Goal: Task Accomplishment & Management: Manage account settings

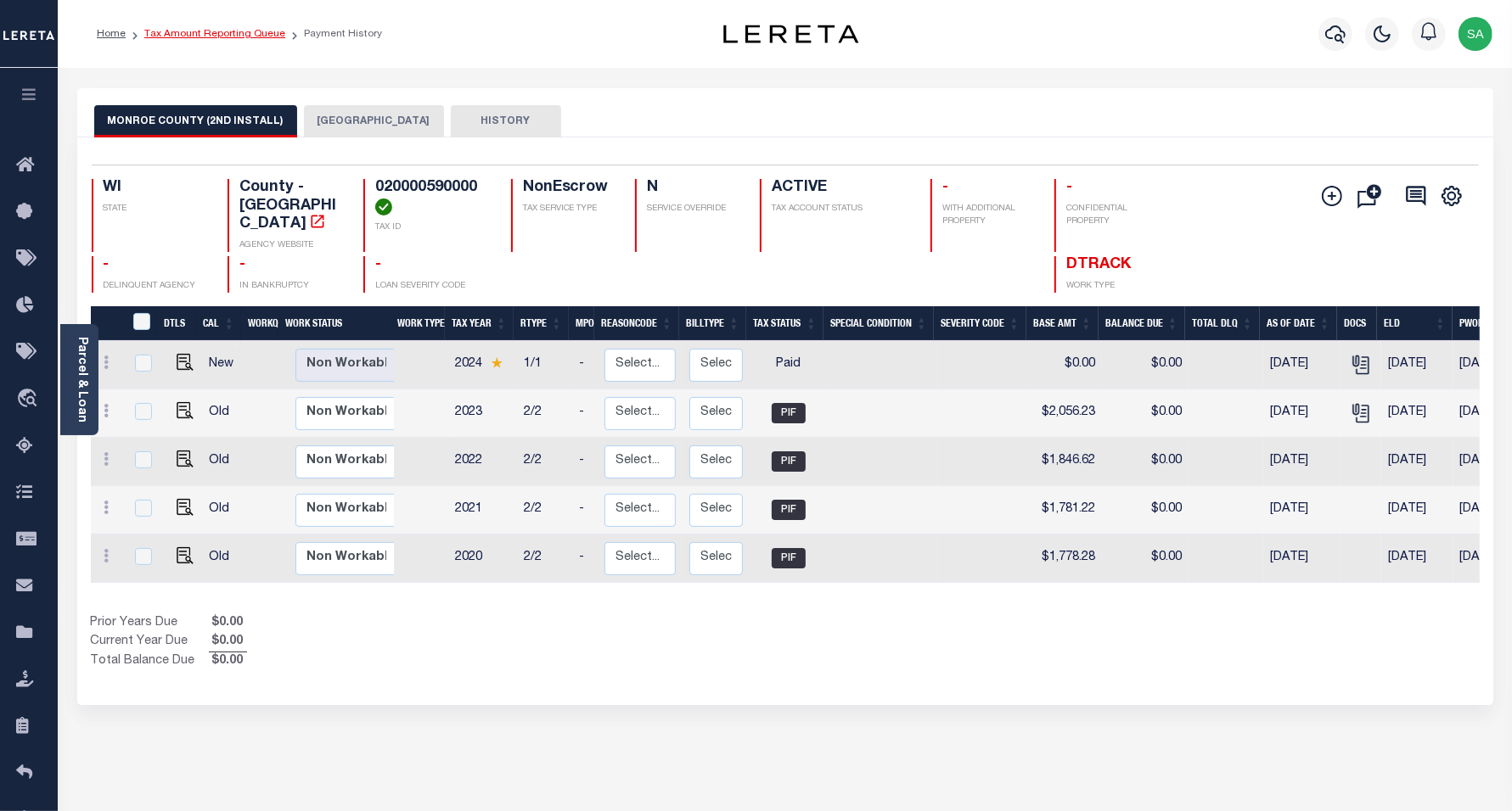
click at [262, 34] on link "Tax Amount Reporting Queue" at bounding box center [215, 33] width 141 height 10
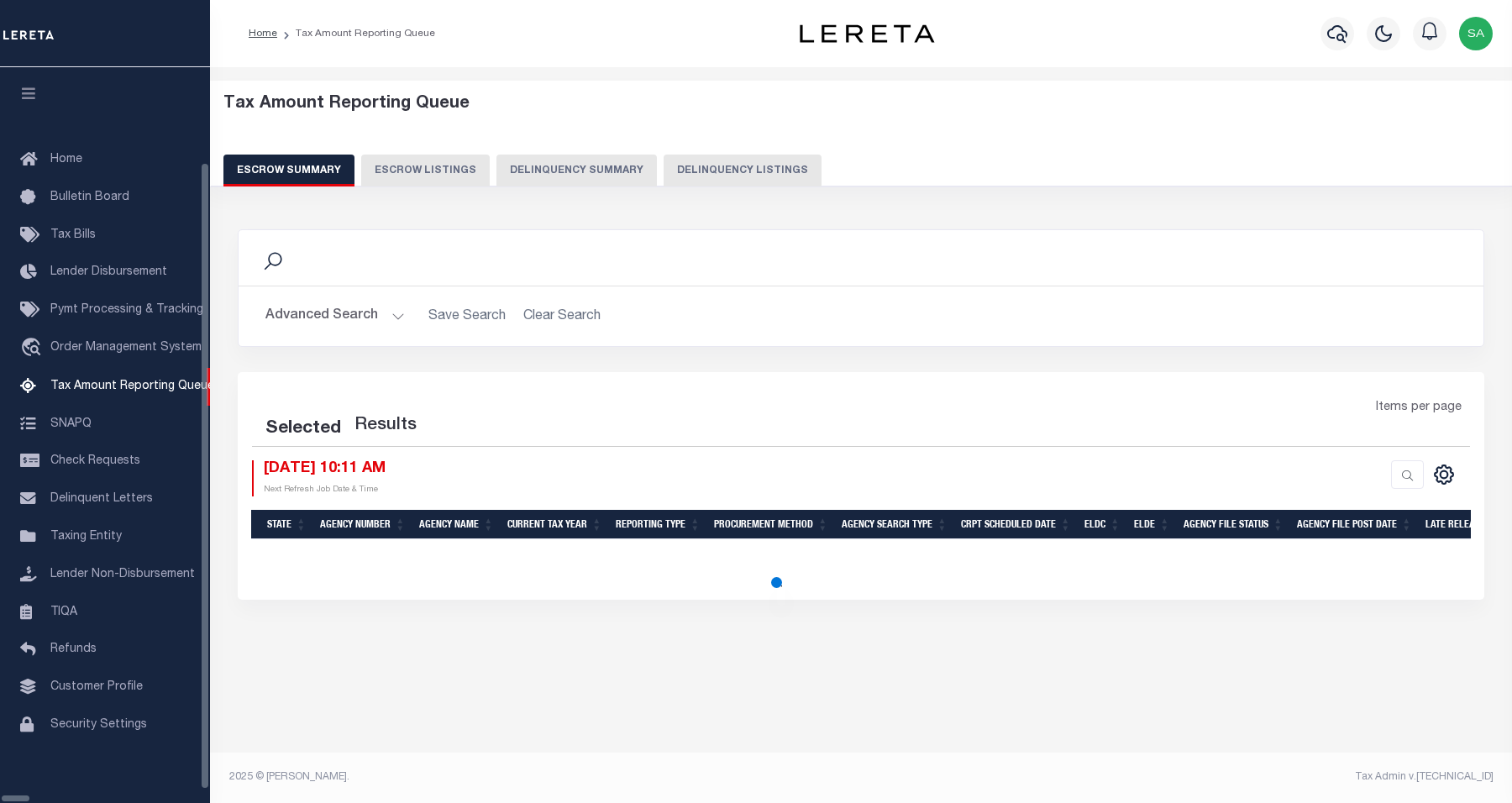
click at [713, 174] on button "Delinquency Listings" at bounding box center [742, 170] width 158 height 32
select select "100"
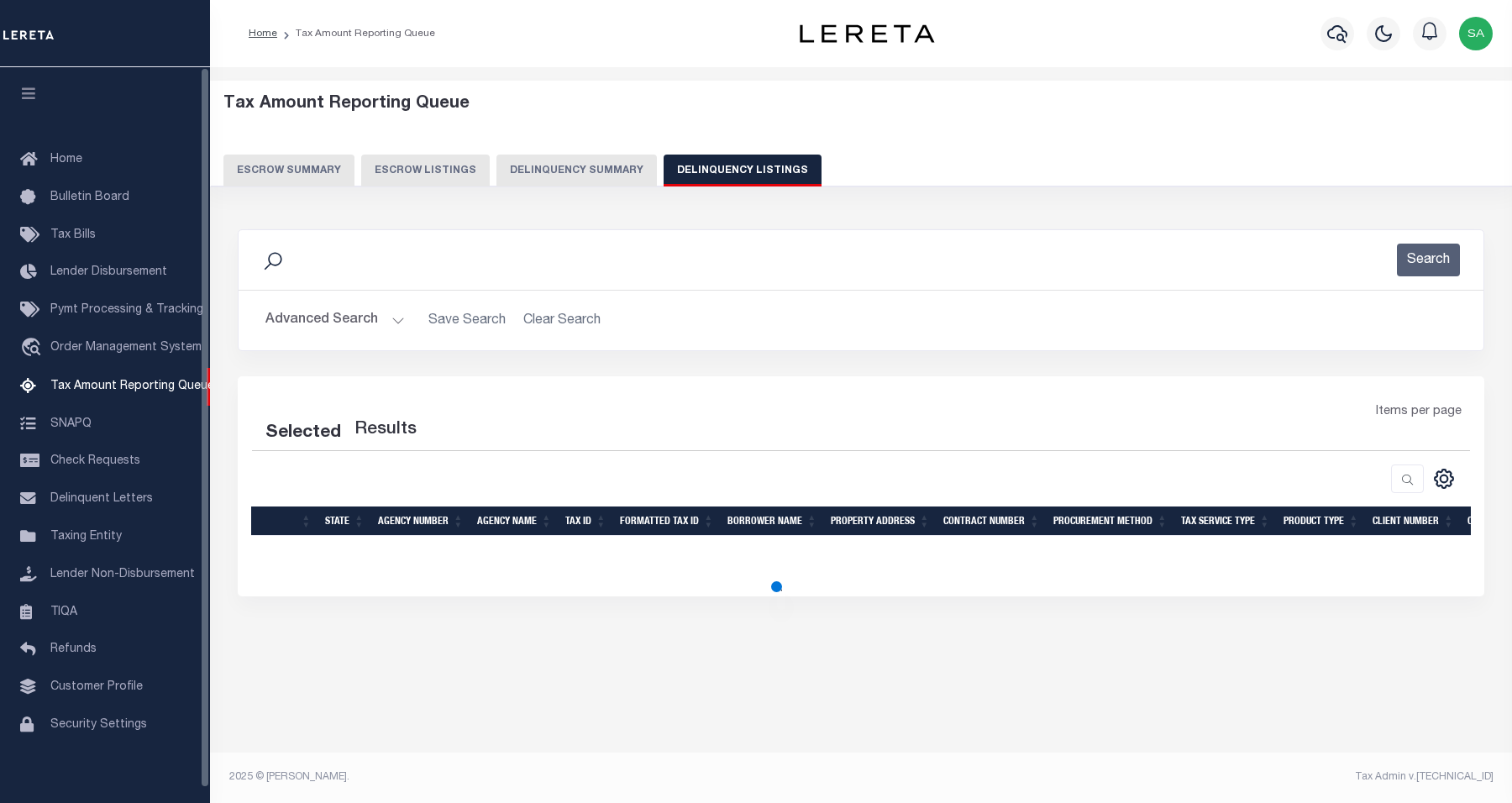
select select "100"
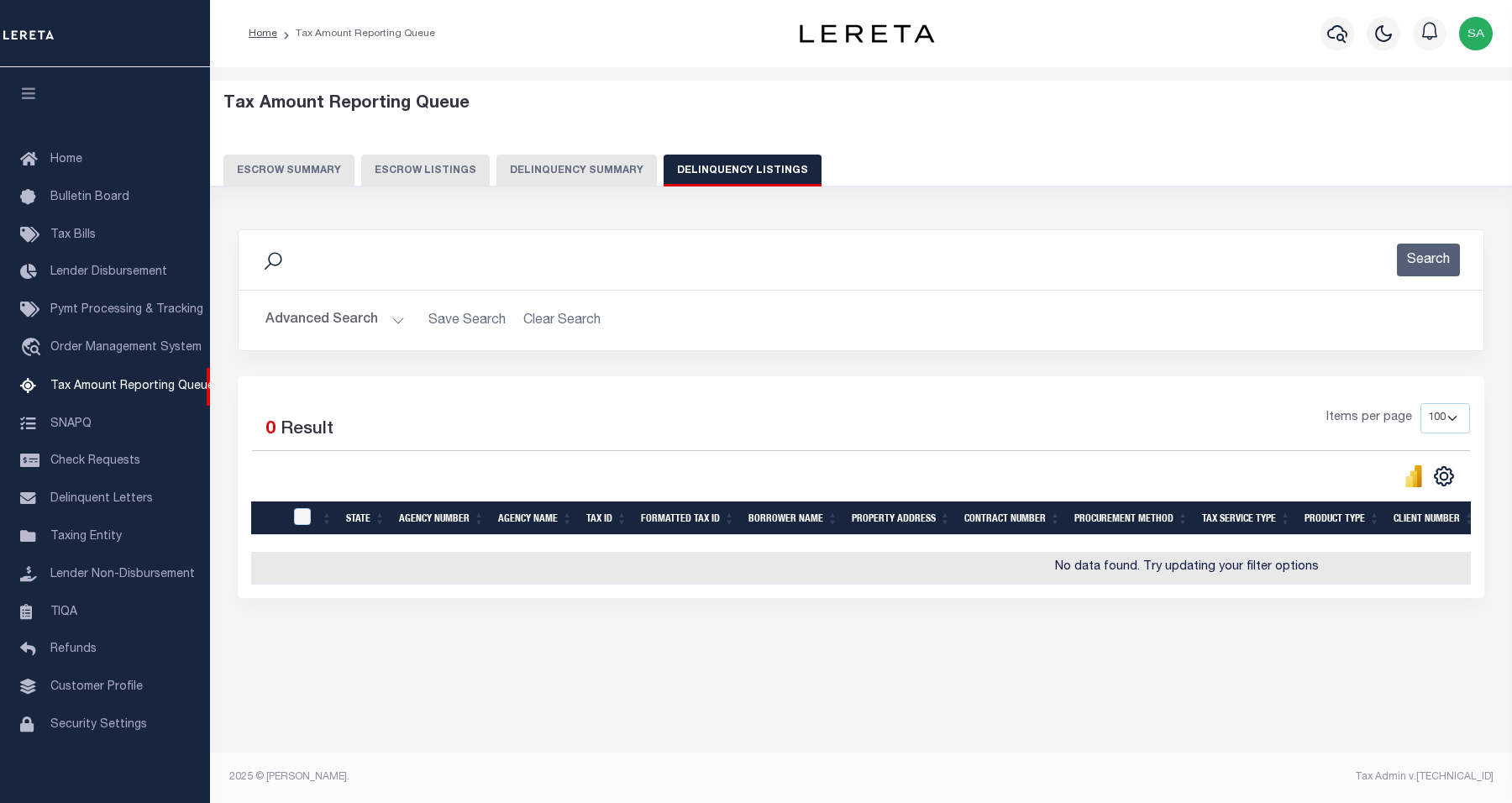
click at [329, 325] on button "Advanced Search" at bounding box center [336, 320] width 140 height 33
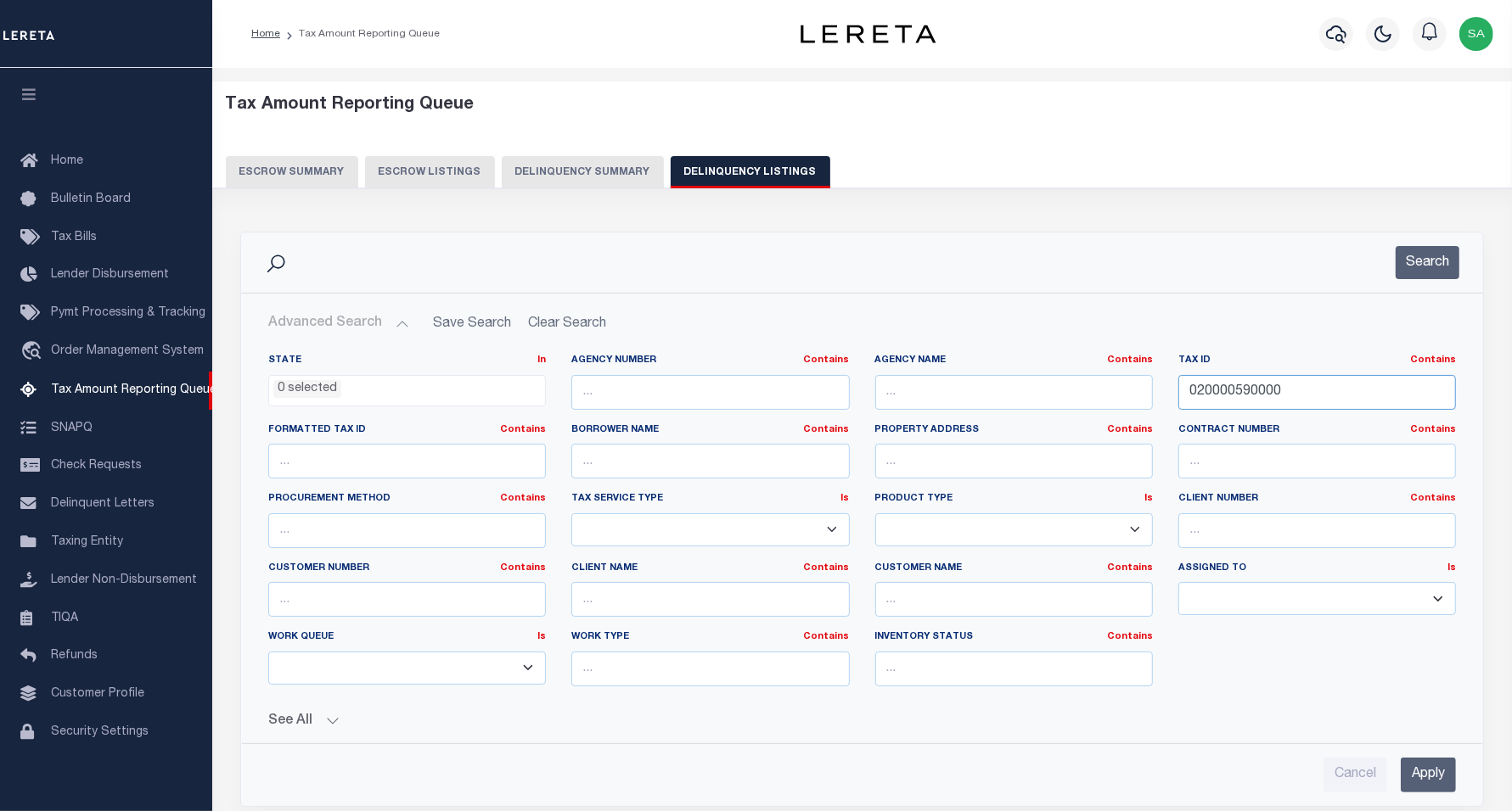
drag, startPoint x: 1297, startPoint y: 388, endPoint x: 1155, endPoint y: 384, distance: 142.1
click at [1119, 392] on div "State In In AK AL AR AZ CA CO CT DC DE FL GA GU HI IA ID IL IN KS KY LA MA MD M…" at bounding box center [861, 527] width 1213 height 346
paste input "17-50068-08"
type input "[PHONE_NUMBER]"
click at [1420, 276] on button "Search" at bounding box center [1427, 262] width 63 height 33
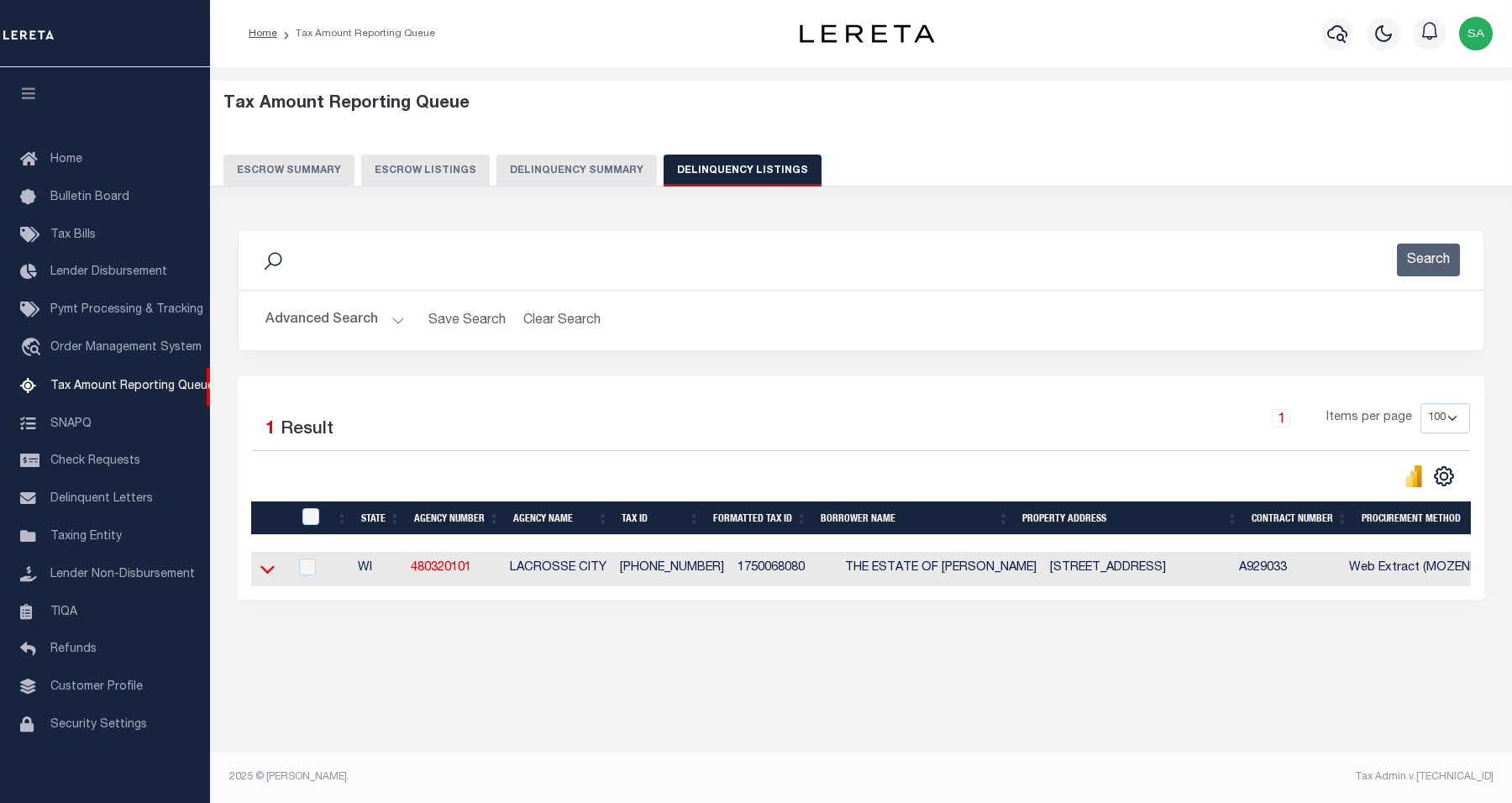
click at [271, 577] on icon at bounding box center [268, 569] width 14 height 18
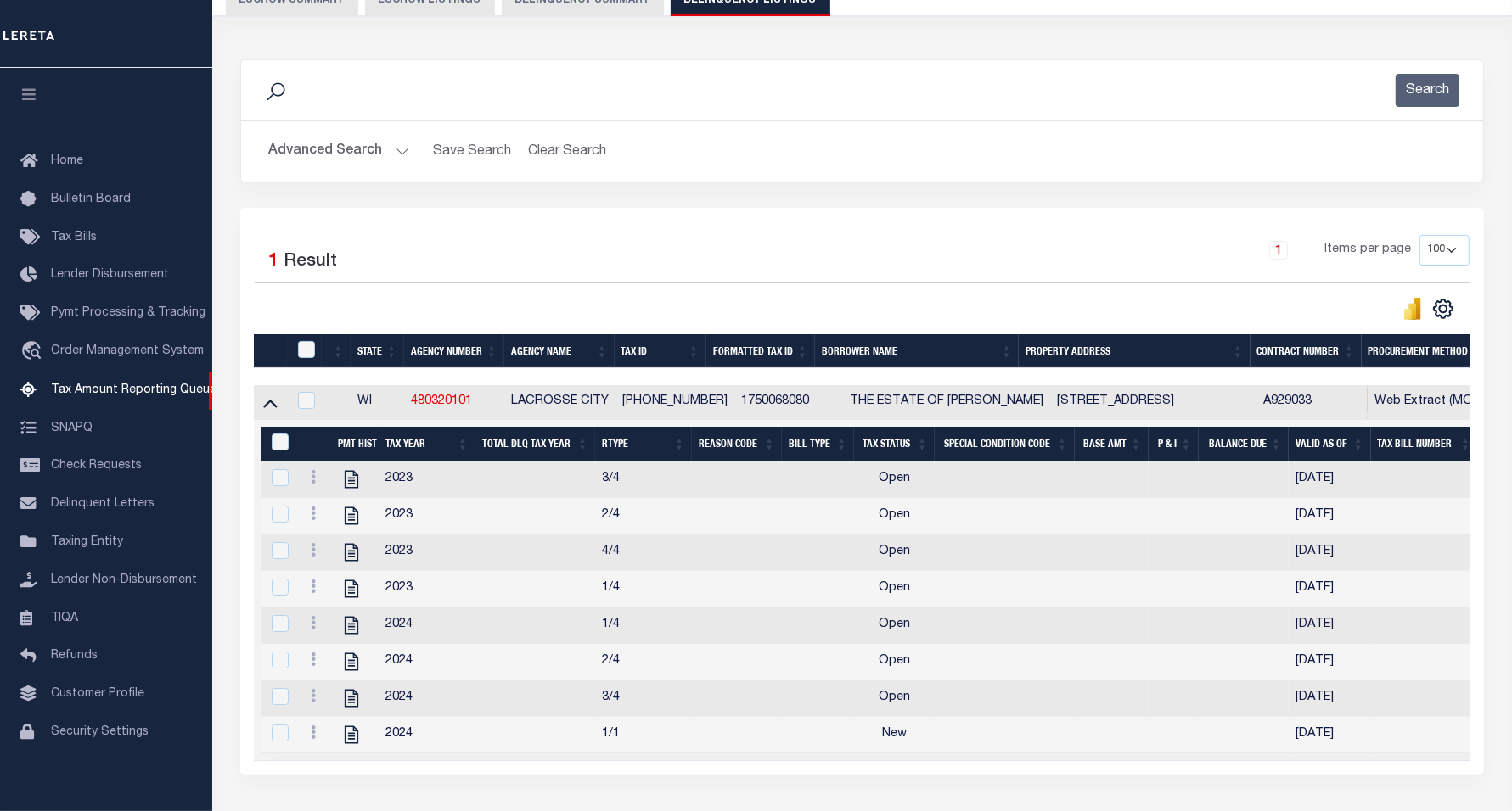
scroll to position [316, 0]
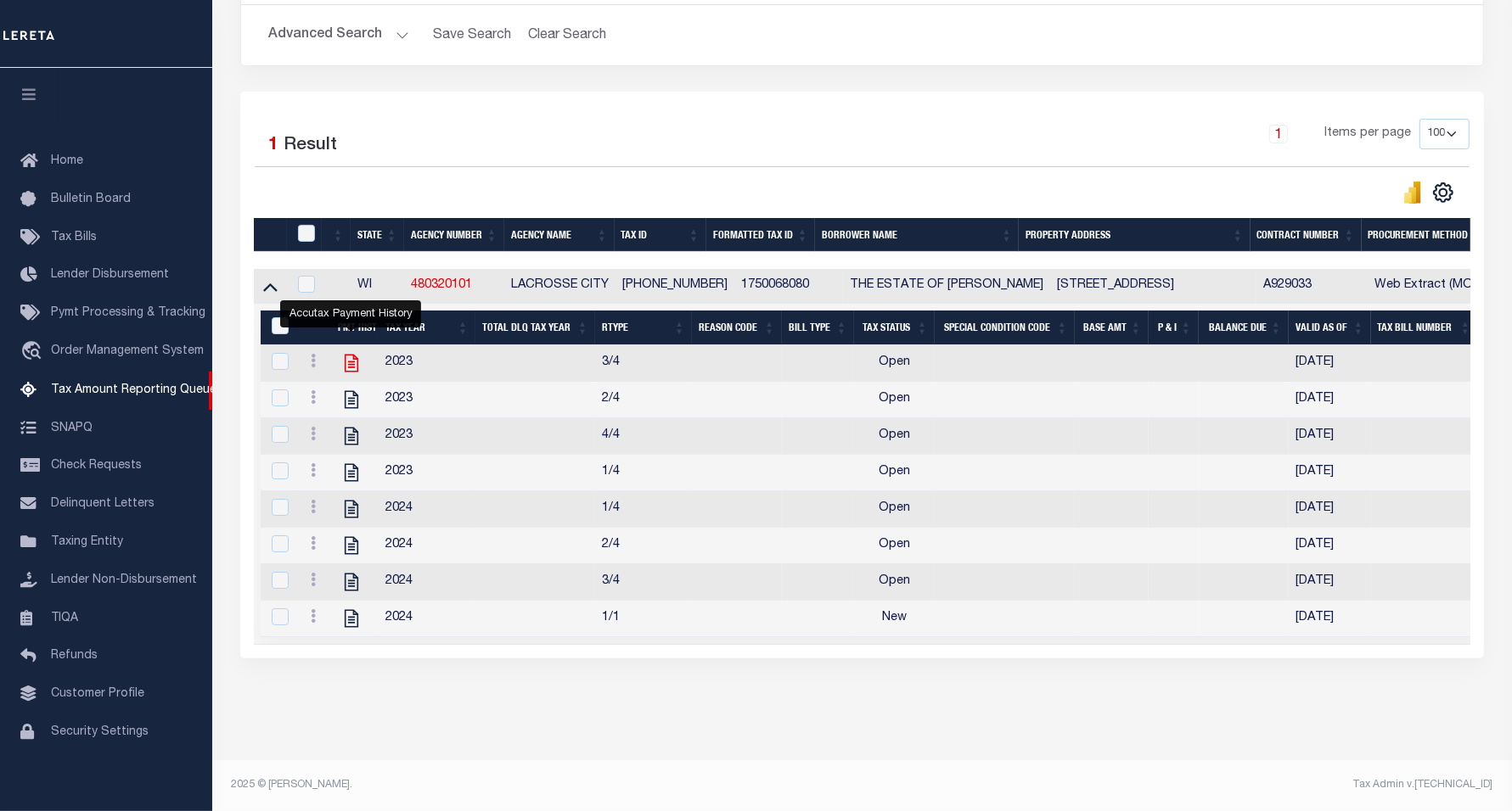
click at [351, 352] on icon "" at bounding box center [351, 363] width 22 height 22
checkbox input "true"
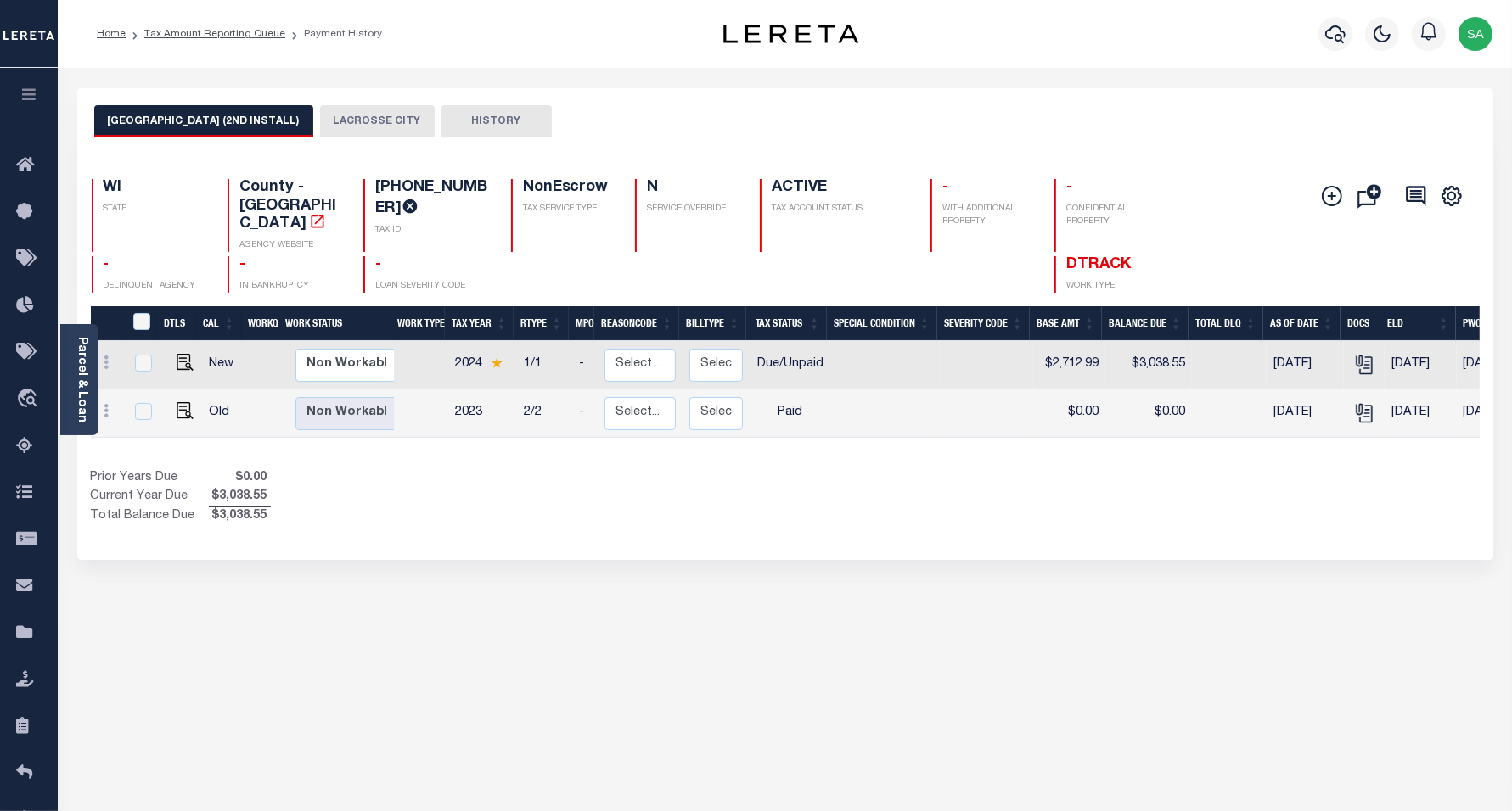
click at [351, 105] on button "LACROSSE CITY" at bounding box center [378, 121] width 114 height 32
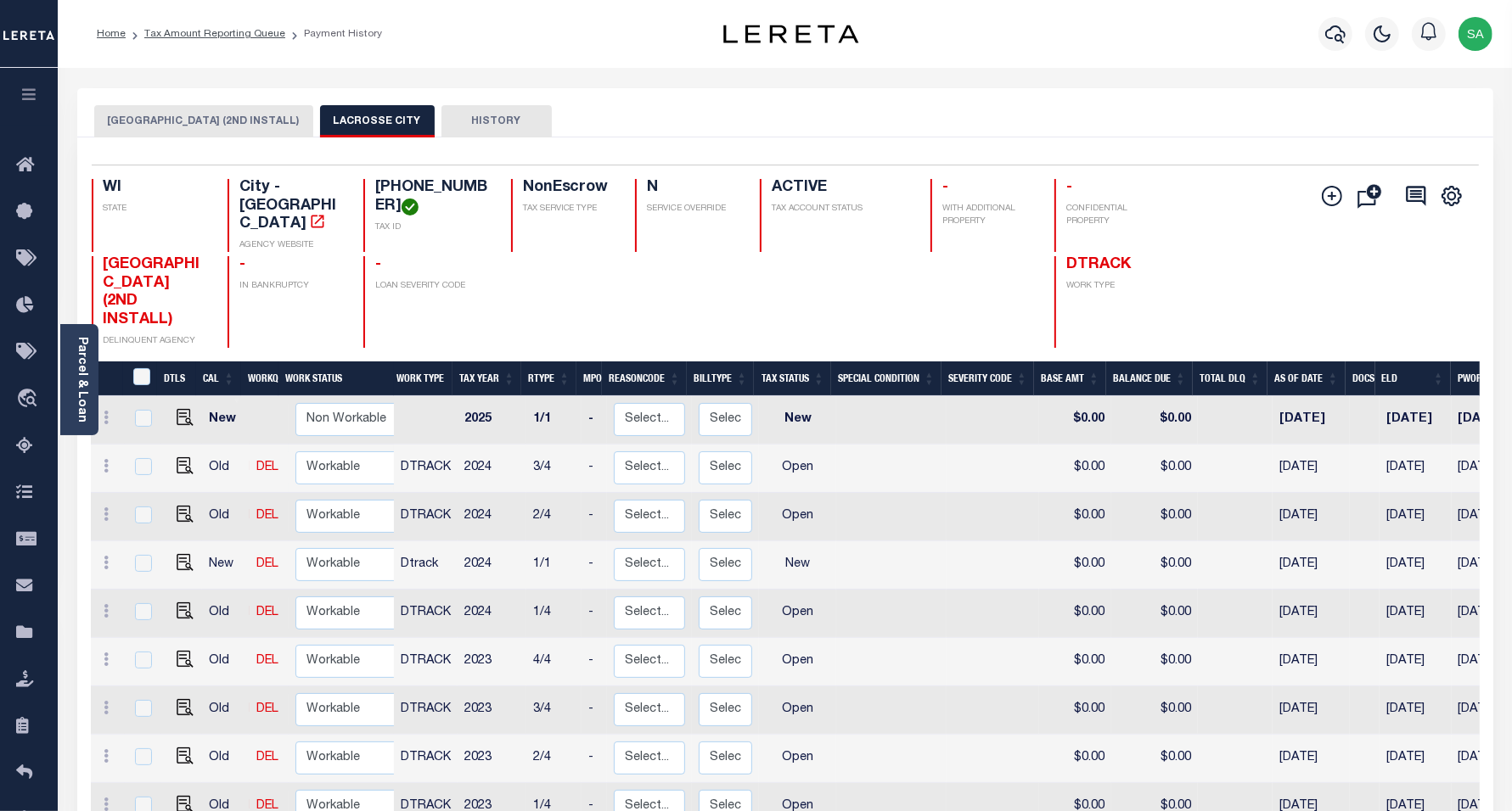
scroll to position [5, 0]
drag, startPoint x: 476, startPoint y: 189, endPoint x: 371, endPoint y: 186, distance: 105.0
click at [371, 186] on div "17-50068-080 TAX ID" at bounding box center [427, 216] width 128 height 73
copy h4 "[PHONE_NUMBER]"
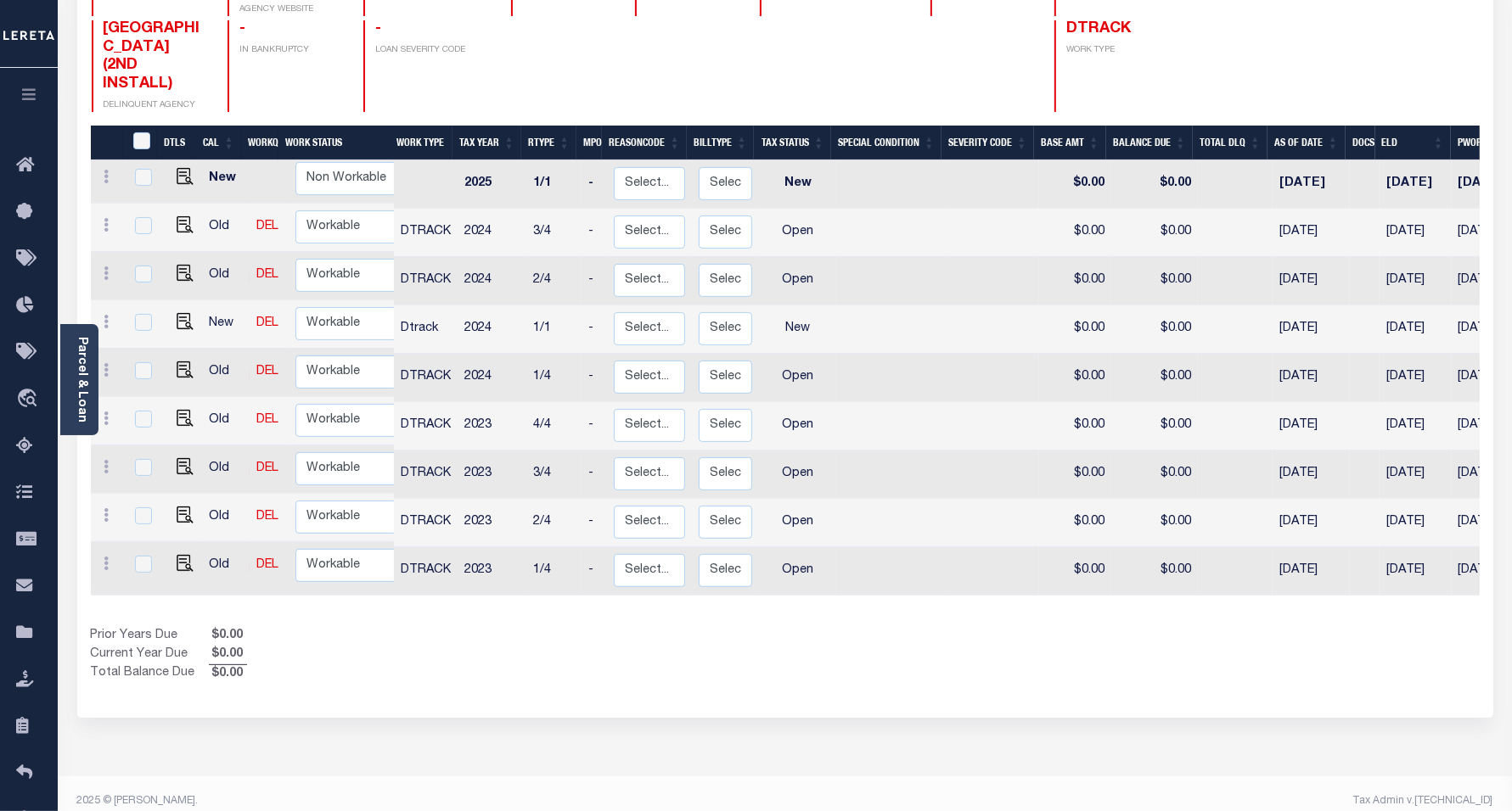
scroll to position [237, 0]
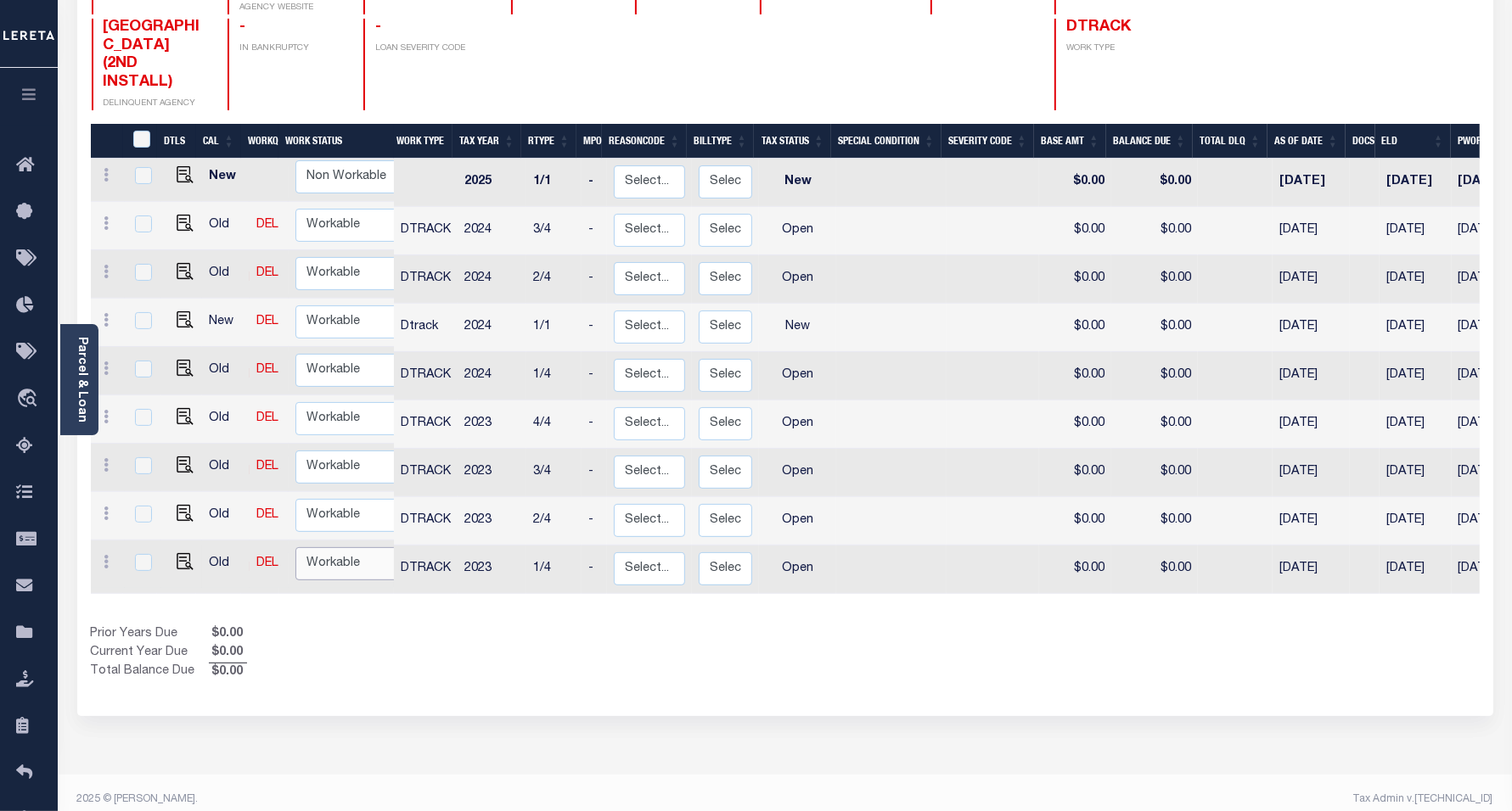
click at [359, 548] on select "Non Workable Workable" at bounding box center [346, 564] width 102 height 33
checkbox input "true"
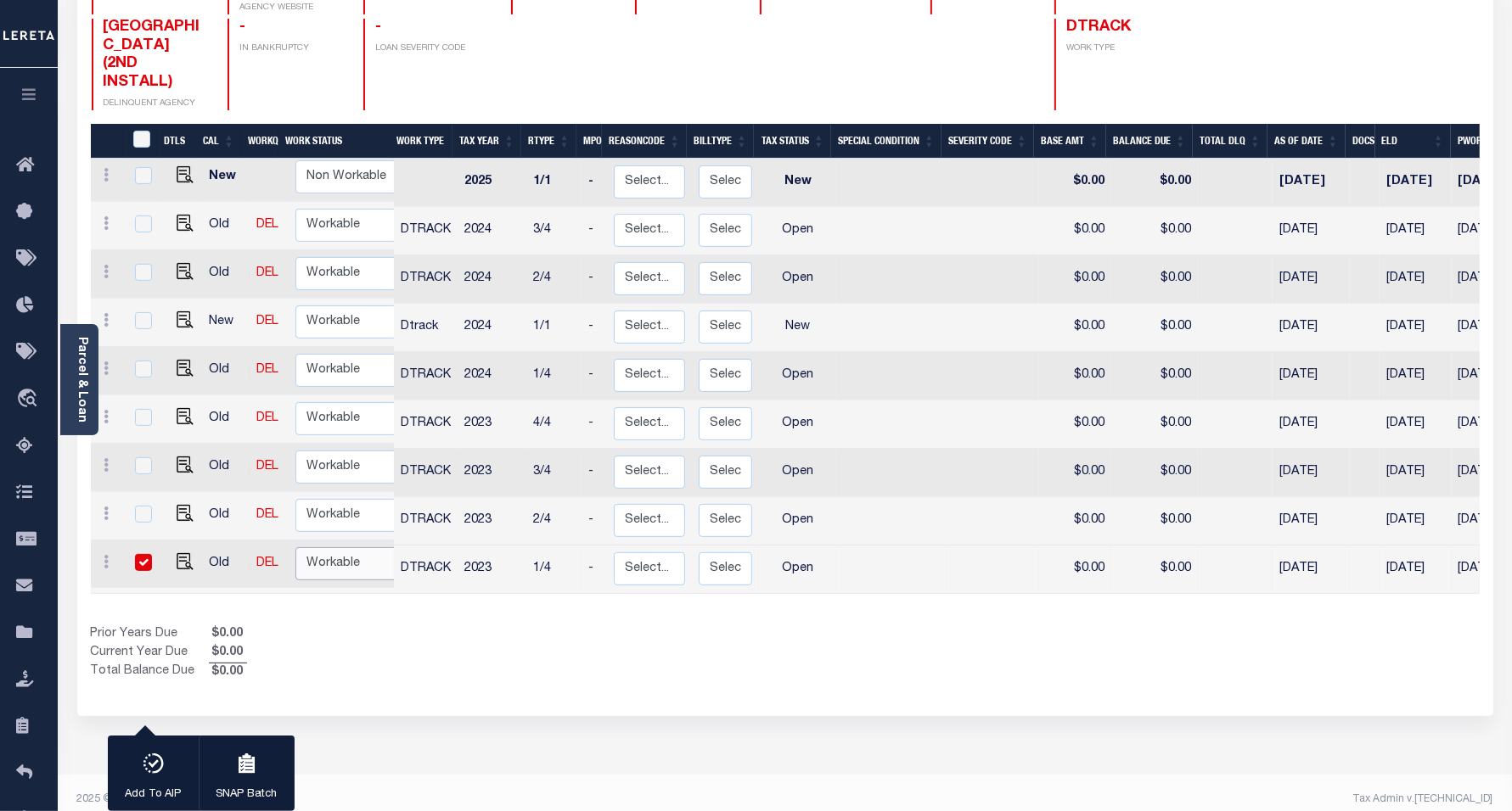
select select "true"
click at [295, 548] on select "Non Workable Workable" at bounding box center [346, 564] width 102 height 33
checkbox input "false"
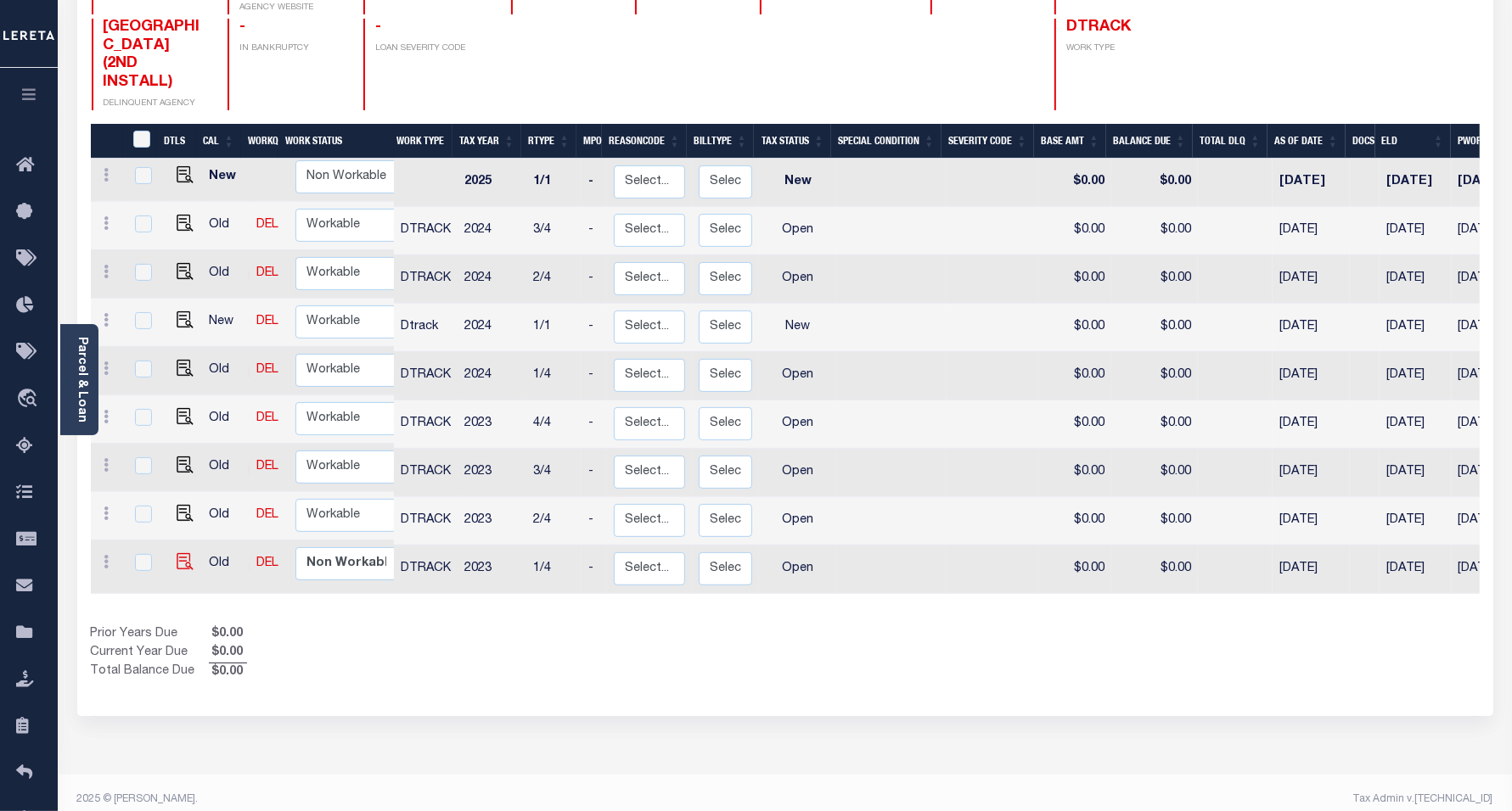
click at [187, 553] on img "" at bounding box center [185, 561] width 17 height 17
checkbox input "true"
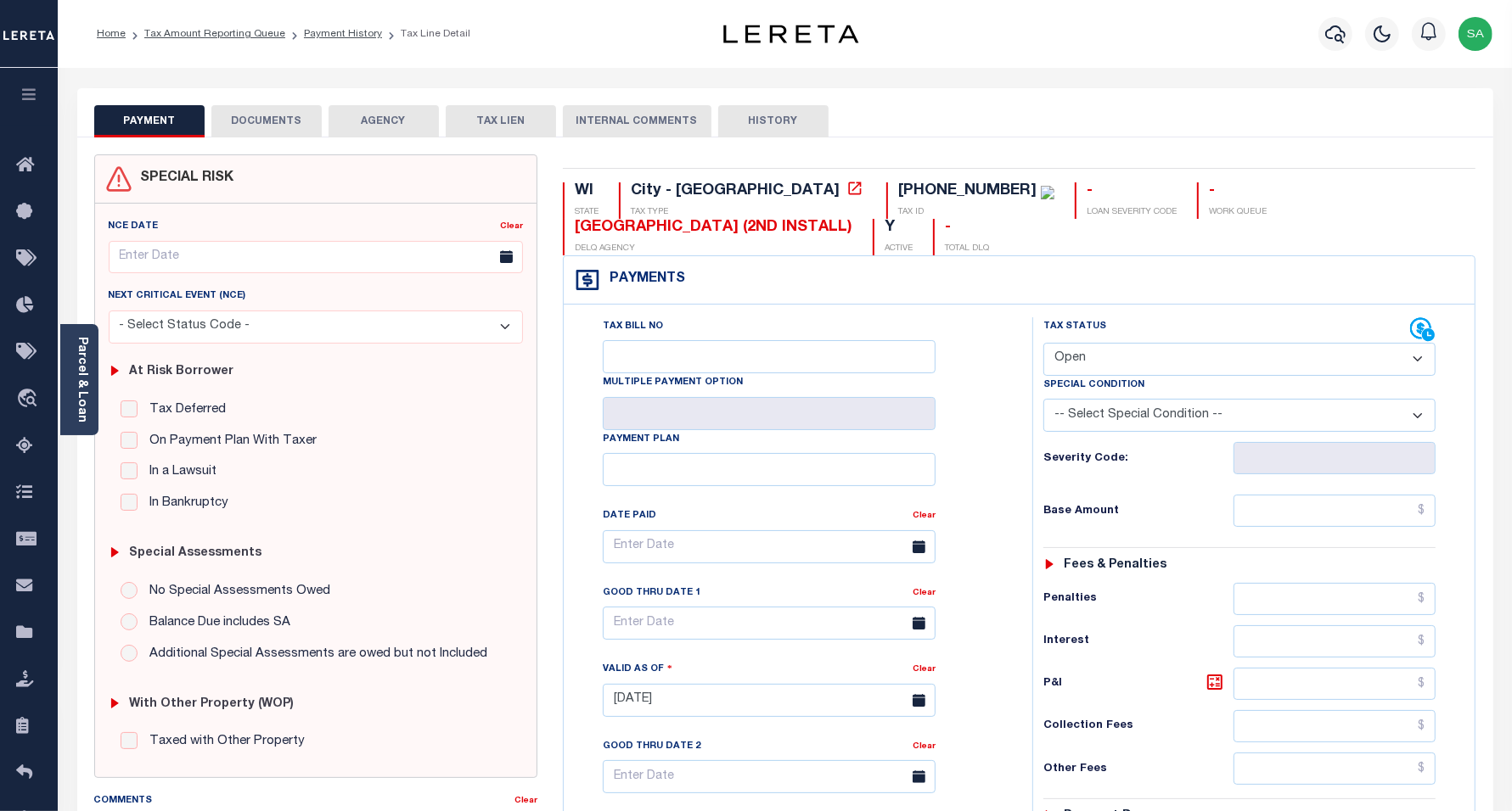
click at [1138, 366] on select "- Select Status Code - Open Due/Unpaid Paid Incomplete No Tax Due Internal Refu…" at bounding box center [1240, 359] width 393 height 33
select select "PYD"
click at [1043, 344] on select "- Select Status Code - Open Due/Unpaid Paid Incomplete No Tax Due Internal Refu…" at bounding box center [1240, 359] width 393 height 33
type input "[DATE]"
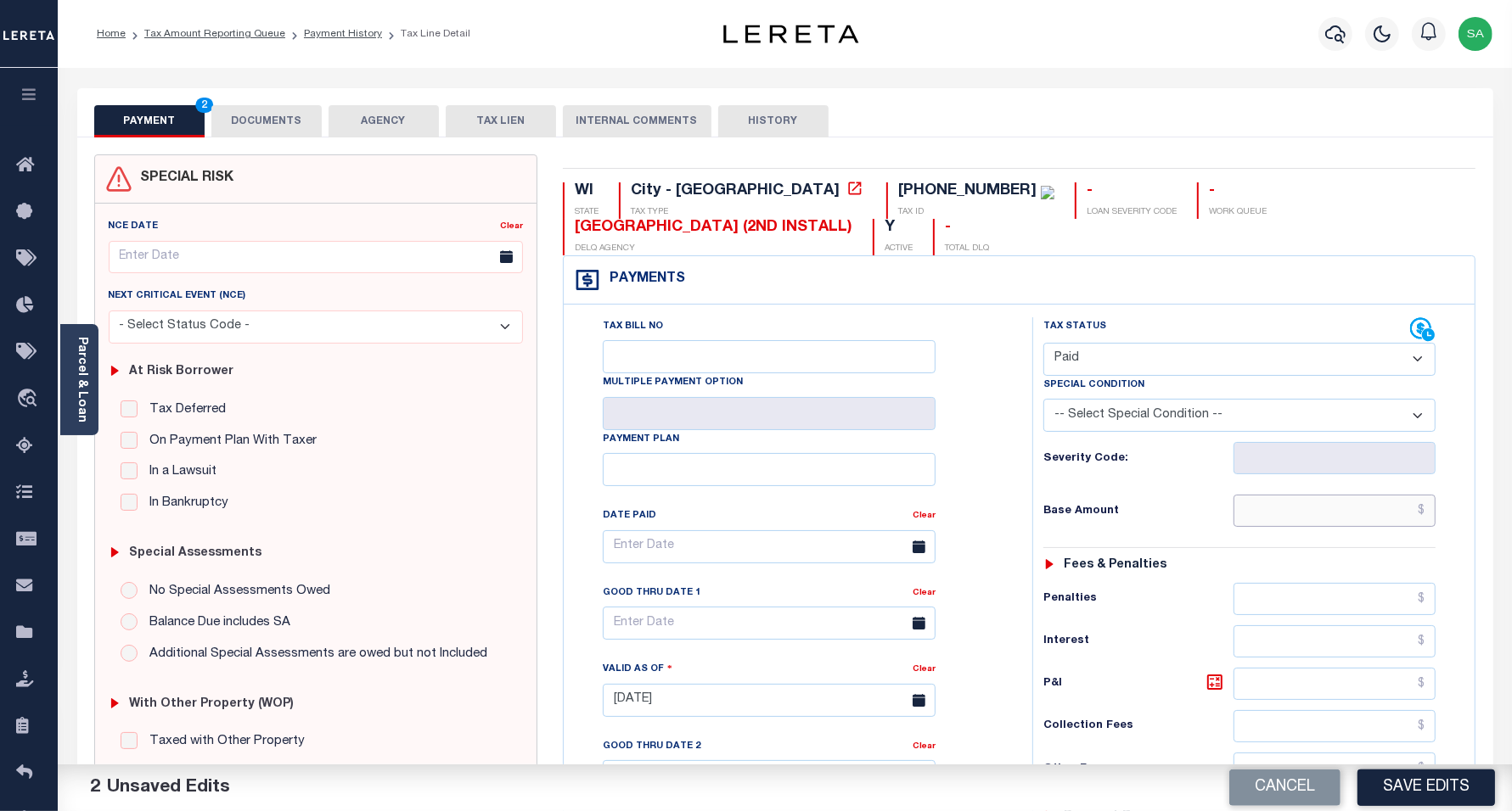
click at [1270, 509] on input "text" at bounding box center [1334, 511] width 202 height 32
type input "$0.00"
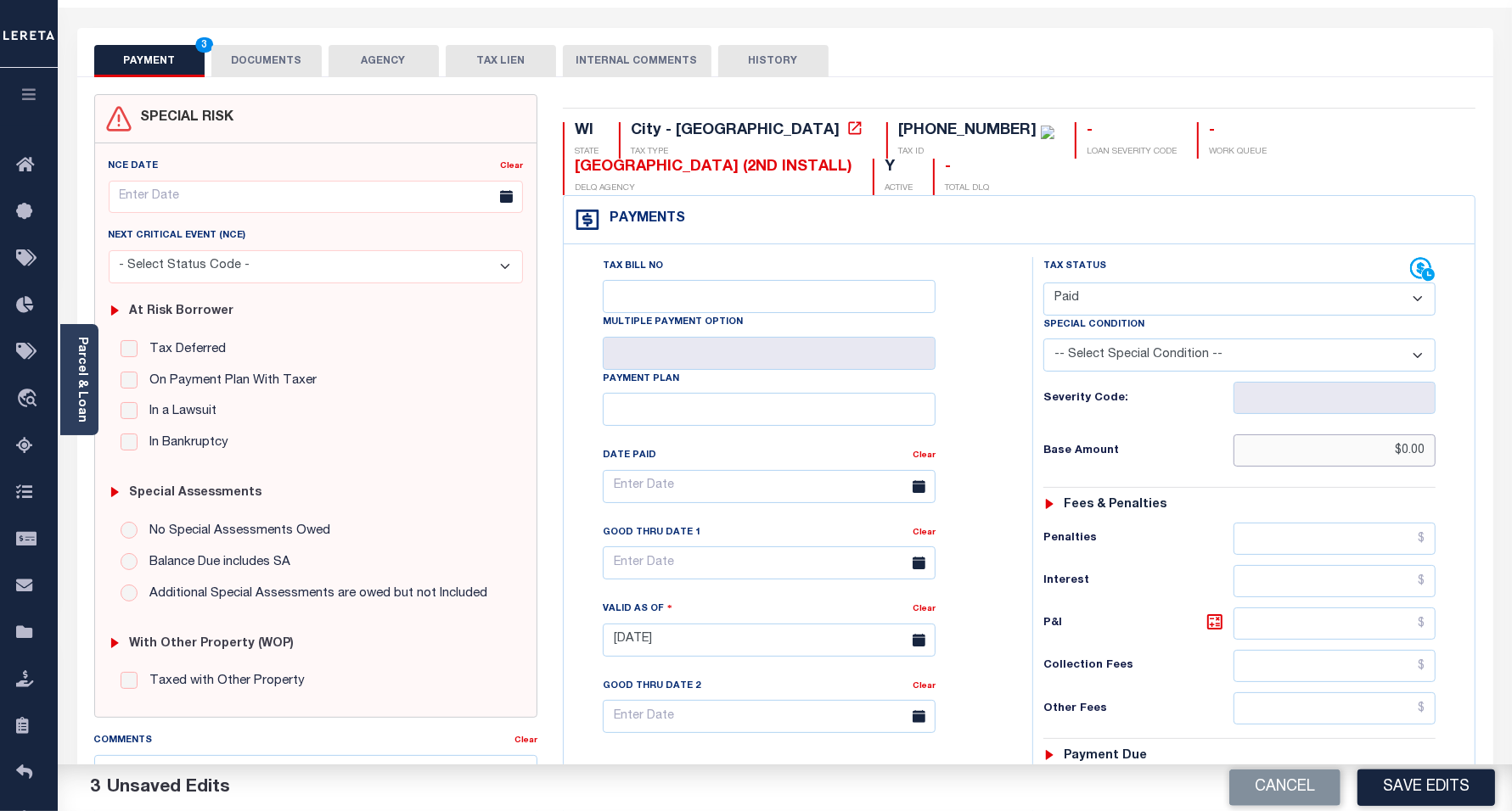
scroll to position [212, 0]
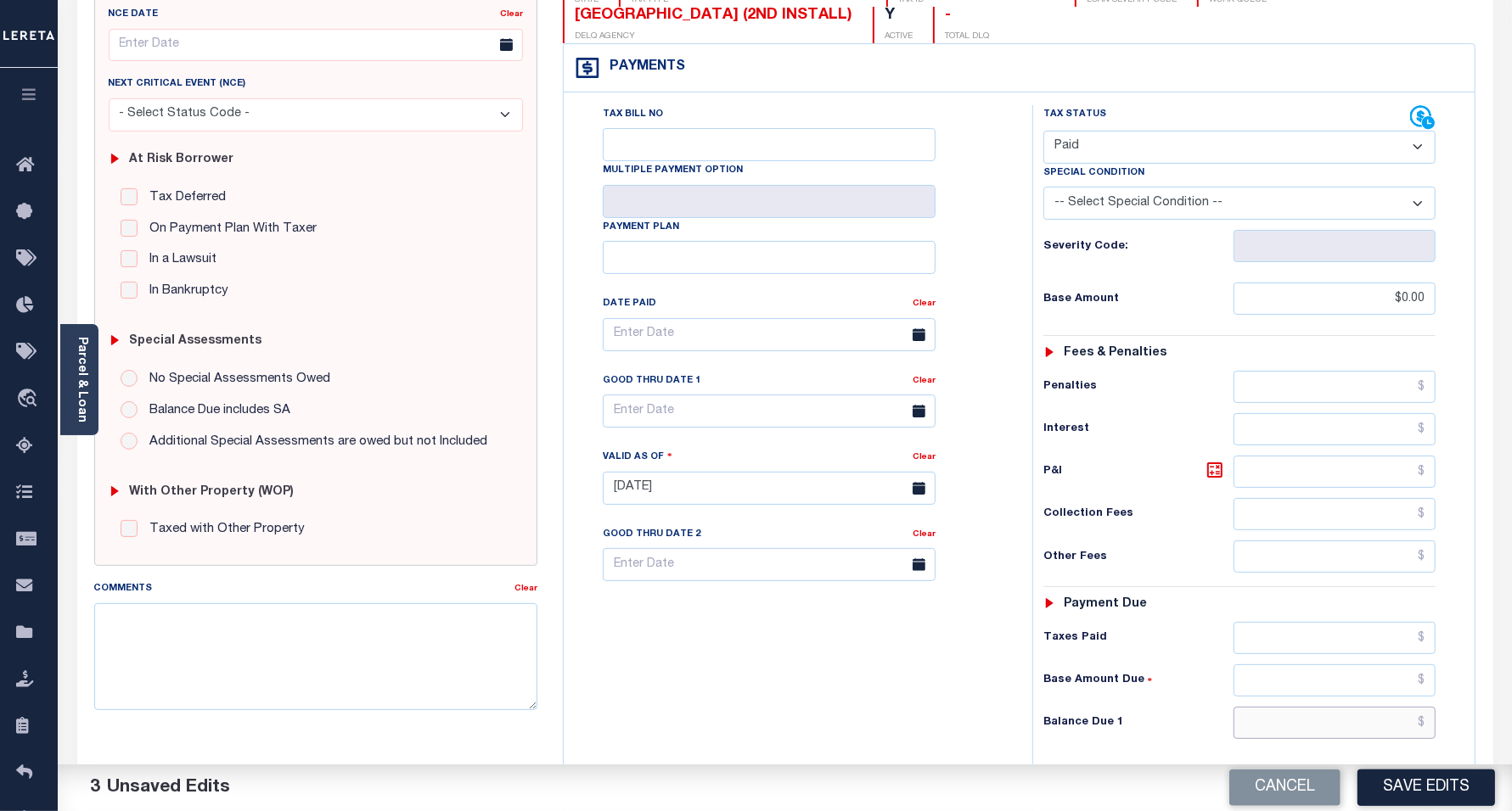
click at [1286, 734] on input "text" at bounding box center [1334, 723] width 202 height 32
type input "$0.00"
click at [603, 672] on div "Tax Bill No Multiple Payment Option Payment Plan Clear" at bounding box center [793, 480] width 452 height 749
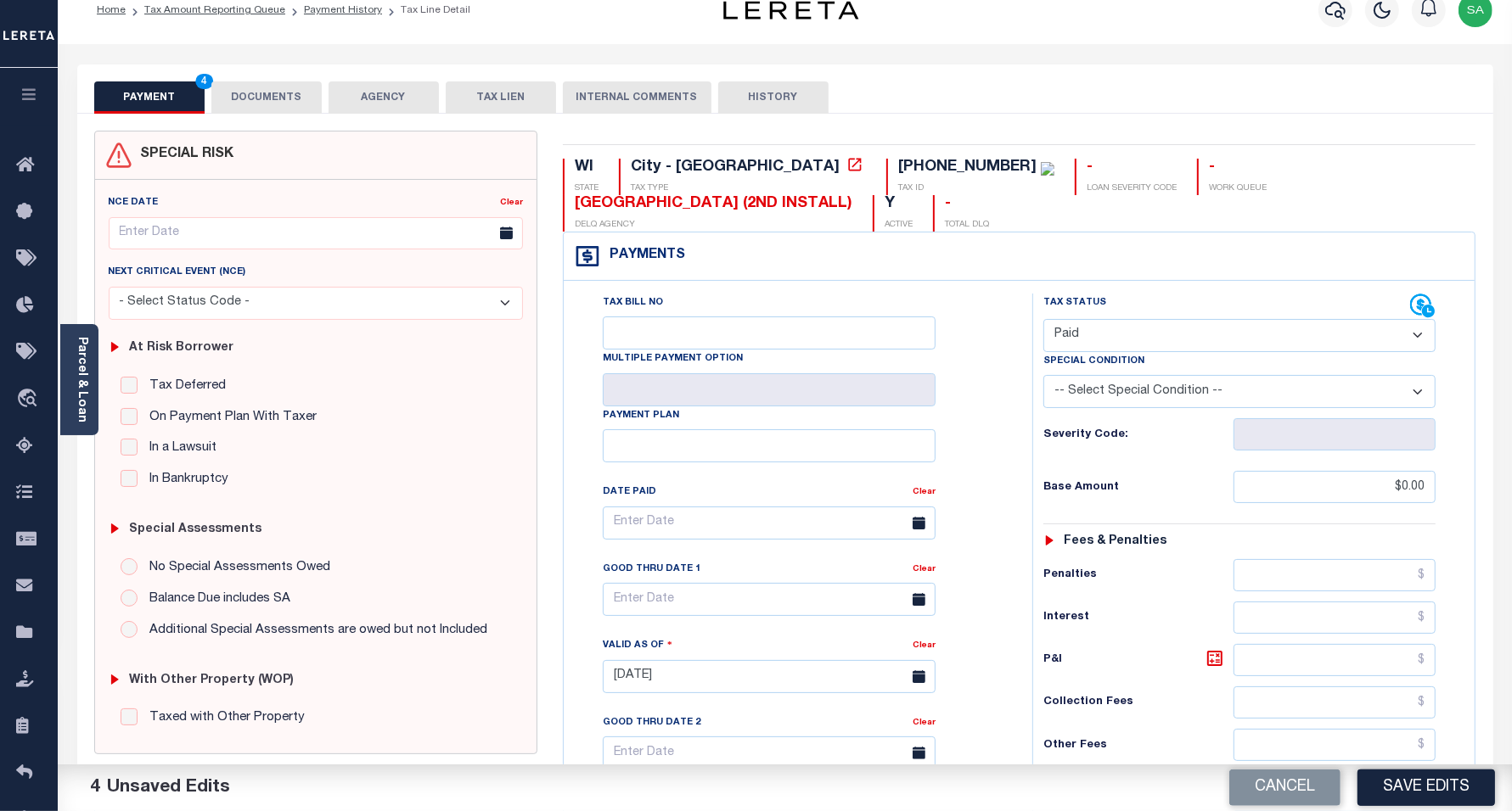
scroll to position [0, 0]
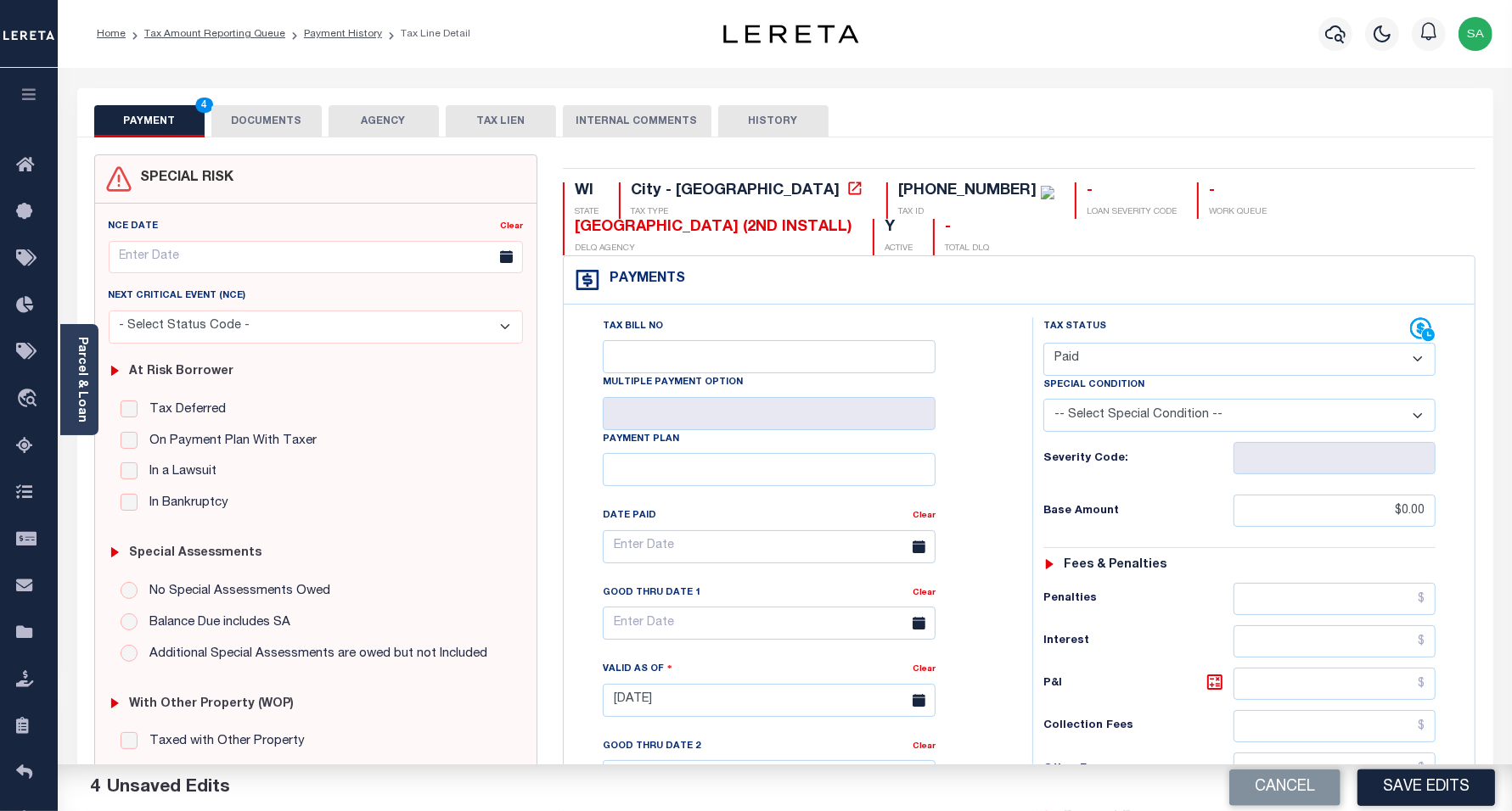
click at [277, 128] on button "DOCUMENTS" at bounding box center [267, 121] width 111 height 32
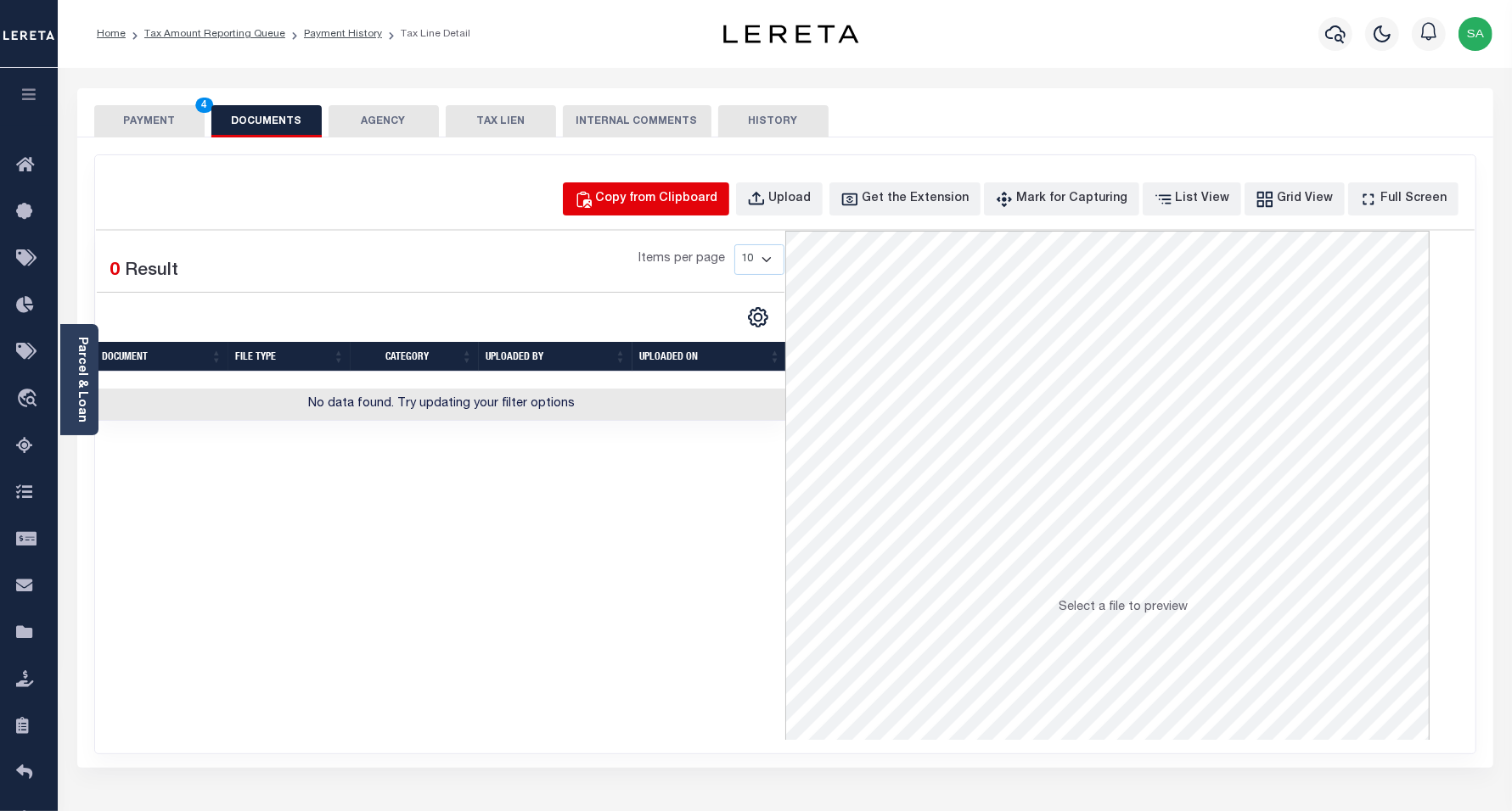
click at [694, 196] on div "Copy from Clipboard" at bounding box center [657, 199] width 122 height 19
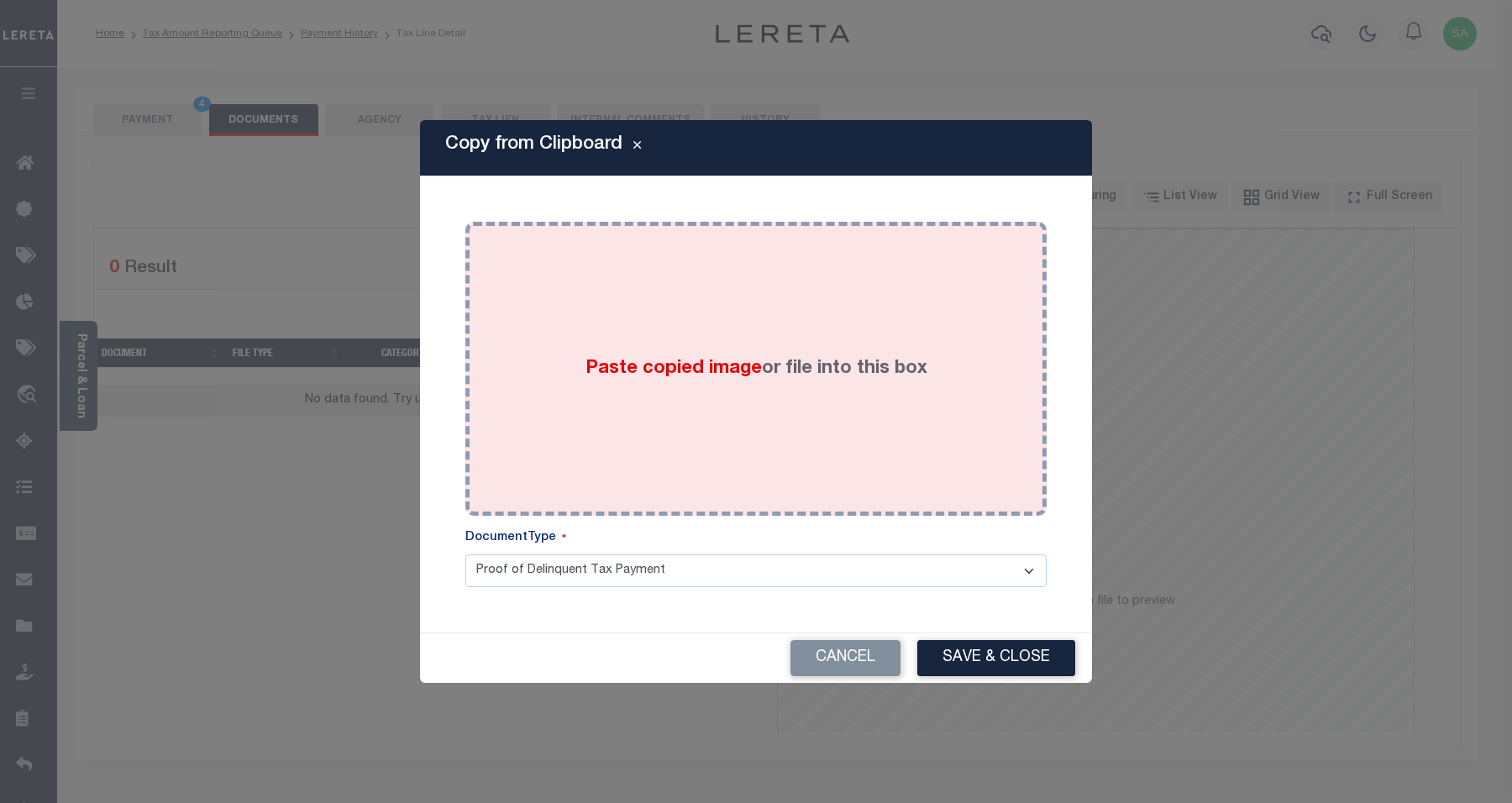
click at [719, 414] on div "Paste copied image or file into this box" at bounding box center [756, 368] width 556 height 269
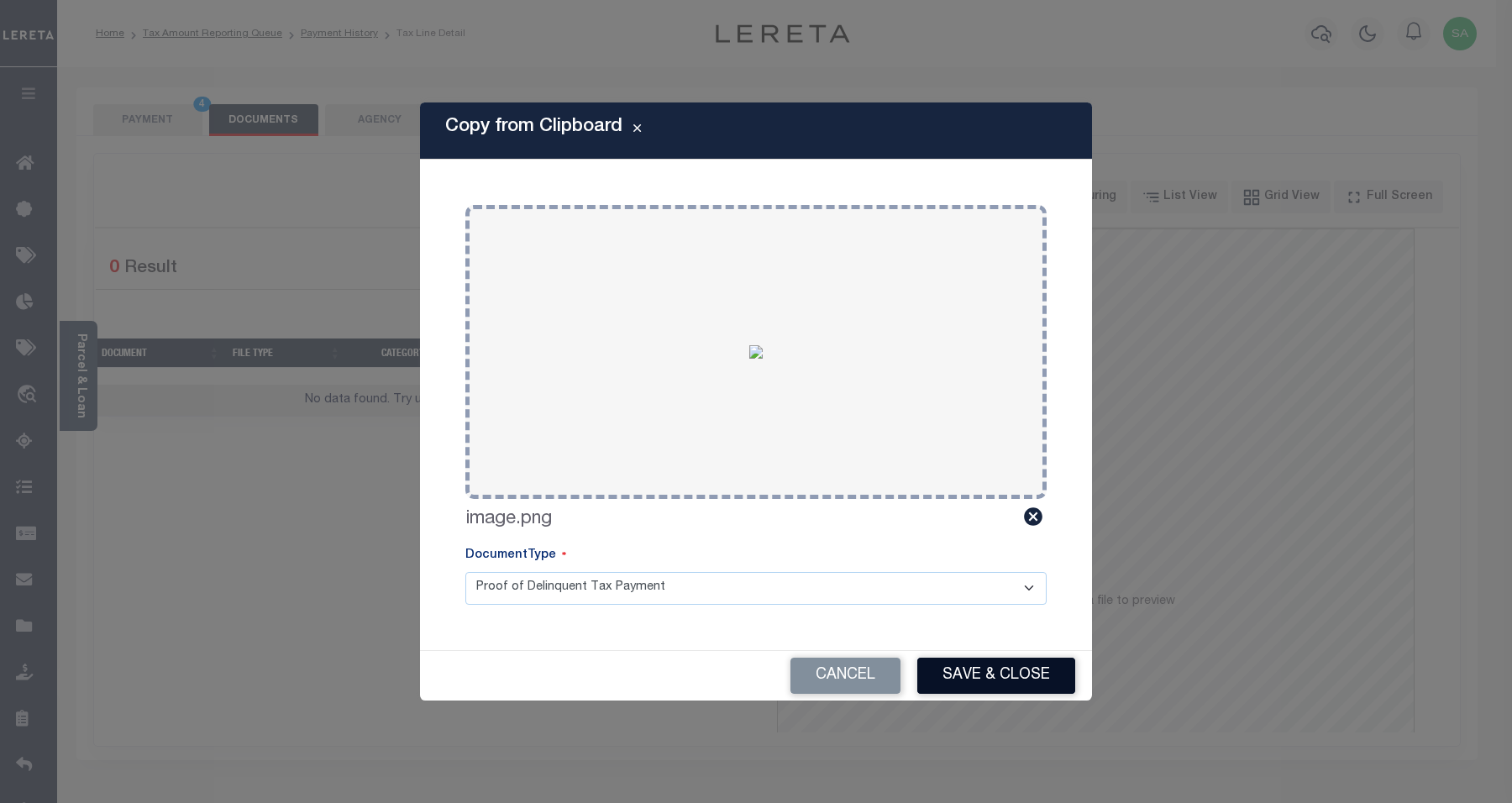
click at [980, 678] on button "Save & Close" at bounding box center [996, 676] width 158 height 36
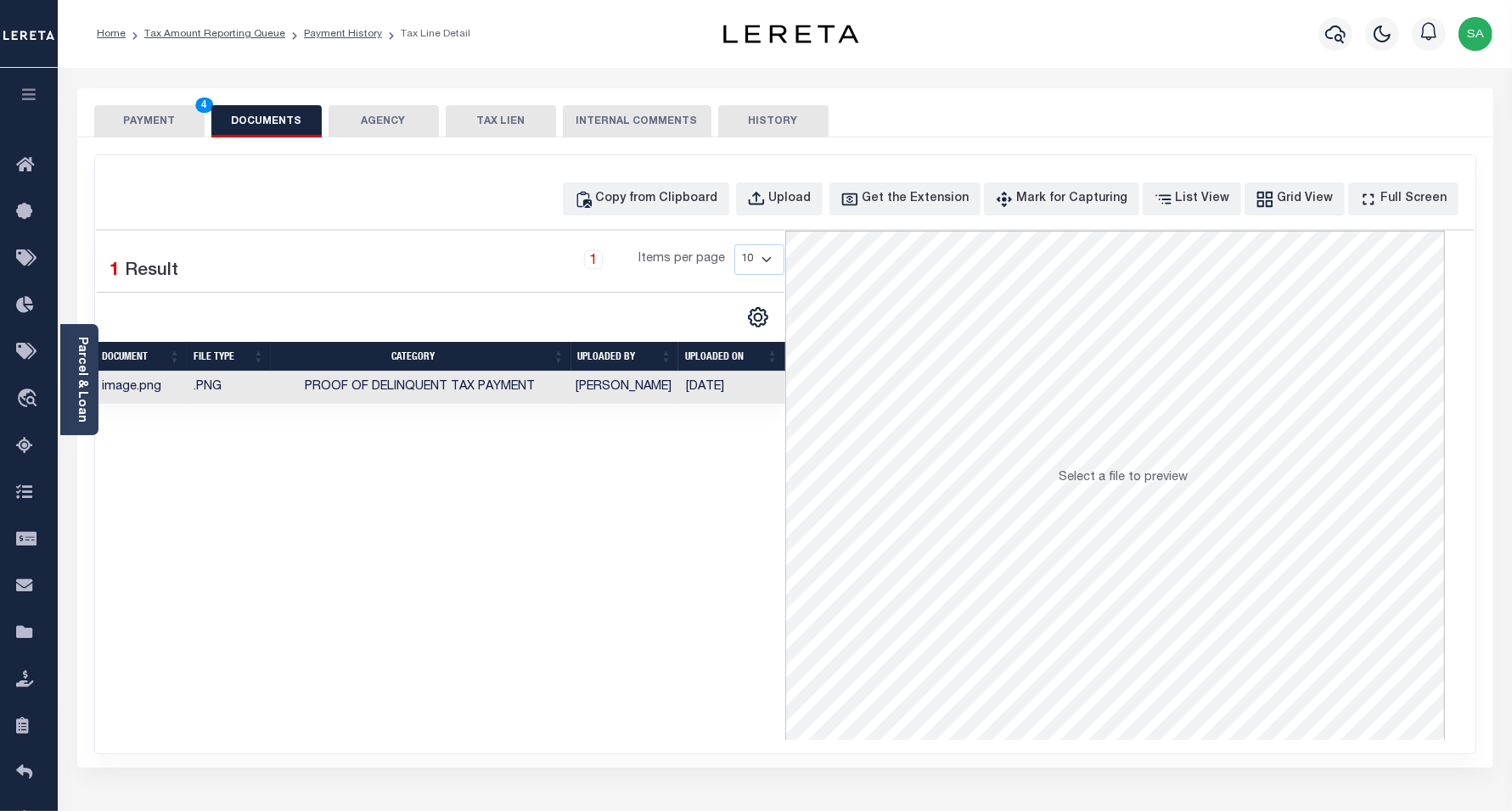
click at [162, 117] on button "PAYMENT 4" at bounding box center [150, 121] width 111 height 32
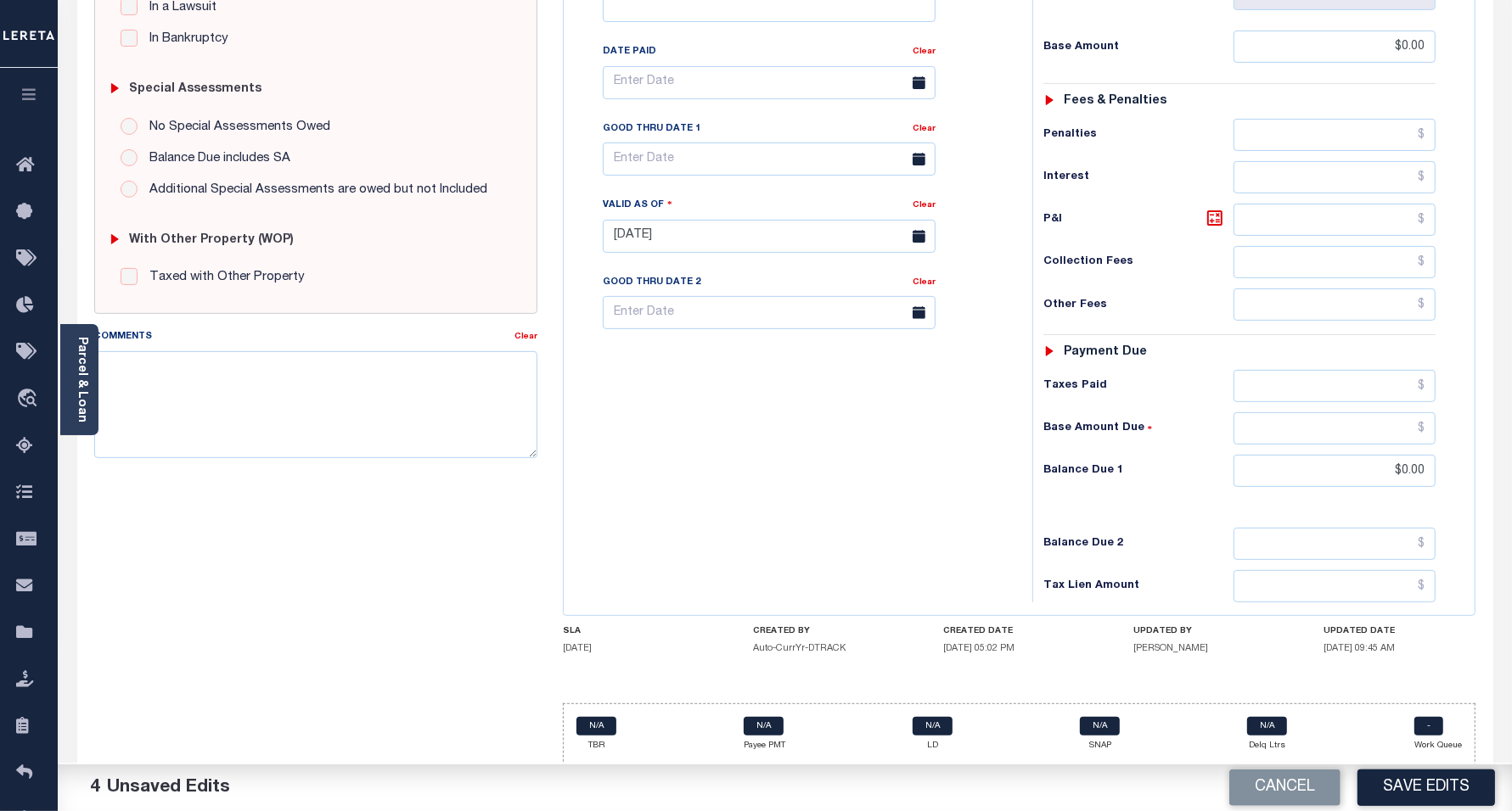
scroll to position [477, 0]
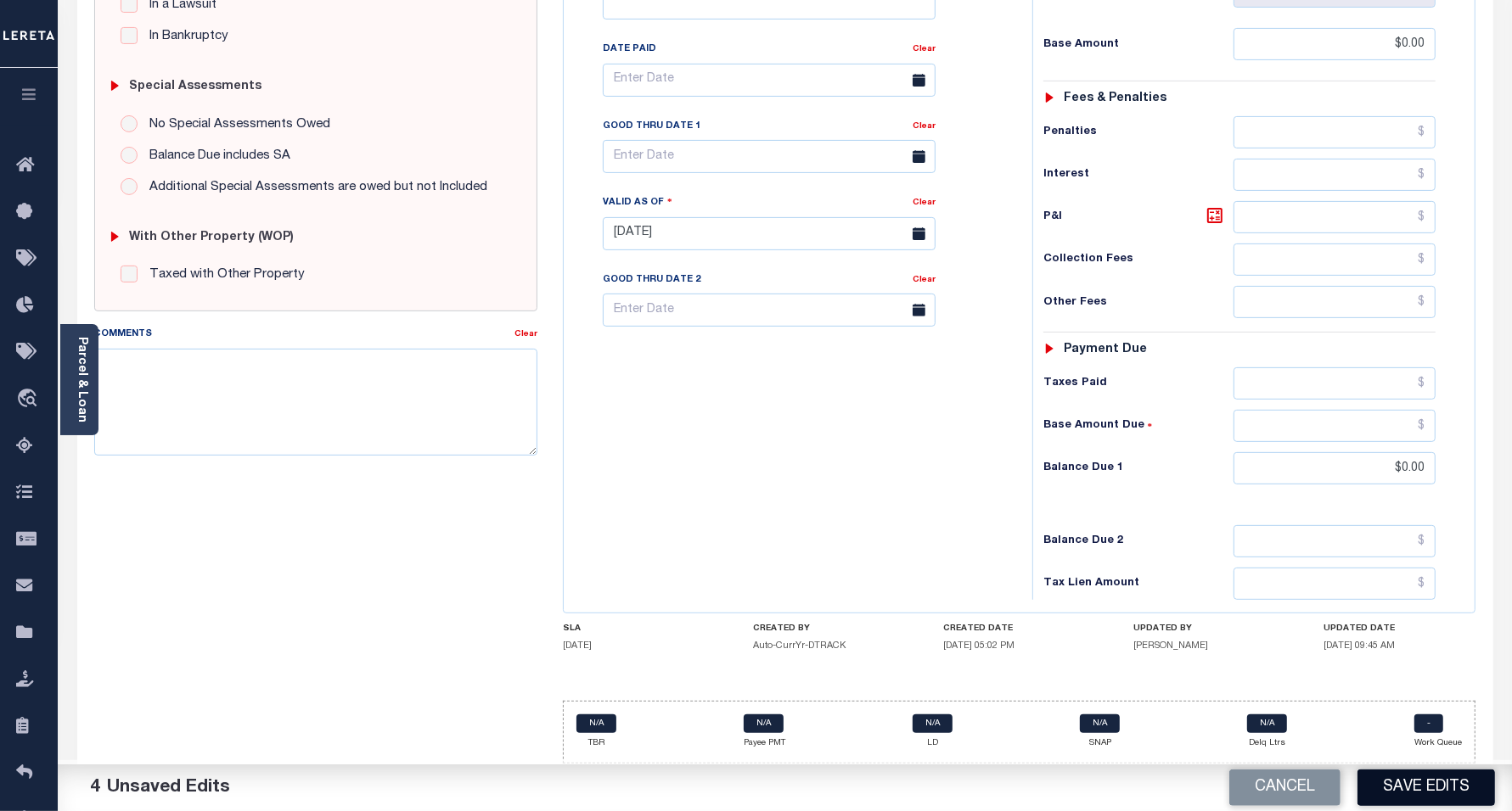
click at [1406, 786] on button "Save Edits" at bounding box center [1426, 788] width 137 height 37
checkbox input "false"
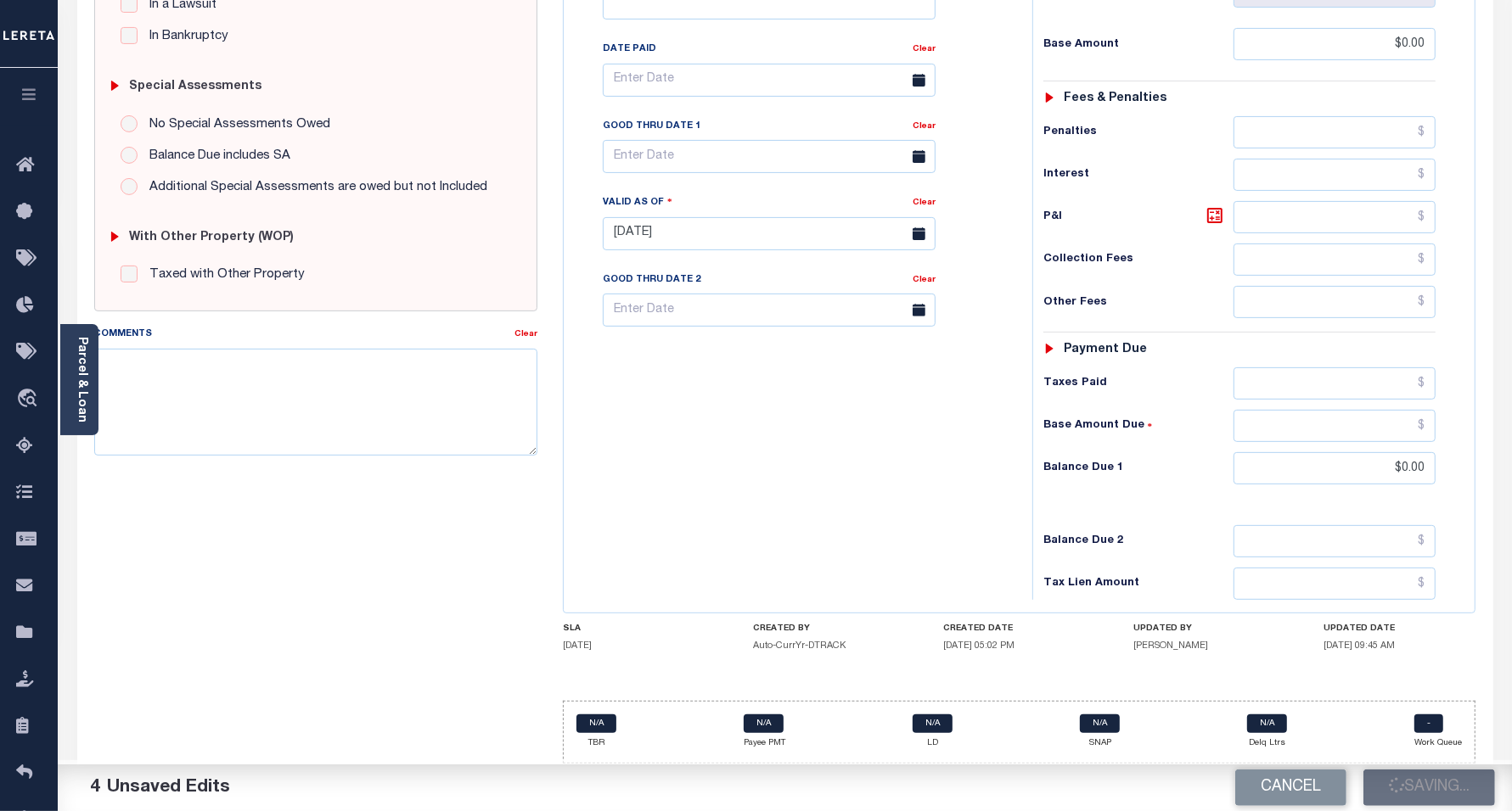
type input "$0"
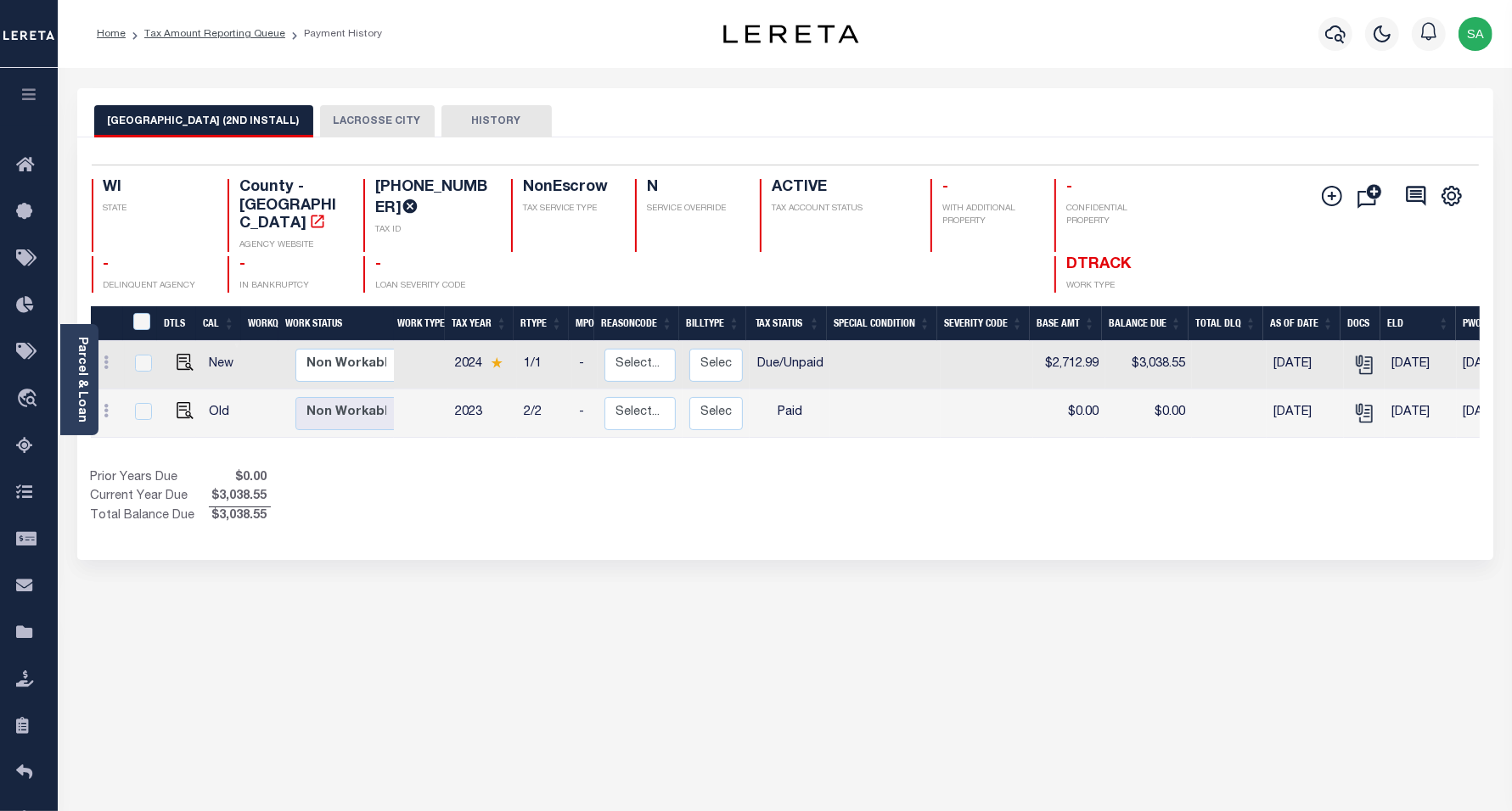
click at [341, 114] on button "LACROSSE CITY" at bounding box center [378, 121] width 114 height 32
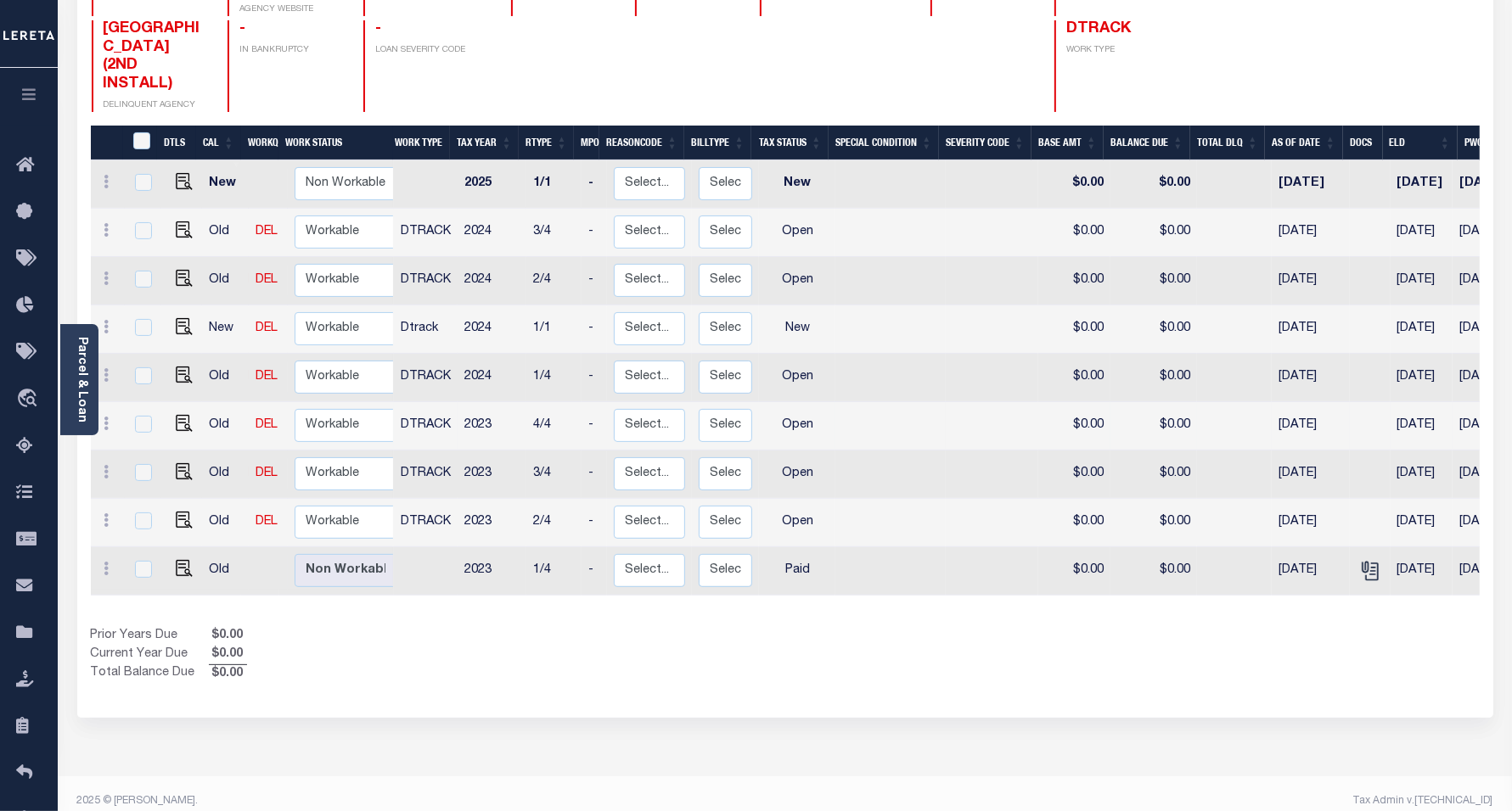
scroll to position [237, 0]
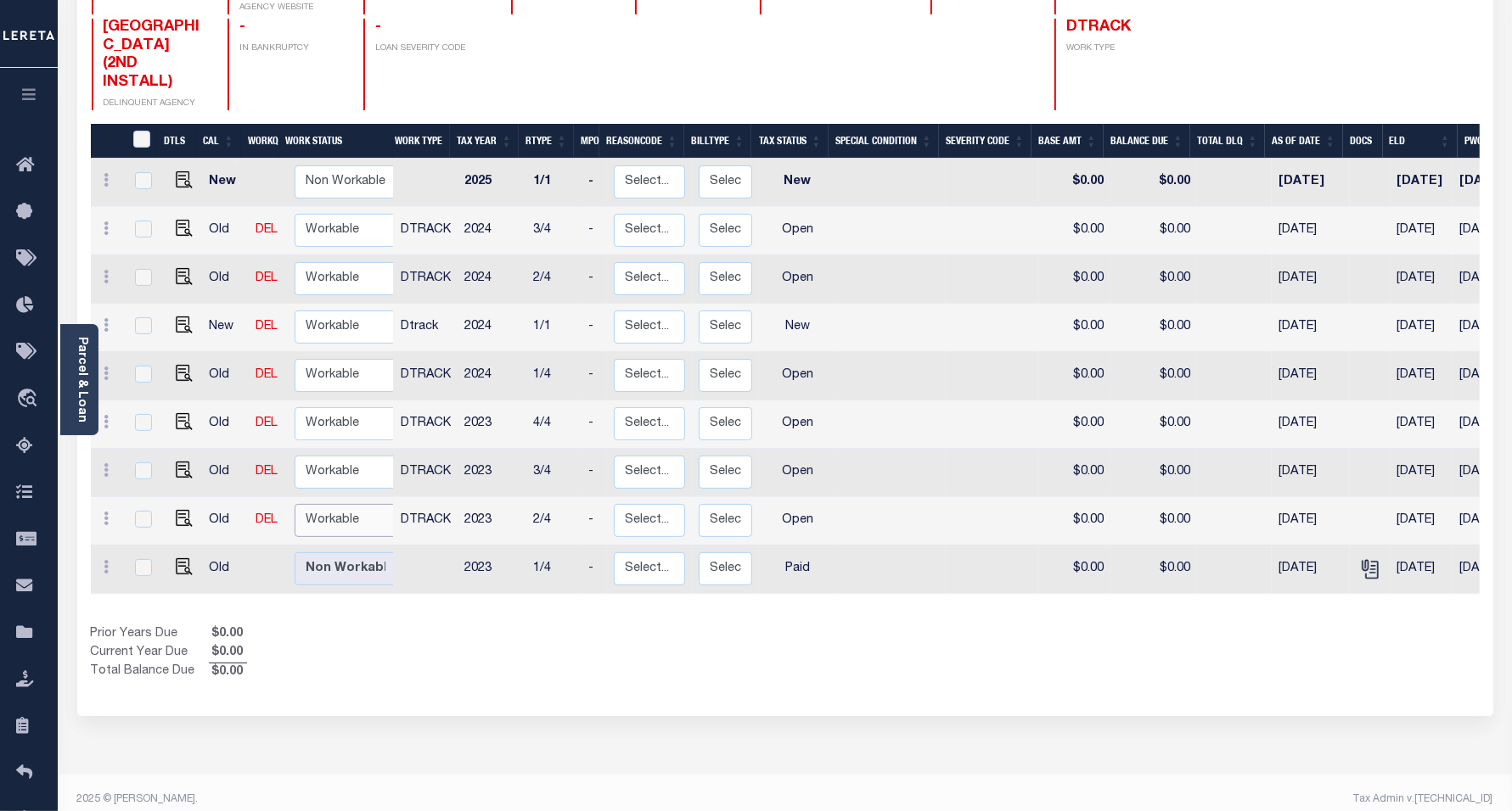
click at [329, 505] on select "Non Workable Workable" at bounding box center [345, 520] width 102 height 33
checkbox input "true"
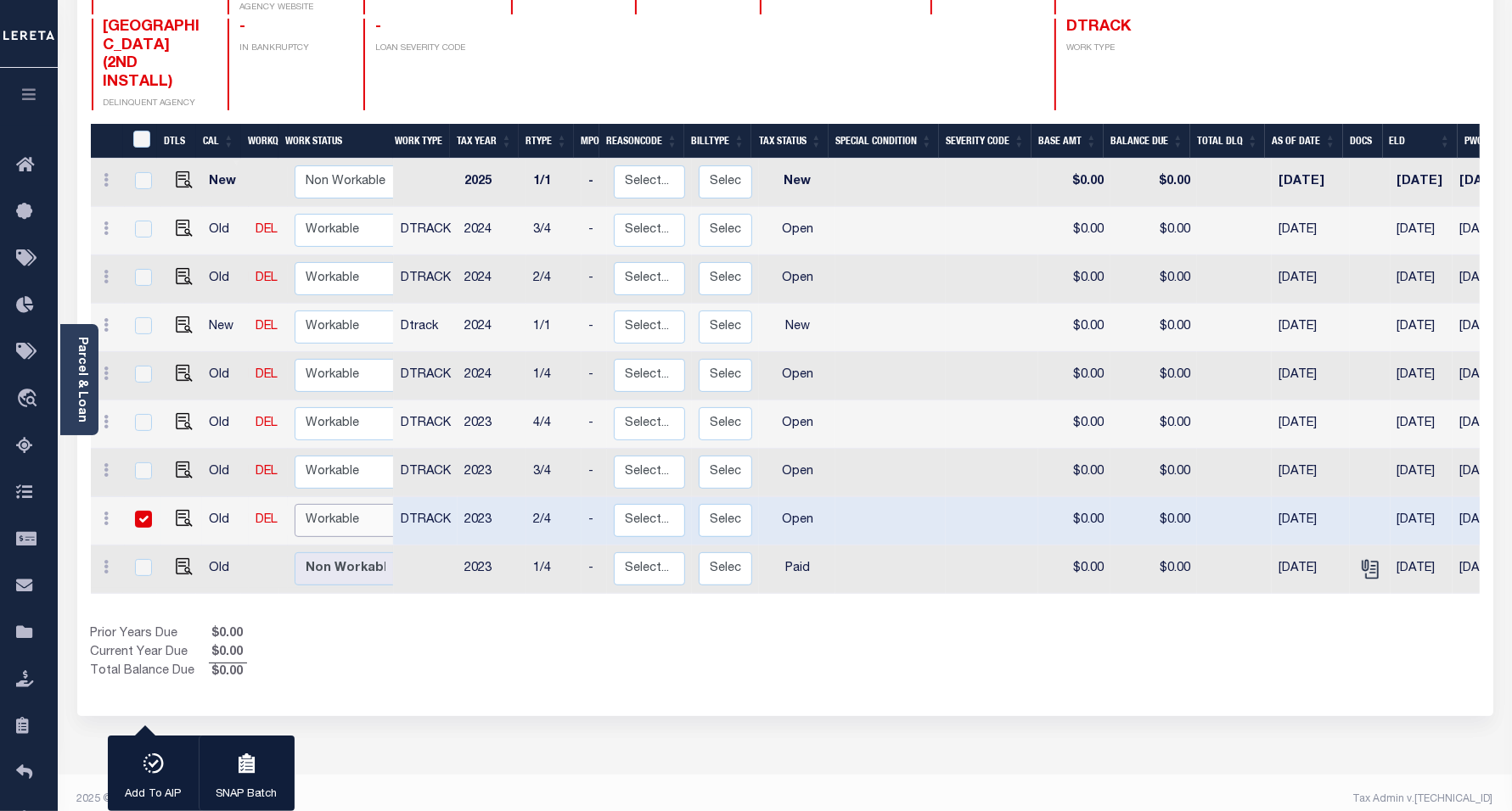
select select "true"
click at [295, 504] on select "Non Workable Workable" at bounding box center [345, 520] width 102 height 33
checkbox input "false"
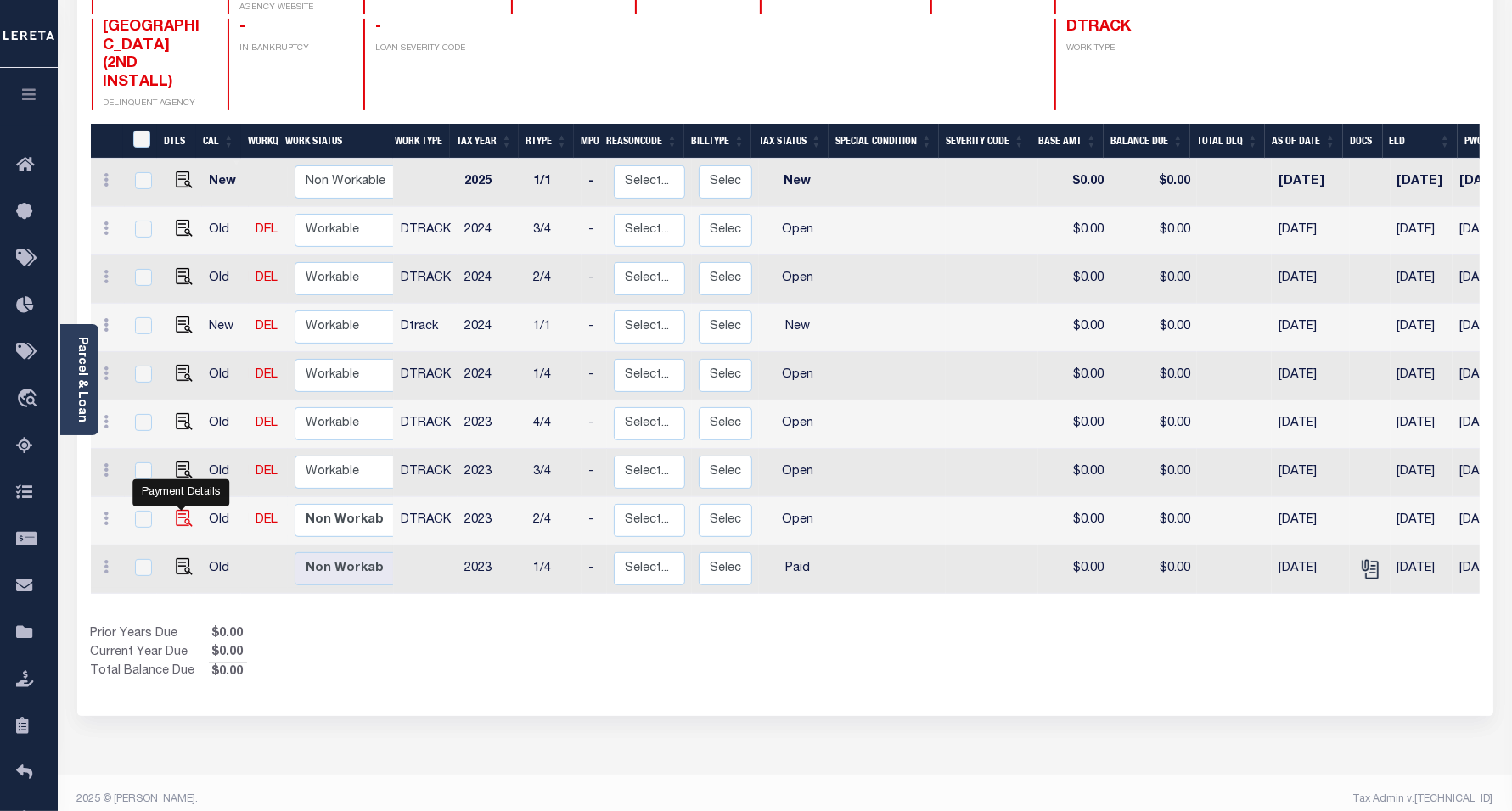
click at [179, 510] on img "" at bounding box center [184, 518] width 17 height 17
checkbox input "true"
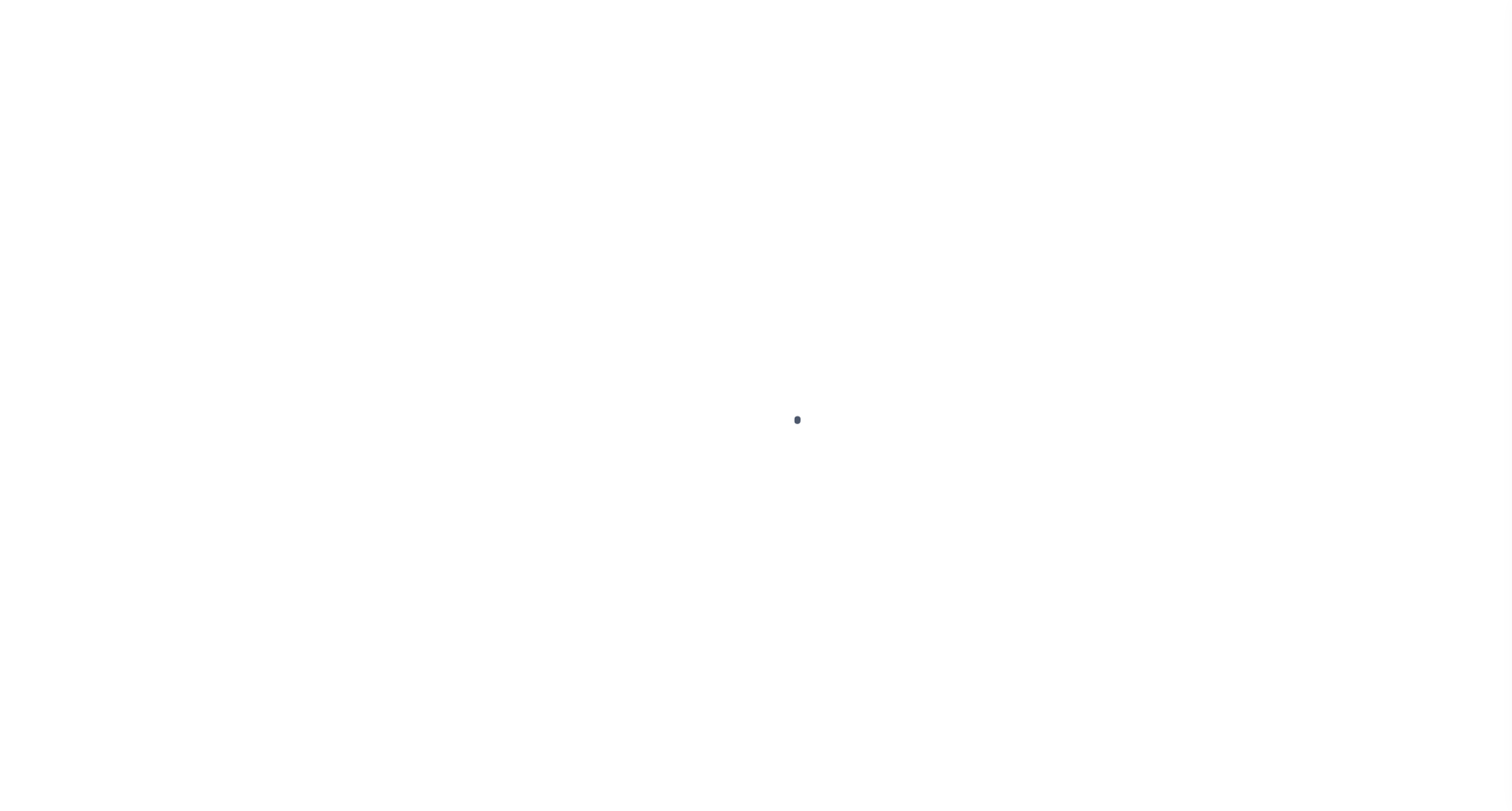
checkbox input "false"
type input "[DATE]"
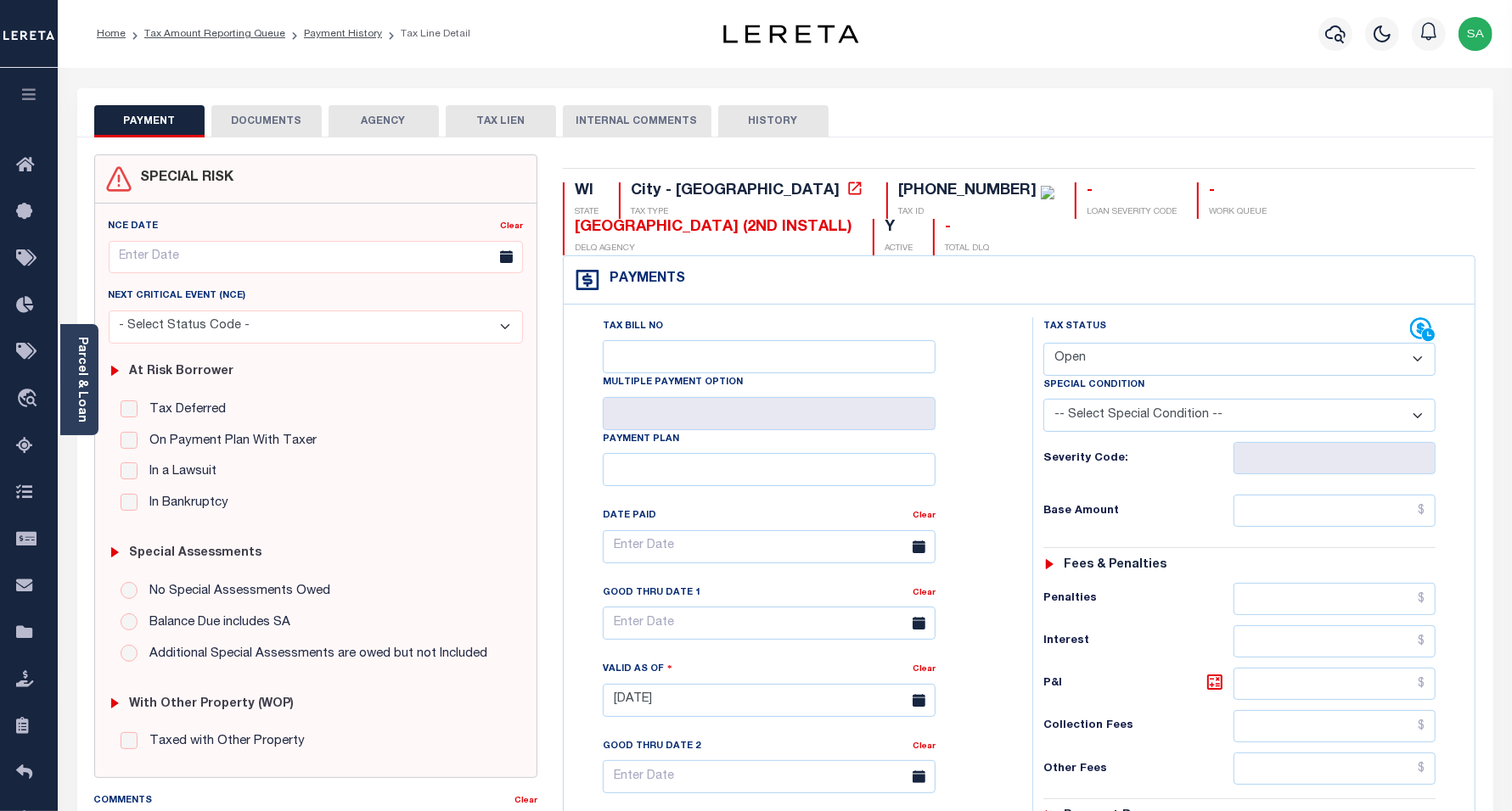
click at [1126, 348] on select "- Select Status Code - Open Due/Unpaid Paid Incomplete No Tax Due Internal Refu…" at bounding box center [1240, 359] width 393 height 33
select select "PYD"
click at [1043, 344] on select "- Select Status Code - Open Due/Unpaid Paid Incomplete No Tax Due Internal Refu…" at bounding box center [1240, 359] width 393 height 33
type input "[DATE]"
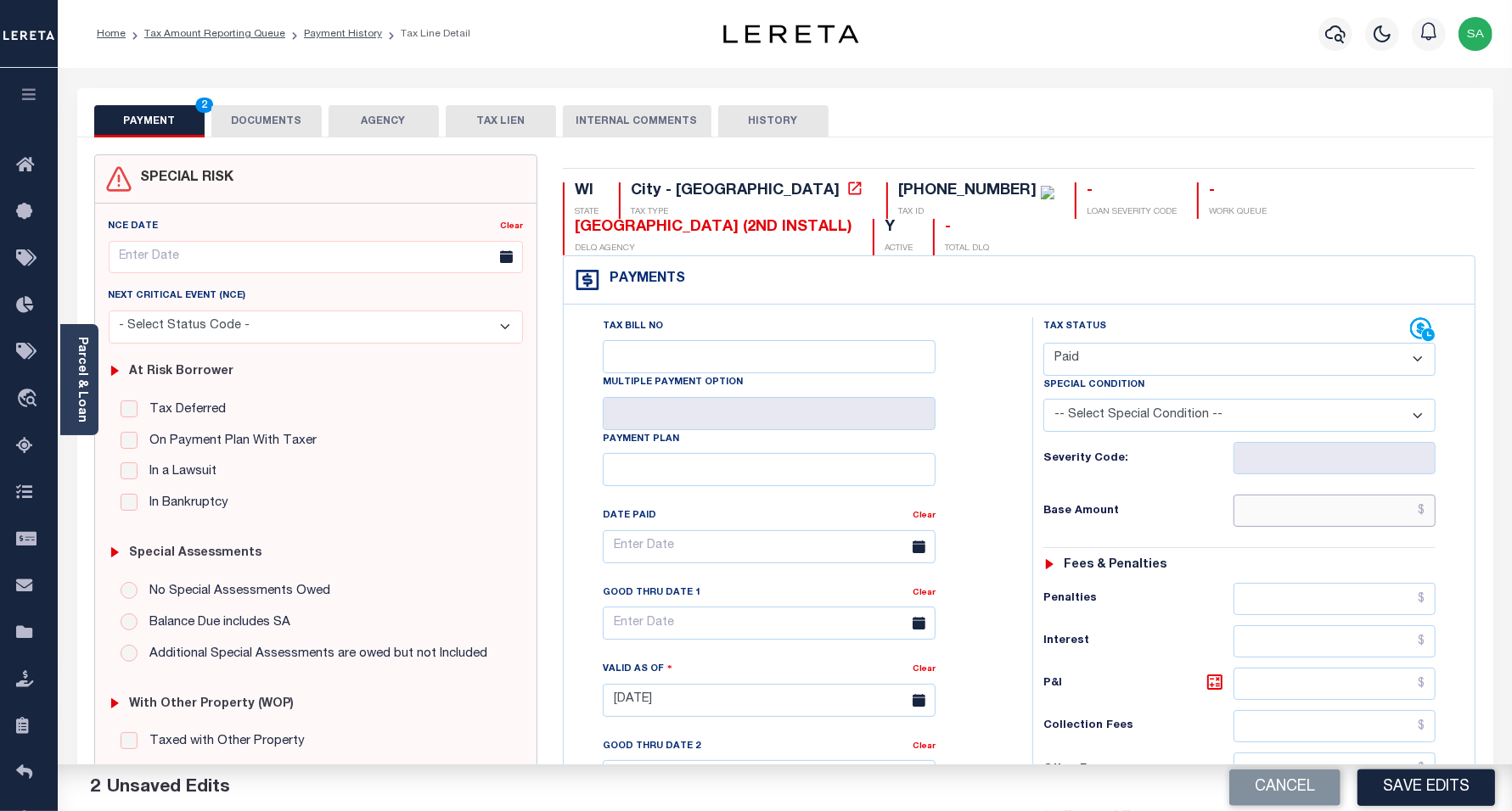
click at [1259, 524] on input "text" at bounding box center [1334, 511] width 202 height 32
type input "$0.00"
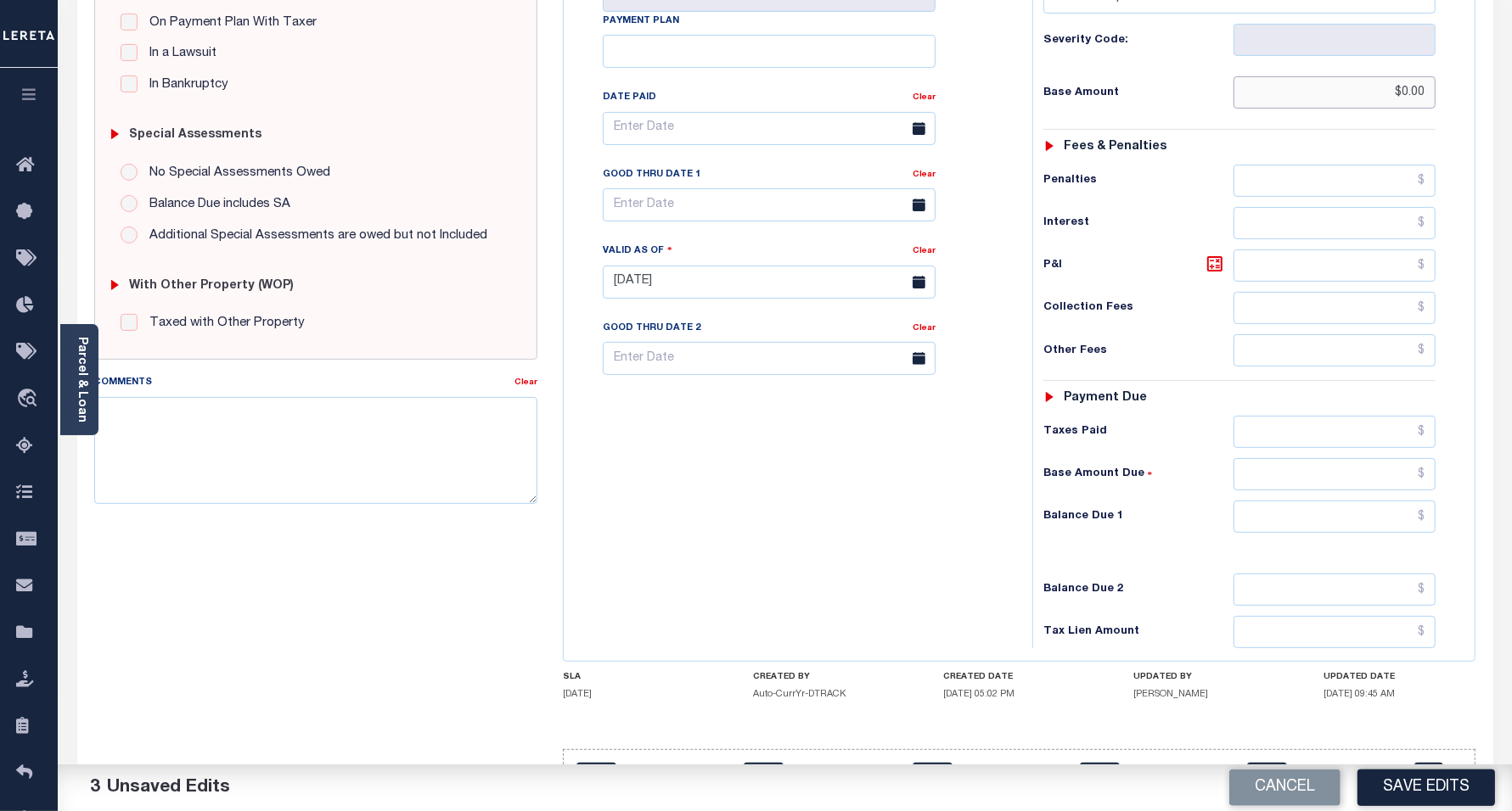
scroll to position [425, 0]
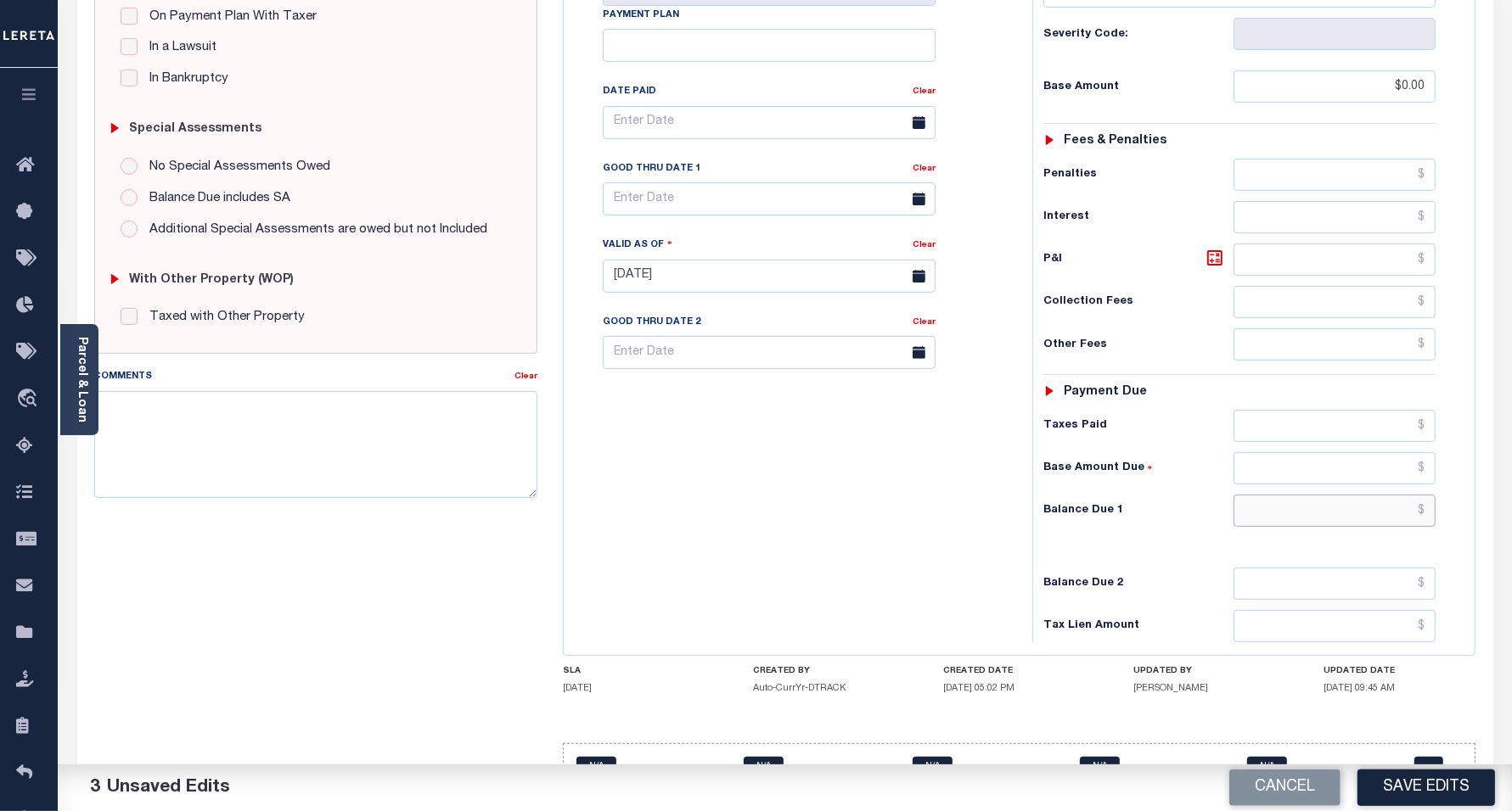
click at [1279, 519] on input "text" at bounding box center [1334, 511] width 202 height 32
type input "$0.00"
click at [799, 557] on div "Tax Bill No Multiple Payment Option Payment Plan Clear" at bounding box center [793, 268] width 452 height 749
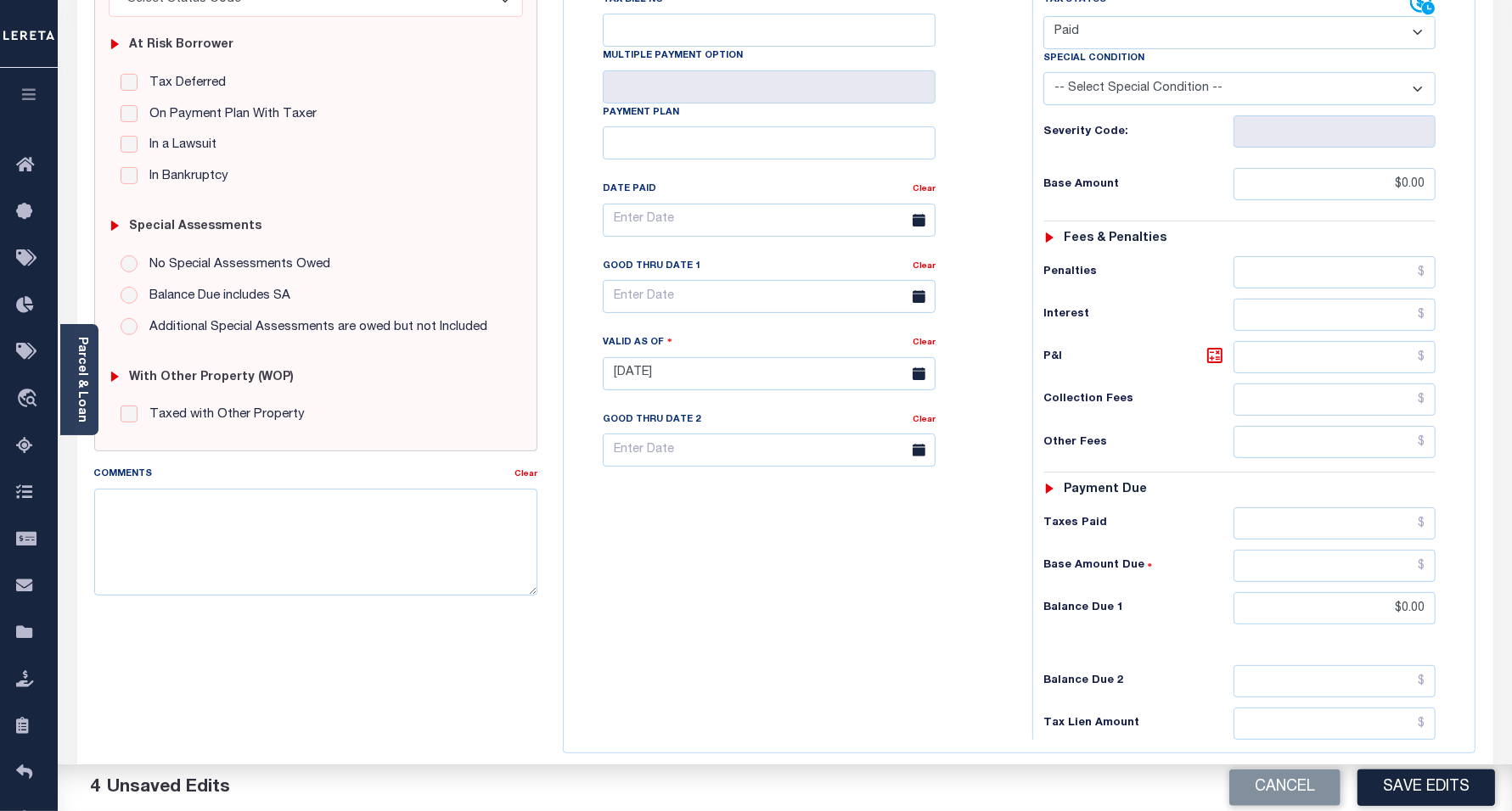
scroll to position [0, 0]
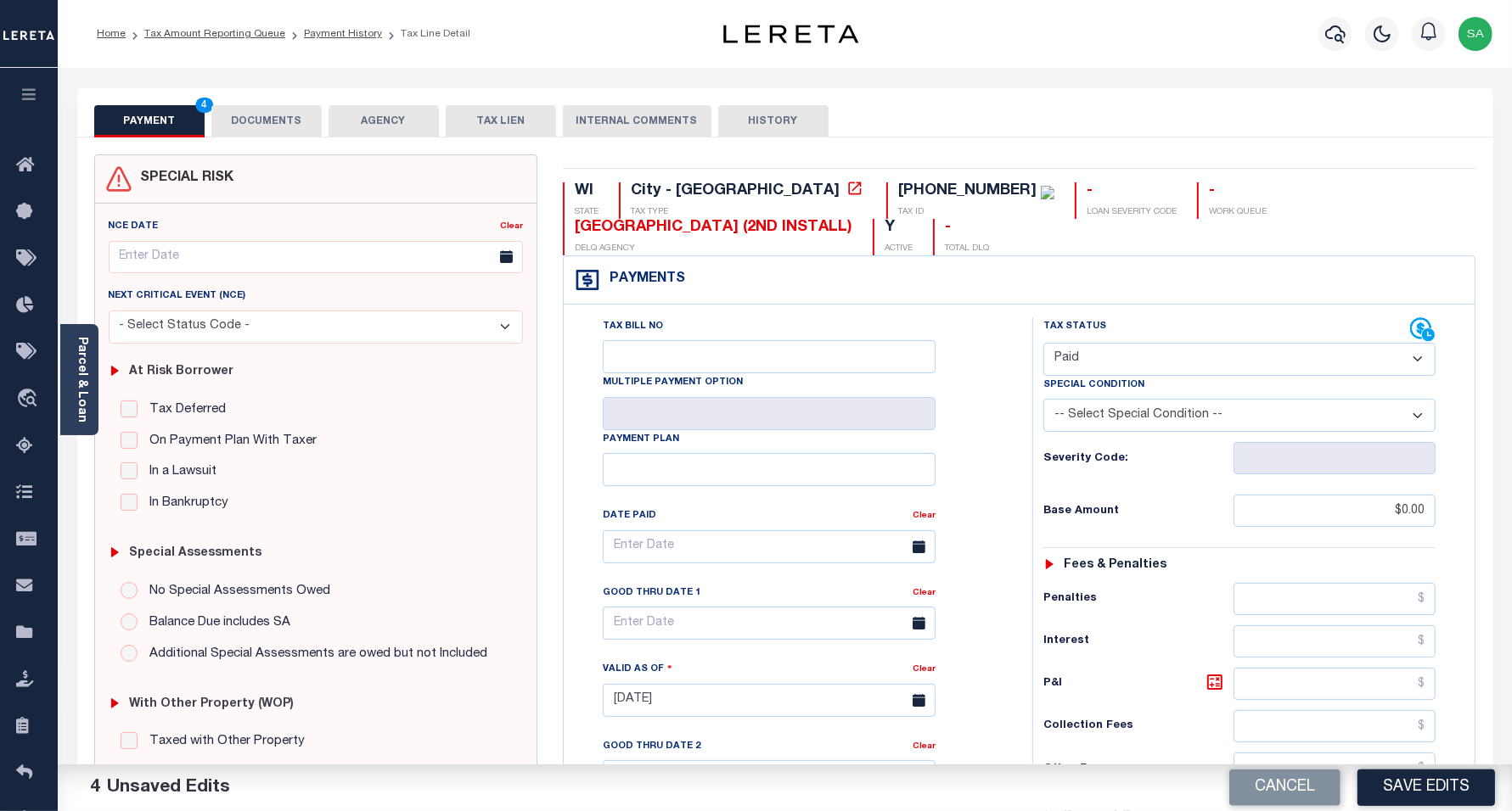
click at [270, 109] on button "DOCUMENTS" at bounding box center [267, 121] width 111 height 32
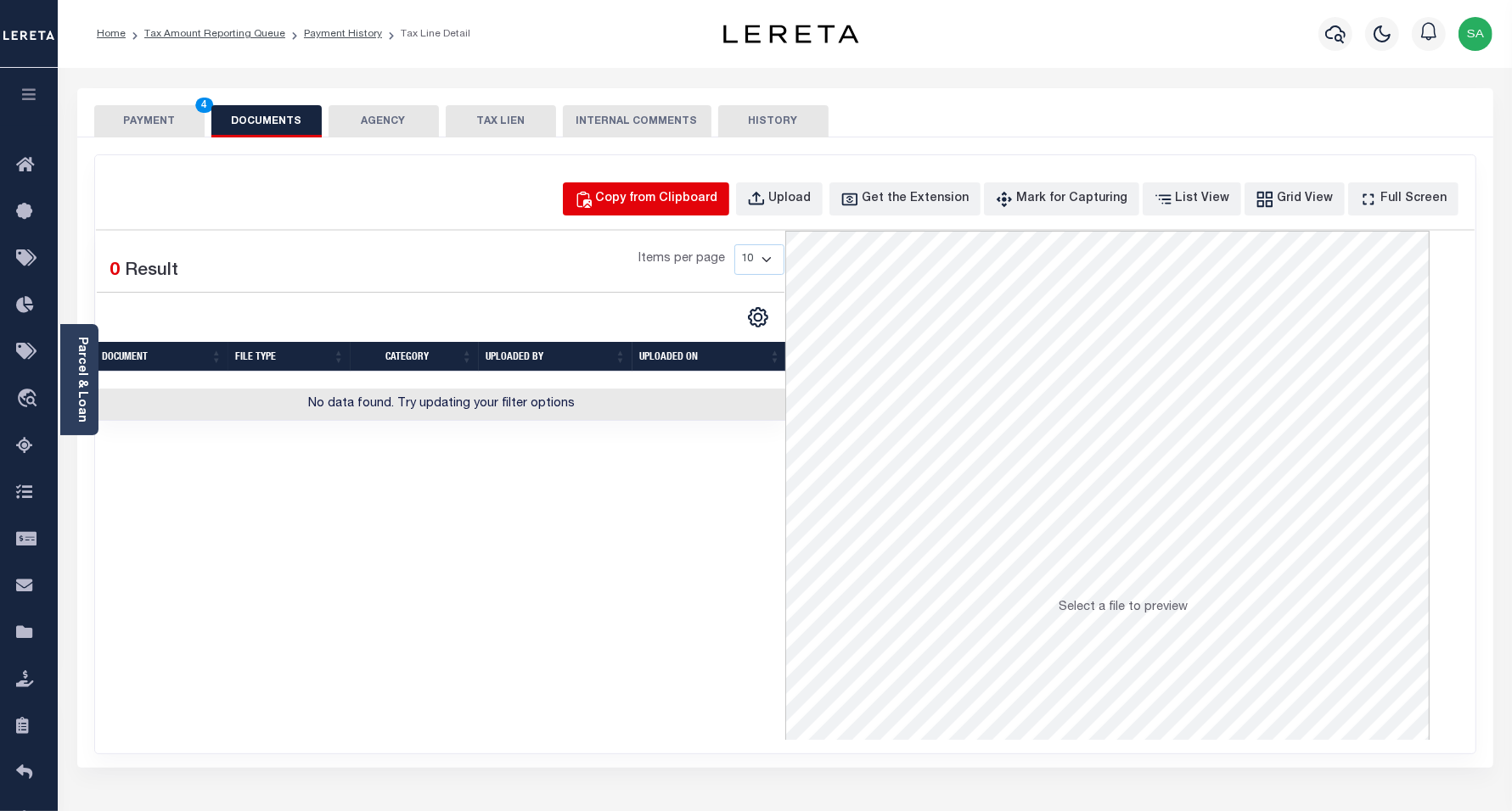
click at [702, 185] on button "Copy from Clipboard" at bounding box center [646, 199] width 166 height 33
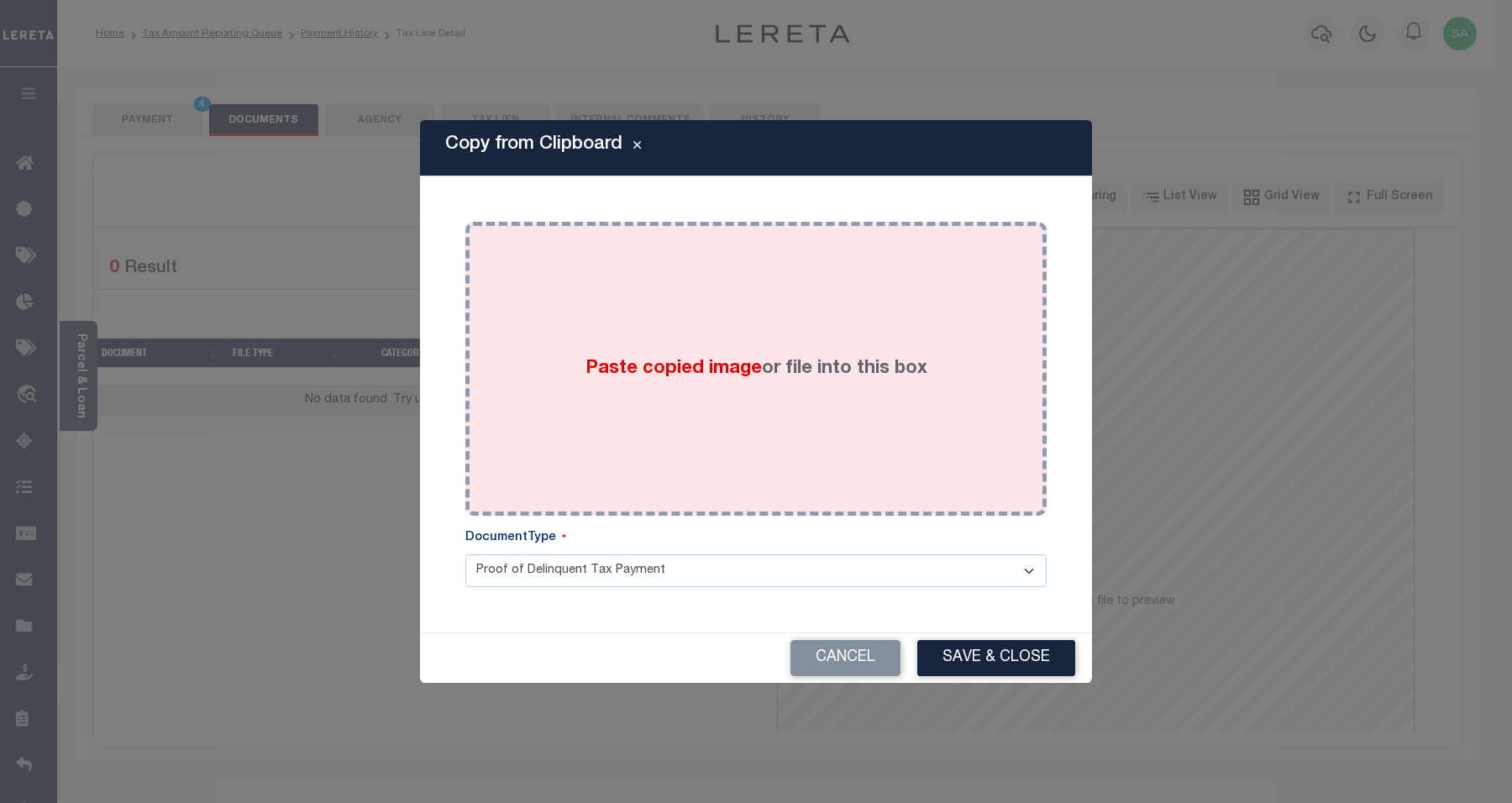
click at [786, 372] on label "Paste copied image or file into this box" at bounding box center [756, 368] width 342 height 27
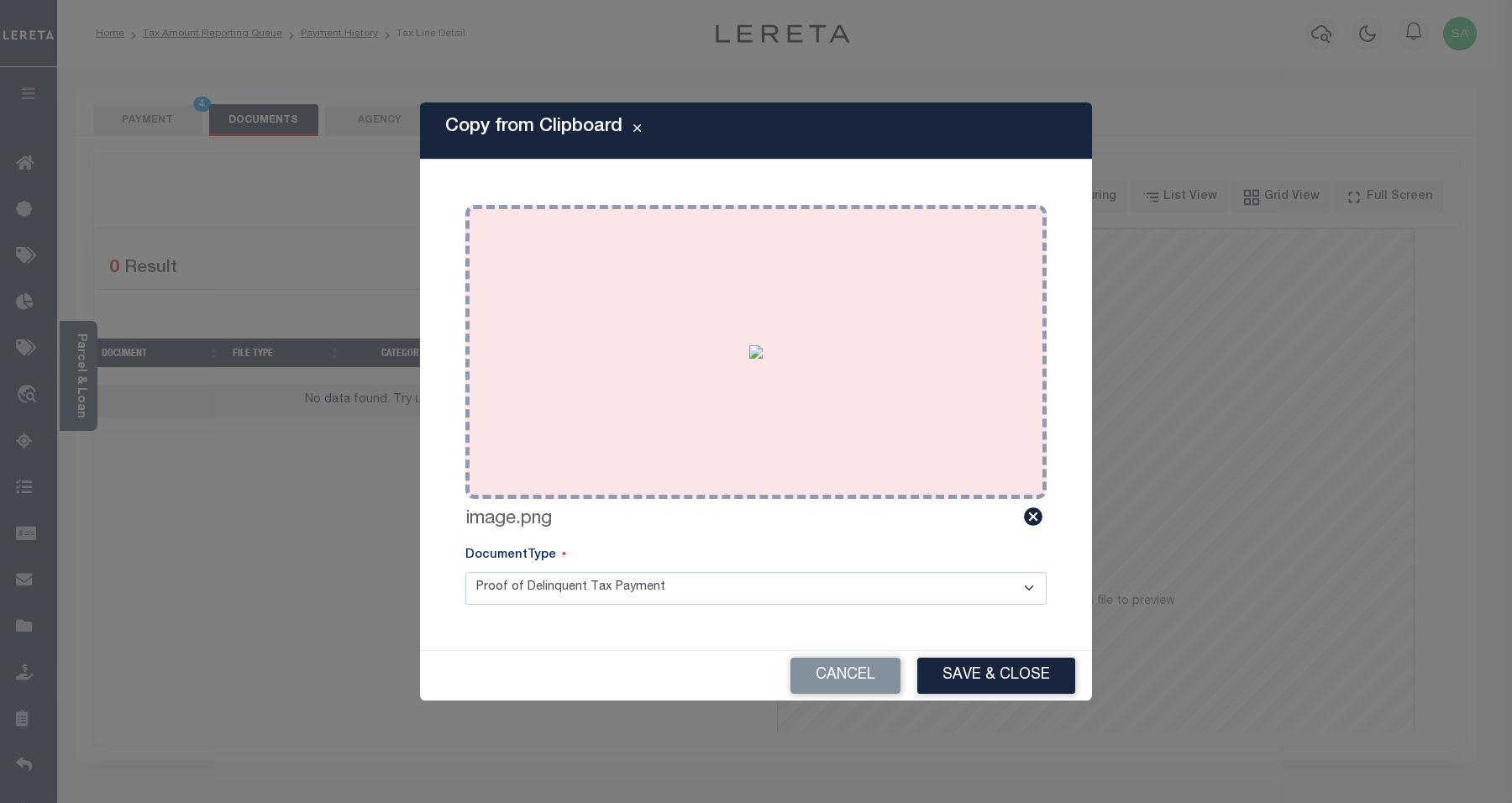
click at [979, 670] on button "Save & Close" at bounding box center [996, 676] width 158 height 36
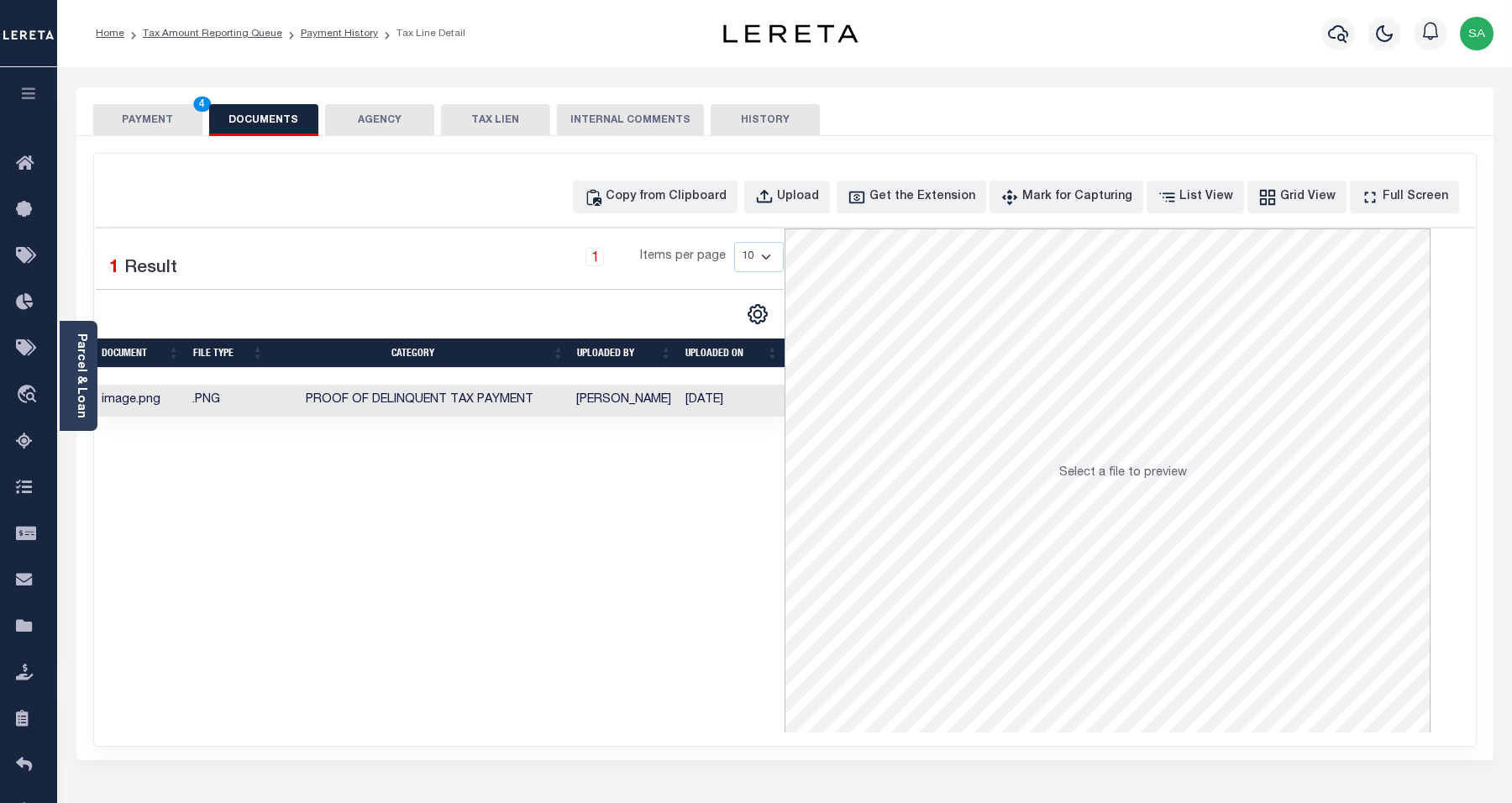
click at [163, 123] on button "PAYMENT 4" at bounding box center [148, 120] width 110 height 32
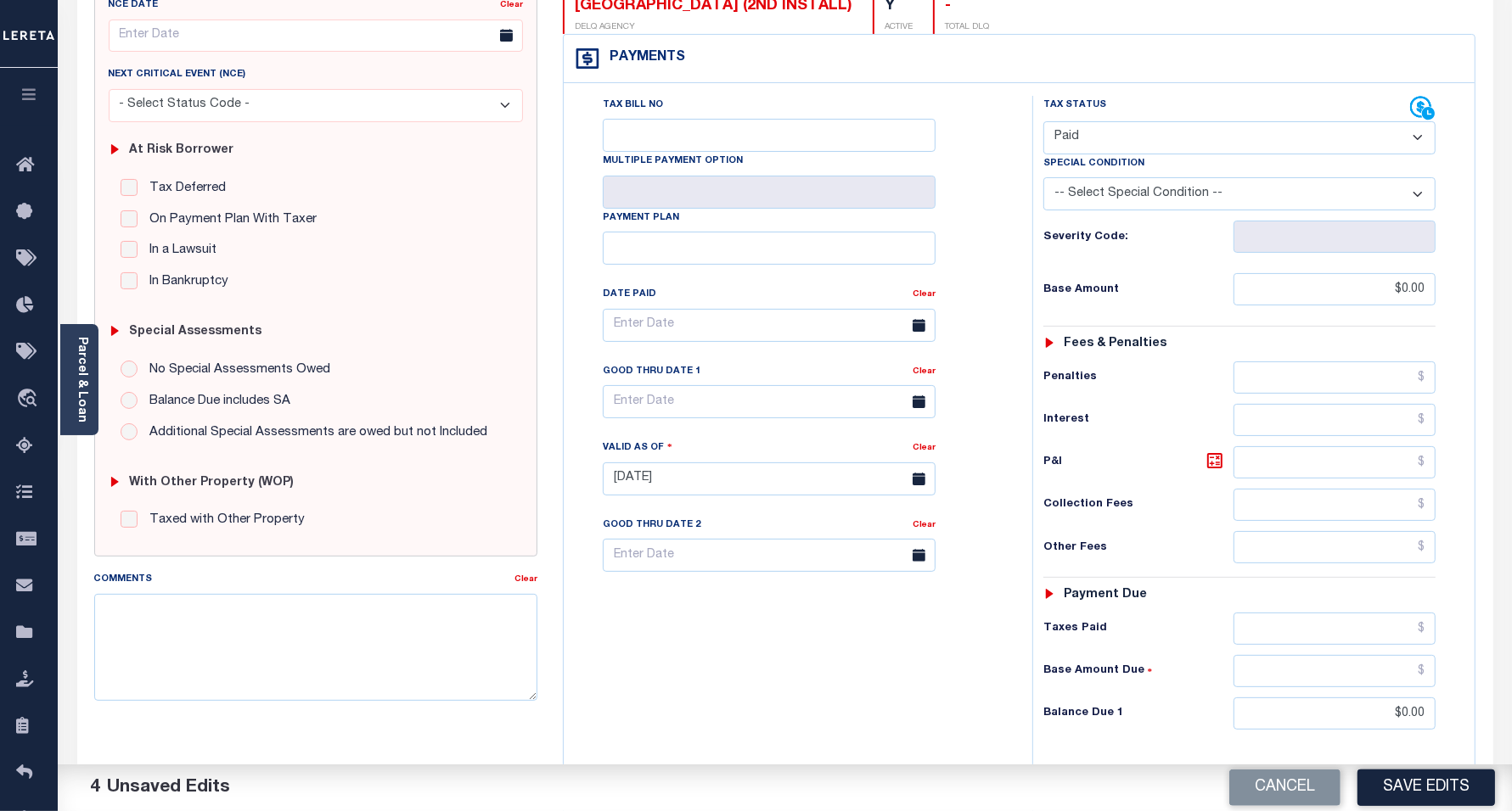
scroll to position [425, 0]
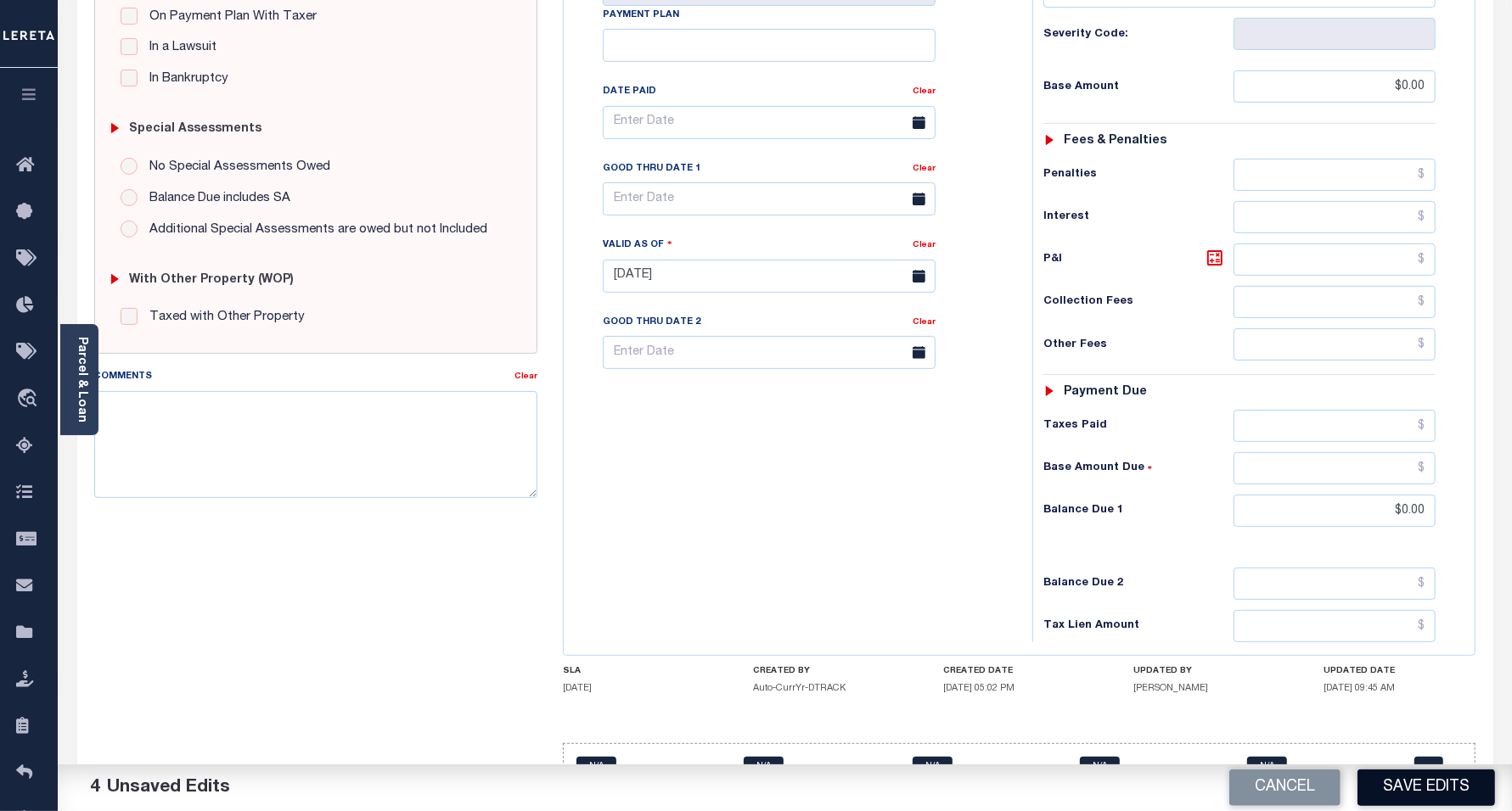
click at [1420, 799] on button "Save Edits" at bounding box center [1426, 788] width 137 height 37
checkbox input "false"
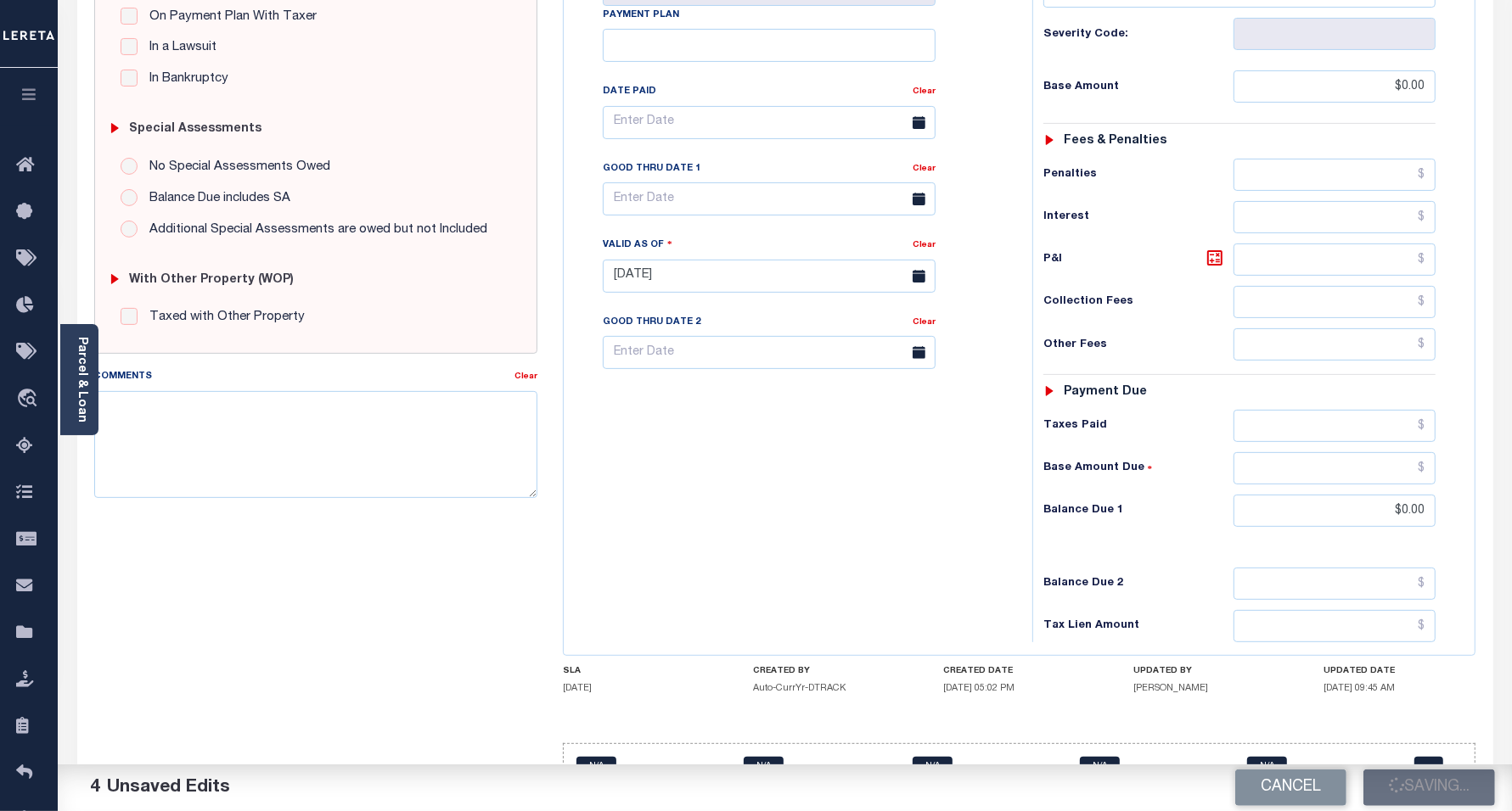
type input "$0"
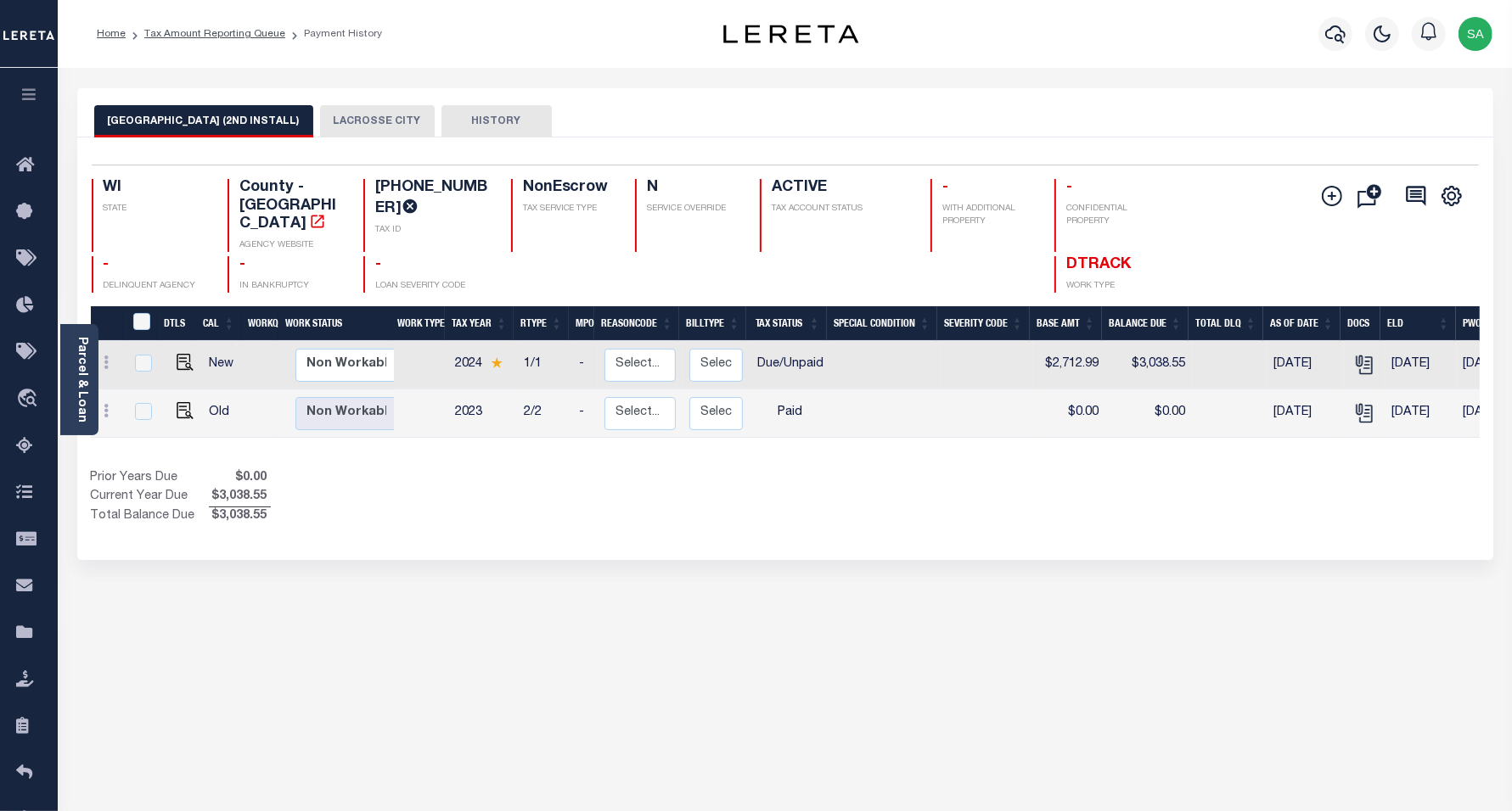
click at [346, 120] on button "LACROSSE CITY" at bounding box center [378, 121] width 114 height 32
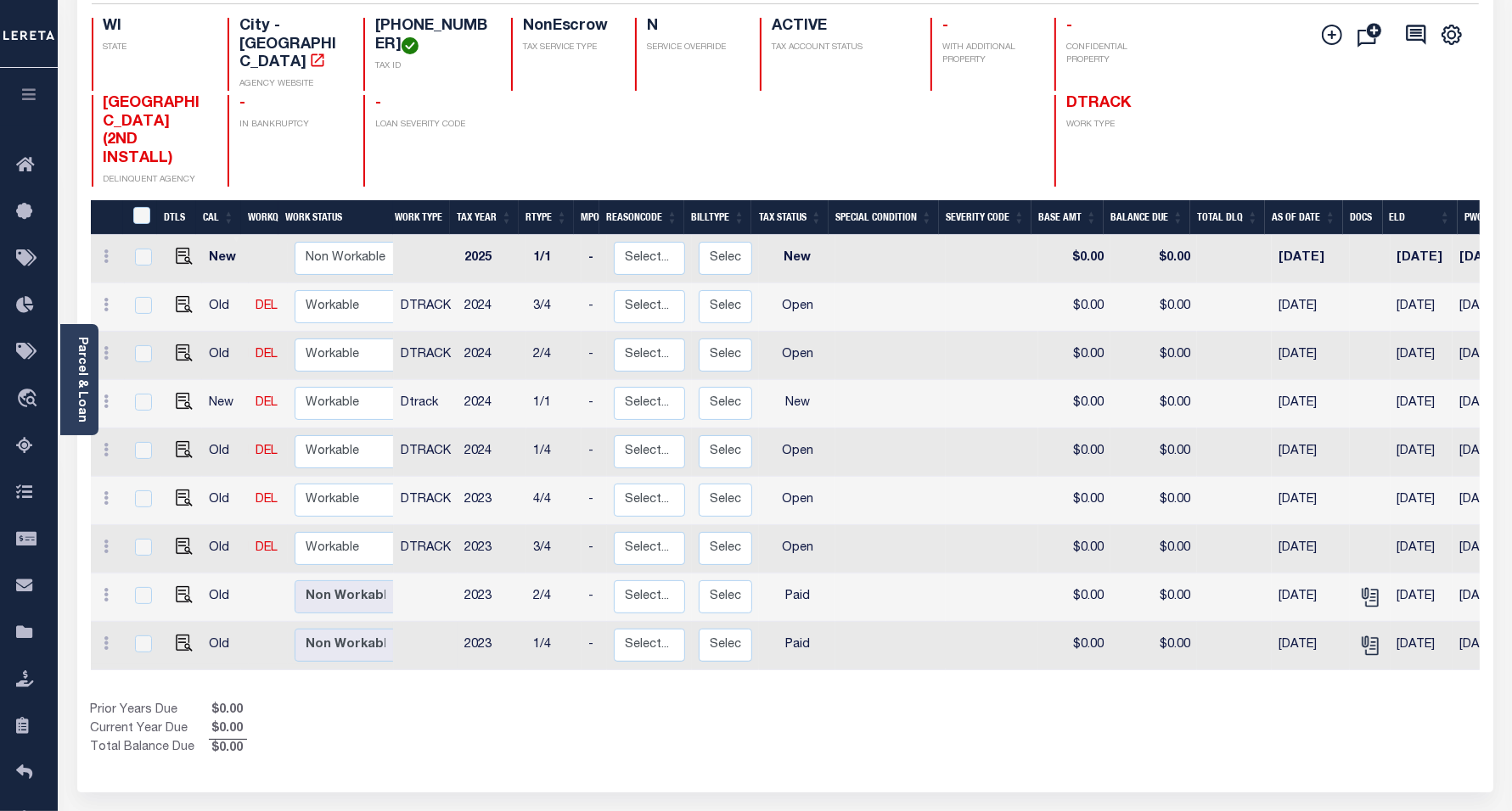
scroll to position [212, 0]
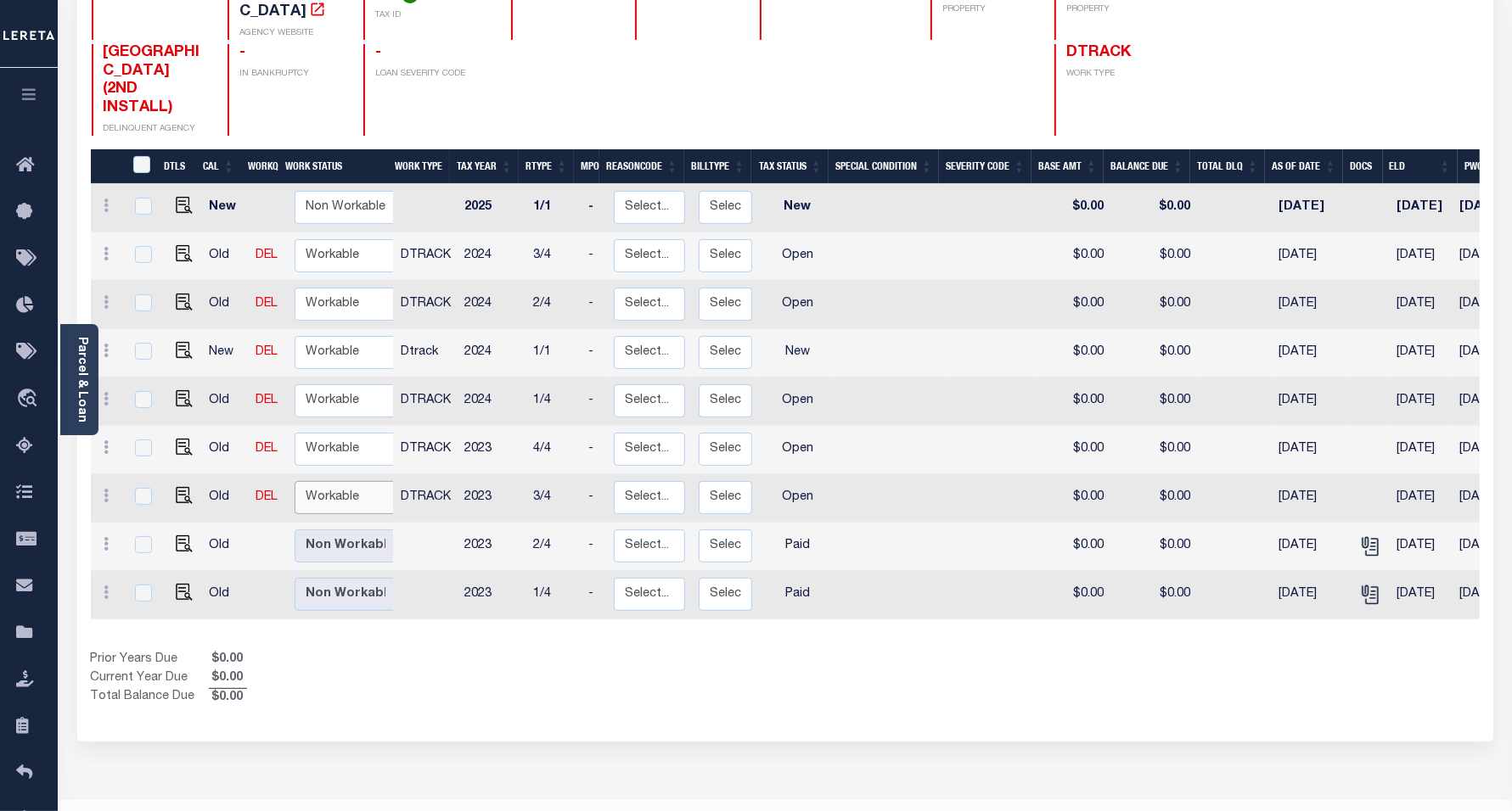
click at [325, 491] on select "Non Workable Workable" at bounding box center [345, 497] width 102 height 33
checkbox input "true"
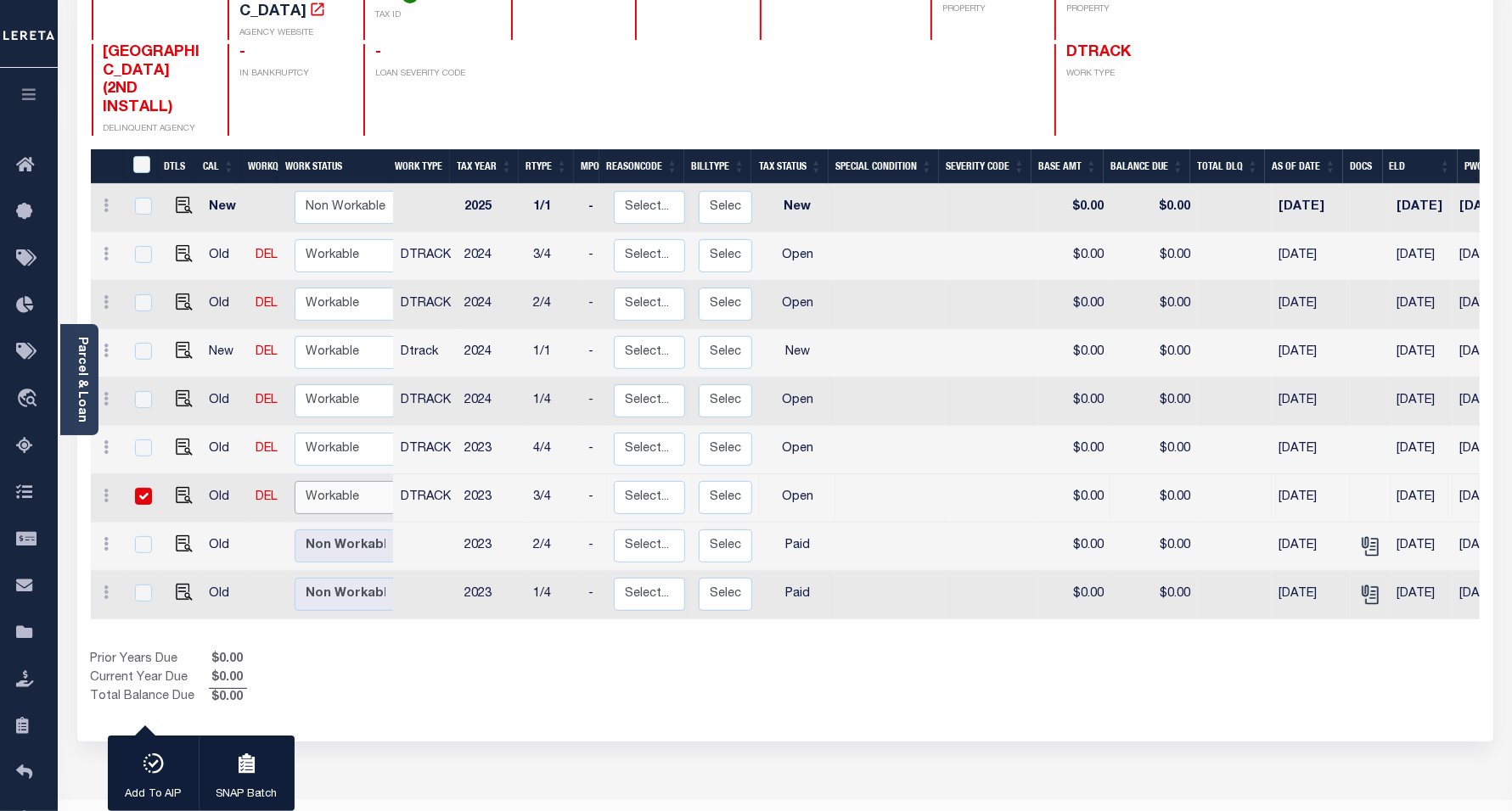
click at [336, 481] on select "Non Workable Workable" at bounding box center [345, 497] width 102 height 33
checkbox input "false"
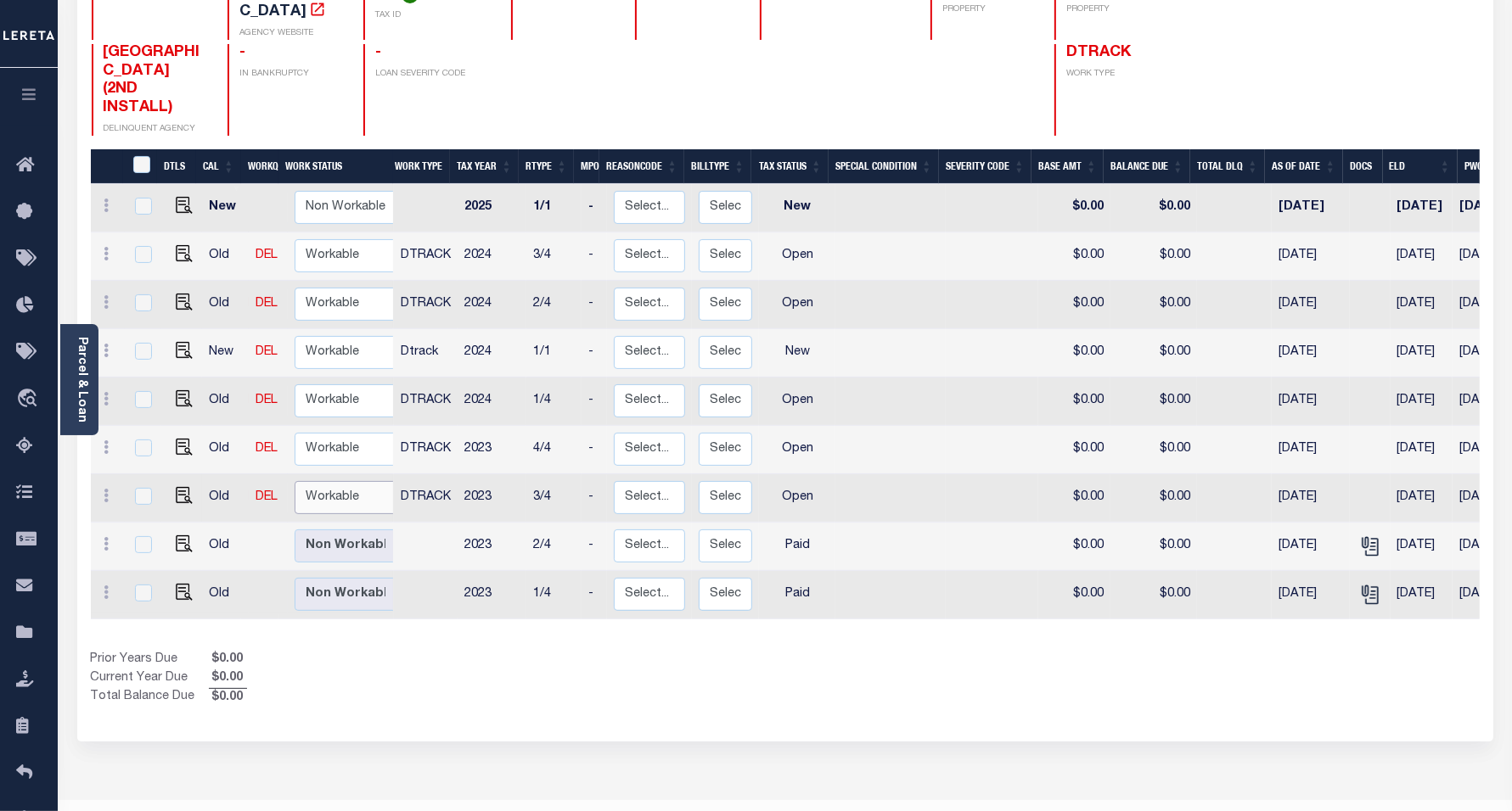
click at [336, 481] on select "Non Workable Workable" at bounding box center [345, 497] width 102 height 33
checkbox input "true"
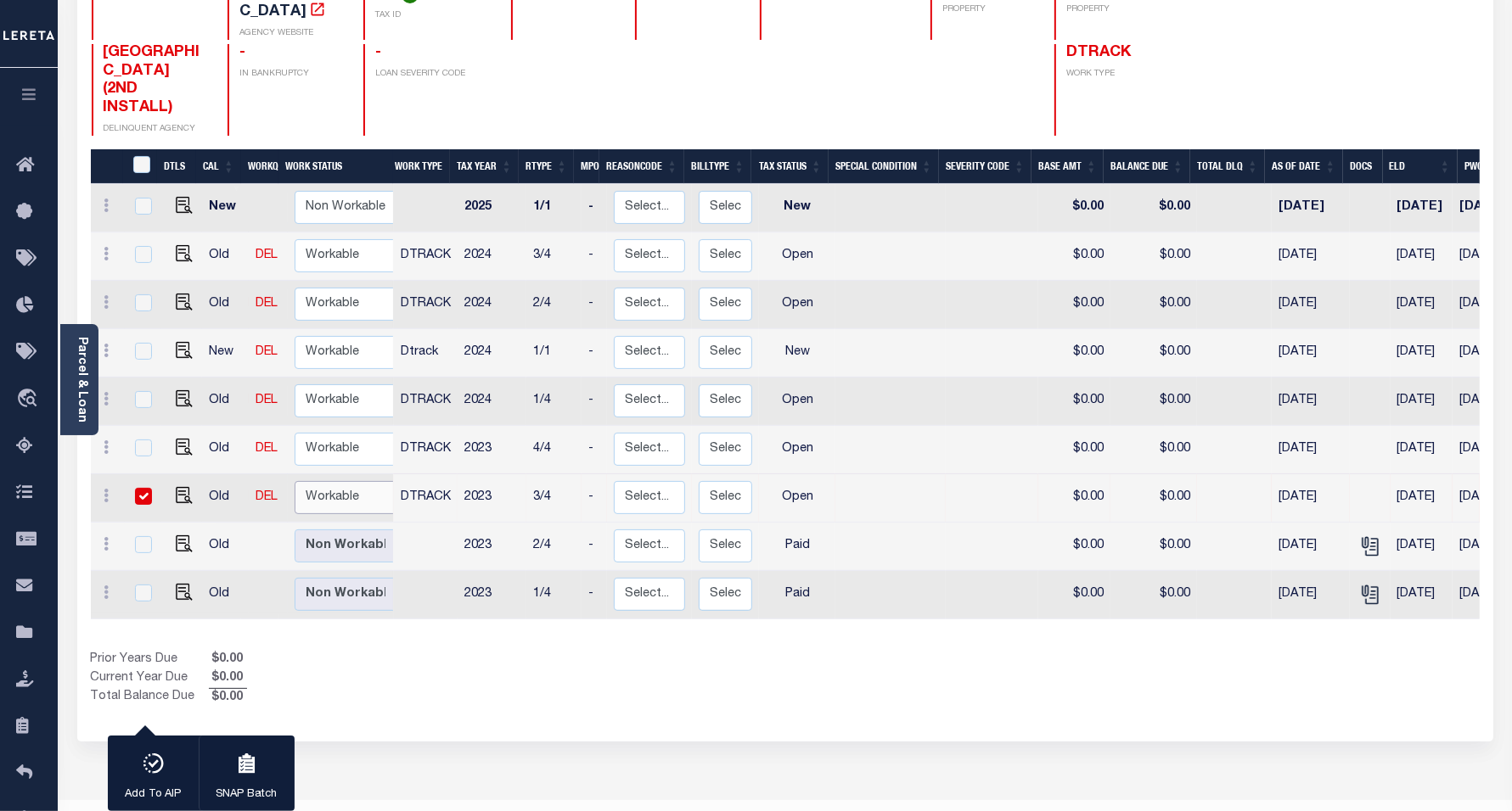
select select "true"
click at [295, 481] on select "Non Workable Workable" at bounding box center [345, 497] width 102 height 33
checkbox input "false"
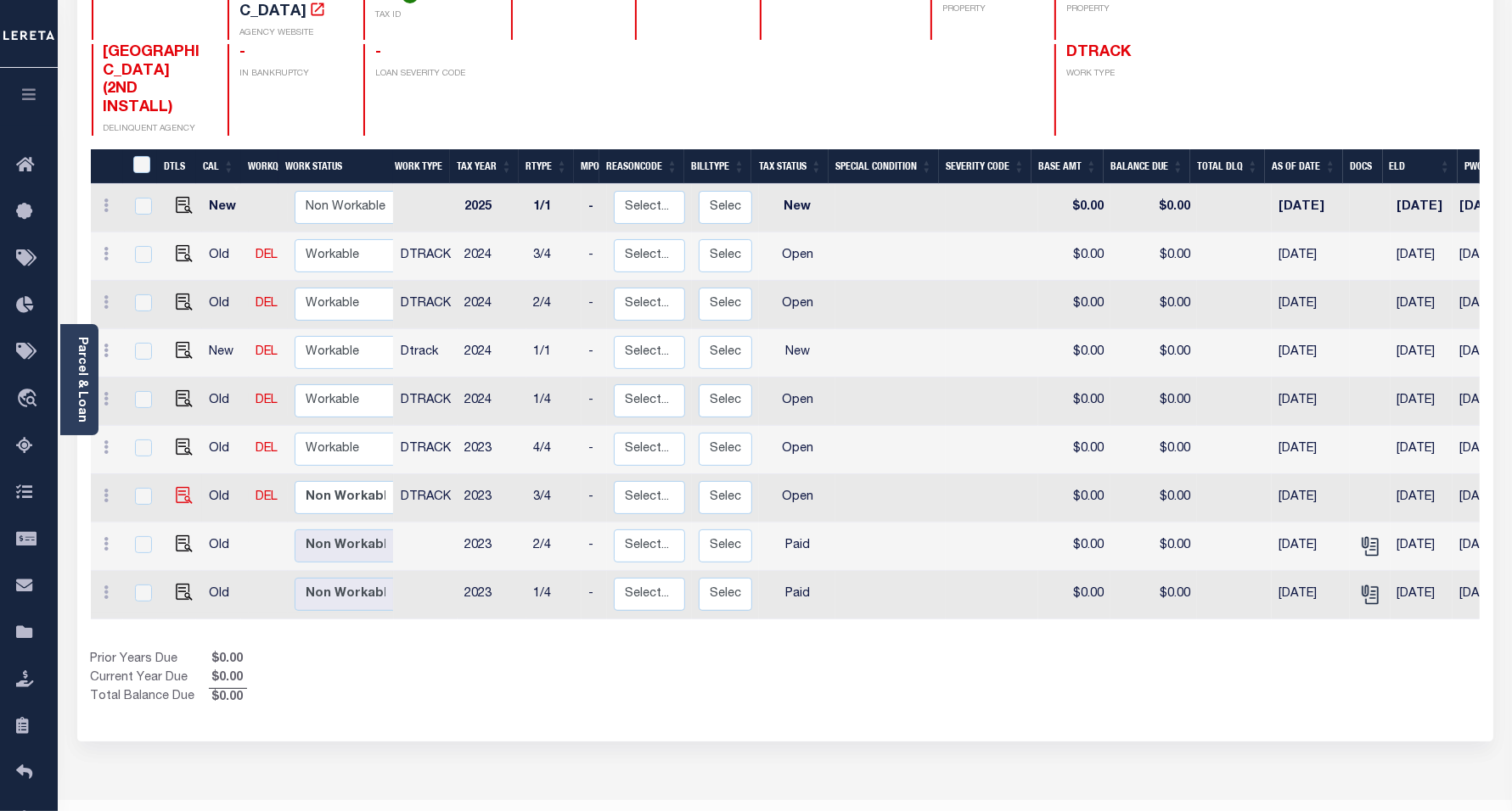
click at [183, 487] on img at bounding box center [184, 495] width 17 height 17
checkbox input "true"
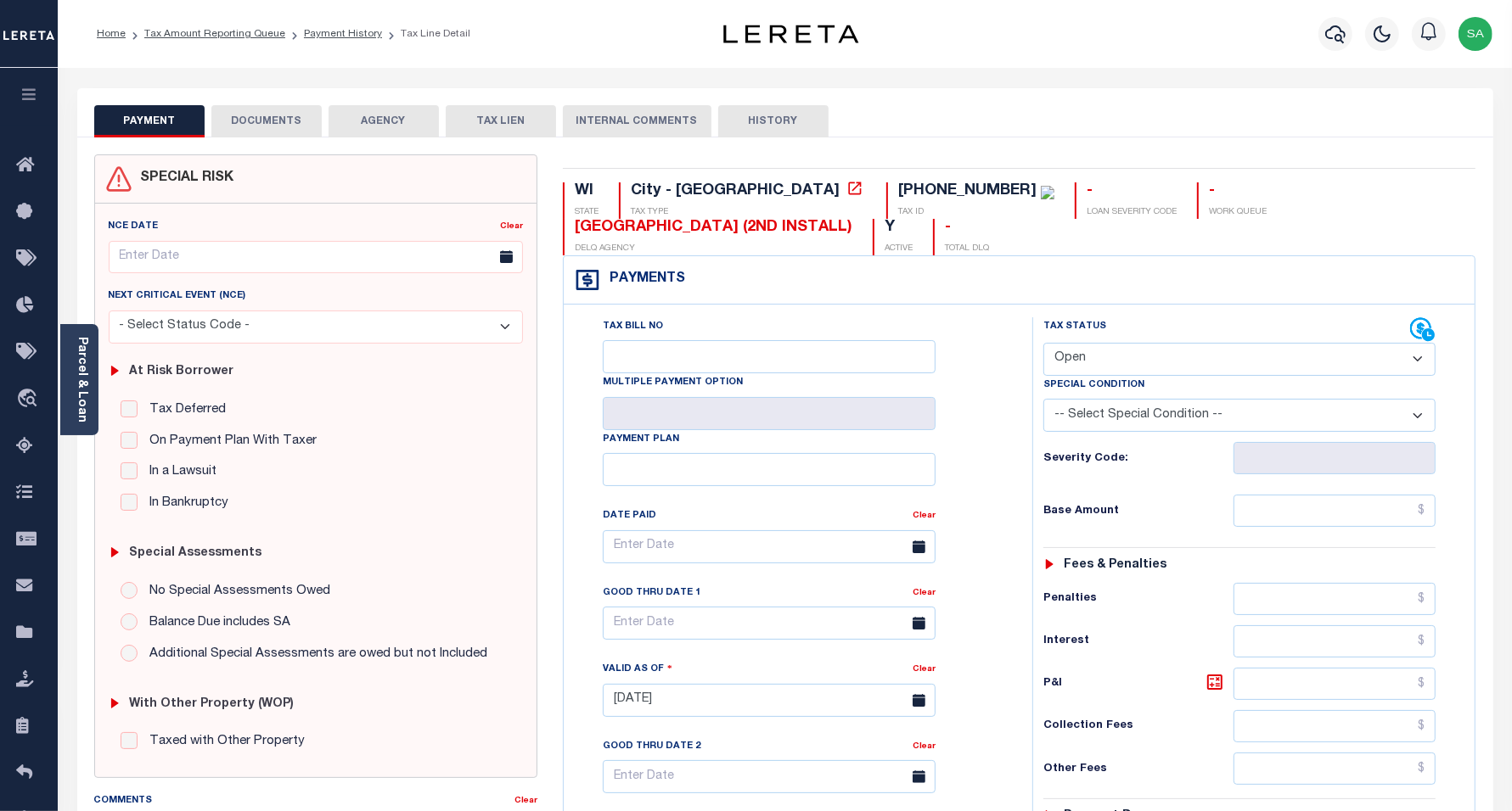
click at [1105, 370] on select "- Select Status Code - Open Due/Unpaid Paid Incomplete No Tax Due Internal Refu…" at bounding box center [1240, 359] width 393 height 33
select select "PYD"
click at [1043, 344] on select "- Select Status Code - Open Due/Unpaid Paid Incomplete No Tax Due Internal Refu…" at bounding box center [1240, 359] width 393 height 33
type input "[DATE]"
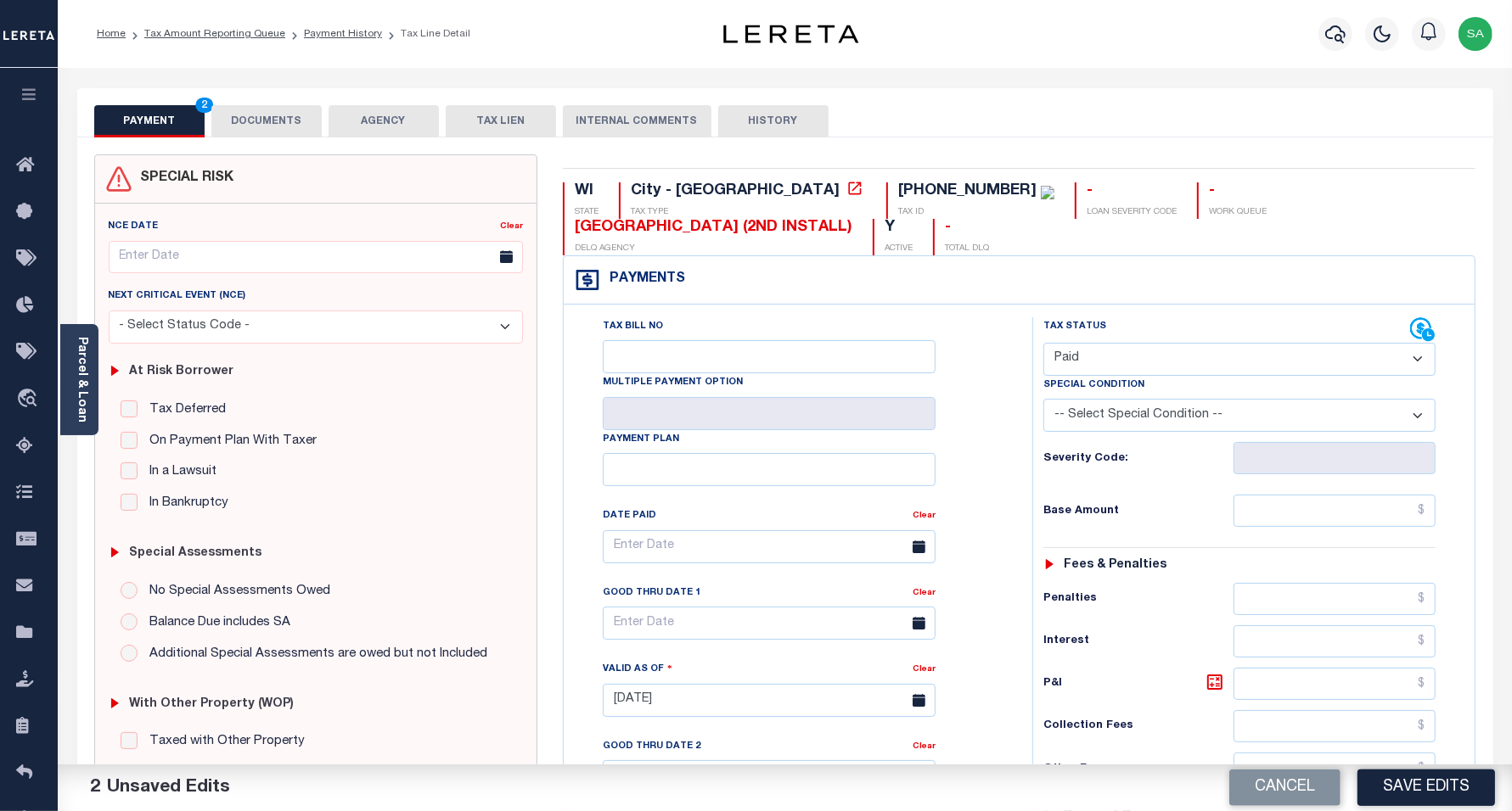
click at [1303, 532] on div "Tax Status Status - Select Status Code -" at bounding box center [1246, 692] width 427 height 749
click at [1301, 512] on input "text" at bounding box center [1334, 511] width 202 height 32
type input "$0.00"
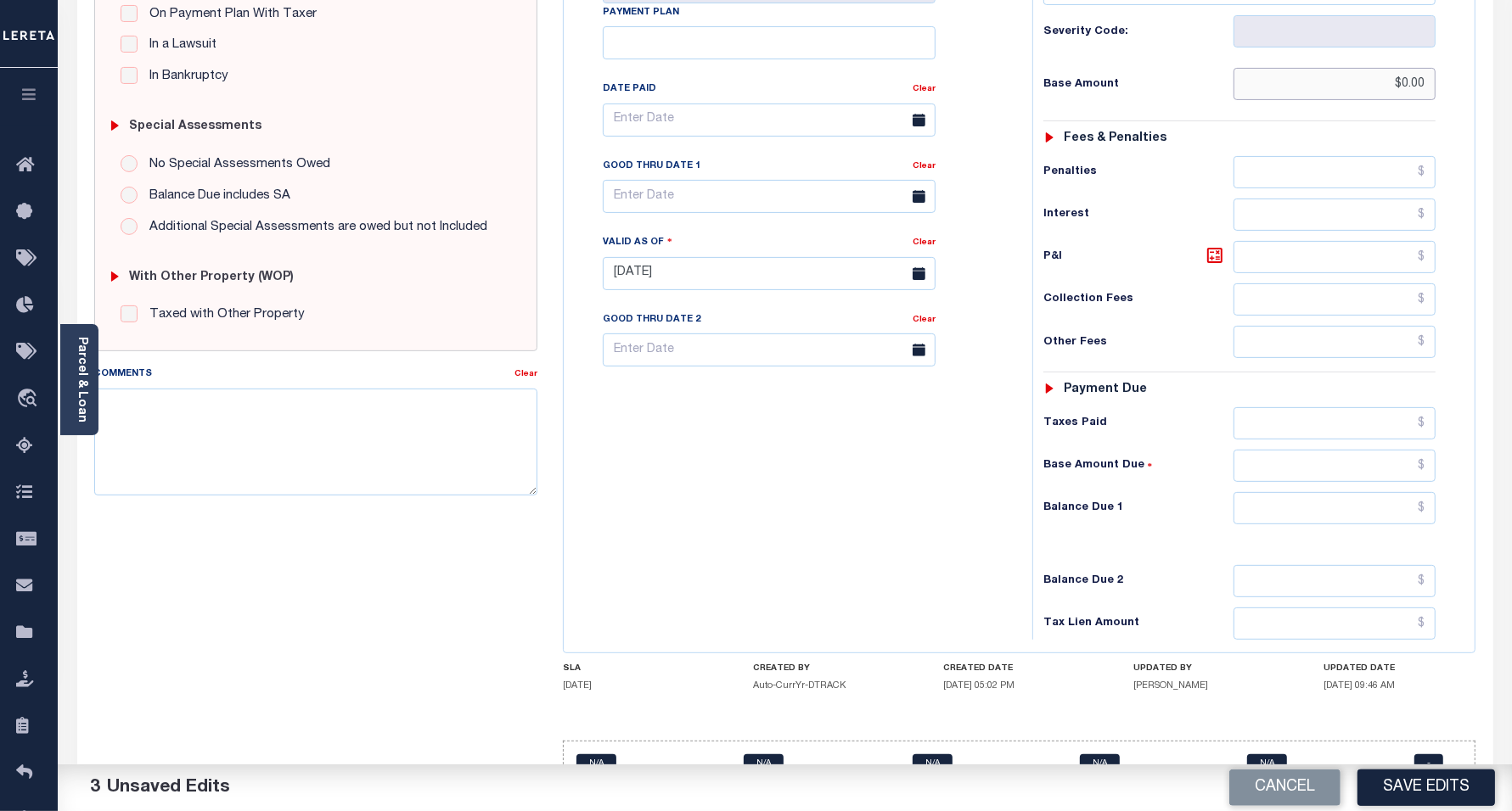
scroll to position [482, 0]
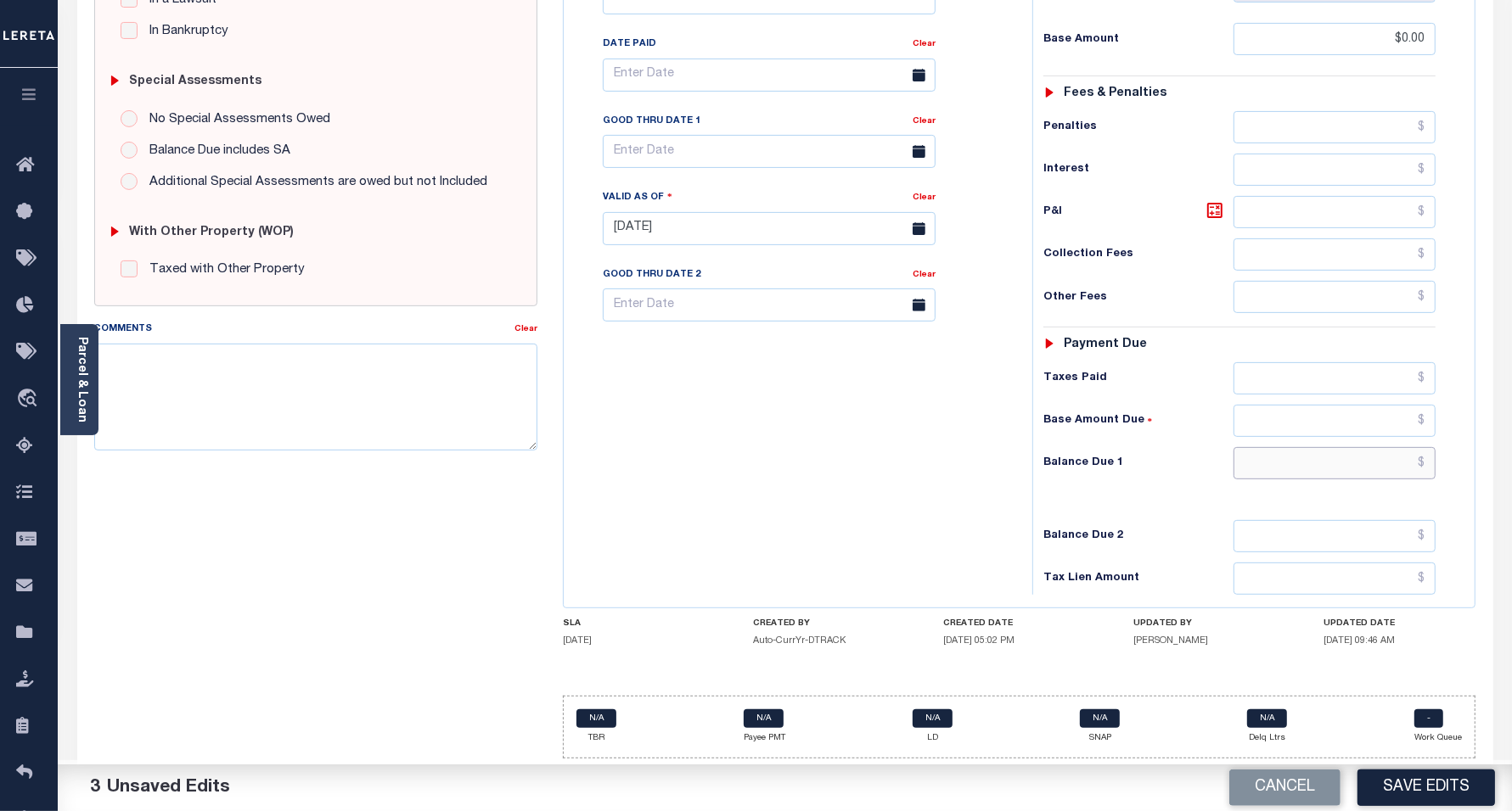
click at [1286, 456] on input "text" at bounding box center [1334, 463] width 202 height 32
type input "$0.00"
click at [795, 480] on div "Tax Bill No Multiple Payment Option Payment Plan Clear" at bounding box center [793, 220] width 452 height 749
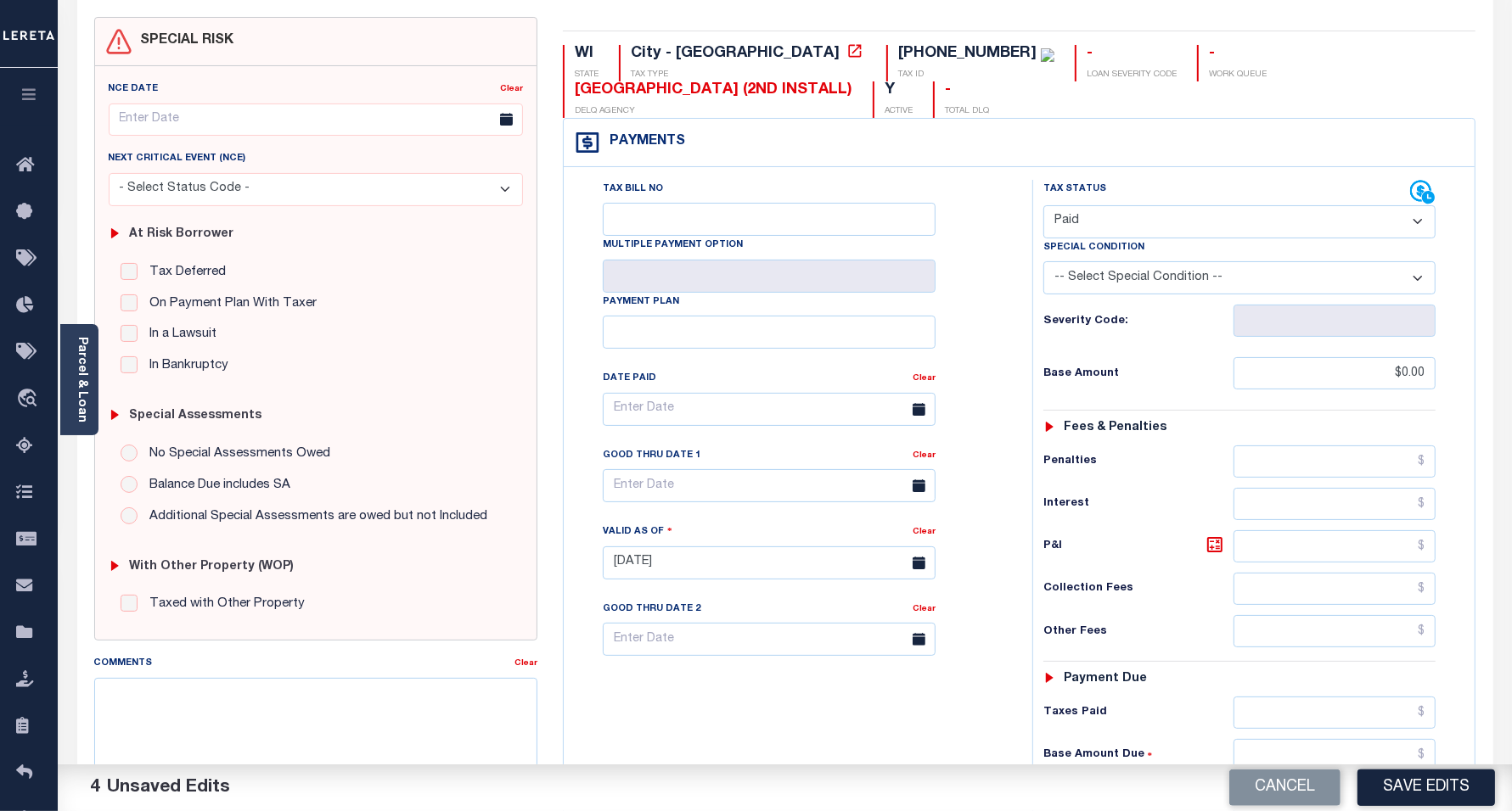
scroll to position [0, 0]
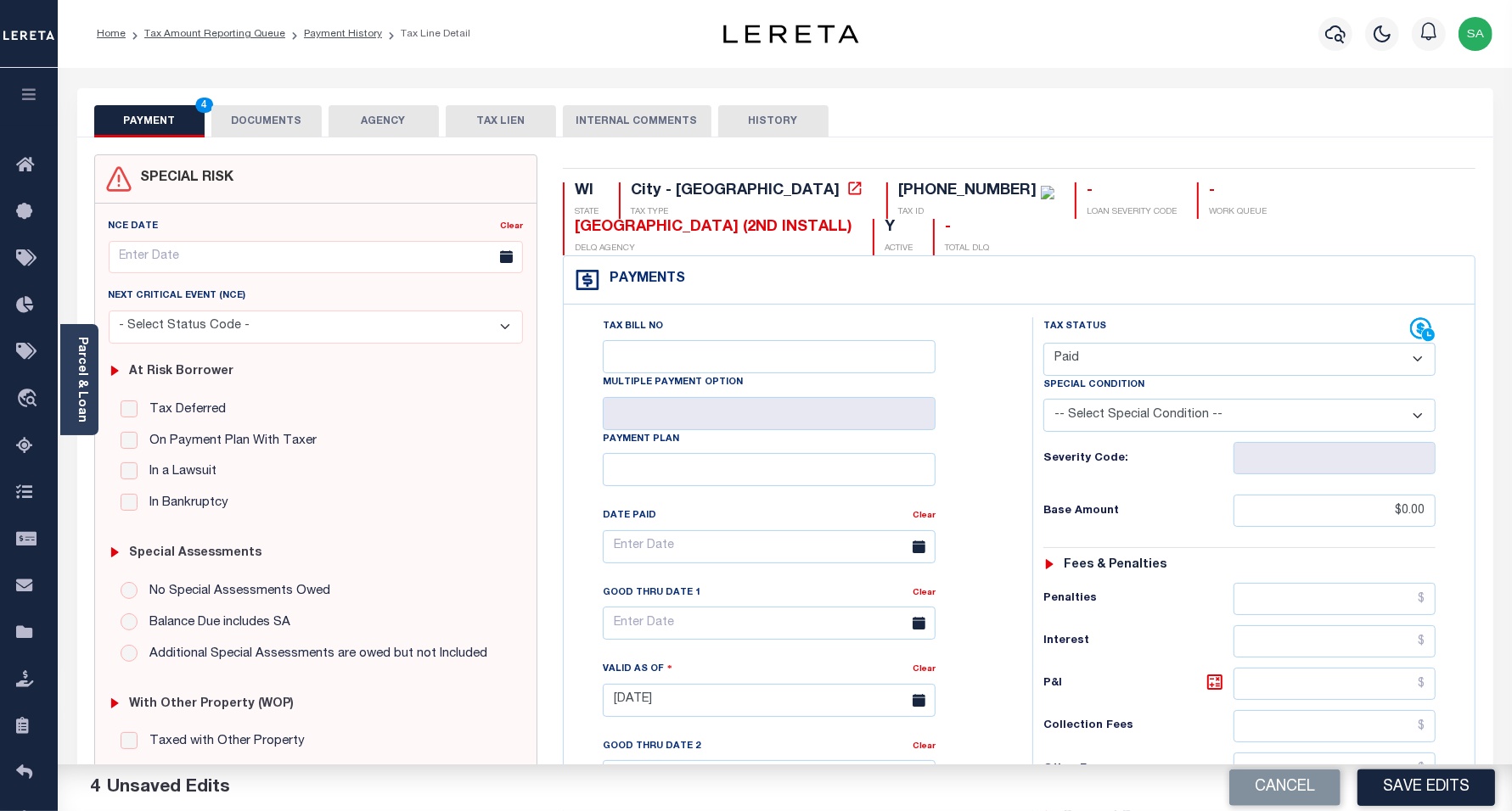
click at [257, 124] on button "DOCUMENTS" at bounding box center [267, 121] width 111 height 32
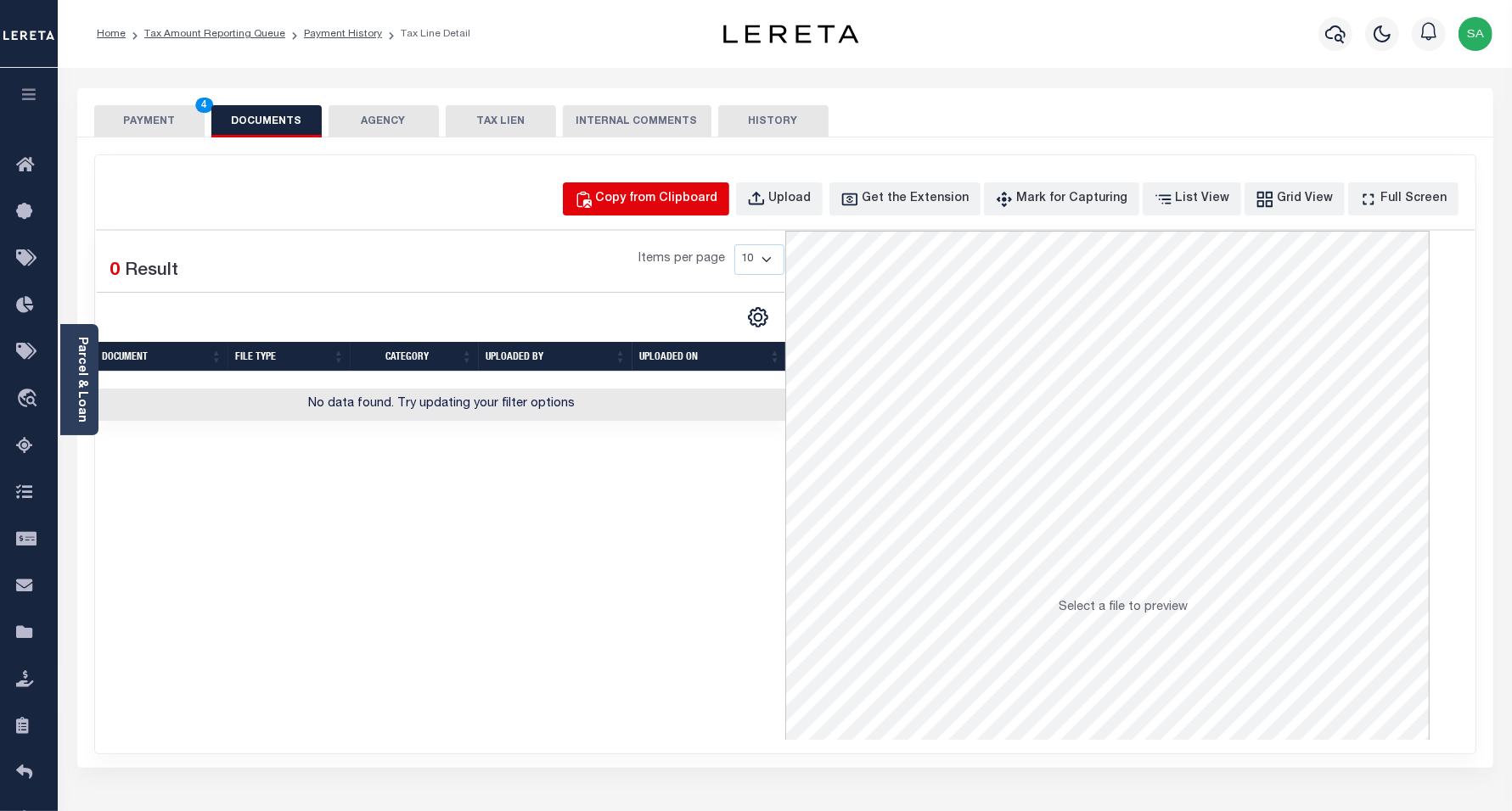
click at [692, 200] on div "Copy from Clipboard" at bounding box center [657, 199] width 122 height 19
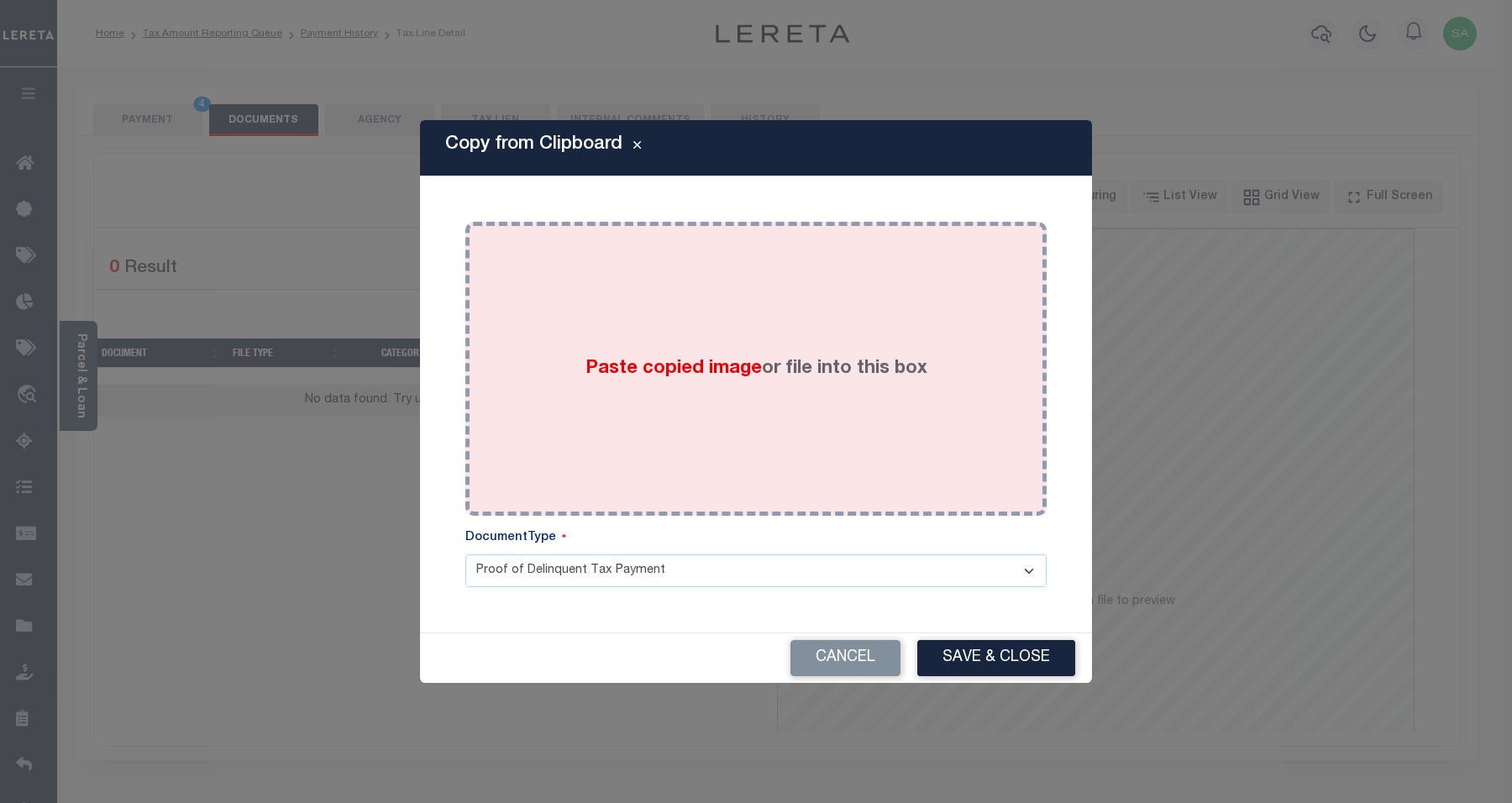
click at [750, 417] on div "Paste copied image or file into this box" at bounding box center [756, 368] width 556 height 269
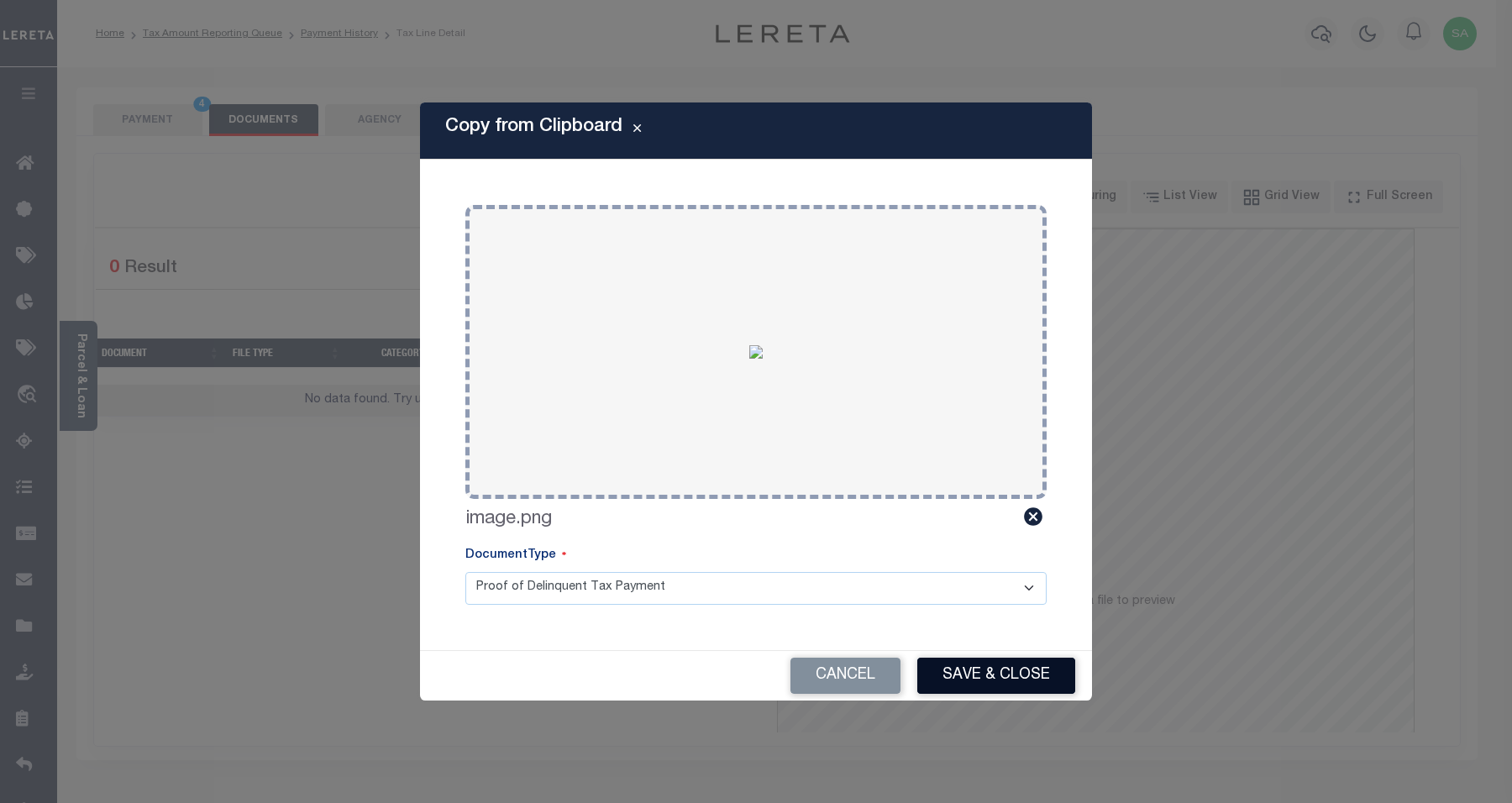
click at [1012, 672] on button "Save & Close" at bounding box center [996, 676] width 158 height 36
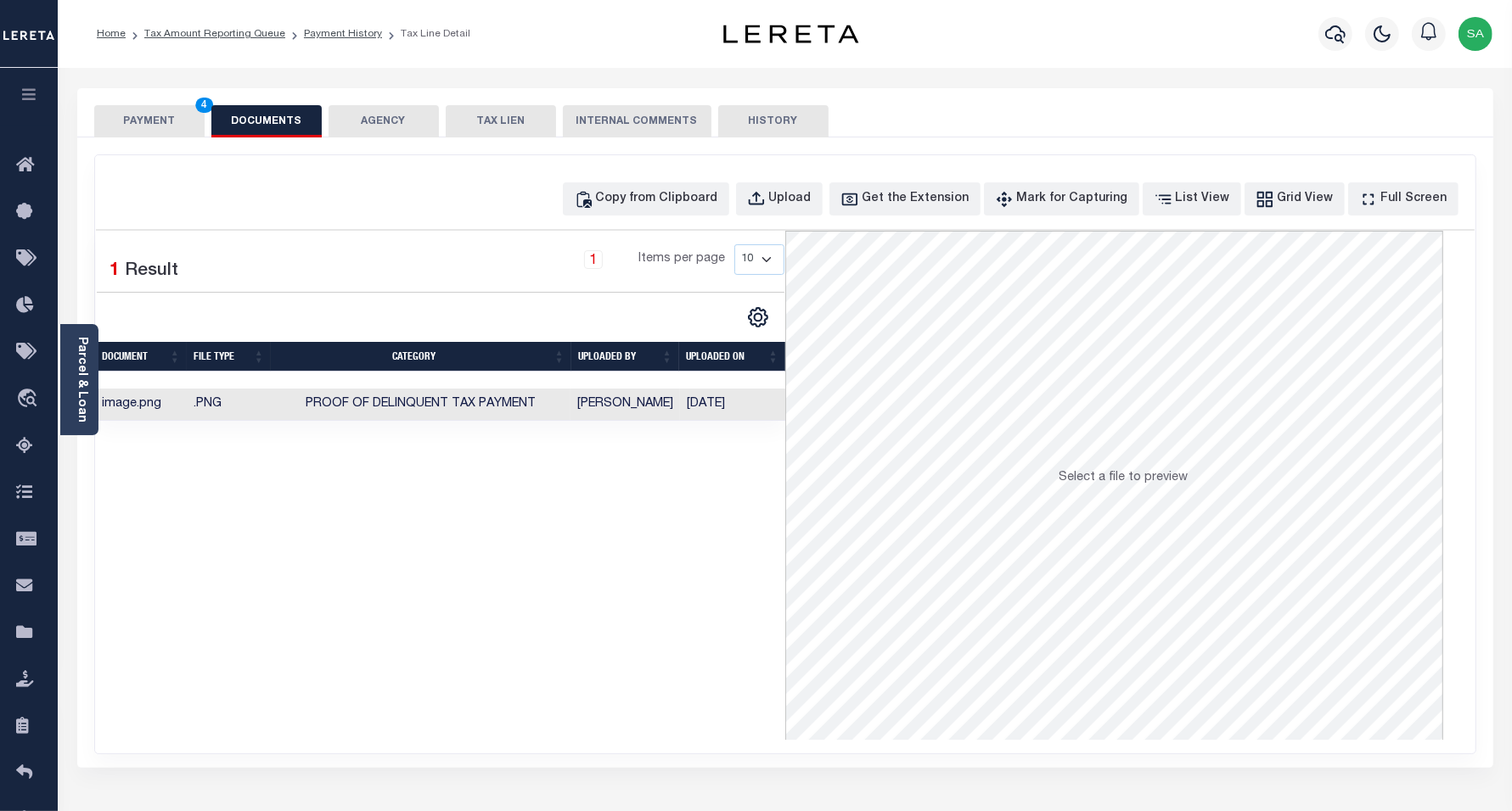
click at [136, 126] on button "PAYMENT 4" at bounding box center [150, 121] width 111 height 32
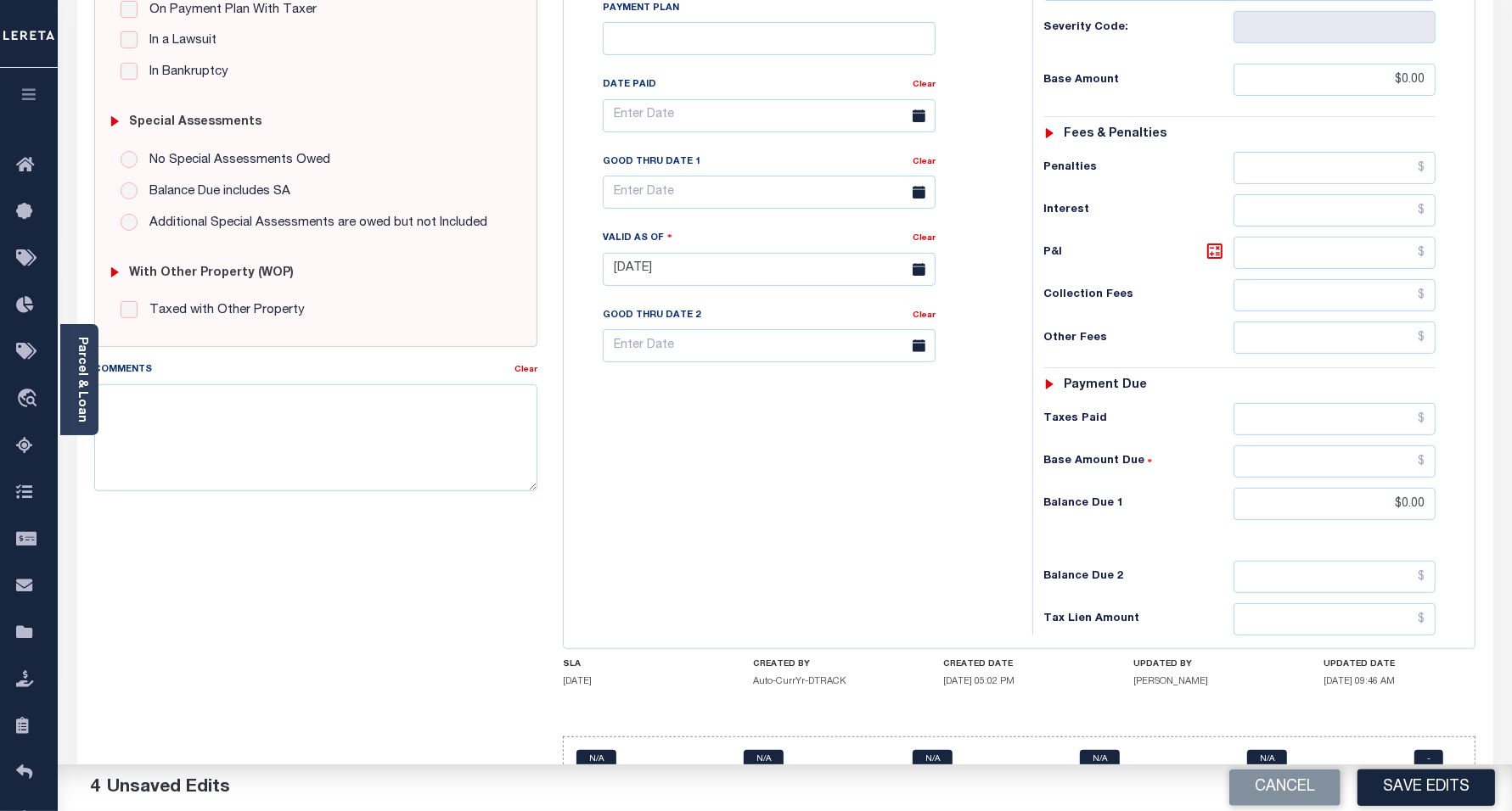
scroll to position [477, 0]
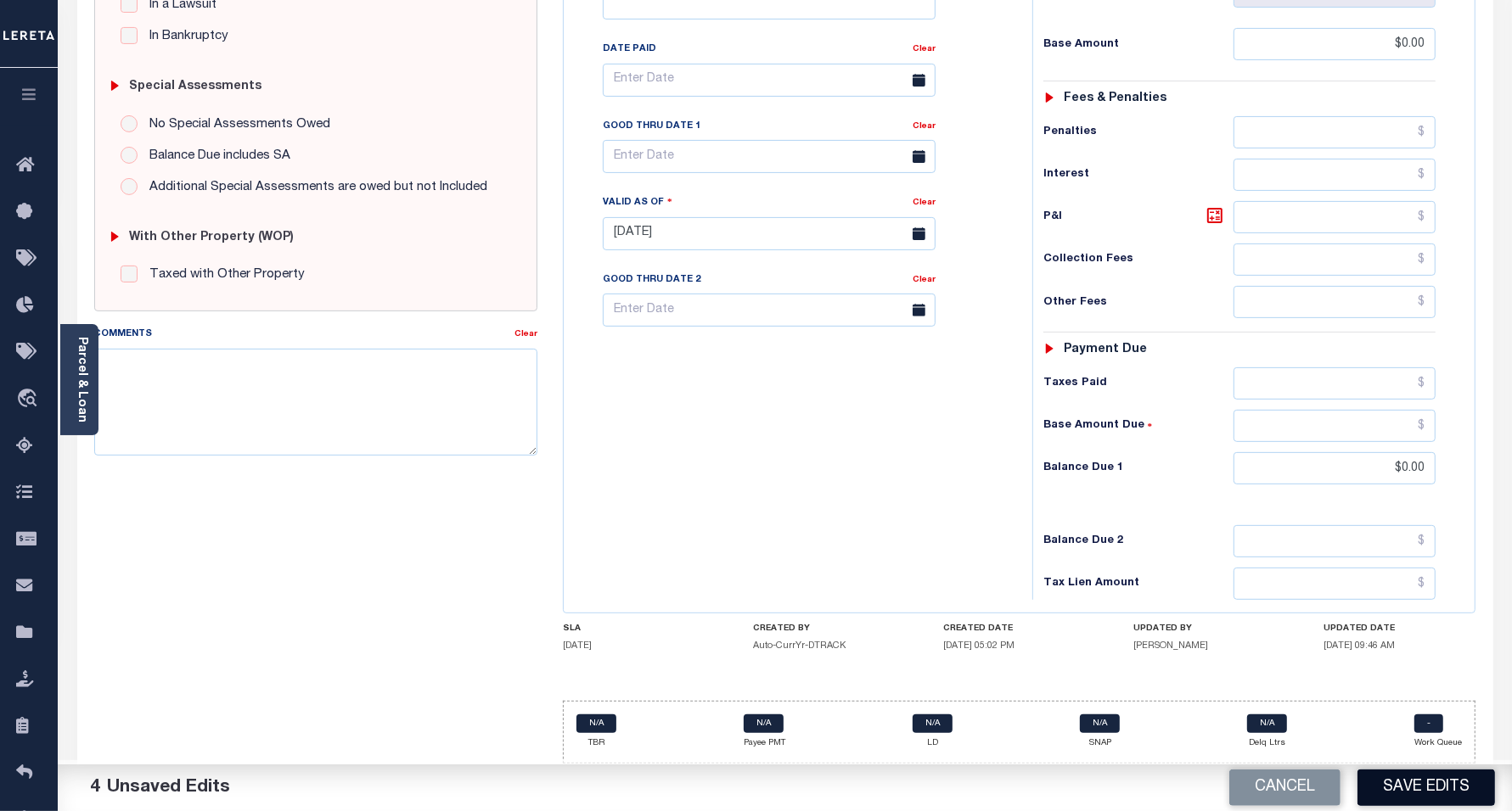
click at [1431, 782] on button "Save Edits" at bounding box center [1426, 788] width 137 height 37
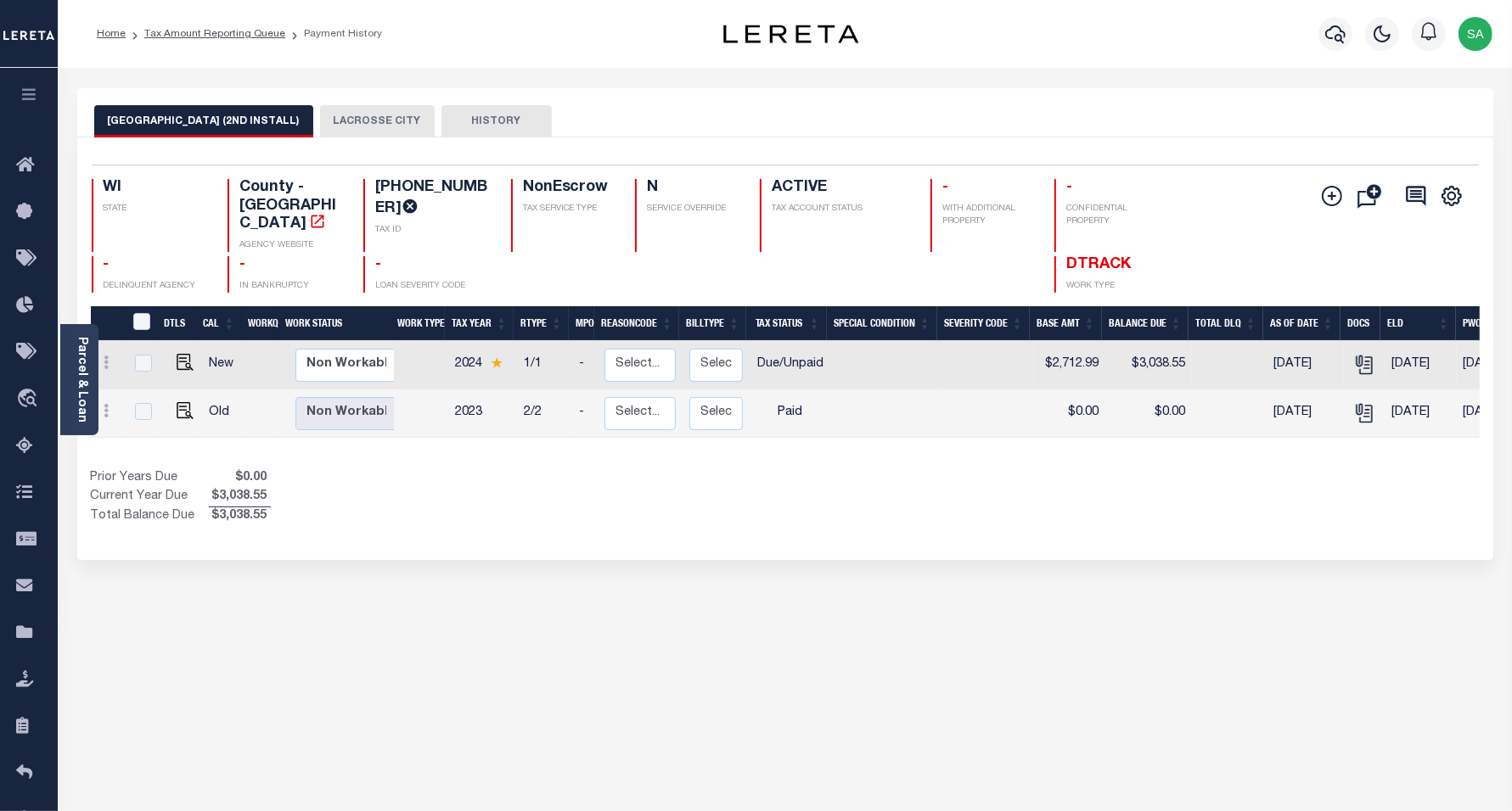
click at [353, 129] on button "LACROSSE CITY" at bounding box center [378, 121] width 114 height 32
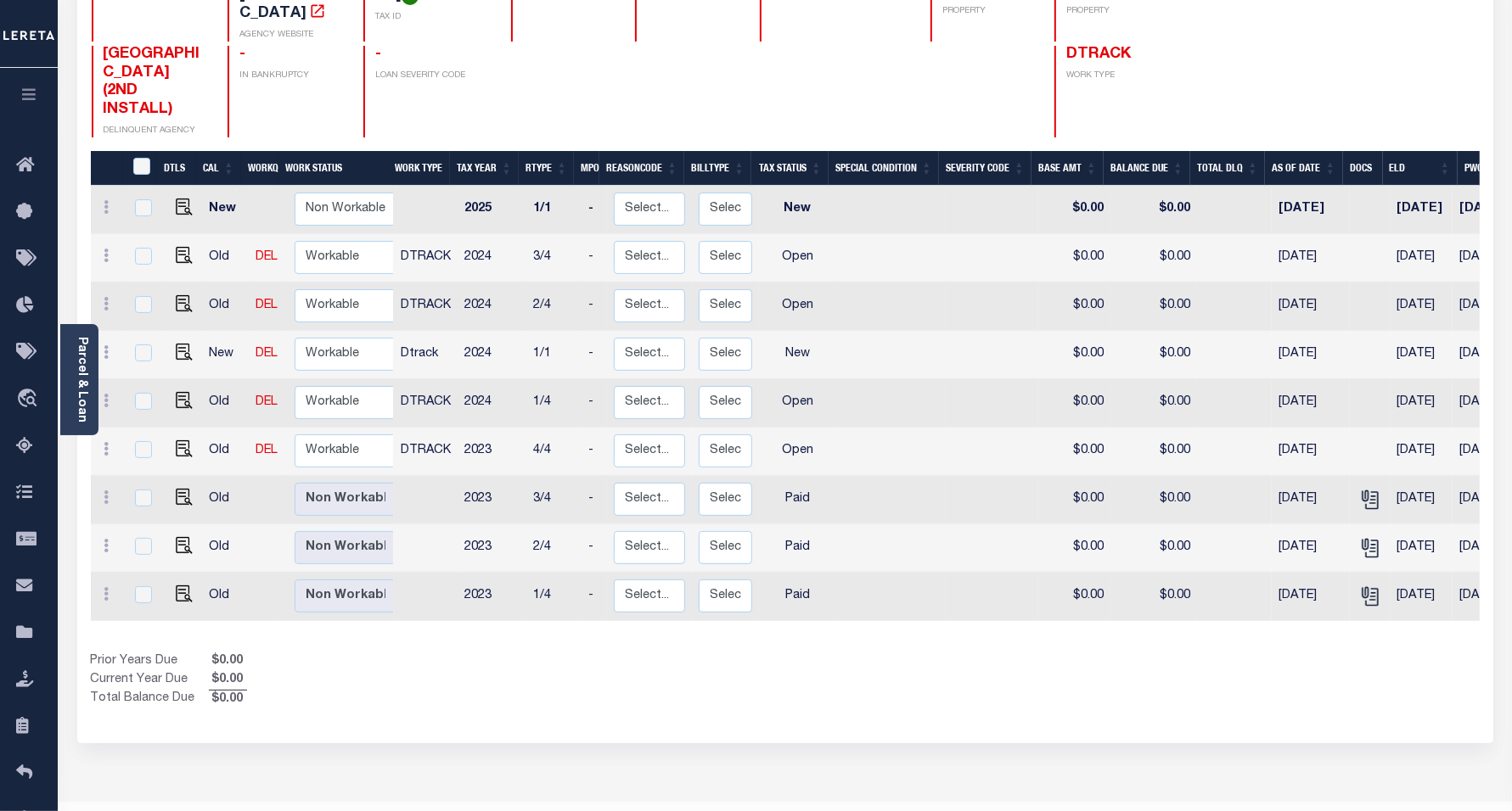
scroll to position [212, 0]
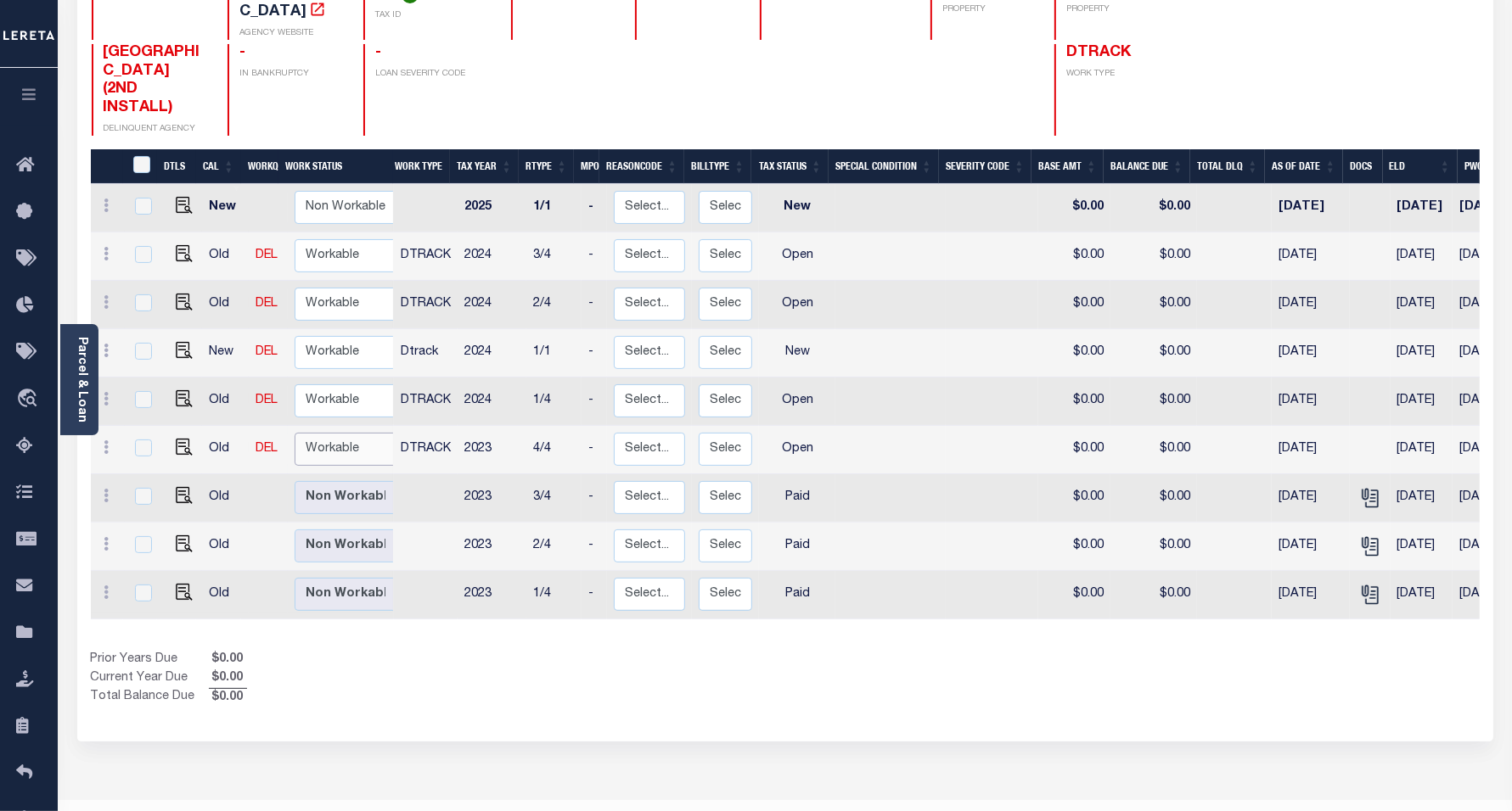
click at [351, 433] on select "Non Workable Workable" at bounding box center [345, 449] width 102 height 33
checkbox input "true"
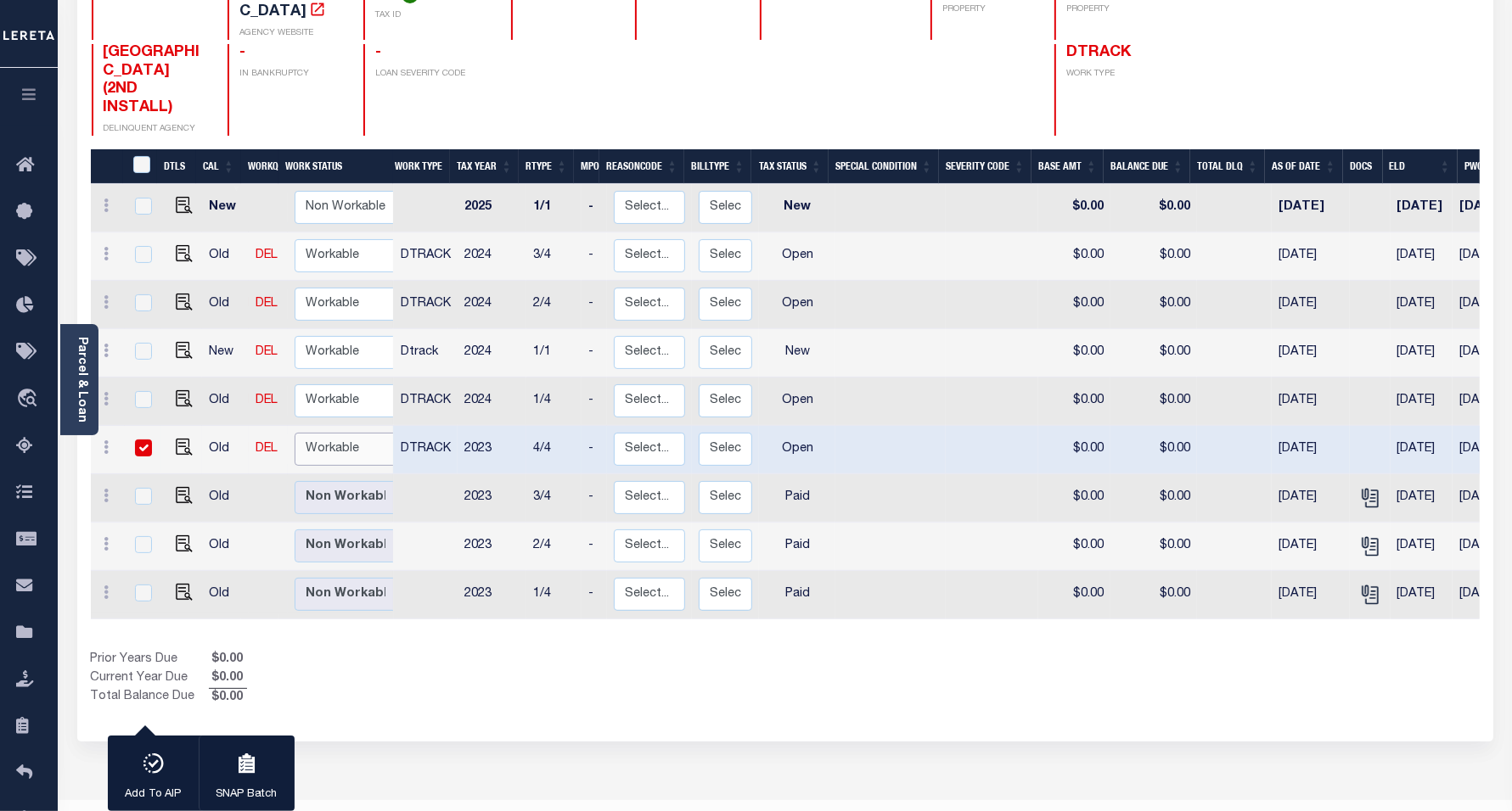
select select "true"
click at [295, 433] on select "Non Workable Workable" at bounding box center [345, 449] width 102 height 33
checkbox input "false"
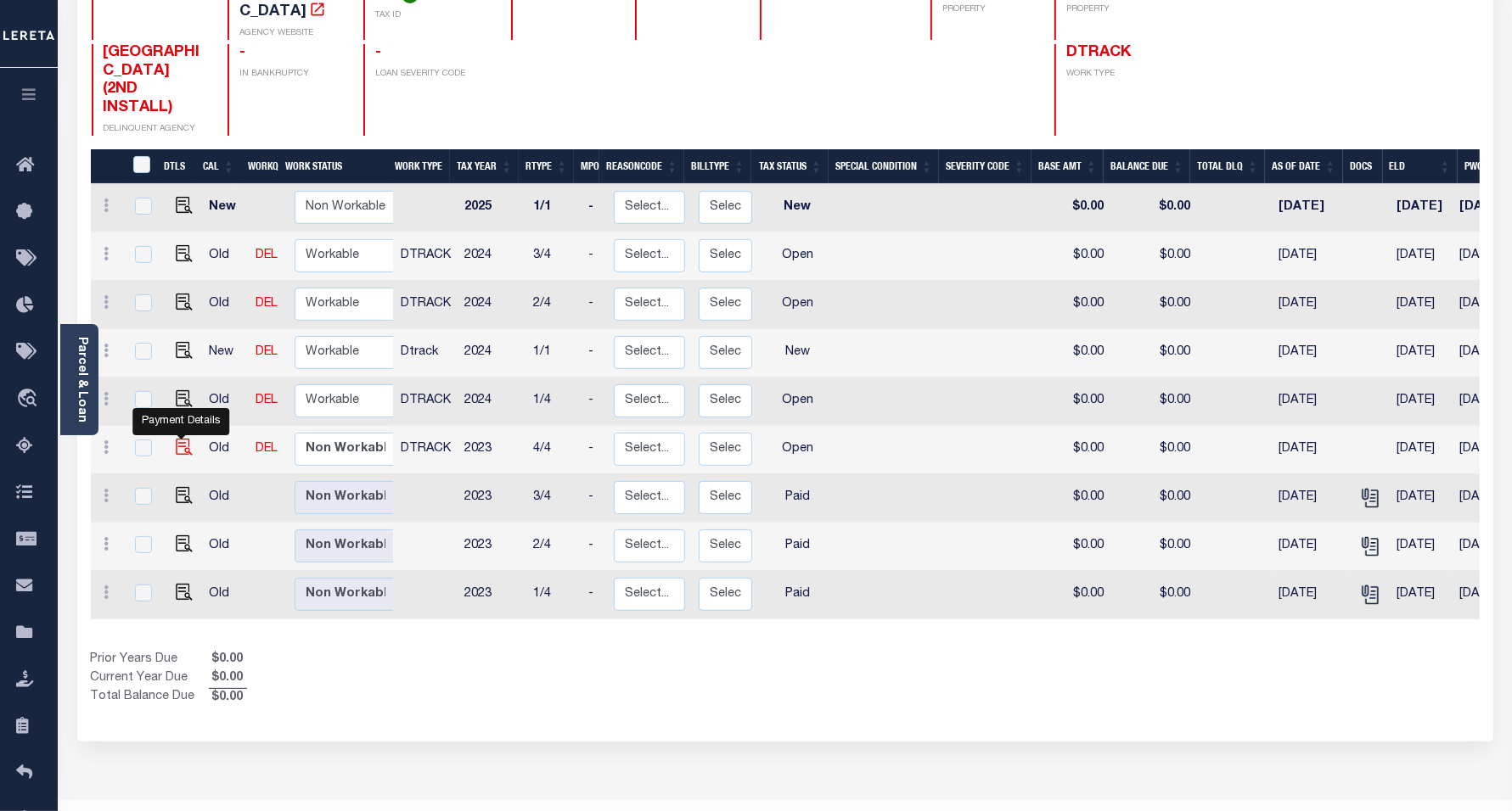
click at [177, 439] on img "" at bounding box center [184, 447] width 17 height 17
checkbox input "true"
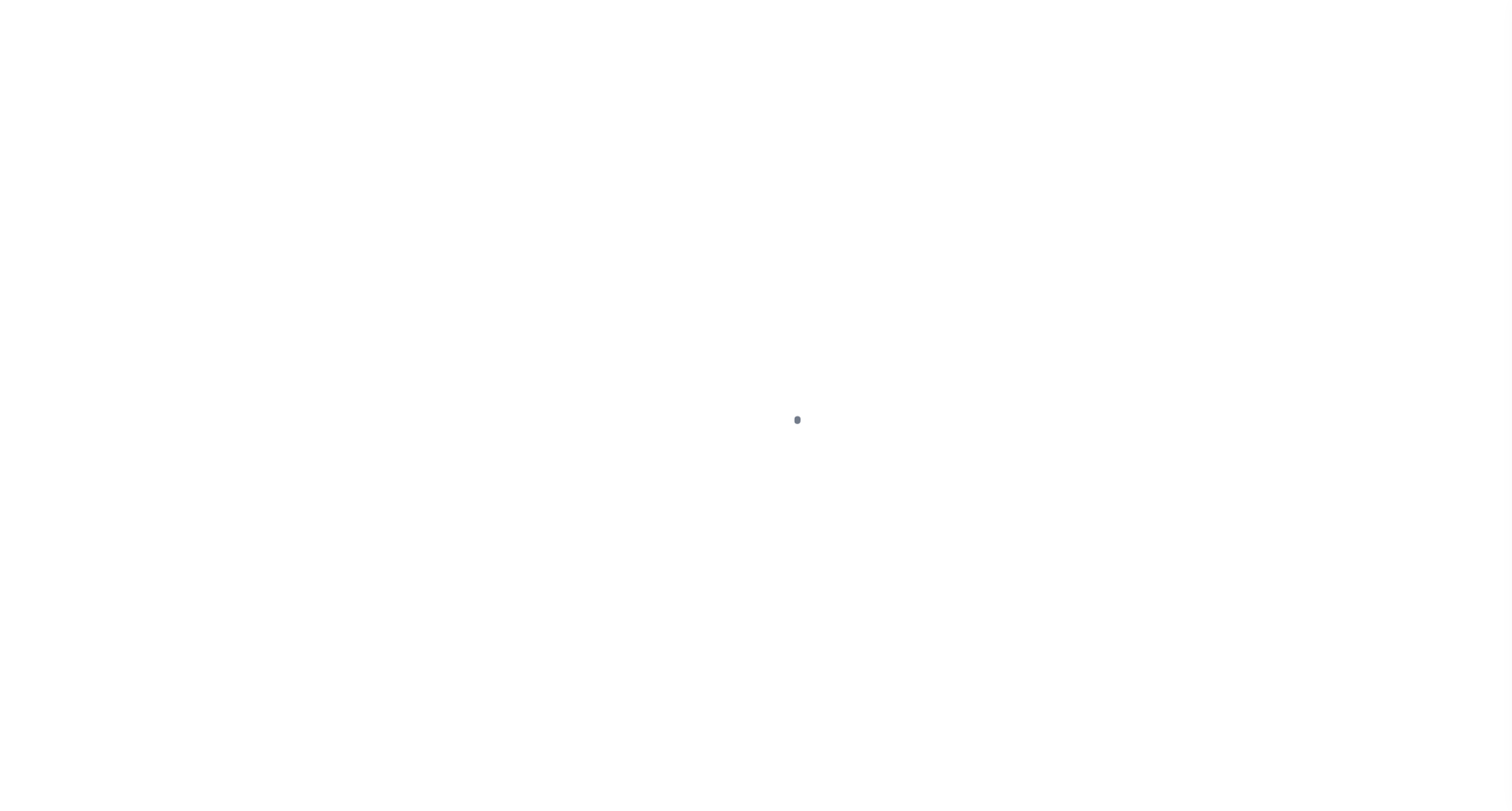
select select "OP2"
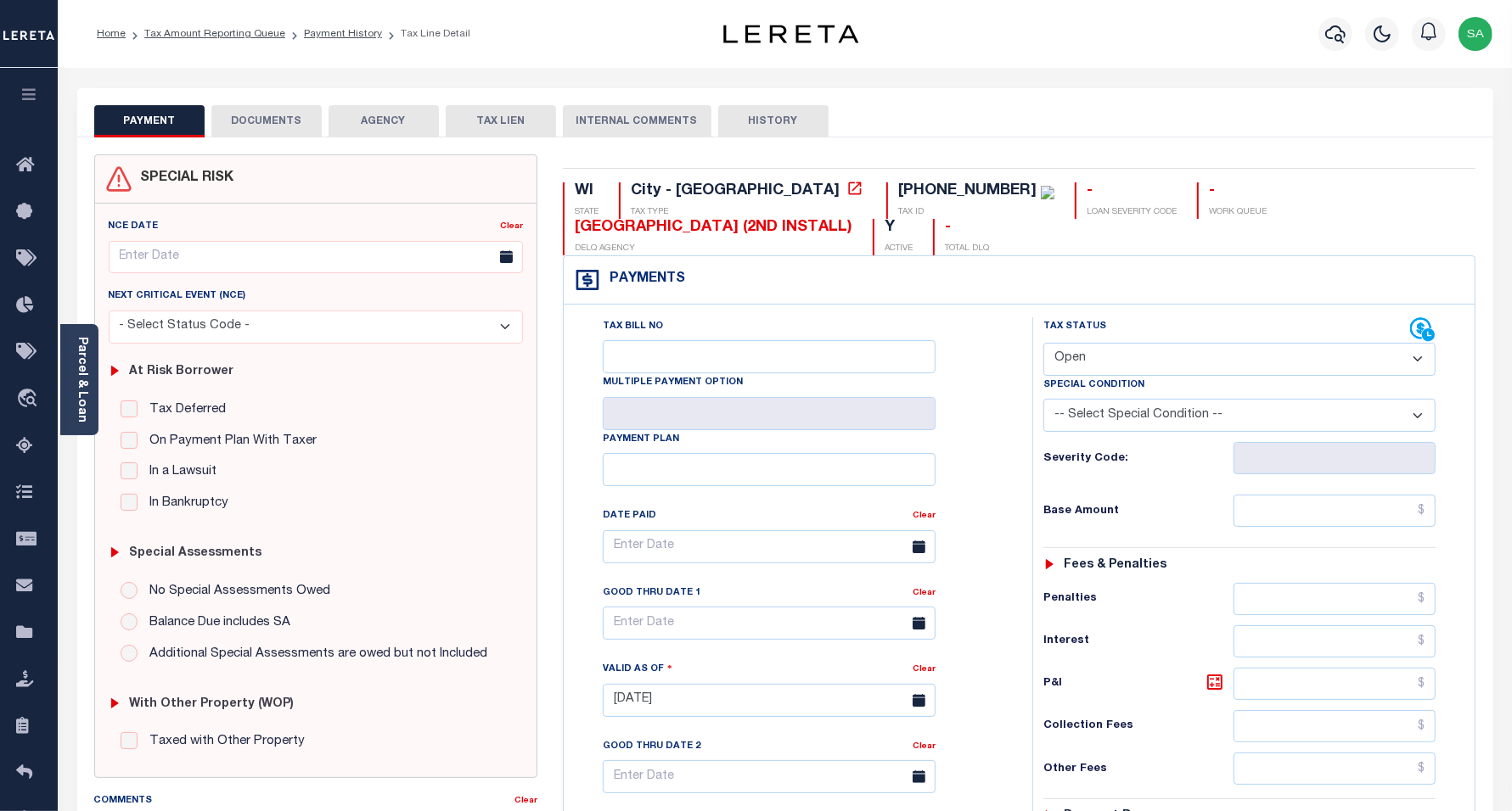
click at [289, 131] on button "DOCUMENTS" at bounding box center [267, 121] width 111 height 32
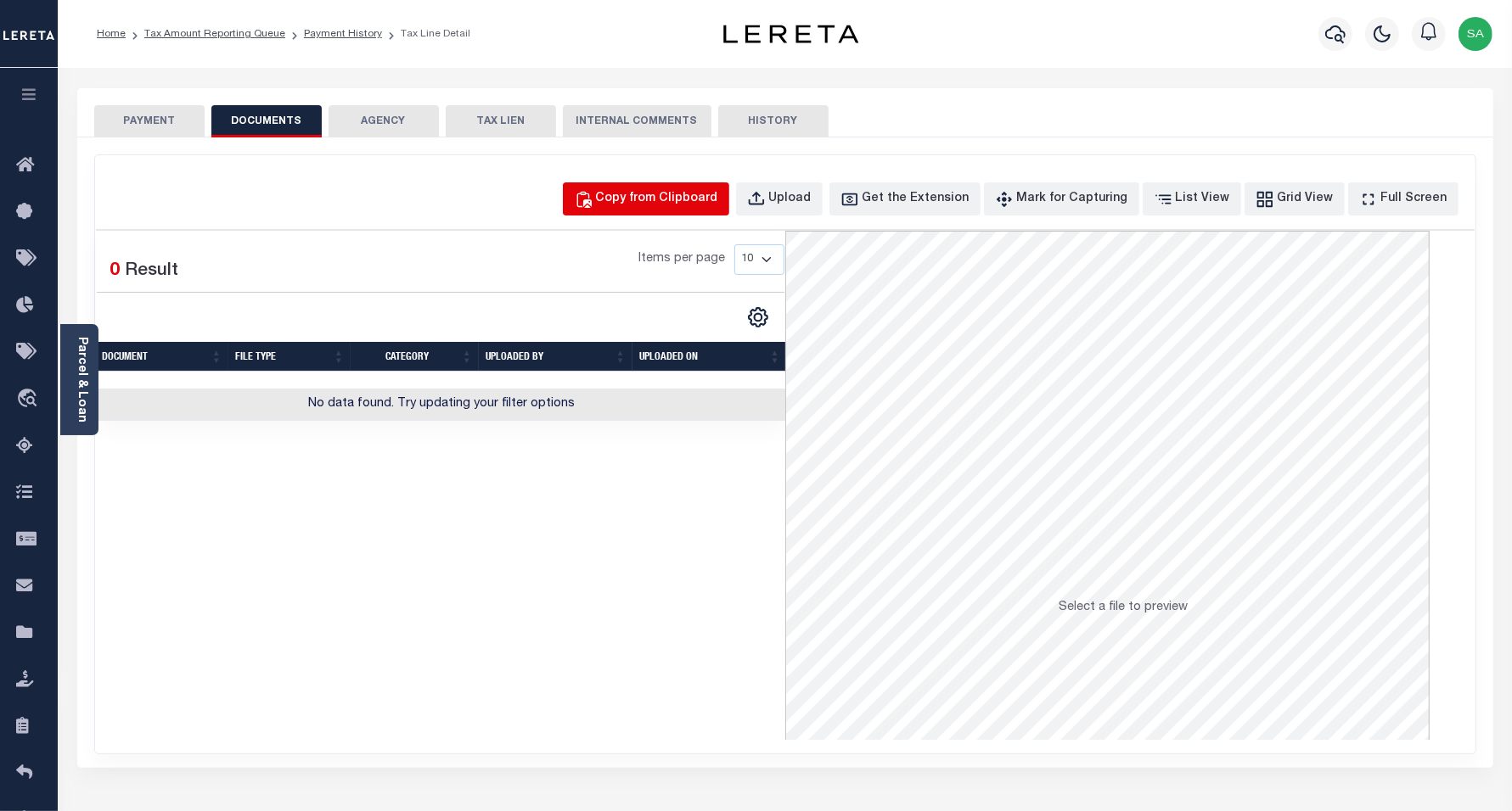
click at [719, 193] on div "Copy from Clipboard" at bounding box center [657, 199] width 122 height 19
select select "POP"
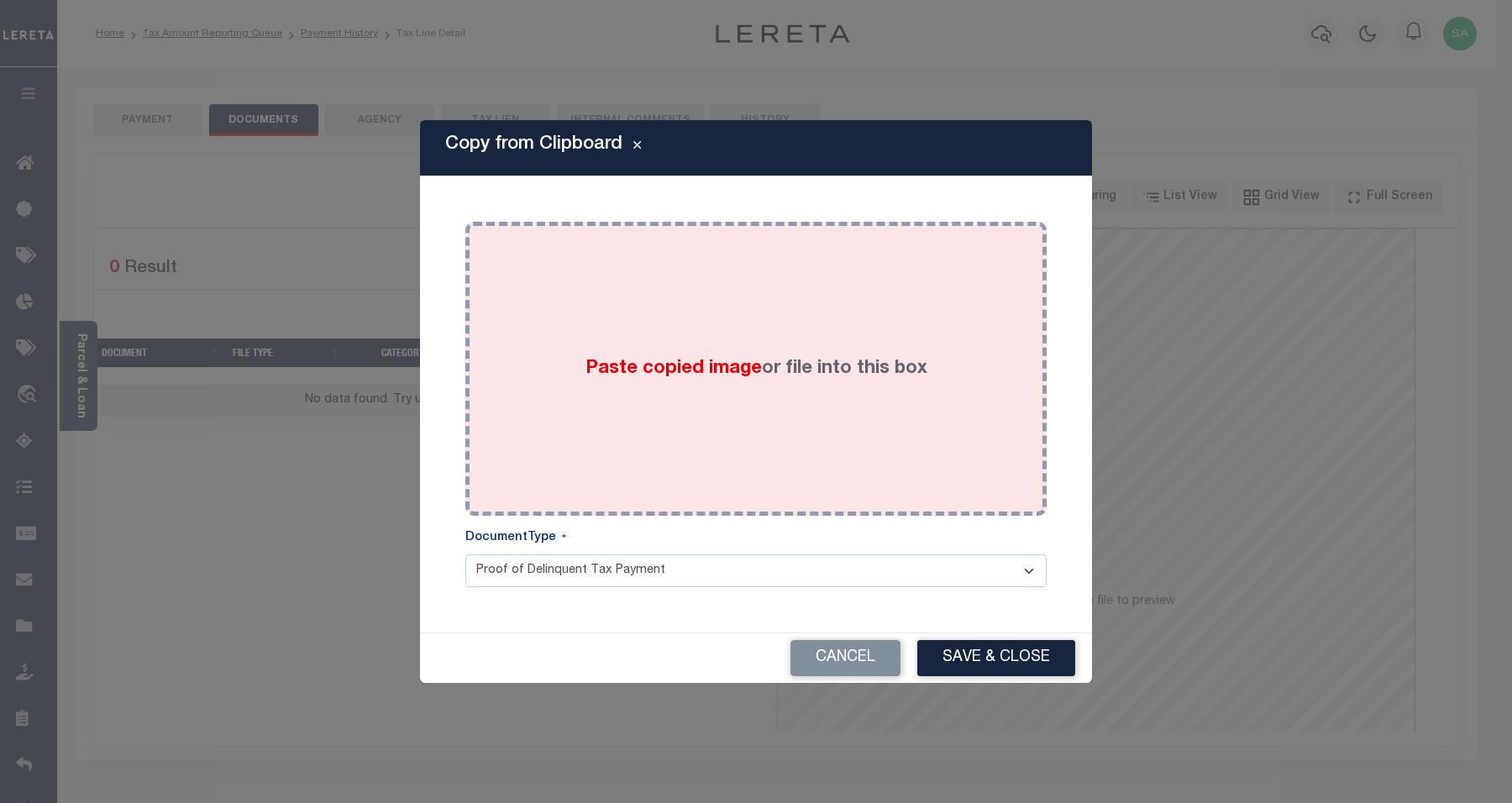
click at [678, 334] on div "Paste copied image or file into this box" at bounding box center [756, 368] width 556 height 269
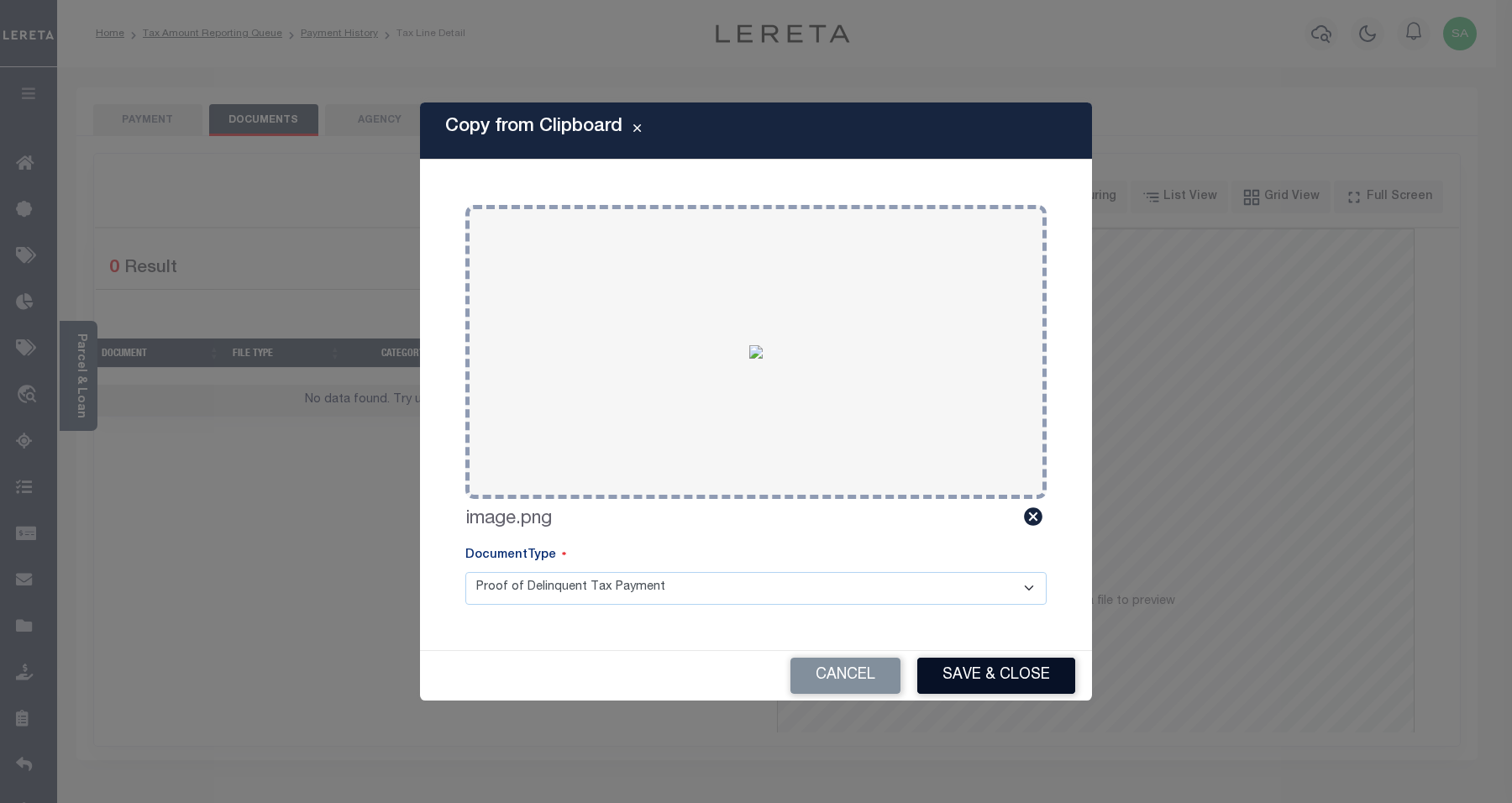
click at [962, 681] on button "Save & Close" at bounding box center [996, 676] width 158 height 36
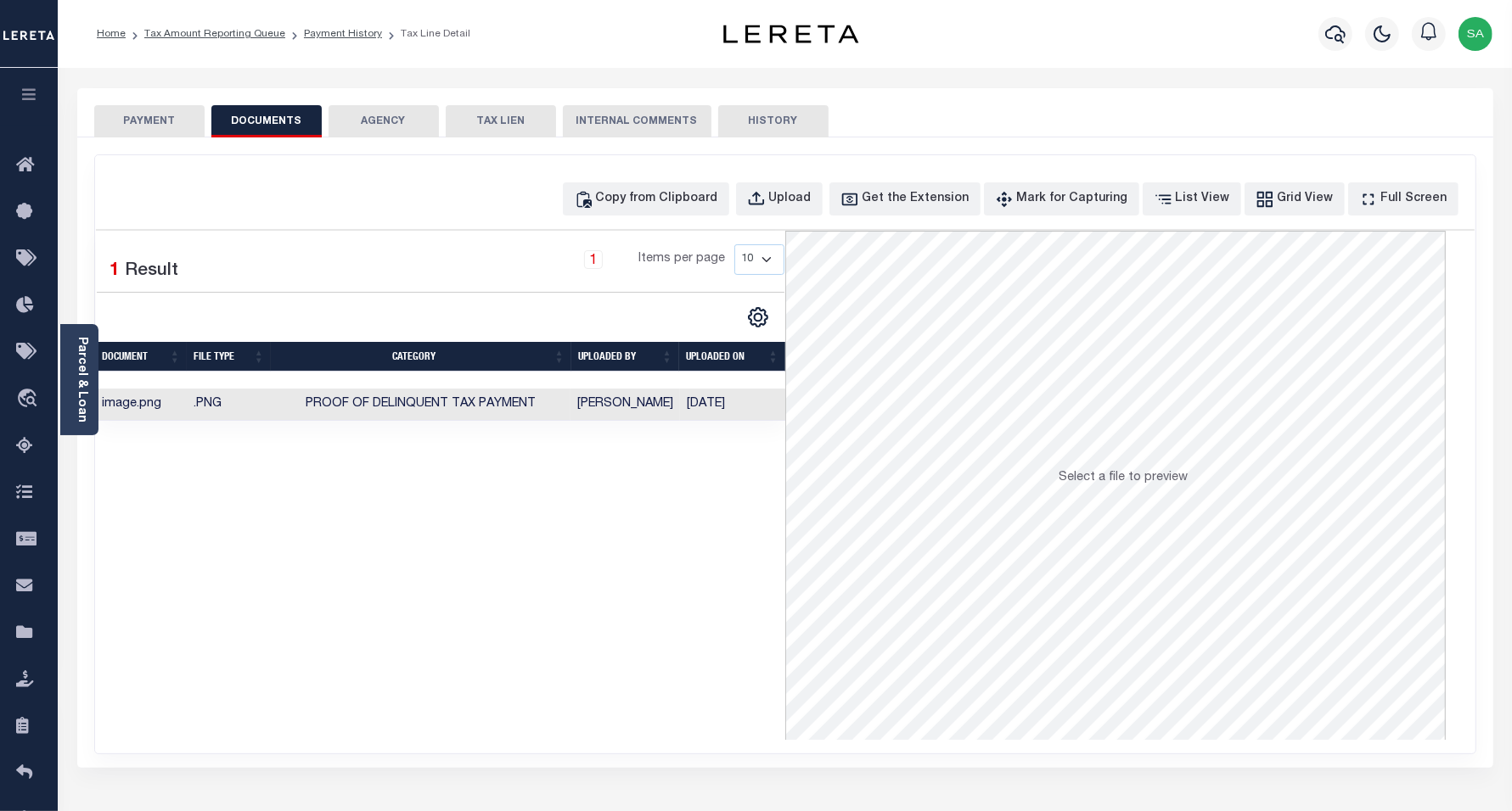
click at [170, 115] on button "PAYMENT" at bounding box center [150, 121] width 111 height 32
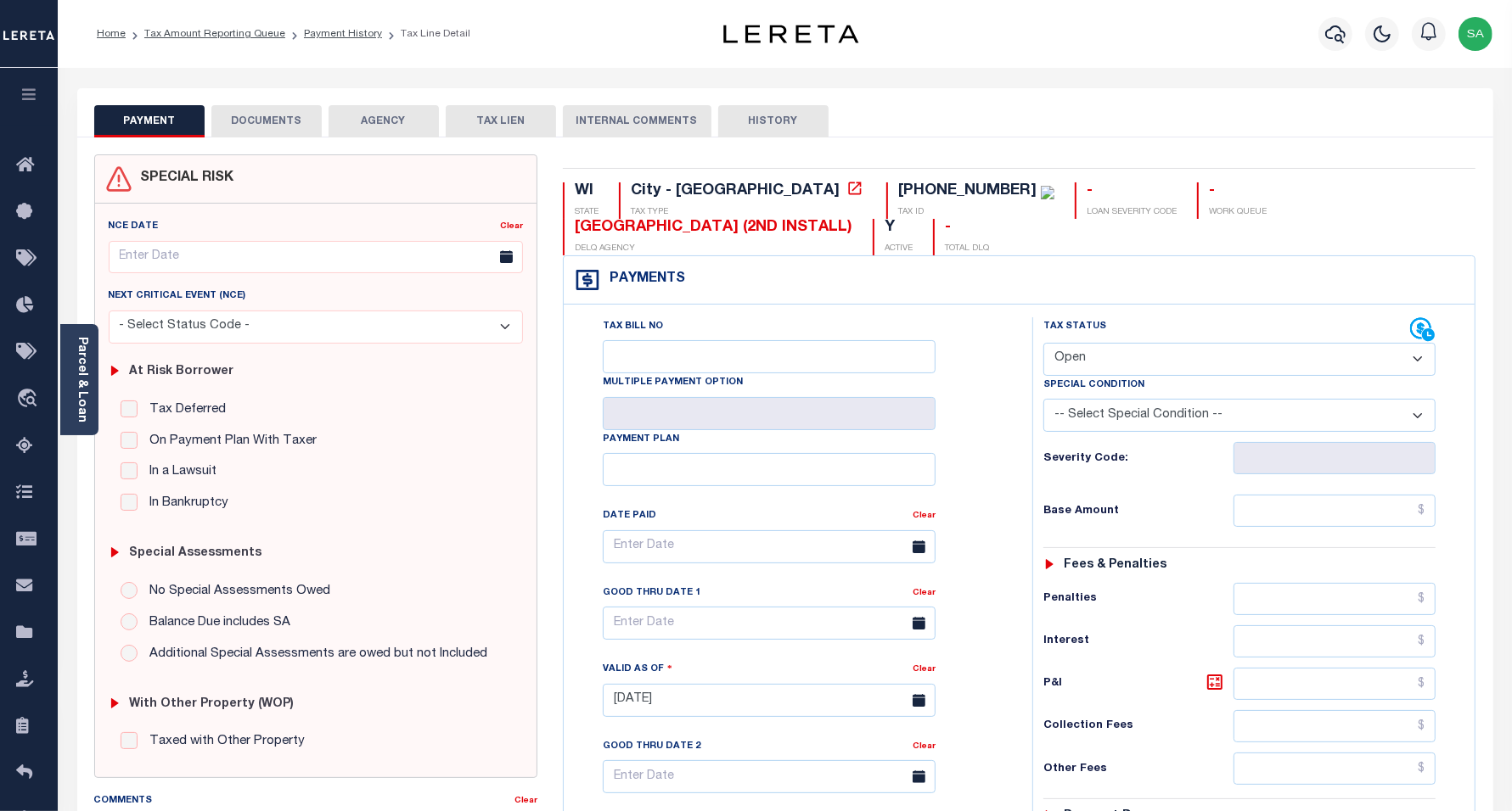
click at [1122, 355] on select "- Select Status Code - Open Due/Unpaid Paid Incomplete No Tax Due Internal Refu…" at bounding box center [1240, 359] width 393 height 33
select select "DUE"
click at [1043, 344] on select "- Select Status Code - Open Due/Unpaid Paid Incomplete No Tax Due Internal Refu…" at bounding box center [1240, 359] width 393 height 33
type input "[DATE]"
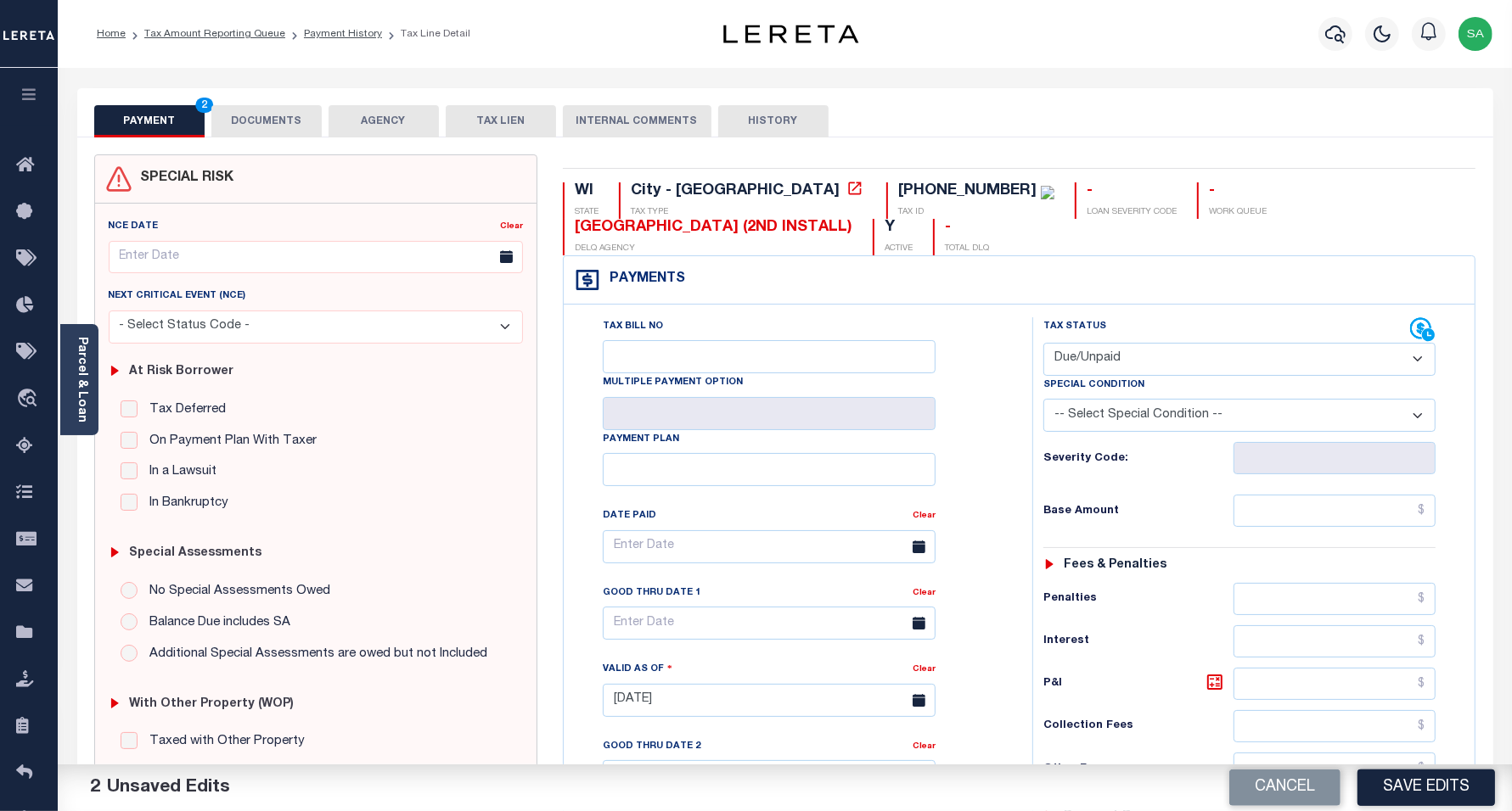
click at [1087, 426] on select "-- Select Special Condition -- 3RD PARTY TAX LIEN AGENCY TAX LIEN (A.K.A Inside…" at bounding box center [1240, 415] width 393 height 33
select select "15"
click at [1043, 402] on select "-- Select Special Condition -- 3RD PARTY TAX LIEN AGENCY TAX LIEN (A.K.A Inside…" at bounding box center [1240, 415] width 393 height 33
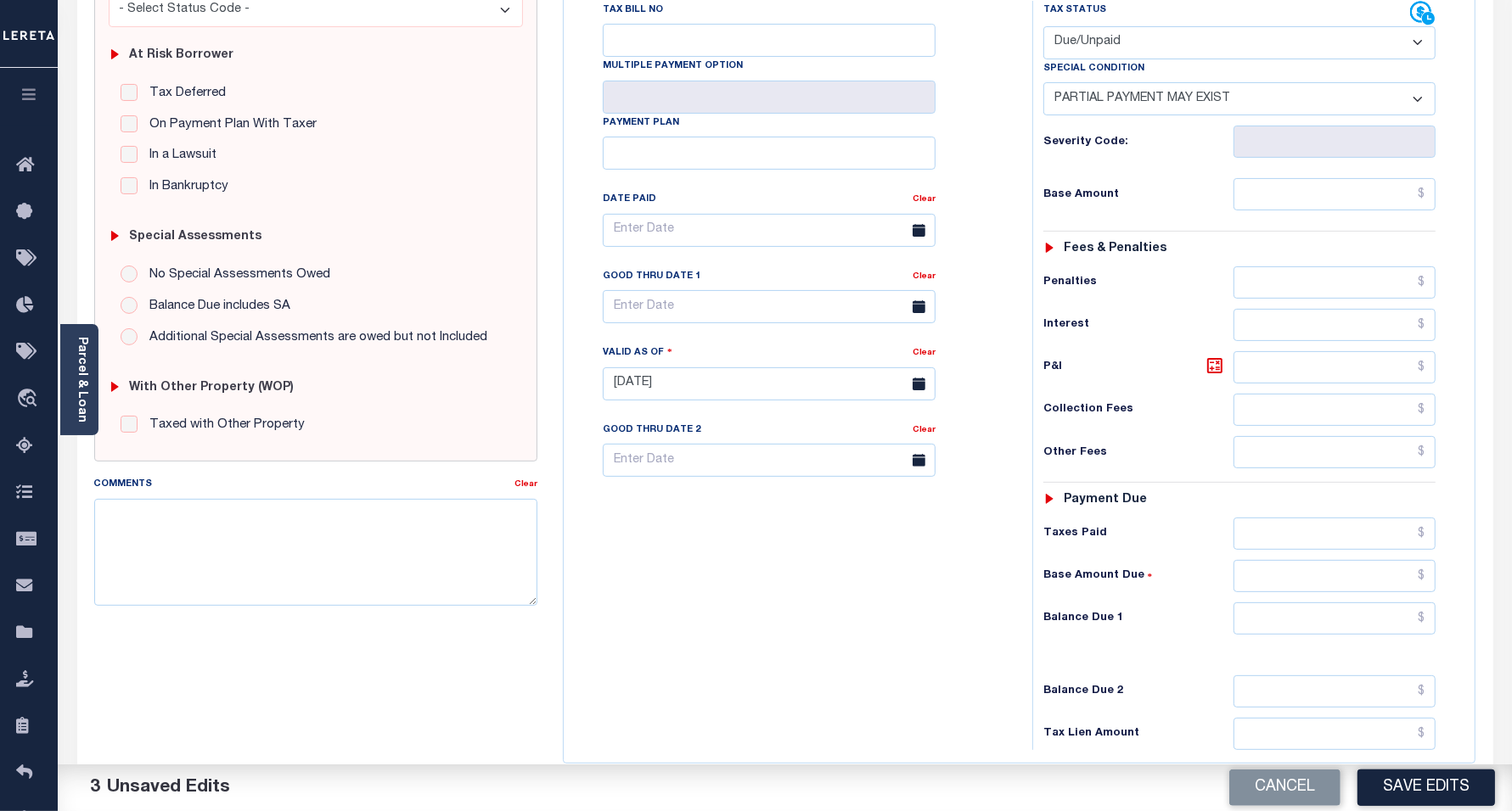
scroll to position [319, 0]
click at [1275, 583] on input "text" at bounding box center [1334, 575] width 202 height 32
paste input "$21.37"
type input "$21.37"
click at [1282, 412] on input "text" at bounding box center [1334, 408] width 202 height 32
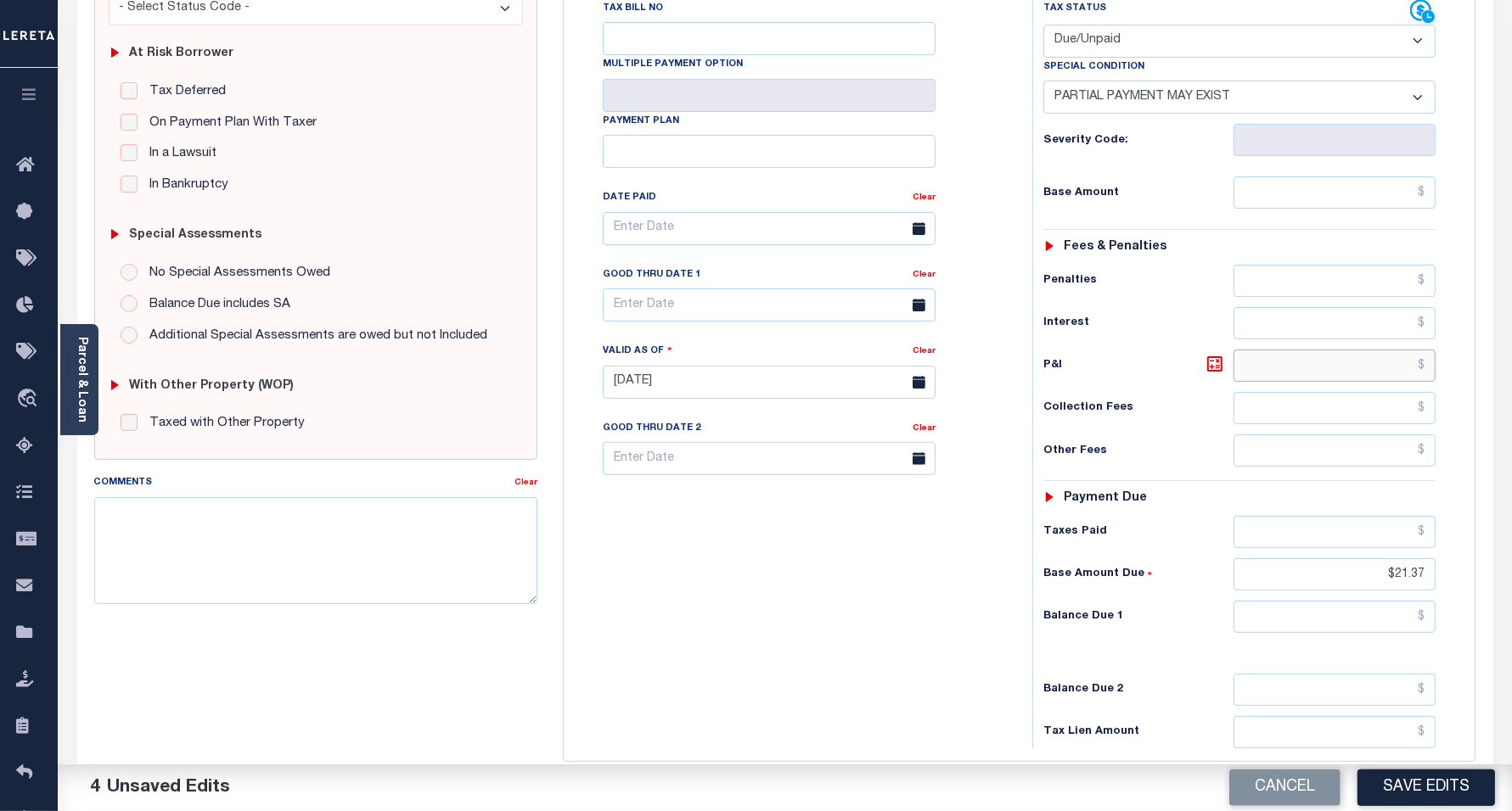
click at [1326, 376] on input "text" at bounding box center [1334, 366] width 202 height 32
click at [1288, 376] on input "text" at bounding box center [1334, 366] width 202 height 32
paste input "10.26"
type input "$10.26"
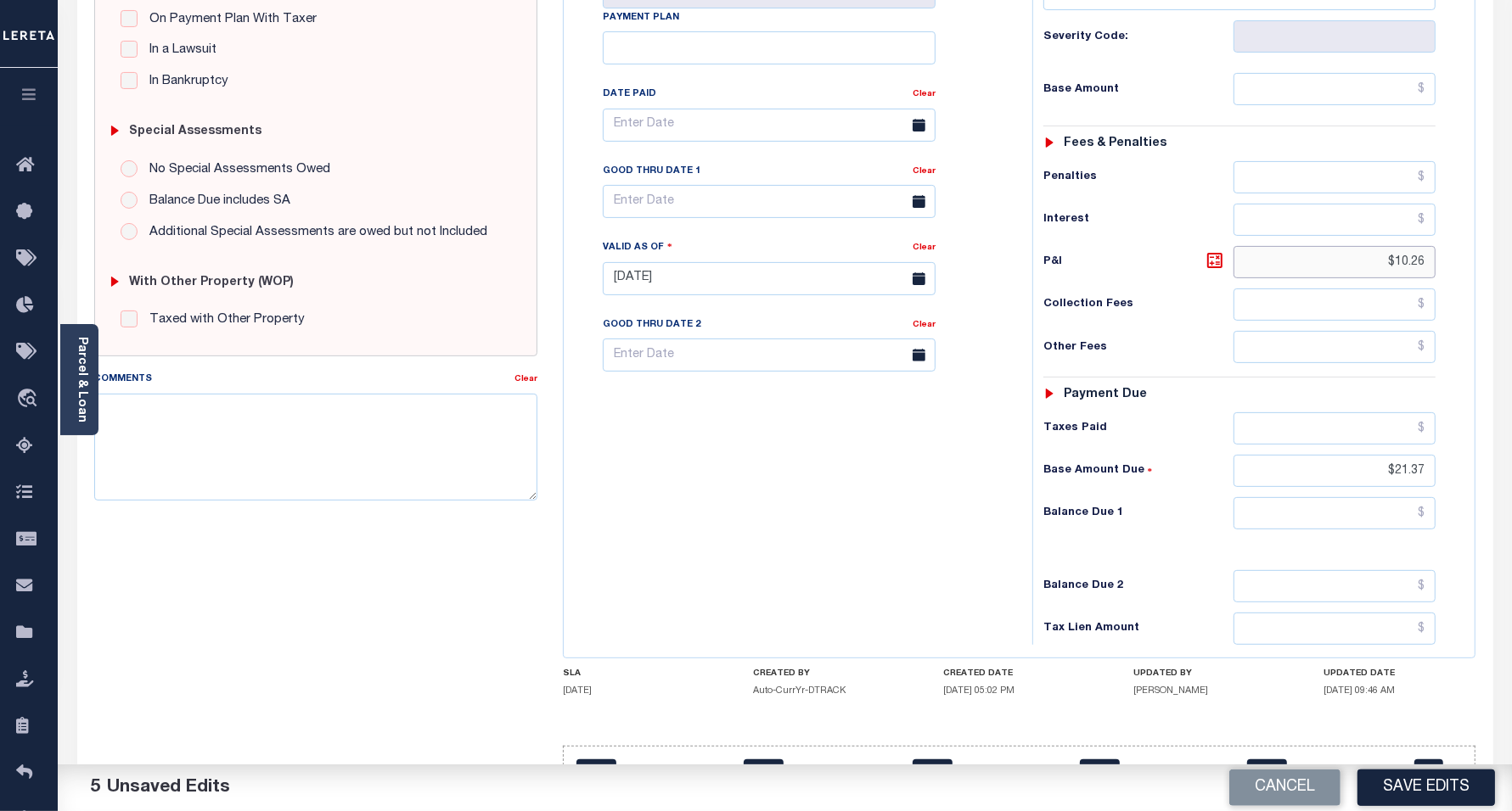
scroll to position [425, 0]
click at [1382, 525] on input "text" at bounding box center [1334, 511] width 202 height 32
click at [1377, 516] on input "text" at bounding box center [1334, 511] width 202 height 32
click at [1375, 516] on input "text" at bounding box center [1334, 511] width 202 height 32
type input "$31.63"
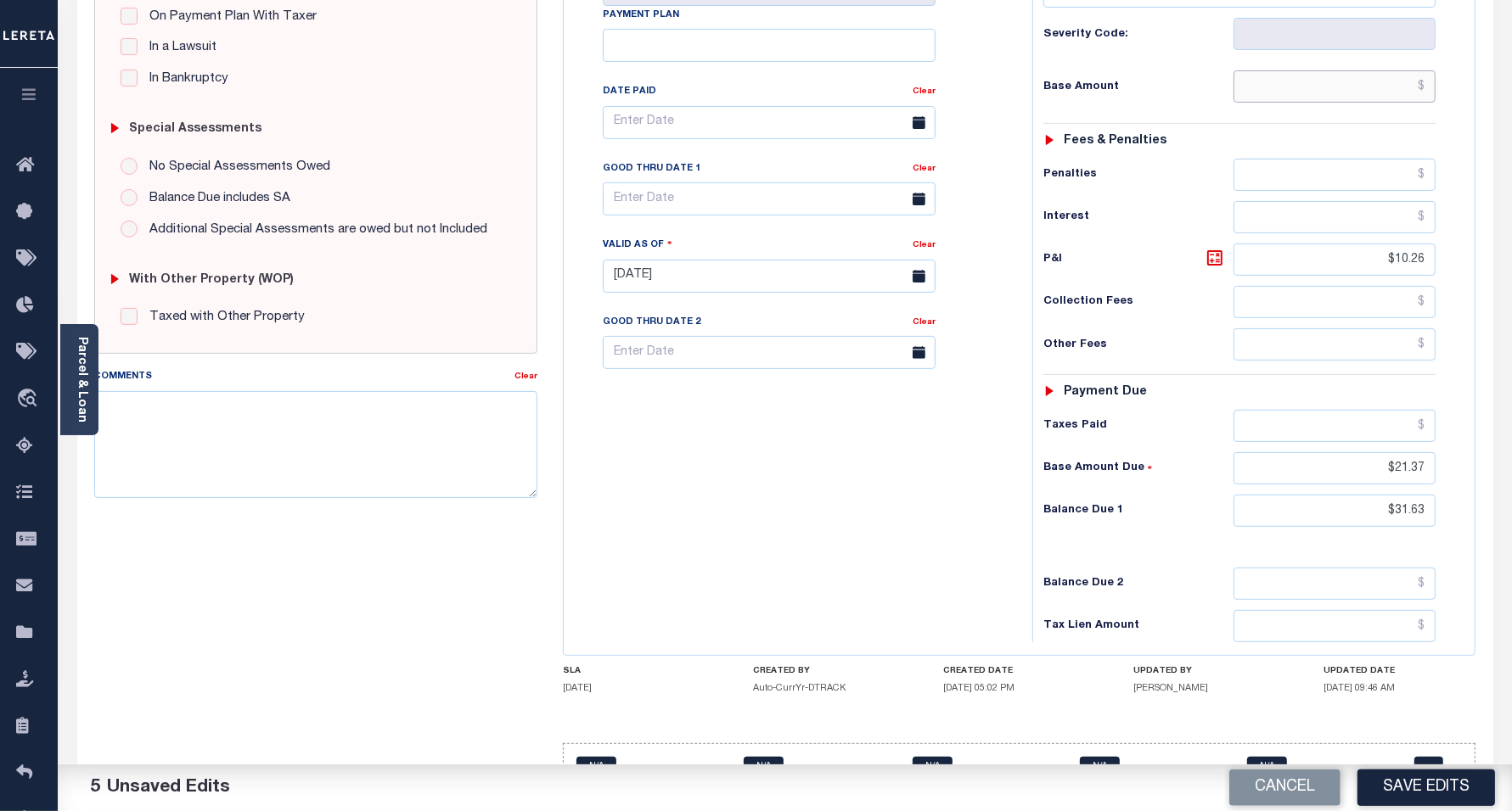
click at [1253, 95] on input "text" at bounding box center [1334, 87] width 202 height 32
click at [1318, 95] on input "text" at bounding box center [1334, 87] width 202 height 32
paste input "588.85"
type input "$588.85"
click at [1312, 431] on input "text" at bounding box center [1334, 426] width 202 height 32
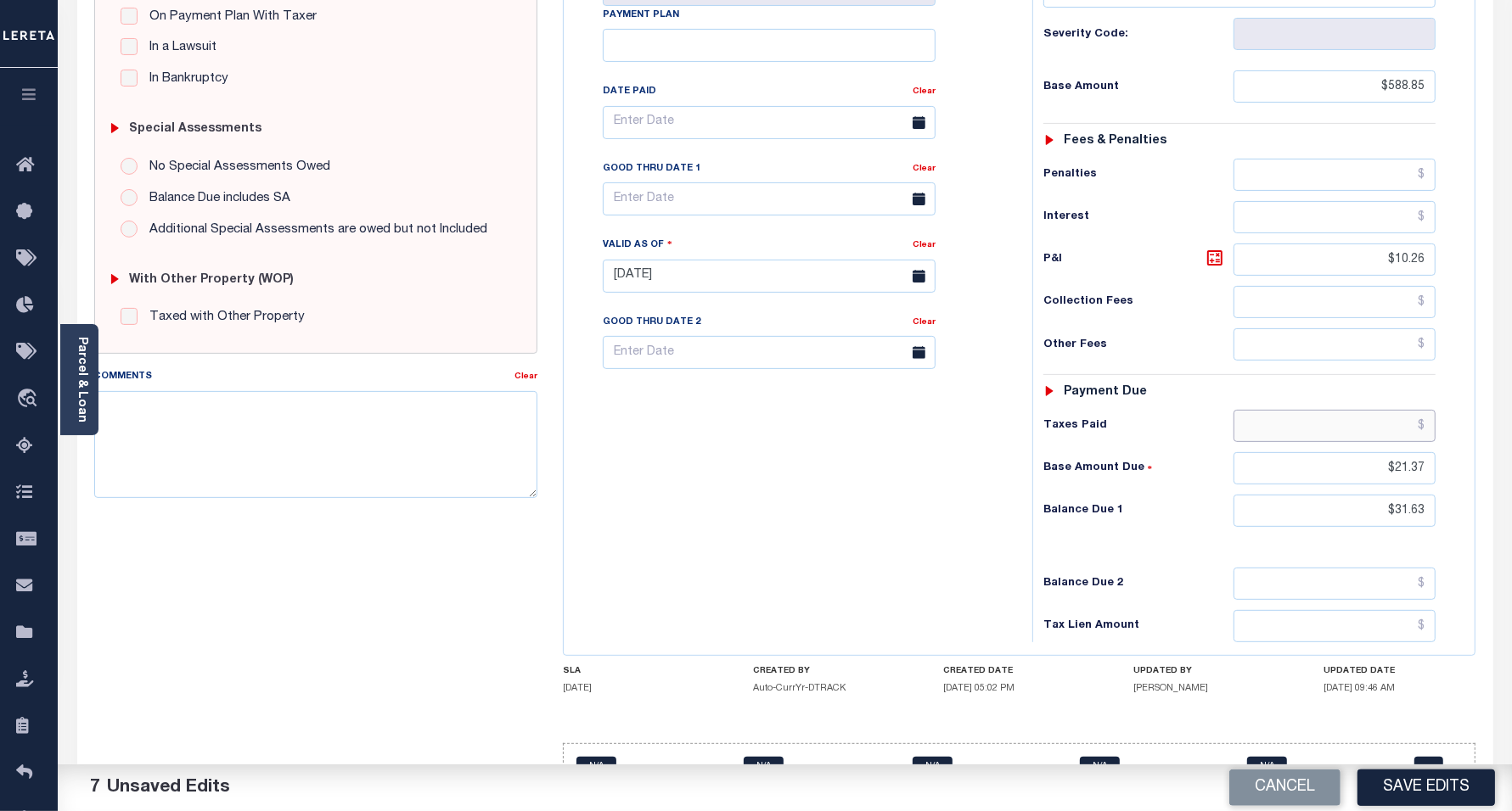
paste input "588.85"
type input "$588.85"
drag, startPoint x: 1377, startPoint y: 94, endPoint x: 1461, endPoint y: 94, distance: 84.0
click at [1461, 94] on div "Tax Status Status" at bounding box center [1245, 268] width 452 height 749
click at [1323, 92] on input "text" at bounding box center [1334, 87] width 202 height 32
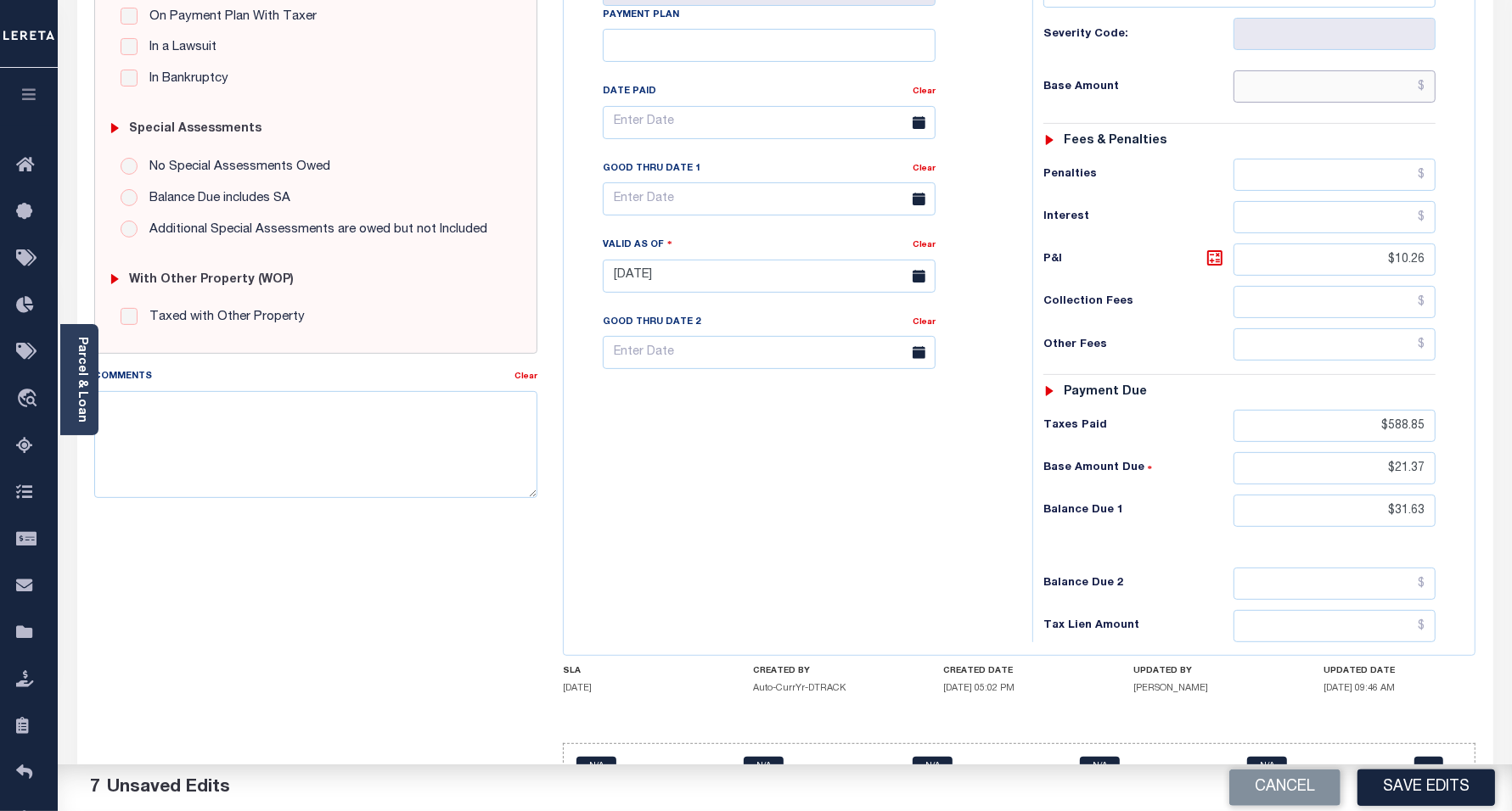
click at [1323, 92] on input "text" at bounding box center [1334, 87] width 202 height 32
paste input "610.22"
type input "$610.22"
click at [829, 454] on div "Tax Bill No Multiple Payment Option Payment Plan Clear" at bounding box center [793, 268] width 452 height 749
click at [694, 205] on input "text" at bounding box center [768, 199] width 333 height 33
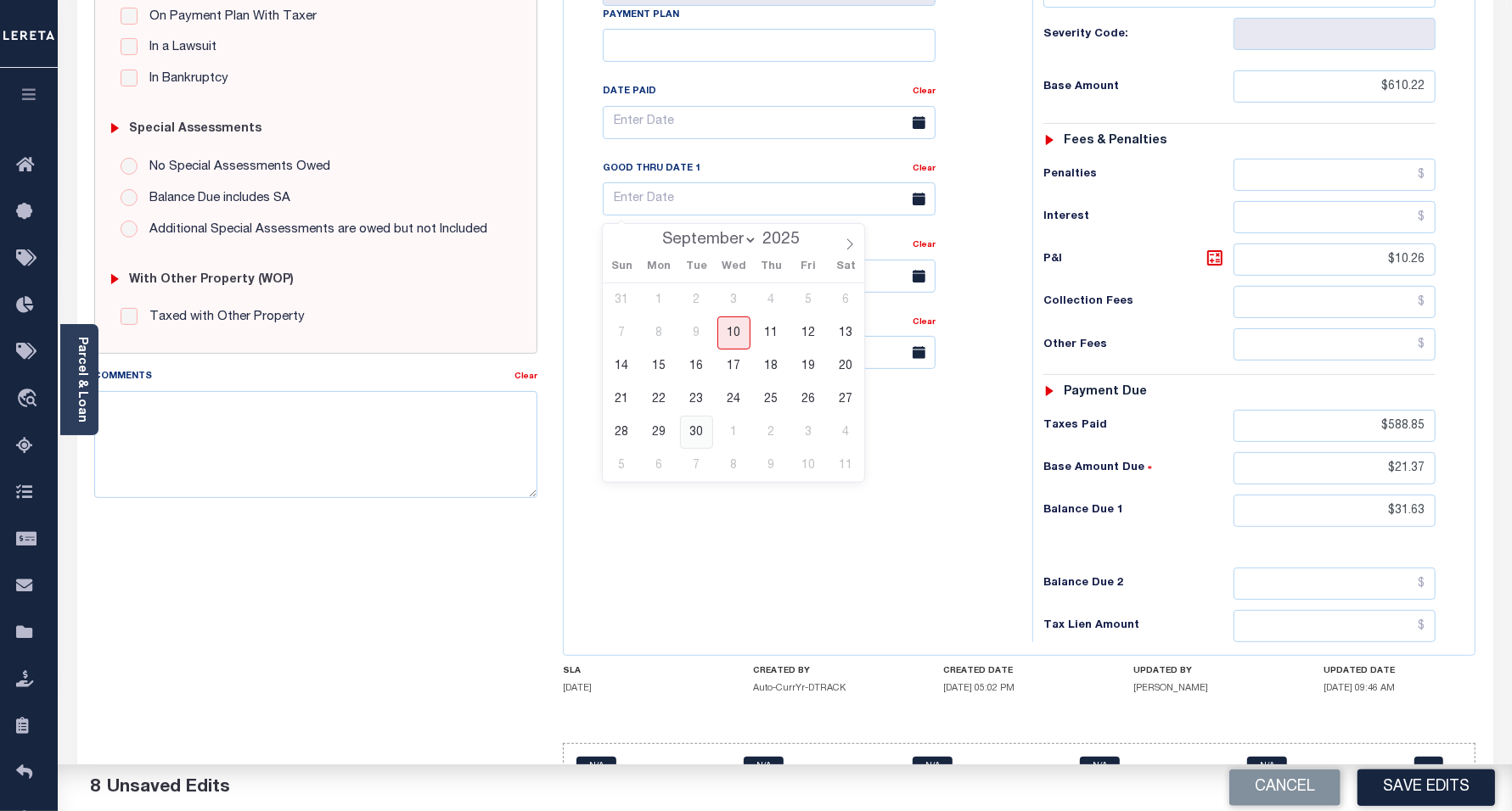
click at [697, 426] on span "30" at bounding box center [696, 432] width 33 height 33
type input "09/30/2025"
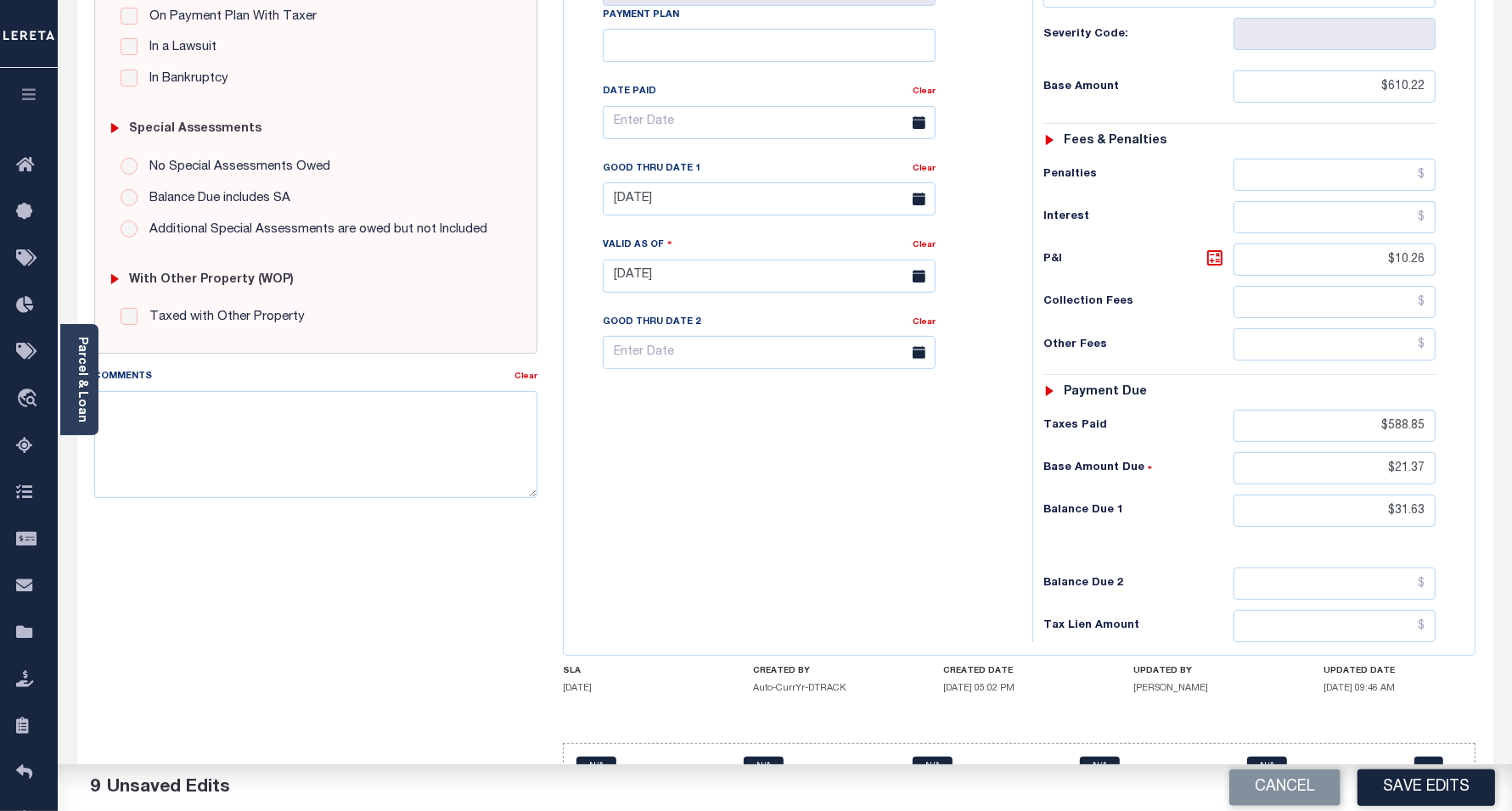
click at [849, 476] on div "Tax Bill No Multiple Payment Option Payment Plan Clear" at bounding box center [793, 268] width 452 height 749
click at [1410, 781] on button "Save Edits" at bounding box center [1426, 788] width 137 height 37
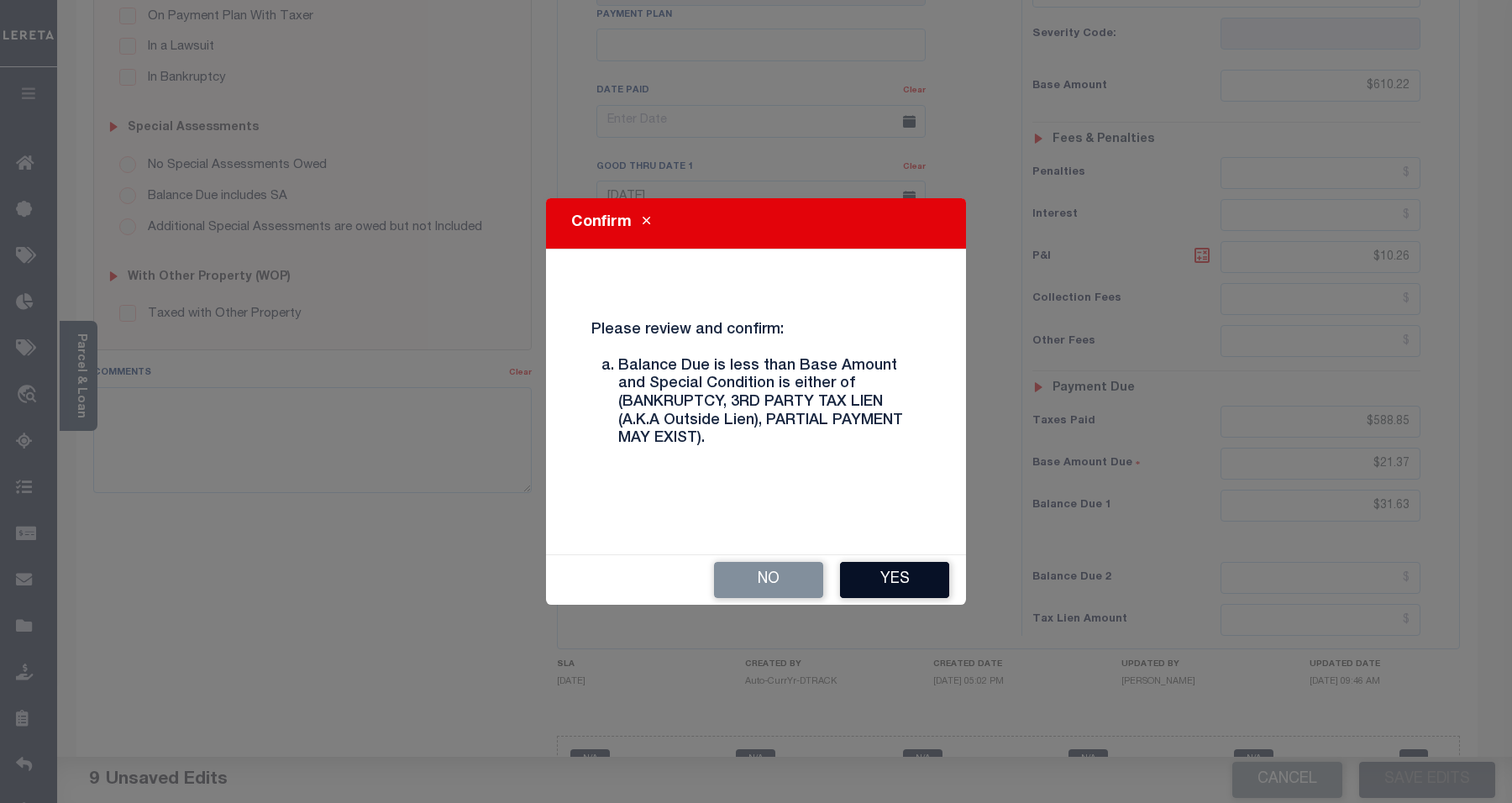
click at [905, 586] on button "Yes" at bounding box center [895, 580] width 110 height 36
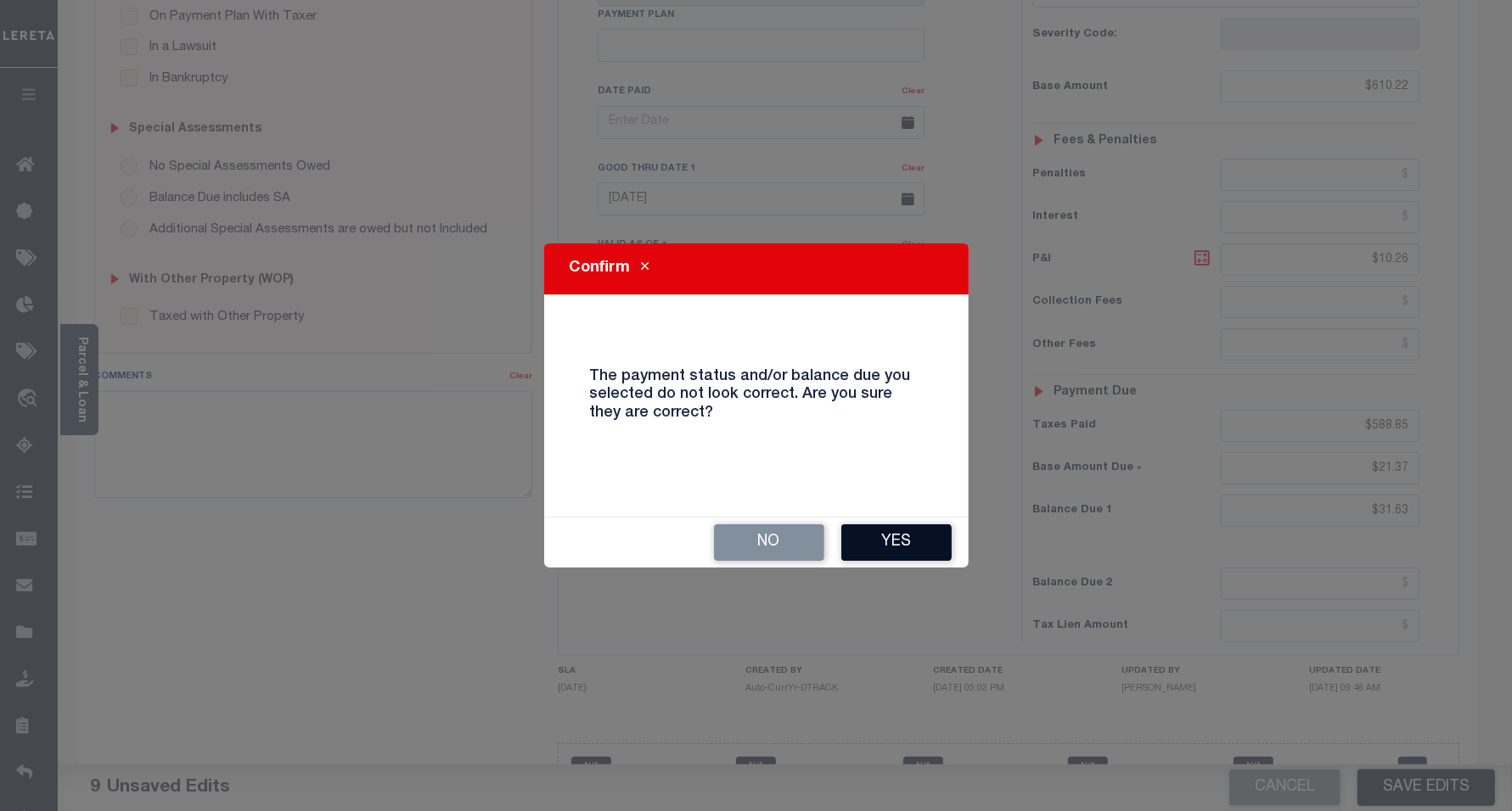
click at [910, 540] on button "Yes" at bounding box center [897, 542] width 111 height 37
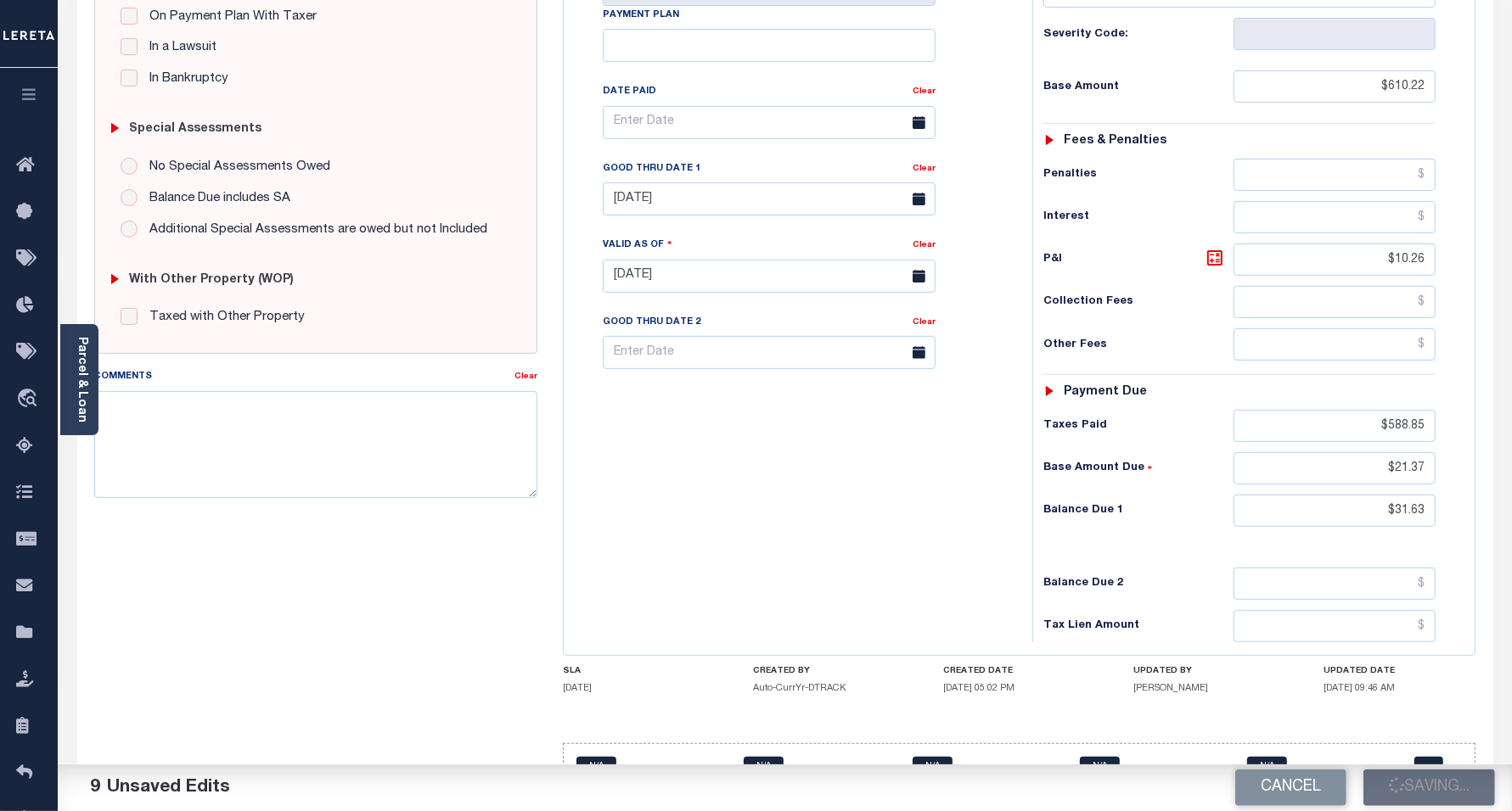
checkbox input "false"
type input "$610.22"
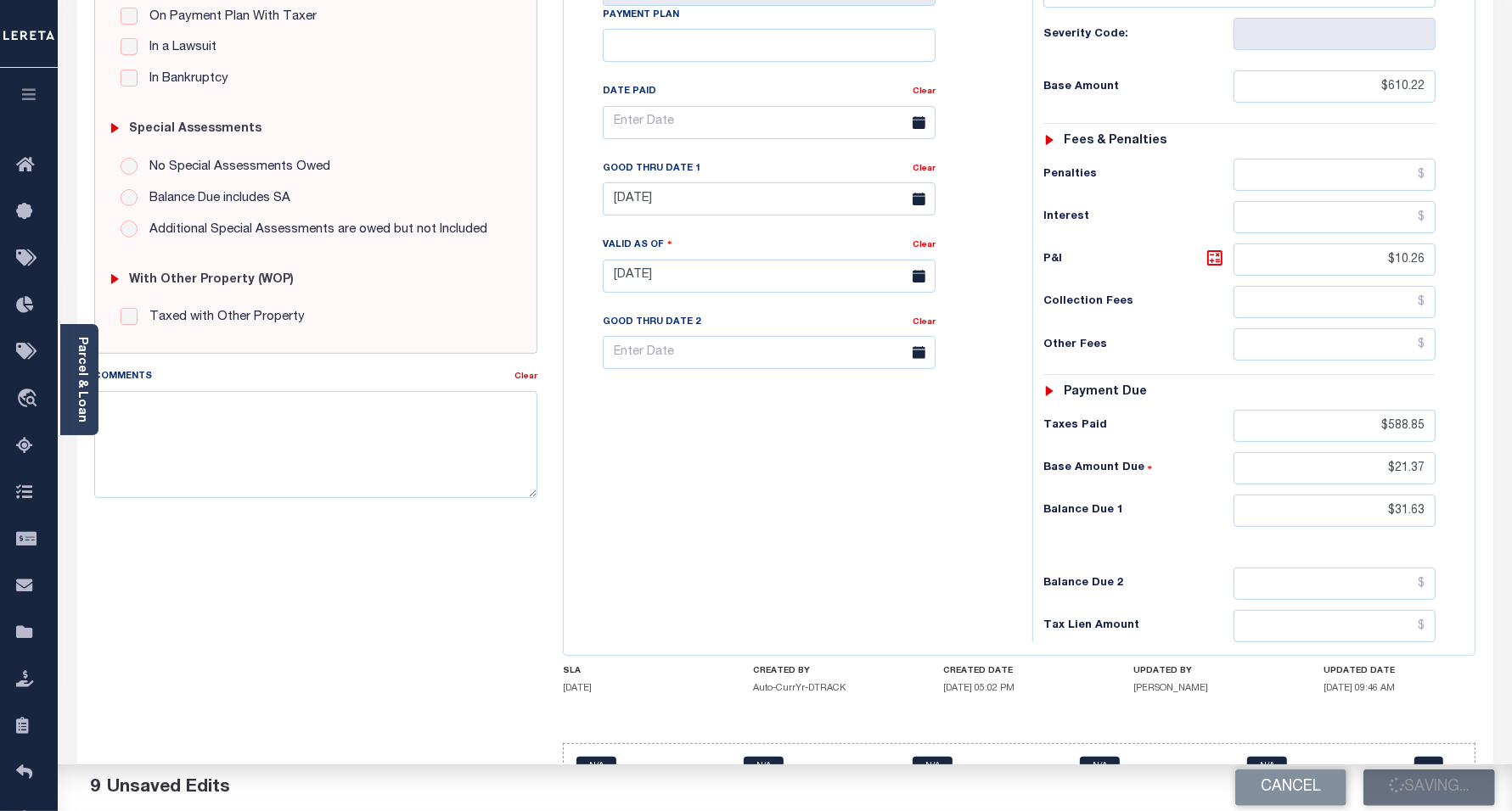
type input "$10.26"
type input "$588.85"
type input "$21.37"
type input "$31.63"
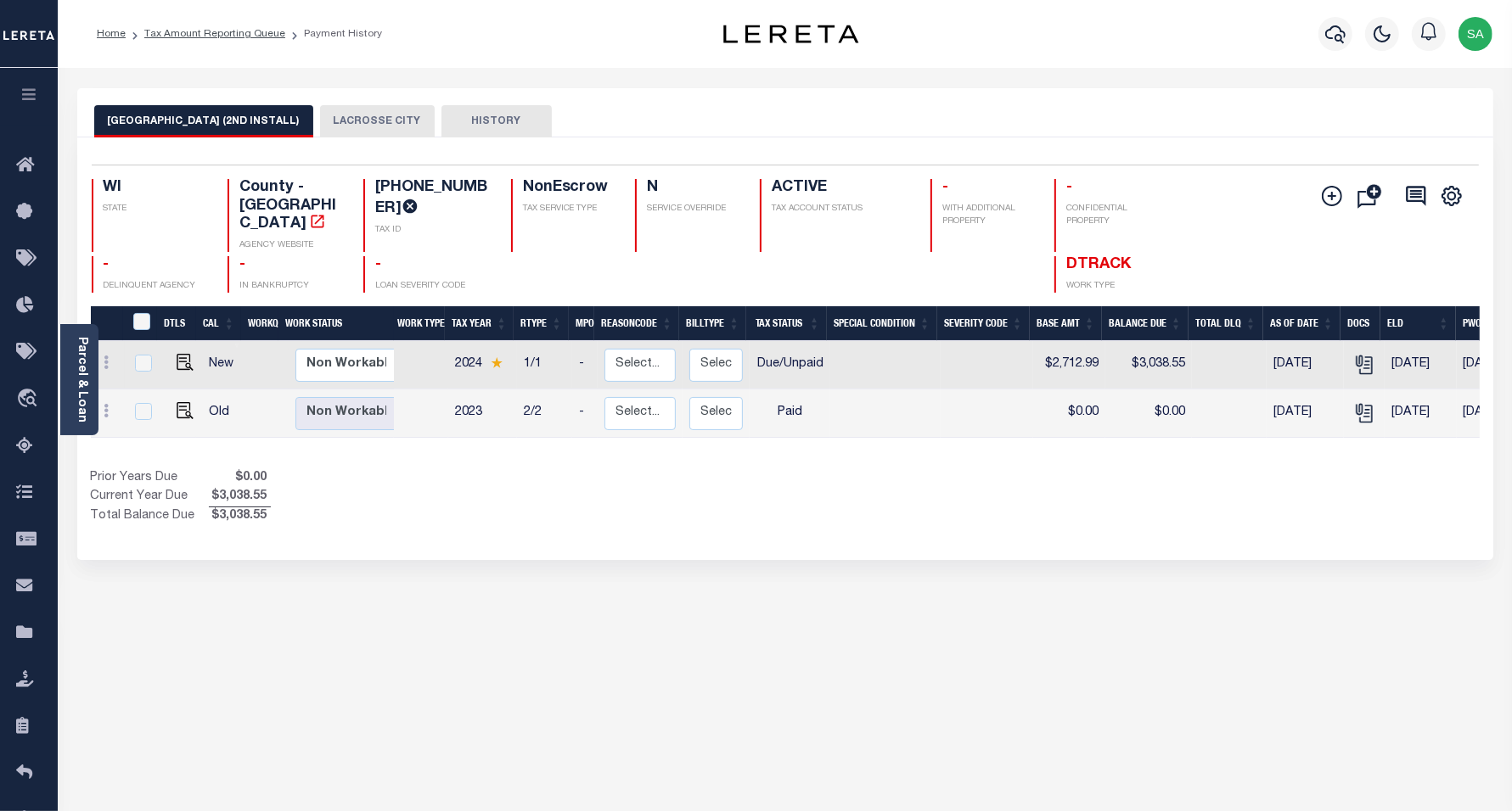
click at [392, 126] on button "LACROSSE CITY" at bounding box center [378, 121] width 114 height 32
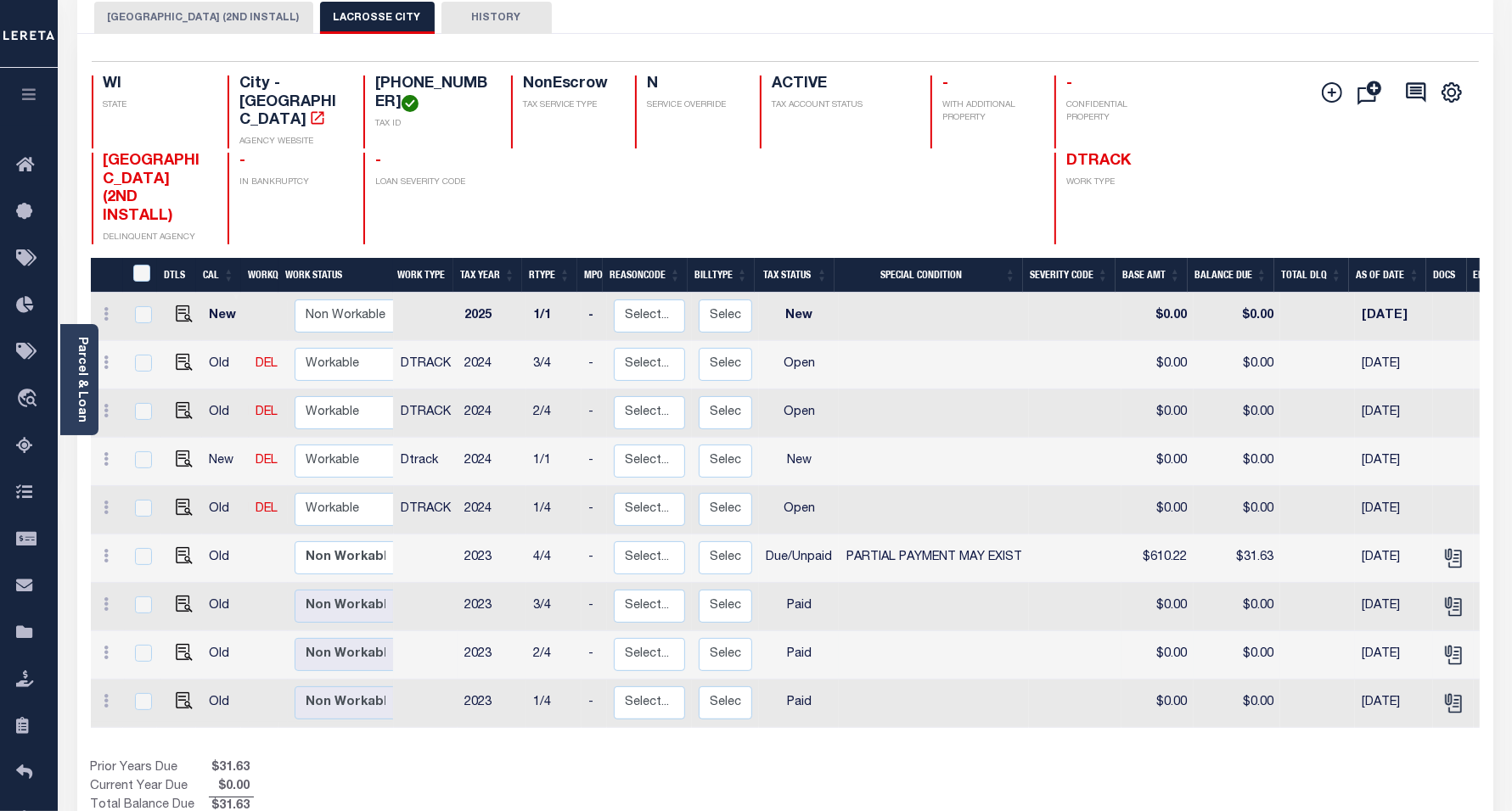
scroll to position [106, 0]
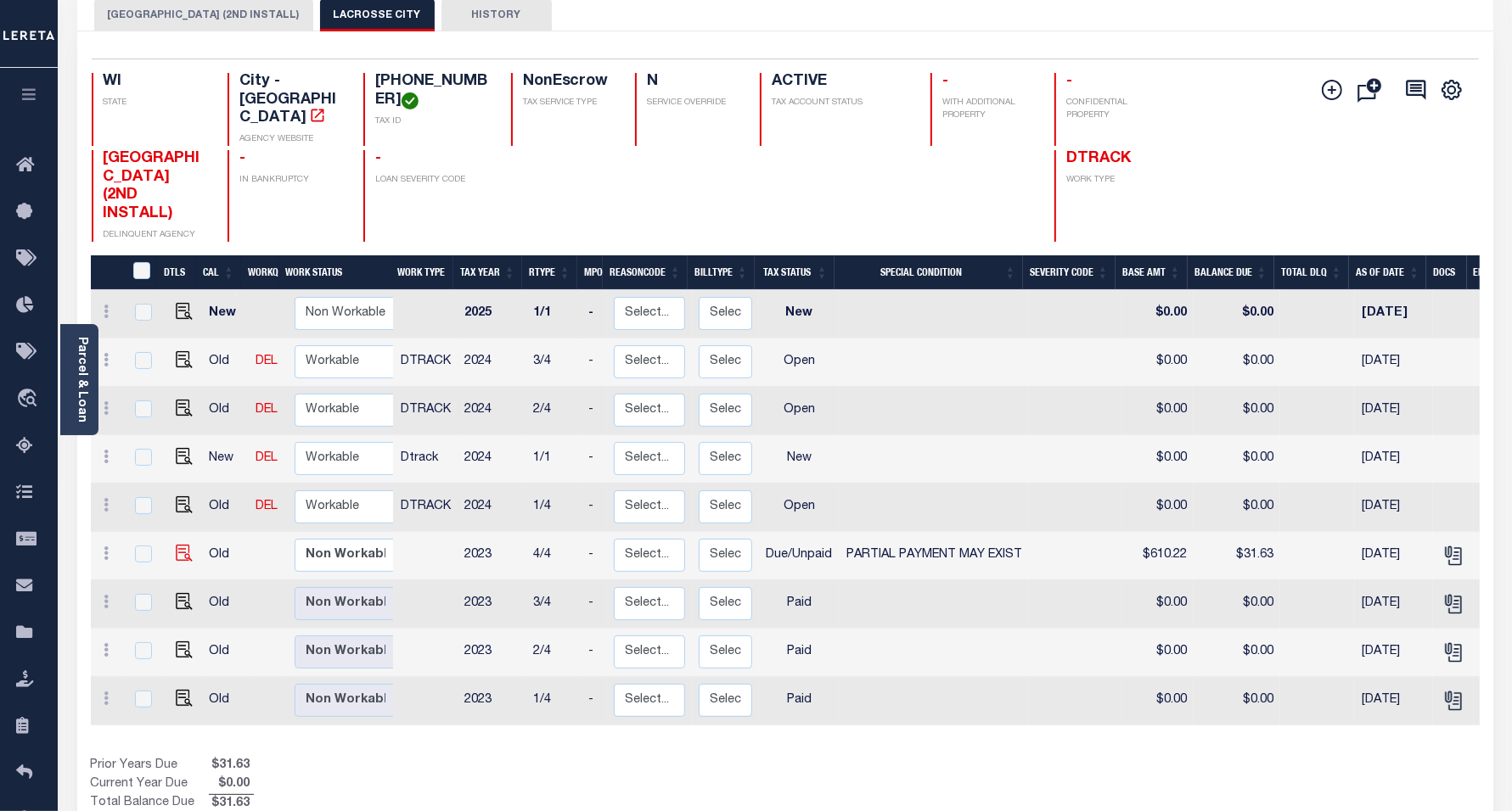
click at [179, 545] on img at bounding box center [184, 553] width 17 height 17
checkbox input "true"
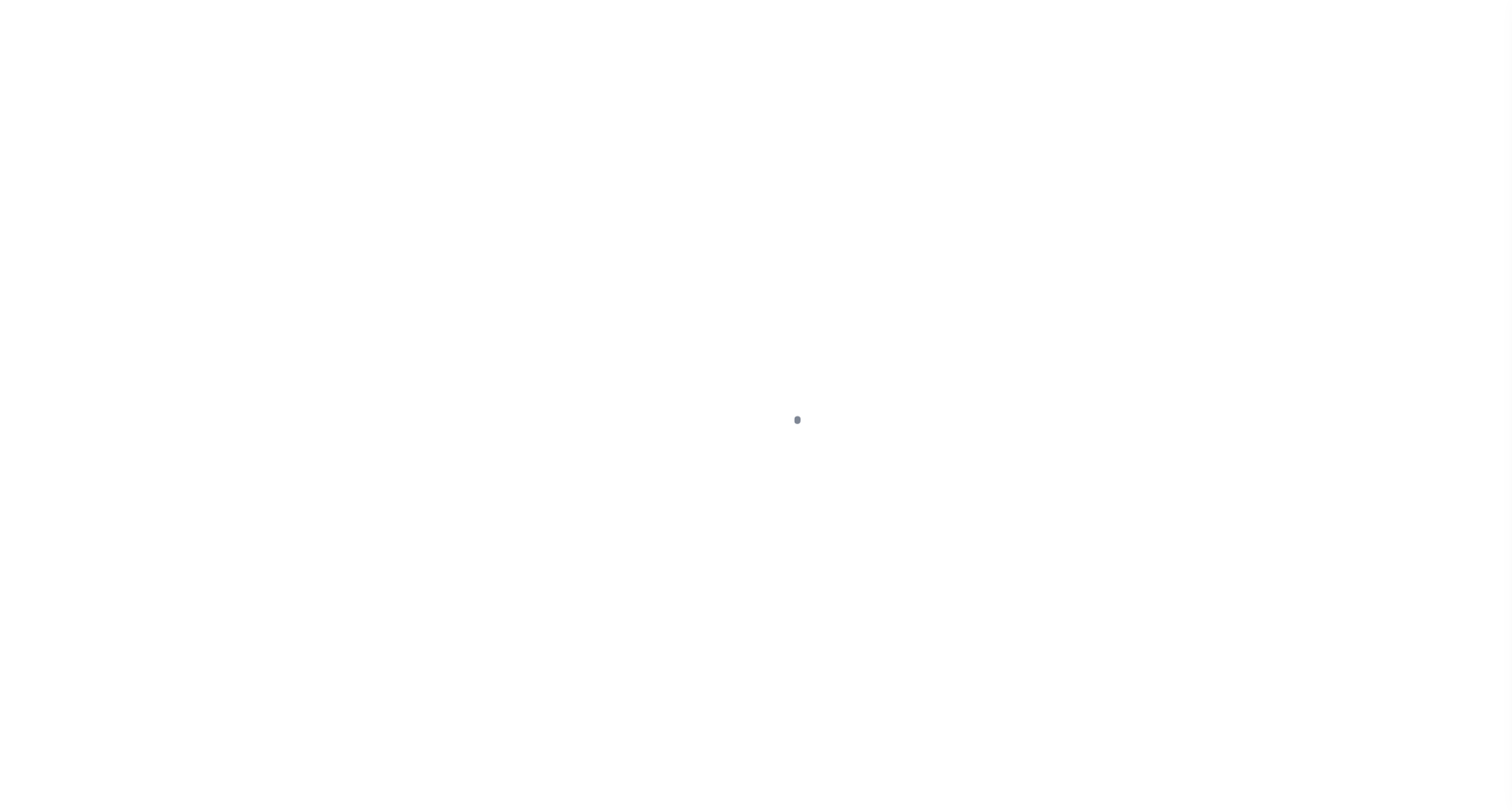
select select "DUE"
select select "15"
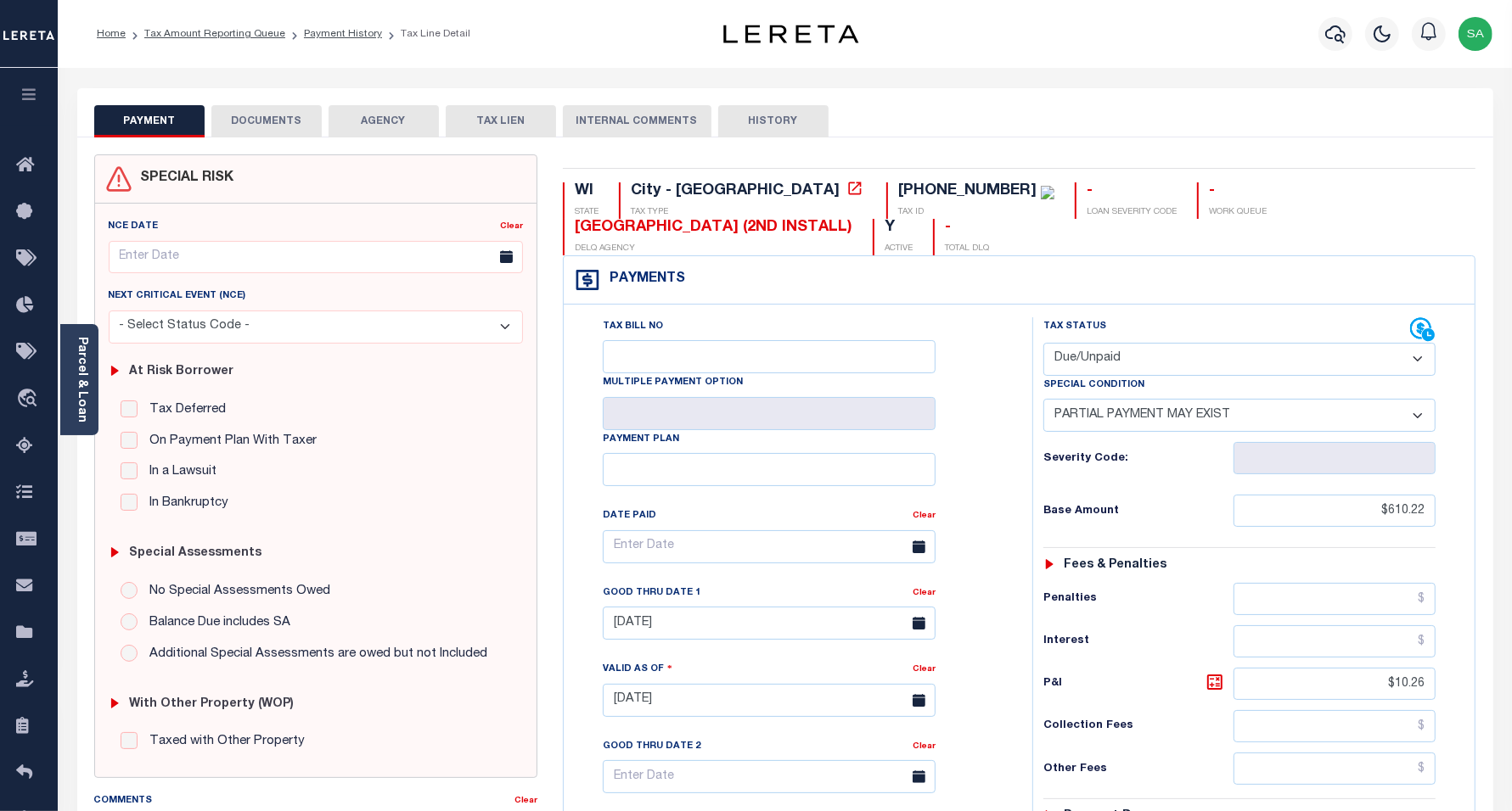
click select "- Select Status Code - Open Due/Unpaid Paid Incomplete No Tax Due Internal Refu…"
select select "PYD"
click select "- Select Status Code - Open Due/Unpaid Paid Incomplete No Tax Due Internal Refu…"
select select "0"
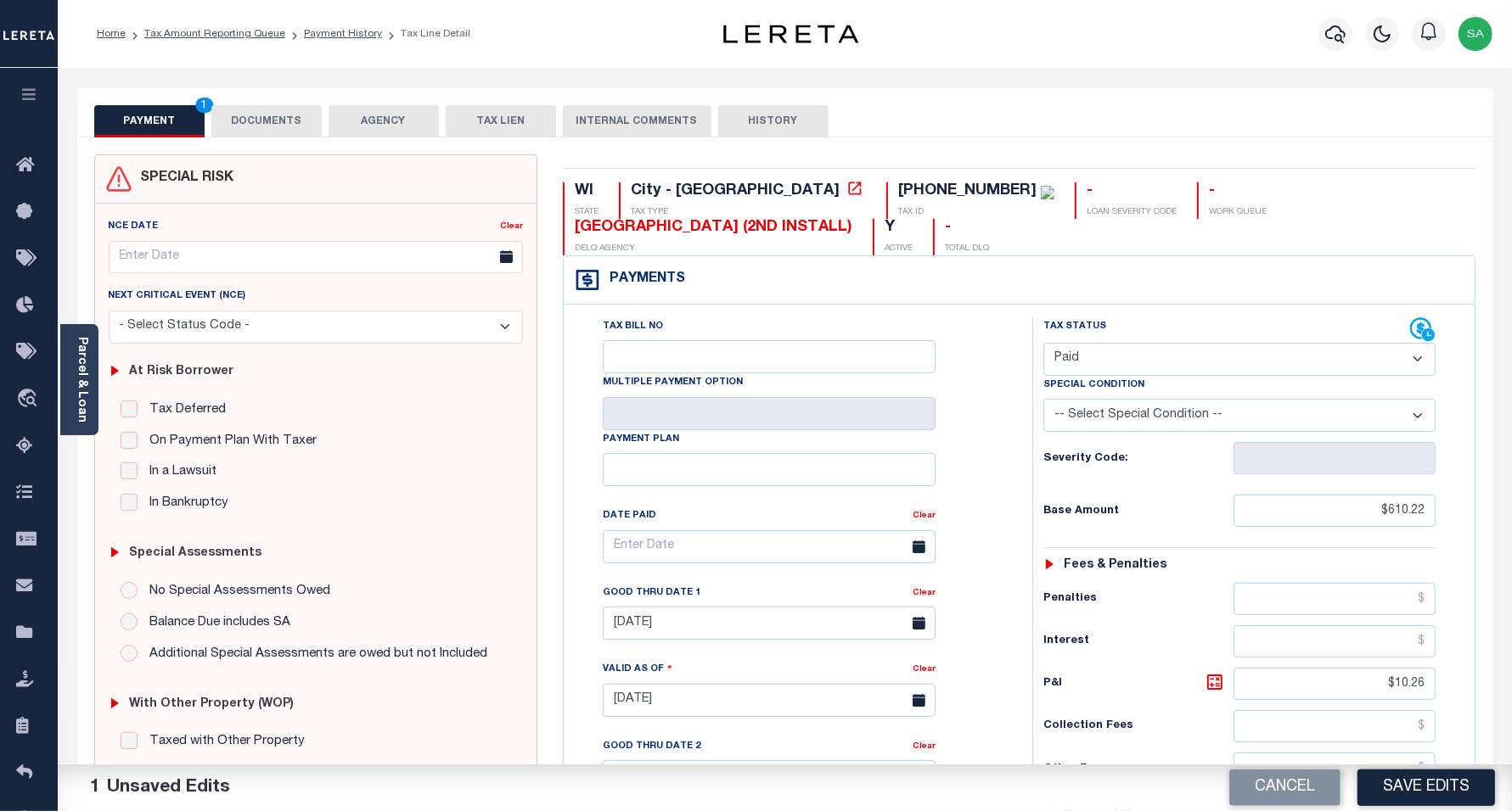
click select "-- Select Special Condition -- 3RD PARTY TAX LIEN AGENCY TAX LIEN (A.K.A Inside…"
click input "$610.22"
drag, startPoint x: 1342, startPoint y: 509, endPoint x: 1426, endPoint y: 535, distance: 87.9
click div "Tax Status Status - Select Status Code -"
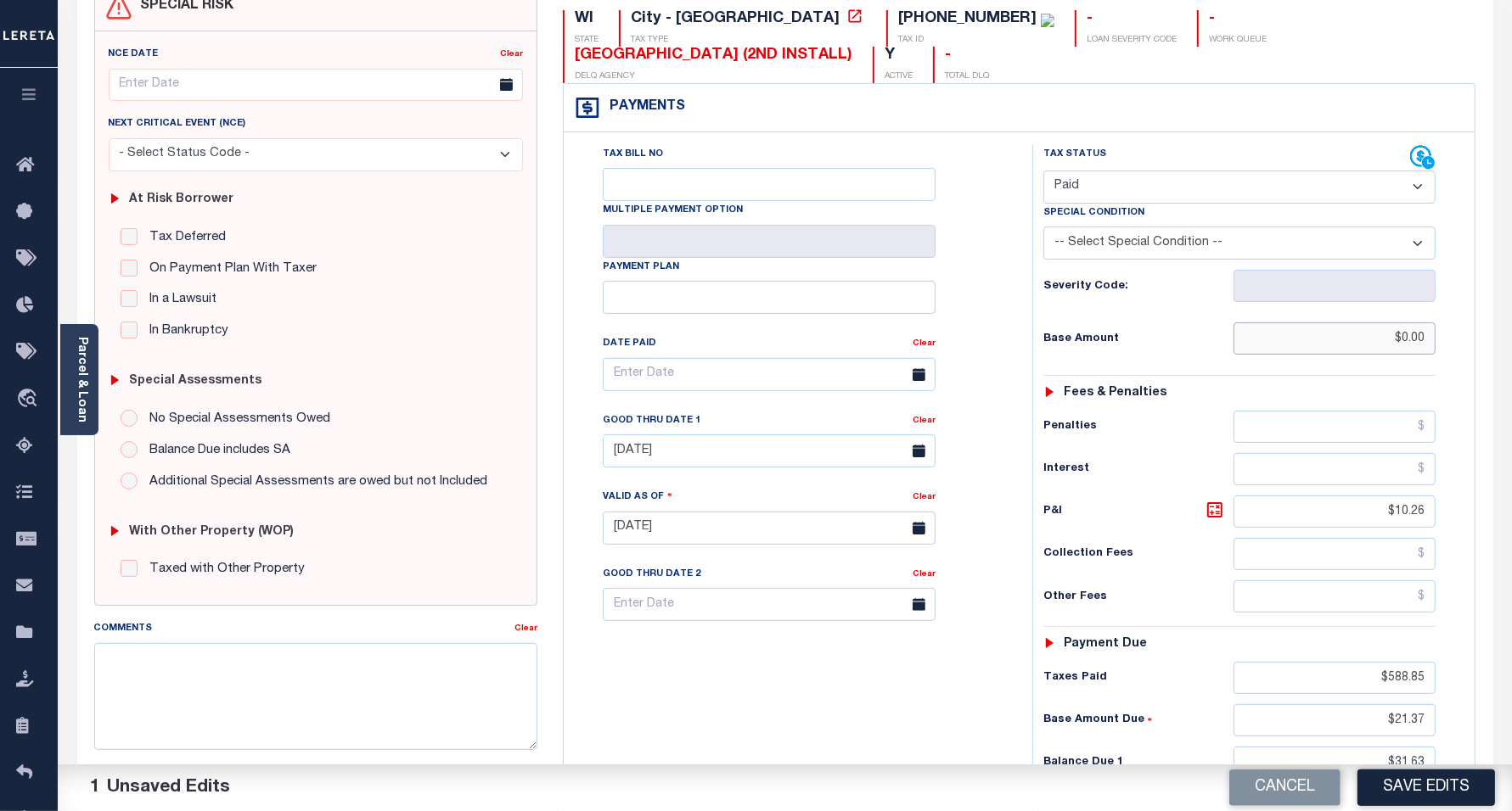
scroll to position [319, 0]
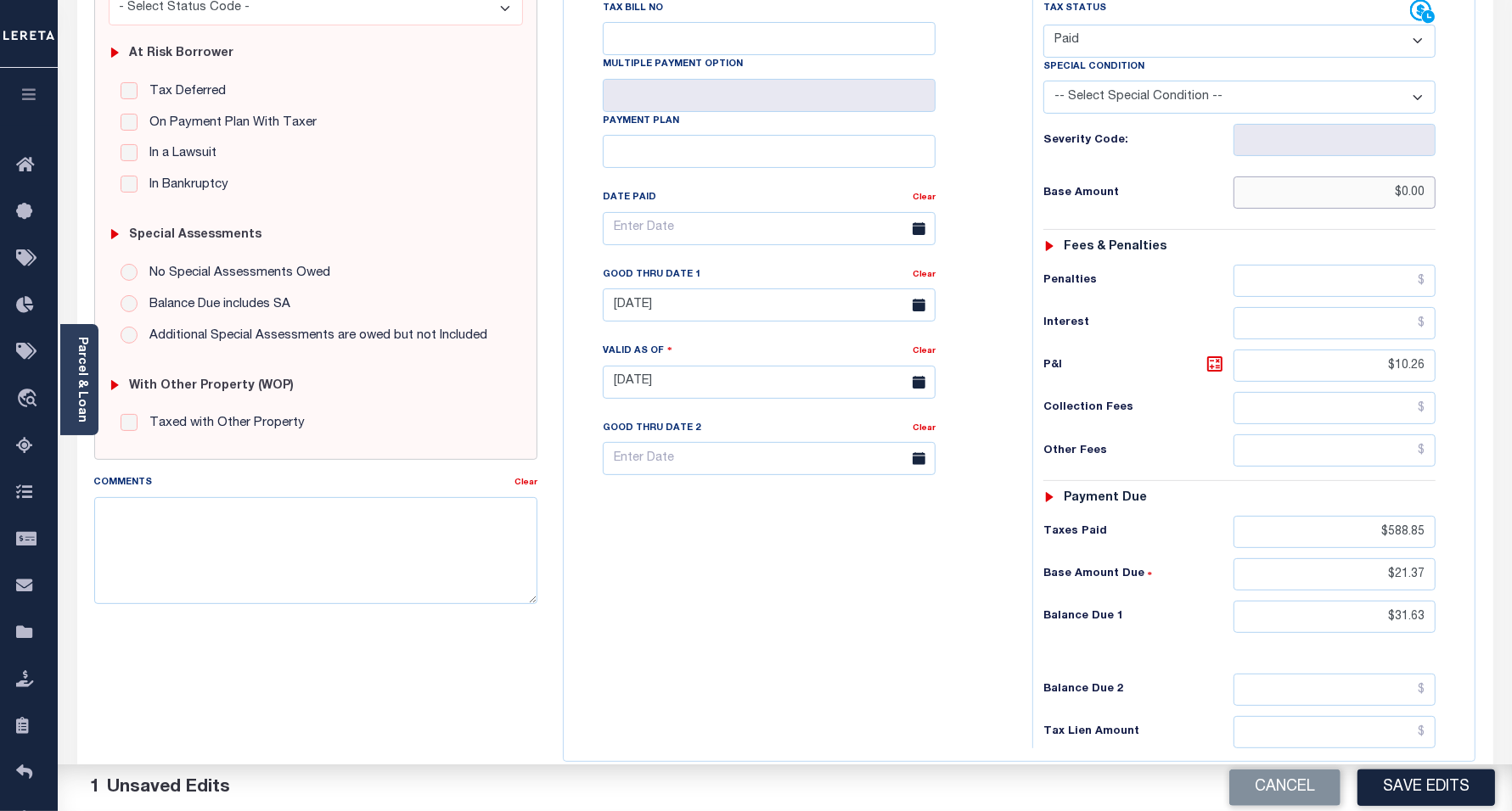
type input "$0.00"
click div "Tax Status Status"
type input "$.00"
drag, startPoint x: 1390, startPoint y: 539, endPoint x: 1399, endPoint y: 577, distance: 39.1
click html "Home Tax Amount Reporting Queue Payment History Tax Line Detail Profile"
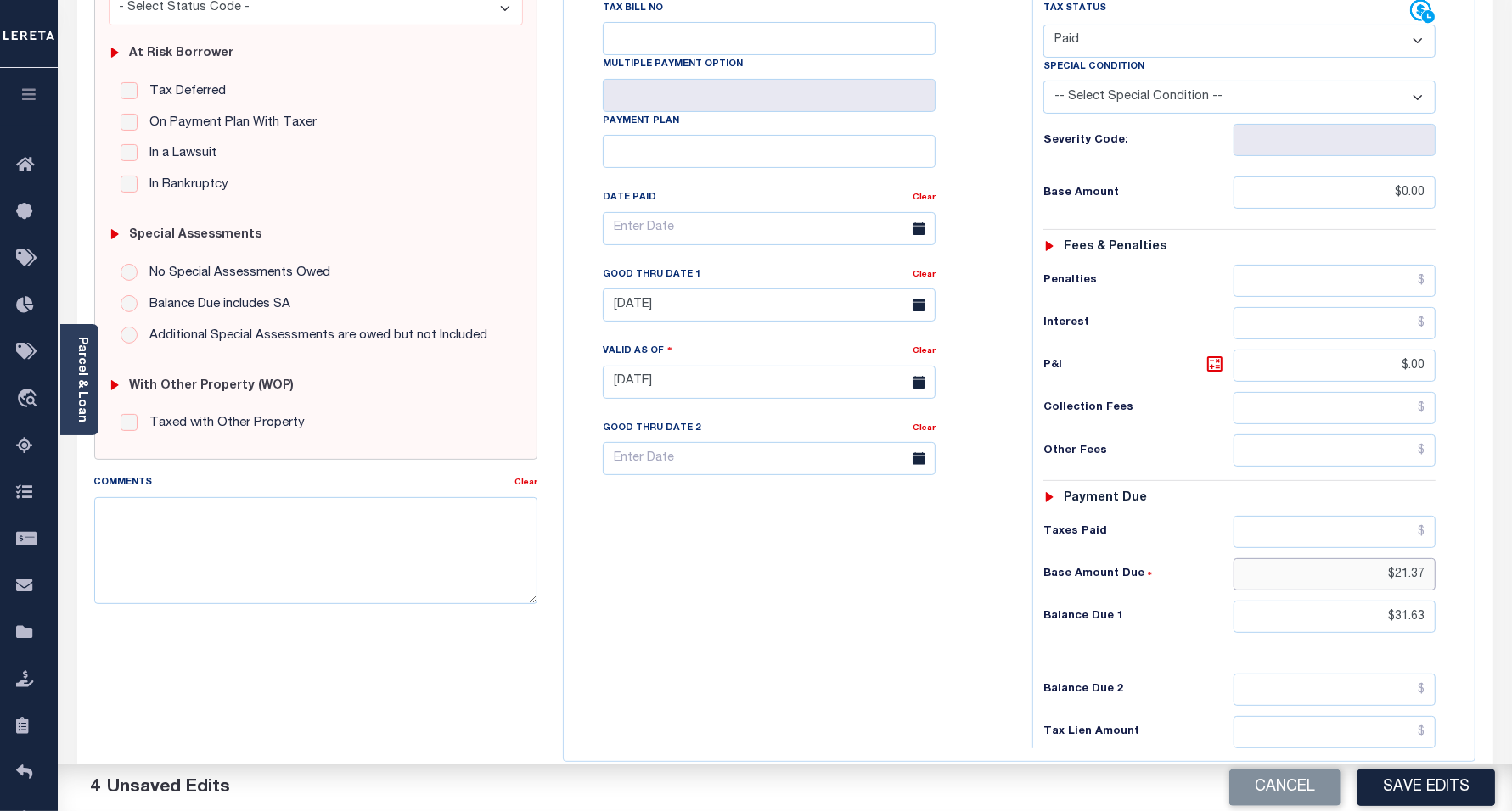
drag, startPoint x: 1384, startPoint y: 580, endPoint x: 1450, endPoint y: 587, distance: 66.4
click div "Tax Status Status - Select Status Code -"
drag, startPoint x: 1377, startPoint y: 628, endPoint x: 1479, endPoint y: 625, distance: 102.0
click div "WI STATE City - WI TAX TYPE 17-50068-080 TAX ID - LOAN SEVERITY CODE - WORK QUE…"
type input "$0.00"
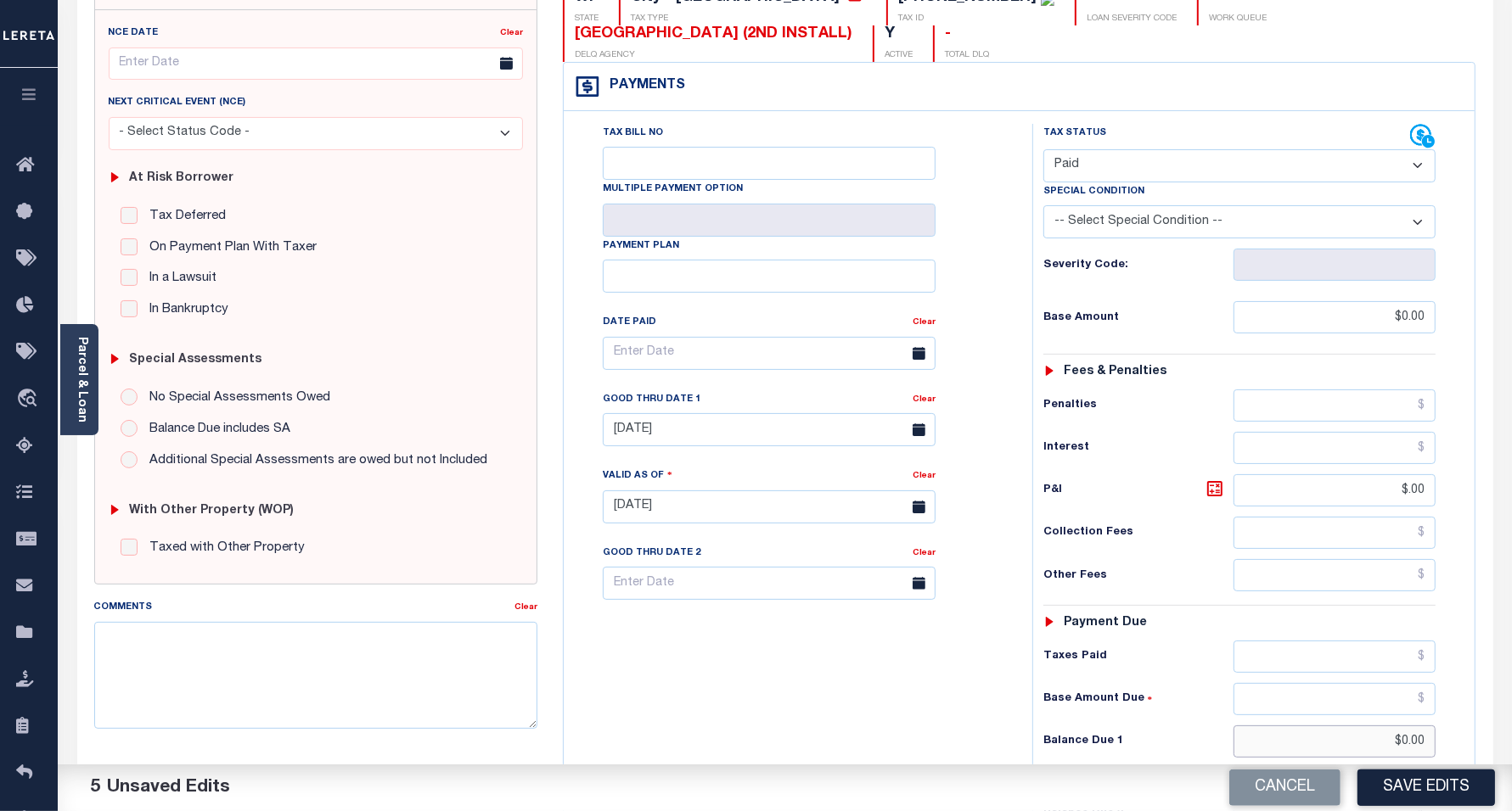
scroll to position [0, 0]
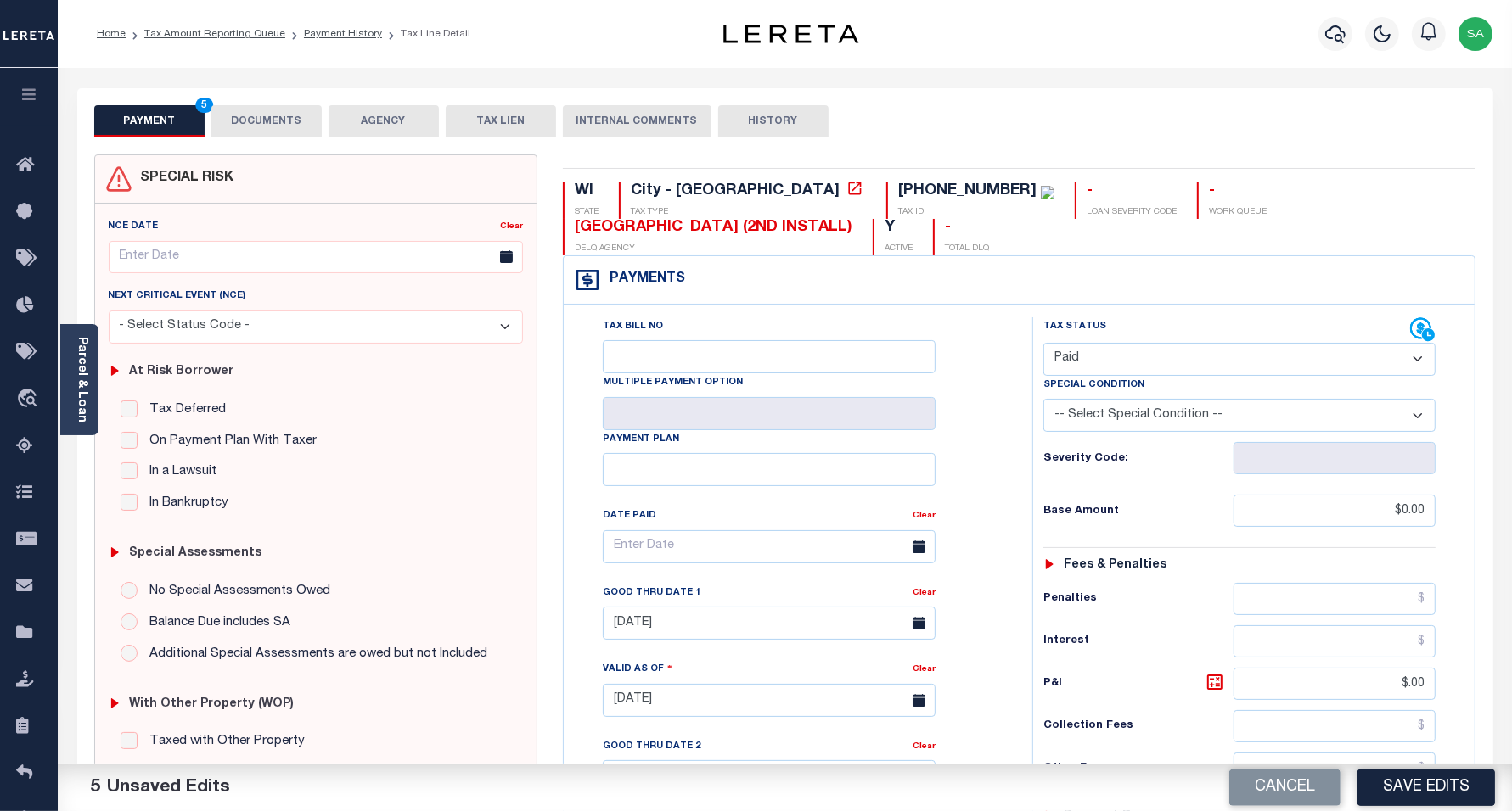
click button "DOCUMENTS"
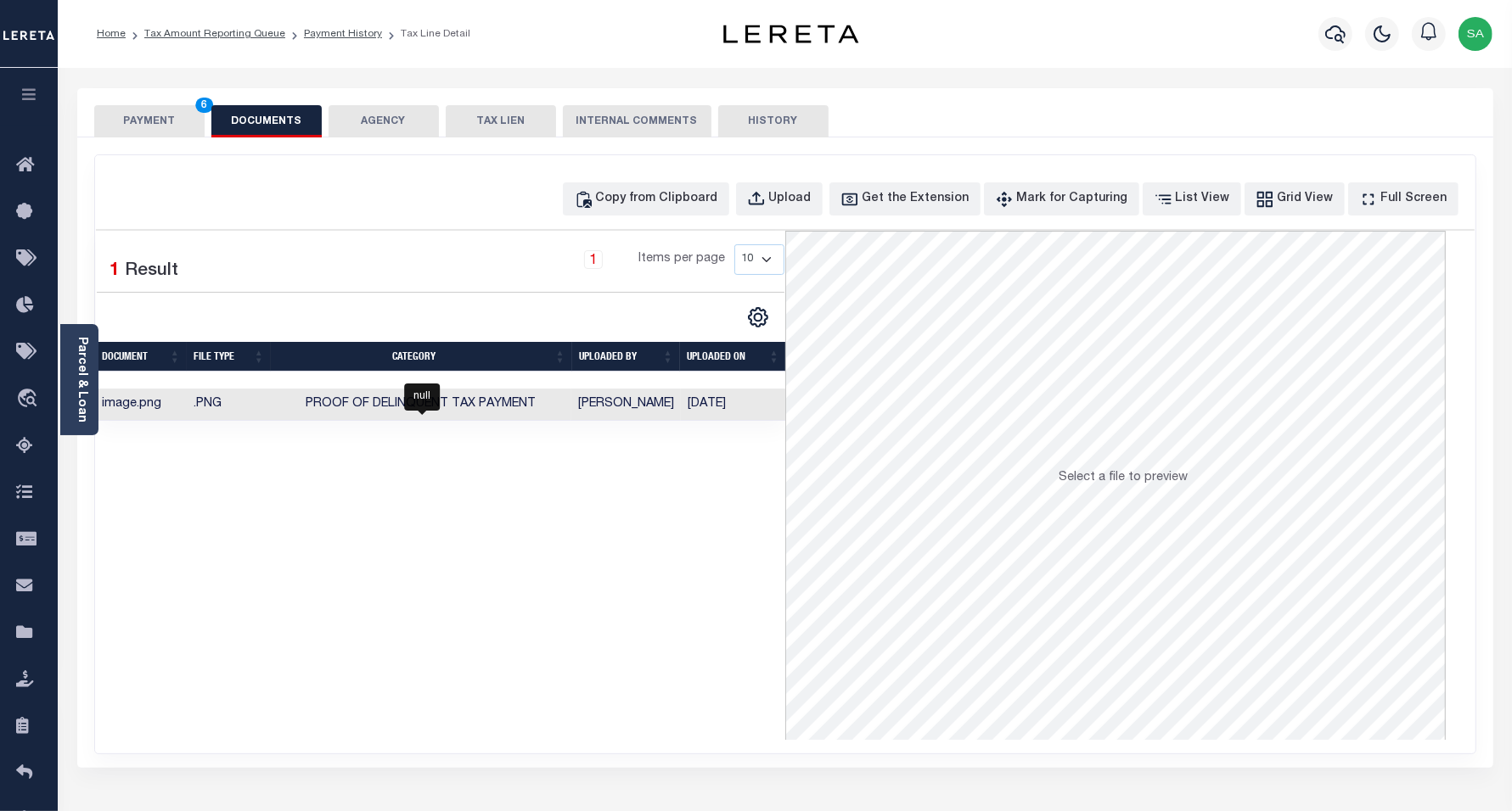
drag, startPoint x: 384, startPoint y: 410, endPoint x: 462, endPoint y: 471, distance: 99.0
click div "Selected 1 Result 1 Items per page 10 25 50 100"
click div "Copy from Clipboard"
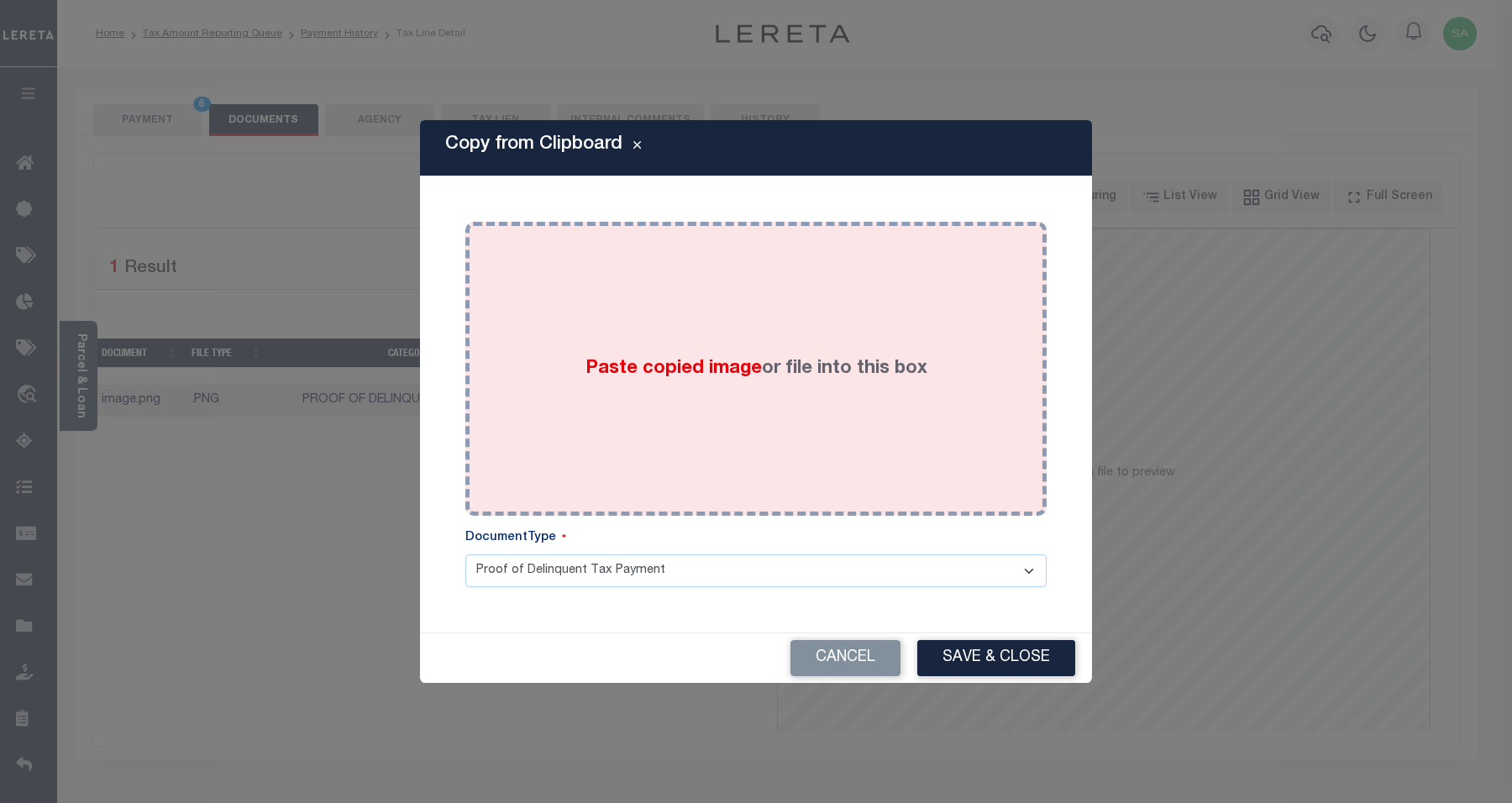
click div "Paste copied image or file into this box"
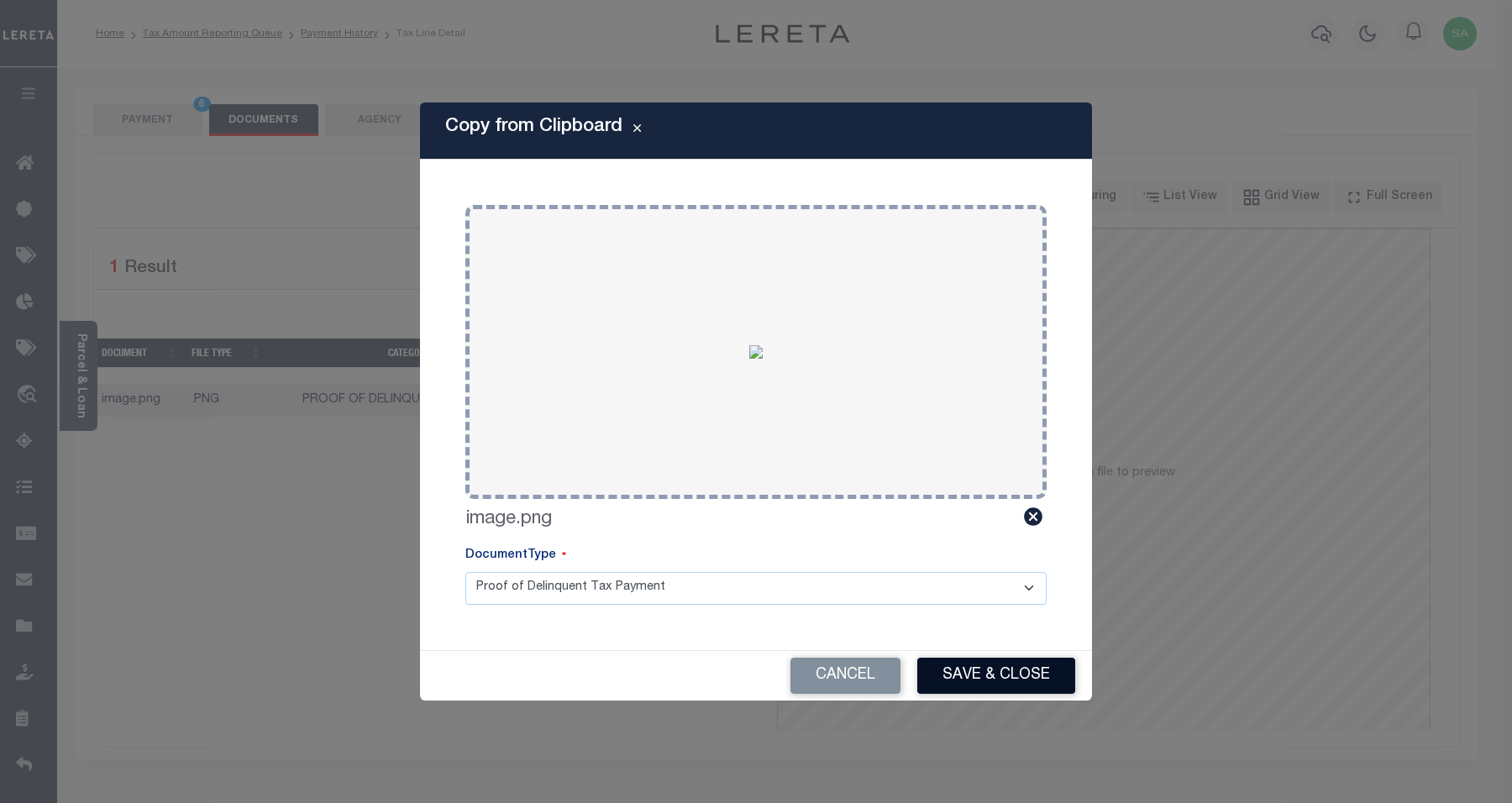
click button "Save & Close"
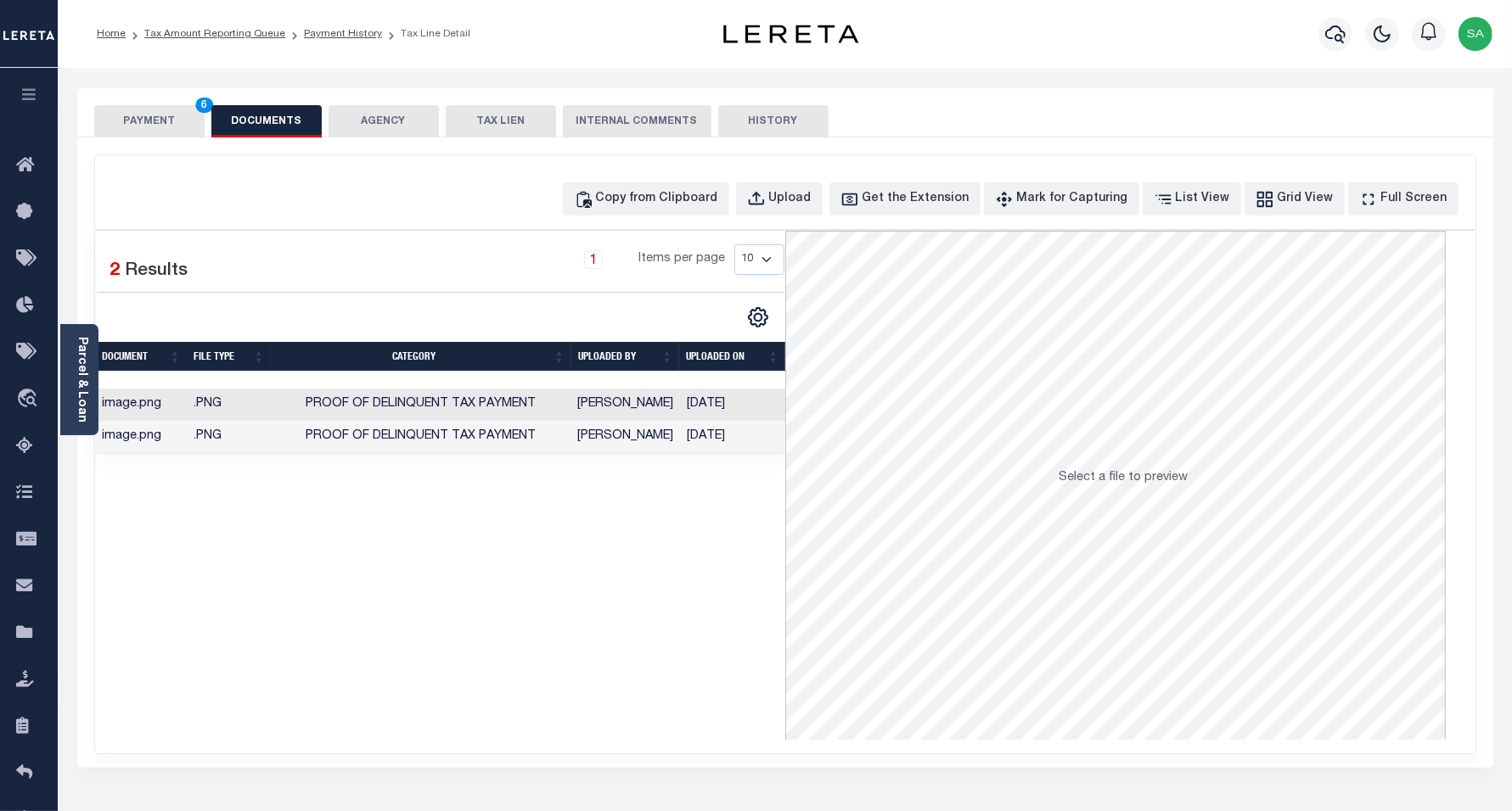
click button "PAYMENT 6"
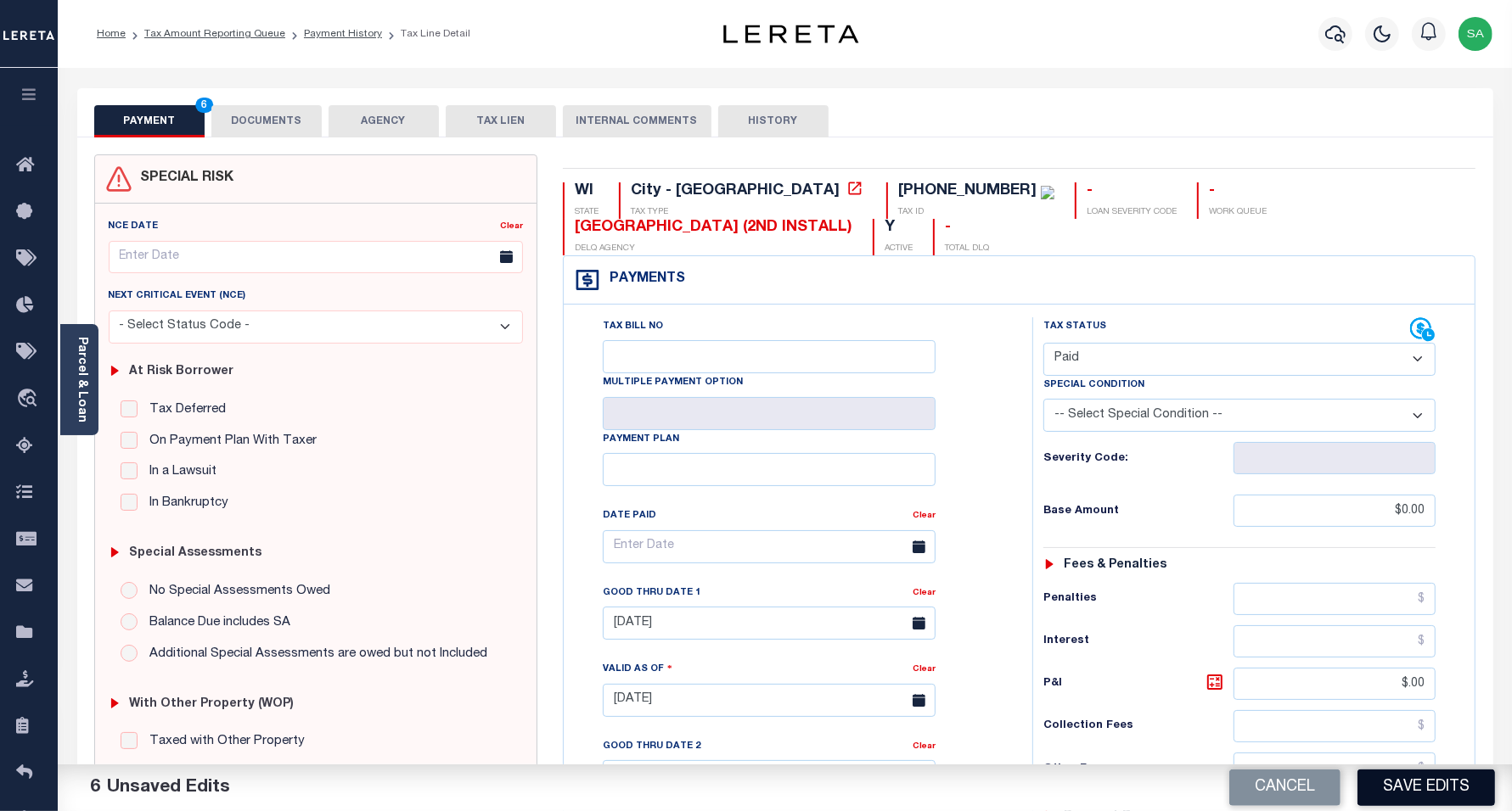
click button "Save Edits"
checkbox input "false"
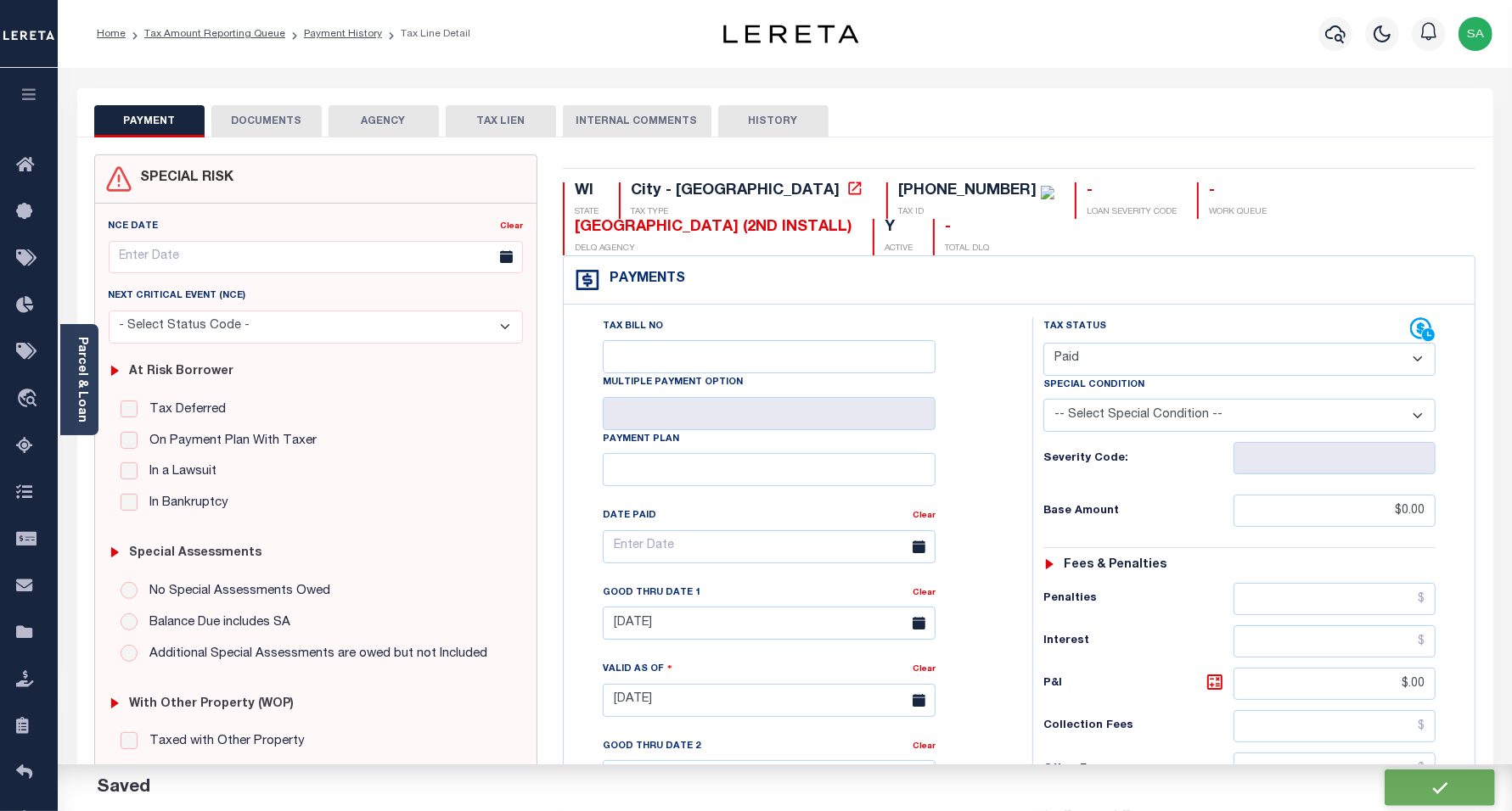
type input "$0"
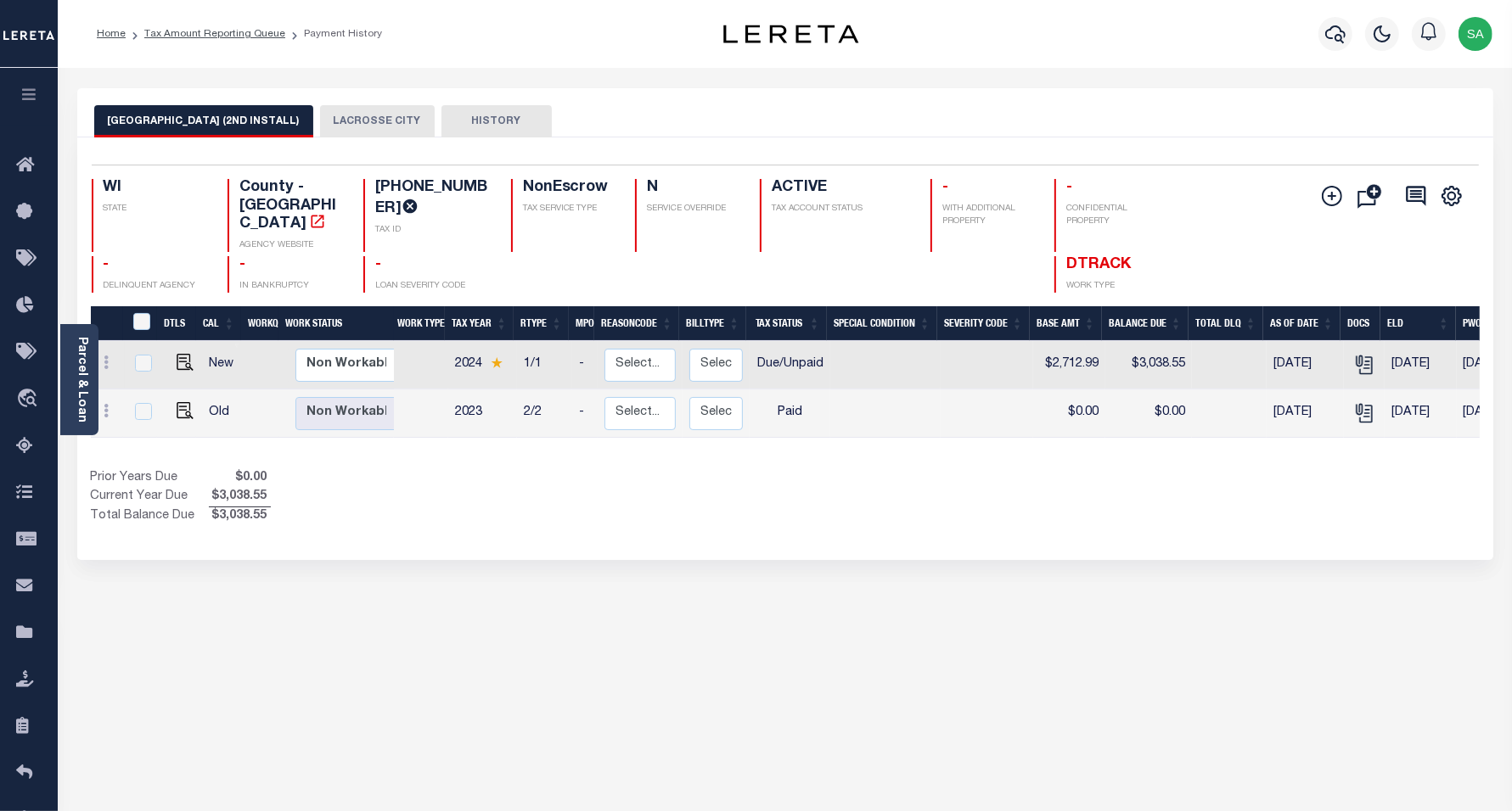
click at [363, 121] on button "LACROSSE CITY" at bounding box center [378, 121] width 114 height 32
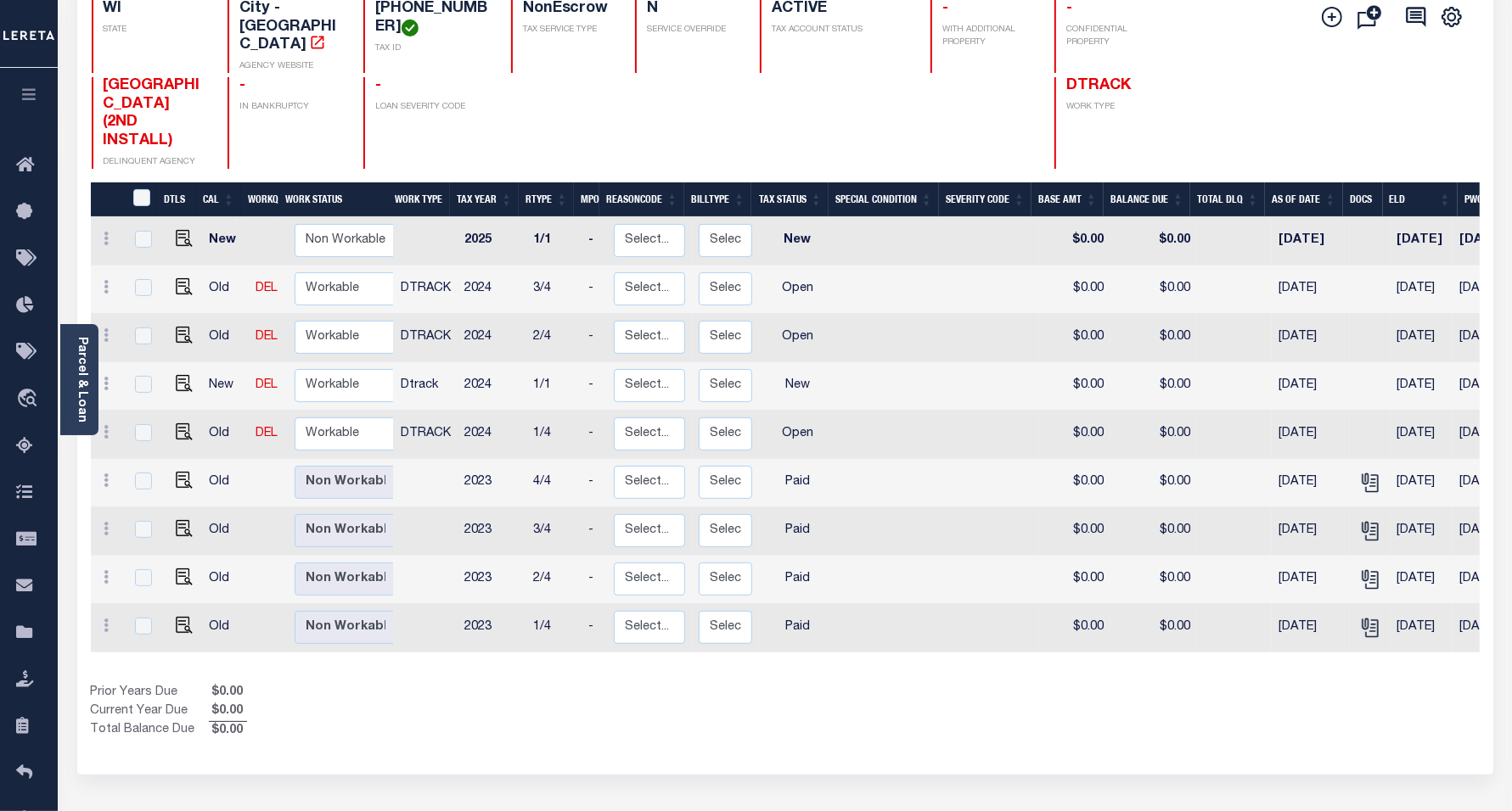
scroll to position [237, 0]
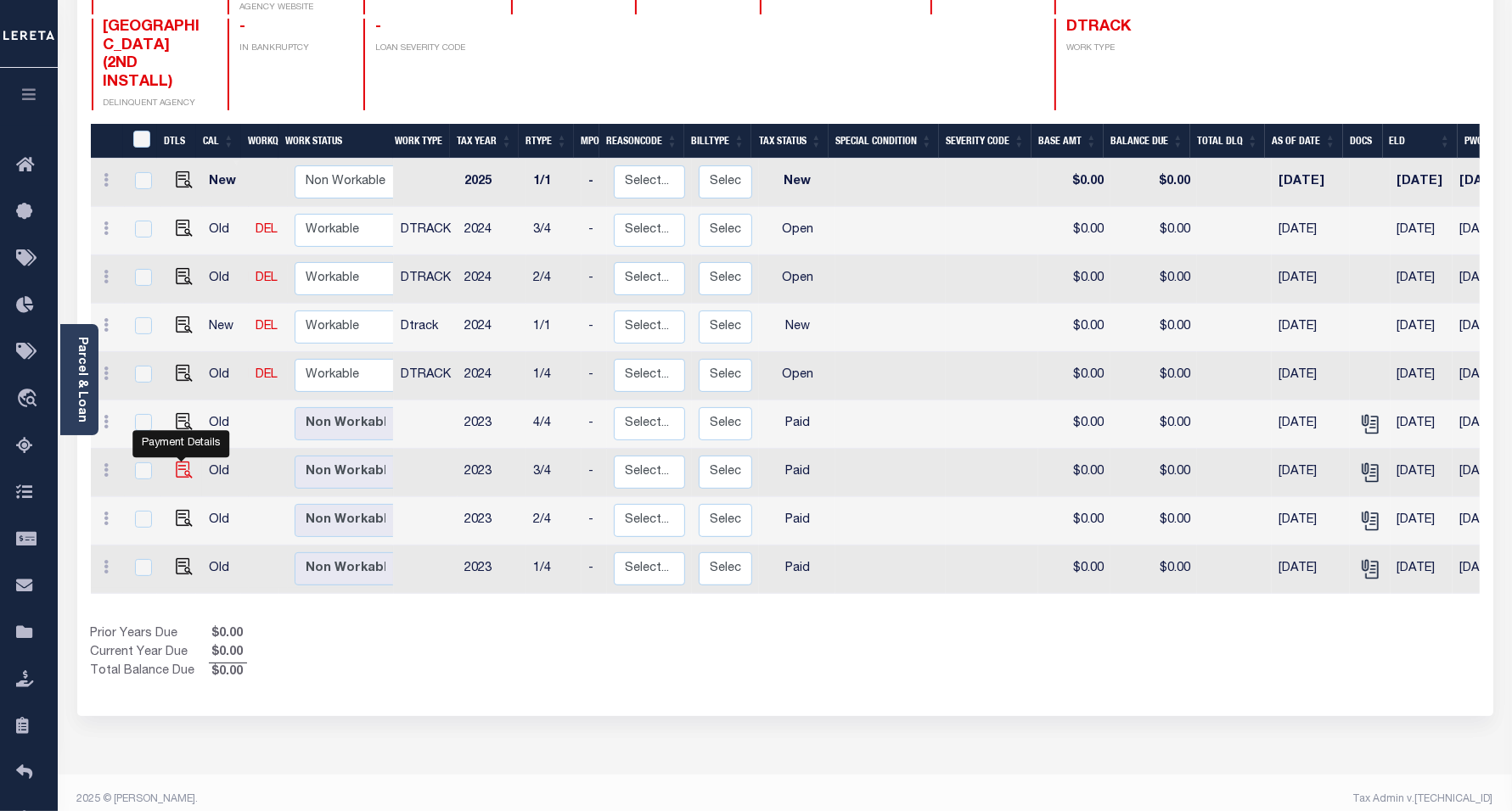
click at [181, 461] on img "" at bounding box center [184, 469] width 17 height 17
checkbox input "true"
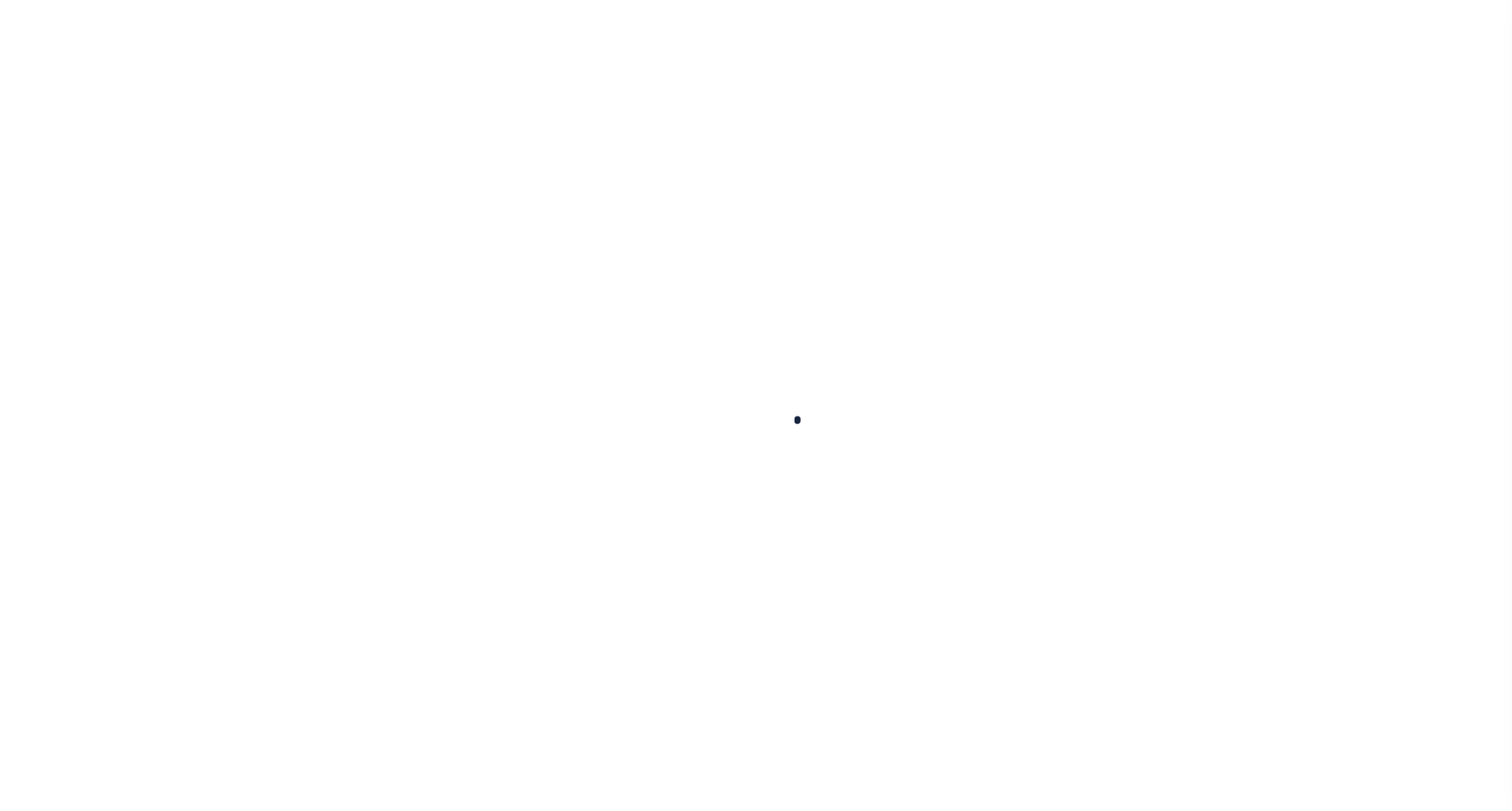
select select "PYD"
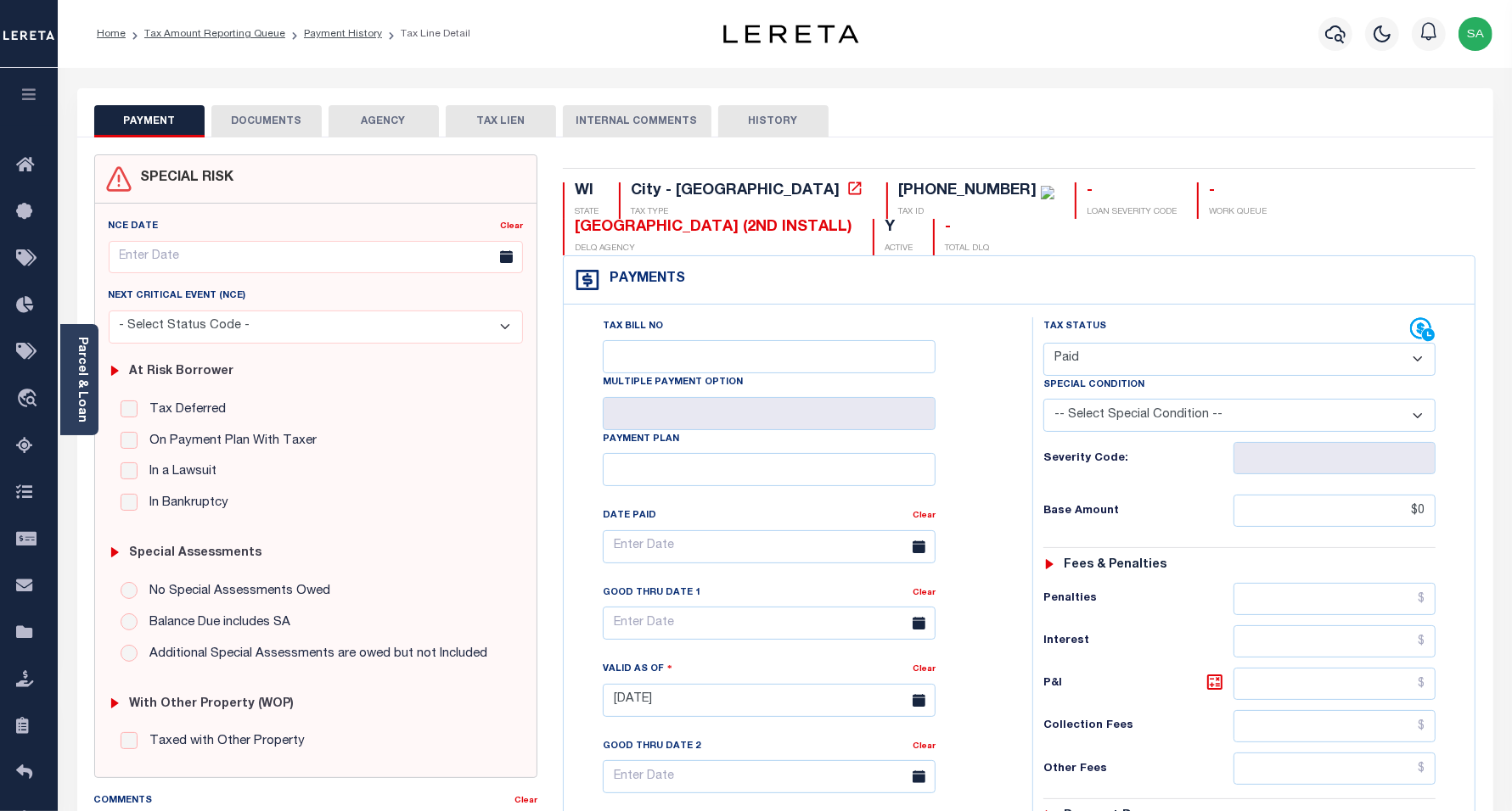
click at [260, 112] on button "DOCUMENTS" at bounding box center [267, 121] width 111 height 32
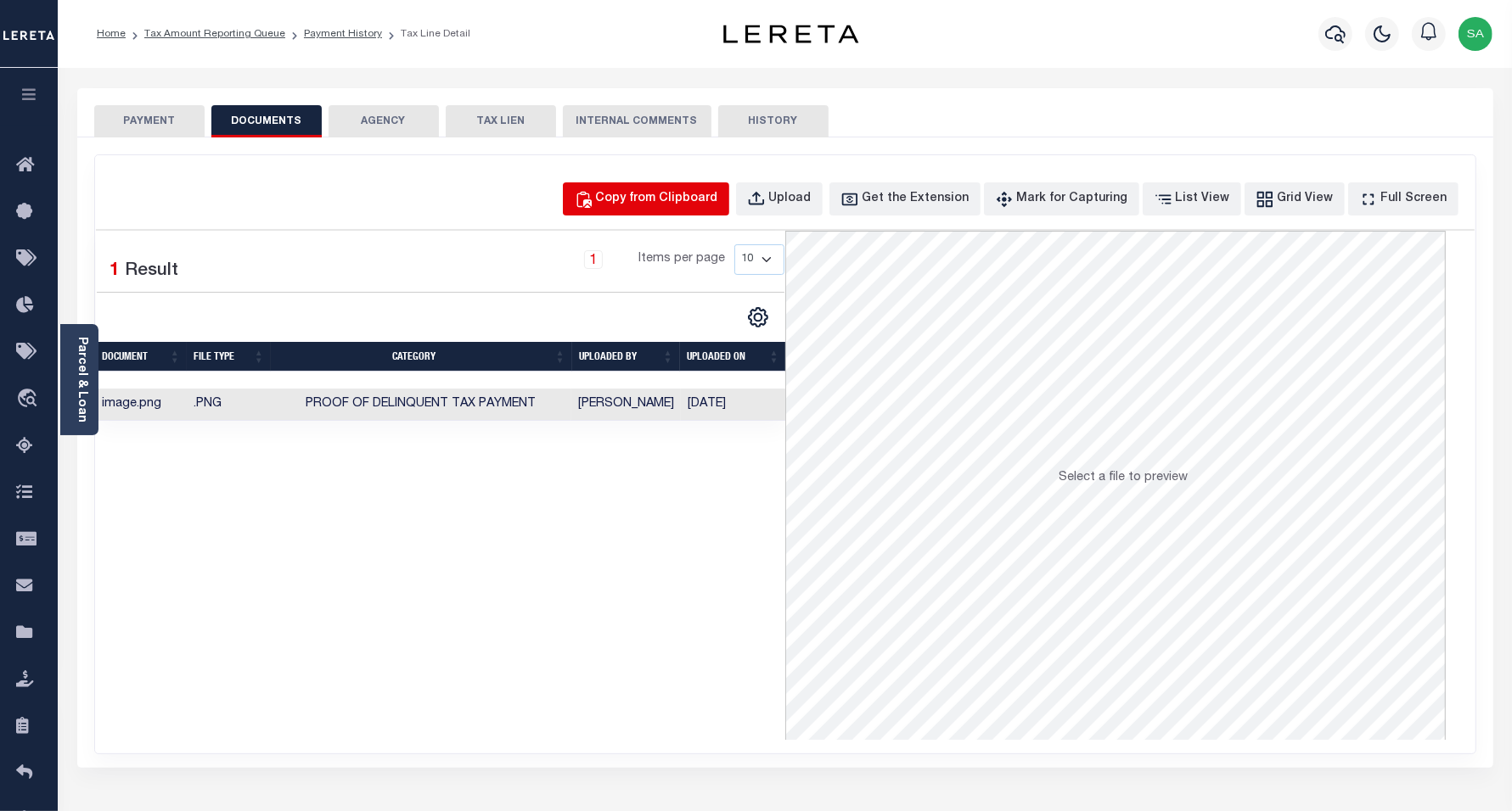
click at [655, 201] on div "Copy from Clipboard" at bounding box center [657, 199] width 122 height 19
select select "POP"
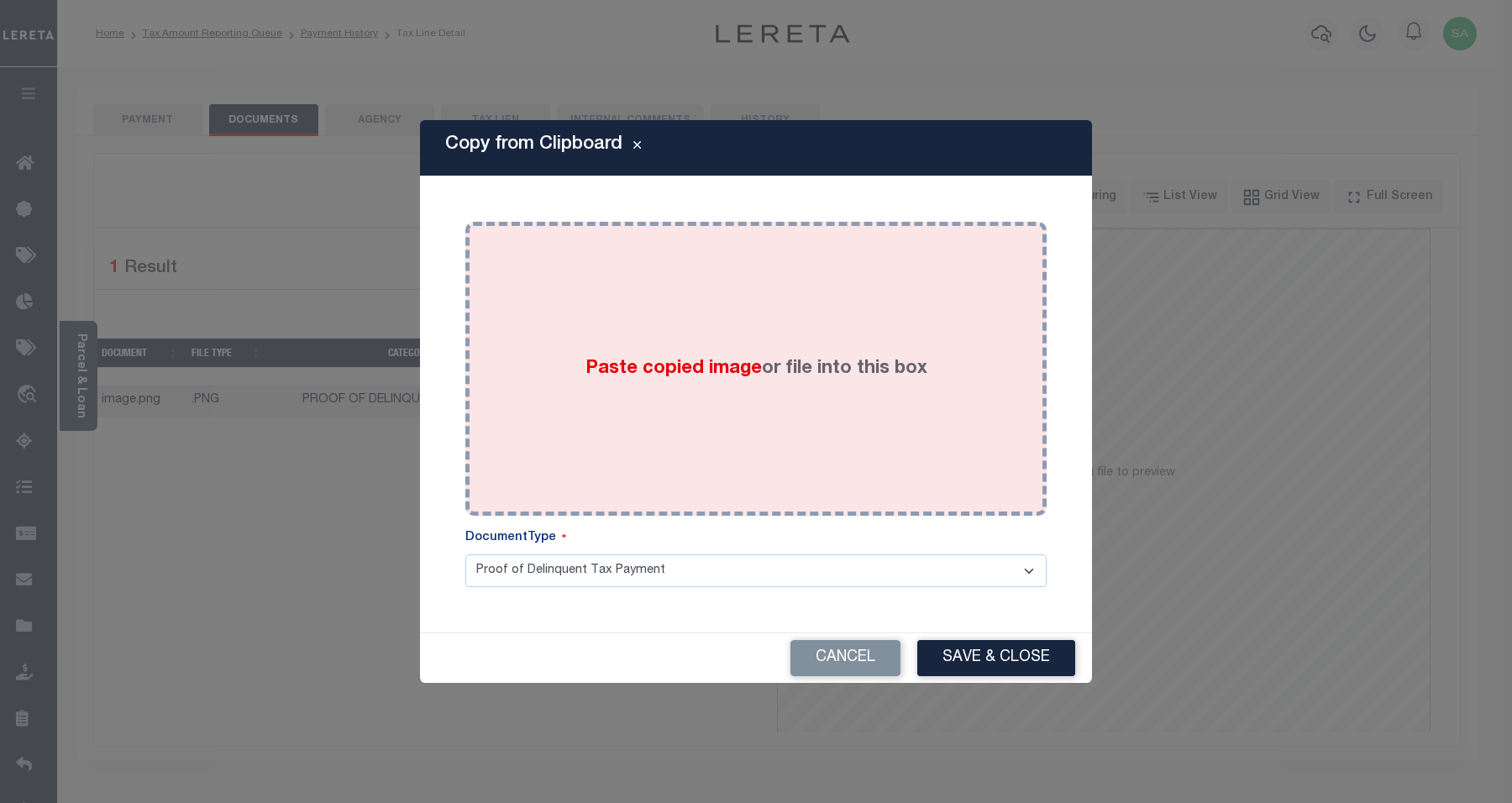
click at [668, 388] on div "Paste copied image or file into this box" at bounding box center [756, 368] width 556 height 269
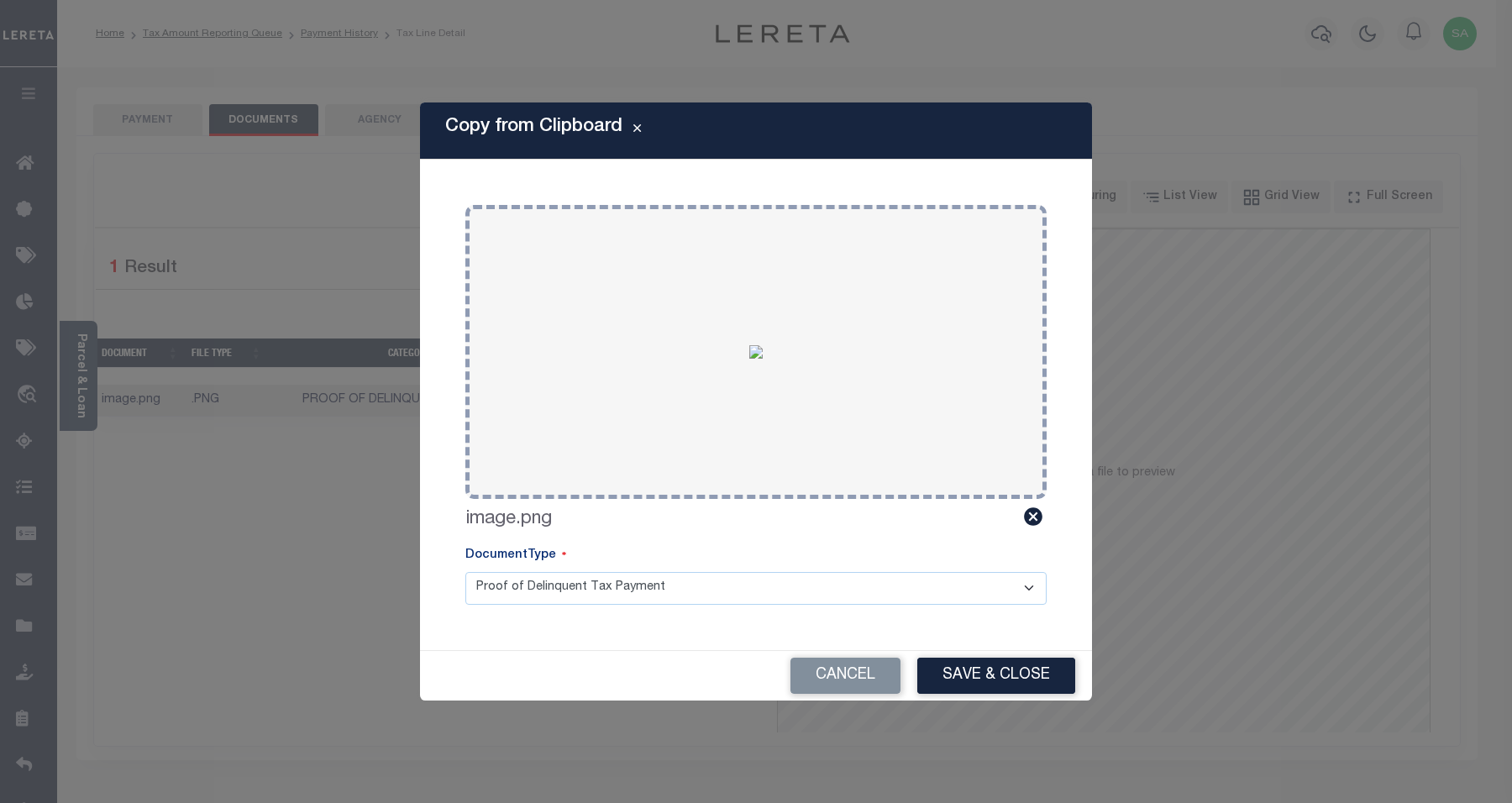
click at [964, 669] on button "Save & Close" at bounding box center [996, 676] width 158 height 36
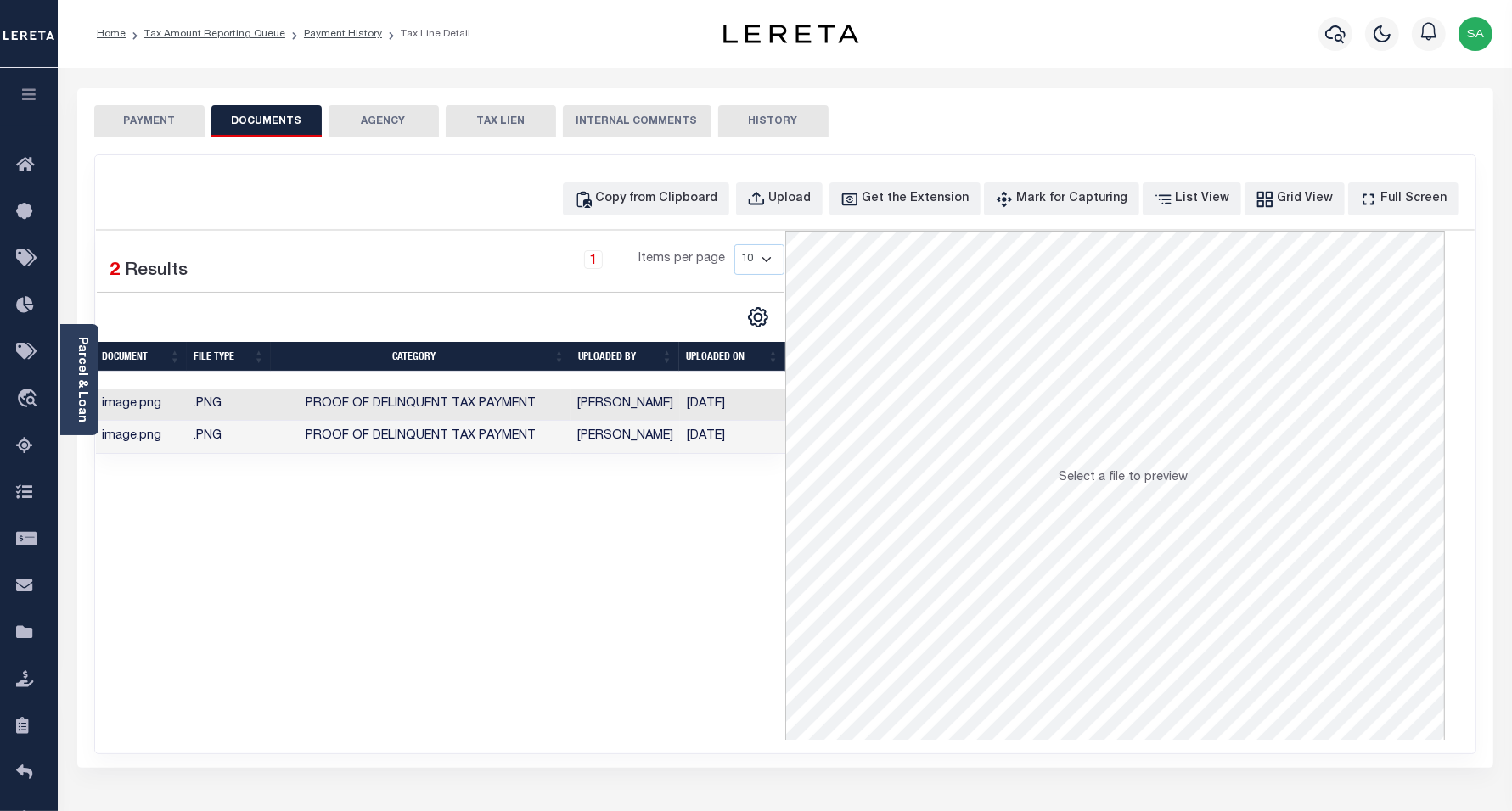
click at [153, 114] on button "PAYMENT" at bounding box center [150, 121] width 111 height 32
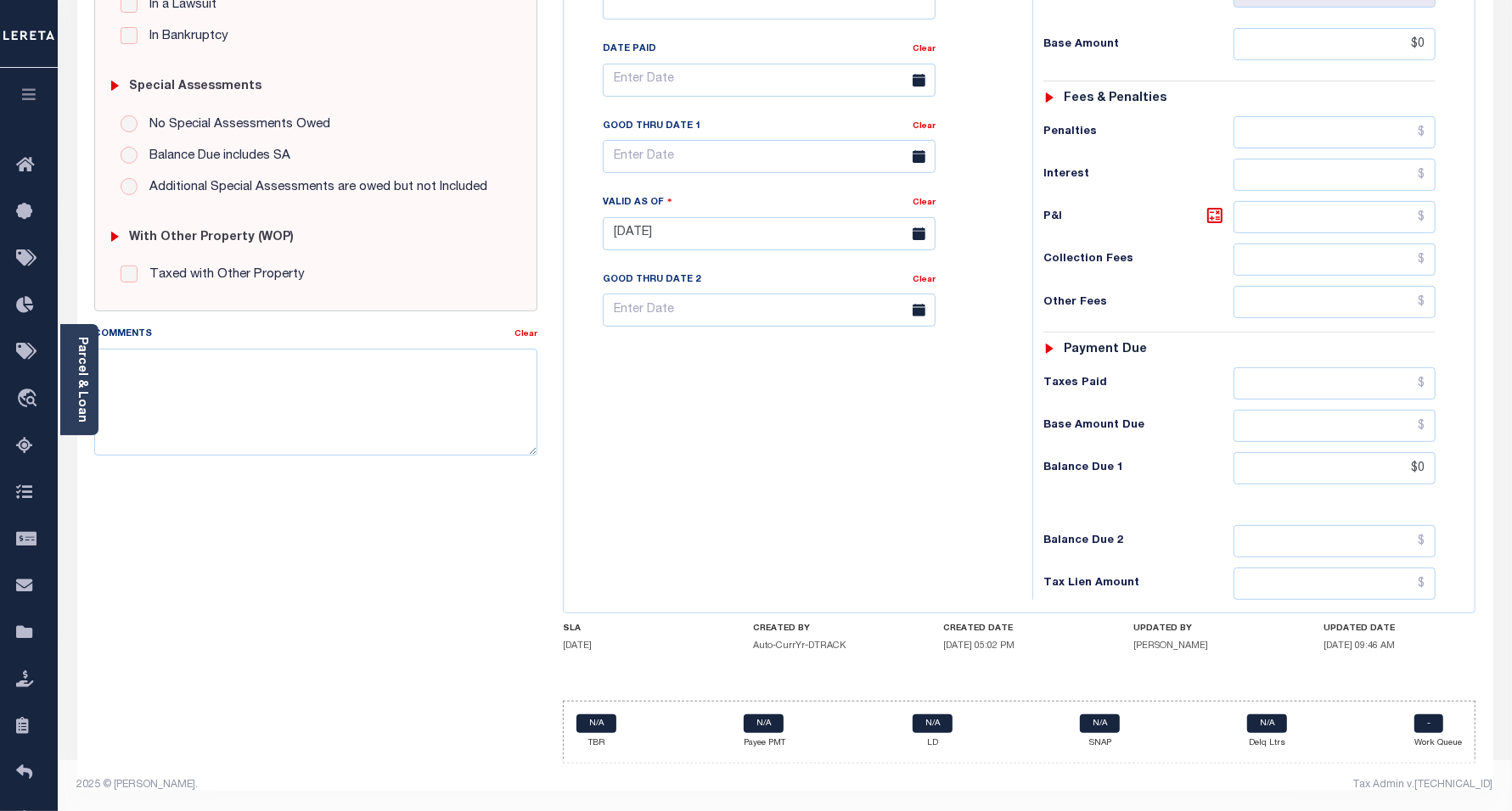
scroll to position [477, 0]
click at [821, 459] on div "Tax Bill No Multiple Payment Option Payment Plan Clear" at bounding box center [793, 226] width 452 height 749
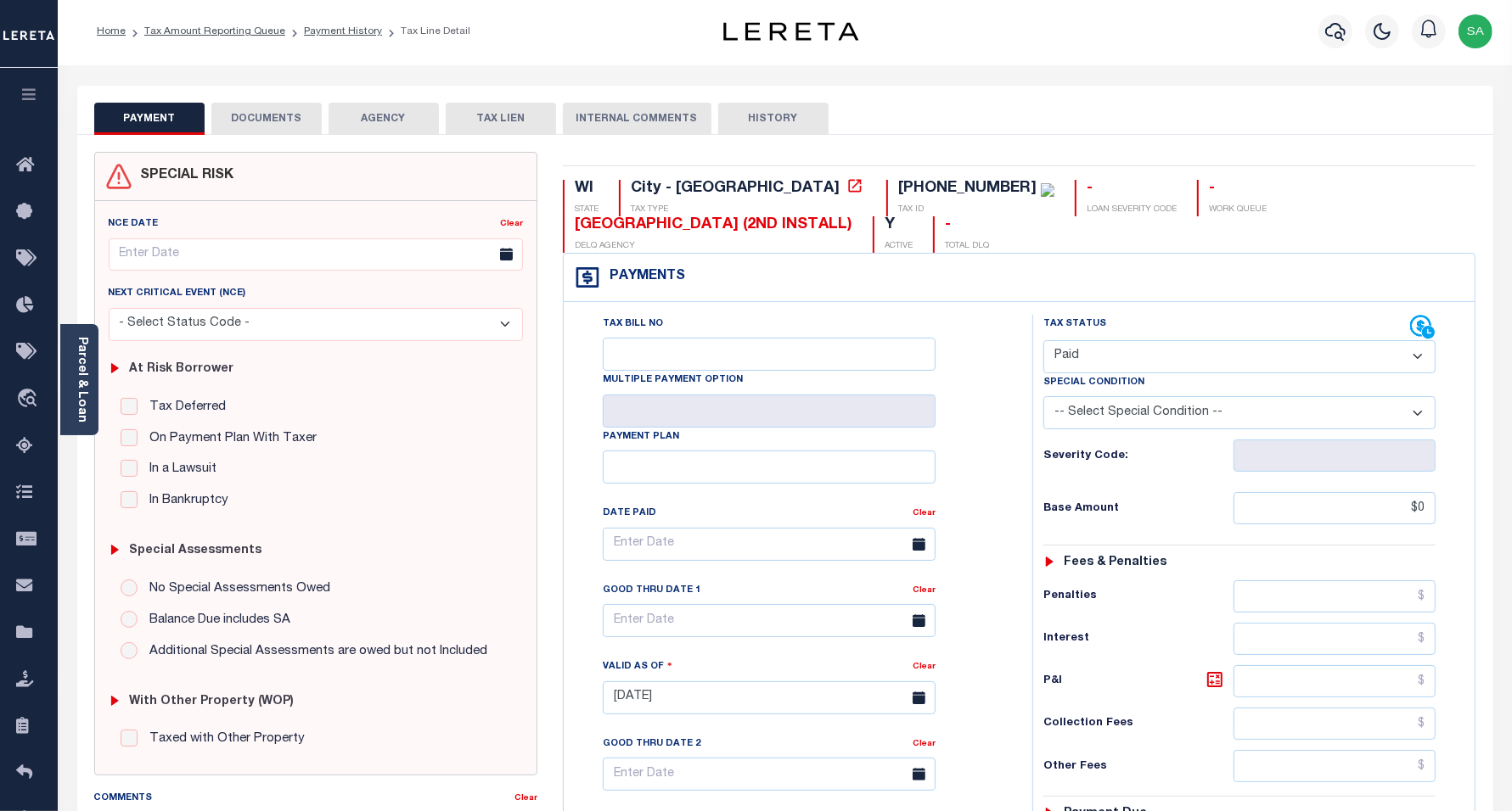
scroll to position [0, 0]
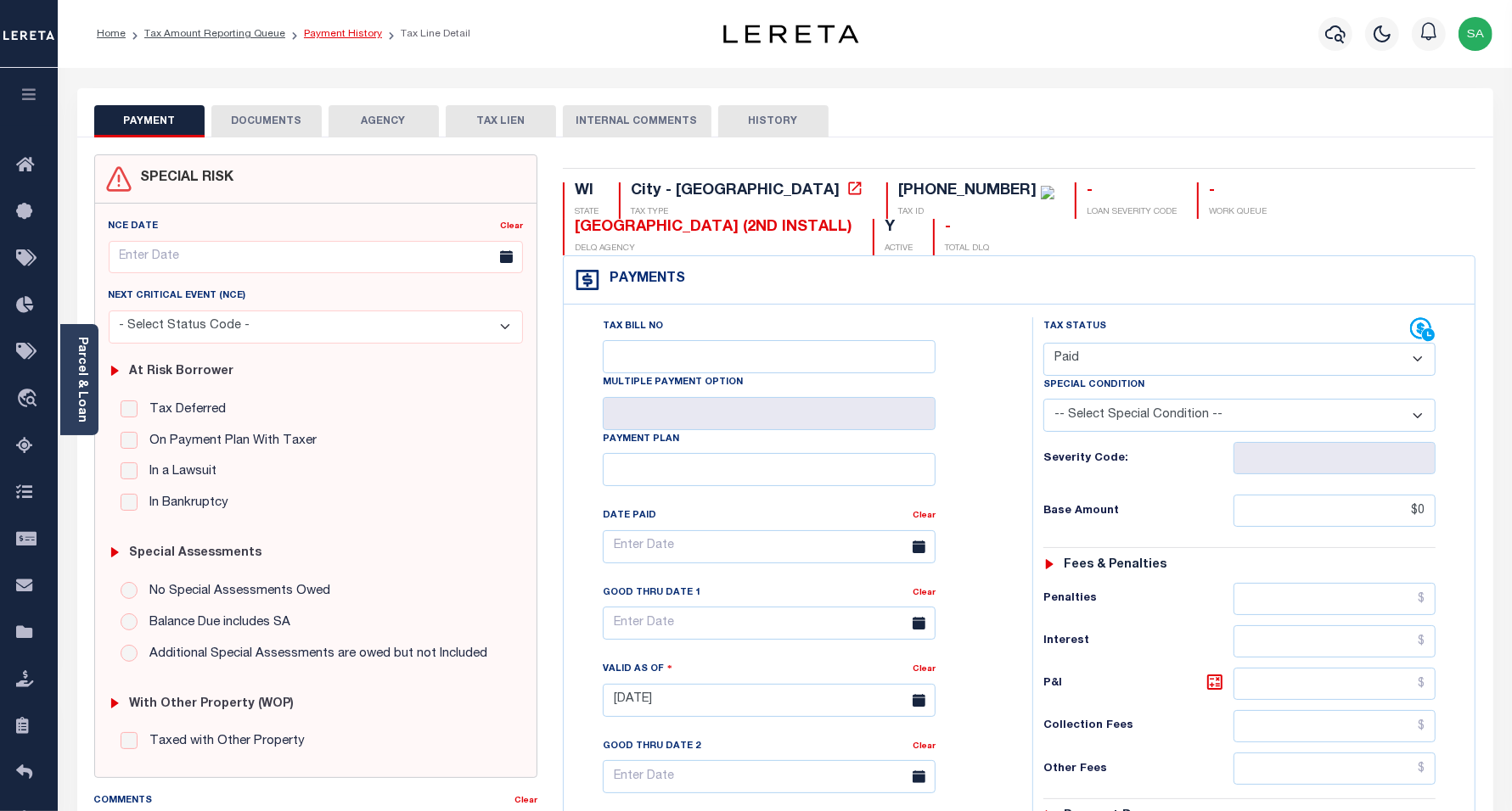
click at [340, 37] on link "Payment History" at bounding box center [344, 33] width 79 height 10
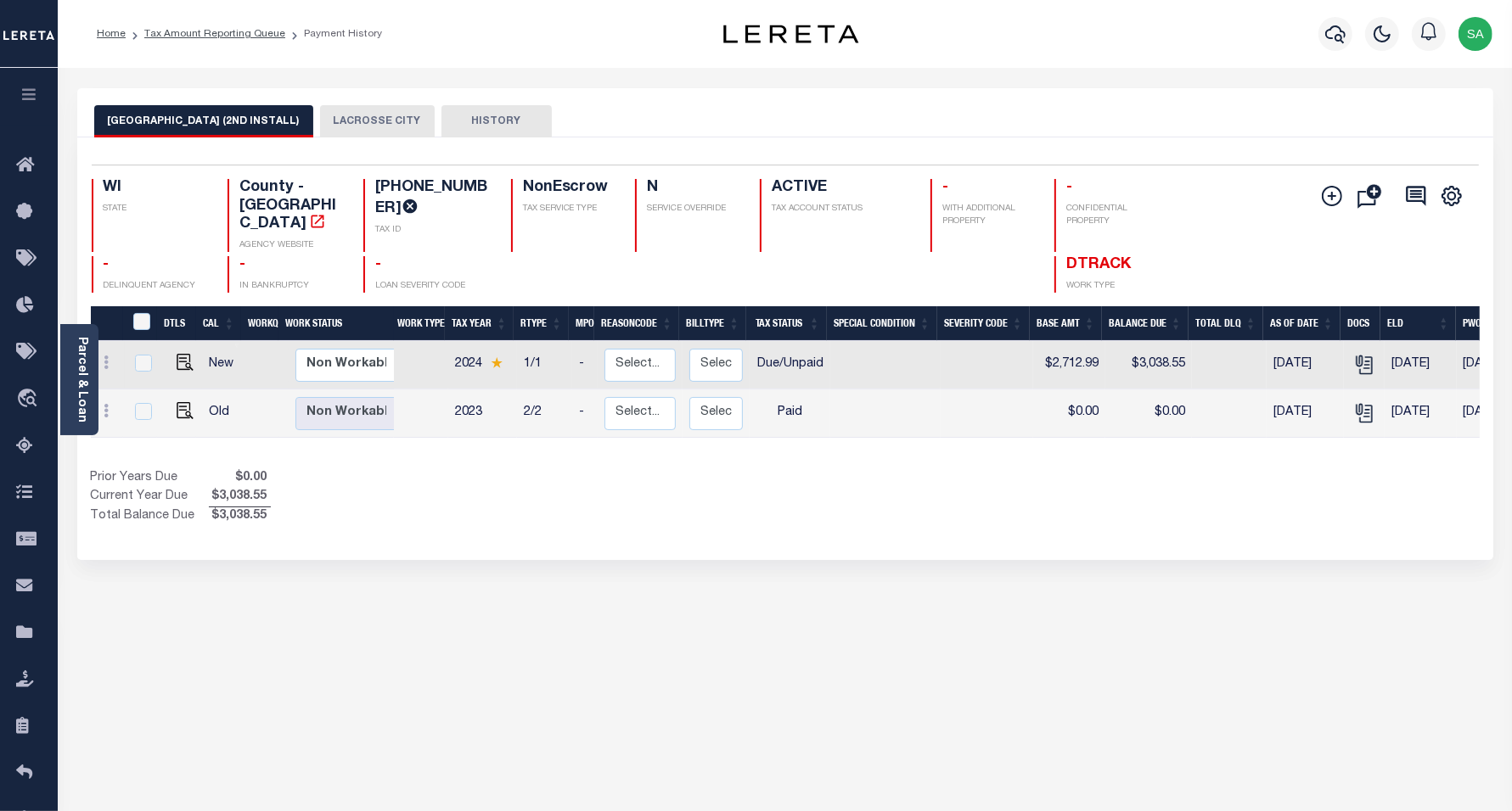
click at [378, 120] on button "LACROSSE CITY" at bounding box center [378, 121] width 114 height 32
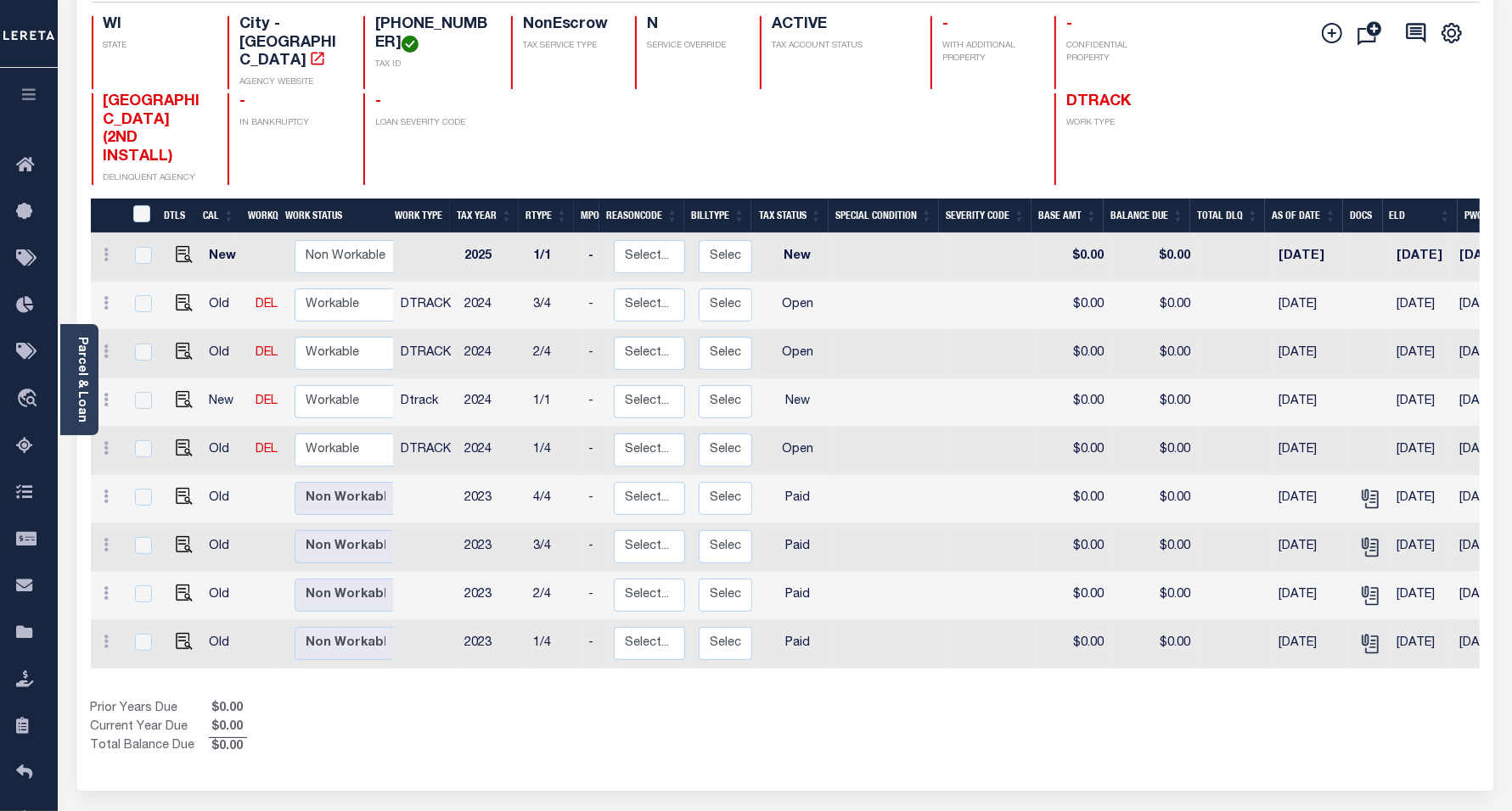
scroll to position [212, 0]
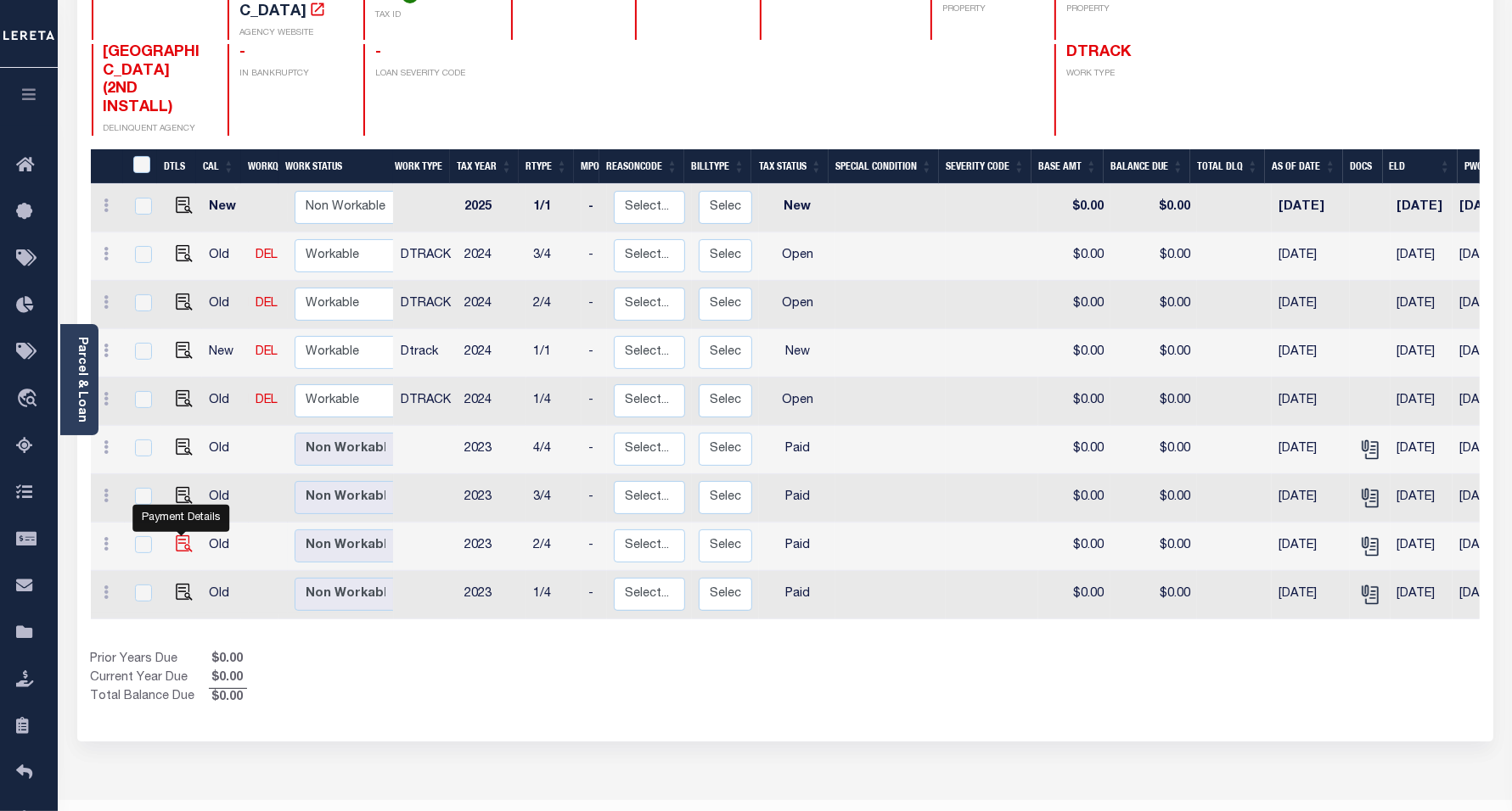
click at [179, 535] on img "" at bounding box center [184, 543] width 17 height 17
checkbox input "true"
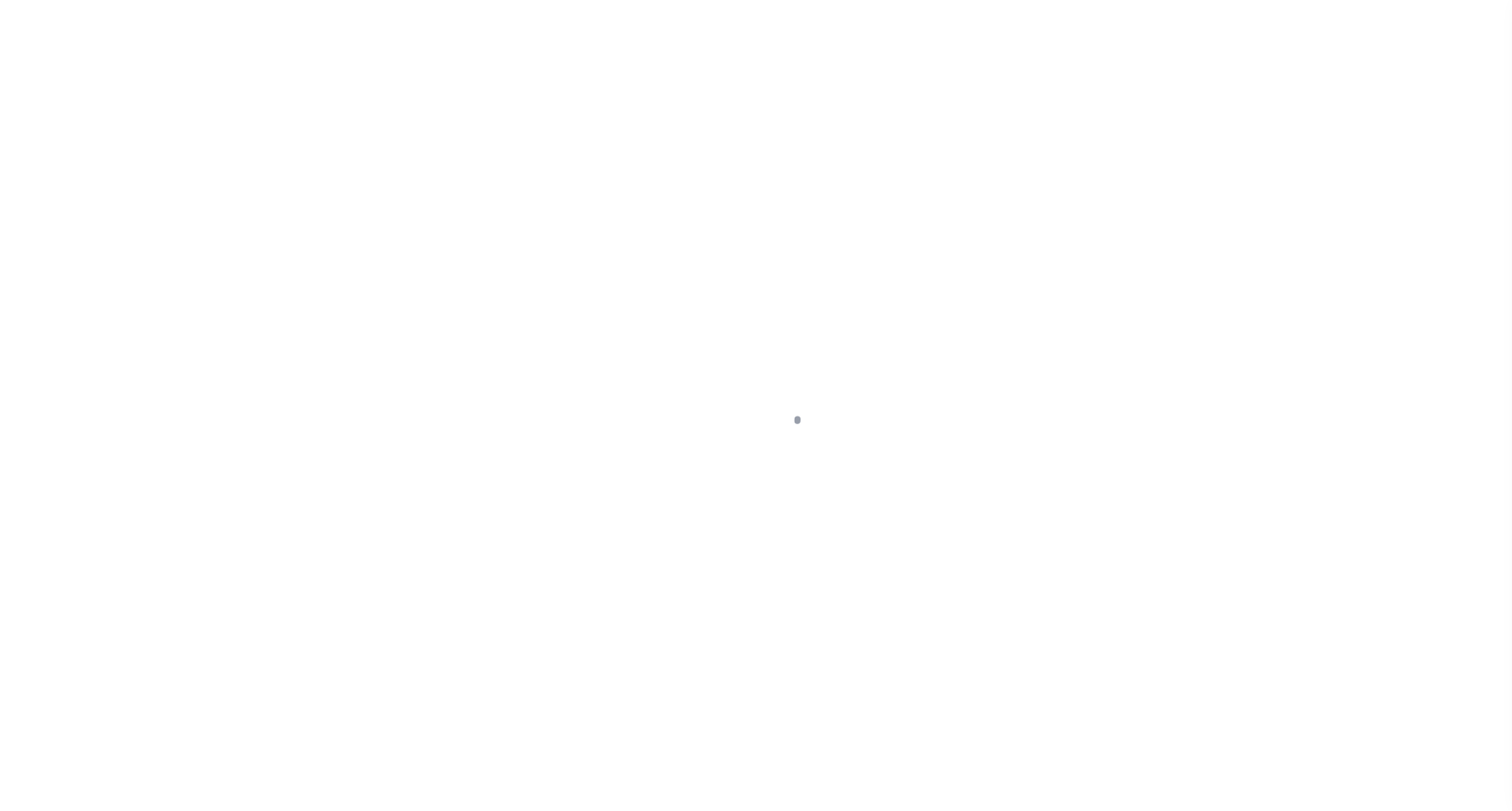
select select "PYD"
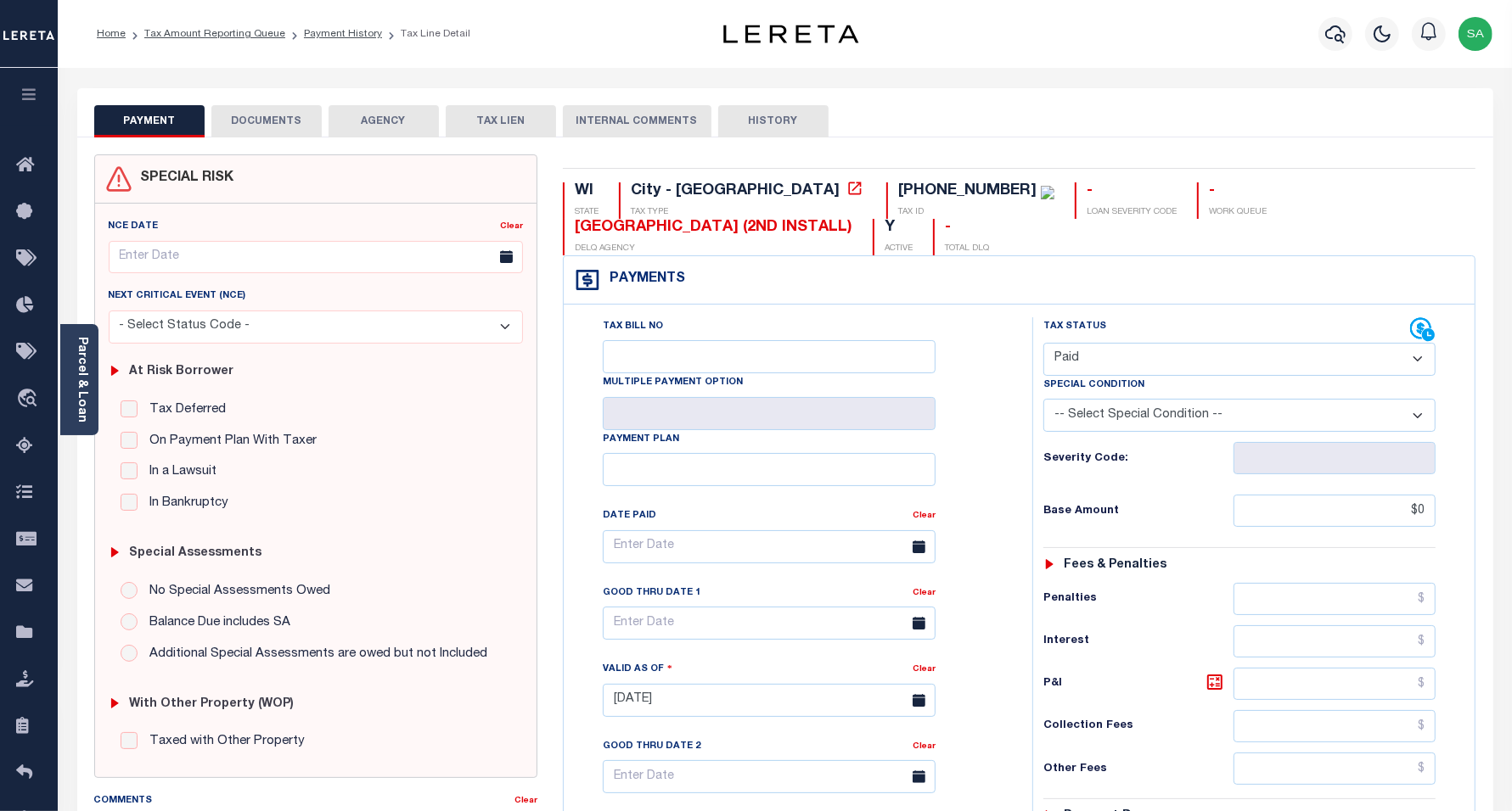
click at [295, 109] on button "DOCUMENTS" at bounding box center [267, 121] width 111 height 32
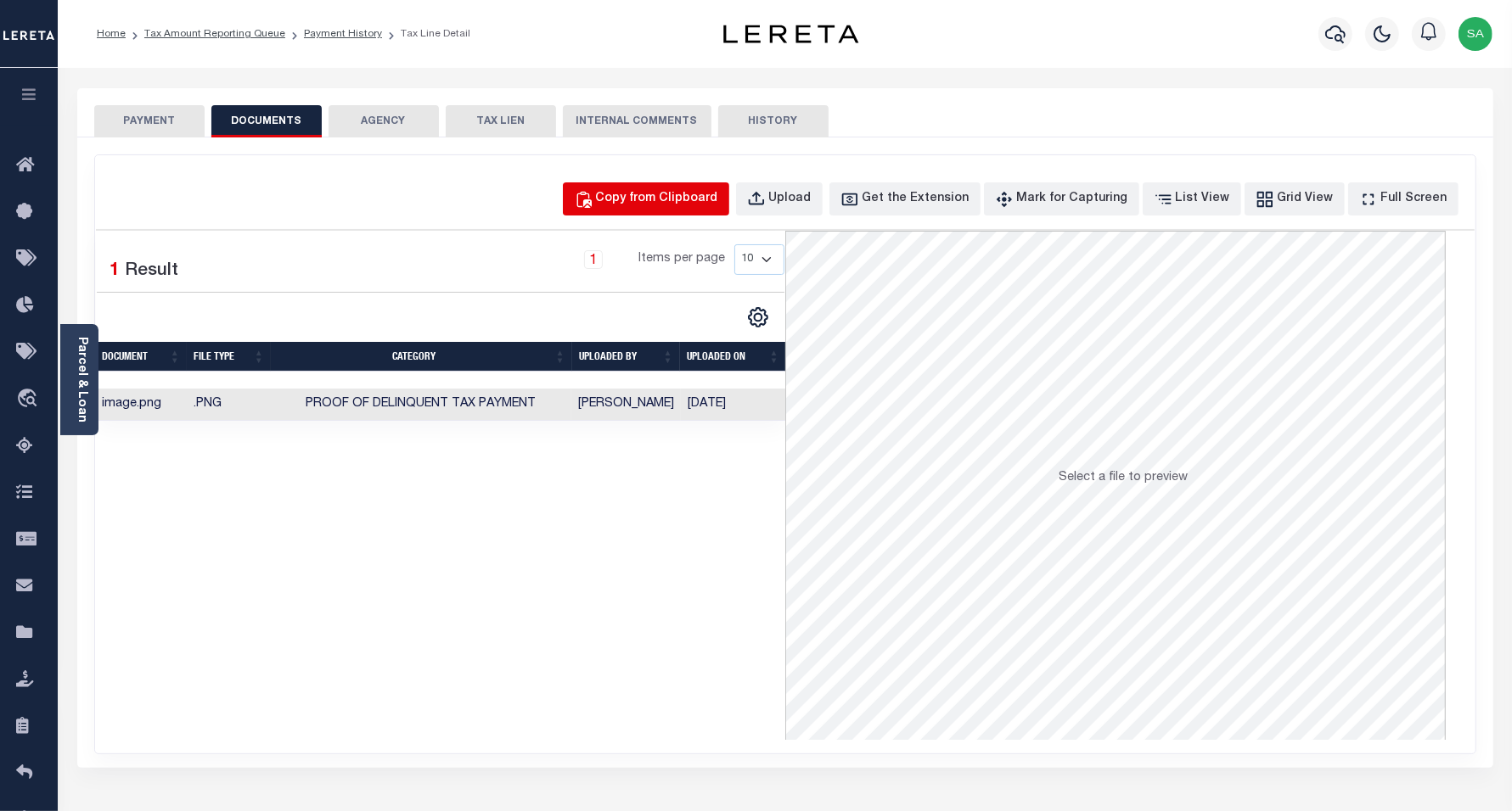
click at [710, 192] on div "Copy from Clipboard" at bounding box center [657, 199] width 122 height 19
select select "POP"
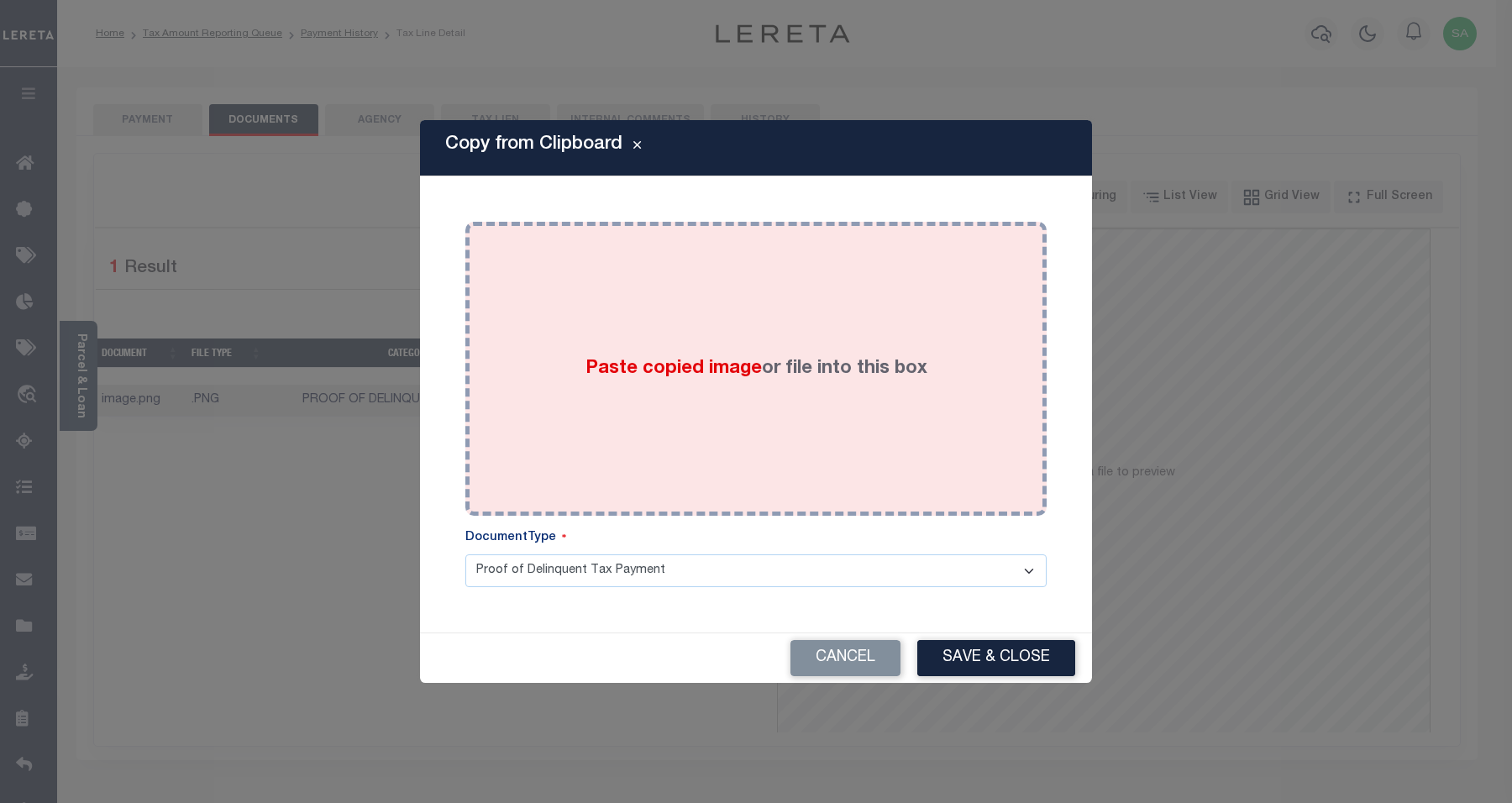
click at [773, 419] on div "Paste copied image or file into this box" at bounding box center [756, 368] width 556 height 269
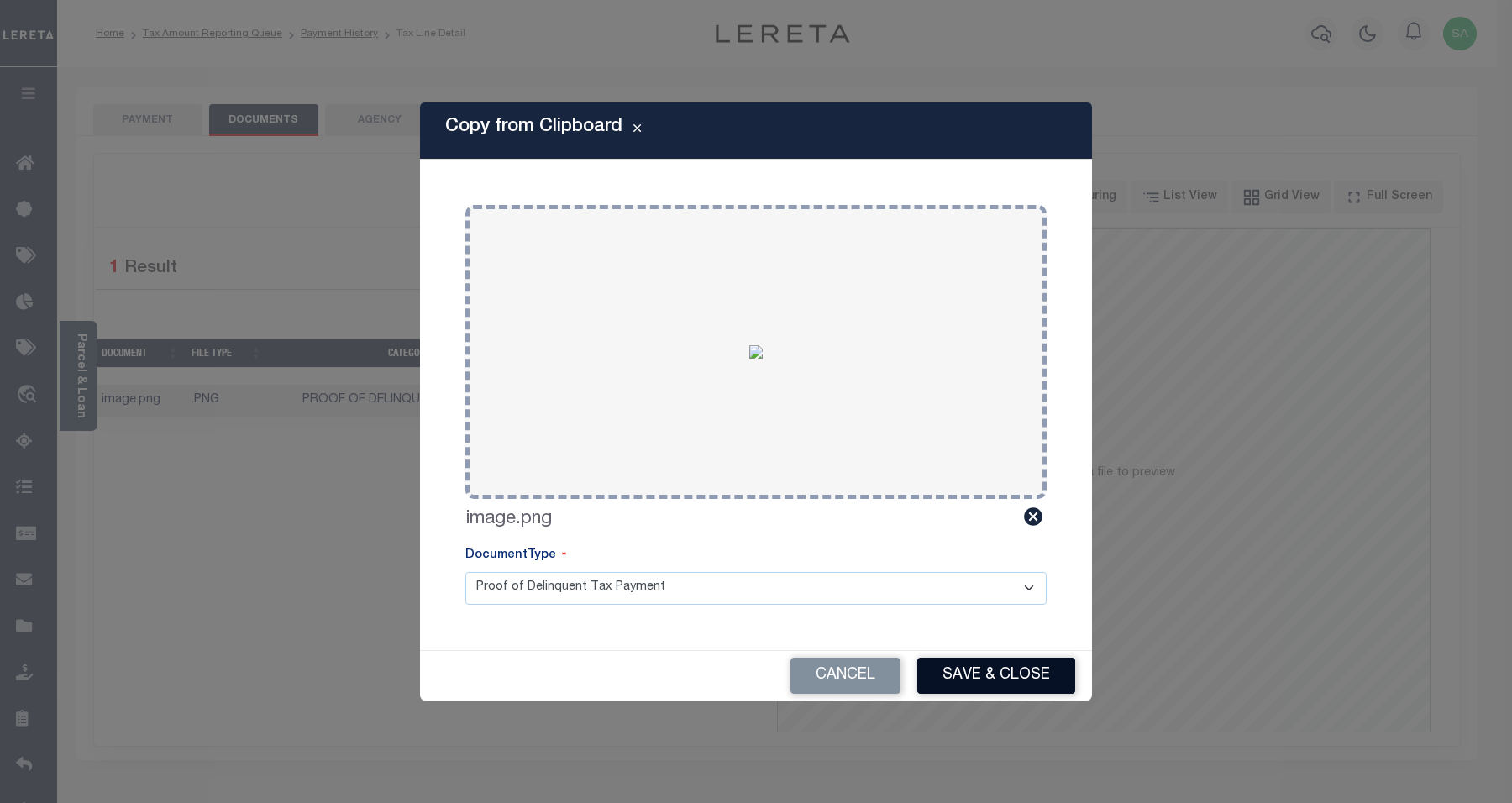
click at [1019, 678] on button "Save & Close" at bounding box center [996, 676] width 158 height 36
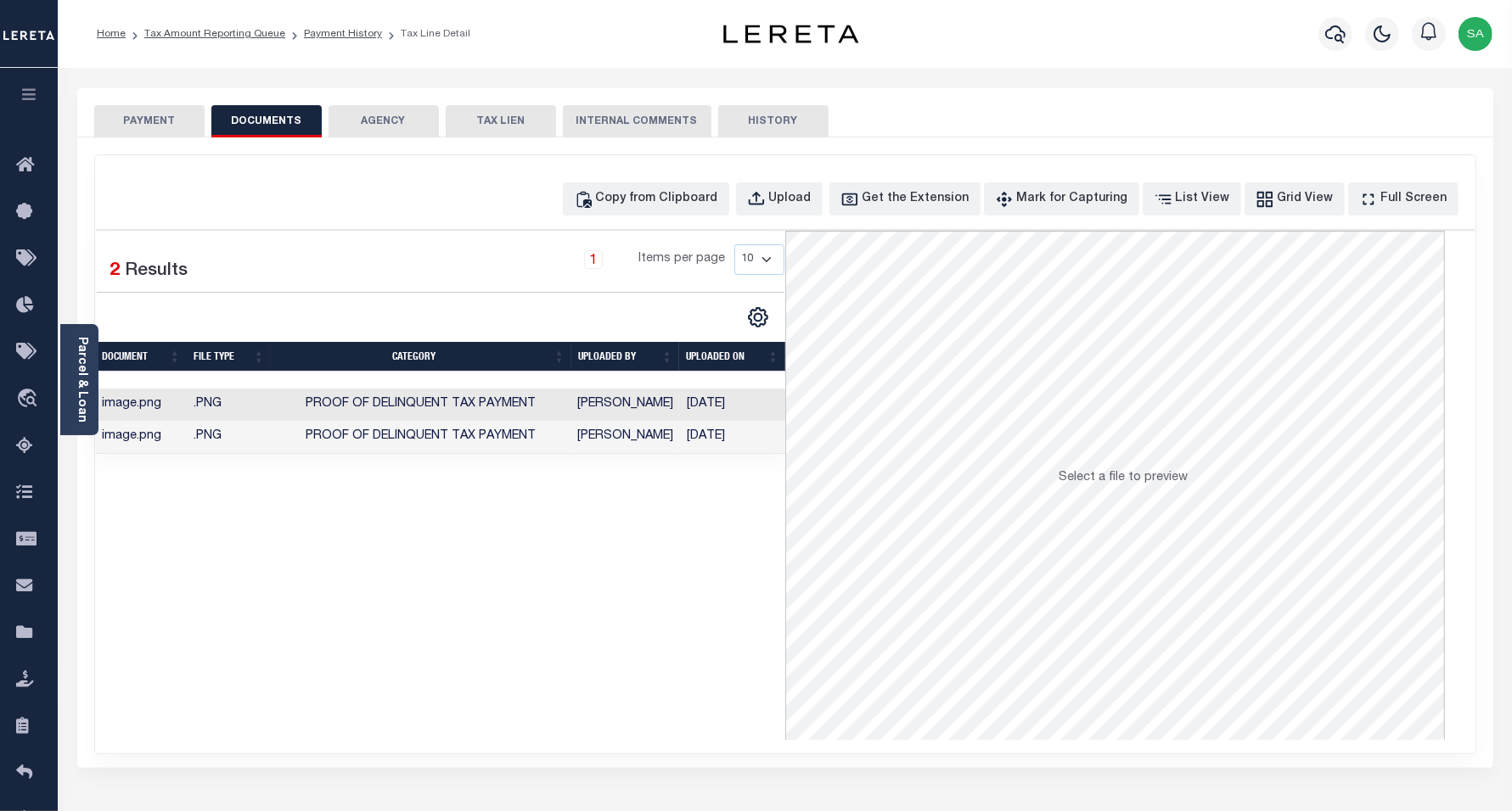
click at [160, 119] on button "PAYMENT" at bounding box center [150, 121] width 111 height 32
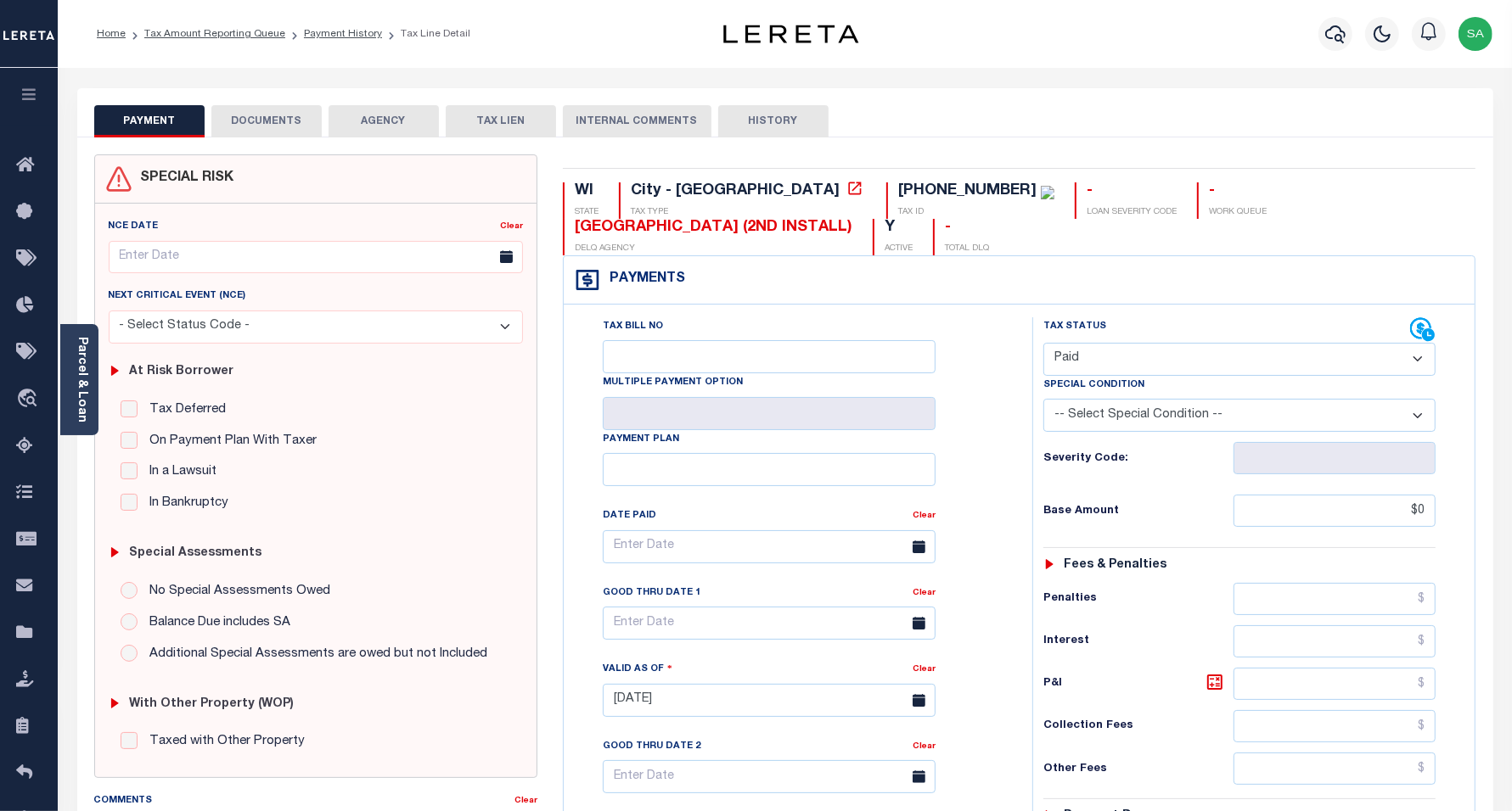
click at [231, 112] on button "DOCUMENTS" at bounding box center [267, 121] width 111 height 32
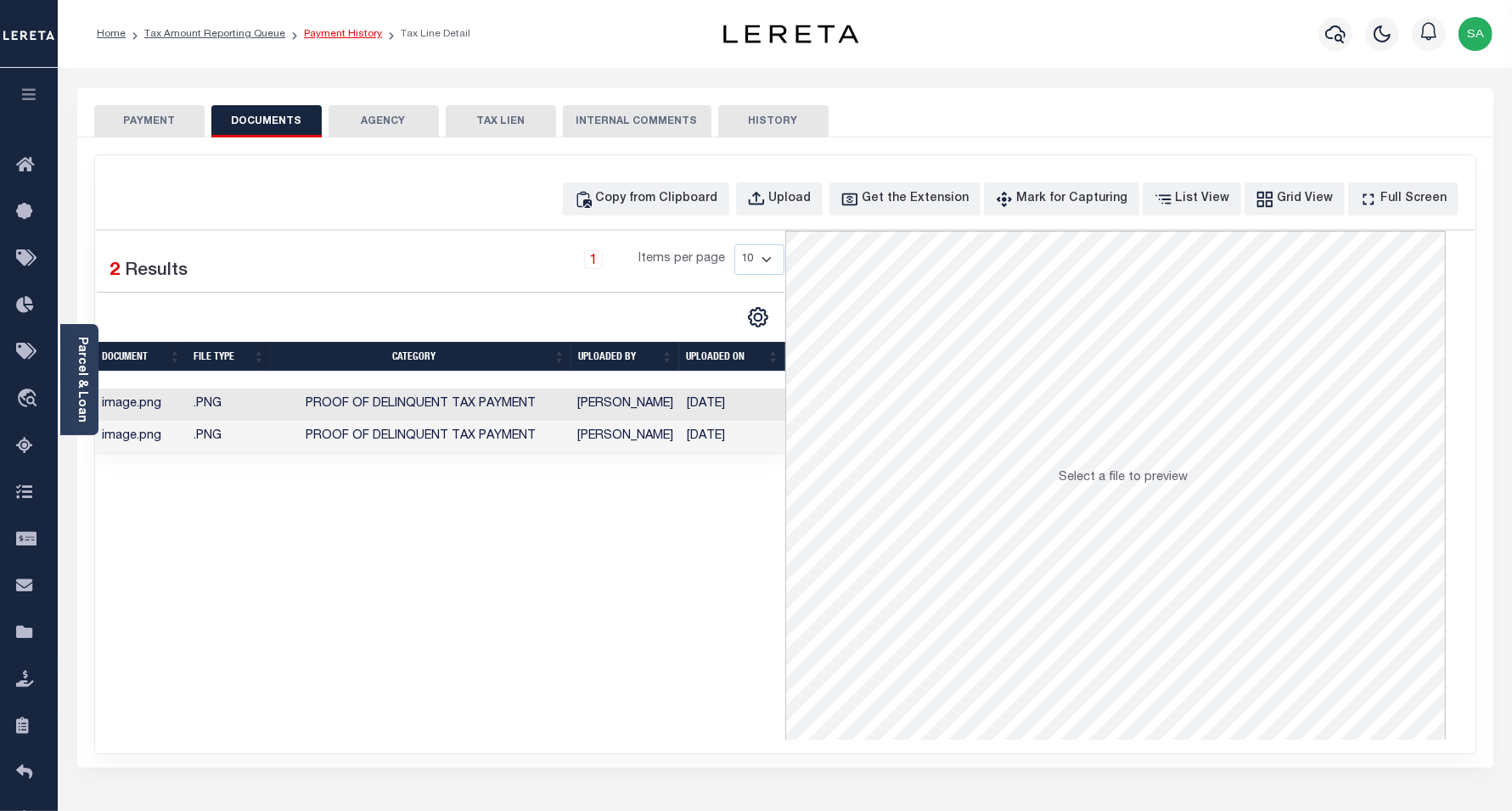
click at [345, 32] on link "Payment History" at bounding box center [344, 33] width 79 height 10
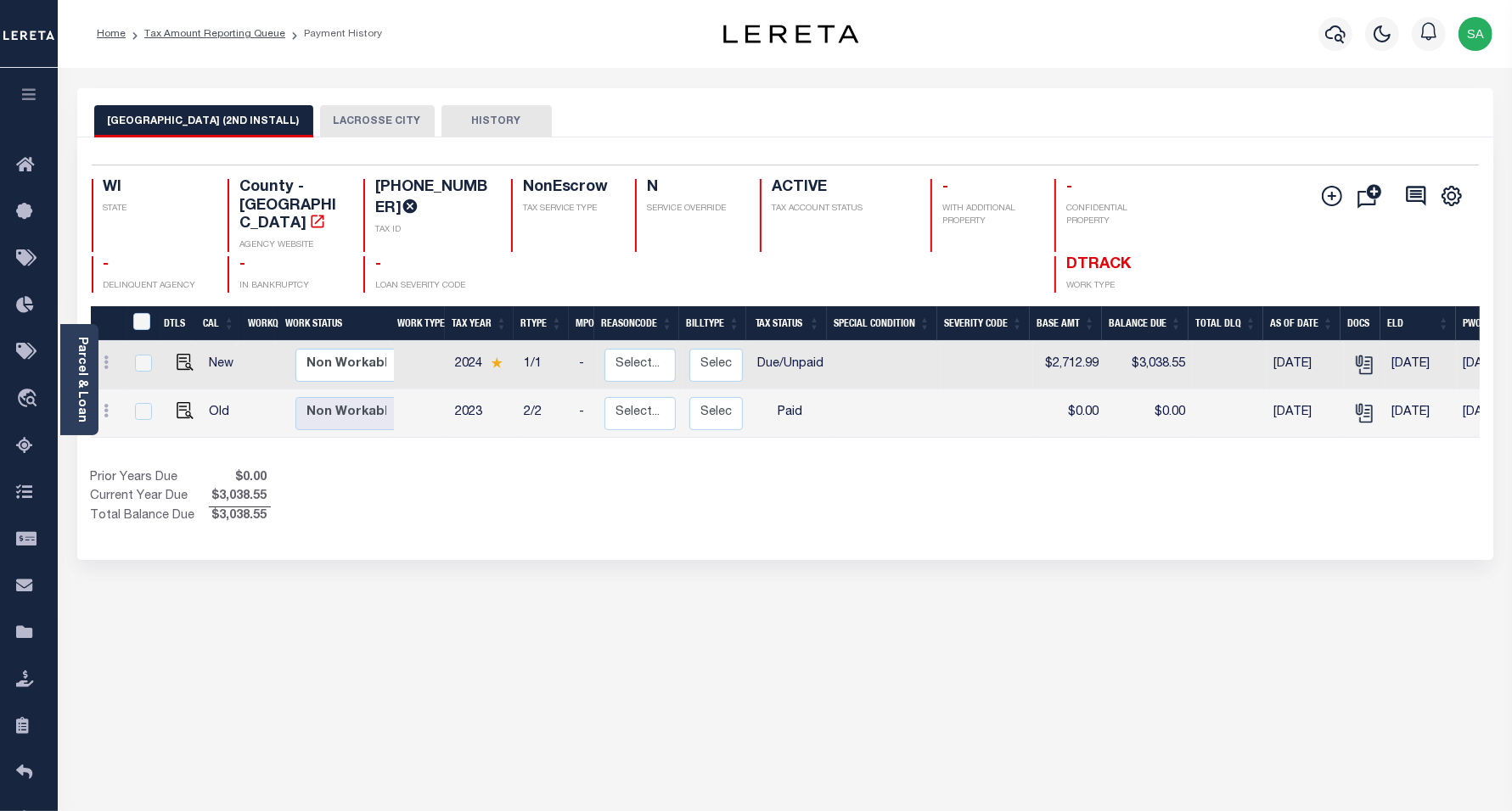
click at [367, 125] on button "LACROSSE CITY" at bounding box center [378, 121] width 114 height 32
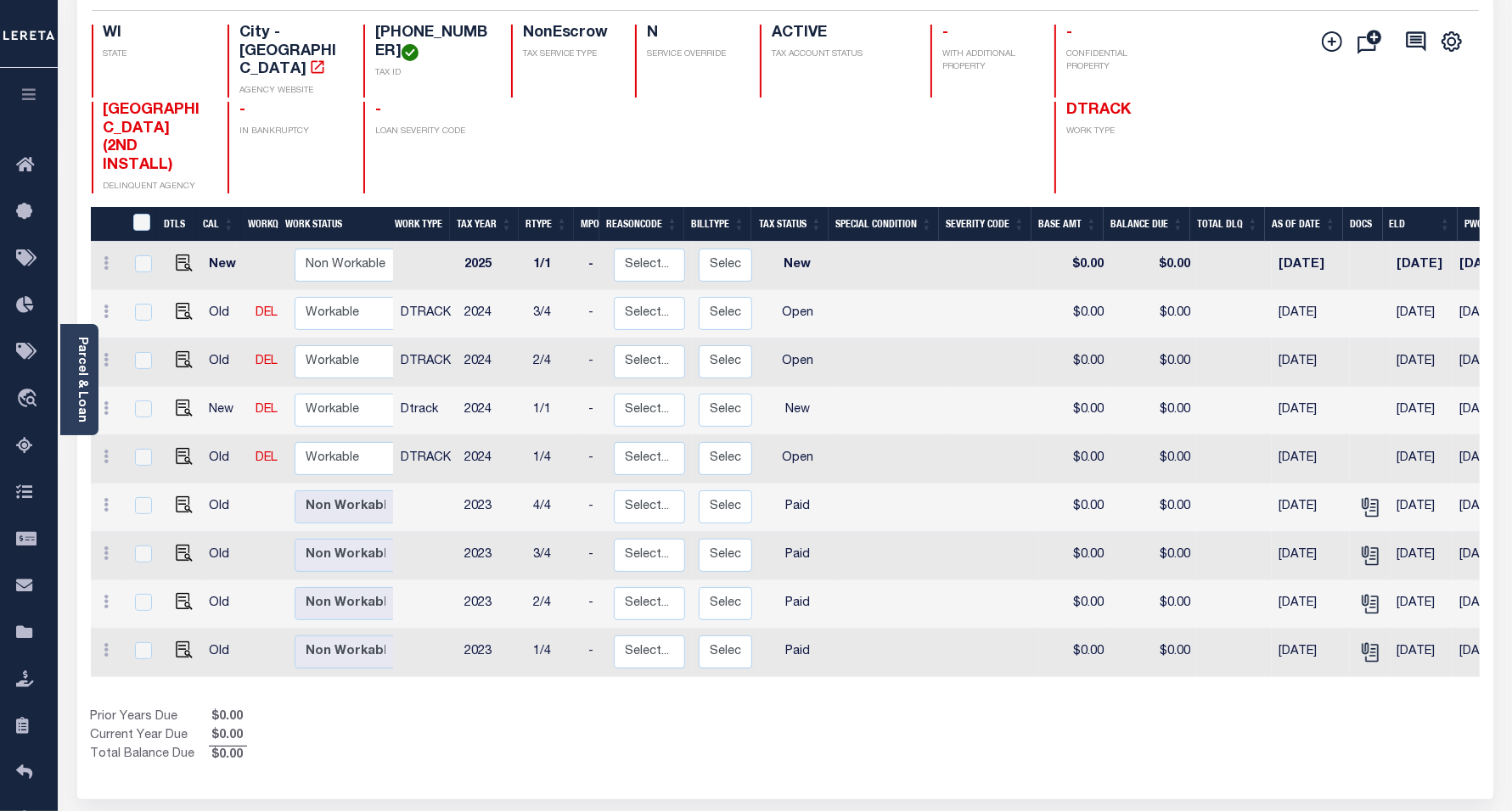
scroll to position [212, 0]
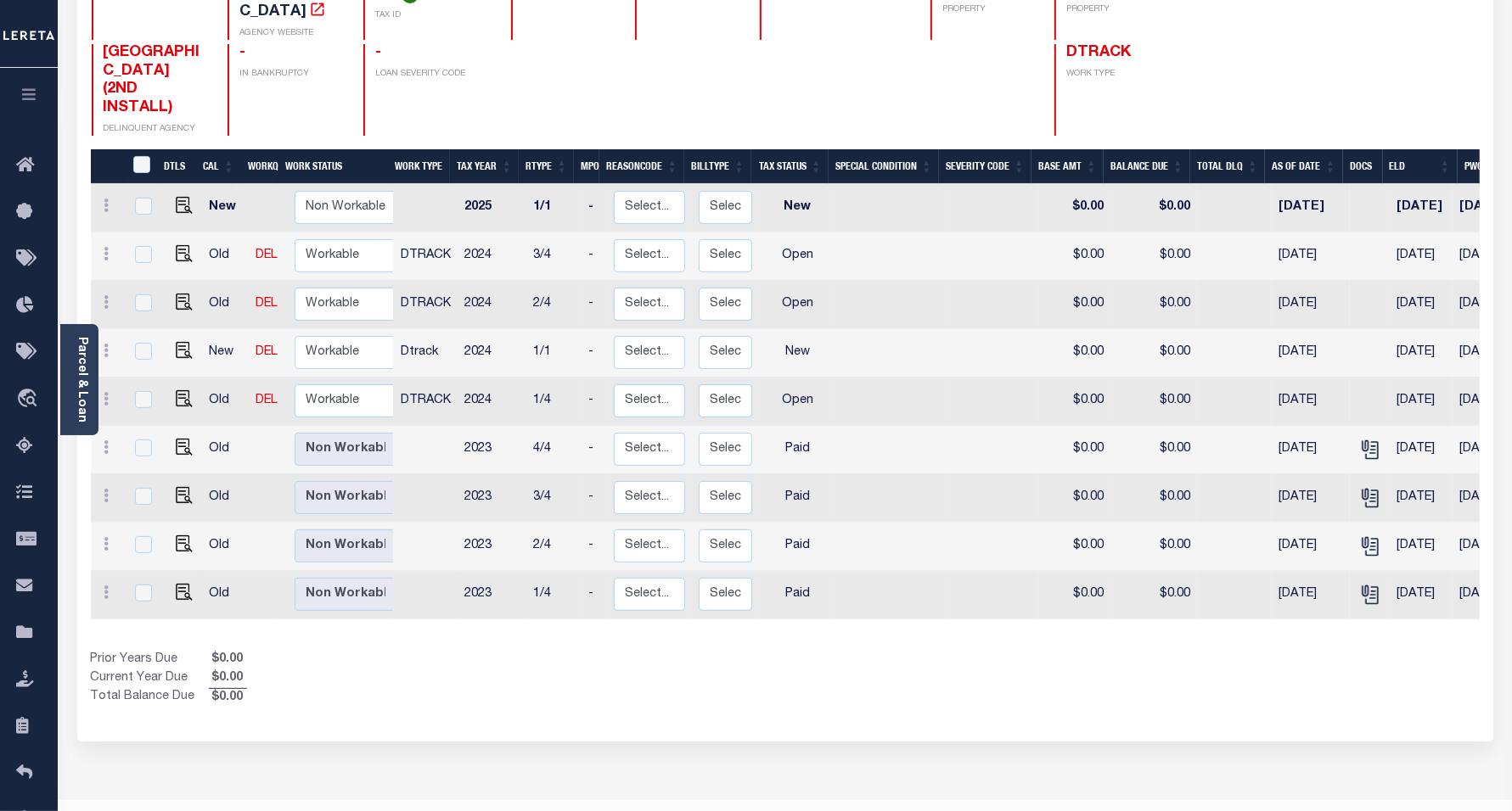
click at [180, 535] on img at bounding box center [184, 543] width 17 height 17
checkbox input "true"
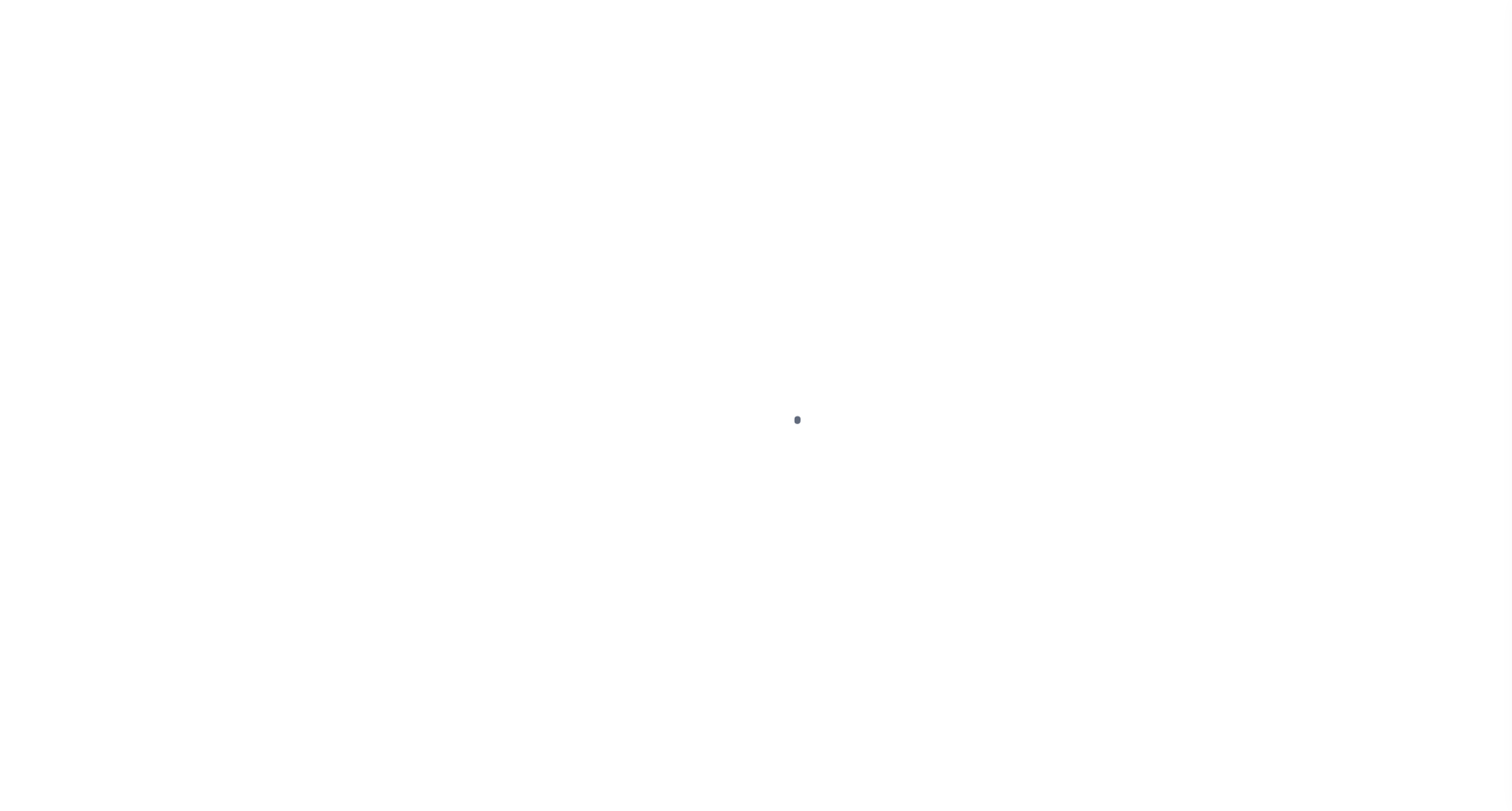
select select "PYD"
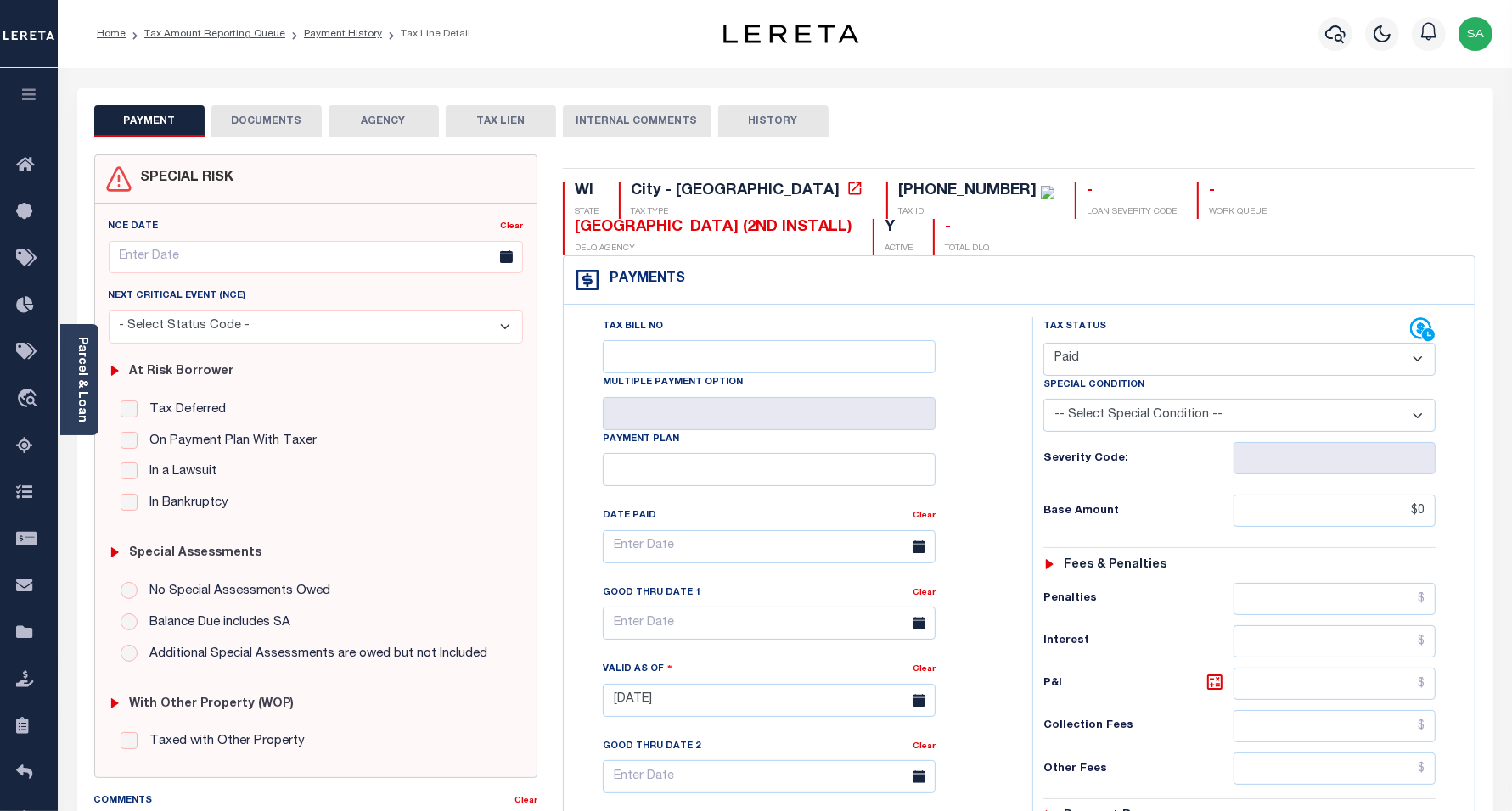
click at [295, 124] on button "DOCUMENTS" at bounding box center [267, 121] width 111 height 32
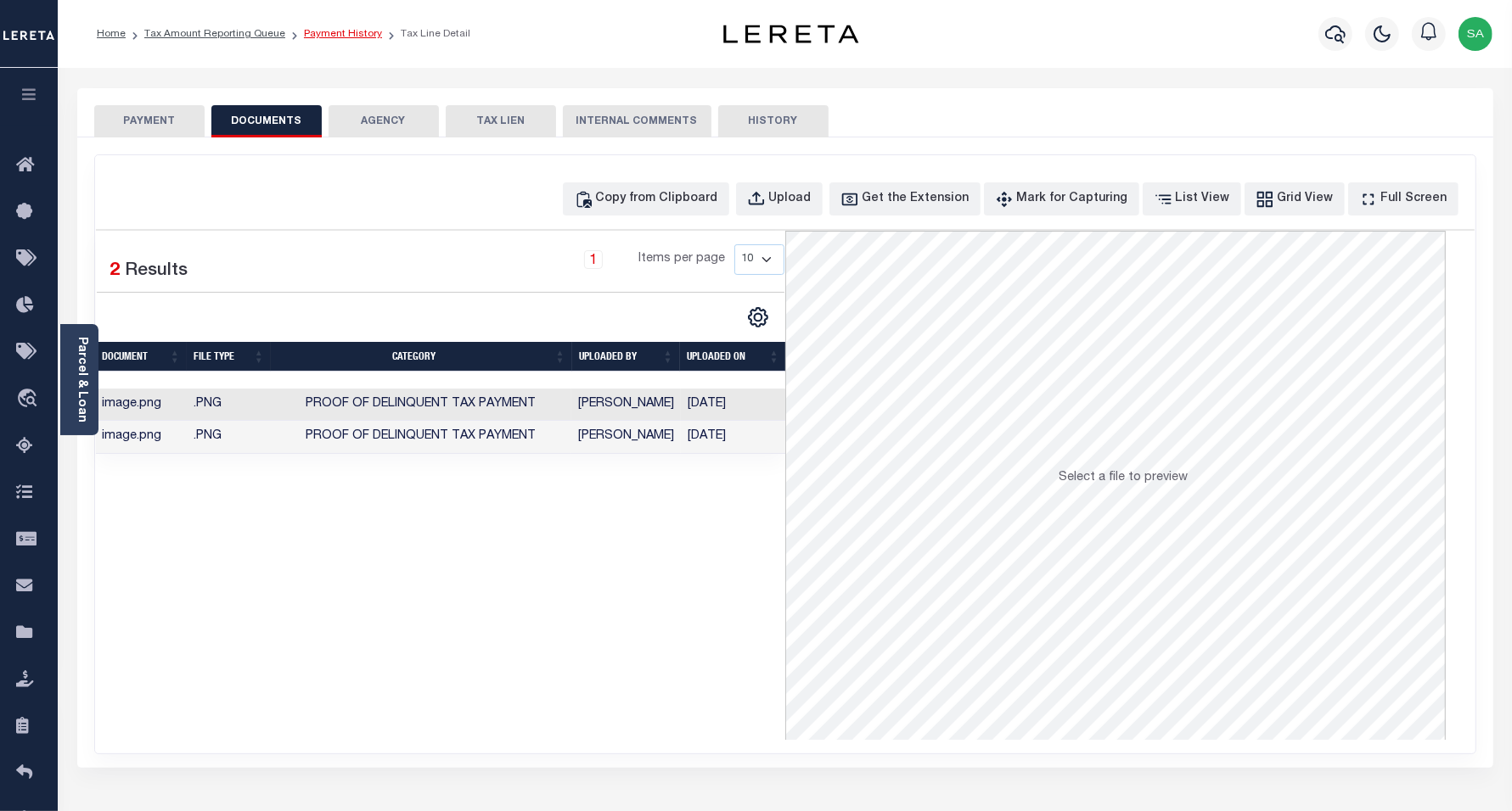
click at [341, 35] on link "Payment History" at bounding box center [344, 33] width 79 height 10
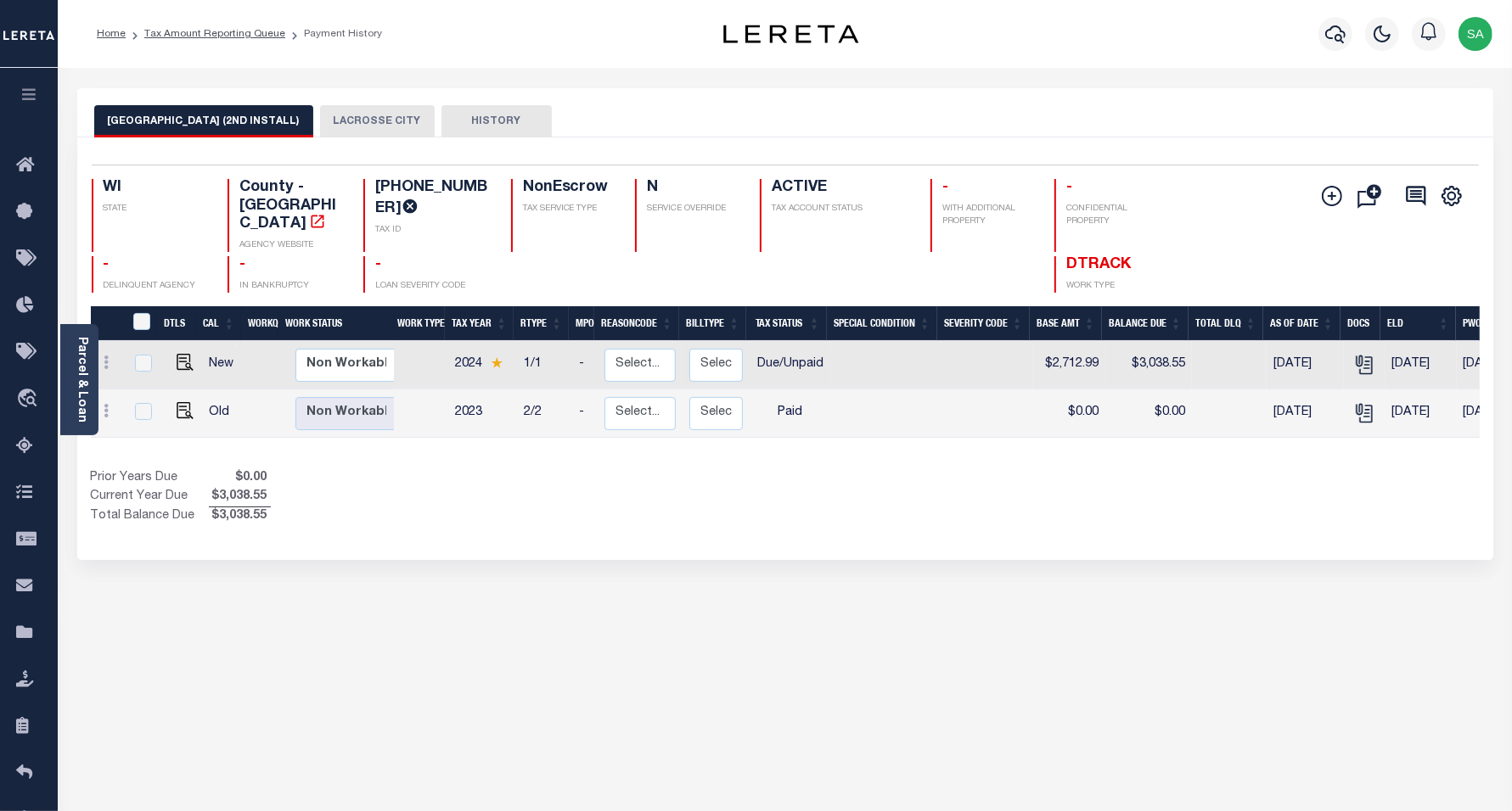
click at [348, 125] on button "LACROSSE CITY" at bounding box center [378, 121] width 114 height 32
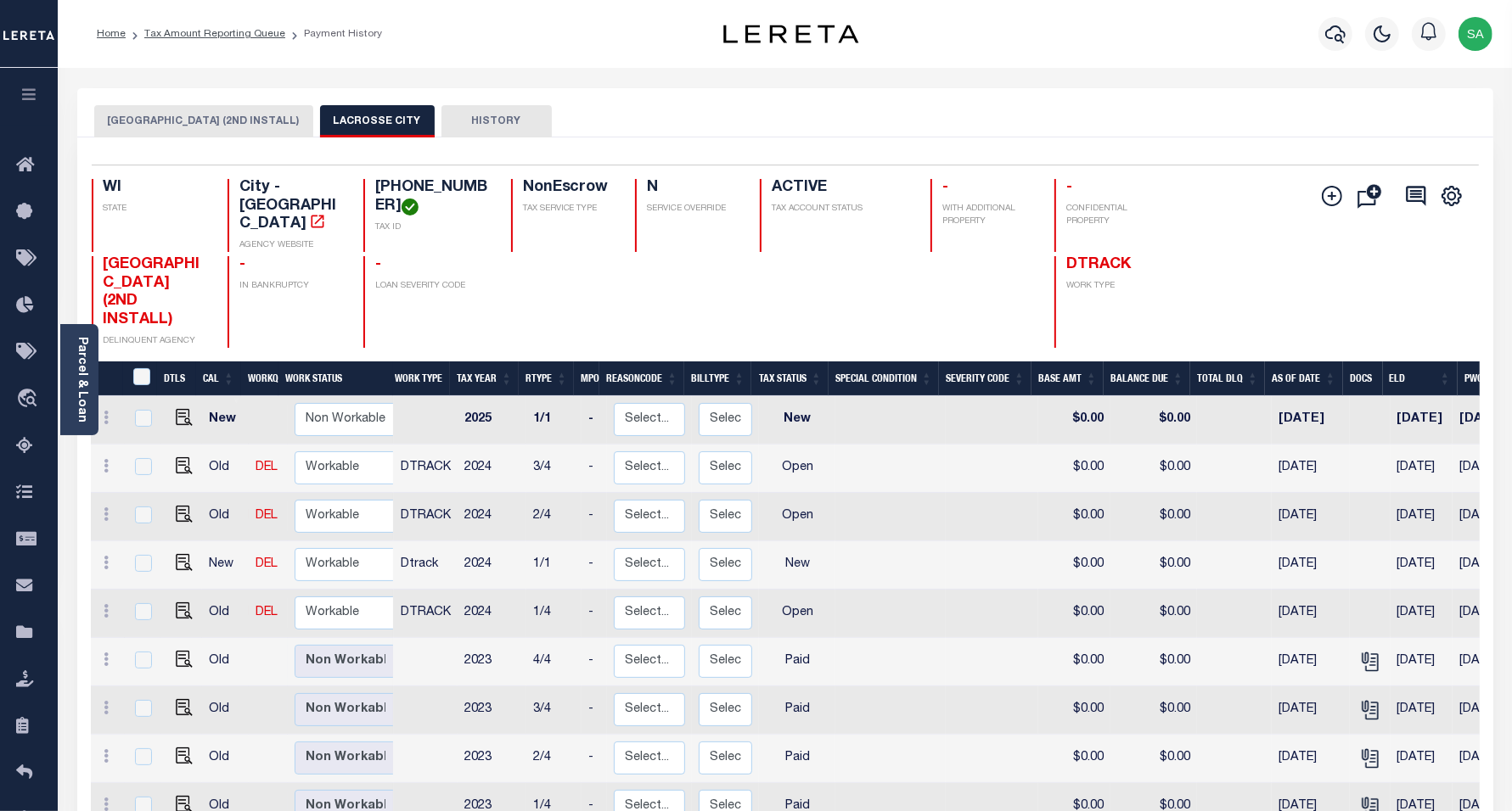
scroll to position [5, 0]
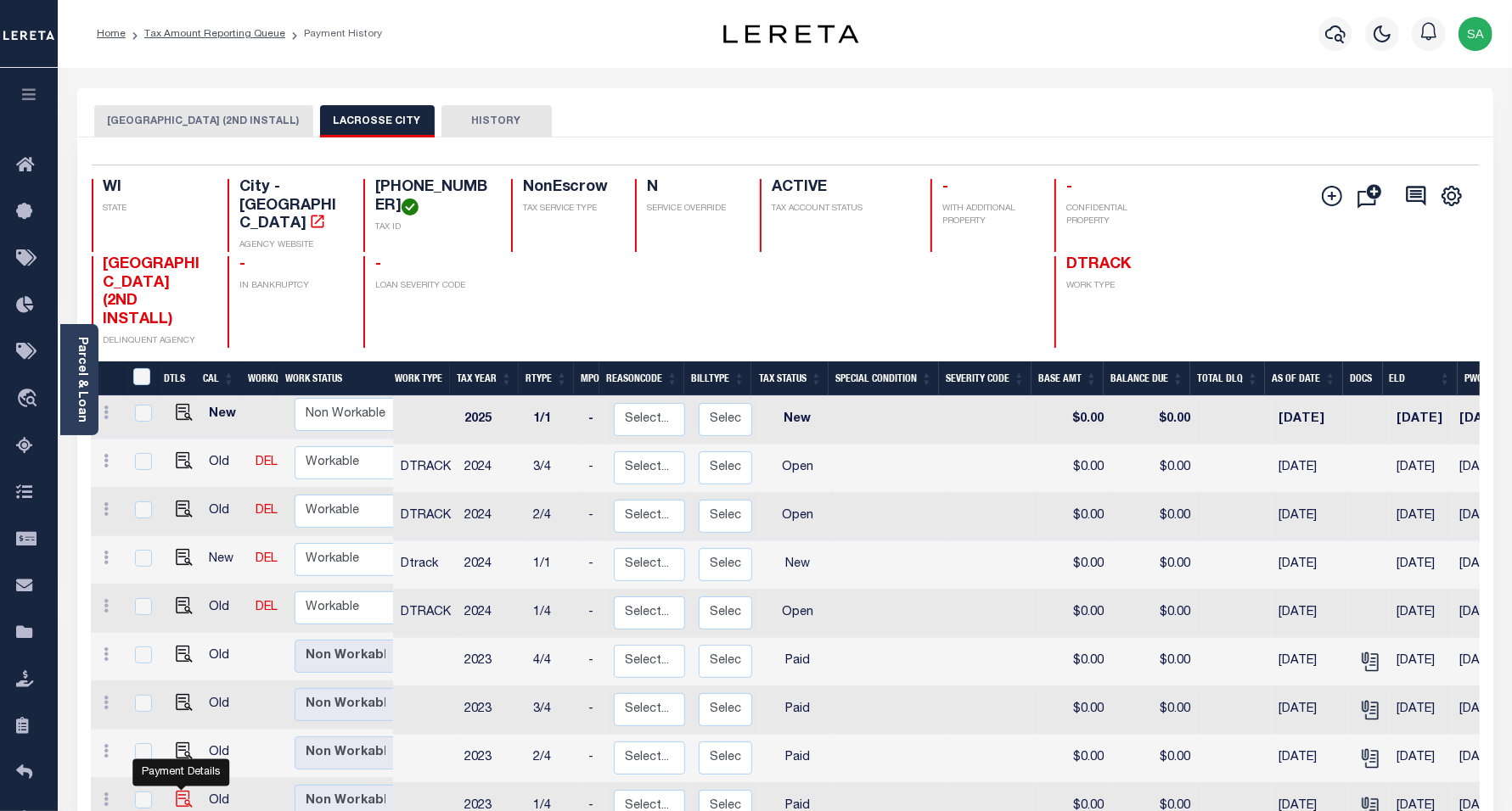
click at [179, 791] on img "" at bounding box center [184, 799] width 17 height 17
checkbox input "true"
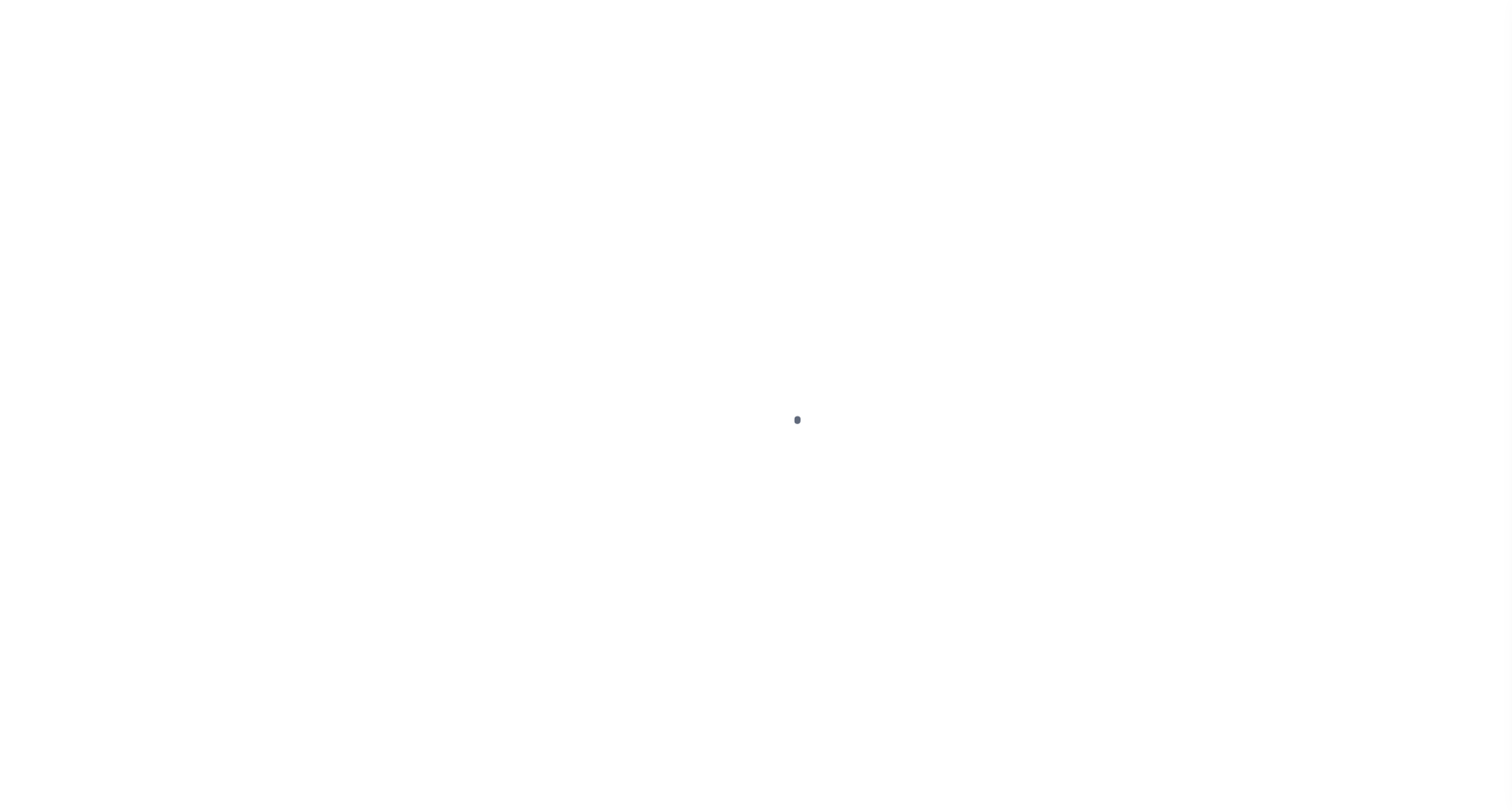
select select "PYD"
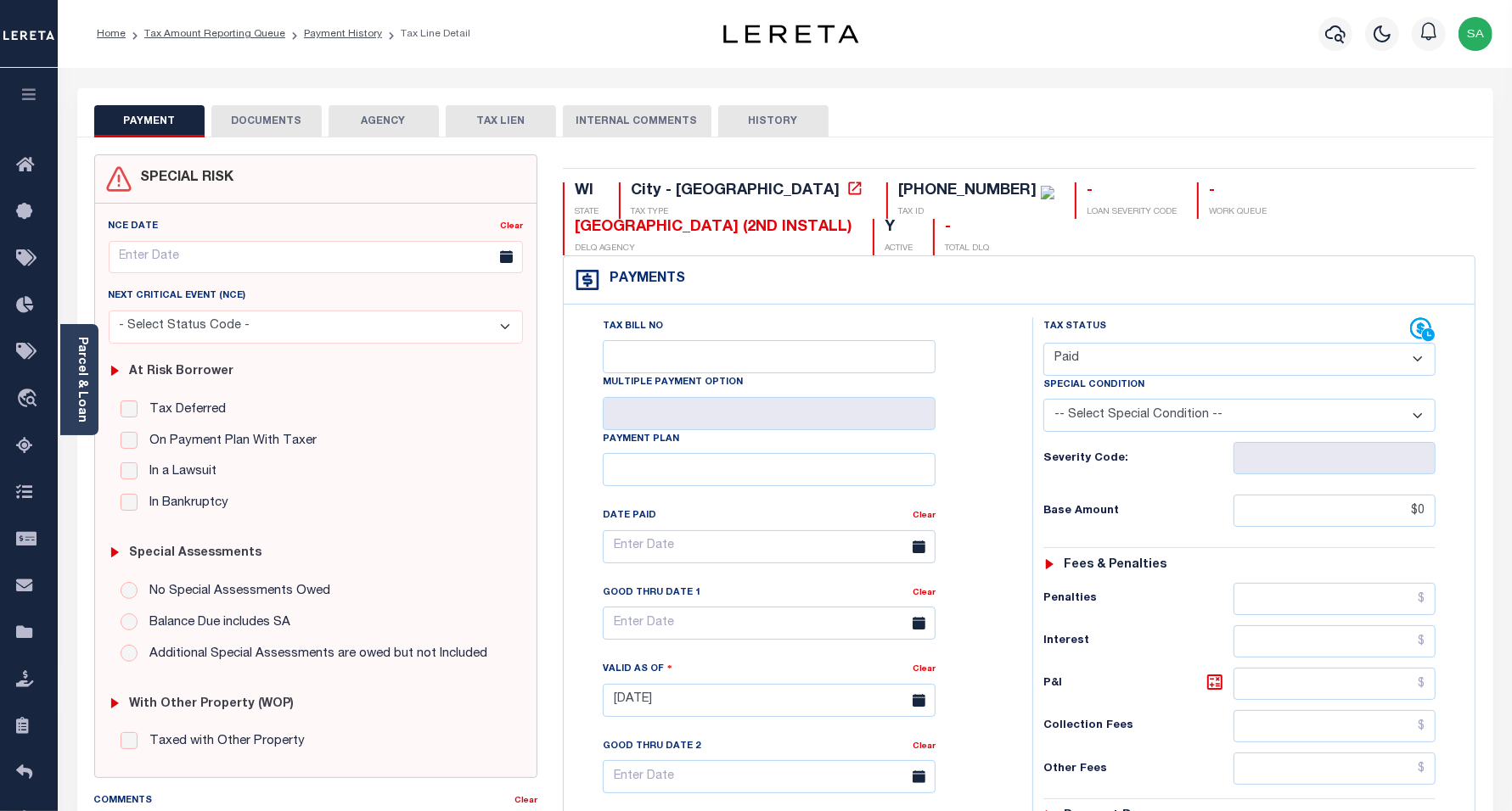
click at [270, 125] on button "DOCUMENTS" at bounding box center [267, 121] width 111 height 32
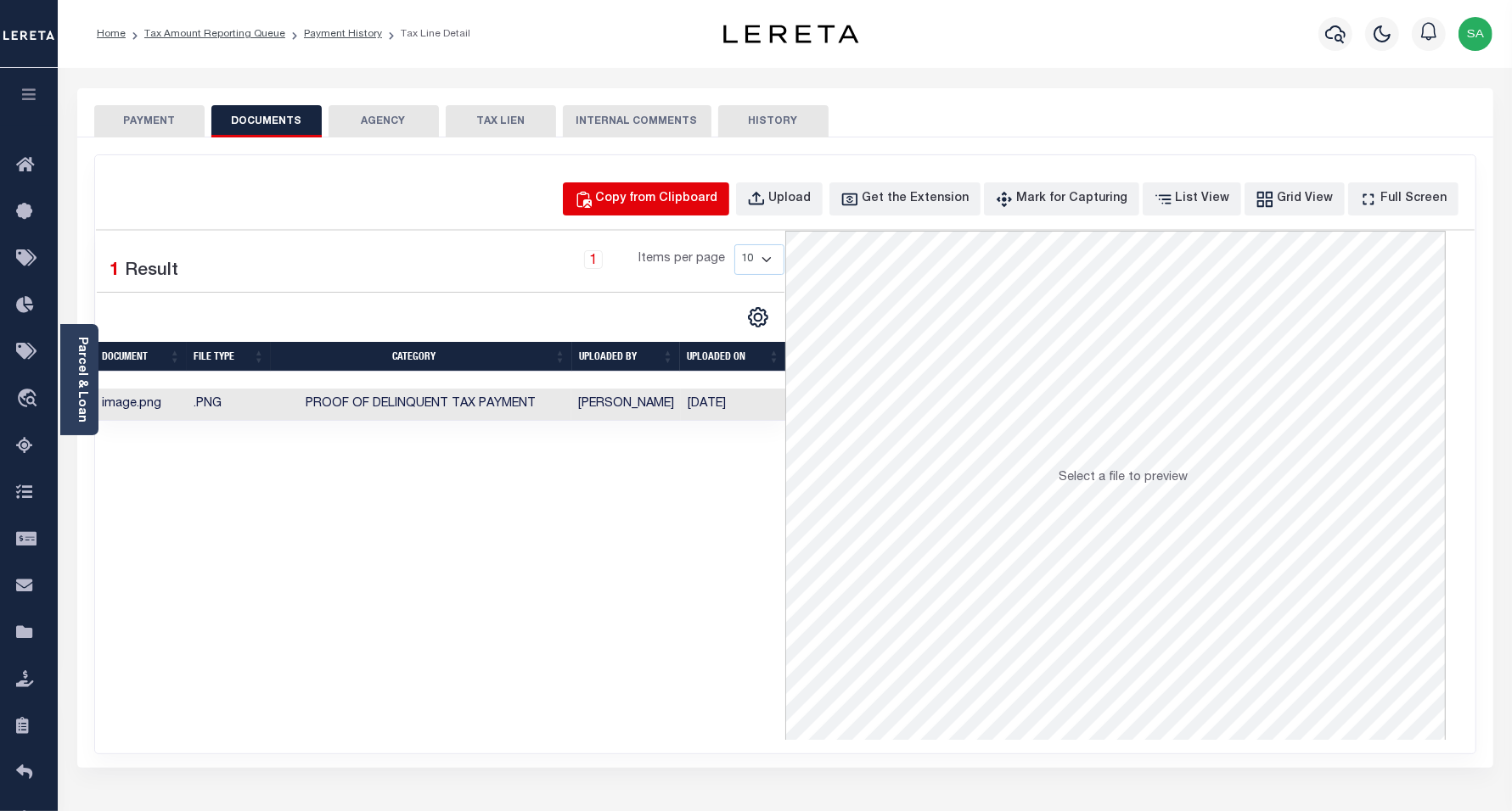
click at [676, 203] on div "Copy from Clipboard" at bounding box center [657, 199] width 122 height 19
select select "POP"
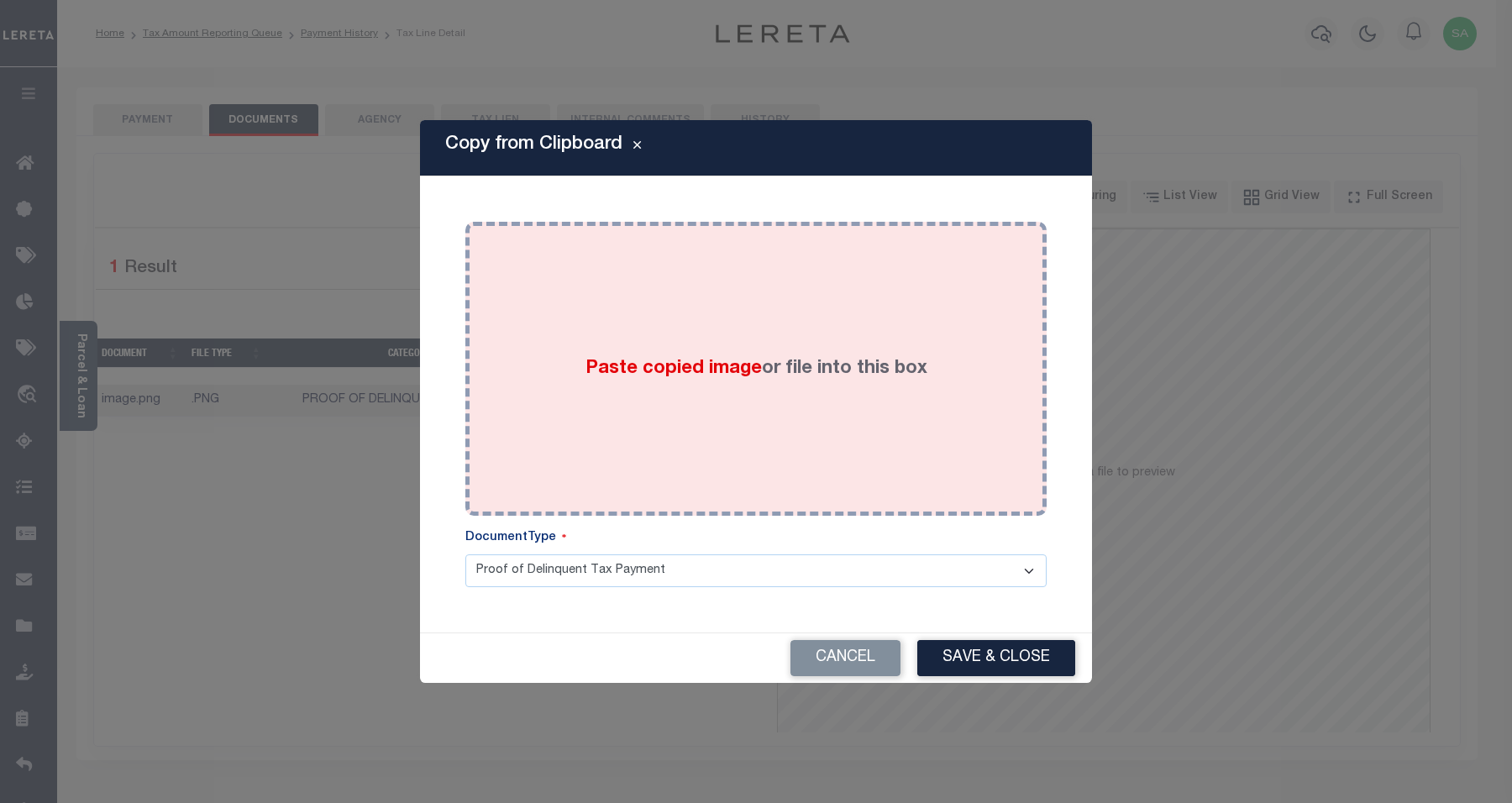
click at [853, 437] on div "Paste copied image or file into this box" at bounding box center [756, 368] width 556 height 269
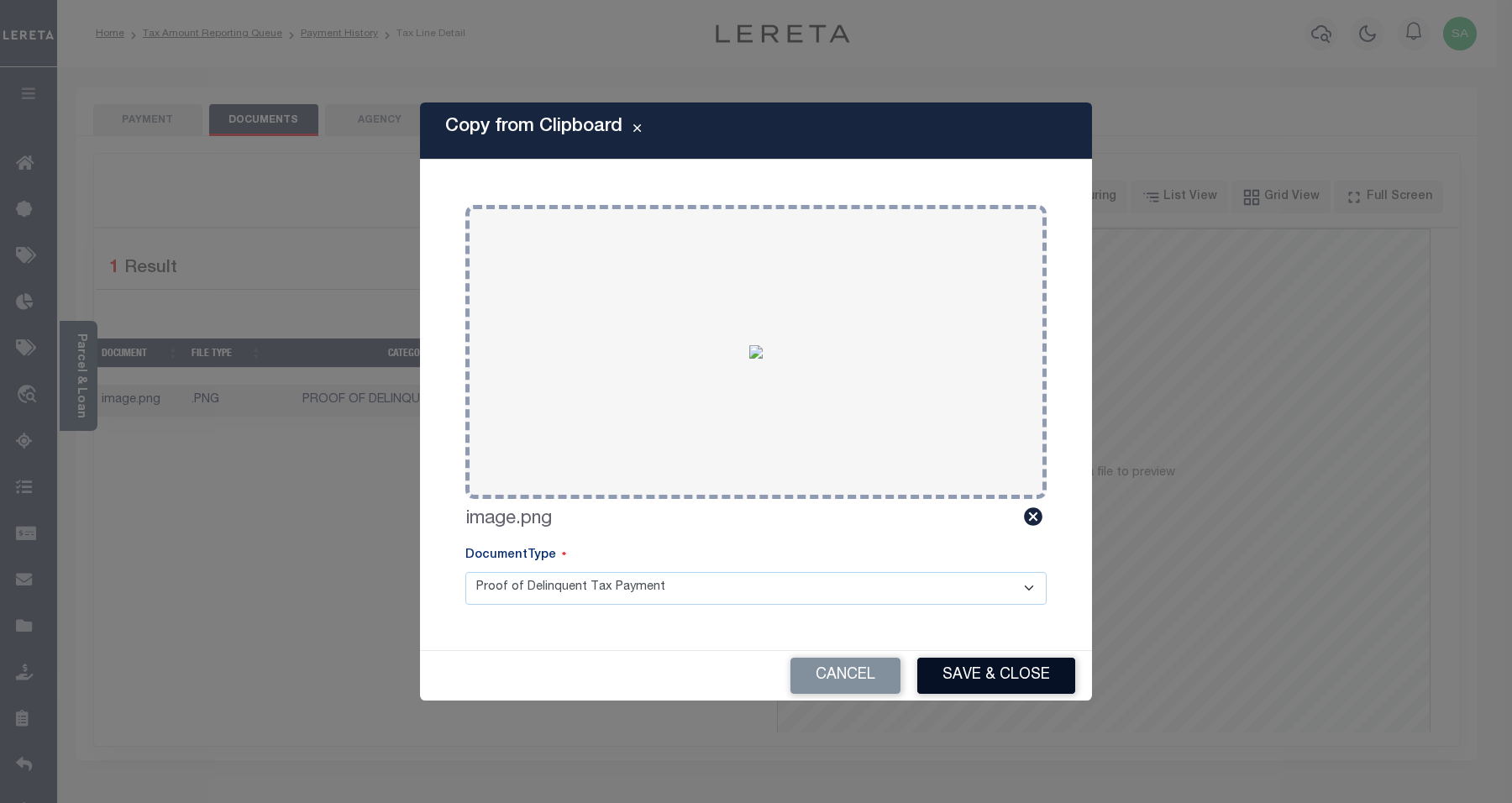
click at [992, 678] on button "Save & Close" at bounding box center [996, 676] width 158 height 36
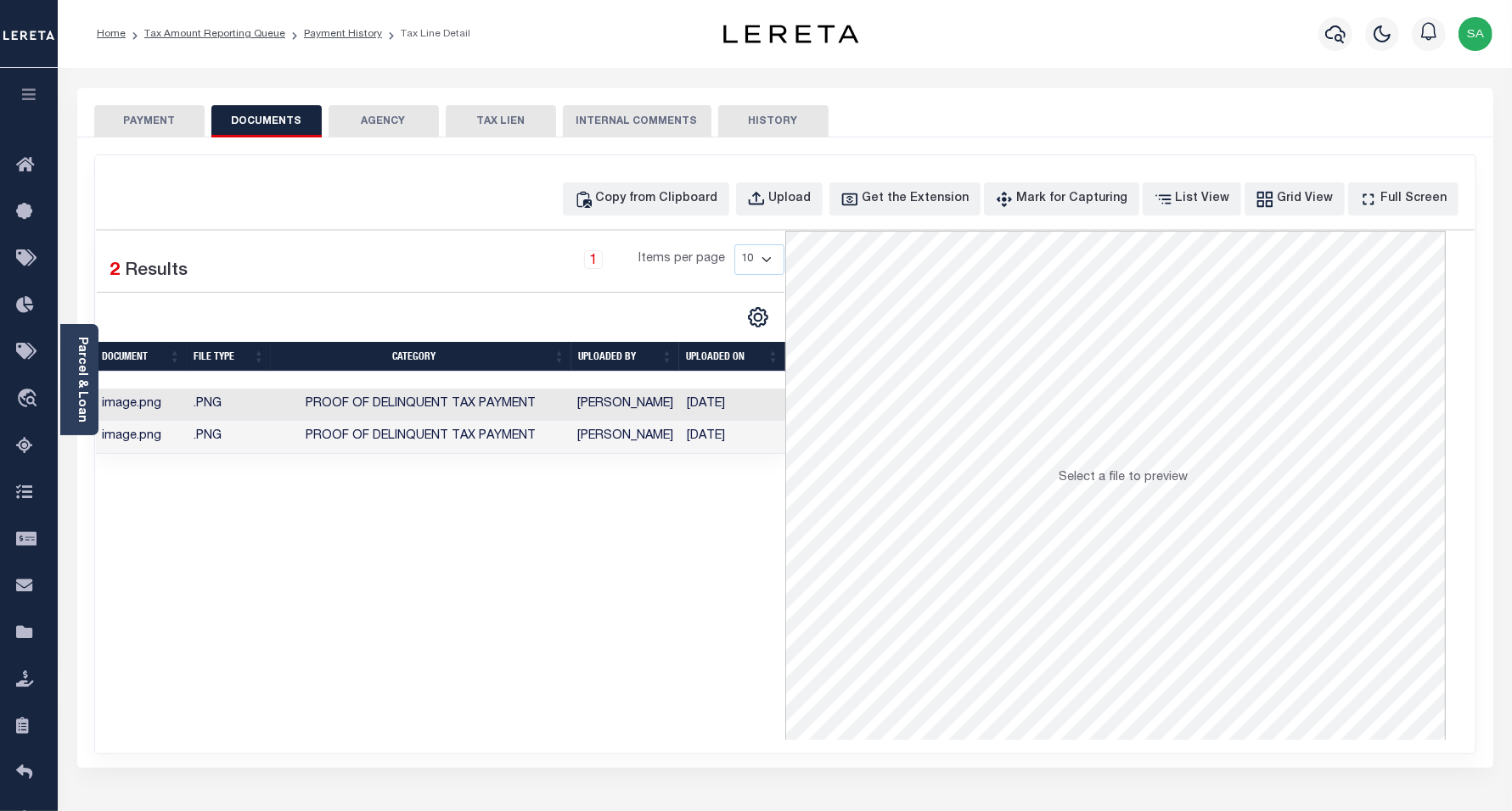
click at [129, 119] on button "PAYMENT" at bounding box center [150, 121] width 111 height 32
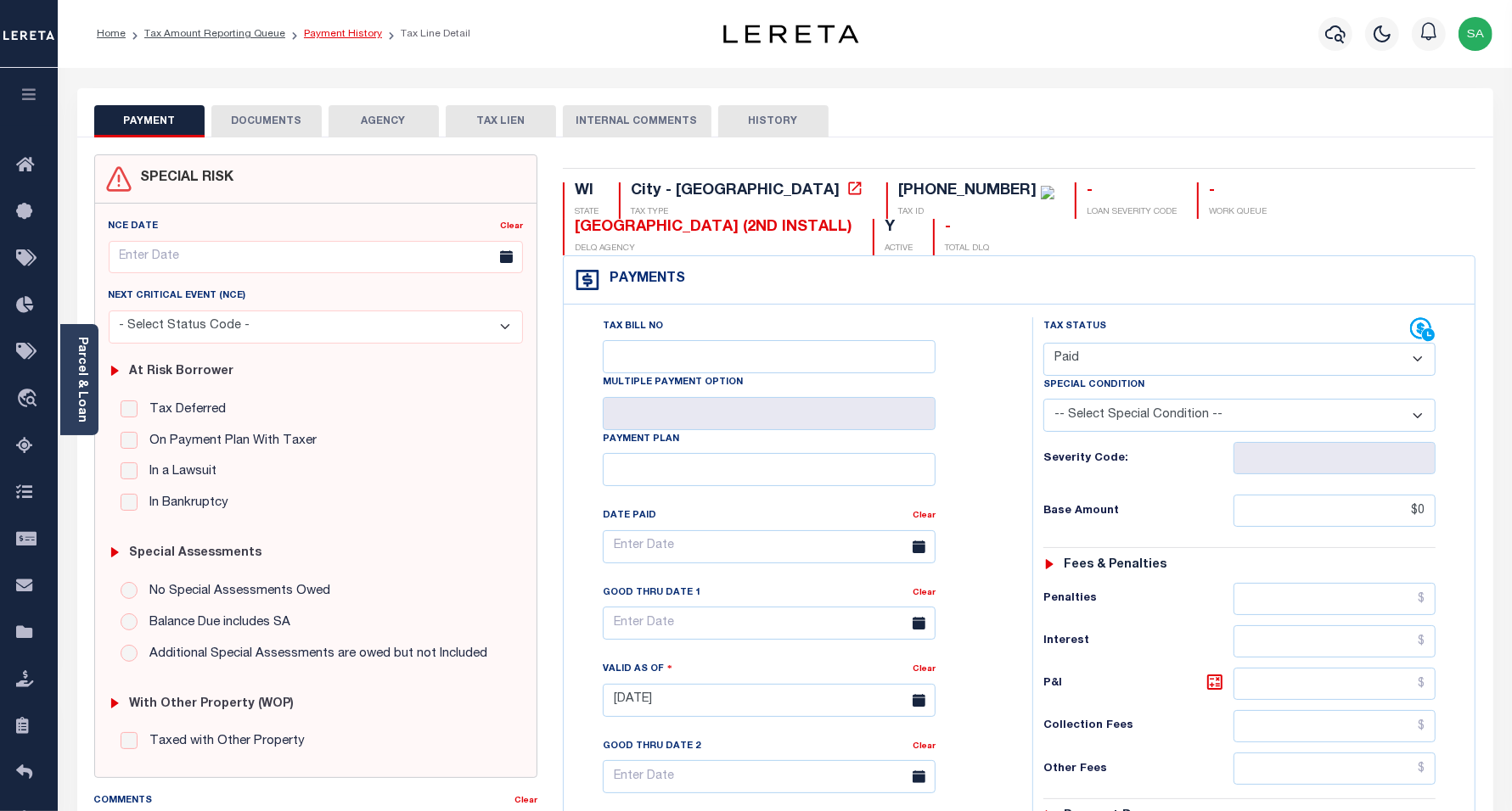
click at [337, 37] on link "Payment History" at bounding box center [344, 33] width 79 height 10
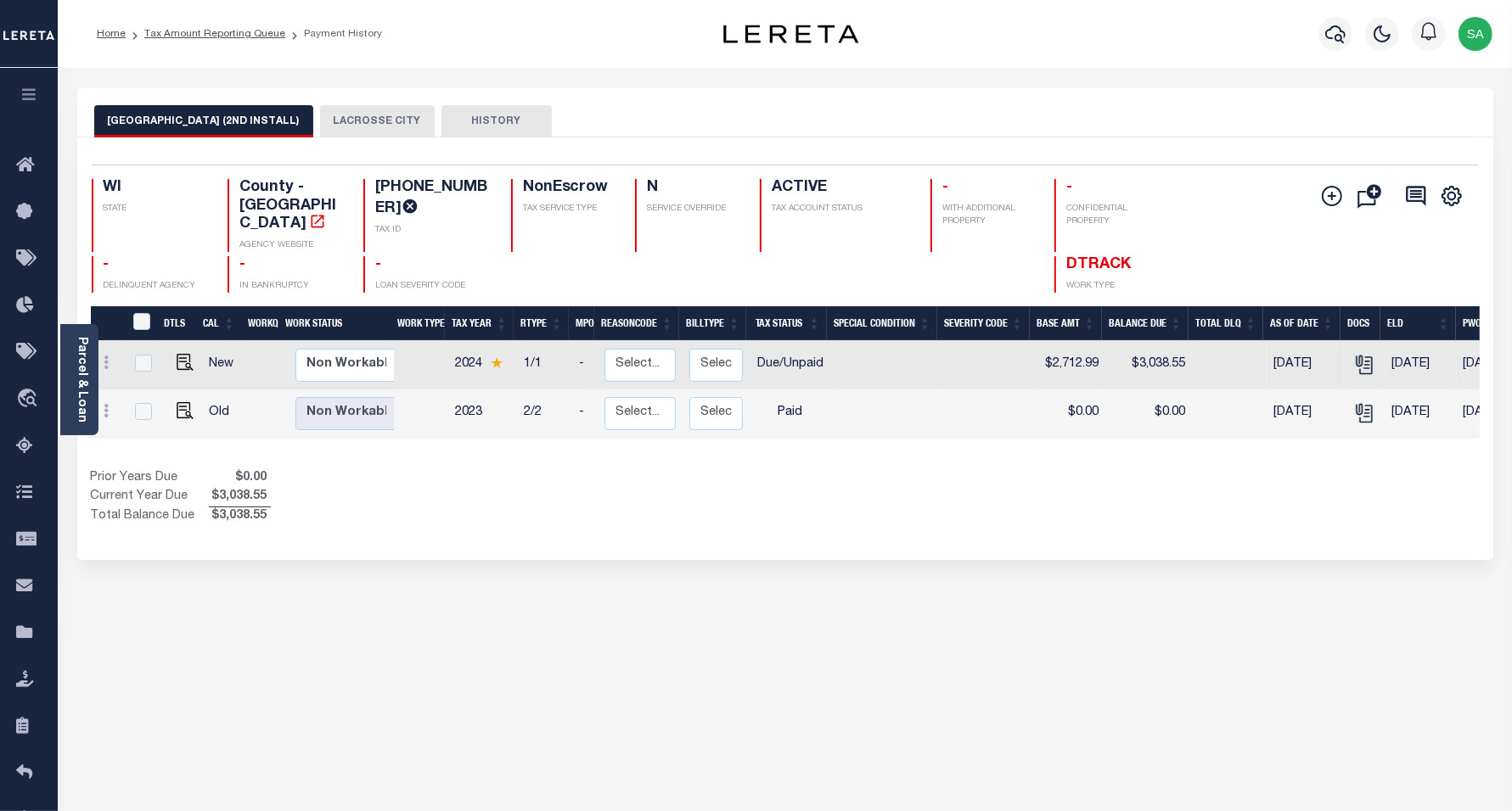
click at [385, 120] on button "LACROSSE CITY" at bounding box center [378, 121] width 114 height 32
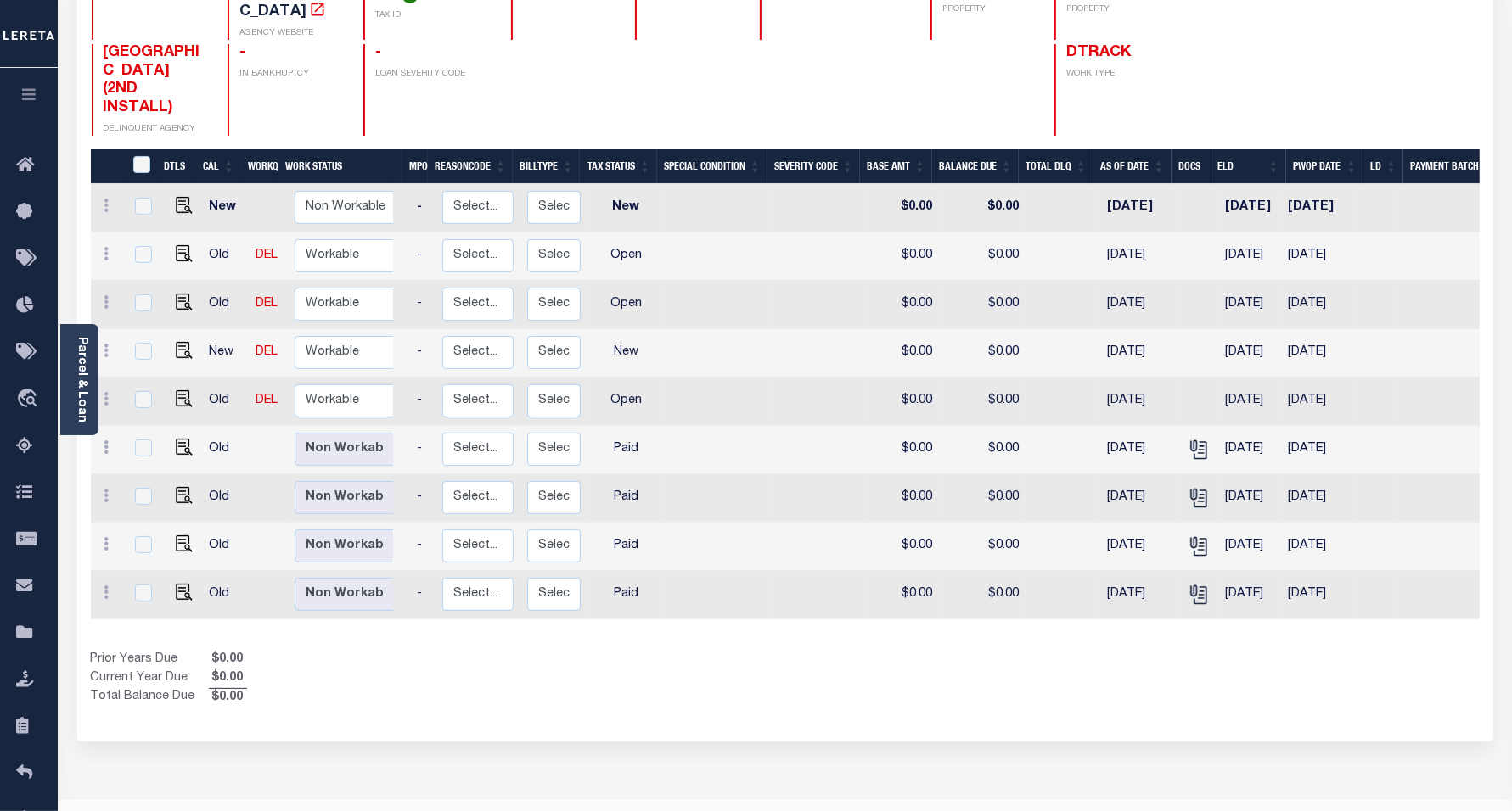
scroll to position [0, 172]
click at [1187, 439] on icon "" at bounding box center [1198, 450] width 22 height 22
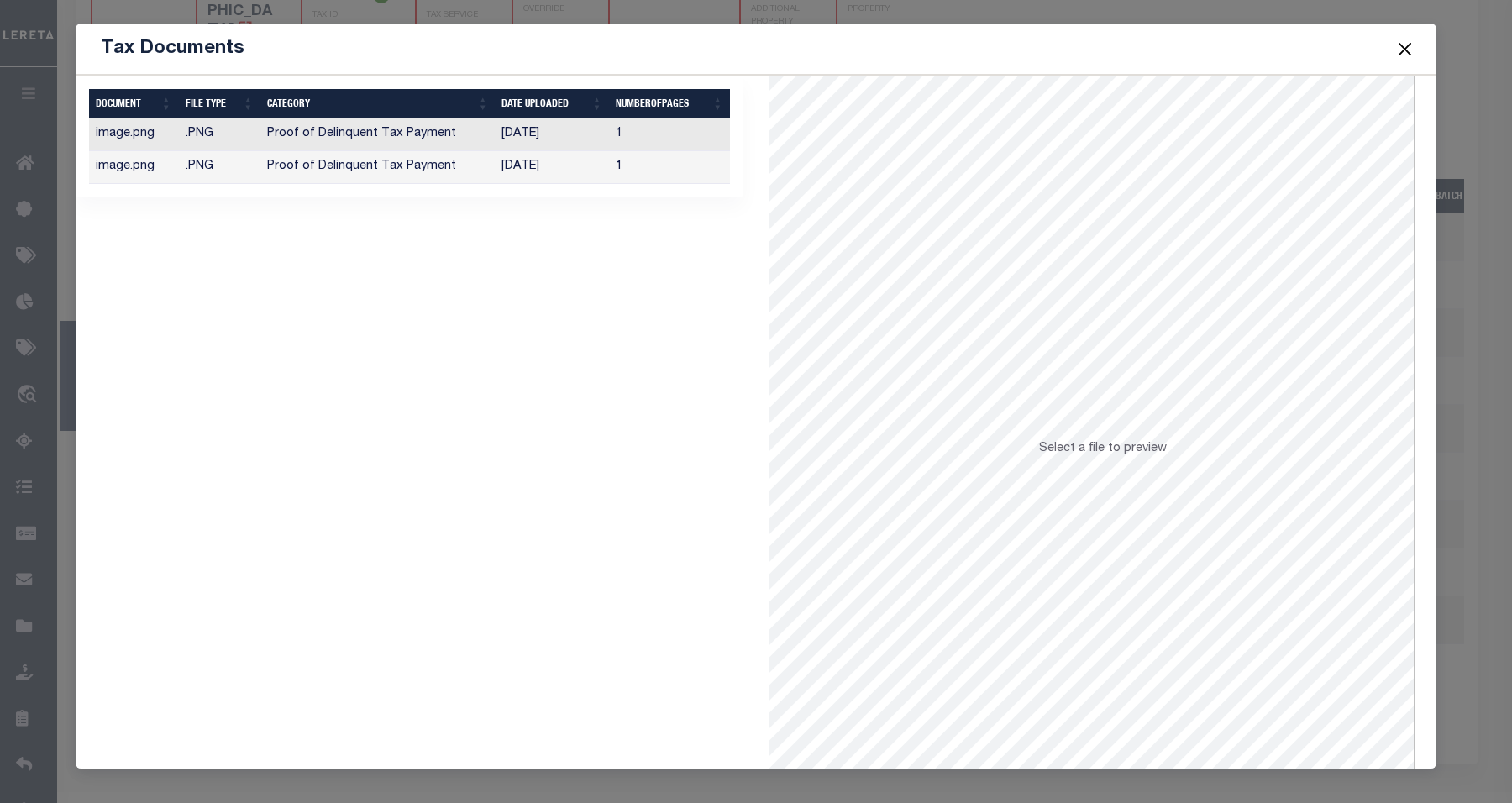
click at [1408, 50] on button "Close" at bounding box center [1405, 49] width 22 height 22
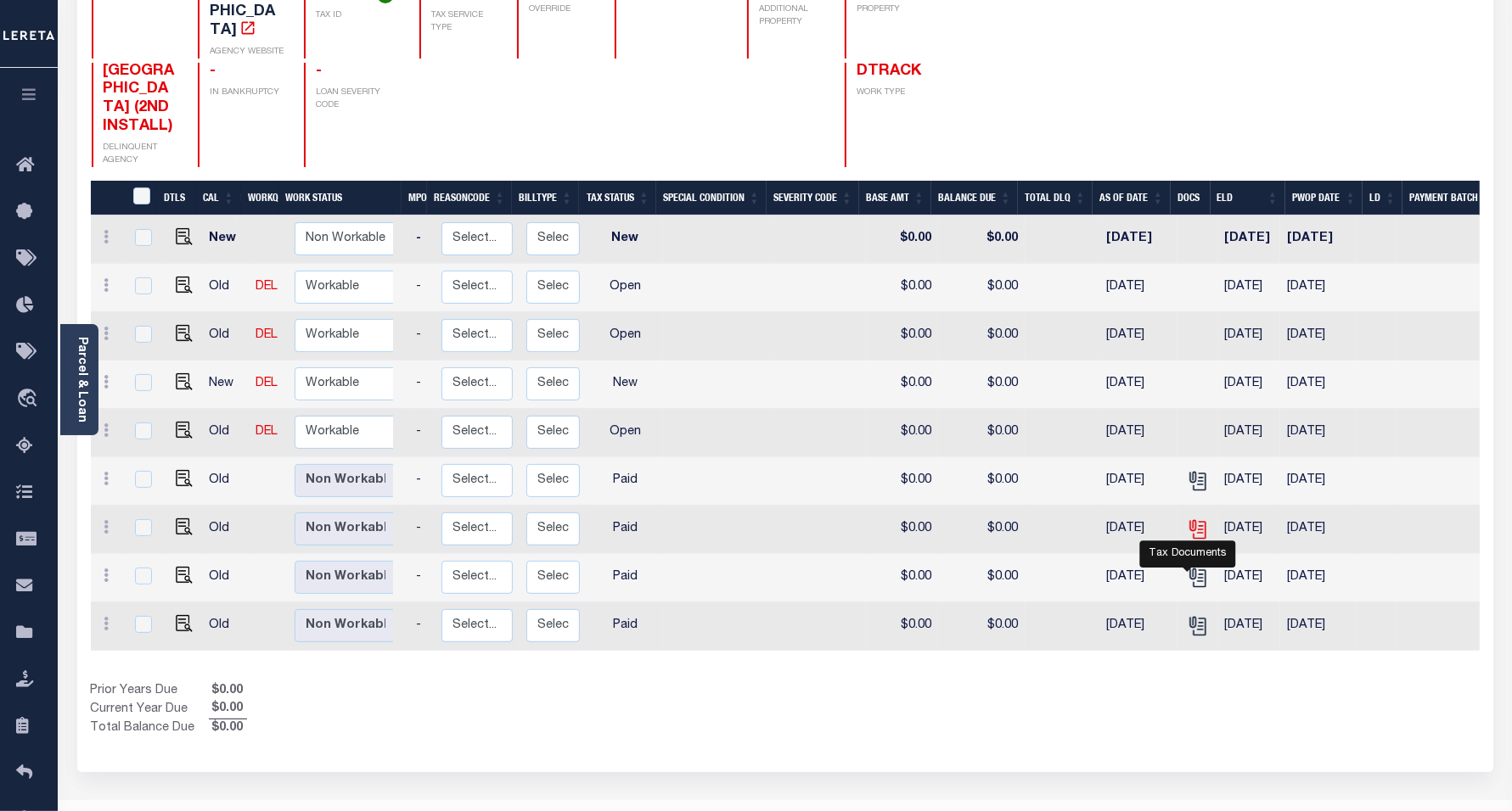
click at [1187, 541] on icon "" at bounding box center [1198, 529] width 22 height 22
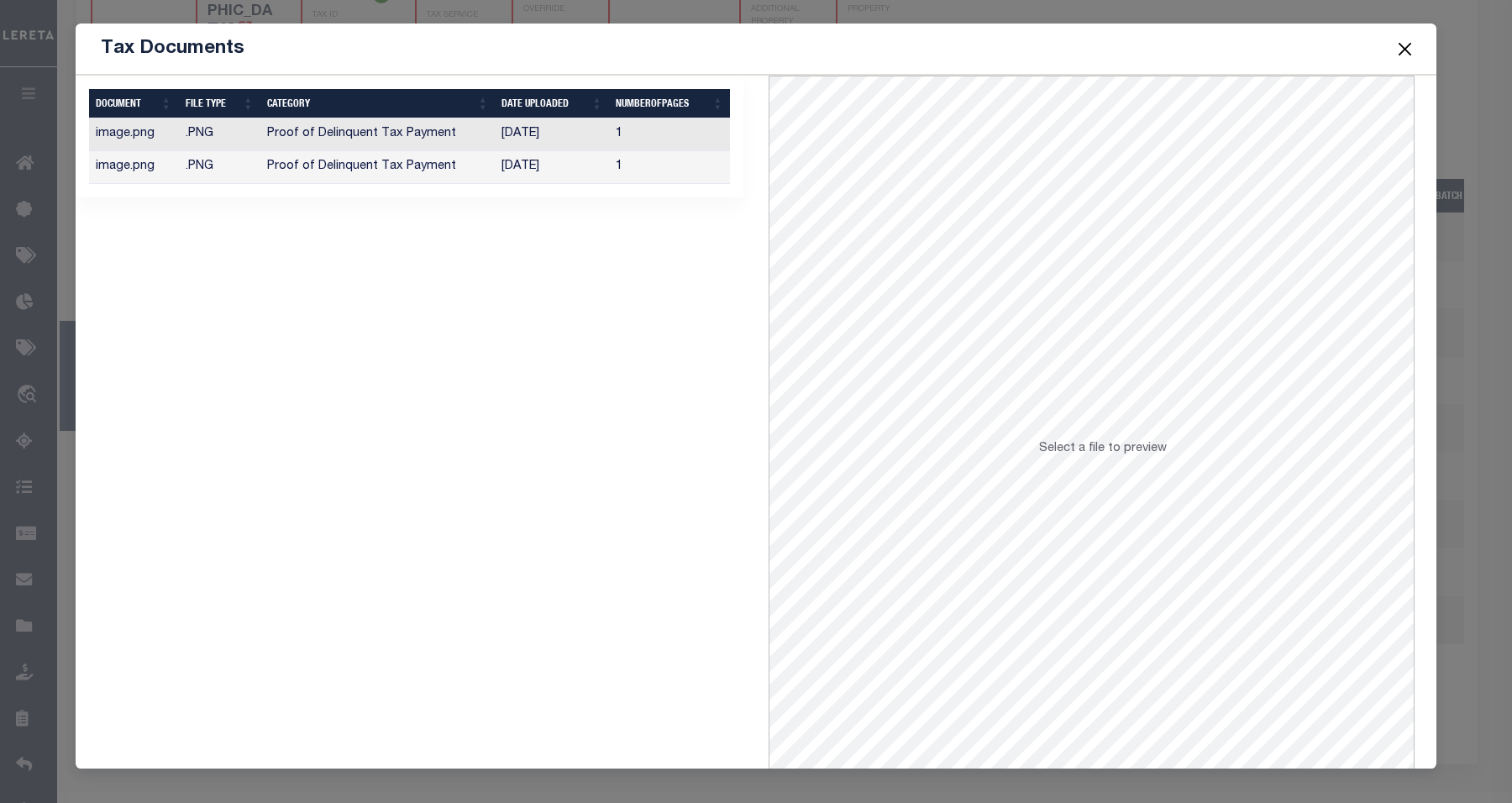
click at [1403, 48] on button "Close" at bounding box center [1405, 49] width 22 height 22
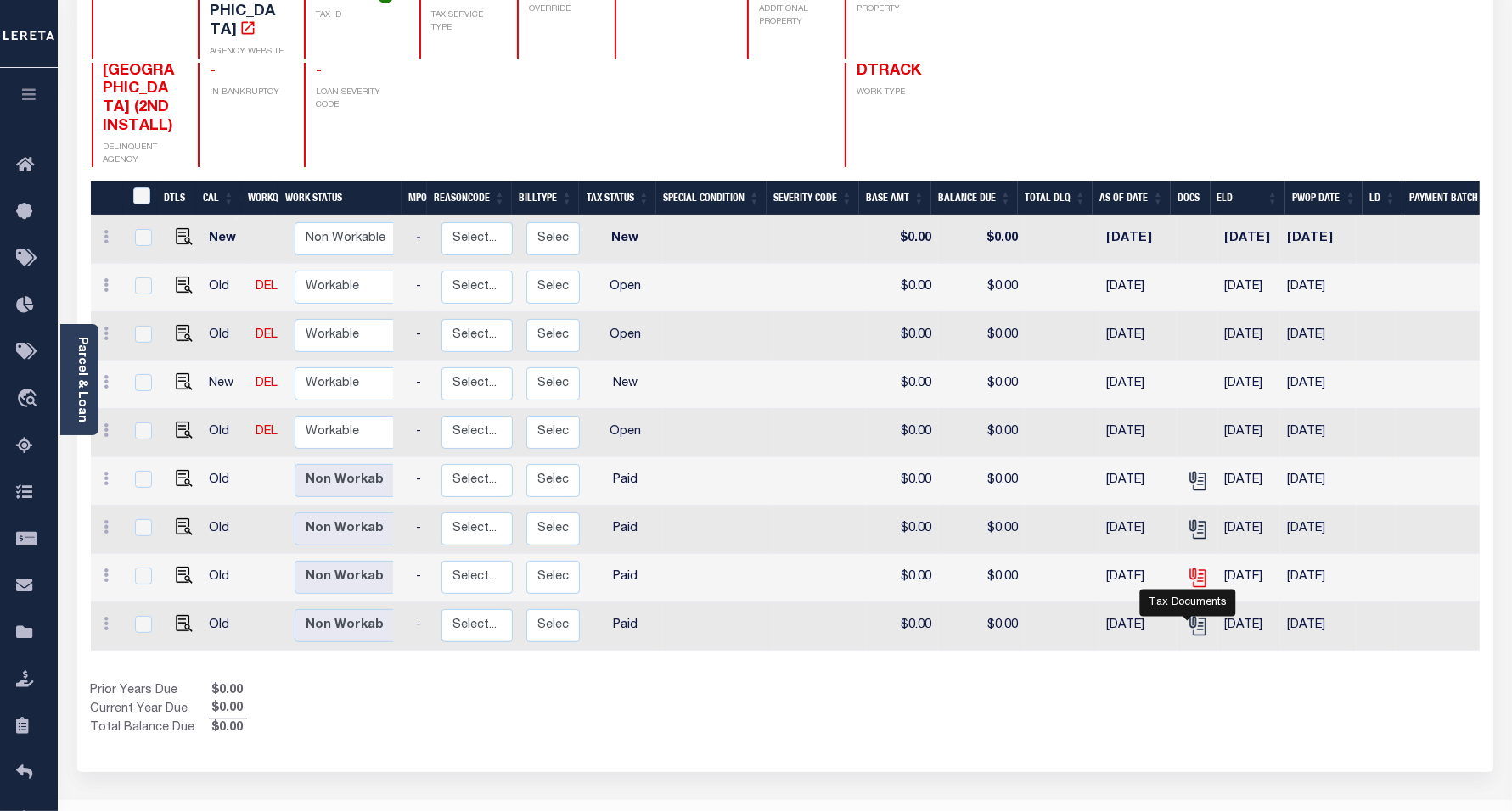
click at [1187, 589] on icon "" at bounding box center [1198, 577] width 22 height 22
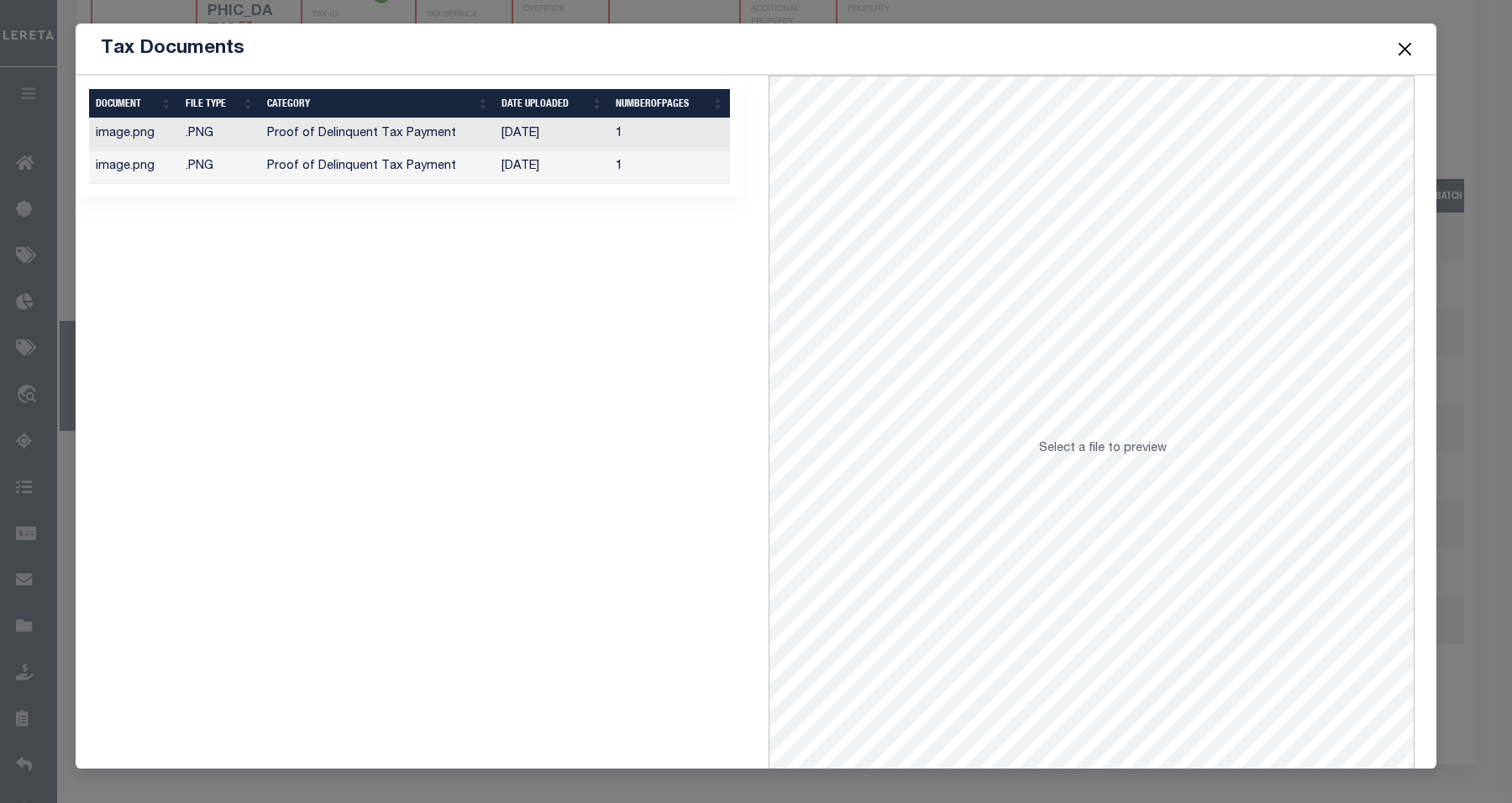
click at [1403, 51] on button "Close" at bounding box center [1405, 49] width 22 height 22
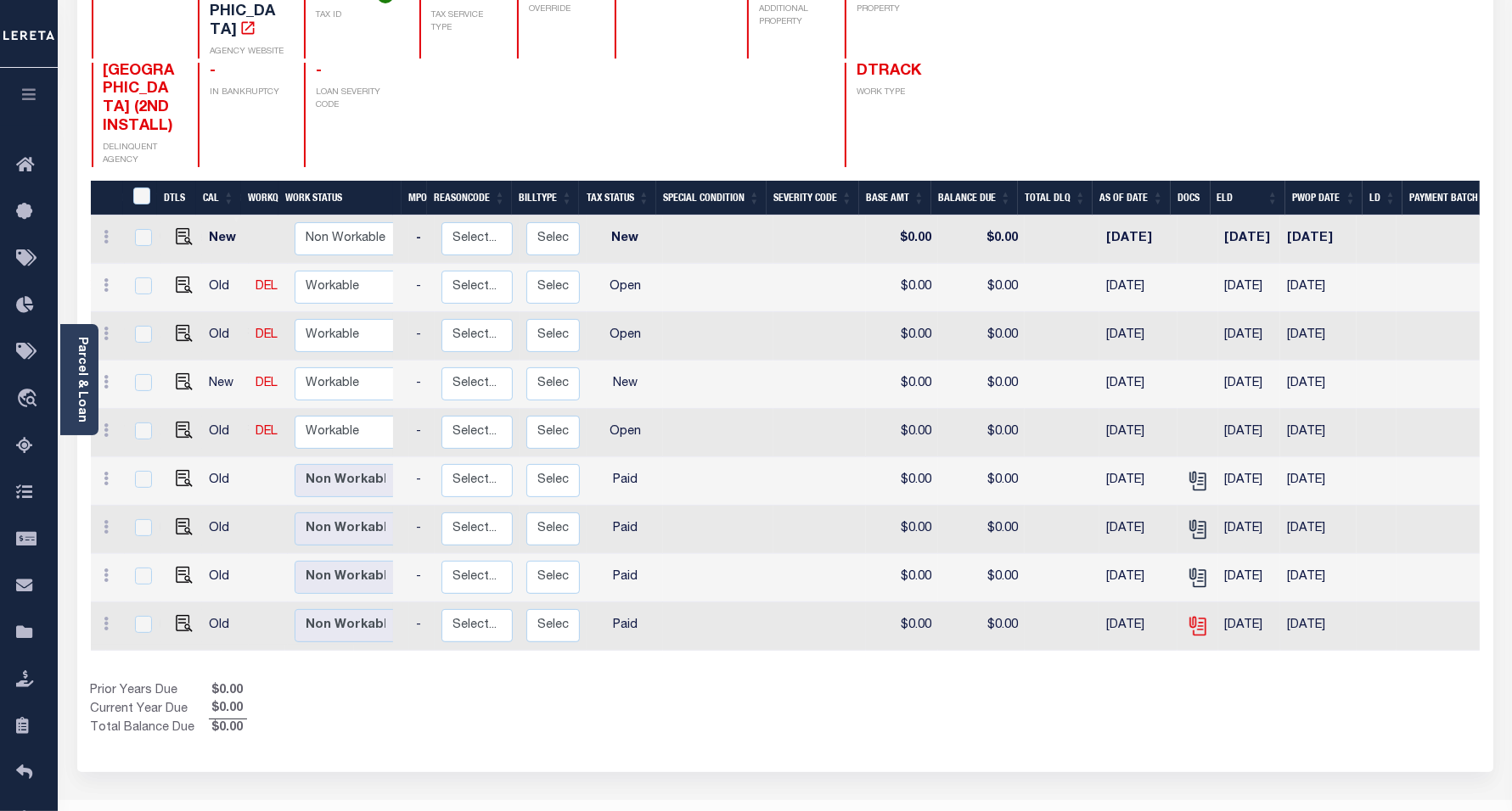
click at [1187, 637] on icon "" at bounding box center [1198, 626] width 22 height 22
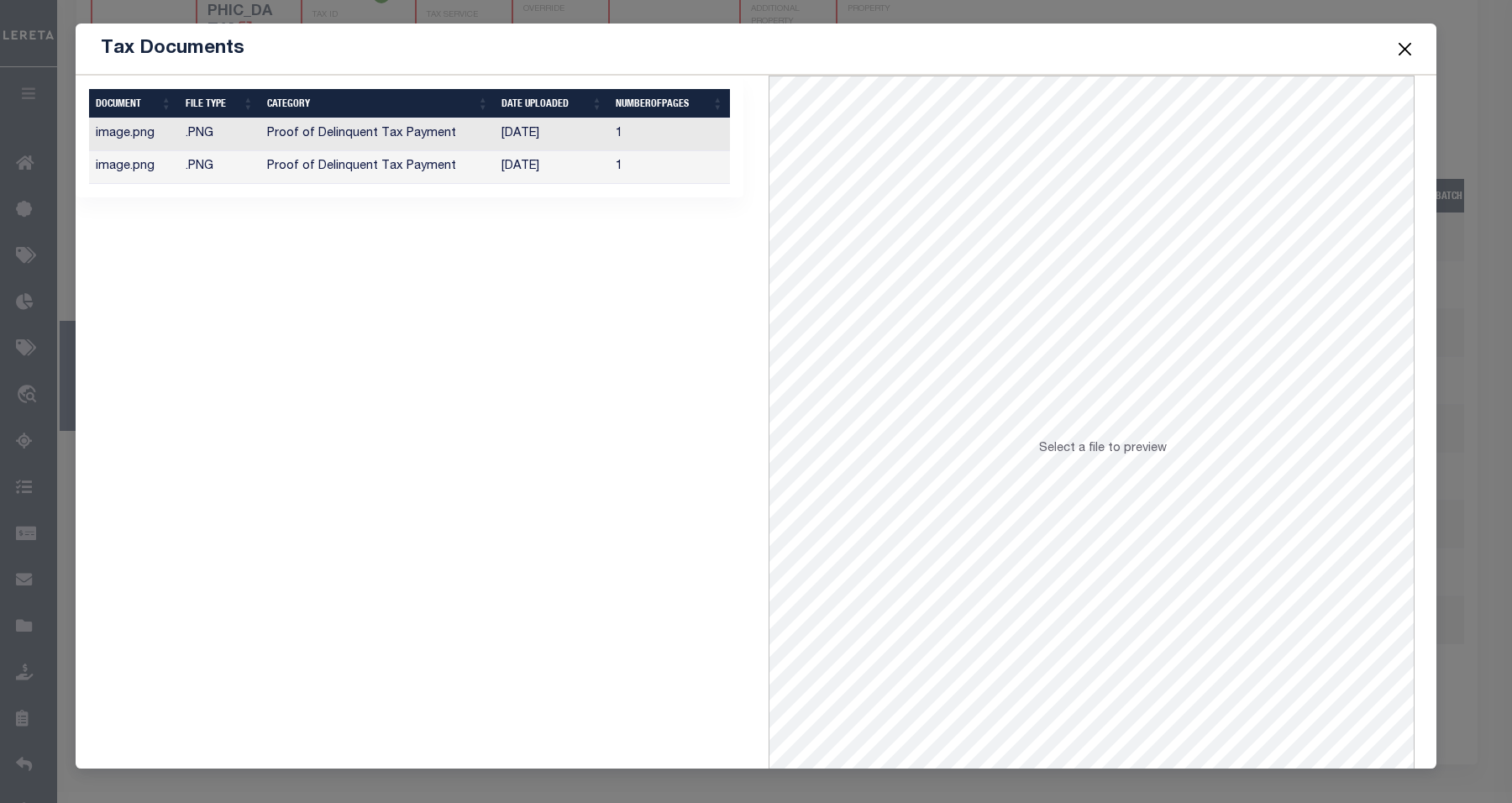
click at [1404, 47] on button "Close" at bounding box center [1405, 49] width 22 height 22
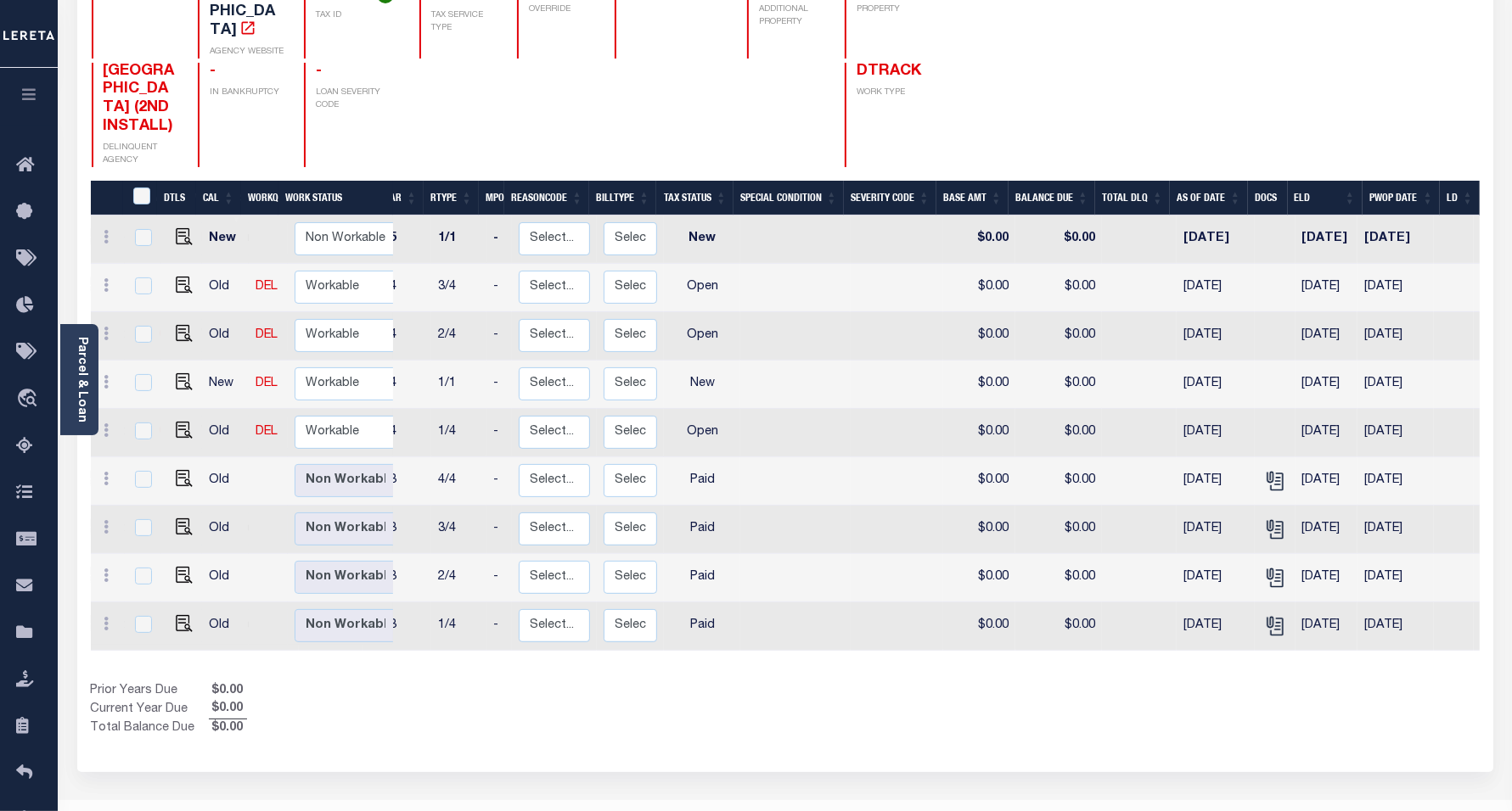
scroll to position [0, 0]
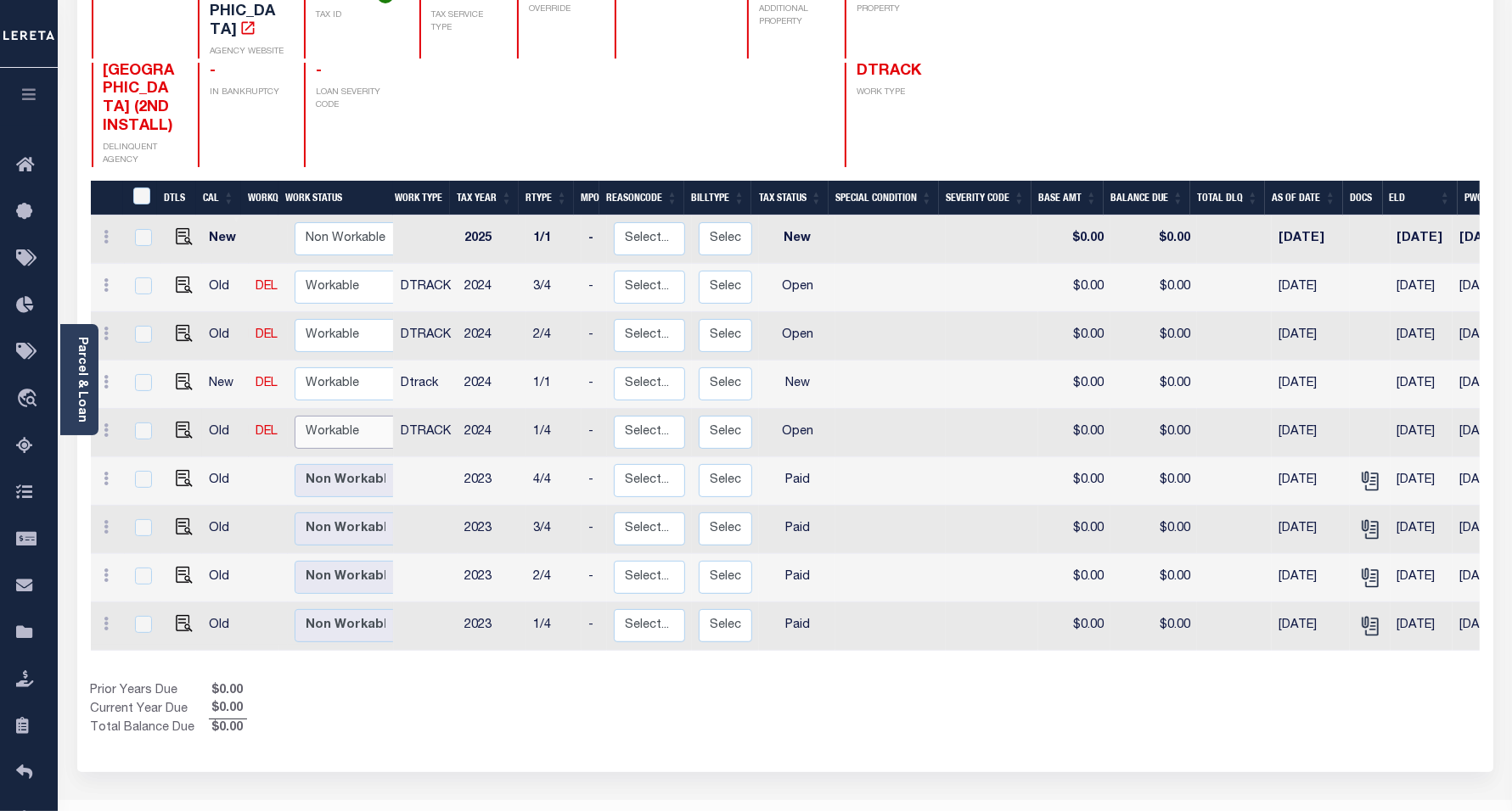
click at [321, 449] on select "Non Workable Workable" at bounding box center [345, 432] width 102 height 33
checkbox input "true"
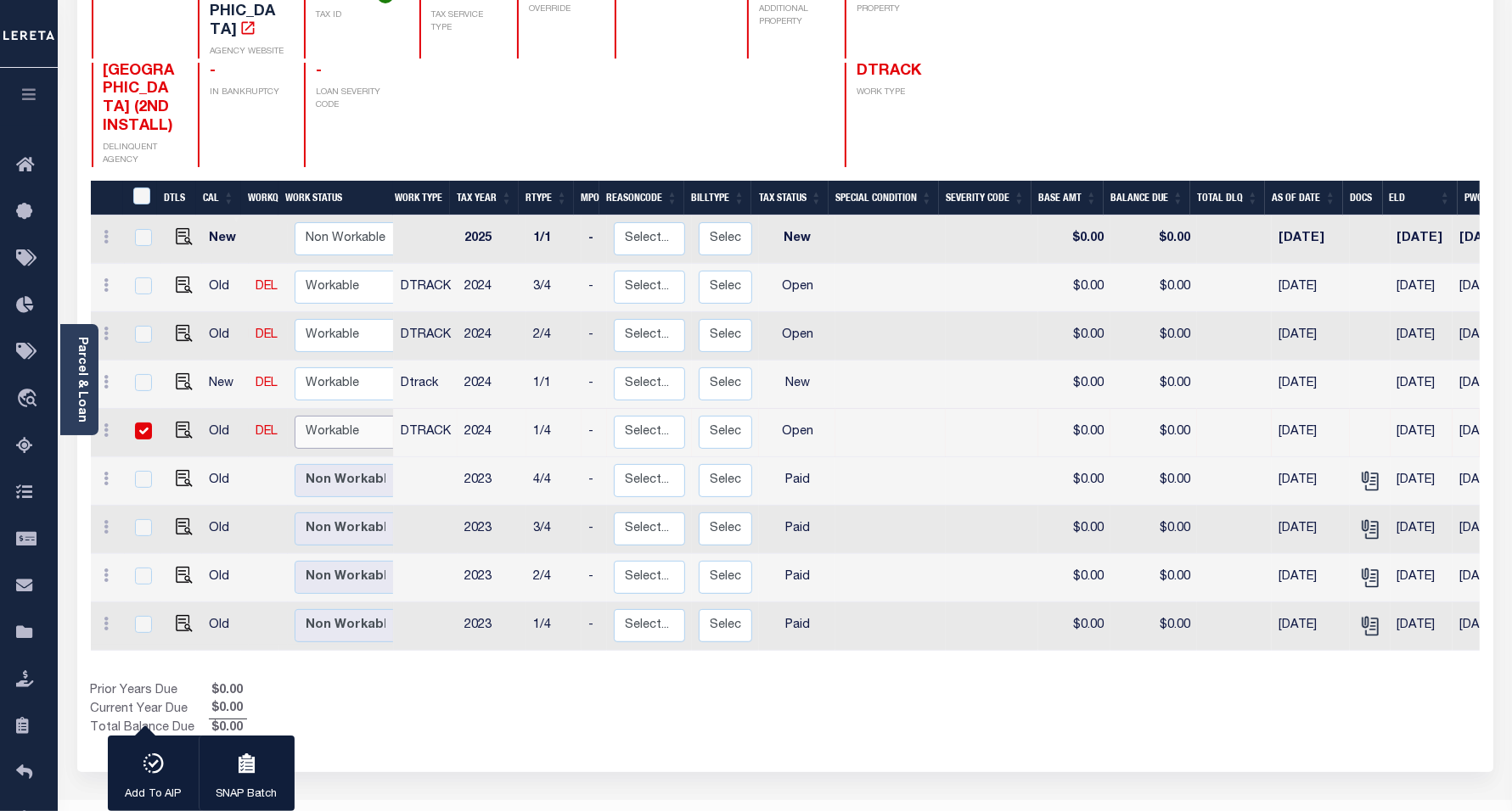
select select "true"
click at [295, 449] on select "Non Workable Workable" at bounding box center [345, 432] width 102 height 33
checkbox input "false"
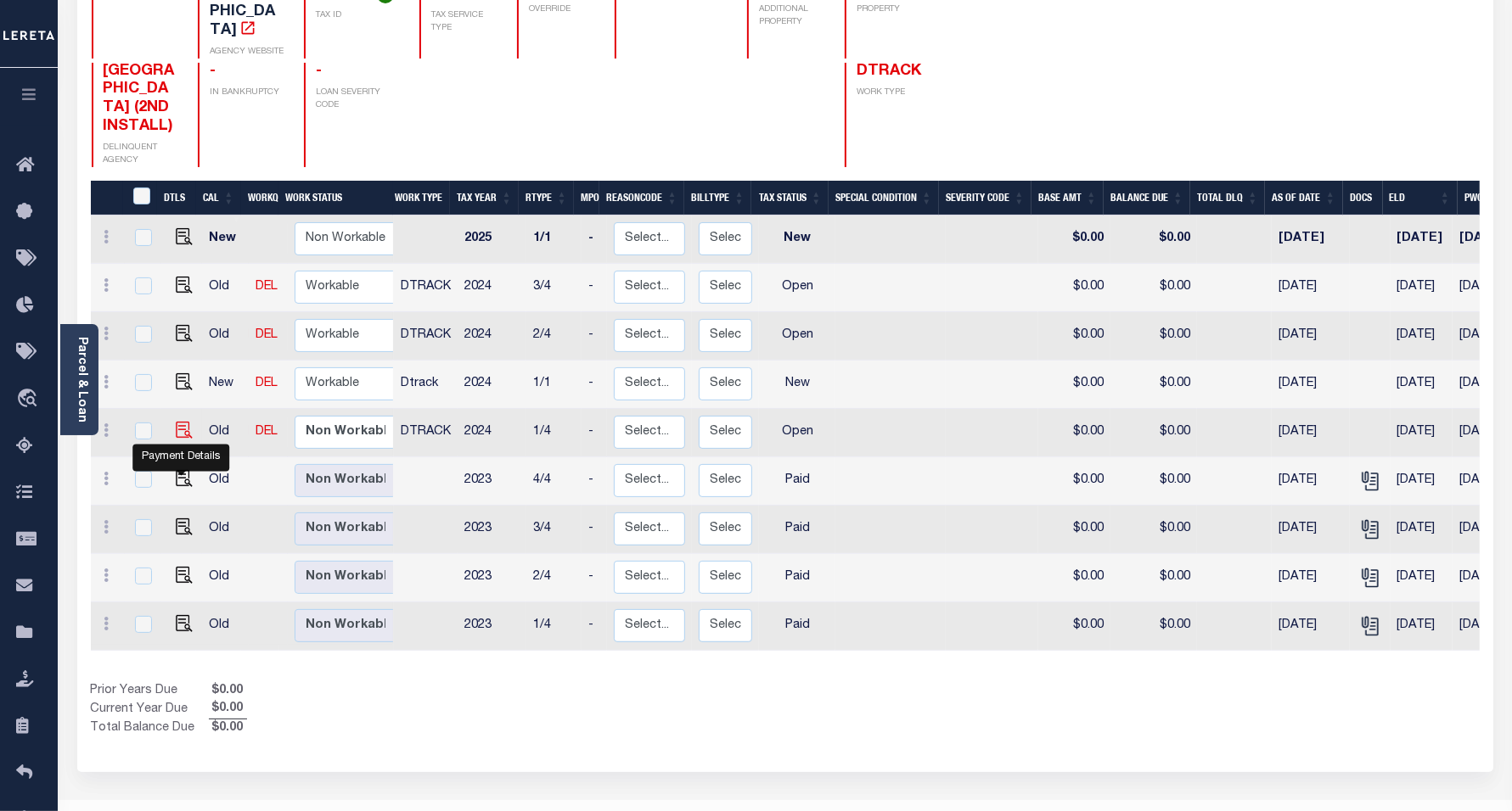
click at [179, 439] on img "" at bounding box center [184, 430] width 17 height 17
checkbox input "true"
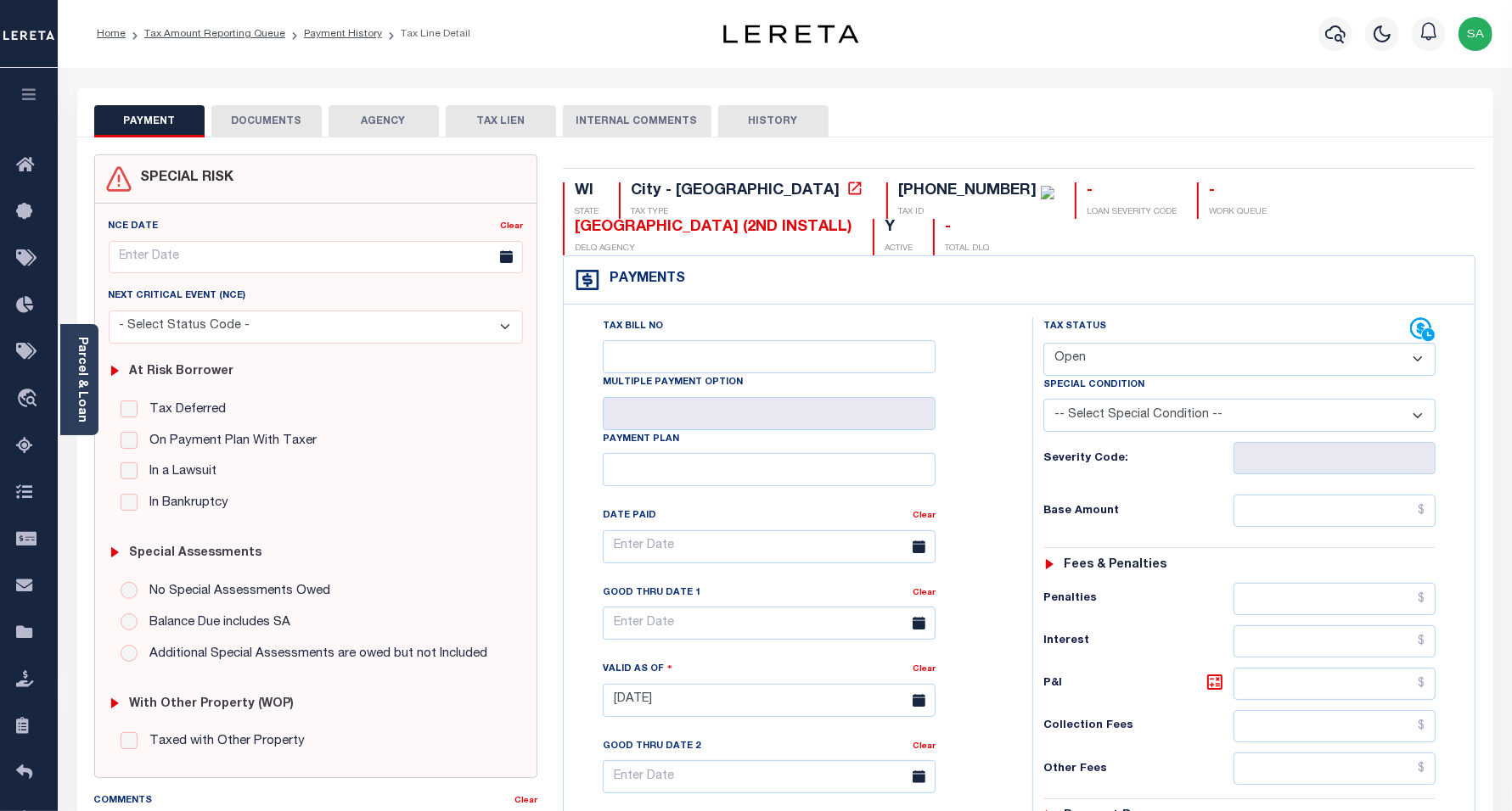
click at [1089, 368] on select "- Select Status Code - Open Due/Unpaid Paid Incomplete No Tax Due Internal Refu…" at bounding box center [1240, 359] width 393 height 33
select select "DUE"
click at [1043, 344] on select "- Select Status Code - Open Due/Unpaid Paid Incomplete No Tax Due Internal Refu…" at bounding box center [1240, 359] width 393 height 33
type input "[DATE]"
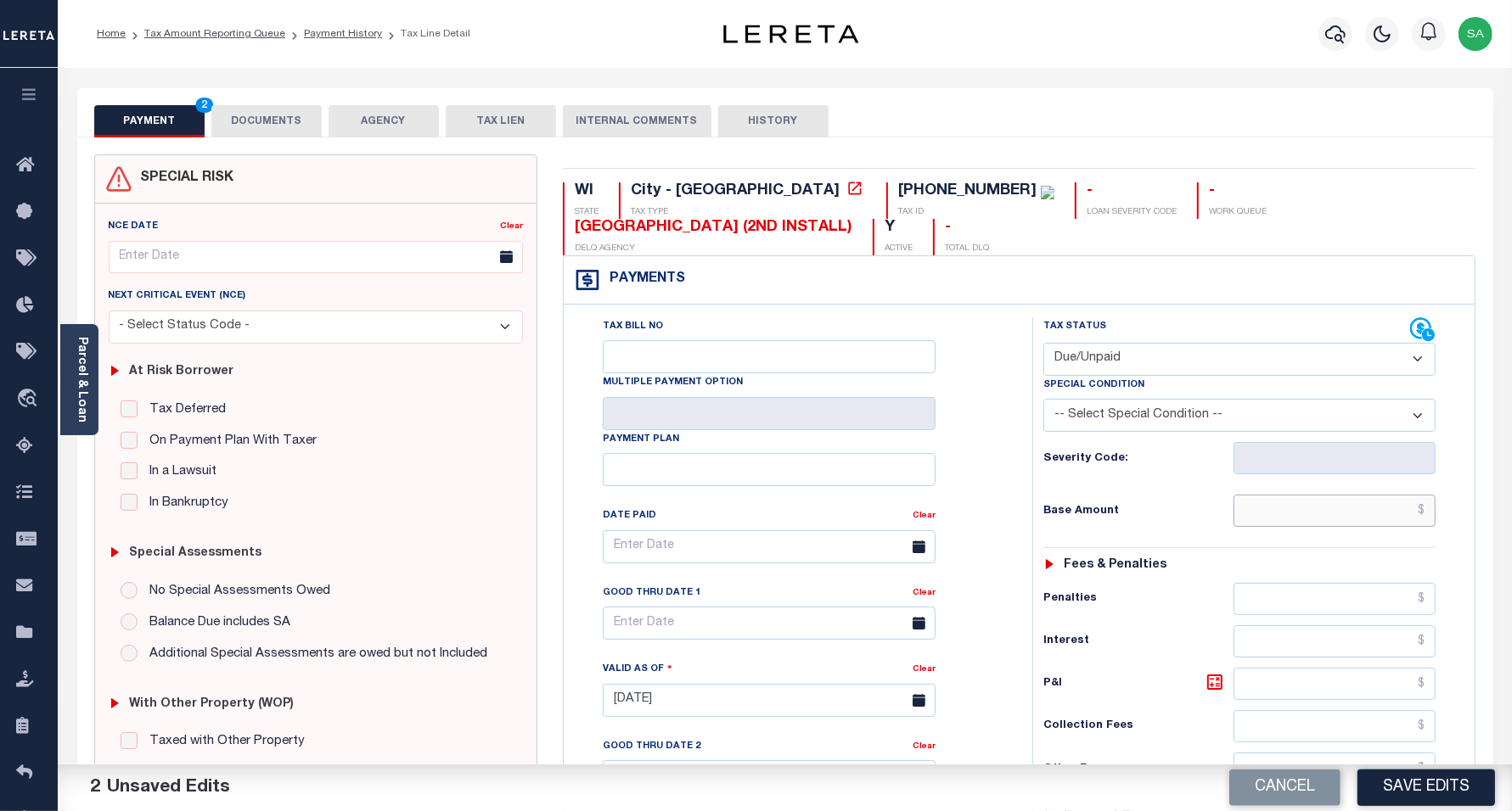
click at [1296, 509] on input "text" at bounding box center [1334, 511] width 202 height 32
paste input "$738.81"
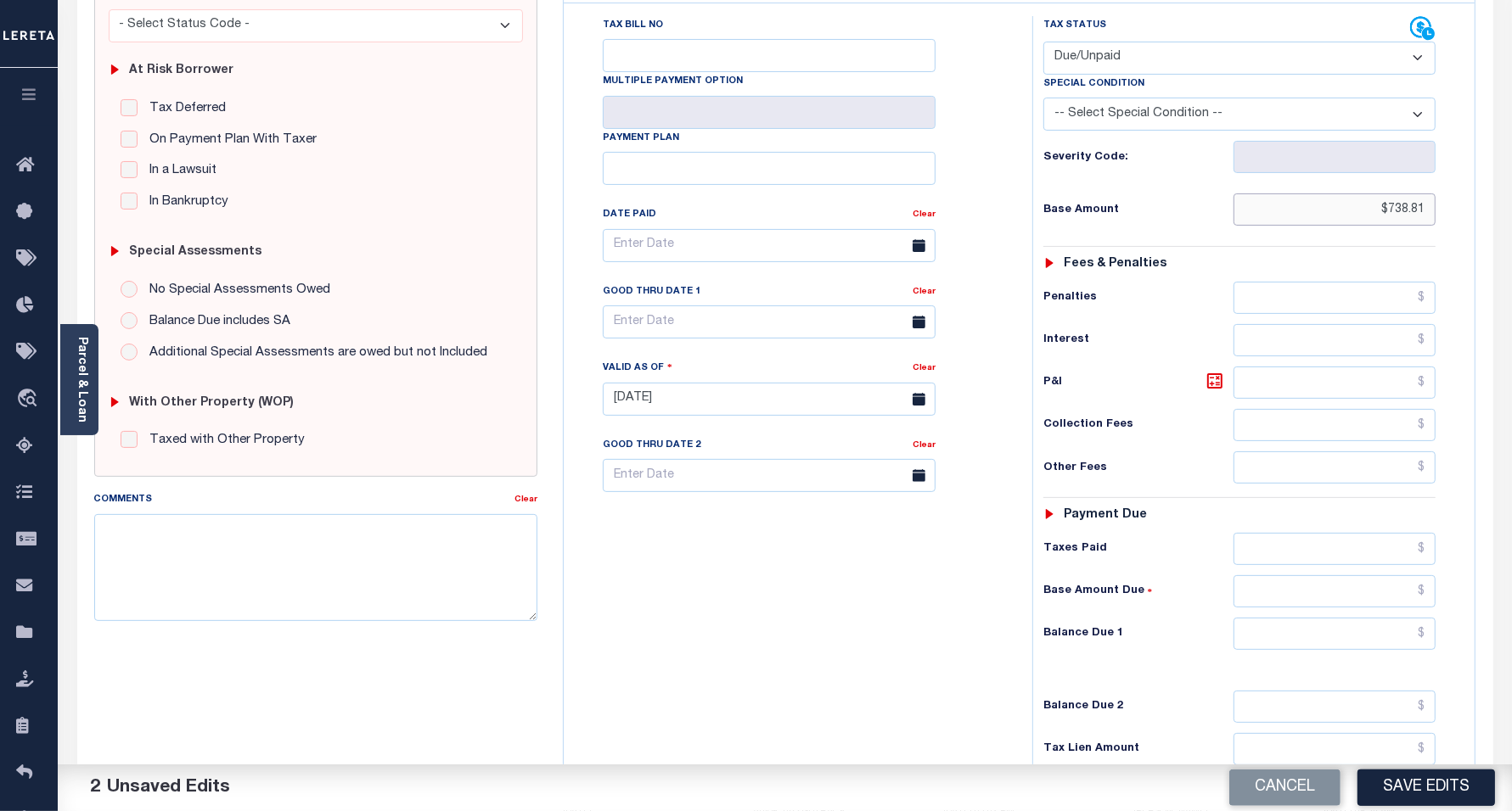
scroll to position [319, 0]
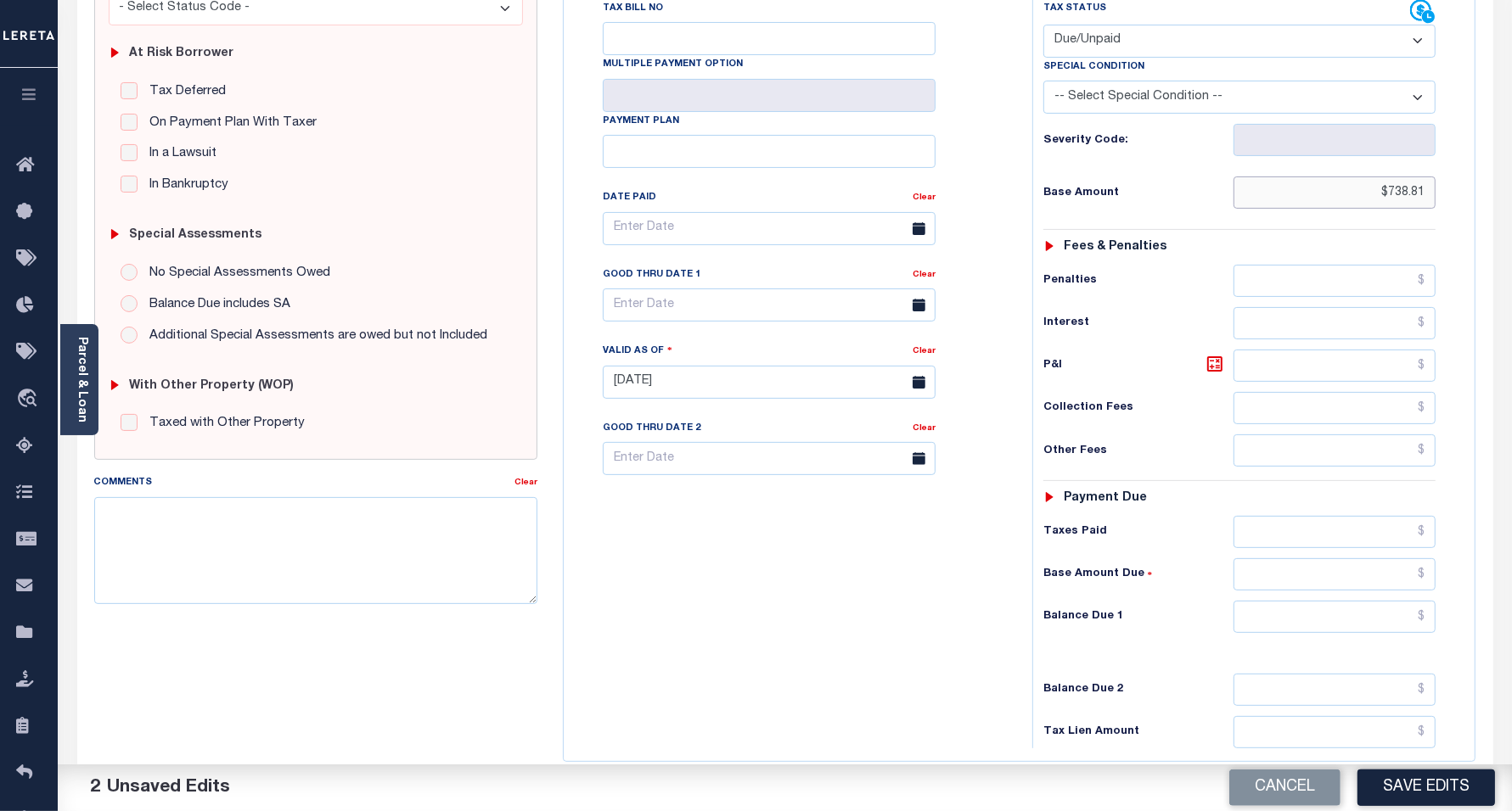
type input "$738.81"
click at [1383, 353] on div "Tax Status Status - Select Status Code -" at bounding box center [1246, 374] width 427 height 749
click at [1333, 375] on input "text" at bounding box center [1334, 366] width 202 height 32
type input "$618.68"
click at [765, 608] on div "Tax Bill No Multiple Payment Option Payment Plan Clear" at bounding box center [793, 374] width 452 height 749
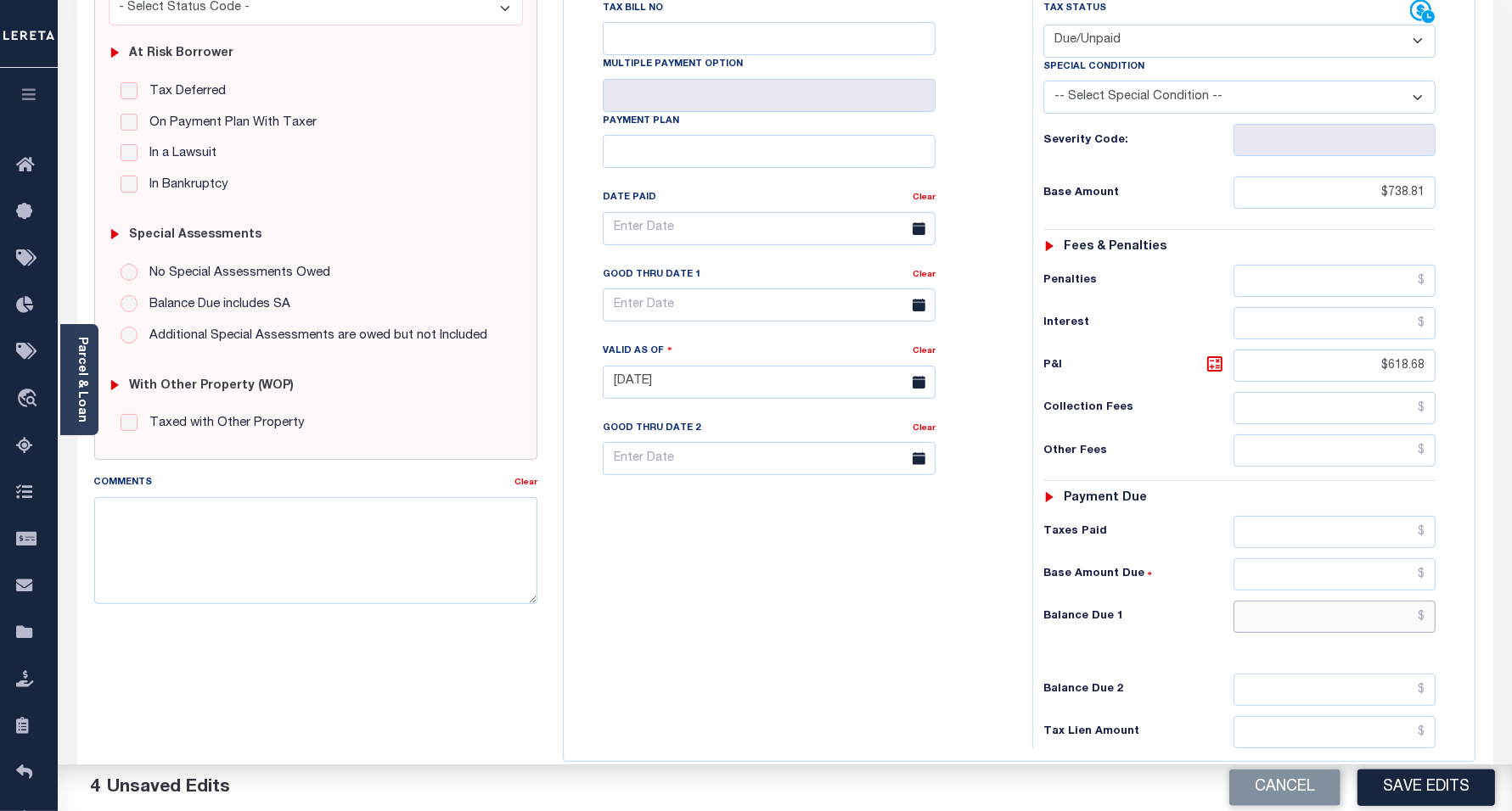
click at [1310, 618] on input "text" at bounding box center [1334, 617] width 202 height 32
paste input "1,357.49"
type input "$1,357.49"
click at [868, 636] on div "Tax Bill No Multiple Payment Option Payment Plan Clear" at bounding box center [793, 374] width 452 height 749
click at [748, 312] on input "text" at bounding box center [768, 304] width 333 height 33
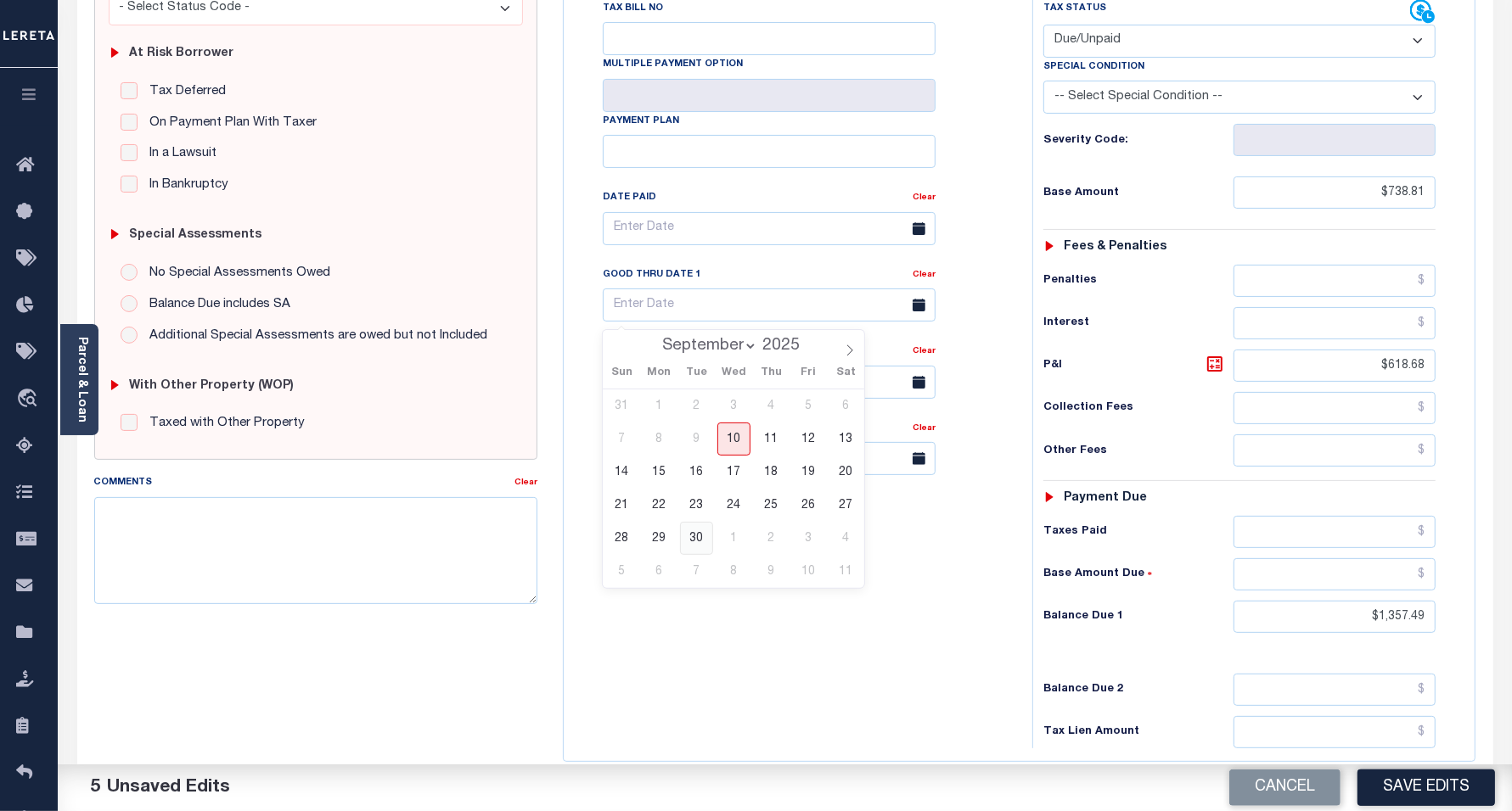
click at [696, 537] on span "30" at bounding box center [696, 538] width 33 height 33
type input "[DATE]"
click at [826, 663] on div "Tax Bill No Multiple Payment Option Payment Plan Clear" at bounding box center [793, 374] width 452 height 749
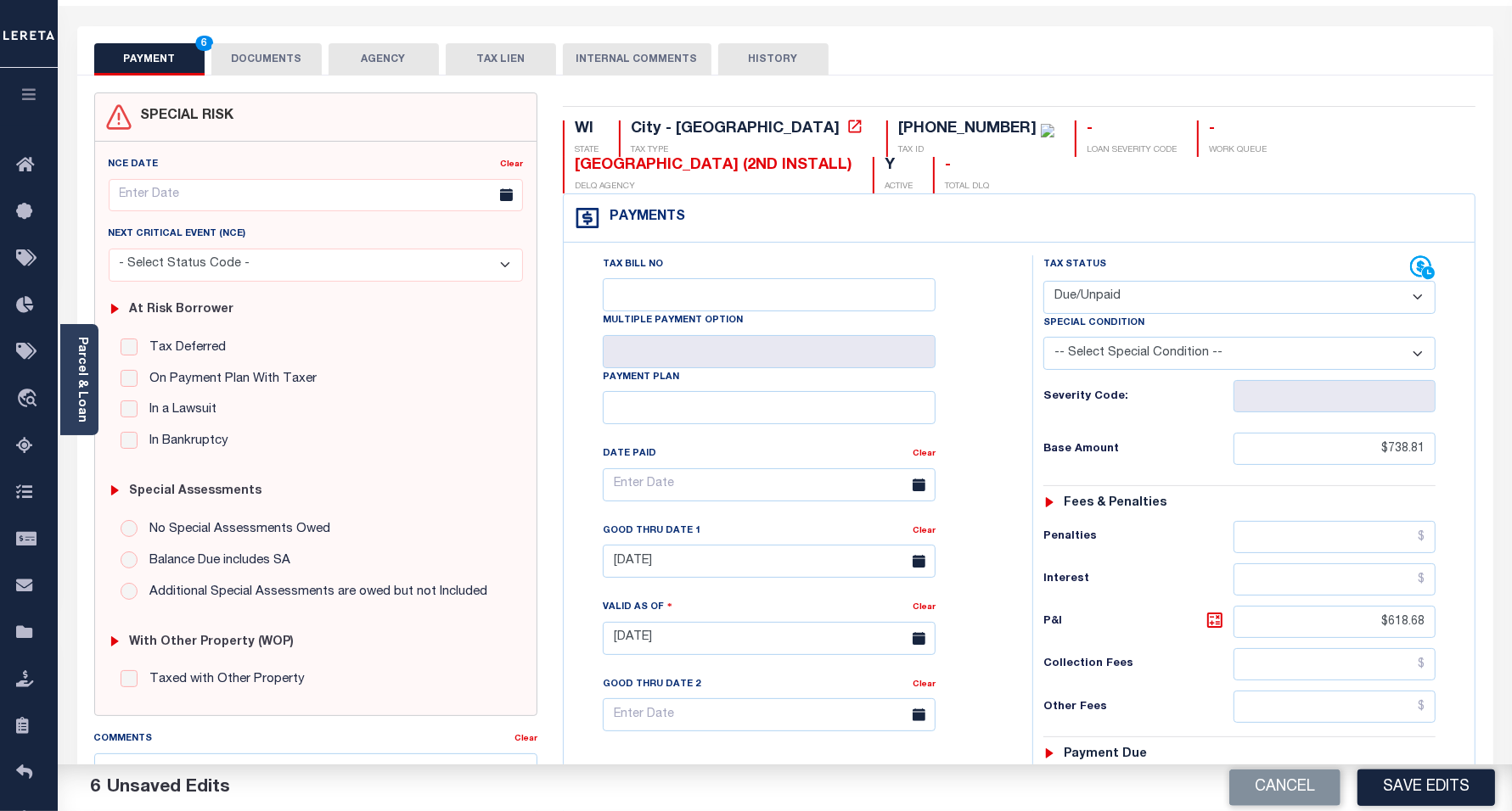
scroll to position [0, 0]
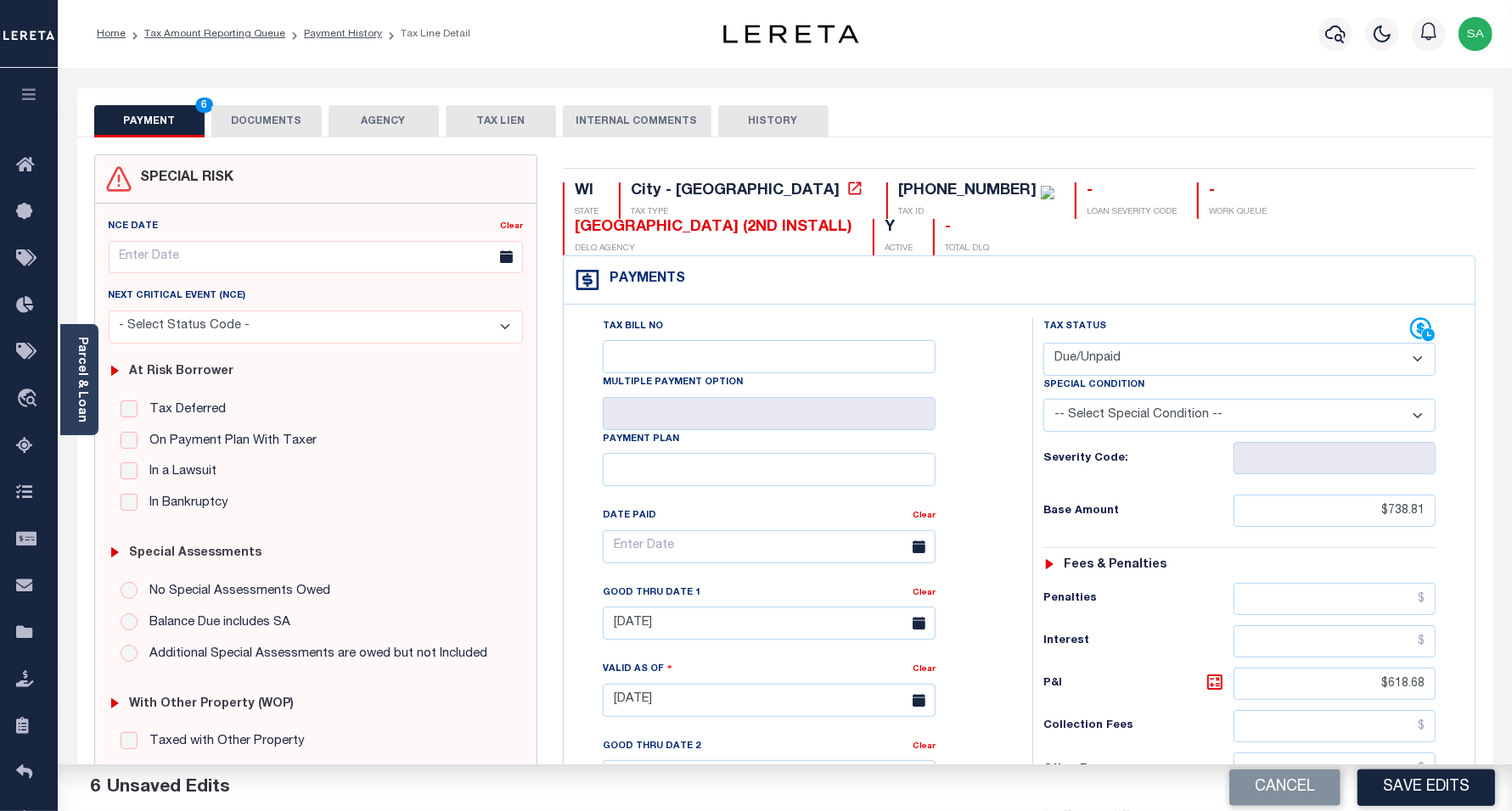
click at [248, 129] on button "DOCUMENTS" at bounding box center [267, 121] width 111 height 32
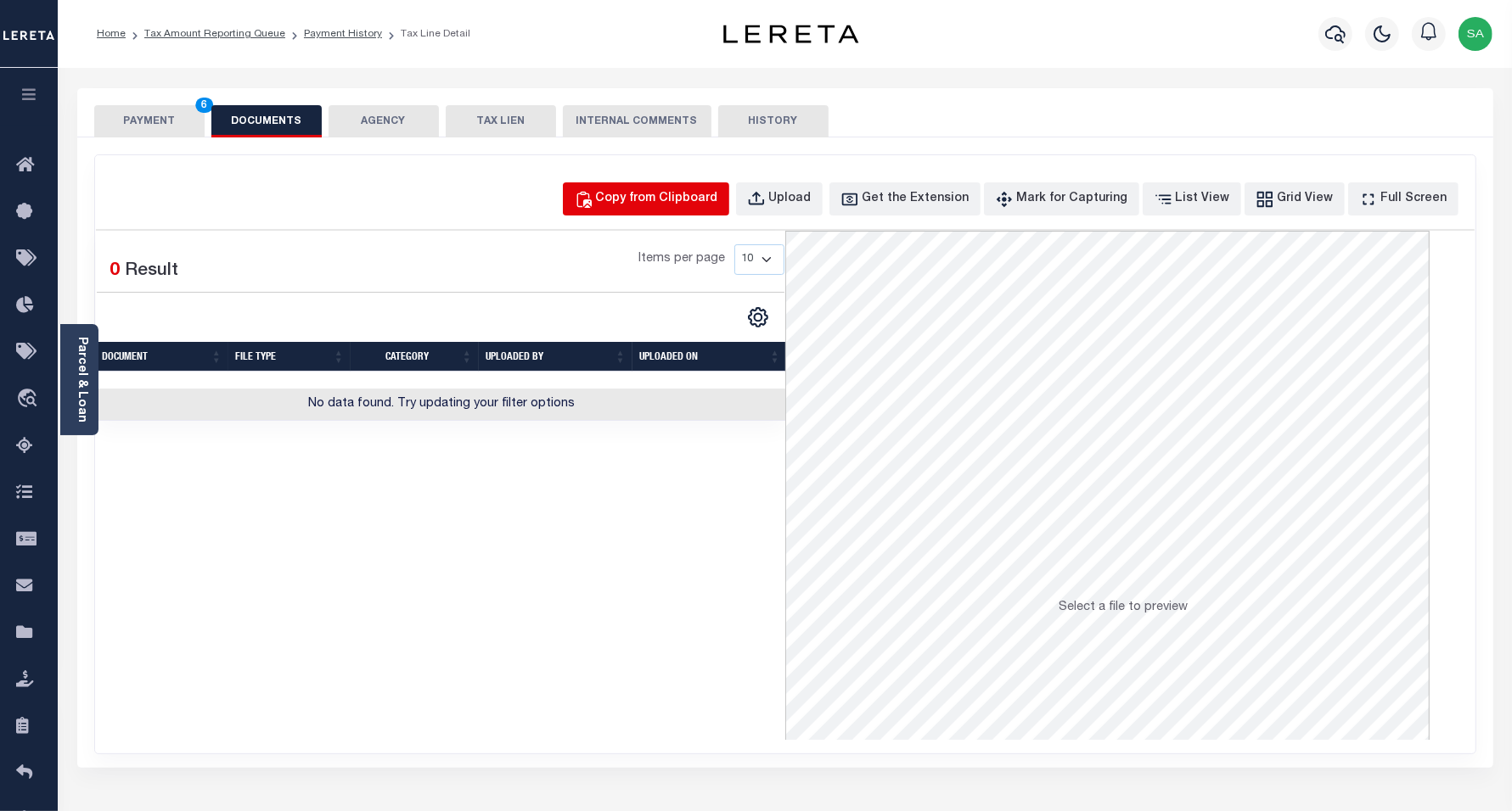
click at [697, 193] on div "Copy from Clipboard" at bounding box center [657, 199] width 122 height 19
select select "POP"
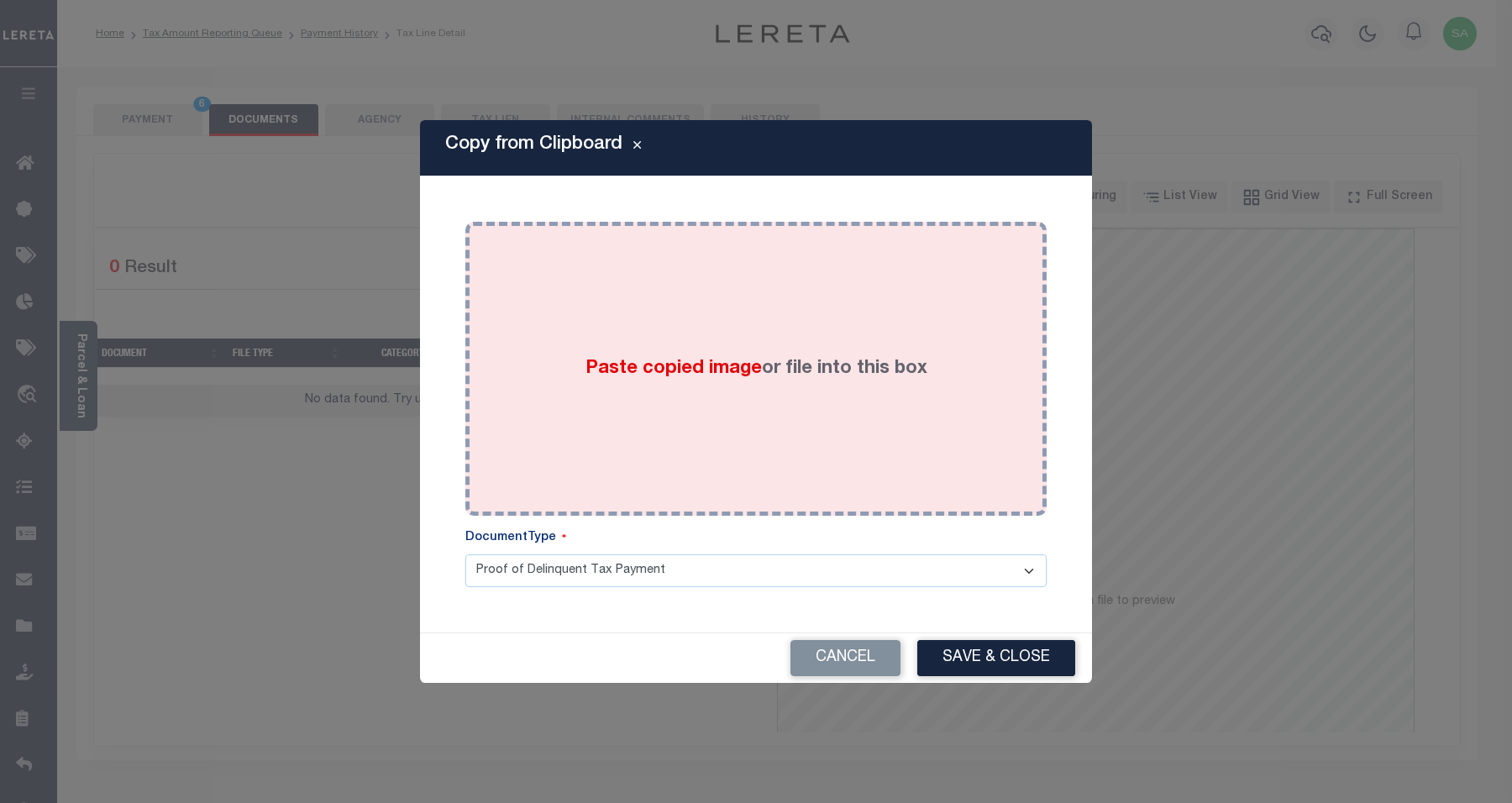
click at [787, 376] on label "Paste copied image or file into this box" at bounding box center [756, 368] width 342 height 27
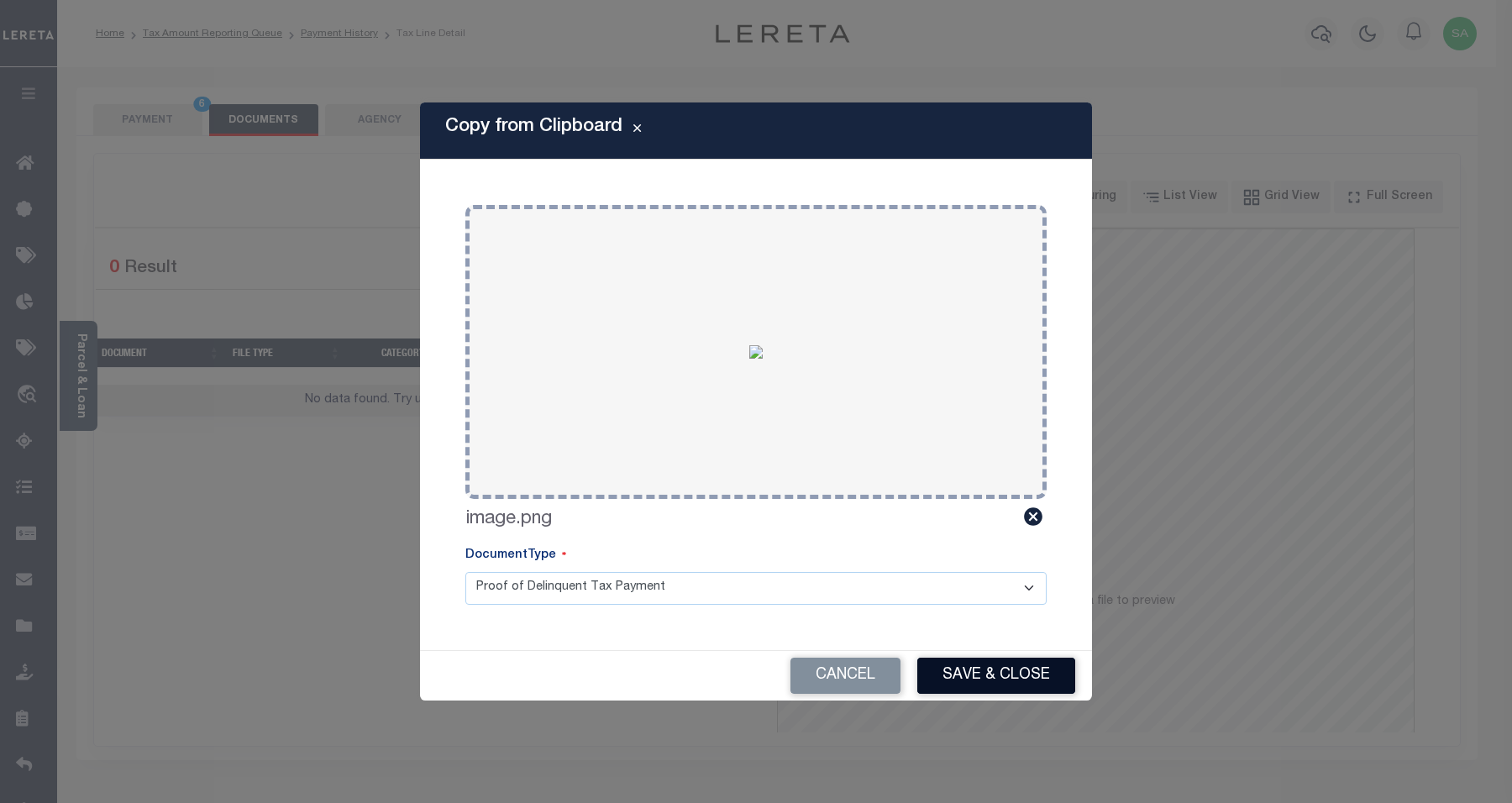
click at [1009, 674] on button "Save & Close" at bounding box center [996, 676] width 158 height 36
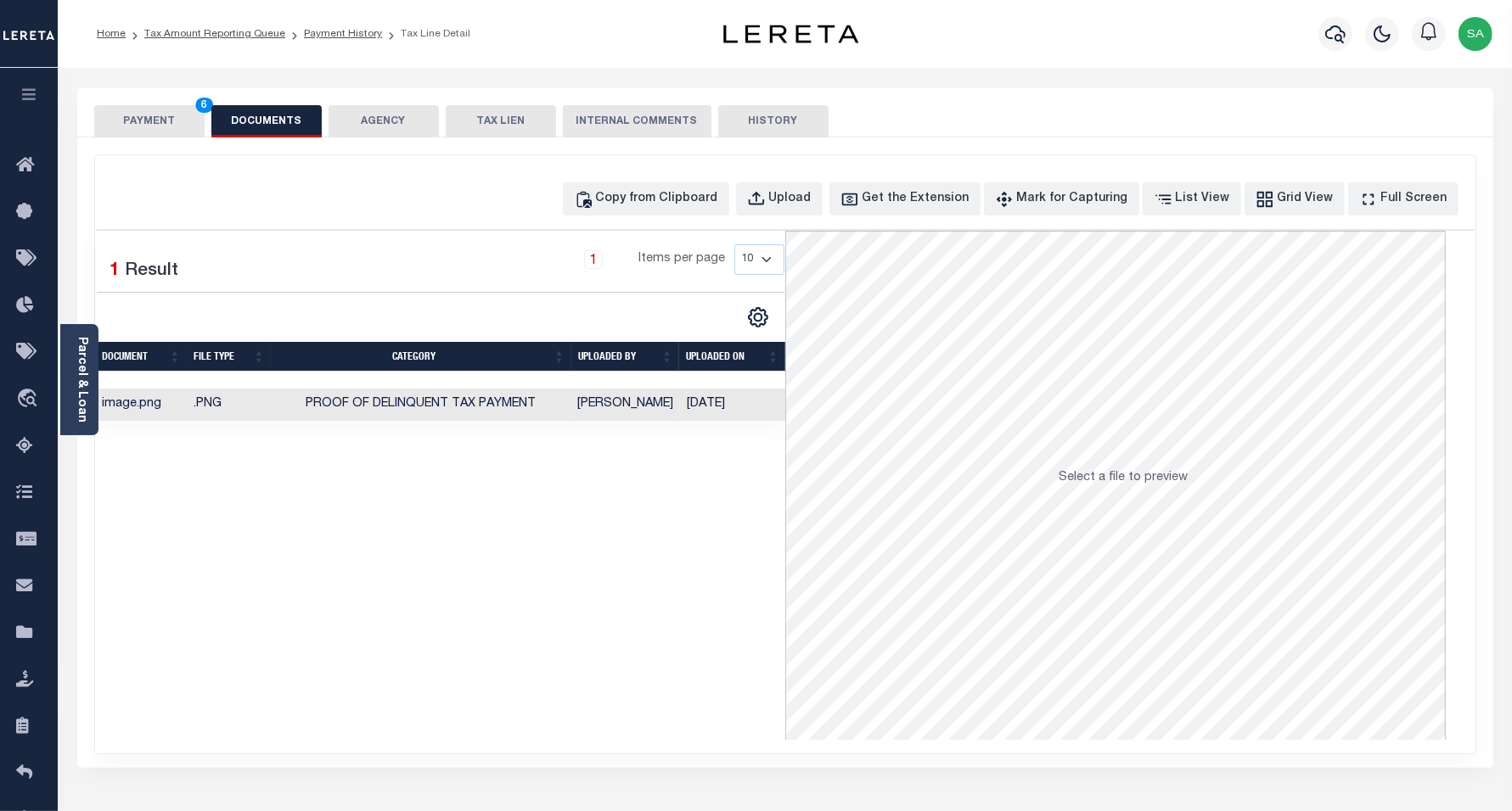
click at [165, 130] on button "PAYMENT 6" at bounding box center [150, 121] width 111 height 32
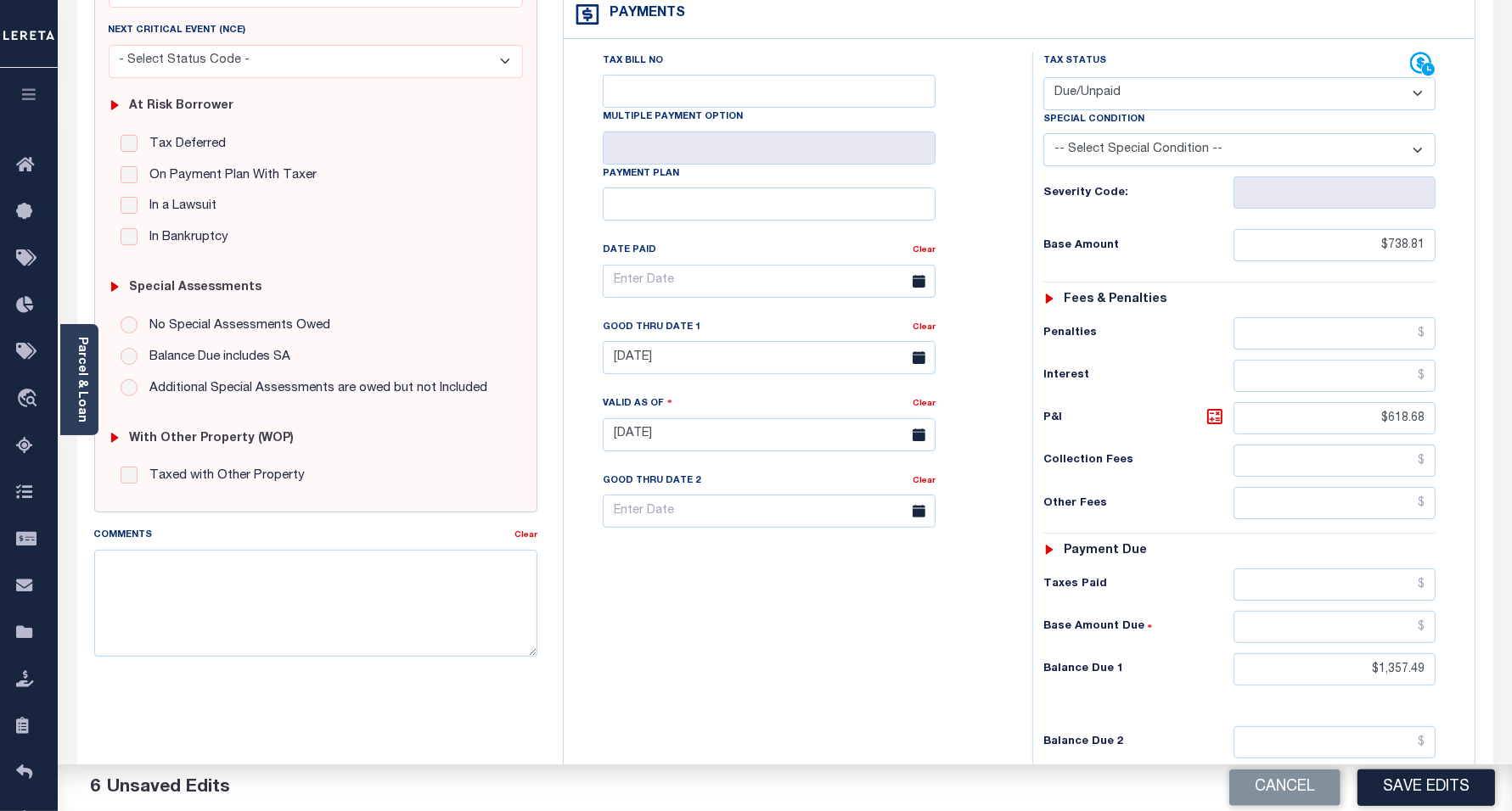
scroll to position [319, 0]
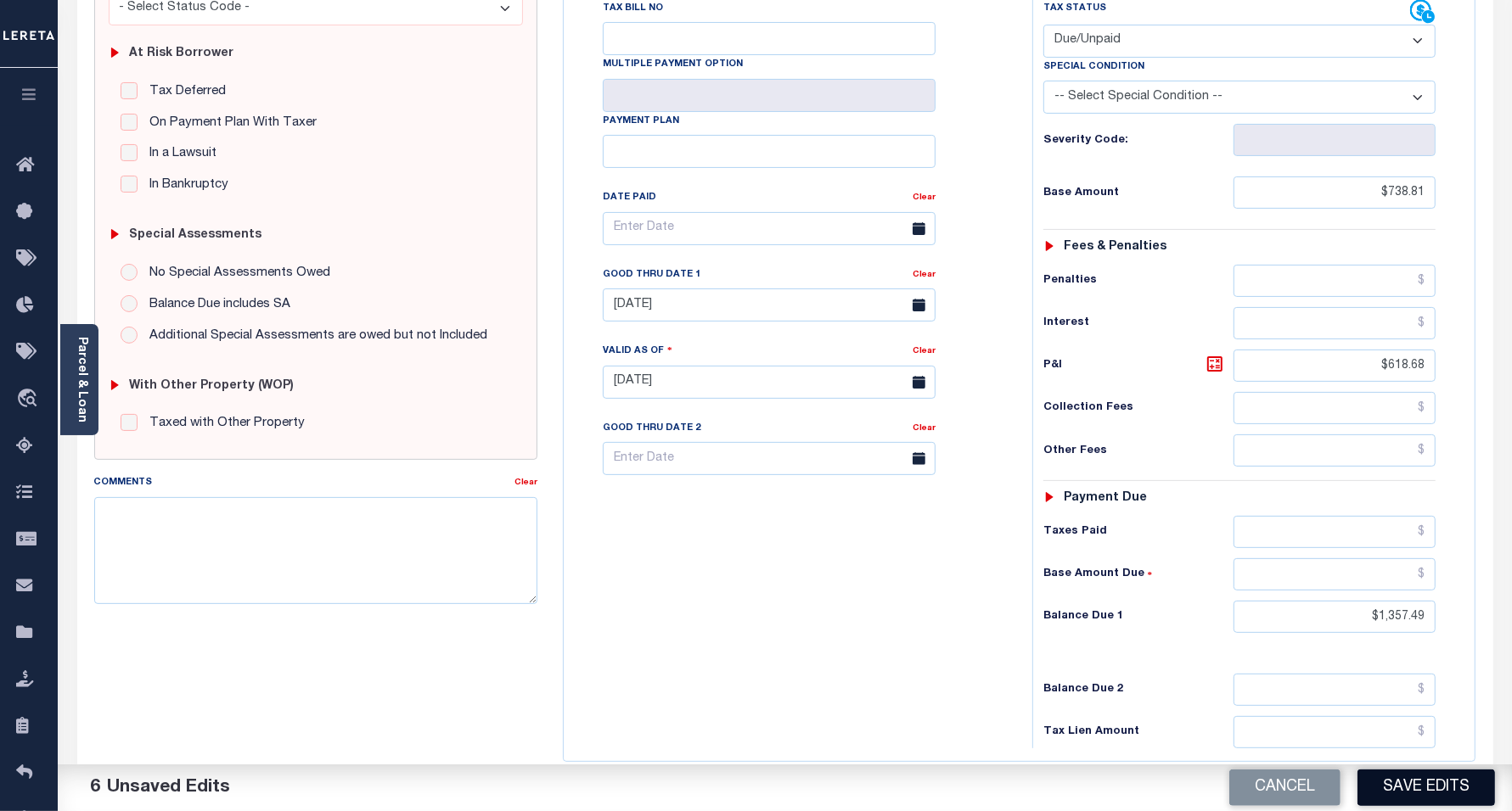
click at [1435, 786] on button "Save Edits" at bounding box center [1426, 788] width 137 height 37
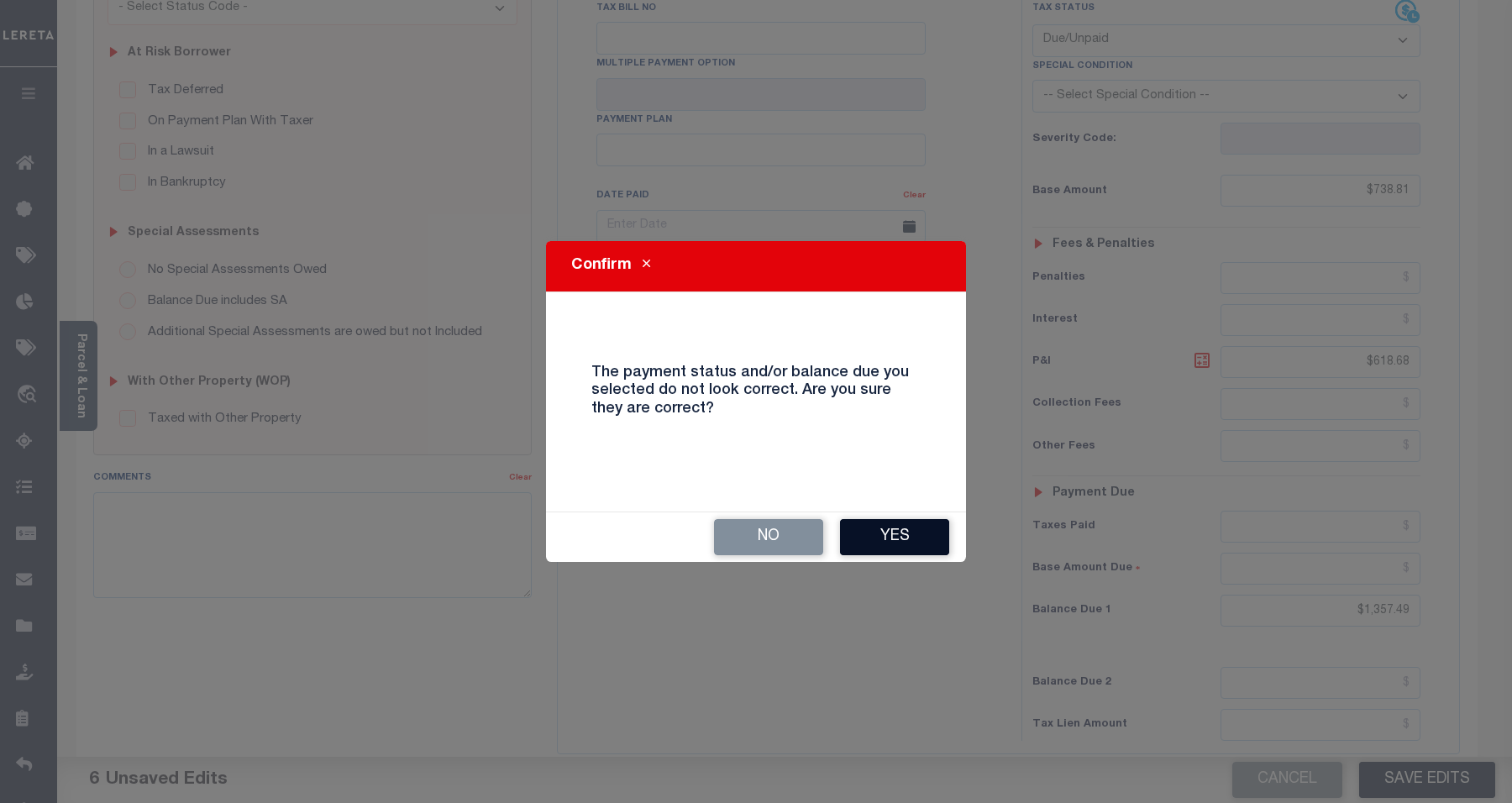
click at [907, 526] on button "Yes" at bounding box center [895, 537] width 110 height 36
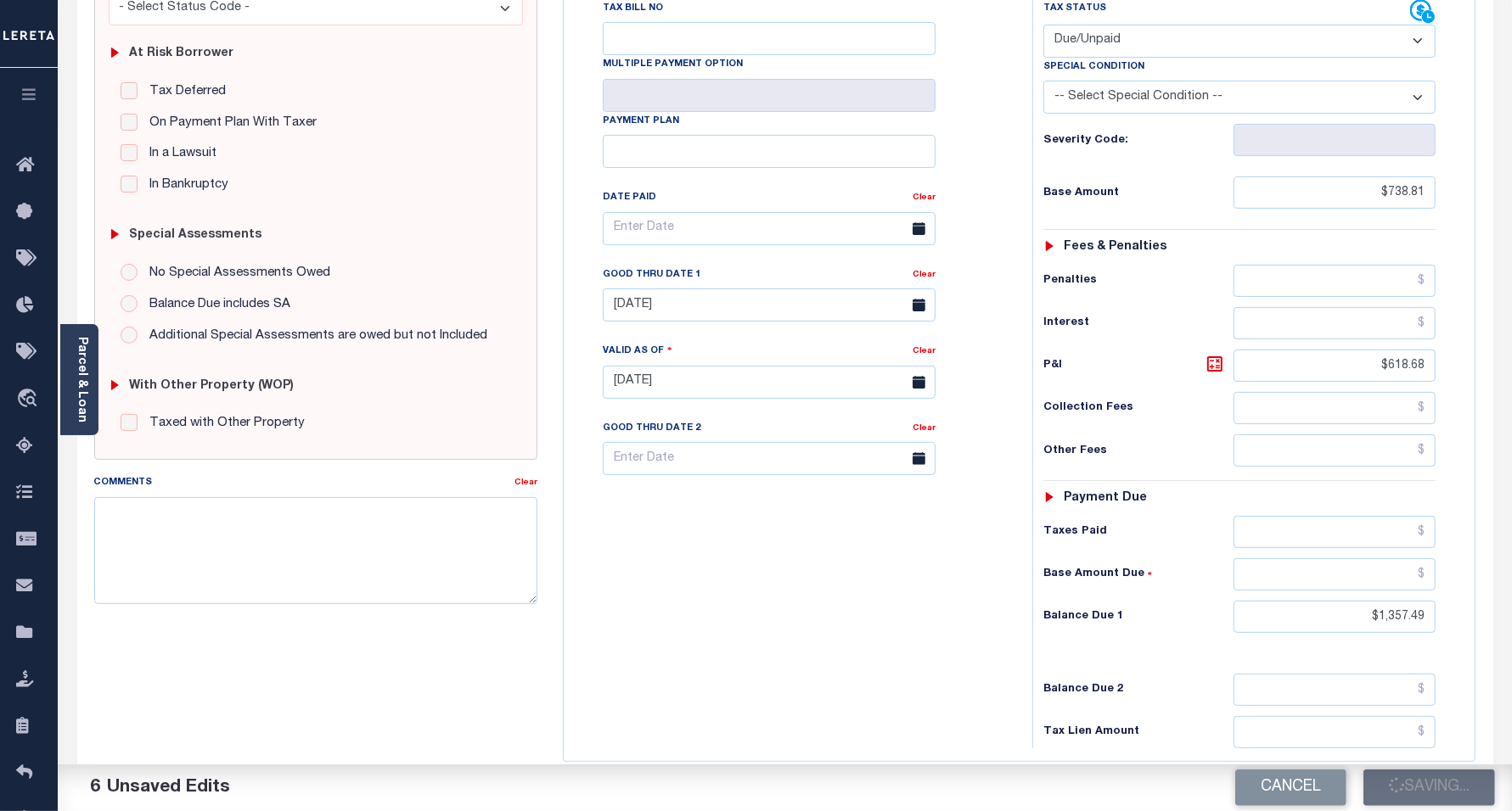
checkbox input "false"
type input "$738.81"
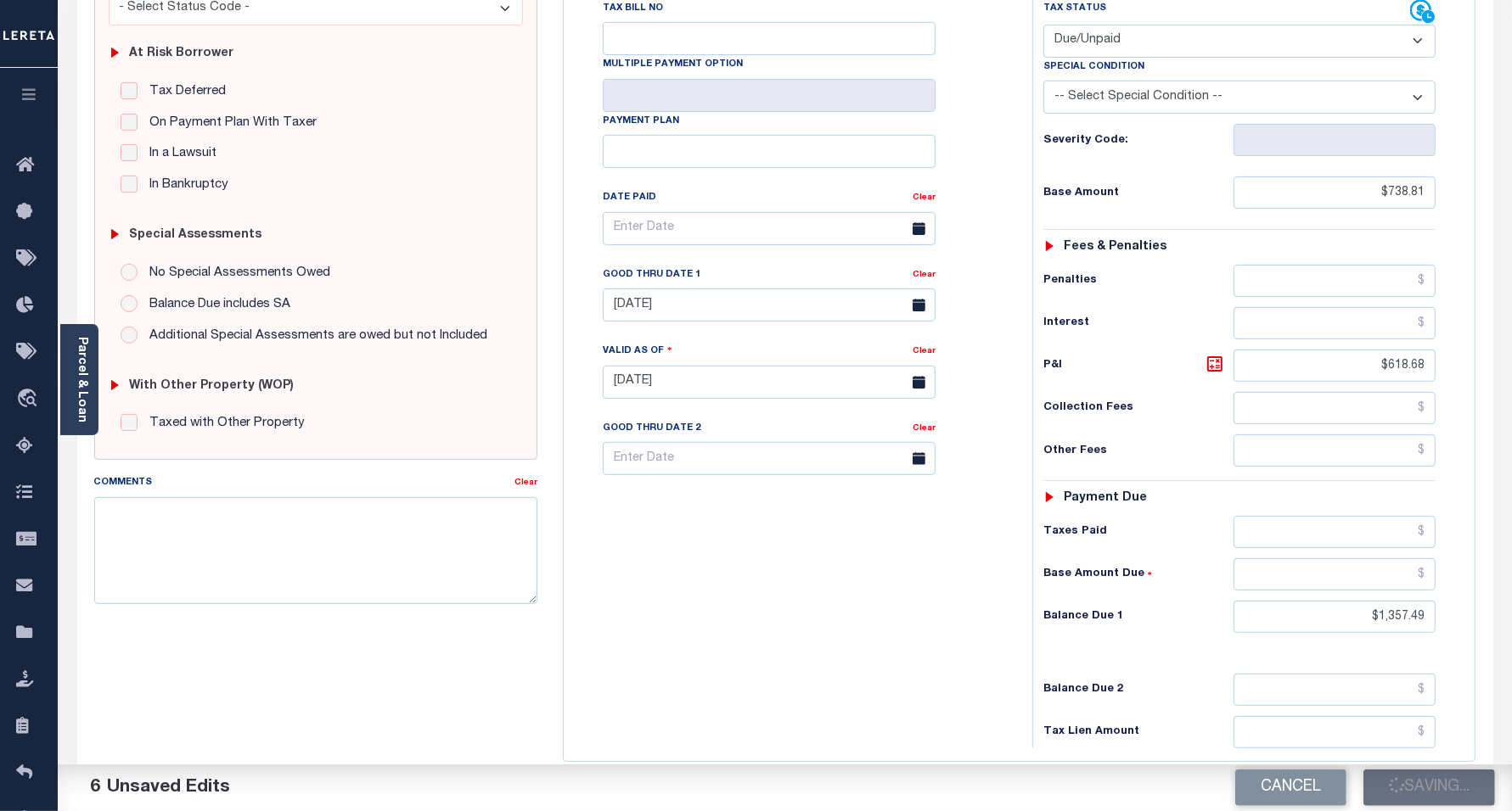
type input "$618.68"
type input "$1,357.49"
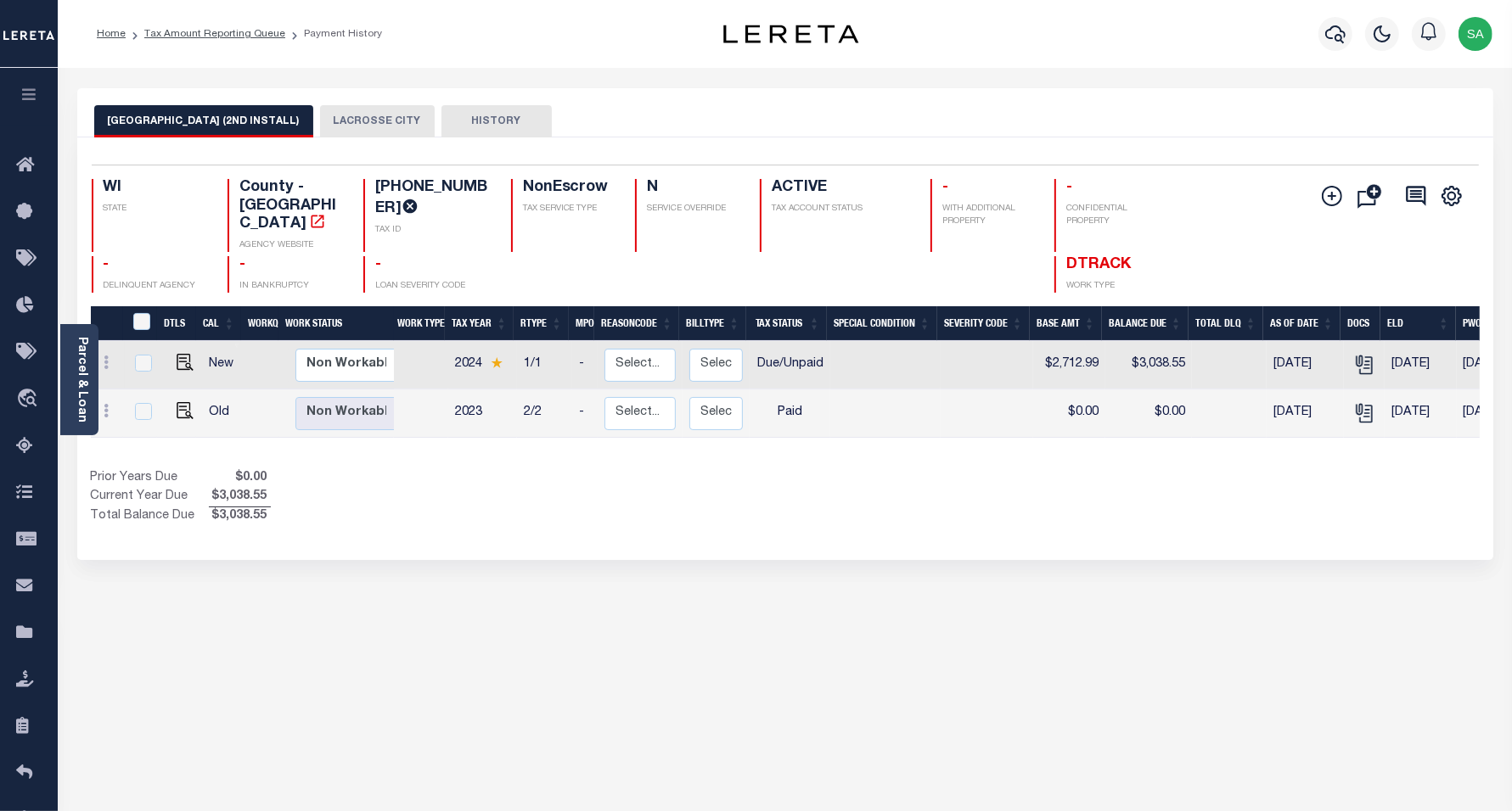
click at [345, 108] on button "LACROSSE CITY" at bounding box center [378, 121] width 114 height 32
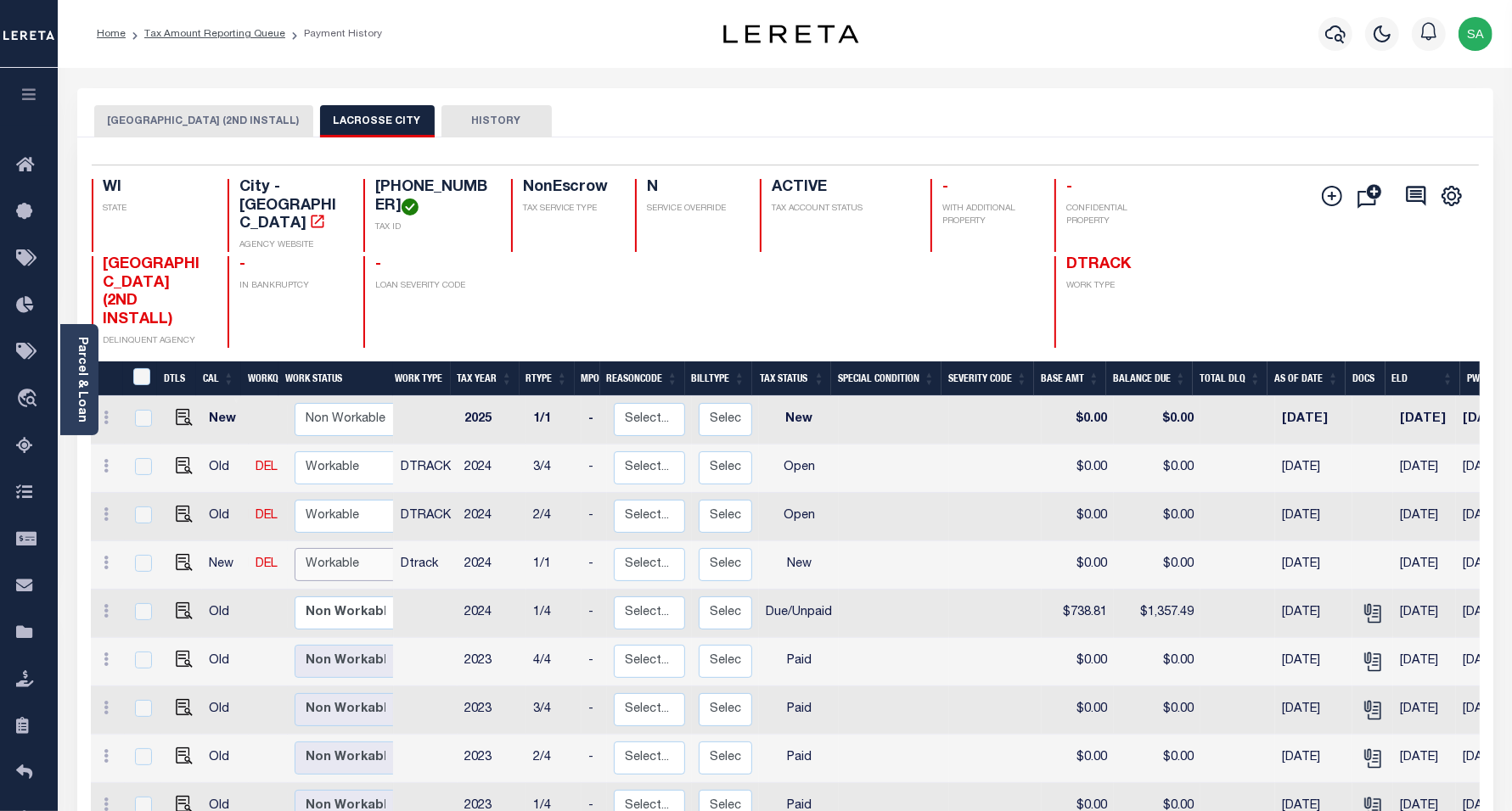
click at [322, 549] on select "Non Workable Workable" at bounding box center [345, 565] width 102 height 33
checkbox input "true"
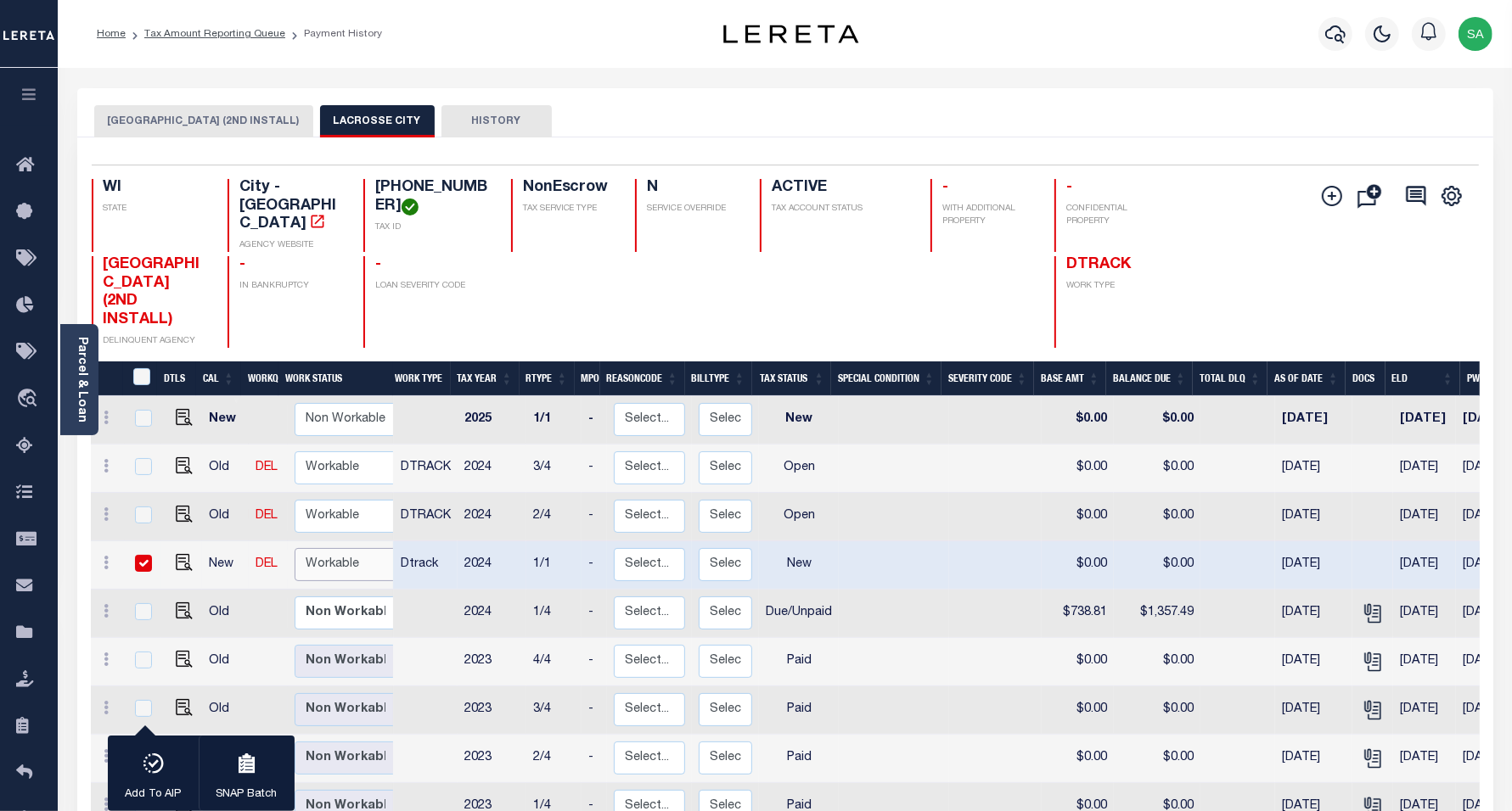
select select "true"
click at [295, 549] on select "Non Workable Workable" at bounding box center [345, 565] width 102 height 33
checkbox input "false"
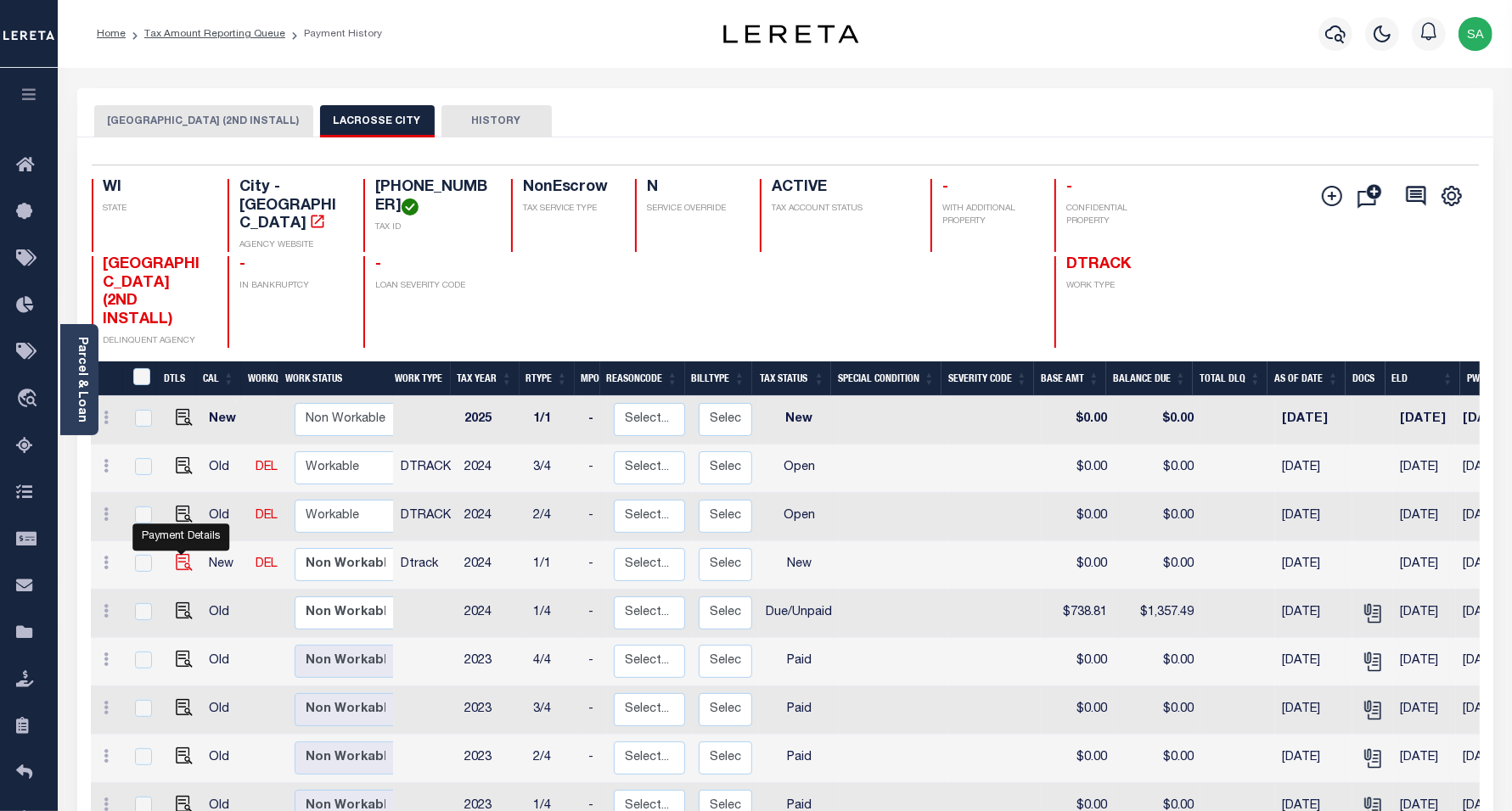
click at [183, 554] on img "" at bounding box center [184, 562] width 17 height 17
checkbox input "true"
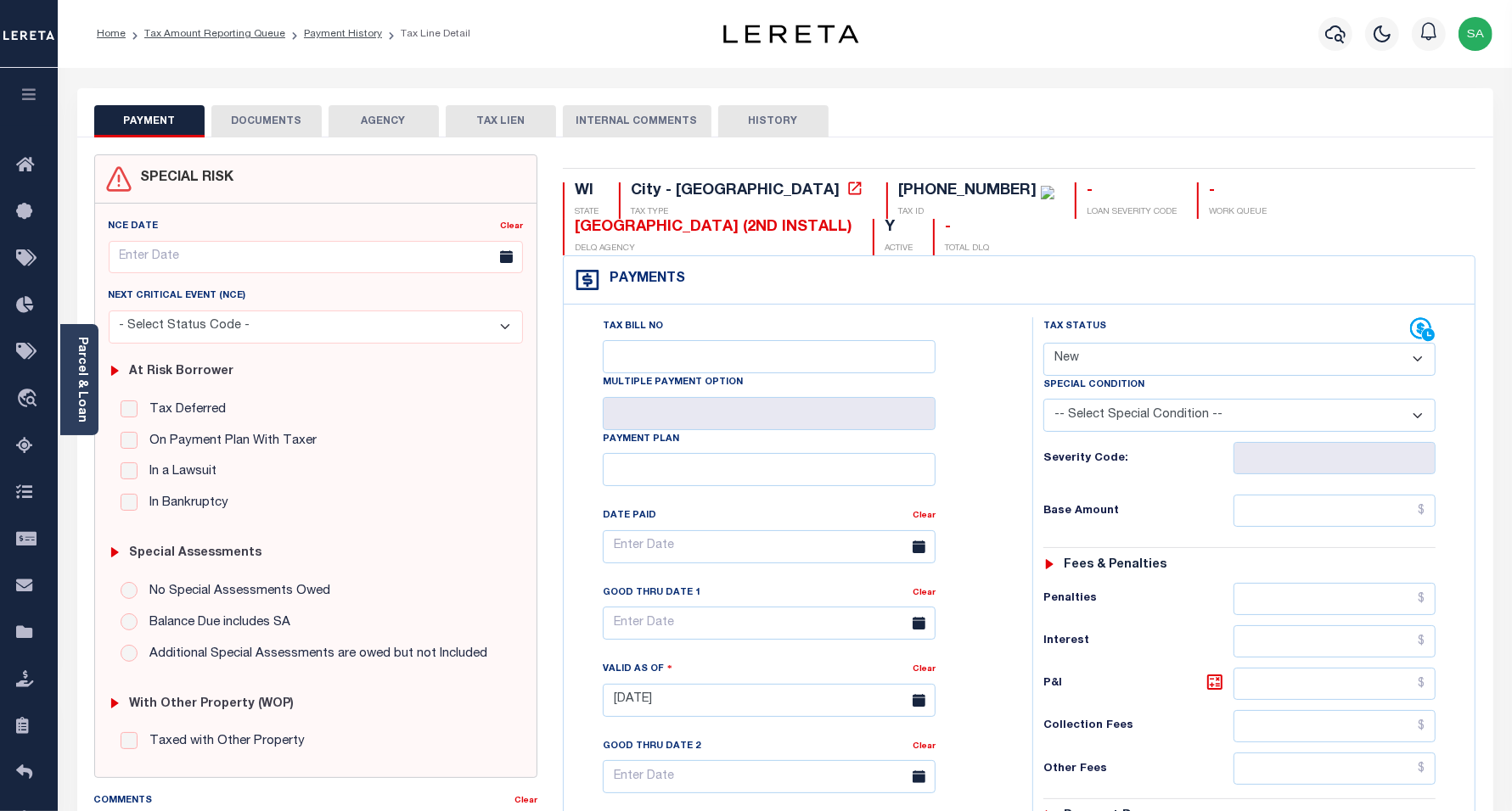
click at [1248, 362] on select "- Select Status Code - Open Due/Unpaid Paid Incomplete No Tax Due Internal Refu…" at bounding box center [1240, 359] width 393 height 33
select select "DUE"
click at [1043, 344] on select "- Select Status Code - Open Due/Unpaid Paid Incomplete No Tax Due Internal Refu…" at bounding box center [1240, 359] width 393 height 33
type input "[DATE]"
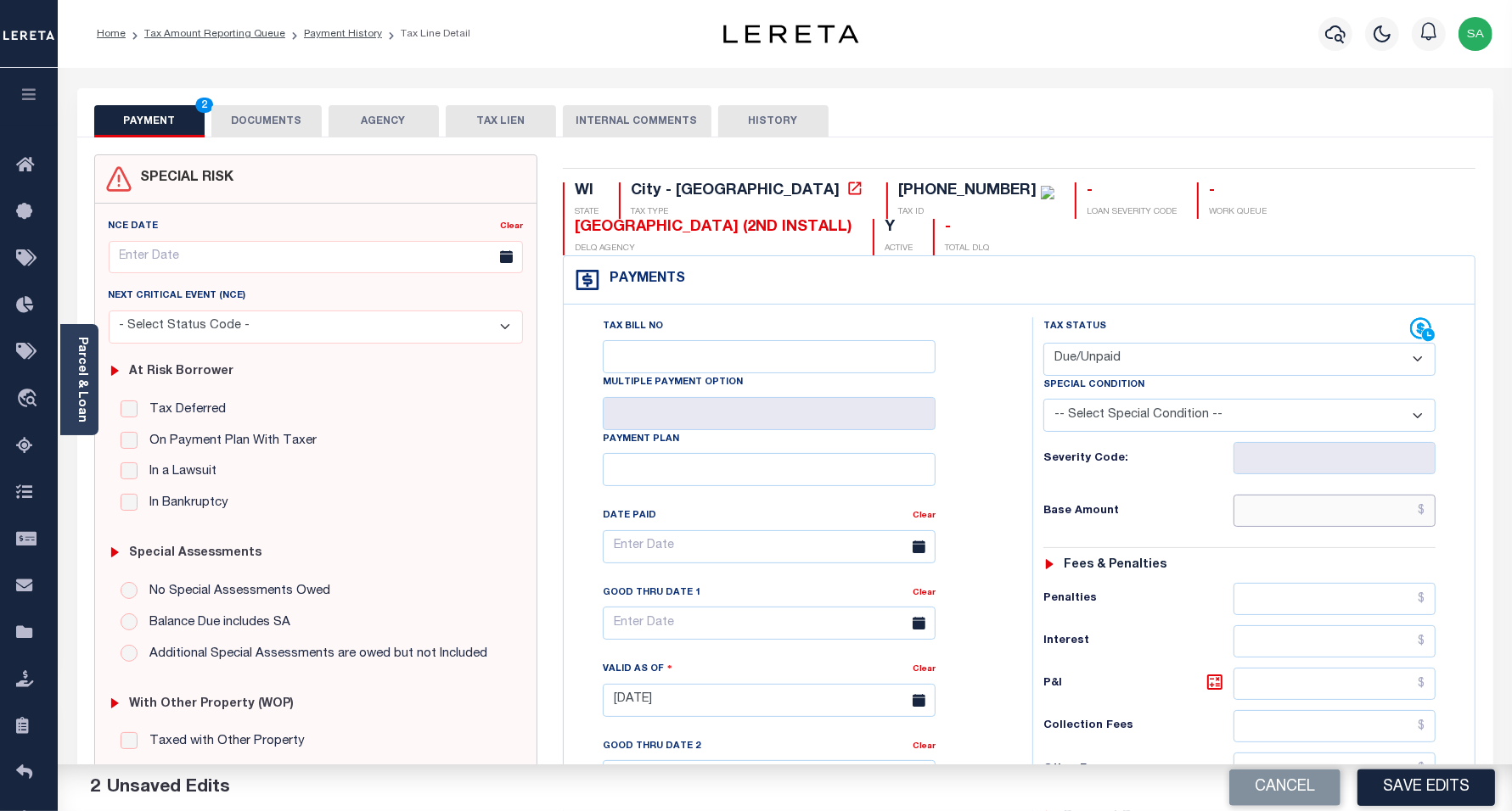
click at [1284, 516] on input "text" at bounding box center [1334, 511] width 202 height 32
paste input "$658.06"
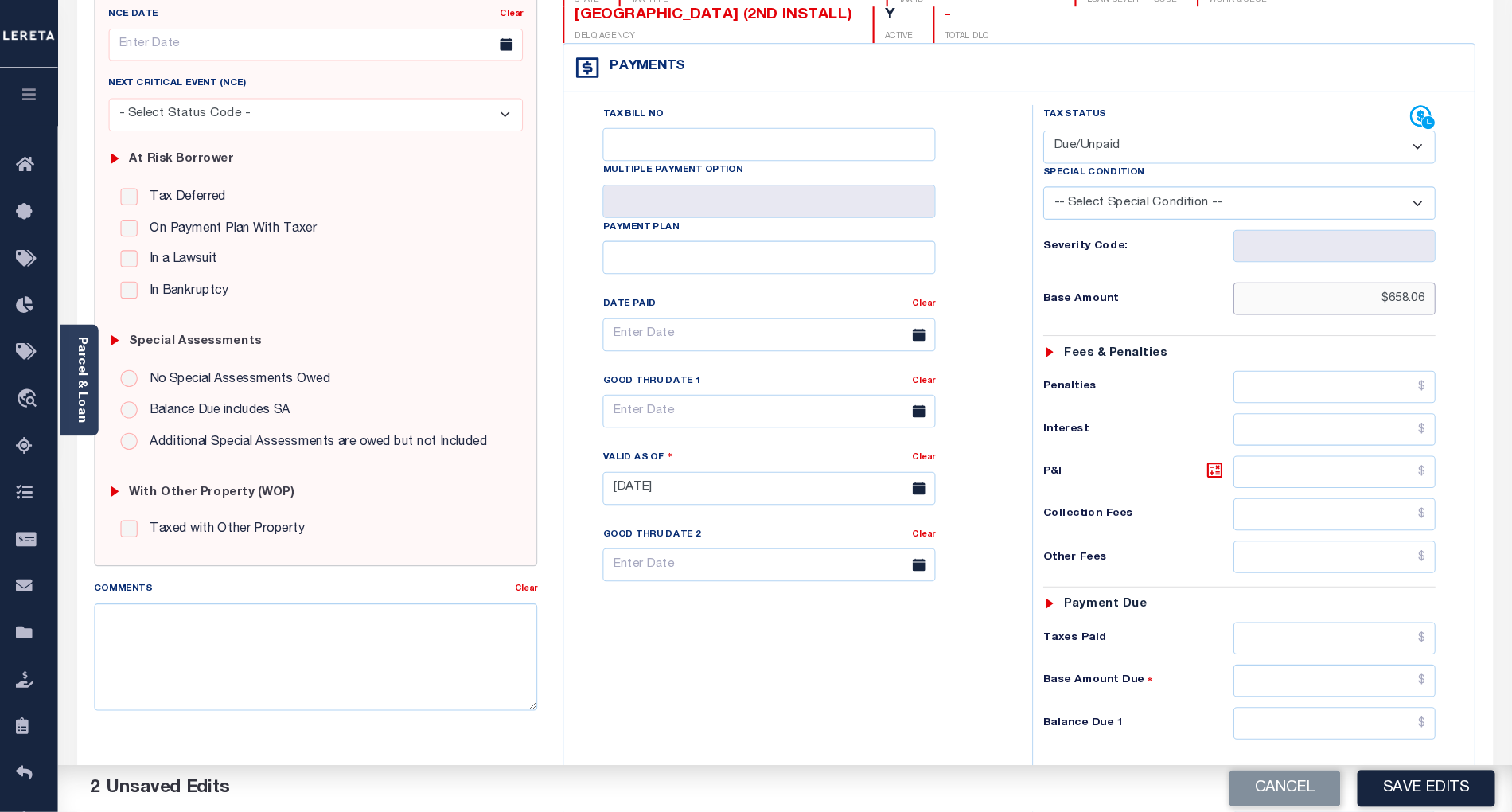
scroll to position [199, 0]
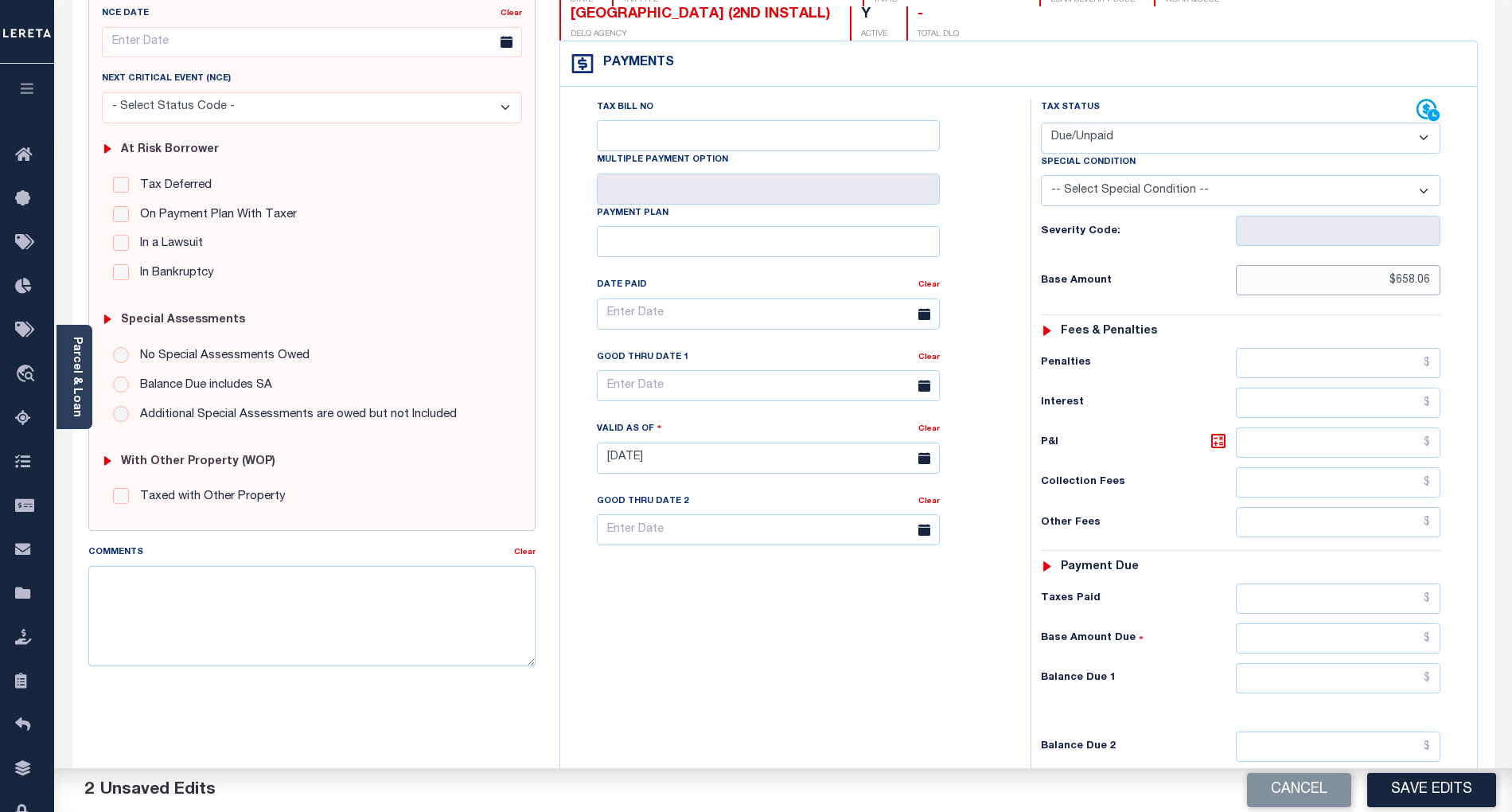
type input "$658.06"
click at [1284, 428] on input "text" at bounding box center [1338, 443] width 205 height 30
type input "$618.68"
drag, startPoint x: 650, startPoint y: 642, endPoint x: 794, endPoint y: 616, distance: 146.3
click at [650, 642] on div "Tax Bill No Multiple Payment Option Payment Plan Clear" at bounding box center [791, 450] width 454 height 703
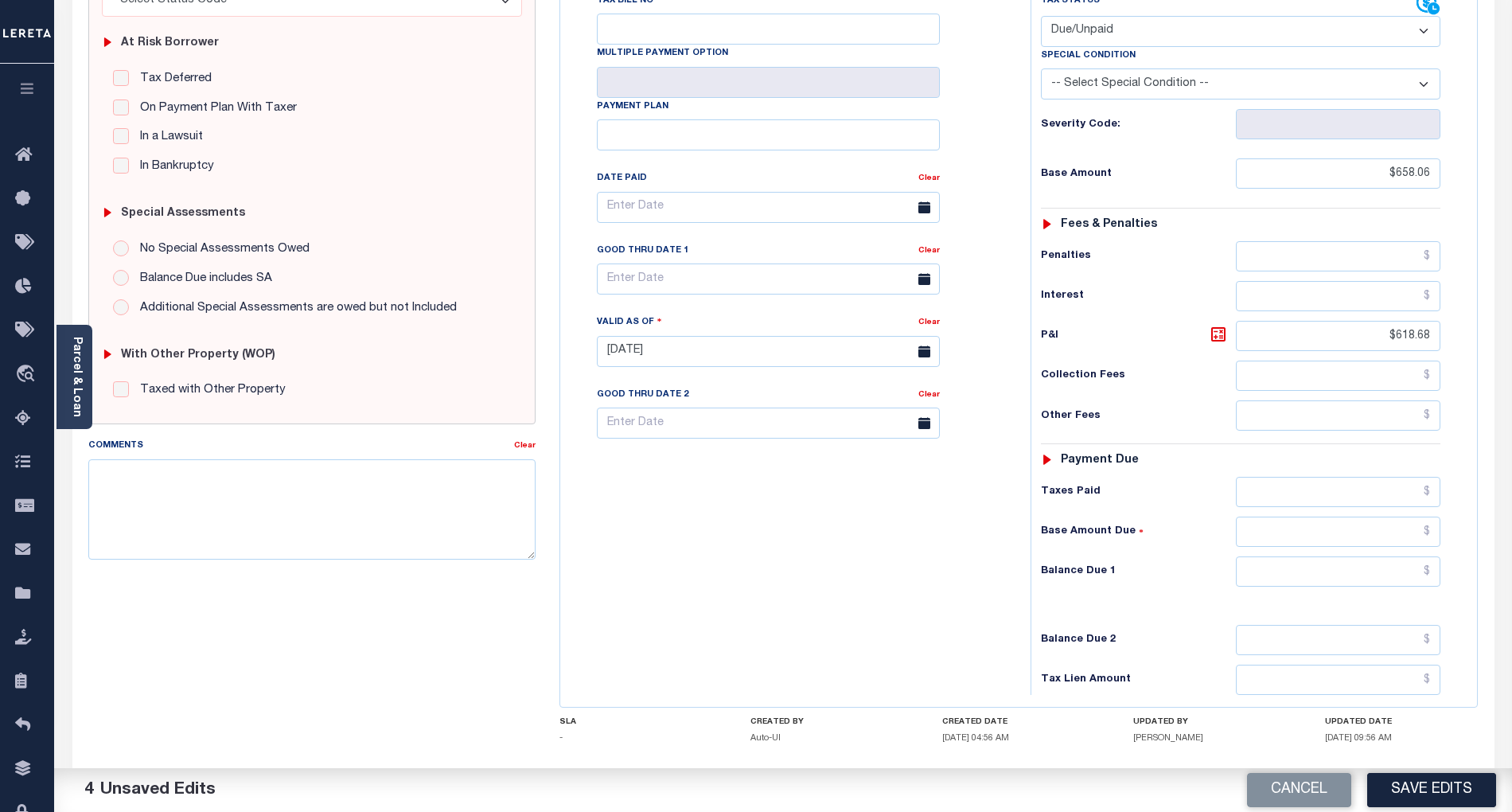
scroll to position [369, 0]
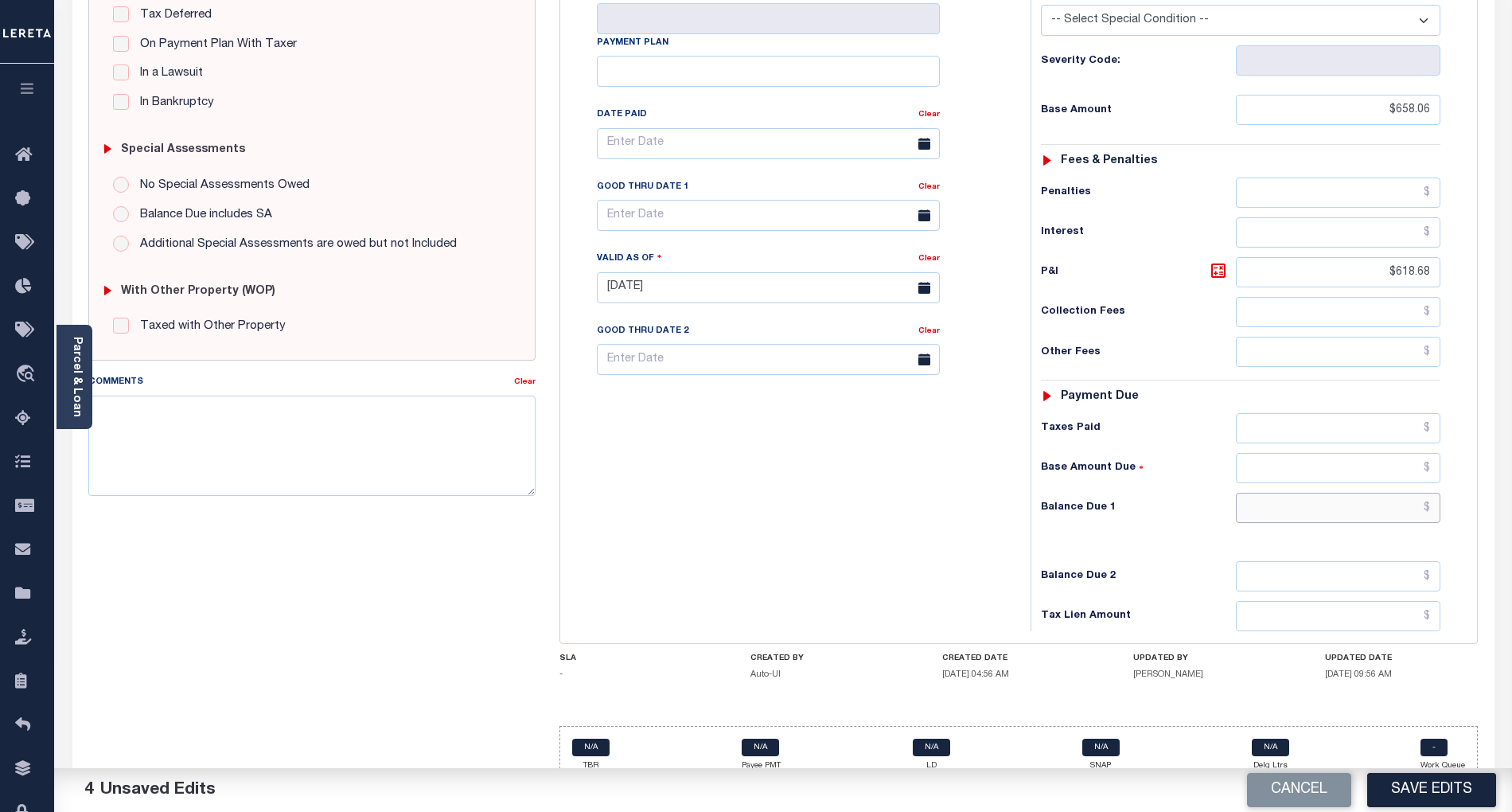
click at [1272, 493] on input "text" at bounding box center [1338, 508] width 205 height 30
paste input "1,276.74"
type input "$1,276.74"
drag, startPoint x: 756, startPoint y: 527, endPoint x: 783, endPoint y: 323, distance: 205.8
click at [756, 524] on div "Tax Bill No Multiple Payment Option Payment Plan Clear" at bounding box center [791, 280] width 454 height 703
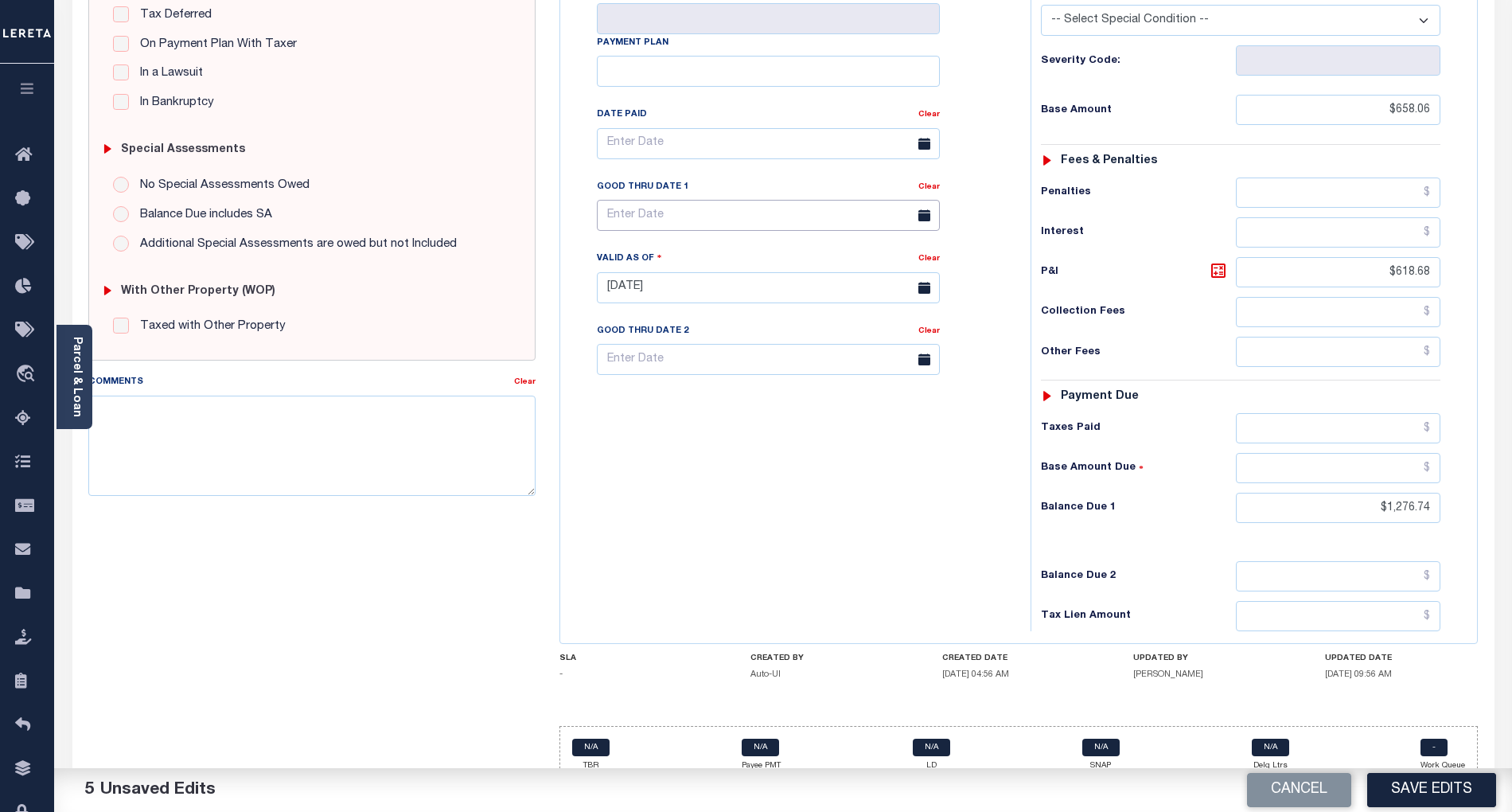
click at [775, 200] on input "text" at bounding box center [768, 215] width 343 height 31
click at [689, 401] on span "30" at bounding box center [684, 402] width 31 height 31
type input "[DATE]"
click at [745, 515] on div "Tax Bill No Multiple Payment Option Payment Plan Clear" at bounding box center [791, 280] width 454 height 703
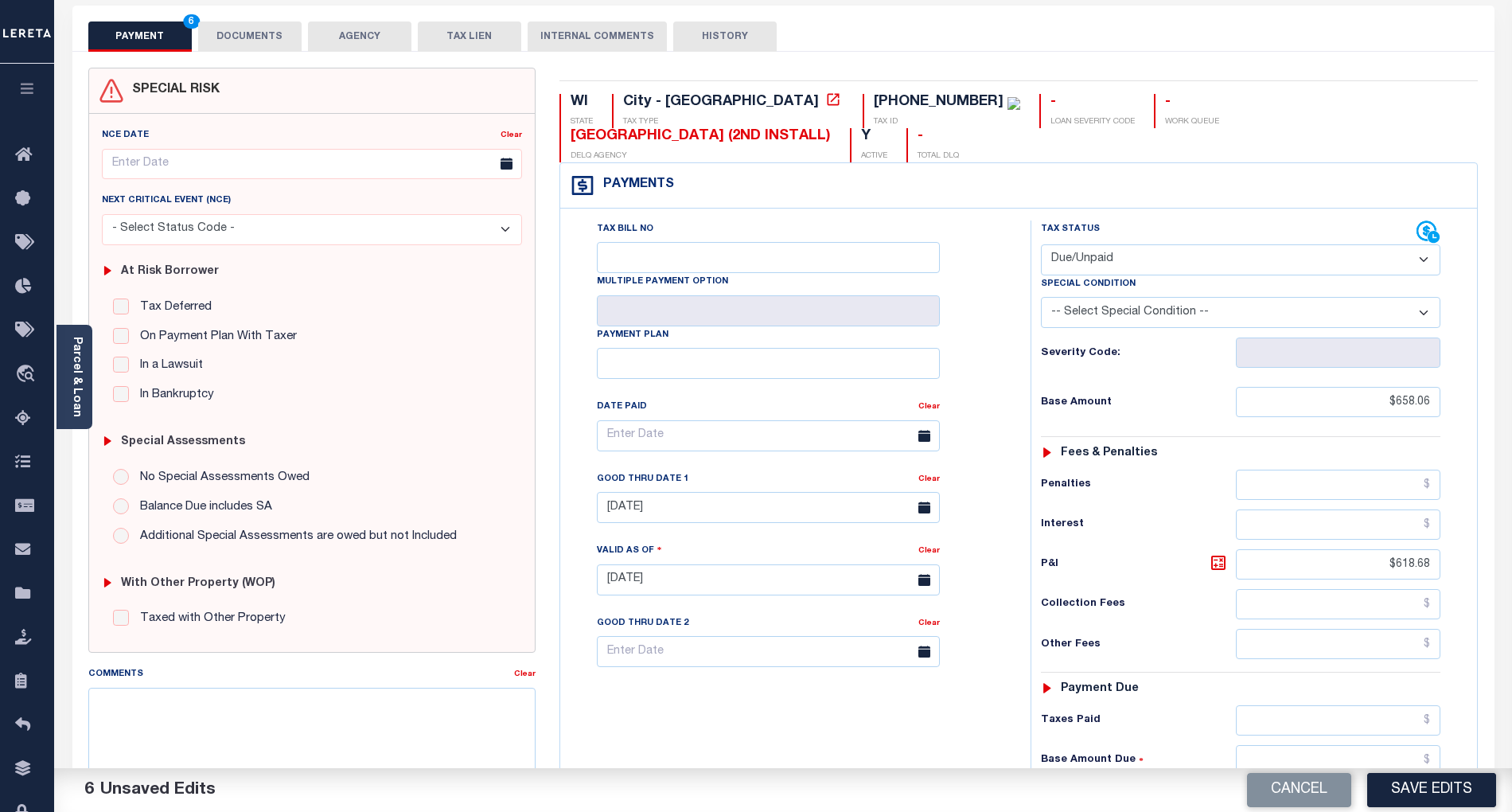
scroll to position [0, 0]
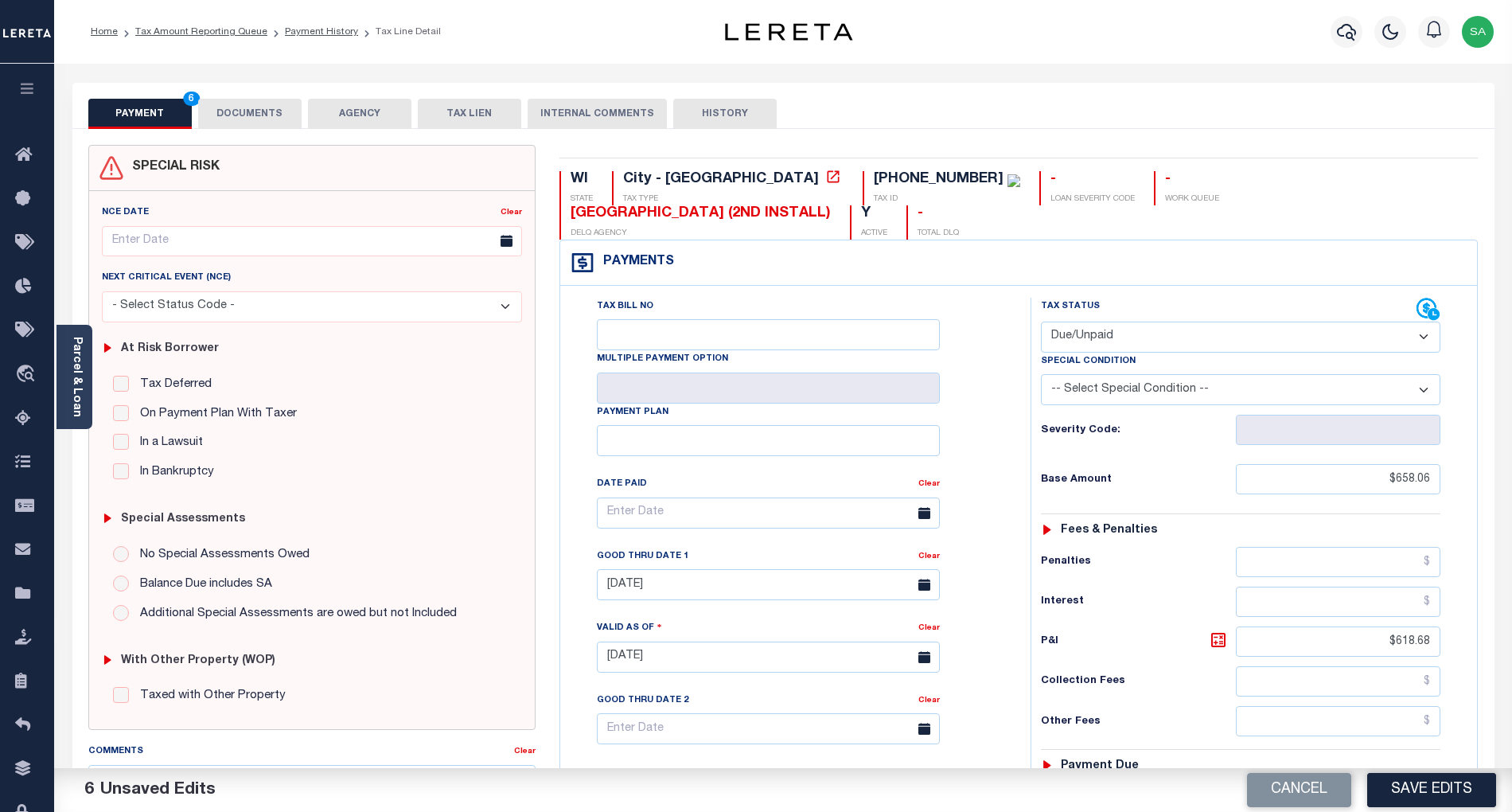
click at [243, 119] on button "DOCUMENTS" at bounding box center [250, 114] width 104 height 30
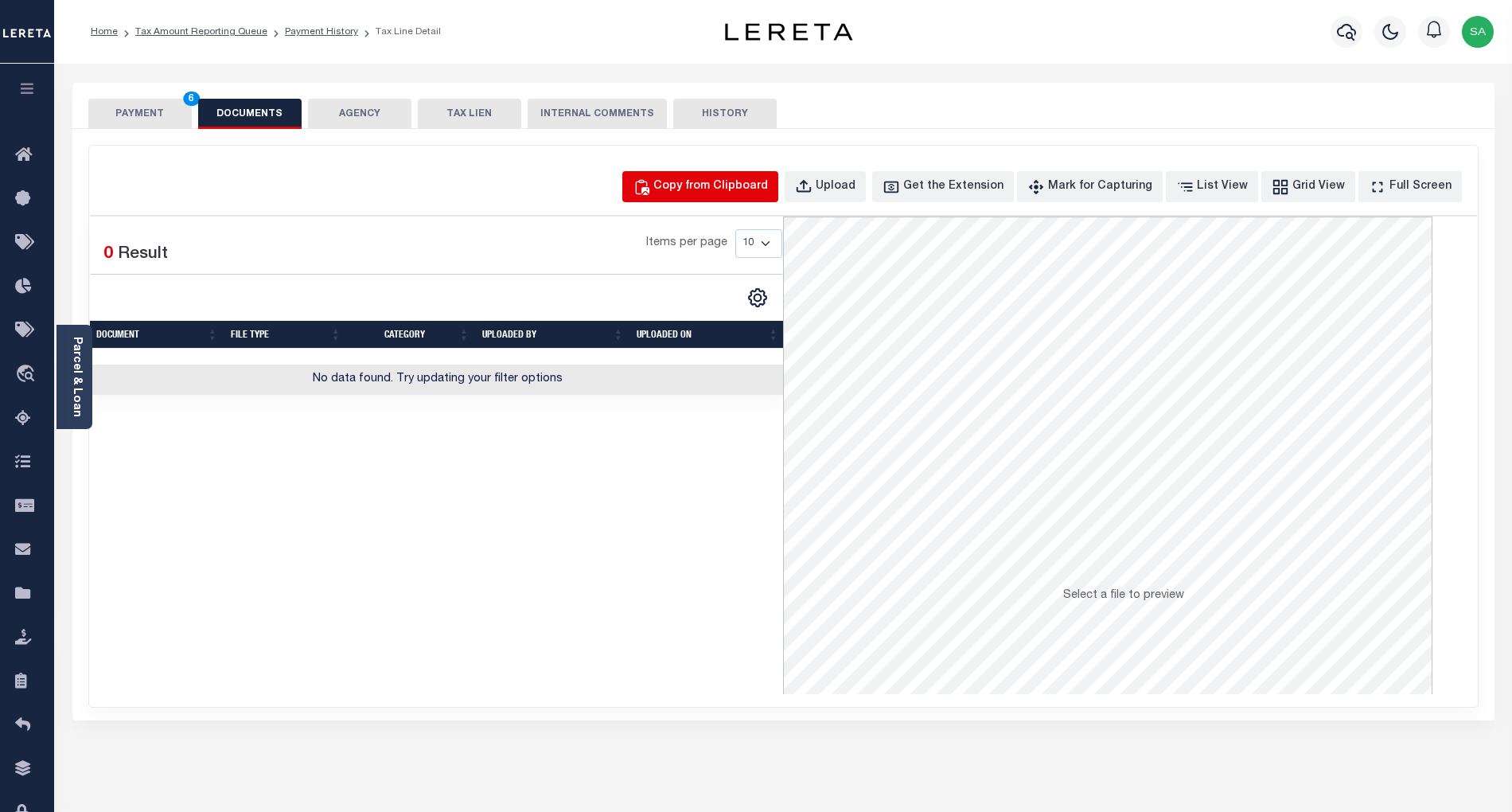
click at [730, 193] on div "Copy from Clipboard" at bounding box center [710, 187] width 115 height 18
select select "POP"
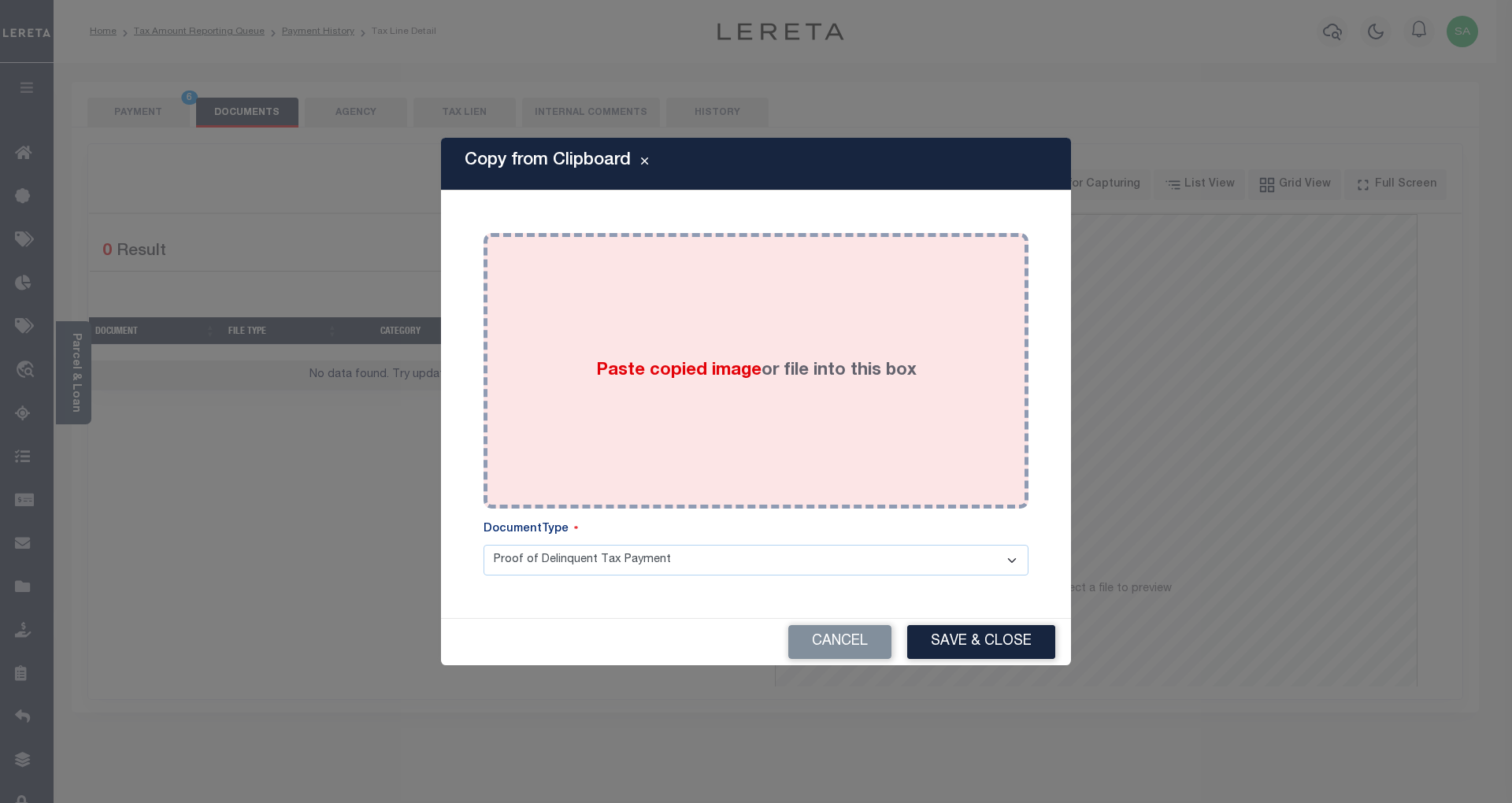
click at [835, 403] on div "Paste copied image or file into this box" at bounding box center [756, 371] width 522 height 252
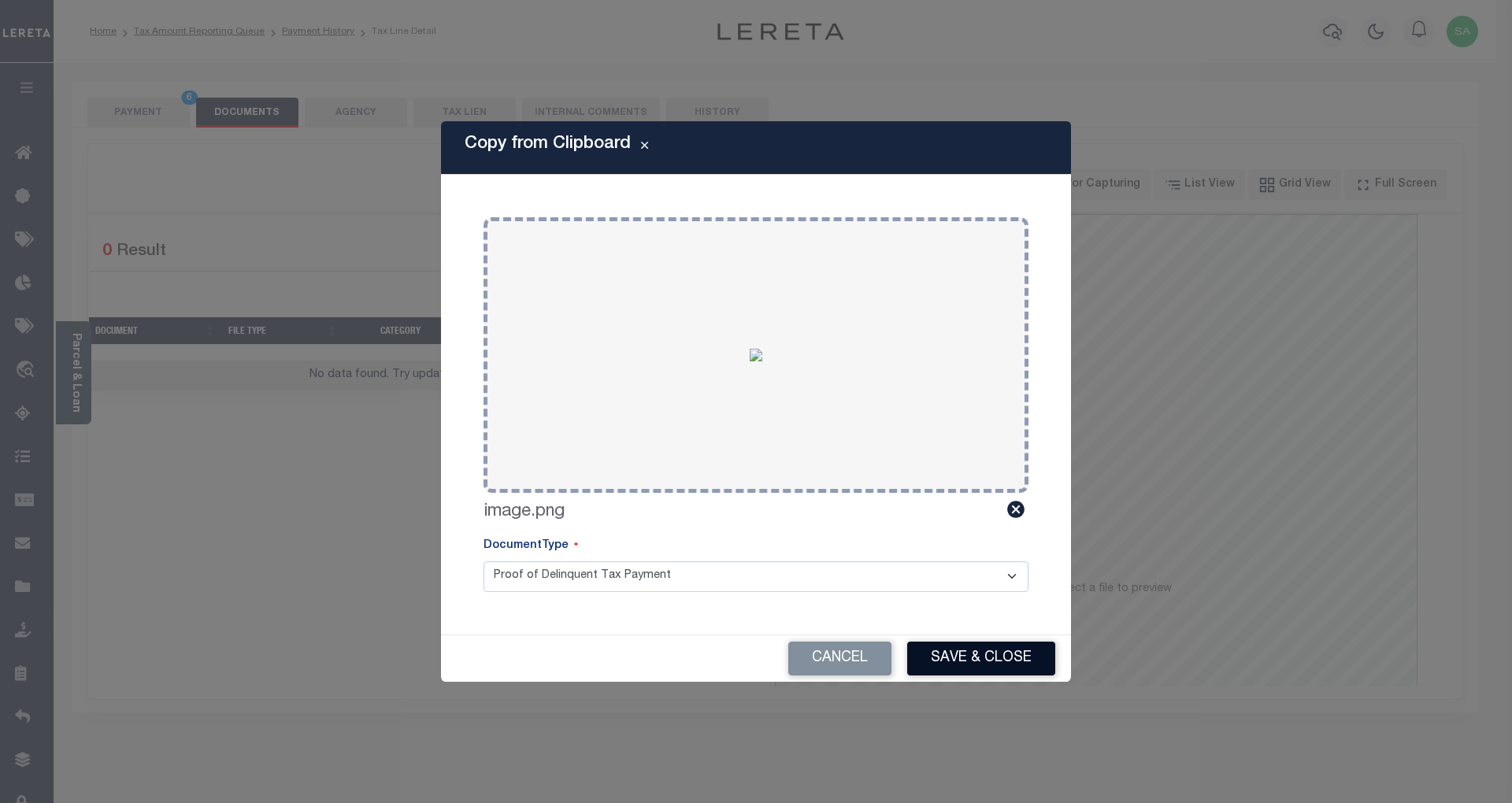
click at [985, 656] on button "Save & Close" at bounding box center [981, 658] width 148 height 34
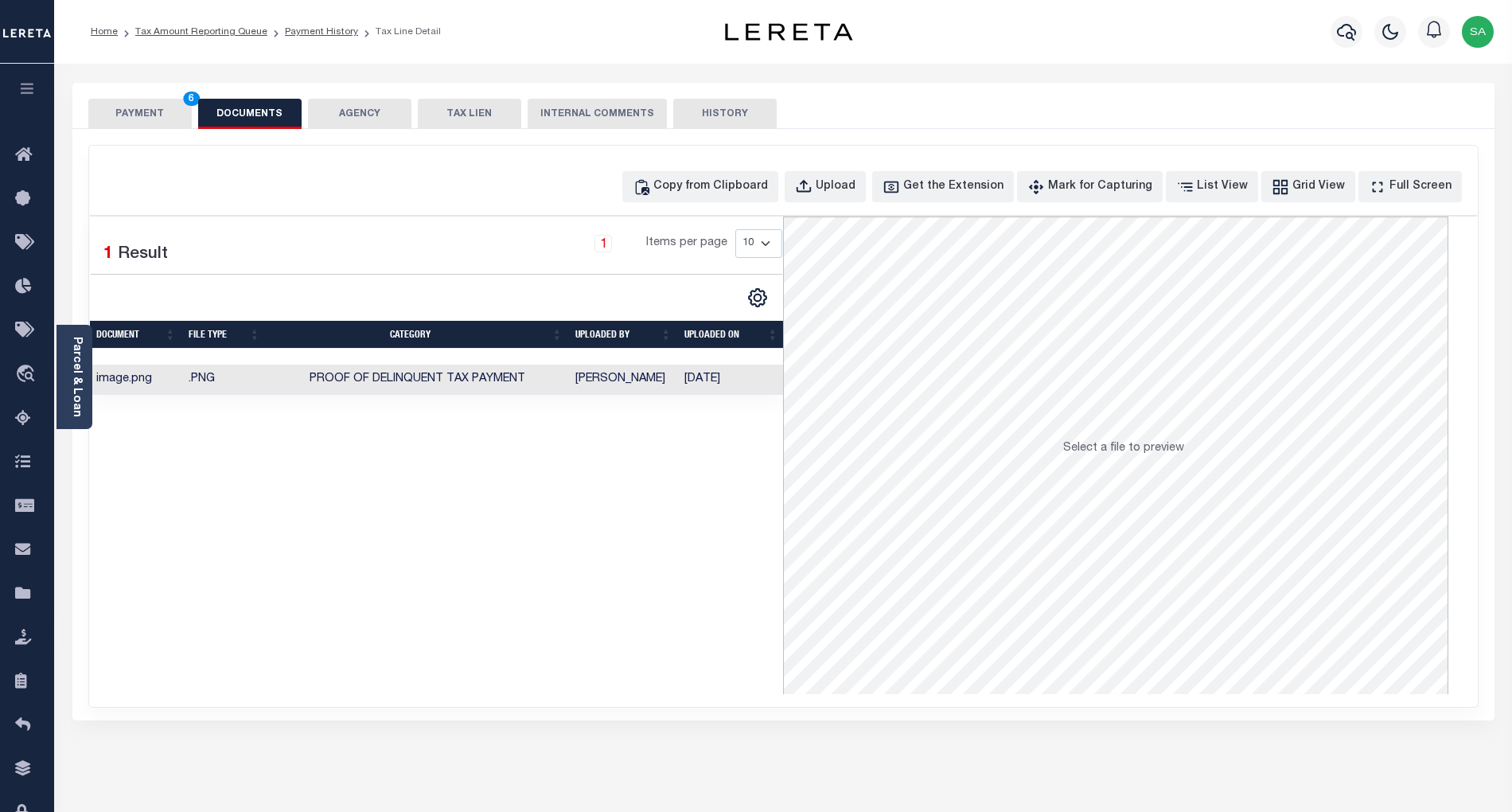
click at [132, 124] on button "PAYMENT 6" at bounding box center [141, 114] width 104 height 30
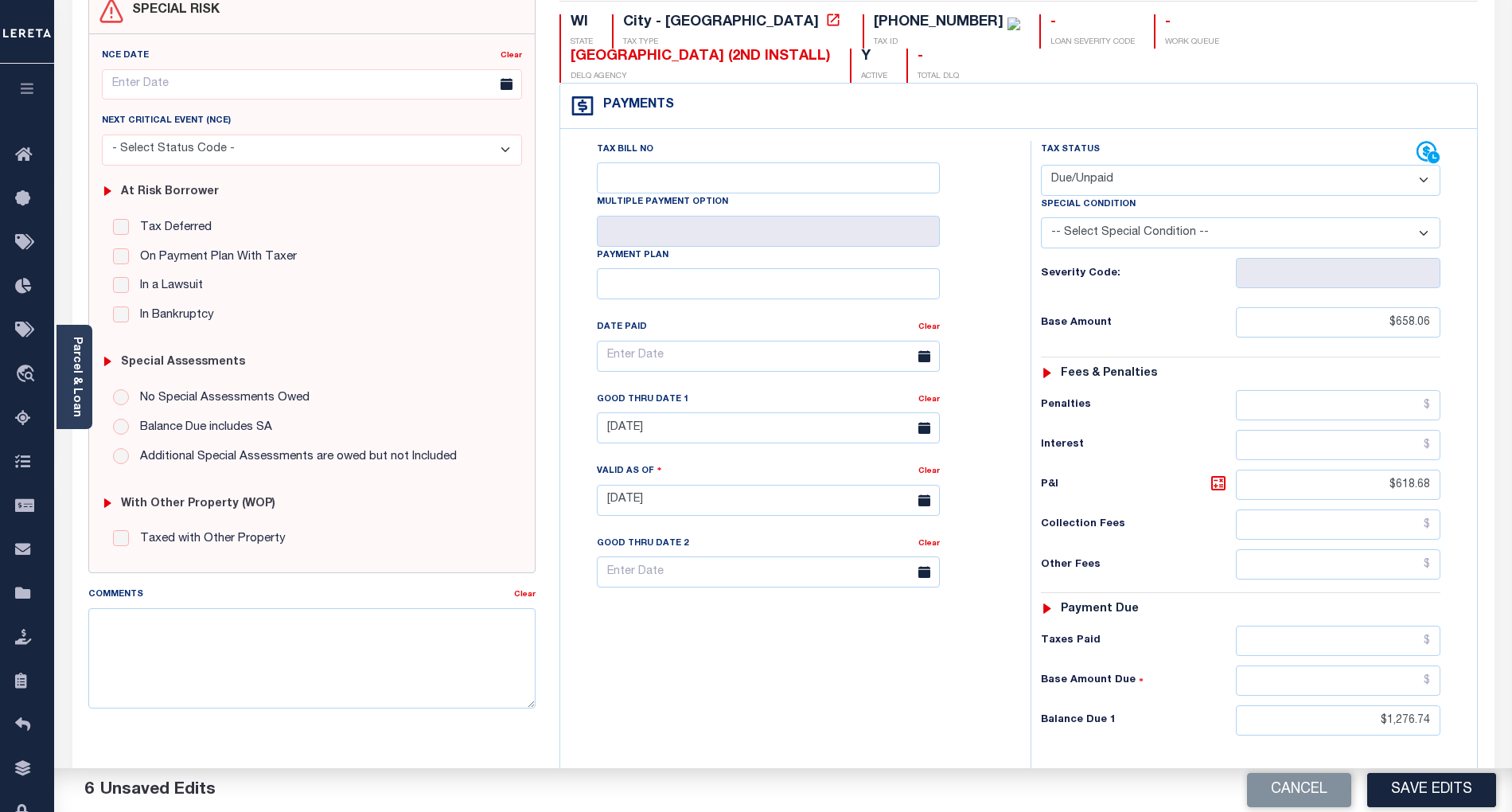
scroll to position [212, 0]
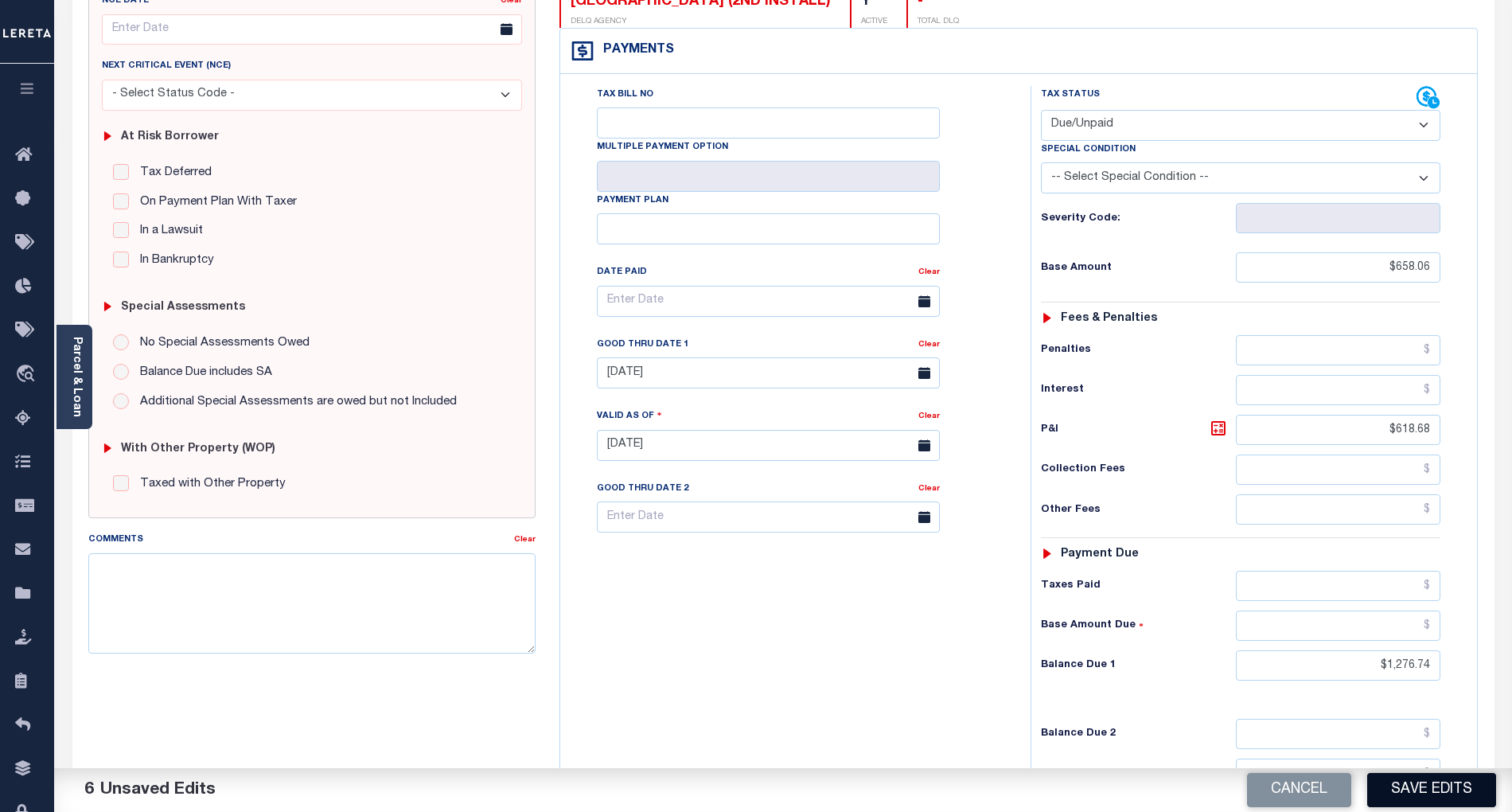
click at [1417, 760] on button "Save Edits" at bounding box center [1432, 790] width 129 height 34
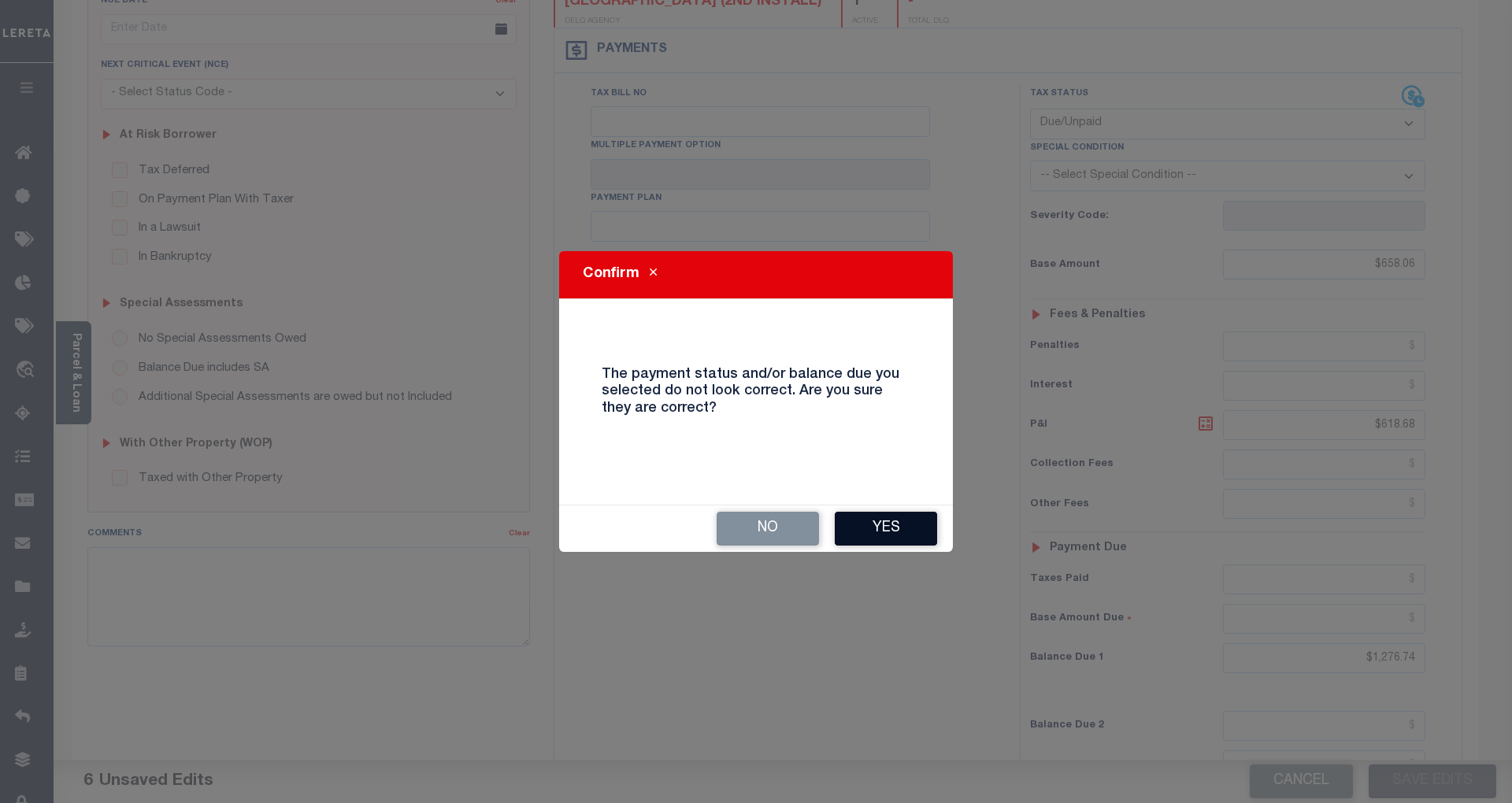
click at [896, 526] on button "Yes" at bounding box center [886, 528] width 103 height 34
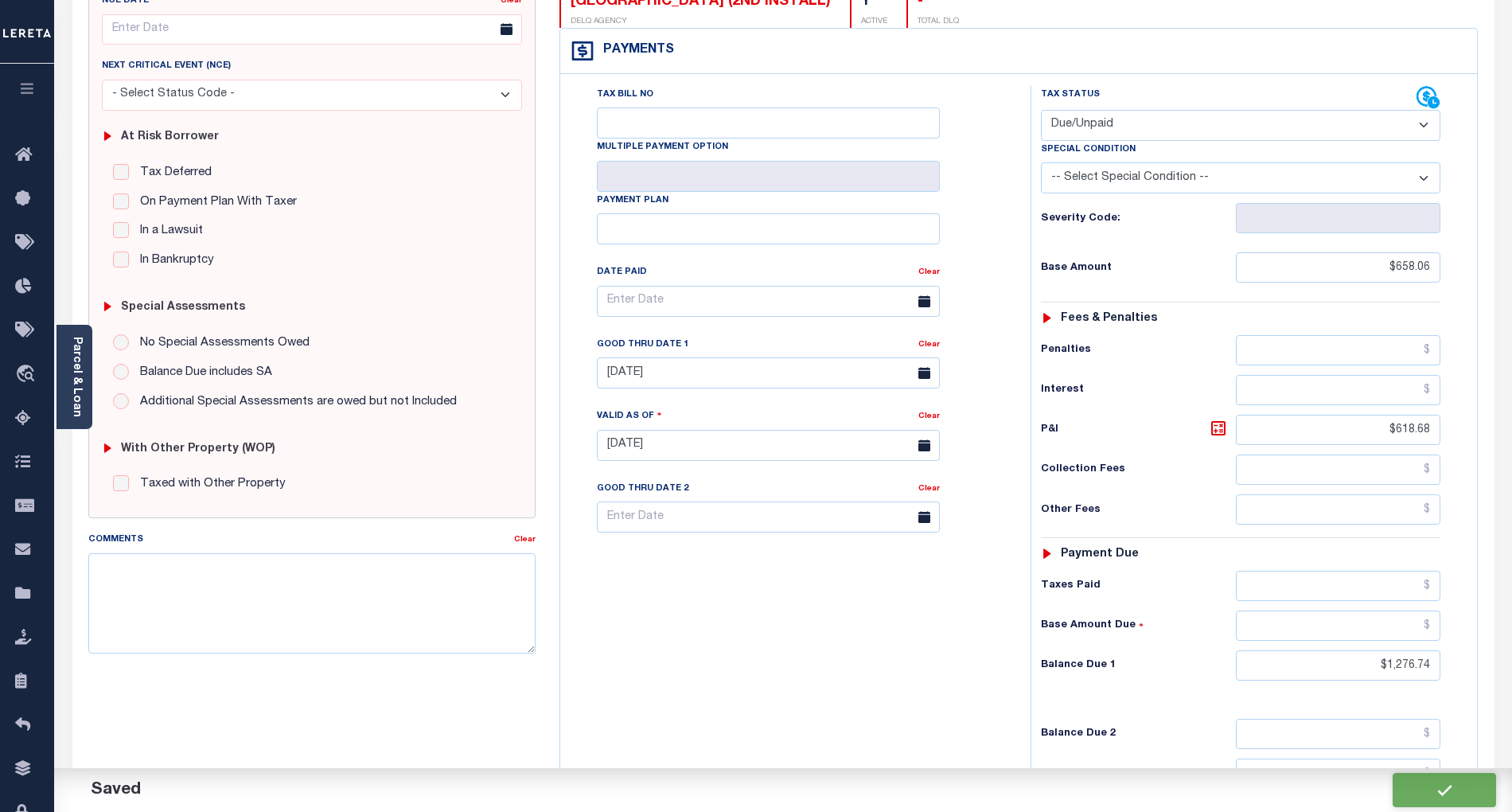
checkbox input "false"
type input "$658.06"
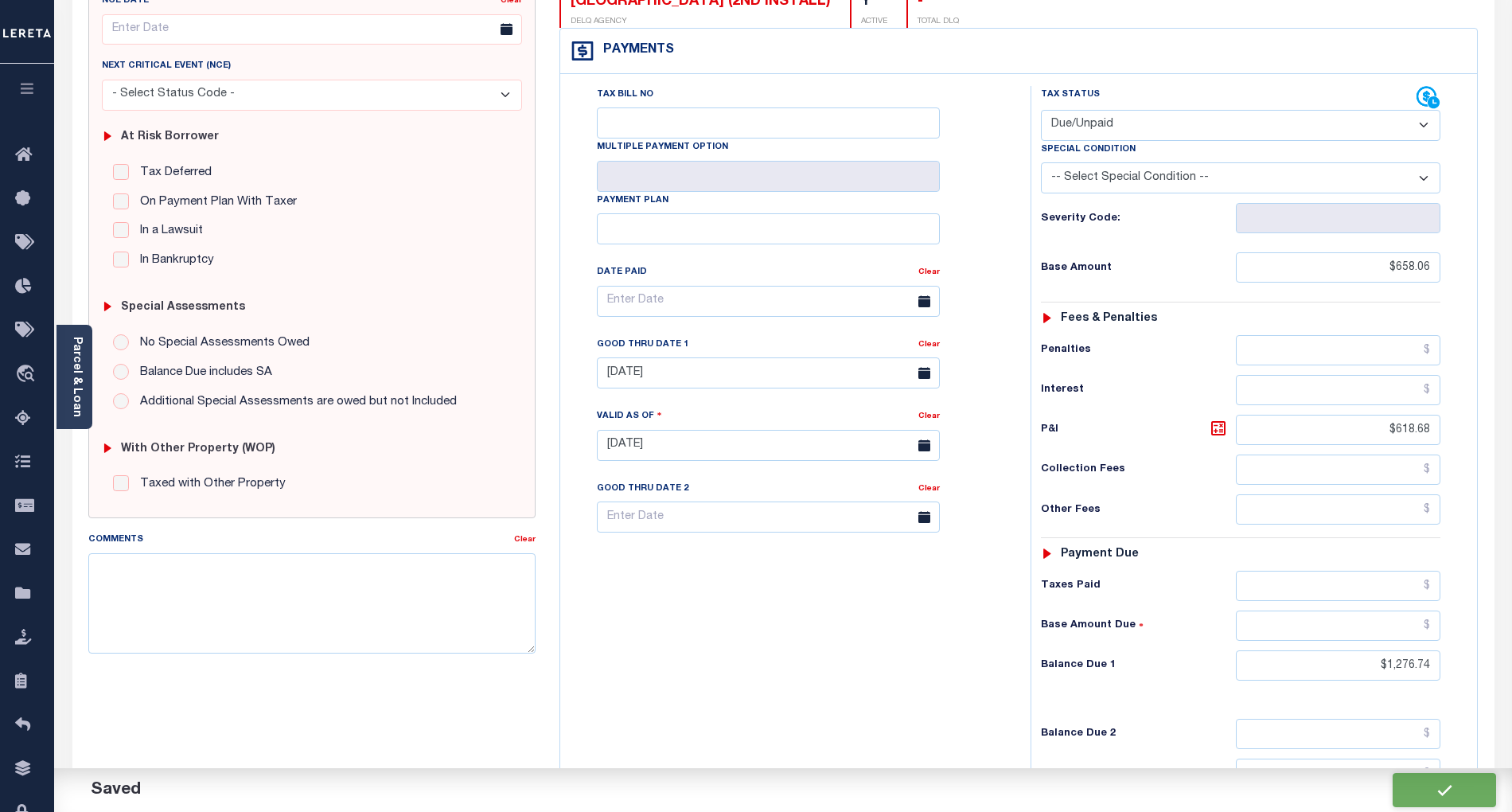
type input "$618.68"
type input "$1,276.74"
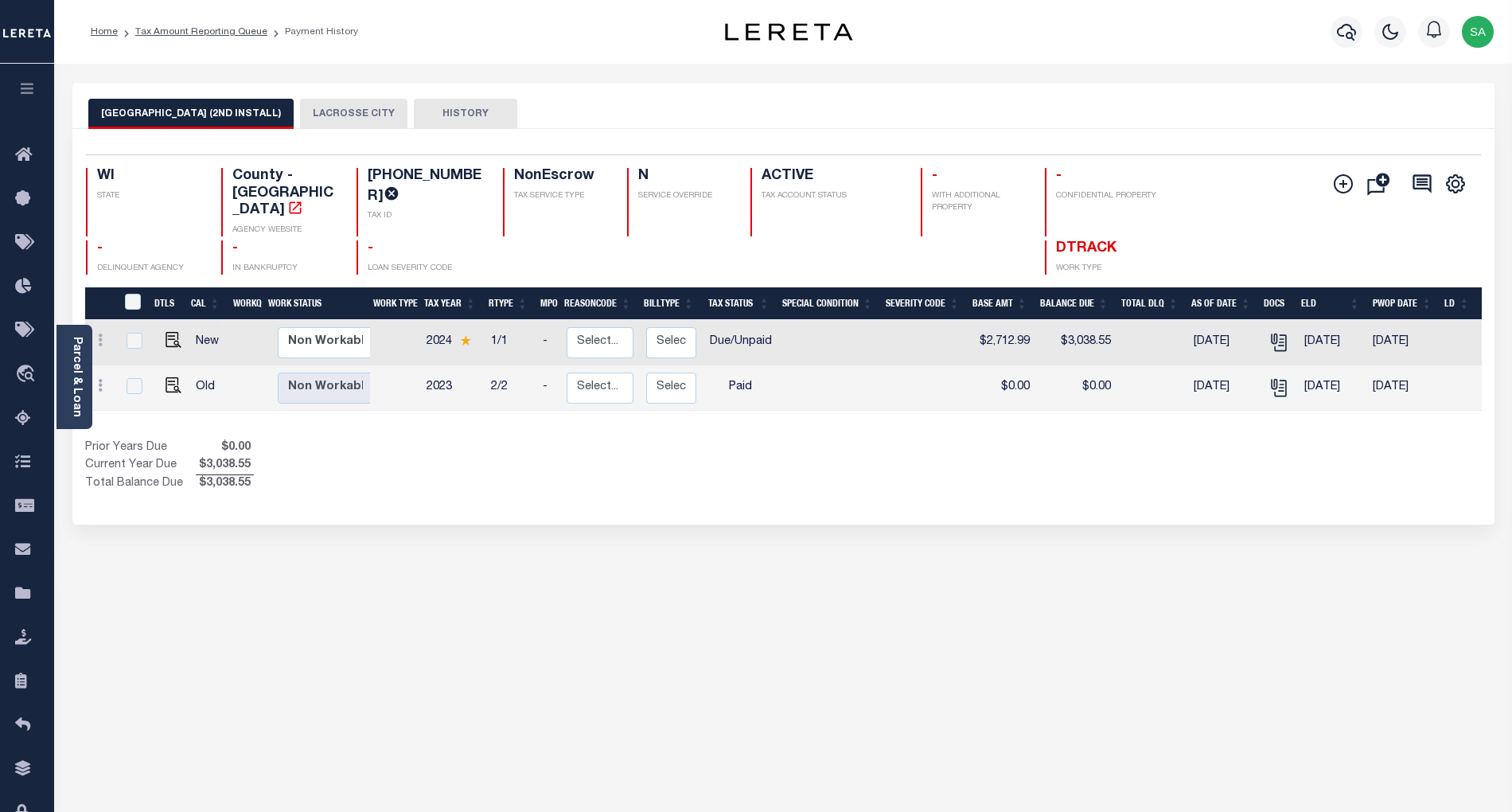
click at [325, 102] on button "LACROSSE CITY" at bounding box center [354, 114] width 107 height 30
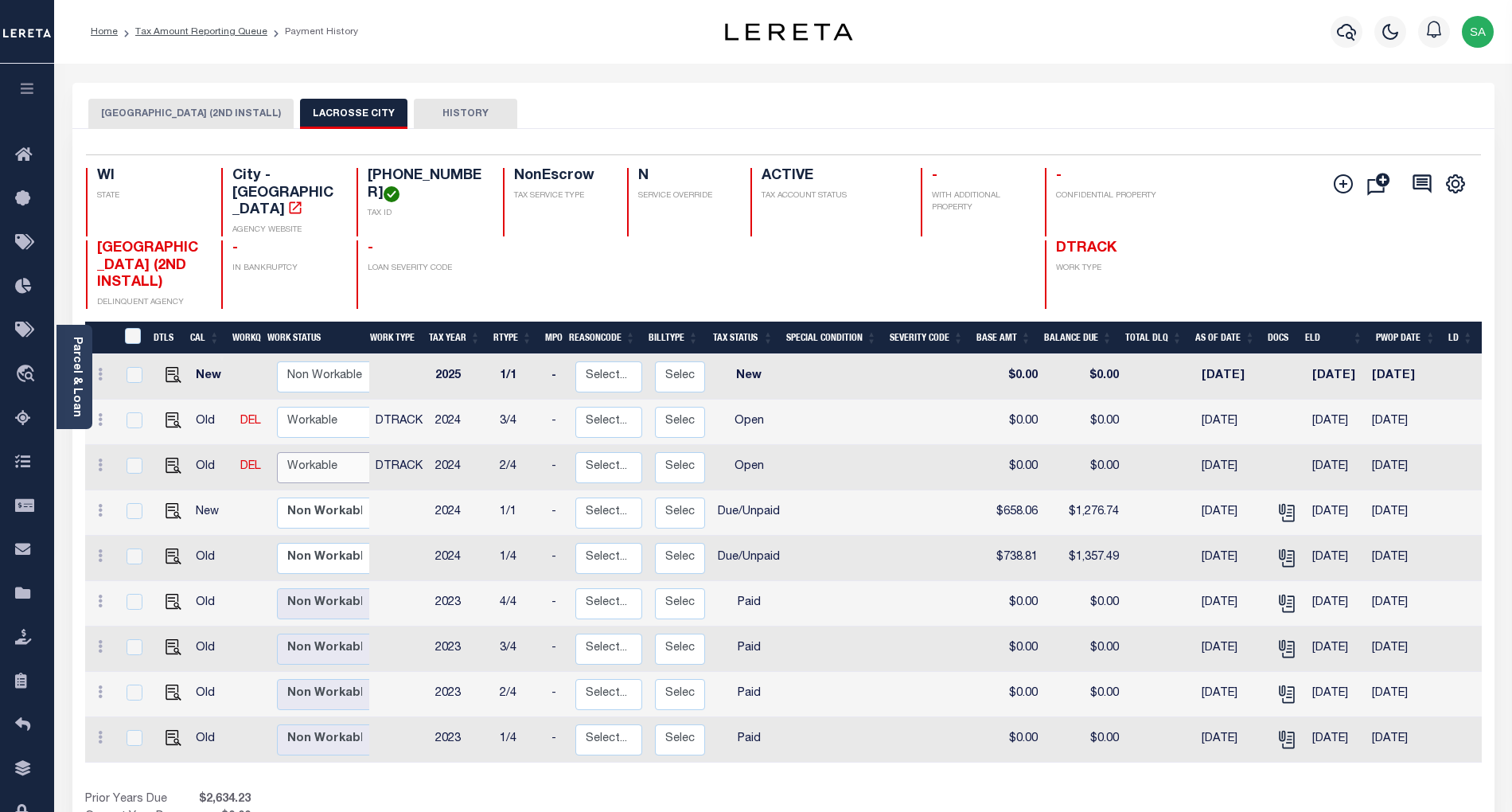
click at [338, 452] on select "Non Workable Workable" at bounding box center [325, 467] width 95 height 31
checkbox input "true"
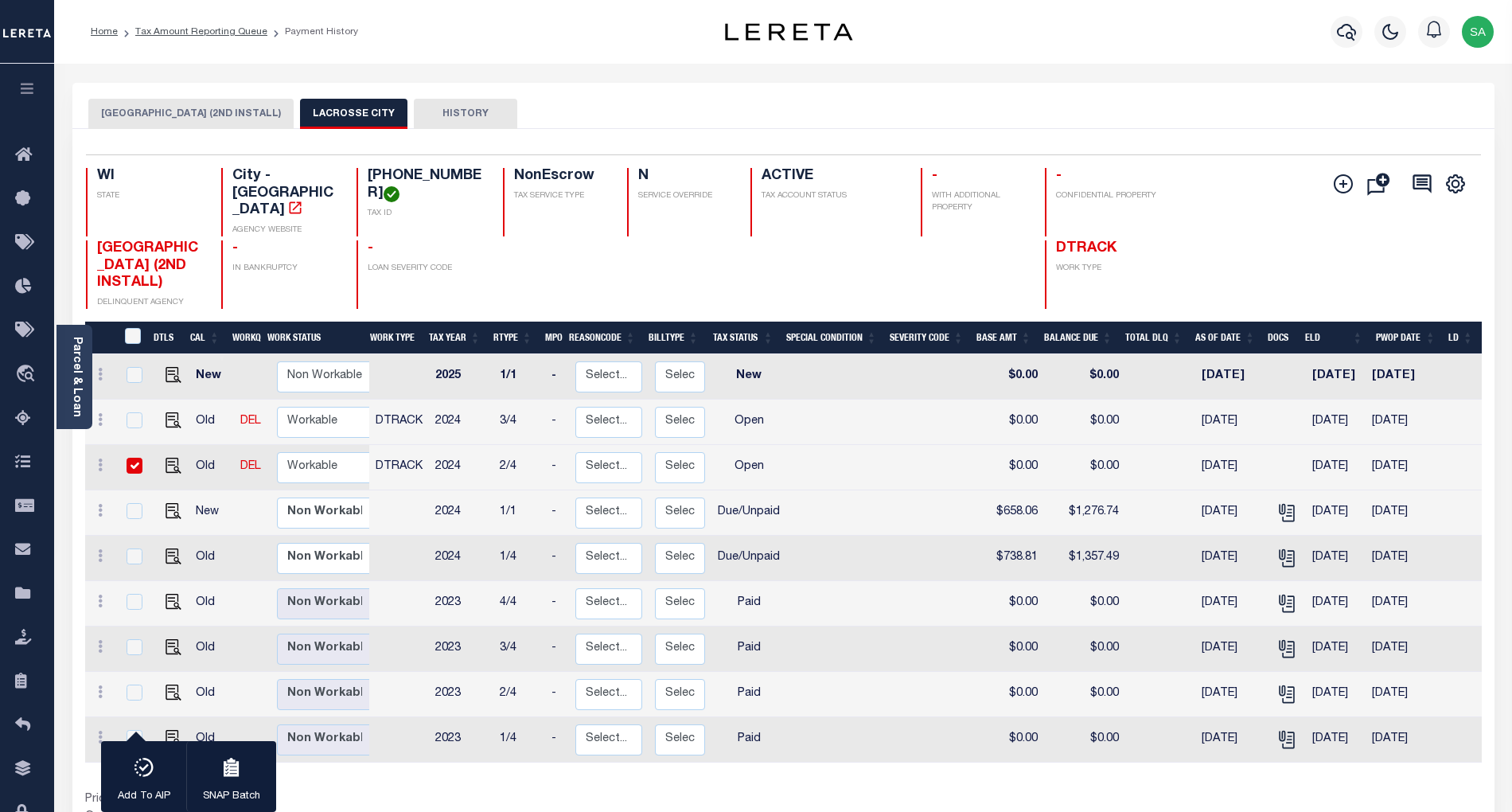
click at [638, 792] on div "Prior Years Due $2,634.23 Current Year Due $0.00 Total Balance Due $2,634.23" at bounding box center [434, 819] width 699 height 54
click at [328, 452] on select "Non Workable Workable" at bounding box center [325, 467] width 95 height 31
checkbox input "false"
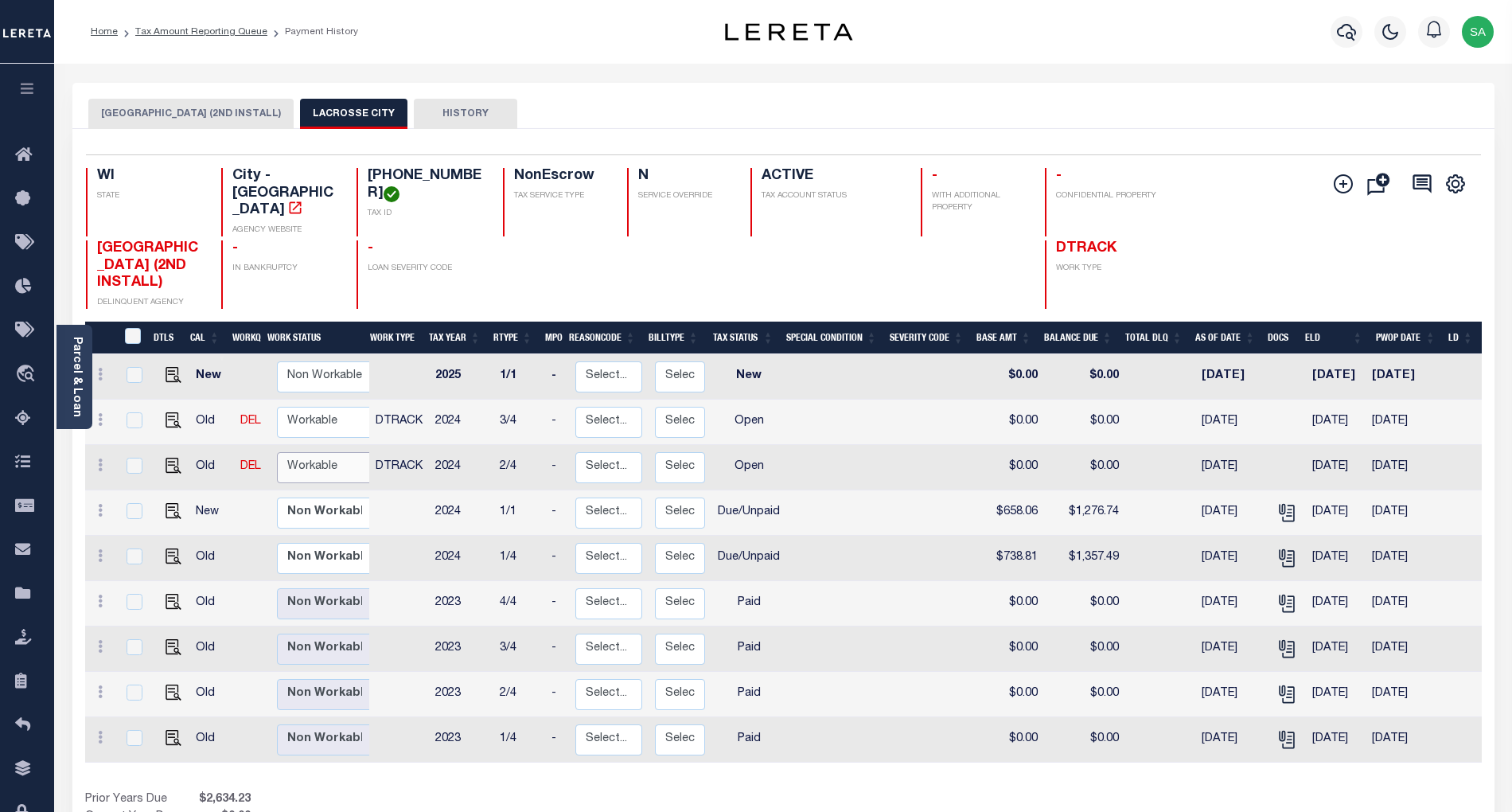
select select "true"
click at [277, 452] on select "Non Workable Workable" at bounding box center [325, 467] width 95 height 31
checkbox input "true"
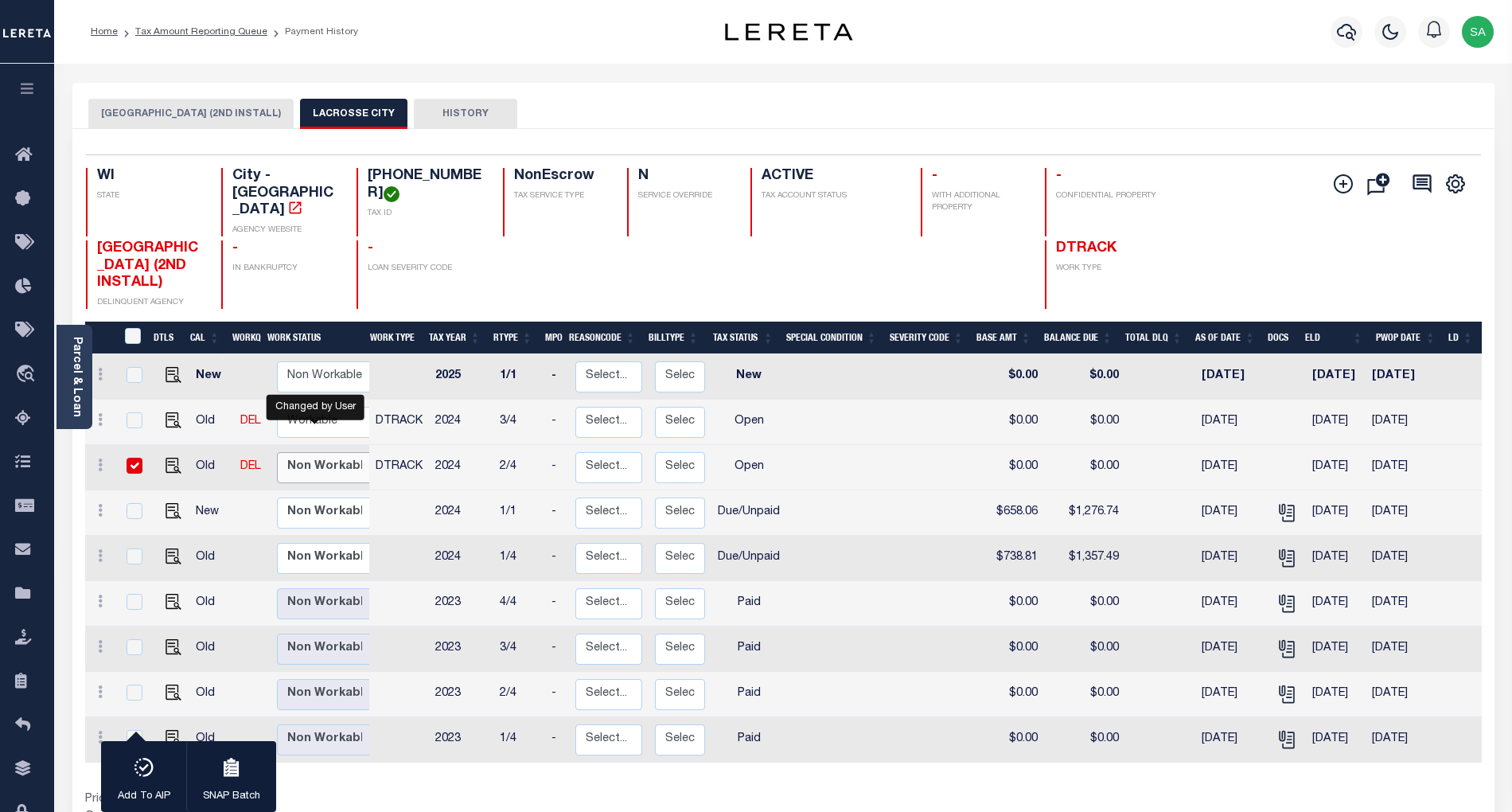
click at [351, 452] on select "Non Workable Workable" at bounding box center [325, 467] width 95 height 31
checkbox input "false"
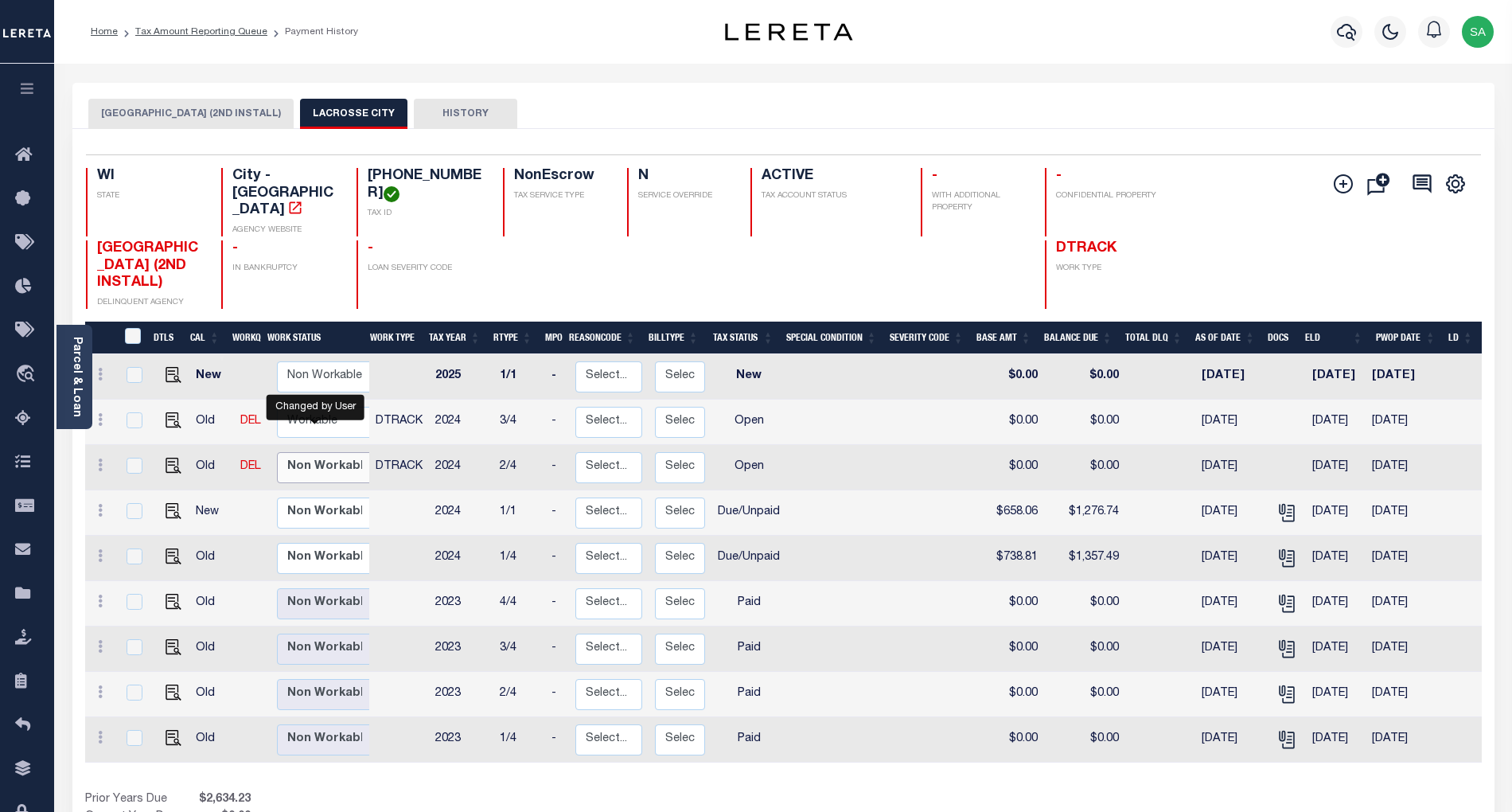
click at [277, 452] on select "Non Workable Workable" at bounding box center [325, 467] width 95 height 31
checkbox input "true"
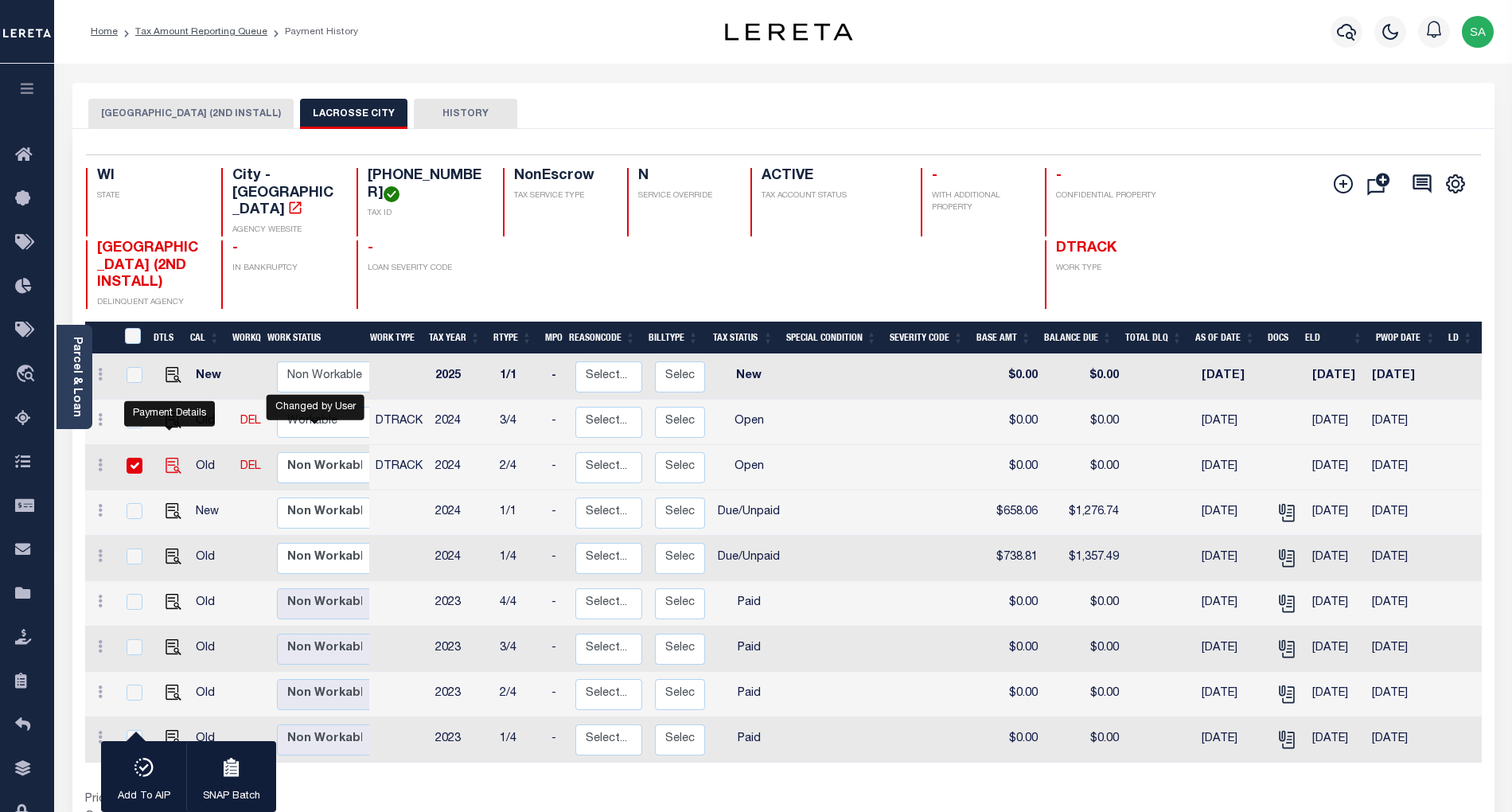
click at [166, 458] on img "" at bounding box center [173, 465] width 16 height 16
checkbox input "false"
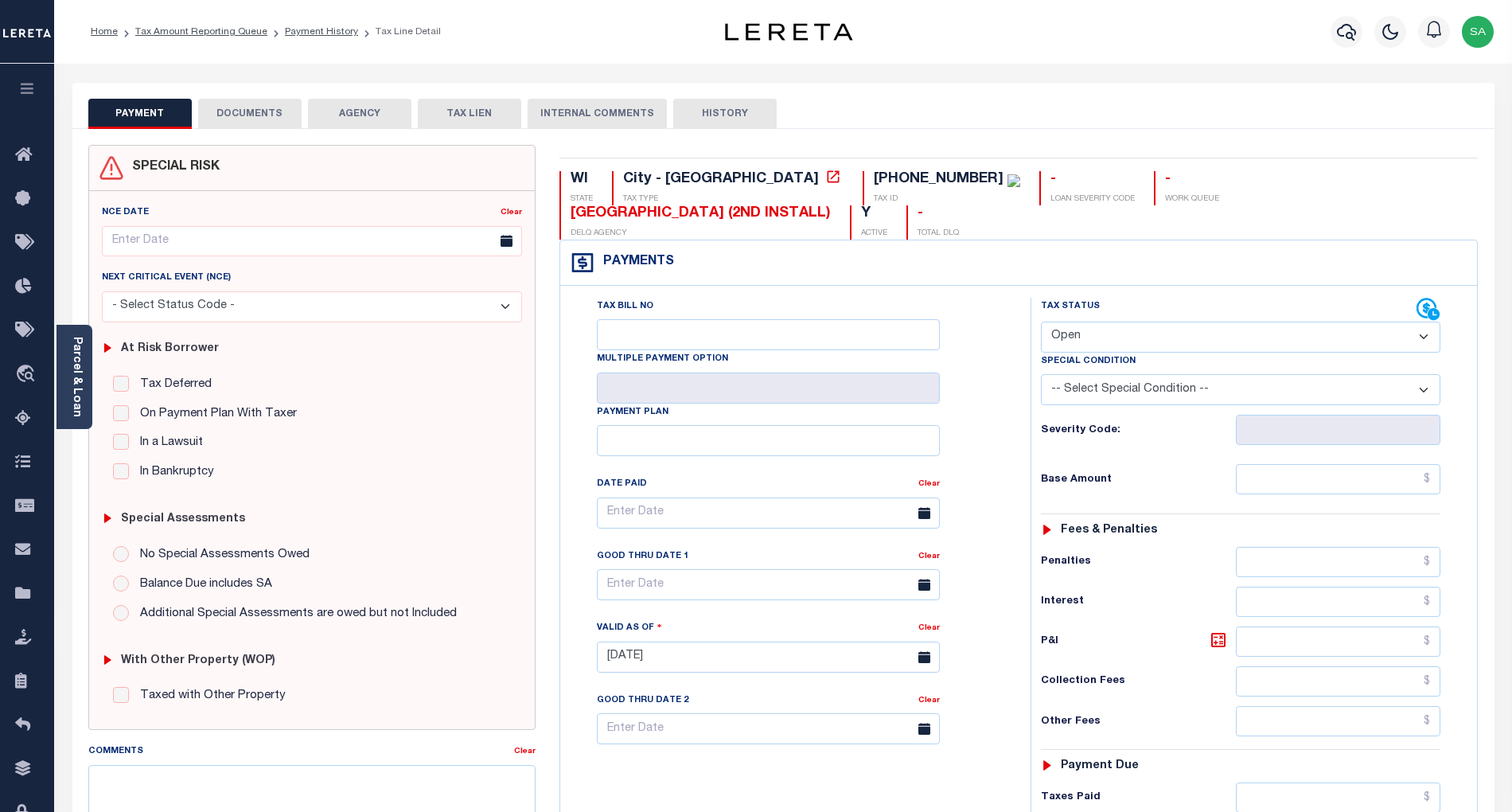
click at [1109, 321] on select "- Select Status Code - Open Due/Unpaid Paid Incomplete No Tax Due Internal Refu…" at bounding box center [1241, 337] width 400 height 31
select select "DUE"
click at [1041, 321] on select "- Select Status Code - Open Due/Unpaid Paid Incomplete No Tax Due Internal Refu…" at bounding box center [1241, 337] width 400 height 31
type input "[DATE]"
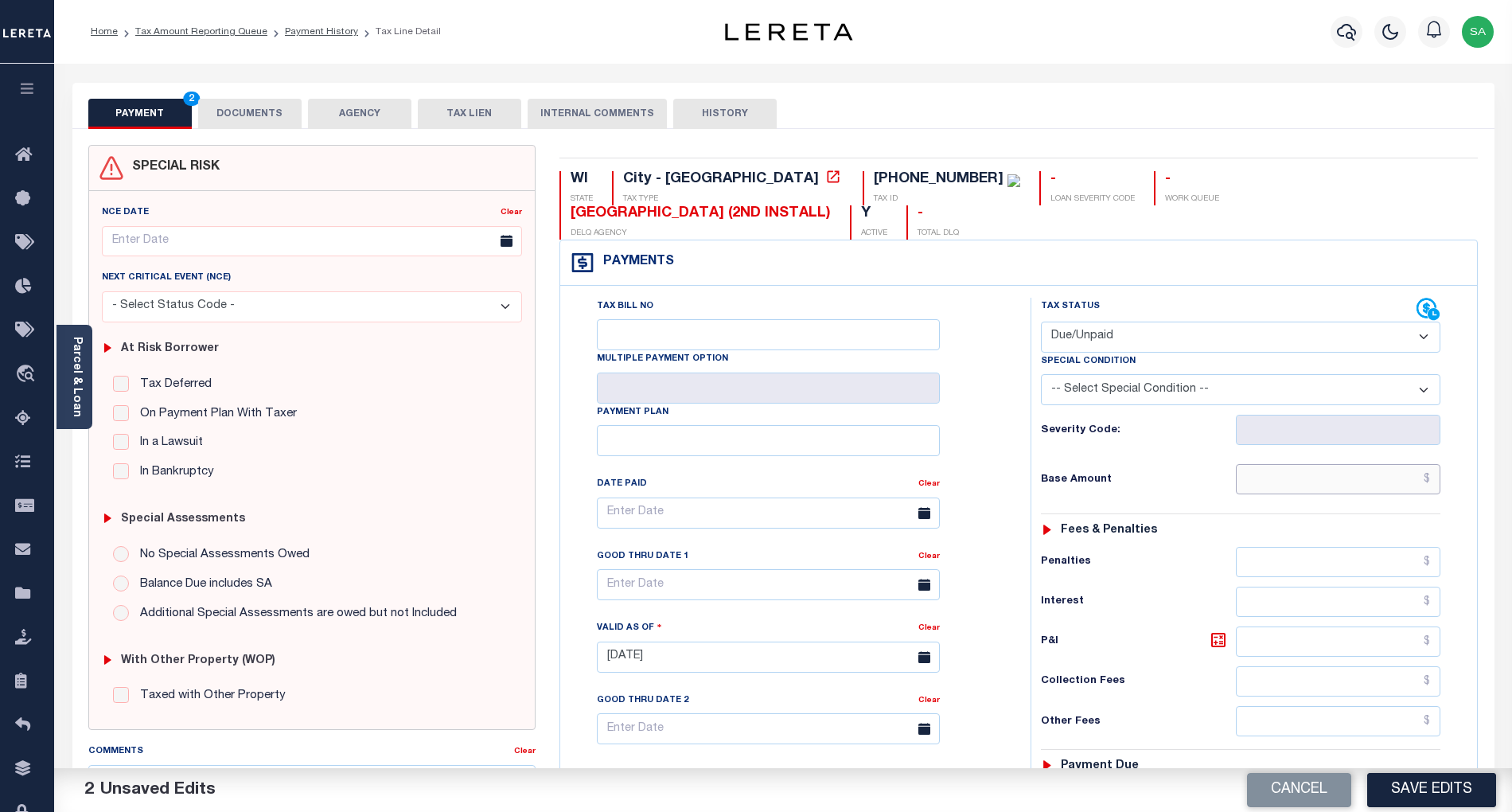
click at [1284, 465] on input "text" at bounding box center [1338, 480] width 205 height 30
paste input "$658.06"
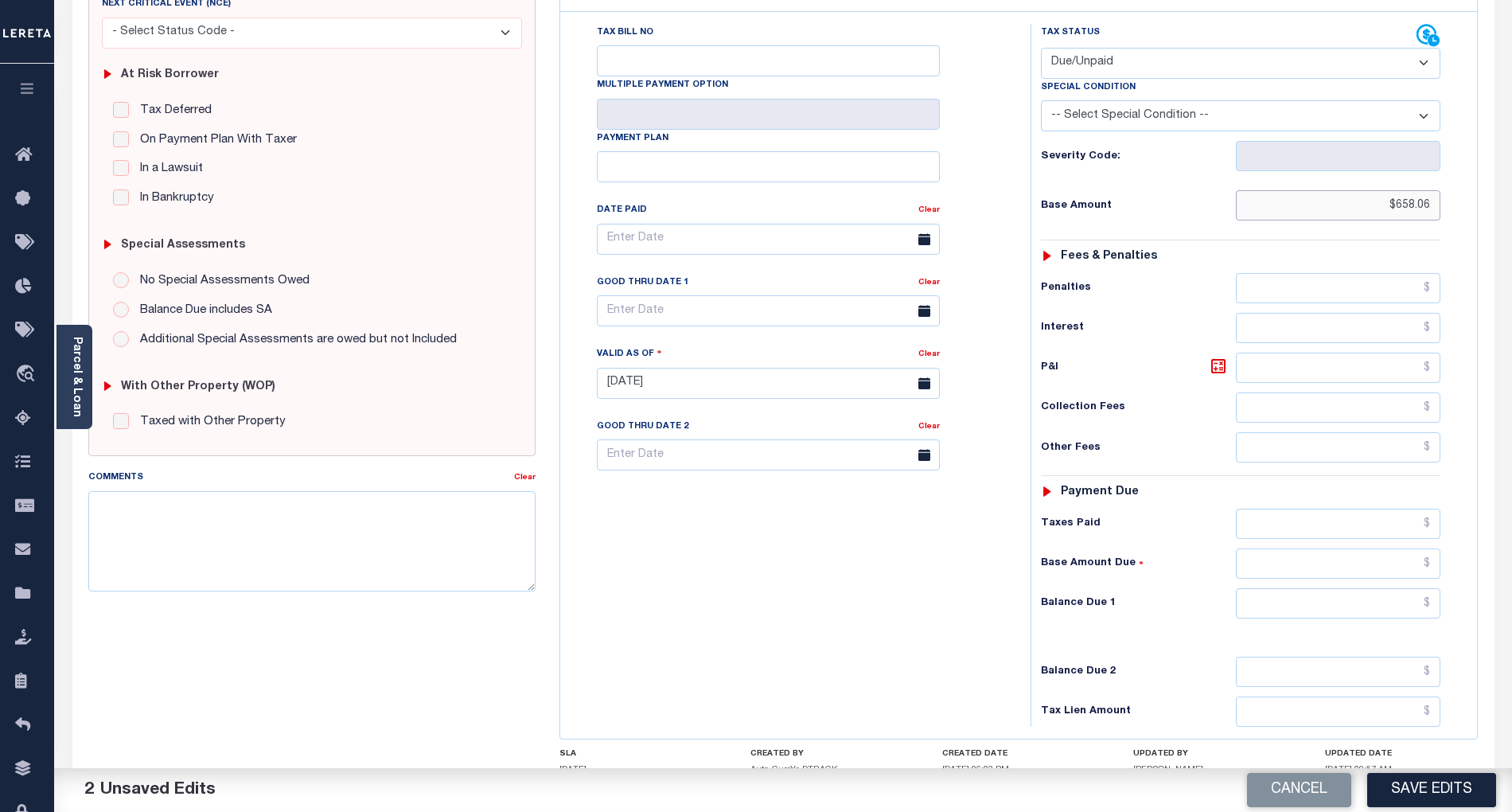
scroll to position [319, 0]
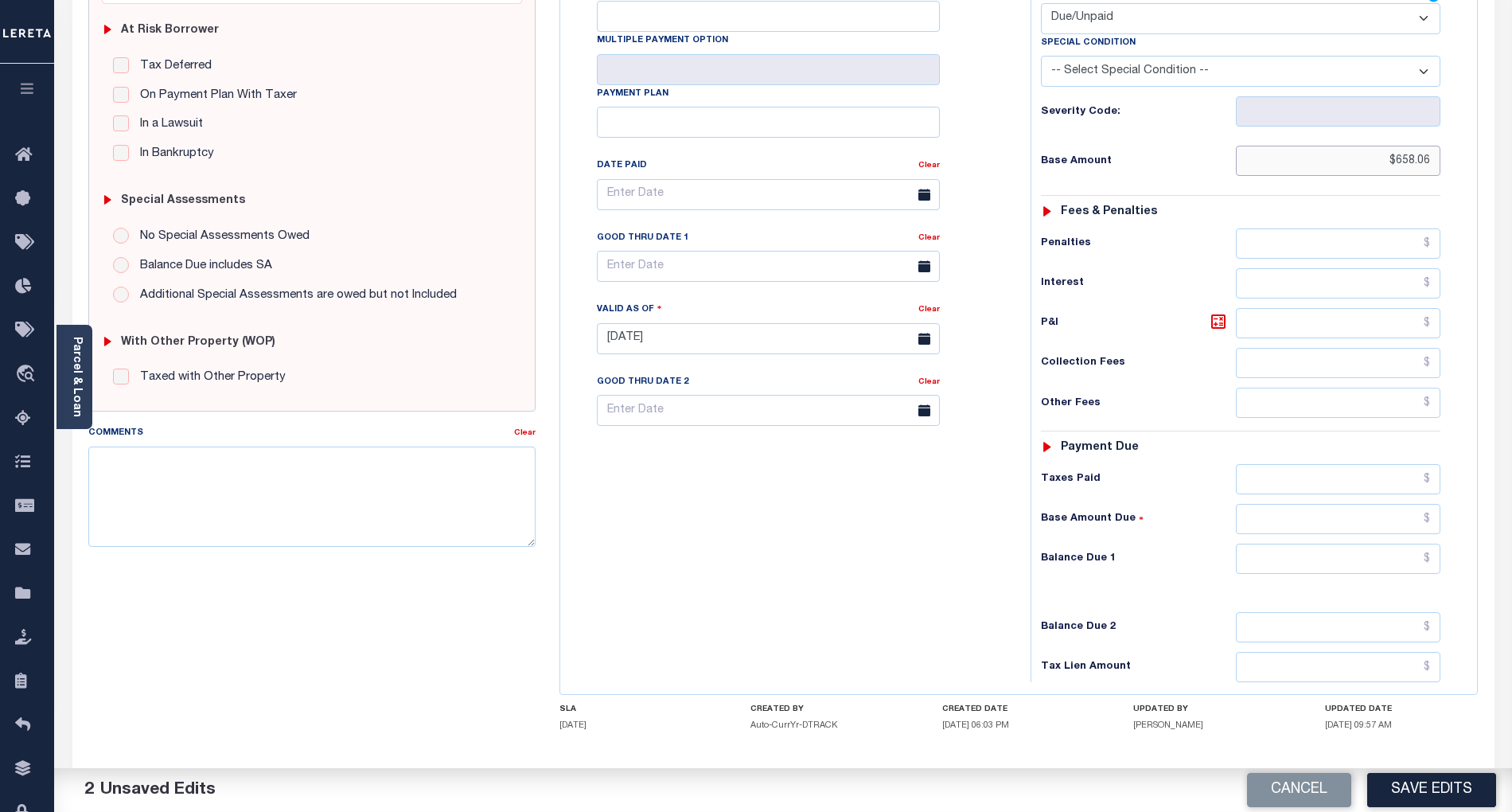
type input "$658.06"
click at [1306, 308] on input "text" at bounding box center [1338, 323] width 205 height 30
type input "$618.68"
click at [1284, 544] on input "text" at bounding box center [1338, 559] width 205 height 30
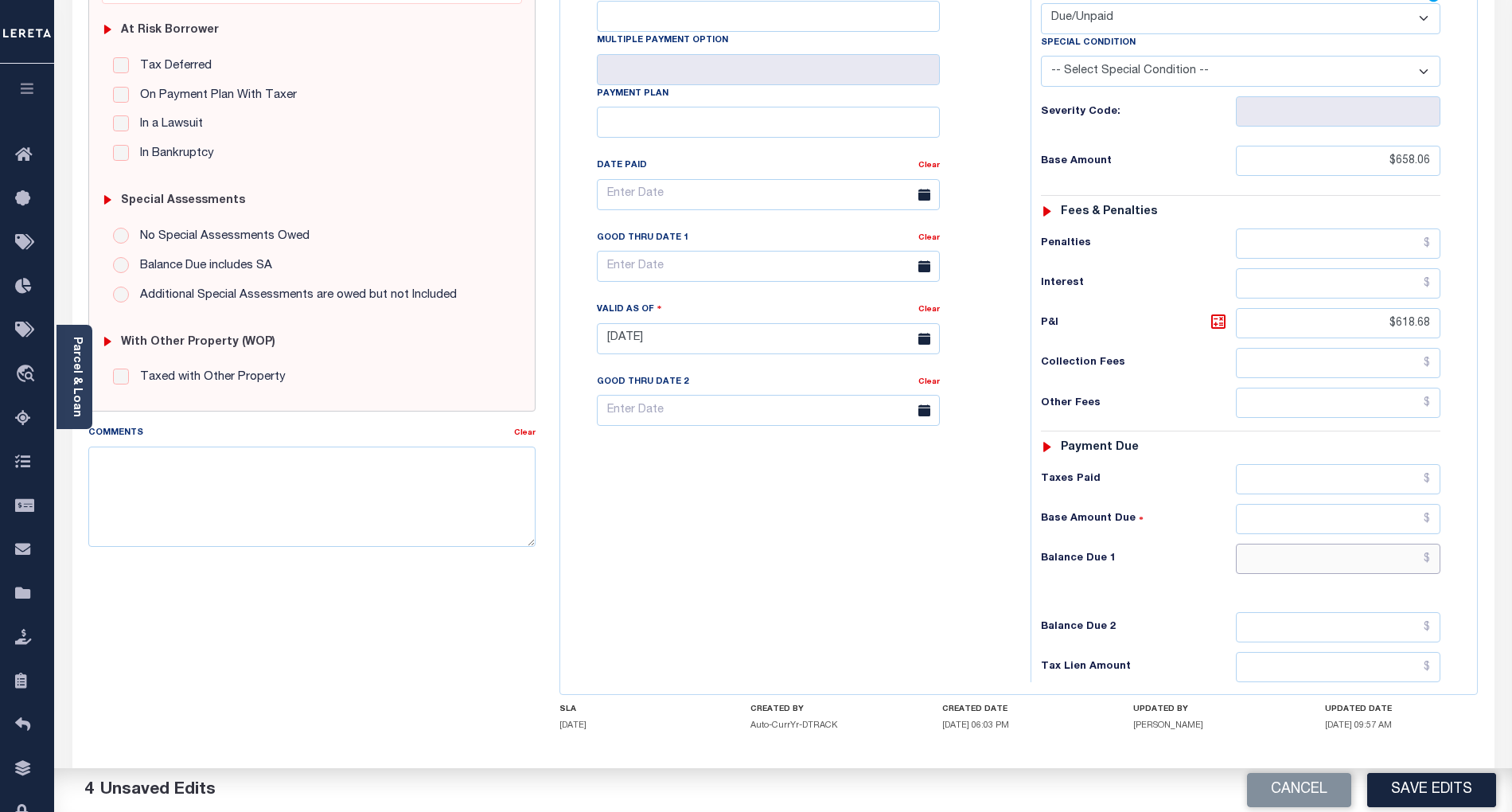
click at [1377, 544] on input "text" at bounding box center [1338, 559] width 205 height 30
paste input "1,276.74"
type input "$1,276.74"
click at [675, 251] on input "text" at bounding box center [768, 266] width 343 height 31
click at [689, 452] on span "30" at bounding box center [684, 453] width 31 height 31
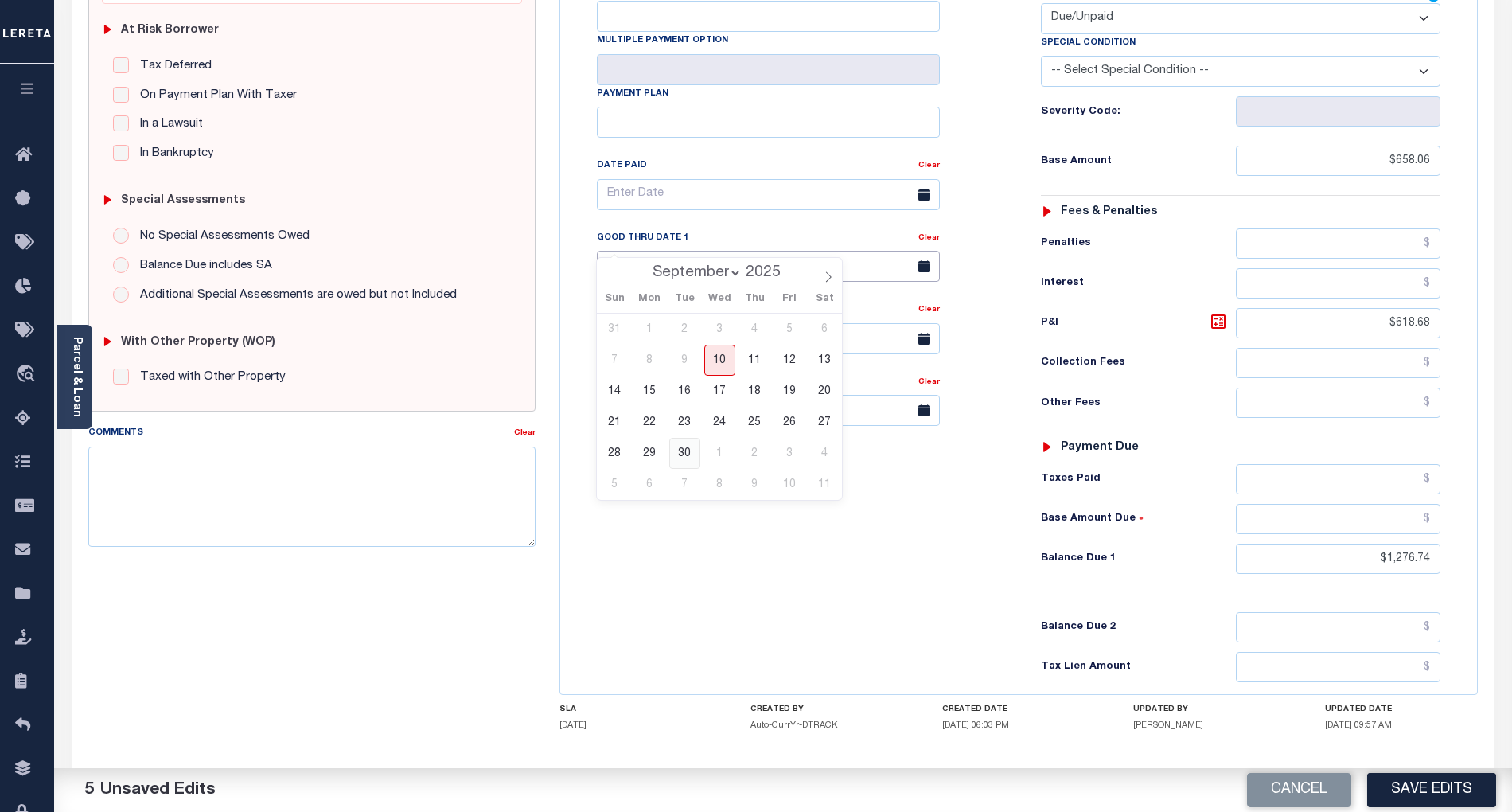
type input "09/30/2025"
click at [715, 543] on div "Tax Bill No Multiple Payment Option Payment Plan Clear" at bounding box center [791, 331] width 454 height 703
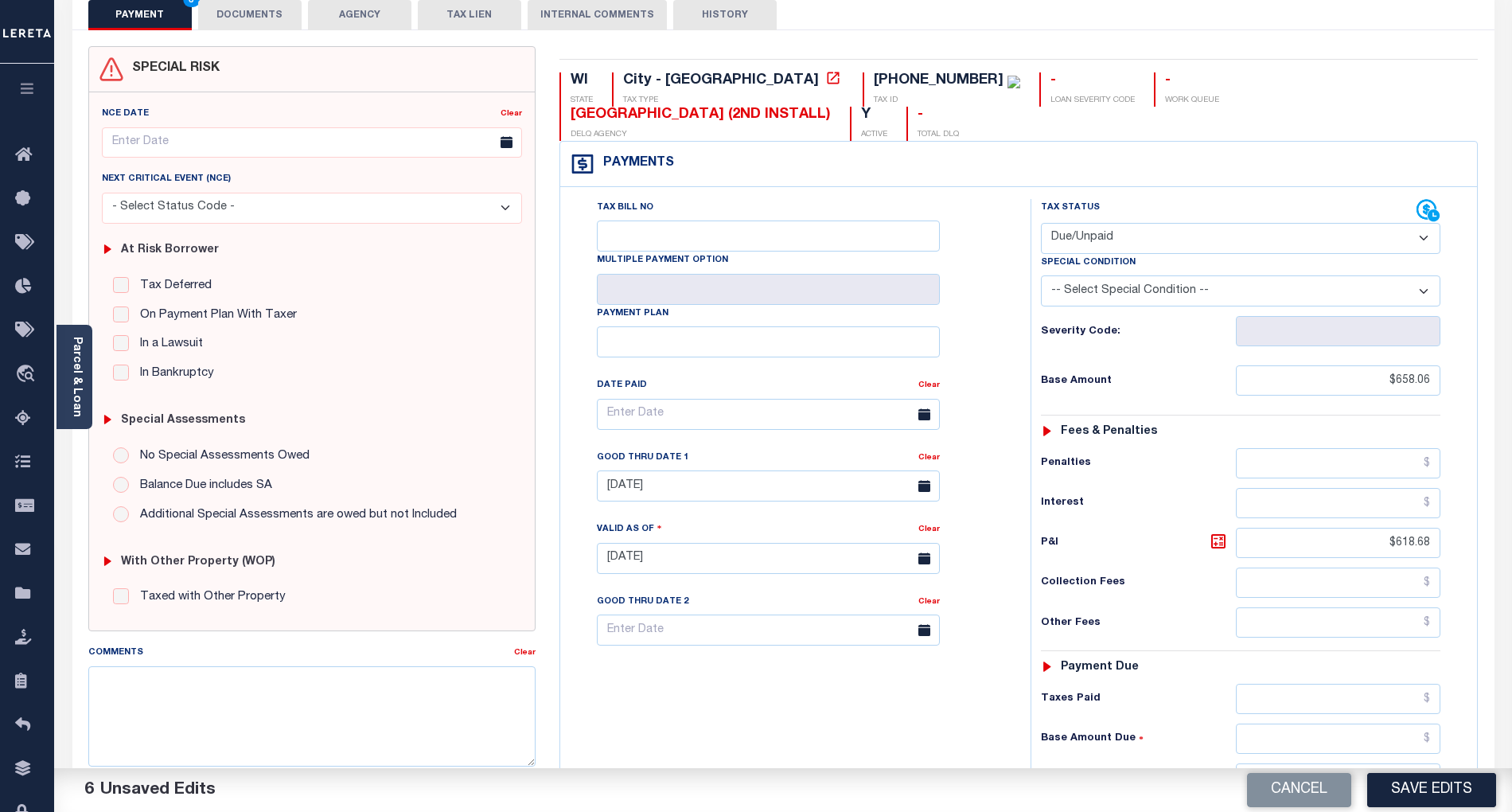
scroll to position [0, 0]
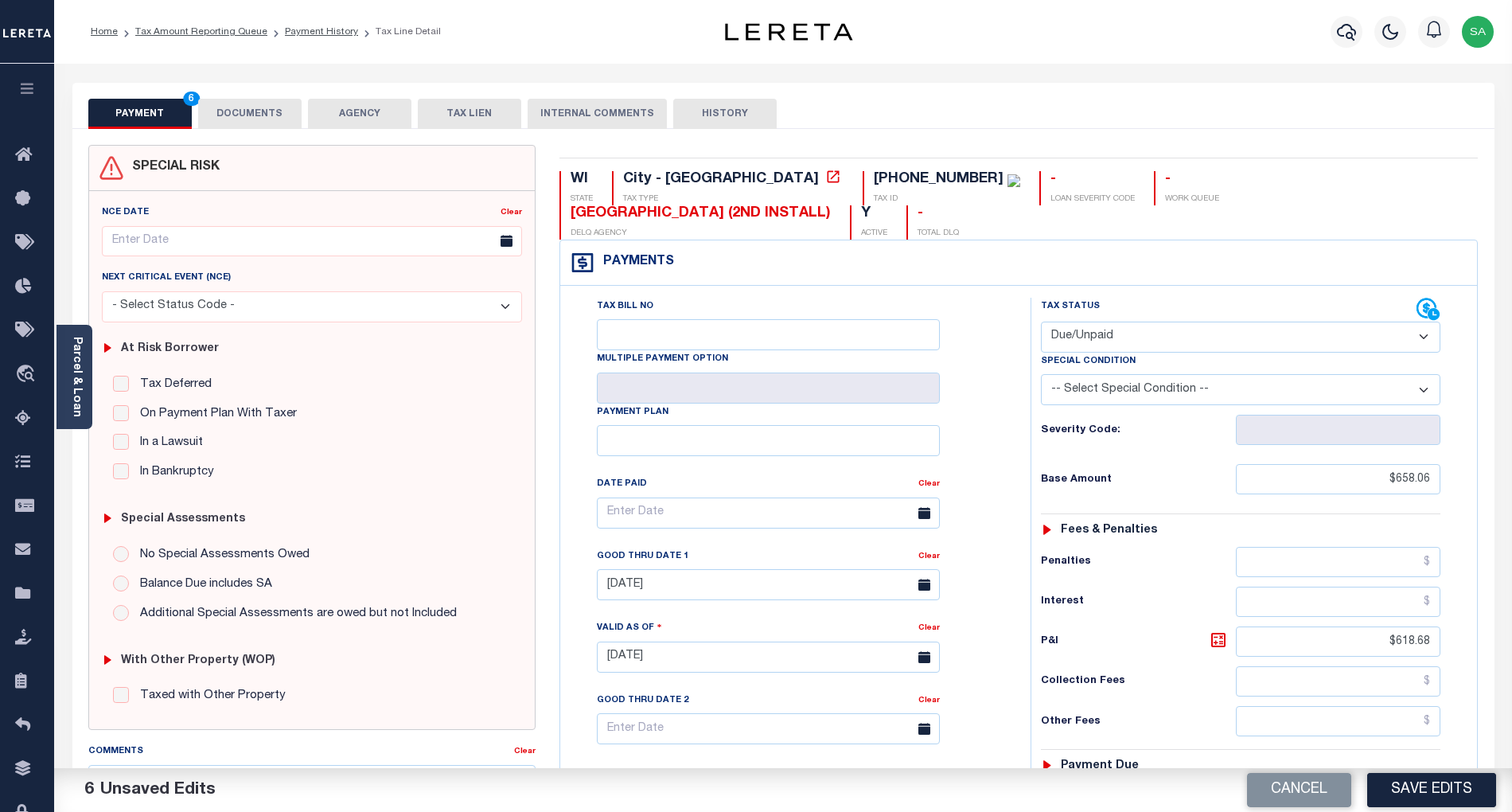
click at [237, 120] on button "DOCUMENTS" at bounding box center [250, 114] width 104 height 30
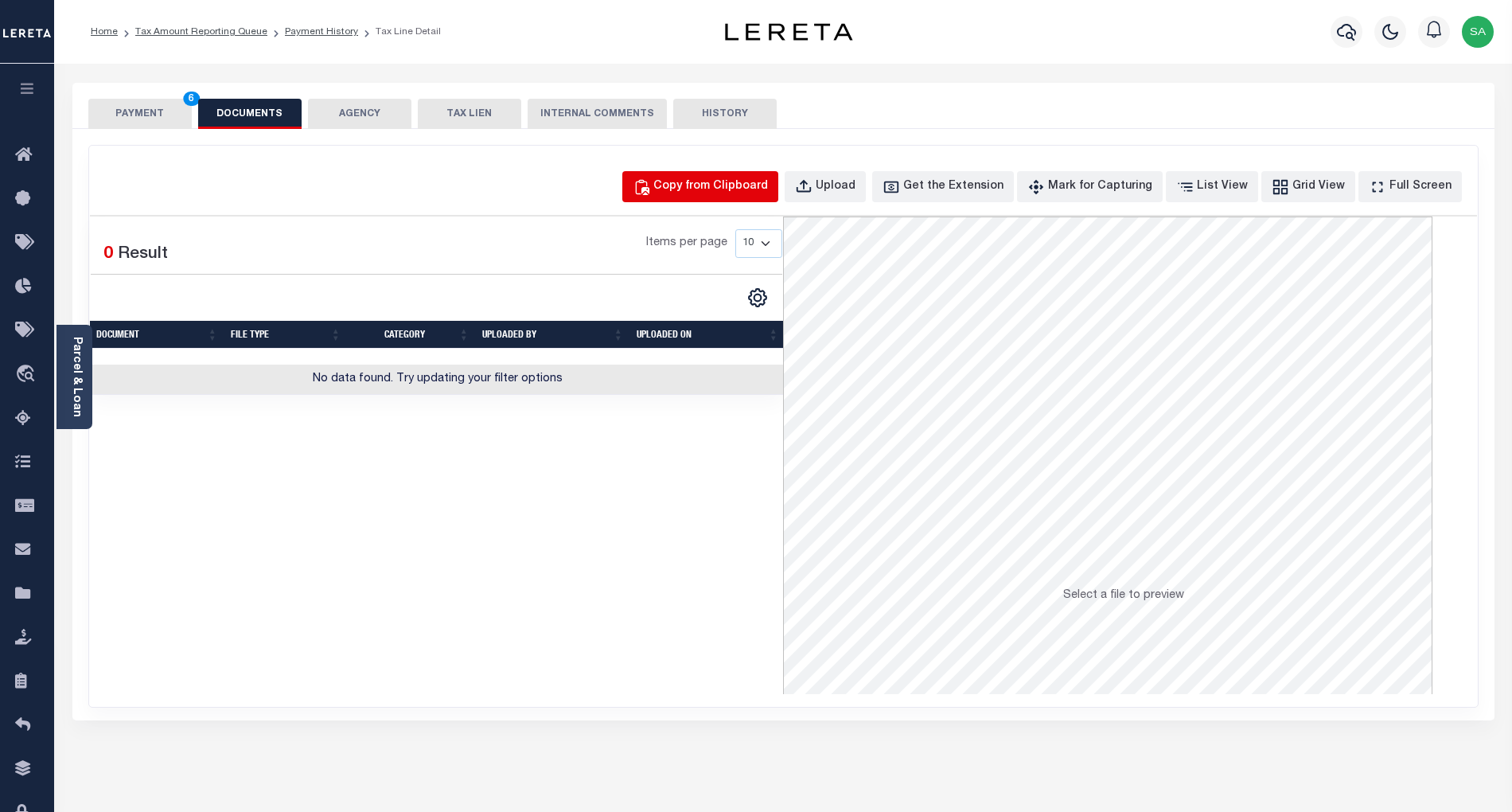
click at [768, 187] on div "Copy from Clipboard" at bounding box center [710, 187] width 115 height 18
select select "POP"
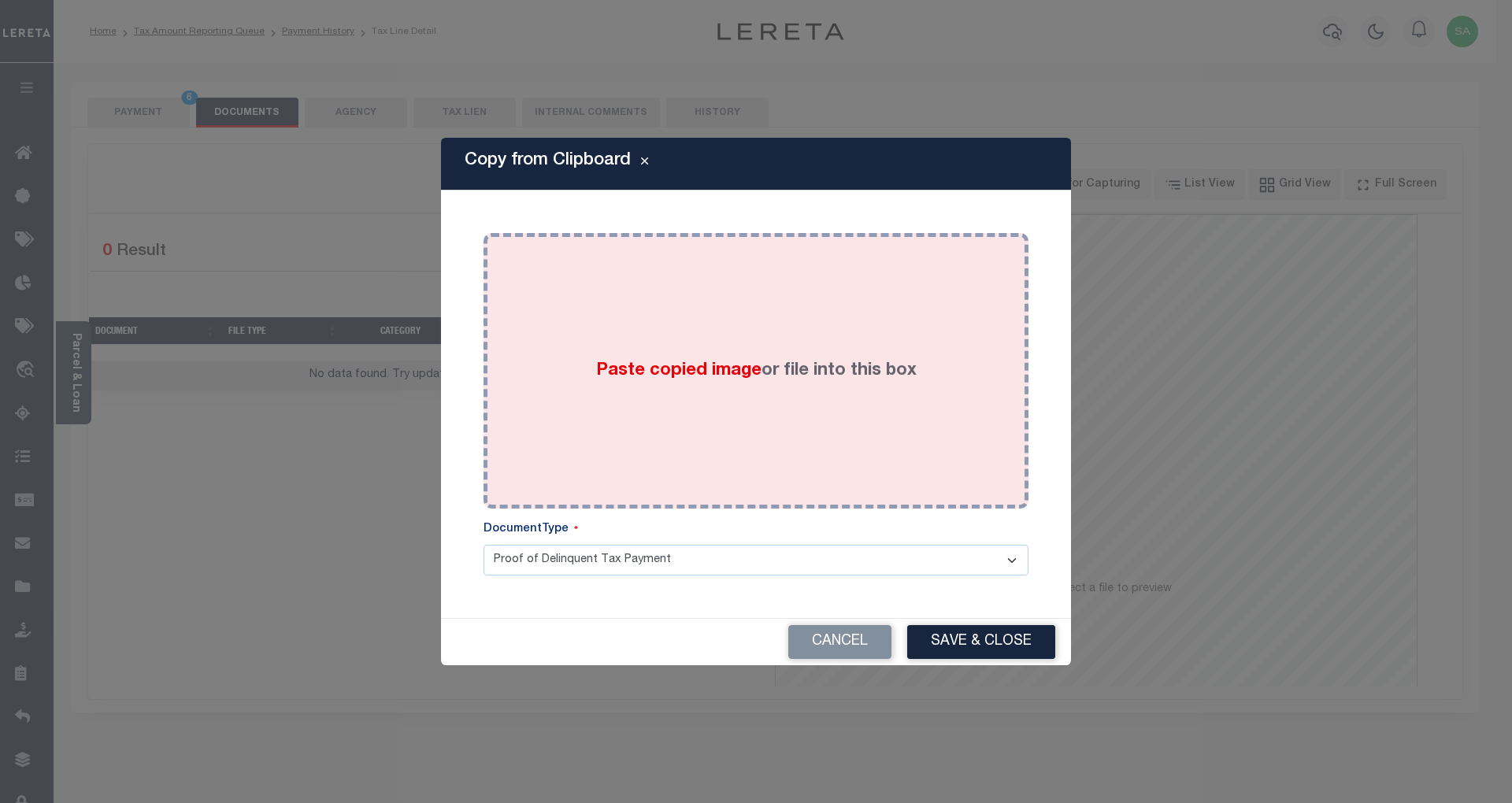
click at [835, 412] on div "Paste copied image or file into this box" at bounding box center [756, 371] width 522 height 252
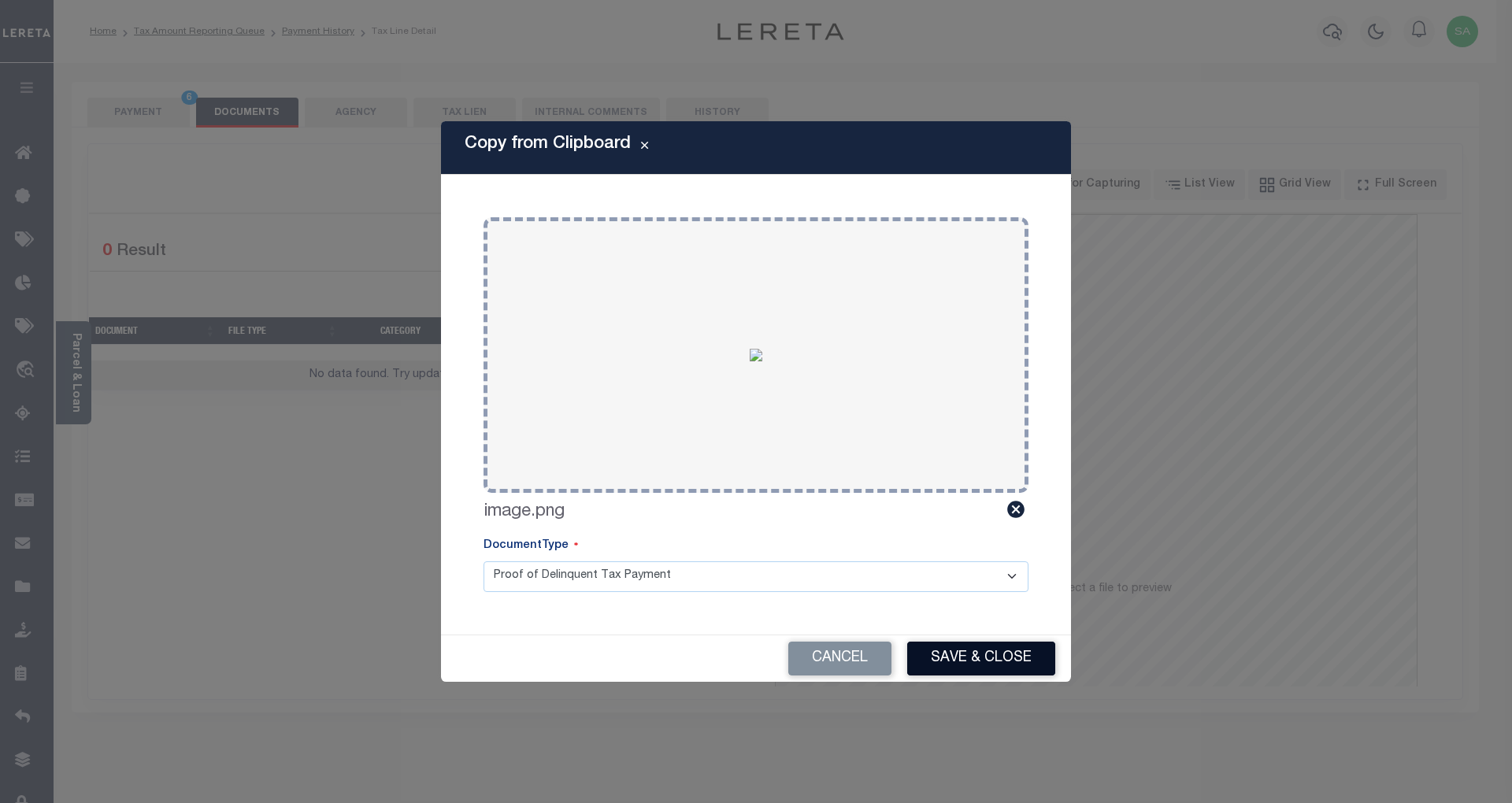
click at [999, 671] on button "Save & Close" at bounding box center [981, 658] width 148 height 34
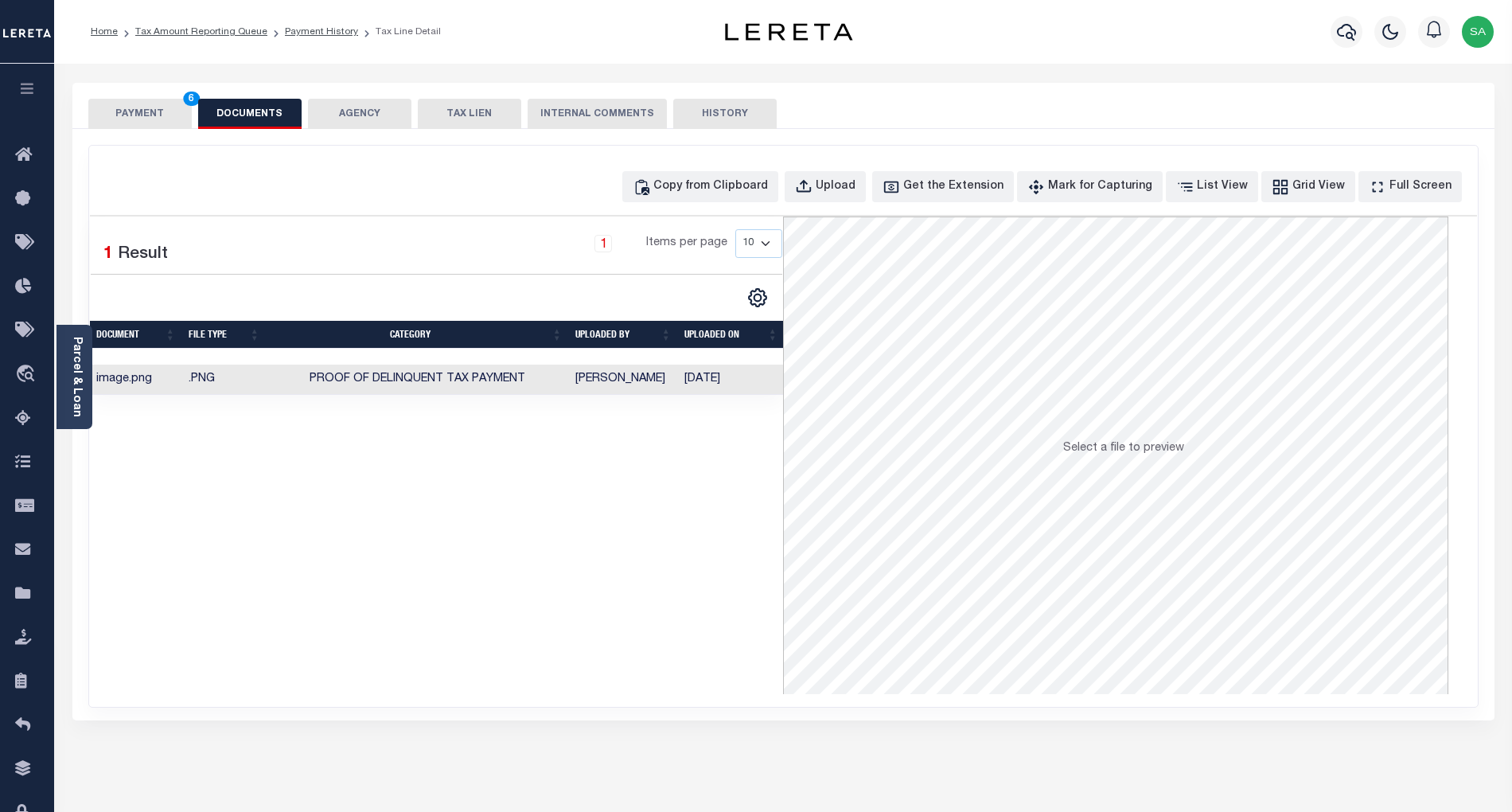
click at [161, 124] on button "PAYMENT 6" at bounding box center [141, 114] width 104 height 30
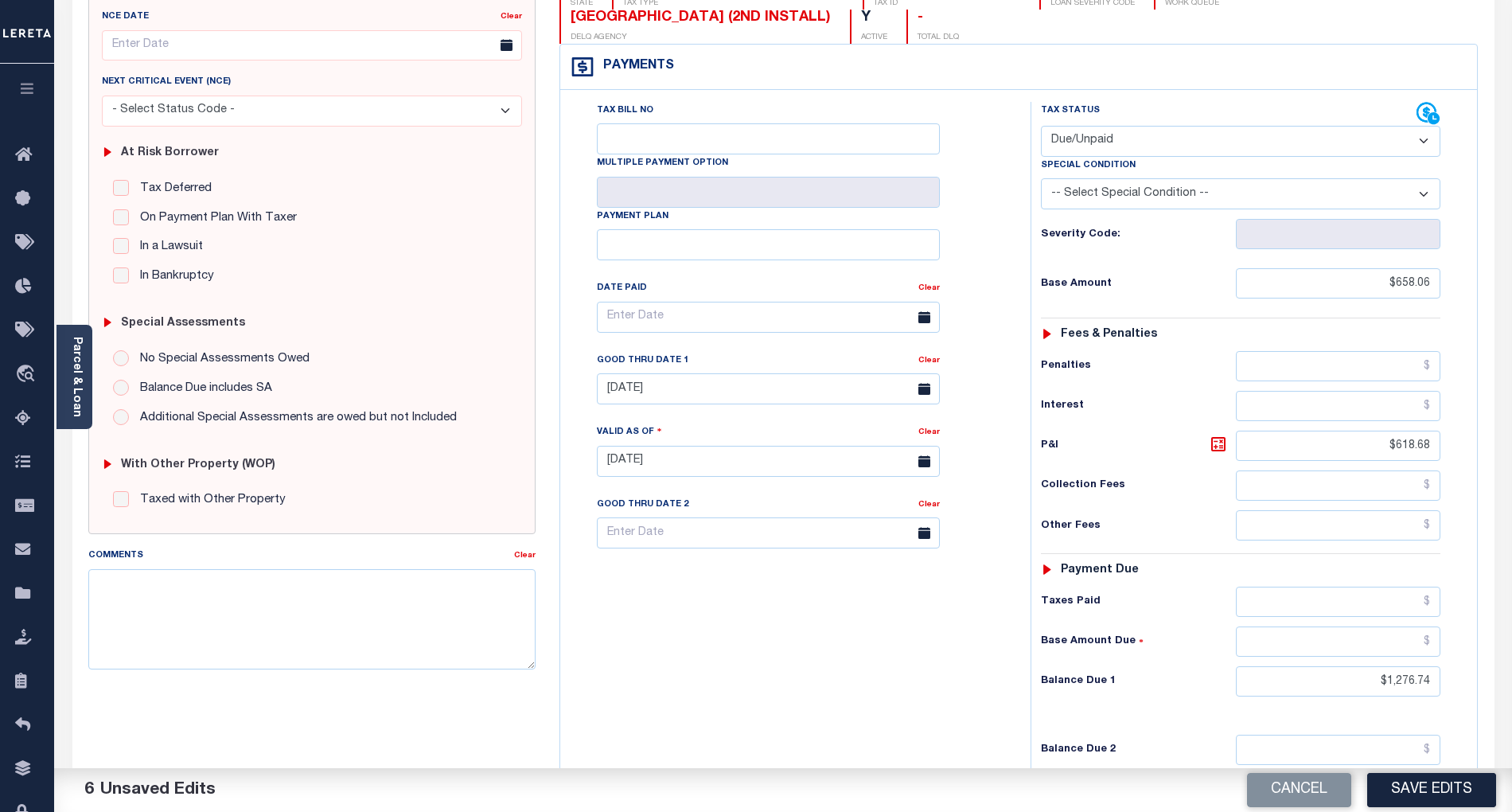
scroll to position [212, 0]
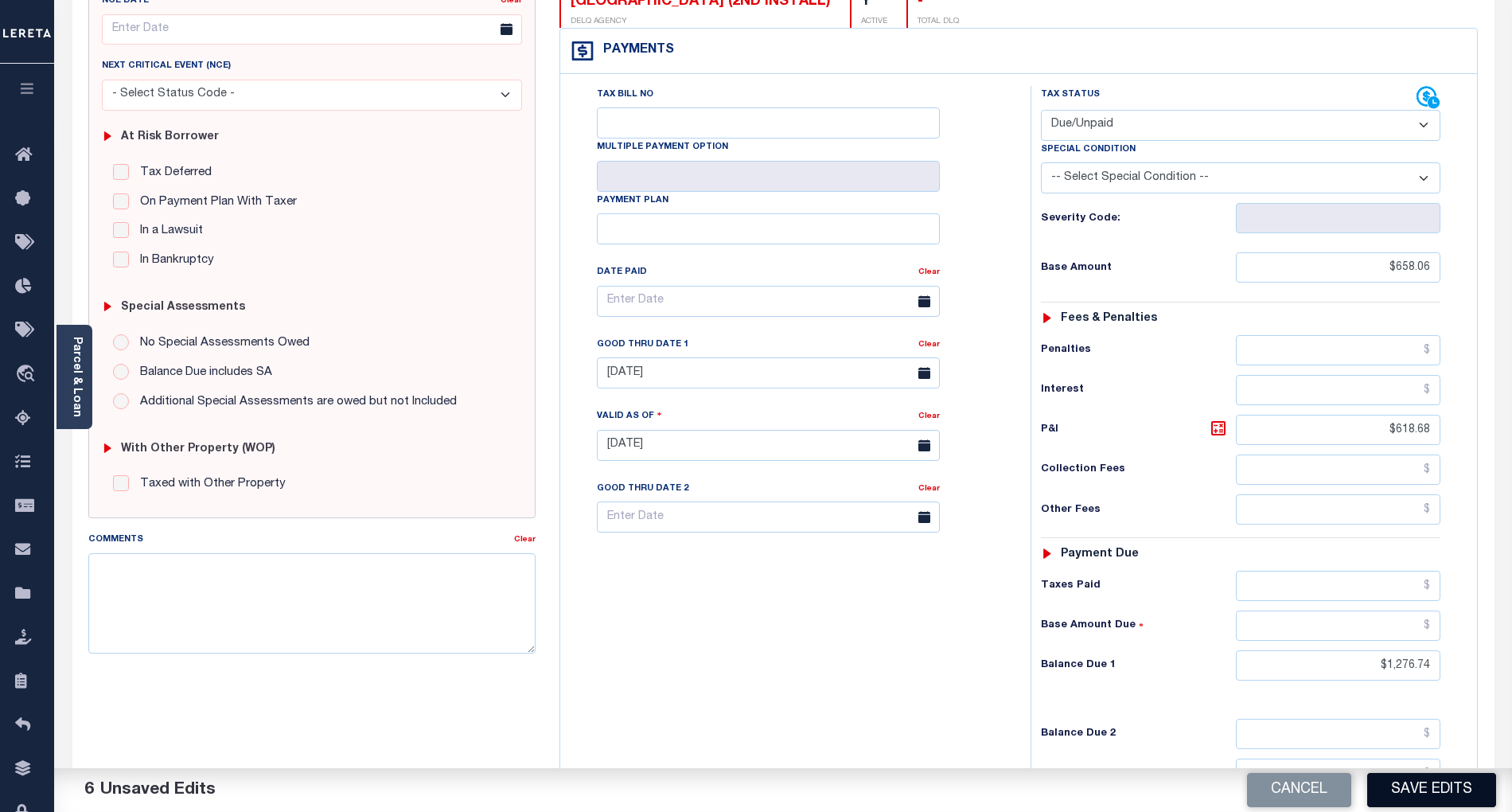
click at [1434, 804] on button "Save Edits" at bounding box center [1432, 790] width 129 height 34
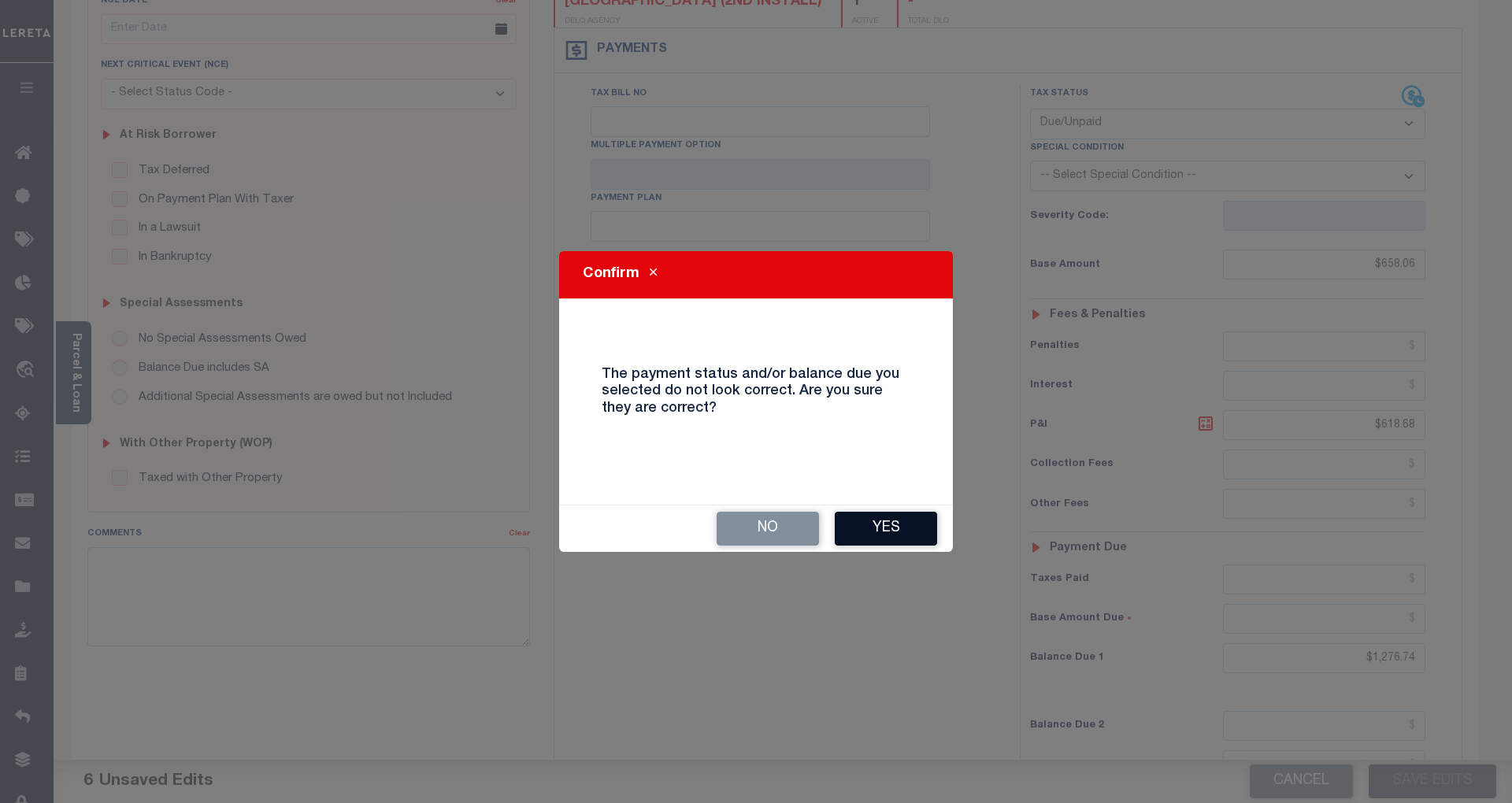
click at [903, 526] on button "Yes" at bounding box center [886, 528] width 103 height 34
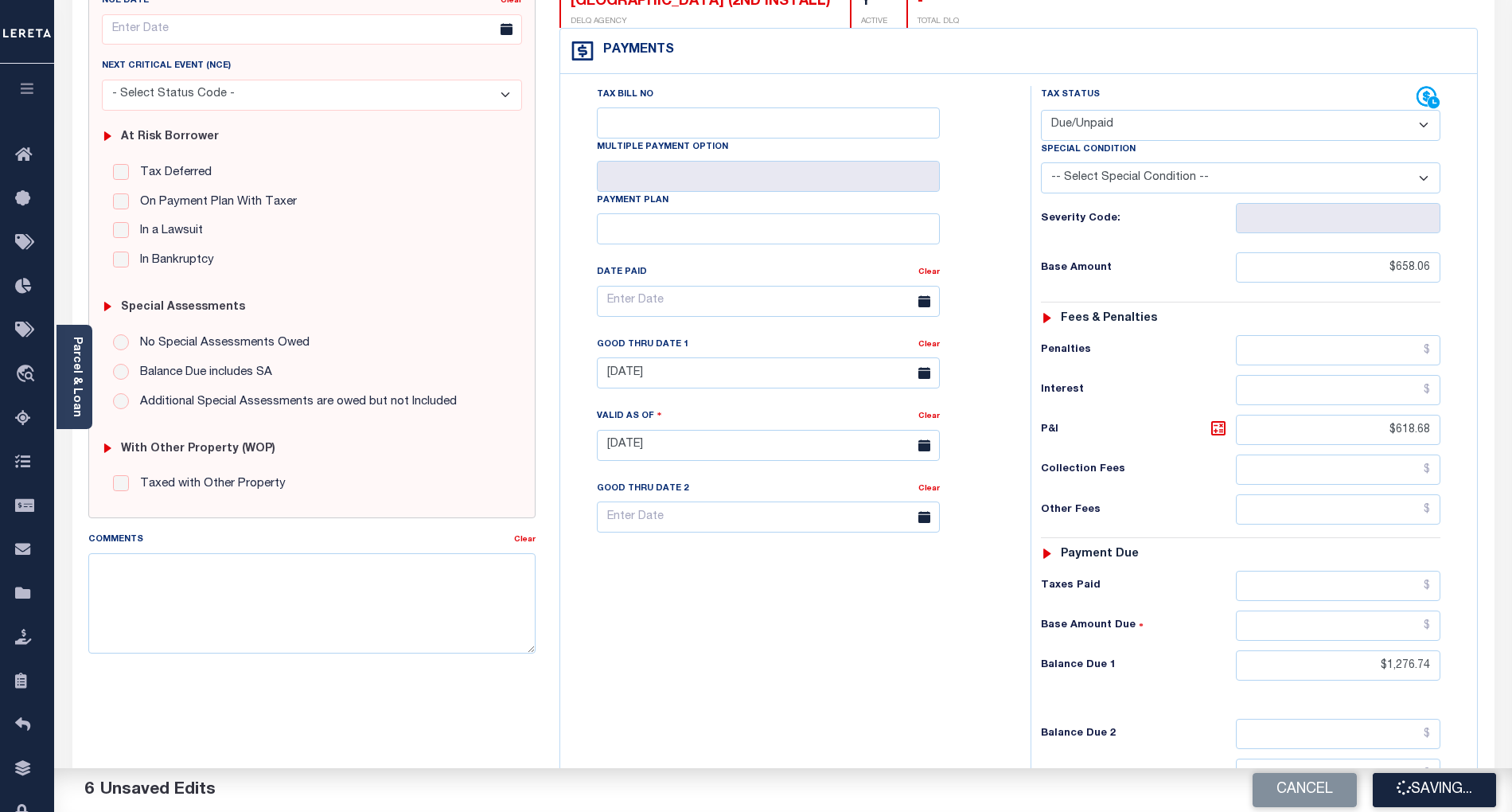
checkbox input "false"
type input "$658.06"
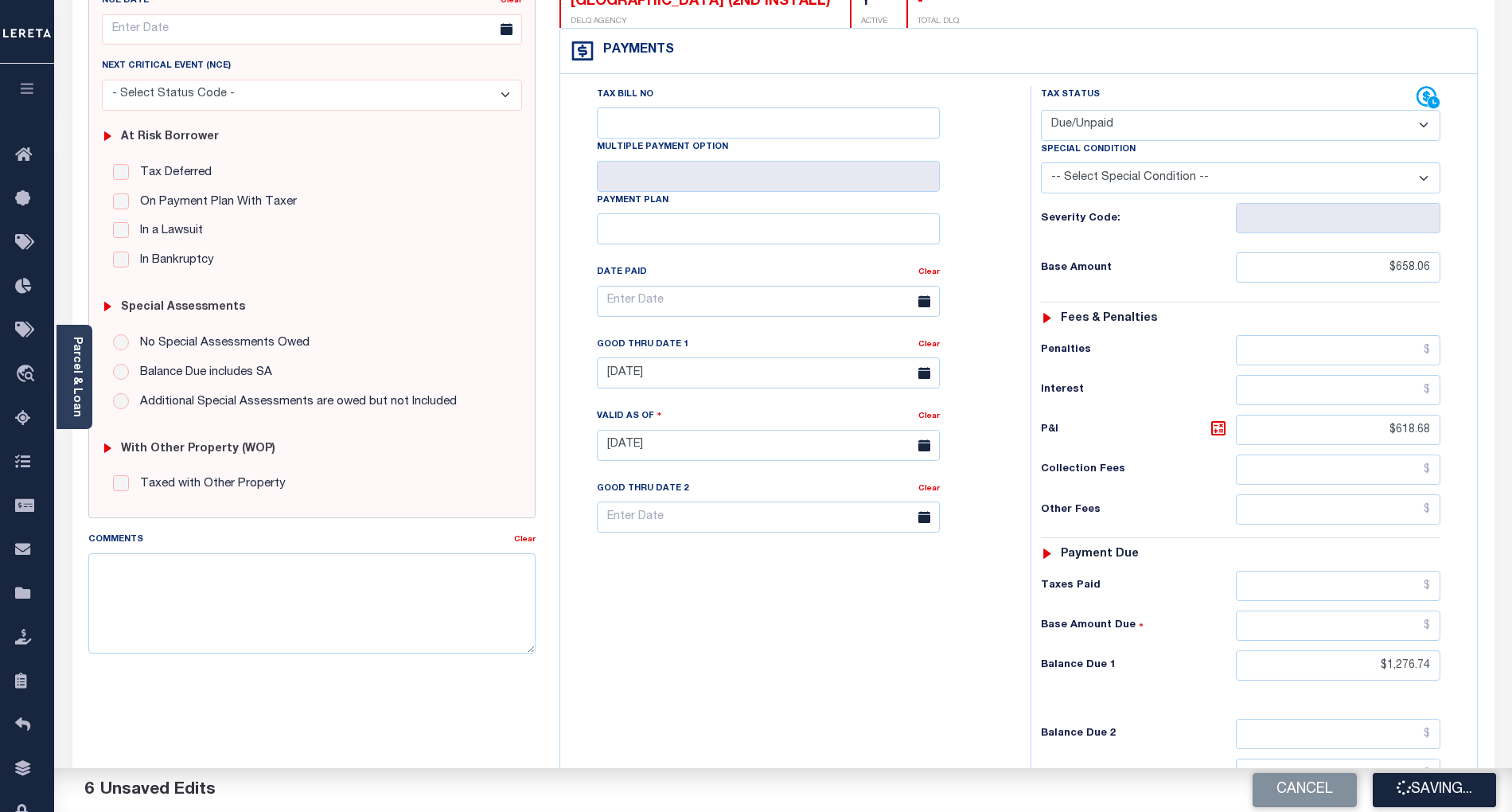
type input "$618.68"
type input "$1,276.74"
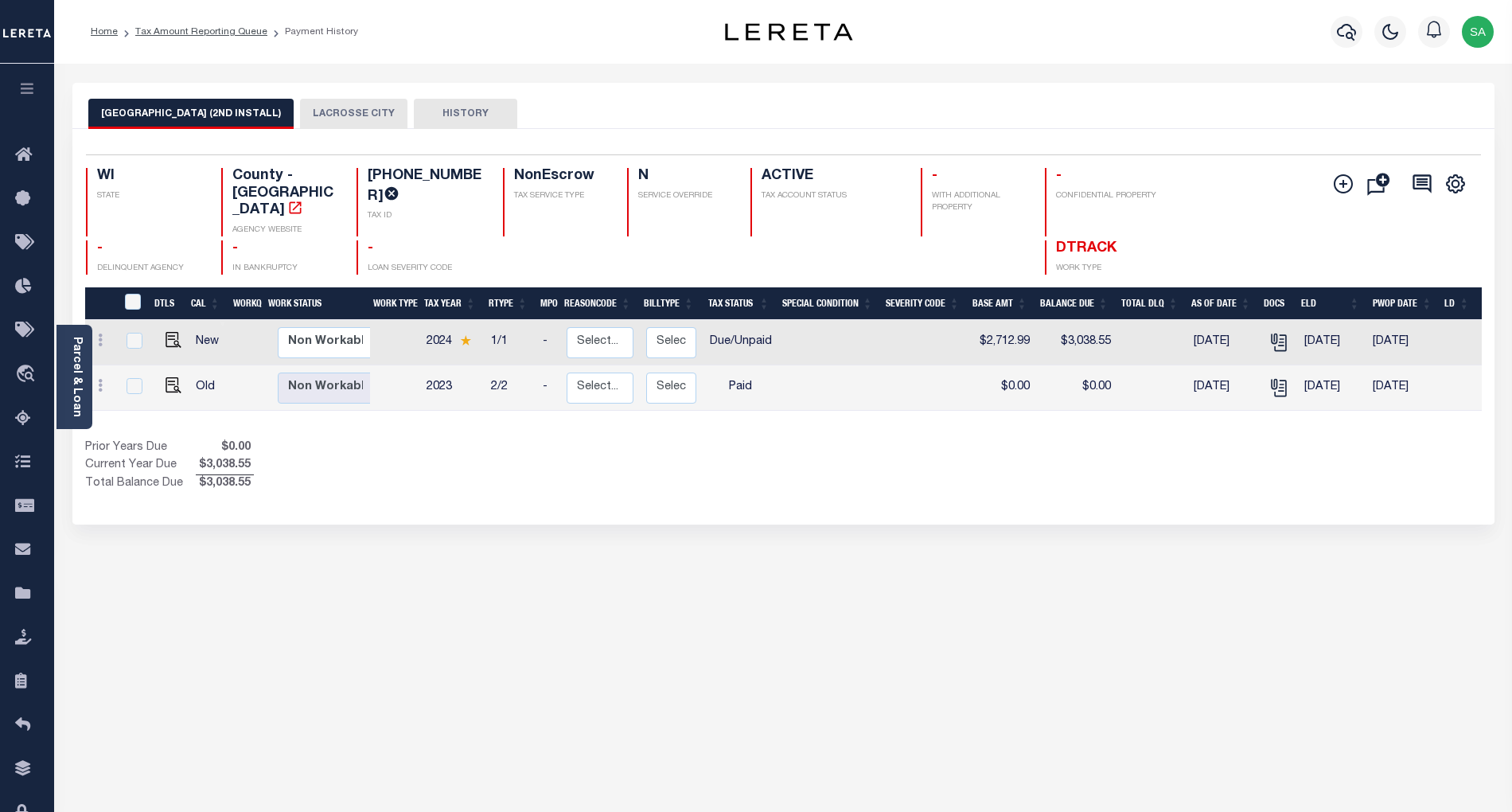
click at [361, 109] on button "LACROSSE CITY" at bounding box center [354, 114] width 107 height 30
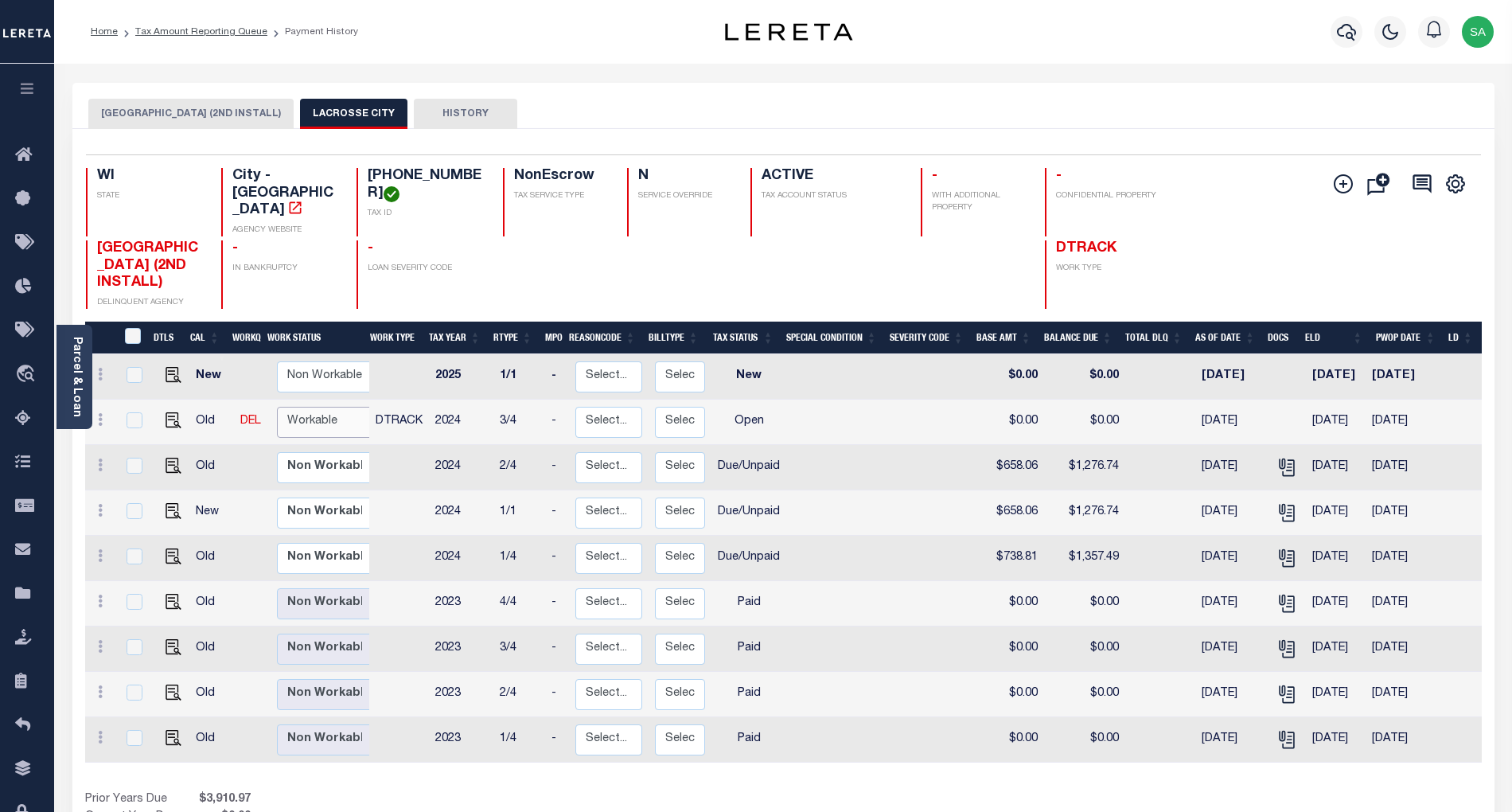
click at [323, 407] on select "Non Workable Workable" at bounding box center [325, 422] width 95 height 31
checkbox input "true"
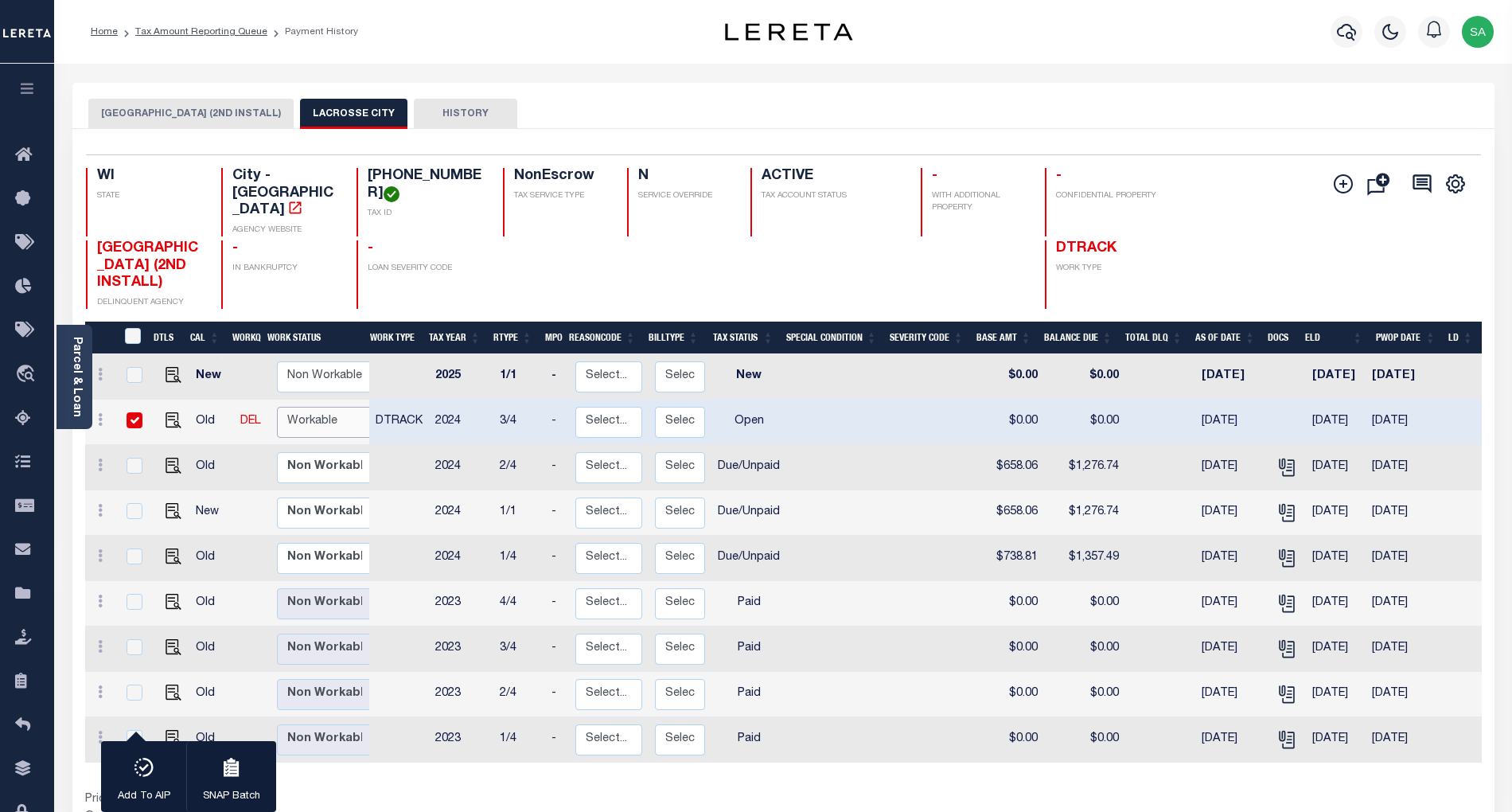
select select "true"
click at [277, 407] on select "Non Workable Workable" at bounding box center [325, 422] width 95 height 31
checkbox input "false"
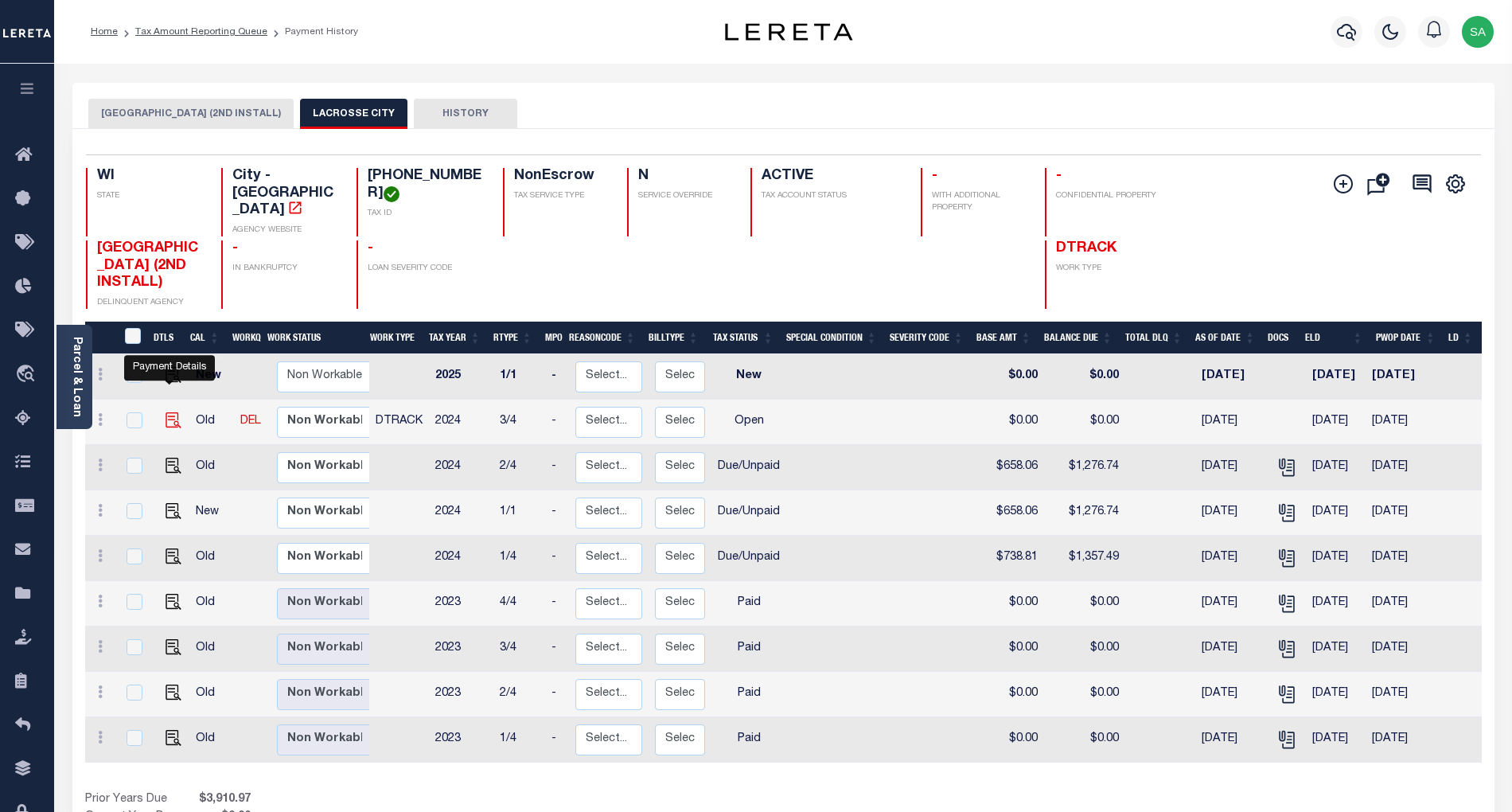
click at [169, 413] on img "" at bounding box center [173, 420] width 16 height 16
checkbox input "true"
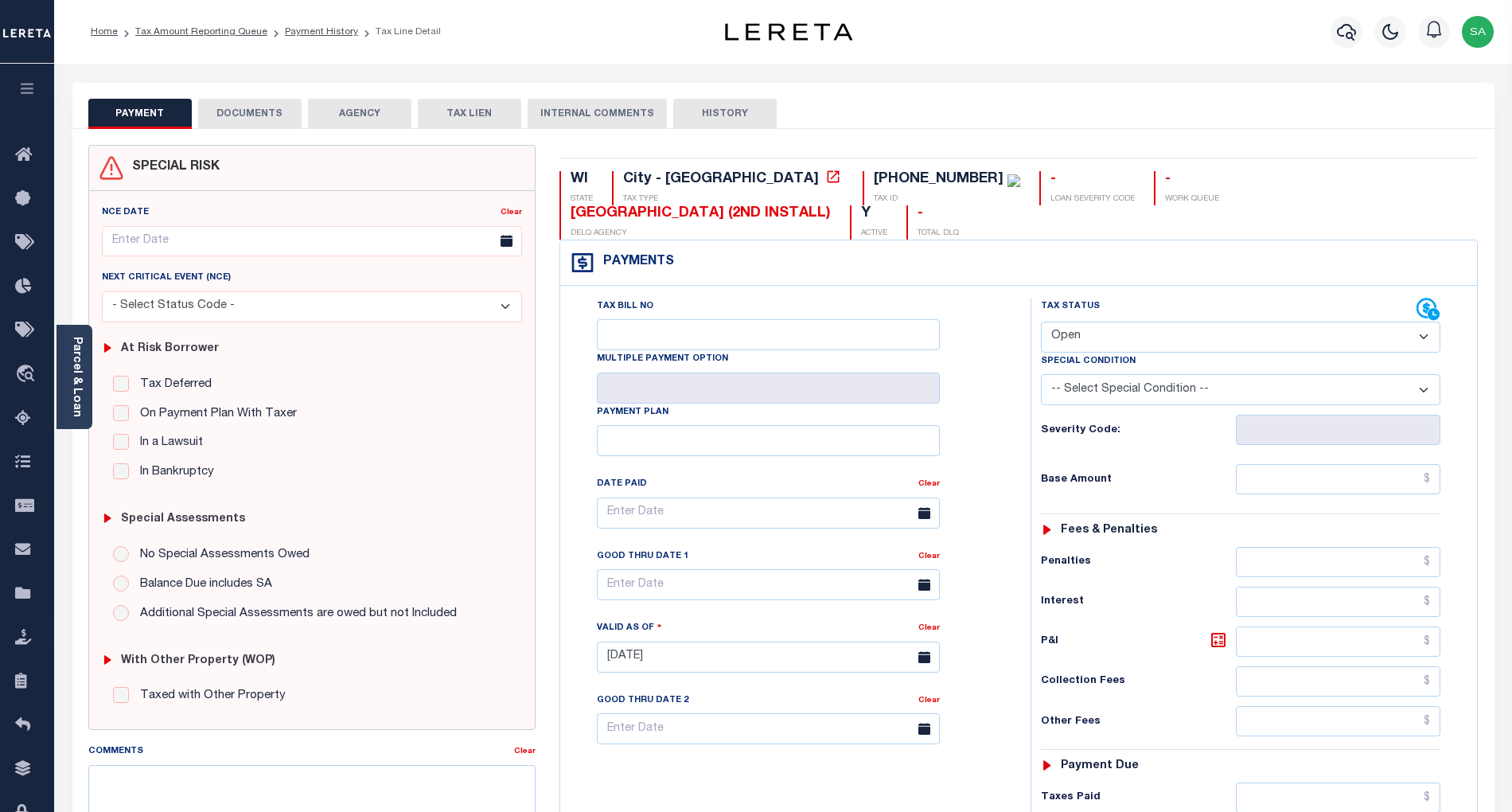
click at [1077, 321] on select "- Select Status Code - Open Due/Unpaid Paid Incomplete No Tax Due Internal Refu…" at bounding box center [1241, 337] width 400 height 31
select select "DUE"
click at [1041, 321] on select "- Select Status Code - Open Due/Unpaid Paid Incomplete No Tax Due Internal Refu…" at bounding box center [1241, 337] width 400 height 31
type input "[DATE]"
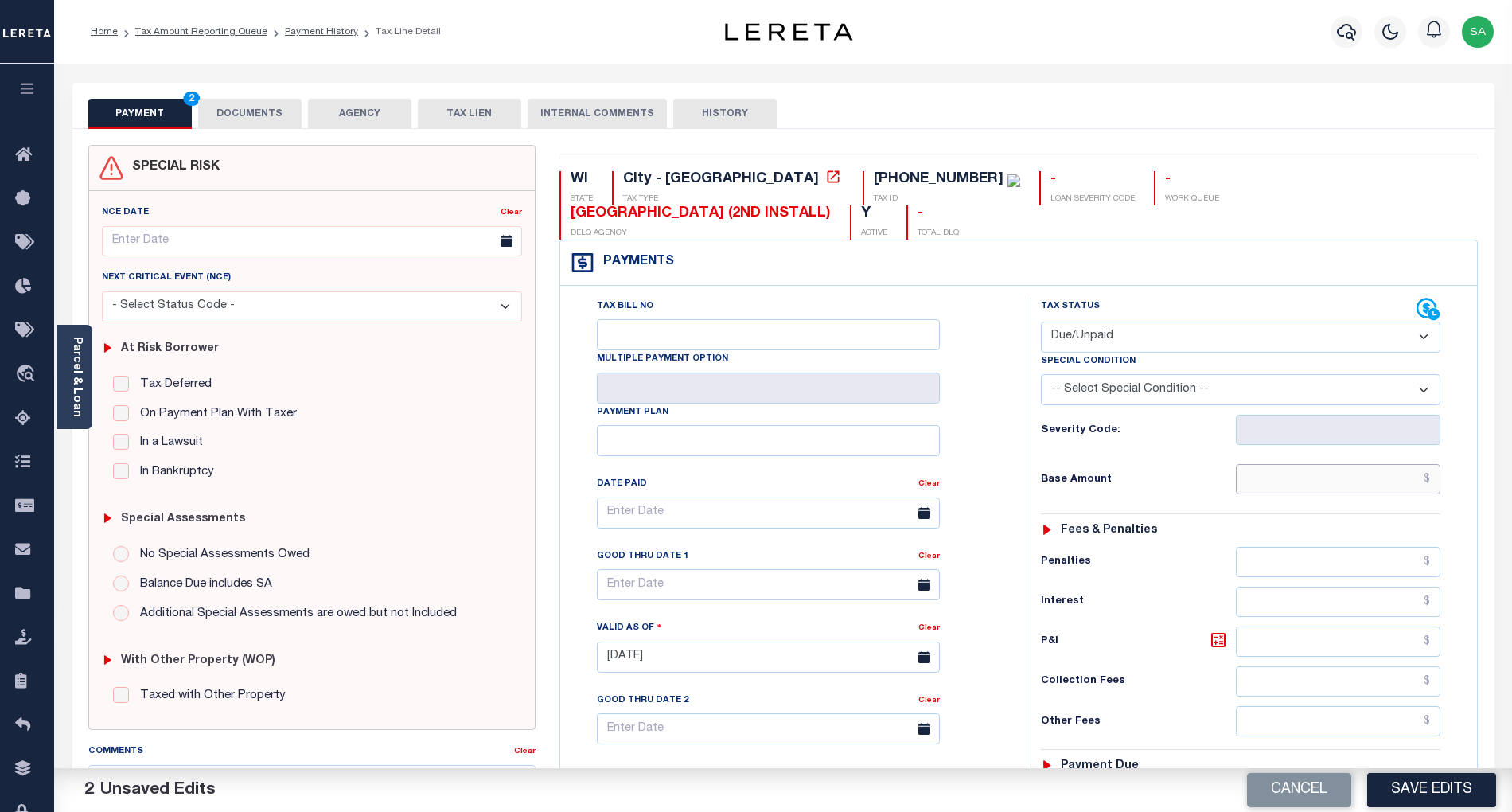
click at [1251, 465] on input "text" at bounding box center [1338, 480] width 205 height 30
paste input "$658.06"
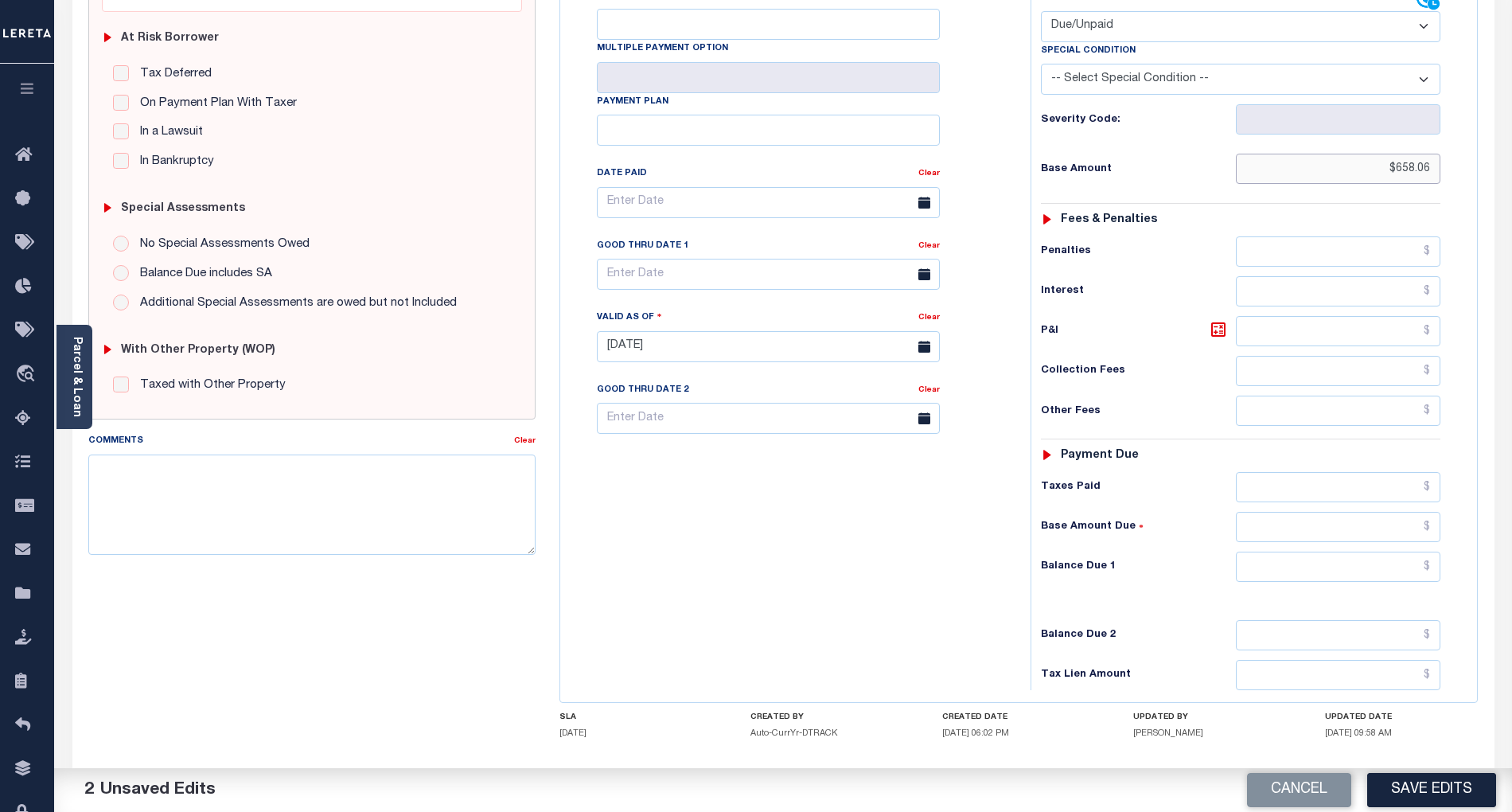
scroll to position [319, 0]
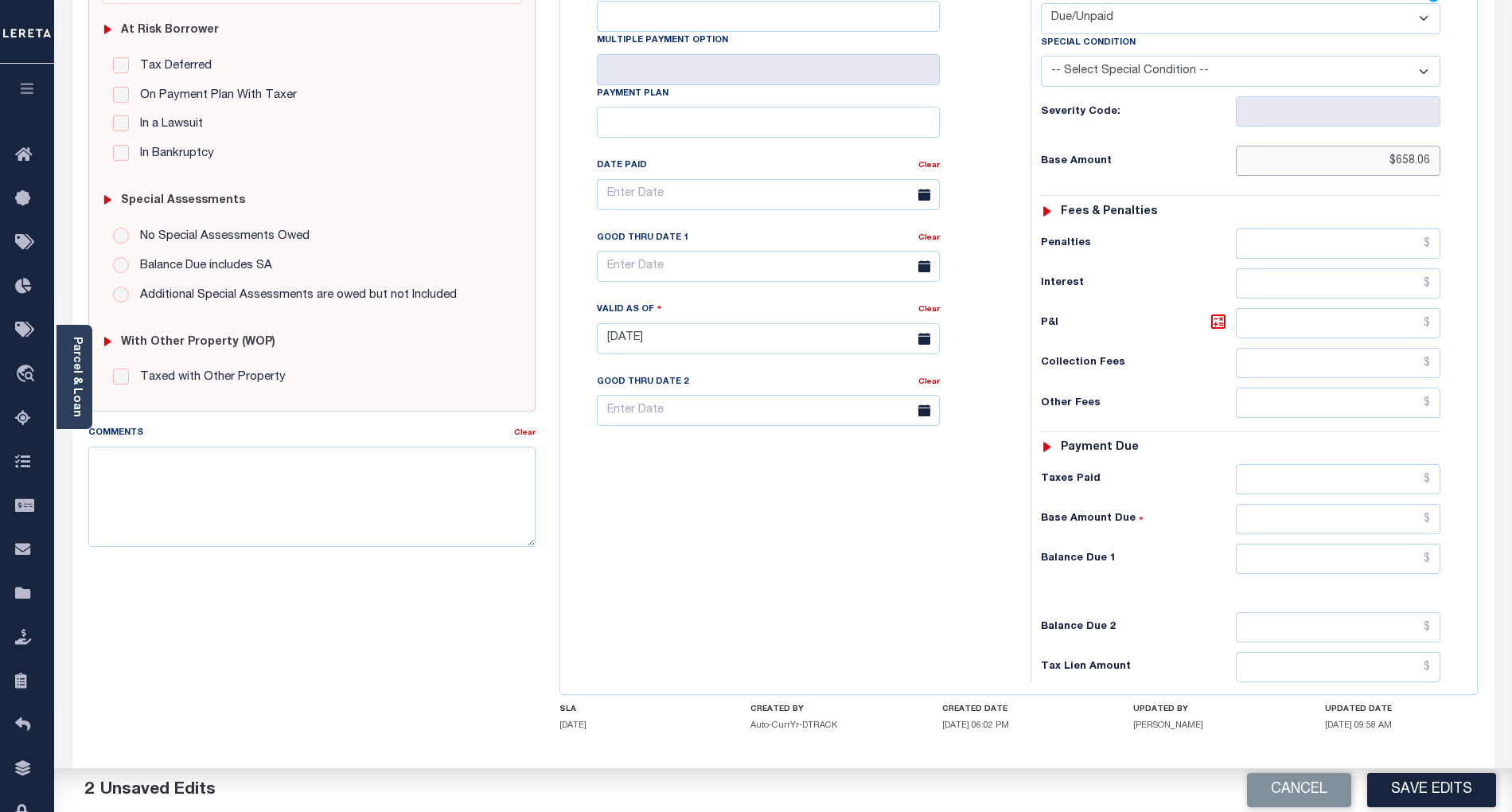
type input "$658.06"
click at [1296, 308] on input "text" at bounding box center [1338, 323] width 205 height 30
type input "$618.69"
drag, startPoint x: 1283, startPoint y: 538, endPoint x: 1271, endPoint y: 549, distance: 16.3
click at [1283, 544] on input "text" at bounding box center [1338, 559] width 205 height 30
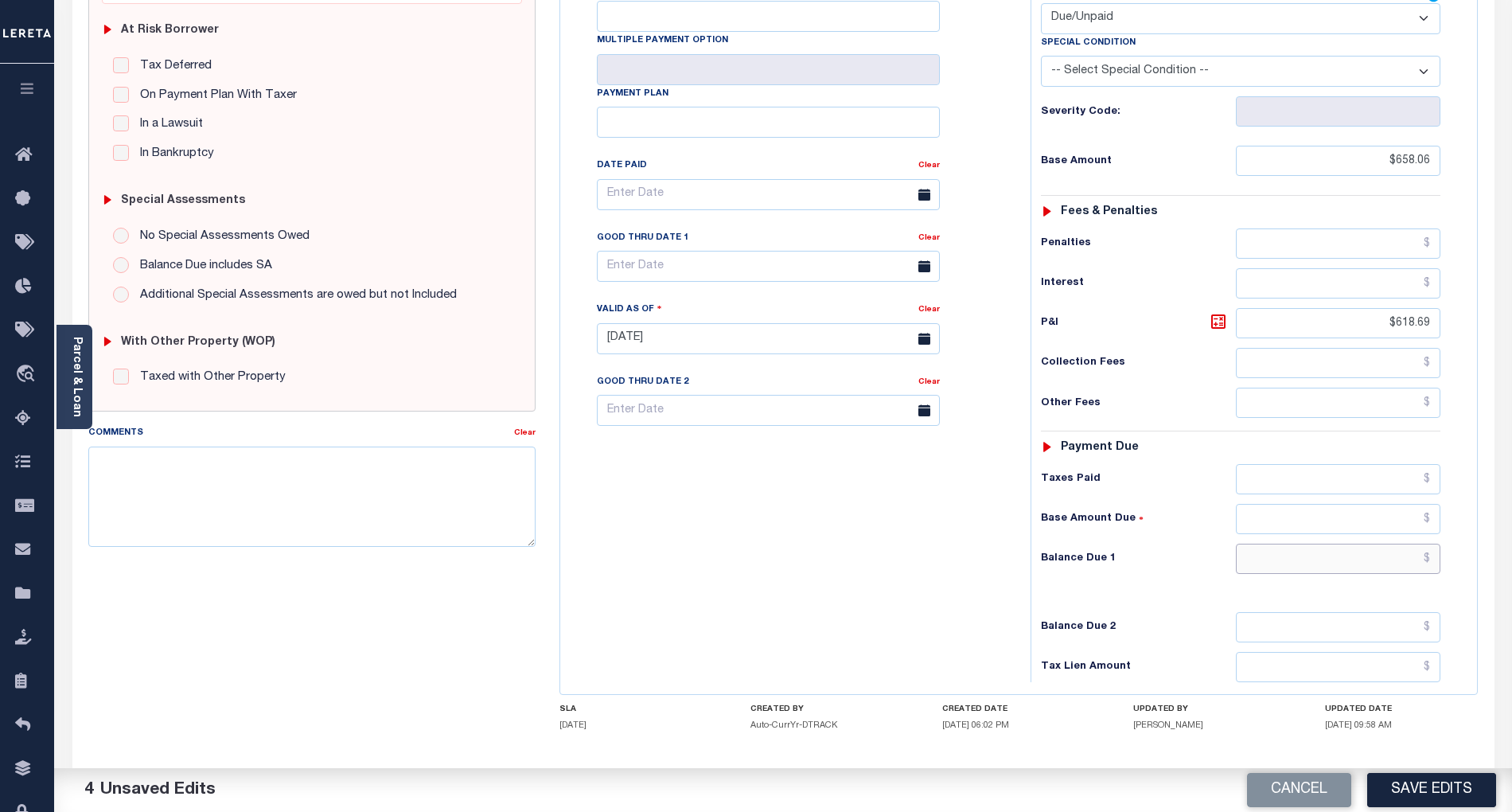
click at [1358, 544] on input "text" at bounding box center [1338, 559] width 205 height 30
paste input "1,276.75"
type input "$1,276.75"
click at [772, 251] on input "text" at bounding box center [768, 266] width 343 height 31
click at [695, 447] on span "30" at bounding box center [684, 453] width 31 height 31
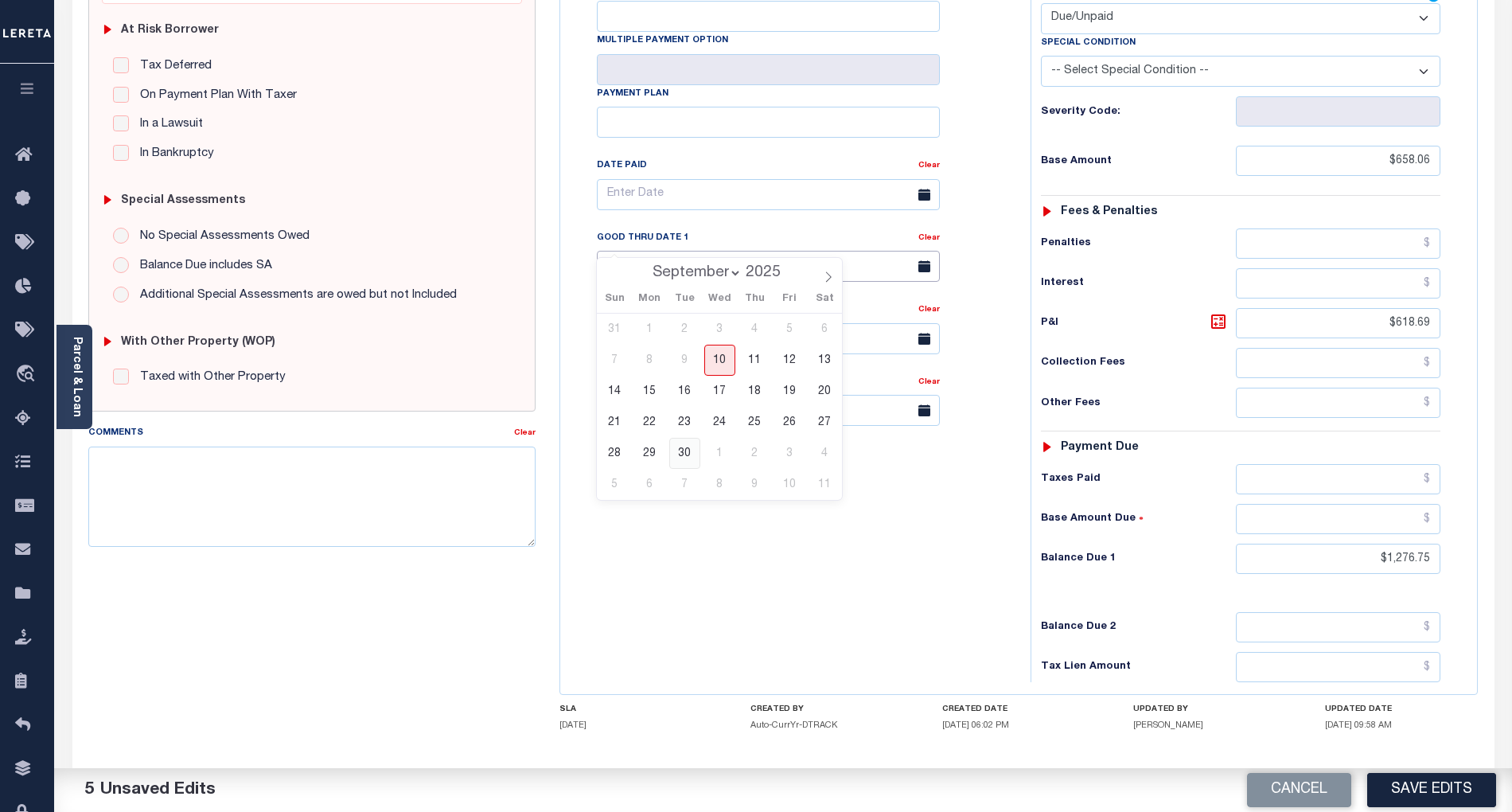
type input "[DATE]"
click at [716, 494] on div "Tax Bill No Multiple Payment Option Payment Plan Clear" at bounding box center [791, 331] width 454 height 703
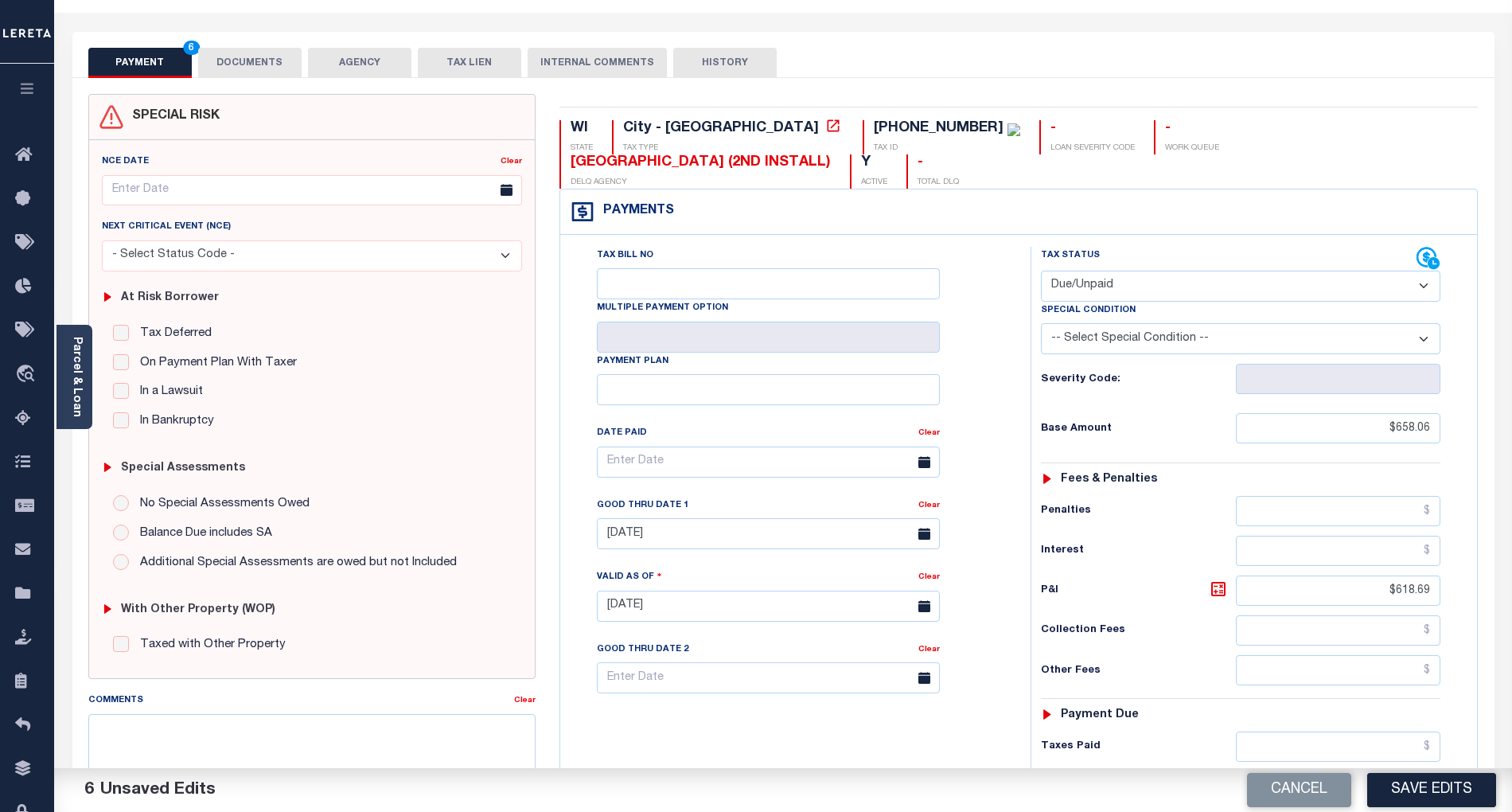
scroll to position [0, 0]
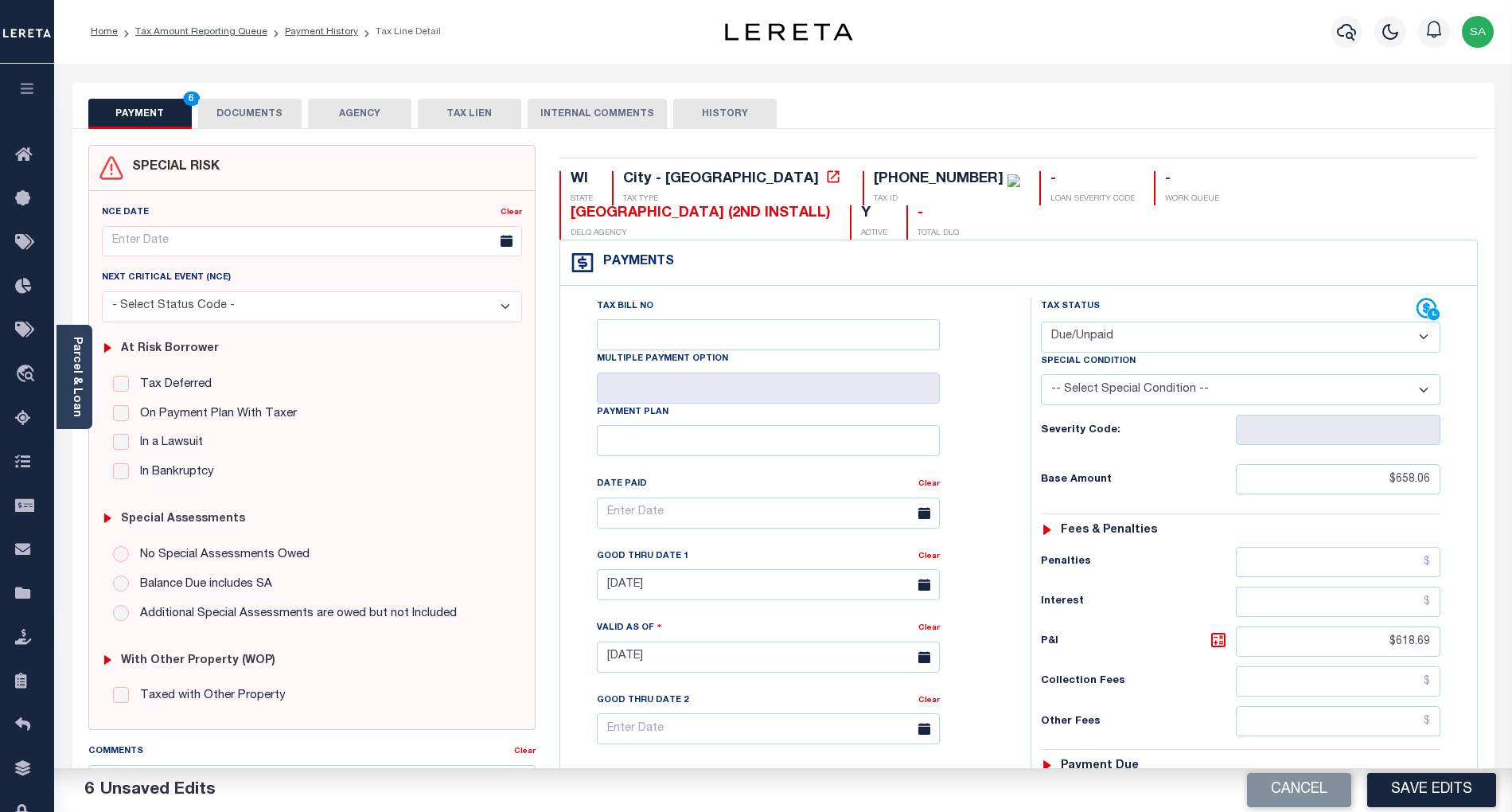
click at [254, 116] on button "DOCUMENTS" at bounding box center [250, 114] width 104 height 30
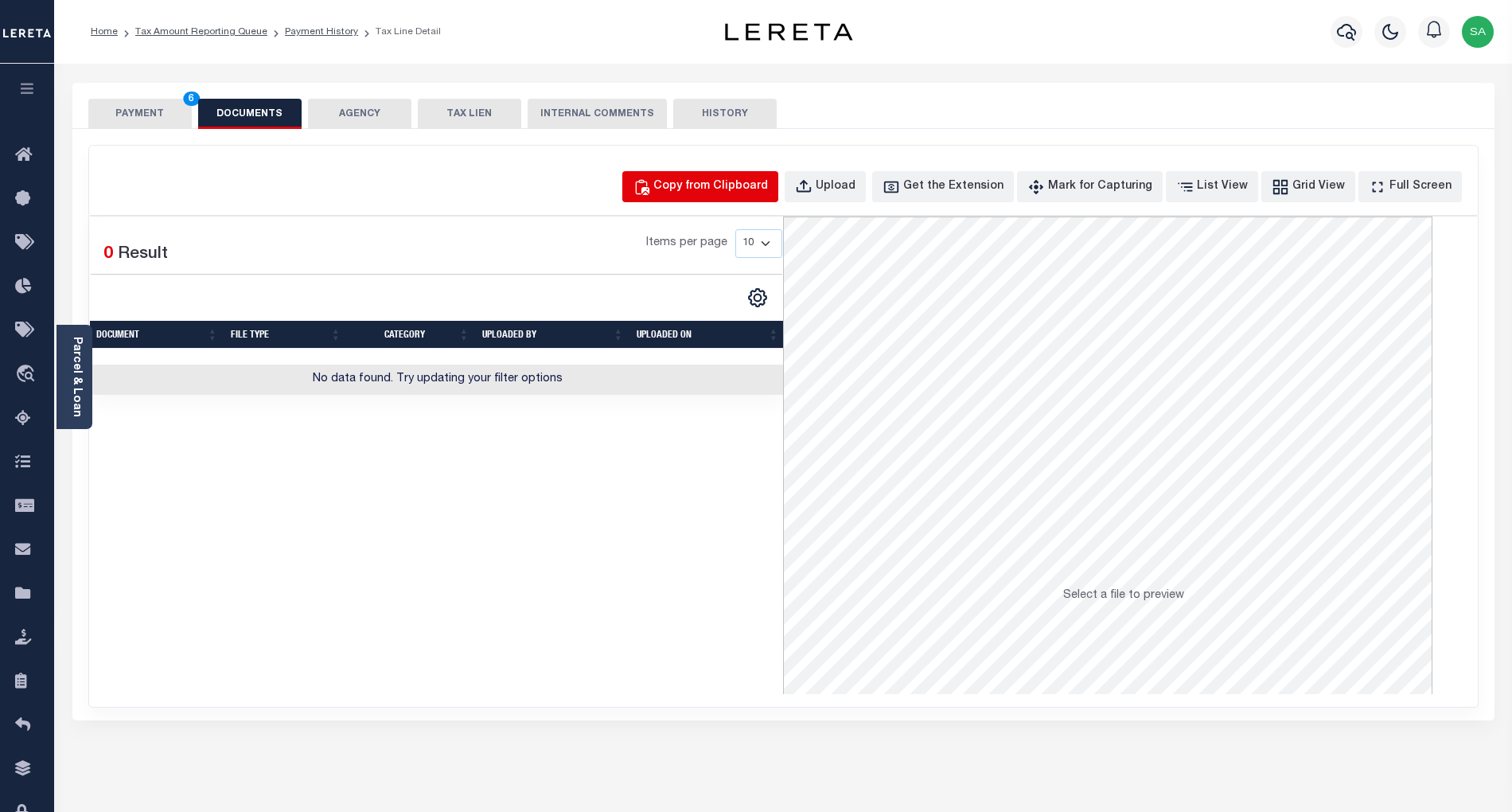
click at [730, 192] on div "Copy from Clipboard" at bounding box center [710, 187] width 115 height 18
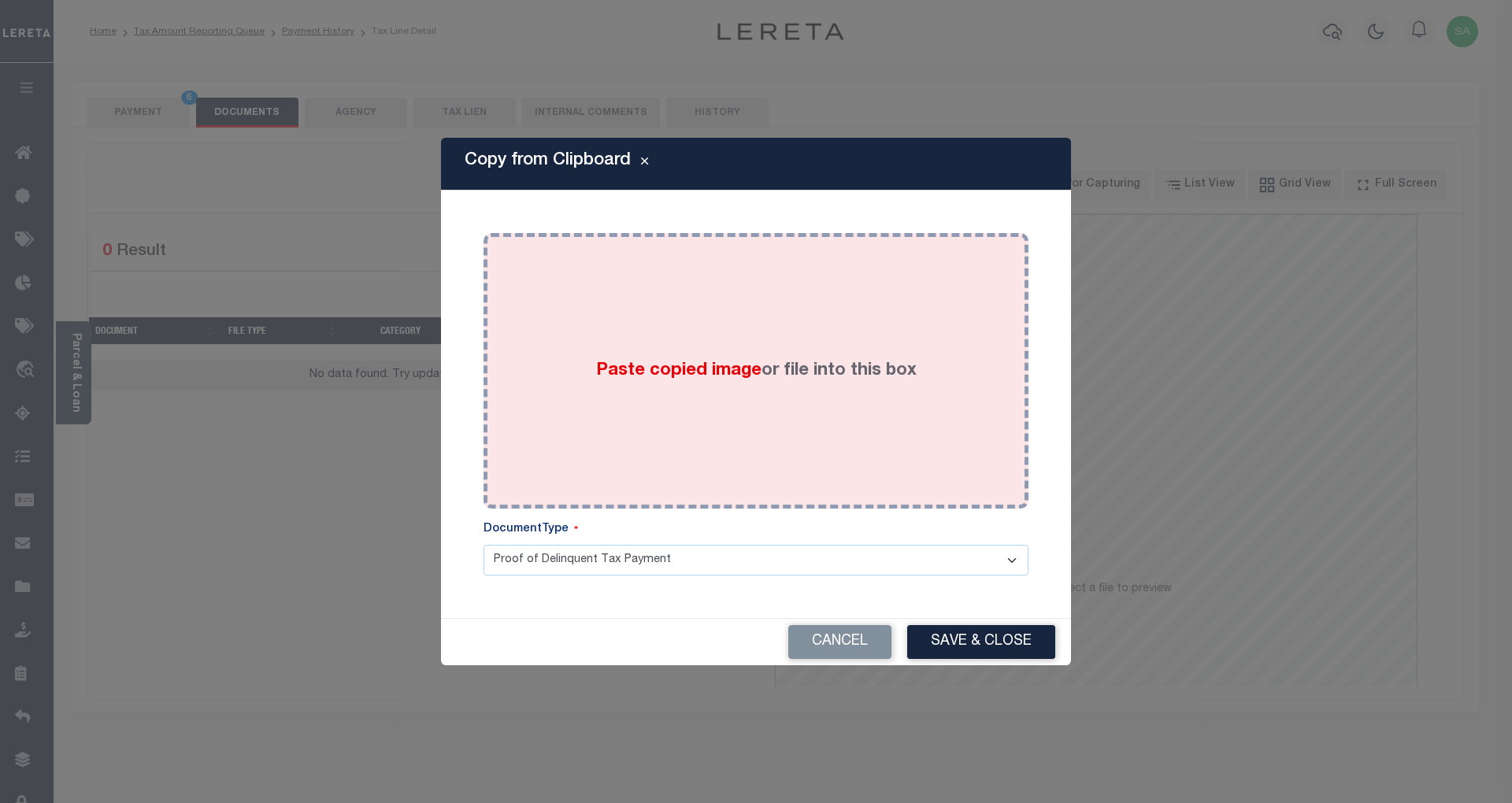
click at [881, 435] on div "Paste copied image or file into this box" at bounding box center [756, 371] width 522 height 252
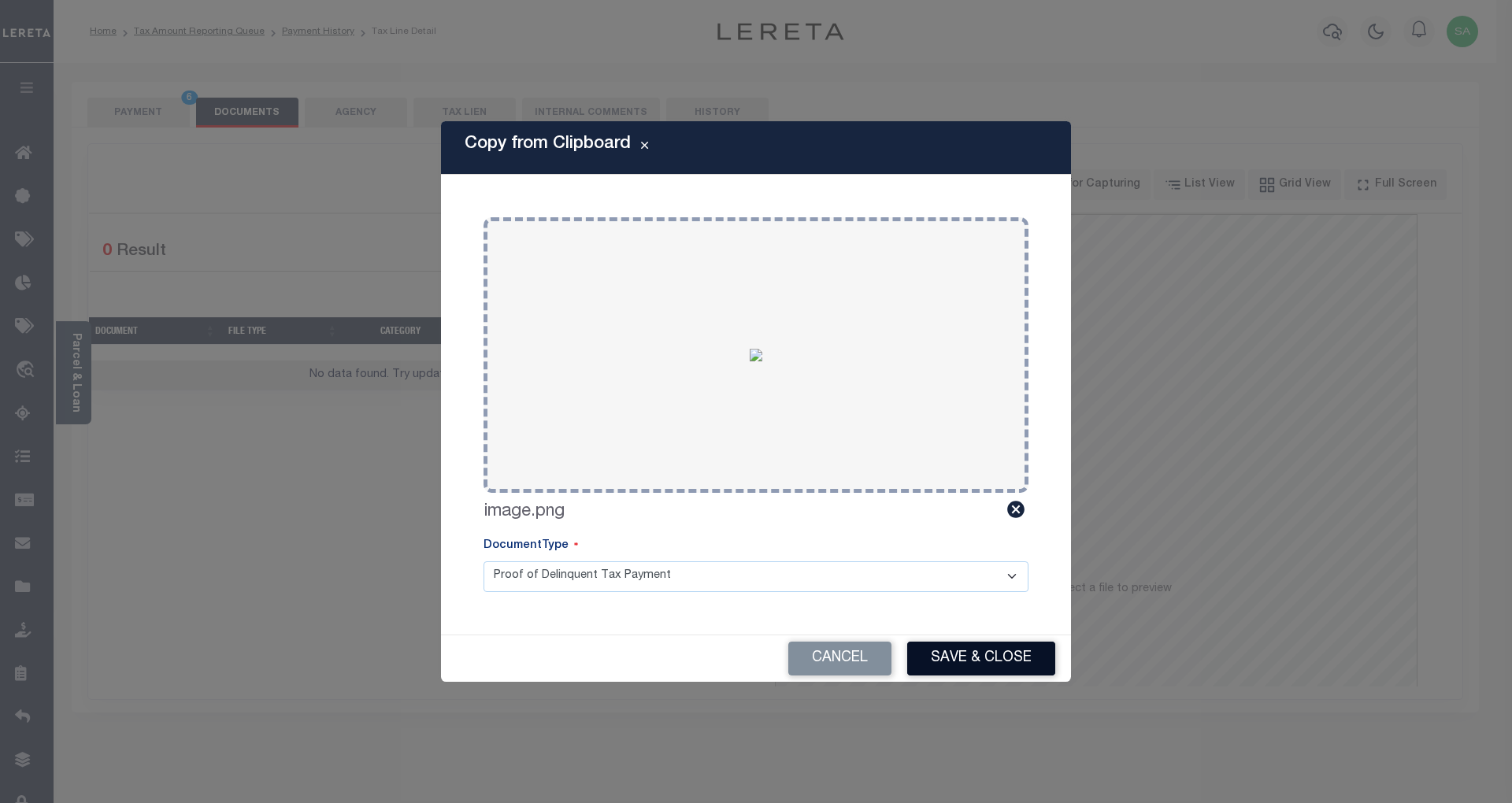
click at [977, 660] on button "Save & Close" at bounding box center [981, 658] width 148 height 34
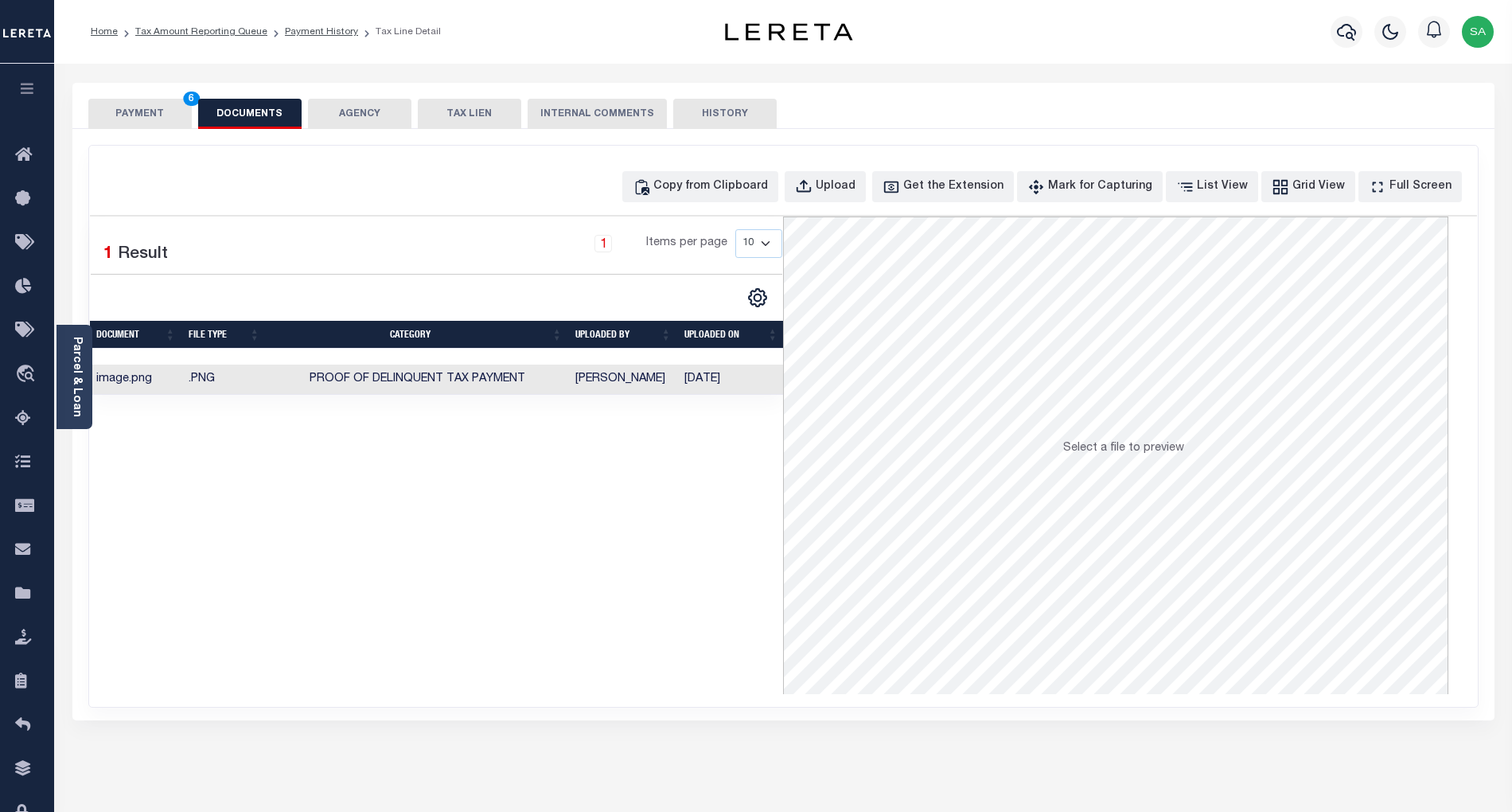
click at [140, 106] on button "PAYMENT 6" at bounding box center [141, 114] width 104 height 30
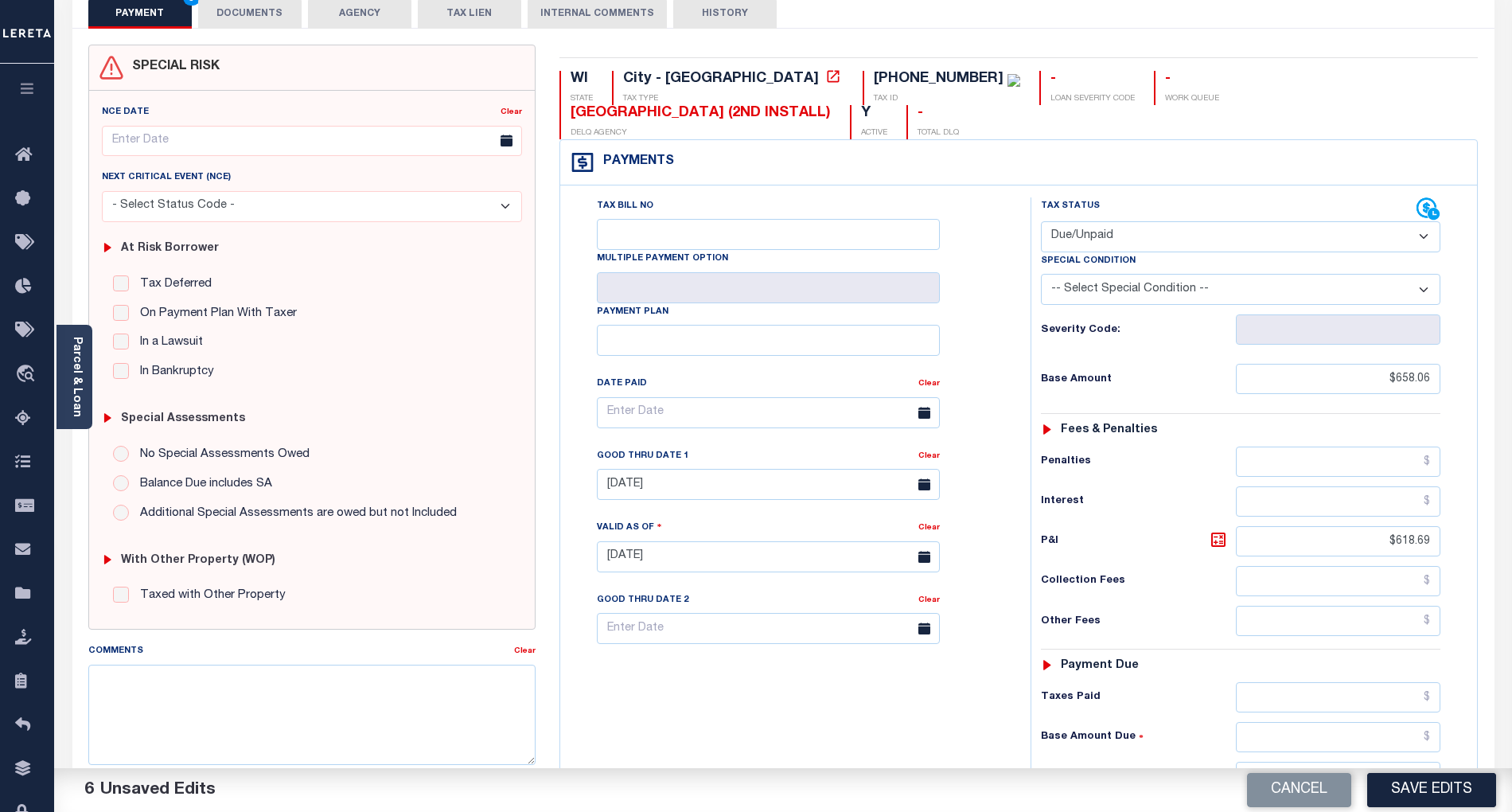
scroll to position [106, 0]
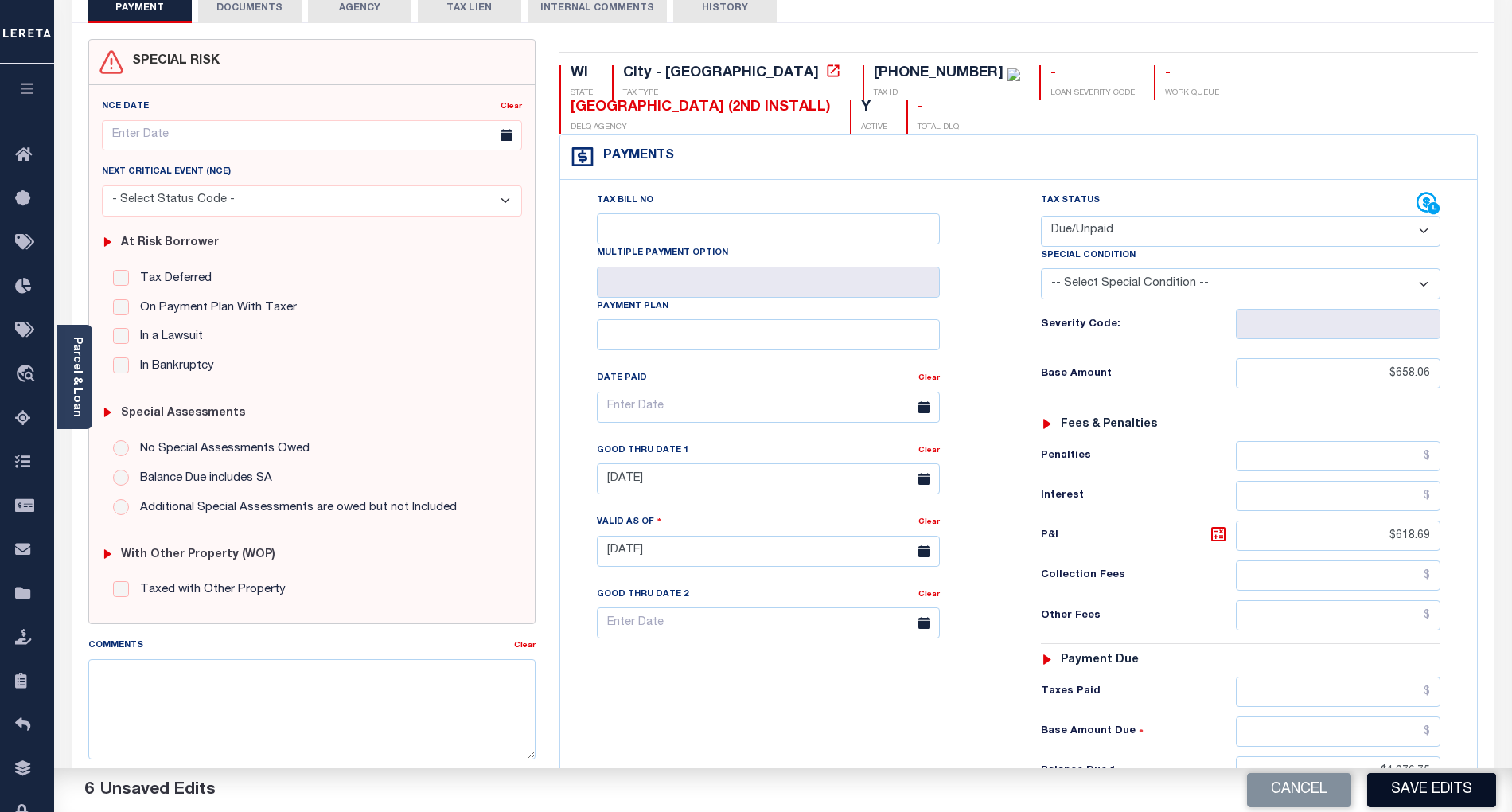
click at [1447, 791] on button "Save Edits" at bounding box center [1432, 790] width 129 height 34
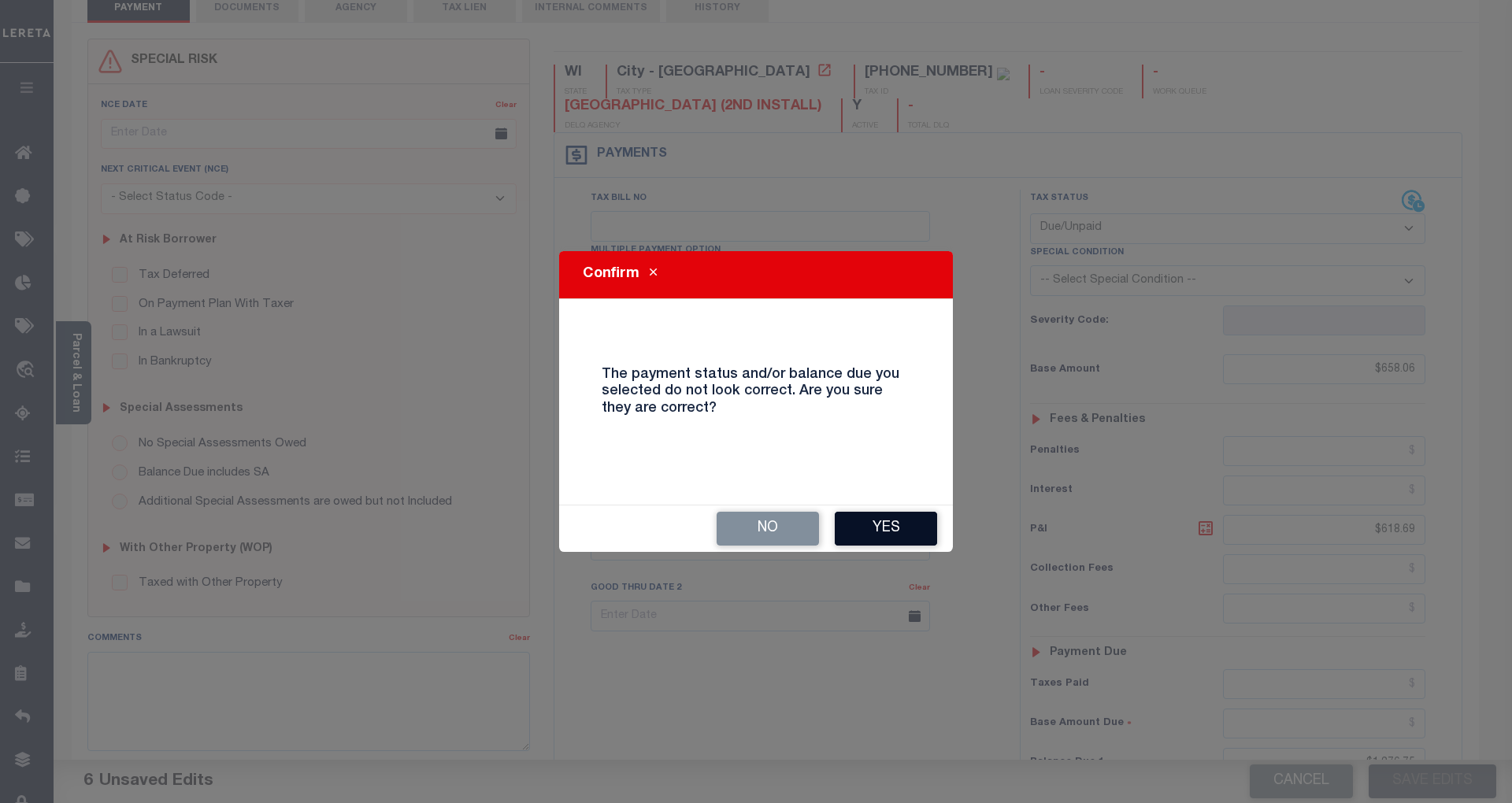
click at [904, 524] on button "Yes" at bounding box center [886, 528] width 103 height 34
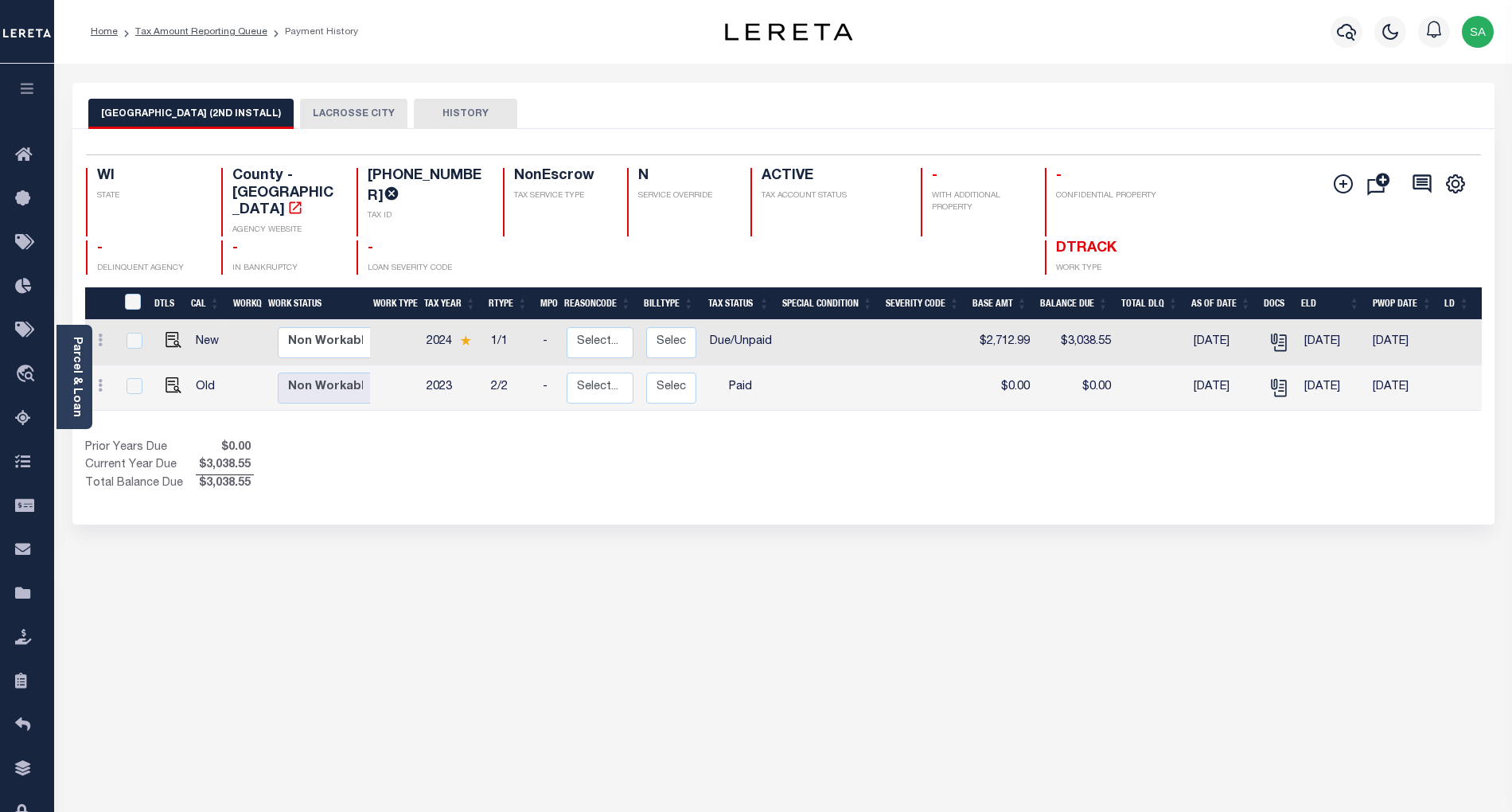
click at [361, 119] on button "LACROSSE CITY" at bounding box center [354, 114] width 107 height 30
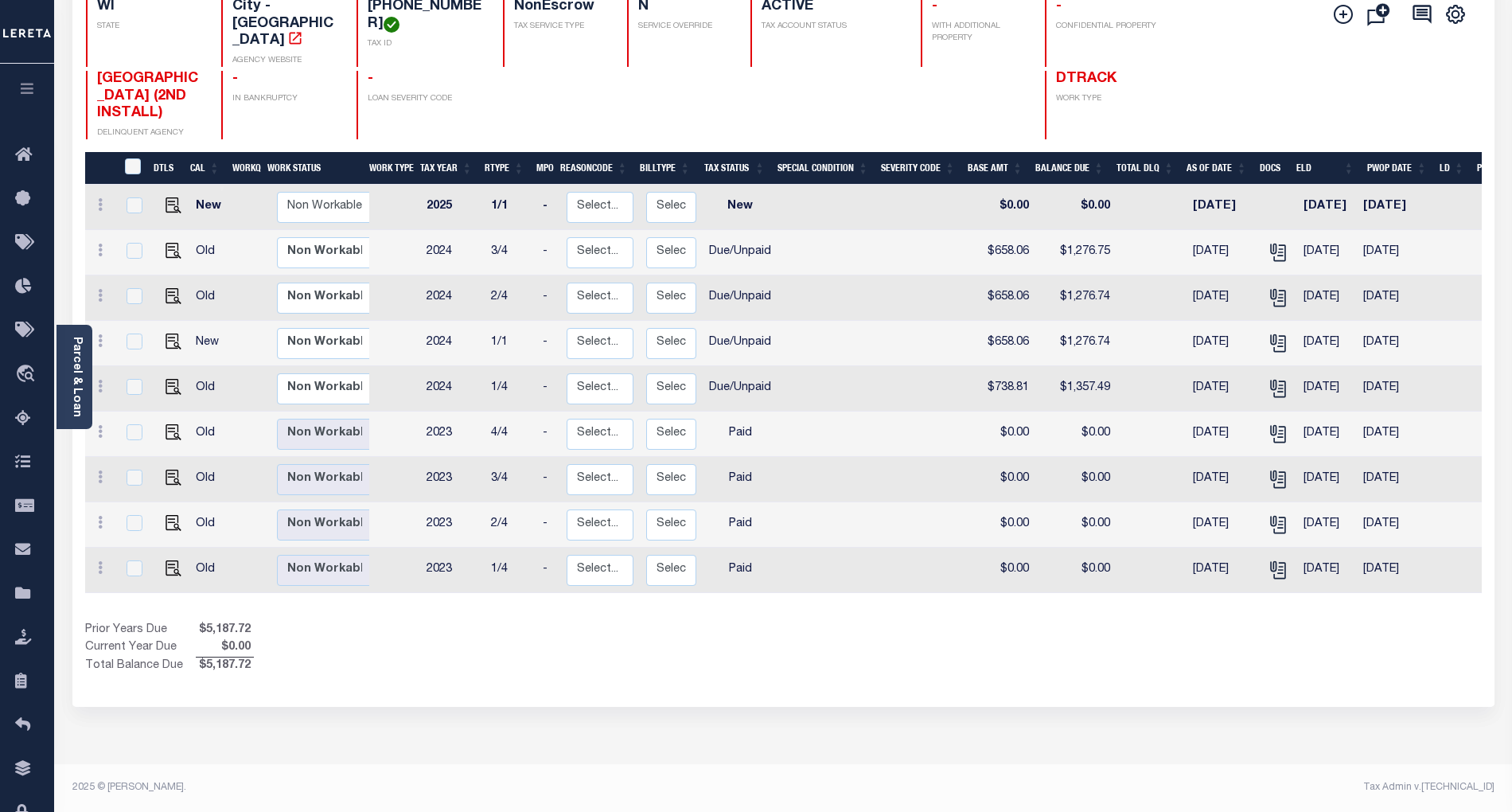
scroll to position [175, 0]
click at [166, 243] on img "" at bounding box center [173, 250] width 16 height 16
checkbox input "true"
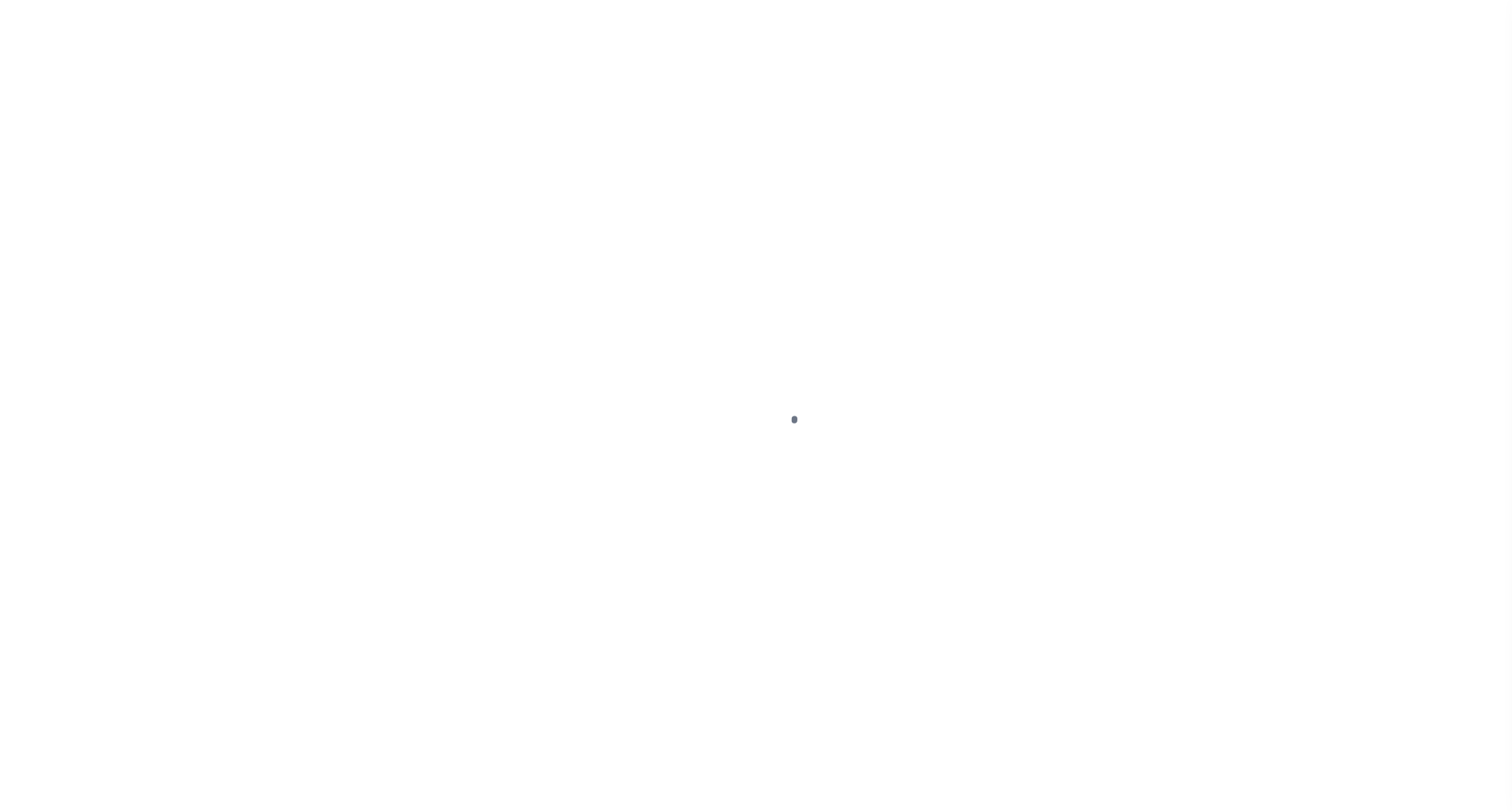
select select "DUE"
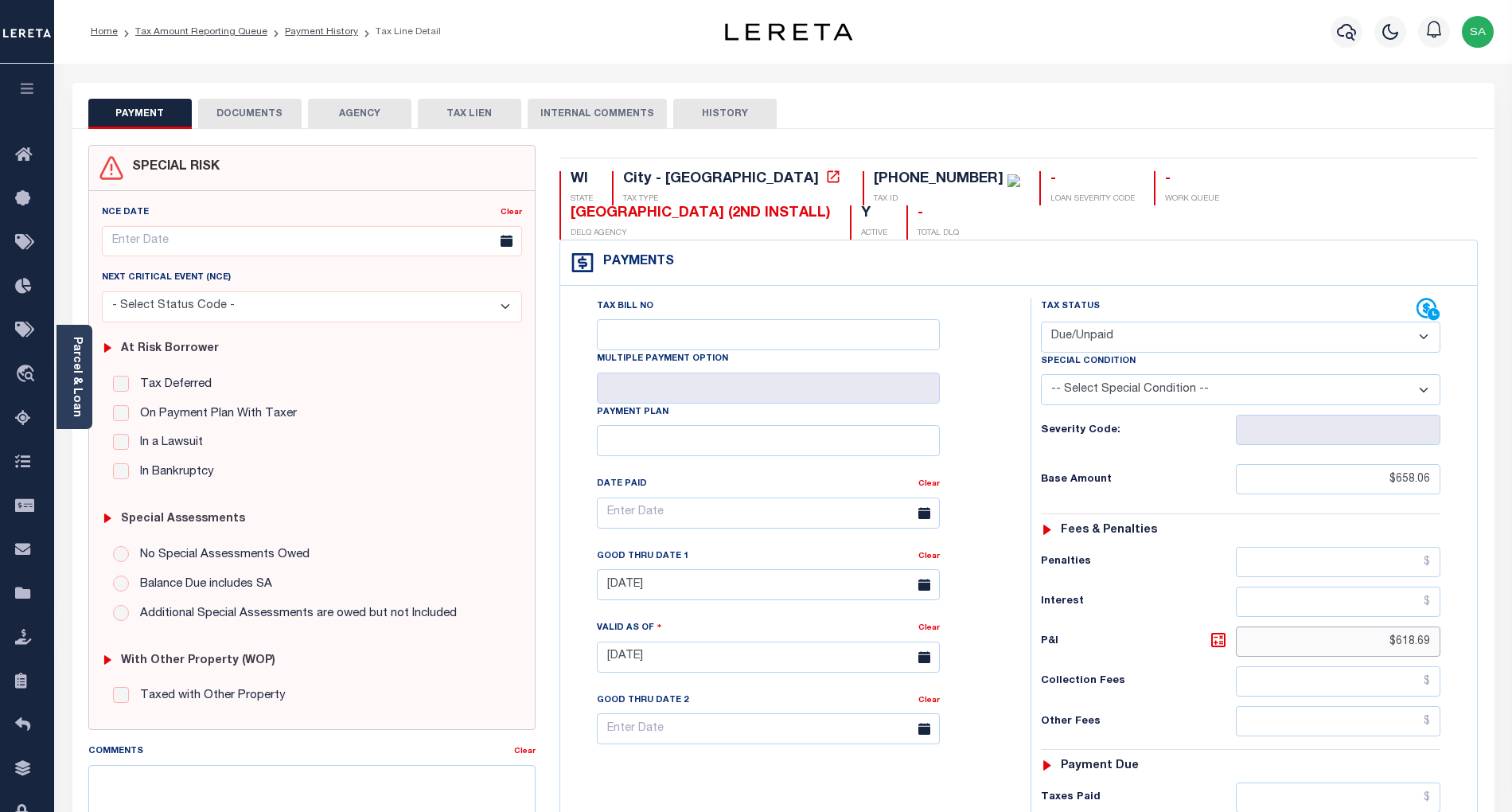
drag, startPoint x: 1386, startPoint y: 619, endPoint x: 1438, endPoint y: 619, distance: 52.0
click at [1438, 627] on input "$618.69" at bounding box center [1338, 642] width 205 height 30
paste input "154.67"
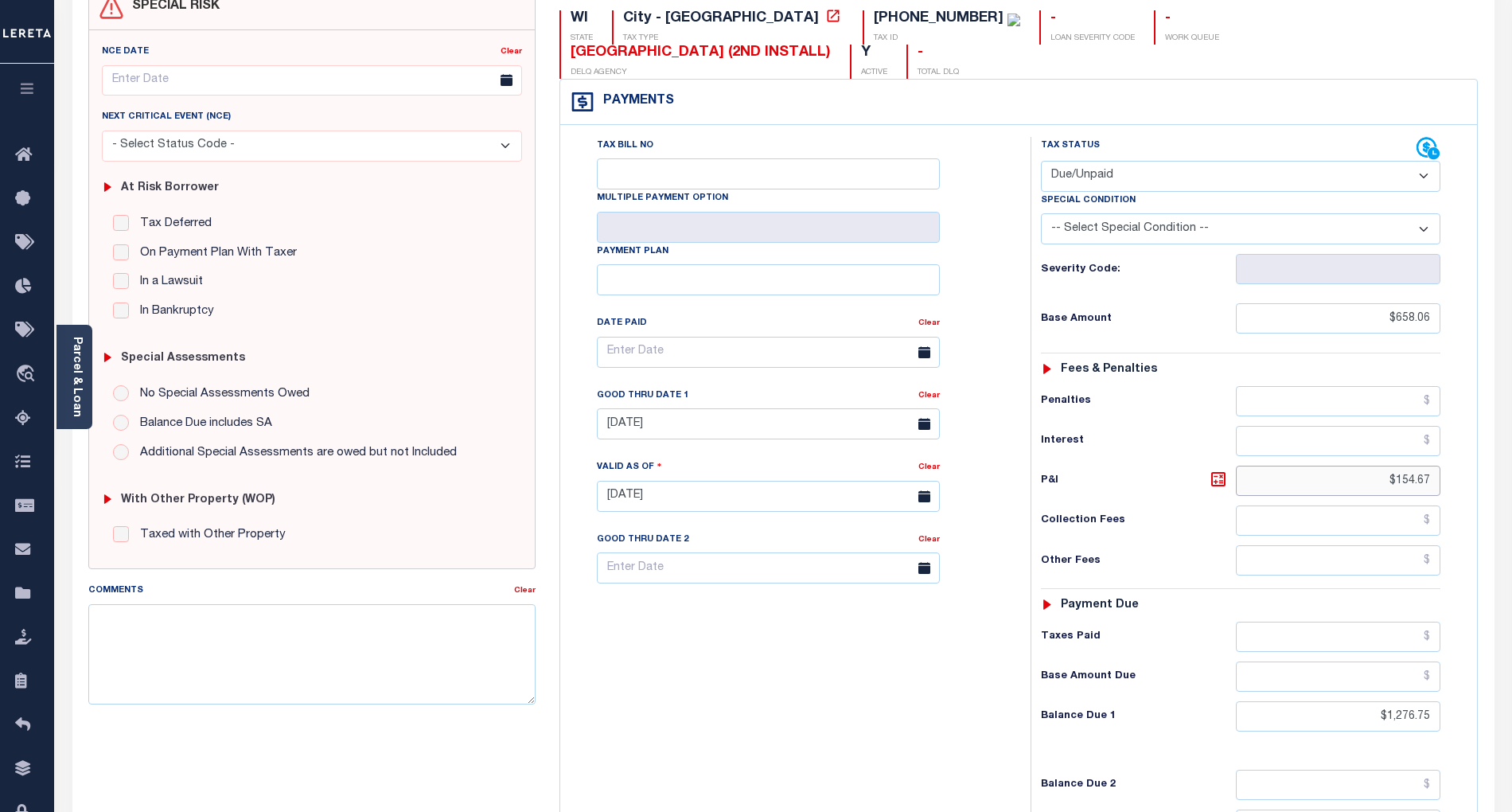
scroll to position [212, 0]
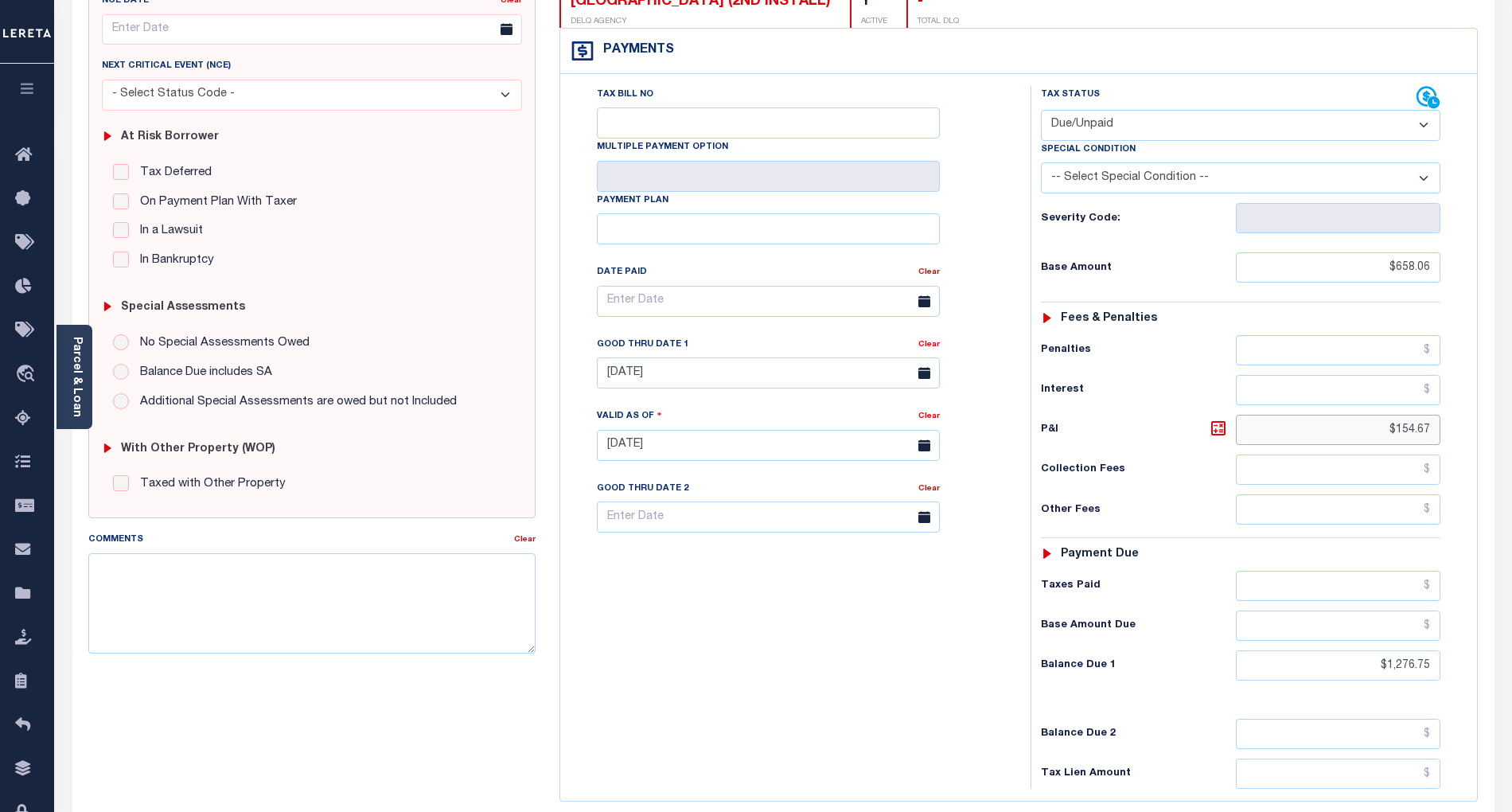
type input "$154.67"
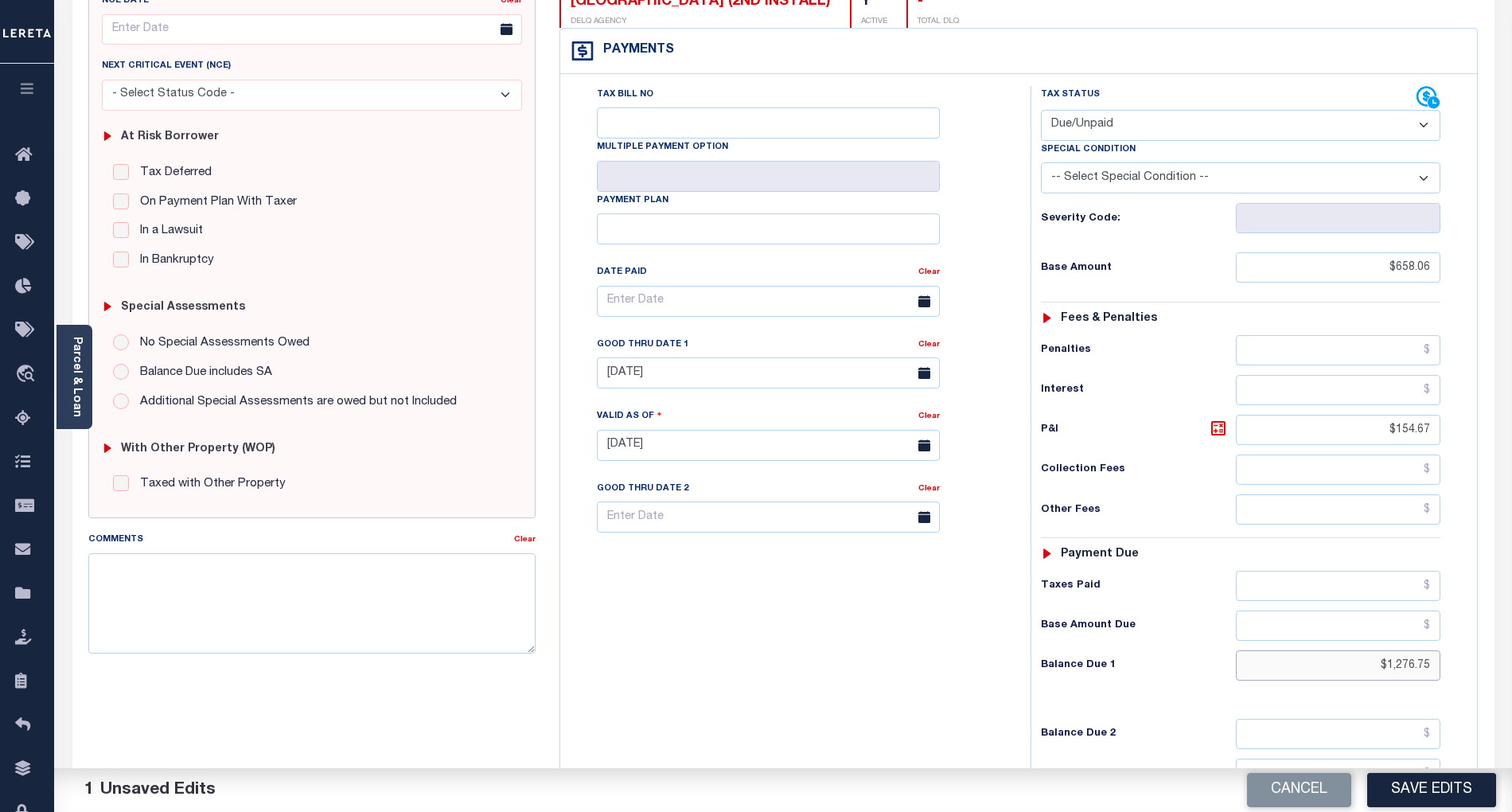
drag, startPoint x: 1371, startPoint y: 639, endPoint x: 1503, endPoint y: 654, distance: 132.8
click at [1503, 654] on div "PAYMENT 1 DOCUMENTS AGENCY DELINQUENT PAYEE" at bounding box center [783, 431] width 1446 height 1121
type input "$812.73"
click at [1427, 779] on button "Save Edits" at bounding box center [1432, 790] width 129 height 34
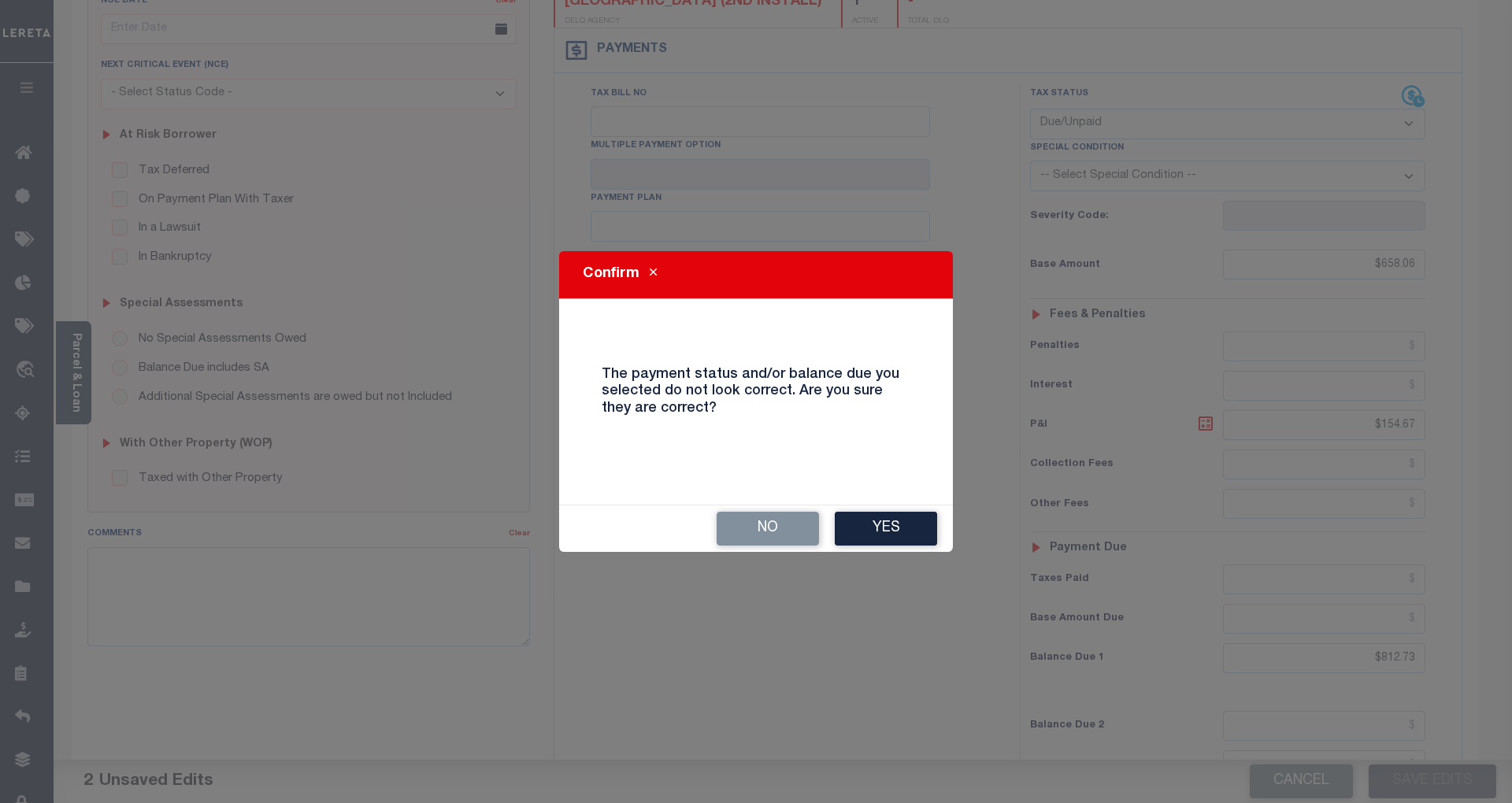
click at [940, 536] on div "No Yes" at bounding box center [756, 529] width 394 height 46
click at [922, 530] on button "Yes" at bounding box center [886, 528] width 103 height 34
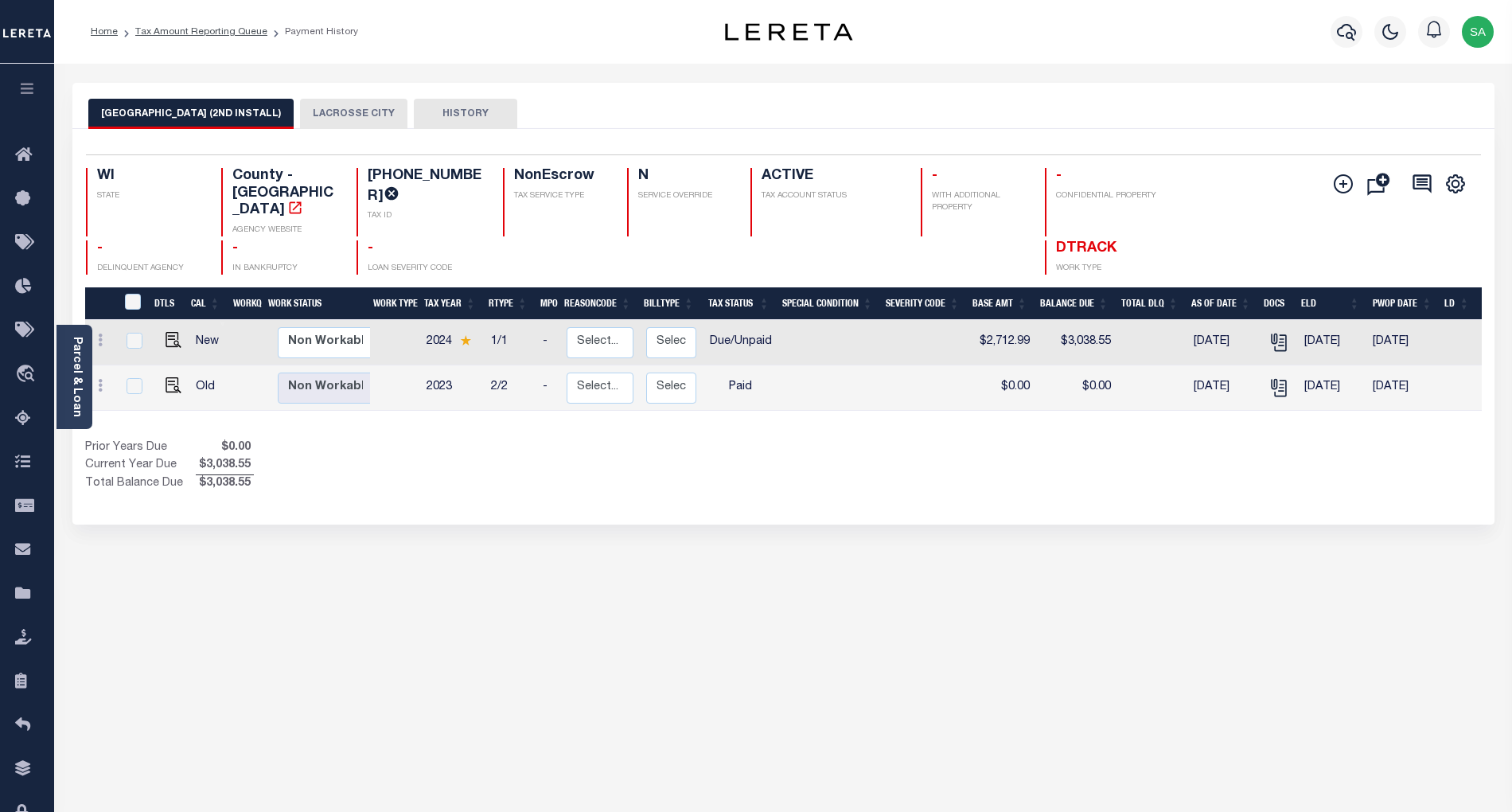
click at [366, 121] on button "LACROSSE CITY" at bounding box center [354, 114] width 107 height 30
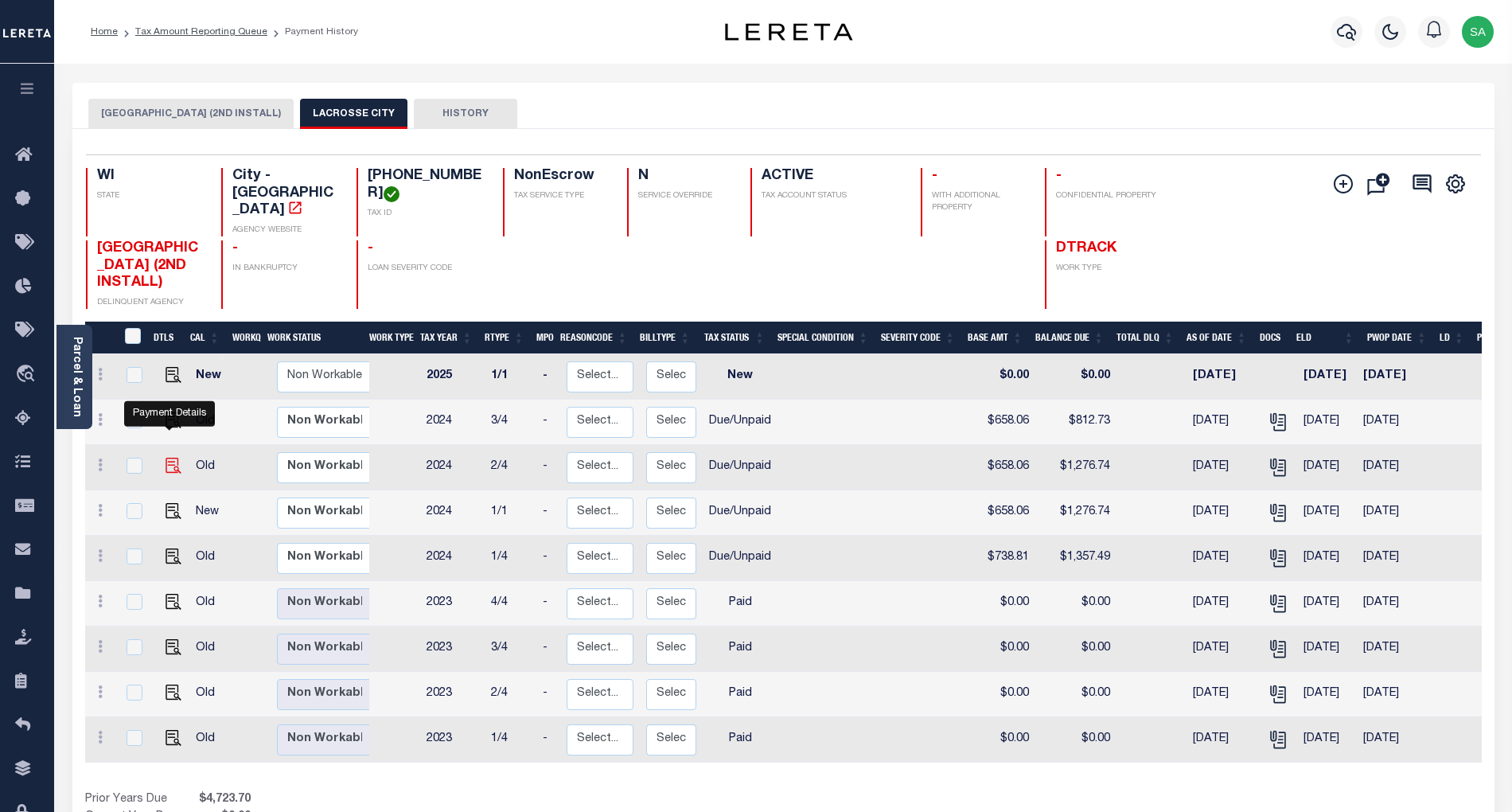
click at [166, 458] on img "" at bounding box center [173, 465] width 16 height 16
checkbox input "true"
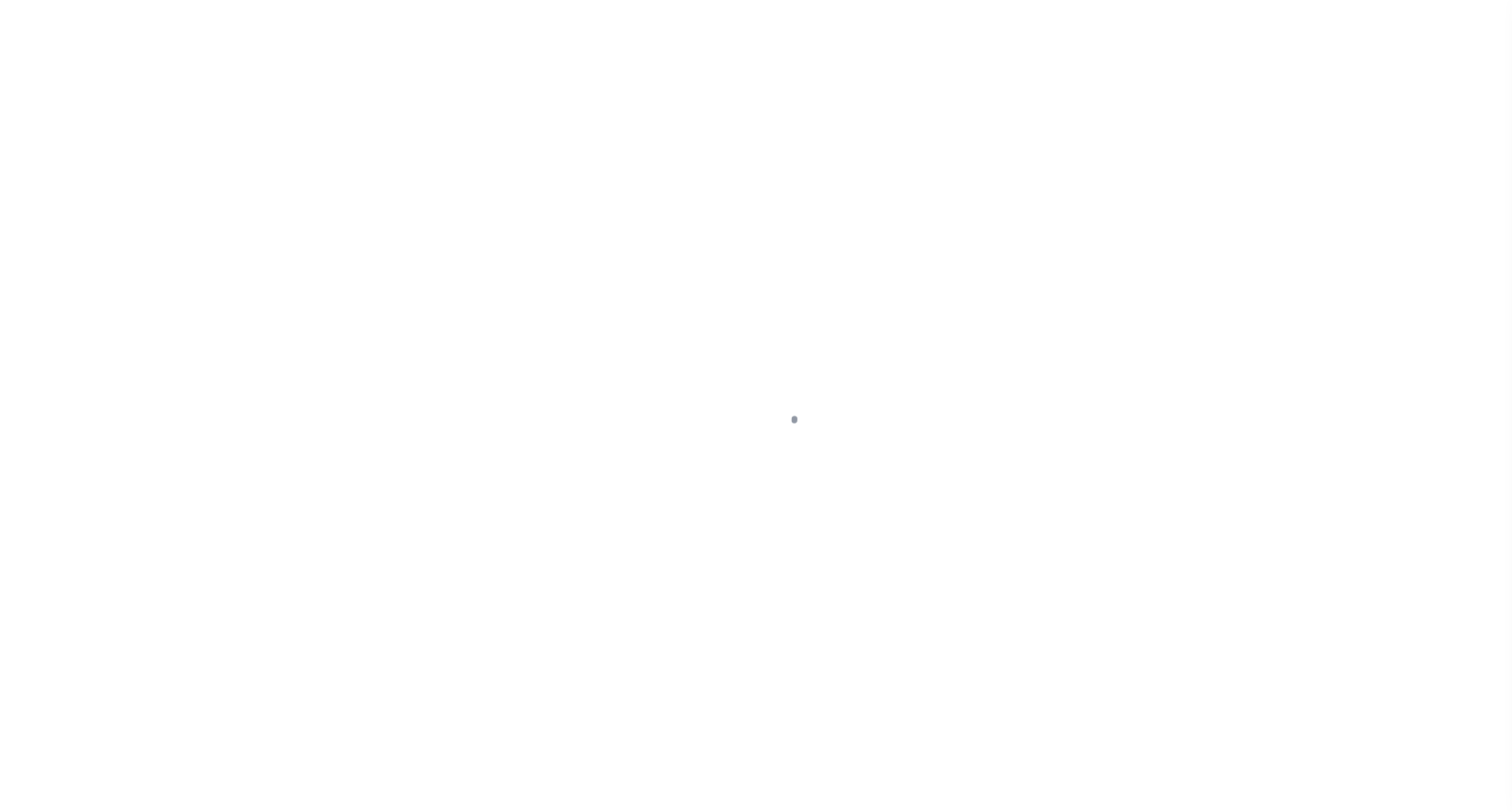
select select "DUE"
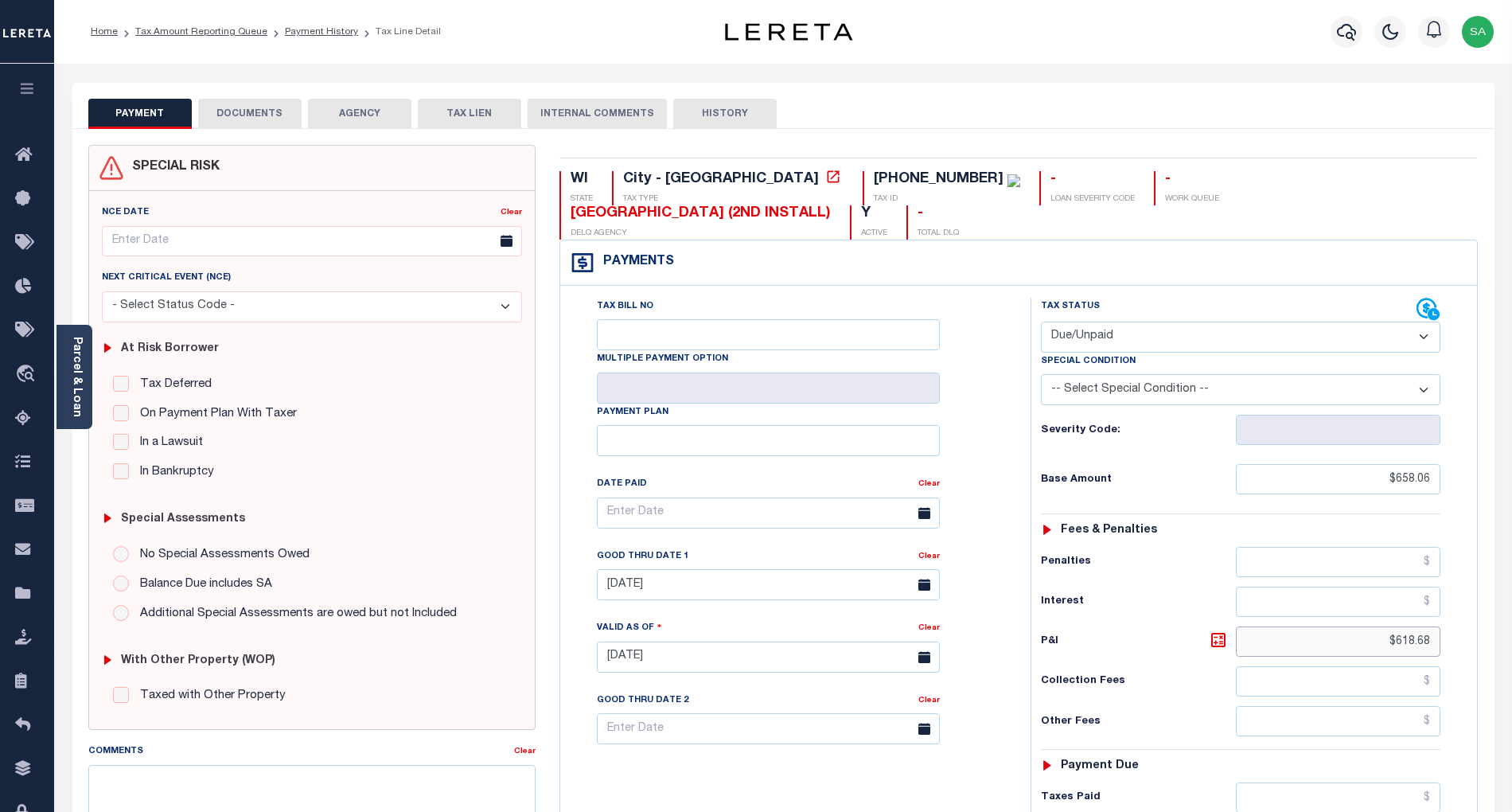
drag, startPoint x: 1398, startPoint y: 609, endPoint x: 1480, endPoint y: 609, distance: 82.0
click at [1480, 609] on div "WI STATE City - WI TAX TYPE 17-50068-080 TAX ID - LOAN SEVERITY CODE - WORK QUE…" at bounding box center [1018, 655] width 943 height 1022
paste input "154.67"
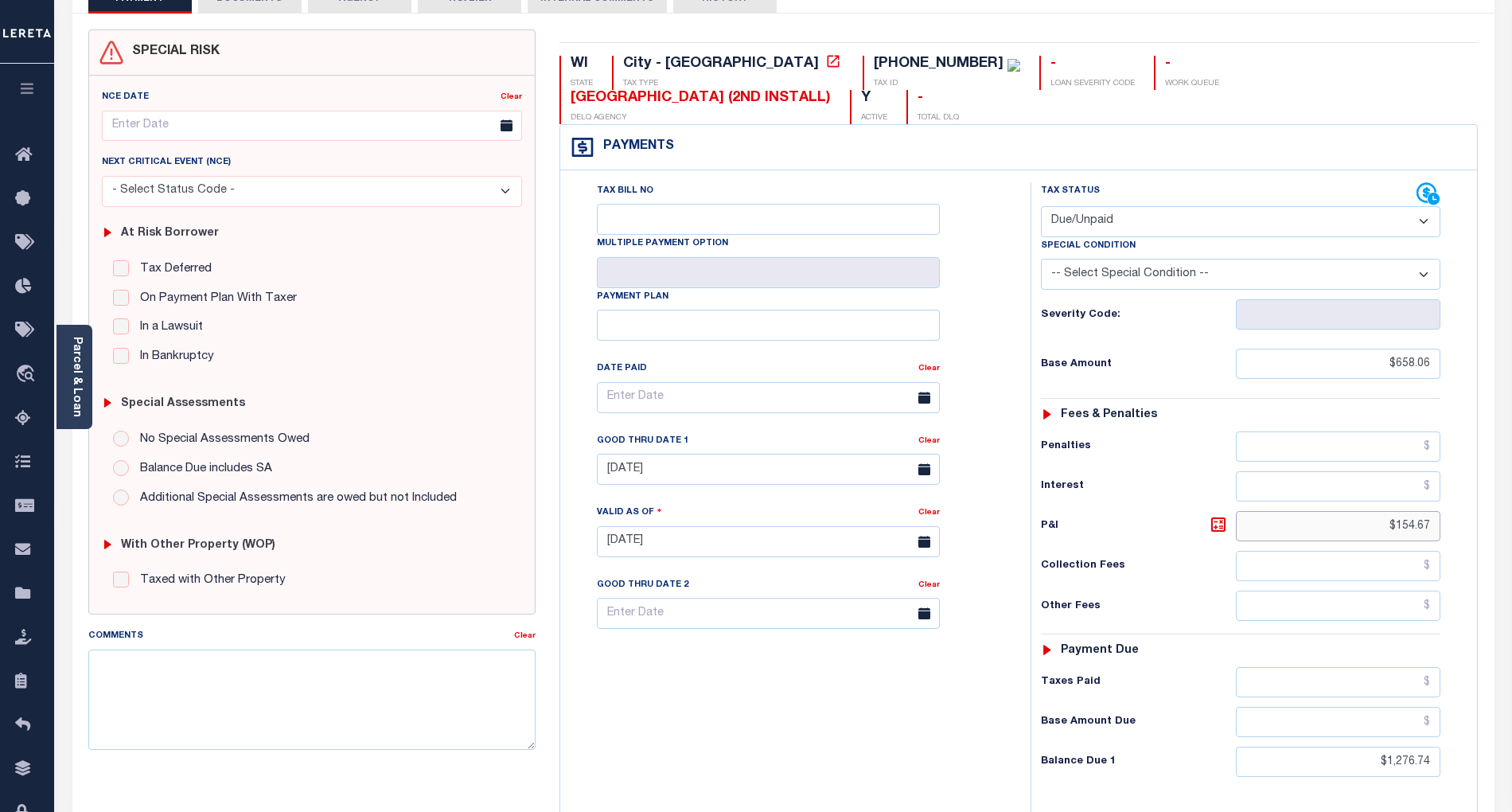
scroll to position [212, 0]
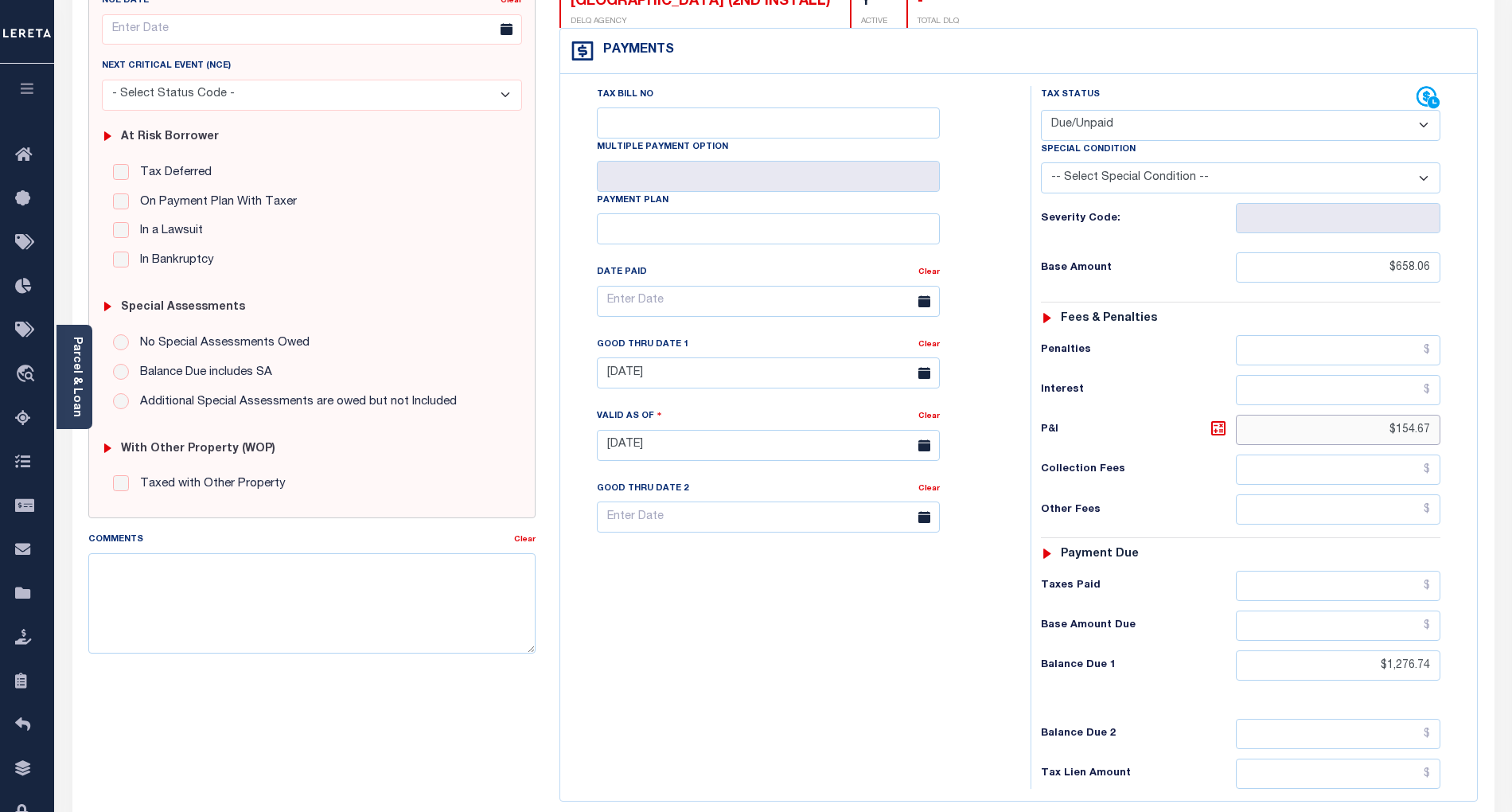
type input "$154.67"
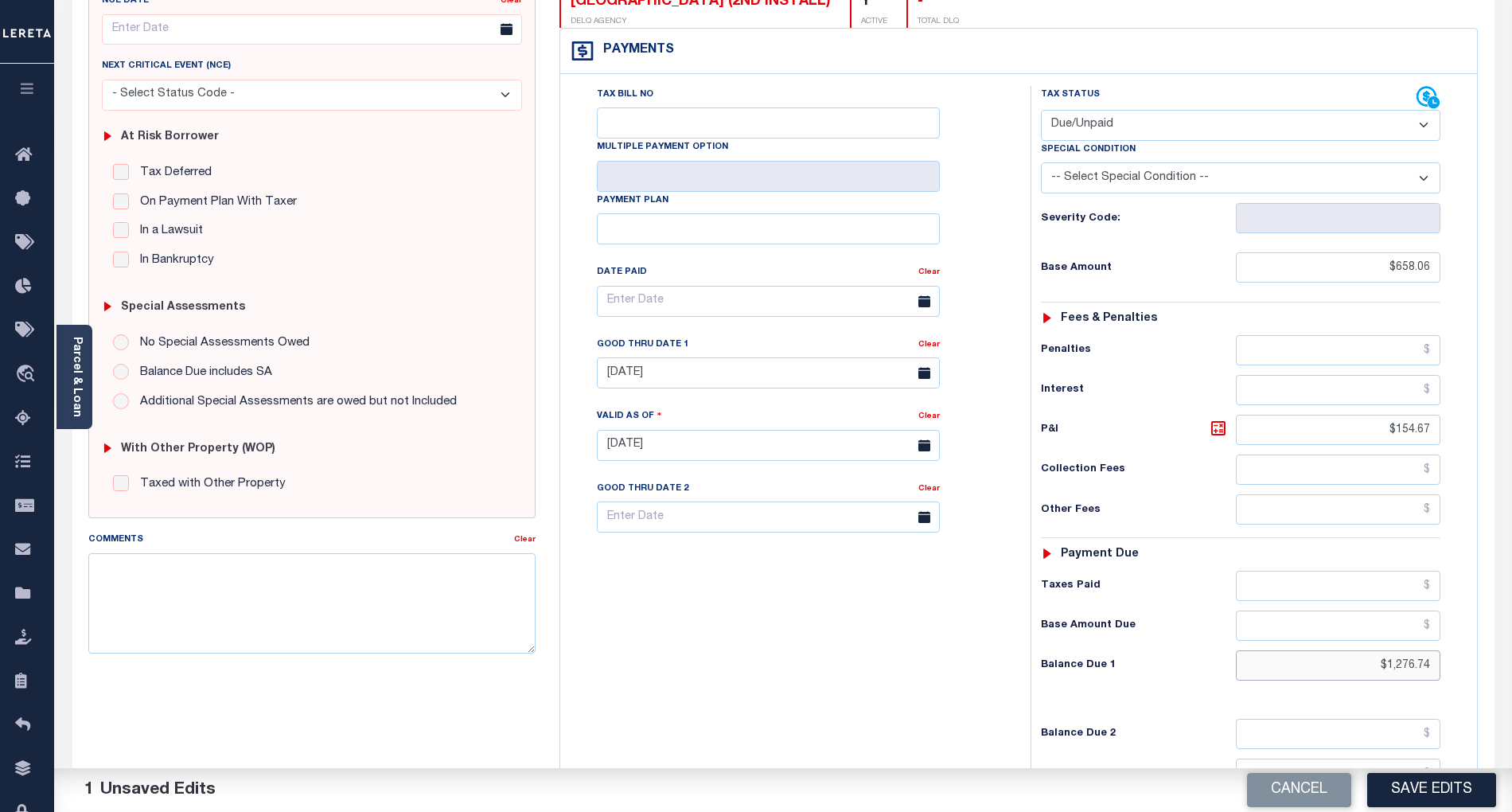
drag, startPoint x: 1386, startPoint y: 644, endPoint x: 1523, endPoint y: 638, distance: 137.1
click at [1511, 638] on html "Home Tax Amount Reporting Queue Payment History Tax Line Detail Profile" at bounding box center [756, 390] width 1512 height 1204
type input "$812.73"
click at [1453, 782] on button "Save Edits" at bounding box center [1432, 790] width 129 height 34
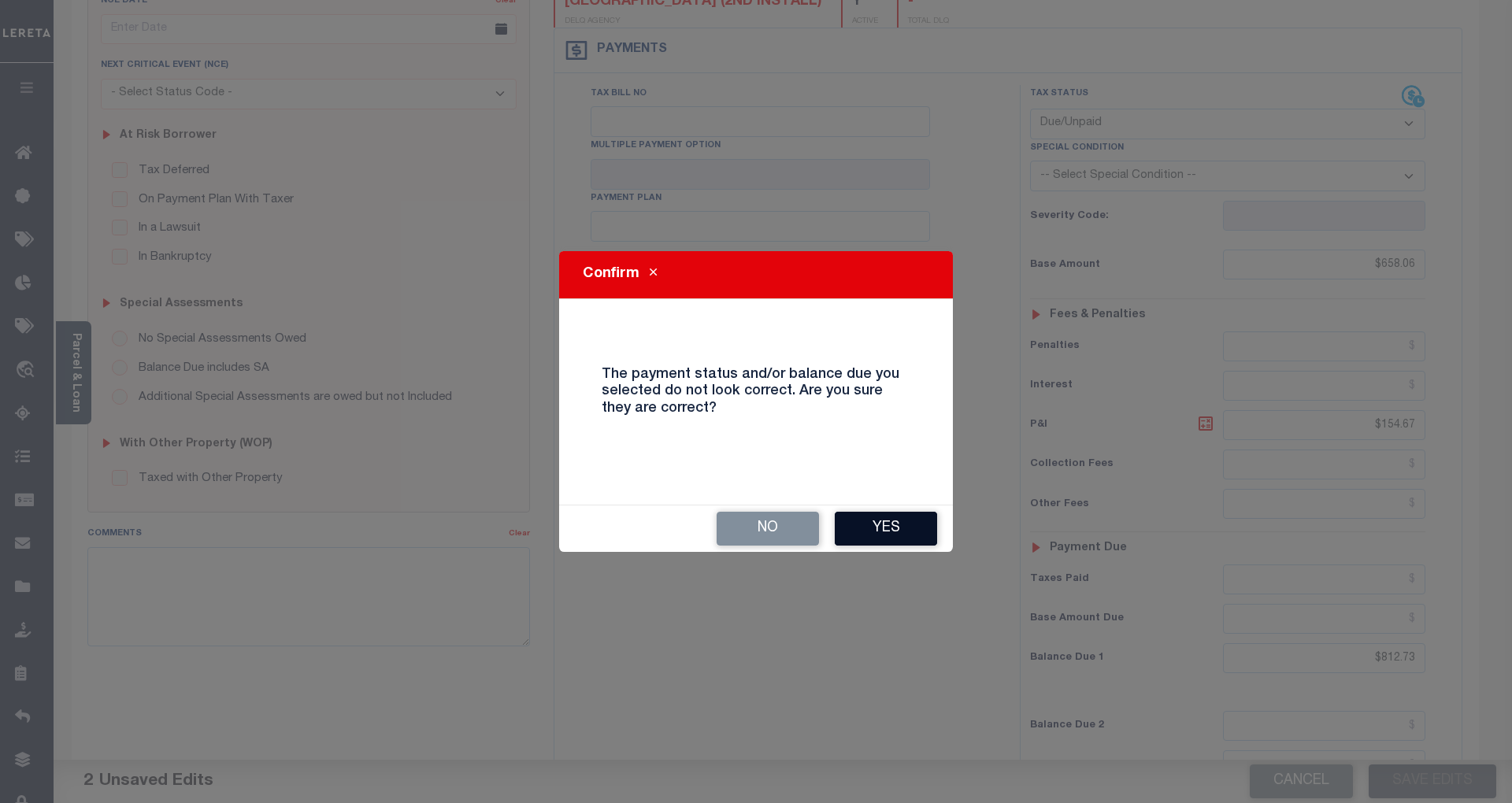
click at [869, 526] on button "Yes" at bounding box center [886, 528] width 103 height 34
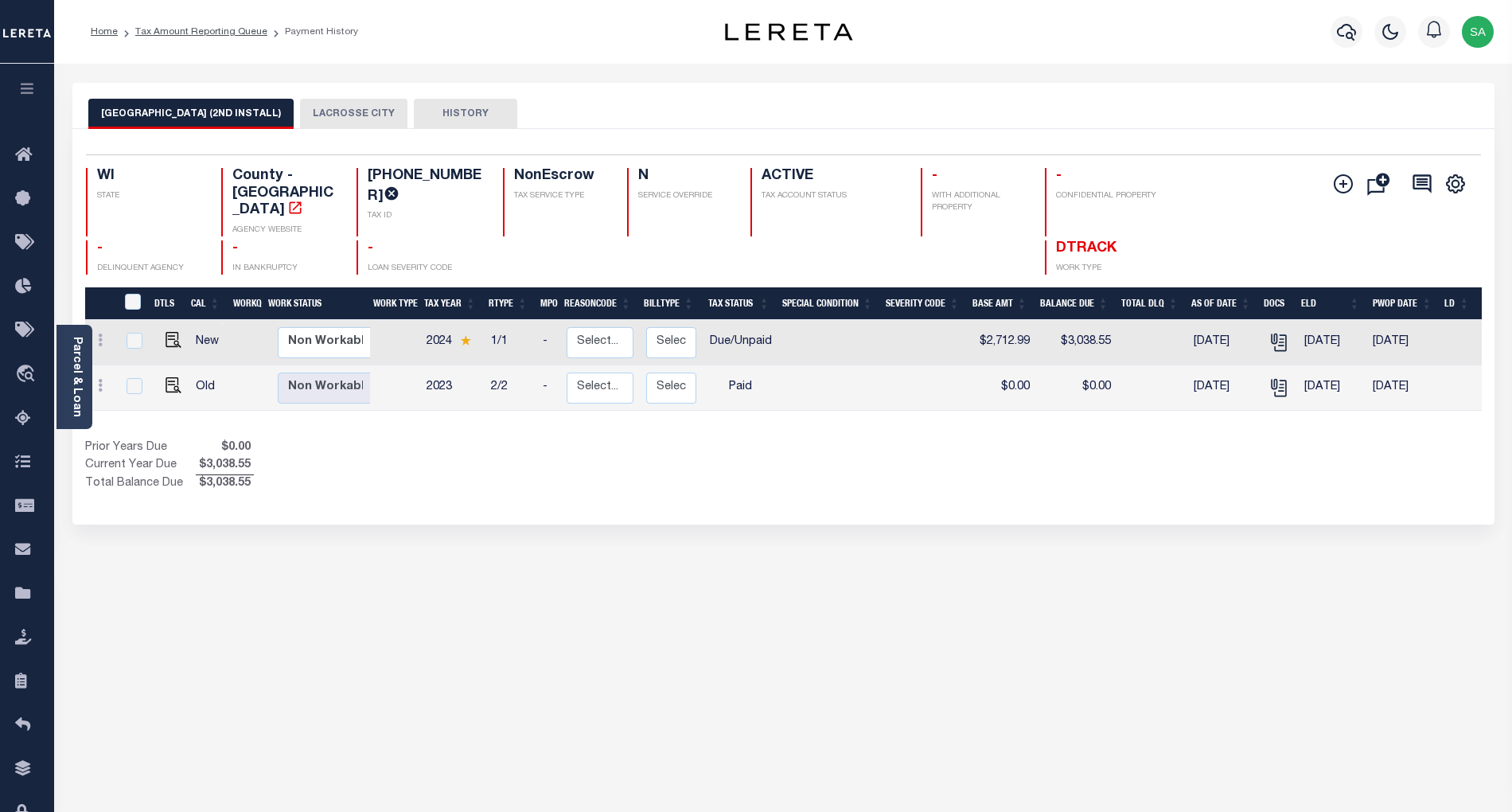
click at [342, 105] on button "LACROSSE CITY" at bounding box center [354, 114] width 107 height 30
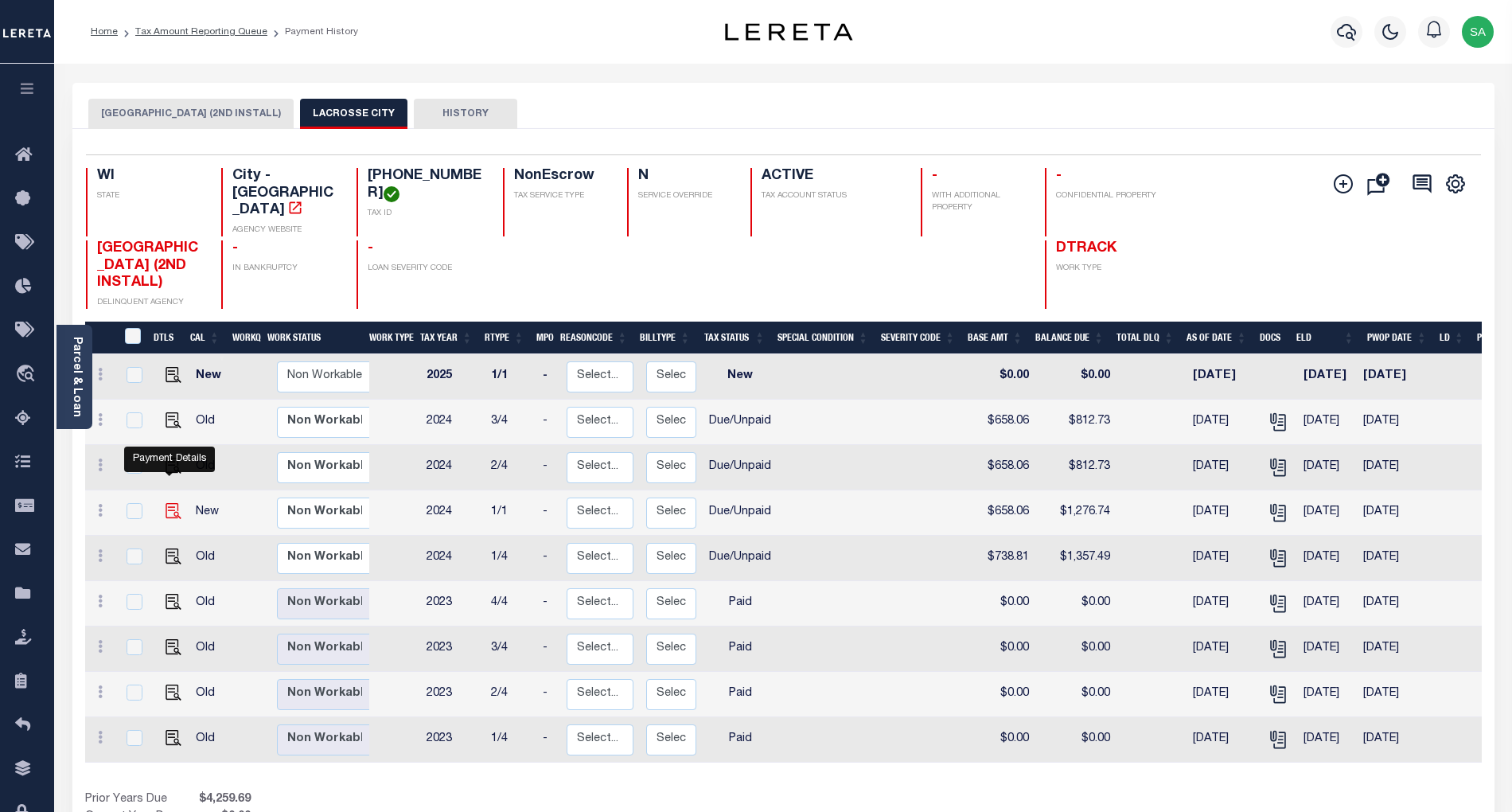
click at [166, 503] on img "" at bounding box center [173, 511] width 16 height 16
checkbox input "true"
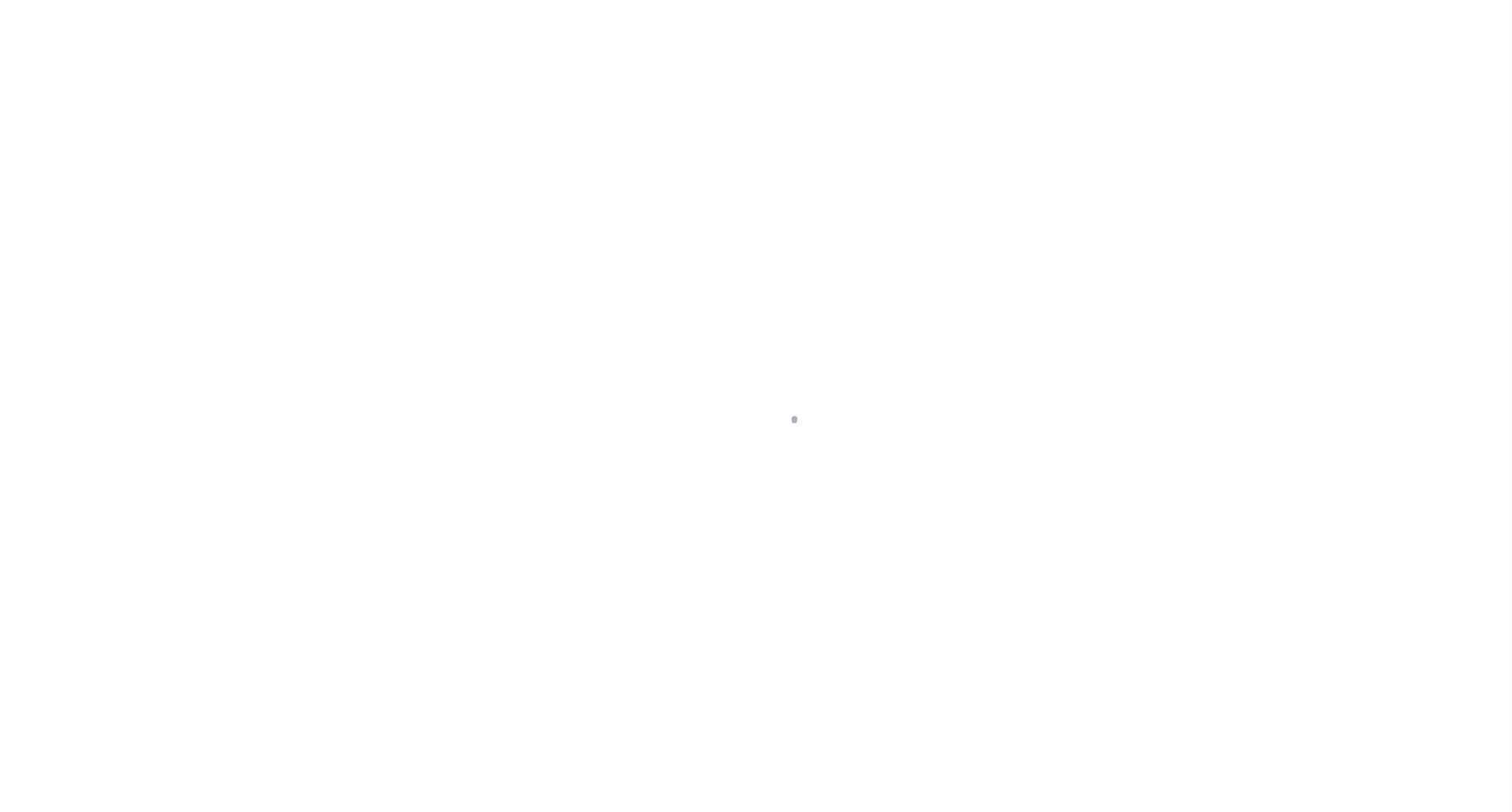
select select "DUE"
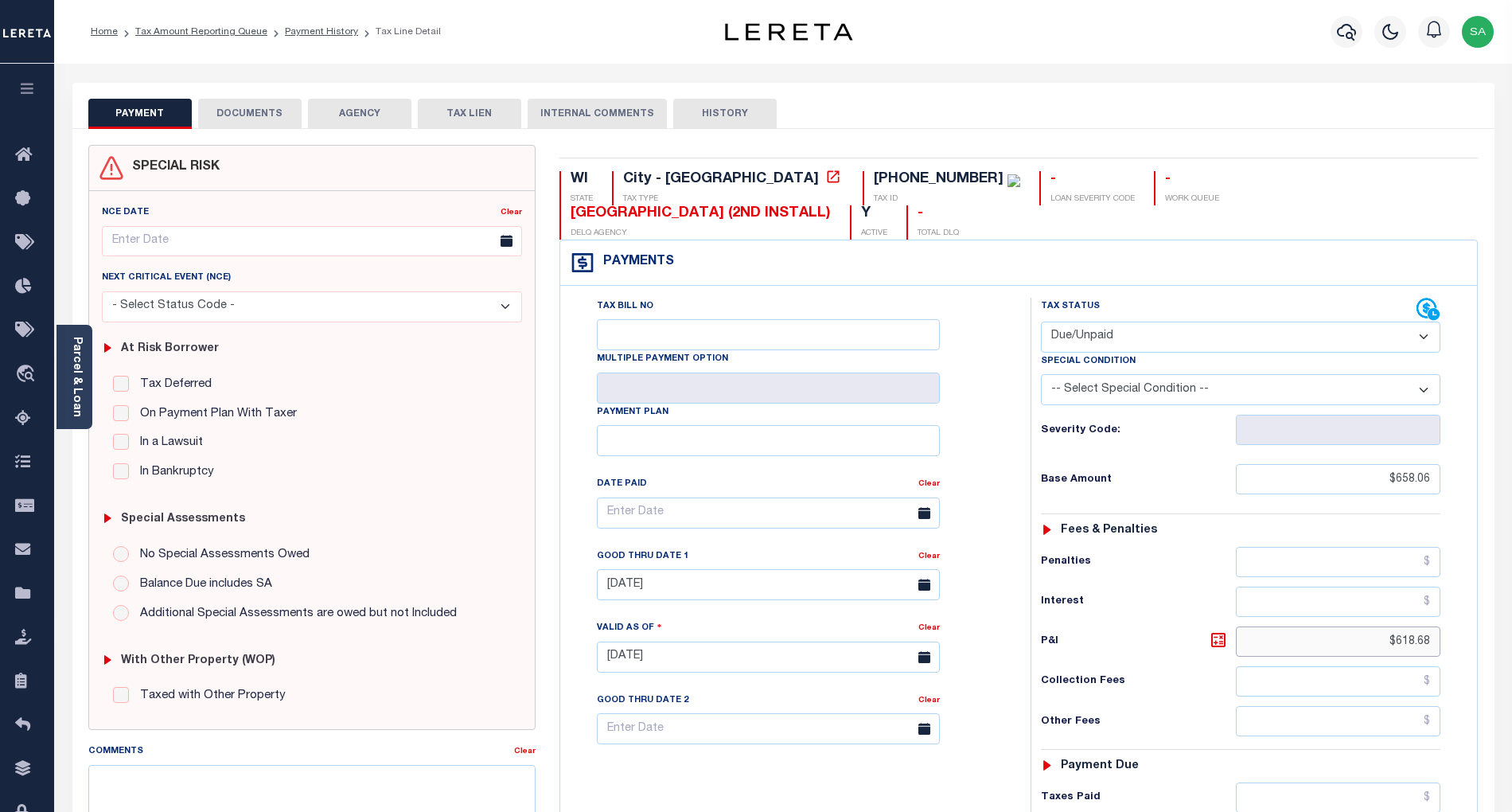
drag, startPoint x: 1381, startPoint y: 616, endPoint x: 1462, endPoint y: 613, distance: 81.1
click at [1462, 613] on div "Tax Status Status" at bounding box center [1246, 650] width 454 height 703
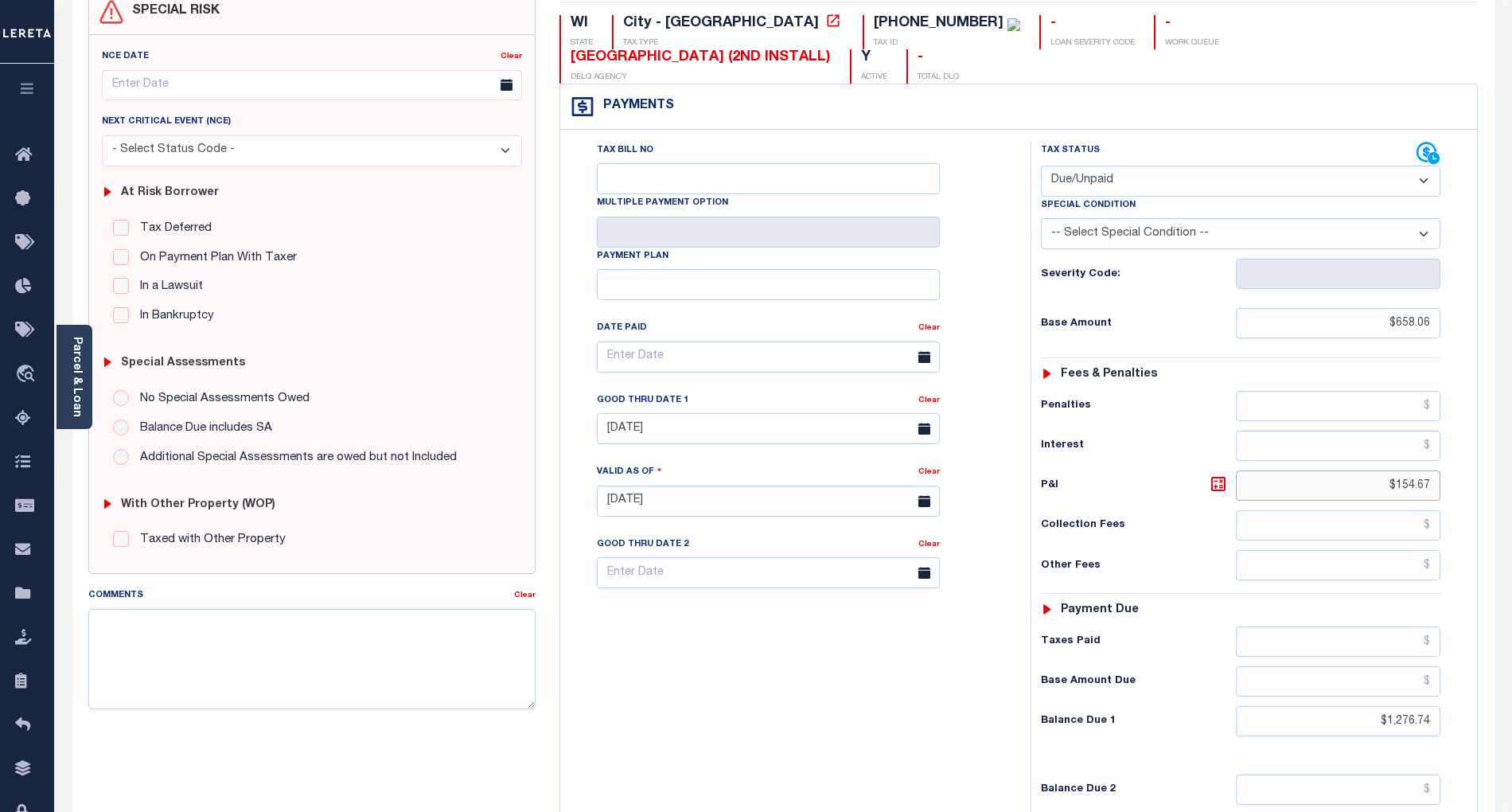
scroll to position [212, 0]
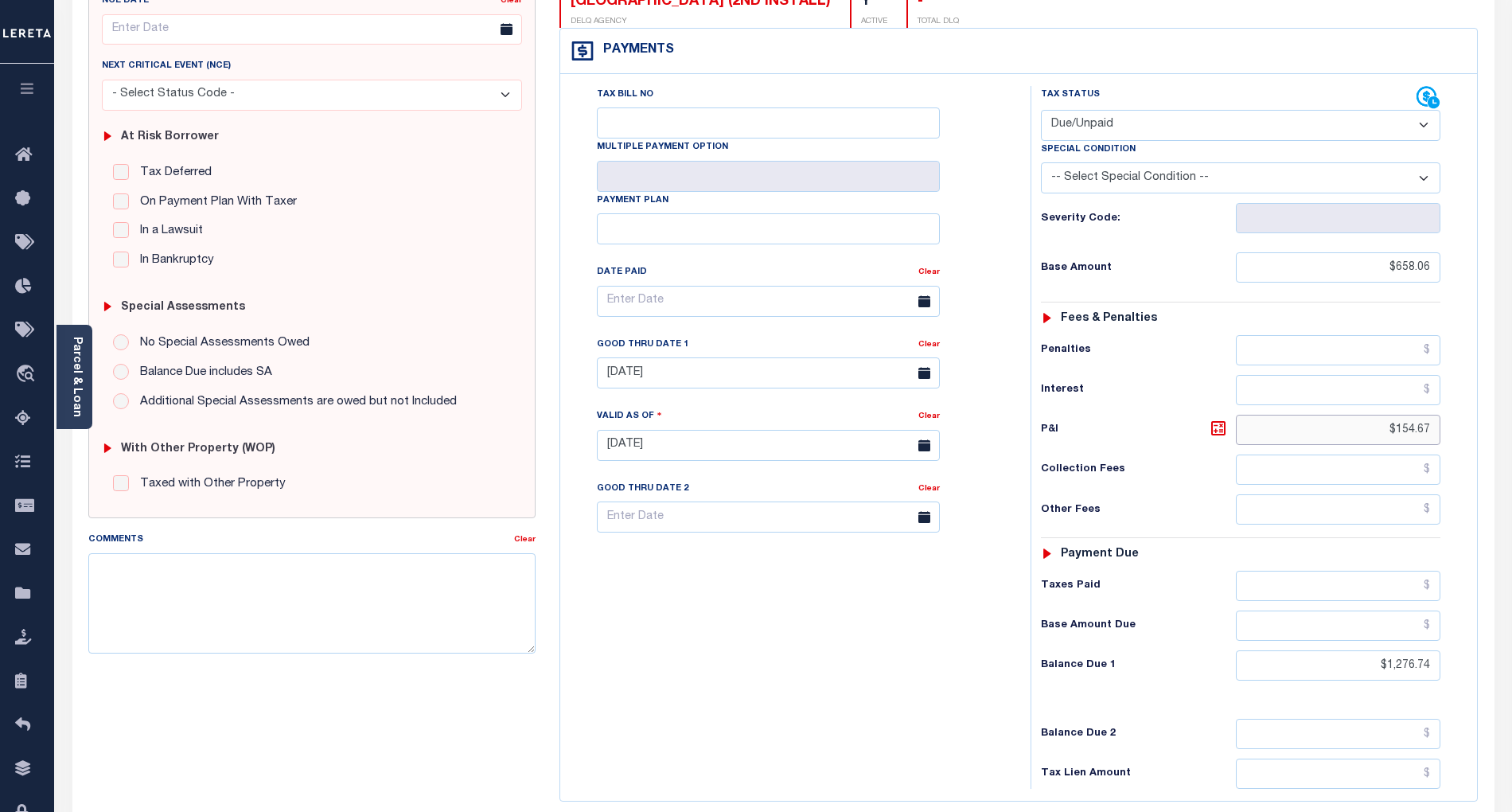
type input "$154.67"
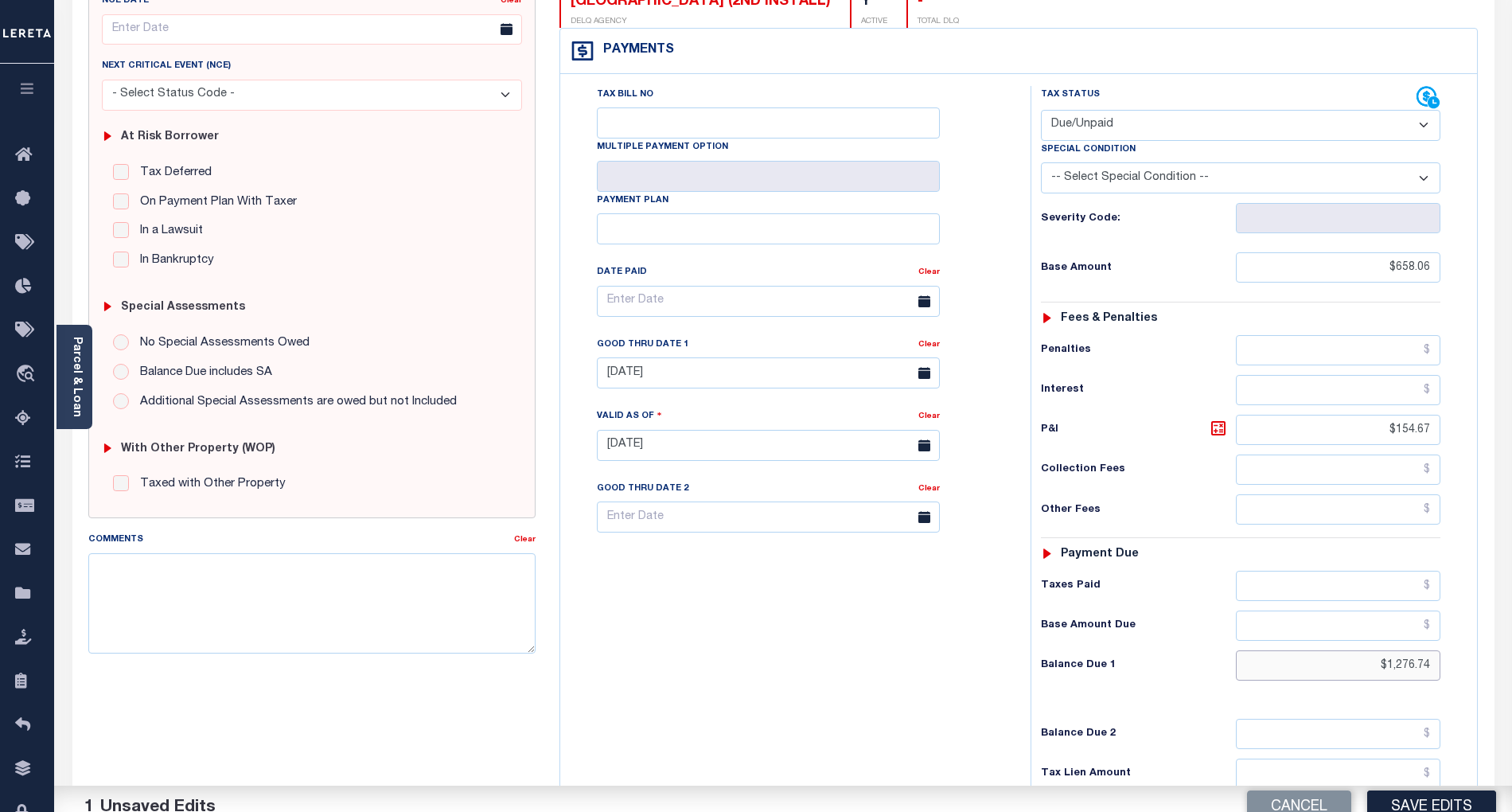
drag, startPoint x: 1381, startPoint y: 629, endPoint x: 1527, endPoint y: 645, distance: 146.9
click at [1511, 645] on html "Home Tax Amount Reporting Queue Payment History Tax Line Detail Profile" at bounding box center [756, 390] width 1512 height 1204
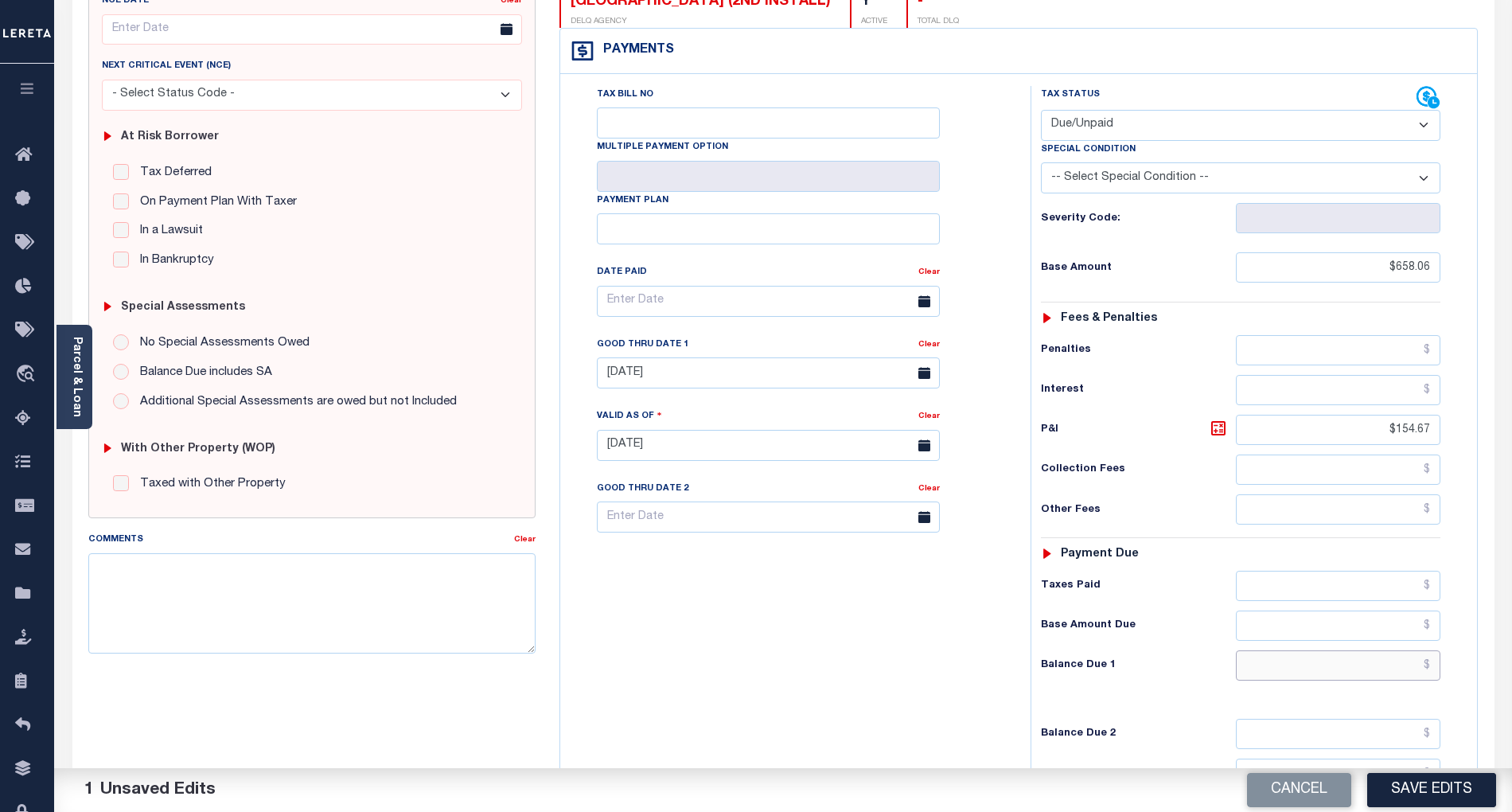
click at [1407, 650] on input "text" at bounding box center [1338, 666] width 205 height 30
type input "$812.73"
click at [1455, 787] on button "Save Edits" at bounding box center [1432, 790] width 129 height 34
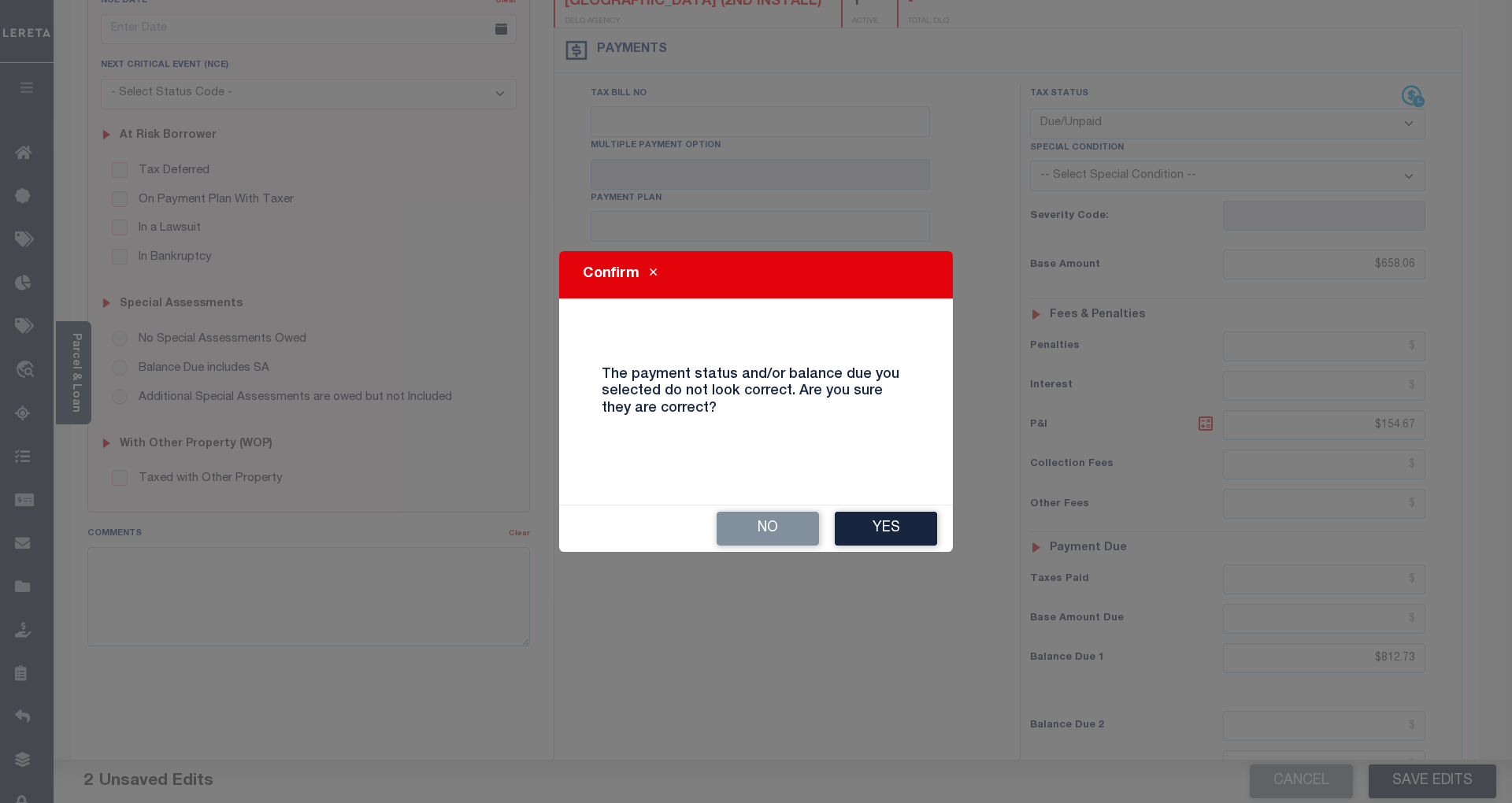
click at [703, 594] on div "Confirm The payment status and/or balance due you selected do not look correct.…" at bounding box center [756, 402] width 1512 height 803
click at [868, 530] on button "Yes" at bounding box center [886, 528] width 103 height 34
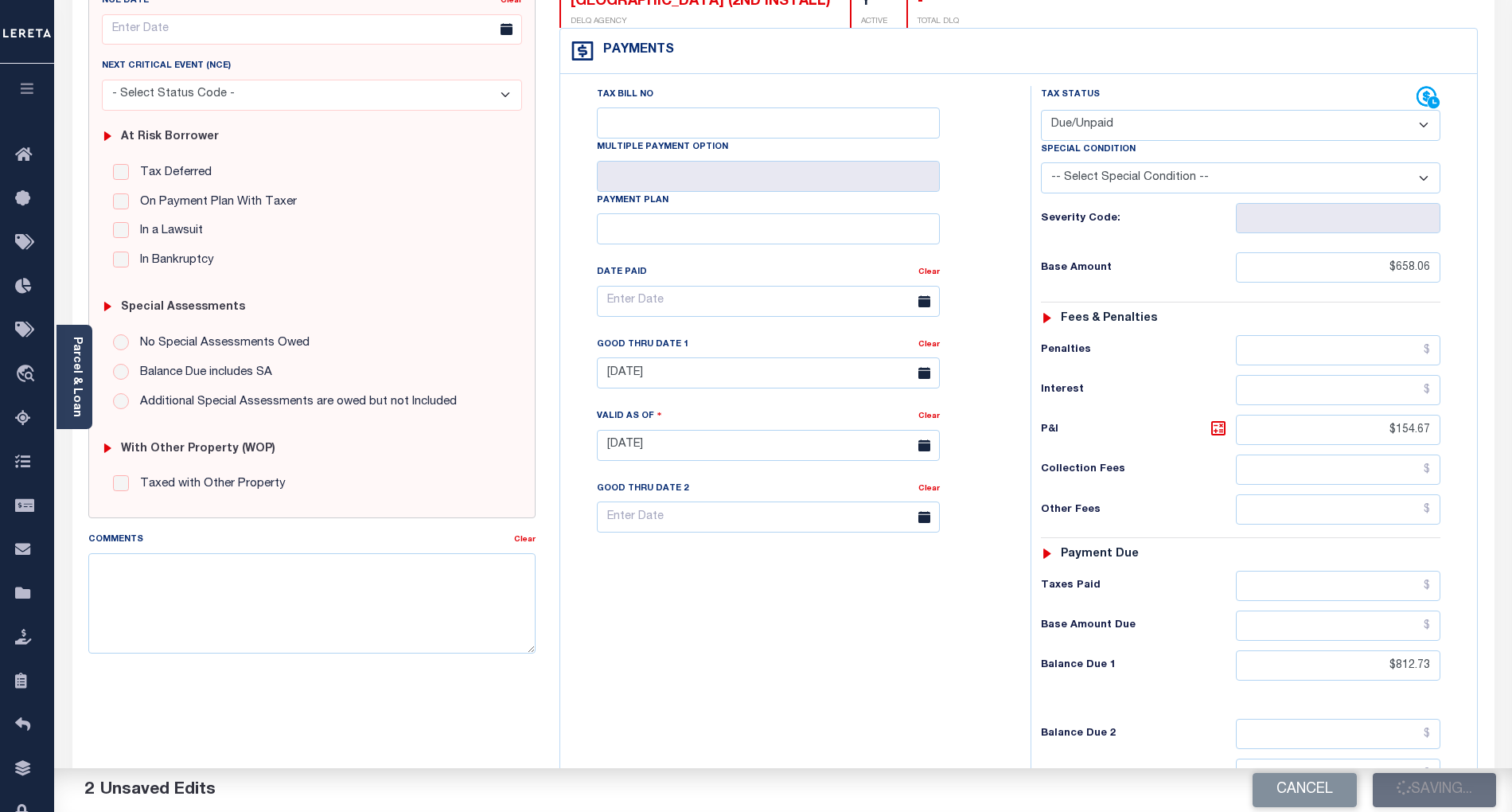
checkbox input "false"
type input "$658.06"
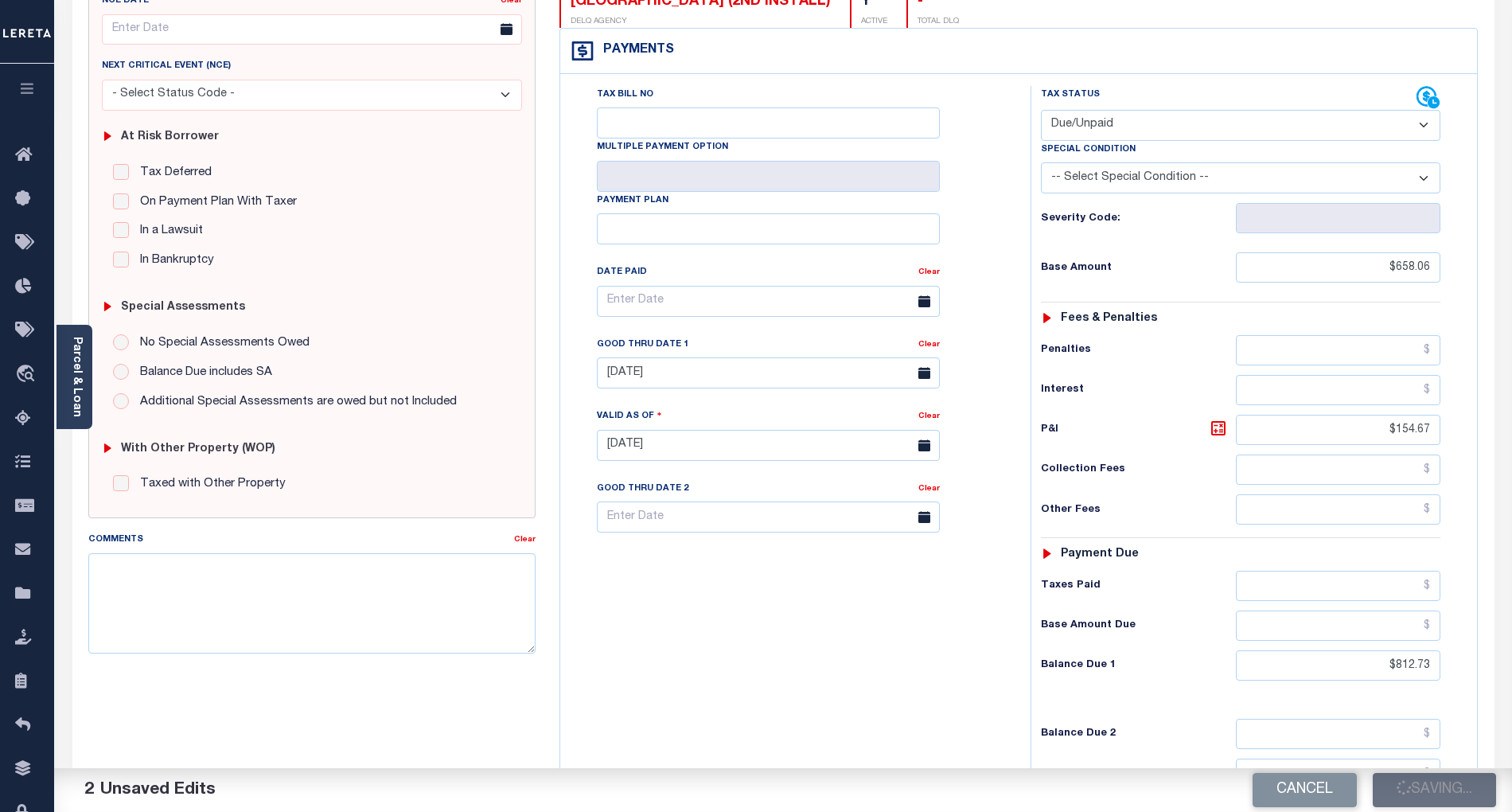
type input "$154.67"
type input "$812.73"
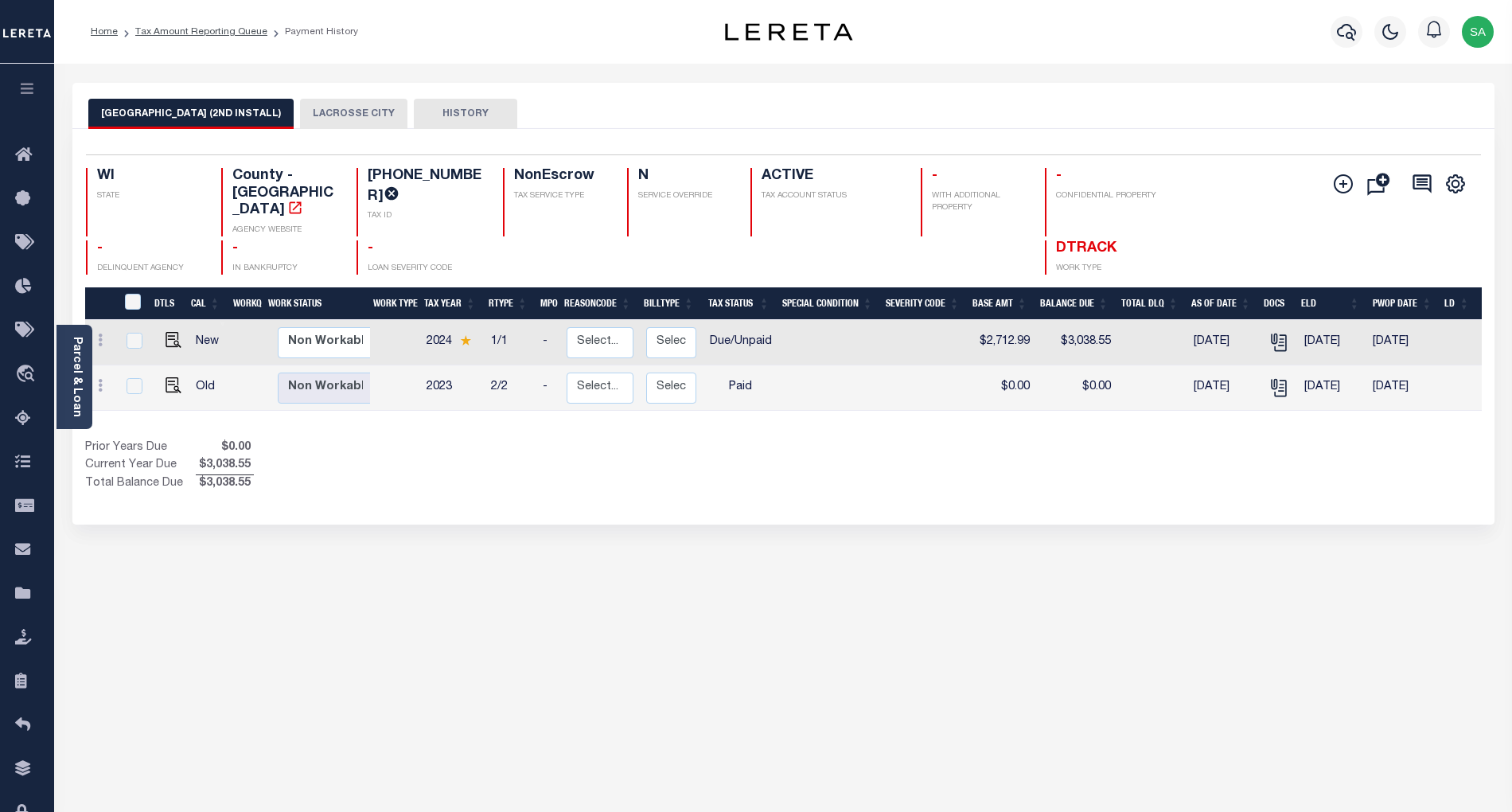
click at [328, 118] on button "LACROSSE CITY" at bounding box center [354, 114] width 107 height 30
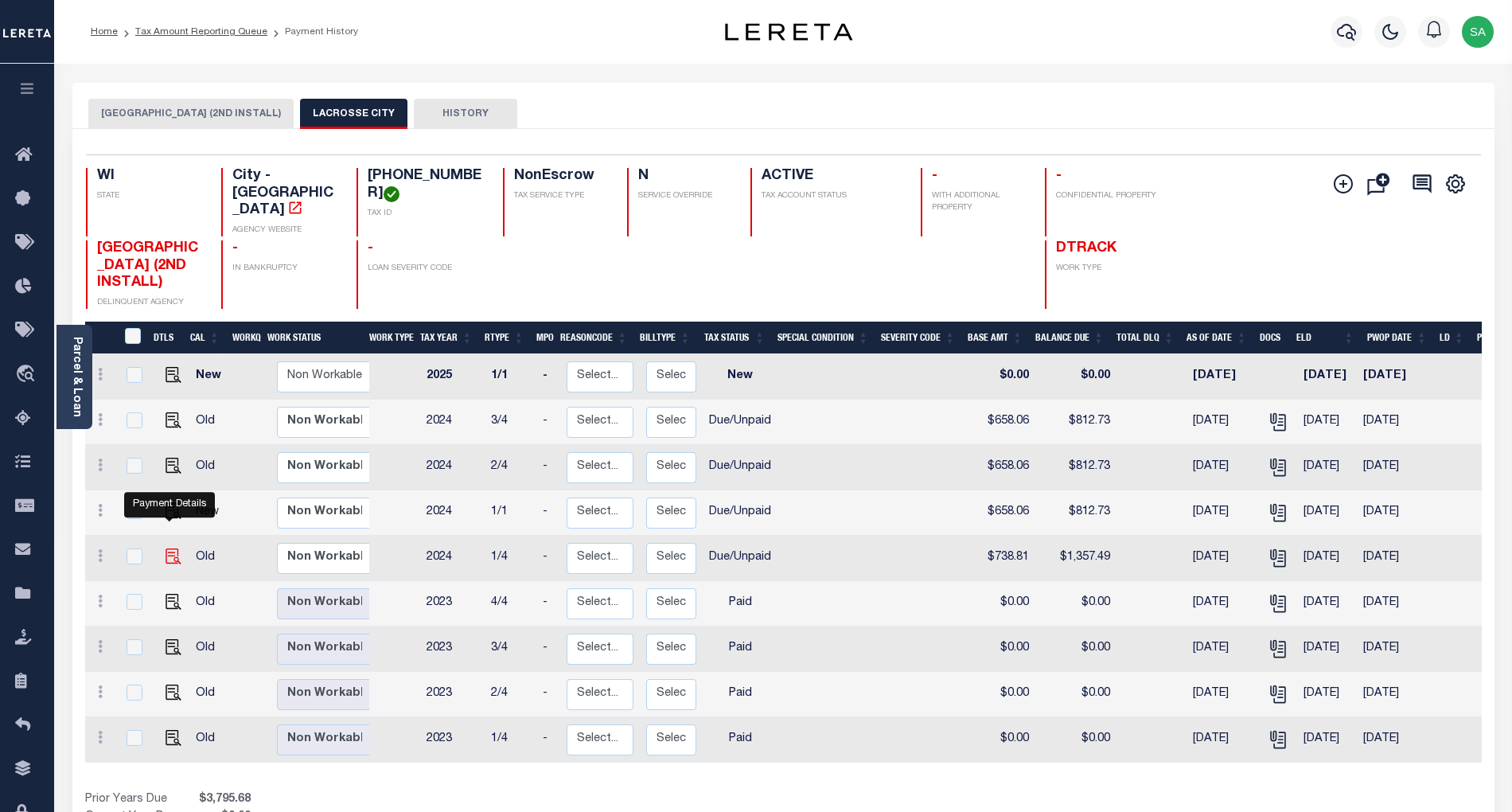
click at [170, 548] on img "" at bounding box center [173, 556] width 16 height 16
checkbox input "true"
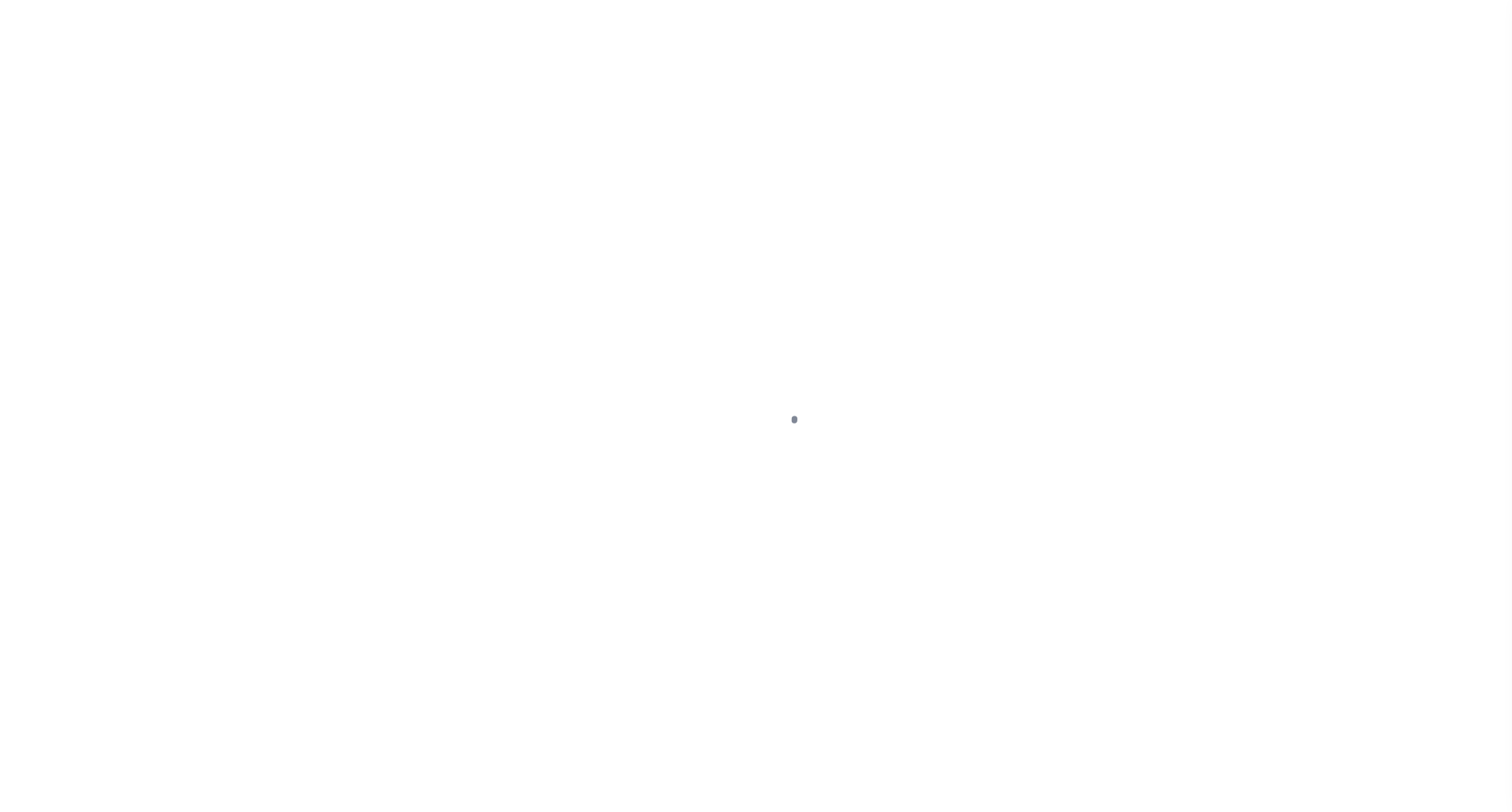
select select "DUE"
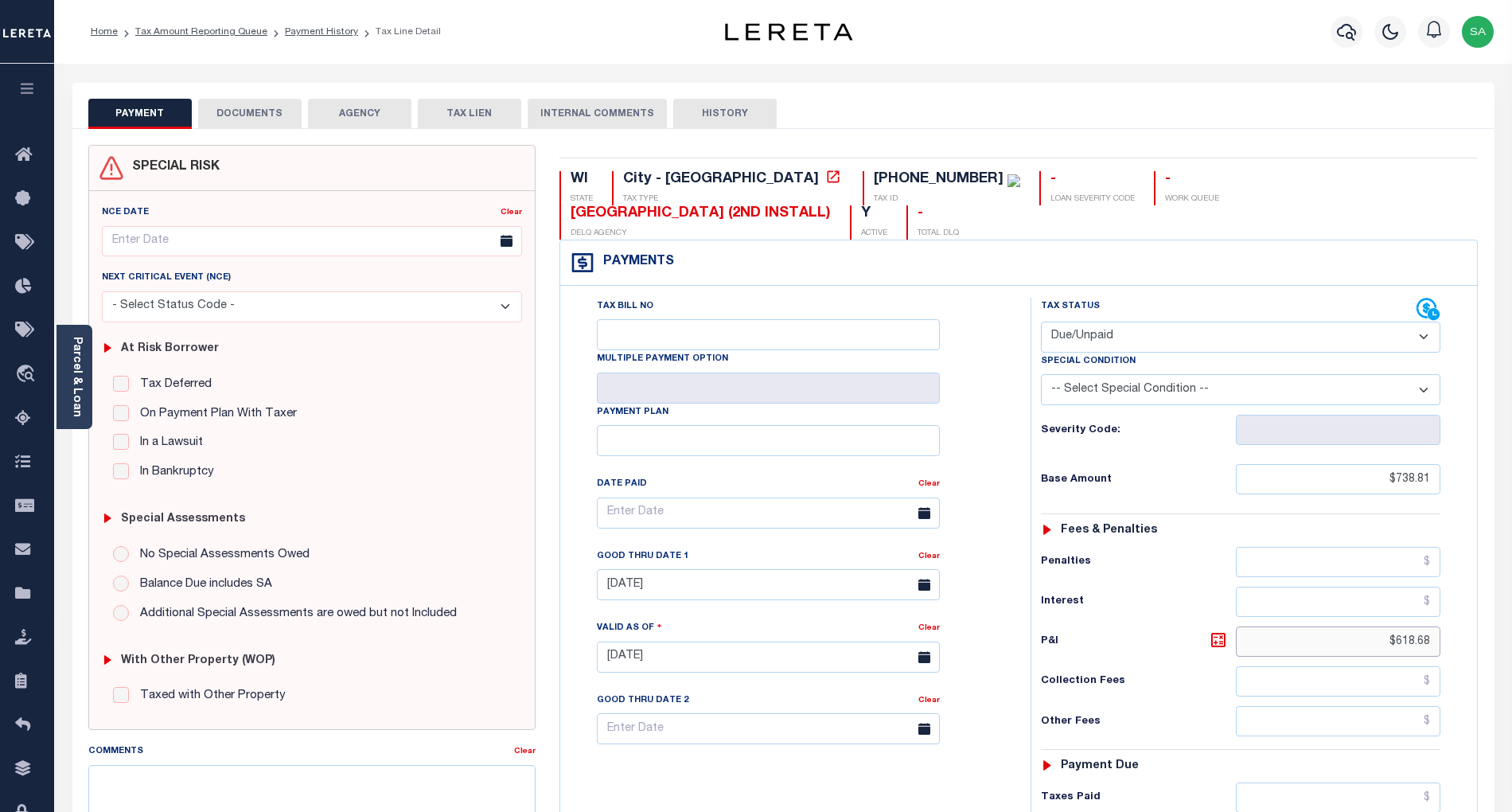
drag, startPoint x: 1379, startPoint y: 613, endPoint x: 1479, endPoint y: 613, distance: 100.0
click at [1479, 613] on div "WI STATE City - WI TAX TYPE 17-50068-080 TAX ID - LOAN SEVERITY CODE - WORK QUE…" at bounding box center [1018, 655] width 943 height 1022
paste input "154.67"
type input "$154.67"
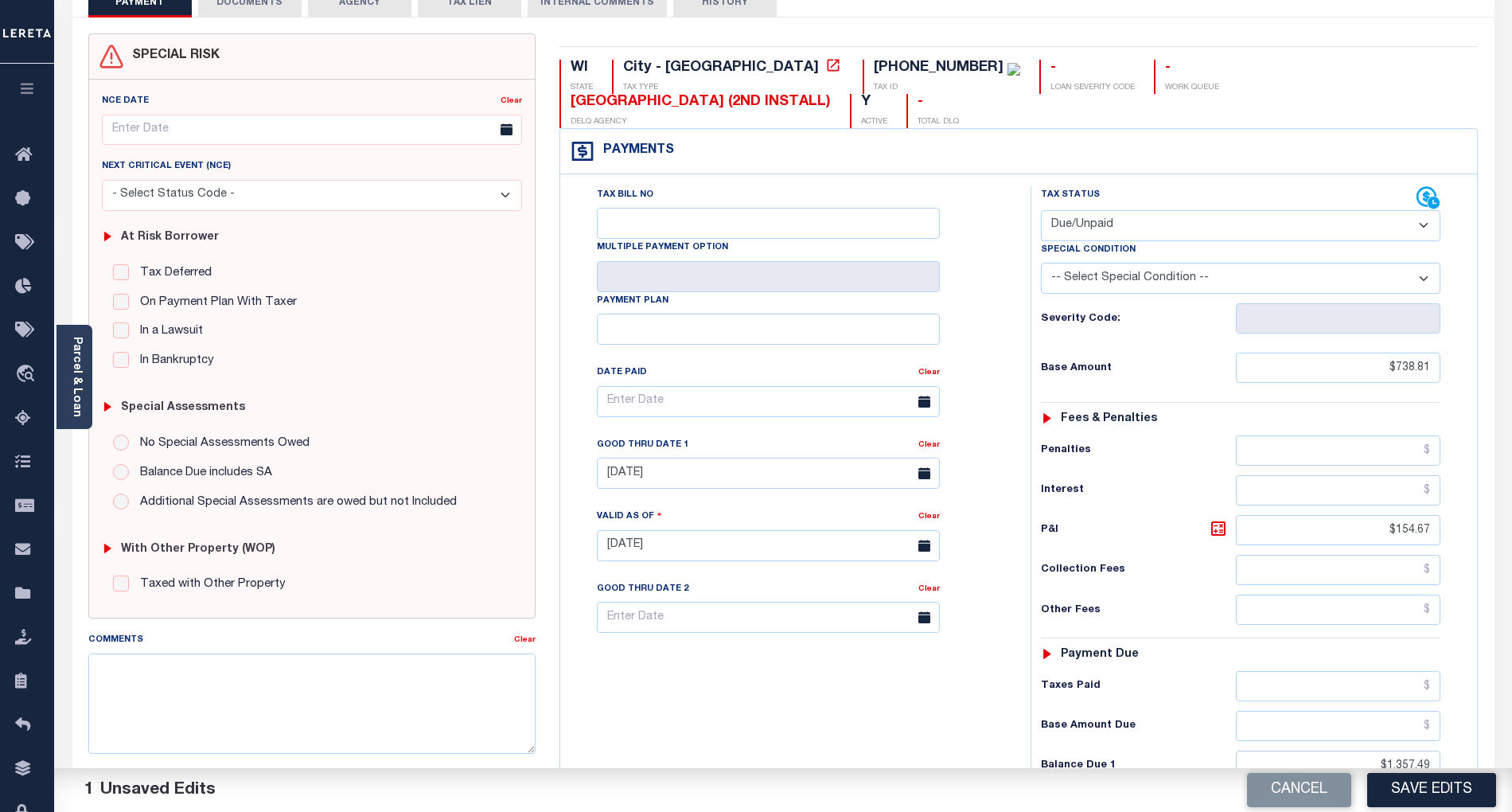
scroll to position [212, 0]
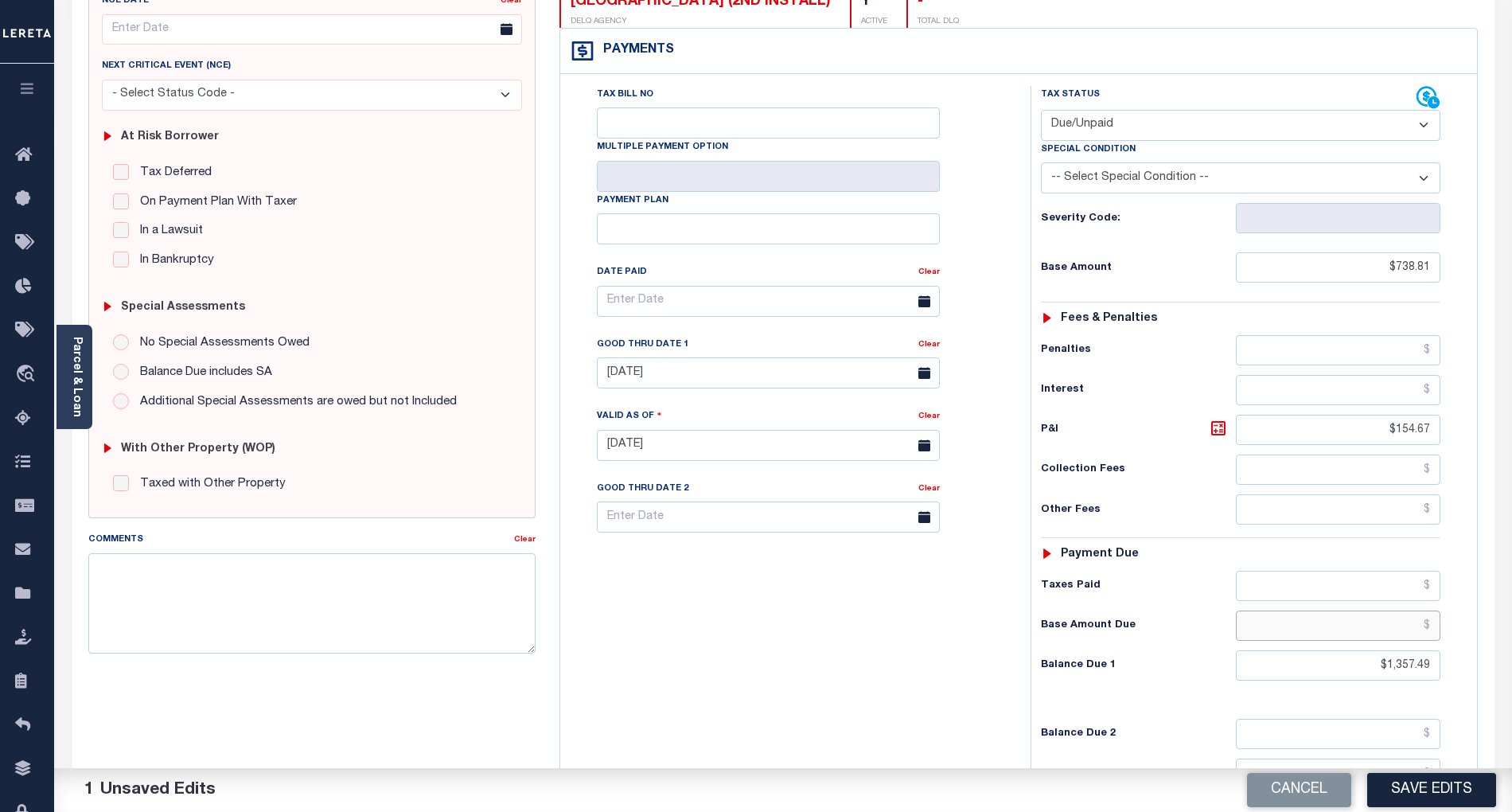
click at [1364, 611] on input "text" at bounding box center [1338, 626] width 205 height 30
drag, startPoint x: 1369, startPoint y: 634, endPoint x: 1527, endPoint y: 666, distance: 161.2
click at [1511, 666] on html "Home Tax Amount Reporting Queue Payment History Tax Line Detail Profile" at bounding box center [756, 390] width 1512 height 1204
type input "$893.48"
click at [1429, 782] on button "Save Edits" at bounding box center [1432, 790] width 129 height 34
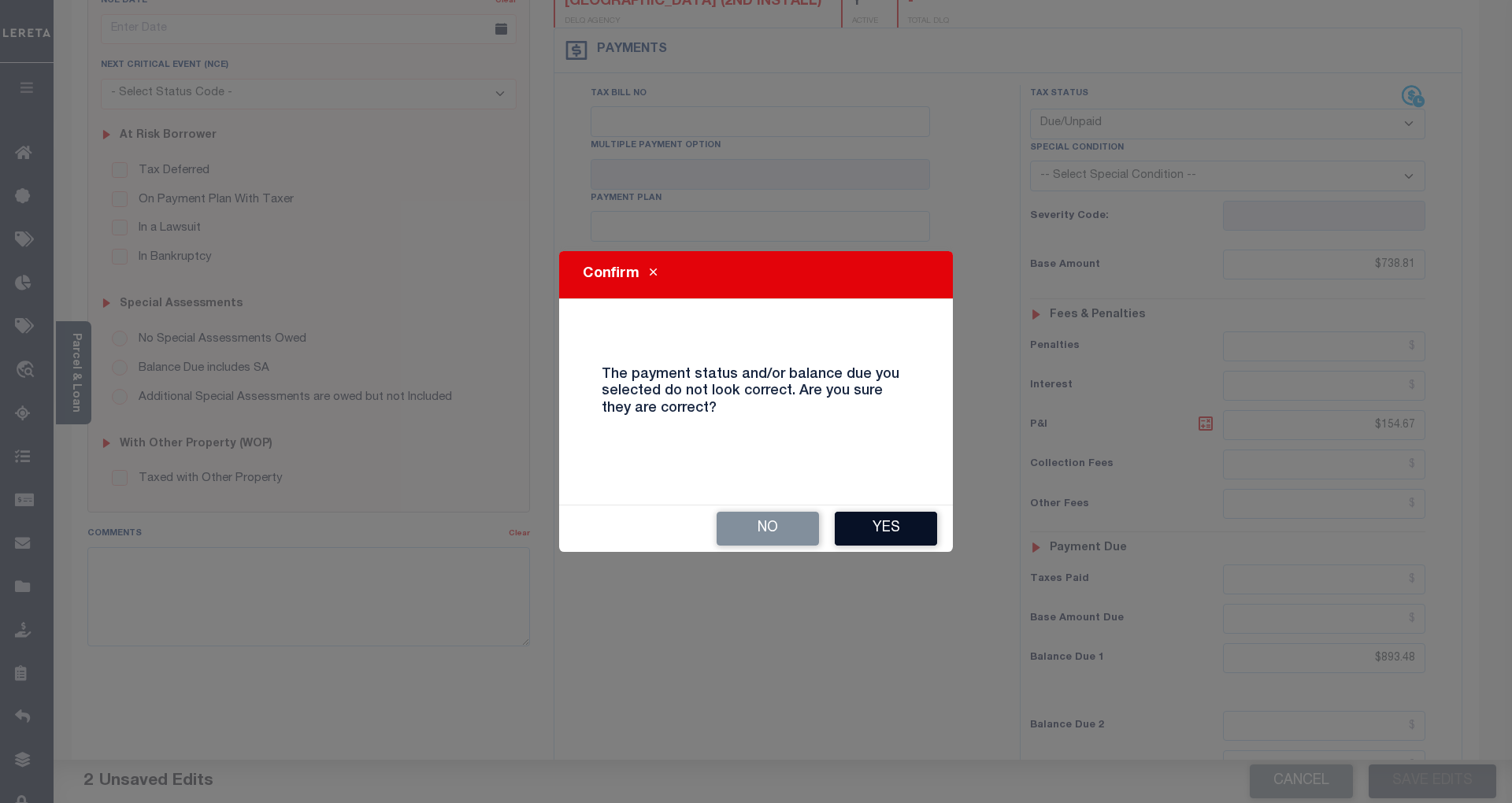
click at [881, 541] on button "Yes" at bounding box center [886, 528] width 103 height 34
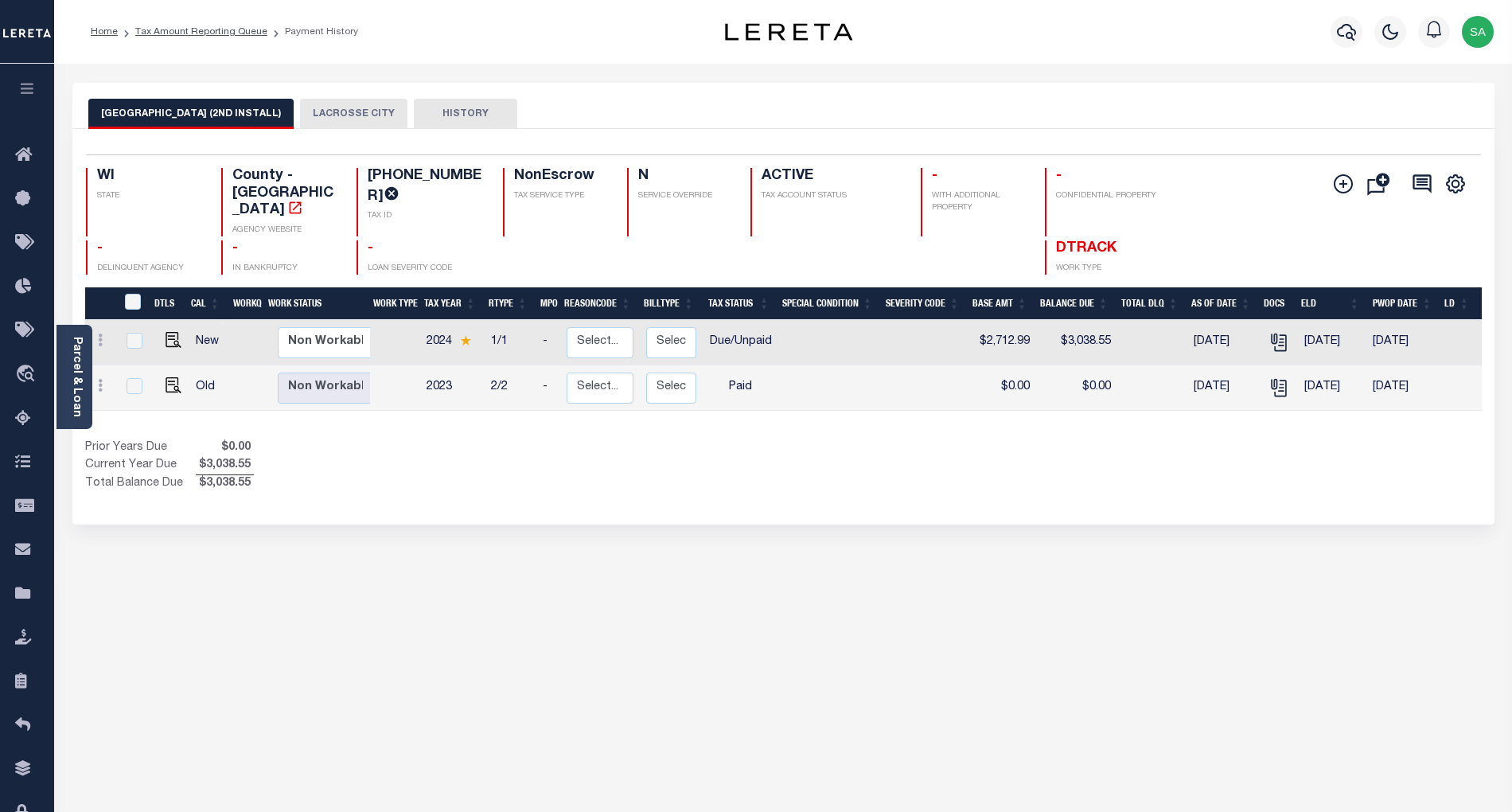
click at [358, 113] on button "LACROSSE CITY" at bounding box center [354, 114] width 107 height 30
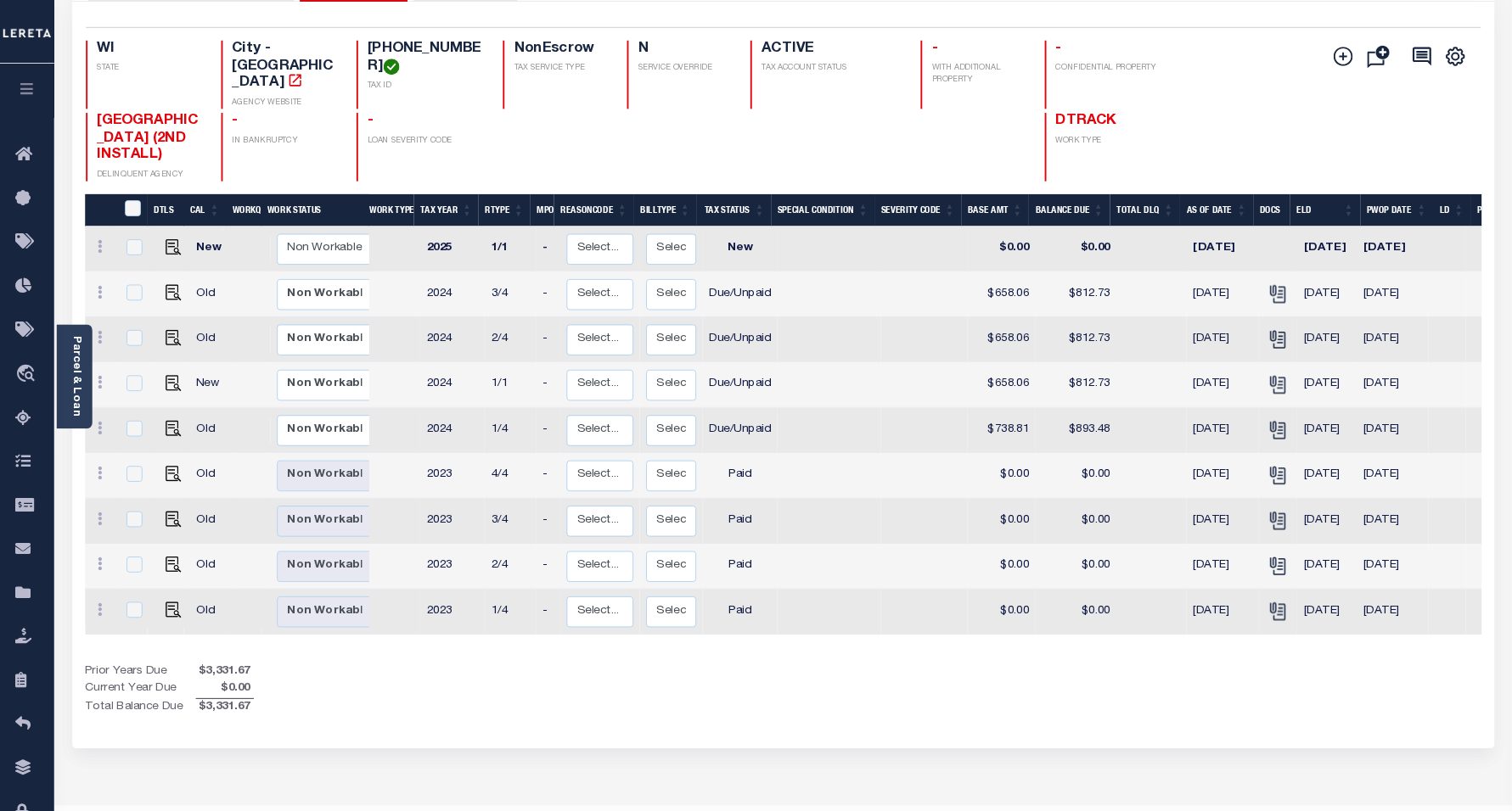
scroll to position [186, 0]
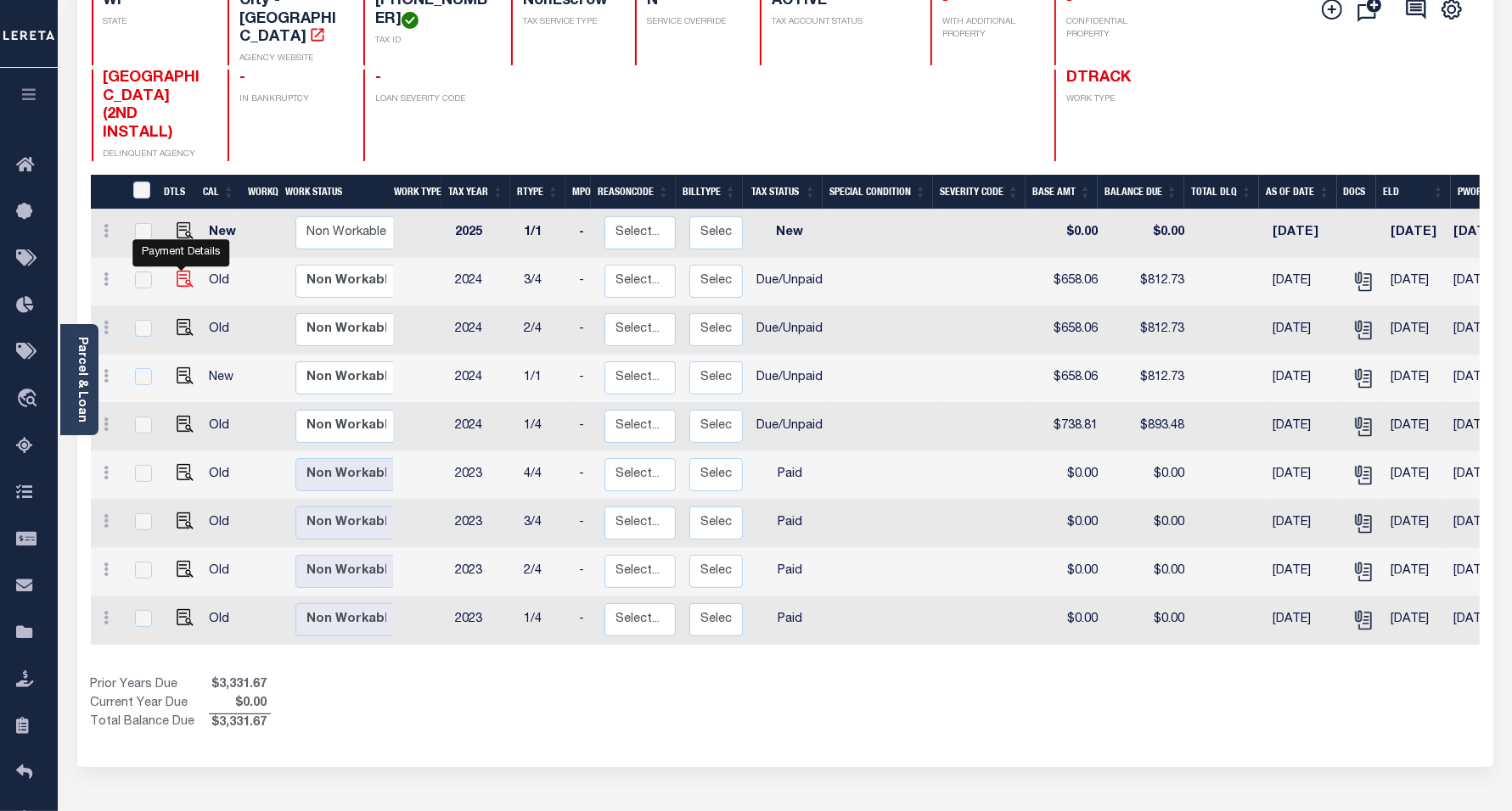
click at [181, 270] on img "" at bounding box center [185, 278] width 17 height 17
checkbox input "true"
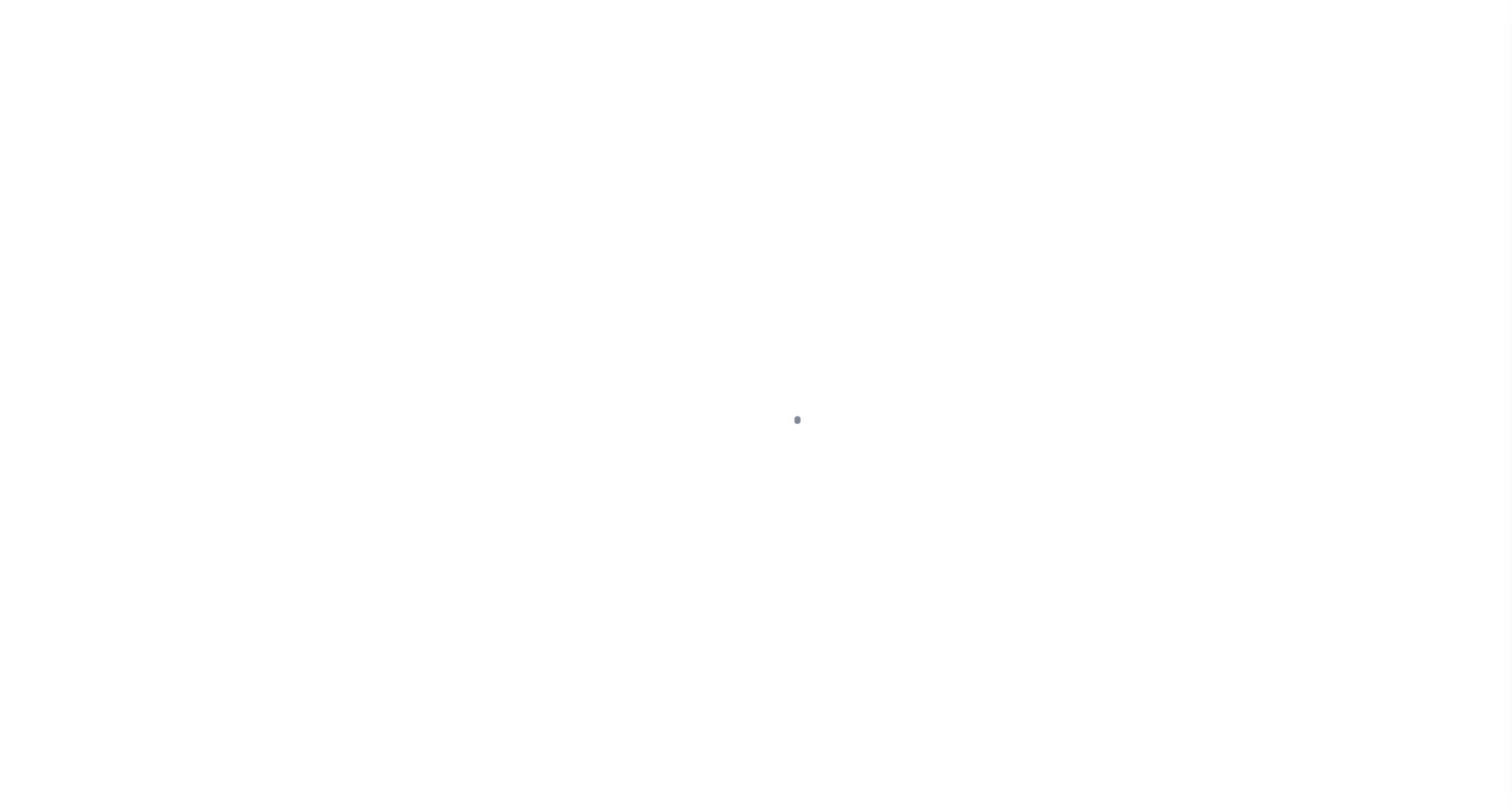
select select "DUE"
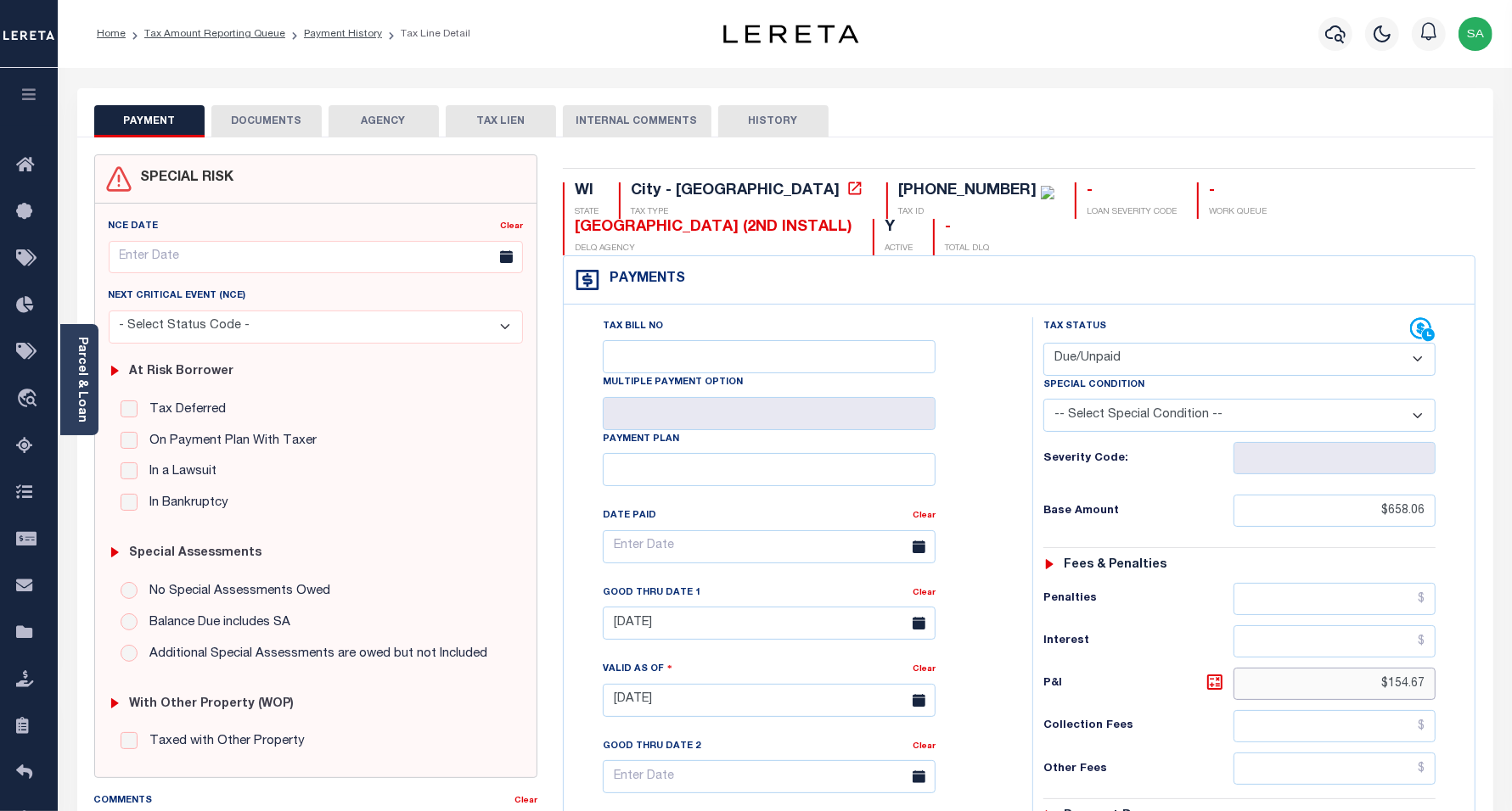
drag, startPoint x: 1402, startPoint y: 686, endPoint x: 1450, endPoint y: 686, distance: 48.0
click at [1450, 686] on div "Tax Status Status - Select Status Code -" at bounding box center [1246, 692] width 427 height 749
paste input "81.39"
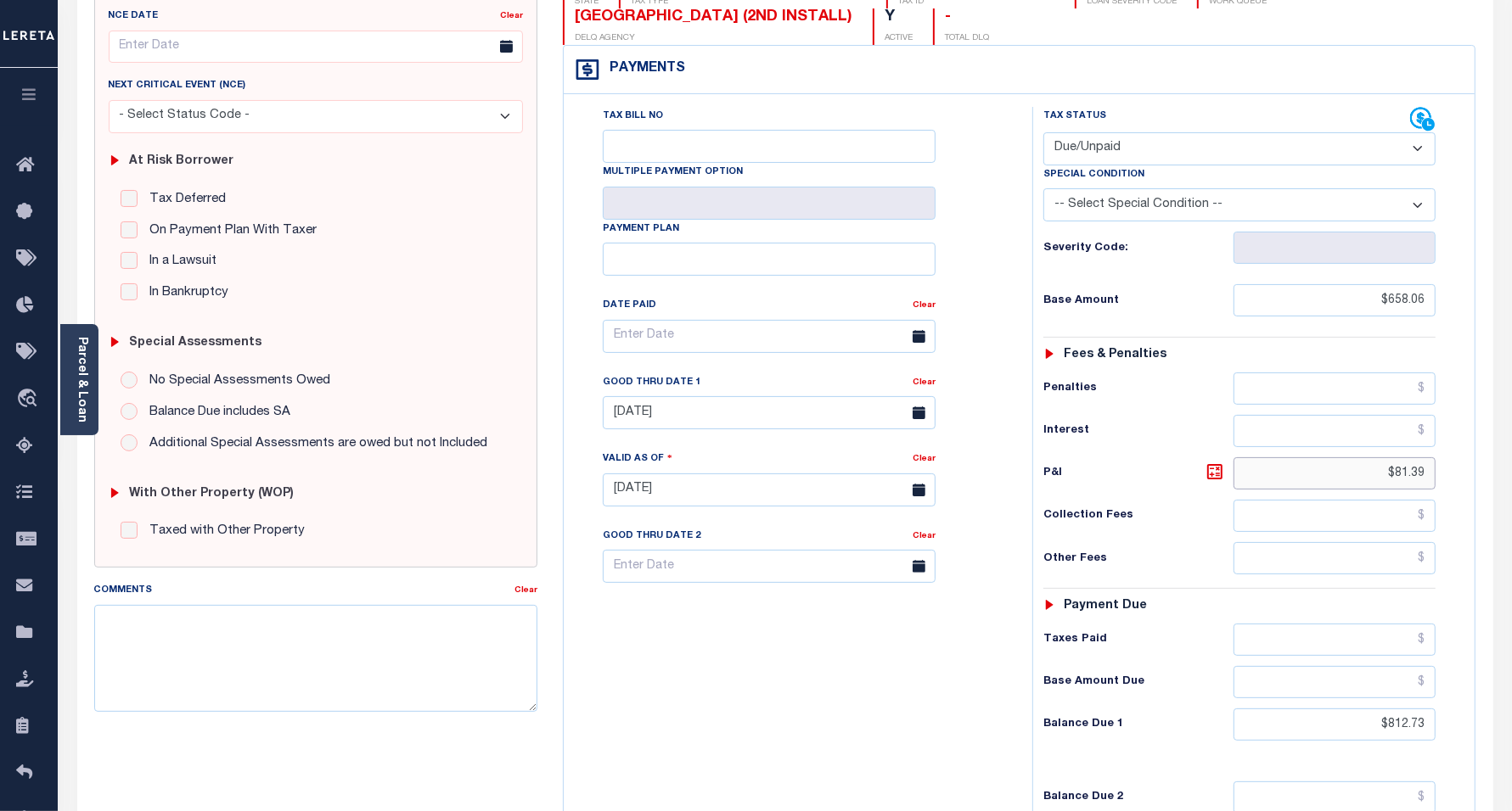
scroll to position [212, 0]
type input "$81.39"
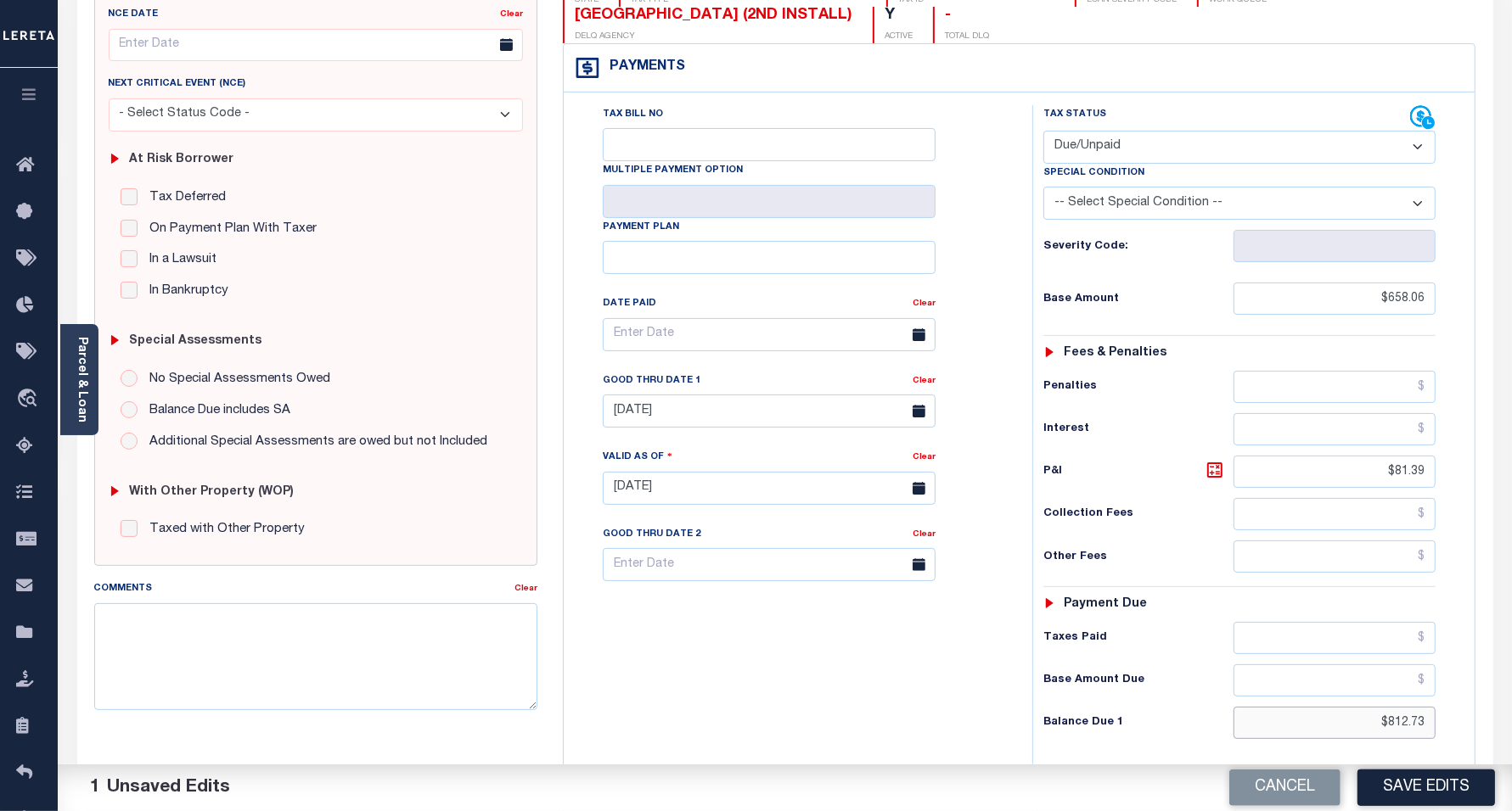
drag, startPoint x: 1374, startPoint y: 736, endPoint x: 1467, endPoint y: 748, distance: 93.8
click at [1467, 748] on div "Tax Status Status" at bounding box center [1245, 480] width 452 height 749
drag, startPoint x: 1415, startPoint y: 730, endPoint x: 1450, endPoint y: 730, distance: 35.0
click at [1450, 730] on div "Tax Status Status - Select Status Code -" at bounding box center [1246, 480] width 427 height 749
type input "$739.45"
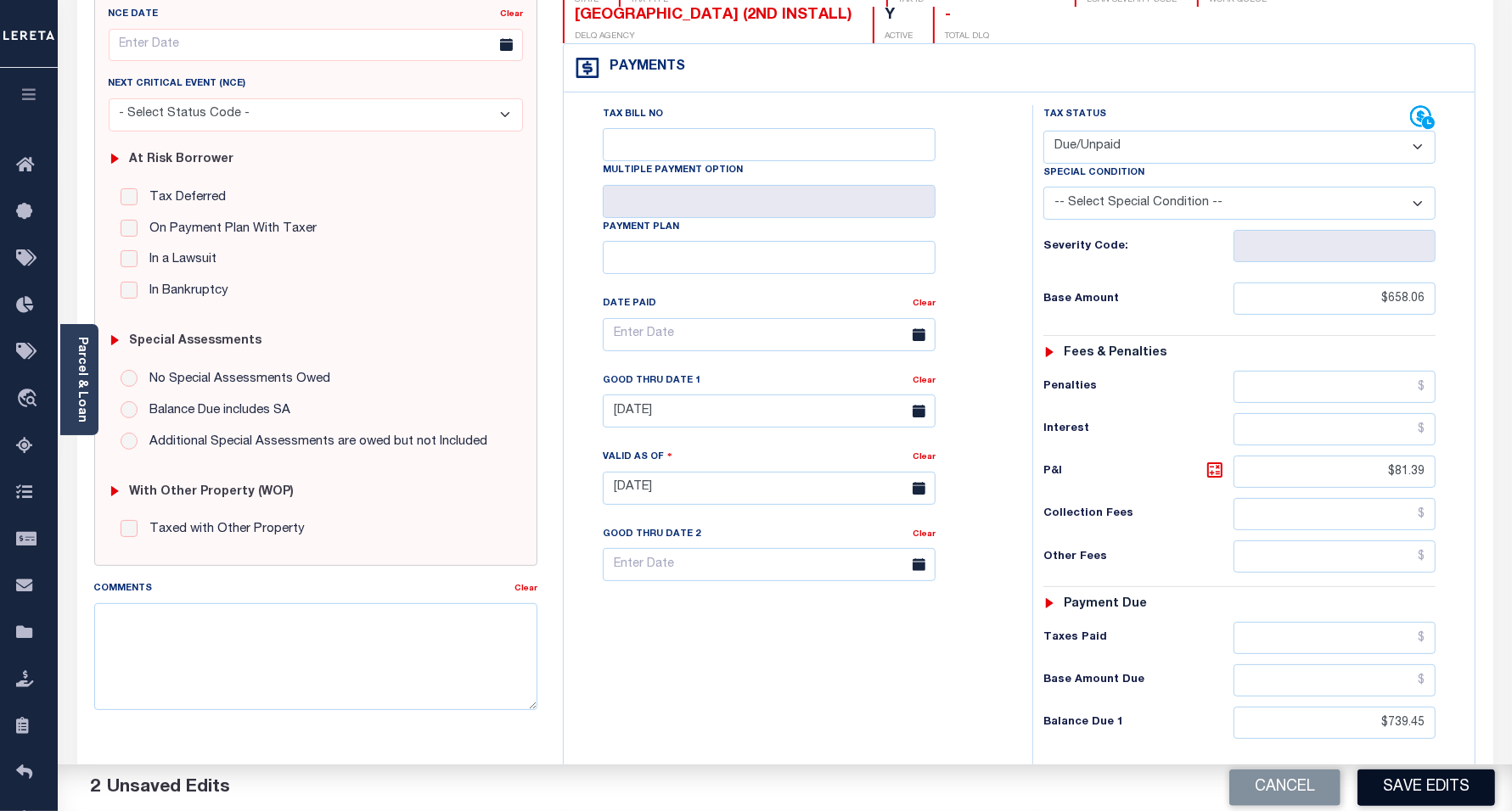
click at [1457, 796] on button "Save Edits" at bounding box center [1426, 788] width 137 height 37
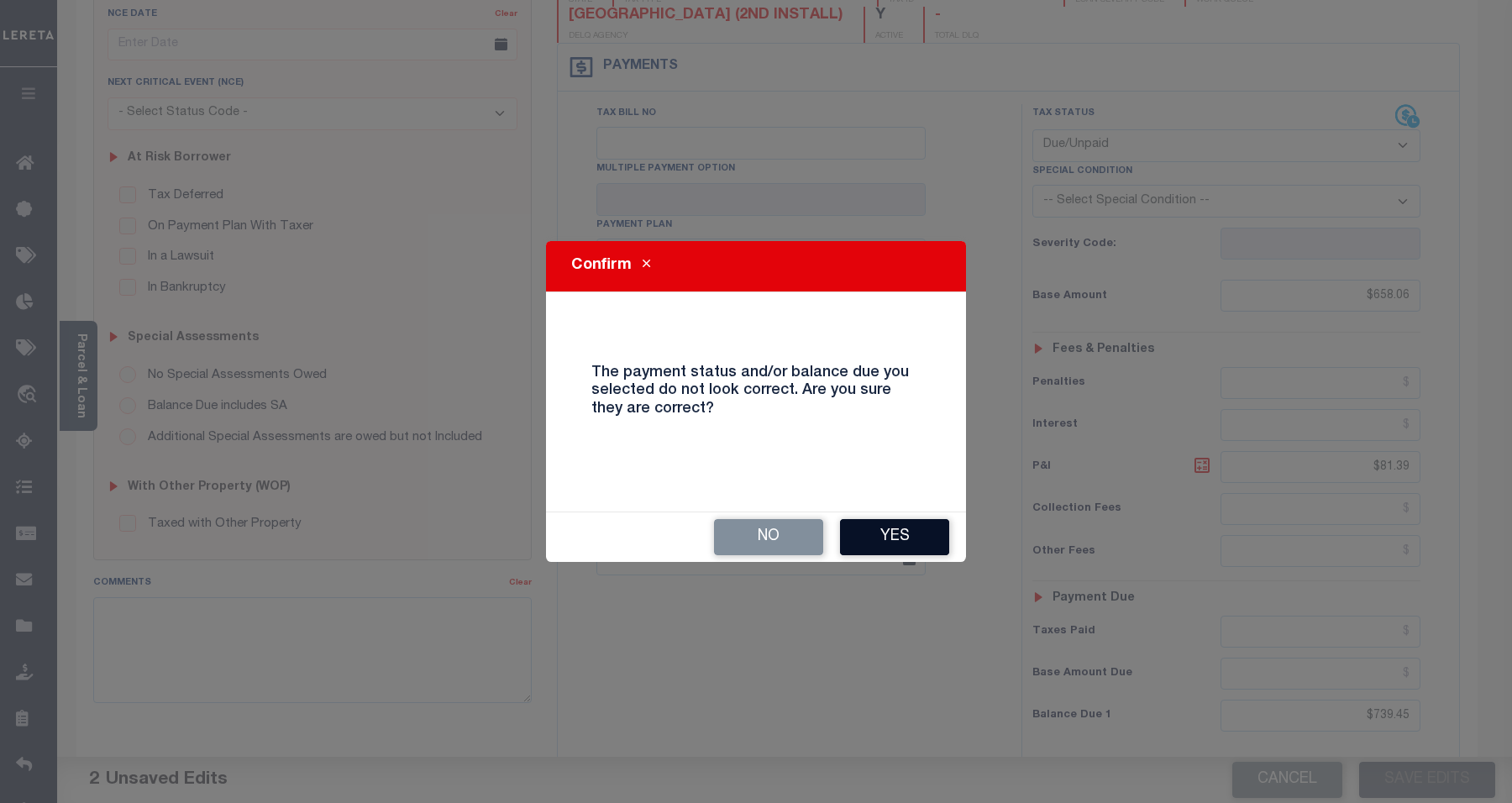
click at [879, 541] on button "Yes" at bounding box center [895, 537] width 110 height 36
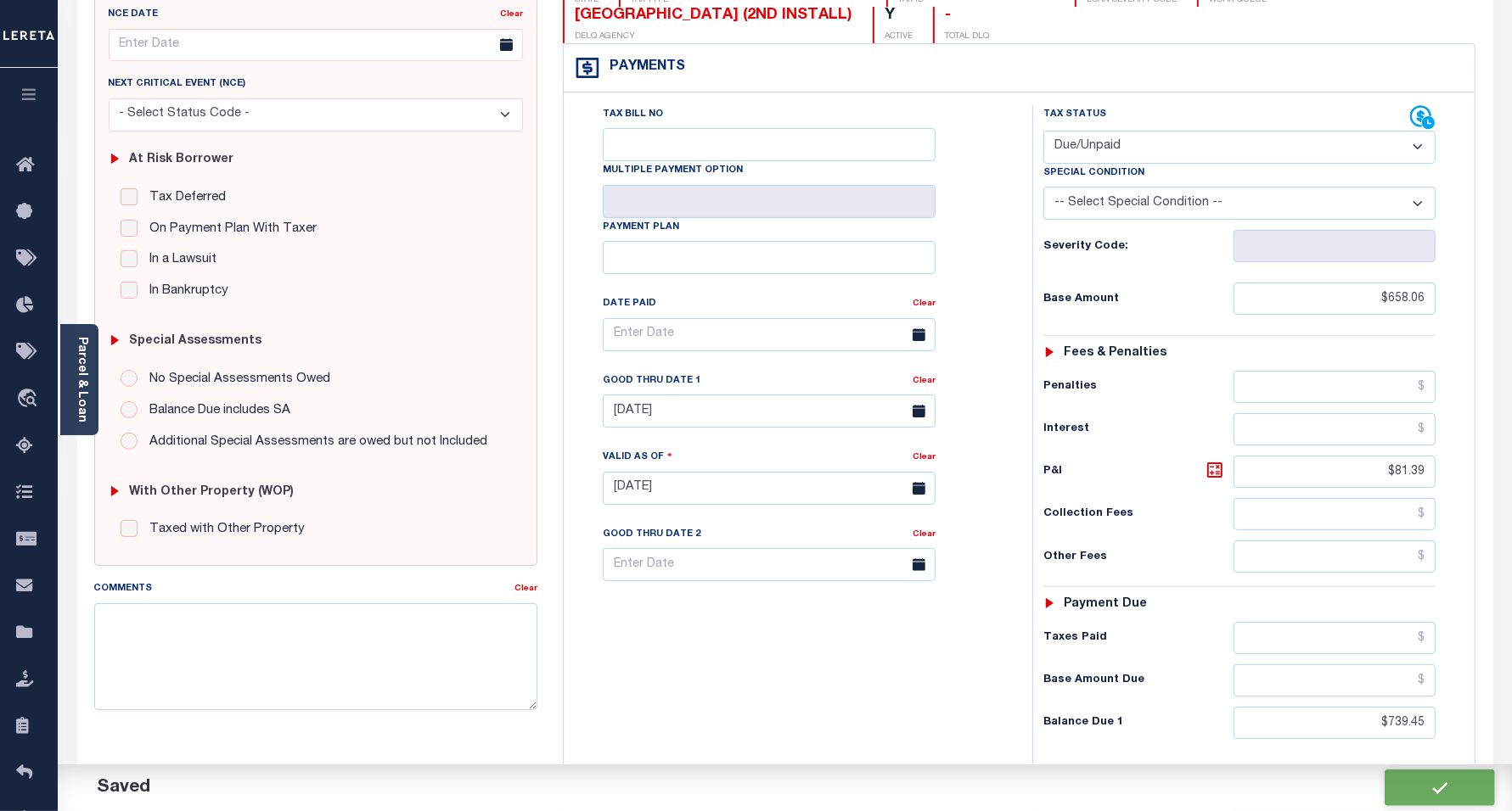
checkbox input "false"
type input "$658.06"
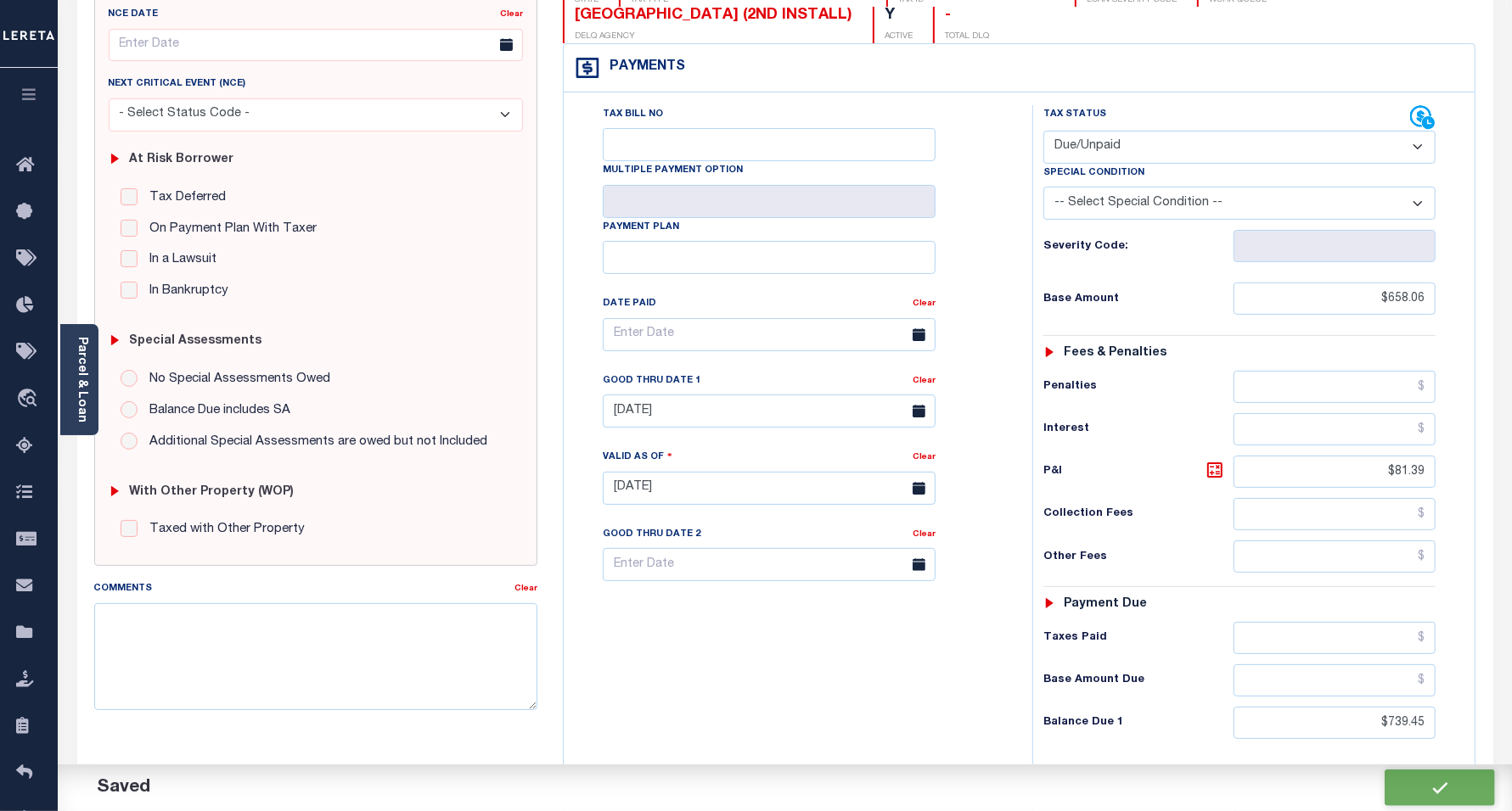
type input "$81.39"
type input "$739.45"
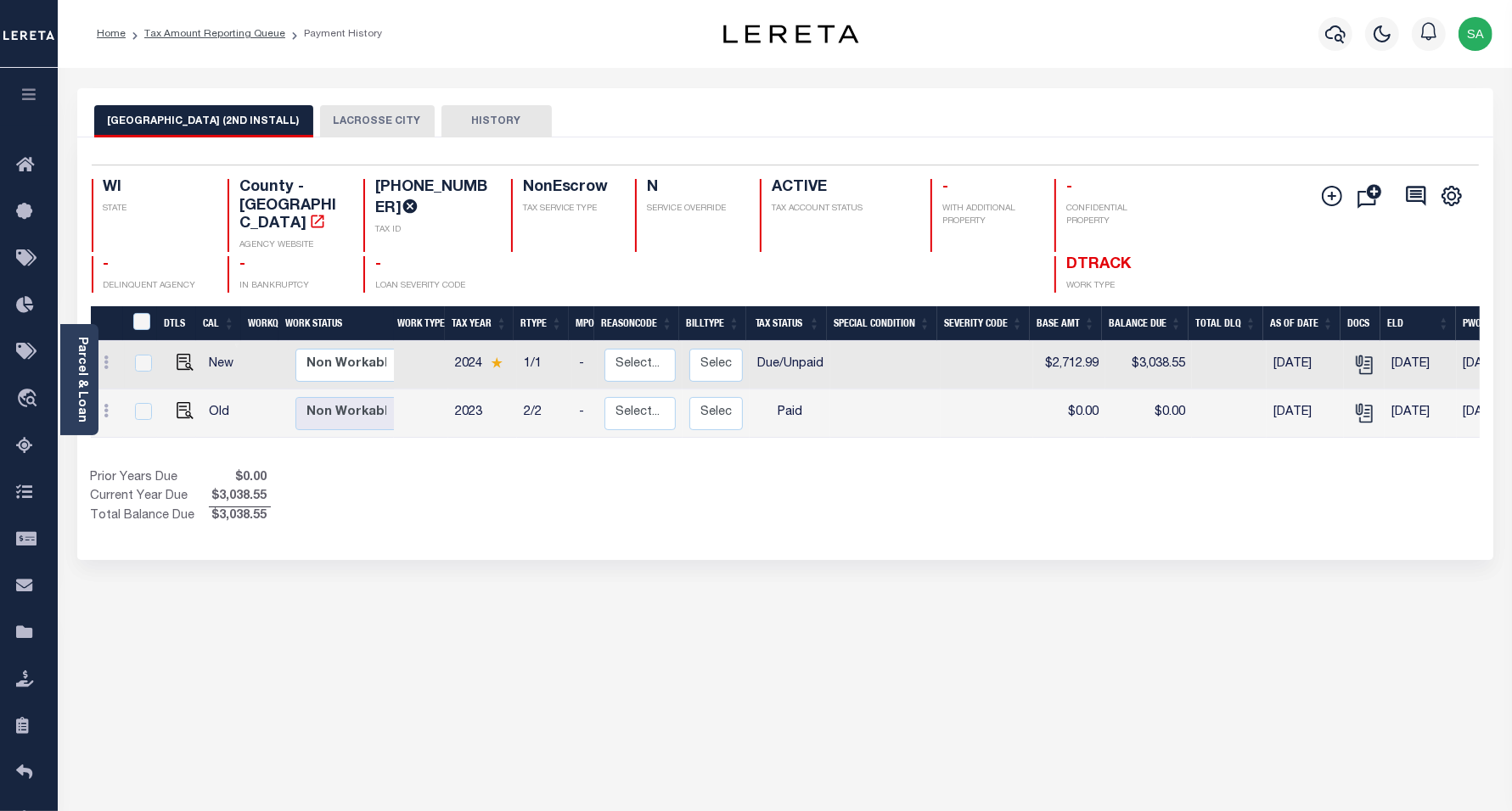
click at [376, 120] on button "LACROSSE CITY" at bounding box center [378, 121] width 114 height 32
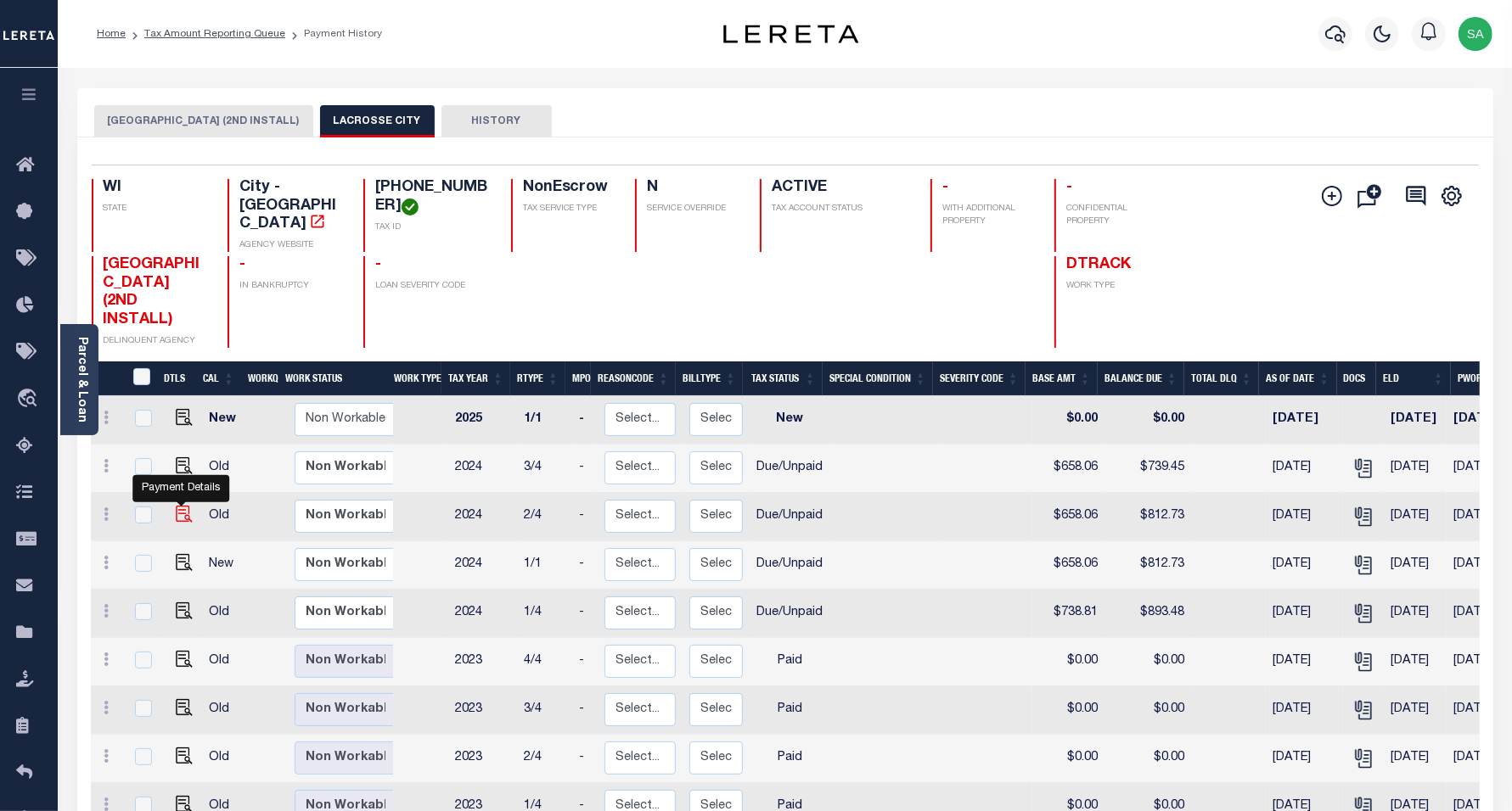
click at [176, 506] on img "" at bounding box center [184, 514] width 17 height 17
checkbox input "true"
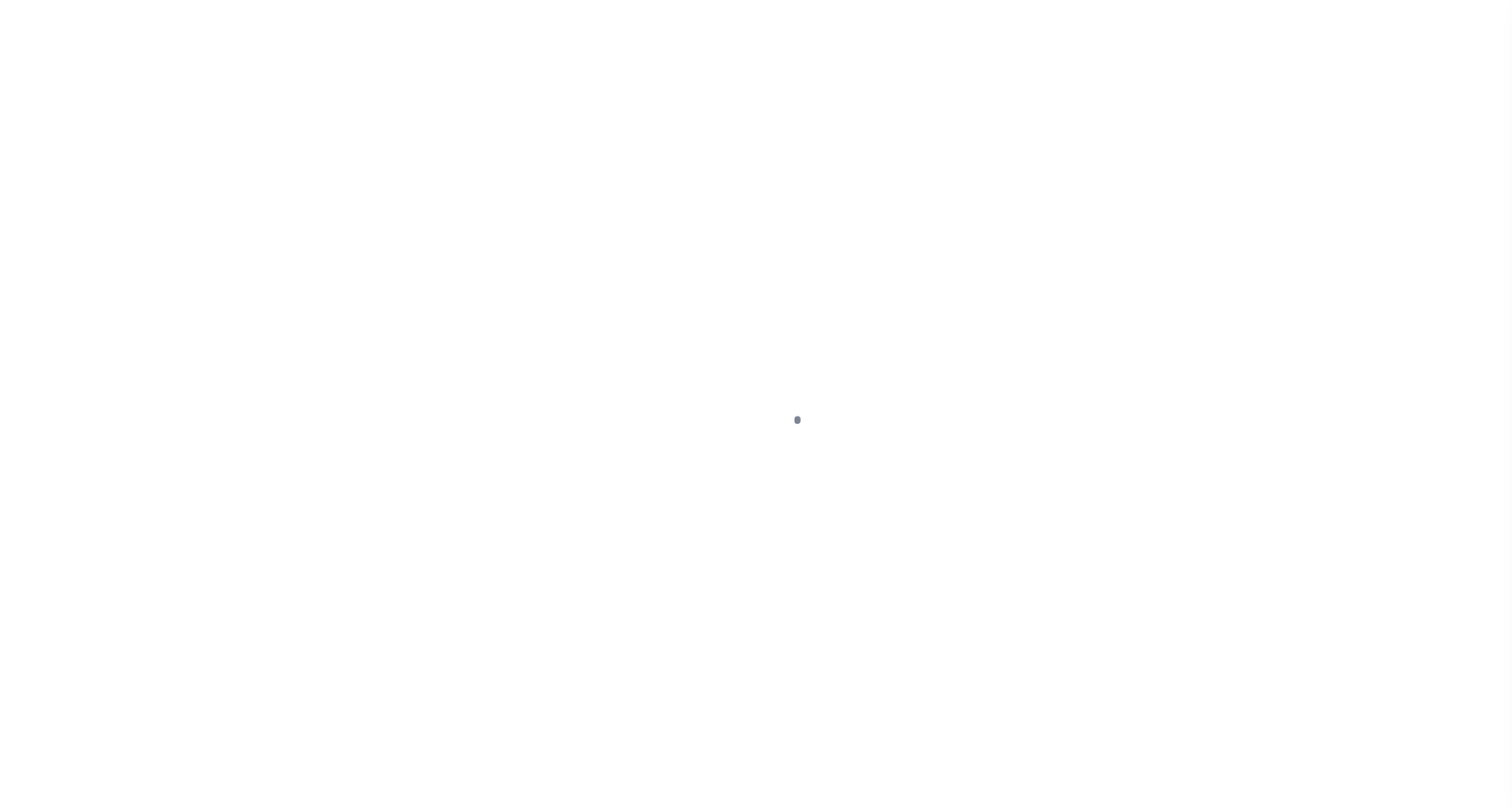
select select "DUE"
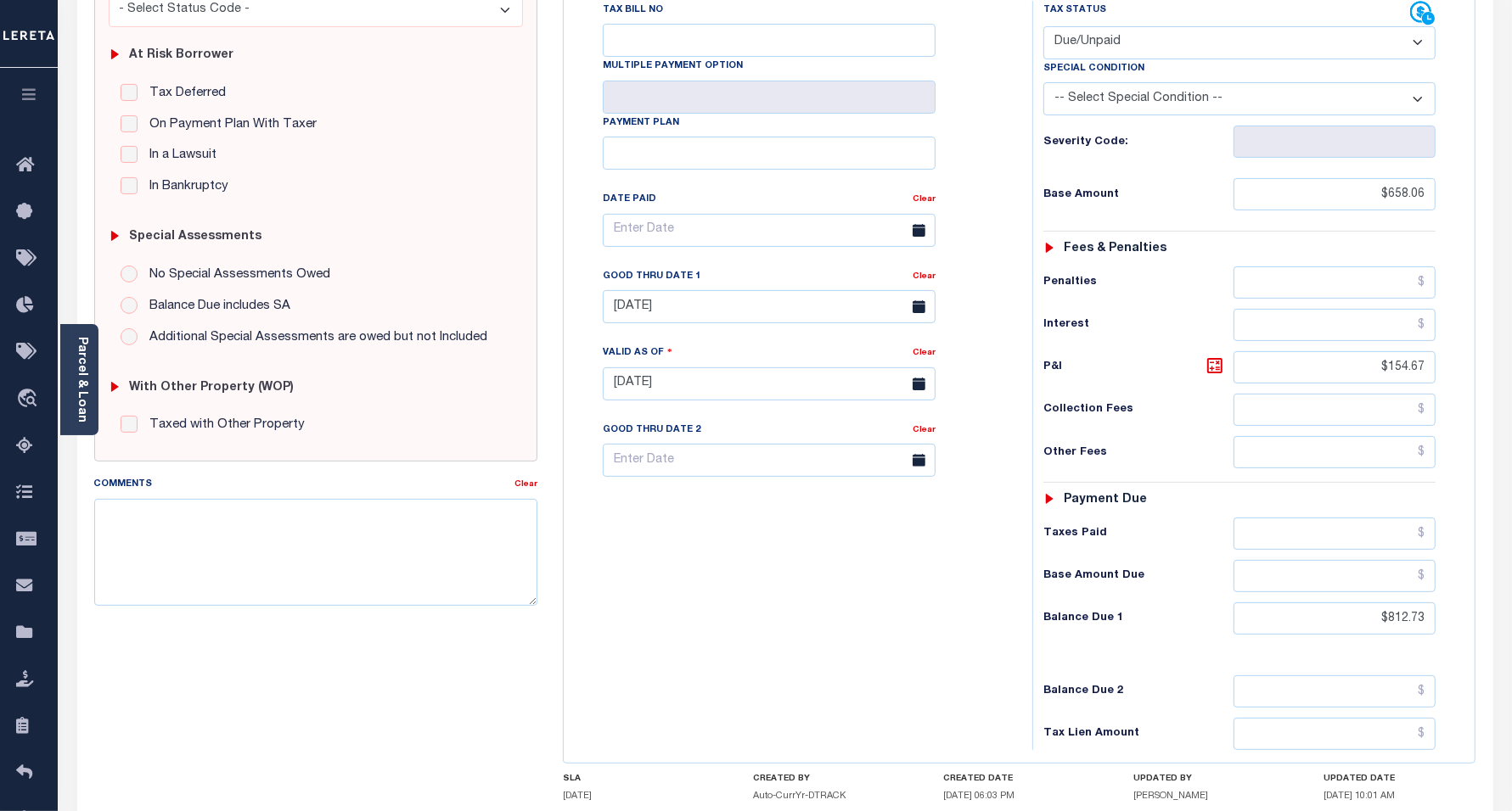
scroll to position [319, 0]
drag, startPoint x: 1356, startPoint y: 630, endPoint x: 1526, endPoint y: 634, distance: 170.0
click at [1511, 634] on html "Home Tax Amount Reporting Queue Payment History Tax Line Detail Profile" at bounding box center [756, 323] width 1512 height 1283
type input "$739.45"
click at [1211, 368] on icon at bounding box center [1215, 363] width 10 height 10
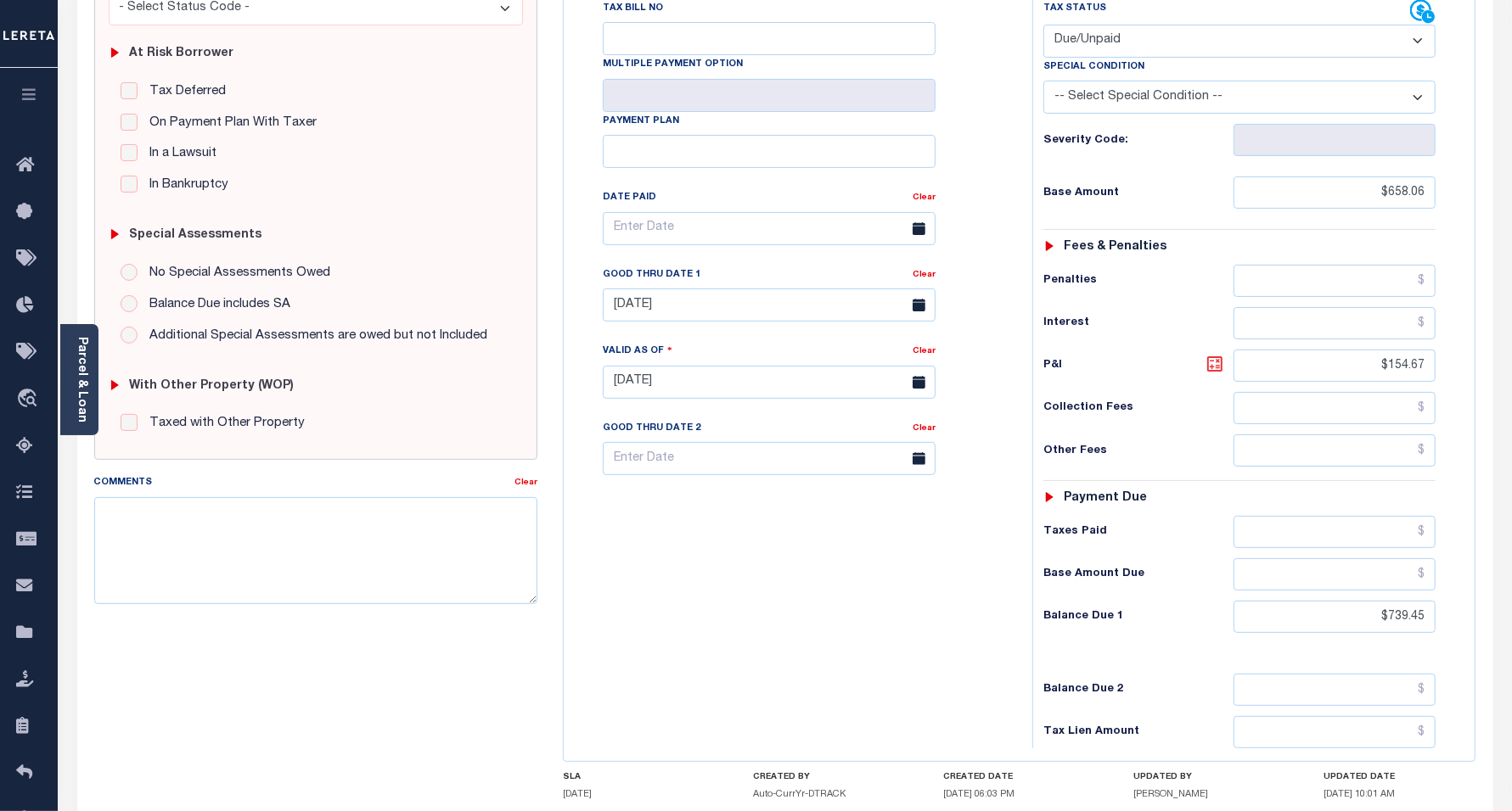
type input "$81.39"
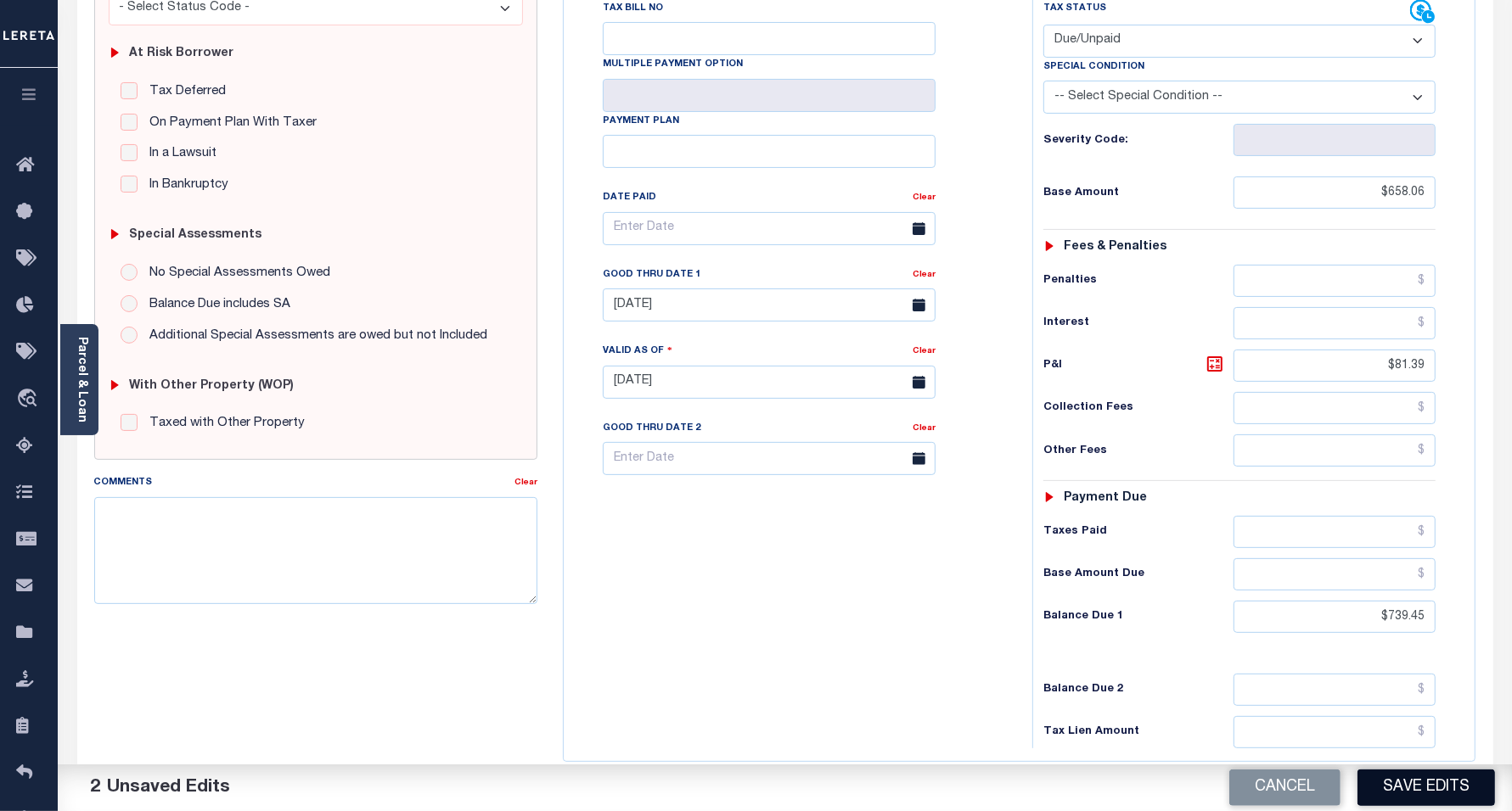
click at [1469, 793] on button "Save Edits" at bounding box center [1426, 788] width 137 height 37
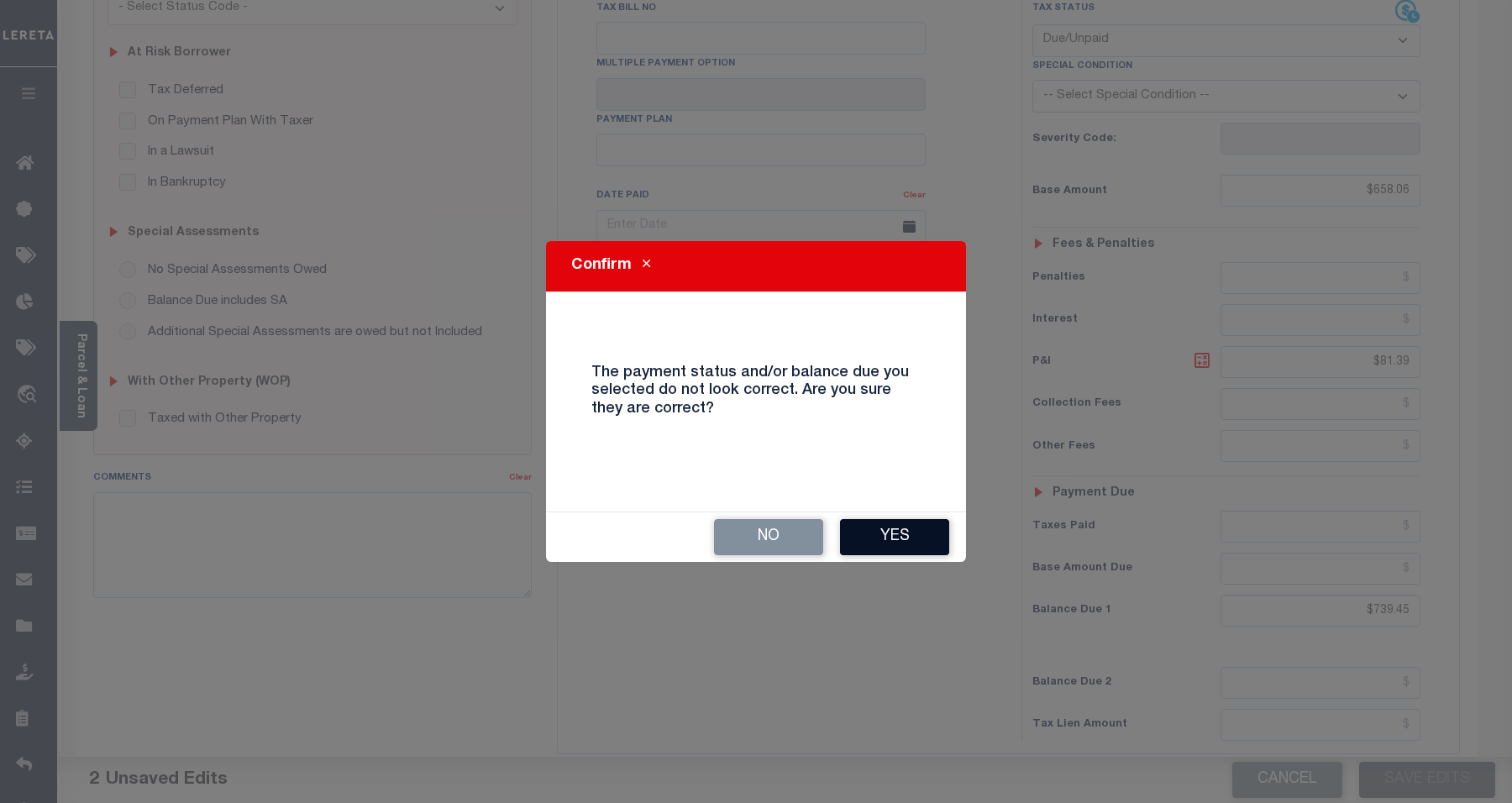
click at [890, 526] on button "Yes" at bounding box center [895, 537] width 110 height 36
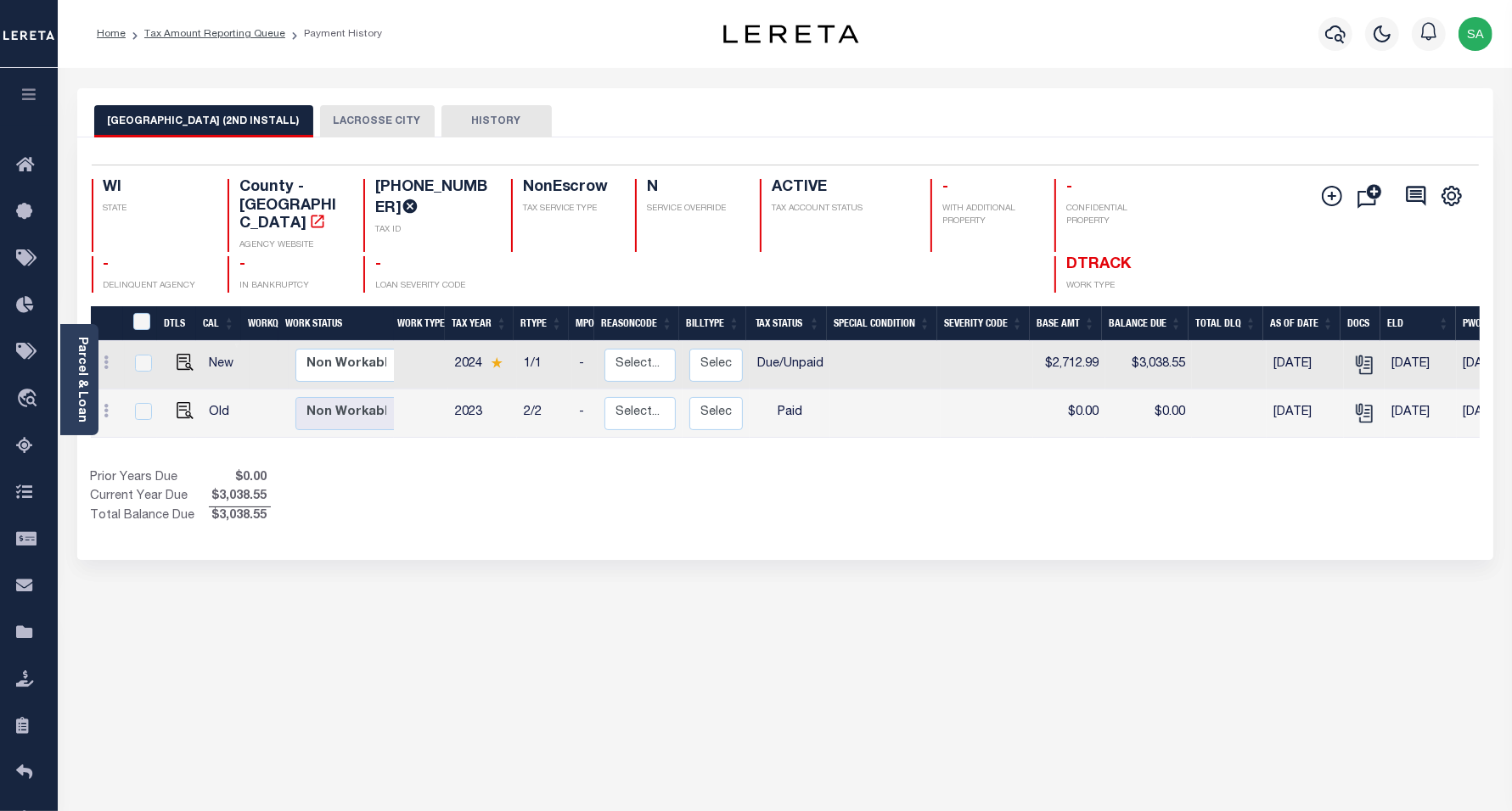
drag, startPoint x: 404, startPoint y: 645, endPoint x: 386, endPoint y: 348, distance: 297.5
click at [404, 633] on div "LA CROSSE COUNTY (2ND INSTALL) LACROSSE CITY HISTORY Selected 2" at bounding box center [785, 575] width 1441 height 975
click at [353, 134] on button "LACROSSE CITY" at bounding box center [378, 121] width 114 height 32
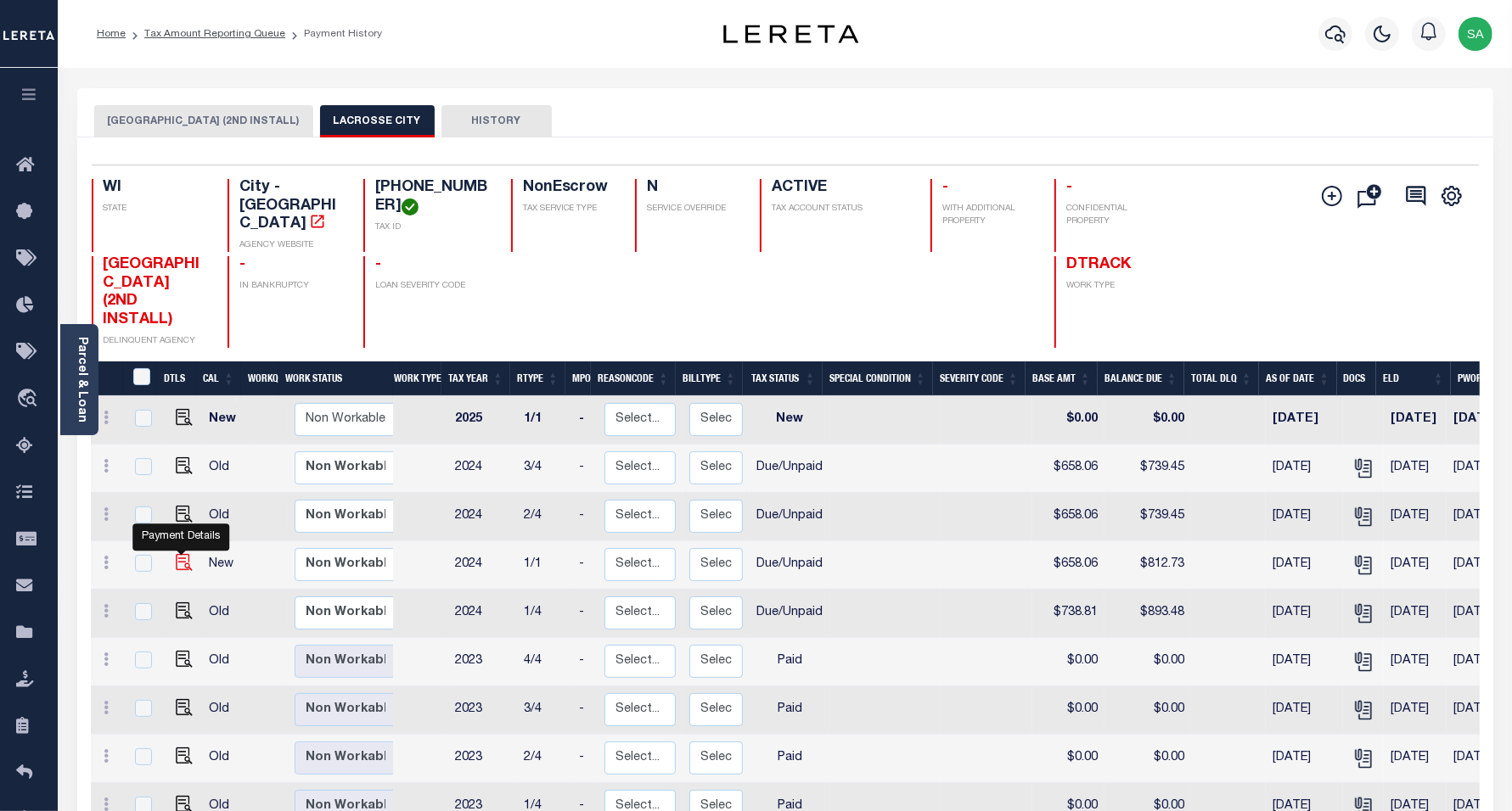
click at [179, 554] on img "" at bounding box center [184, 562] width 17 height 17
checkbox input "true"
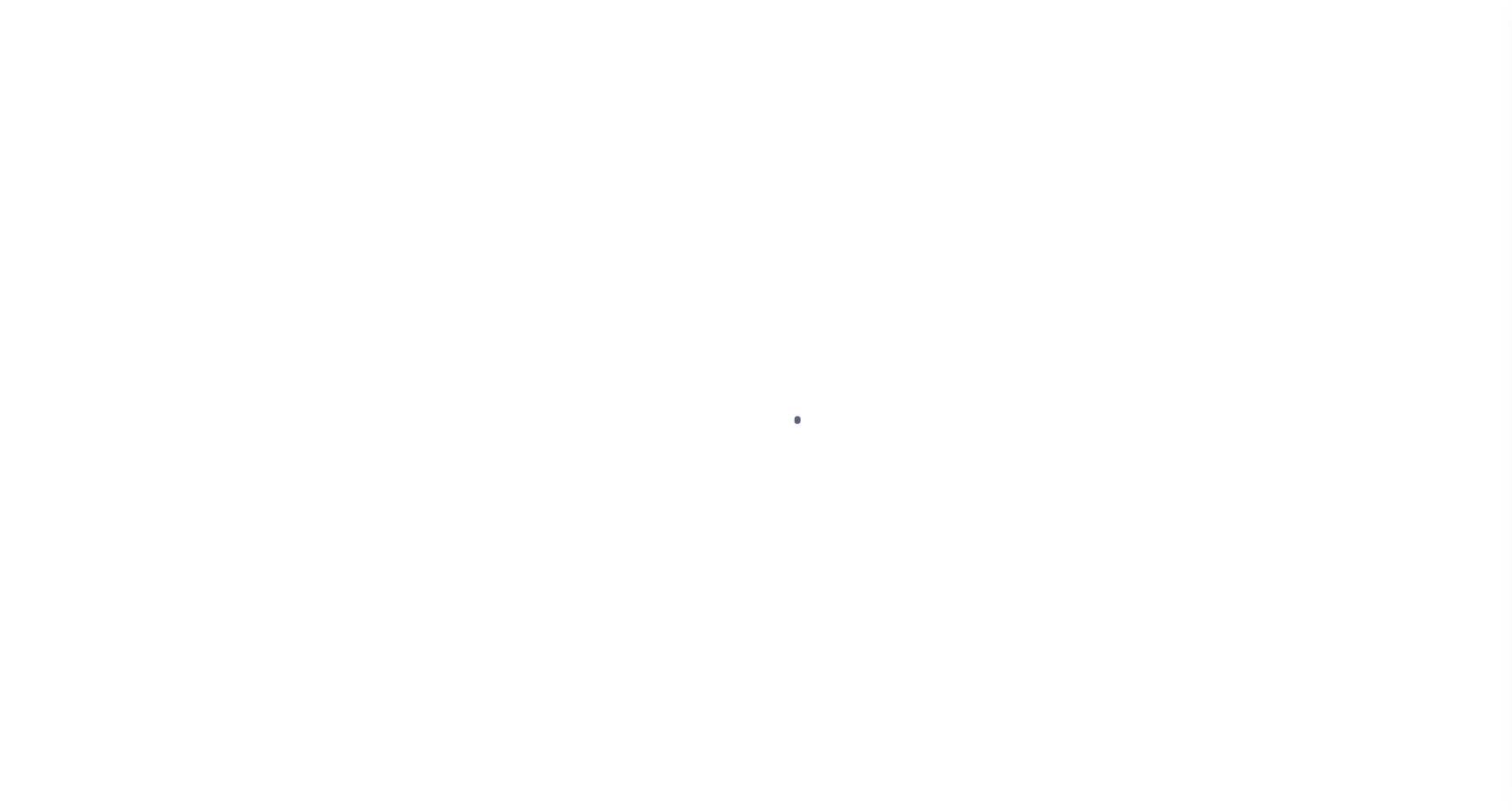
select select "DUE"
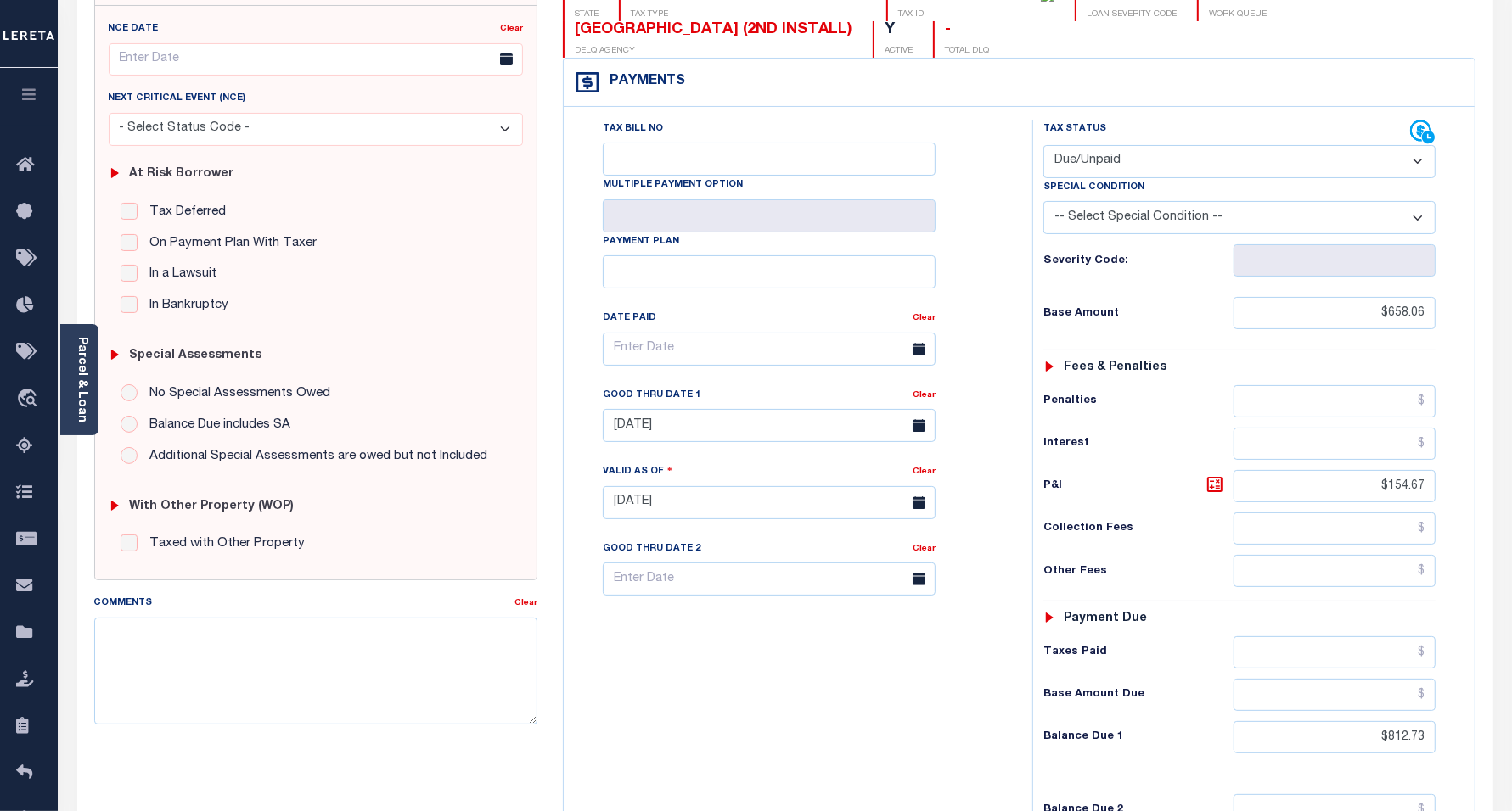
scroll to position [212, 0]
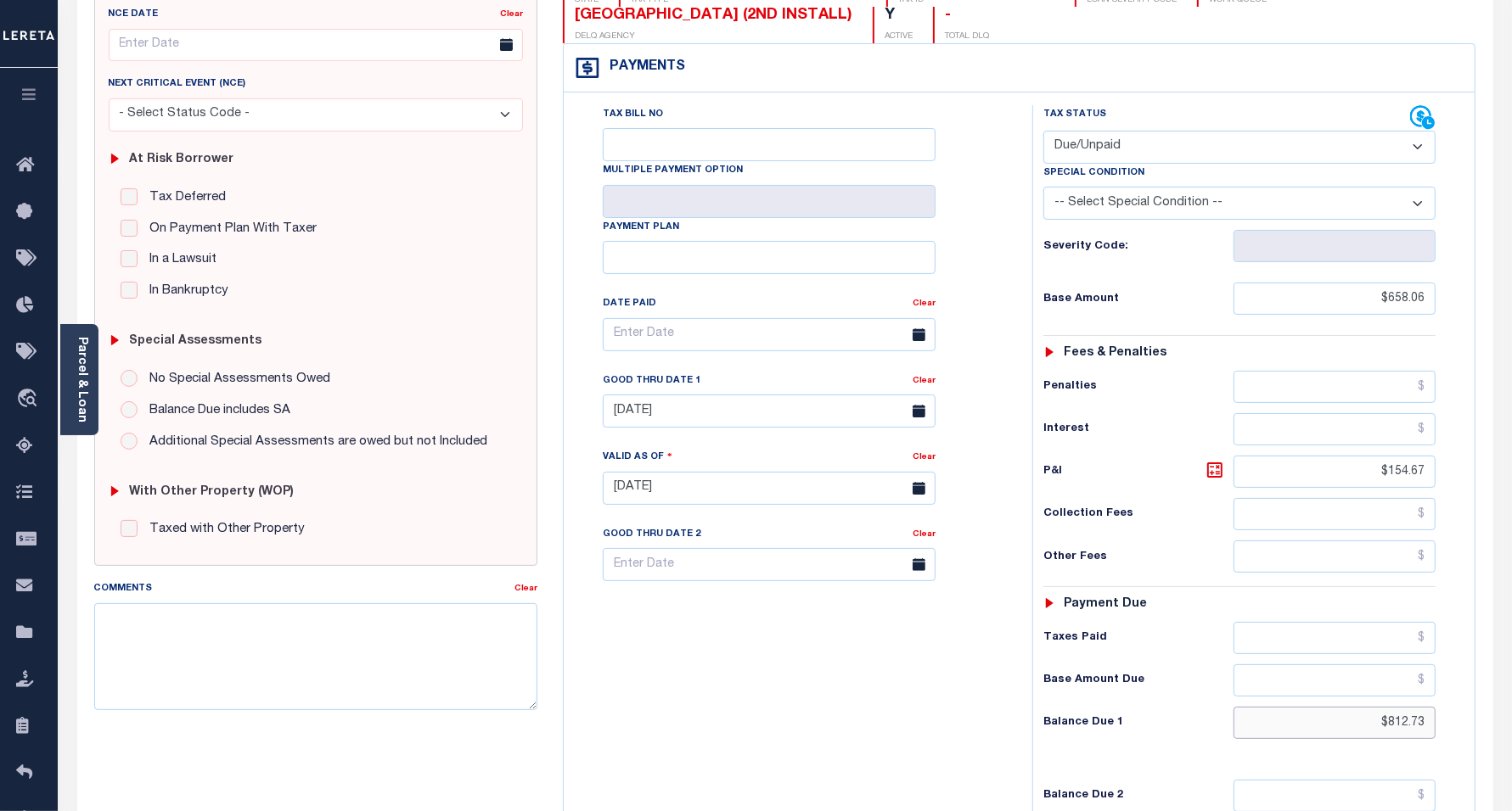
drag, startPoint x: 1371, startPoint y: 737, endPoint x: 1482, endPoint y: 752, distance: 112.0
click at [1482, 752] on div "WI STATE City - WI TAX TYPE 17-50068-080 TAX ID - LOAN SEVERITY CODE - WORK QUE…" at bounding box center [1018, 486] width 938 height 1089
type input "$739.45"
click at [1216, 480] on icon at bounding box center [1215, 470] width 21 height 21
type input "$81.39"
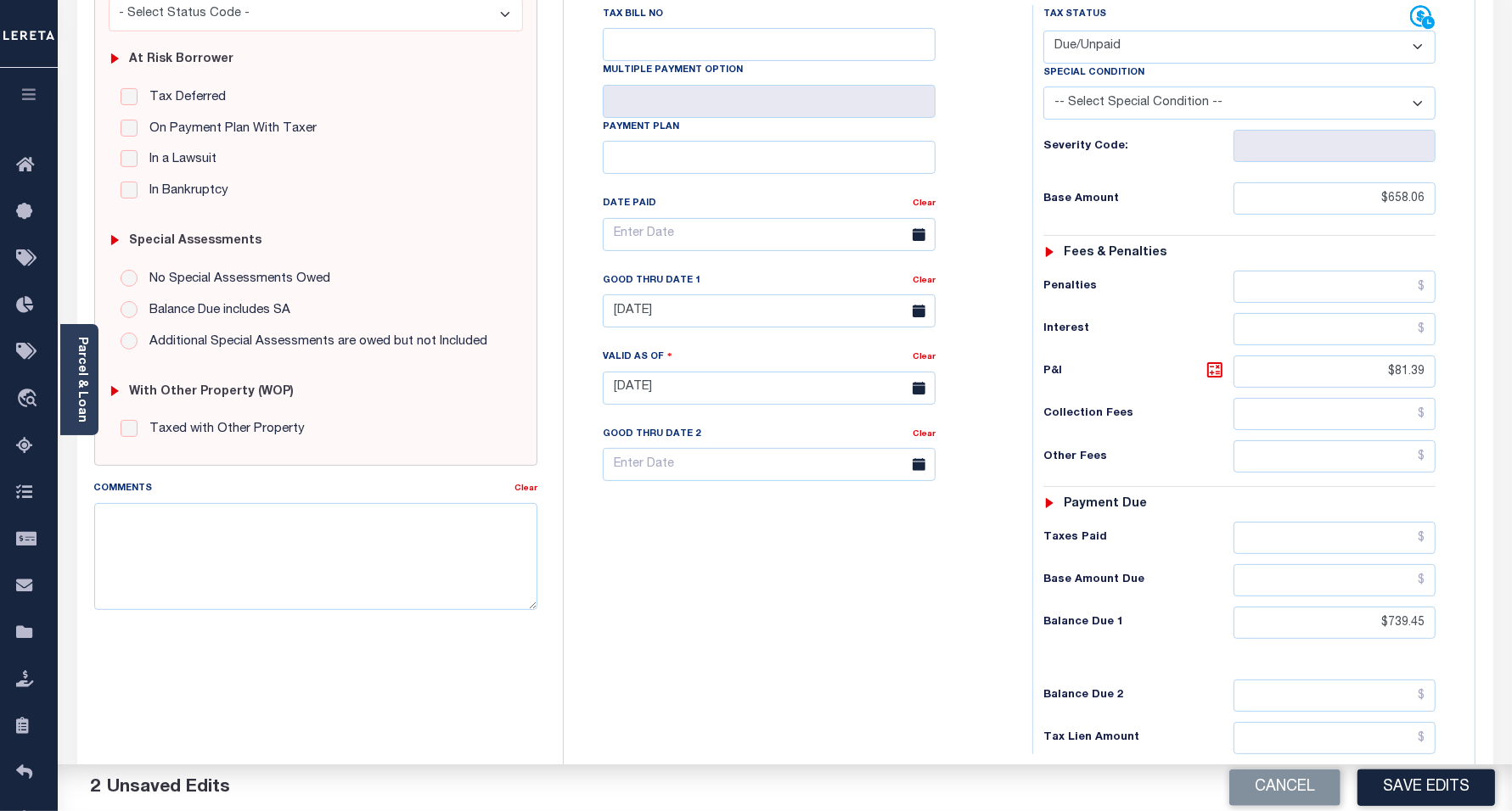
scroll to position [319, 0]
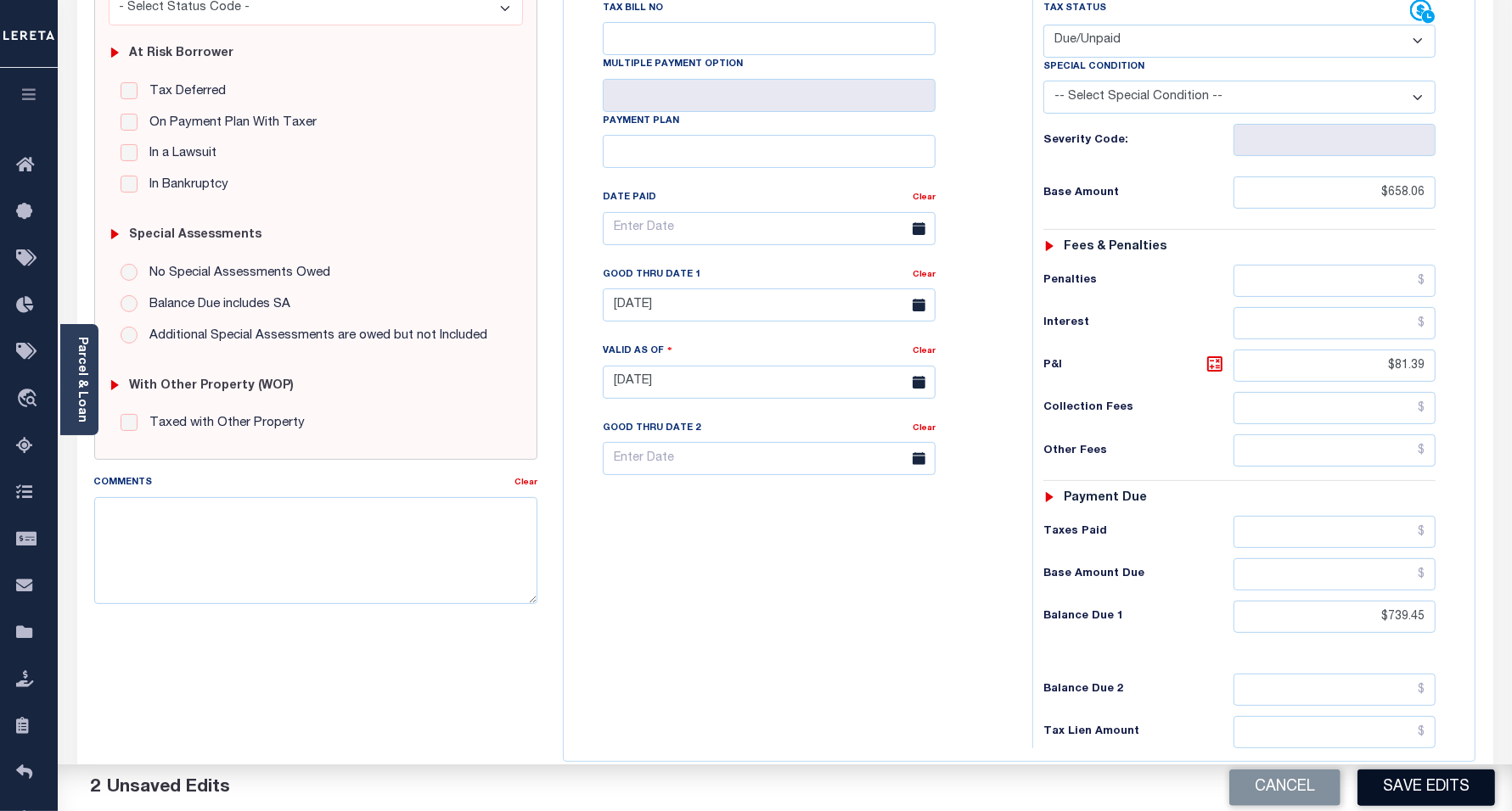
click at [1424, 787] on button "Save Edits" at bounding box center [1426, 788] width 137 height 37
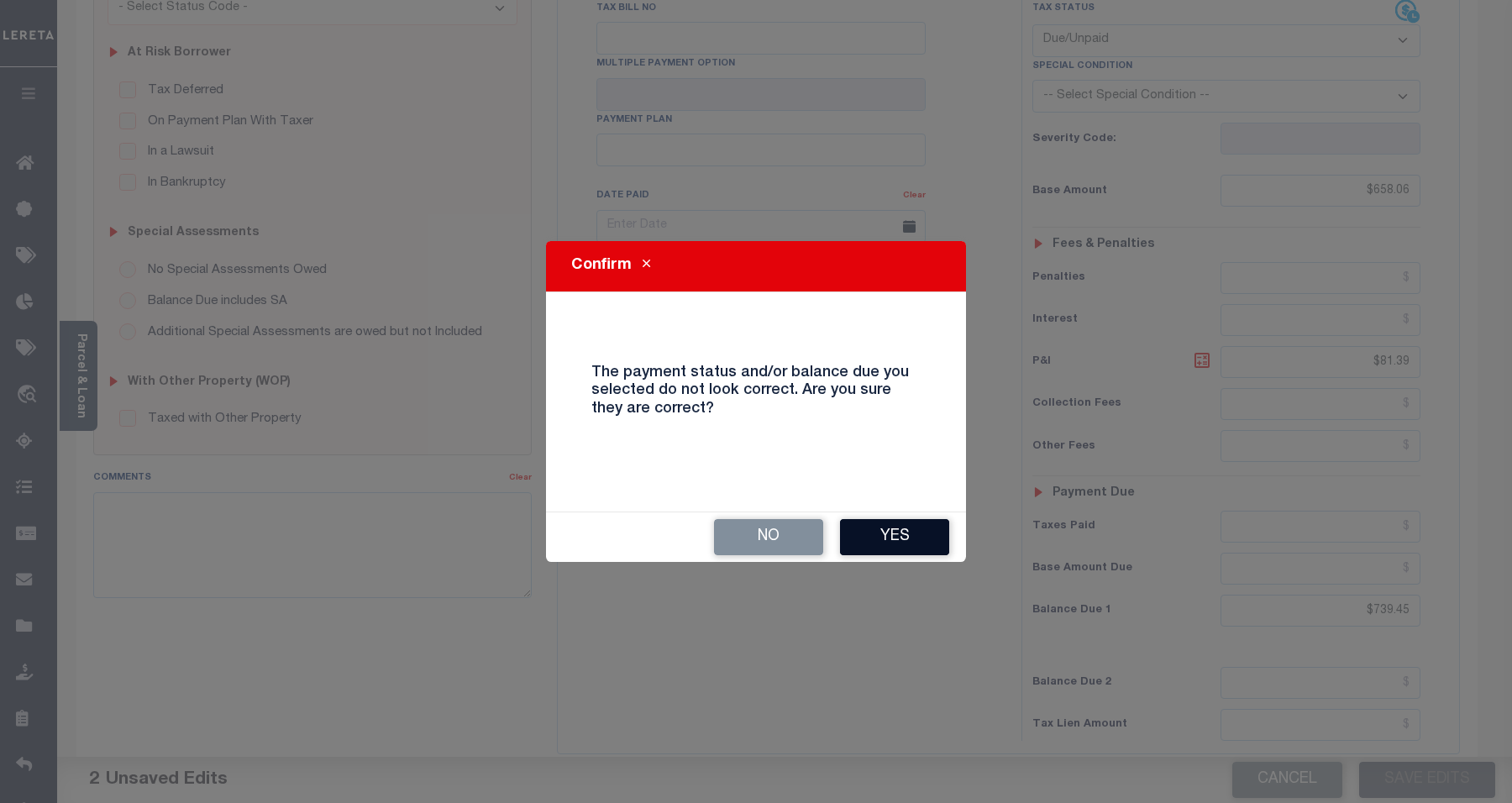
click at [875, 544] on button "Yes" at bounding box center [895, 537] width 110 height 36
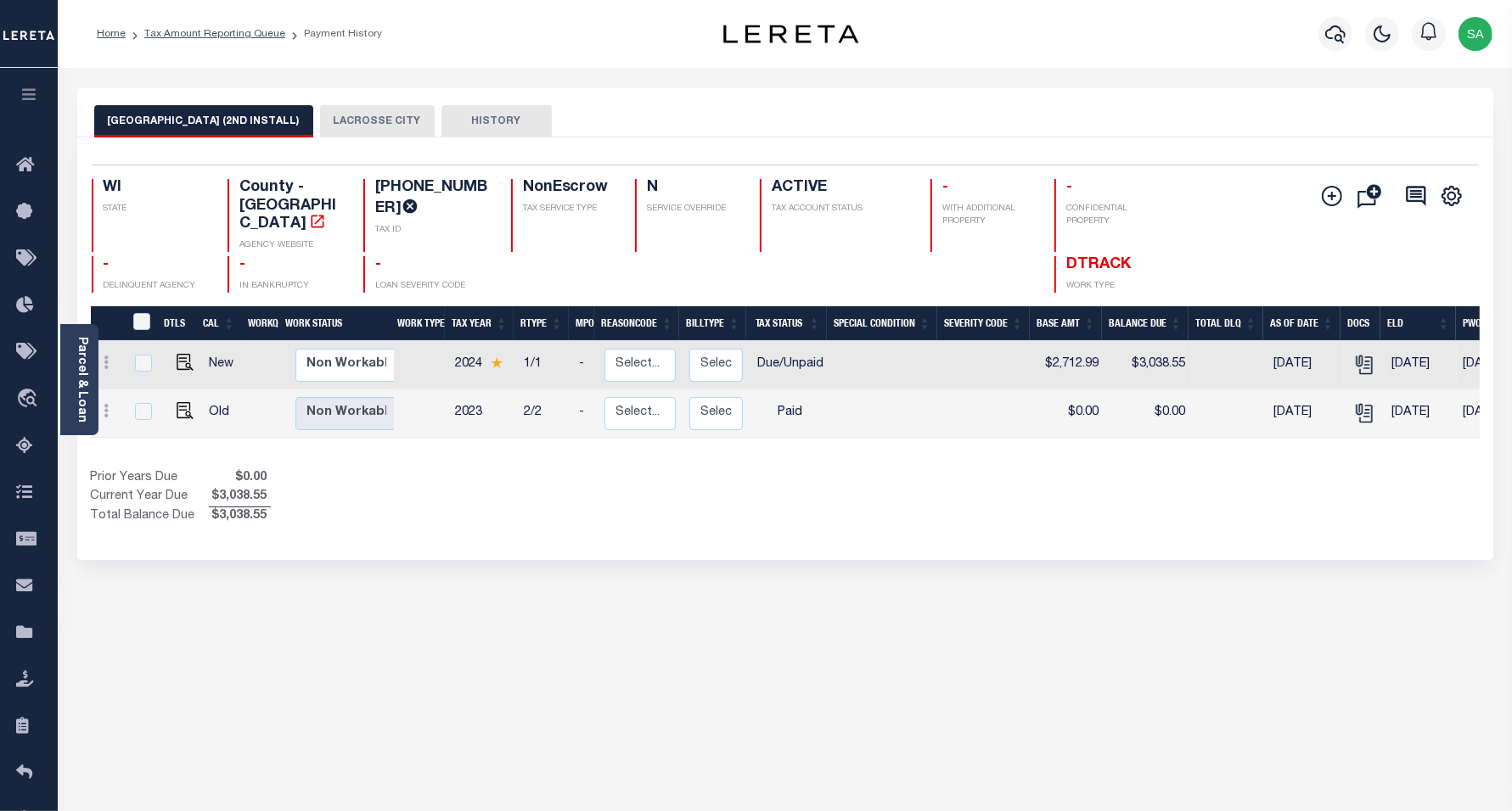
click at [361, 112] on button "LACROSSE CITY" at bounding box center [378, 121] width 114 height 32
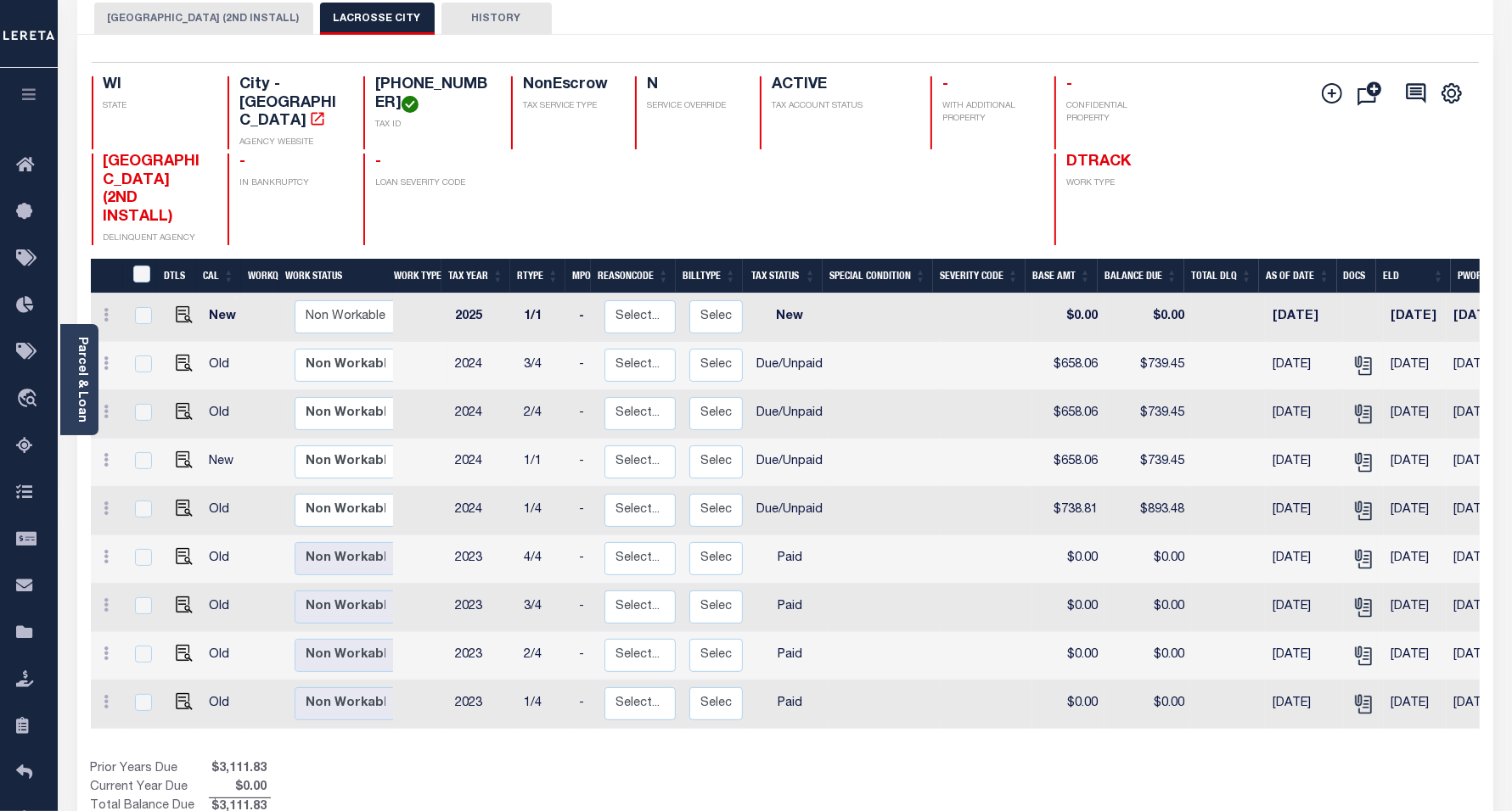
scroll to position [106, 0]
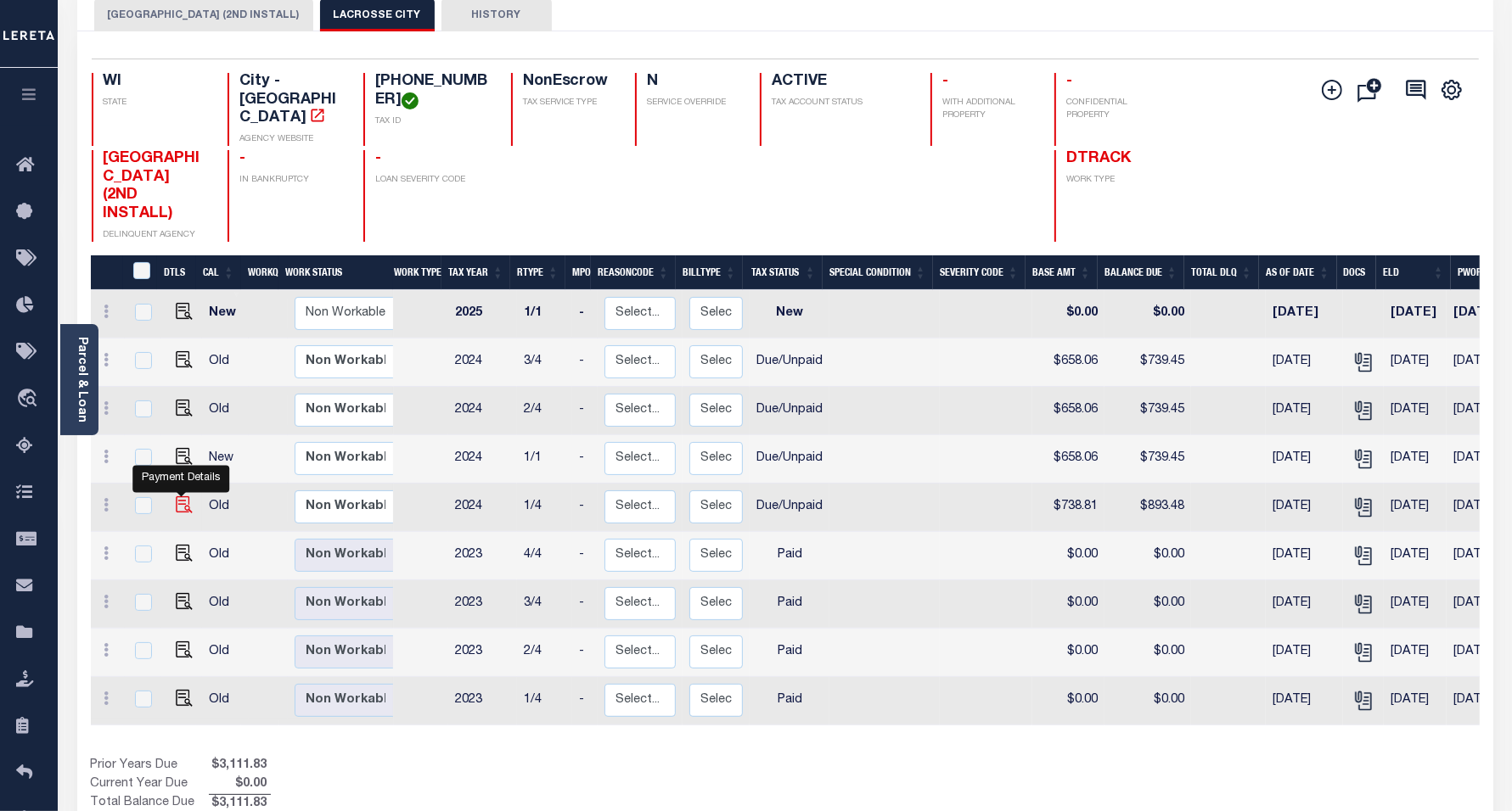
click at [181, 496] on img "" at bounding box center [184, 504] width 17 height 17
checkbox input "true"
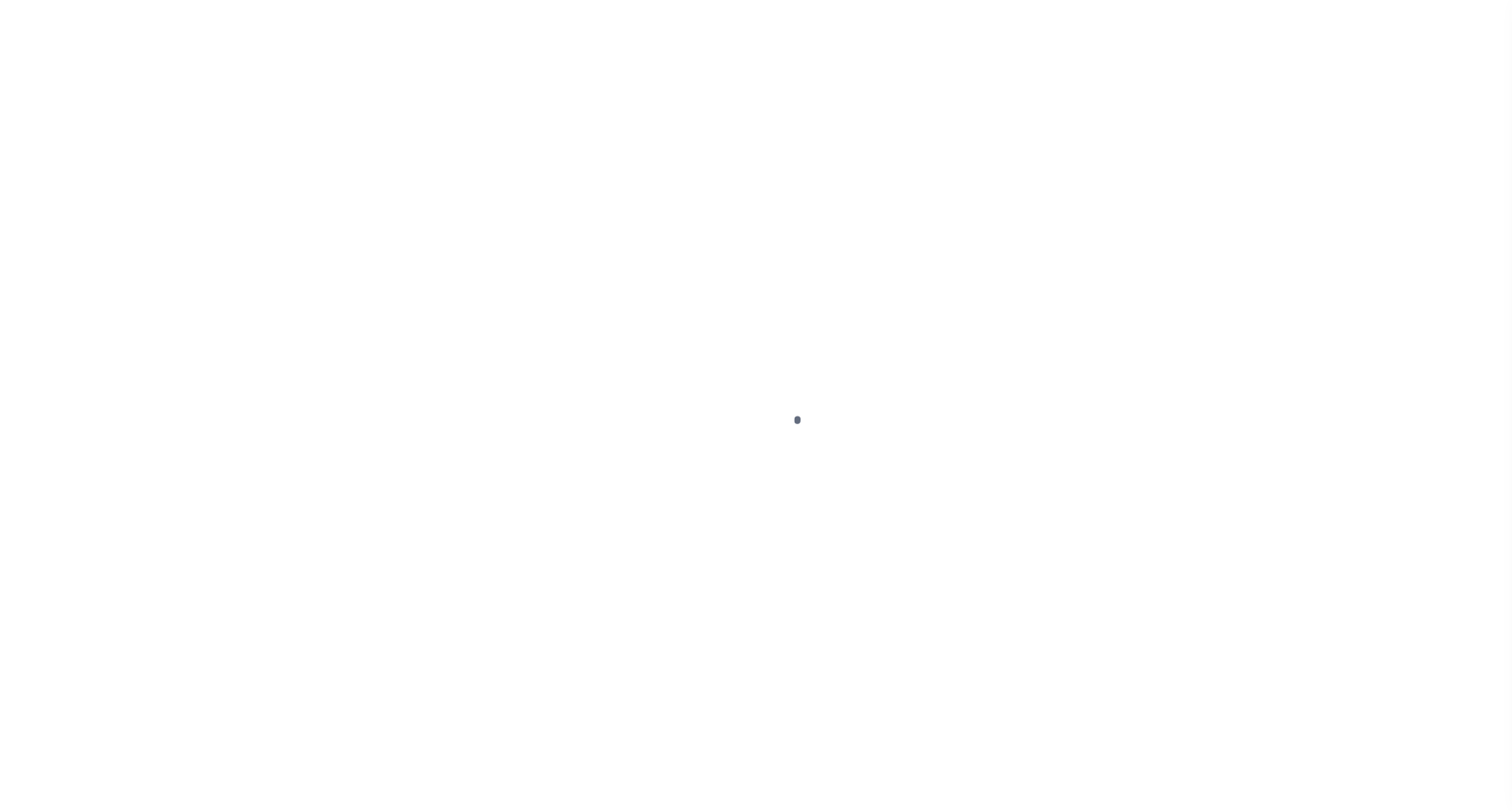
select select "DUE"
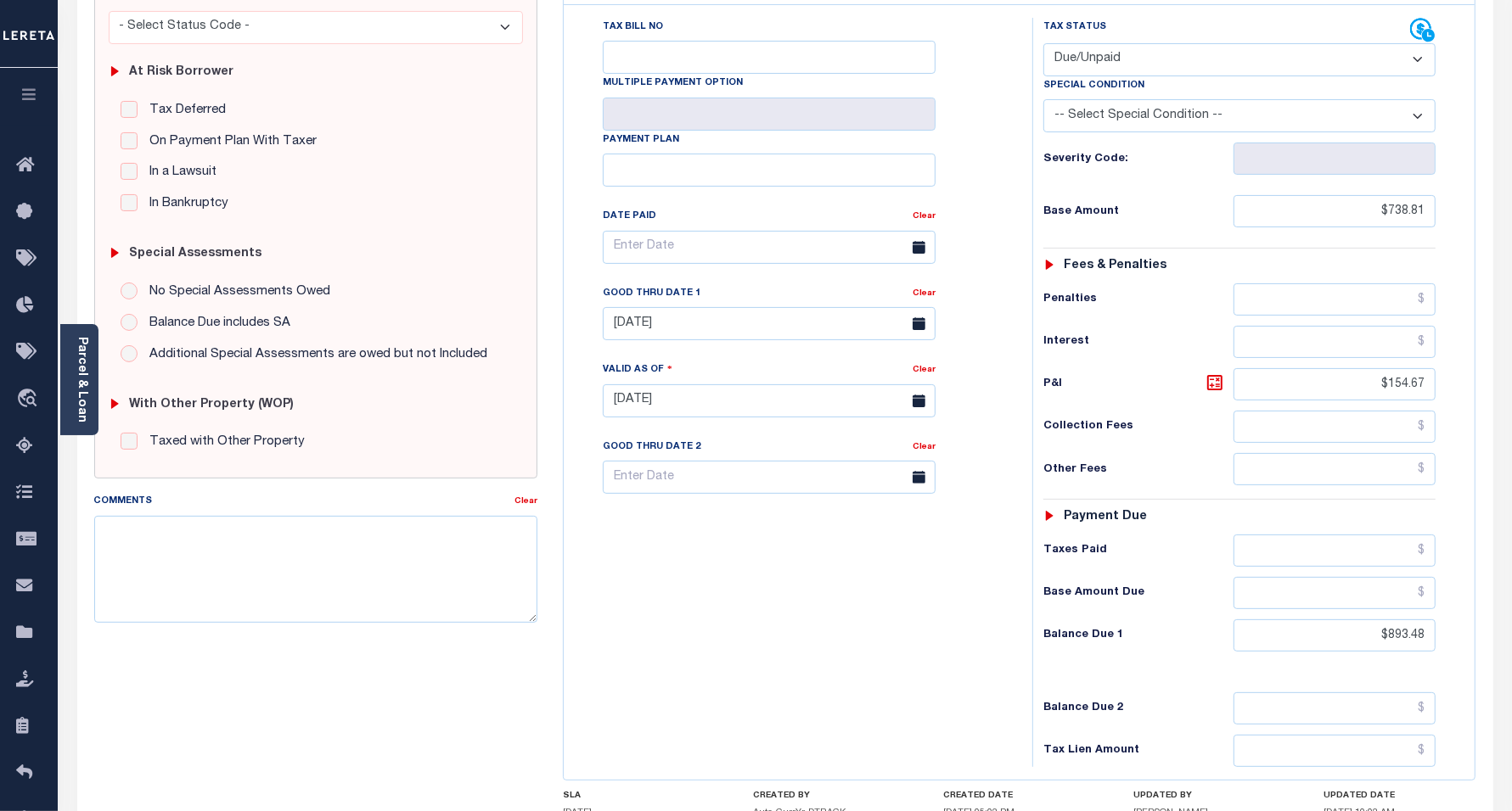
scroll to position [319, 0]
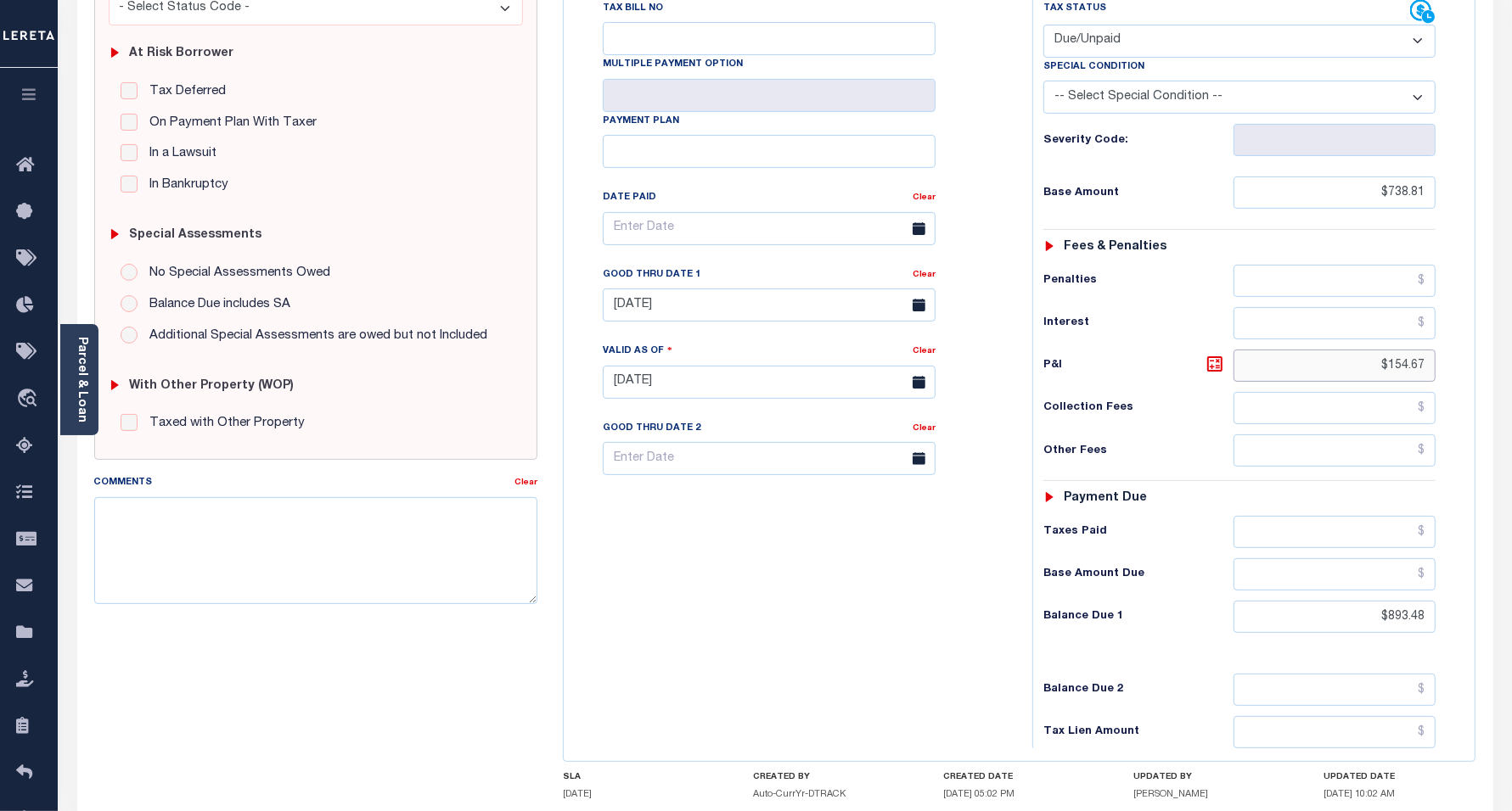
drag, startPoint x: 1369, startPoint y: 371, endPoint x: 1497, endPoint y: 371, distance: 128.0
click at [1497, 371] on div "PAYMENT DOCUMENTS AGENCY DELINQUENT PAYEE" at bounding box center [785, 367] width 1441 height 1195
paste input "81.39"
type input "$81.39"
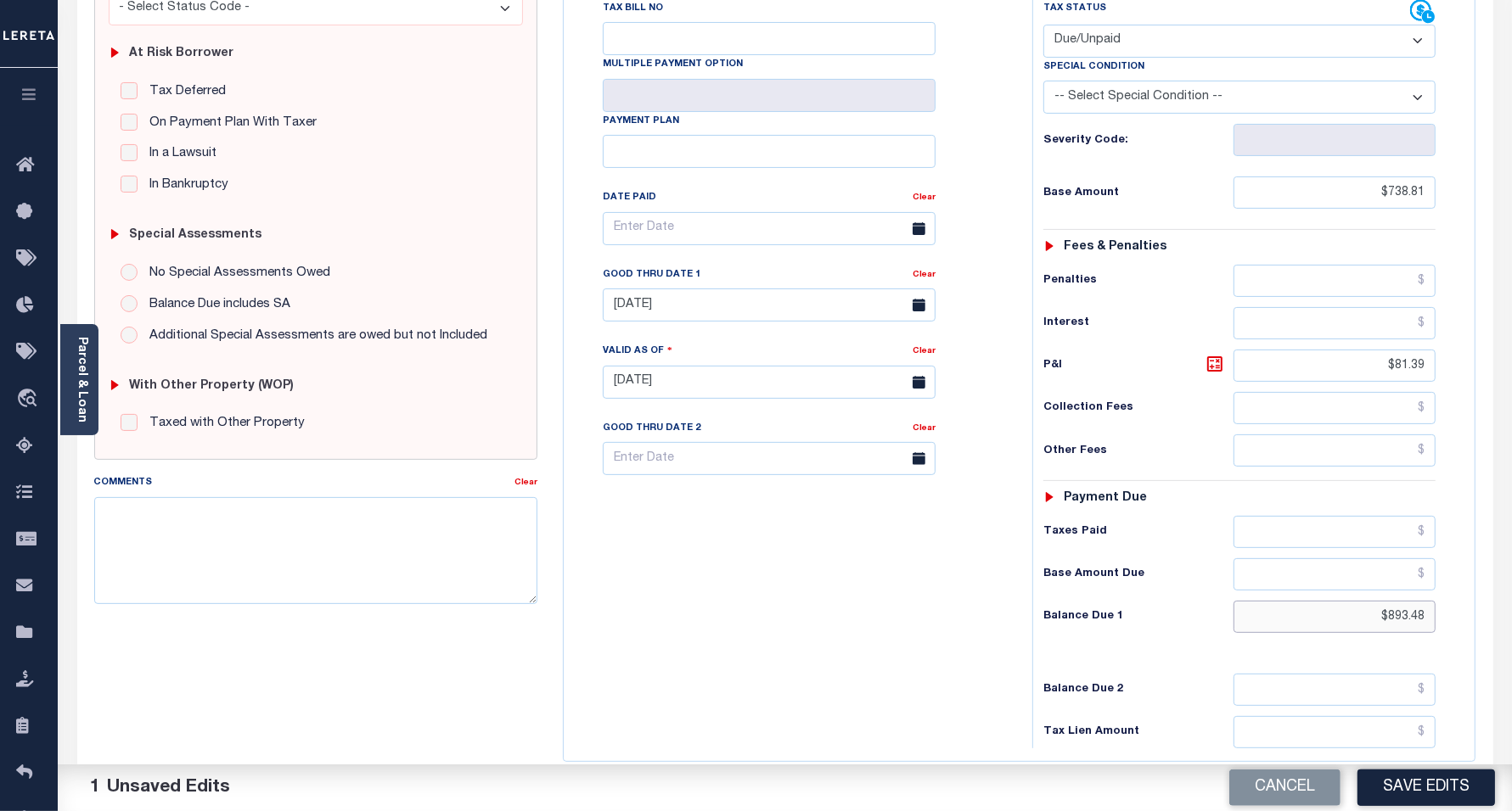
drag, startPoint x: 1364, startPoint y: 625, endPoint x: 1518, endPoint y: 618, distance: 154.2
click at [1511, 618] on html "Home Tax Amount Reporting Queue Payment History Tax Line Detail Profile" at bounding box center [756, 323] width 1512 height 1283
click at [1410, 798] on button "Save Edits" at bounding box center [1426, 788] width 137 height 37
type input "$820.20"
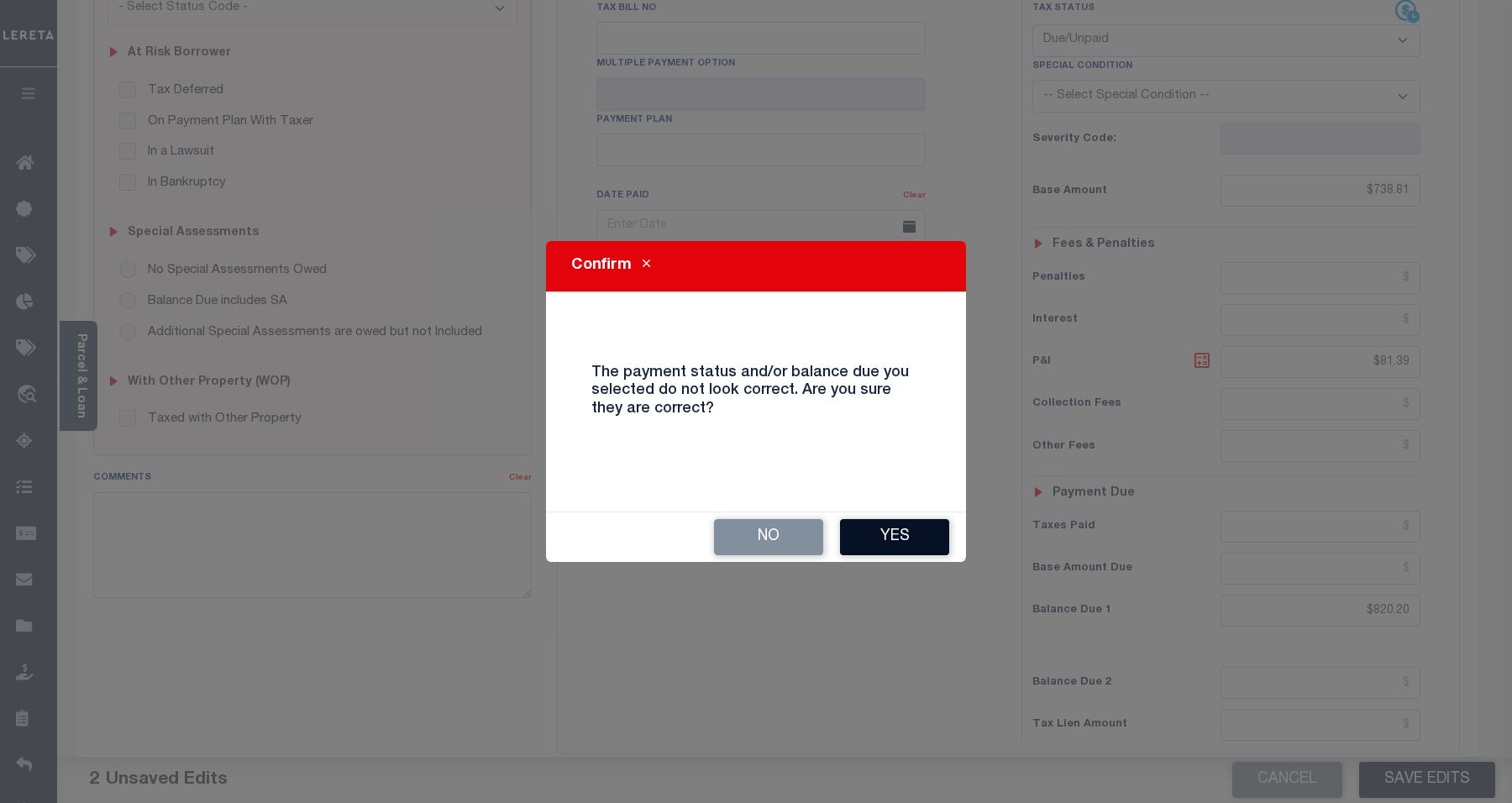
click at [887, 534] on button "Yes" at bounding box center [895, 537] width 110 height 36
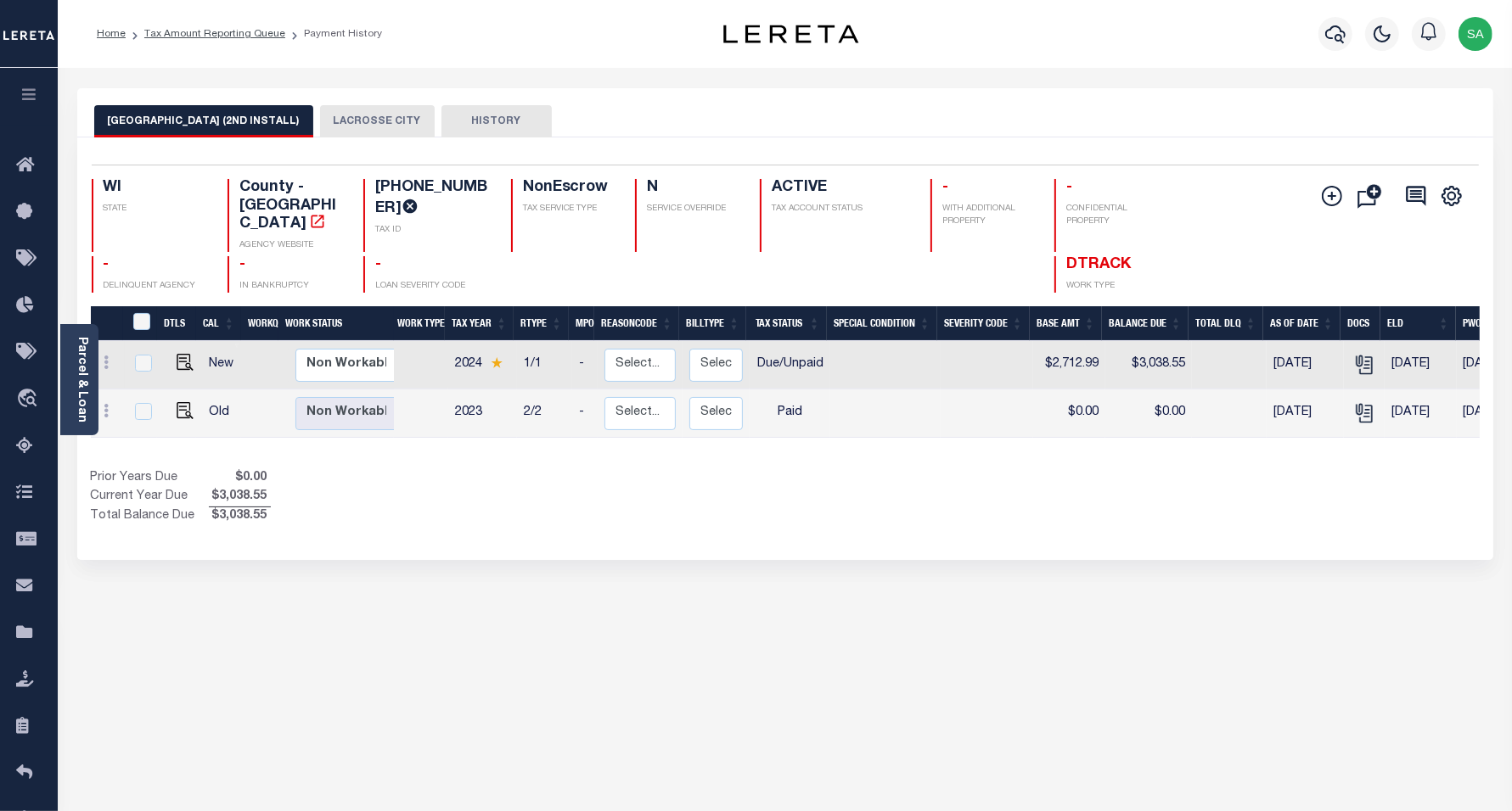
click at [376, 120] on button "LACROSSE CITY" at bounding box center [378, 121] width 114 height 32
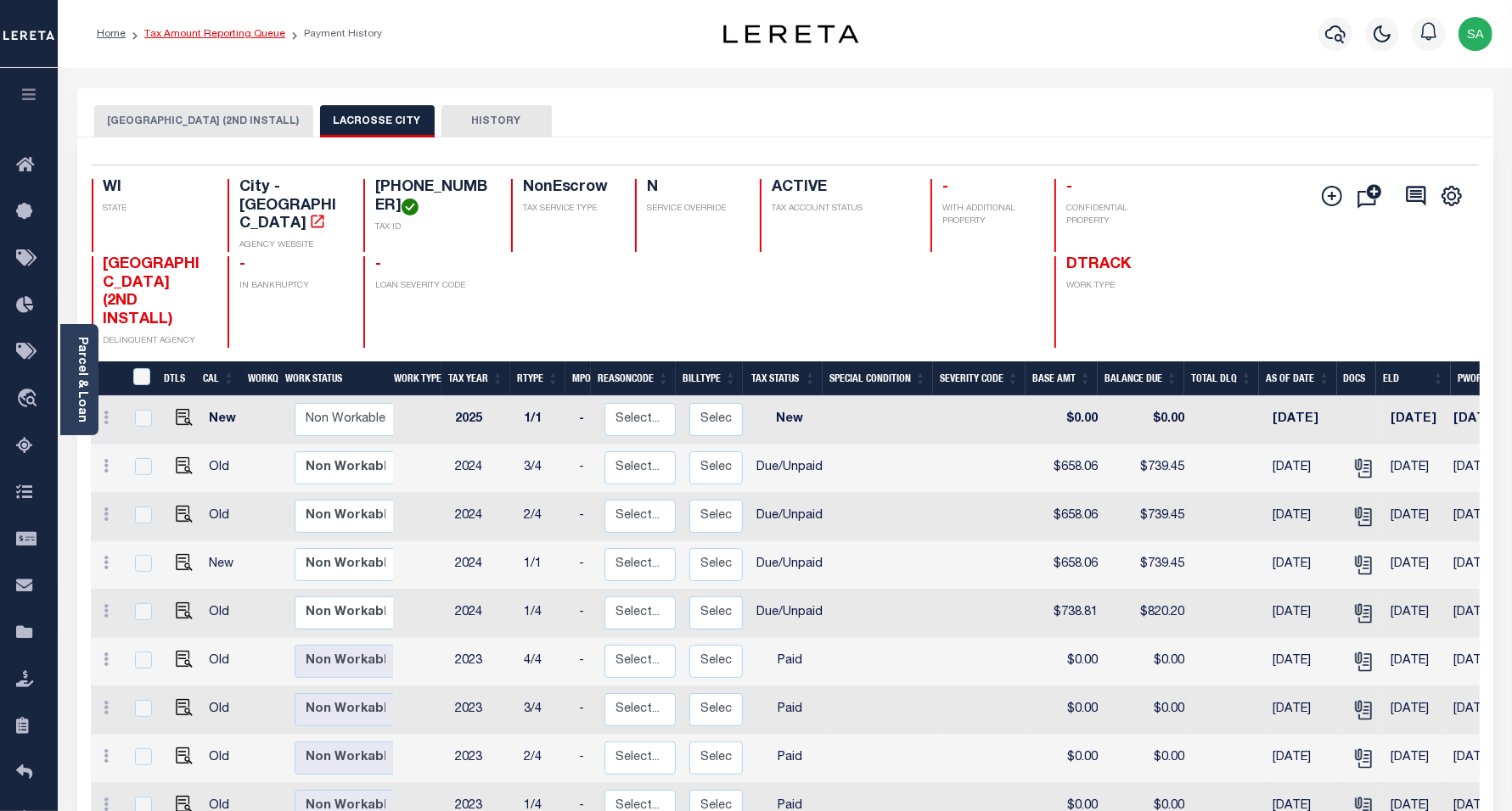
click at [251, 29] on link "Tax Amount Reporting Queue" at bounding box center [215, 33] width 141 height 10
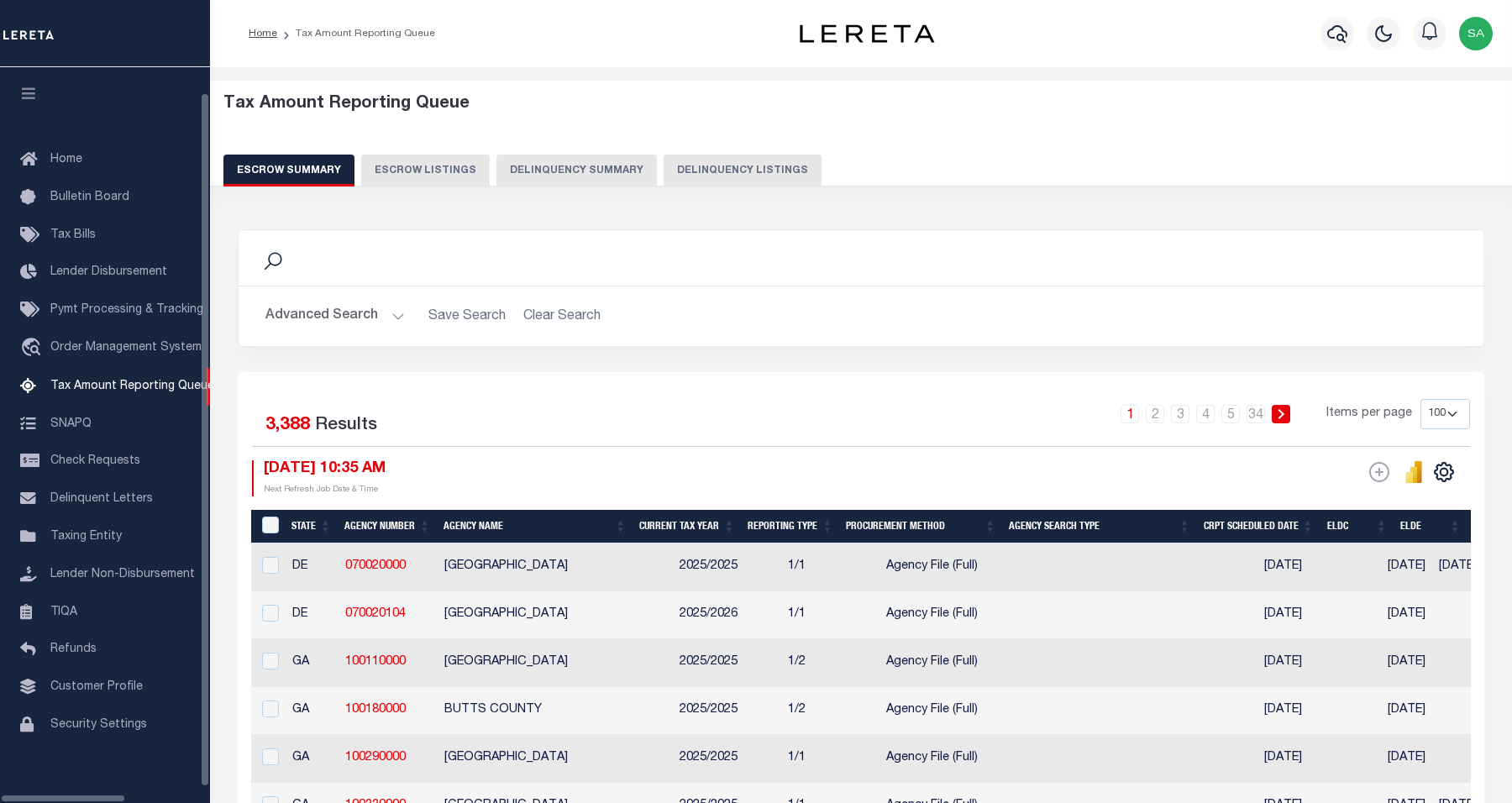
click at [724, 163] on button "Delinquency Listings" at bounding box center [742, 170] width 158 height 32
select select "100"
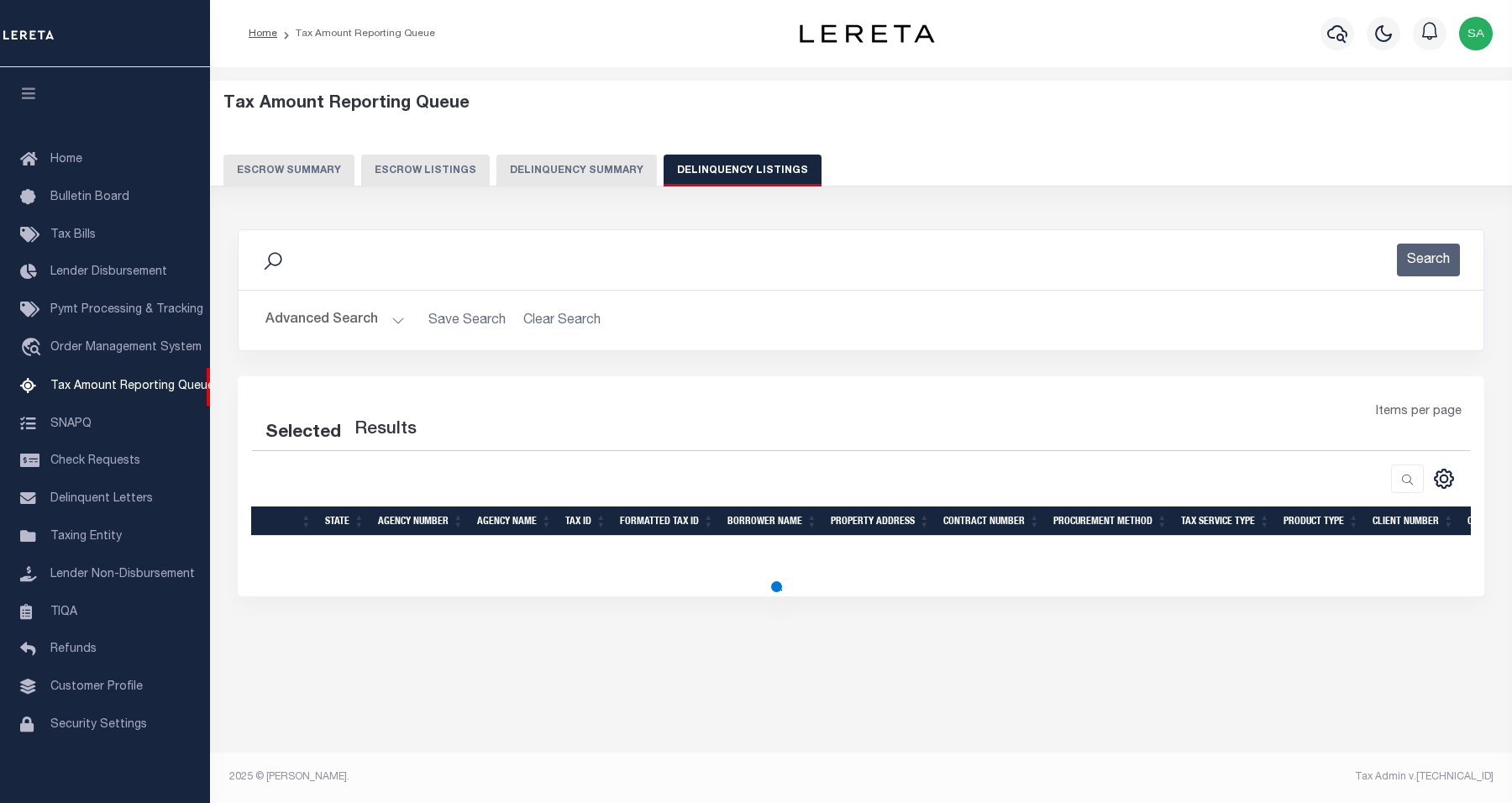
select select "100"
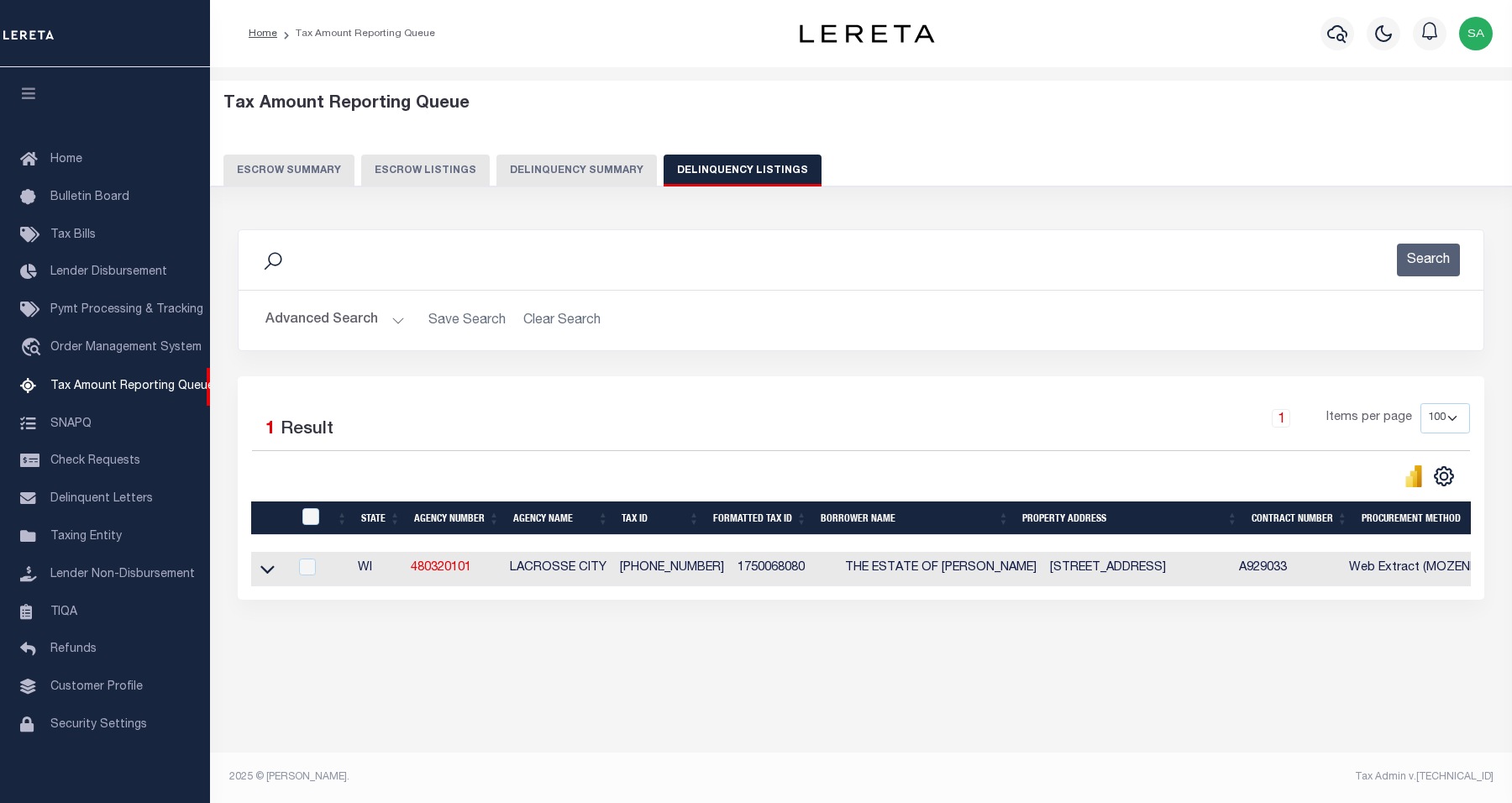
click at [353, 322] on button "Advanced Search" at bounding box center [336, 320] width 140 height 33
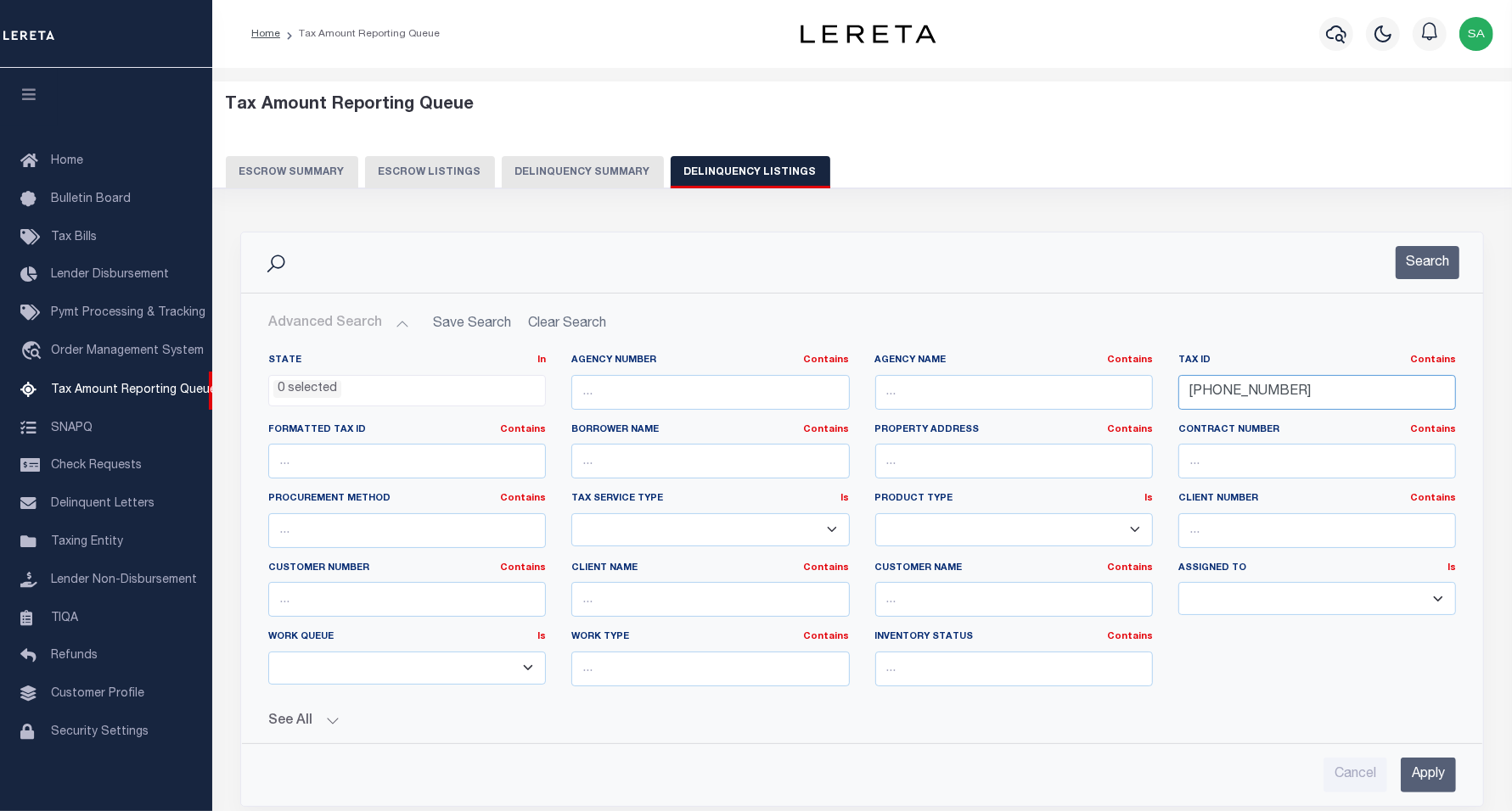
drag, startPoint x: 1283, startPoint y: 394, endPoint x: 1038, endPoint y: 372, distance: 246.0
click at [1038, 372] on div "State In In AK AL AR AZ CA CO CT DC DE FL GA GU HI IA ID IL IN KS KY LA MA MD M…" at bounding box center [861, 527] width 1213 height 346
paste input "24601387000"
type input "246013870000"
click at [1432, 269] on button "Search" at bounding box center [1427, 262] width 63 height 33
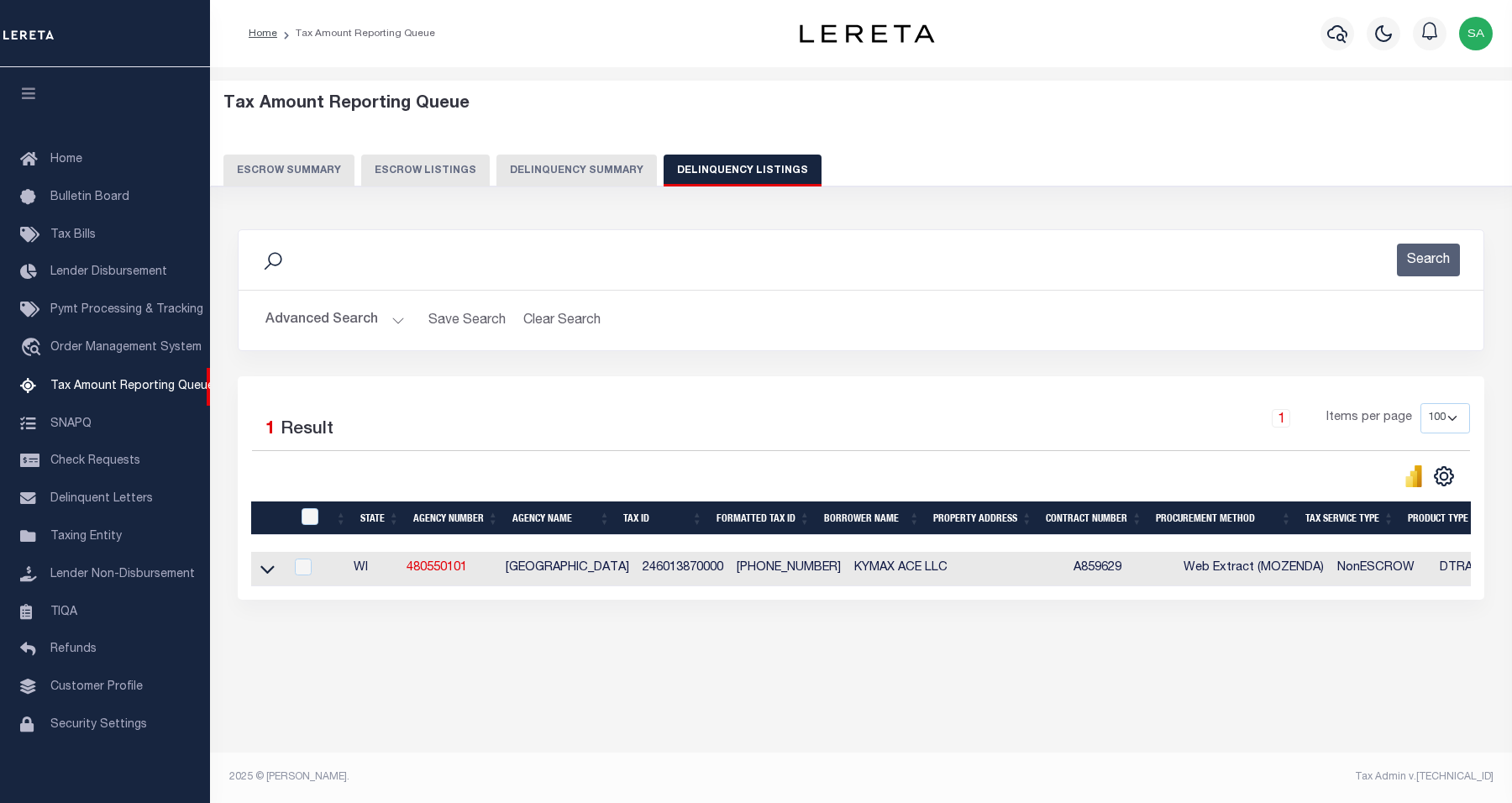
click at [269, 587] on td at bounding box center [267, 569] width 33 height 34
checkbox input "true"
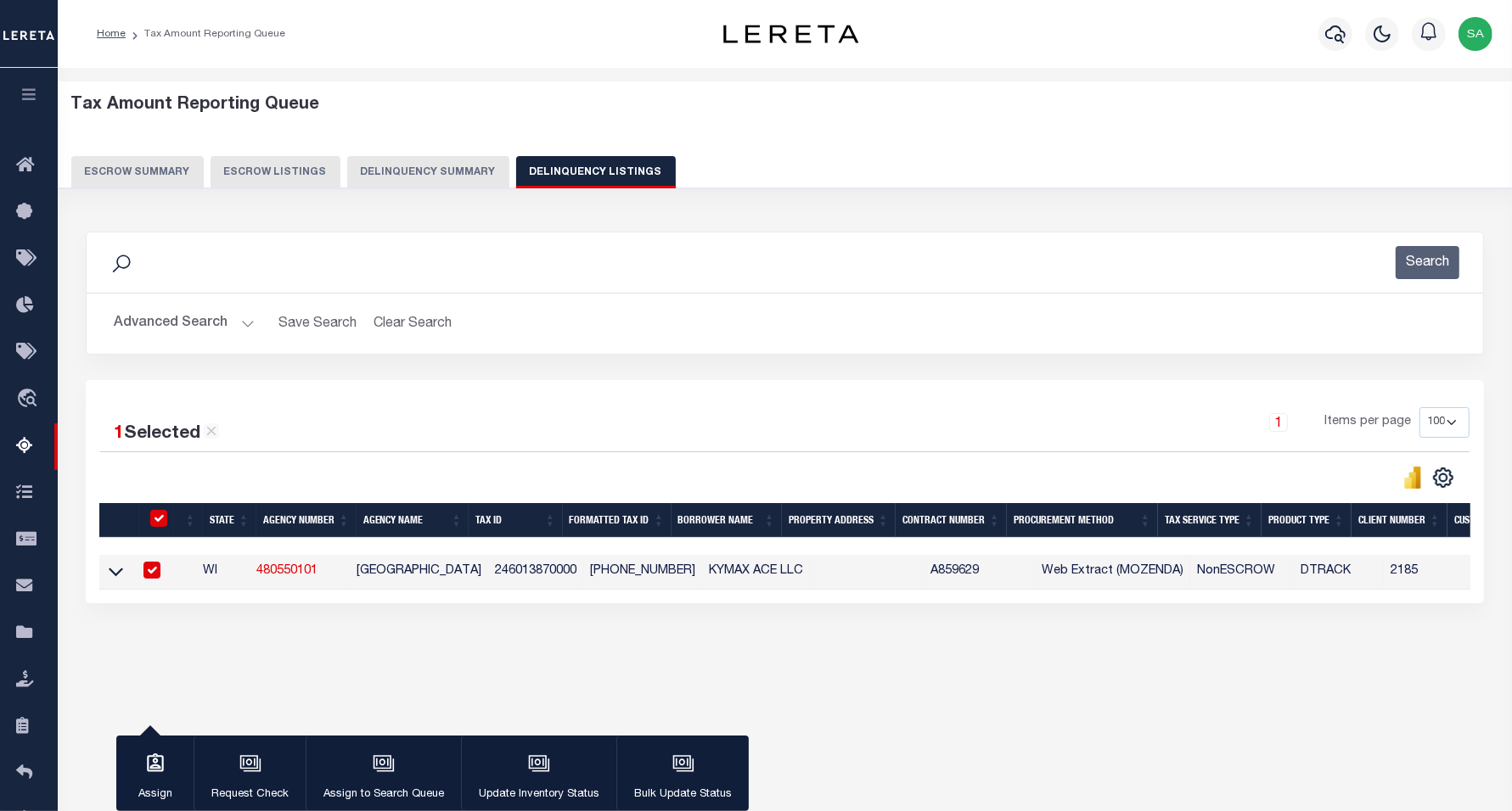
click at [167, 583] on td at bounding box center [149, 572] width 35 height 35
checkbox input "false"
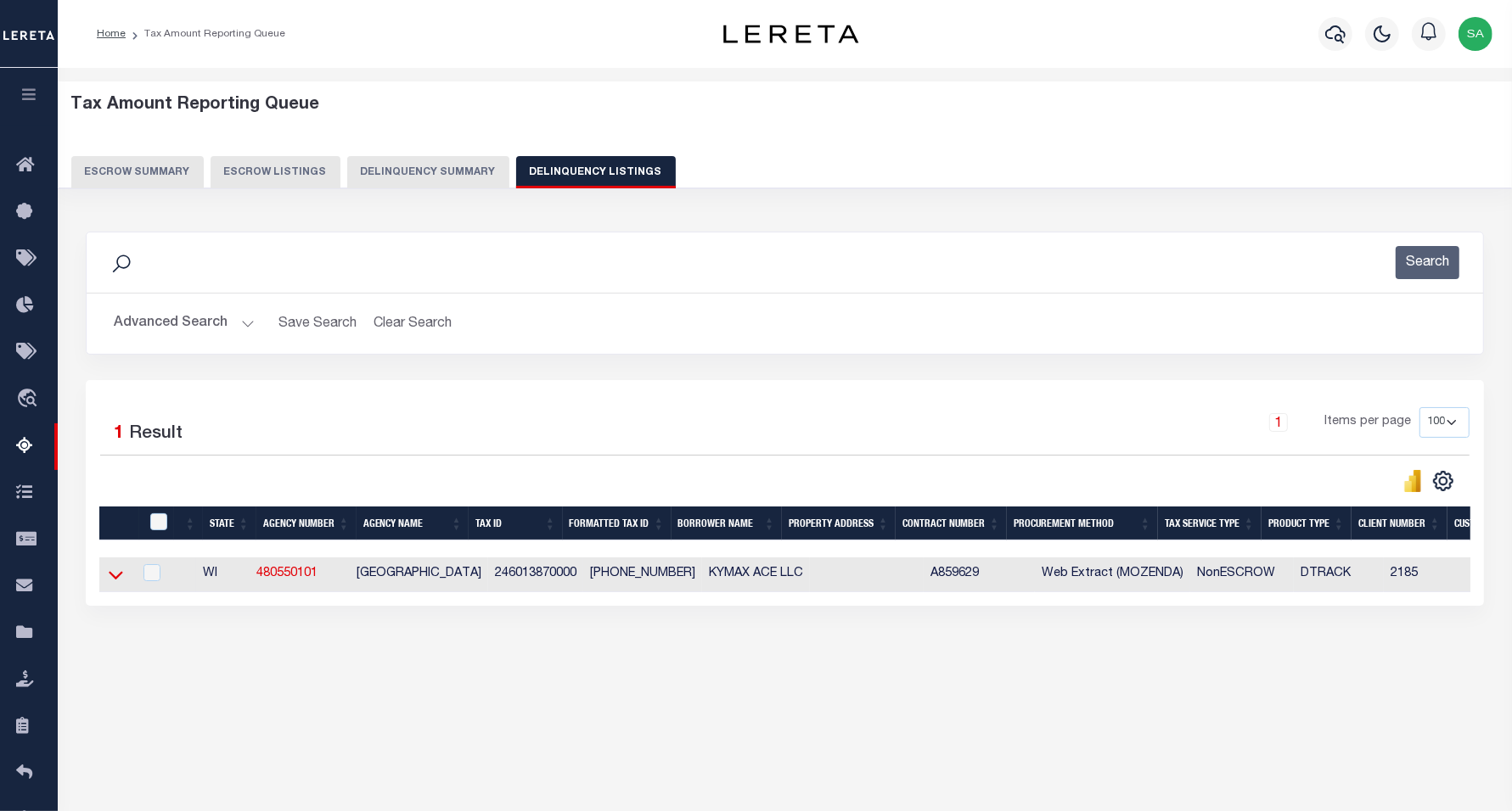
click at [113, 583] on icon at bounding box center [116, 575] width 14 height 18
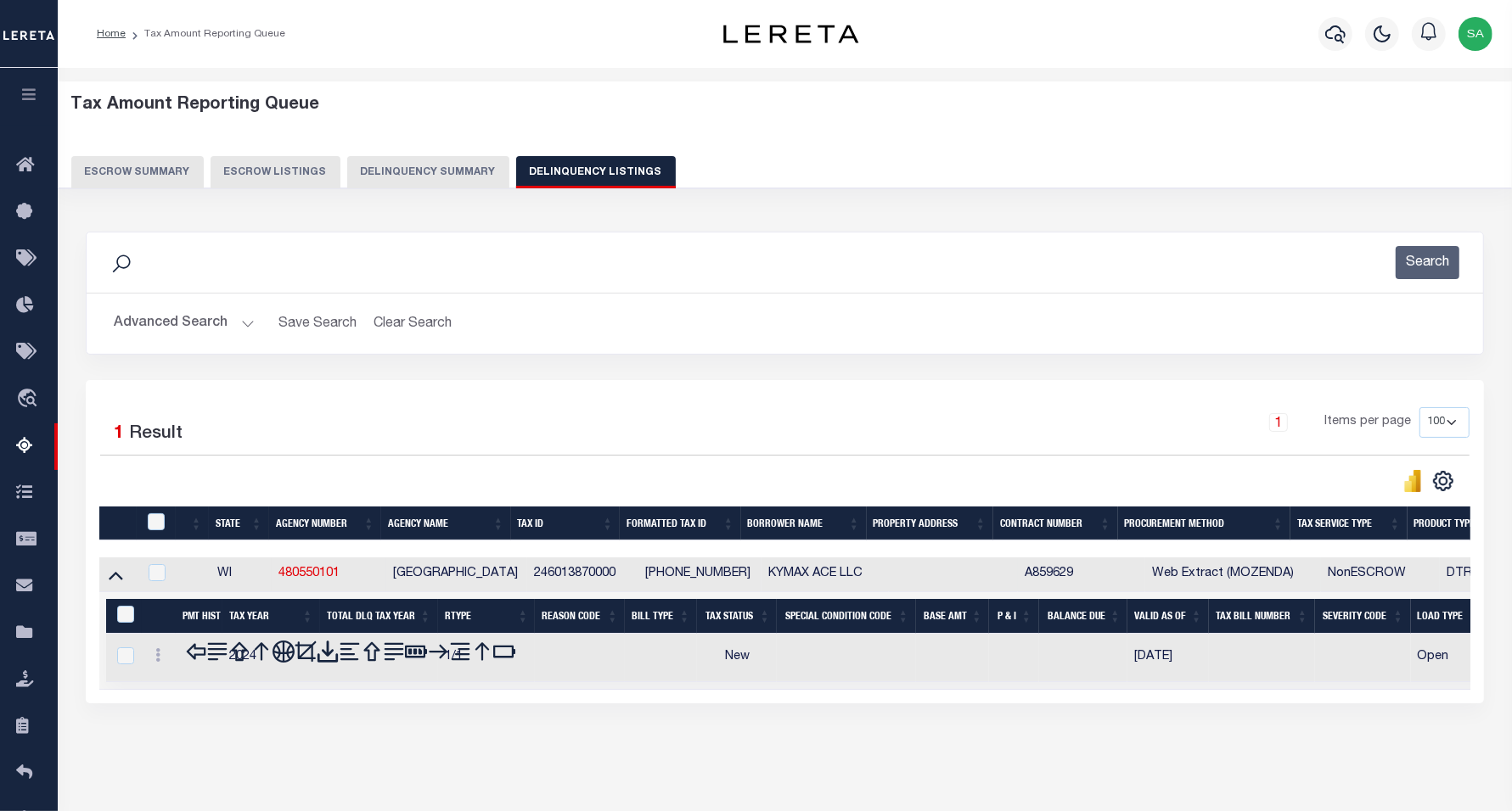
scroll to position [87, 0]
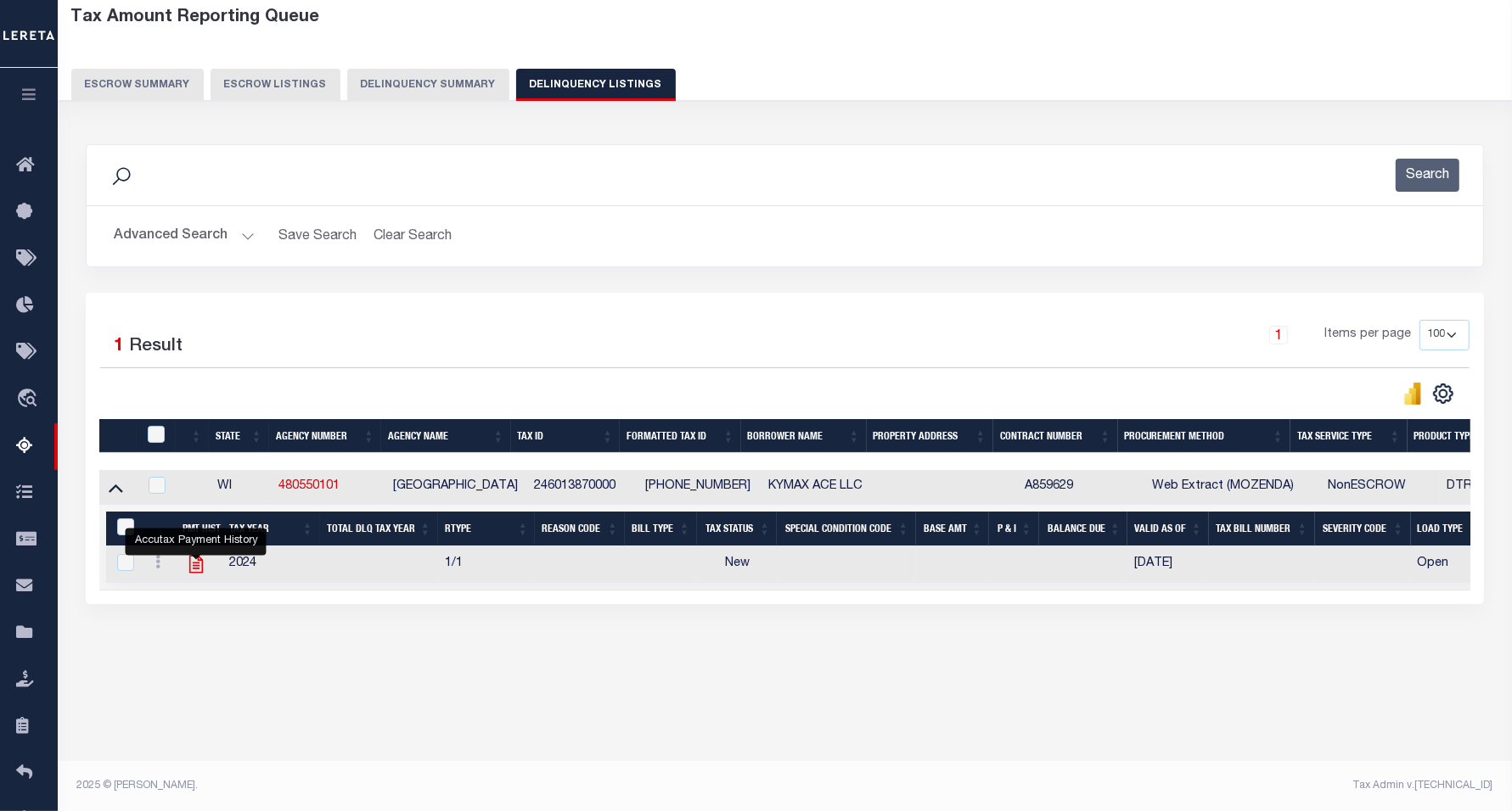
click at [196, 575] on icon "" at bounding box center [195, 564] width 22 height 22
checkbox input "true"
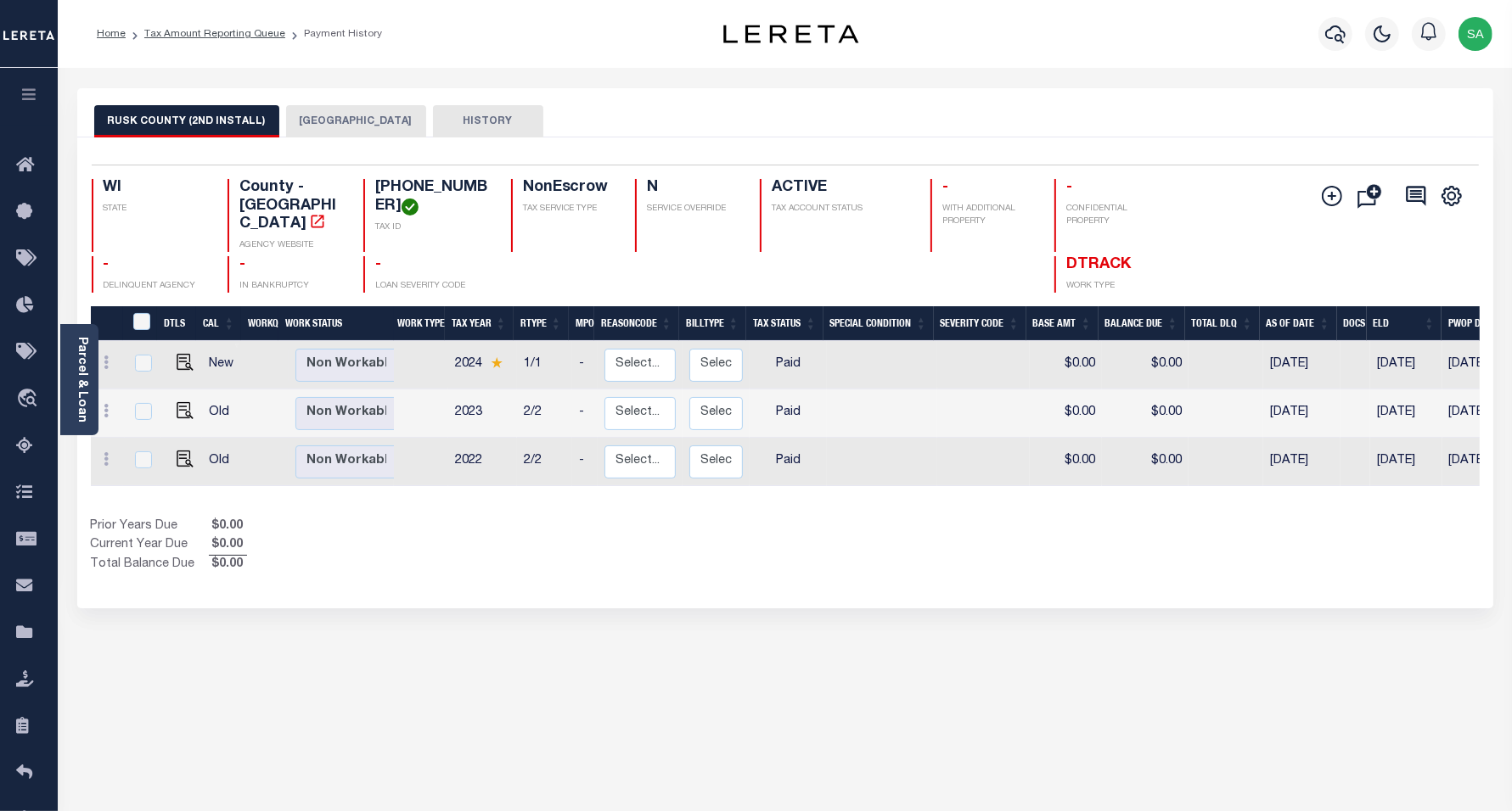
click at [334, 115] on button "[GEOGRAPHIC_DATA]" at bounding box center [356, 121] width 140 height 32
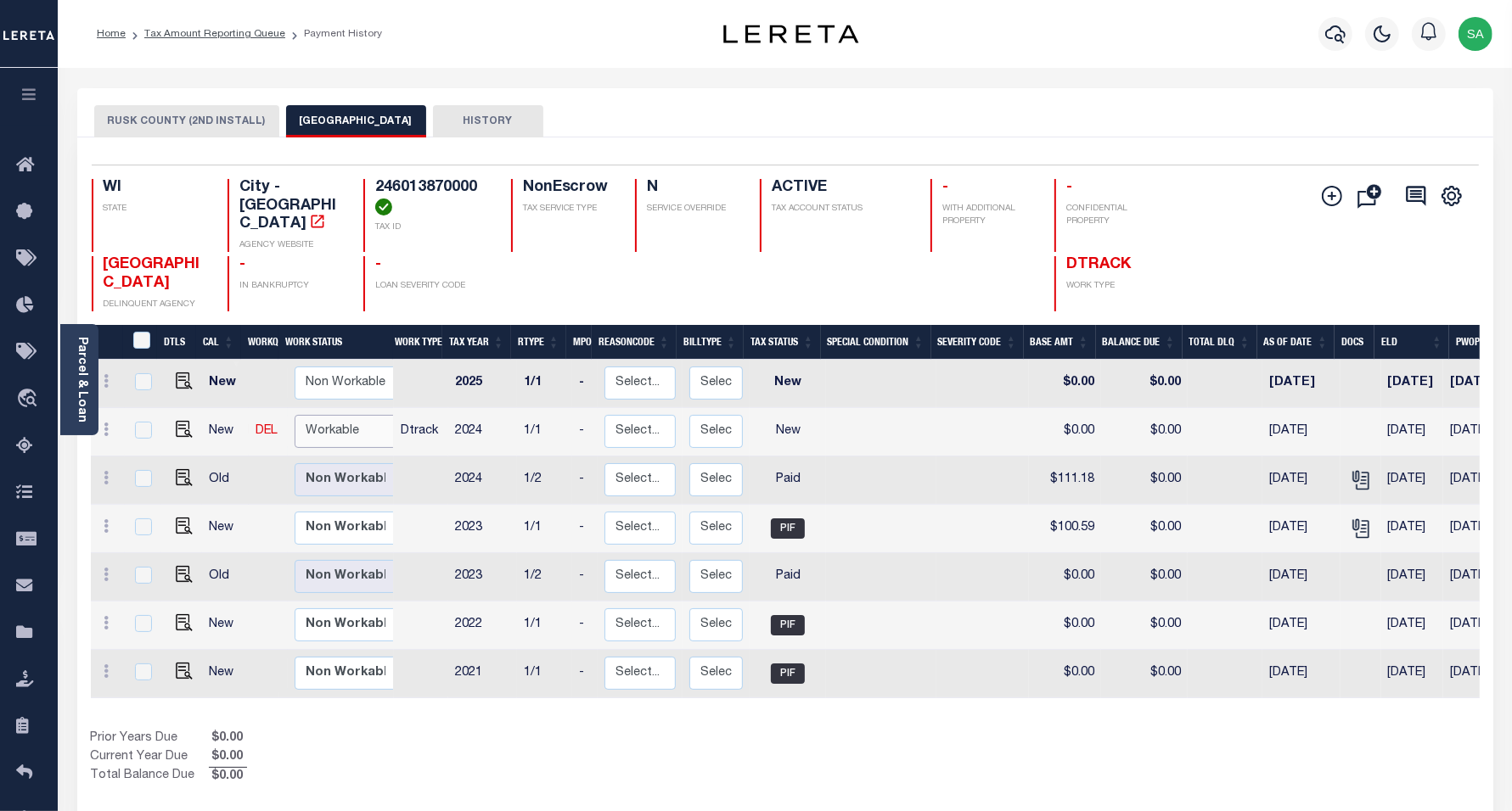
click at [361, 426] on select "Non Workable Workable" at bounding box center [345, 431] width 102 height 33
checkbox input "true"
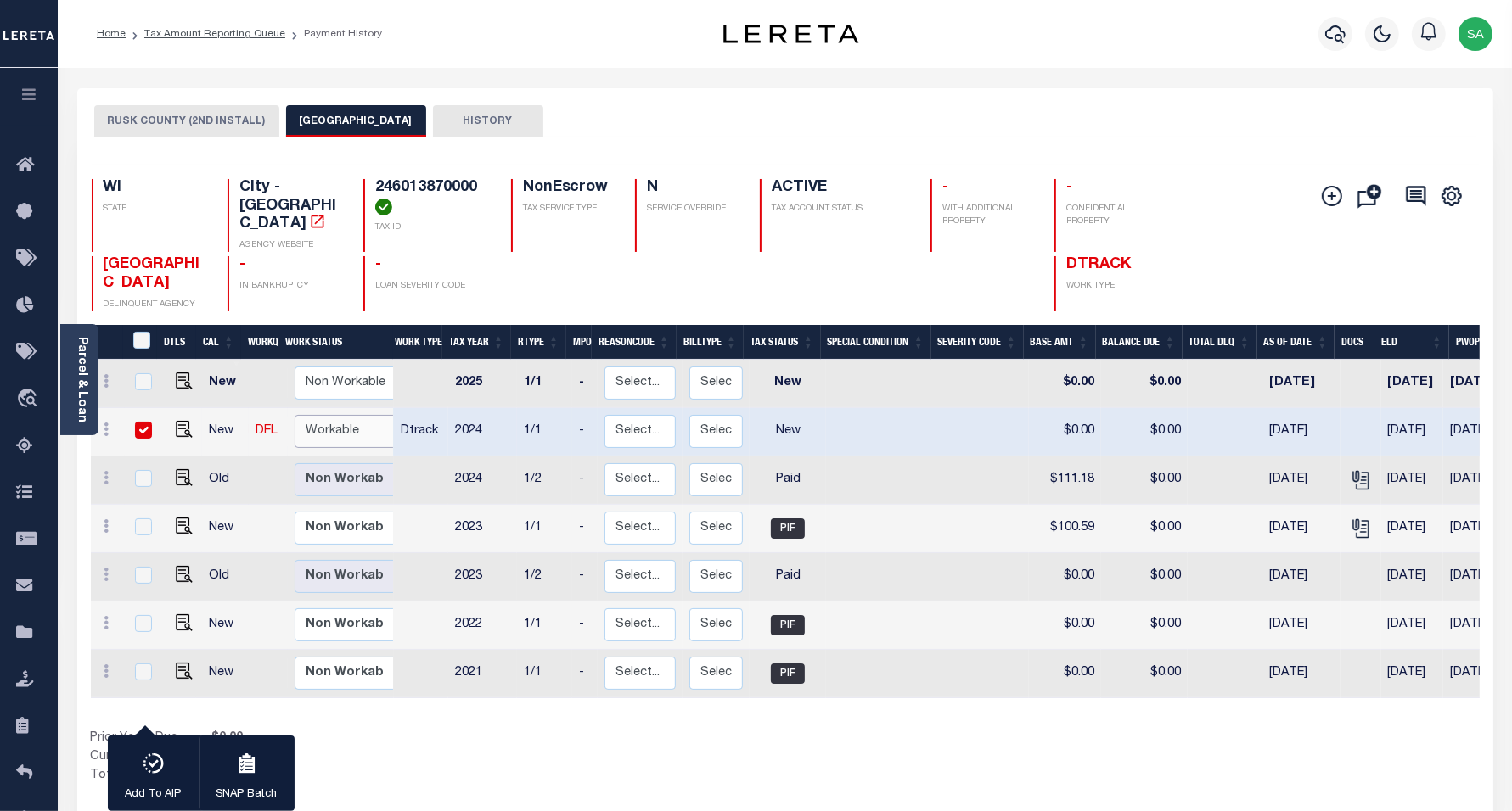
select select "true"
click at [295, 415] on select "Non Workable Workable" at bounding box center [345, 431] width 102 height 33
checkbox input "false"
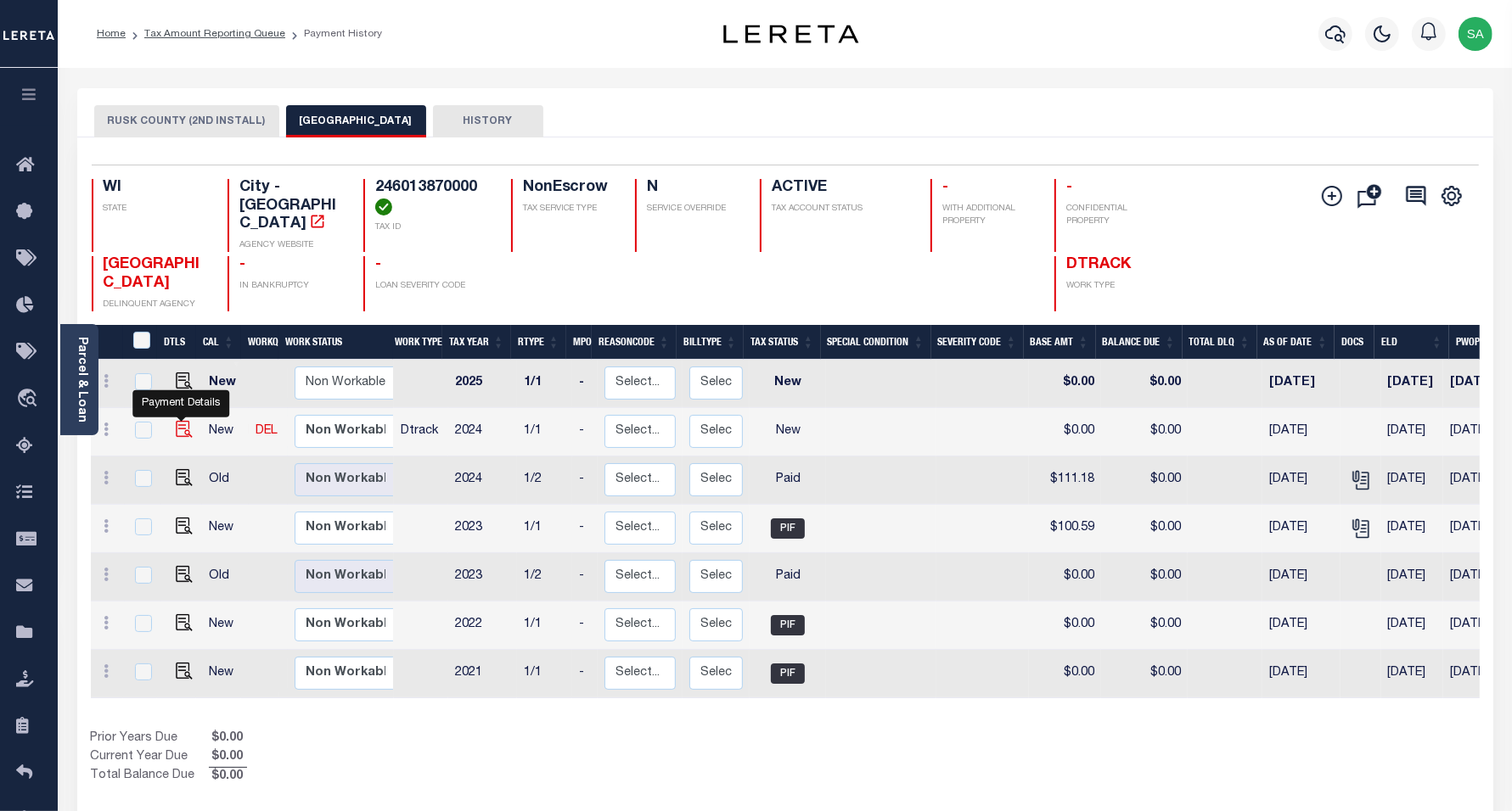
click at [183, 421] on img "" at bounding box center [184, 429] width 17 height 17
checkbox input "true"
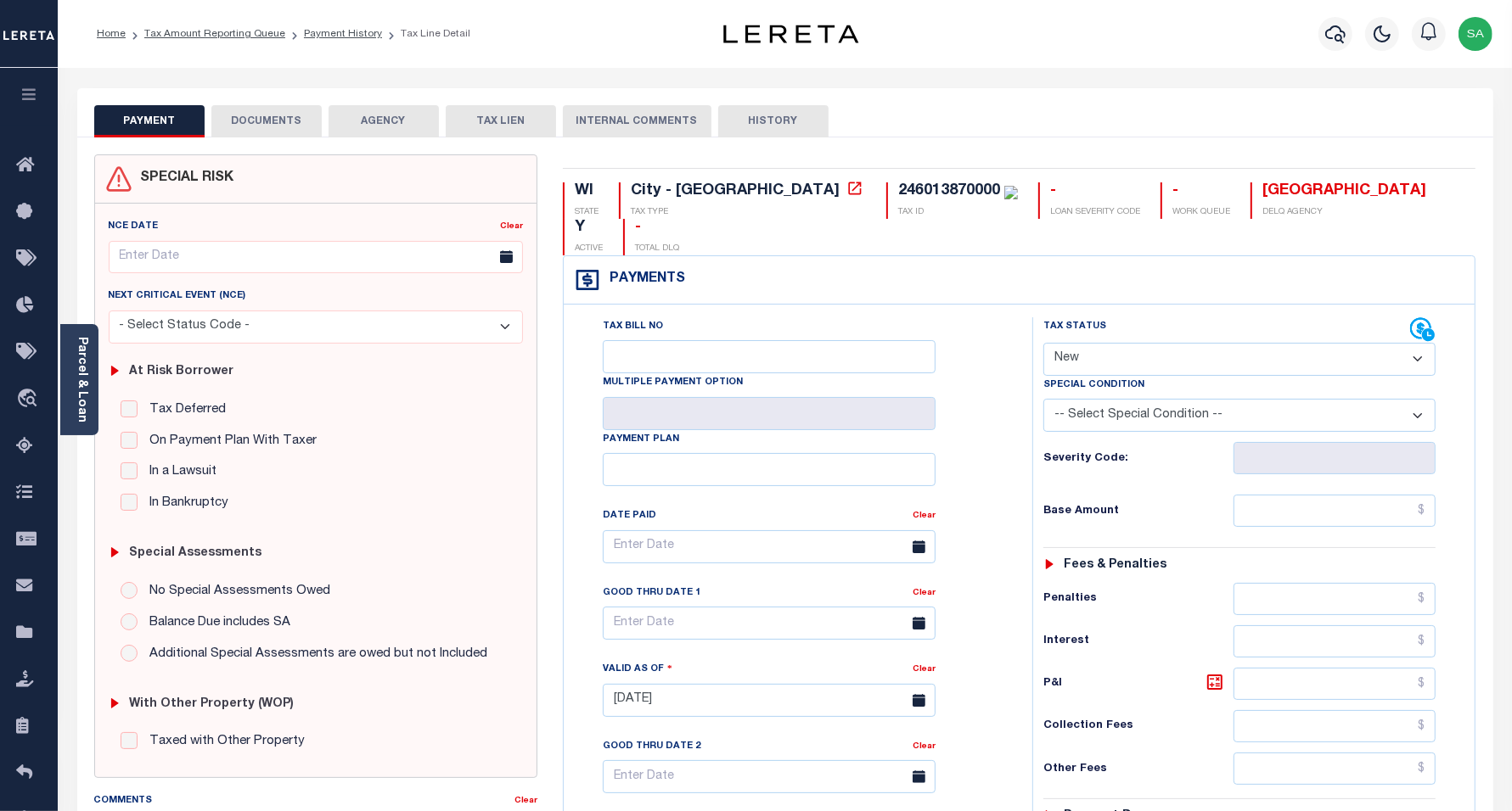
click at [1129, 343] on select "- Select Status Code - Open Due/Unpaid Paid Incomplete No Tax Due Internal Refu…" at bounding box center [1240, 359] width 393 height 33
select select "PYD"
click at [1043, 343] on select "- Select Status Code - Open Due/Unpaid Paid Incomplete No Tax Due Internal Refu…" at bounding box center [1240, 359] width 393 height 33
type input "[DATE]"
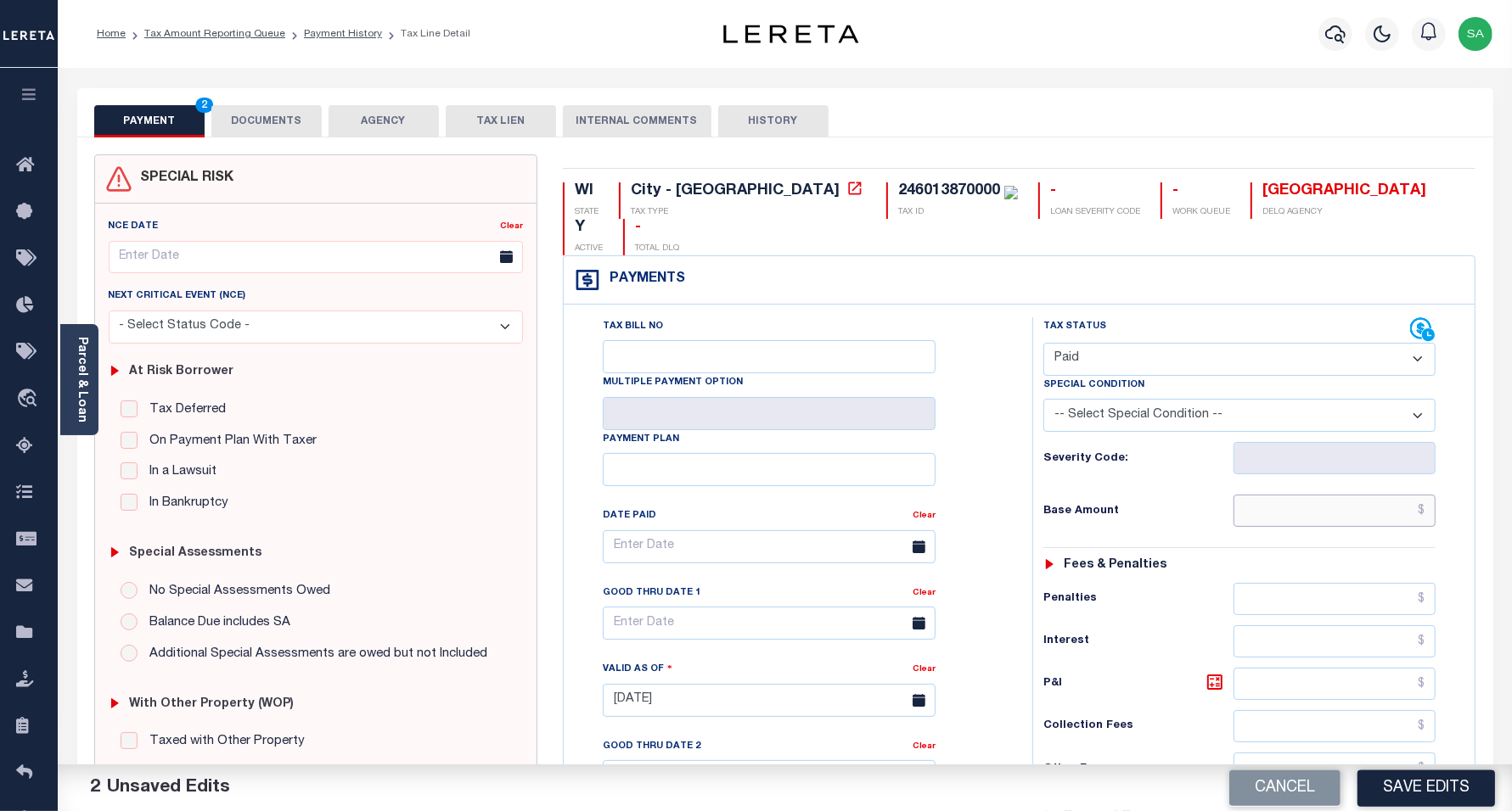
click at [1252, 495] on input "text" at bounding box center [1334, 511] width 202 height 32
type input "$658.06"
drag, startPoint x: 1295, startPoint y: 482, endPoint x: 1526, endPoint y: 482, distance: 231.0
click at [1511, 482] on html "Home Tax Amount Reporting Queue Payment History Tax Line Detail Profile" at bounding box center [756, 641] width 1512 height 1283
click at [1333, 495] on input "text" at bounding box center [1334, 511] width 202 height 32
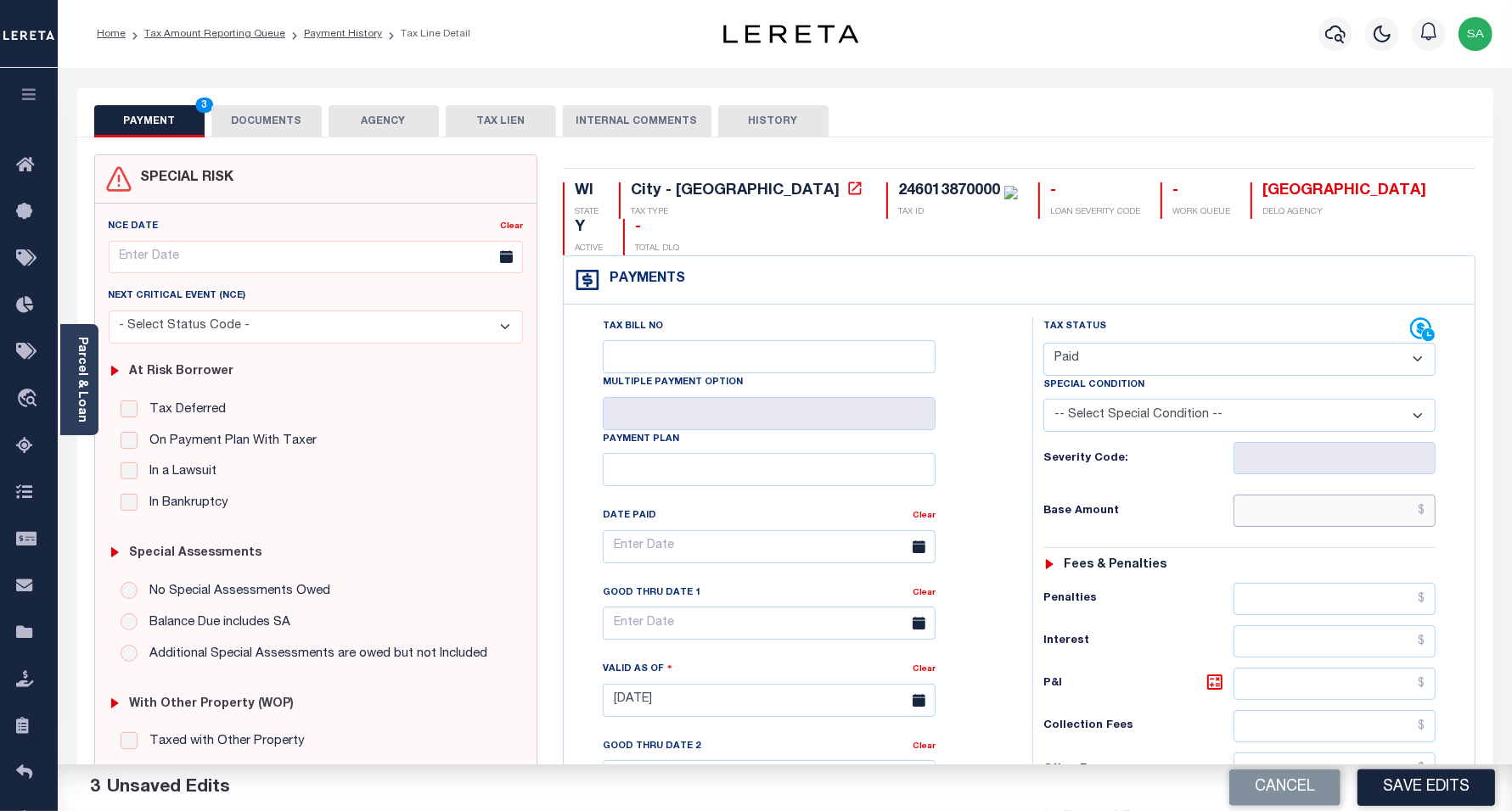
type input "$0.00"
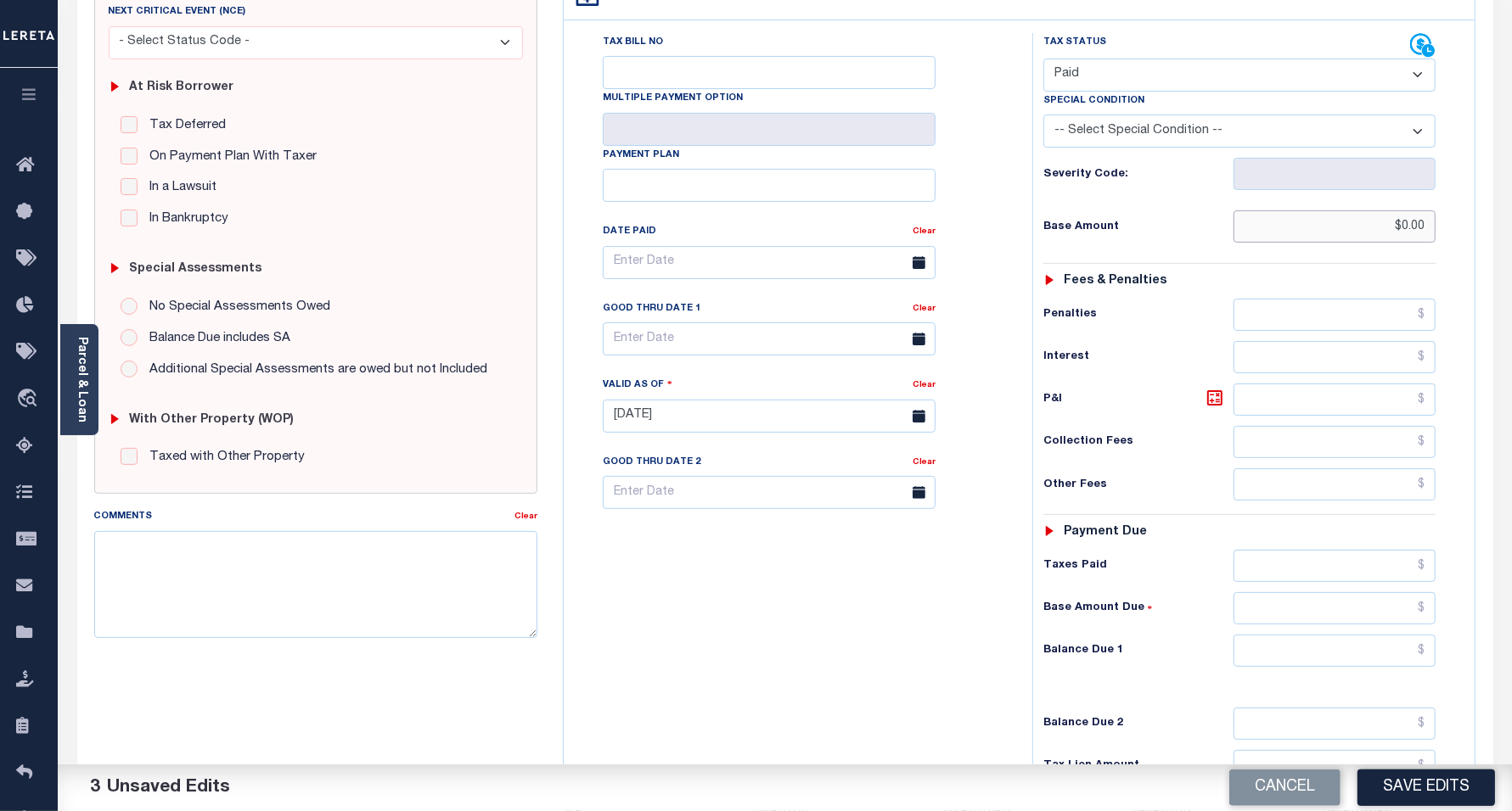
scroll to position [446, 0]
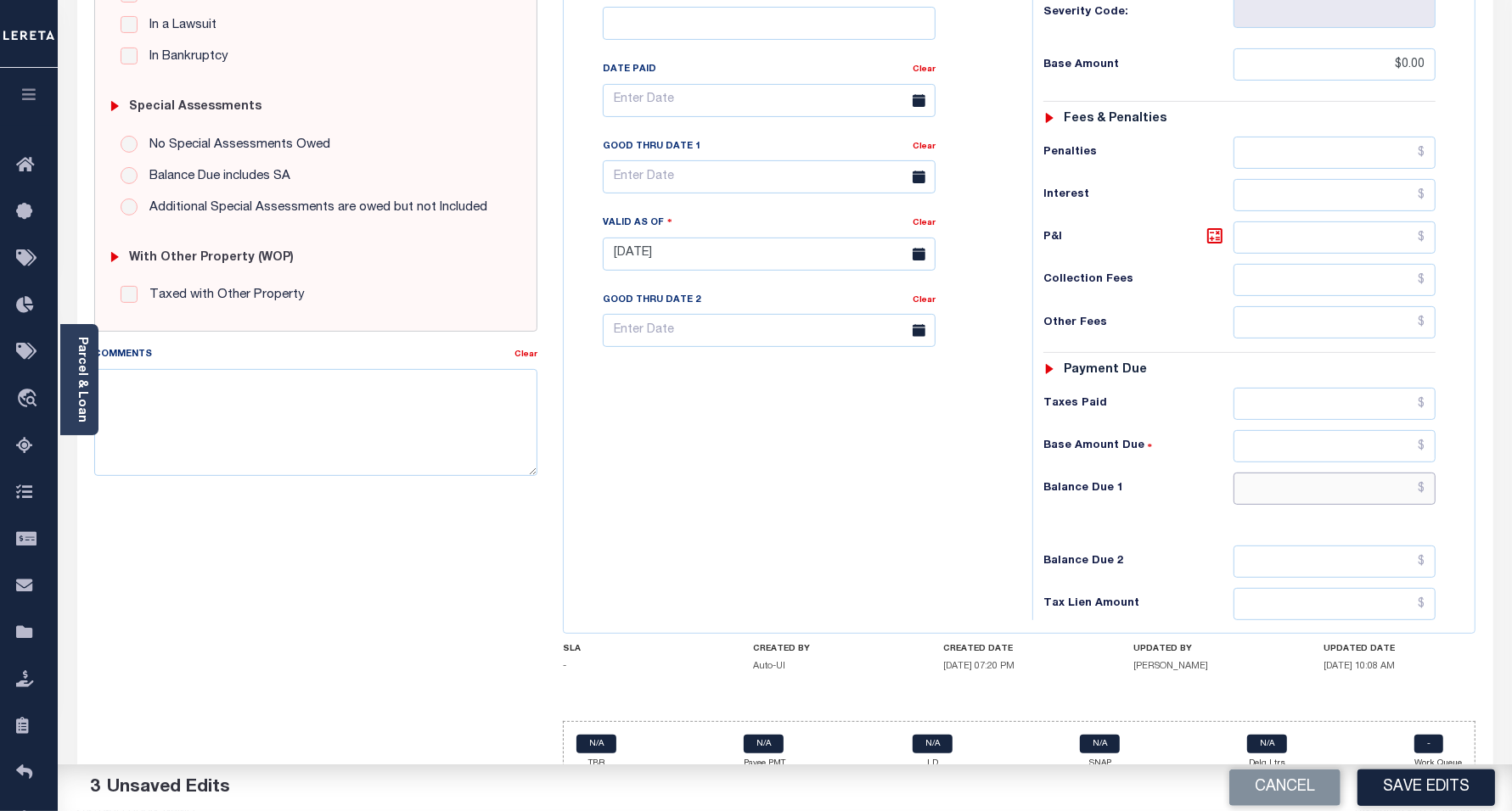
click at [1287, 473] on input "text" at bounding box center [1334, 489] width 202 height 32
type input "$812.73"
click at [958, 484] on div "Tax Bill No Multiple Payment Option Payment Plan Clear" at bounding box center [793, 245] width 452 height 749
drag, startPoint x: 1377, startPoint y: 450, endPoint x: 1517, endPoint y: 451, distance: 140.0
click at [1511, 451] on html "Home Tax Amount Reporting Queue Payment History Tax Line Detail Profile" at bounding box center [756, 195] width 1512 height 1283
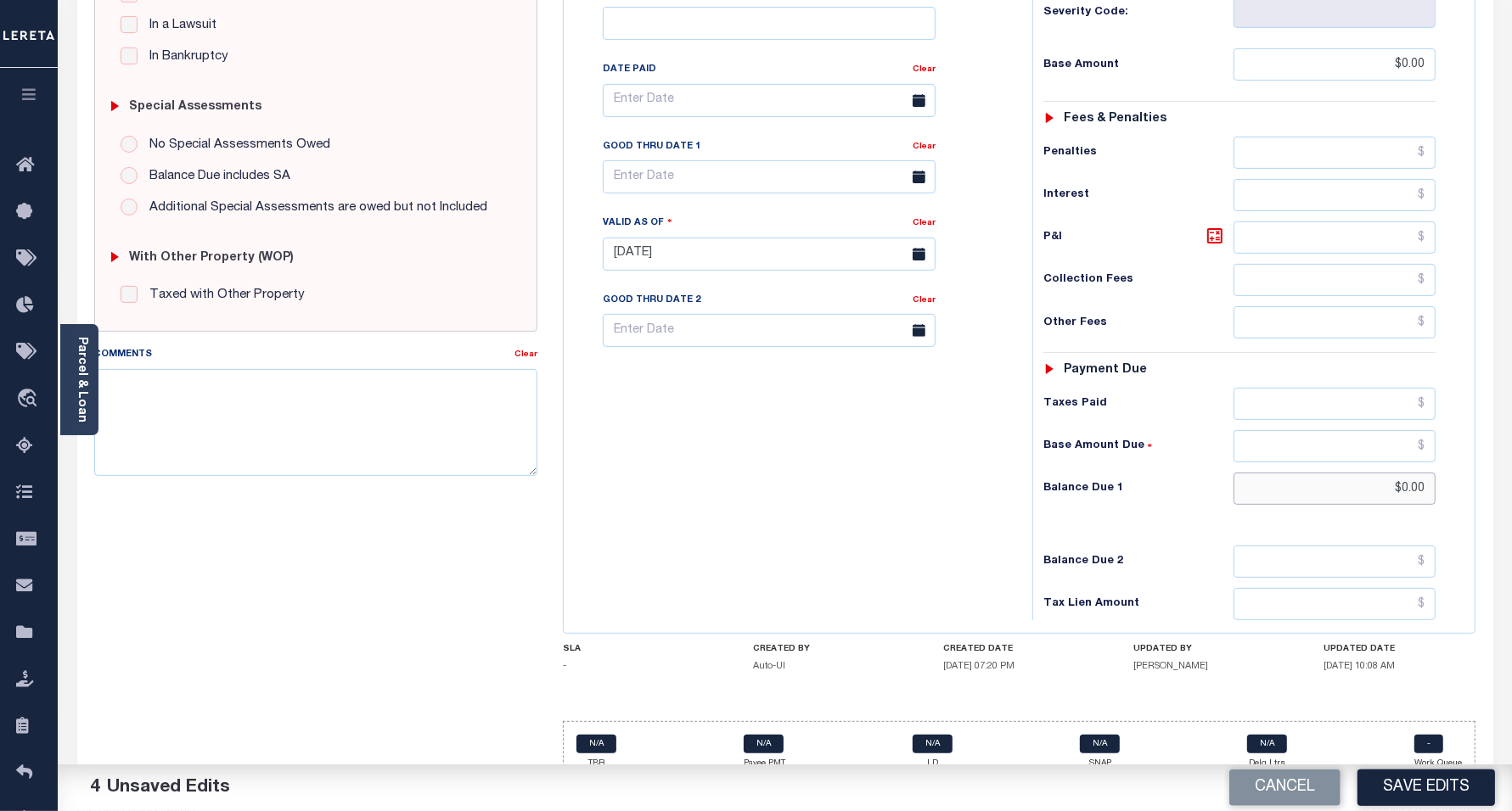
type input "$0.00"
click at [785, 428] on div "Tax Bill No Multiple Payment Option Payment Plan Clear" at bounding box center [793, 245] width 452 height 749
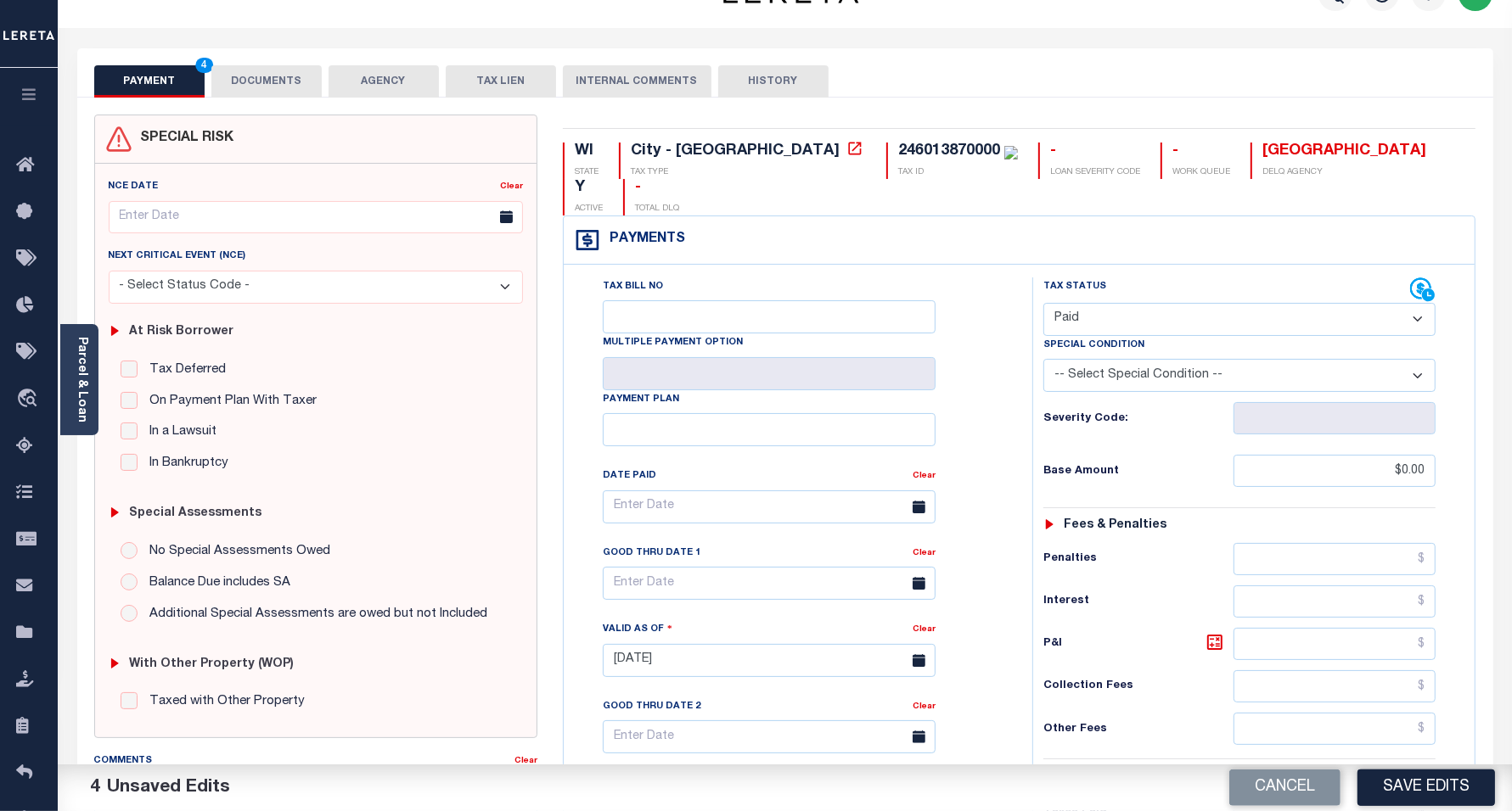
scroll to position [22, 0]
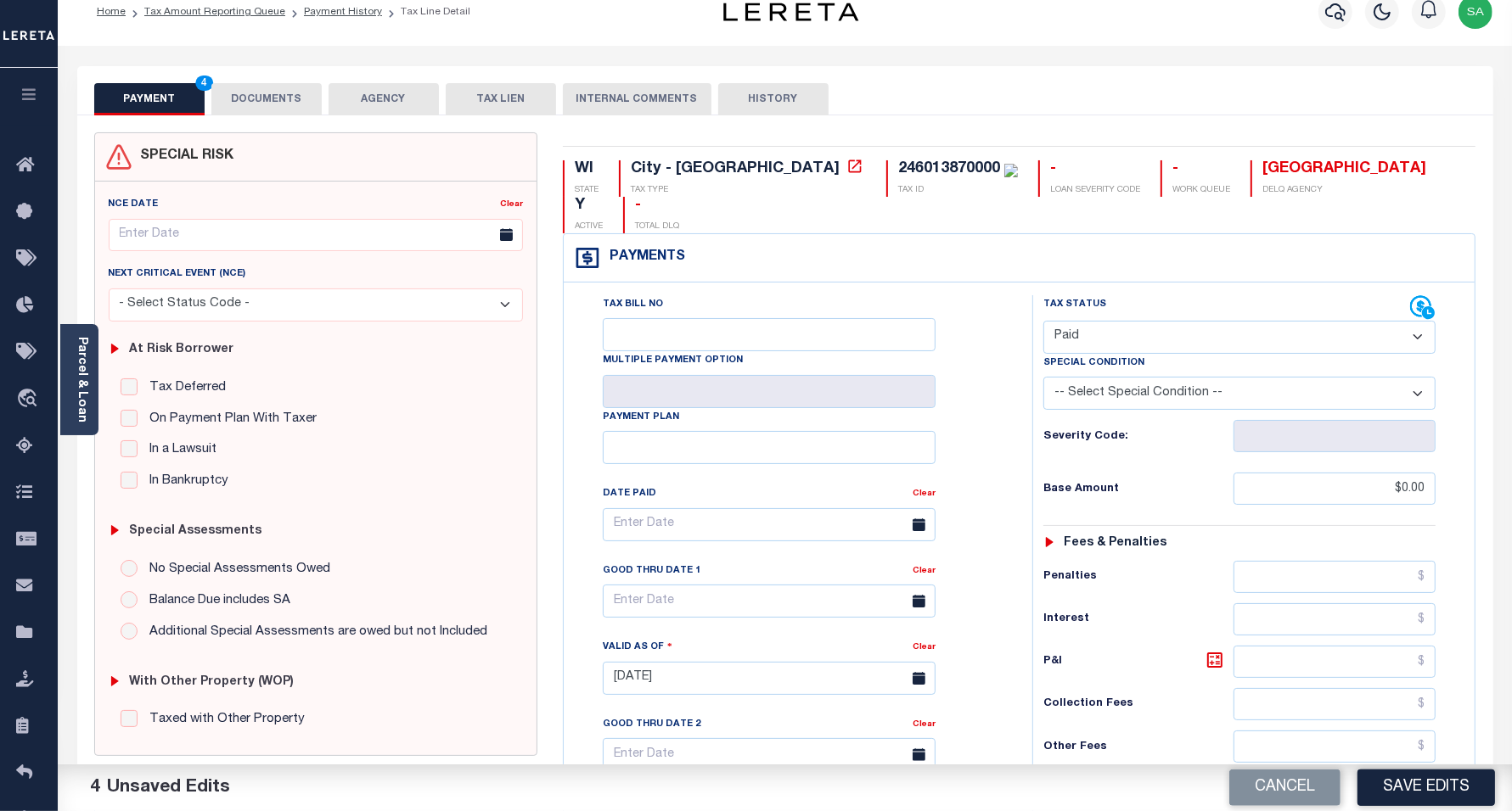
click at [256, 112] on button "DOCUMENTS" at bounding box center [267, 99] width 111 height 32
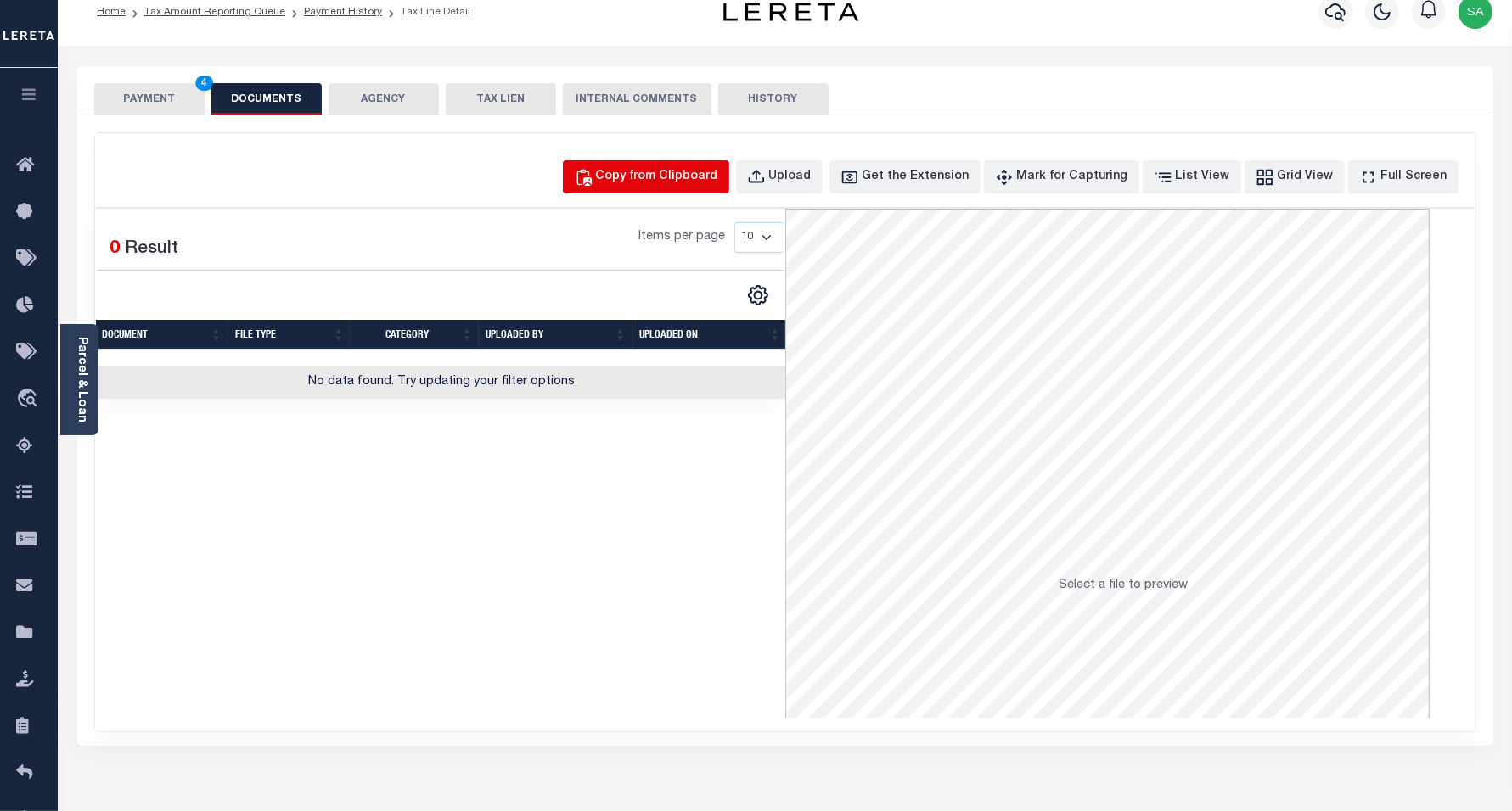
click at [715, 164] on button "Copy from Clipboard" at bounding box center [646, 177] width 166 height 33
select select "POP"
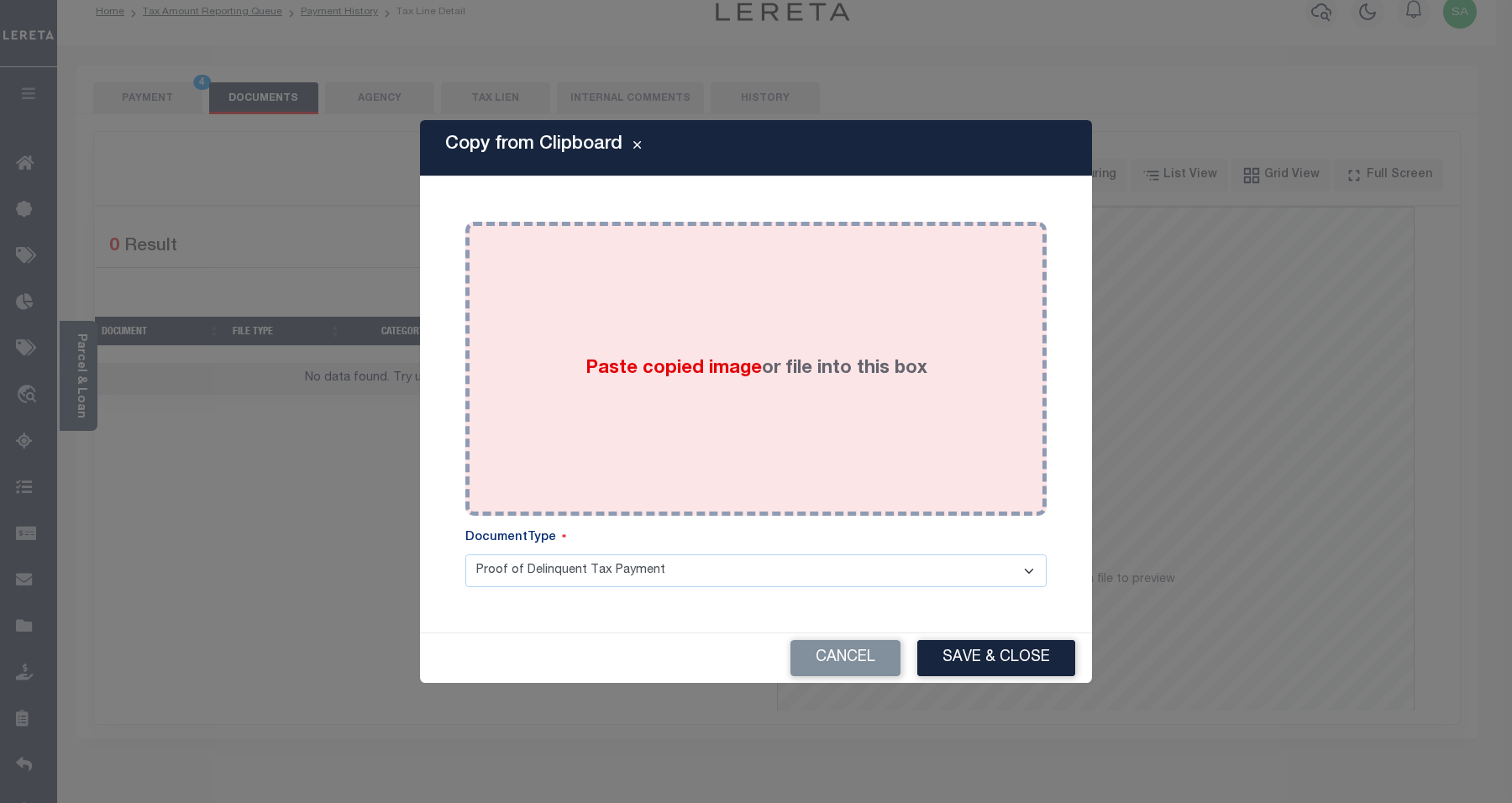
click at [759, 315] on div "Paste copied image or file into this box" at bounding box center [756, 368] width 556 height 269
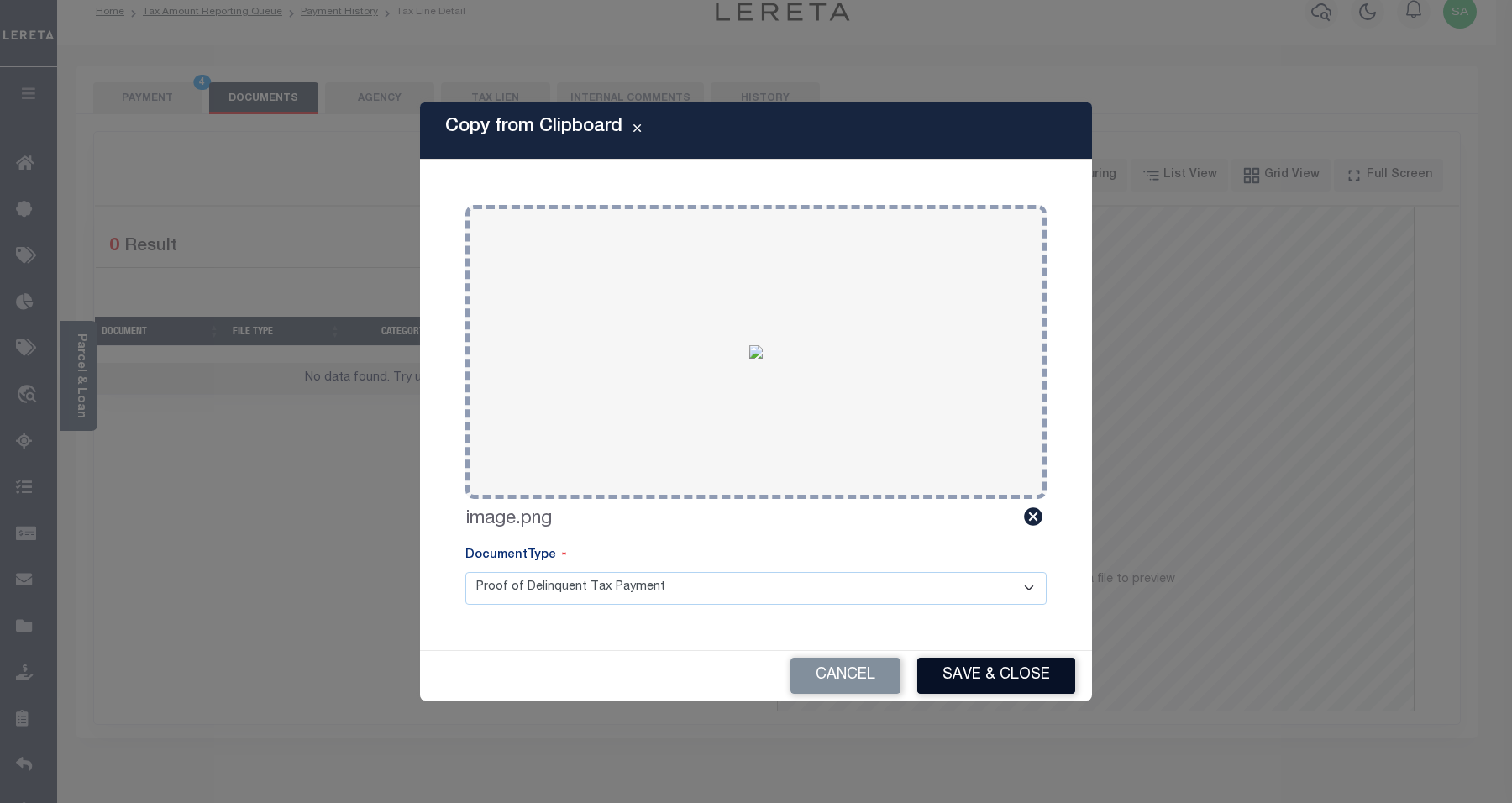
click at [1004, 672] on button "Save & Close" at bounding box center [996, 676] width 158 height 36
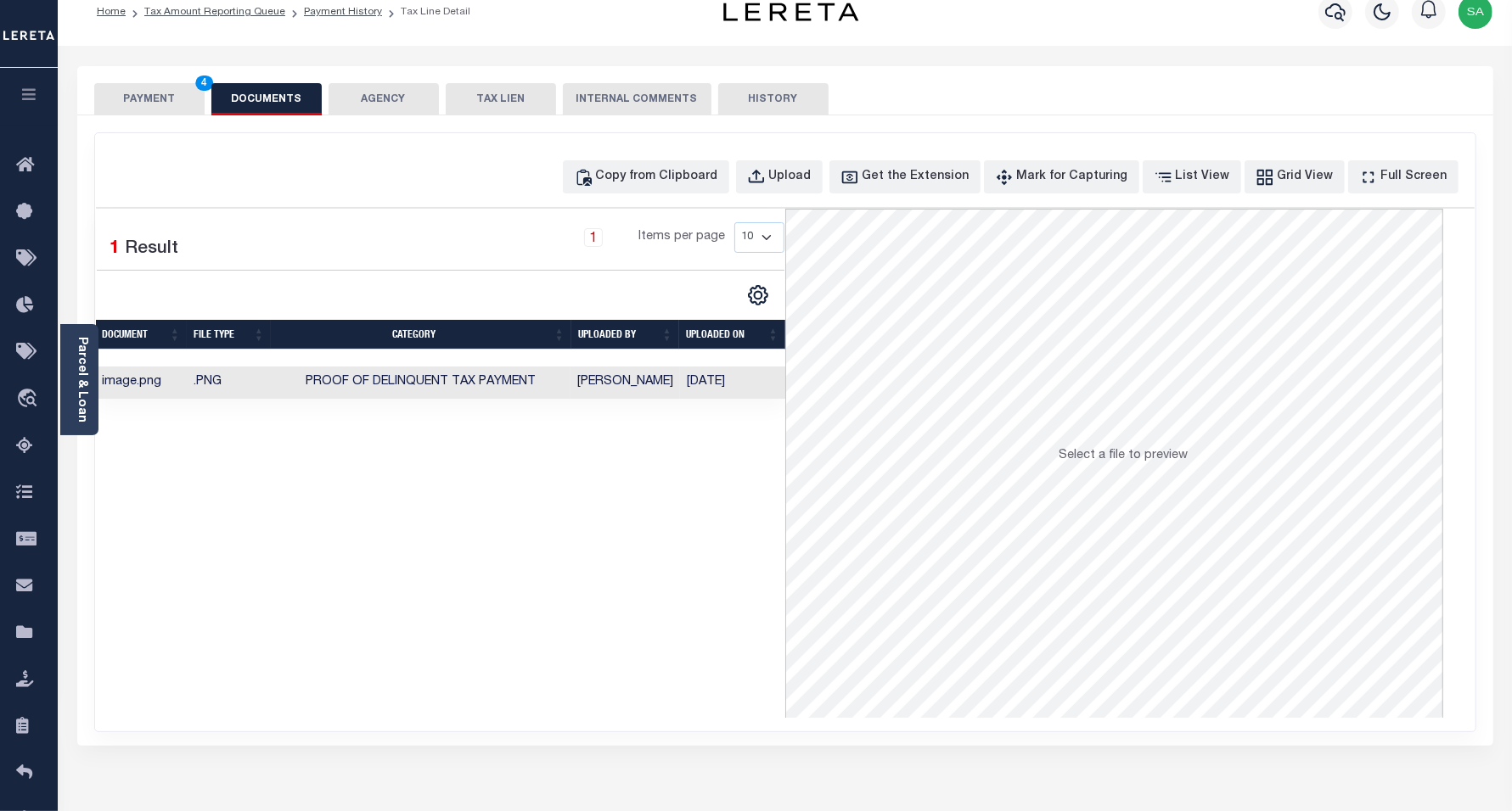
click at [162, 98] on button "PAYMENT 4" at bounding box center [150, 99] width 111 height 32
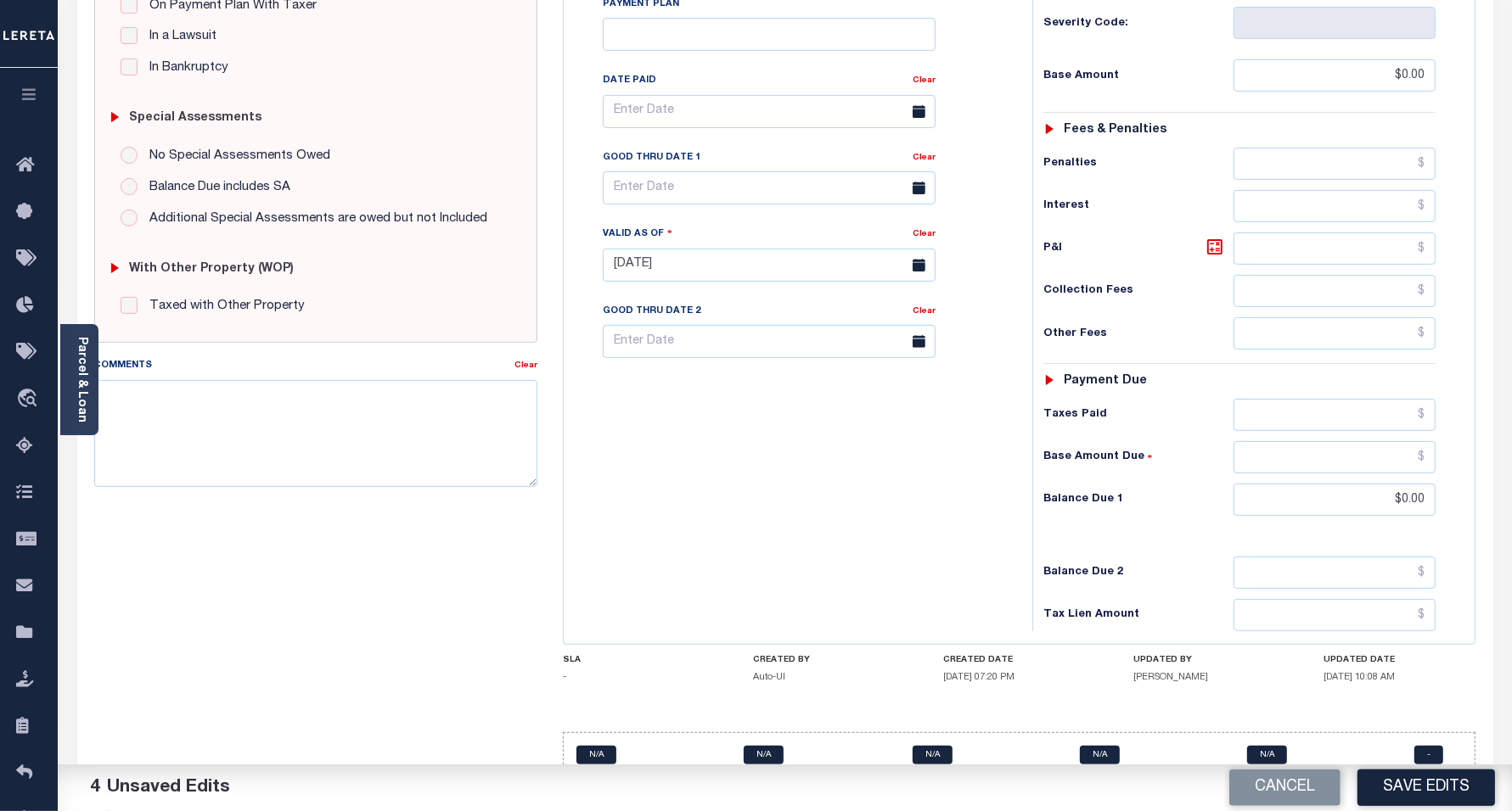
scroll to position [442, 0]
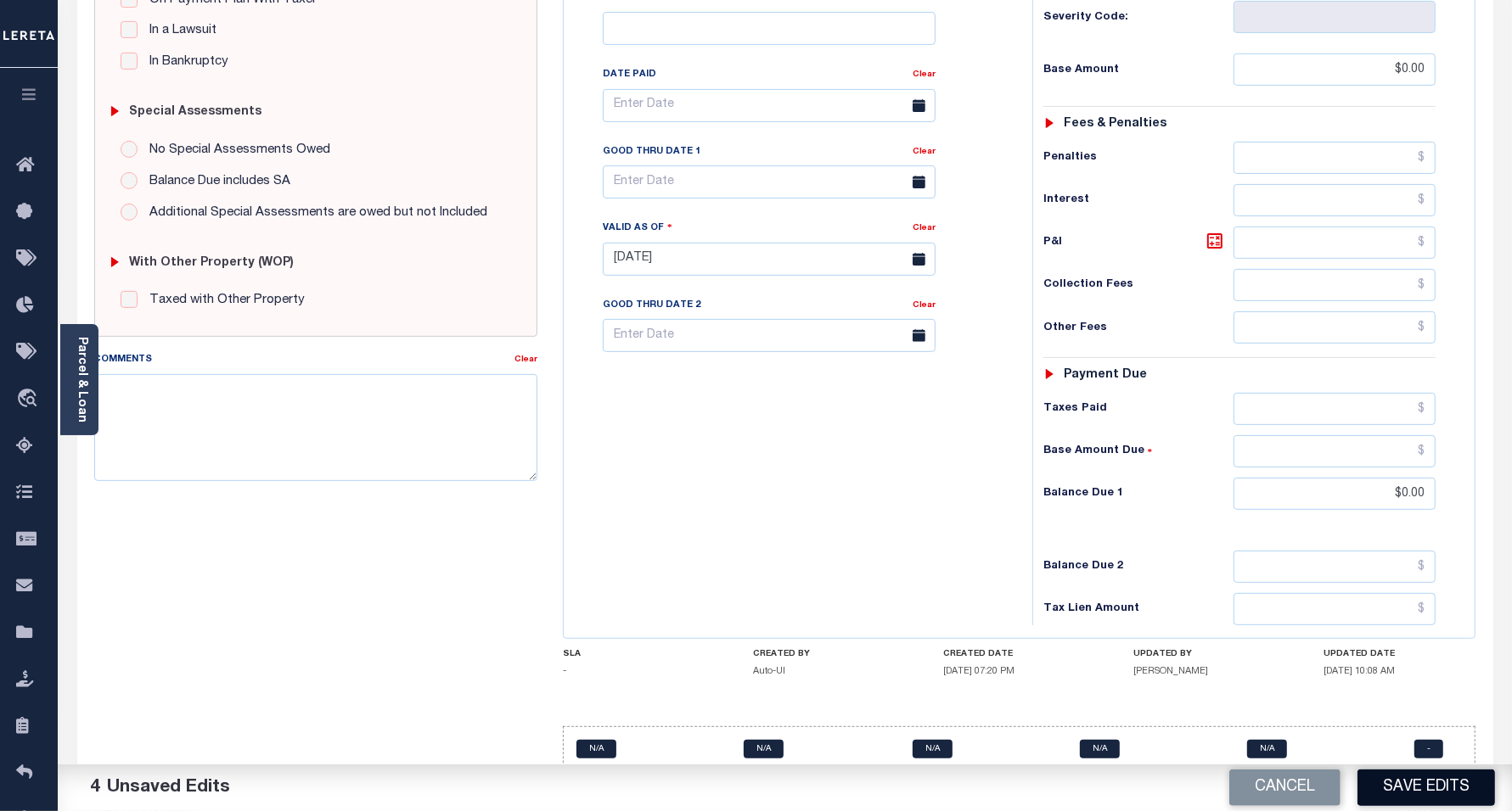
click at [1418, 792] on button "Save Edits" at bounding box center [1426, 788] width 137 height 37
checkbox input "false"
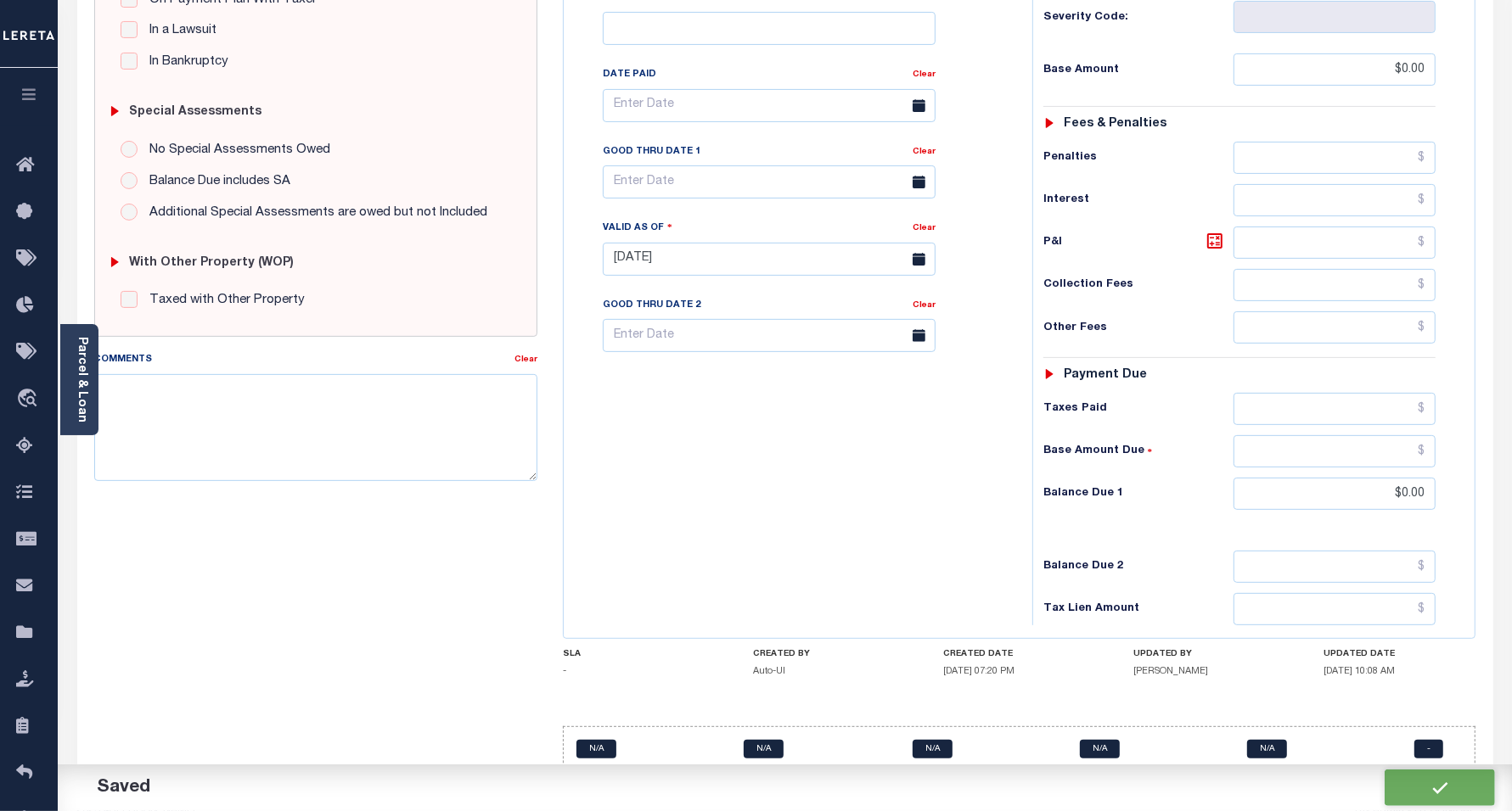
type input "$0"
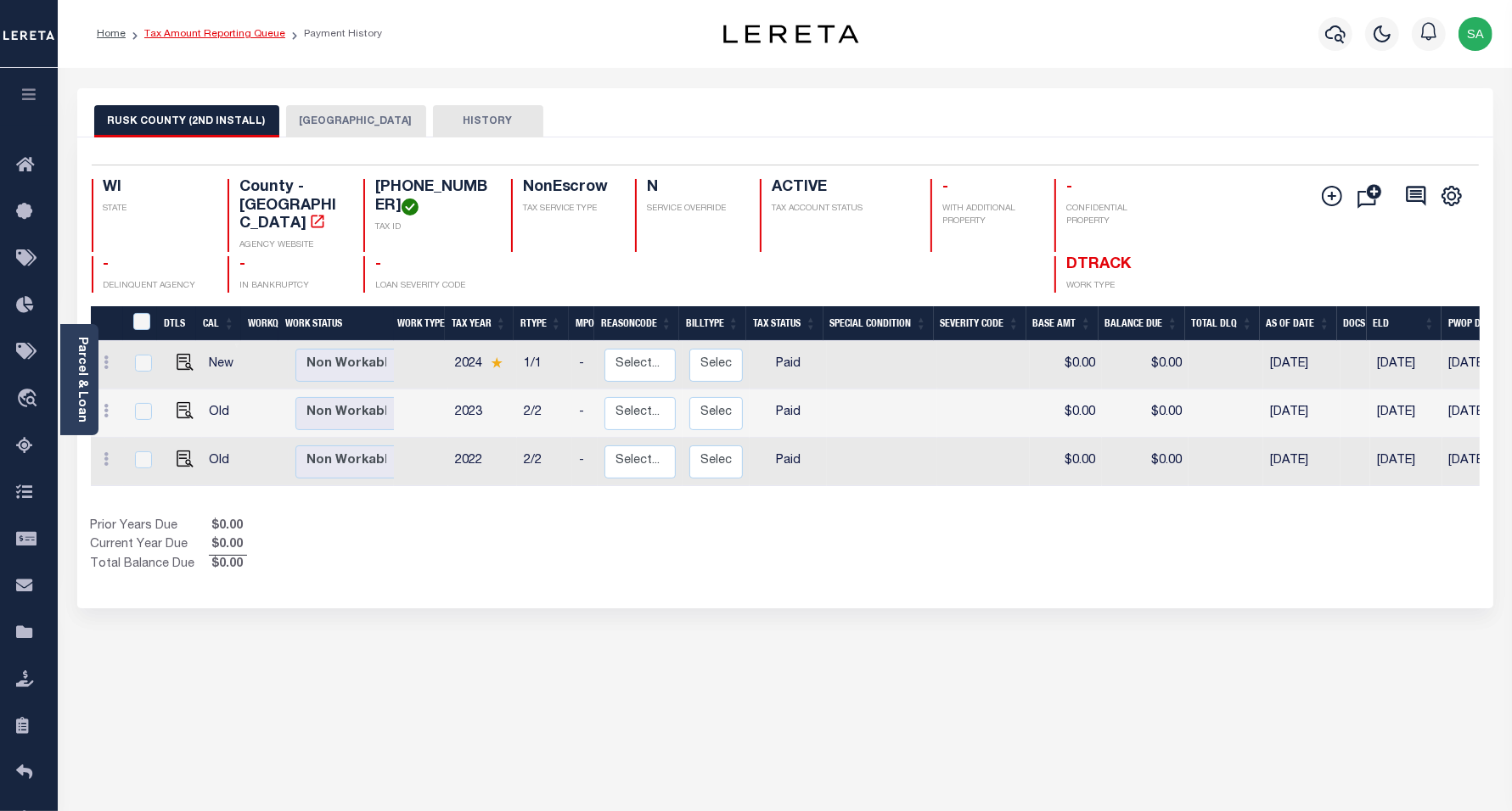
click at [260, 36] on link "Tax Amount Reporting Queue" at bounding box center [215, 33] width 141 height 10
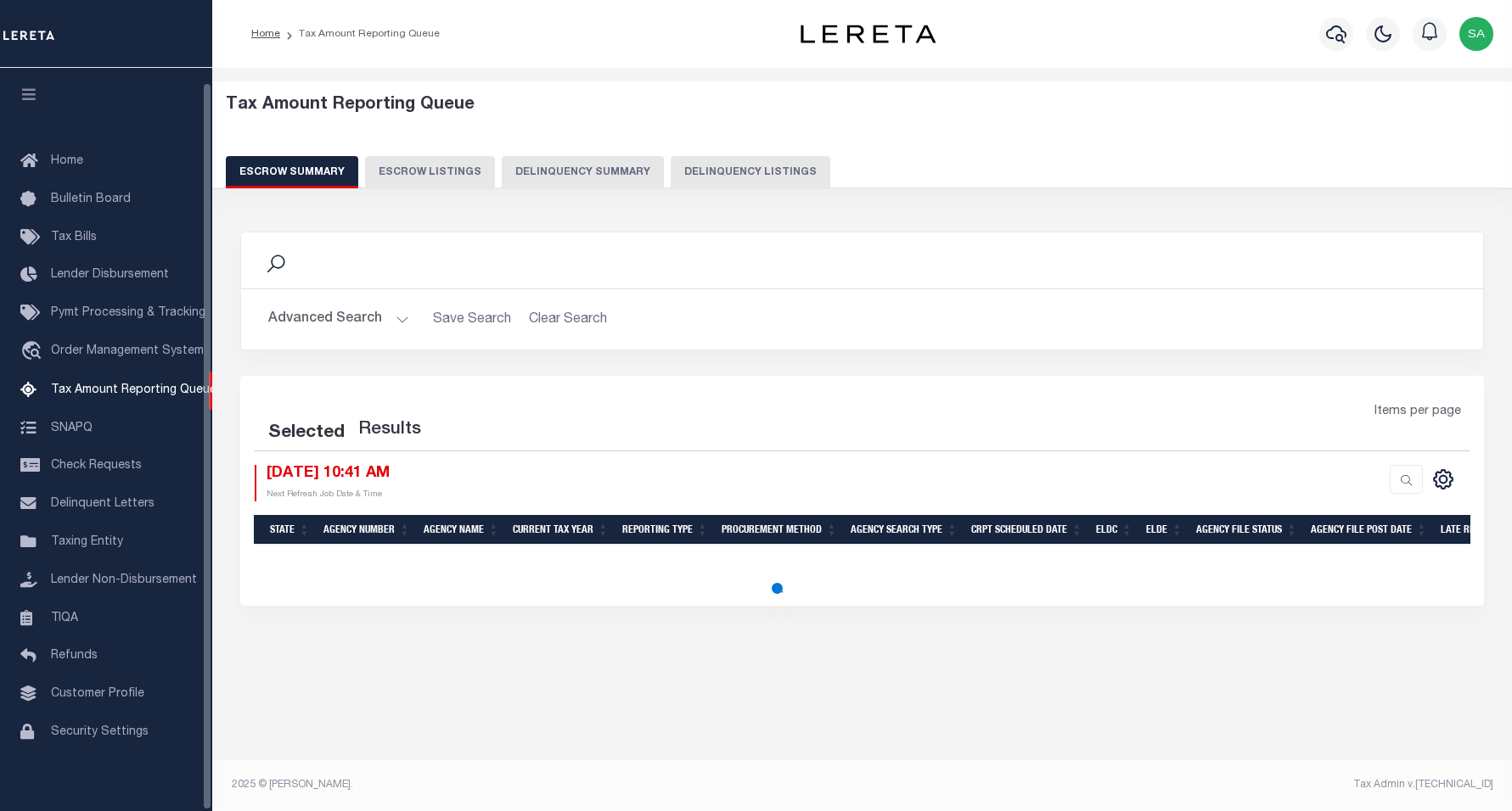
click at [741, 176] on button "Delinquency Listings" at bounding box center [750, 172] width 160 height 32
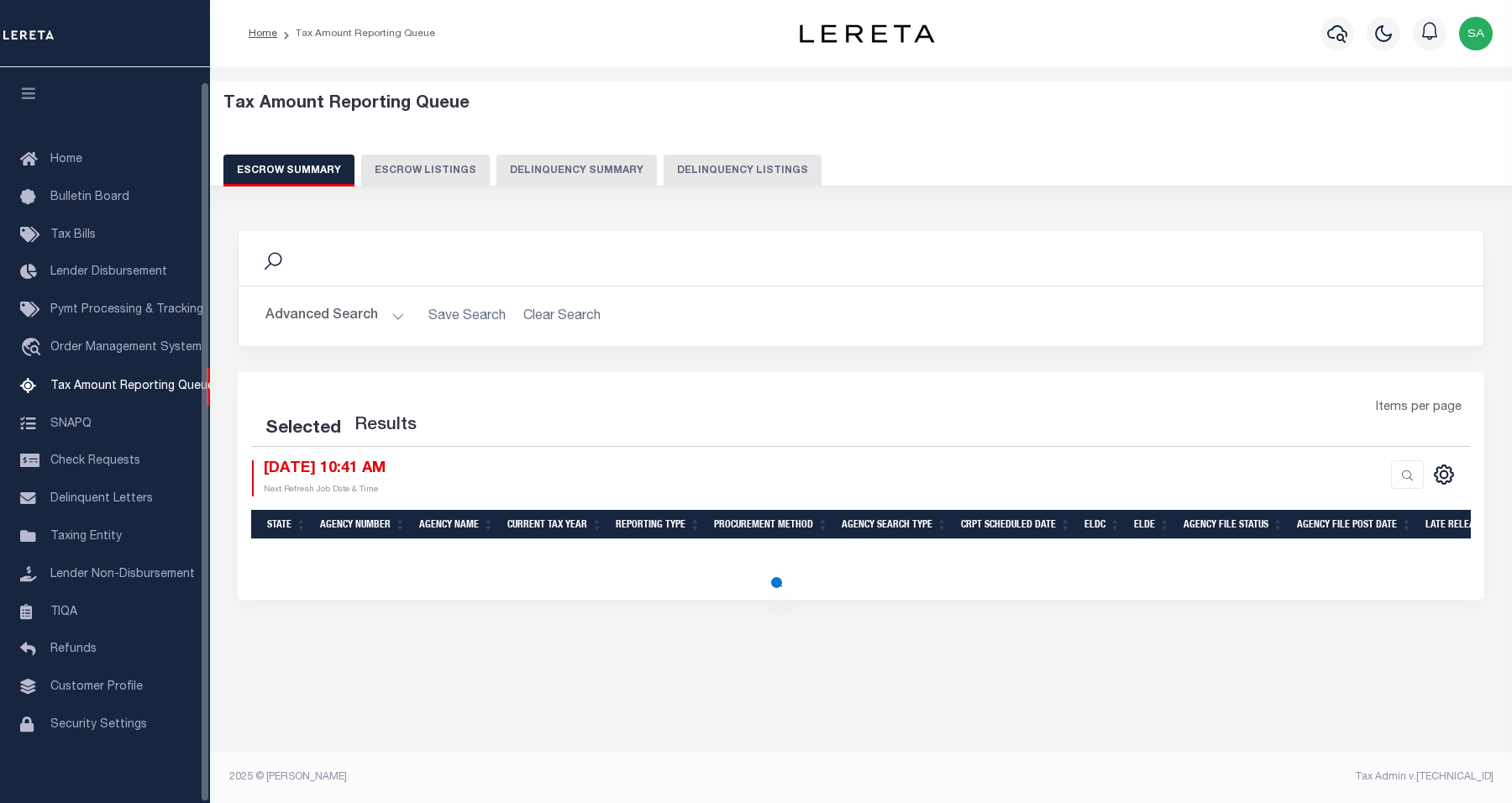
select select "100"
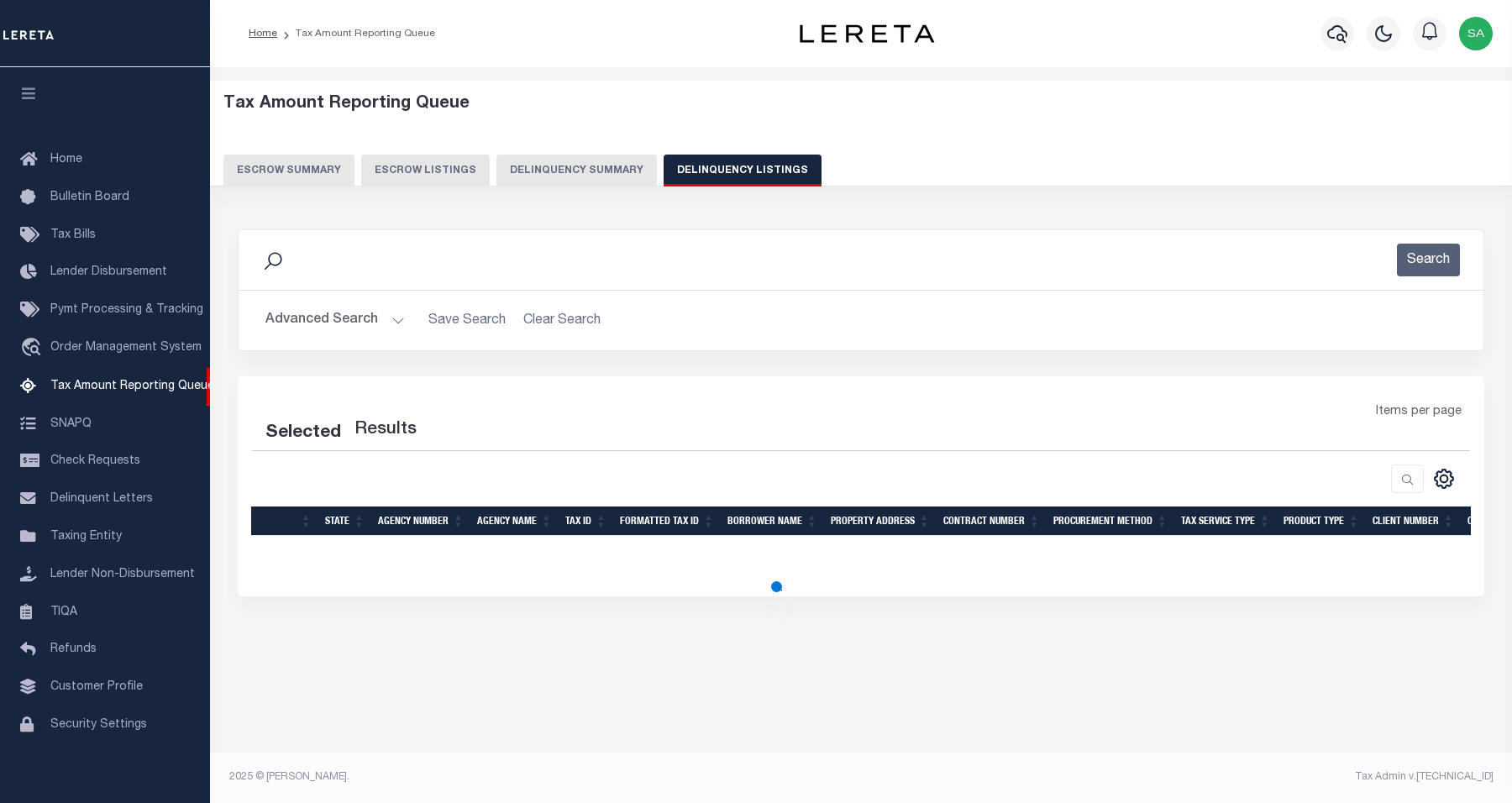
scroll to position [14, 0]
click at [335, 325] on button "Advanced Search" at bounding box center [336, 320] width 140 height 33
select select "100"
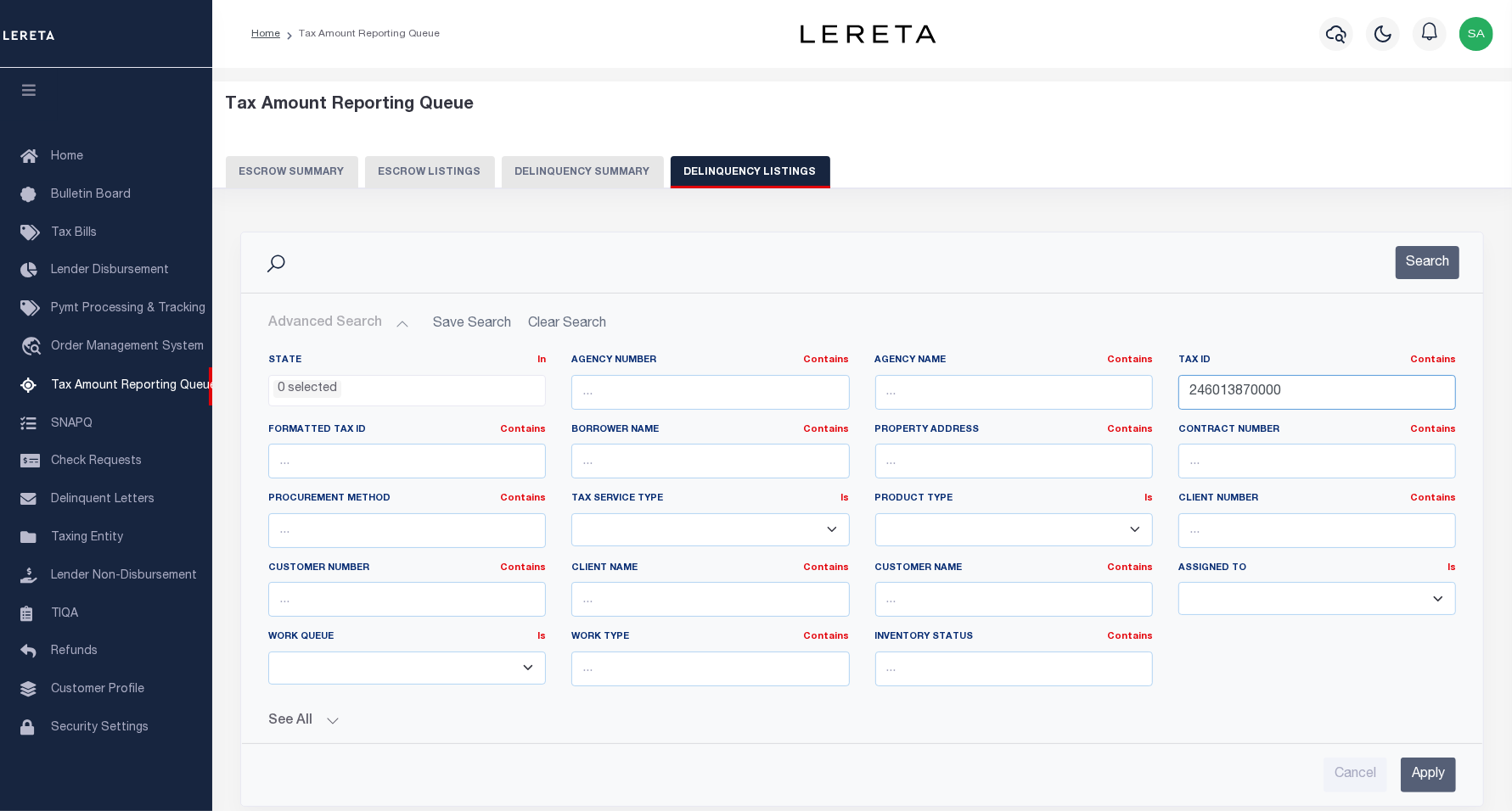
drag, startPoint x: 1280, startPoint y: 394, endPoint x: 1135, endPoint y: 393, distance: 145.0
click at [1135, 393] on div "State In In AK AL AR AZ CA CO CT DC DE FL GA GU HI IA ID IL IN KS KY LA MA MD M…" at bounding box center [861, 527] width 1213 height 346
paste input "HMH 00045"
type input "HMH 00045"
click at [1429, 256] on button "Search" at bounding box center [1427, 262] width 63 height 33
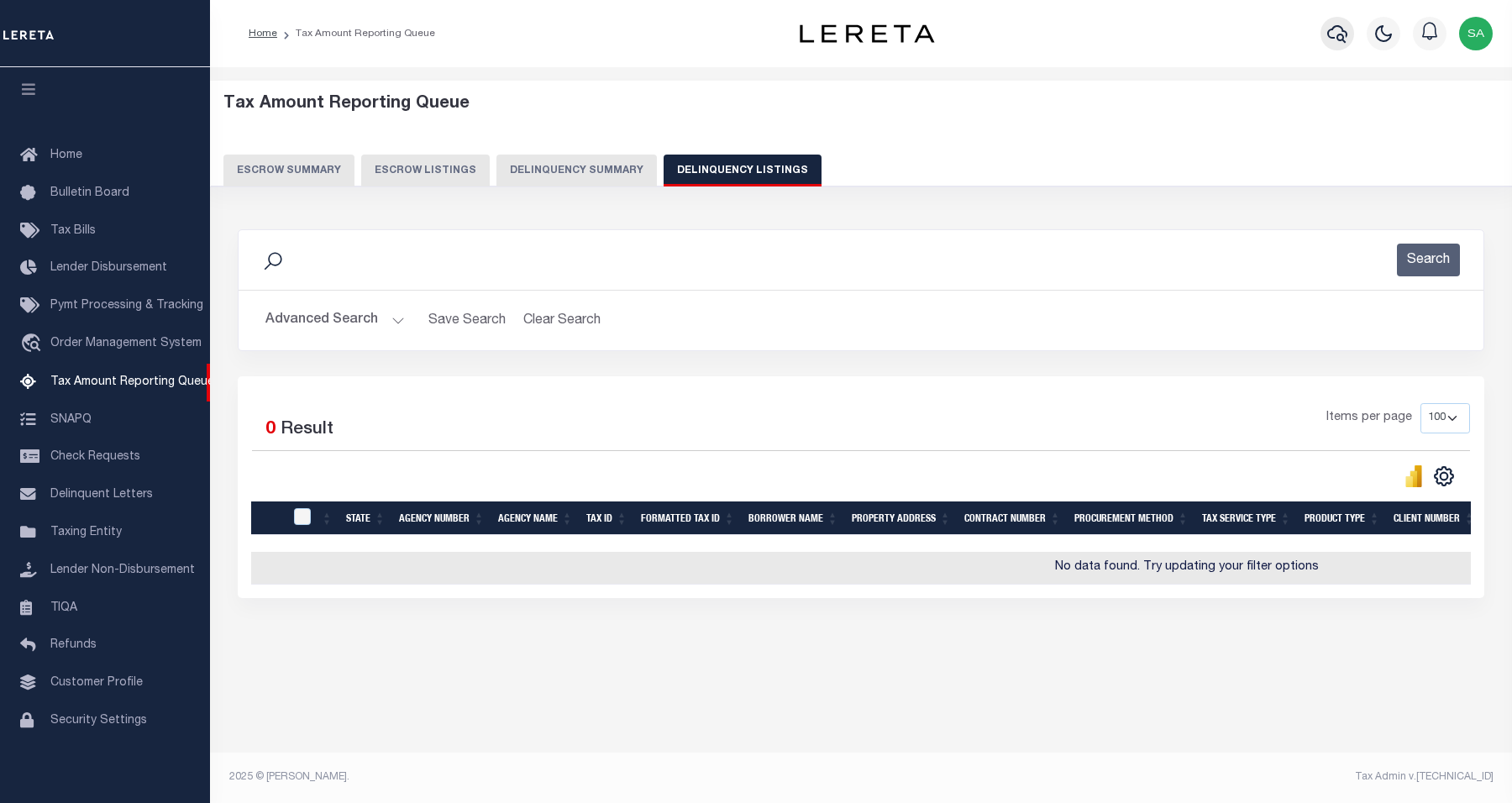
click at [1334, 34] on icon "button" at bounding box center [1337, 34] width 20 height 20
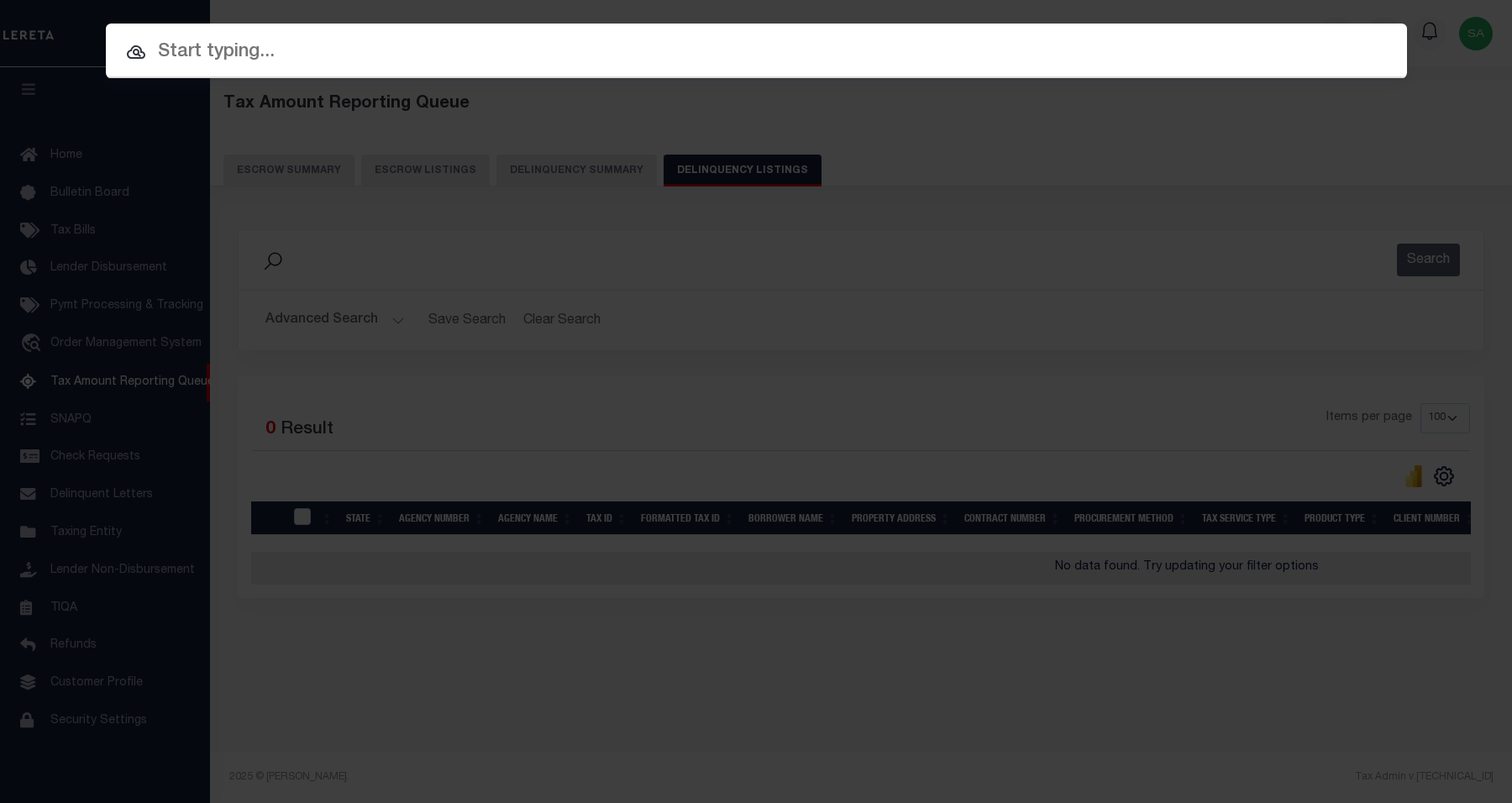
click at [918, 60] on input "text" at bounding box center [756, 52] width 1301 height 29
paste input "34782986"
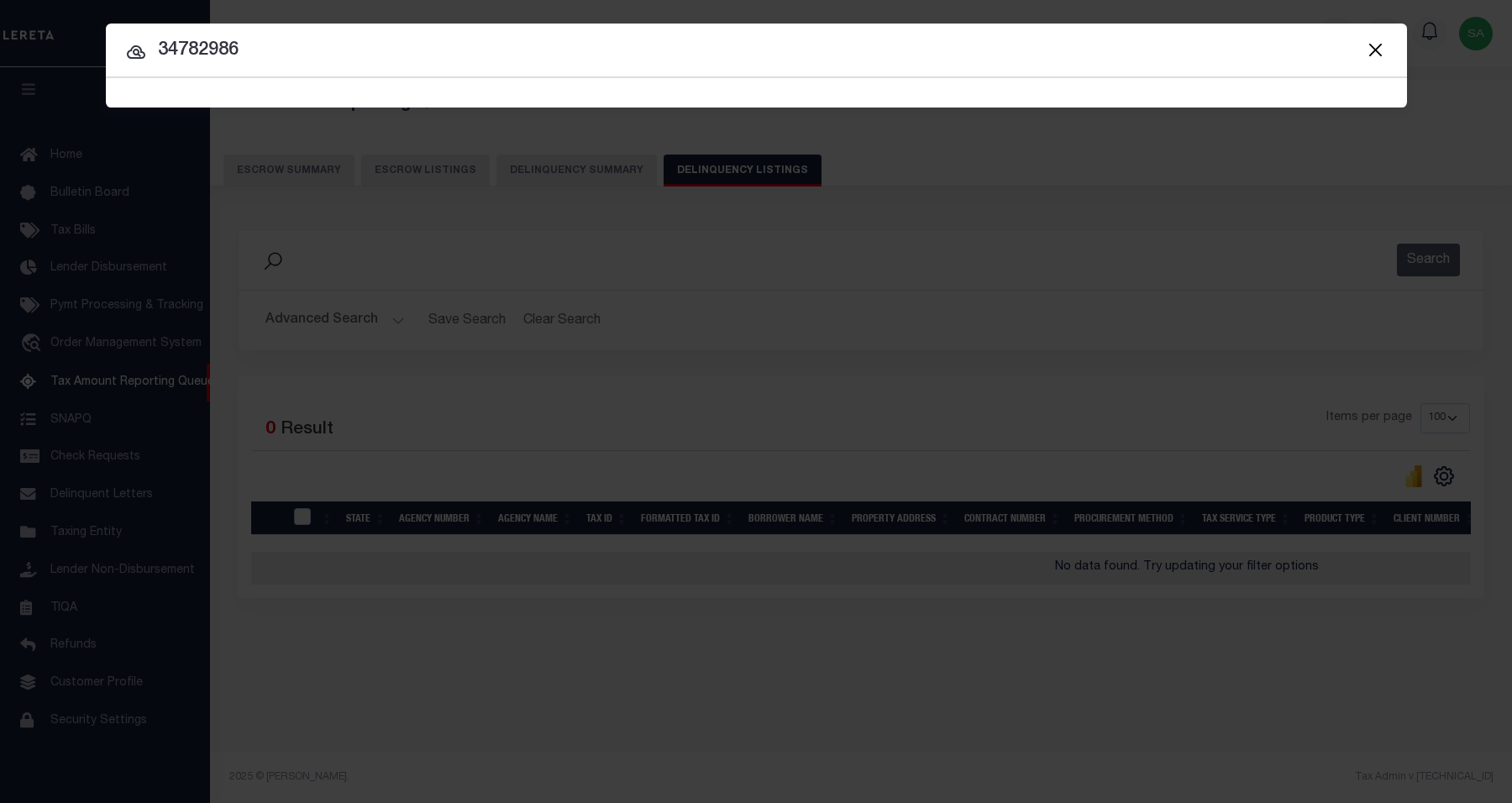
type input "34782986"
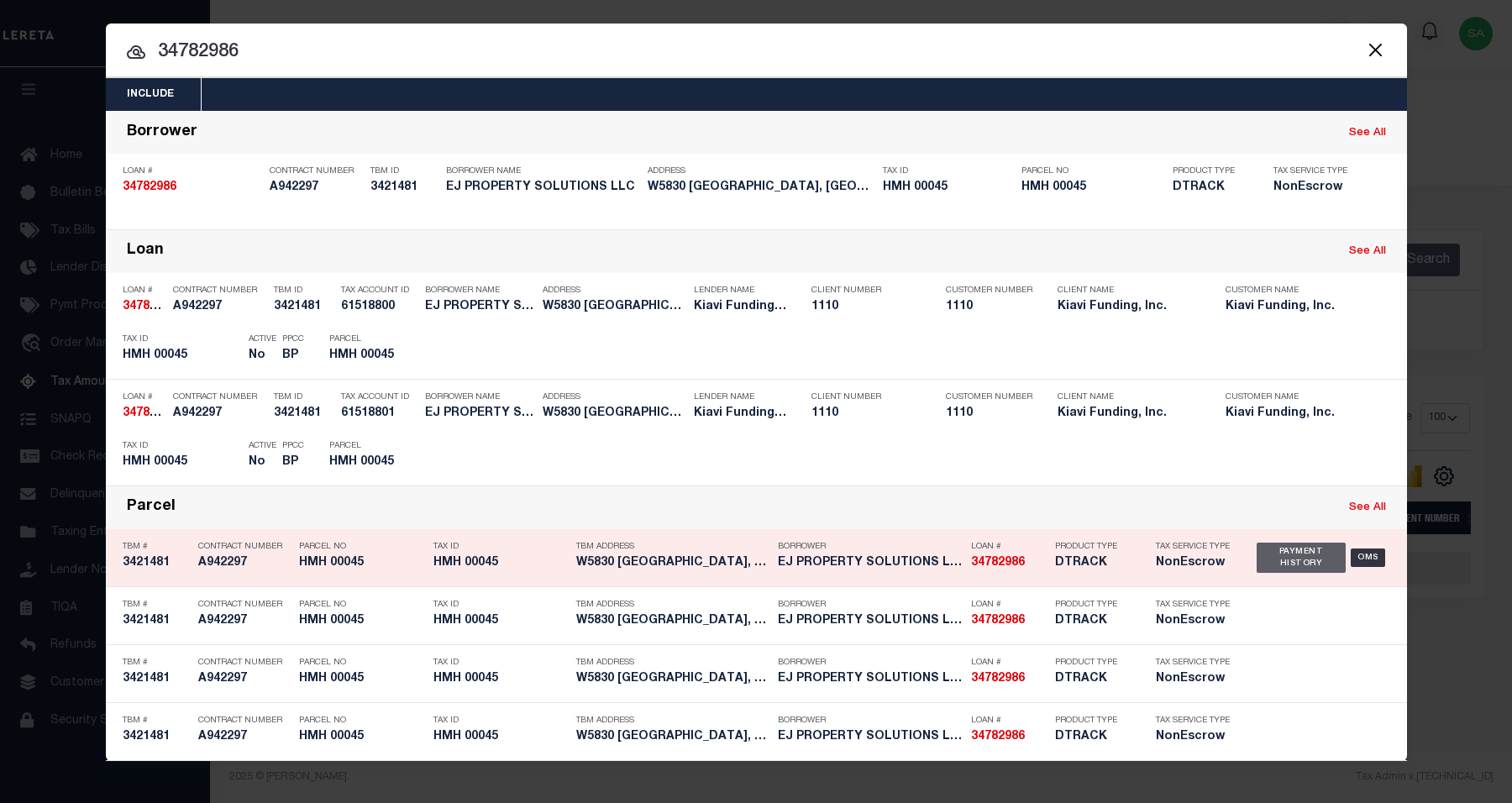
click at [1269, 569] on div "Payment History" at bounding box center [1302, 558] width 90 height 30
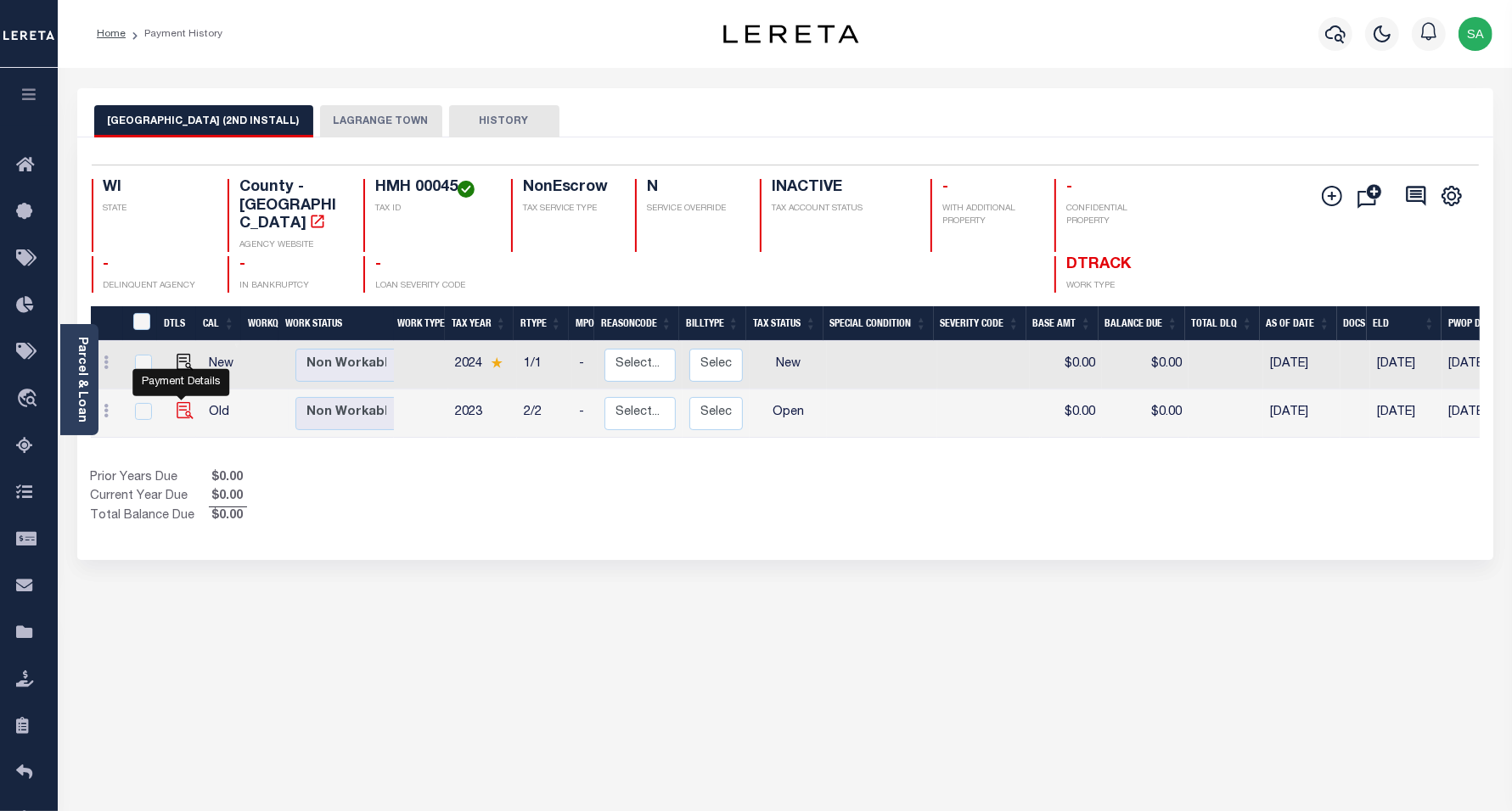
click at [177, 402] on img "" at bounding box center [185, 410] width 17 height 17
checkbox input "true"
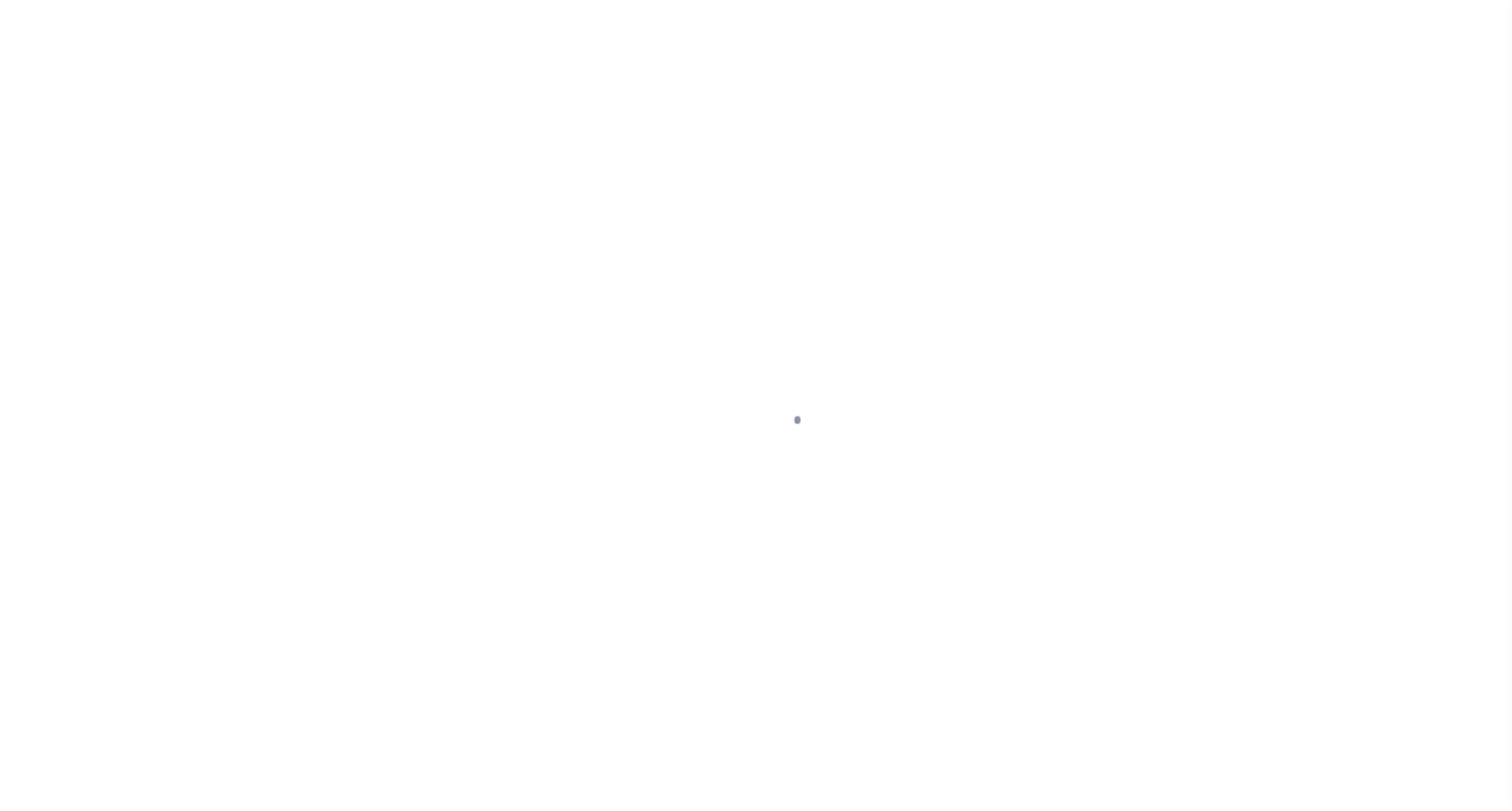
select select "OP2"
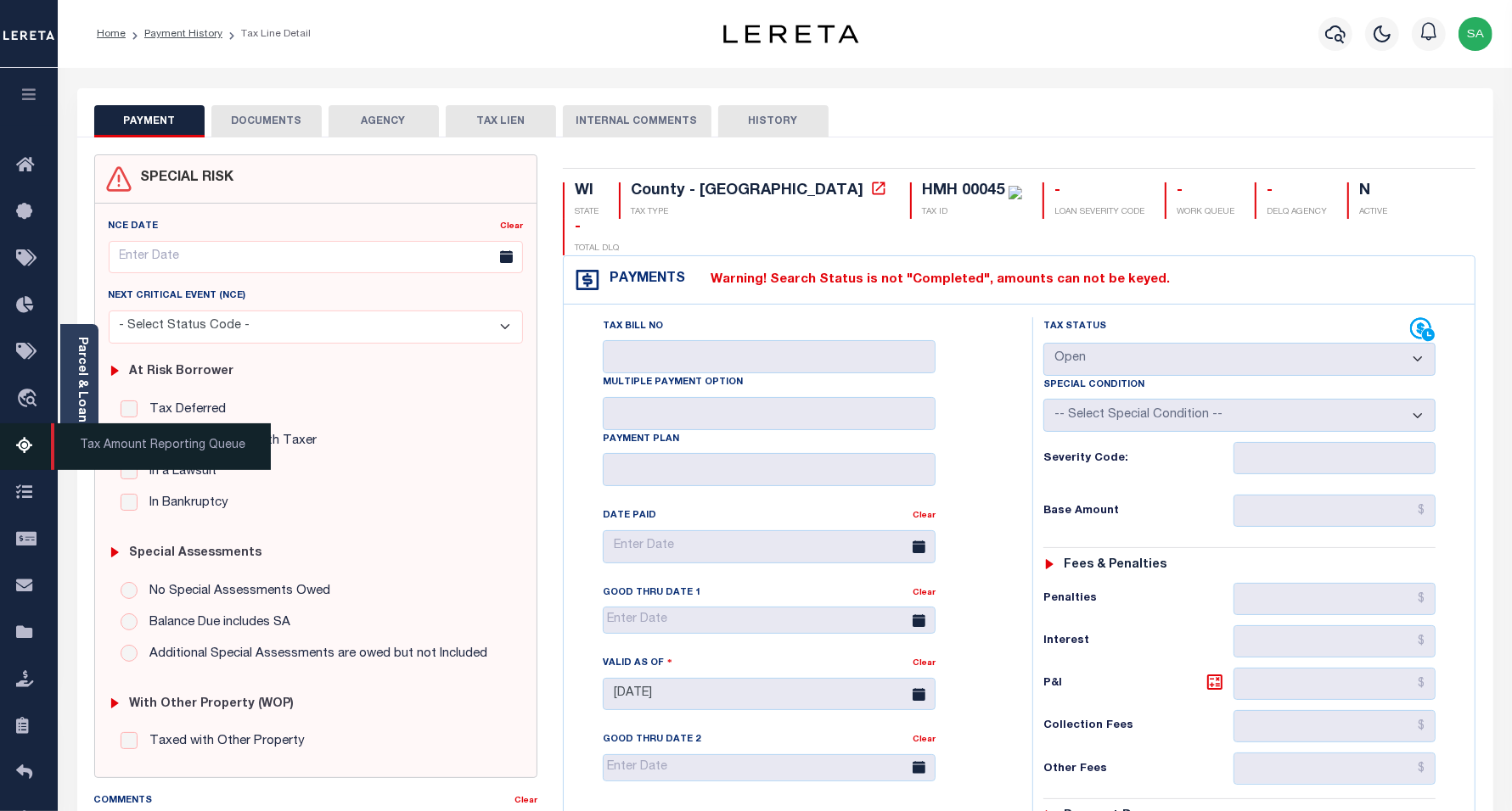
click at [26, 443] on icon at bounding box center [29, 447] width 27 height 21
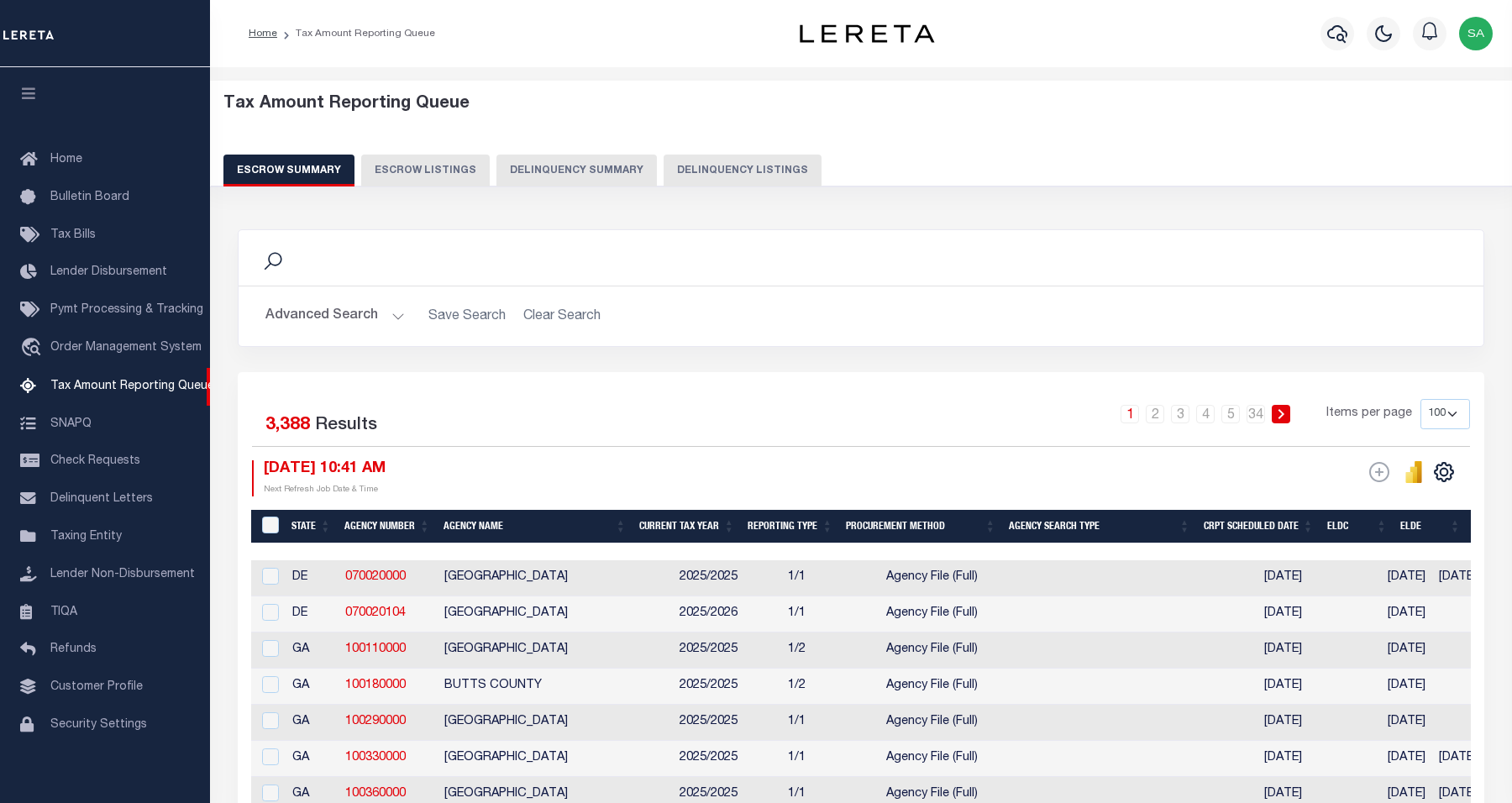
click at [721, 169] on button "Delinquency Listings" at bounding box center [742, 170] width 158 height 32
select select "100"
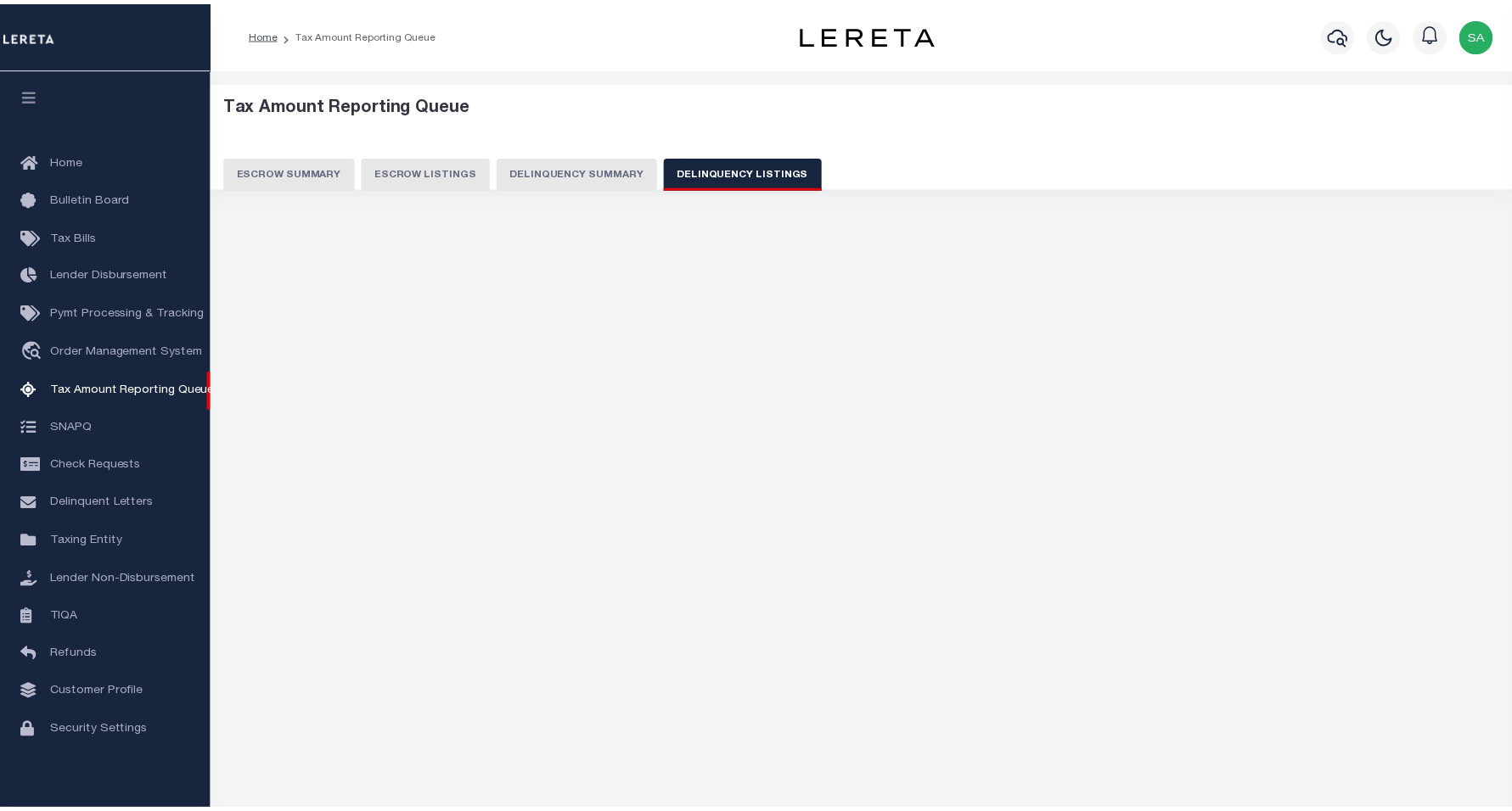
scroll to position [14, 0]
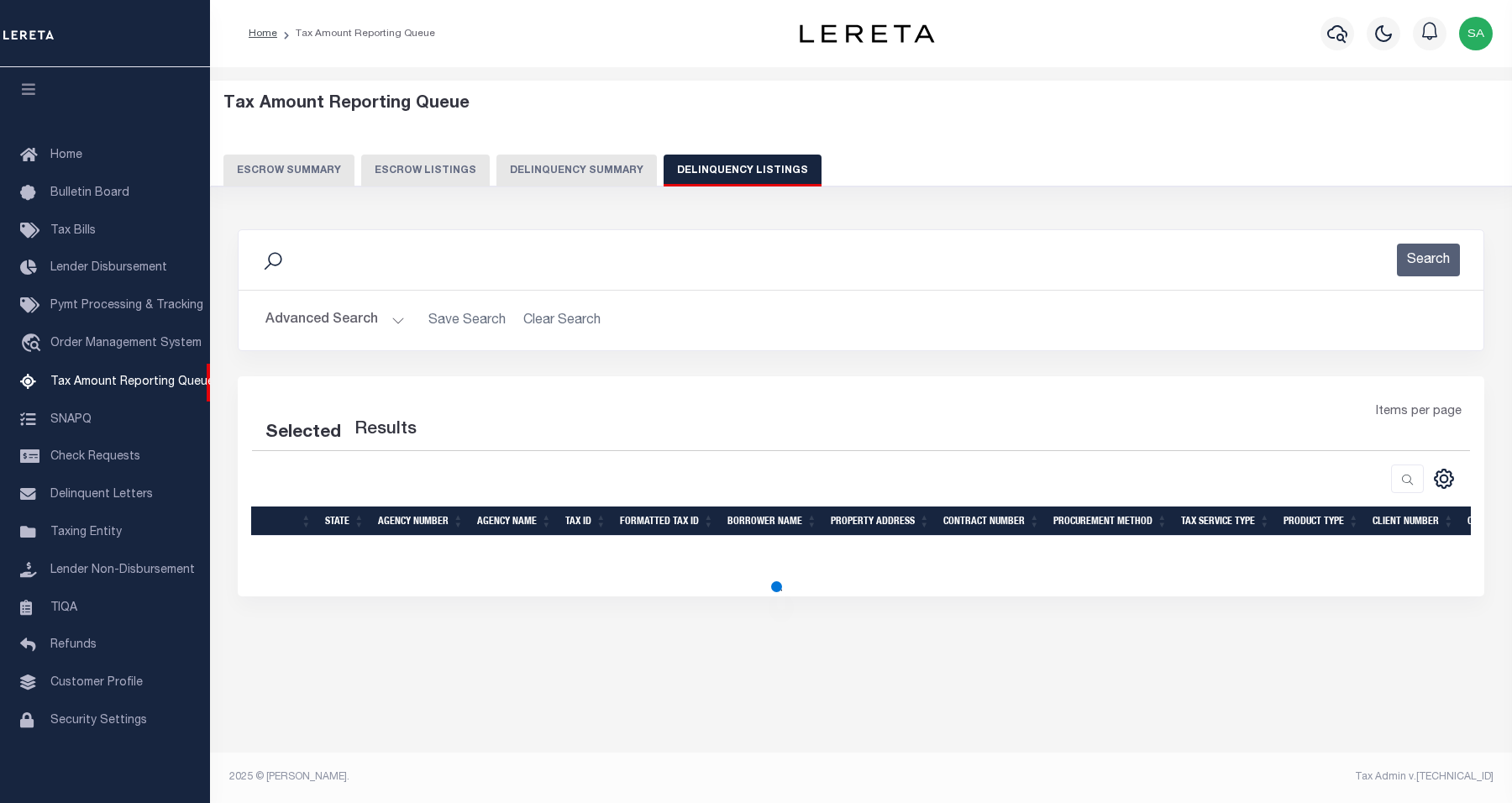
select select "100"
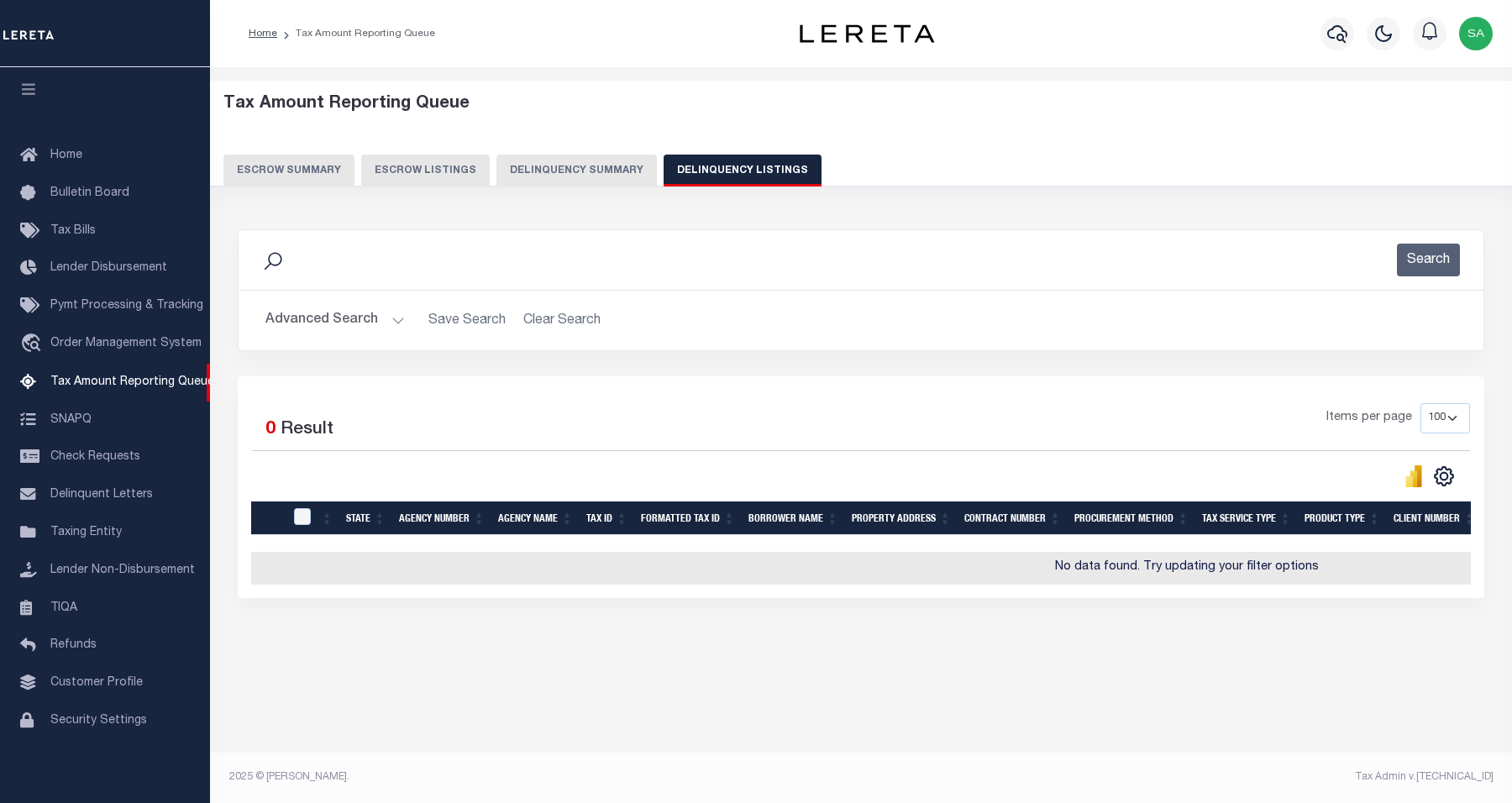
click at [345, 319] on button "Advanced Search" at bounding box center [336, 320] width 140 height 33
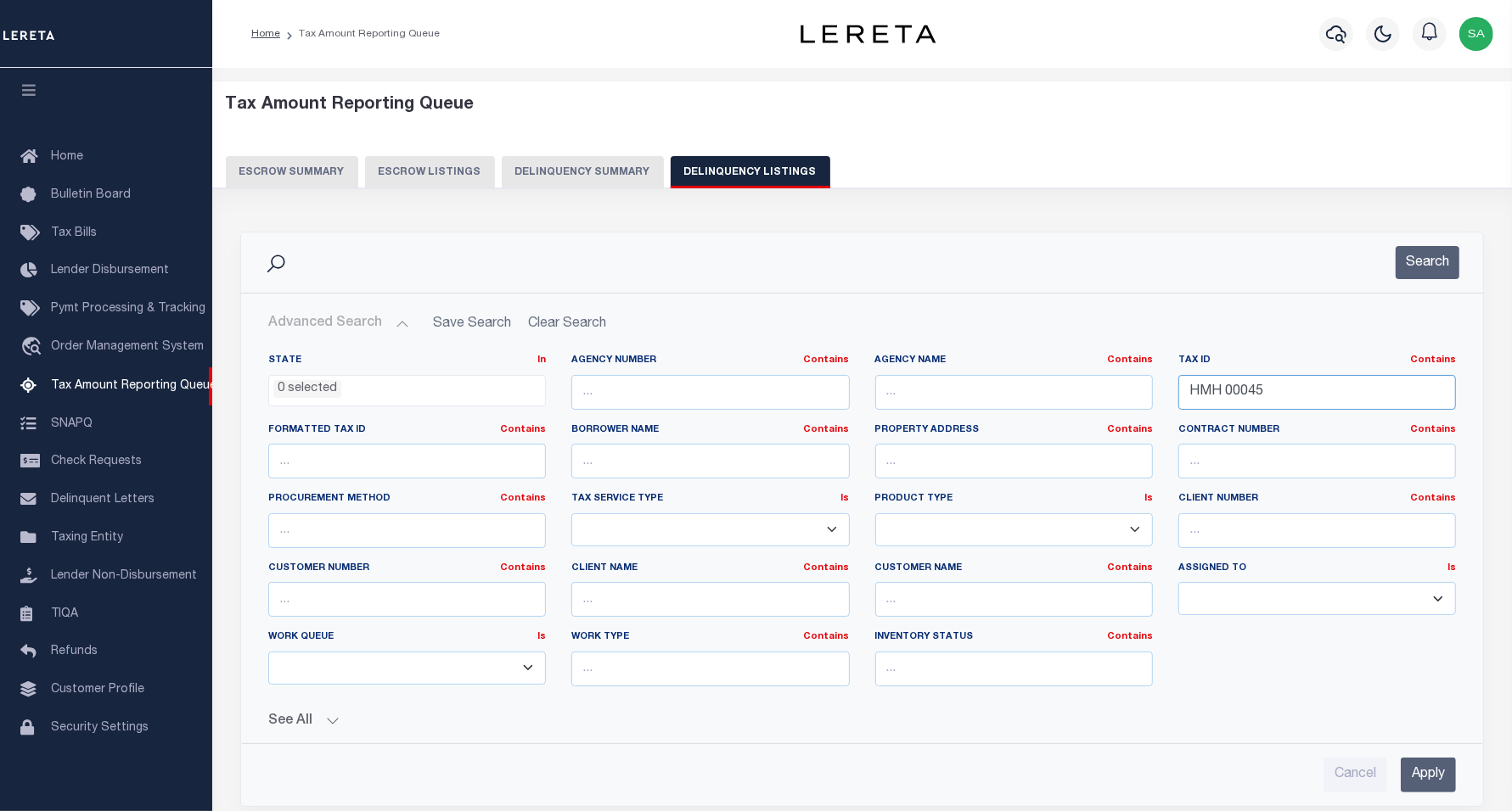
drag, startPoint x: 1292, startPoint y: 386, endPoint x: 1114, endPoint y: 372, distance: 178.5
click at [1114, 372] on div "State In In AK AL AR AZ CA CO CT DC DE FL GA GU HI IA ID IL IN KS [GEOGRAPHIC_D…" at bounding box center [861, 527] width 1213 height 346
paste input "146003717000"
type input "146003717000"
click at [1470, 251] on div "Search" at bounding box center [862, 263] width 1242 height 61
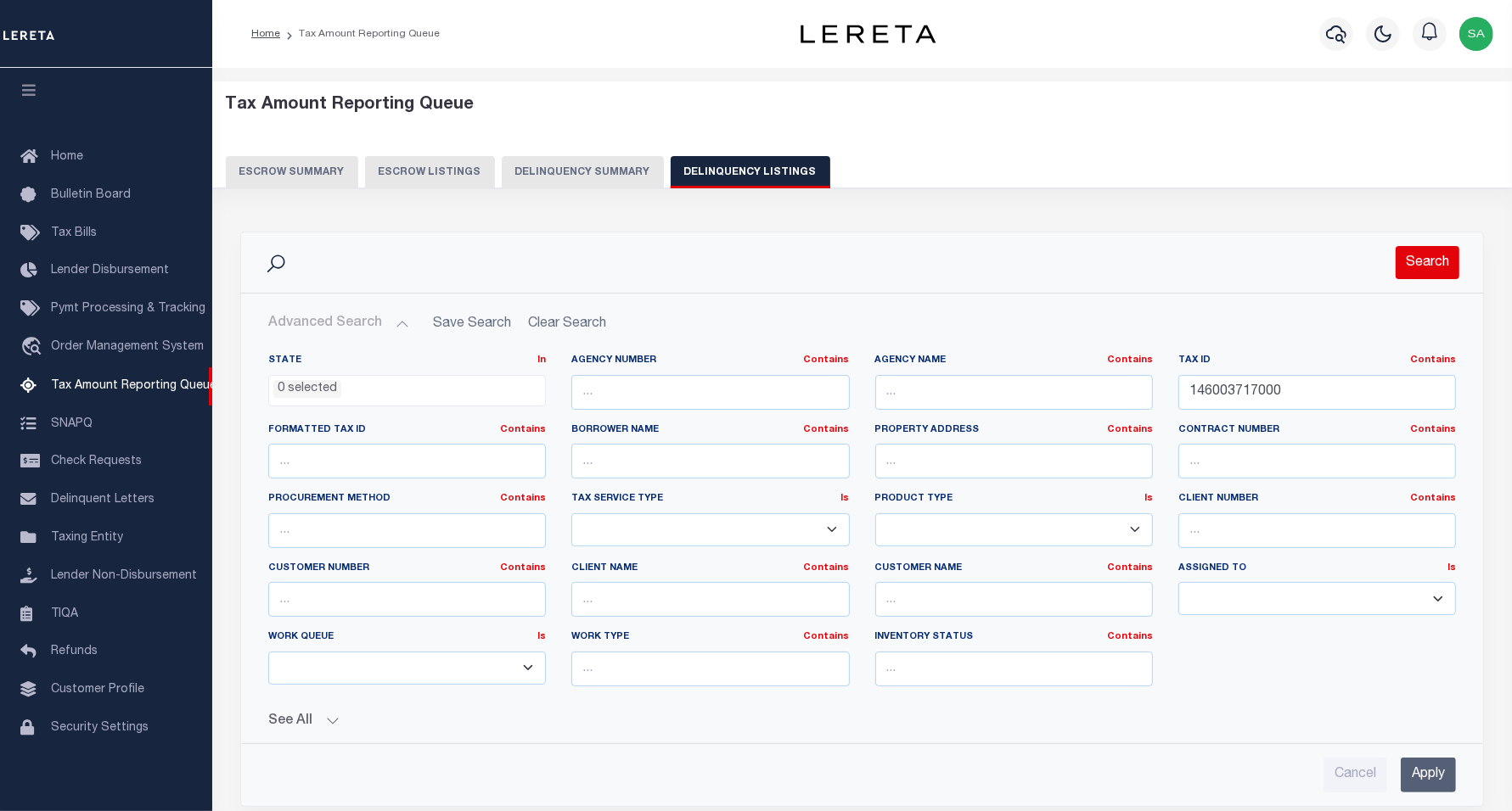
click at [1445, 252] on button "Search" at bounding box center [1427, 262] width 63 height 33
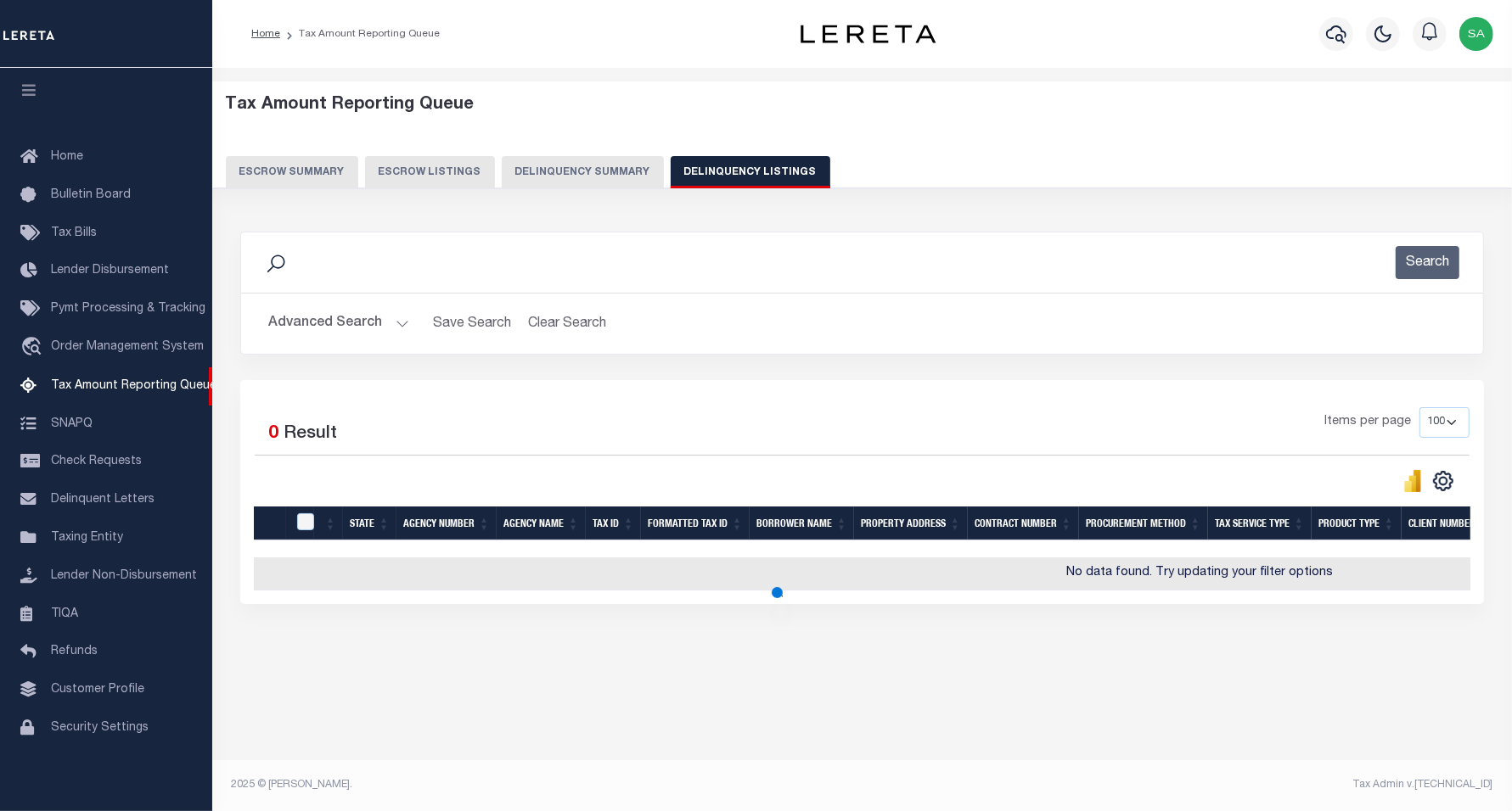
scroll to position [0, 0]
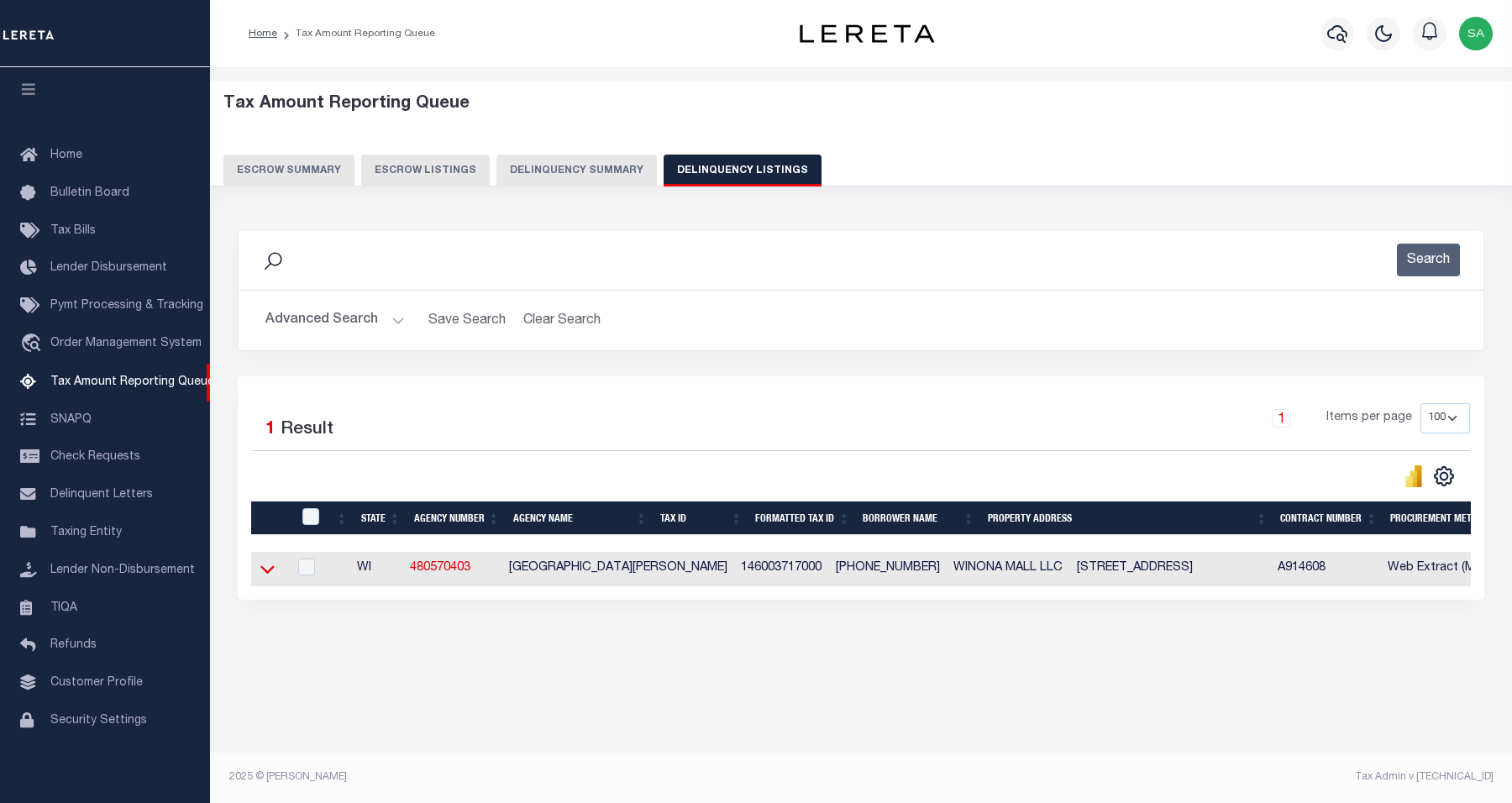
click at [274, 578] on td at bounding box center [268, 569] width 36 height 34
checkbox input "true"
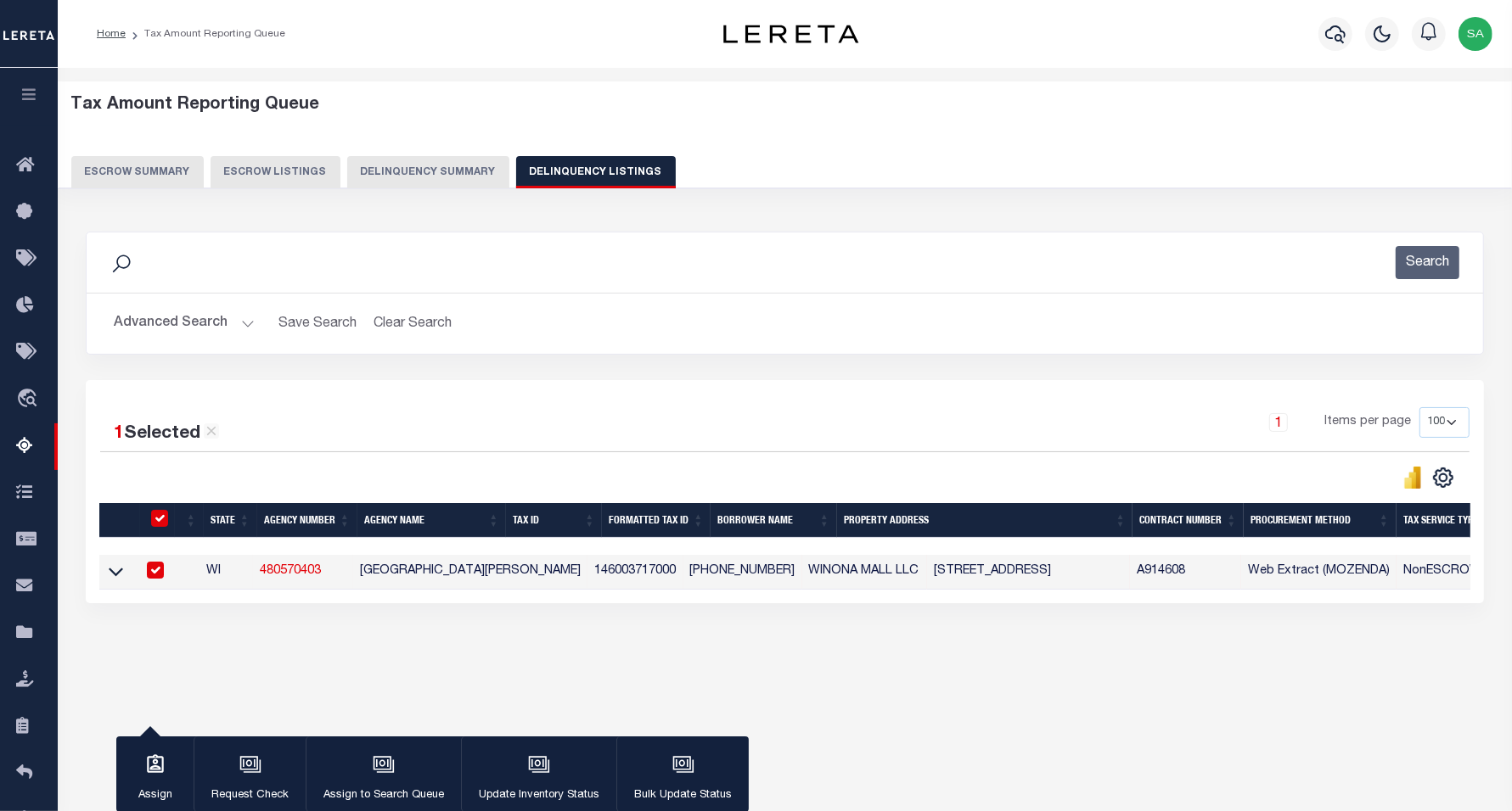
click at [155, 581] on div at bounding box center [154, 571] width 21 height 19
checkbox input "false"
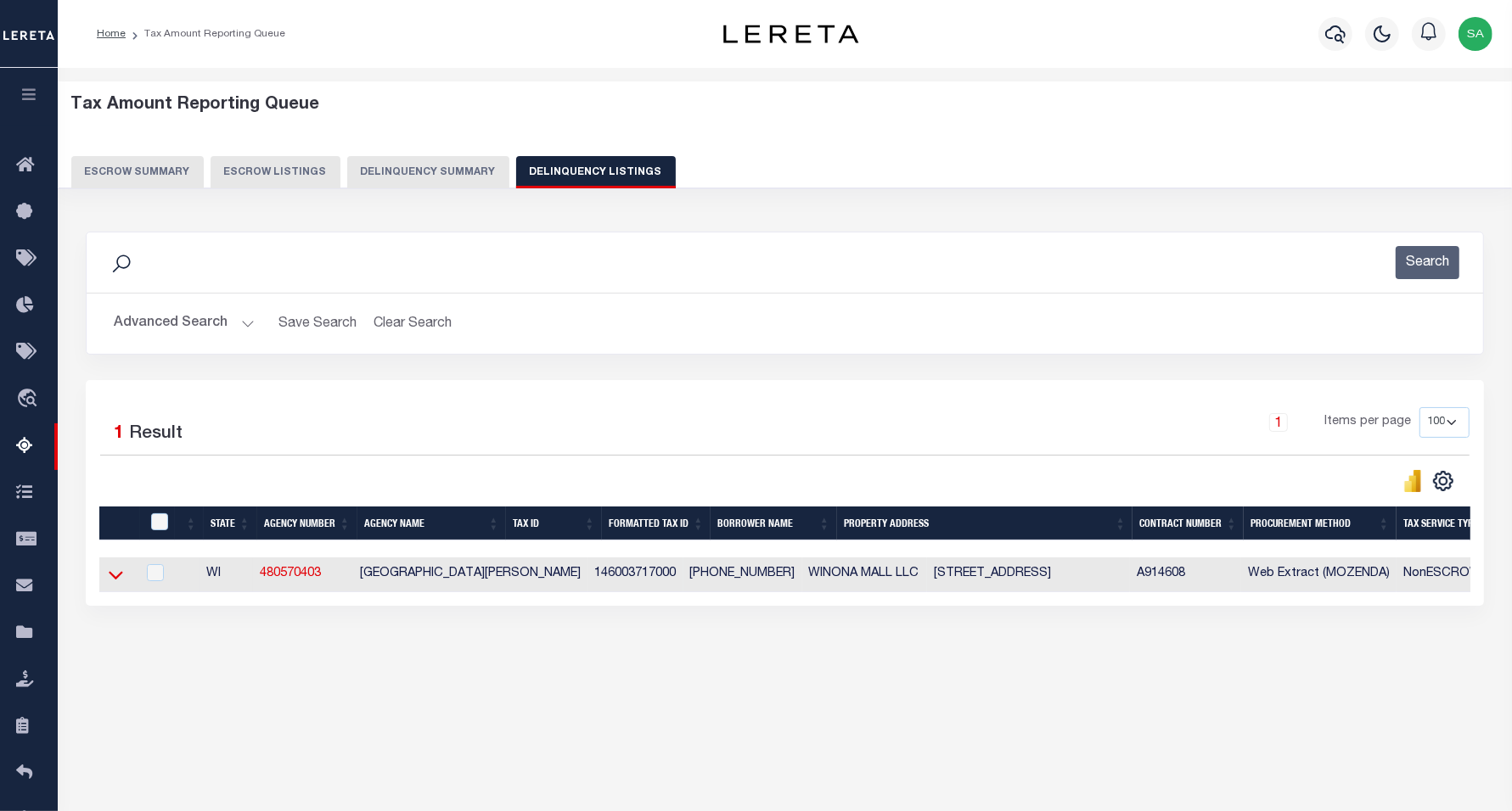
click at [115, 583] on icon at bounding box center [116, 575] width 14 height 18
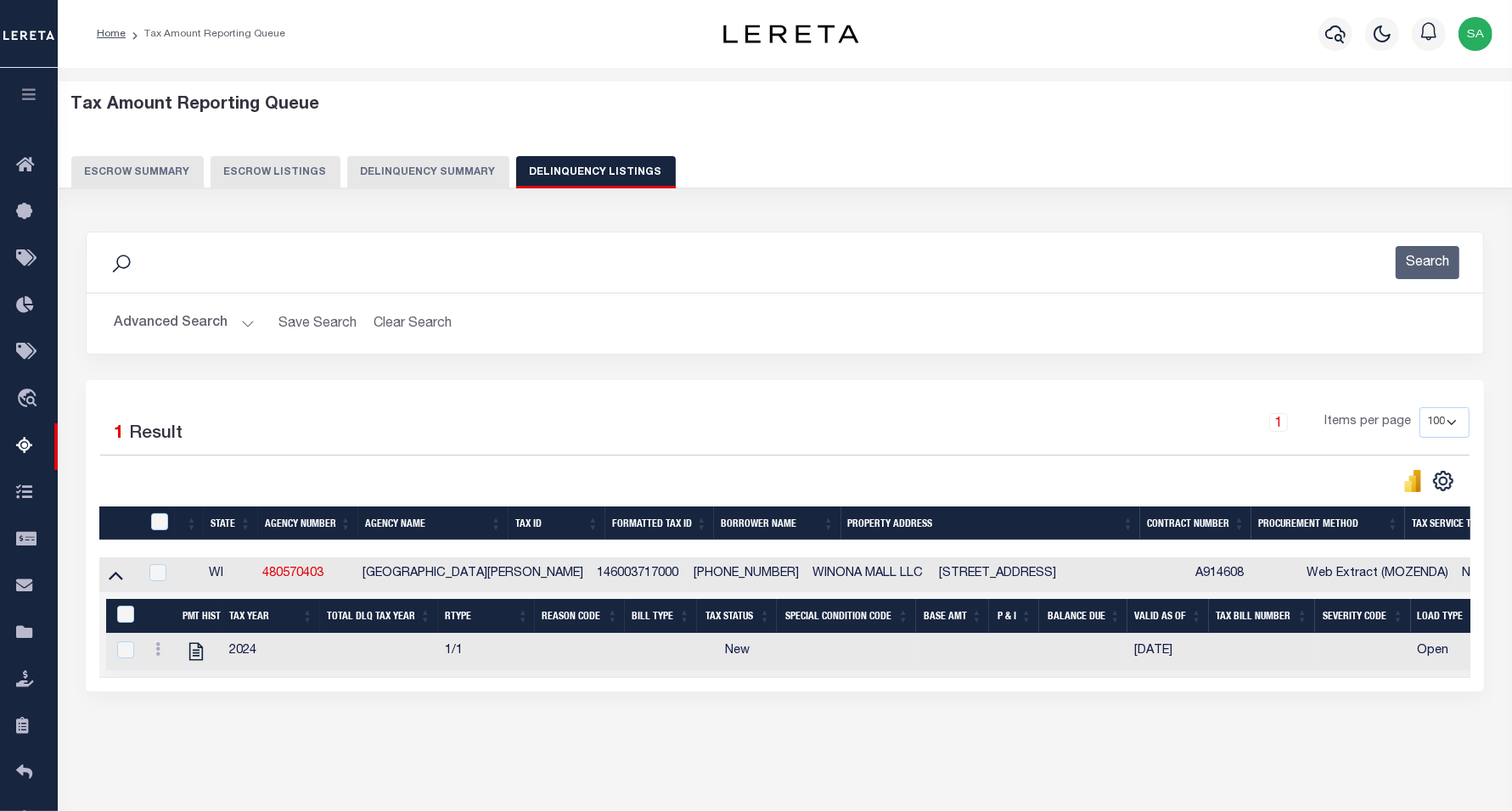
scroll to position [87, 0]
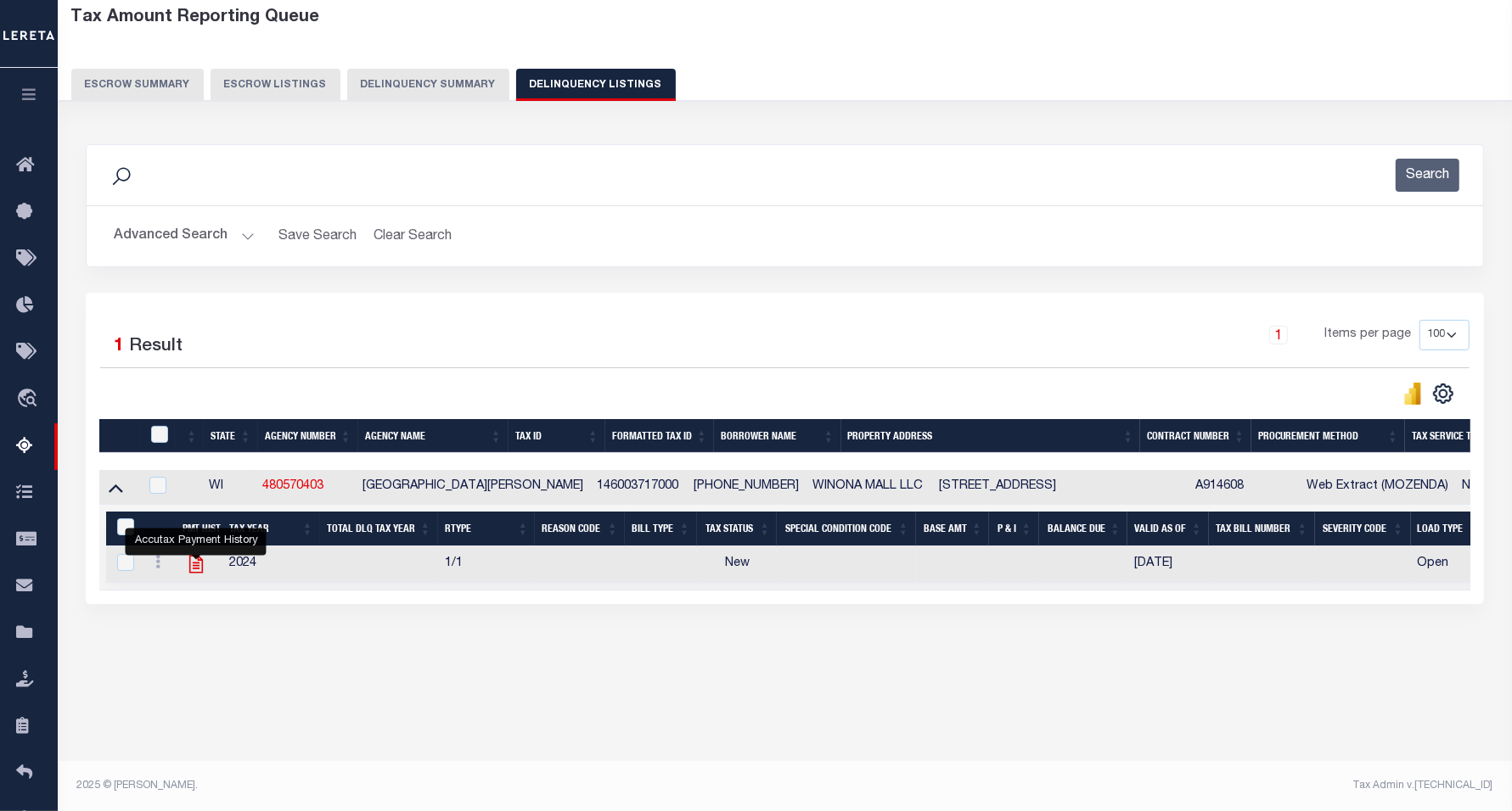
click at [189, 571] on icon "" at bounding box center [195, 565] width 13 height 18
checkbox input "true"
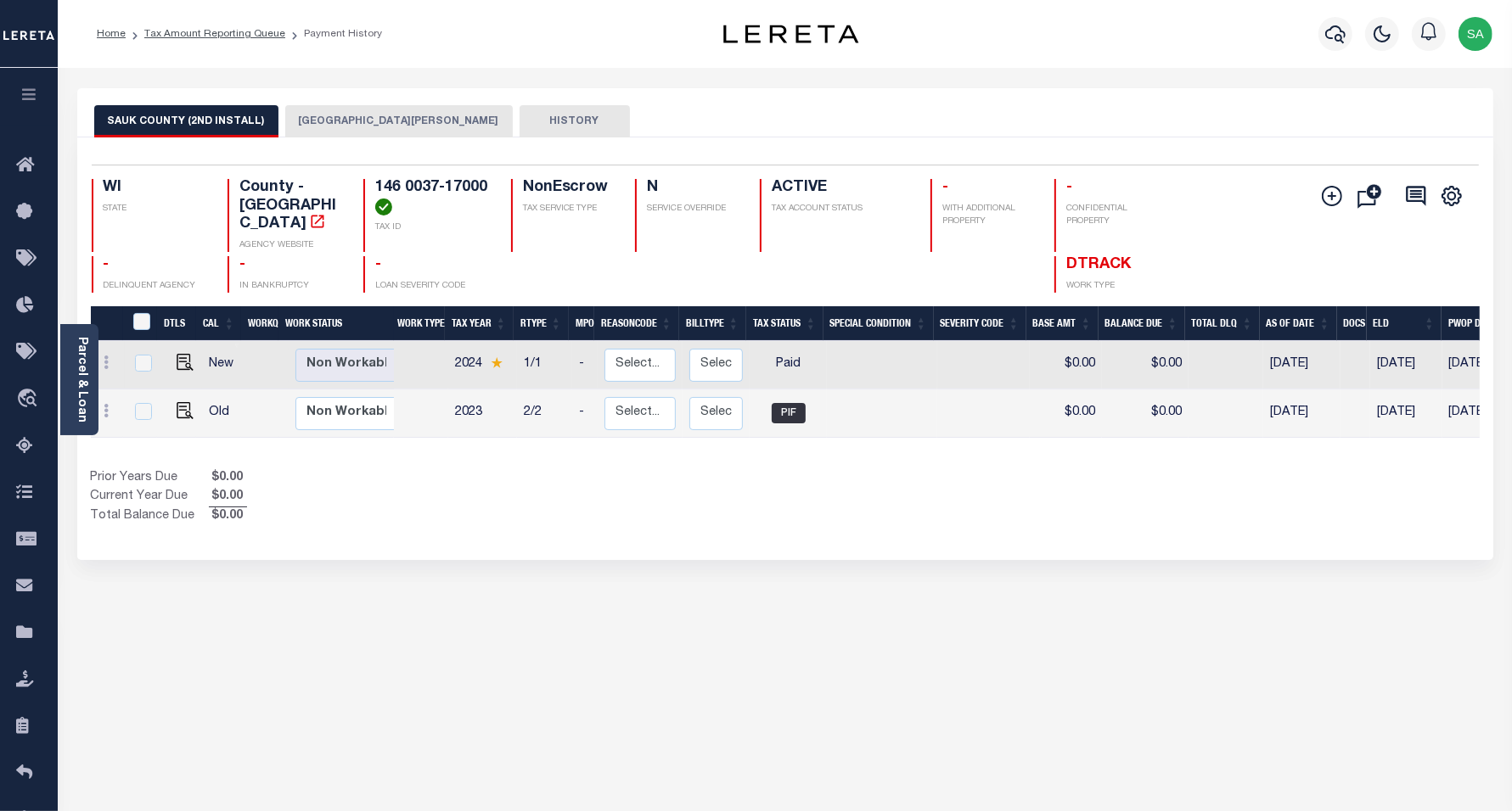
click at [371, 128] on button "[GEOGRAPHIC_DATA][PERSON_NAME]" at bounding box center [399, 121] width 228 height 32
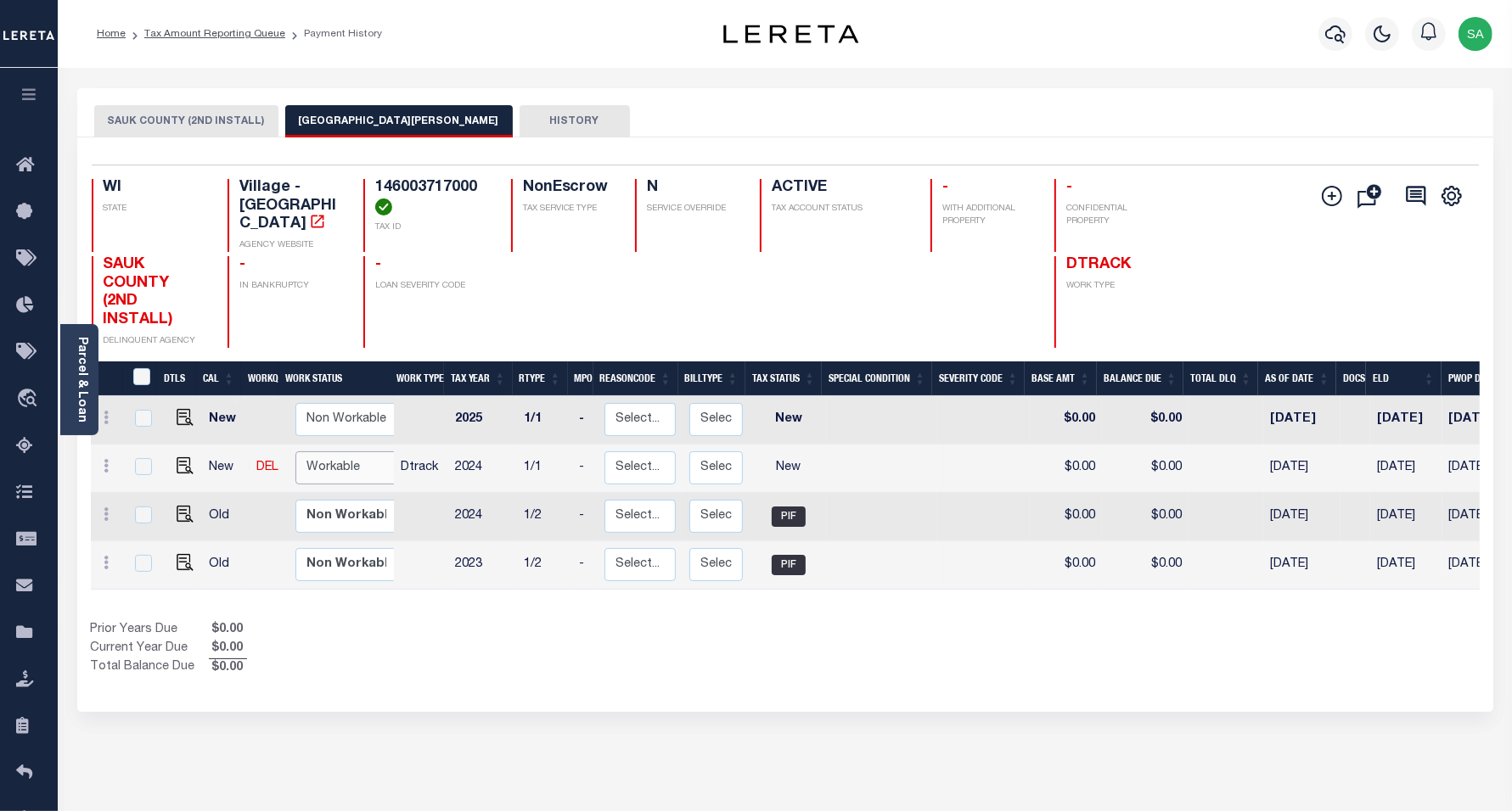
click at [321, 456] on select "Non Workable Workable" at bounding box center [346, 468] width 102 height 33
checkbox input "true"
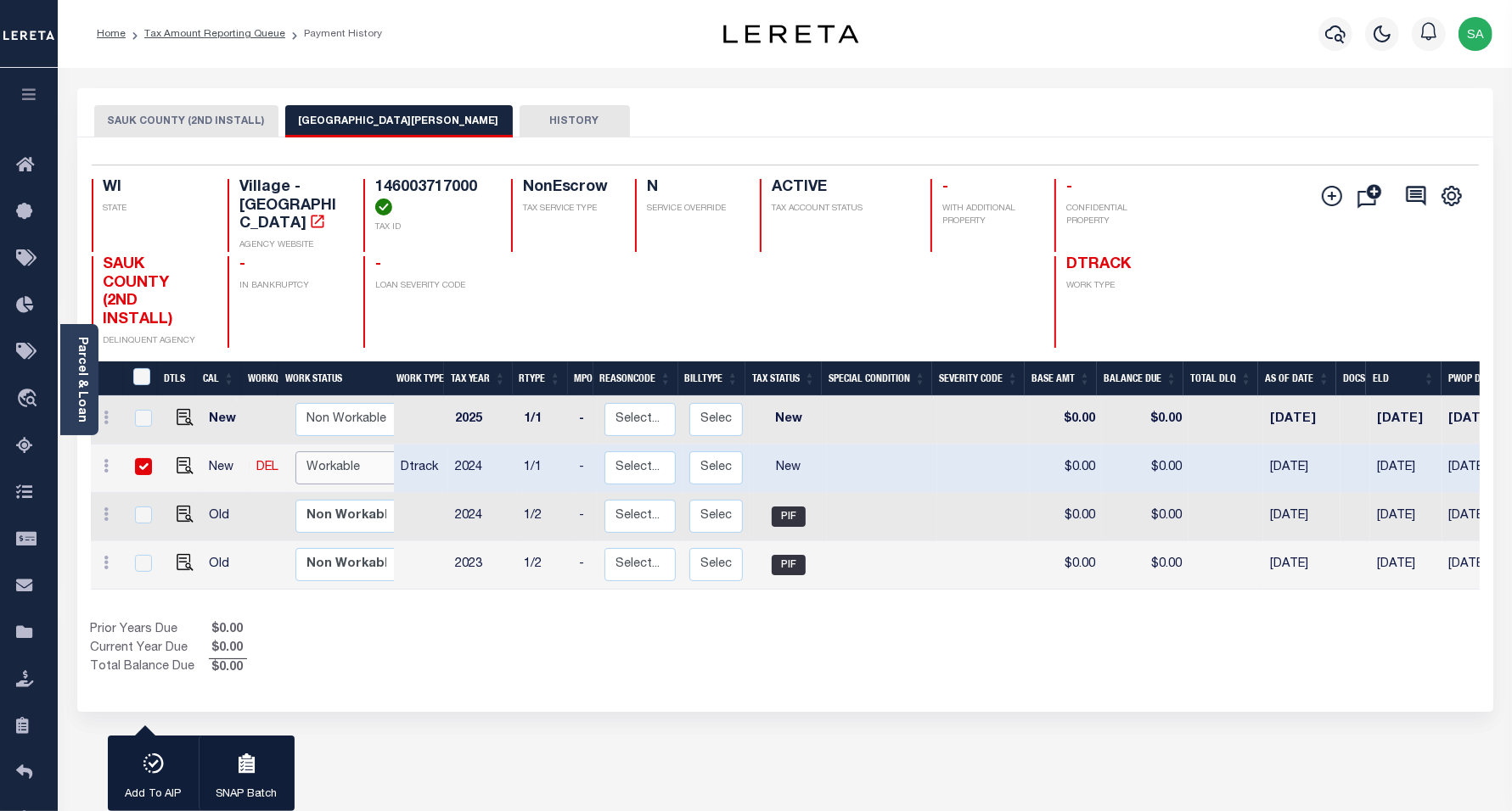
select select "true"
click at [295, 451] on select "Non Workable Workable" at bounding box center [346, 468] width 102 height 33
checkbox input "false"
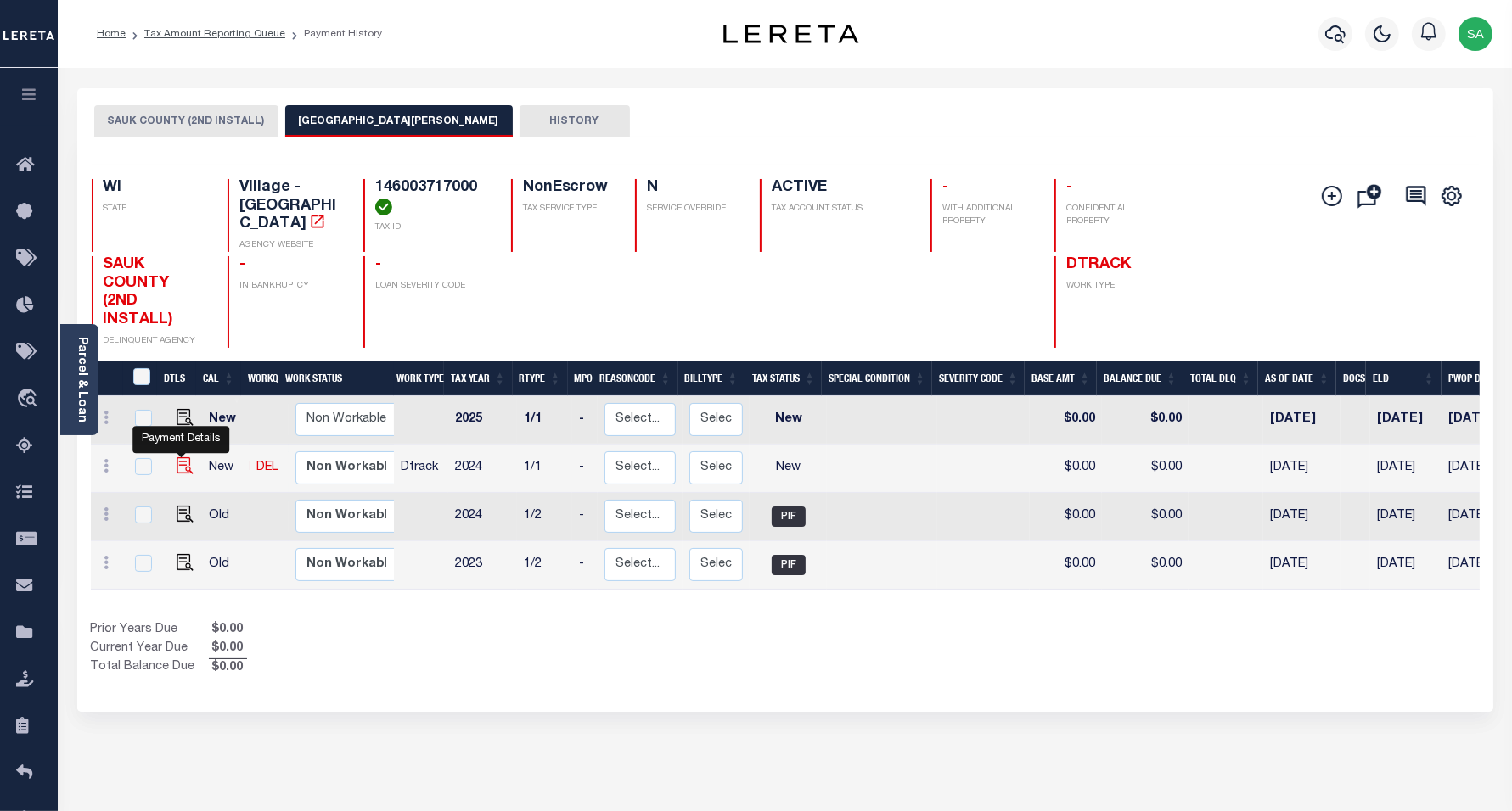
click at [183, 458] on img "" at bounding box center [185, 466] width 17 height 17
checkbox input "true"
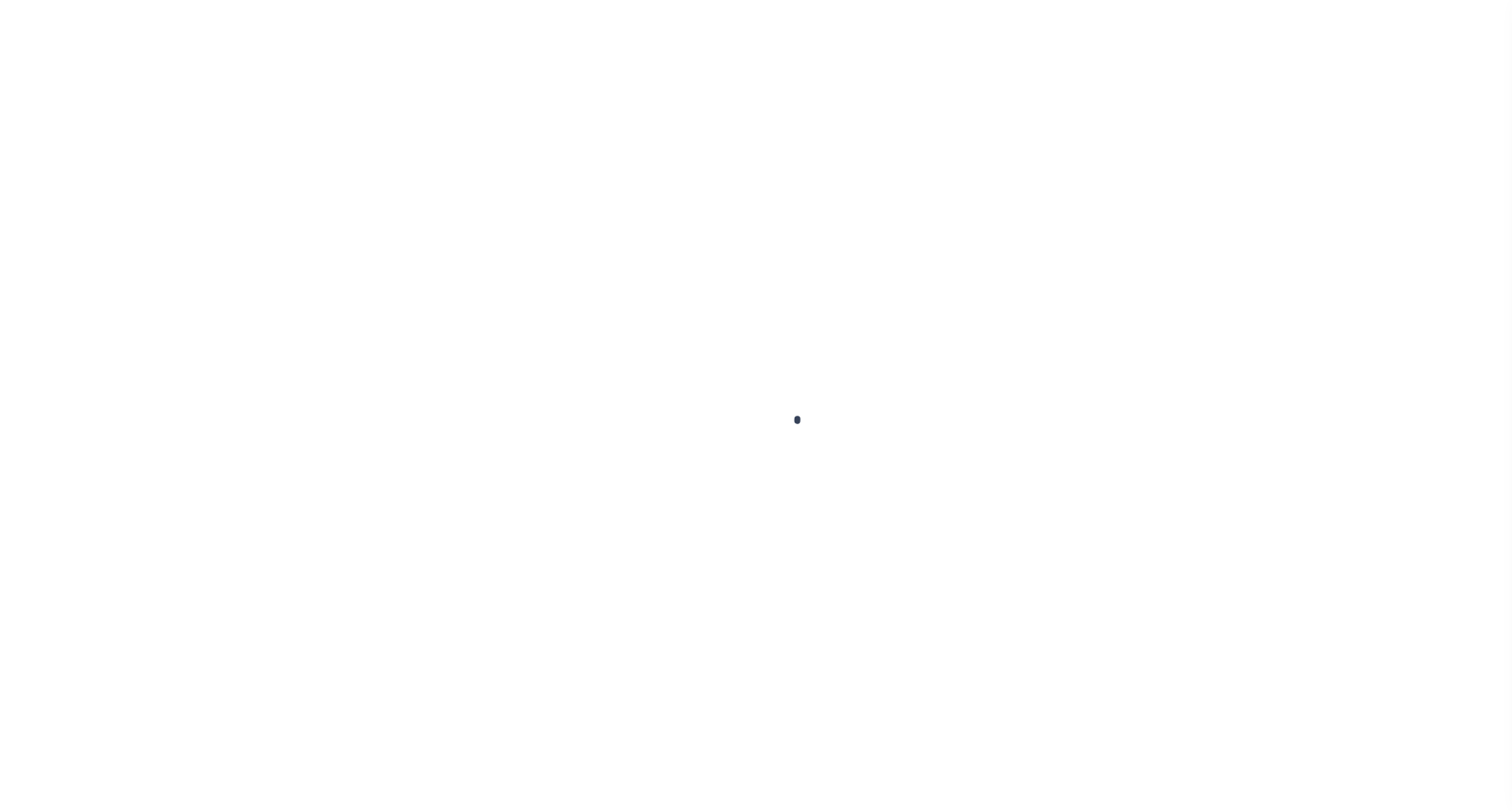
checkbox input "false"
type input "[DATE]"
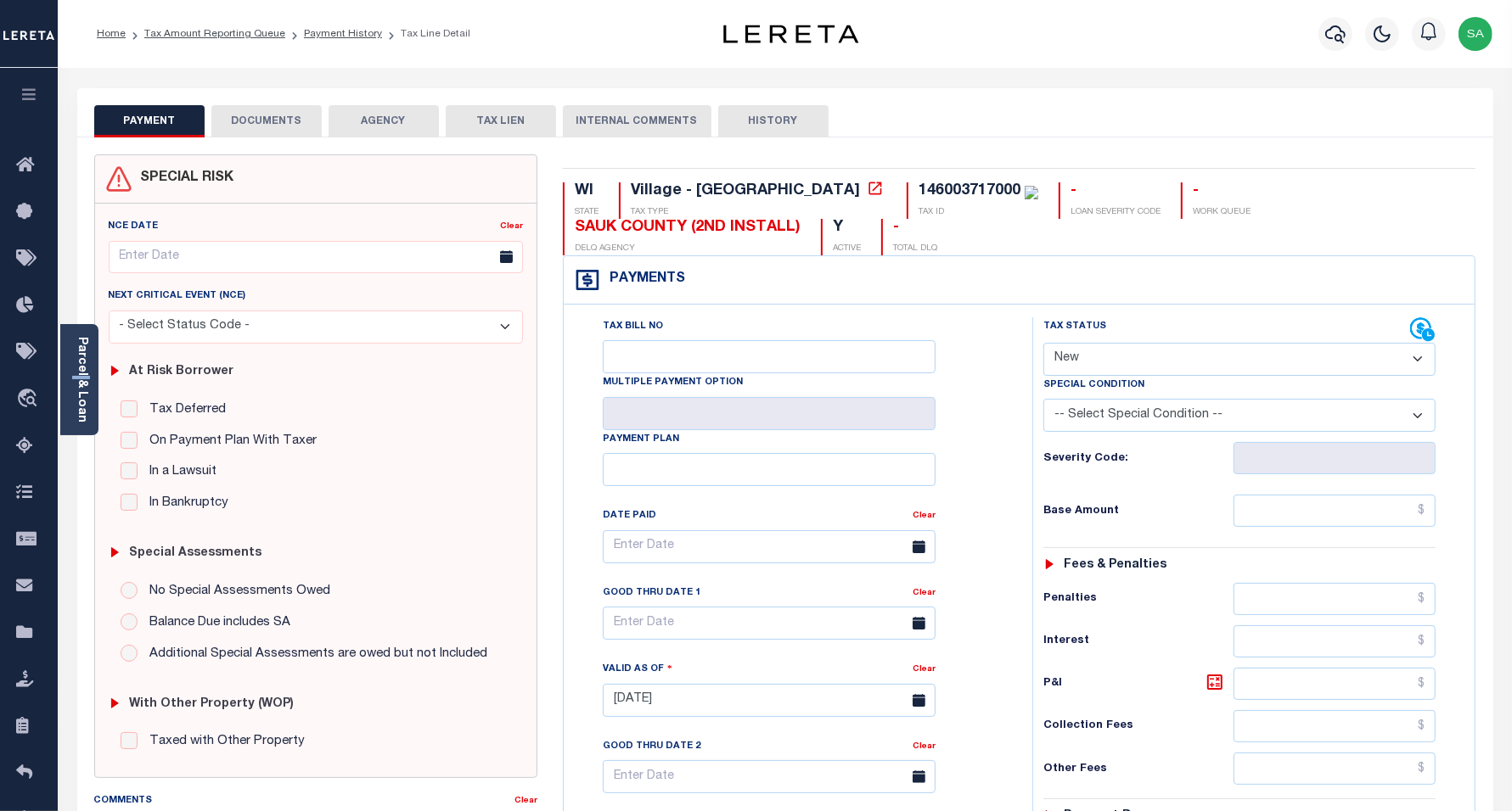
click at [90, 375] on div "Parcel & Loan" at bounding box center [79, 379] width 38 height 112
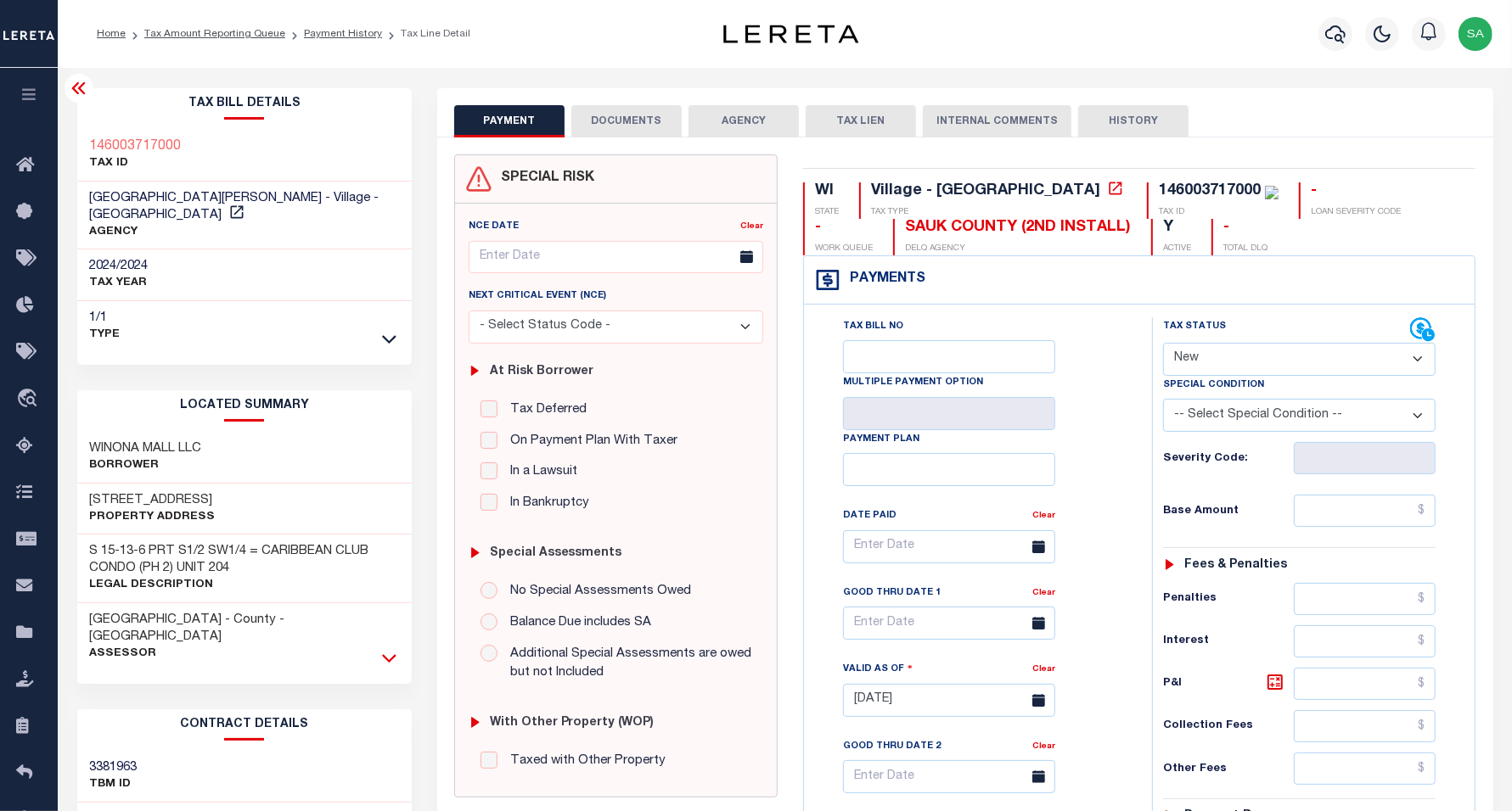
click at [385, 654] on icon at bounding box center [389, 658] width 14 height 9
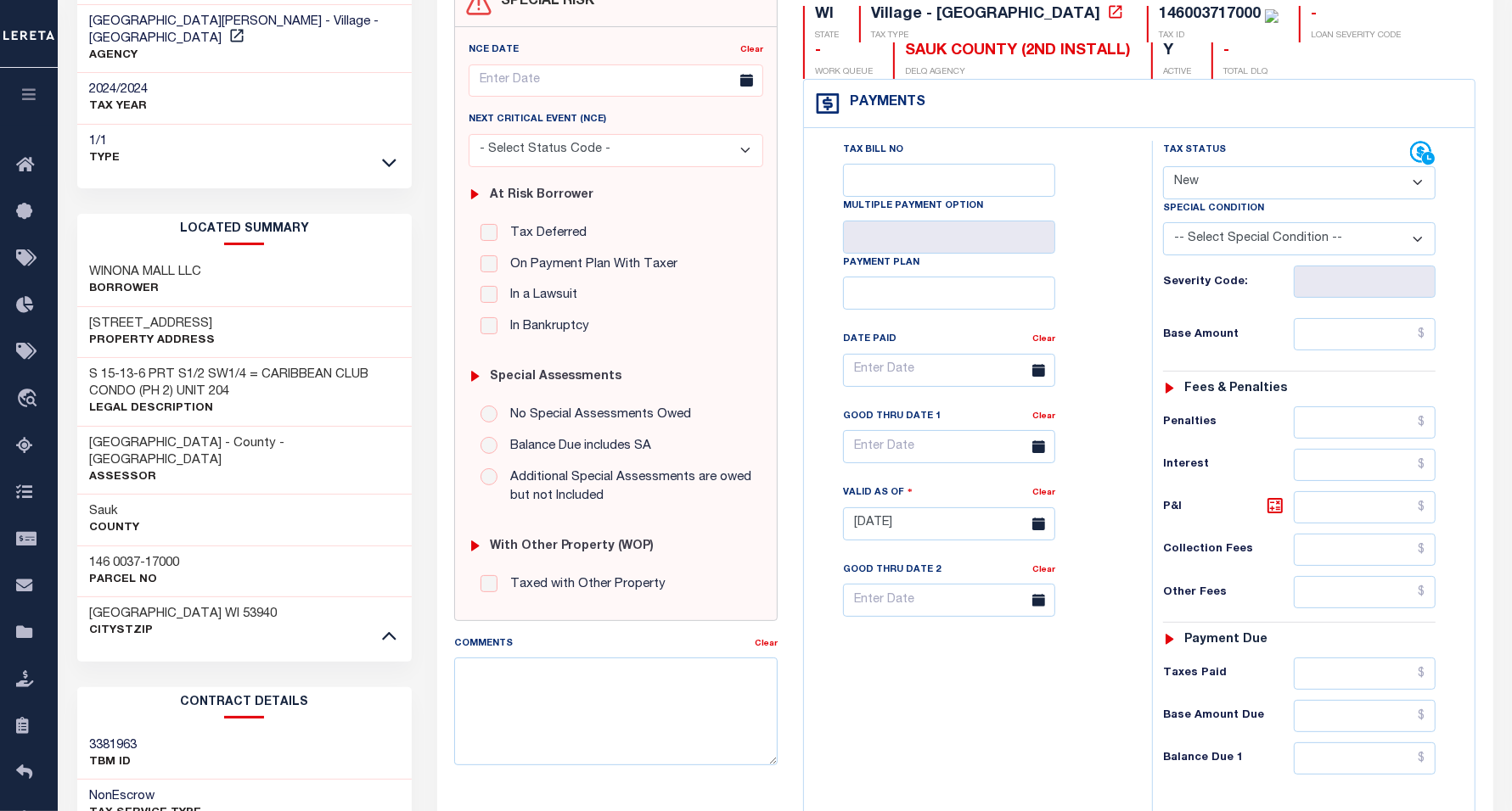
scroll to position [212, 0]
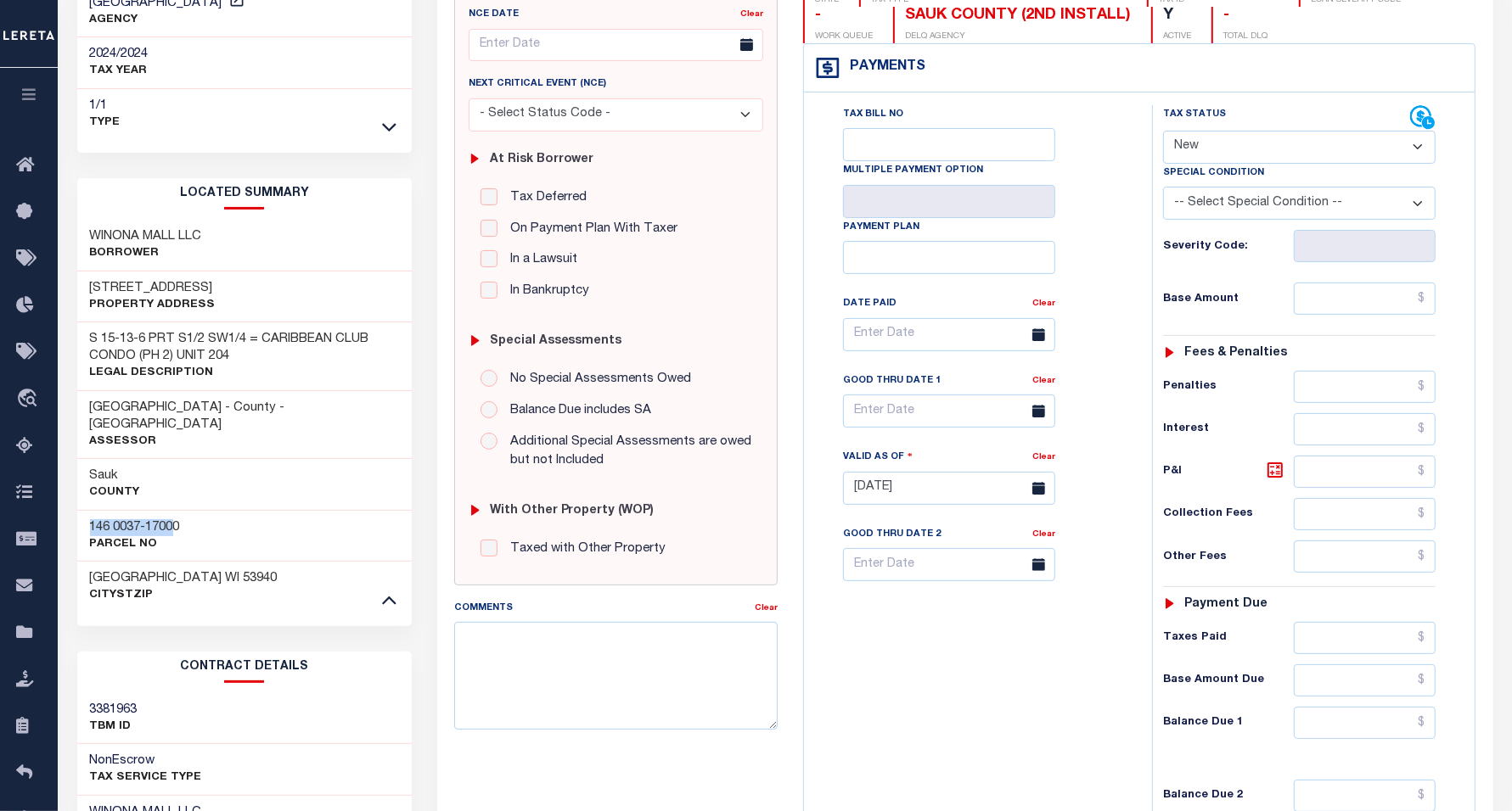
drag, startPoint x: 137, startPoint y: 495, endPoint x: 192, endPoint y: 486, distance: 55.7
click at [192, 510] on div "146 0037-17000 Parcel No" at bounding box center [245, 536] width 336 height 52
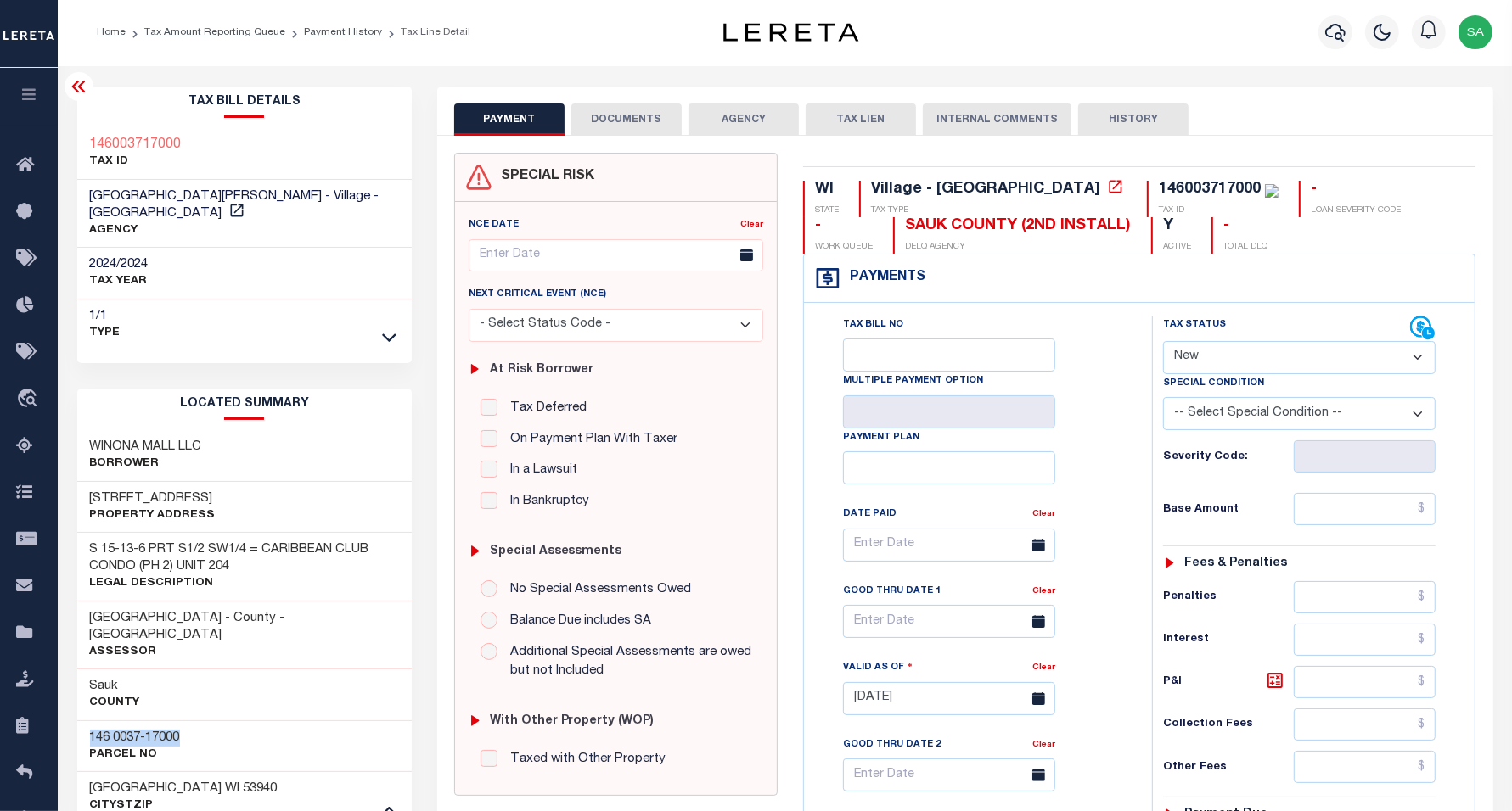
scroll to position [0, 0]
click at [80, 92] on icon at bounding box center [78, 87] width 13 height 12
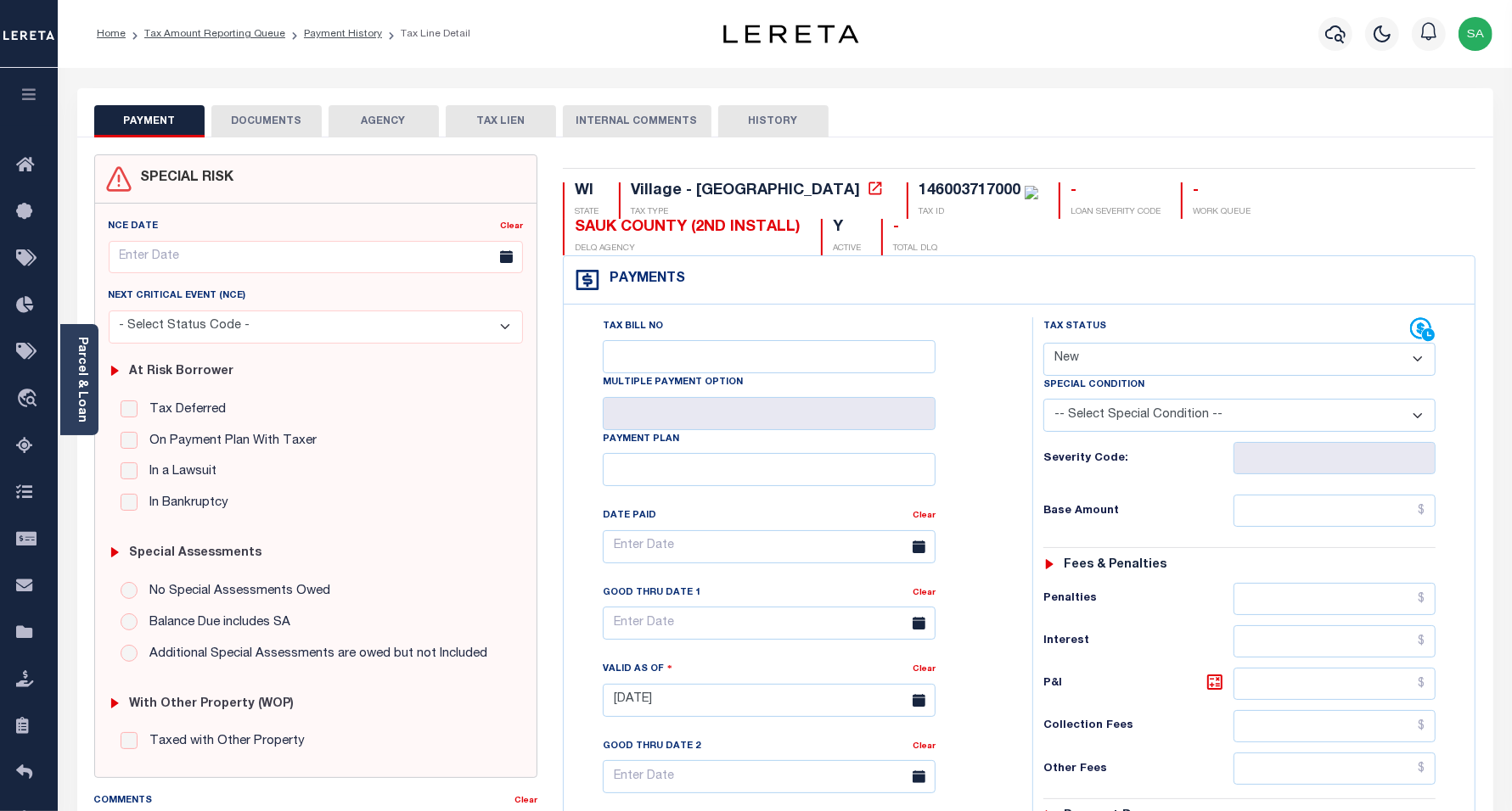
click at [1142, 361] on select "- Select Status Code - Open Due/Unpaid Paid Incomplete No Tax Due Internal Refu…" at bounding box center [1240, 359] width 393 height 33
select select "PYD"
click at [1043, 344] on select "- Select Status Code - Open Due/Unpaid Paid Incomplete No Tax Due Internal Refu…" at bounding box center [1240, 359] width 393 height 33
type input "[DATE]"
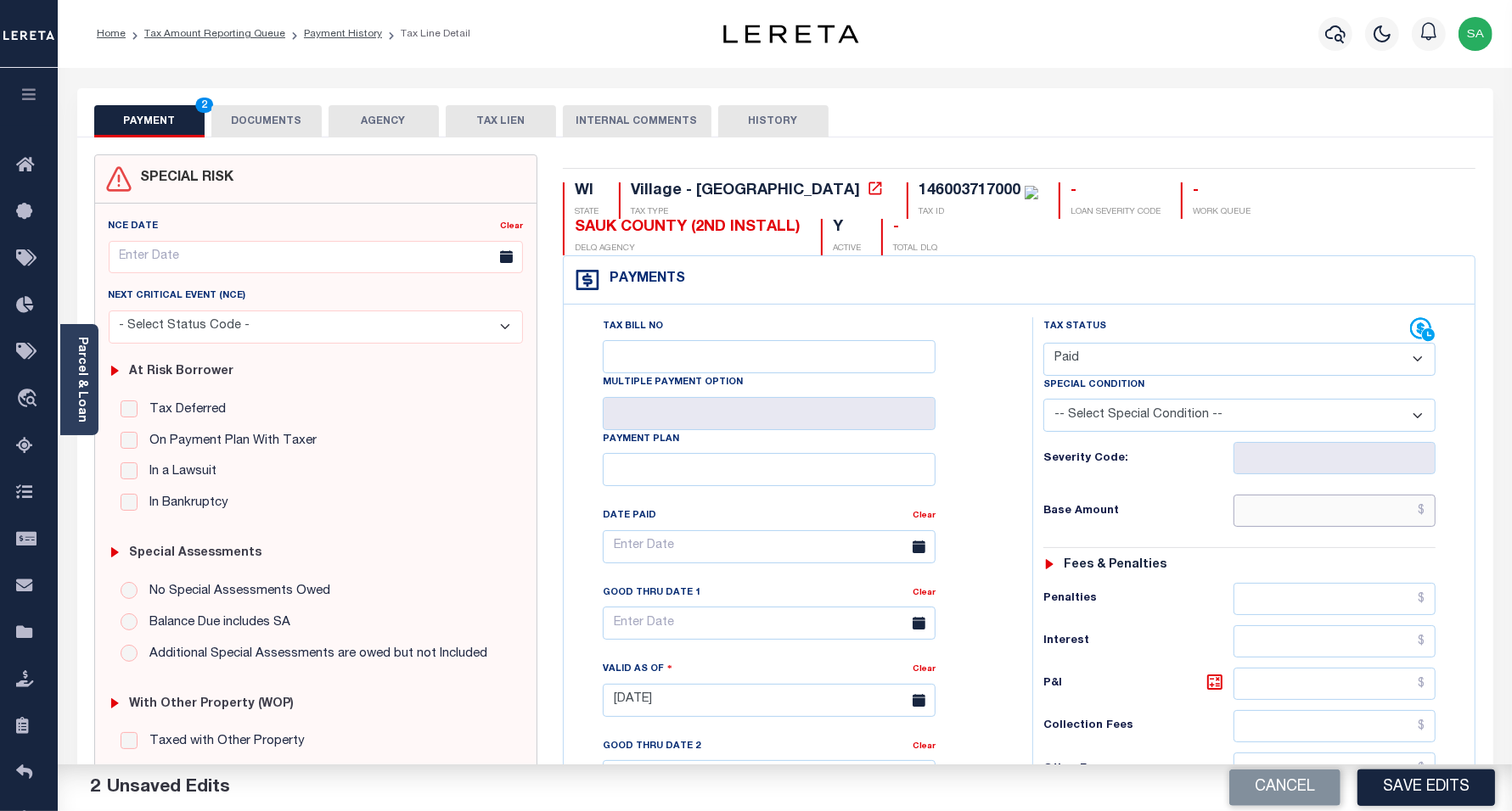
click at [1293, 525] on input "text" at bounding box center [1334, 511] width 202 height 32
click at [1504, 519] on div "PAYMENT 3 DOCUMENTS AGENCY DELINQUENT PAYEE" at bounding box center [785, 721] width 1441 height 1265
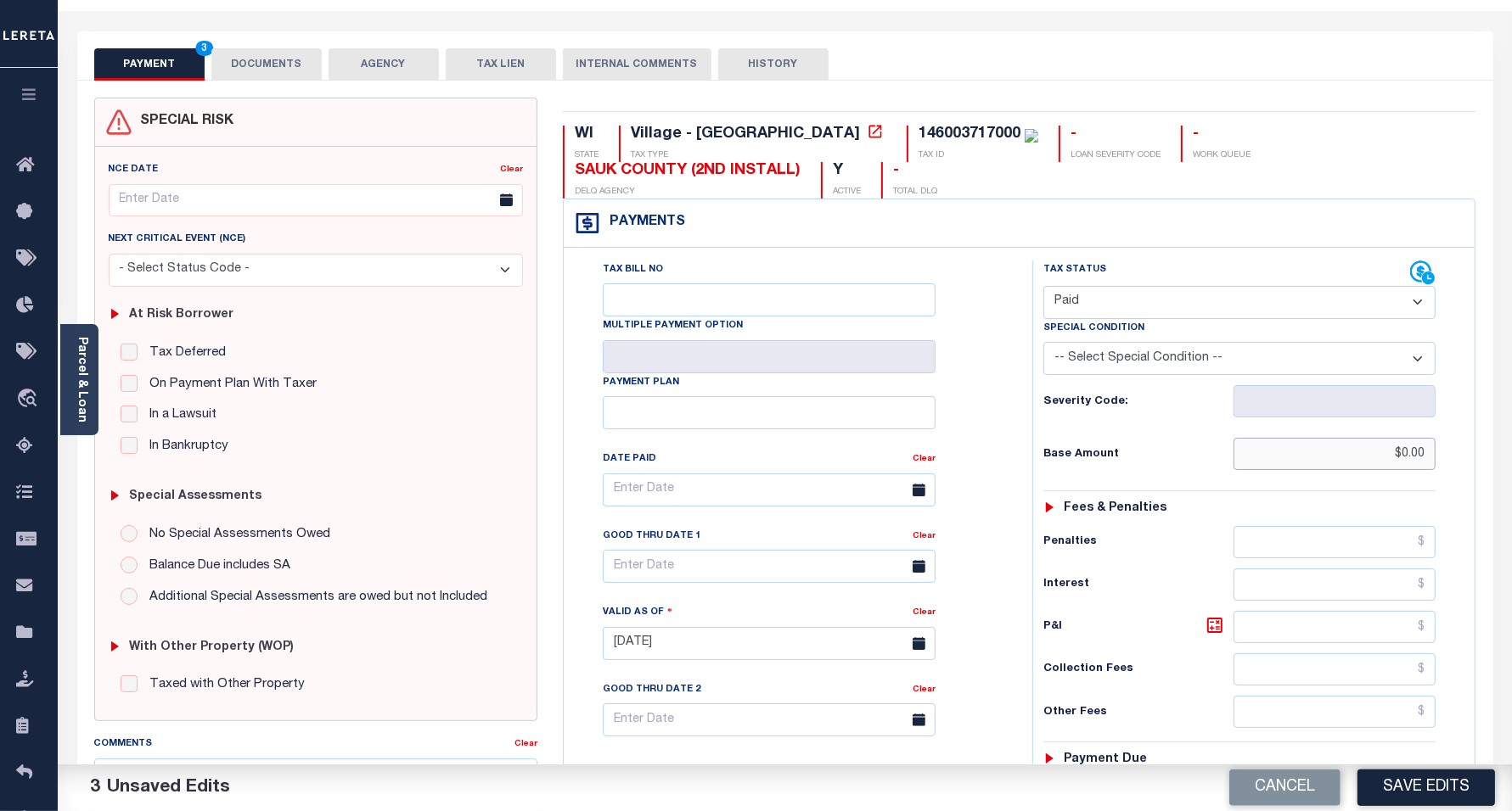
scroll to position [212, 0]
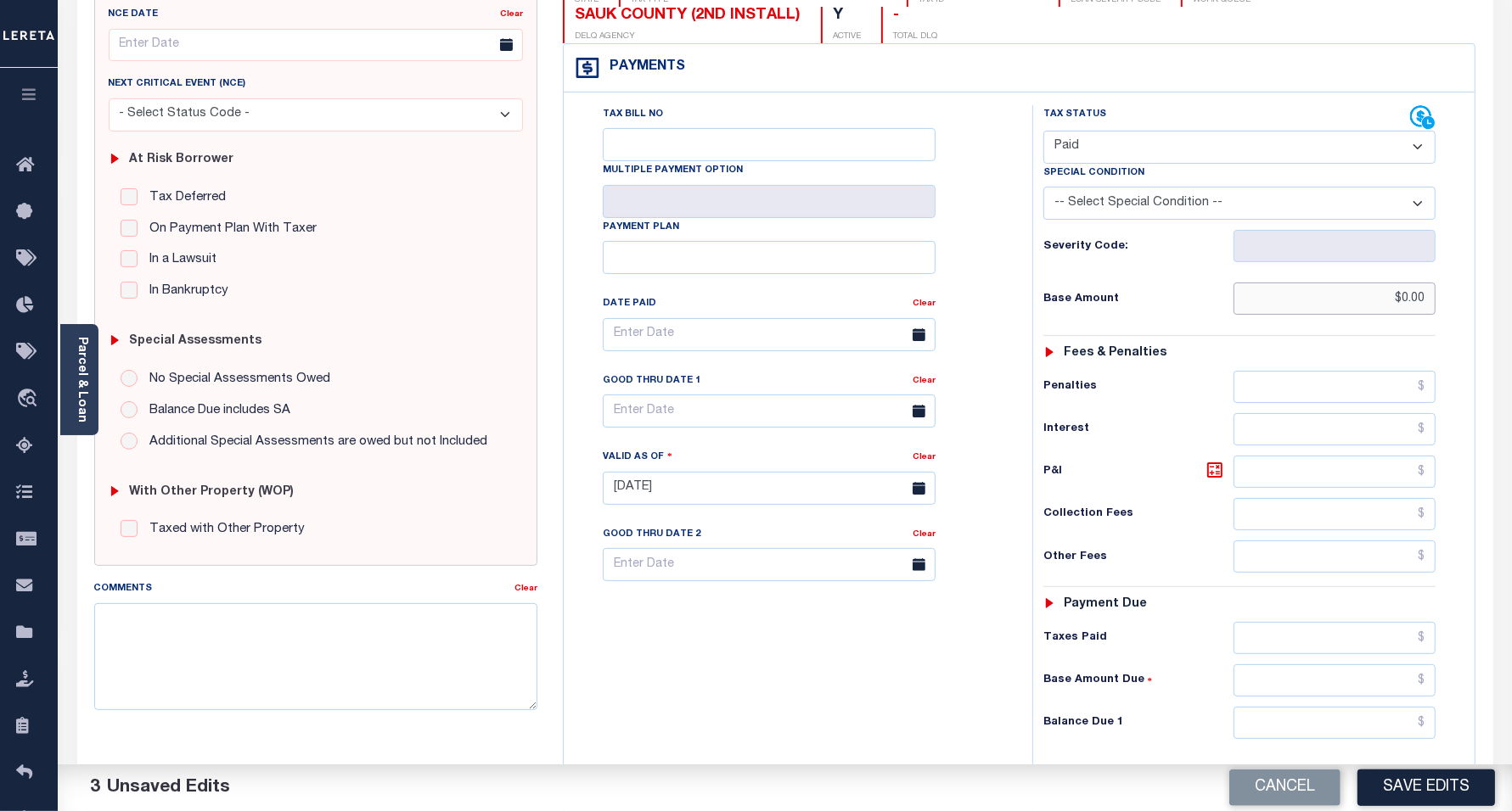
type input "$0.00"
click at [1316, 736] on input "text" at bounding box center [1334, 723] width 202 height 32
type input "$0.00"
click at [760, 690] on div "Tax Bill No Multiple Payment Option Payment Plan Clear" at bounding box center [793, 480] width 452 height 749
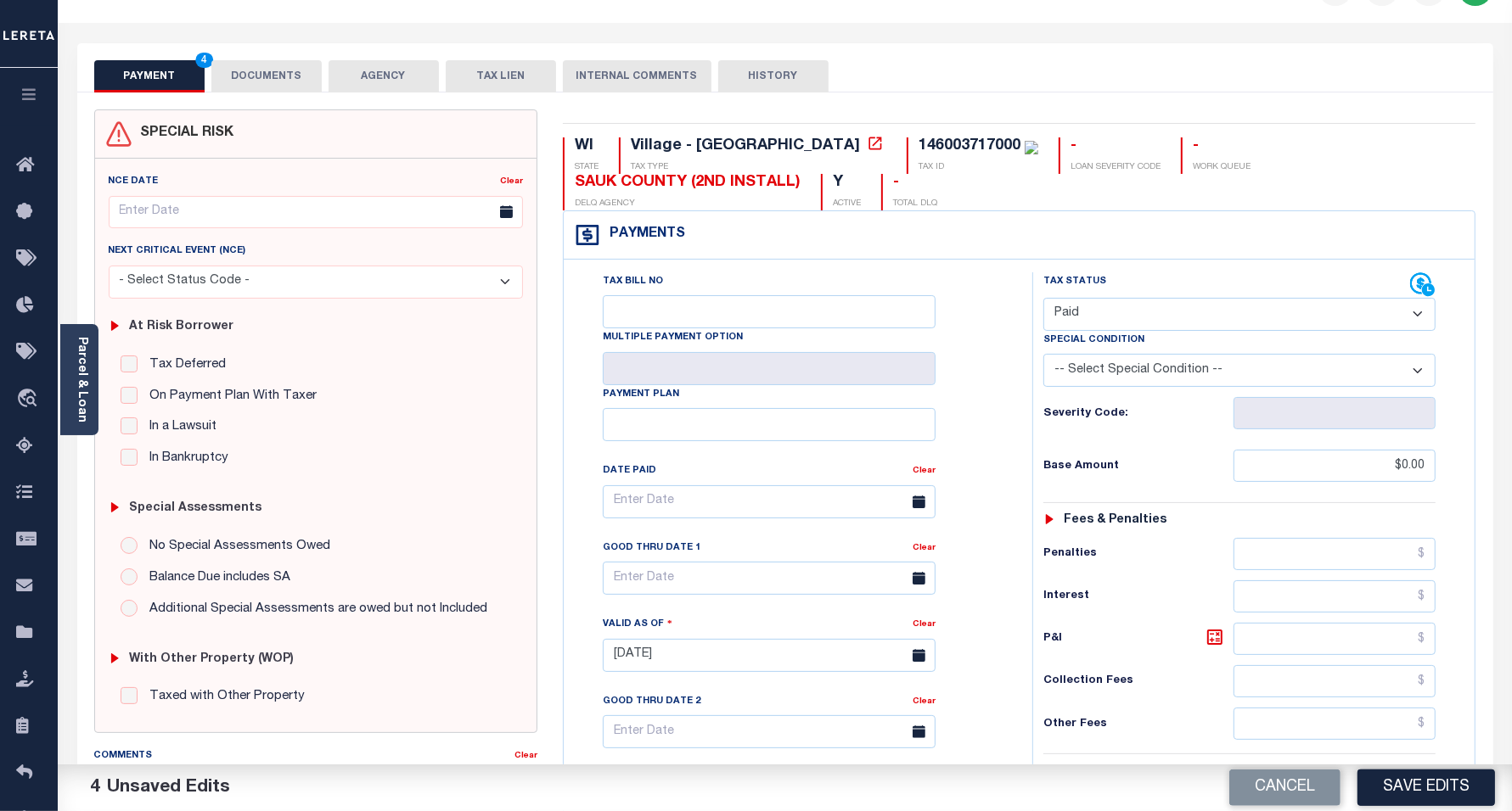
scroll to position [0, 0]
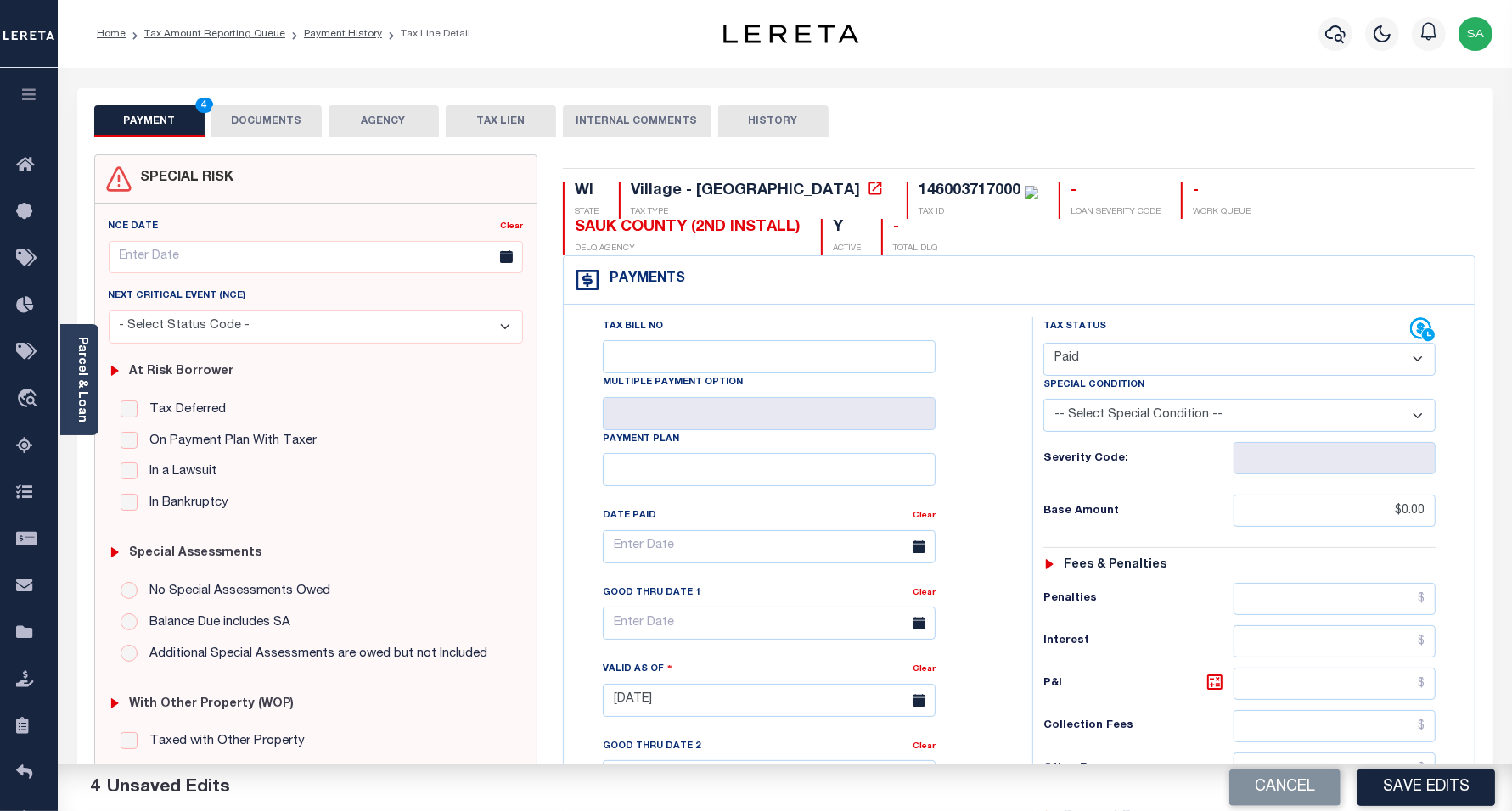
click at [278, 123] on button "DOCUMENTS" at bounding box center [267, 121] width 111 height 32
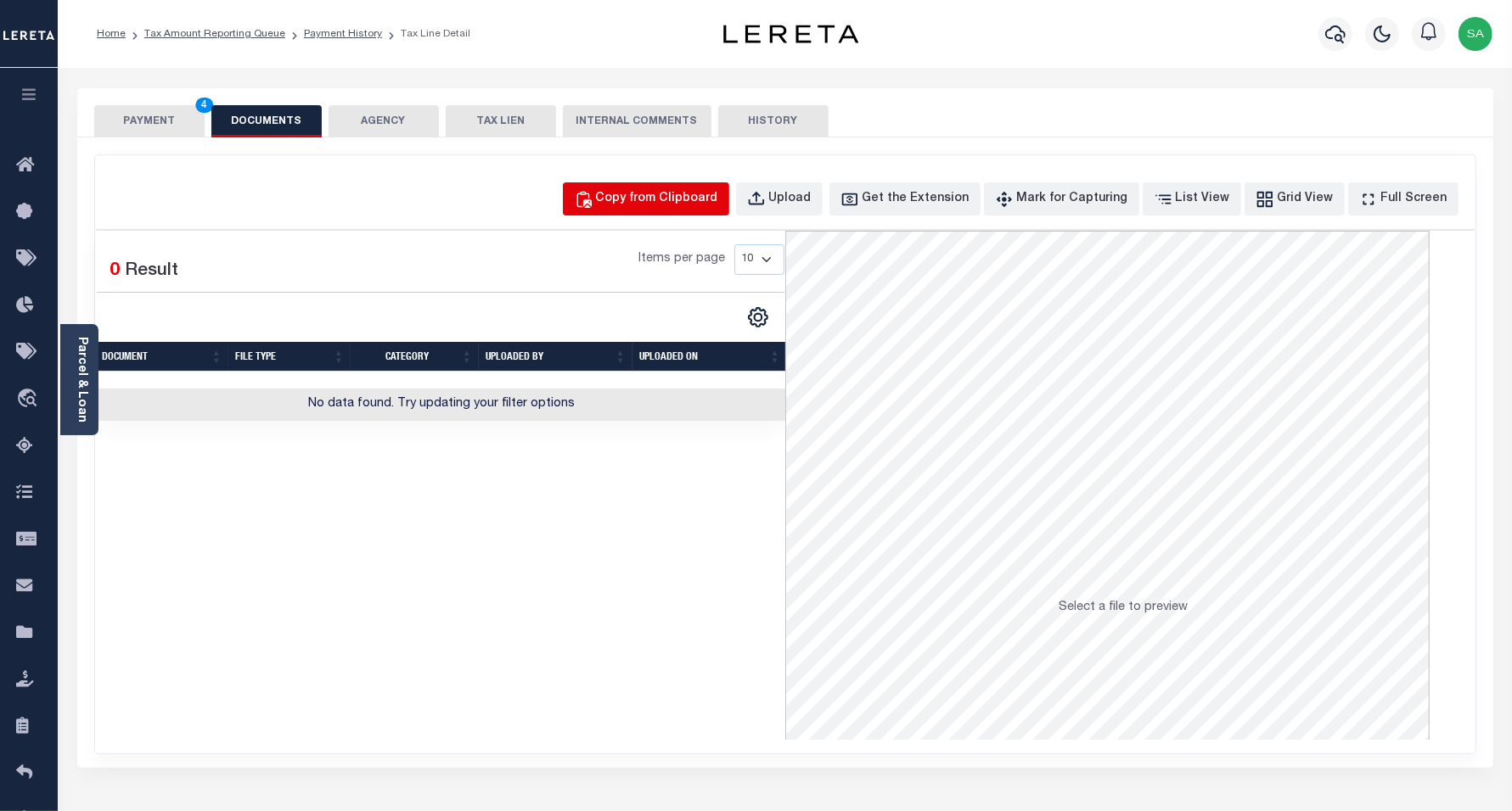
click at [644, 212] on button "Copy from Clipboard" at bounding box center [646, 199] width 166 height 33
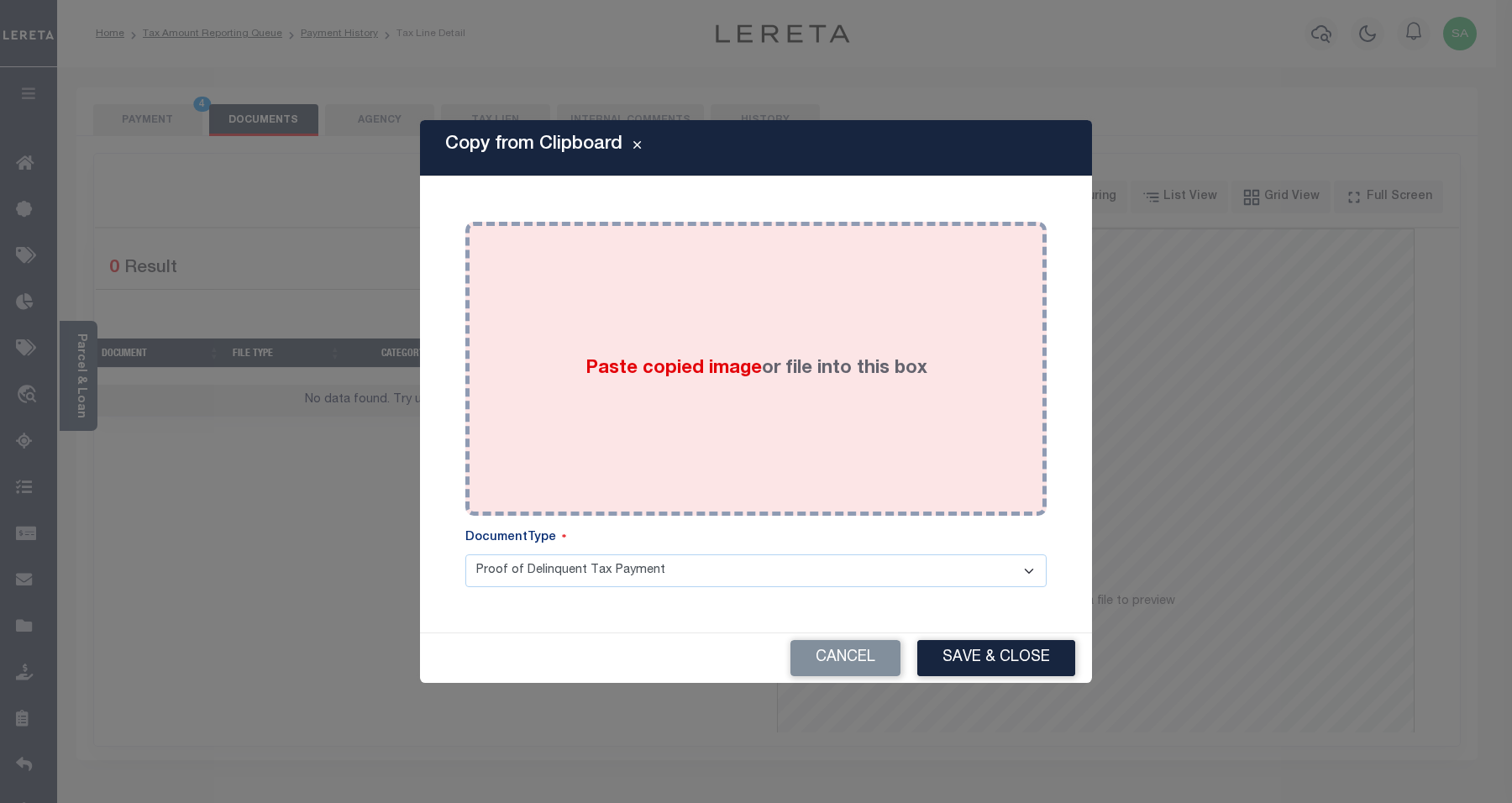
click at [702, 362] on span "Paste copied image" at bounding box center [674, 368] width 177 height 19
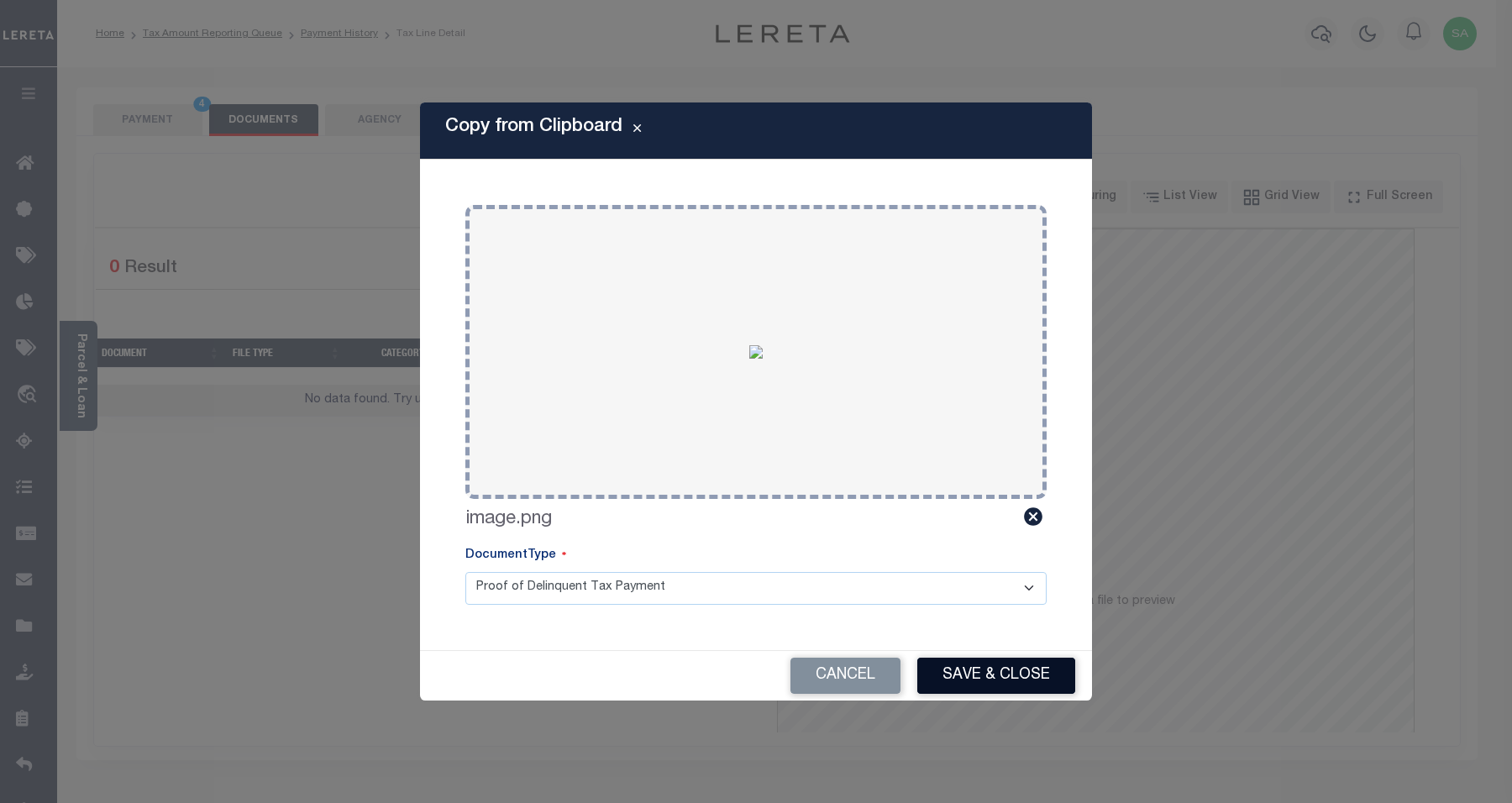
click at [983, 675] on button "Save & Close" at bounding box center [996, 676] width 158 height 36
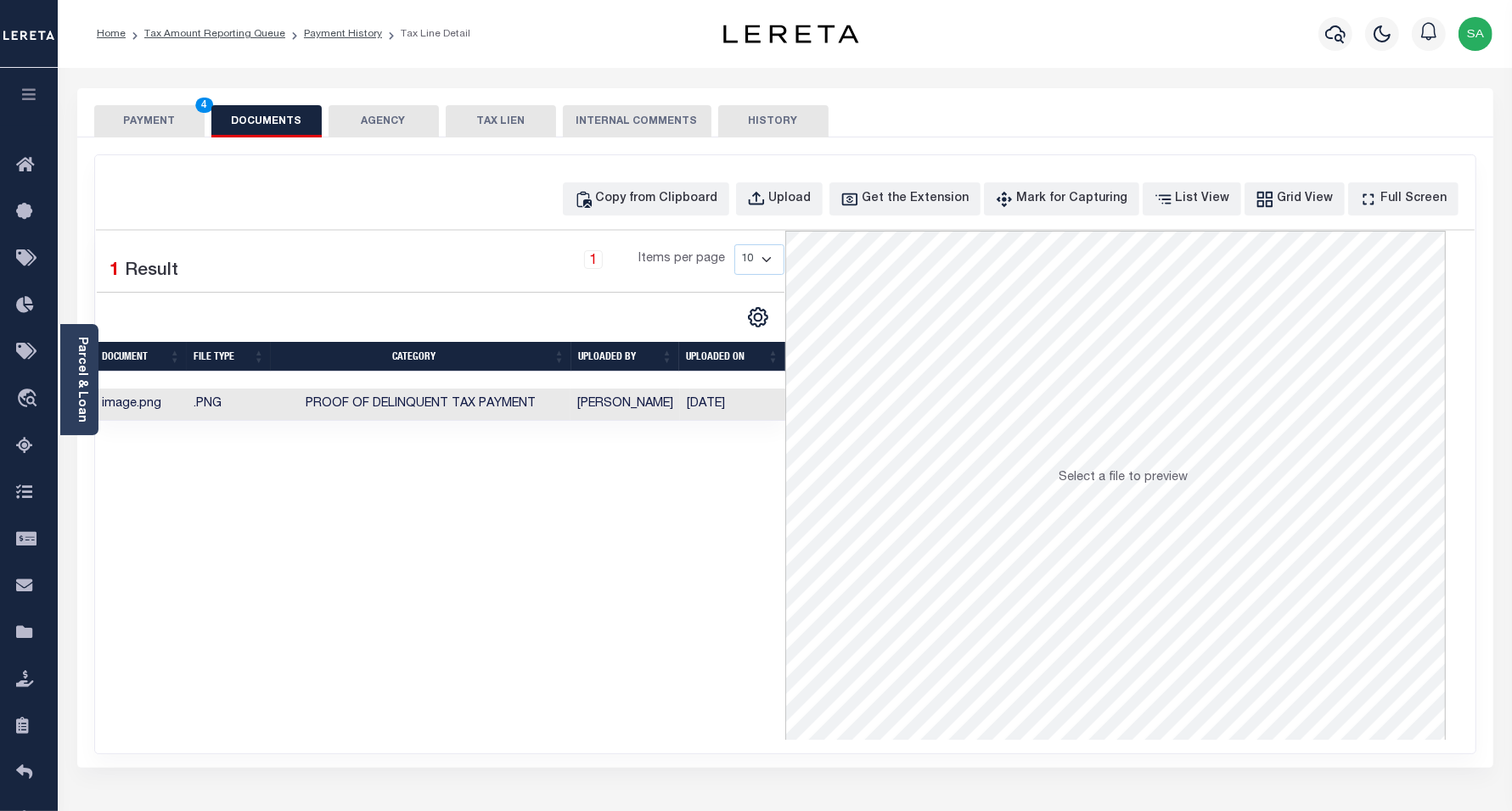
click at [154, 124] on button "PAYMENT 4" at bounding box center [150, 121] width 111 height 32
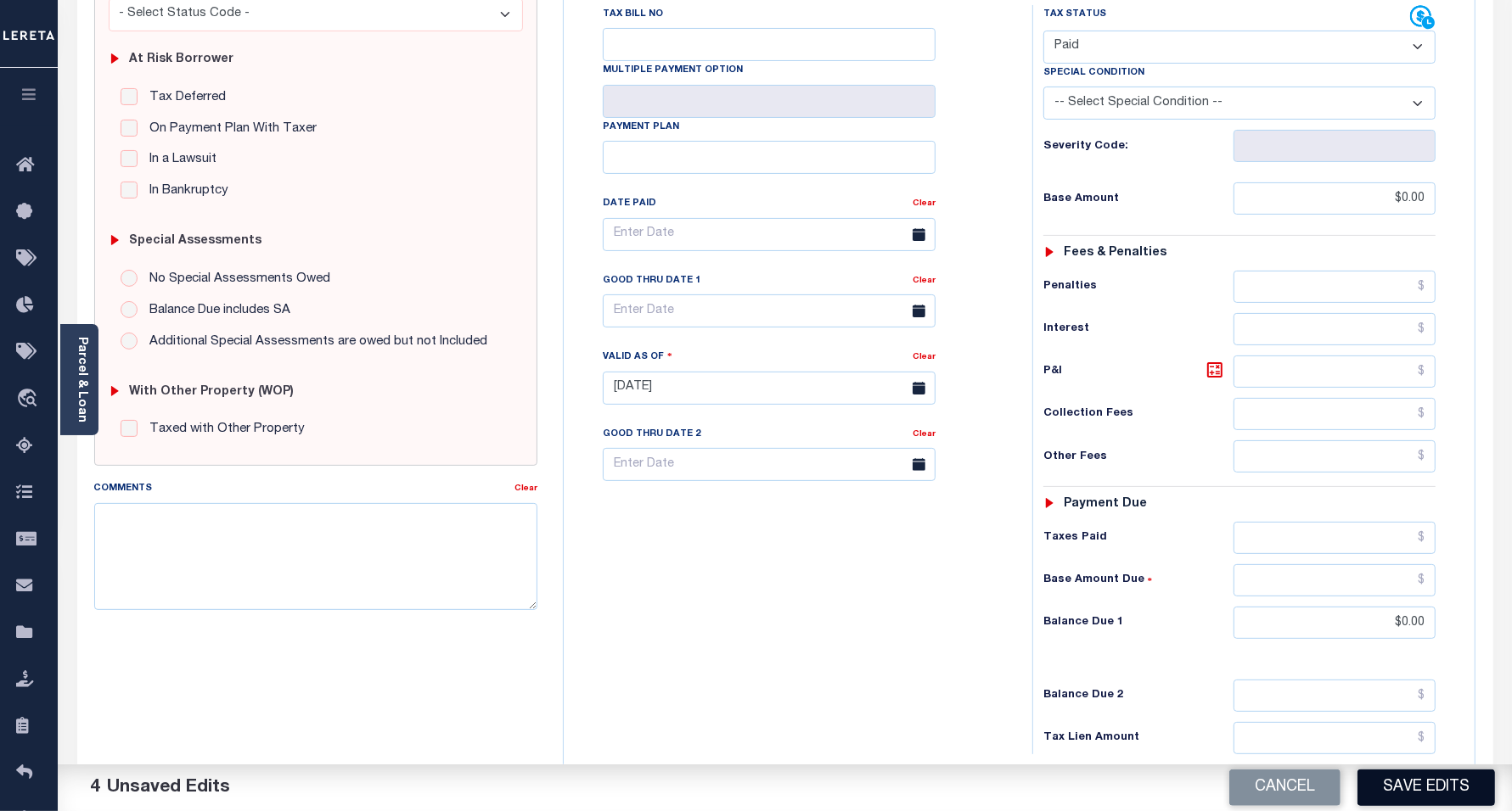
scroll to position [319, 0]
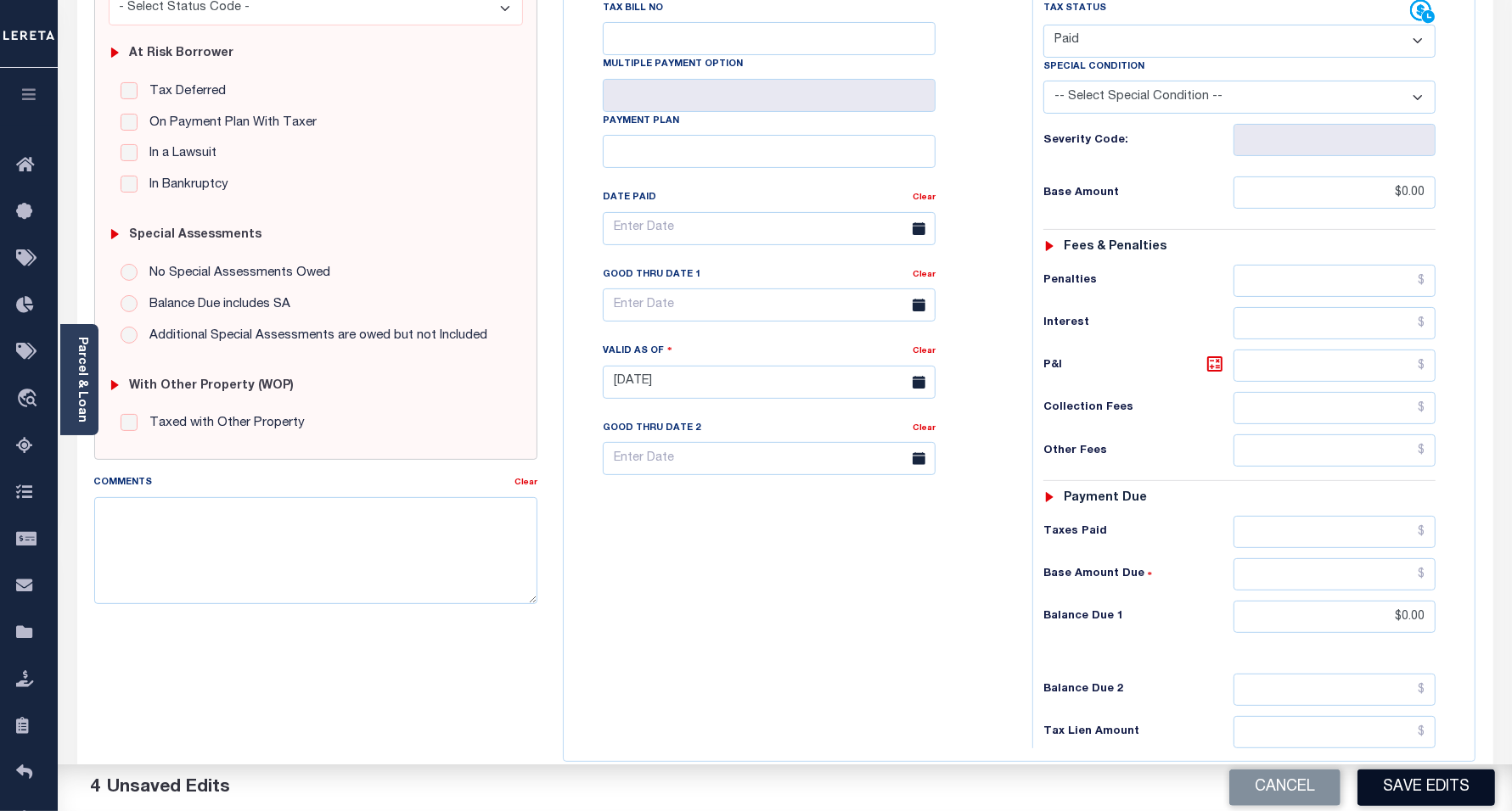
click at [1454, 793] on button "Save Edits" at bounding box center [1426, 788] width 137 height 37
checkbox input "false"
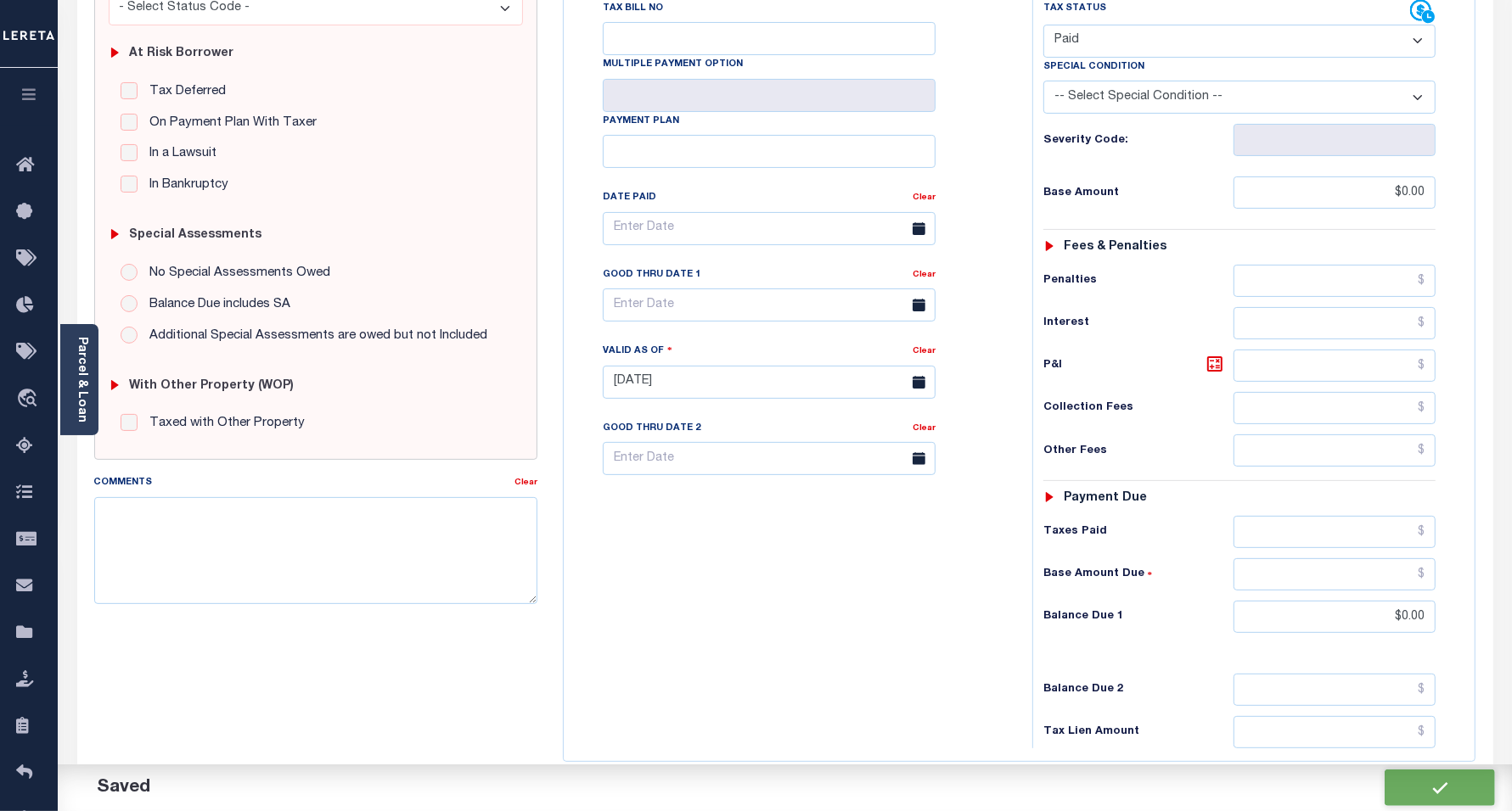
type input "$0"
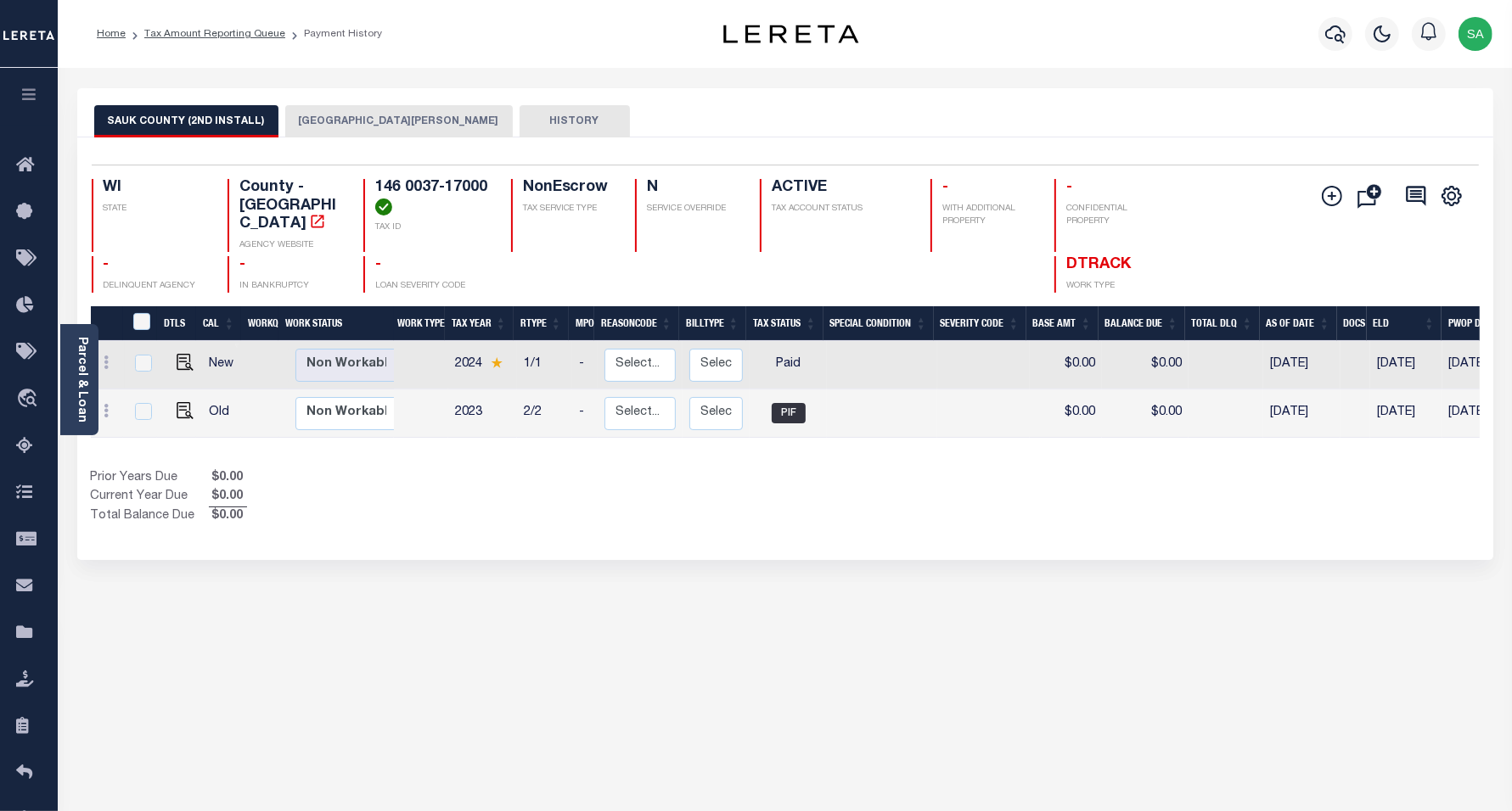
click at [334, 113] on button "[GEOGRAPHIC_DATA][PERSON_NAME]" at bounding box center [399, 121] width 228 height 32
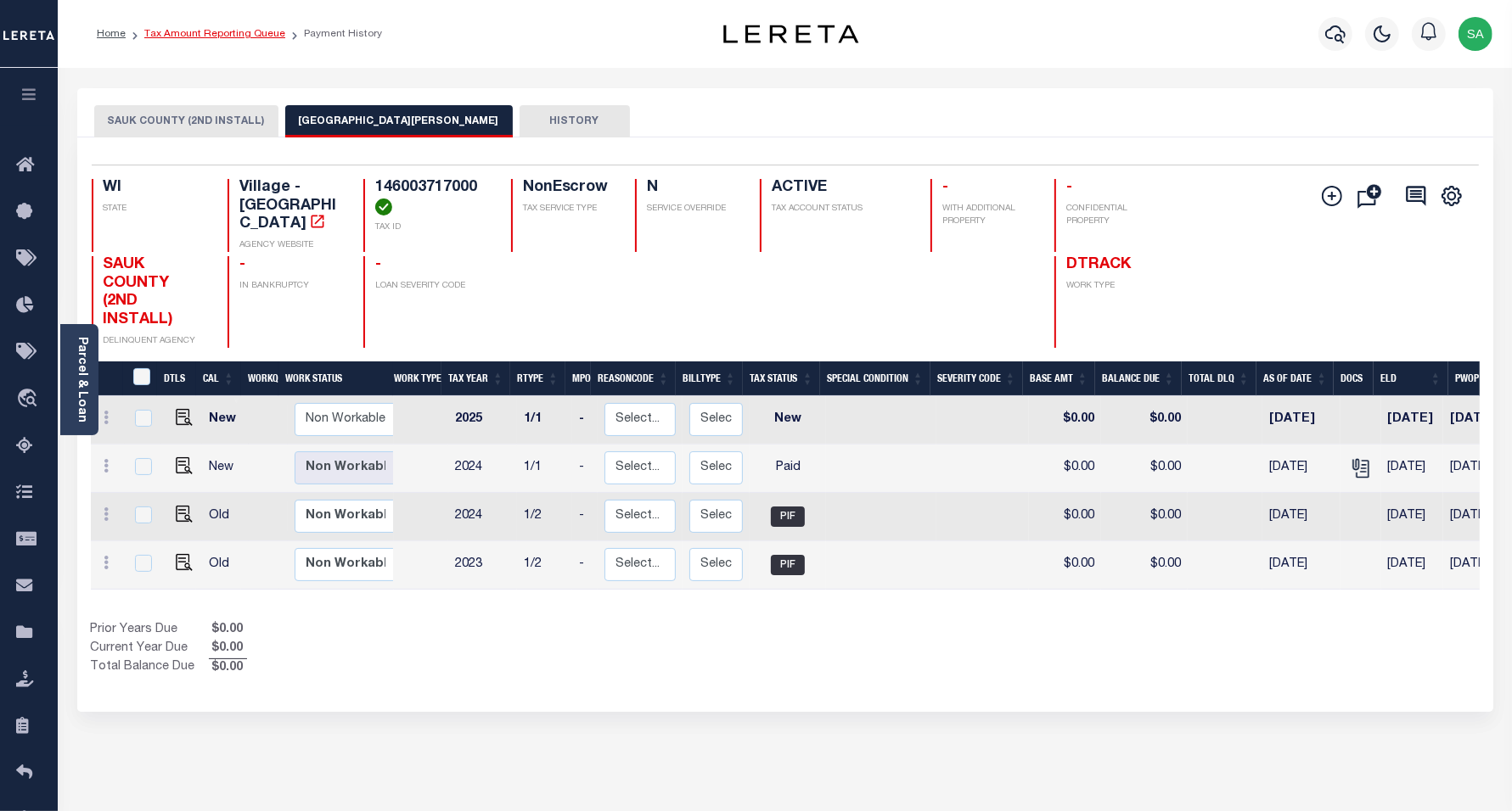
click at [253, 30] on link "Tax Amount Reporting Queue" at bounding box center [215, 33] width 141 height 10
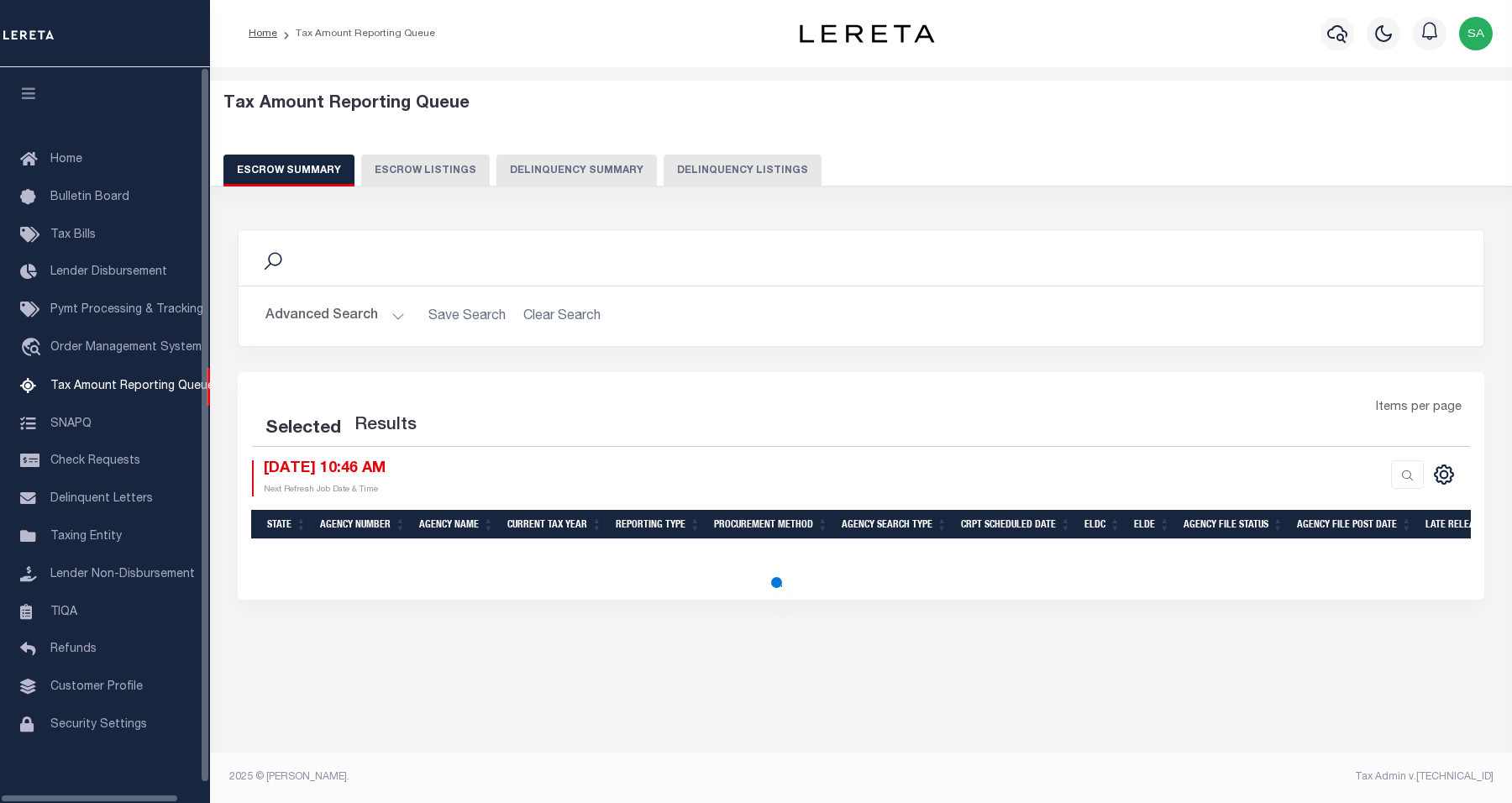
select select "100"
click at [690, 151] on div "Tax Amount Reporting Queue Escrow Summary Escrow Listings Delinquency Summary" at bounding box center [861, 140] width 1276 height 93
select select "100"
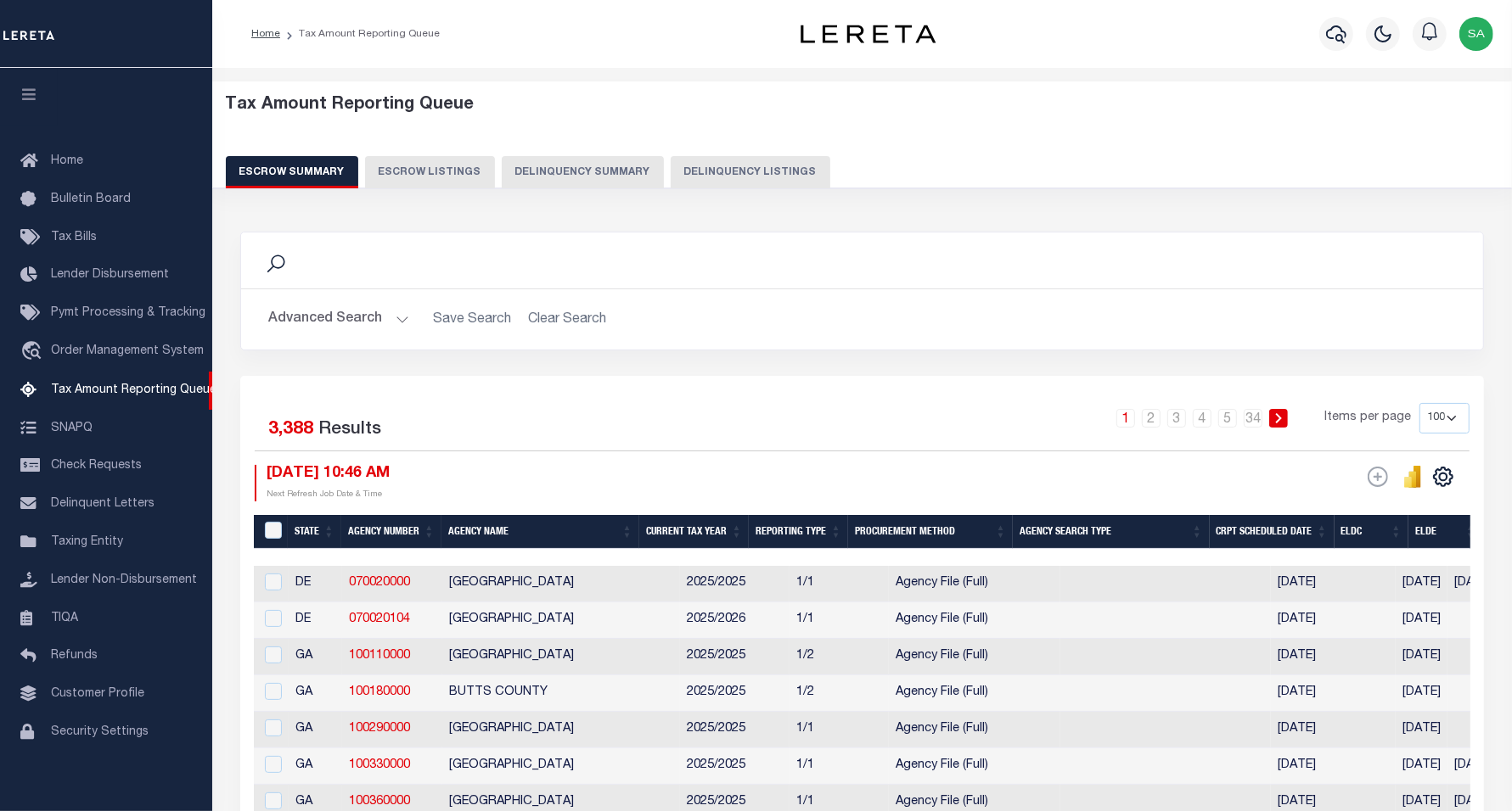
click at [698, 163] on button "Delinquency Listings" at bounding box center [750, 172] width 160 height 32
select select "100"
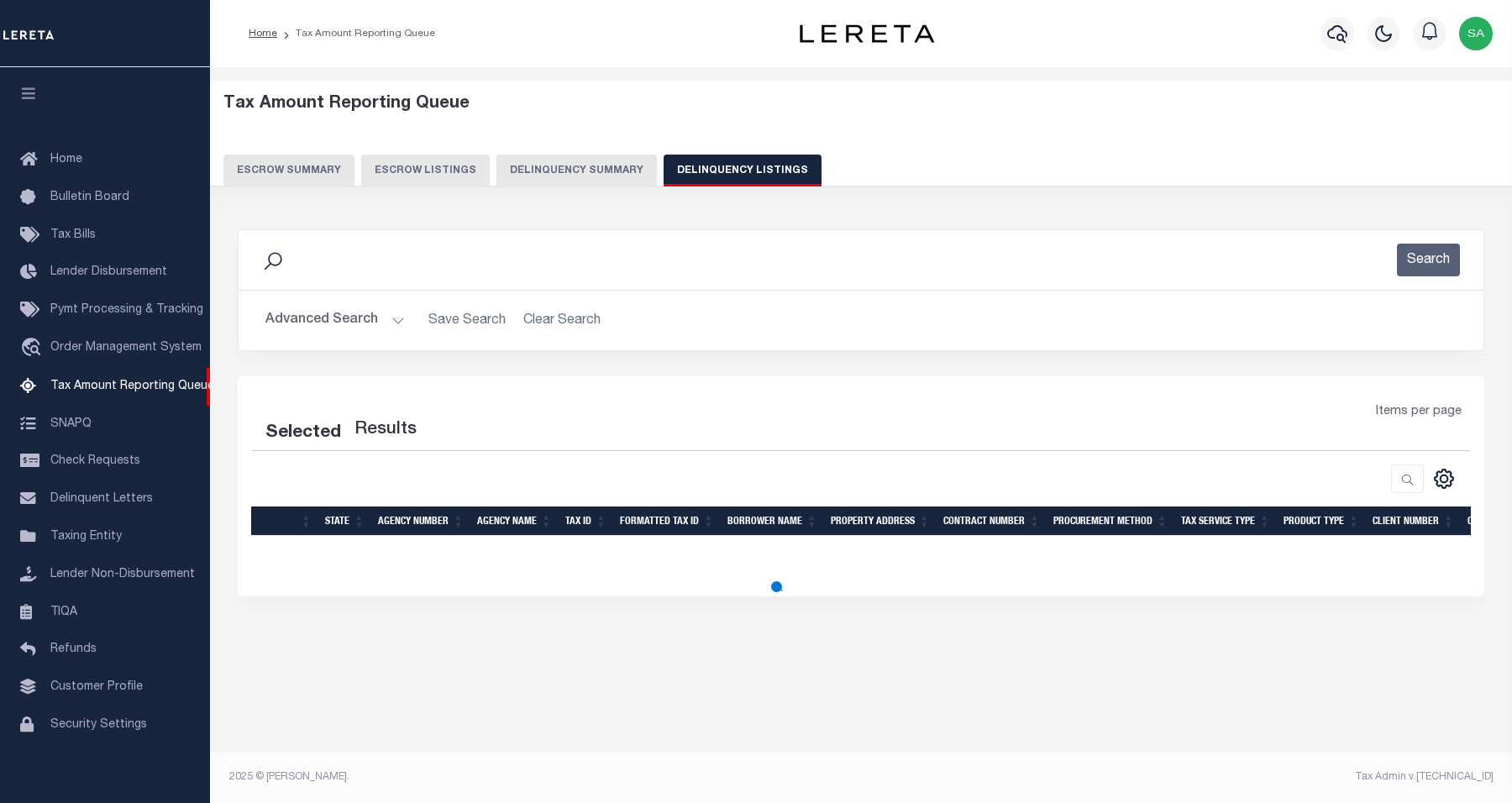
select select "100"
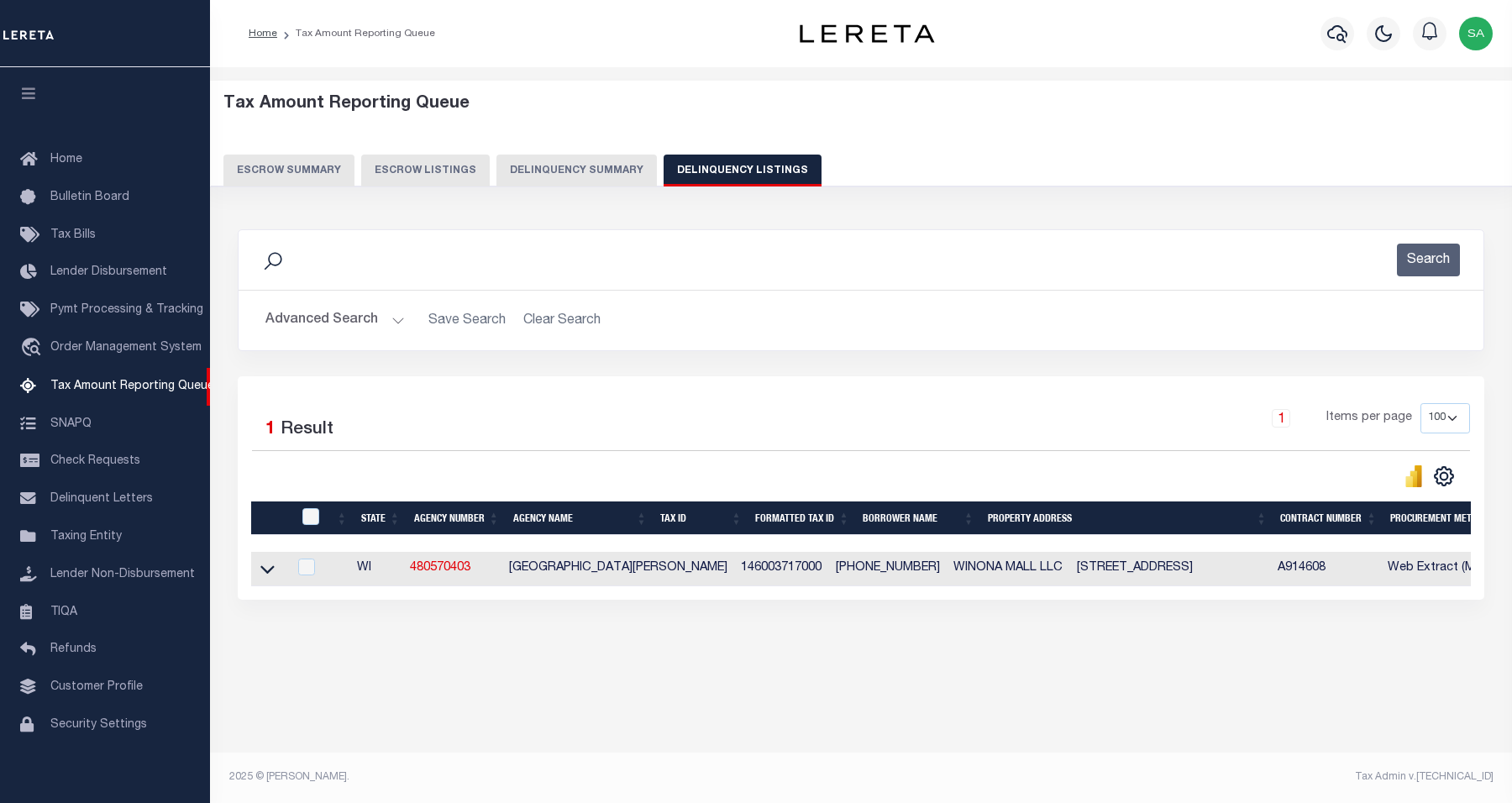
click at [321, 340] on div "Advanced Search Save Search Clear Search tblassign_wrapper_dynamictable_____Def…" at bounding box center [861, 321] width 1245 height 60
click at [336, 324] on button "Advanced Search" at bounding box center [336, 320] width 140 height 33
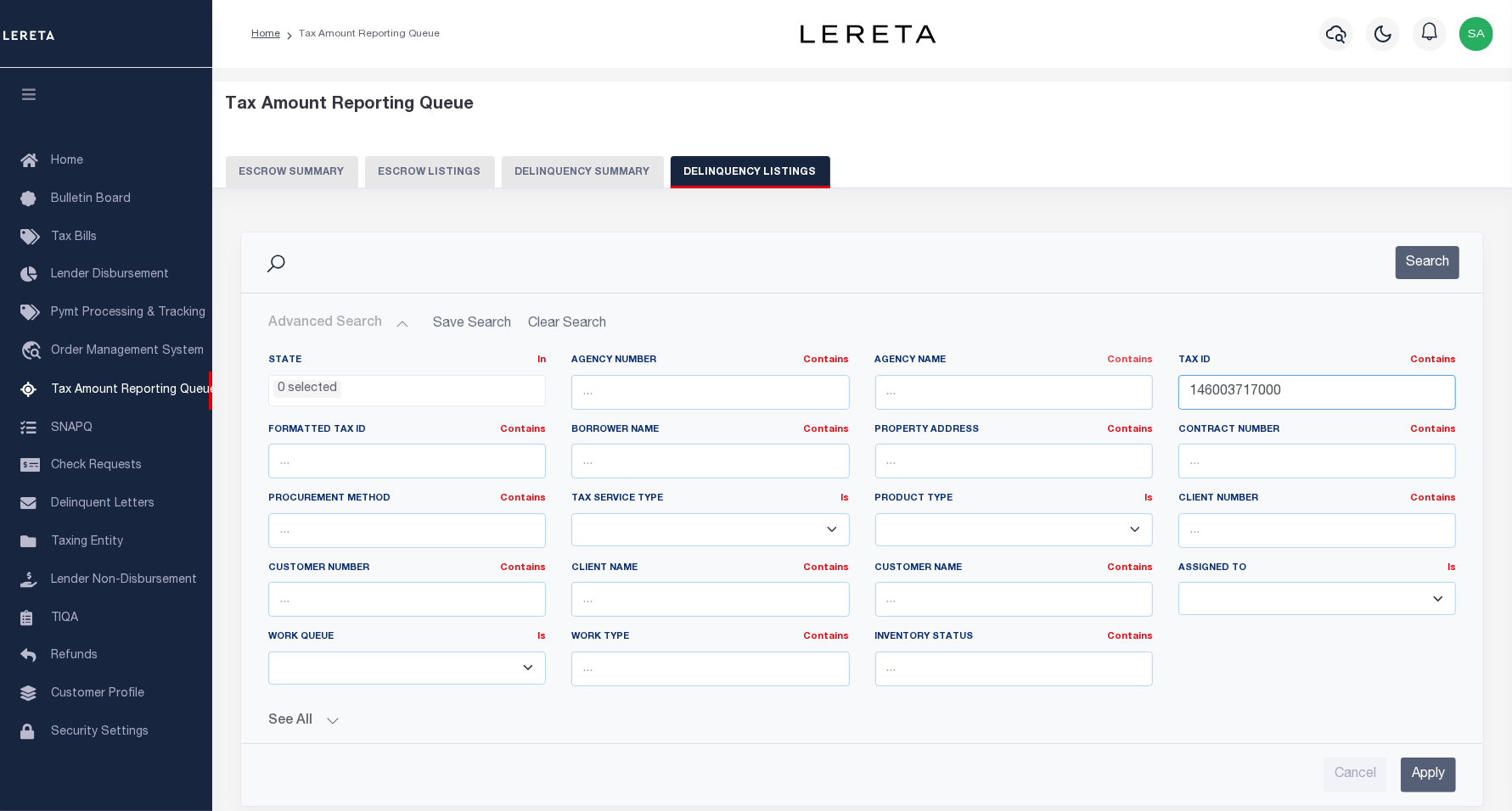
drag, startPoint x: 1189, startPoint y: 383, endPoint x: 1114, endPoint y: 367, distance: 76.7
click at [1115, 367] on div "State In In AK AL AR AZ CA CO CT DC DE FL GA GU HI IA ID IL IN KS KY LA MA MD M…" at bounding box center [861, 527] width 1213 height 346
paste input "4610"
type input "146004610000"
click at [1419, 269] on button "Search" at bounding box center [1427, 262] width 63 height 33
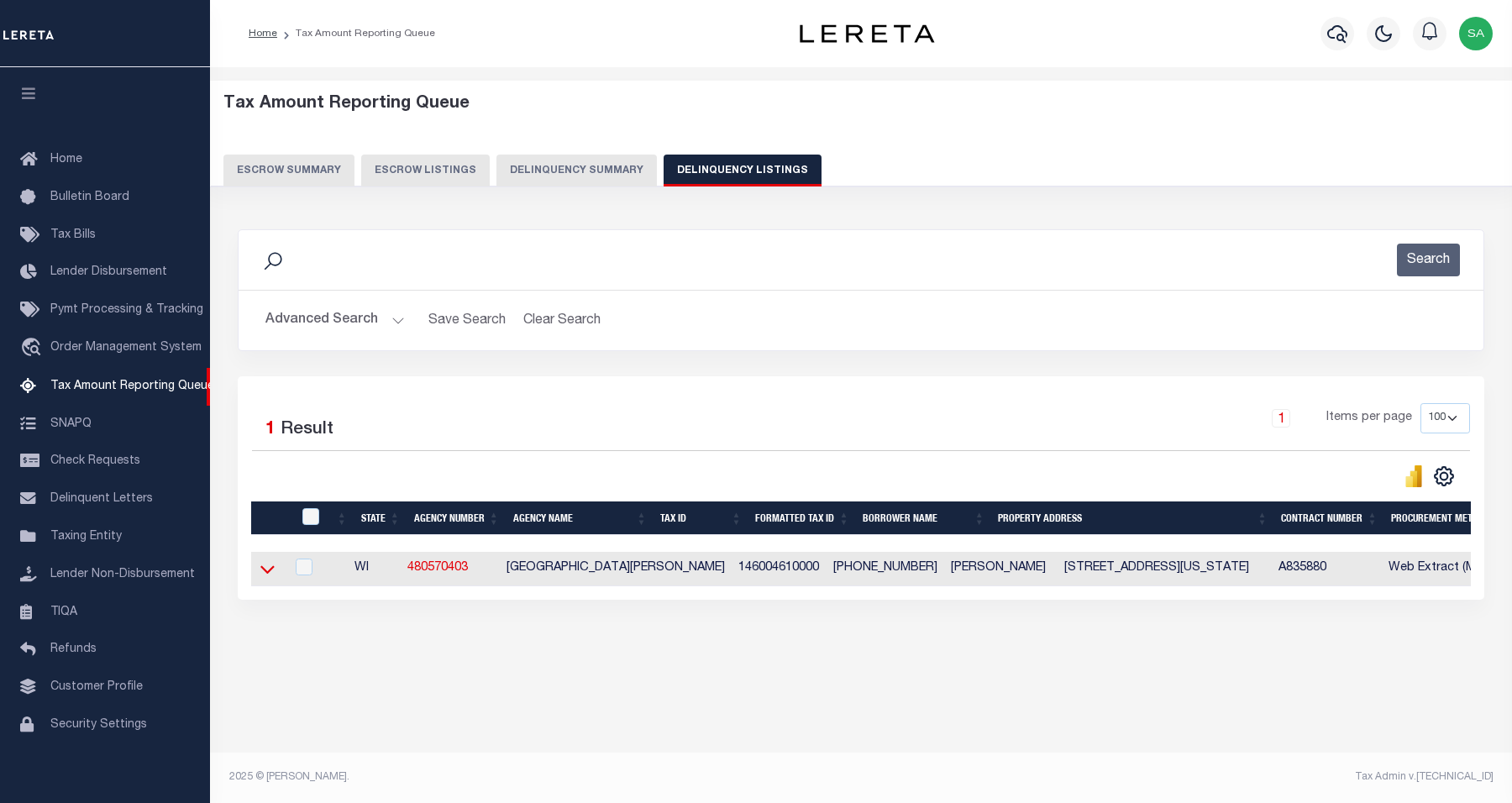
click at [269, 572] on icon at bounding box center [268, 569] width 14 height 18
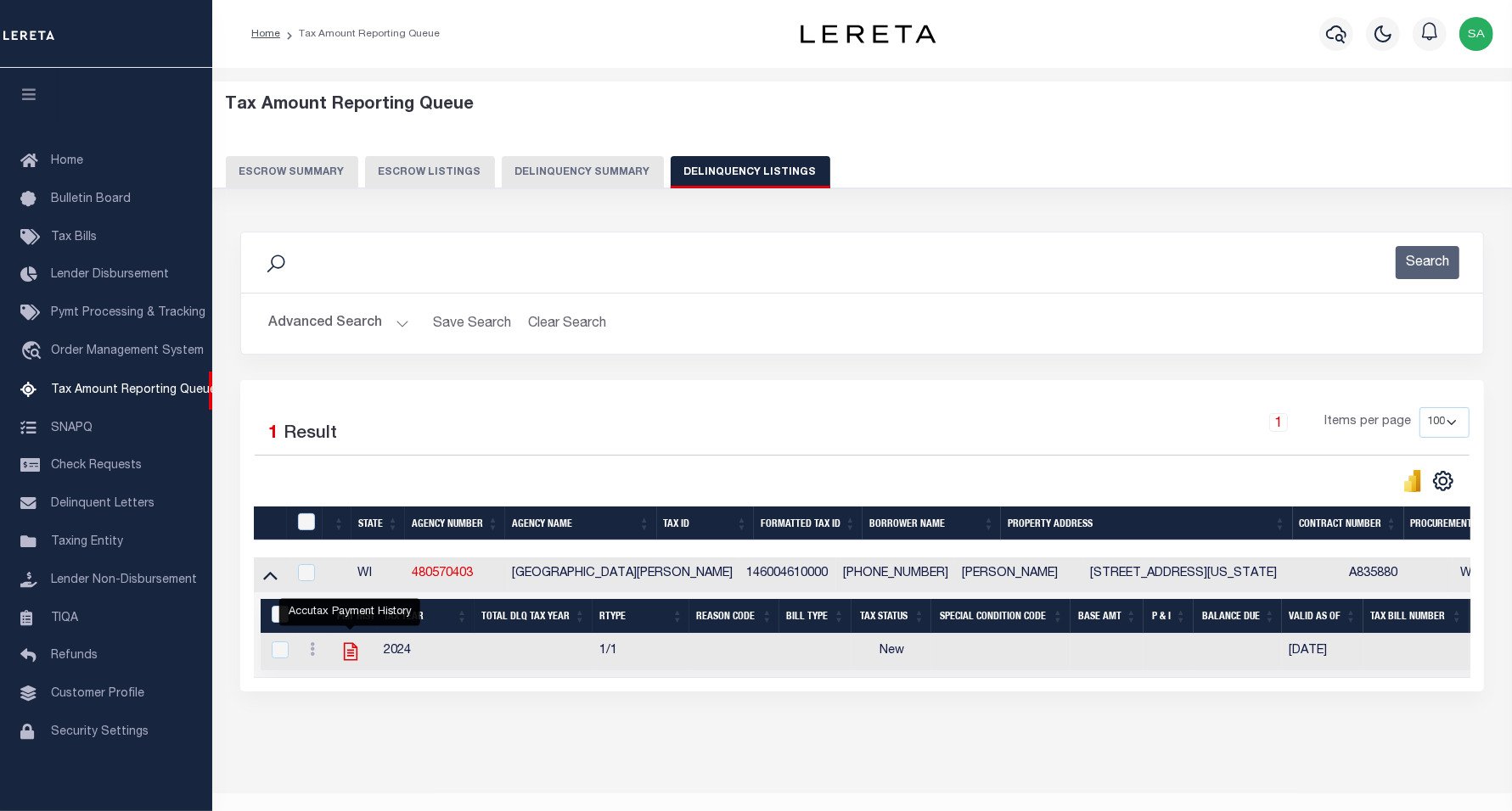
click at [353, 658] on icon "" at bounding box center [351, 651] width 22 height 22
checkbox input "true"
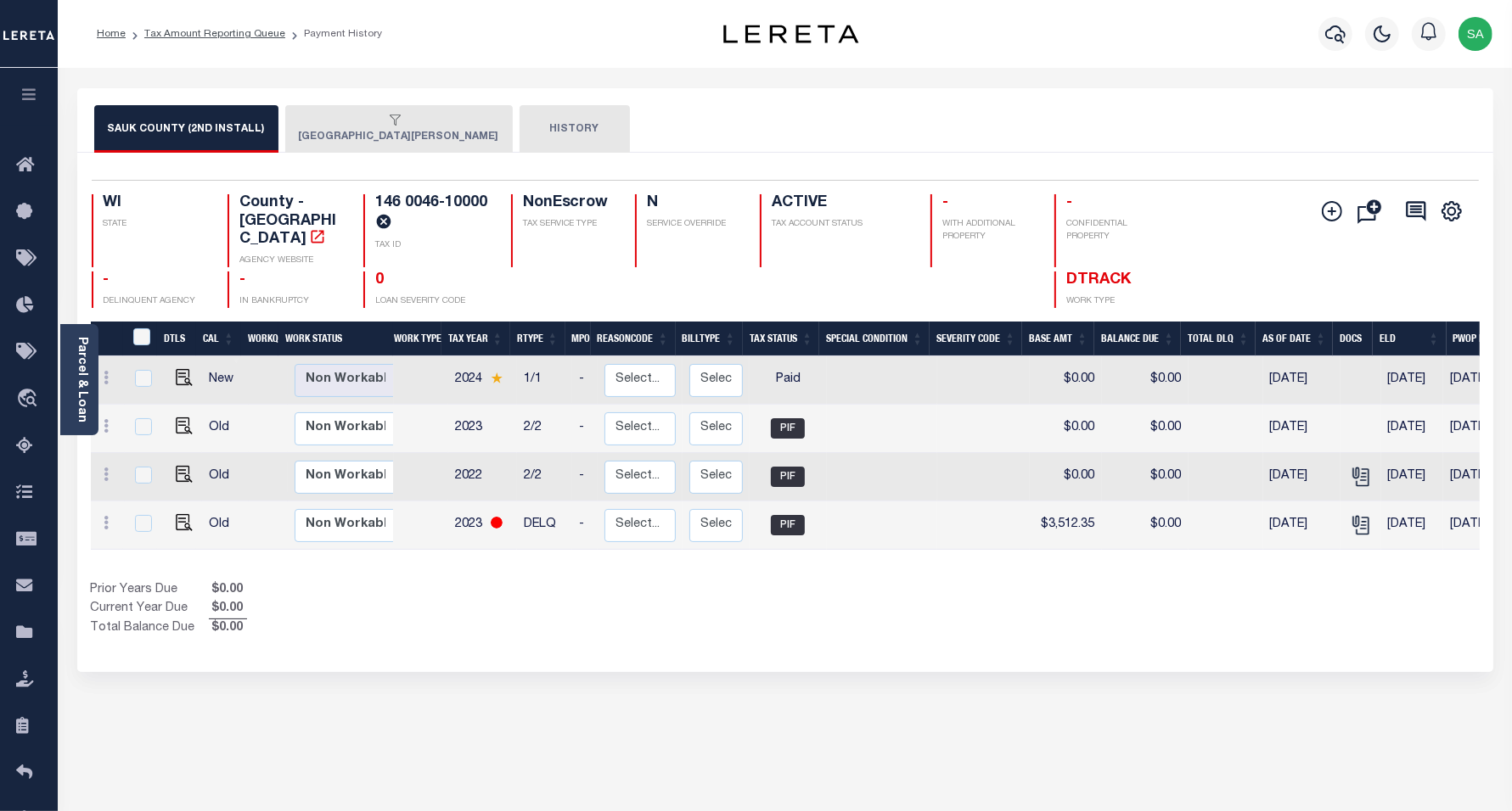
click at [332, 121] on div "button" at bounding box center [395, 120] width 194 height 15
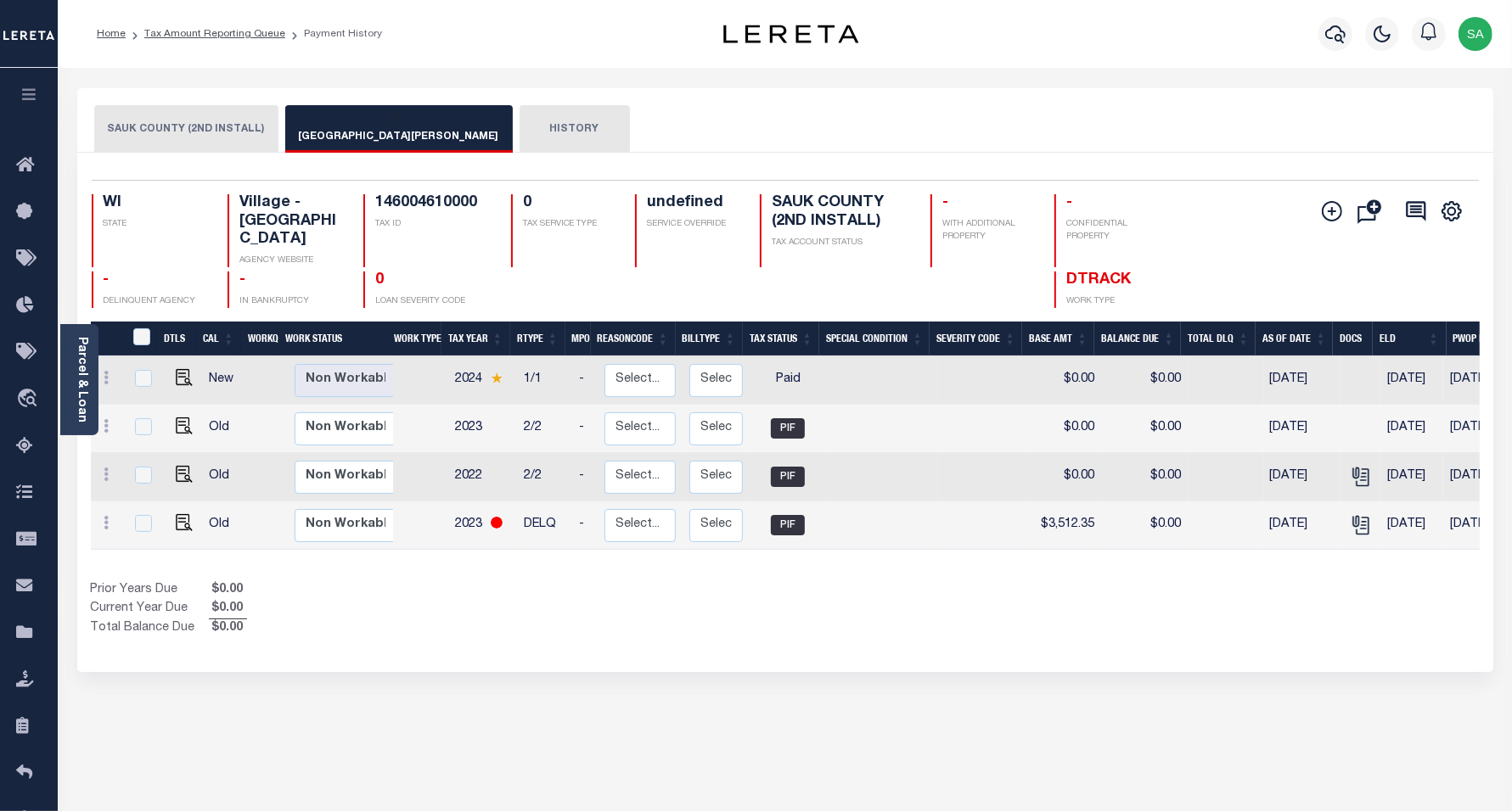
click at [384, 125] on div "button" at bounding box center [395, 120] width 194 height 15
click at [179, 136] on button "SAUK COUNTY (2ND INSTALL)" at bounding box center [187, 128] width 184 height 47
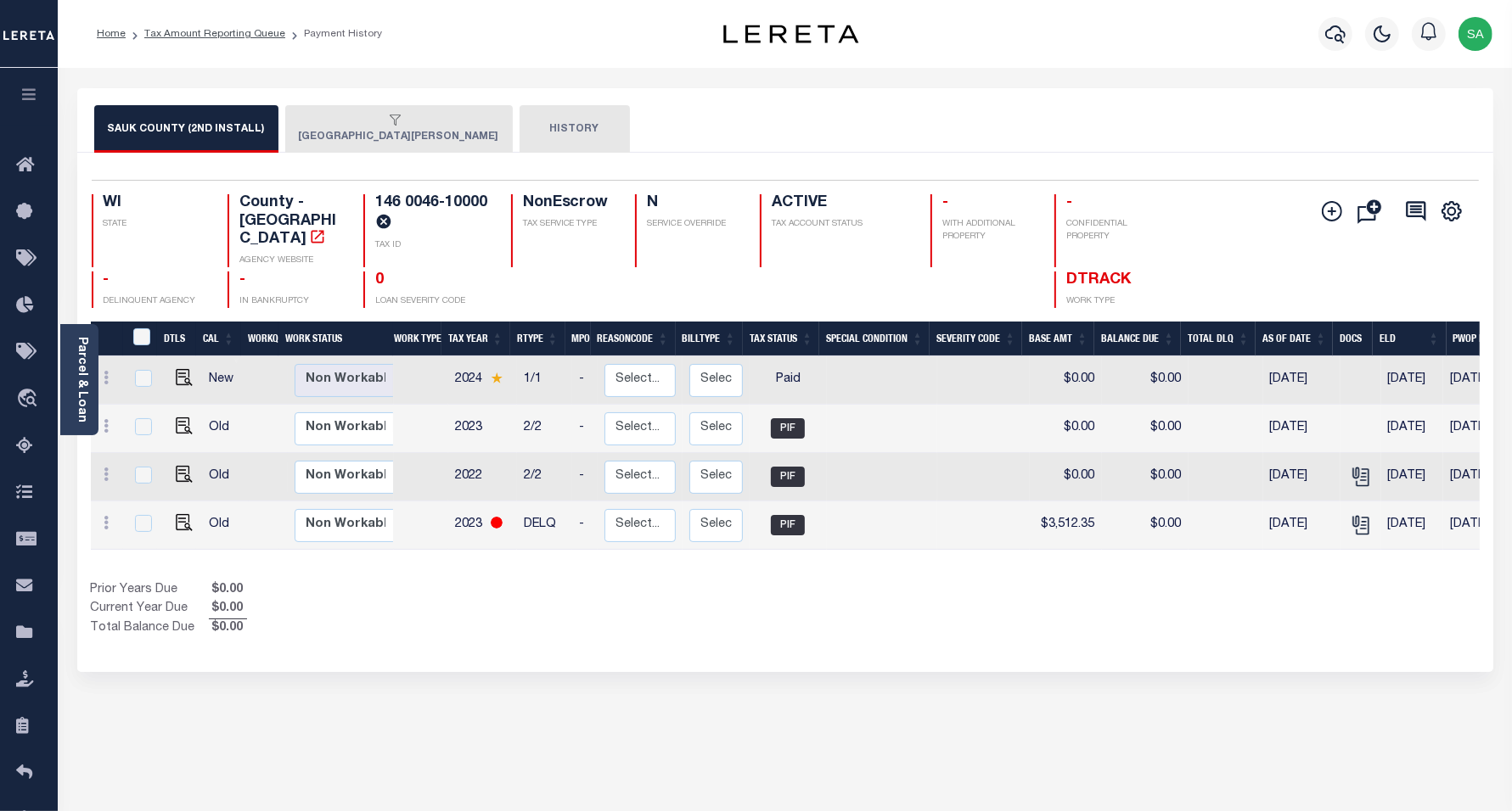
click at [336, 128] on div "button" at bounding box center [395, 120] width 194 height 15
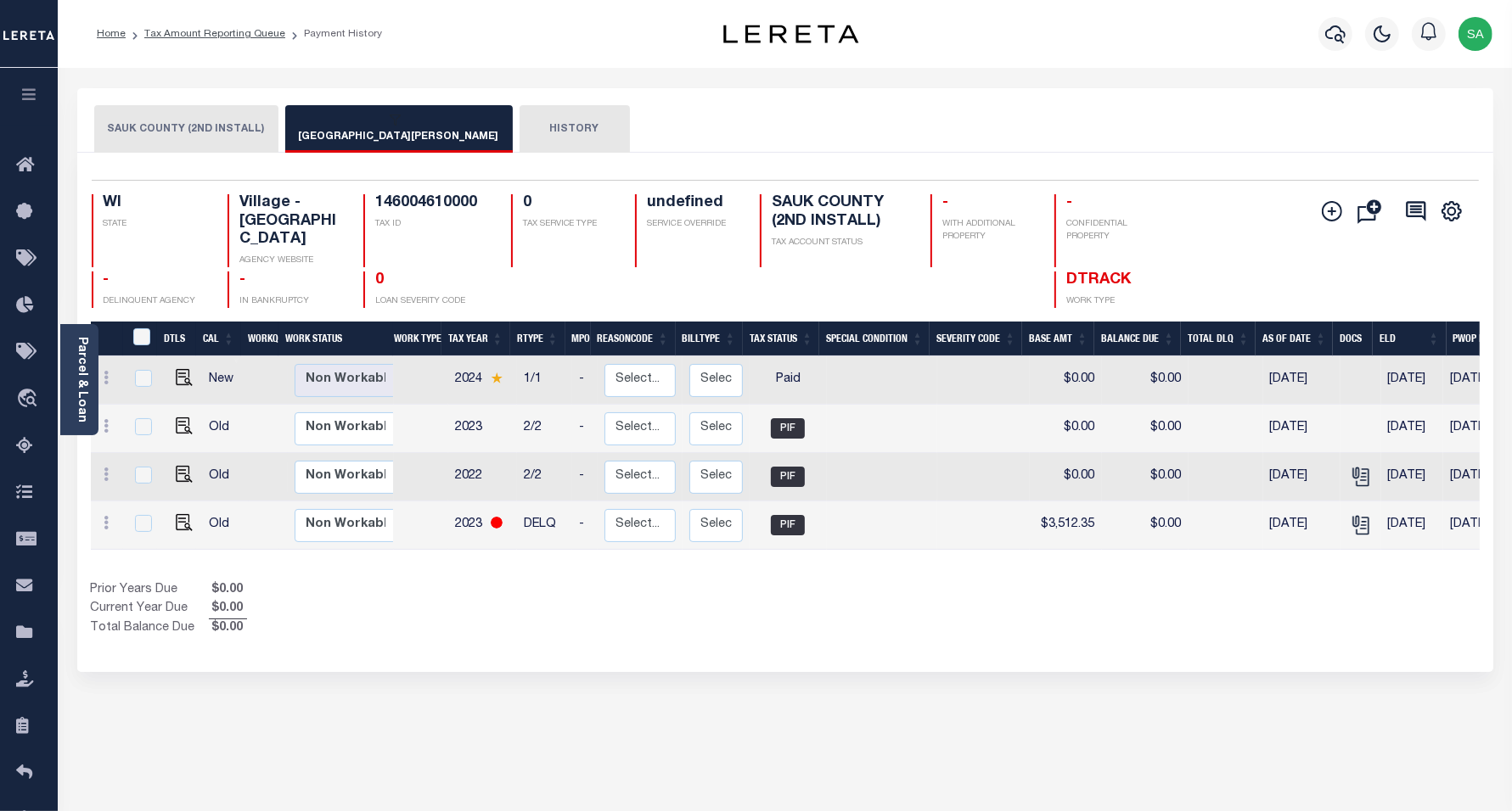
click at [310, 132] on button "[GEOGRAPHIC_DATA][PERSON_NAME]" at bounding box center [399, 128] width 228 height 47
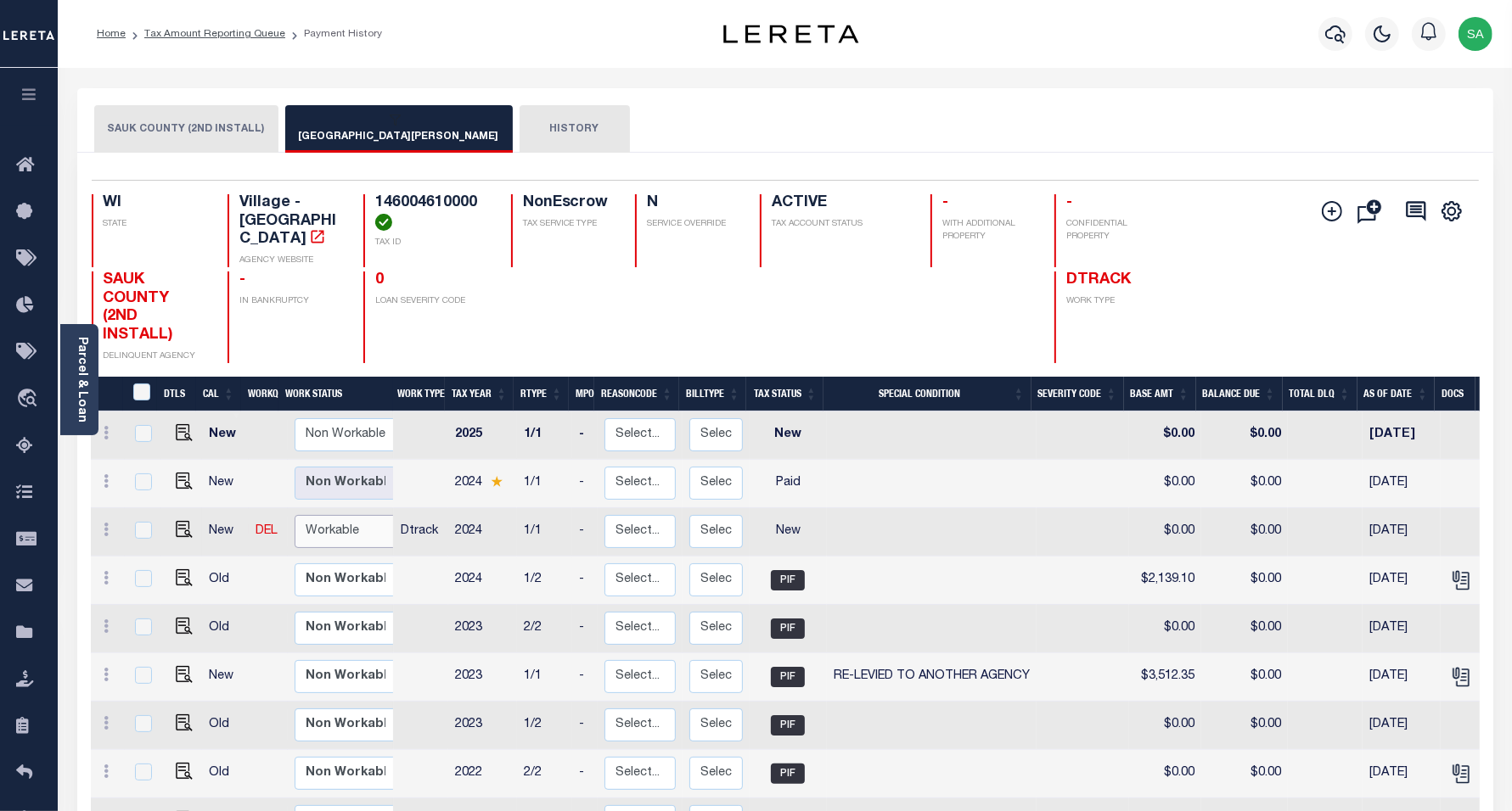
click at [337, 518] on select "Non Workable Workable" at bounding box center [345, 531] width 102 height 33
checkbox input "true"
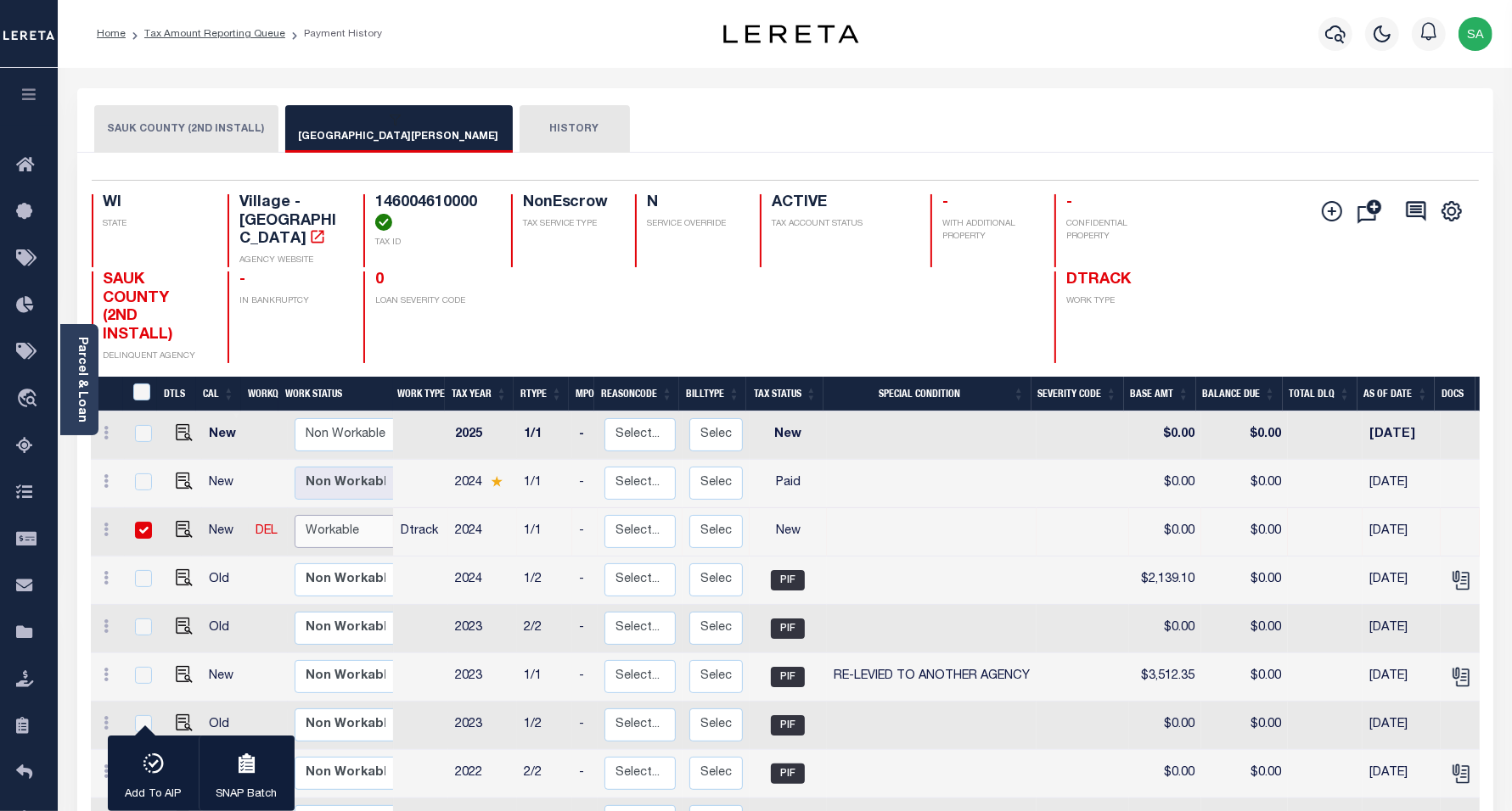
select select "true"
click at [295, 515] on select "Non Workable Workable" at bounding box center [345, 531] width 102 height 33
checkbox input "false"
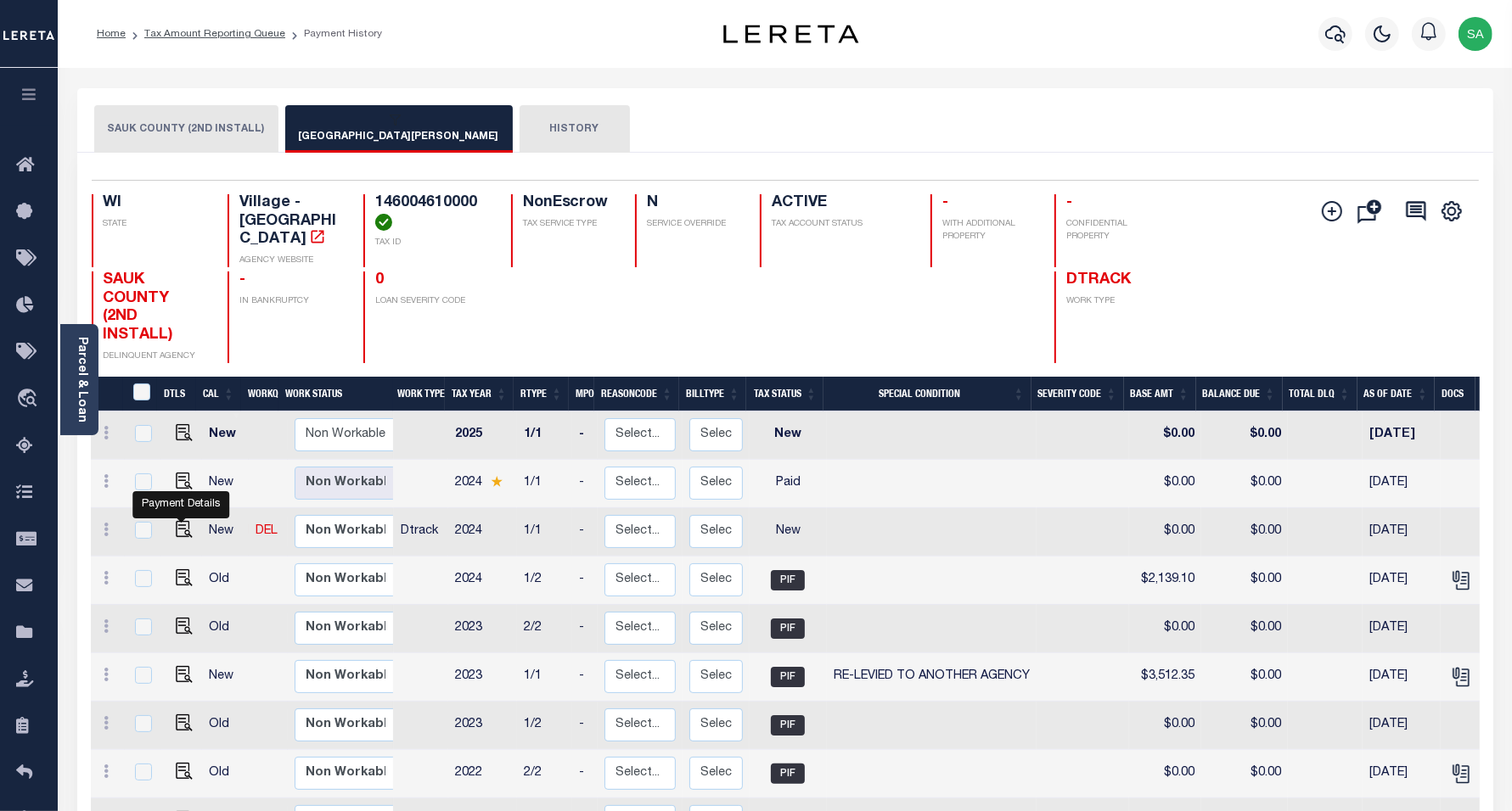
drag, startPoint x: 180, startPoint y: 518, endPoint x: 187, endPoint y: 498, distance: 21.2
click at [180, 521] on img "" at bounding box center [184, 529] width 17 height 17
checkbox input "true"
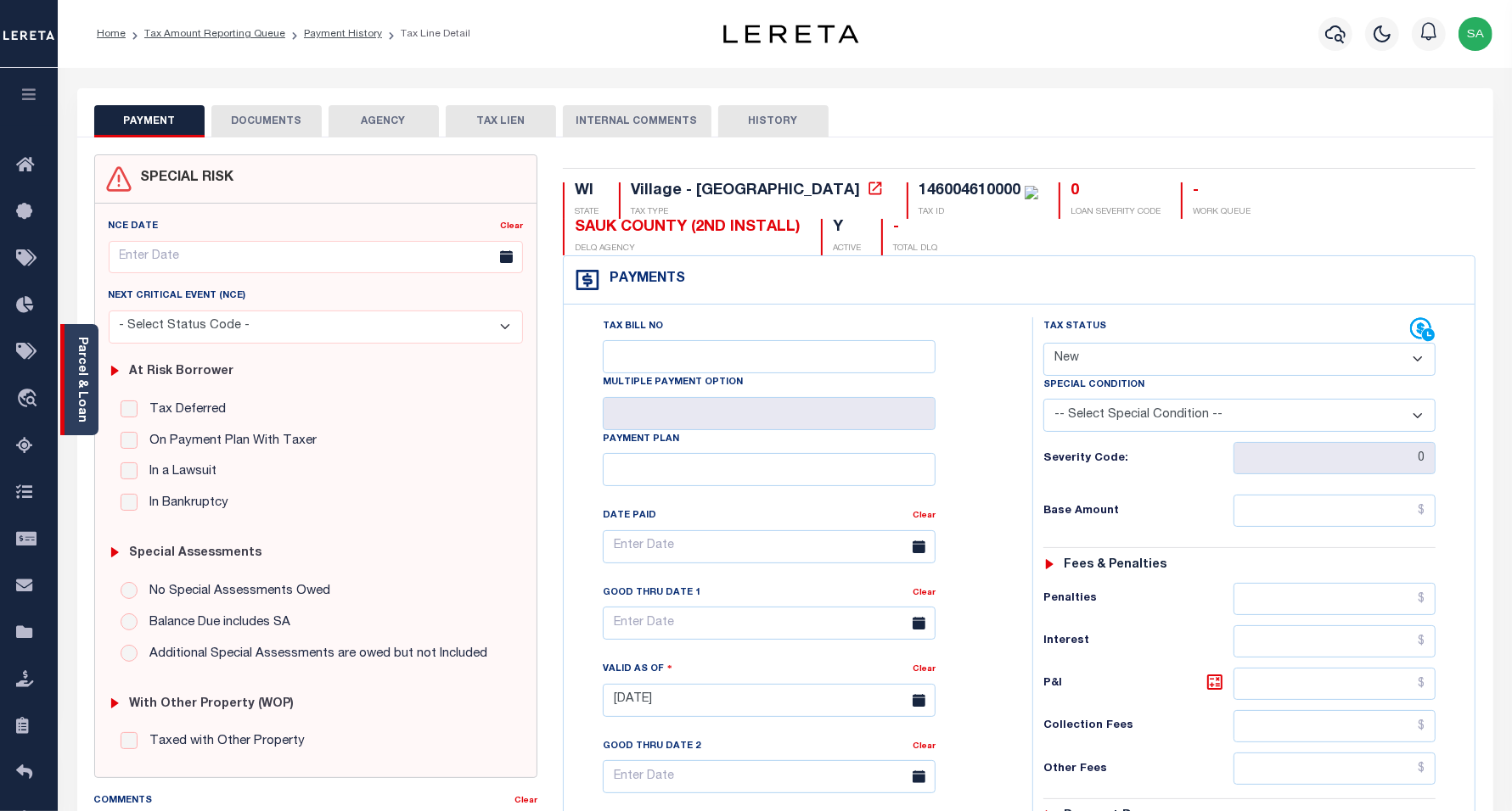
click at [81, 385] on link "Parcel & Loan" at bounding box center [81, 380] width 12 height 86
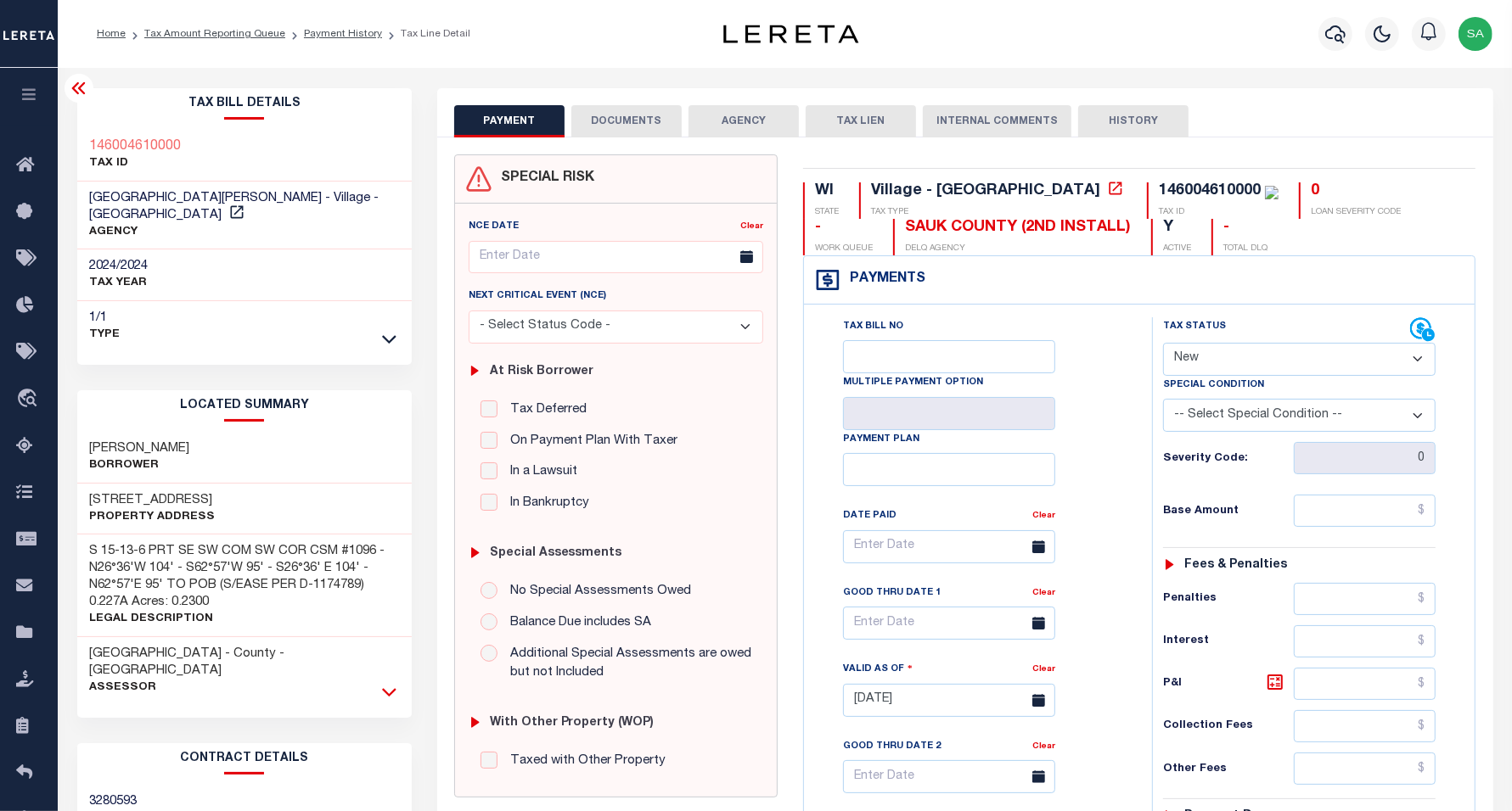
click at [391, 688] on icon at bounding box center [389, 692] width 14 height 9
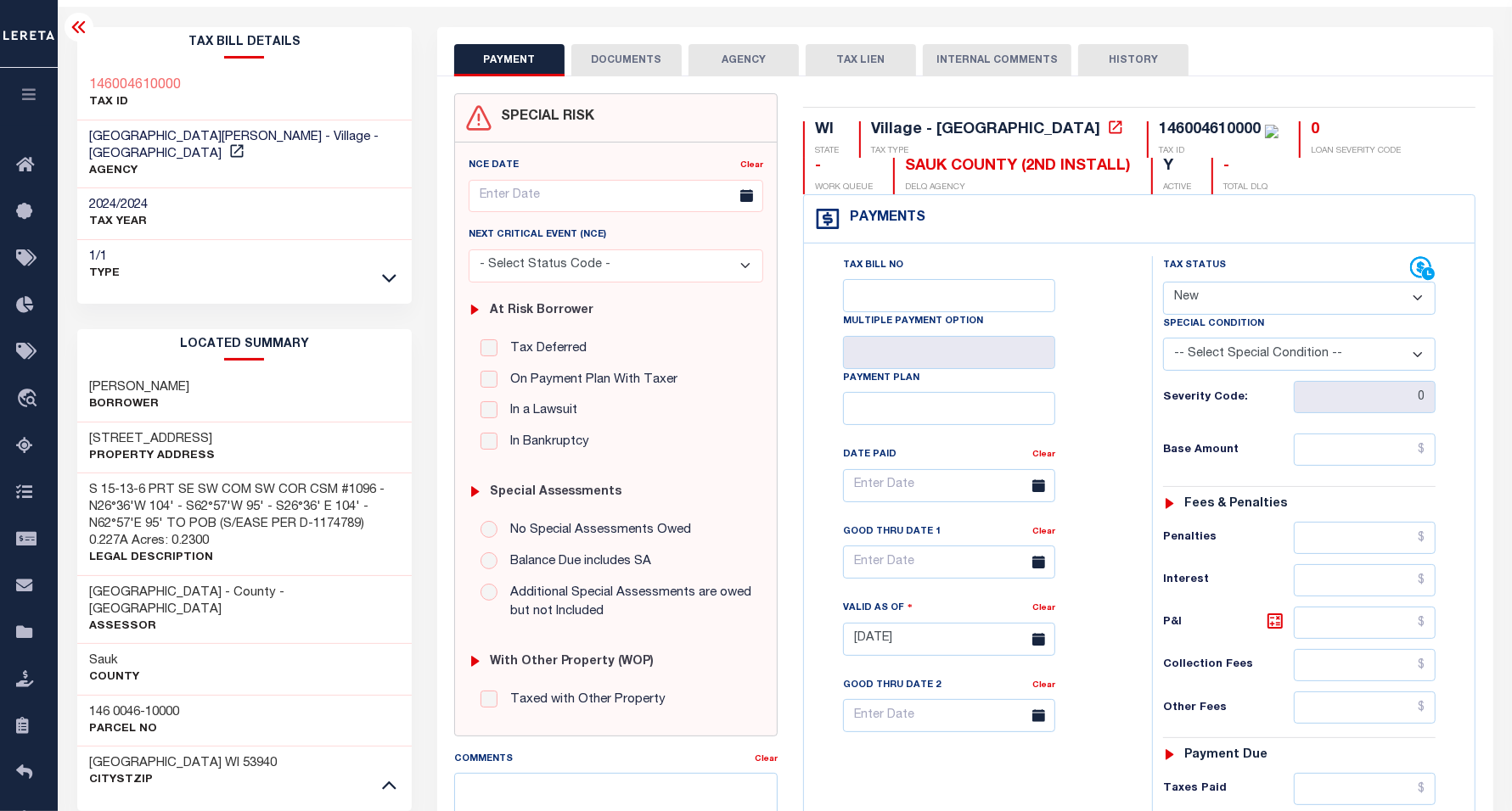
scroll to position [106, 0]
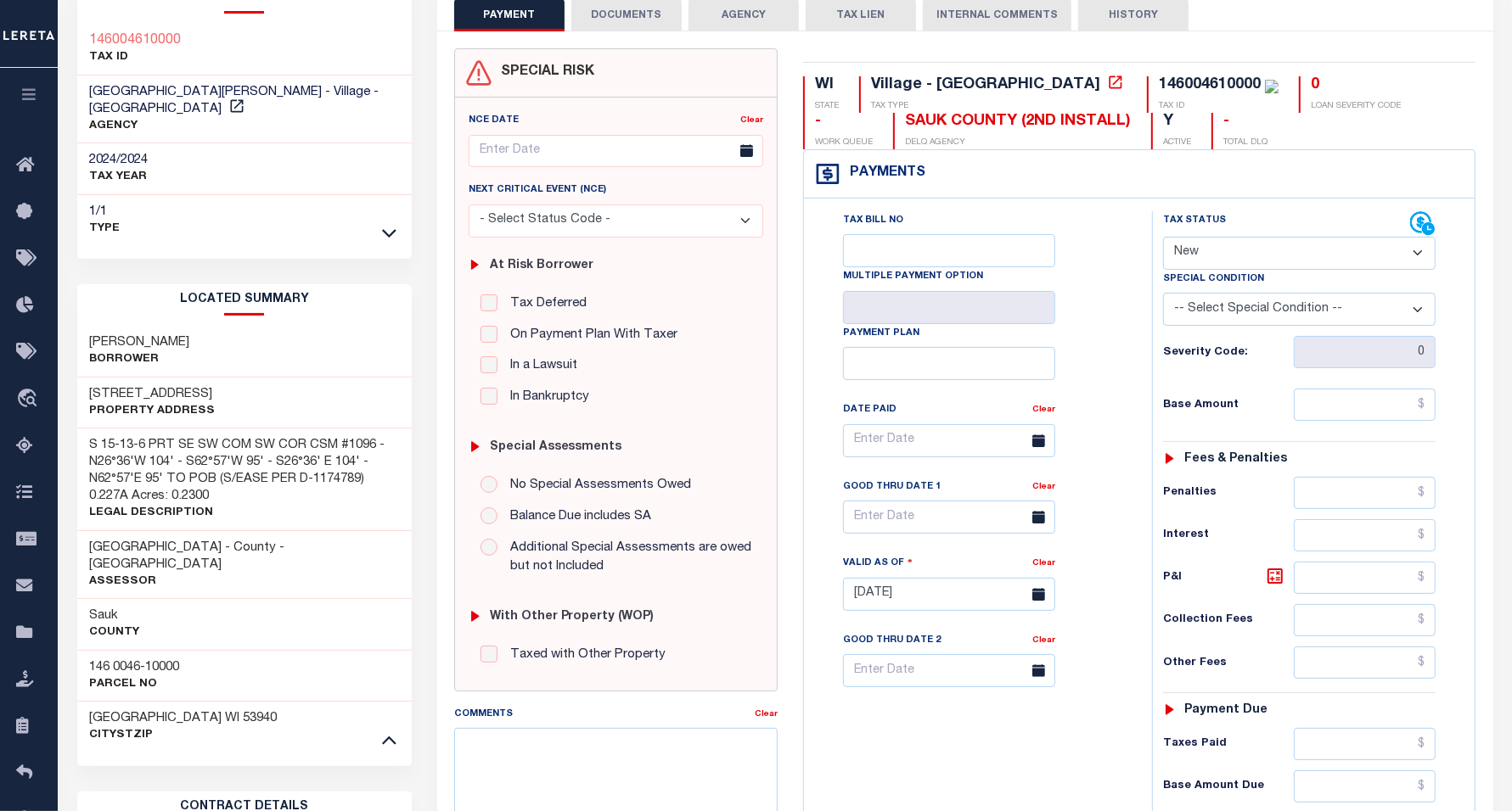
click at [1278, 261] on select "- Select Status Code - Open Due/Unpaid Paid Incomplete No Tax Due Internal Refu…" at bounding box center [1299, 252] width 272 height 33
select select "PYD"
click at [1163, 238] on select "- Select Status Code - Open Due/Unpaid Paid Incomplete No Tax Due Internal Refu…" at bounding box center [1299, 252] width 272 height 33
type input "[DATE]"
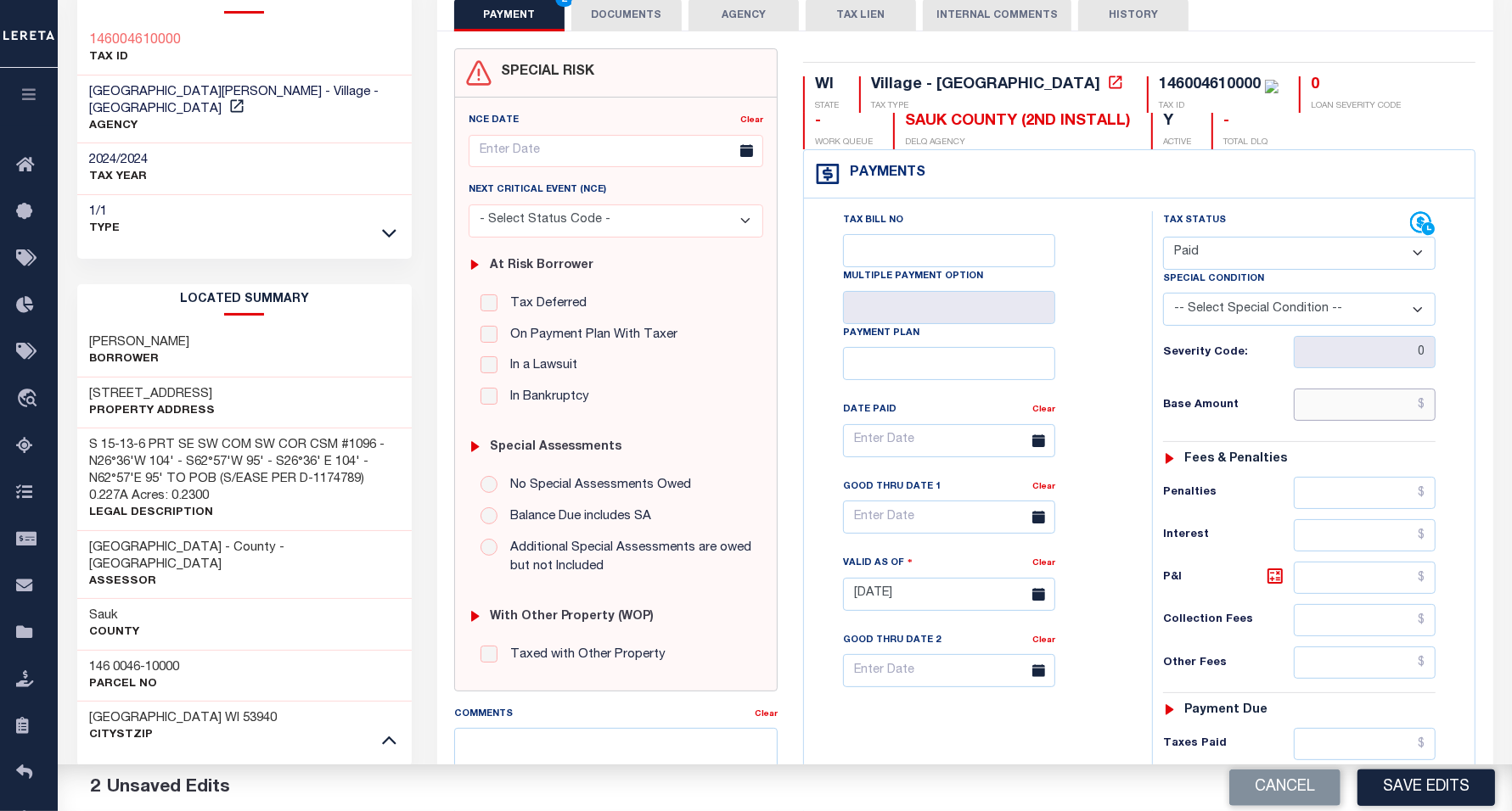
click at [1314, 400] on input "text" at bounding box center [1365, 405] width 142 height 32
click at [1437, 418] on div "Tax Status Status - Select Status Code -" at bounding box center [1305, 586] width 305 height 749
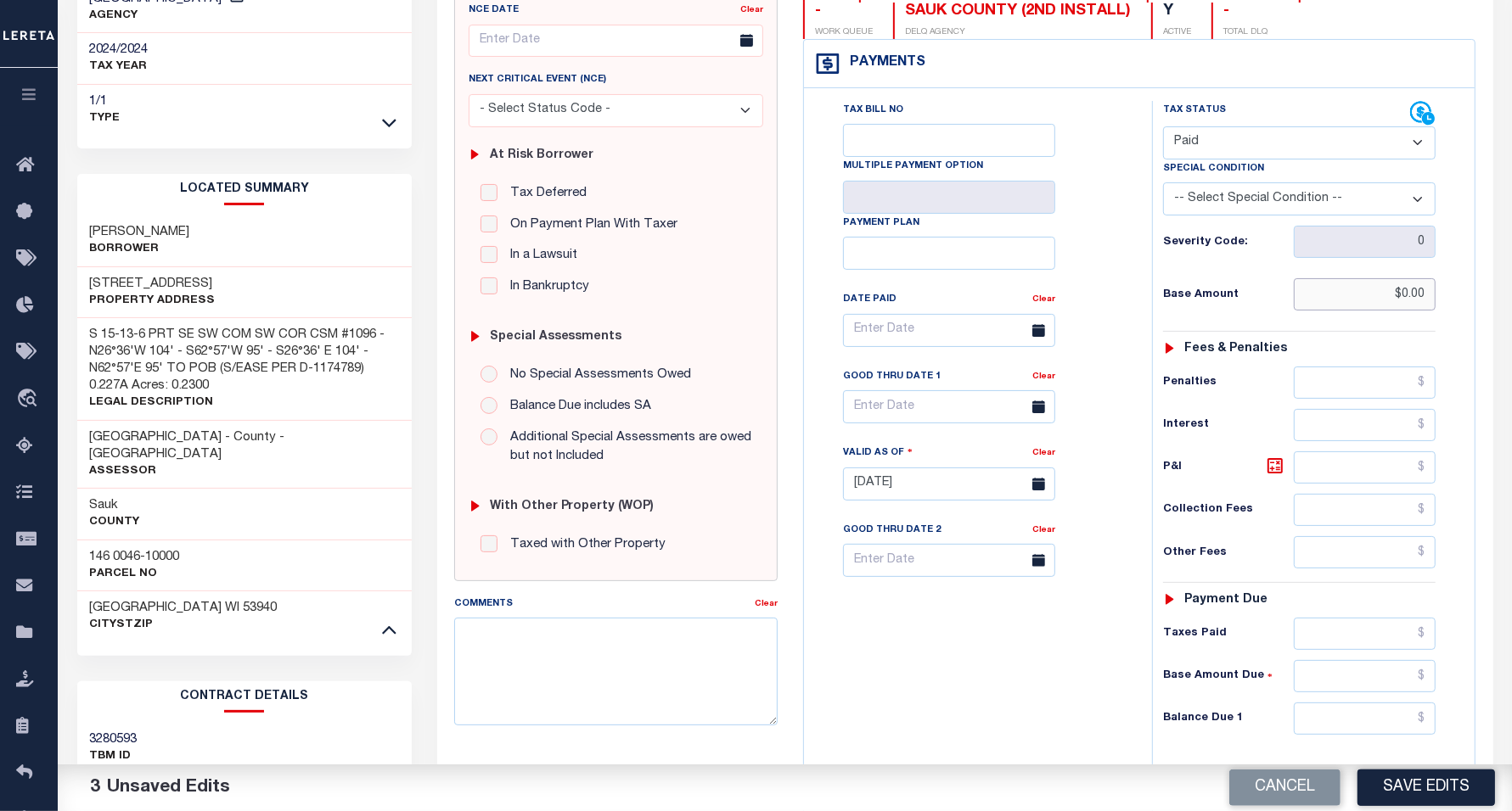
scroll to position [319, 0]
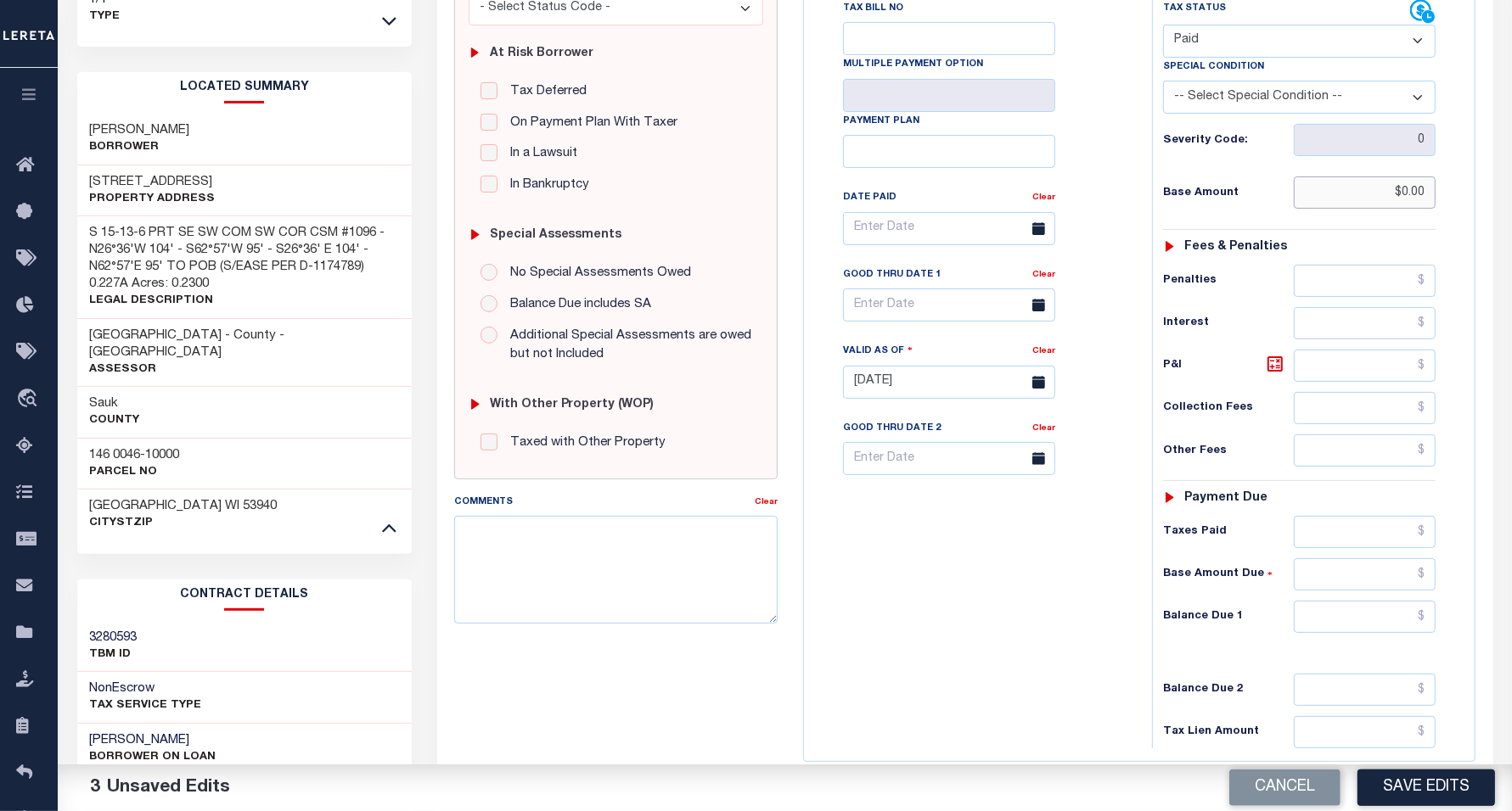
type input "$0.00"
click at [1374, 624] on input "text" at bounding box center [1365, 617] width 142 height 32
type input "$0.00"
click at [802, 660] on div "WI STATE Village - WI TAX TYPE 146004610000 TAX ID 0 LOAN SEVERITY CODE - WORK …" at bounding box center [1140, 380] width 698 height 1089
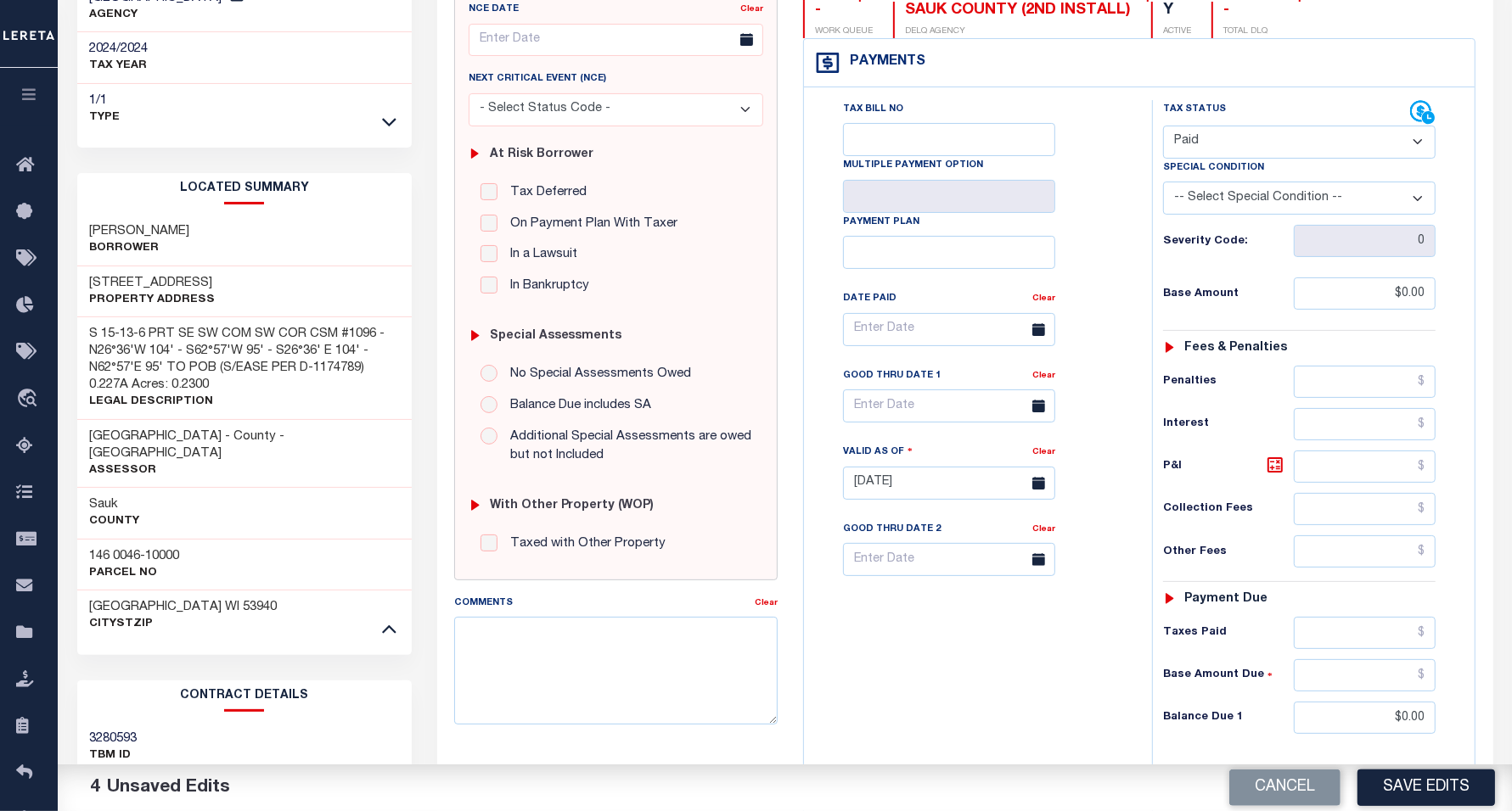
scroll to position [0, 0]
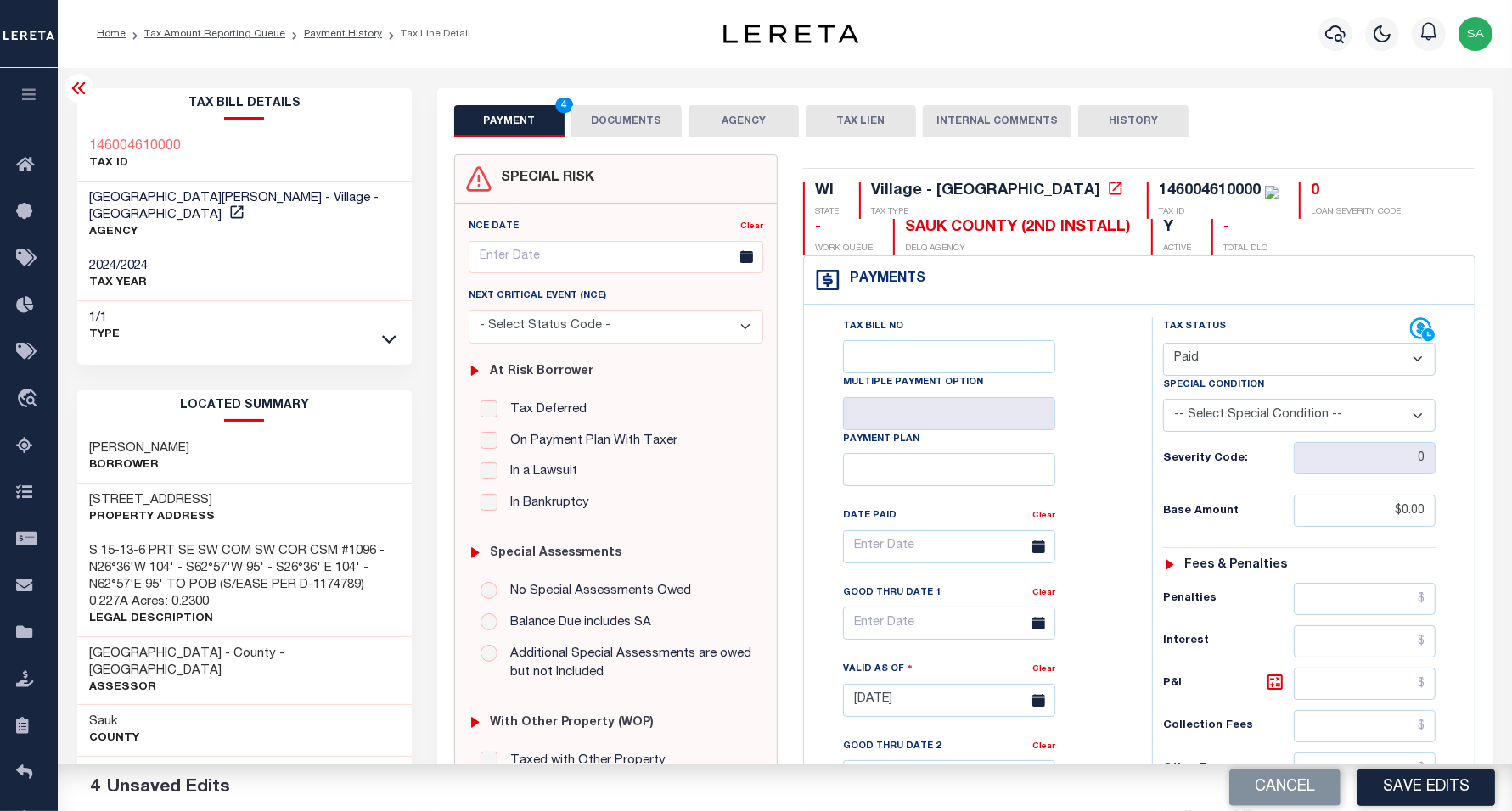
click at [591, 116] on button "DOCUMENTS" at bounding box center [627, 121] width 111 height 32
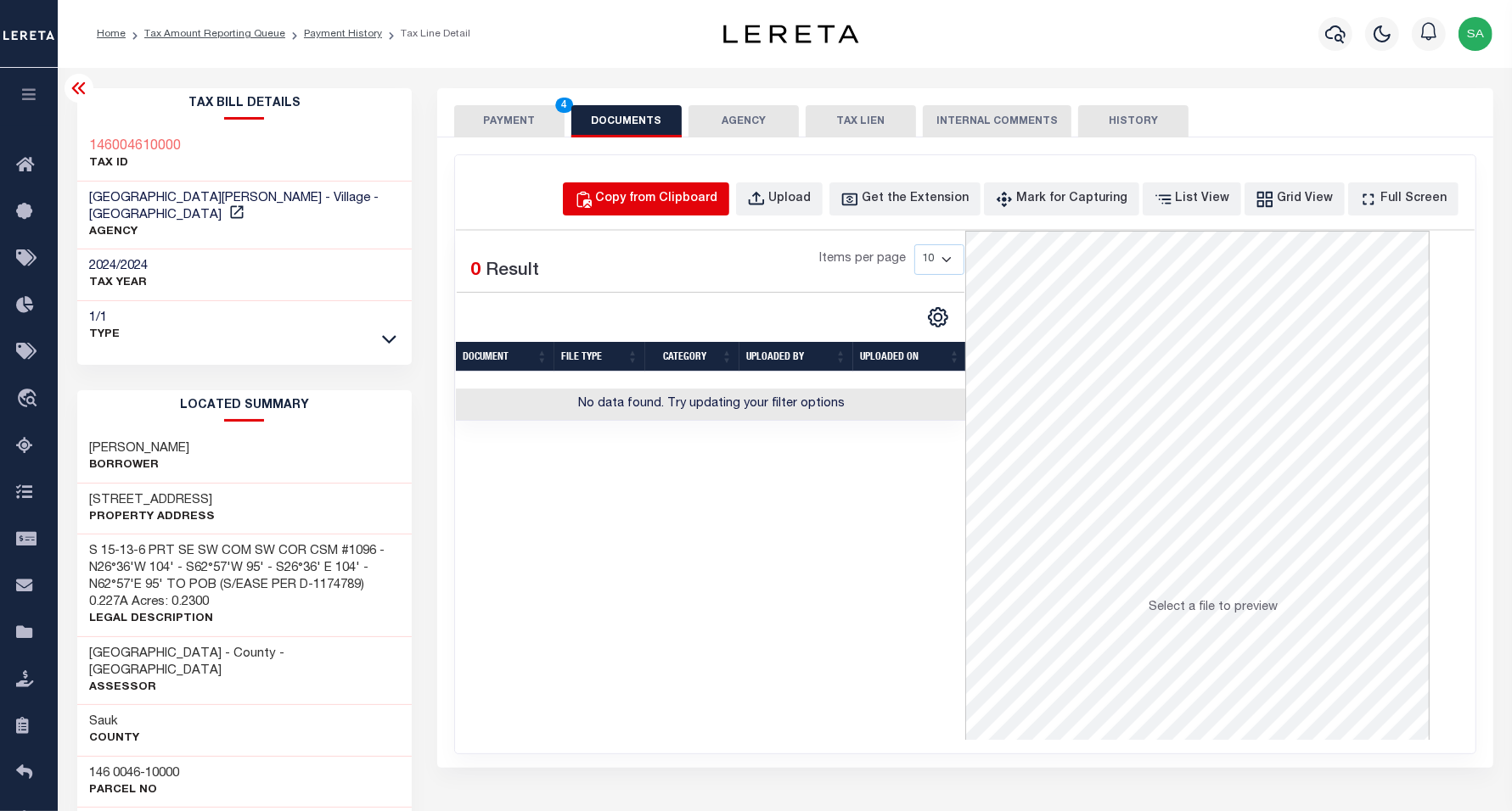
click at [729, 201] on button "Copy from Clipboard" at bounding box center [646, 199] width 166 height 33
select select "POP"
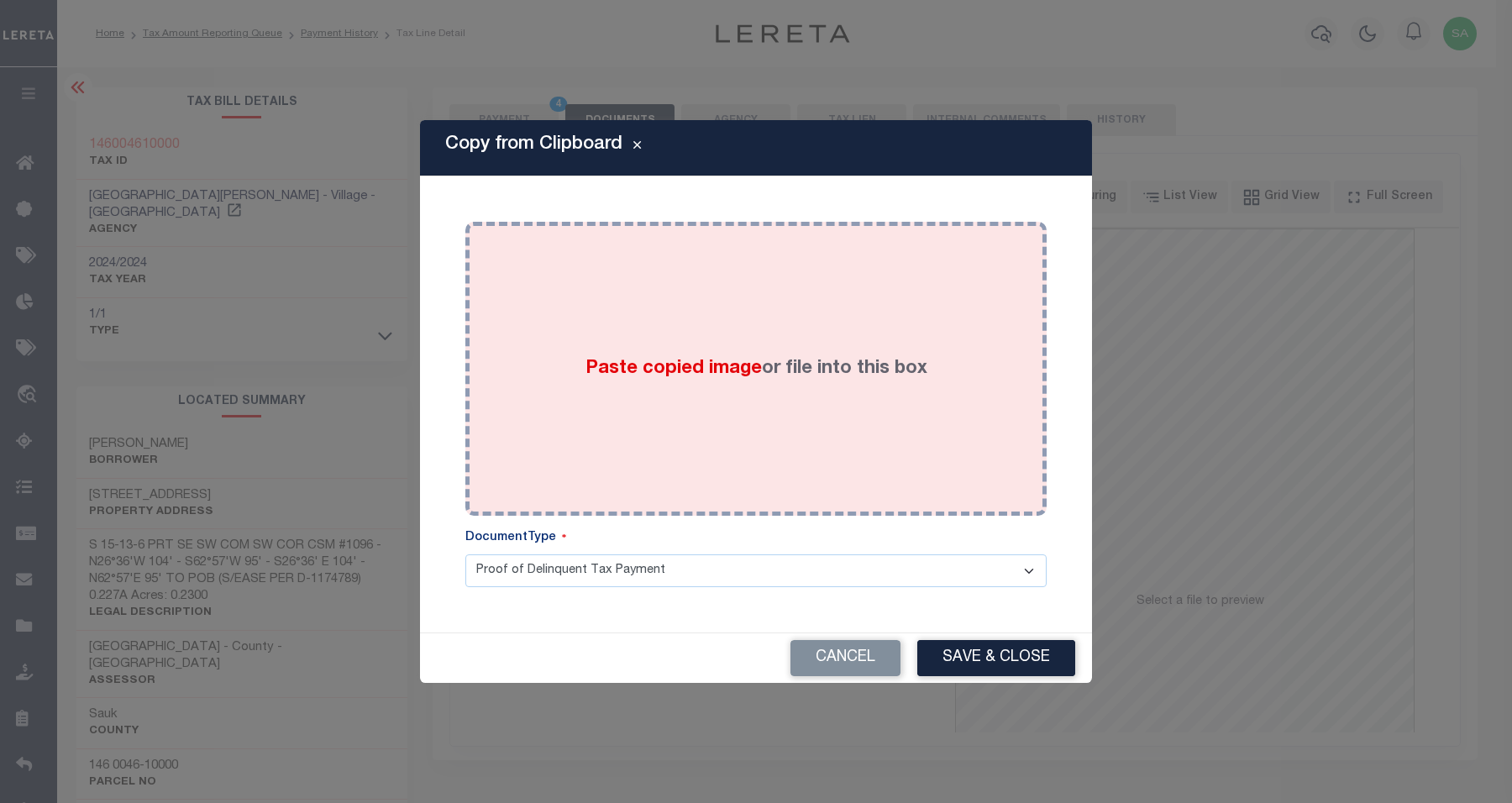
click at [866, 388] on div "Paste copied image or file into this box" at bounding box center [756, 368] width 556 height 269
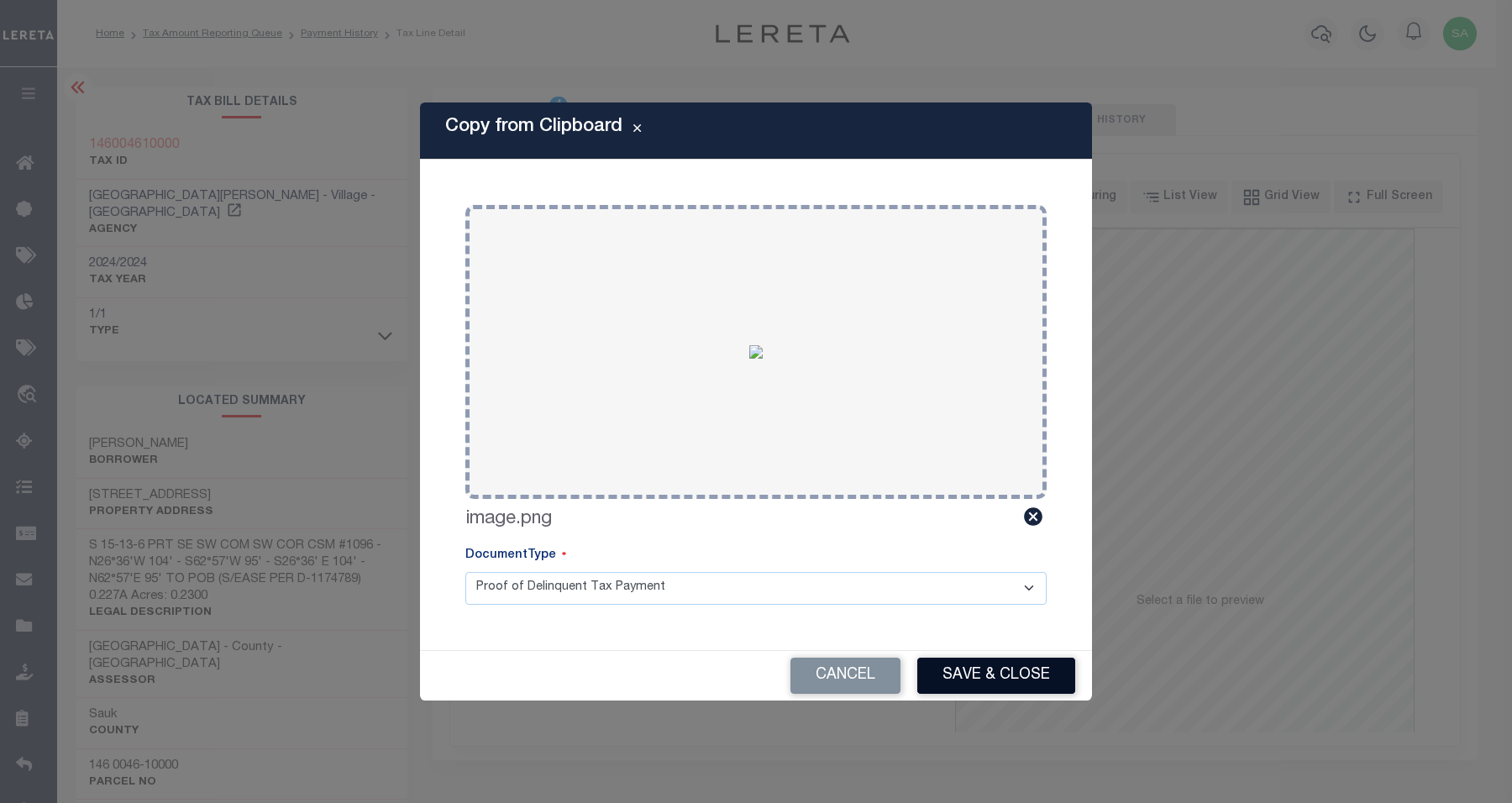
click at [1027, 677] on button "Save & Close" at bounding box center [996, 676] width 158 height 36
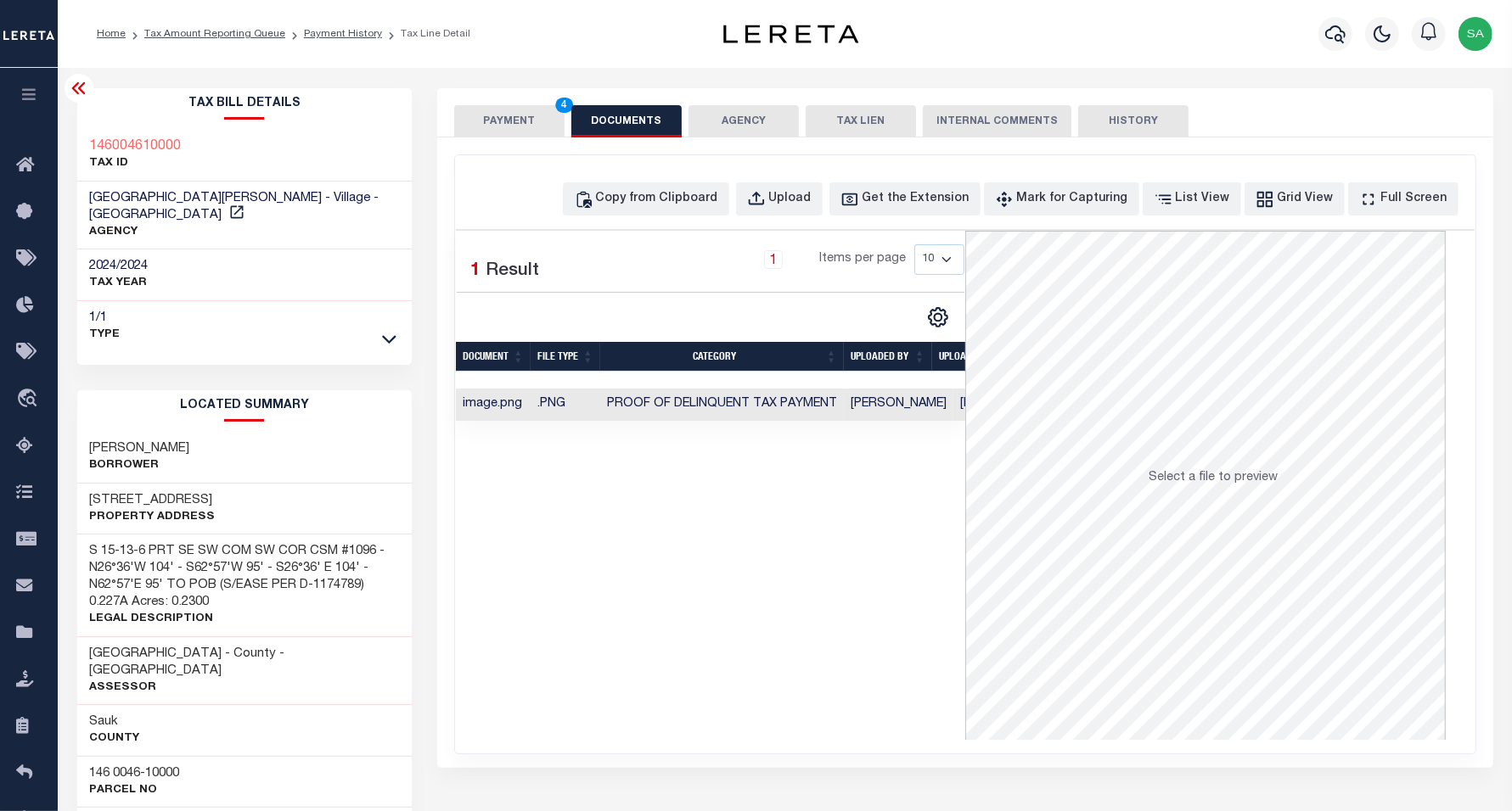
click at [85, 87] on icon at bounding box center [79, 88] width 21 height 21
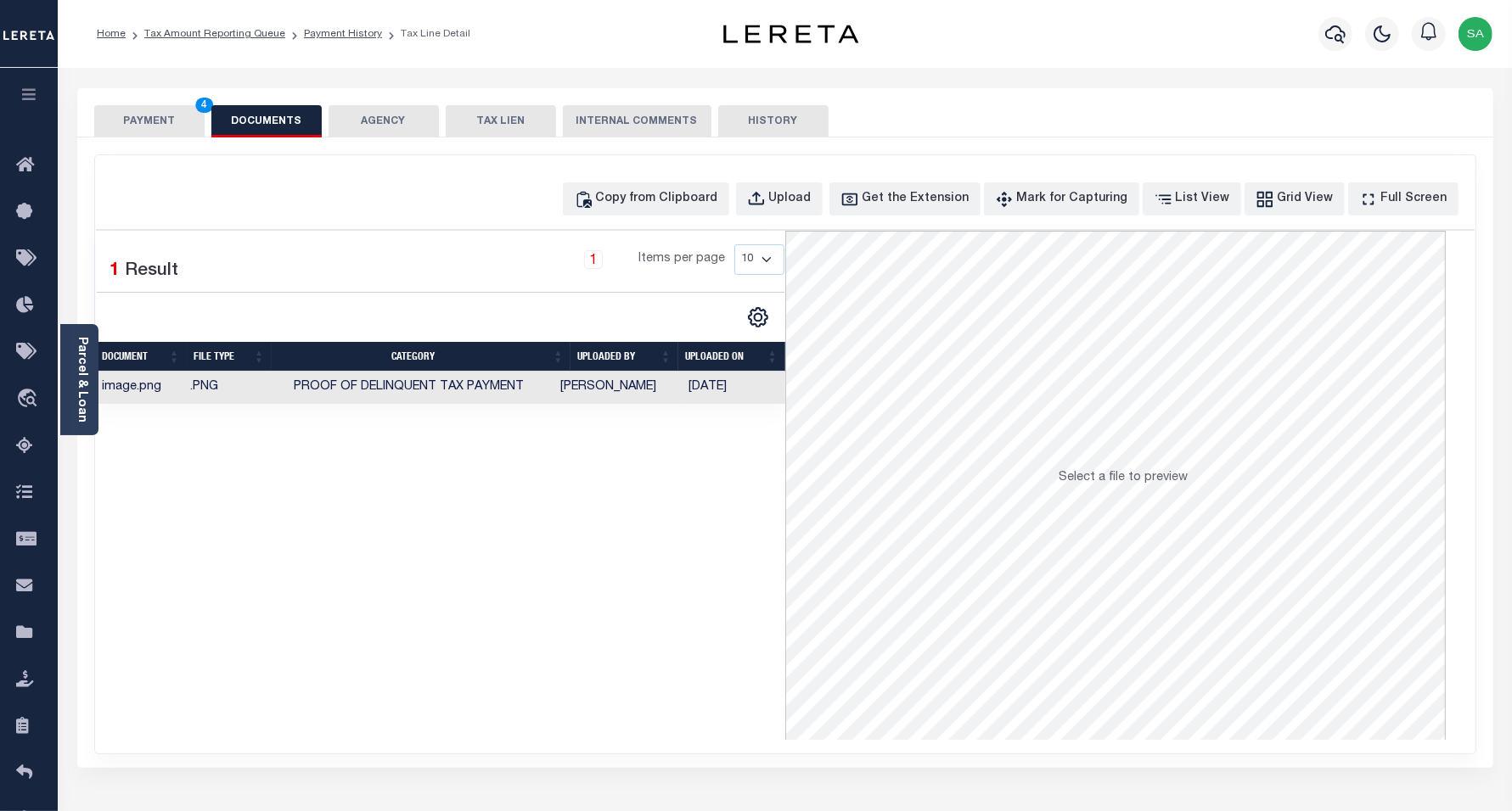
click at [195, 120] on button "PAYMENT 4" at bounding box center [150, 121] width 111 height 32
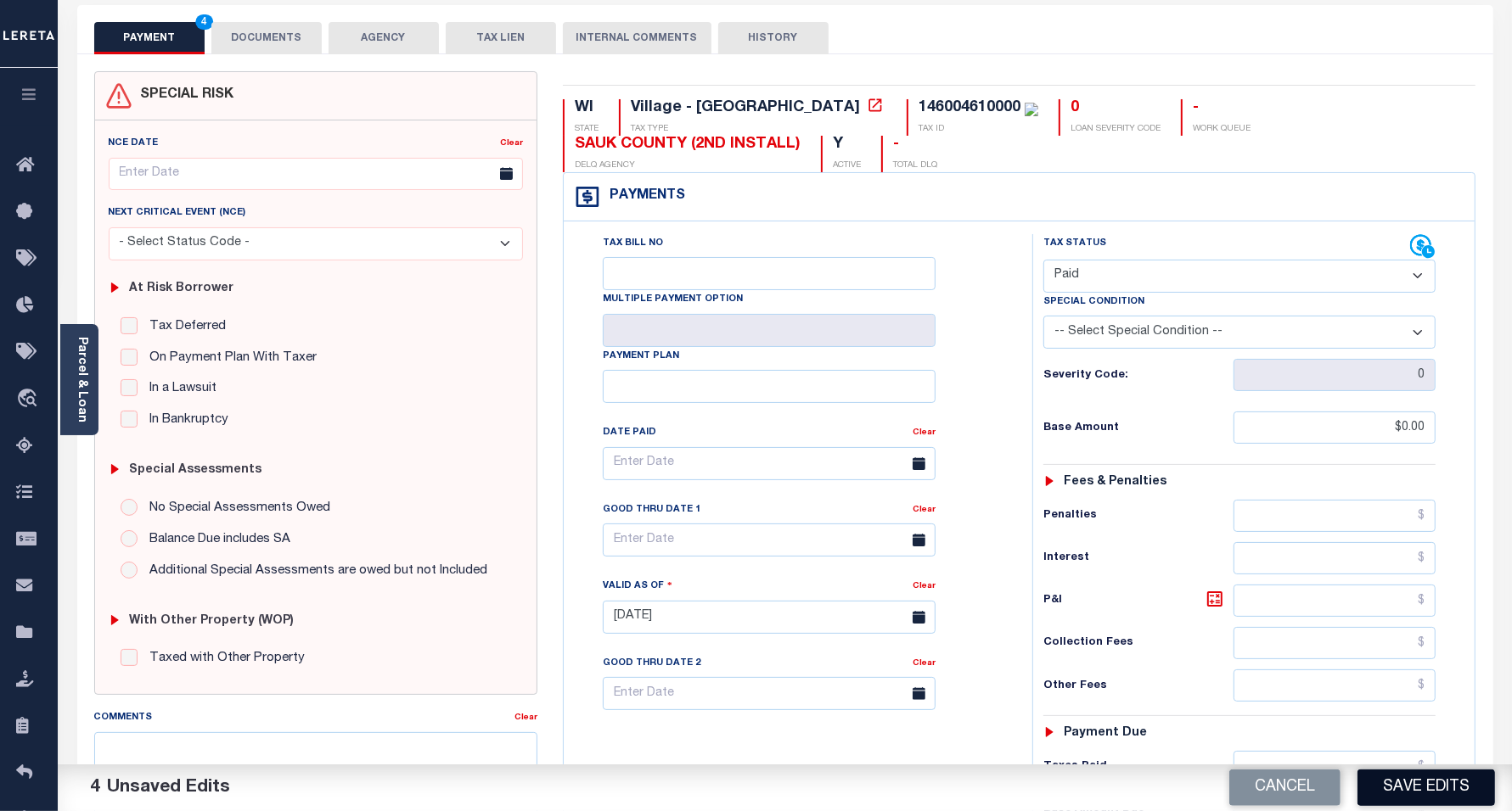
scroll to position [106, 0]
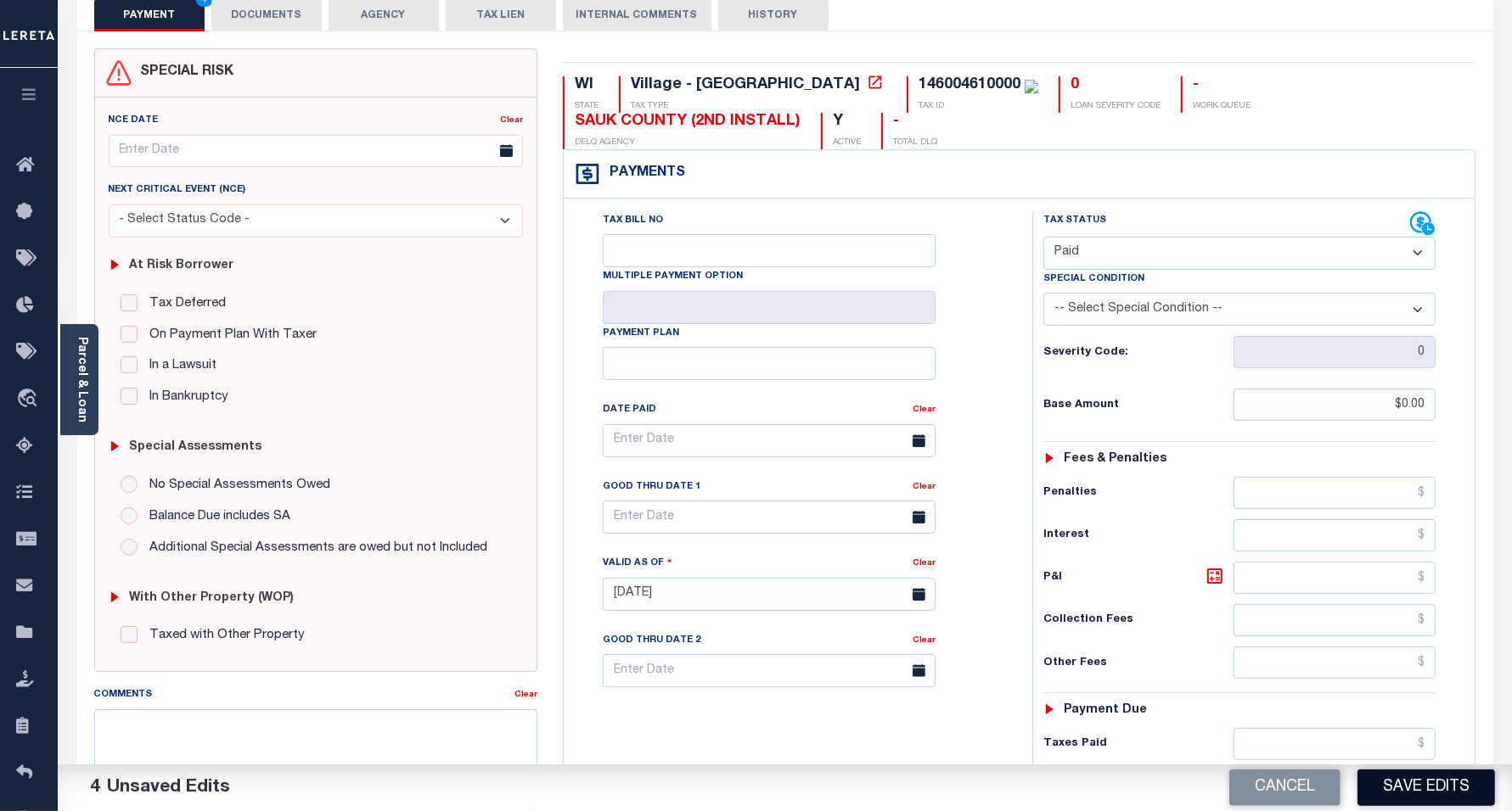
click at [1427, 790] on button "Save Edits" at bounding box center [1426, 788] width 137 height 37
checkbox input "false"
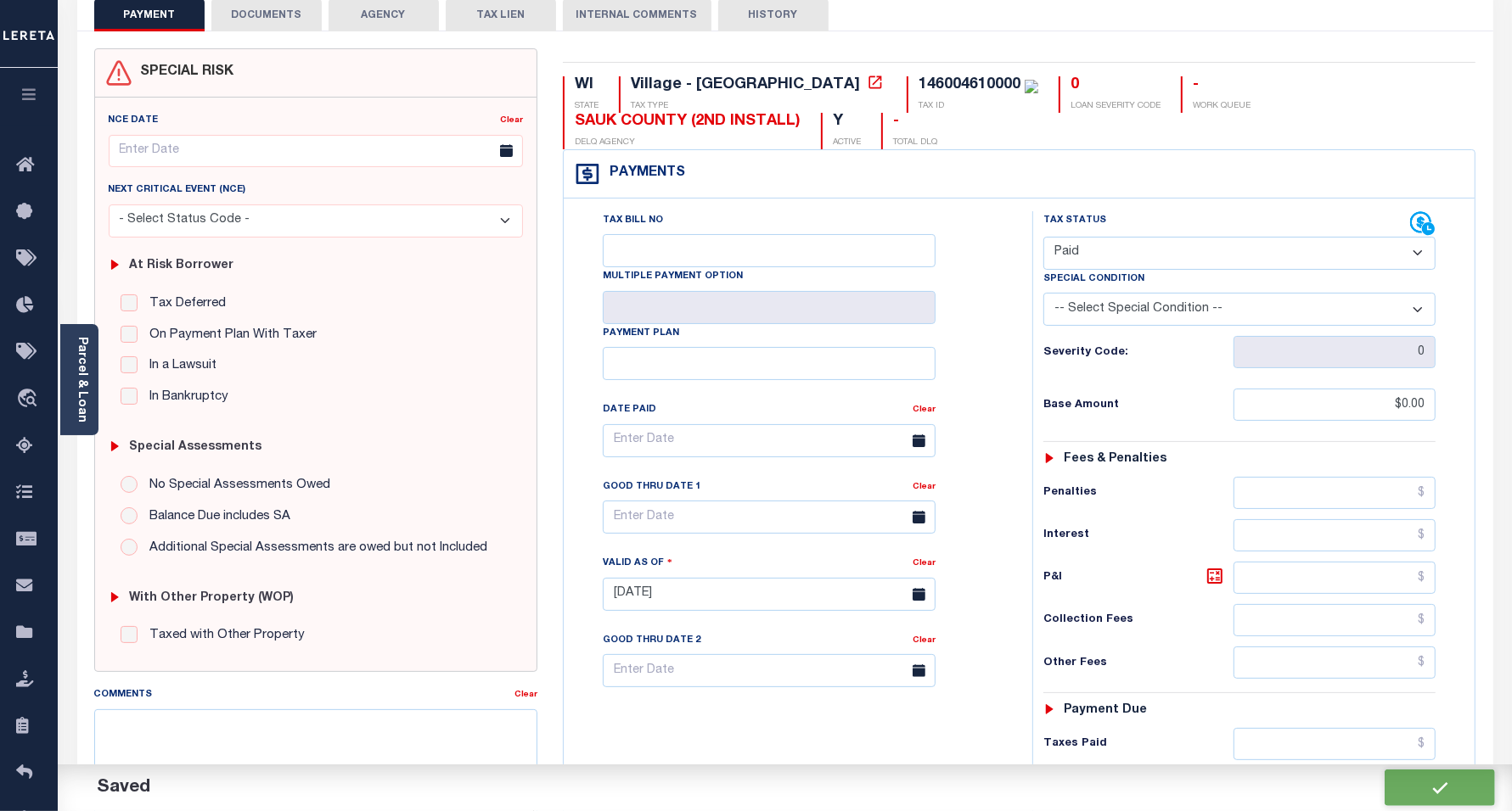
type input "$0"
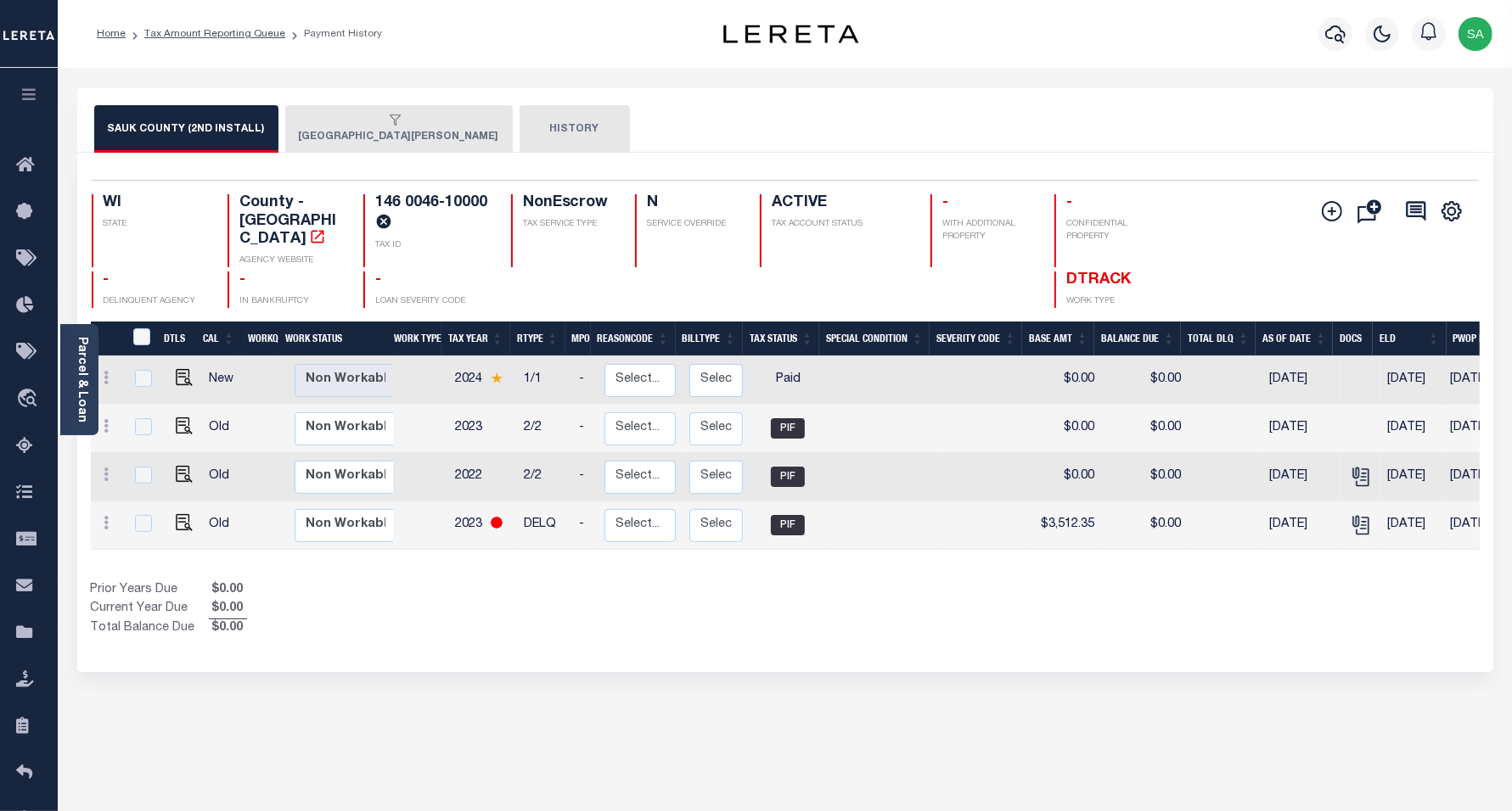
click at [346, 128] on div "button" at bounding box center [395, 120] width 194 height 15
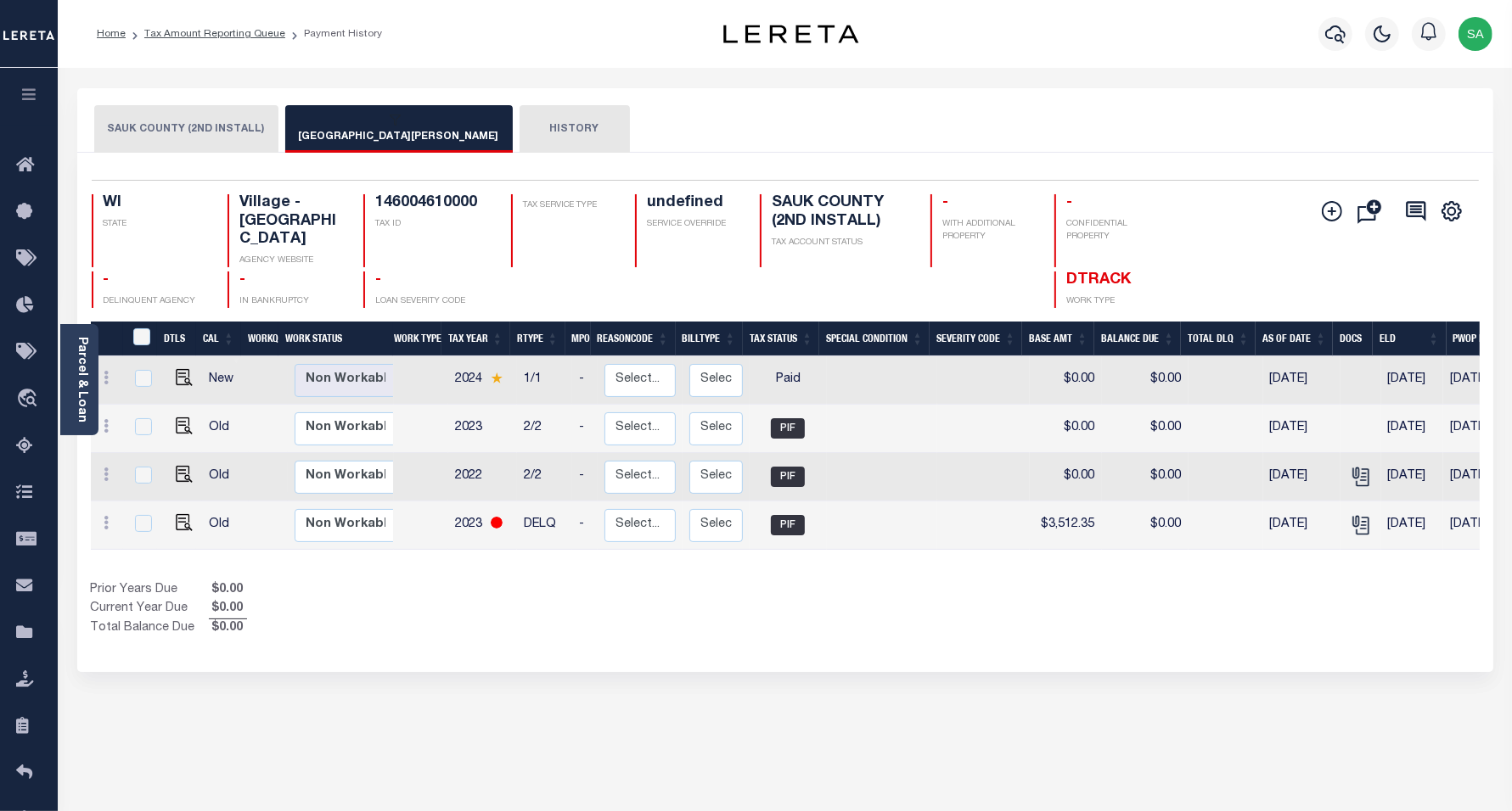
click at [374, 140] on button "[GEOGRAPHIC_DATA][PERSON_NAME]" at bounding box center [399, 128] width 228 height 47
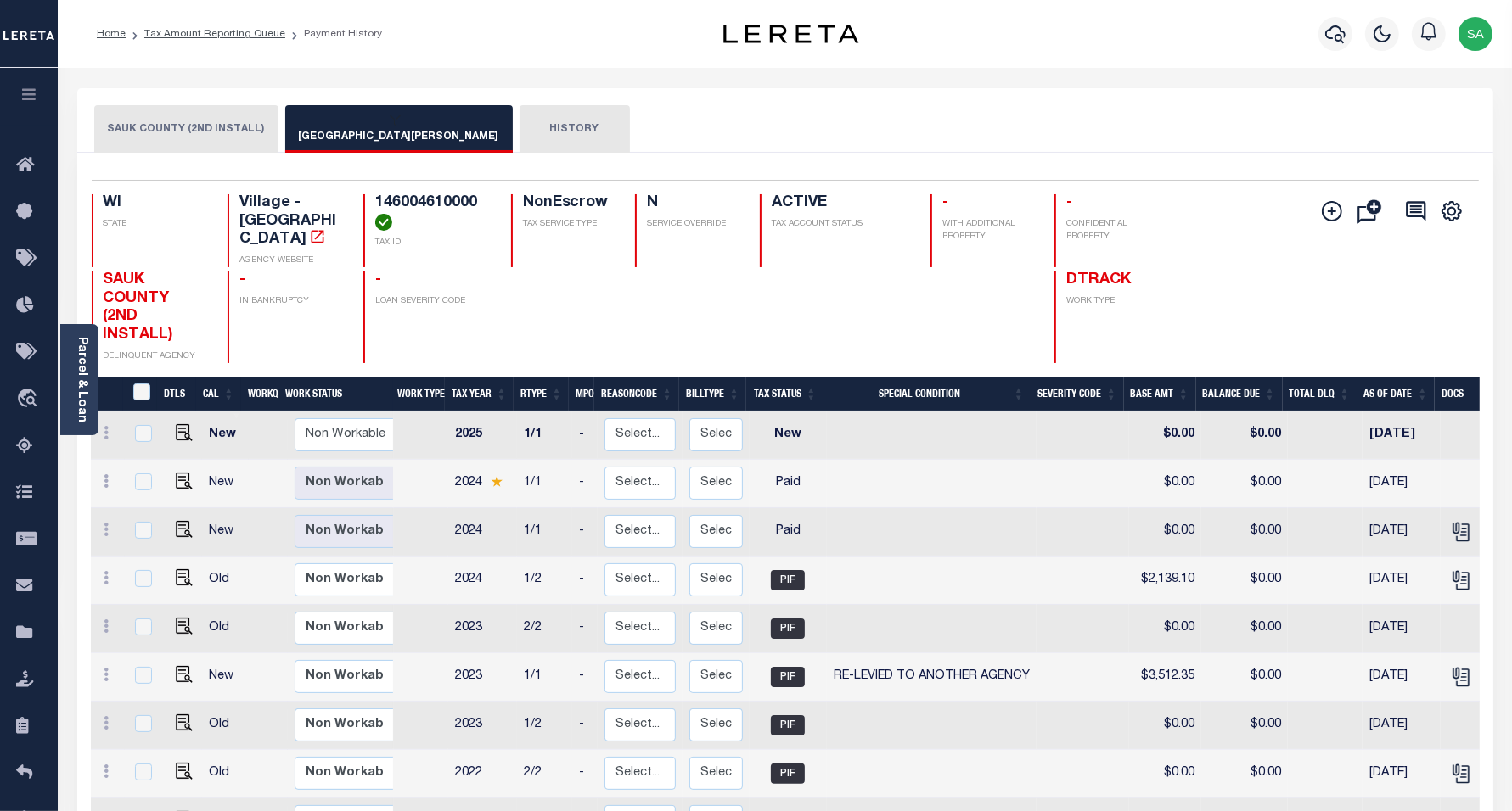
click at [225, 39] on li "Tax Amount Reporting Queue" at bounding box center [205, 33] width 160 height 15
click at [239, 37] on link "Tax Amount Reporting Queue" at bounding box center [215, 33] width 141 height 10
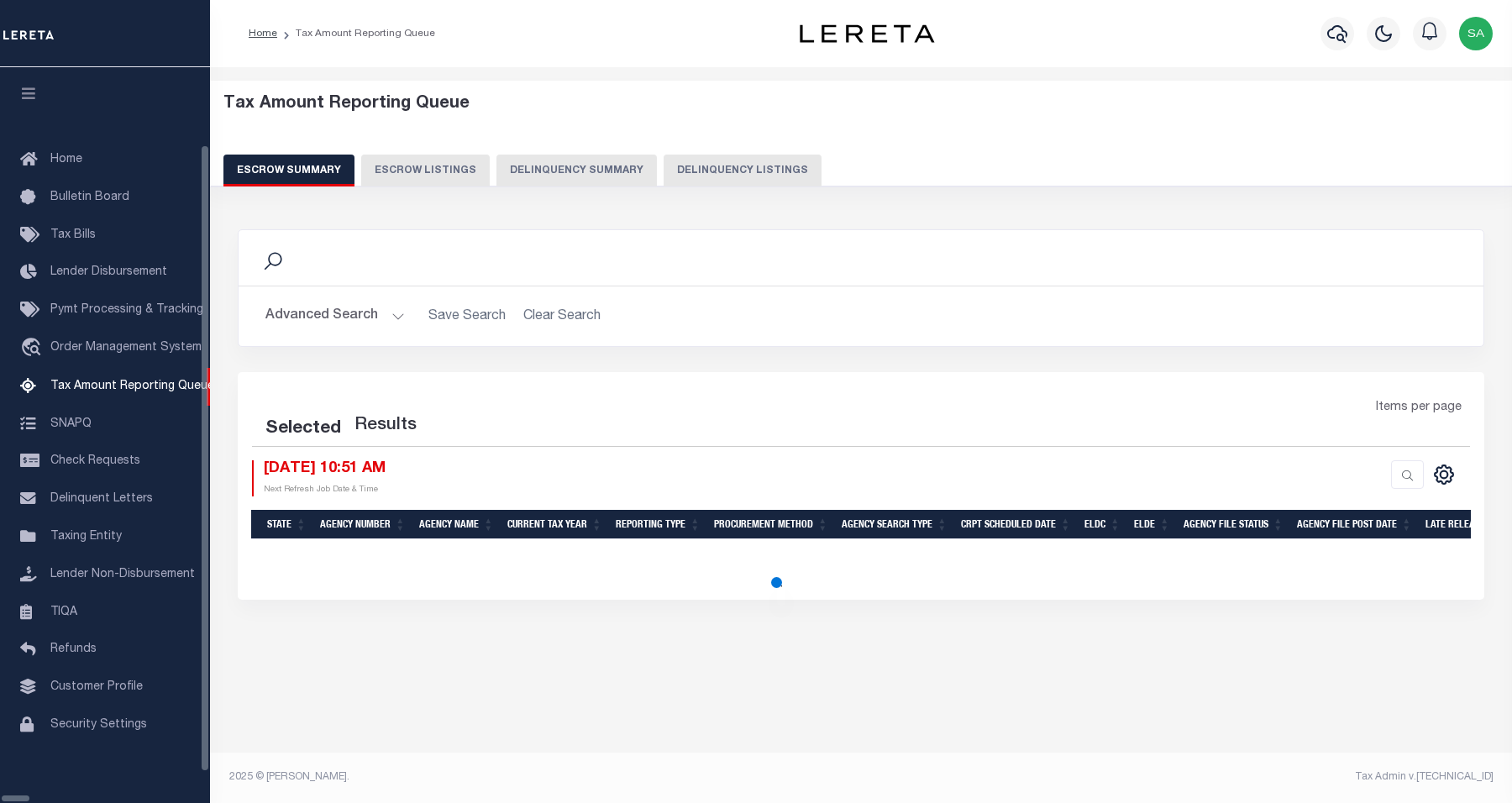
click at [668, 163] on button "Delinquency Listings" at bounding box center [742, 170] width 158 height 32
select select "100"
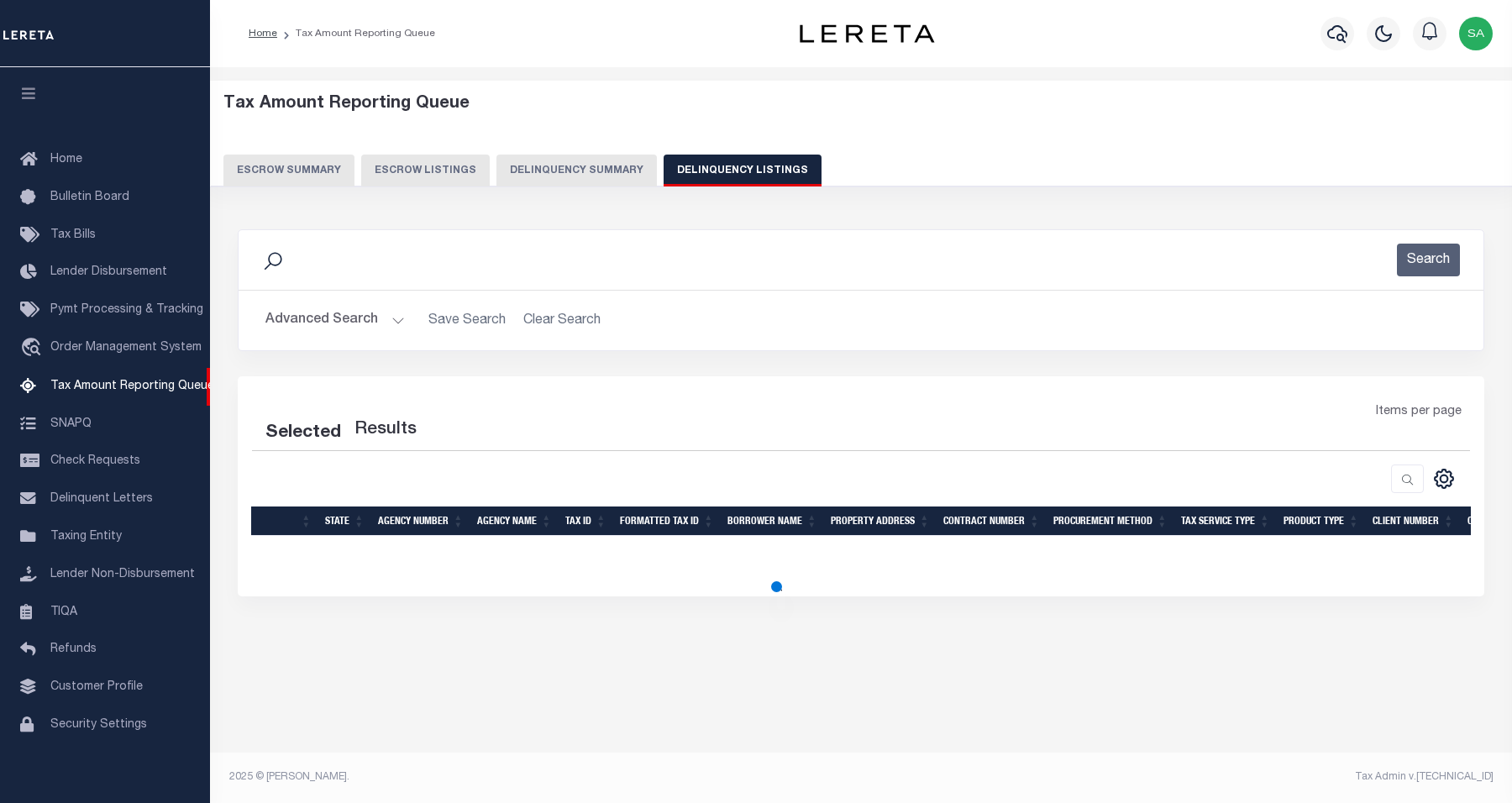
select select "100"
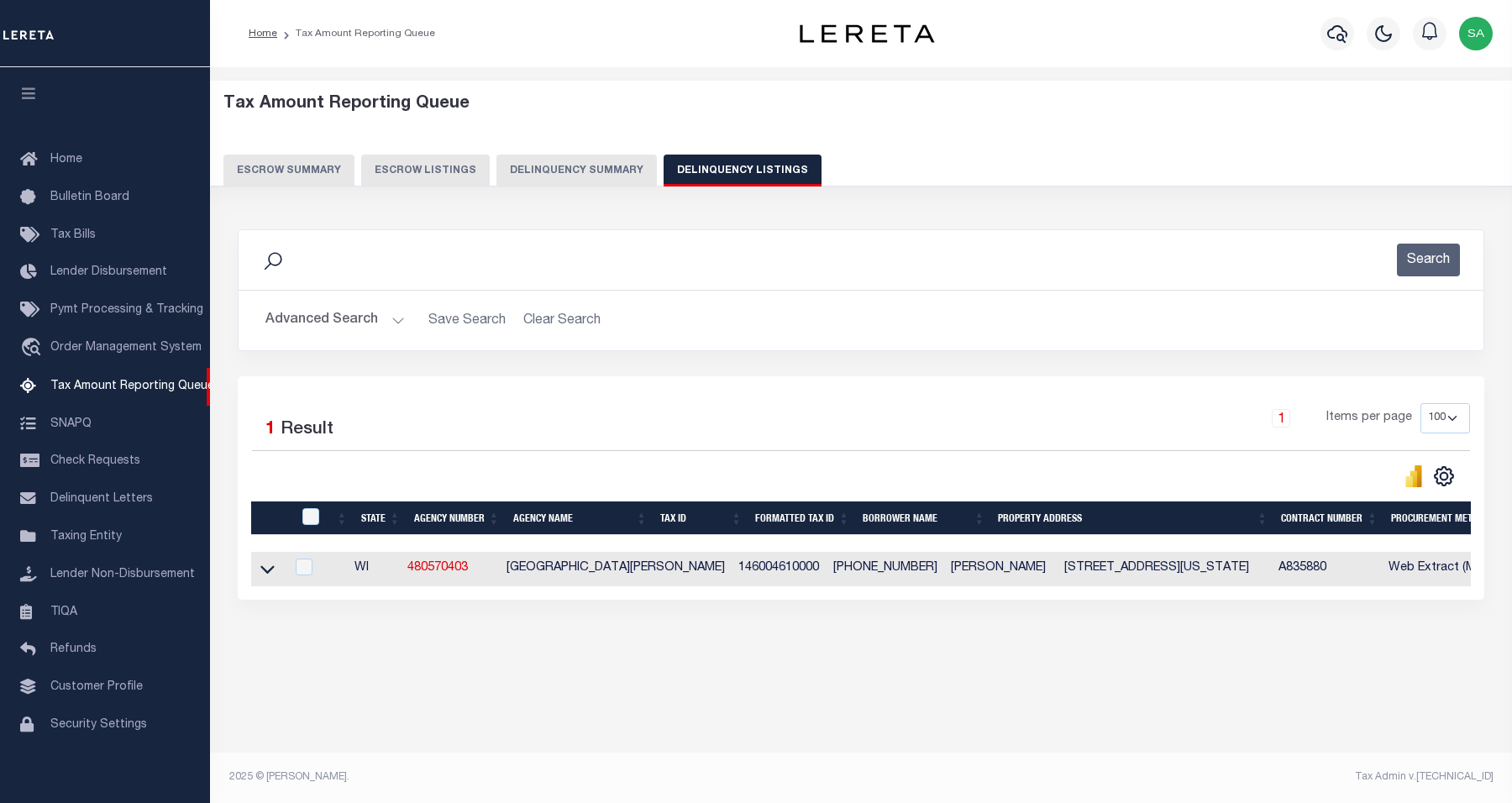
click at [304, 319] on button "Advanced Search" at bounding box center [336, 320] width 140 height 33
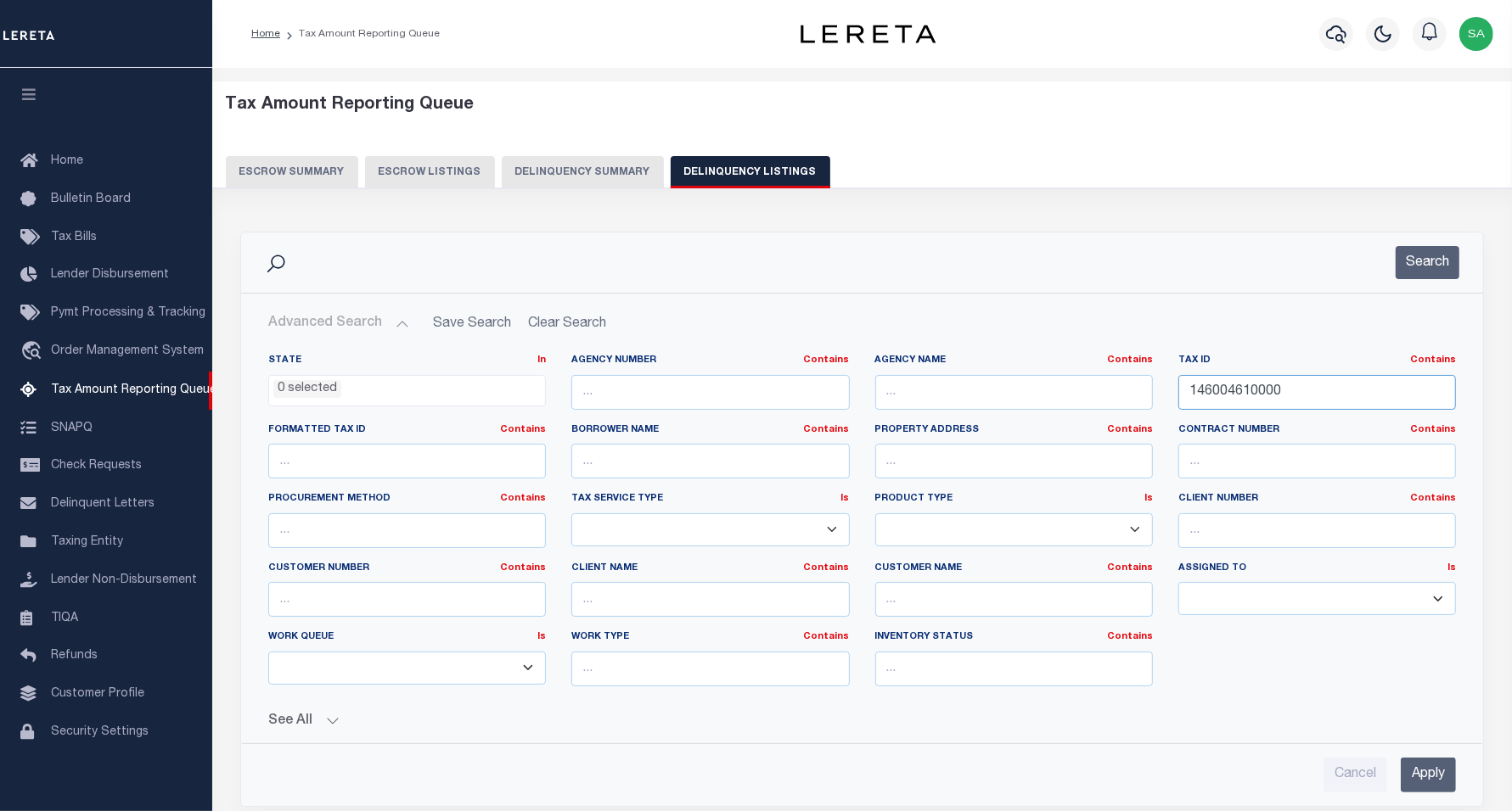
drag, startPoint x: 1301, startPoint y: 391, endPoint x: 1003, endPoint y: 361, distance: 299.5
click at [1003, 361] on div "State In In AK AL AR AZ CA CO CT DC DE FL GA GU HI IA ID IL IN KS [GEOGRAPHIC_D…" at bounding box center [861, 527] width 1213 height 346
paste input "8303"
type input "18303"
click at [1409, 266] on button "Search" at bounding box center [1427, 262] width 63 height 33
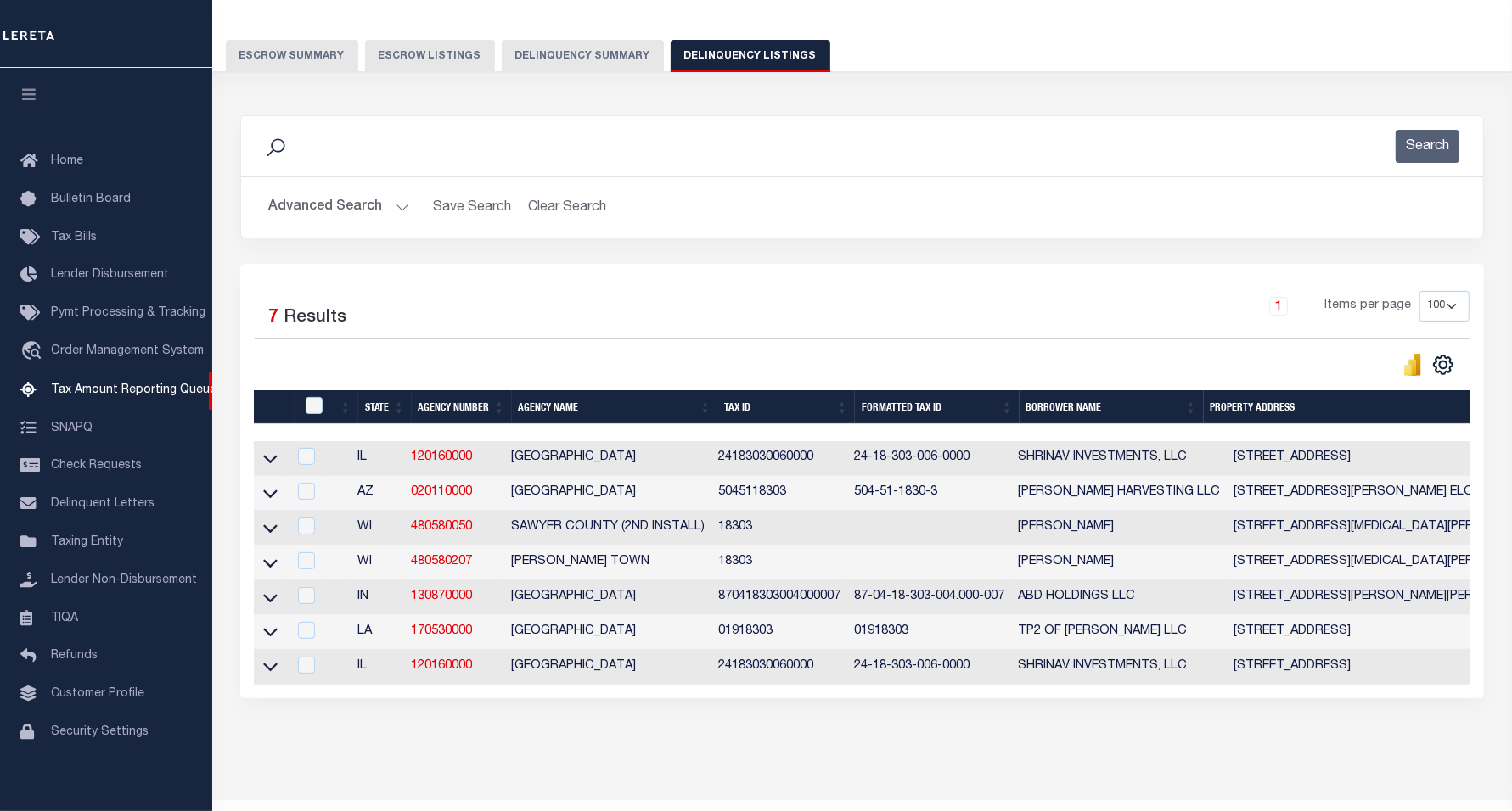
scroll to position [178, 0]
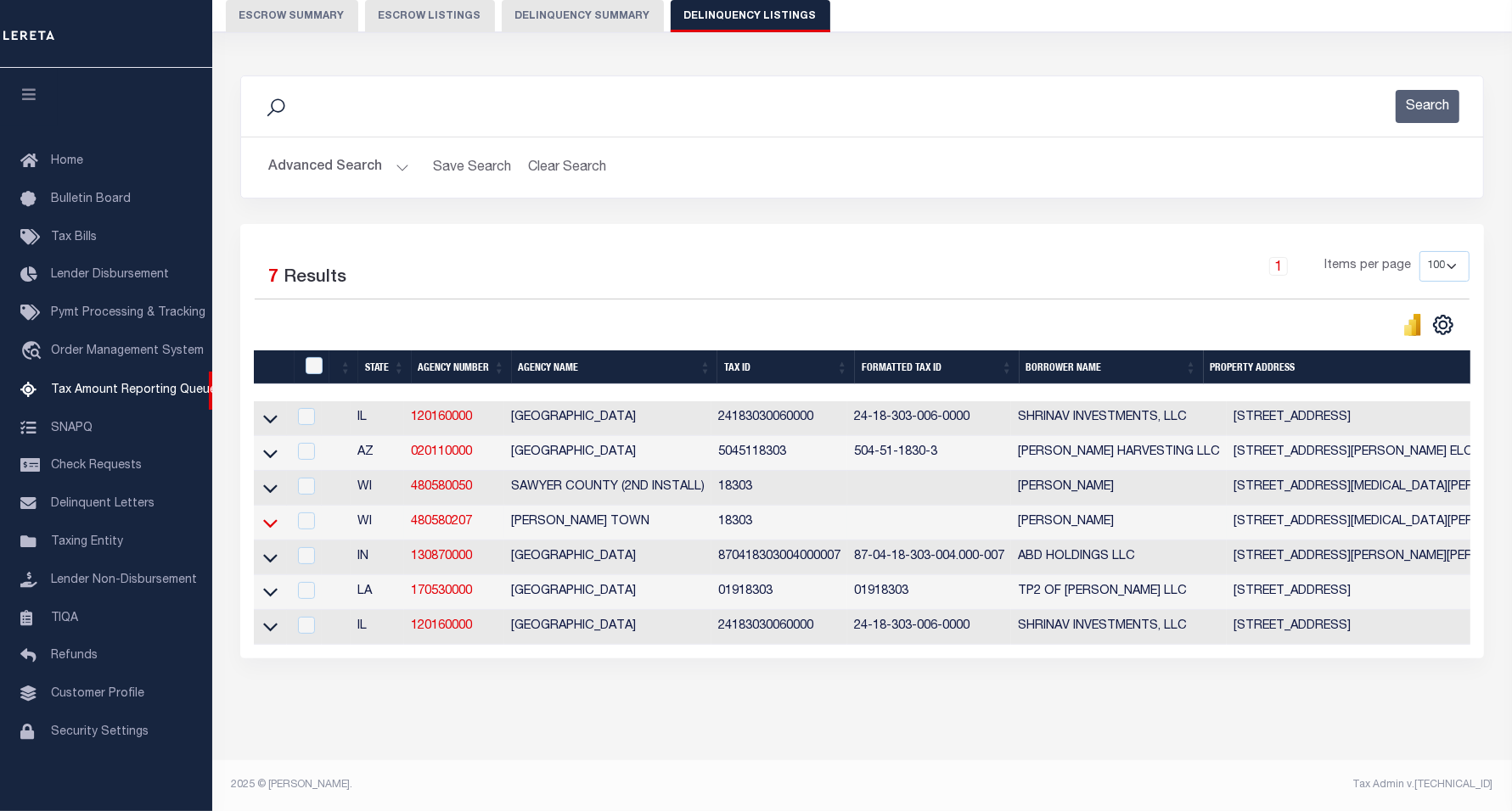
click at [272, 519] on icon at bounding box center [270, 524] width 14 height 9
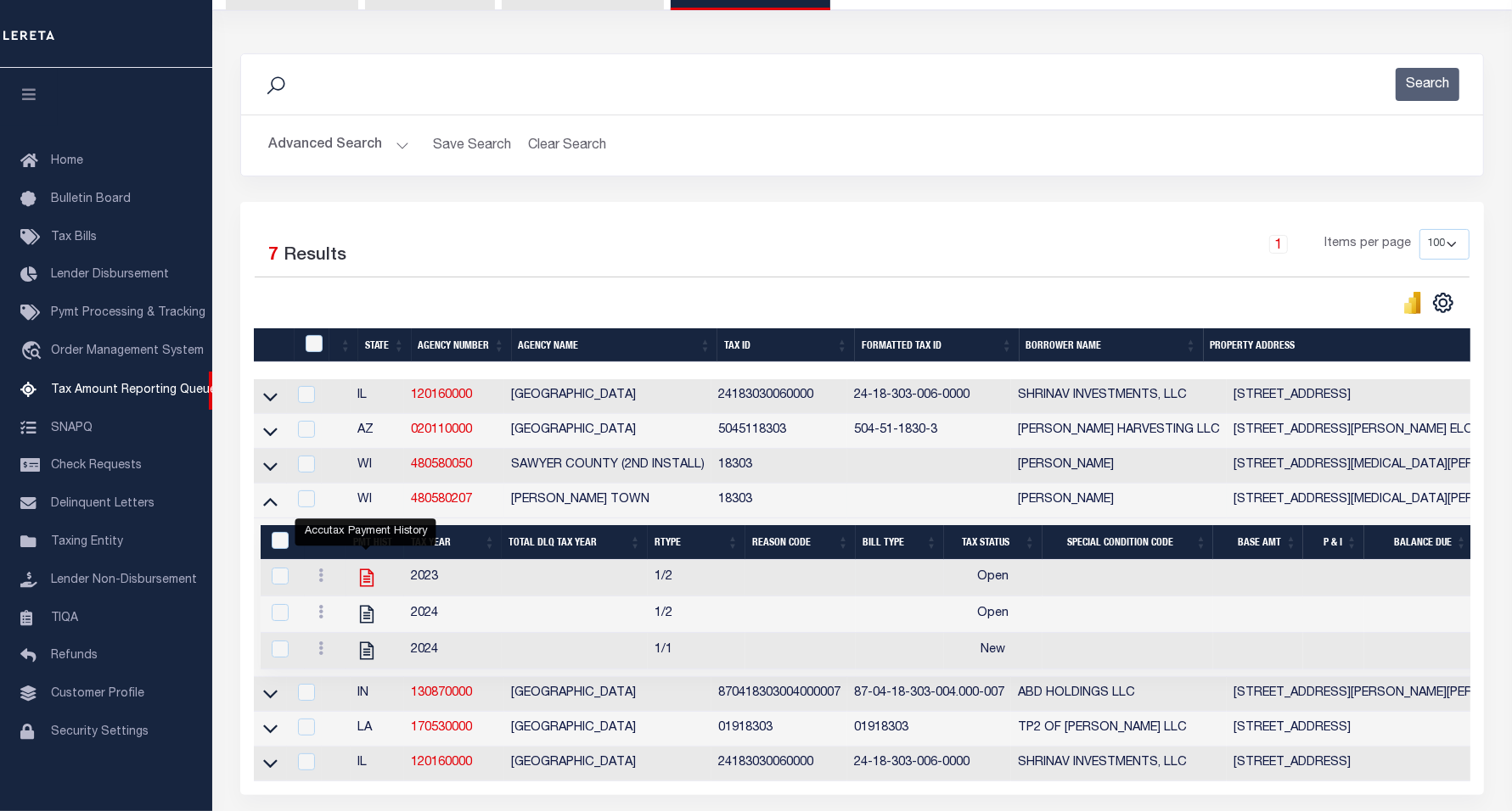
click at [365, 586] on icon "" at bounding box center [366, 577] width 13 height 18
checkbox input "true"
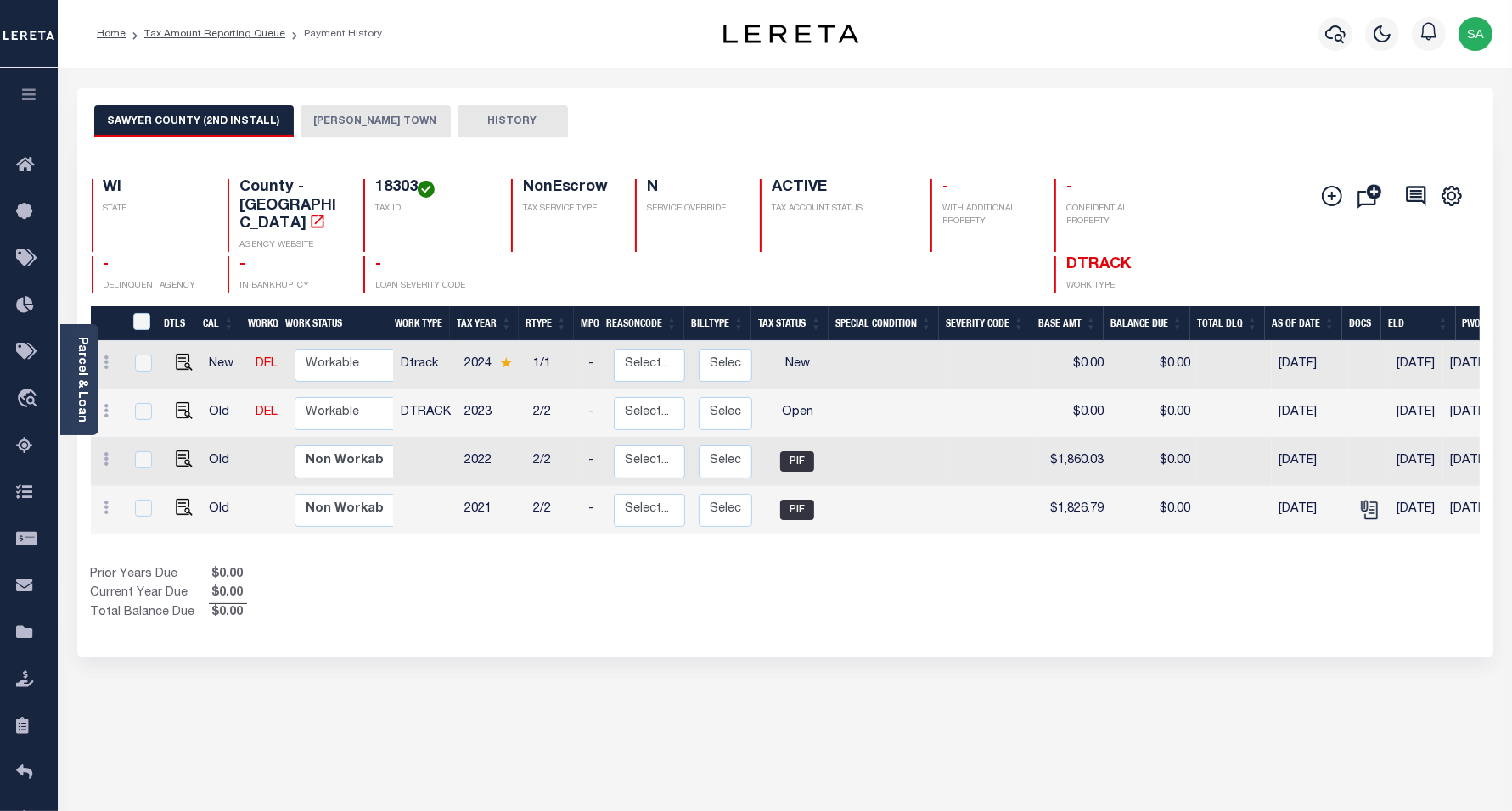
click at [170, 128] on button "SAWYER COUNTY (2ND INSTALL)" at bounding box center [195, 121] width 200 height 32
click at [179, 402] on img "" at bounding box center [184, 410] width 17 height 17
checkbox input "true"
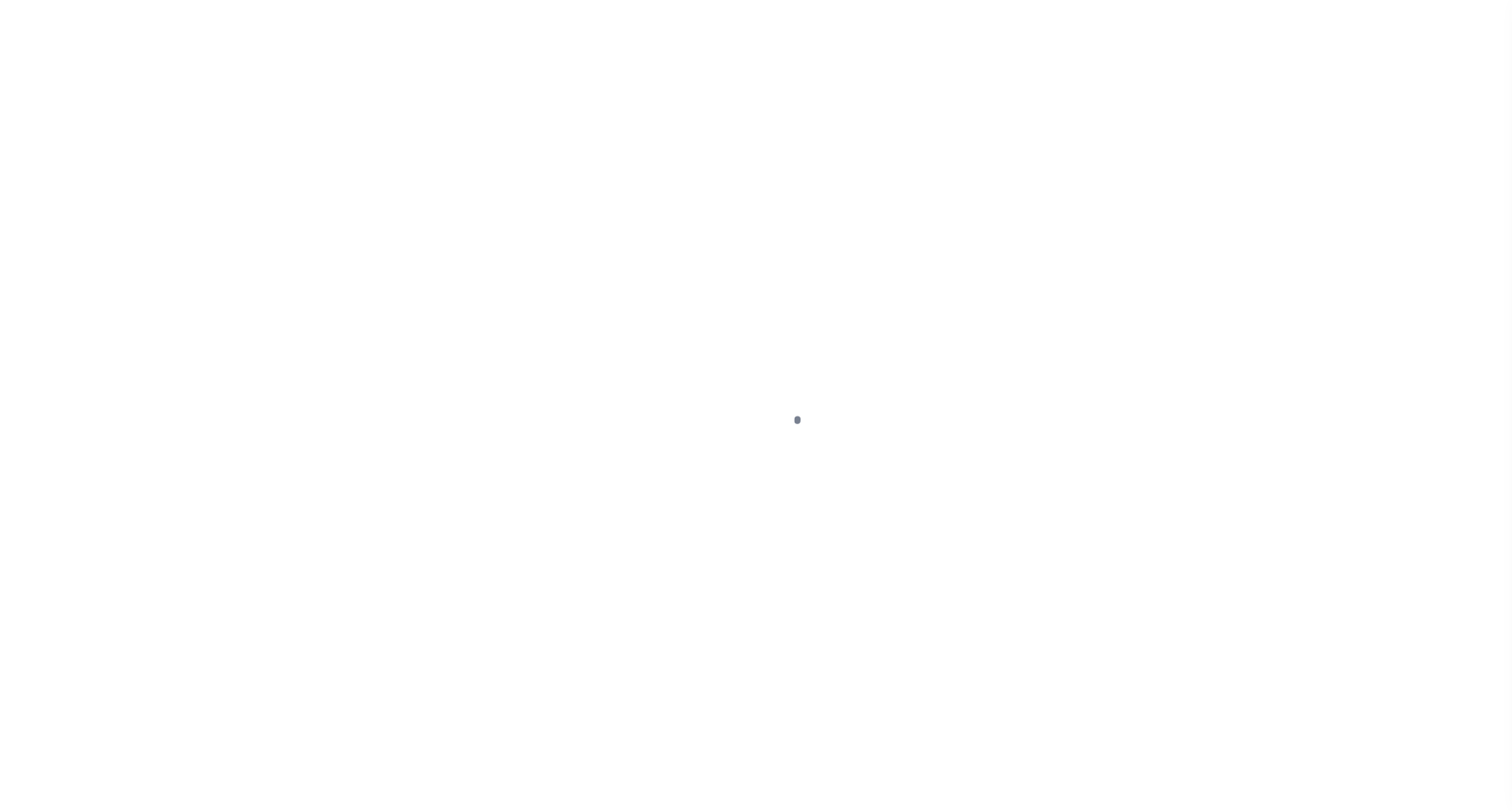
select select "OP2"
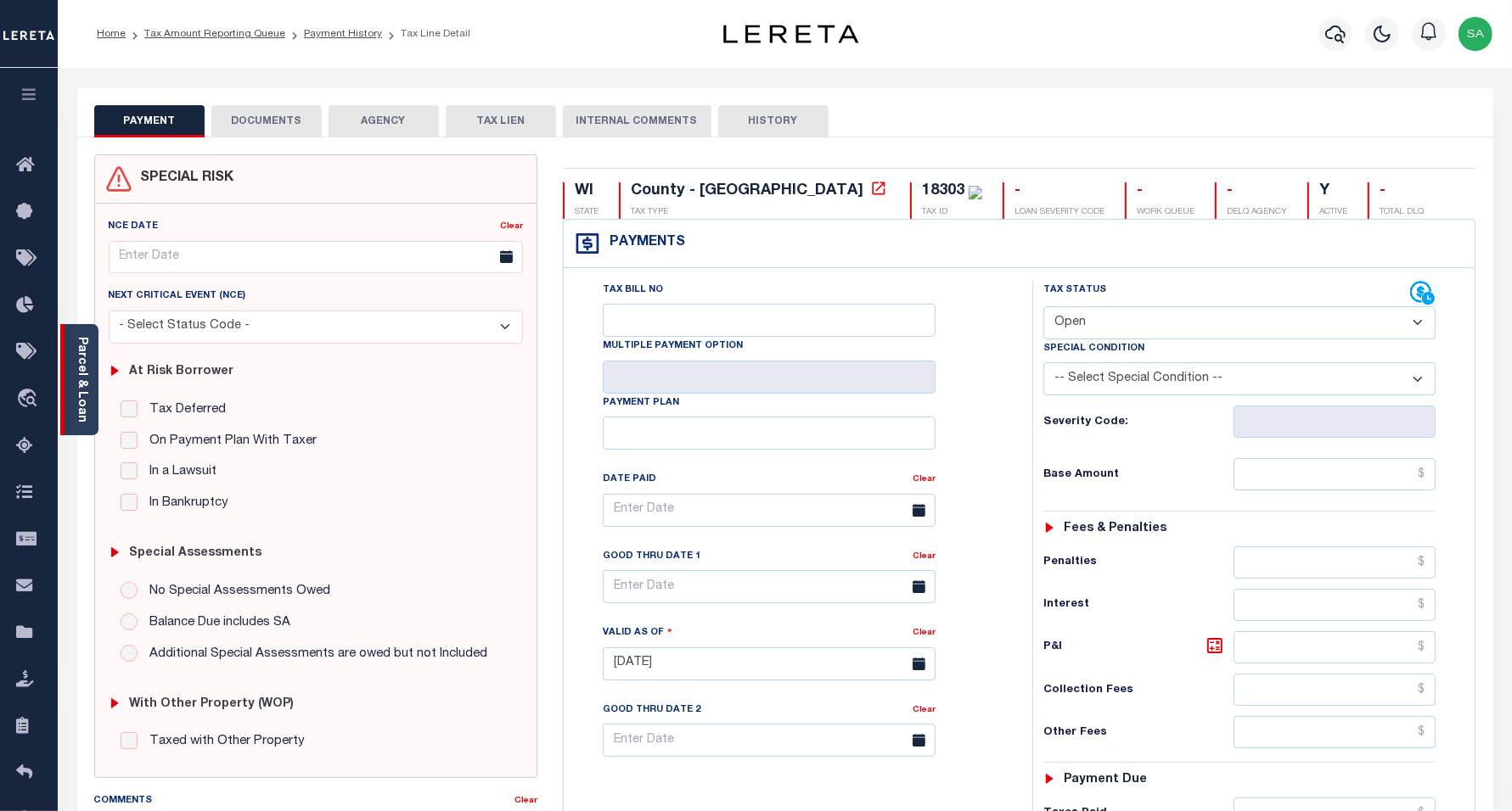
click at [89, 378] on div "Parcel & Loan" at bounding box center [79, 379] width 38 height 112
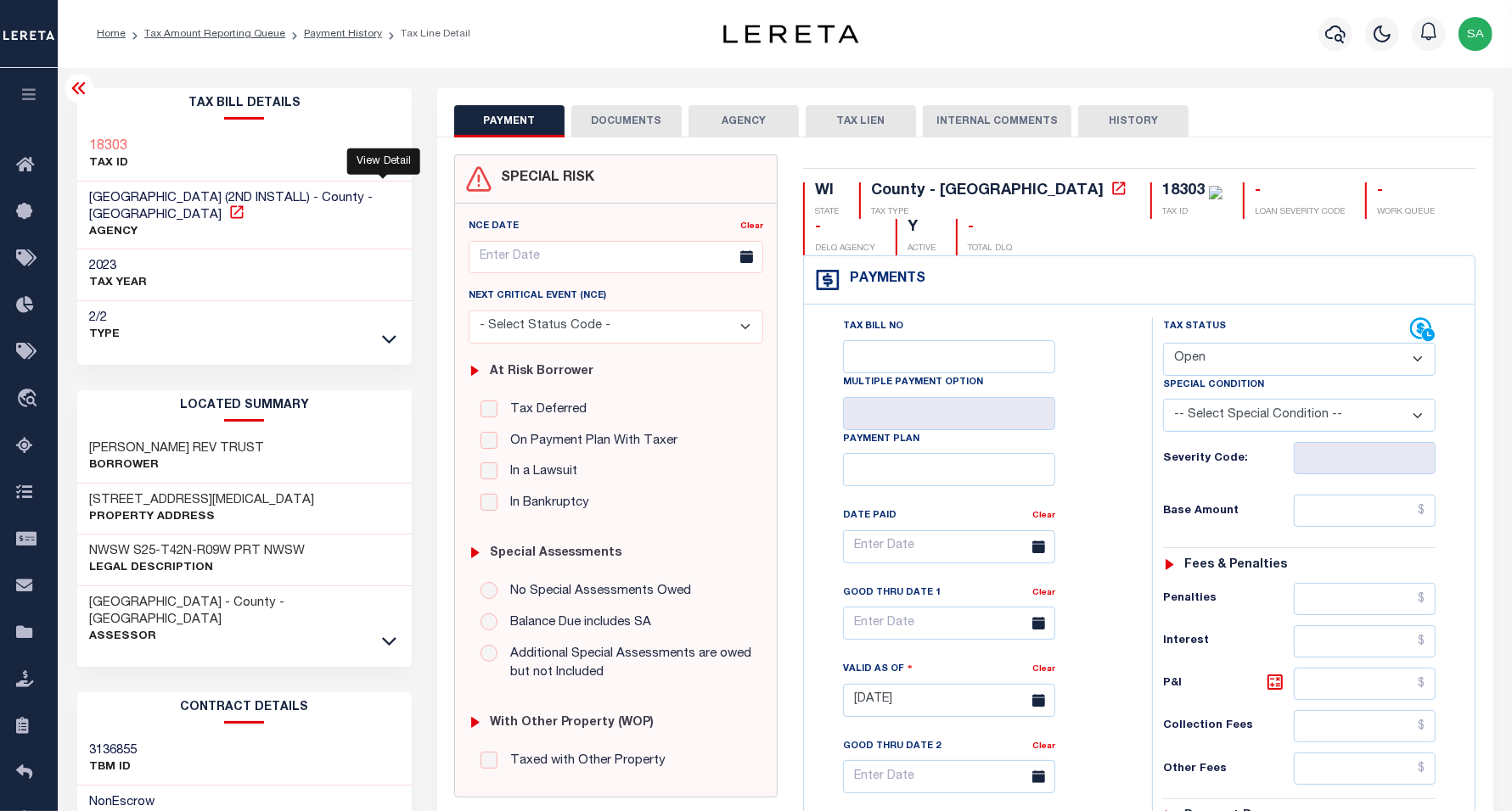
click at [245, 203] on icon at bounding box center [237, 211] width 17 height 17
click at [365, 37] on link "Payment History" at bounding box center [344, 33] width 79 height 10
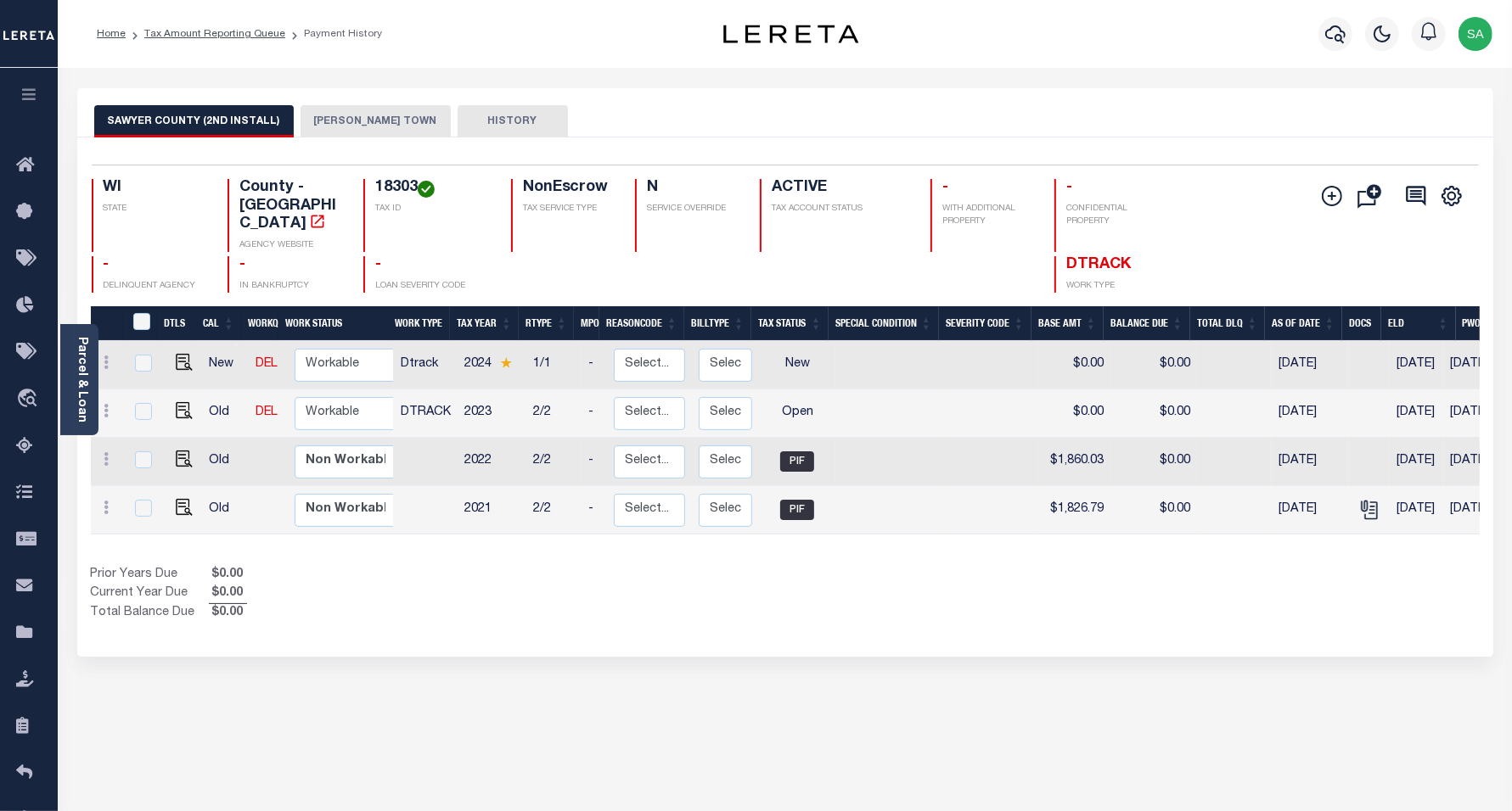
click at [340, 121] on button "[PERSON_NAME] TOWN" at bounding box center [376, 121] width 150 height 32
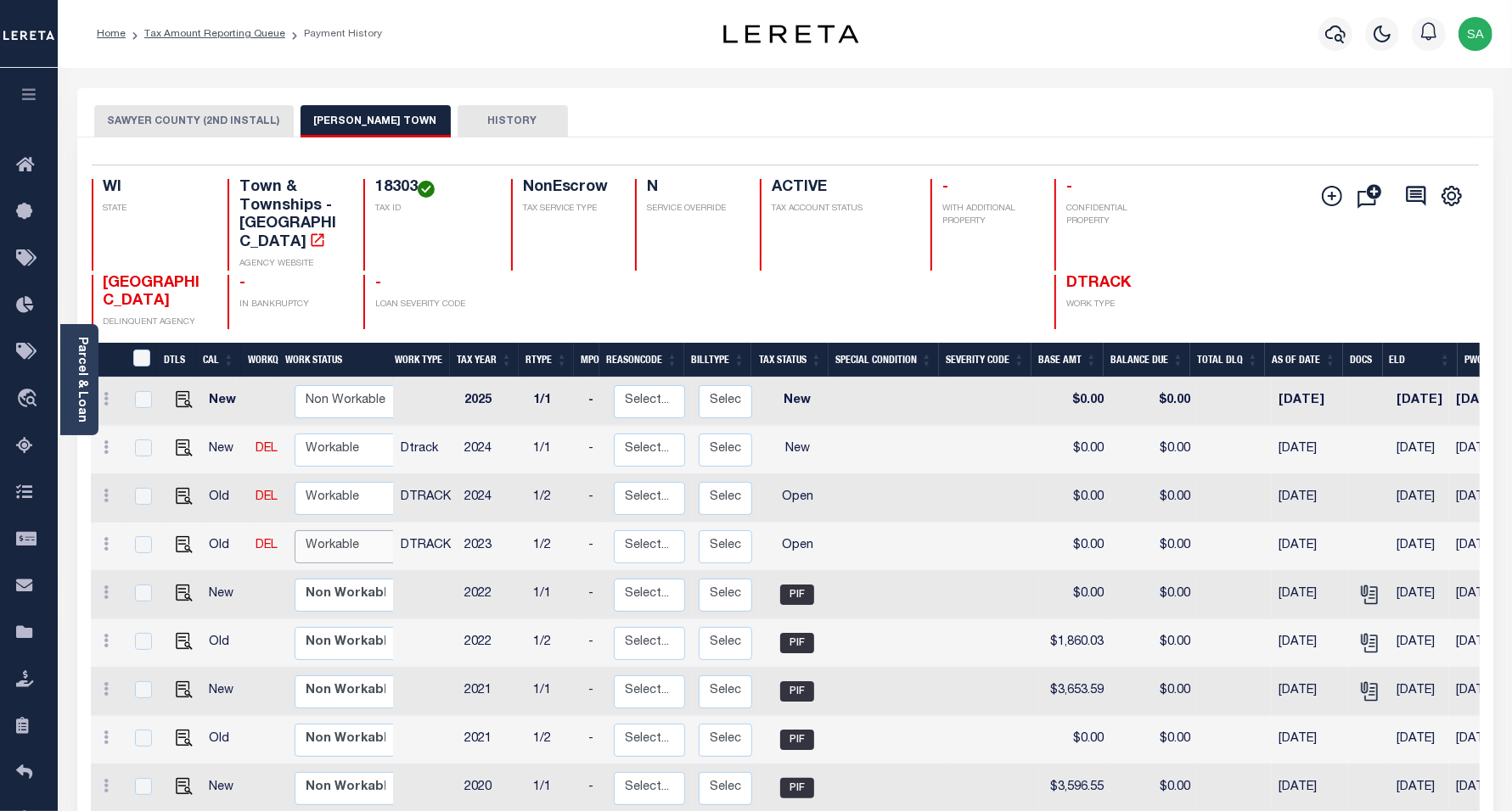
click at [349, 531] on select "Non Workable Workable" at bounding box center [345, 547] width 102 height 33
checkbox input "true"
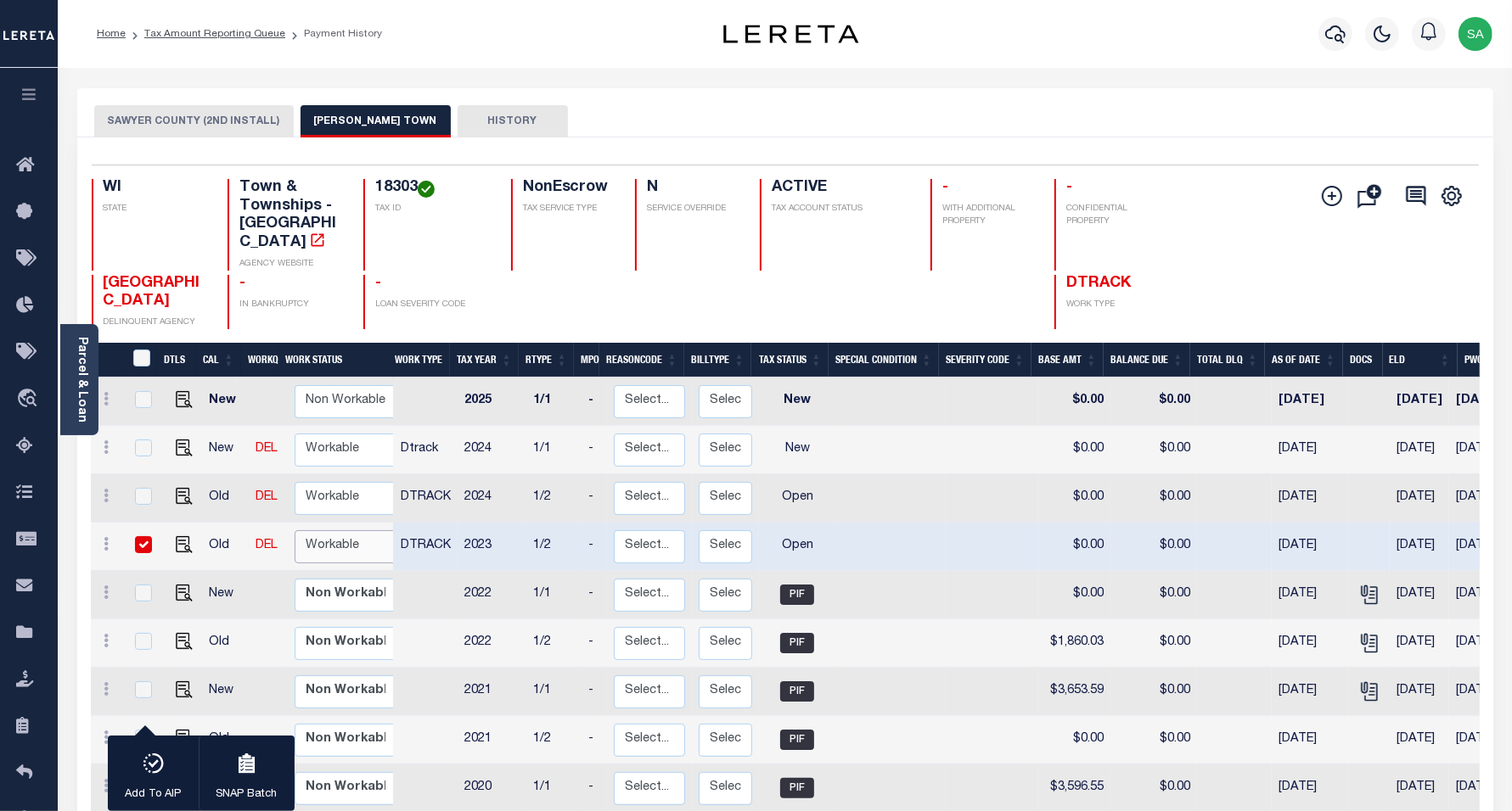
select select "true"
click at [295, 531] on select "Non Workable Workable" at bounding box center [345, 547] width 102 height 33
checkbox input "false"
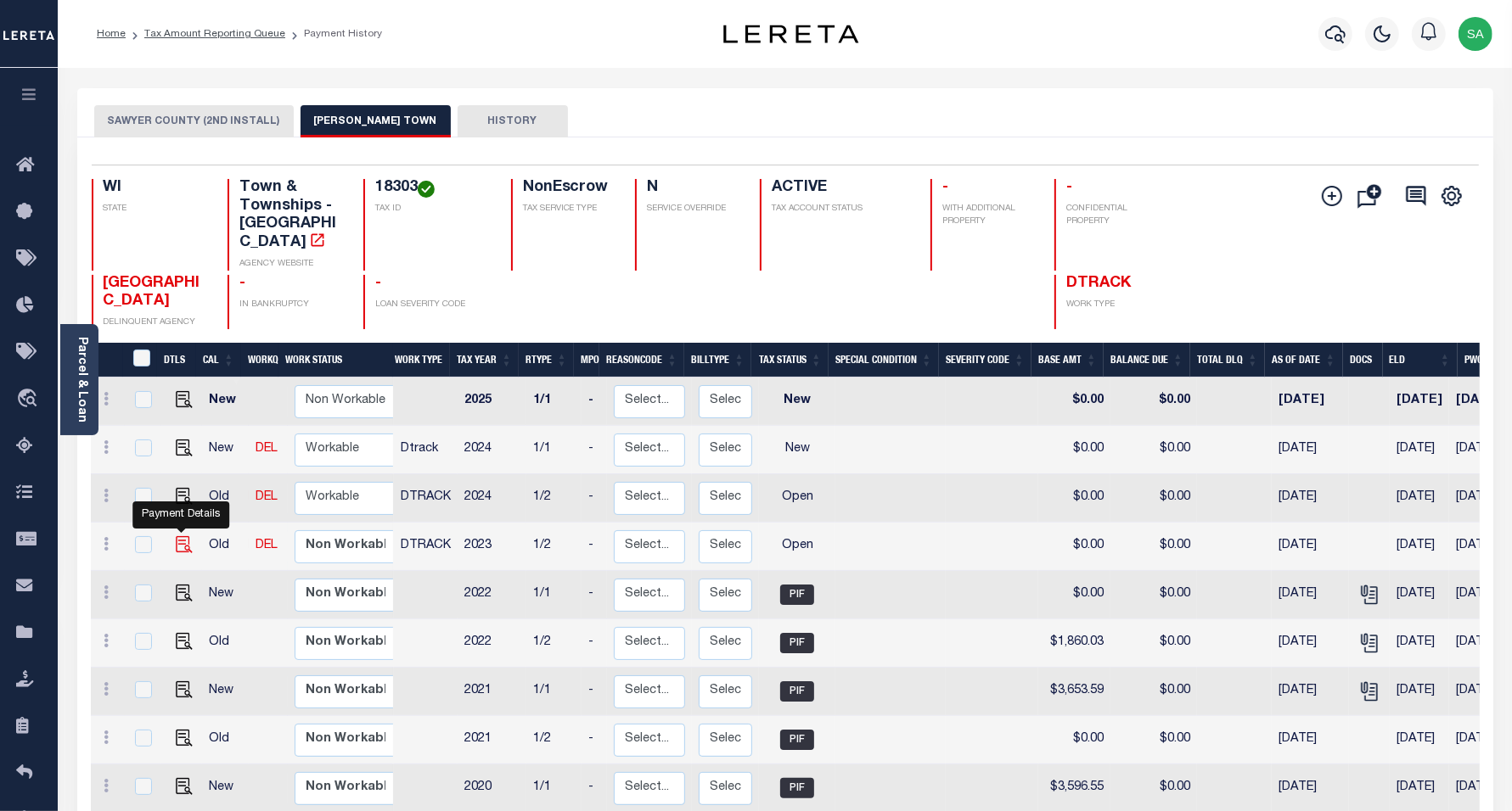
click at [176, 536] on img "" at bounding box center [184, 544] width 17 height 17
checkbox input "true"
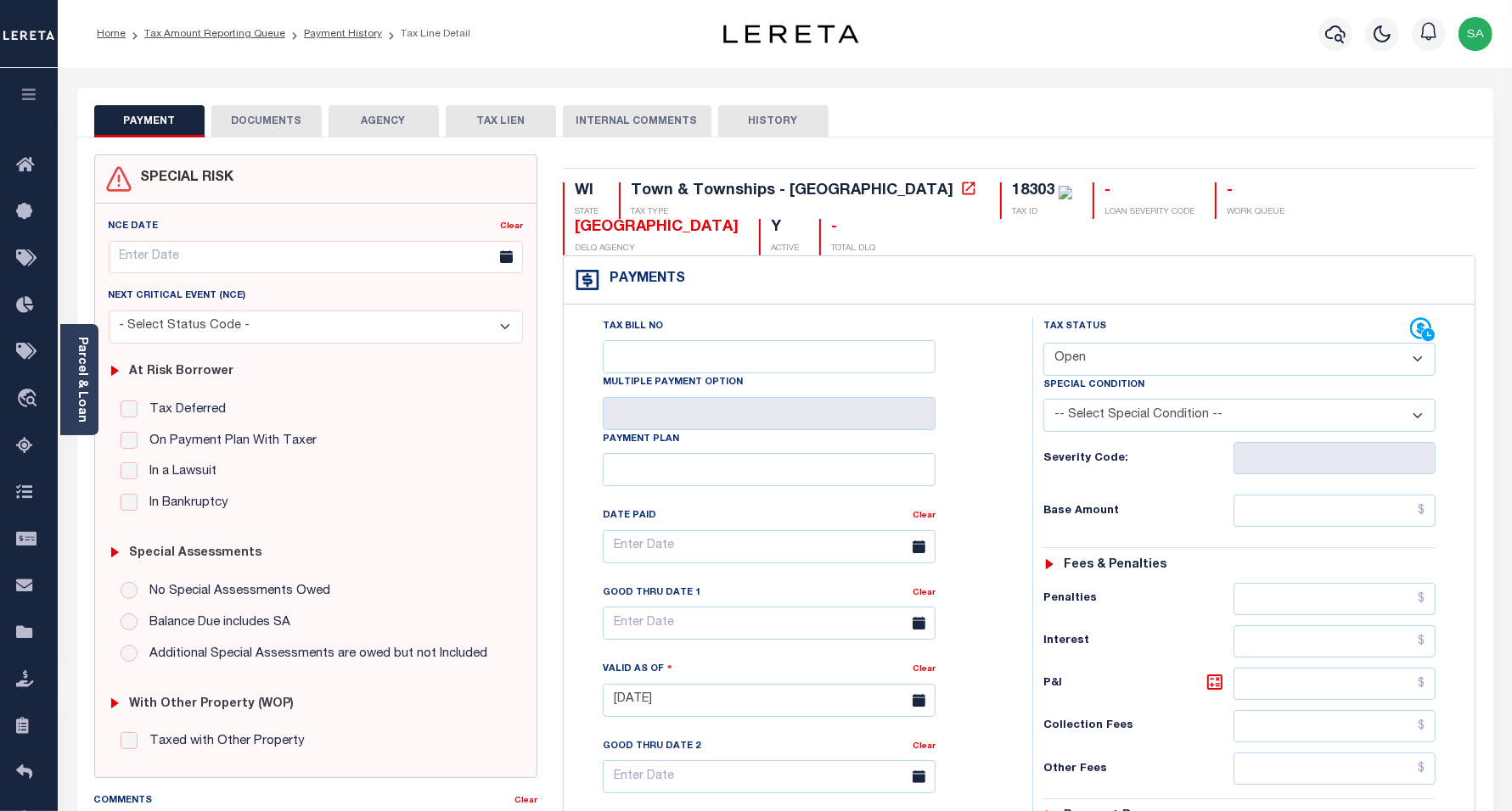
click at [1151, 343] on select "- Select Status Code - Open Due/Unpaid Paid Incomplete No Tax Due Internal Refu…" at bounding box center [1240, 359] width 393 height 33
select select "PYD"
click at [1043, 343] on select "- Select Status Code - Open Due/Unpaid Paid Incomplete No Tax Due Internal Refu…" at bounding box center [1240, 359] width 393 height 33
type input "09/10/2025"
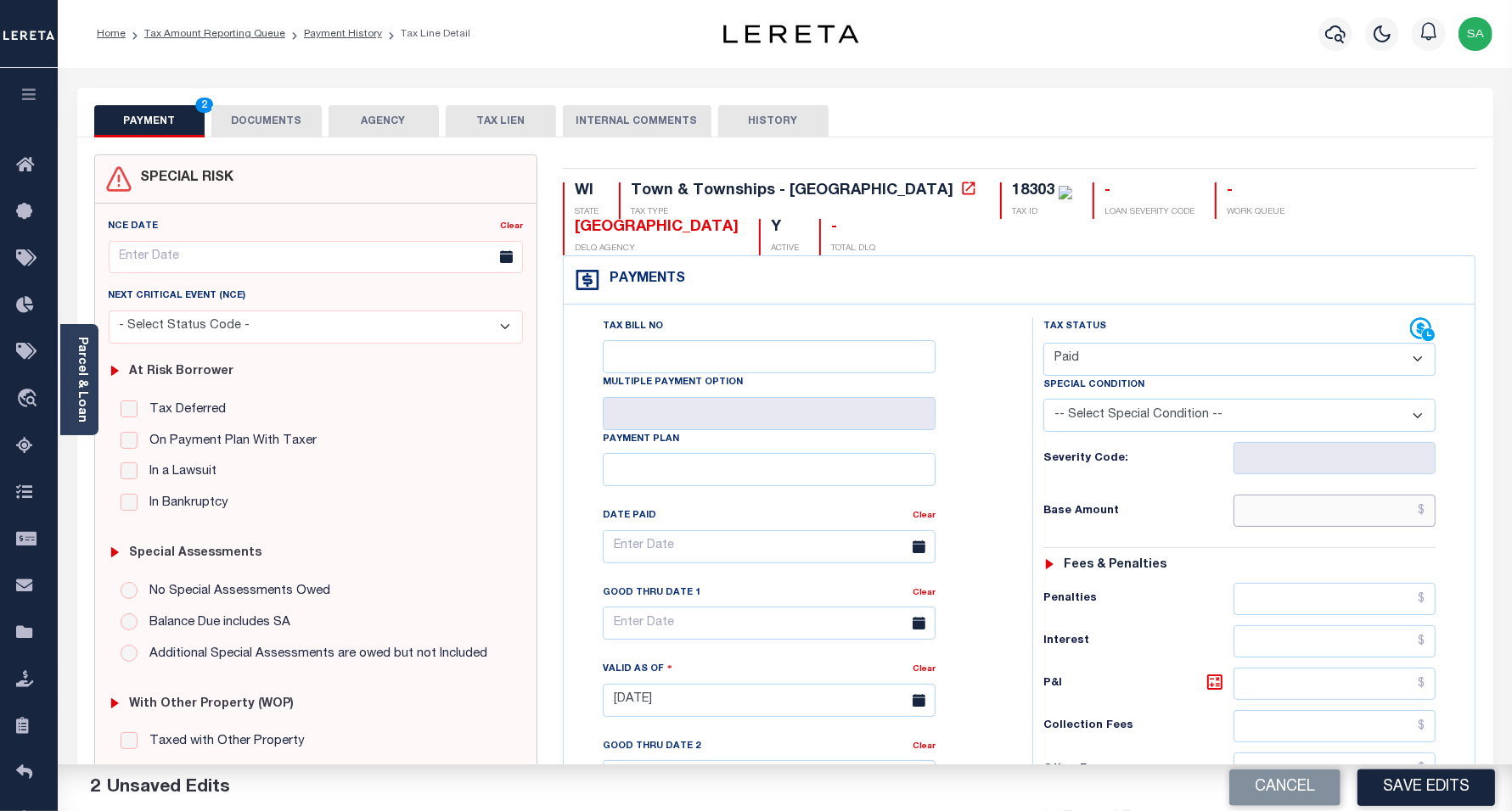
click at [1263, 495] on input "text" at bounding box center [1334, 511] width 202 height 32
drag, startPoint x: 1263, startPoint y: 482, endPoint x: 1462, endPoint y: 471, distance: 199.3
click at [1462, 471] on div "Tax Status Status" at bounding box center [1245, 692] width 452 height 749
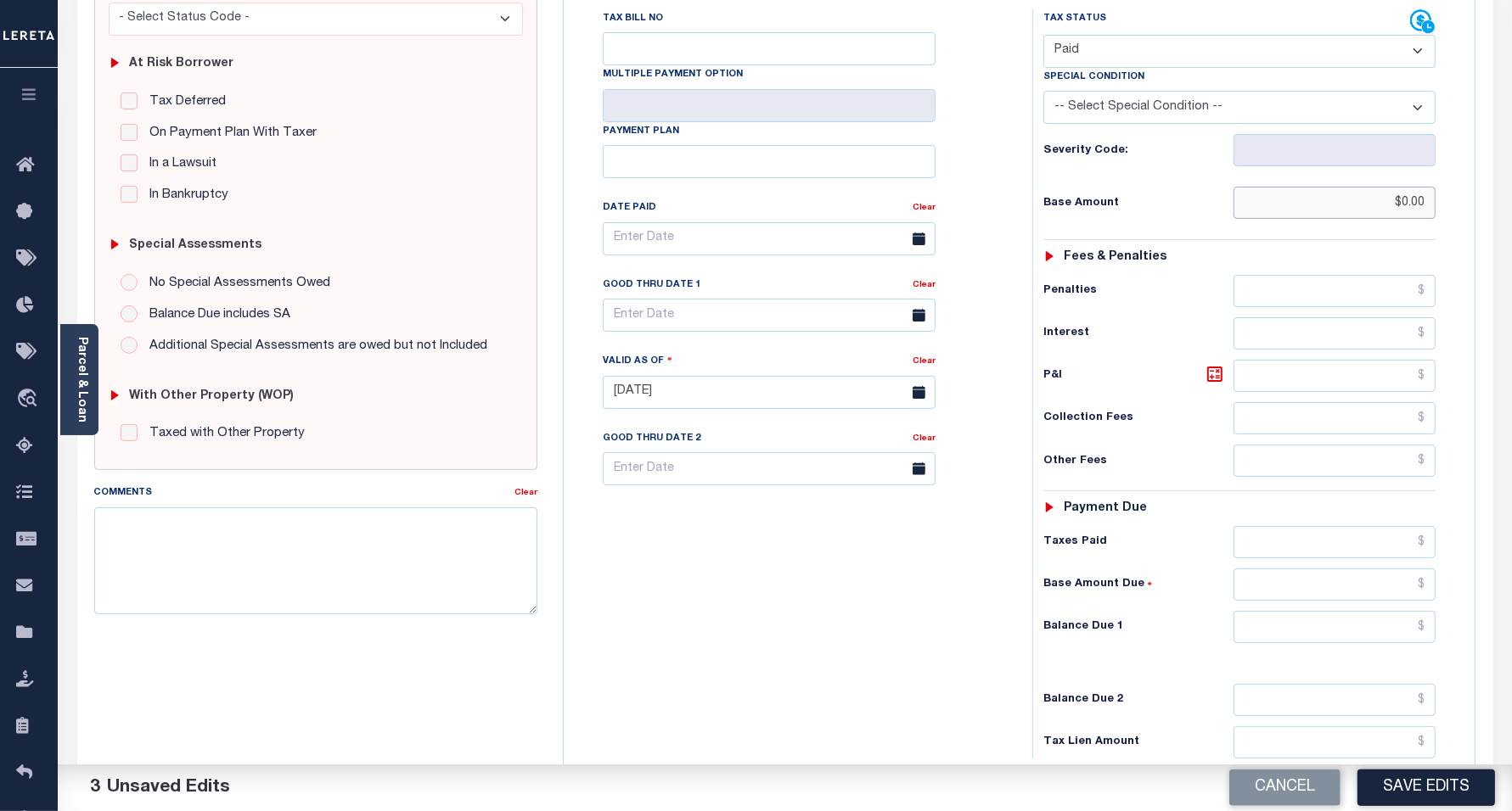
scroll to position [425, 0]
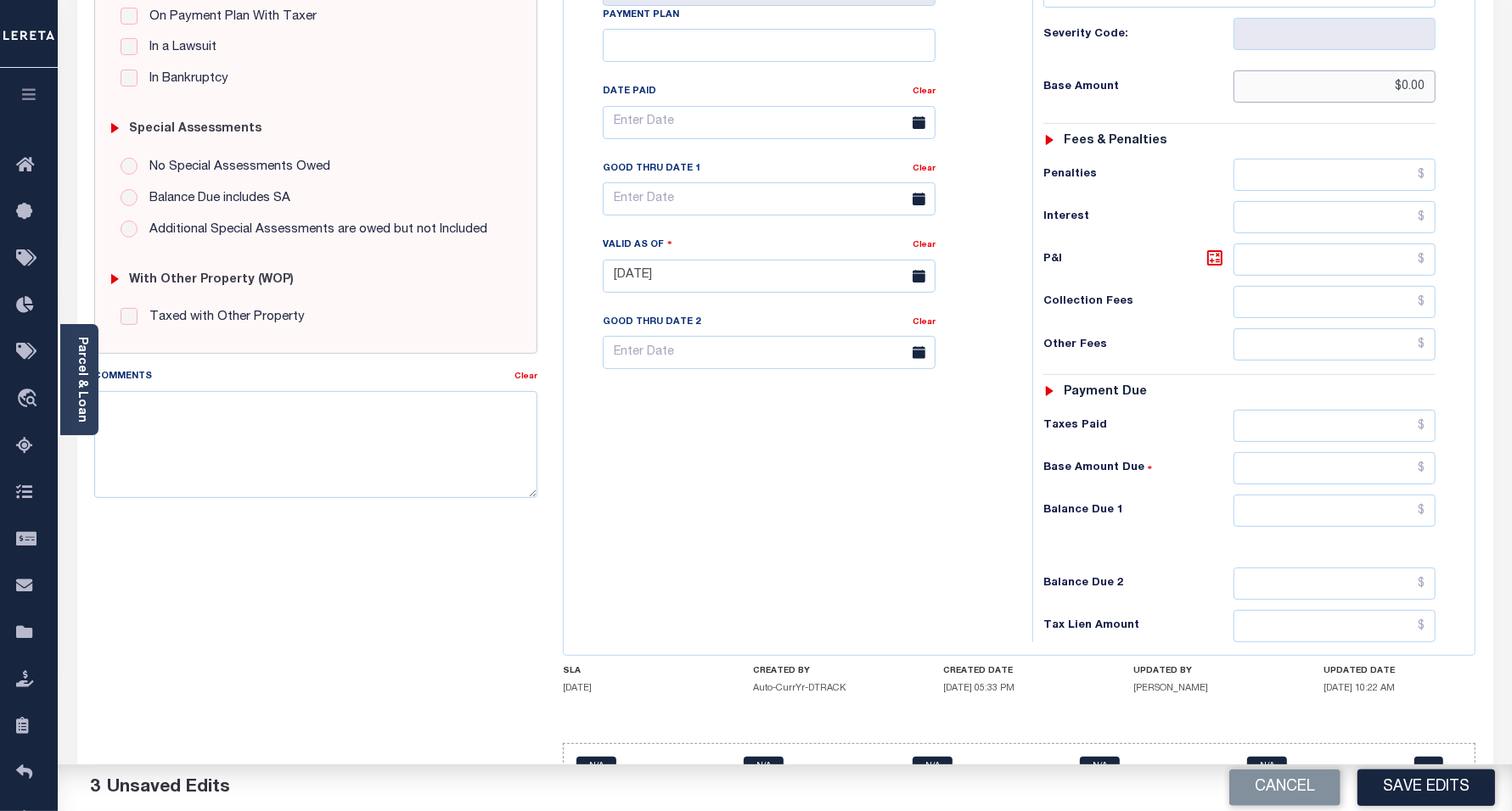
type input "$0.00"
click at [1301, 495] on input "text" at bounding box center [1334, 511] width 202 height 32
type input "$0.00"
click at [564, 417] on div "Tax Bill No Multiple Payment Option Payment Plan" at bounding box center [1019, 268] width 911 height 774
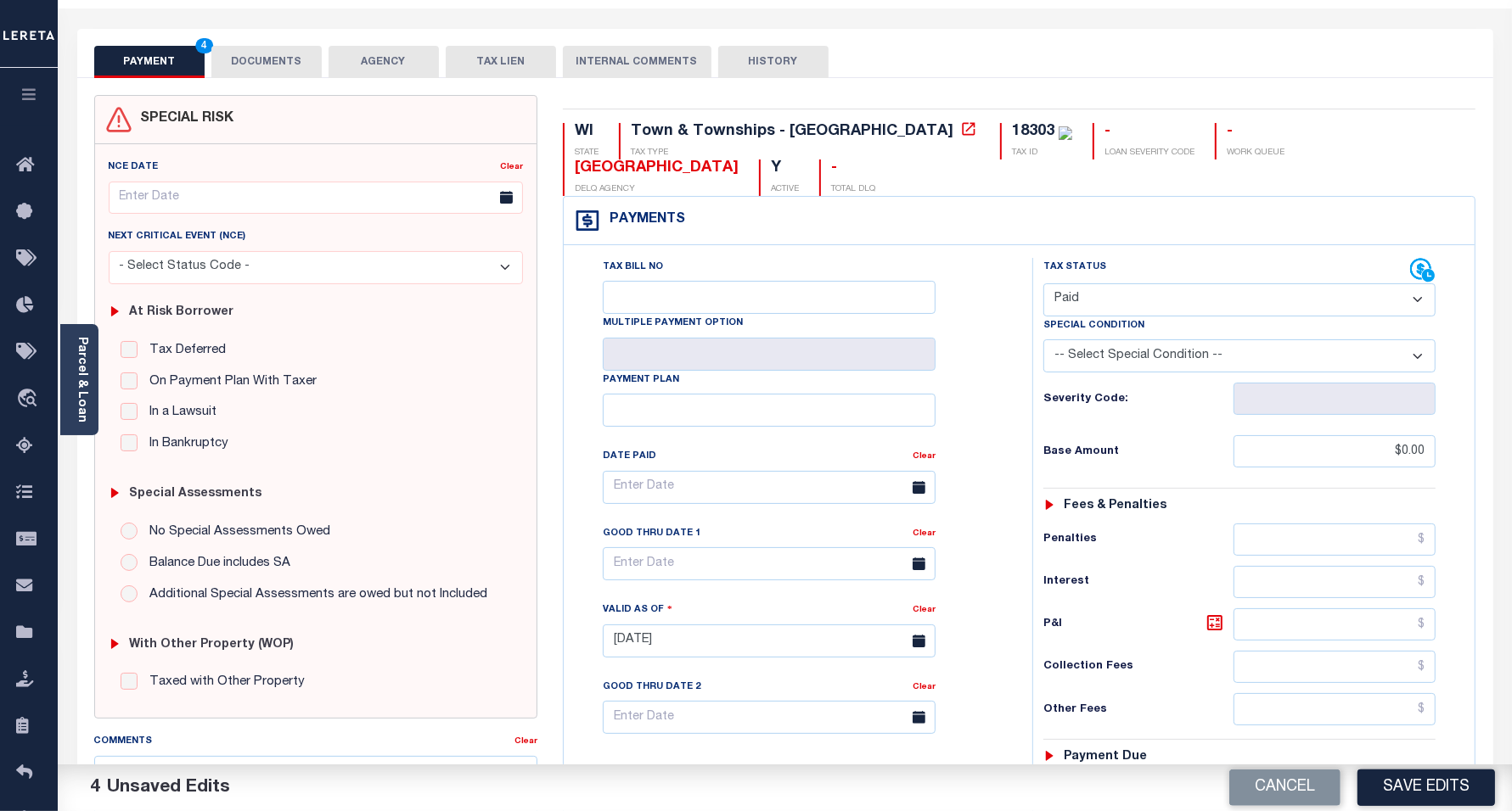
scroll to position [0, 0]
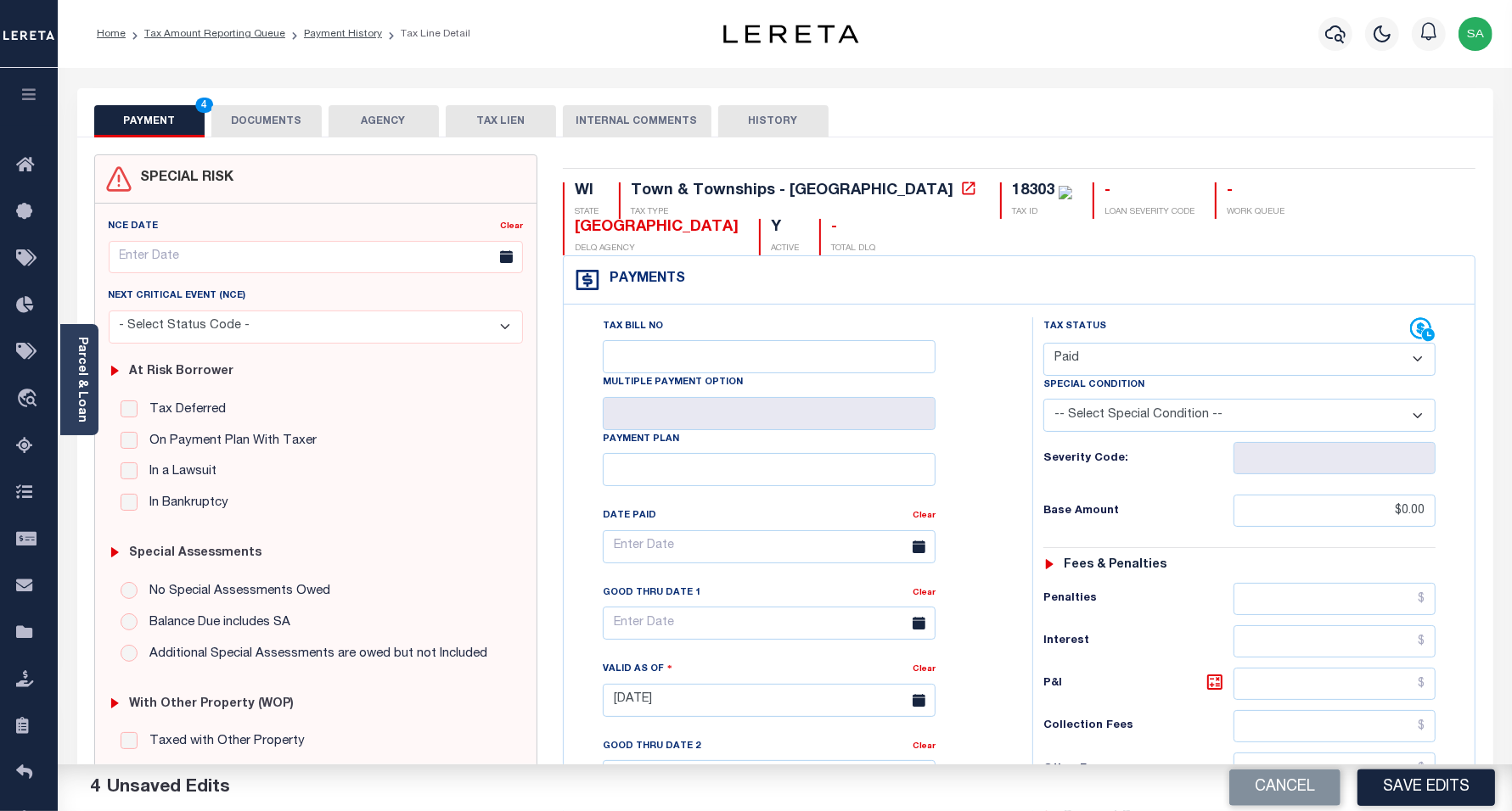
click at [261, 134] on button "DOCUMENTS" at bounding box center [267, 121] width 111 height 32
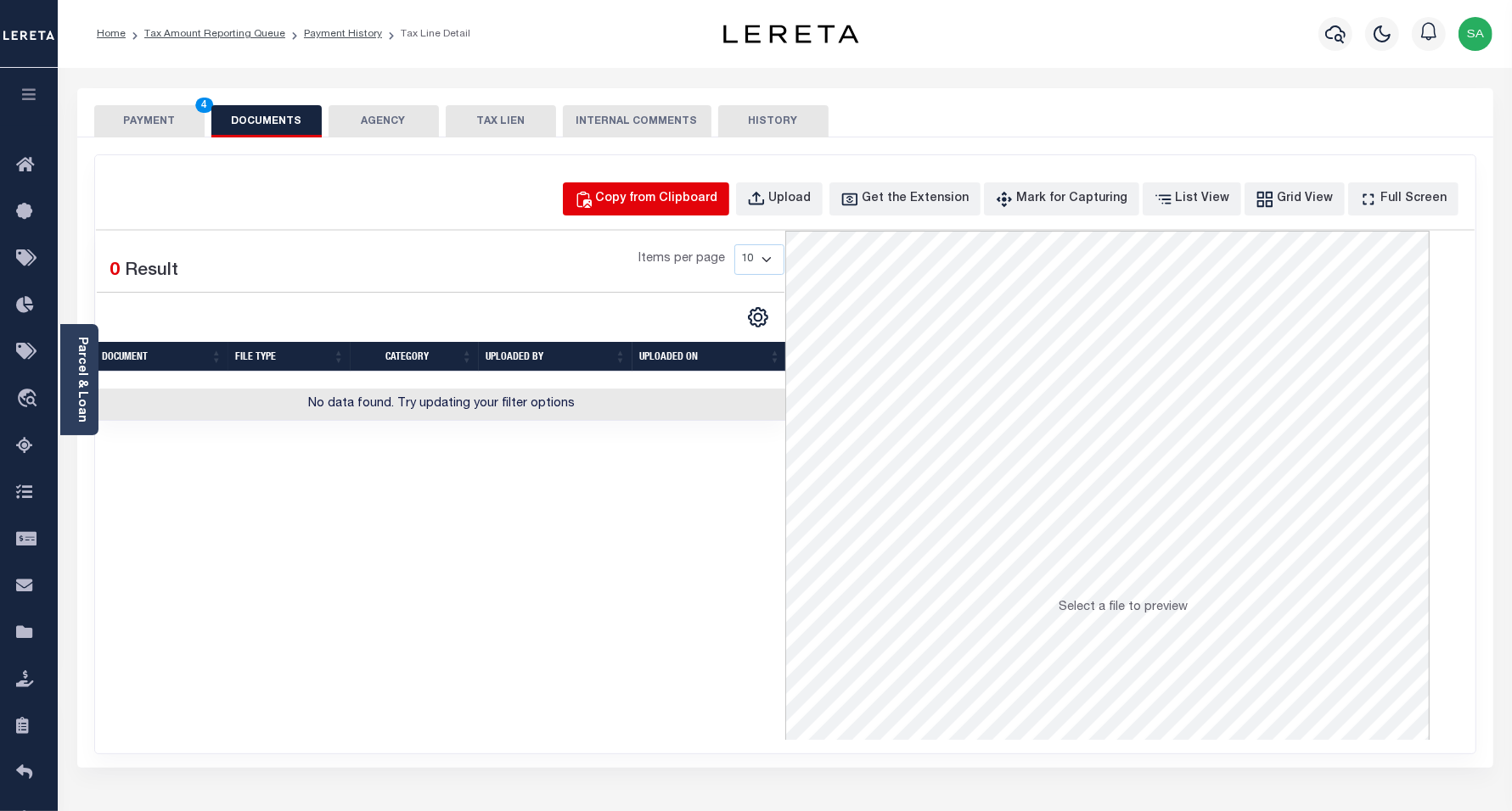
click at [690, 202] on div "Copy from Clipboard" at bounding box center [657, 199] width 122 height 19
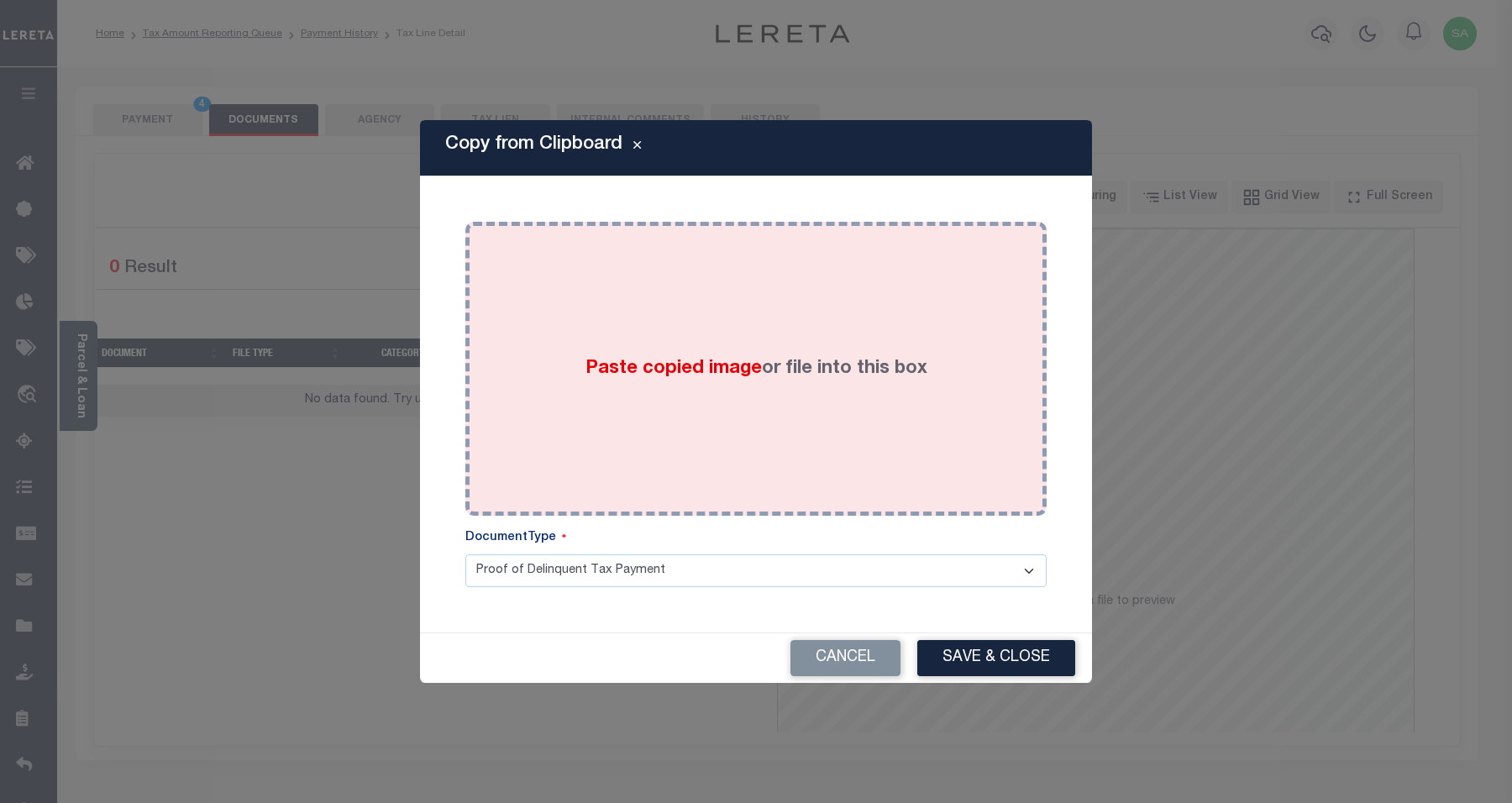
click at [833, 431] on div "Paste copied image or file into this box" at bounding box center [756, 368] width 556 height 269
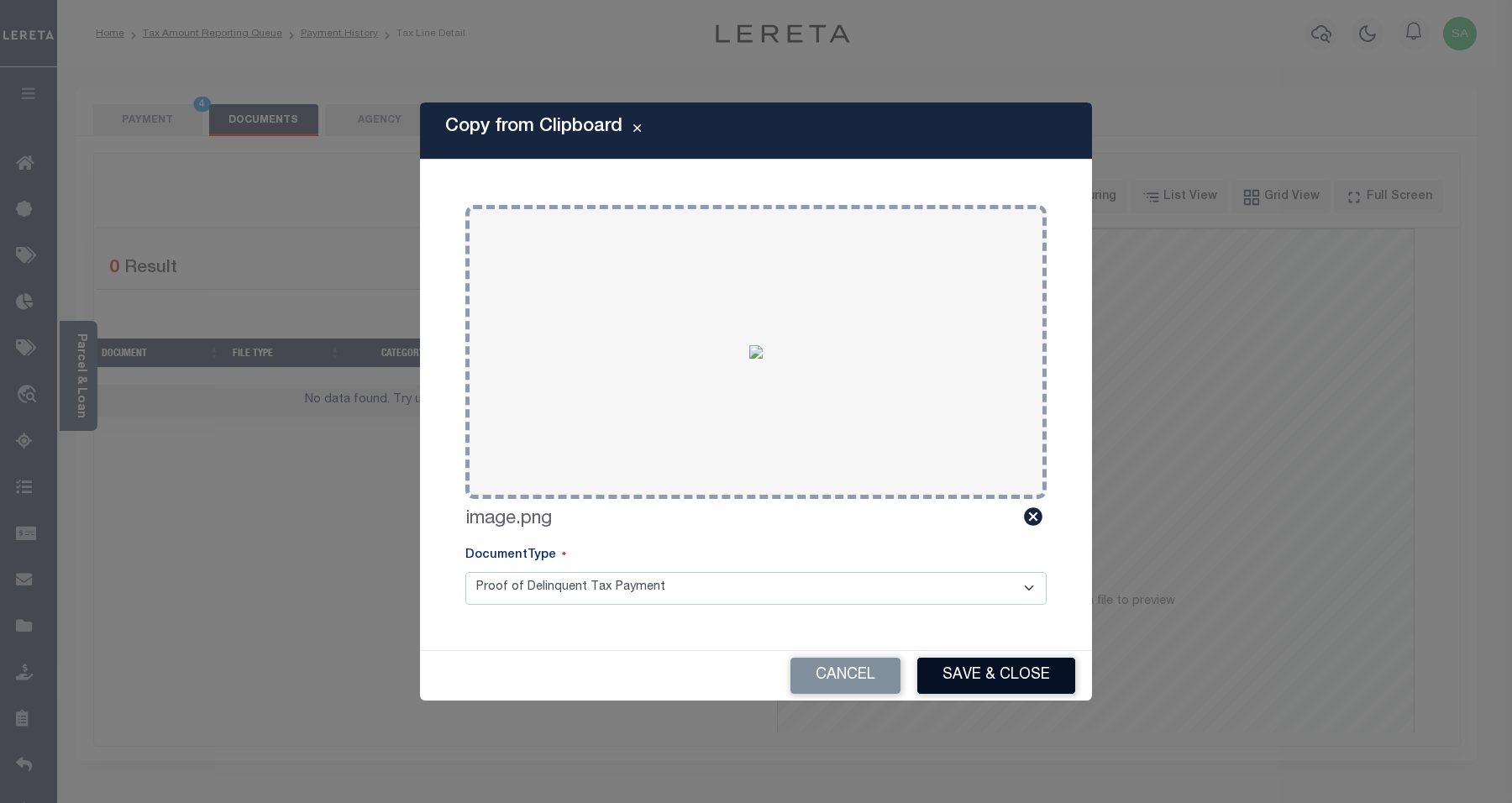
click at [967, 664] on button "Save & Close" at bounding box center [996, 676] width 158 height 36
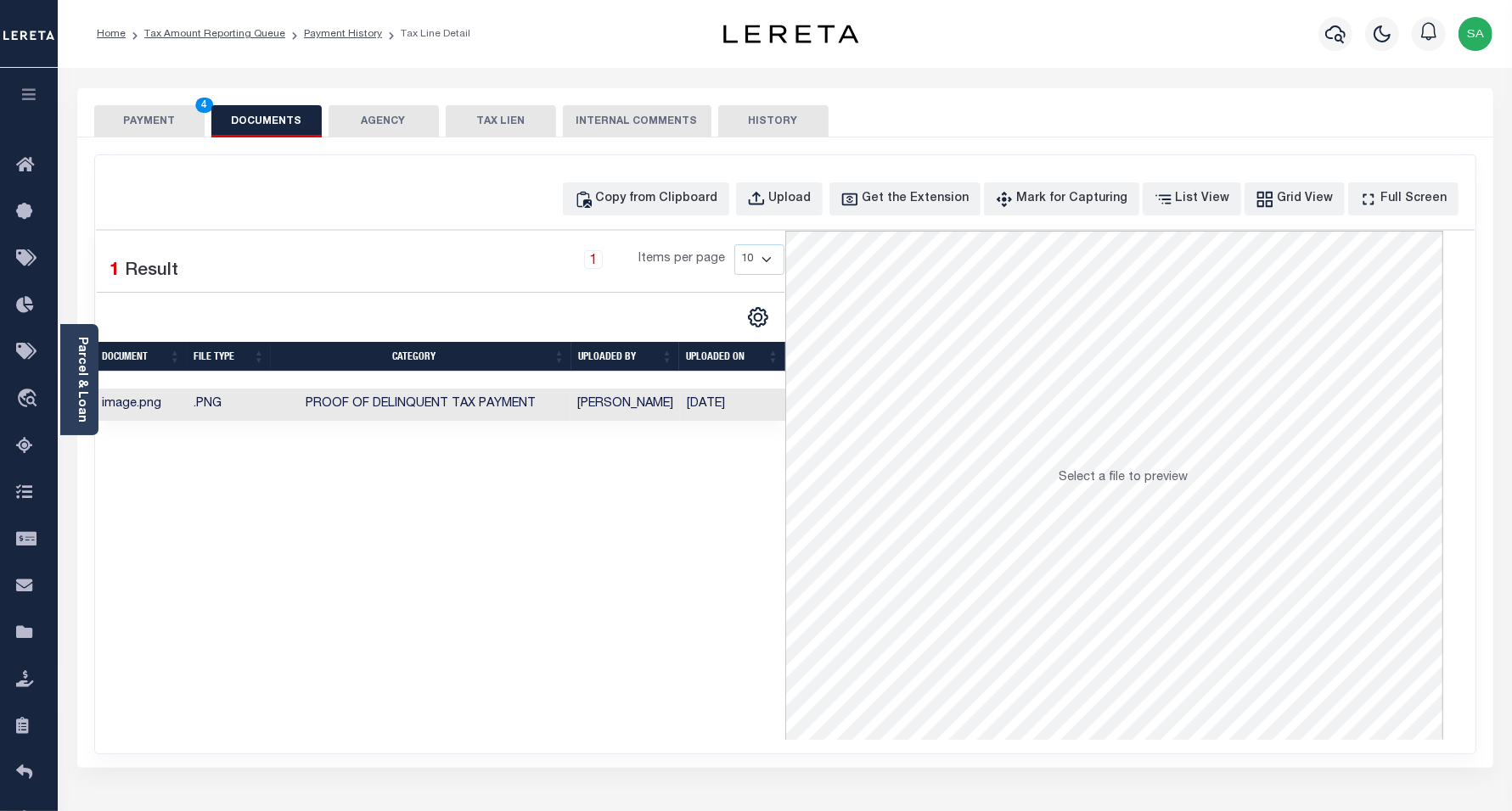
click at [163, 111] on button "PAYMENT 4" at bounding box center [150, 121] width 111 height 32
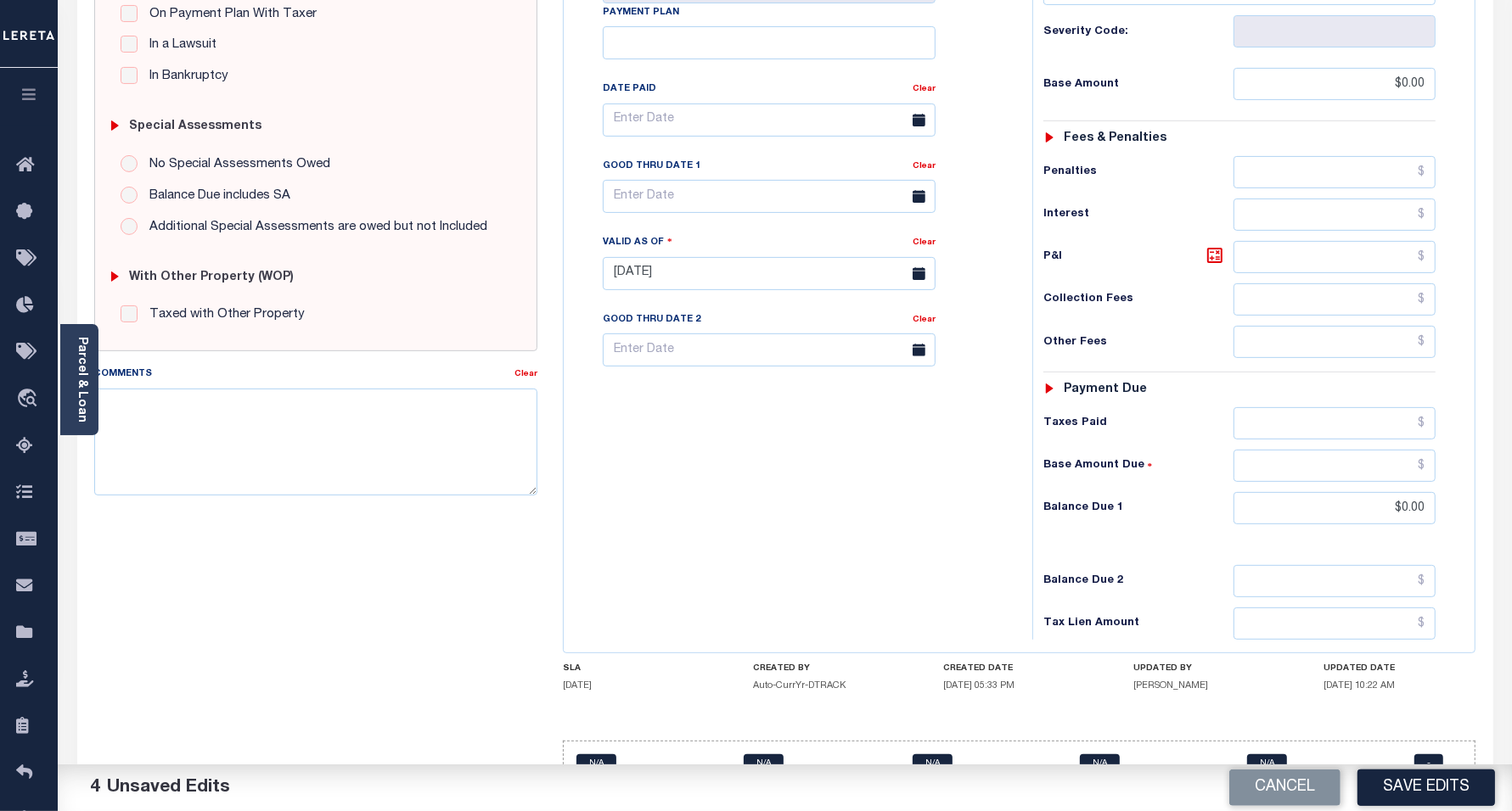
scroll to position [442, 0]
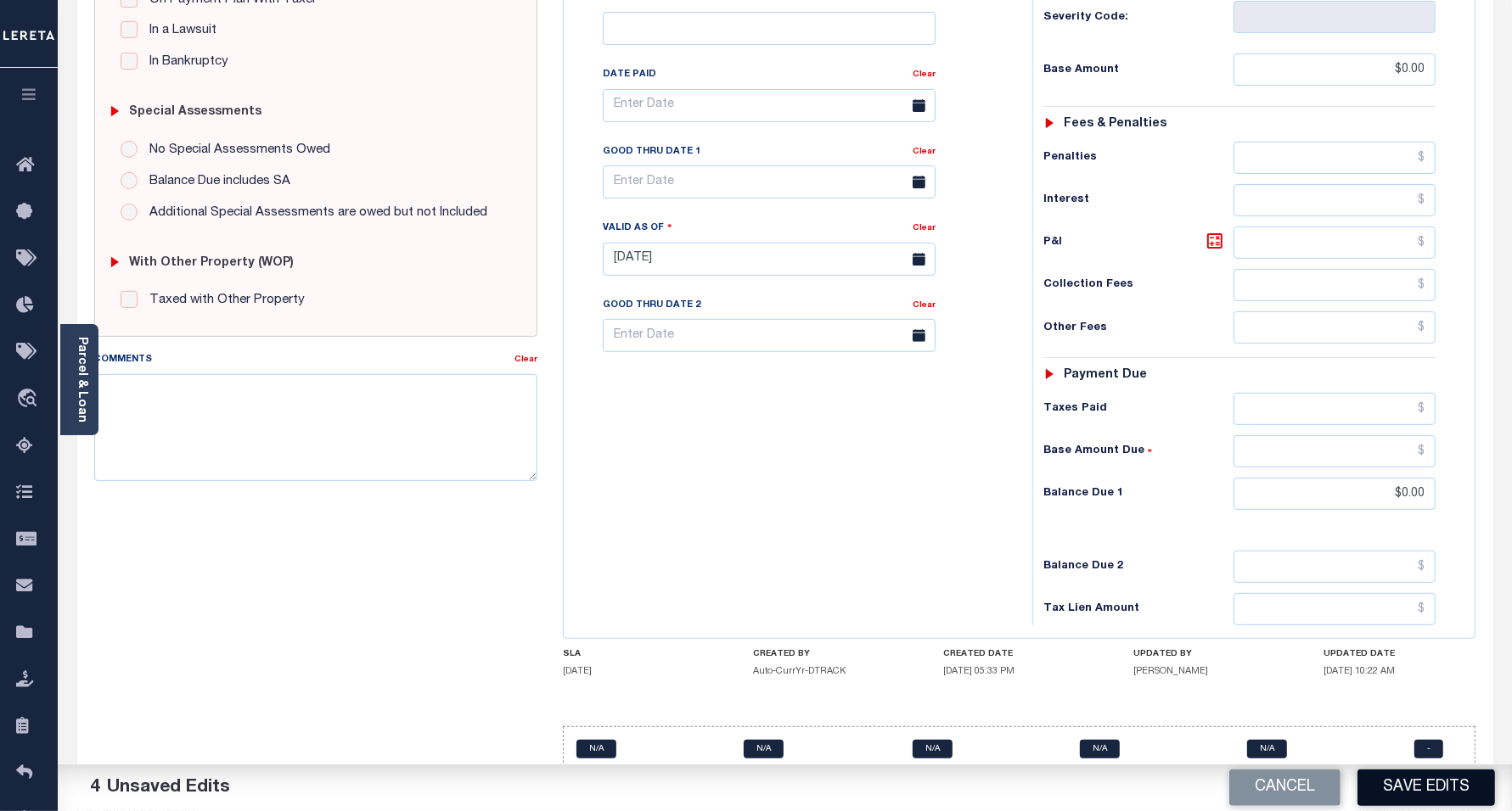
click at [1426, 804] on button "Save Edits" at bounding box center [1426, 788] width 137 height 37
checkbox input "false"
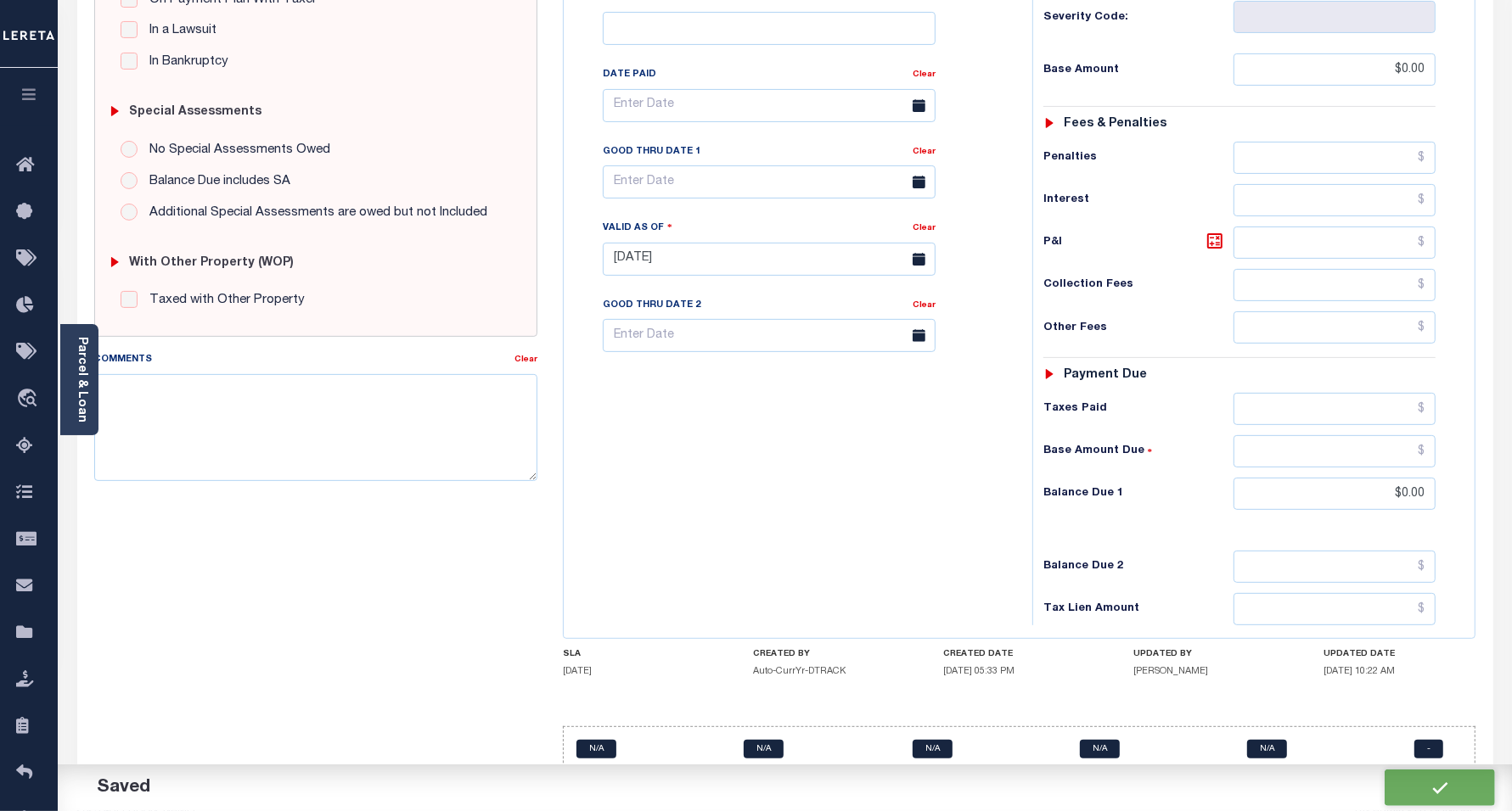
type input "$0"
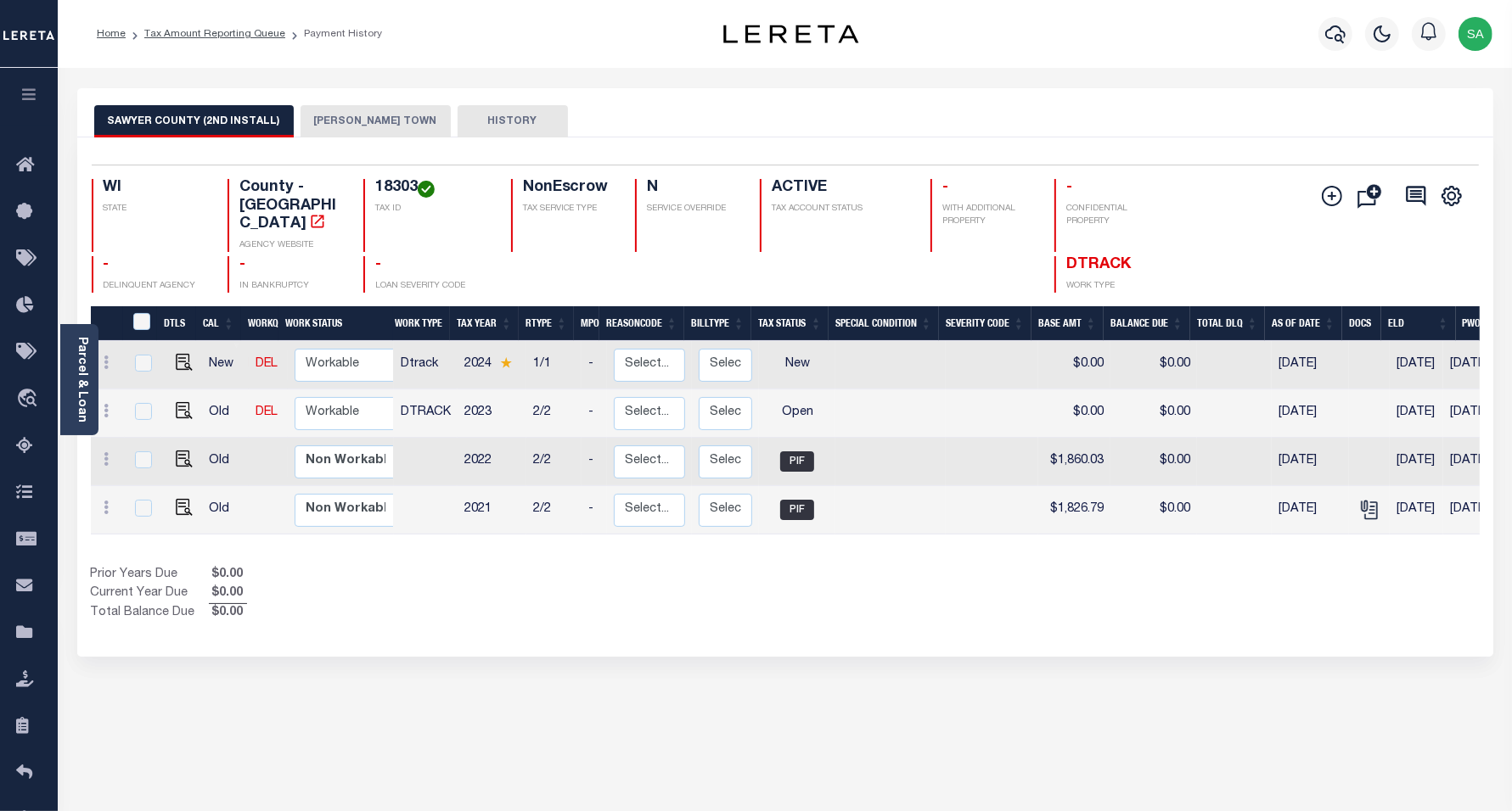
click at [349, 126] on button "LENROOT TOWN" at bounding box center [376, 121] width 150 height 32
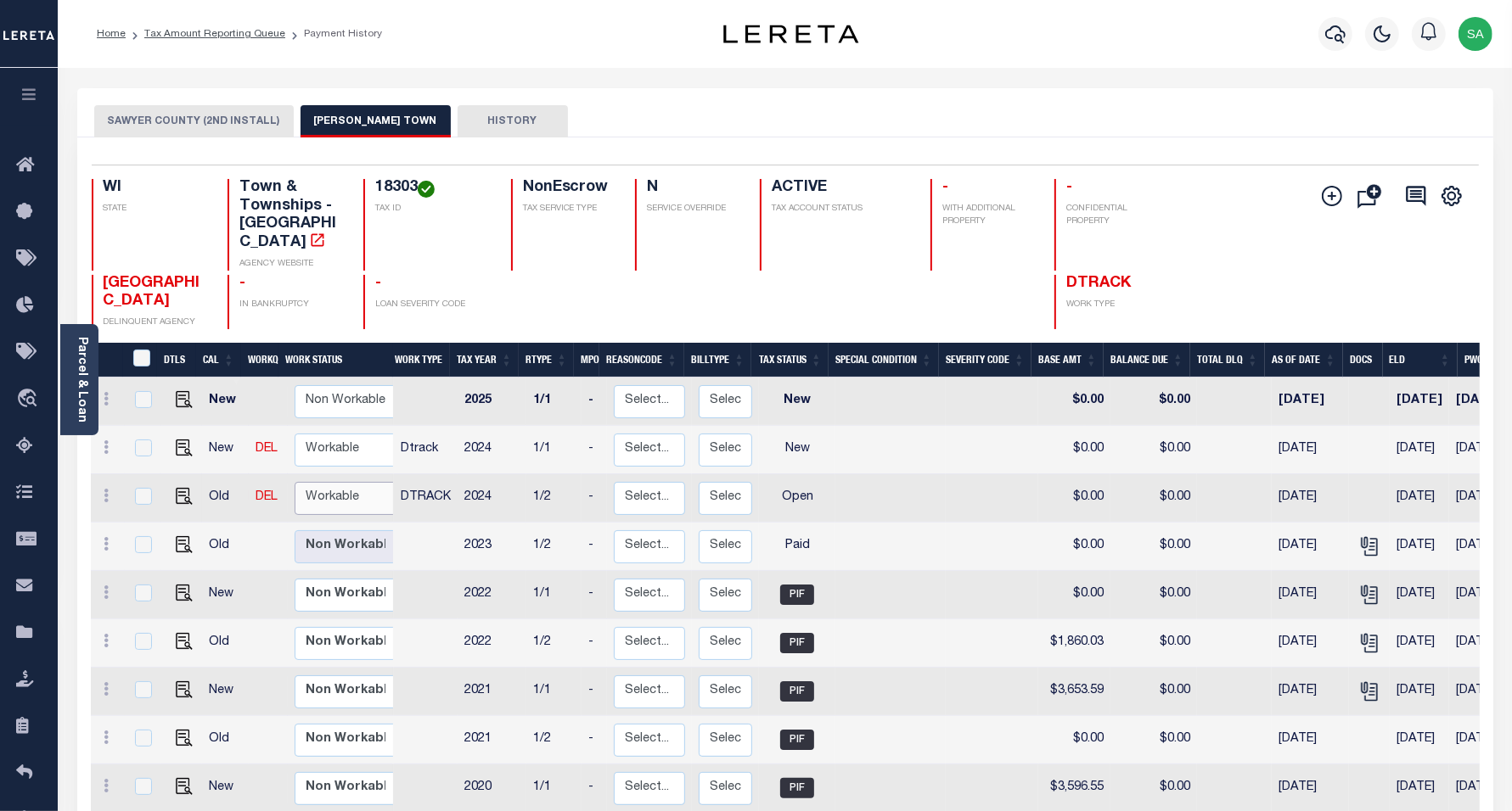
click at [355, 482] on select "Non Workable Workable" at bounding box center [345, 498] width 102 height 33
checkbox input "true"
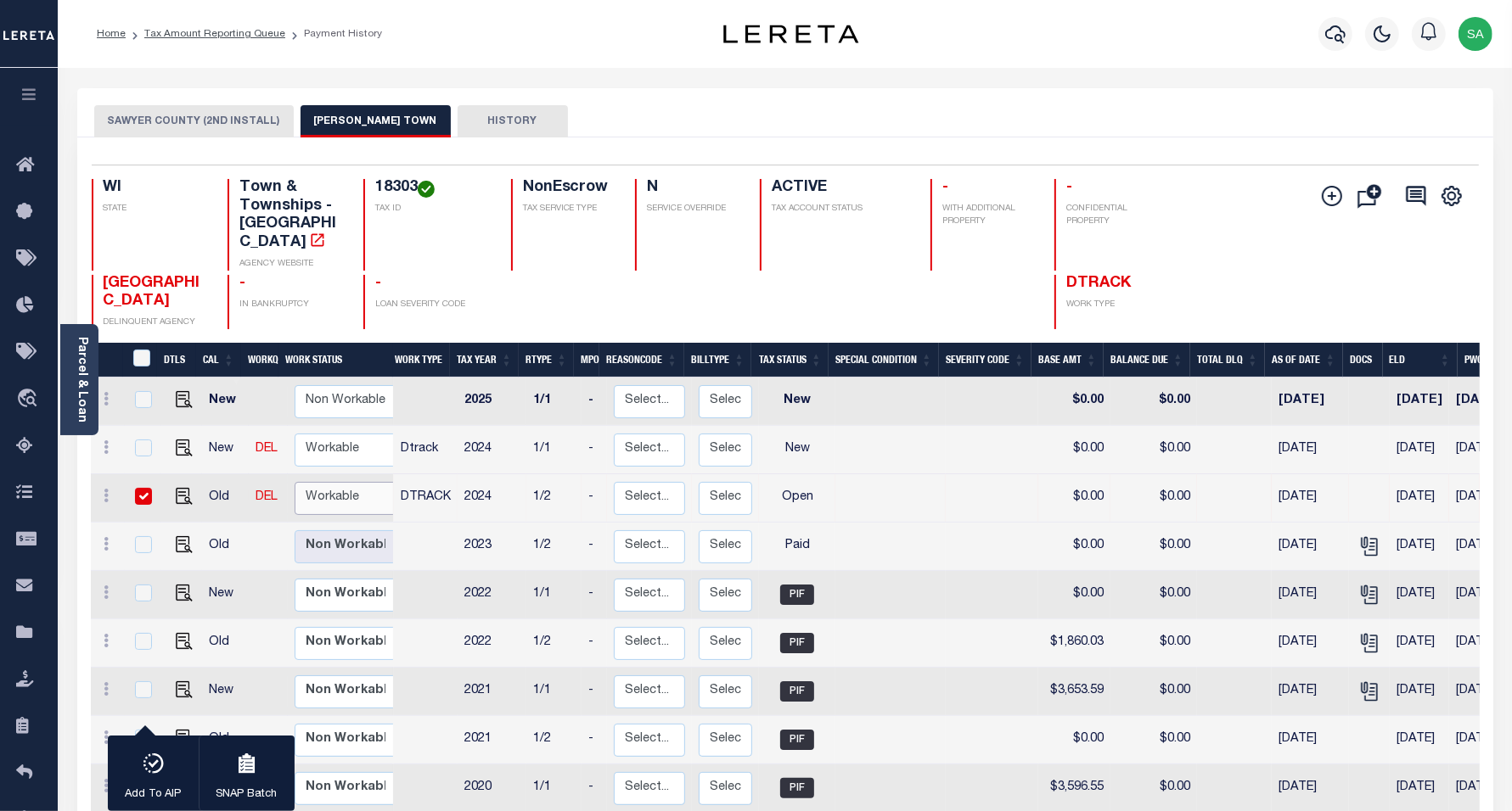
select select "true"
click at [295, 482] on select "Non Workable Workable" at bounding box center [345, 498] width 102 height 33
checkbox input "false"
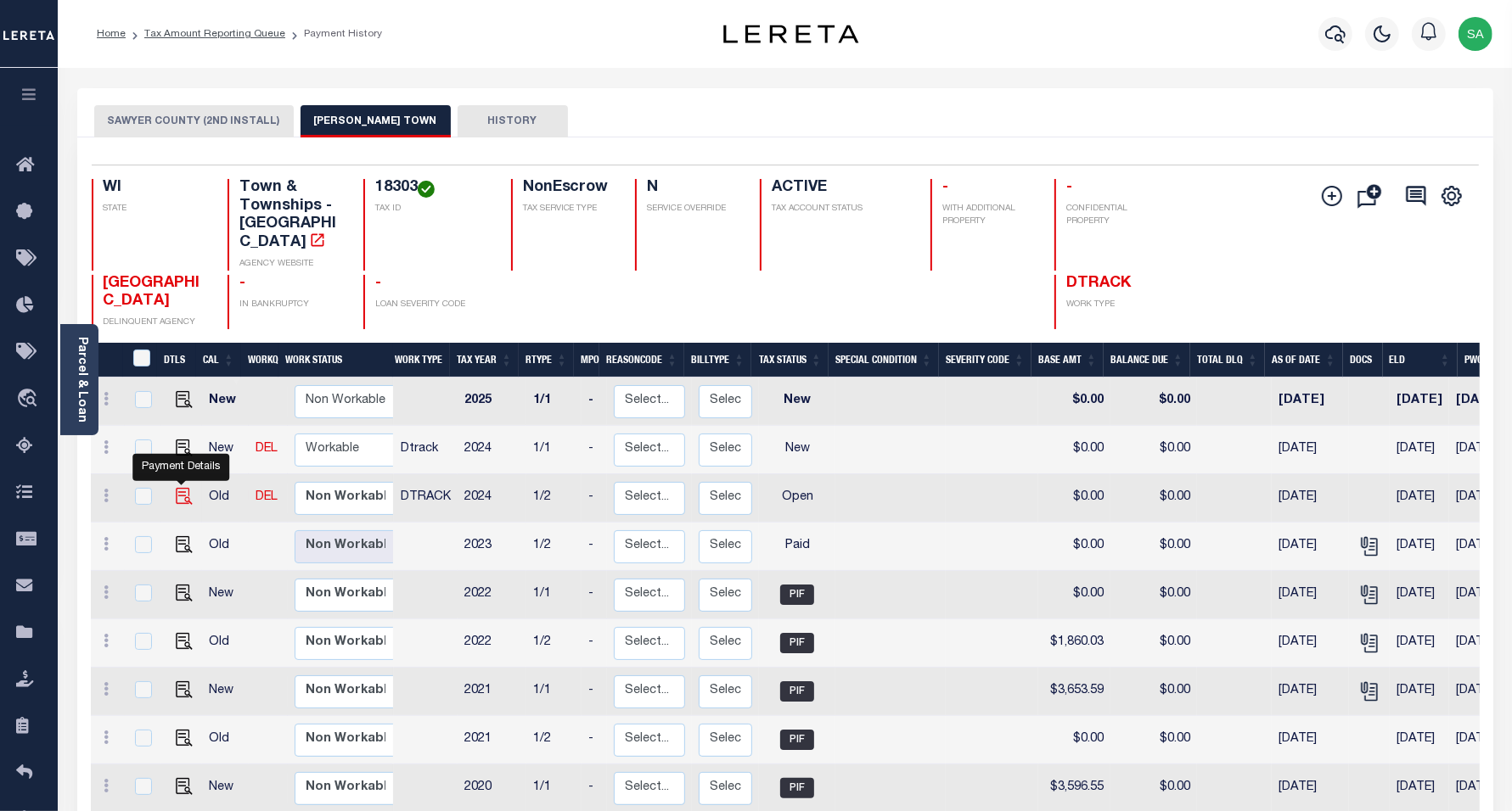
click at [179, 488] on img "" at bounding box center [184, 496] width 17 height 17
checkbox input "true"
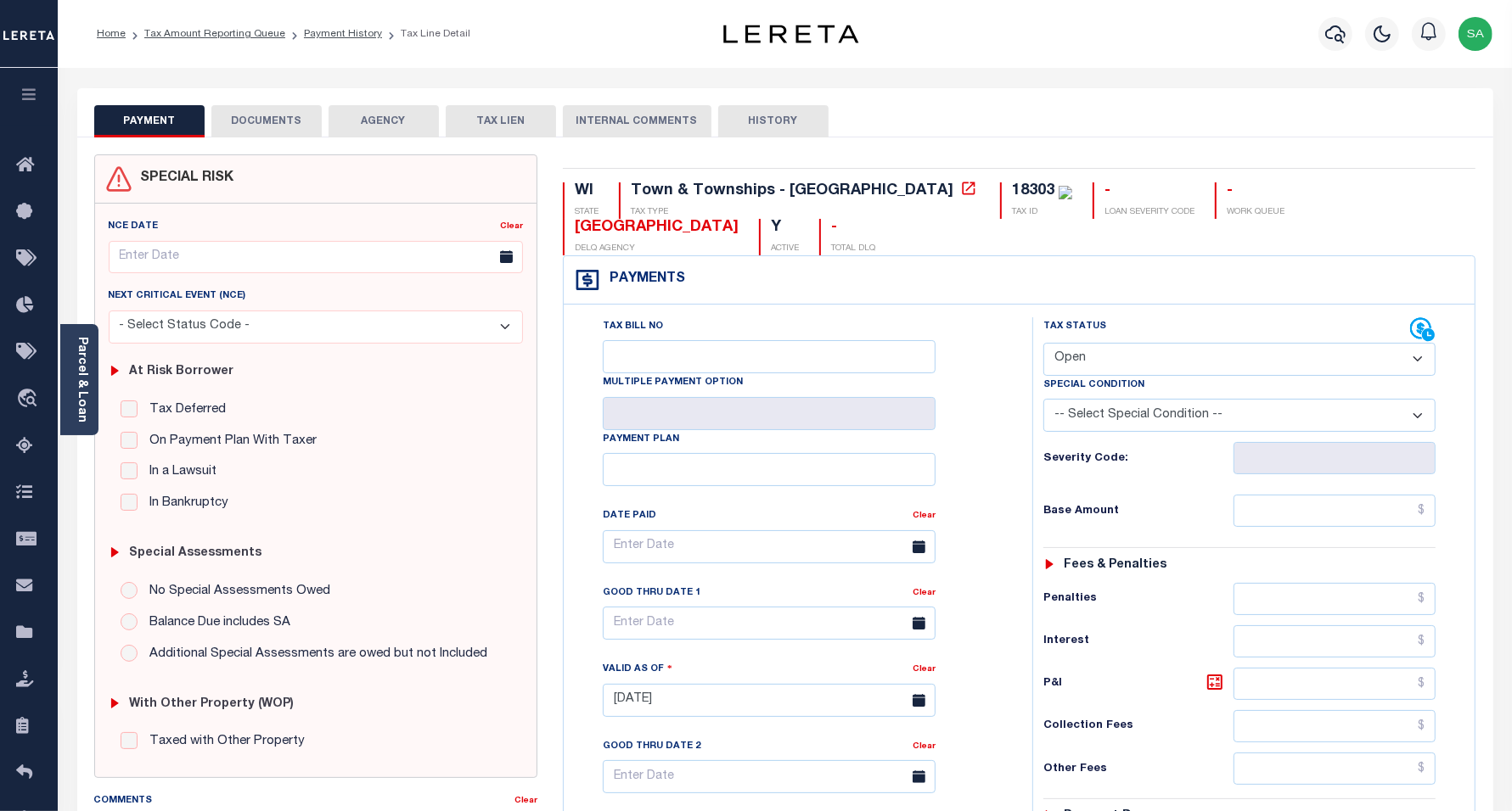
click at [1109, 343] on select "- Select Status Code - Open Due/Unpaid Paid Incomplete No Tax Due Internal Refu…" at bounding box center [1240, 359] width 393 height 33
select select "PYD"
click at [1043, 343] on select "- Select Status Code - Open Due/Unpaid Paid Incomplete No Tax Due Internal Refu…" at bounding box center [1240, 359] width 393 height 33
type input "[DATE]"
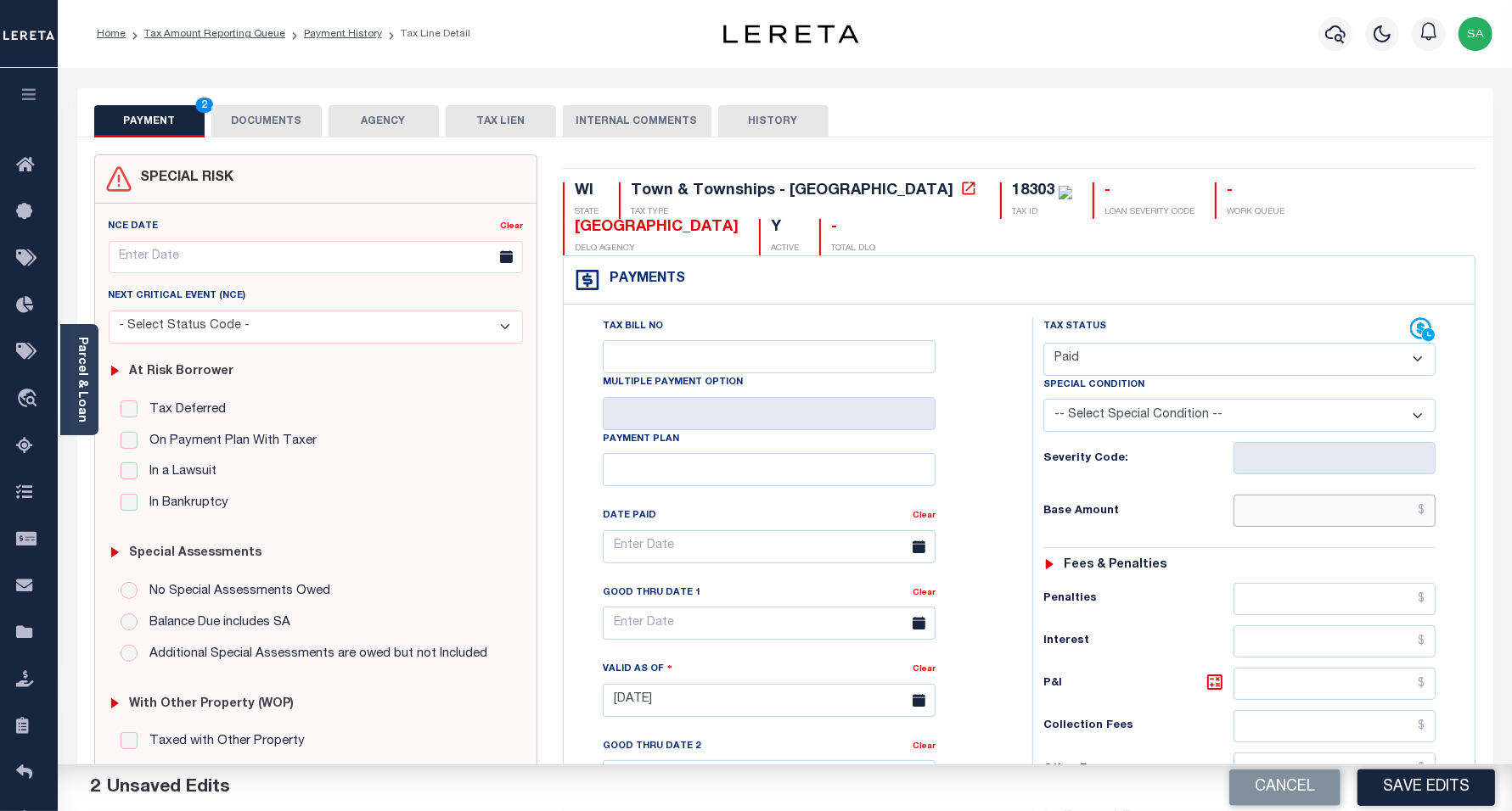
click at [1317, 495] on input "text" at bounding box center [1334, 511] width 202 height 32
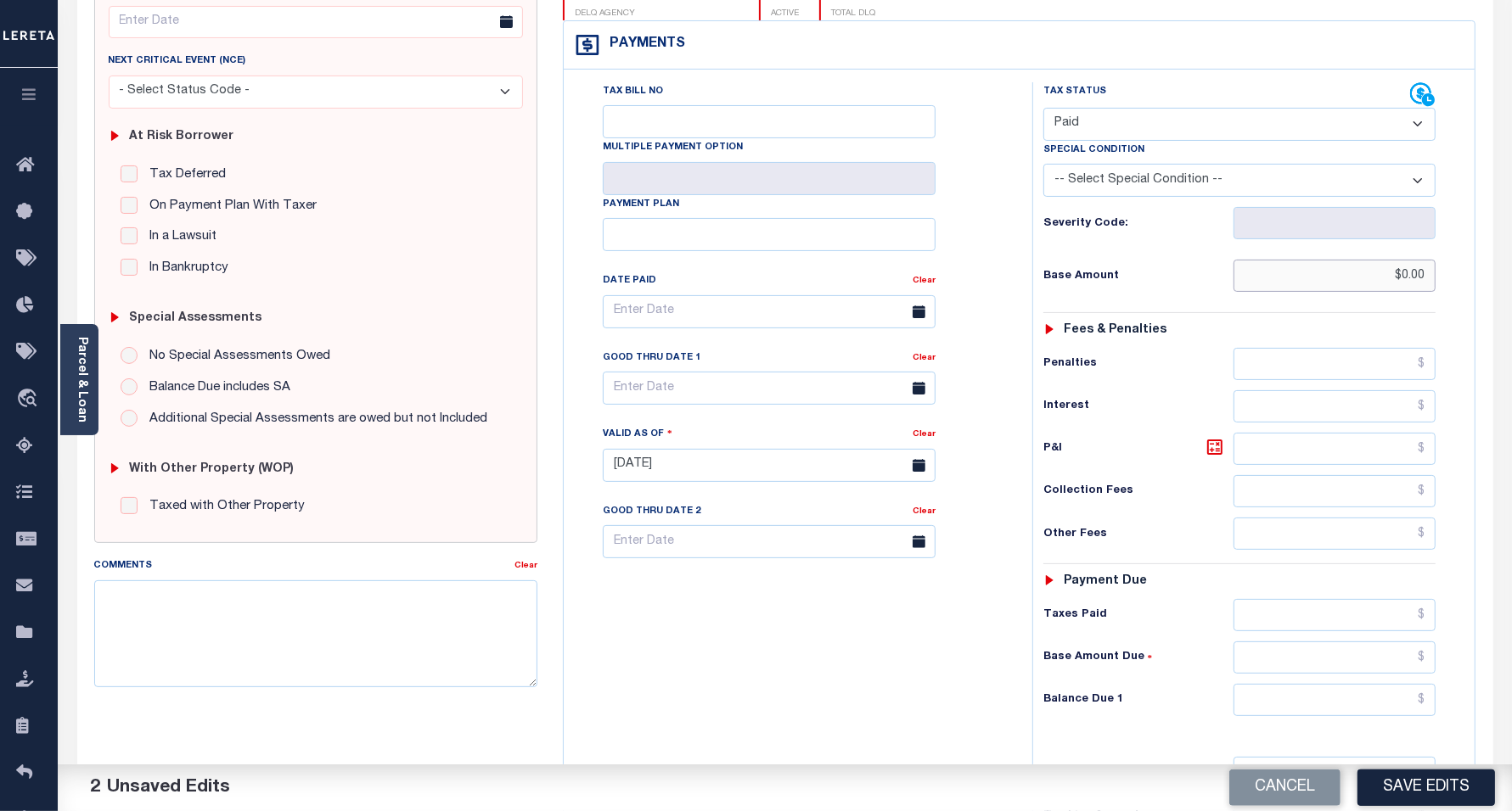
scroll to position [425, 0]
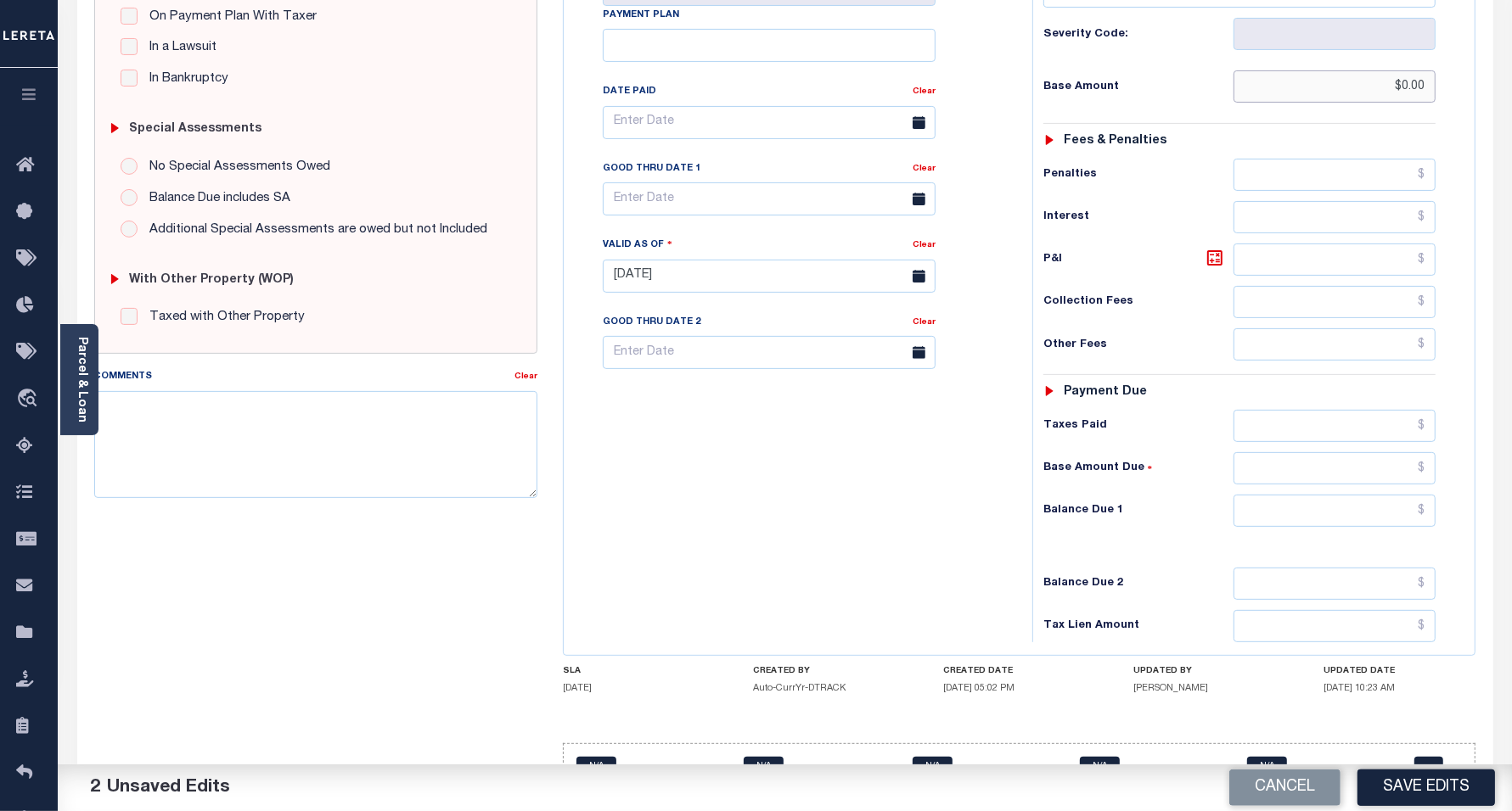
type input "$0.00"
click at [1249, 495] on input "text" at bounding box center [1334, 511] width 202 height 32
type input "$0.00"
click at [705, 478] on div "Tax Bill No Multiple Payment Option Payment Plan Clear" at bounding box center [793, 268] width 452 height 749
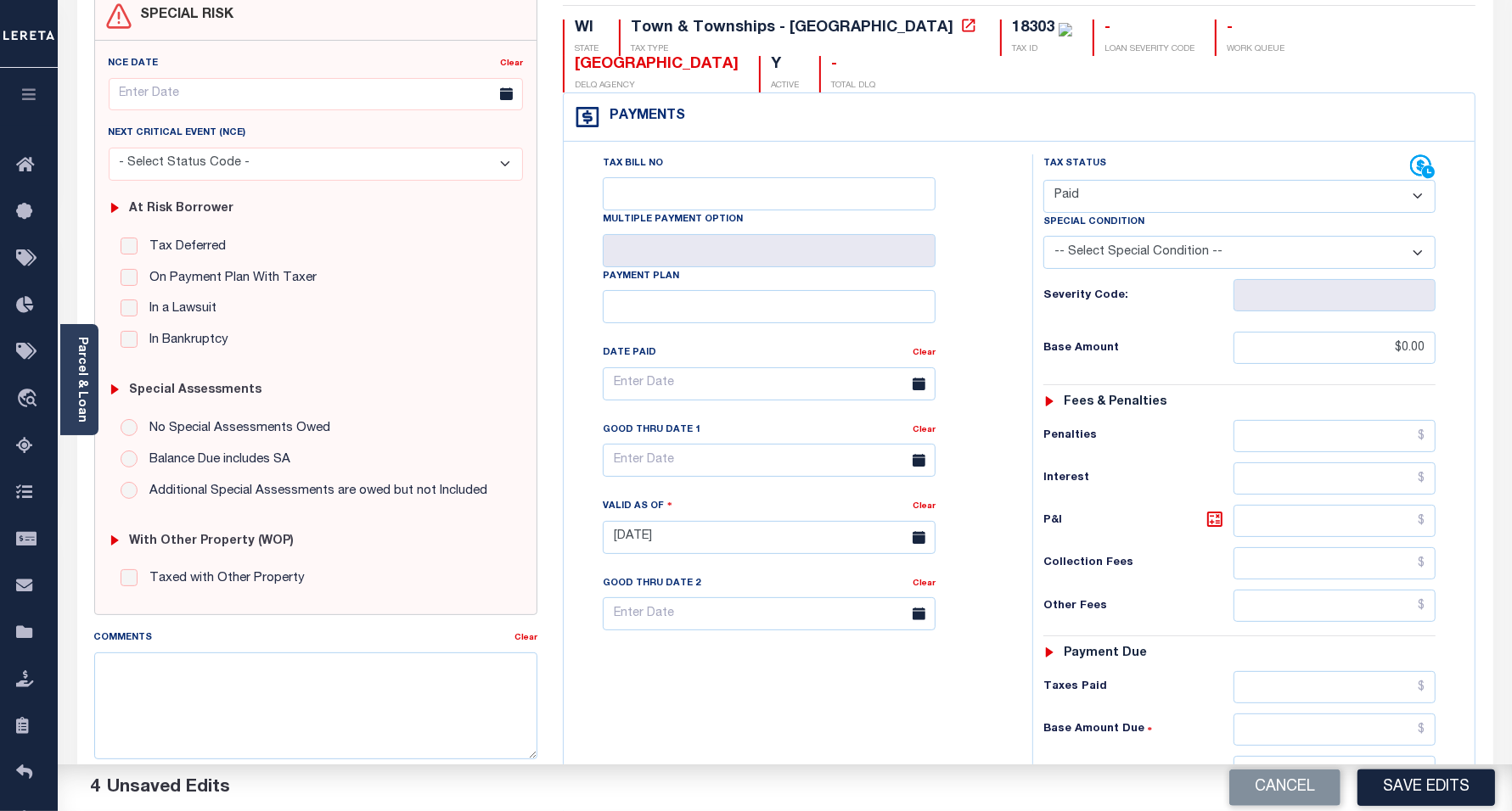
scroll to position [0, 0]
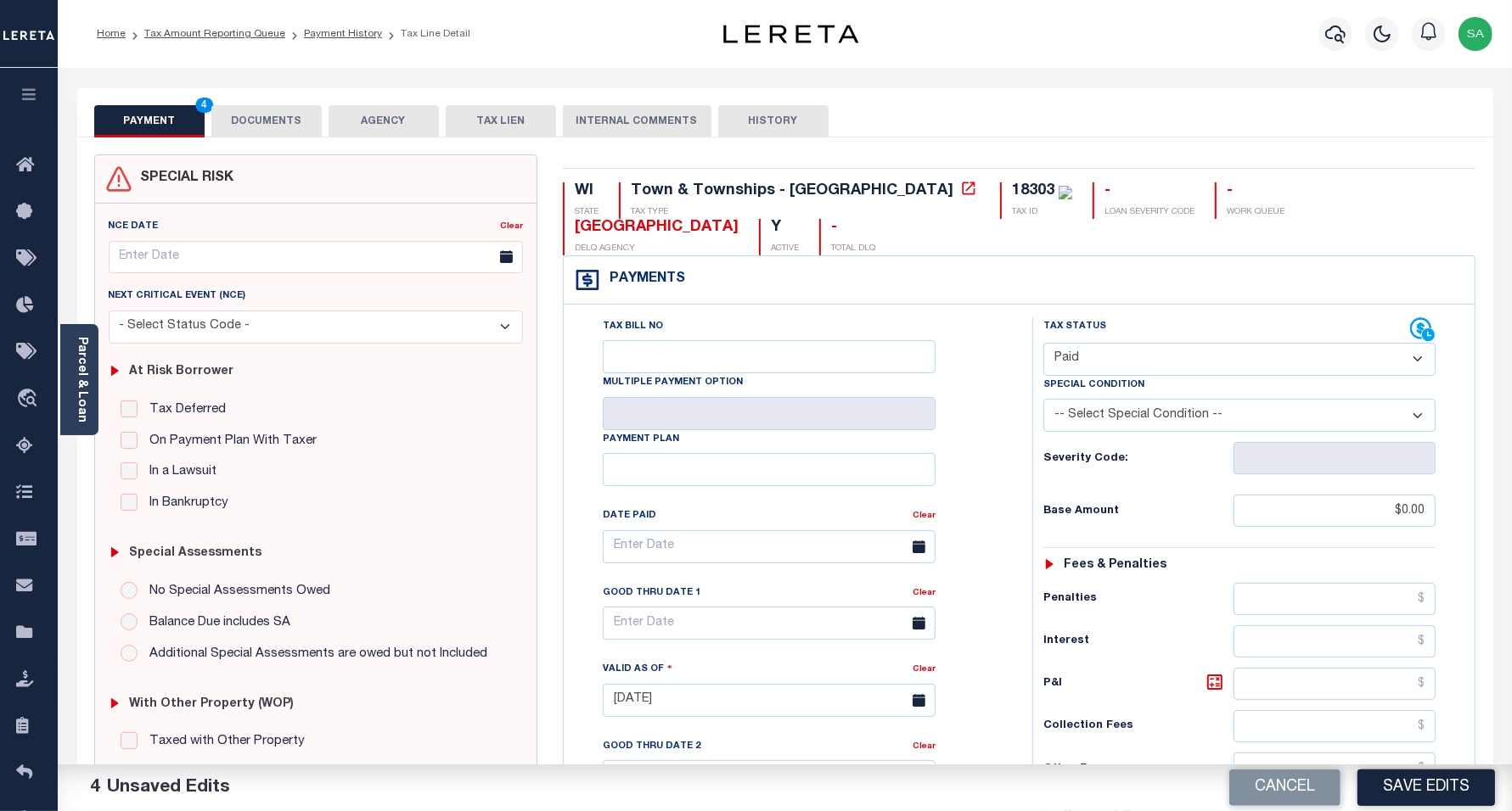
click at [274, 123] on button "DOCUMENTS" at bounding box center [267, 121] width 111 height 32
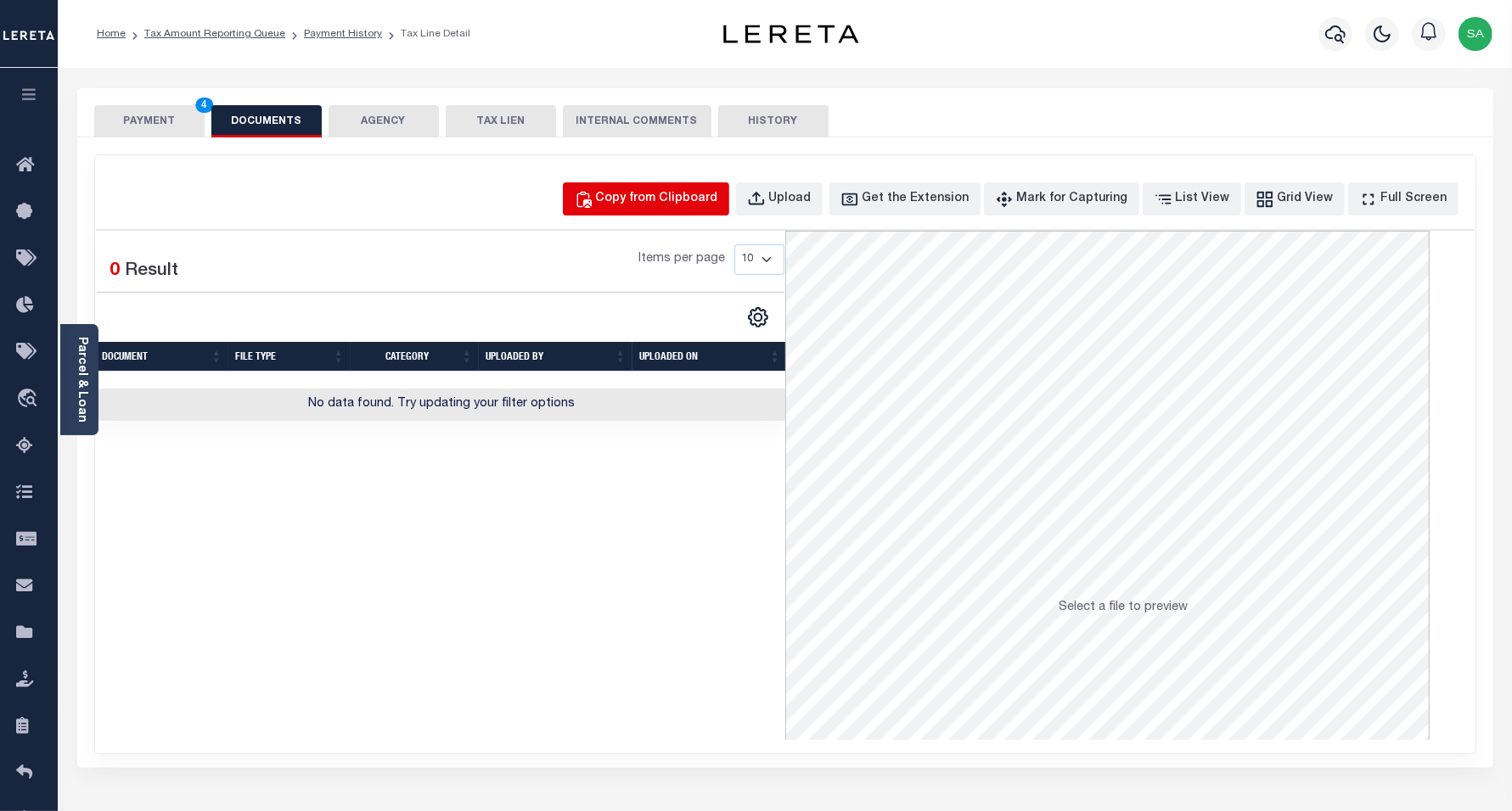
click at [654, 206] on div "Copy from Clipboard" at bounding box center [657, 199] width 122 height 19
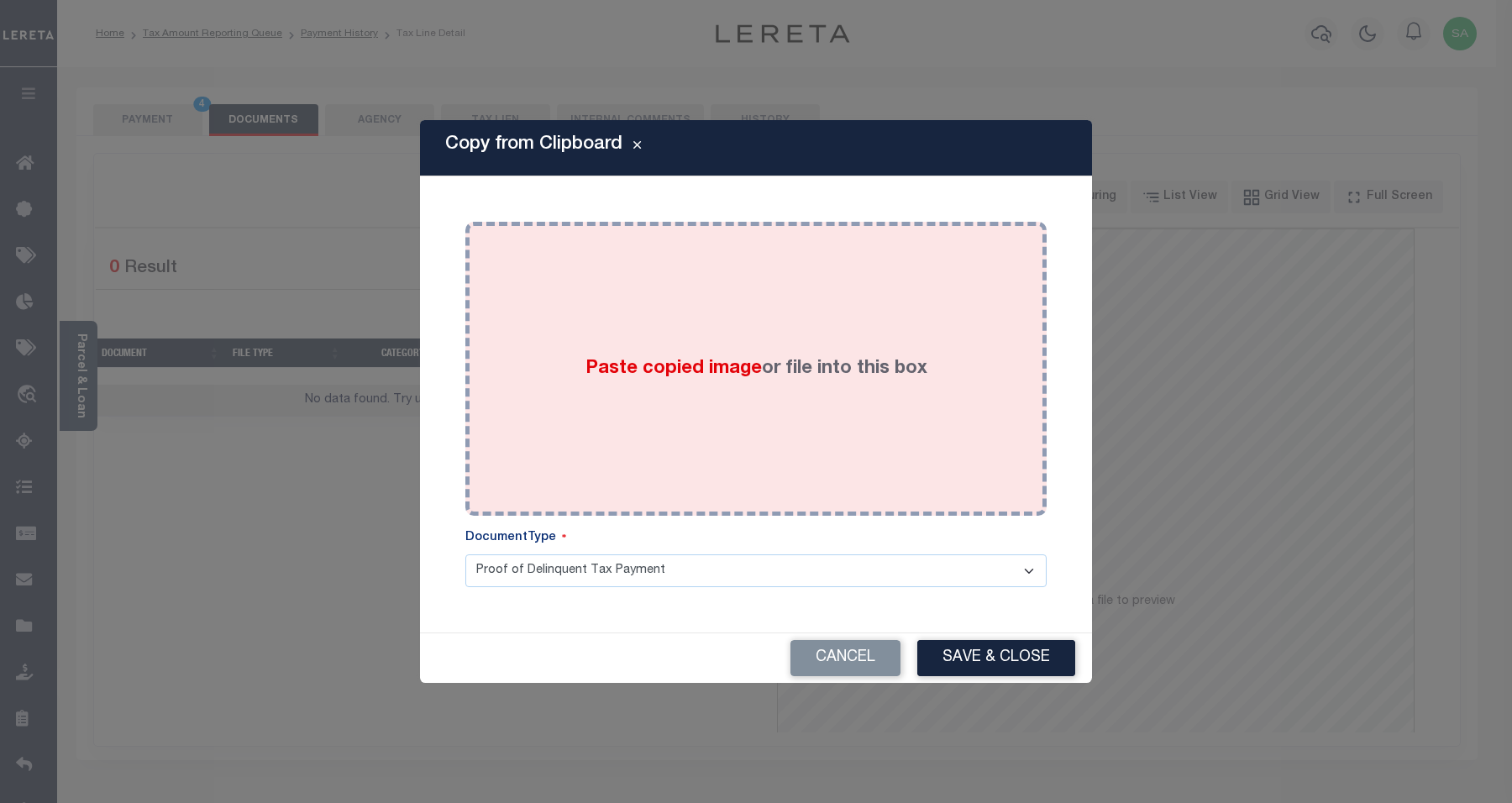
click at [749, 404] on div "Paste copied image or file into this box" at bounding box center [756, 368] width 556 height 269
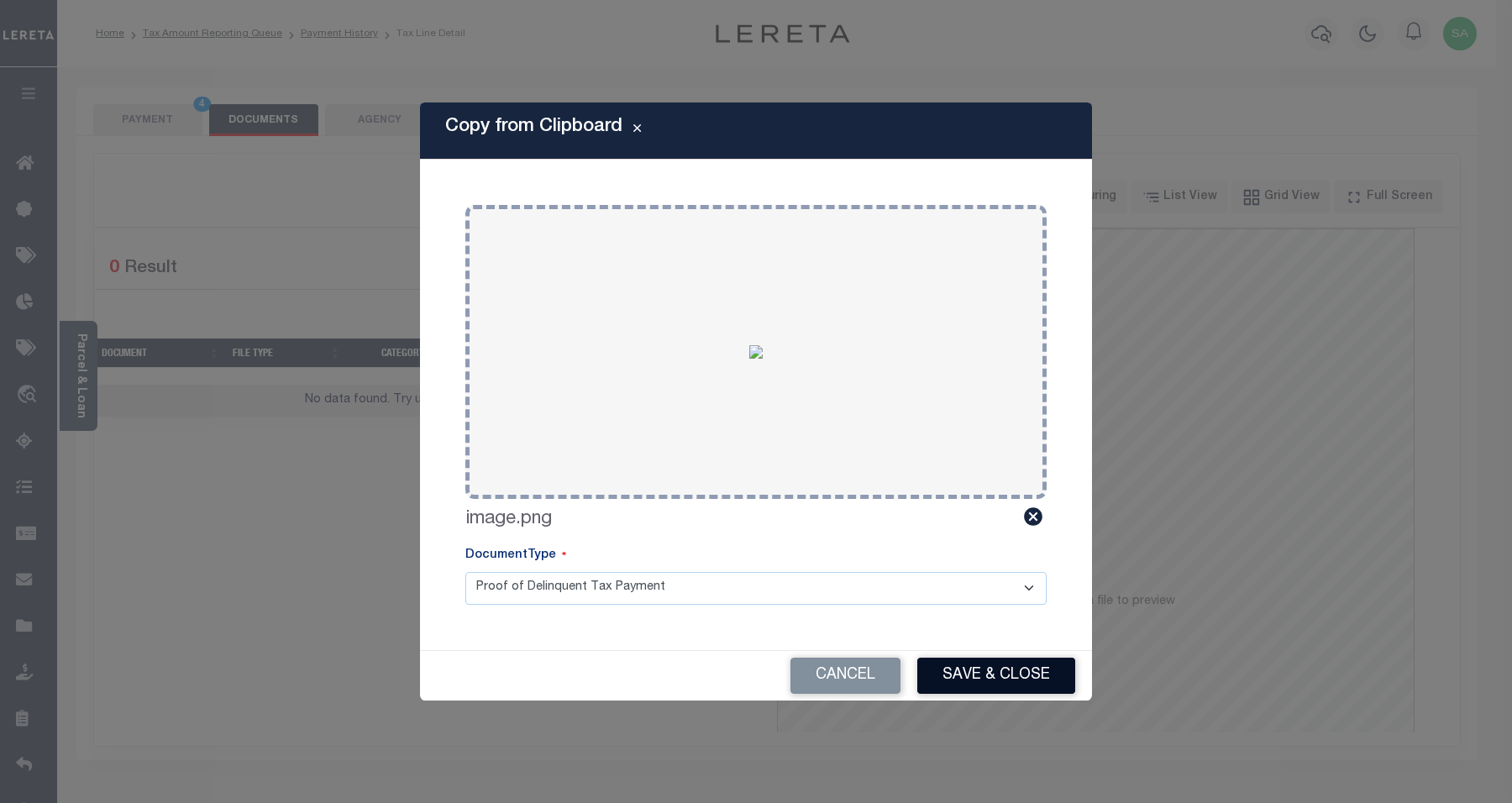
click at [971, 678] on button "Save & Close" at bounding box center [996, 676] width 158 height 36
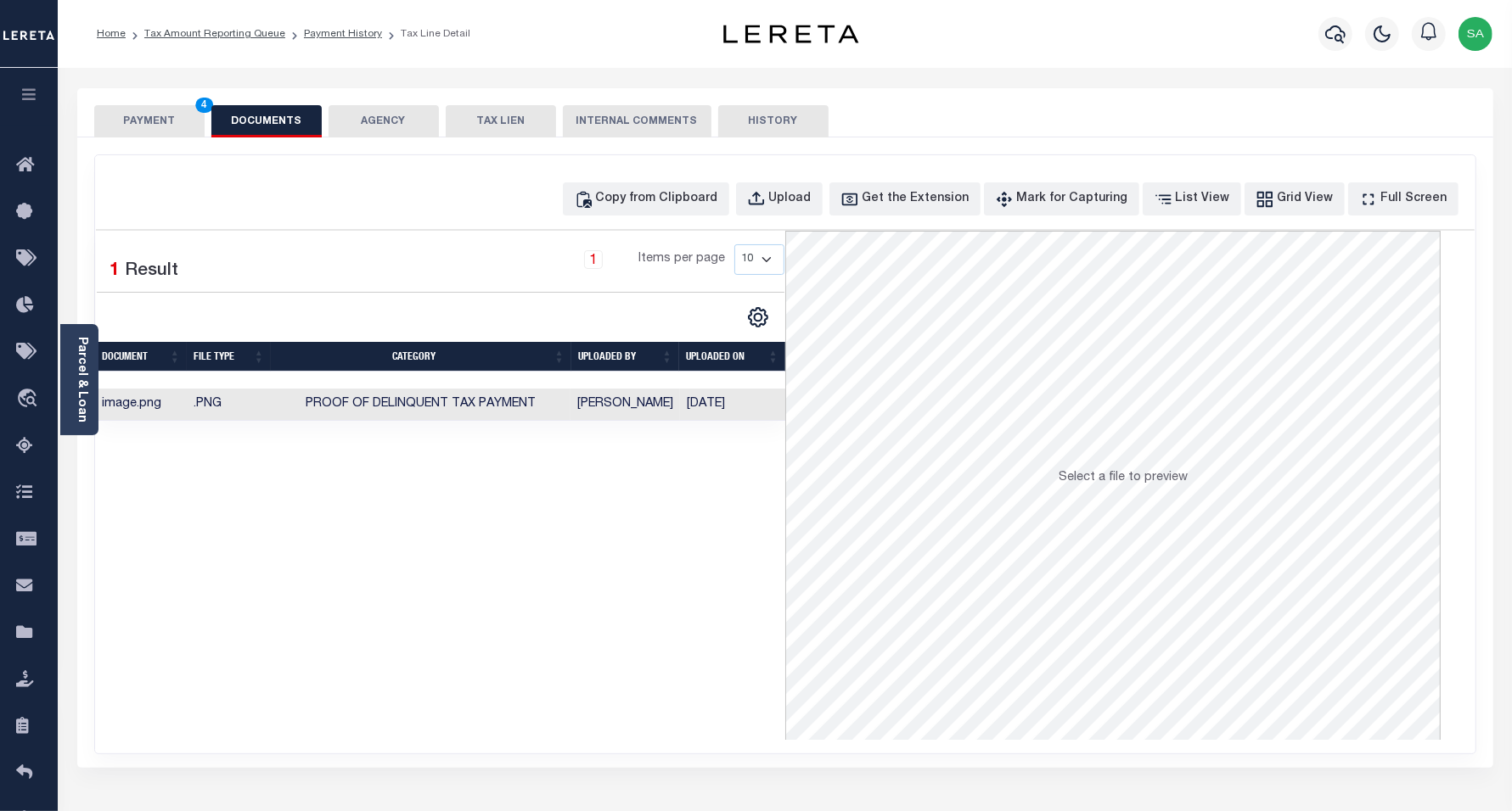
click at [170, 124] on button "PAYMENT 4" at bounding box center [150, 121] width 111 height 32
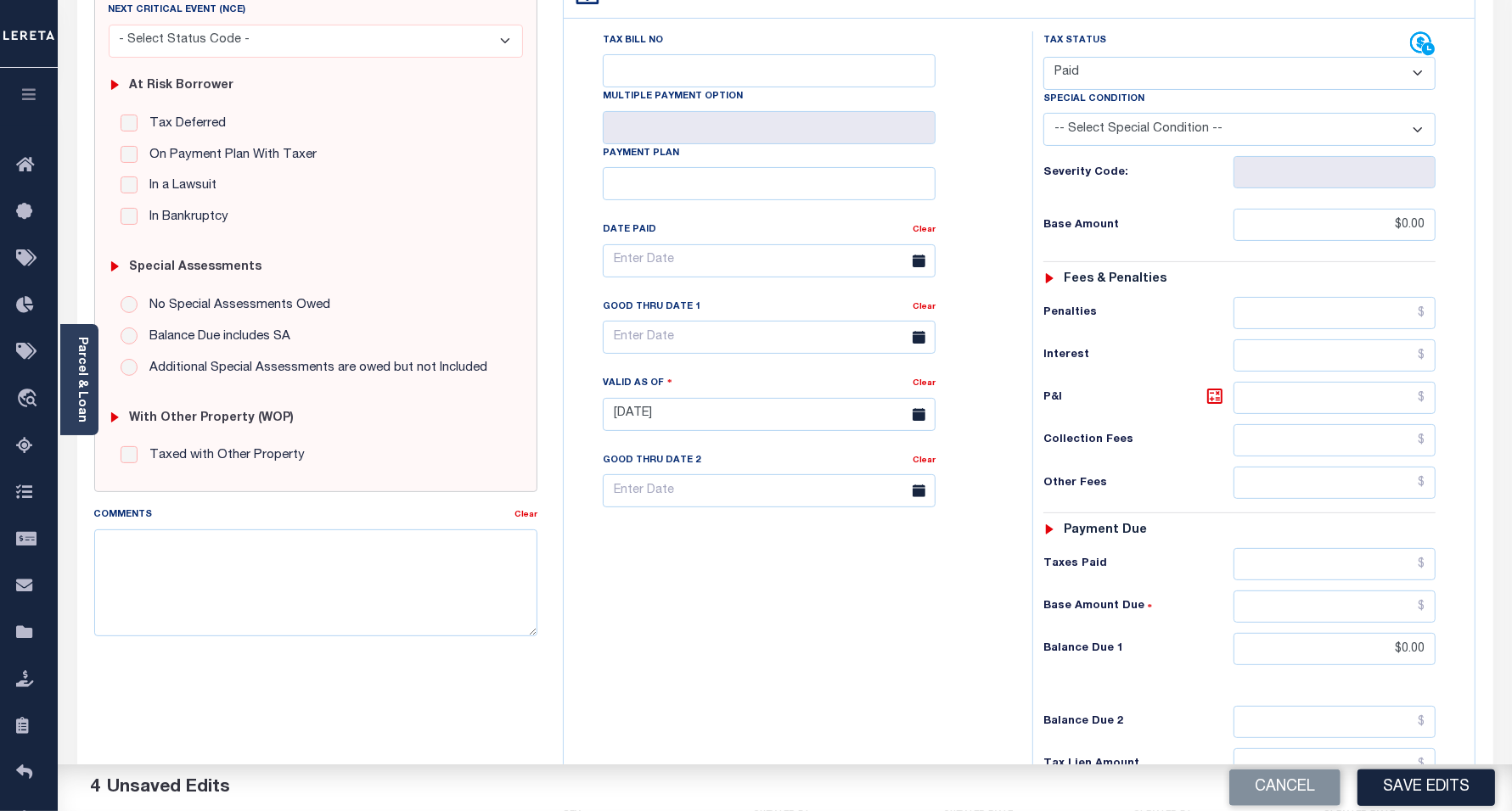
scroll to position [425, 0]
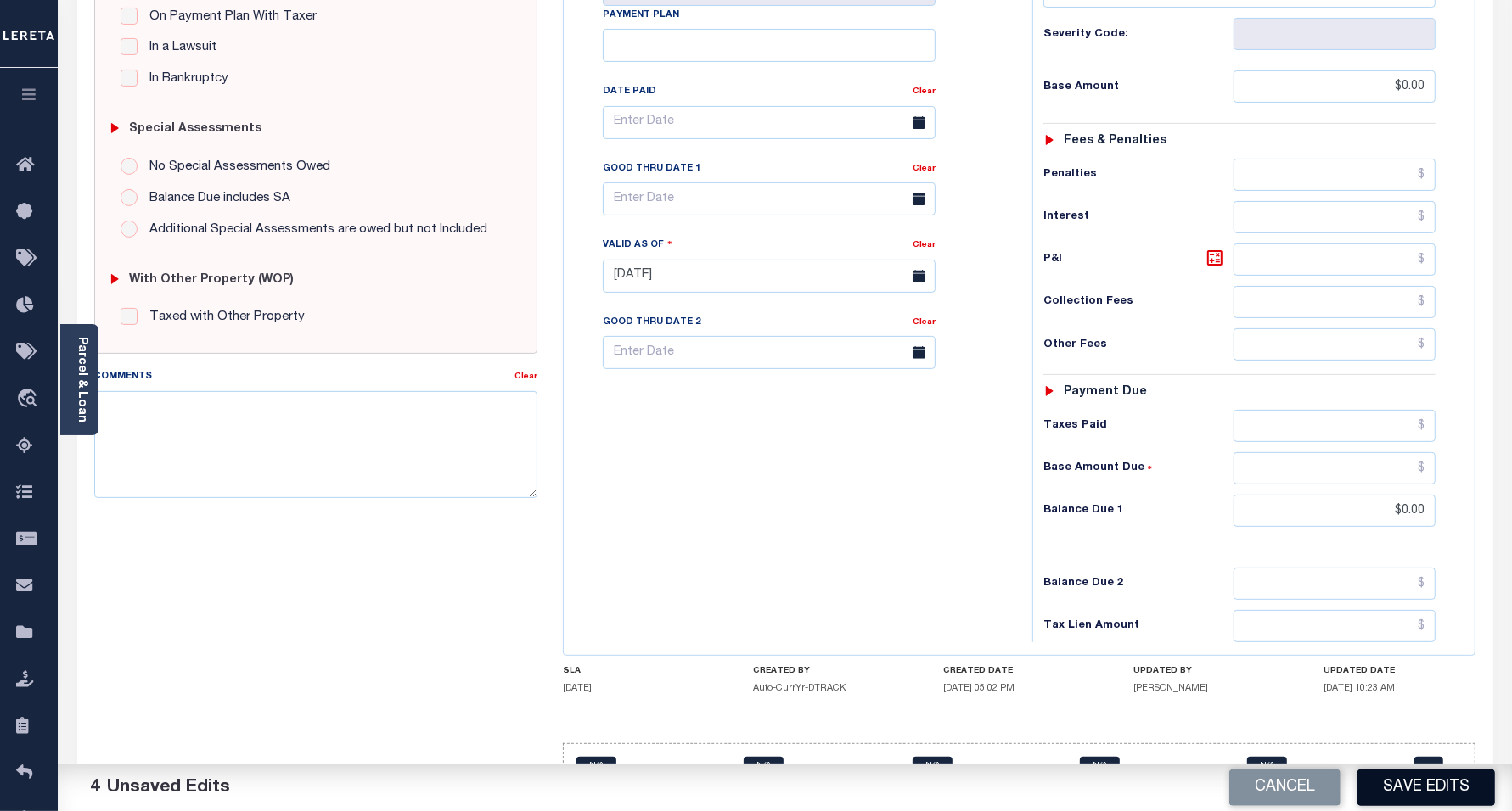
click at [1399, 792] on button "Save Edits" at bounding box center [1426, 788] width 137 height 37
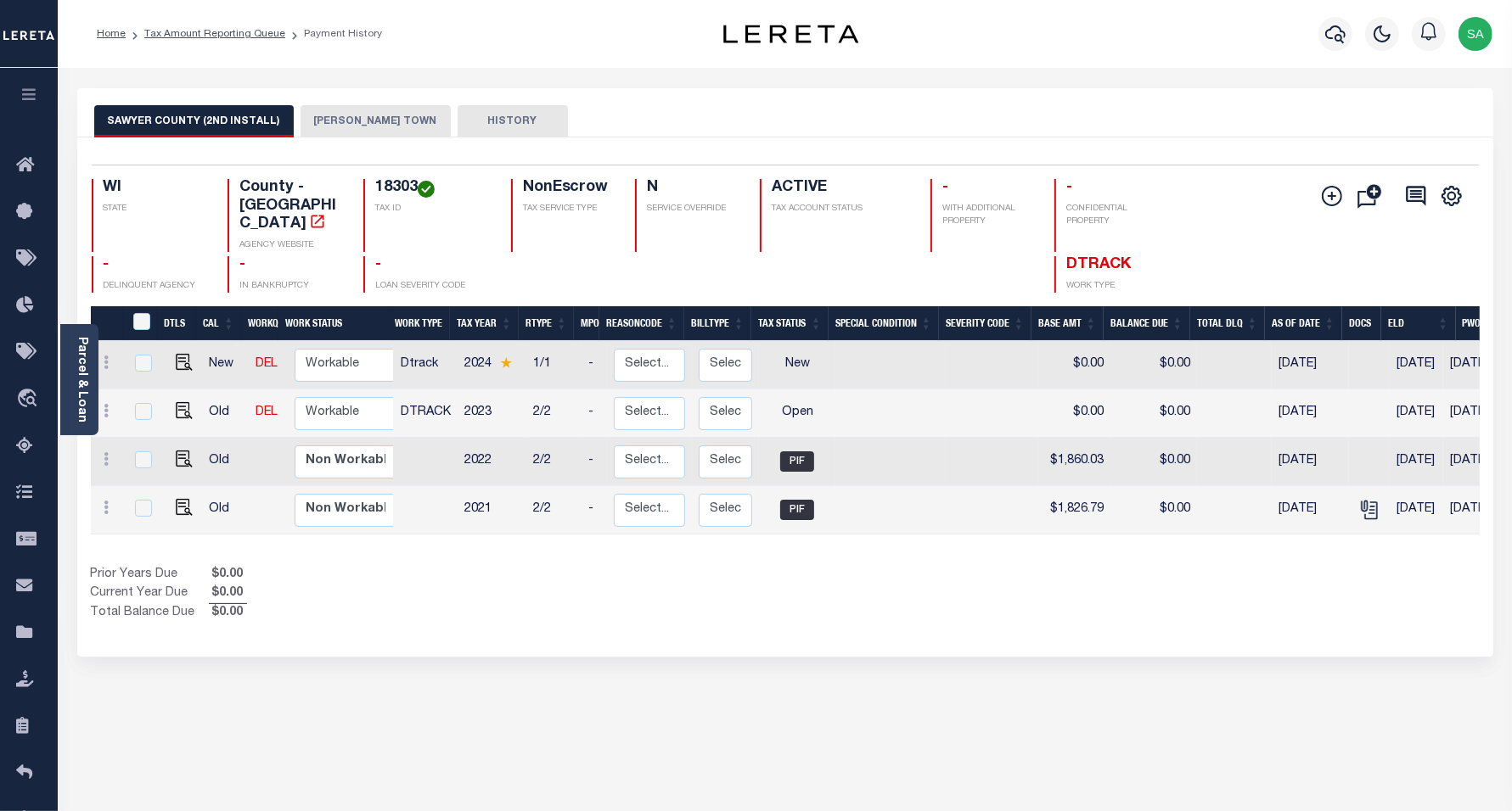
click at [351, 123] on button "[PERSON_NAME] TOWN" at bounding box center [376, 121] width 150 height 32
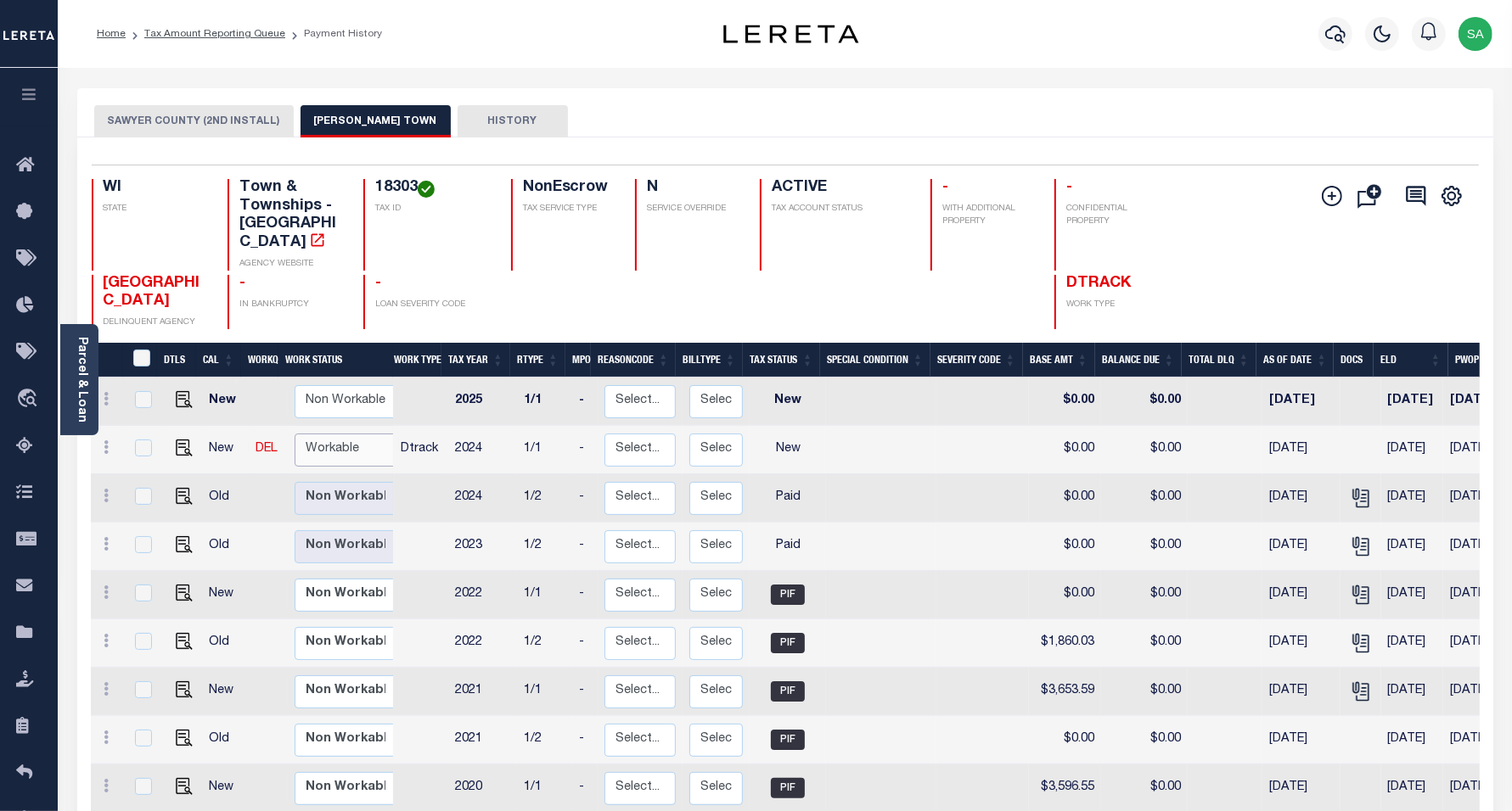
click at [354, 434] on select "Non Workable Workable" at bounding box center [345, 450] width 102 height 33
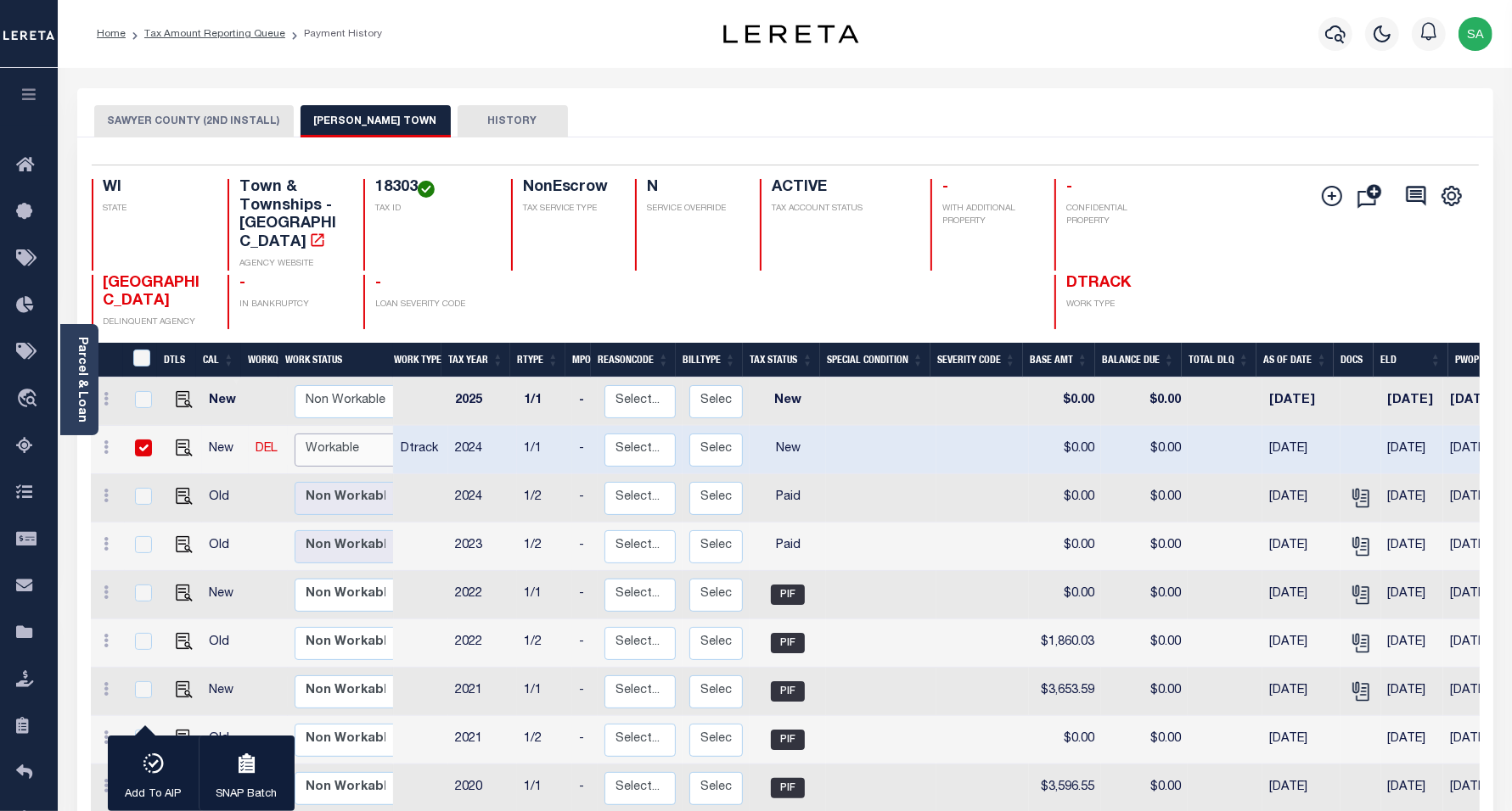
checkbox input "true"
select select "true"
click at [295, 434] on select "Non Workable Workable" at bounding box center [345, 450] width 102 height 33
checkbox input "false"
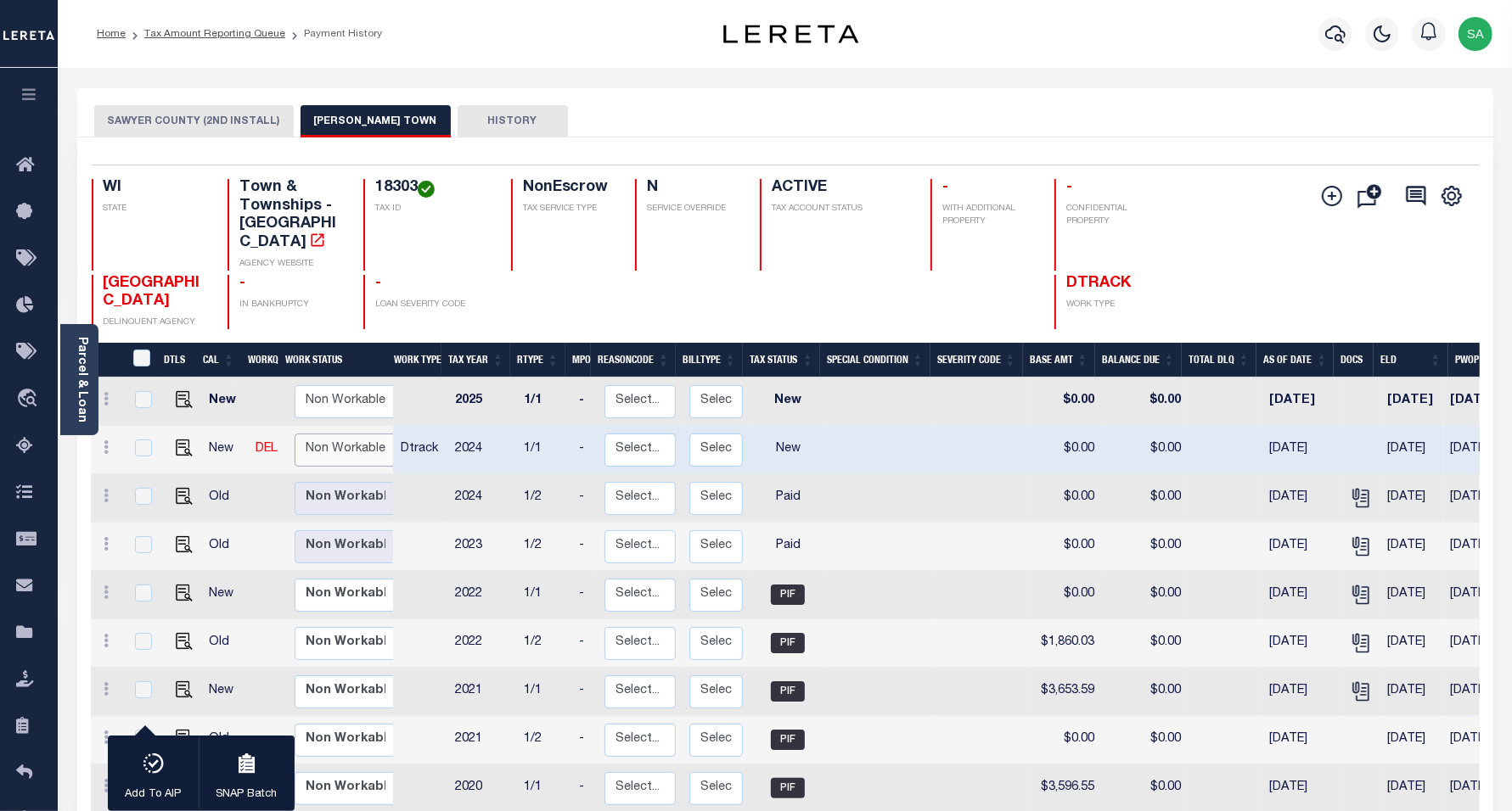
checkbox input "false"
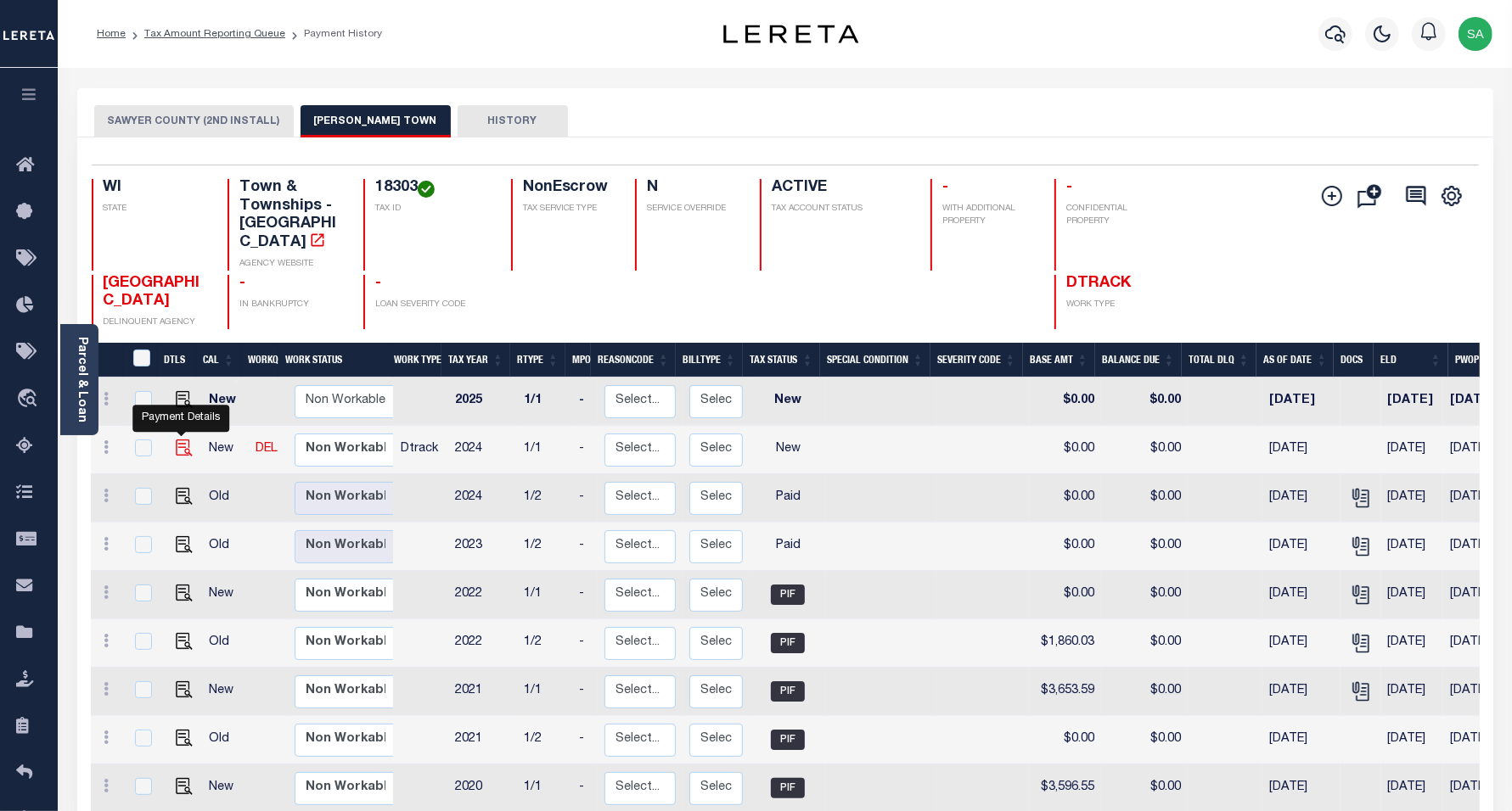
click at [187, 440] on img "" at bounding box center [184, 448] width 17 height 17
checkbox input "true"
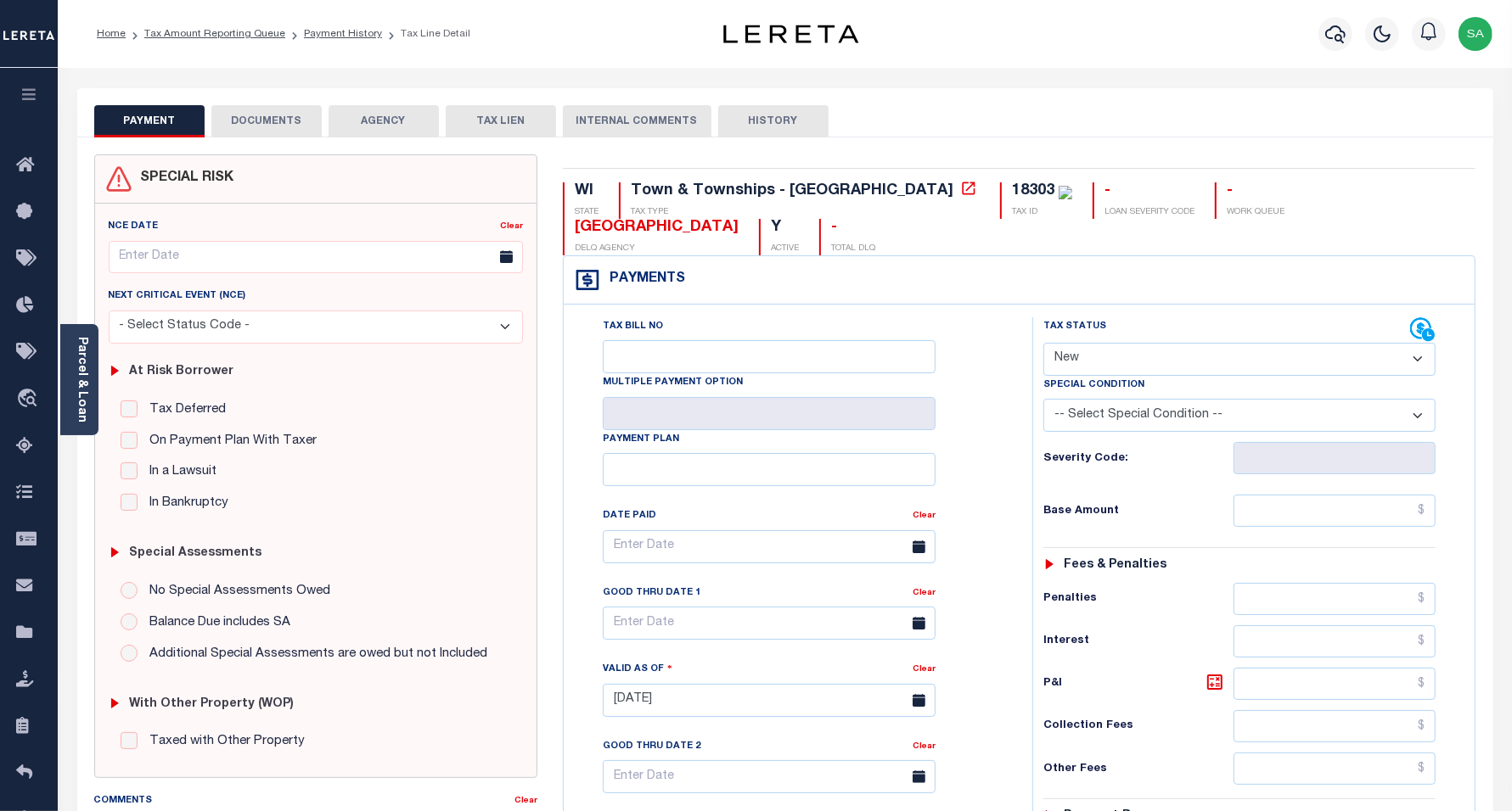
click at [1259, 343] on select "- Select Status Code - Open Due/Unpaid Paid Incomplete No Tax Due Internal Refu…" at bounding box center [1240, 359] width 393 height 33
select select "PYD"
click at [1043, 343] on select "- Select Status Code - Open Due/Unpaid Paid Incomplete No Tax Due Internal Refu…" at bounding box center [1240, 359] width 393 height 33
type input "[DATE]"
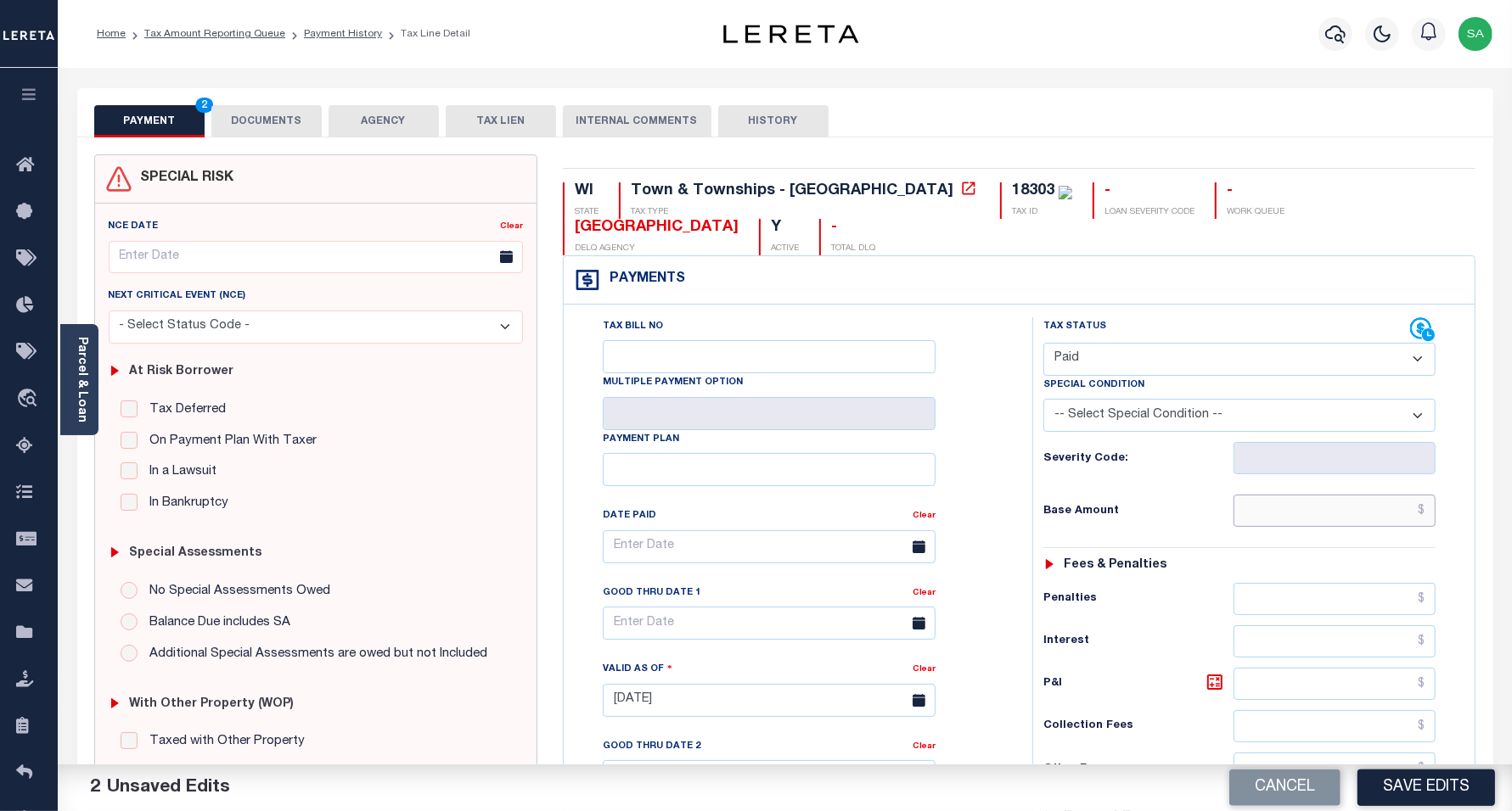
click at [1338, 495] on input "text" at bounding box center [1334, 511] width 202 height 32
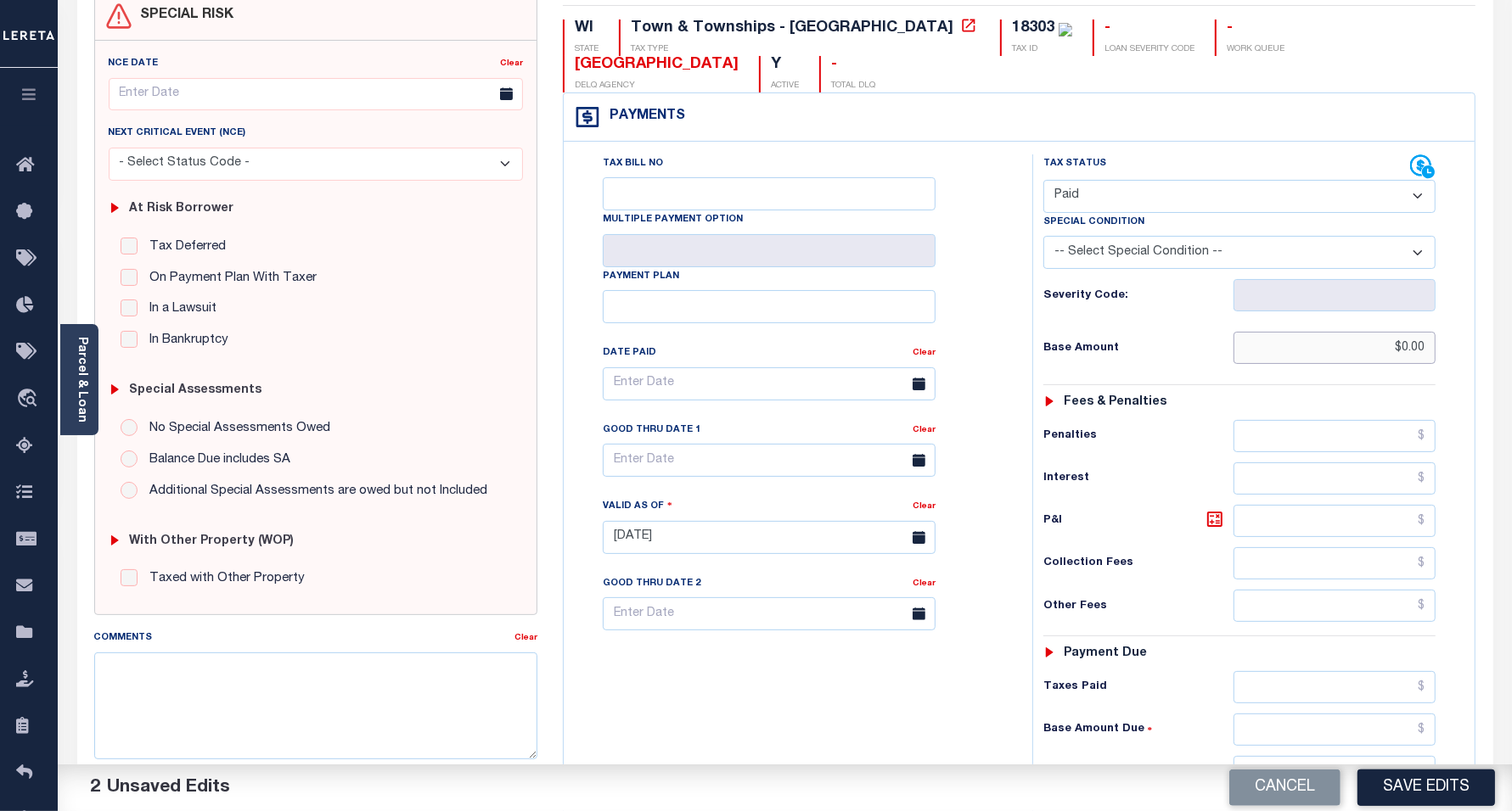
scroll to position [212, 0]
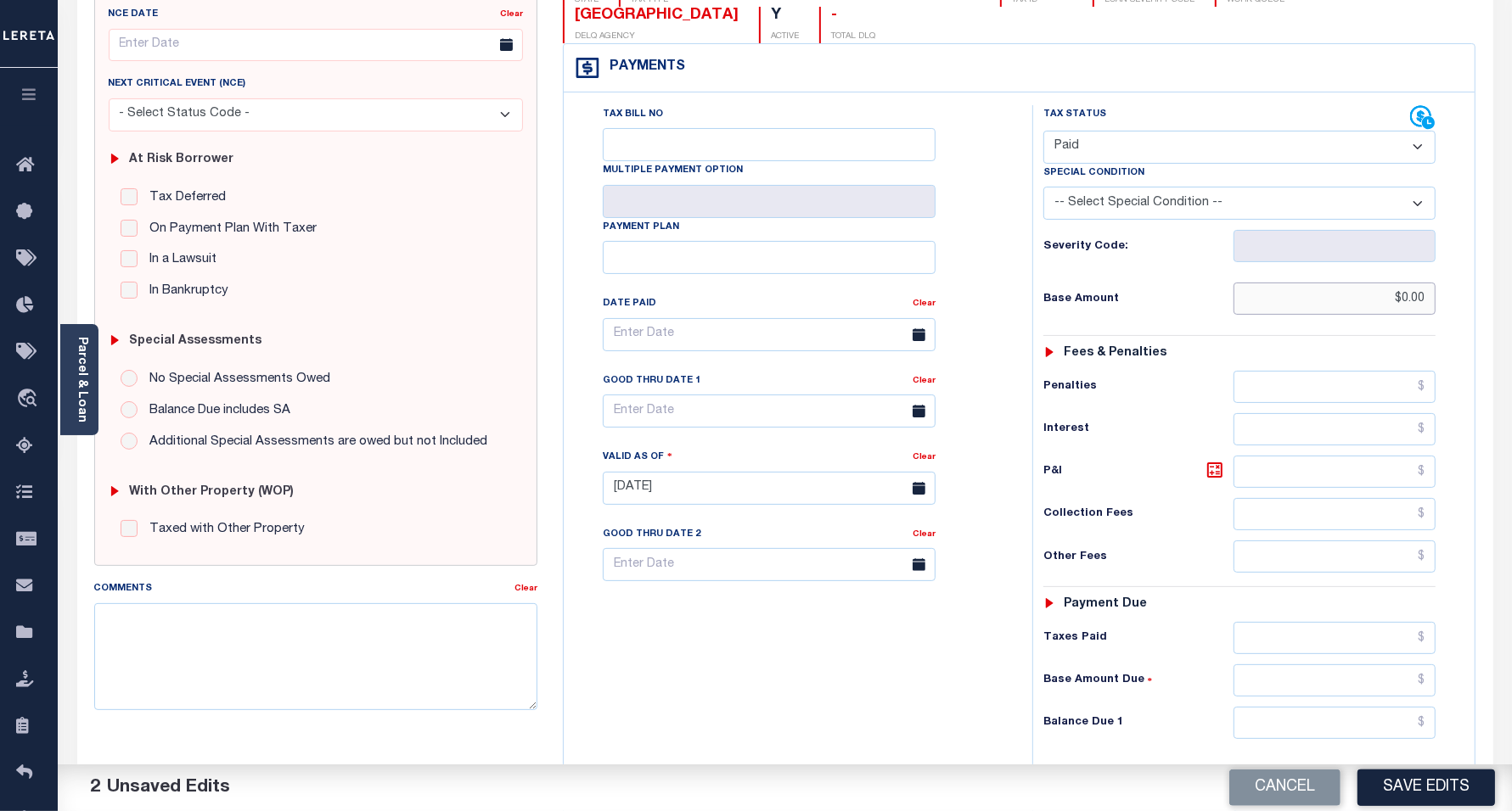
type input "$0.00"
click at [1274, 707] on input "text" at bounding box center [1334, 723] width 202 height 32
type input "$0.00"
click at [825, 682] on div "Tax Bill No Multiple Payment Option Payment Plan Clear" at bounding box center [793, 480] width 452 height 749
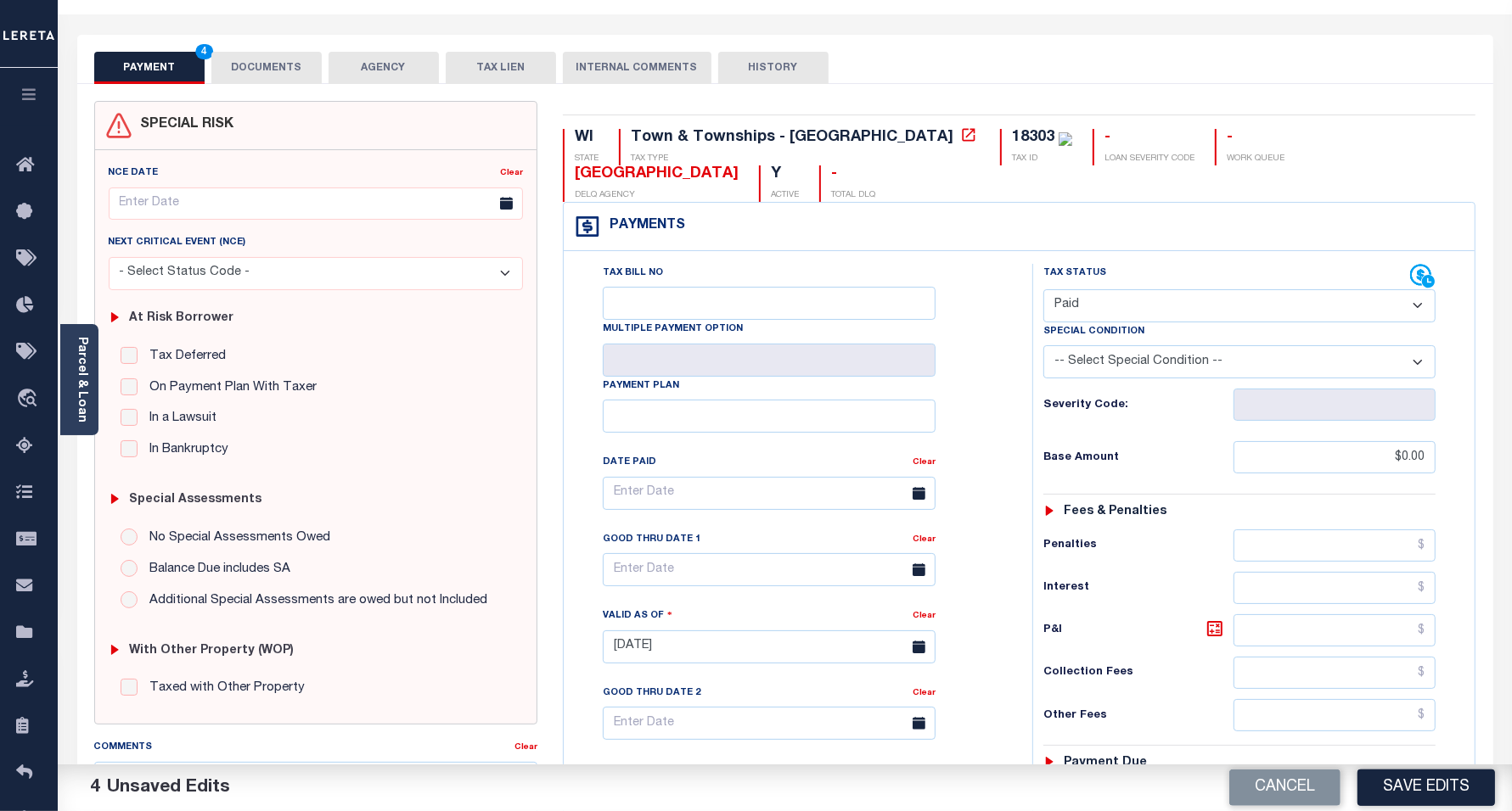
scroll to position [0, 0]
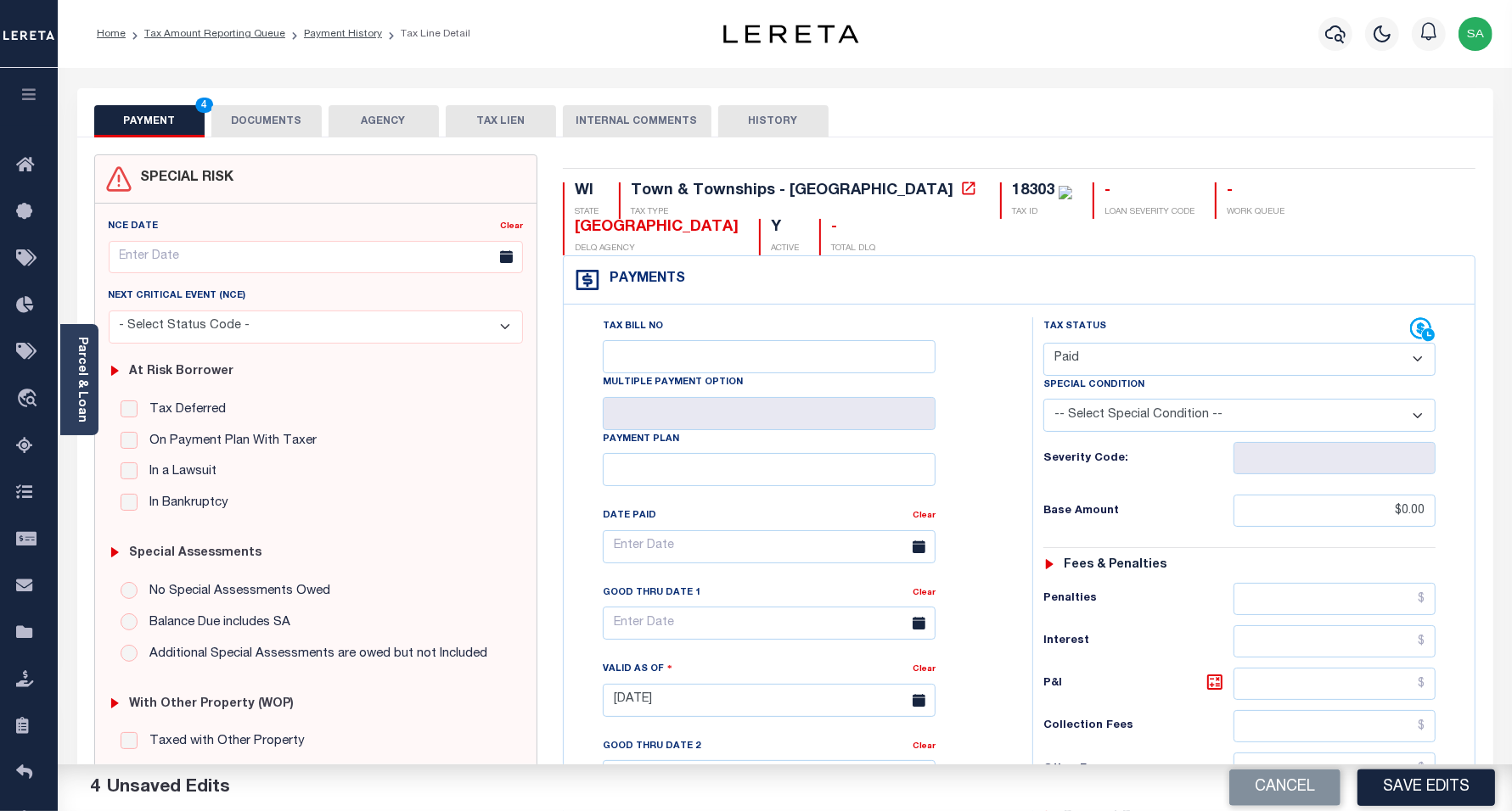
click at [274, 129] on button "DOCUMENTS" at bounding box center [267, 121] width 111 height 32
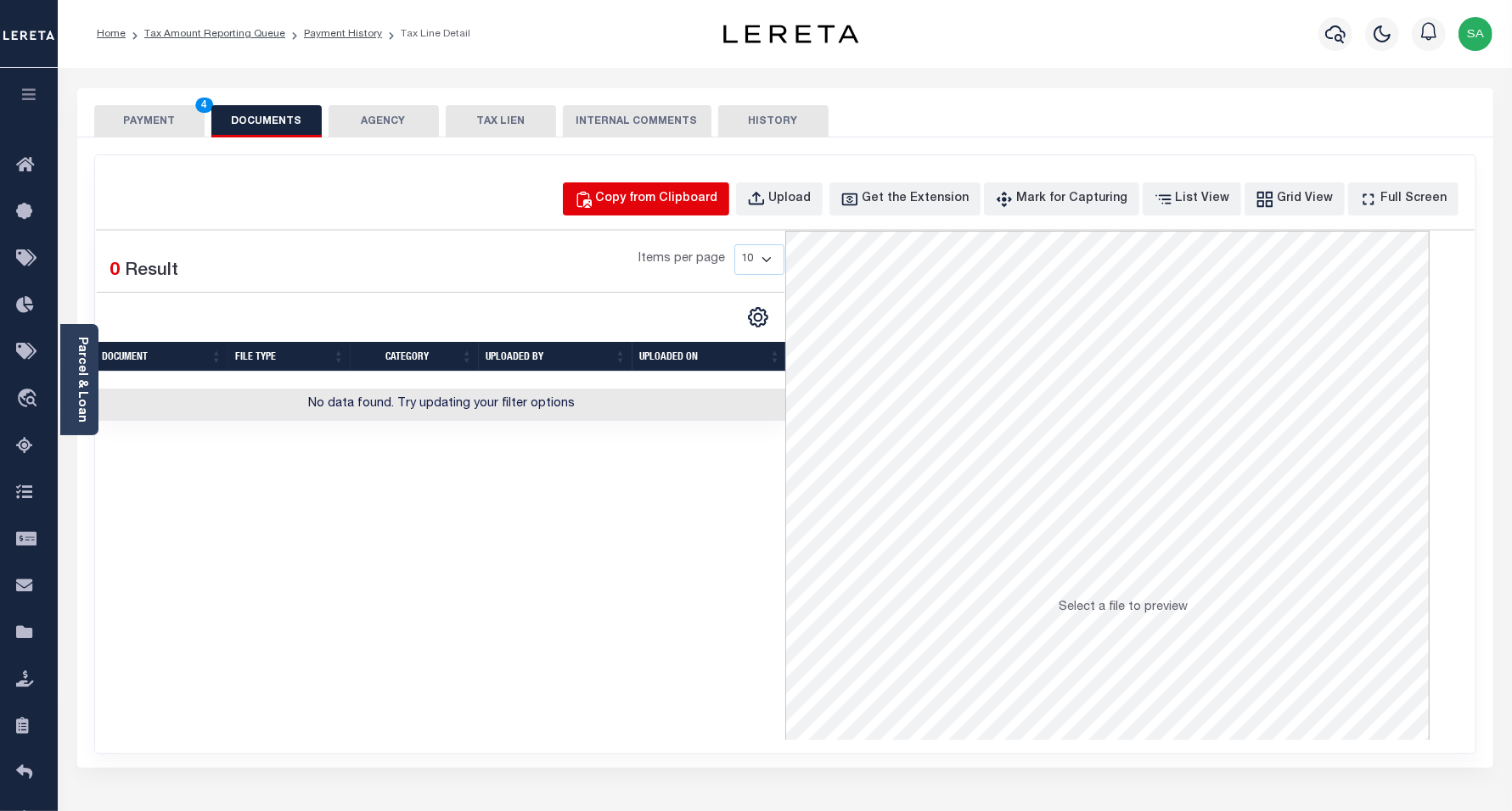
click at [645, 202] on div "Copy from Clipboard" at bounding box center [657, 199] width 122 height 19
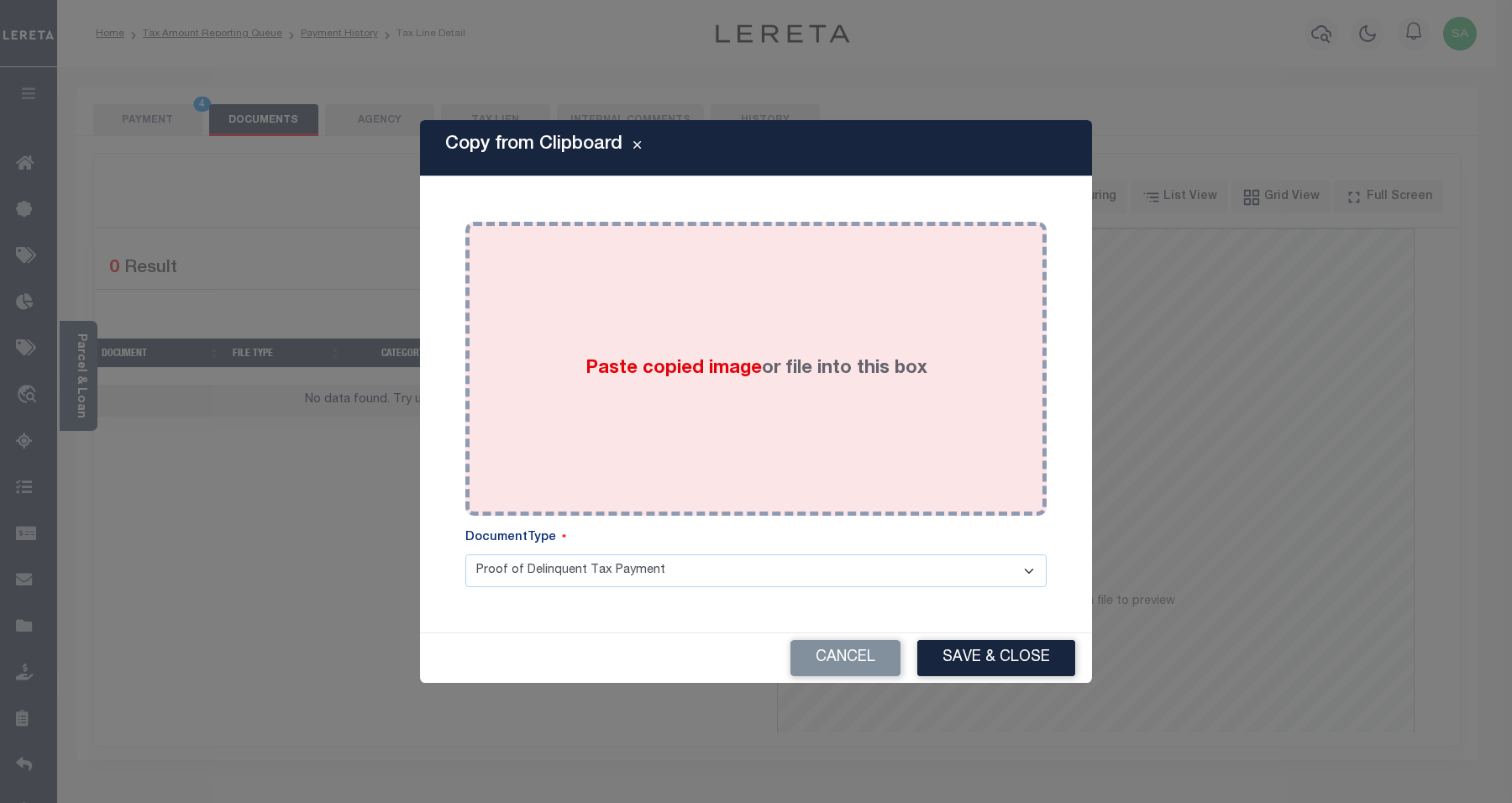
click at [692, 398] on div "Paste copied image or file into this box" at bounding box center [756, 368] width 556 height 269
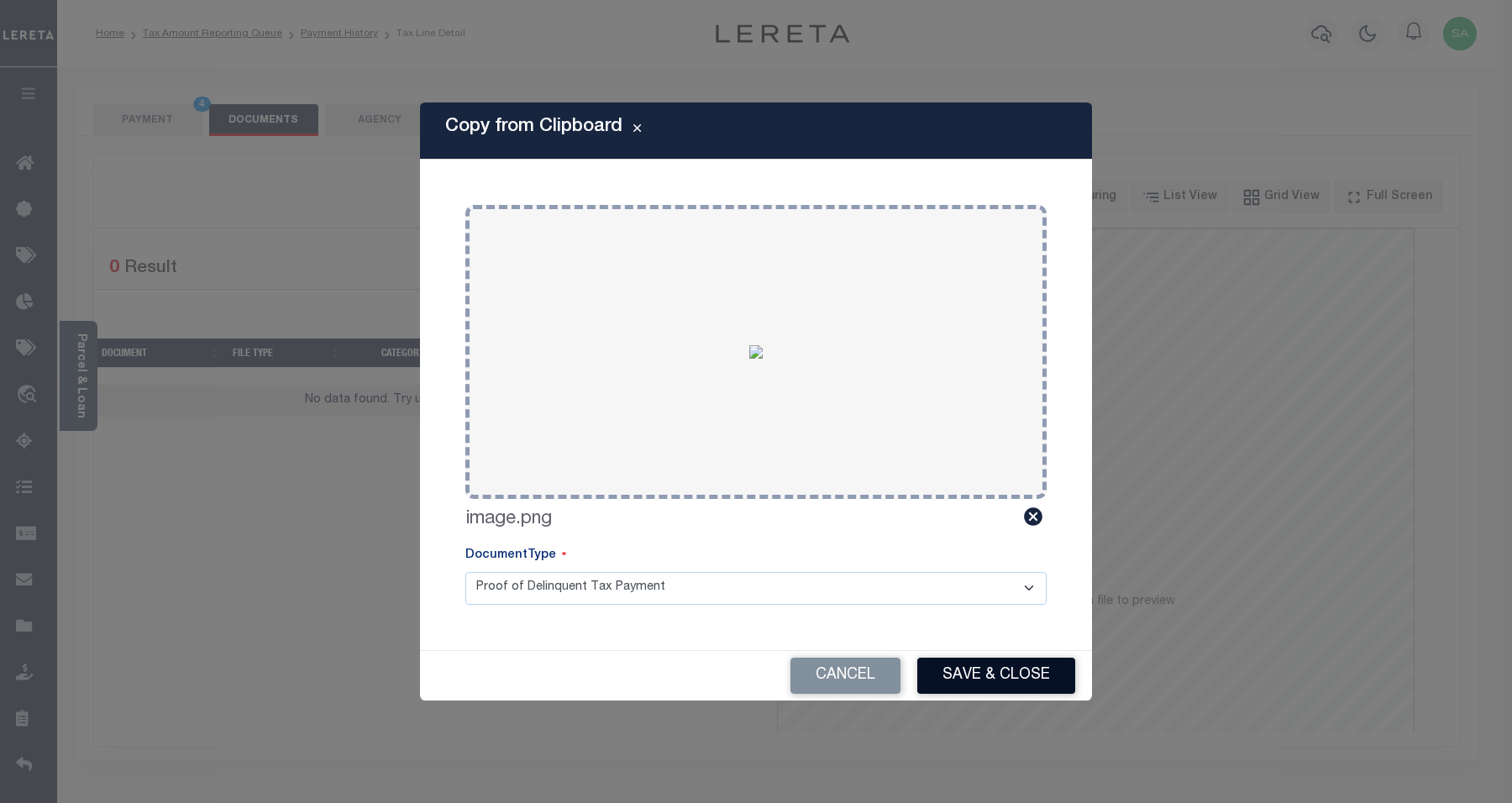
click at [1030, 666] on button "Save & Close" at bounding box center [996, 676] width 158 height 36
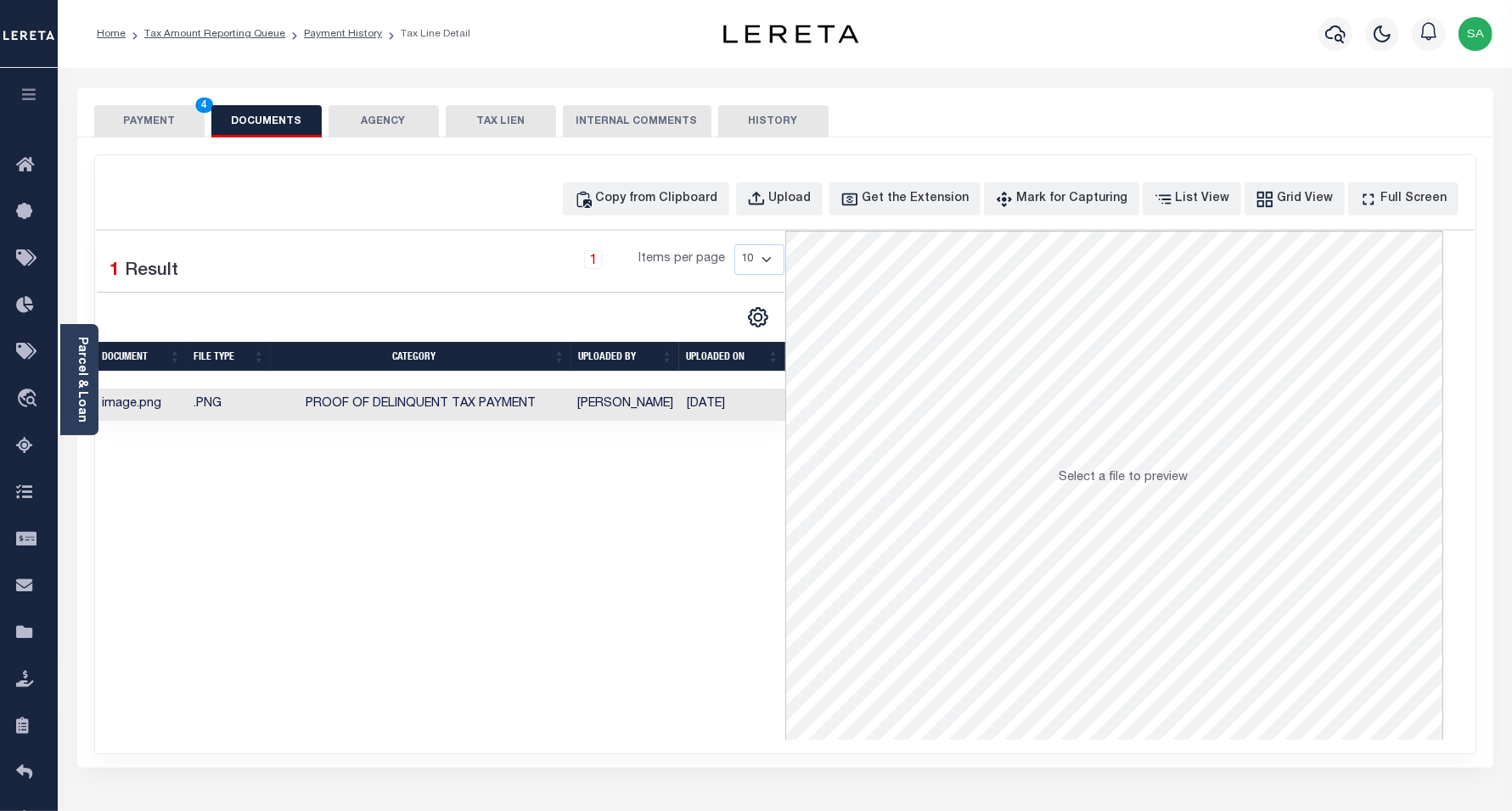
click at [166, 129] on button "PAYMENT 4" at bounding box center [150, 121] width 111 height 32
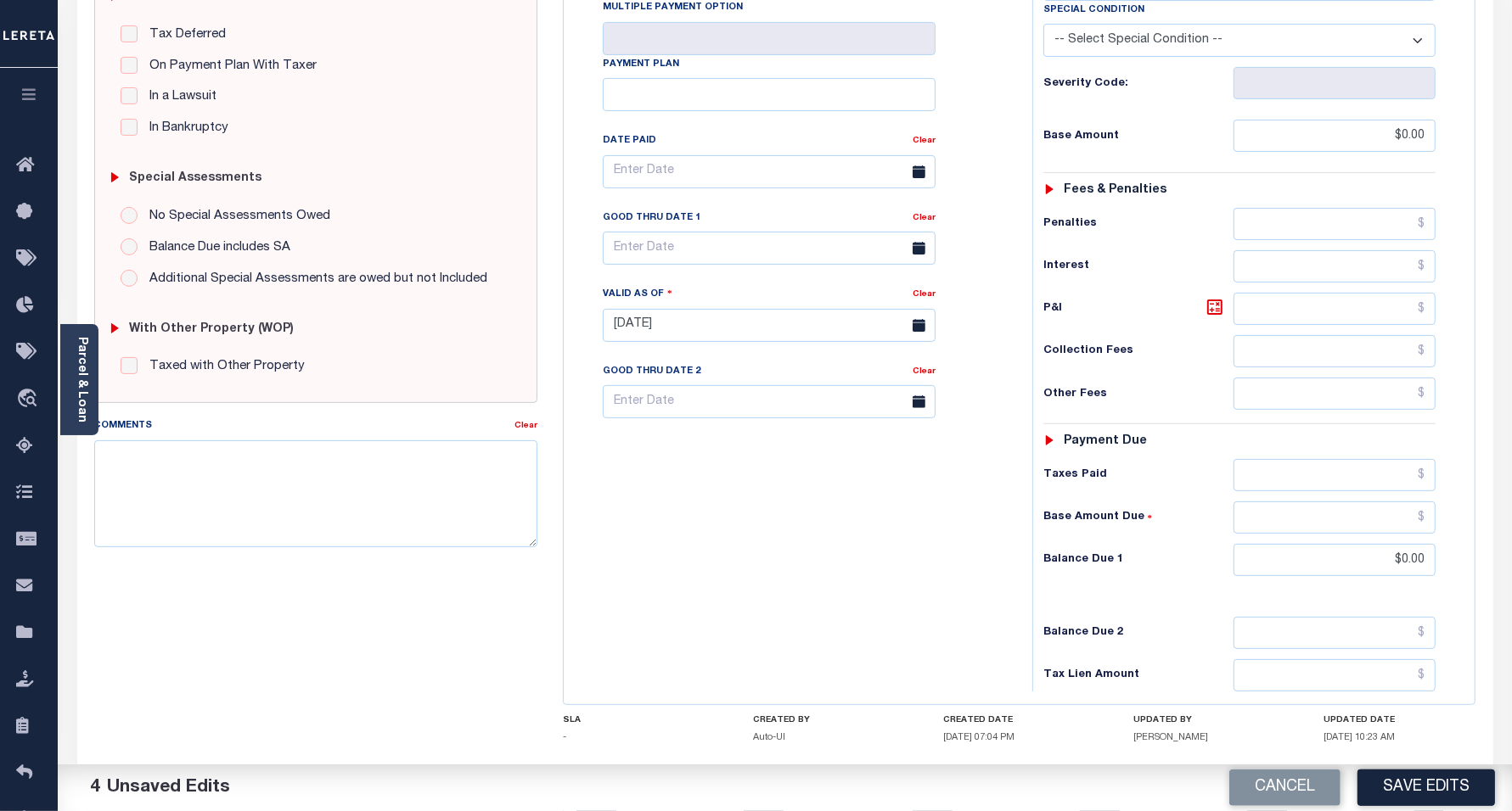
scroll to position [442, 0]
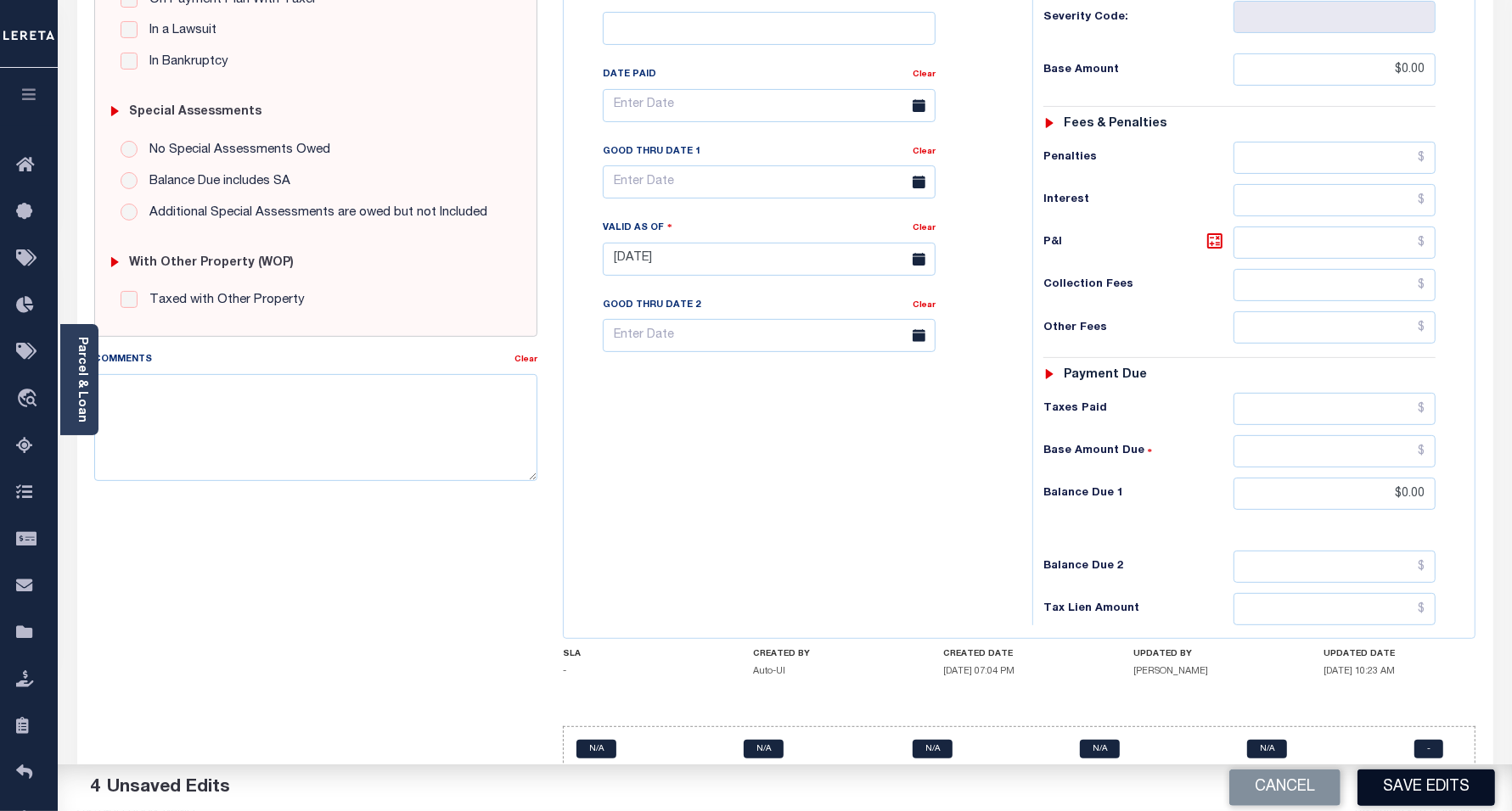
click at [1419, 802] on button "Save Edits" at bounding box center [1426, 788] width 137 height 37
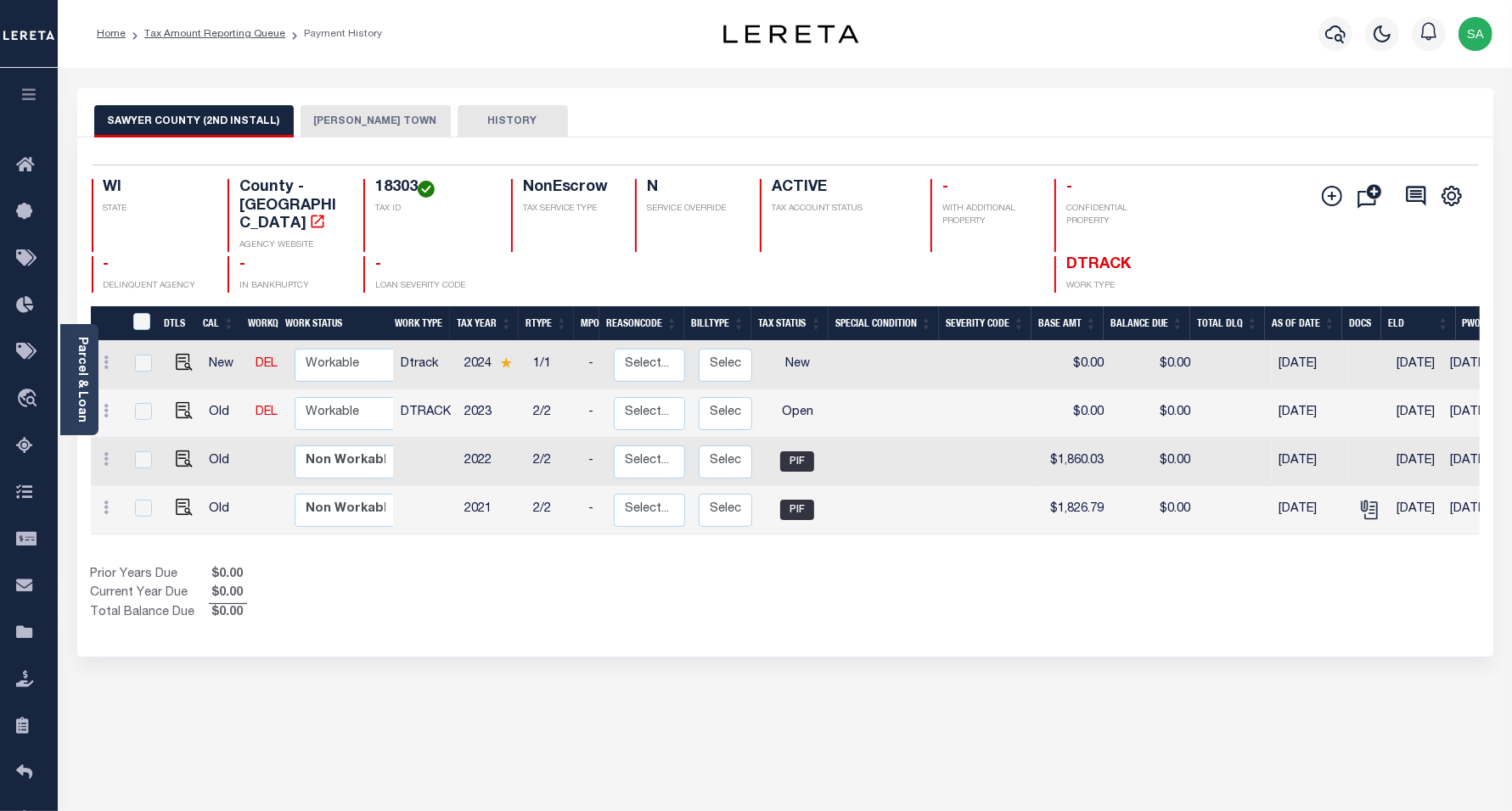
click at [353, 117] on button "[PERSON_NAME] TOWN" at bounding box center [376, 121] width 150 height 32
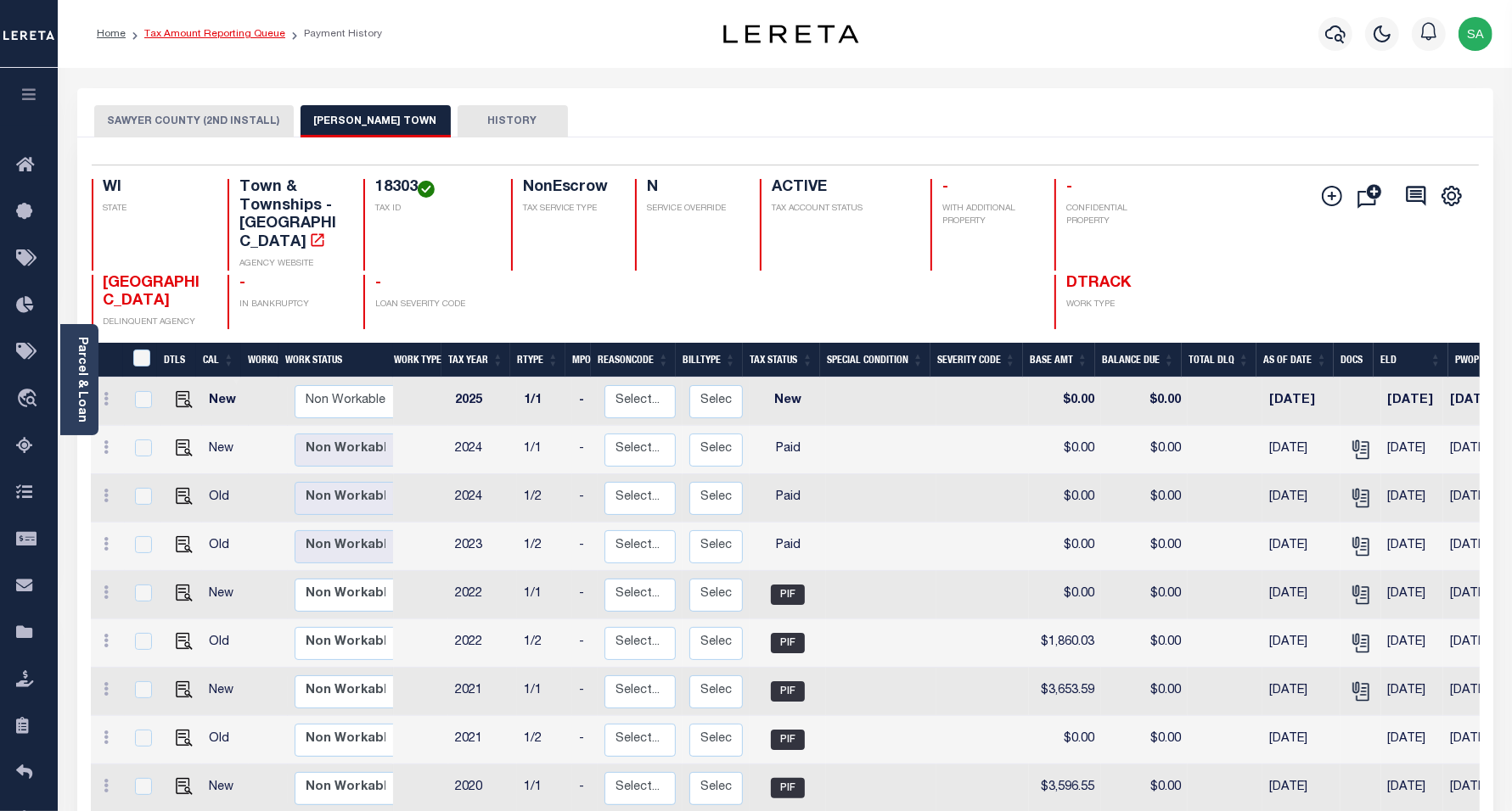
click at [217, 29] on link "Tax Amount Reporting Queue" at bounding box center [215, 33] width 141 height 10
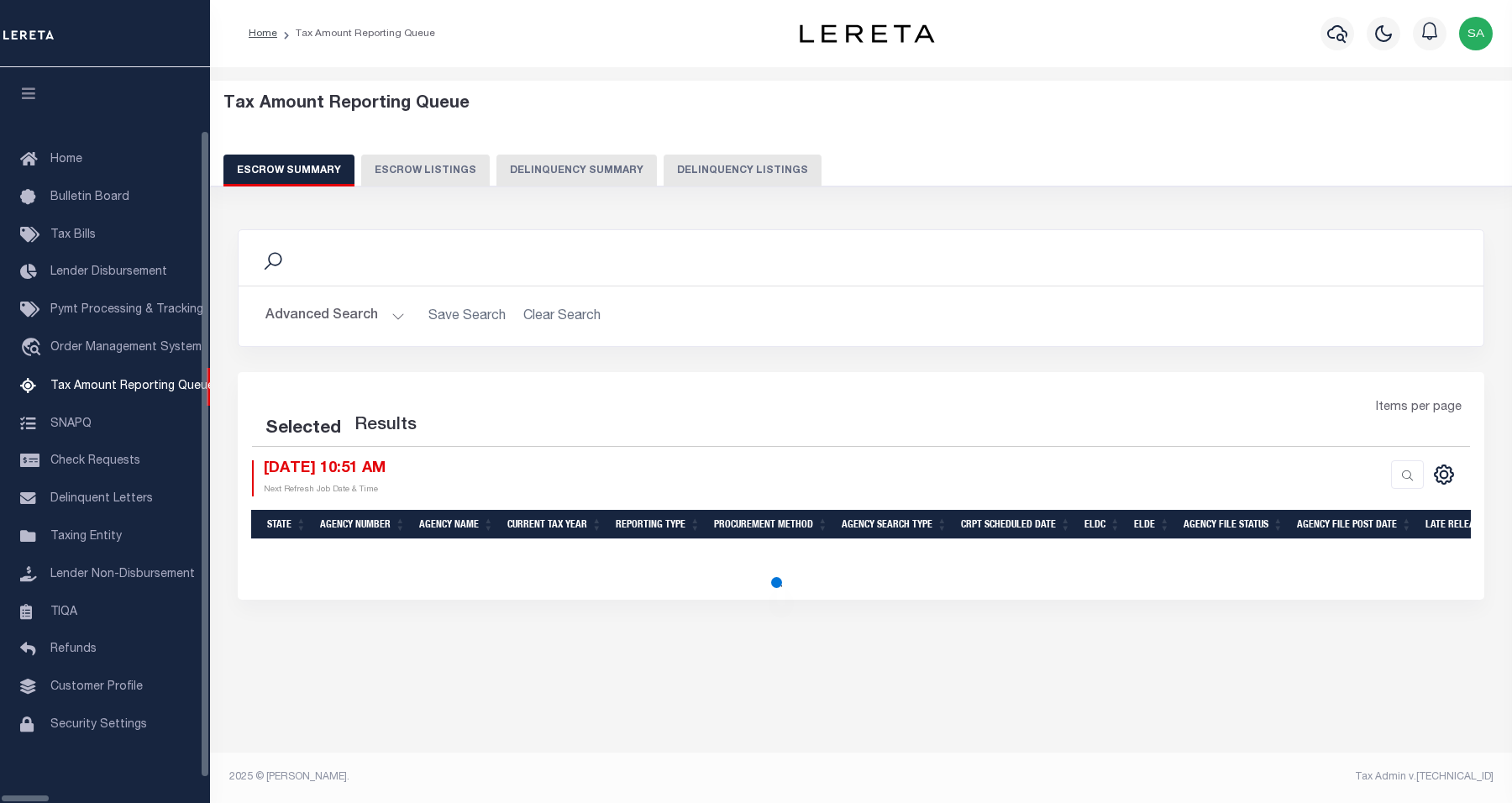
click at [663, 161] on button "Delinquency Listings" at bounding box center [742, 170] width 158 height 32
select select "100"
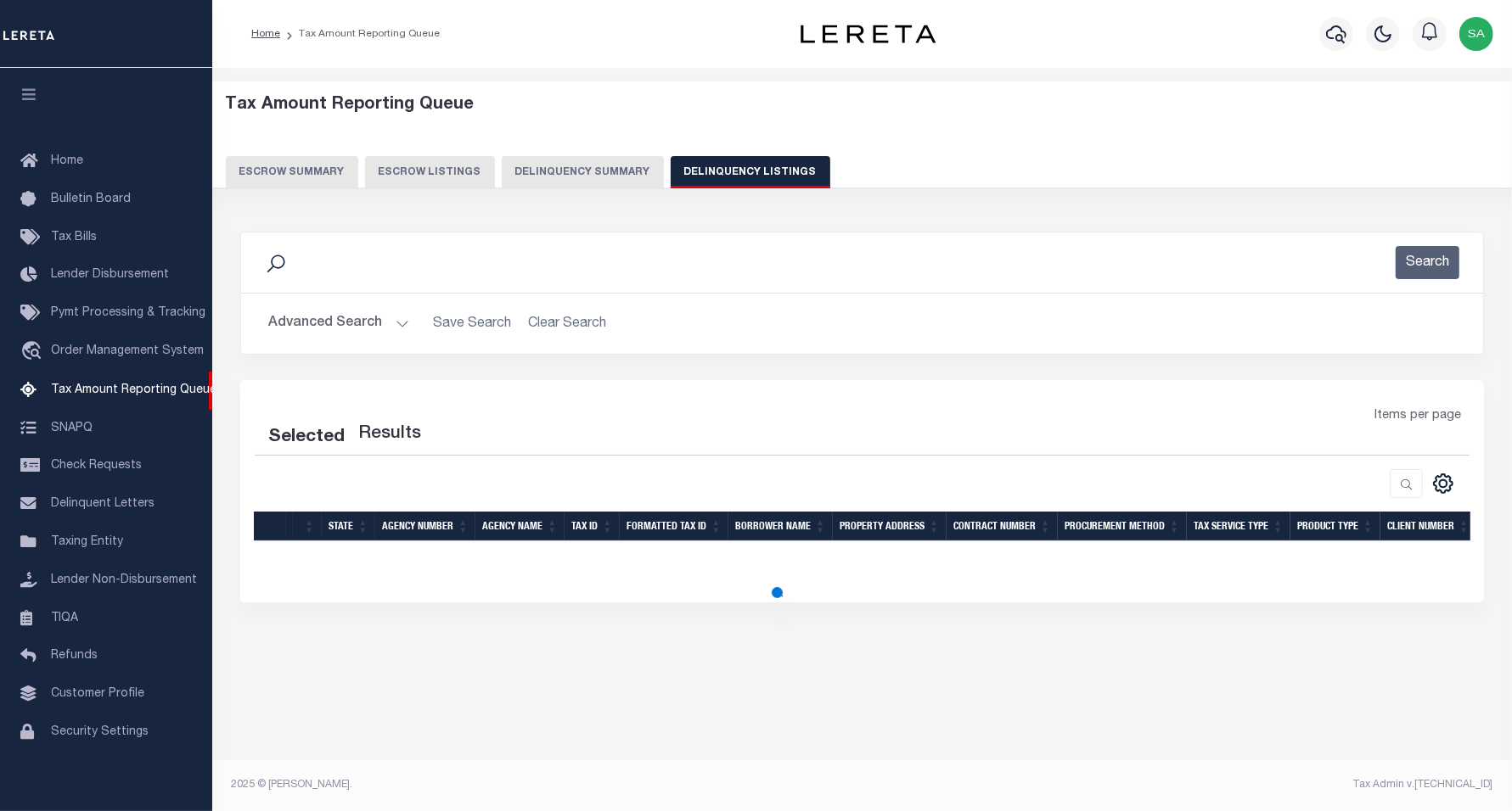
select select "100"
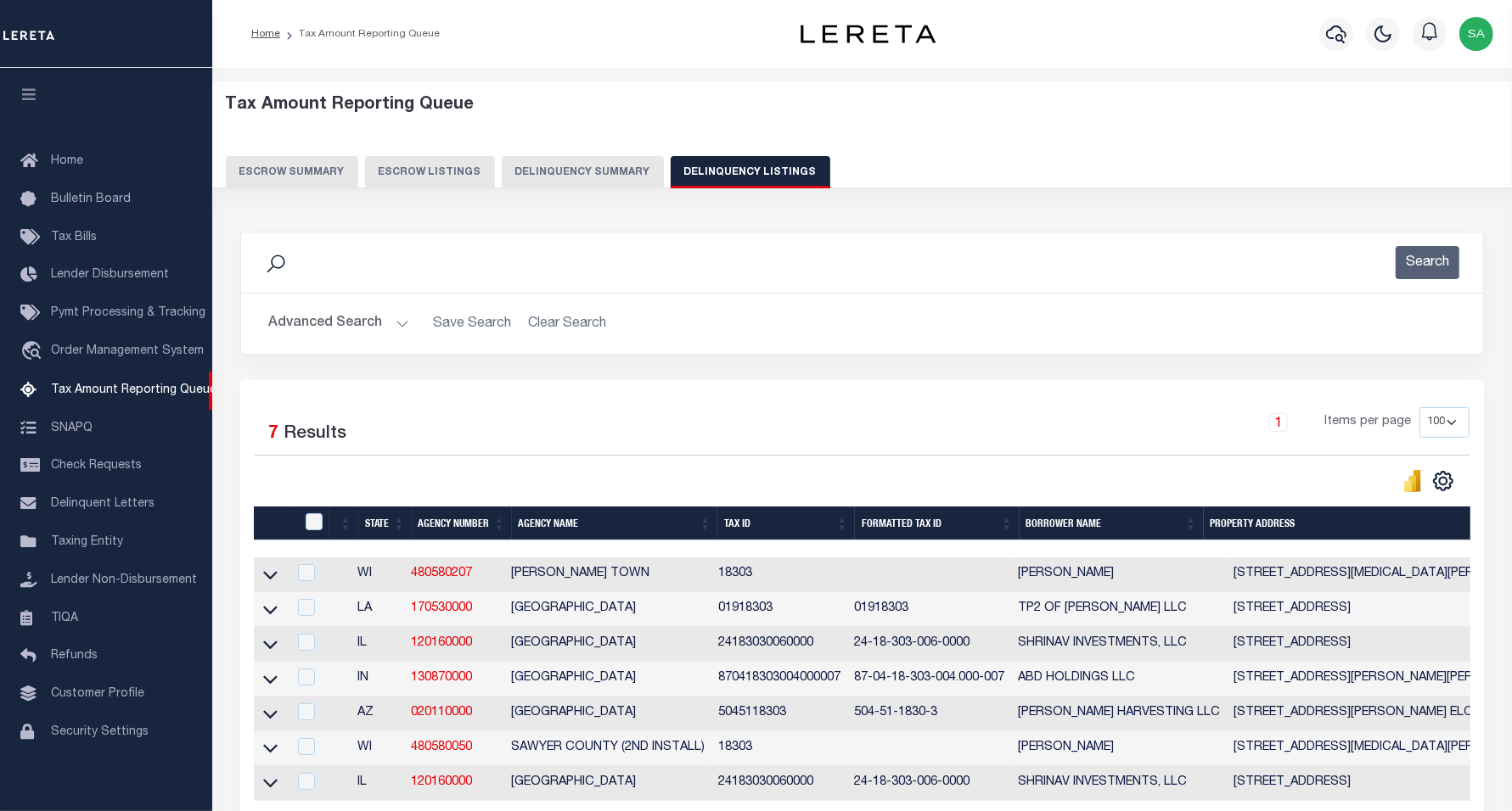
click at [368, 327] on button "Advanced Search" at bounding box center [339, 323] width 141 height 33
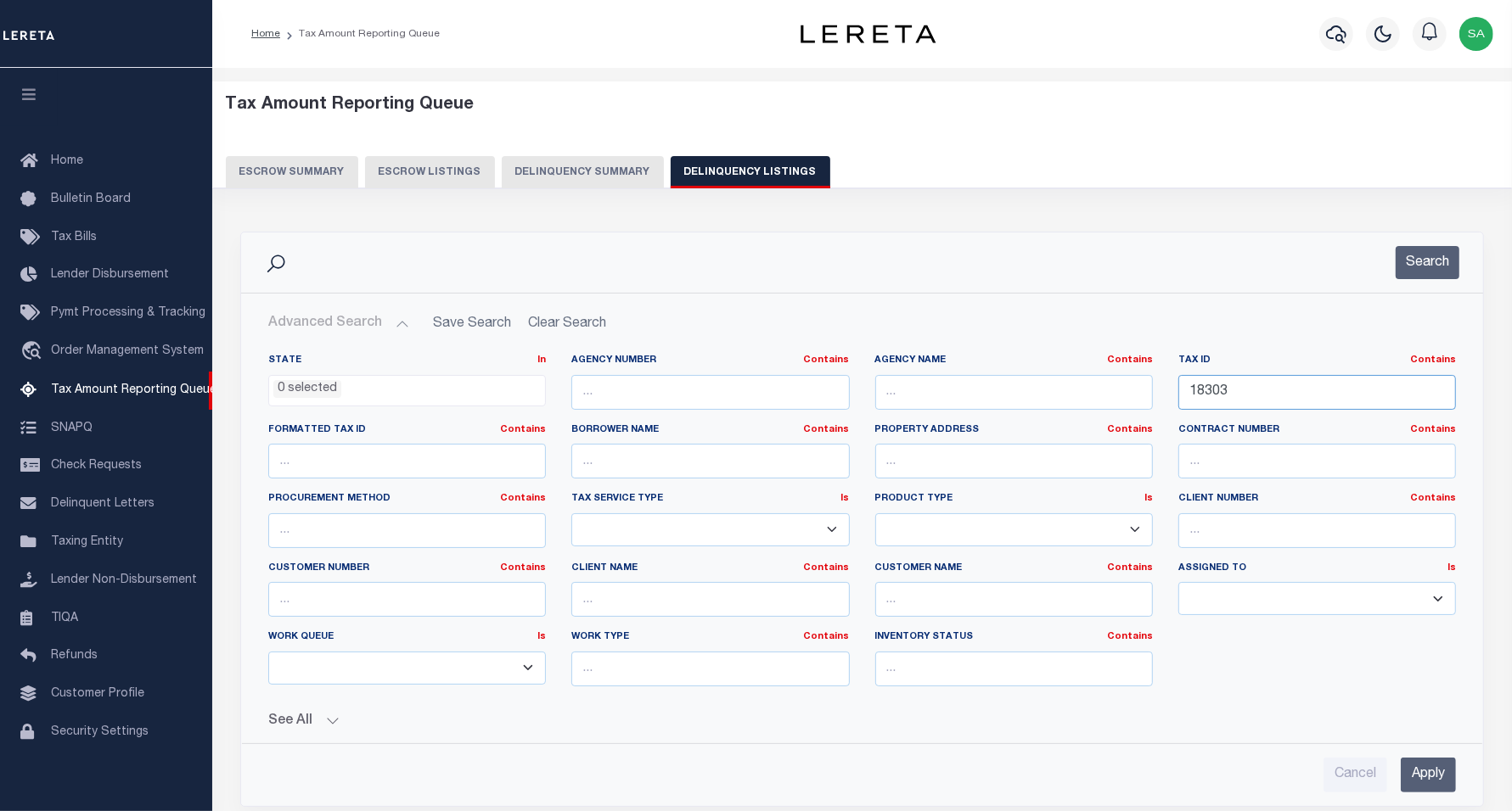
click at [1271, 389] on input "18303" at bounding box center [1317, 392] width 278 height 35
drag, startPoint x: 1242, startPoint y: 396, endPoint x: 1024, endPoint y: 404, distance: 218.1
click at [1024, 404] on div "State In In AK AL AR AZ CA CO CT DC DE FL GA GU HI IA ID IL IN KS [GEOGRAPHIC_D…" at bounding box center [861, 527] width 1213 height 346
paste input "[PHONE_NUMBER]"
type input "[PHONE_NUMBER]"
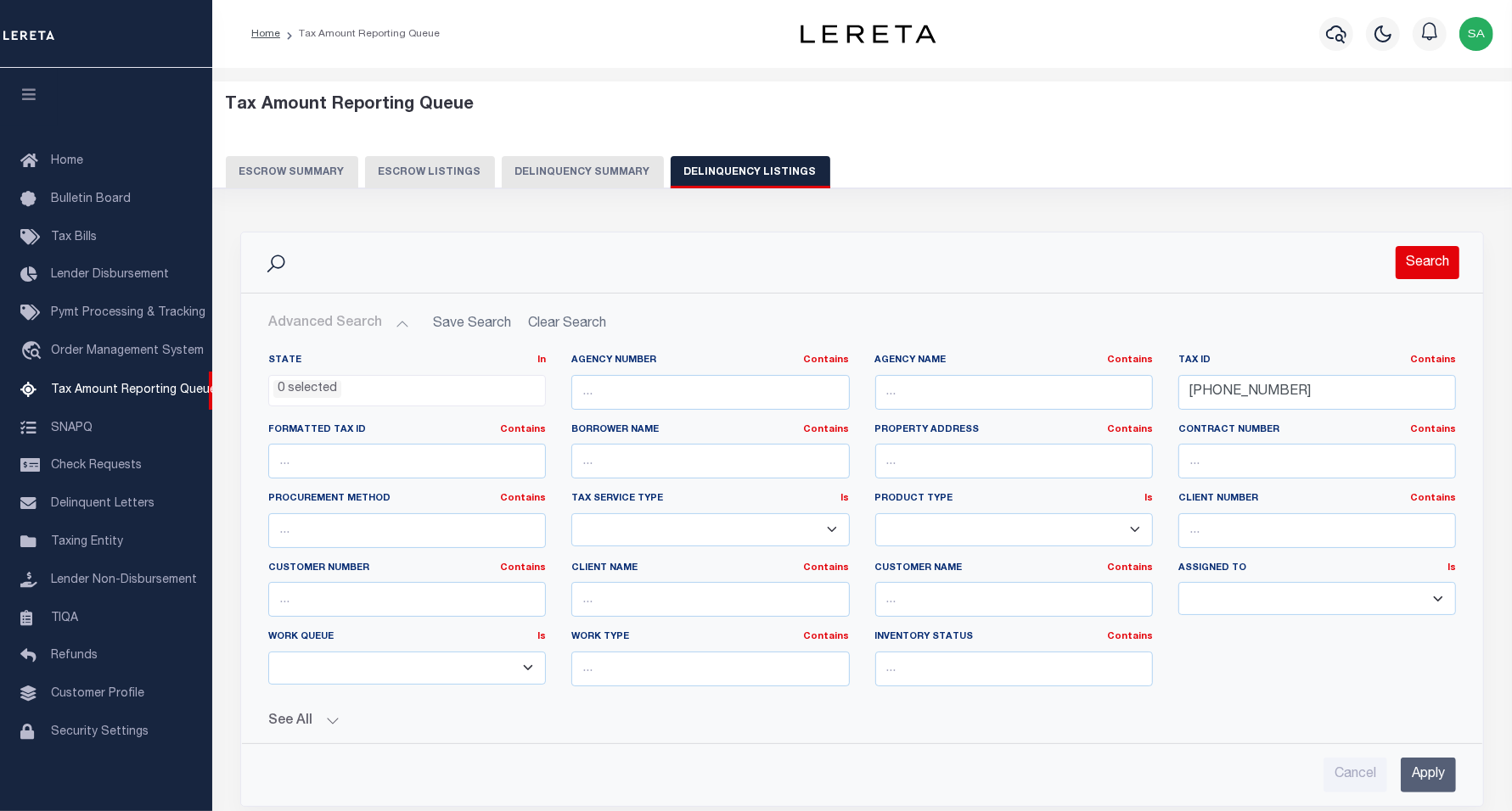
click at [1432, 276] on button "Search" at bounding box center [1427, 262] width 63 height 33
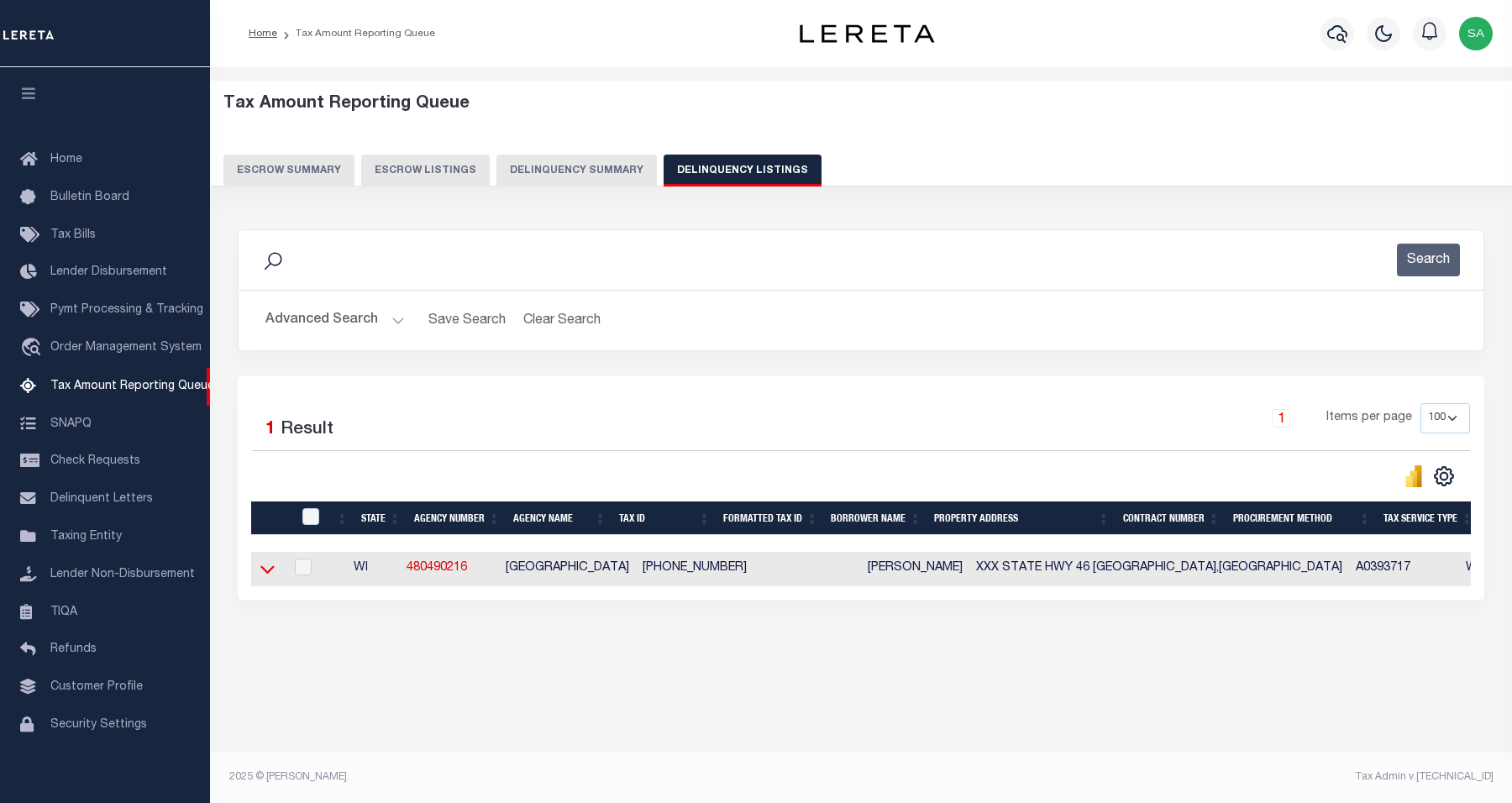
click at [261, 576] on icon at bounding box center [268, 569] width 14 height 18
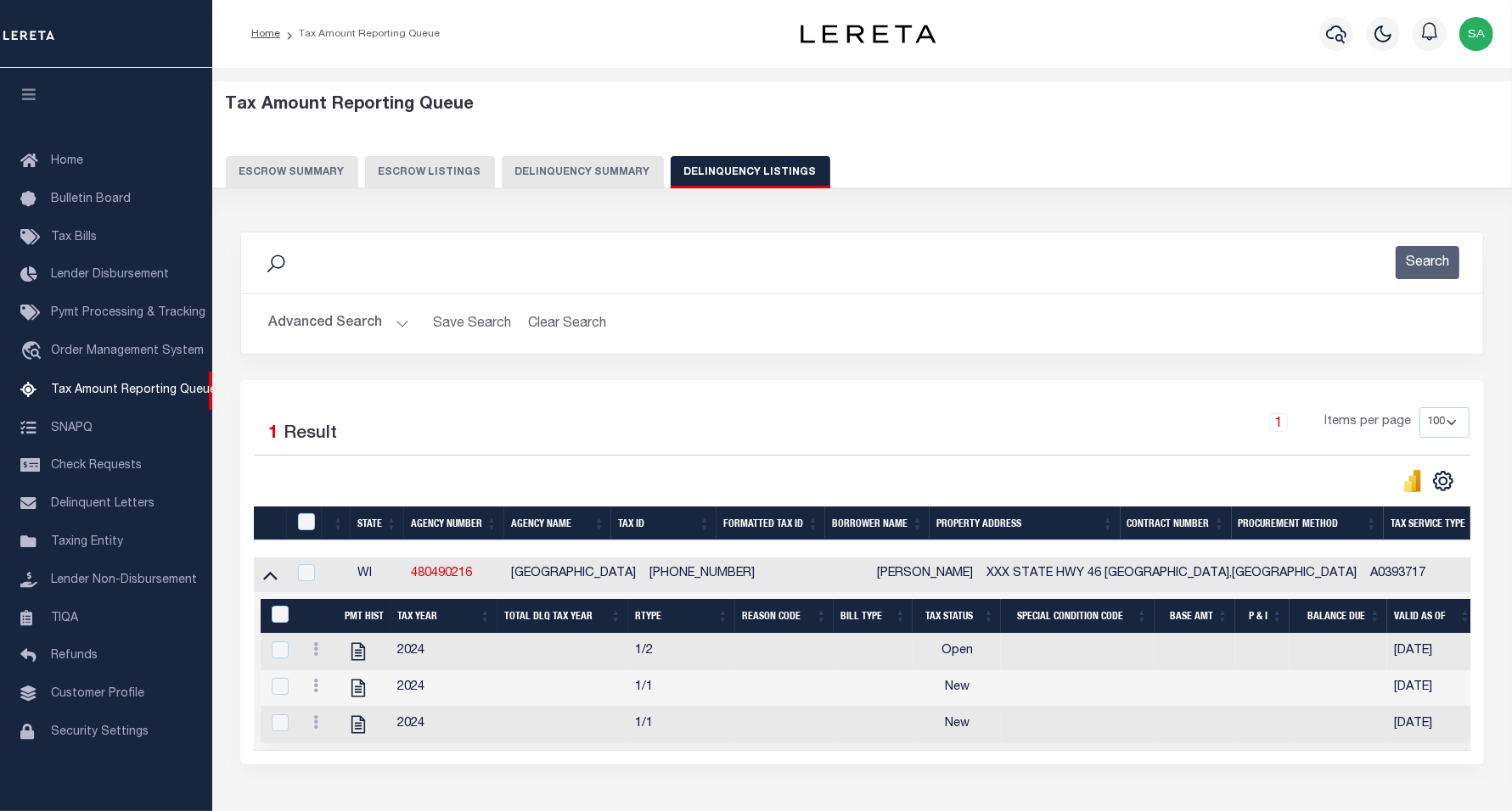
scroll to position [106, 0]
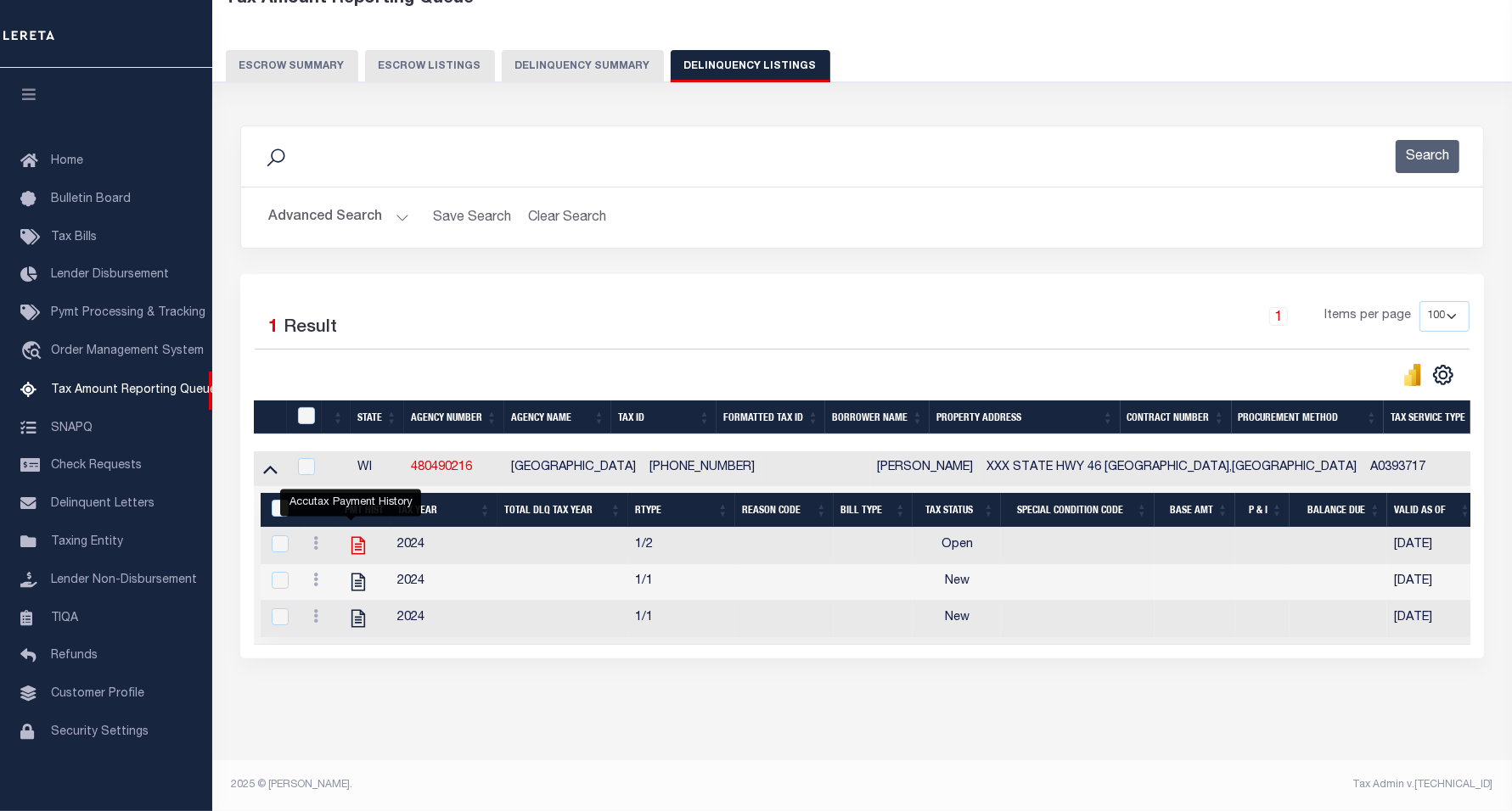
click at [350, 548] on icon "" at bounding box center [358, 545] width 22 height 22
checkbox input "true"
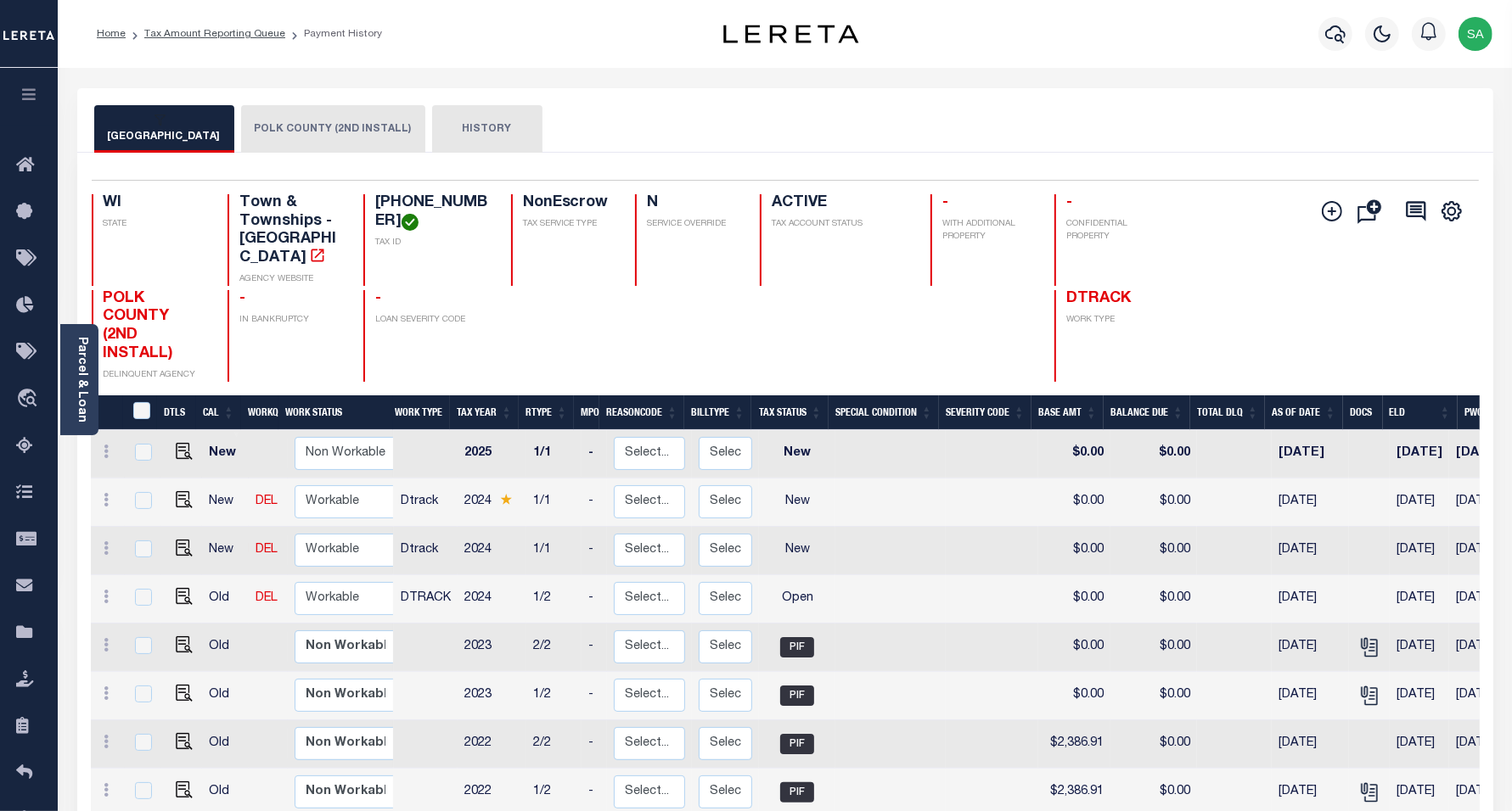
click at [287, 128] on button "POLK COUNTY (2ND INSTALL)" at bounding box center [333, 128] width 184 height 47
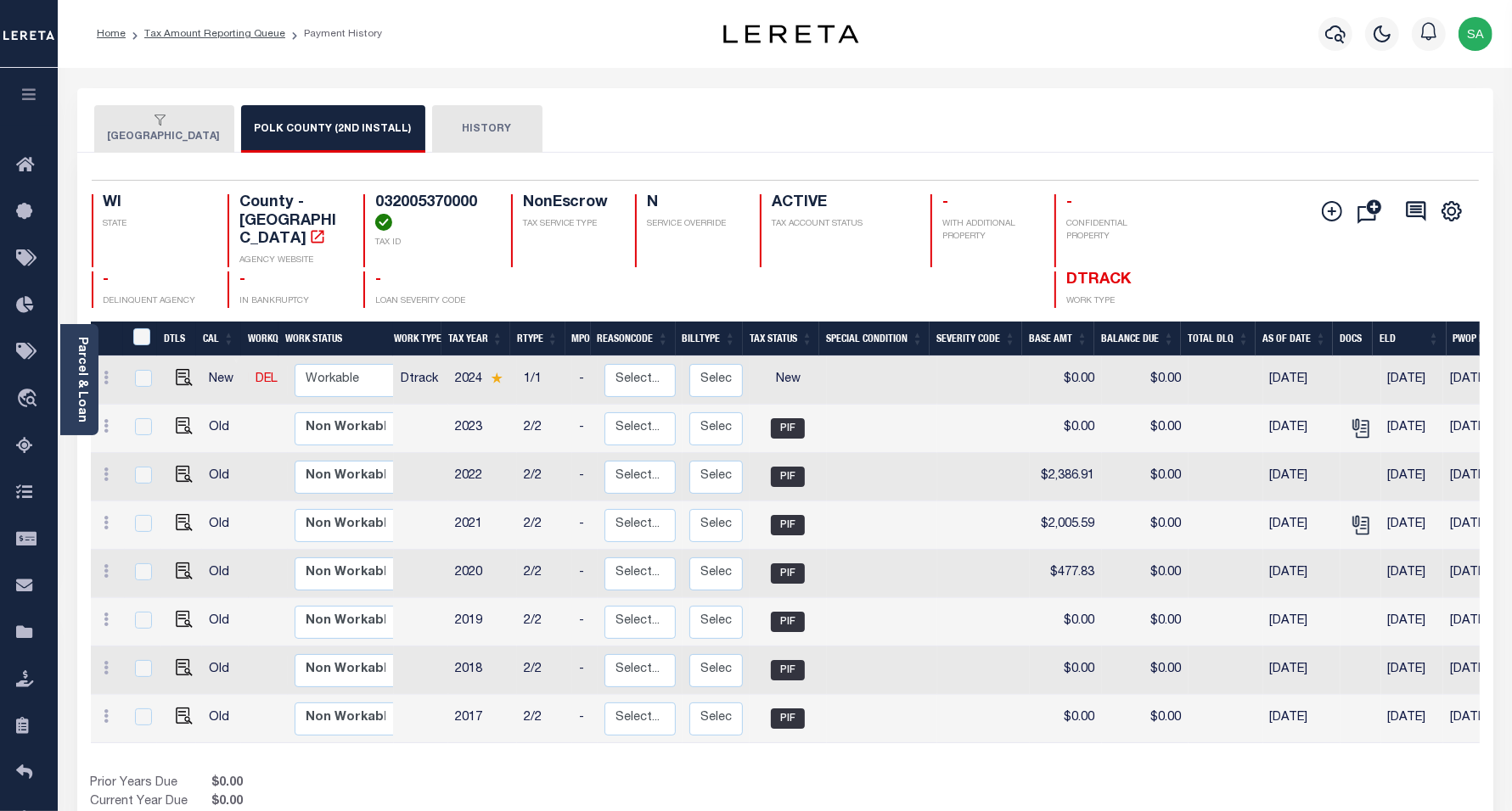
click at [148, 137] on button "LINCOLN TOWN" at bounding box center [164, 128] width 140 height 47
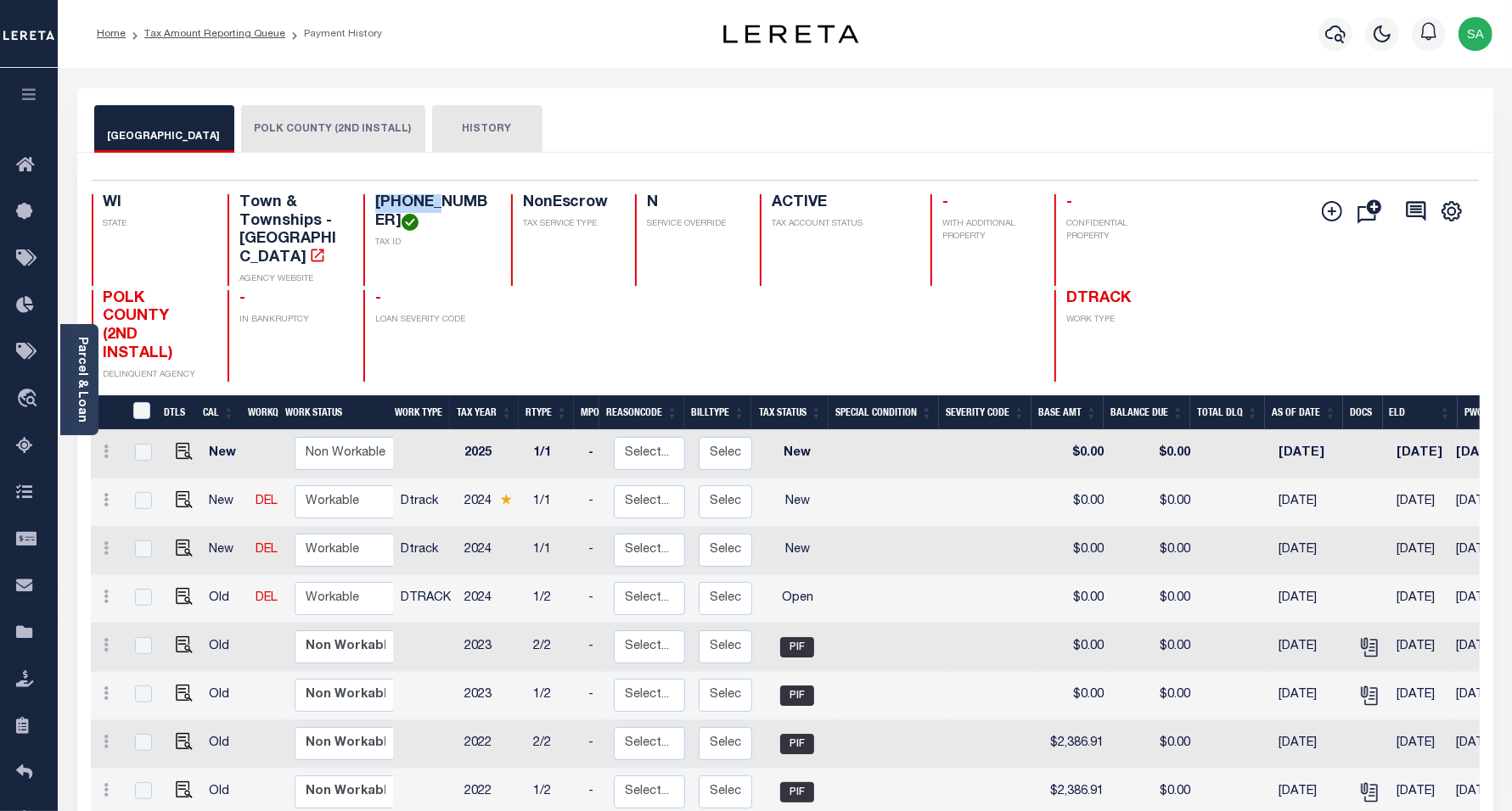
drag, startPoint x: 435, startPoint y: 200, endPoint x: 452, endPoint y: 209, distance: 19.2
click at [494, 200] on div "WI STATE Town & Townships - WI AGENCY WEBSITE 032-00537-0000 TAX ID NonEscrow T…" at bounding box center [670, 240] width 1157 height 92
click at [336, 583] on select "Non Workable Workable" at bounding box center [345, 599] width 102 height 33
checkbox input "true"
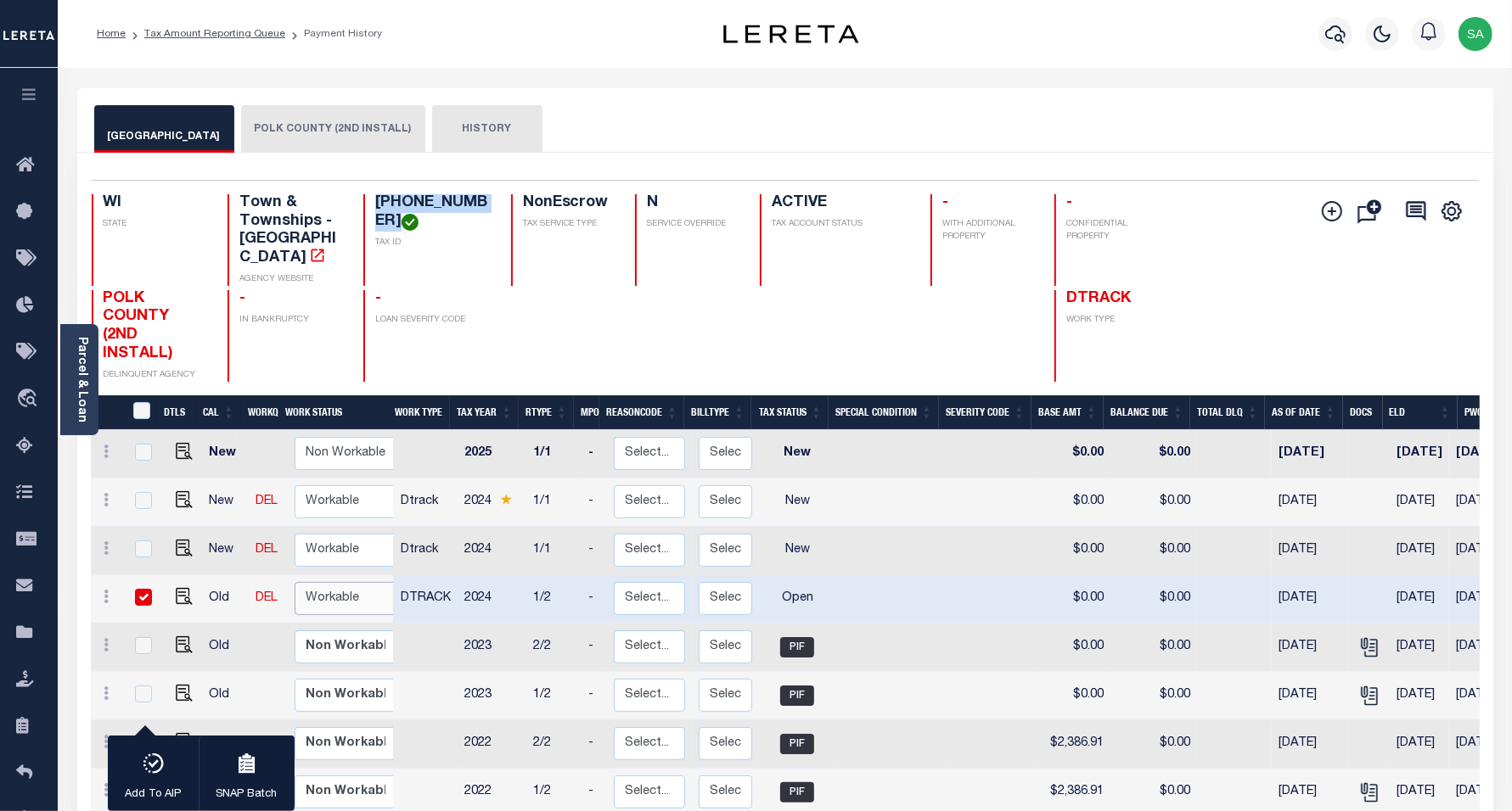
select select "true"
click at [295, 583] on select "Non Workable Workable" at bounding box center [345, 599] width 102 height 33
checkbox input "false"
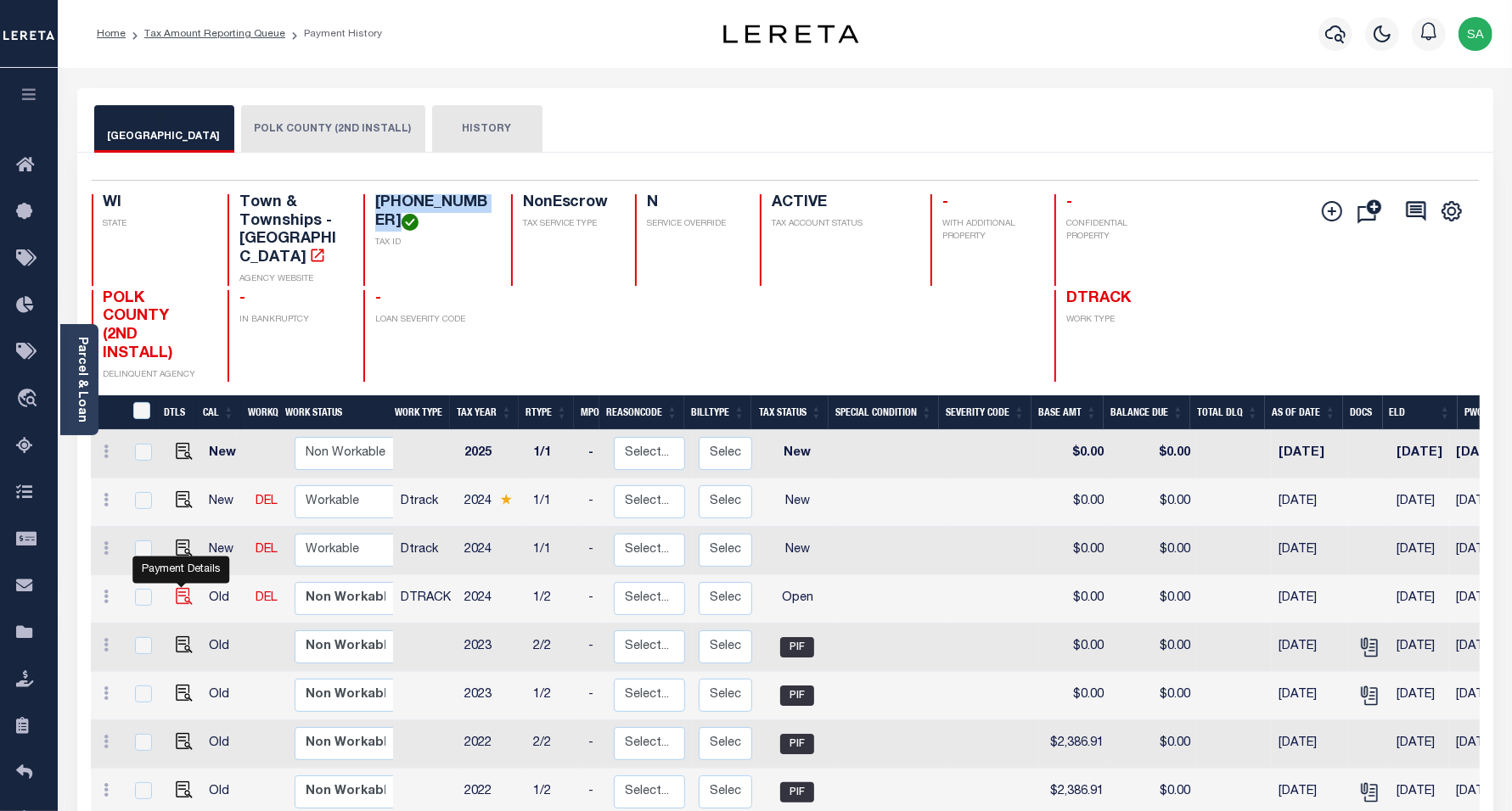
click at [176, 588] on img "" at bounding box center [184, 596] width 17 height 17
checkbox input "true"
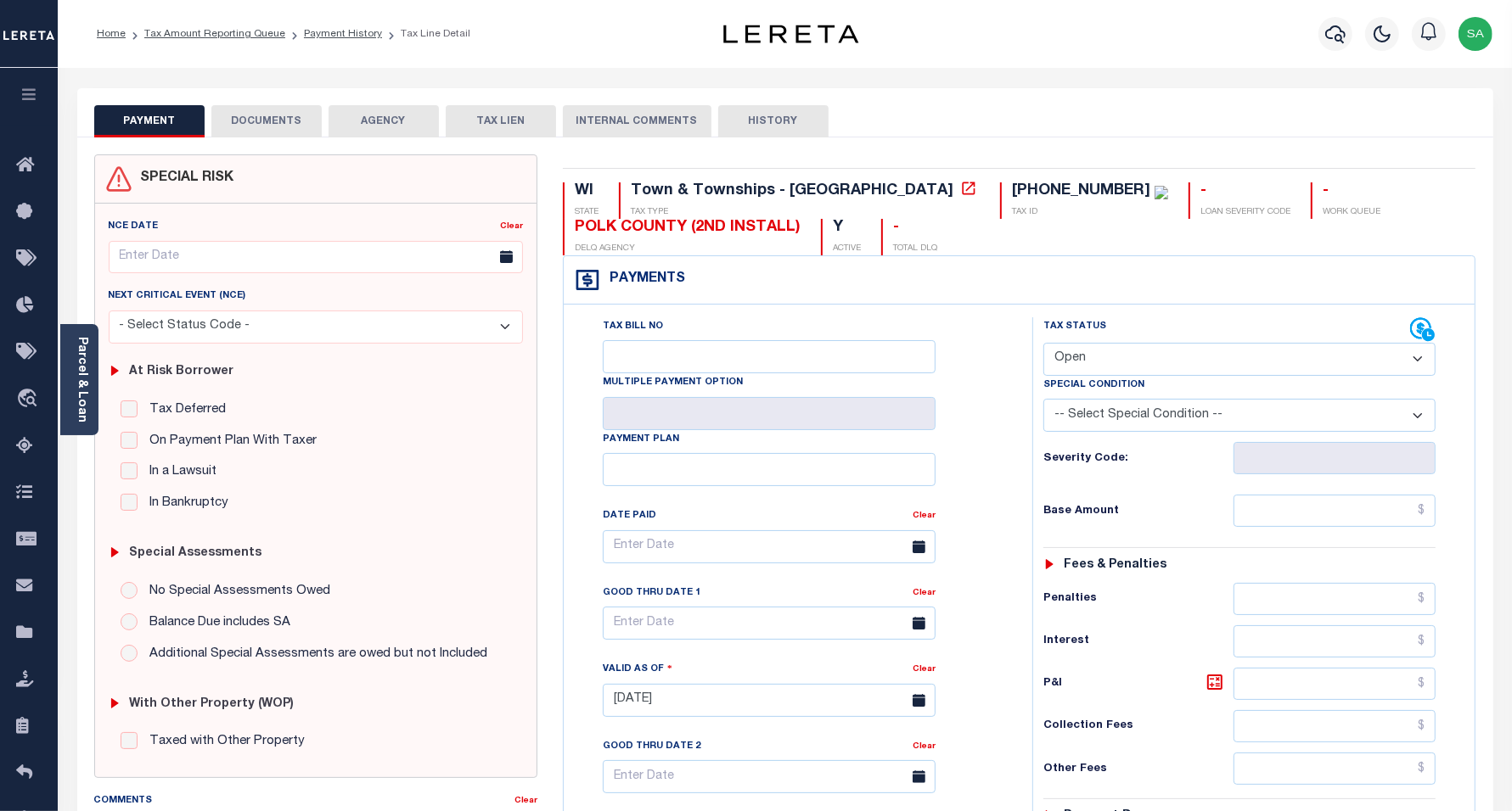
click at [1087, 357] on select "- Select Status Code - Open Due/Unpaid Paid Incomplete No Tax Due Internal Refu…" at bounding box center [1240, 359] width 393 height 33
select select "PYD"
click at [1043, 344] on select "- Select Status Code - Open Due/Unpaid Paid Incomplete No Tax Due Internal Refu…" at bounding box center [1240, 359] width 393 height 33
type input "[DATE]"
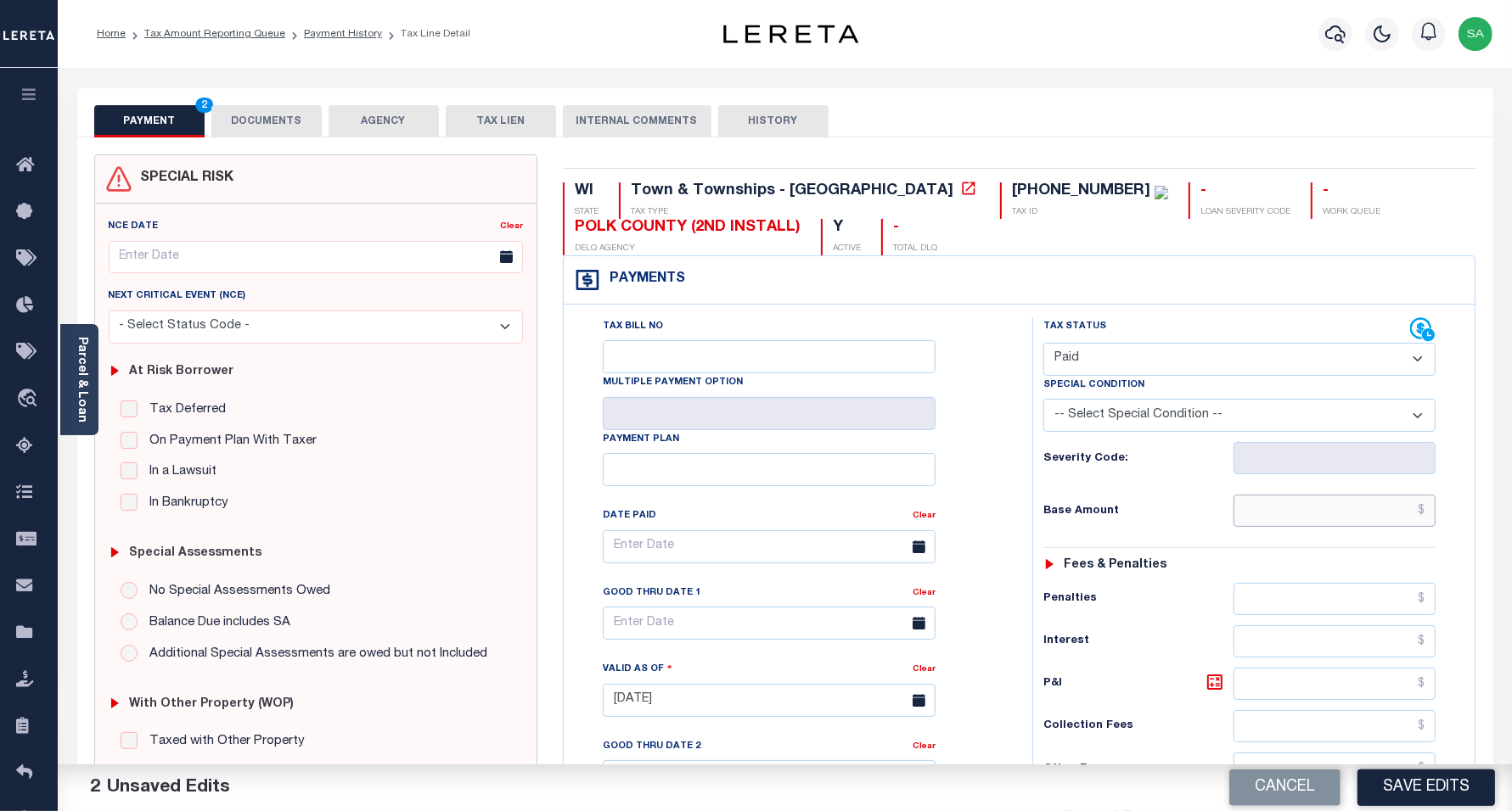
click at [1263, 519] on input "text" at bounding box center [1334, 511] width 202 height 32
drag, startPoint x: 1304, startPoint y: 531, endPoint x: 1461, endPoint y: 524, distance: 157.2
click at [1461, 524] on div "Tax Status Status" at bounding box center [1245, 692] width 452 height 749
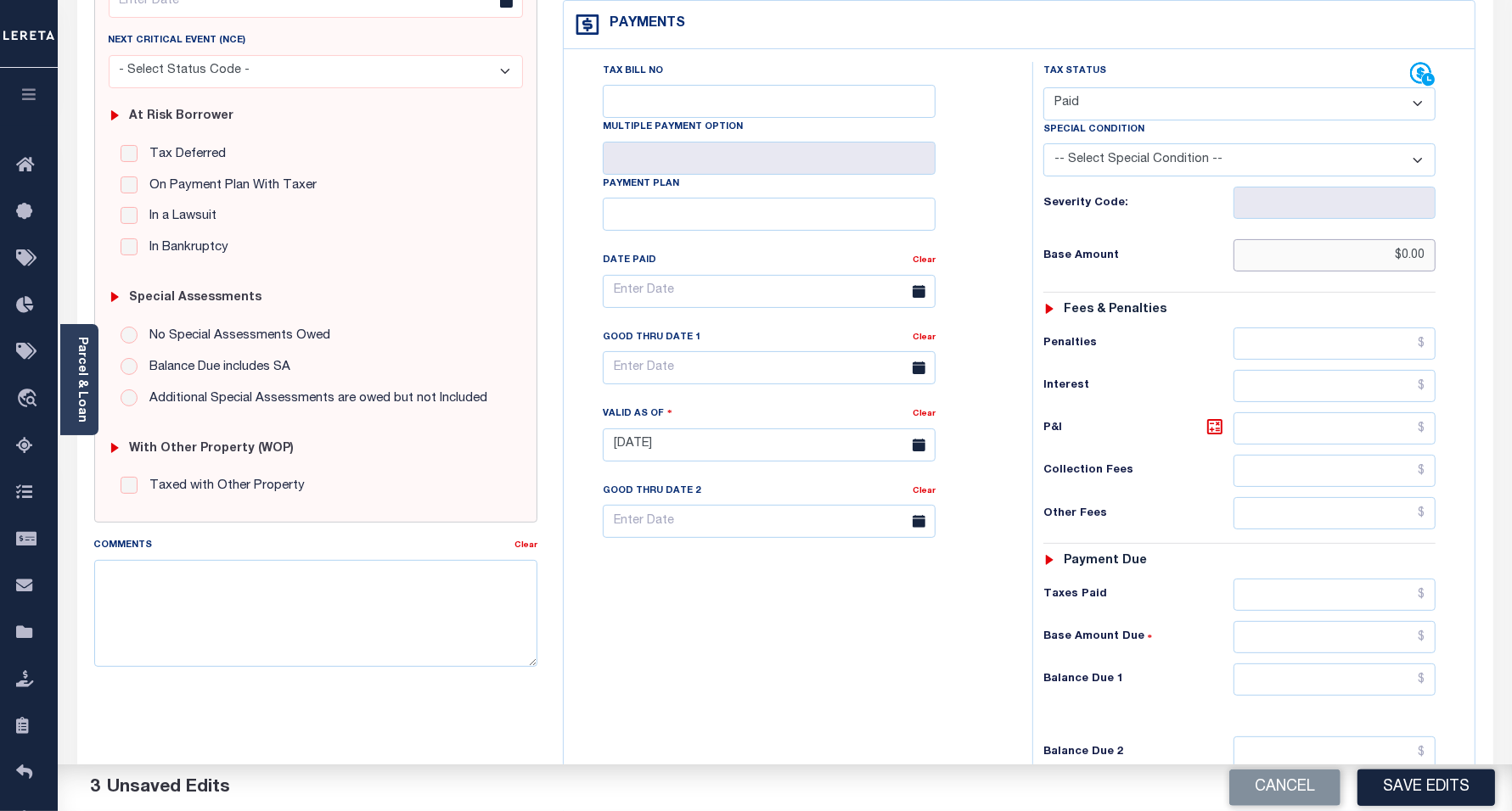
scroll to position [319, 0]
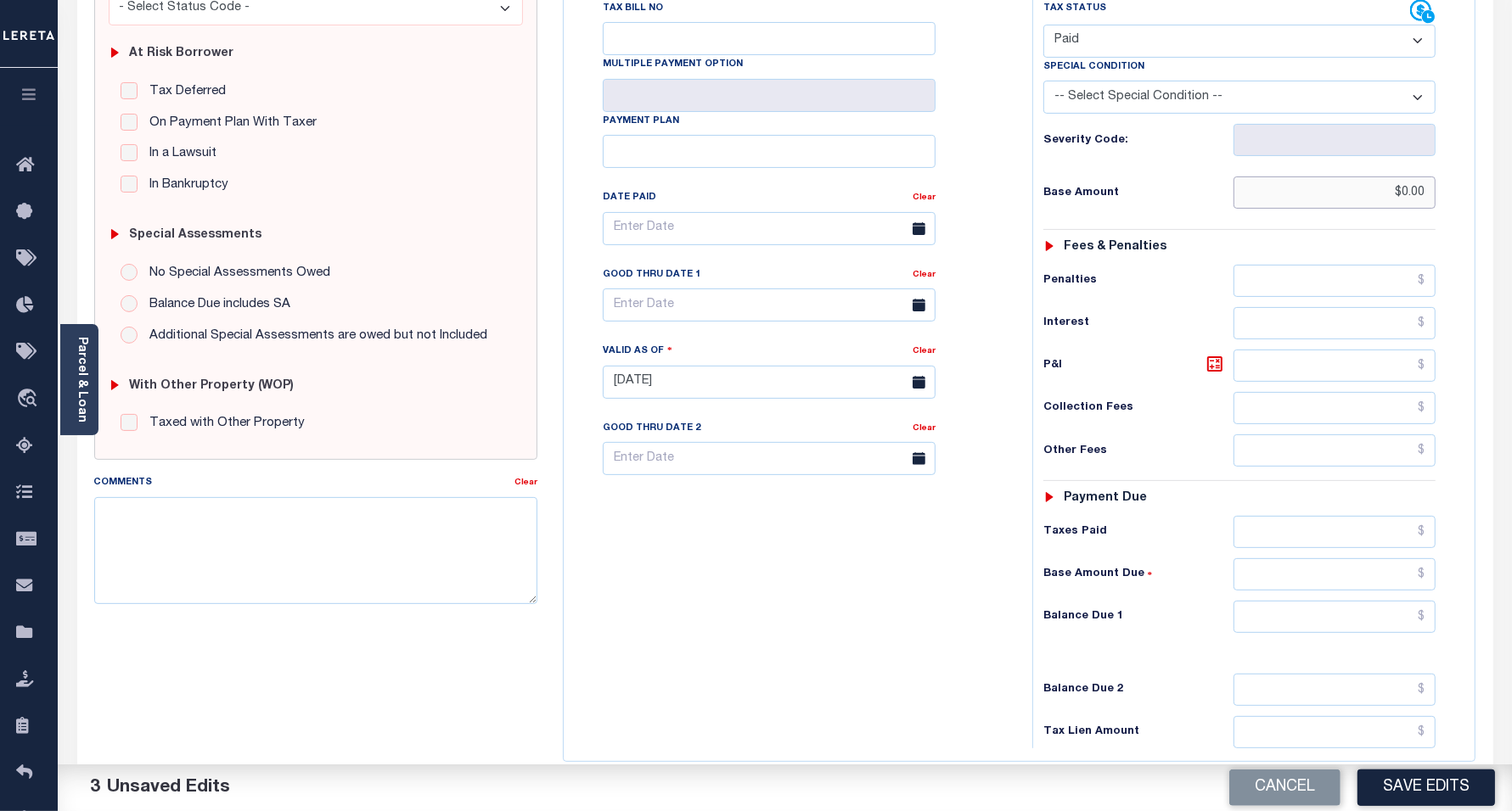
type input "$0.00"
click at [1301, 633] on input "text" at bounding box center [1334, 617] width 202 height 32
type input "$0.00"
click at [658, 703] on div "Tax Bill No Multiple Payment Option Payment Plan Clear" at bounding box center [793, 374] width 452 height 749
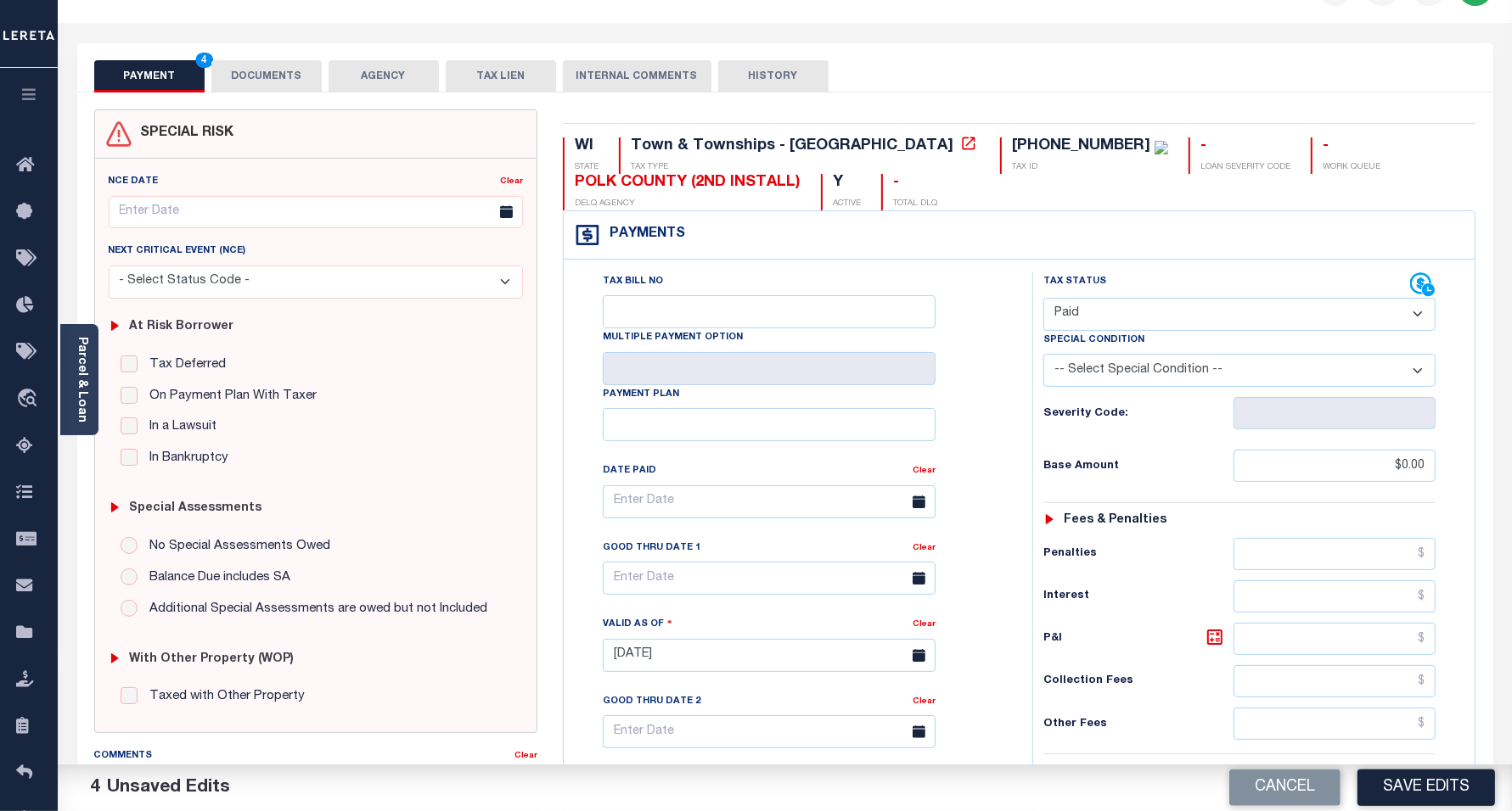
scroll to position [0, 0]
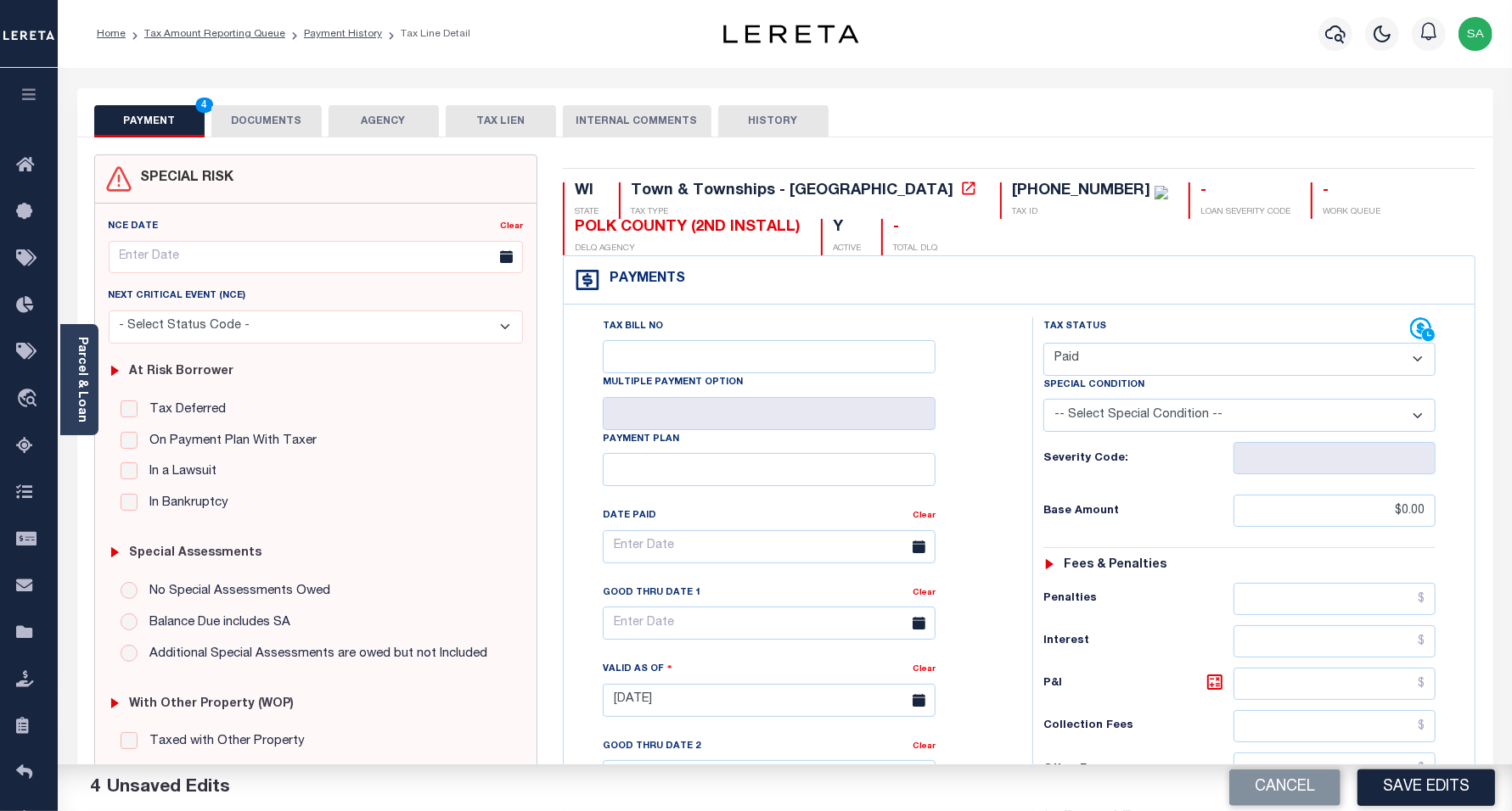
click at [266, 112] on button "DOCUMENTS" at bounding box center [267, 121] width 111 height 32
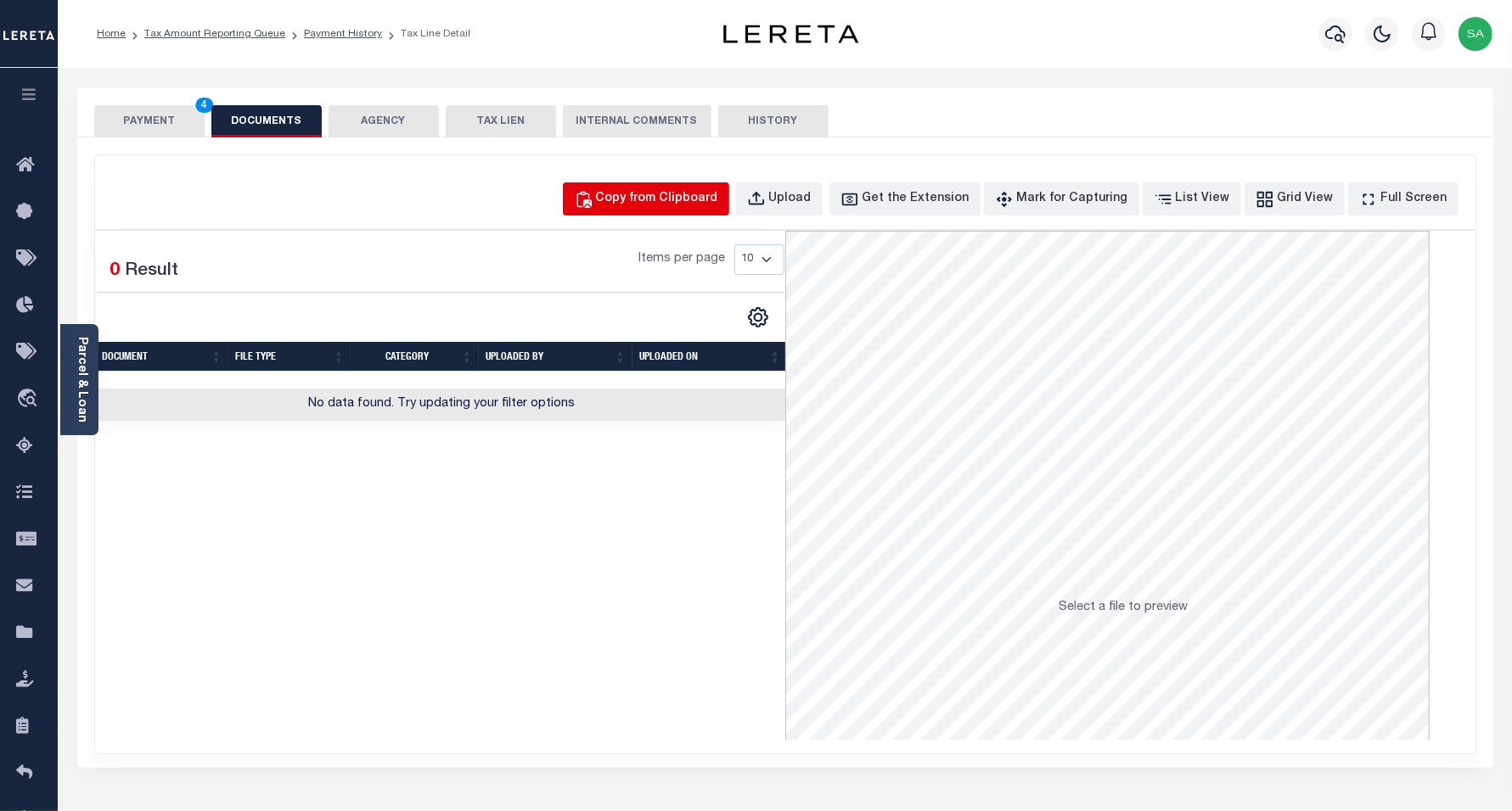
click at [652, 205] on div "Copy from Clipboard" at bounding box center [657, 199] width 122 height 19
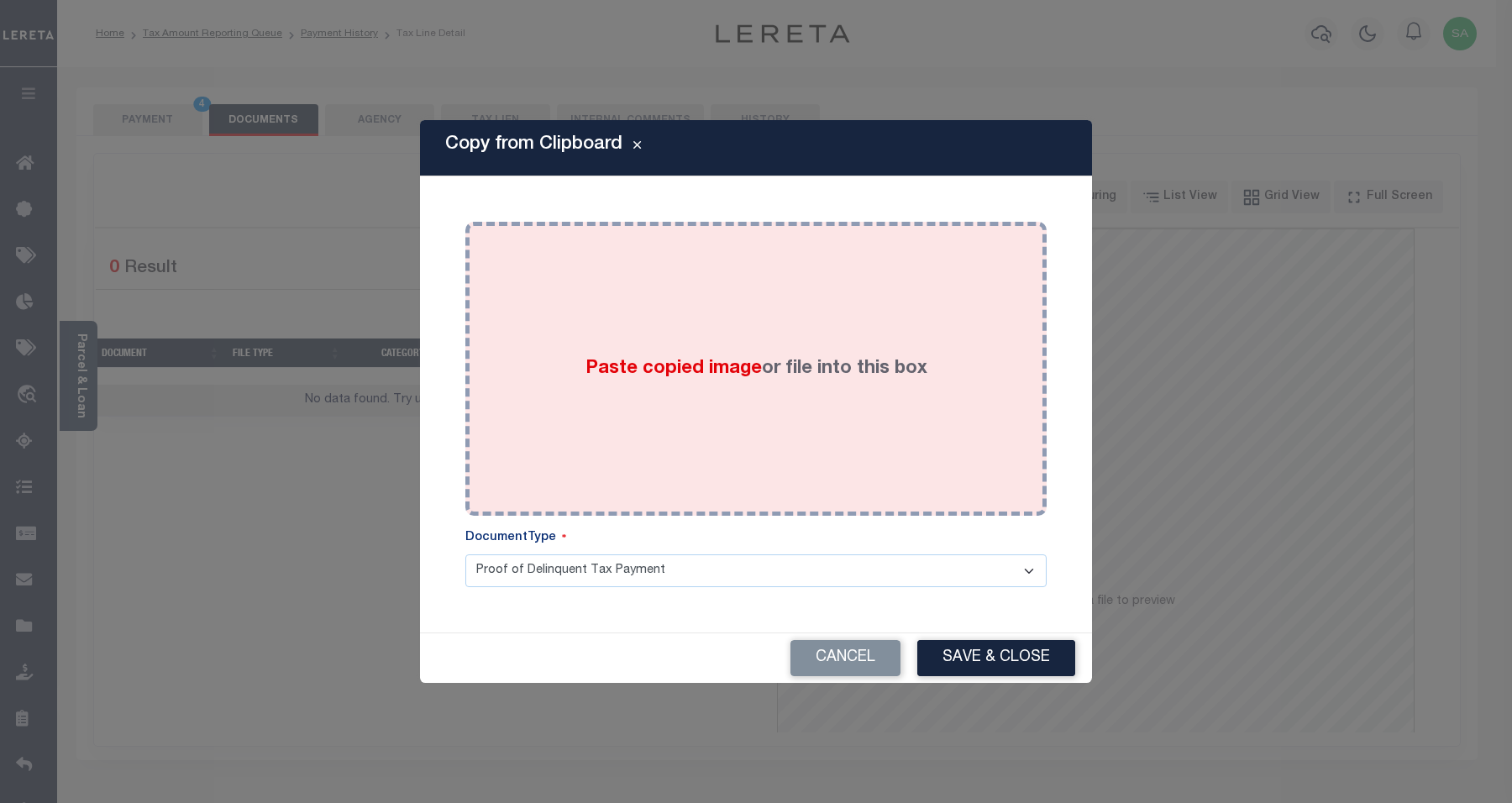
click at [723, 407] on div "Paste copied image or file into this box" at bounding box center [756, 368] width 556 height 269
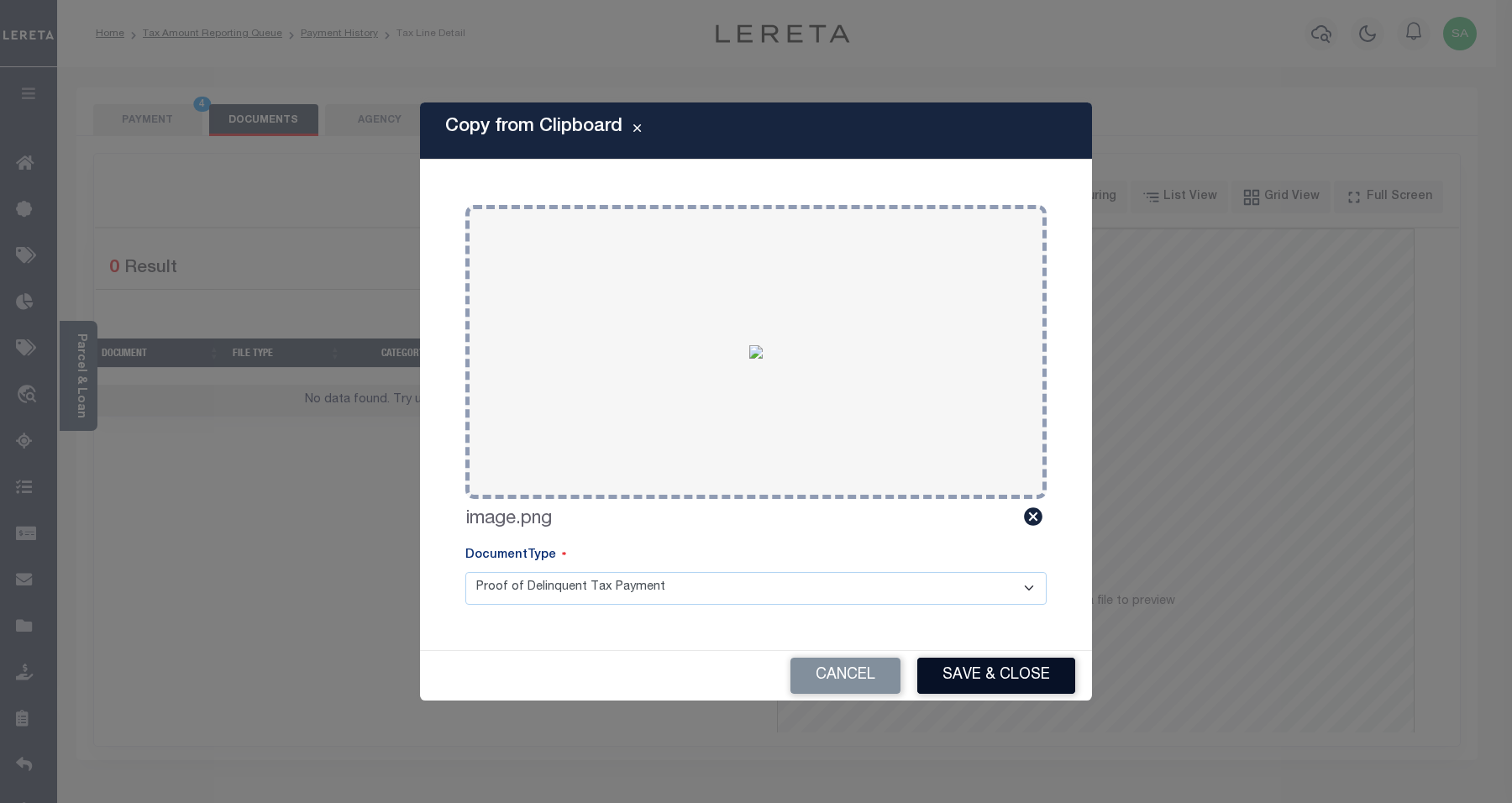
click at [1005, 681] on button "Save & Close" at bounding box center [996, 676] width 158 height 36
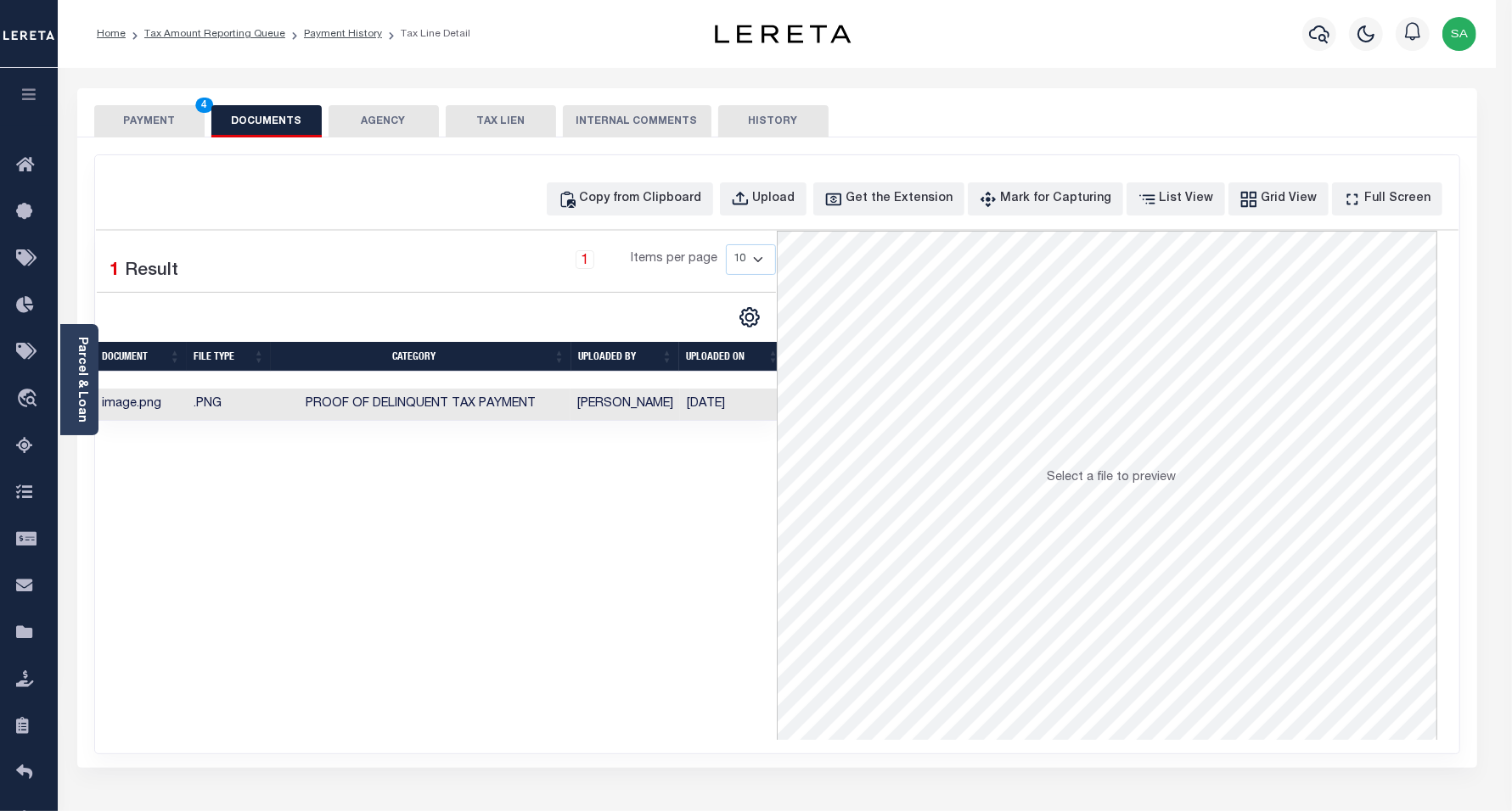
click at [167, 125] on button "PAYMENT 4" at bounding box center [150, 121] width 111 height 32
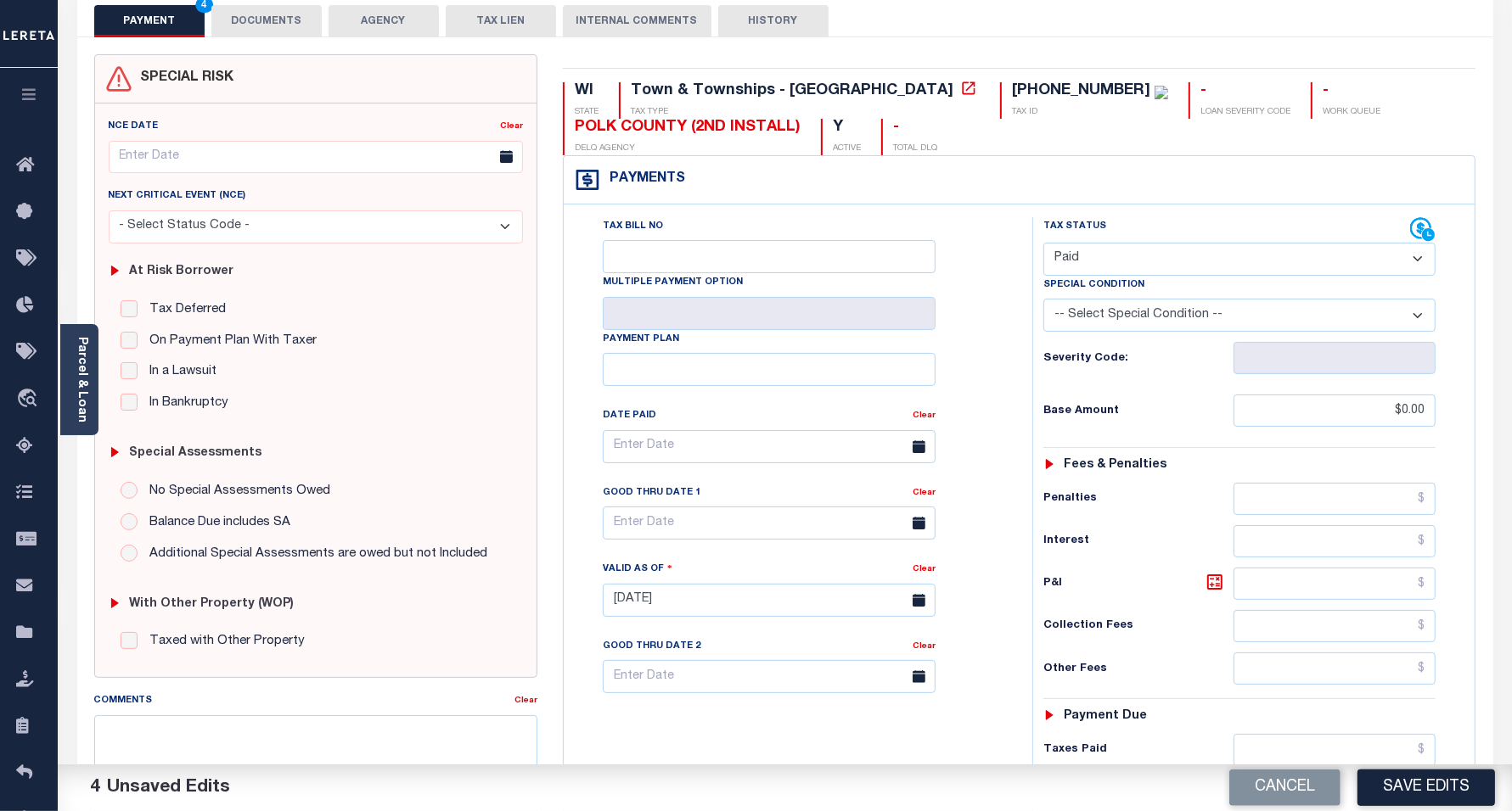
scroll to position [477, 0]
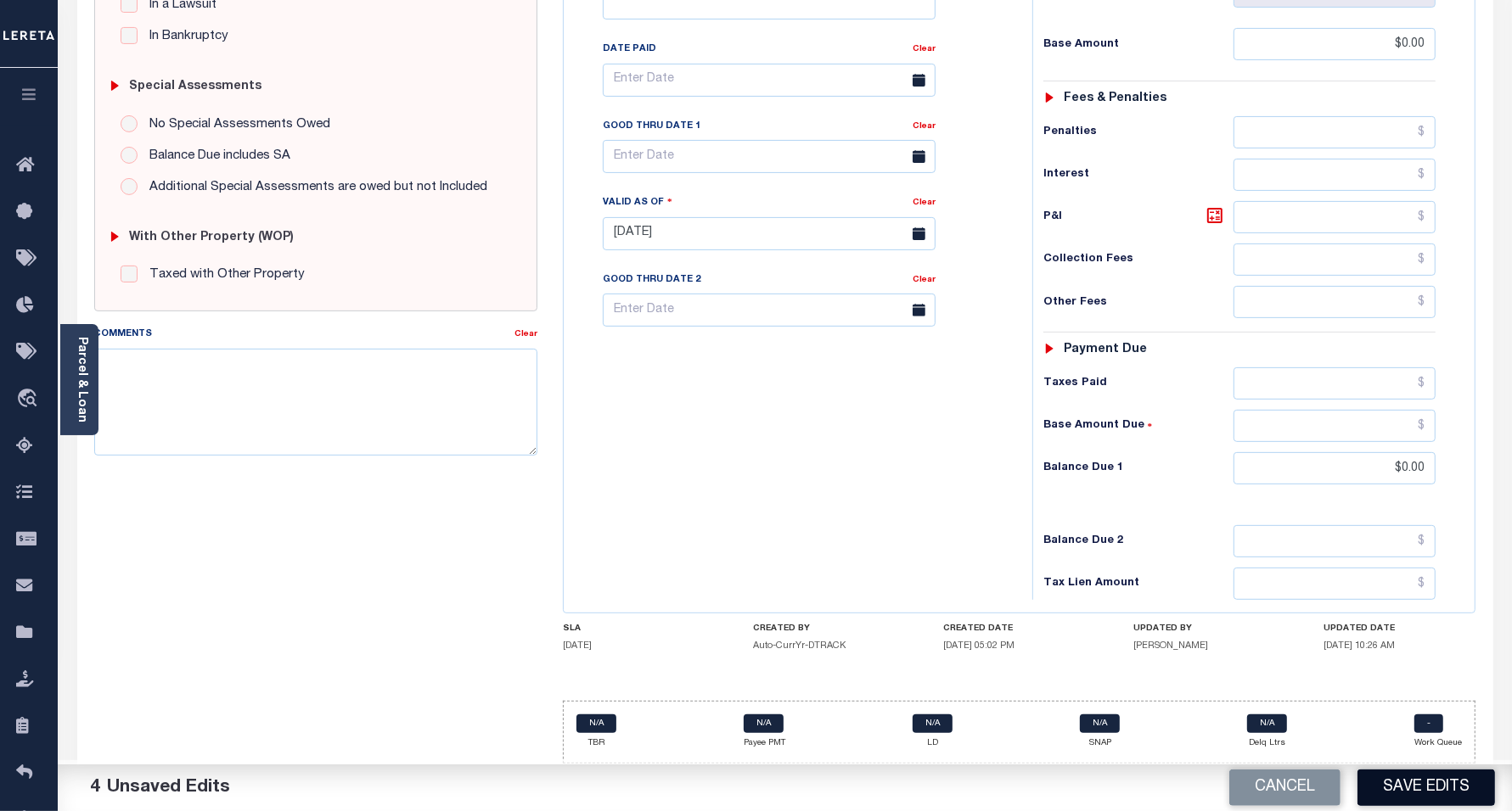
click at [1441, 788] on button "Save Edits" at bounding box center [1426, 788] width 137 height 37
checkbox input "false"
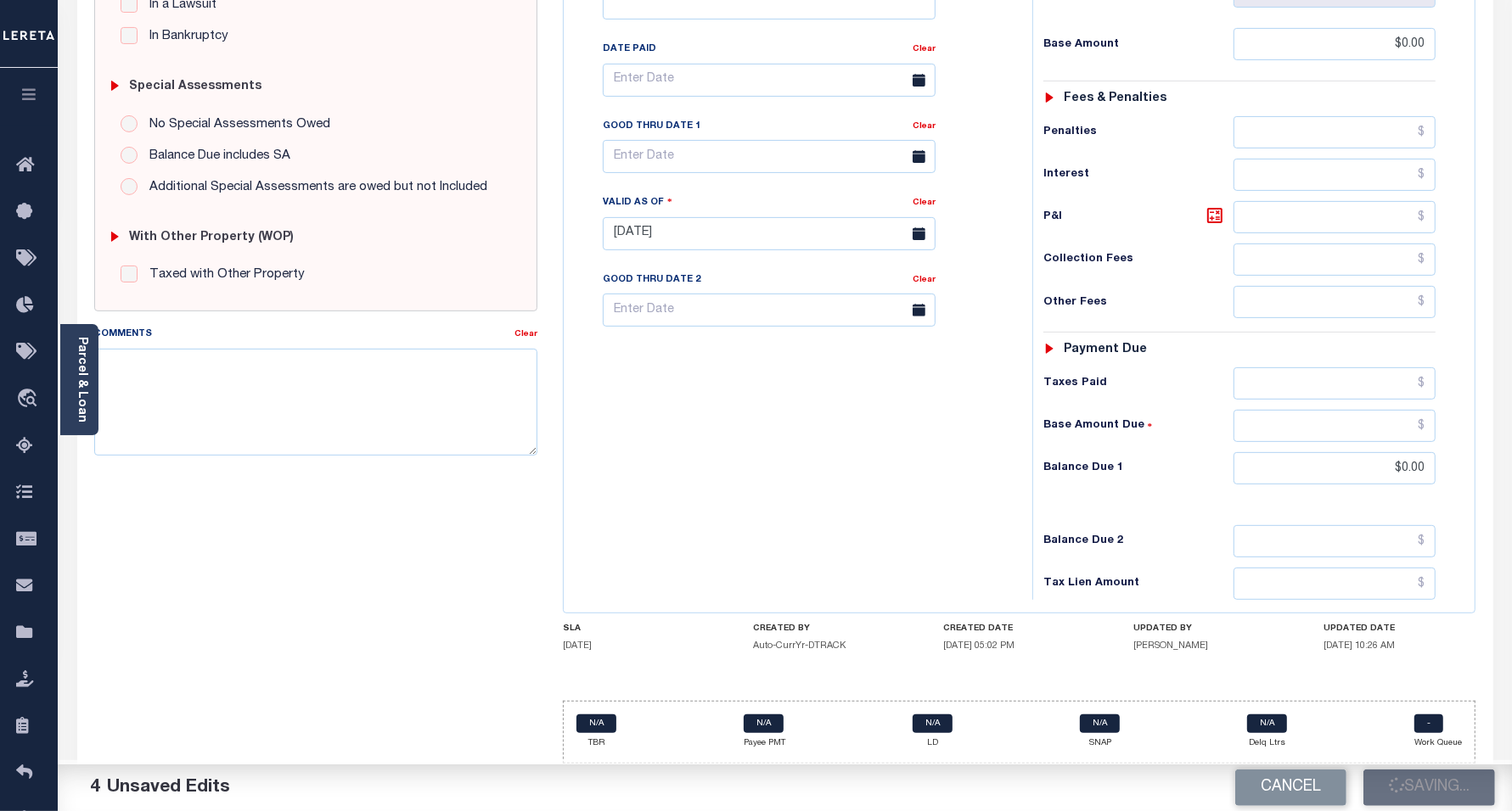
type input "$0"
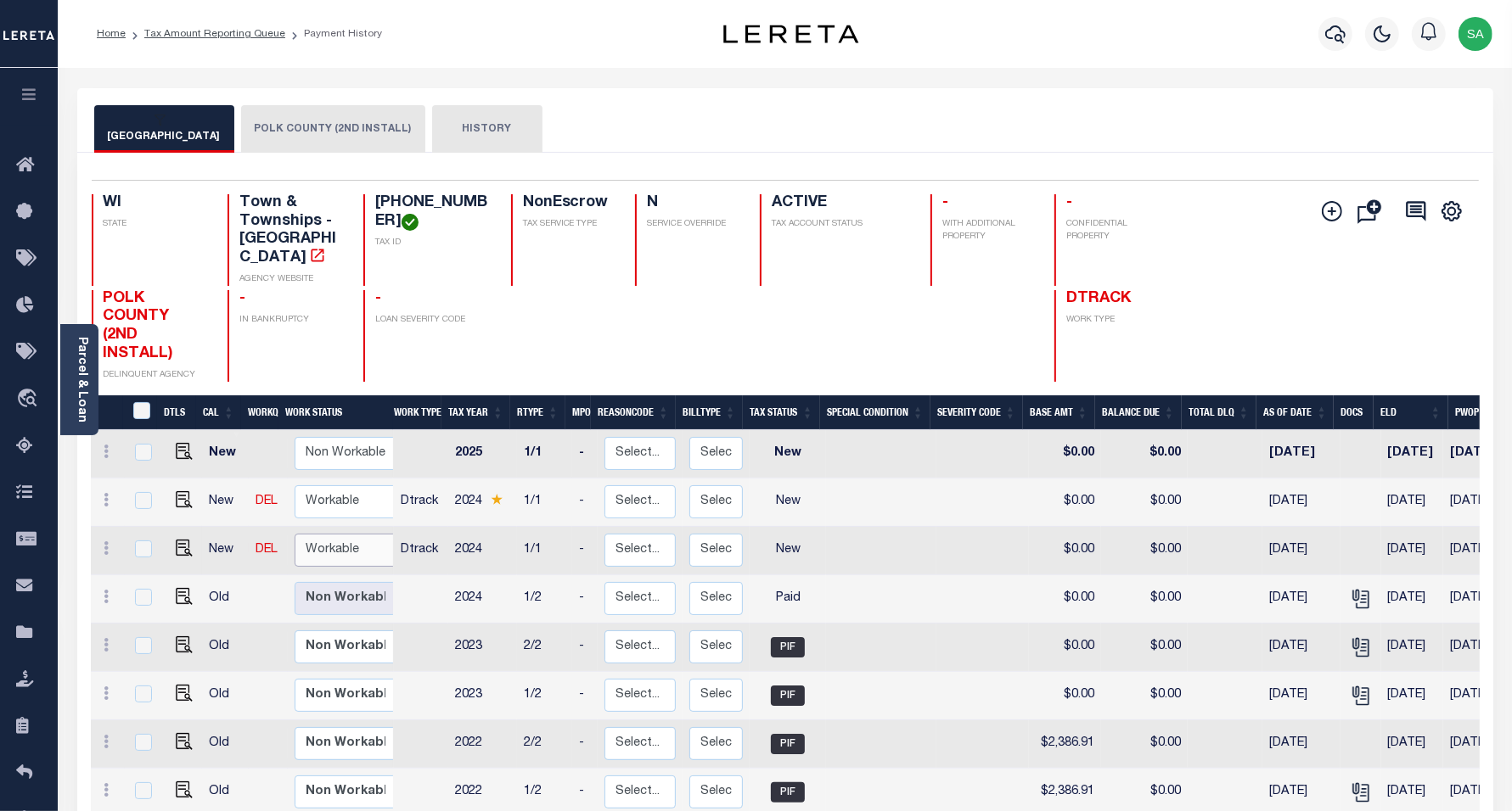
click at [319, 534] on select "Non Workable Workable" at bounding box center [345, 550] width 102 height 33
checkbox input "true"
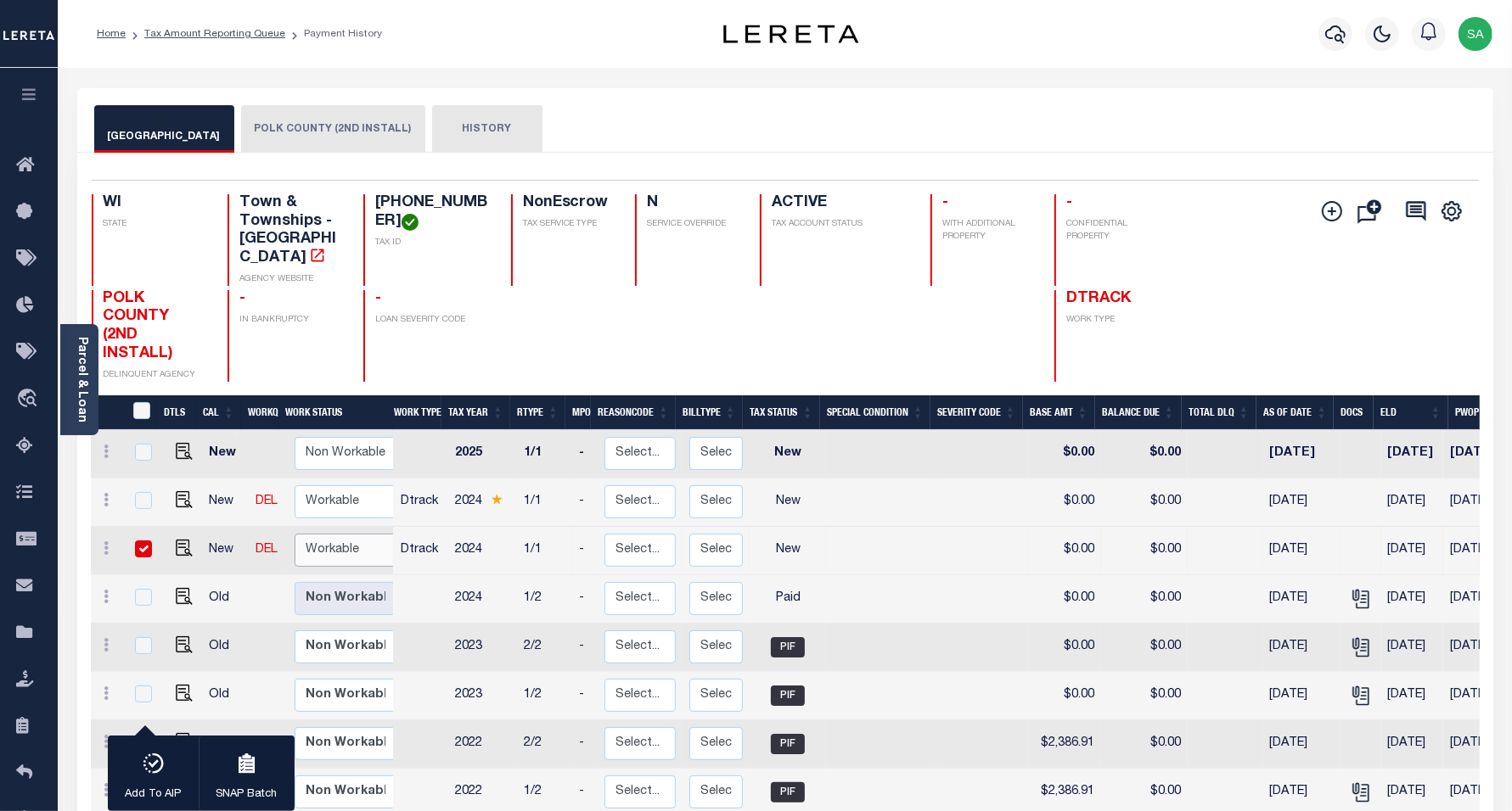
select select "true"
click at [295, 534] on select "Non Workable Workable" at bounding box center [345, 550] width 102 height 33
checkbox input "false"
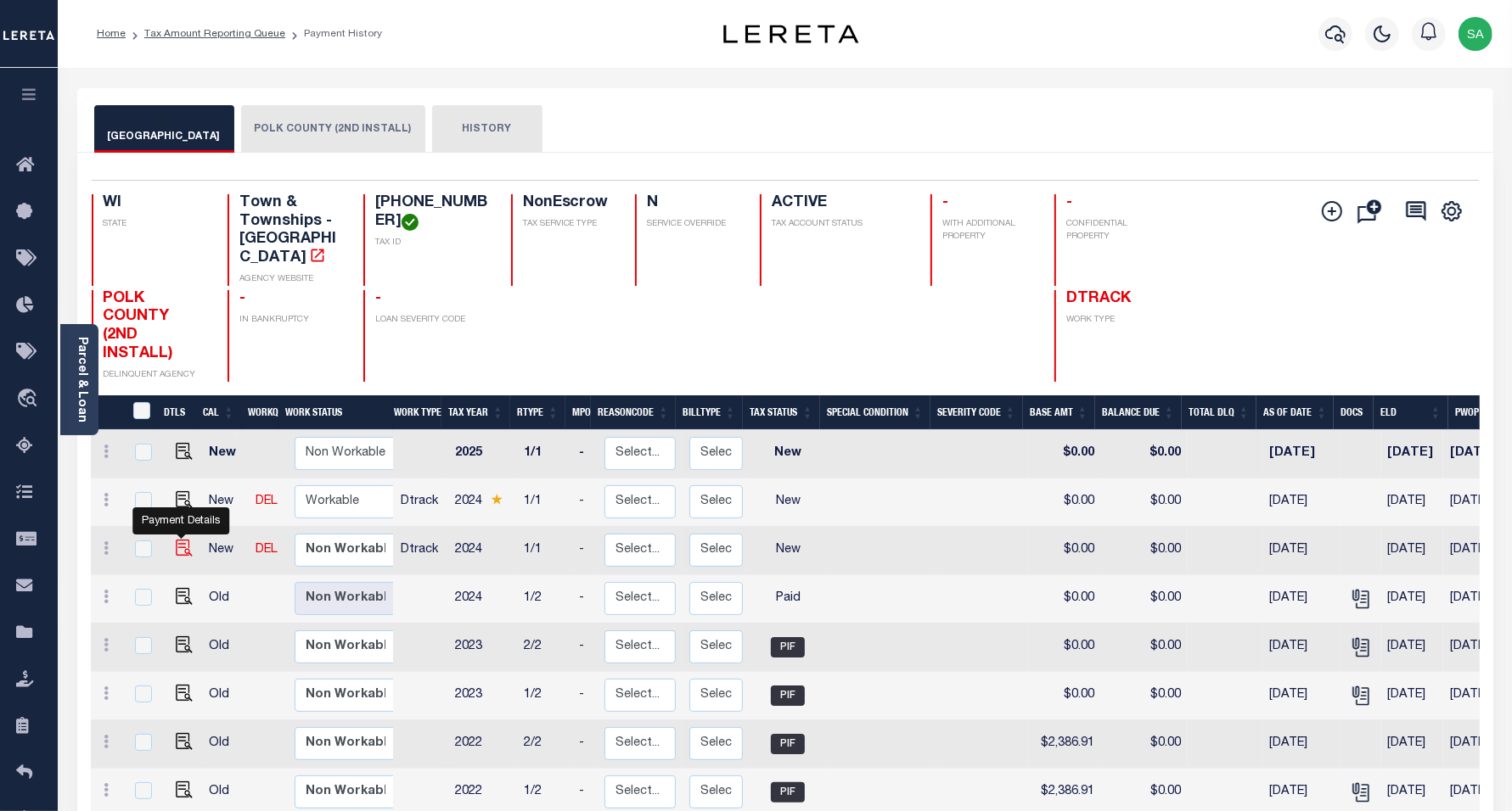
click at [180, 540] on img "" at bounding box center [184, 548] width 17 height 17
checkbox input "true"
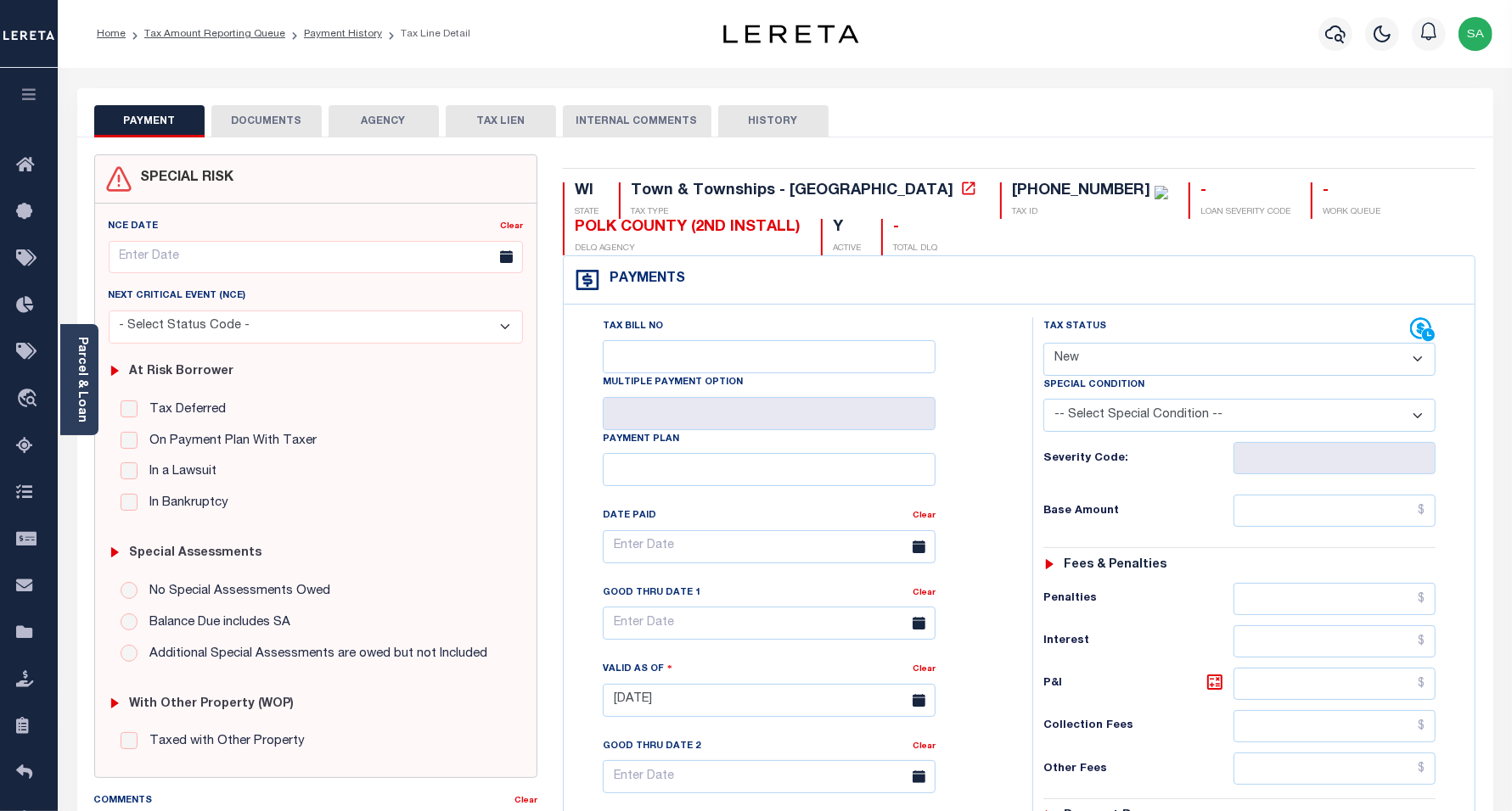
click at [1146, 379] on div "Special Condition" at bounding box center [1240, 387] width 393 height 24
click at [1144, 369] on select "- Select Status Code - Open Due/Unpaid Paid Incomplete No Tax Due Internal Refu…" at bounding box center [1240, 359] width 393 height 33
select select "PYD"
click at [1043, 344] on select "- Select Status Code - Open Due/Unpaid Paid Incomplete No Tax Due Internal Refu…" at bounding box center [1240, 359] width 393 height 33
type input "09/10/2025"
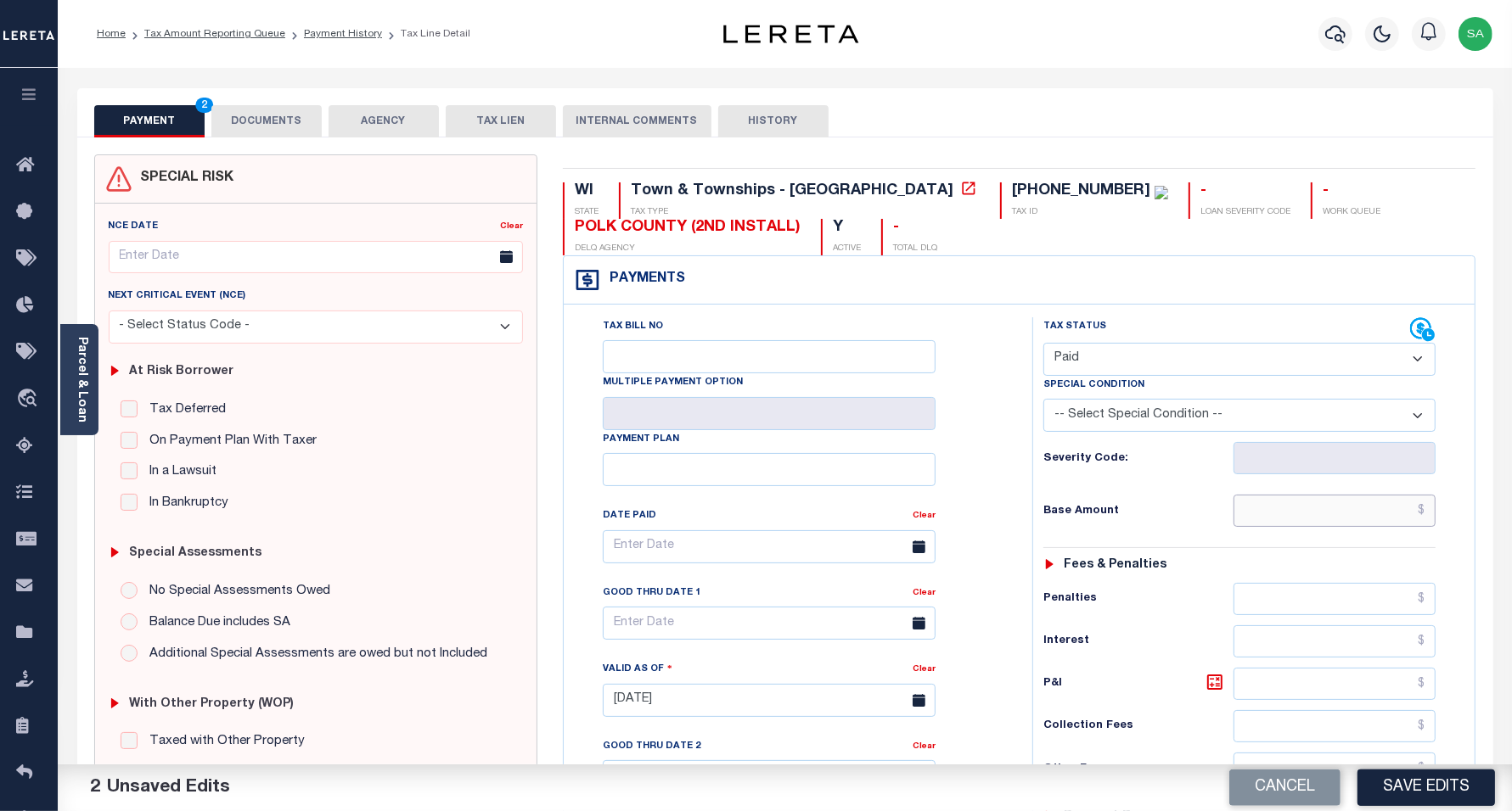
click at [1304, 512] on input "text" at bounding box center [1334, 511] width 202 height 32
type input "$0.00"
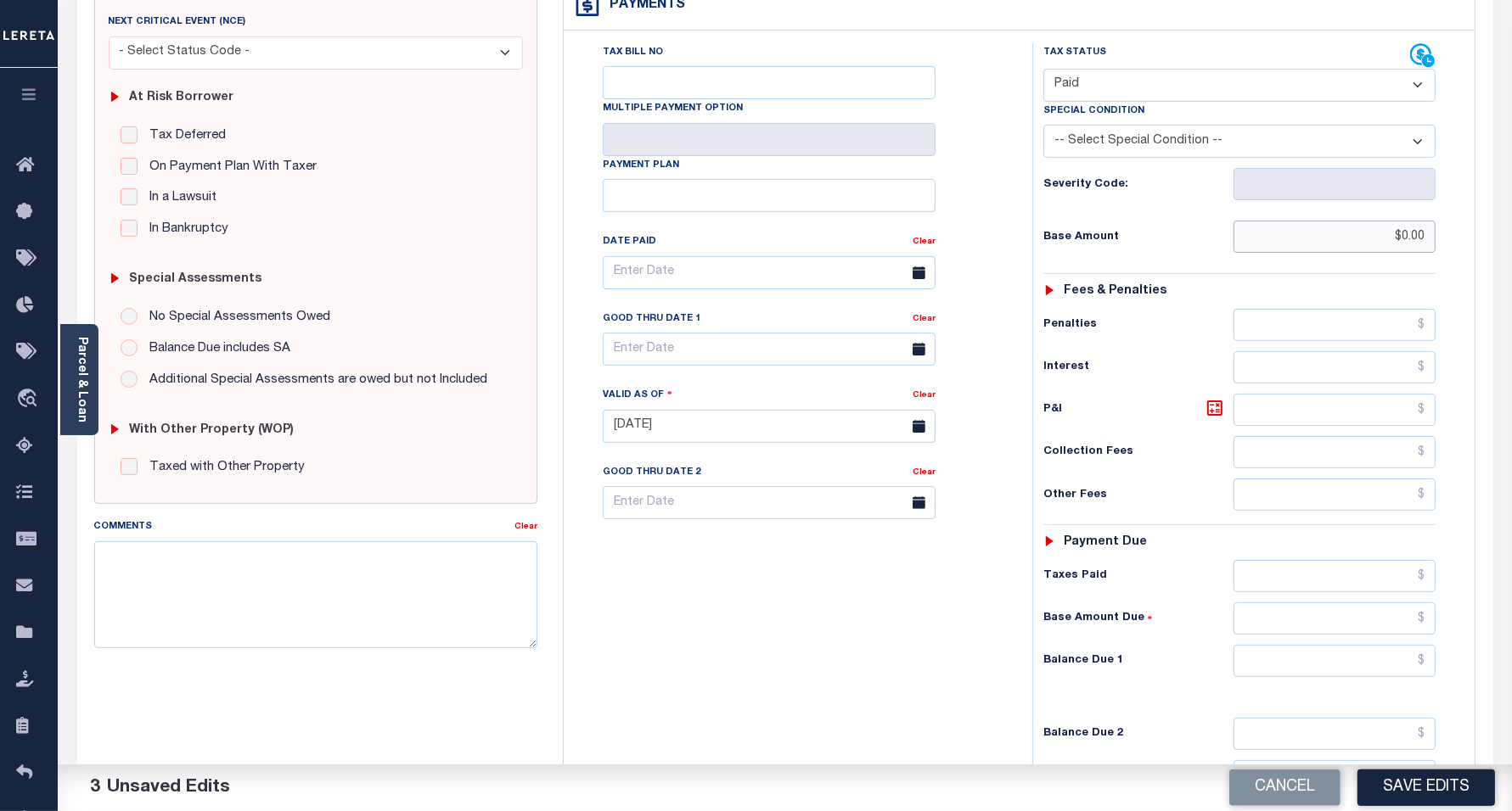
scroll to position [319, 0]
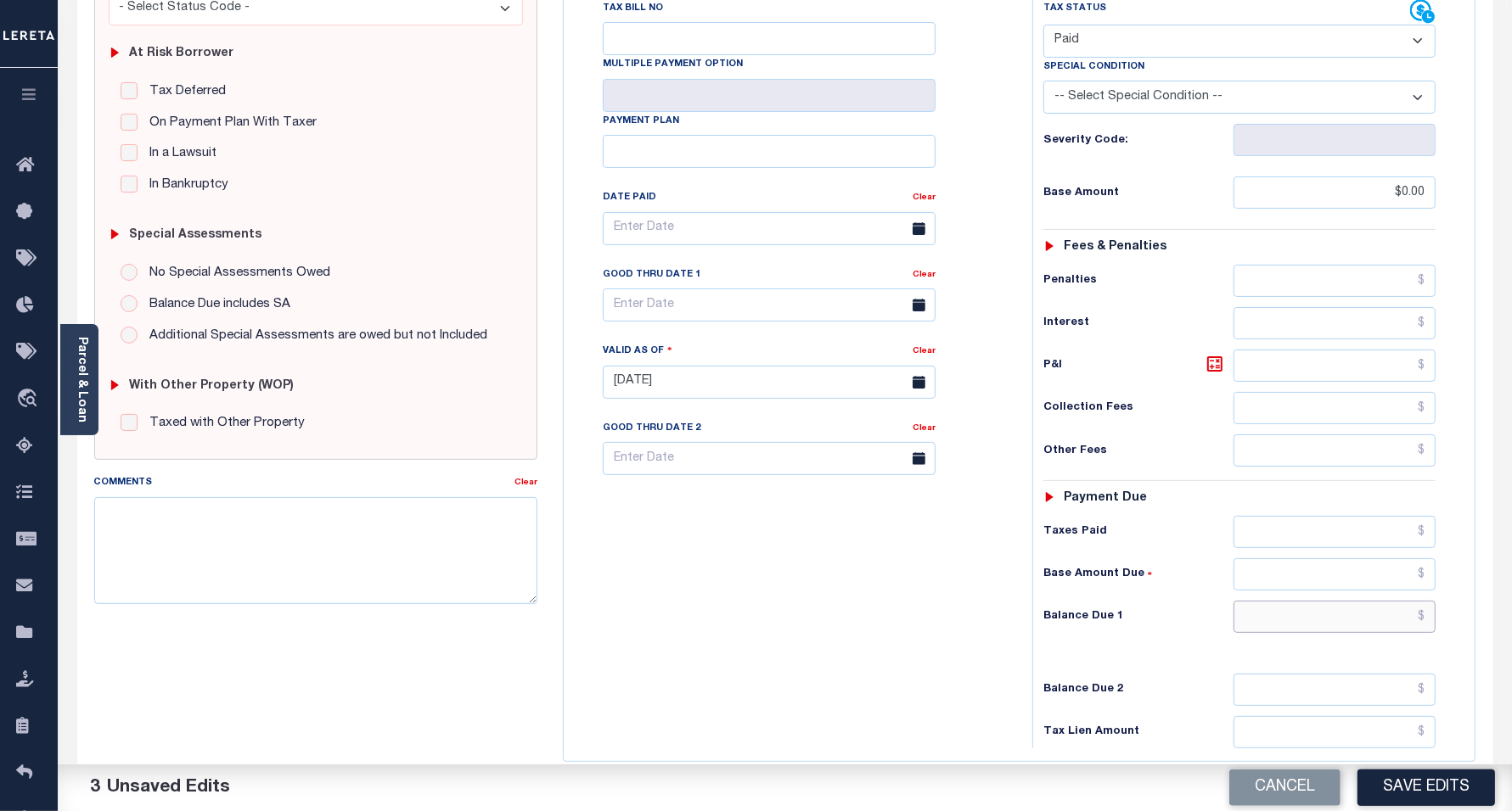
click at [1306, 617] on input "text" at bounding box center [1334, 617] width 202 height 32
type input "$0.00"
click at [748, 605] on div "Tax Bill No Multiple Payment Option Payment Plan Clear" at bounding box center [793, 374] width 452 height 749
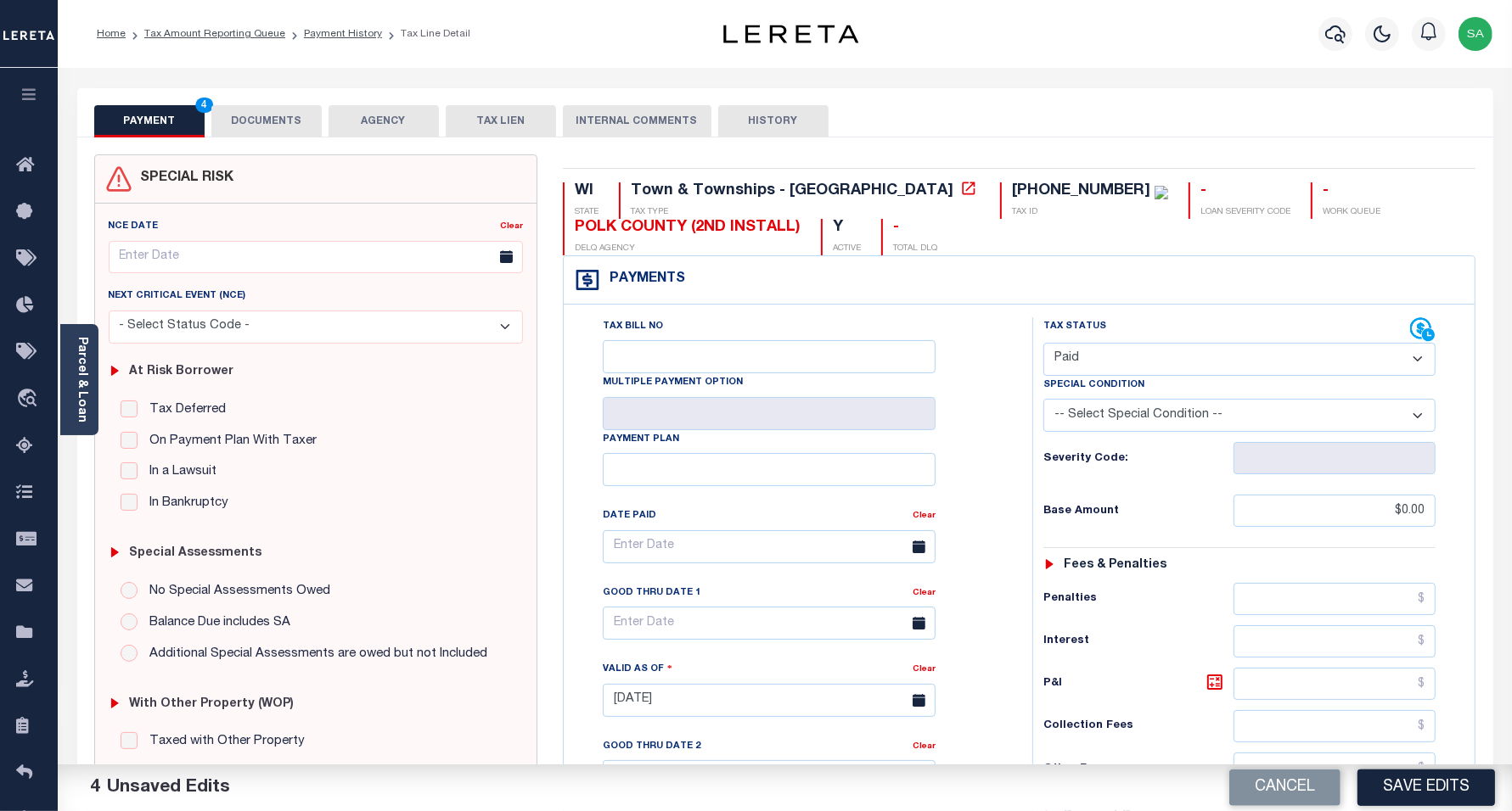
click at [266, 128] on button "DOCUMENTS" at bounding box center [267, 121] width 111 height 32
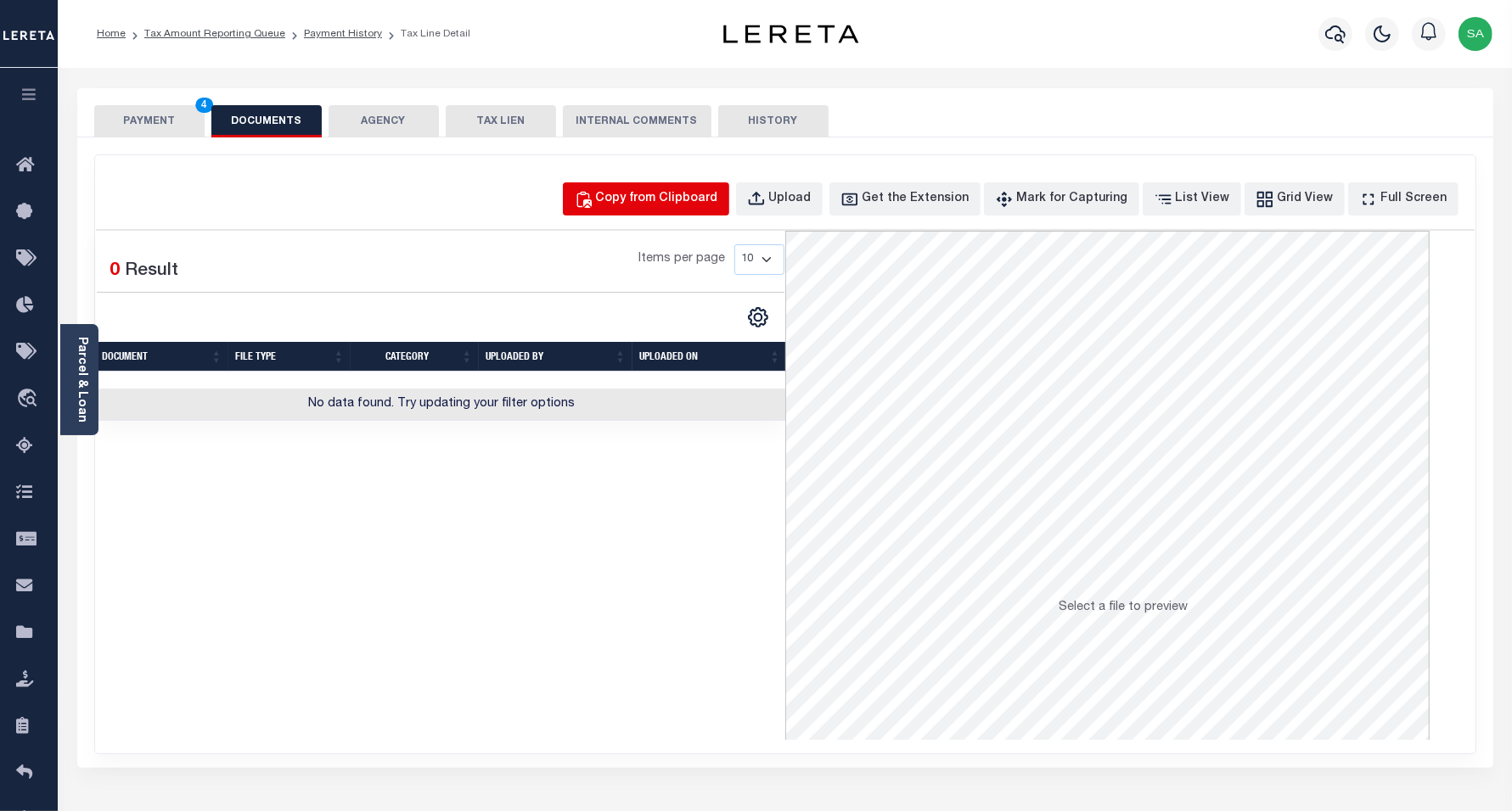
click at [710, 208] on div "Copy from Clipboard" at bounding box center [657, 199] width 122 height 19
select select "POP"
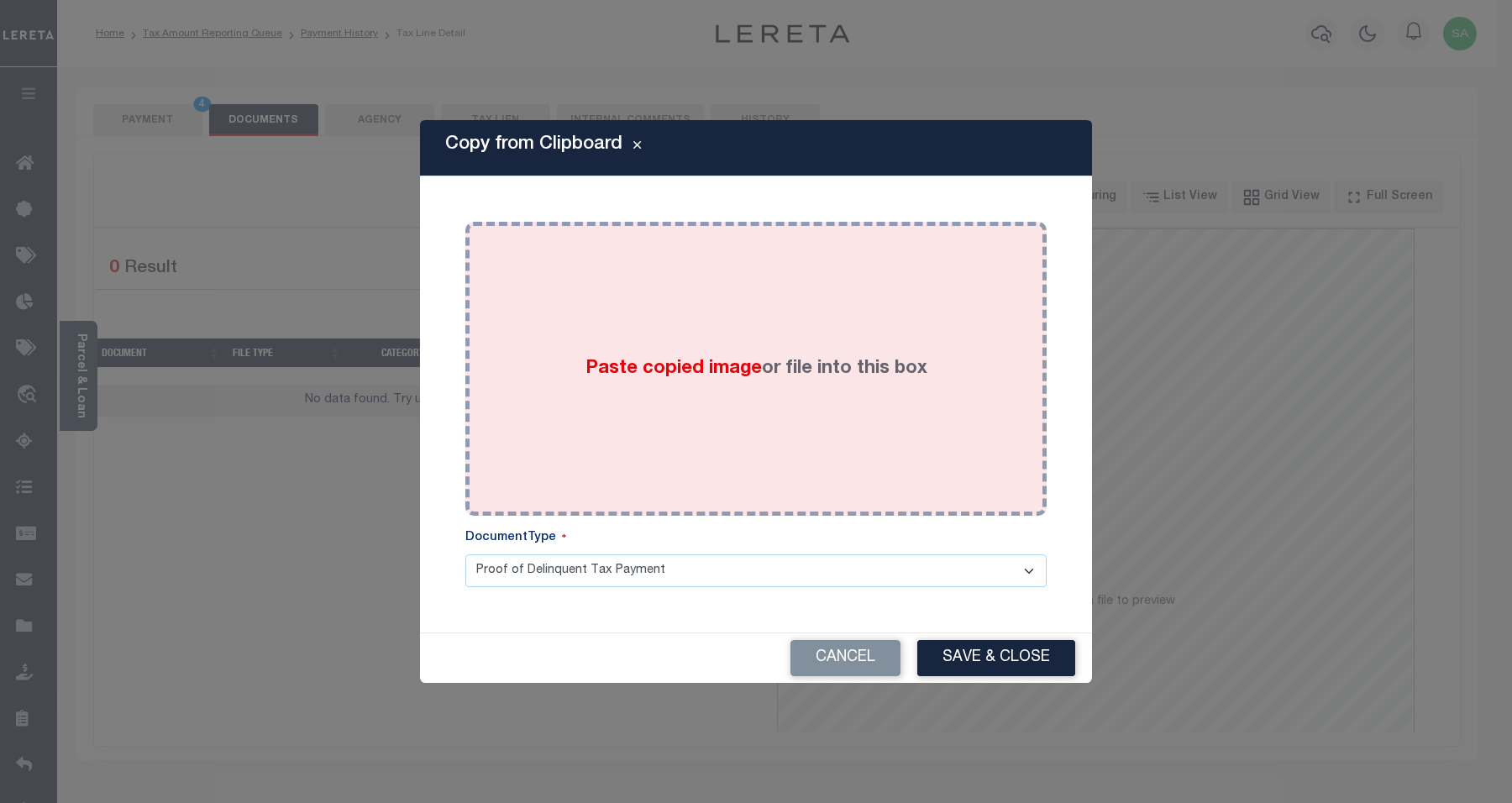
click at [752, 383] on div "Paste copied image or file into this box" at bounding box center [756, 368] width 556 height 269
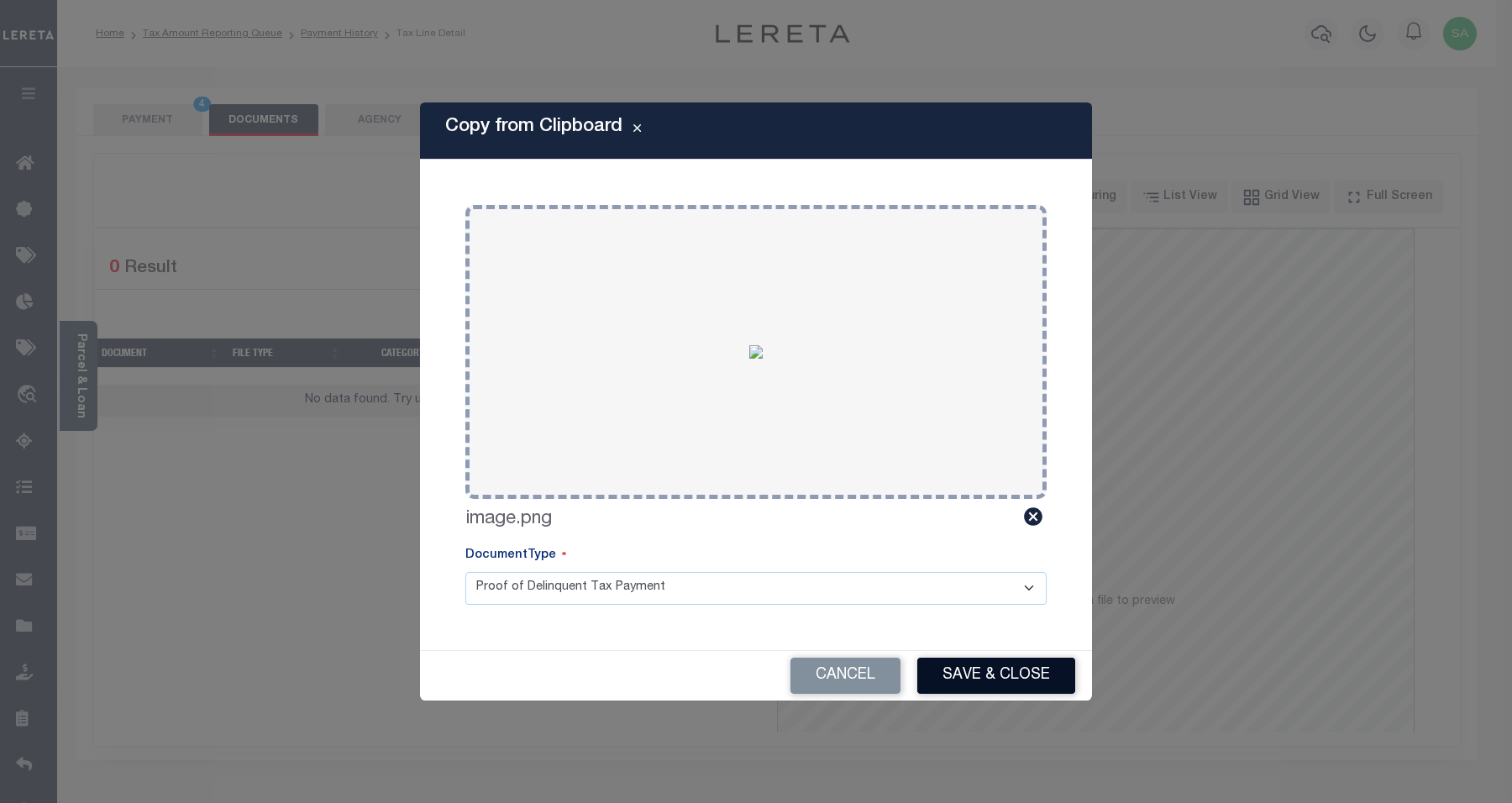
click at [1013, 679] on button "Save & Close" at bounding box center [996, 676] width 158 height 36
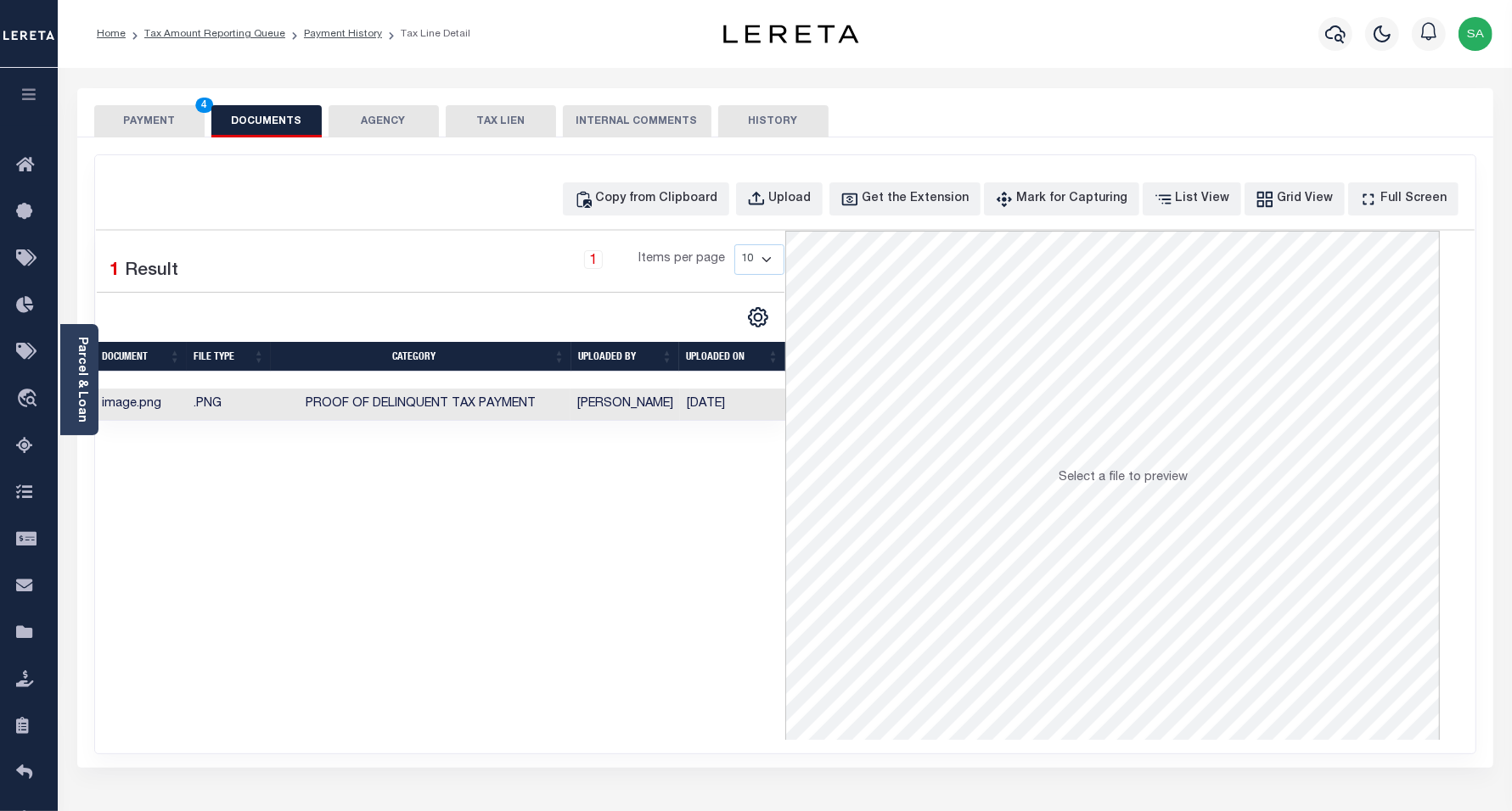
click at [151, 128] on button "PAYMENT 4" at bounding box center [150, 121] width 111 height 32
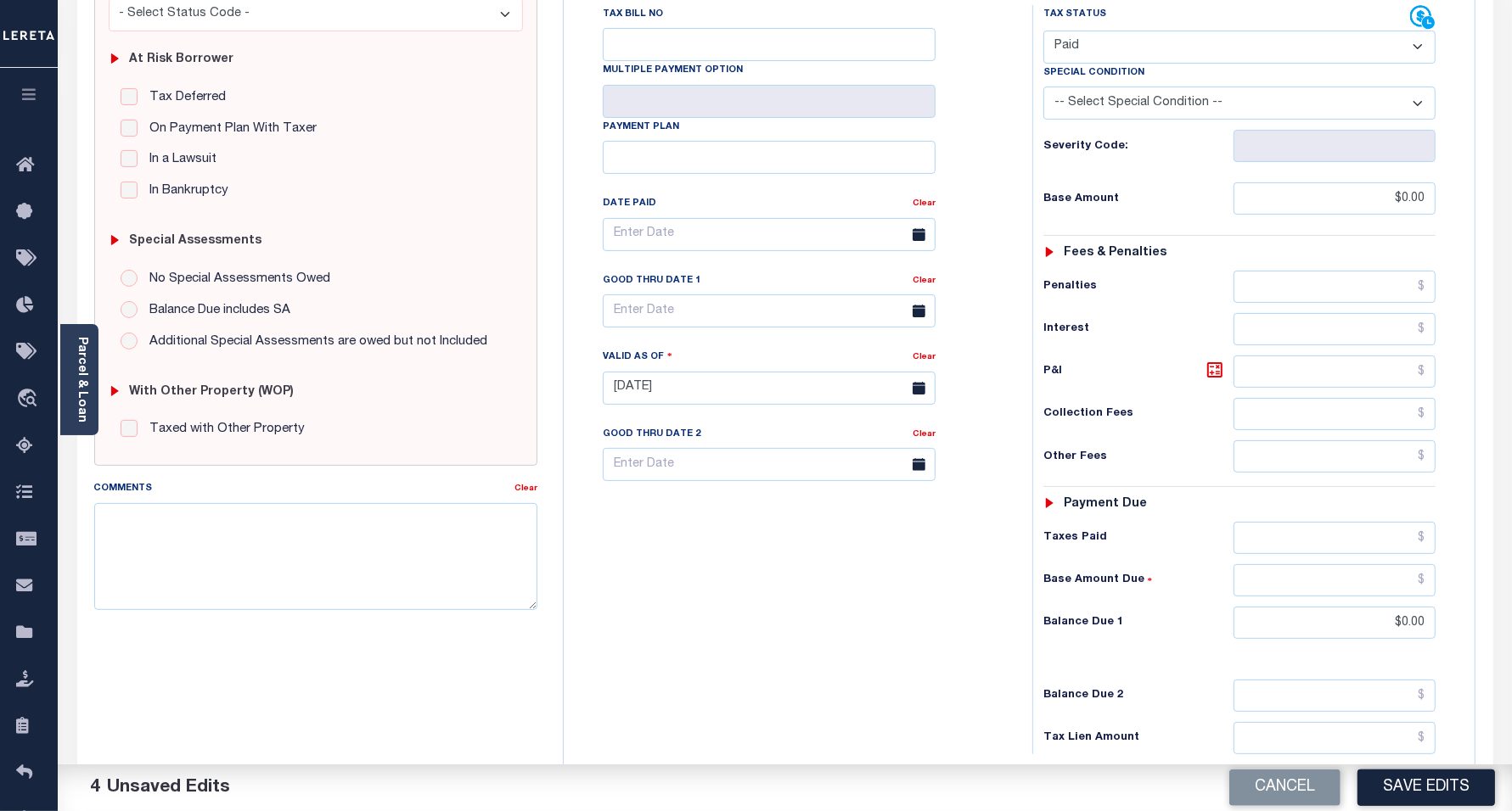
scroll to position [319, 0]
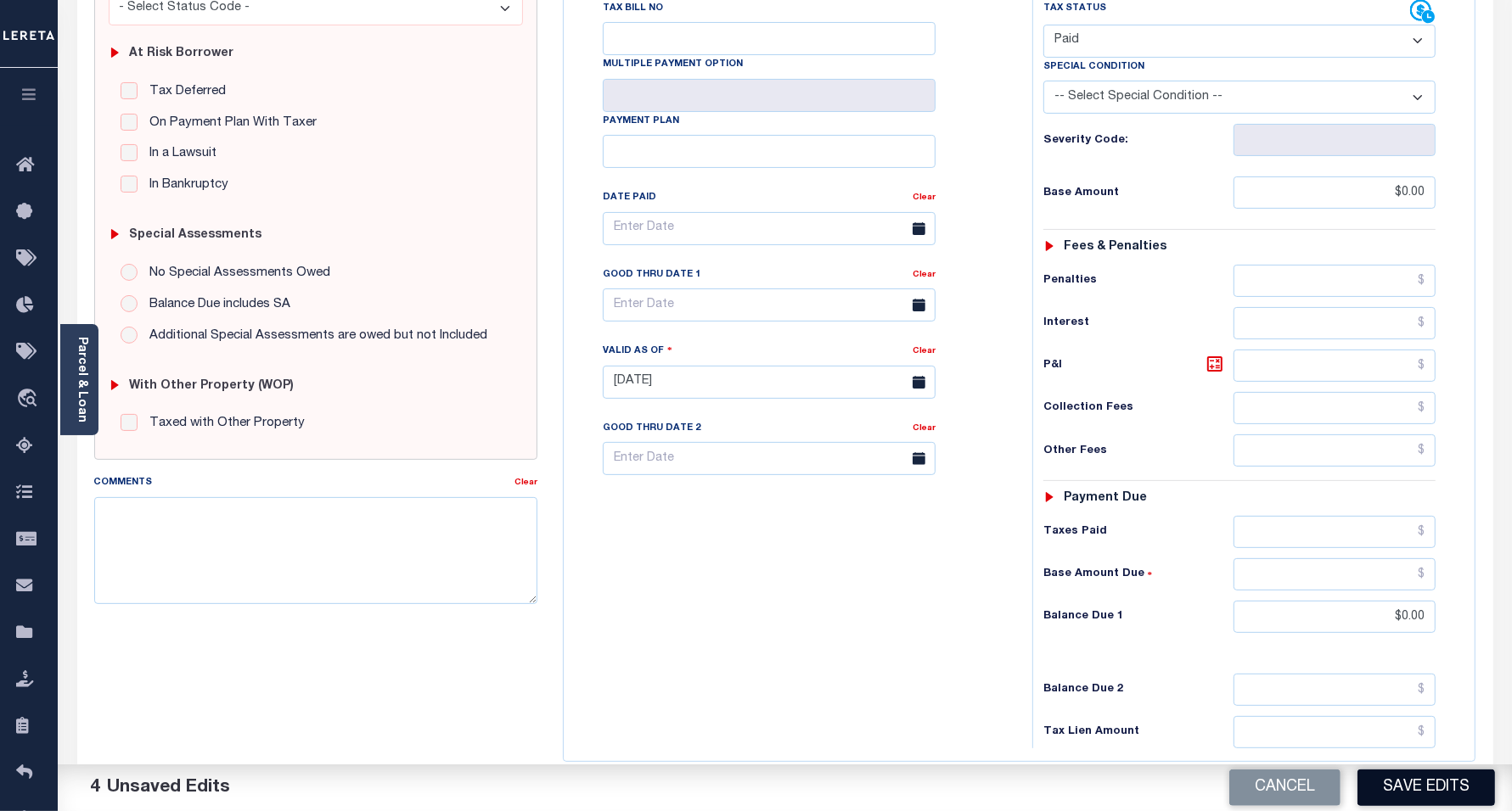
click at [1374, 790] on button "Save Edits" at bounding box center [1426, 788] width 137 height 37
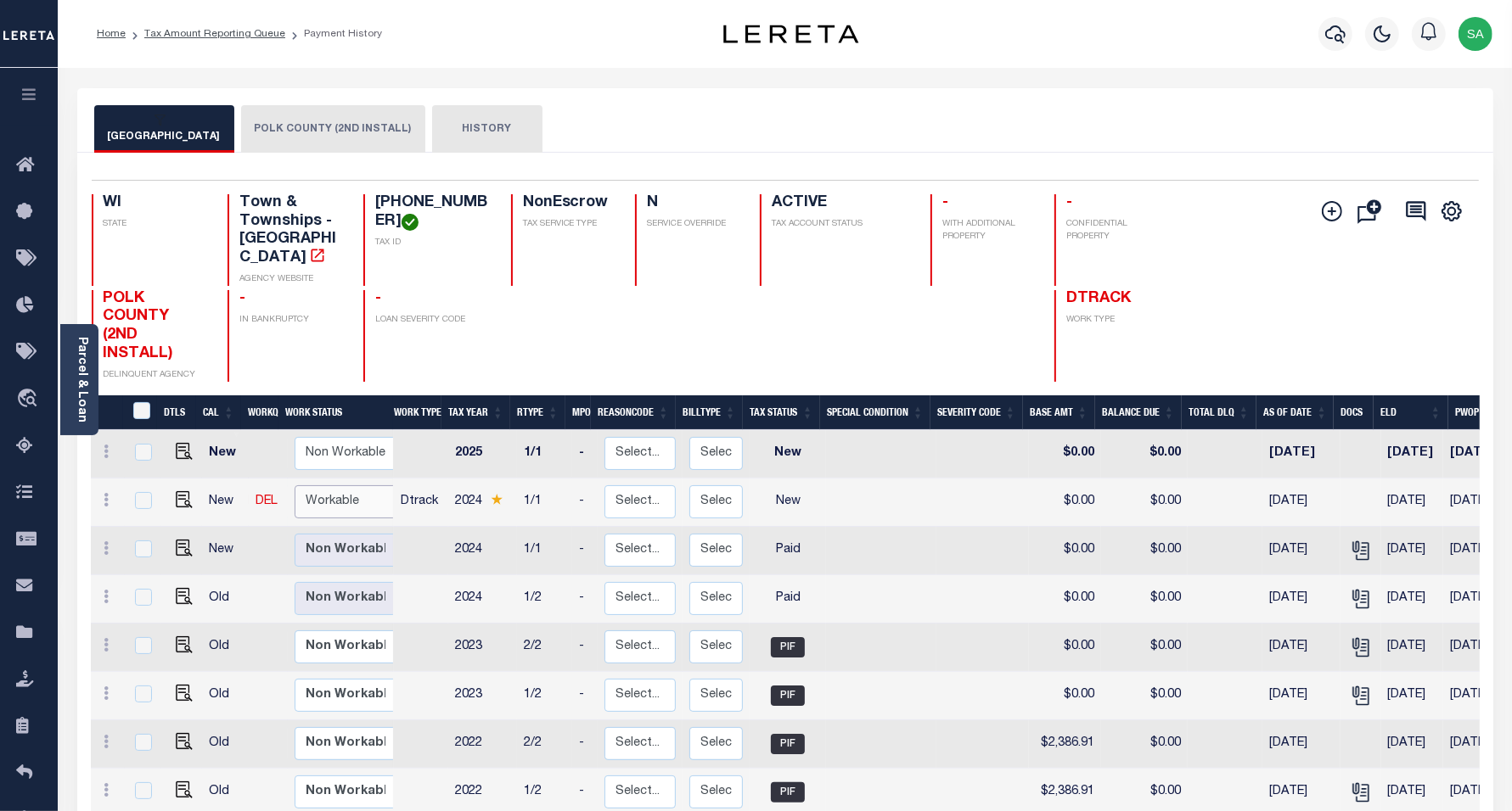
click at [351, 485] on select "Non Workable Workable" at bounding box center [345, 501] width 102 height 33
checkbox input "true"
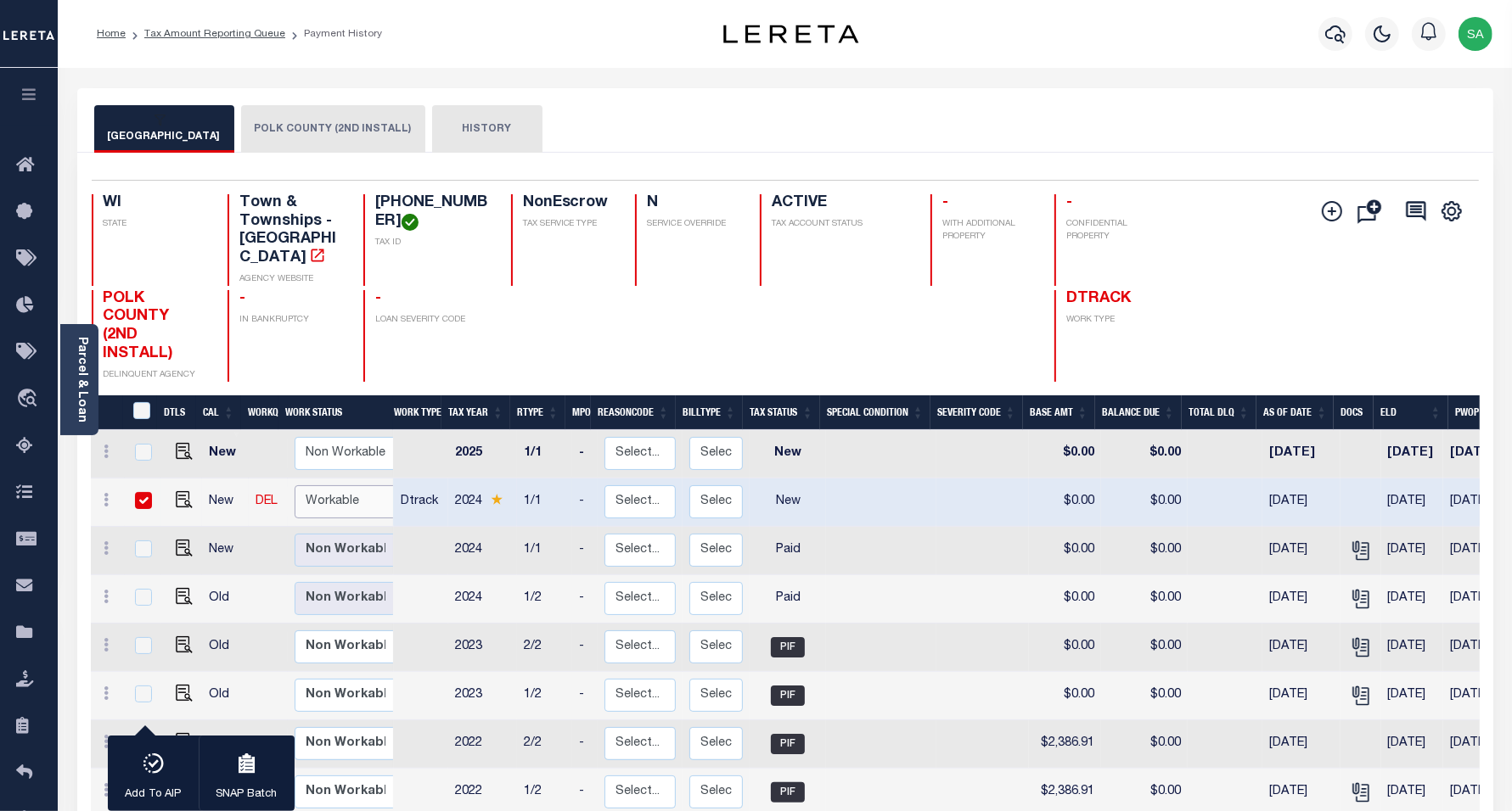
select select "true"
click at [295, 485] on select "Non Workable Workable" at bounding box center [345, 501] width 102 height 33
checkbox input "false"
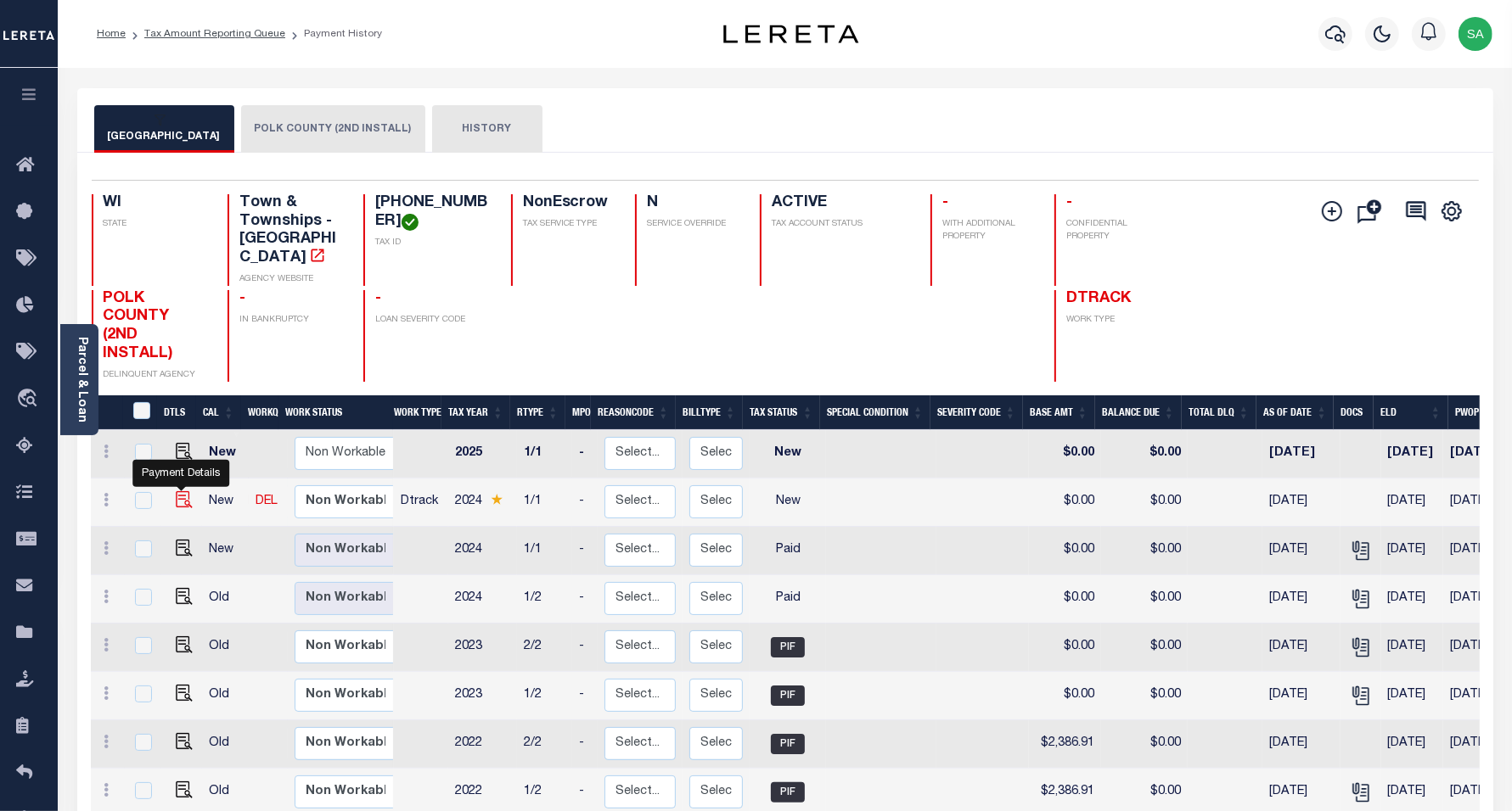
click at [177, 492] on img "" at bounding box center [184, 500] width 17 height 17
checkbox input "true"
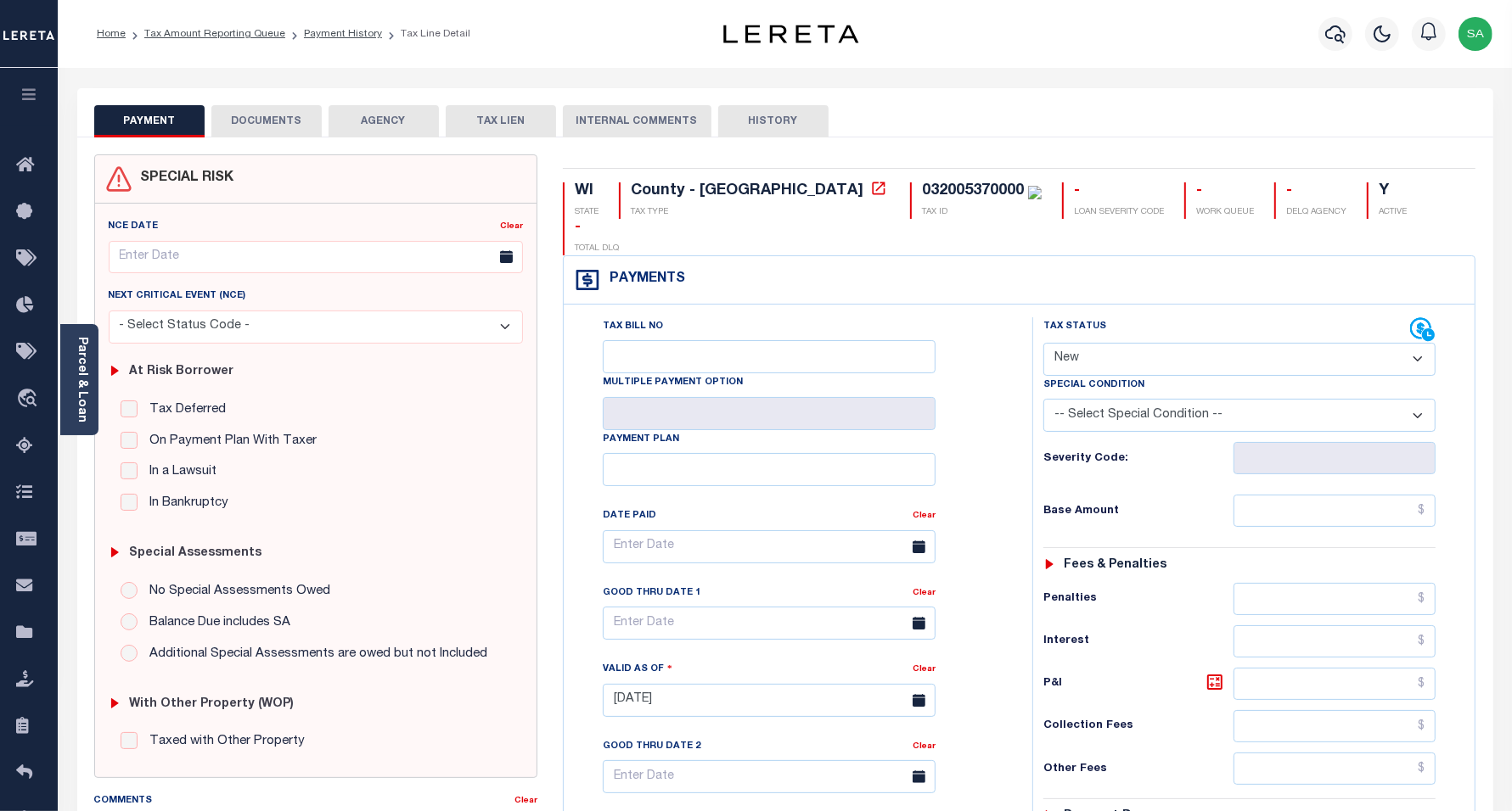
click at [1165, 343] on select "- Select Status Code - Open Due/Unpaid Paid Incomplete No Tax Due Internal Refu…" at bounding box center [1240, 359] width 393 height 33
select select "PYD"
click at [1043, 343] on select "- Select Status Code - Open Due/Unpaid Paid Incomplete No Tax Due Internal Refu…" at bounding box center [1240, 359] width 393 height 33
type input "[DATE]"
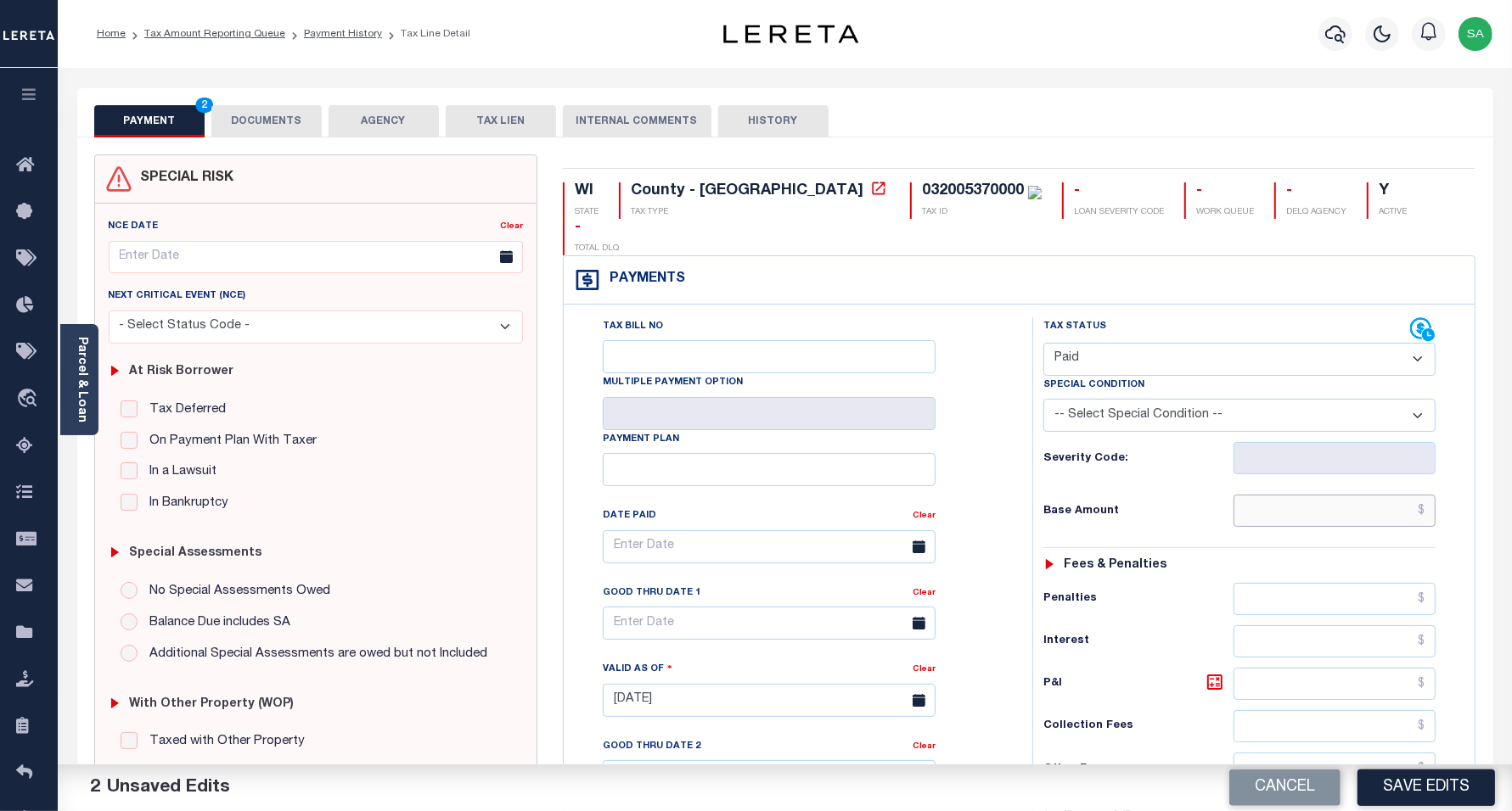
click at [1280, 495] on input "text" at bounding box center [1334, 511] width 202 height 32
type input "$658.06"
drag, startPoint x: 1358, startPoint y: 476, endPoint x: 1495, endPoint y: 493, distance: 138.1
click at [1495, 493] on div "PAYMENT 3 DOCUMENTS AGENCY DELINQUENT PAYEE" at bounding box center [785, 685] width 1441 height 1195
click at [1279, 495] on input "text" at bounding box center [1334, 511] width 202 height 32
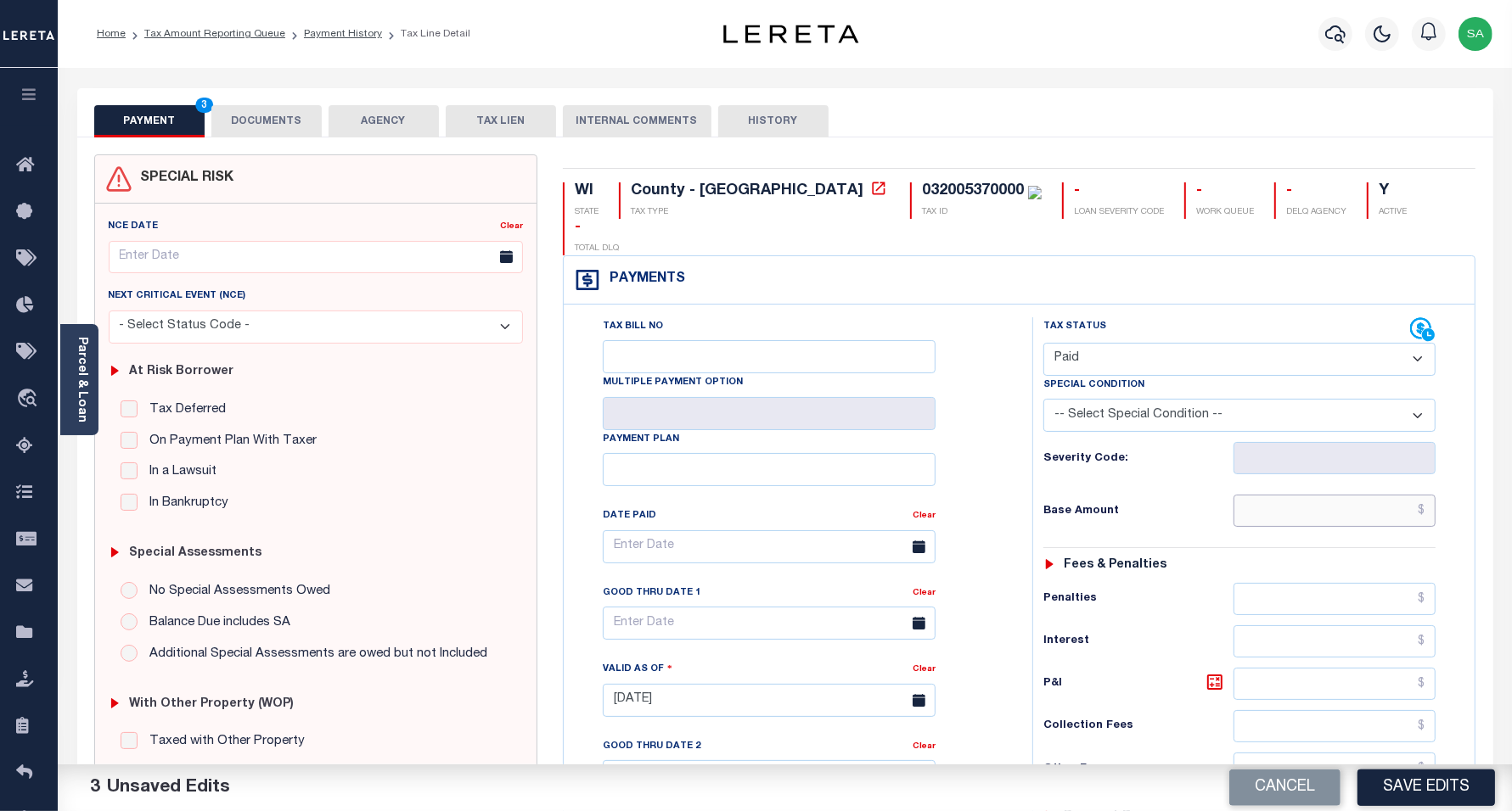
type input "$0.00"
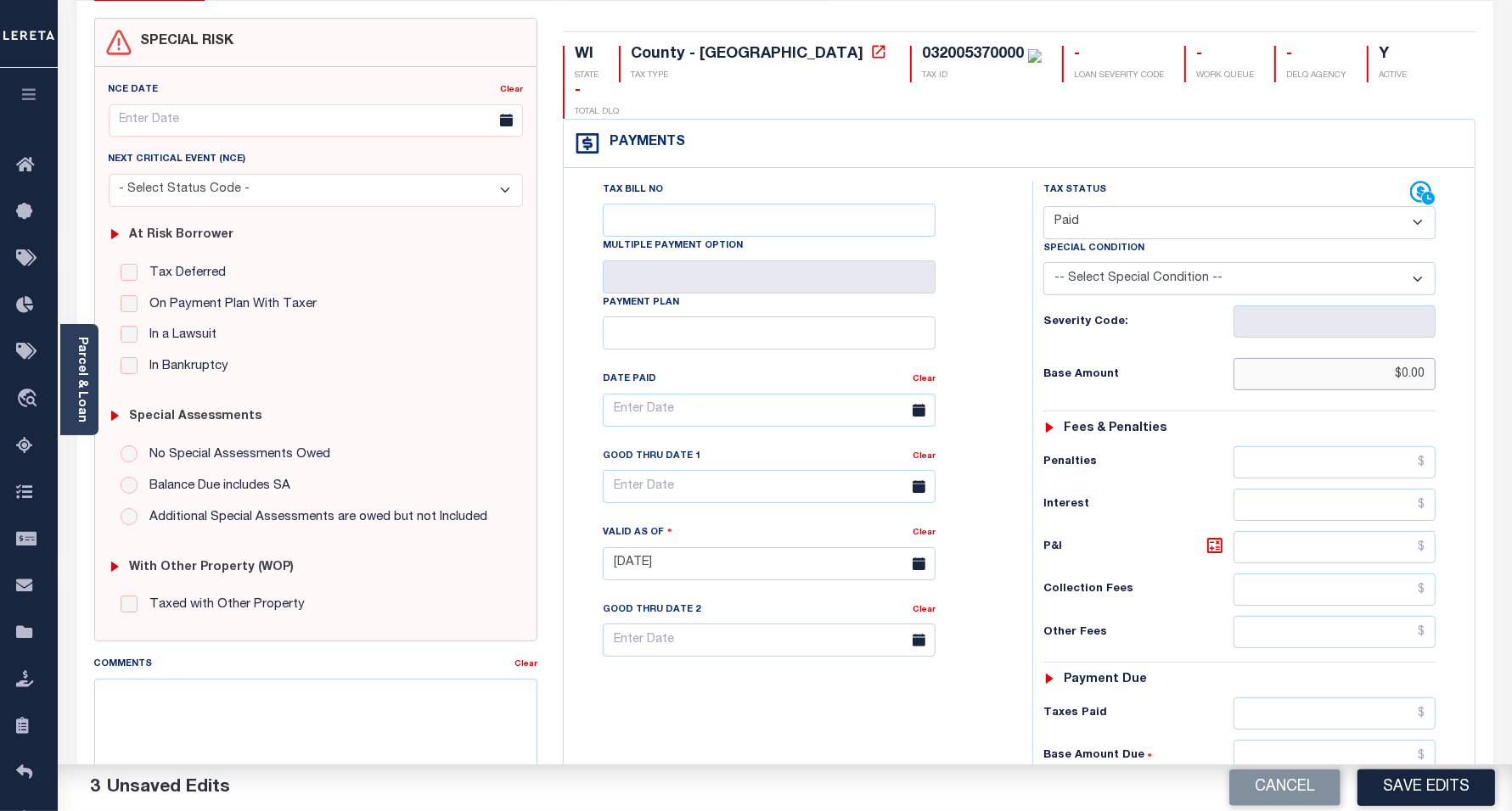
scroll to position [319, 0]
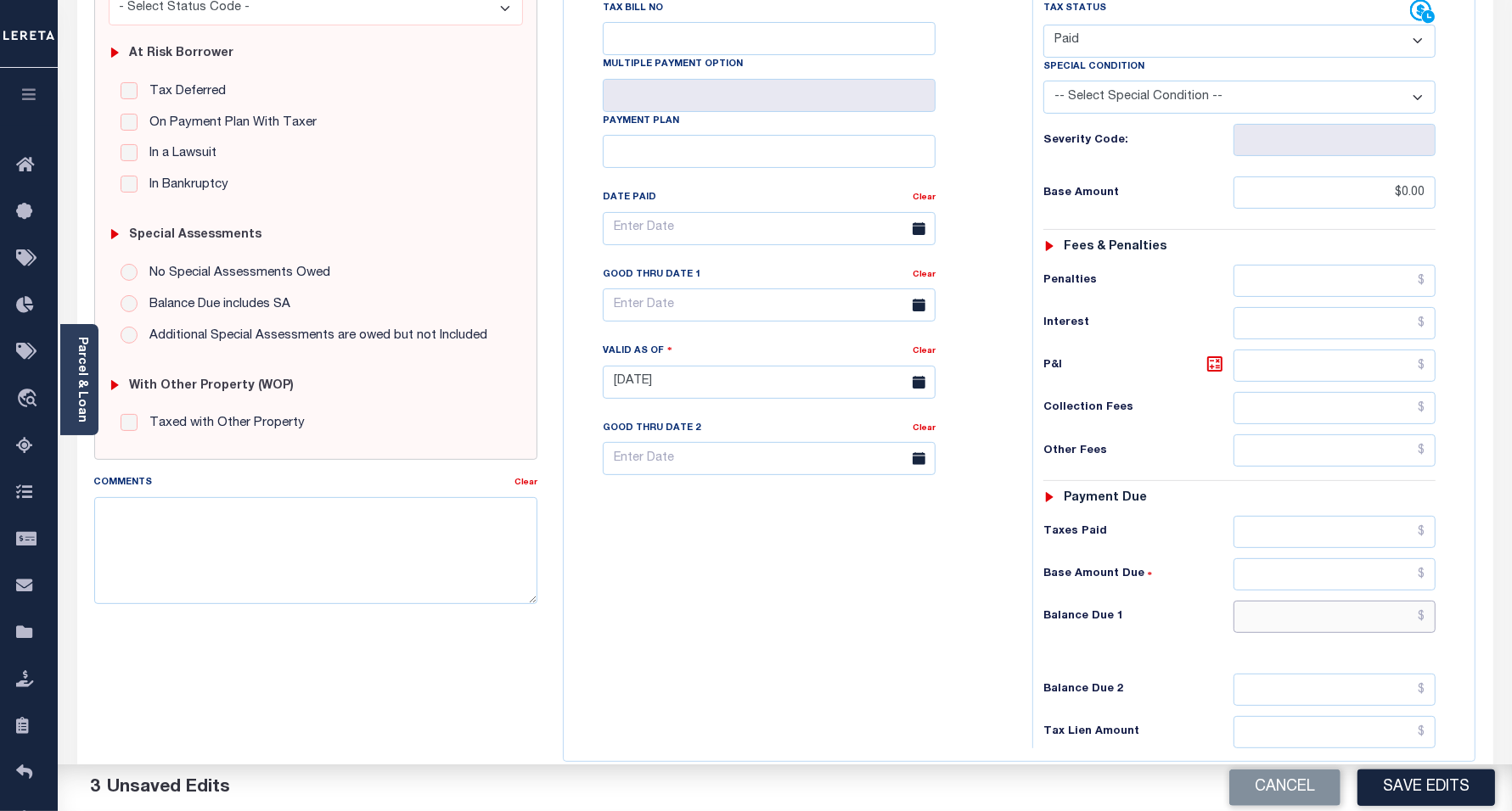
click at [1275, 600] on input "text" at bounding box center [1334, 617] width 202 height 32
type input "$0.00"
click at [844, 591] on div "Tax Bill No Multiple Payment Option Payment Plan Clear" at bounding box center [793, 374] width 452 height 749
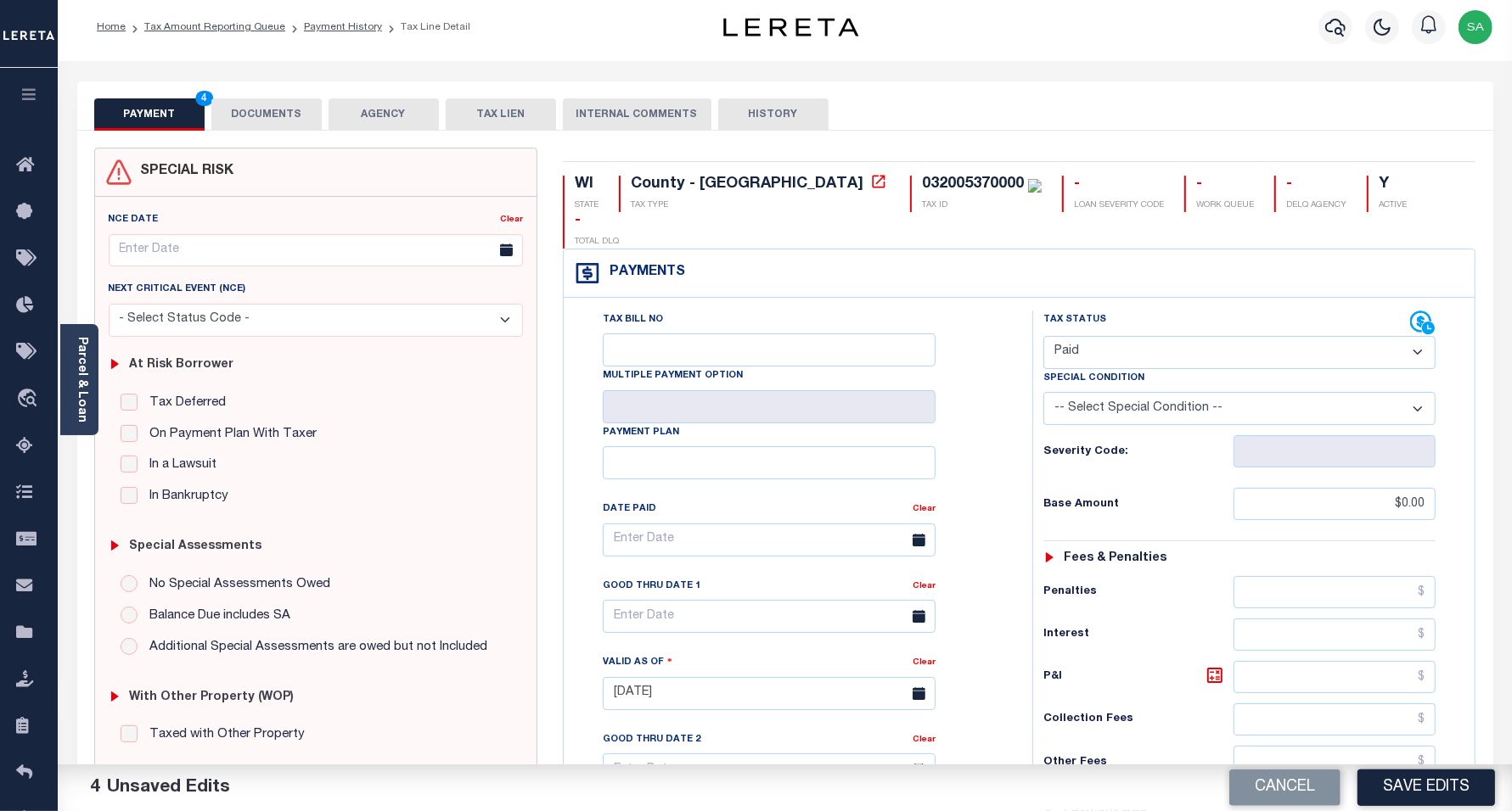
scroll to position [0, 0]
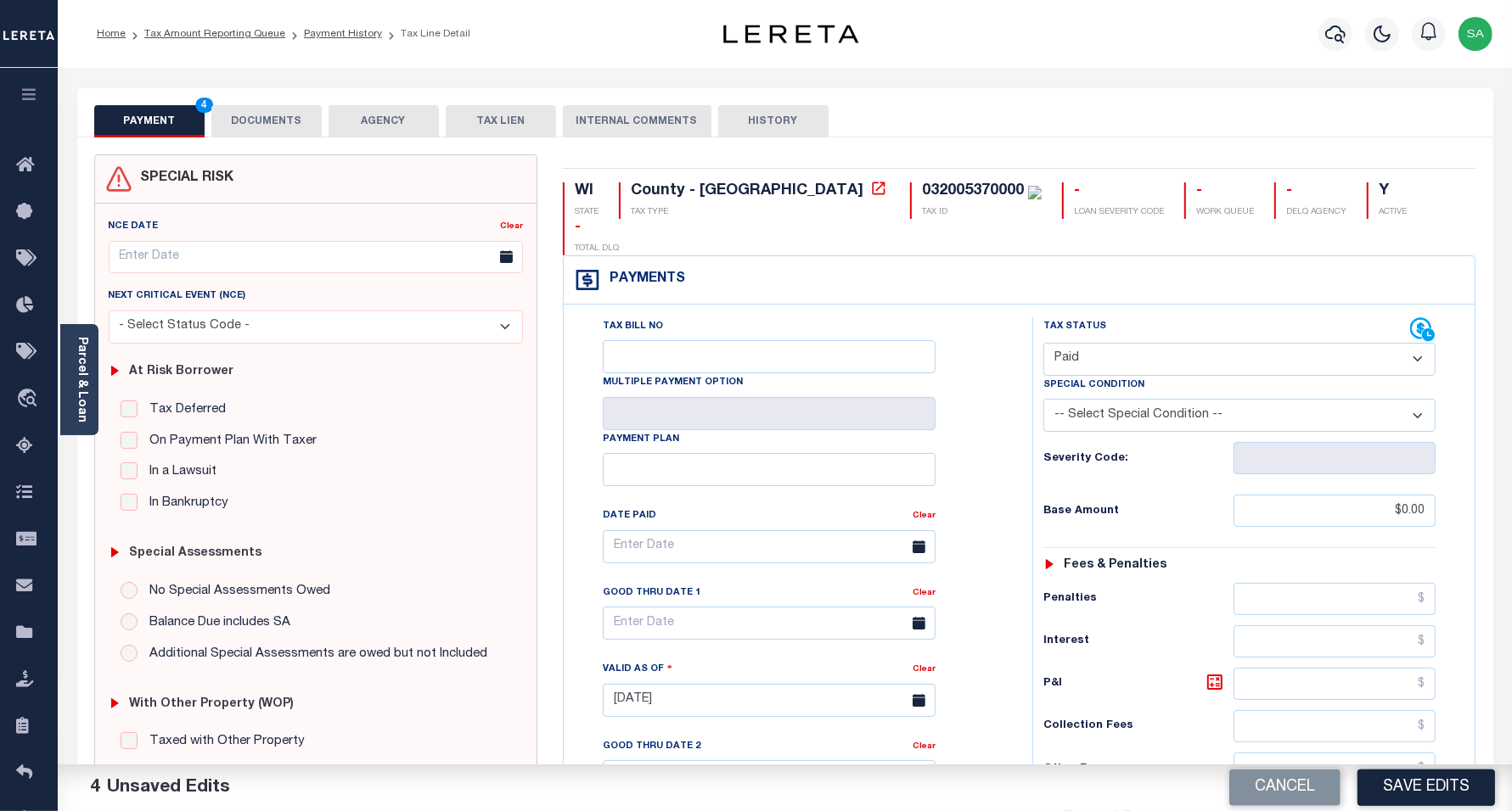
click at [293, 136] on button "DOCUMENTS" at bounding box center [267, 121] width 111 height 32
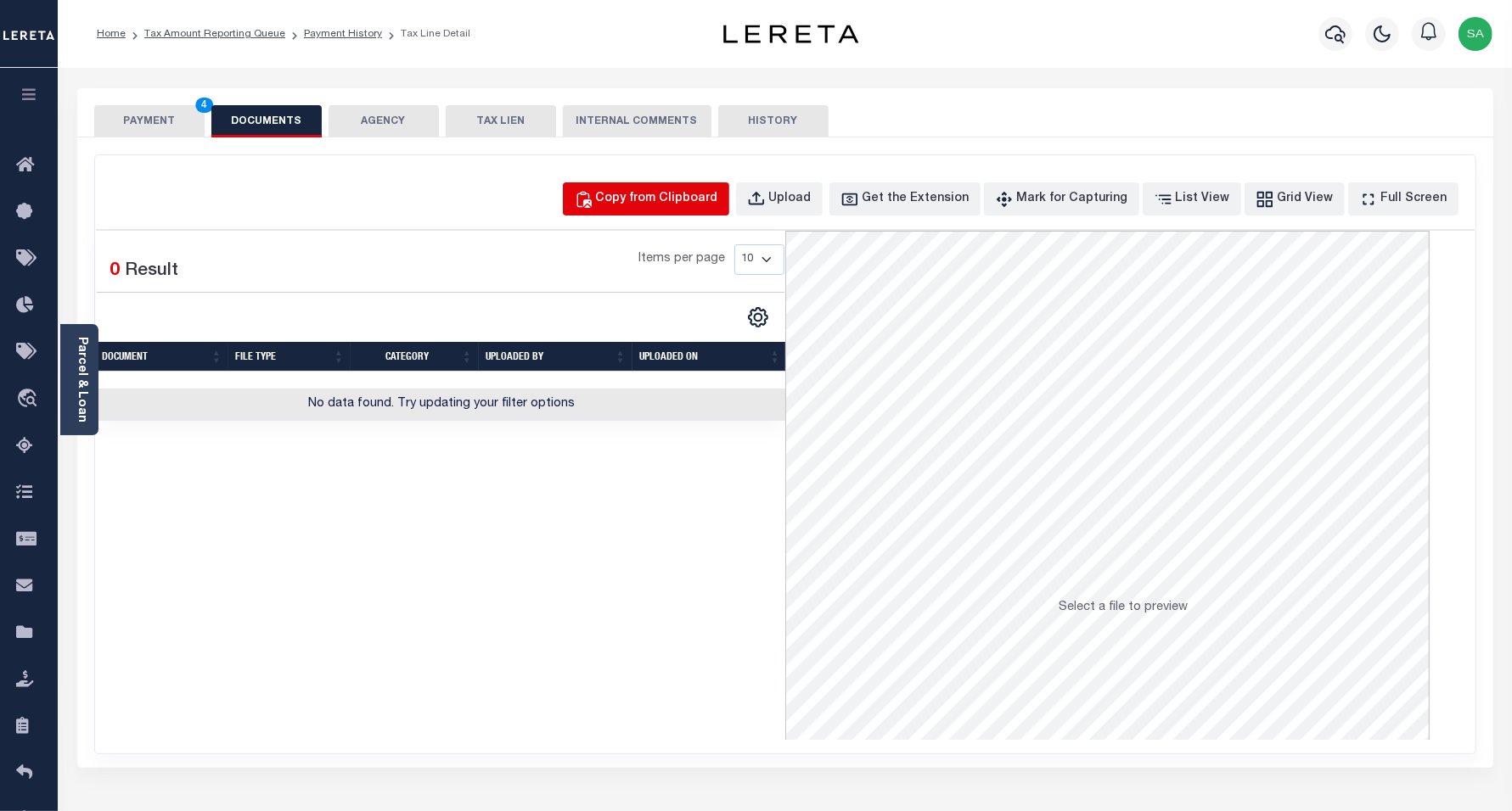
click at [659, 198] on div "Copy from Clipboard" at bounding box center [657, 199] width 122 height 19
select select "POP"
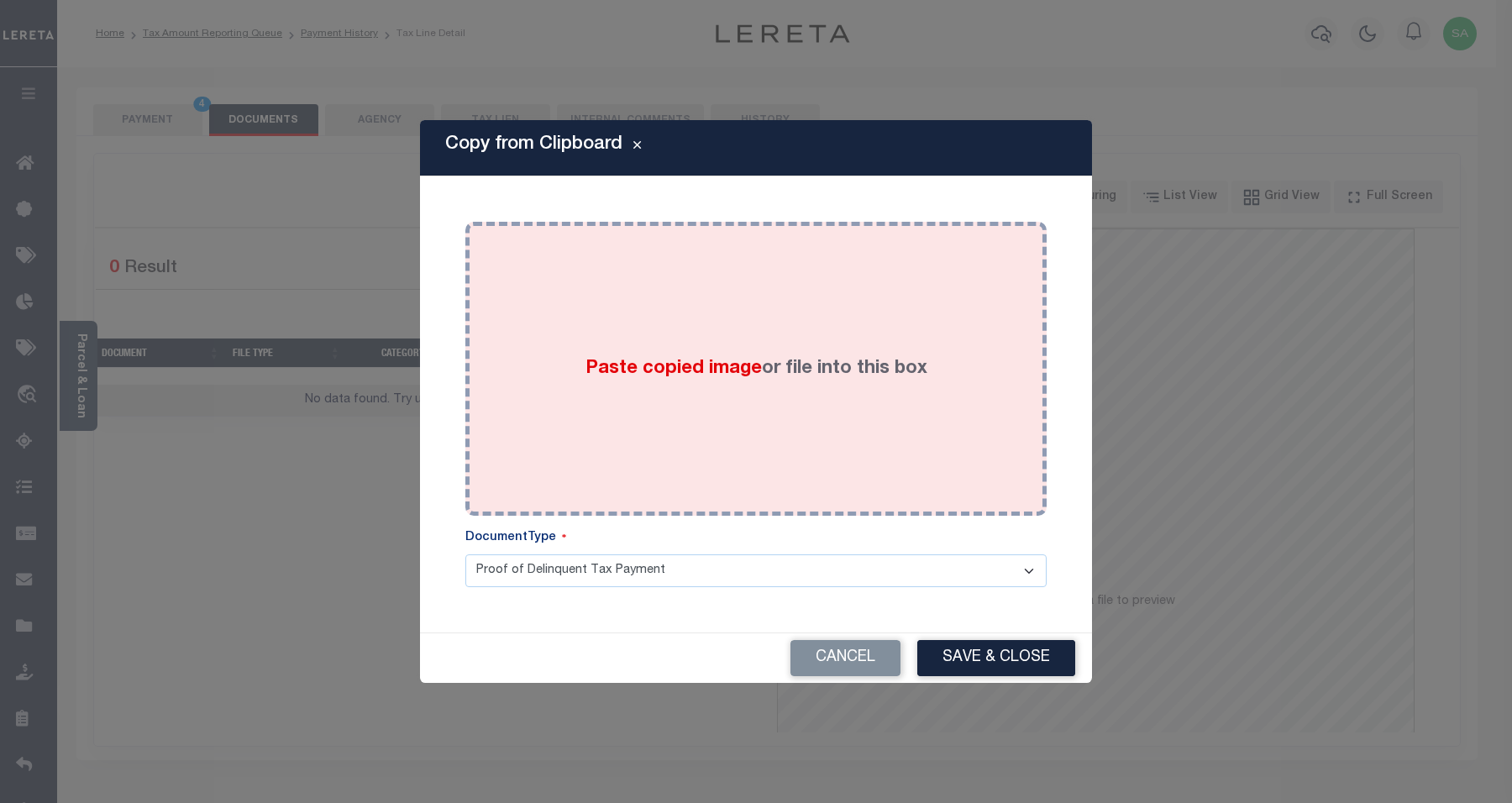
click at [725, 407] on div "Paste copied image or file into this box" at bounding box center [756, 368] width 556 height 269
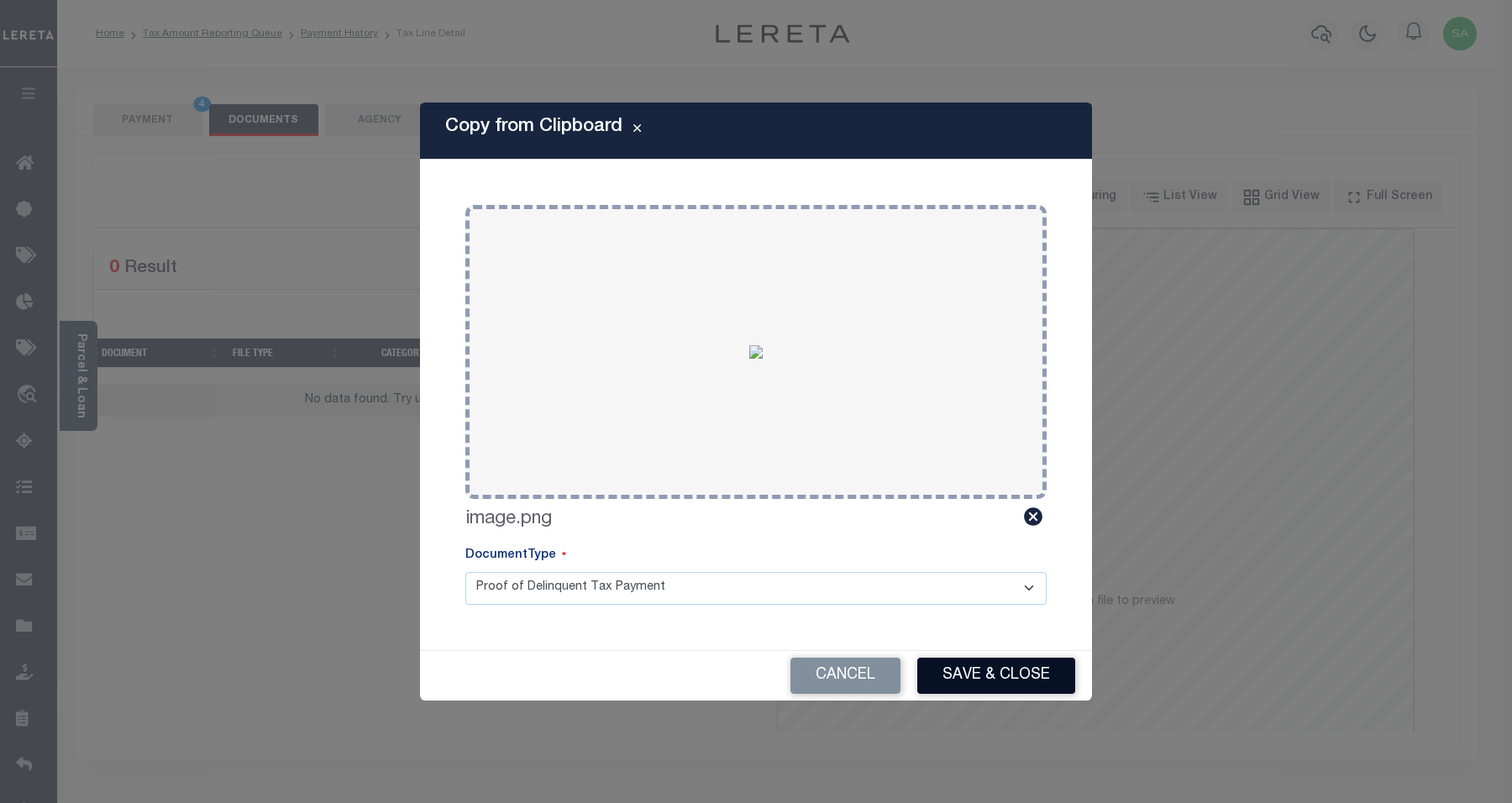
click at [1004, 668] on button "Save & Close" at bounding box center [996, 676] width 158 height 36
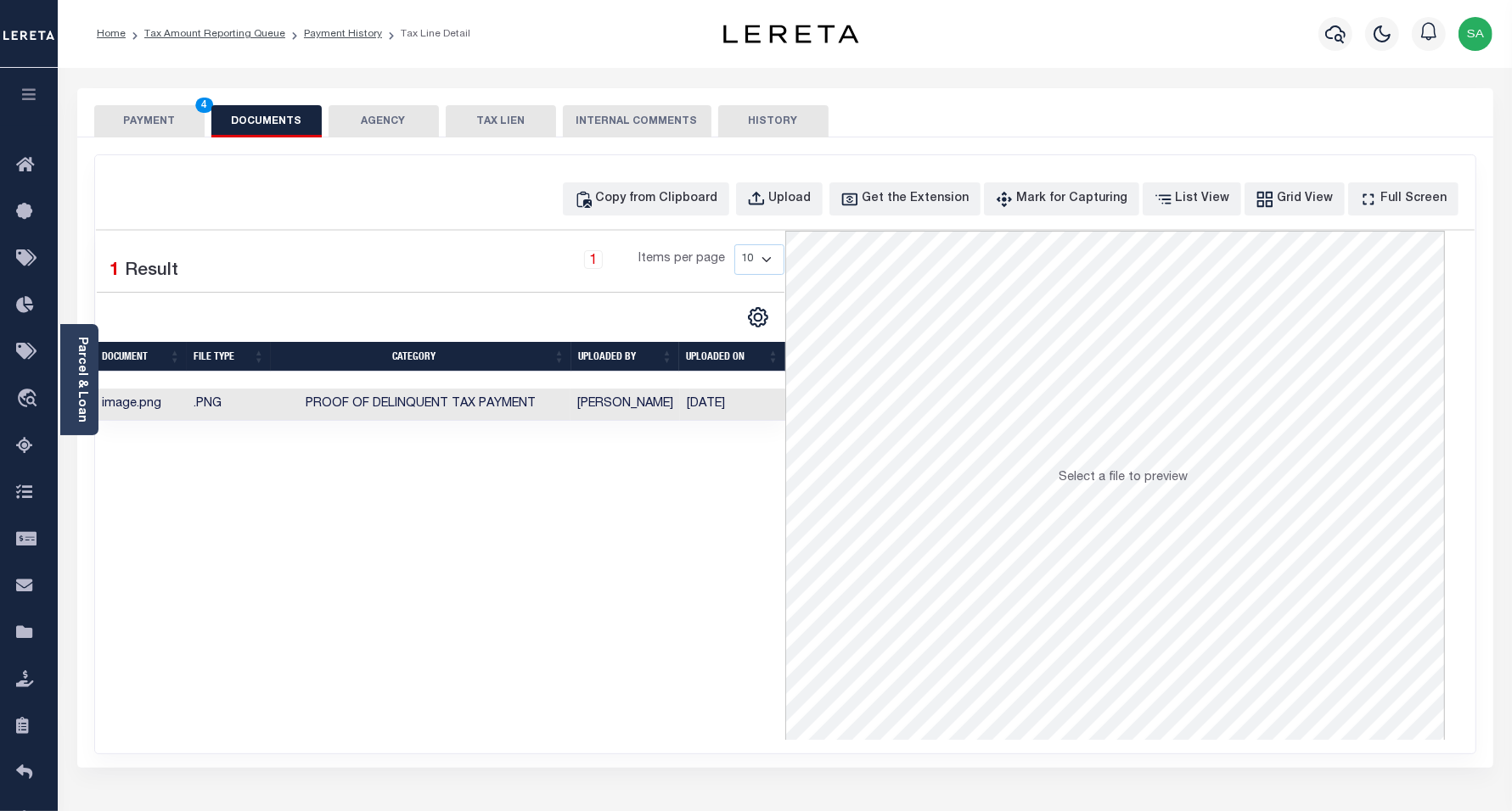
click at [163, 121] on button "PAYMENT 4" at bounding box center [150, 121] width 111 height 32
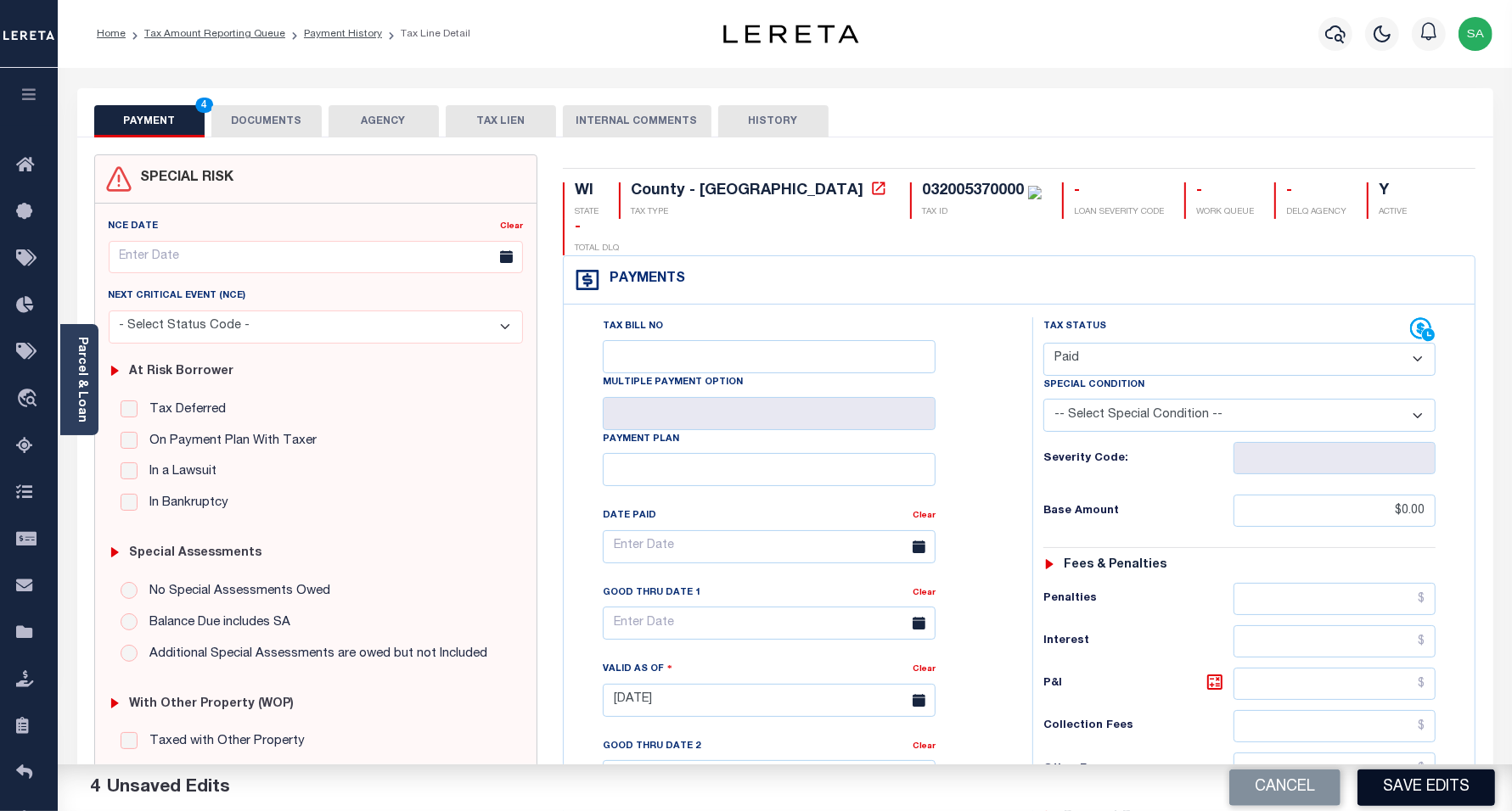
click at [1359, 774] on button "Save Edits" at bounding box center [1426, 788] width 137 height 37
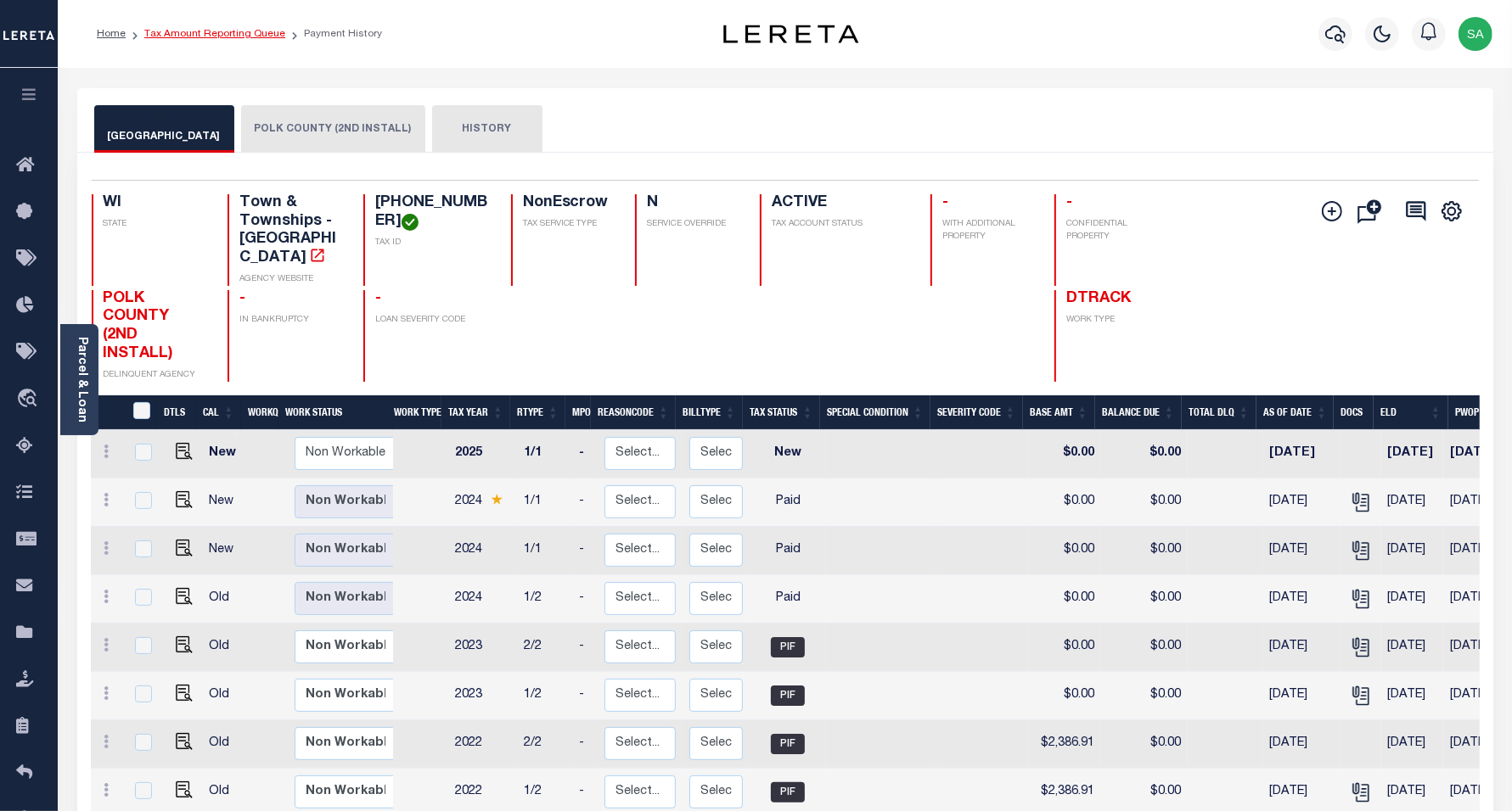
click at [234, 29] on link "Tax Amount Reporting Queue" at bounding box center [215, 33] width 141 height 10
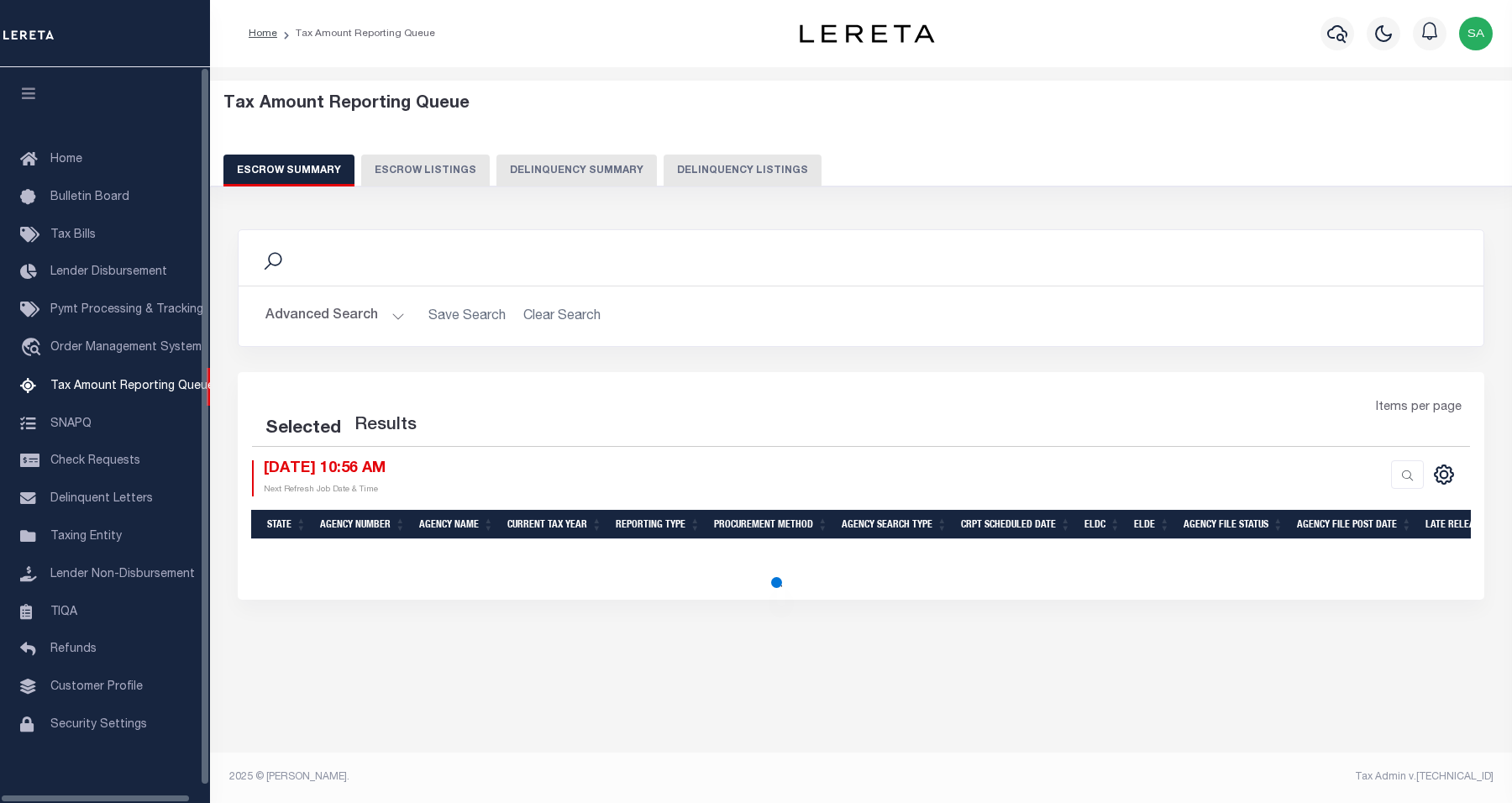
click at [711, 170] on button "Delinquency Listings" at bounding box center [742, 170] width 158 height 32
select select
select select "100"
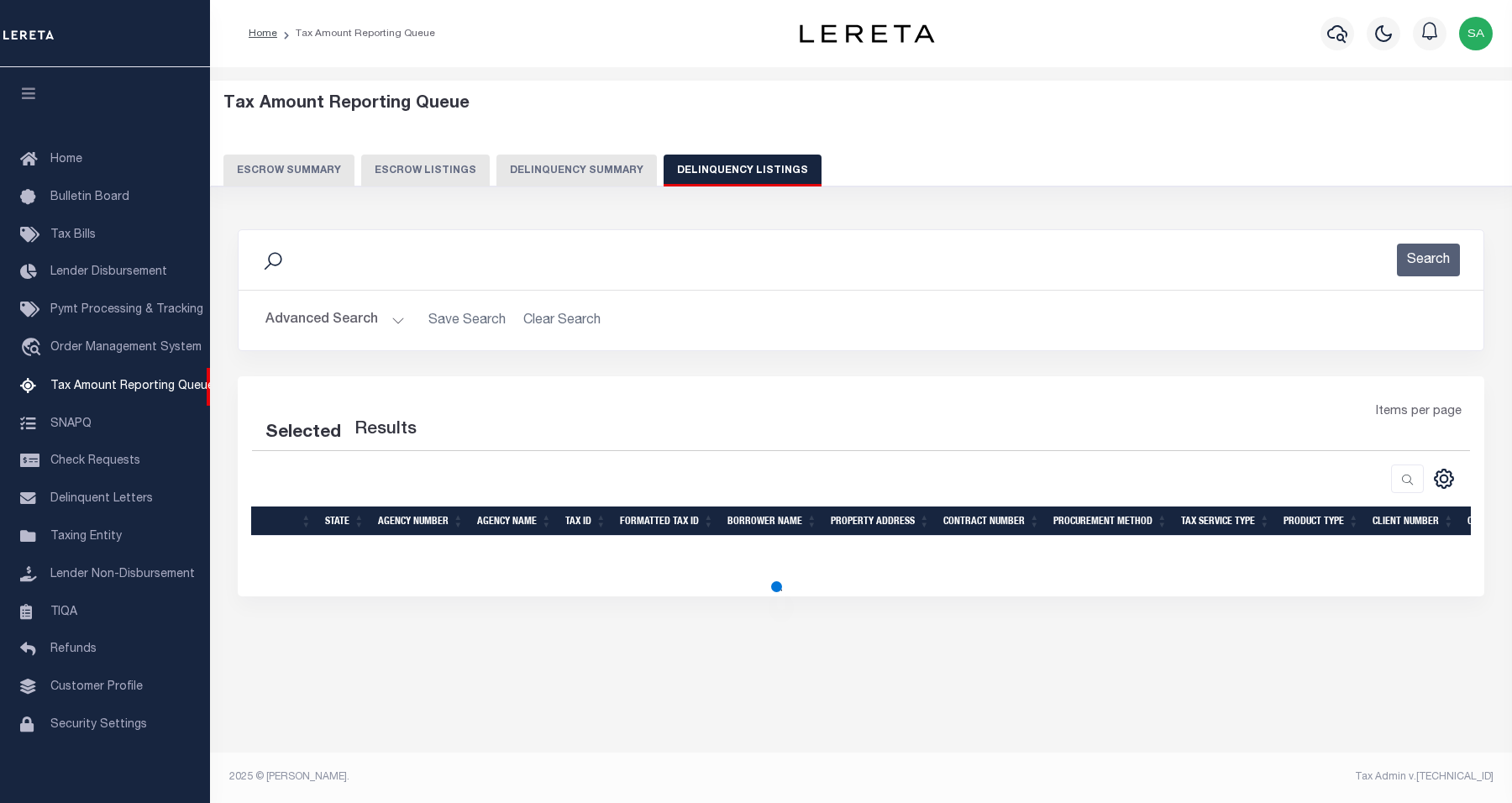
select select "100"
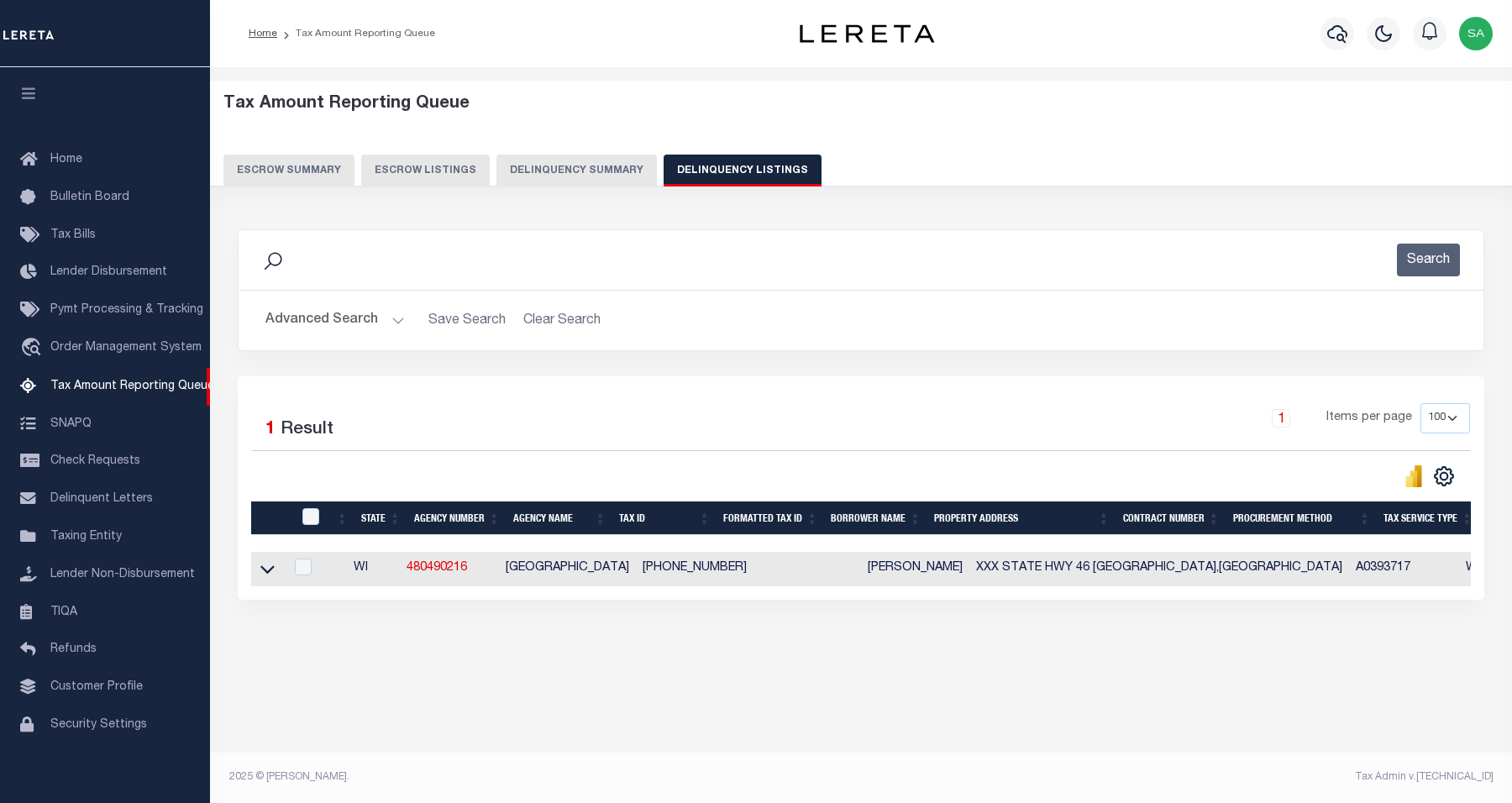
click at [359, 314] on button "Advanced Search" at bounding box center [336, 320] width 140 height 33
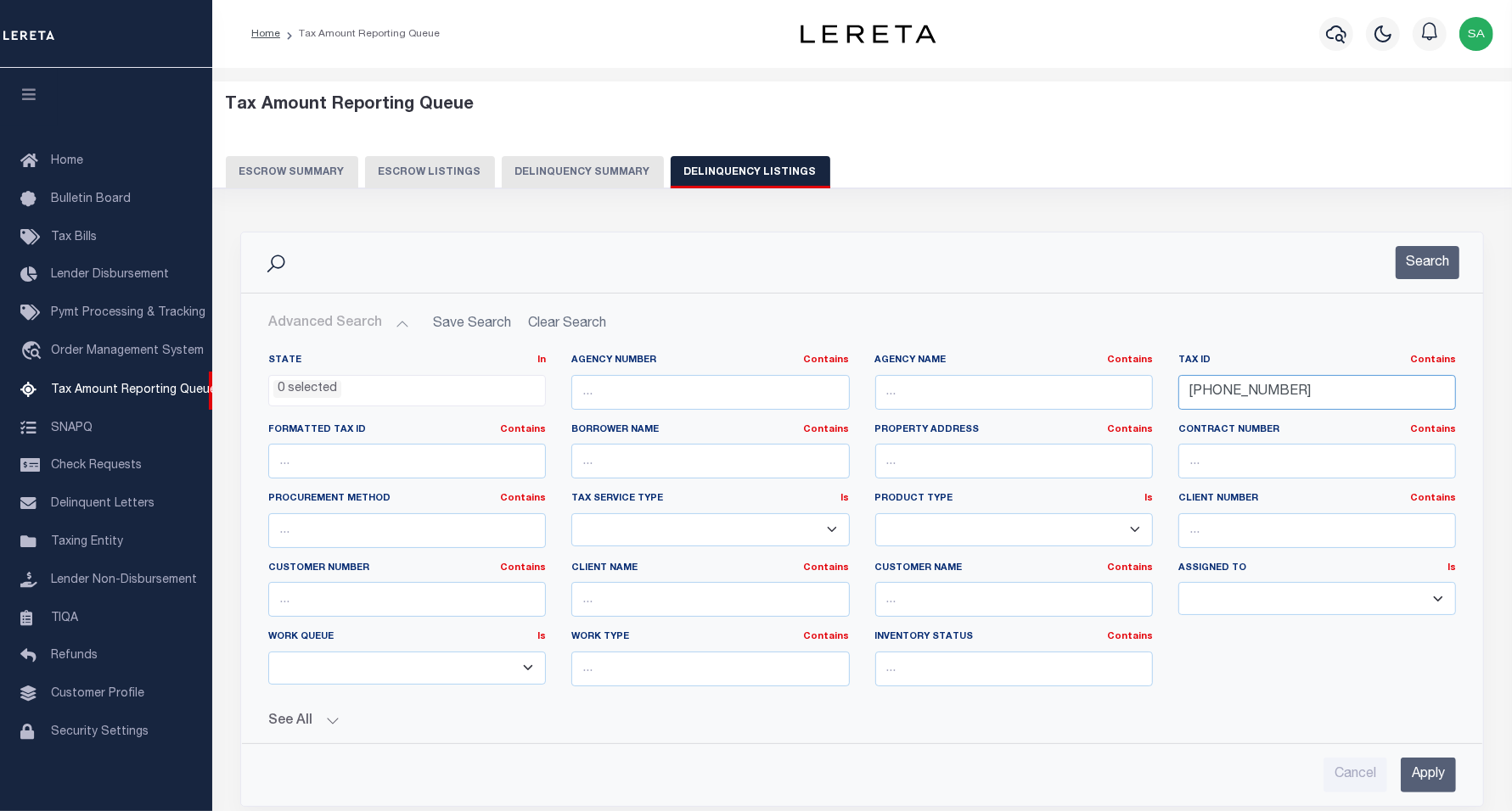
drag, startPoint x: 1248, startPoint y: 386, endPoint x: 1008, endPoint y: 357, distance: 241.7
click at [1008, 357] on div "State In In AK AL AR AZ CA CO CT DC DE FL GA GU HI IA ID IL IN KS [GEOGRAPHIC_D…" at bounding box center [861, 527] width 1213 height 346
paste input "1238"
type input "[PHONE_NUMBER]"
click at [1441, 260] on button "Search" at bounding box center [1427, 262] width 63 height 33
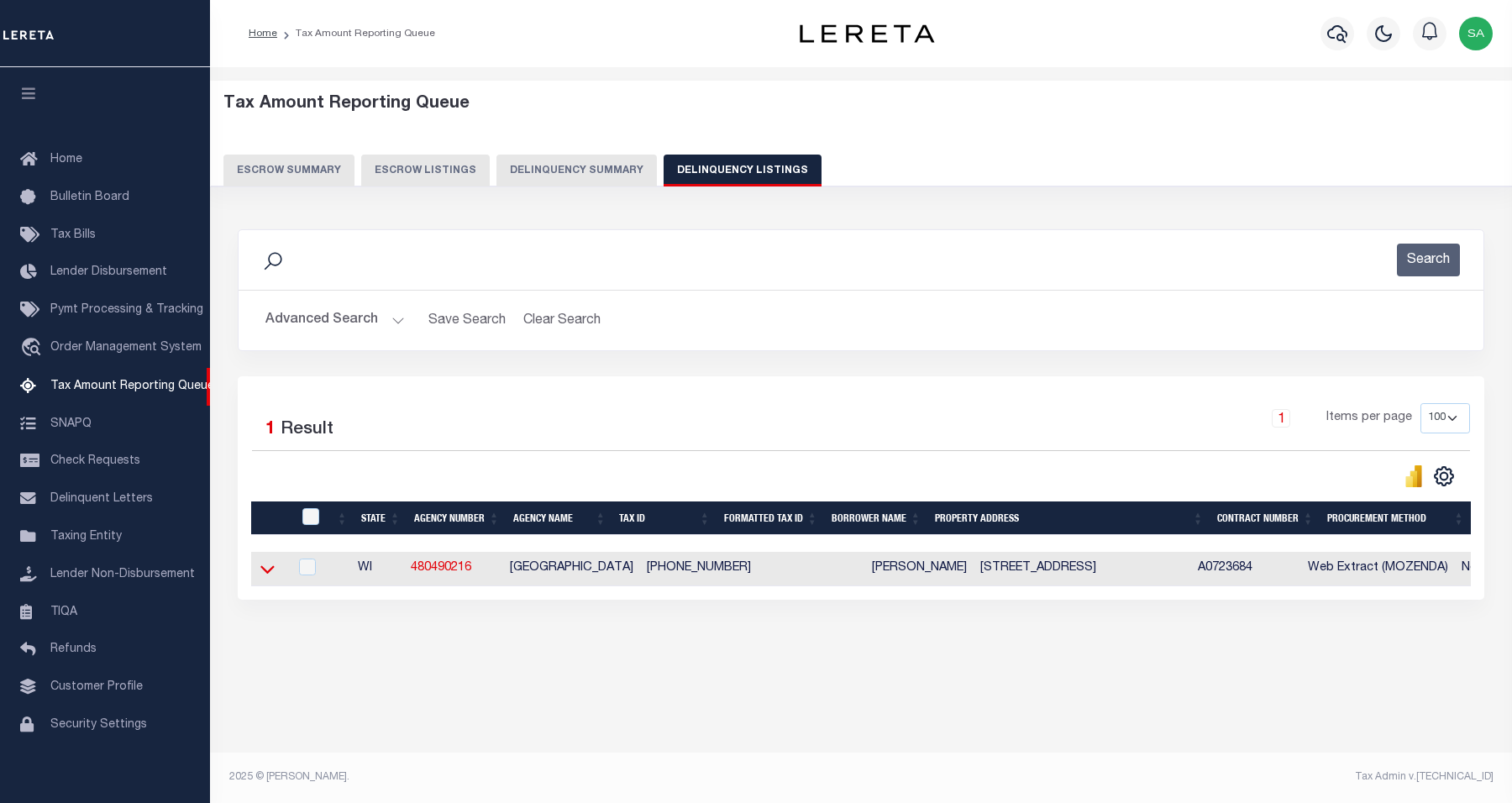
click at [265, 578] on icon at bounding box center [268, 569] width 14 height 18
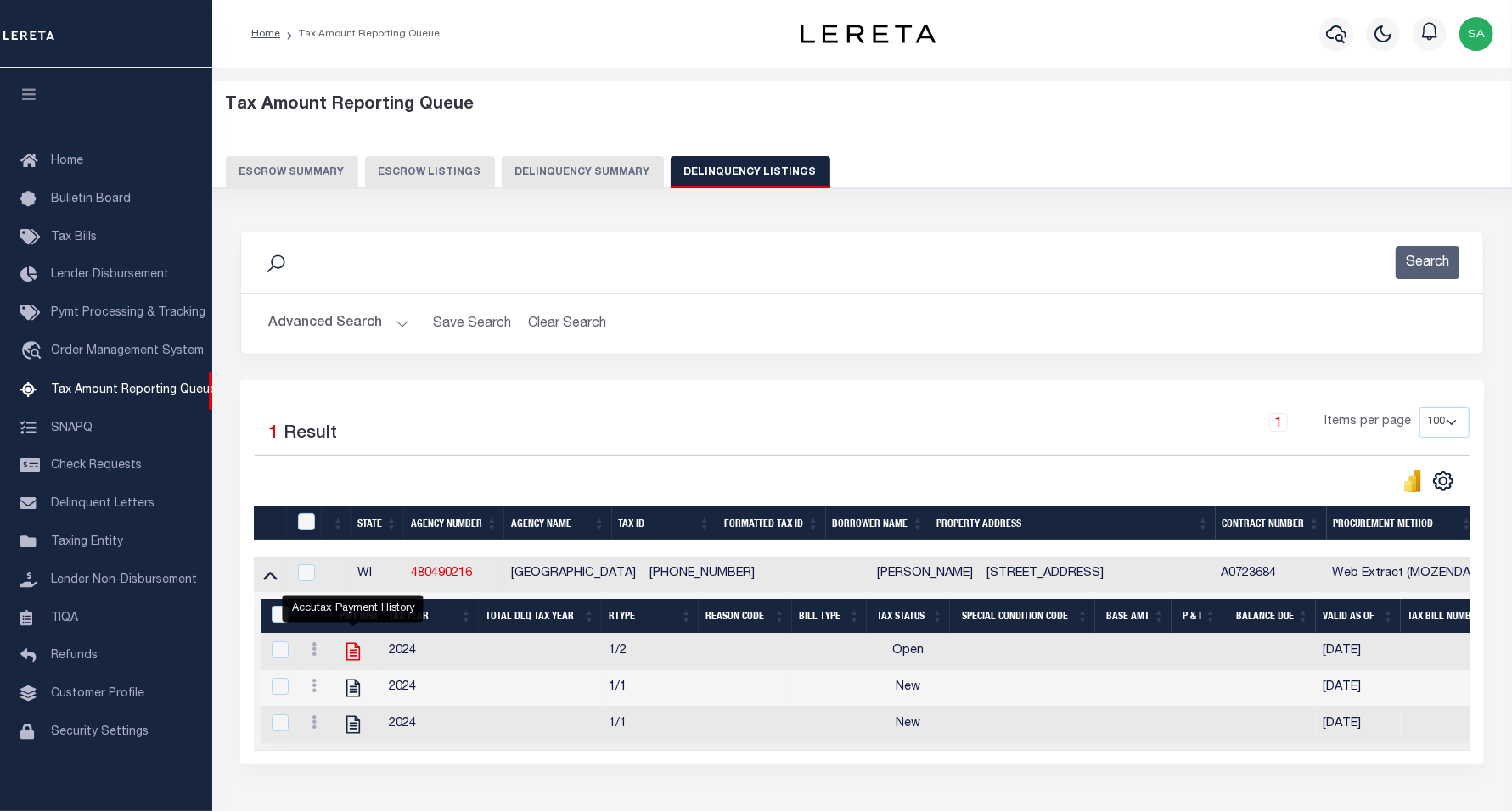
click at [348, 658] on icon "" at bounding box center [353, 651] width 22 height 22
checkbox input "true"
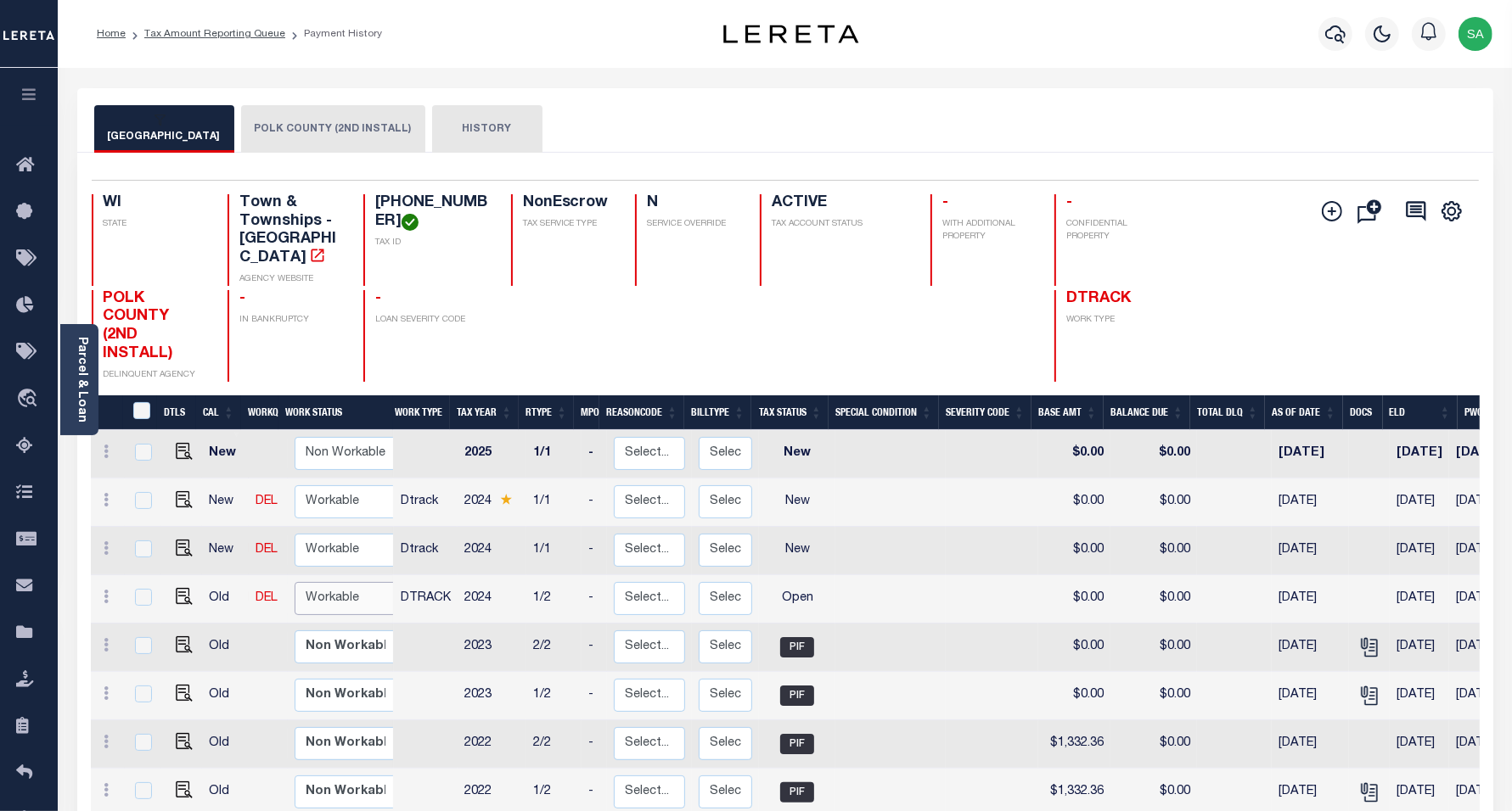
click at [323, 583] on select "Non Workable Workable" at bounding box center [345, 599] width 102 height 33
checkbox input "true"
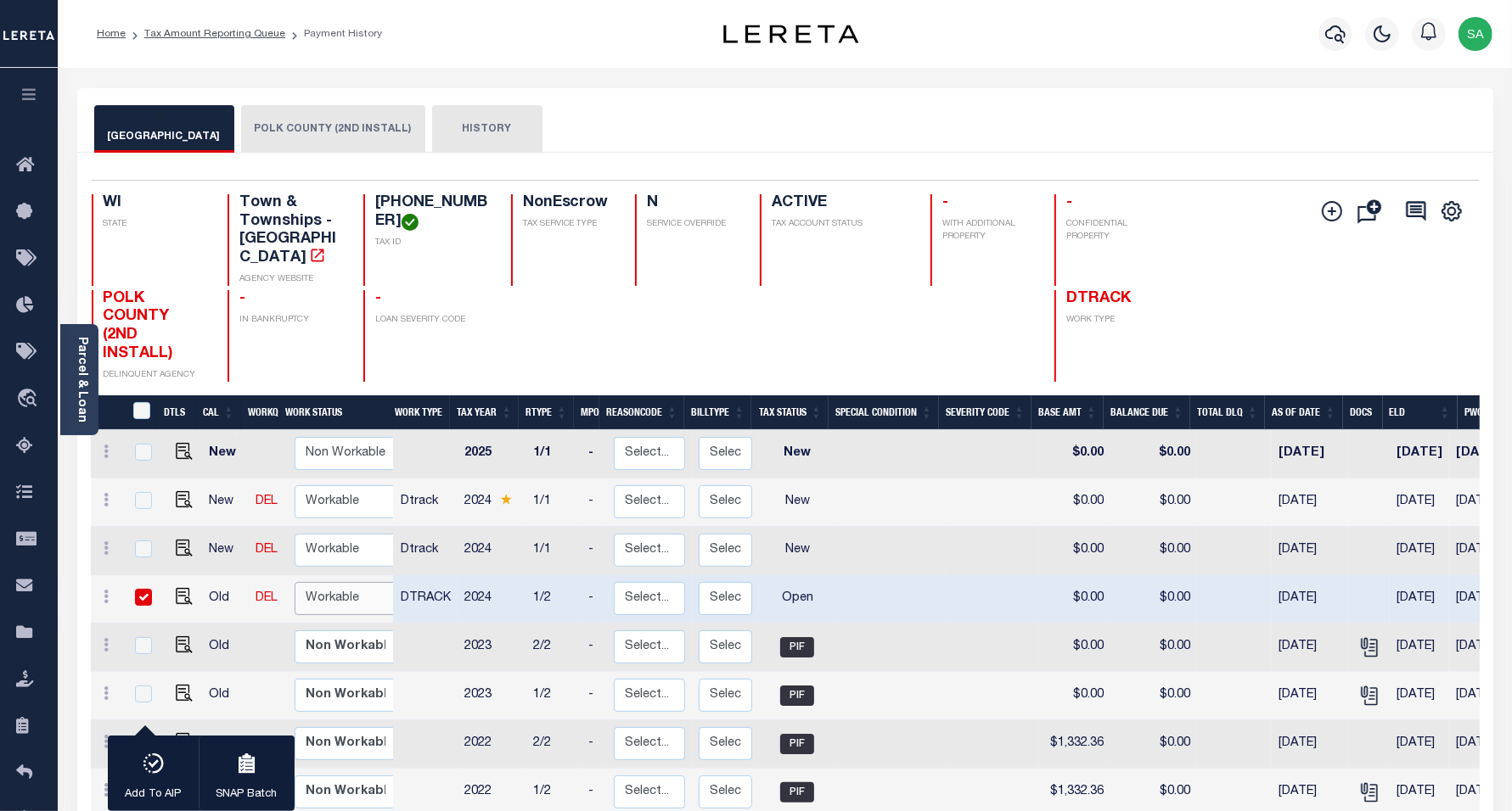
select select "true"
click at [295, 583] on select "Non Workable Workable" at bounding box center [345, 599] width 102 height 33
checkbox input "false"
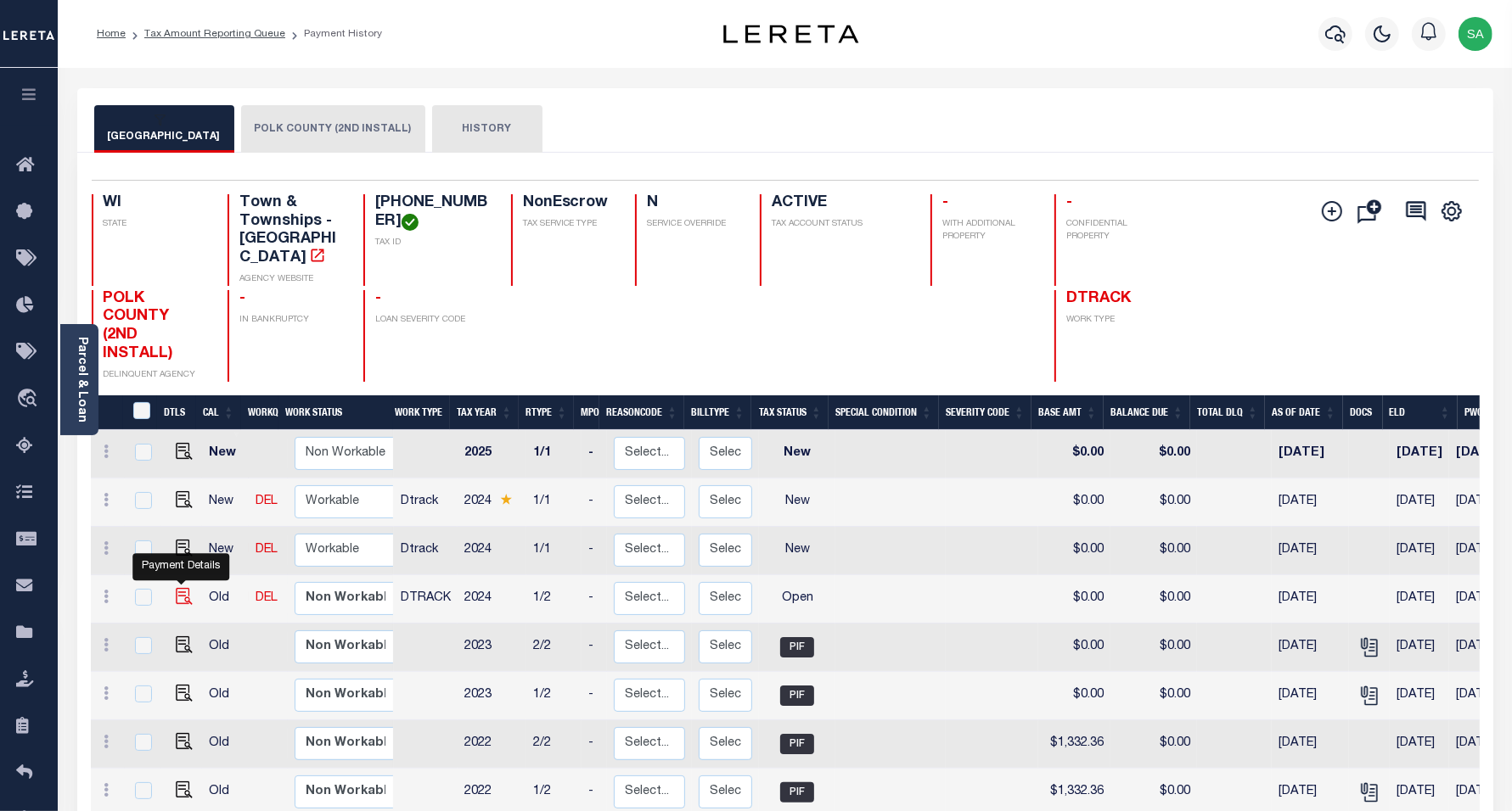
click at [180, 588] on img "" at bounding box center [184, 596] width 17 height 17
checkbox input "true"
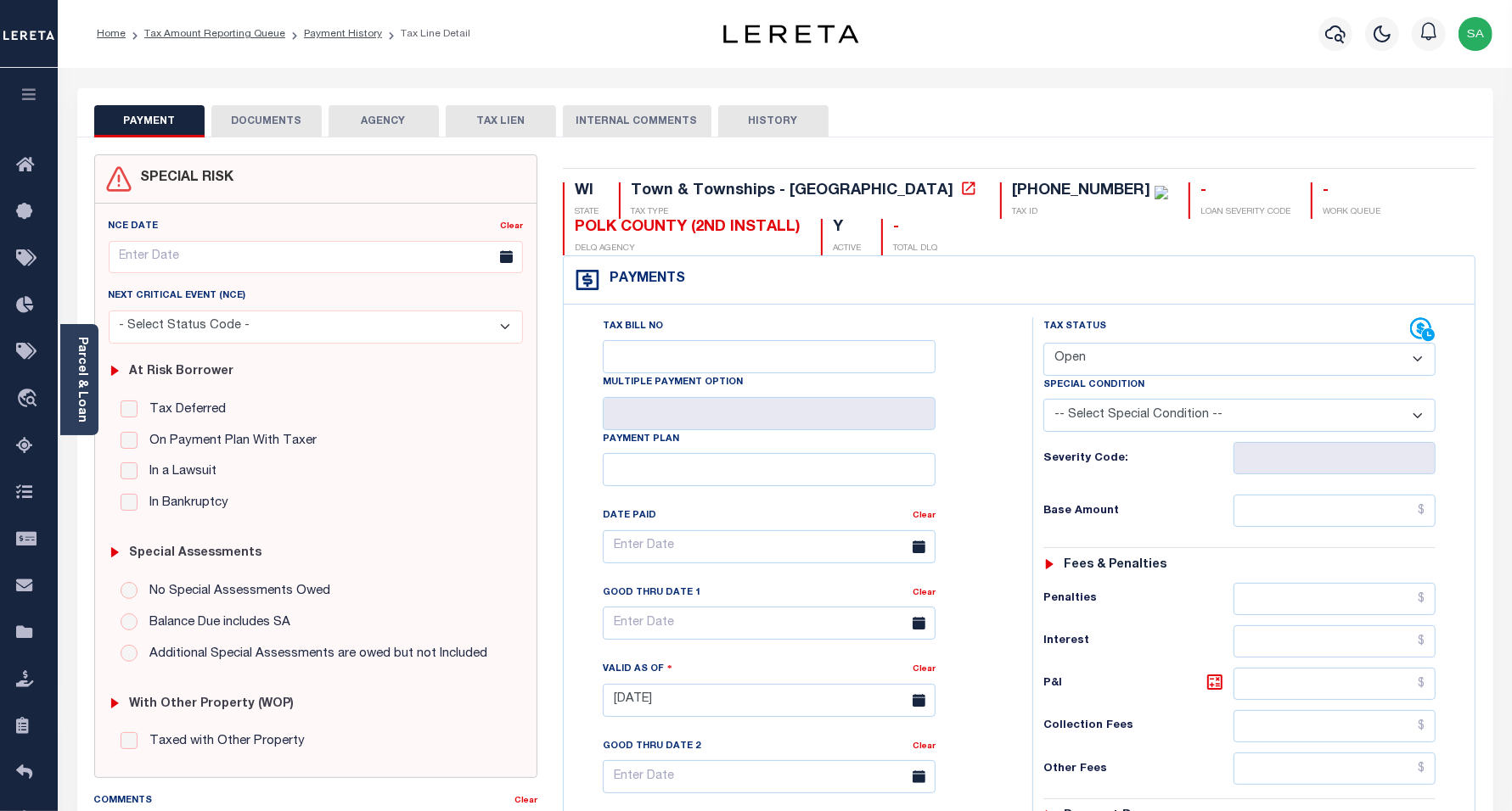
click at [1110, 352] on select "- Select Status Code - Open Due/Unpaid Paid Incomplete No Tax Due Internal Refu…" at bounding box center [1240, 359] width 393 height 33
select select "PYD"
click at [1043, 344] on select "- Select Status Code - Open Due/Unpaid Paid Incomplete No Tax Due Internal Refu…" at bounding box center [1240, 359] width 393 height 33
type input "[DATE]"
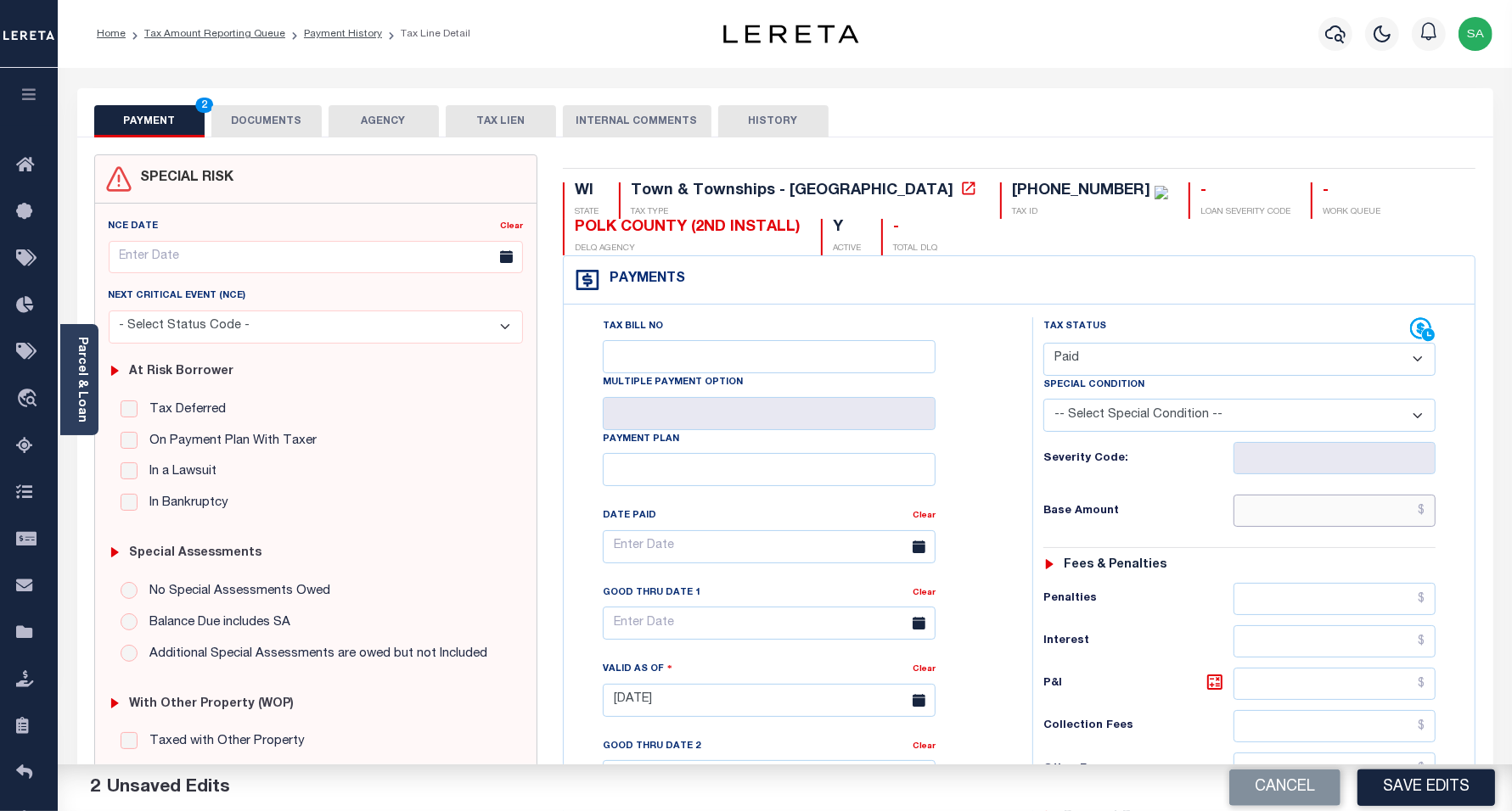
click at [1269, 516] on input "text" at bounding box center [1334, 511] width 202 height 32
type input "$0.00"
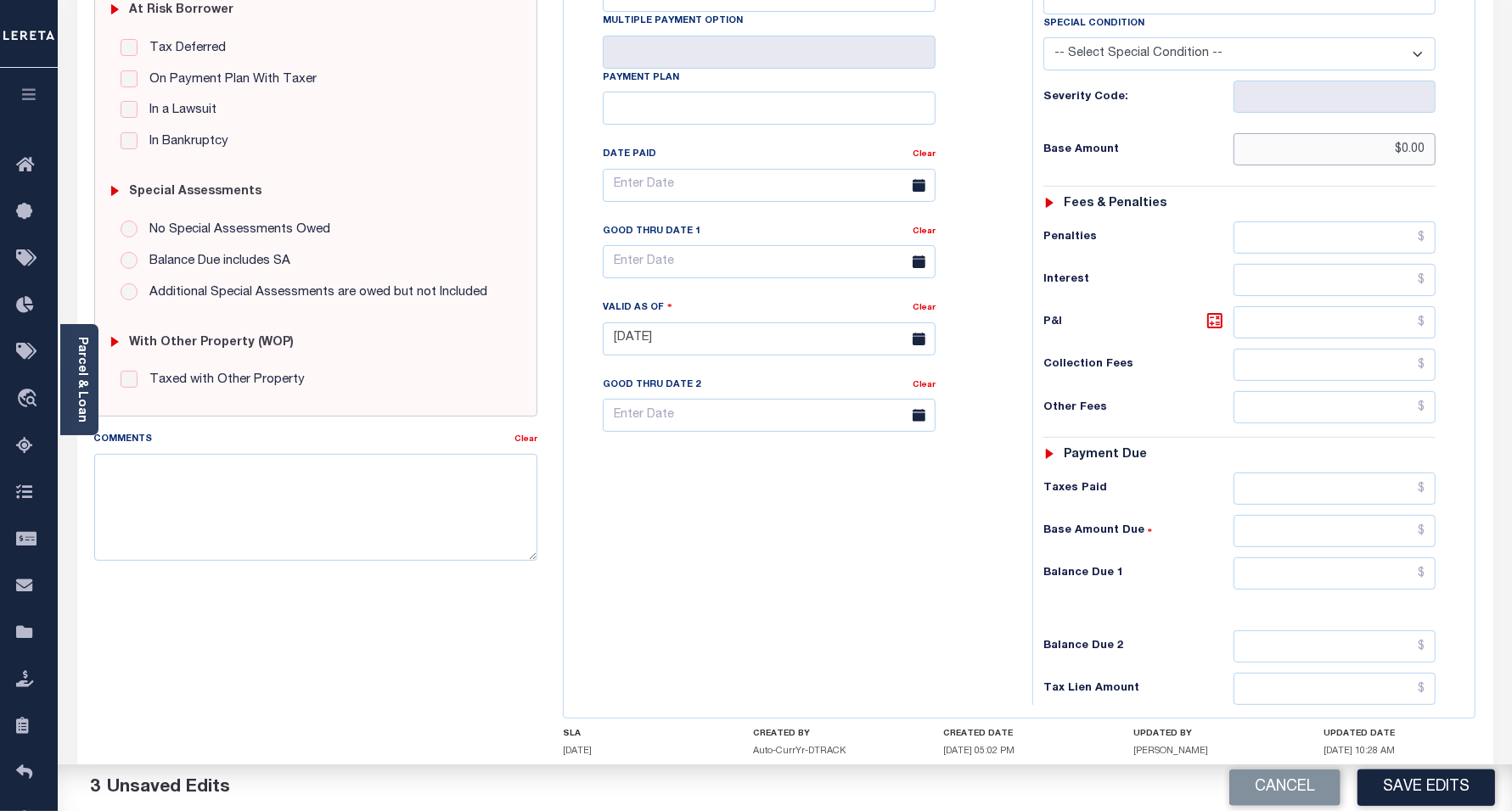
scroll to position [425, 0]
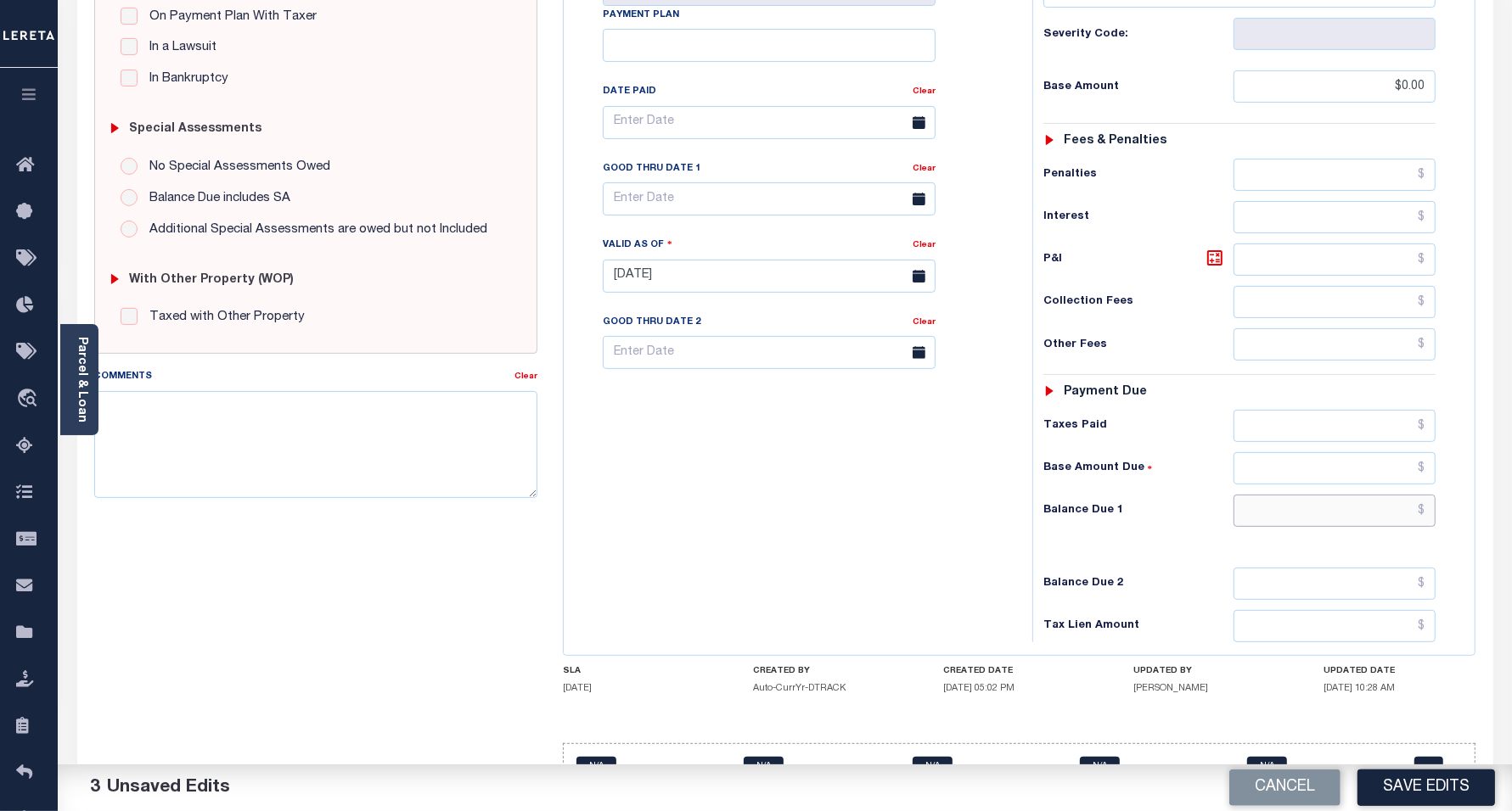
click at [1250, 517] on input "text" at bounding box center [1334, 511] width 202 height 32
type input "$0.00"
click at [822, 503] on div "Tax Bill No Multiple Payment Option Payment Plan Clear" at bounding box center [793, 268] width 452 height 749
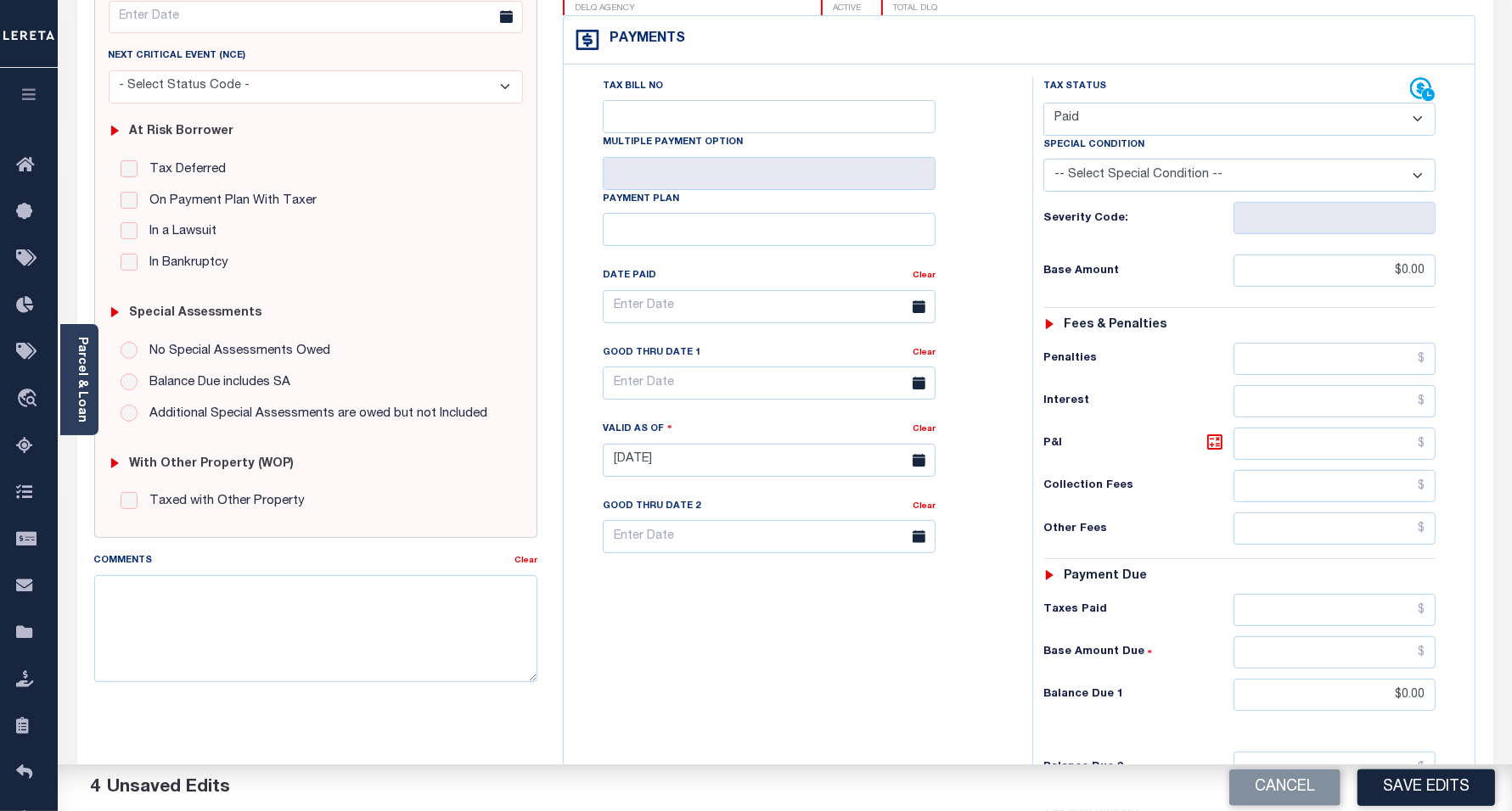
scroll to position [0, 0]
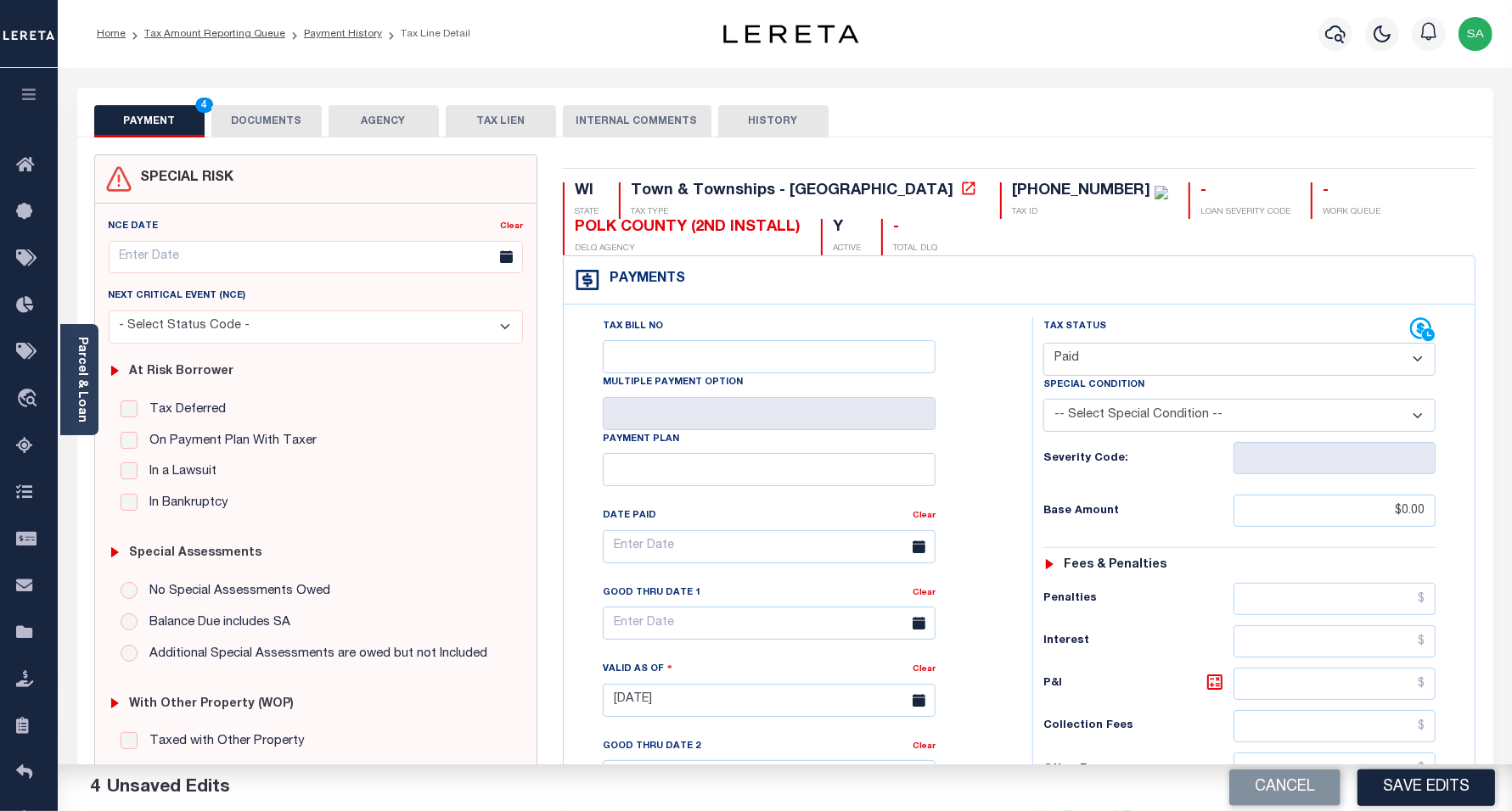
click at [276, 125] on button "DOCUMENTS" at bounding box center [267, 121] width 111 height 32
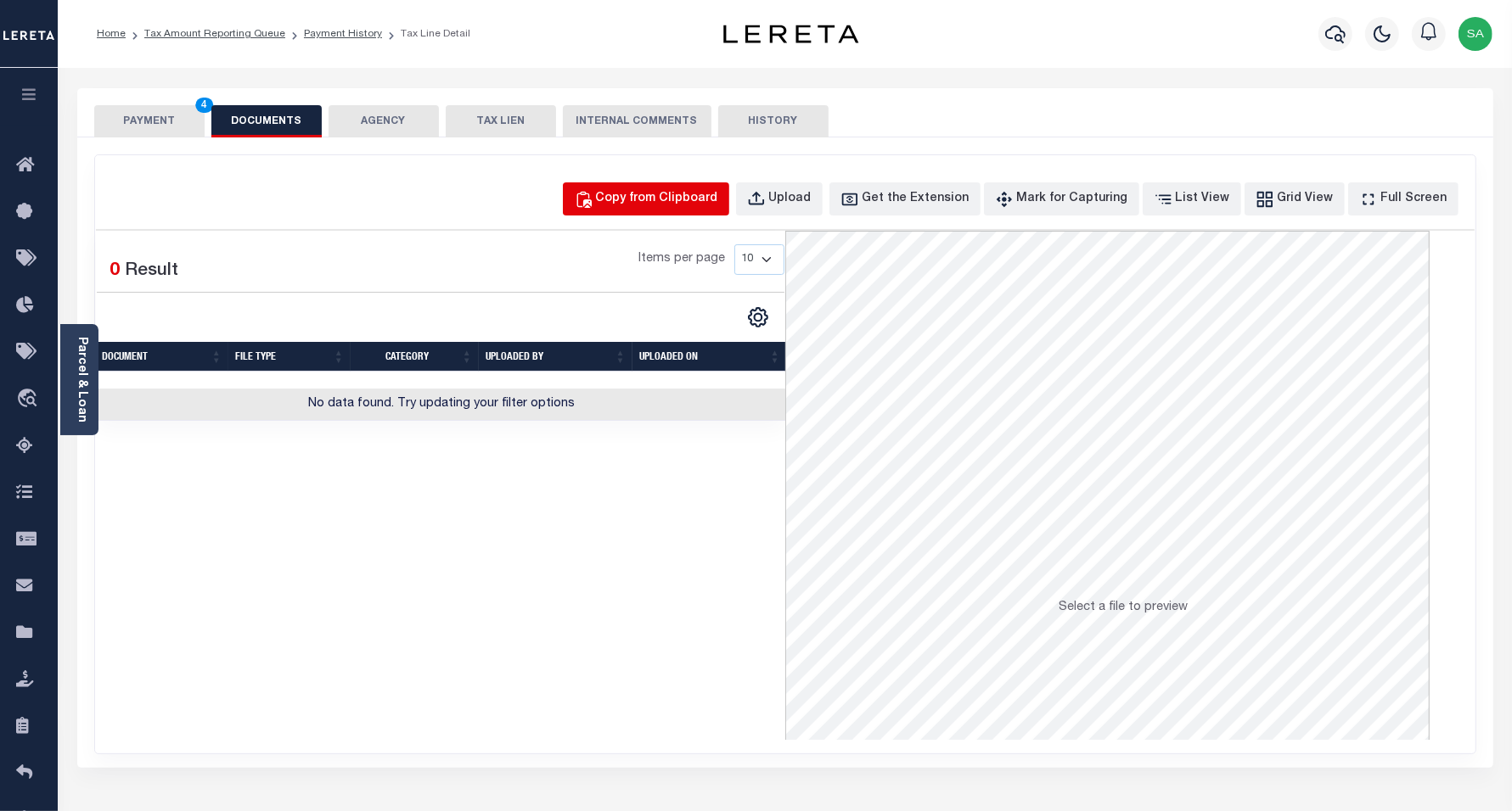
click at [636, 191] on div "Copy from Clipboard" at bounding box center [657, 199] width 122 height 19
select select "POP"
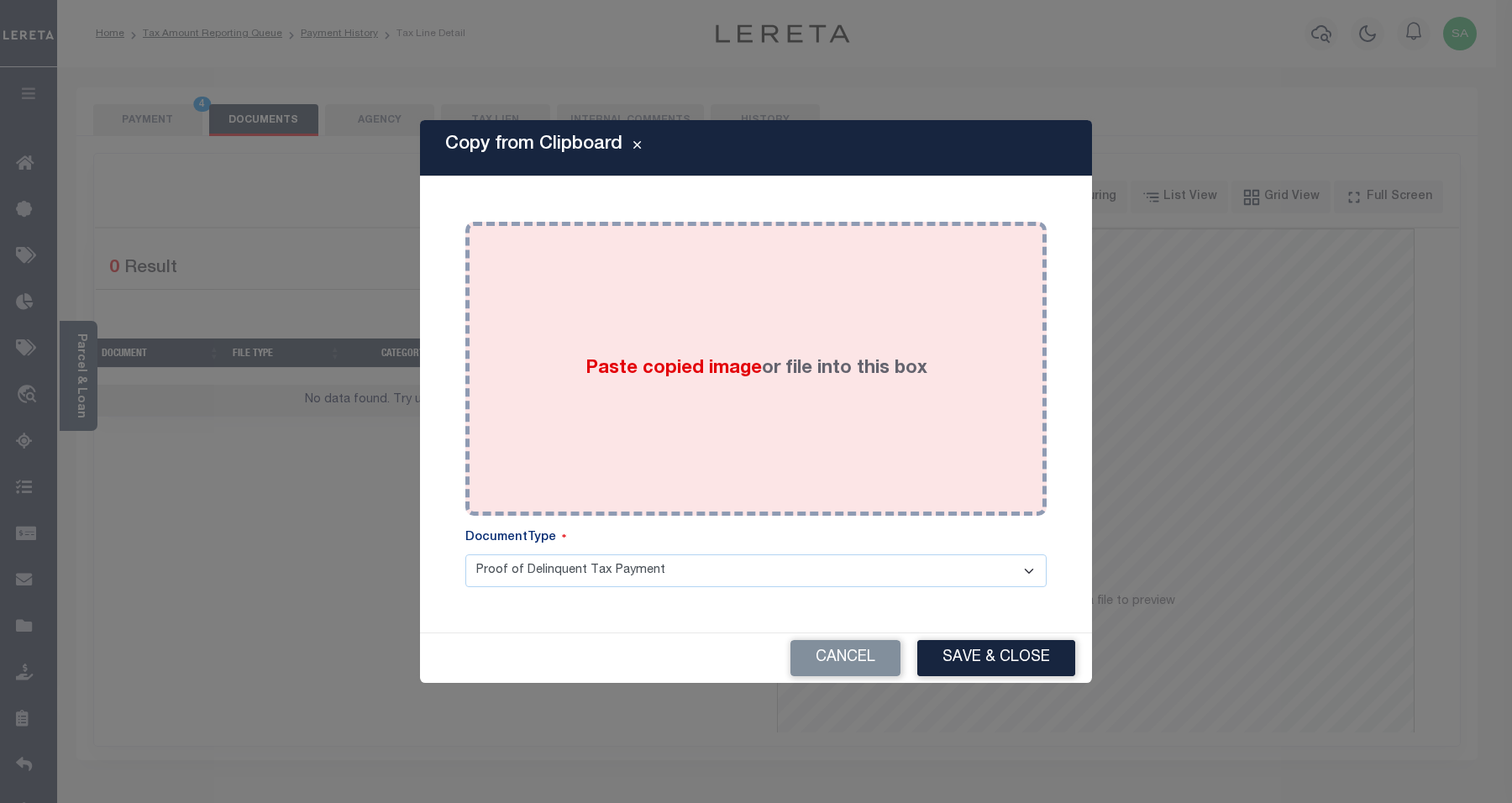
click at [760, 400] on div "Paste copied image or file into this box" at bounding box center [756, 368] width 556 height 269
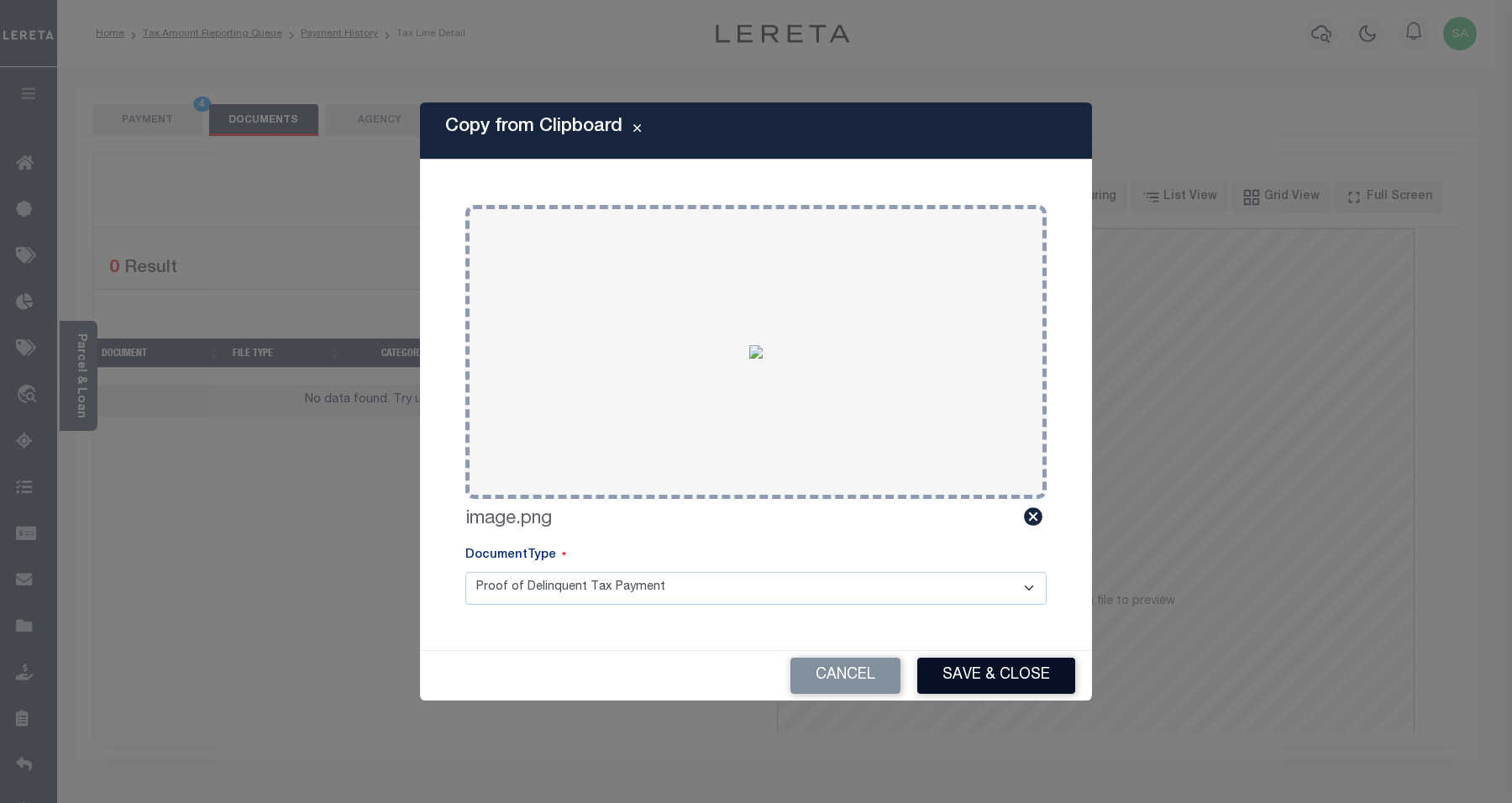
click at [1040, 660] on button "Save & Close" at bounding box center [996, 676] width 158 height 36
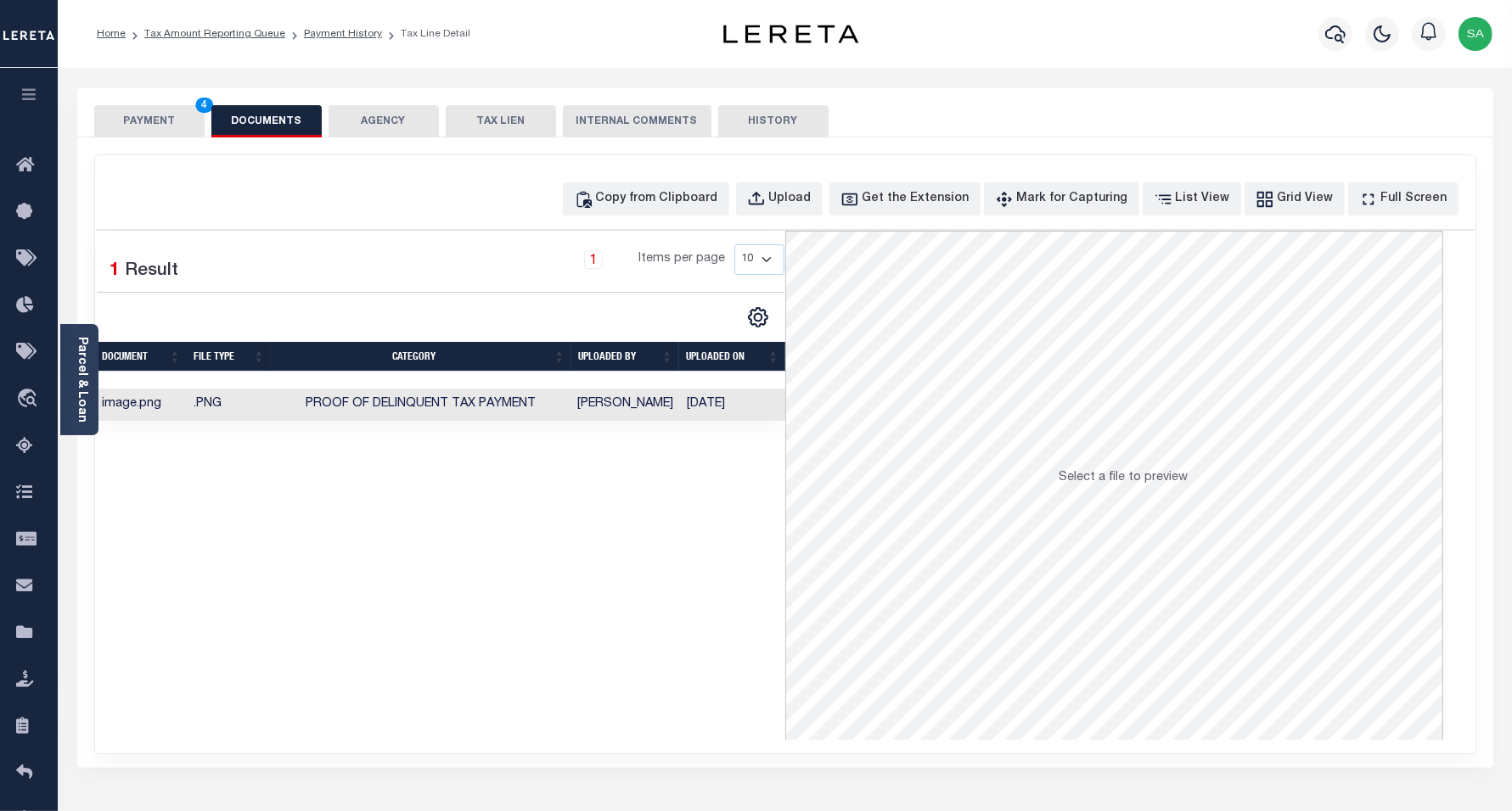
click at [159, 126] on button "PAYMENT 4" at bounding box center [150, 121] width 111 height 32
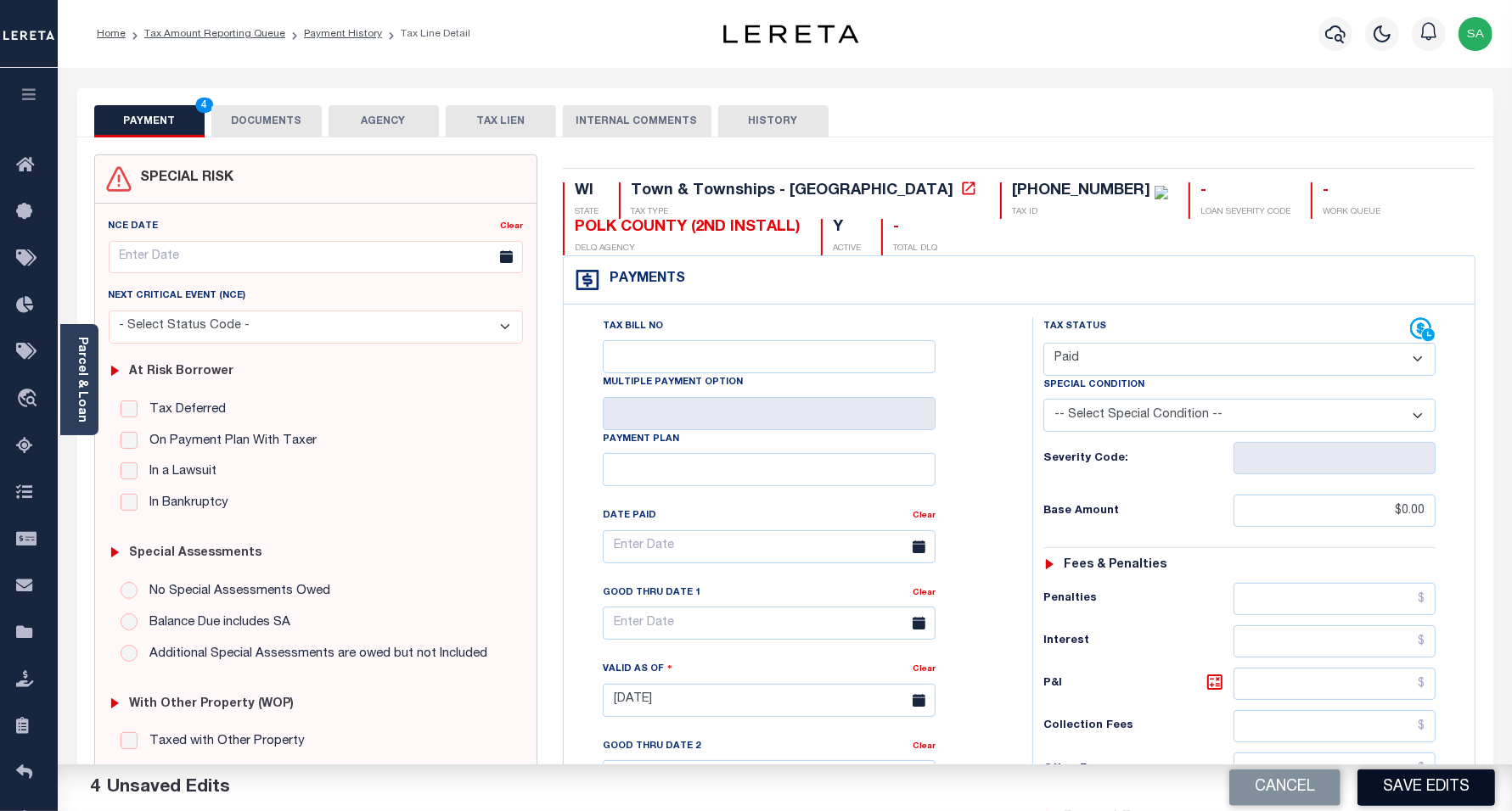
click at [1416, 803] on button "Save Edits" at bounding box center [1426, 788] width 137 height 37
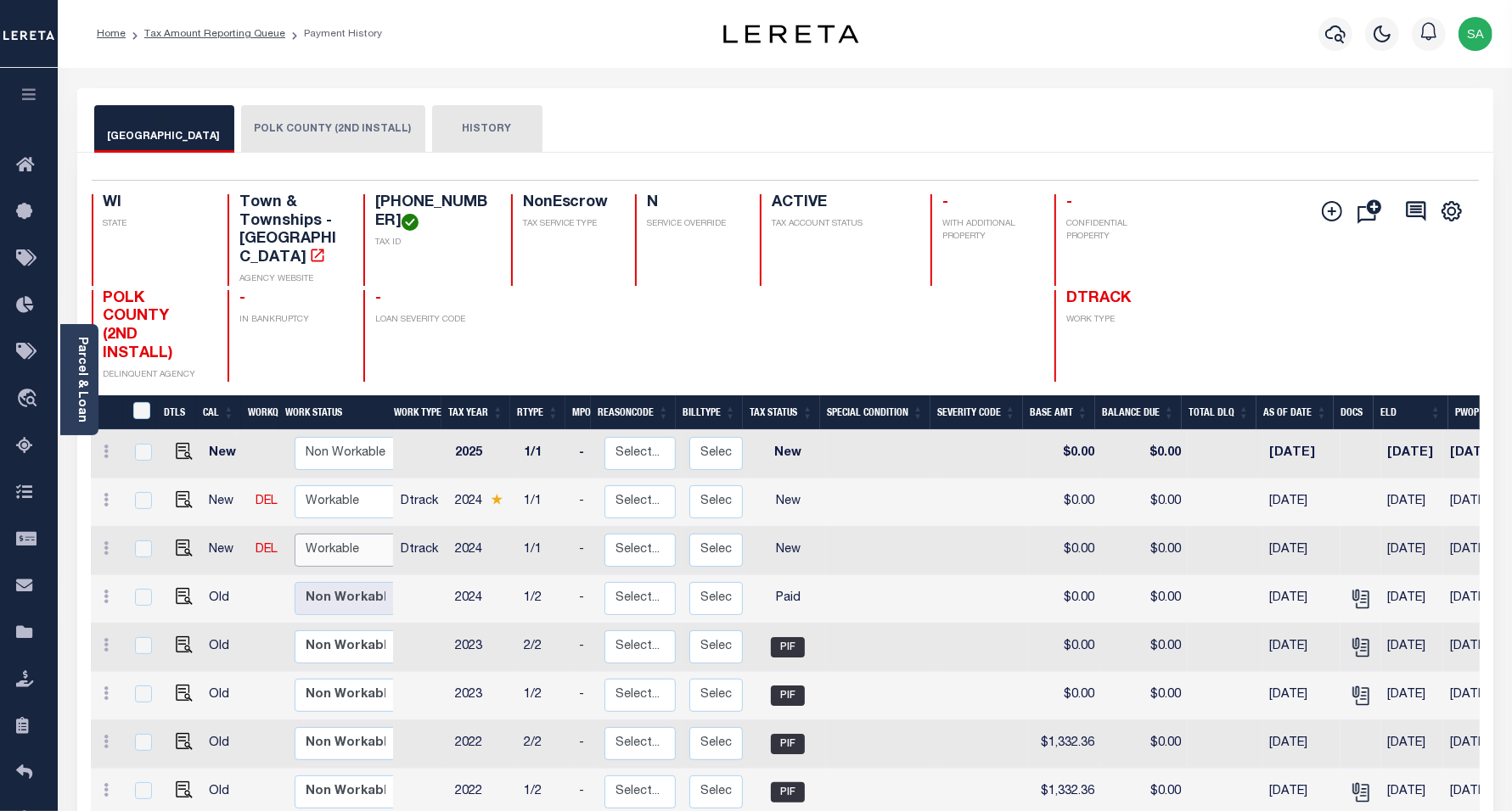
click at [341, 534] on select "Non Workable Workable" at bounding box center [345, 550] width 102 height 33
checkbox input "true"
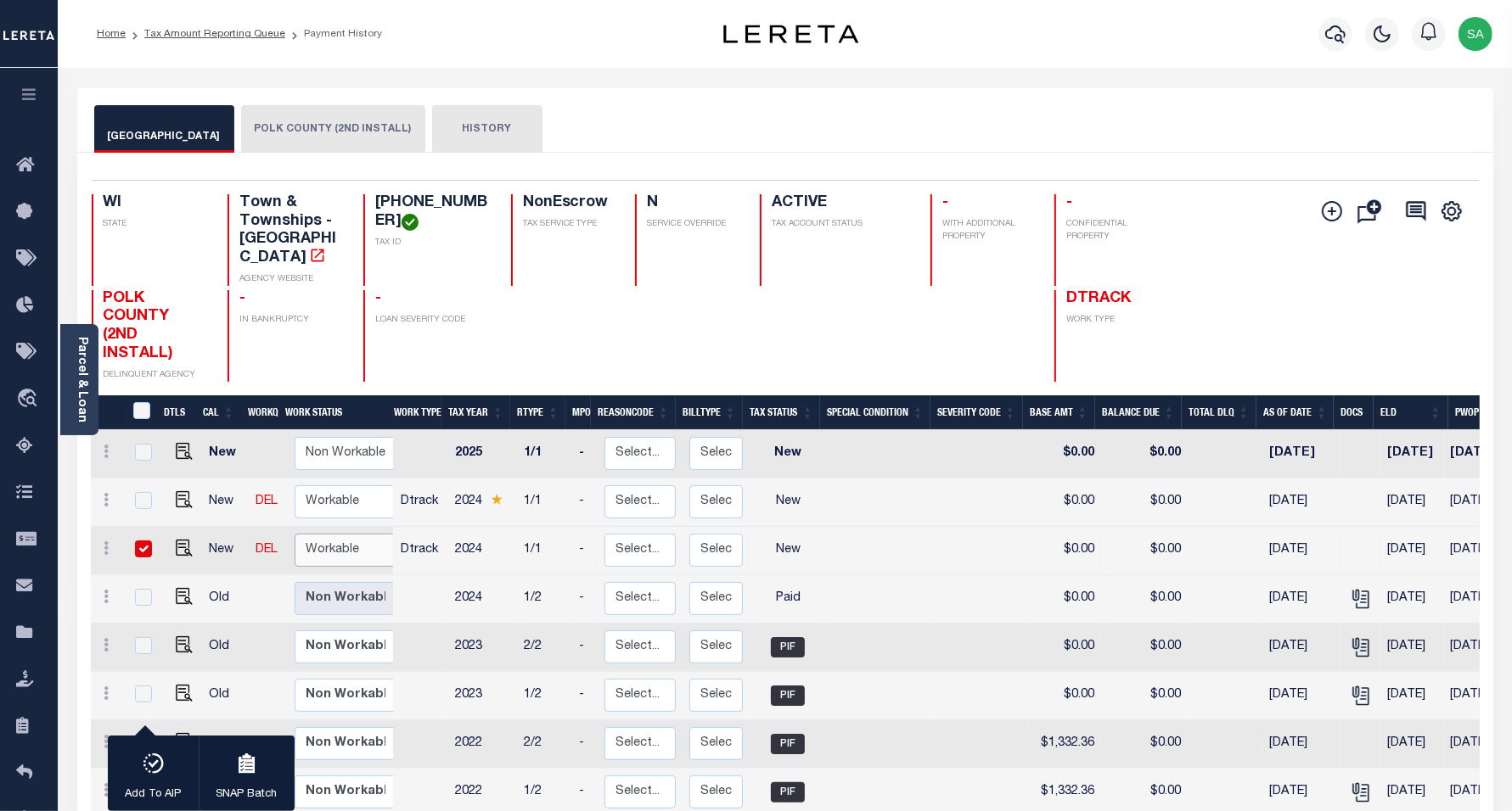
select select "true"
click at [295, 534] on select "Non Workable Workable" at bounding box center [345, 550] width 102 height 33
checkbox input "false"
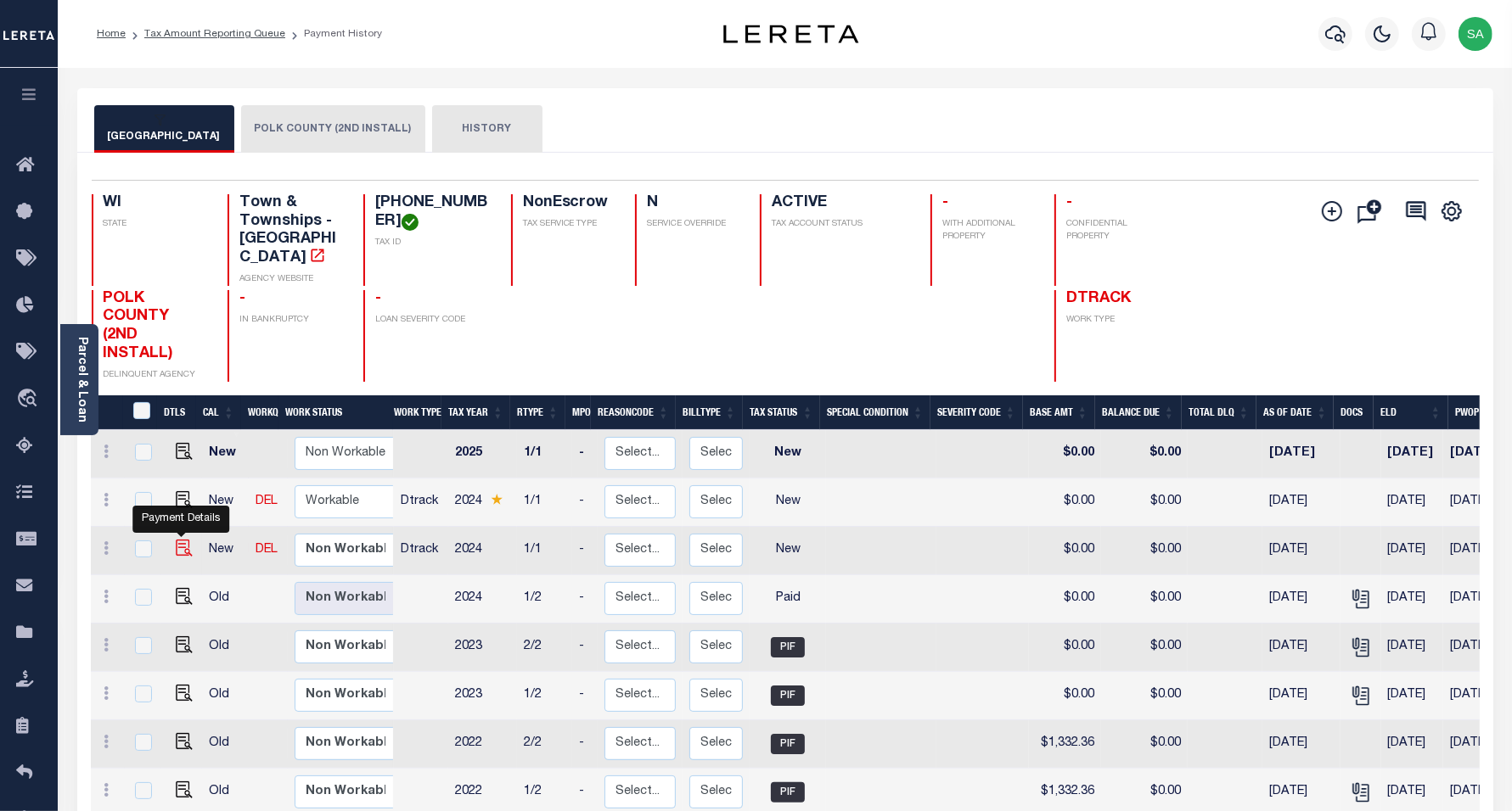
click at [181, 540] on img "" at bounding box center [184, 548] width 17 height 17
checkbox input "true"
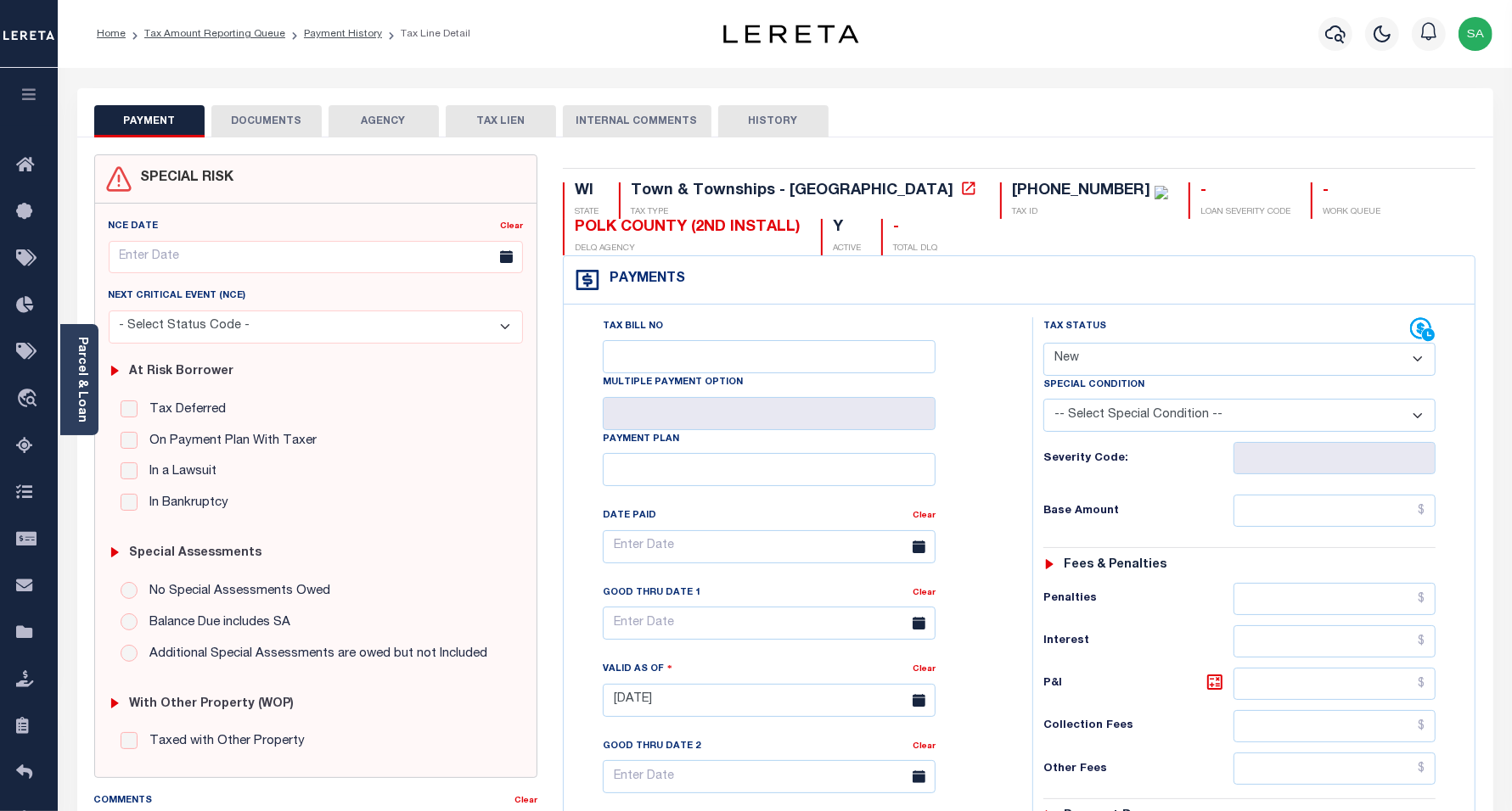
click at [1144, 365] on select "- Select Status Code - Open Due/Unpaid Paid Incomplete No Tax Due Internal Refu…" at bounding box center [1240, 359] width 393 height 33
select select "PYD"
click at [1043, 344] on select "- Select Status Code - Open Due/Unpaid Paid Incomplete No Tax Due Internal Refu…" at bounding box center [1240, 359] width 393 height 33
type input "[DATE]"
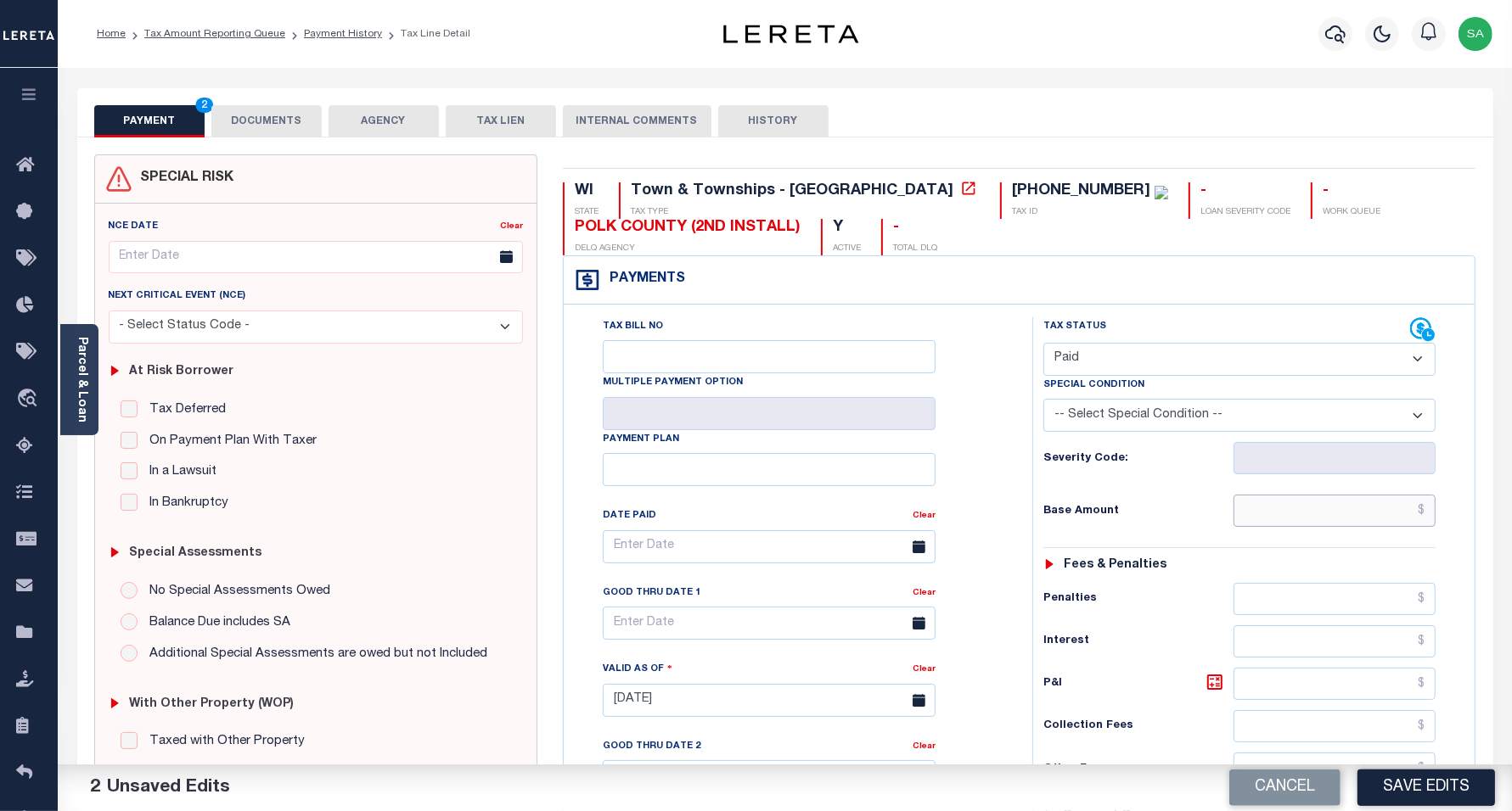
click at [1267, 509] on input "text" at bounding box center [1334, 511] width 202 height 32
type input "$0.00"
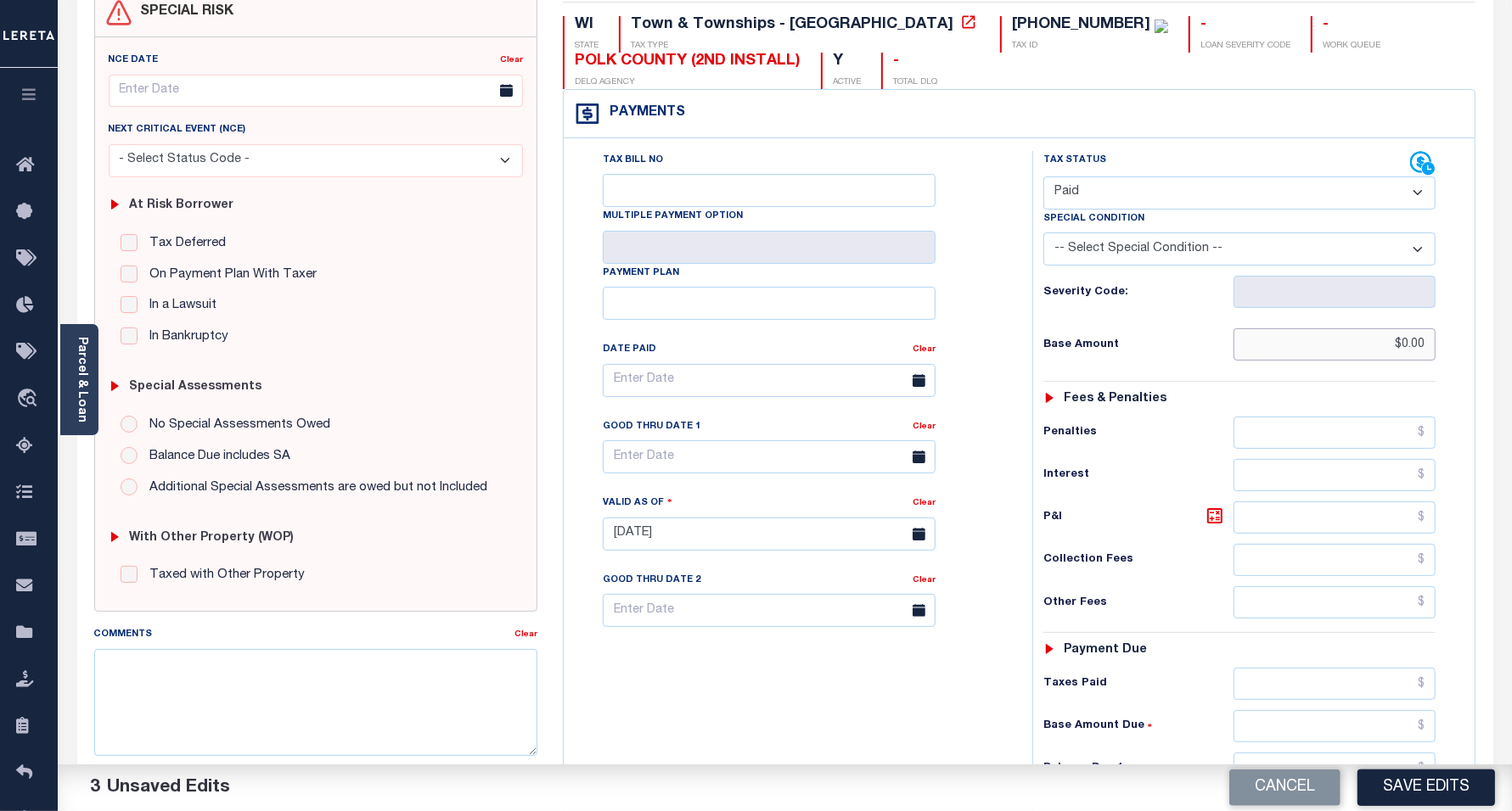
scroll to position [212, 0]
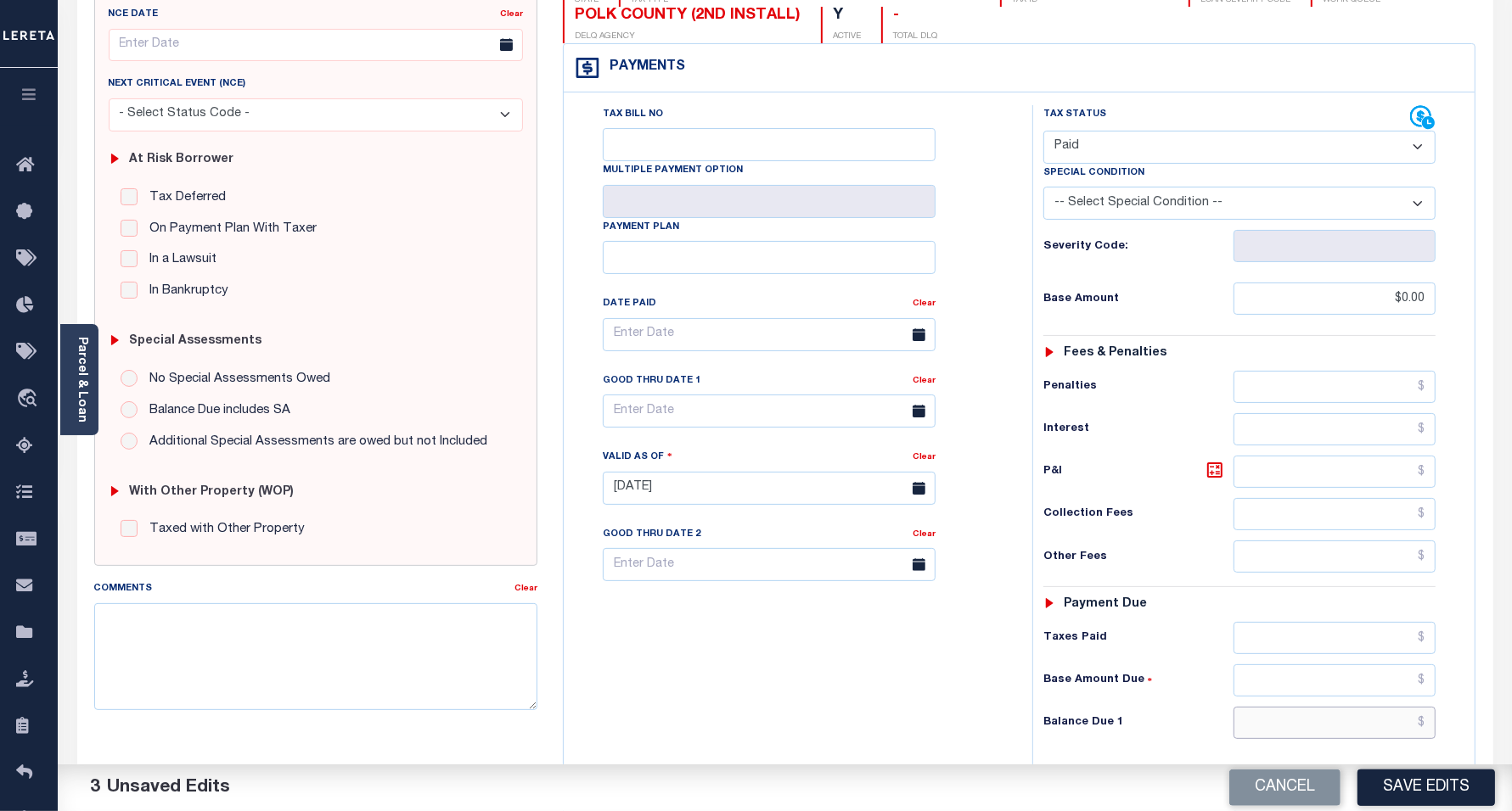
click at [1271, 732] on input "text" at bounding box center [1334, 723] width 202 height 32
type input "$0.00"
click at [803, 658] on div "Tax Bill No Multiple Payment Option Payment Plan Clear" at bounding box center [793, 480] width 452 height 749
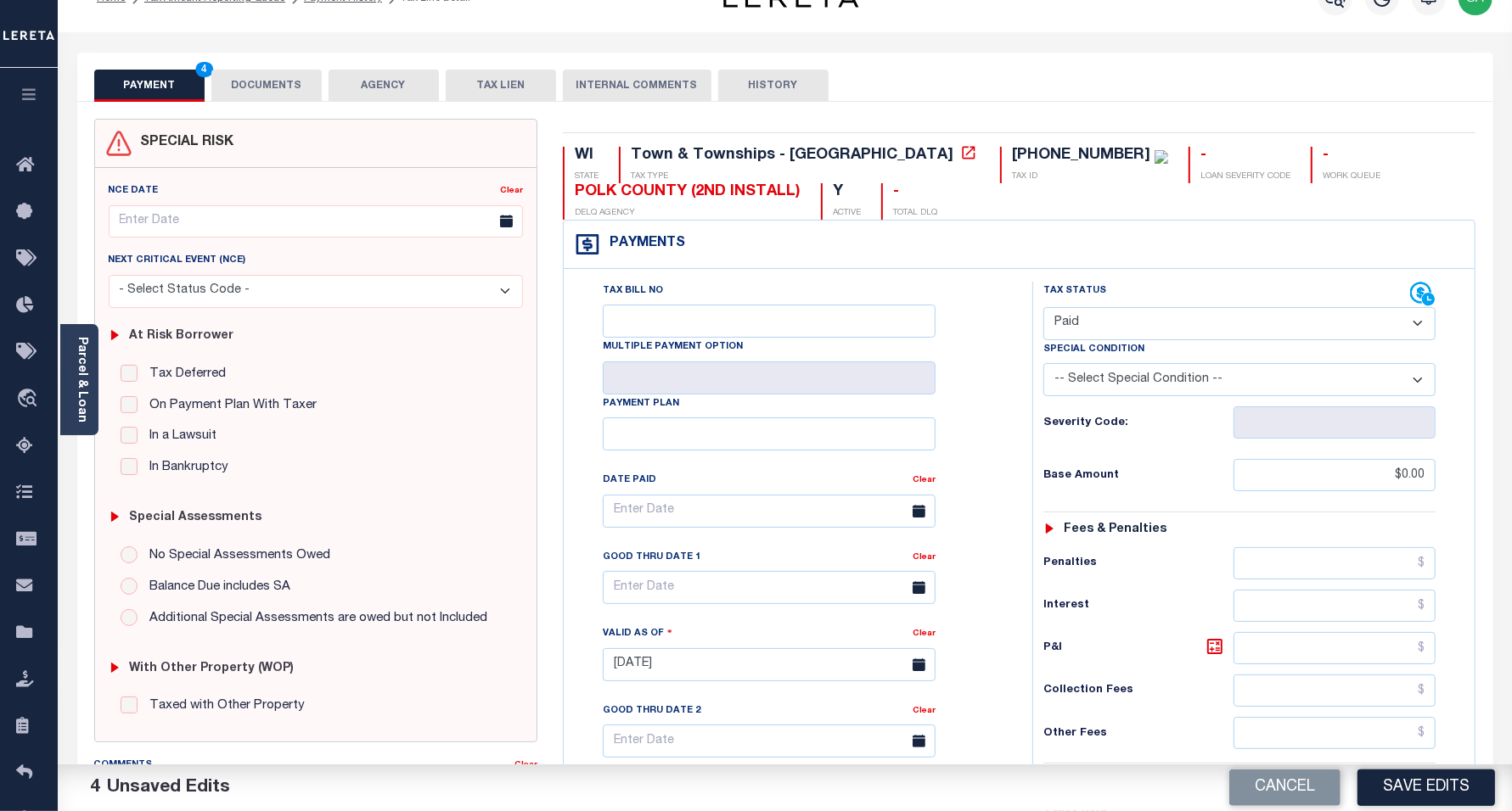
scroll to position [0, 0]
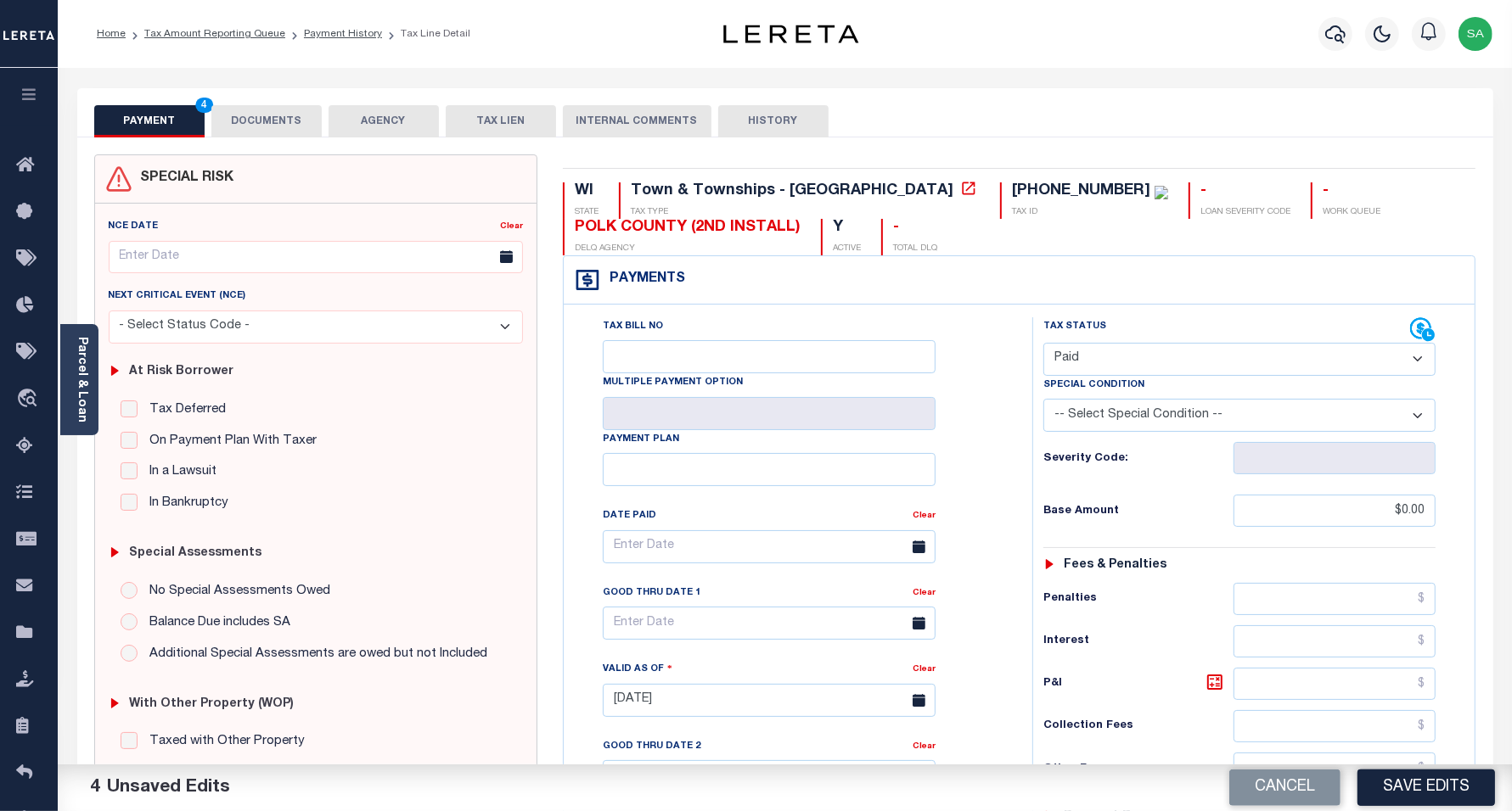
click at [281, 114] on button "DOCUMENTS" at bounding box center [267, 121] width 111 height 32
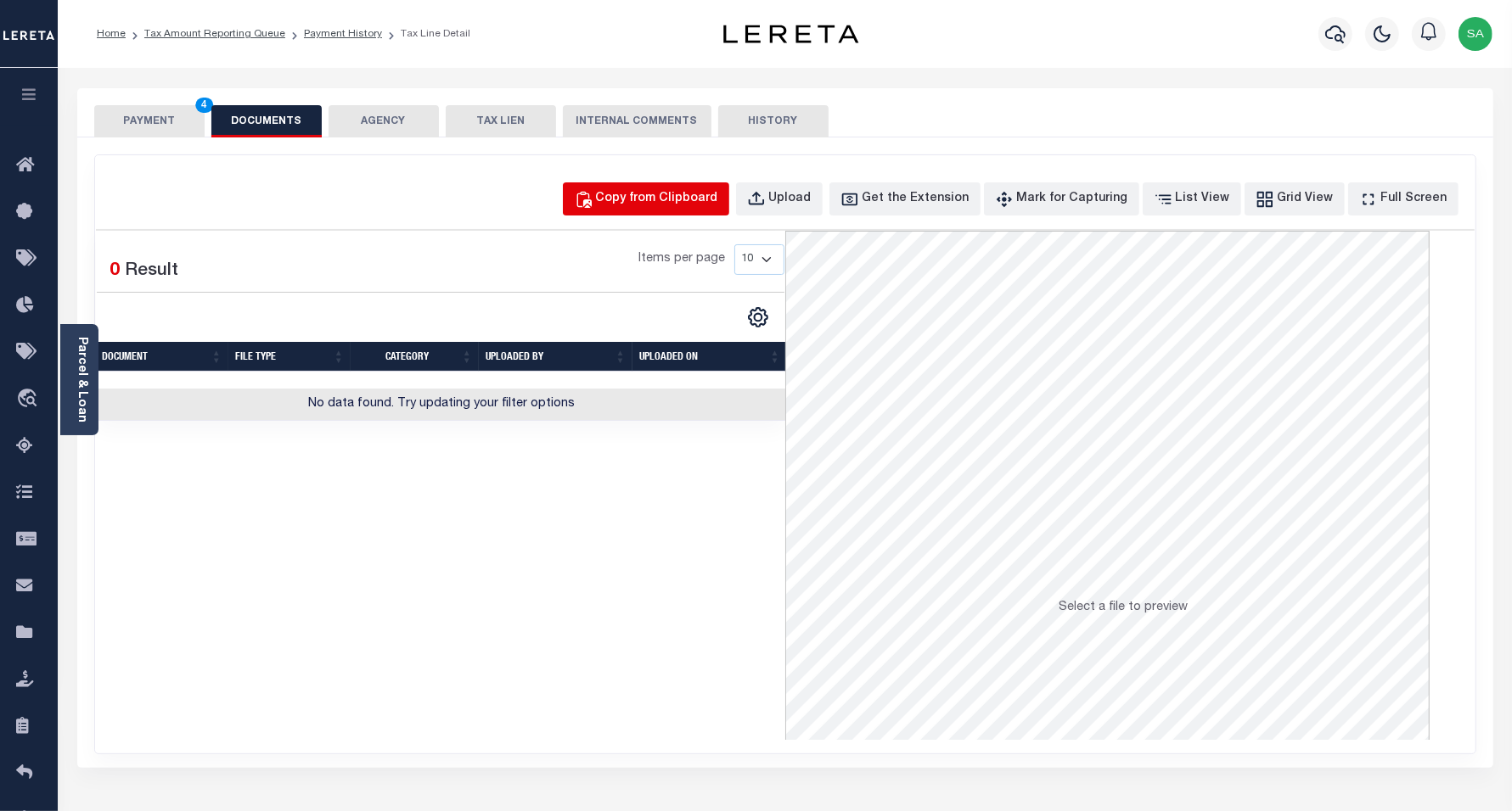
click at [685, 192] on div "Copy from Clipboard" at bounding box center [657, 199] width 122 height 19
select select "POP"
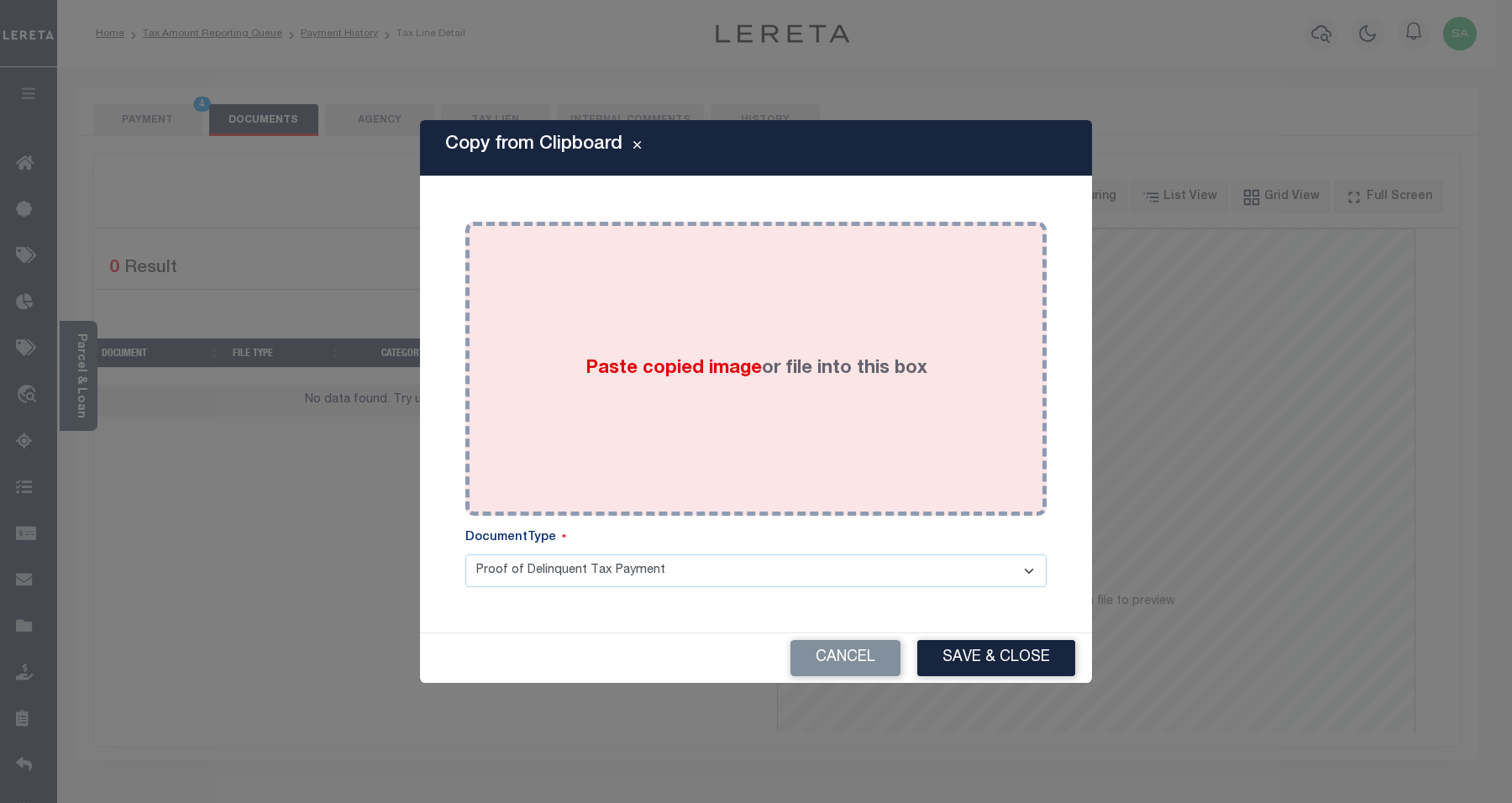
click at [780, 387] on div "Paste copied image or file into this box" at bounding box center [756, 368] width 556 height 269
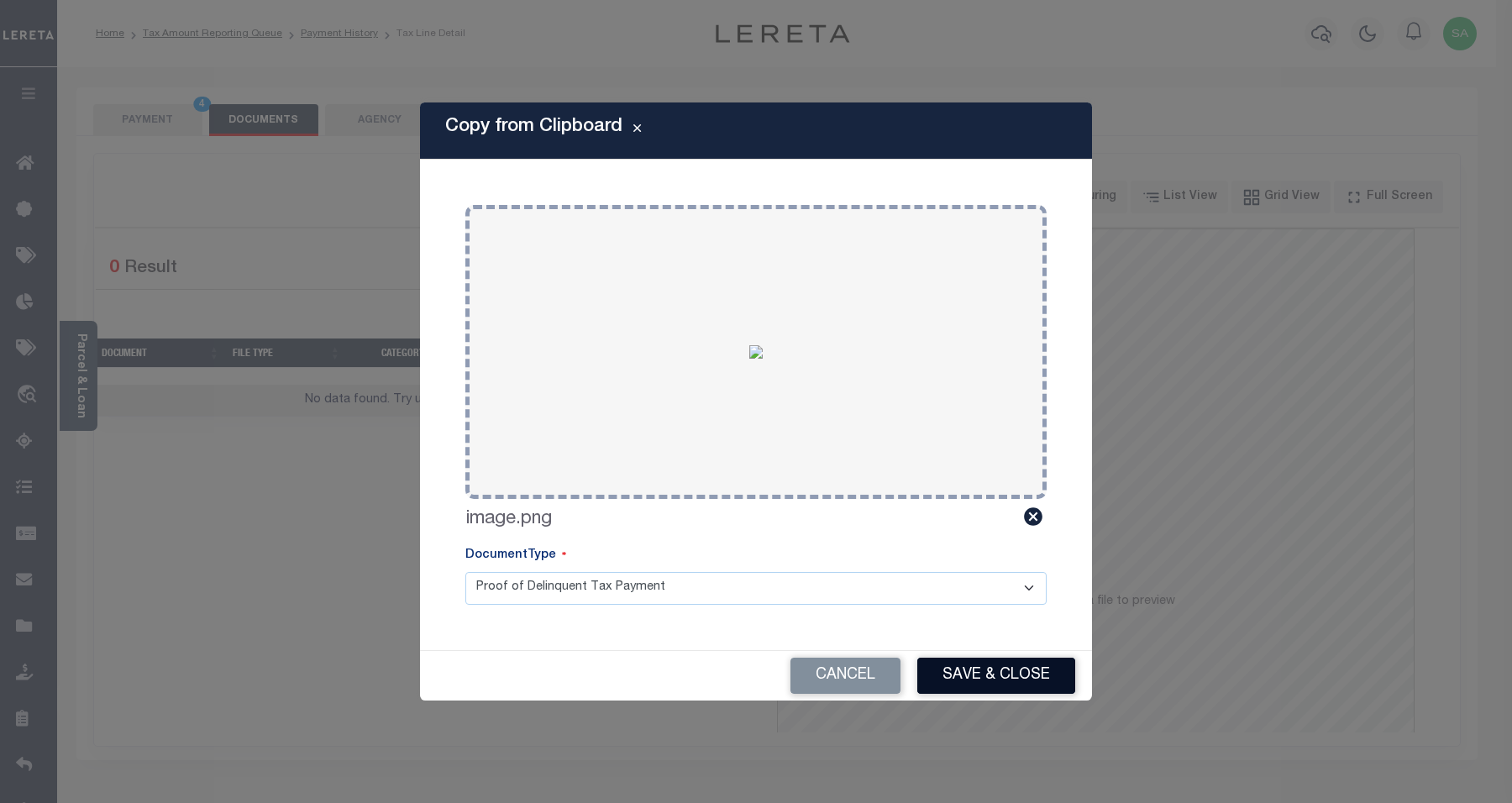
drag, startPoint x: 996, startPoint y: 681, endPoint x: 651, endPoint y: 496, distance: 391.5
click at [996, 682] on button "Save & Close" at bounding box center [996, 676] width 158 height 36
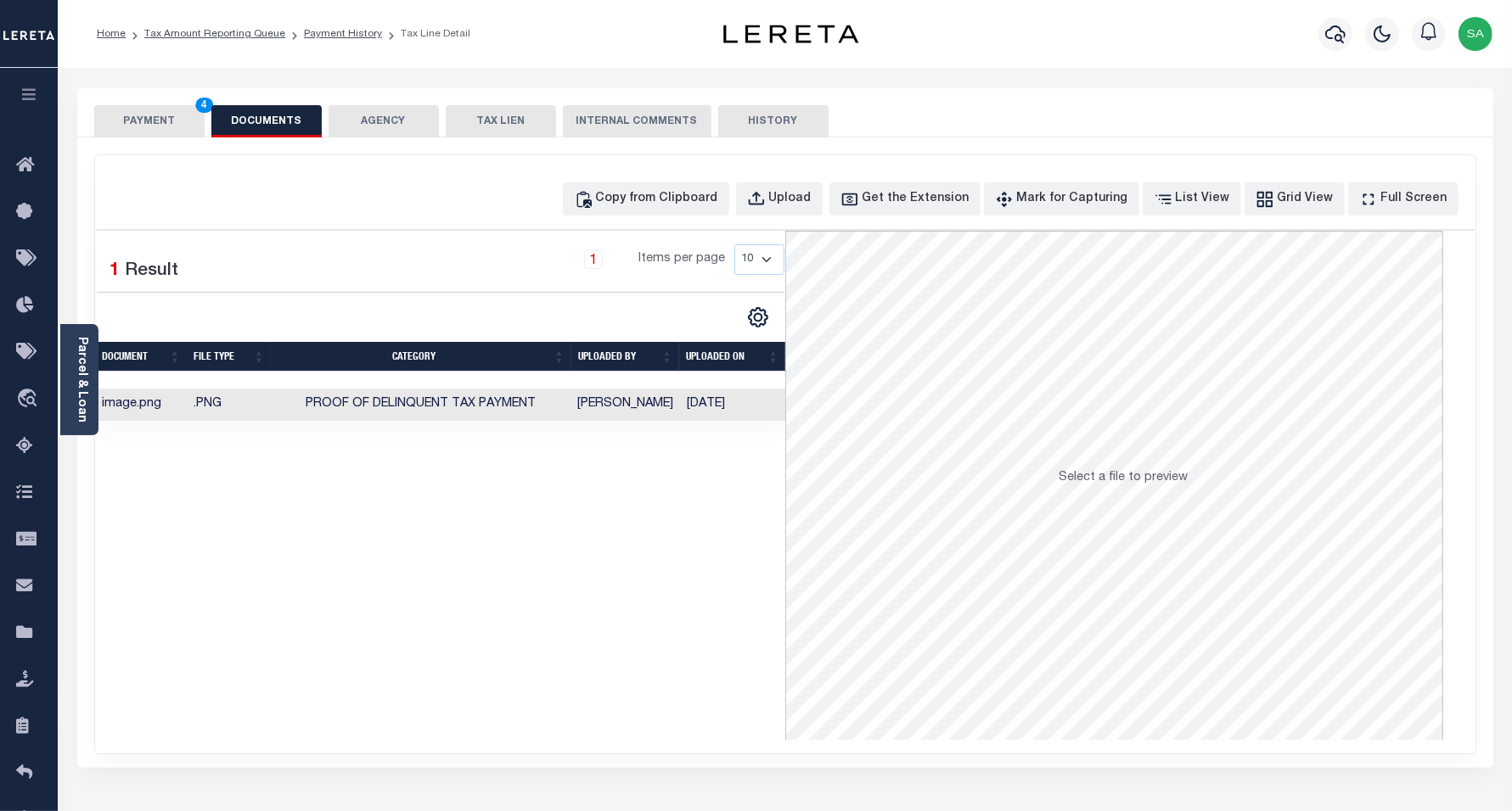
click at [162, 130] on button "PAYMENT 4" at bounding box center [150, 121] width 111 height 32
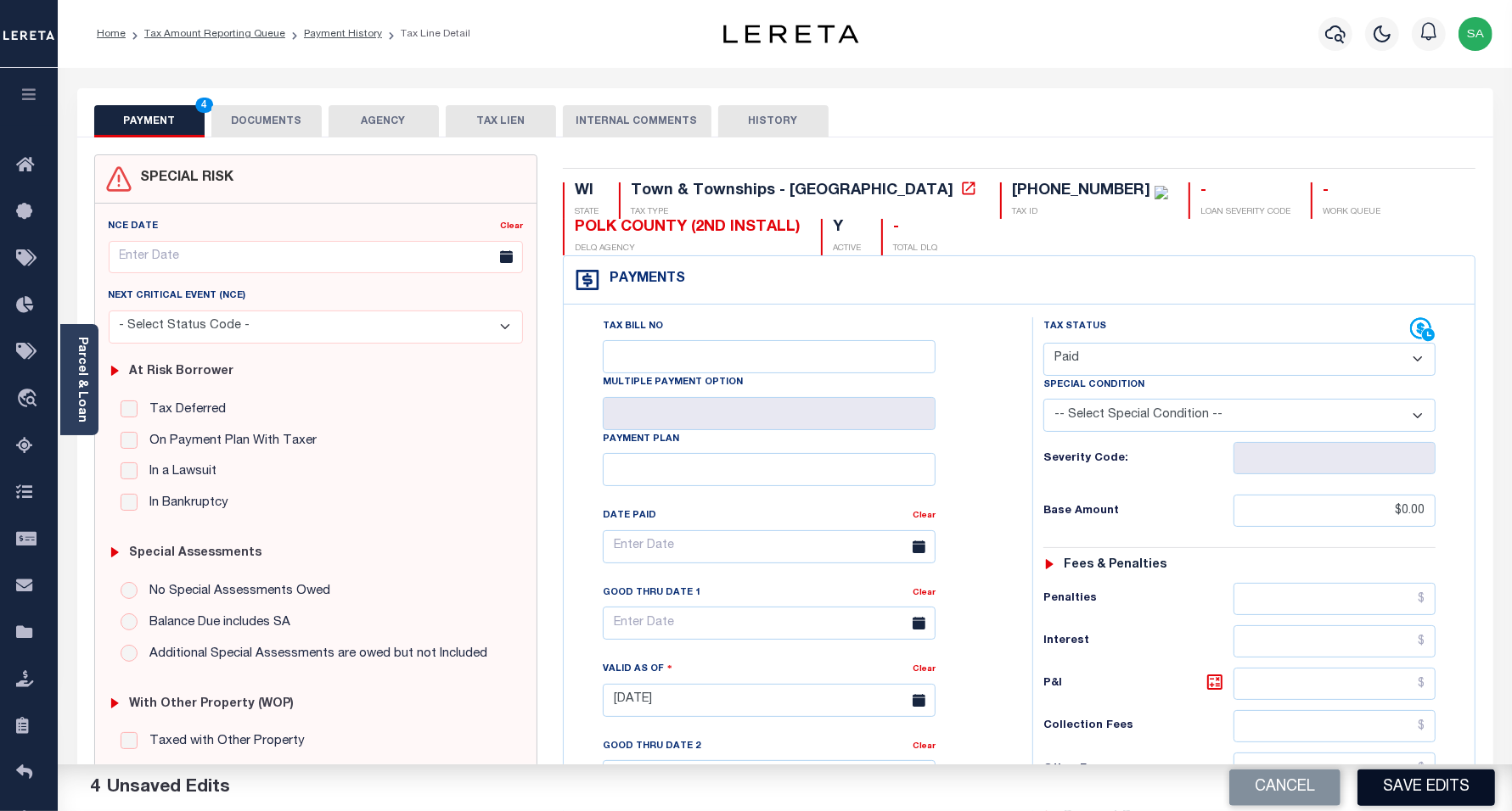
click at [1400, 790] on button "Save Edits" at bounding box center [1426, 788] width 137 height 37
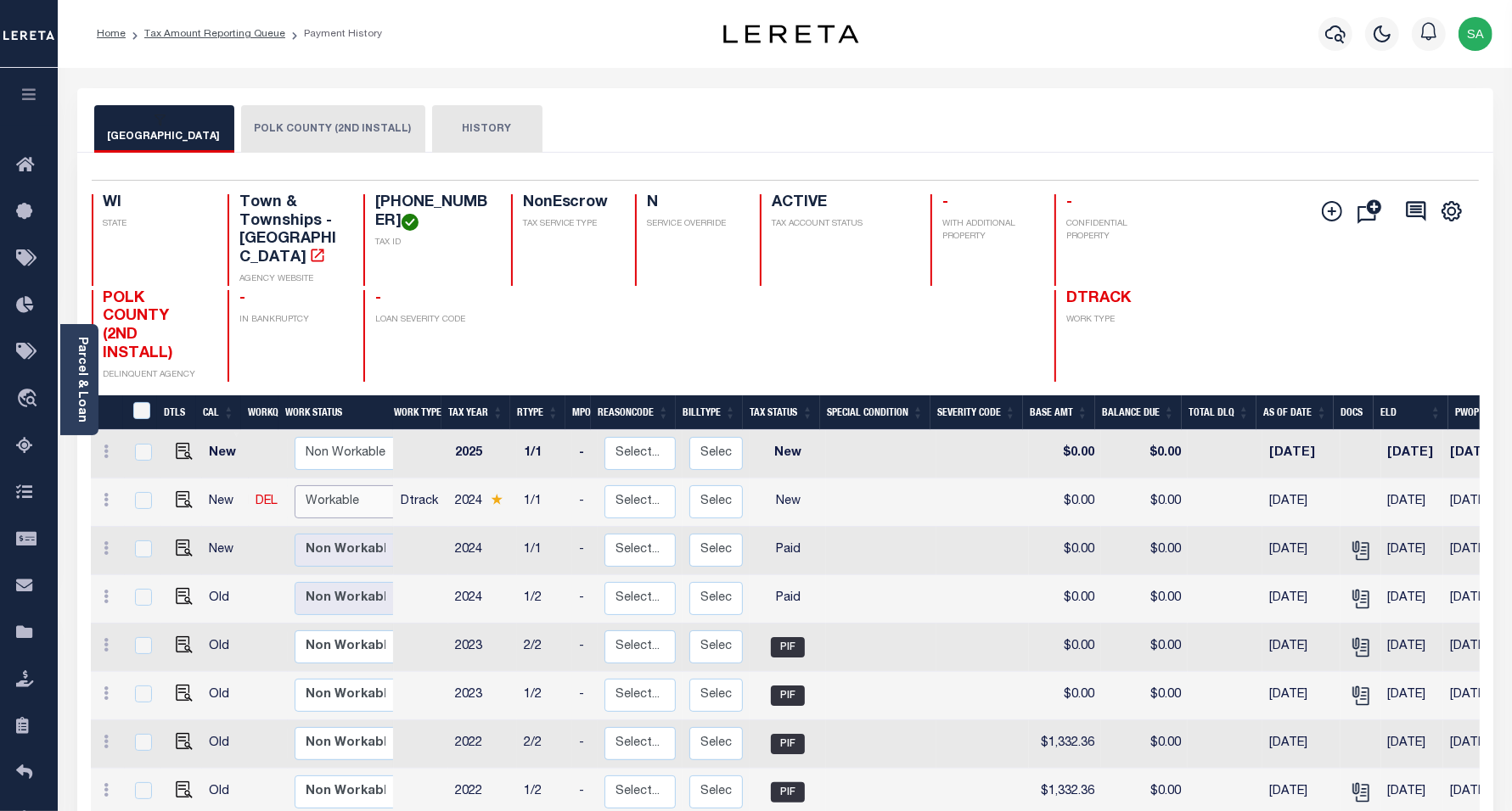
drag, startPoint x: 338, startPoint y: 476, endPoint x: 341, endPoint y: 489, distance: 13.3
click at [338, 485] on select "Non Workable Workable" at bounding box center [345, 501] width 102 height 33
checkbox input "true"
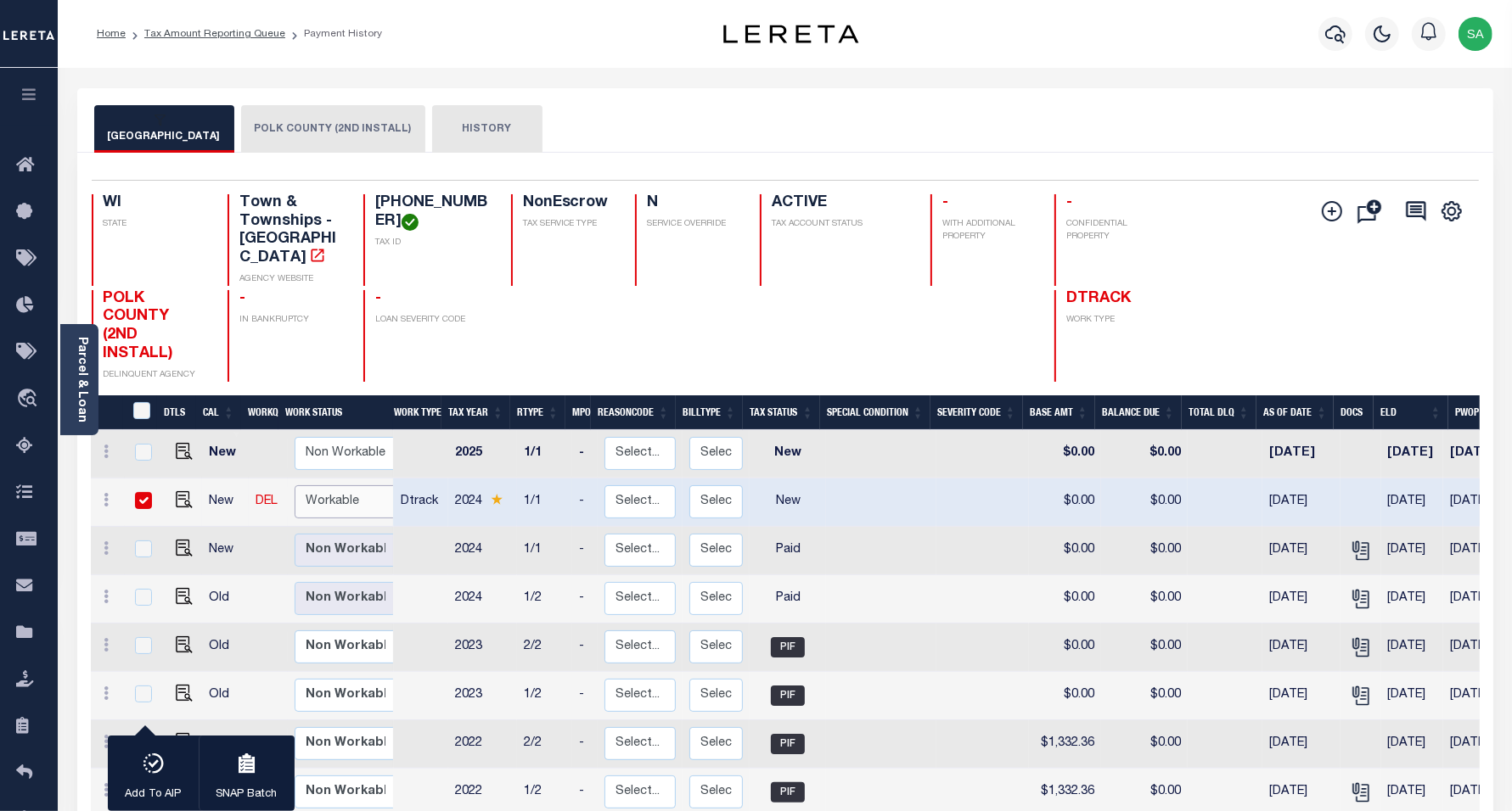
select select "true"
click at [295, 485] on select "Non Workable Workable" at bounding box center [345, 501] width 102 height 33
checkbox input "false"
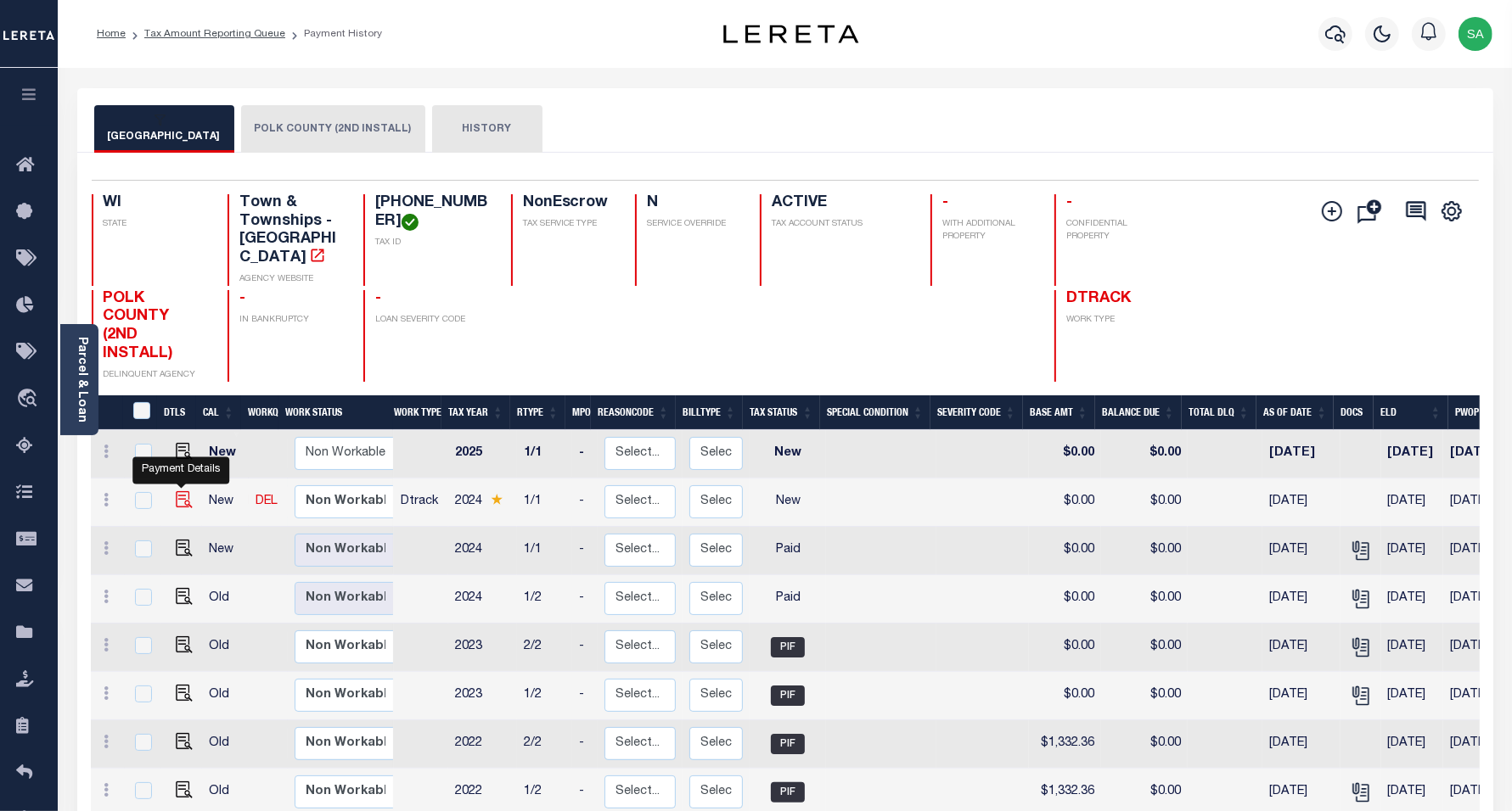
click at [183, 492] on img "" at bounding box center [184, 500] width 17 height 17
checkbox input "true"
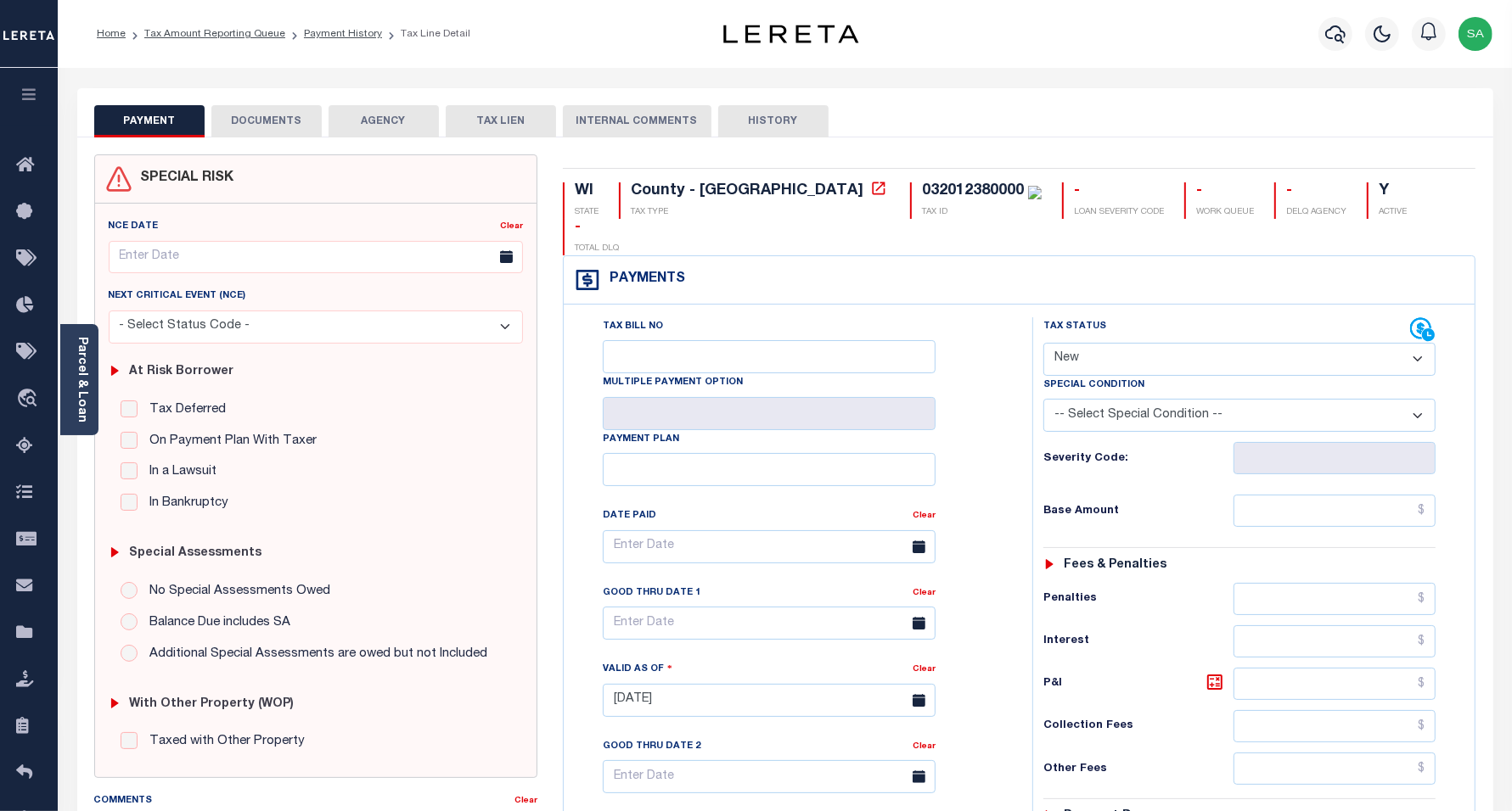
click at [1158, 399] on select "-- Select Special Condition -- 3RD PARTY TAX LIEN AGENCY TAX LIEN (A.K.A Inside…" at bounding box center [1240, 415] width 393 height 33
drag, startPoint x: 1087, startPoint y: 460, endPoint x: 1097, endPoint y: 454, distance: 11.7
click at [1087, 460] on div "Tax Status Status - Select Status Code -" at bounding box center [1246, 692] width 427 height 749
drag, startPoint x: 1124, startPoint y: 323, endPoint x: 1121, endPoint y: 340, distance: 17.3
click at [1124, 343] on select "- Select Status Code - Open Due/Unpaid Paid Incomplete No Tax Due Internal Refu…" at bounding box center [1240, 359] width 393 height 33
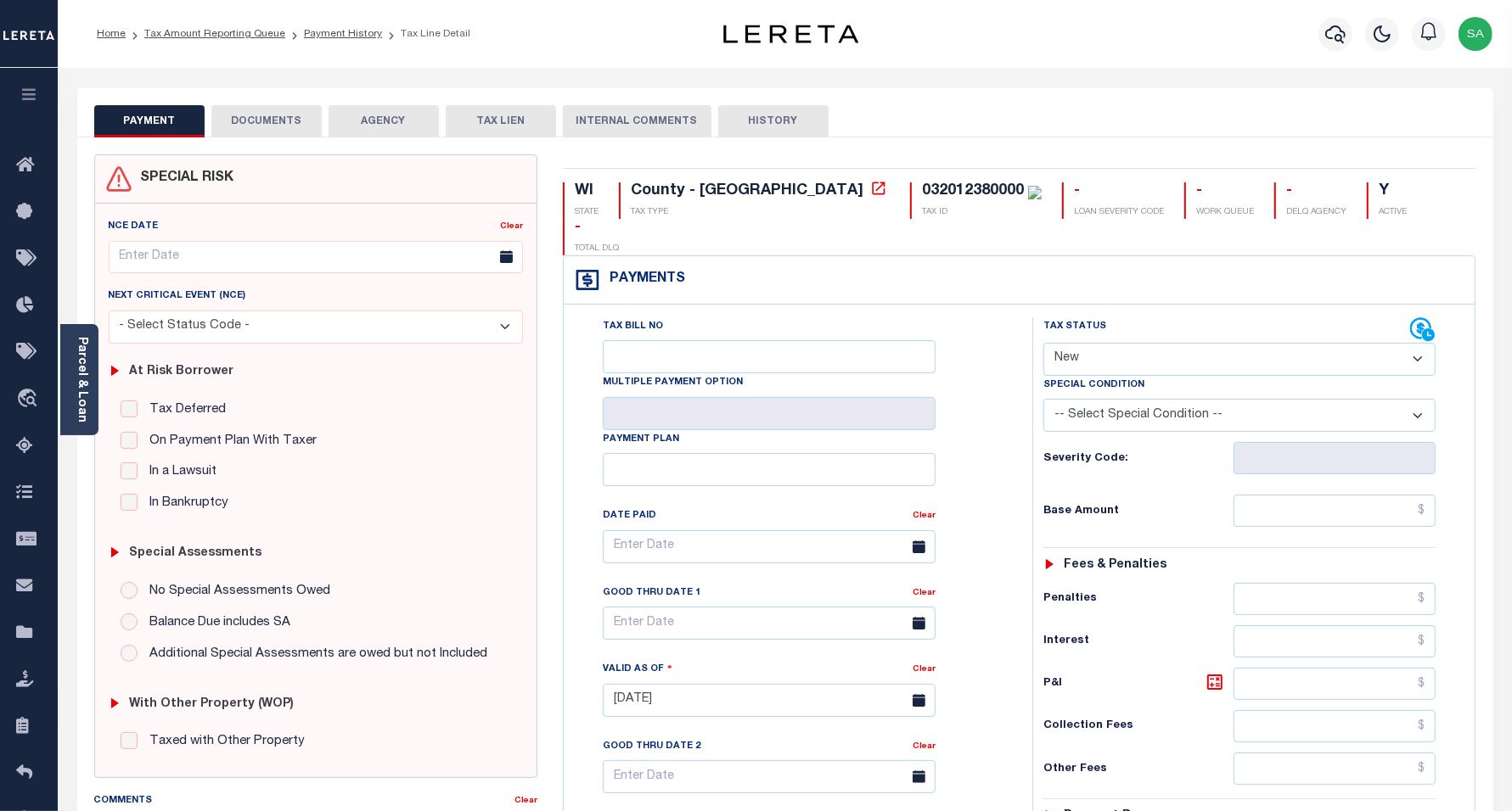
select select "PYD"
click at [1043, 343] on select "- Select Status Code - Open Due/Unpaid Paid Incomplete No Tax Due Internal Refu…" at bounding box center [1240, 359] width 393 height 33
type input "[DATE]"
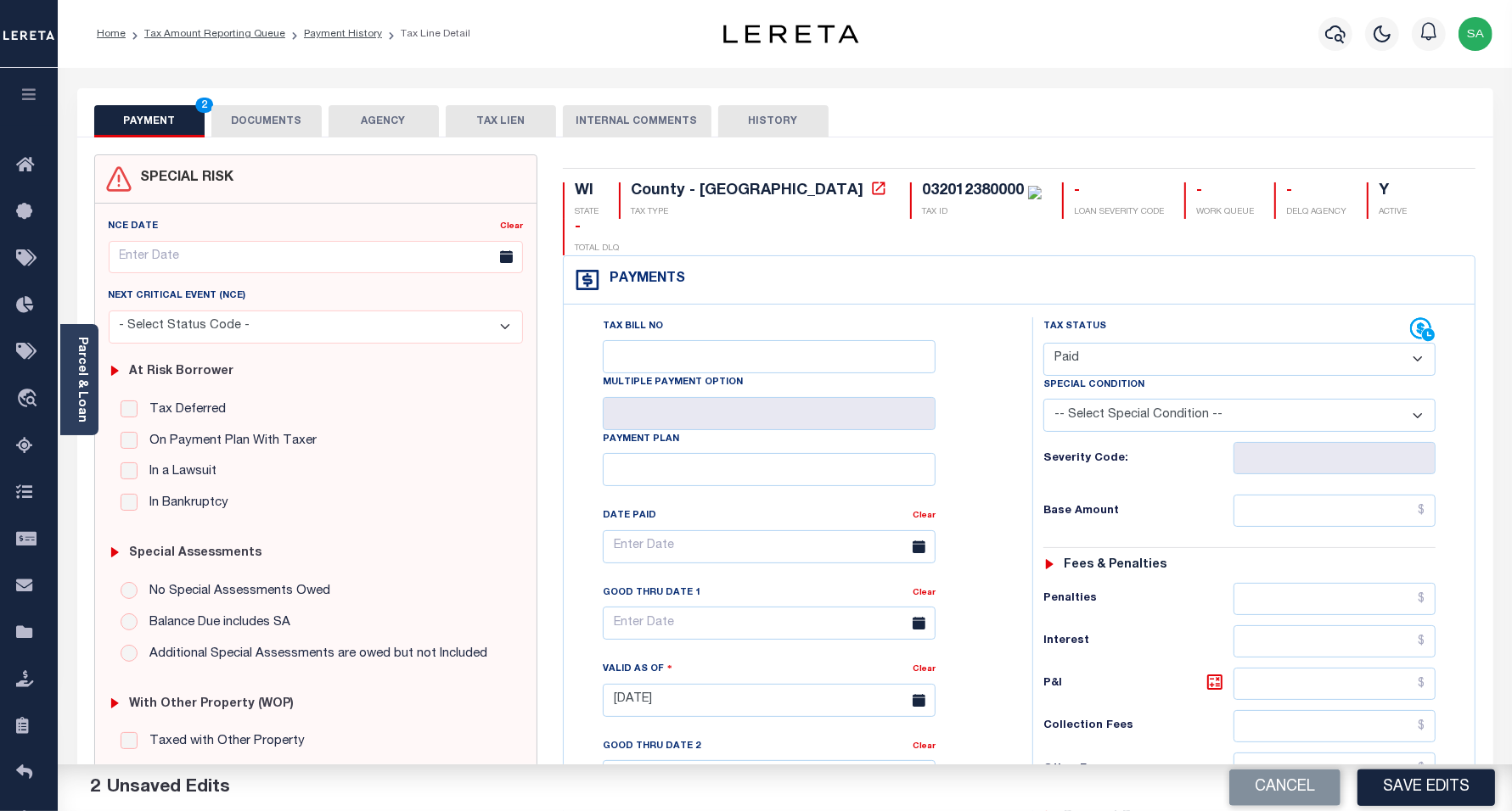
click at [1310, 498] on div "Tax Status Status - Select Status Code -" at bounding box center [1246, 692] width 427 height 749
click at [1315, 495] on input "text" at bounding box center [1334, 511] width 202 height 32
type input "$0.00"
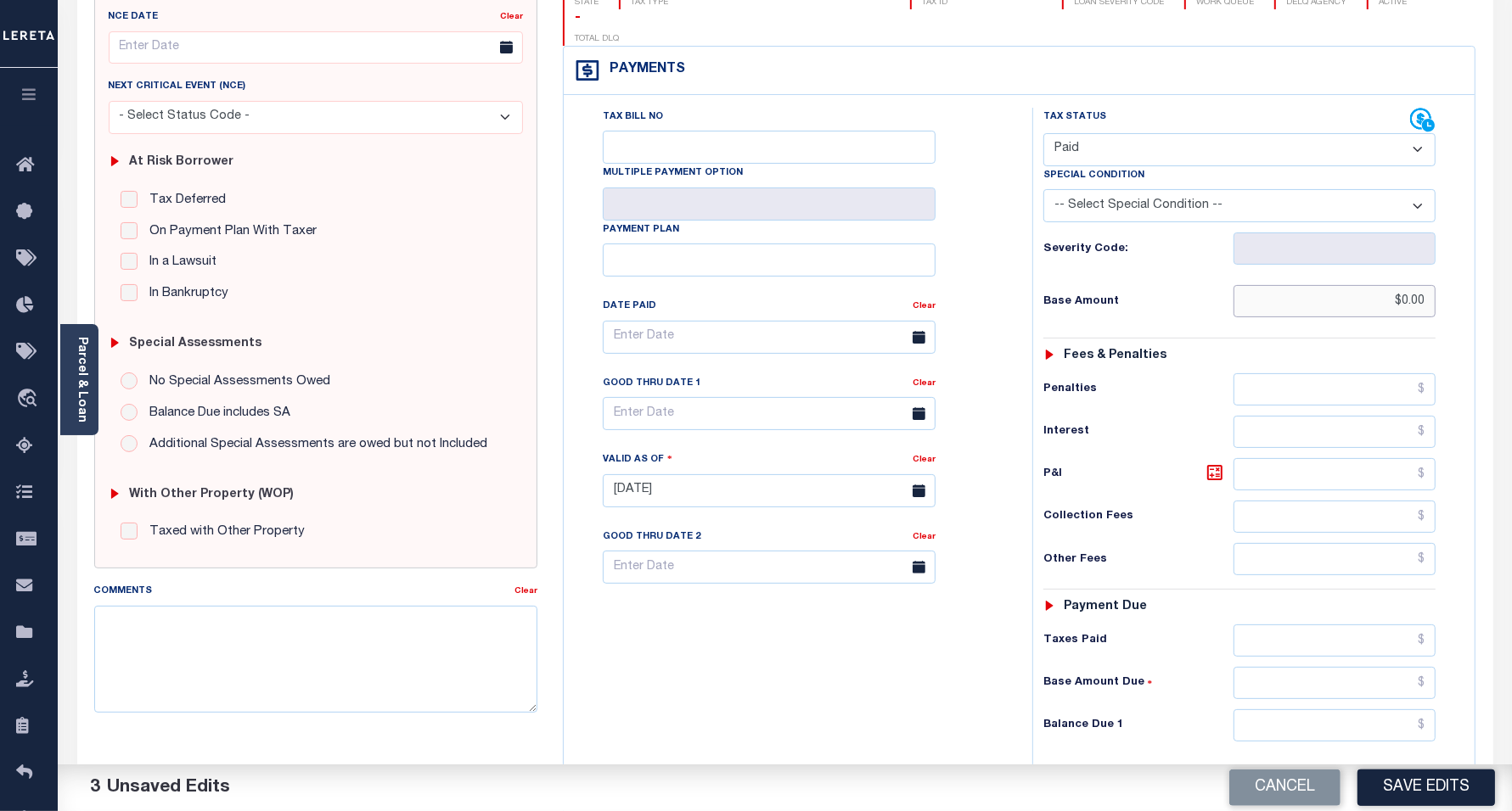
scroll to position [212, 0]
click at [1289, 707] on input "text" at bounding box center [1334, 723] width 202 height 32
type input "$0.00"
click at [546, 637] on div "Comments Clear" at bounding box center [316, 652] width 469 height 145
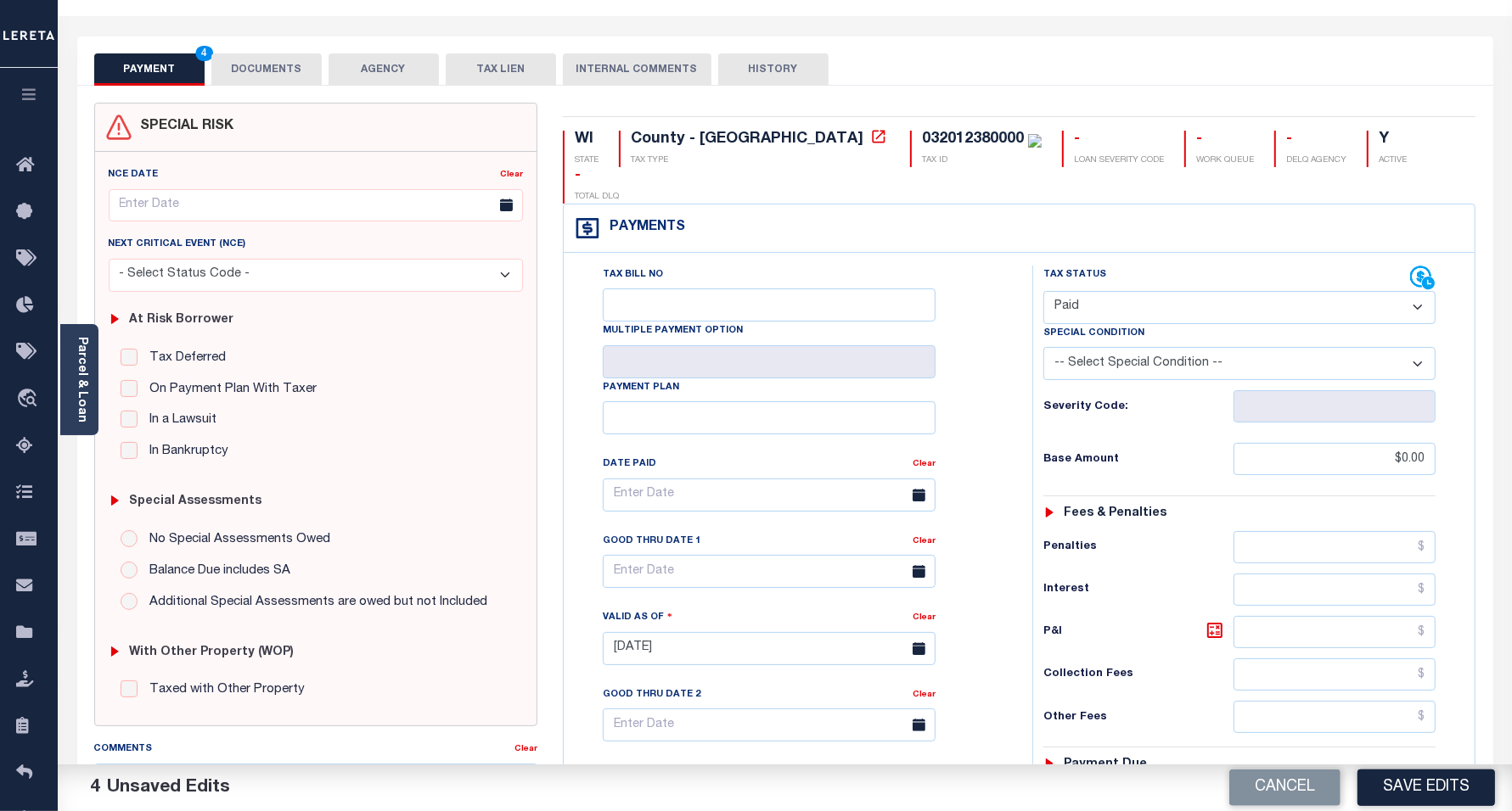
scroll to position [0, 0]
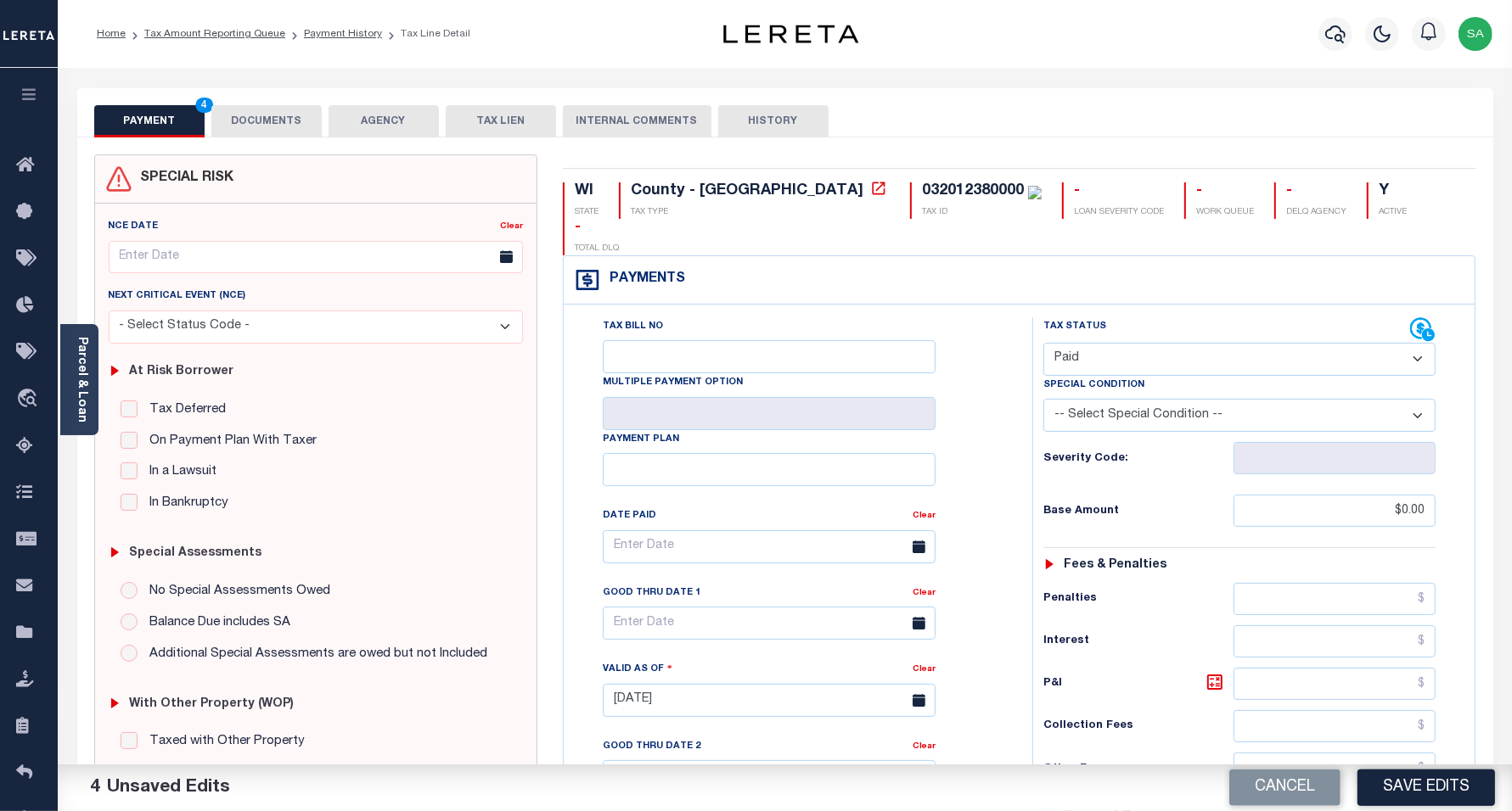
click at [268, 130] on button "DOCUMENTS" at bounding box center [267, 121] width 111 height 32
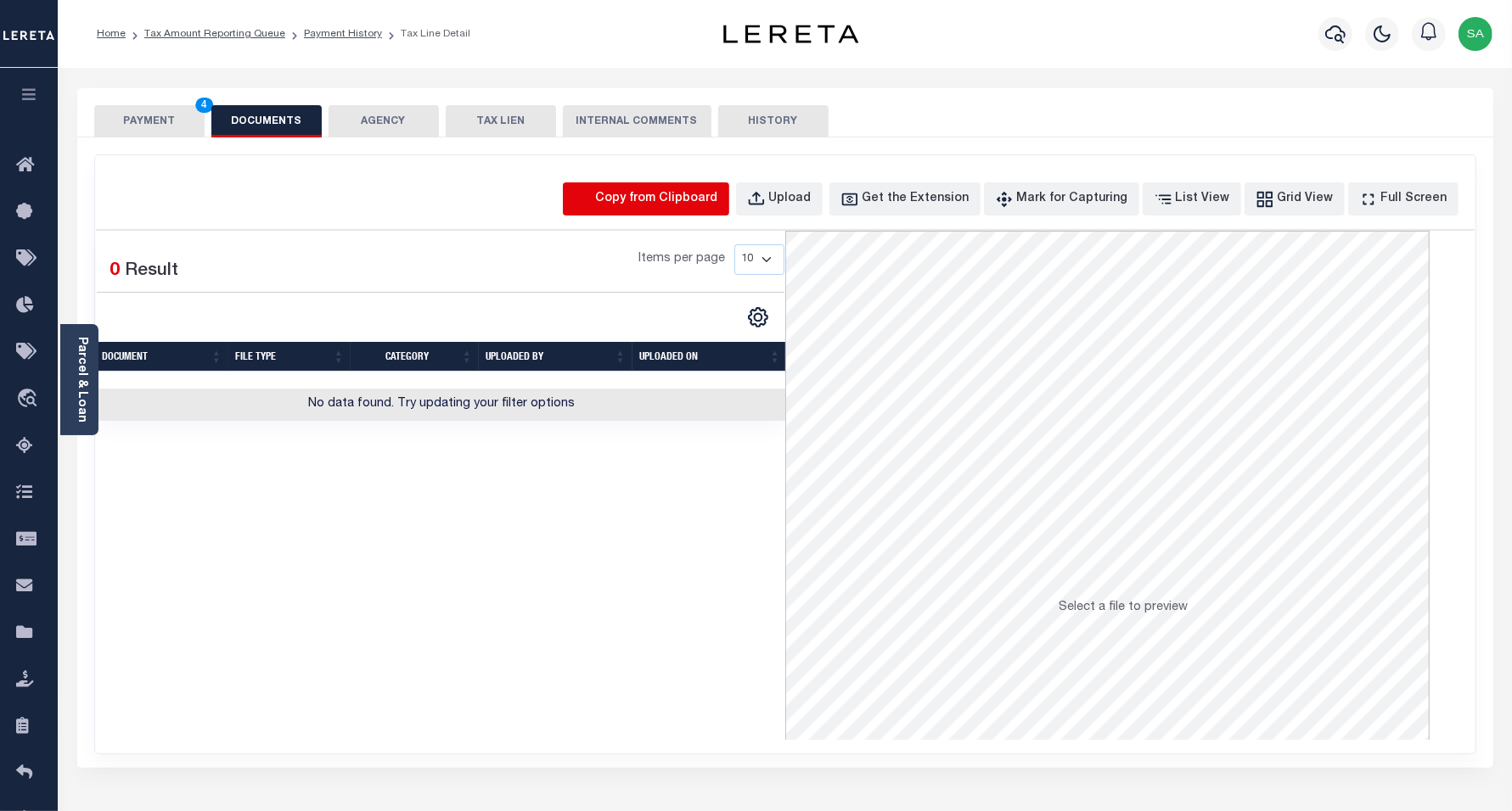
click at [593, 200] on icon "button" at bounding box center [583, 199] width 19 height 19
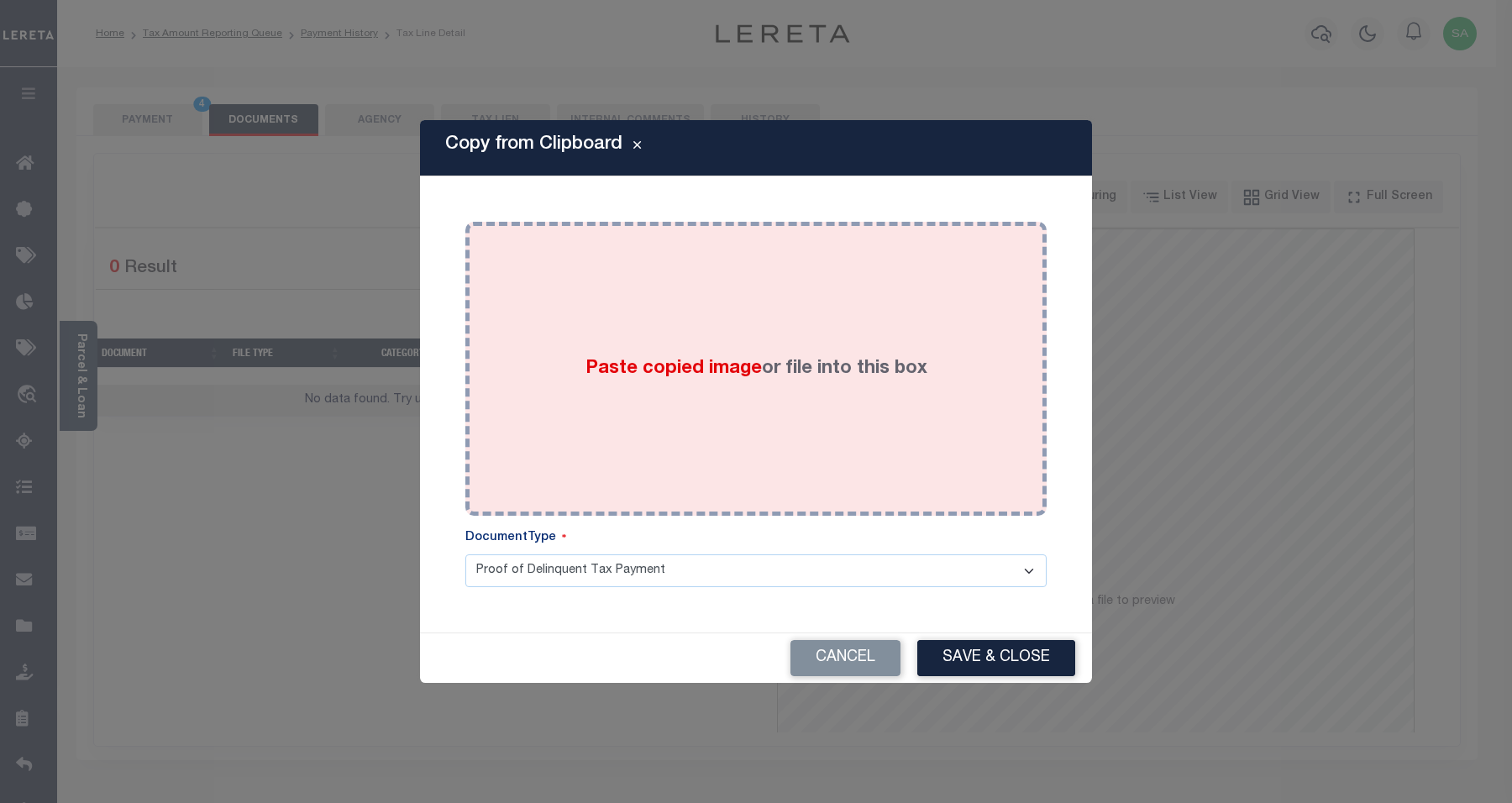
click at [683, 388] on div "Paste copied image or file into this box" at bounding box center [756, 368] width 556 height 269
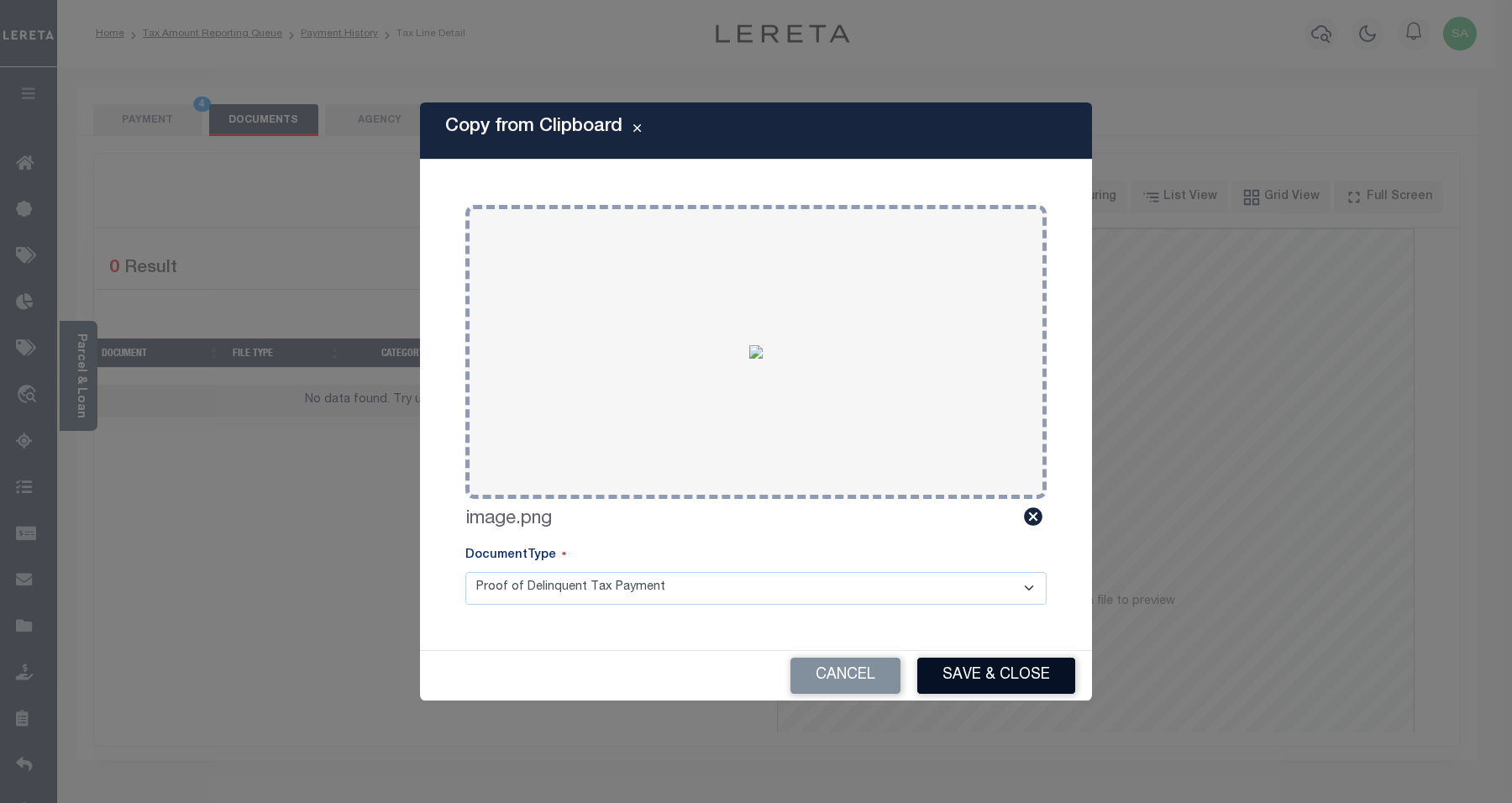
click at [960, 677] on button "Save & Close" at bounding box center [996, 676] width 158 height 36
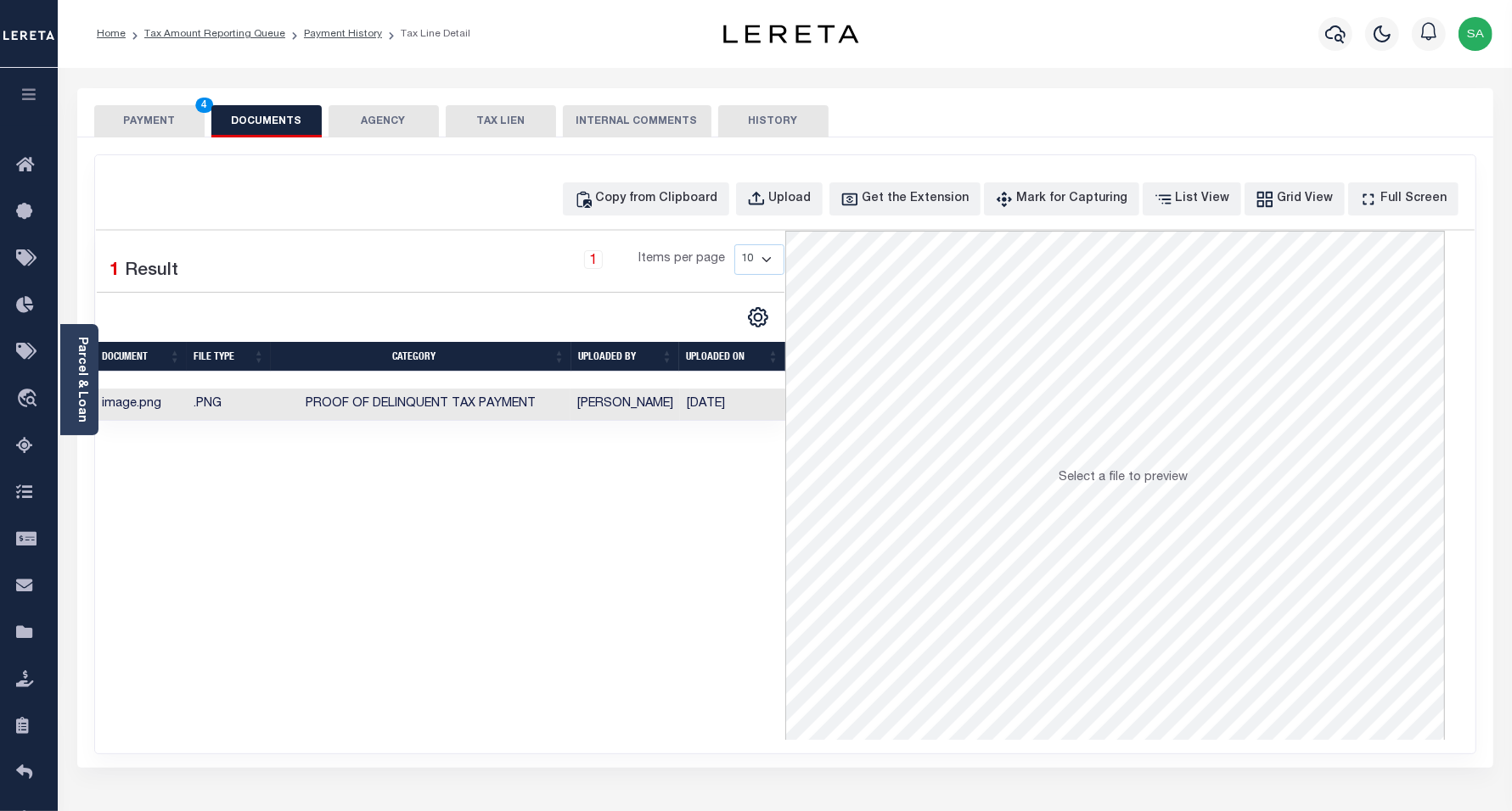
click at [172, 113] on button "PAYMENT 4" at bounding box center [150, 121] width 111 height 32
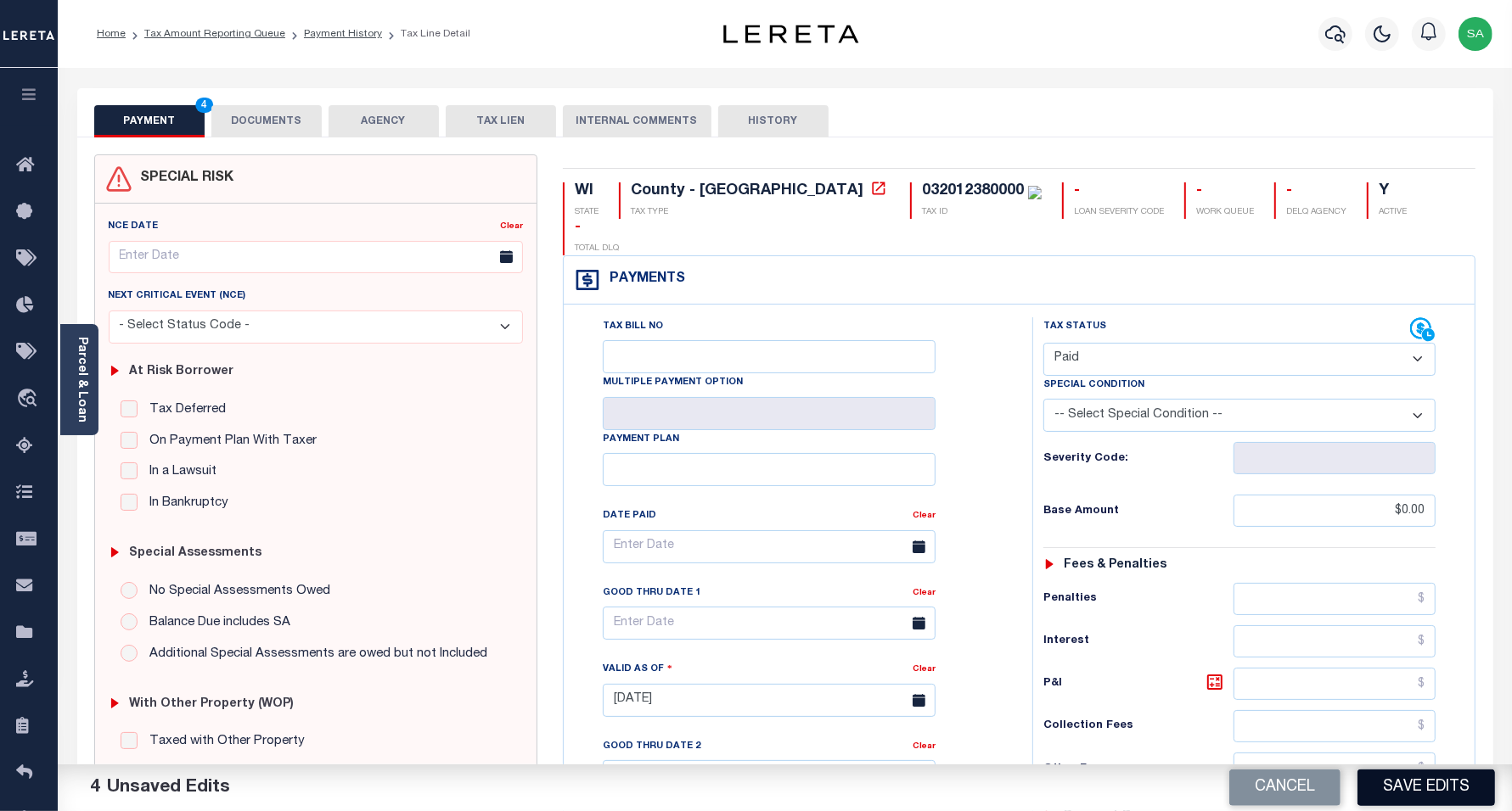
click at [1431, 778] on button "Save Edits" at bounding box center [1426, 788] width 137 height 37
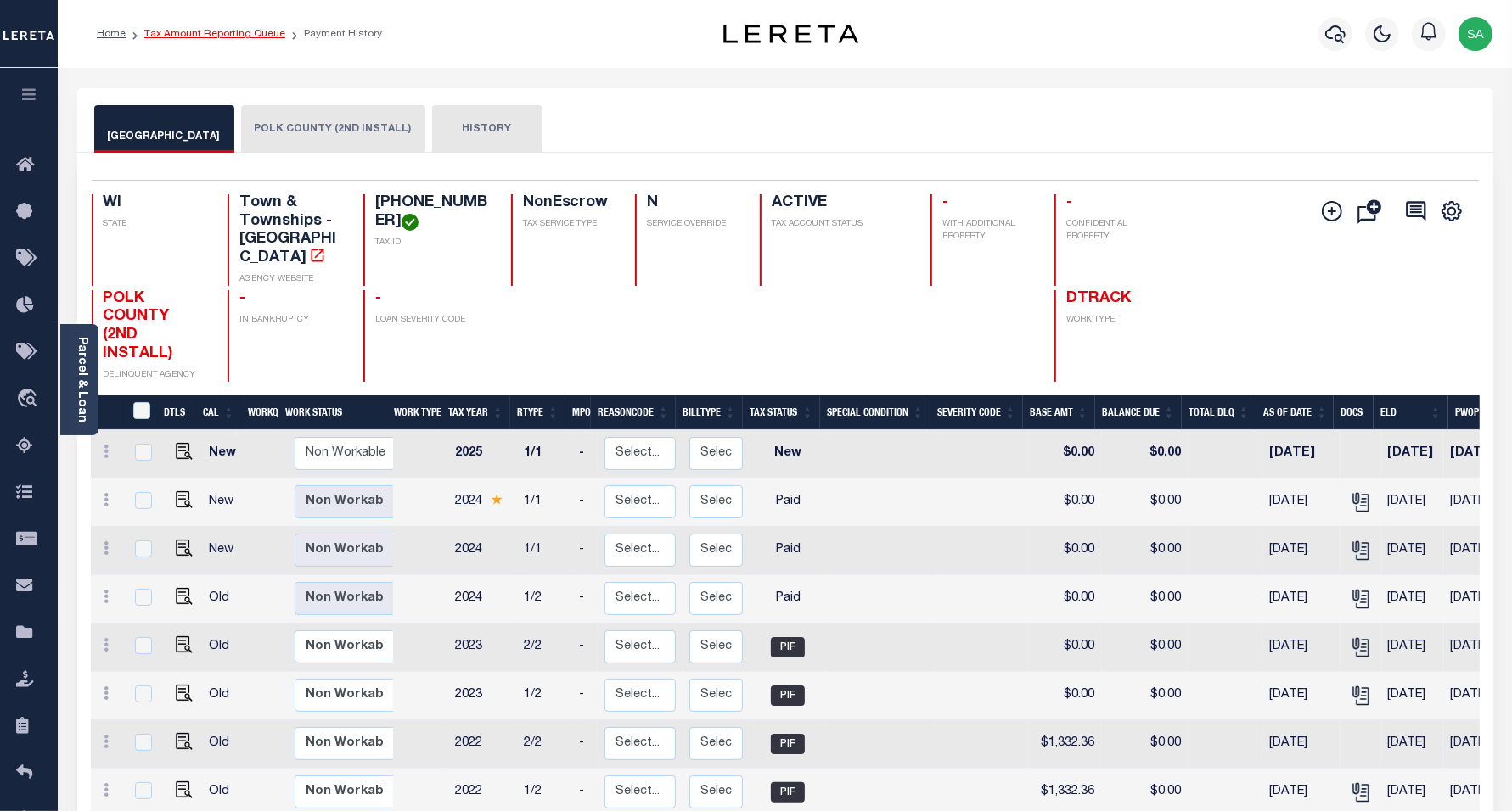
click at [221, 31] on link "Tax Amount Reporting Queue" at bounding box center [215, 33] width 141 height 10
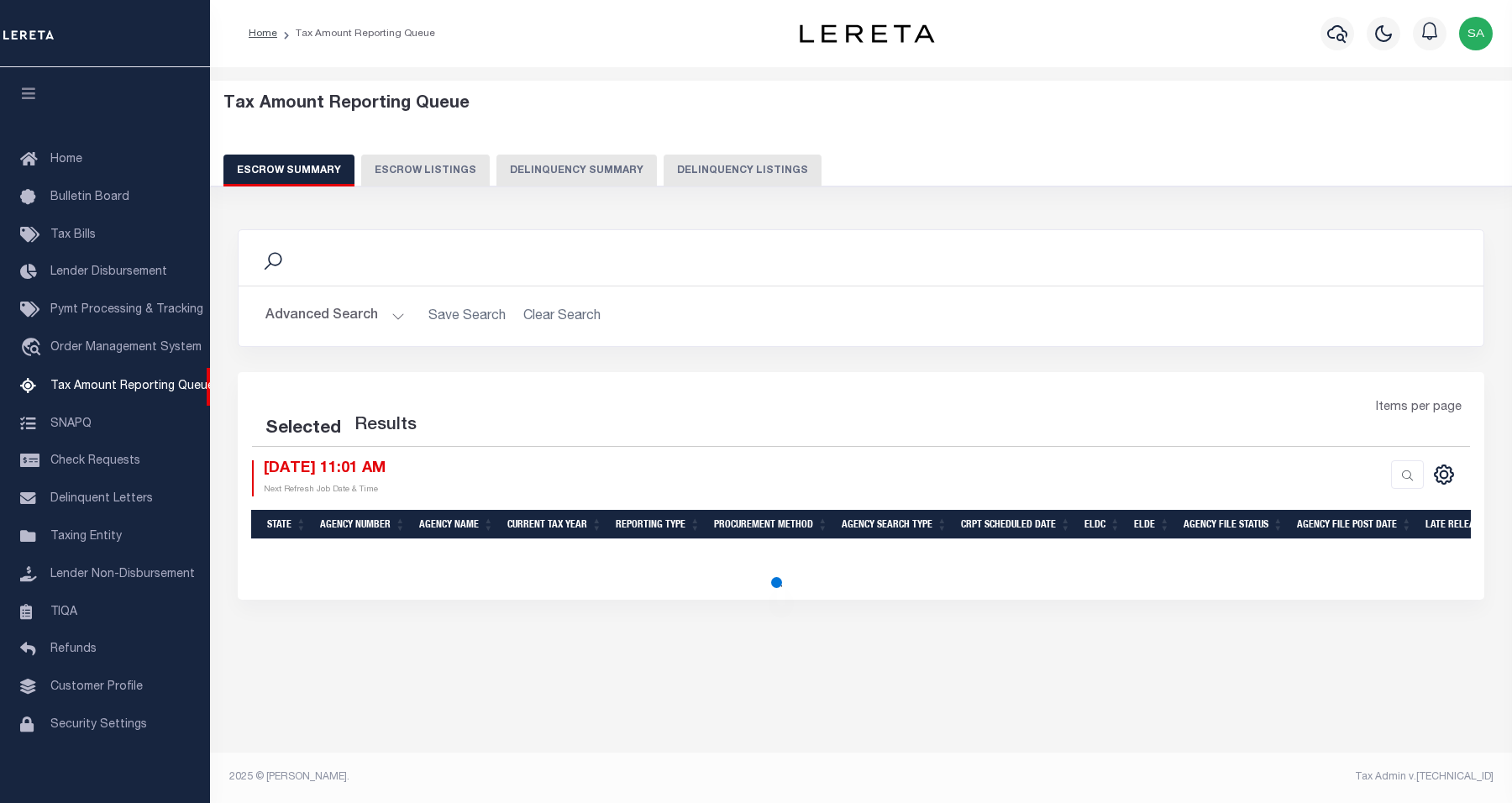
click at [679, 174] on button "Delinquency Listings" at bounding box center [742, 170] width 158 height 32
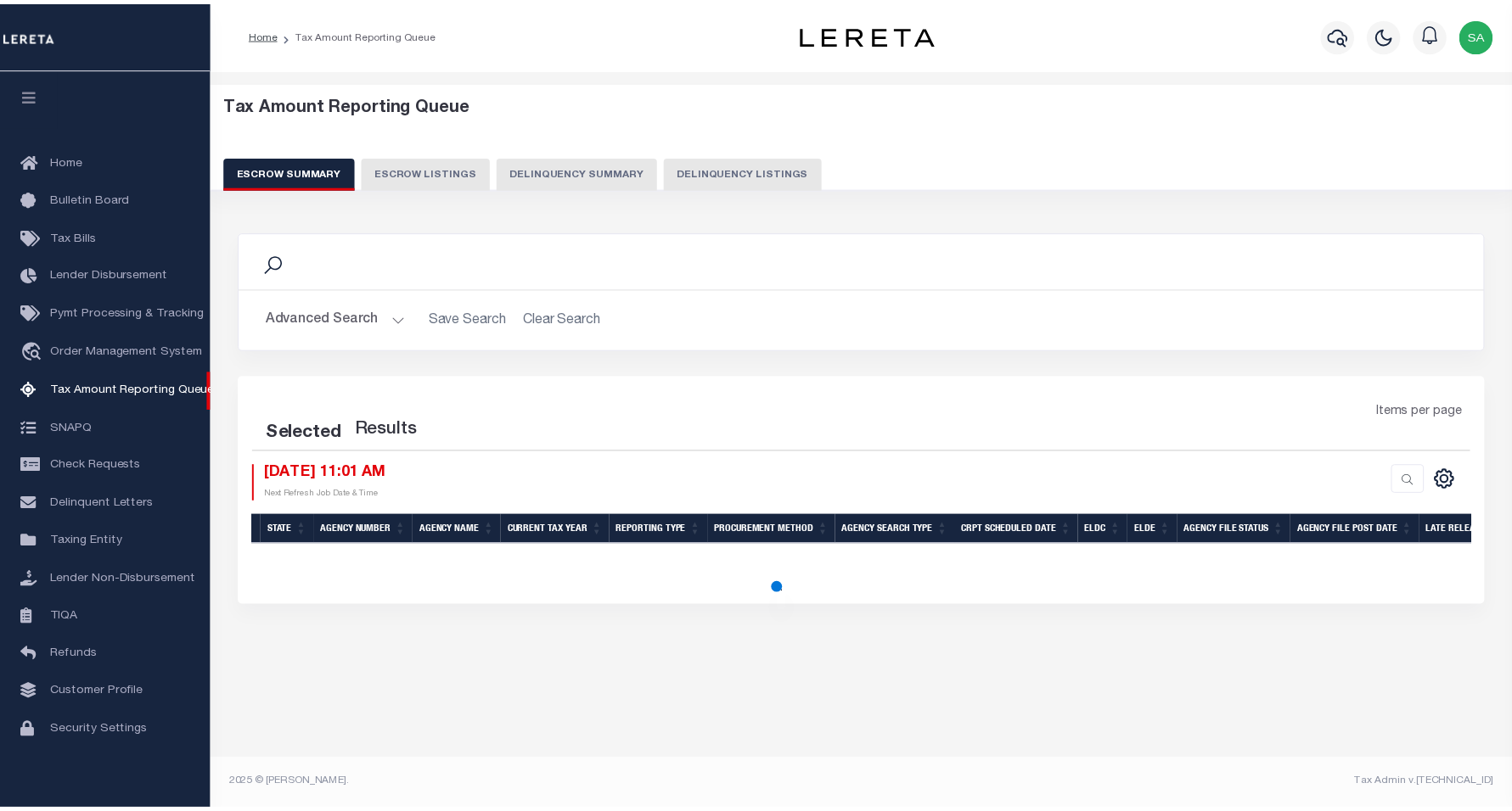
scroll to position [14, 0]
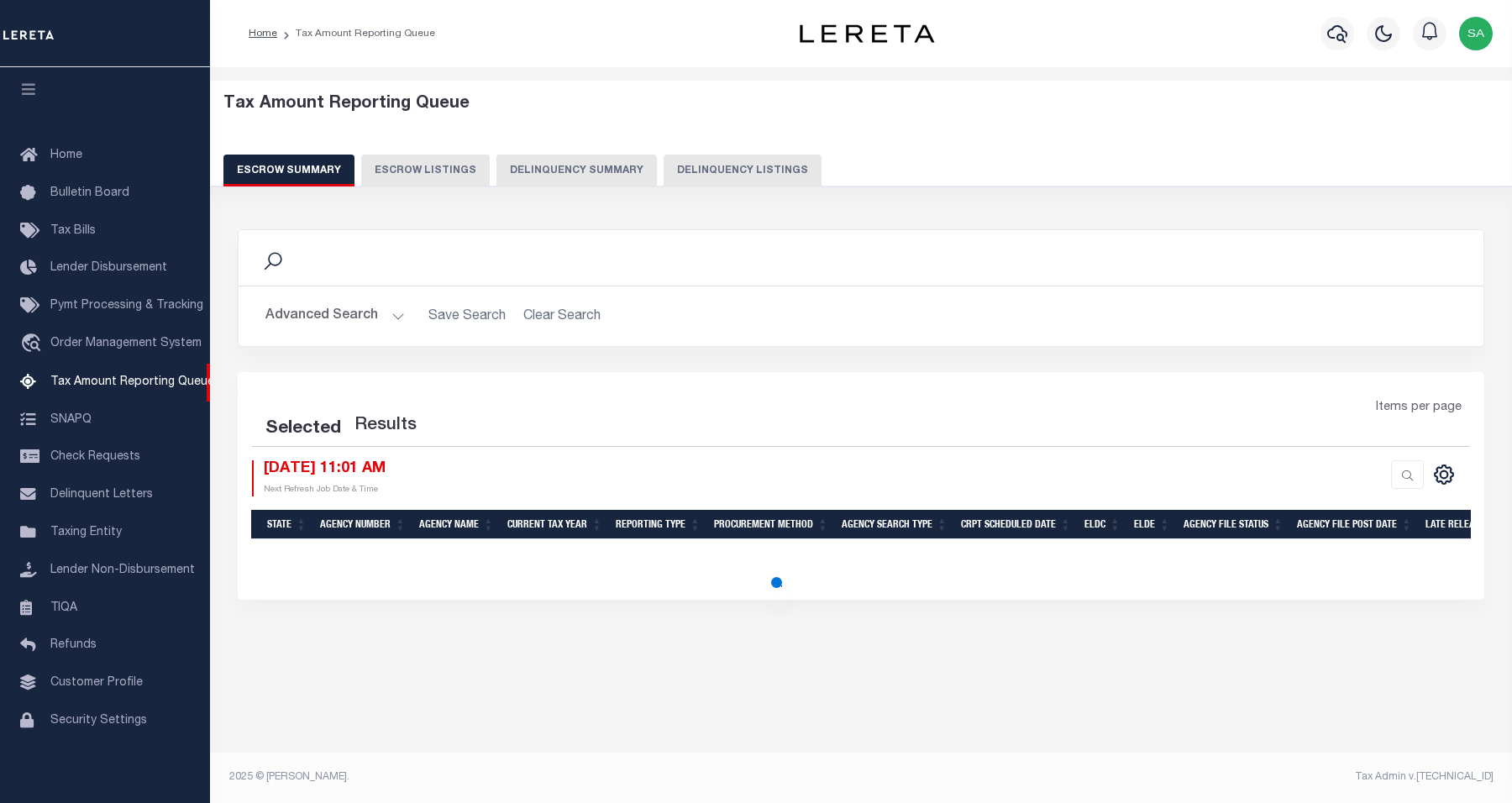
select select
select select "100"
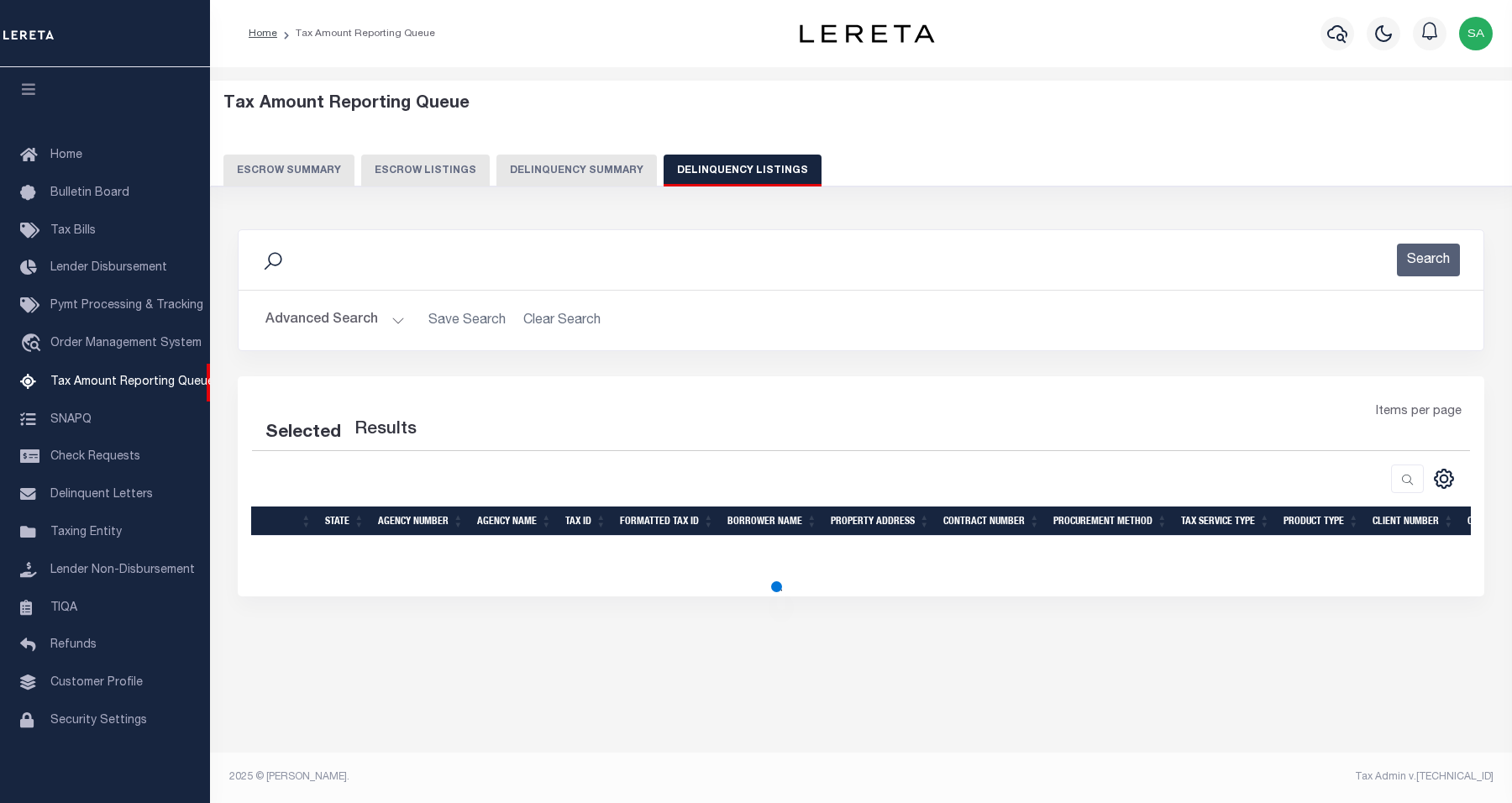
select select "100"
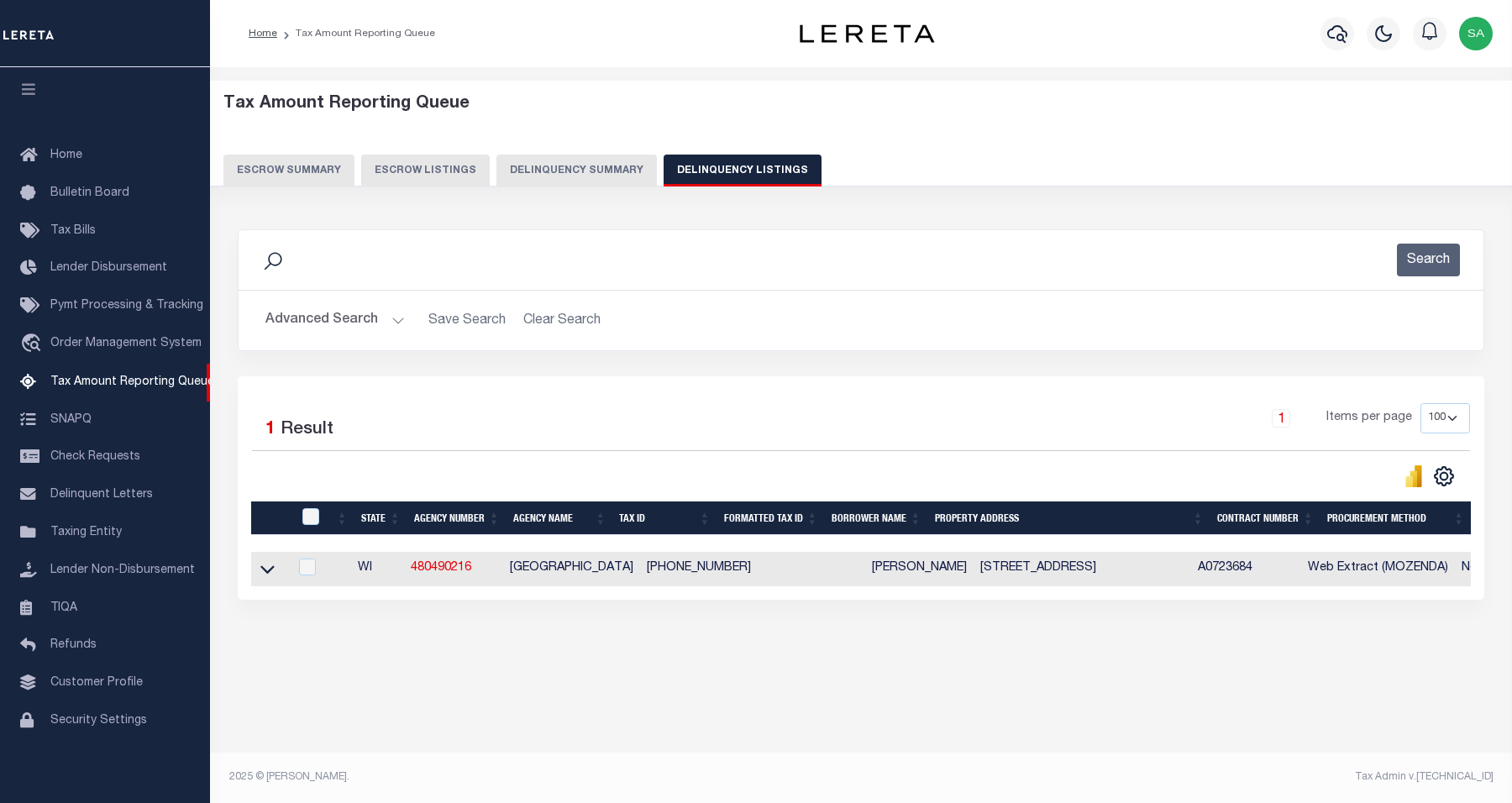
click at [292, 315] on button "Advanced Search" at bounding box center [336, 320] width 140 height 33
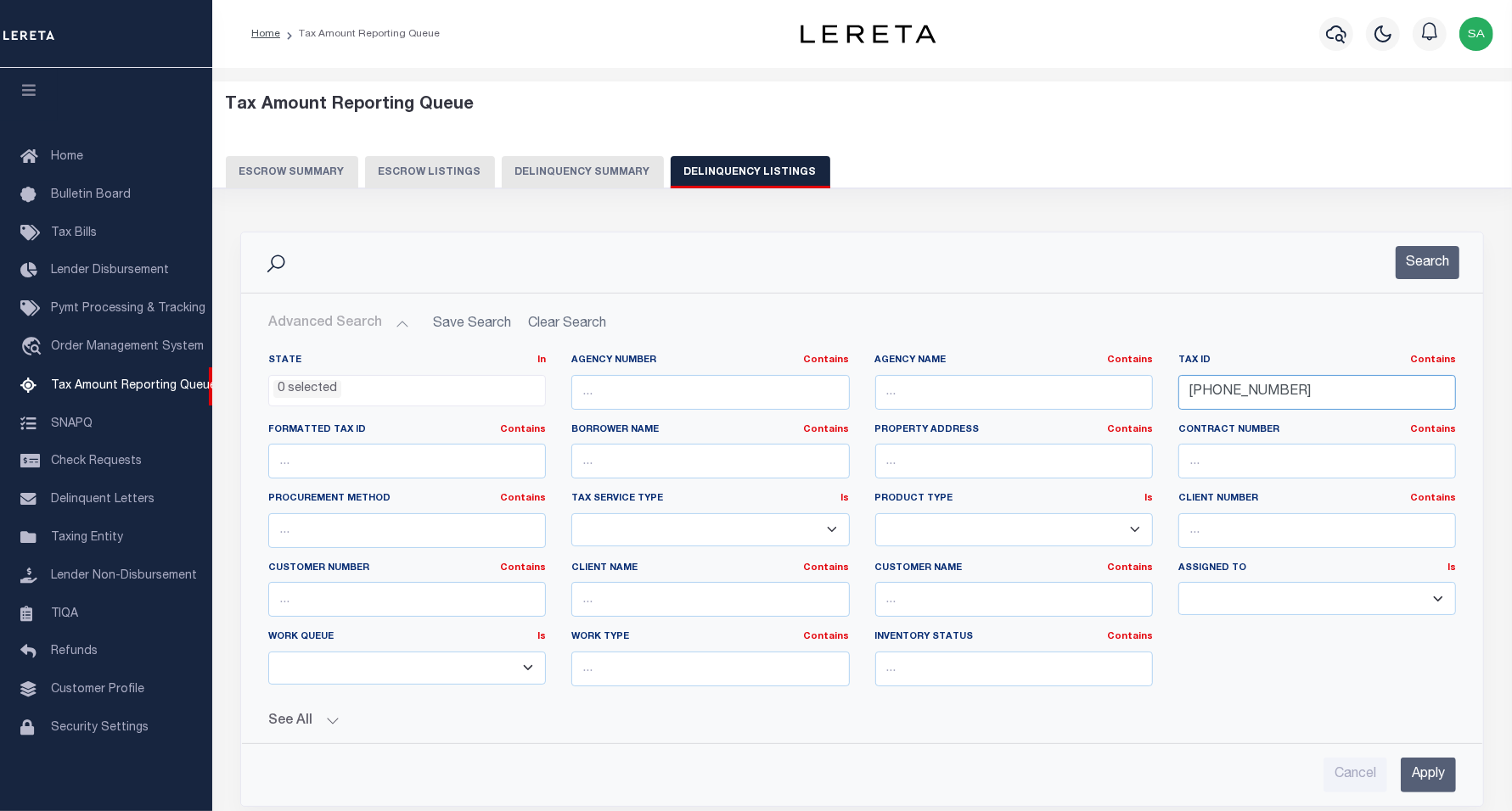
drag, startPoint x: 1119, startPoint y: 376, endPoint x: 1283, endPoint y: 350, distance: 166.0
click at [1084, 371] on div "State In In AK AL AR AZ CA CO CT DC DE FL GA GU HI IA ID IL IN KS [GEOGRAPHIC_D…" at bounding box center [861, 527] width 1213 height 346
paste input "16585"
type input "16585"
click at [1454, 254] on button "Search" at bounding box center [1427, 262] width 63 height 33
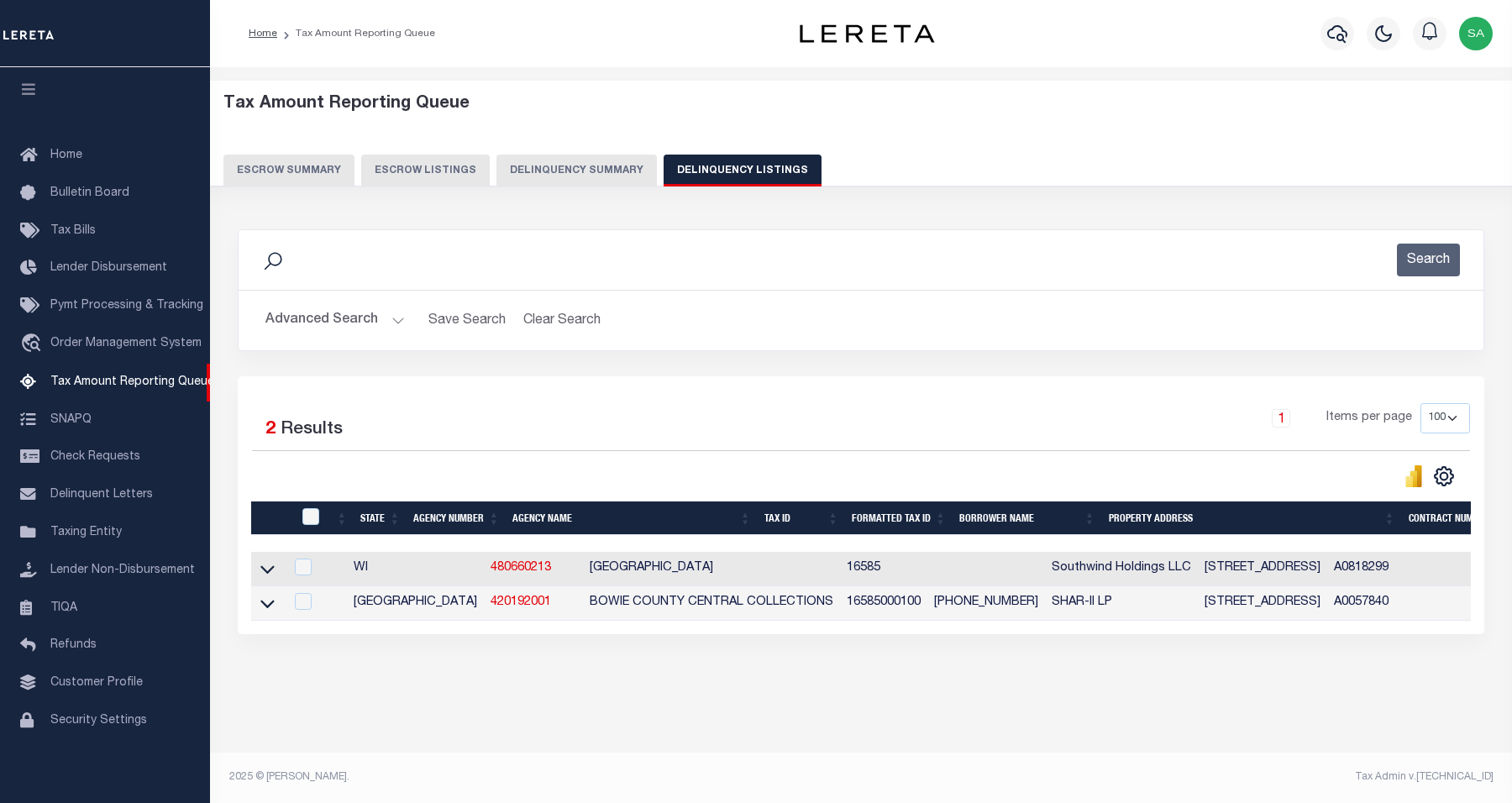
click at [338, 316] on button "Advanced Search" at bounding box center [336, 320] width 140 height 33
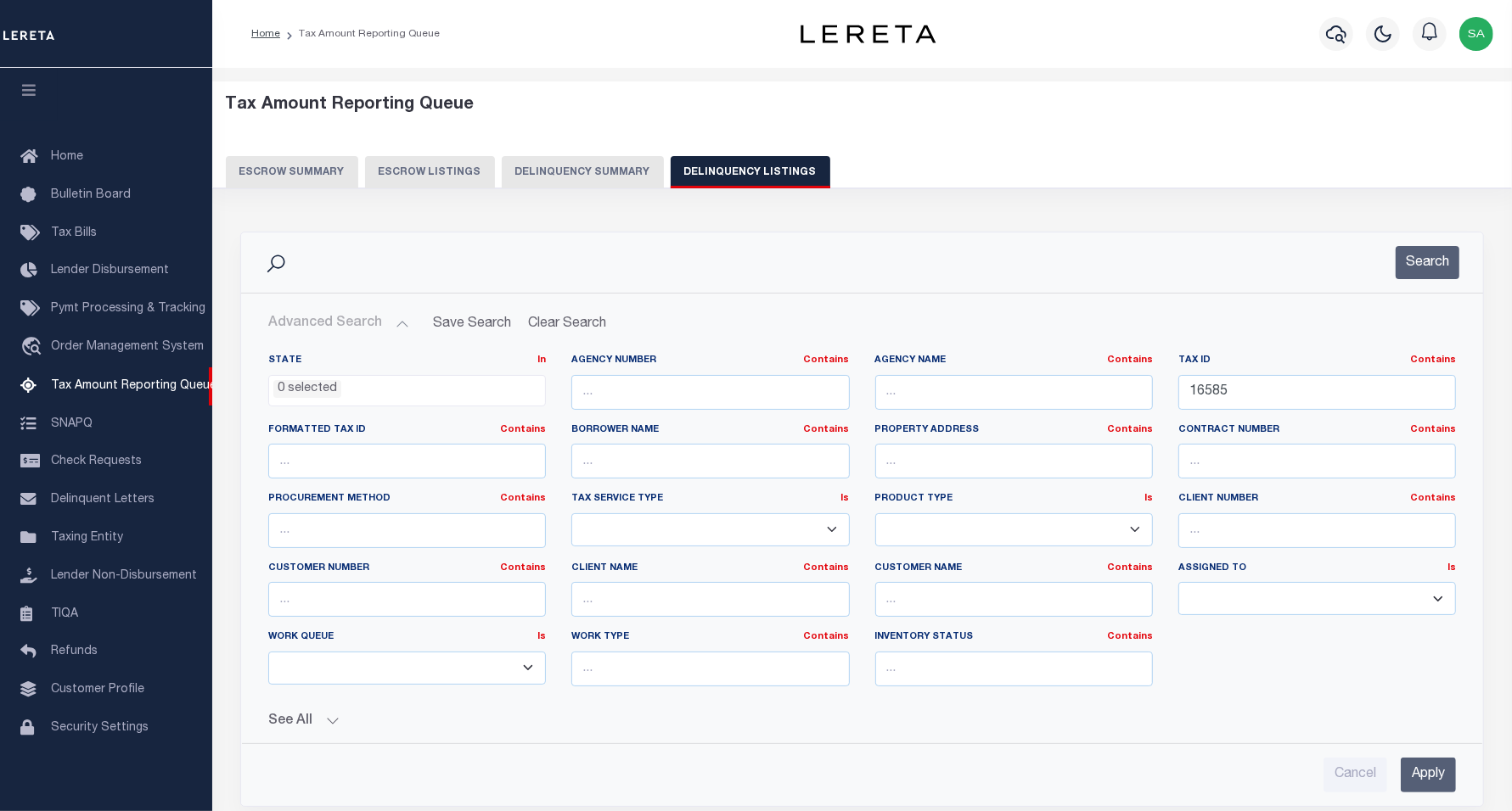
click at [418, 397] on ul "0 selected" at bounding box center [407, 387] width 276 height 23
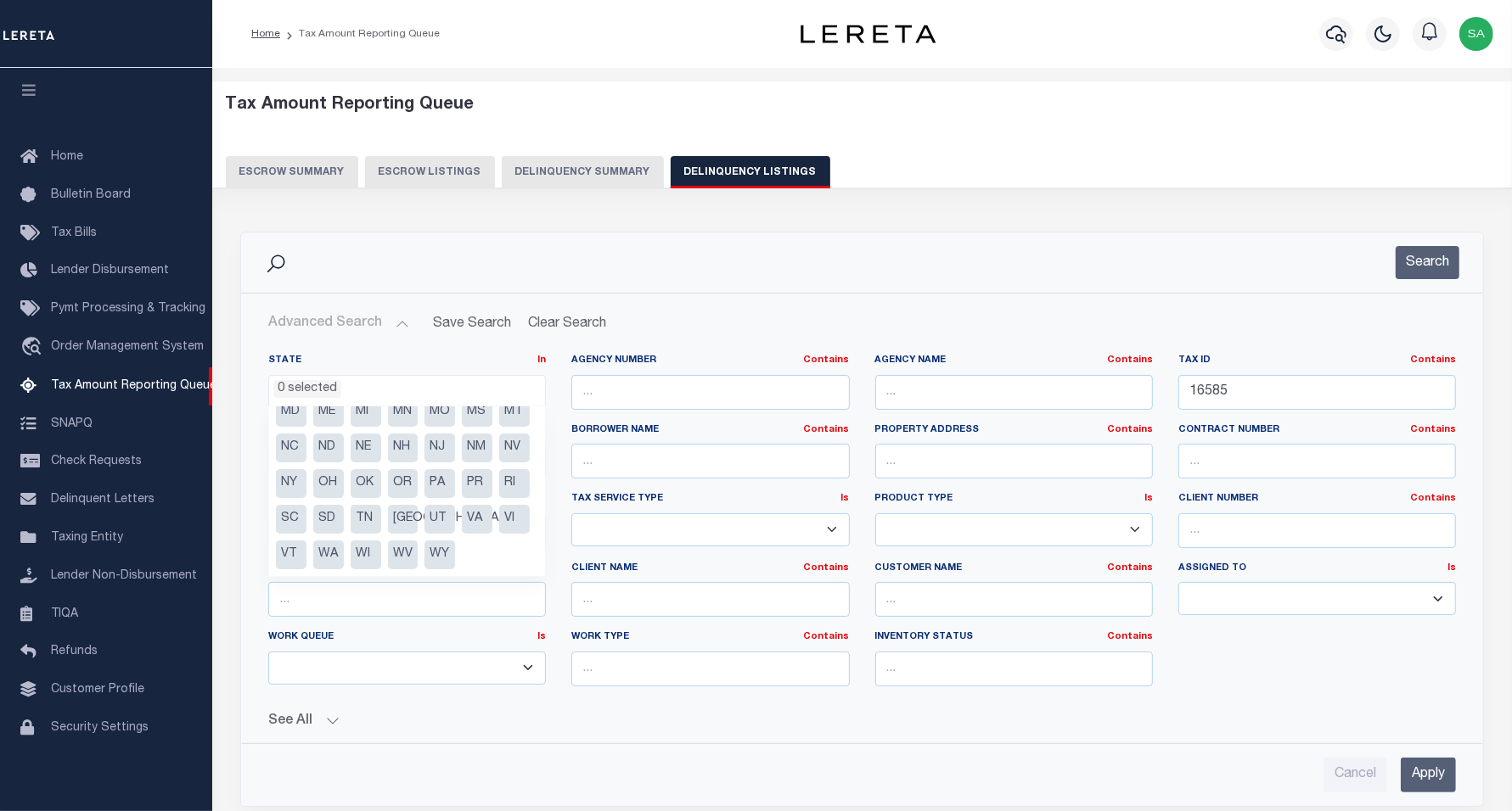
scroll to position [157, 0]
click at [381, 549] on li "WI" at bounding box center [366, 555] width 30 height 29
select select "WI"
click at [1433, 269] on button "Search" at bounding box center [1427, 262] width 63 height 33
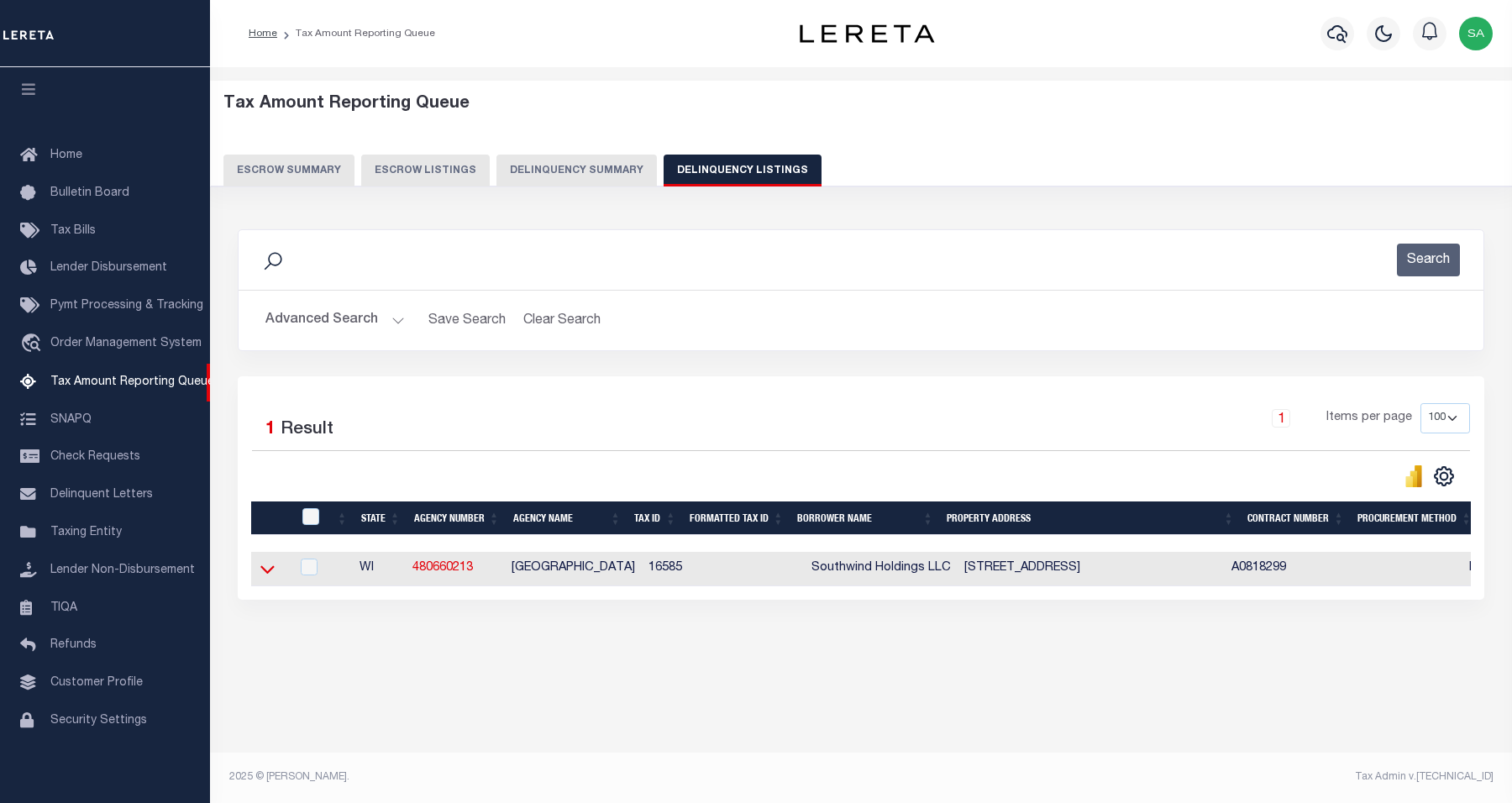
click at [267, 578] on icon at bounding box center [268, 569] width 14 height 18
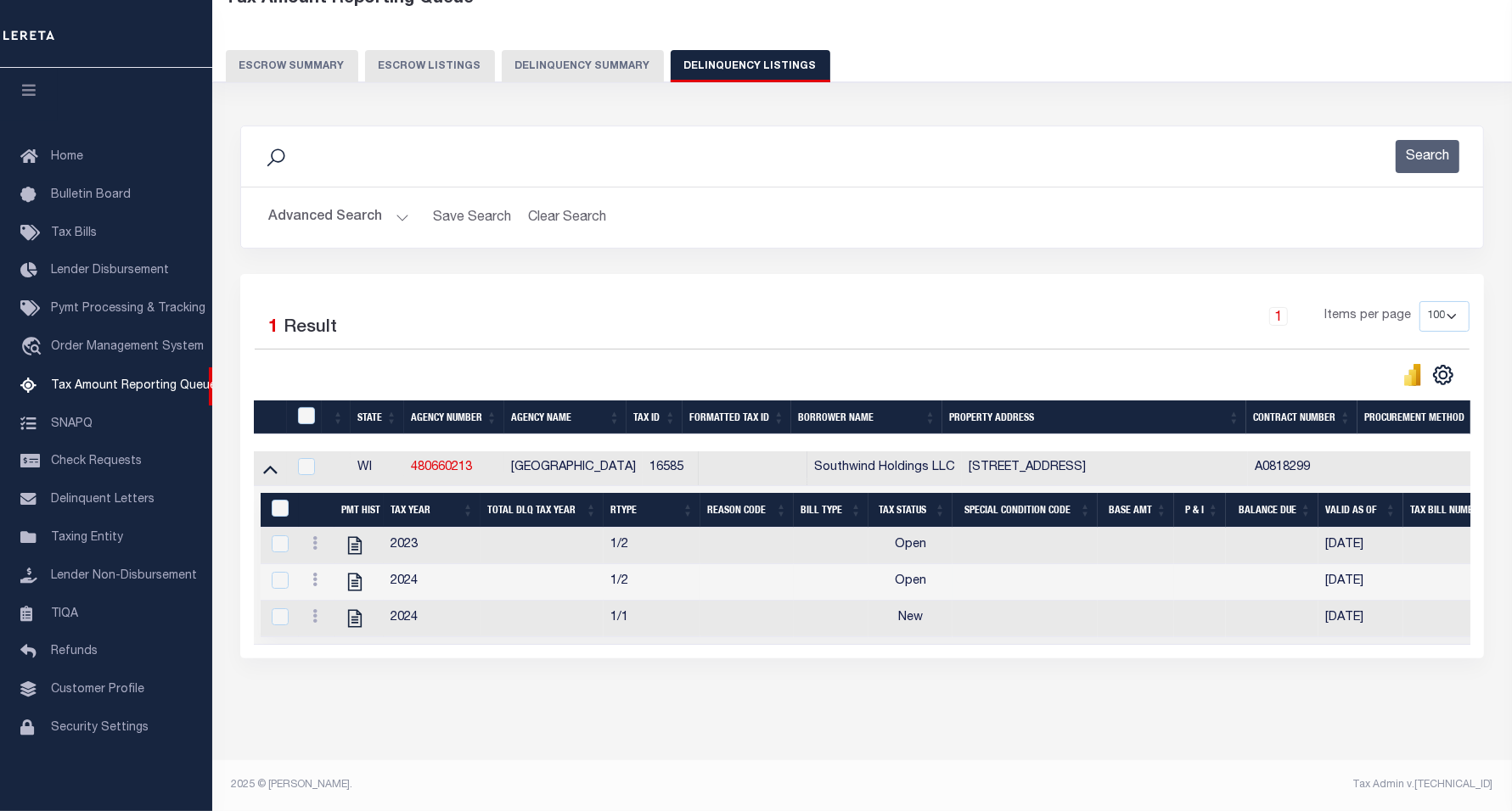
scroll to position [126, 0]
click at [355, 534] on icon "" at bounding box center [354, 545] width 22 height 22
checkbox input "true"
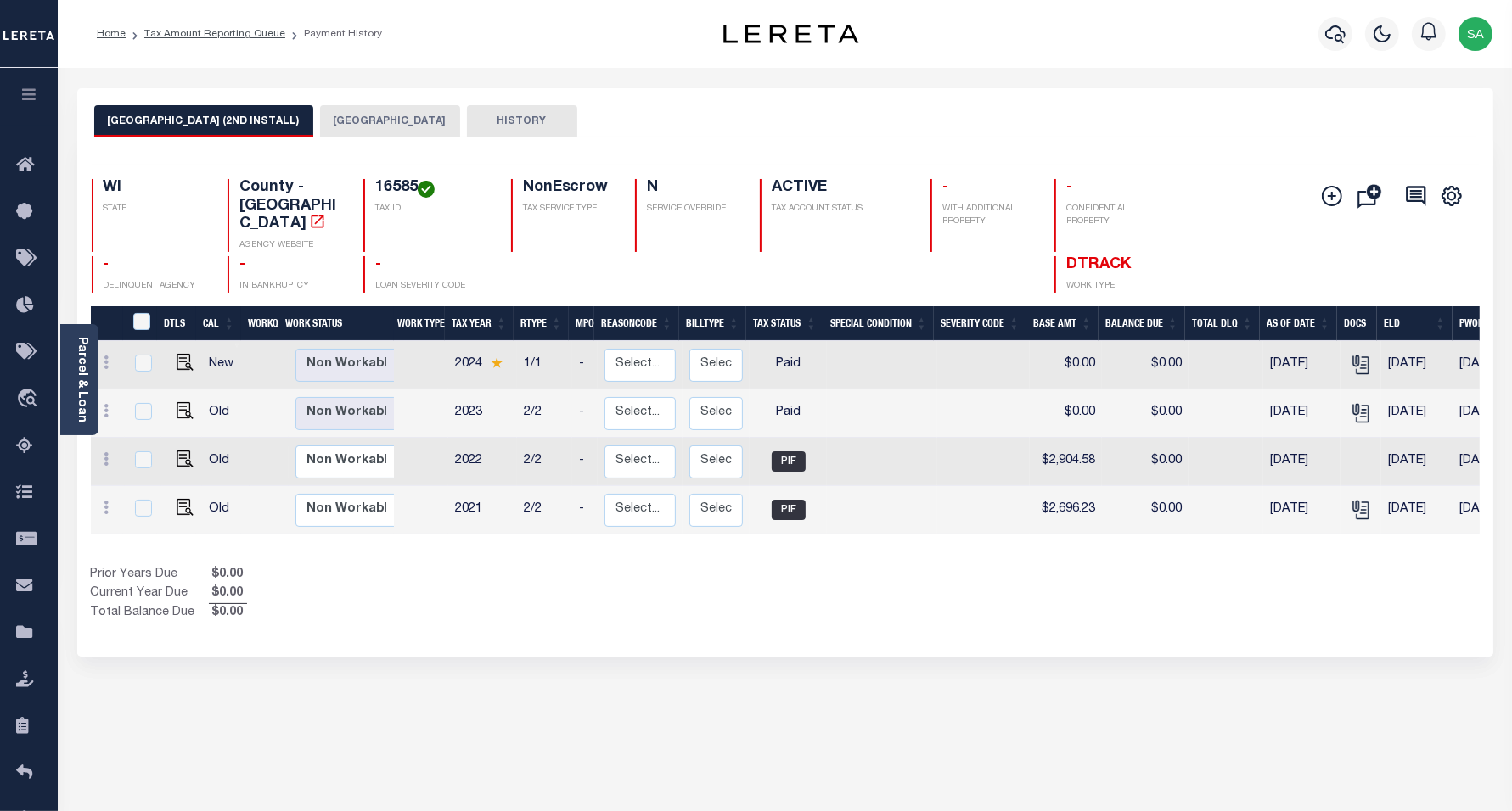
click at [383, 125] on button "[GEOGRAPHIC_DATA]" at bounding box center [390, 121] width 140 height 32
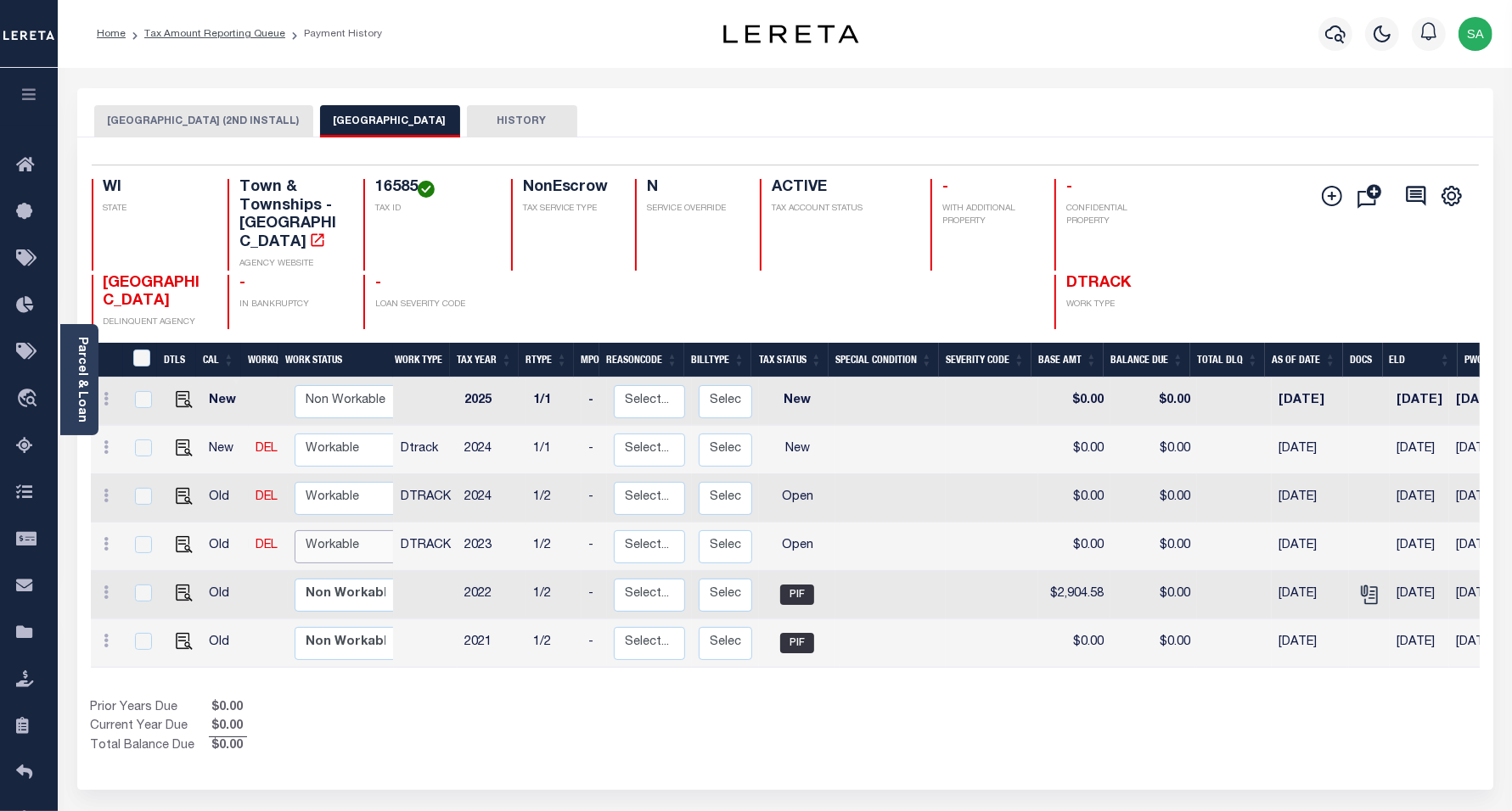
click at [376, 531] on select "Non Workable Workable" at bounding box center [345, 547] width 102 height 33
checkbox input "true"
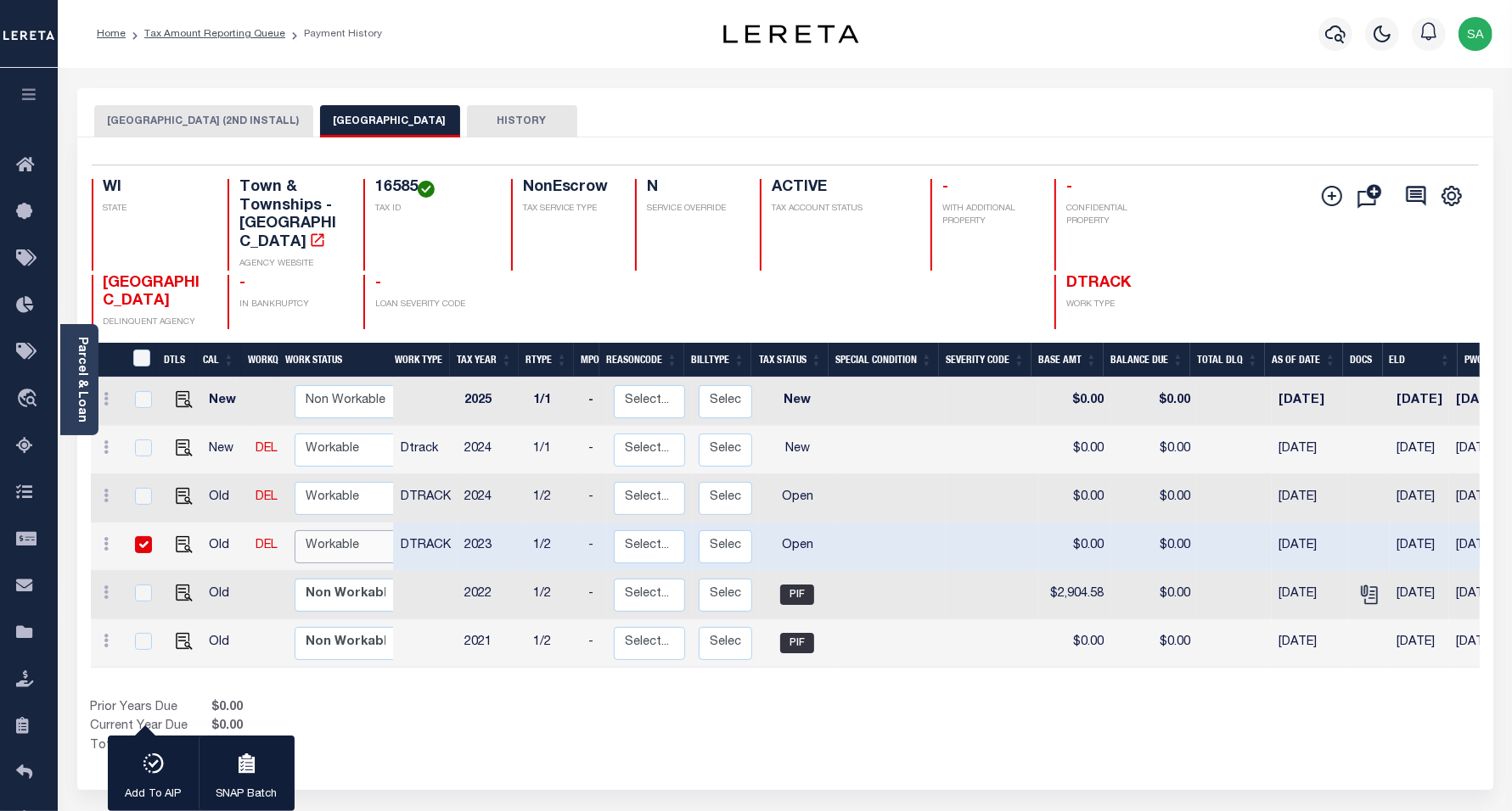
select select "true"
click at [295, 531] on select "Non Workable Workable" at bounding box center [345, 547] width 102 height 33
checkbox input "false"
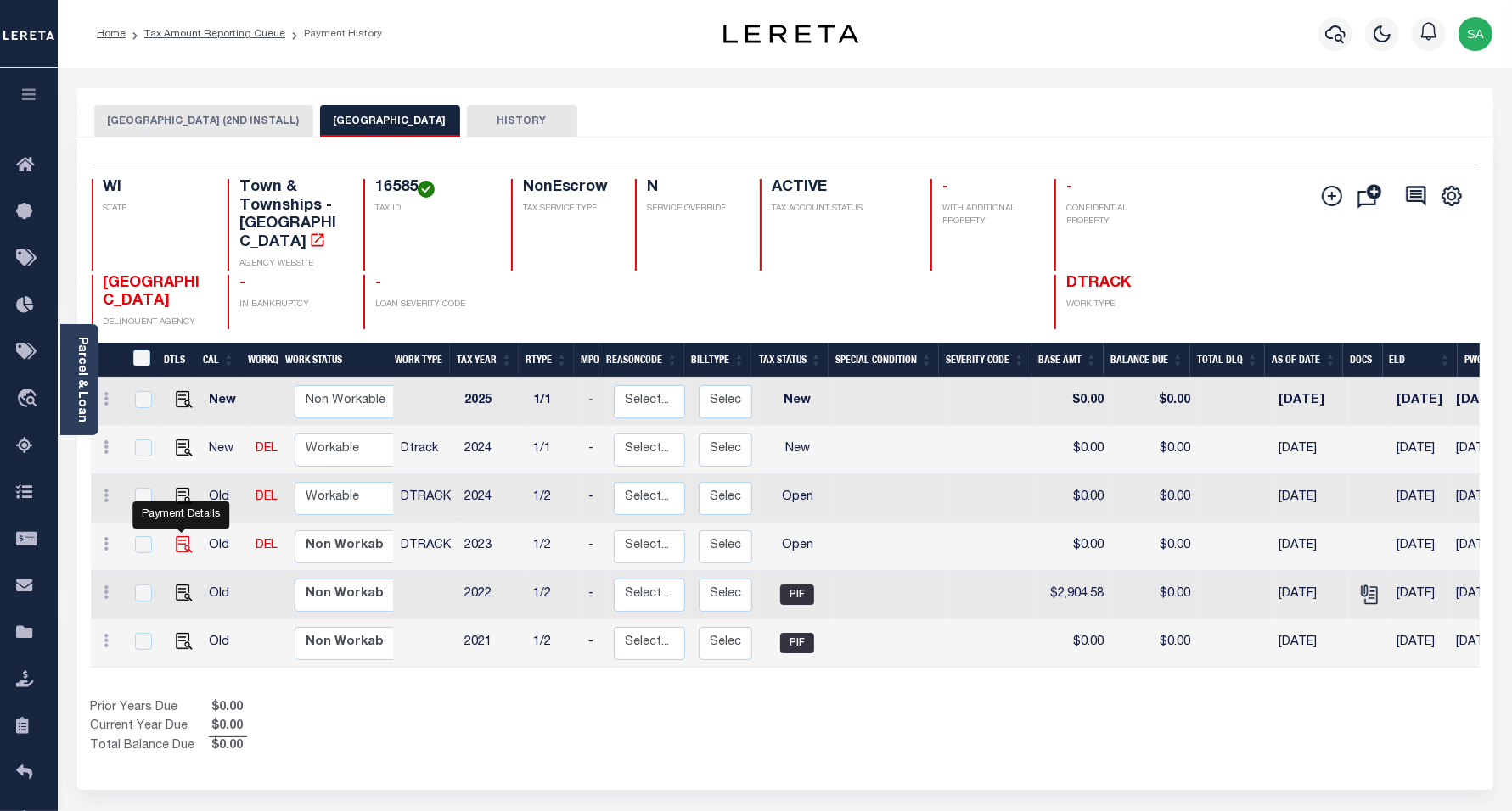
click at [183, 536] on img "" at bounding box center [184, 544] width 17 height 17
checkbox input "true"
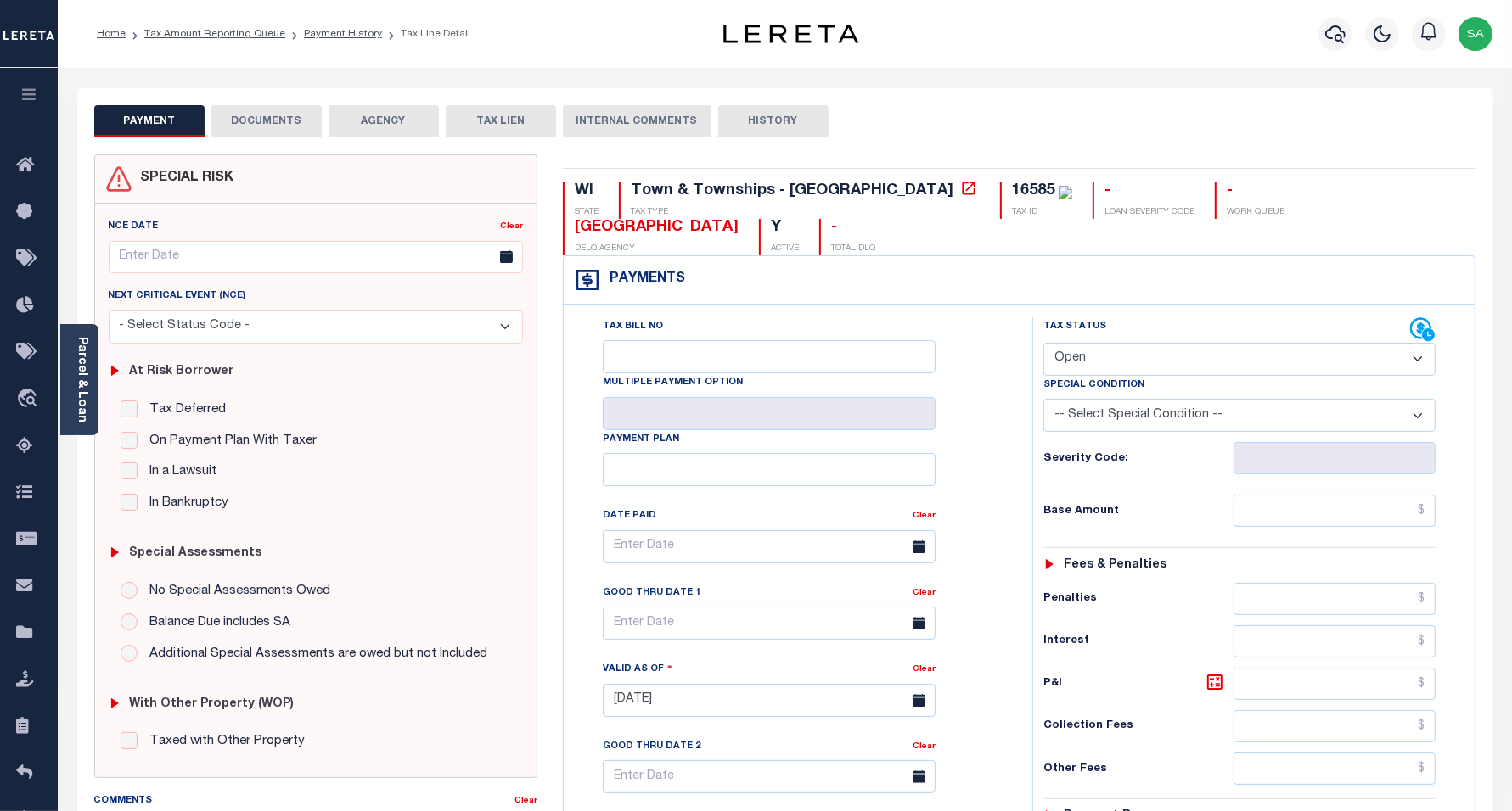
click at [1127, 361] on select "- Select Status Code - Open Due/Unpaid Paid Incomplete No Tax Due Internal Refu…" at bounding box center [1240, 359] width 393 height 33
select select "PYD"
click at [1043, 344] on select "- Select Status Code - Open Due/Unpaid Paid Incomplete No Tax Due Internal Refu…" at bounding box center [1240, 359] width 393 height 33
type input "[DATE]"
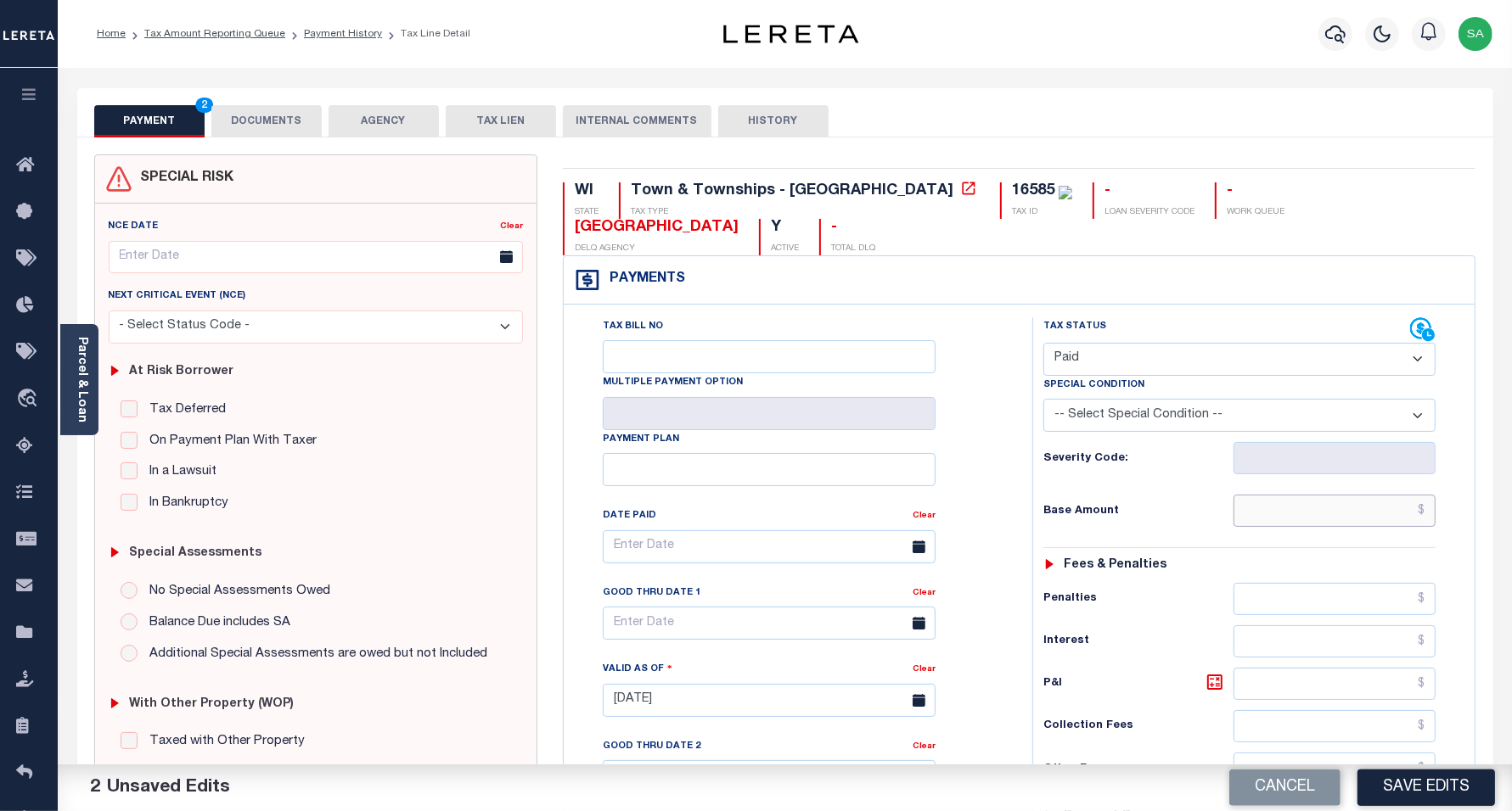
click at [1321, 518] on input "text" at bounding box center [1334, 511] width 202 height 32
type input "$0.00"
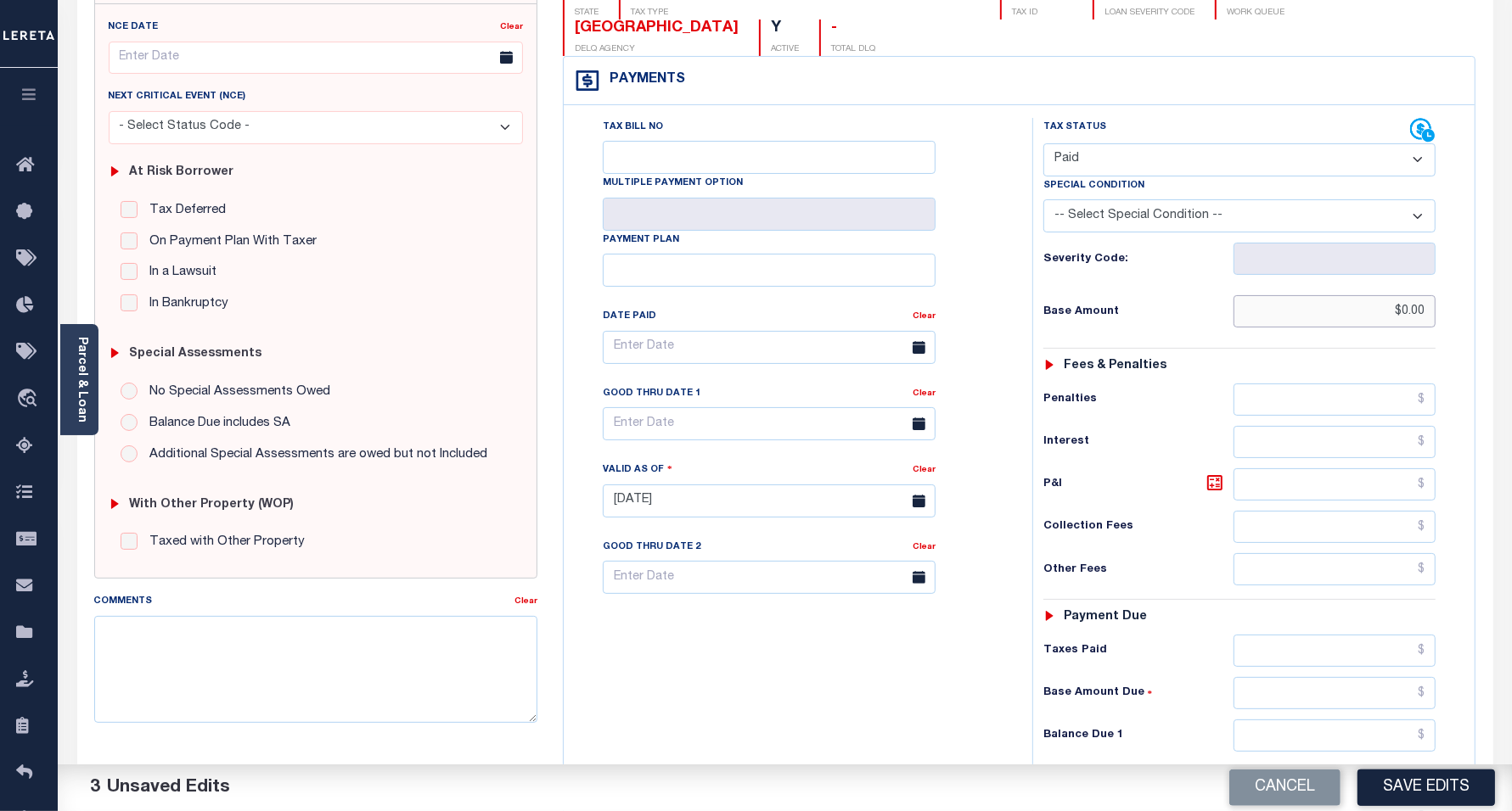
scroll to position [319, 0]
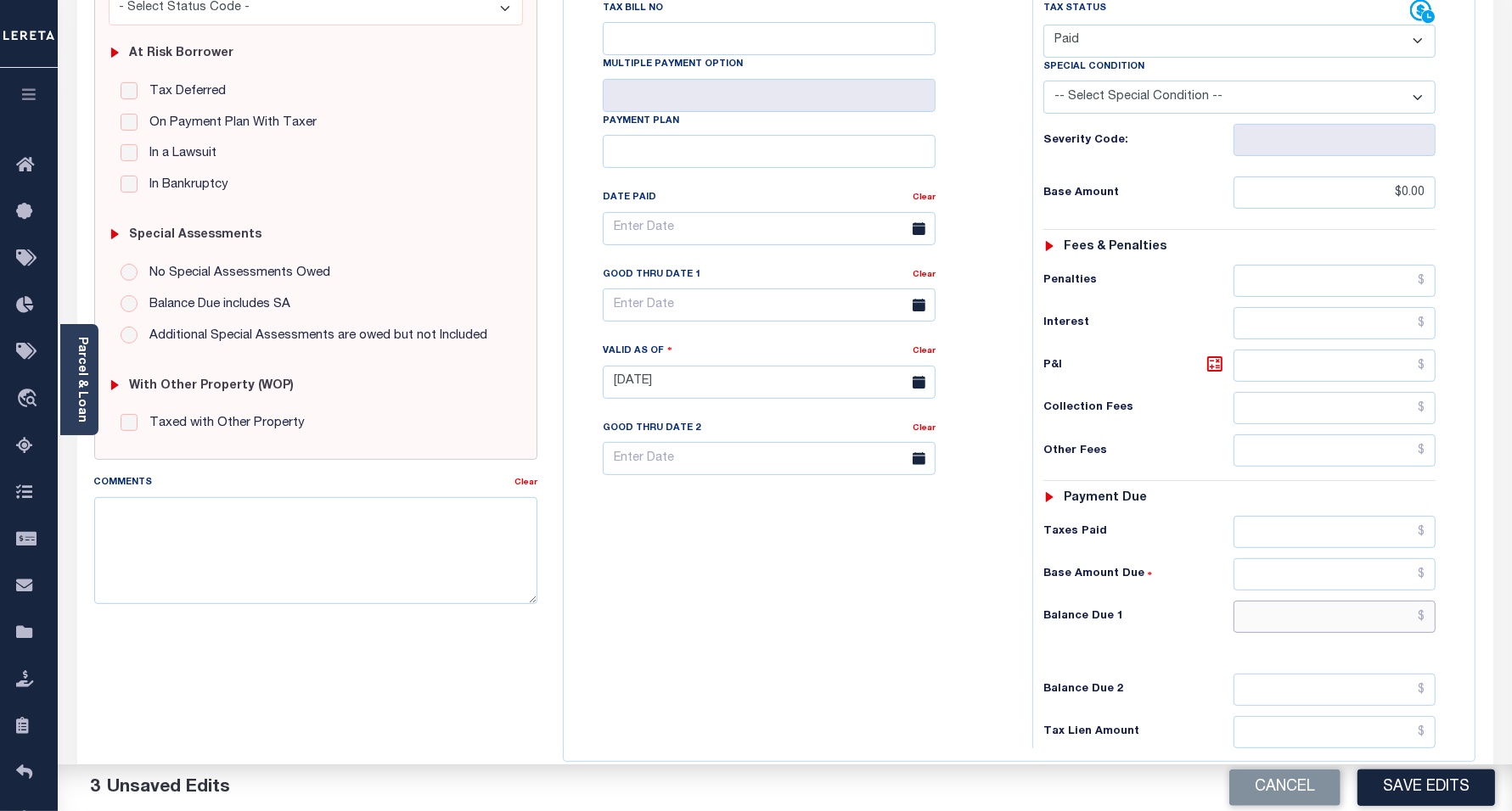
click at [1263, 624] on input "text" at bounding box center [1334, 617] width 202 height 32
type input "$0.00"
click at [847, 669] on div "Tax Bill No Multiple Payment Option Payment Plan Clear" at bounding box center [793, 374] width 452 height 749
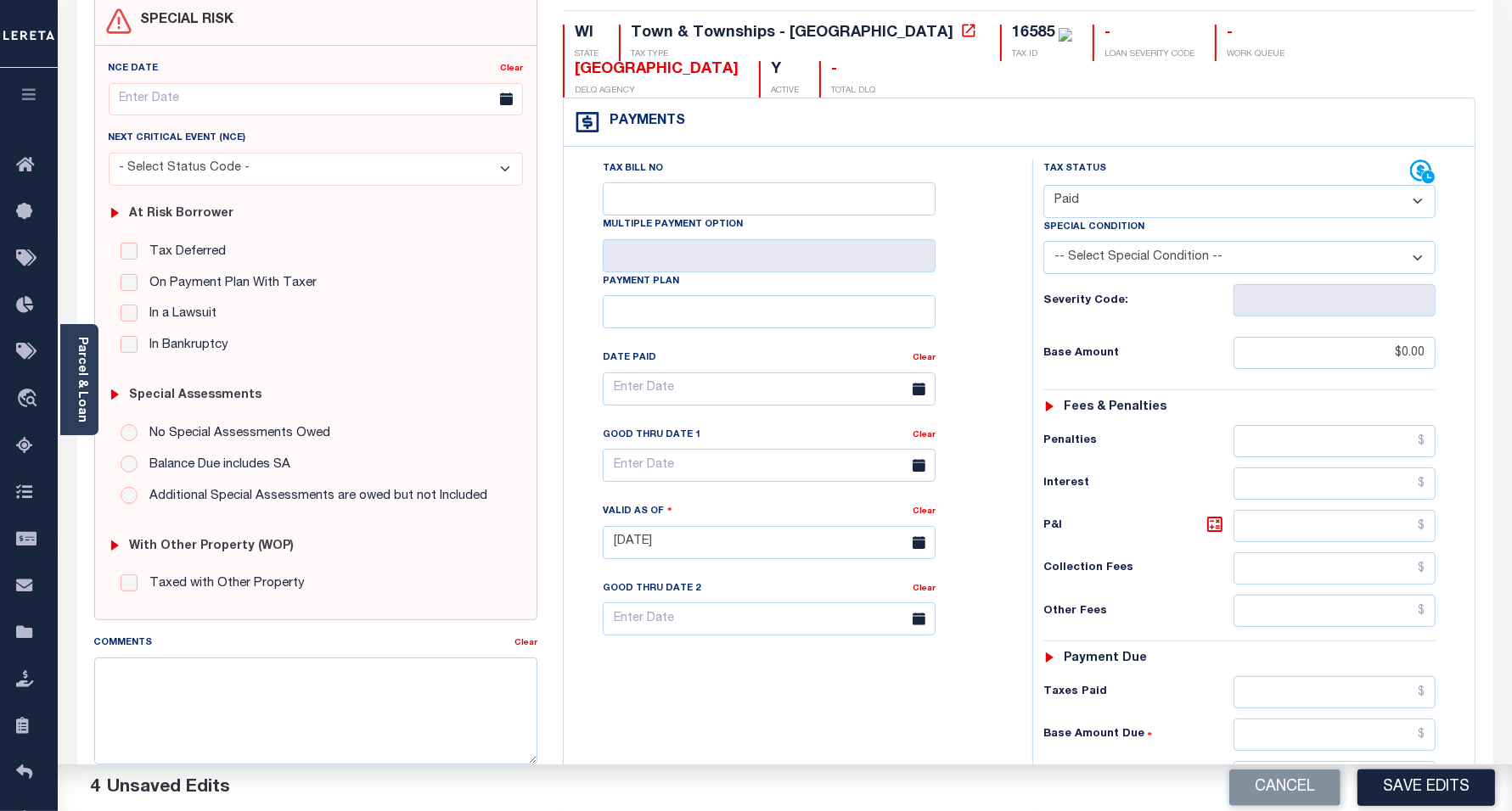
scroll to position [0, 0]
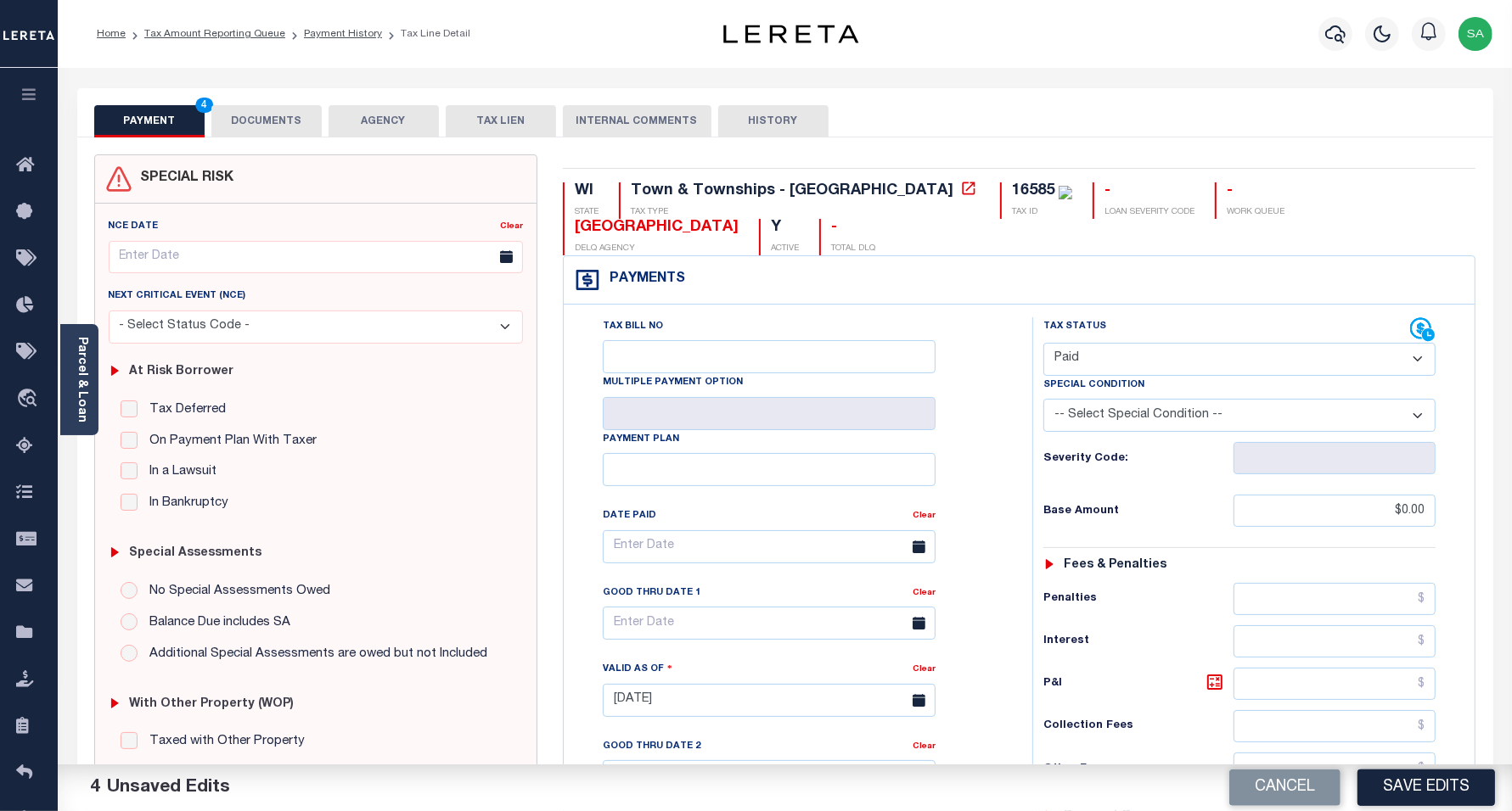
click at [278, 126] on button "DOCUMENTS" at bounding box center [267, 121] width 111 height 32
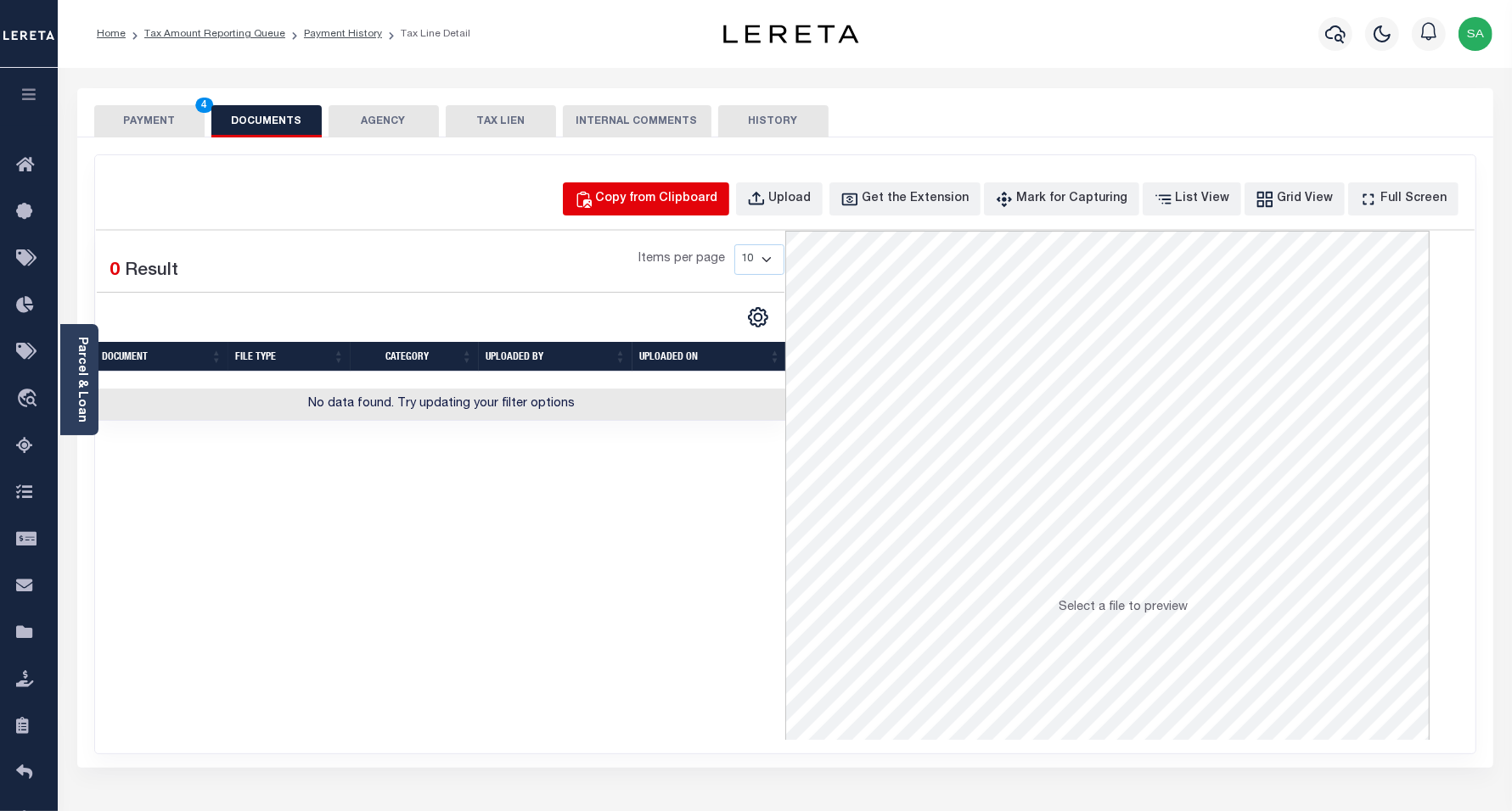
click at [662, 200] on div "Copy from Clipboard" at bounding box center [657, 199] width 122 height 19
select select "POP"
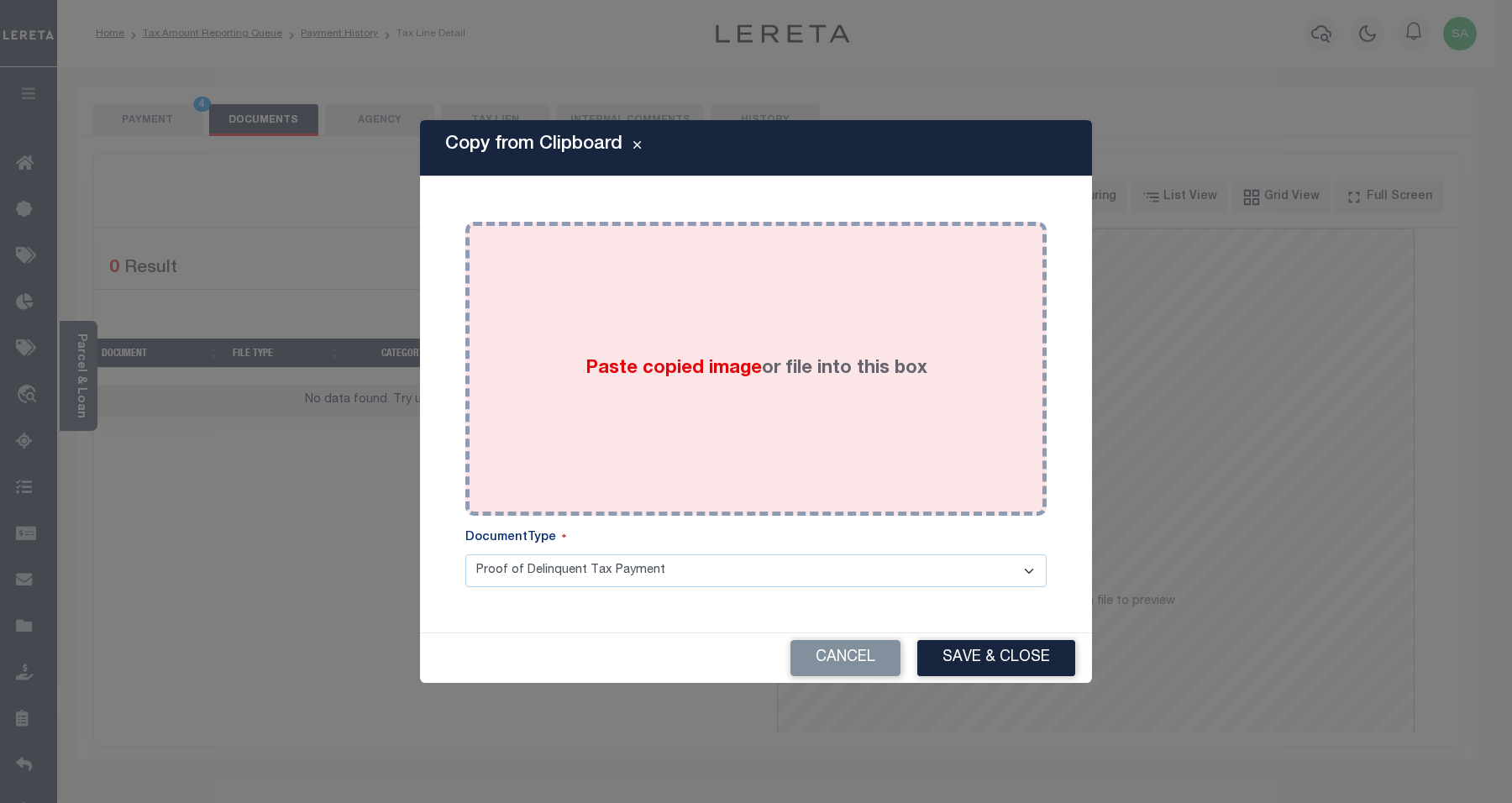
click at [707, 404] on div "Paste copied image or file into this box" at bounding box center [756, 368] width 556 height 269
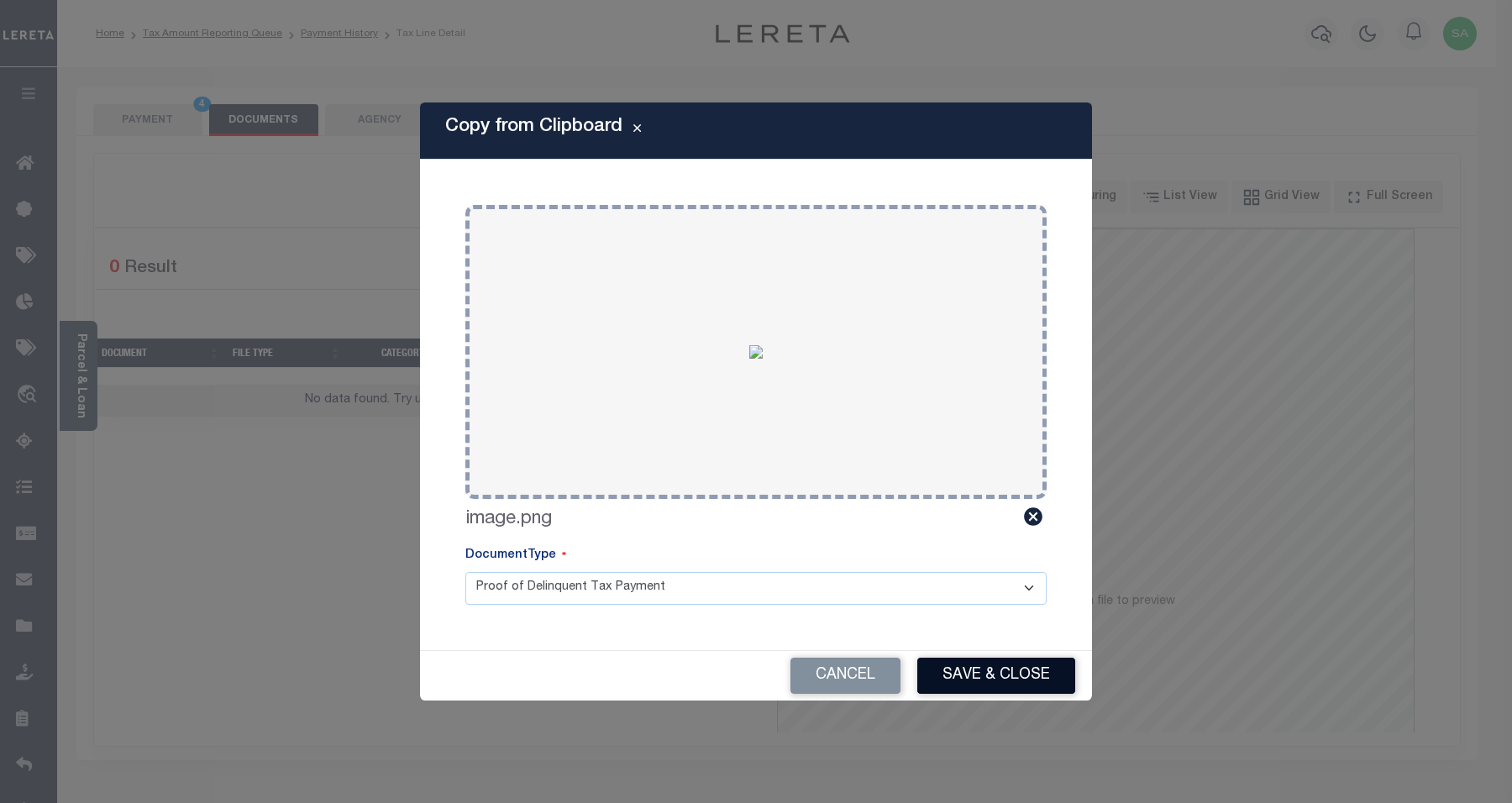
click at [946, 678] on button "Save & Close" at bounding box center [996, 676] width 158 height 36
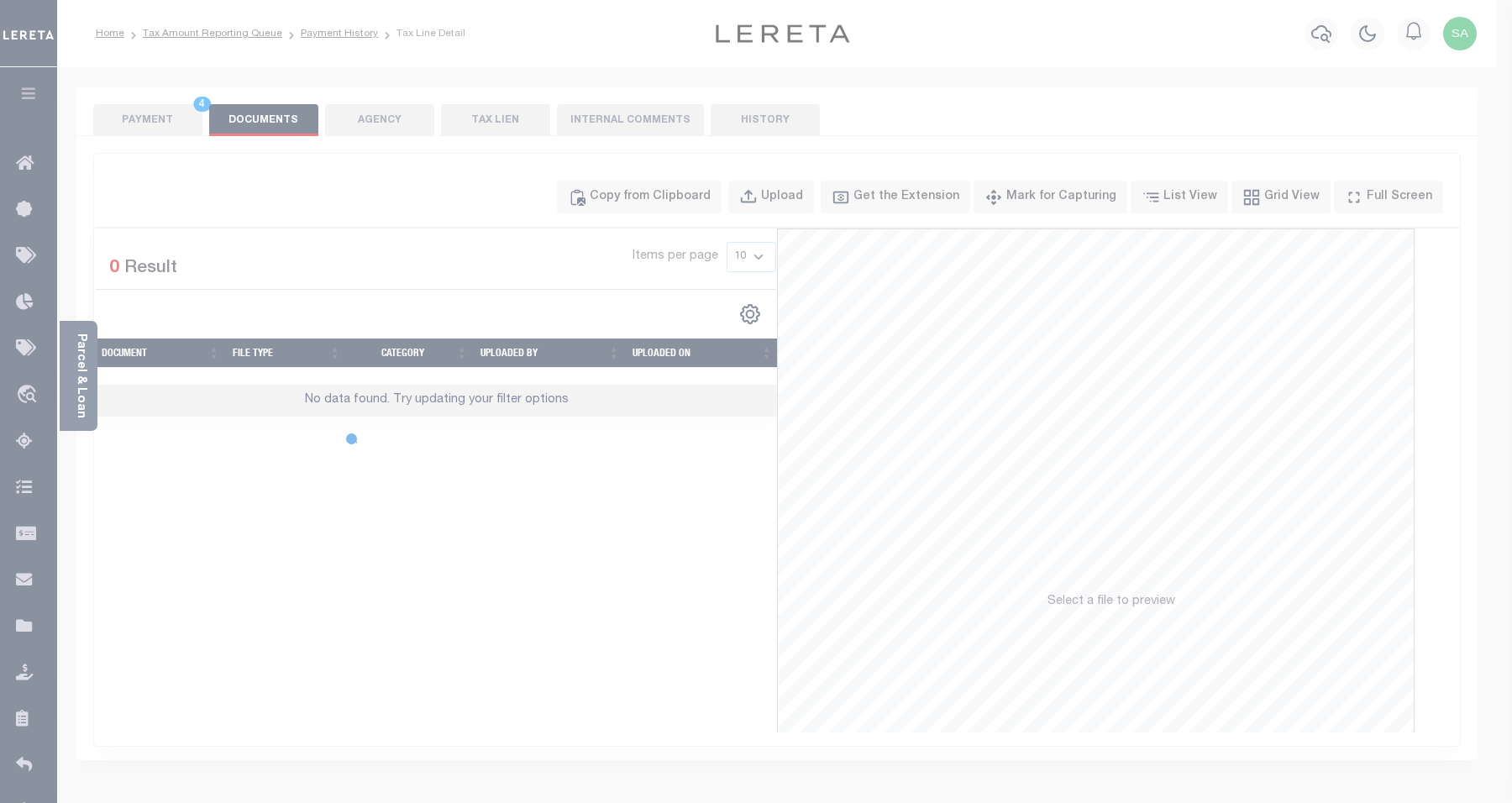
click at [173, 127] on div "Copy from Clipboard Paste copied image or file into this box Select file or dra…" at bounding box center [756, 401] width 1512 height 803
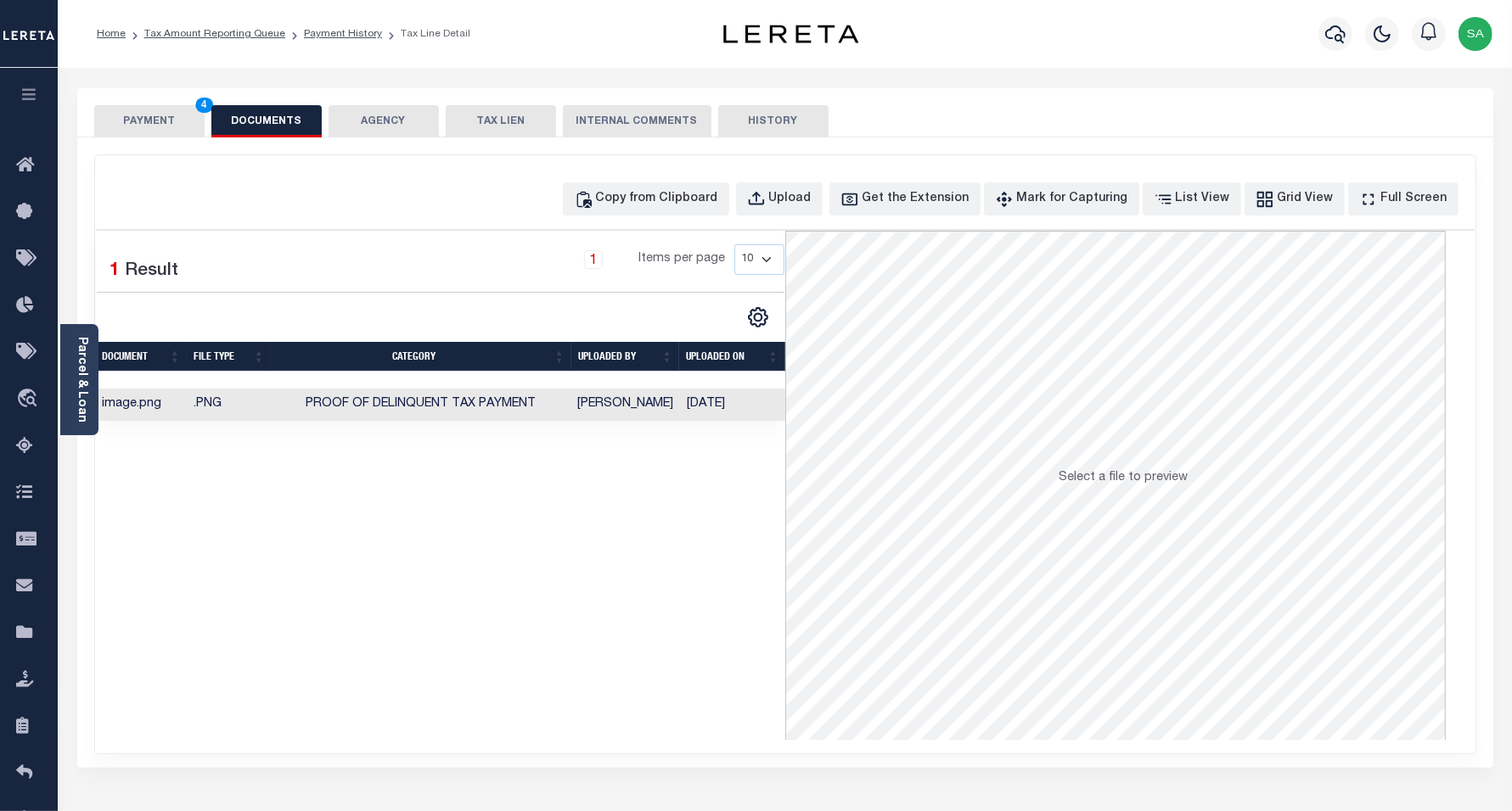
click at [176, 128] on button "PAYMENT 4" at bounding box center [150, 121] width 111 height 32
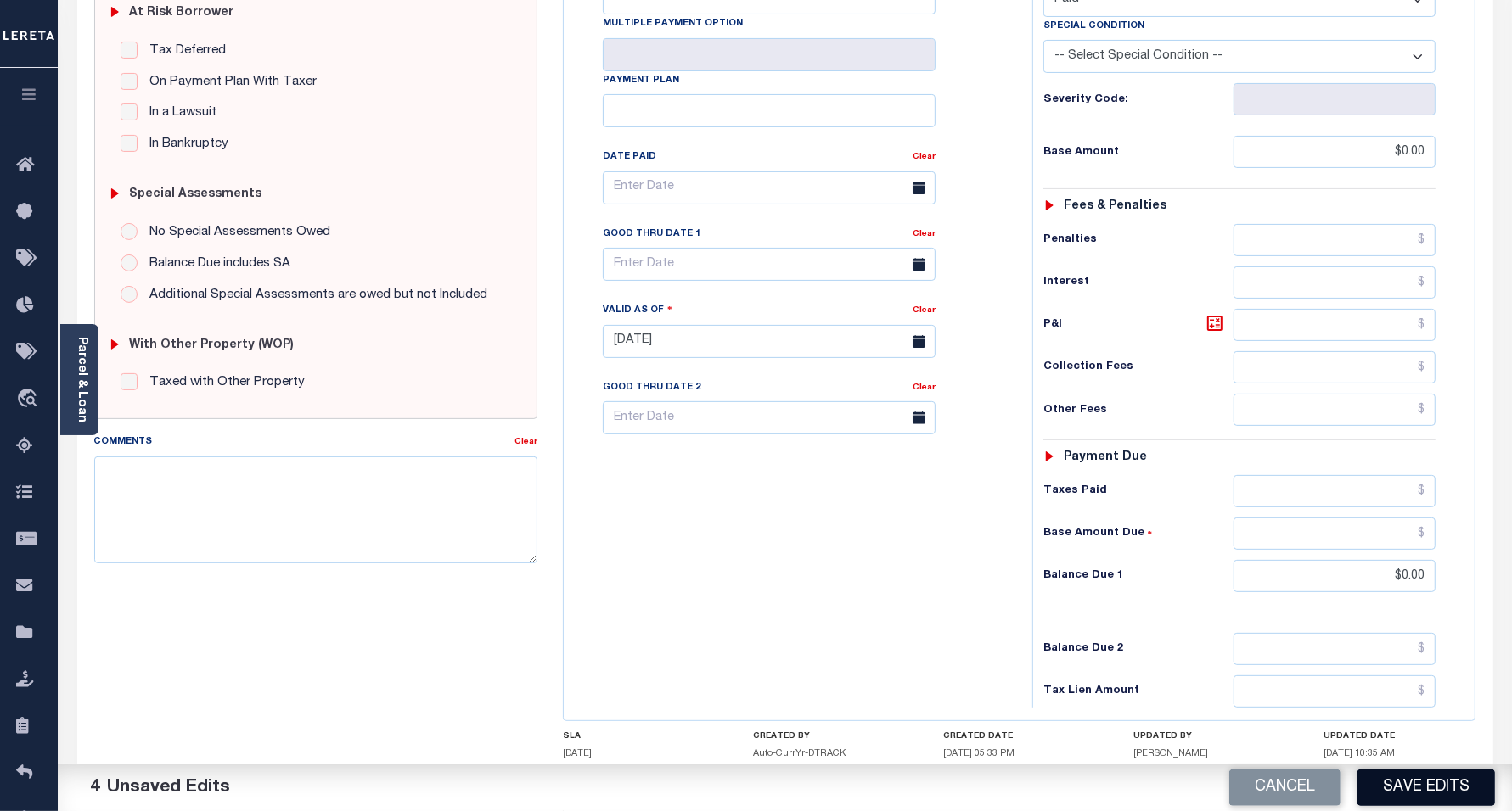
scroll to position [425, 0]
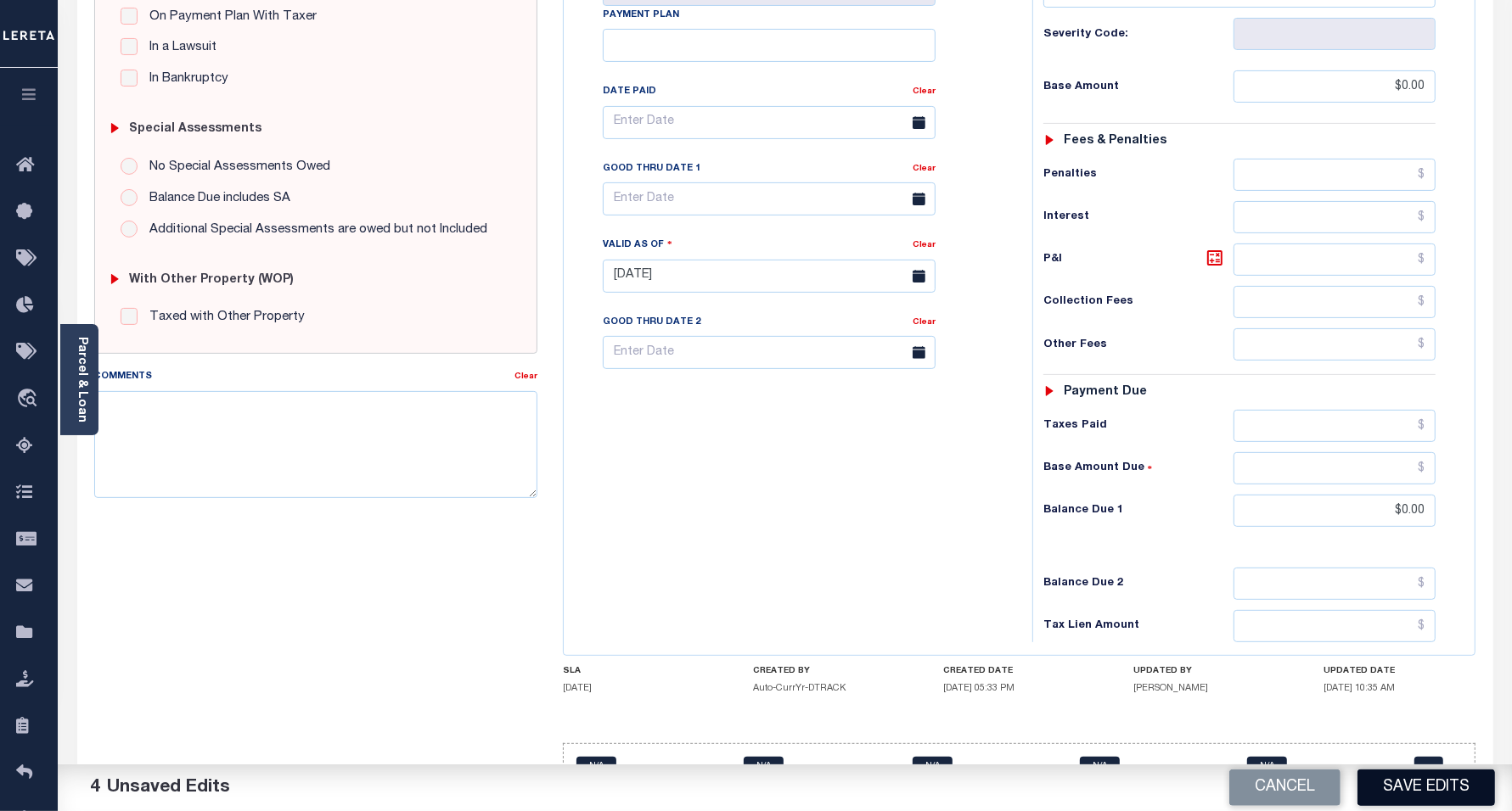
click at [1420, 788] on button "Save Edits" at bounding box center [1426, 788] width 137 height 37
checkbox input "false"
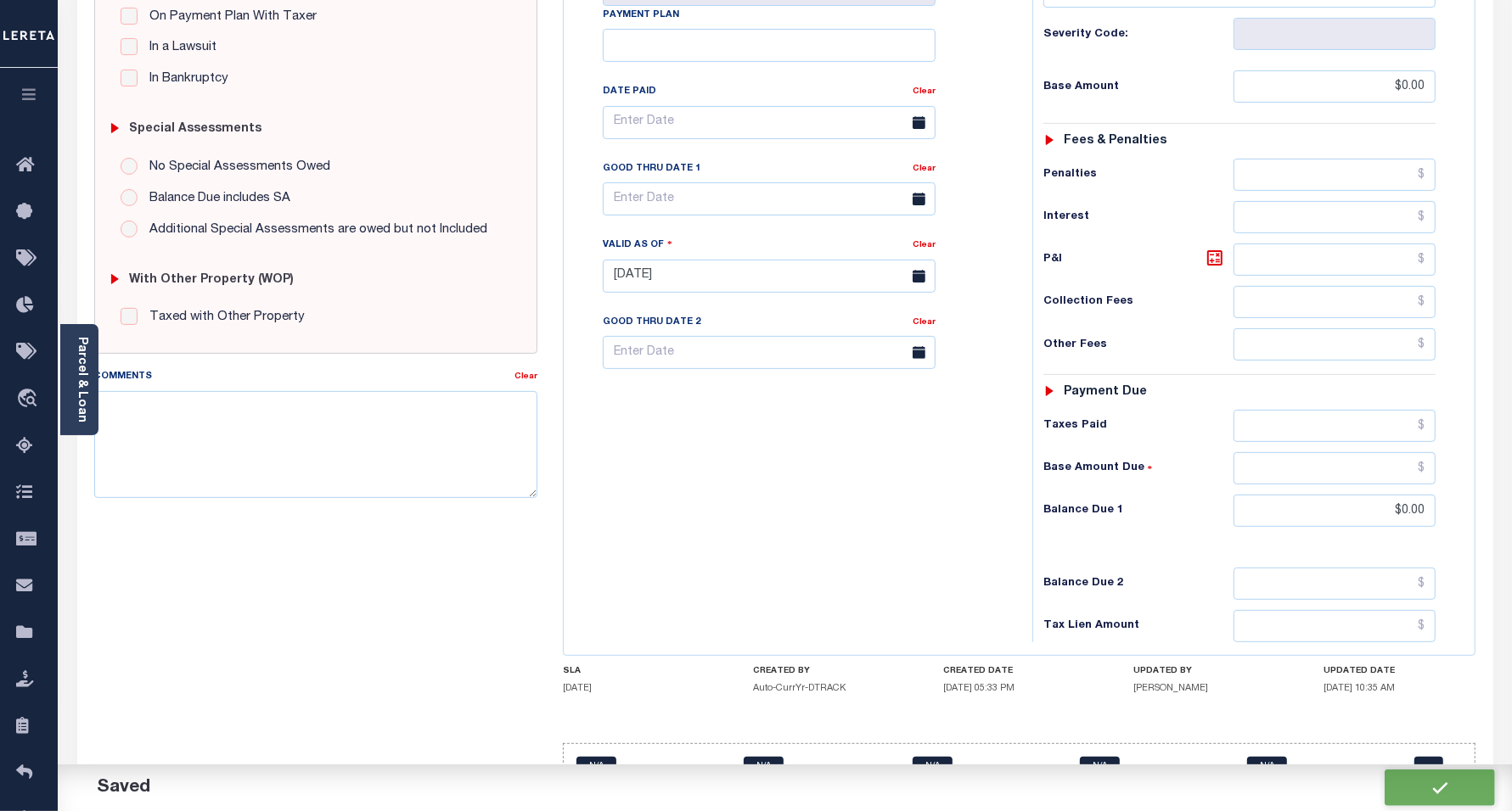
type input "$0"
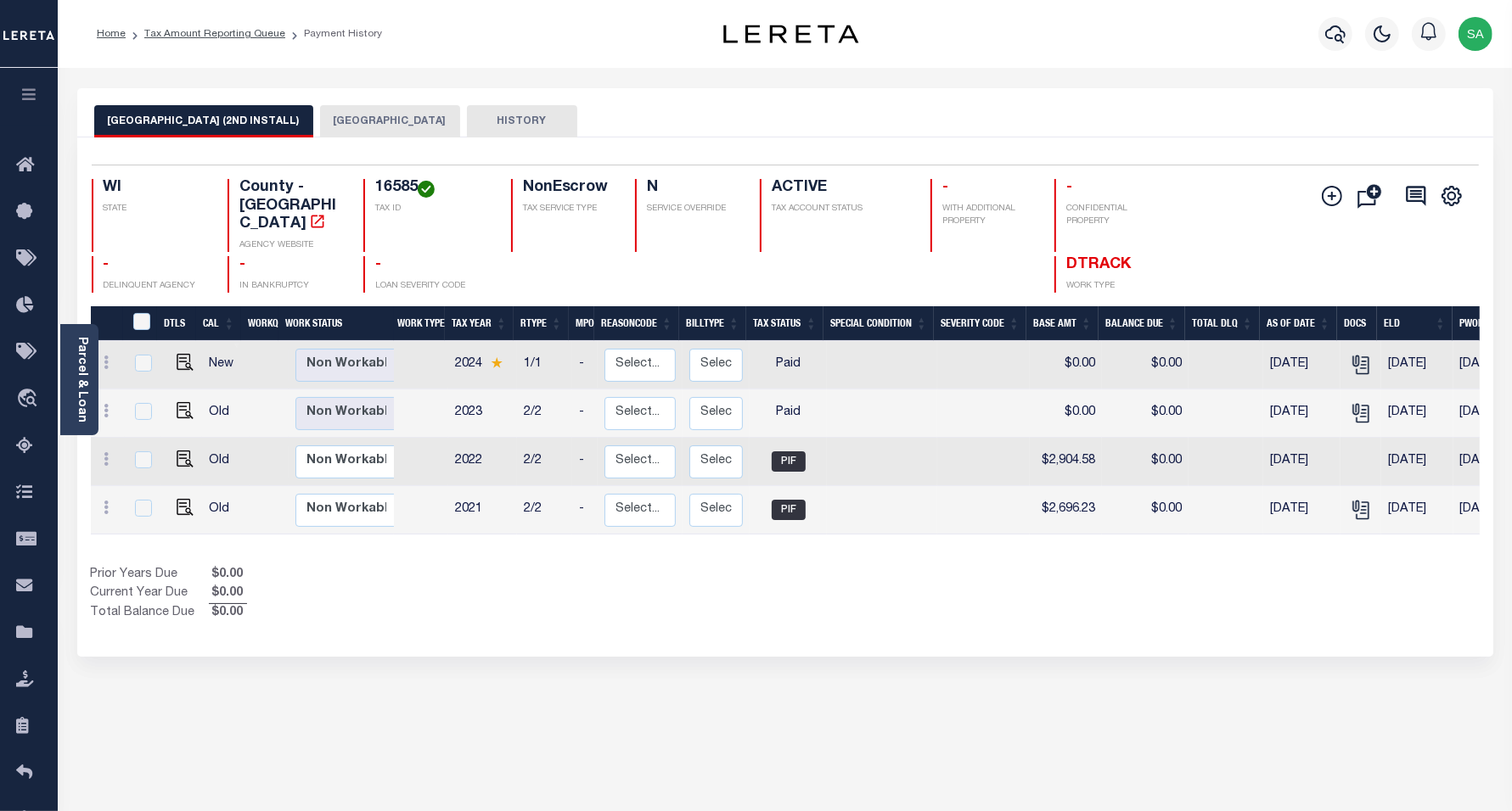
click at [336, 128] on button "[GEOGRAPHIC_DATA]" at bounding box center [390, 121] width 140 height 32
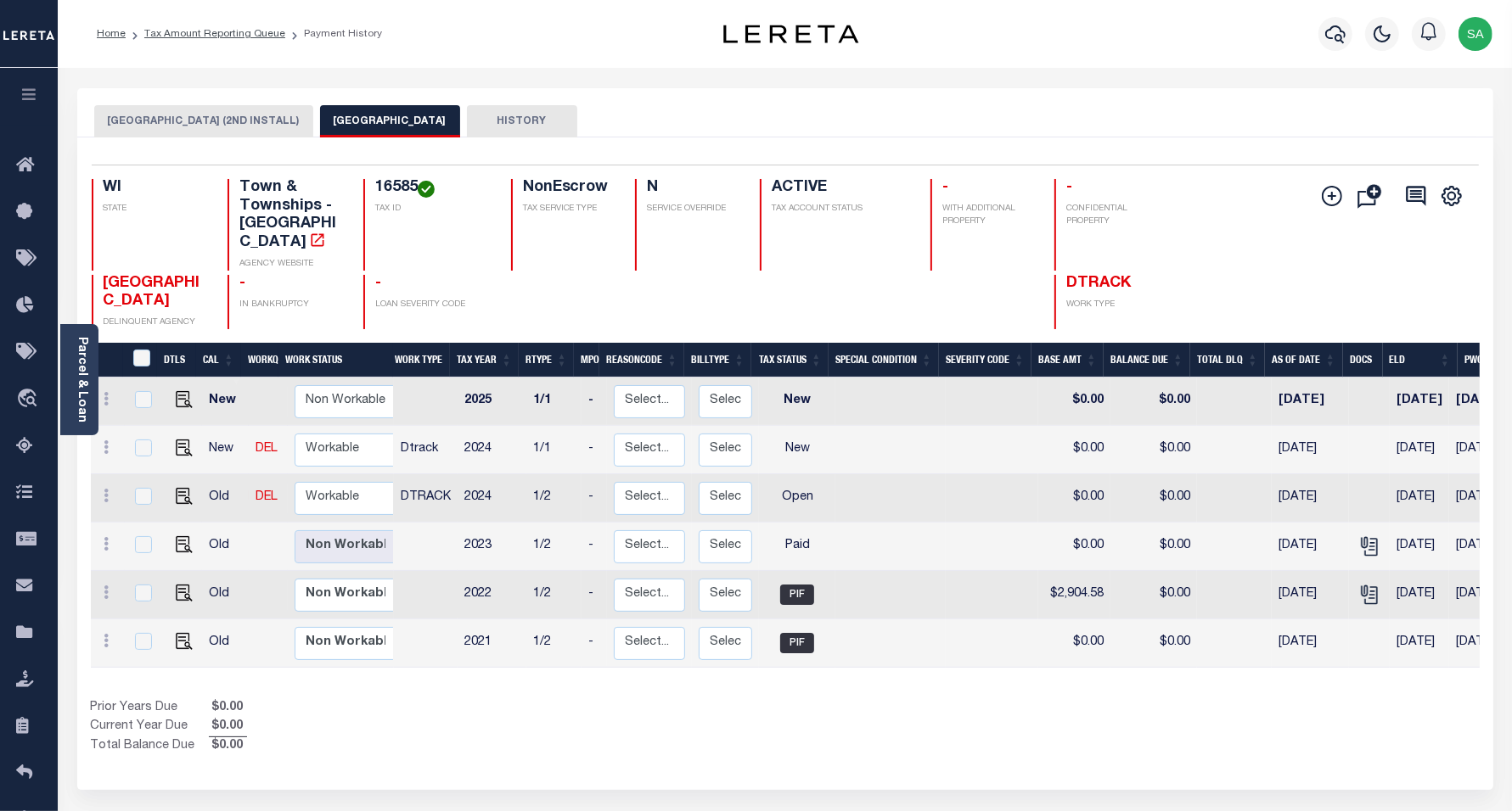
click at [185, 128] on button "WASHBURN COUNTY (2ND INSTALL)" at bounding box center [204, 121] width 219 height 32
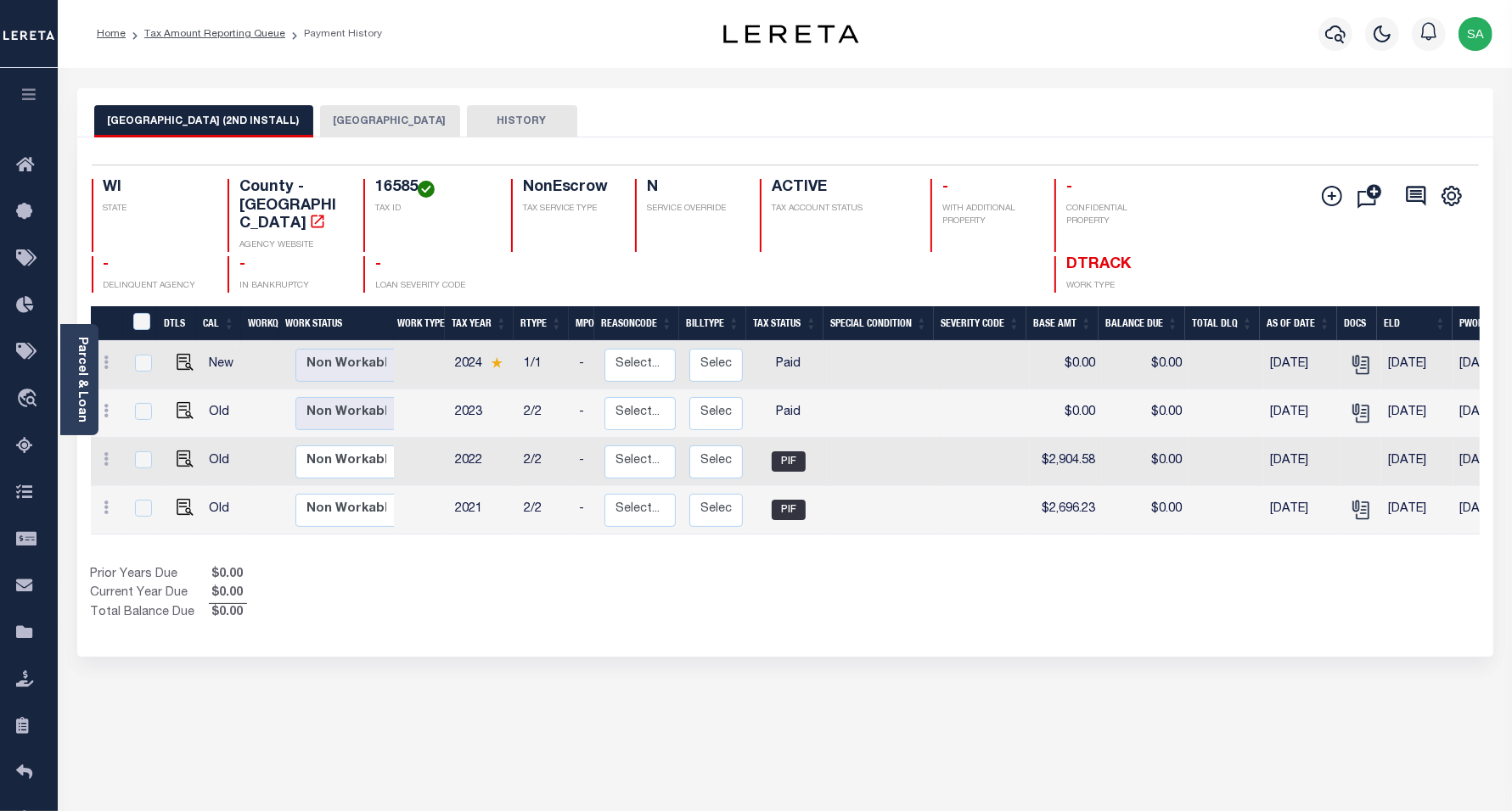
click at [350, 113] on button "LONG LAKE TOWN" at bounding box center [390, 121] width 140 height 32
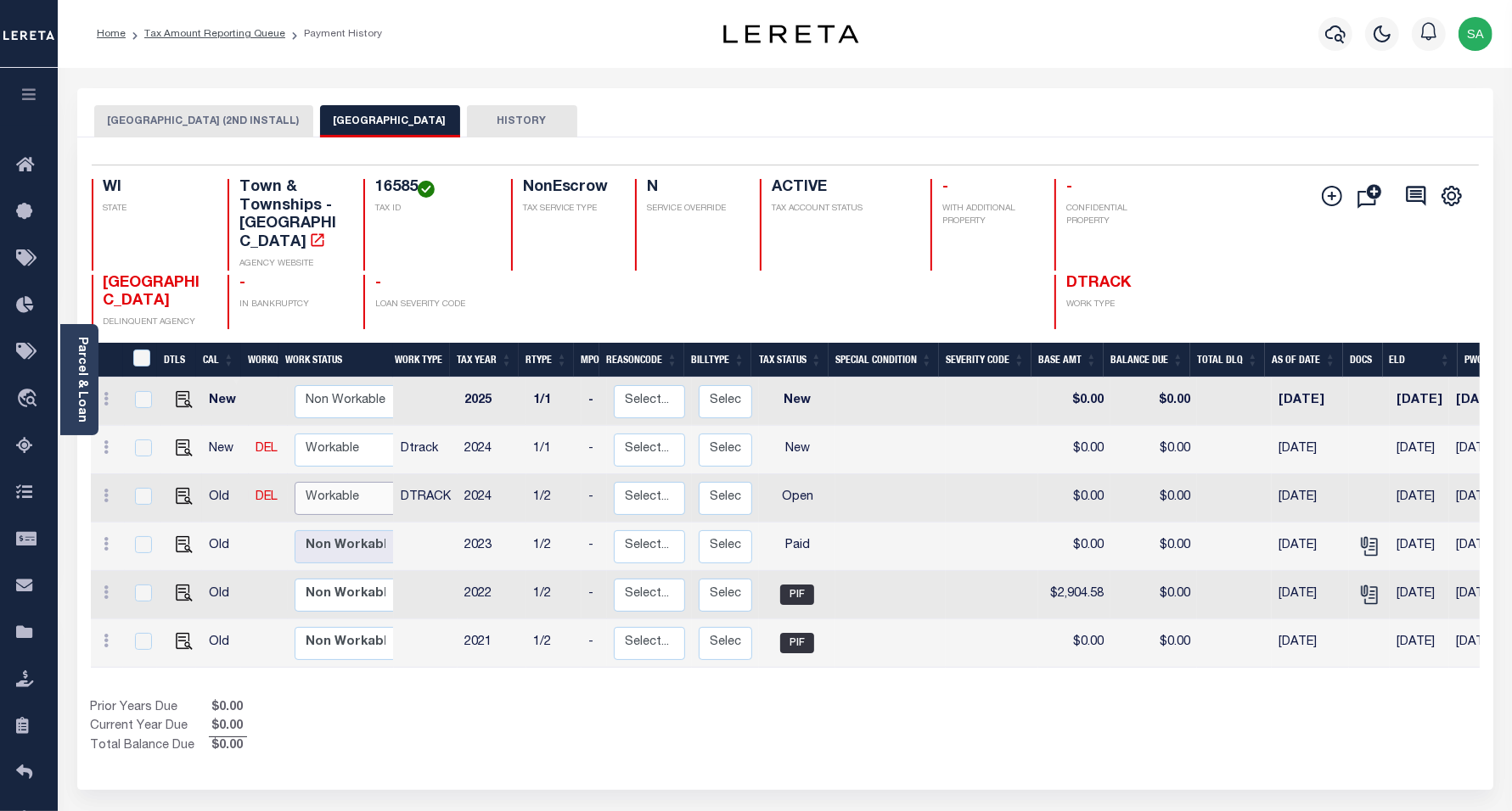
click at [337, 482] on select "Non Workable Workable" at bounding box center [345, 498] width 102 height 33
checkbox input "true"
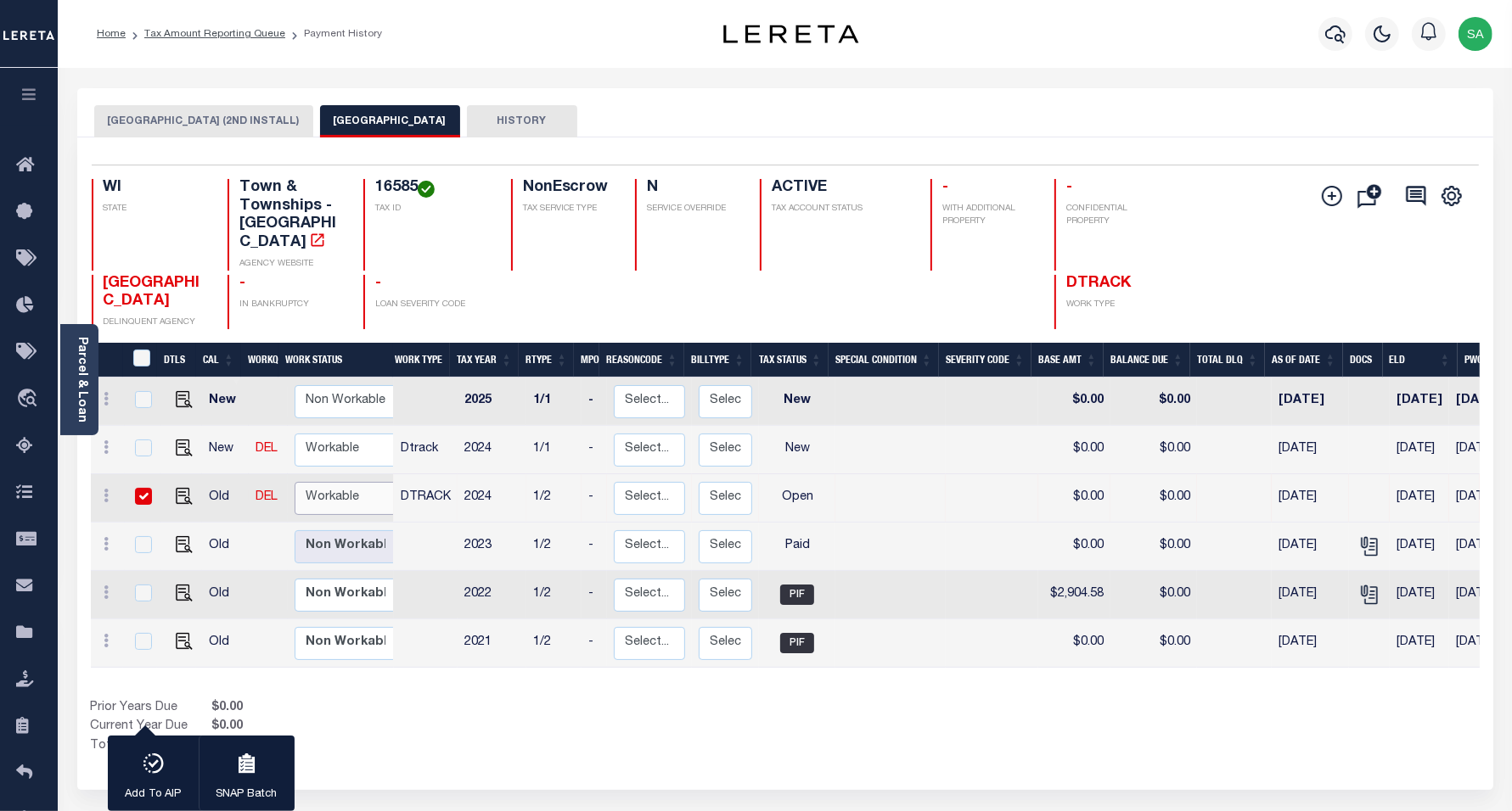
select select "true"
click at [295, 482] on select "Non Workable Workable" at bounding box center [345, 498] width 102 height 33
checkbox input "false"
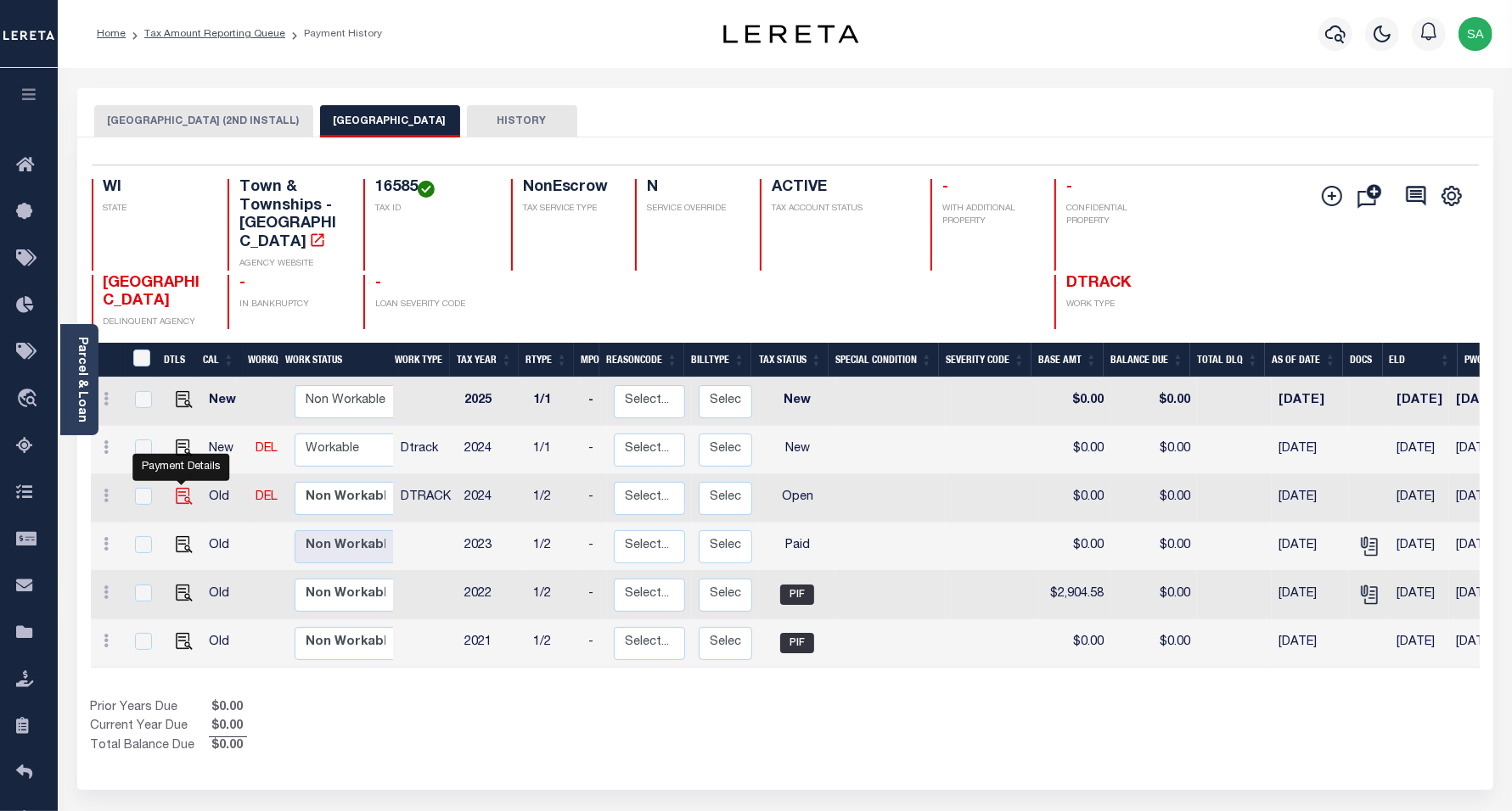
click at [176, 488] on img "" at bounding box center [184, 496] width 17 height 17
checkbox input "true"
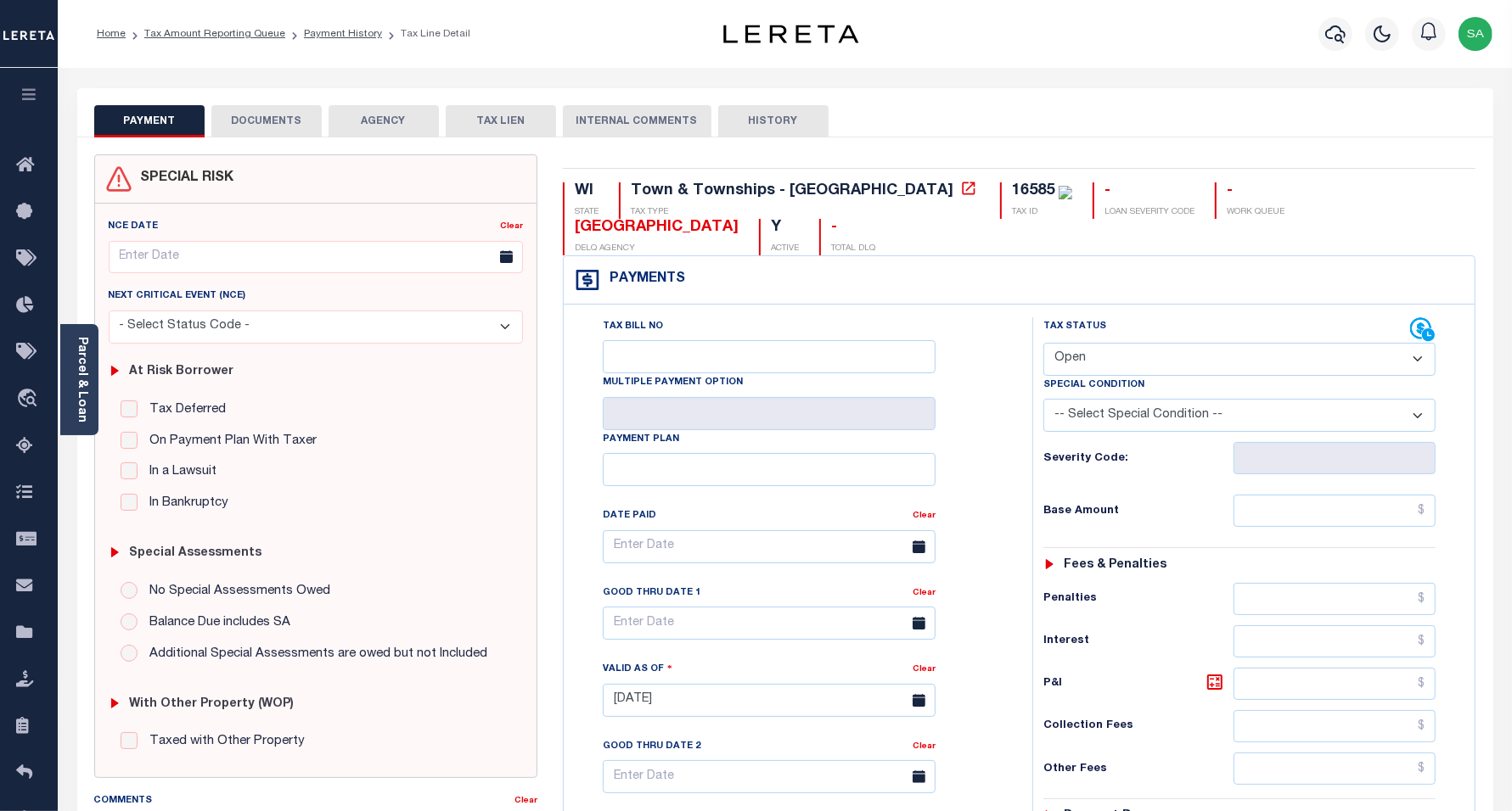
click at [1139, 354] on select "- Select Status Code - Open Due/Unpaid Paid Incomplete No Tax Due Internal Refu…" at bounding box center [1240, 359] width 393 height 33
select select "PYD"
click at [1043, 344] on select "- Select Status Code - Open Due/Unpaid Paid Incomplete No Tax Due Internal Refu…" at bounding box center [1240, 359] width 393 height 33
type input "[DATE]"
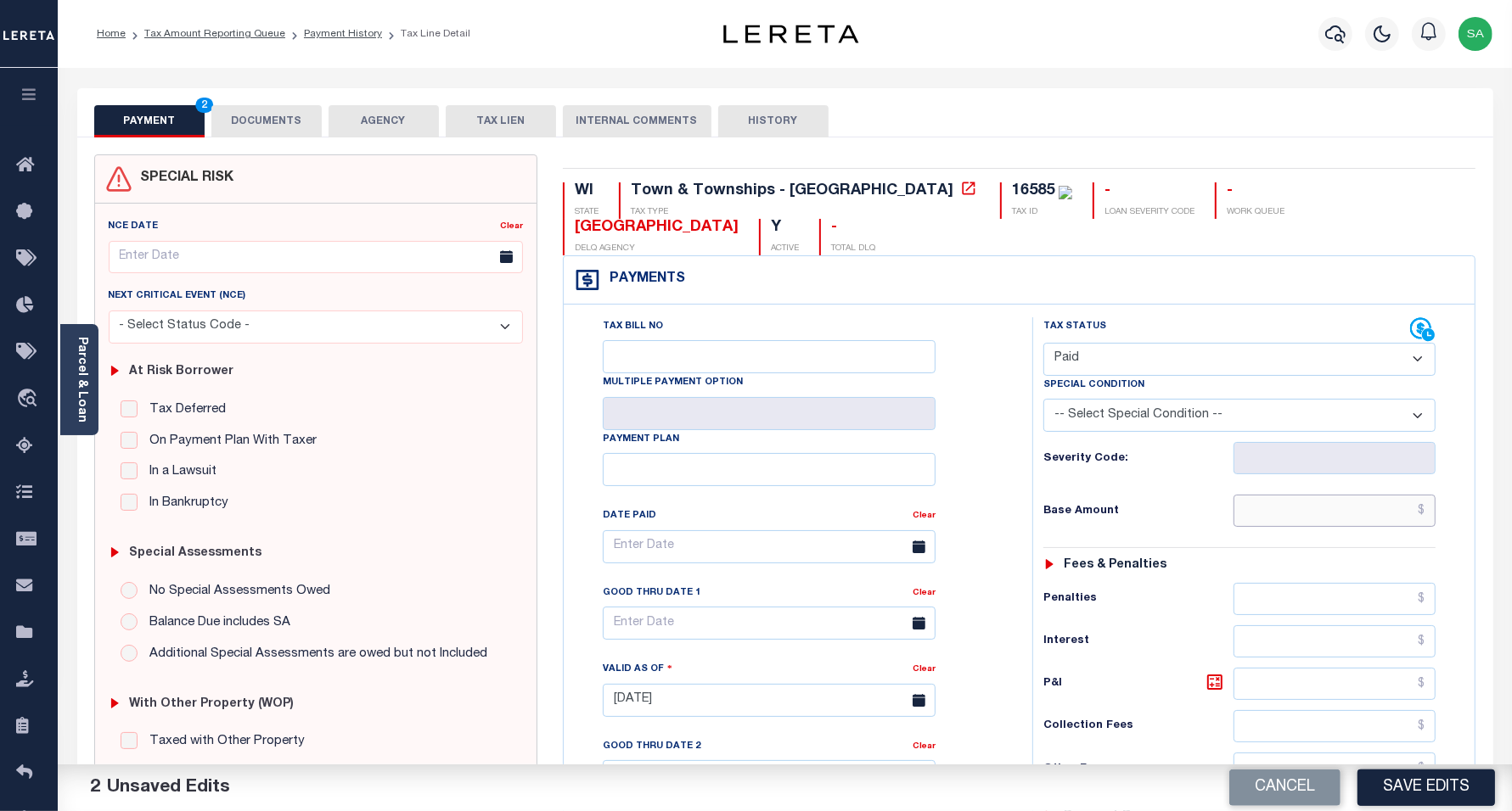
click at [1330, 518] on input "text" at bounding box center [1334, 511] width 202 height 32
type input "$0.00"
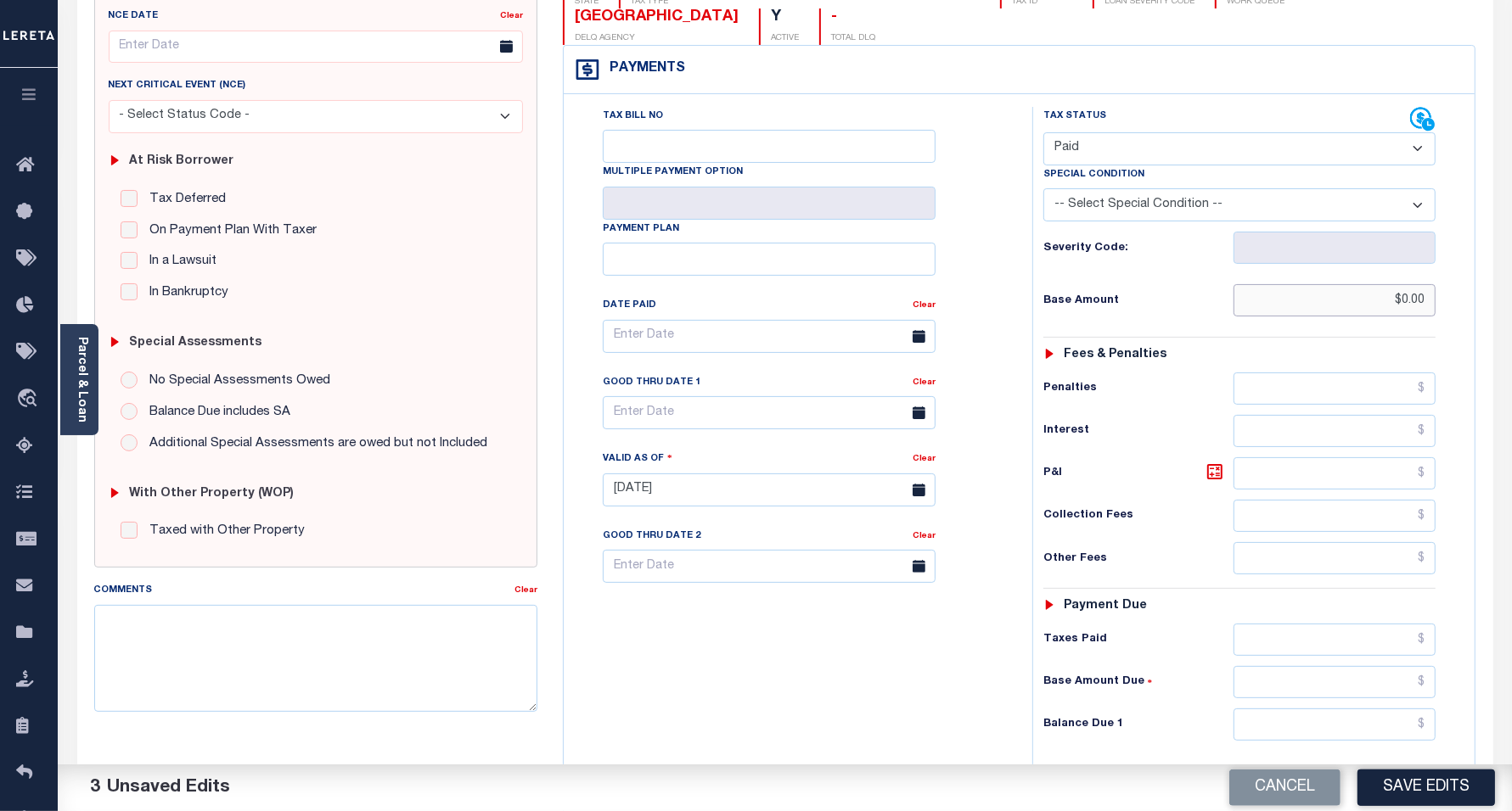
scroll to position [212, 0]
click at [1267, 727] on input "text" at bounding box center [1334, 723] width 202 height 32
type input "$0.00"
click at [835, 710] on div "Tax Bill No Multiple Payment Option Payment Plan Clear" at bounding box center [793, 480] width 452 height 749
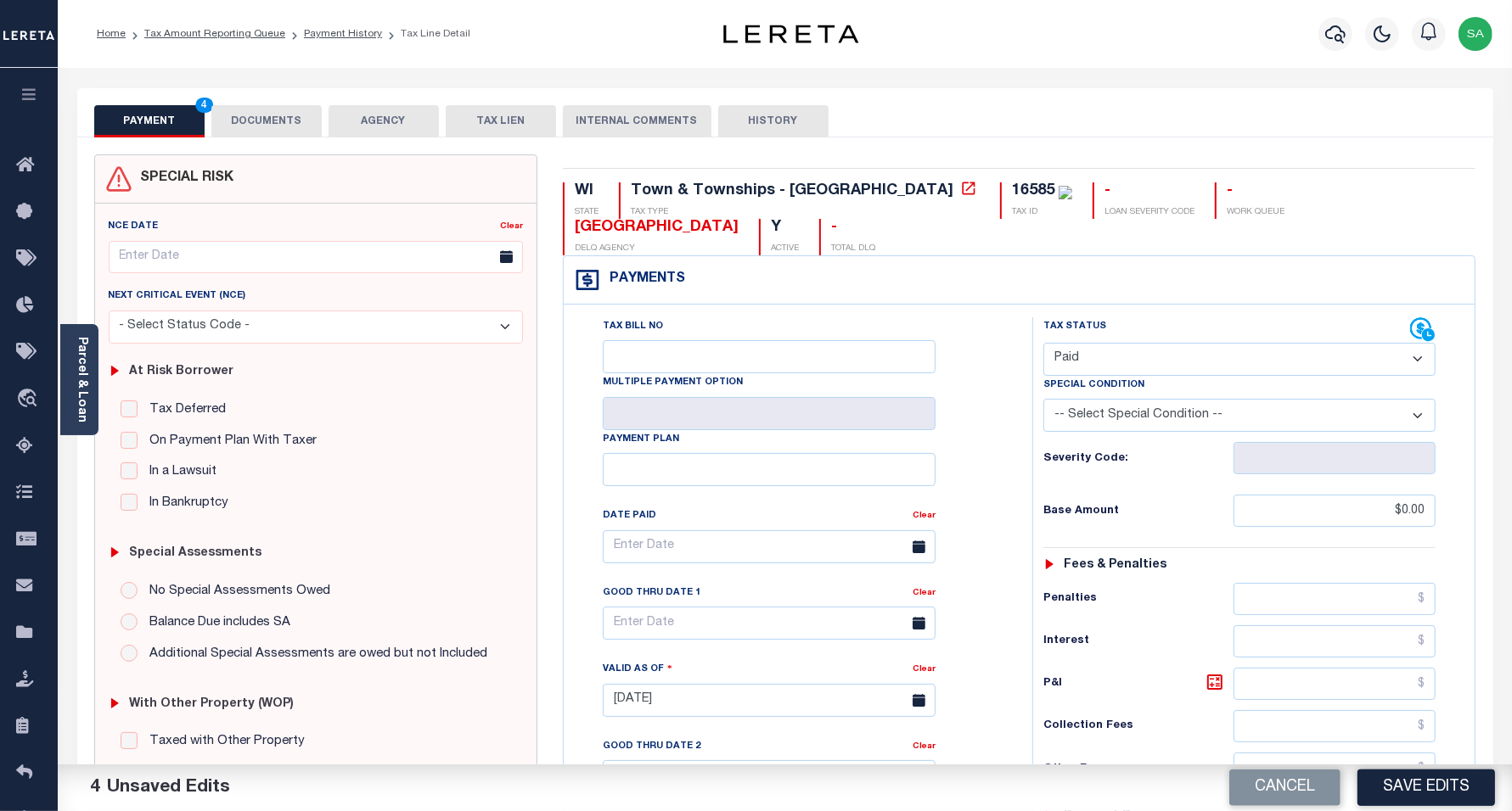
click at [251, 126] on button "DOCUMENTS" at bounding box center [267, 121] width 111 height 32
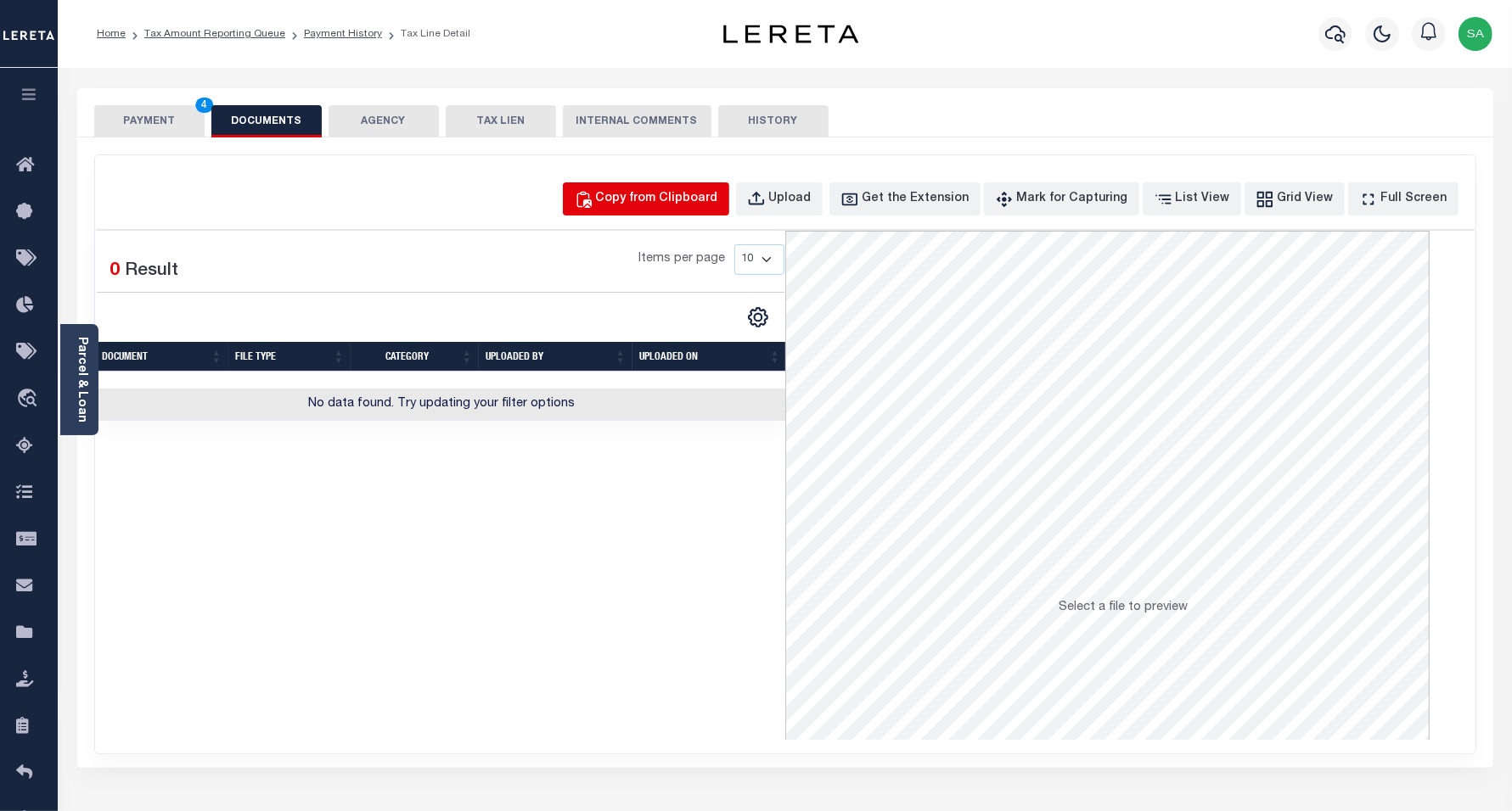
click at [692, 186] on button "Copy from Clipboard" at bounding box center [646, 199] width 166 height 33
select select "POP"
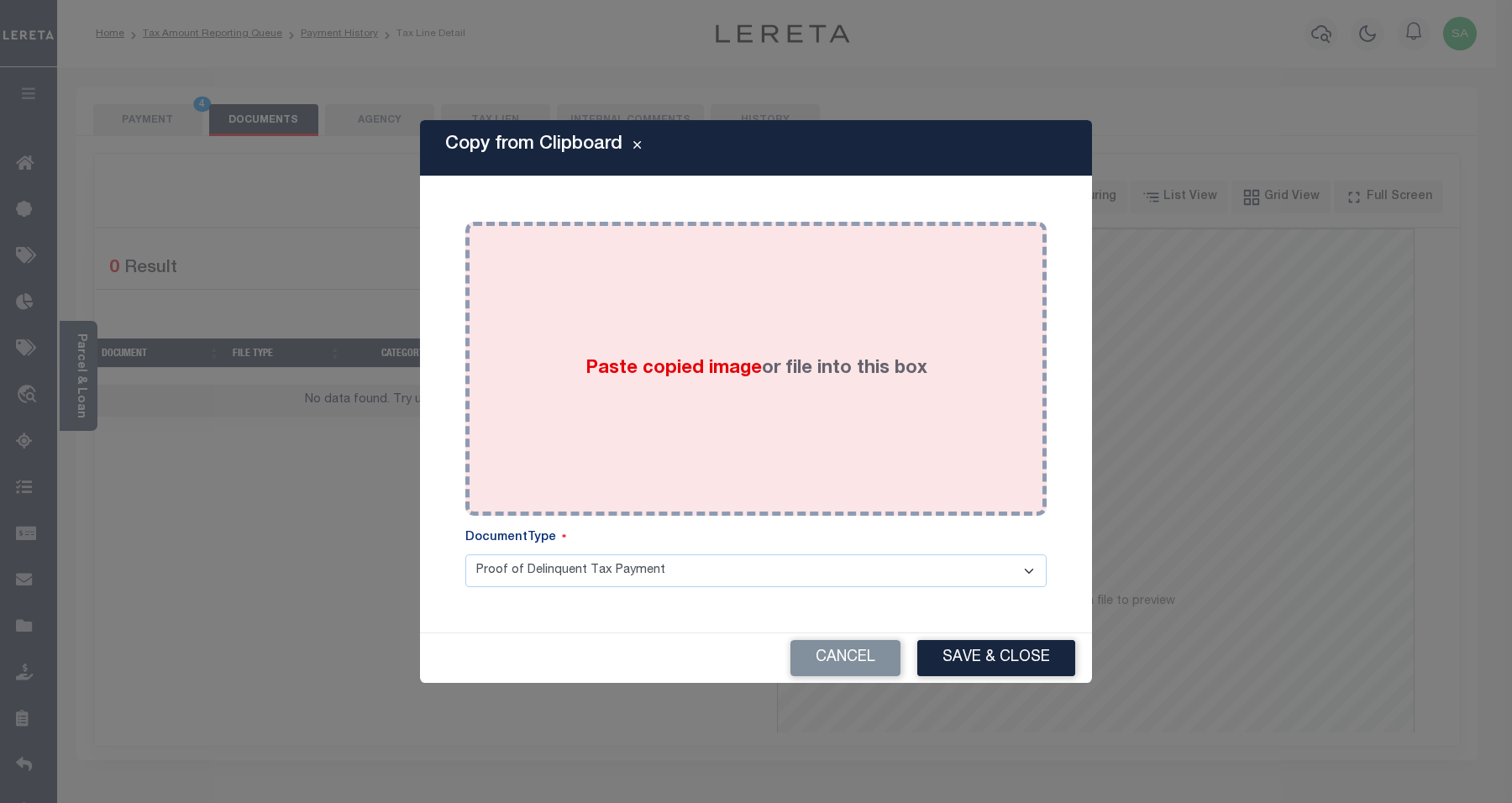
click at [818, 413] on div "Paste copied image or file into this box" at bounding box center [756, 368] width 556 height 269
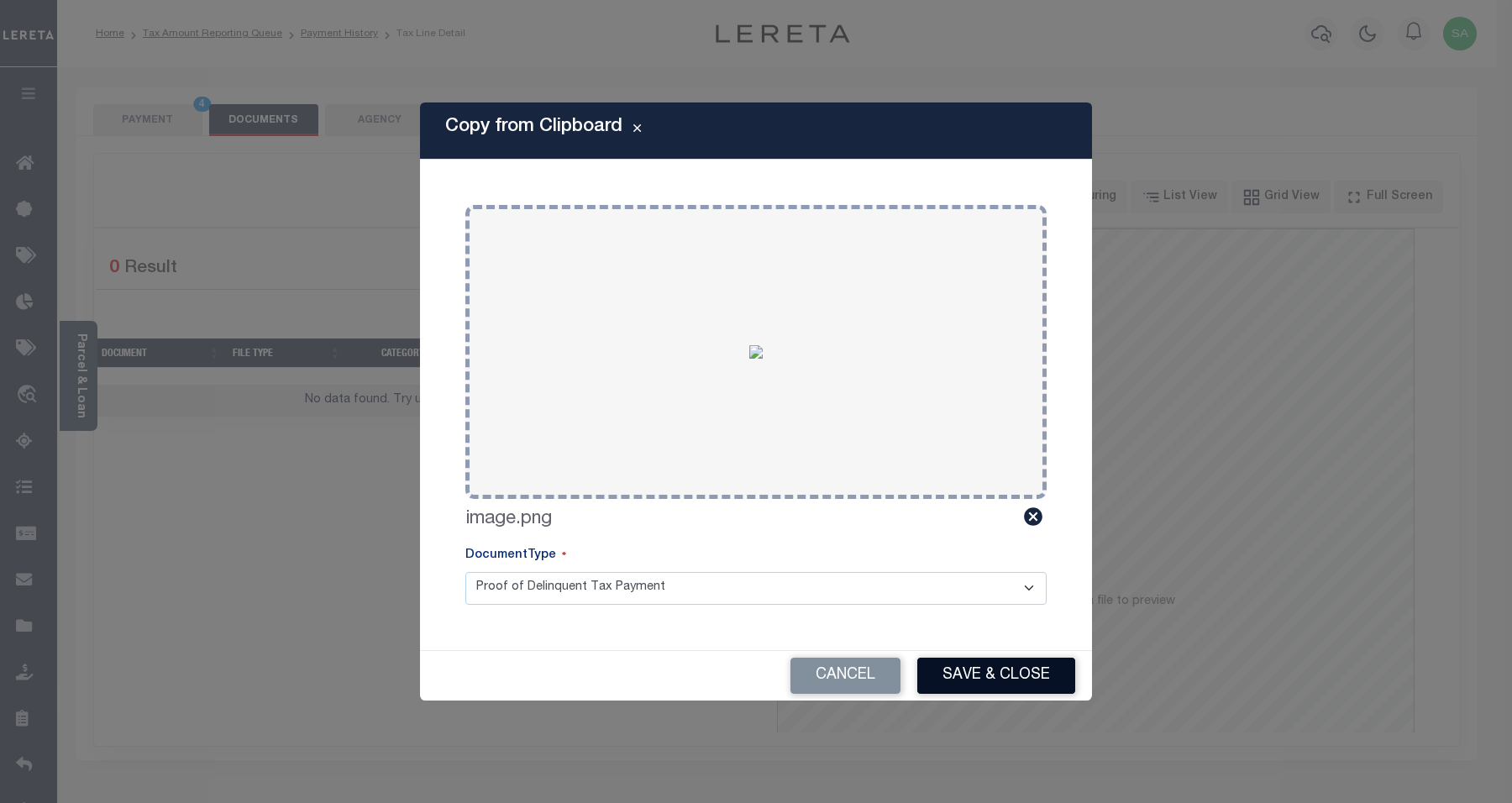
click at [998, 670] on button "Save & Close" at bounding box center [996, 676] width 158 height 36
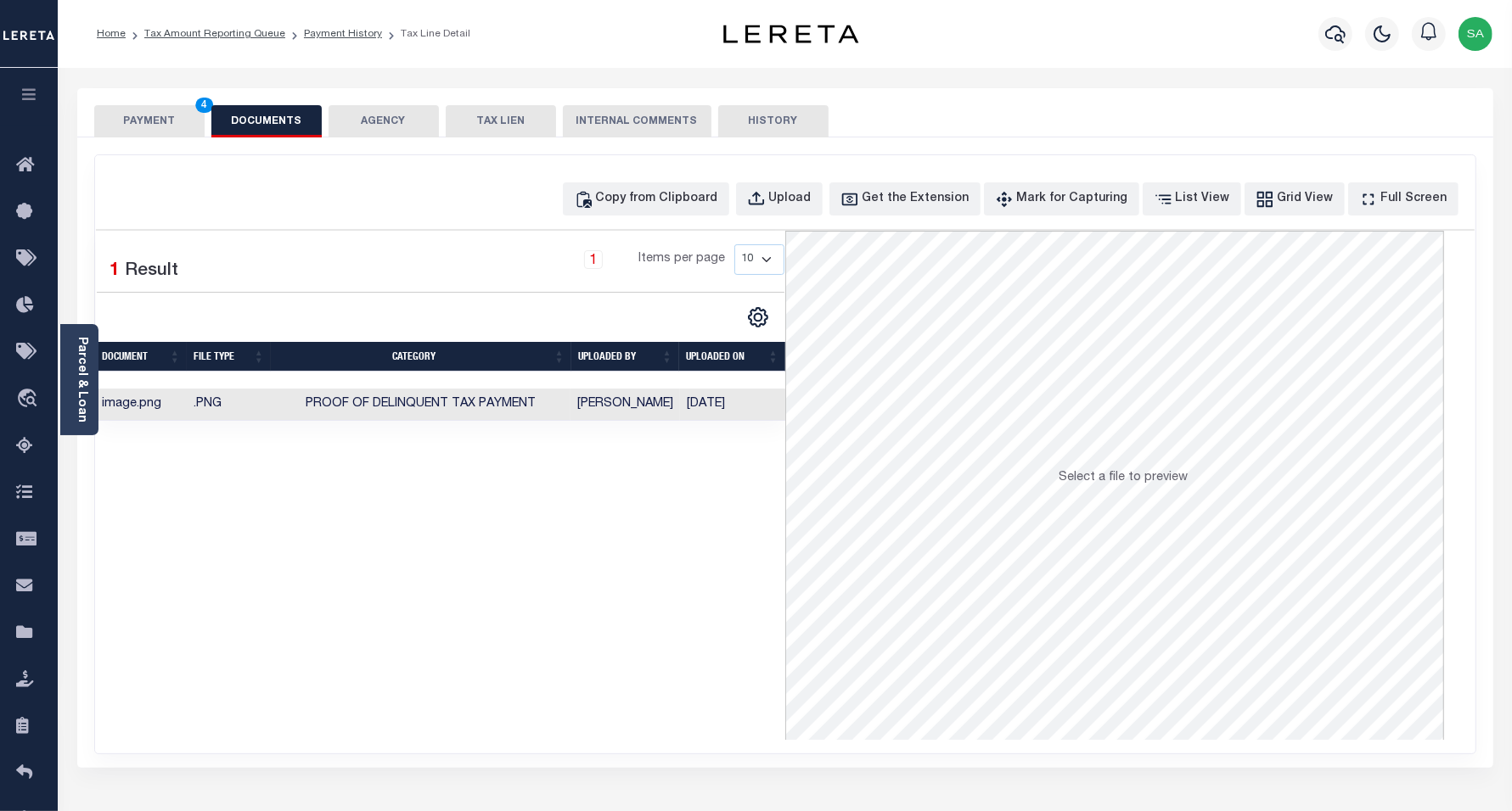
click at [124, 120] on button "PAYMENT 4" at bounding box center [150, 121] width 111 height 32
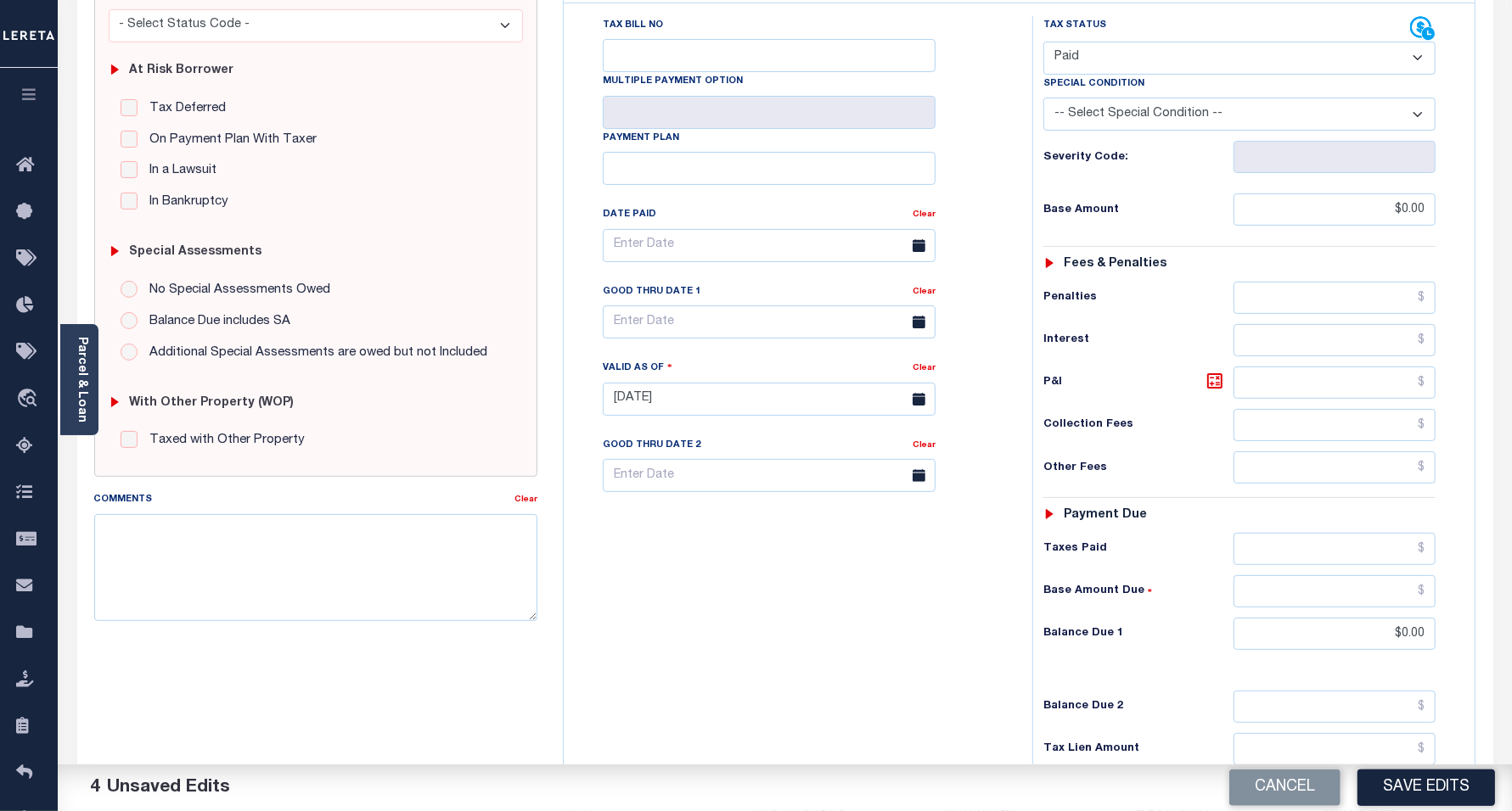
scroll to position [477, 0]
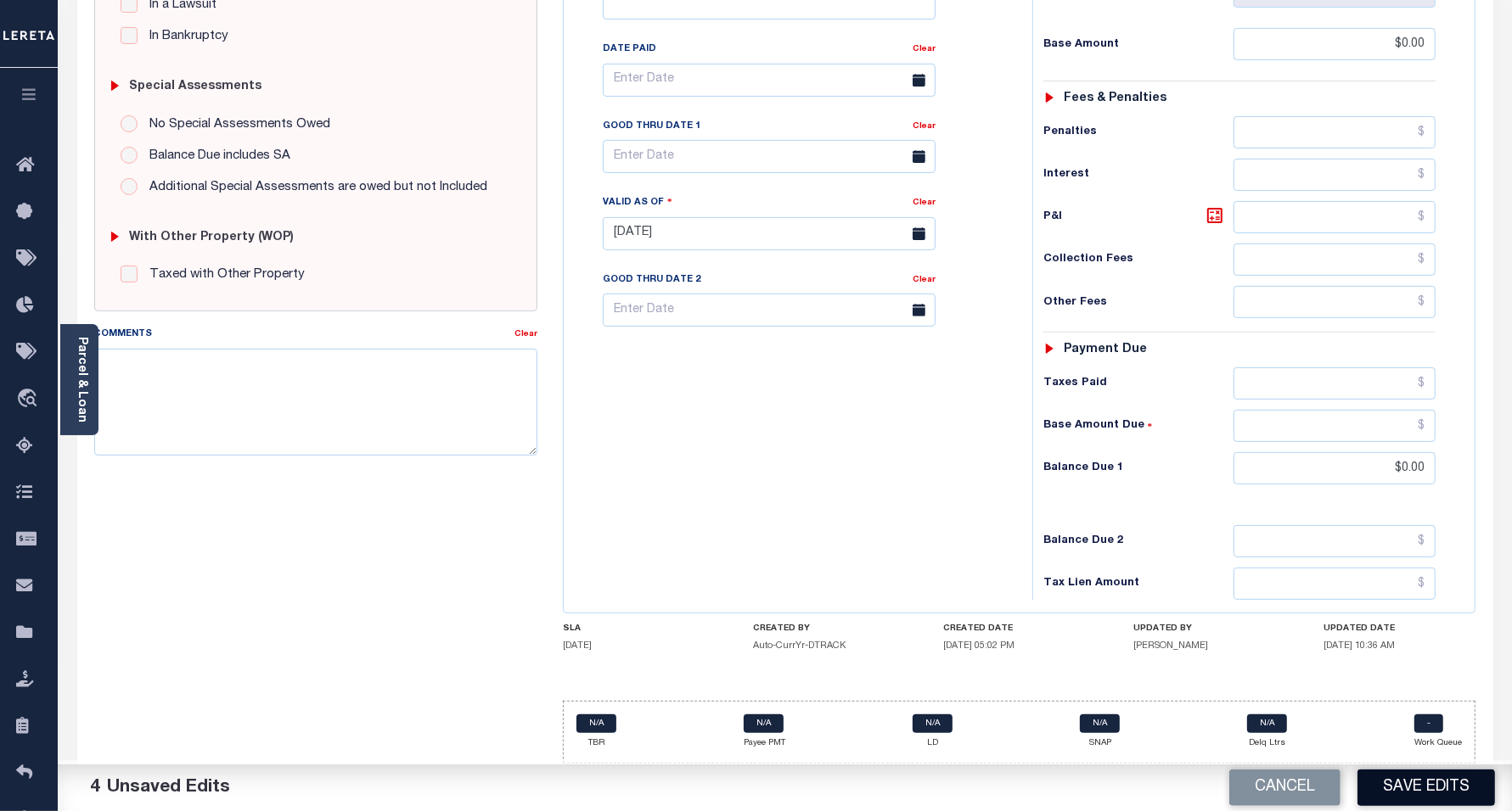
click at [1410, 790] on button "Save Edits" at bounding box center [1426, 788] width 137 height 37
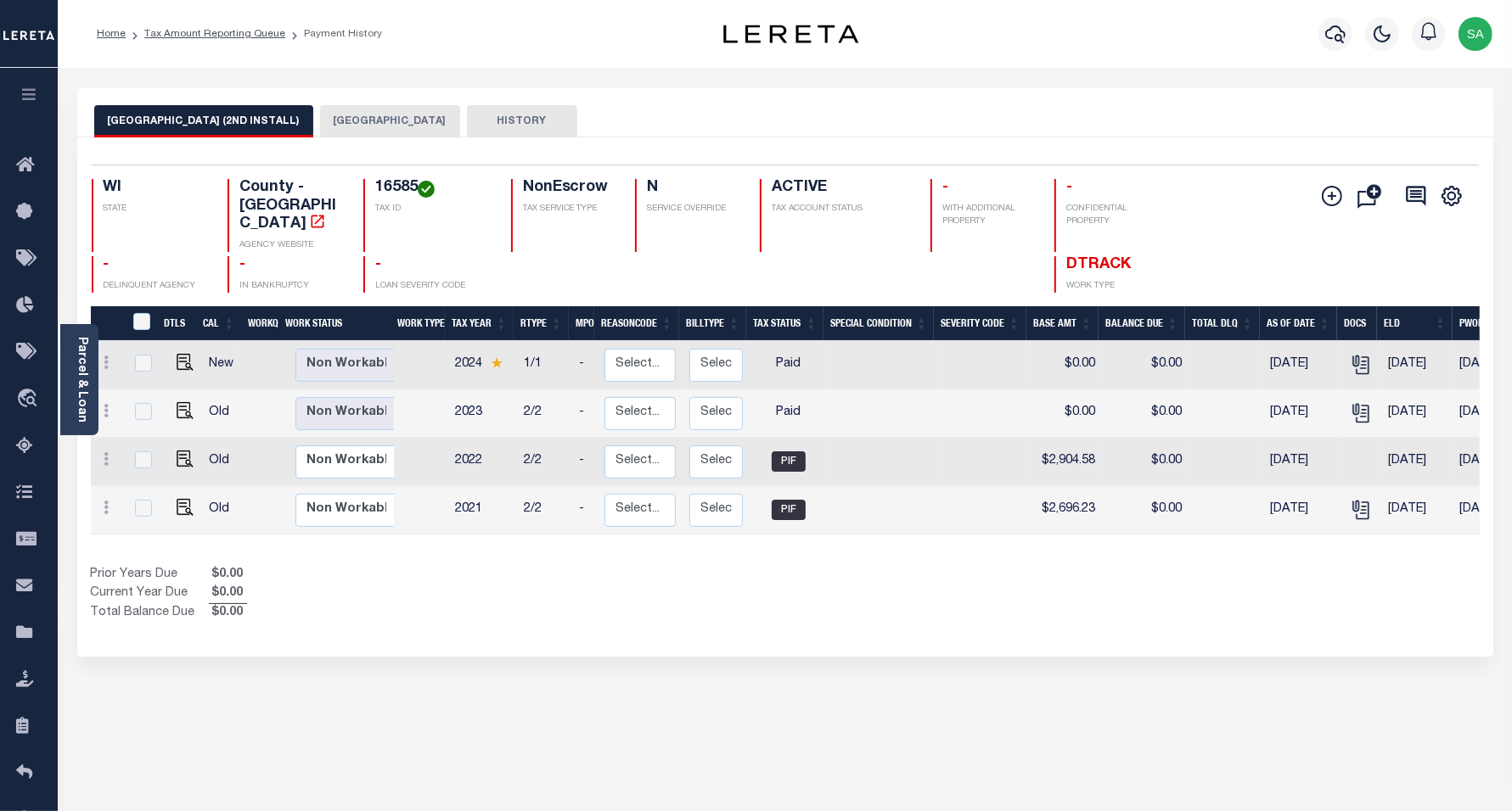
click at [353, 132] on button "[GEOGRAPHIC_DATA]" at bounding box center [390, 121] width 140 height 32
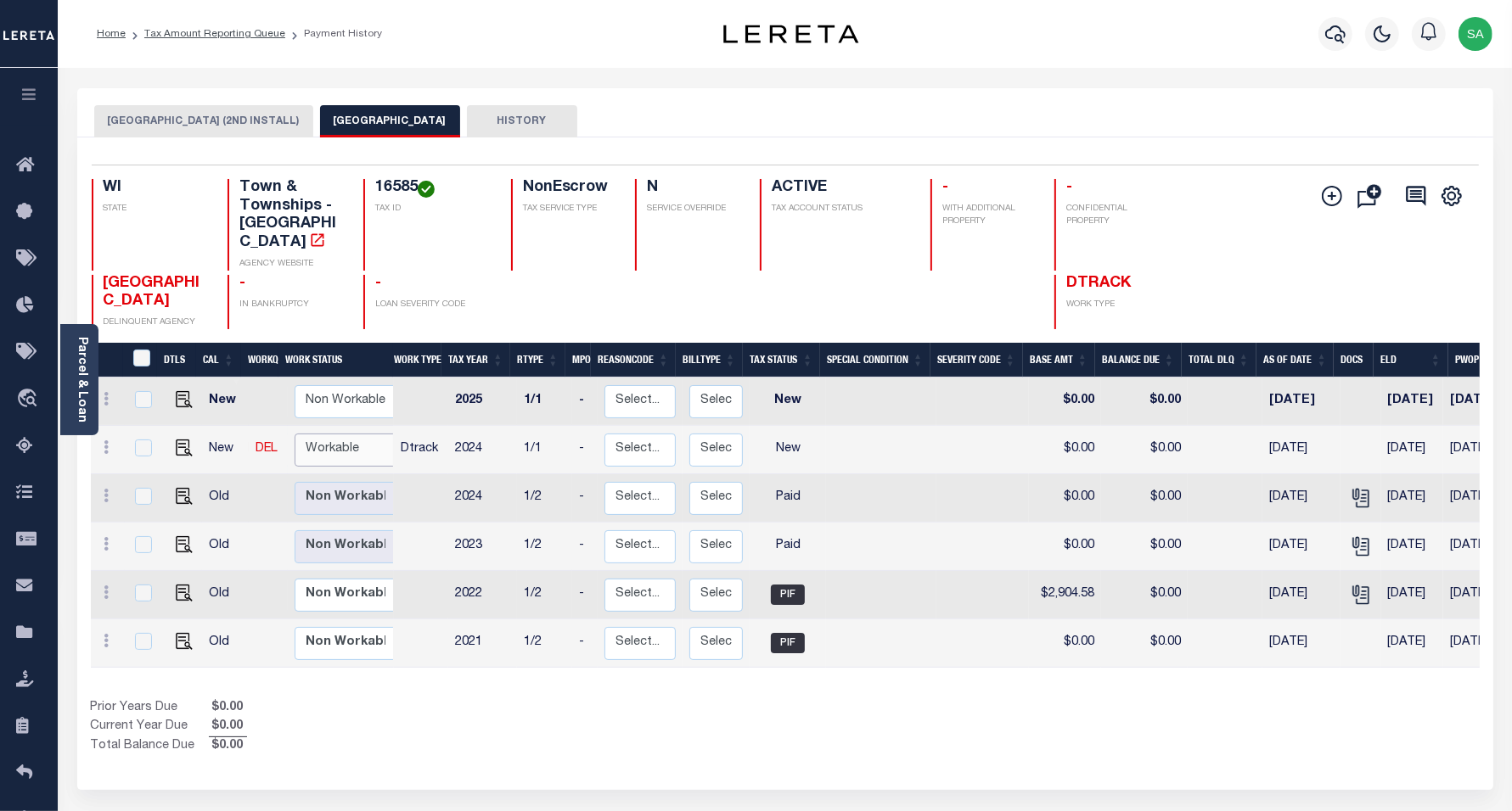
click at [344, 434] on select "Non Workable Workable" at bounding box center [345, 450] width 102 height 33
checkbox input "true"
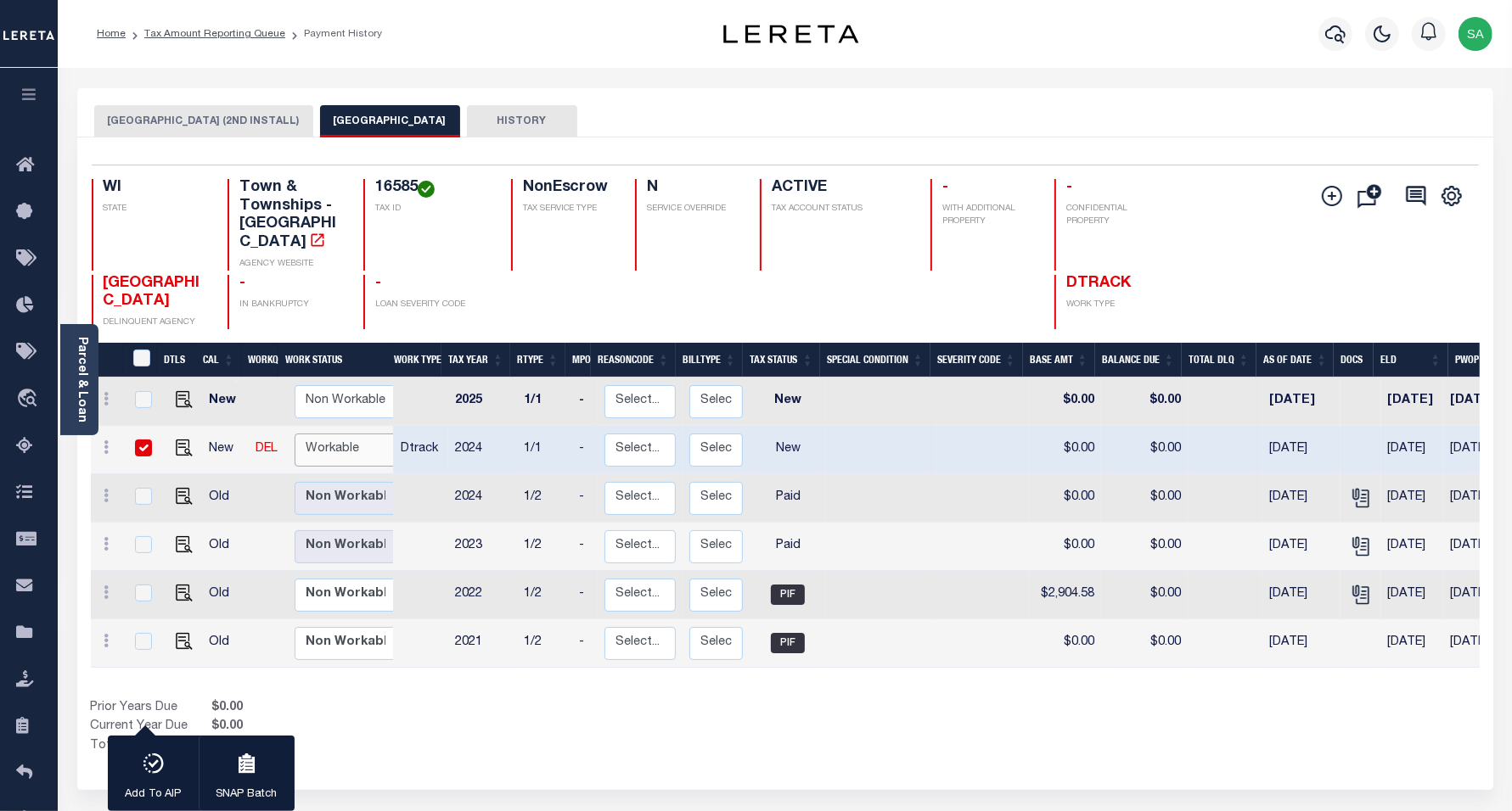
select select "true"
click at [295, 434] on select "Non Workable Workable" at bounding box center [345, 450] width 102 height 33
checkbox input "false"
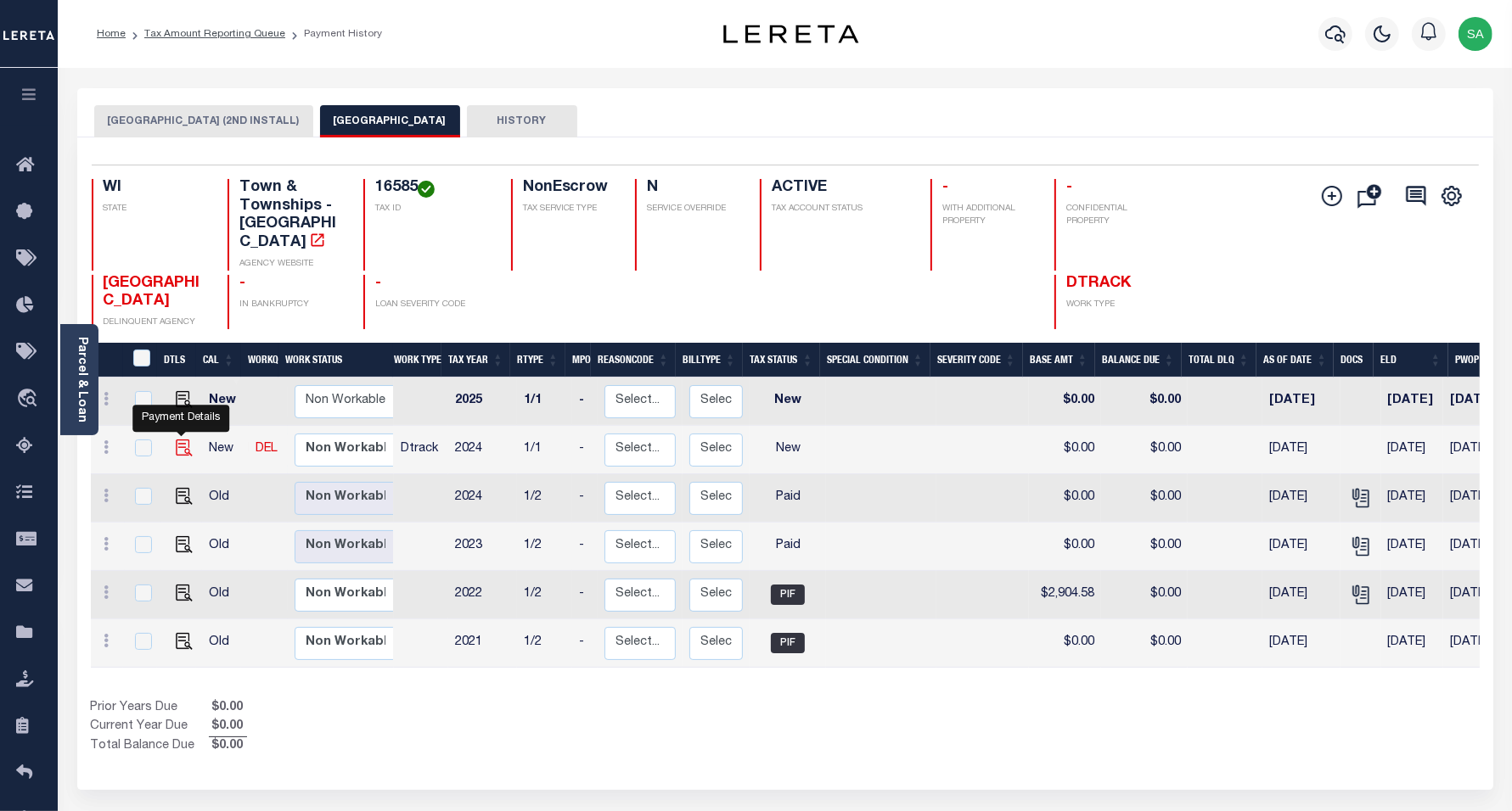
click at [179, 440] on img "" at bounding box center [184, 448] width 17 height 17
checkbox input "true"
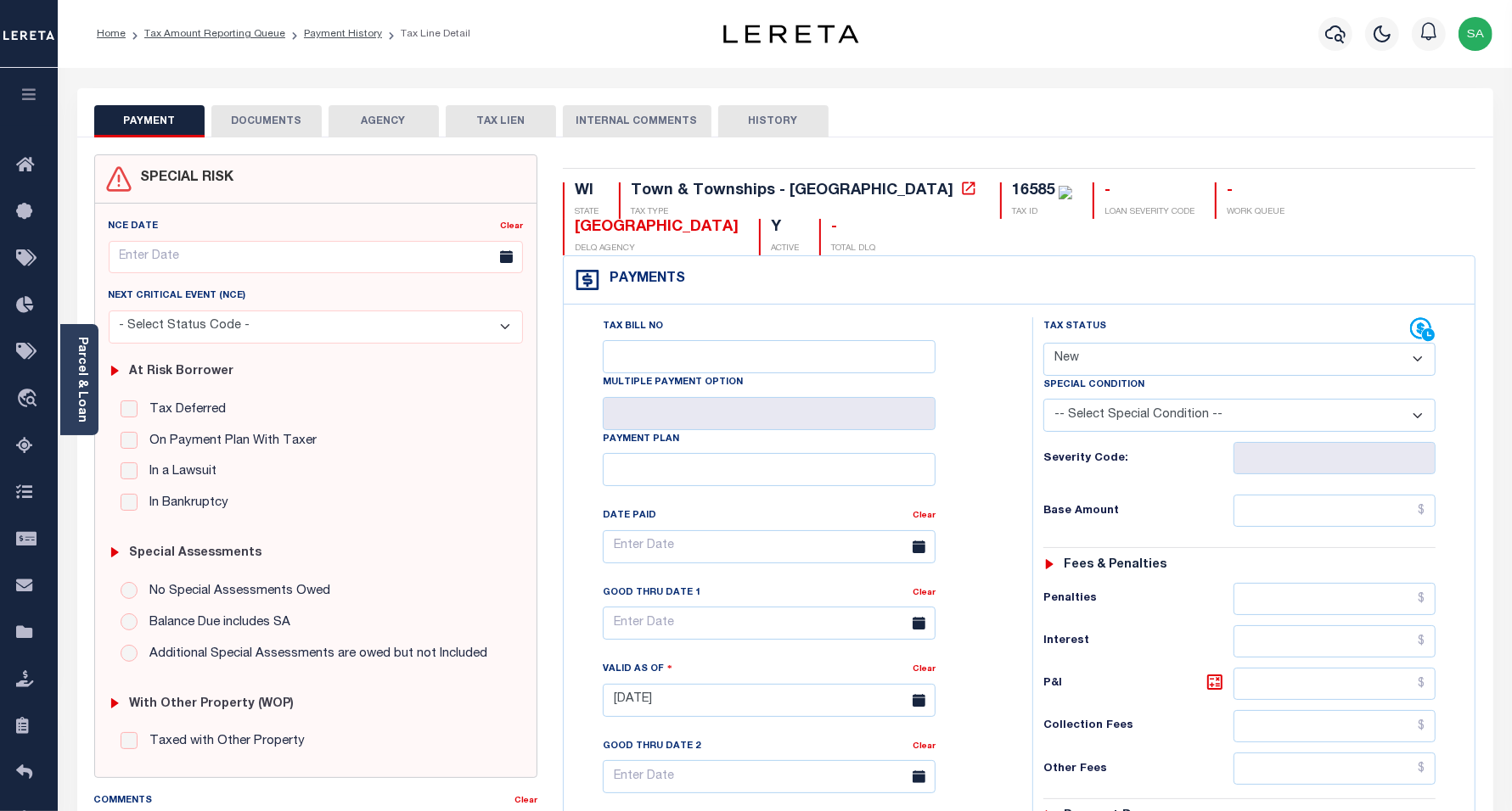
click at [1117, 360] on select "- Select Status Code - Open Due/Unpaid Paid Incomplete No Tax Due Internal Refu…" at bounding box center [1240, 359] width 393 height 33
select select "PYD"
click at [1043, 344] on select "- Select Status Code - Open Due/Unpaid Paid Incomplete No Tax Due Internal Refu…" at bounding box center [1240, 359] width 393 height 33
type input "[DATE]"
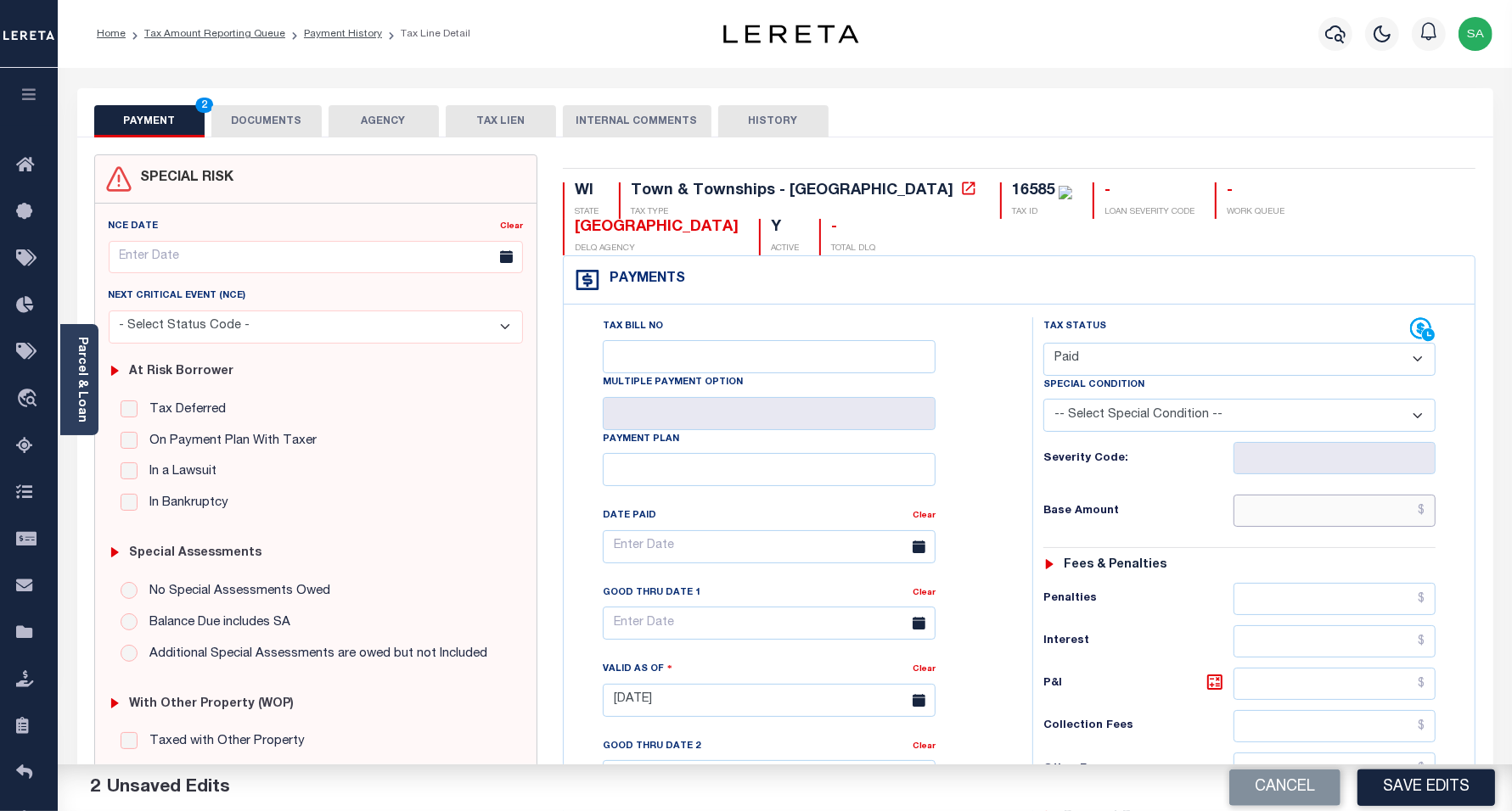
click at [1280, 509] on input "text" at bounding box center [1334, 511] width 202 height 32
type input "$0.00"
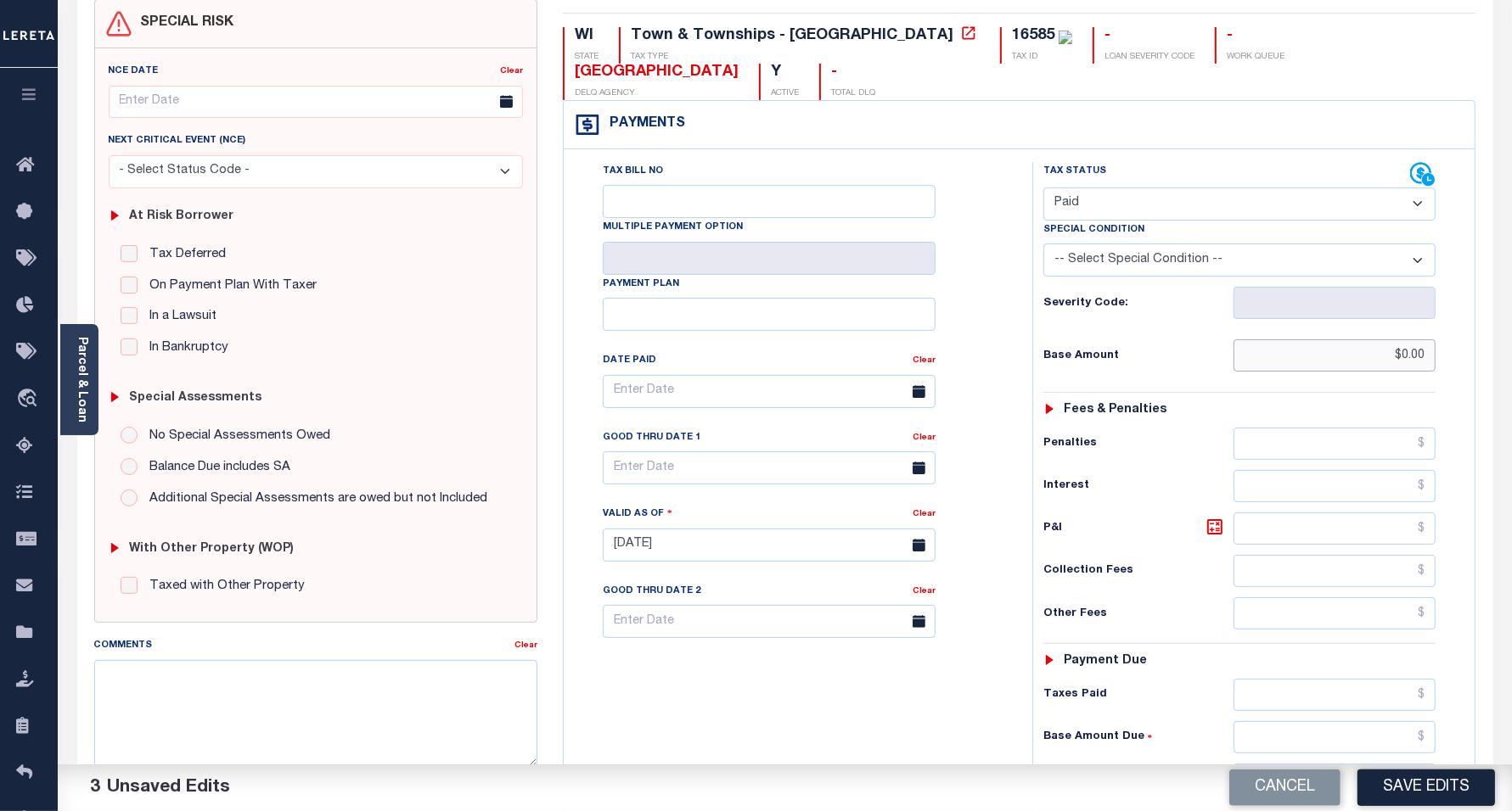
scroll to position [212, 0]
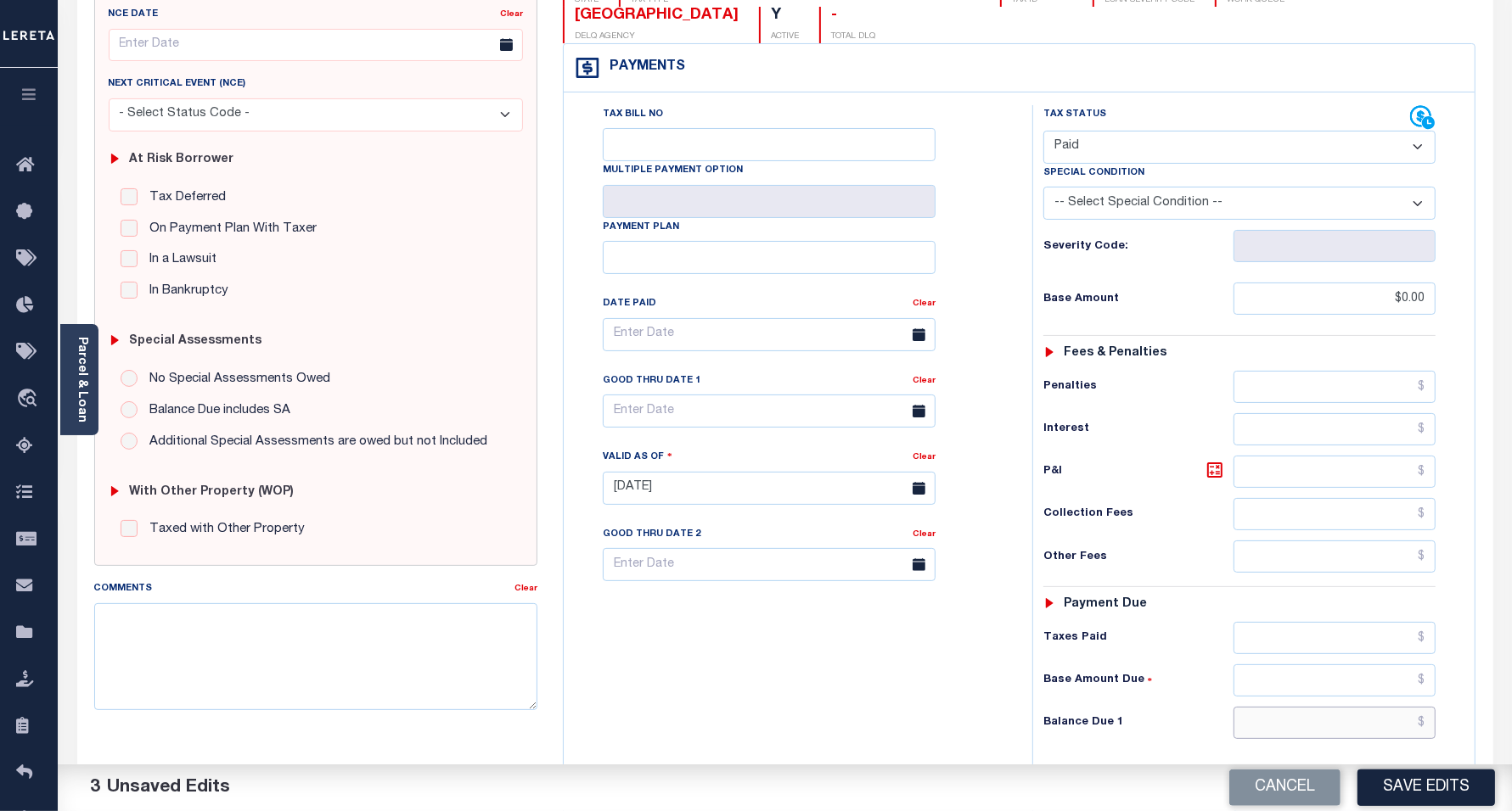
click at [1275, 735] on input "text" at bounding box center [1334, 723] width 202 height 32
type input "$0.00"
click at [909, 691] on div "Tax Bill No Multiple Payment Option Payment Plan Clear" at bounding box center [793, 480] width 452 height 749
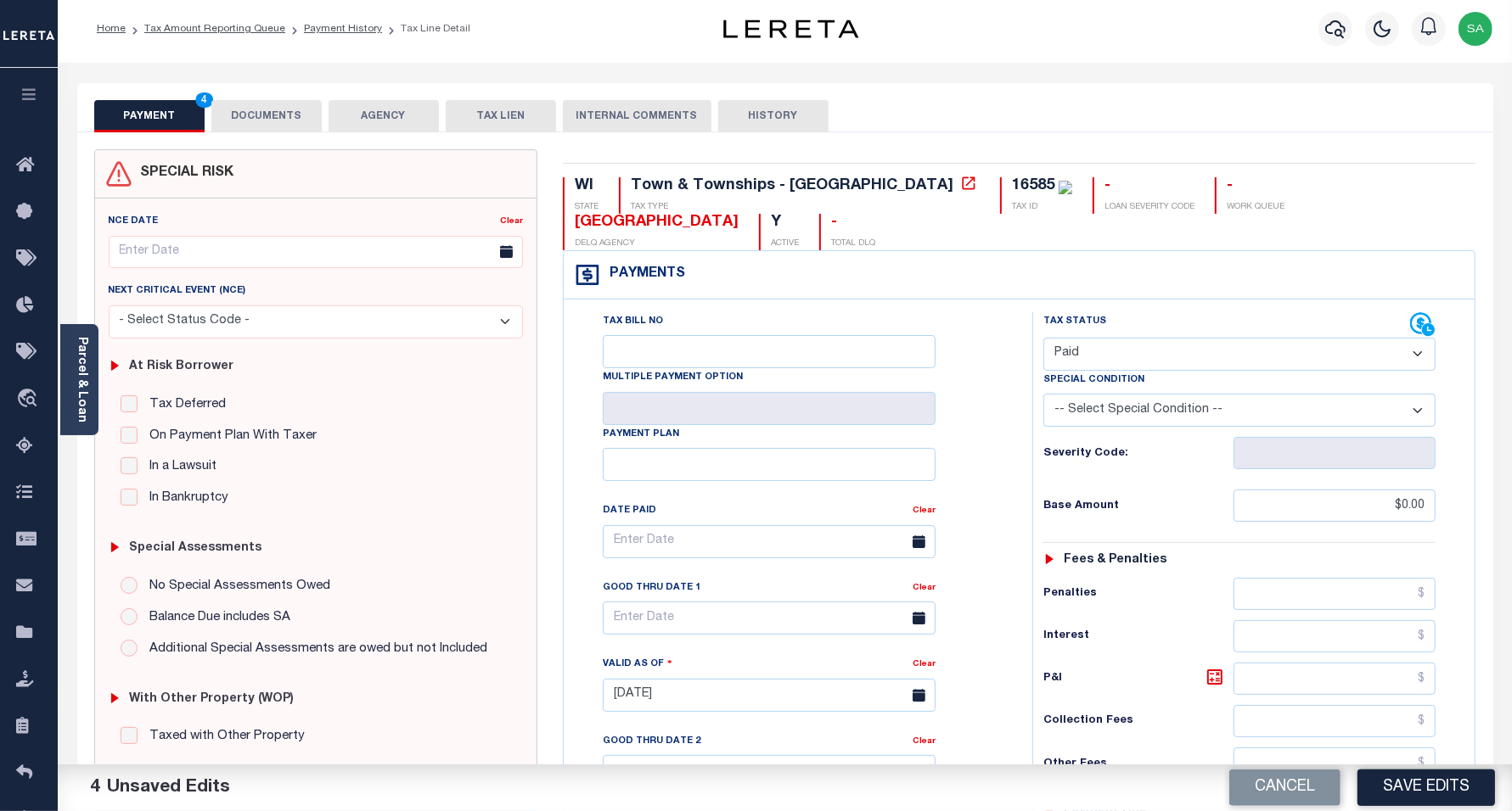
scroll to position [0, 0]
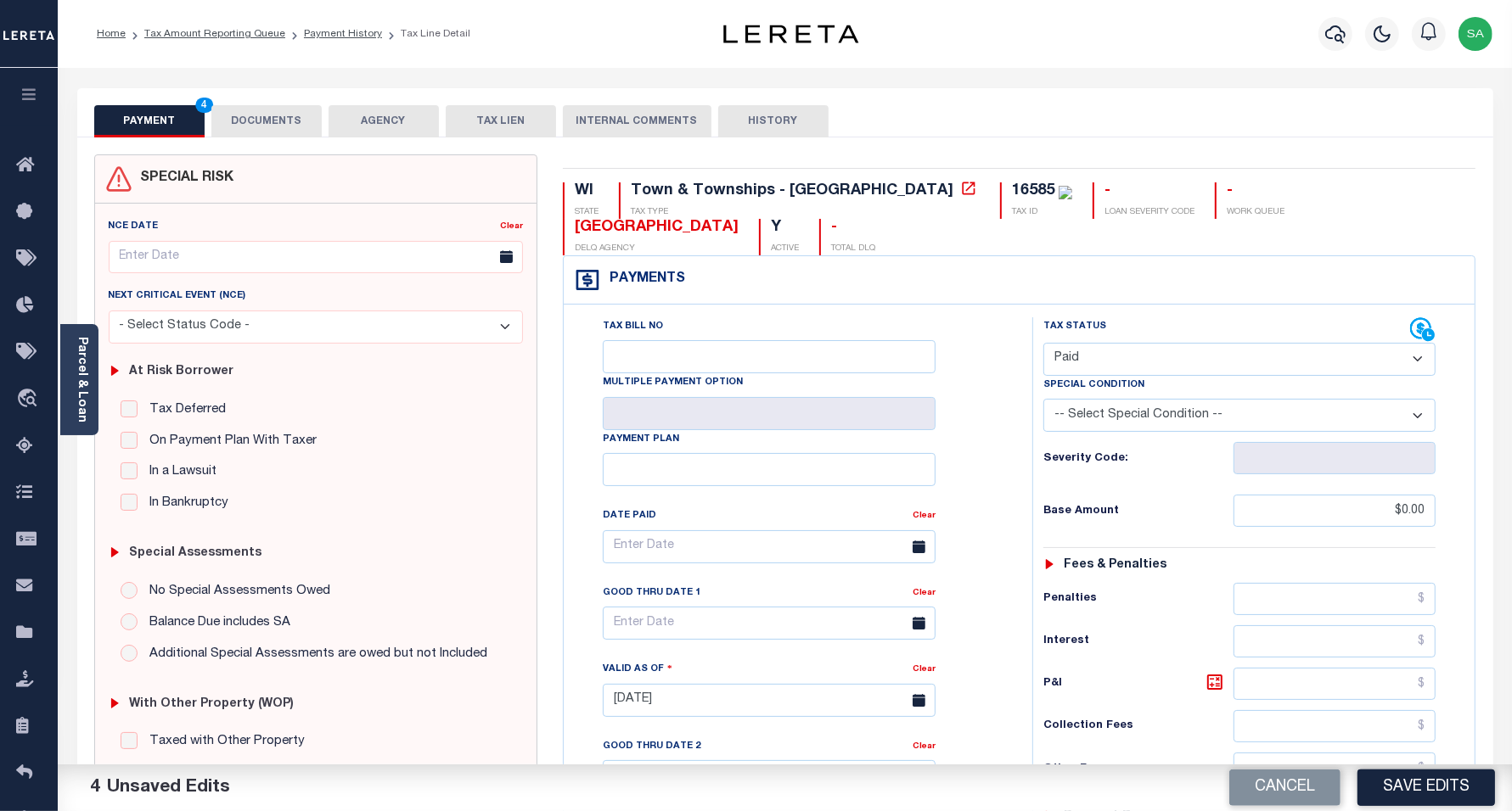
click at [288, 112] on button "DOCUMENTS" at bounding box center [267, 121] width 111 height 32
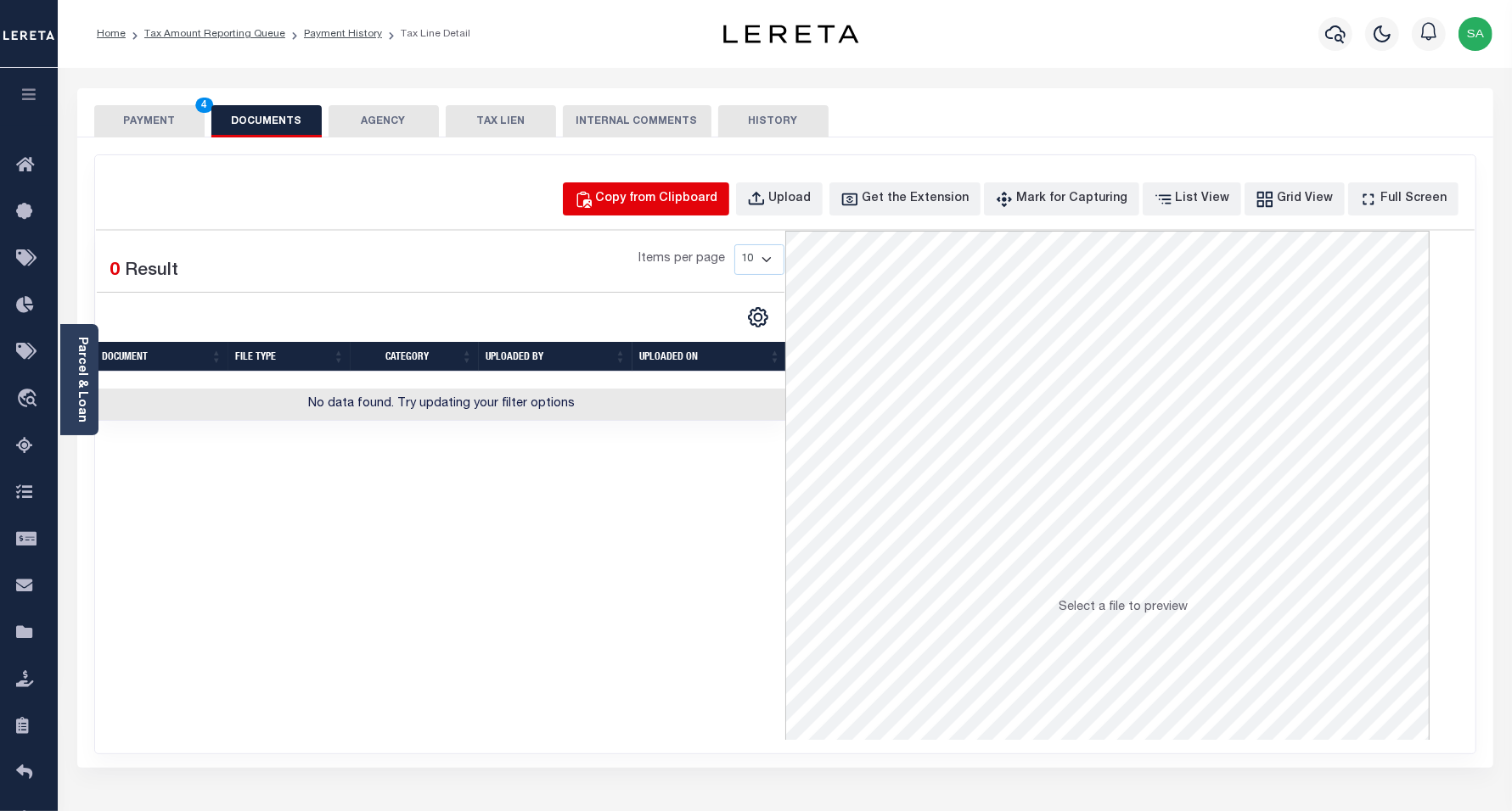
click at [642, 202] on div "Copy from Clipboard" at bounding box center [657, 199] width 122 height 19
select select "POP"
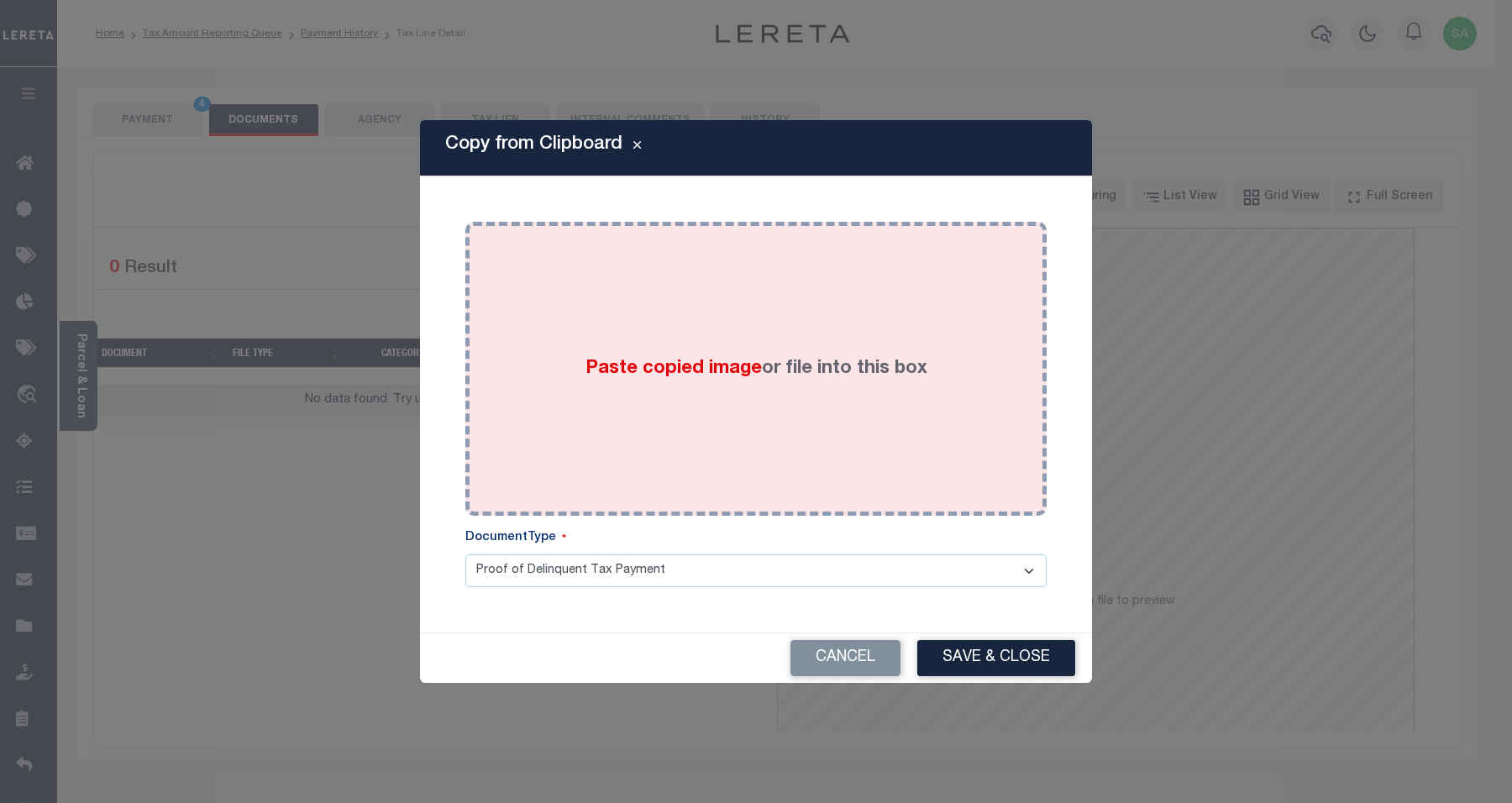
click at [746, 426] on div "Paste copied image or file into this box" at bounding box center [756, 368] width 556 height 269
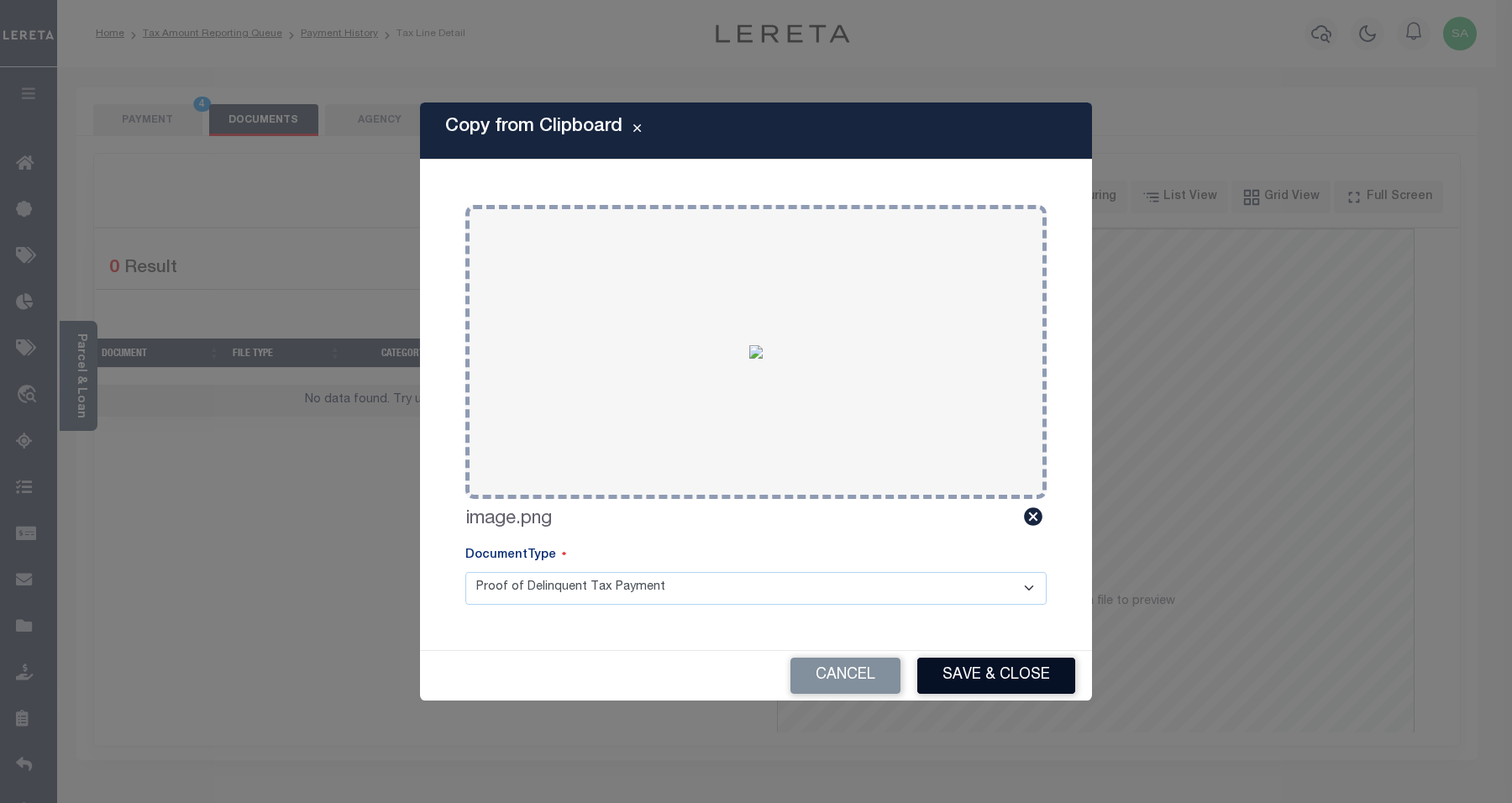
click at [950, 675] on button "Save & Close" at bounding box center [996, 676] width 158 height 36
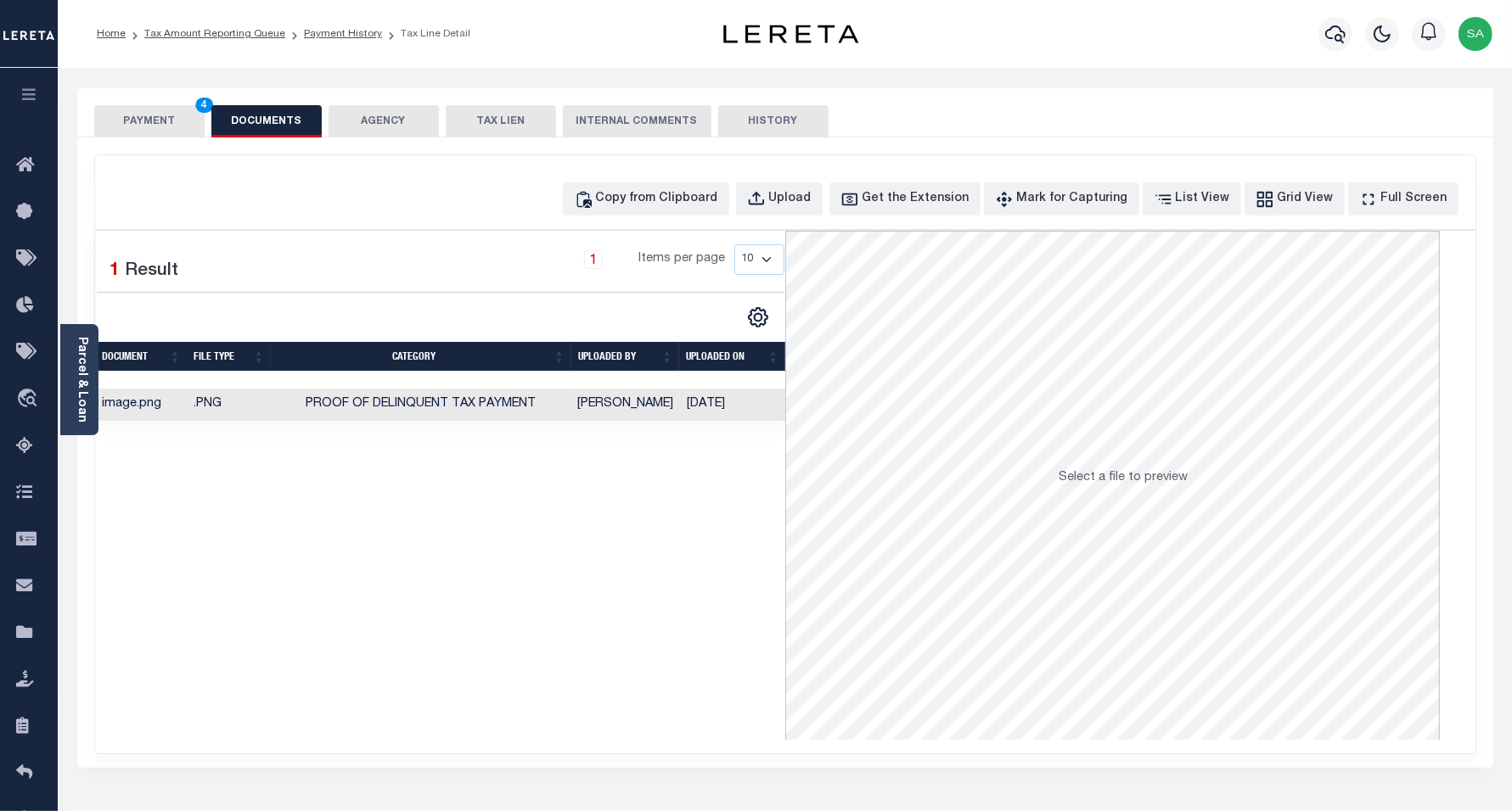
click at [145, 120] on button "PAYMENT 4" at bounding box center [150, 121] width 111 height 32
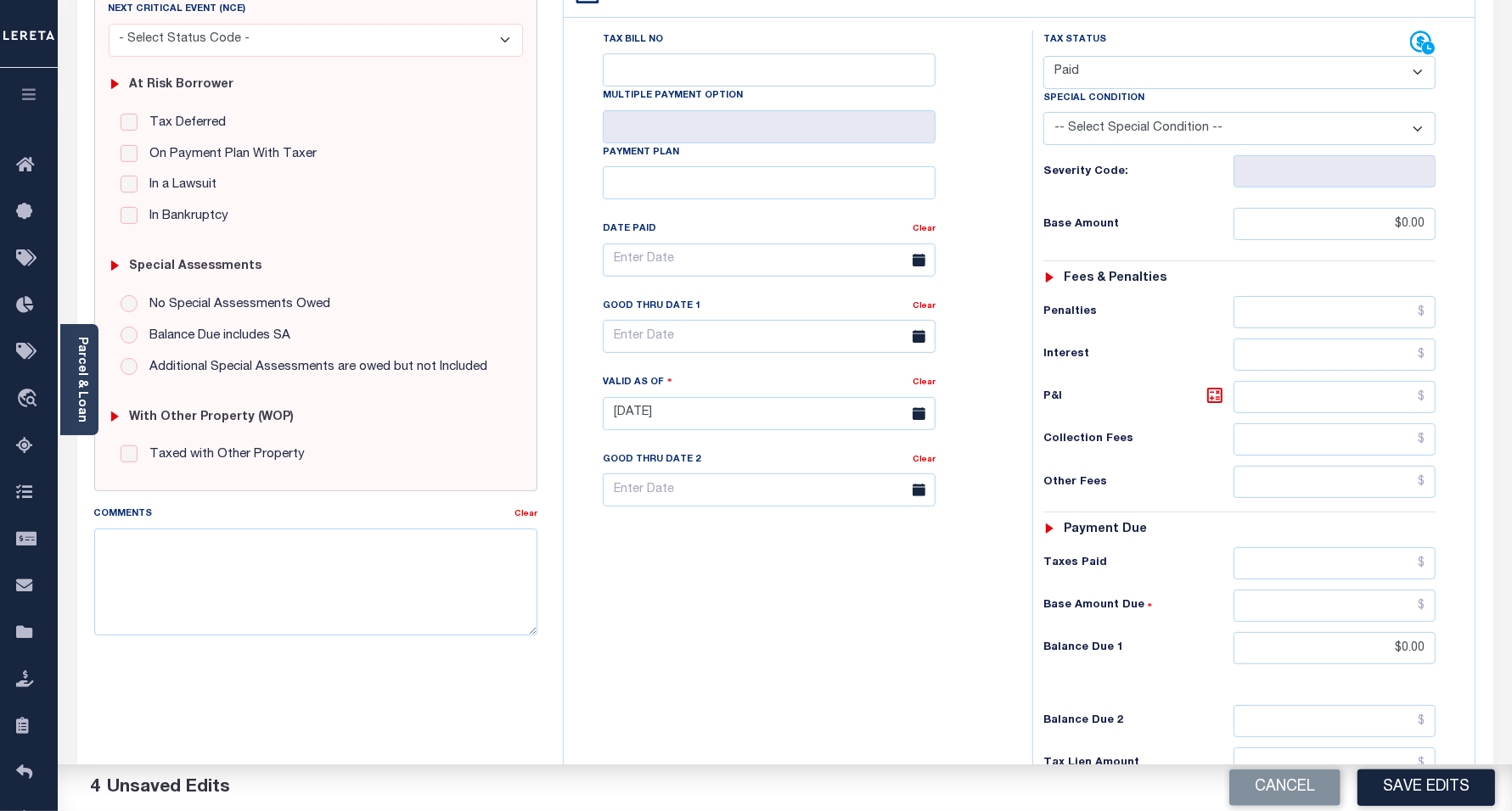
scroll to position [425, 0]
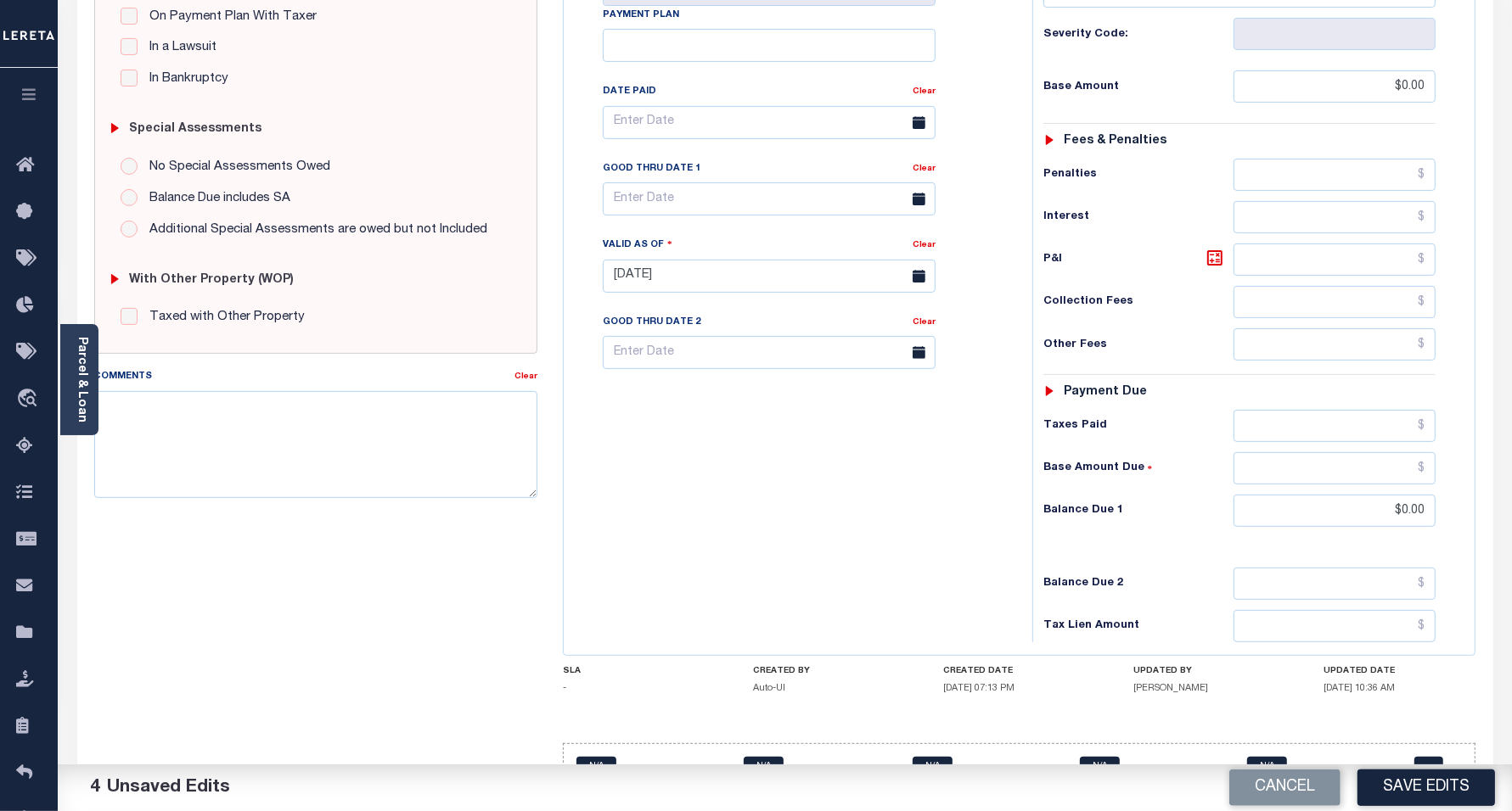
click at [1462, 781] on button "Save Edits" at bounding box center [1426, 788] width 137 height 37
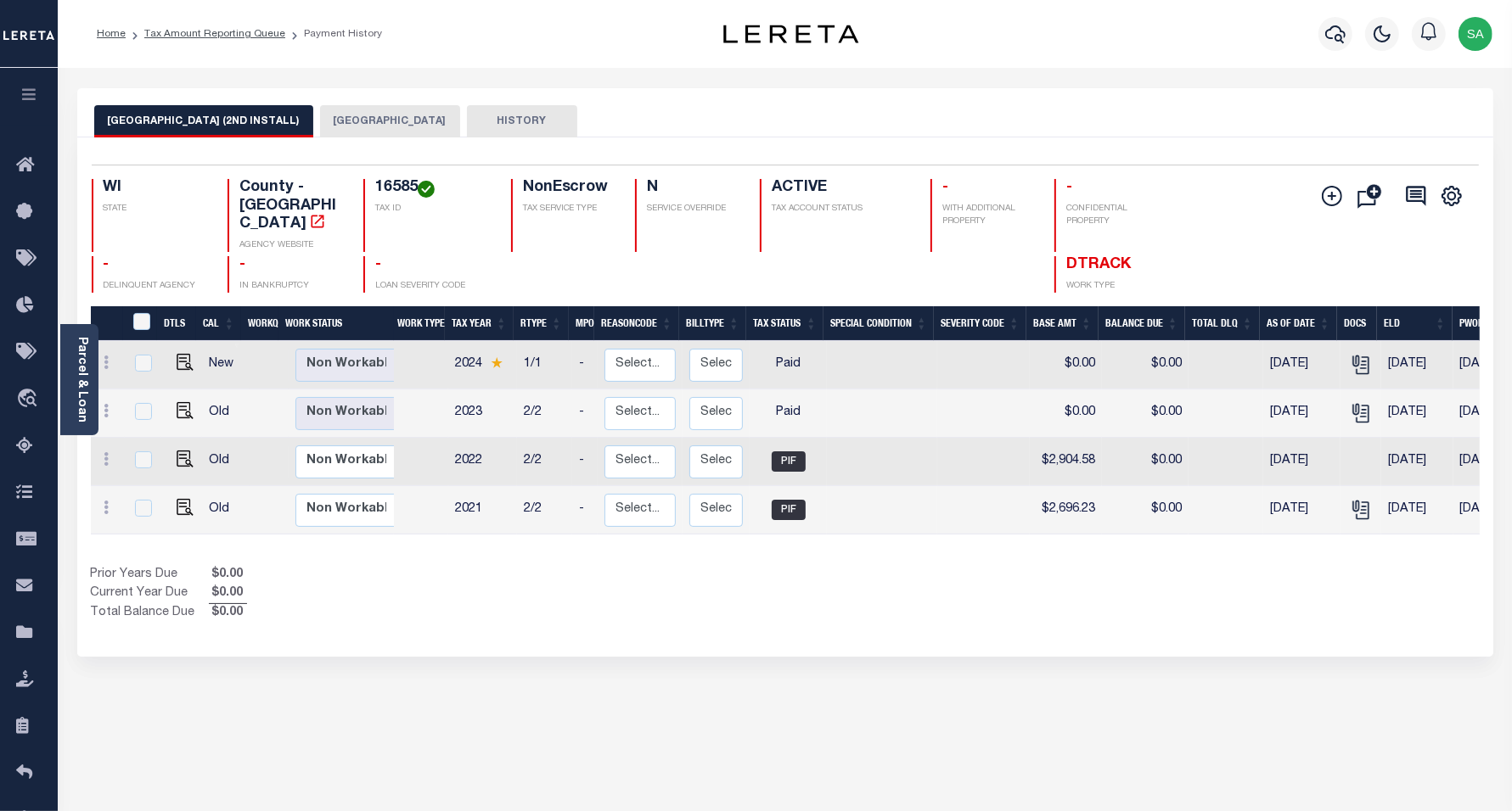
click at [361, 126] on button "[GEOGRAPHIC_DATA]" at bounding box center [390, 121] width 140 height 32
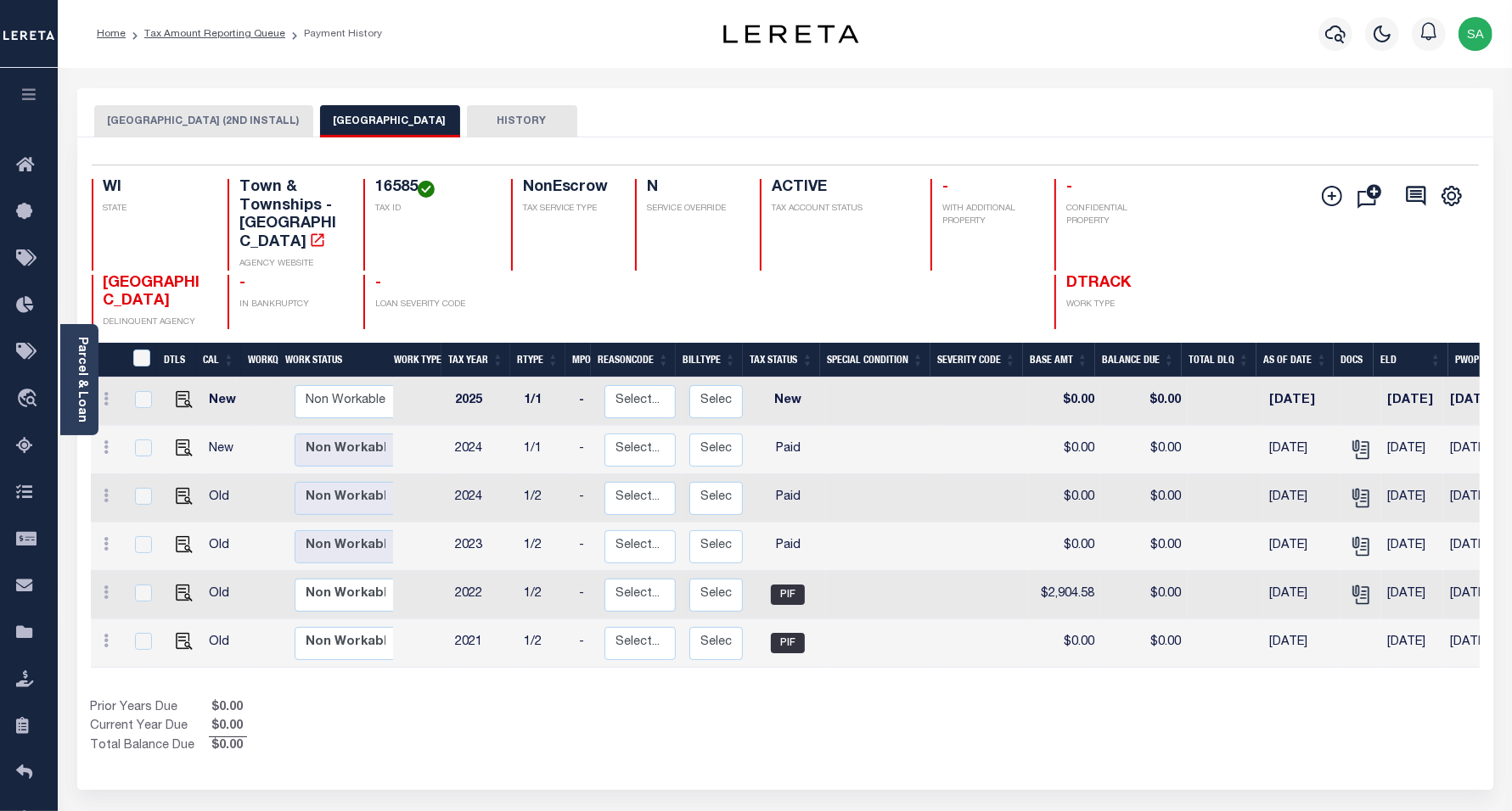
click at [215, 121] on button "[GEOGRAPHIC_DATA] (2ND INSTALL)" at bounding box center [204, 121] width 219 height 32
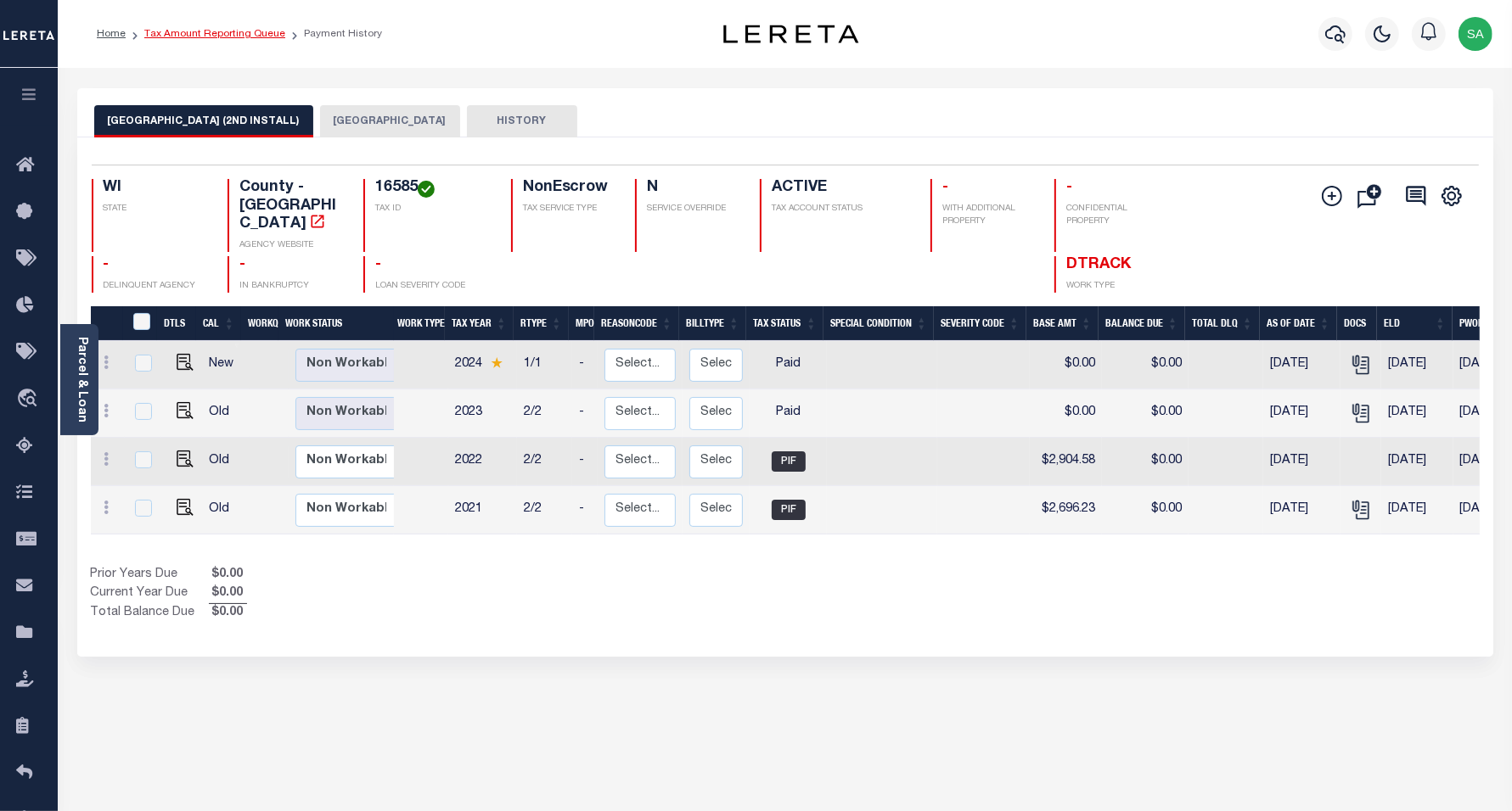
click at [252, 29] on link "Tax Amount Reporting Queue" at bounding box center [215, 33] width 141 height 10
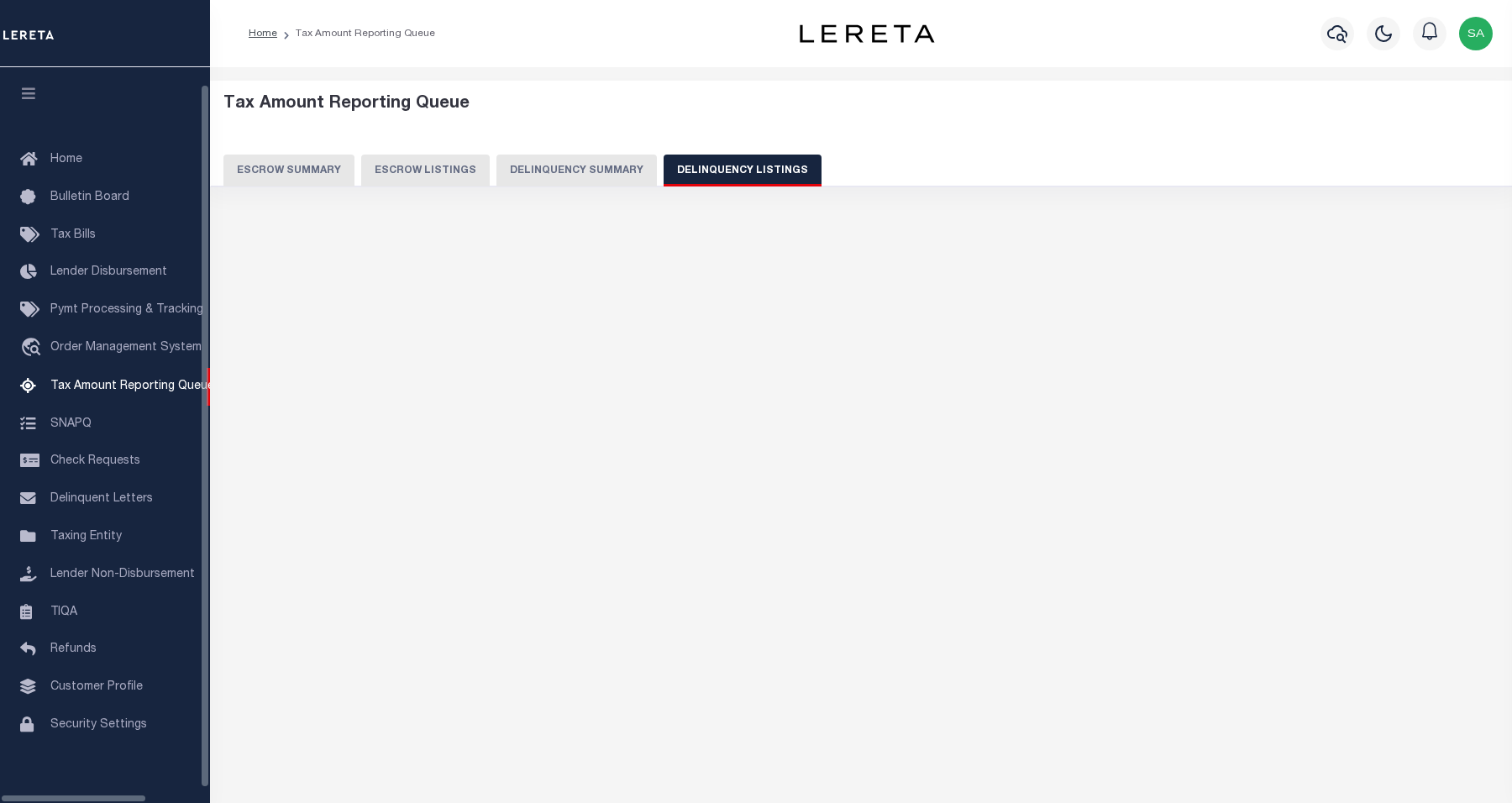
select select "100"
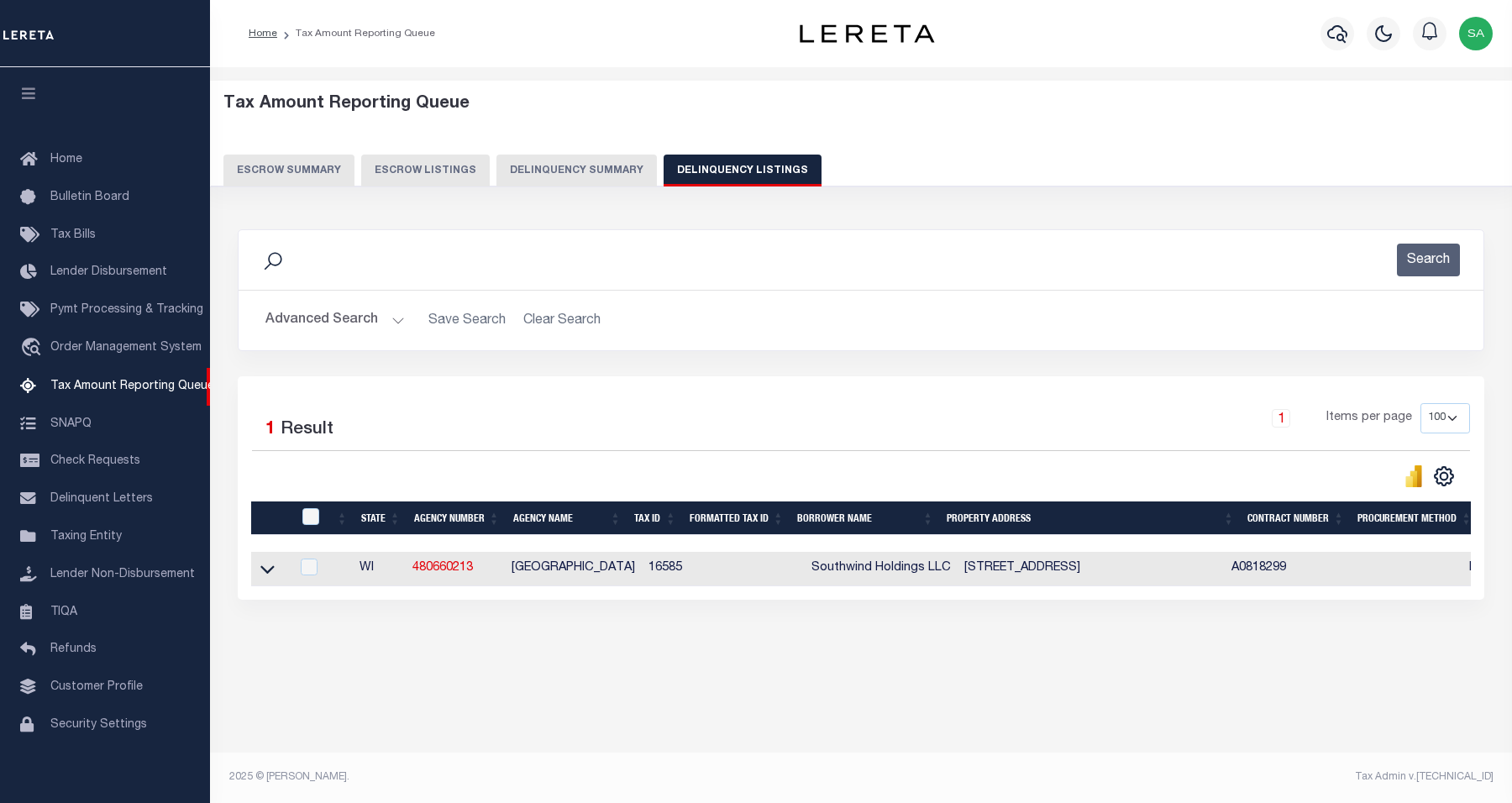
click at [297, 323] on button "Advanced Search" at bounding box center [336, 320] width 140 height 33
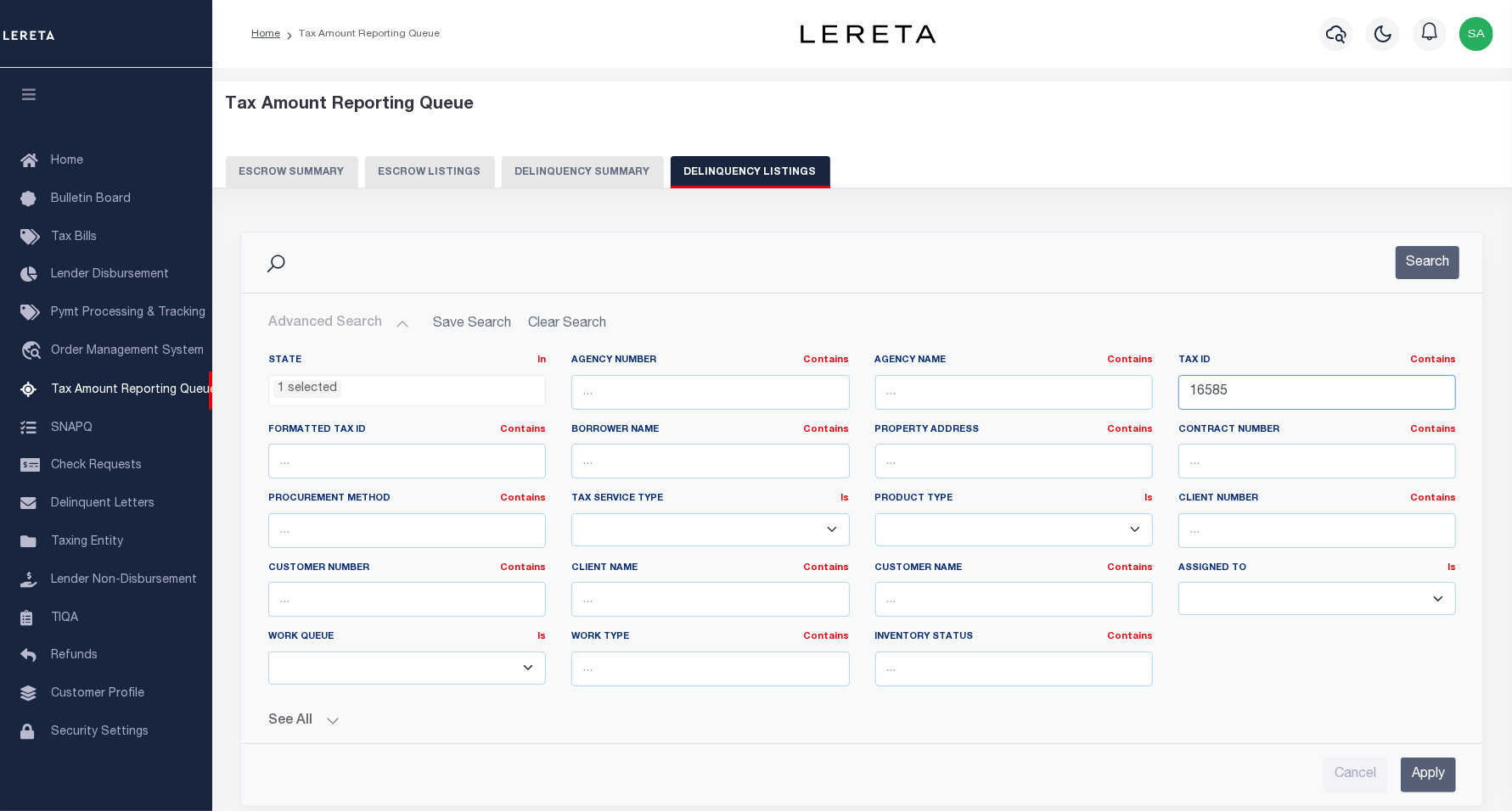
drag, startPoint x: 1227, startPoint y: 391, endPoint x: 1142, endPoint y: 375, distance: 86.5
click at [1100, 377] on div "State In In AK AL AR AZ CA CO CT DC DE FL GA GU HI IA ID IL IN KS KY LA MA MD M…" at bounding box center [861, 527] width 1213 height 346
paste input "2460728000"
type input "2460728000"
click at [1437, 257] on button "Search" at bounding box center [1427, 262] width 63 height 33
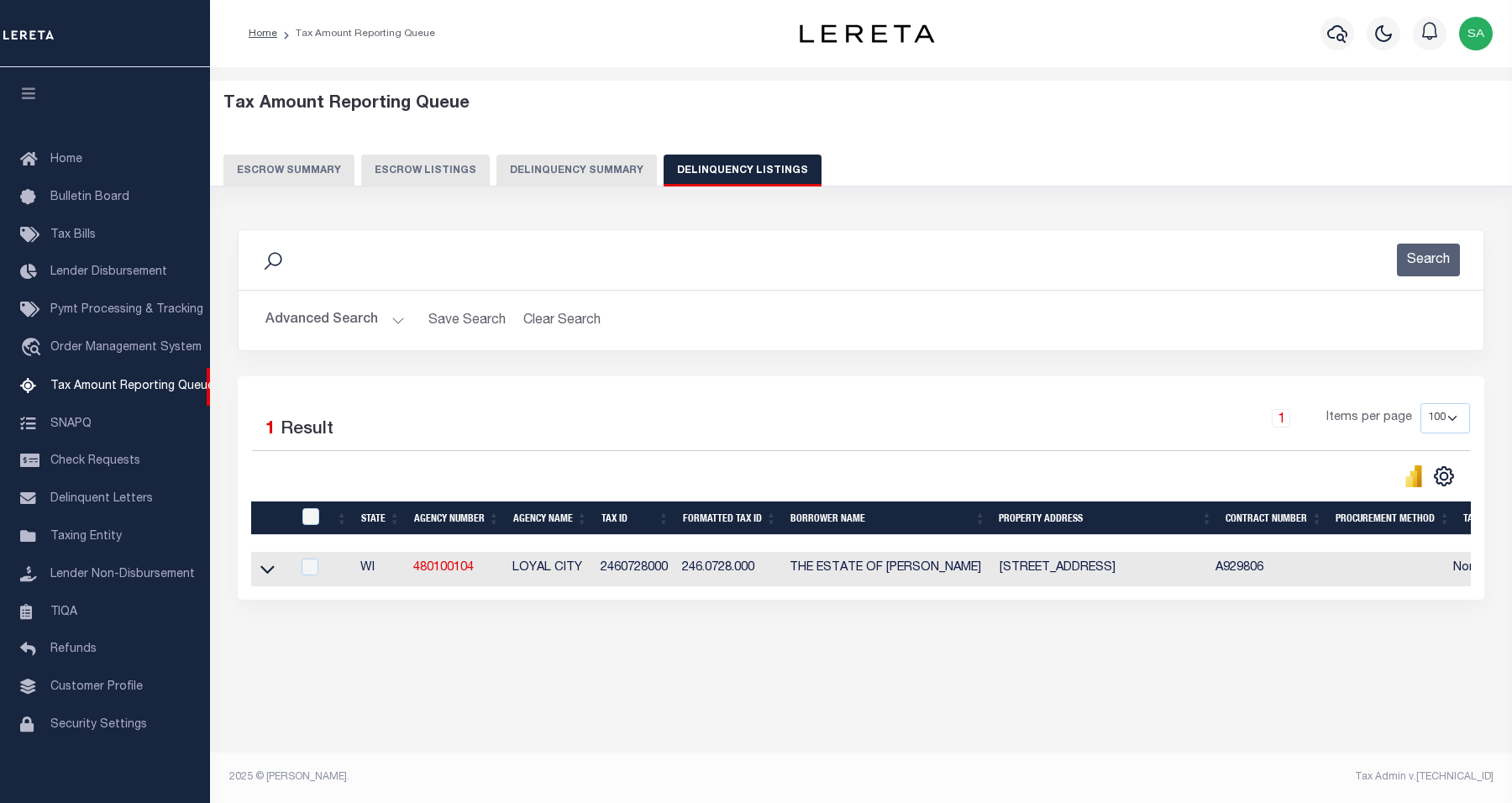
click at [270, 564] on link at bounding box center [268, 567] width 19 height 11
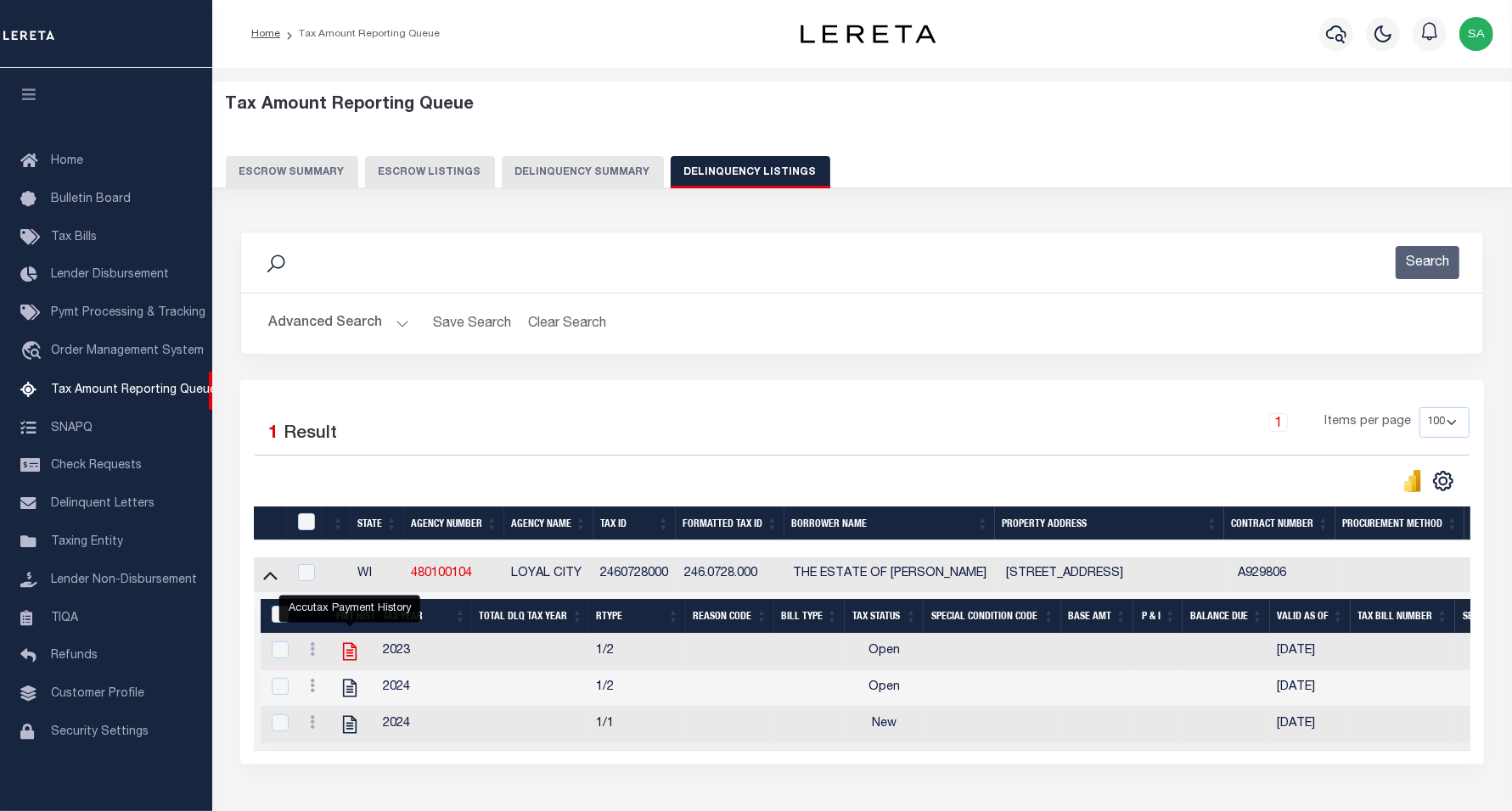
click at [351, 663] on icon "" at bounding box center [350, 651] width 22 height 22
checkbox input "true"
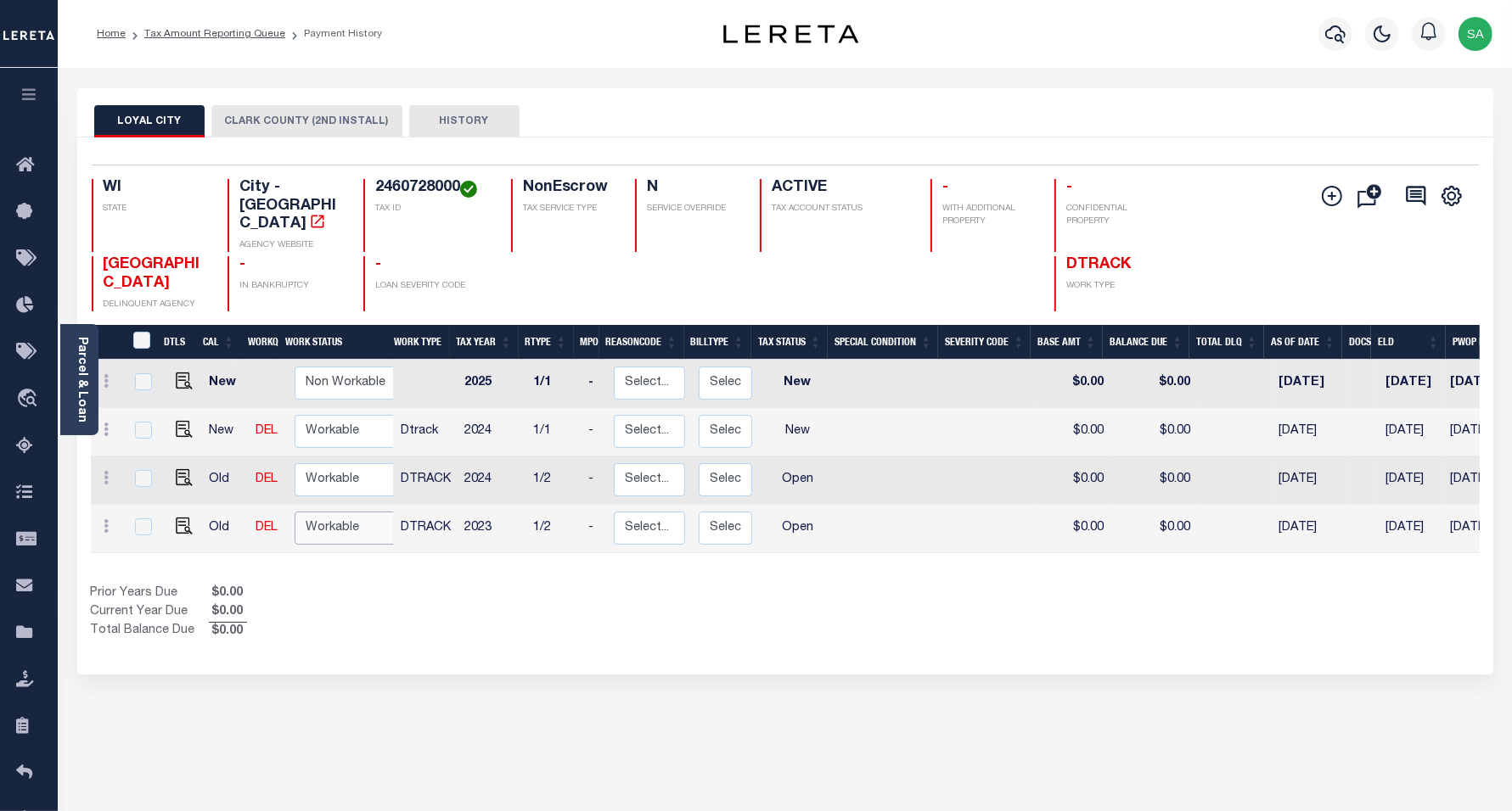
click at [342, 512] on select "Non Workable Workable" at bounding box center [345, 528] width 102 height 33
checkbox input "true"
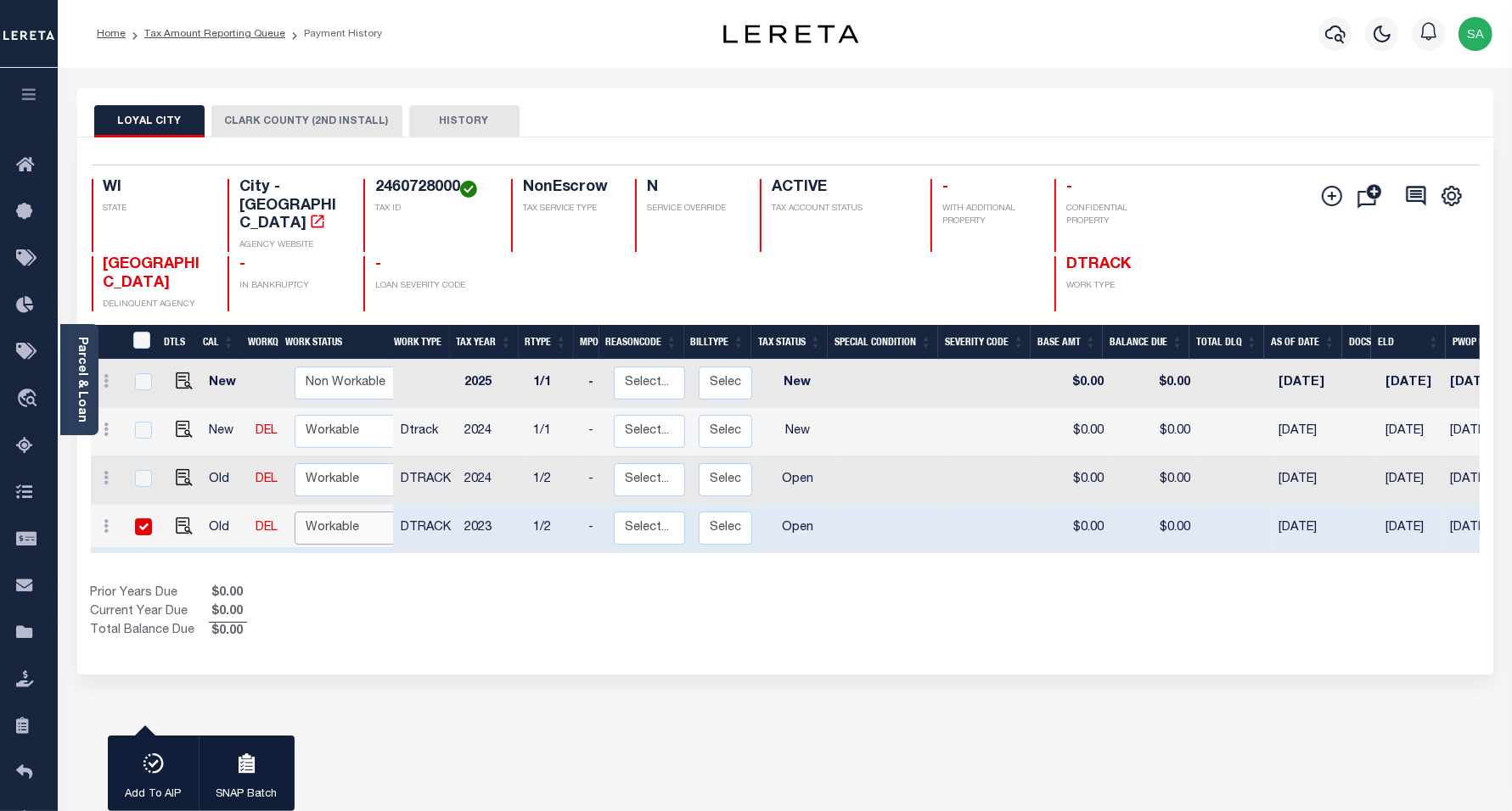
select select "true"
click at [295, 512] on select "Non Workable Workable" at bounding box center [345, 528] width 102 height 33
checkbox input "false"
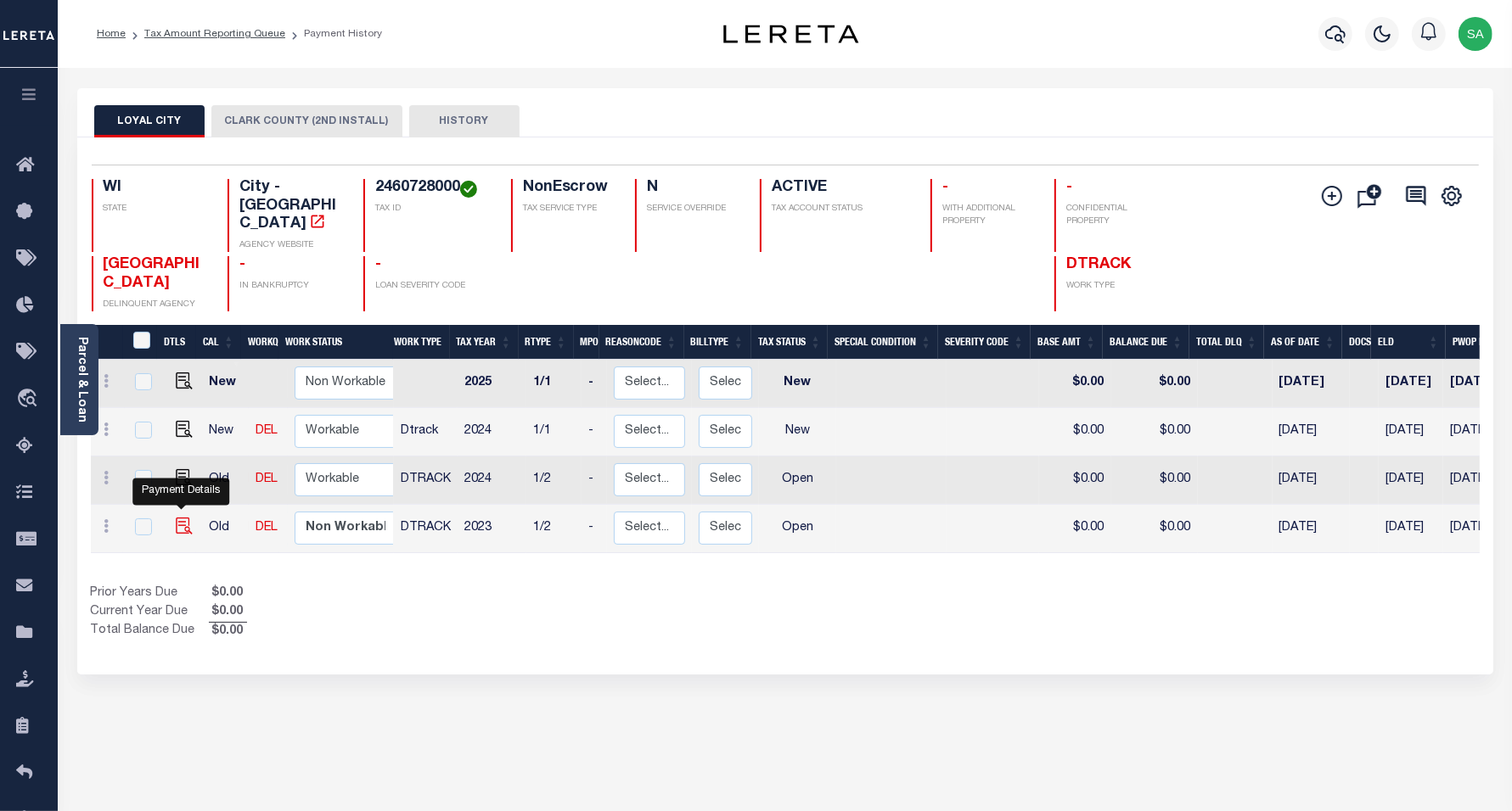
click at [185, 517] on img "" at bounding box center [184, 525] width 17 height 17
checkbox input "true"
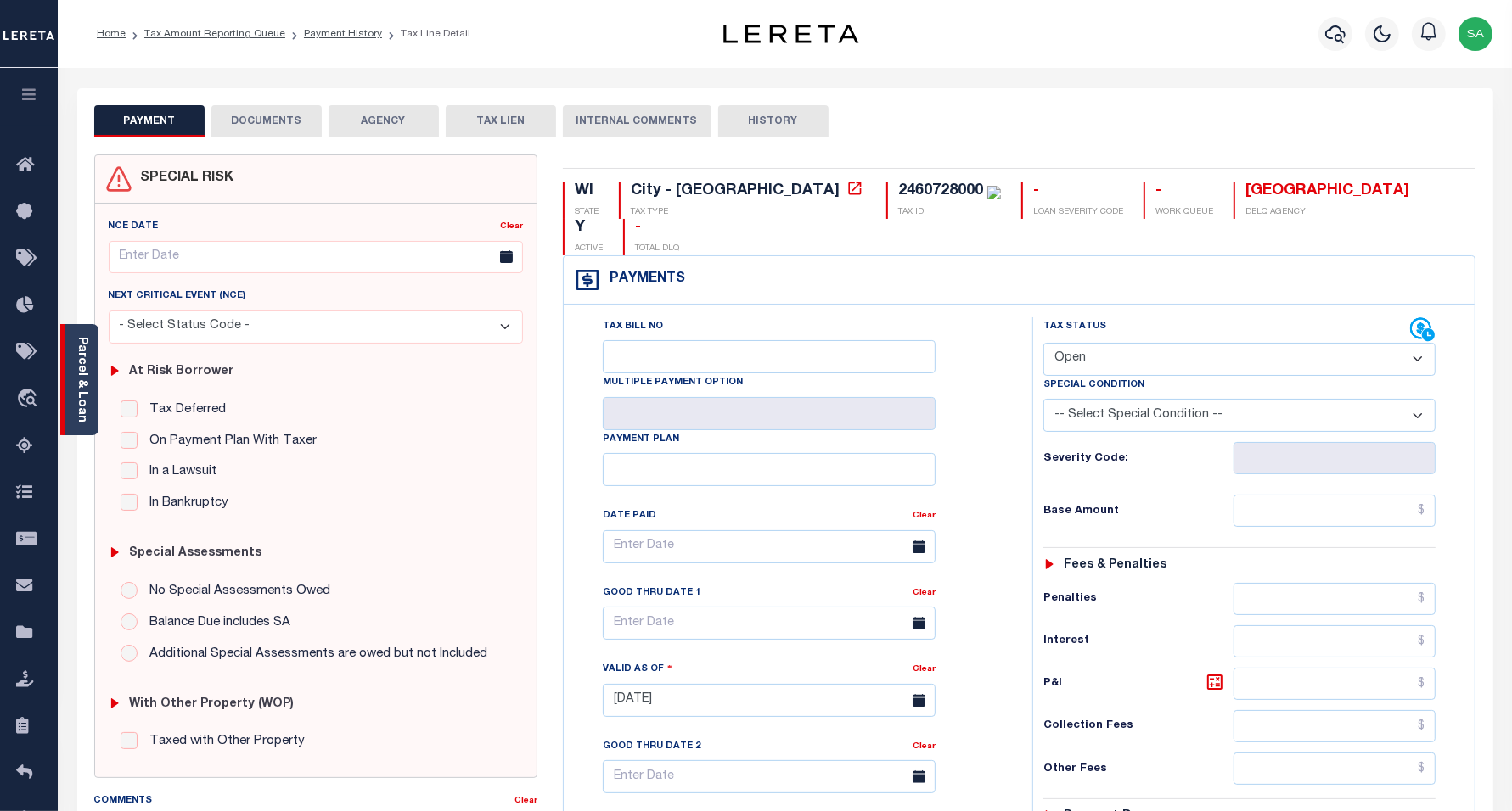
click at [77, 377] on link "Parcel & Loan" at bounding box center [81, 380] width 12 height 86
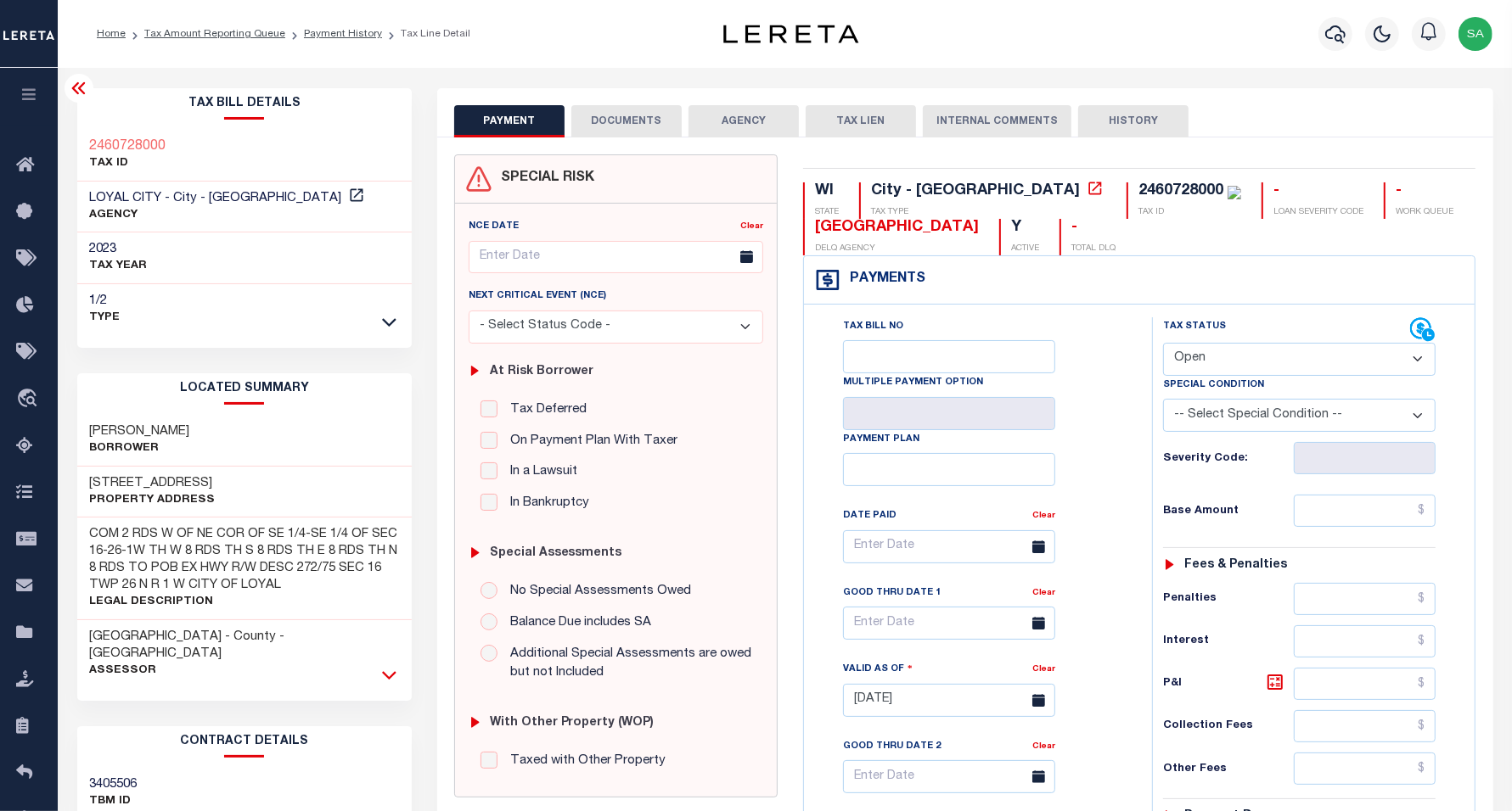
click at [386, 666] on icon at bounding box center [389, 675] width 14 height 18
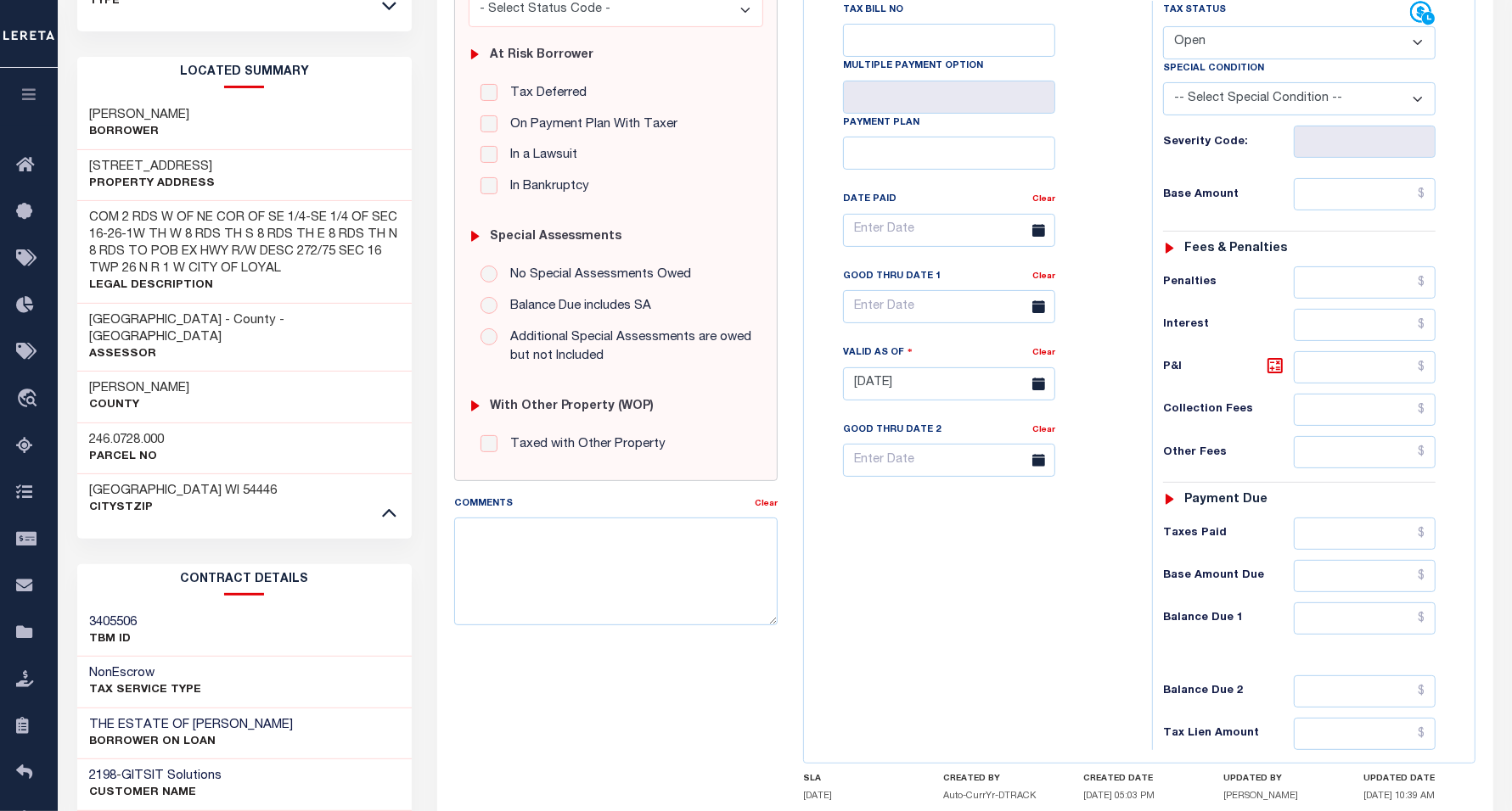
scroll to position [319, 0]
drag, startPoint x: 179, startPoint y: 425, endPoint x: 91, endPoint y: 423, distance: 88.0
click at [91, 423] on div "246.0728.000 Parcel No" at bounding box center [245, 447] width 336 height 52
copy h3 "246.0728.000"
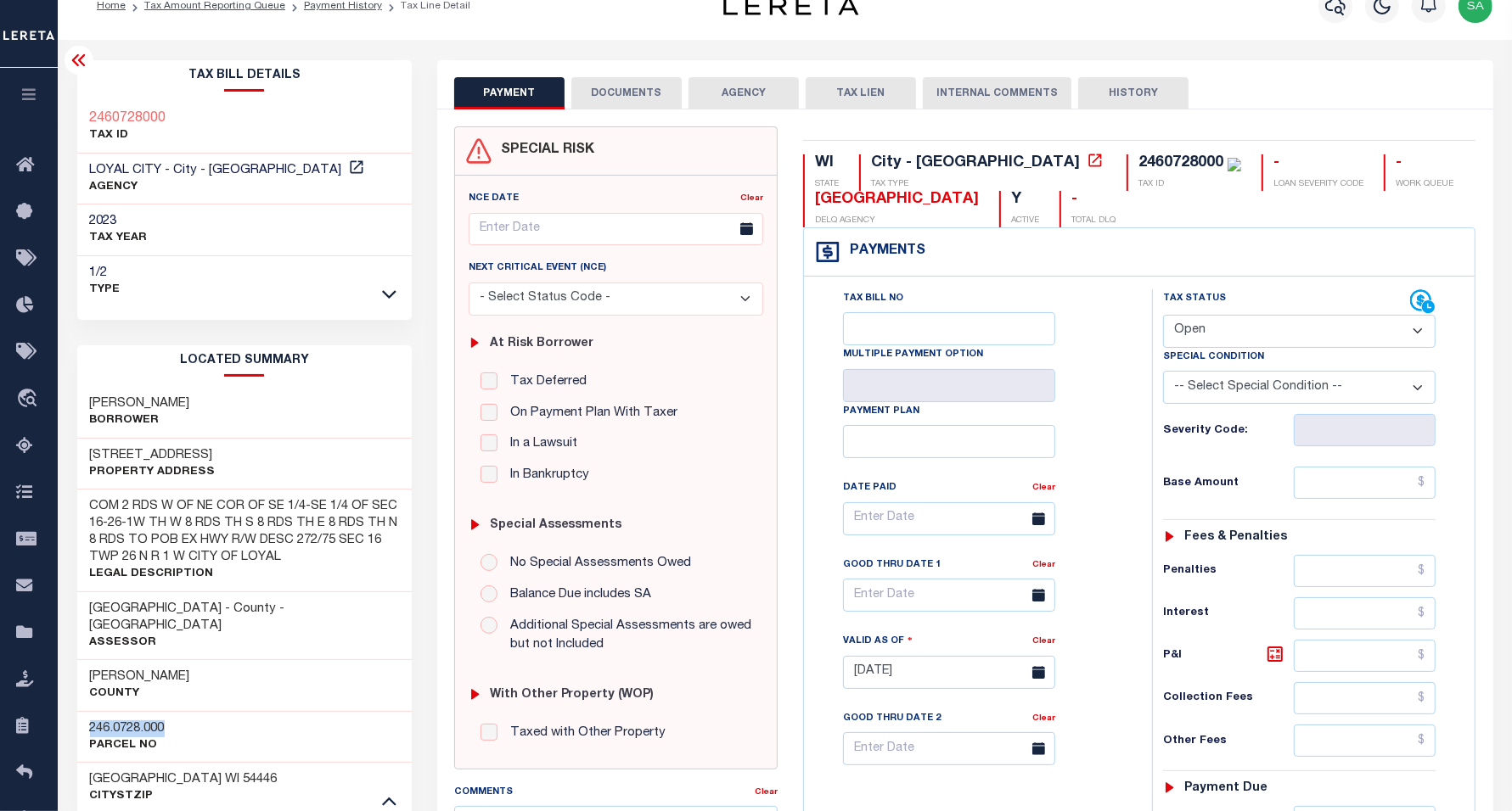
scroll to position [0, 0]
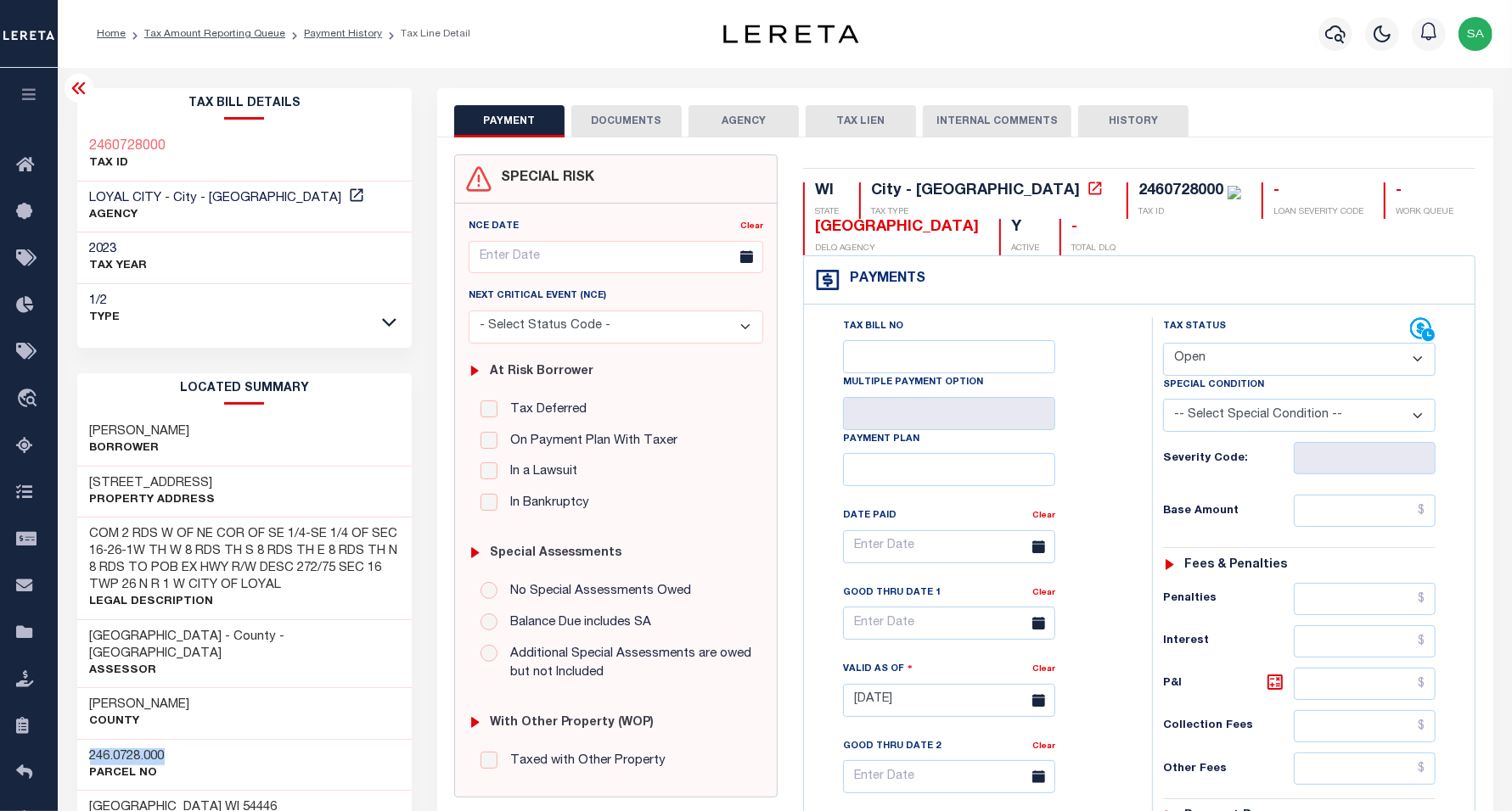
click at [80, 97] on icon at bounding box center [79, 88] width 21 height 21
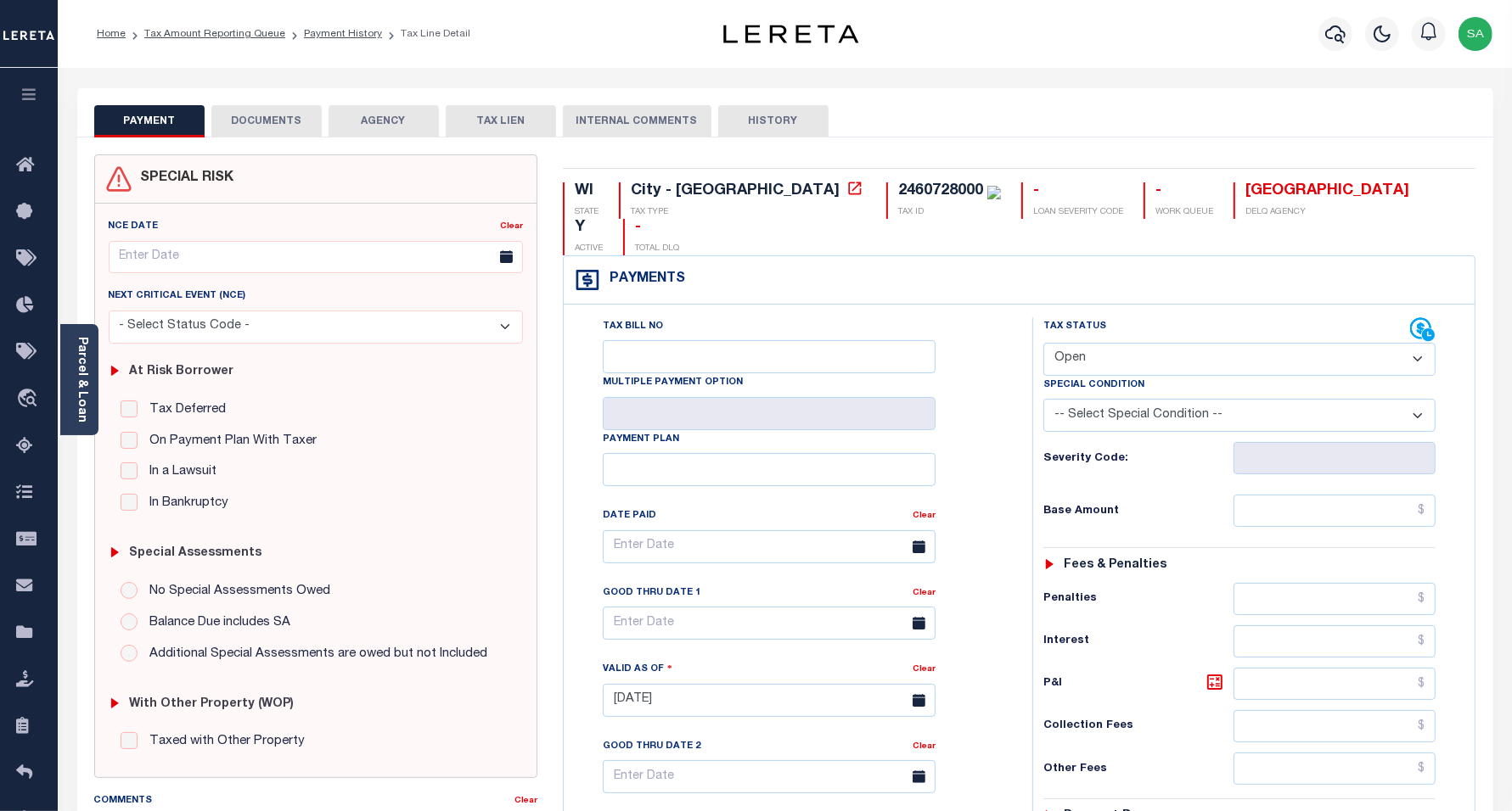
click at [1148, 343] on select "- Select Status Code - Open Due/Unpaid Paid Incomplete No Tax Due Internal Refu…" at bounding box center [1240, 359] width 393 height 33
select select "PYD"
click at [1043, 343] on select "- Select Status Code - Open Due/Unpaid Paid Incomplete No Tax Due Internal Refu…" at bounding box center [1240, 359] width 393 height 33
type input "09/10/2025"
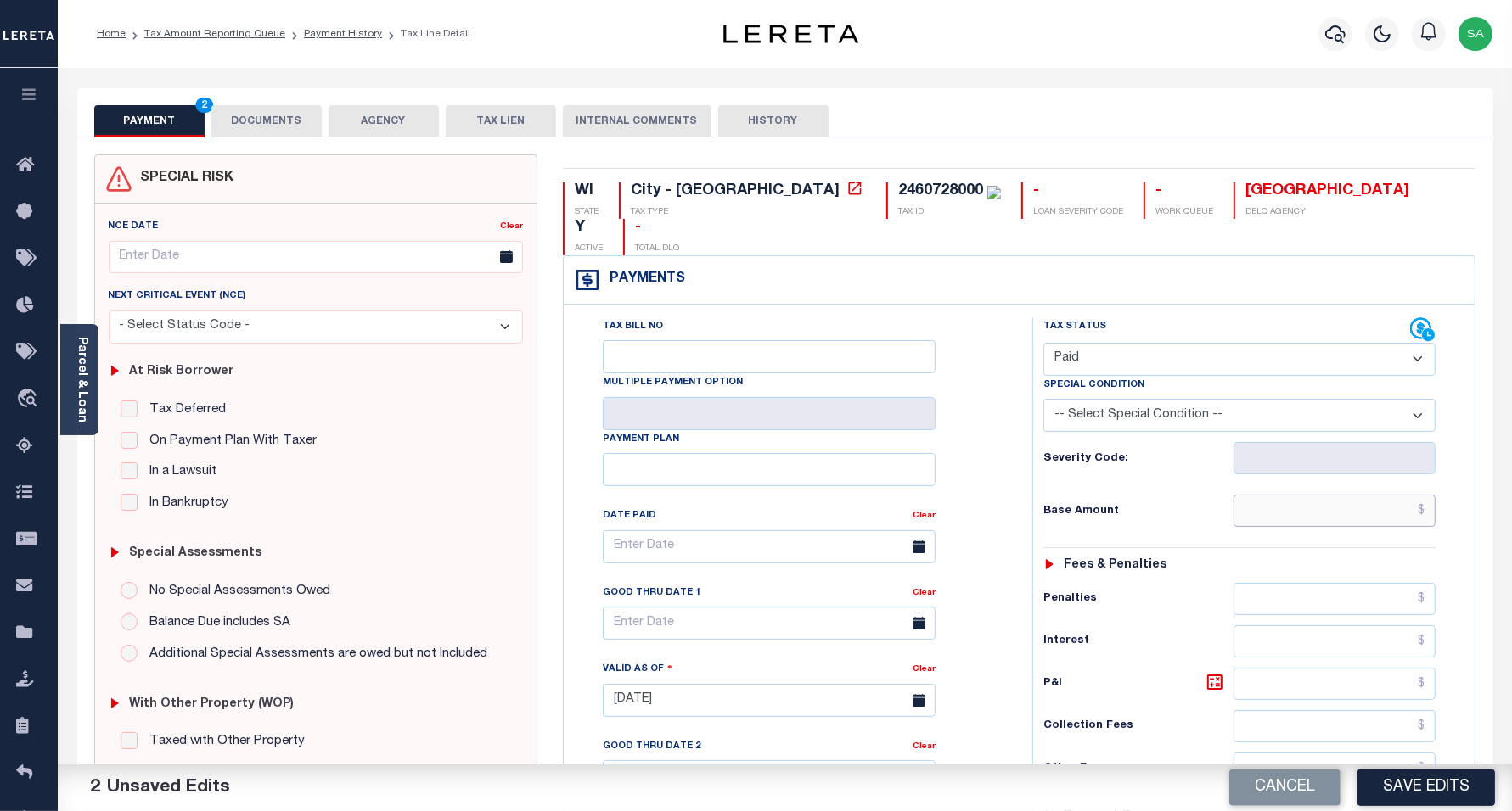
click at [1275, 495] on input "text" at bounding box center [1334, 511] width 202 height 32
type input "$0.00"
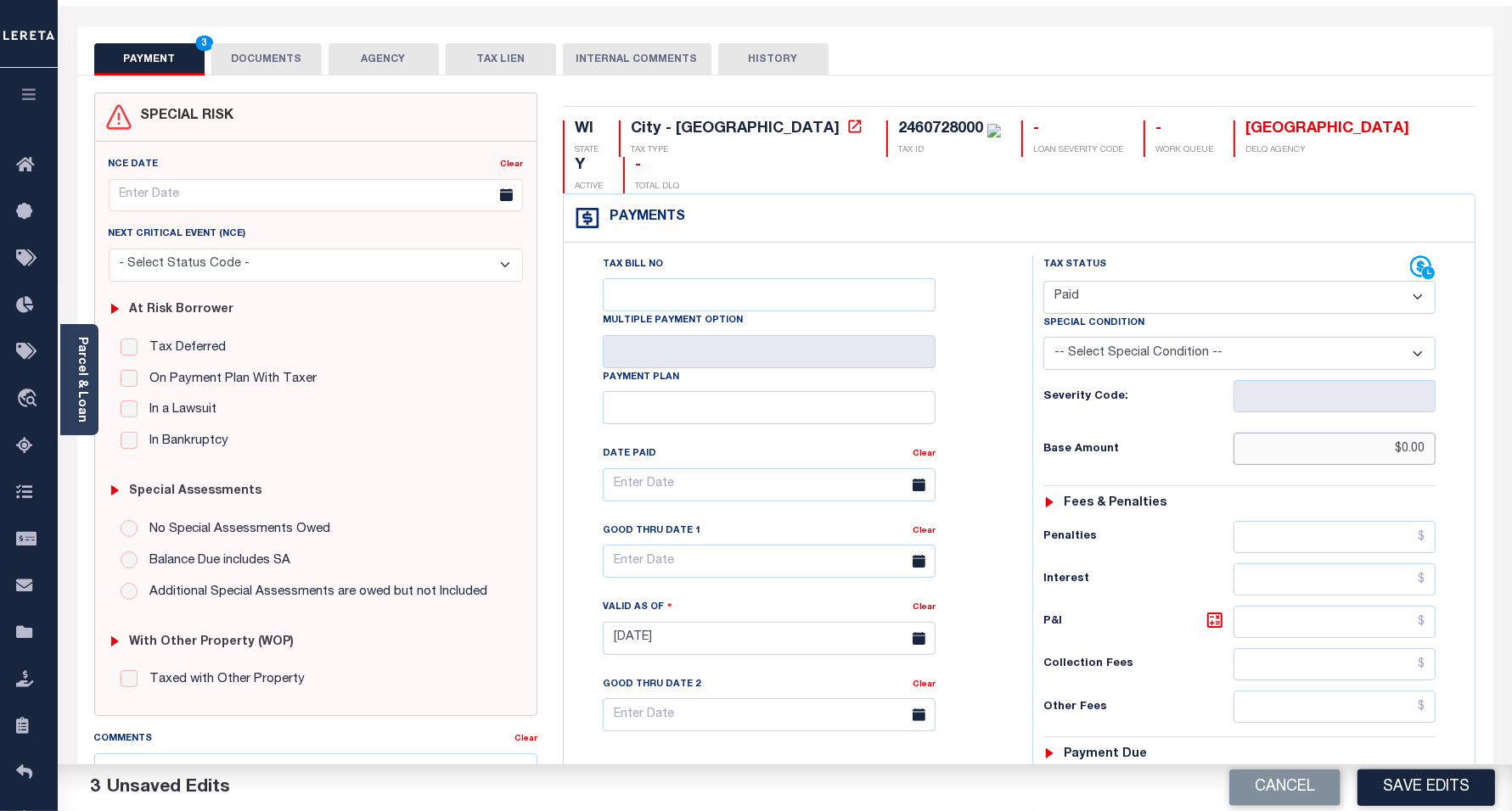
scroll to position [212, 0]
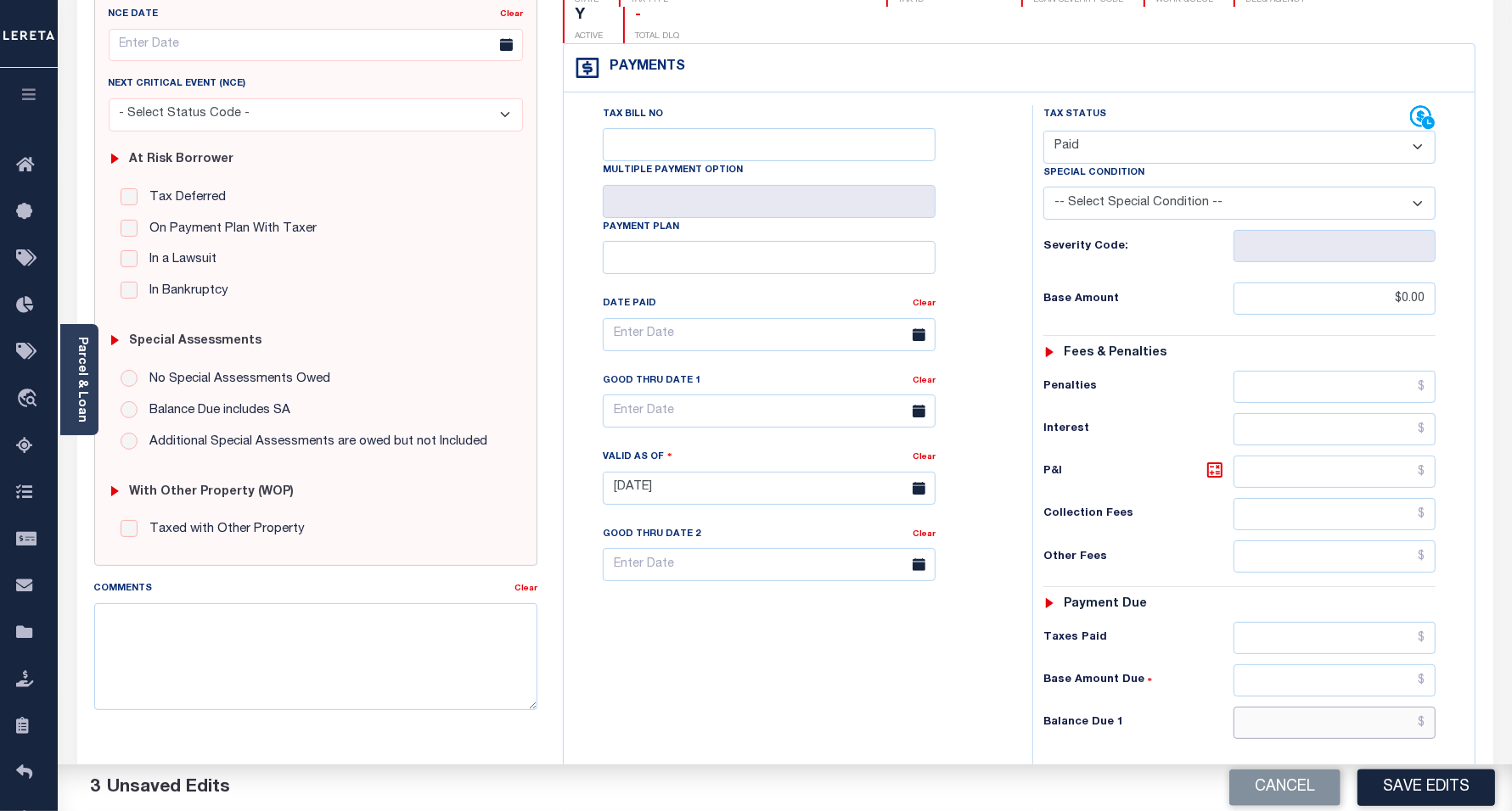
click at [1286, 707] on input "text" at bounding box center [1334, 723] width 202 height 32
type input "$0.00"
click at [699, 612] on div "Tax Bill No Multiple Payment Option Payment Plan Clear" at bounding box center [793, 480] width 452 height 749
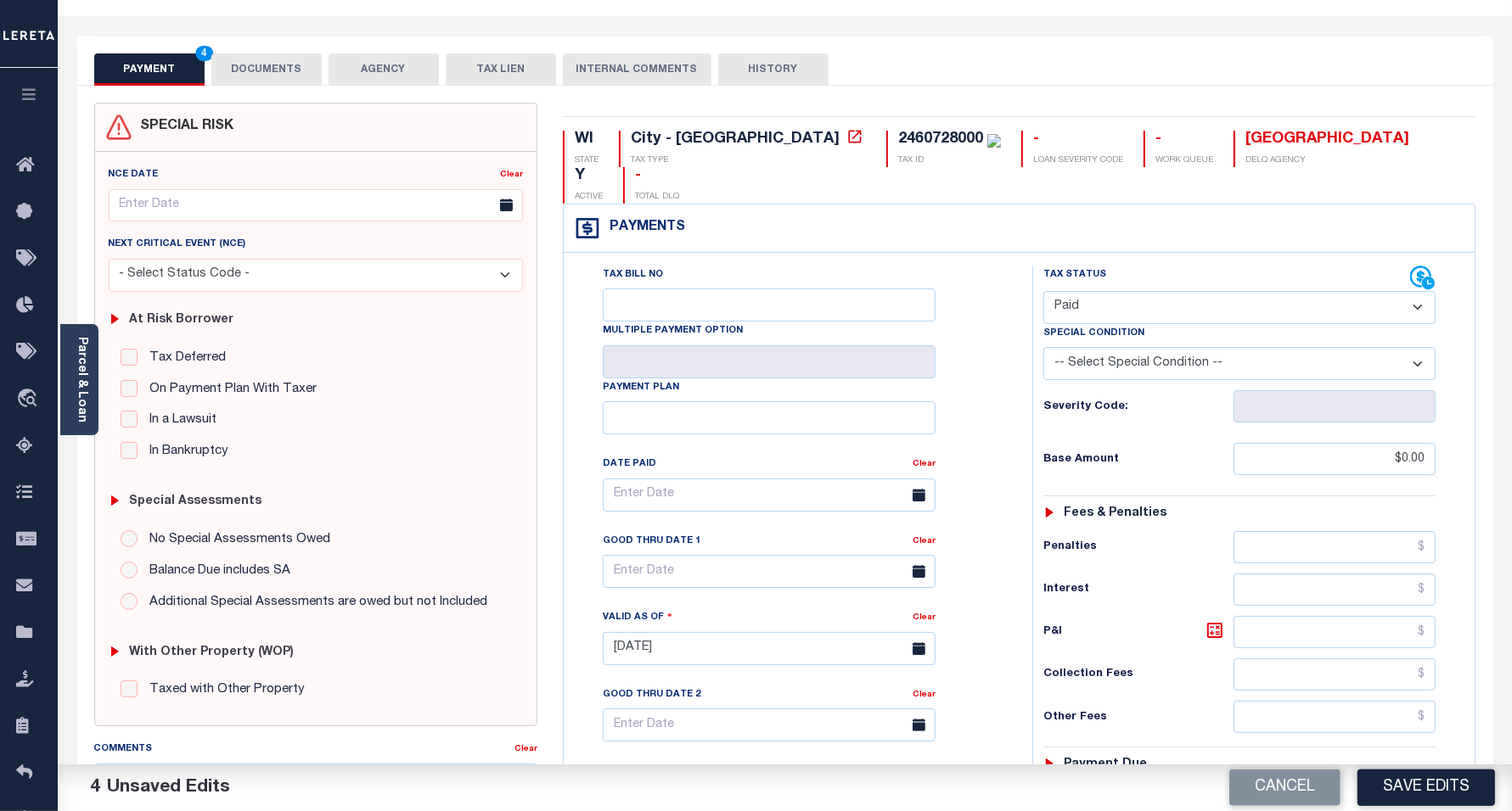
scroll to position [0, 0]
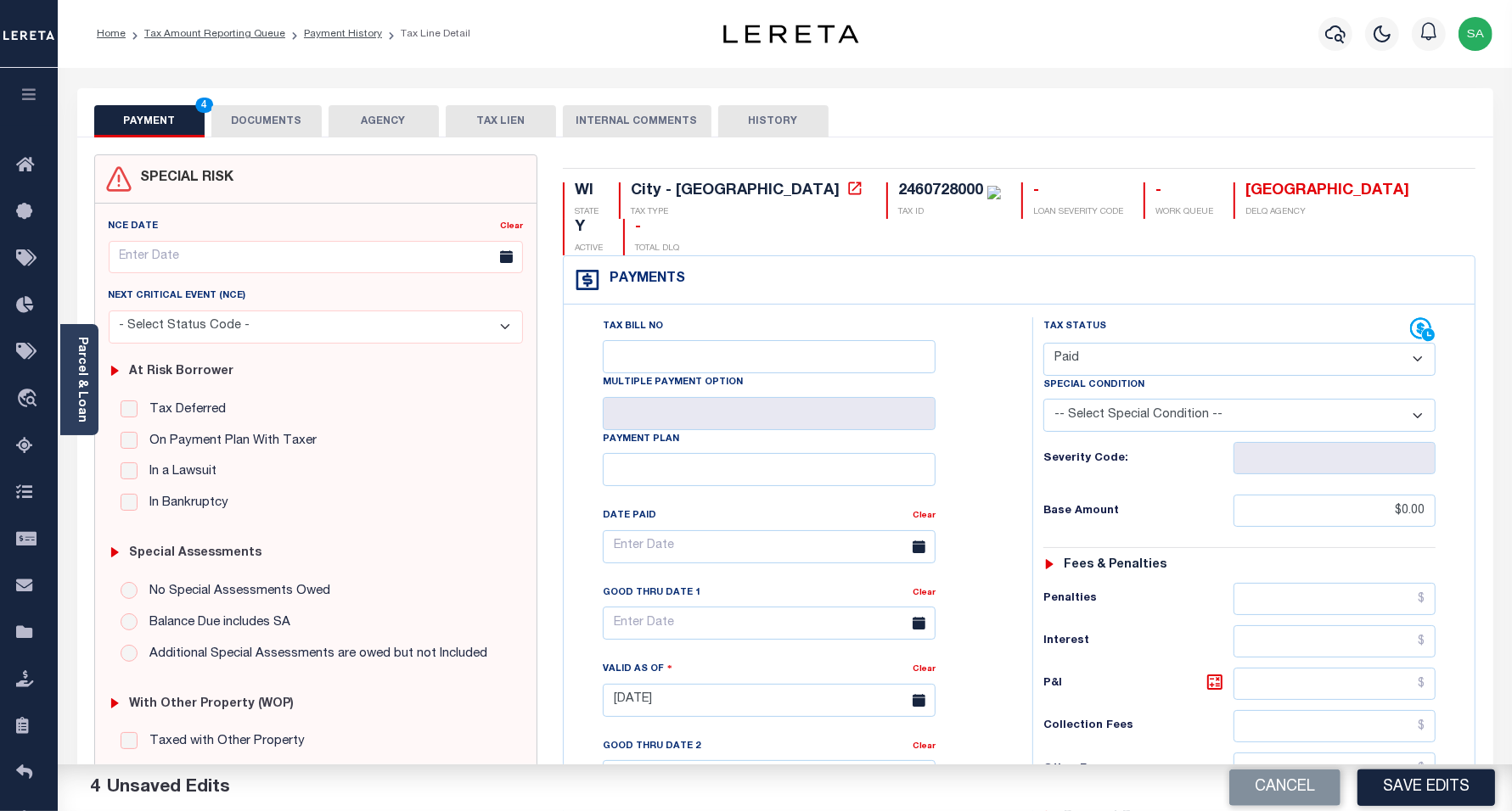
click at [283, 115] on button "DOCUMENTS" at bounding box center [267, 121] width 111 height 32
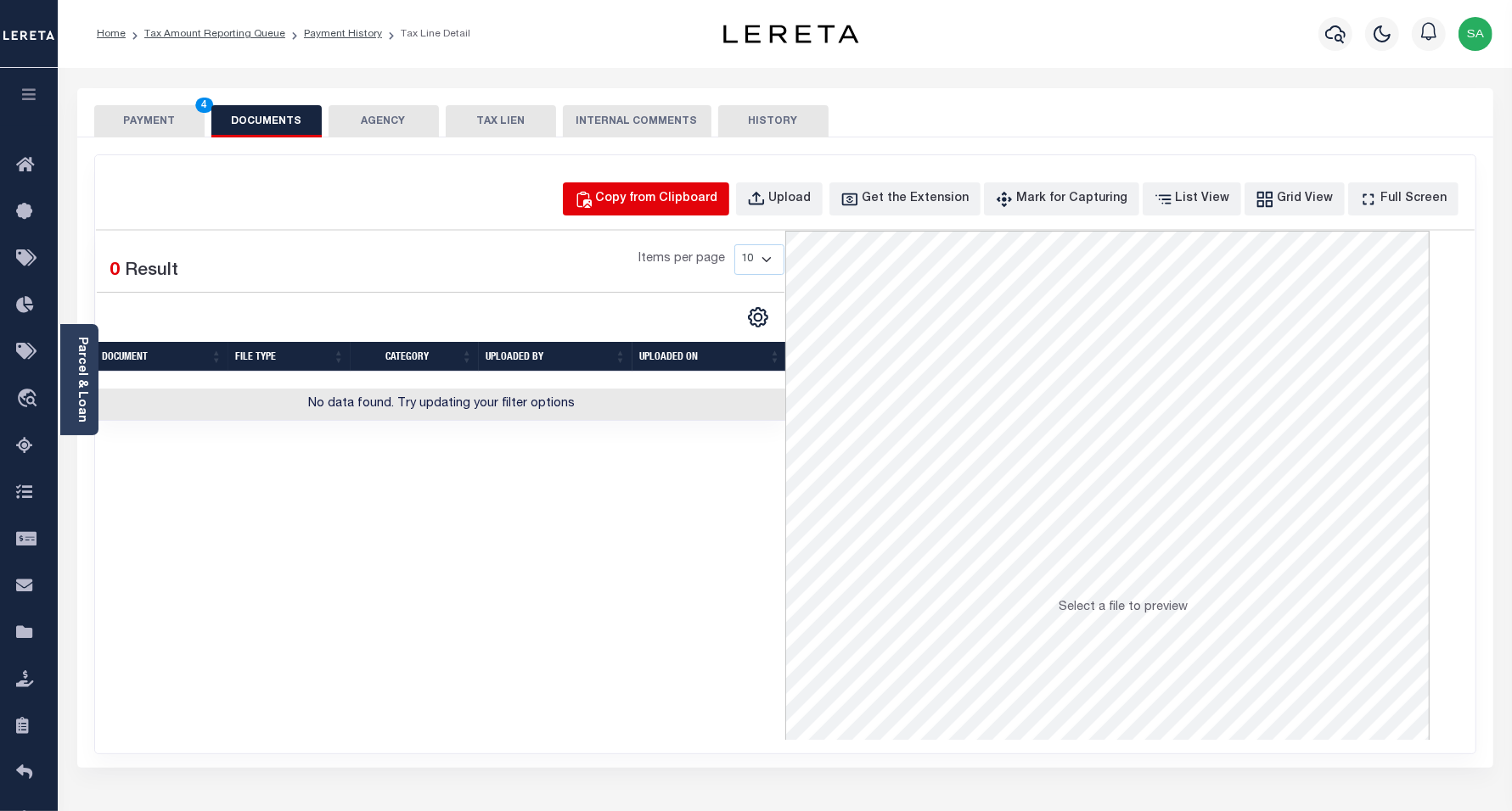
click at [644, 186] on button "Copy from Clipboard" at bounding box center [646, 199] width 166 height 33
select select "POP"
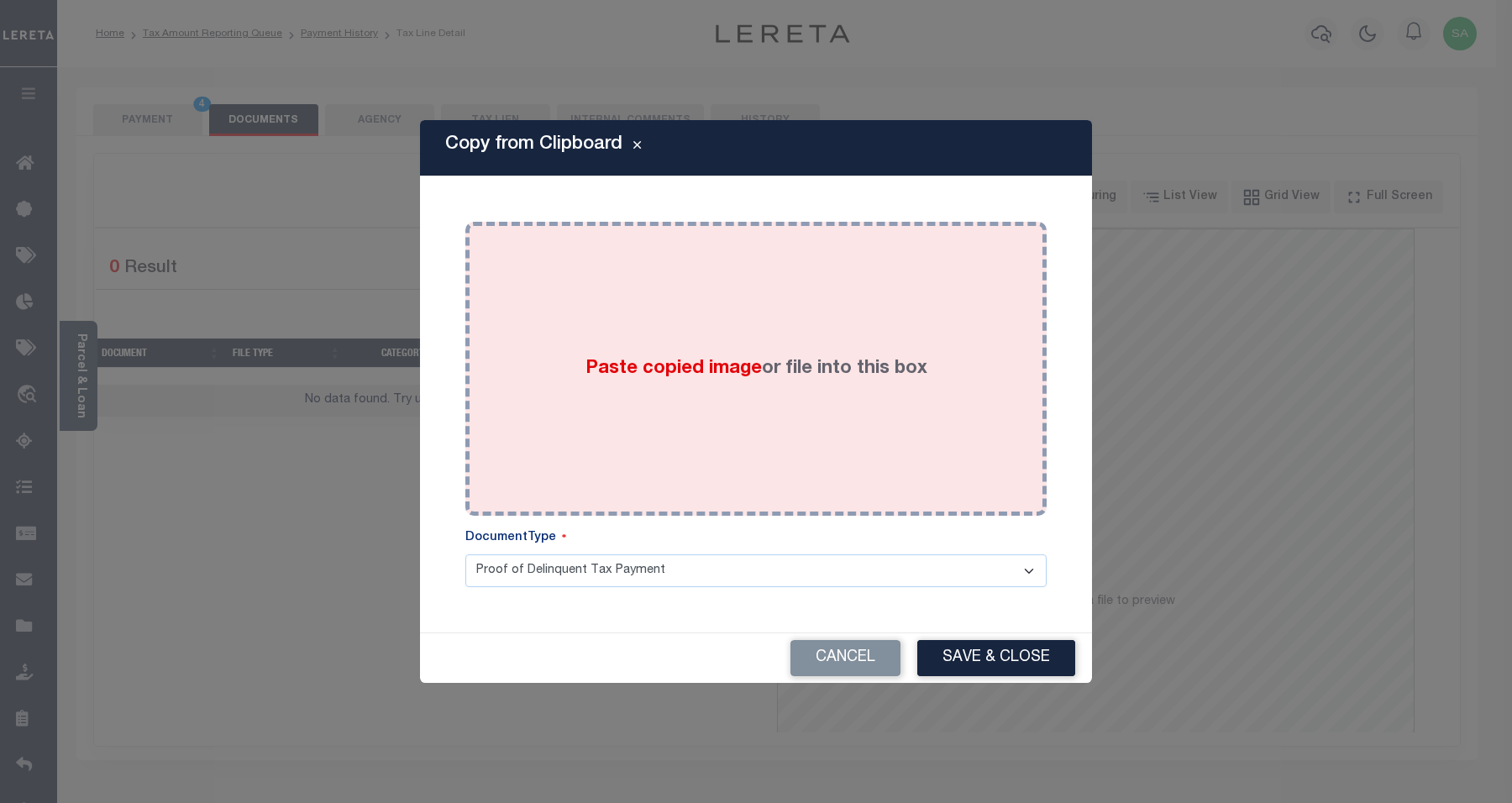
click at [744, 398] on div "Paste copied image or file into this box" at bounding box center [756, 368] width 556 height 269
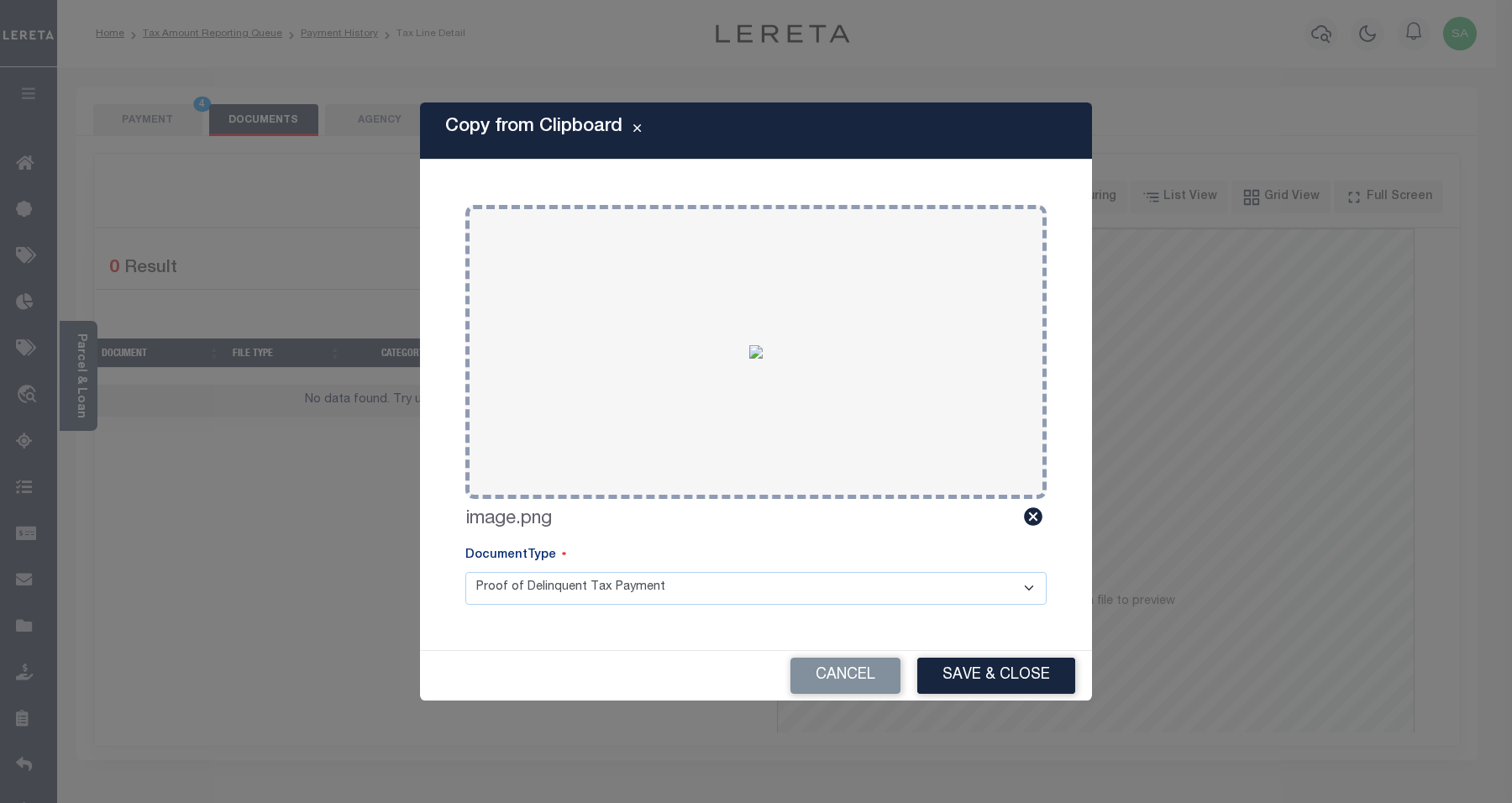
click at [996, 673] on button "Save & Close" at bounding box center [996, 676] width 158 height 36
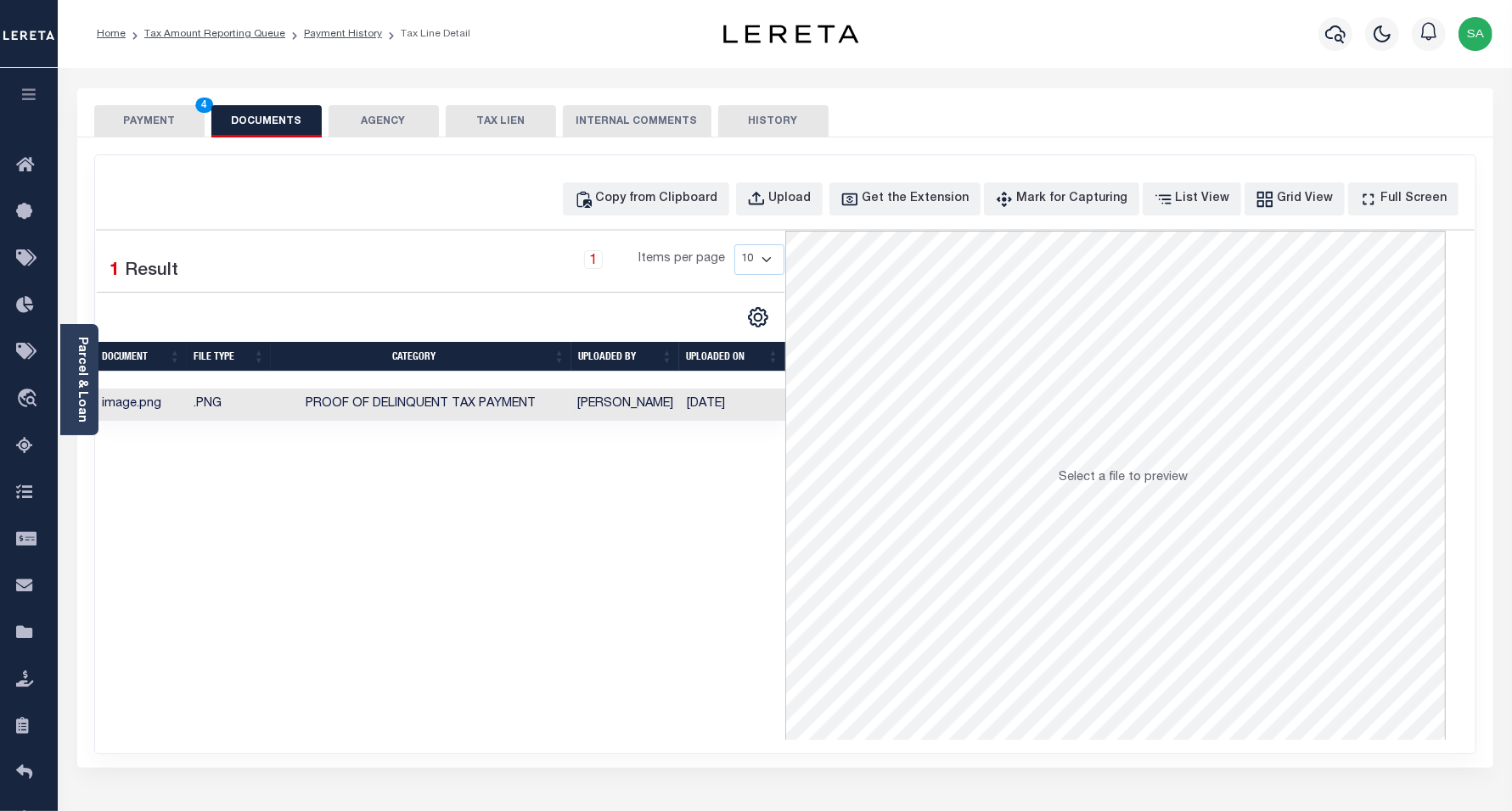
click at [141, 125] on button "PAYMENT 4" at bounding box center [150, 121] width 111 height 32
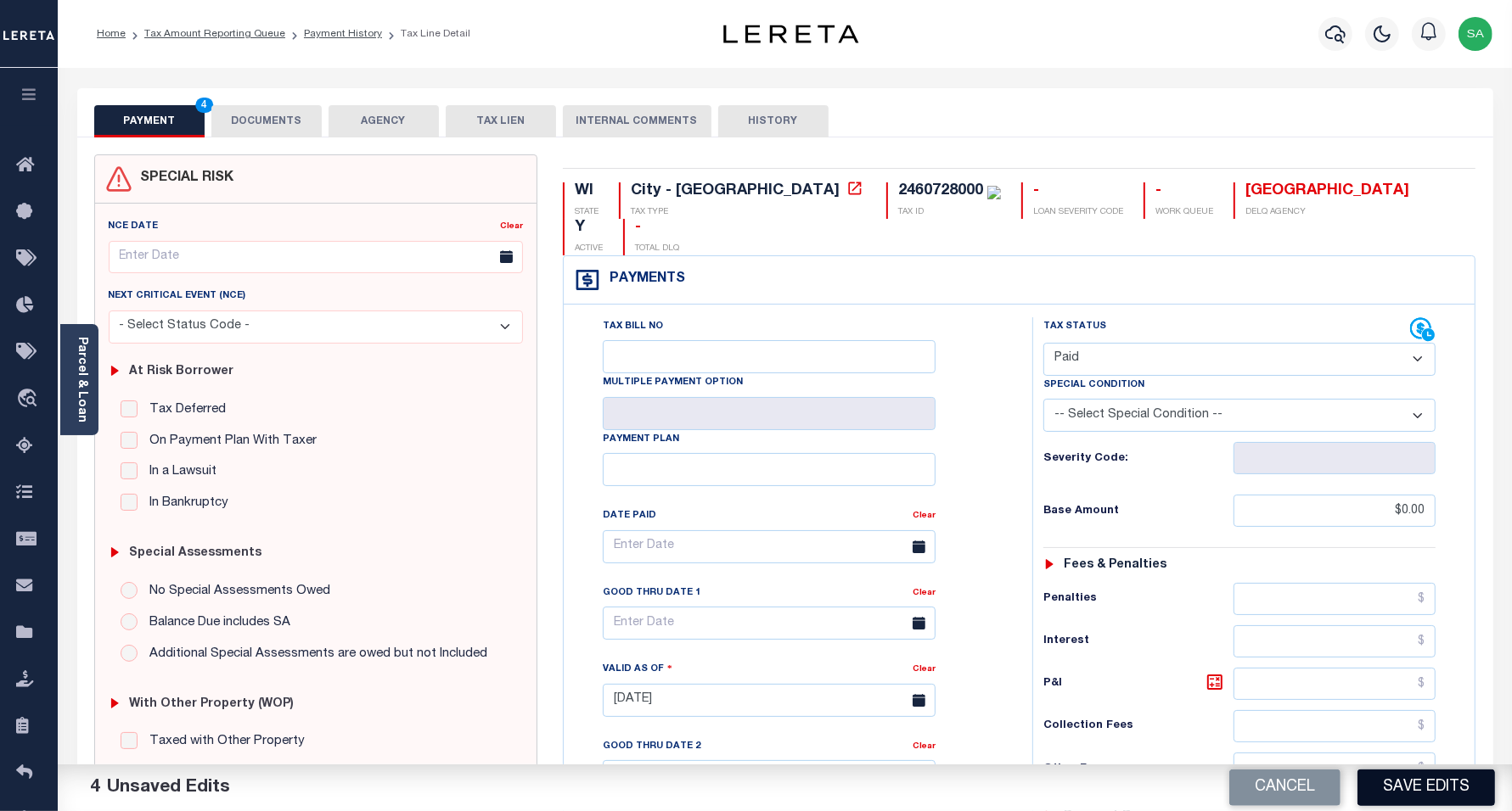
click at [1423, 799] on button "Save Edits" at bounding box center [1426, 788] width 137 height 37
checkbox input "false"
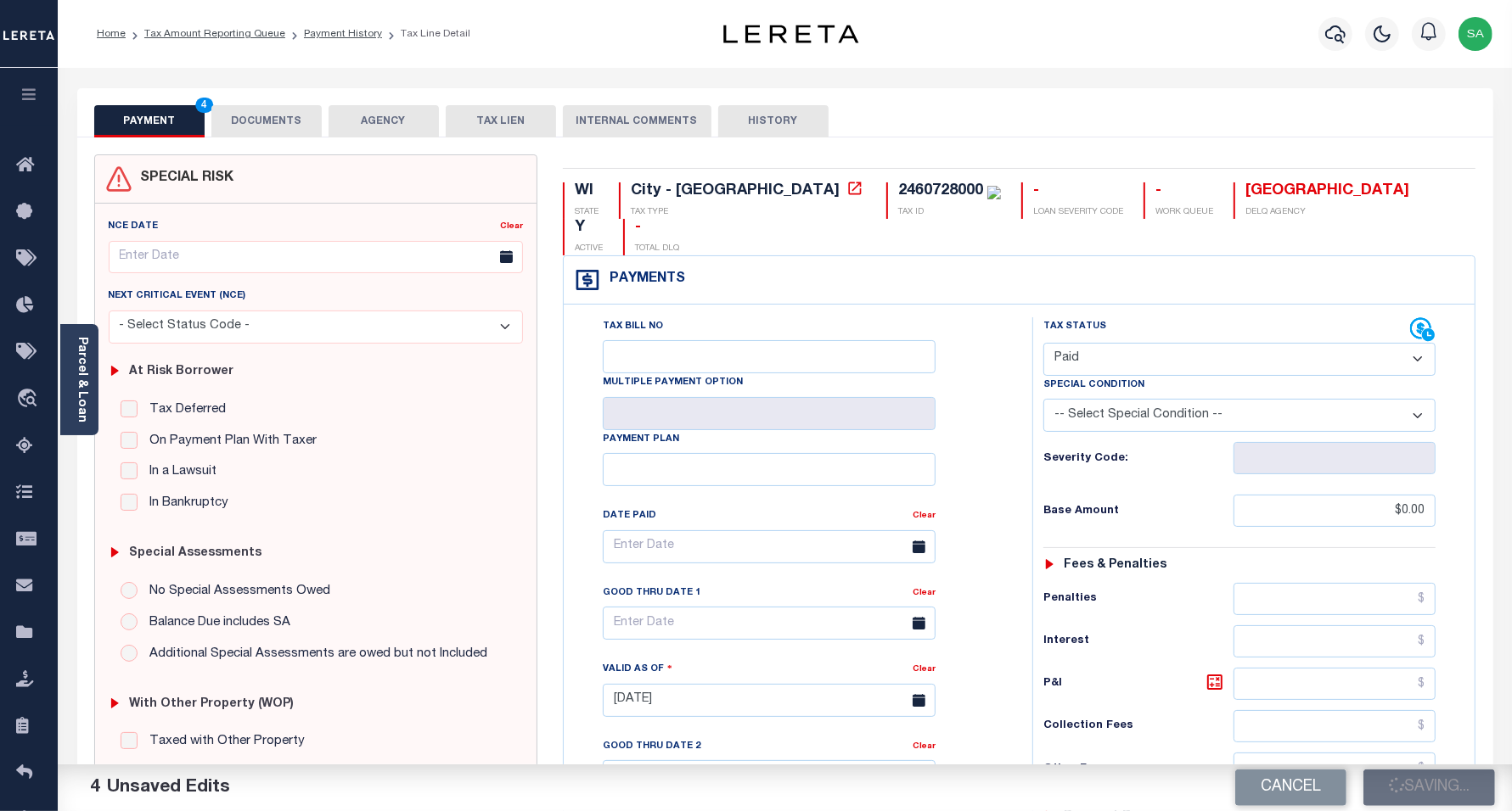
type input "$0"
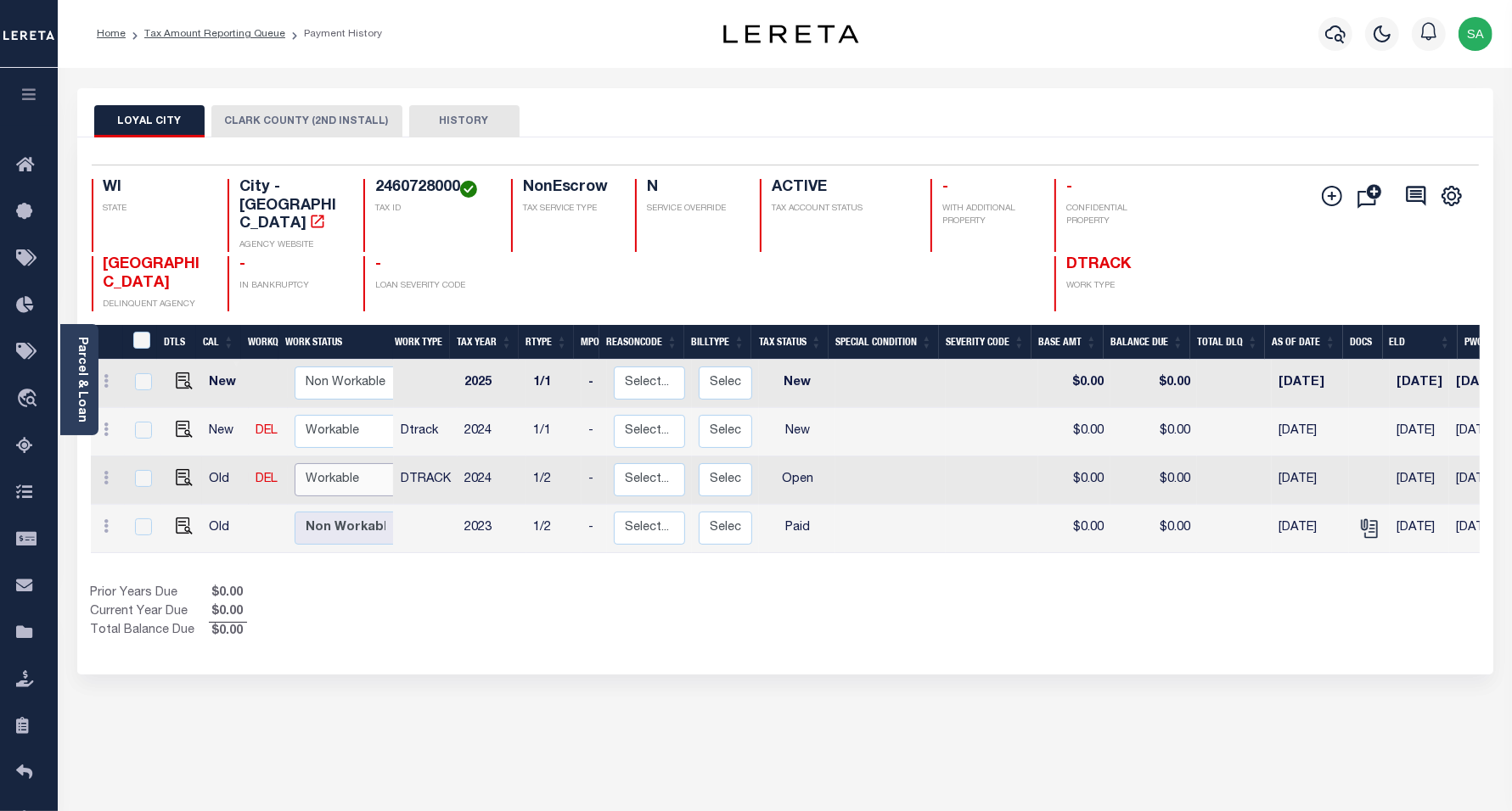
click at [320, 463] on select "Non Workable Workable" at bounding box center [345, 479] width 102 height 33
checkbox input "true"
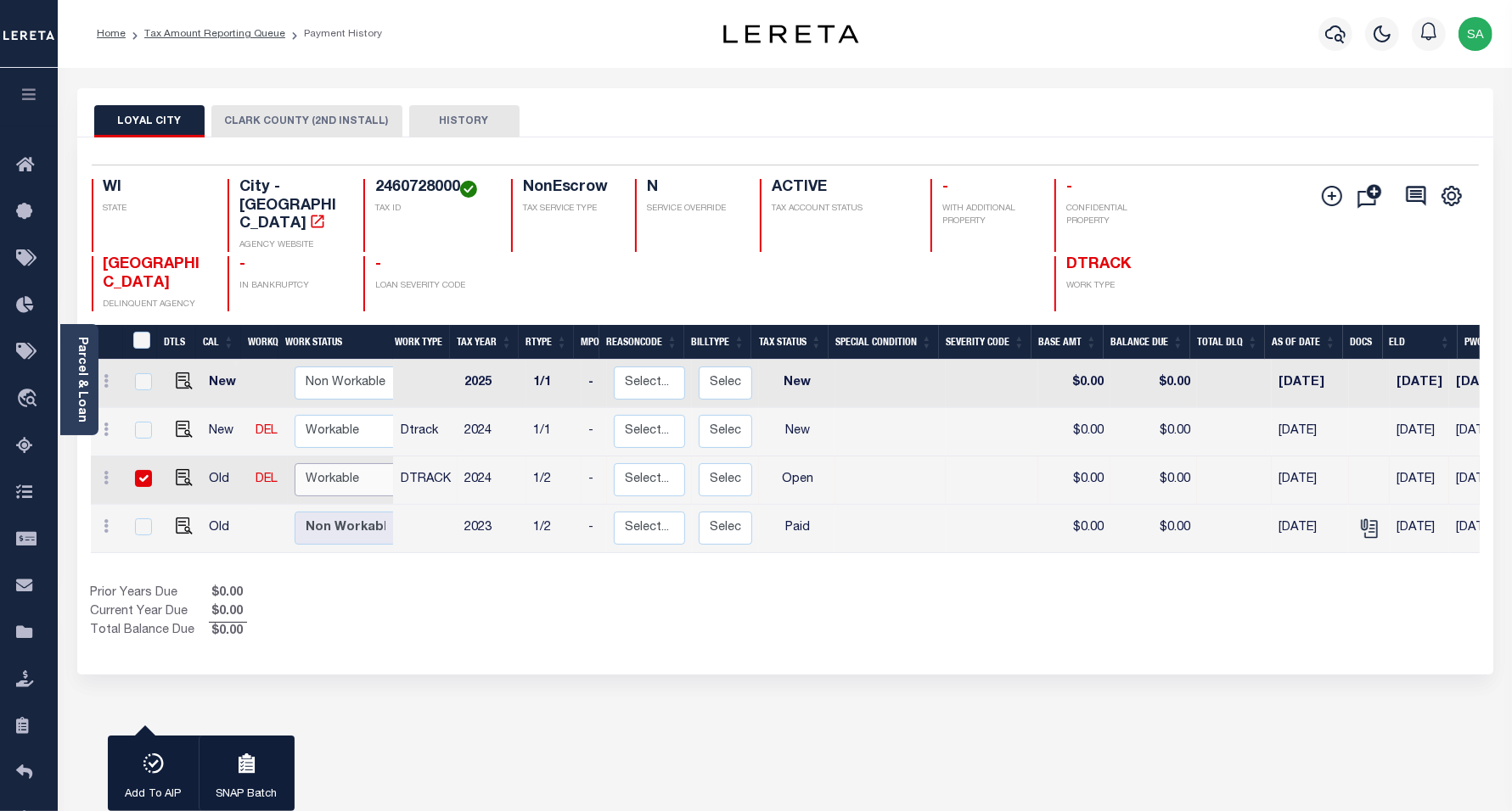
select select "true"
click at [295, 463] on select "Non Workable Workable" at bounding box center [345, 479] width 102 height 33
checkbox input "false"
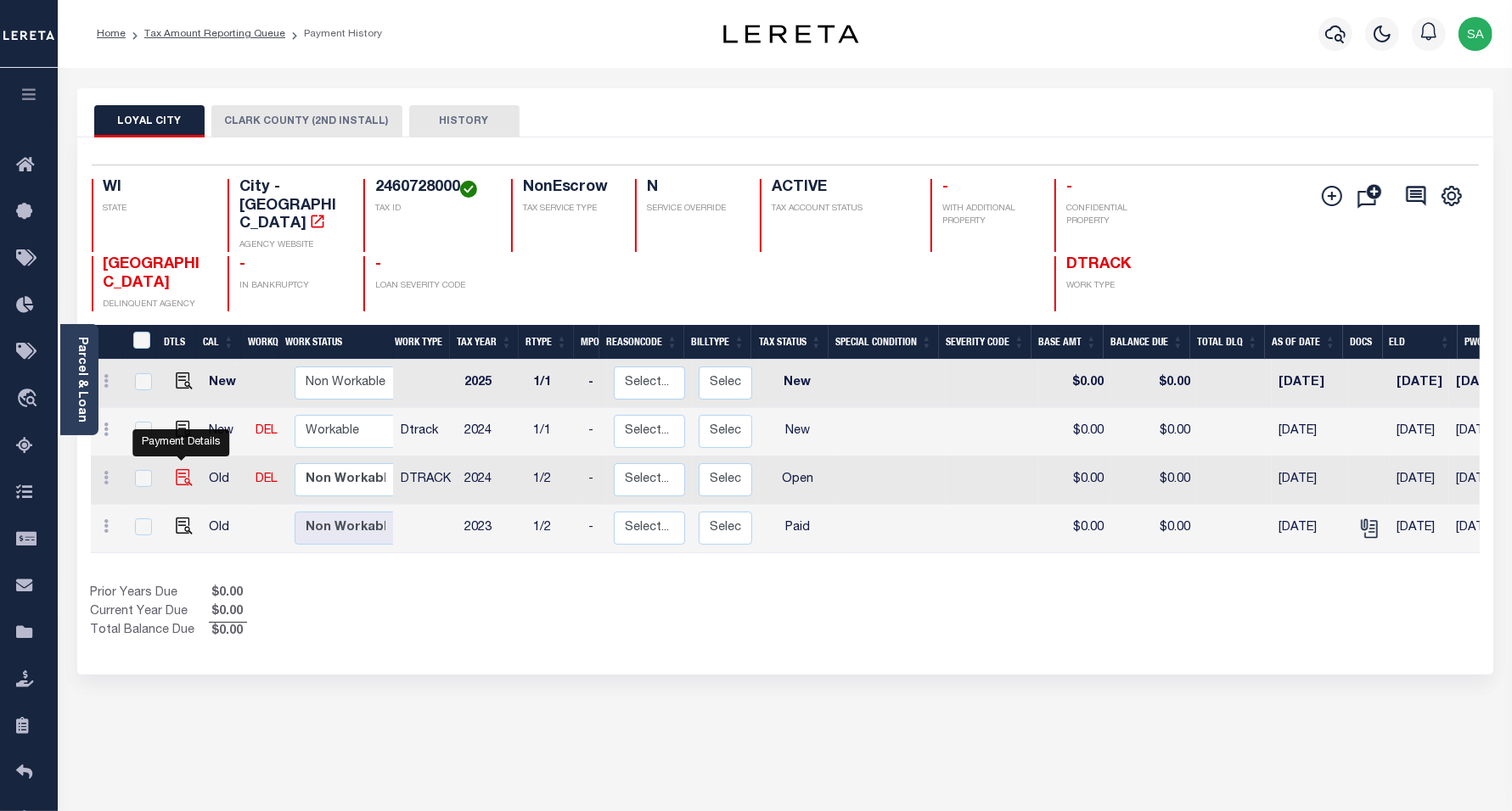
click at [180, 469] on img "" at bounding box center [184, 477] width 17 height 17
checkbox input "true"
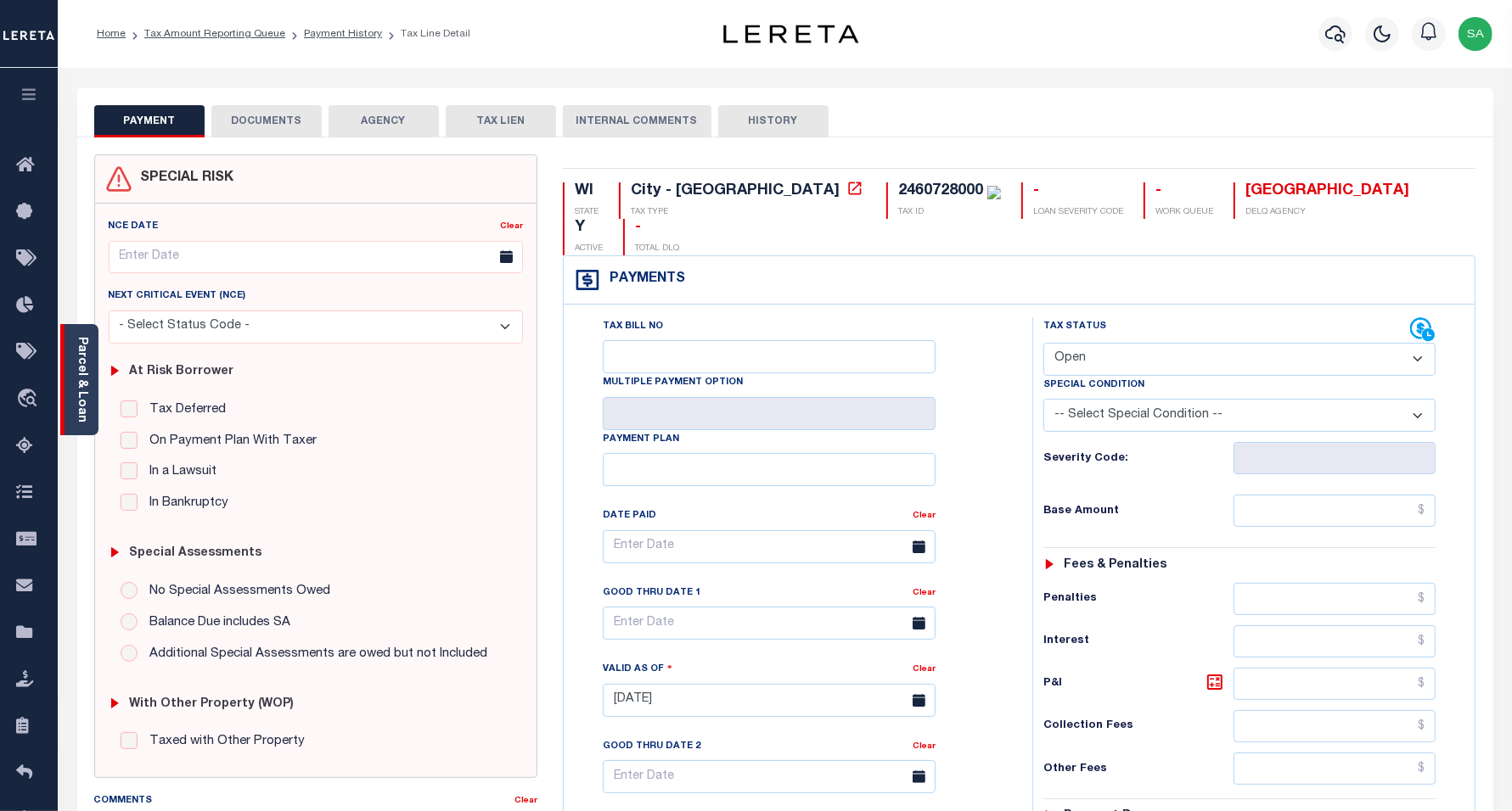
click at [83, 369] on link "Parcel & Loan" at bounding box center [81, 380] width 12 height 86
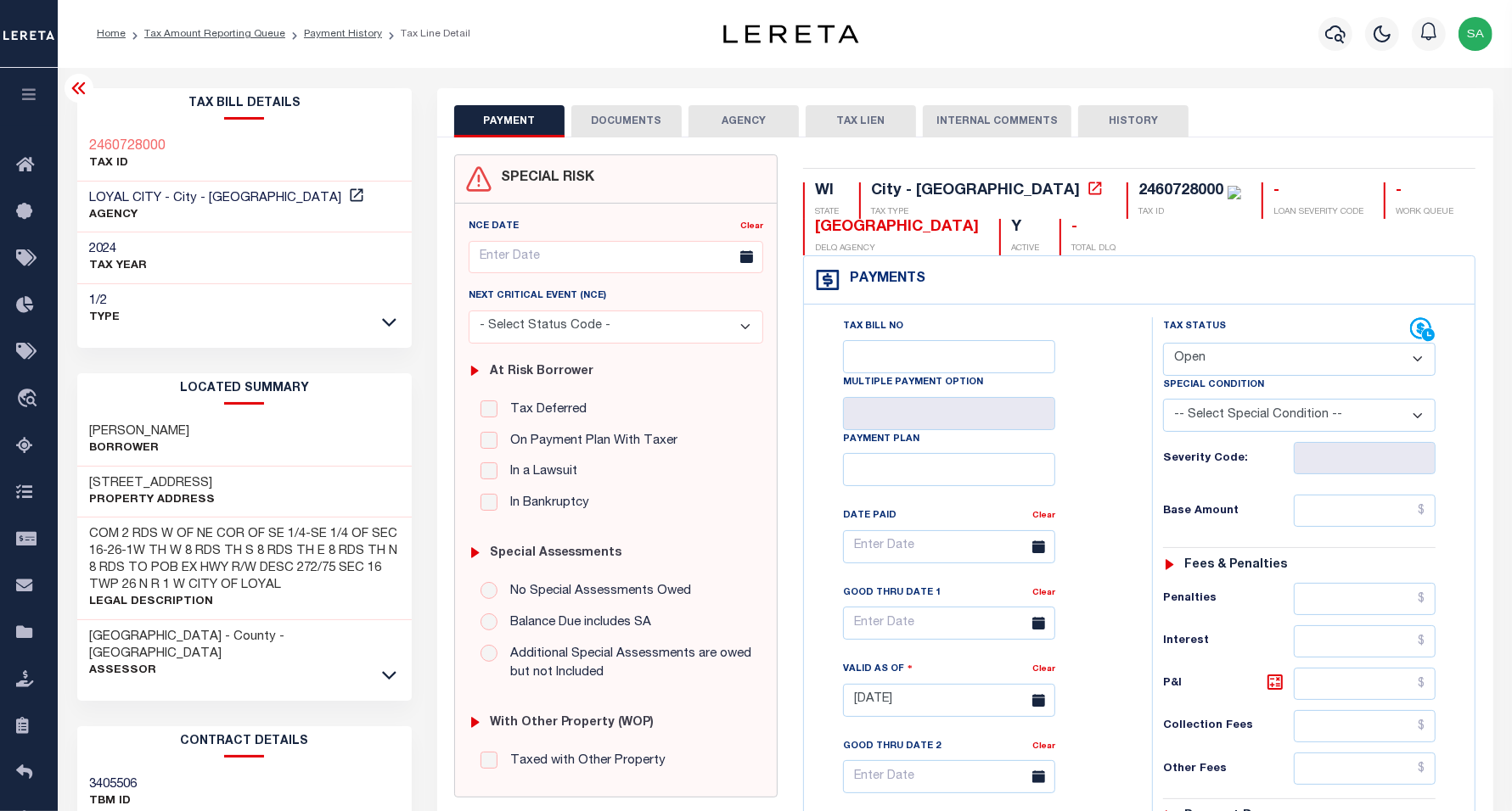
click at [74, 89] on icon at bounding box center [78, 87] width 13 height 12
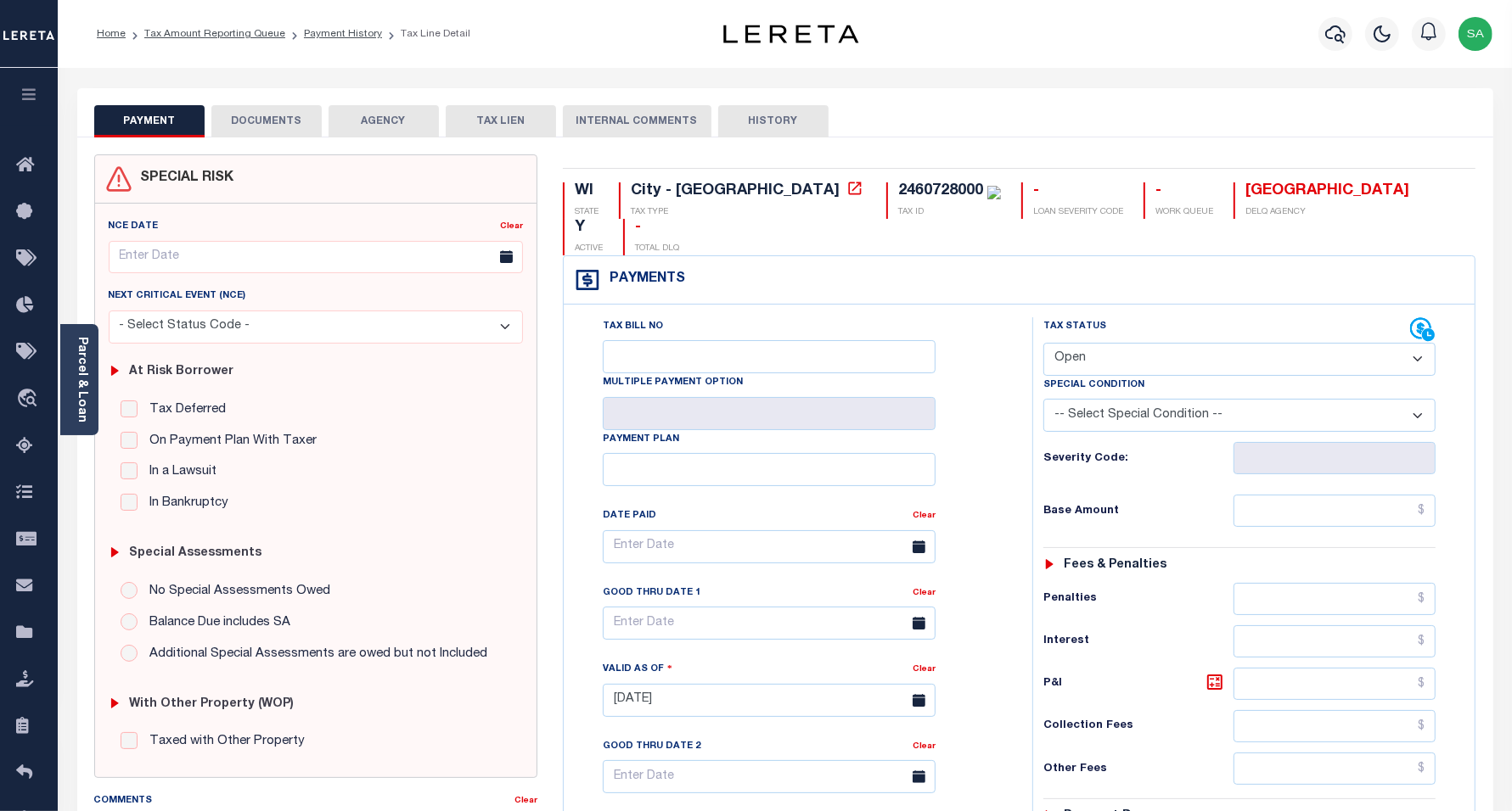
click at [1138, 343] on select "- Select Status Code - Open Due/Unpaid Paid Incomplete No Tax Due Internal Refu…" at bounding box center [1240, 359] width 393 height 33
select select "DUE"
click at [1043, 343] on select "- Select Status Code - Open Due/Unpaid Paid Incomplete No Tax Due Internal Refu…" at bounding box center [1240, 359] width 393 height 33
type input "[DATE]"
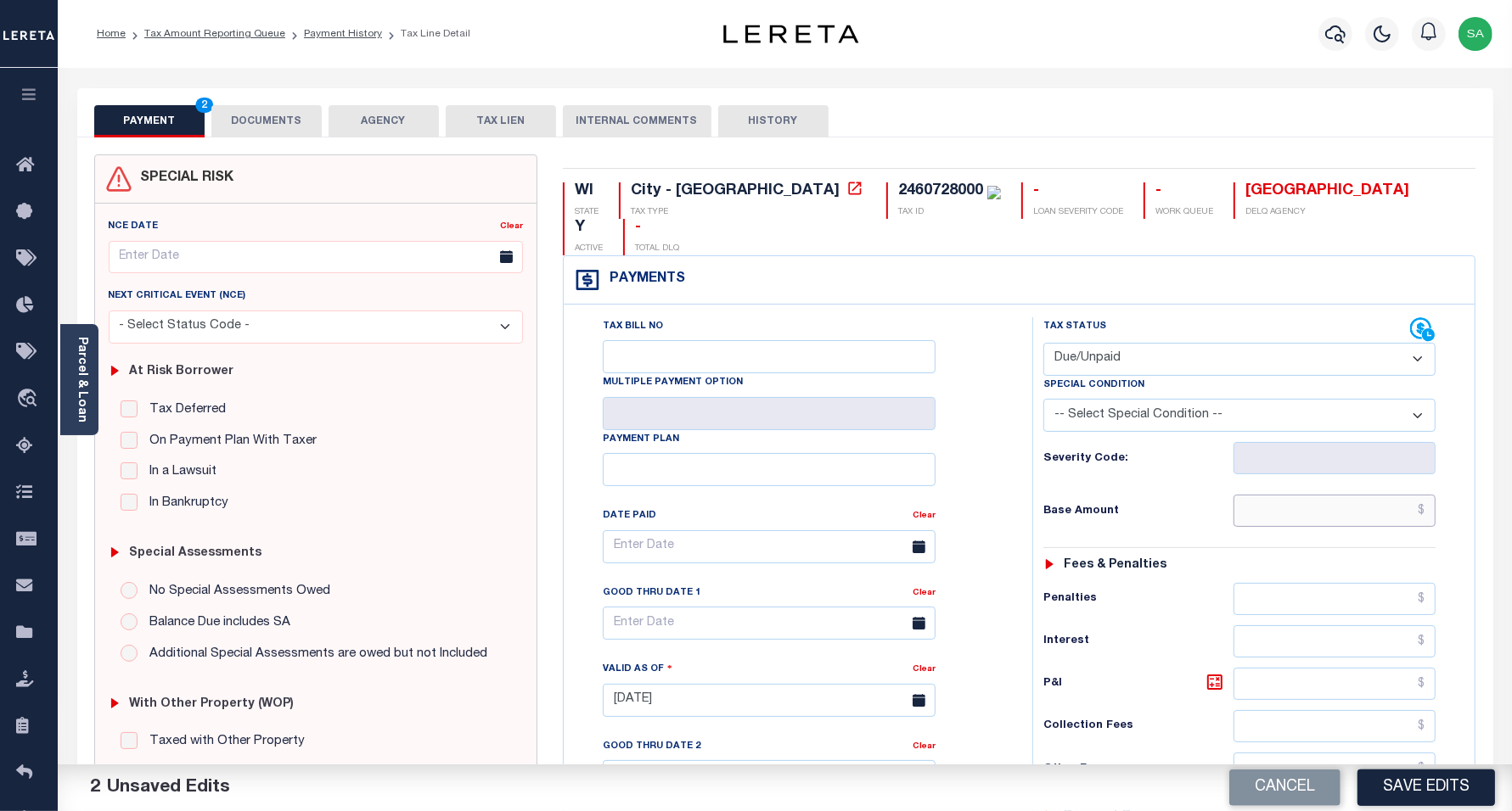
click at [1297, 495] on input "text" at bounding box center [1334, 511] width 202 height 32
paste input "1,344.84"
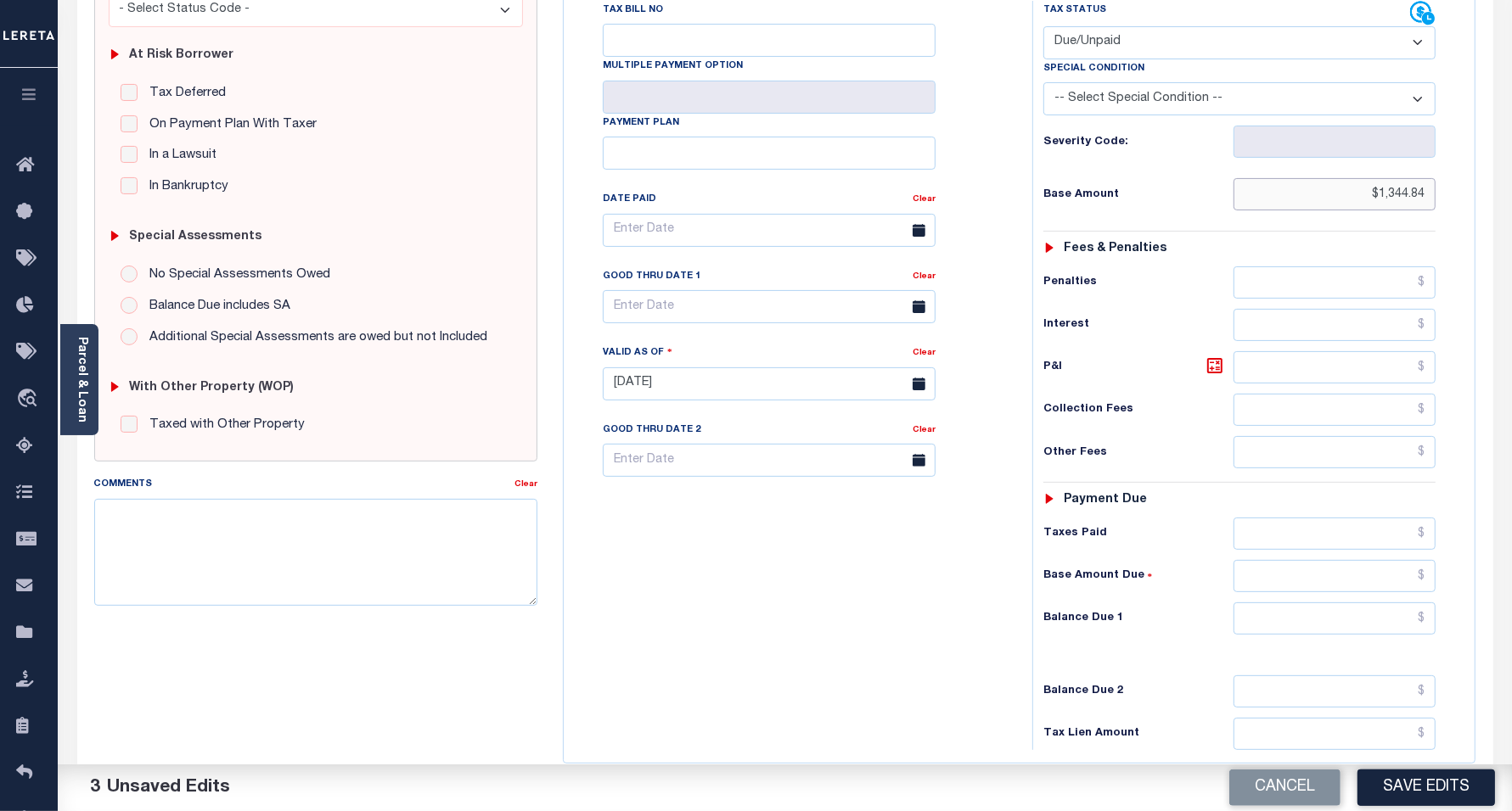
scroll to position [319, 0]
paste input "1,506.22"
type input "$1,344.84"
click at [1266, 600] on input "text" at bounding box center [1334, 617] width 202 height 32
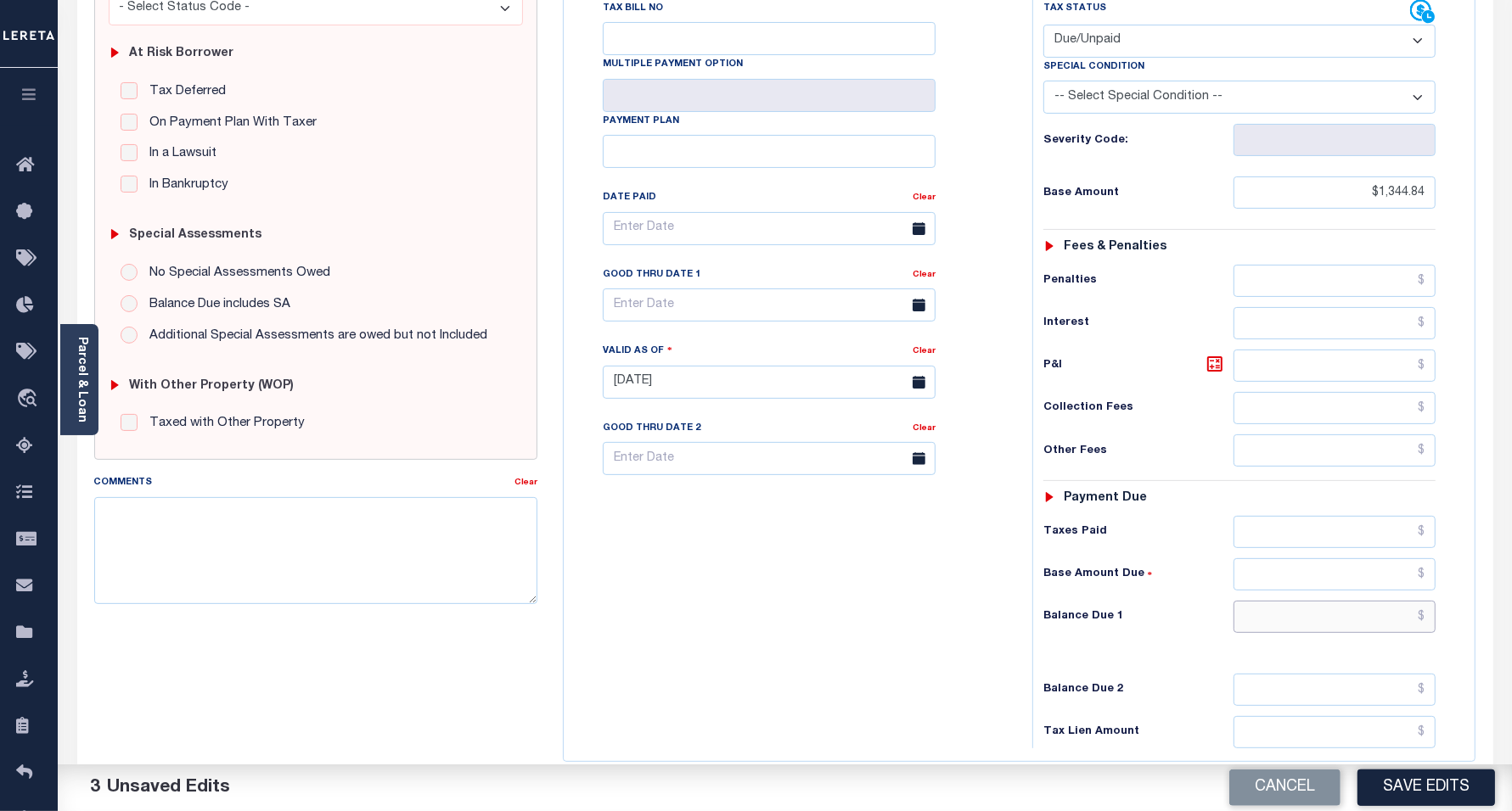
paste input "1,506.22"
type input "$1,506.22"
click at [1214, 354] on icon at bounding box center [1215, 364] width 21 height 21
type input "$161.38"
click at [714, 288] on input "text" at bounding box center [768, 304] width 333 height 33
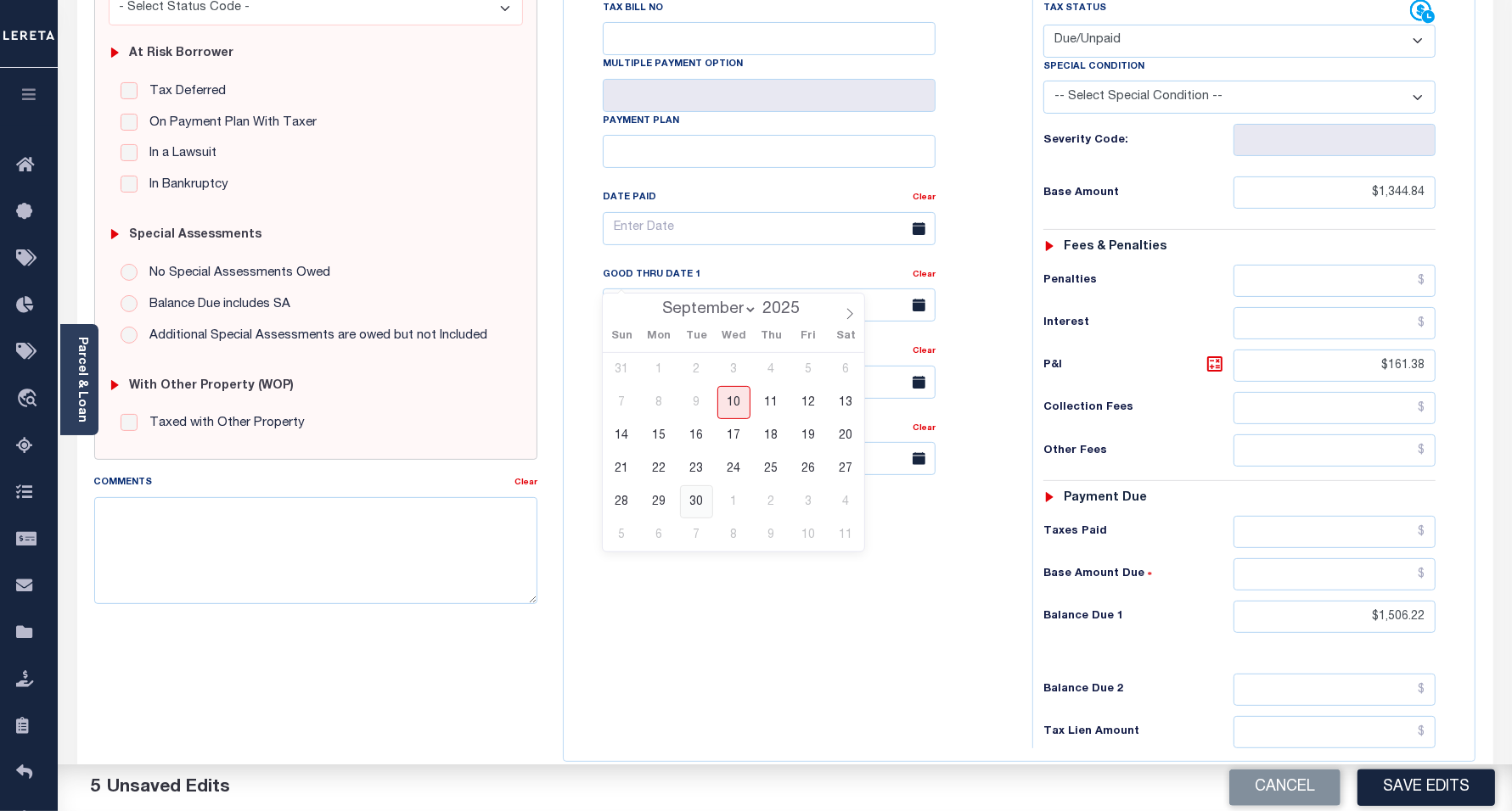
click at [698, 501] on span "30" at bounding box center [696, 501] width 33 height 33
type input "[DATE]"
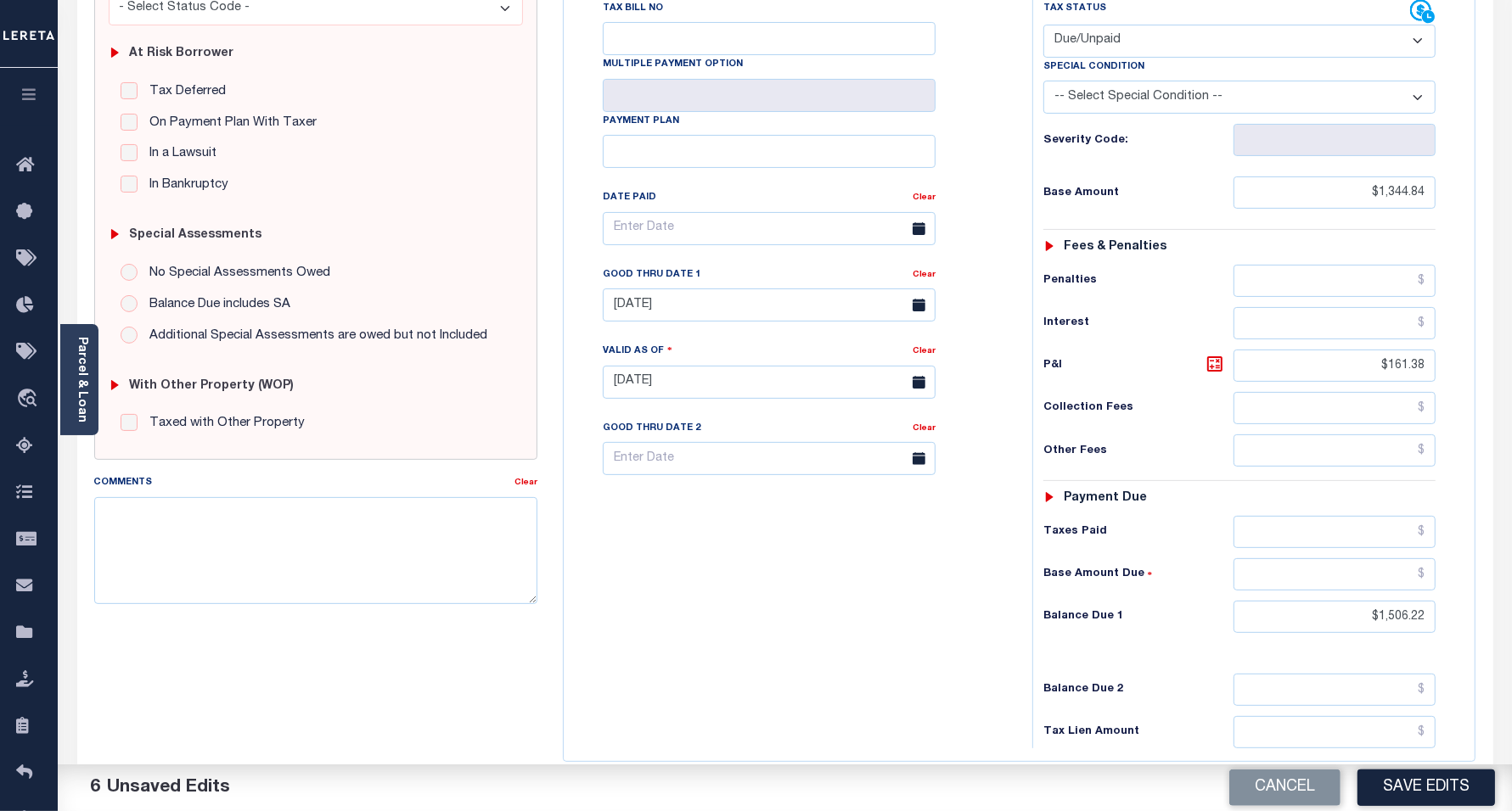
click at [720, 557] on div "Tax Bill No Multiple Payment Option Payment Plan Clear" at bounding box center [793, 374] width 452 height 749
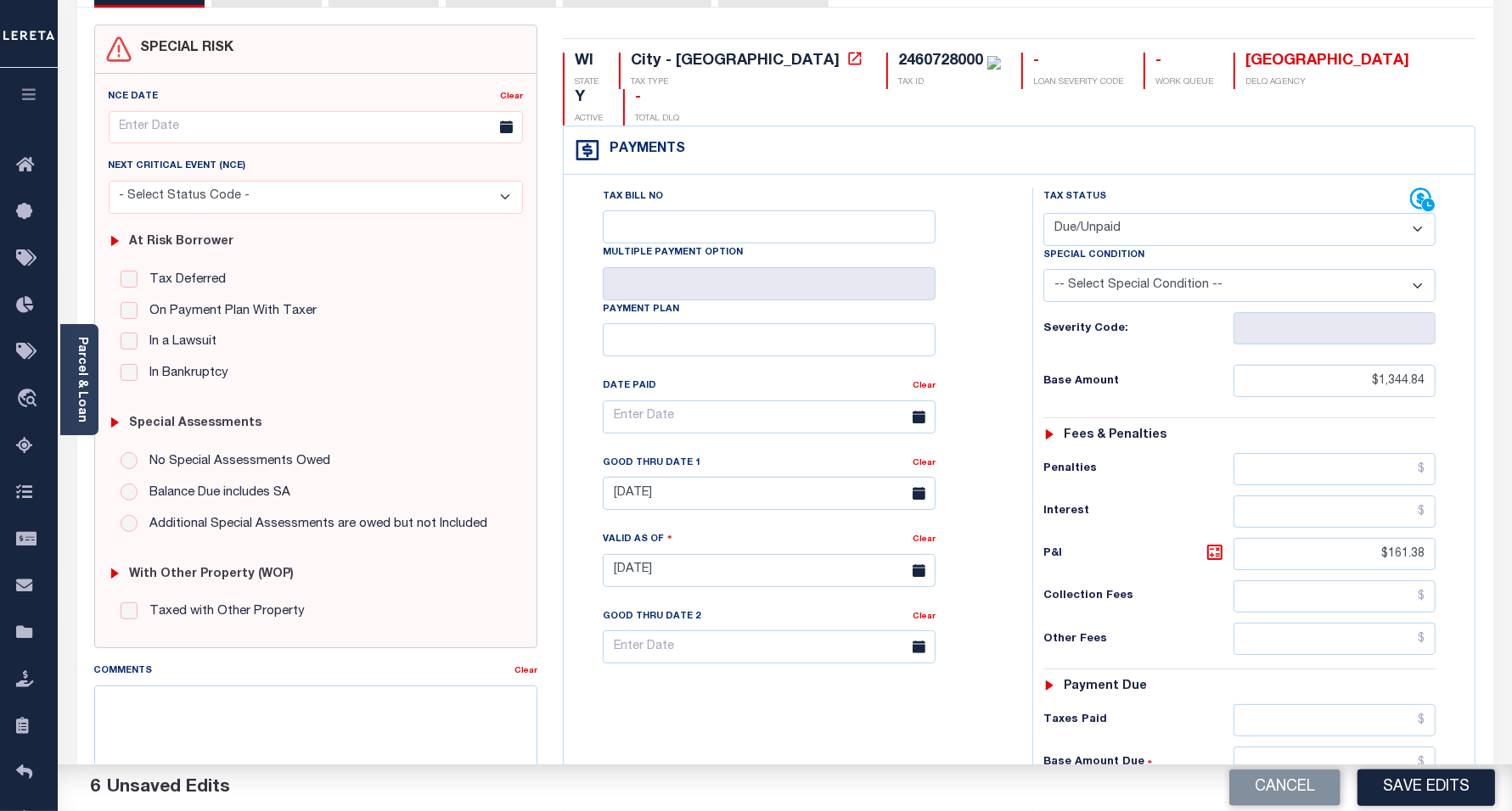
scroll to position [0, 0]
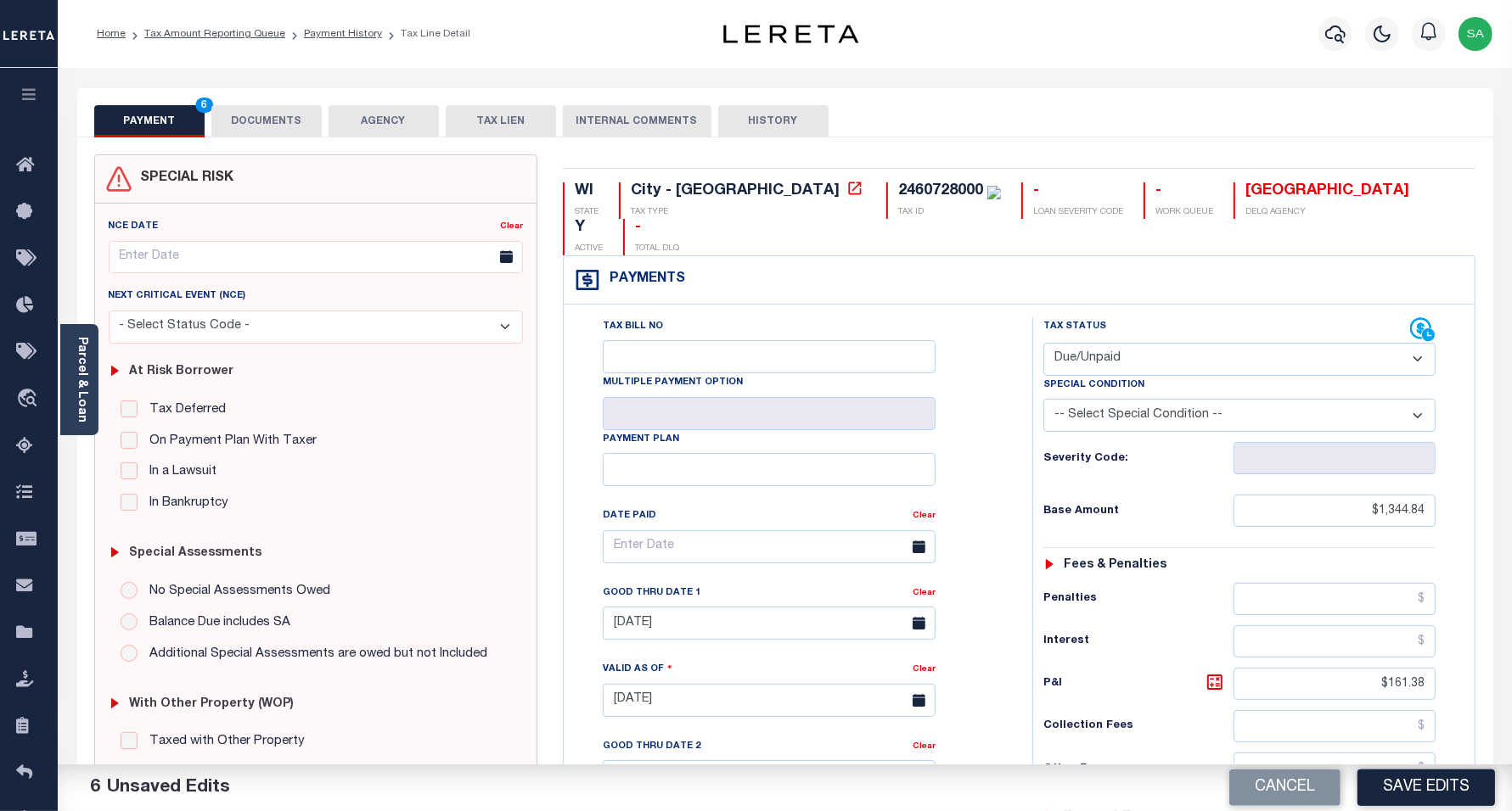
click at [259, 120] on button "DOCUMENTS" at bounding box center [267, 121] width 111 height 32
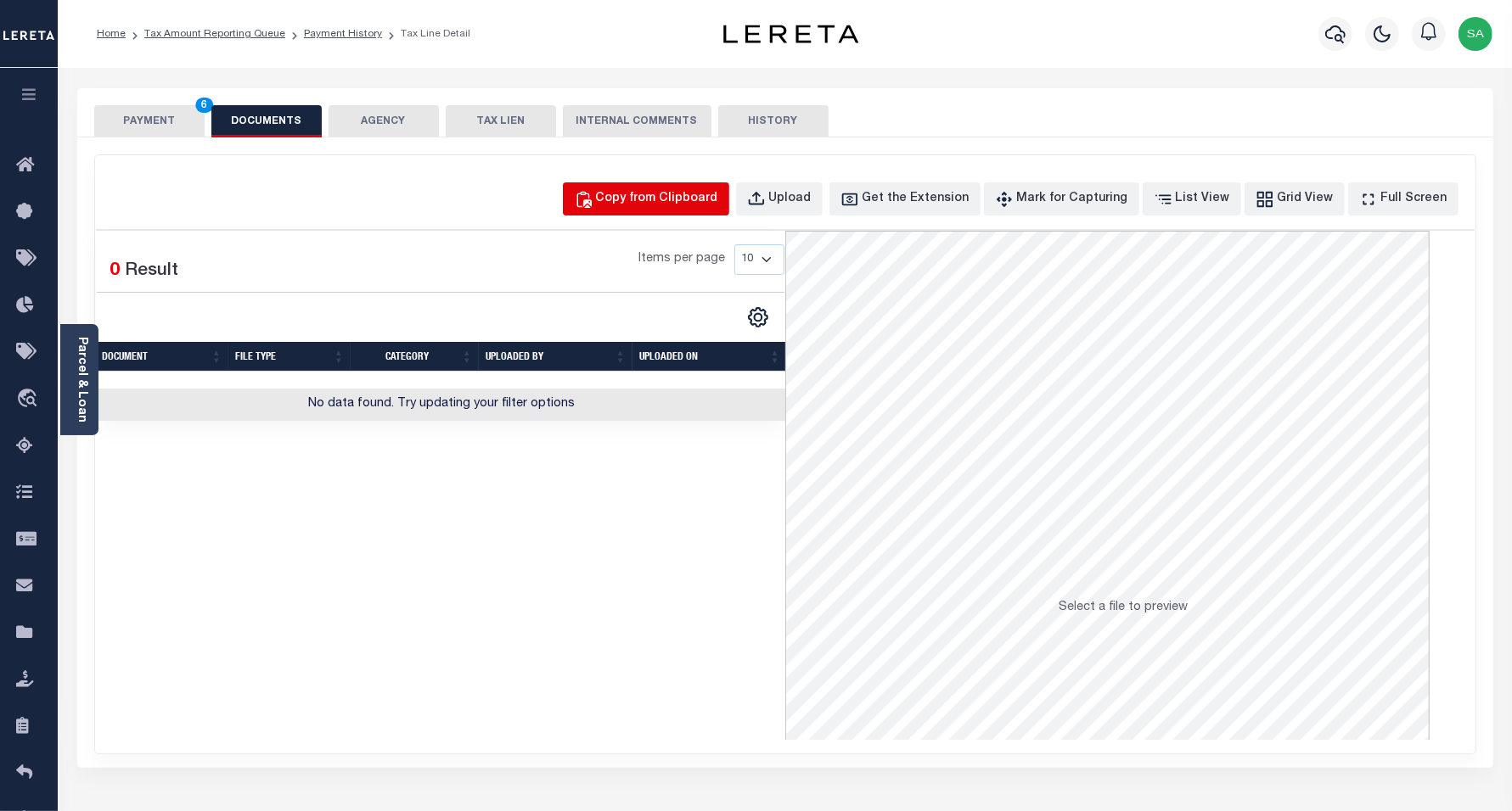
click at [719, 201] on div "Copy from Clipboard" at bounding box center [657, 199] width 122 height 19
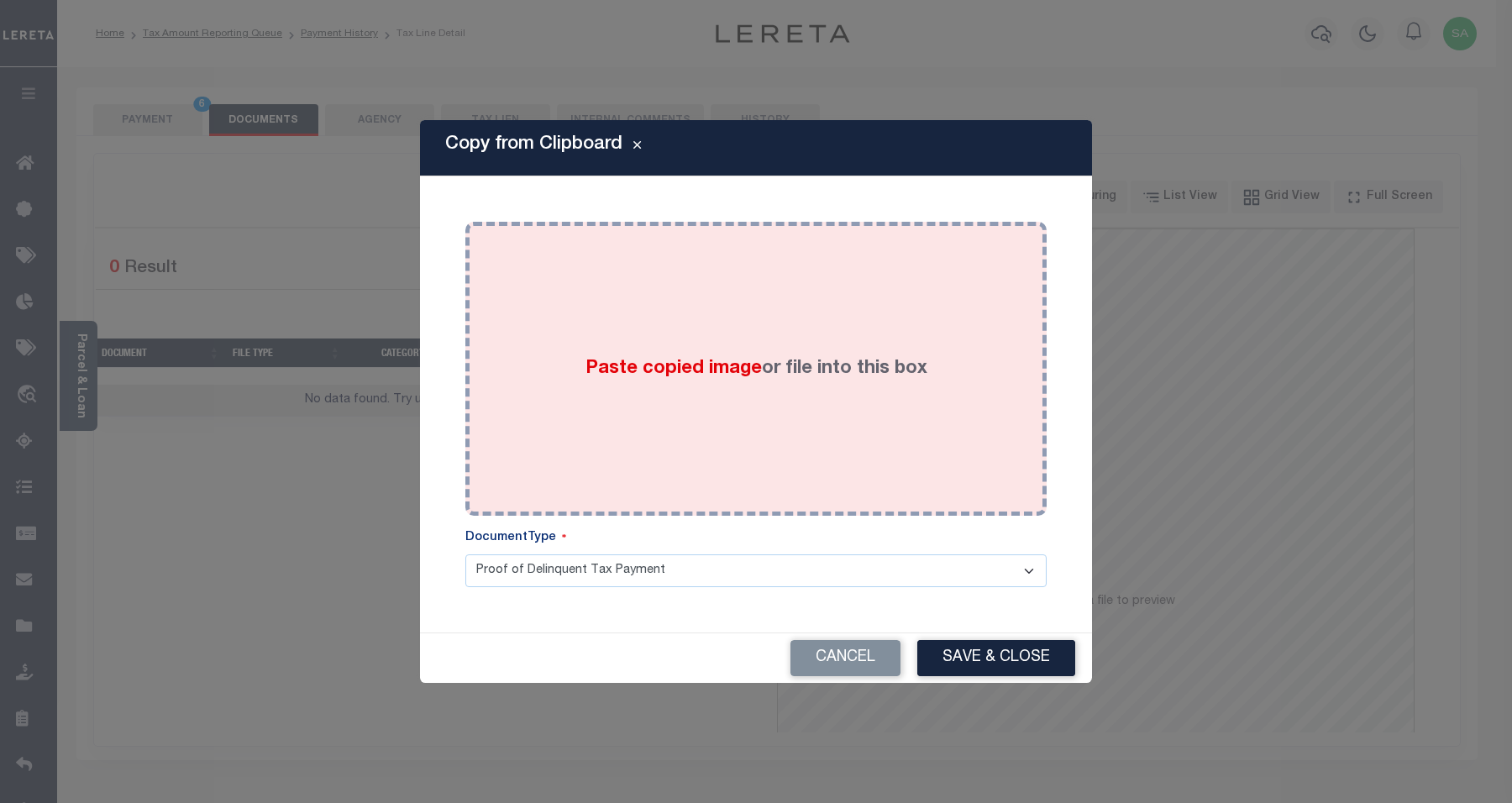
click at [838, 446] on div "Paste copied image or file into this box" at bounding box center [756, 368] width 556 height 269
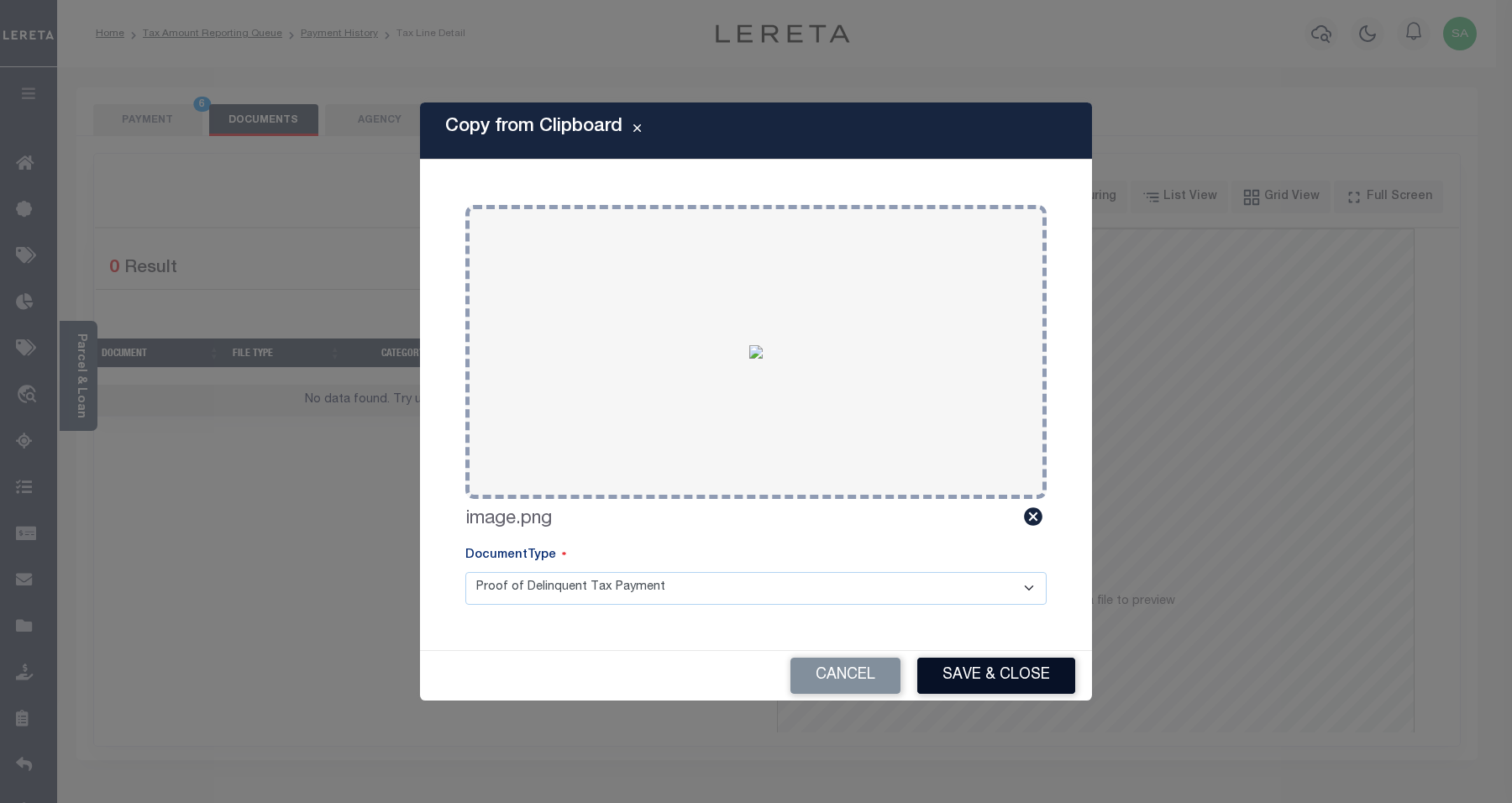
click at [958, 686] on button "Save & Close" at bounding box center [996, 676] width 158 height 36
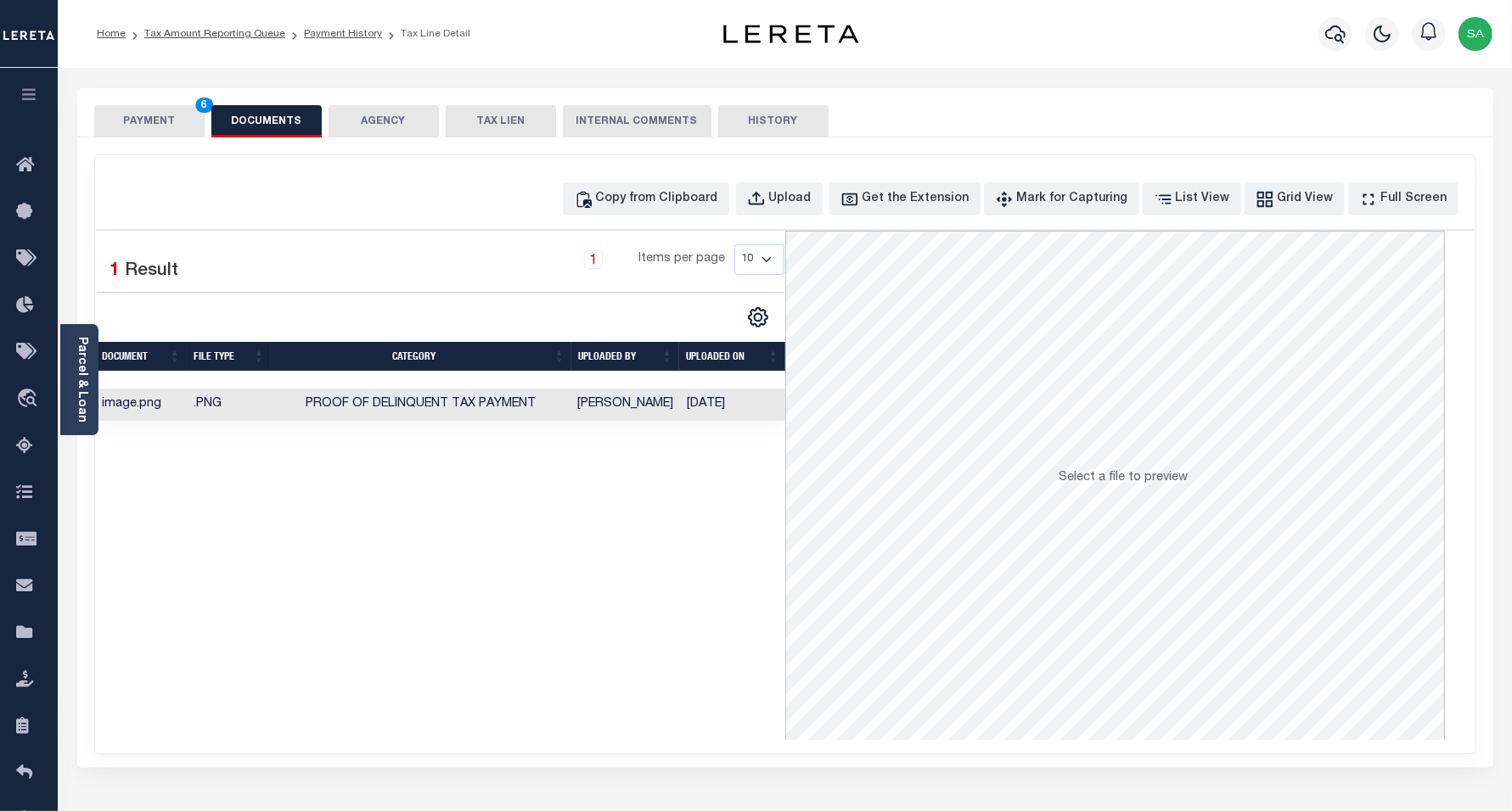
click at [137, 126] on button "PAYMENT 6" at bounding box center [150, 121] width 111 height 32
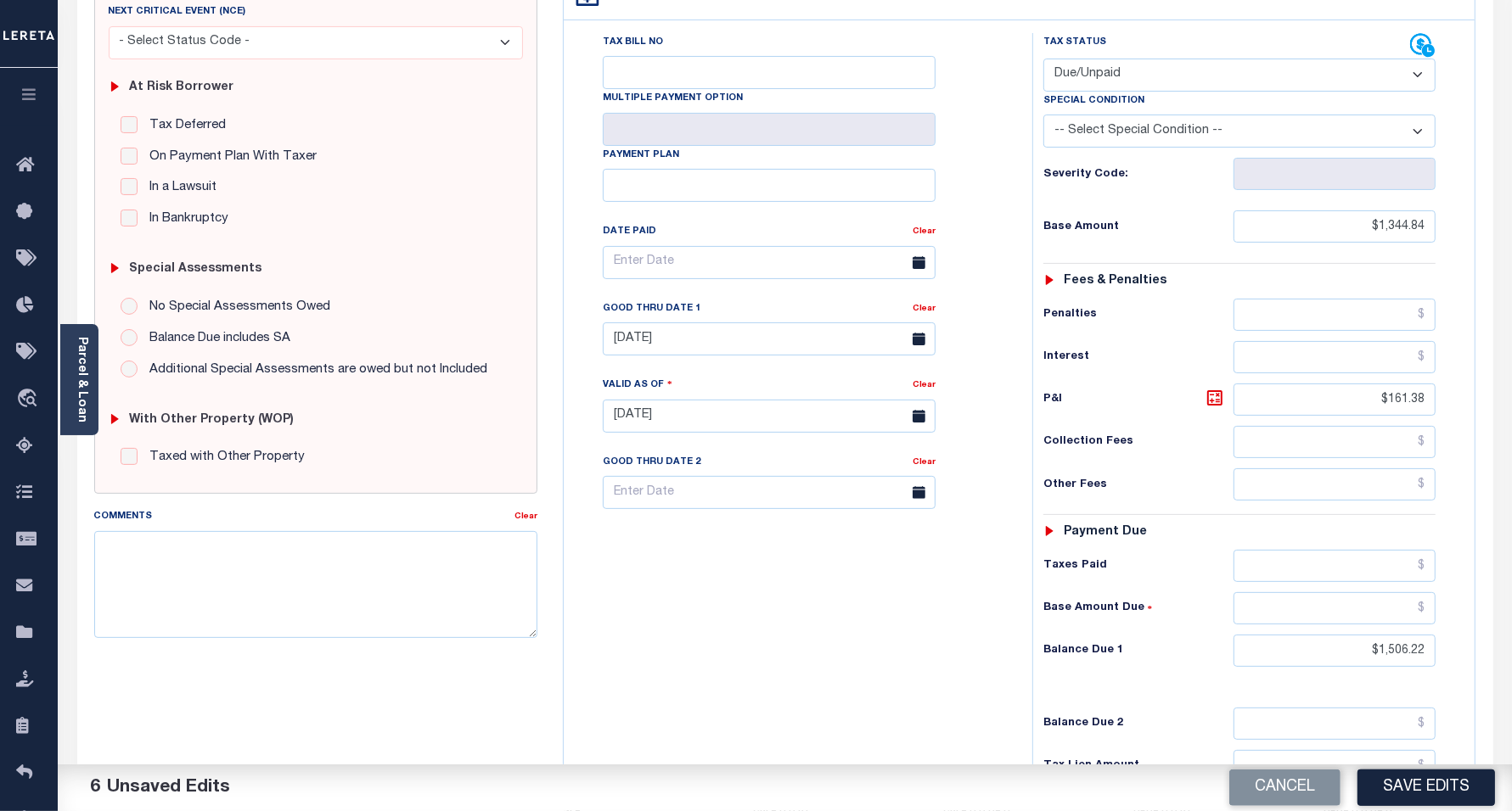
scroll to position [442, 0]
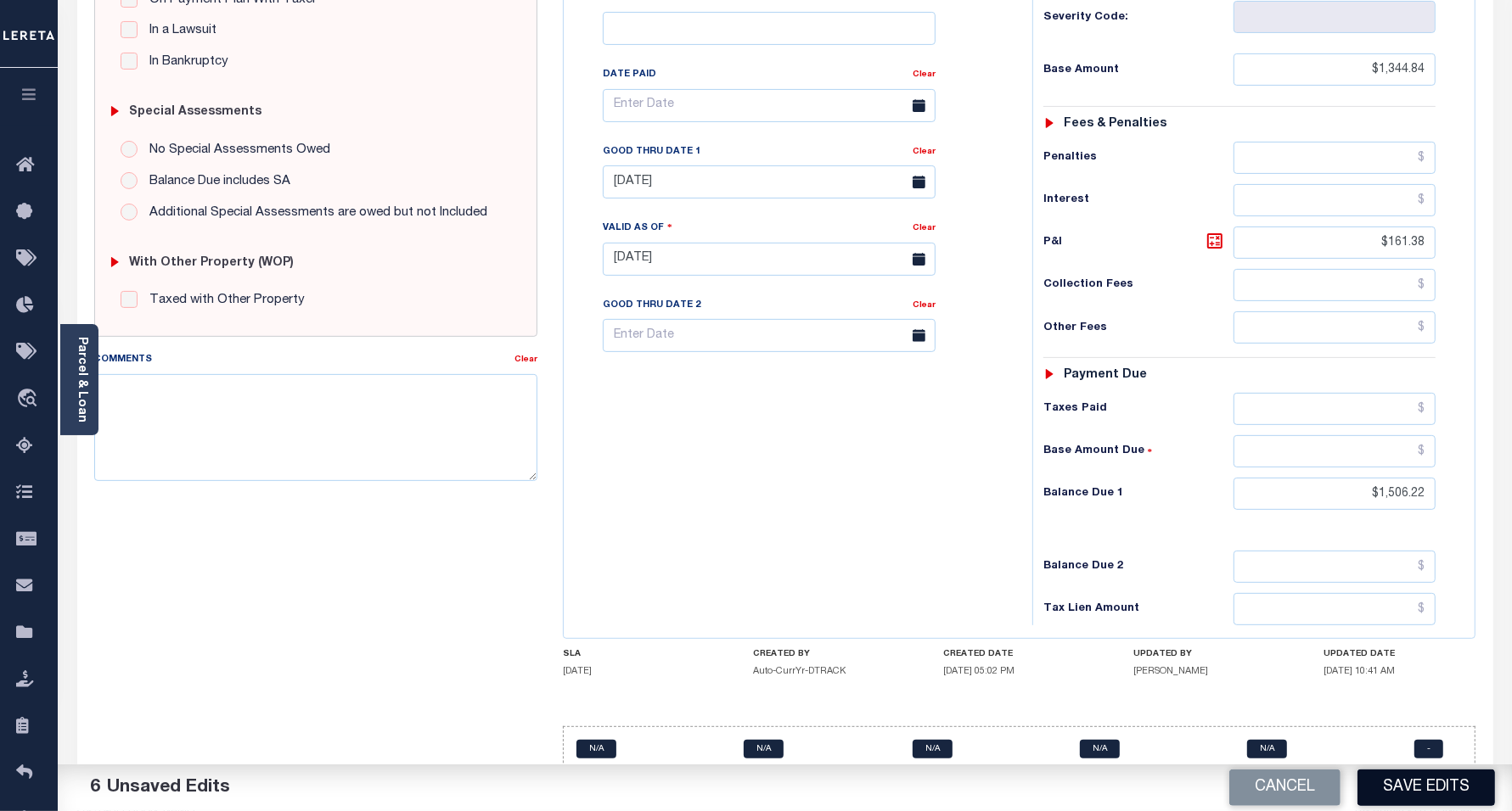
click at [1427, 792] on button "Save Edits" at bounding box center [1426, 788] width 137 height 37
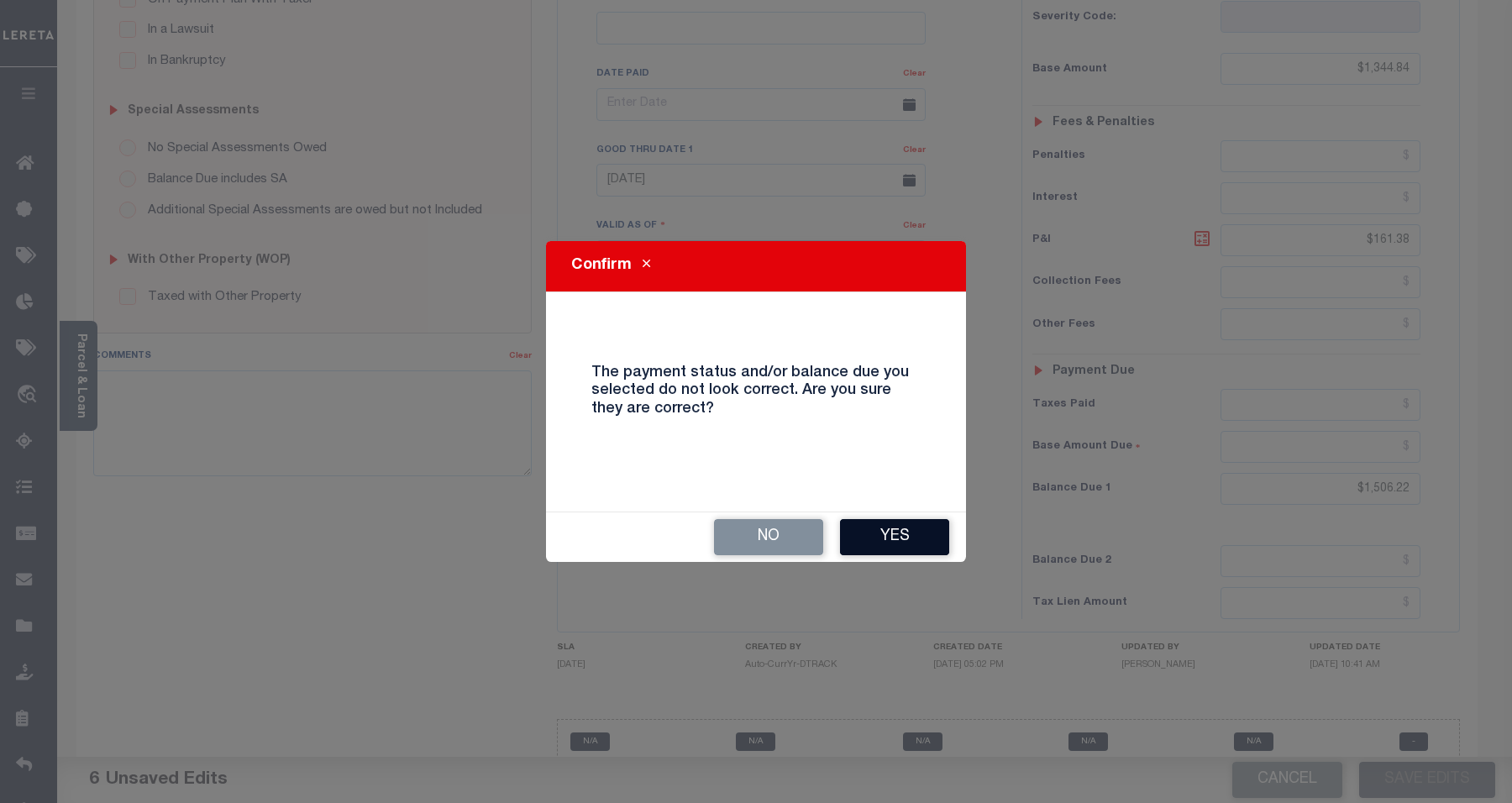
click at [879, 530] on button "Yes" at bounding box center [895, 537] width 110 height 36
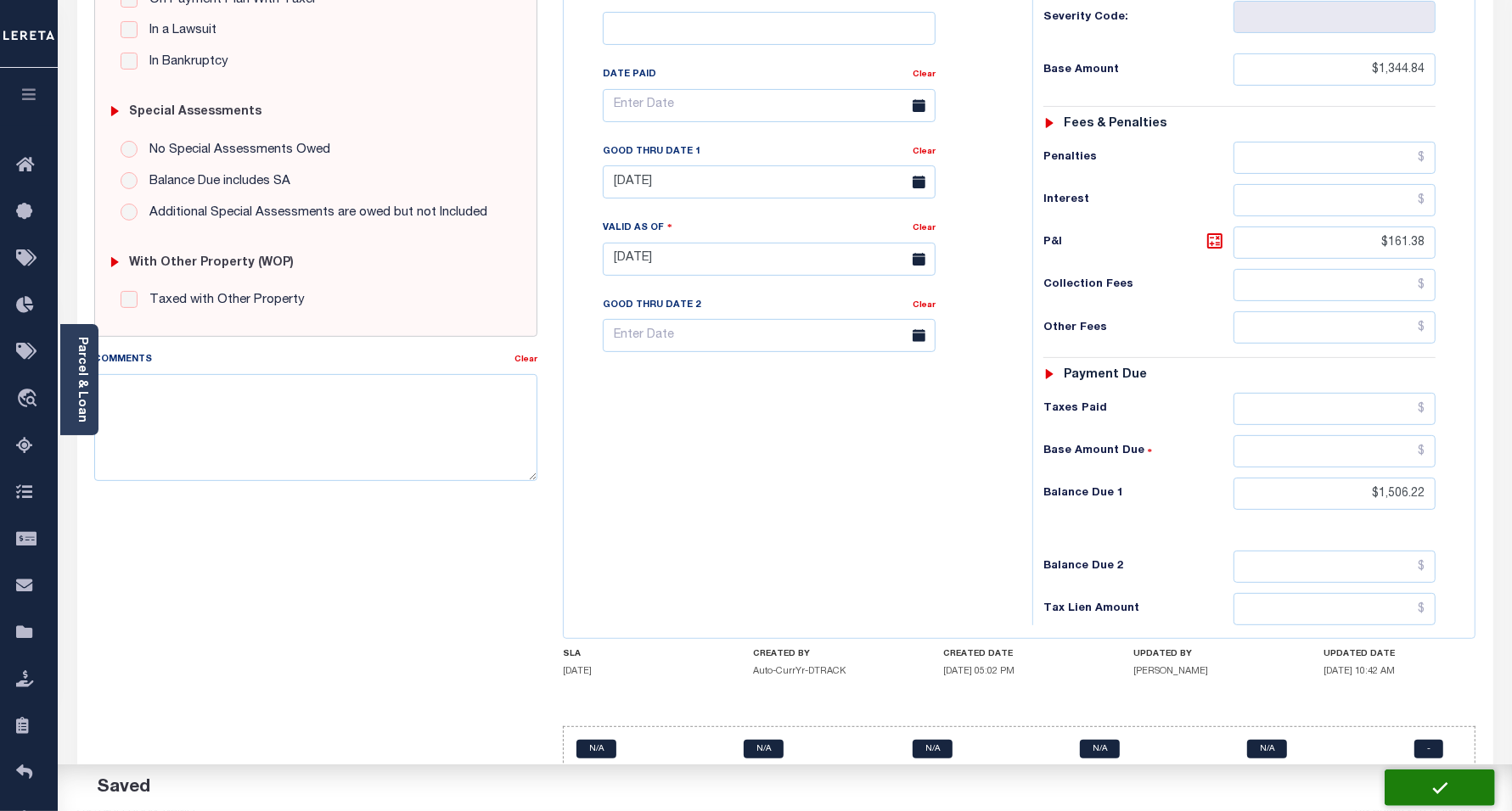
checkbox input "false"
type input "$1,344.84"
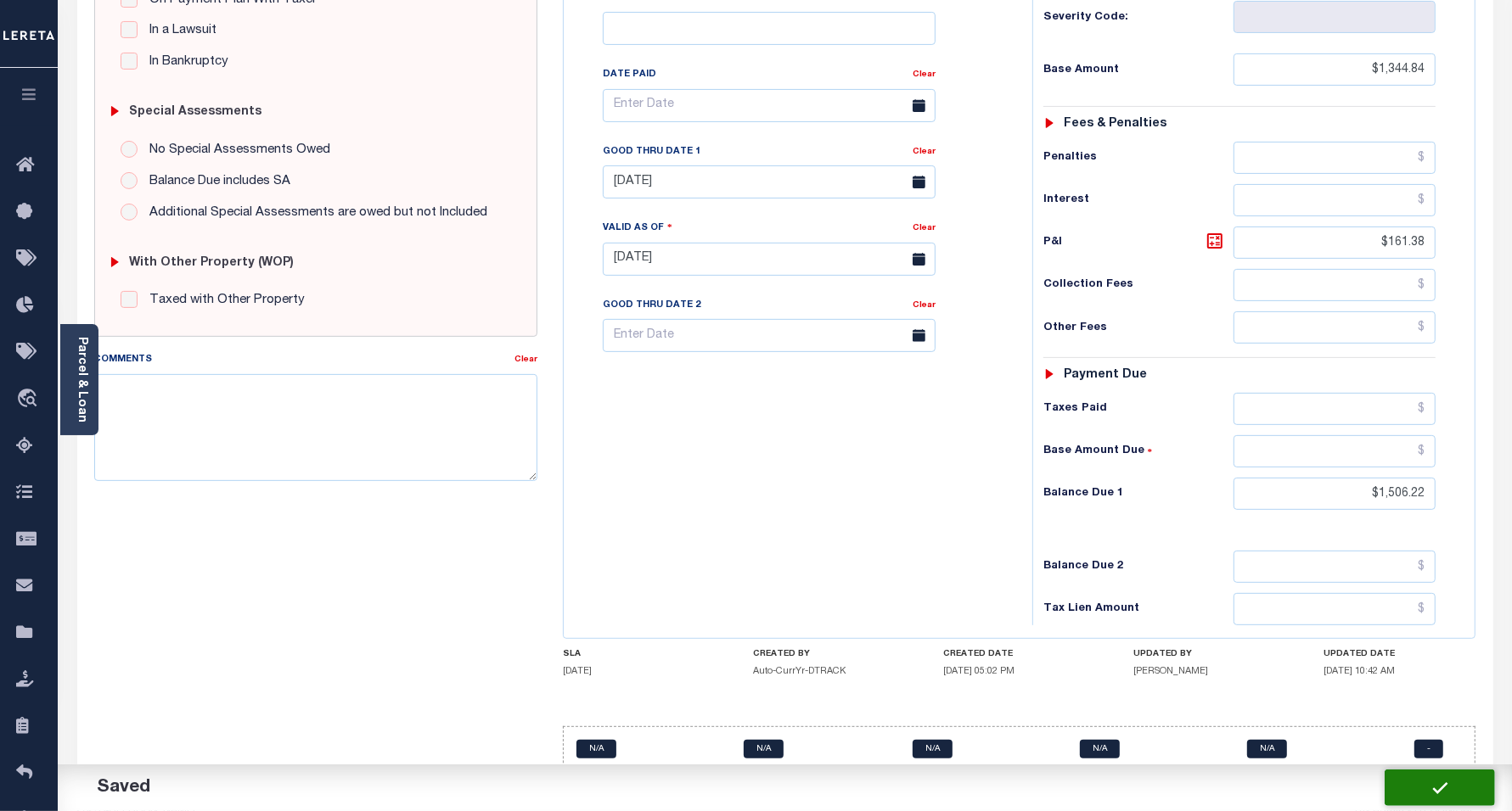
type input "$161.38"
type input "$1,506.22"
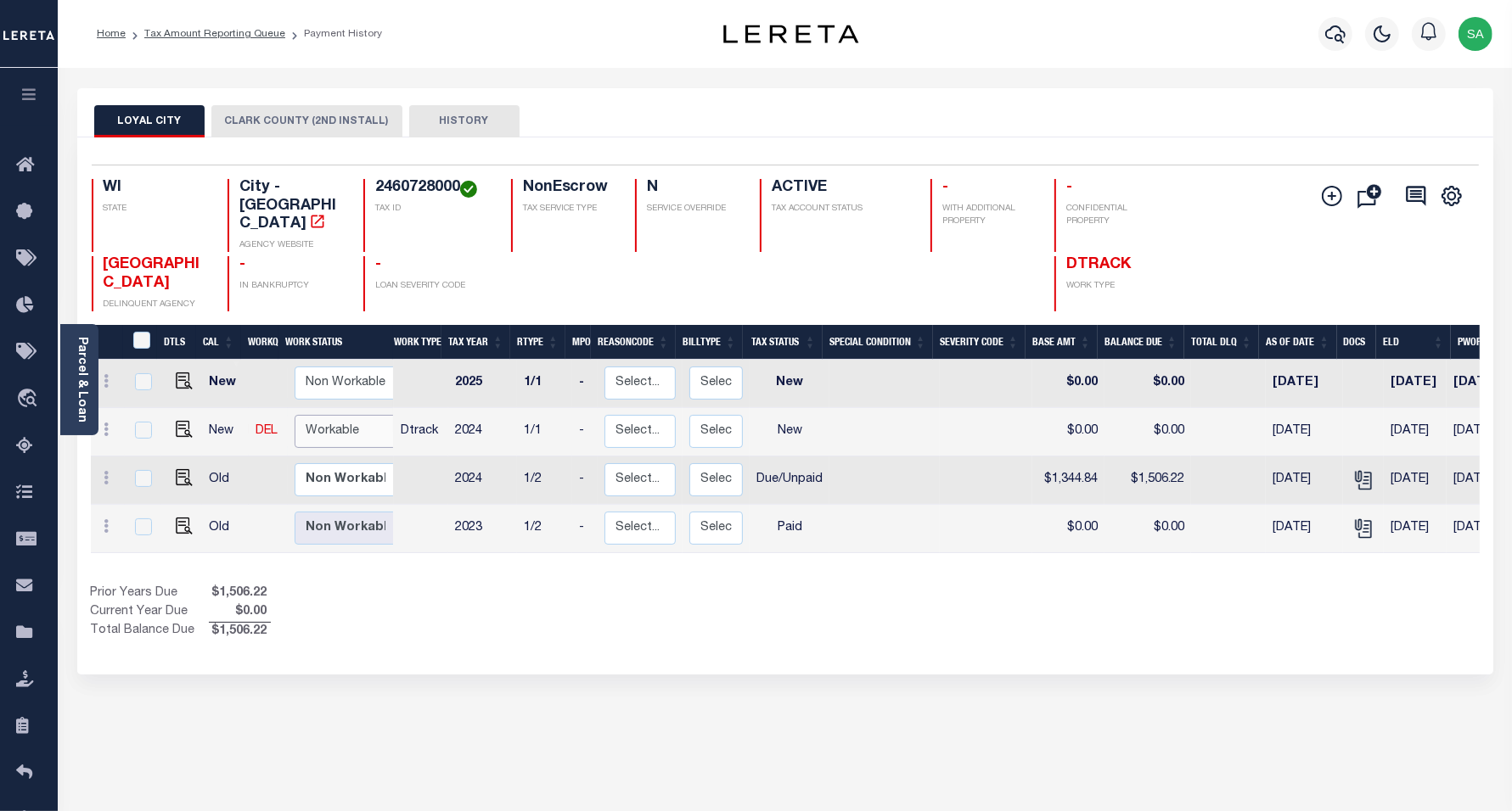
click at [365, 415] on select "Non Workable Workable" at bounding box center [345, 431] width 102 height 33
checkbox input "true"
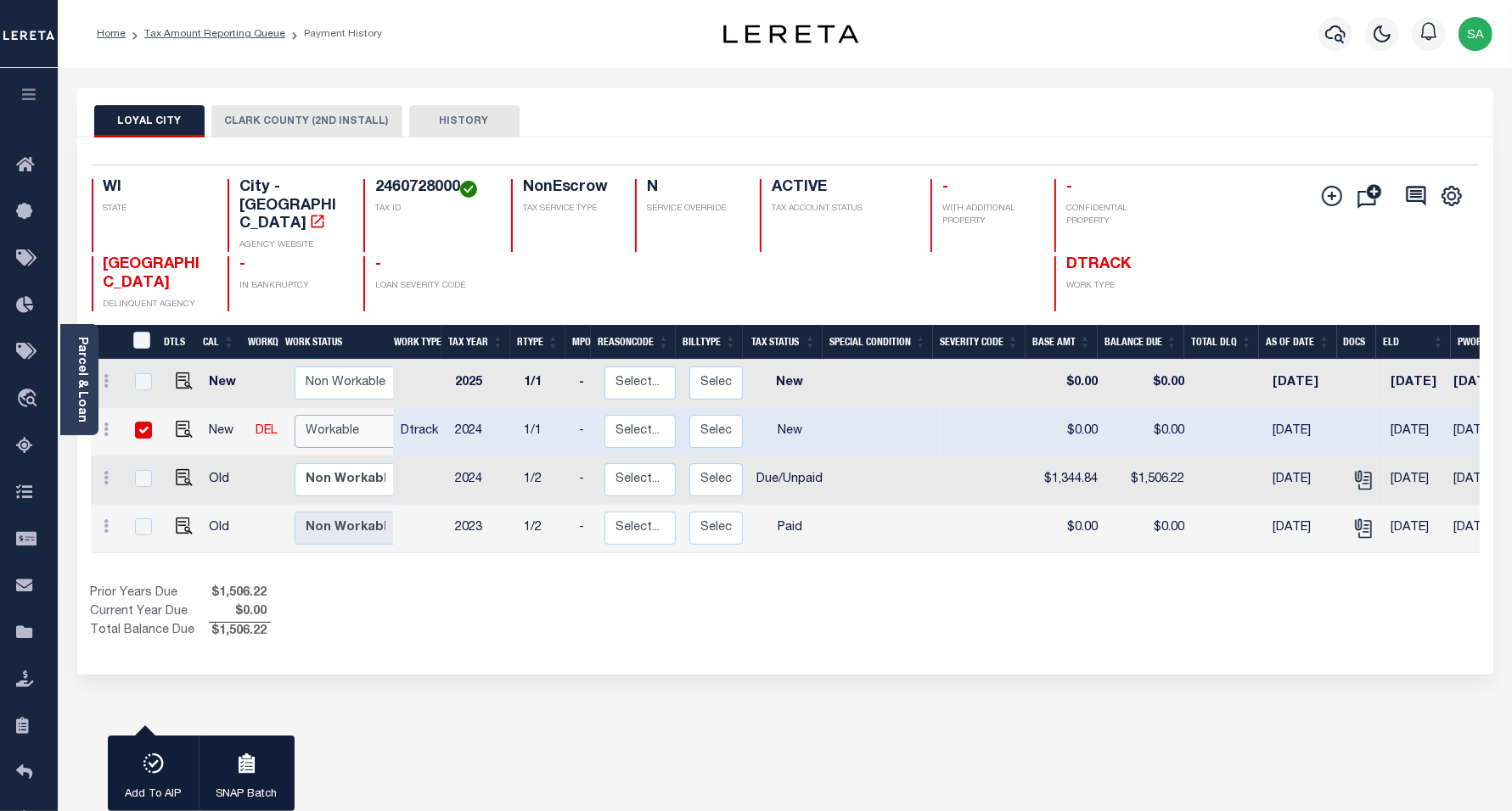
select select "true"
click at [295, 415] on select "Non Workable Workable" at bounding box center [345, 431] width 102 height 33
checkbox input "false"
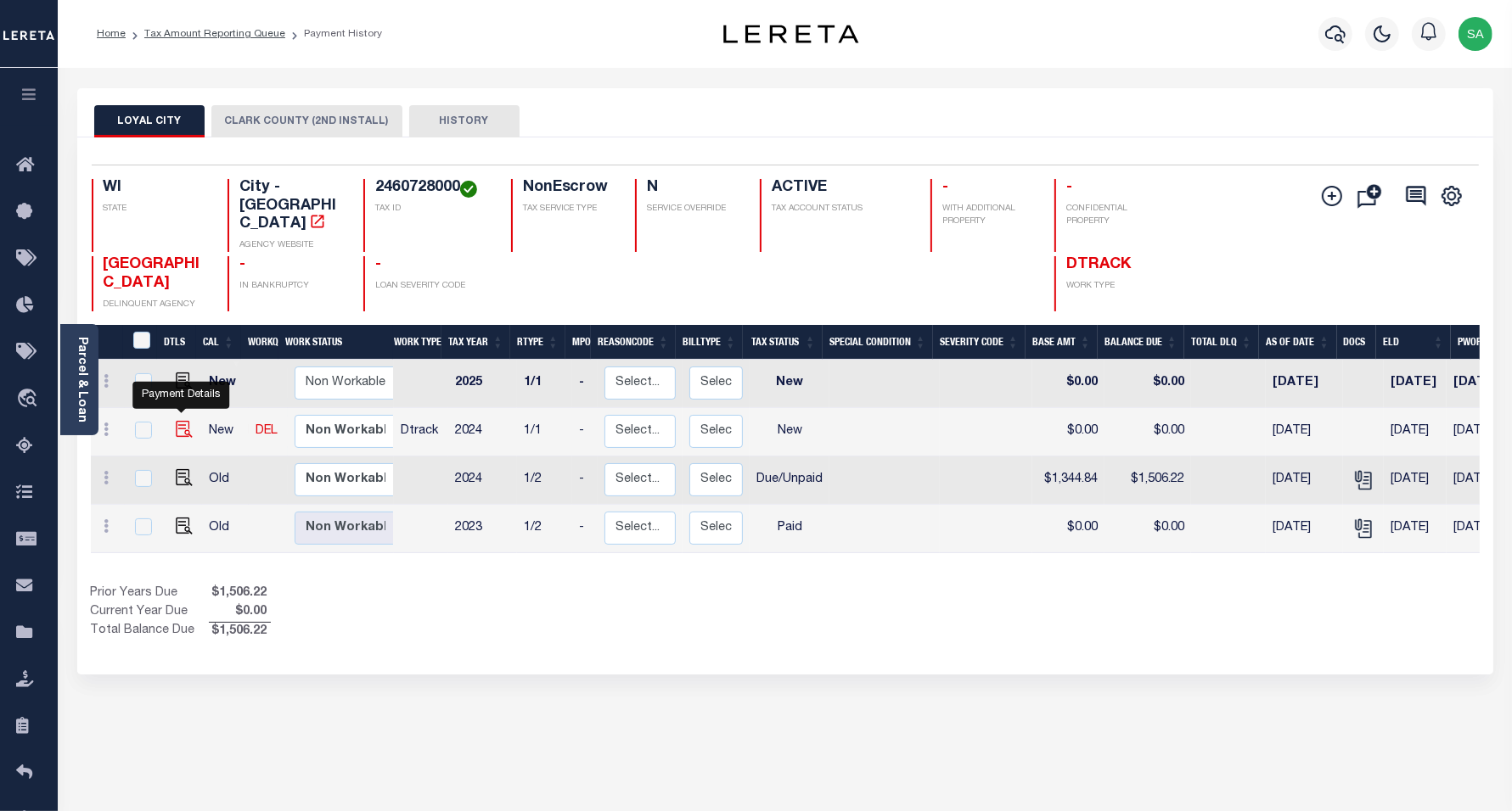
click at [184, 421] on img "" at bounding box center [184, 429] width 17 height 17
checkbox input "true"
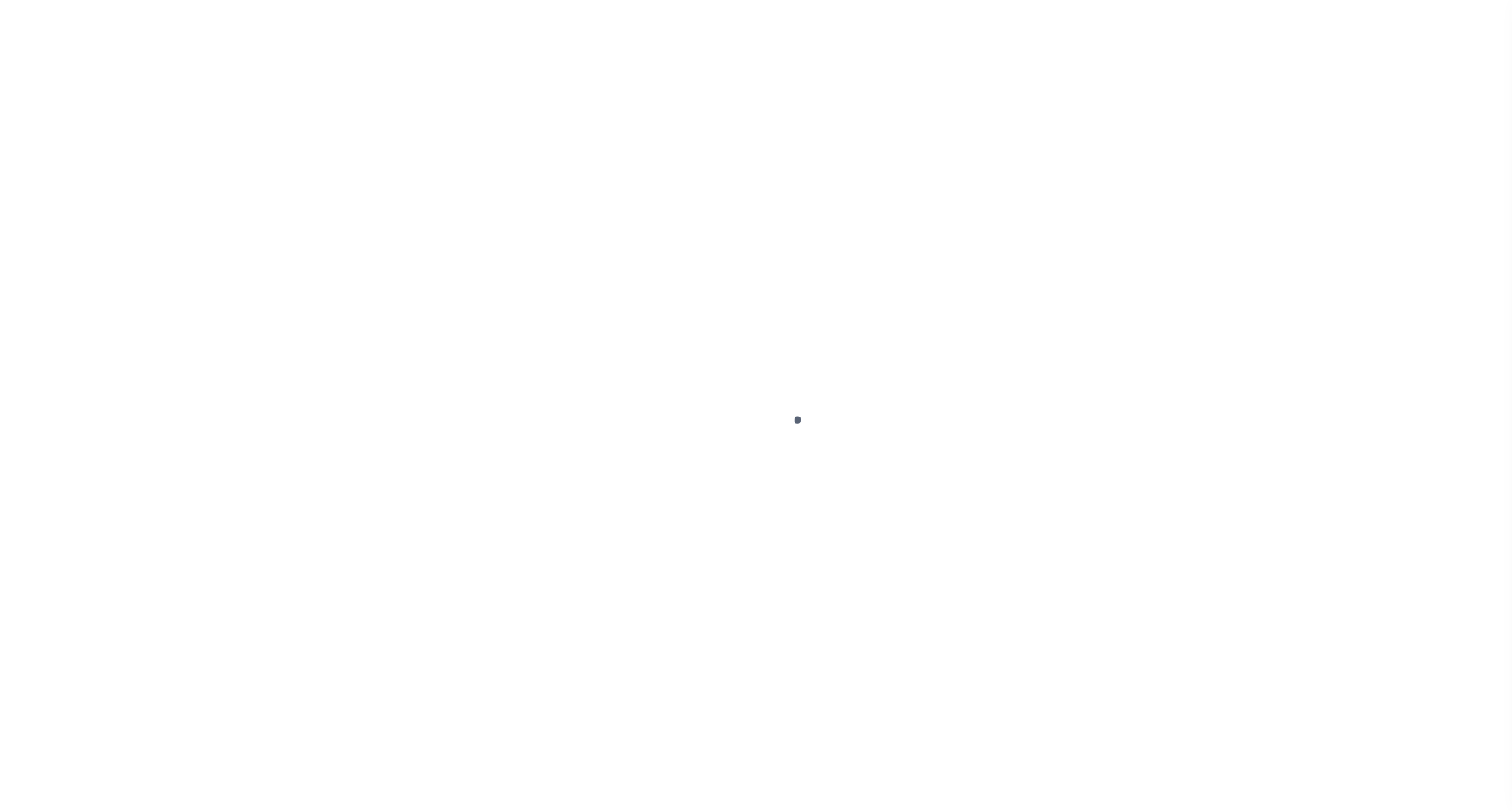
select select "NW2"
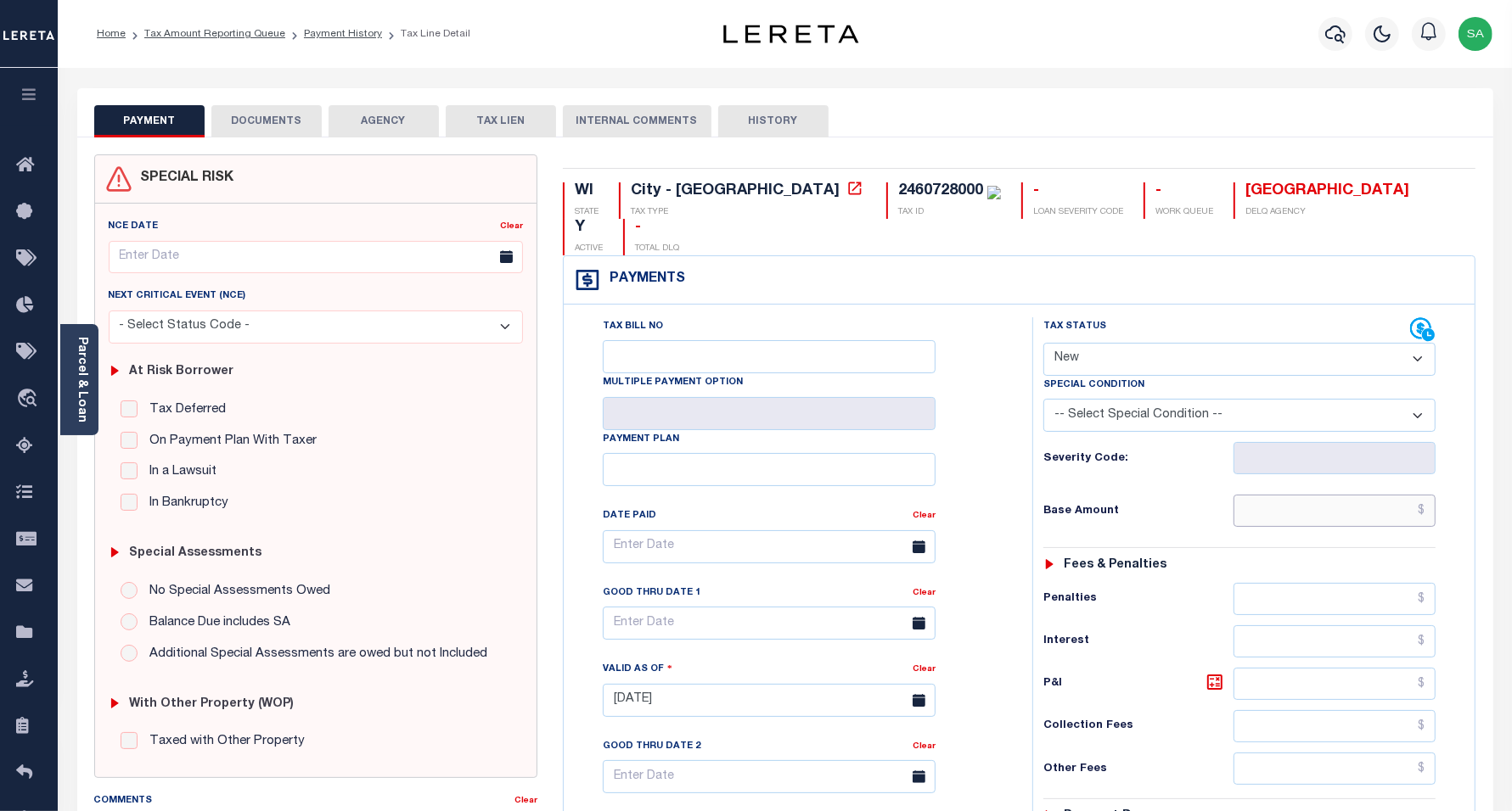
click at [1259, 495] on input "text" at bounding box center [1334, 511] width 202 height 32
paste input "1,344.84"
type input "$1,344.84"
type input "[DATE]"
click at [1176, 343] on select "- Select Status Code - Open Due/Unpaid Paid Incomplete No Tax Due Internal Refu…" at bounding box center [1240, 359] width 393 height 33
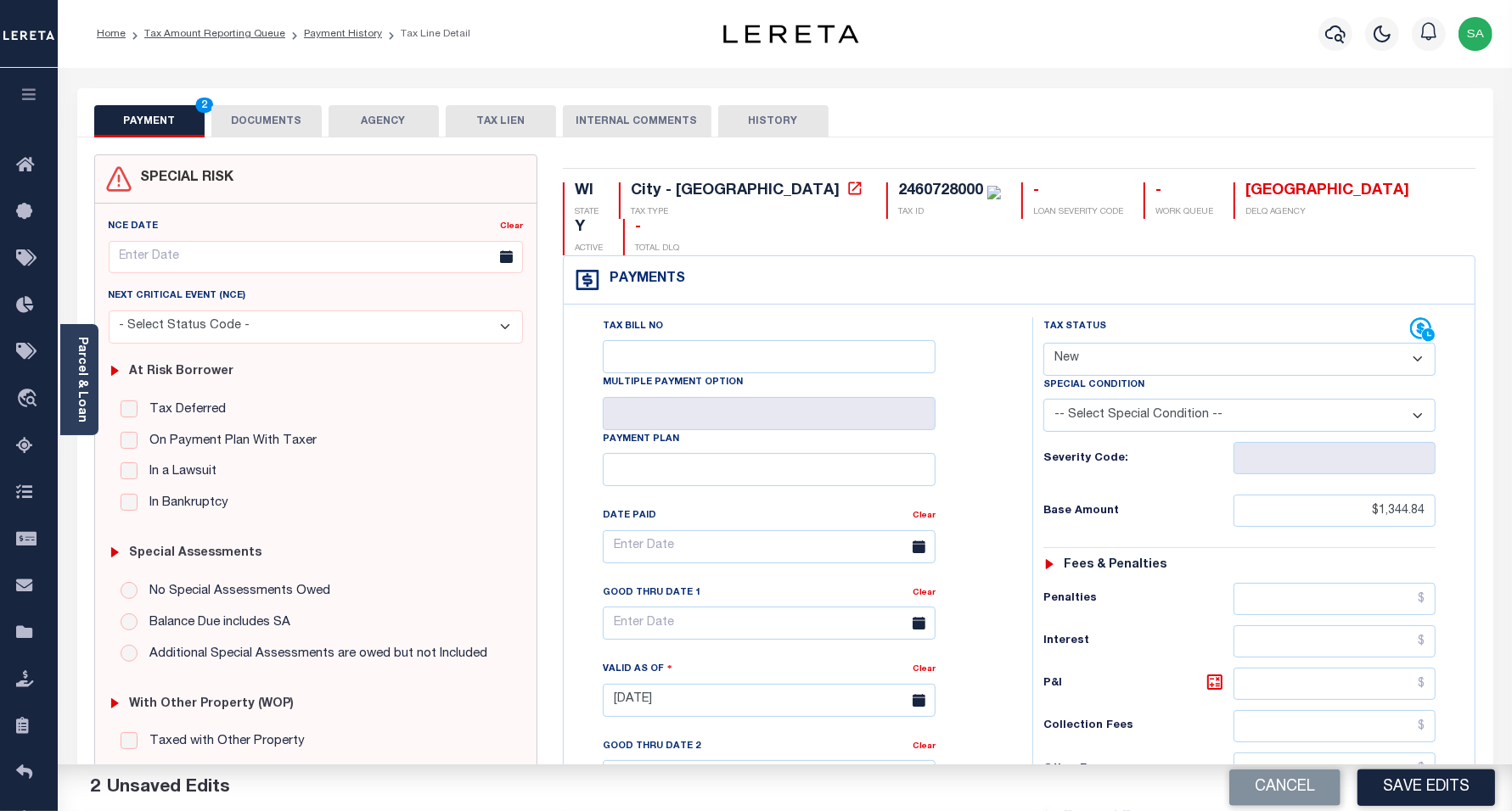
select select "DUE"
click at [1043, 343] on select "- Select Status Code - Open Due/Unpaid Paid Incomplete No Tax Due Internal Refu…" at bounding box center [1240, 359] width 393 height 33
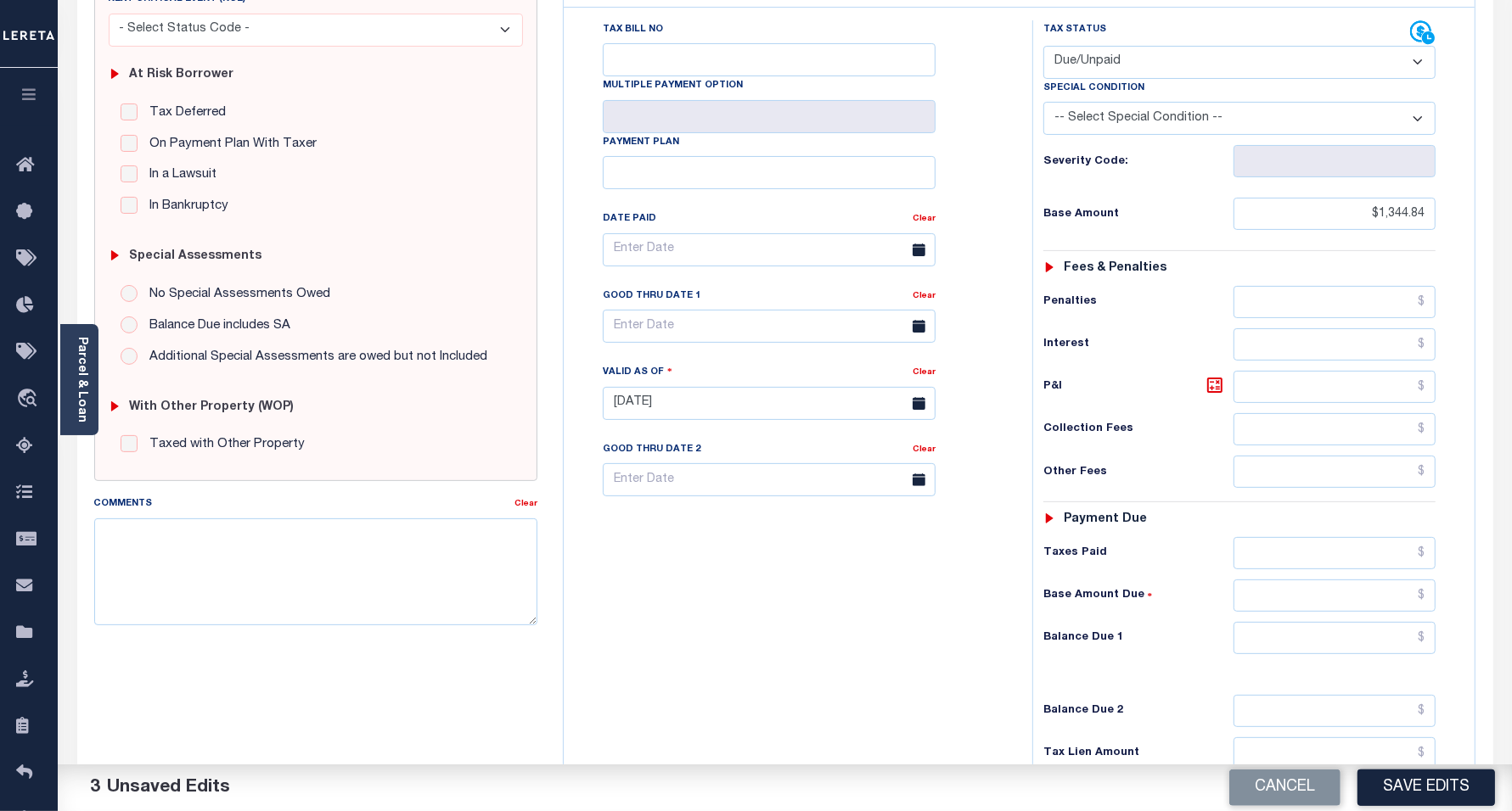
scroll to position [319, 0]
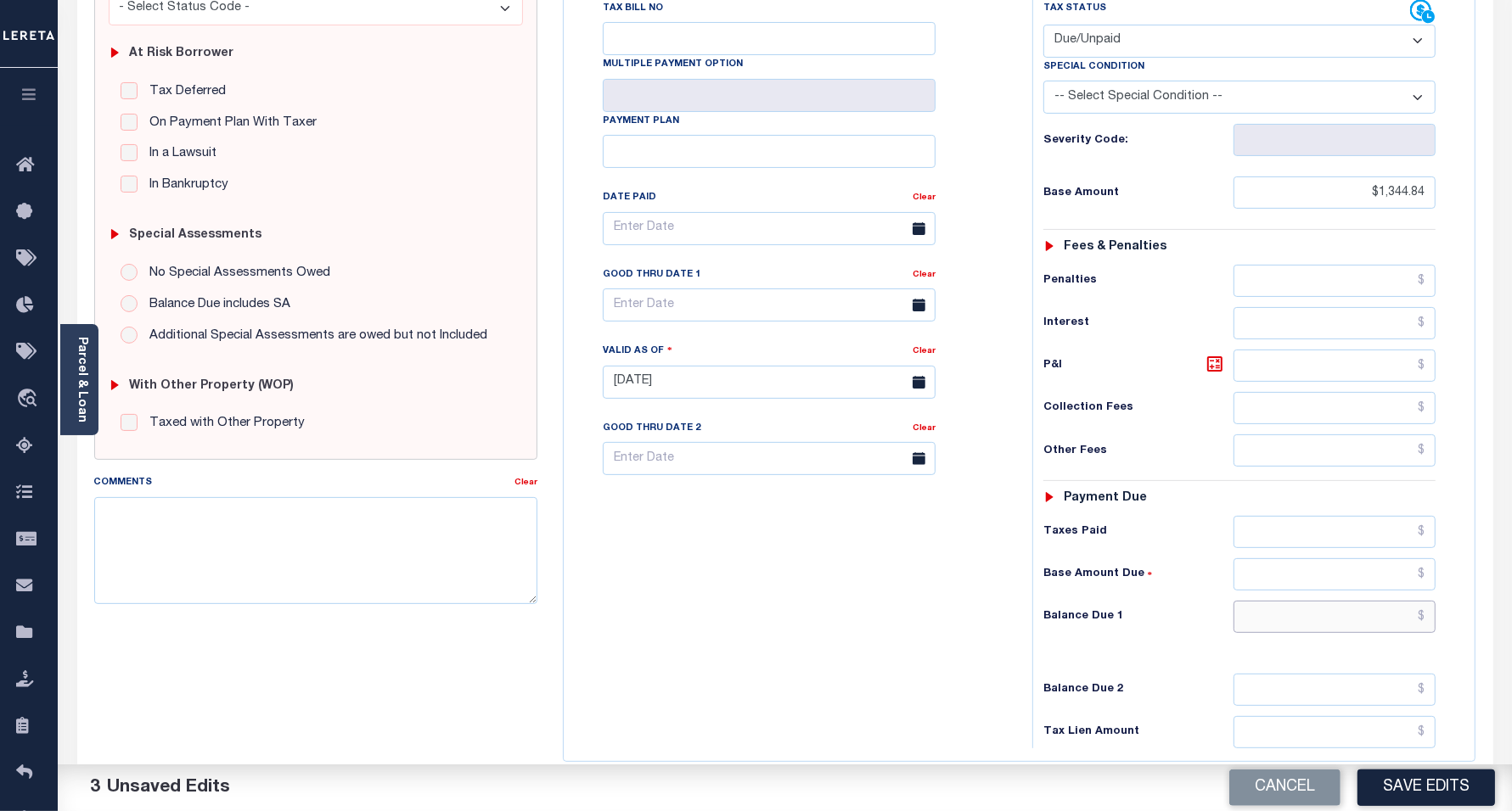
click at [1272, 600] on input "text" at bounding box center [1334, 617] width 202 height 32
click at [1344, 600] on input "text" at bounding box center [1334, 617] width 202 height 32
paste input "1,506.22"
type input "$1,506.23"
click at [1223, 357] on icon at bounding box center [1215, 364] width 15 height 15
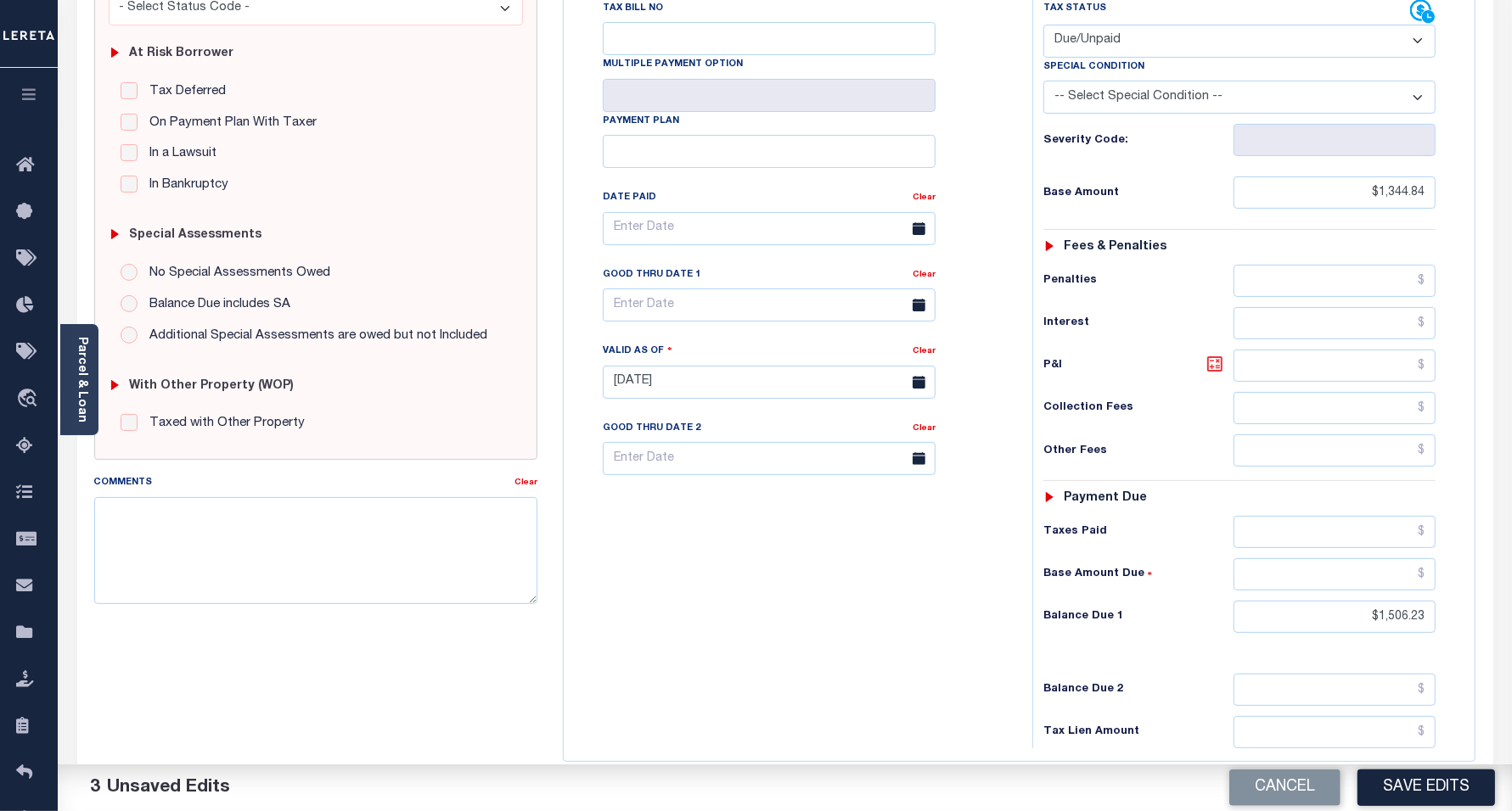
type input "$161.39"
click at [803, 288] on input "text" at bounding box center [768, 304] width 333 height 33
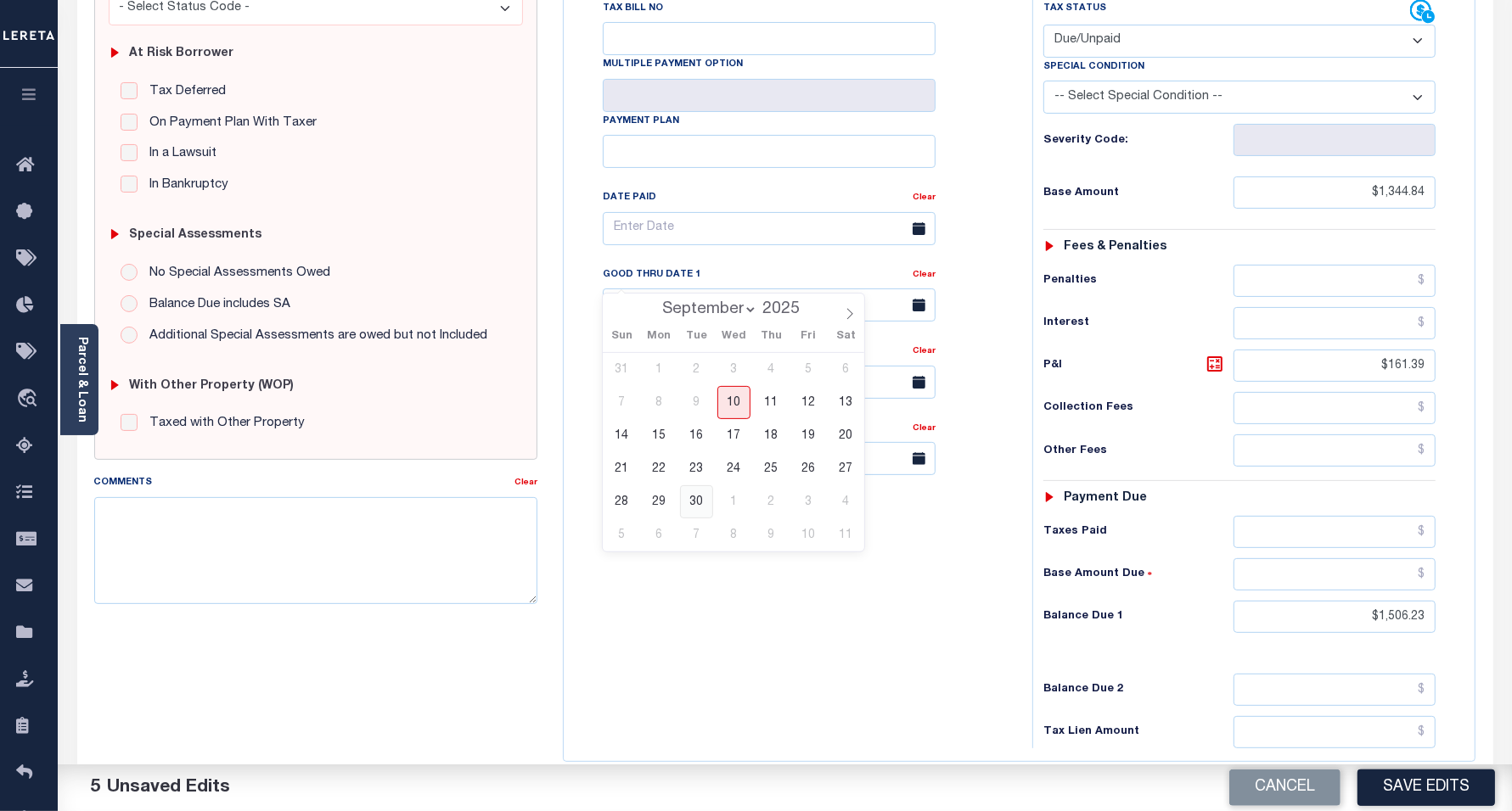
click at [701, 507] on span "30" at bounding box center [696, 501] width 33 height 33
type input "09/30/2025"
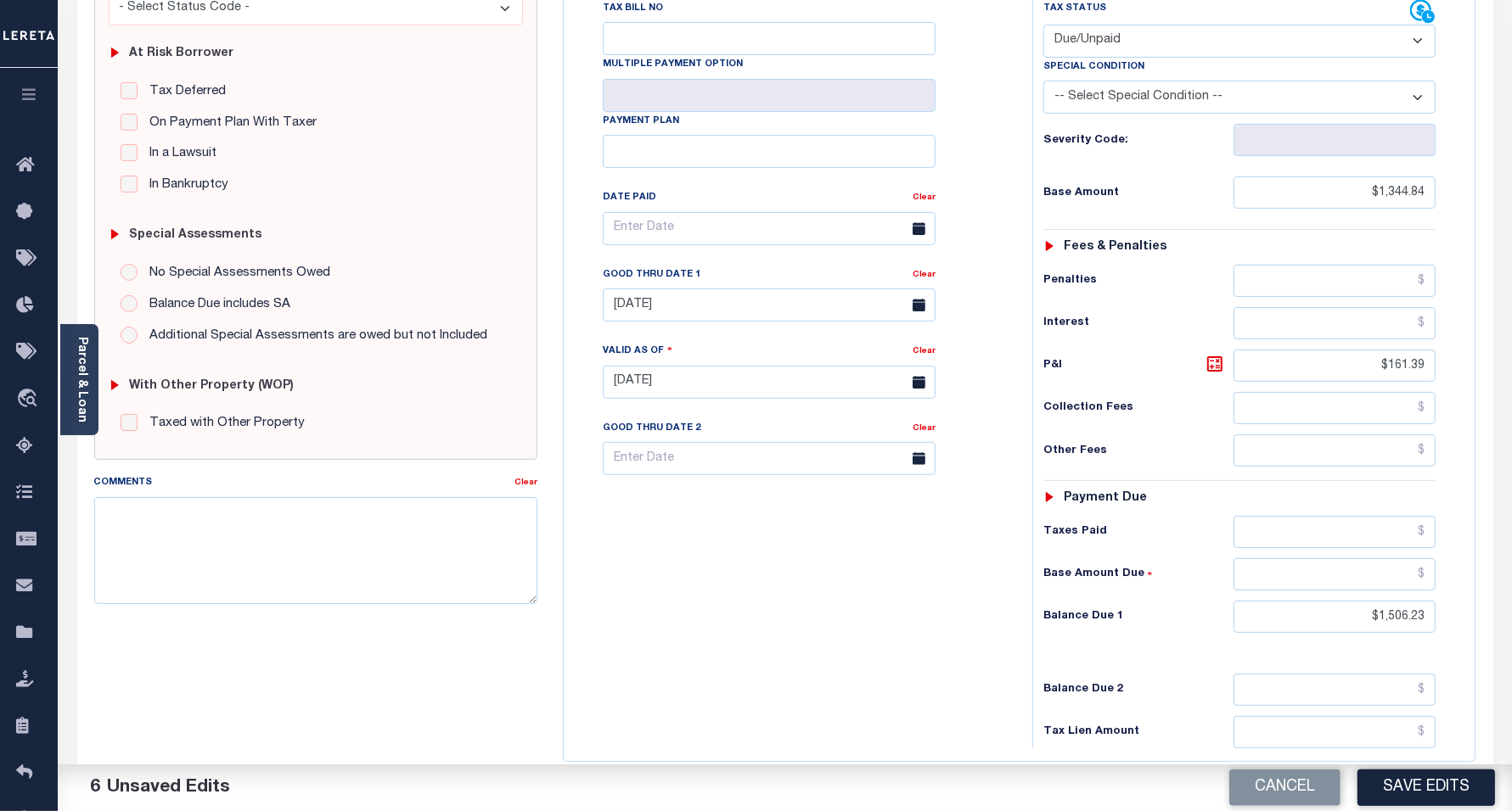
click at [715, 548] on div "Tax Bill No Multiple Payment Option Payment Plan Clear" at bounding box center [793, 374] width 452 height 749
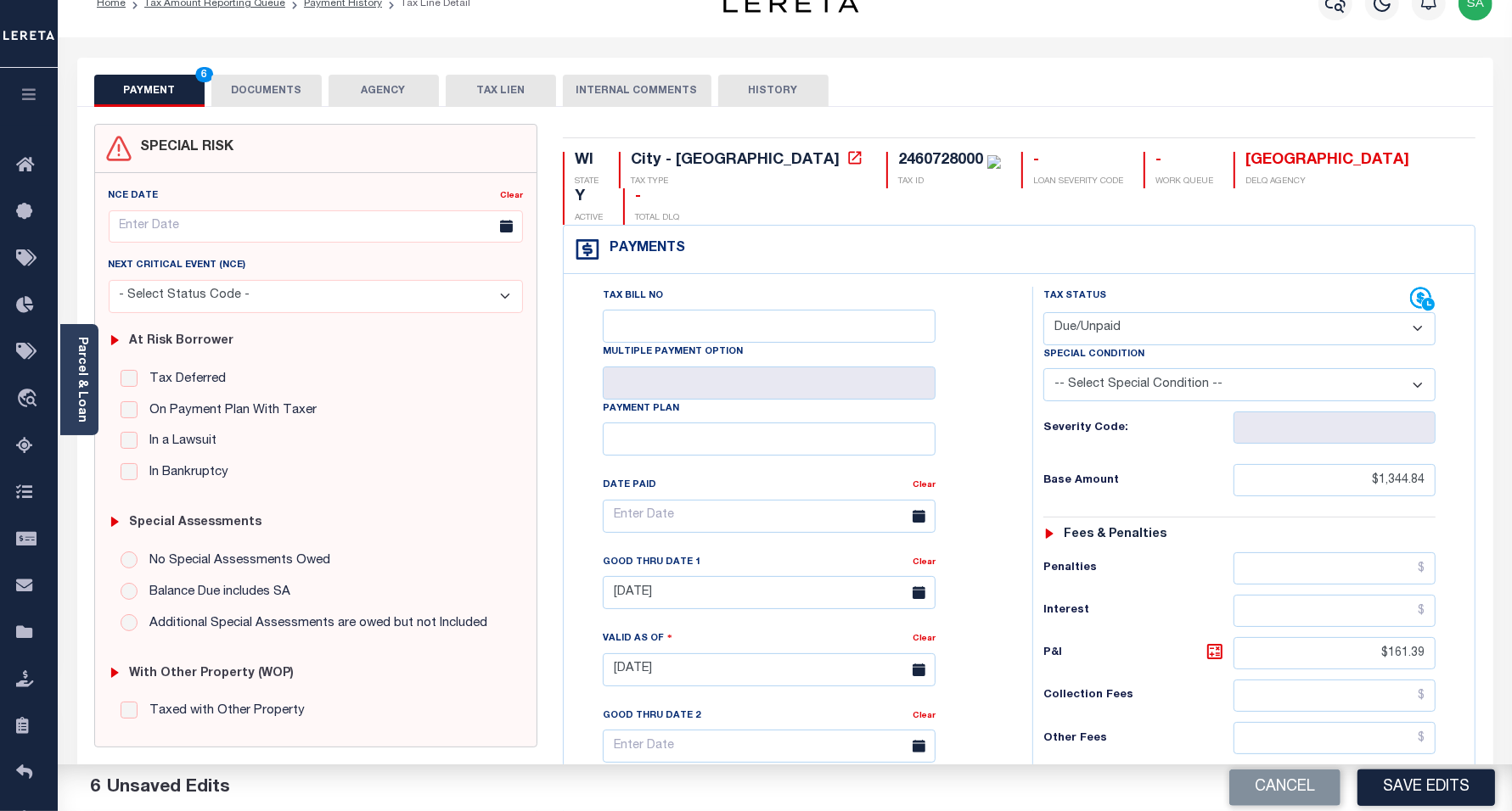
scroll to position [0, 0]
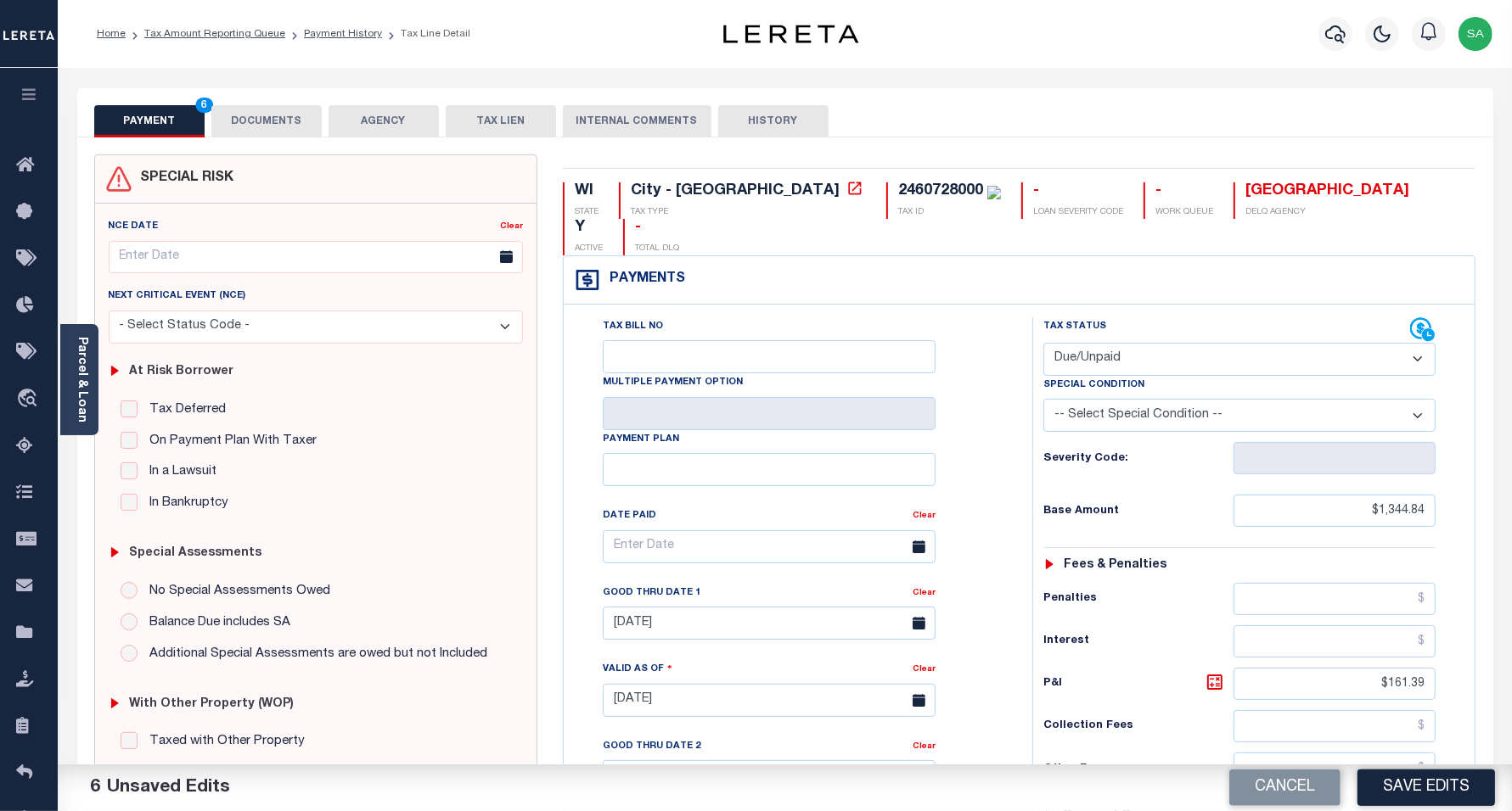
click at [280, 128] on button "DOCUMENTS" at bounding box center [267, 121] width 111 height 32
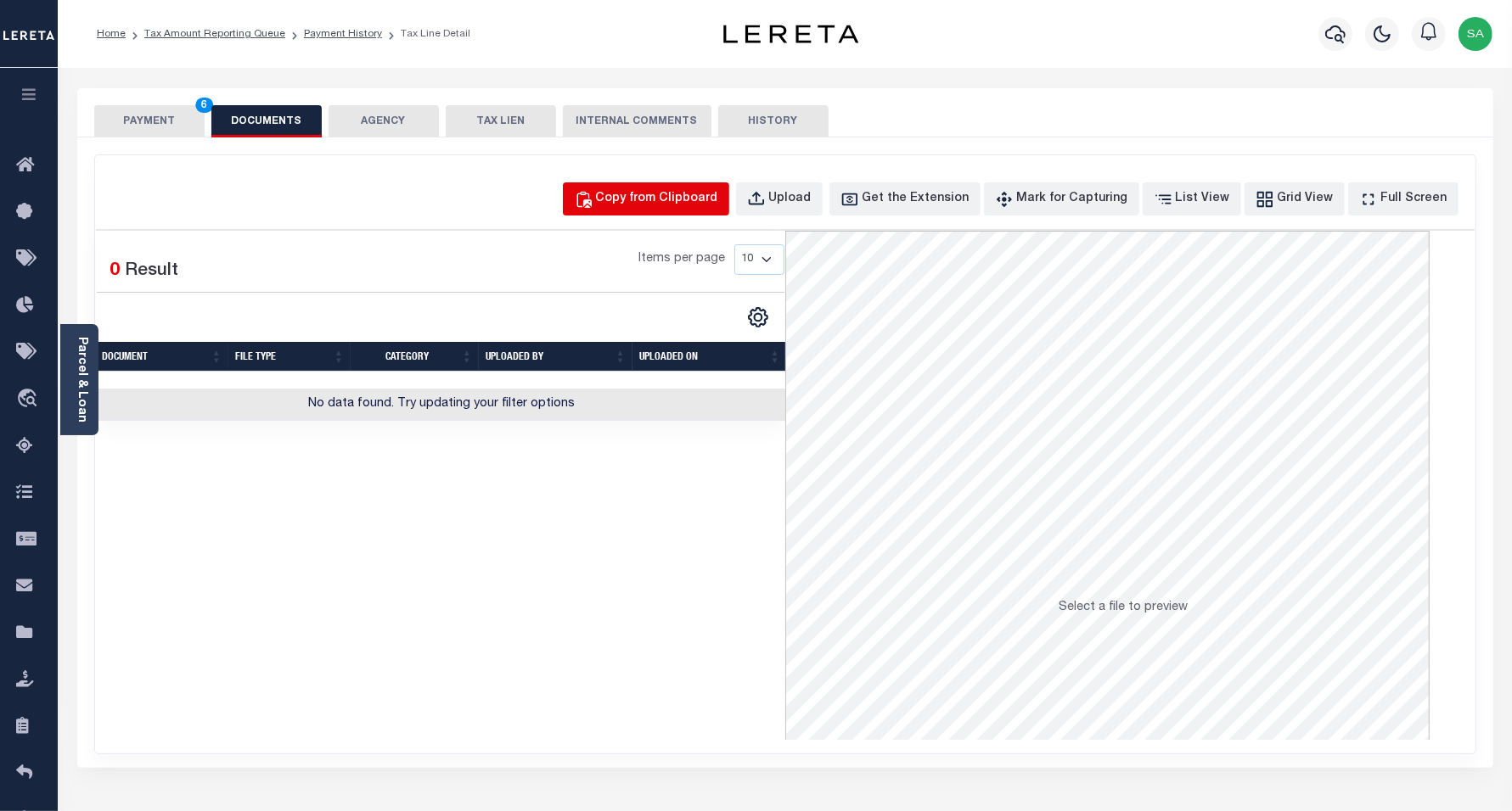
click at [715, 192] on div "Copy from Clipboard" at bounding box center [657, 199] width 122 height 19
select select "POP"
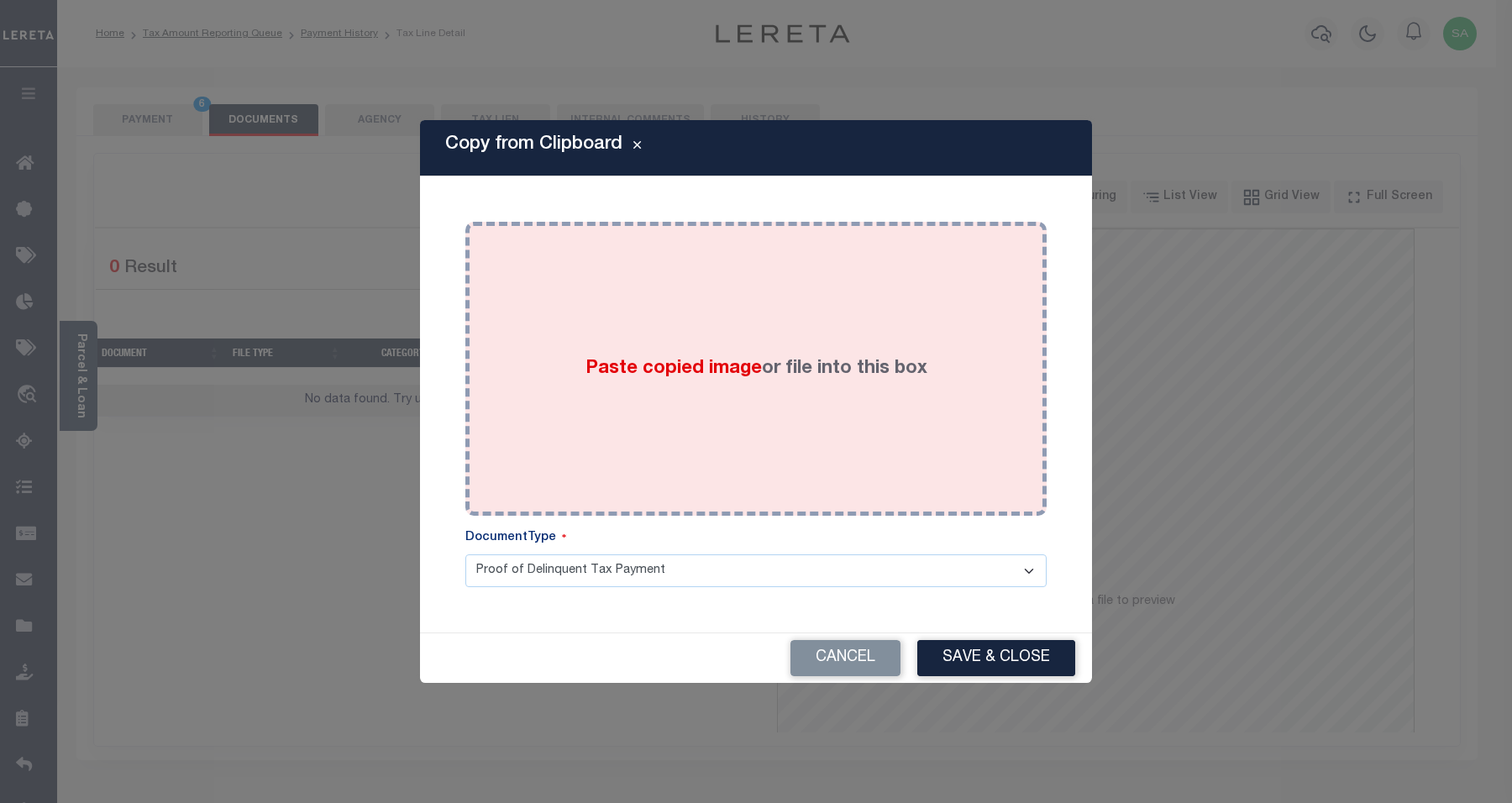
click at [770, 458] on div "Paste copied image or file into this box" at bounding box center [756, 368] width 556 height 269
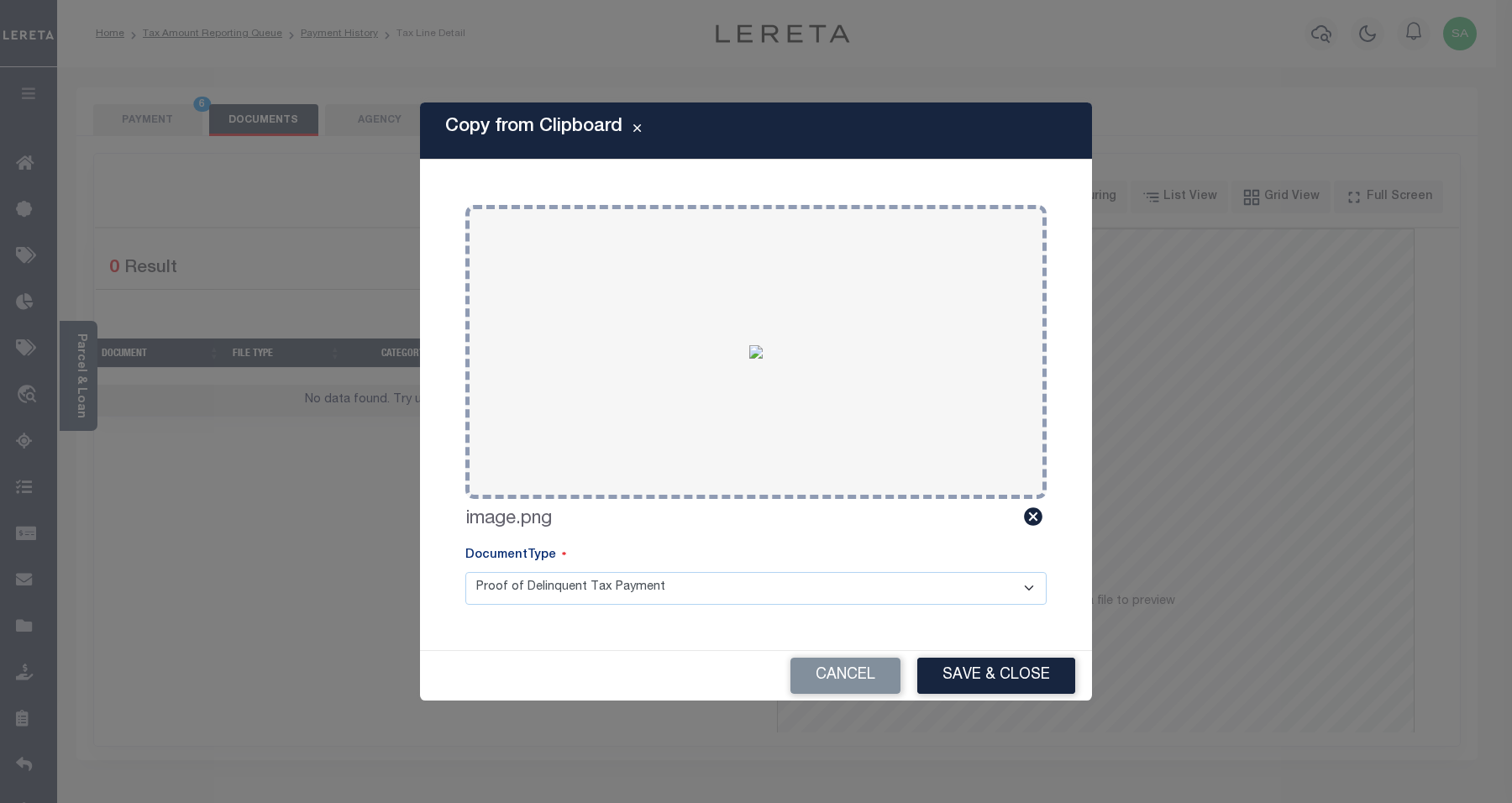
click at [964, 675] on button "Save & Close" at bounding box center [996, 676] width 158 height 36
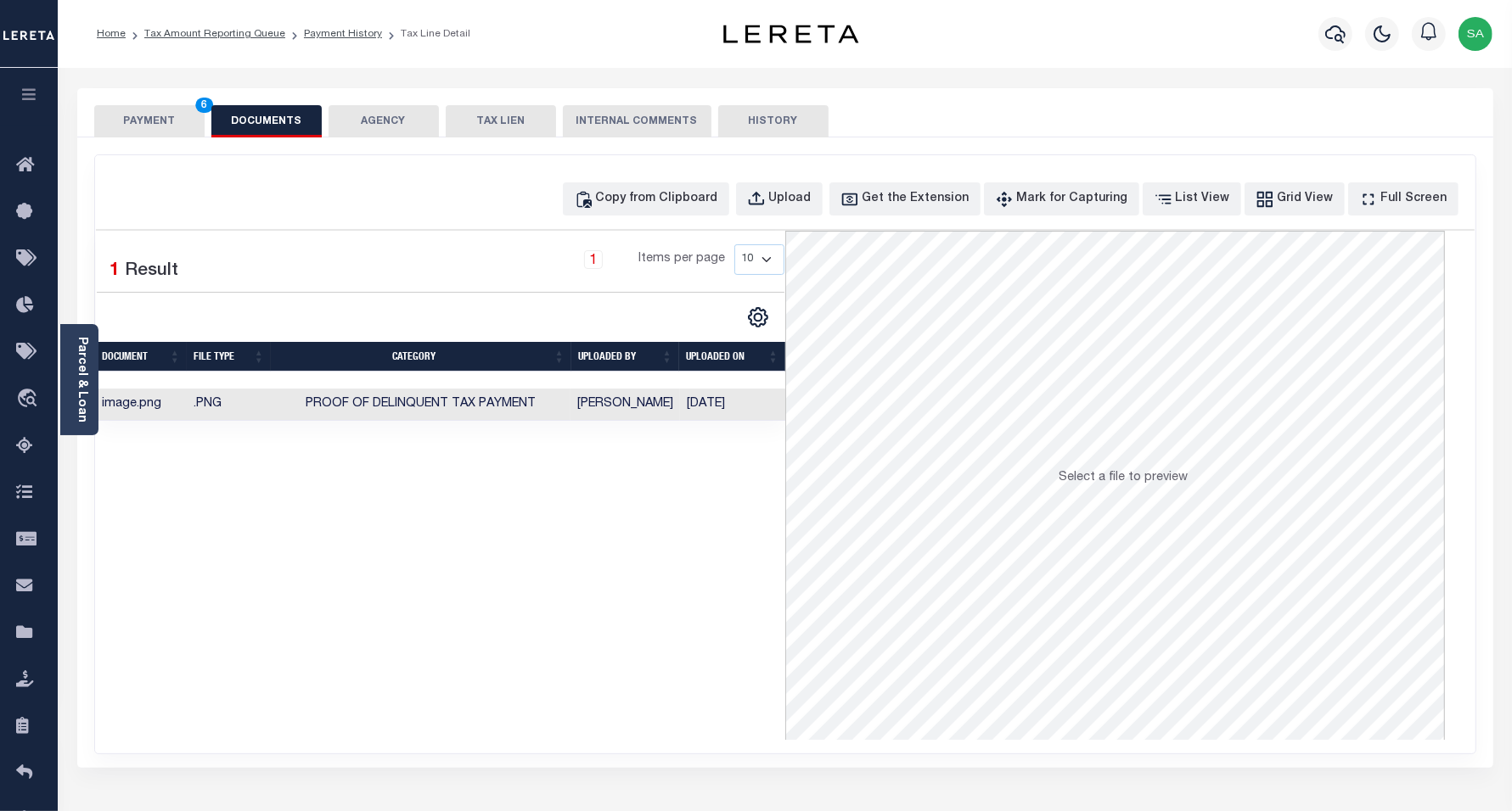
click at [172, 121] on button "PAYMENT 6" at bounding box center [150, 121] width 111 height 32
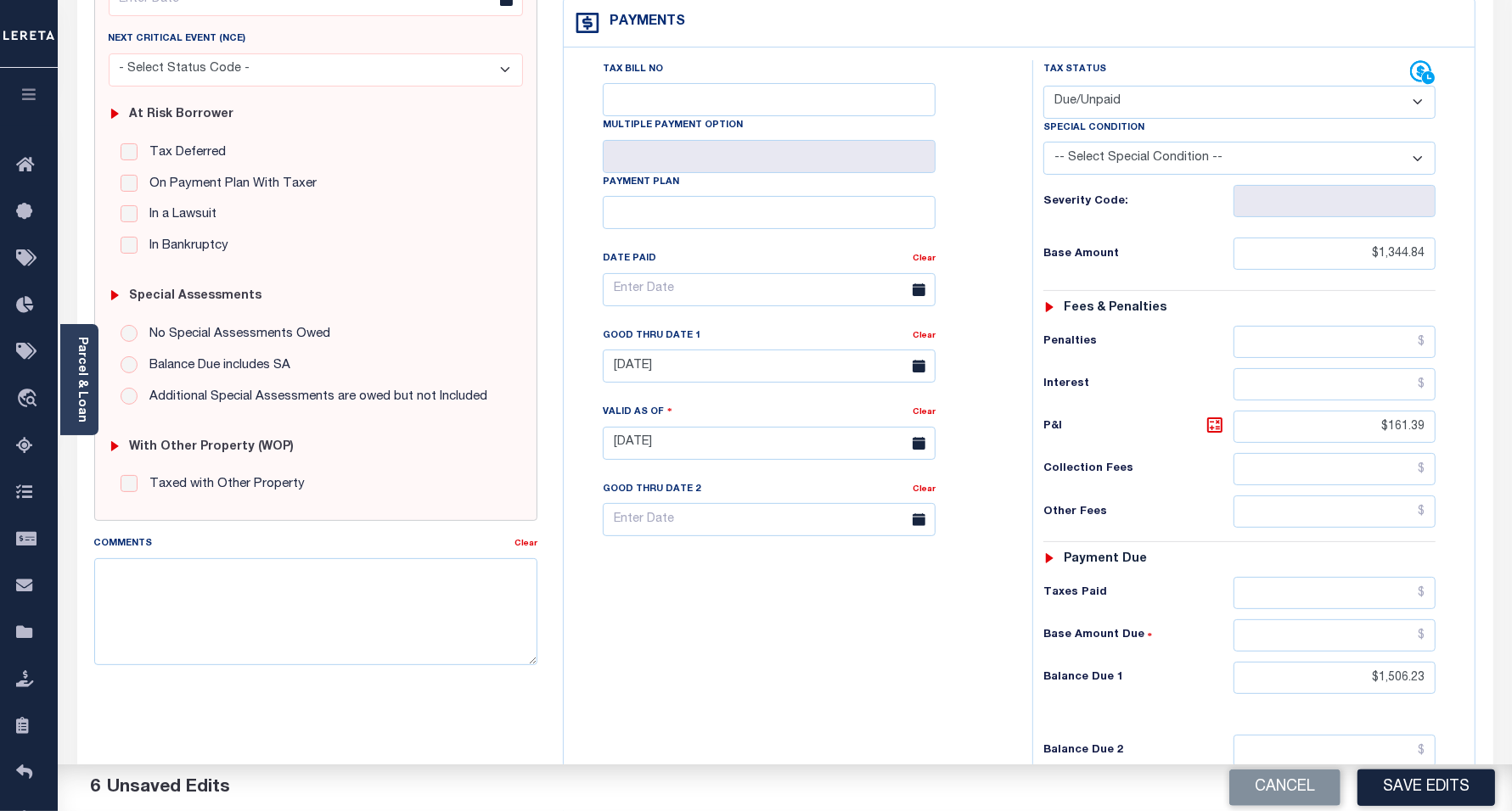
scroll to position [442, 0]
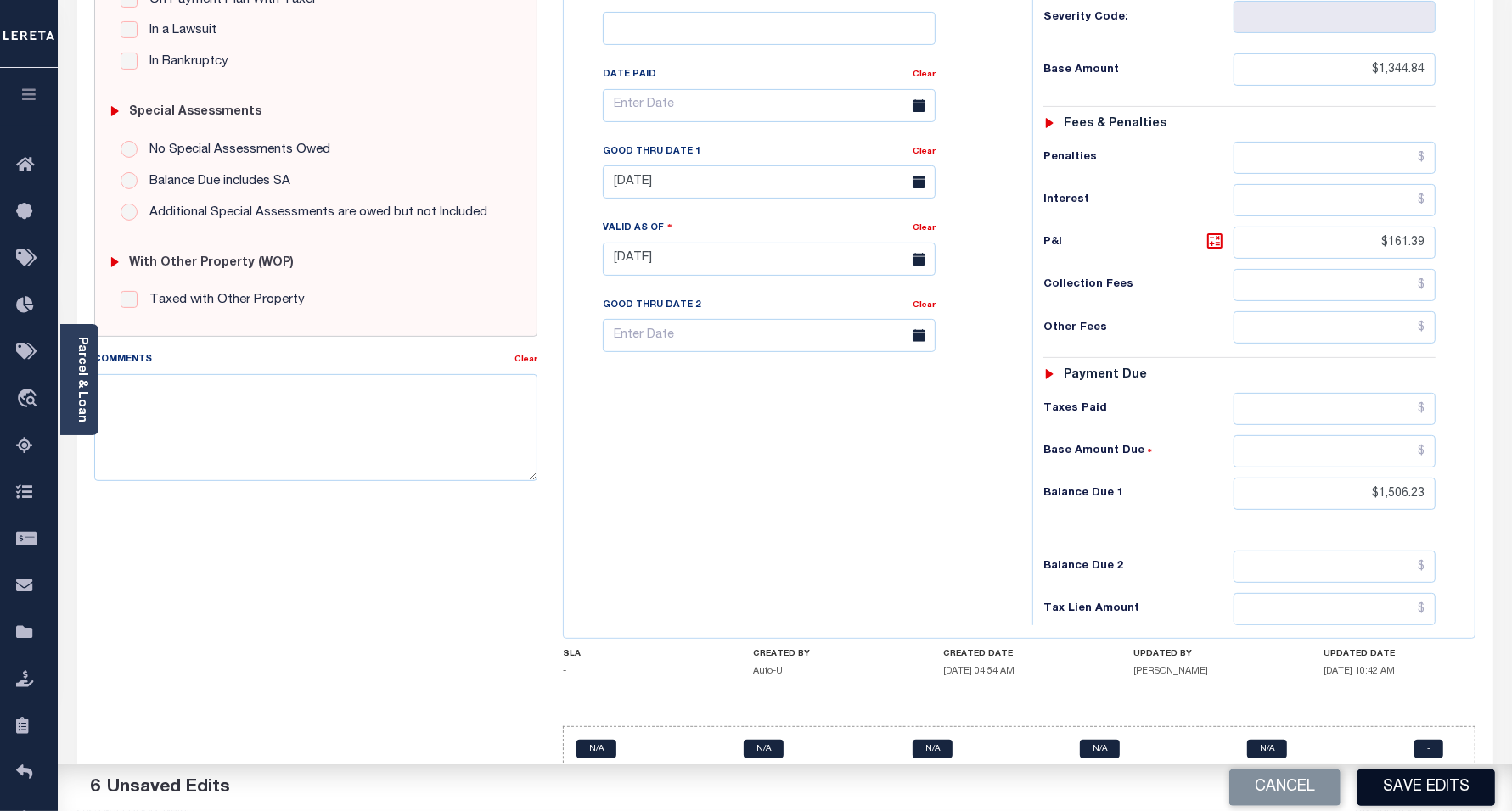
click at [1416, 796] on button "Save Edits" at bounding box center [1426, 788] width 137 height 37
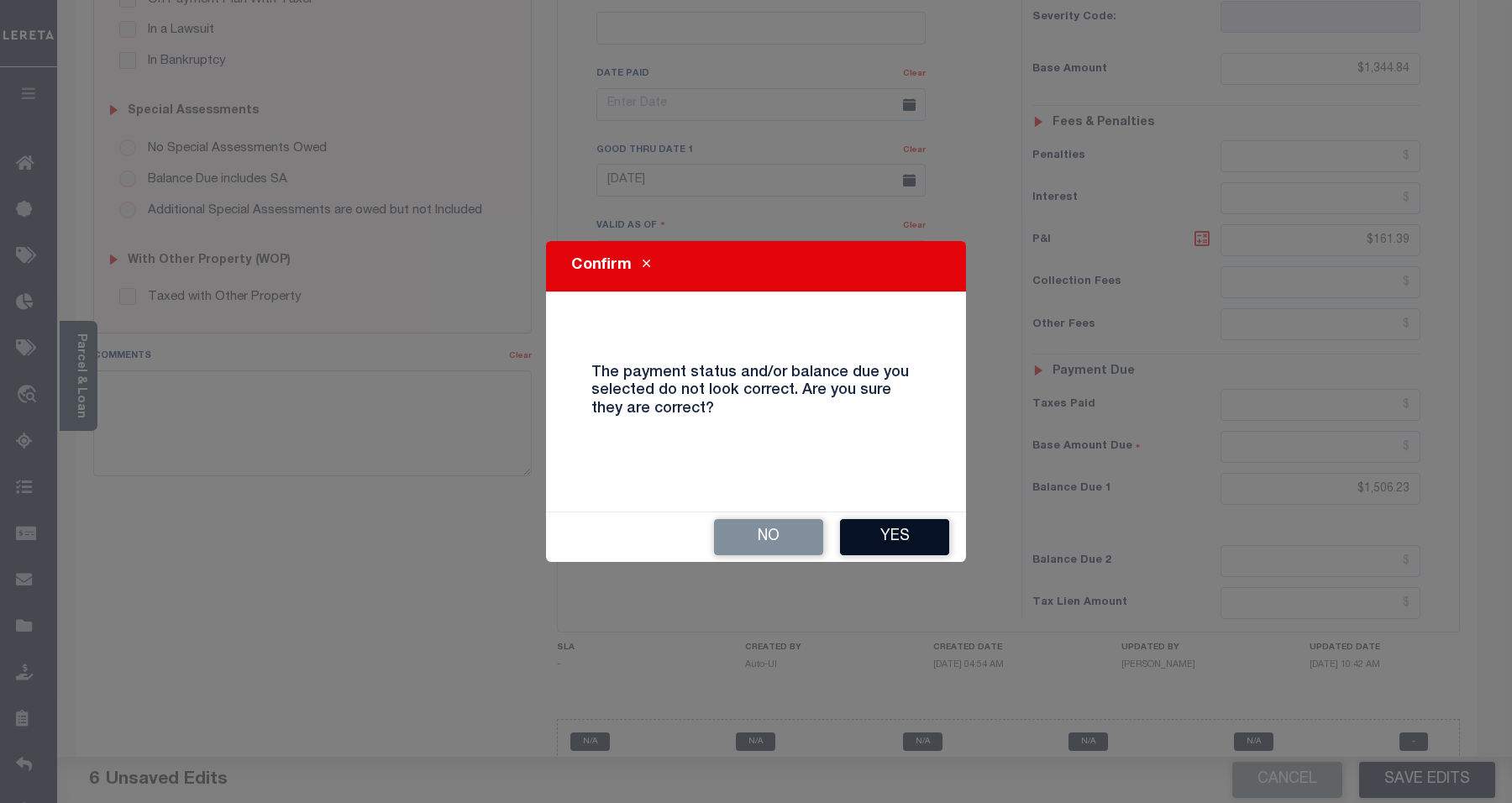
click at [878, 534] on button "Yes" at bounding box center [895, 537] width 110 height 36
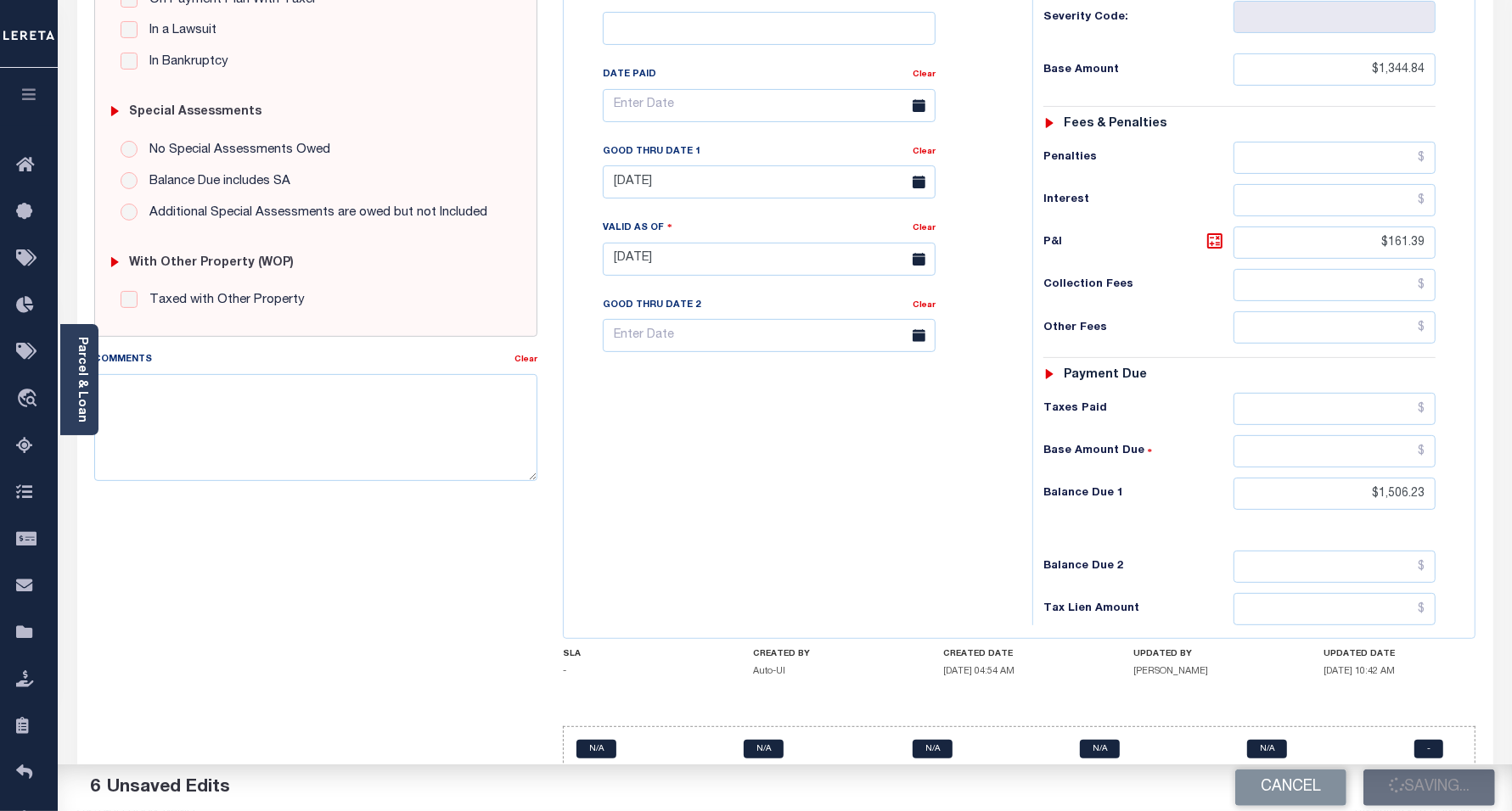
checkbox input "false"
type input "$1,344.84"
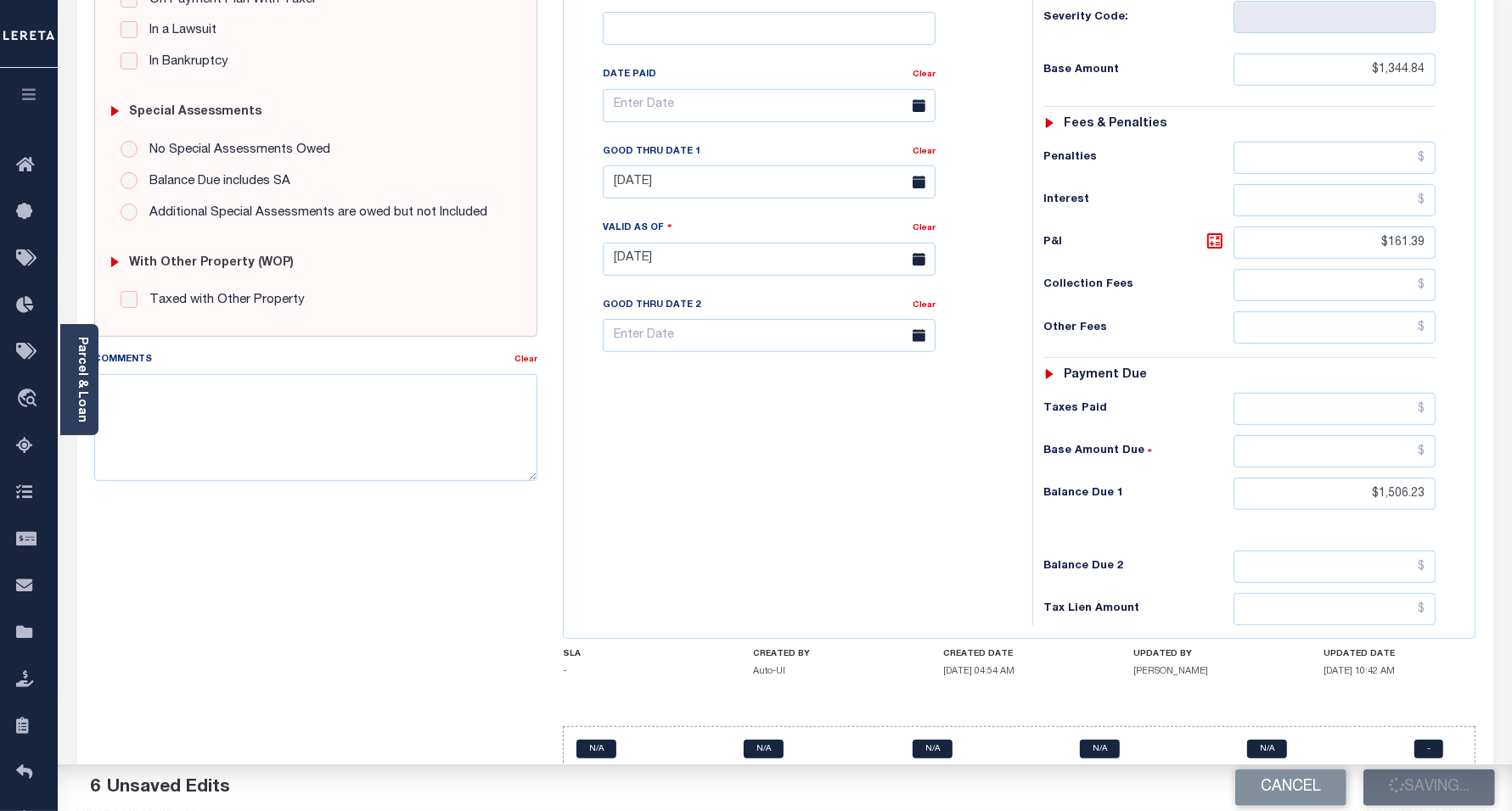
type input "$161.39"
type input "$1,506.23"
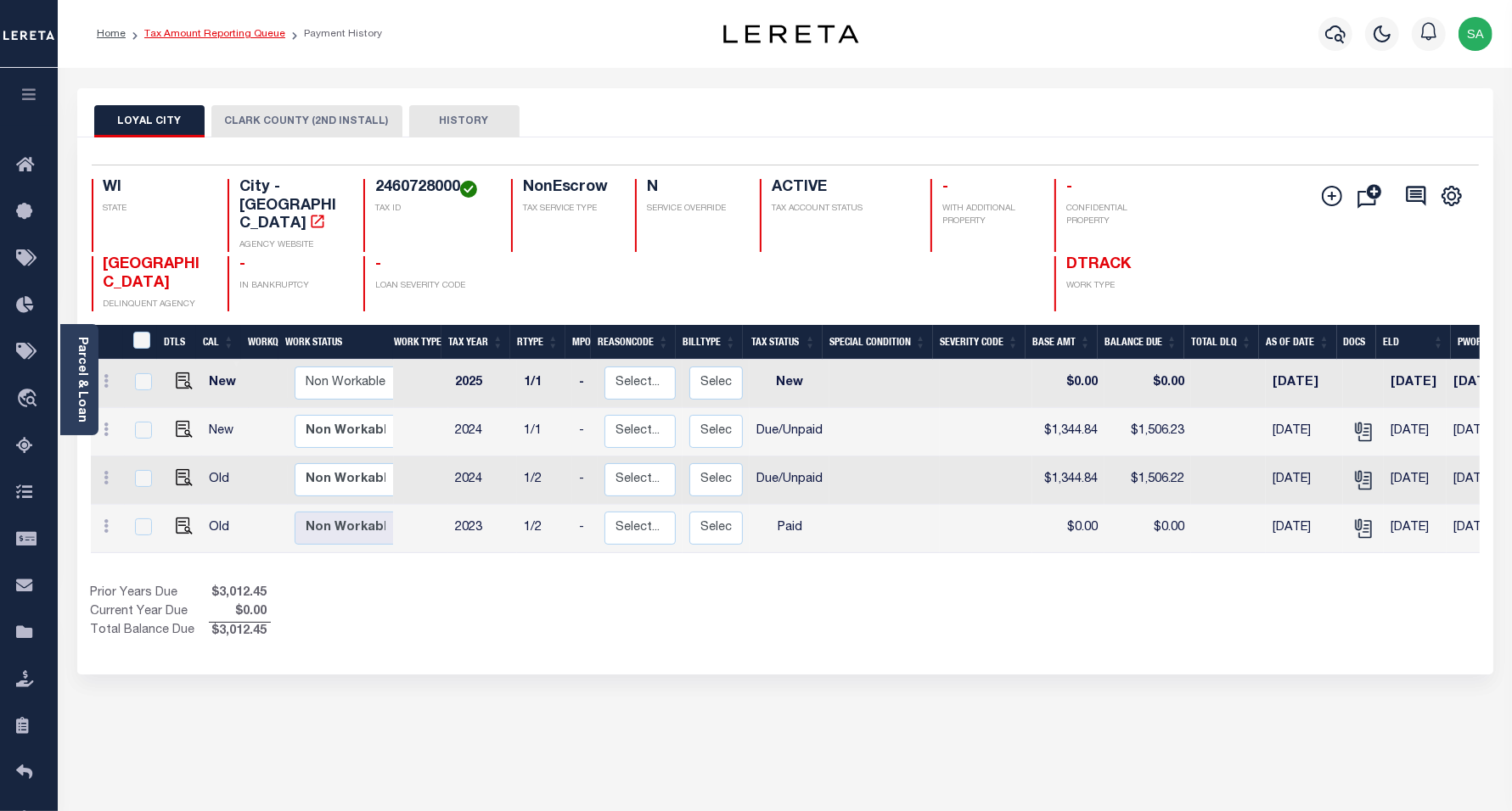
click at [214, 34] on link "Tax Amount Reporting Queue" at bounding box center [215, 33] width 141 height 10
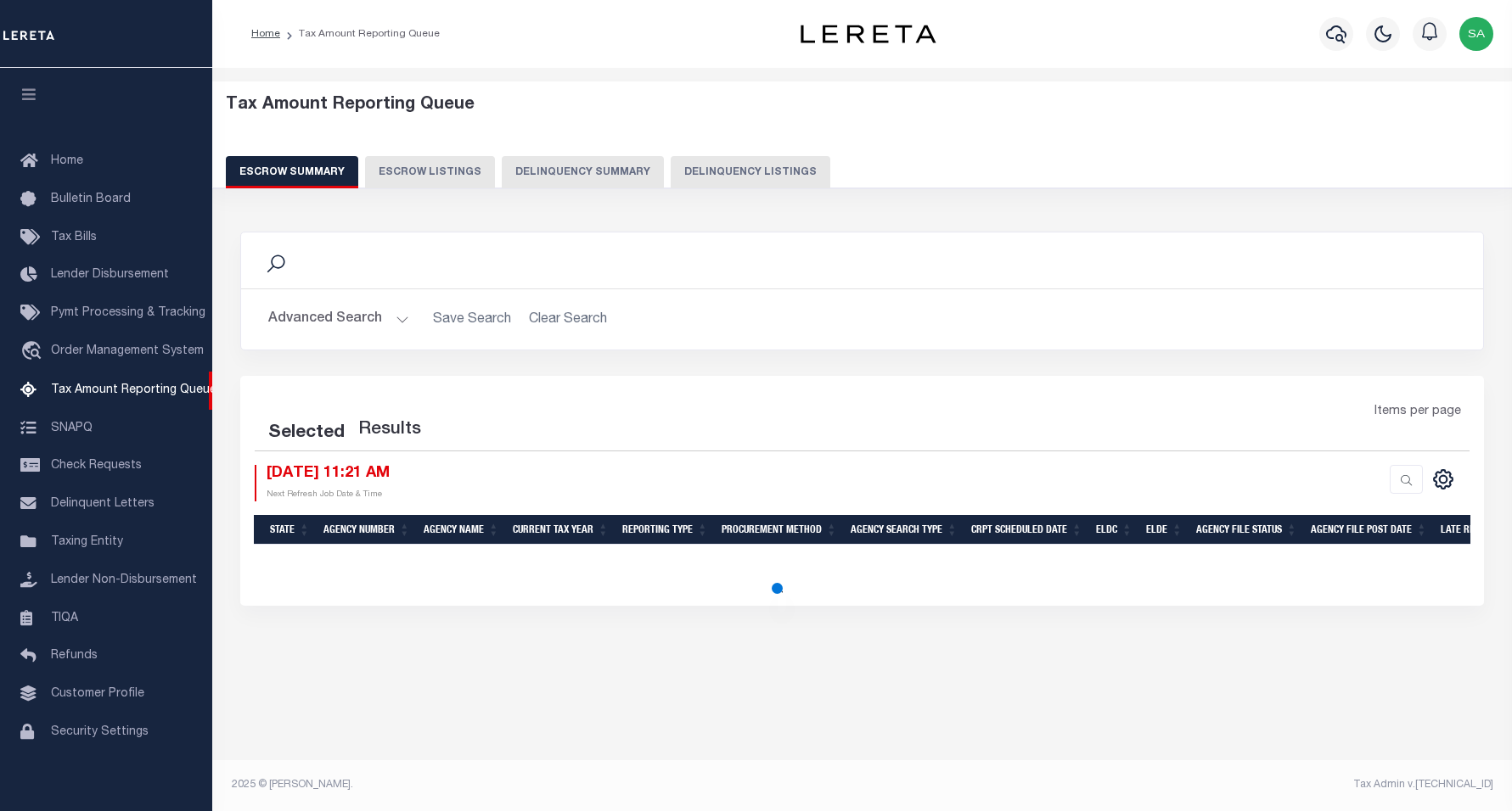
click at [735, 159] on button "Delinquency Listings" at bounding box center [750, 172] width 160 height 32
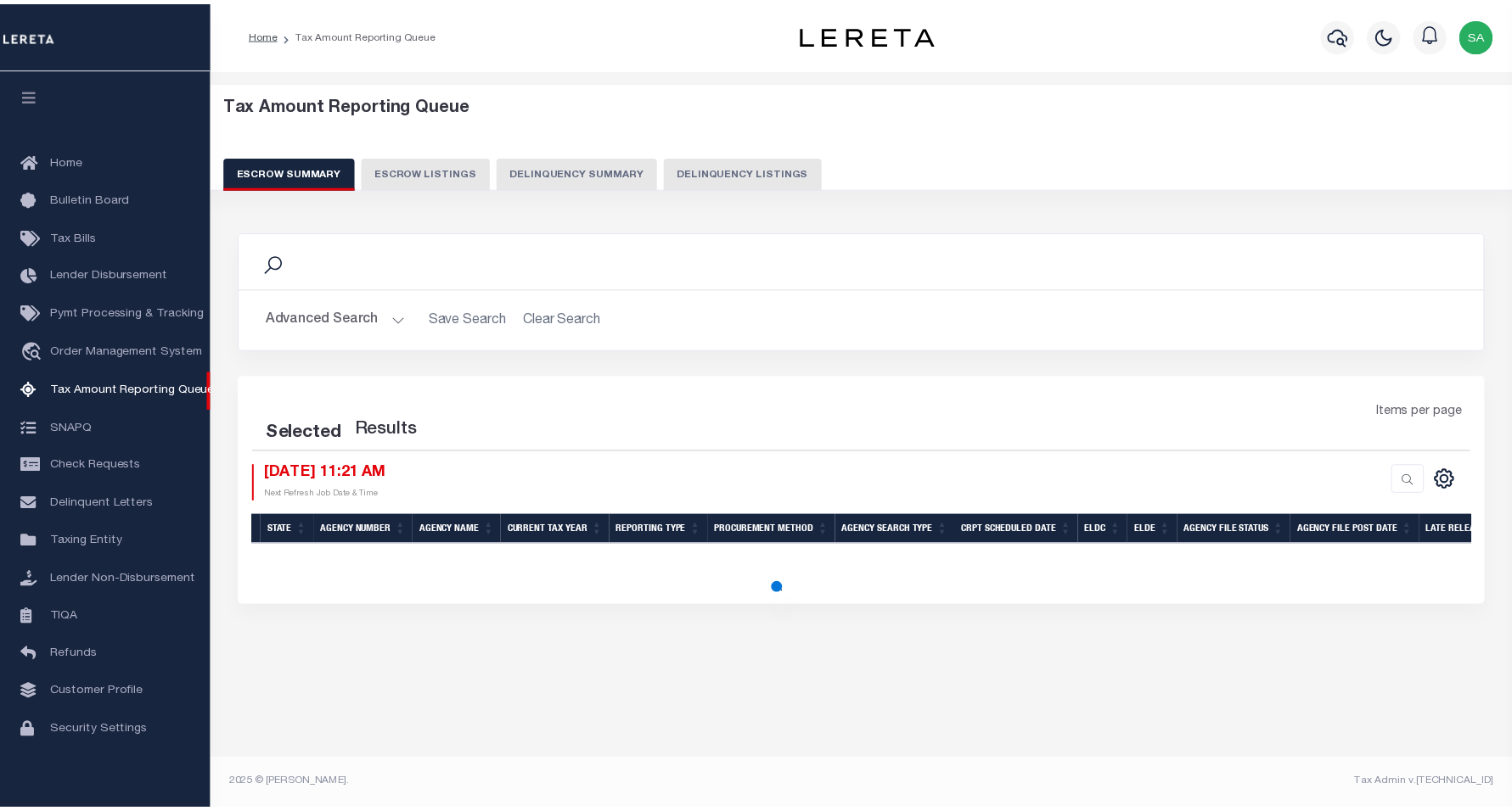
scroll to position [14, 0]
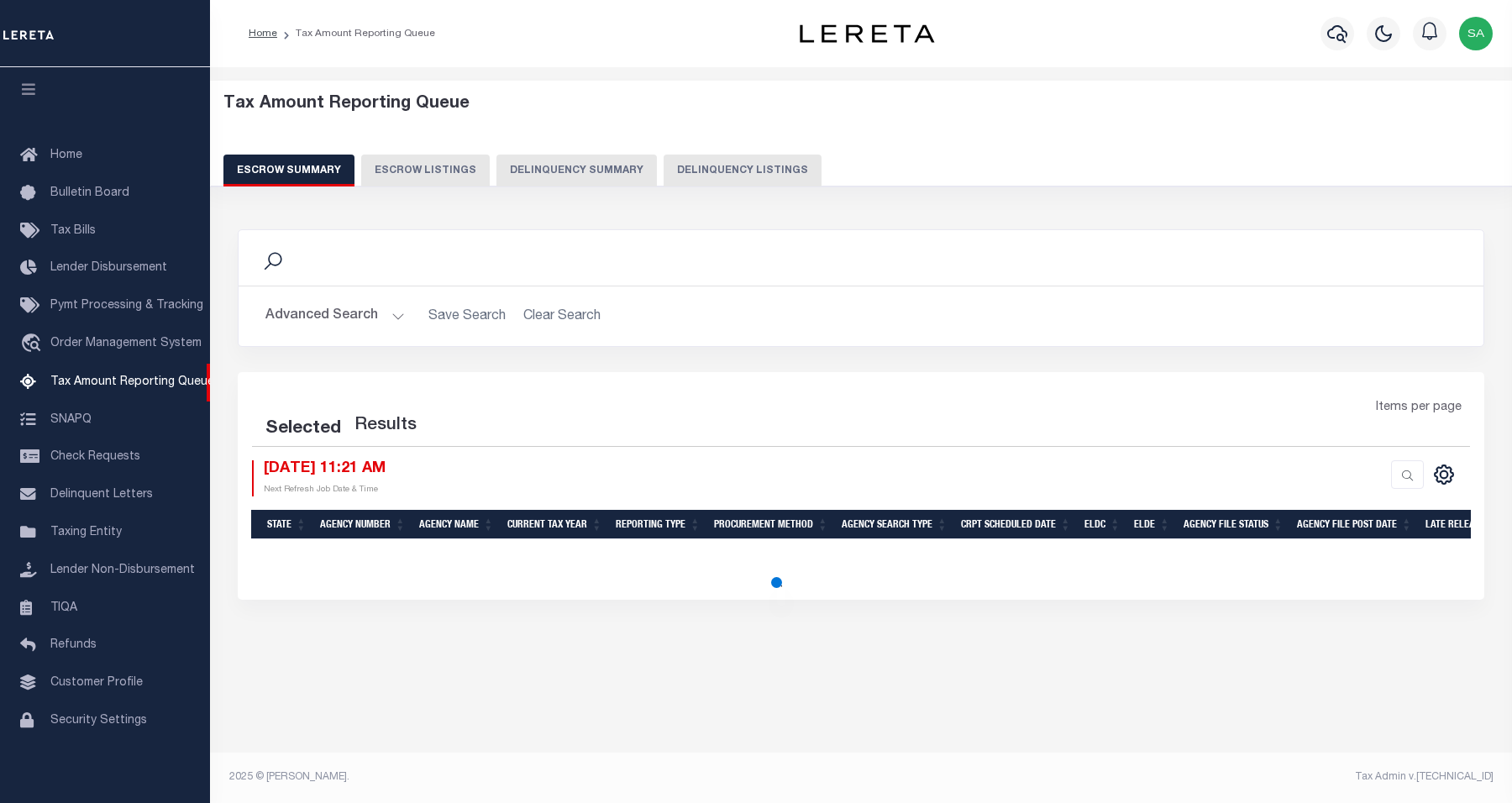
select select "100"
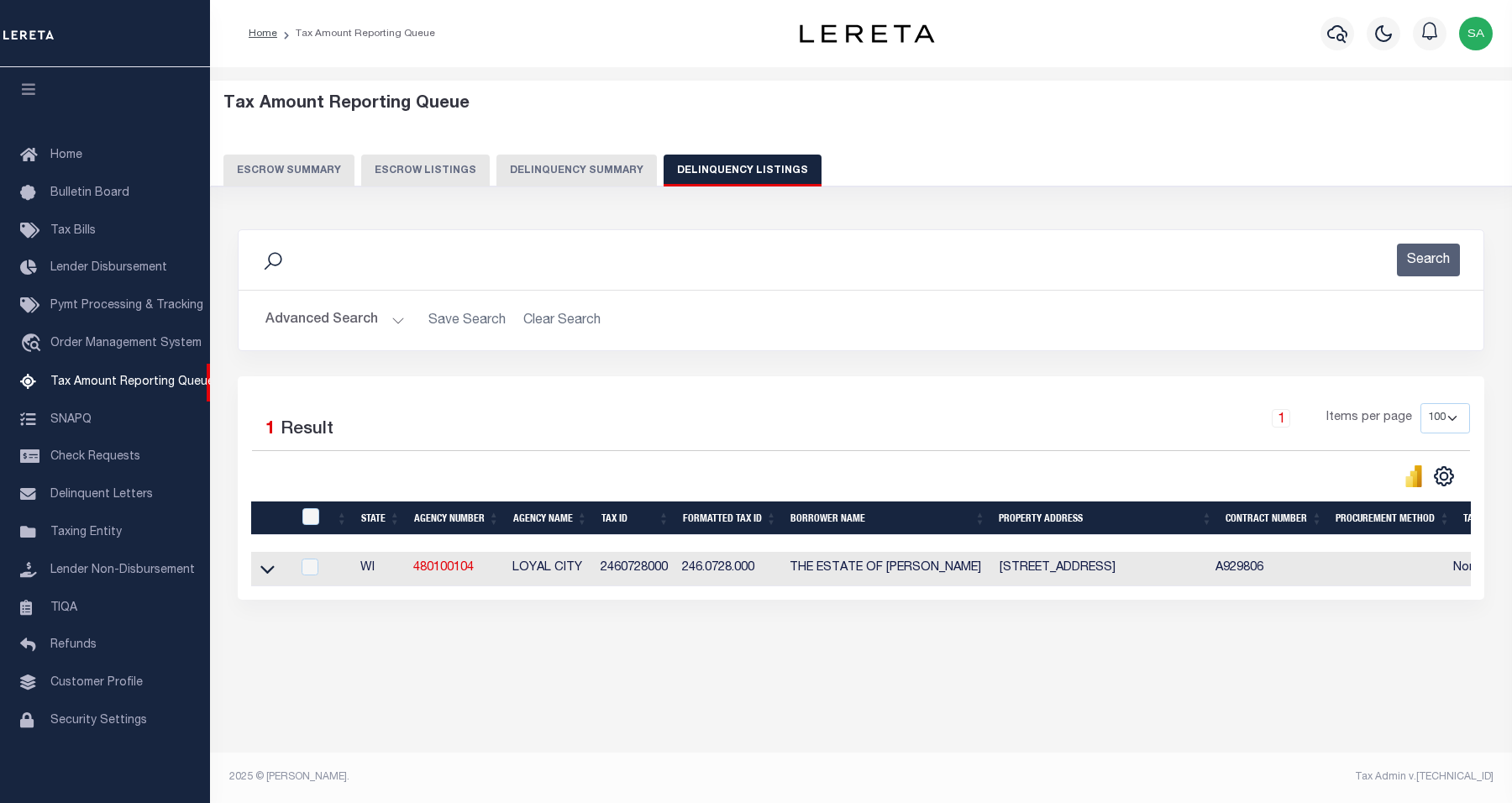
click at [333, 314] on button "Advanced Search" at bounding box center [336, 320] width 140 height 33
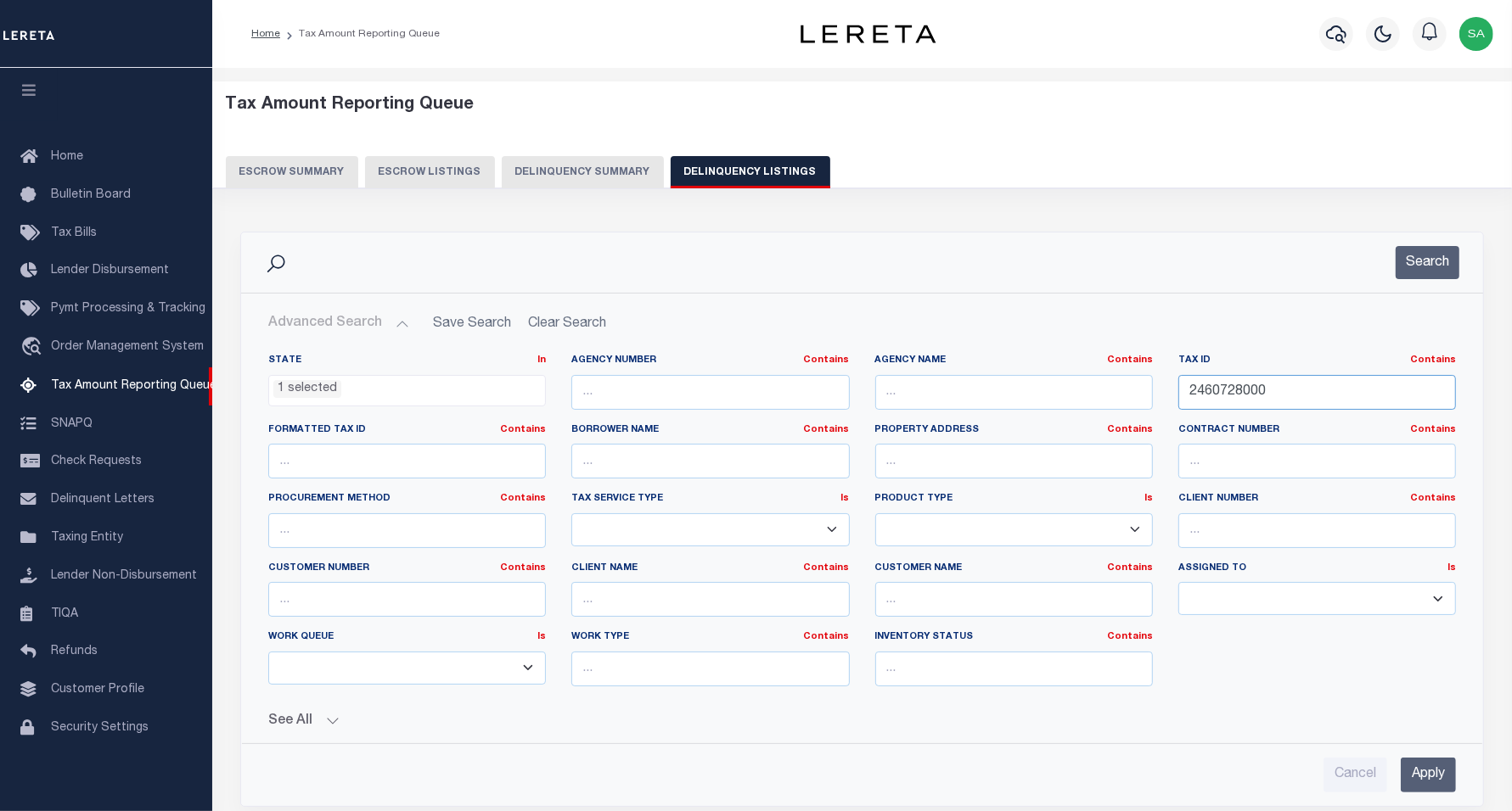
drag, startPoint x: 1280, startPoint y: 385, endPoint x: 1006, endPoint y: 378, distance: 274.1
click at [1006, 378] on div "State In In AK AL AR AZ CA CO CT DC DE FL GA GU HI IA ID IL IN KS KY LA MA MD M…" at bounding box center [861, 527] width 1213 height 346
paste input "10-32-D"
type input "10-32-D"
click at [496, 388] on ul "1 selected" at bounding box center [407, 387] width 276 height 23
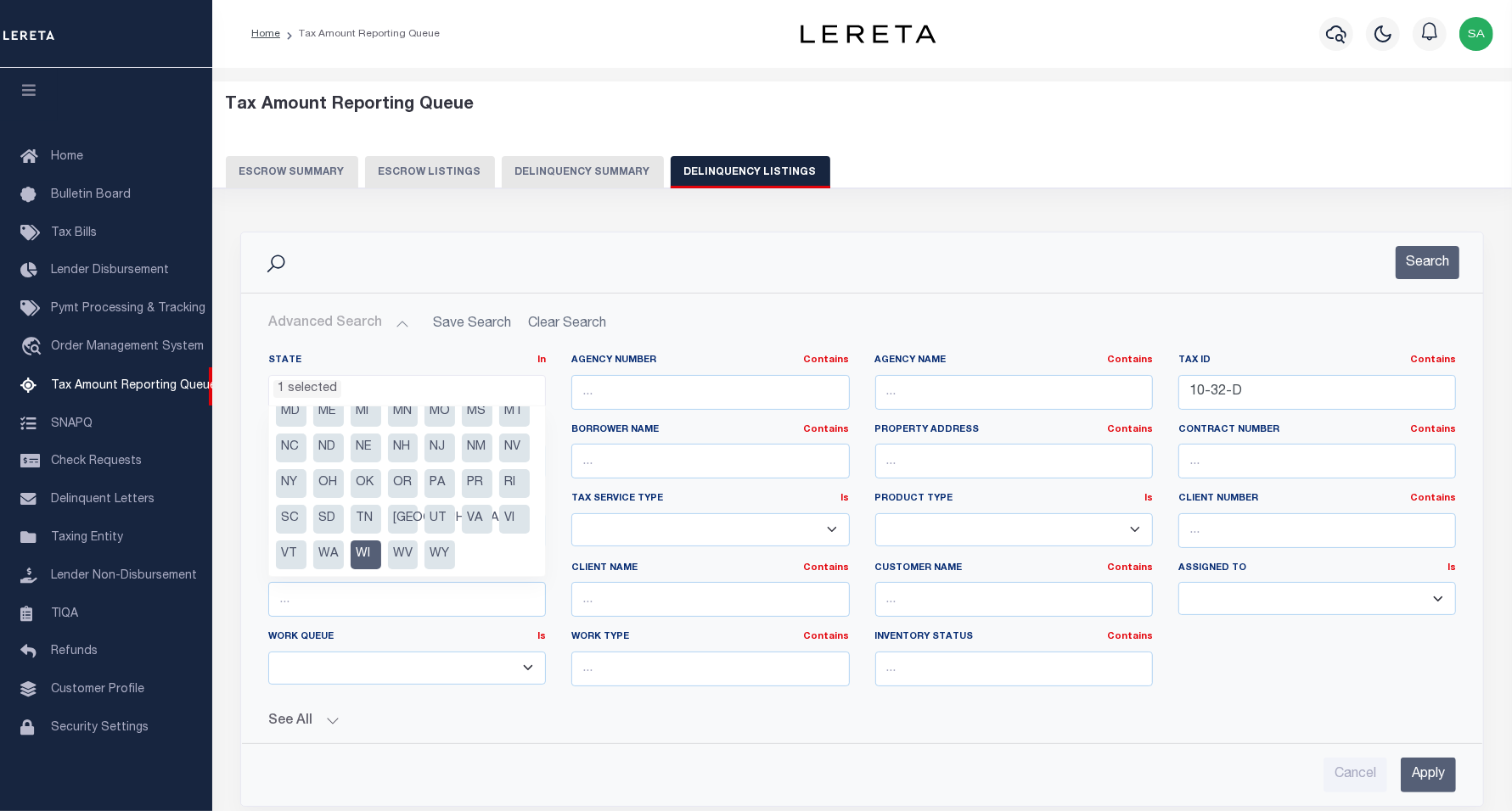
scroll to position [157, 0]
click at [381, 561] on li "WI" at bounding box center [366, 555] width 30 height 29
click at [499, 461] on li "MA" at bounding box center [514, 447] width 30 height 29
select select "MA"
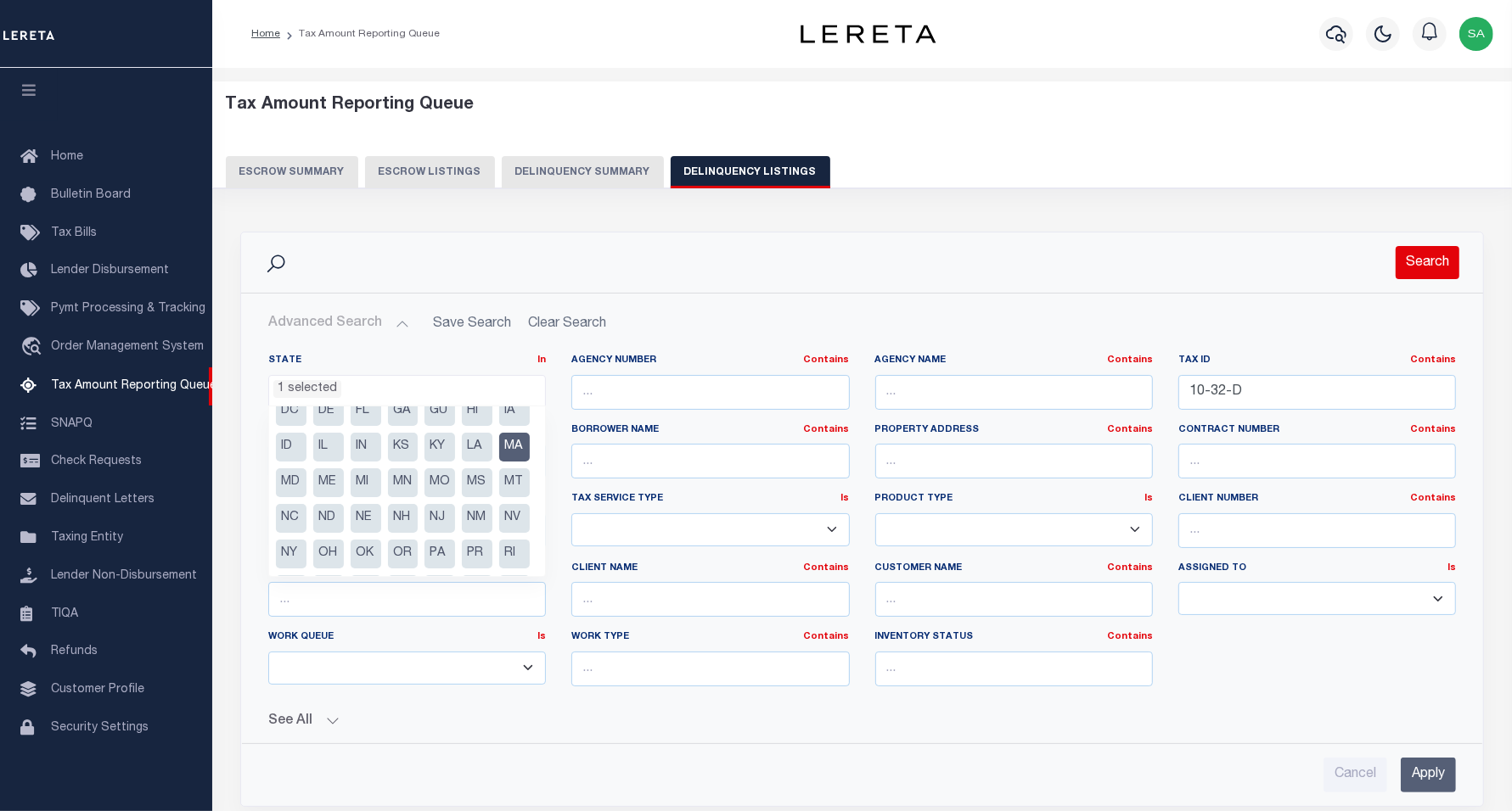
click at [1426, 265] on button "Search" at bounding box center [1427, 262] width 63 height 33
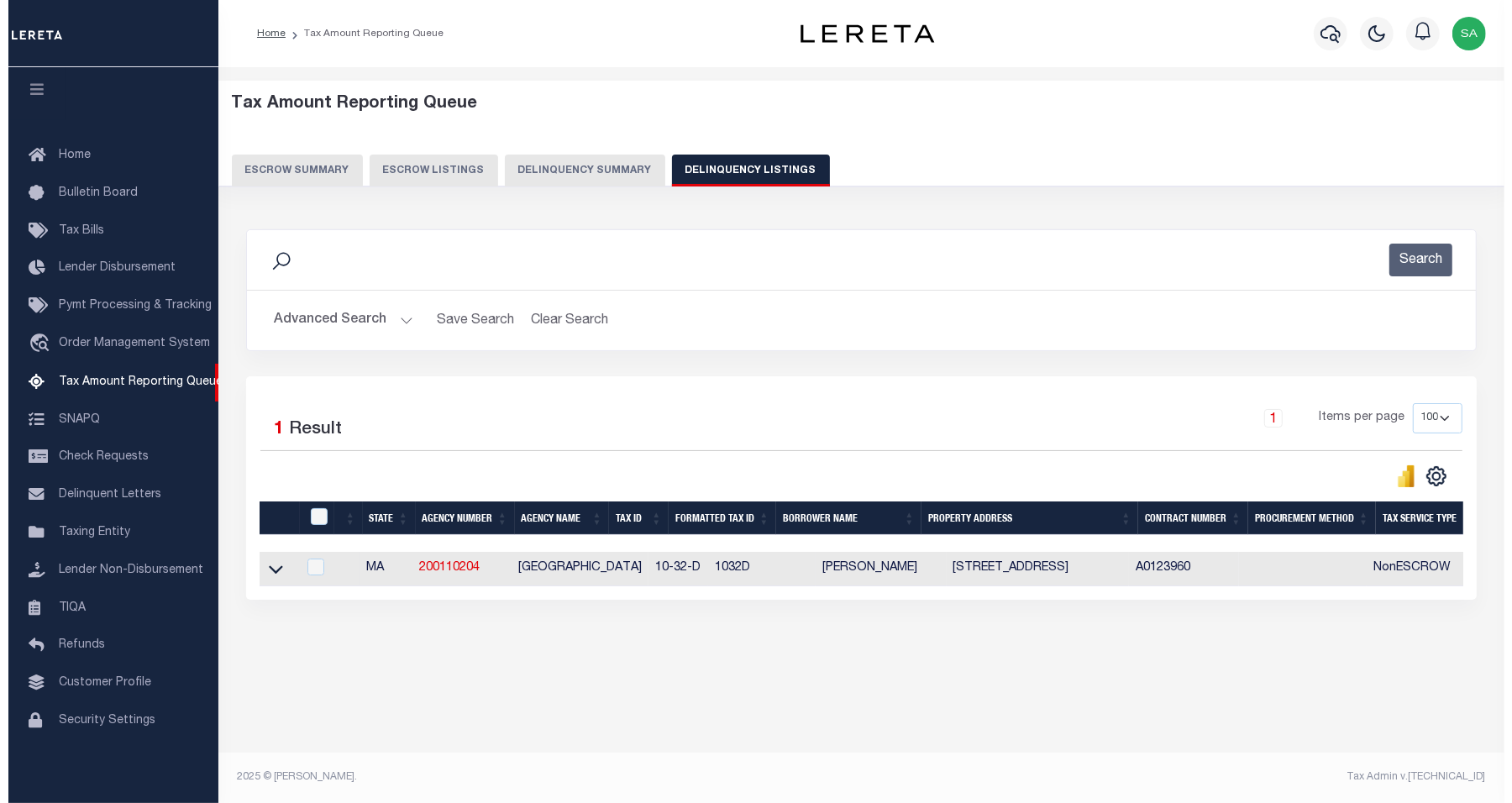
scroll to position [0, 0]
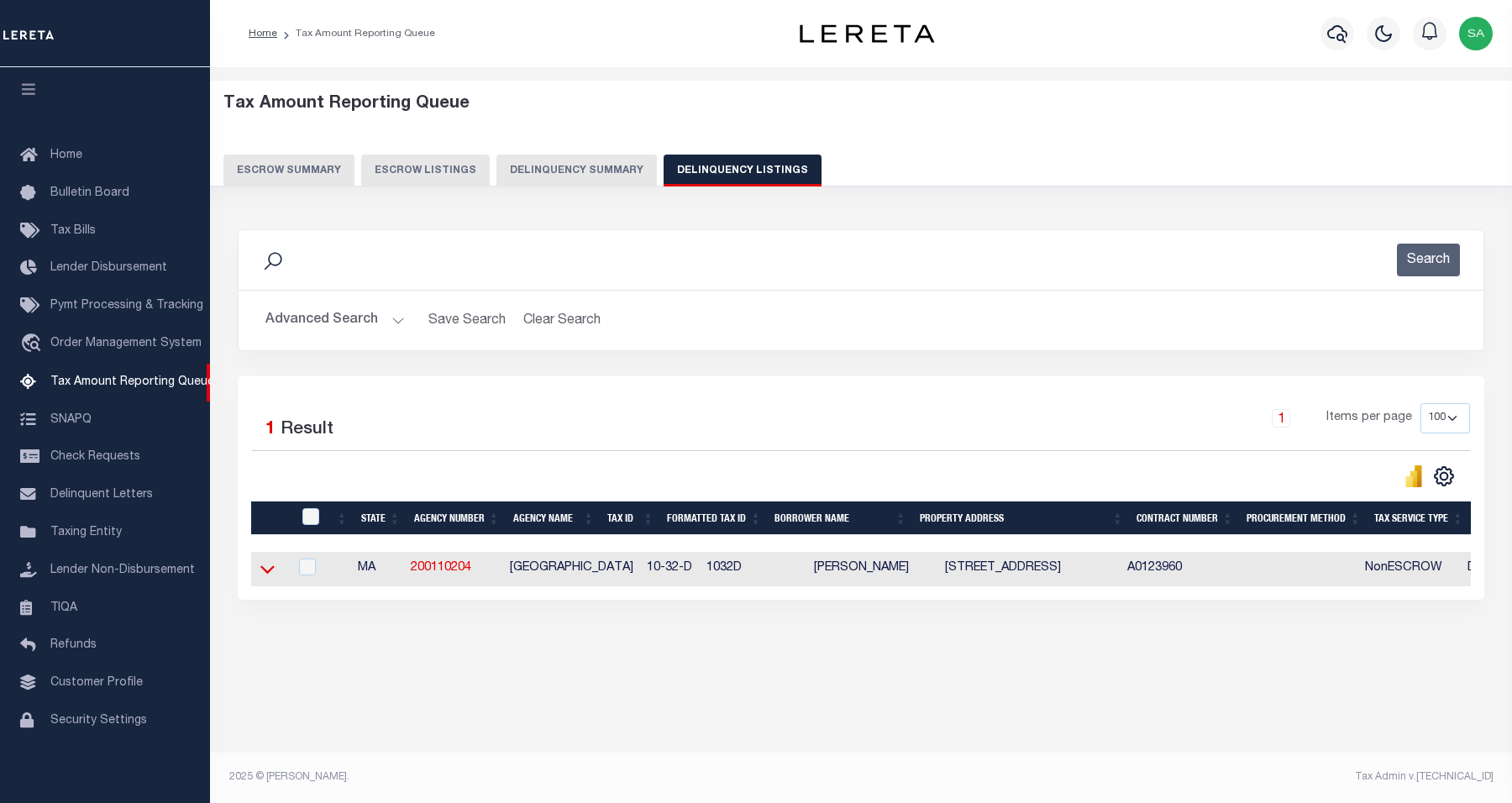
click at [265, 573] on icon at bounding box center [268, 569] width 14 height 18
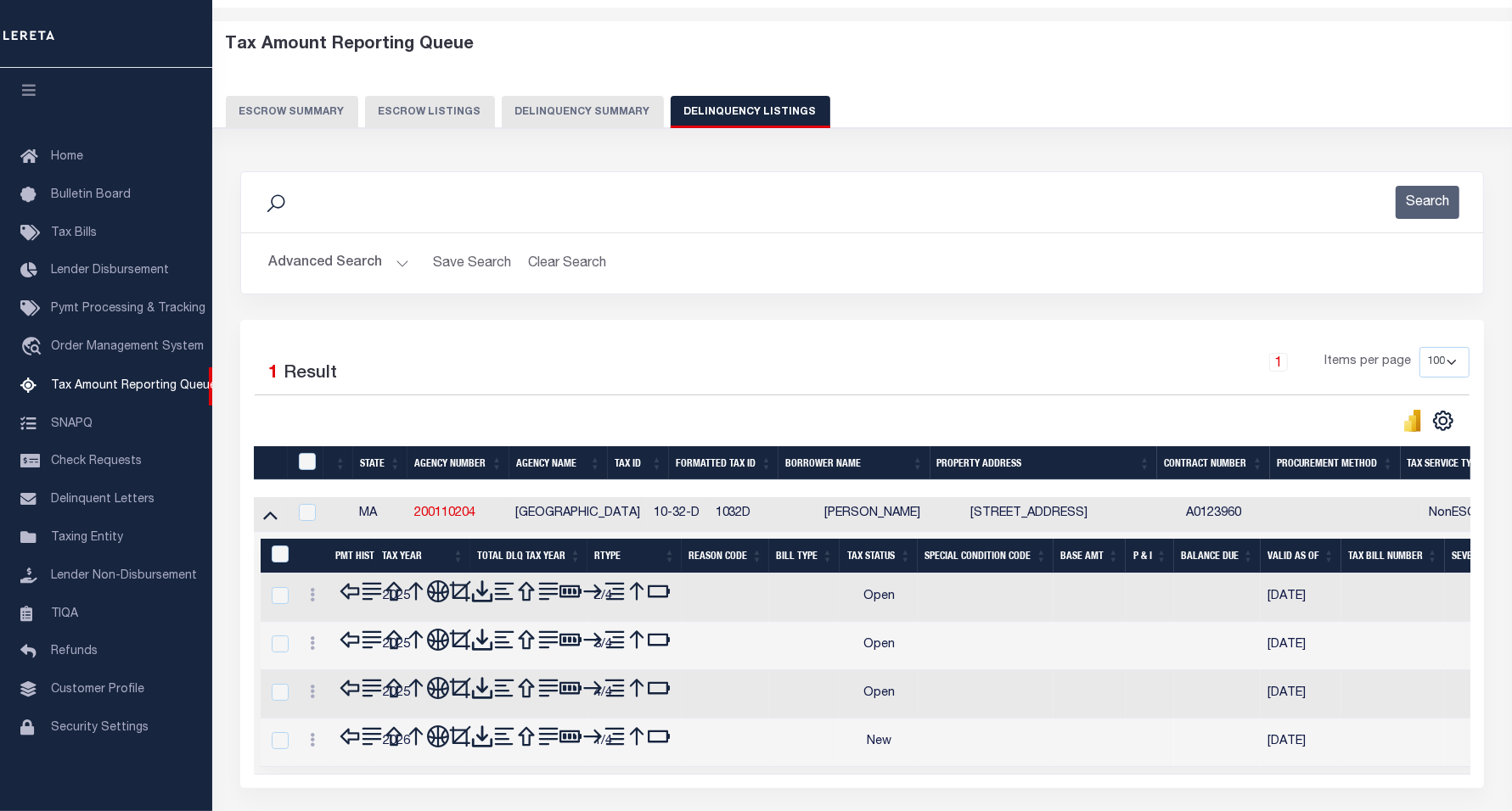
scroll to position [106, 0]
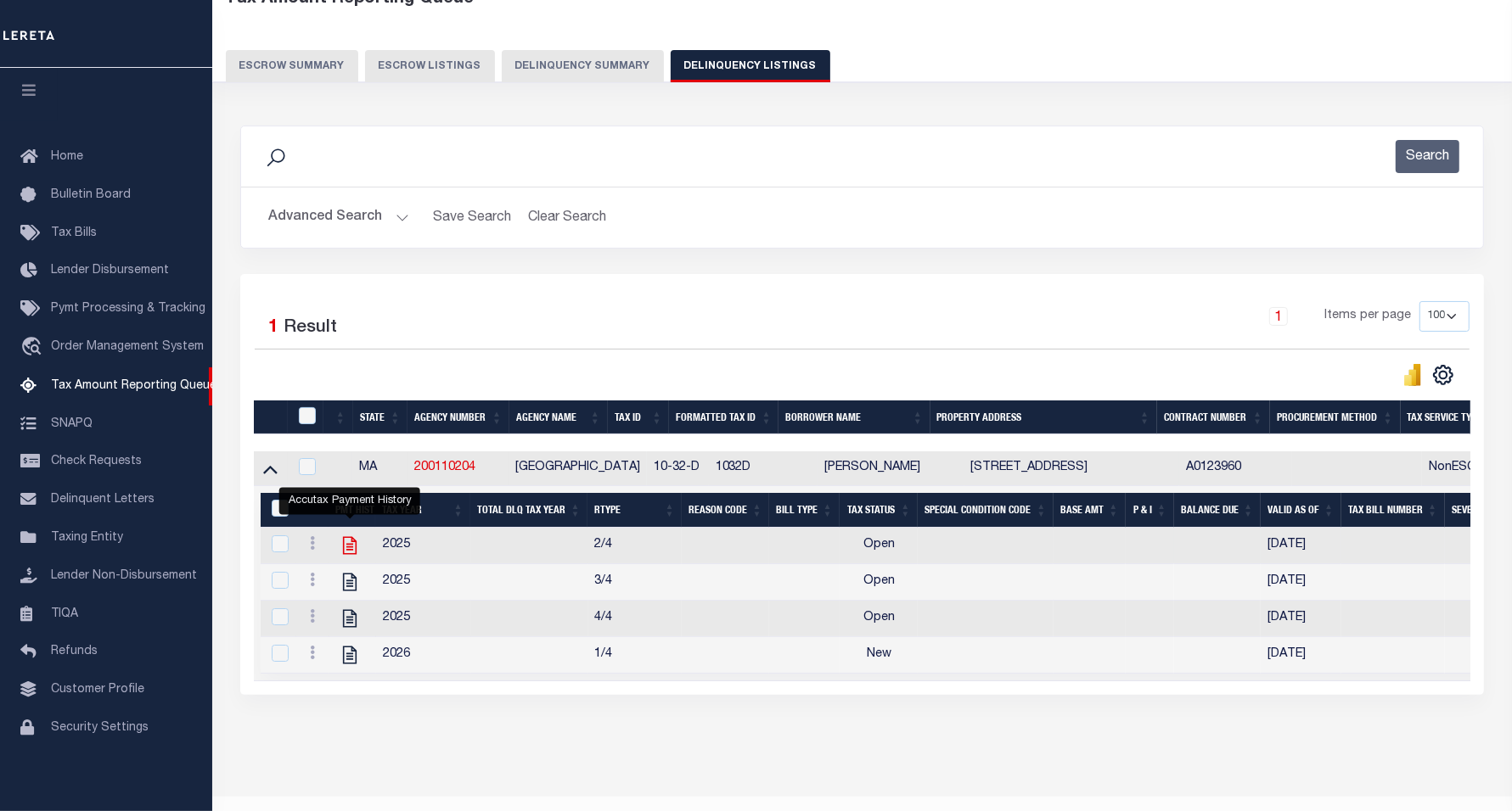
click at [346, 552] on icon "" at bounding box center [350, 545] width 22 height 22
checkbox input "true"
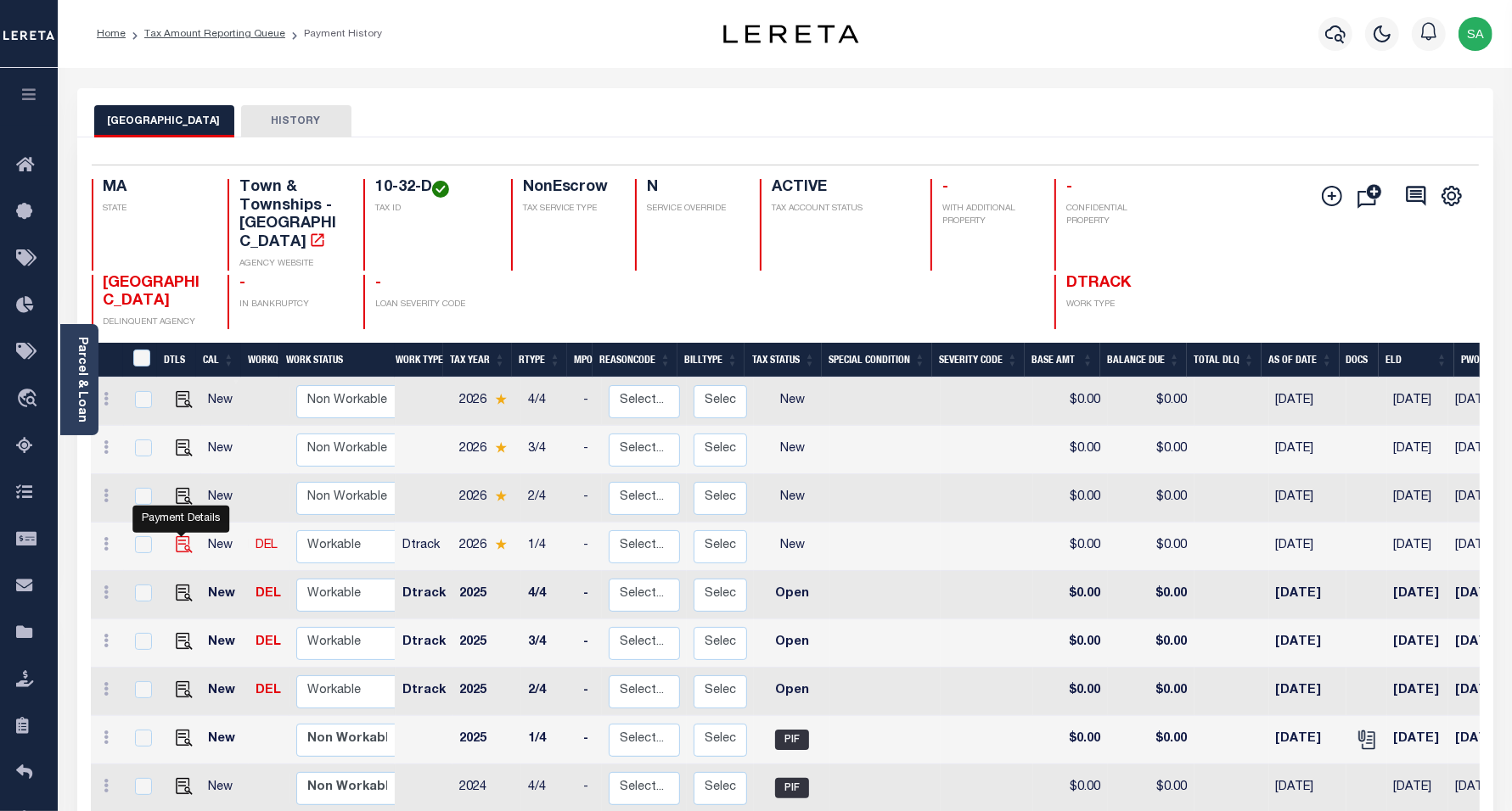
click at [179, 536] on img "" at bounding box center [184, 544] width 17 height 17
checkbox input "true"
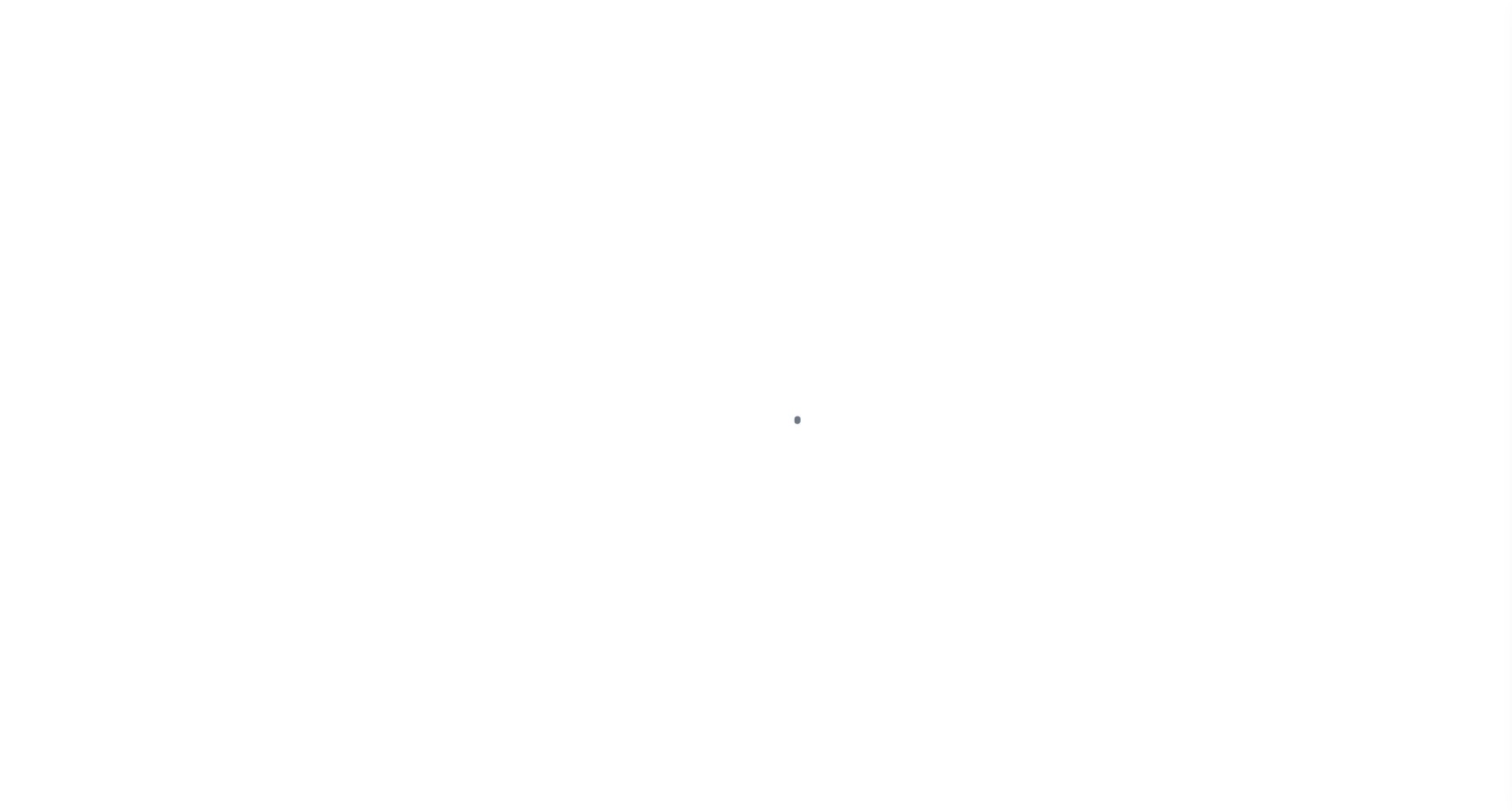
select select "NW2"
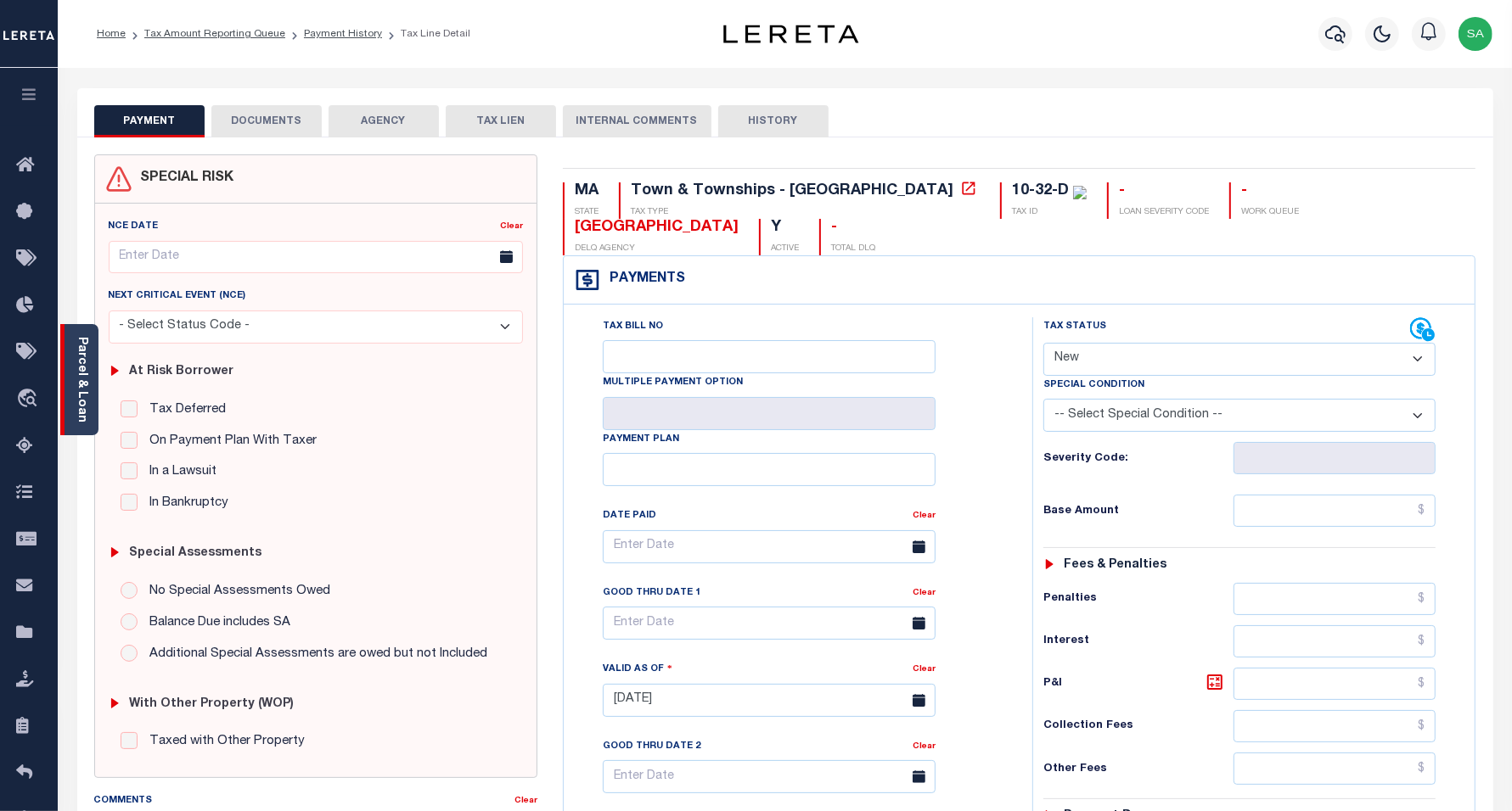
click at [87, 365] on link "Parcel & Loan" at bounding box center [81, 380] width 12 height 86
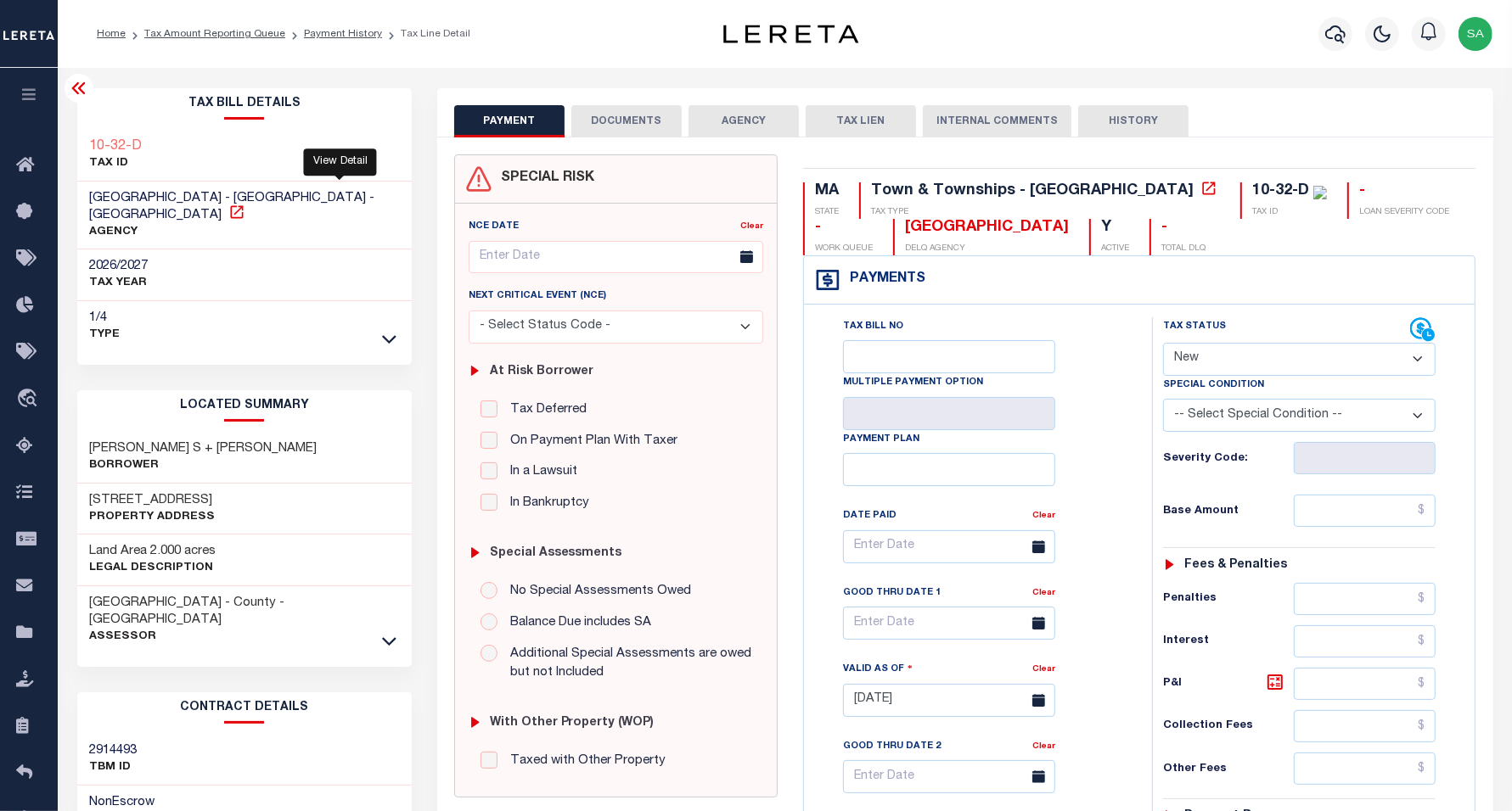
click at [245, 203] on icon at bounding box center [237, 211] width 17 height 17
click at [304, 34] on link "Payment History" at bounding box center [344, 33] width 79 height 10
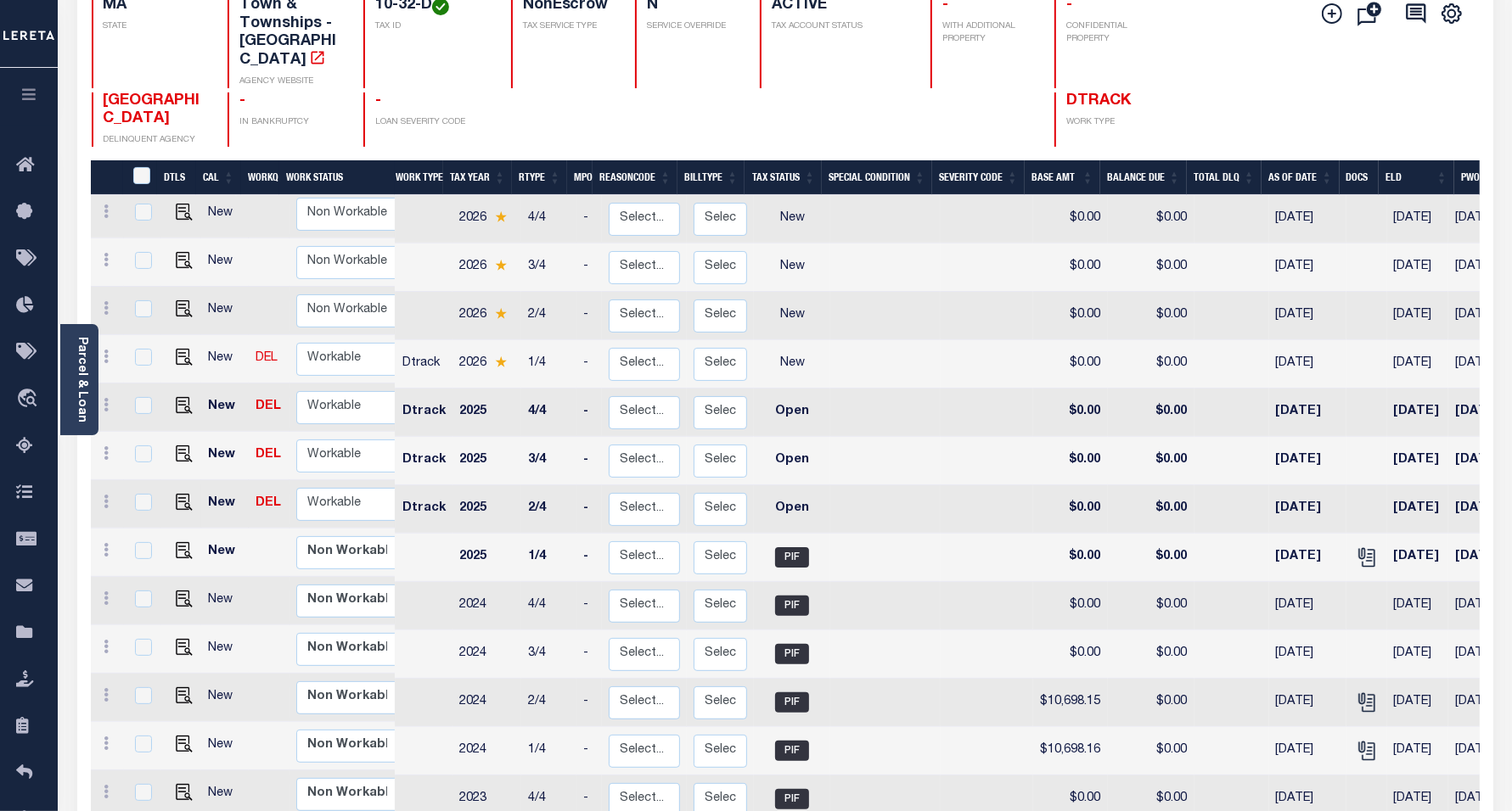
scroll to position [319, 0]
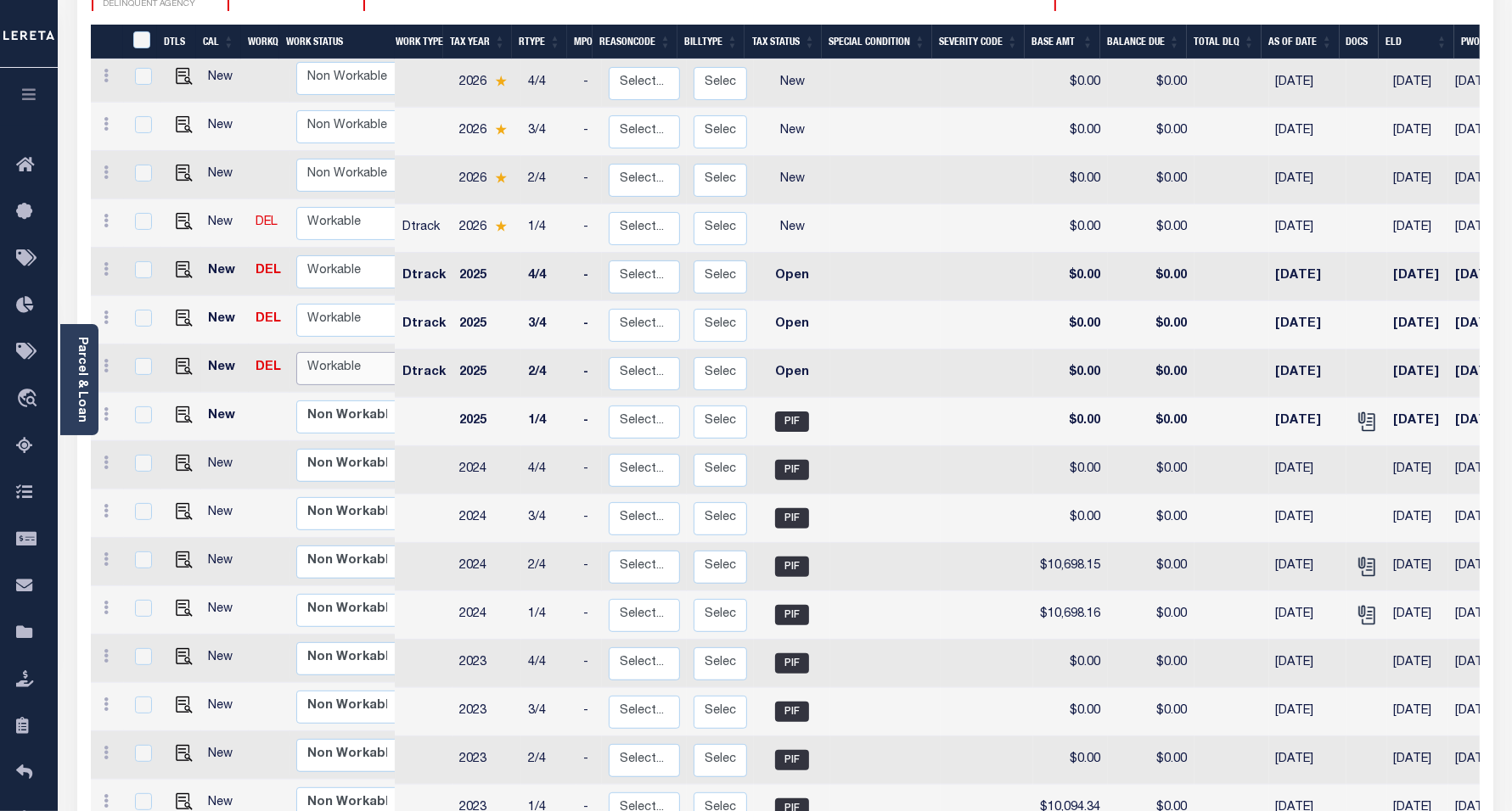
click at [327, 355] on select "Non Workable Workable" at bounding box center [347, 368] width 102 height 33
checkbox input "true"
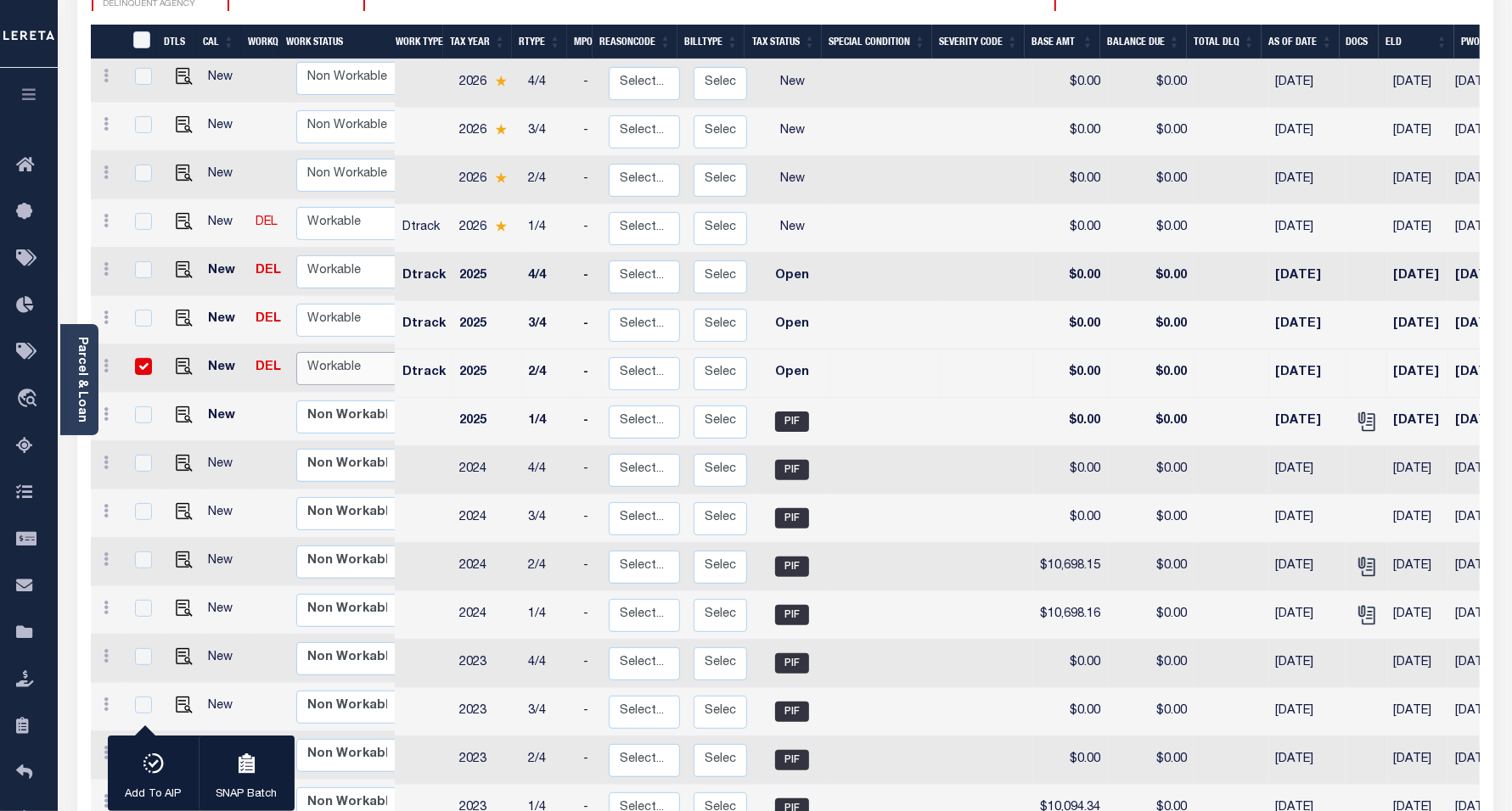
select select "true"
click at [296, 352] on select "Non Workable Workable" at bounding box center [347, 368] width 102 height 33
checkbox input "false"
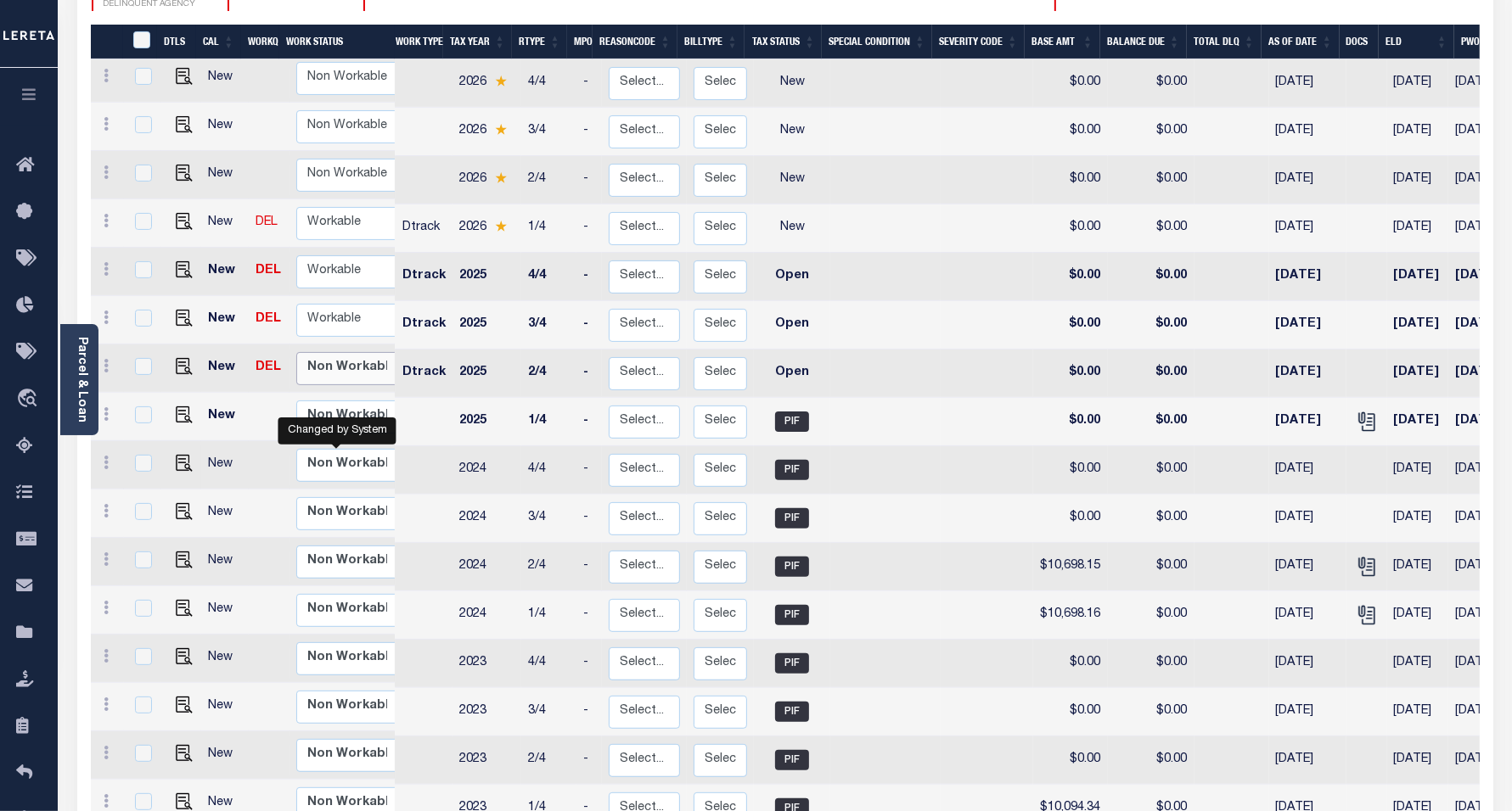
scroll to position [0, 0]
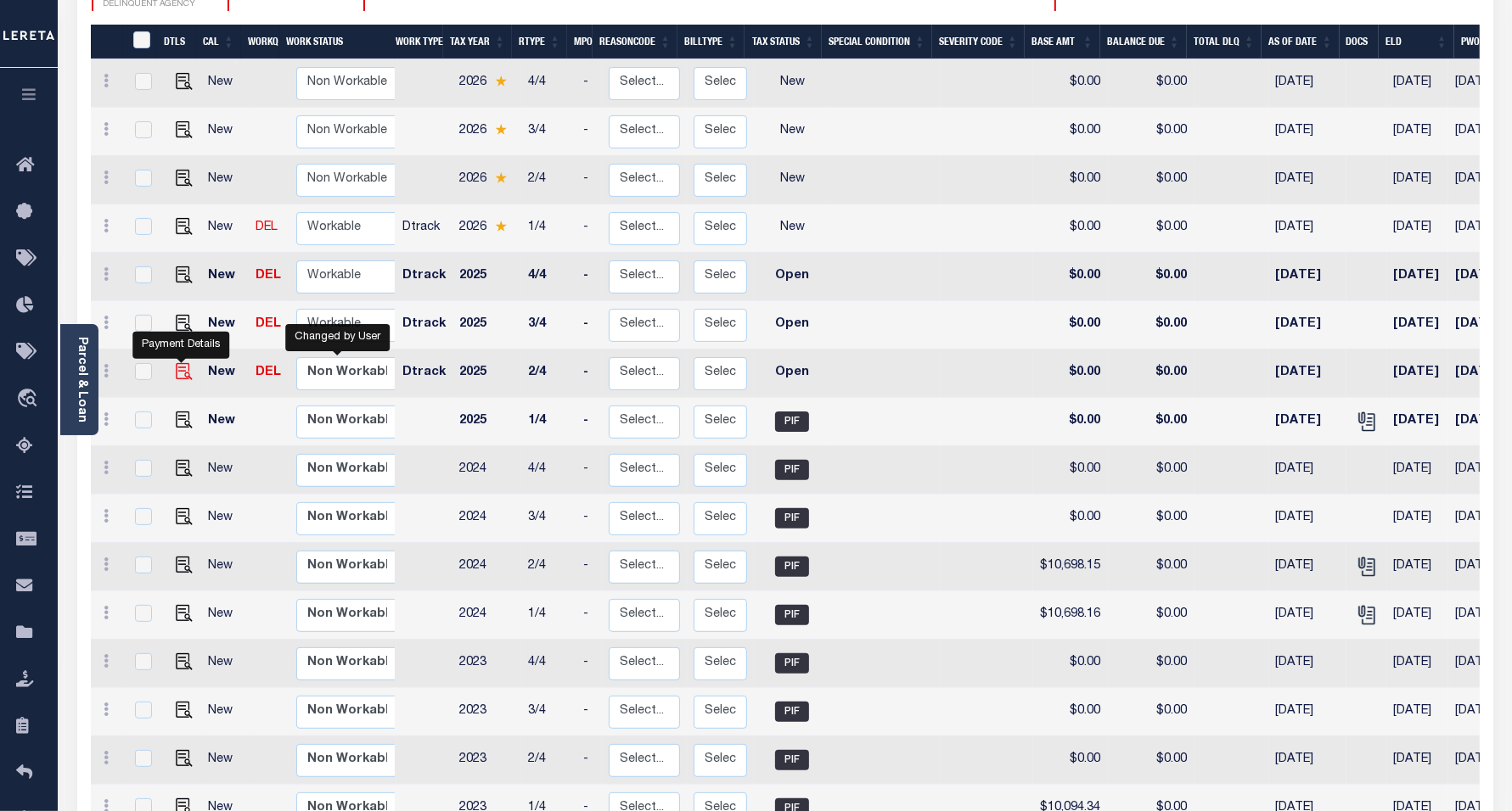
click at [180, 363] on img "" at bounding box center [184, 371] width 17 height 17
checkbox input "true"
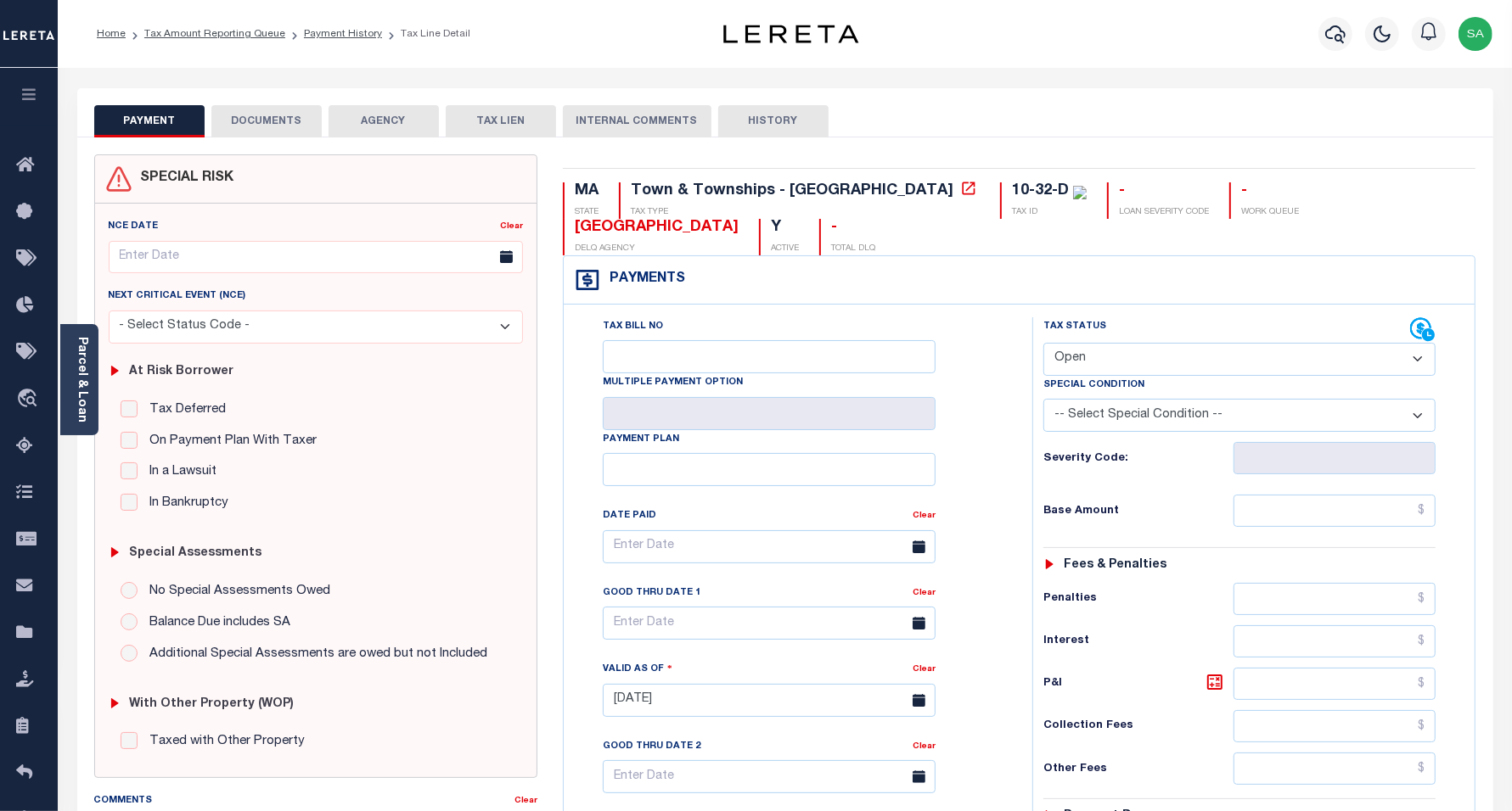
click at [1059, 343] on select "- Select Status Code - Open Due/Unpaid Paid Incomplete No Tax Due Internal Refu…" at bounding box center [1240, 359] width 393 height 33
select select "PYD"
click at [1043, 343] on select "- Select Status Code - Open Due/Unpaid Paid Incomplete No Tax Due Internal Refu…" at bounding box center [1240, 359] width 393 height 33
type input "[DATE]"
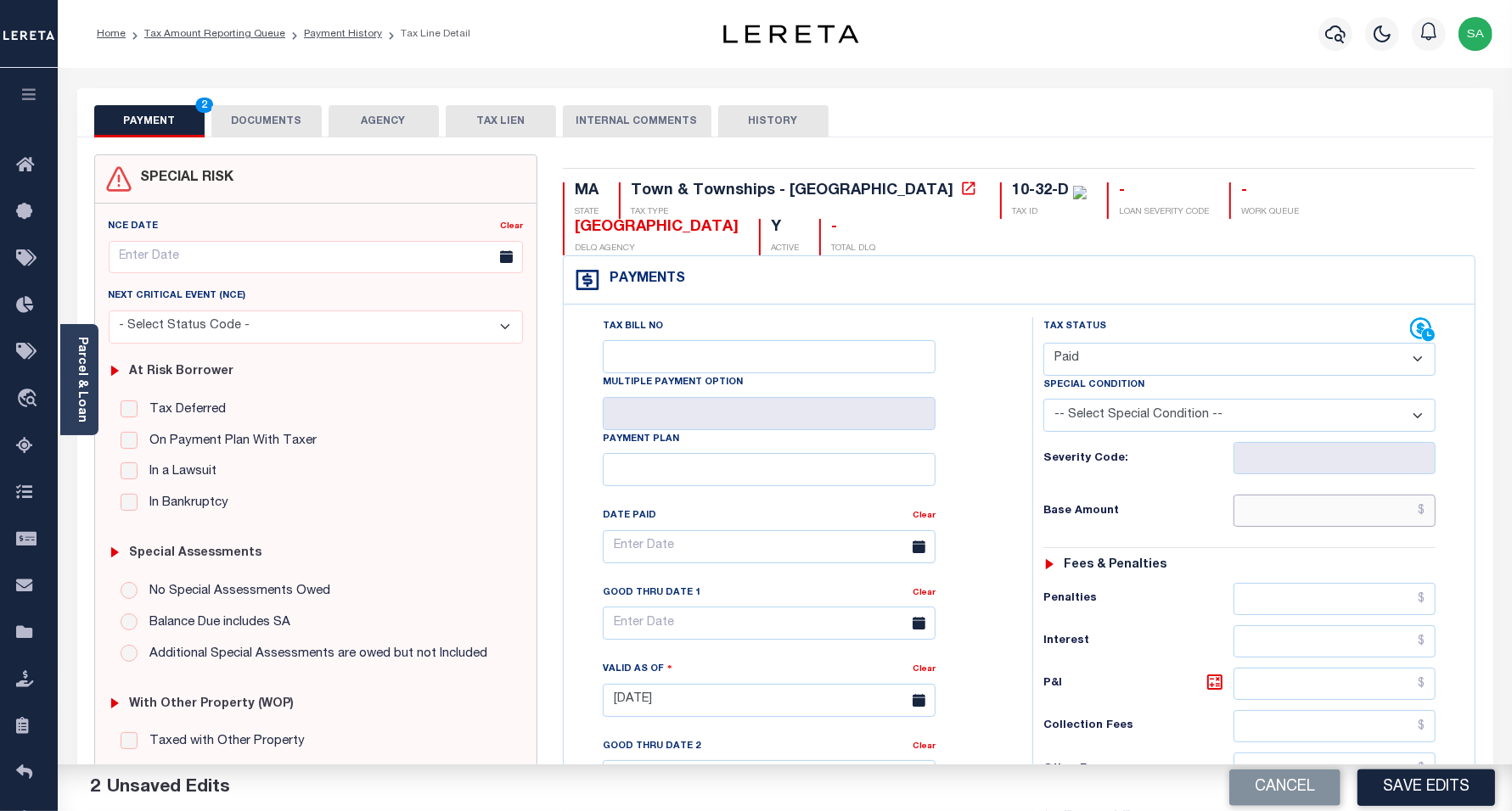
click at [1257, 495] on input "text" at bounding box center [1334, 511] width 202 height 32
type input "$0.00"
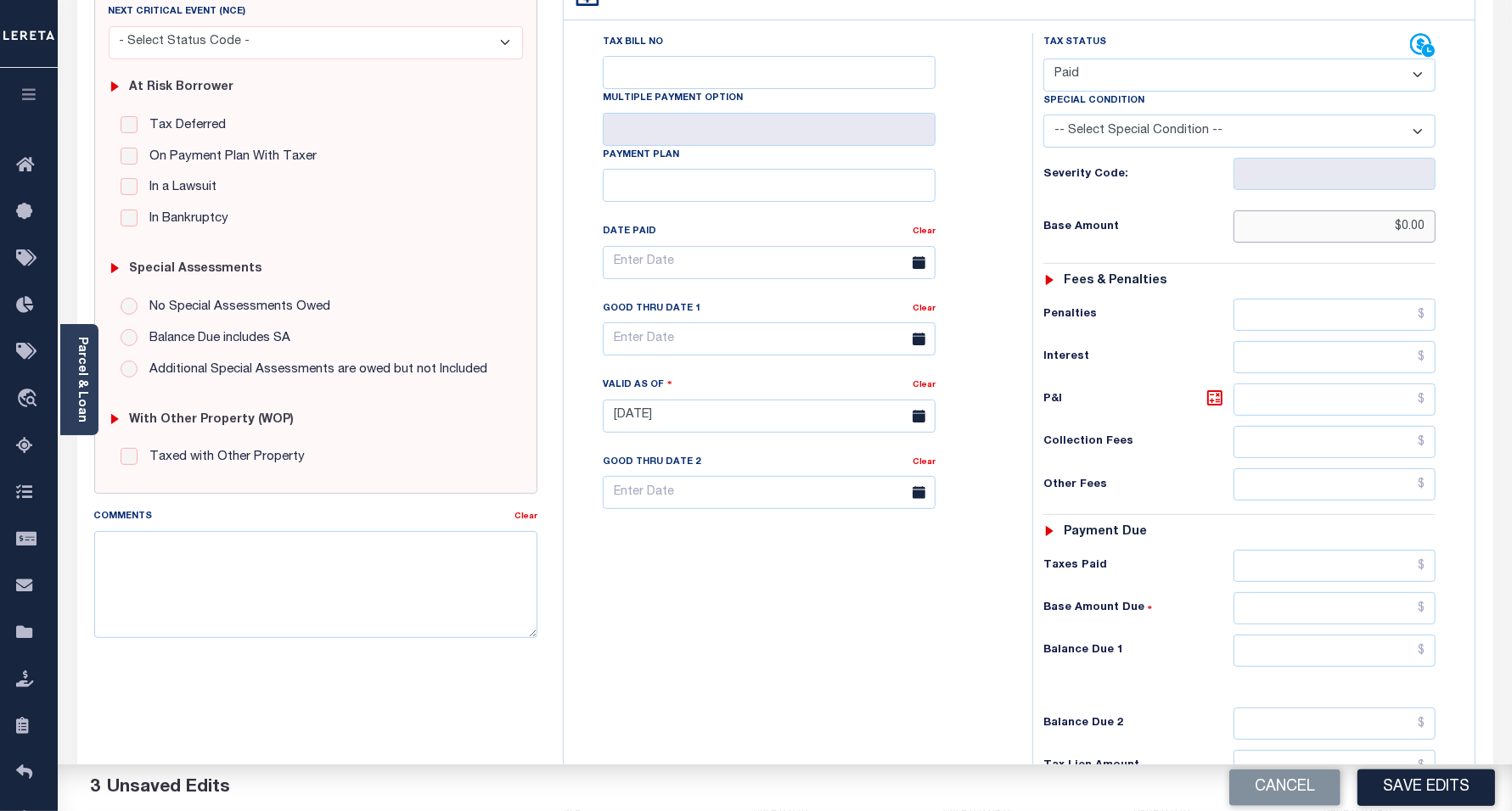
scroll to position [319, 0]
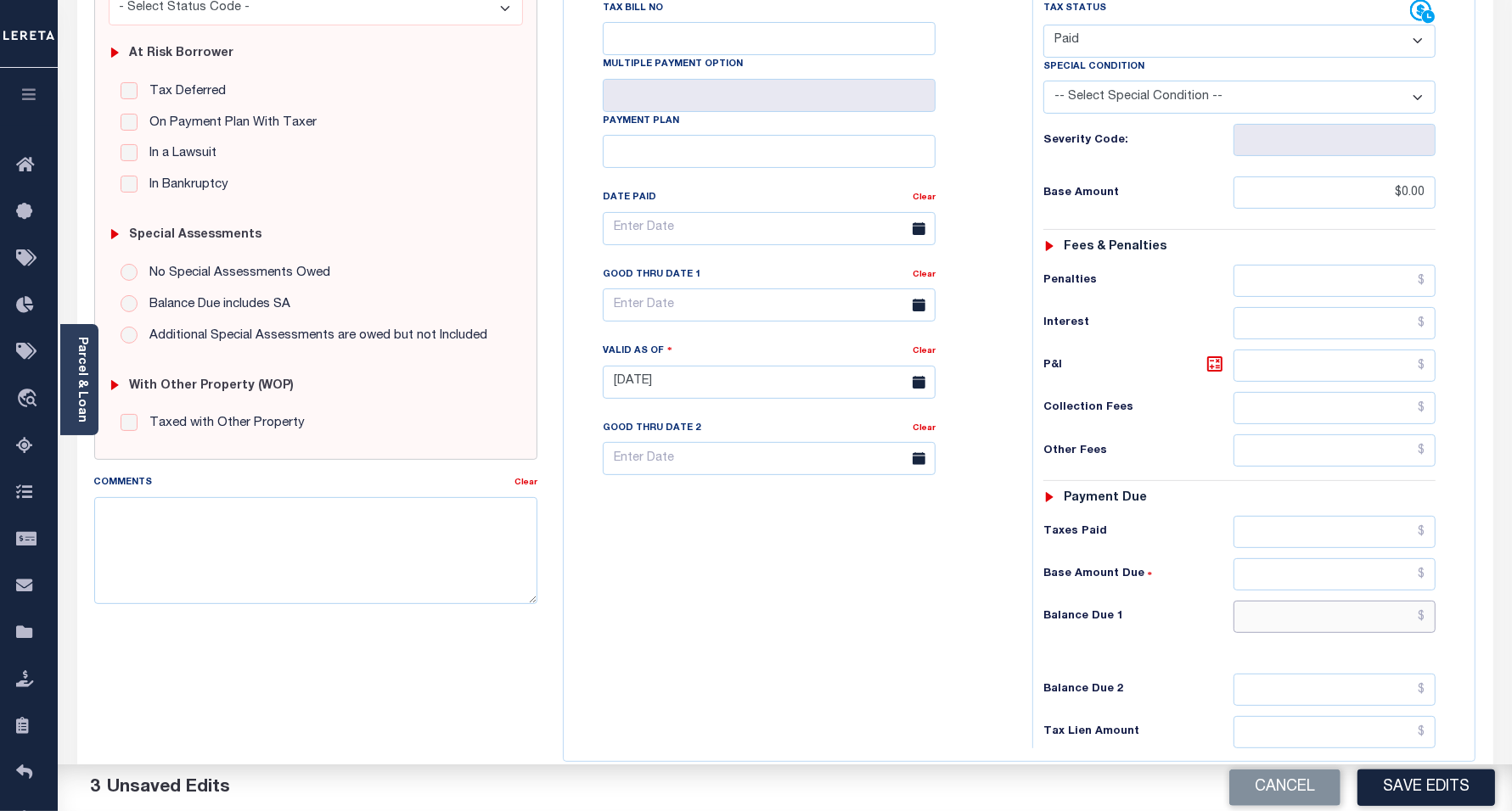
click at [1276, 600] on input "text" at bounding box center [1334, 617] width 202 height 32
type input "$0.00"
click at [688, 527] on div "Tax Bill No Multiple Payment Option Payment Plan Clear" at bounding box center [793, 374] width 452 height 749
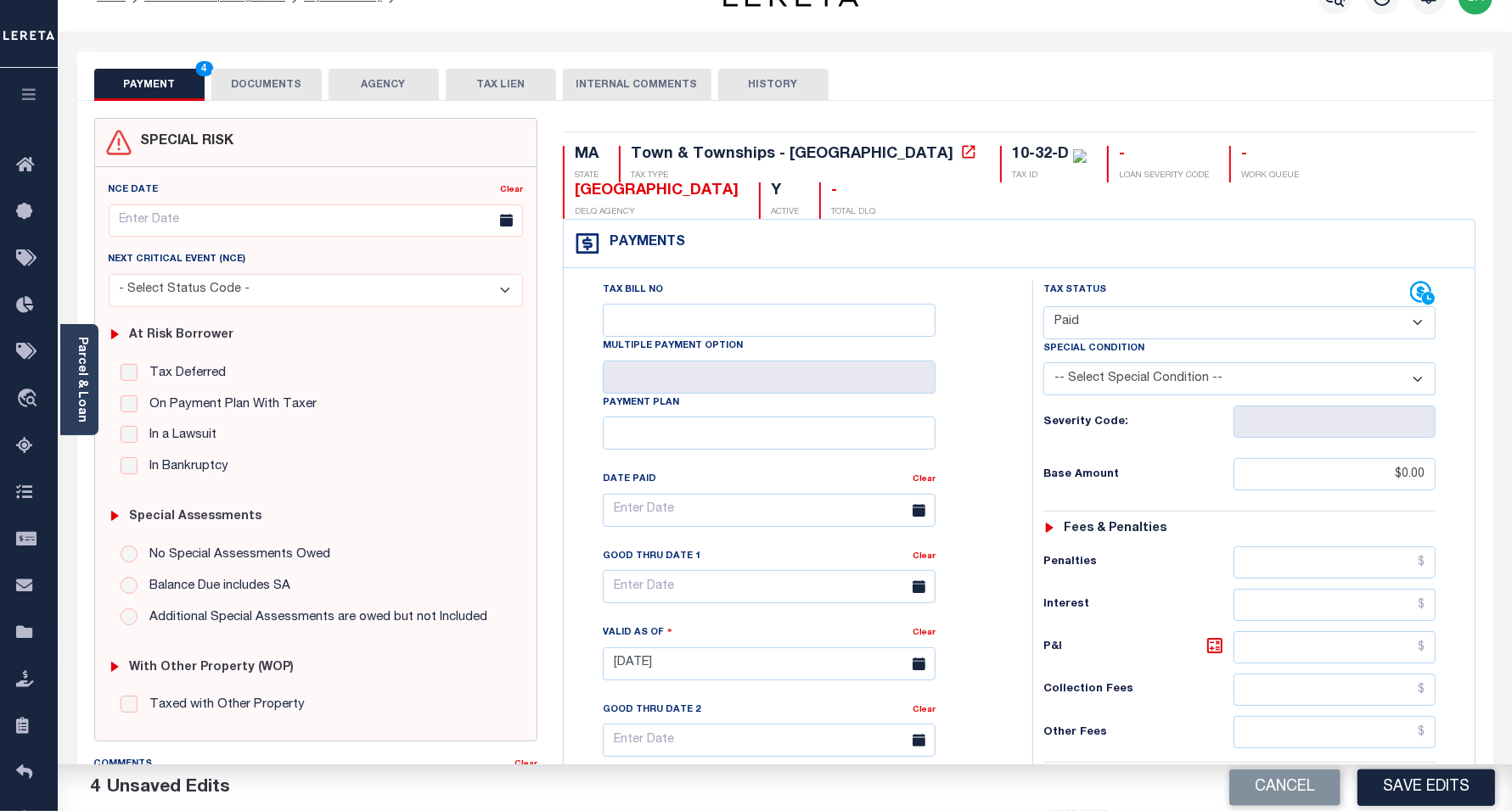
scroll to position [0, 0]
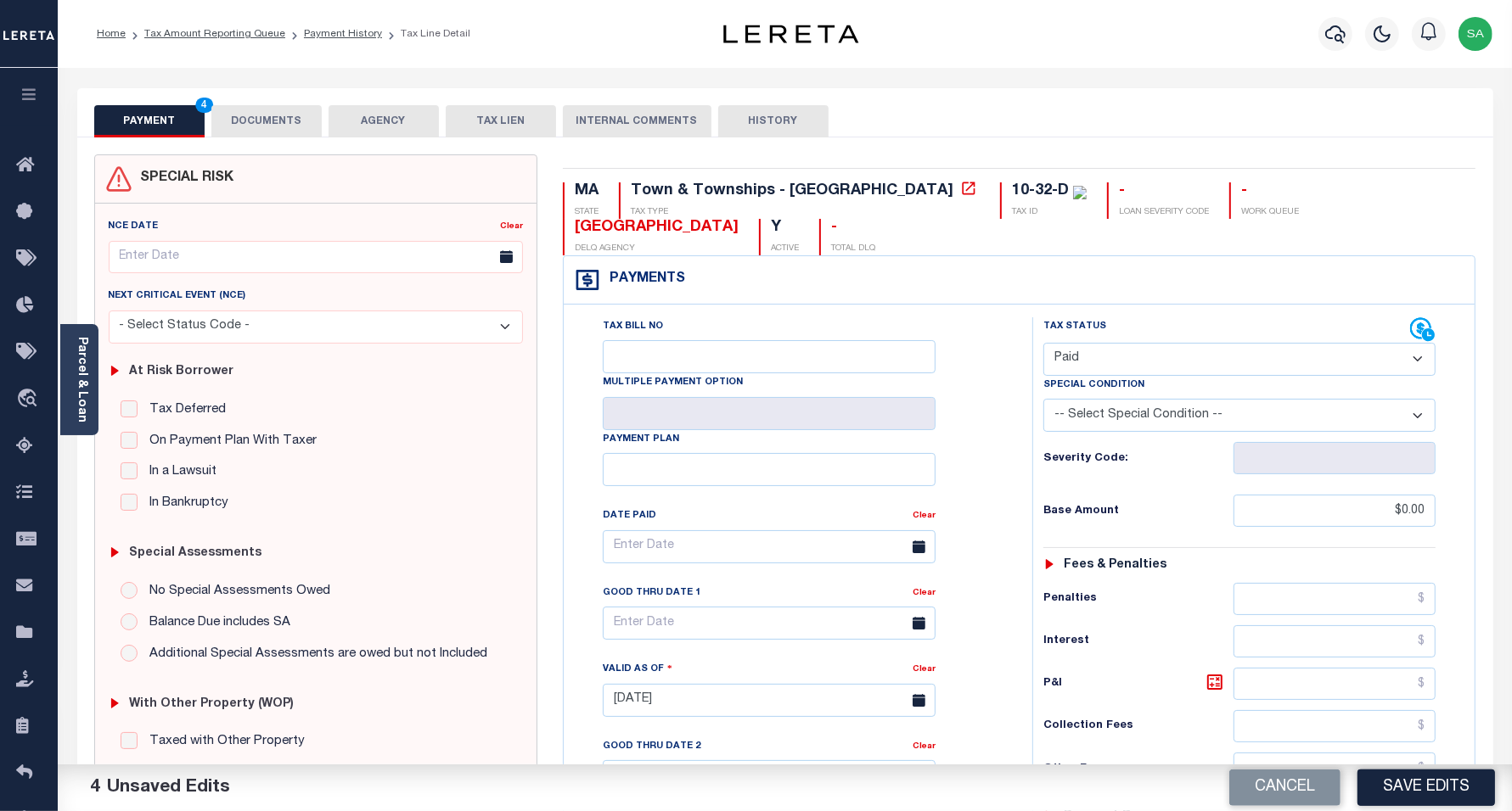
click at [262, 108] on button "DOCUMENTS" at bounding box center [267, 121] width 111 height 32
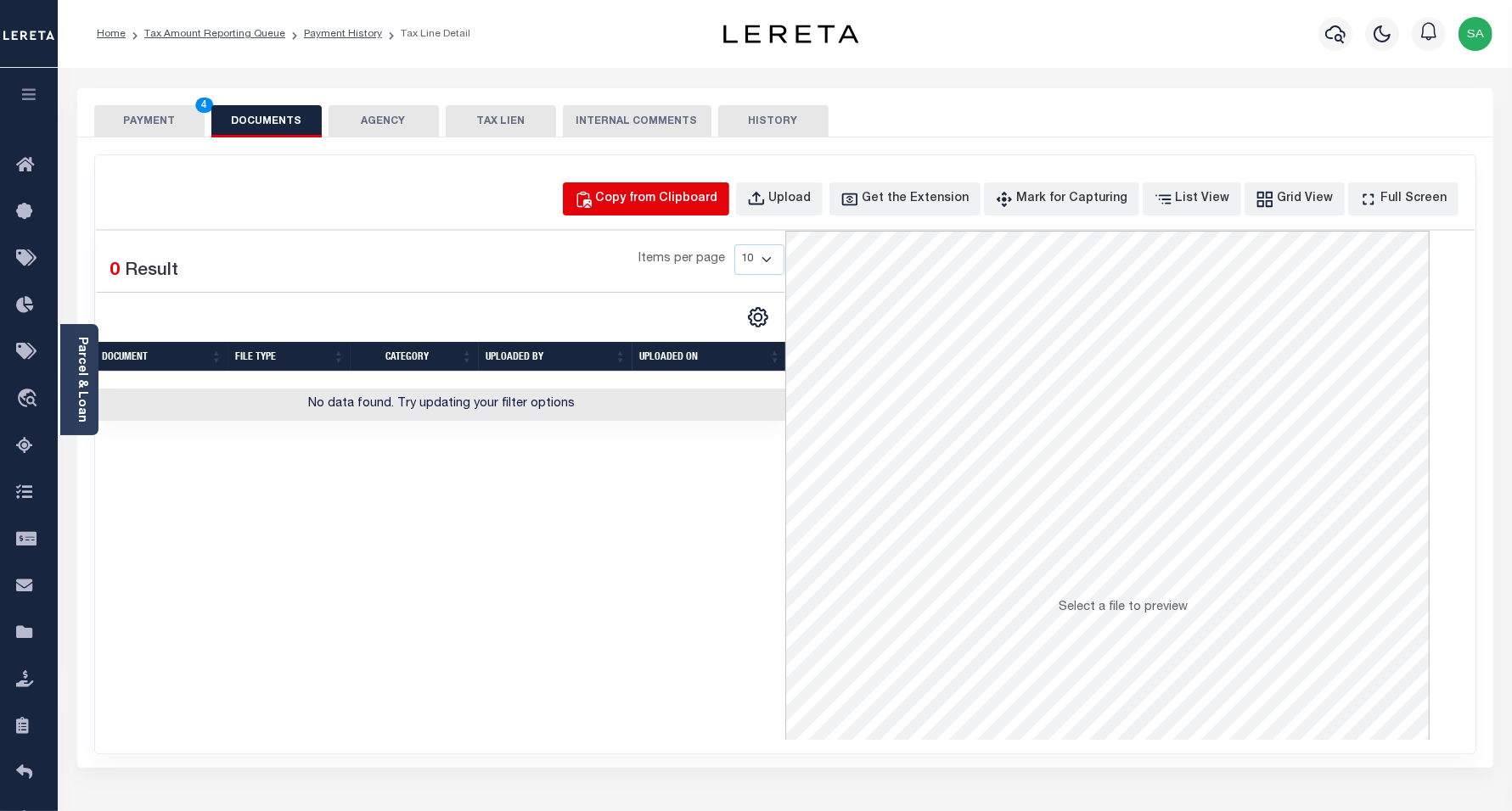
click at [693, 193] on div "Copy from Clipboard" at bounding box center [657, 199] width 122 height 19
select select "POP"
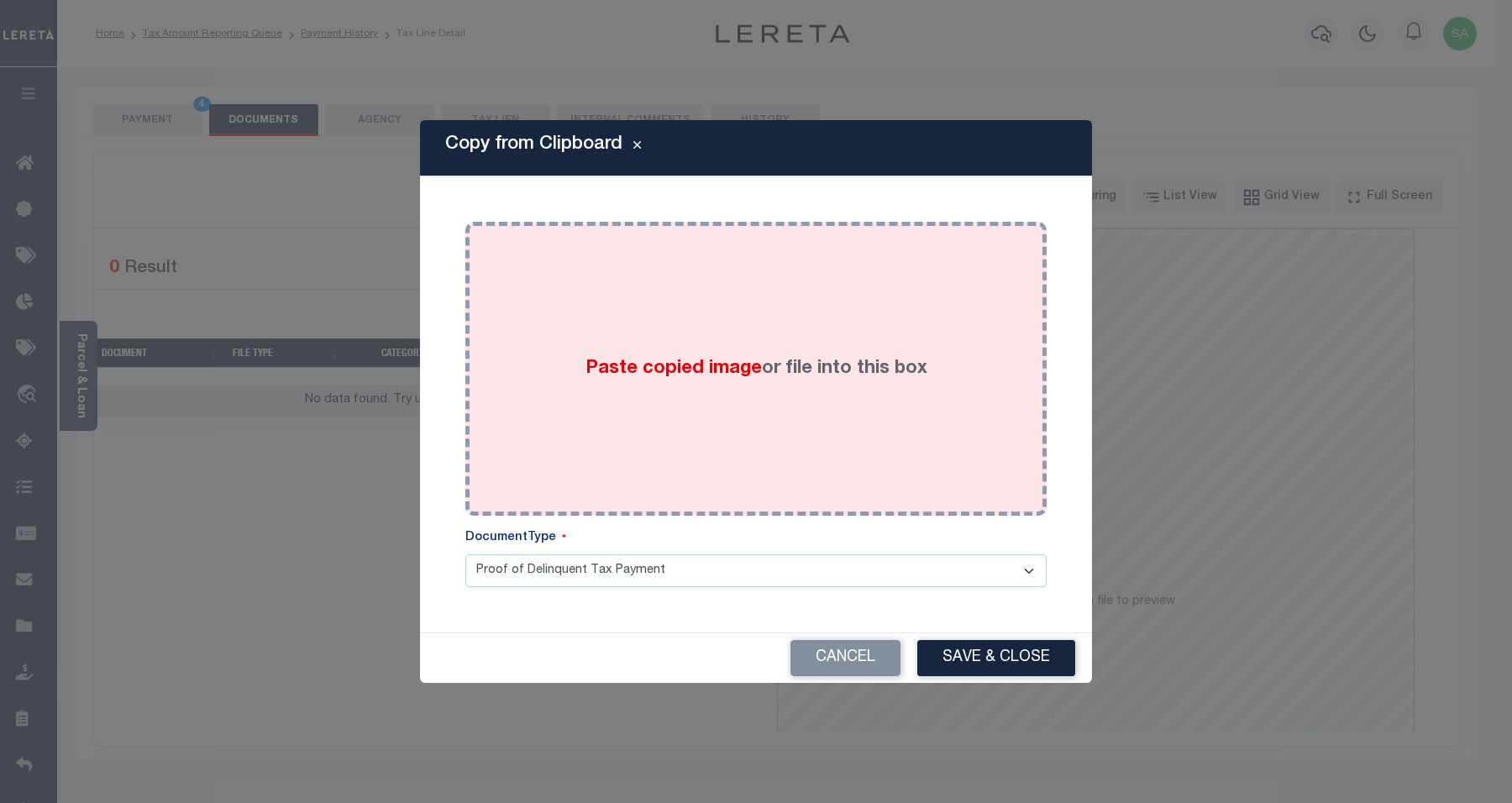
click at [876, 416] on div "Paste copied image or file into this box" at bounding box center [756, 368] width 556 height 269
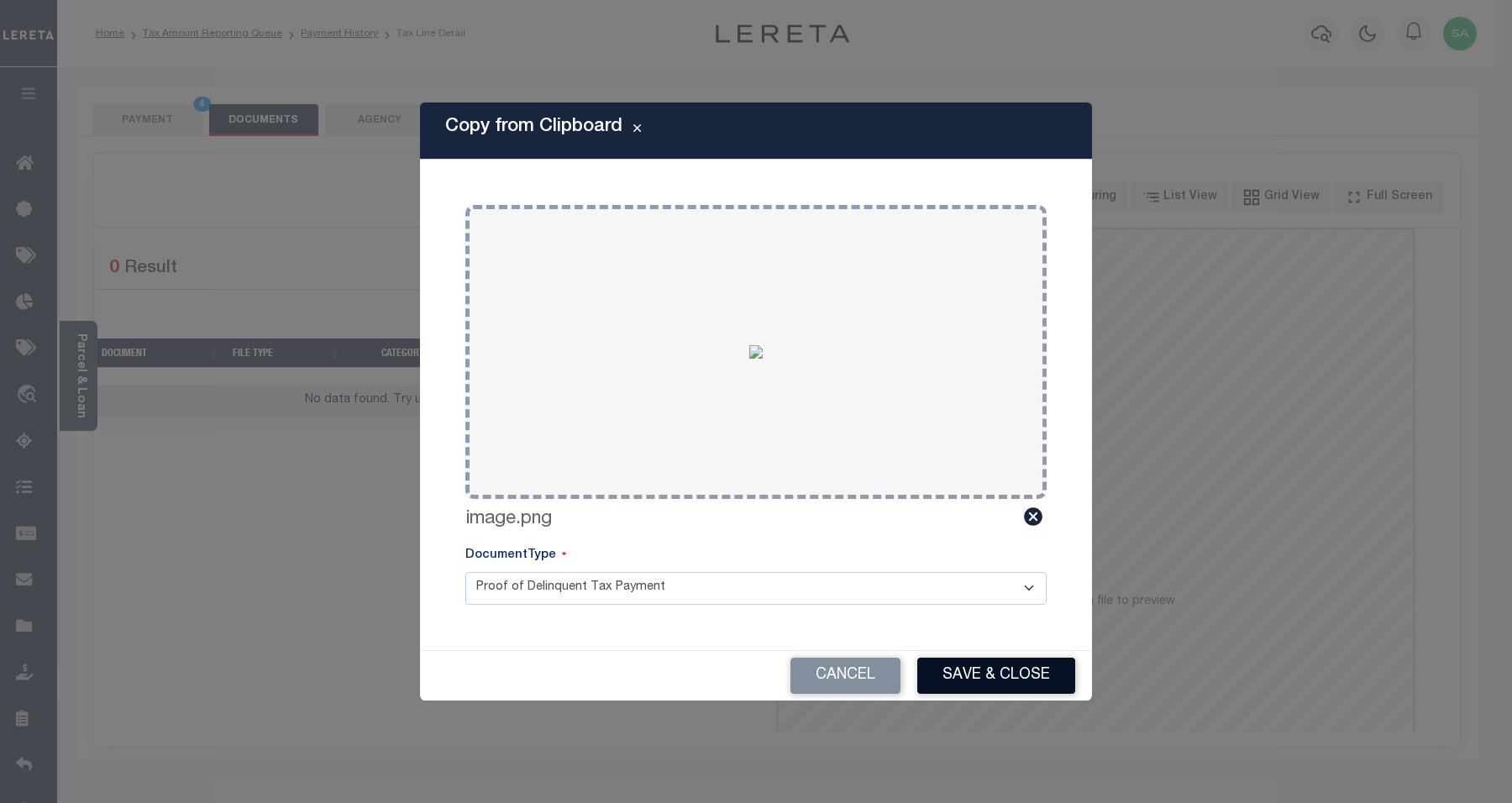
click at [981, 669] on button "Save & Close" at bounding box center [996, 676] width 158 height 36
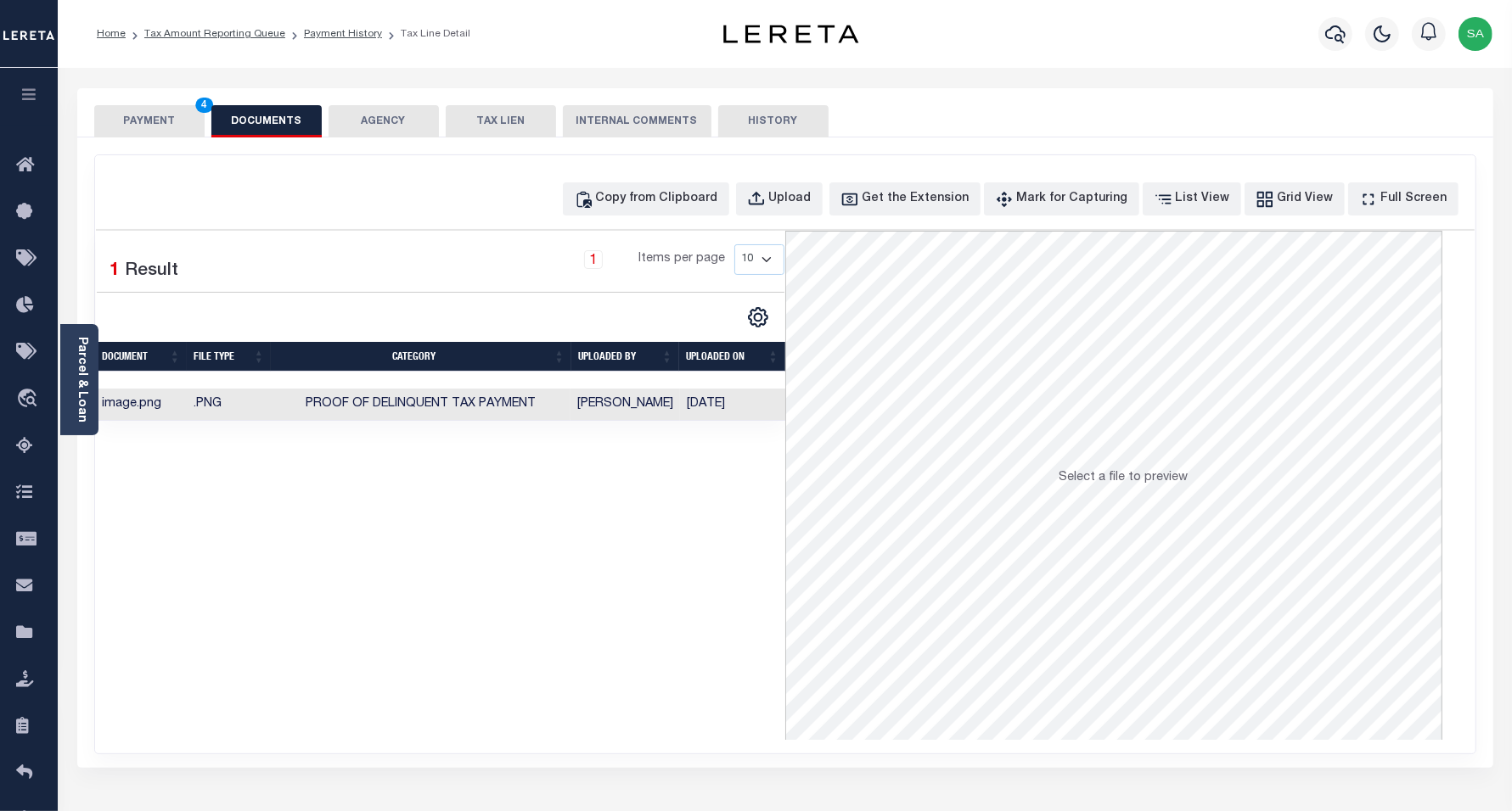
click at [142, 125] on button "PAYMENT 4" at bounding box center [150, 121] width 111 height 32
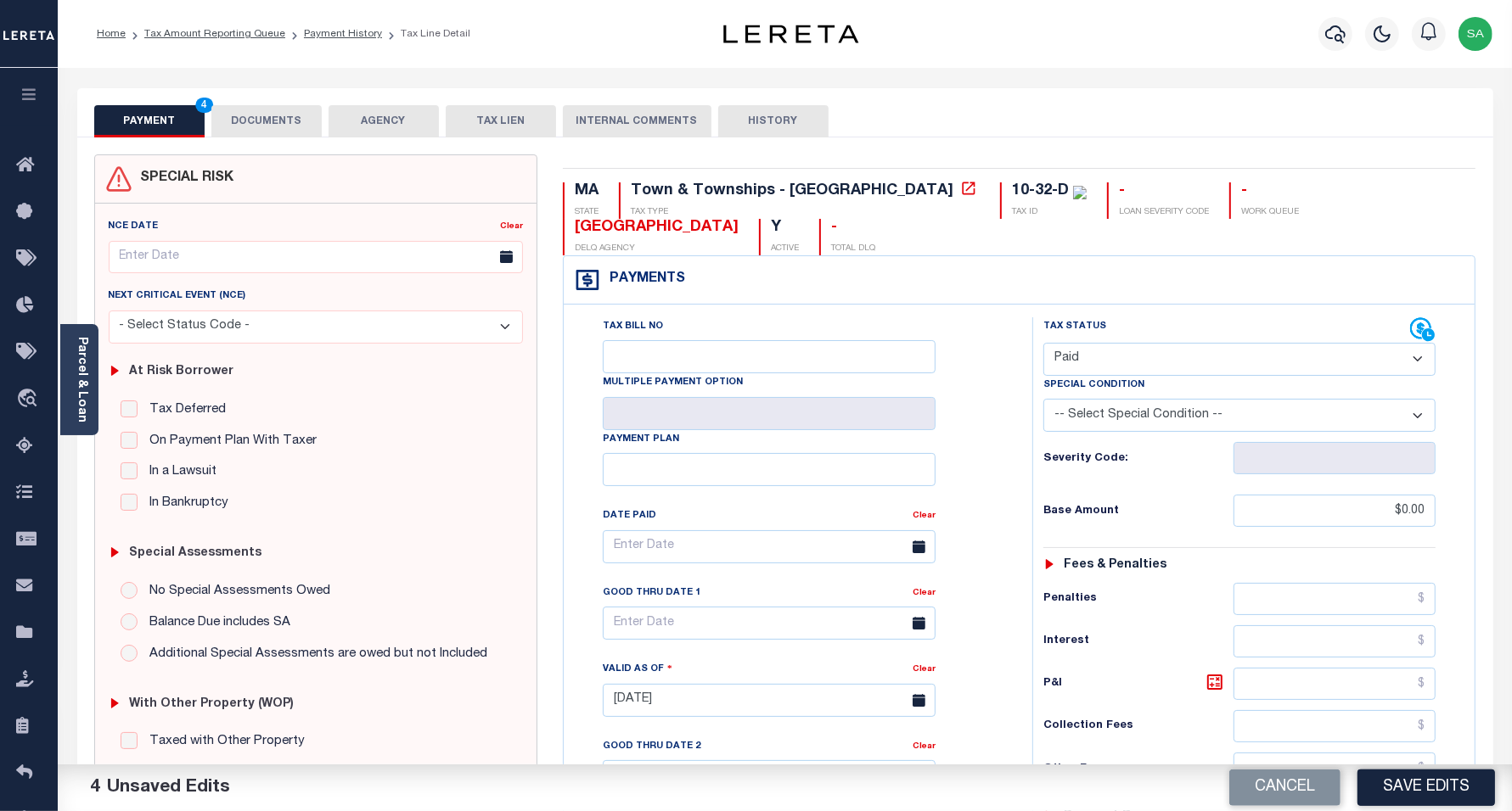
scroll to position [212, 0]
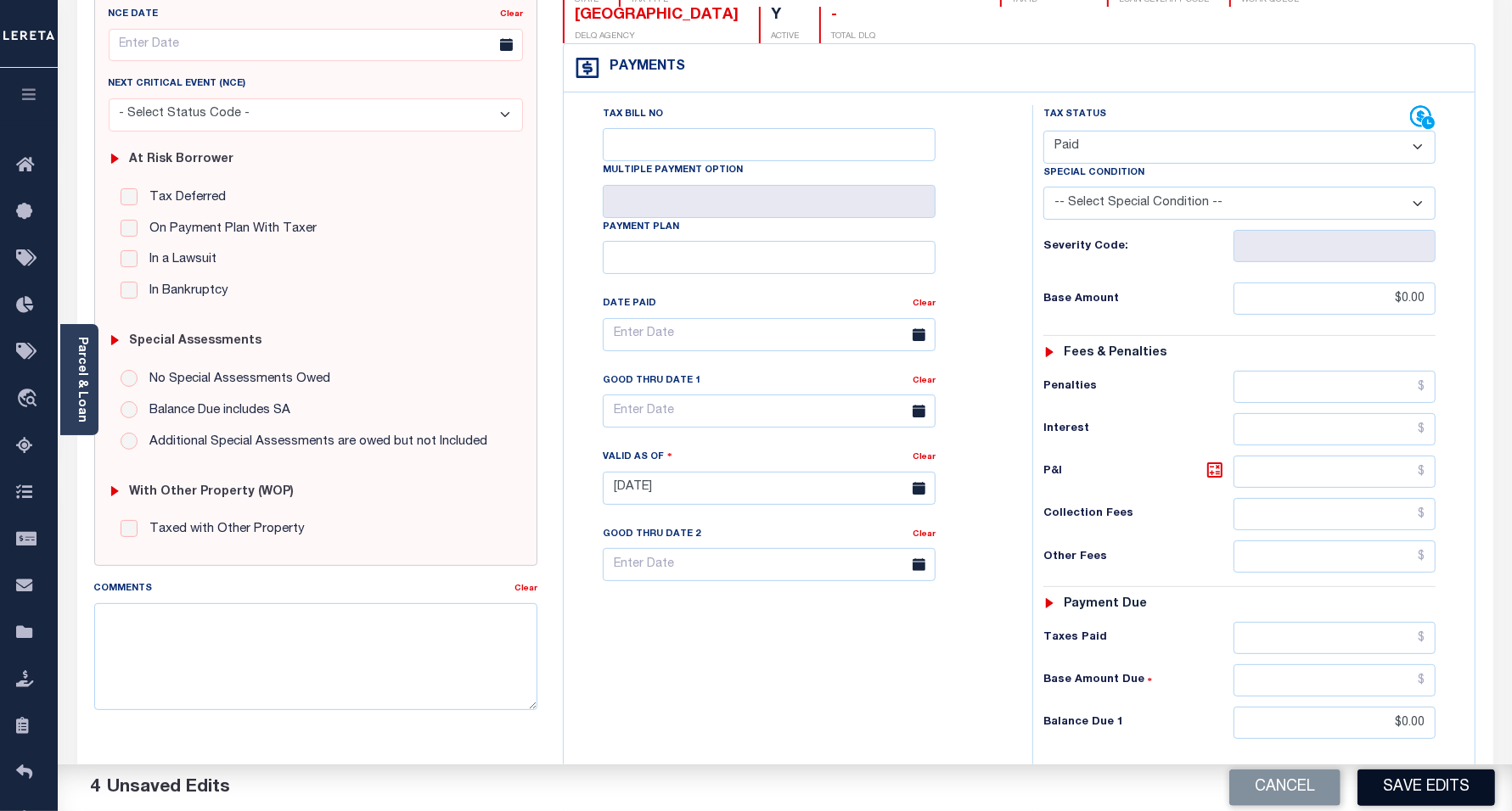
click at [1403, 790] on button "Save Edits" at bounding box center [1426, 788] width 137 height 37
checkbox input "false"
type input "$0"
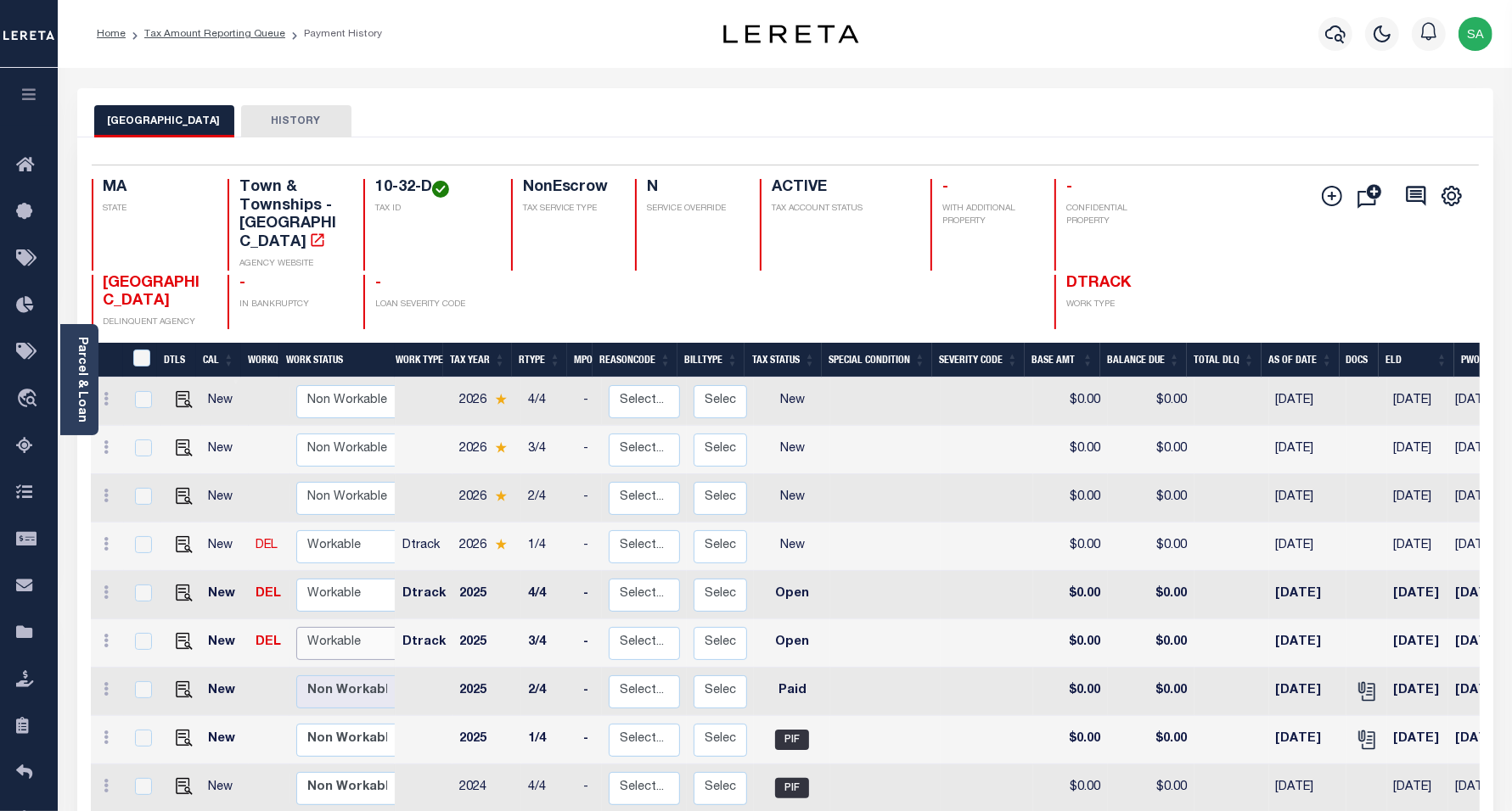
click at [323, 627] on select "Non Workable Workable" at bounding box center [347, 643] width 102 height 33
checkbox input "true"
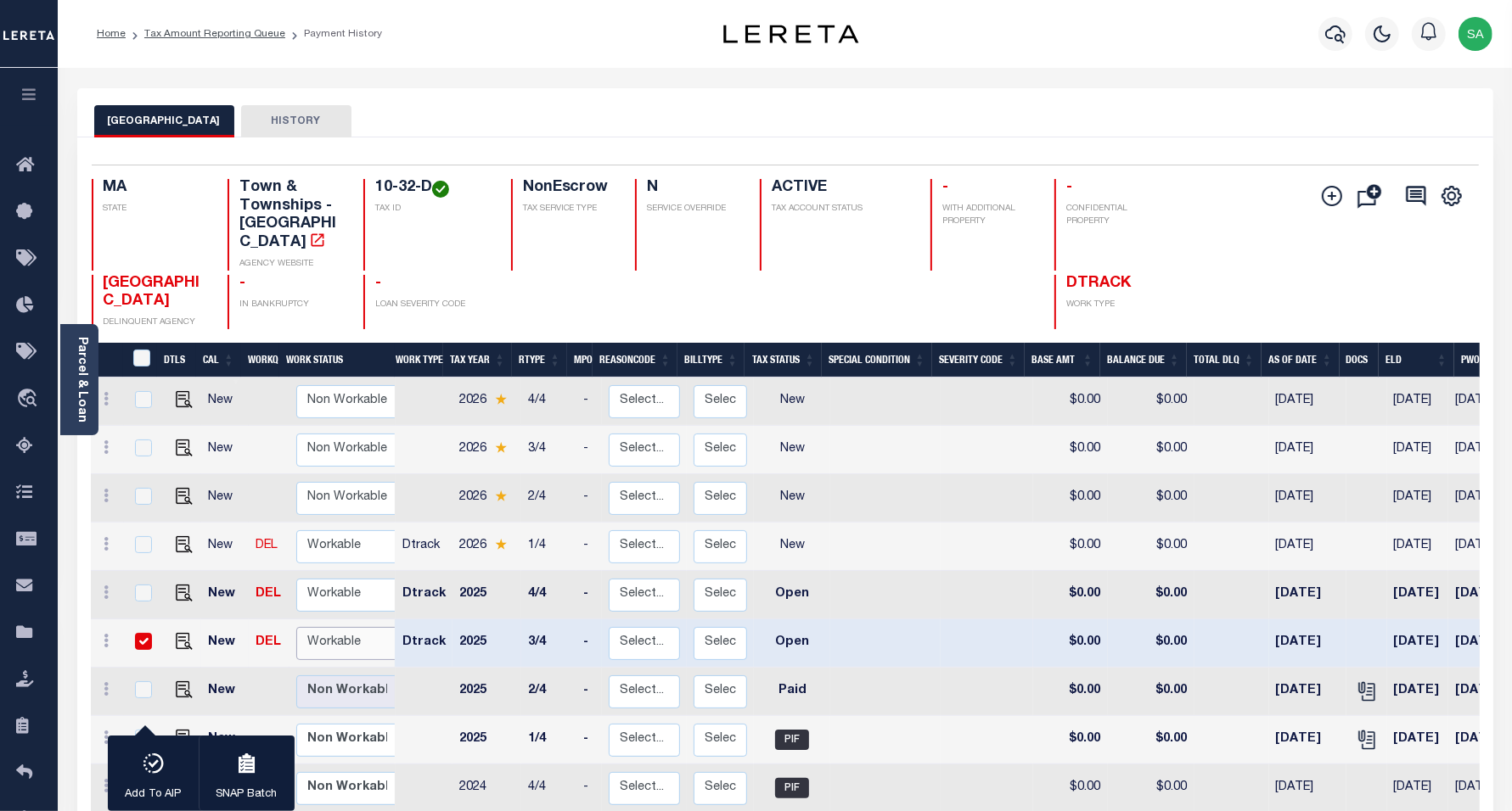
select select "true"
click at [296, 627] on select "Non Workable Workable" at bounding box center [347, 643] width 102 height 33
checkbox input "false"
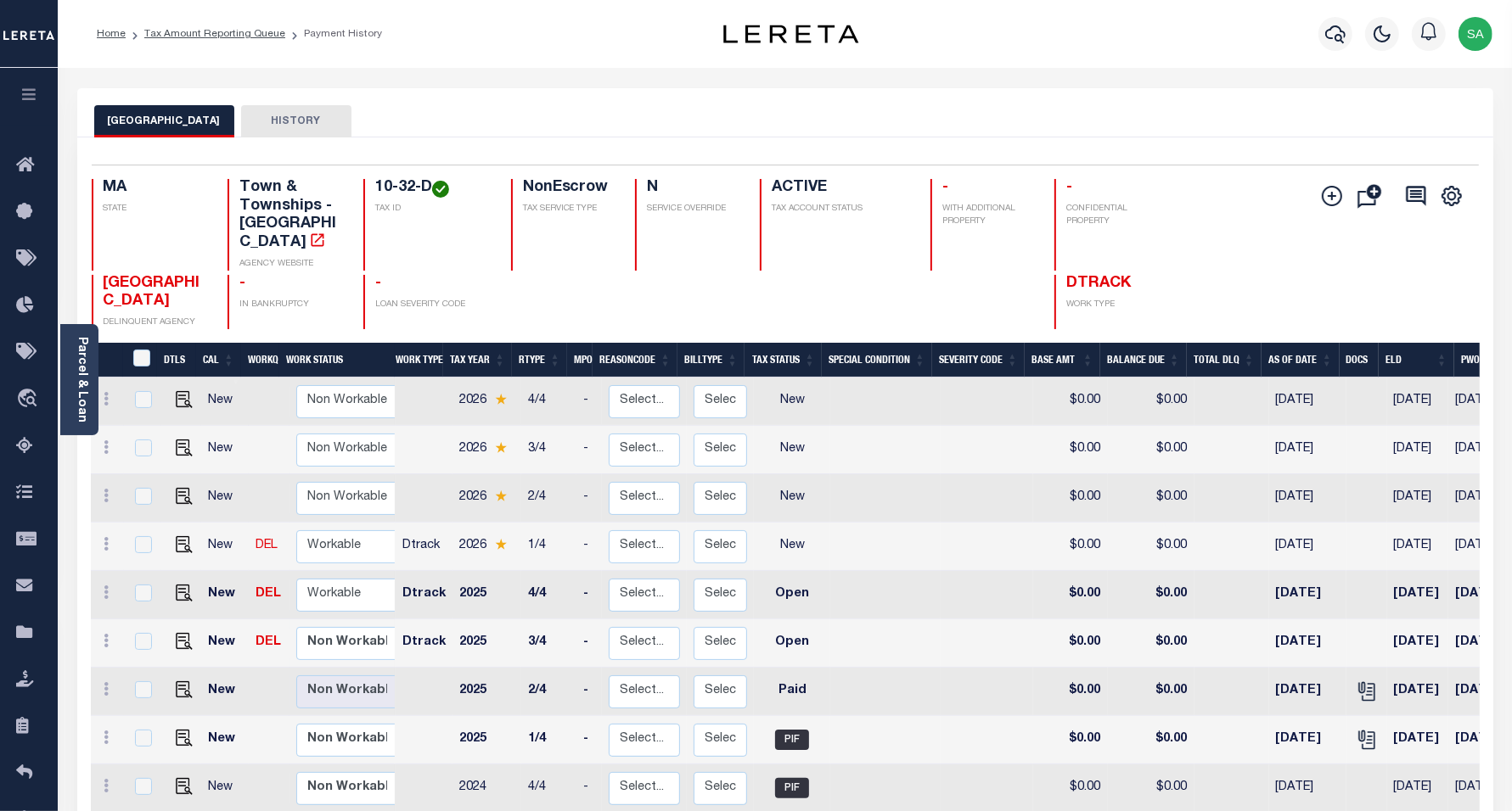
click at [168, 636] on link at bounding box center [179, 641] width 26 height 12
checkbox input "true"
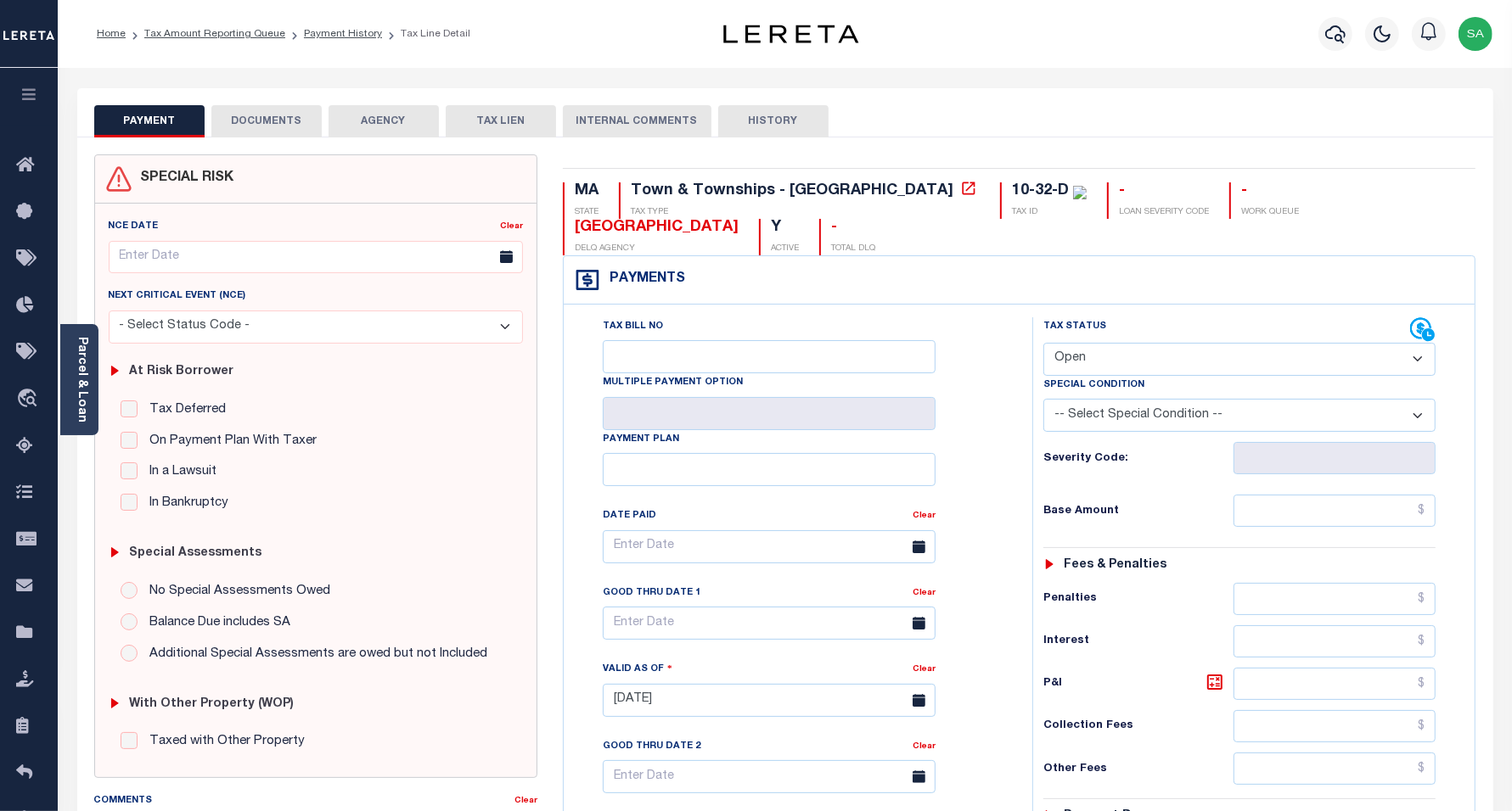
click at [1140, 318] on div "Tax Status Status" at bounding box center [1227, 330] width 368 height 26
click at [1139, 318] on div "Tax Status Status" at bounding box center [1227, 330] width 368 height 26
click at [1078, 343] on select "- Select Status Code - Open Due/Unpaid Paid Incomplete No Tax Due Internal Refu…" at bounding box center [1240, 359] width 393 height 33
select select "PYD"
click at [1043, 343] on select "- Select Status Code - Open Due/Unpaid Paid Incomplete No Tax Due Internal Refu…" at bounding box center [1240, 359] width 393 height 33
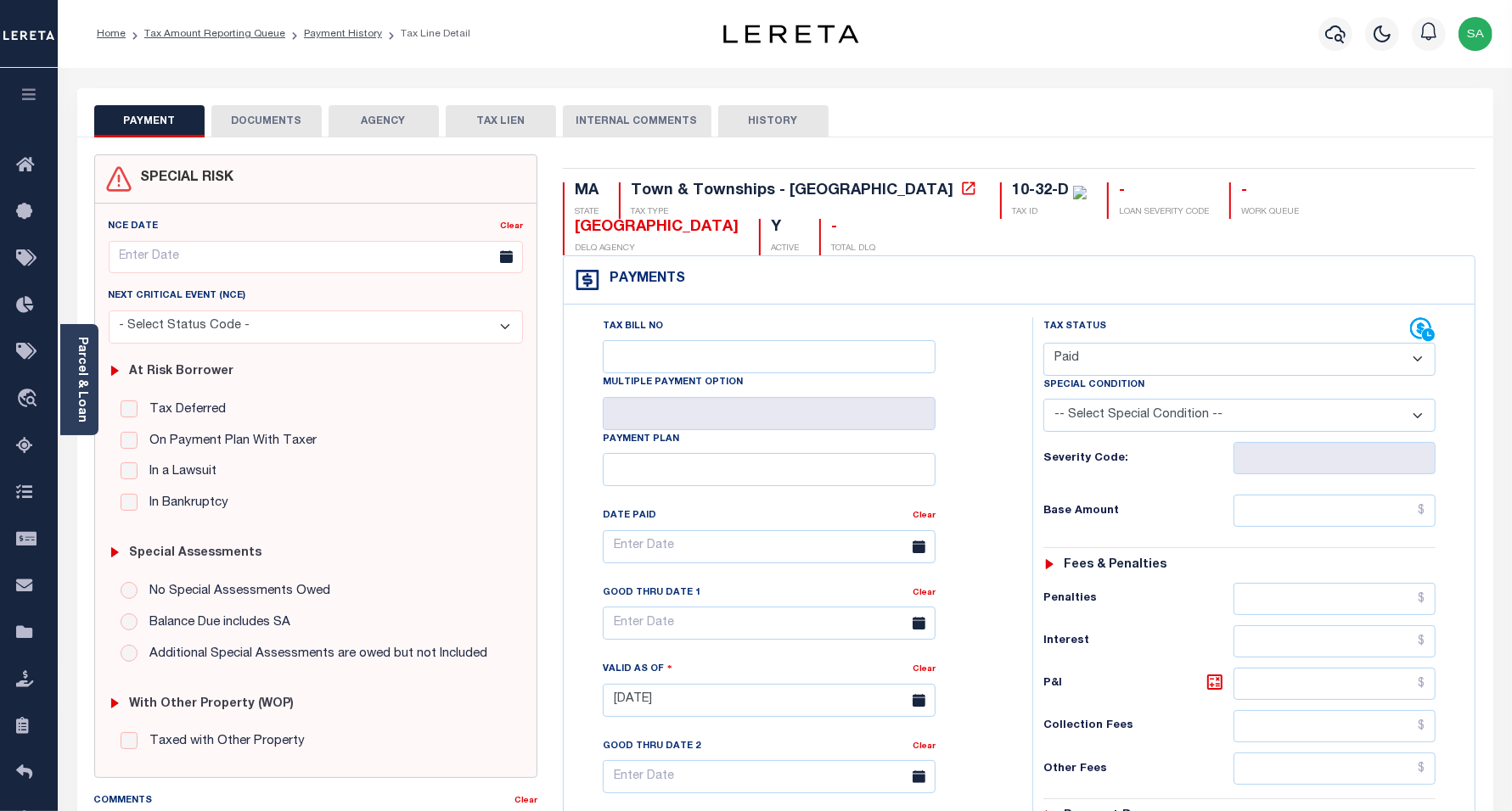
type input "[DATE]"
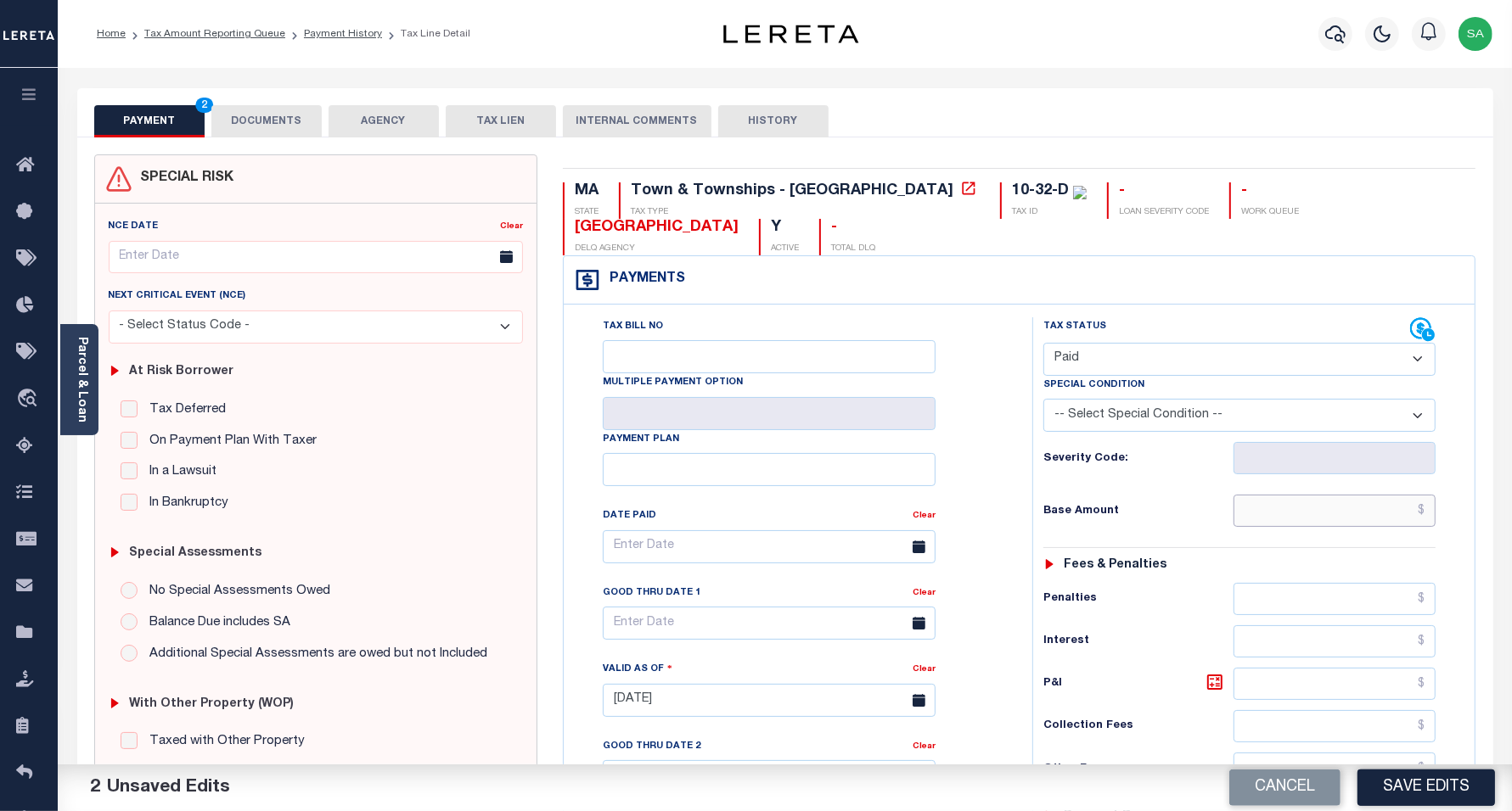
click at [1269, 495] on input "text" at bounding box center [1334, 511] width 202 height 32
type input "$0.00"
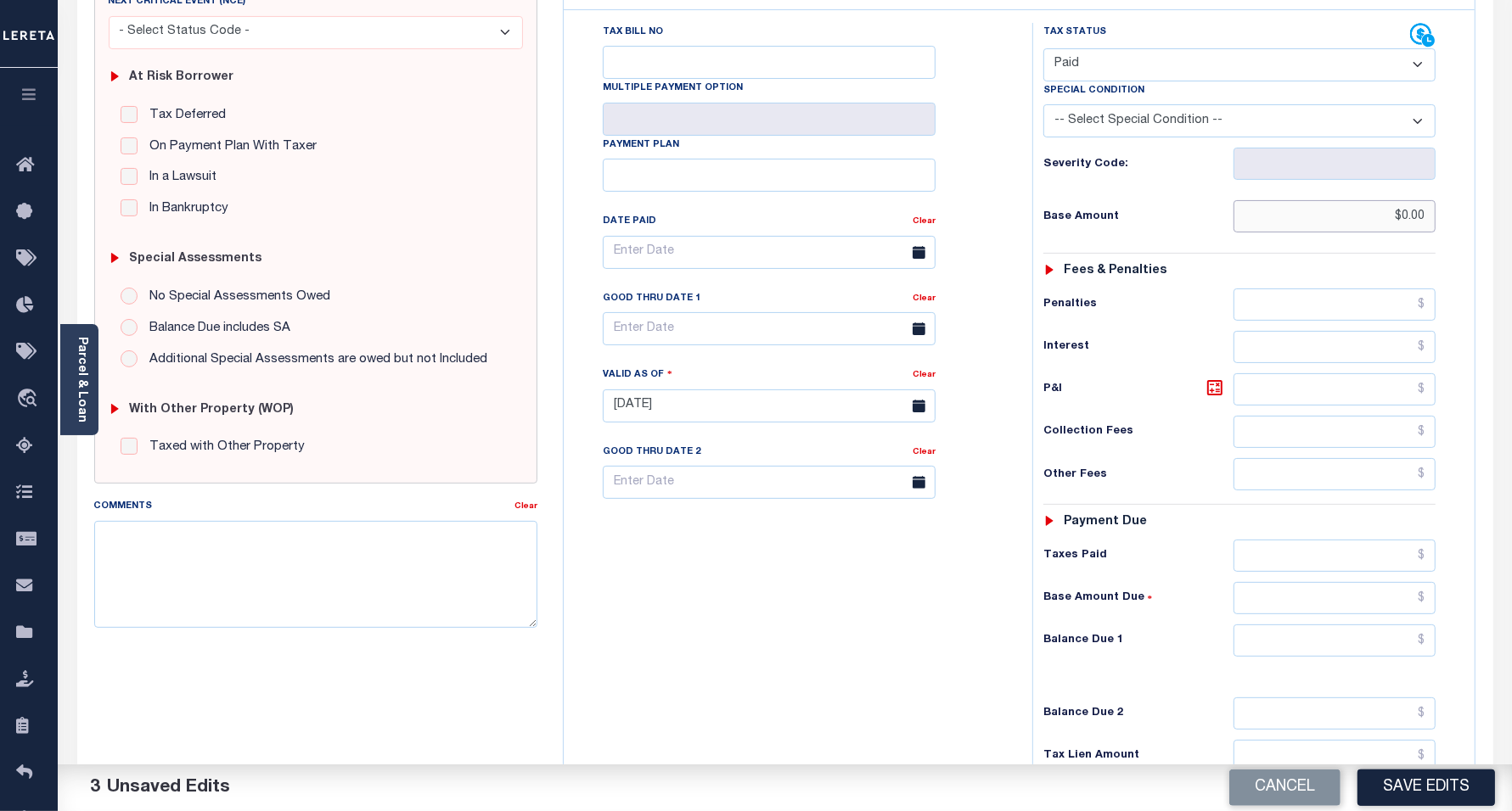
scroll to position [425, 0]
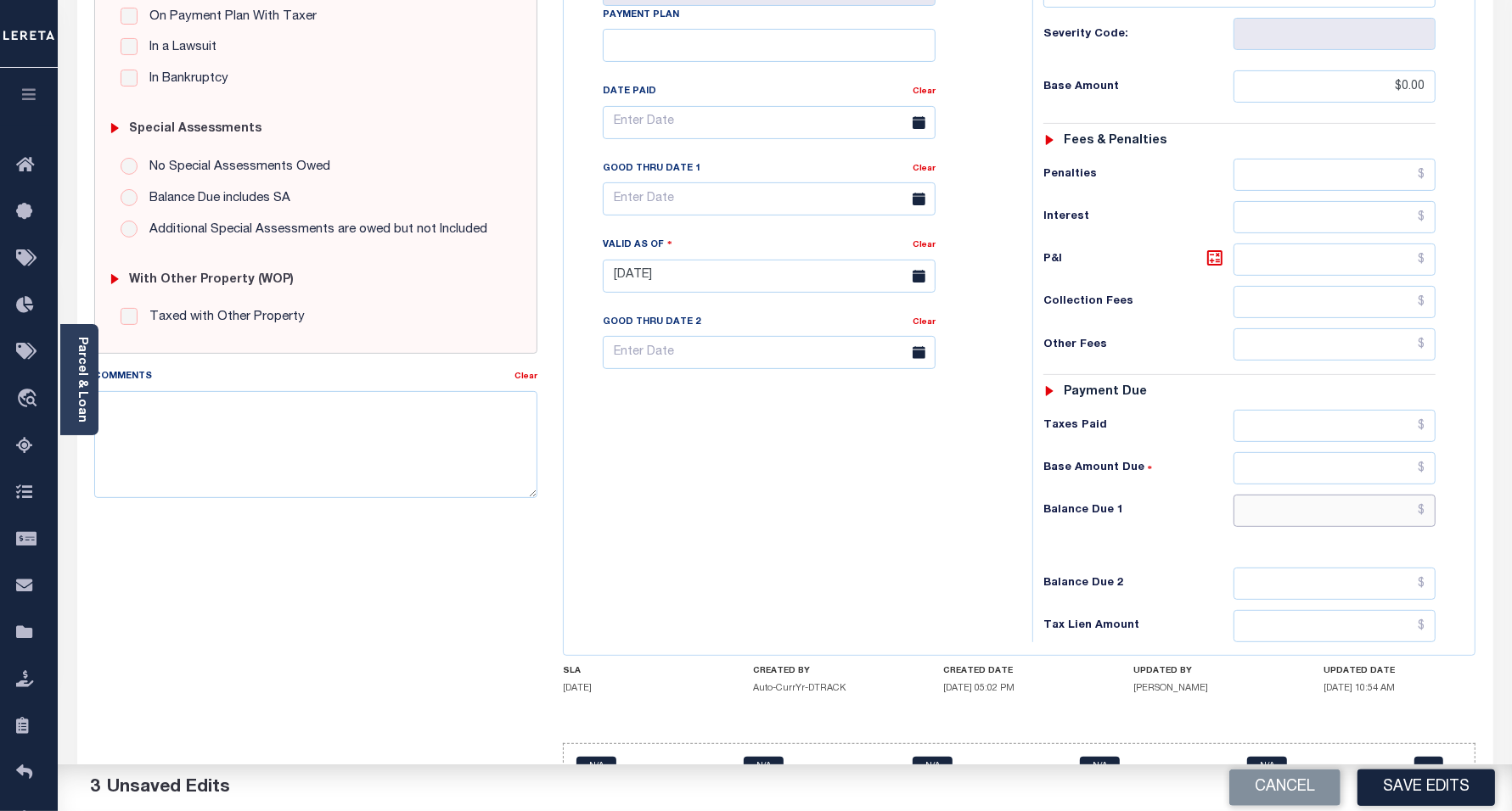
click at [1263, 495] on input "text" at bounding box center [1334, 511] width 202 height 32
type input "$0.00"
click at [767, 479] on div "Tax Bill No Multiple Payment Option Payment Plan Clear" at bounding box center [793, 268] width 452 height 749
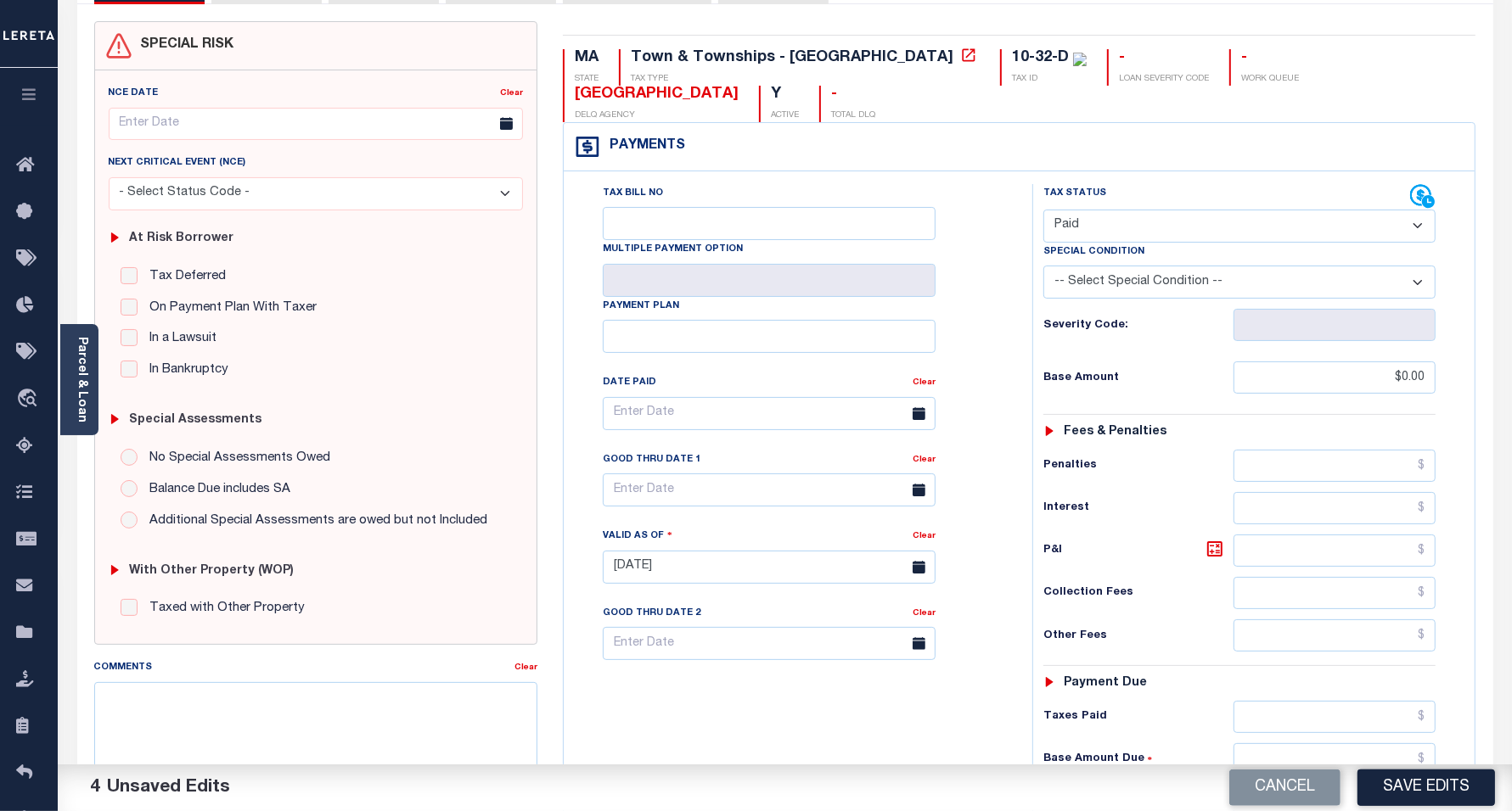
scroll to position [0, 0]
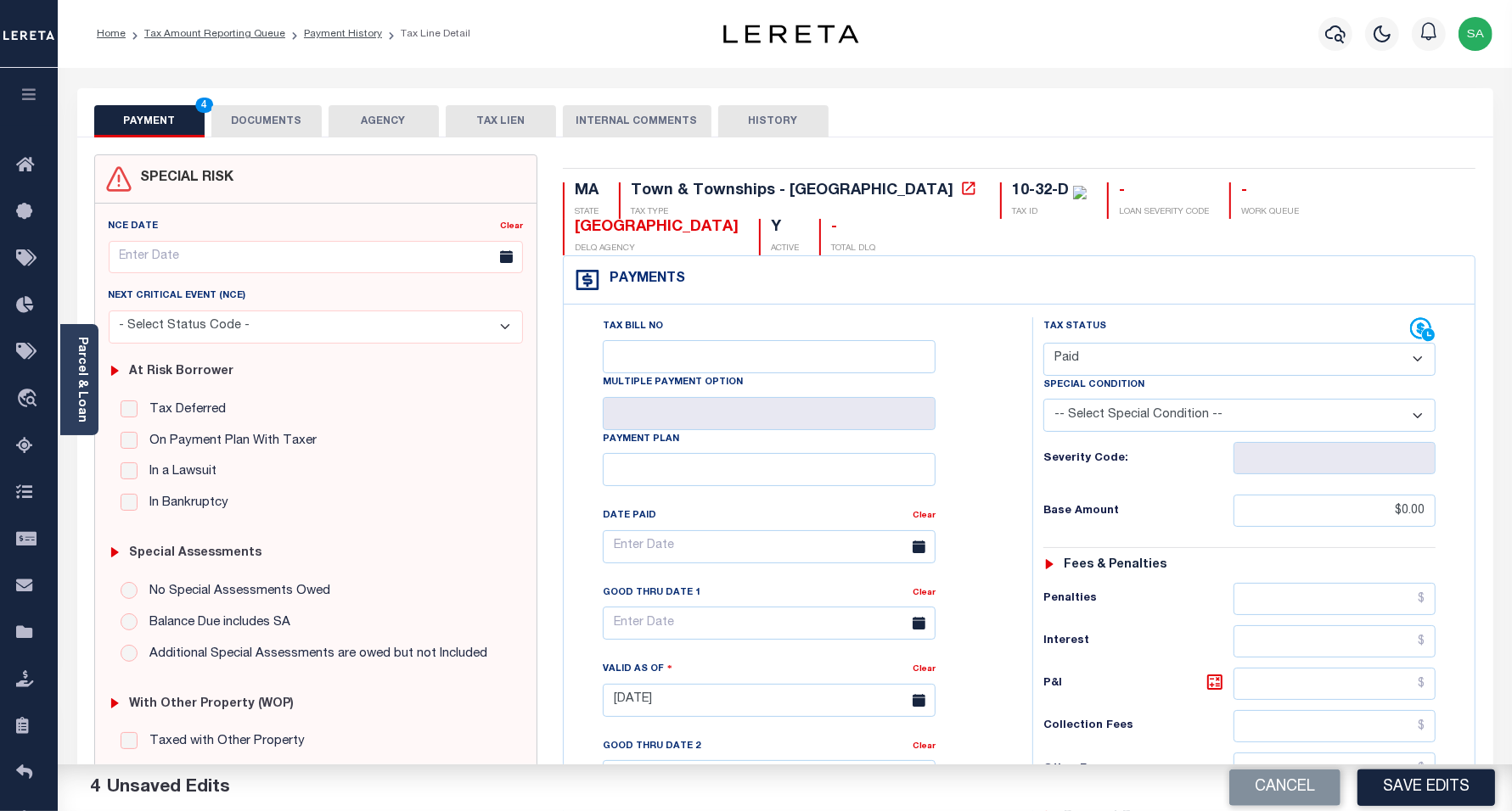
click at [265, 126] on button "DOCUMENTS" at bounding box center [267, 121] width 111 height 32
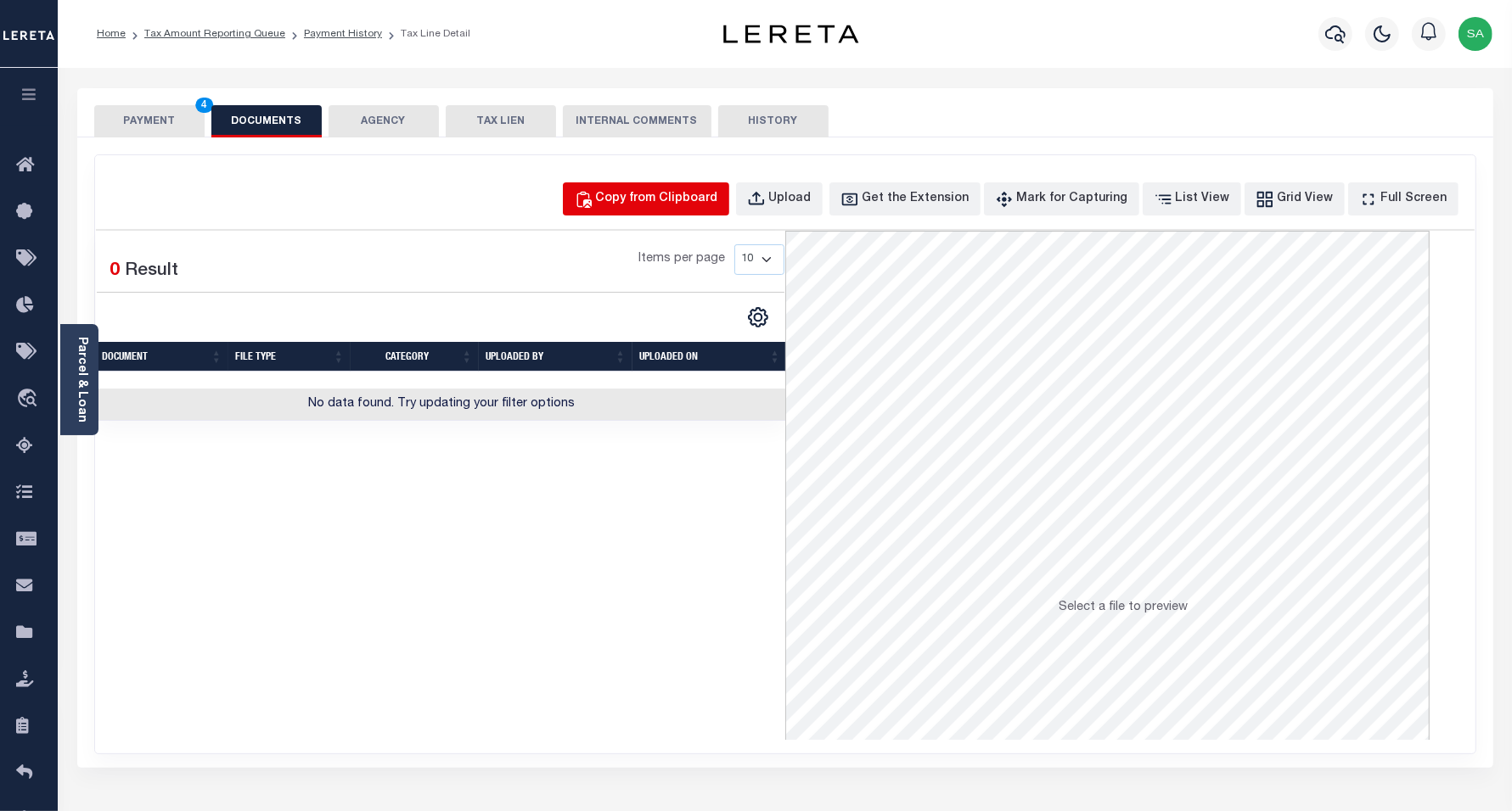
click at [669, 195] on div "Copy from Clipboard" at bounding box center [657, 199] width 122 height 19
select select "POP"
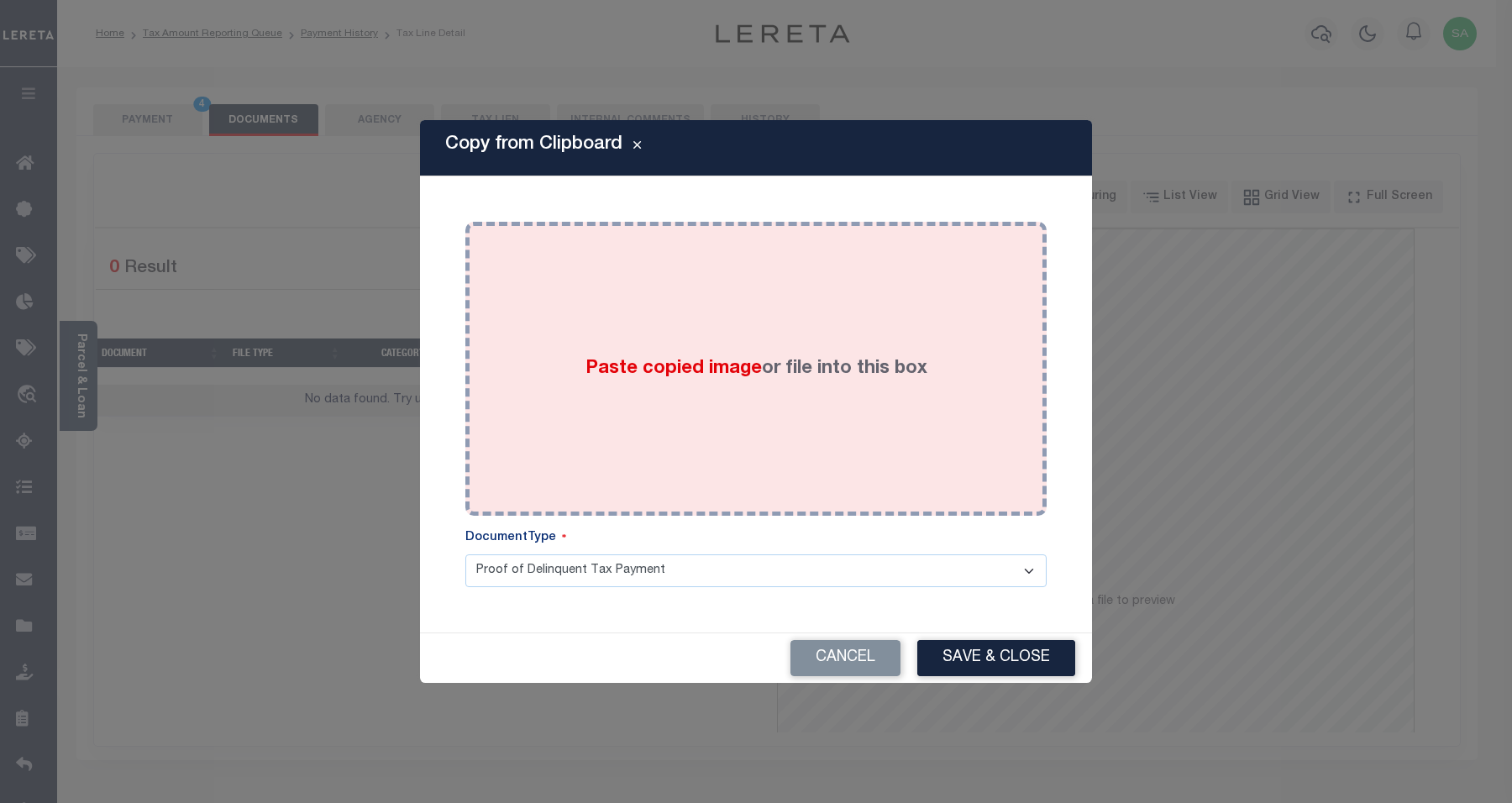
click at [853, 448] on div "Paste copied image or file into this box" at bounding box center [756, 368] width 556 height 269
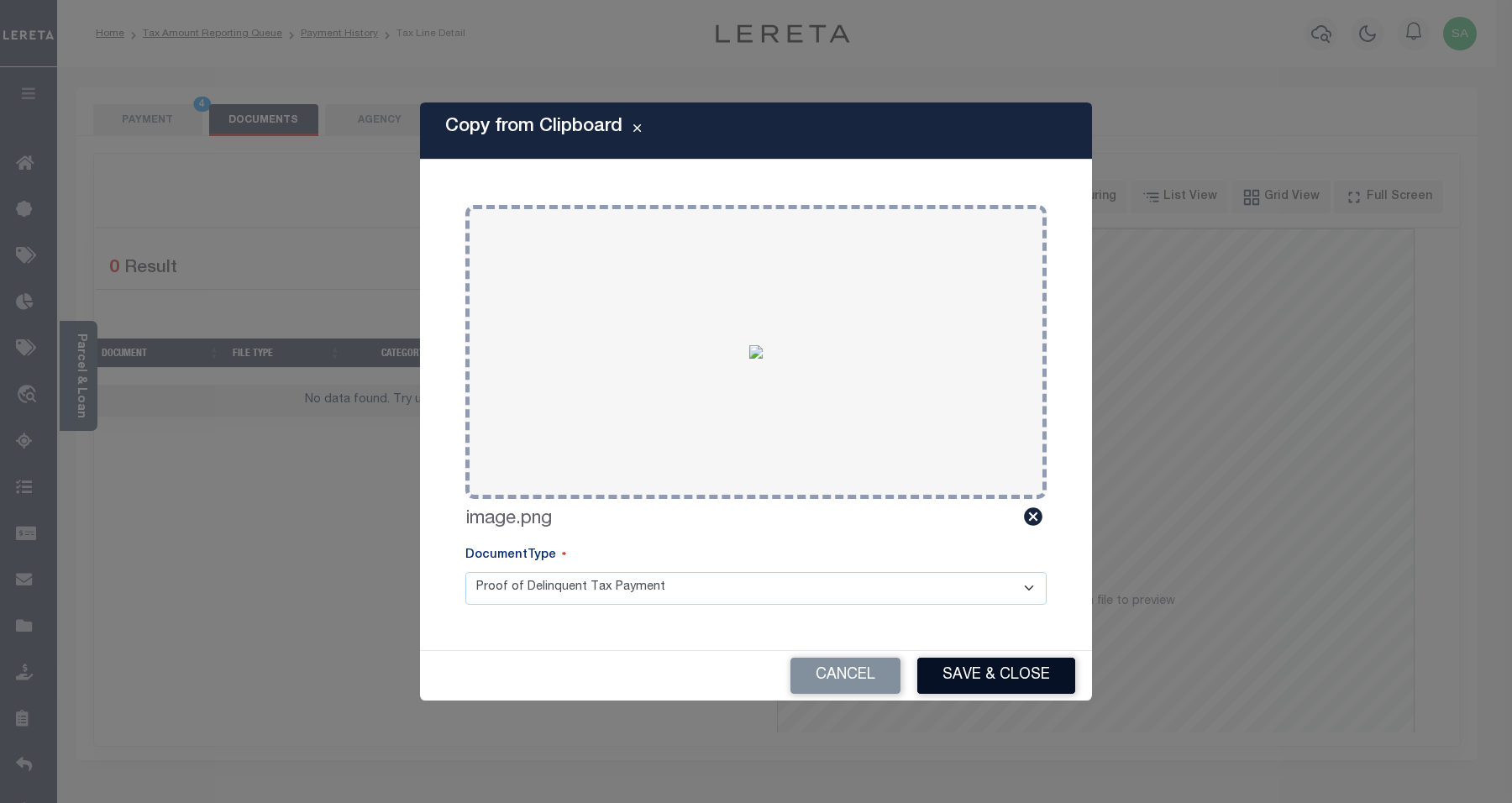
click at [993, 666] on button "Save & Close" at bounding box center [996, 676] width 158 height 36
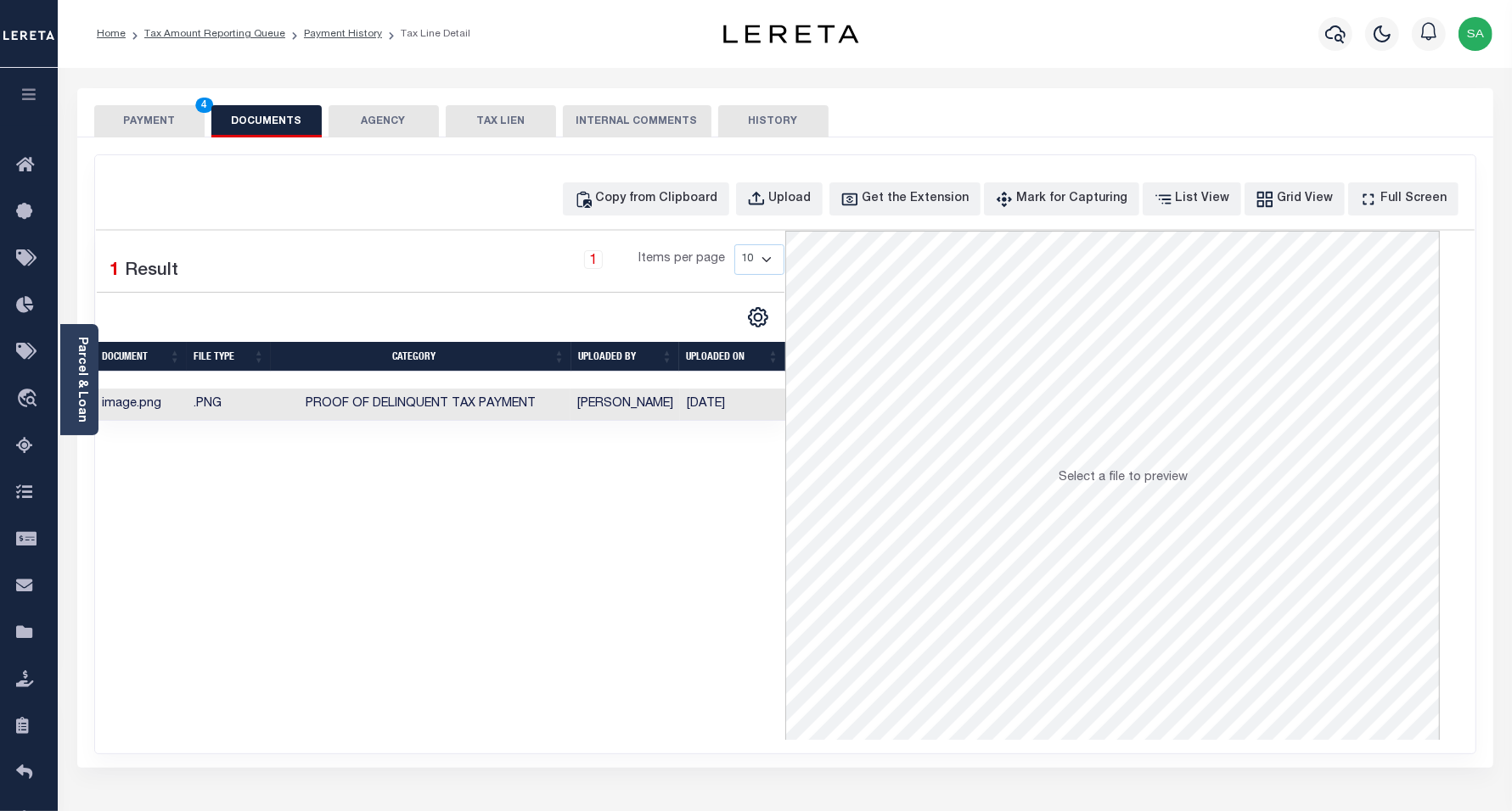
click at [138, 119] on button "PAYMENT 4" at bounding box center [150, 121] width 111 height 32
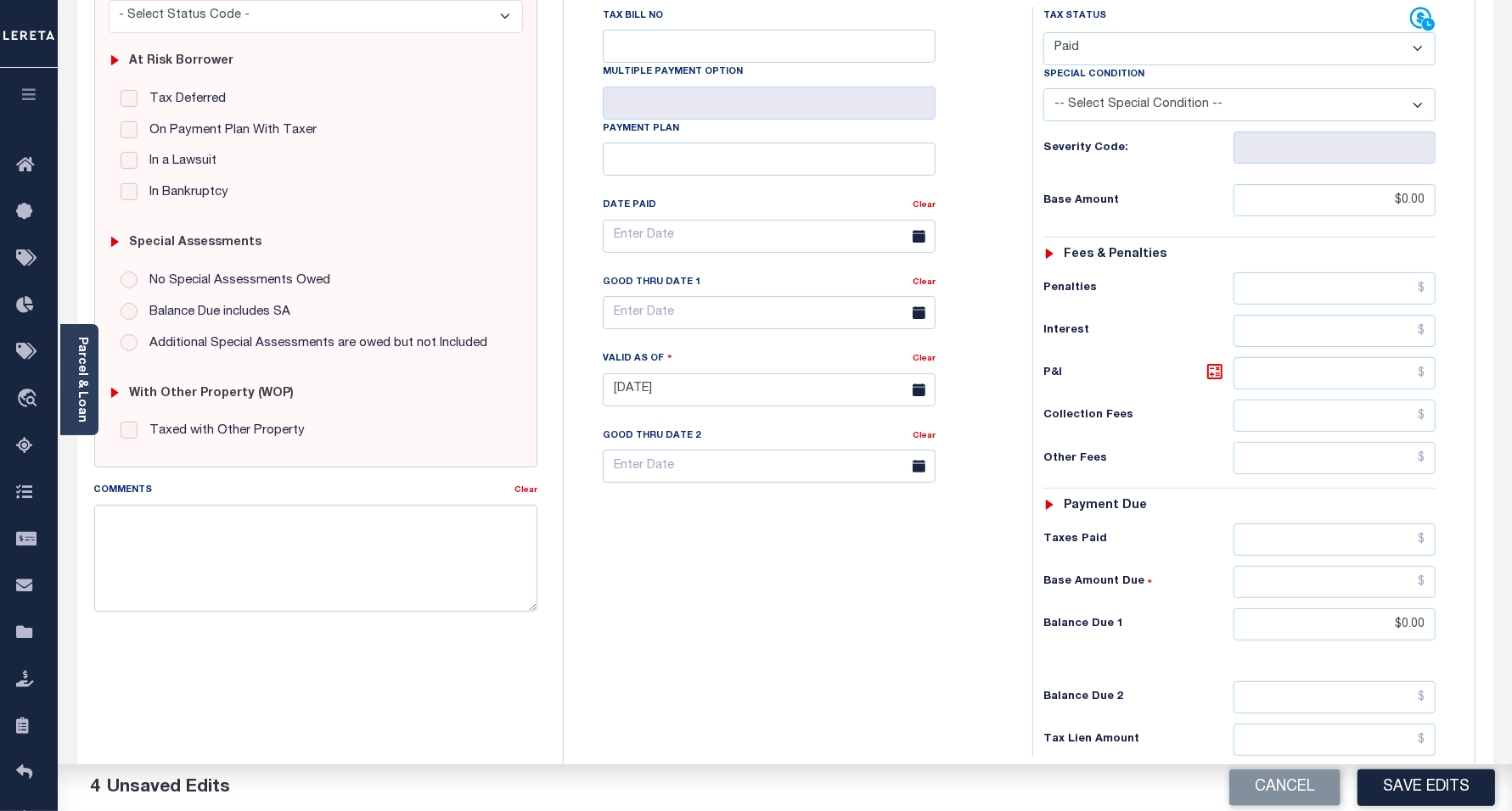
scroll to position [425, 0]
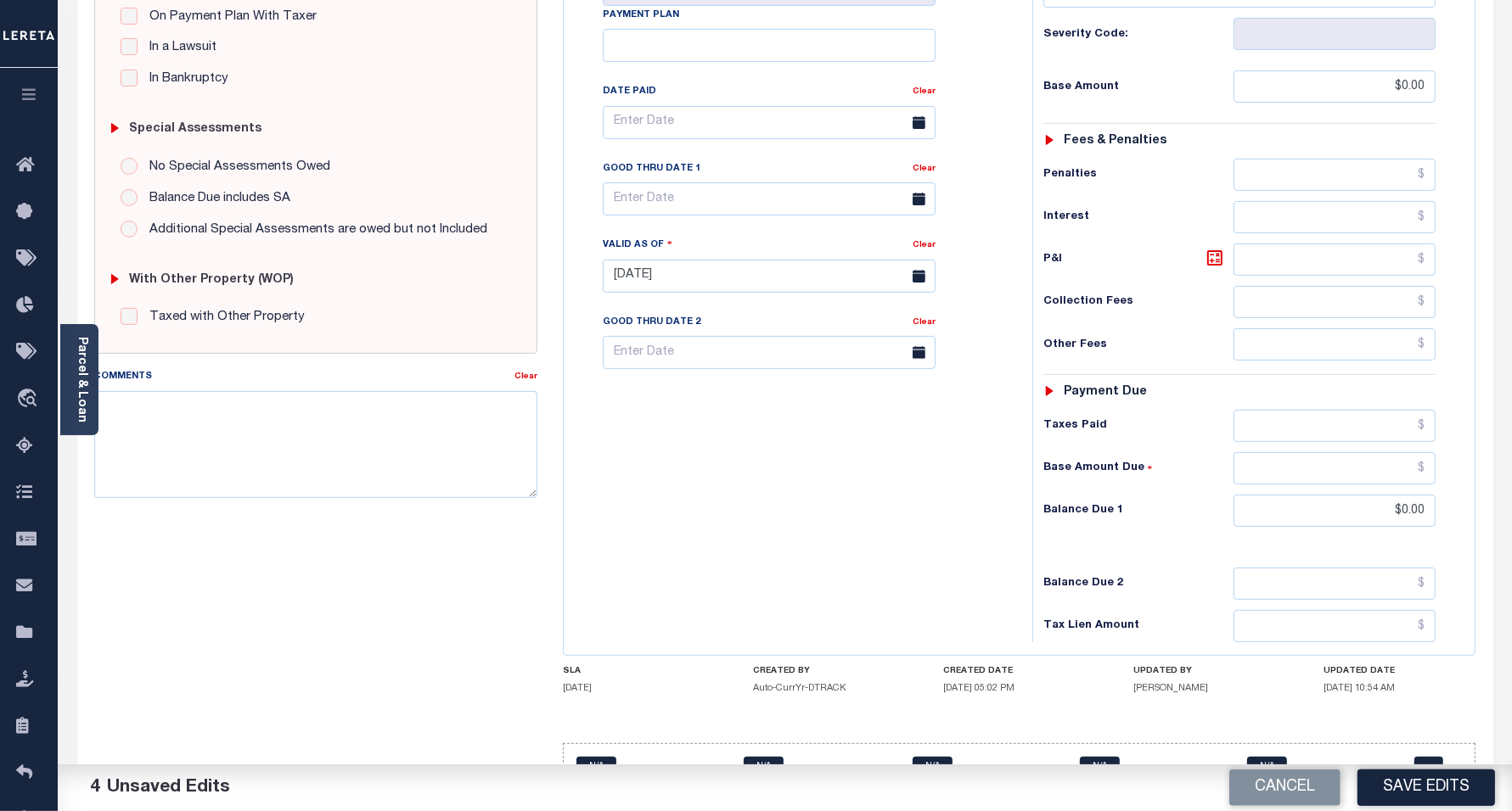
click at [1406, 787] on button "Save Edits" at bounding box center [1426, 788] width 137 height 37
checkbox input "false"
type input "$0"
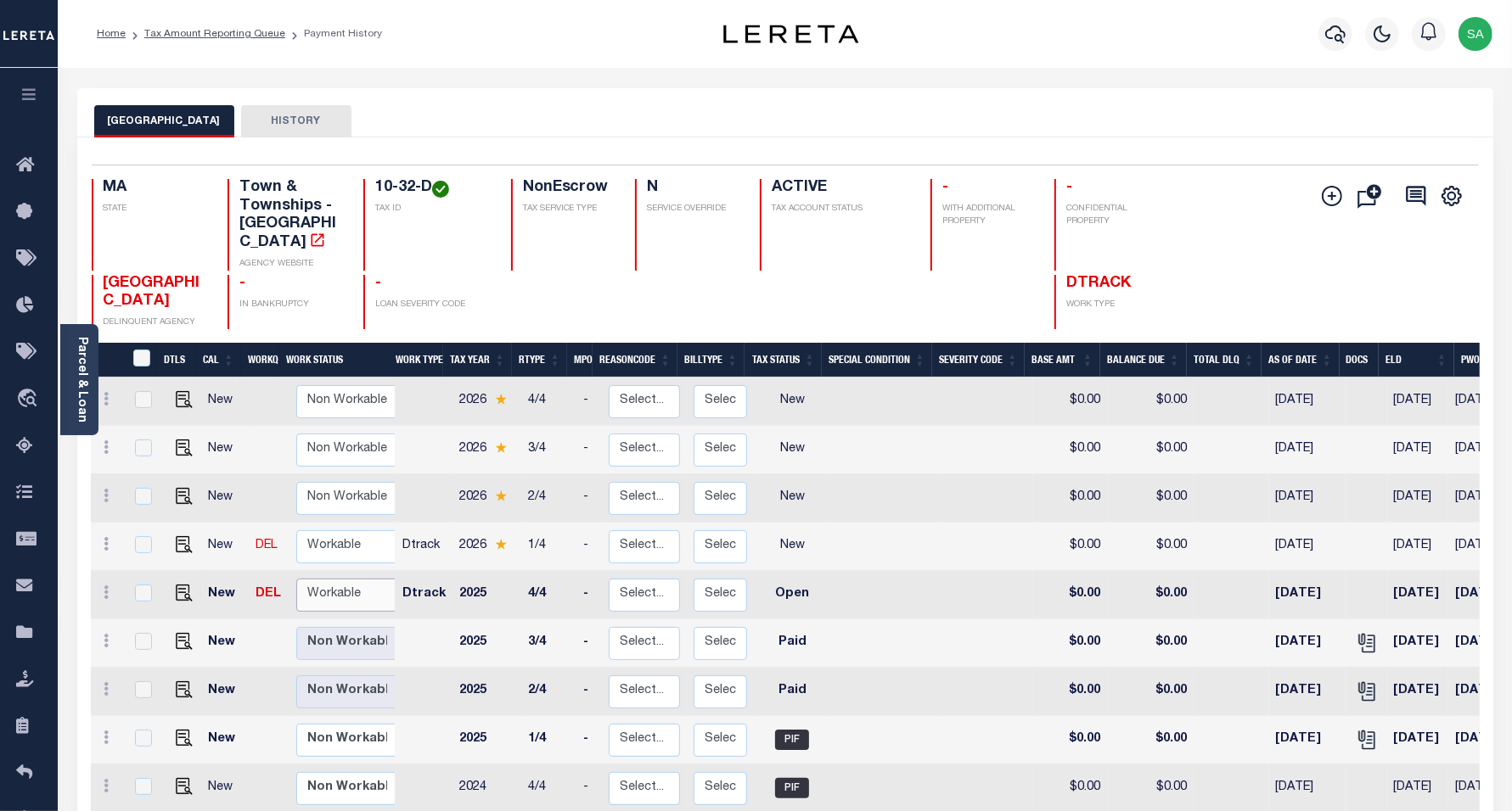
click at [336, 580] on select "Non Workable Workable" at bounding box center [347, 595] width 102 height 33
checkbox input "true"
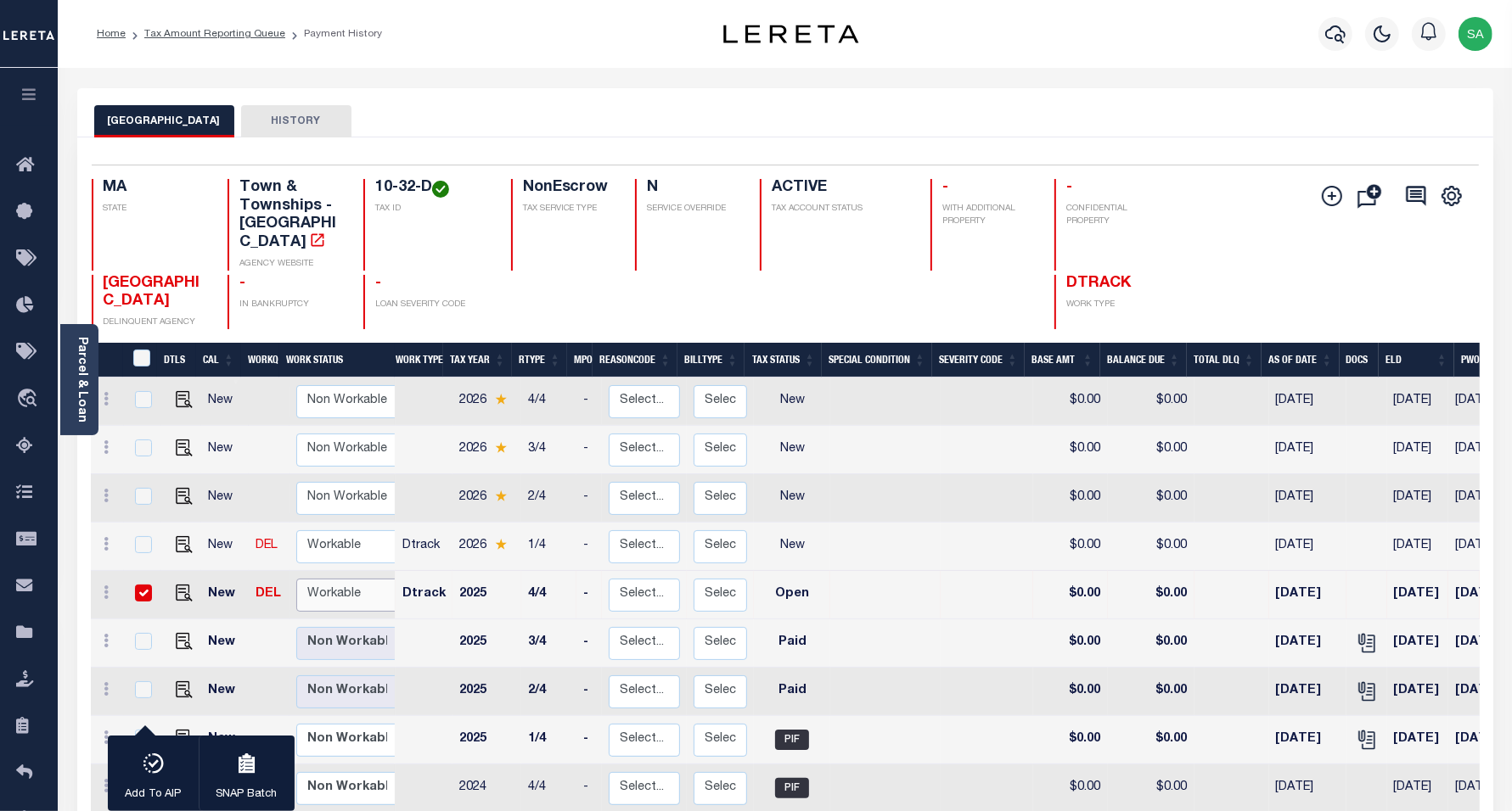
select select "true"
click at [296, 579] on select "Non Workable Workable" at bounding box center [347, 595] width 102 height 33
checkbox input "false"
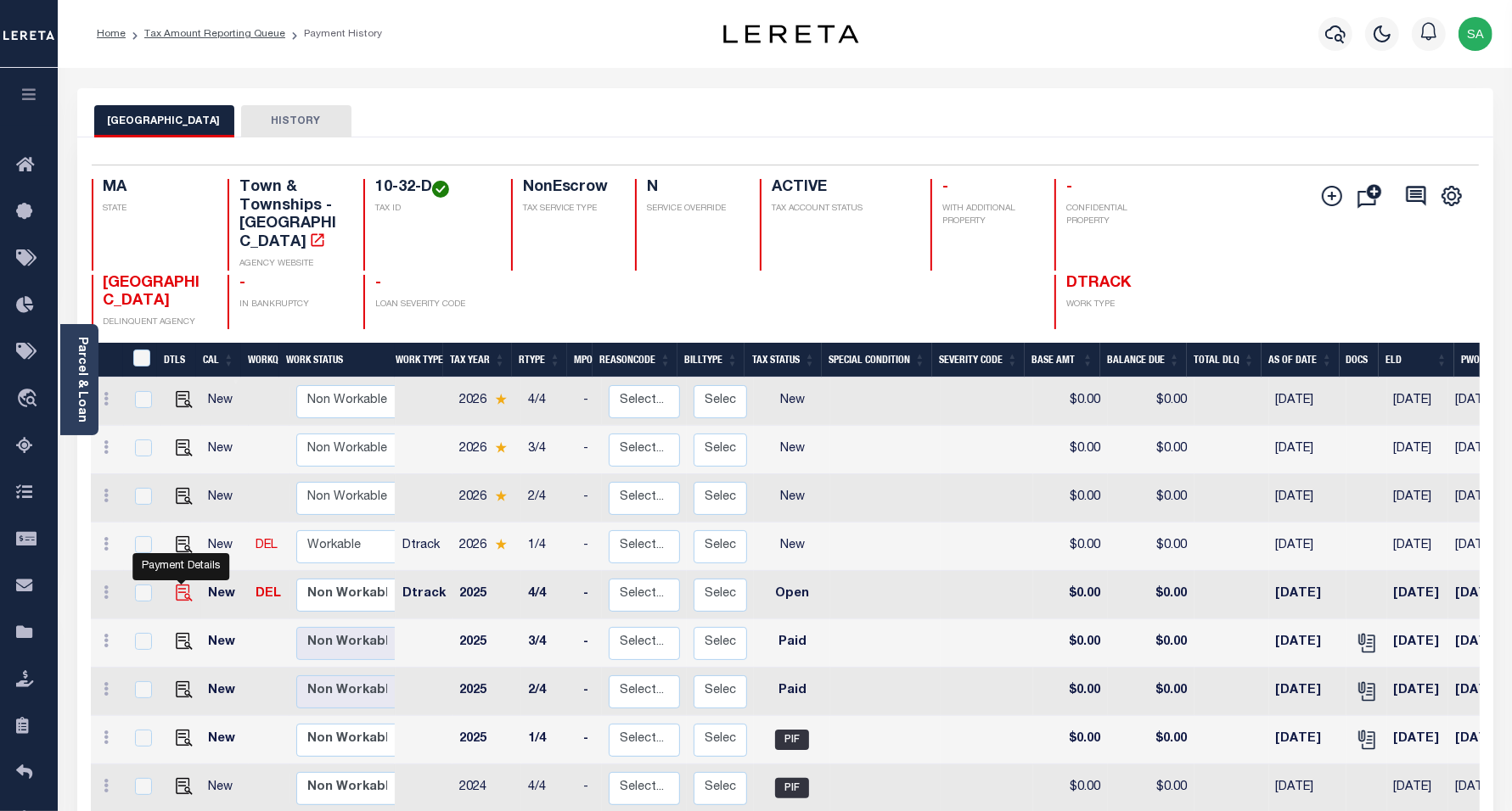
click at [184, 584] on img "" at bounding box center [184, 592] width 17 height 17
checkbox input "true"
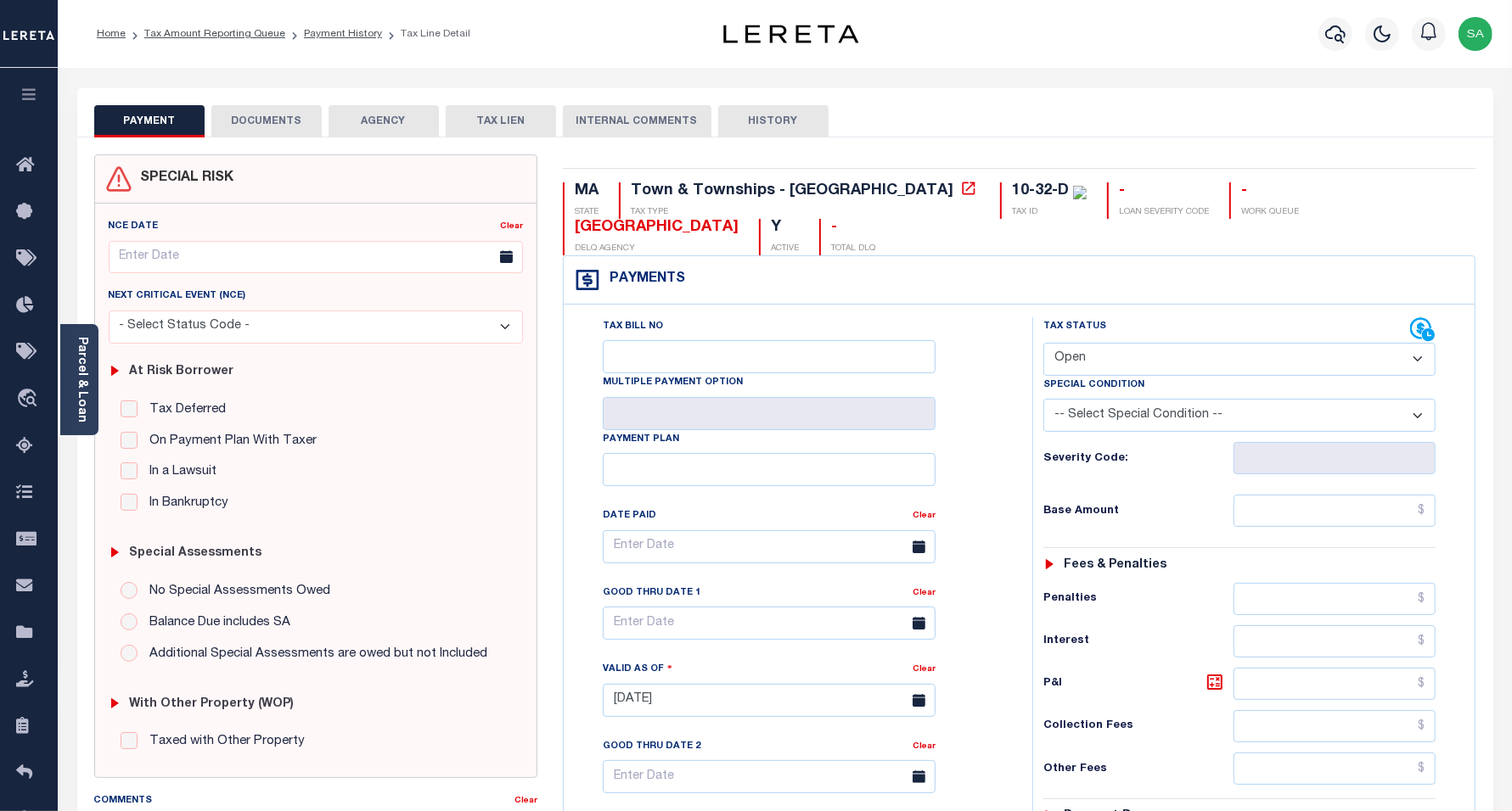
click at [1124, 343] on select "- Select Status Code - Open Due/Unpaid Paid Incomplete No Tax Due Internal Refu…" at bounding box center [1240, 359] width 393 height 33
select select "PYD"
click at [1043, 343] on select "- Select Status Code - Open Due/Unpaid Paid Incomplete No Tax Due Internal Refu…" at bounding box center [1240, 359] width 393 height 33
type input "[DATE]"
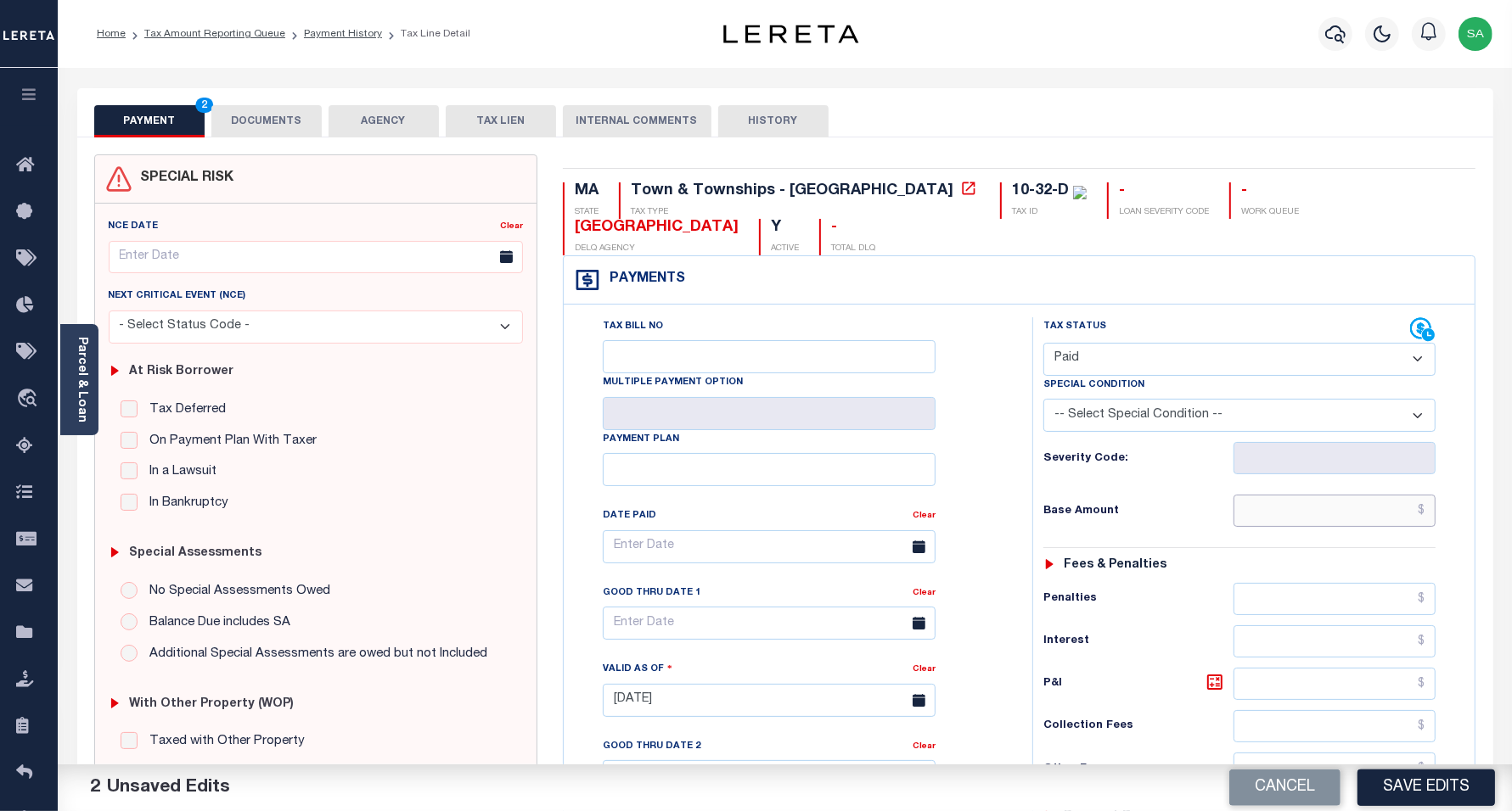
drag, startPoint x: 1297, startPoint y: 477, endPoint x: 1297, endPoint y: 486, distance: 9.0
click at [1297, 495] on input "text" at bounding box center [1334, 511] width 202 height 32
type input "$0.00"
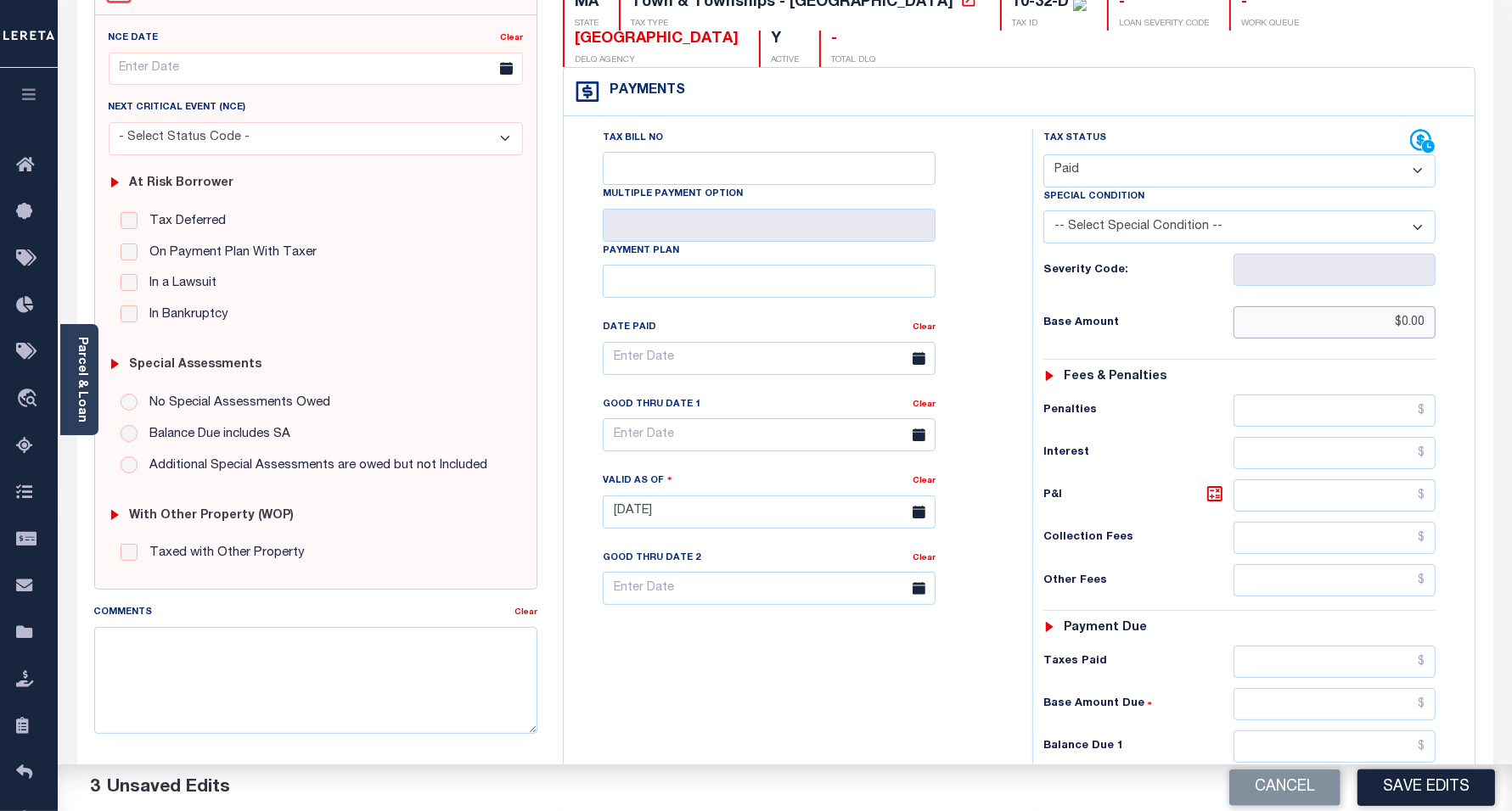
scroll to position [212, 0]
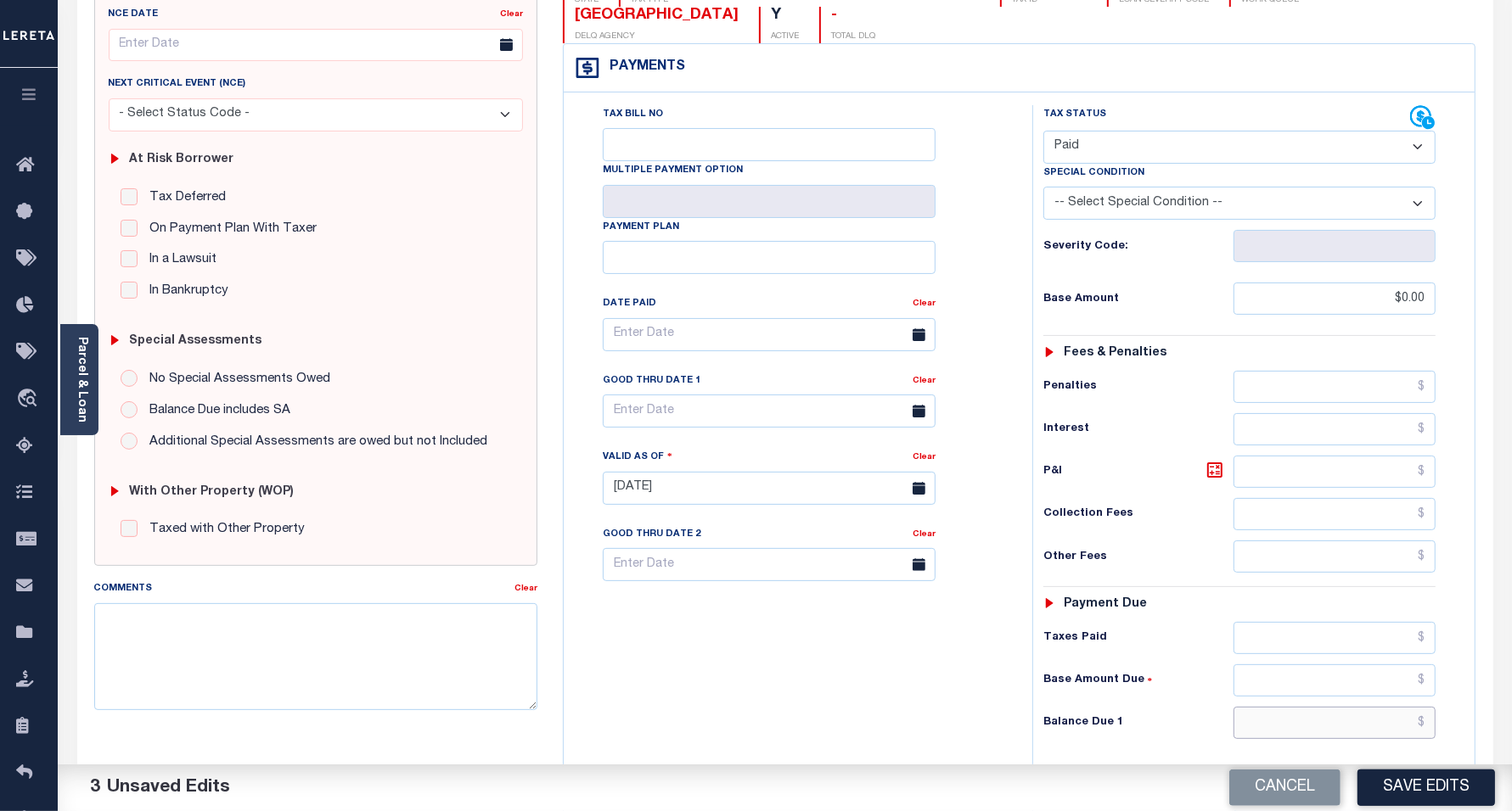
click at [1263, 707] on input "text" at bounding box center [1334, 723] width 202 height 32
type input "$0.00"
click at [792, 633] on div "Tax Bill No Multiple Payment Option Payment Plan Clear" at bounding box center [793, 480] width 452 height 749
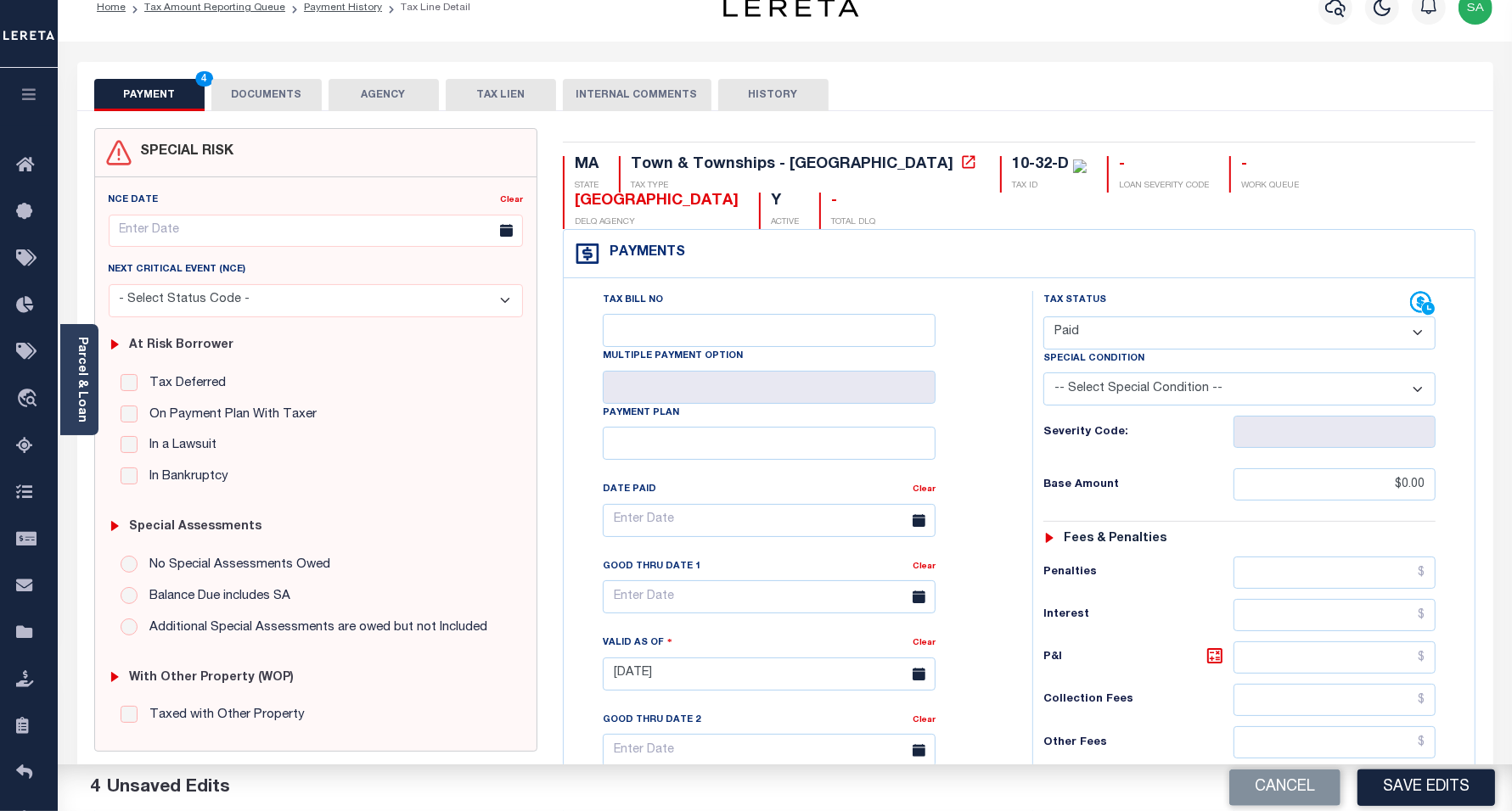
scroll to position [0, 0]
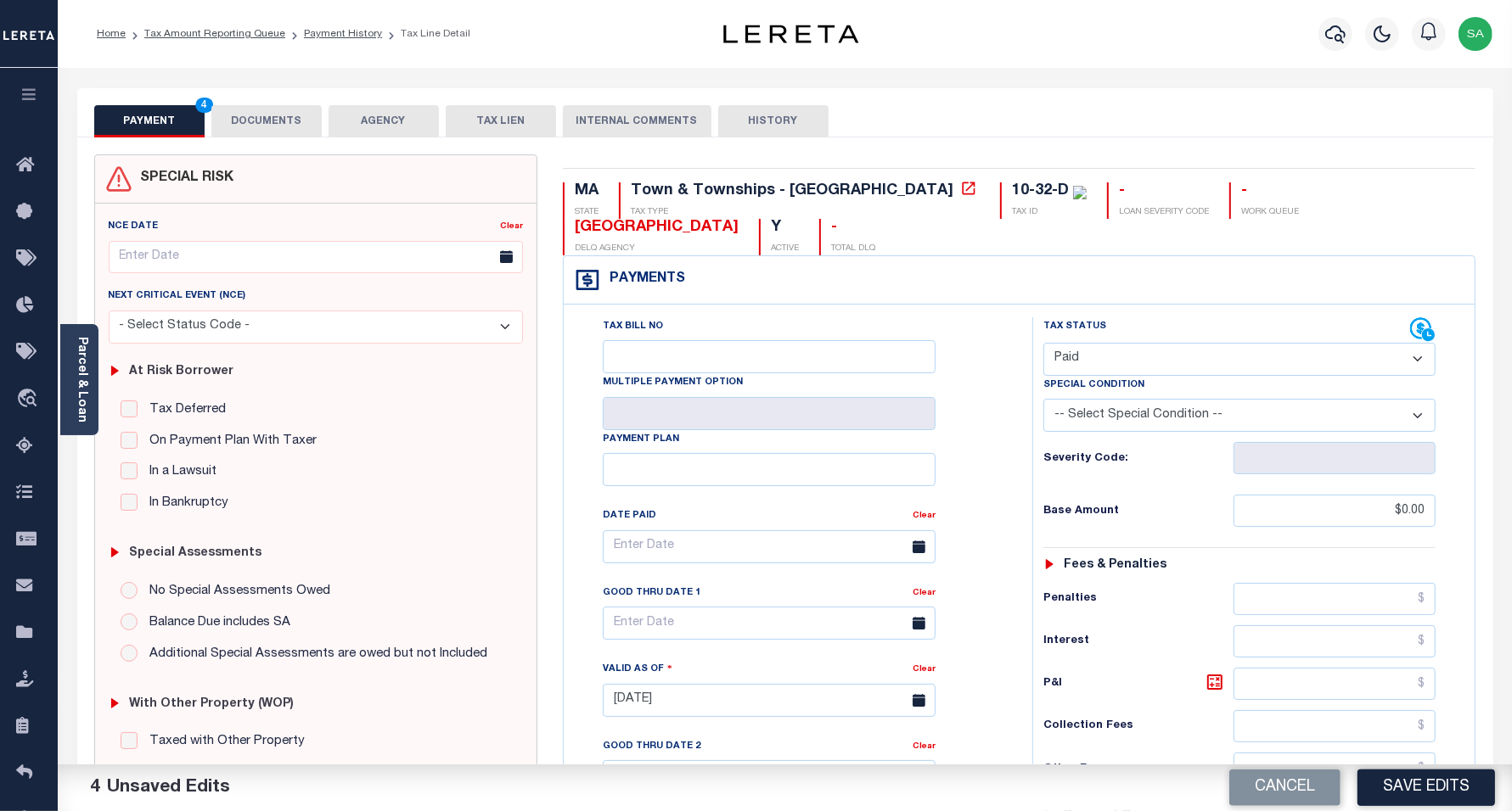
click at [254, 125] on button "DOCUMENTS" at bounding box center [267, 121] width 111 height 32
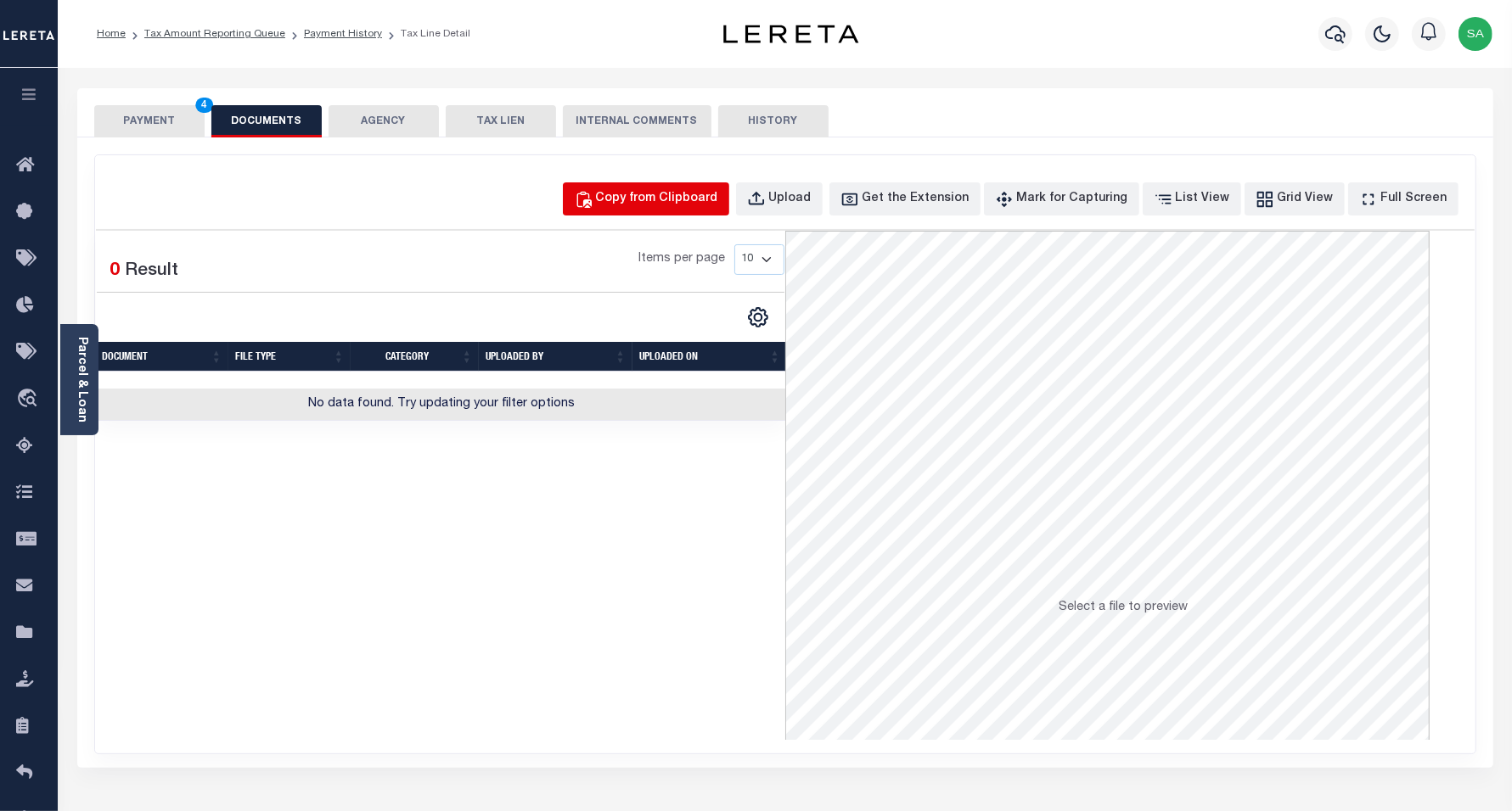
click at [652, 193] on div "Copy from Clipboard" at bounding box center [657, 199] width 122 height 19
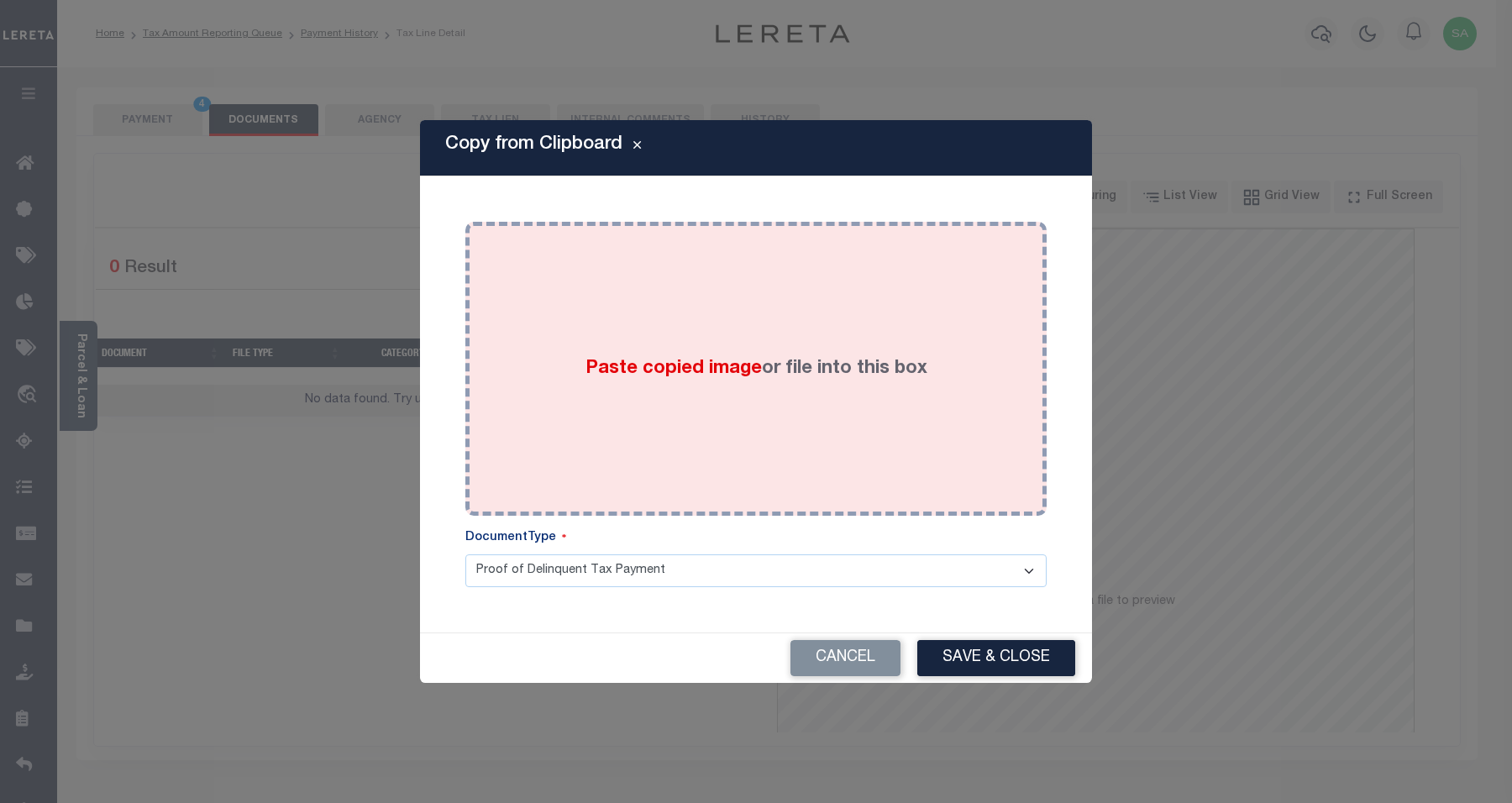
click at [799, 388] on div "Paste copied image or file into this box" at bounding box center [756, 368] width 556 height 269
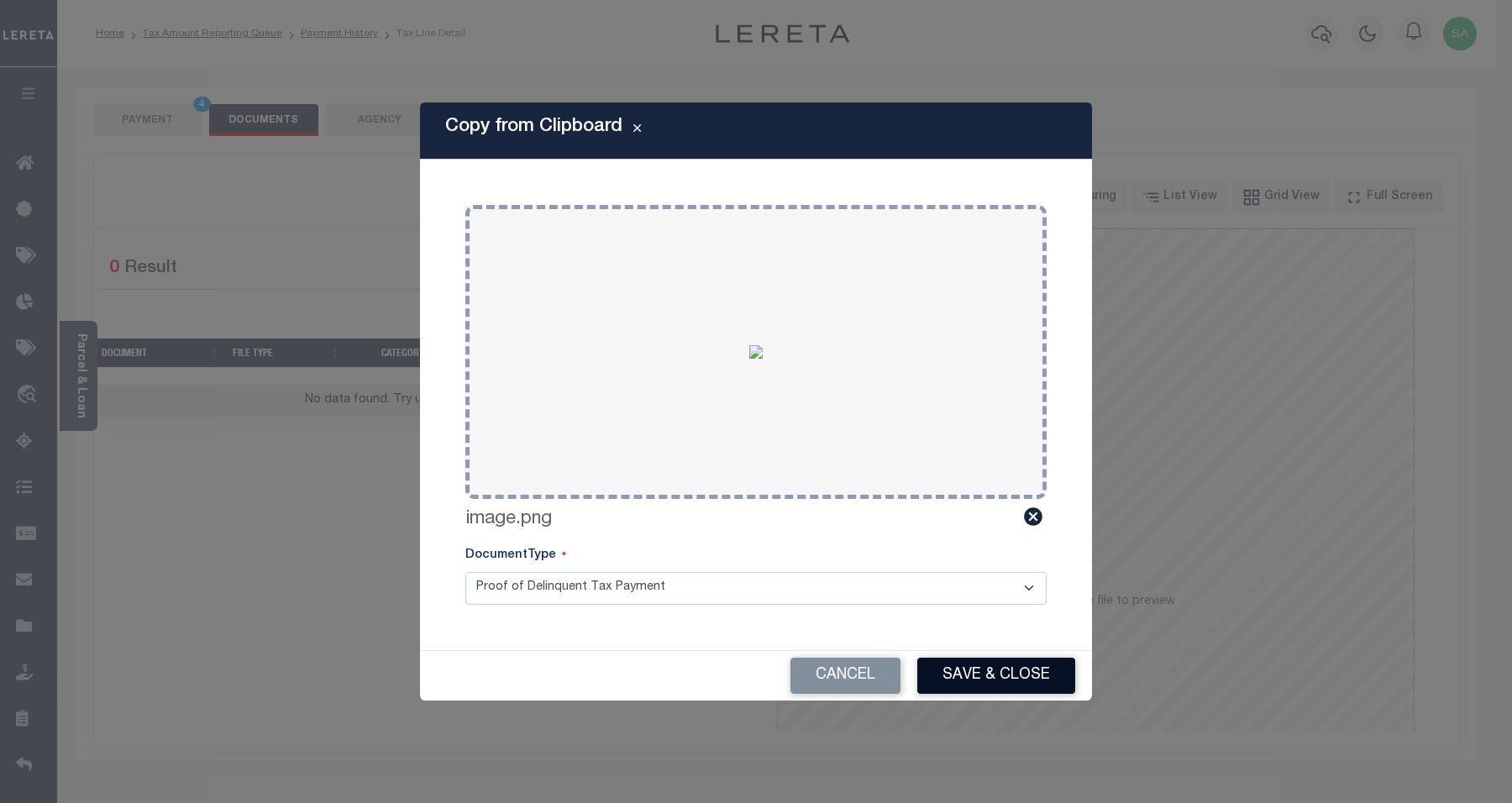
click at [1009, 681] on button "Save & Close" at bounding box center [996, 676] width 158 height 36
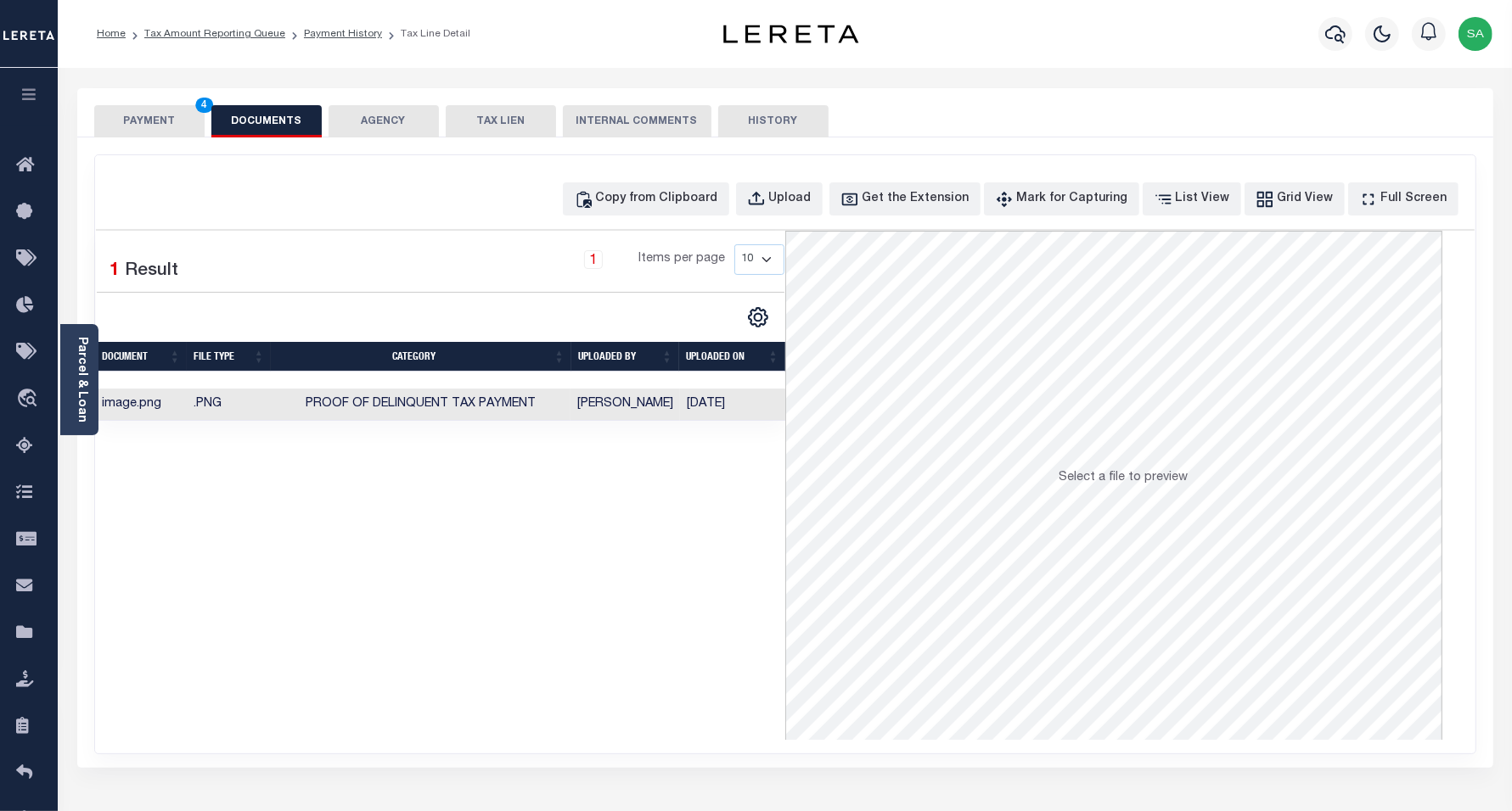
click at [119, 116] on button "PAYMENT 4" at bounding box center [150, 121] width 111 height 32
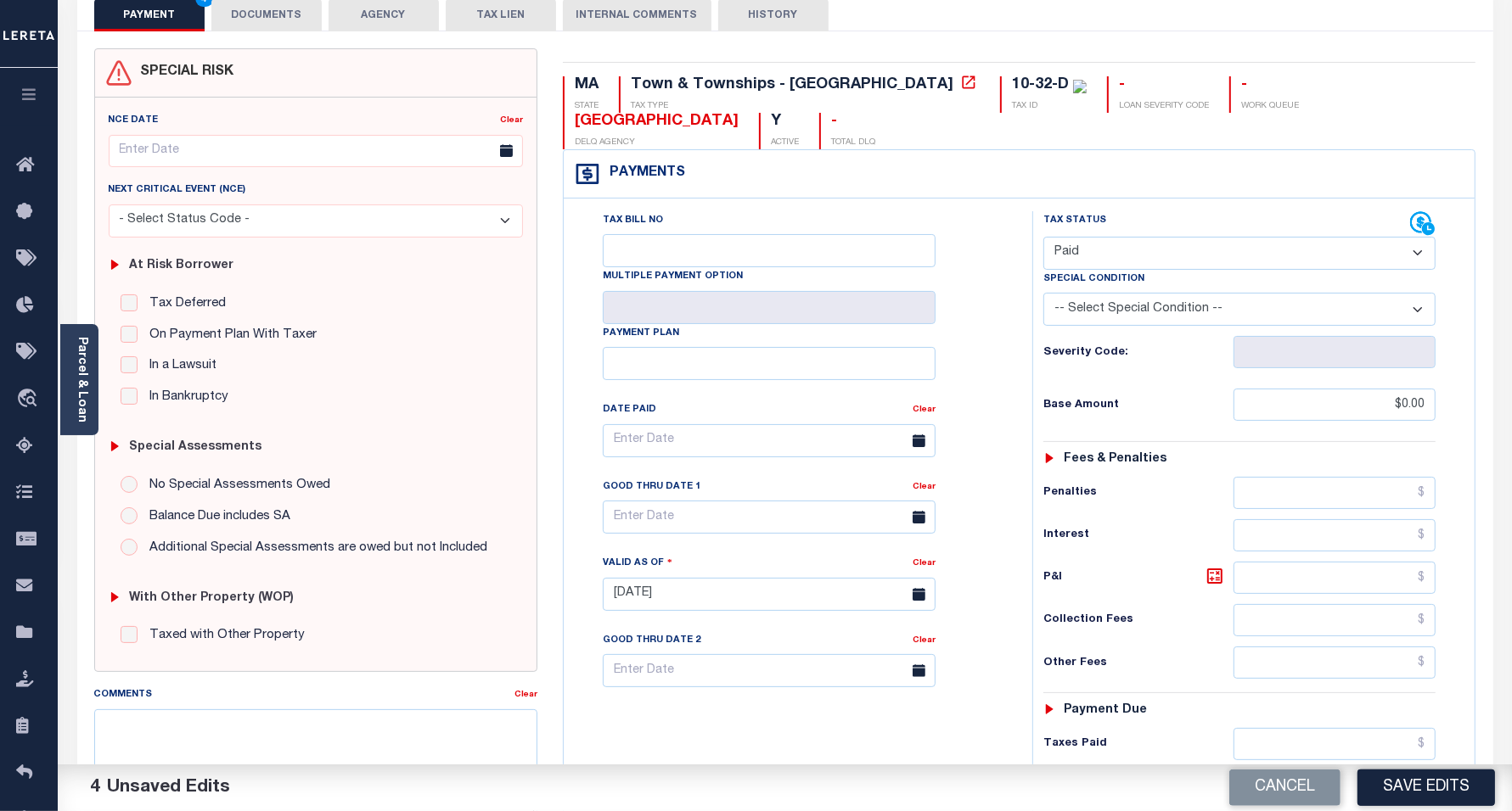
scroll to position [442, 0]
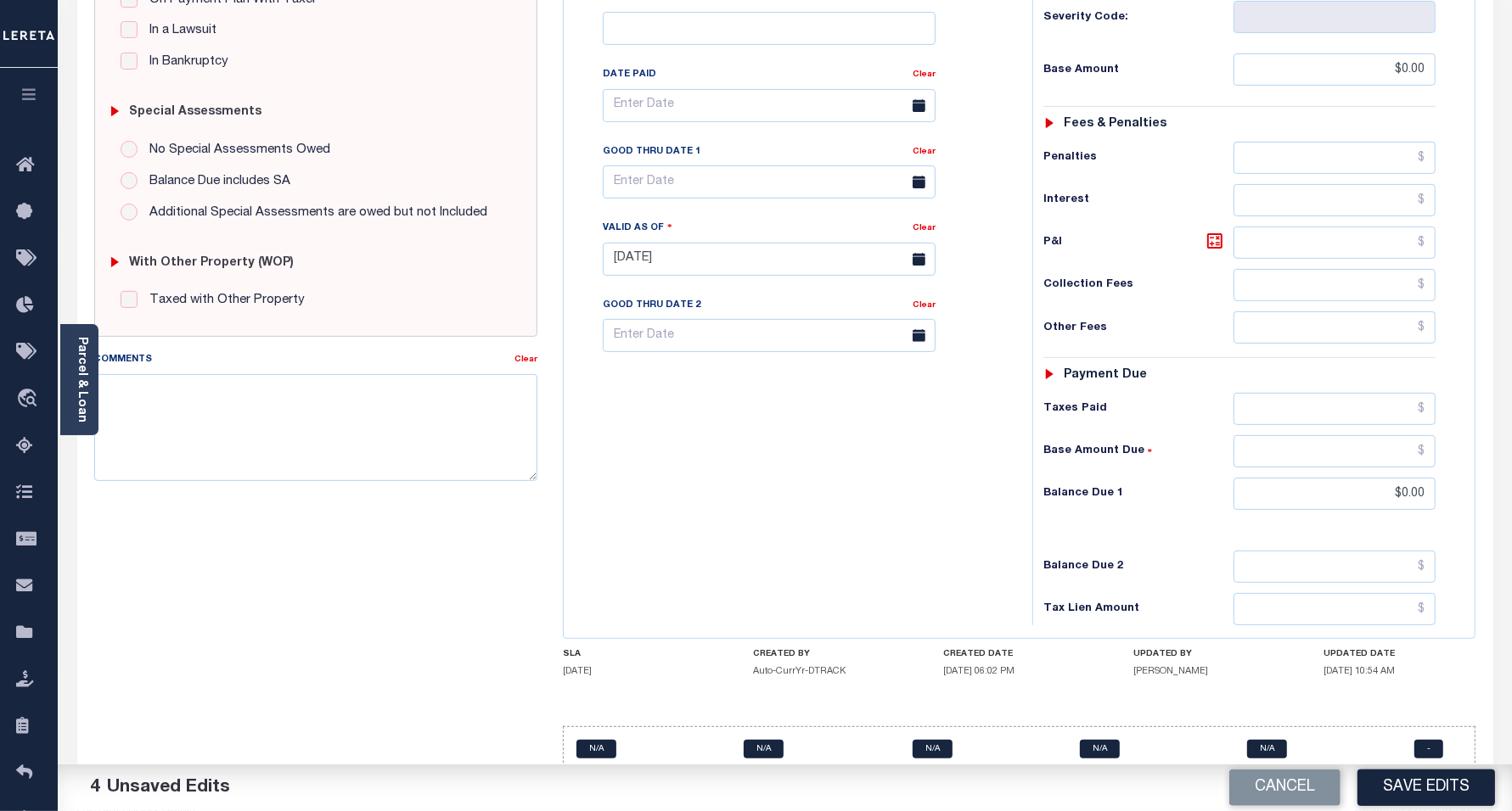
click at [1419, 796] on button "Save Edits" at bounding box center [1426, 788] width 137 height 37
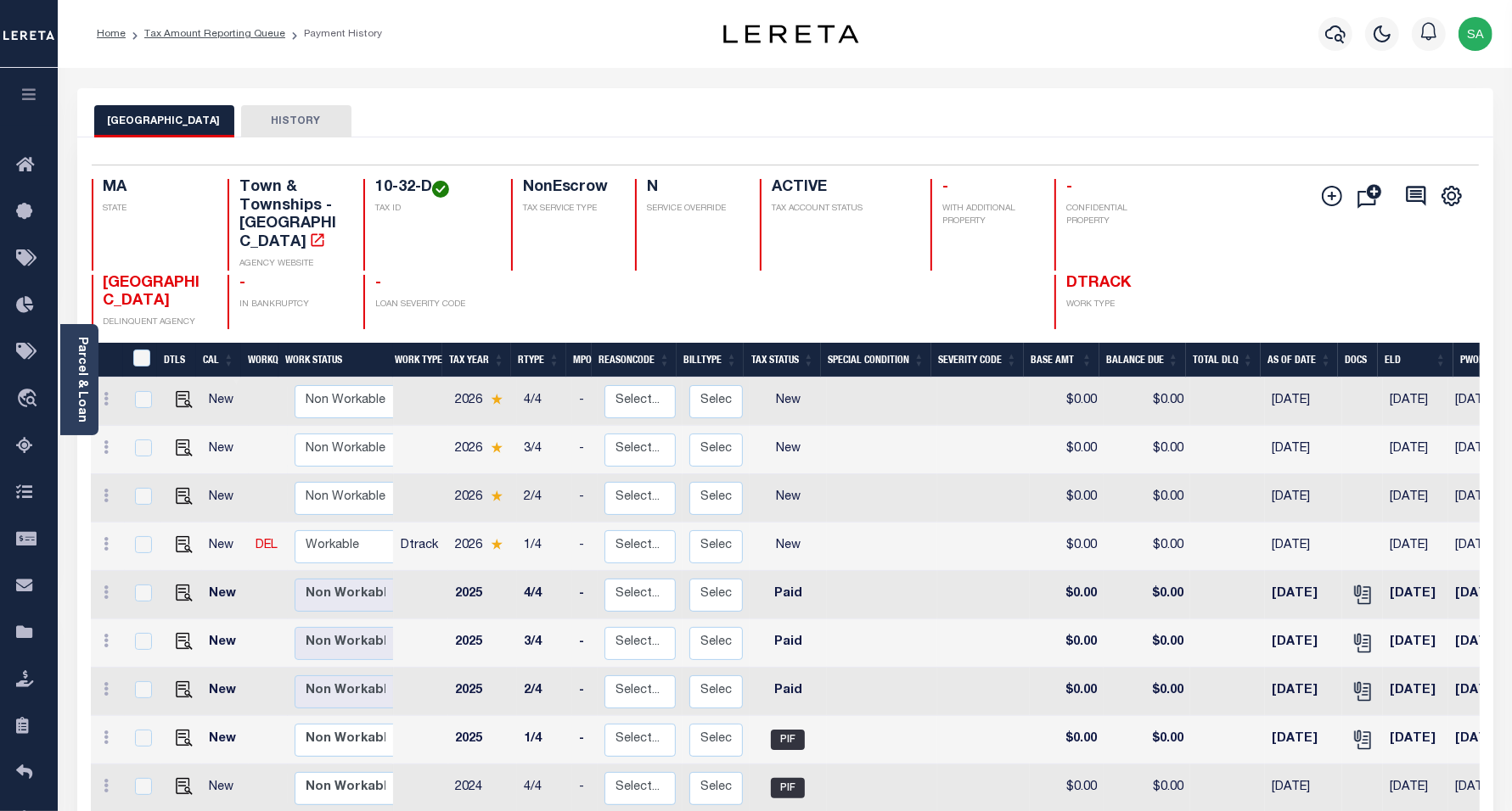
scroll to position [5, 0]
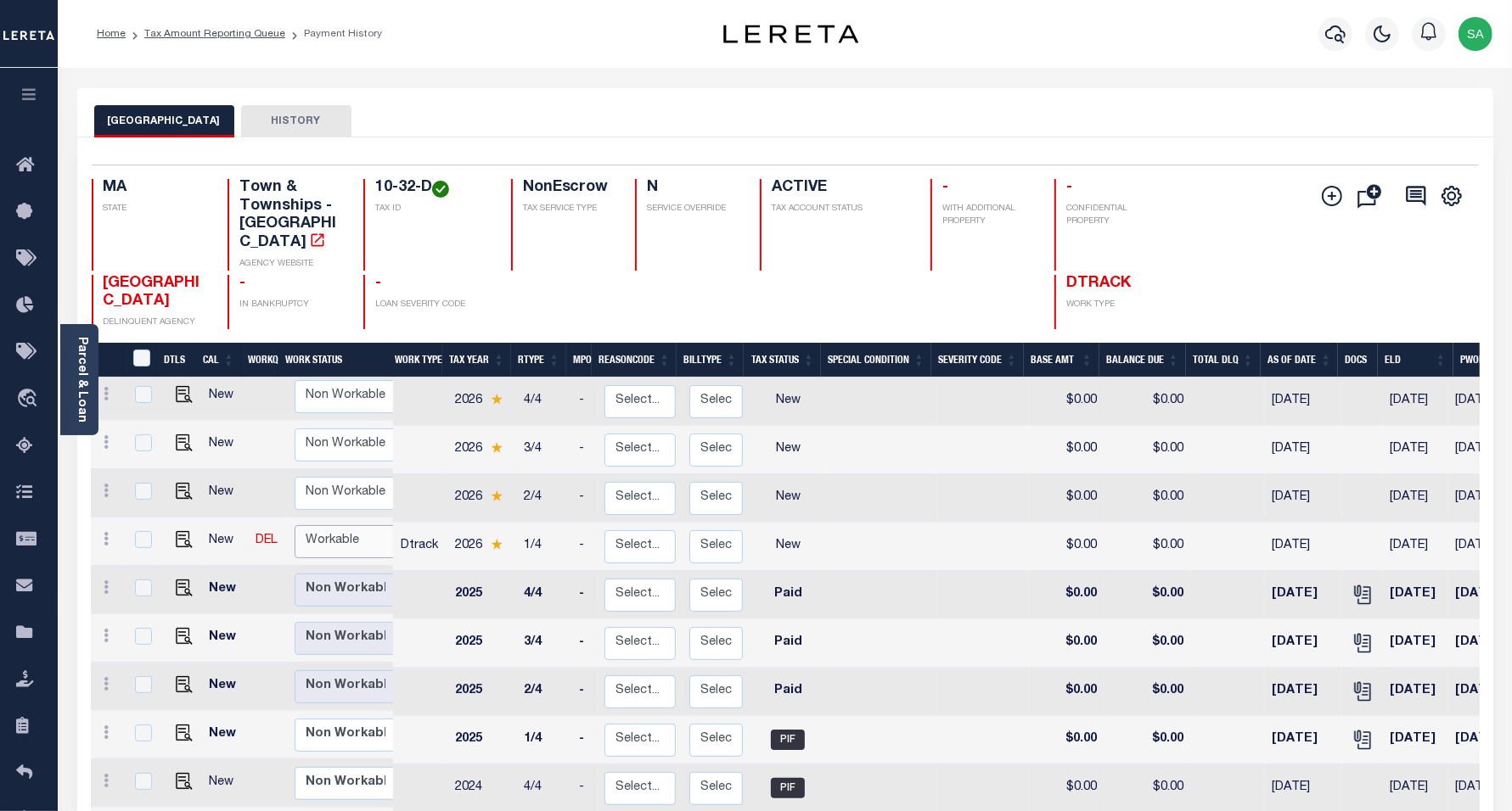
click at [322, 525] on select "Non Workable Workable" at bounding box center [345, 542] width 102 height 33
checkbox input "true"
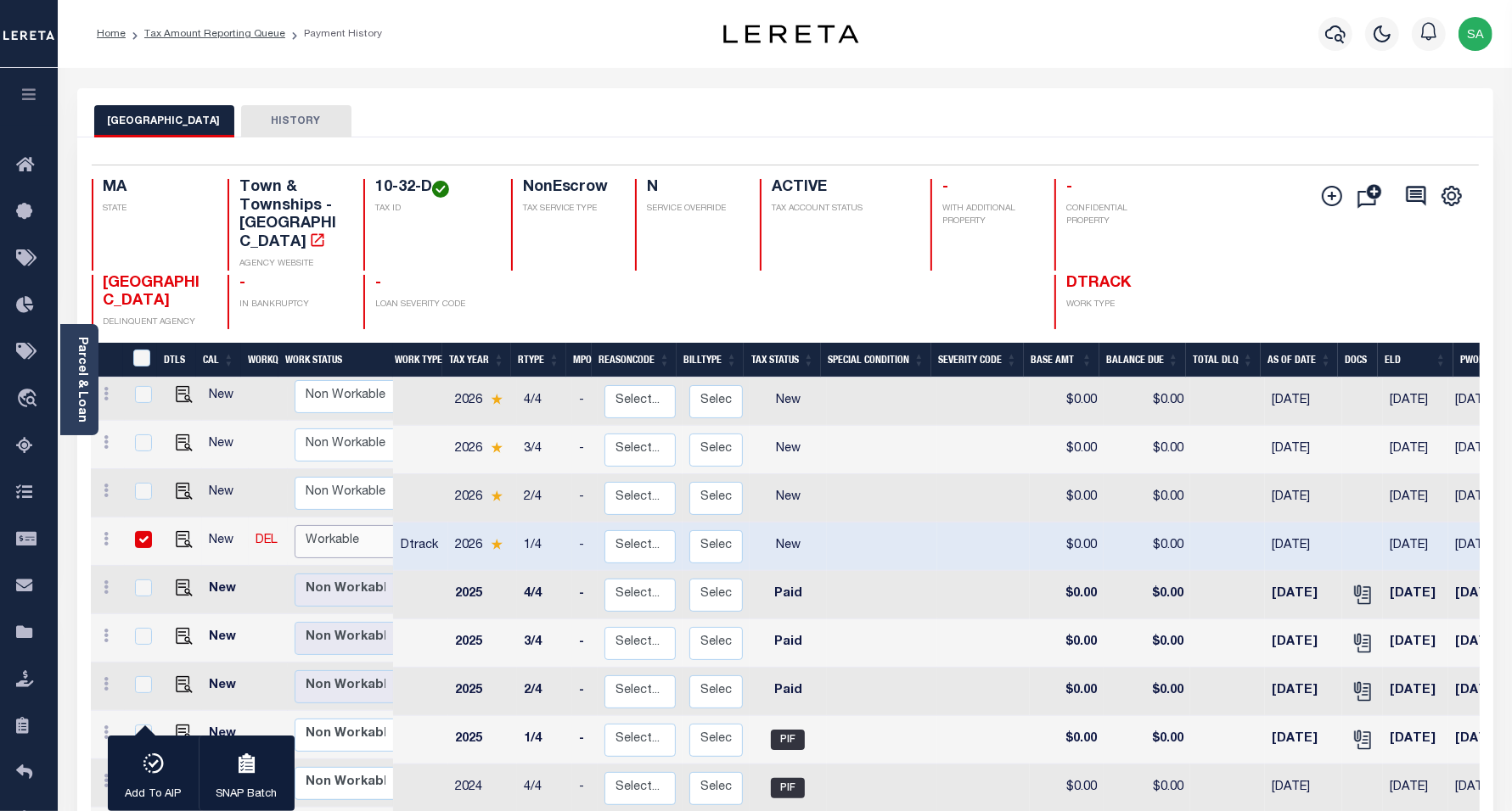
select select "true"
click at [295, 525] on select "Non Workable Workable" at bounding box center [345, 542] width 102 height 33
checkbox input "false"
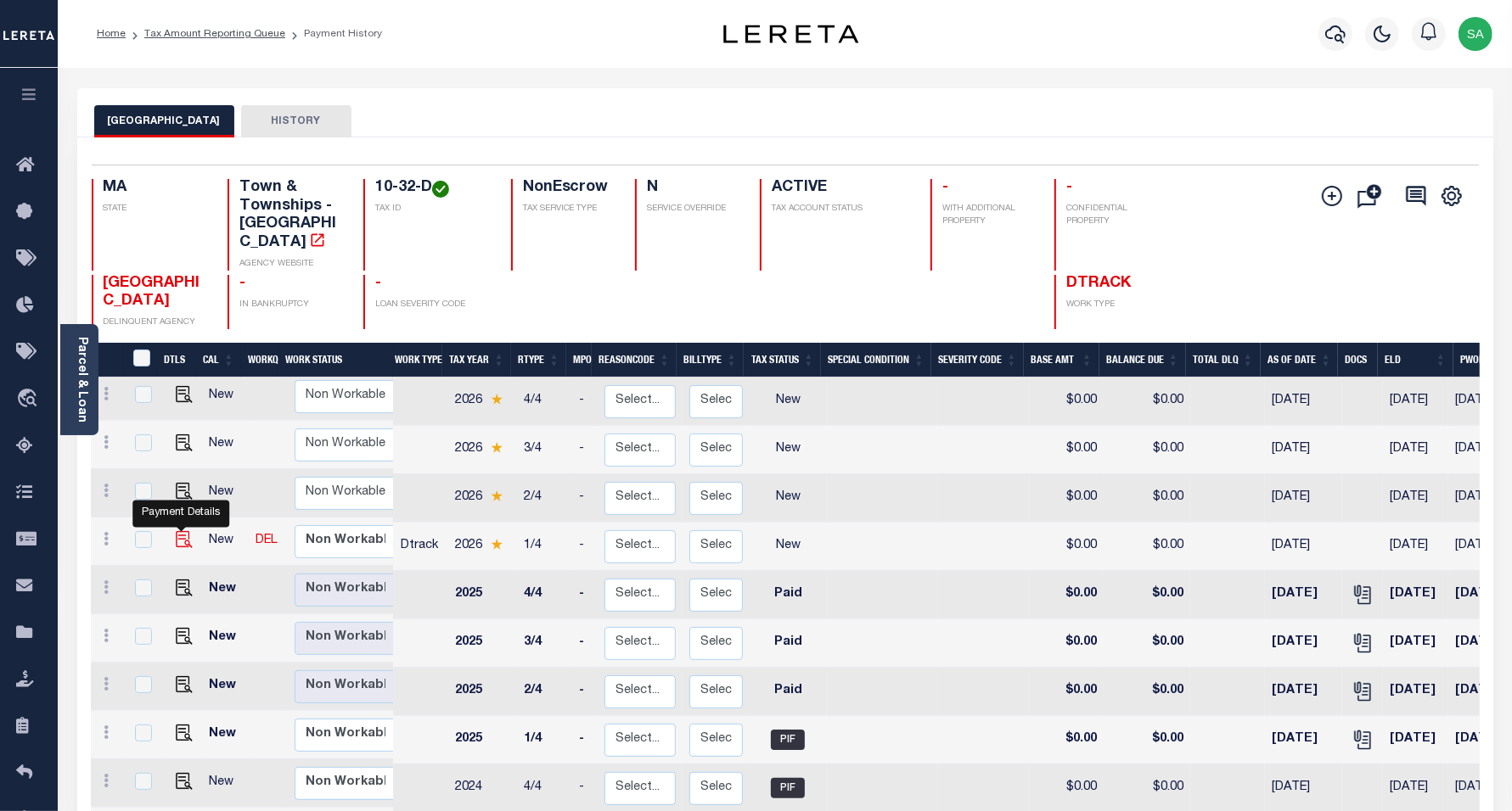
click at [181, 531] on img "" at bounding box center [184, 539] width 17 height 17
checkbox input "true"
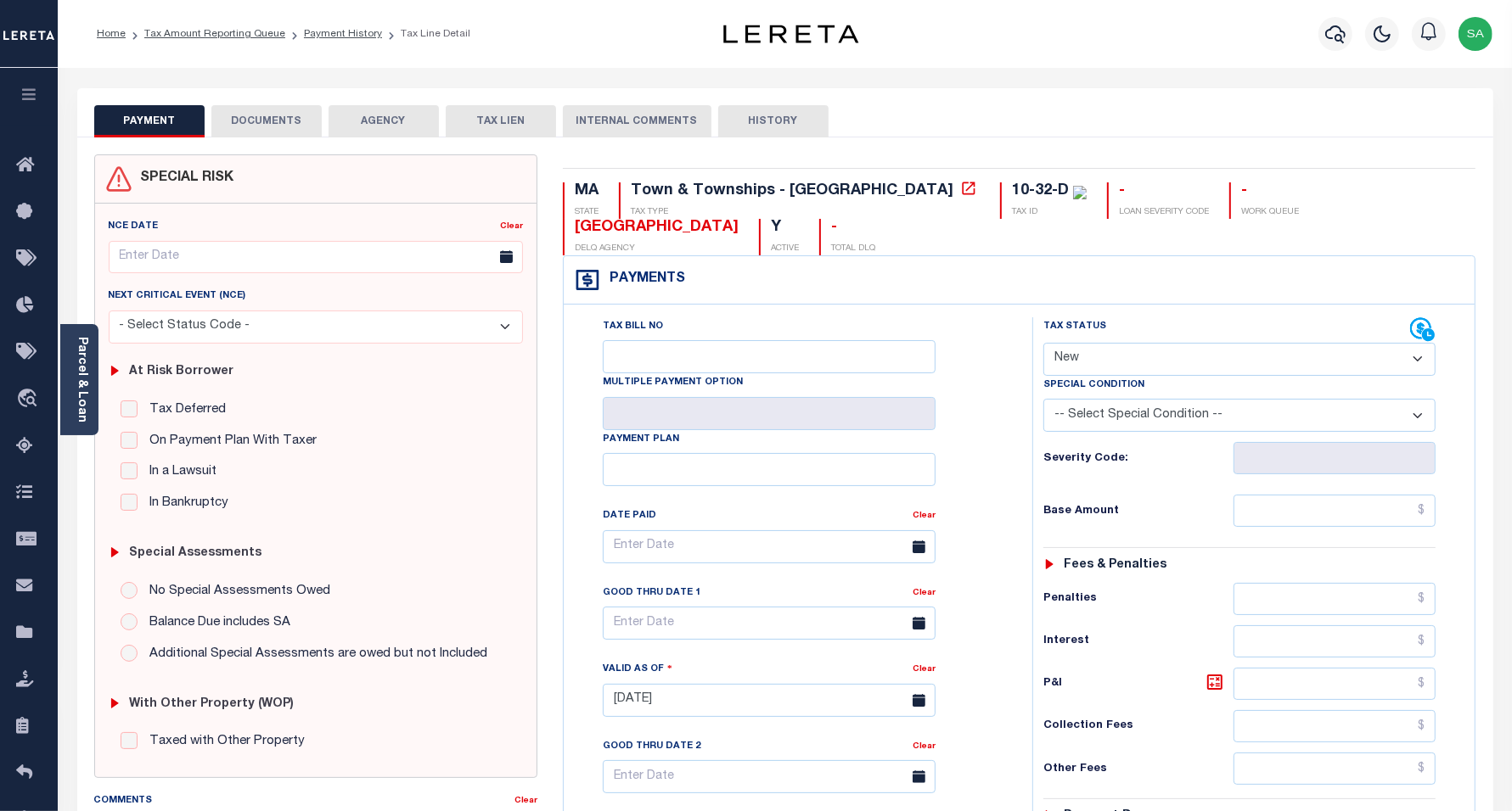
click at [1115, 343] on select "- Select Status Code - Open Due/Unpaid Paid Incomplete No Tax Due Internal Refu…" at bounding box center [1240, 359] width 393 height 33
select select "PYD"
click at [1043, 343] on select "- Select Status Code - Open Due/Unpaid Paid Incomplete No Tax Due Internal Refu…" at bounding box center [1240, 359] width 393 height 33
type input "[DATE]"
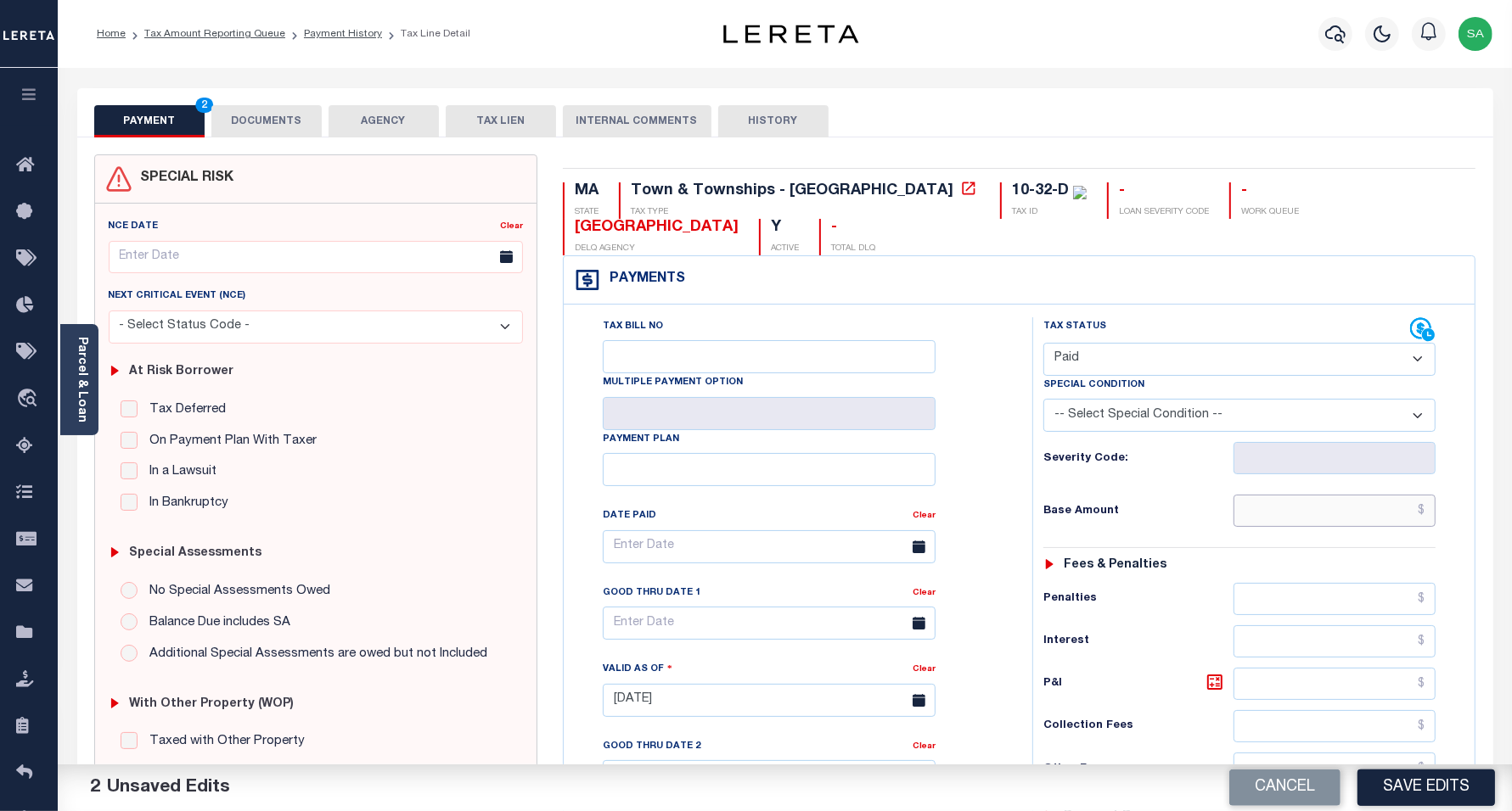
drag, startPoint x: 1259, startPoint y: 479, endPoint x: 1263, endPoint y: 493, distance: 14.6
click at [1259, 495] on input "text" at bounding box center [1334, 511] width 202 height 32
type input "$0.00"
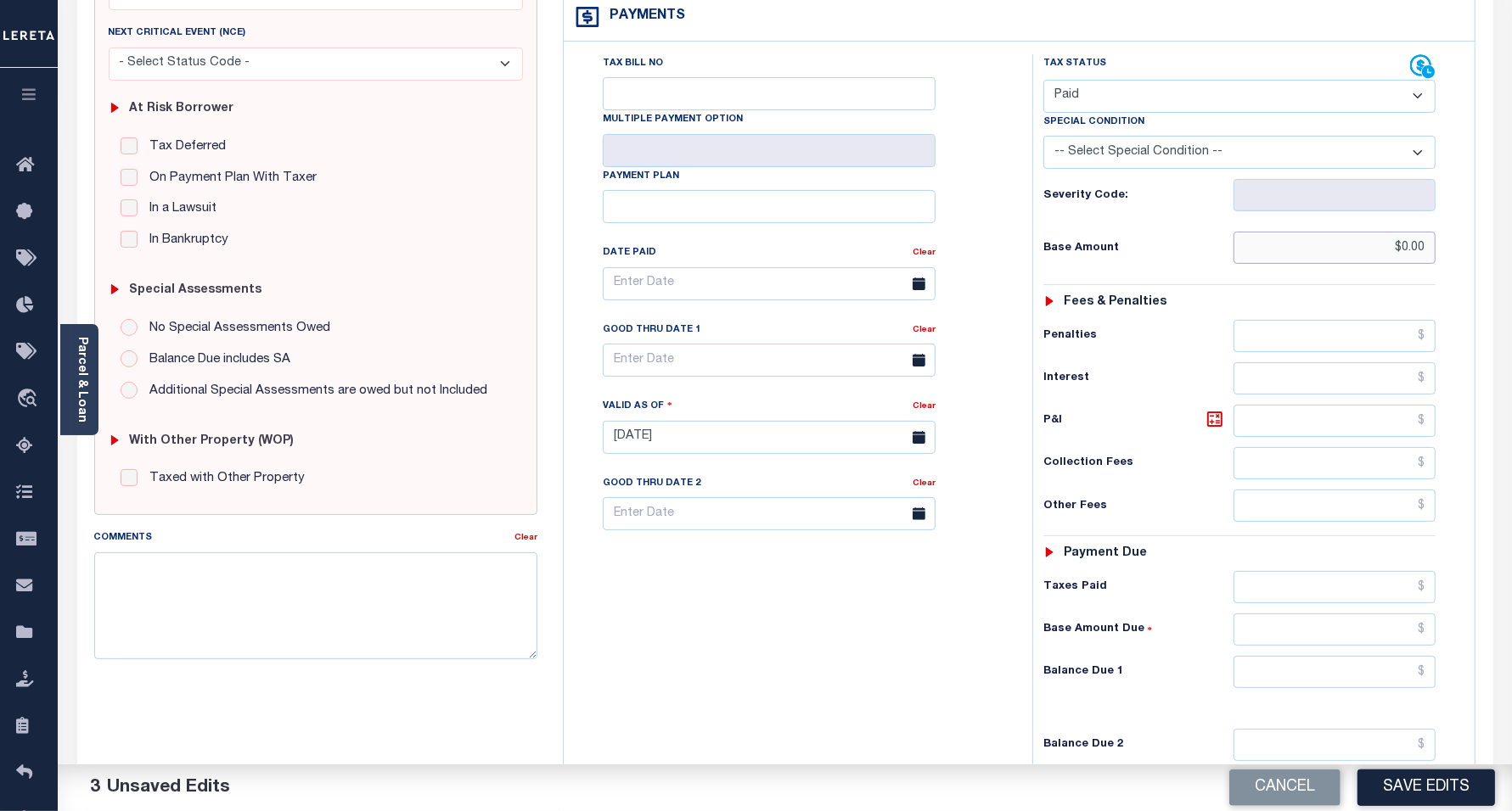
scroll to position [319, 0]
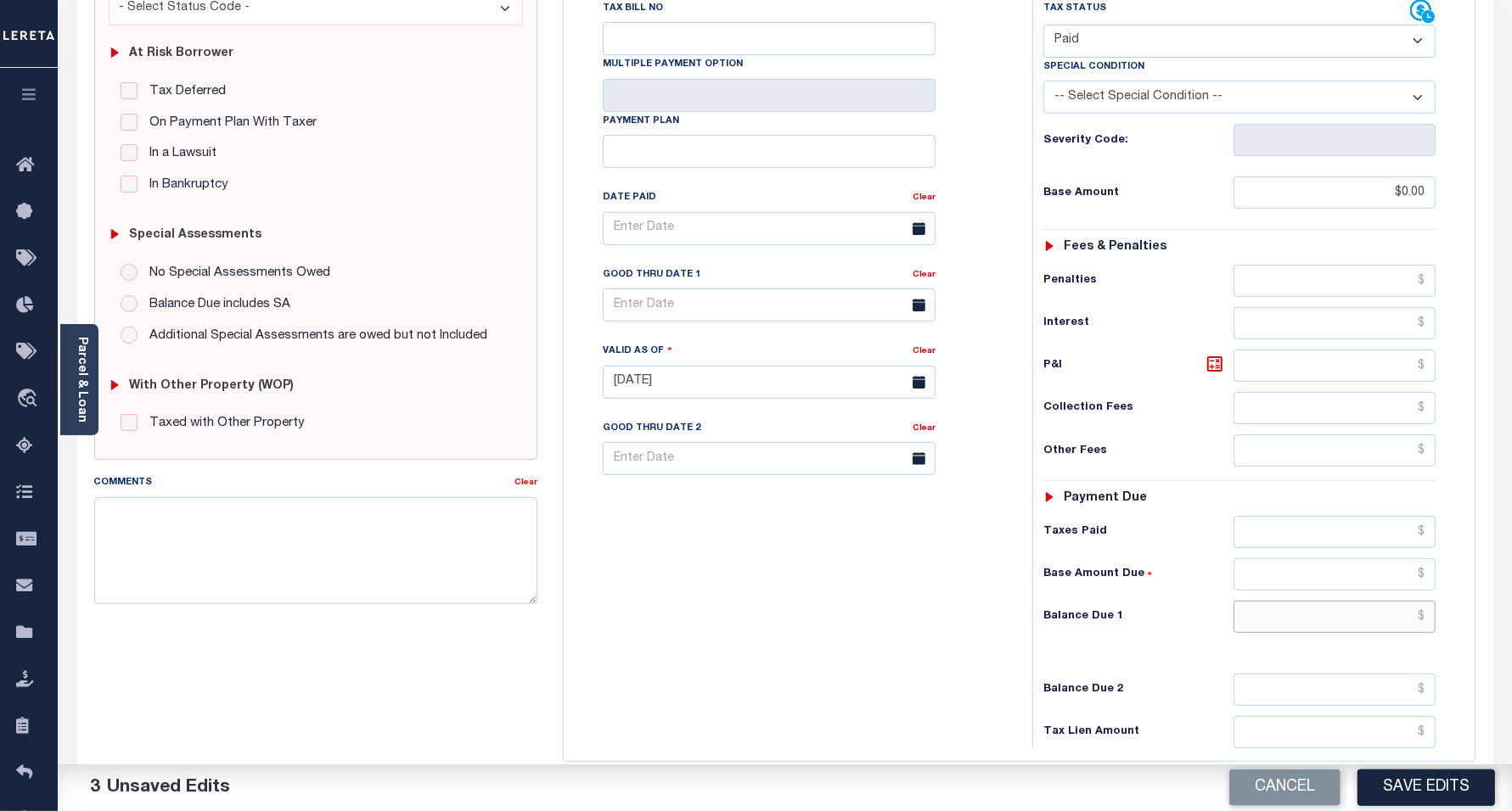
click at [1259, 600] on input "text" at bounding box center [1334, 617] width 202 height 32
type input "$0.00"
click at [757, 641] on div "Tax Bill No Multiple Payment Option Payment Plan Clear" at bounding box center [793, 374] width 452 height 749
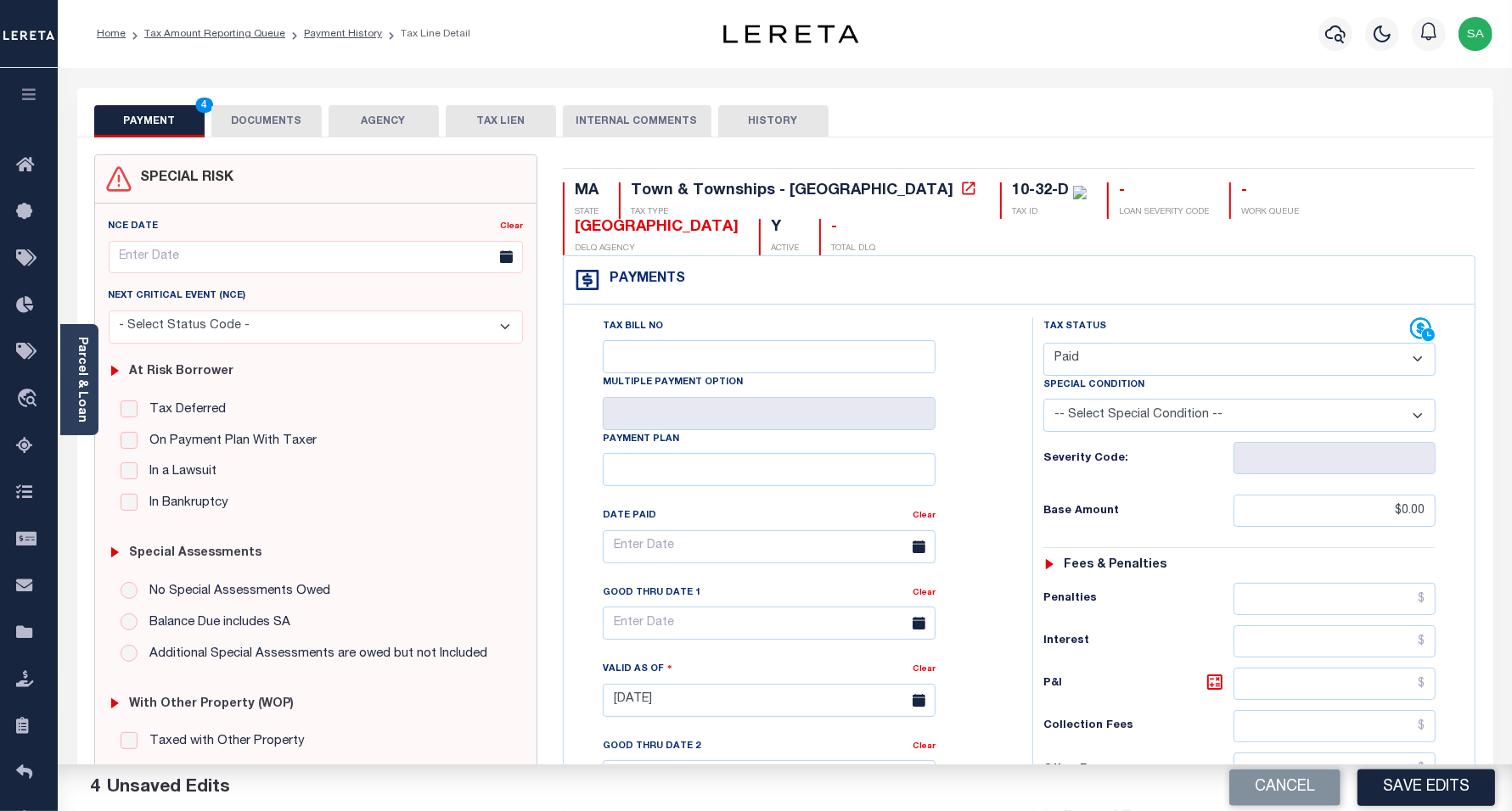
click at [280, 112] on button "DOCUMENTS" at bounding box center [267, 121] width 111 height 32
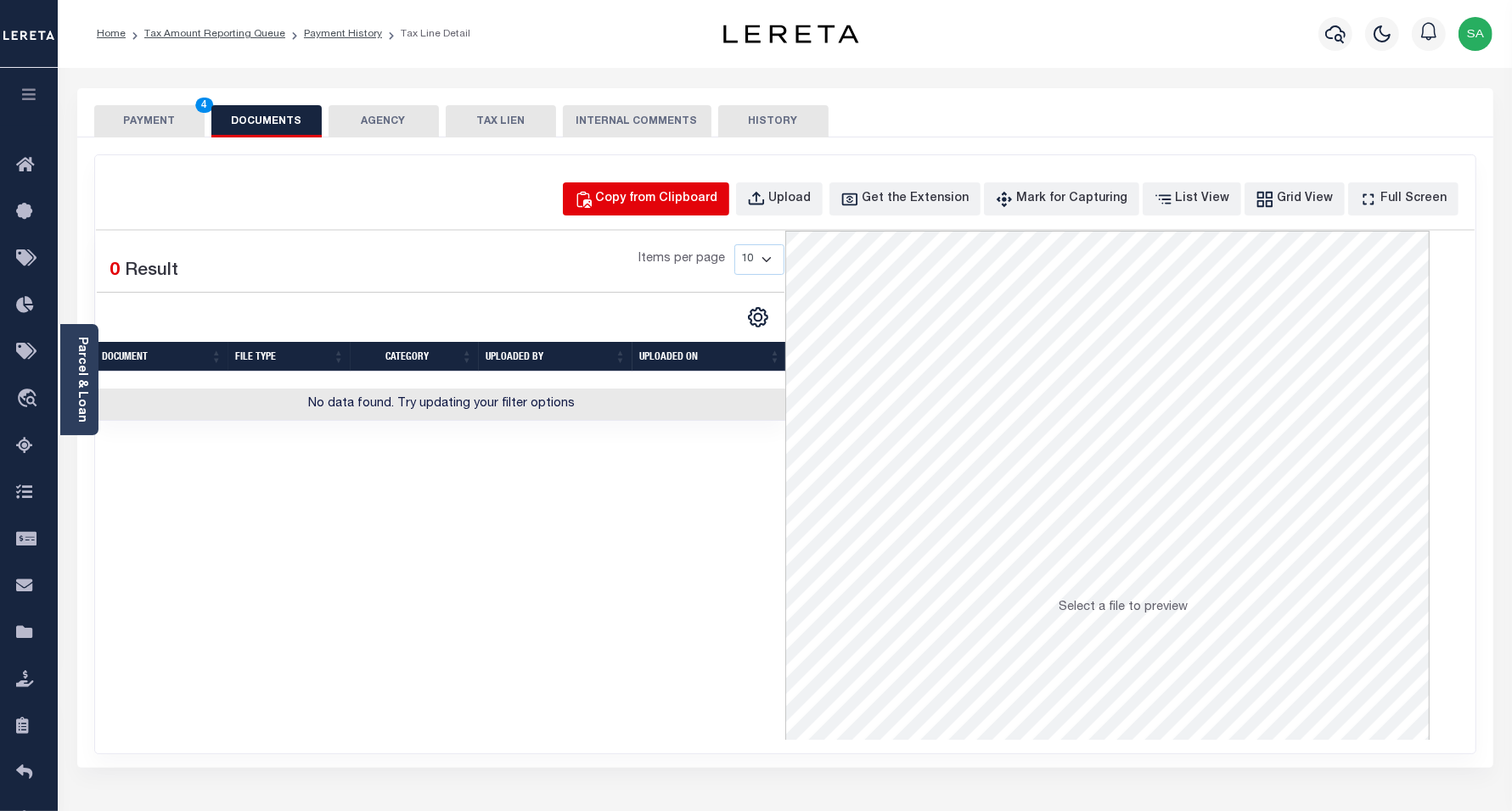
click at [663, 197] on div "Copy from Clipboard" at bounding box center [657, 199] width 122 height 19
select select "POP"
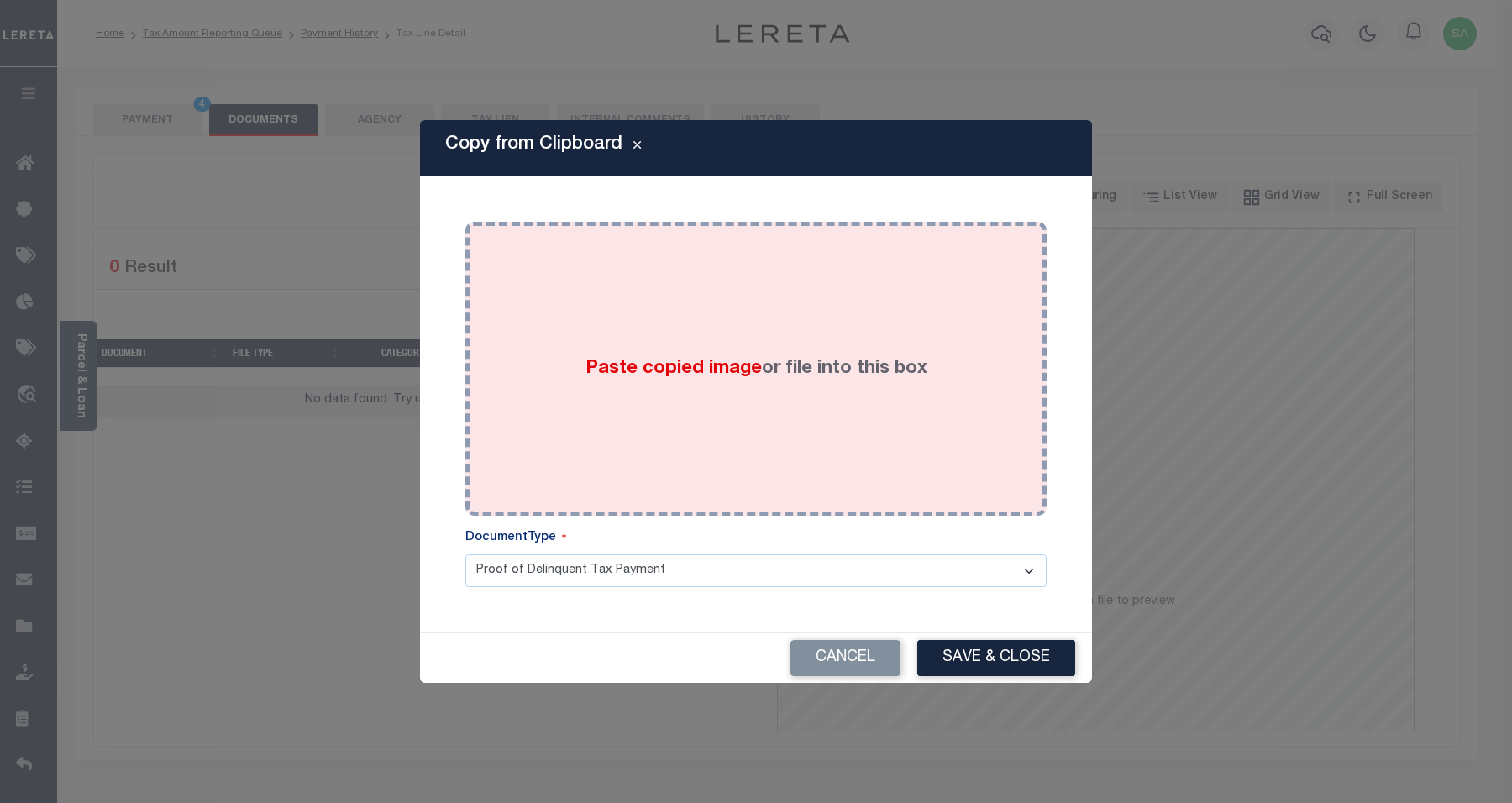
click at [804, 436] on div "Paste copied image or file into this box" at bounding box center [756, 368] width 556 height 269
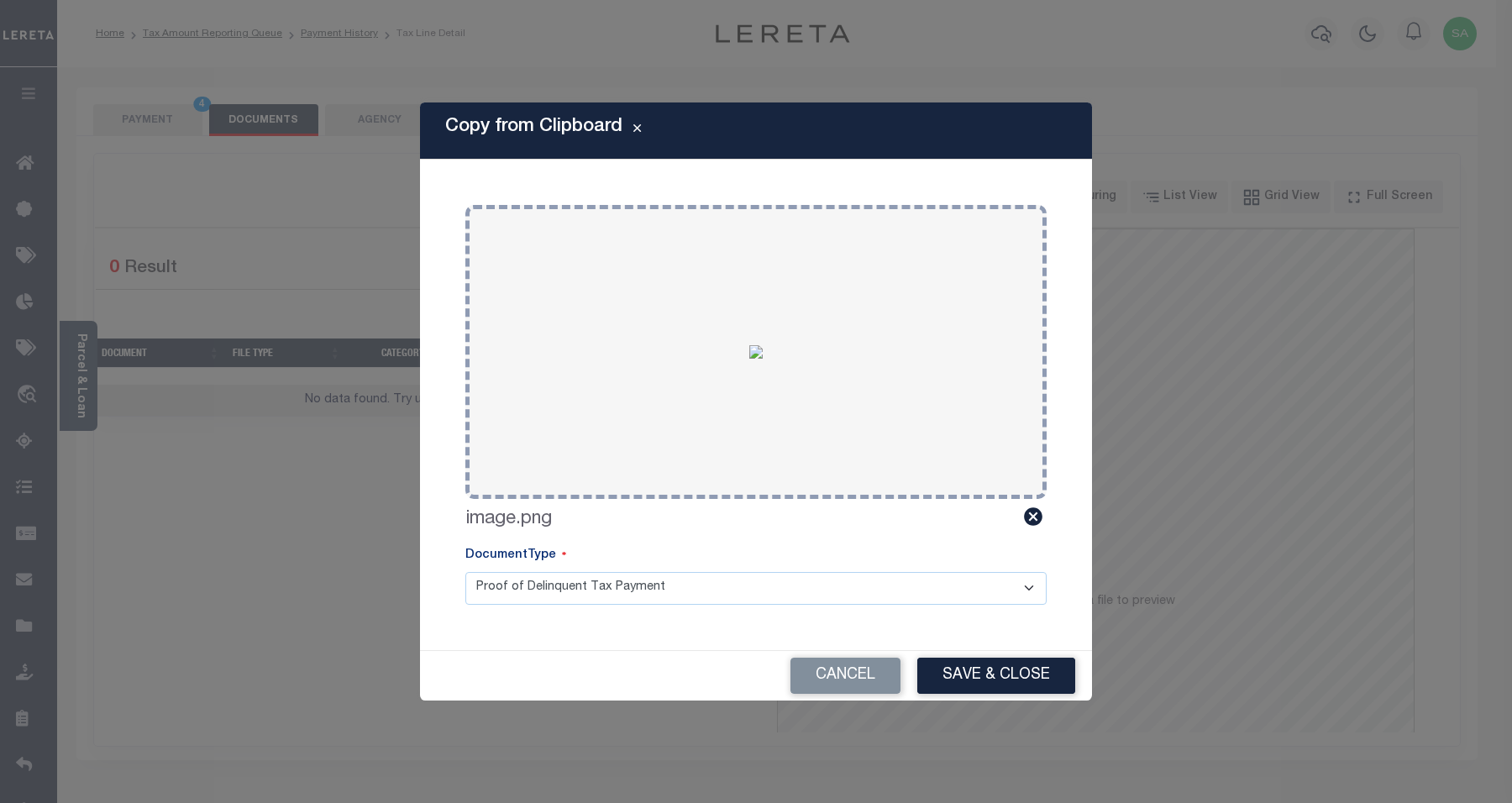
click at [979, 656] on div "Cancel Save & Close" at bounding box center [756, 676] width 672 height 49
click at [941, 652] on div "Cancel Save & Close" at bounding box center [756, 676] width 672 height 49
click at [942, 663] on button "Save & Close" at bounding box center [996, 676] width 158 height 36
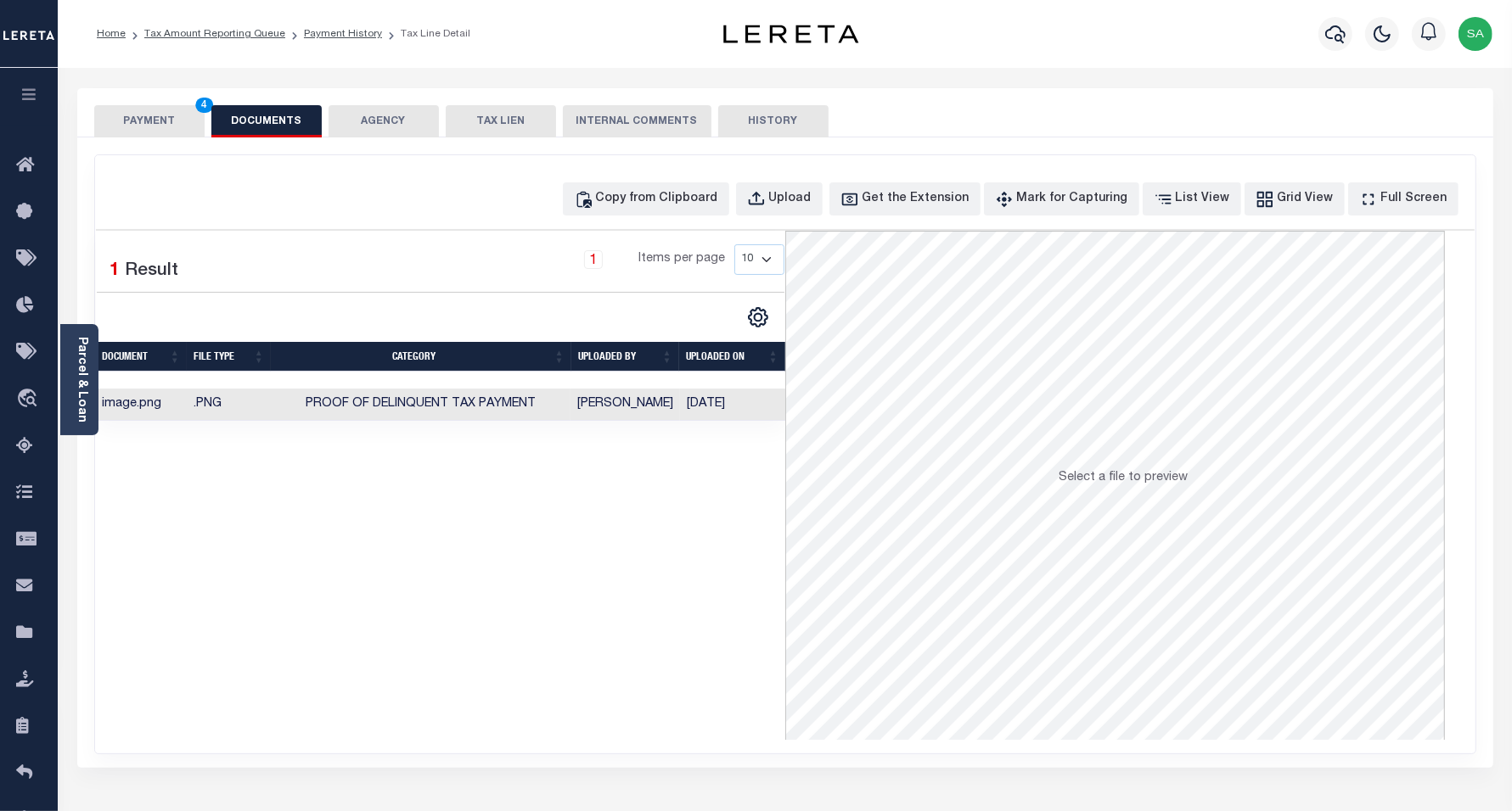
click at [189, 133] on button "PAYMENT 4" at bounding box center [150, 121] width 111 height 32
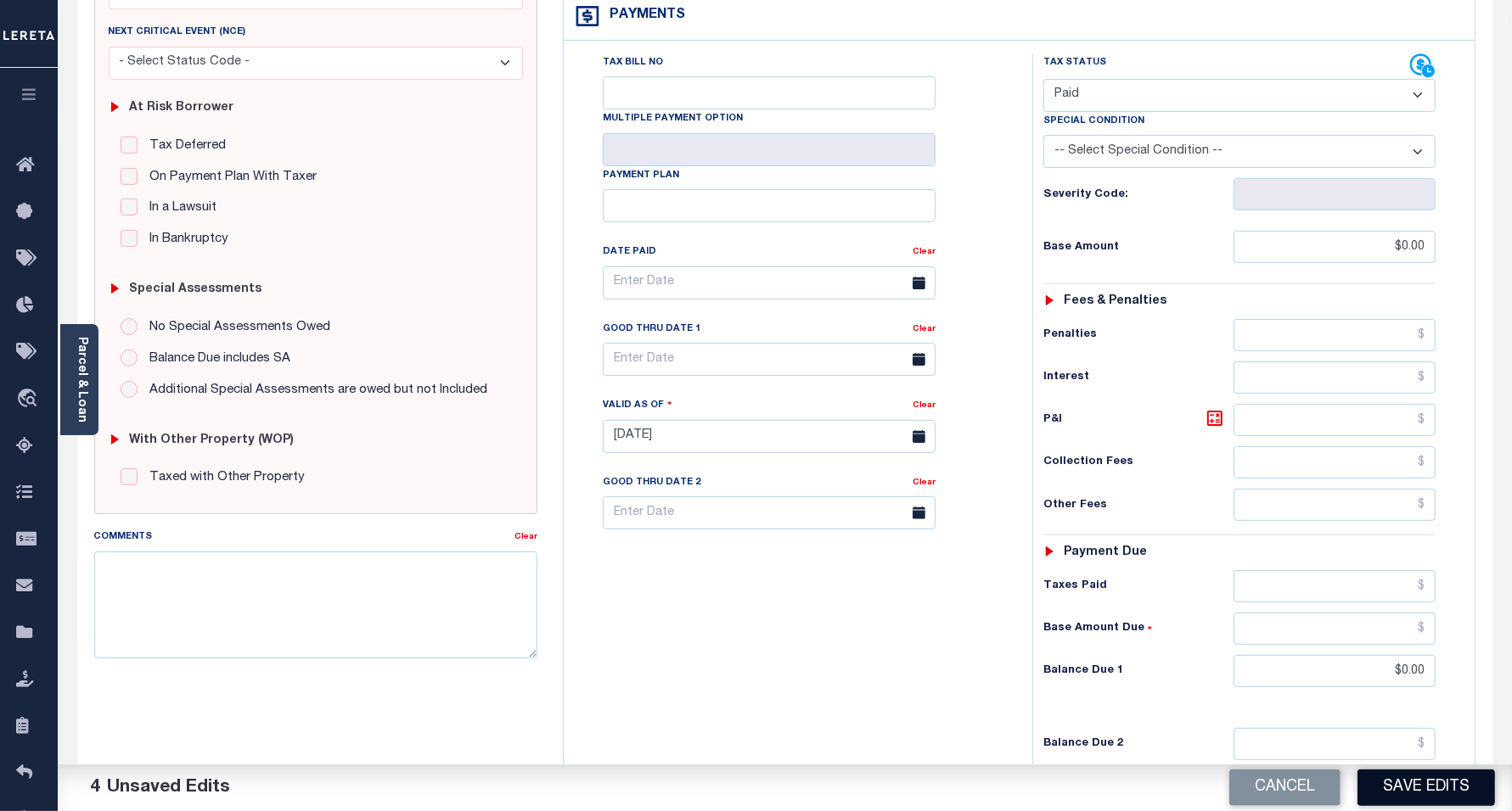
scroll to position [451, 0]
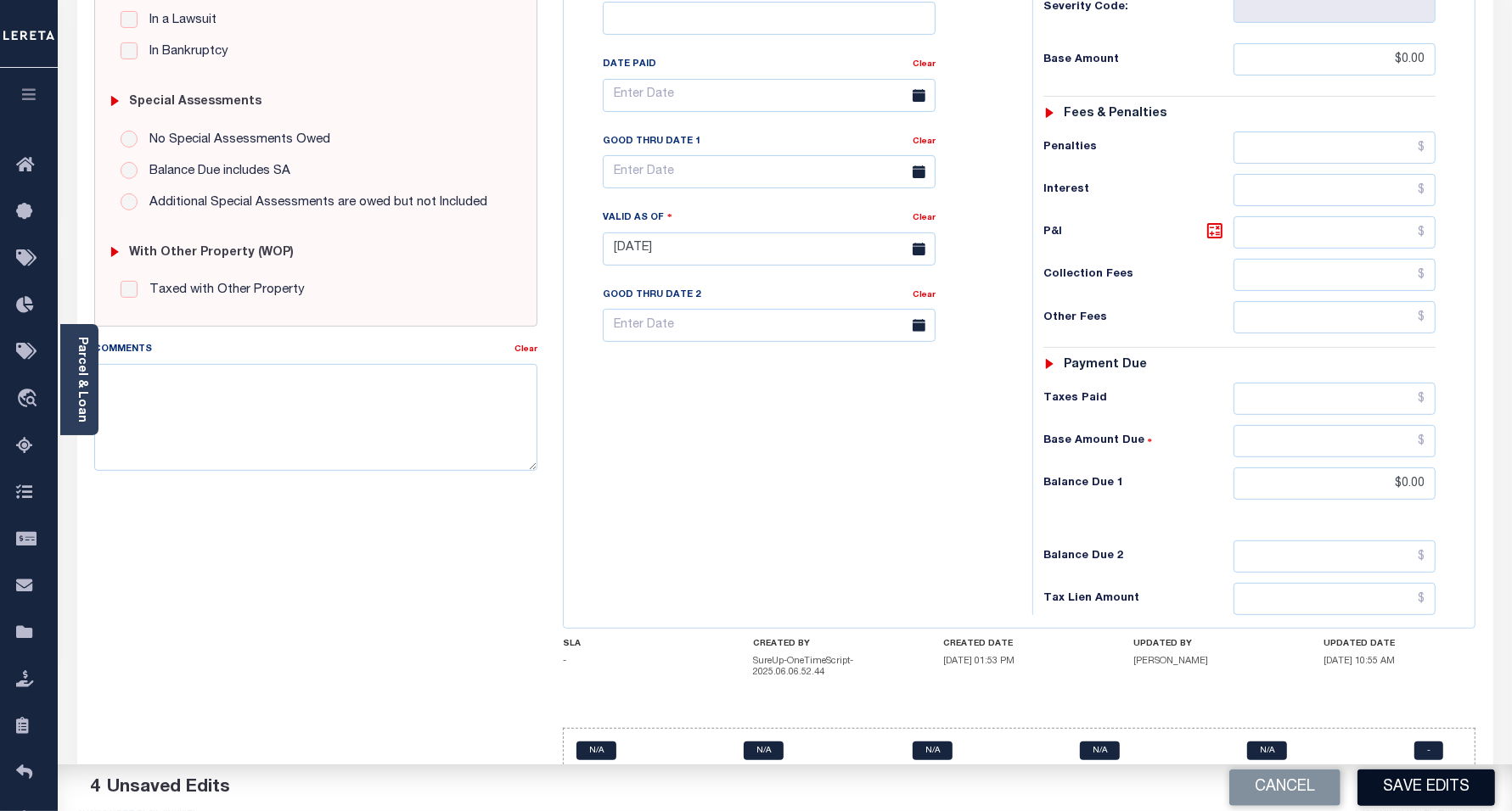
click at [1420, 791] on button "Save Edits" at bounding box center [1426, 788] width 137 height 37
checkbox input "false"
type input "$0"
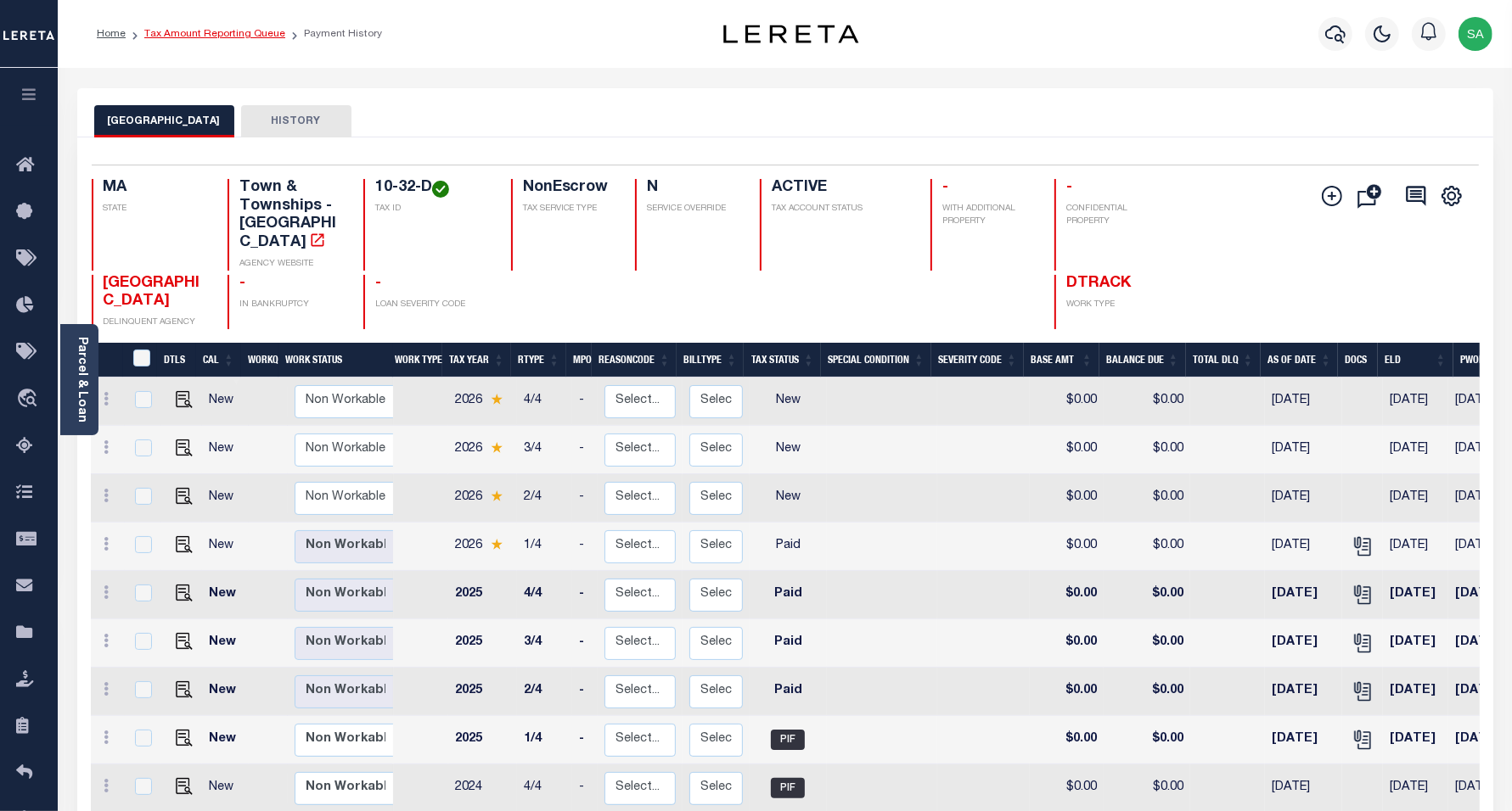
click at [208, 38] on link "Tax Amount Reporting Queue" at bounding box center [215, 33] width 141 height 10
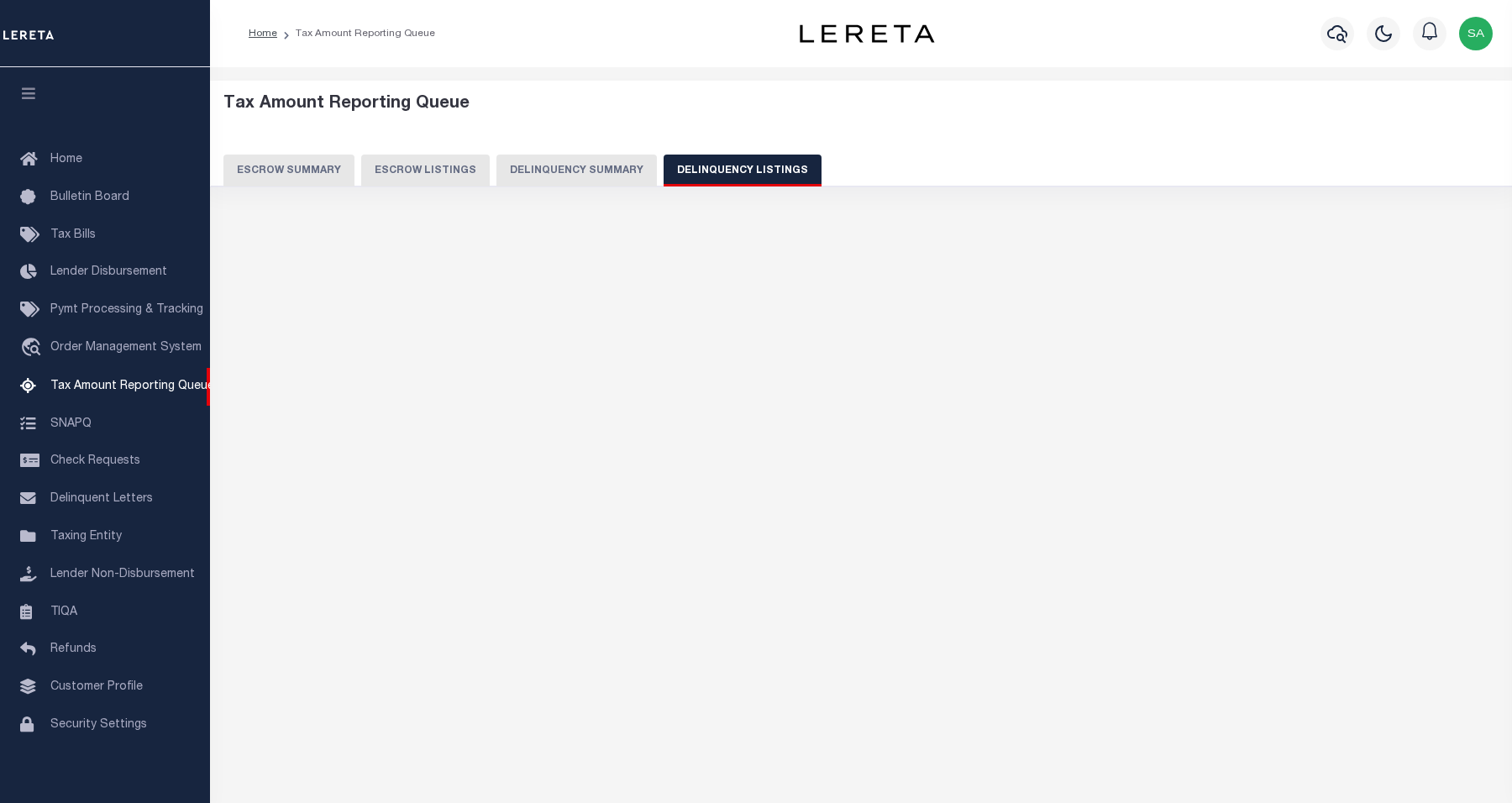
select select "MA"
select select "100"
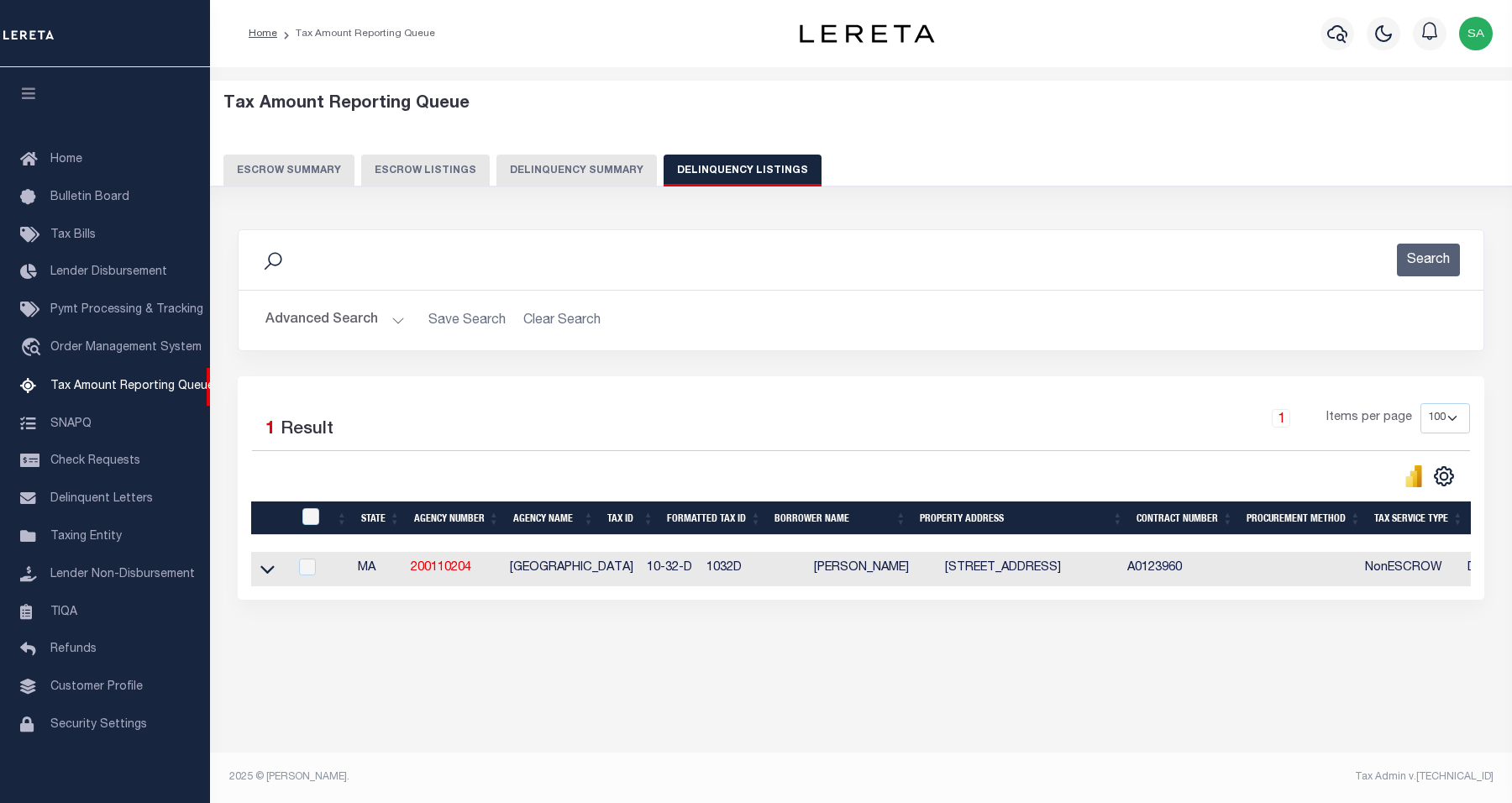
click at [344, 325] on button "Advanced Search" at bounding box center [336, 320] width 140 height 33
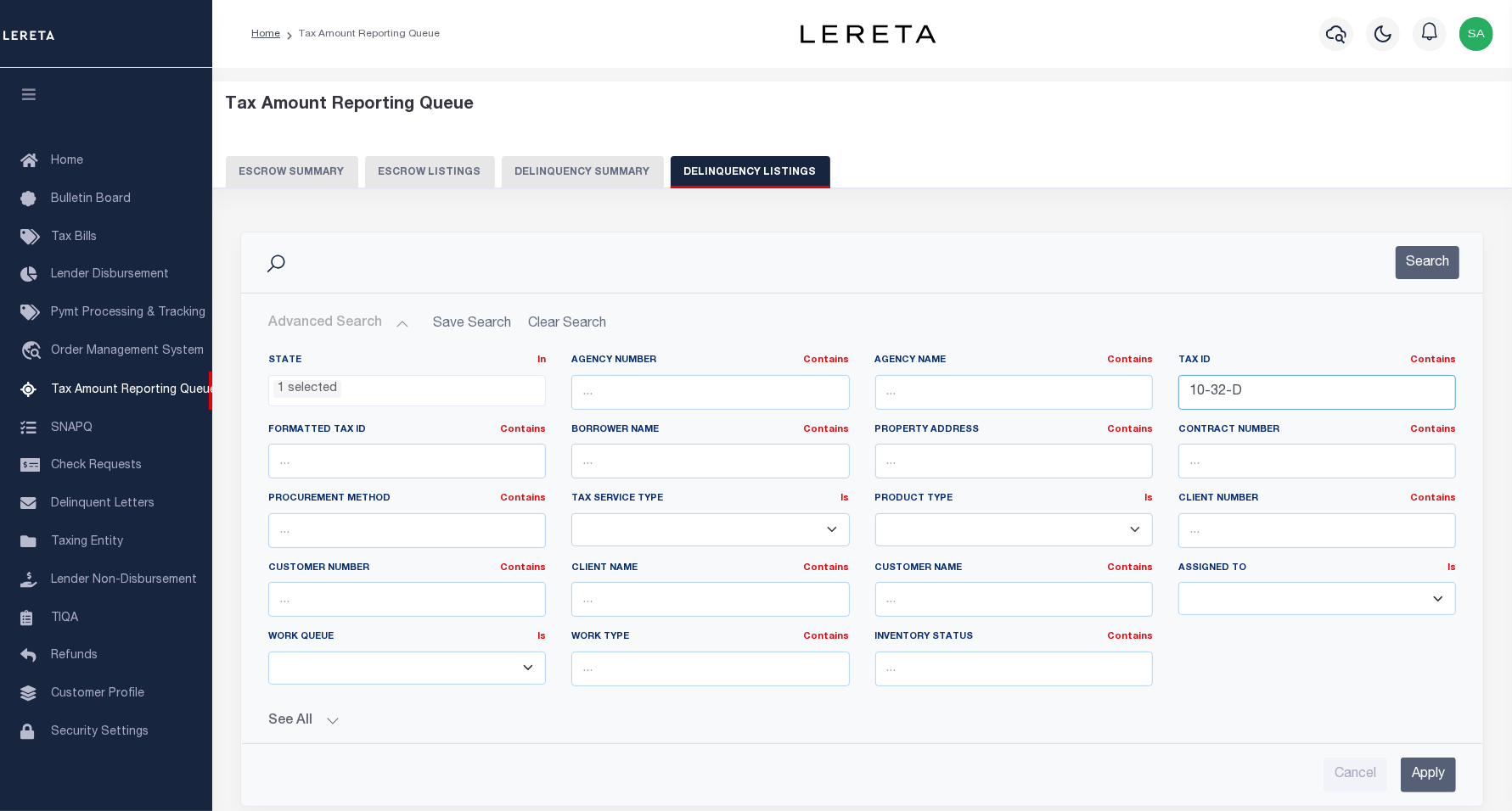
drag, startPoint x: 1244, startPoint y: 399, endPoint x: 1104, endPoint y: 385, distance: 140.7
click at [1104, 385] on div "State In In AK AL AR AZ CA CO CT DC DE FL GA GU HI IA ID IL IN KS KY LA MA MD M…" at bounding box center [861, 527] width 1213 height 346
paste input "43-0"
type input "10-43-0"
click at [1433, 254] on button "Search" at bounding box center [1427, 262] width 63 height 33
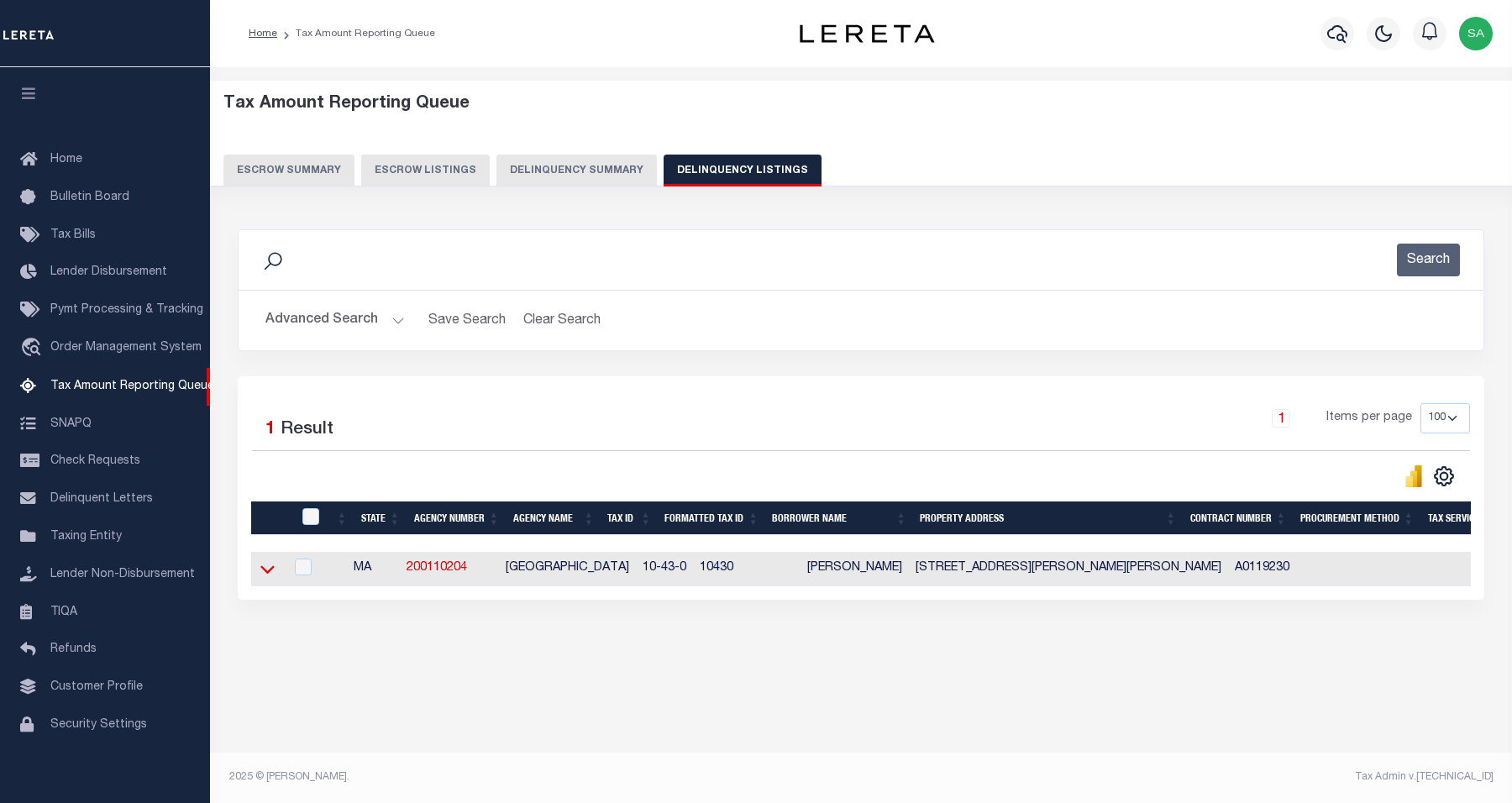
click at [268, 574] on icon at bounding box center [268, 569] width 14 height 18
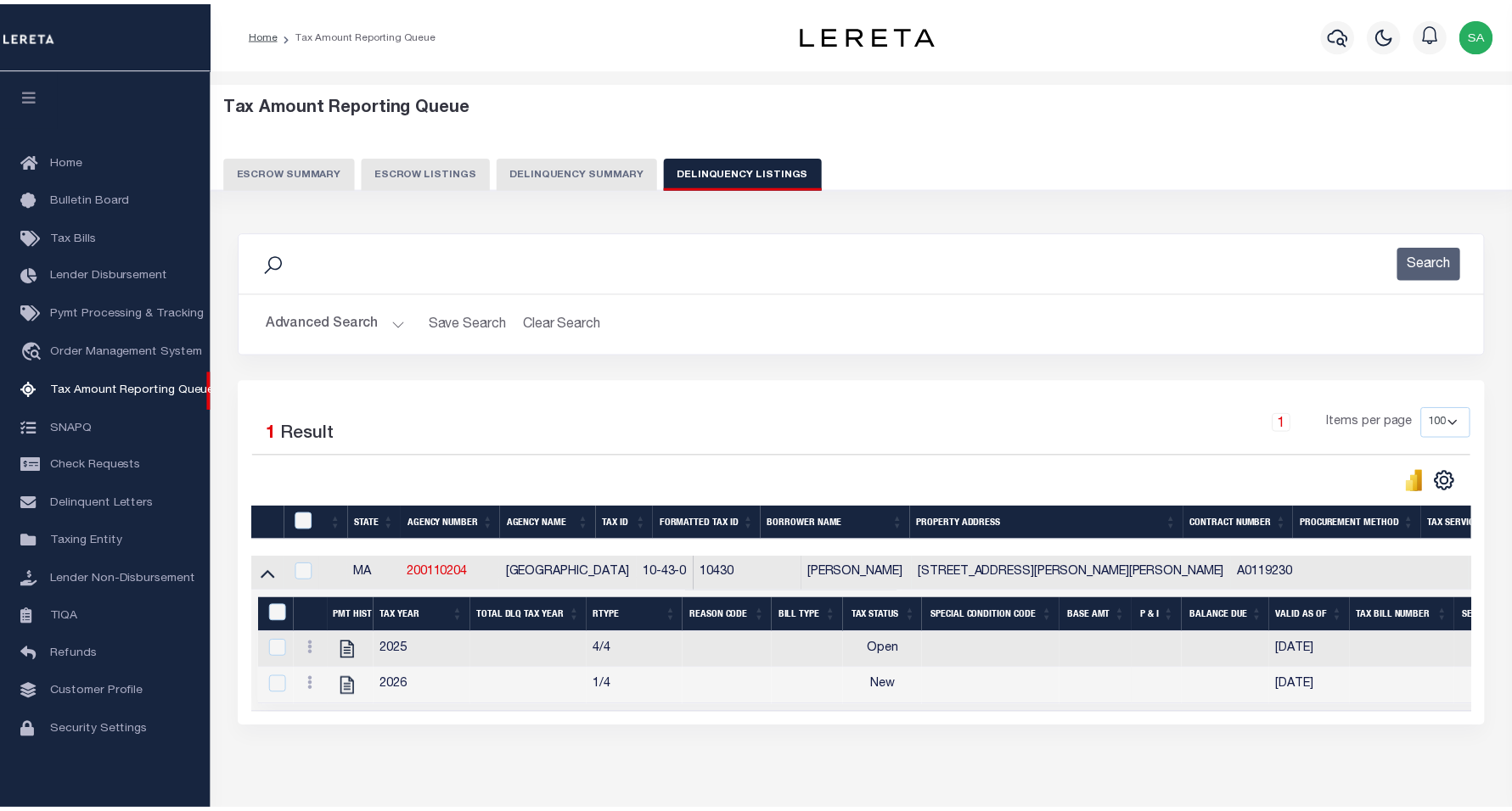
scroll to position [87, 0]
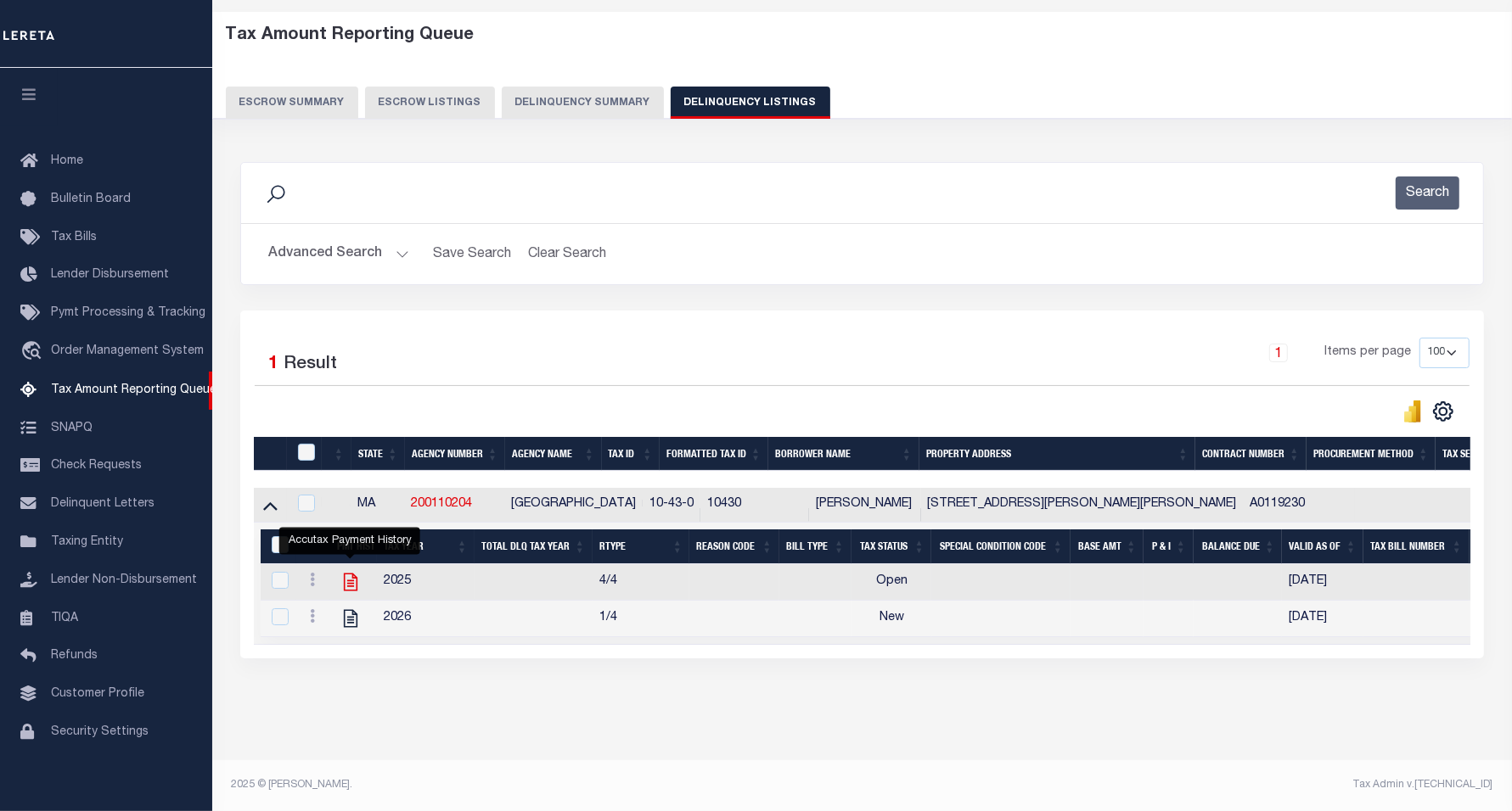
click at [346, 571] on icon "" at bounding box center [351, 582] width 22 height 22
checkbox input "true"
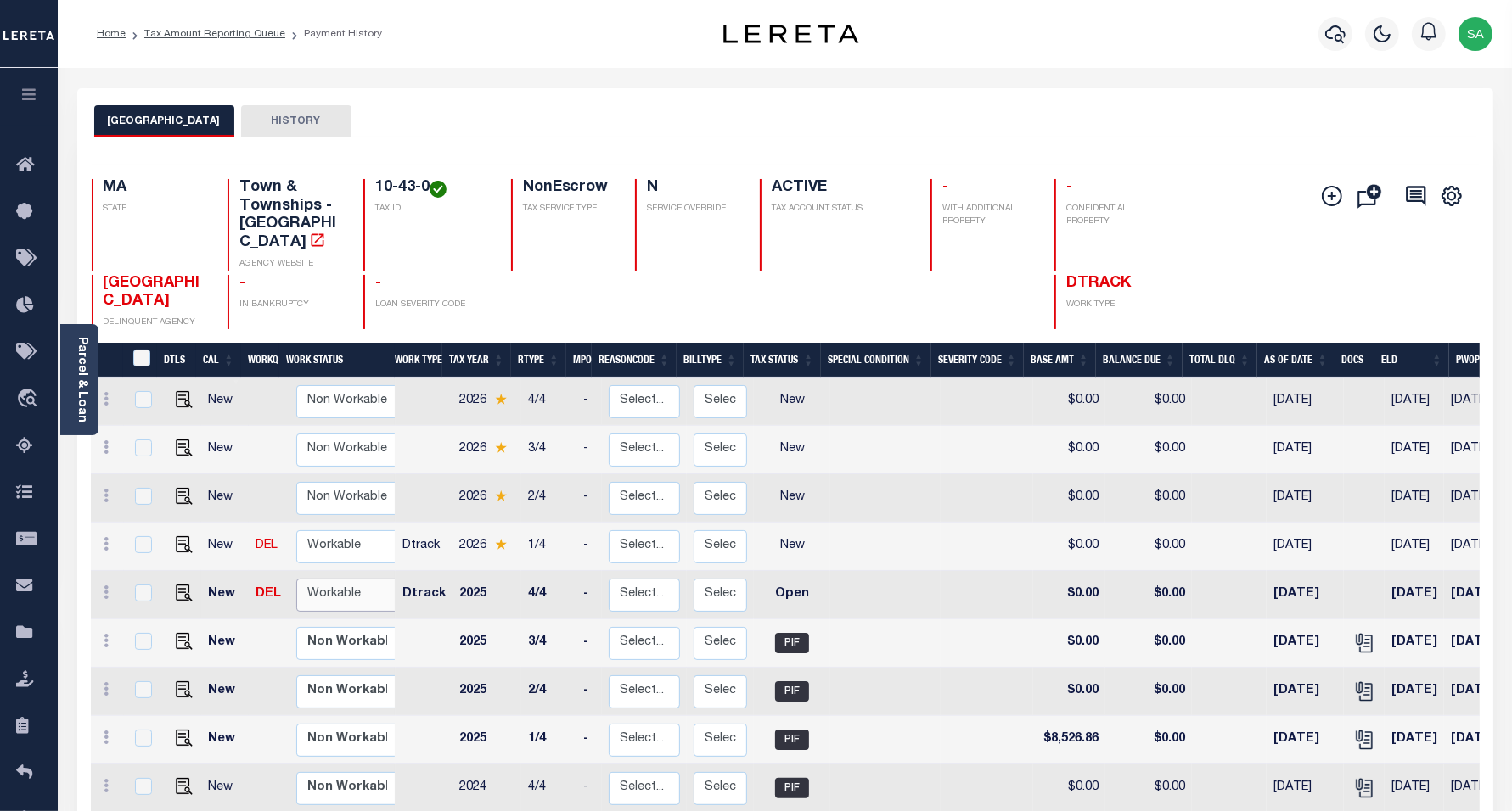
click at [340, 579] on select "Non Workable Workable" at bounding box center [347, 595] width 102 height 33
checkbox input "true"
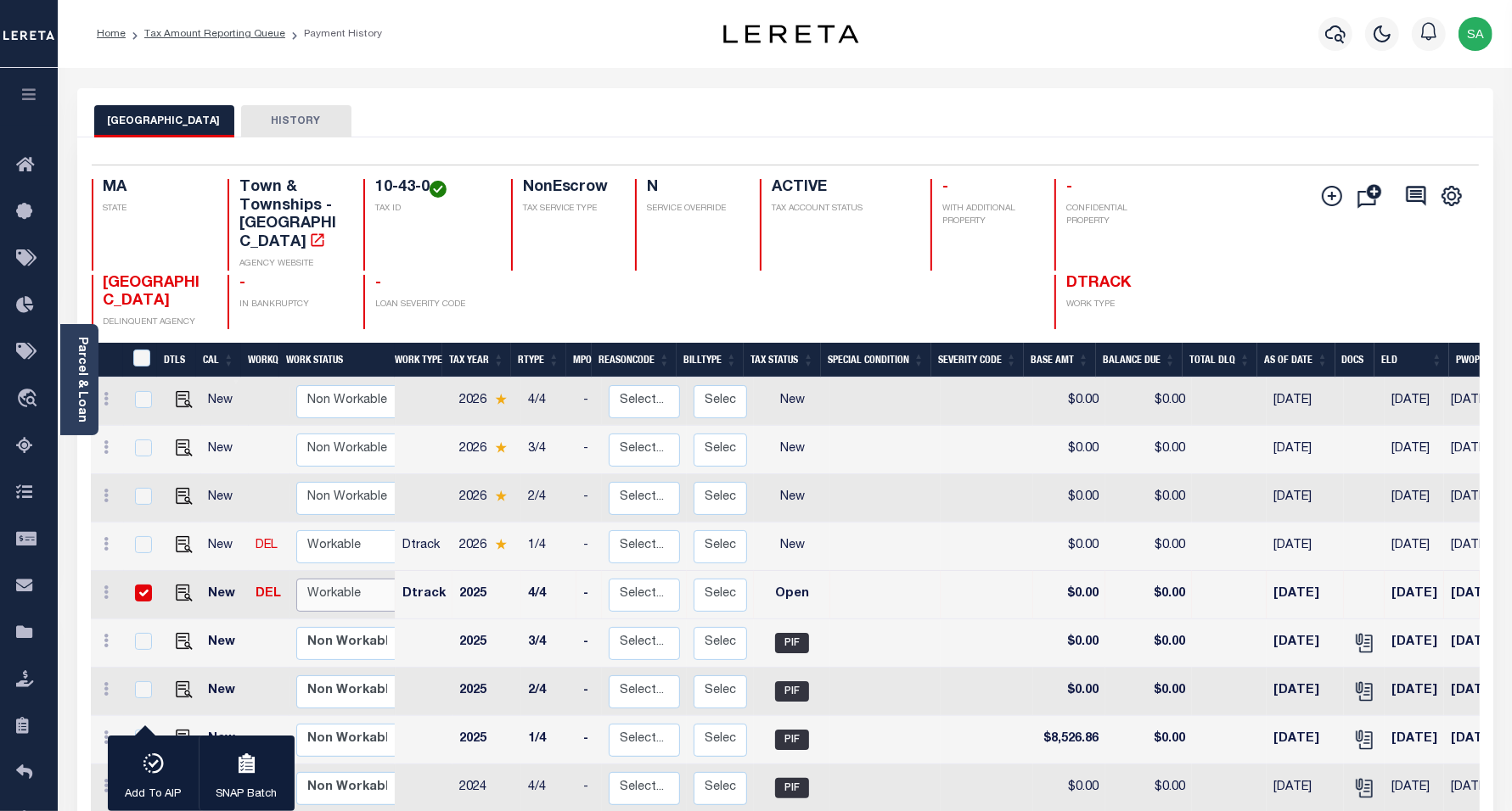
select select "true"
click at [296, 579] on select "Non Workable Workable" at bounding box center [347, 595] width 102 height 33
checkbox input "false"
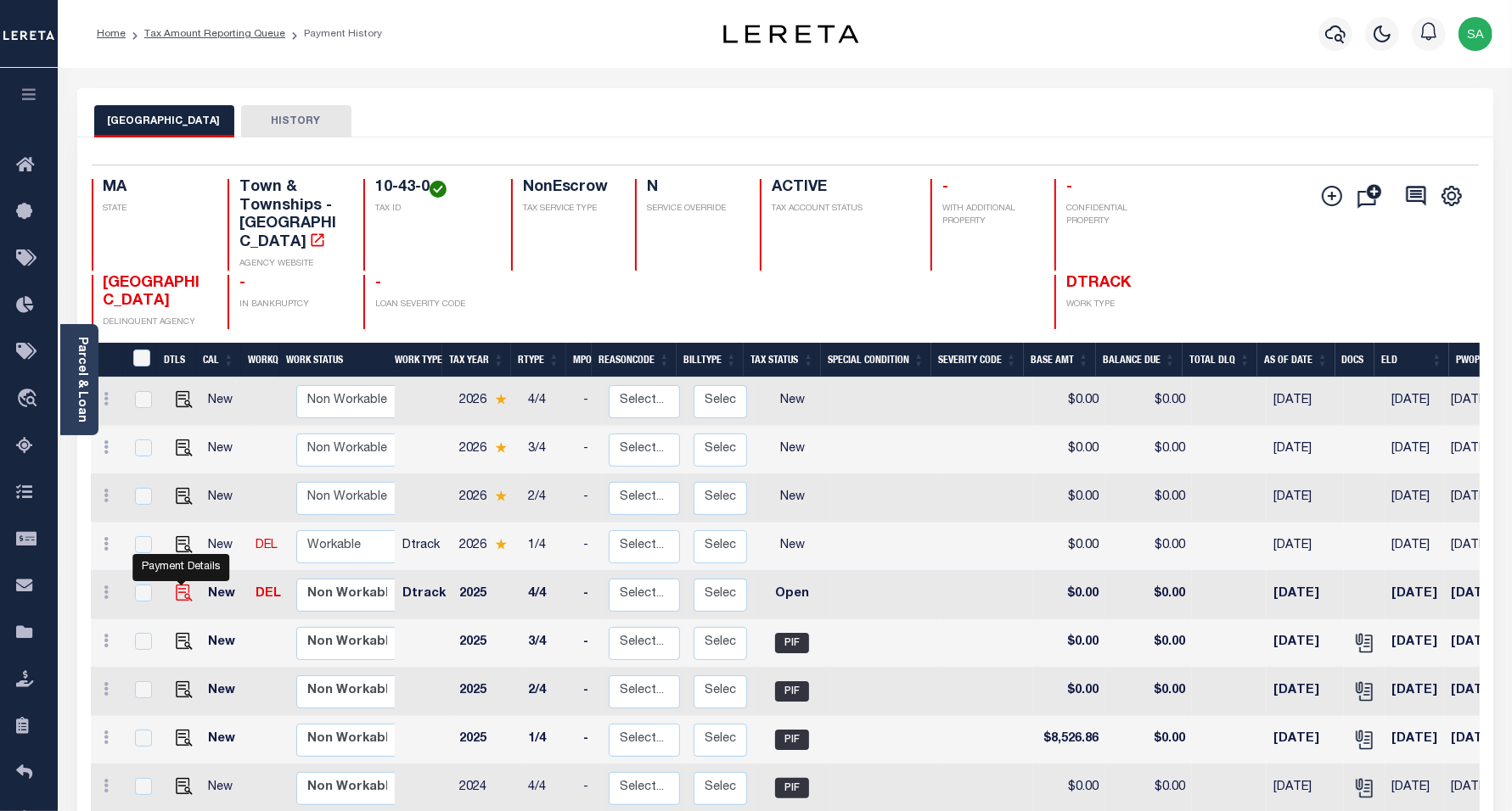
click at [183, 584] on img "" at bounding box center [184, 592] width 17 height 17
checkbox input "true"
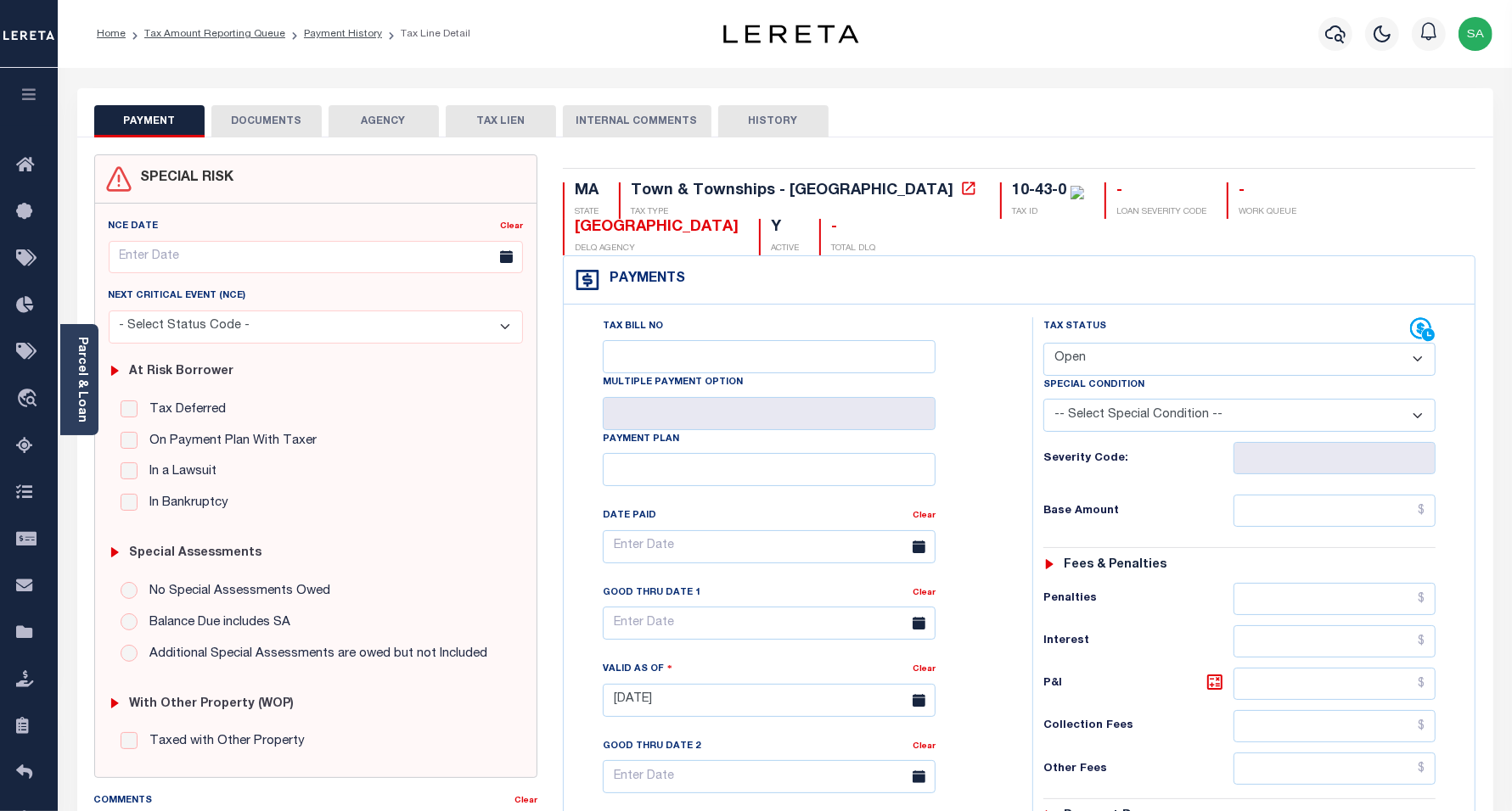
click at [1117, 343] on select "- Select Status Code - Open Due/Unpaid Paid Incomplete No Tax Due Internal Refu…" at bounding box center [1240, 359] width 393 height 33
select select "PYD"
click at [1043, 343] on select "- Select Status Code - Open Due/Unpaid Paid Incomplete No Tax Due Internal Refu…" at bounding box center [1240, 359] width 393 height 33
type input "[DATE]"
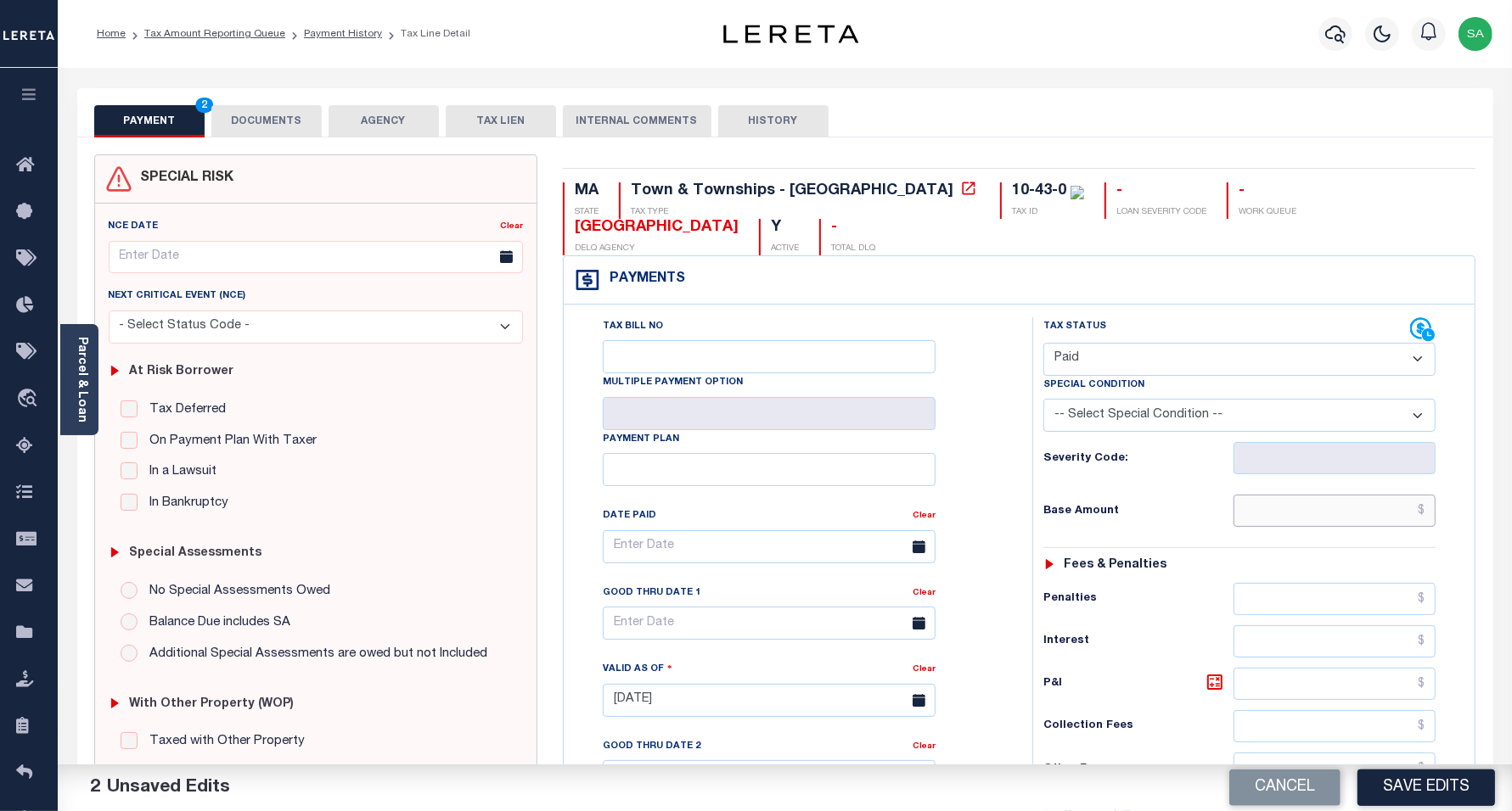
click at [1271, 495] on input "text" at bounding box center [1334, 511] width 202 height 32
type input "$0.00"
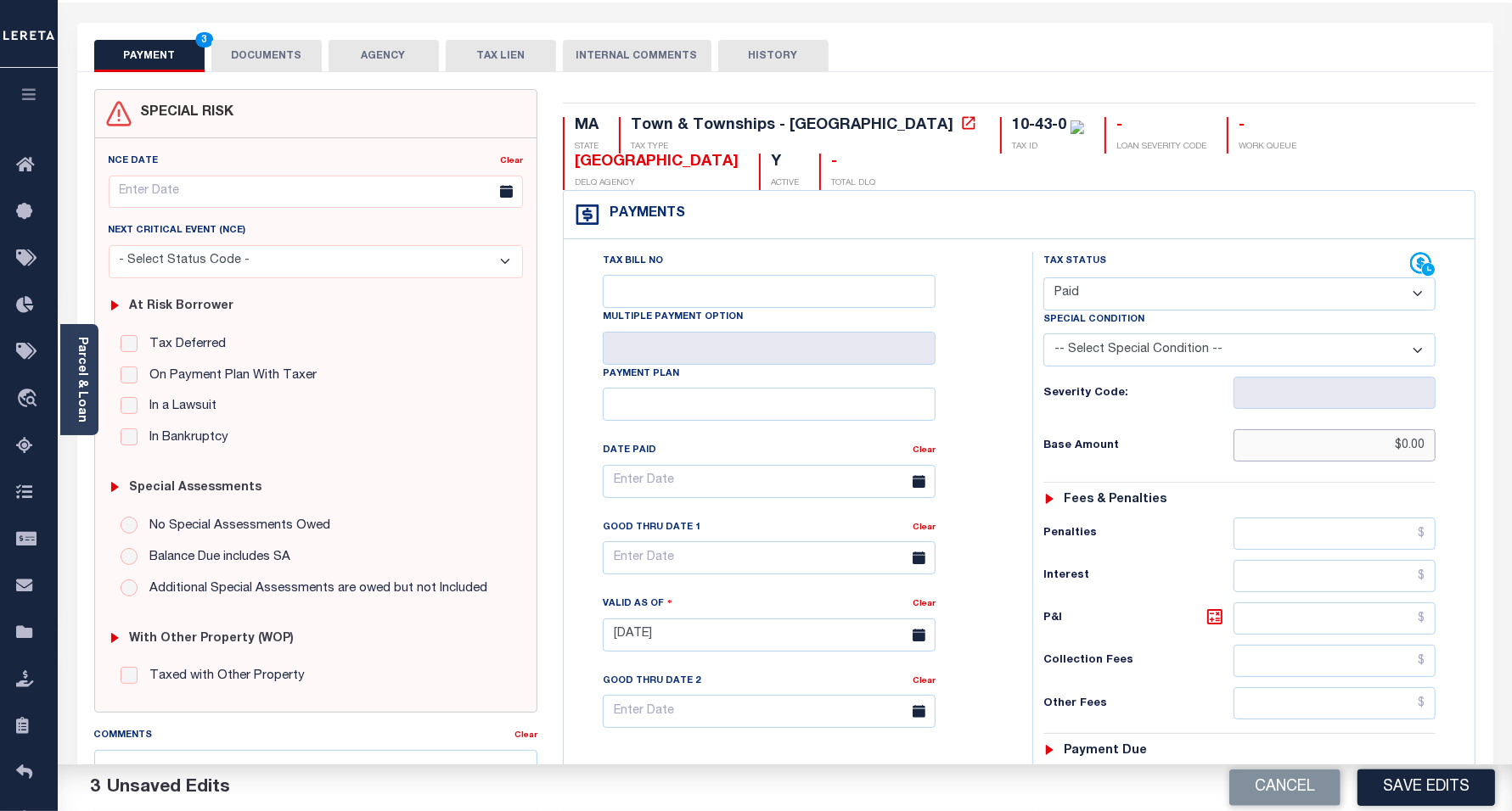
scroll to position [319, 0]
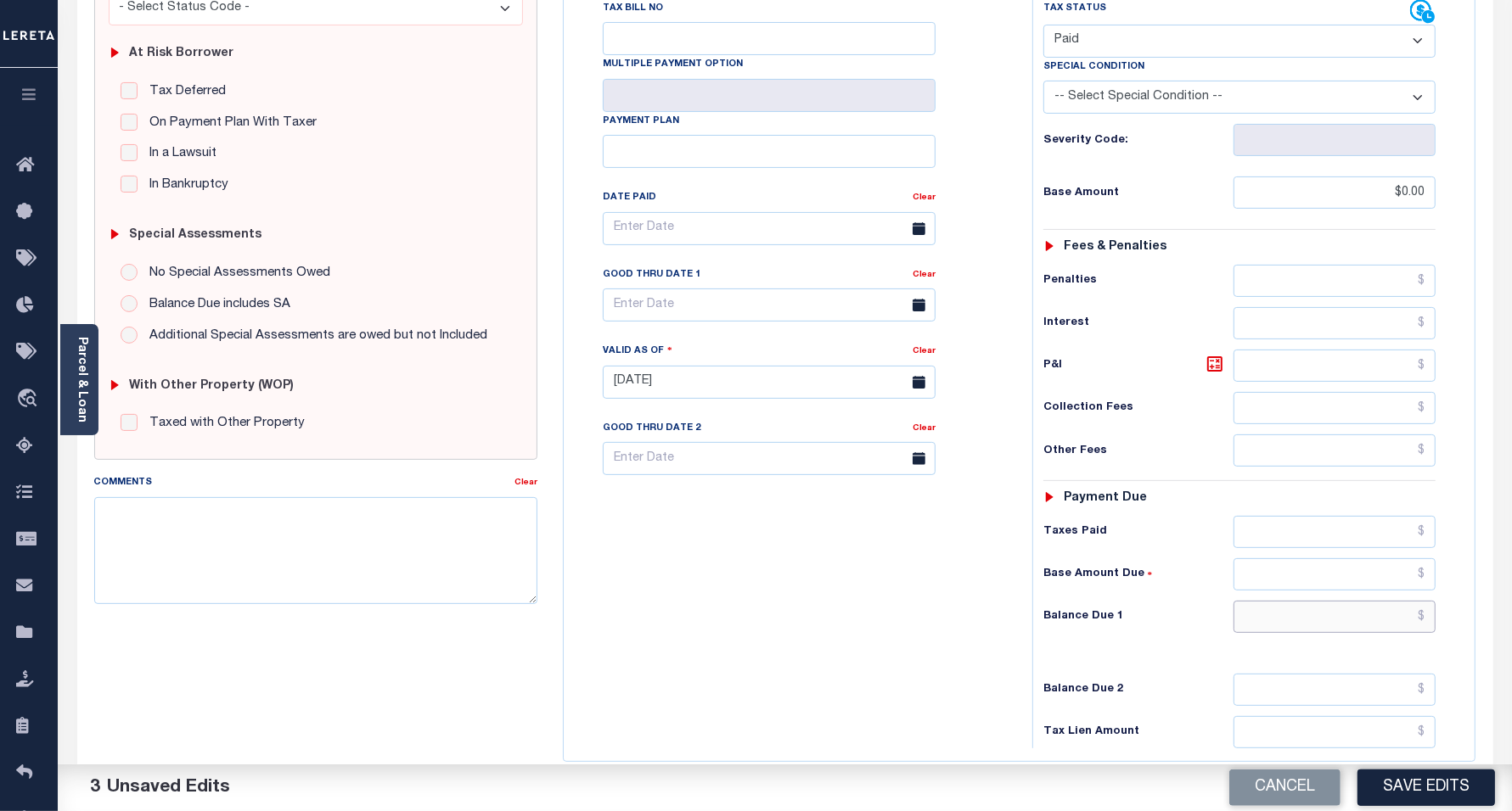
click at [1284, 600] on input "text" at bounding box center [1334, 617] width 202 height 32
type input "$0.00"
click at [727, 590] on div "Tax Bill No Multiple Payment Option Payment Plan Clear" at bounding box center [793, 374] width 452 height 749
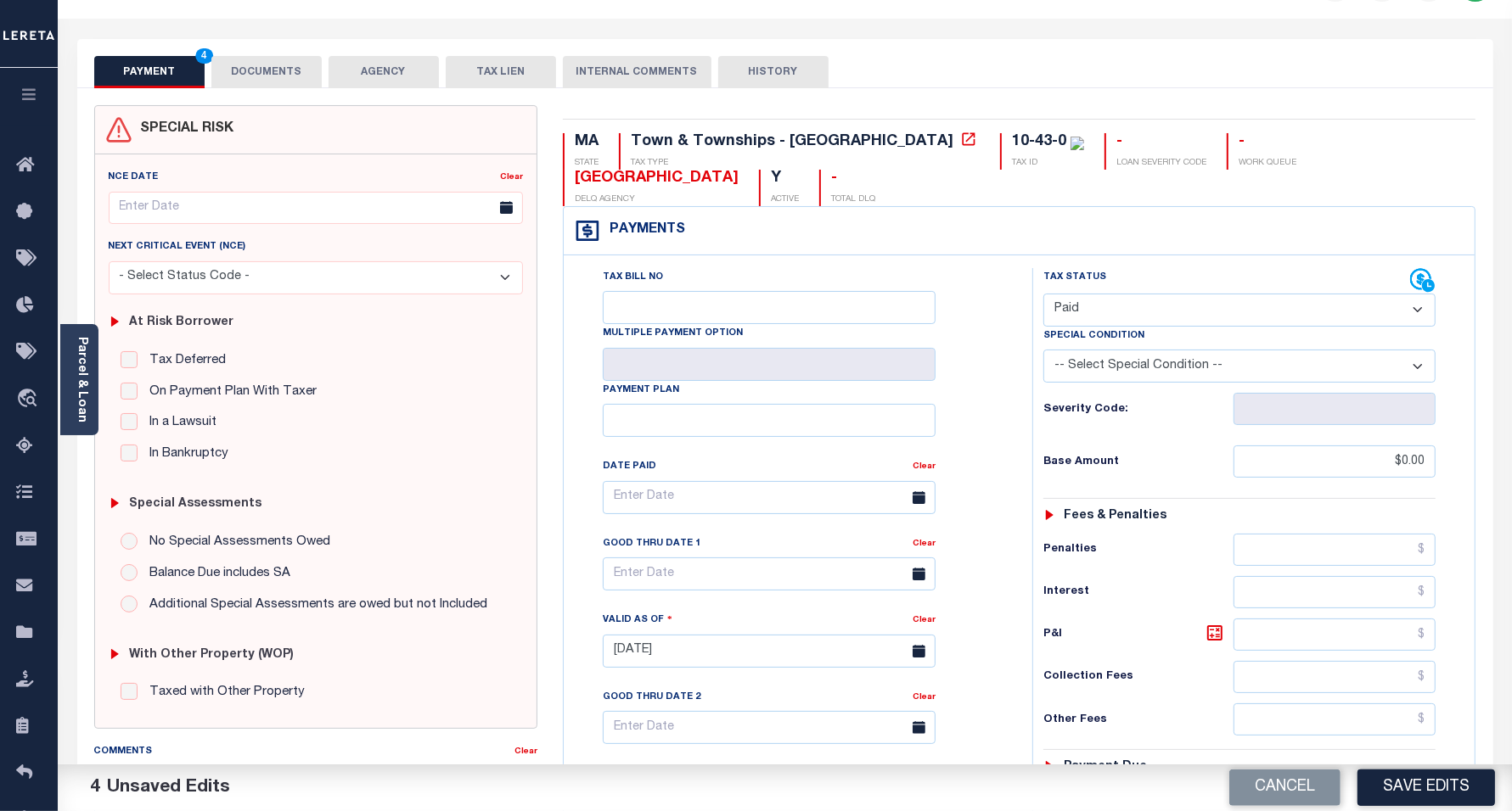
scroll to position [0, 0]
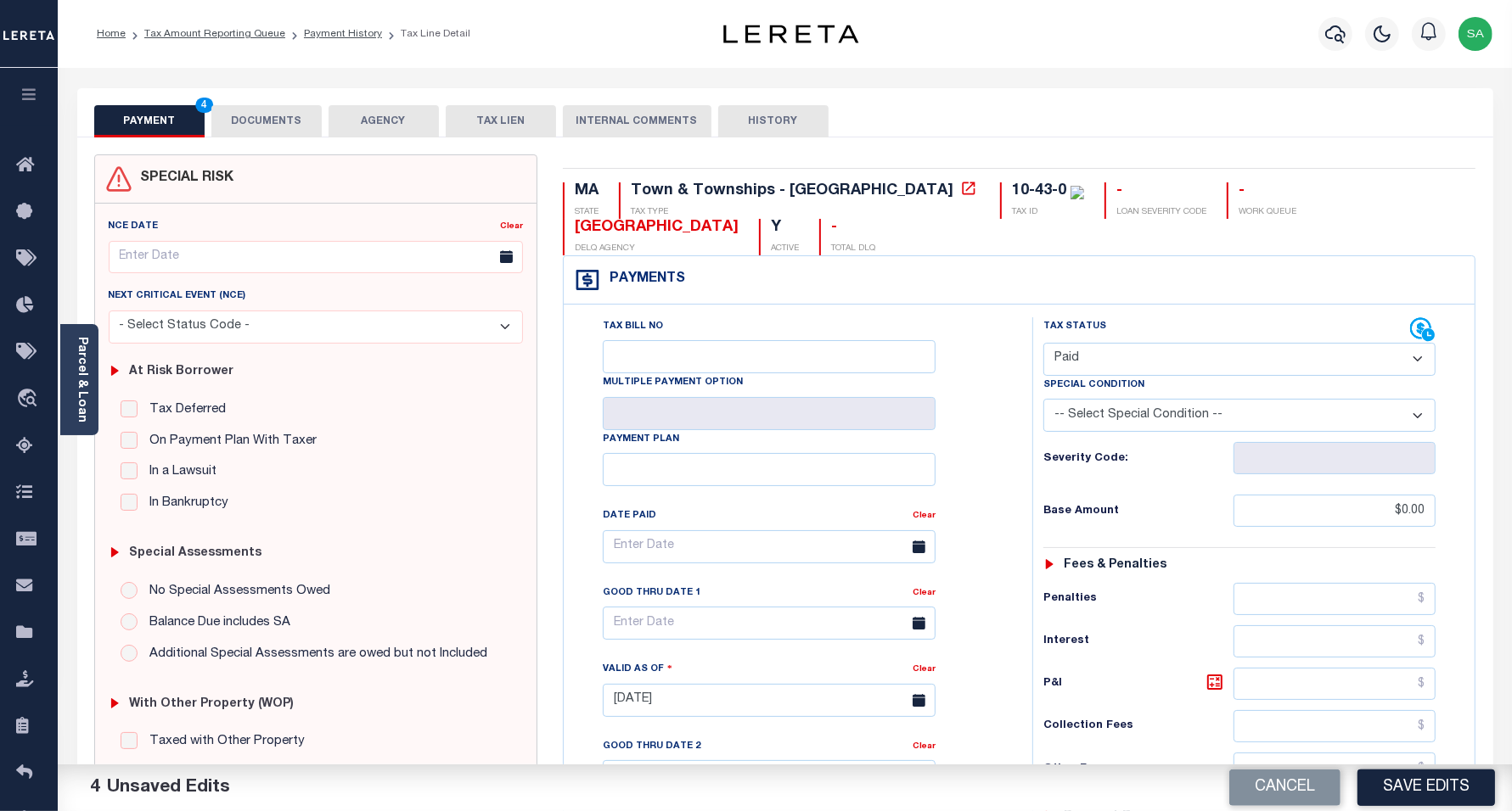
click at [276, 123] on button "DOCUMENTS" at bounding box center [267, 121] width 111 height 32
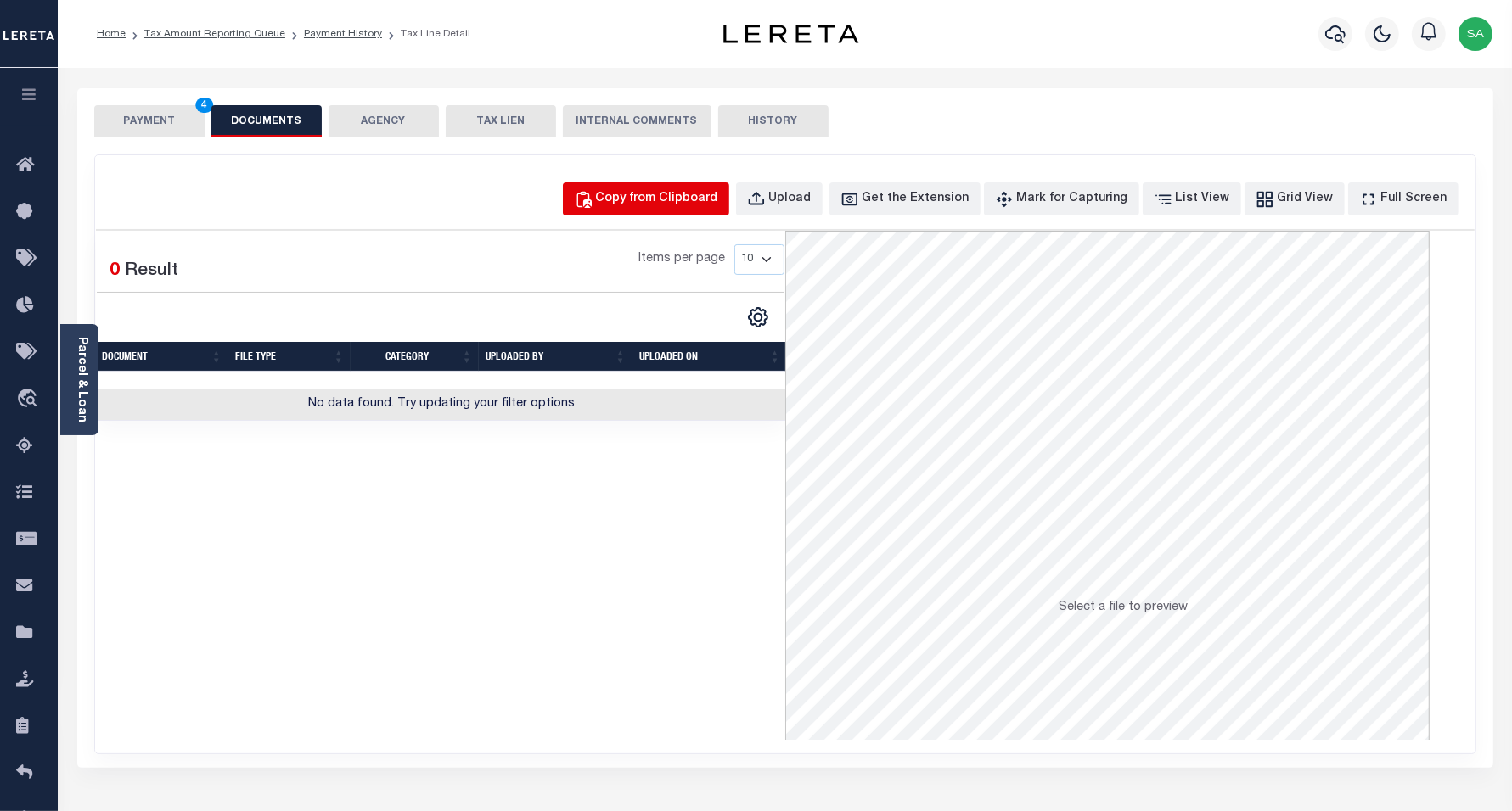
click at [658, 197] on div "Copy from Clipboard" at bounding box center [657, 199] width 122 height 19
select select "POP"
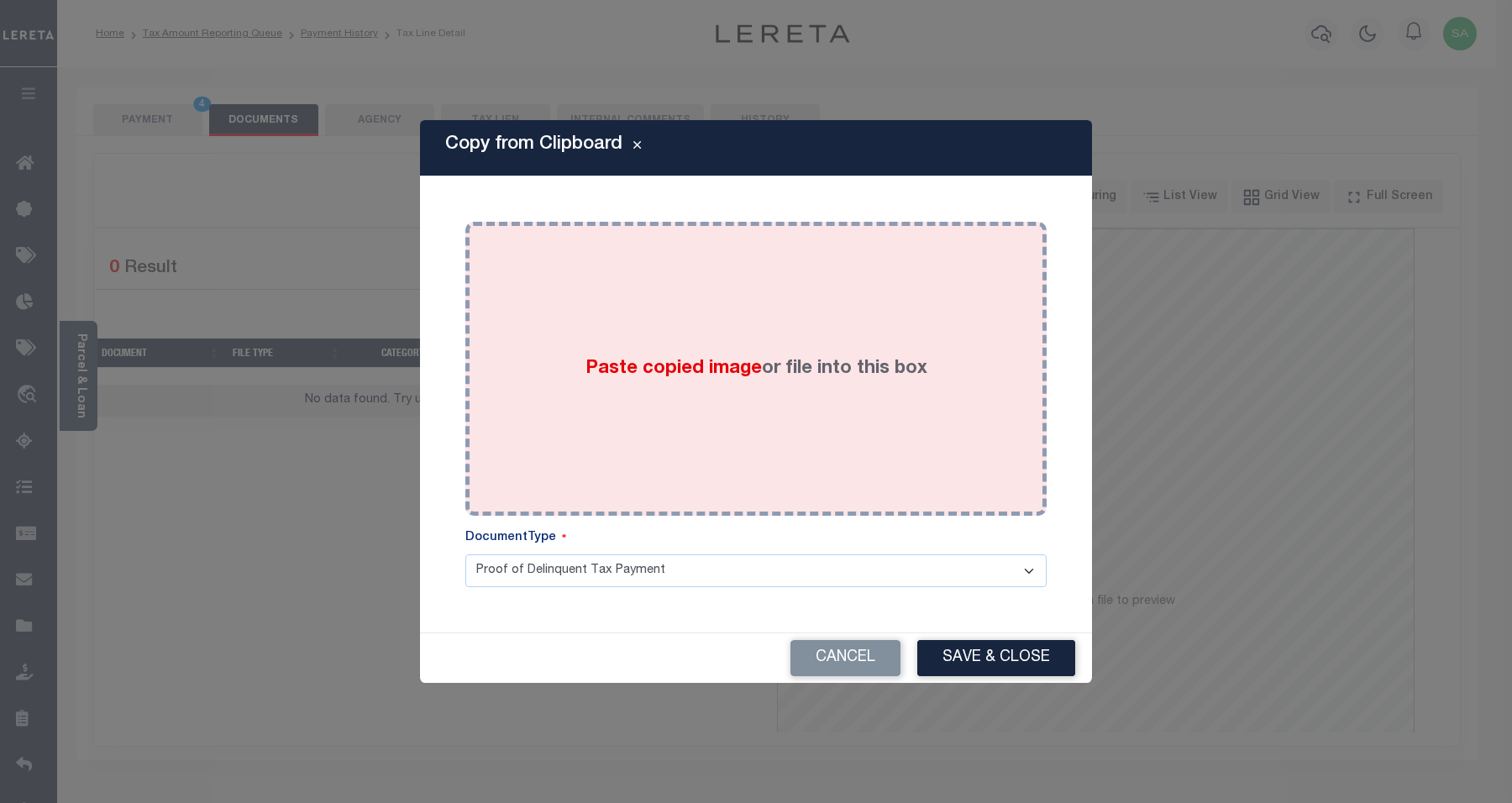
click at [767, 381] on label "Paste copied image or file into this box" at bounding box center [756, 368] width 342 height 27
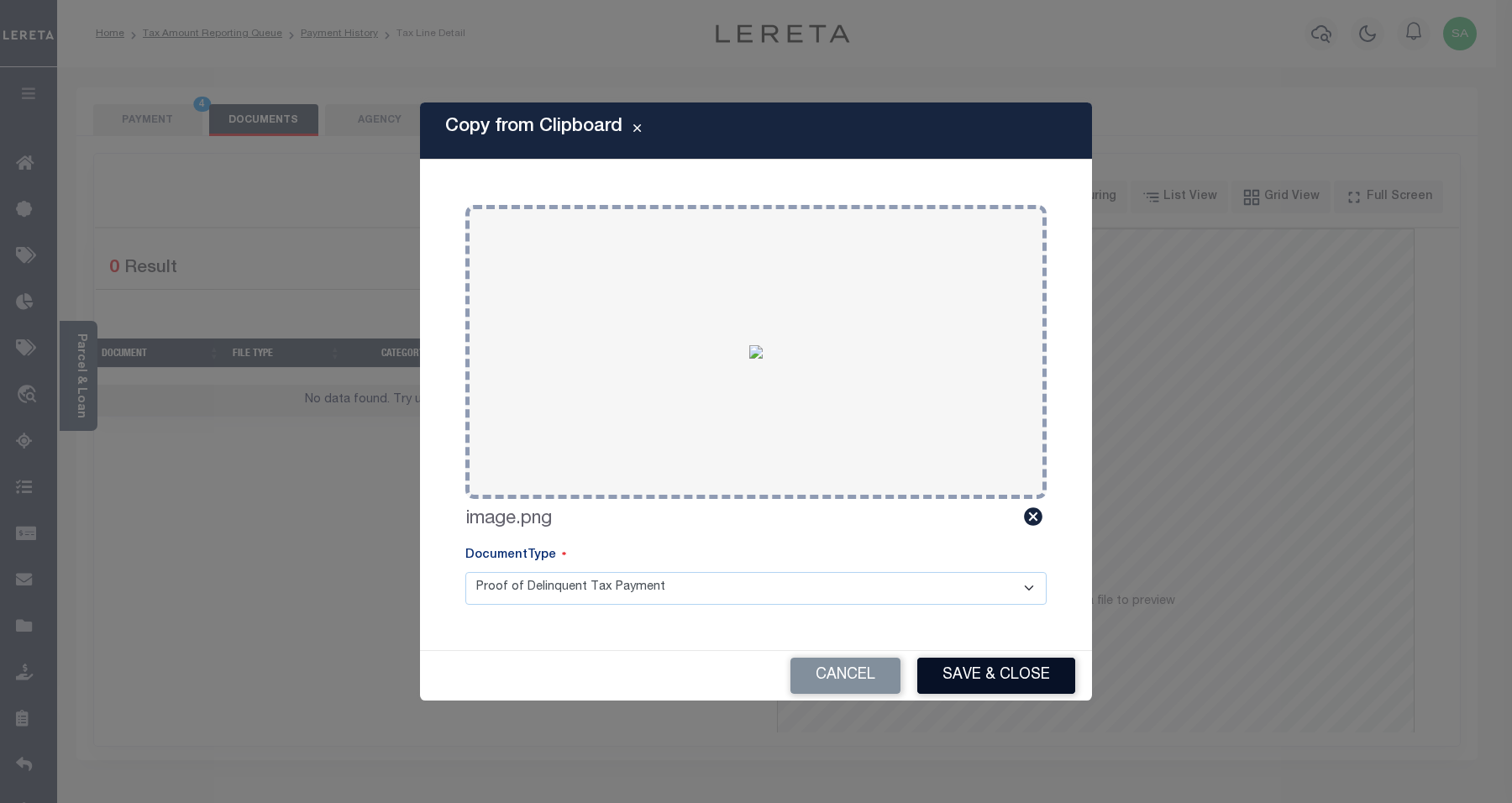
click at [1006, 668] on button "Save & Close" at bounding box center [996, 676] width 158 height 36
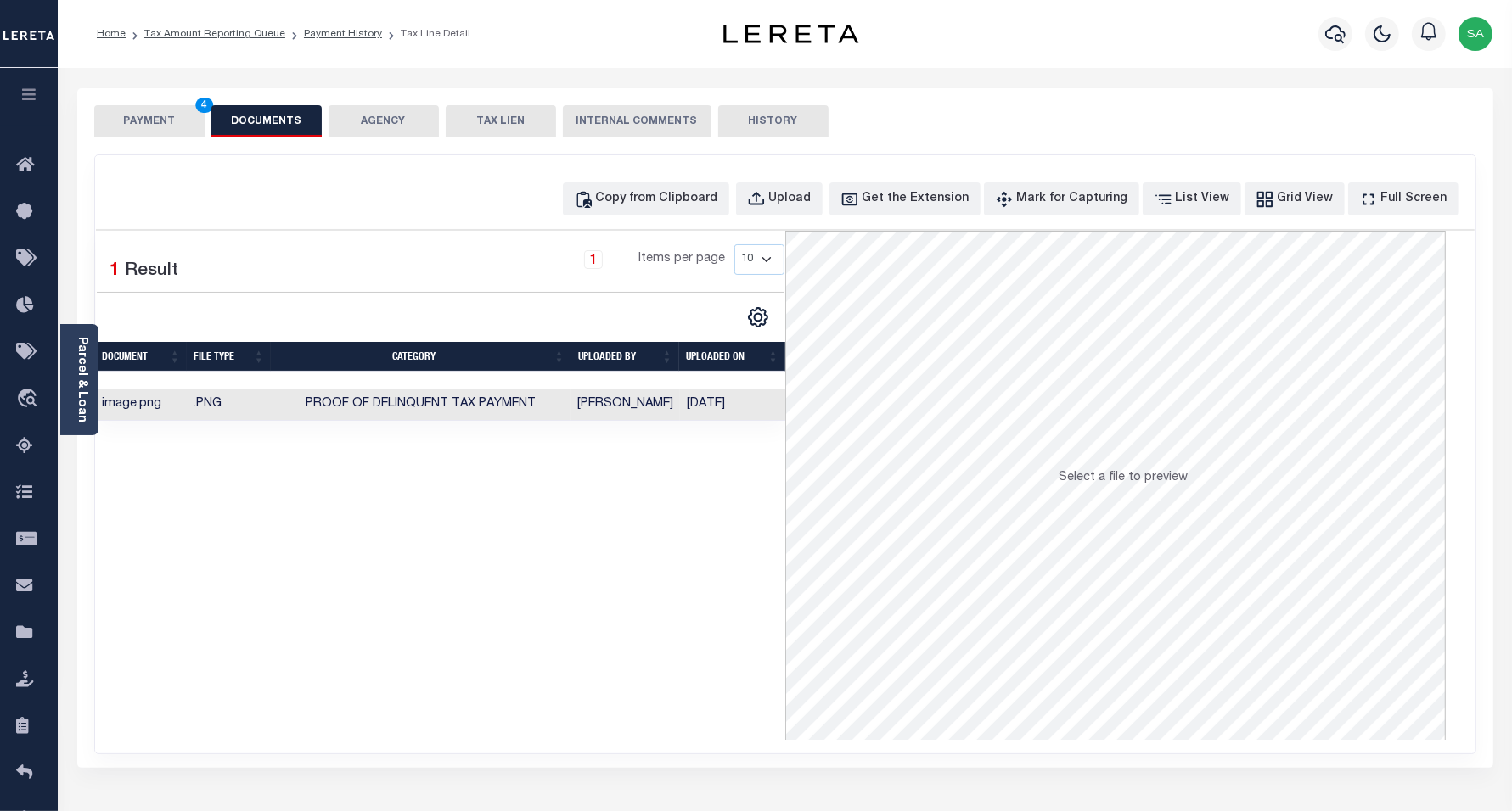
click at [138, 114] on button "PAYMENT 4" at bounding box center [150, 121] width 111 height 32
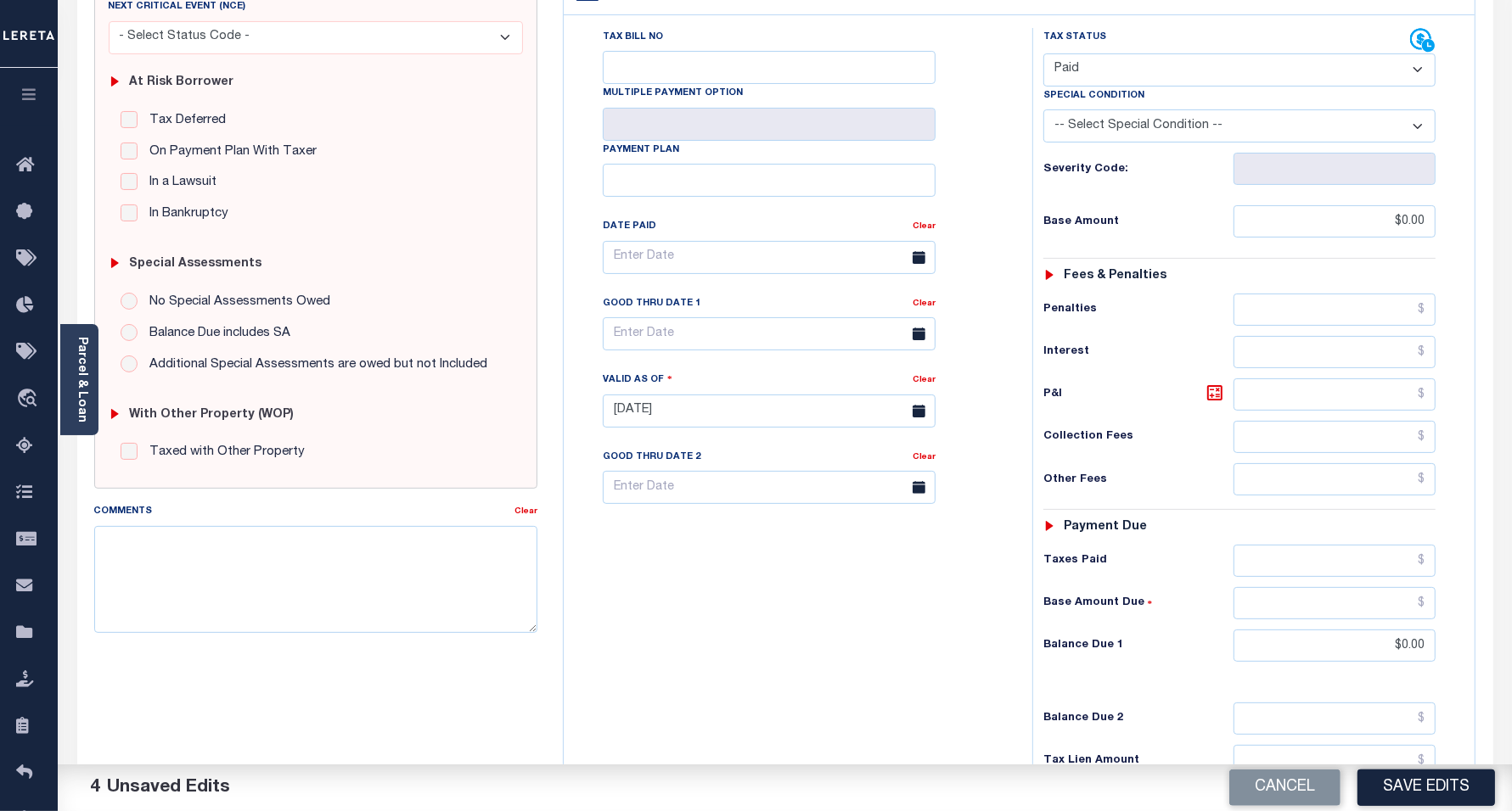
scroll to position [442, 0]
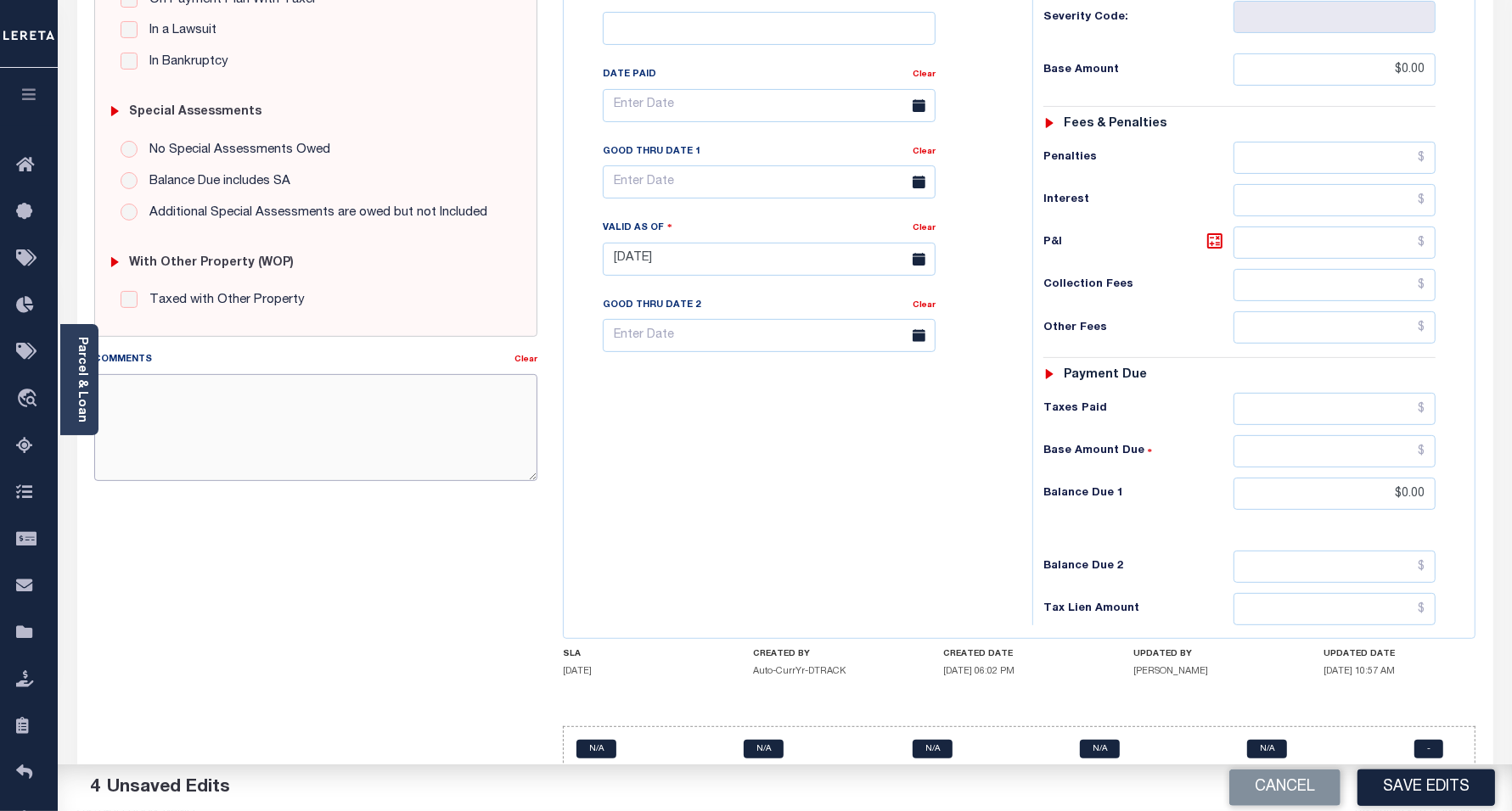
click at [246, 426] on textarea "Comments" at bounding box center [317, 428] width 444 height 107
type textarea "t"
type textarea "09/10/2025 THE BALNCE DUE IS FOR 2026 TAX YEAR"
click at [1432, 793] on button "Save Edits" at bounding box center [1426, 788] width 137 height 37
checkbox input "false"
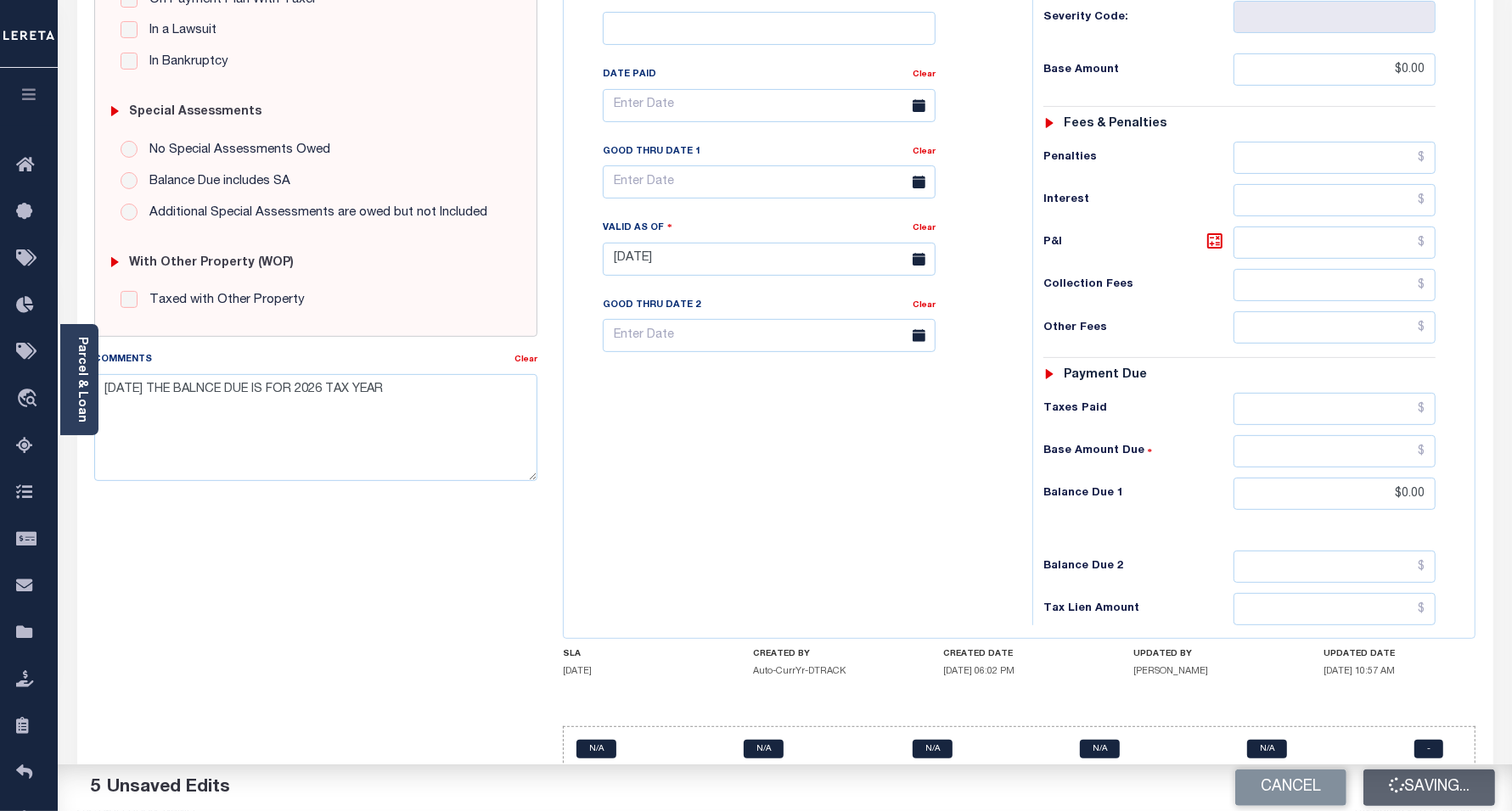
type input "$0"
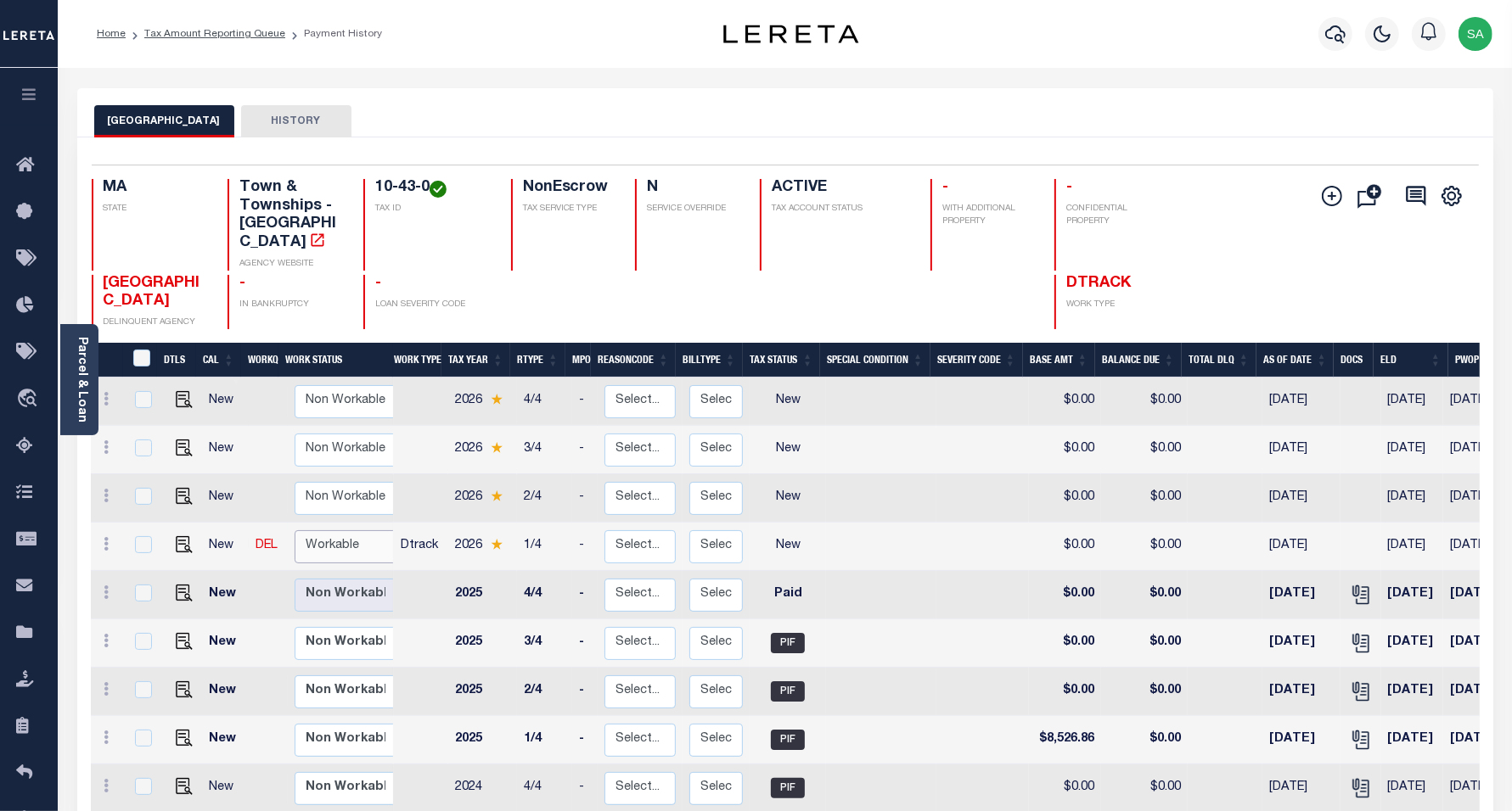
click at [328, 533] on select "Non Workable Workable" at bounding box center [345, 547] width 102 height 33
checkbox input "true"
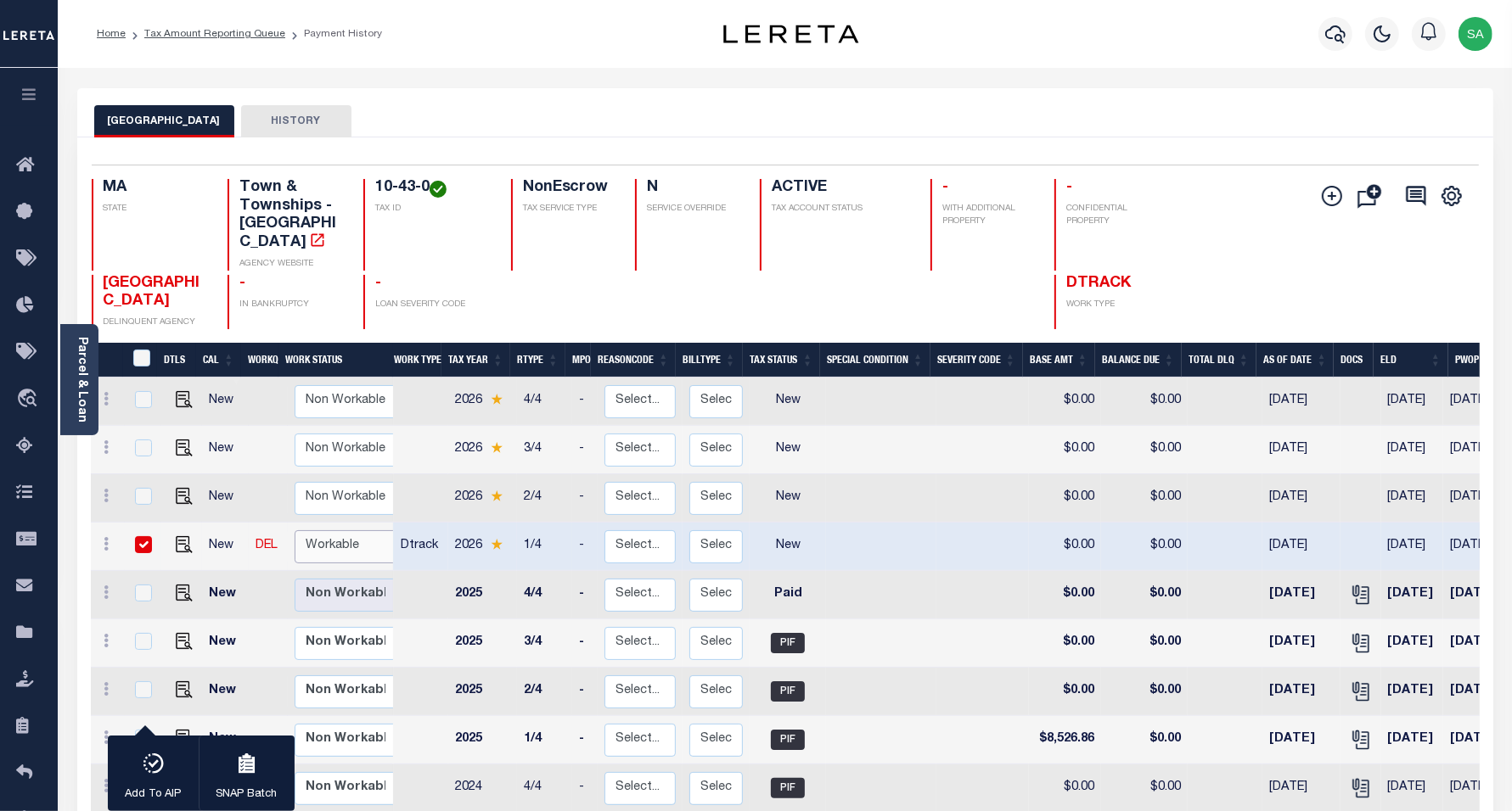
select select "true"
click at [295, 531] on select "Non Workable Workable" at bounding box center [345, 547] width 102 height 33
checkbox input "false"
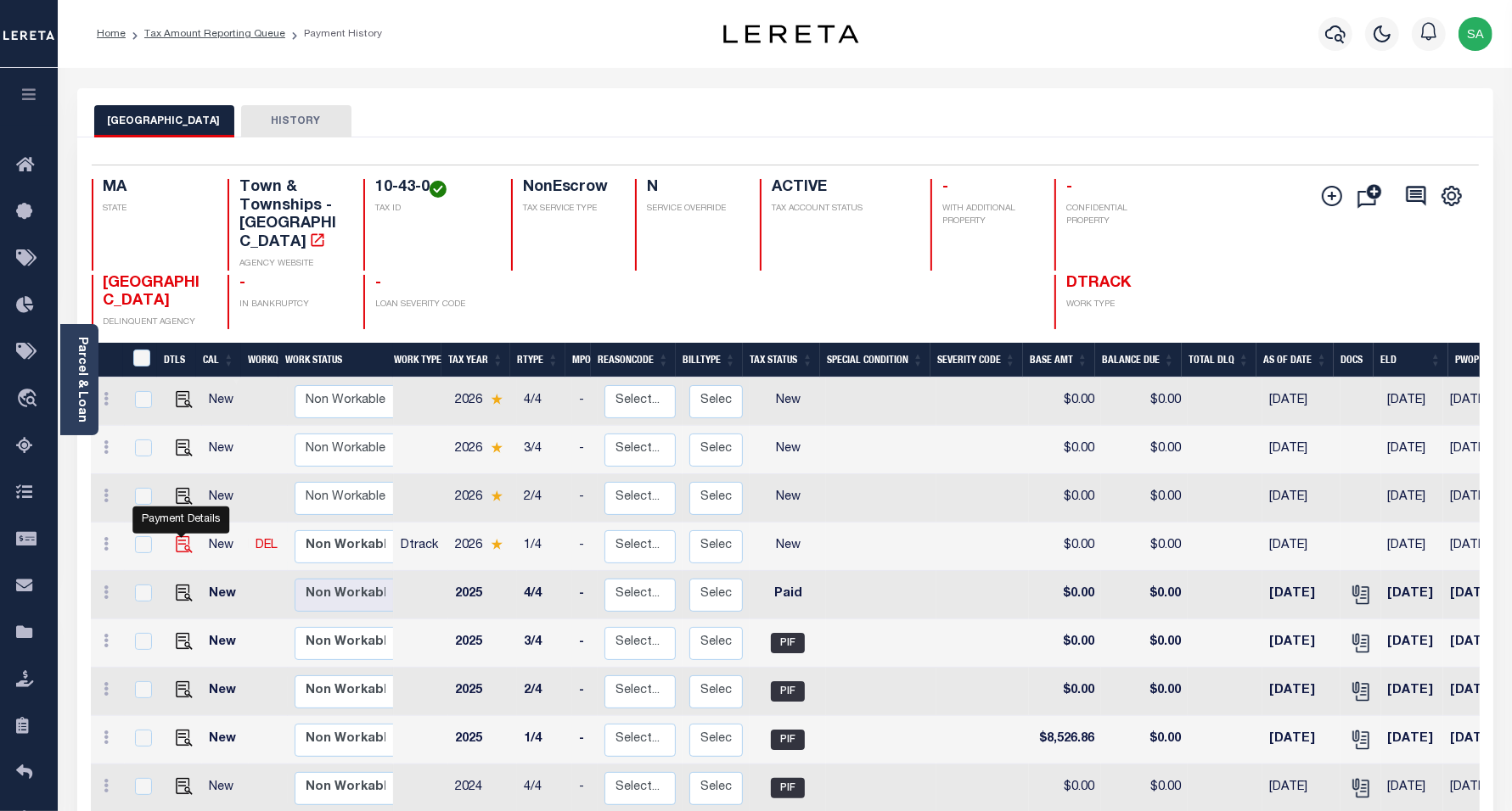
click at [179, 536] on img "" at bounding box center [184, 544] width 17 height 17
checkbox input "true"
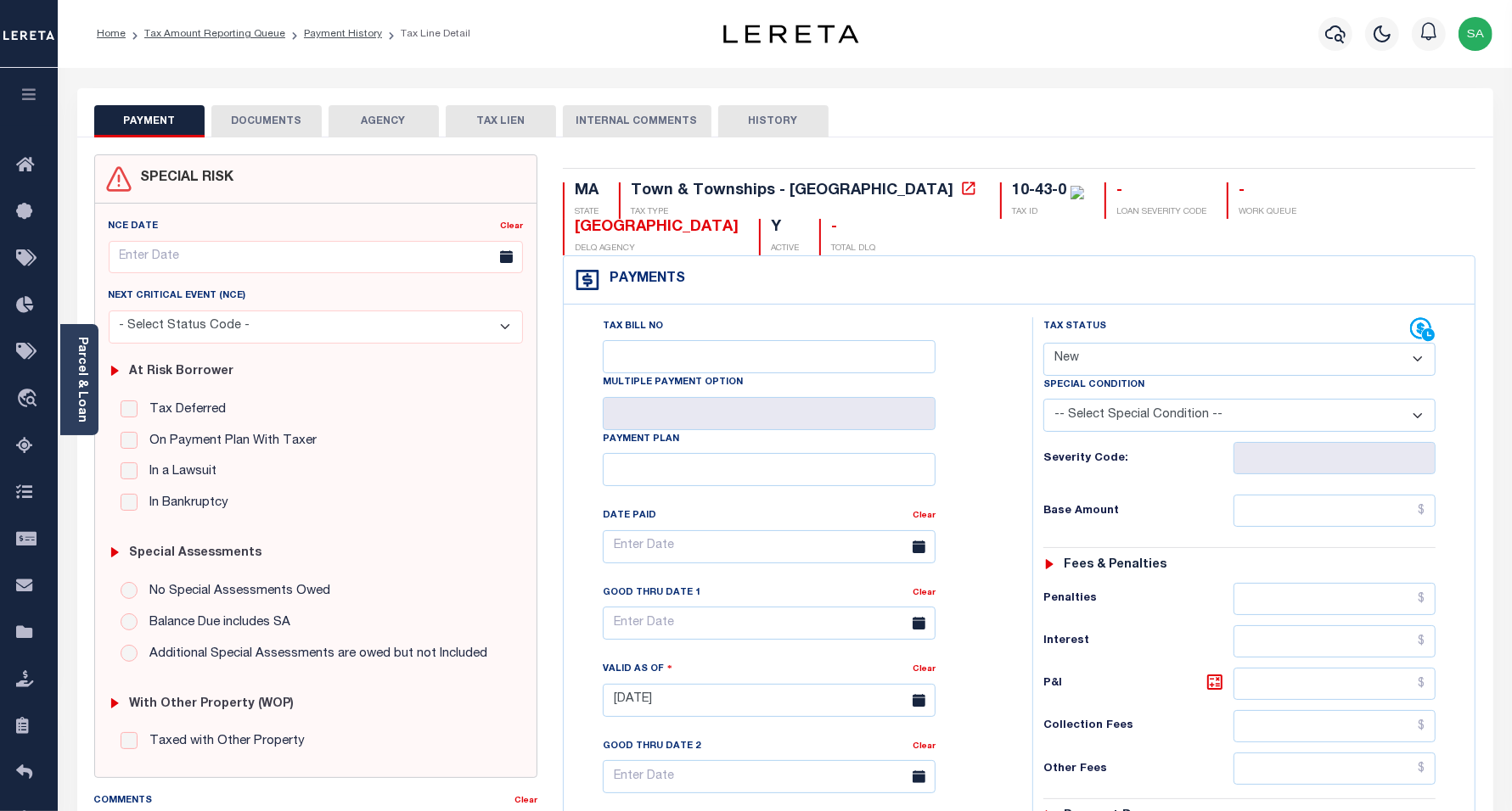
click at [1118, 343] on select "- Select Status Code - Open Due/Unpaid Paid Incomplete No Tax Due Internal Refu…" at bounding box center [1240, 359] width 393 height 33
select select "DUE"
click at [1043, 343] on select "- Select Status Code - Open Due/Unpaid Paid Incomplete No Tax Due Internal Refu…" at bounding box center [1240, 359] width 393 height 33
type input "[DATE]"
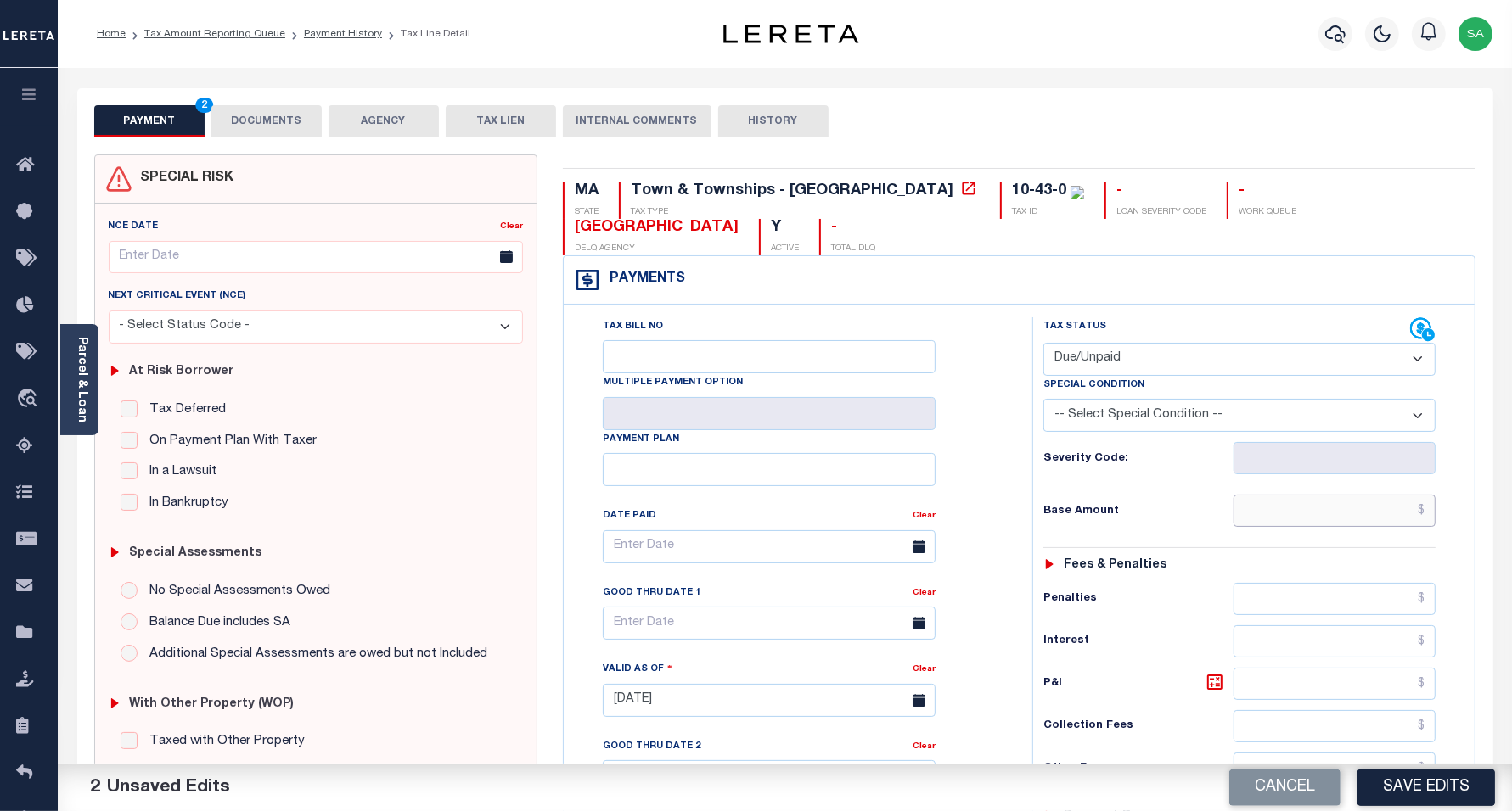
click at [1286, 495] on input "text" at bounding box center [1334, 511] width 202 height 32
paste input "$8,438.85"
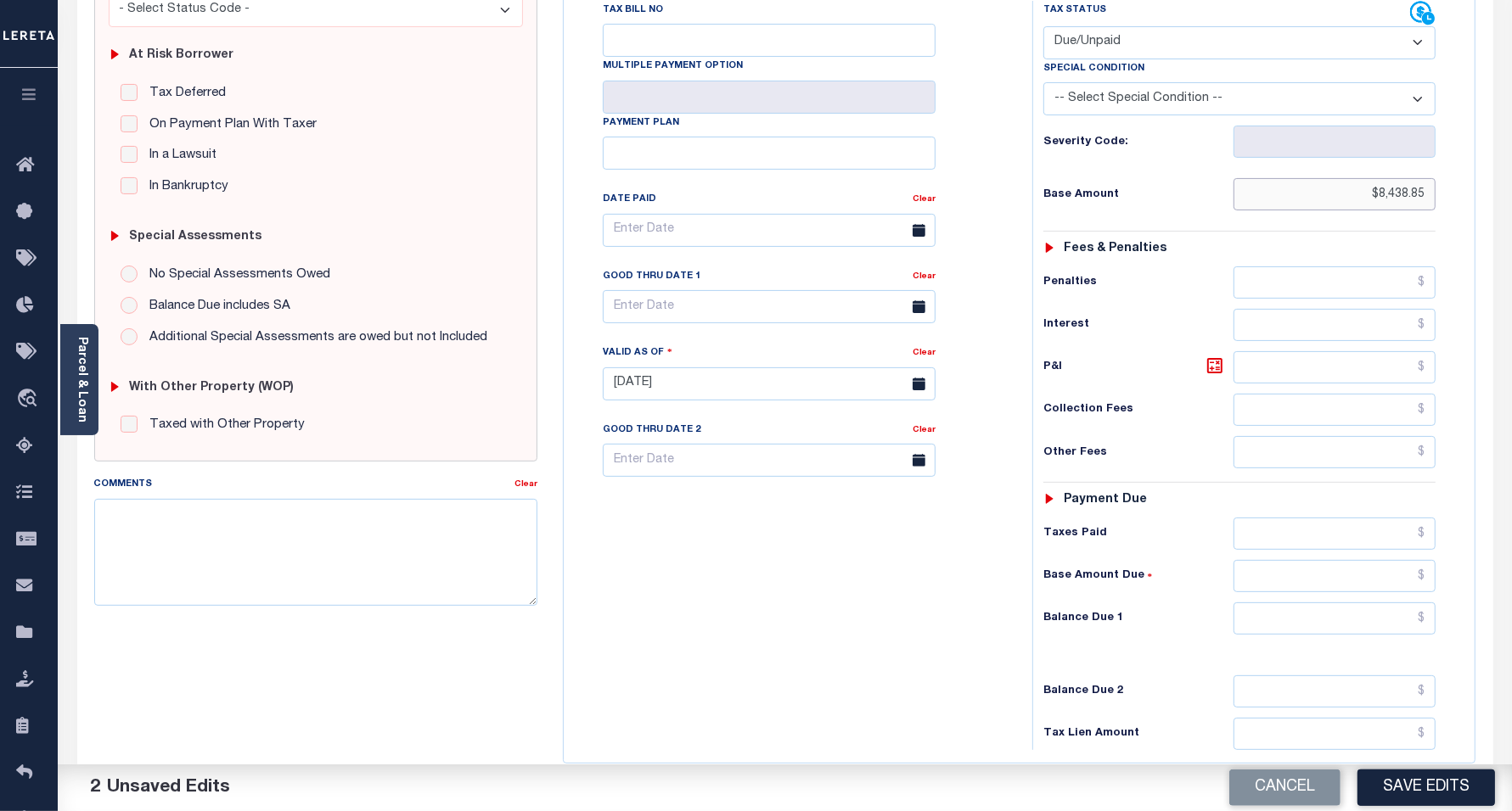
scroll to position [319, 0]
type input "$8,438.85"
drag, startPoint x: 1280, startPoint y: 600, endPoint x: 1067, endPoint y: 463, distance: 253.3
click at [1280, 600] on input "text" at bounding box center [1334, 617] width 202 height 32
click at [1339, 600] on input "text" at bounding box center [1334, 617] width 202 height 32
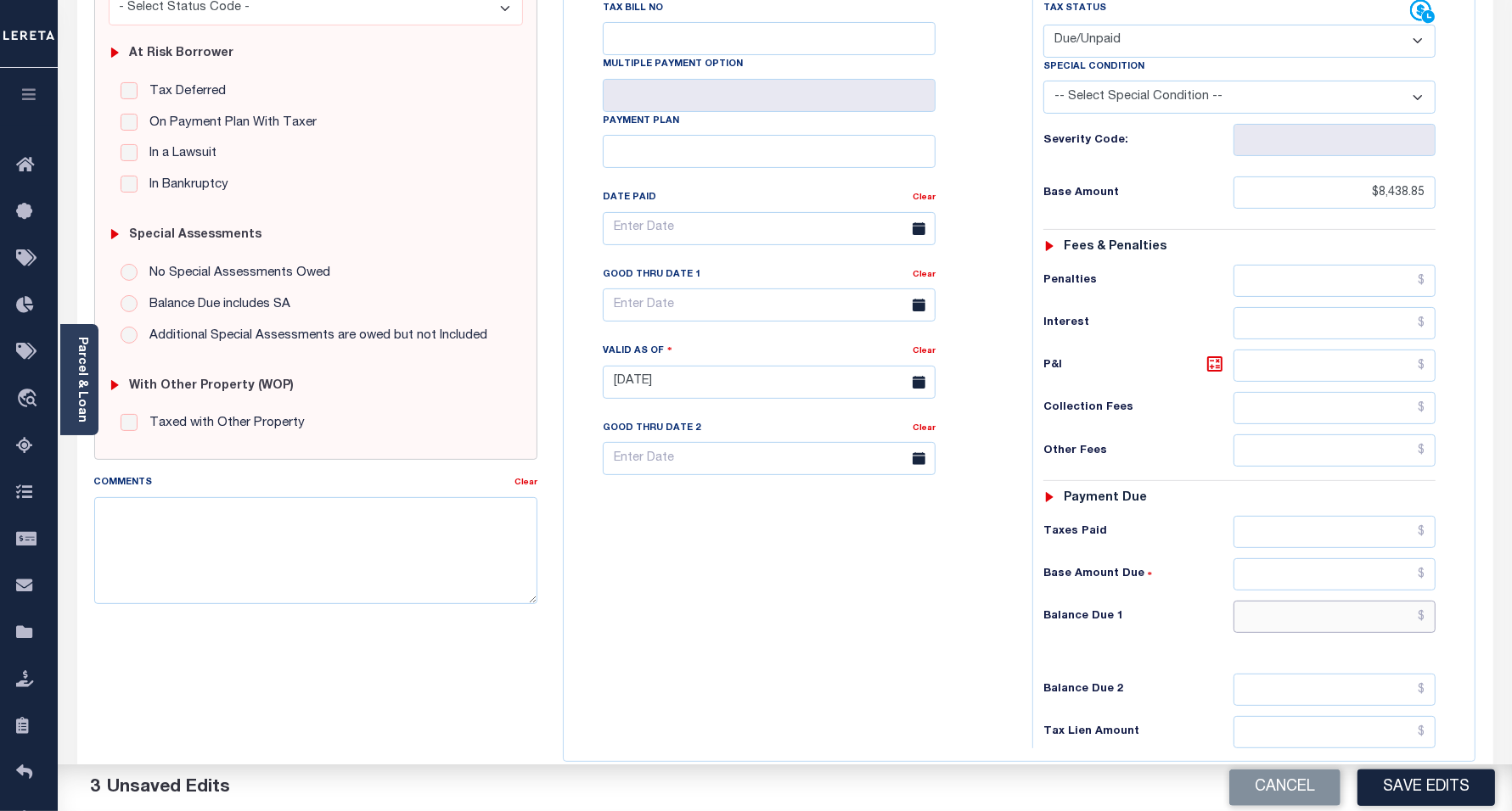
paste input "$8,558.61"
type input "$8,558.61"
drag, startPoint x: 1215, startPoint y: 340, endPoint x: 1032, endPoint y: 328, distance: 183.4
click at [1215, 357] on icon at bounding box center [1215, 364] width 15 height 15
type input "$119.76"
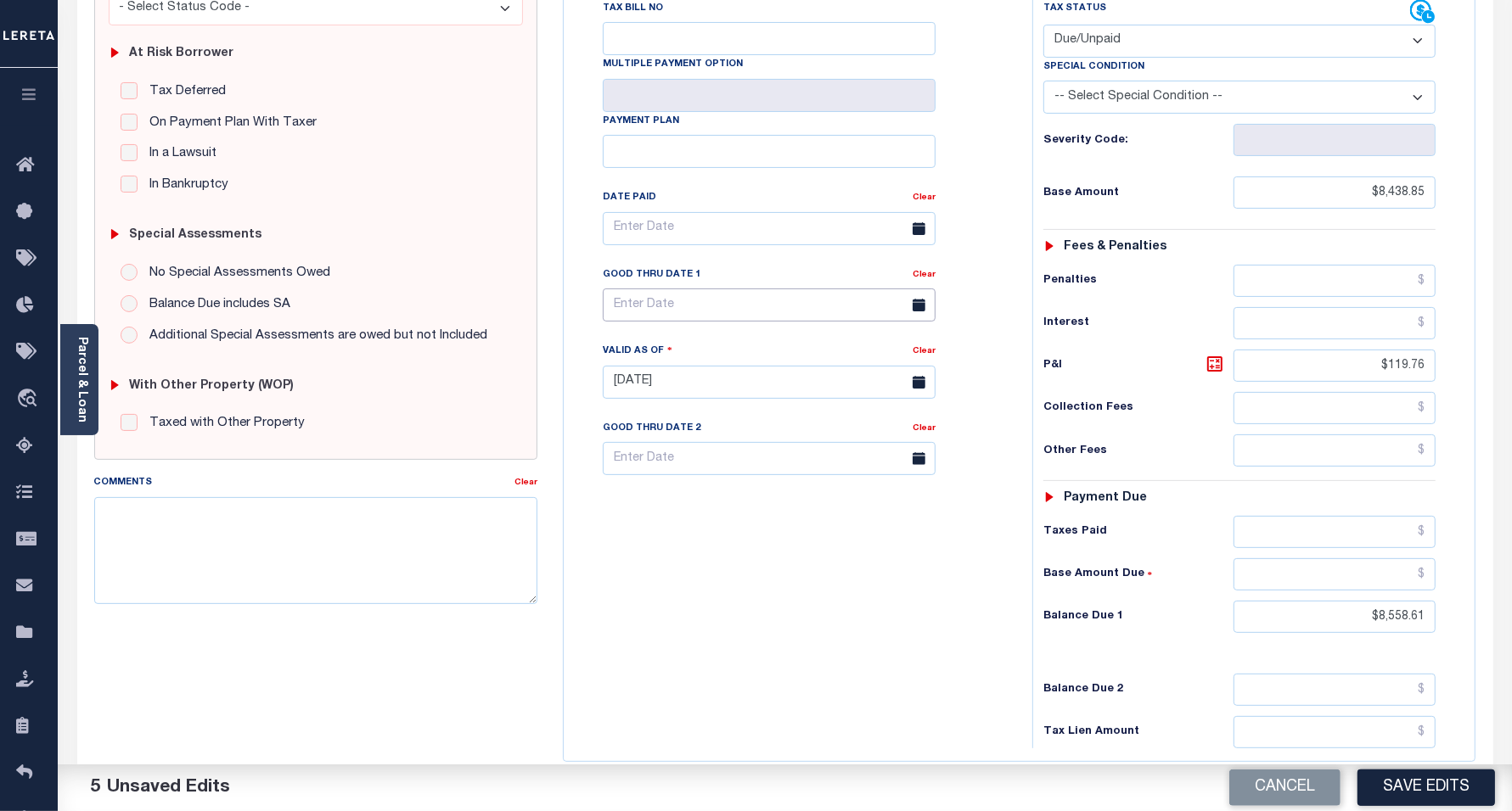
click at [684, 288] on input "text" at bounding box center [768, 304] width 333 height 33
click at [731, 408] on span "10" at bounding box center [734, 402] width 33 height 33
type input "[DATE]"
click at [724, 544] on div "Tax Bill No Multiple Payment Option Payment Plan Clear" at bounding box center [793, 374] width 452 height 749
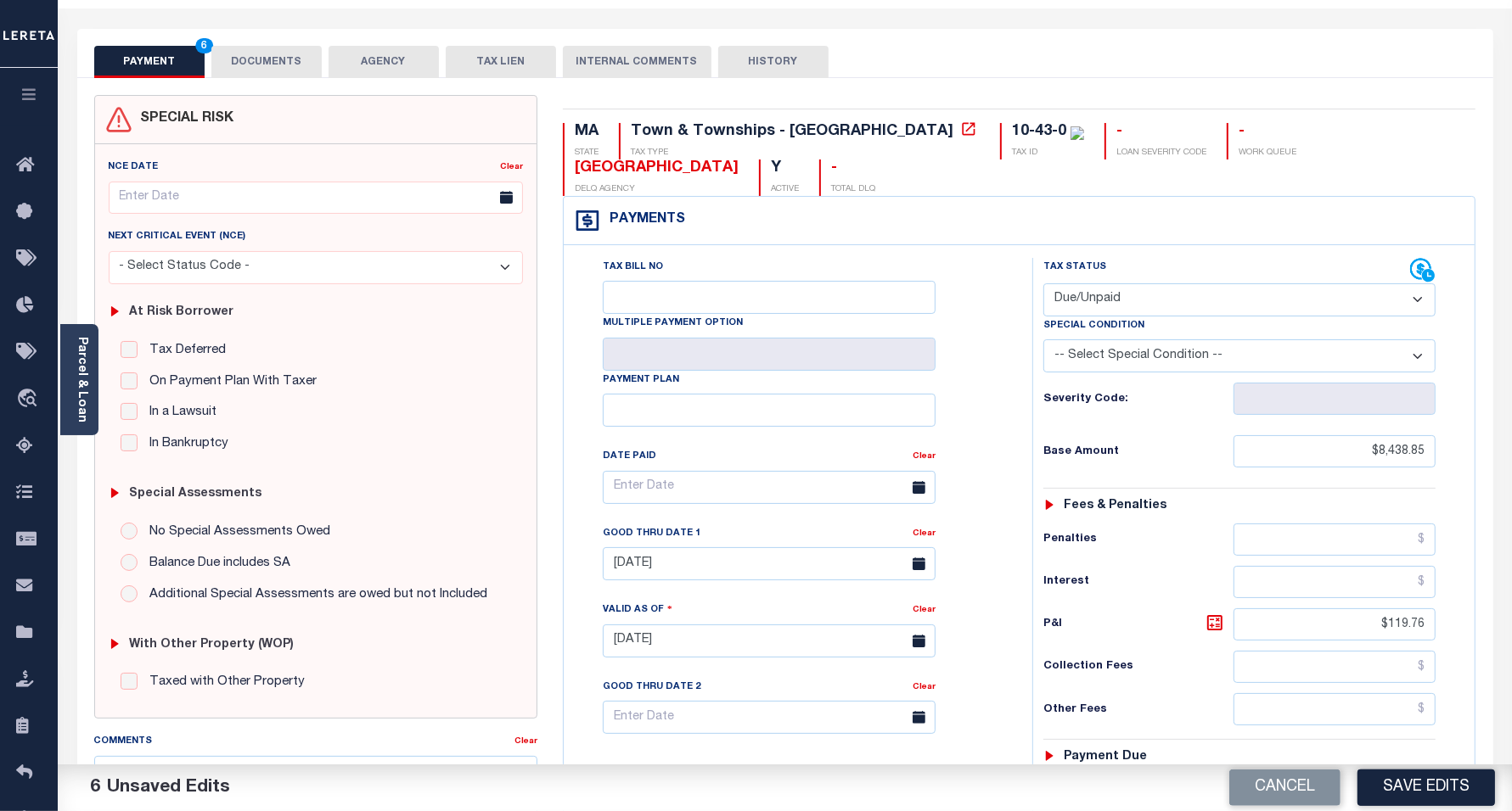
scroll to position [0, 0]
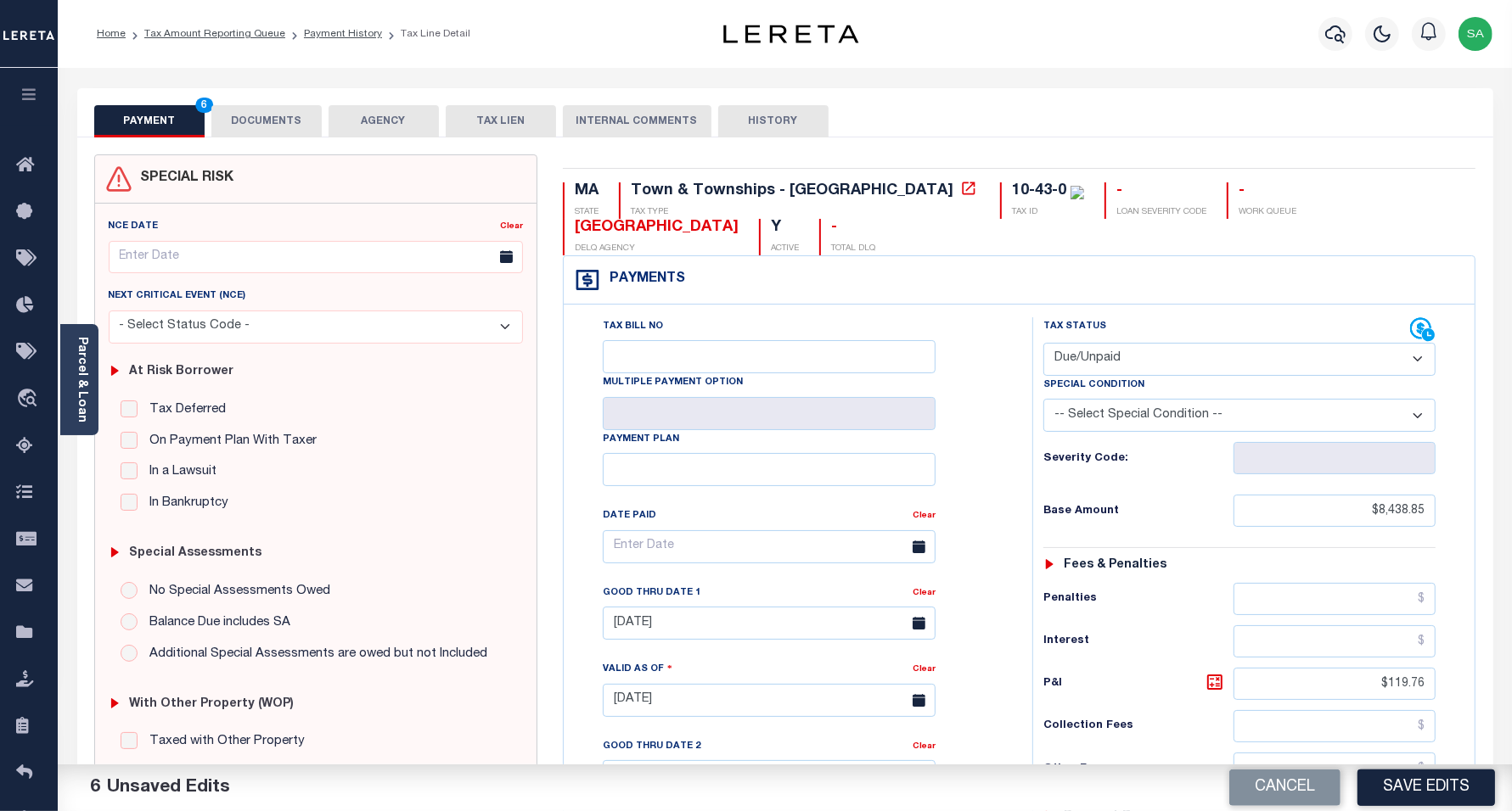
click at [269, 117] on button "DOCUMENTS" at bounding box center [267, 121] width 111 height 32
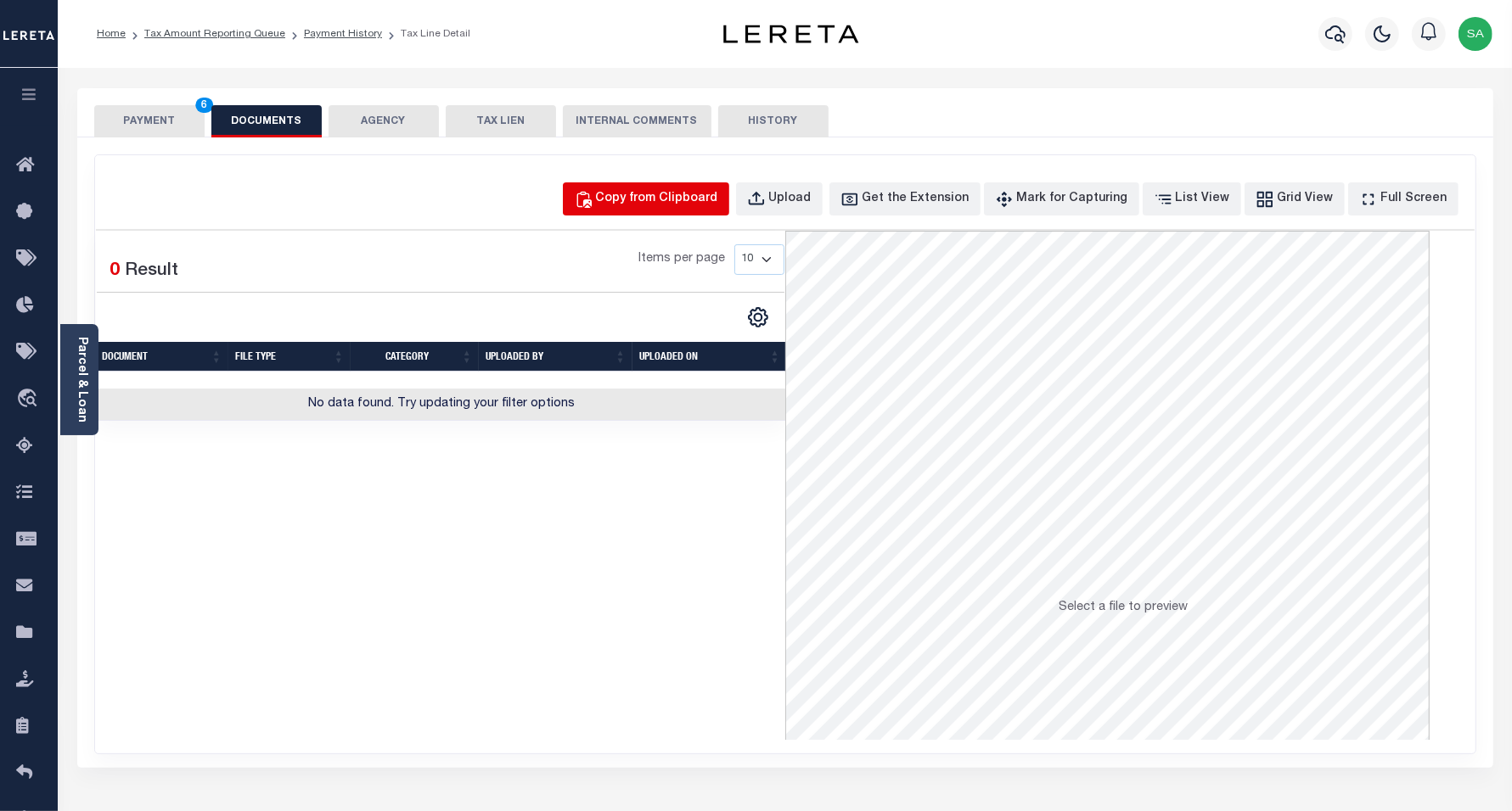
click at [710, 193] on div "Copy from Clipboard" at bounding box center [657, 199] width 122 height 19
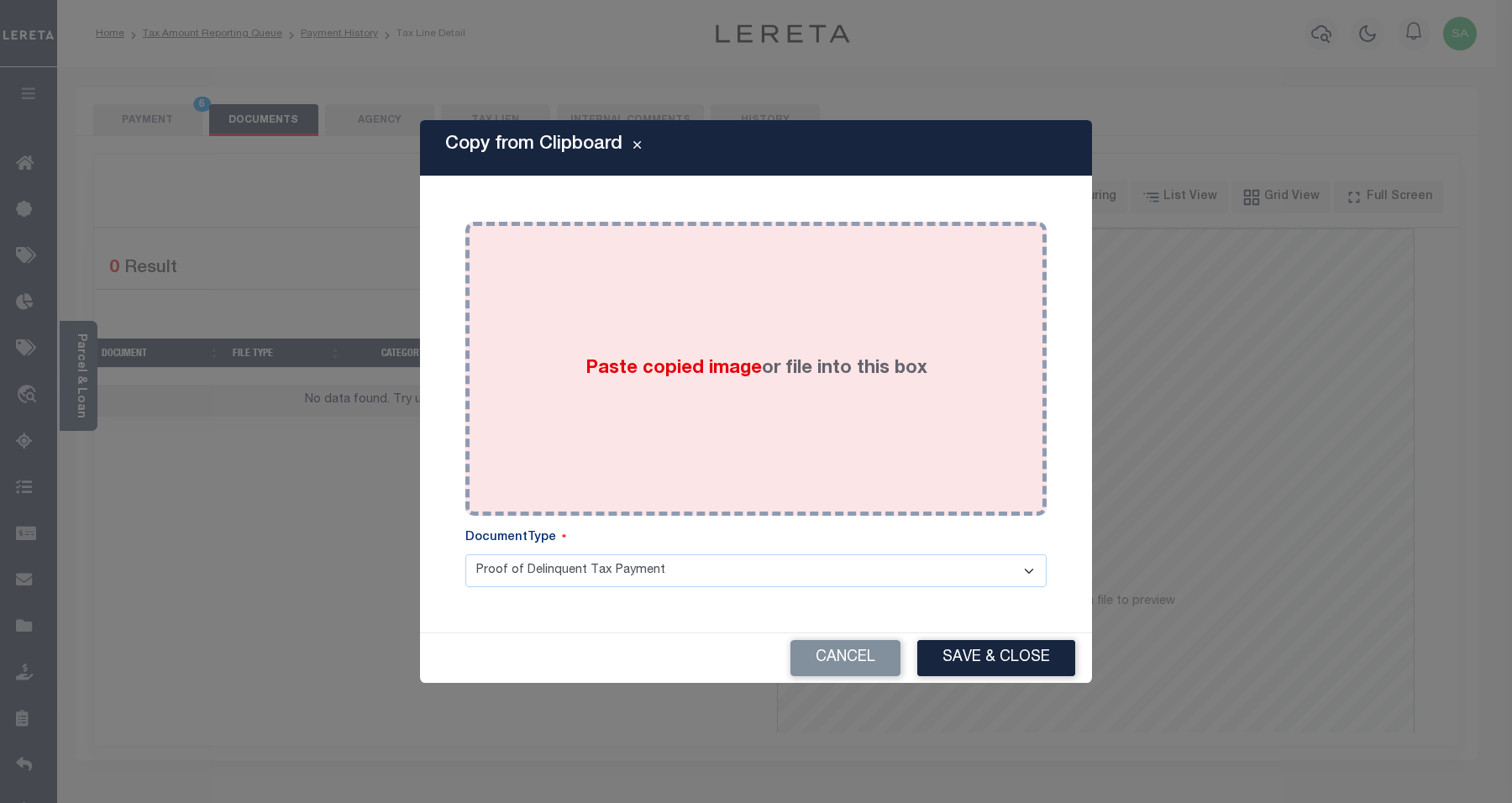
click at [835, 417] on div "Paste copied image or file into this box" at bounding box center [756, 368] width 556 height 269
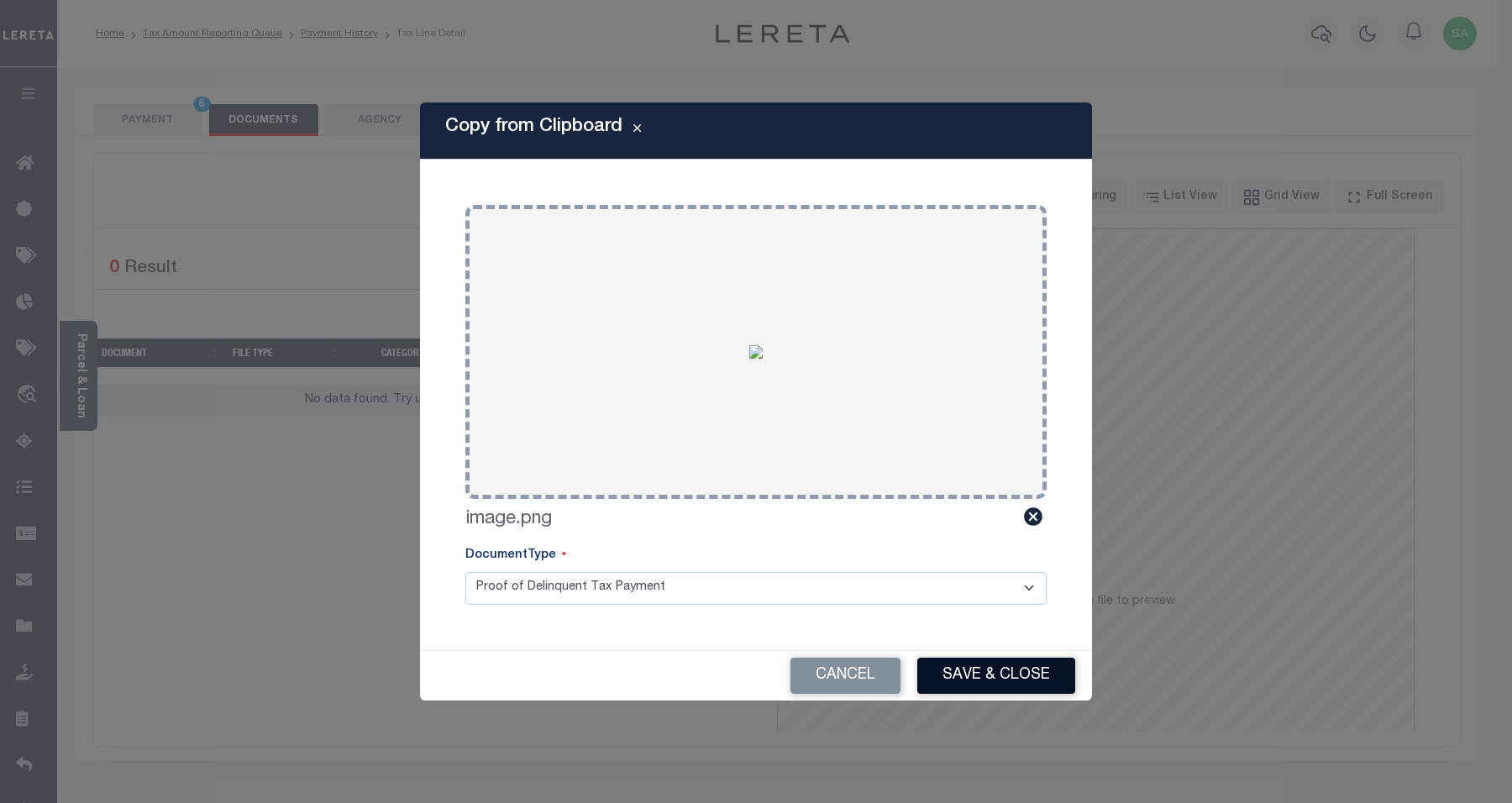
click at [1004, 670] on button "Save & Close" at bounding box center [996, 676] width 158 height 36
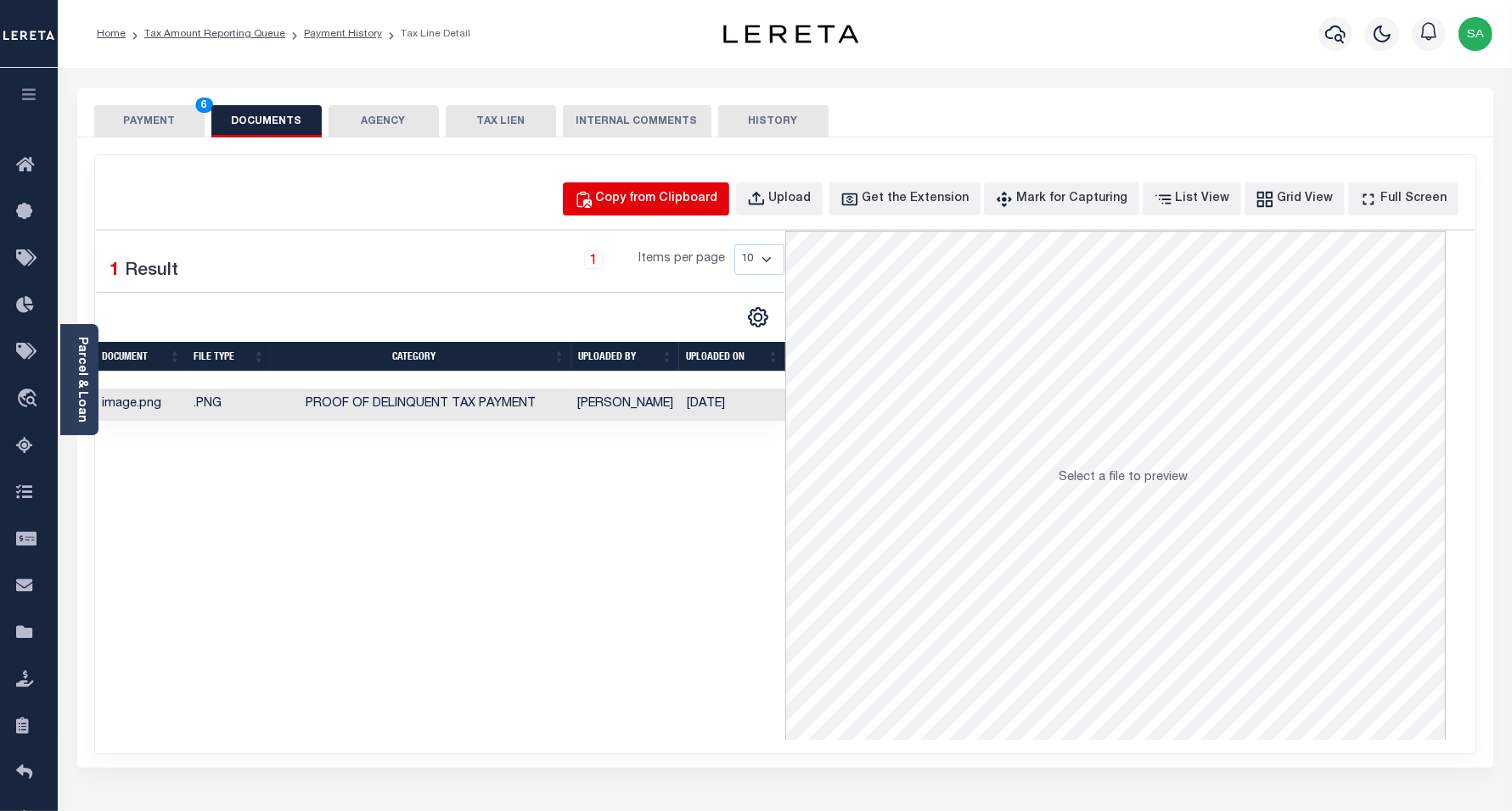
click at [642, 187] on button "Copy from Clipboard" at bounding box center [646, 199] width 166 height 33
select select "POP"
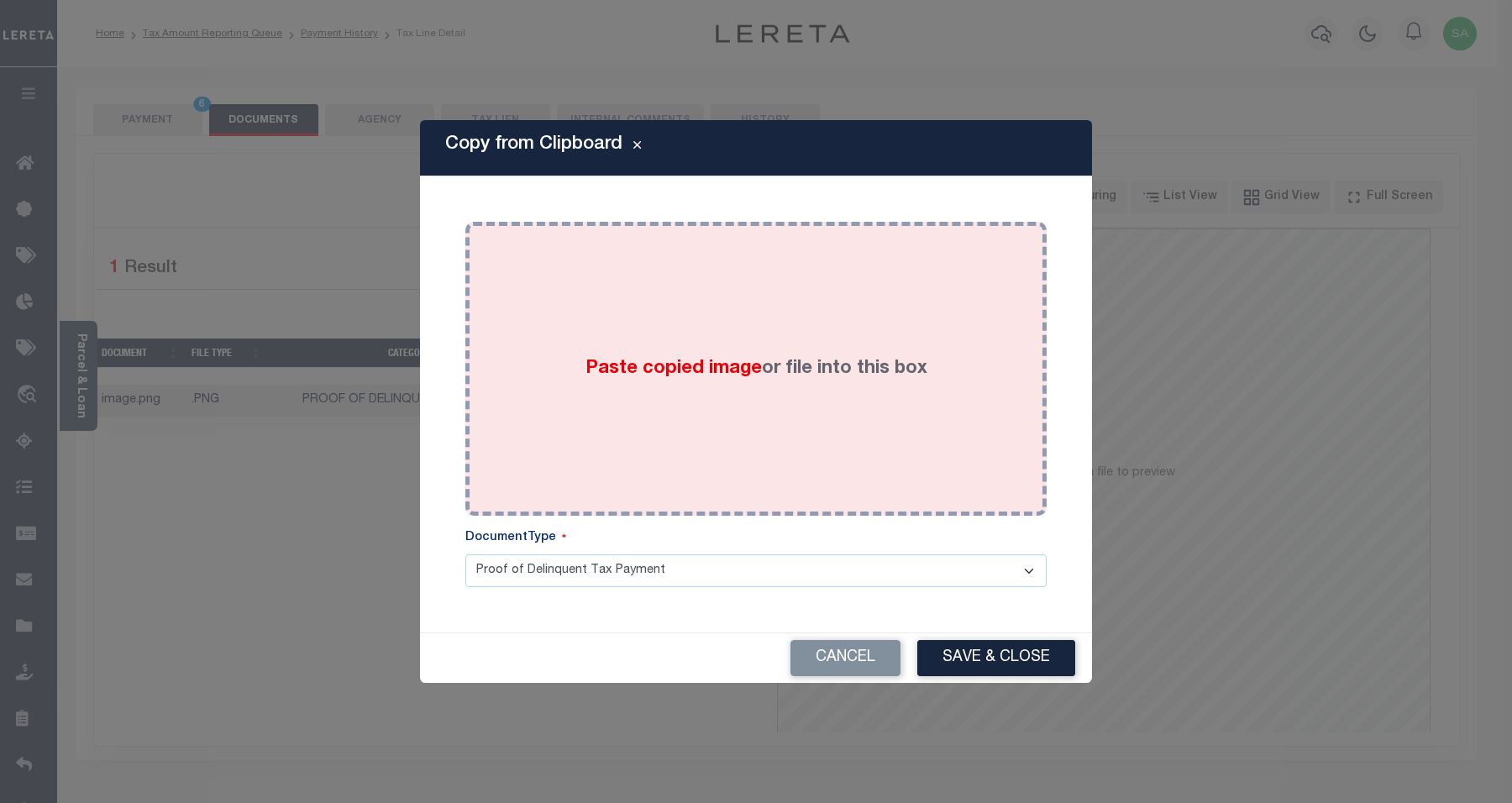
click at [759, 418] on div "Paste copied image or file into this box" at bounding box center [756, 368] width 556 height 269
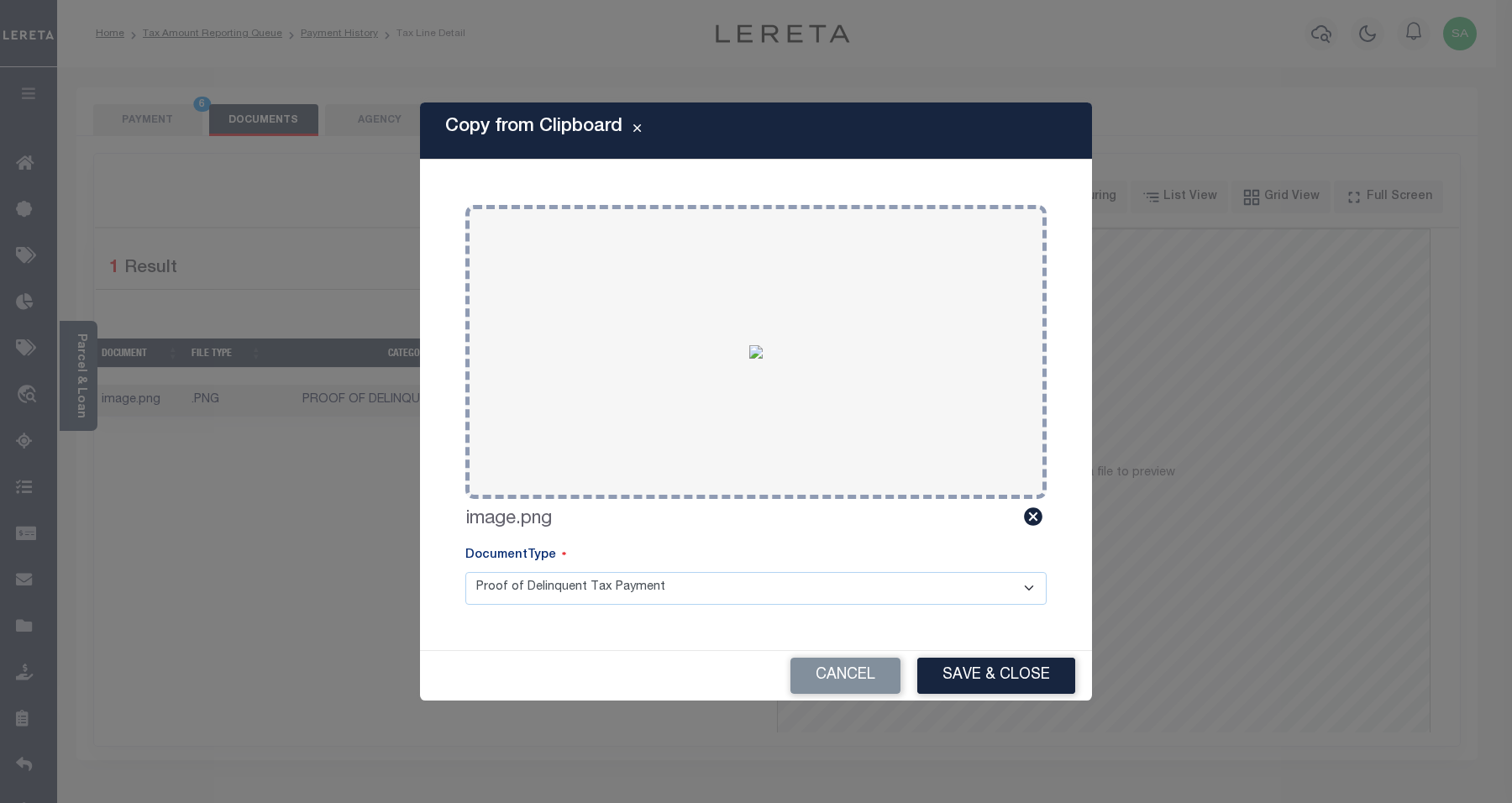
click at [1017, 656] on div "Cancel Save & Close" at bounding box center [756, 676] width 672 height 49
click at [1017, 677] on button "Save & Close" at bounding box center [996, 676] width 158 height 36
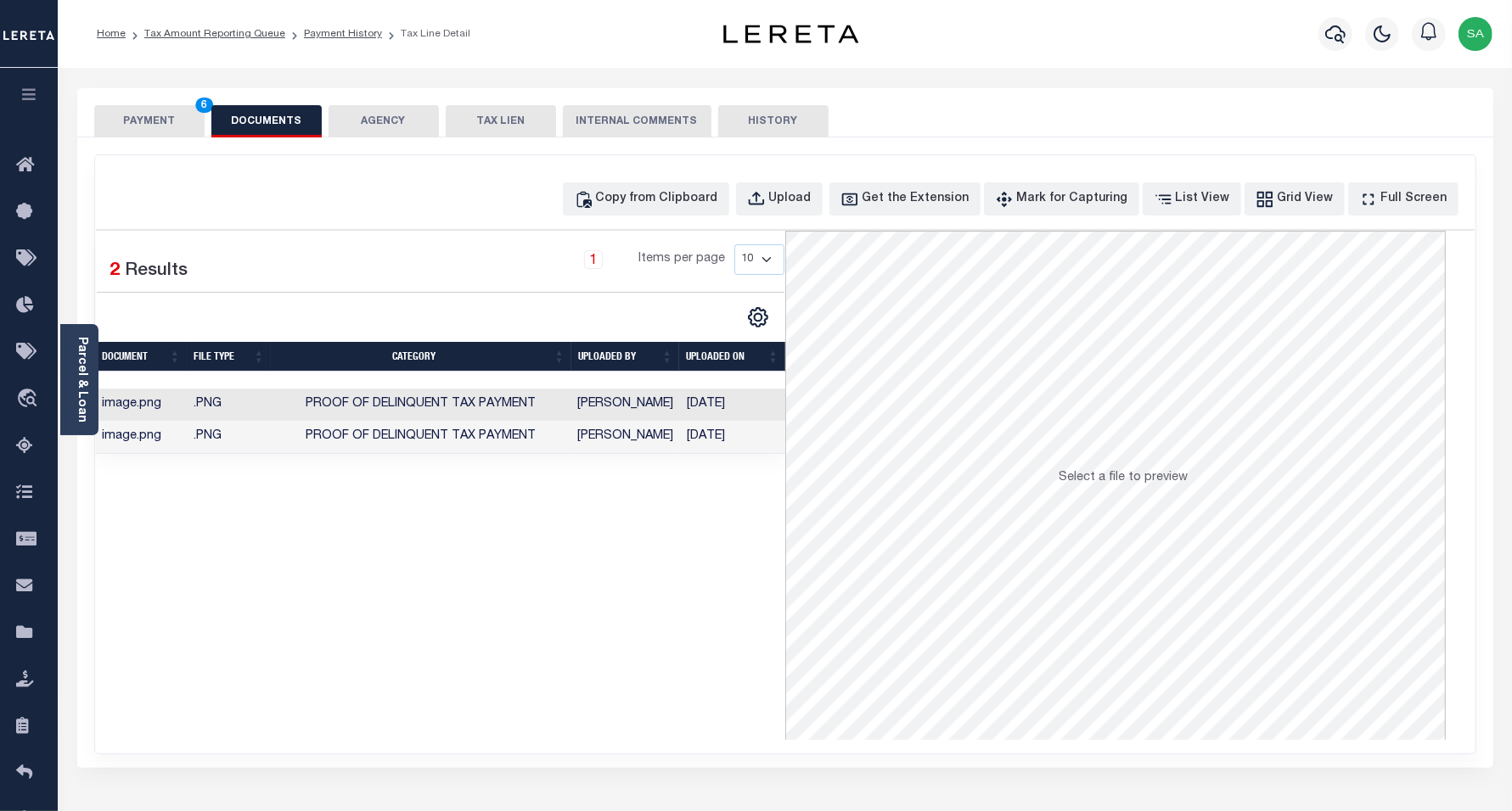
click at [140, 115] on button "PAYMENT 6" at bounding box center [150, 121] width 111 height 32
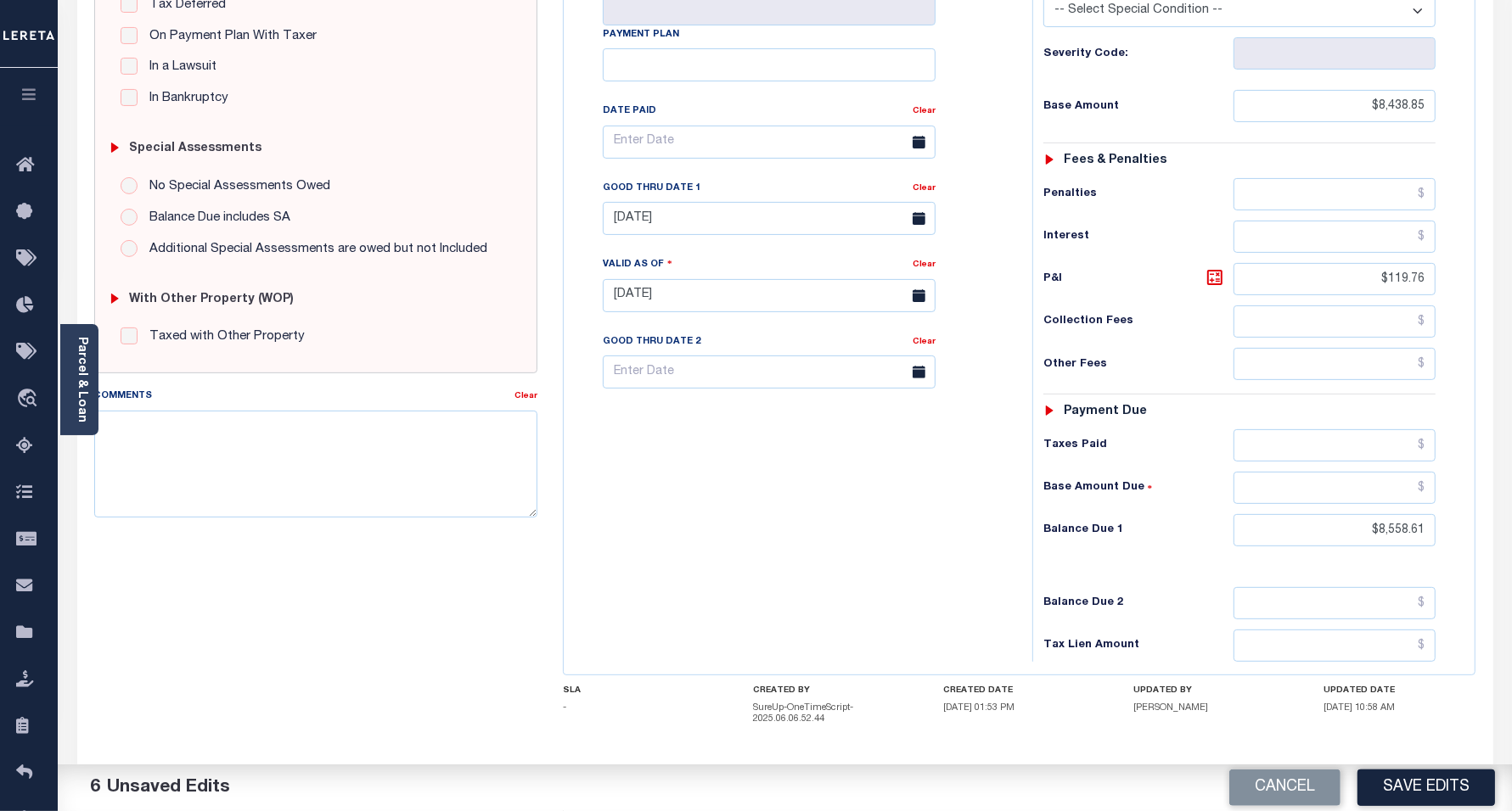
scroll to position [425, 0]
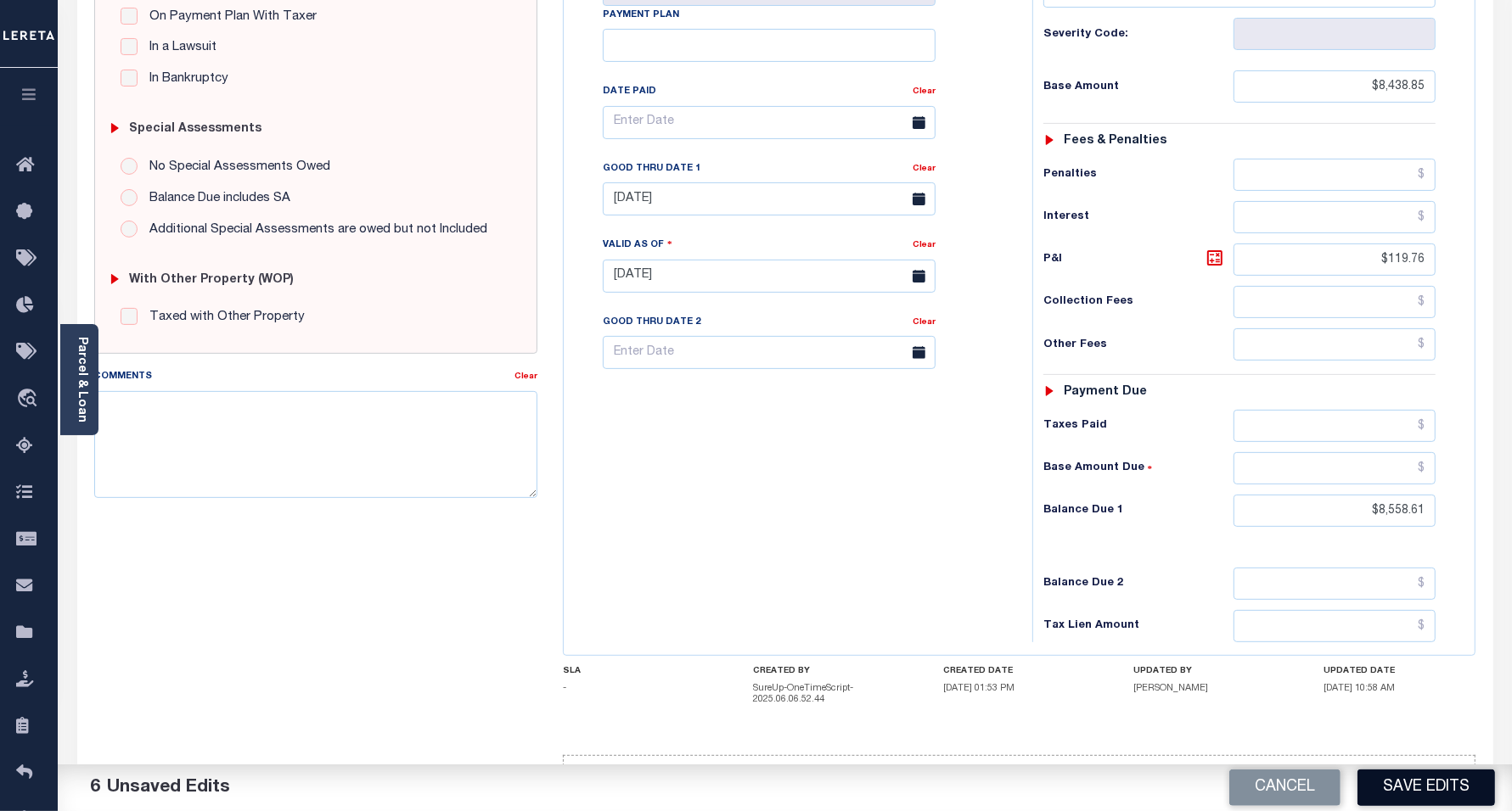
click at [1409, 794] on button "Save Edits" at bounding box center [1426, 788] width 137 height 37
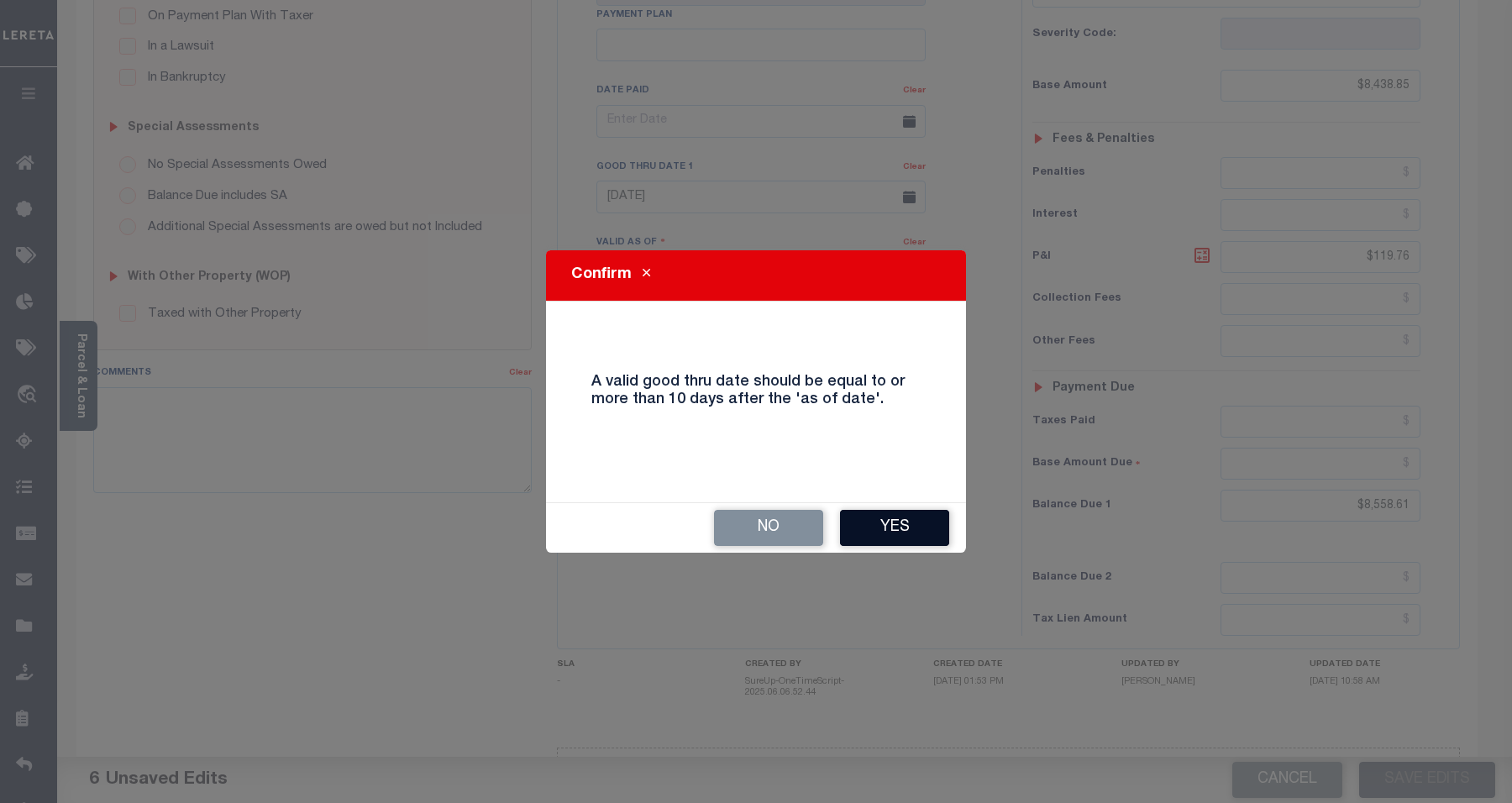
click at [911, 511] on button "Yes" at bounding box center [895, 527] width 110 height 36
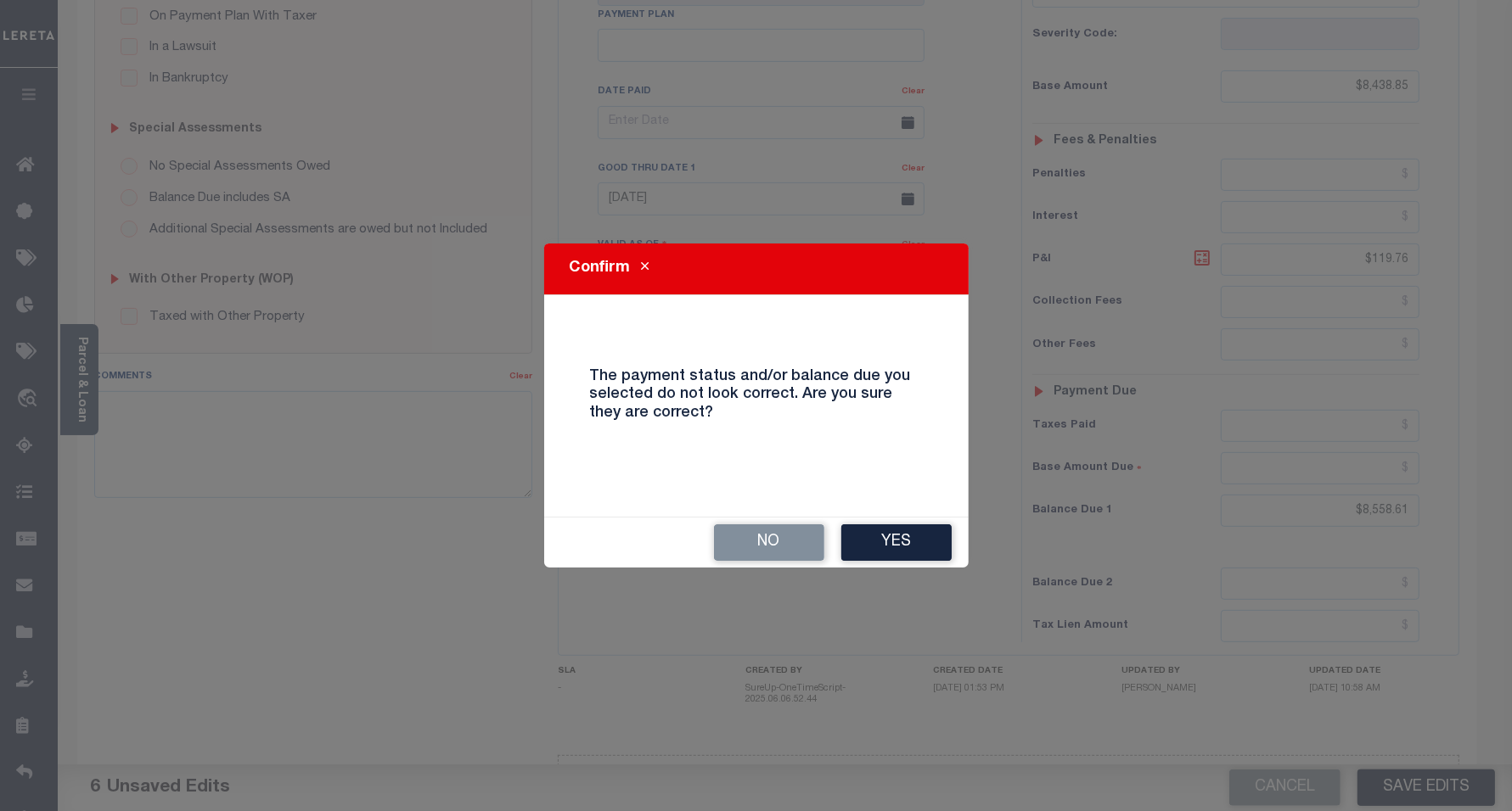
click at [921, 517] on div "No Yes" at bounding box center [757, 542] width 425 height 50
click at [915, 537] on button "Yes" at bounding box center [897, 542] width 111 height 37
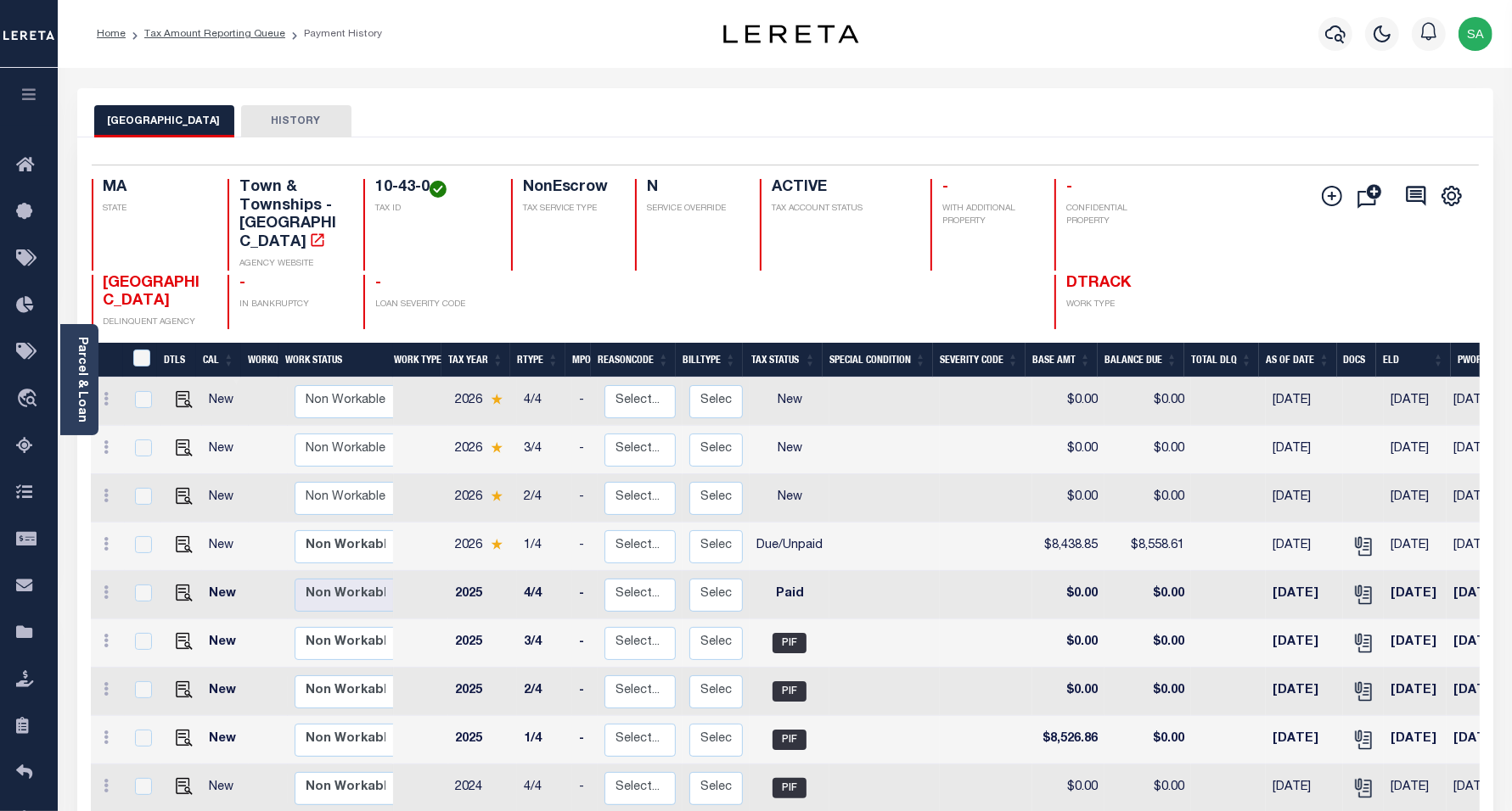
click at [195, 39] on li "Tax Amount Reporting Queue" at bounding box center [205, 33] width 160 height 15
click at [197, 29] on link "Tax Amount Reporting Queue" at bounding box center [215, 33] width 141 height 10
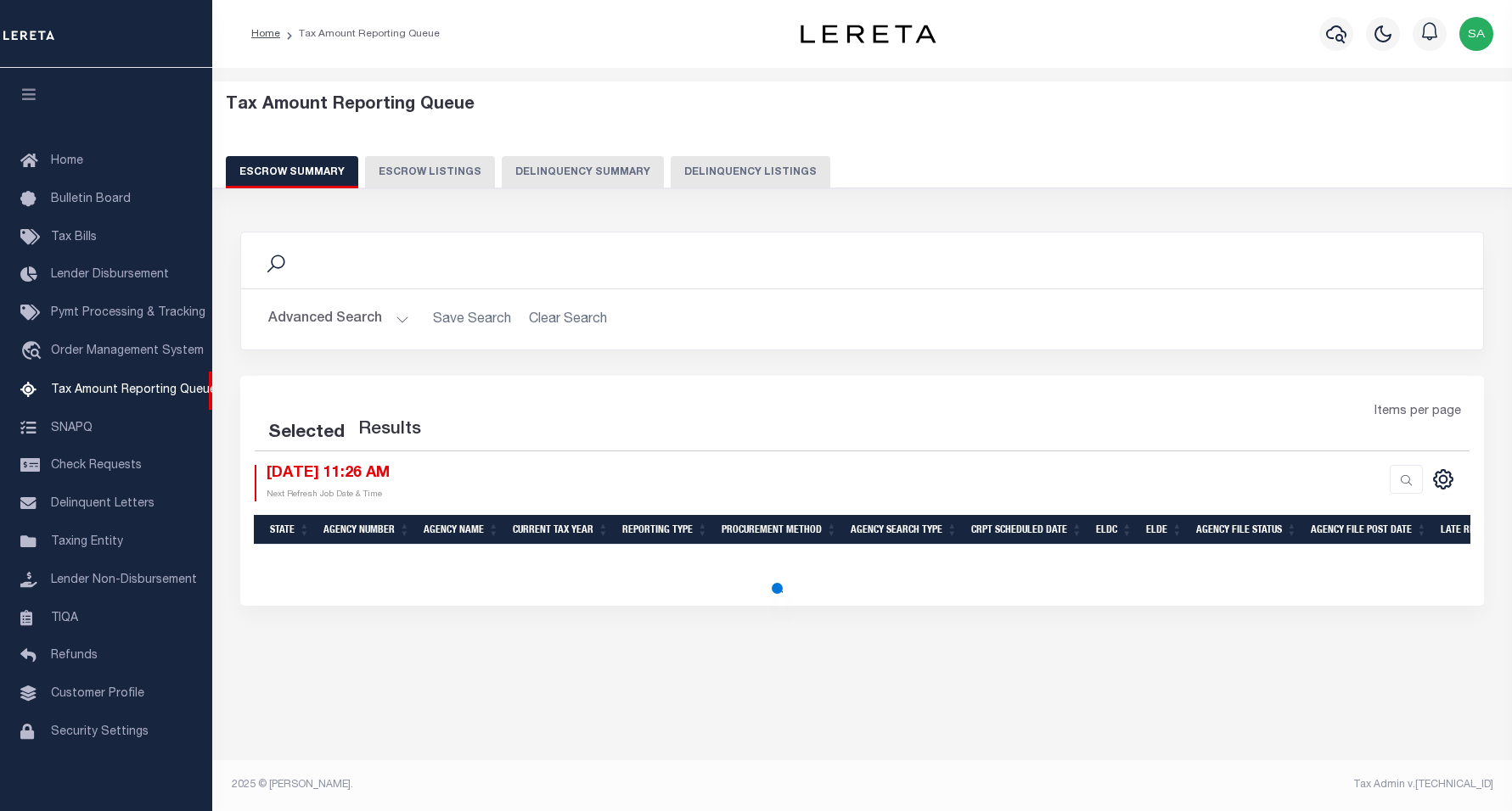
click at [709, 174] on button "Delinquency Listings" at bounding box center [750, 172] width 160 height 32
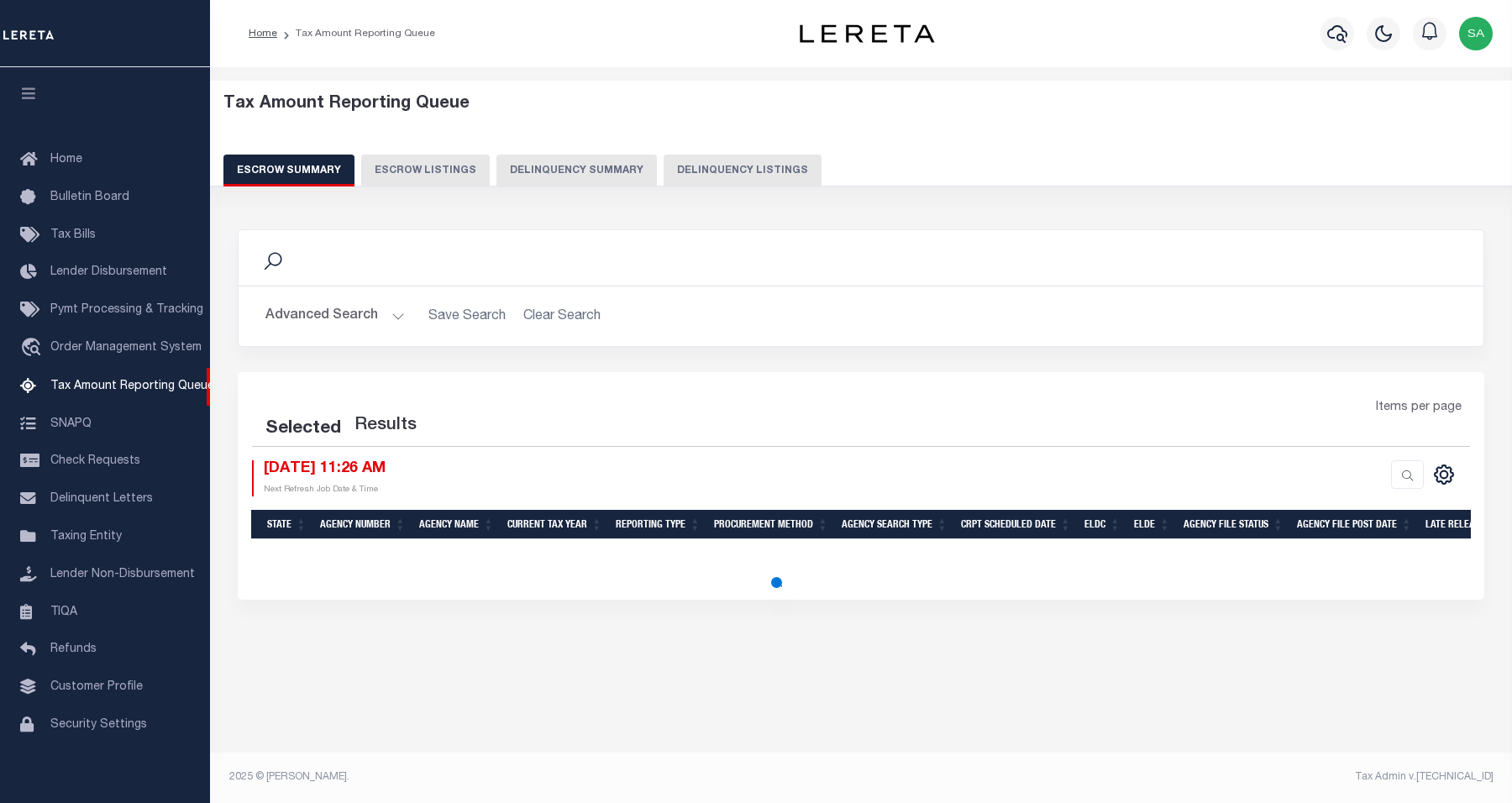
select select "100"
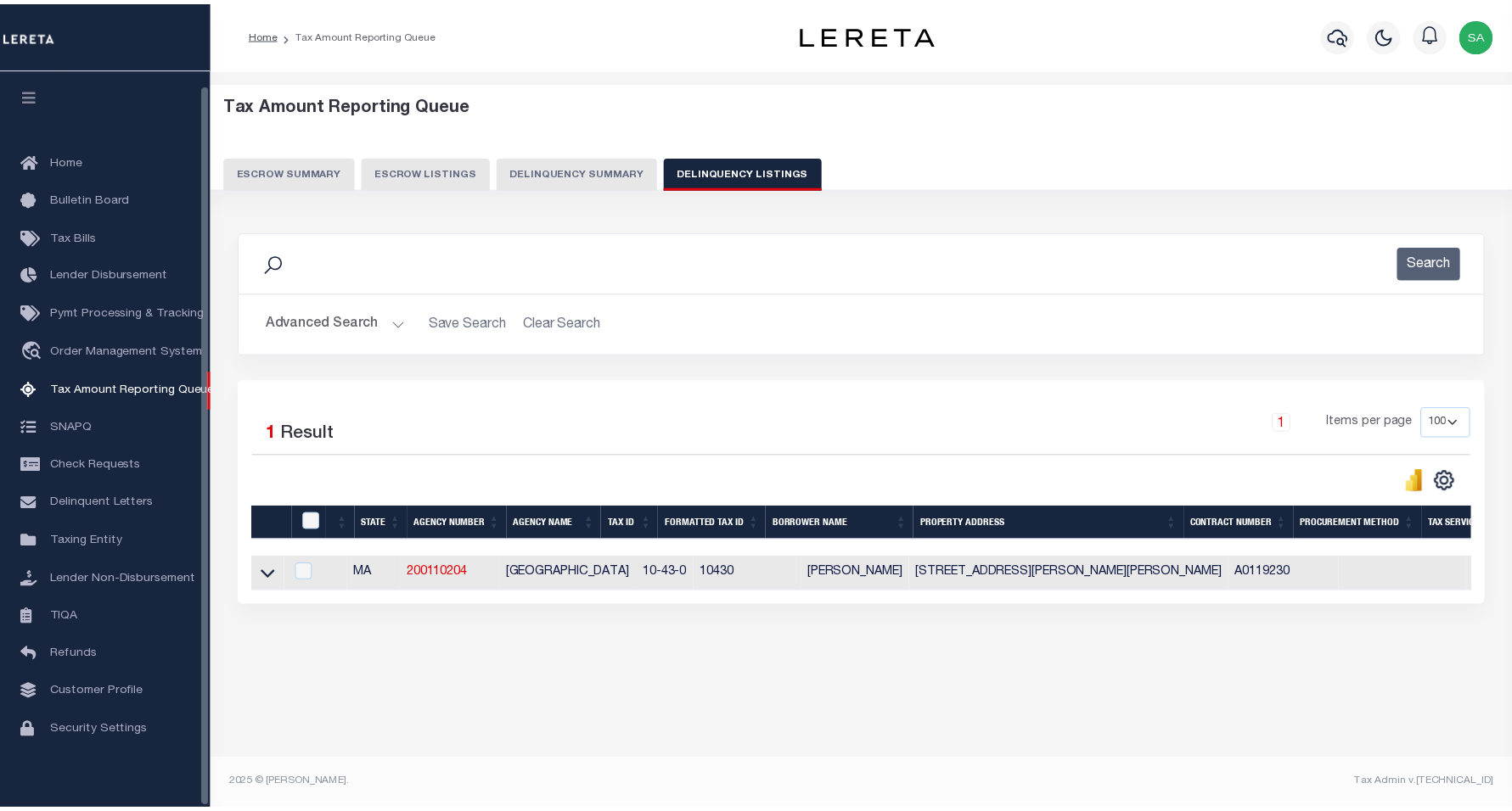
scroll to position [14, 0]
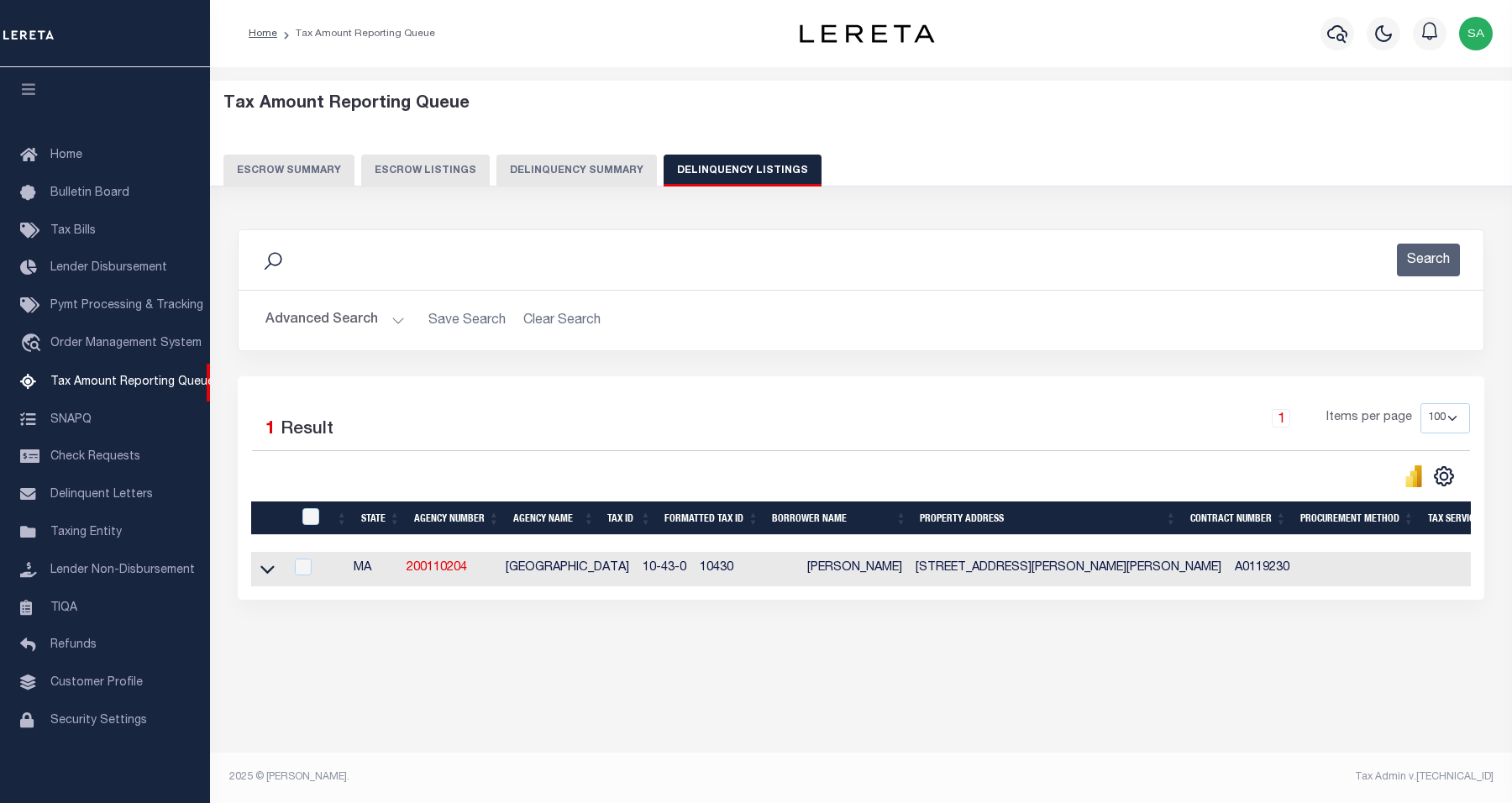
click at [381, 322] on button "Advanced Search" at bounding box center [336, 320] width 140 height 33
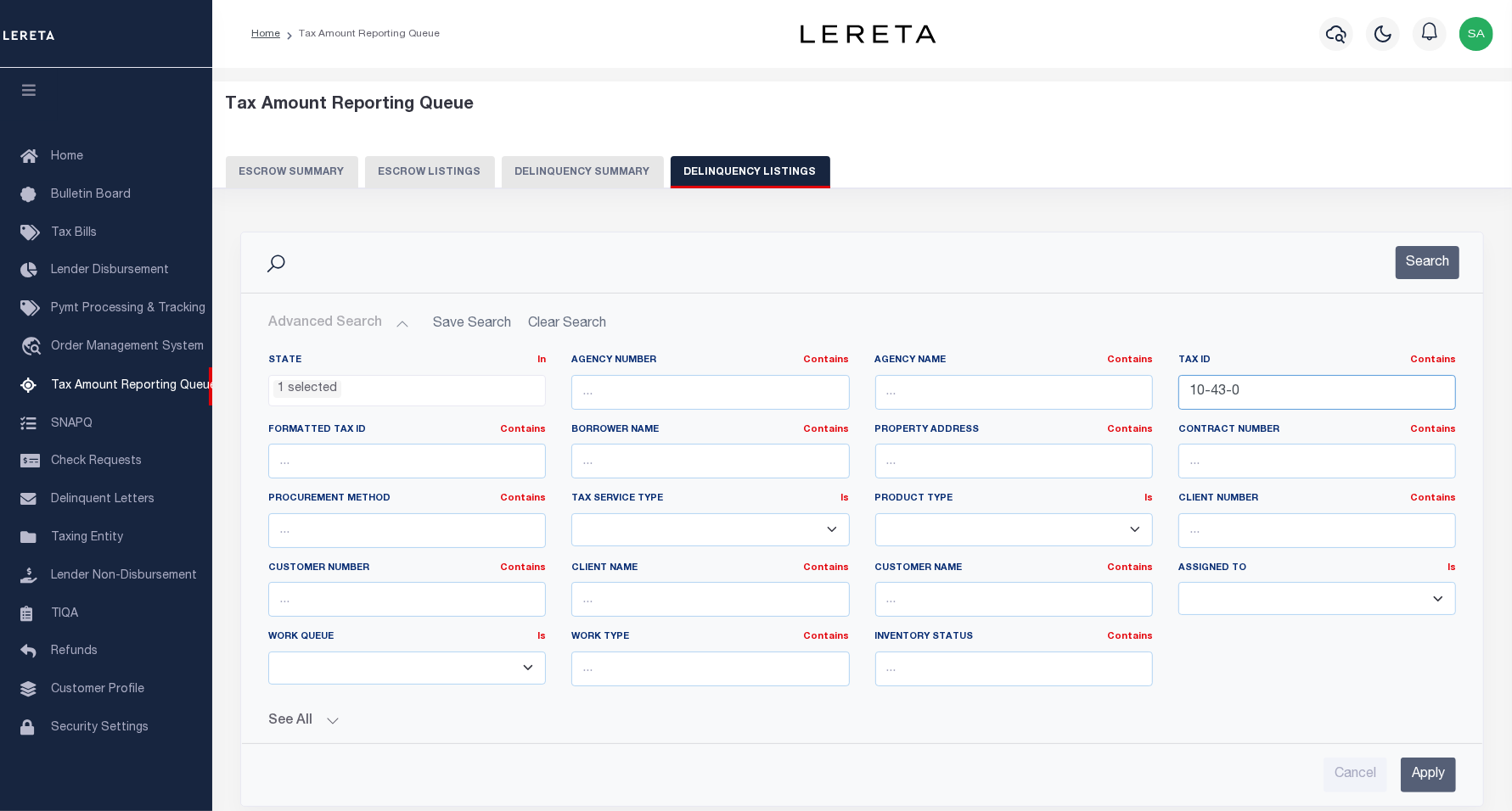
drag, startPoint x: 1250, startPoint y: 393, endPoint x: 1123, endPoint y: 384, distance: 127.3
click at [1123, 384] on div "State In In AK AL AR AZ CA CO CT DC DE FL GA GU HI IA ID IL IN KS [GEOGRAPHIC_D…" at bounding box center [861, 527] width 1213 height 346
paste input "4"
type input "10-44-0"
click at [1412, 269] on button "Search" at bounding box center [1427, 262] width 63 height 33
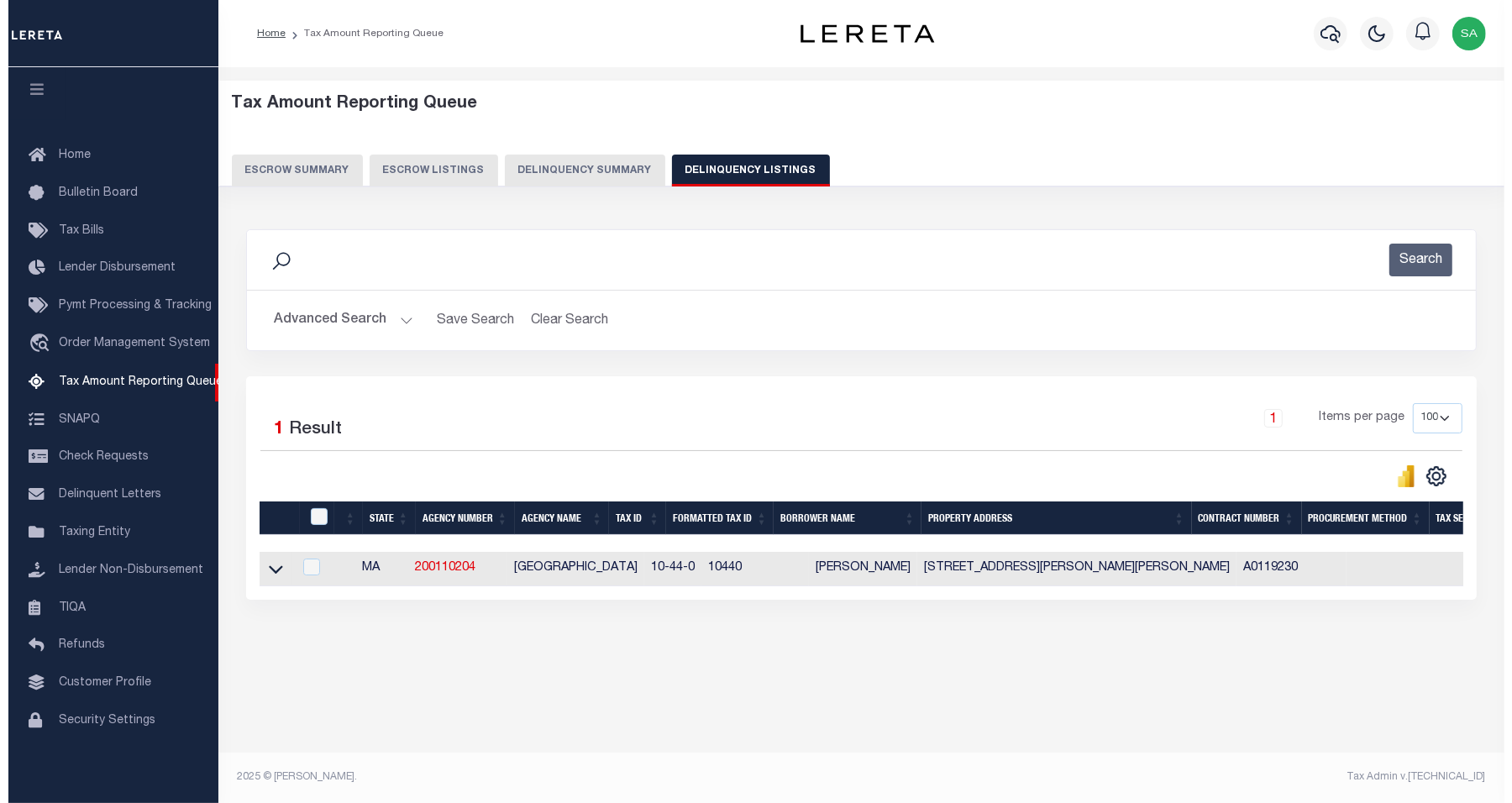
scroll to position [0, 0]
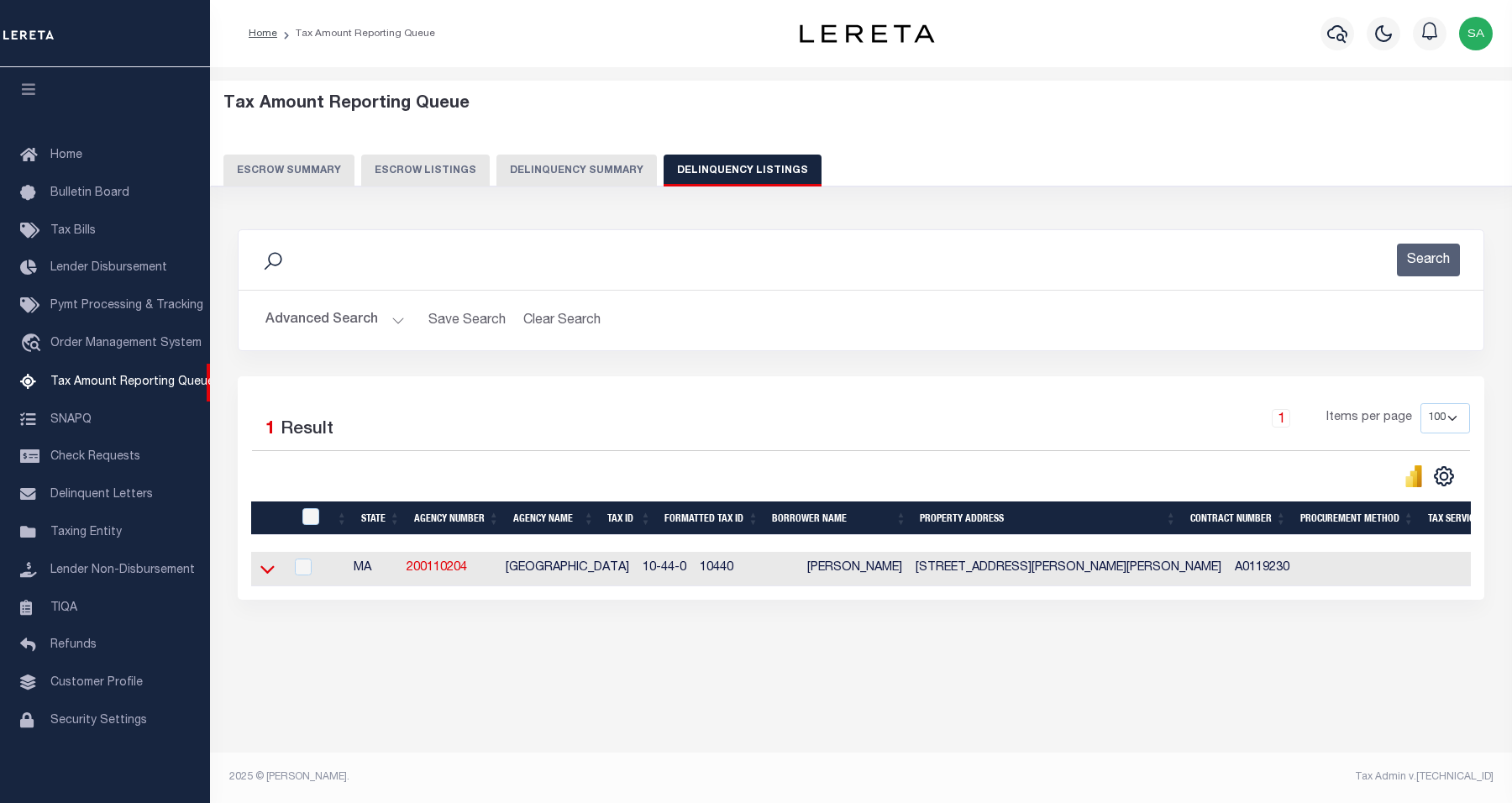
click at [261, 573] on icon at bounding box center [268, 569] width 14 height 18
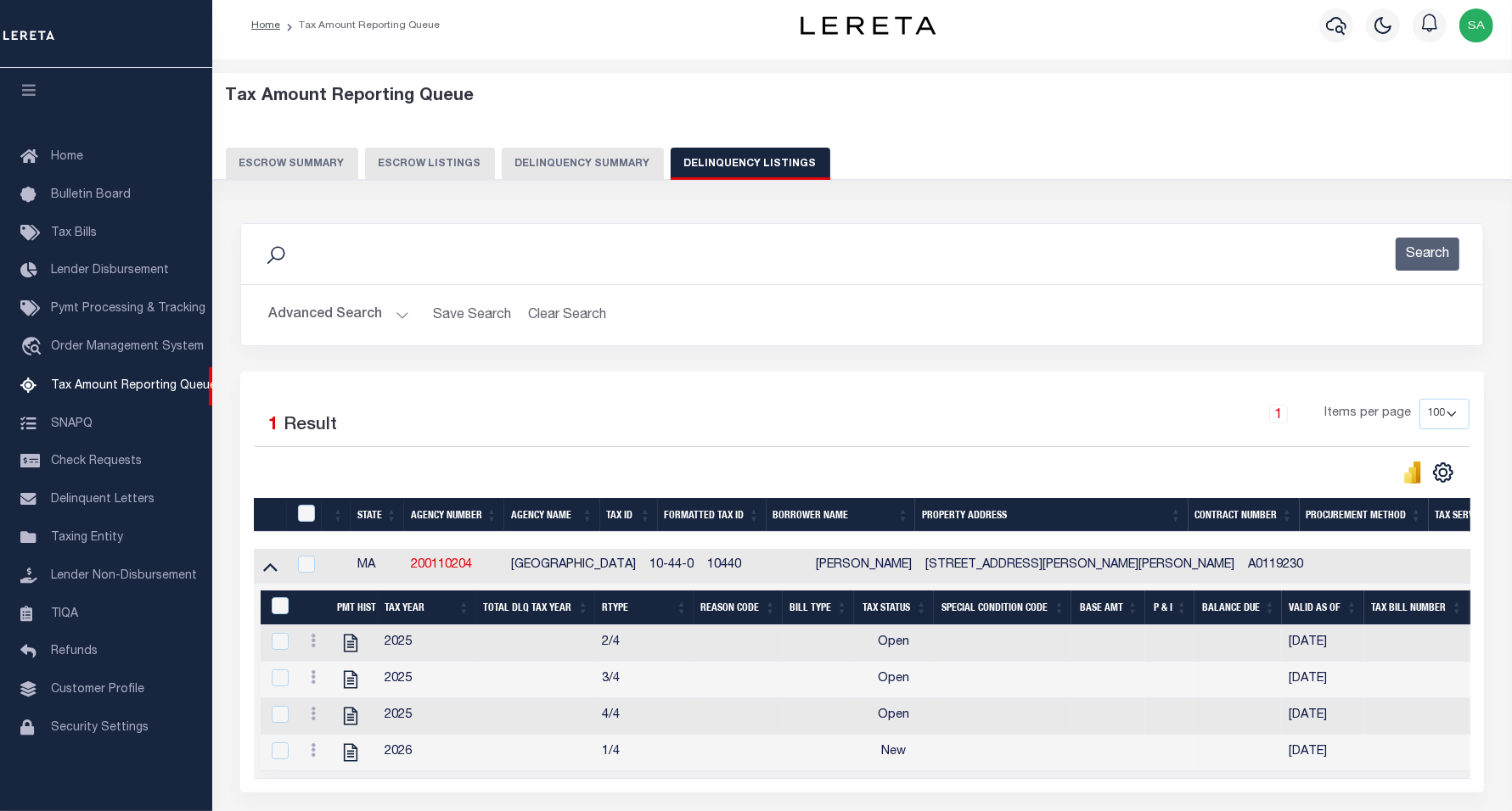
scroll to position [164, 0]
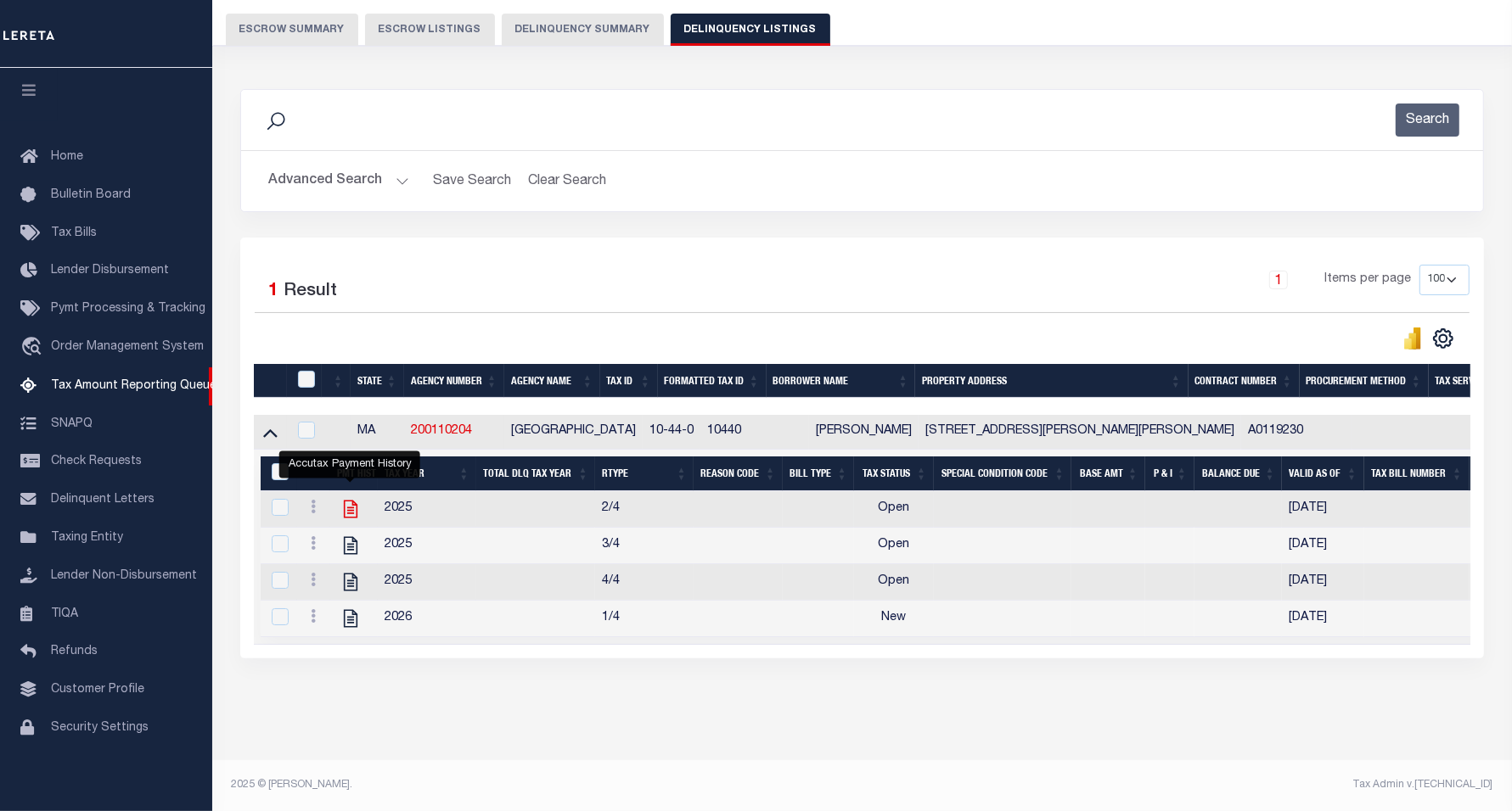
click at [351, 498] on icon "" at bounding box center [351, 509] width 22 height 22
checkbox input "true"
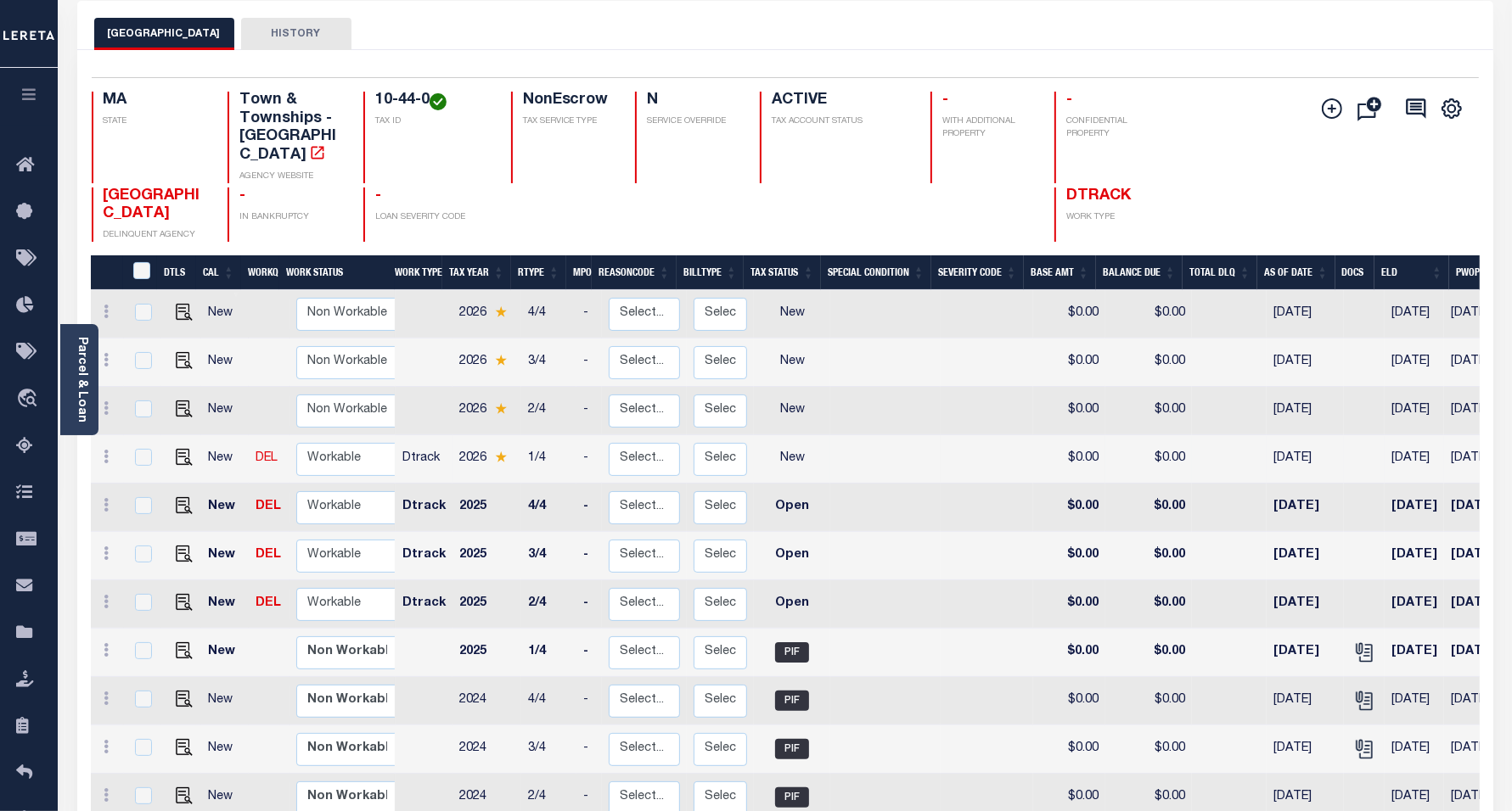
scroll to position [106, 0]
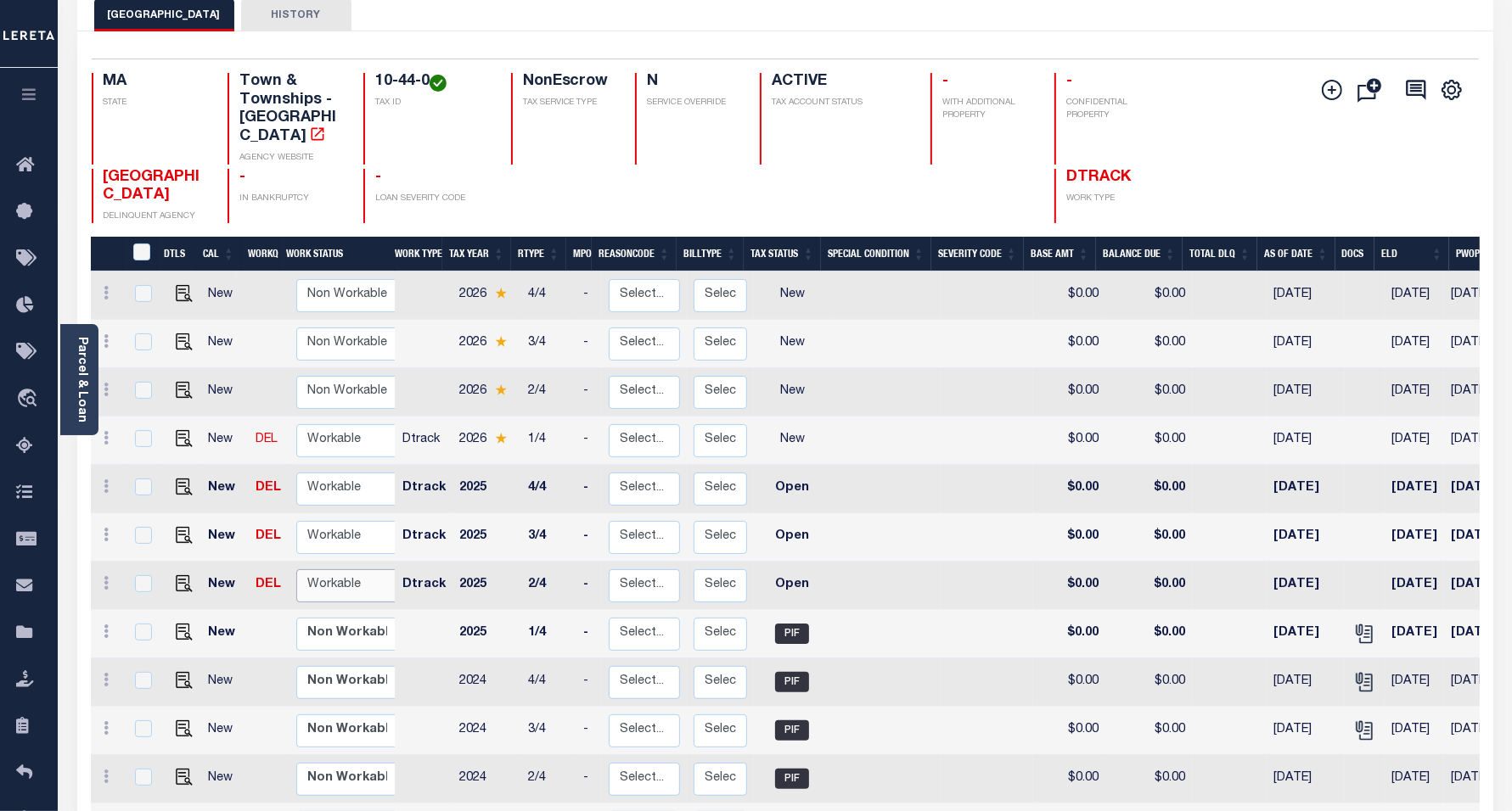
click at [357, 575] on select "Non Workable Workable" at bounding box center [347, 585] width 102 height 33
checkbox input "true"
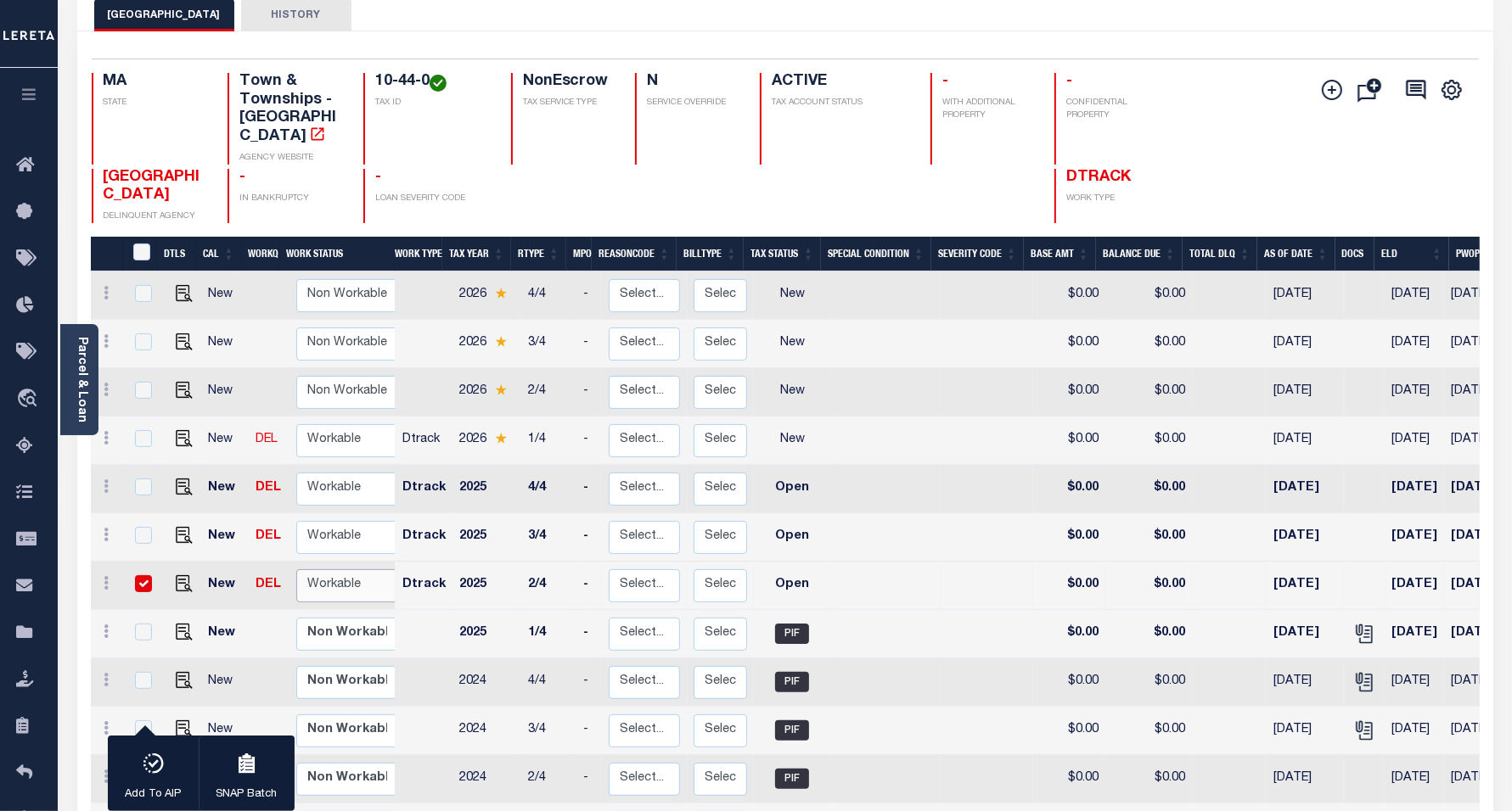
select select "true"
click at [296, 569] on select "Non Workable Workable" at bounding box center [347, 585] width 102 height 33
checkbox input "false"
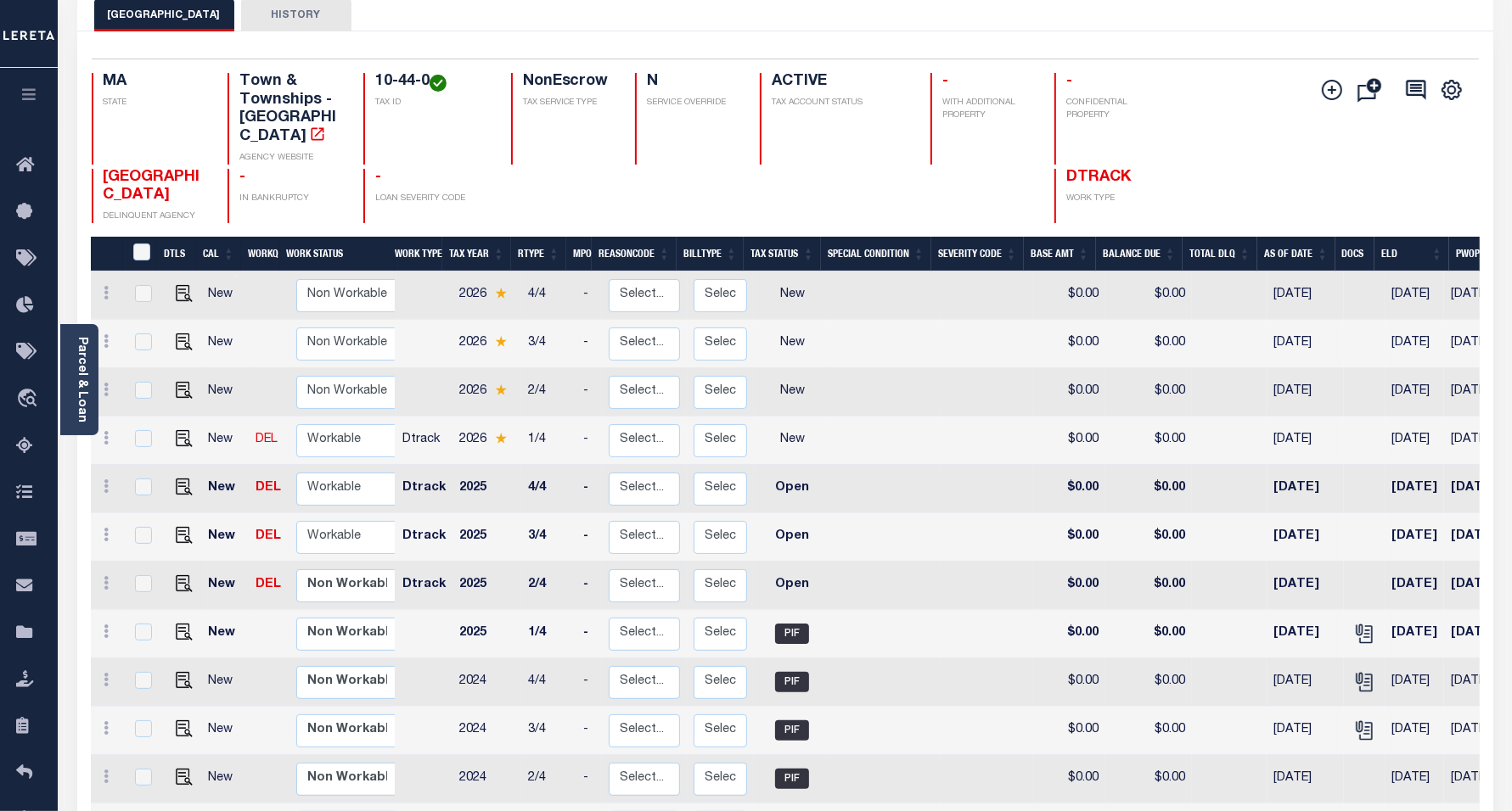
click at [191, 566] on td at bounding box center [181, 586] width 41 height 48
checkbox input "true"
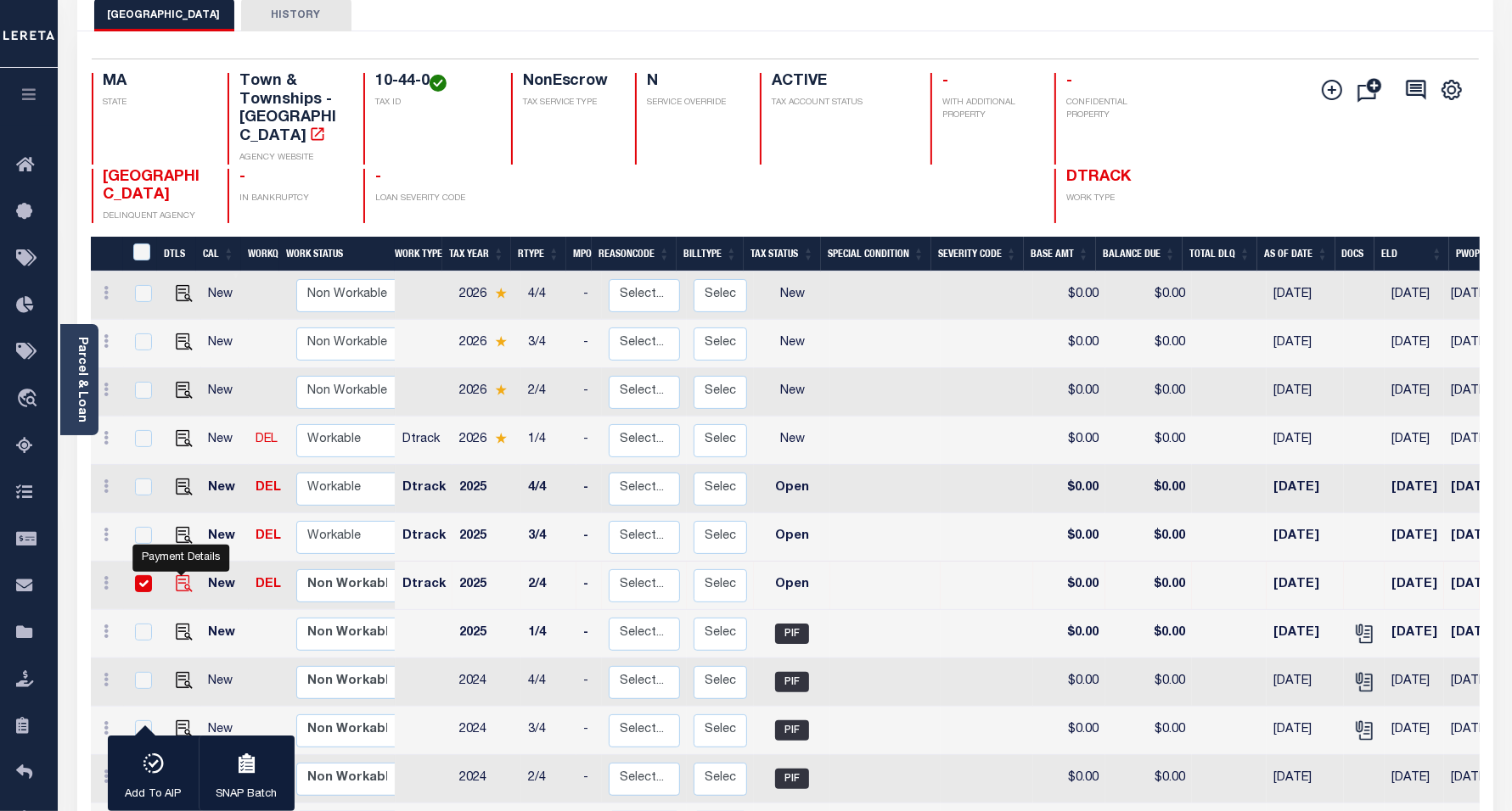
click at [183, 575] on img "" at bounding box center [184, 583] width 17 height 17
checkbox input "false"
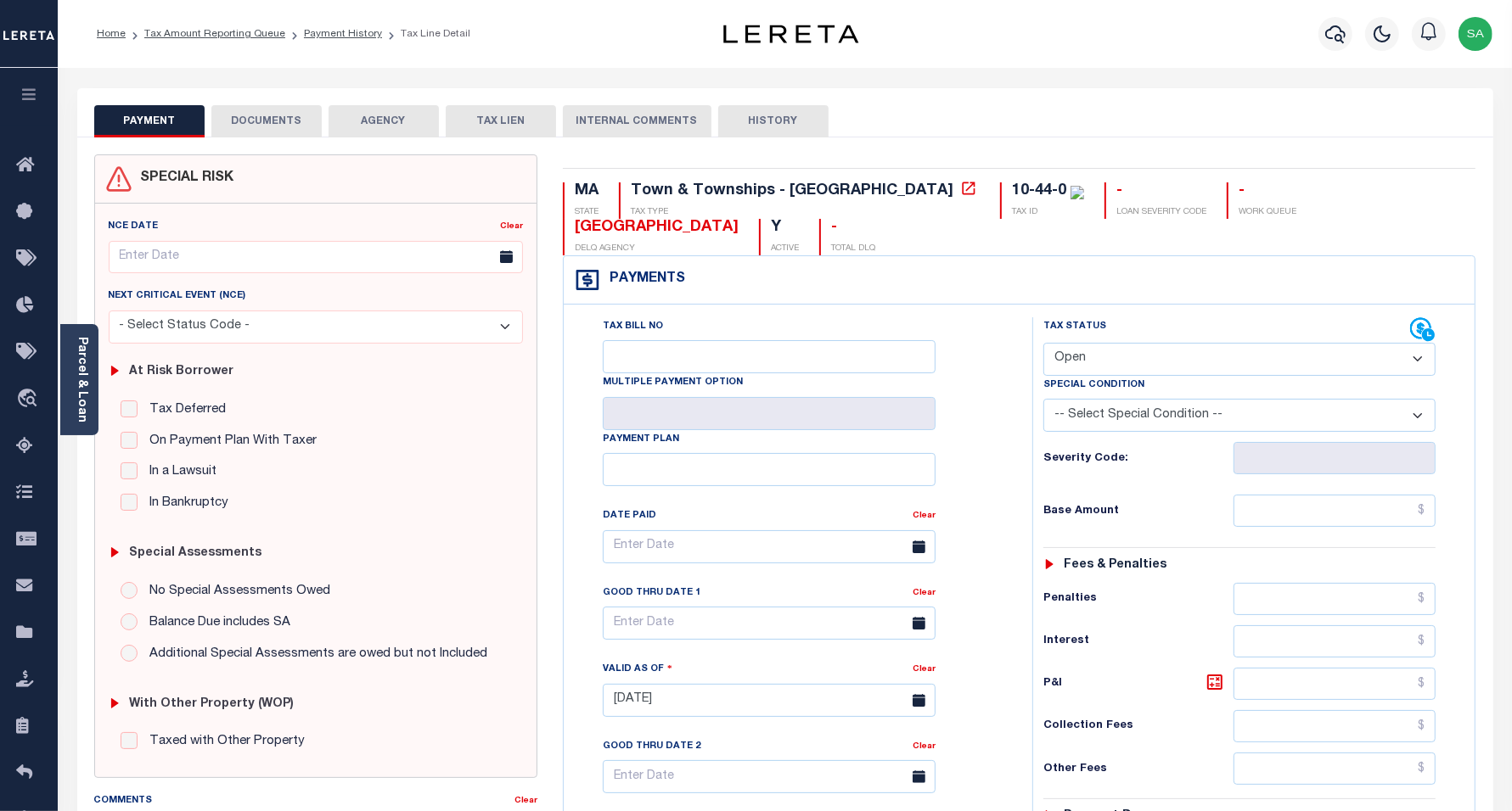
click at [1097, 343] on select "- Select Status Code - Open Due/Unpaid Paid Incomplete No Tax Due Internal Refu…" at bounding box center [1240, 359] width 393 height 33
select select "PYD"
click at [1043, 343] on select "- Select Status Code - Open Due/Unpaid Paid Incomplete No Tax Due Internal Refu…" at bounding box center [1240, 359] width 393 height 33
type input "[DATE]"
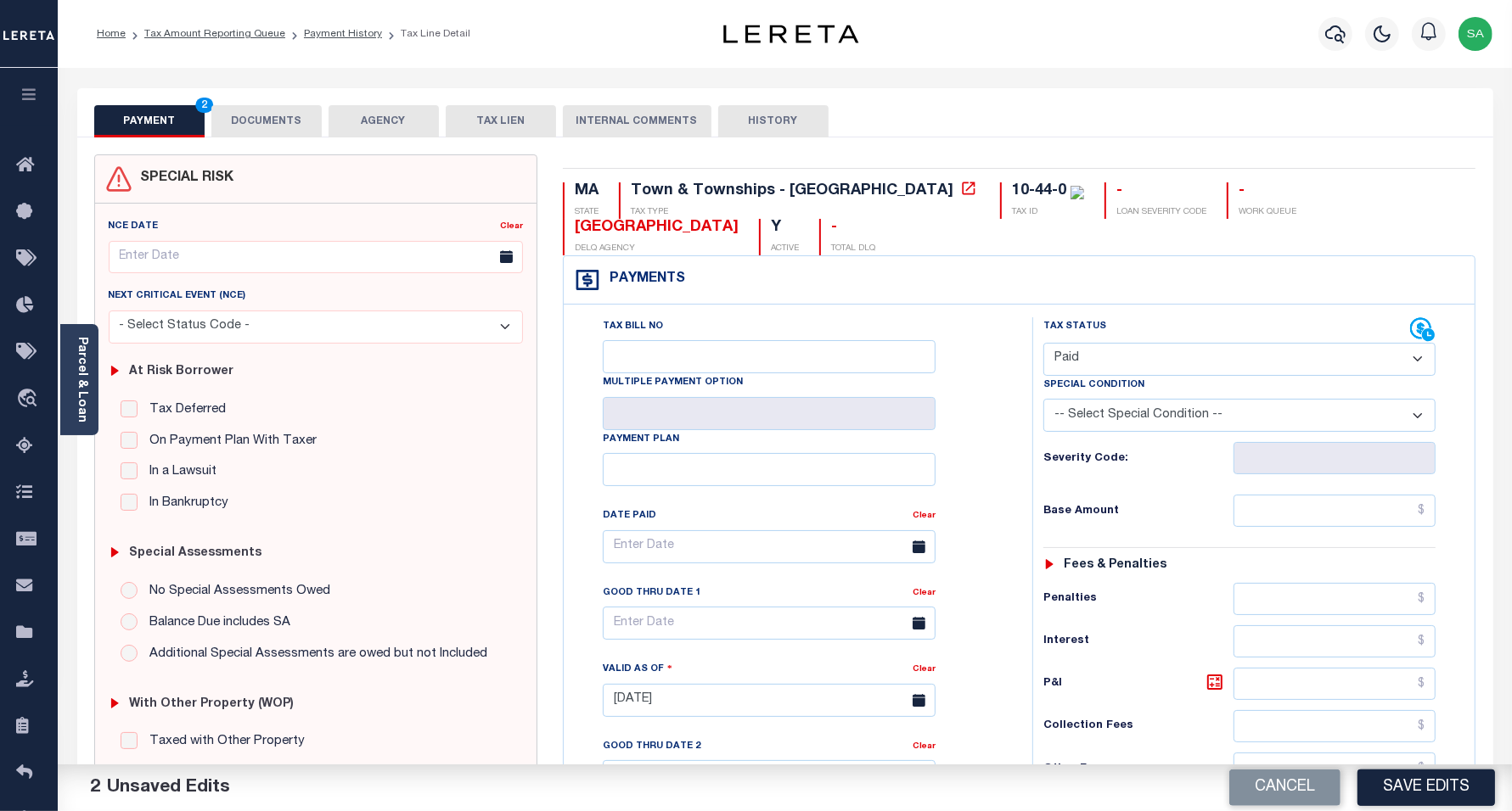
click at [1263, 465] on div "Tax Status Status - Select Status Code -" at bounding box center [1246, 692] width 427 height 749
click at [1266, 495] on input "text" at bounding box center [1334, 511] width 202 height 32
type input "$0.00"
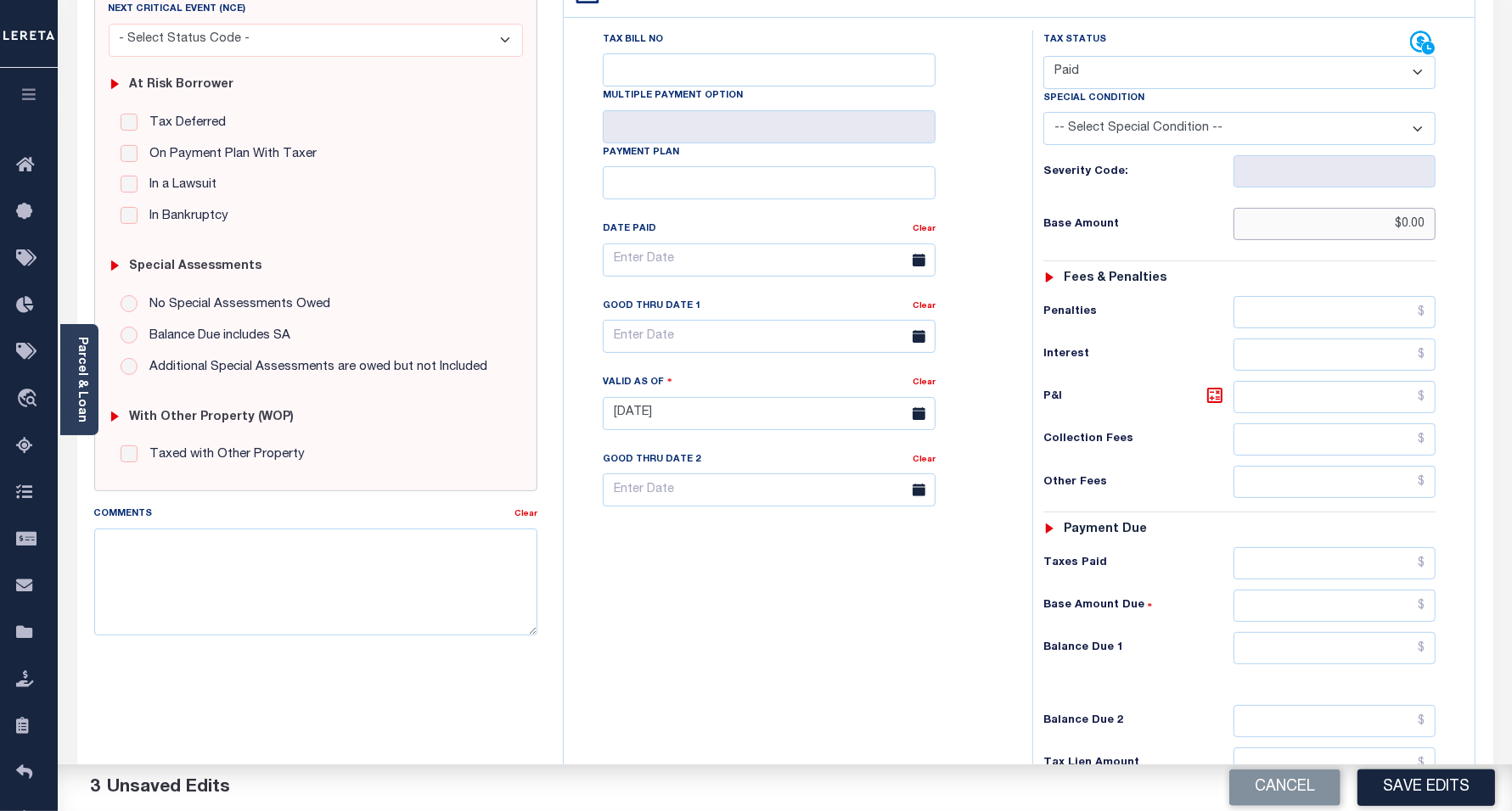
scroll to position [319, 0]
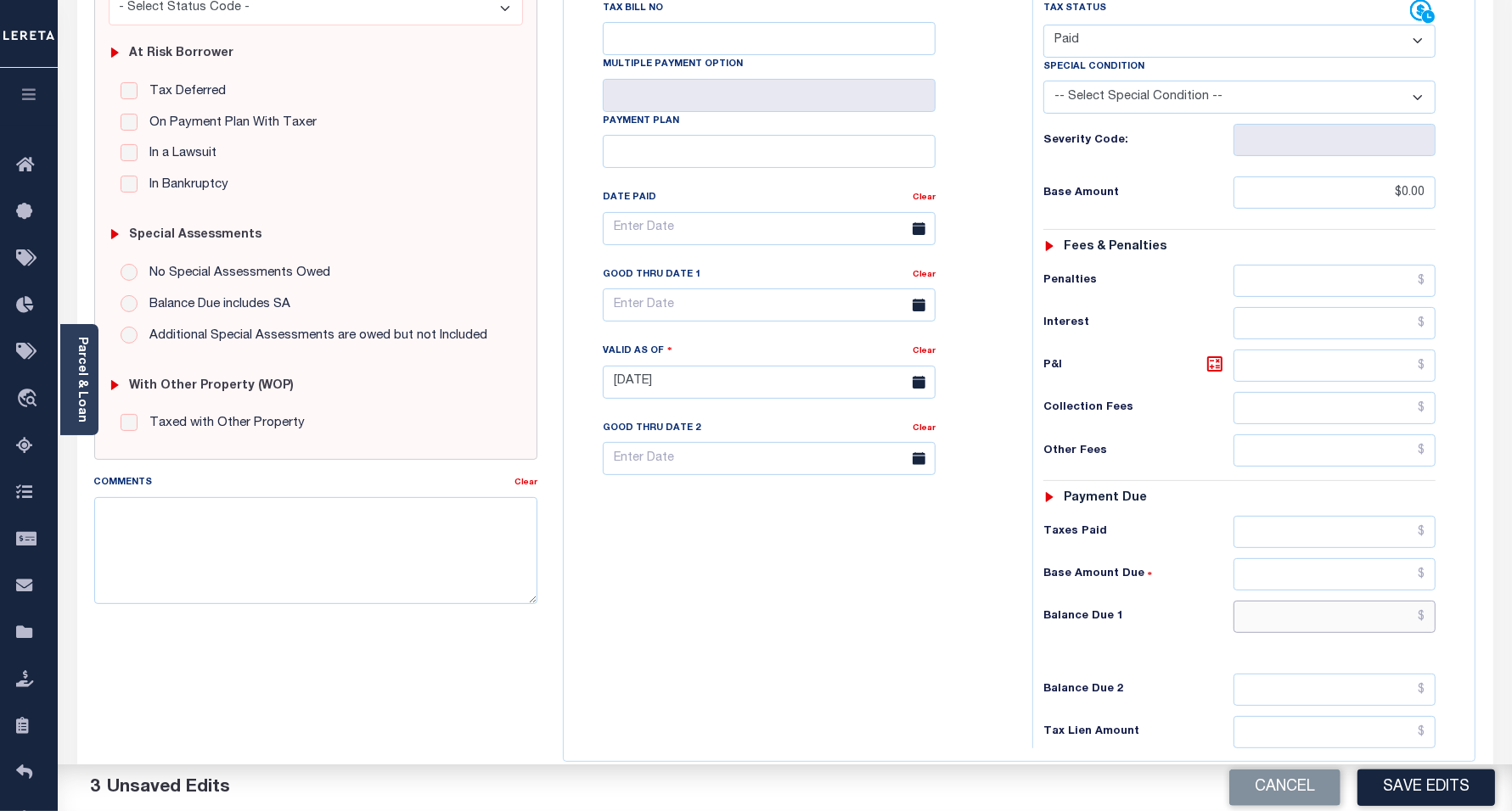
click at [1269, 600] on input "text" at bounding box center [1334, 617] width 202 height 32
type input "$0.00"
click at [272, 591] on textarea "Comments" at bounding box center [317, 550] width 444 height 107
type textarea "0"
type textarea "1"
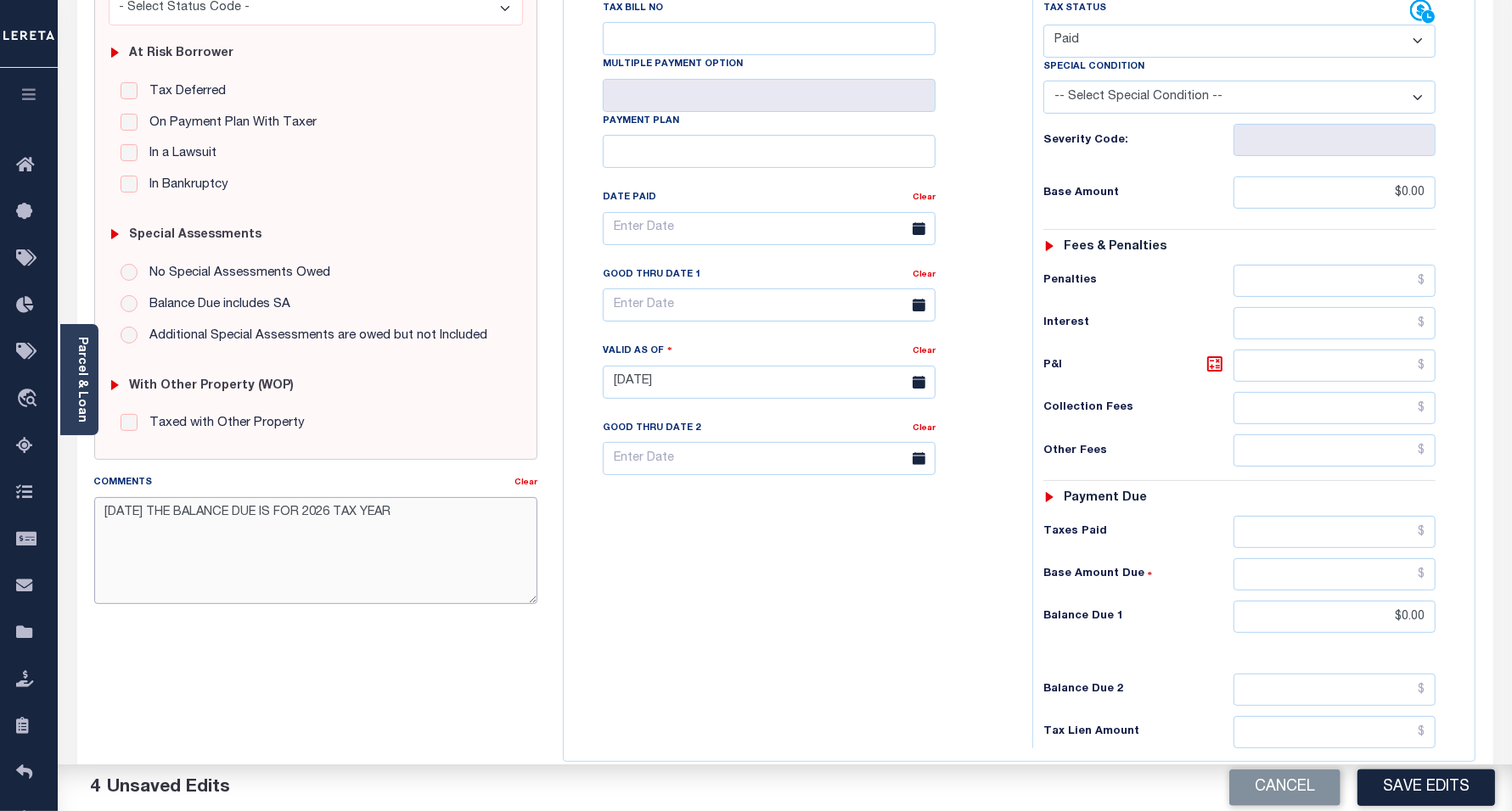
type textarea "09/10/2025 THE BALANCE DUE IS FOR 2026 TAX YEAR"
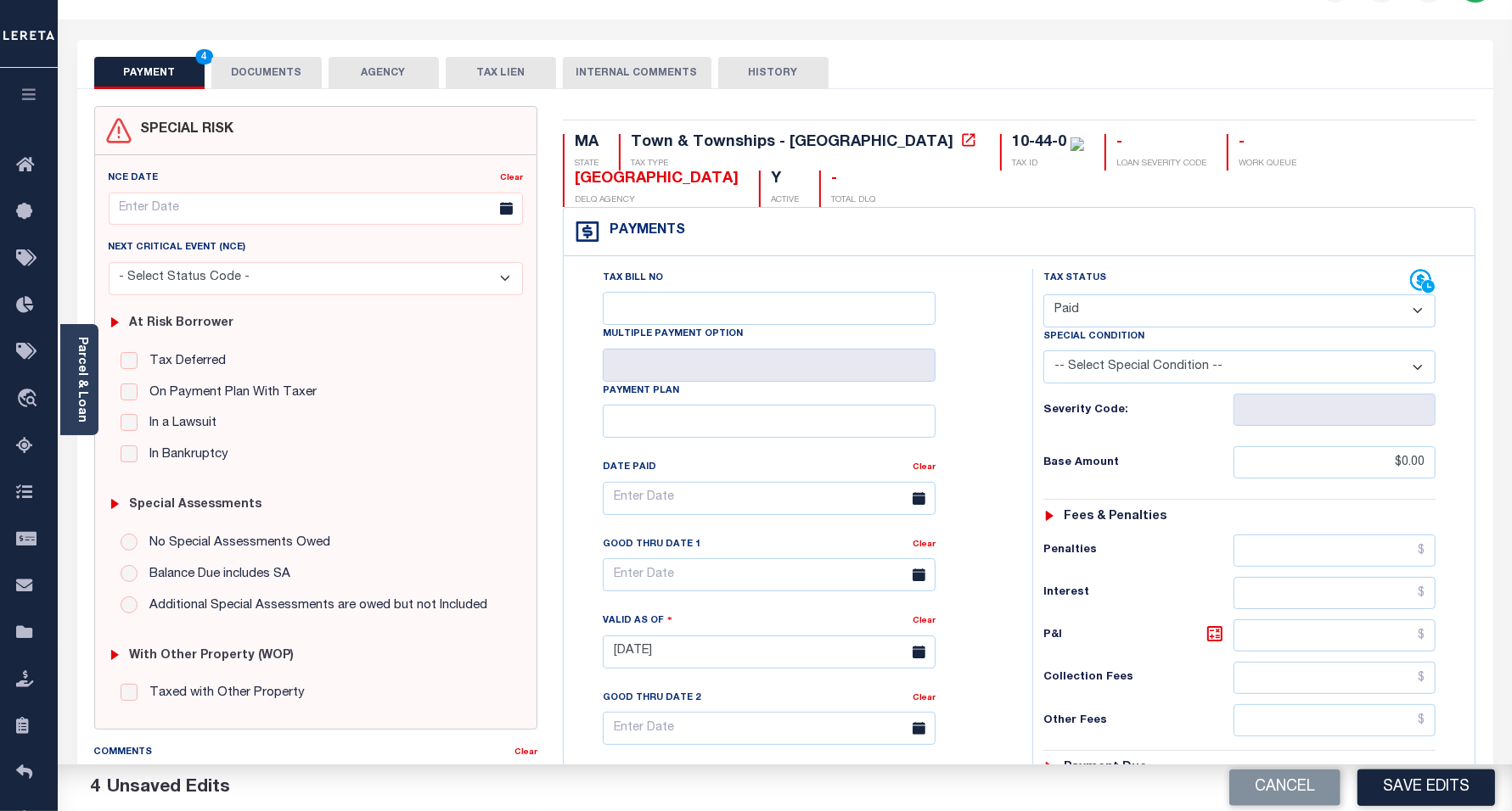
scroll to position [0, 0]
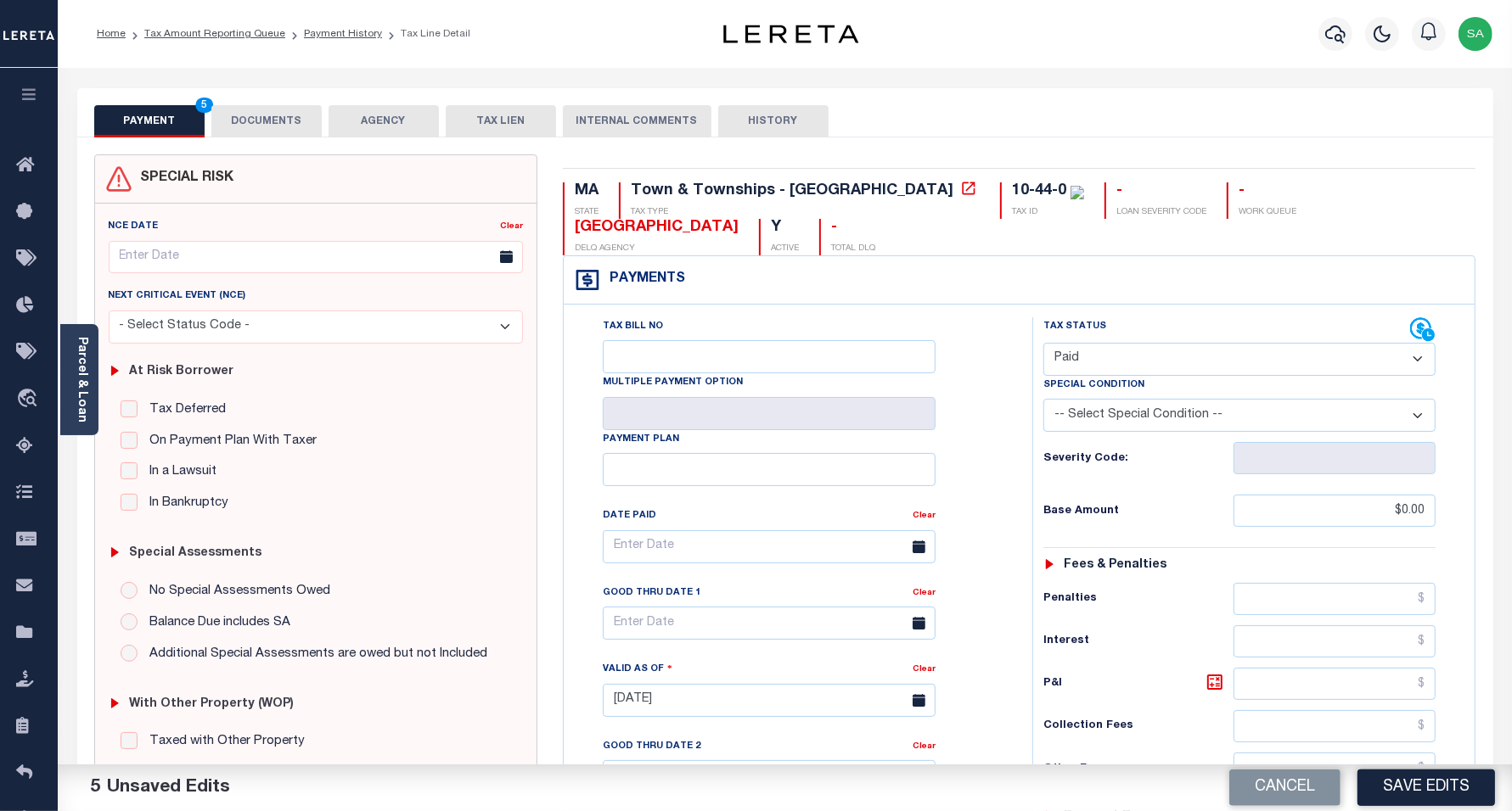
click at [260, 124] on button "DOCUMENTS" at bounding box center [267, 121] width 111 height 32
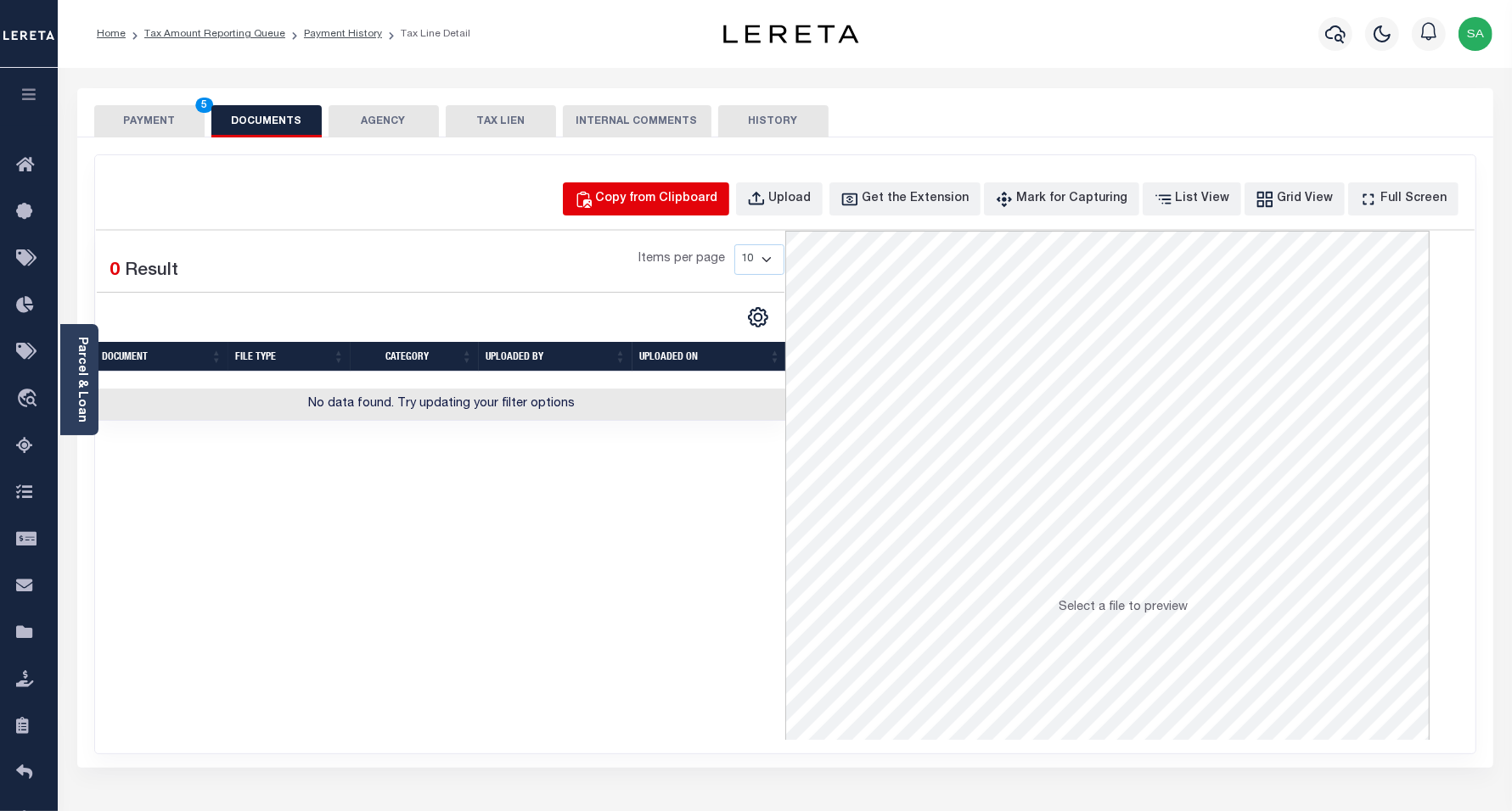
click at [670, 203] on div "Copy from Clipboard" at bounding box center [657, 199] width 122 height 19
select select "POP"
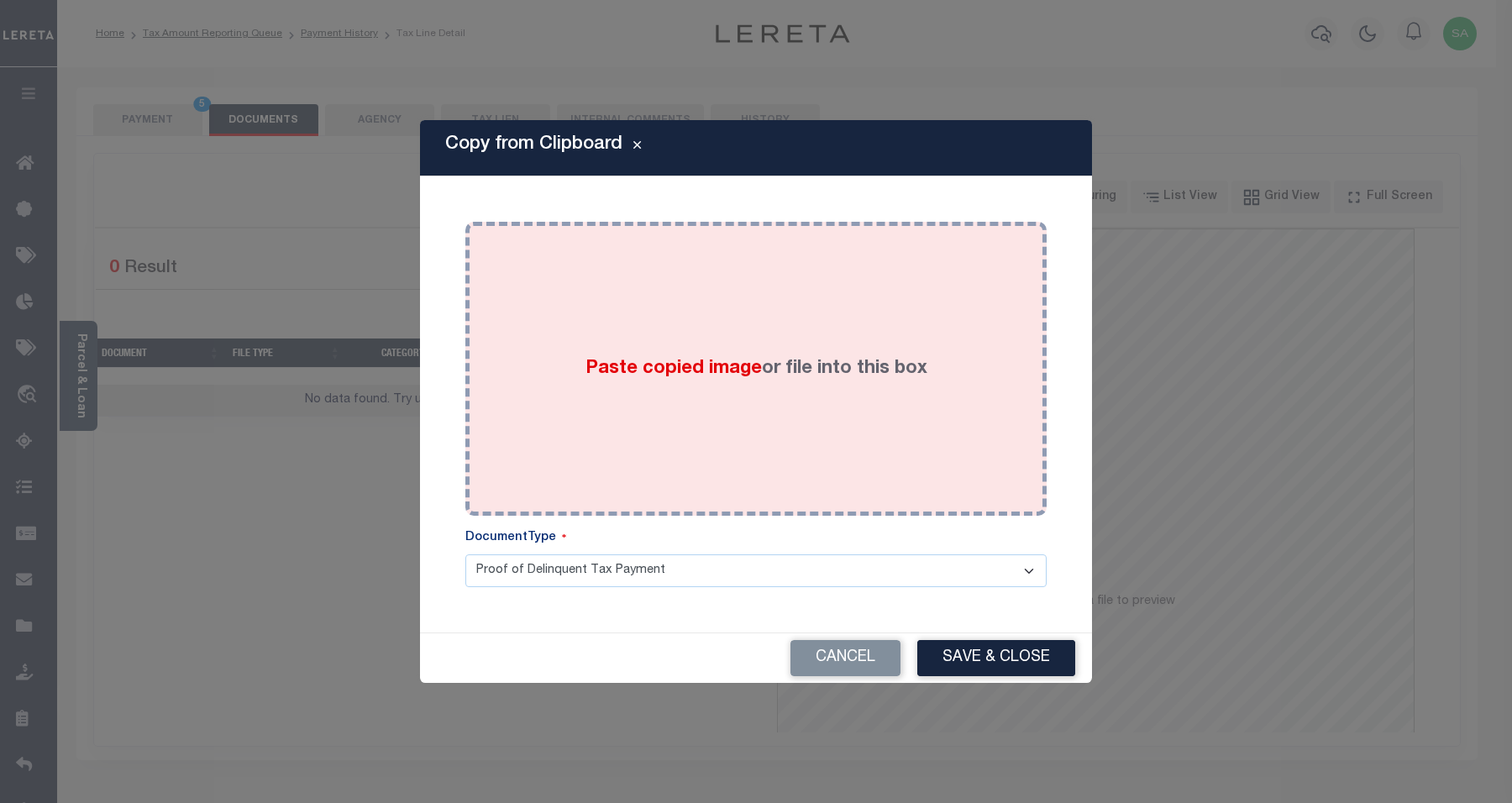
click at [746, 378] on span "Paste copied image" at bounding box center [674, 368] width 177 height 19
click at [917, 485] on div "Paste copied image or file into this box" at bounding box center [756, 368] width 556 height 269
click at [916, 465] on div "Paste copied image or file into this box" at bounding box center [756, 368] width 556 height 269
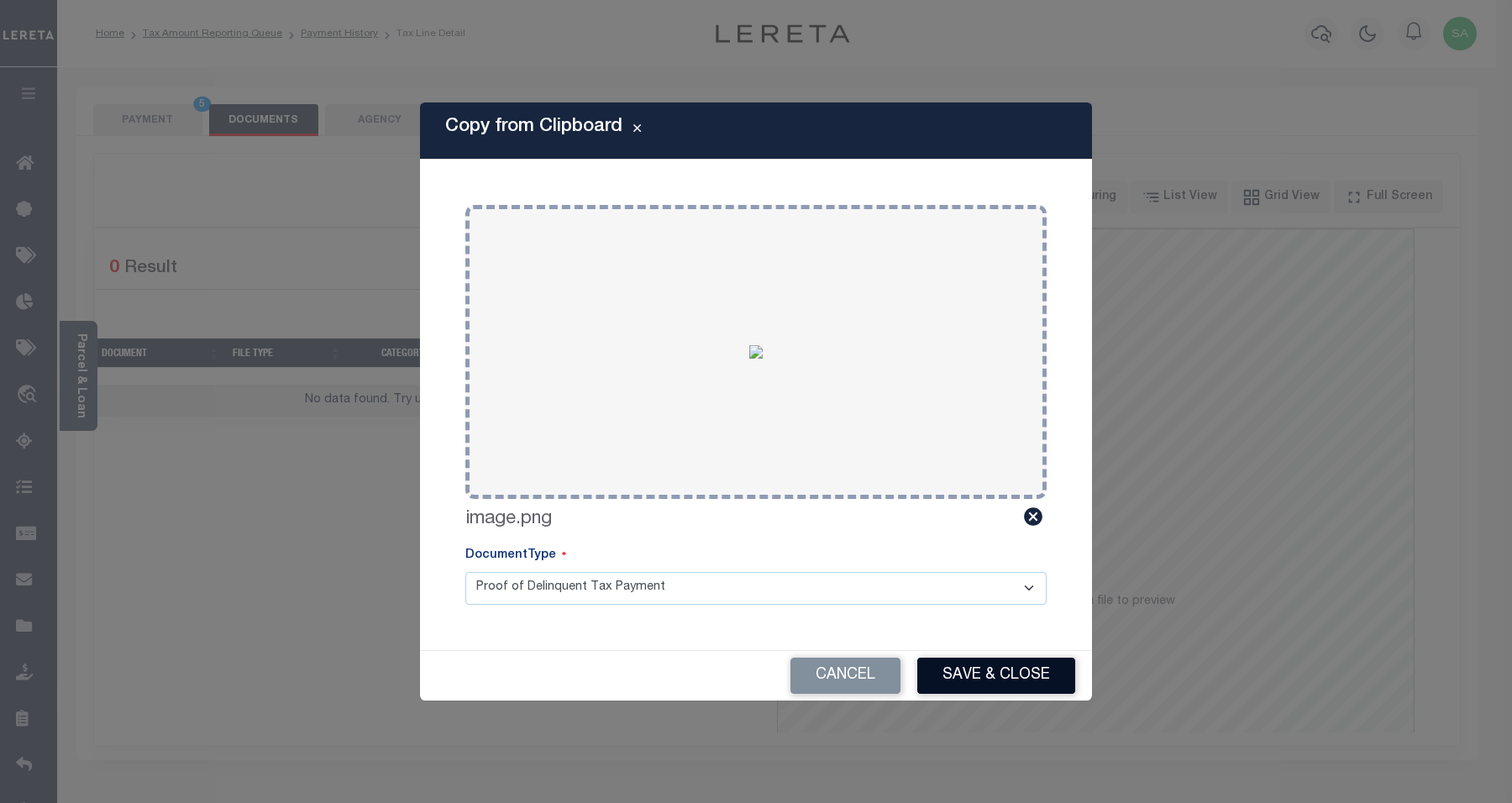
click at [950, 677] on button "Save & Close" at bounding box center [996, 676] width 158 height 36
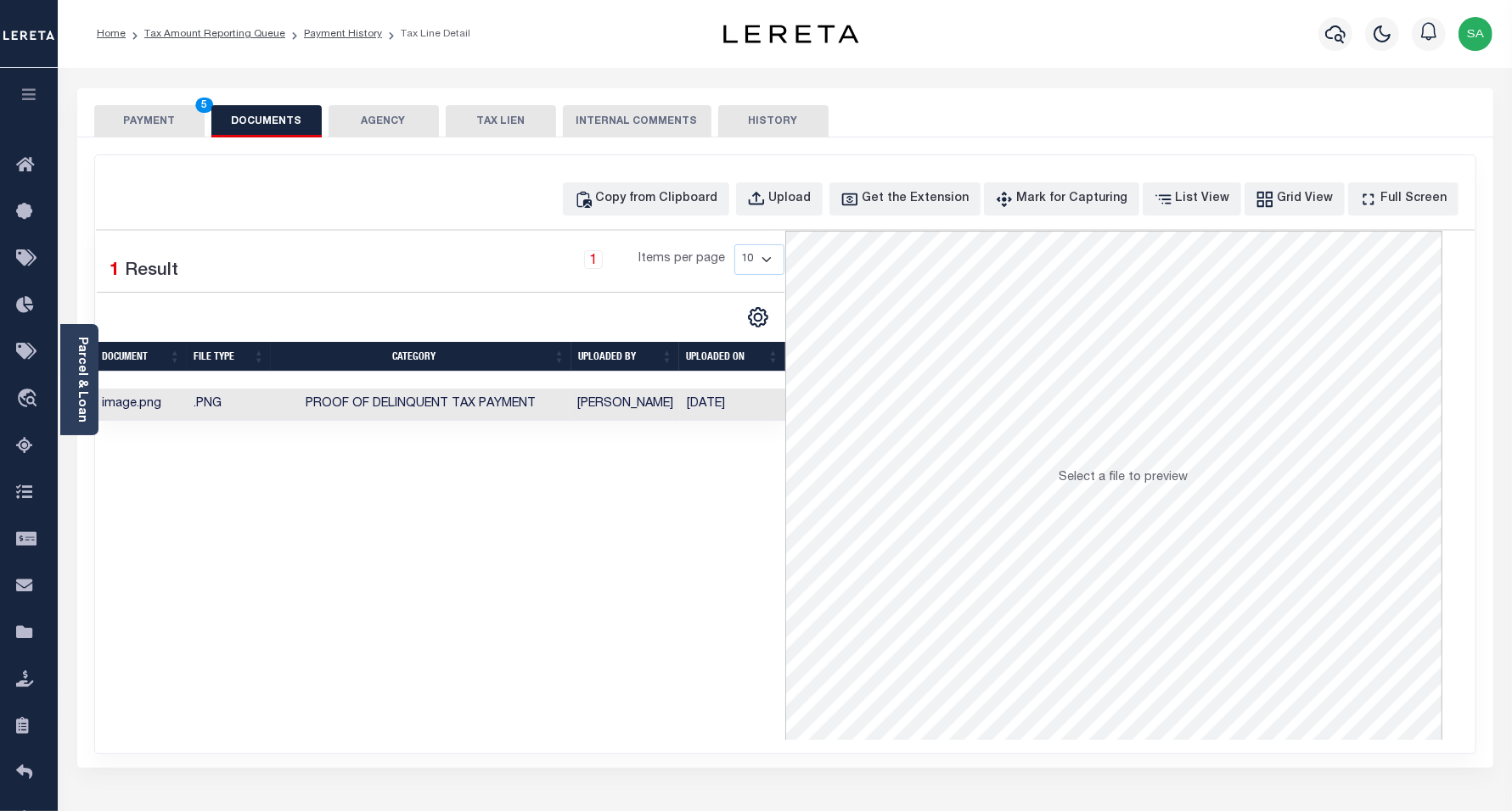
click at [137, 112] on button "PAYMENT 5" at bounding box center [150, 121] width 111 height 32
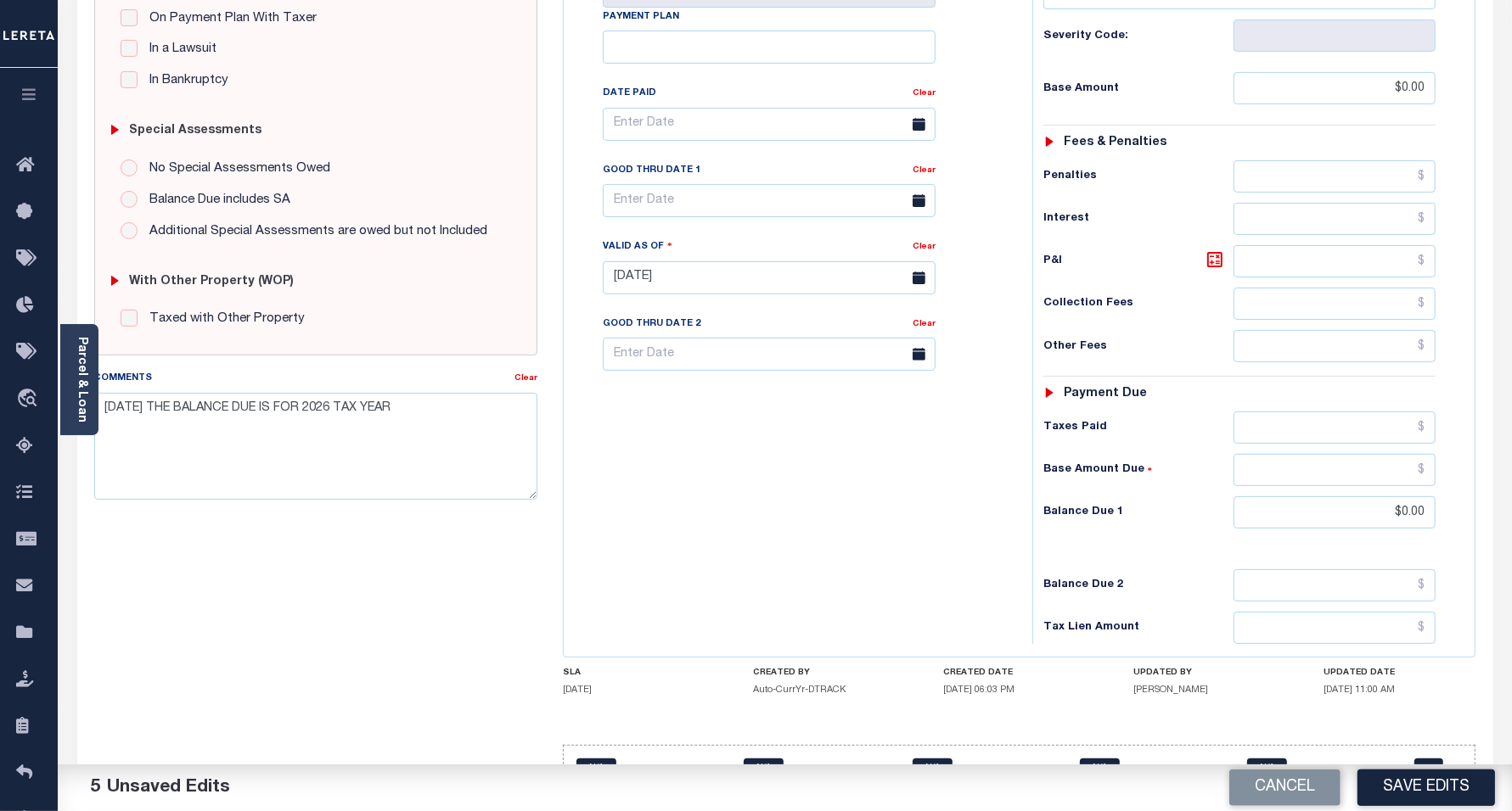
scroll to position [425, 0]
drag, startPoint x: 436, startPoint y: 408, endPoint x: 102, endPoint y: 414, distance: 334.1
click at [102, 414] on textarea "09/10/2025 THE BALANCE DUE IS FOR 2026 TAX YEAR" at bounding box center [317, 445] width 444 height 107
click at [871, 514] on div "Tax Bill No Multiple Payment Option Payment Plan Clear" at bounding box center [793, 268] width 452 height 749
click at [1448, 790] on button "Save Edits" at bounding box center [1426, 788] width 137 height 37
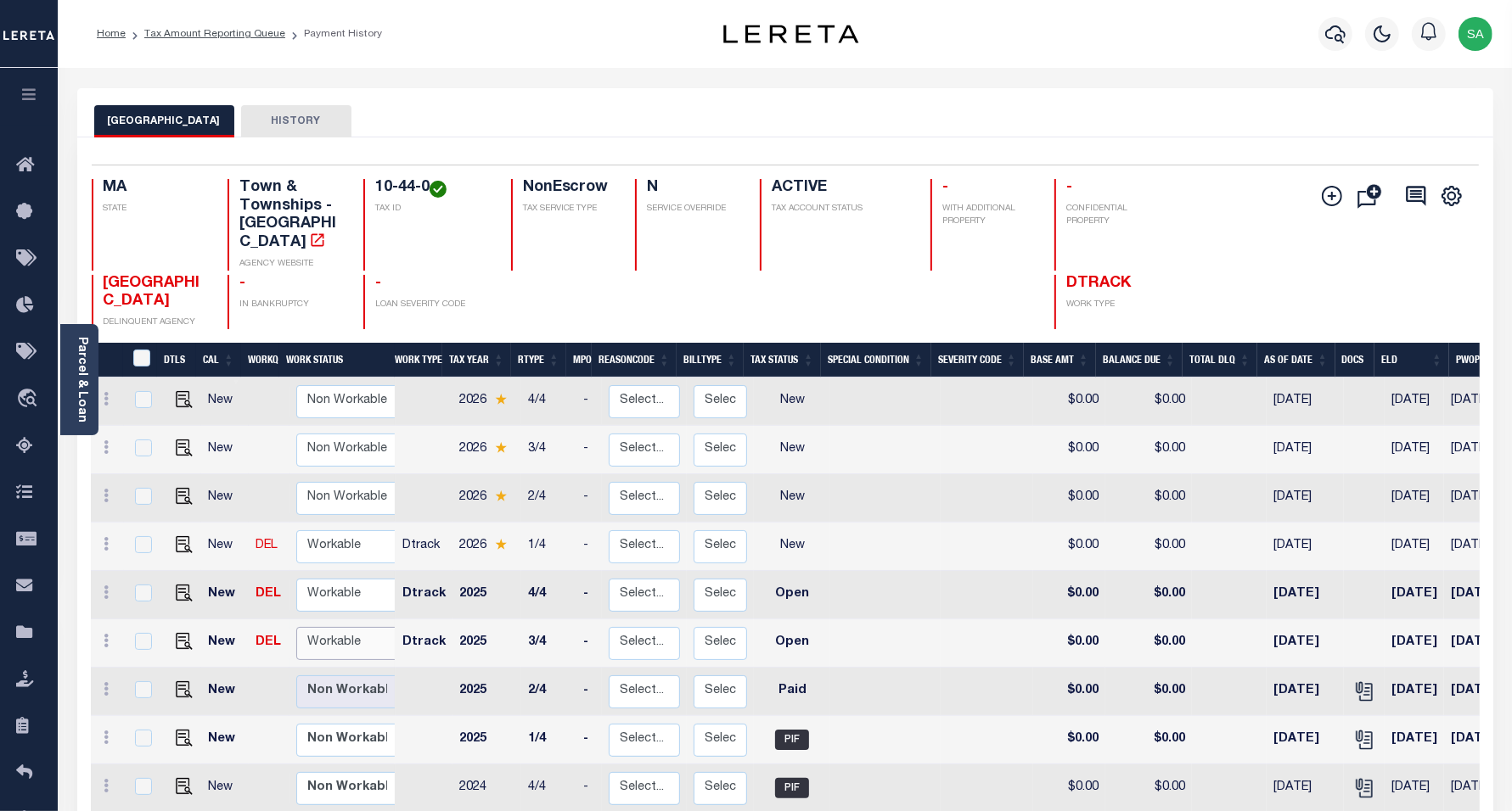
click at [325, 627] on select "Non Workable Workable" at bounding box center [347, 643] width 102 height 33
checkbox input "true"
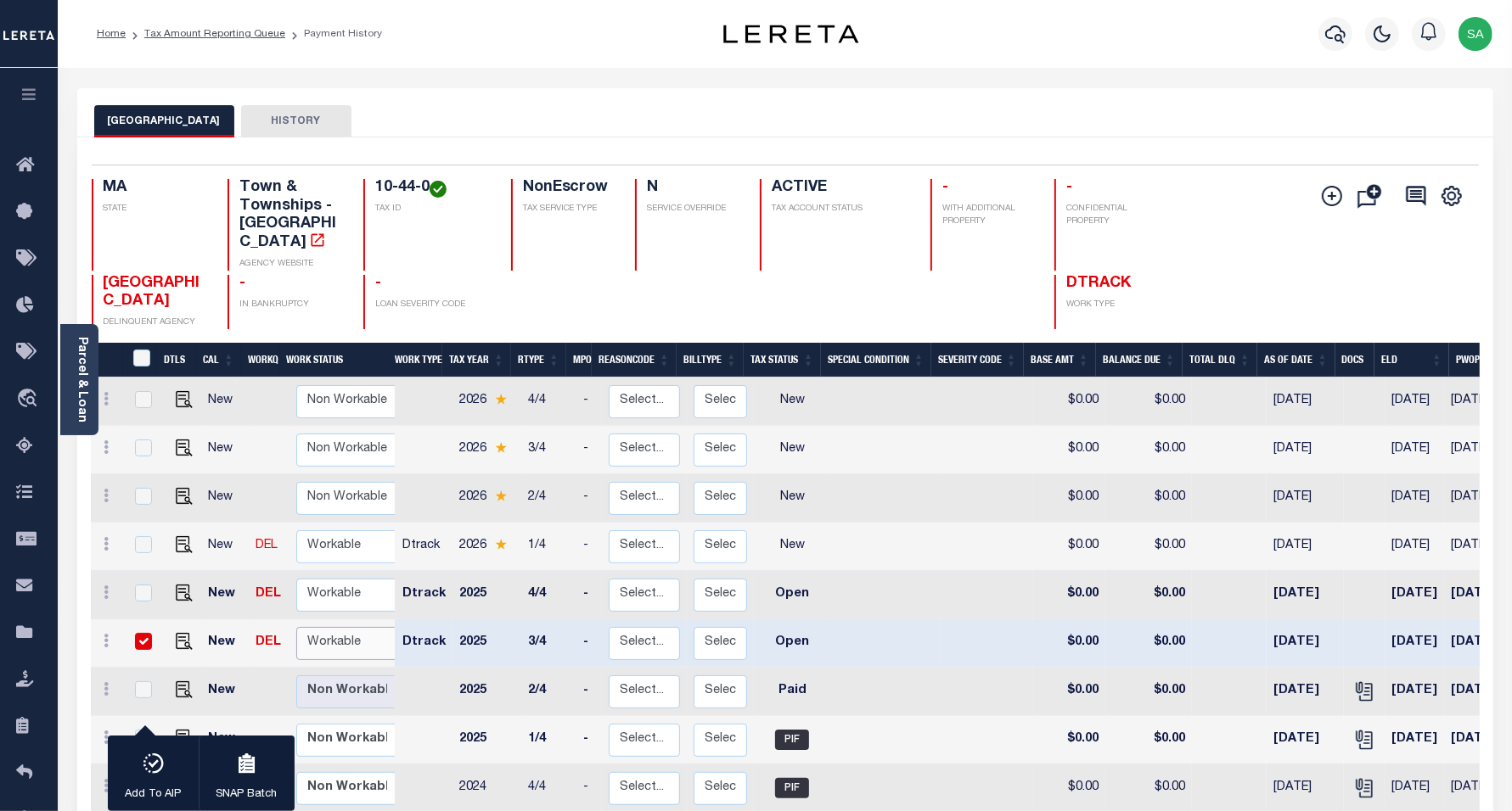
select select "true"
click at [296, 627] on select "Non Workable Workable" at bounding box center [347, 643] width 102 height 33
checkbox input "false"
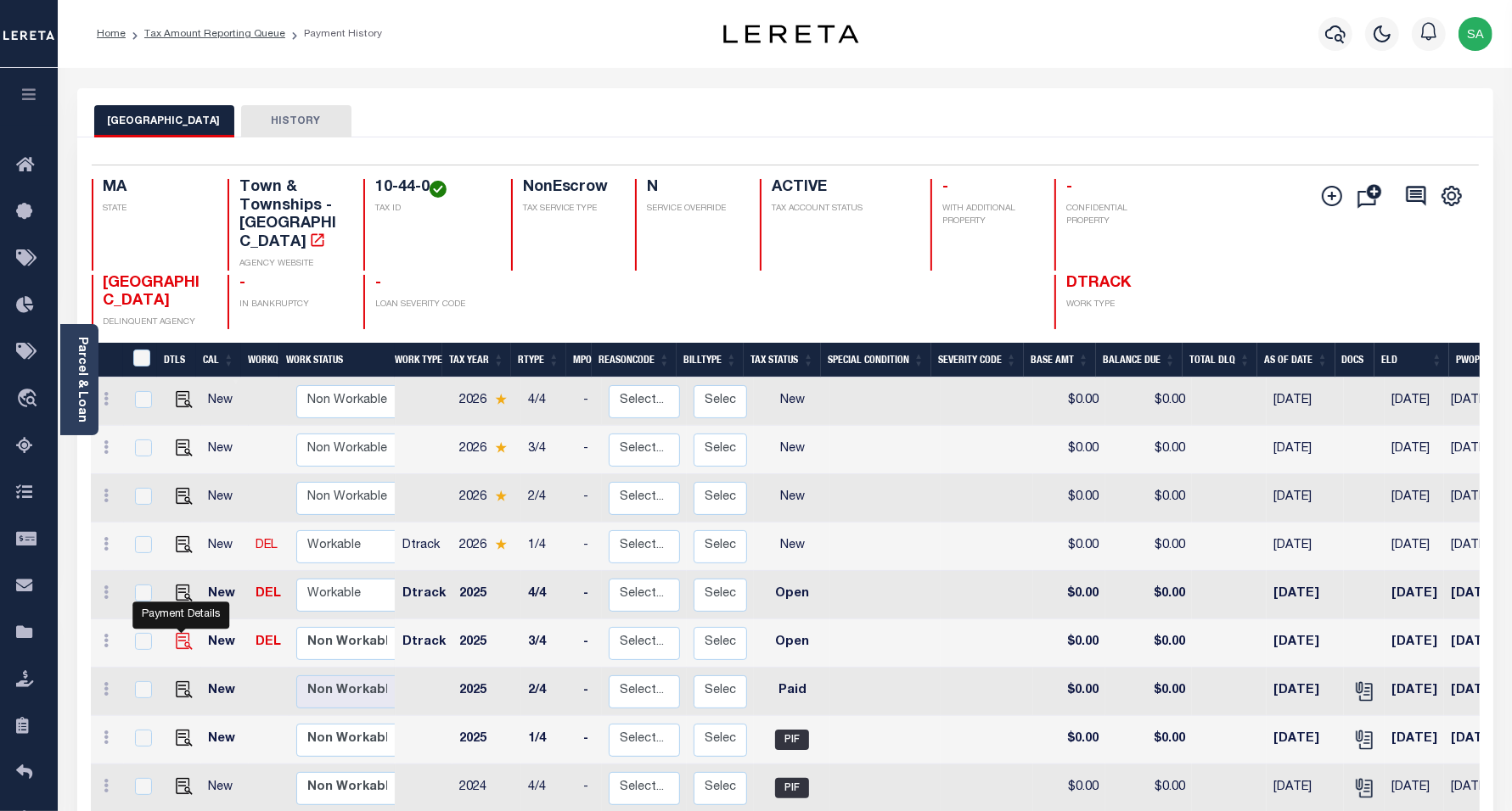
click at [180, 633] on img "" at bounding box center [184, 641] width 17 height 17
checkbox input "true"
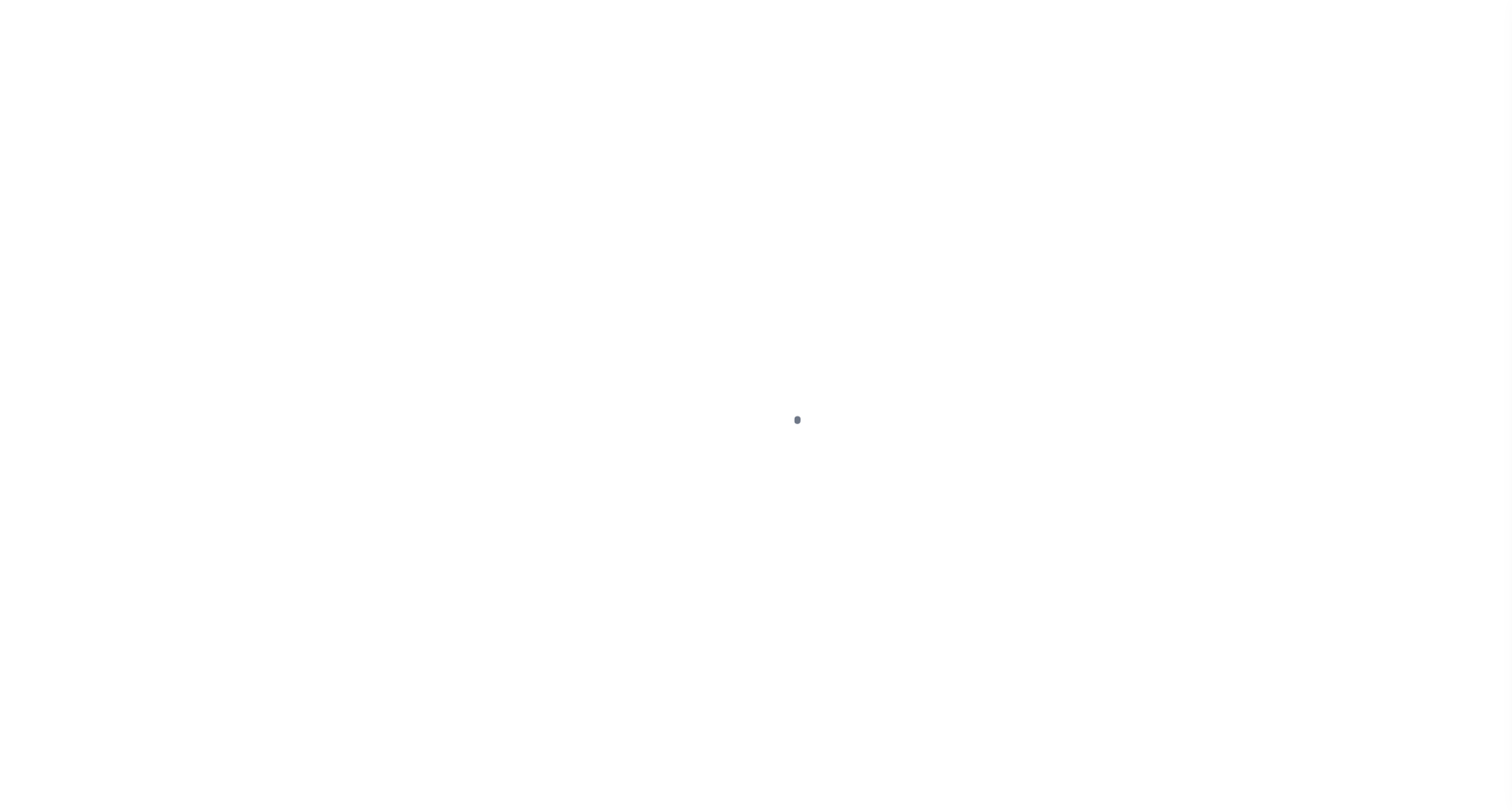
select select "OP2"
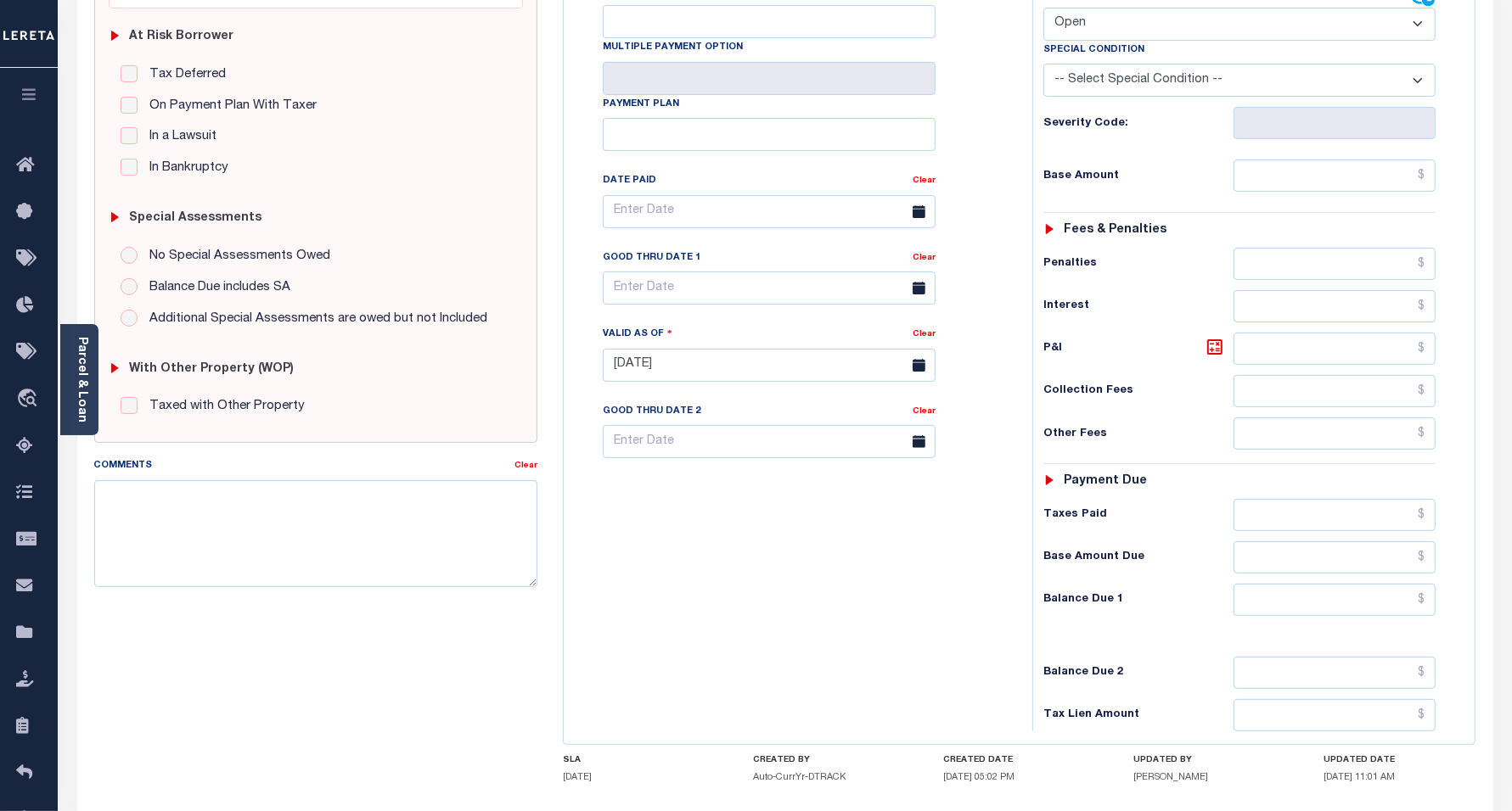
scroll to position [425, 0]
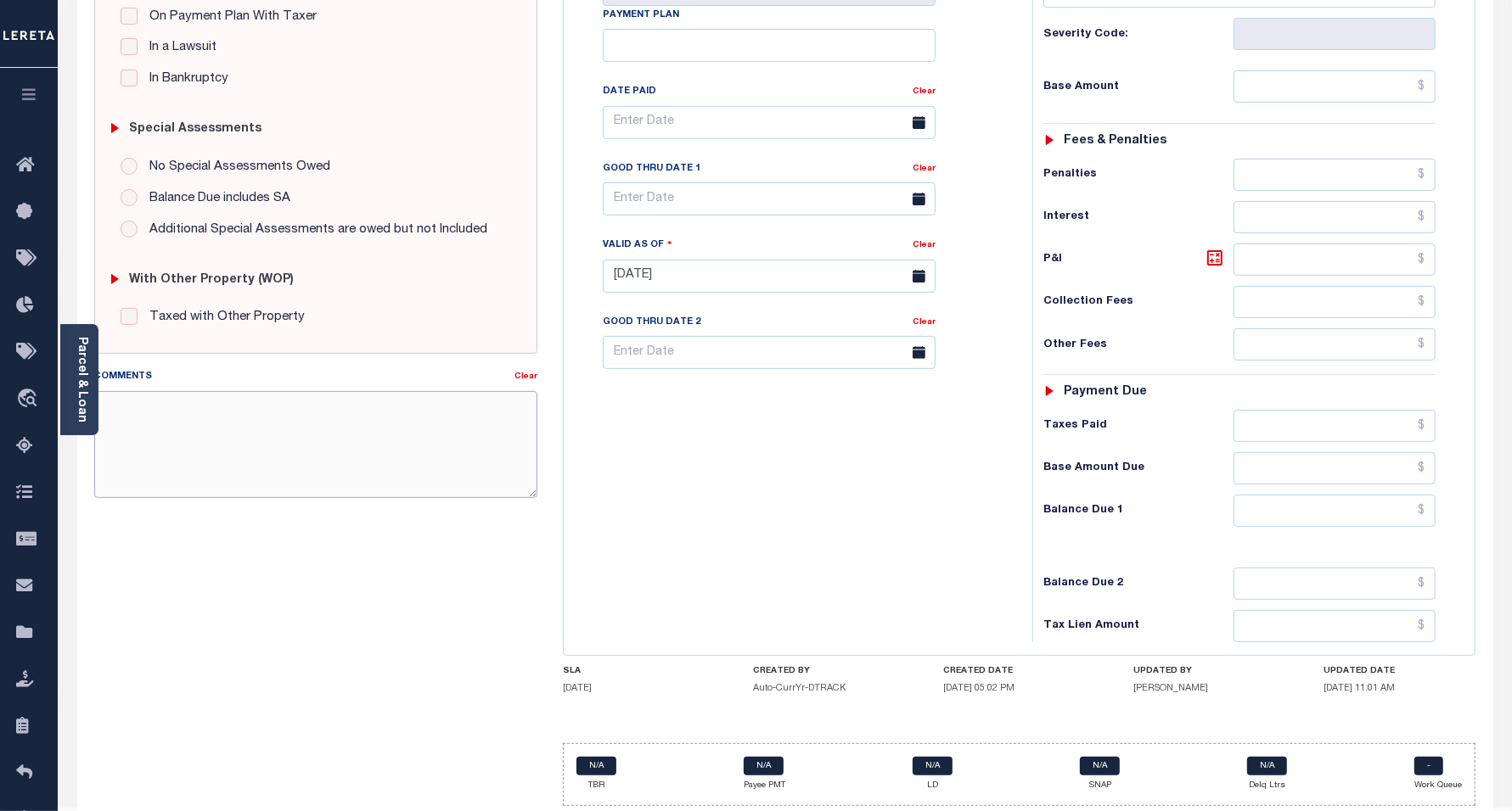
click at [298, 455] on textarea "Comments" at bounding box center [317, 445] width 444 height 107
paste textarea "[DATE] THE BALANCE DUE IS FOR 2026 TAX YEAR"
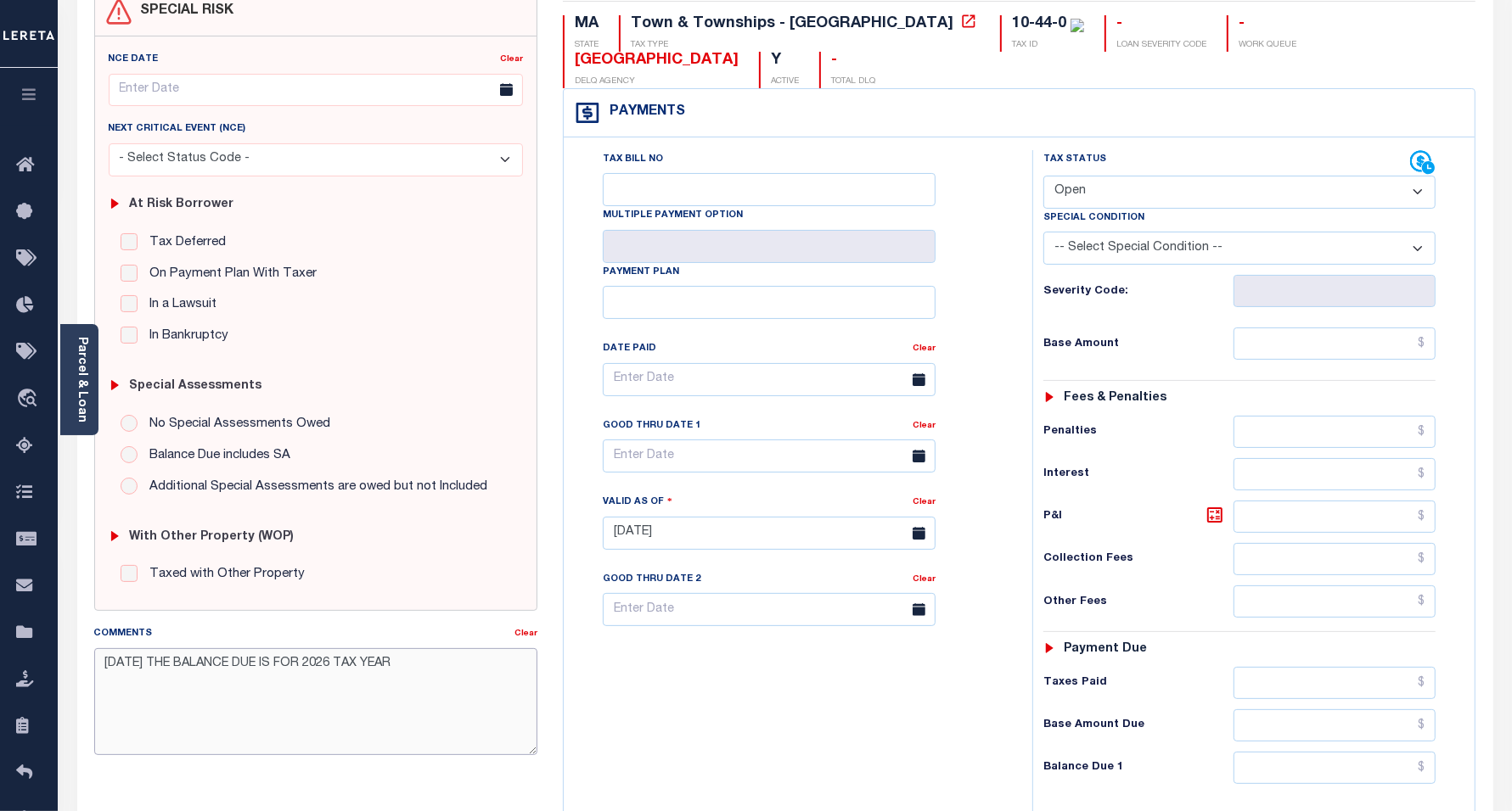
scroll to position [106, 0]
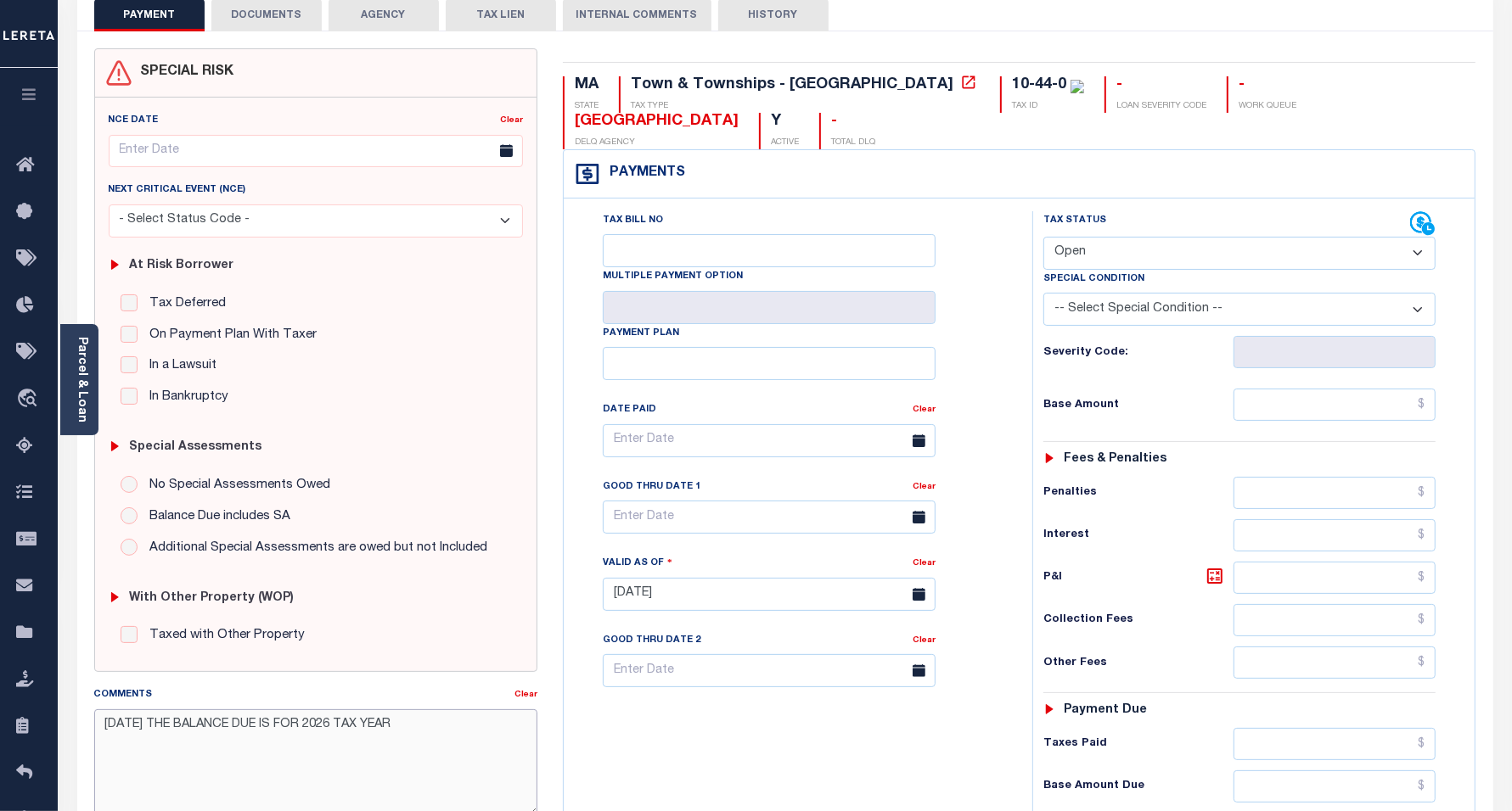
type textarea "[DATE] THE BALANCE DUE IS FOR 2026 TAX YEAR"
type input "[DATE]"
click at [1271, 389] on input "text" at bounding box center [1334, 405] width 202 height 32
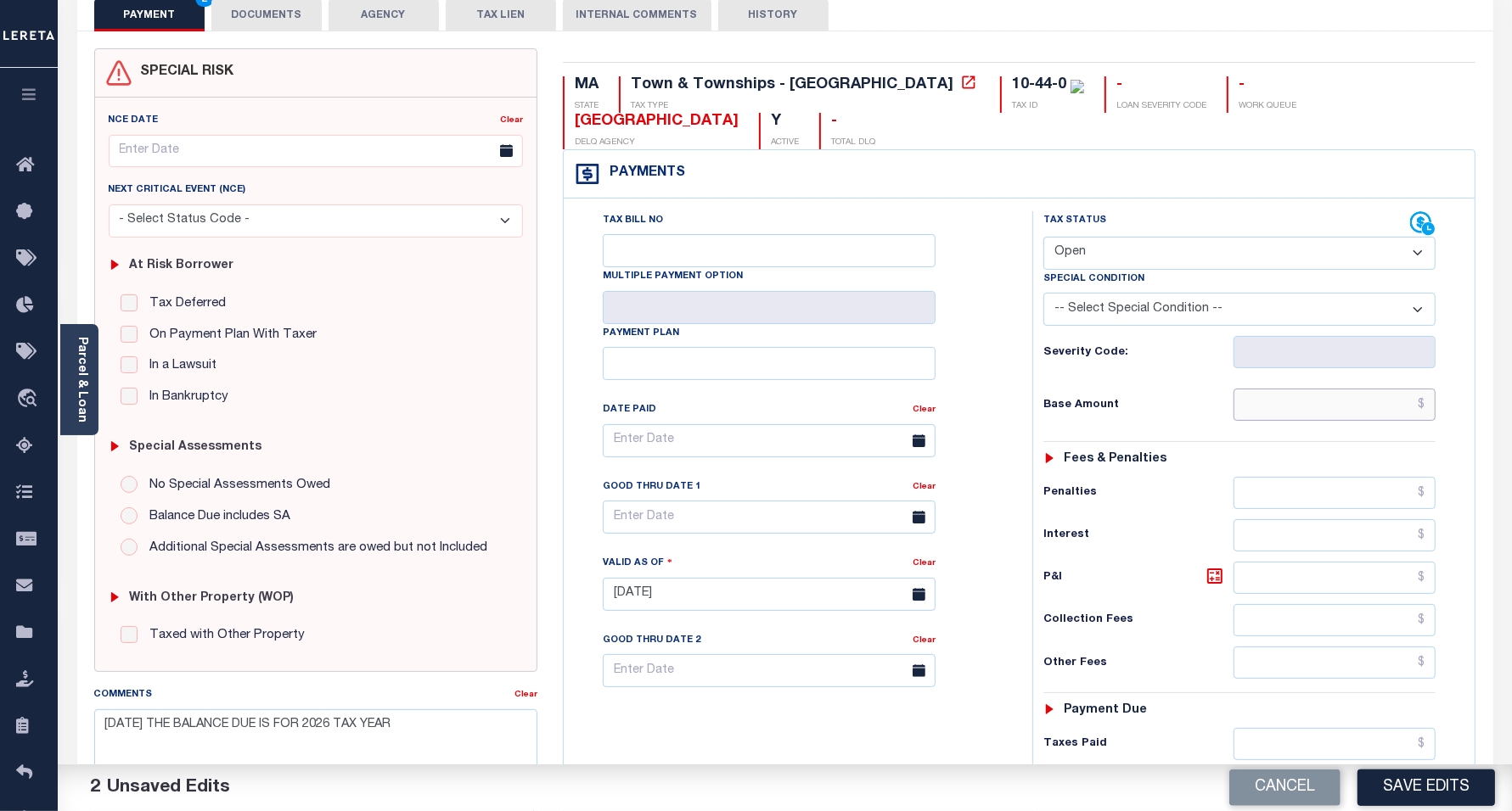
type input "$0.00"
click at [1164, 211] on div "Tax Status Status" at bounding box center [1227, 224] width 368 height 26
click at [1165, 236] on select "- Select Status Code - Open Due/Unpaid Paid Incomplete No Tax Due Internal Refu…" at bounding box center [1240, 252] width 393 height 33
select select "PYD"
click at [1043, 236] on select "- Select Status Code - Open Due/Unpaid Paid Incomplete No Tax Due Internal Refu…" at bounding box center [1240, 252] width 393 height 33
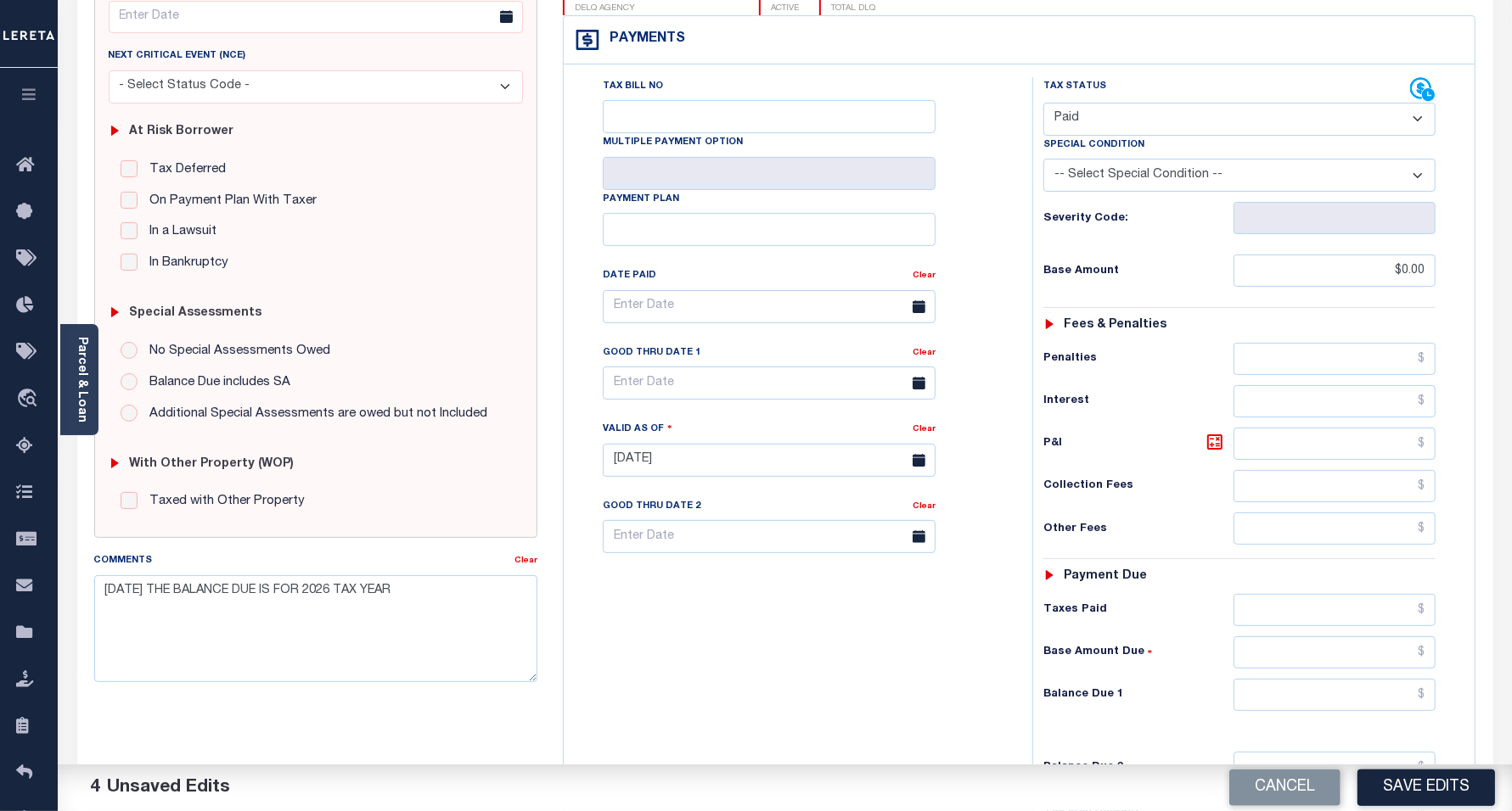
scroll to position [319, 0]
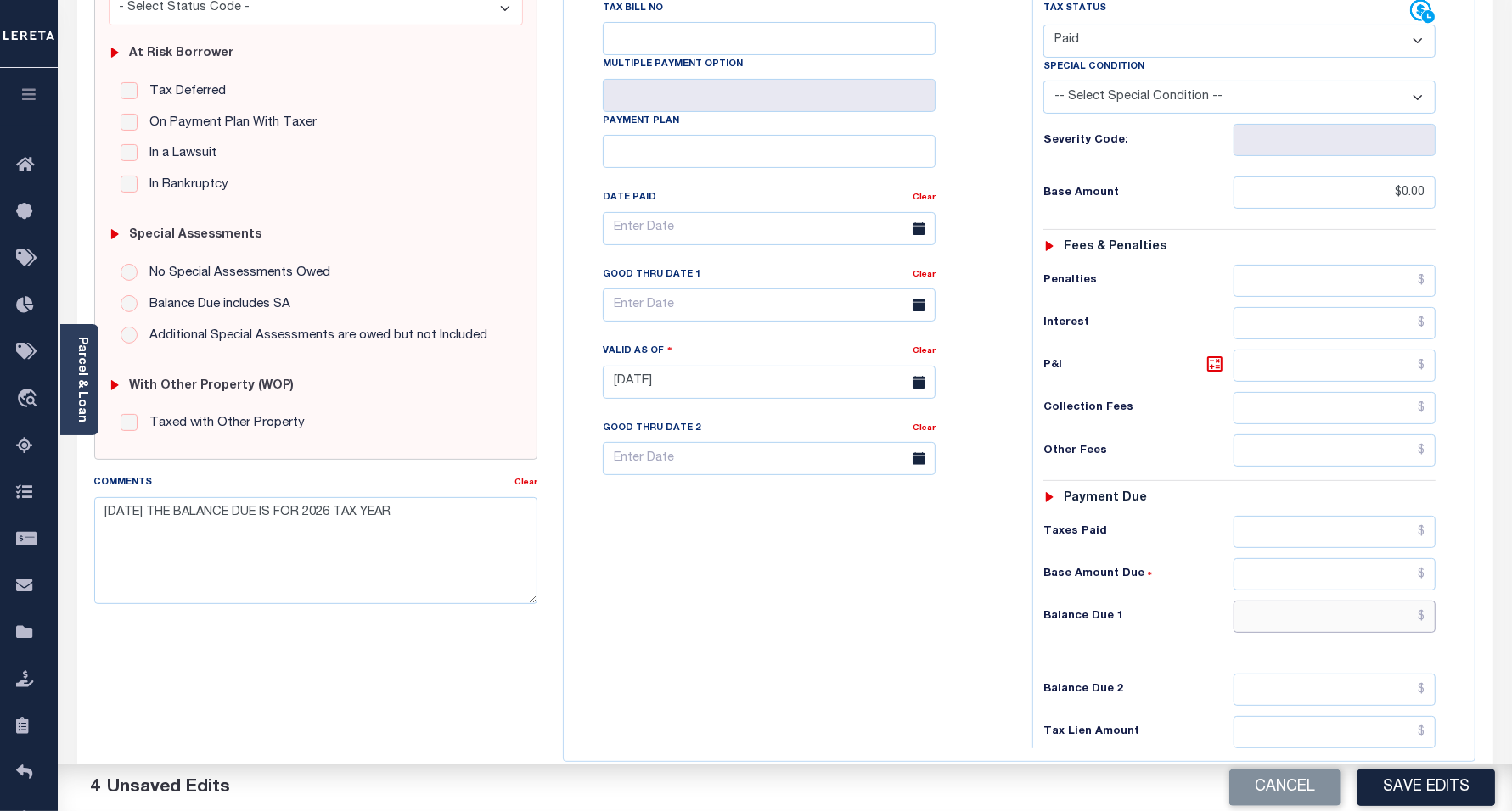
click at [1279, 600] on input "text" at bounding box center [1334, 617] width 202 height 32
type input "$0.00"
click at [836, 588] on div "Tax Bill No Multiple Payment Option Payment Plan Clear" at bounding box center [793, 374] width 452 height 749
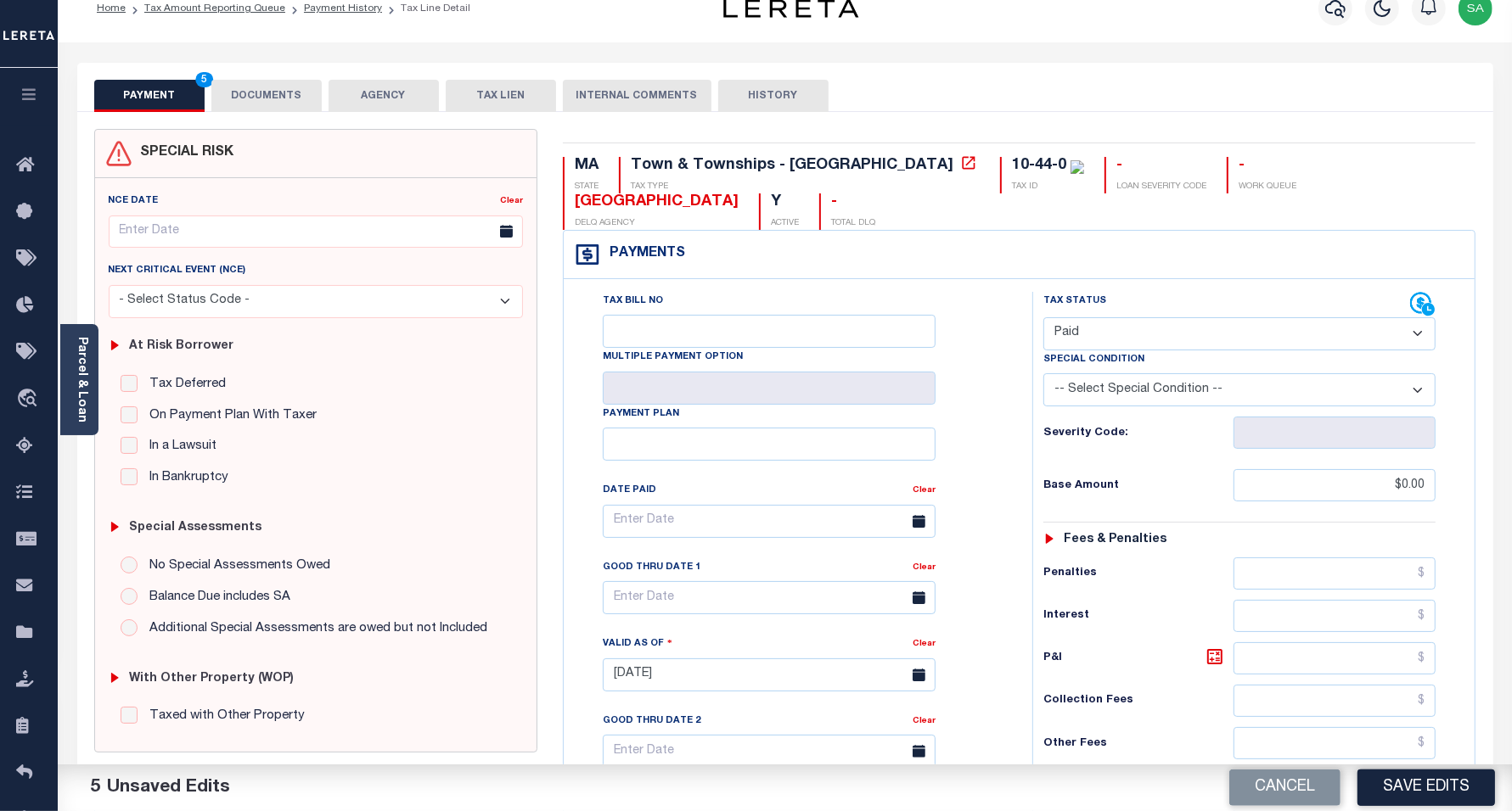
scroll to position [0, 0]
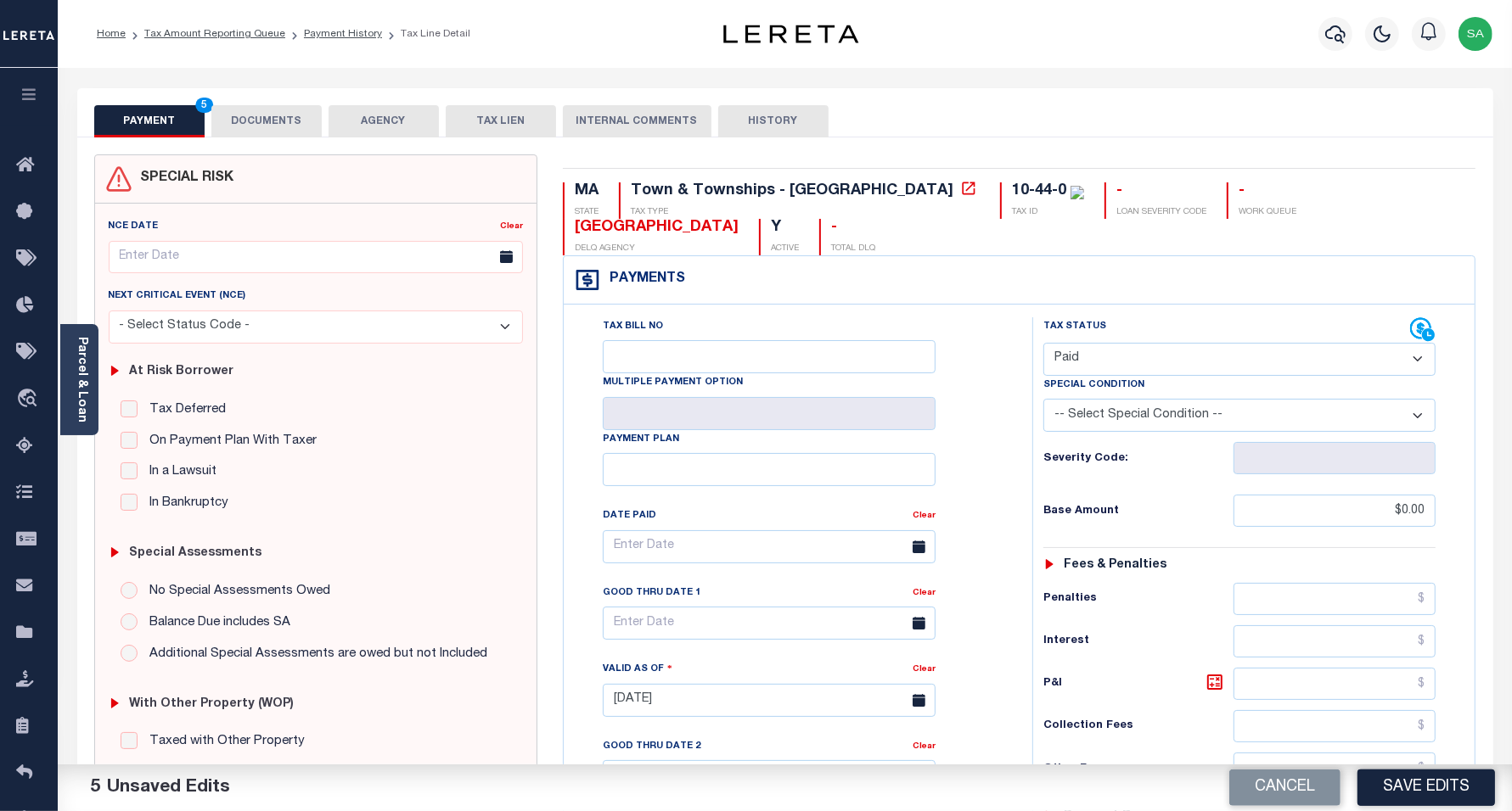
click at [270, 121] on button "DOCUMENTS" at bounding box center [267, 121] width 111 height 32
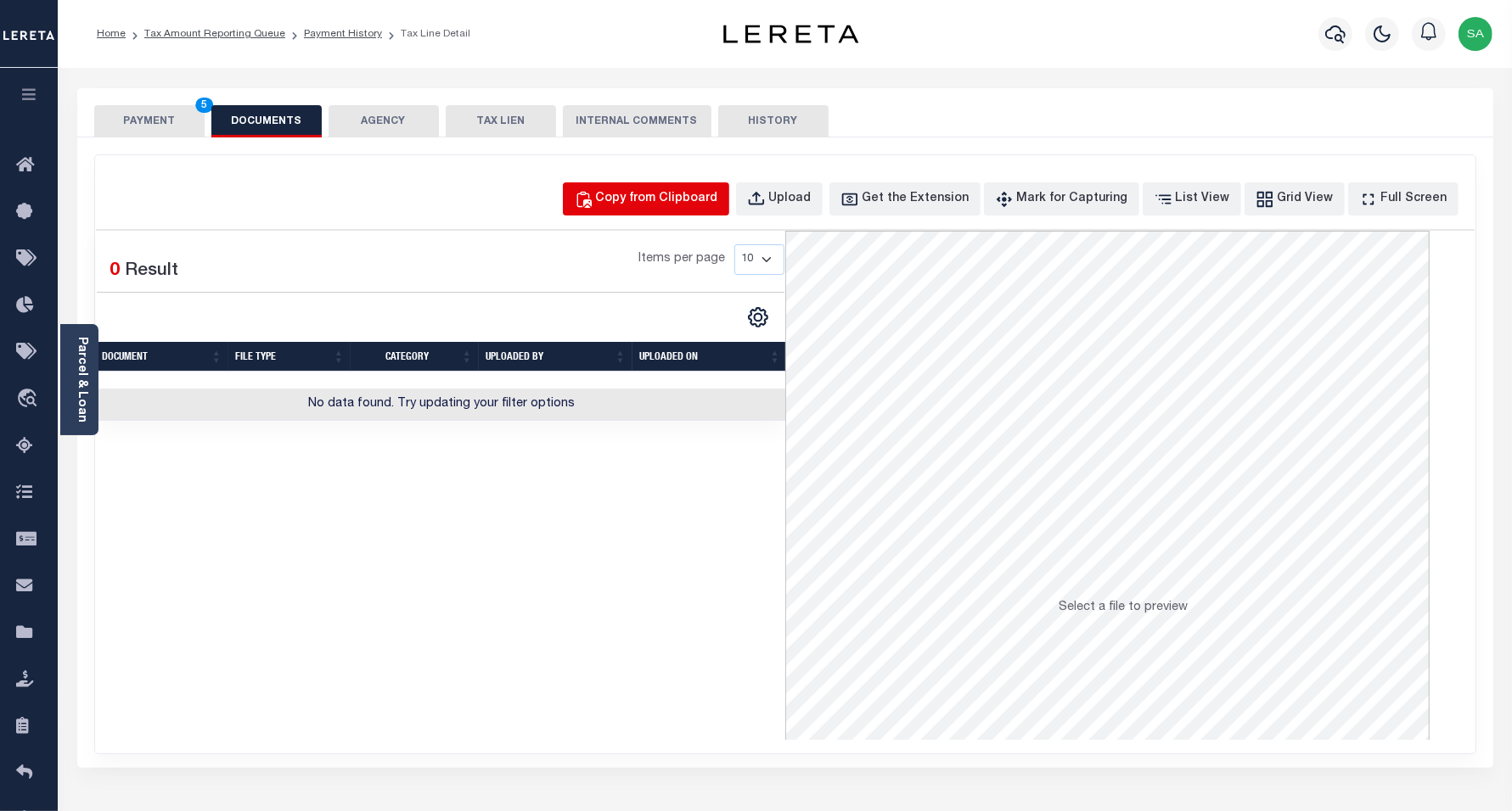
click at [655, 196] on div "Copy from Clipboard" at bounding box center [657, 199] width 122 height 19
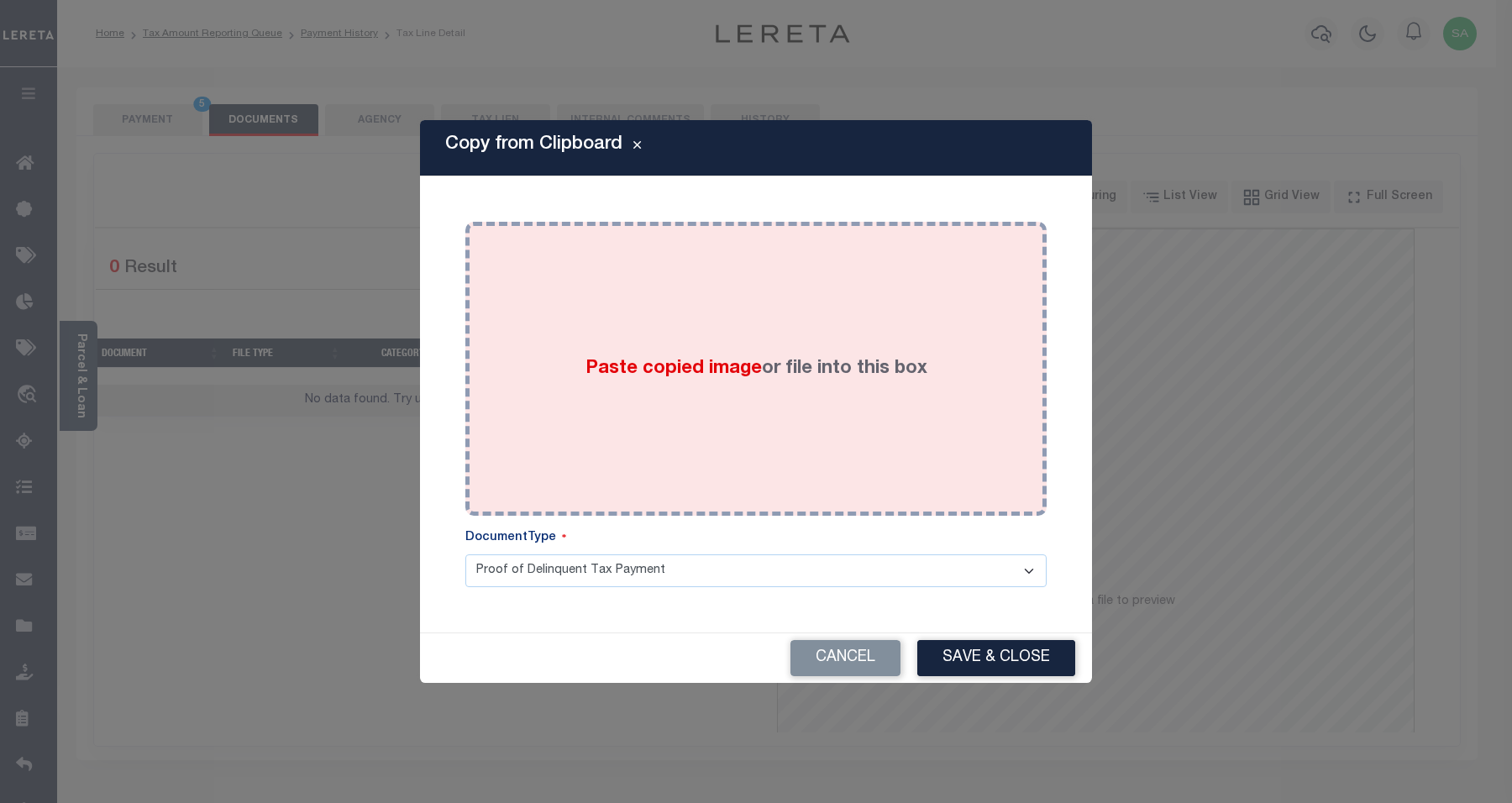
click at [752, 429] on div "Paste copied image or file into this box" at bounding box center [756, 368] width 556 height 269
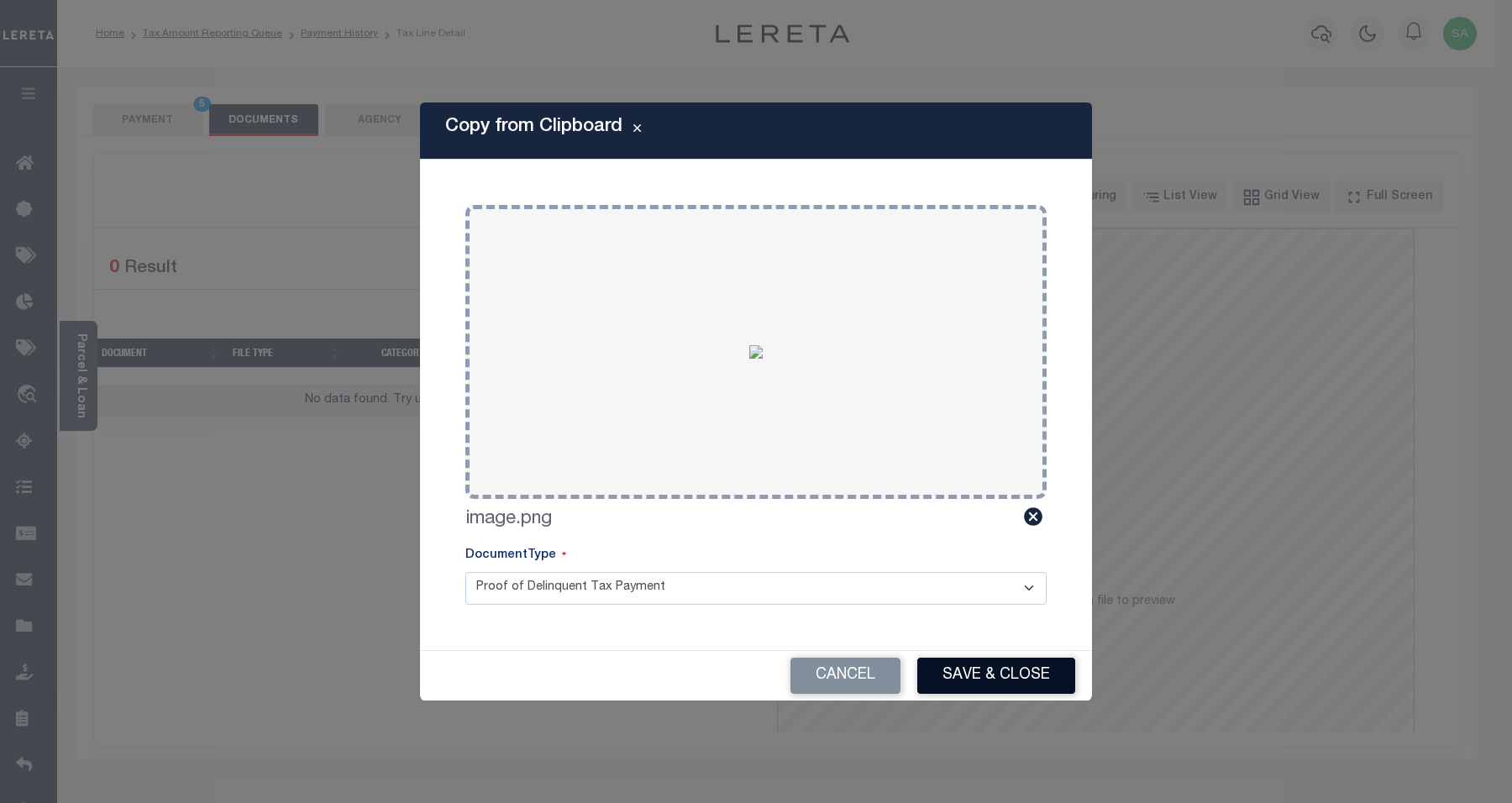
click at [1025, 670] on button "Save & Close" at bounding box center [996, 676] width 158 height 36
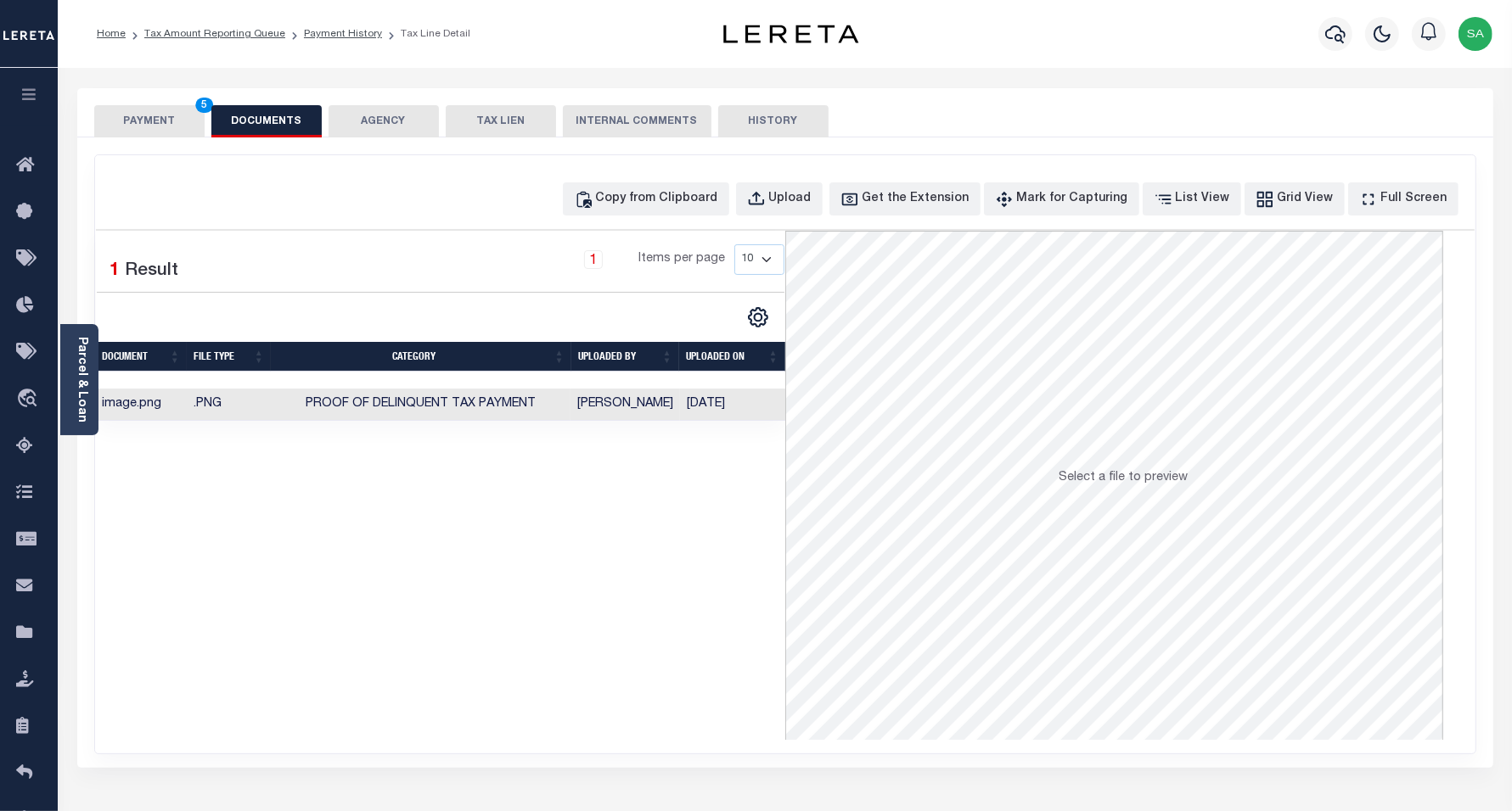
click at [113, 120] on button "PAYMENT 5" at bounding box center [150, 121] width 111 height 32
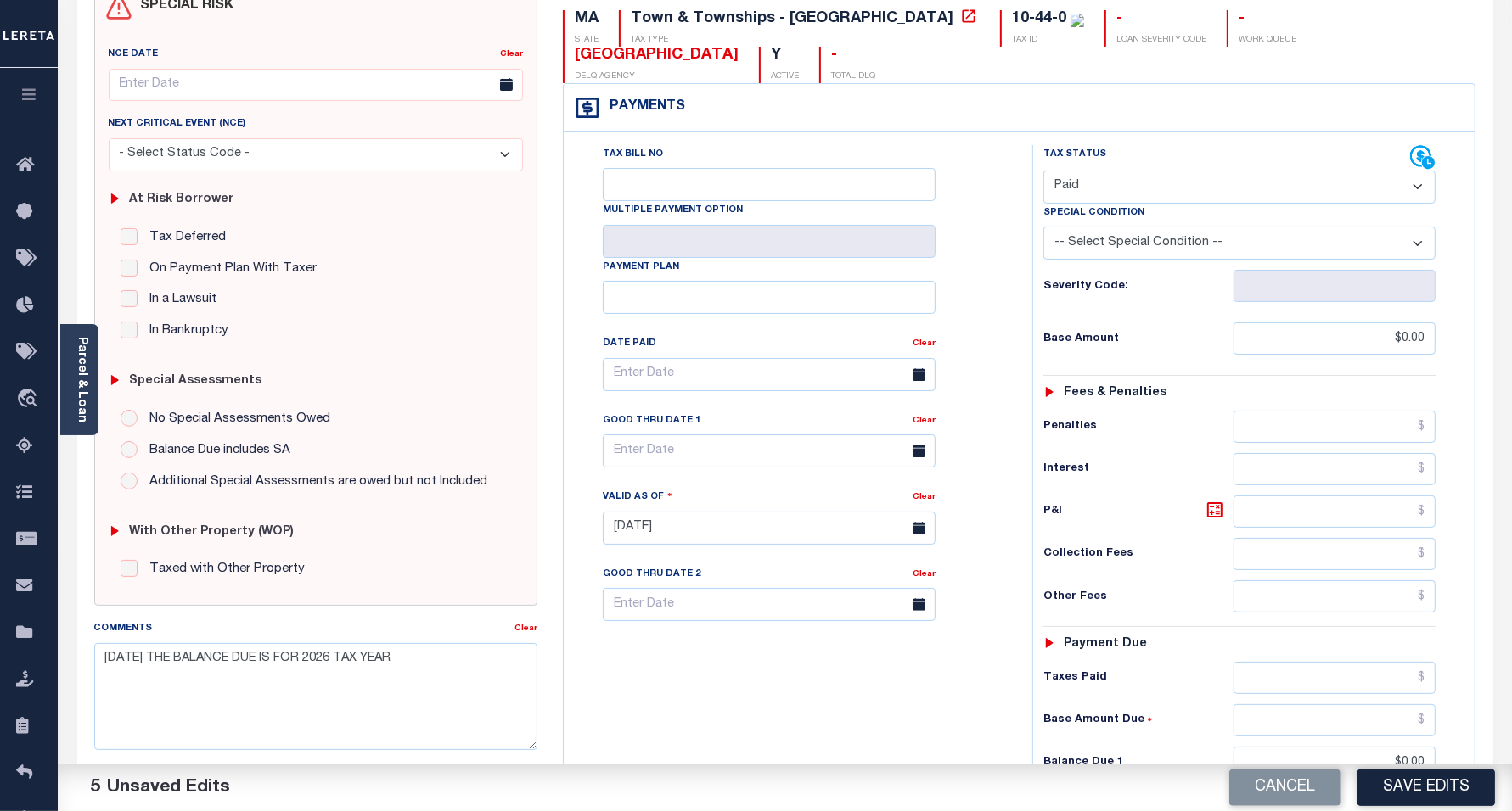
scroll to position [442, 0]
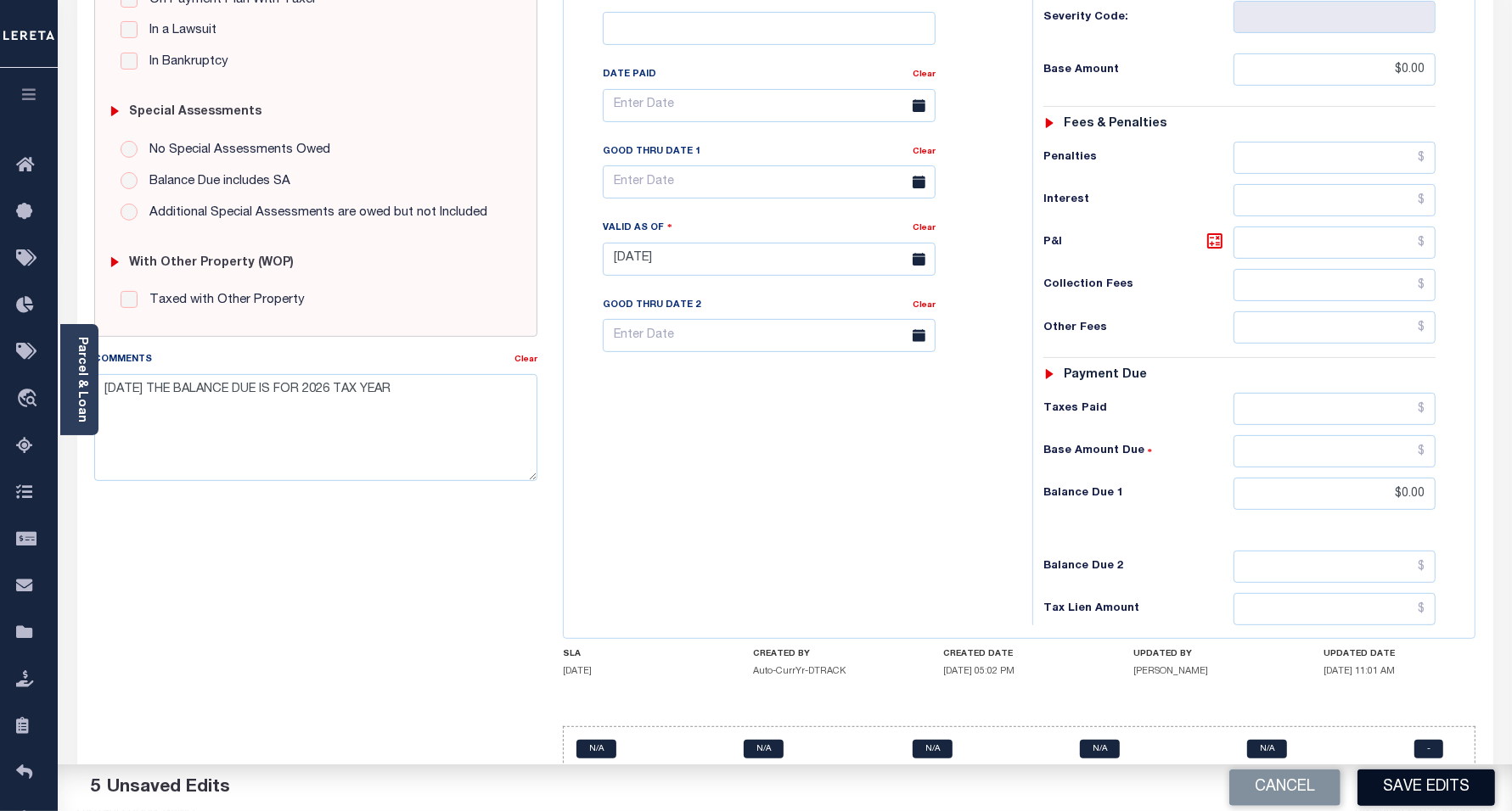
click at [1437, 795] on button "Save Edits" at bounding box center [1426, 788] width 137 height 37
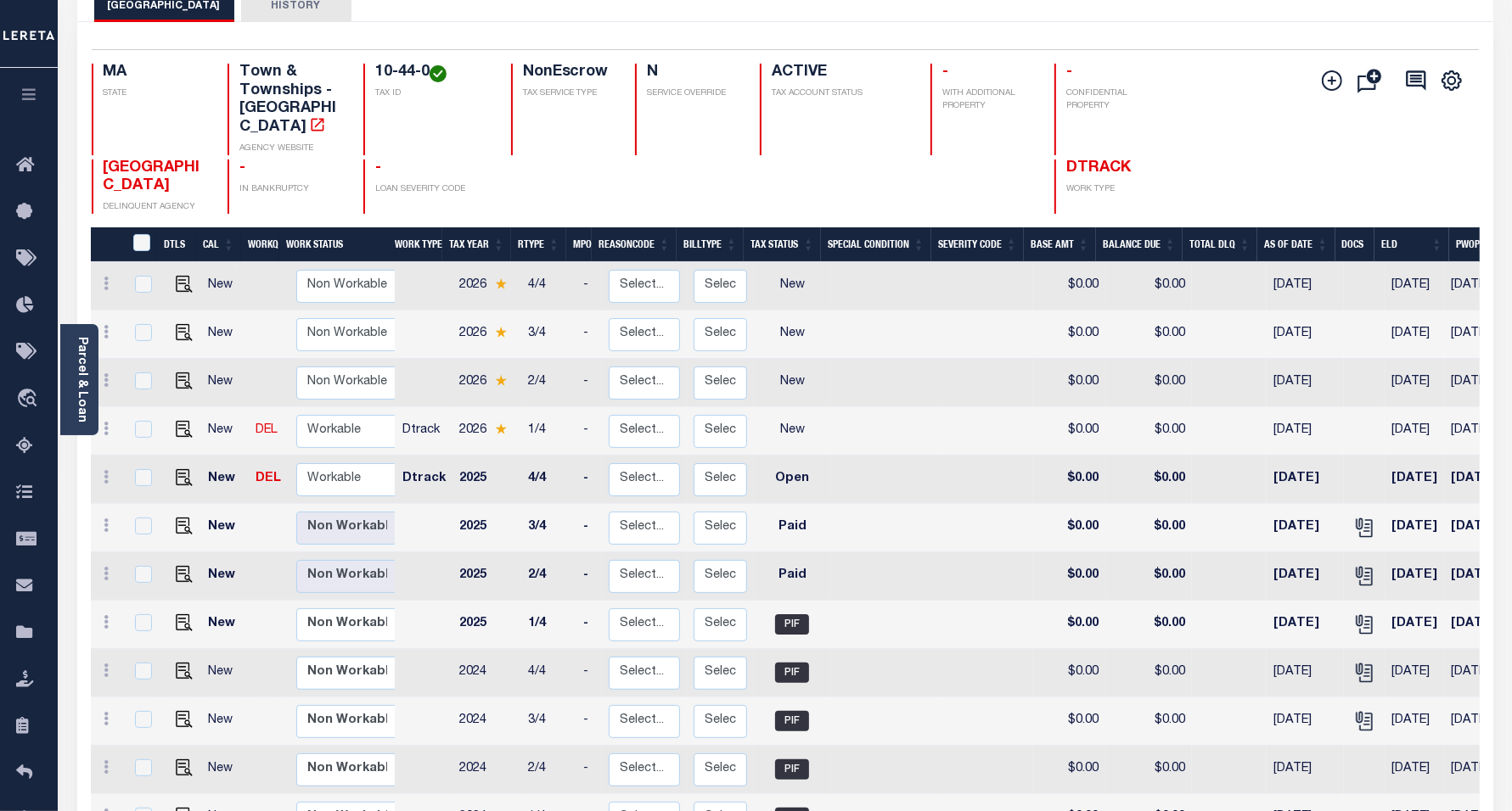
scroll to position [212, 0]
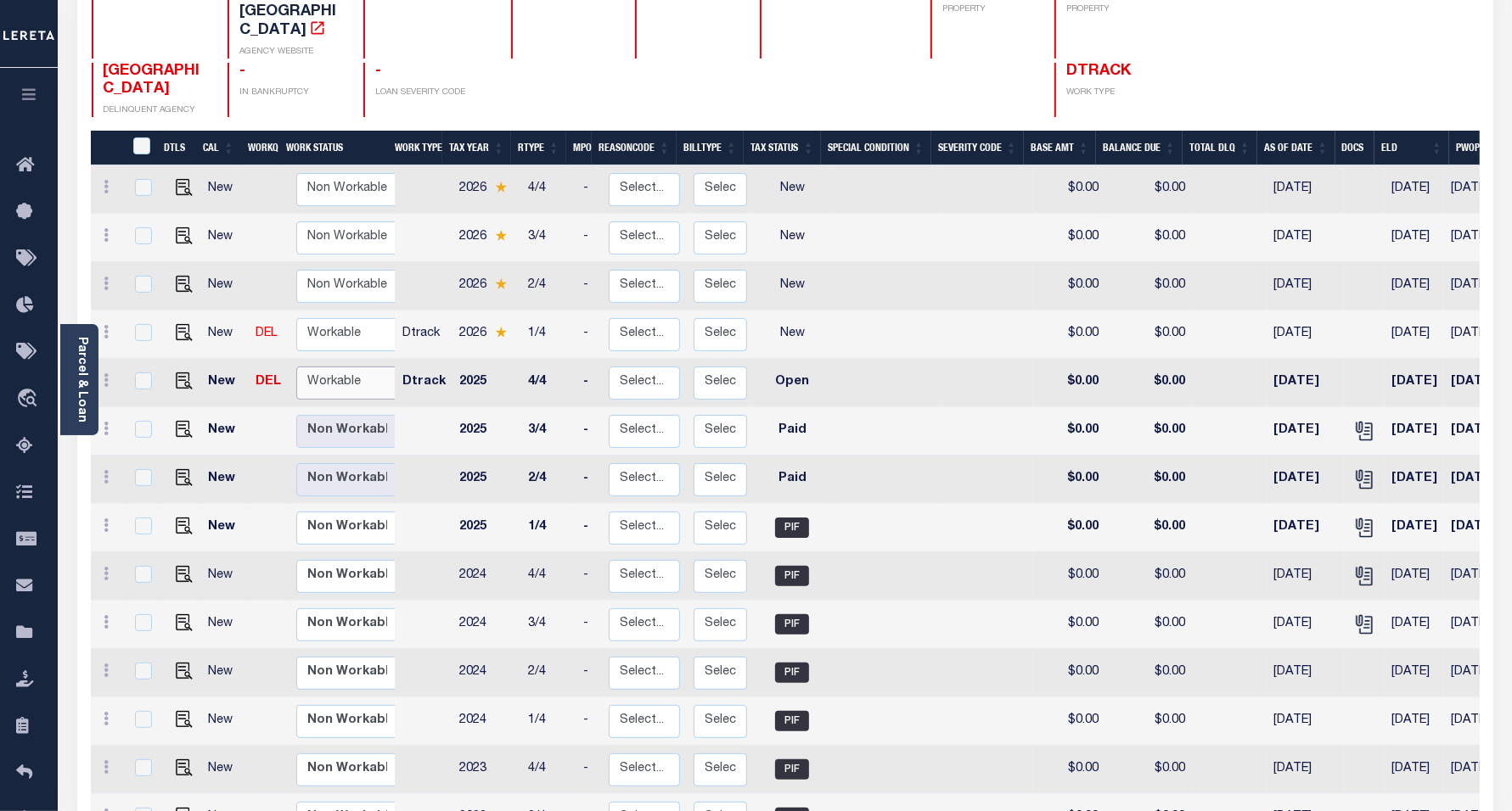
click at [319, 367] on select "Non Workable Workable" at bounding box center [347, 383] width 102 height 33
checkbox input "true"
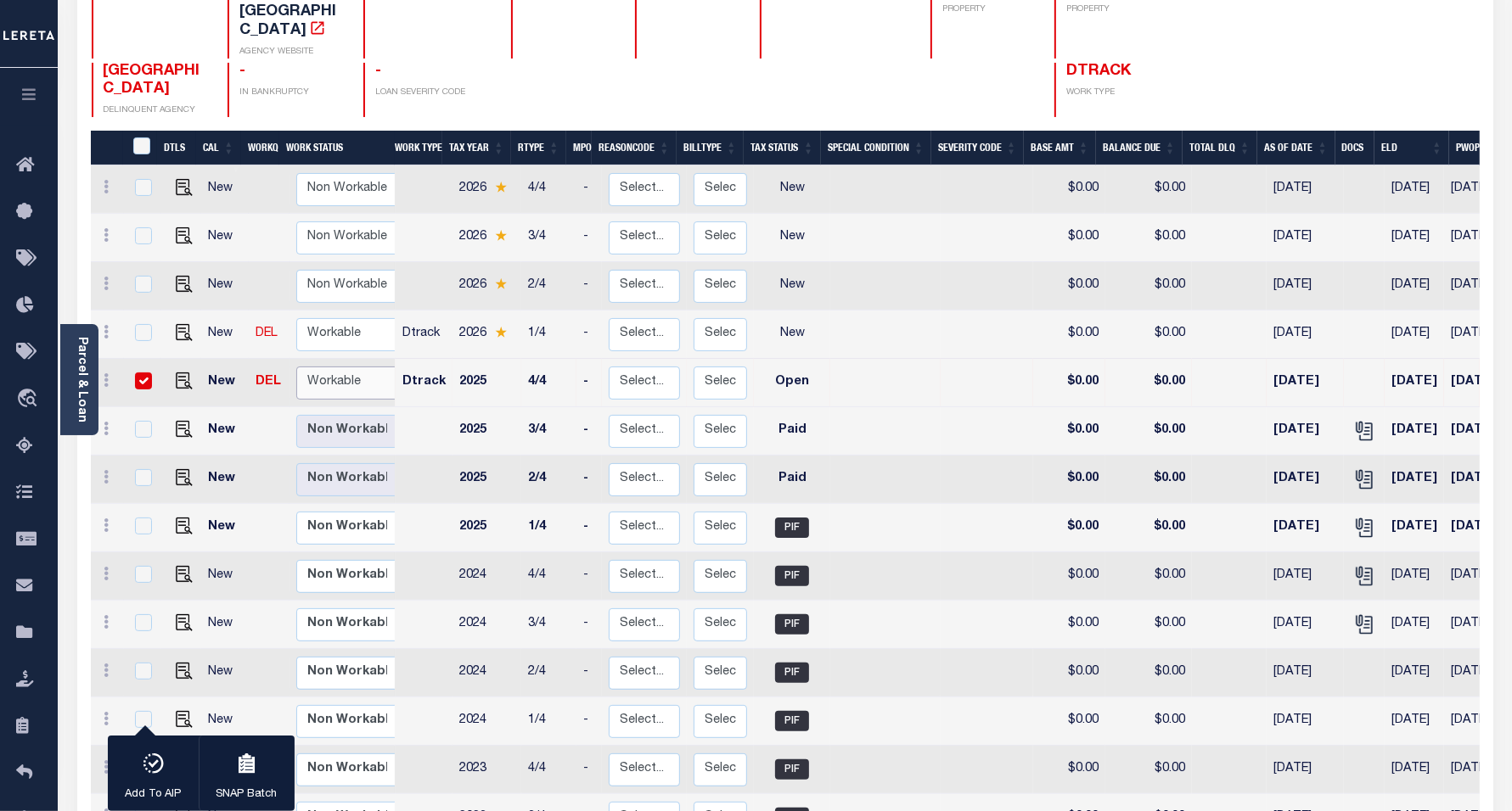
select select "true"
click at [296, 367] on select "Non Workable Workable" at bounding box center [347, 383] width 102 height 33
checkbox input "false"
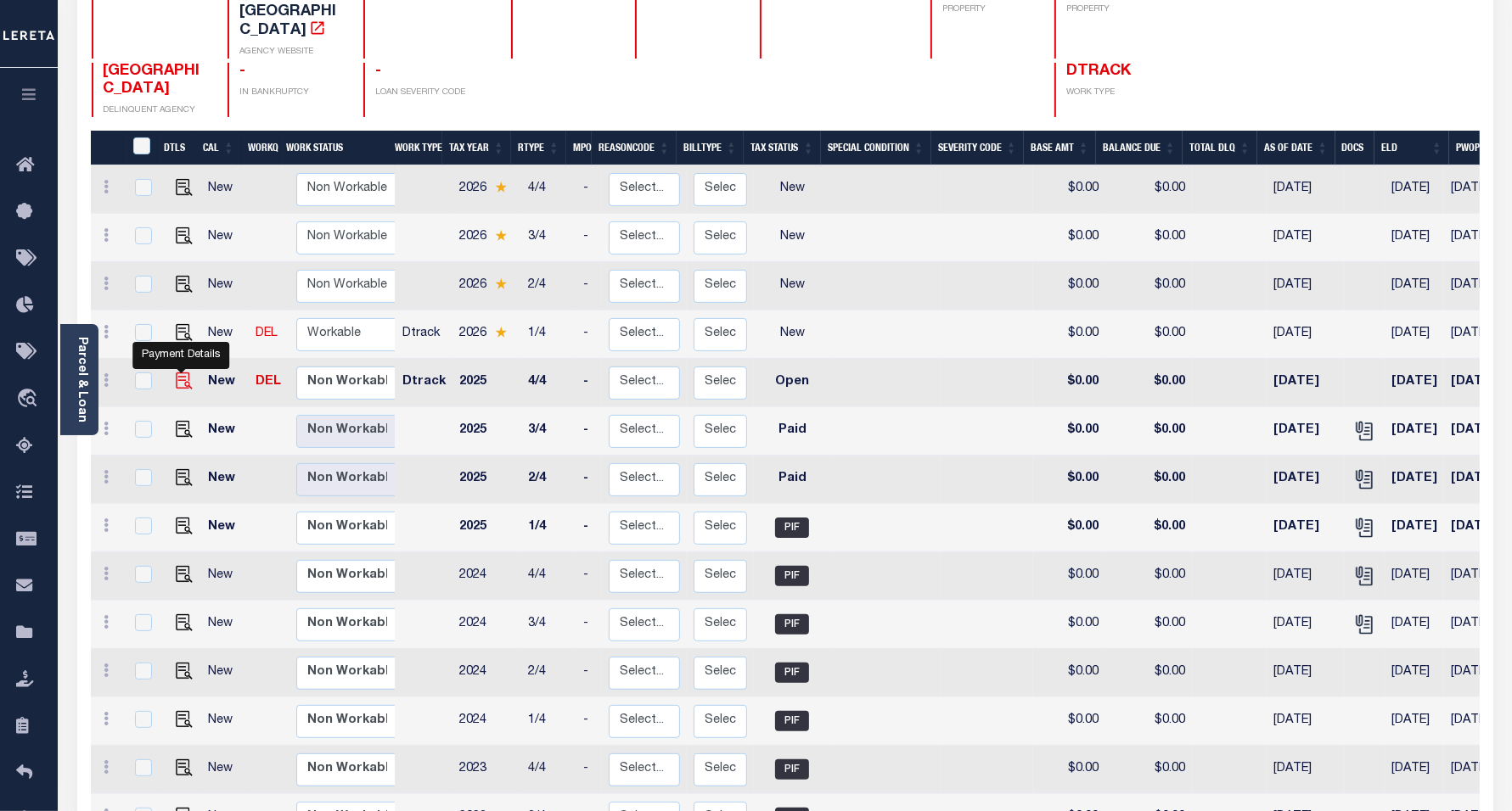
click at [179, 373] on img "" at bounding box center [184, 381] width 17 height 17
checkbox input "true"
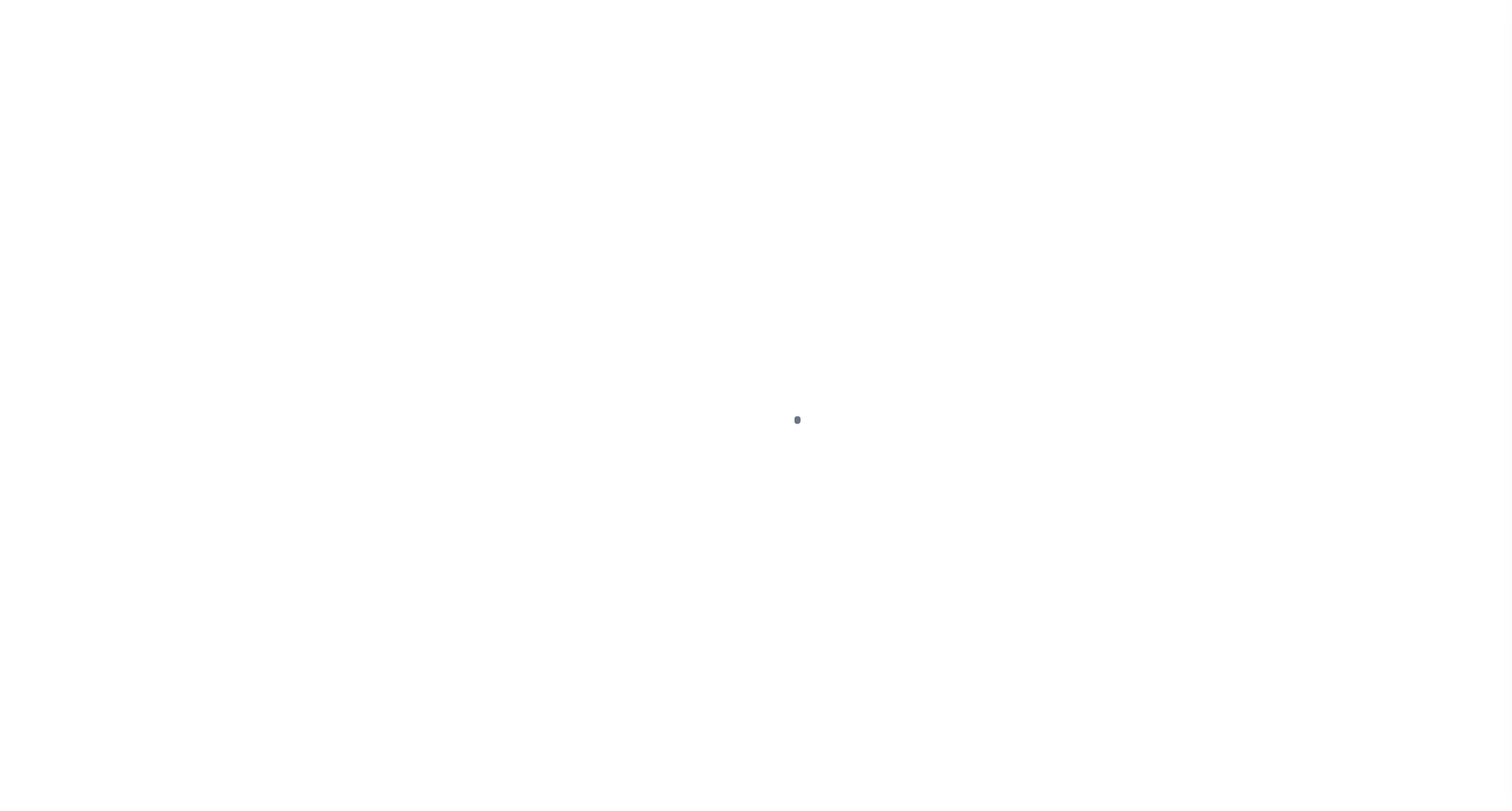
select select "OP2"
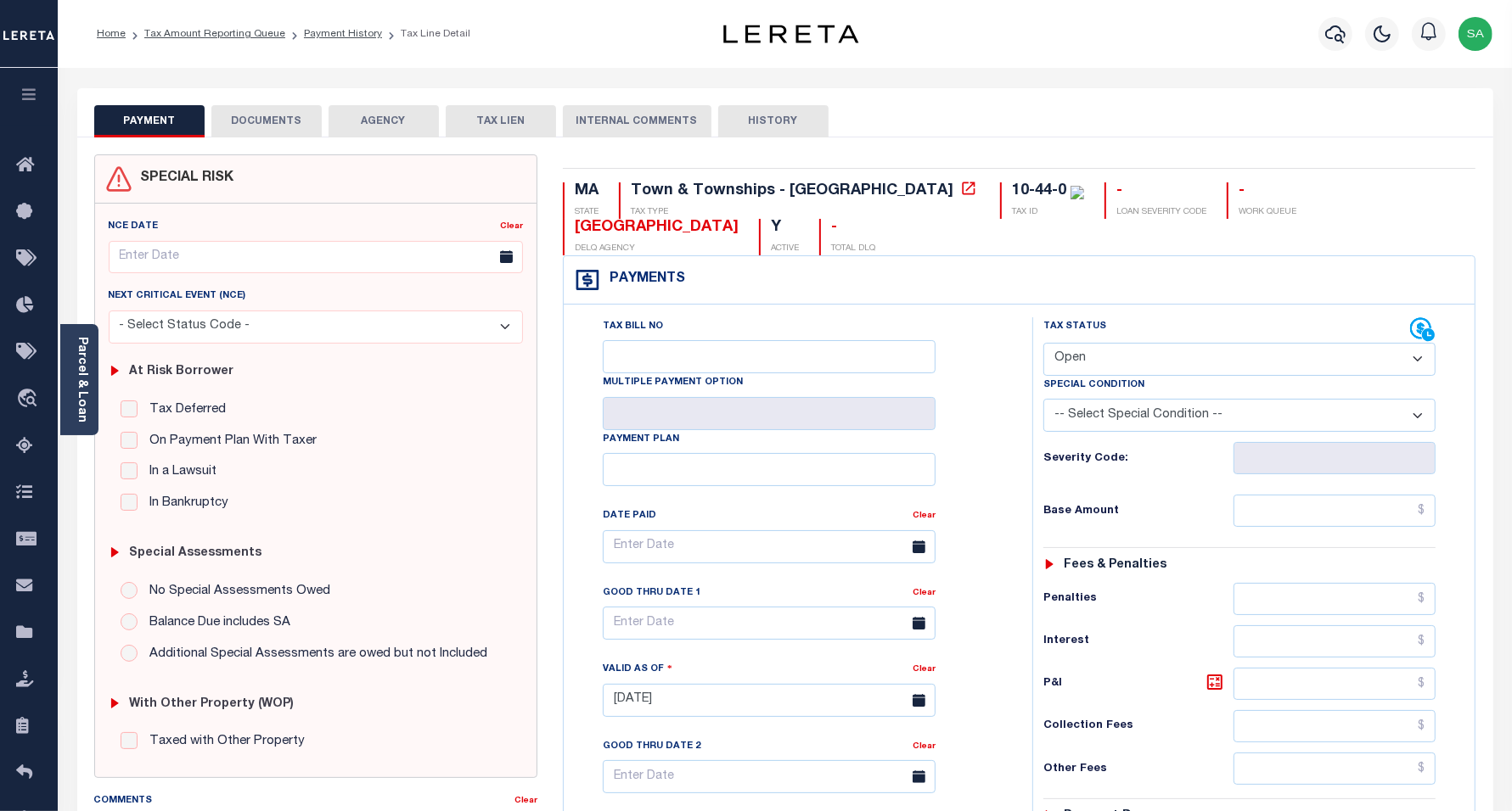
click at [290, 125] on button "DOCUMENTS" at bounding box center [267, 121] width 111 height 32
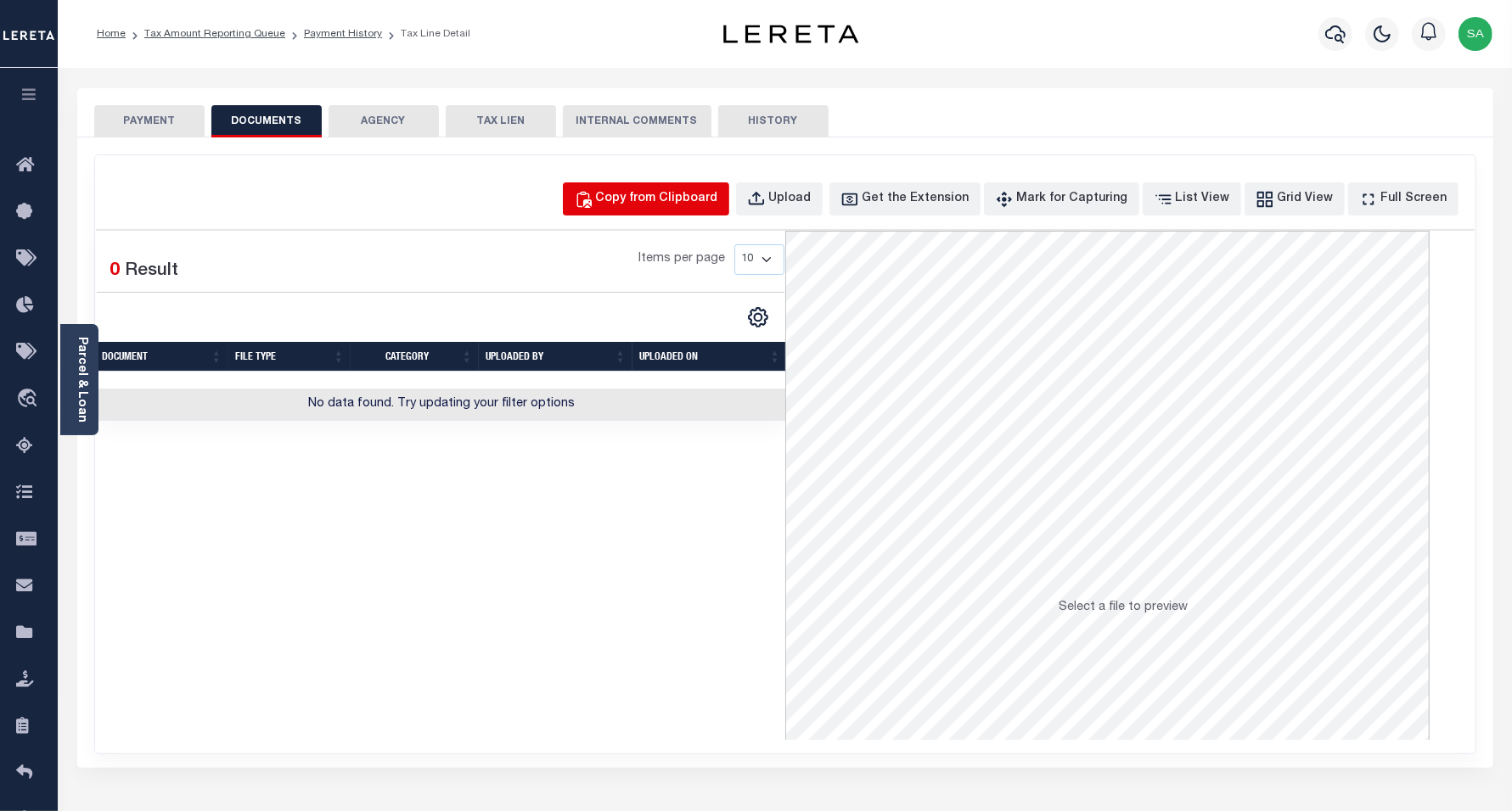
click at [660, 202] on div "Copy from Clipboard" at bounding box center [657, 199] width 122 height 19
select select "POP"
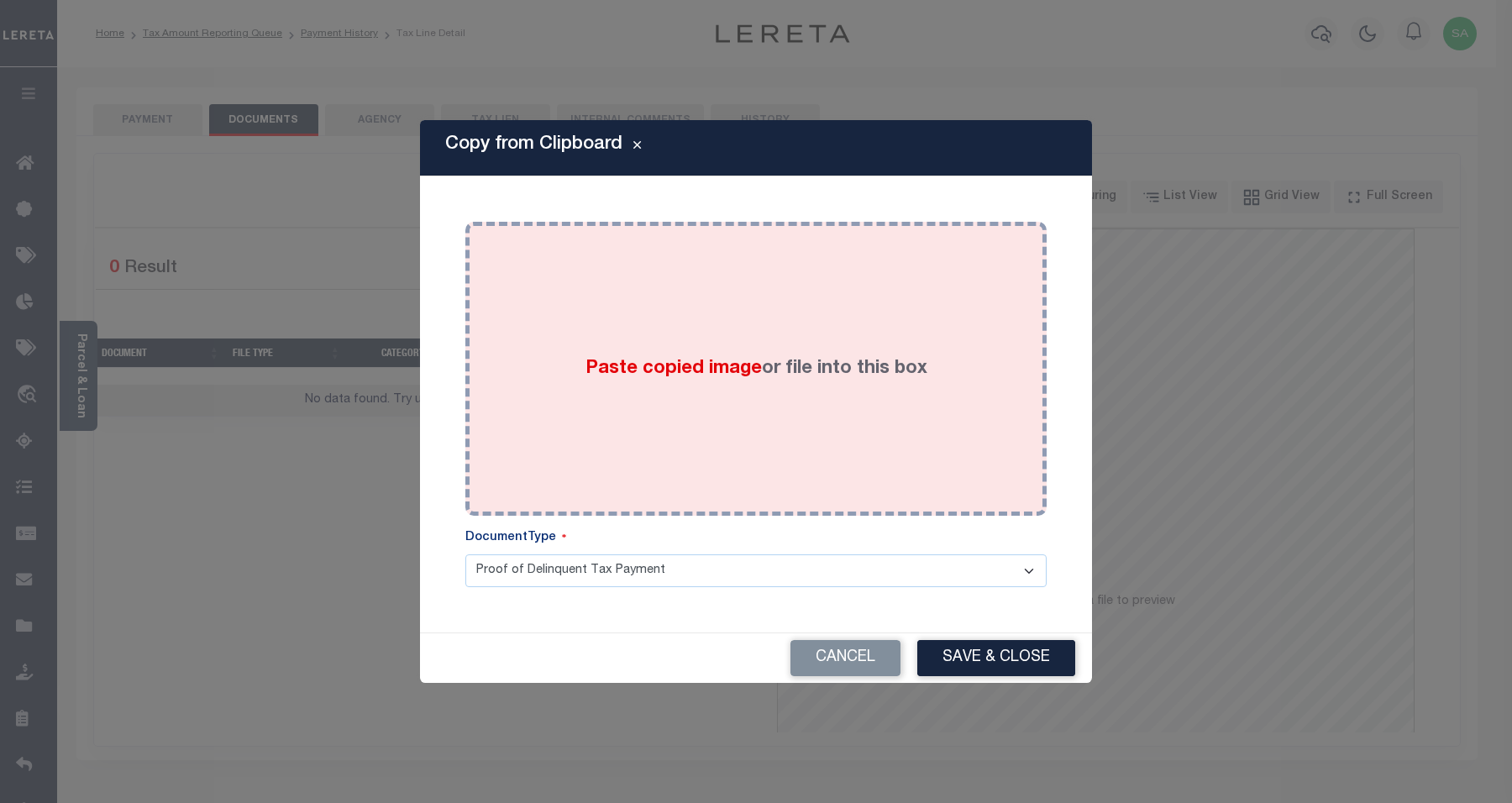
click at [702, 360] on span "Paste copied image" at bounding box center [674, 368] width 177 height 19
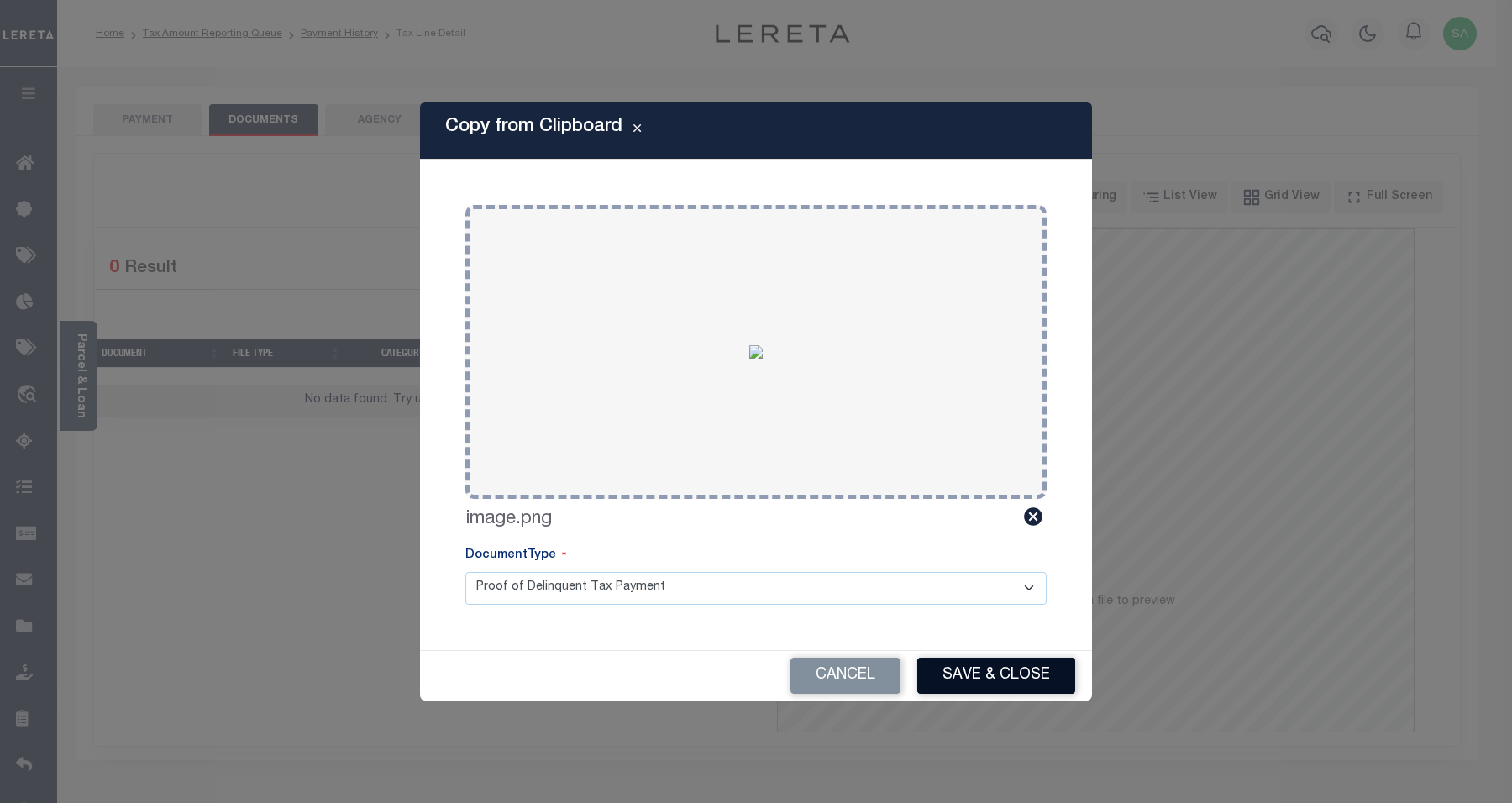
click at [966, 664] on button "Save & Close" at bounding box center [996, 676] width 158 height 36
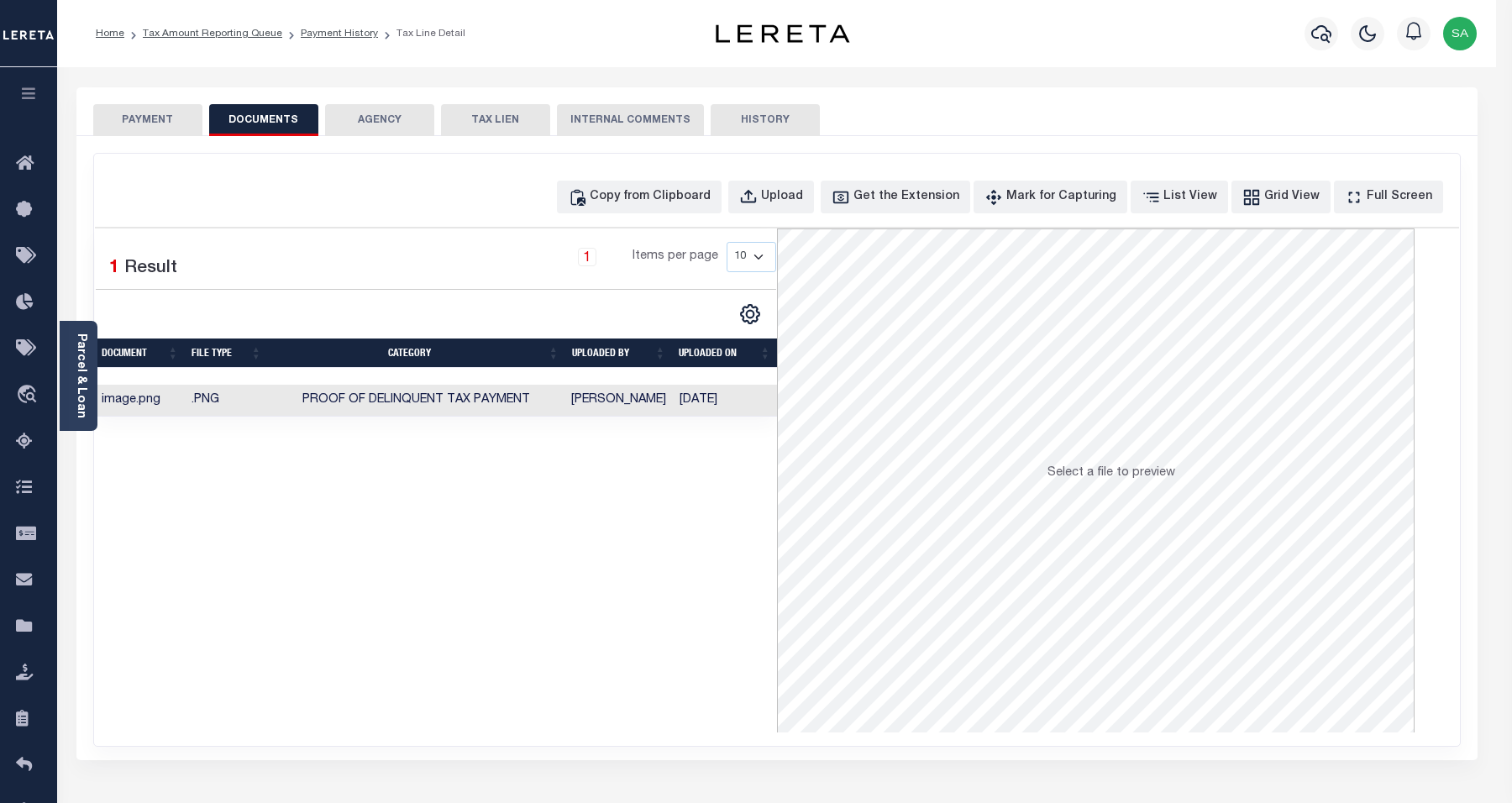
click at [152, 129] on div at bounding box center [756, 401] width 1512 height 803
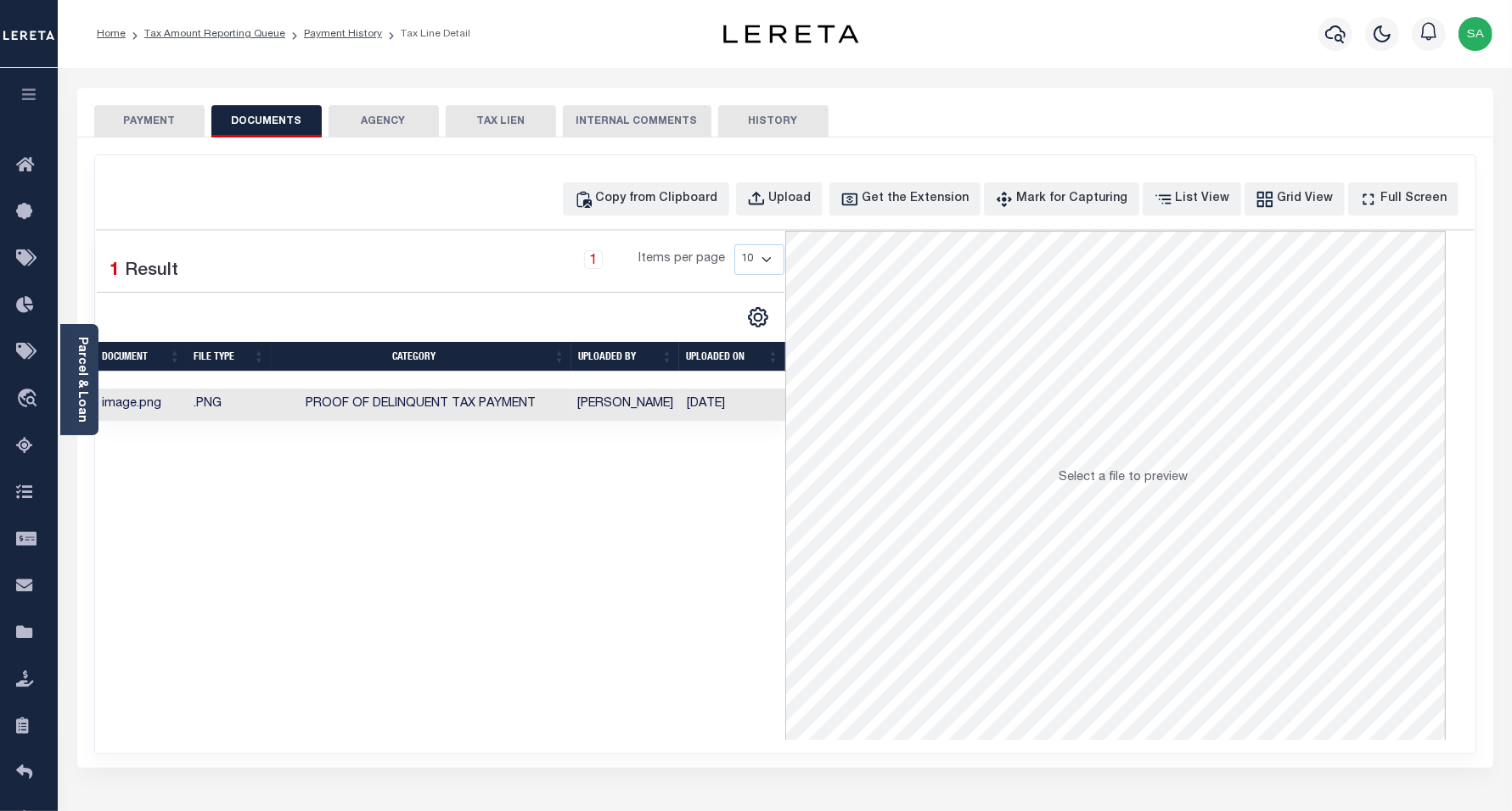
click at [136, 109] on button "PAYMENT" at bounding box center [150, 121] width 111 height 32
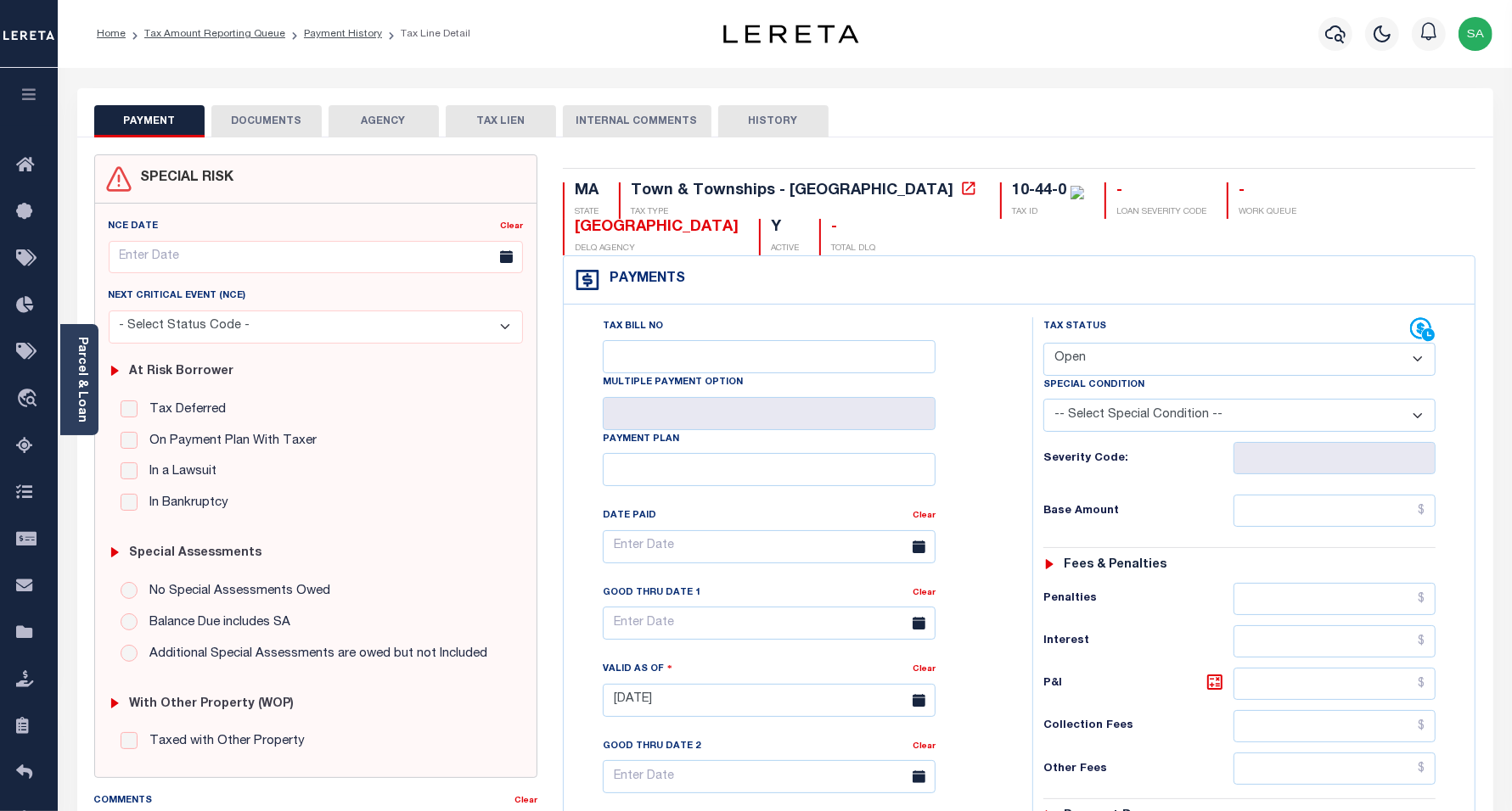
scroll to position [442, 0]
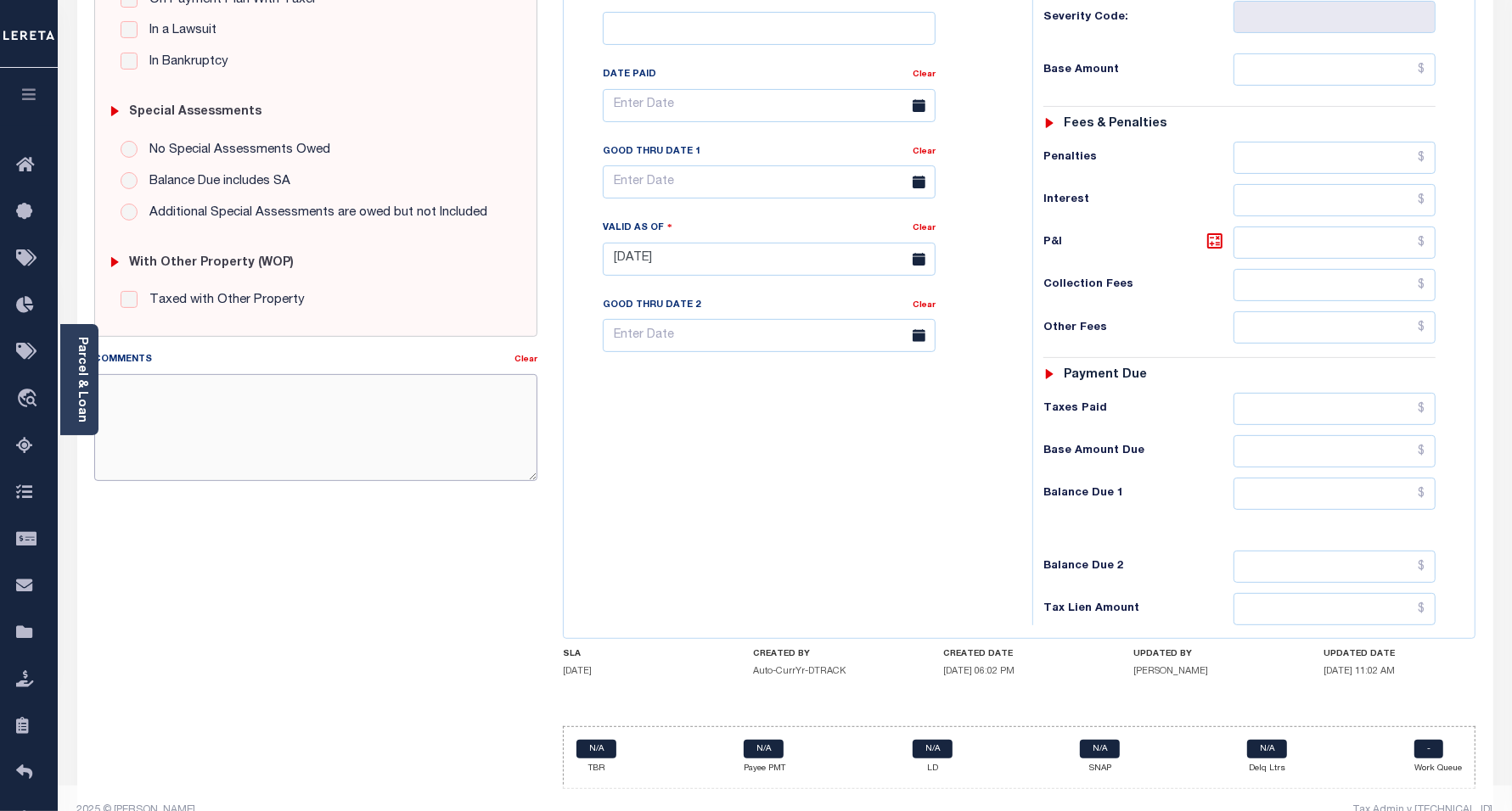
click at [254, 428] on textarea "Comments" at bounding box center [317, 428] width 444 height 107
paste textarea "[DATE] THE BALANCE DUE IS FOR 2026 TAX YEAR"
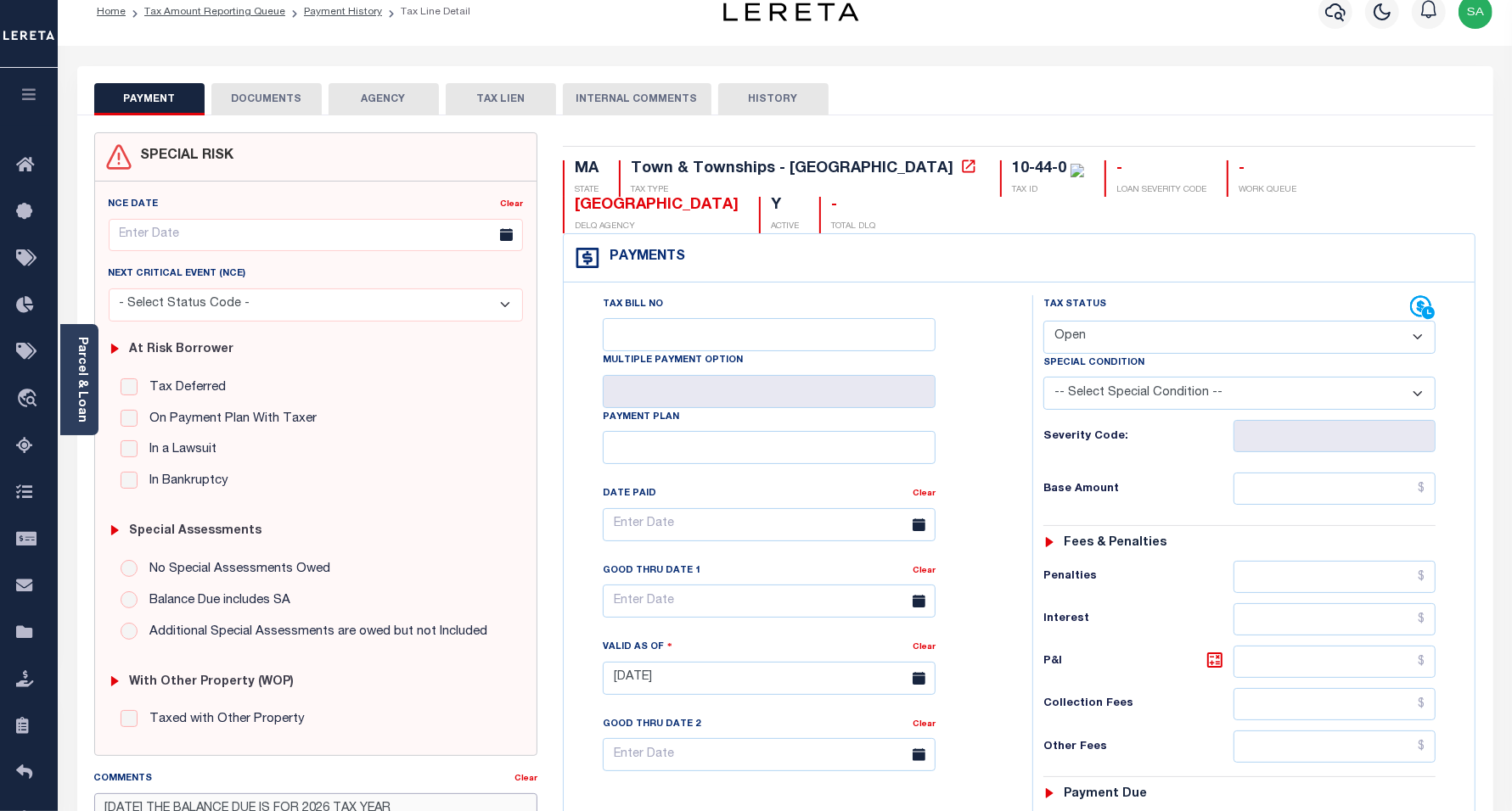
scroll to position [17, 0]
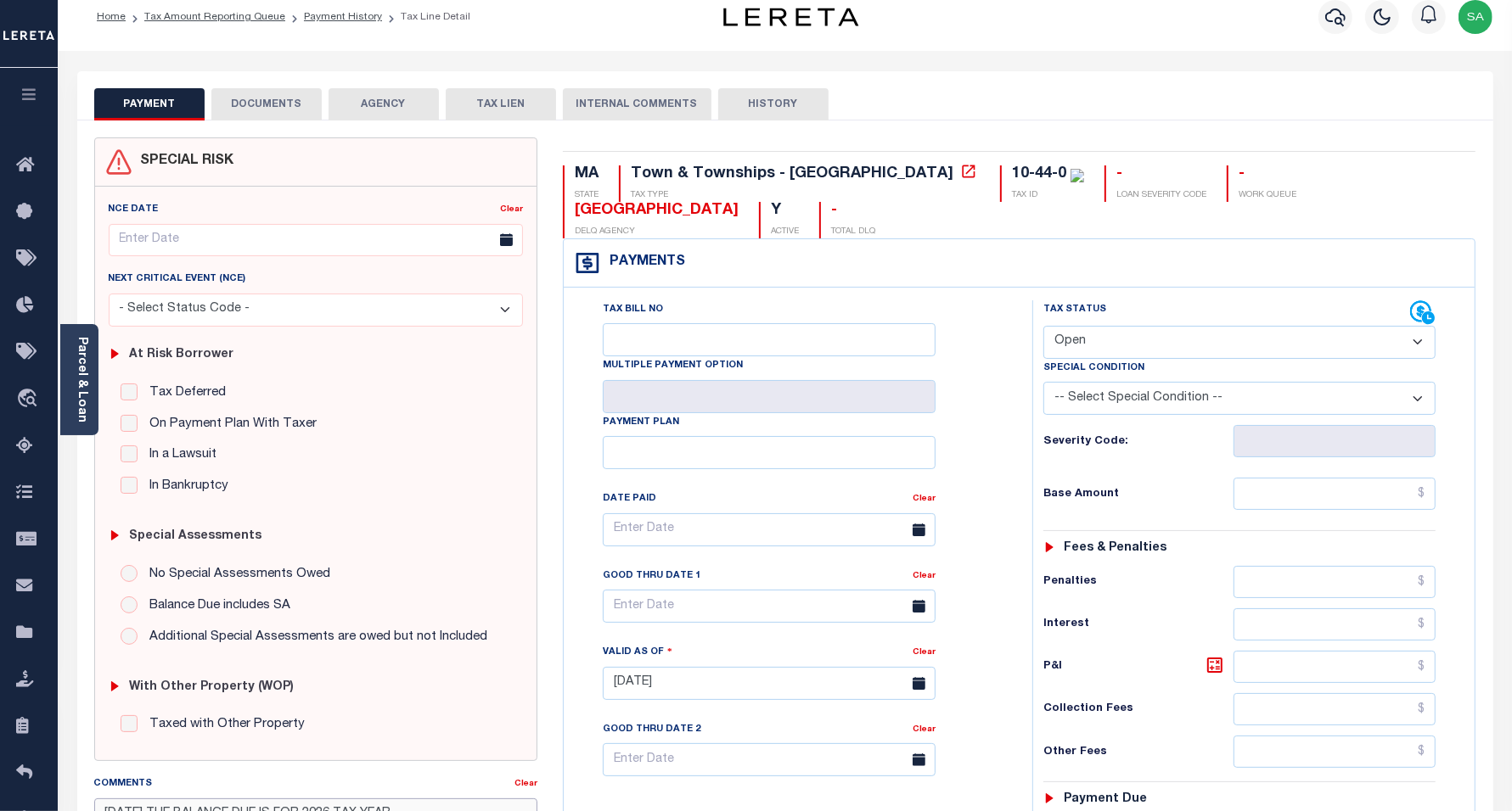
type textarea "[DATE] THE BALANCE DUE IS FOR 2026 TAX YEAR"
type input "[DATE]"
click at [1081, 326] on select "- Select Status Code - Open Due/Unpaid Paid Incomplete No Tax Due Internal Refu…" at bounding box center [1240, 342] width 393 height 33
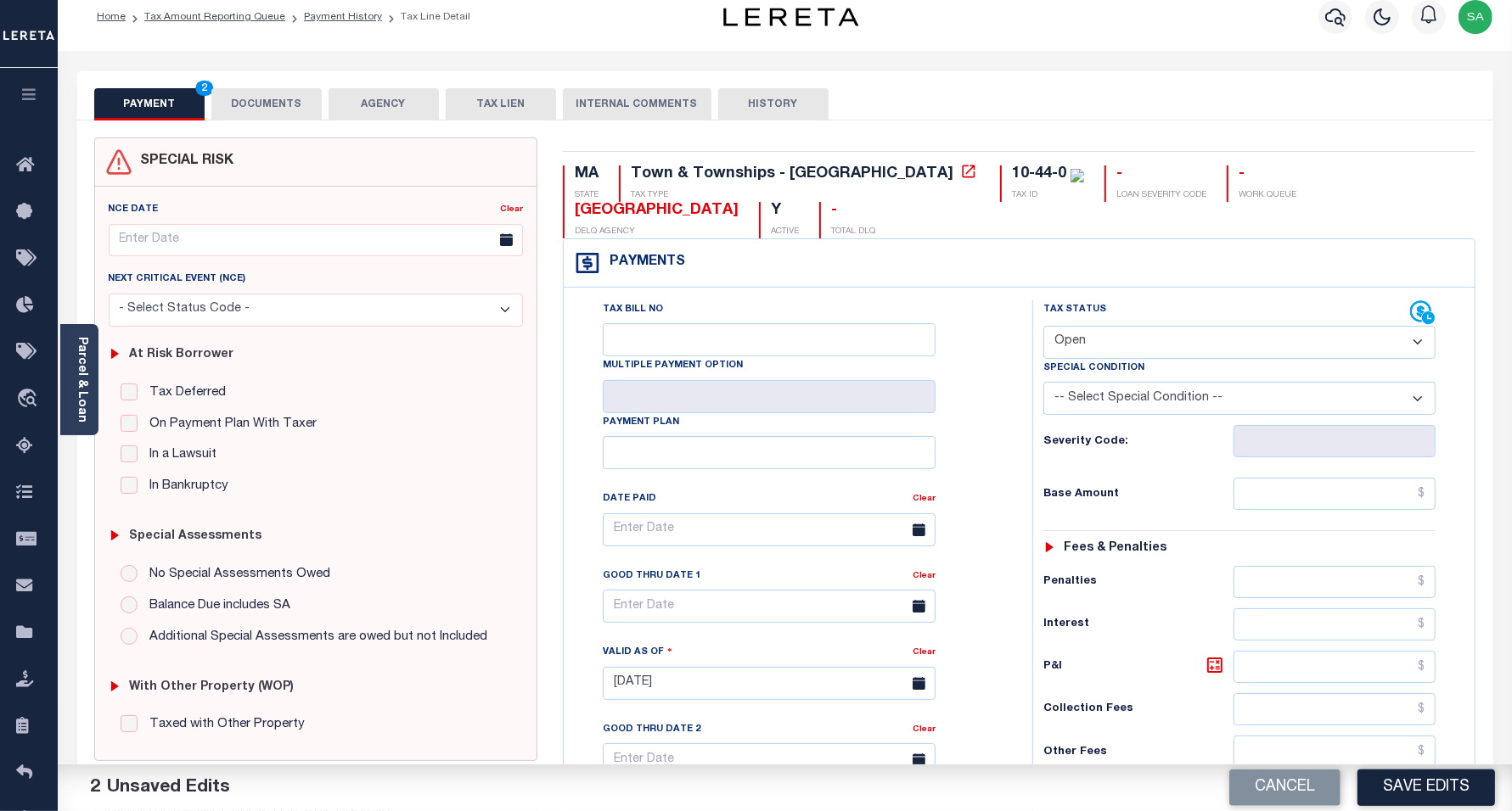
select select "PYD"
click at [1043, 326] on select "- Select Status Code - Open Due/Unpaid Paid Incomplete No Tax Due Internal Refu…" at bounding box center [1240, 342] width 393 height 33
click at [1286, 478] on input "text" at bounding box center [1334, 494] width 202 height 32
type input "$0.00"
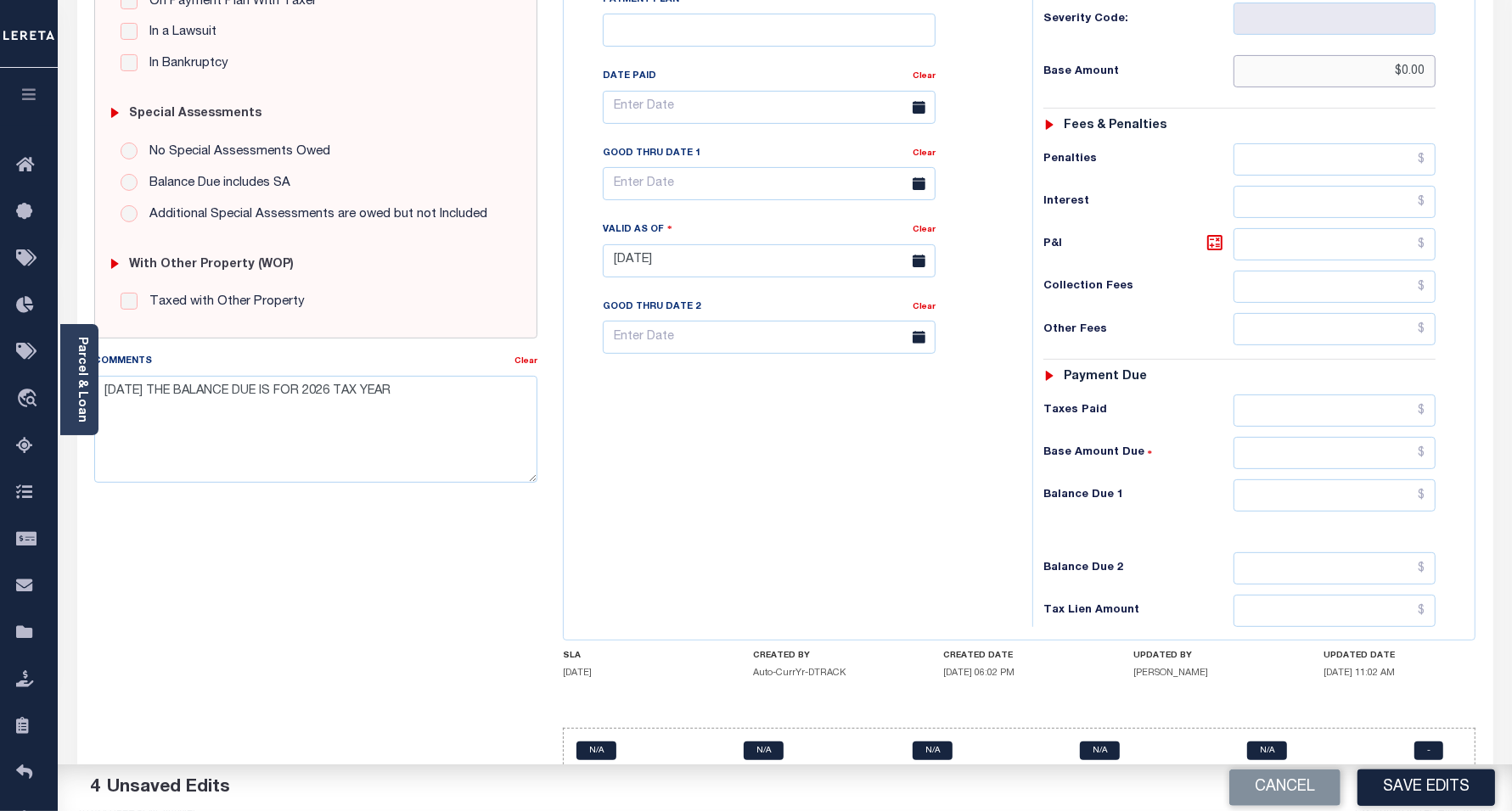
scroll to position [442, 0]
click at [1276, 478] on input "text" at bounding box center [1334, 494] width 202 height 32
type input "$0.00"
click at [836, 550] on div "Tax Bill No Multiple Payment Option Payment Plan Clear" at bounding box center [793, 251] width 452 height 749
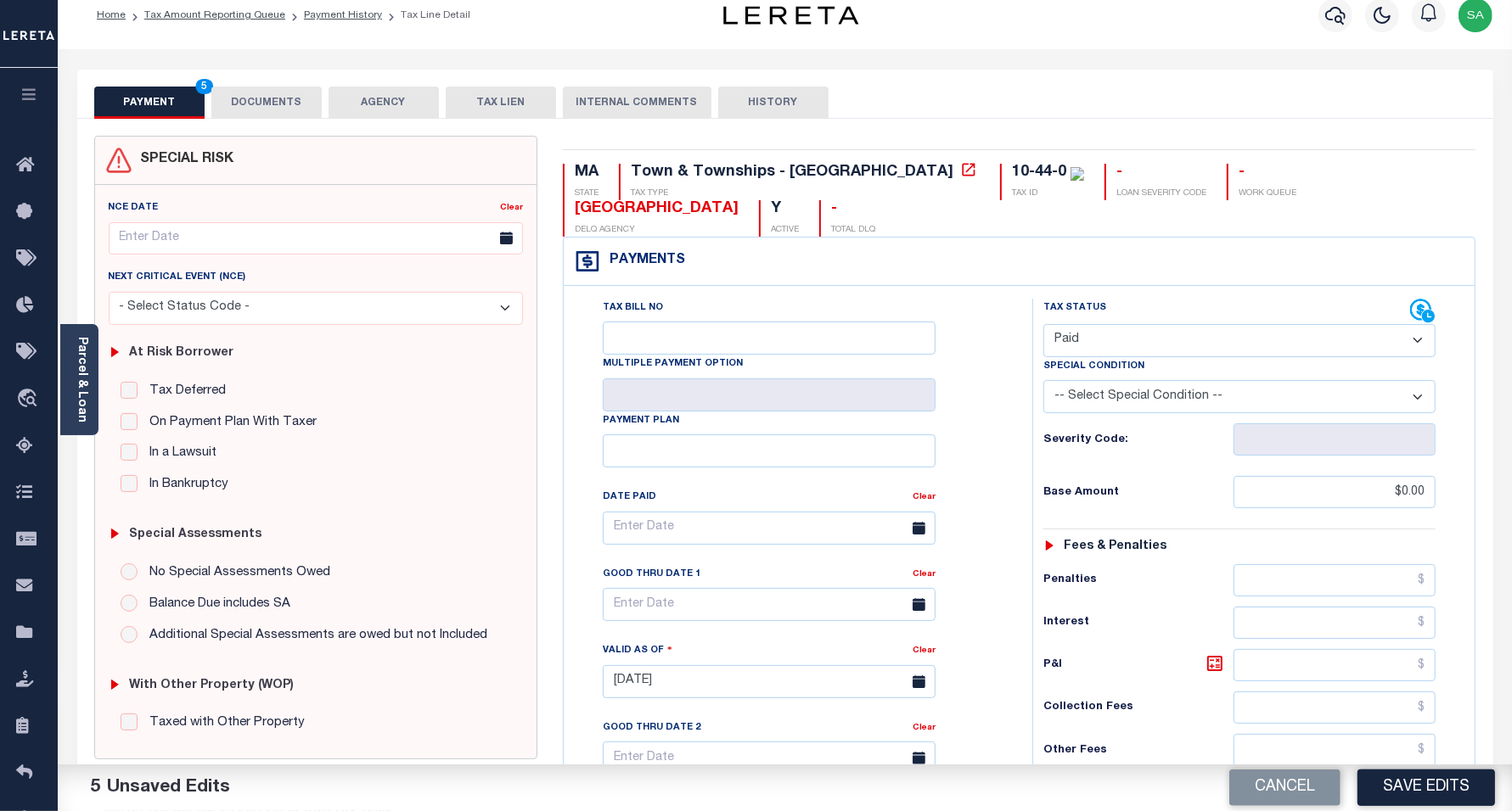
scroll to position [0, 0]
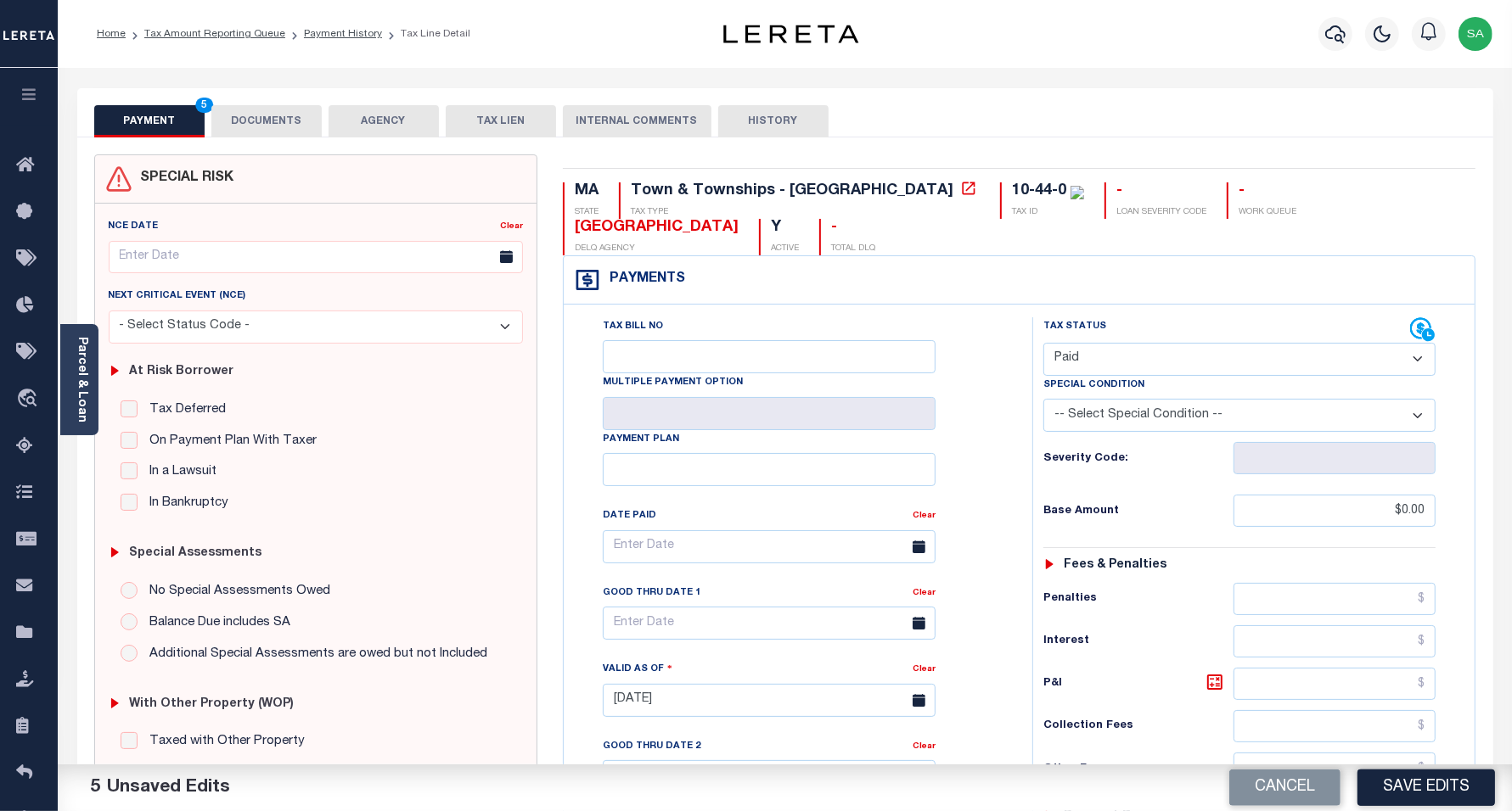
click at [270, 128] on button "DOCUMENTS" at bounding box center [267, 121] width 111 height 32
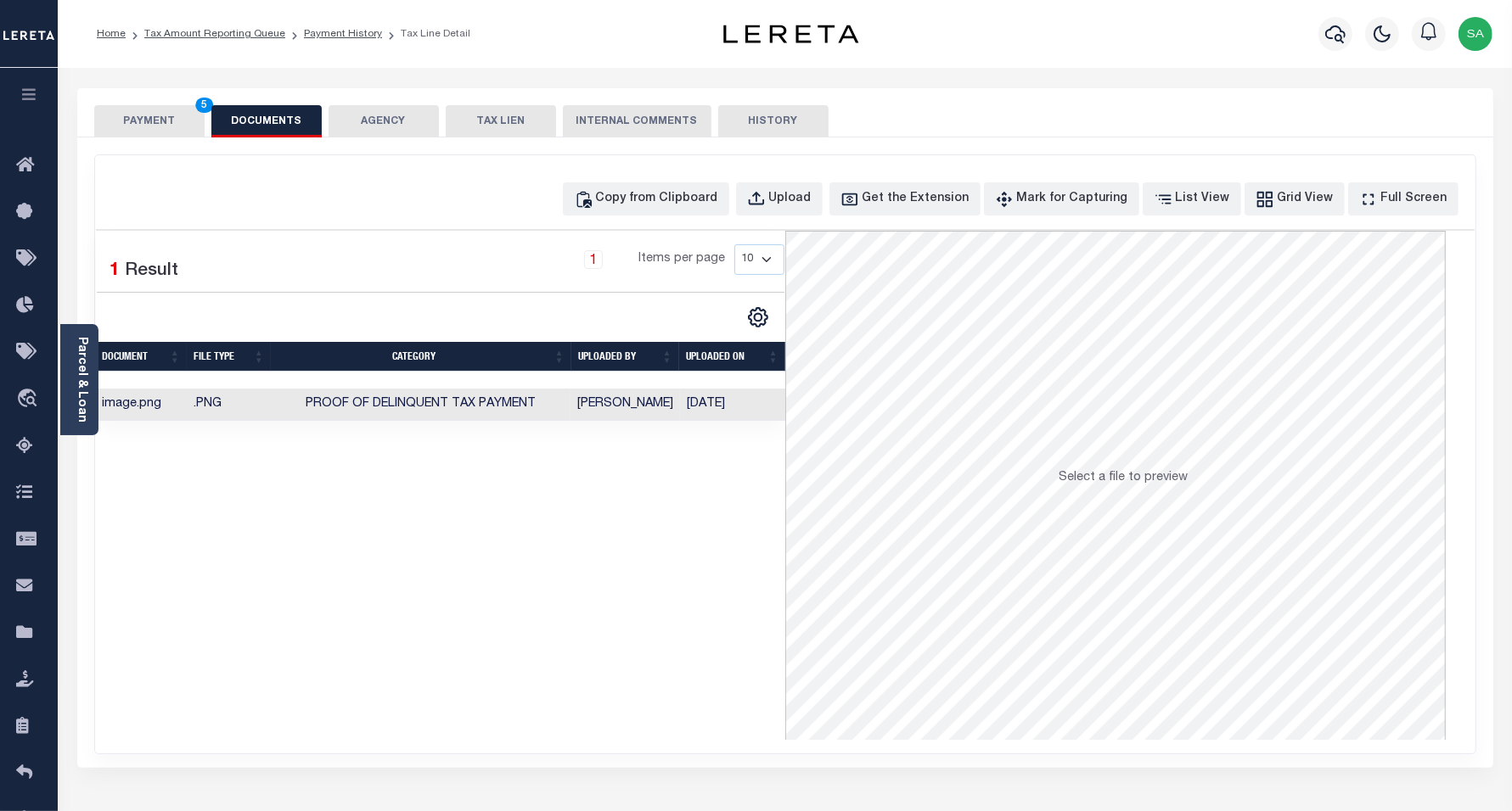
click at [154, 120] on button "PAYMENT 5" at bounding box center [150, 121] width 111 height 32
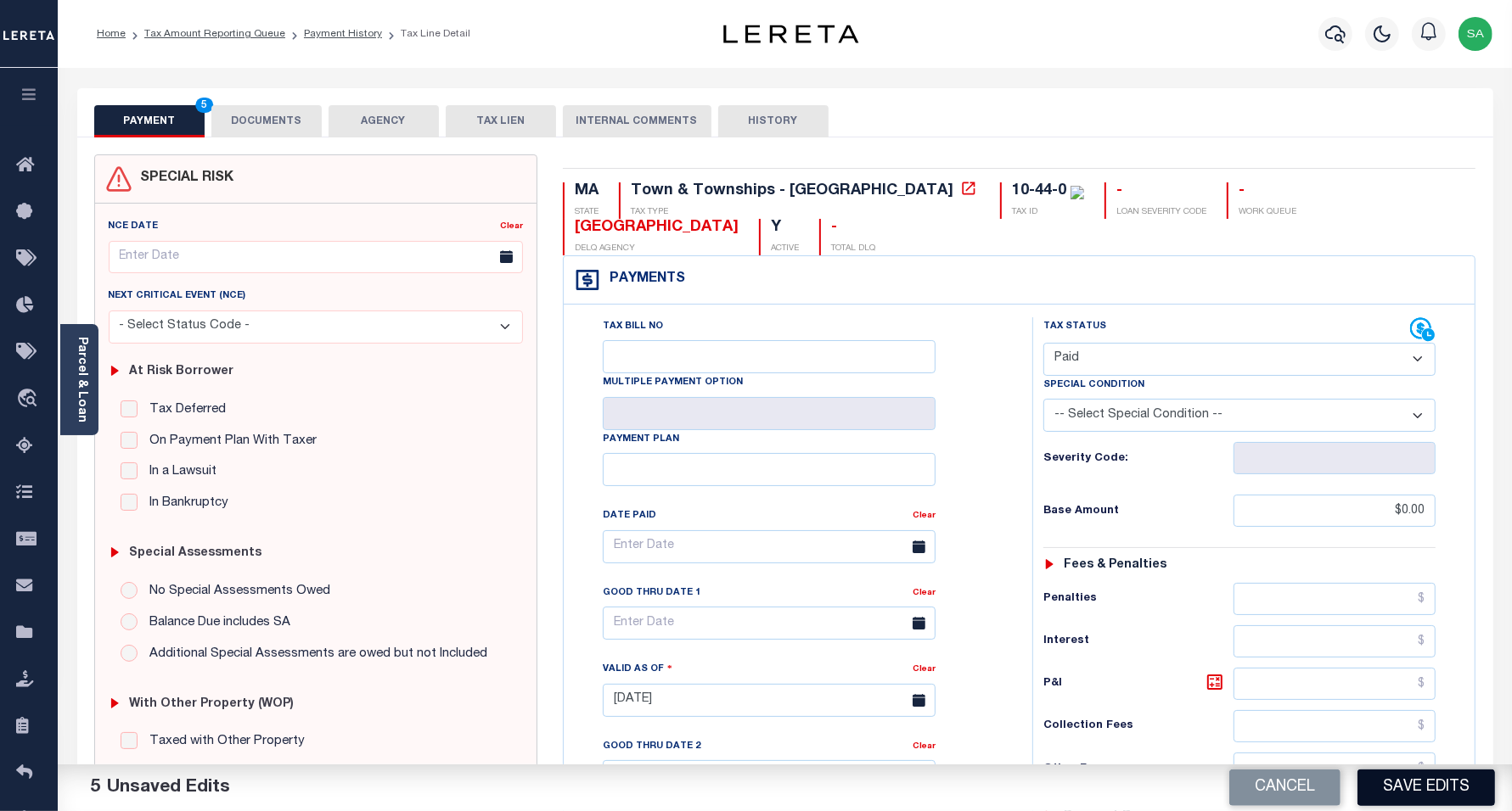
click at [1395, 795] on button "Save Edits" at bounding box center [1426, 788] width 137 height 37
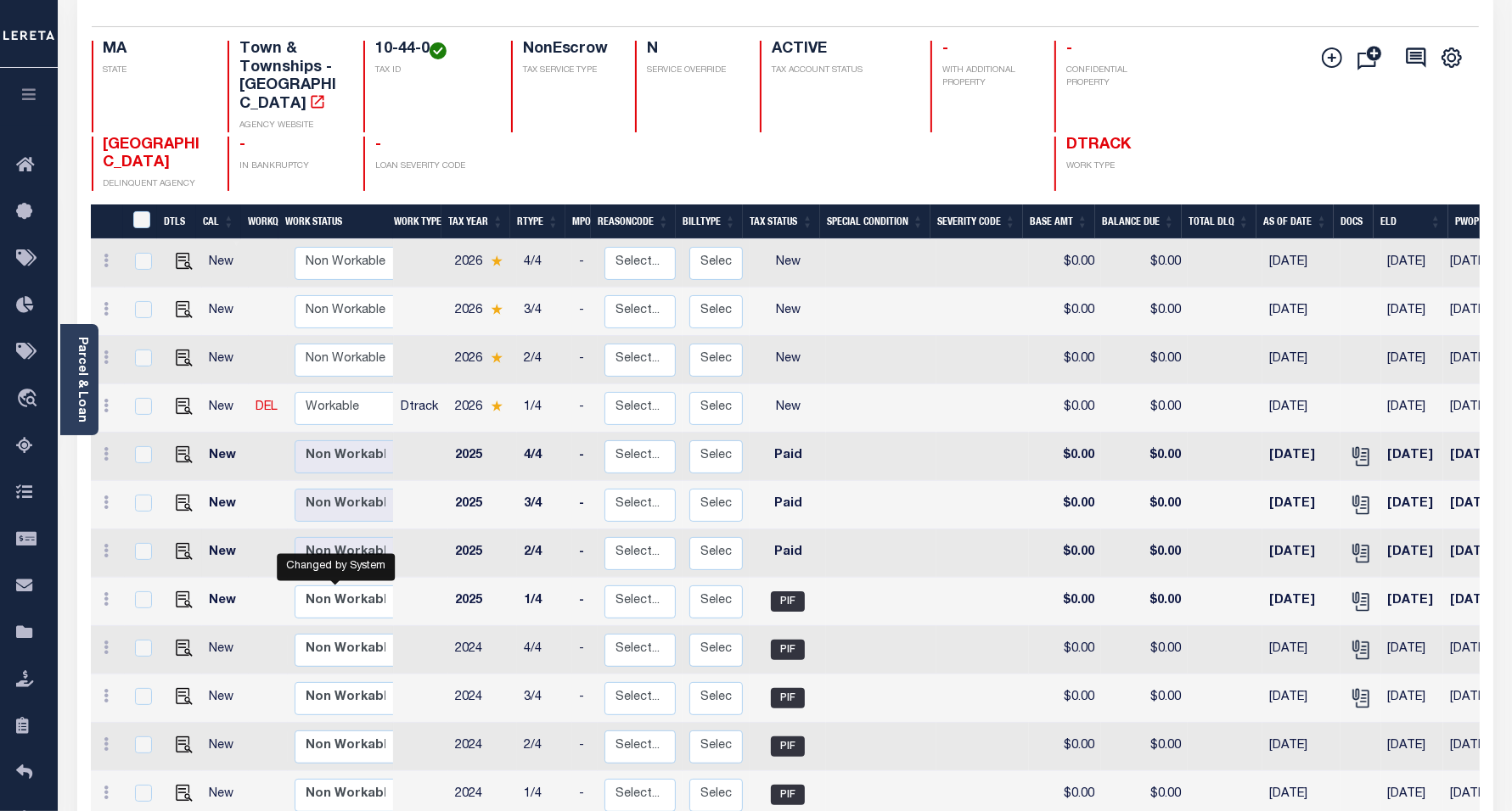
scroll to position [237, 0]
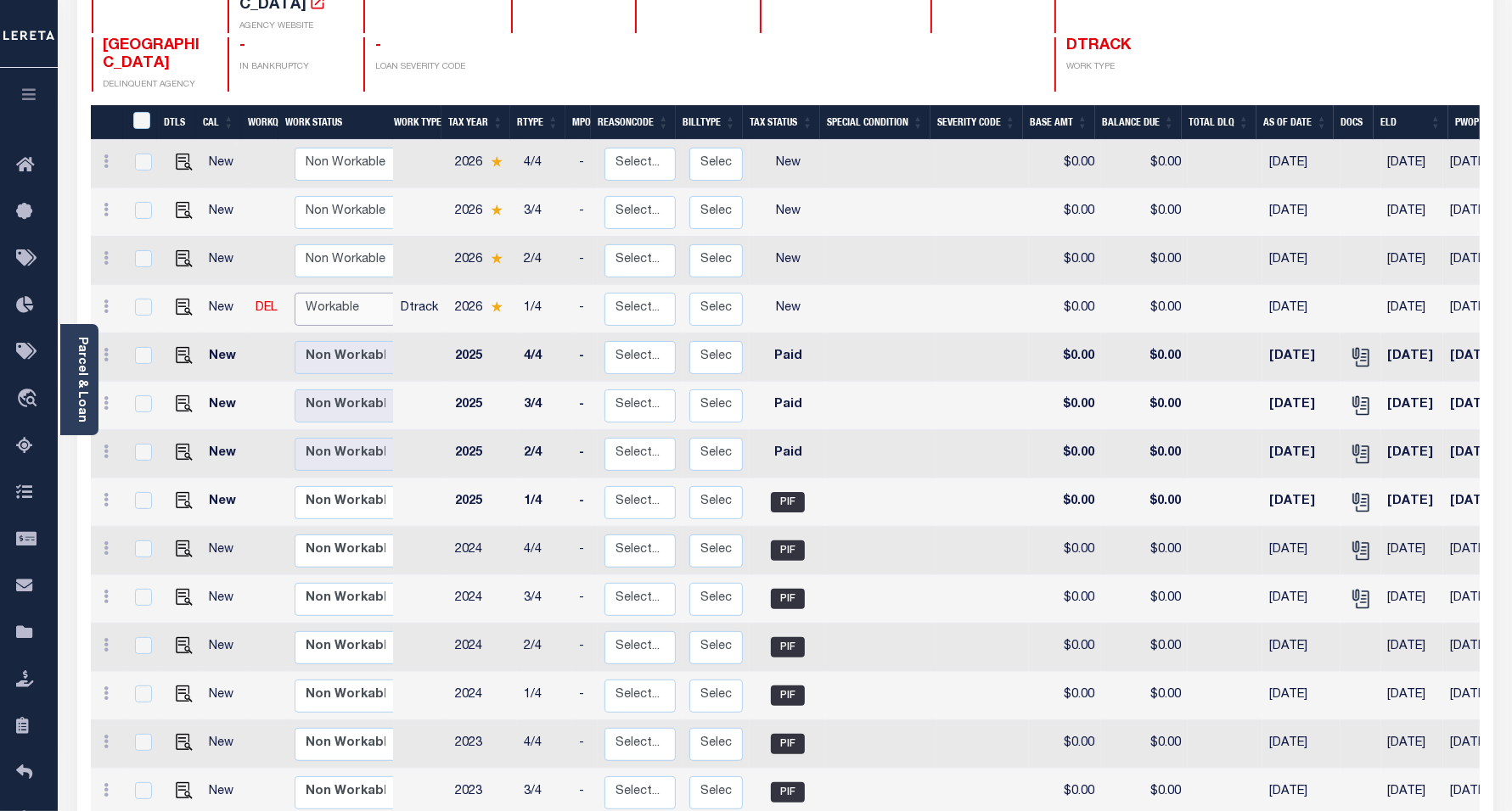
click at [323, 293] on select "Non Workable Workable" at bounding box center [345, 309] width 102 height 33
checkbox input "true"
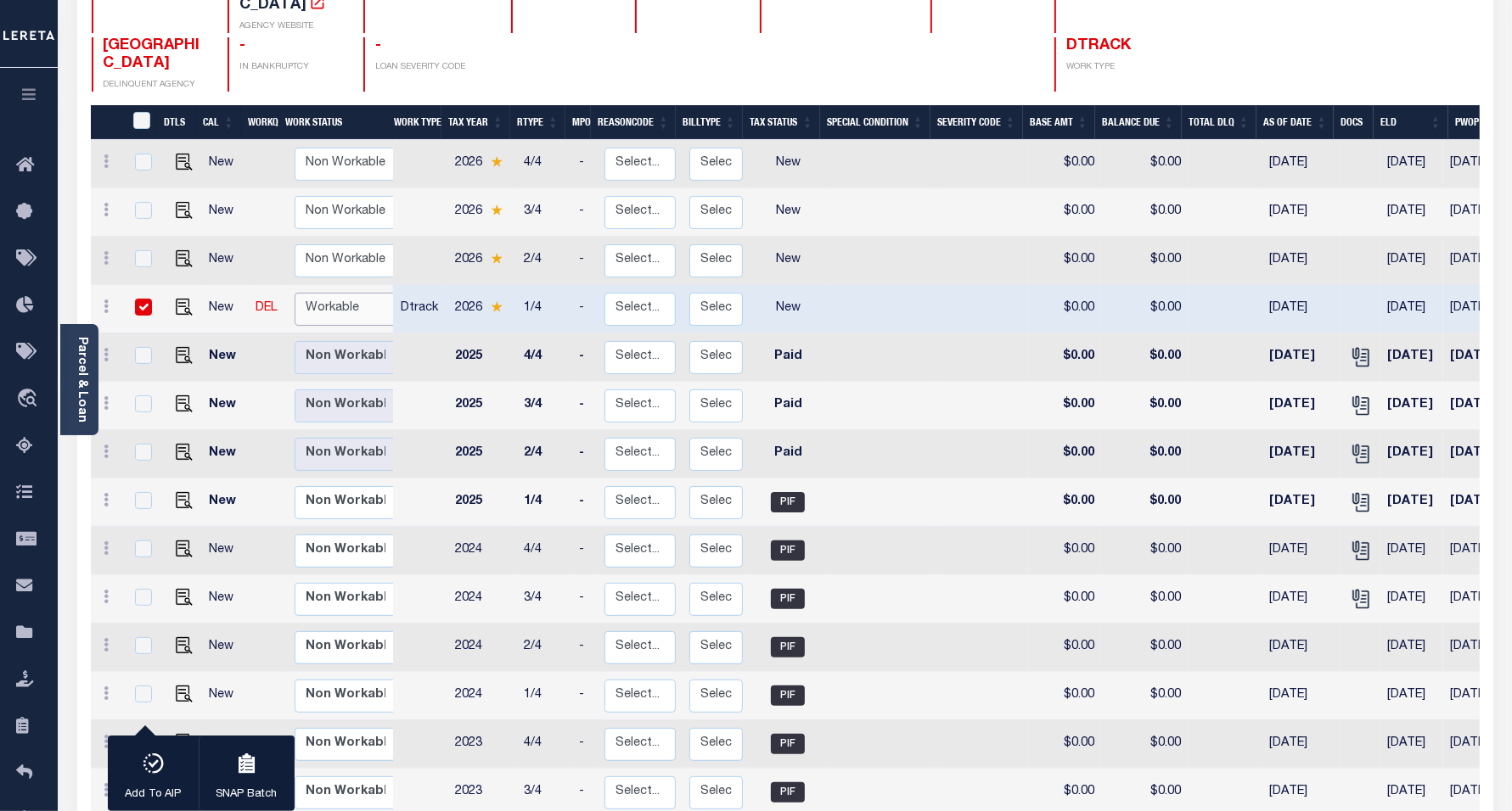
select select "true"
click at [295, 293] on select "Non Workable Workable" at bounding box center [345, 309] width 102 height 33
checkbox input "false"
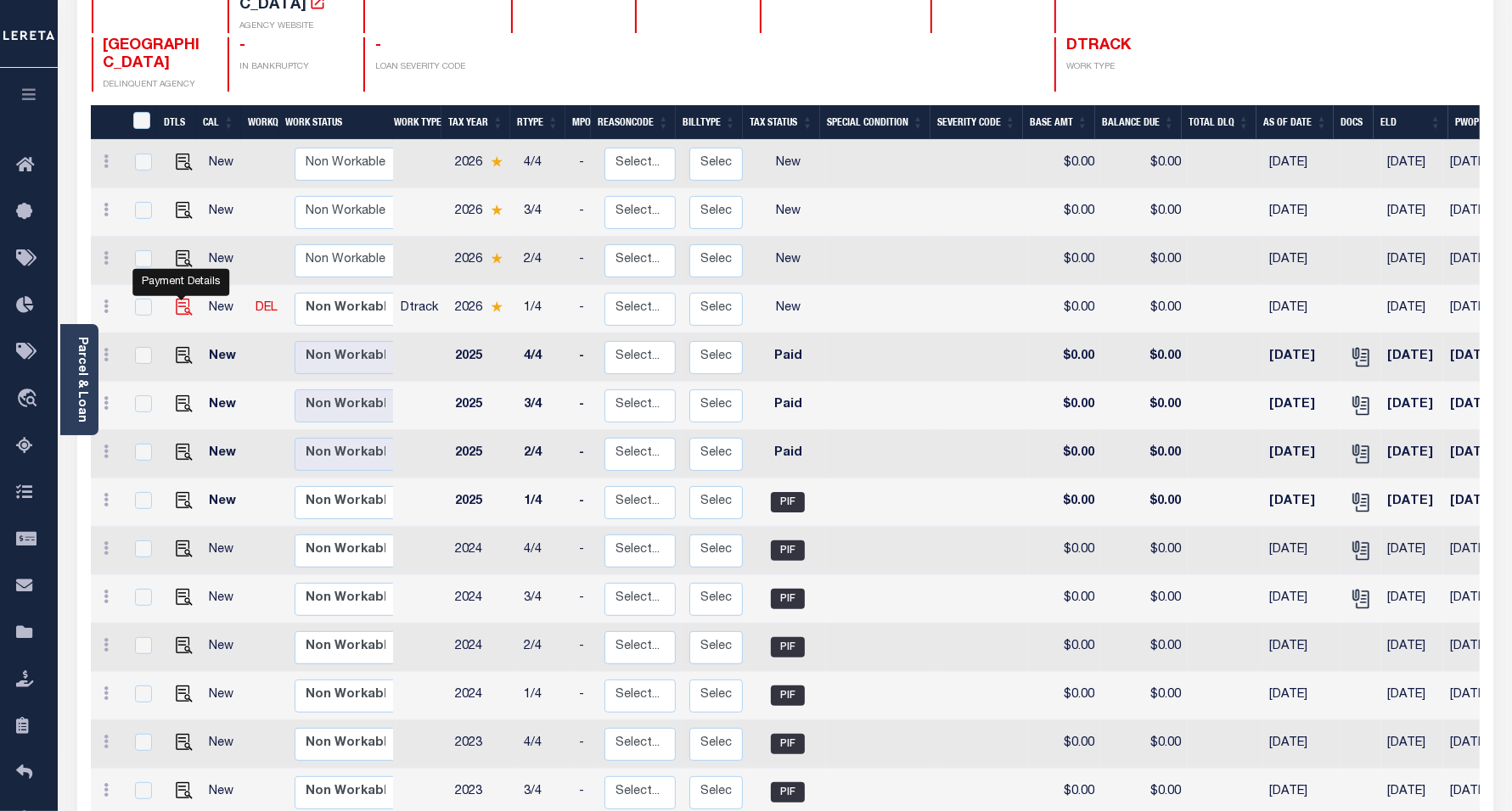
click at [184, 299] on img "" at bounding box center [184, 307] width 17 height 17
checkbox input "true"
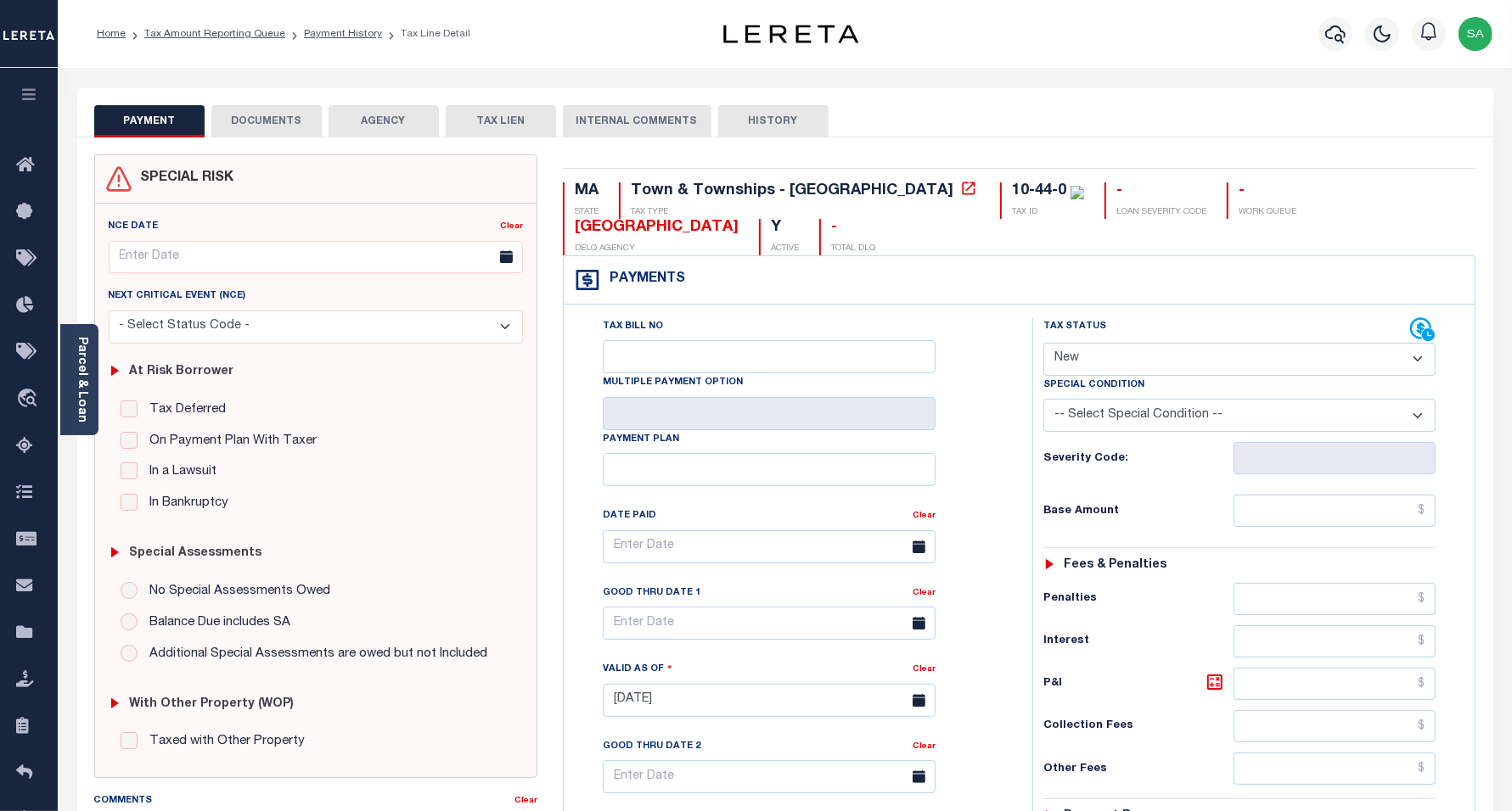
click at [1174, 343] on select "- Select Status Code - Open Due/Unpaid Paid Incomplete No Tax Due Internal Refu…" at bounding box center [1240, 359] width 393 height 33
select select "PYD"
click at [1043, 343] on select "- Select Status Code - Open Due/Unpaid Paid Incomplete No Tax Due Internal Refu…" at bounding box center [1240, 359] width 393 height 33
type input "[DATE]"
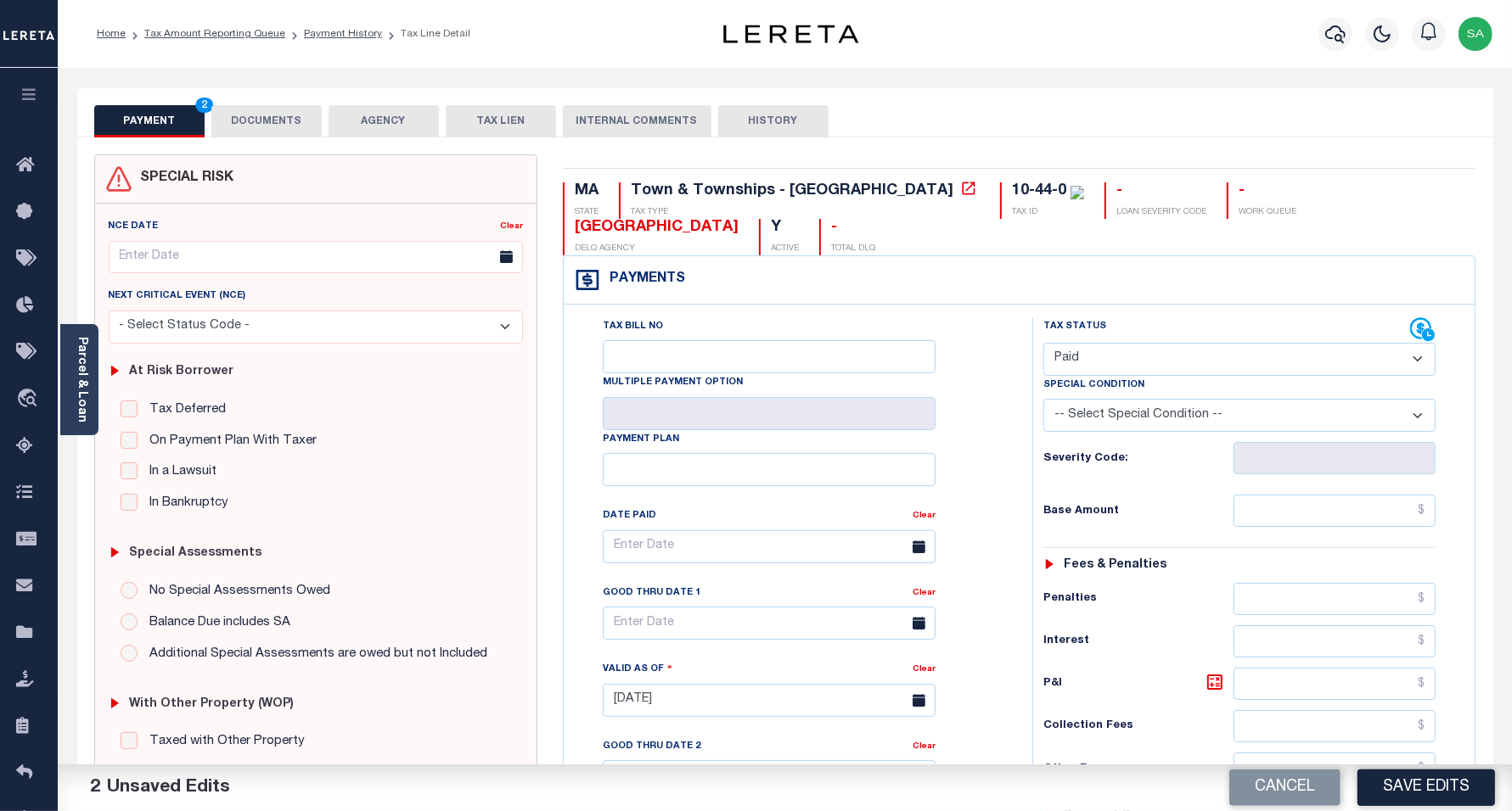
click at [1104, 343] on select "- Select Status Code - Open Due/Unpaid Paid Incomplete No Tax Due Internal Refu…" at bounding box center [1240, 359] width 393 height 33
select select "DUE"
click at [1043, 343] on select "- Select Status Code - Open Due/Unpaid Paid Incomplete No Tax Due Internal Refu…" at bounding box center [1240, 359] width 393 height 33
click at [1351, 495] on input "text" at bounding box center [1334, 511] width 202 height 32
paste input "$239.70"
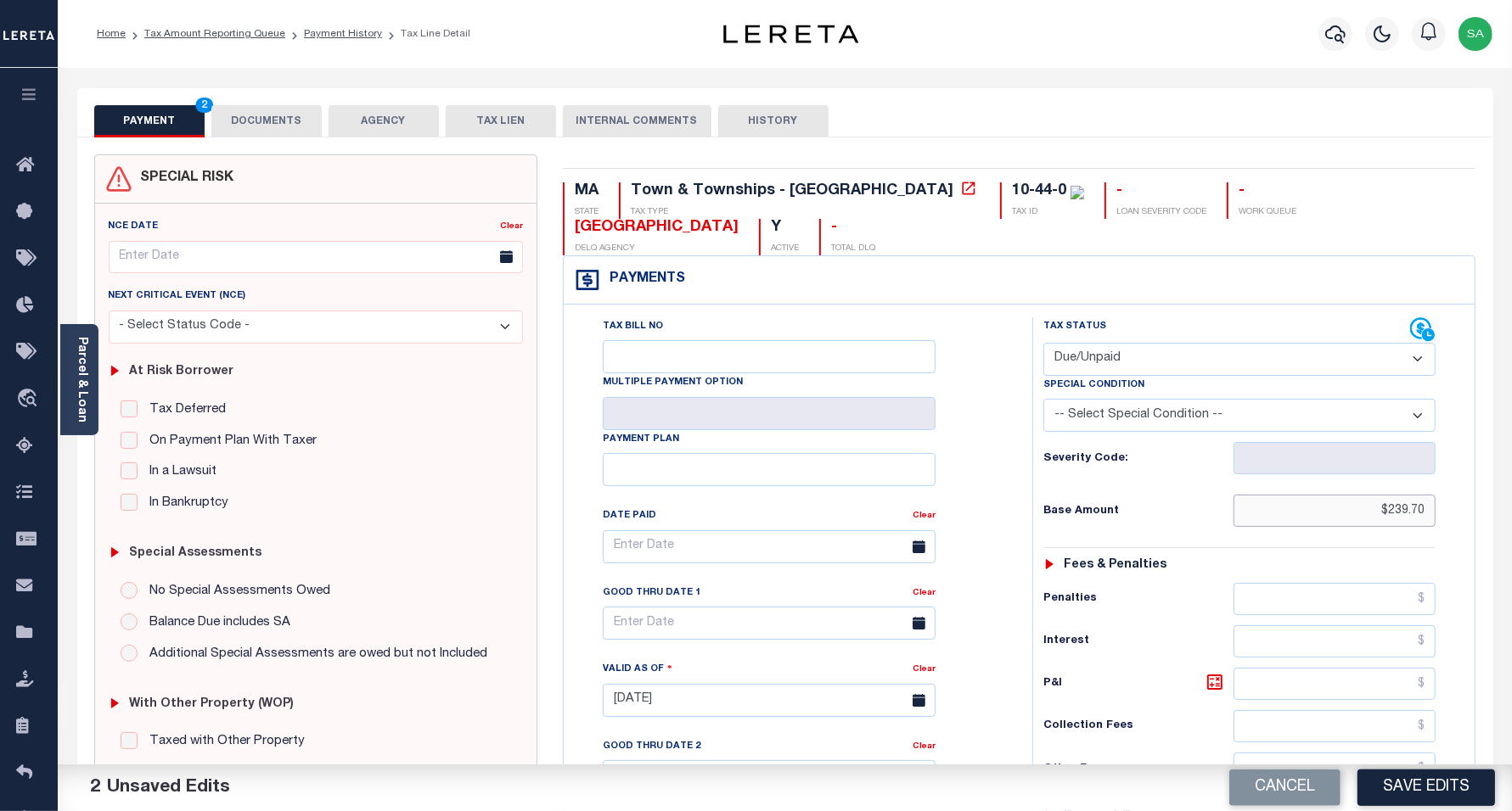
type input "$239.70"
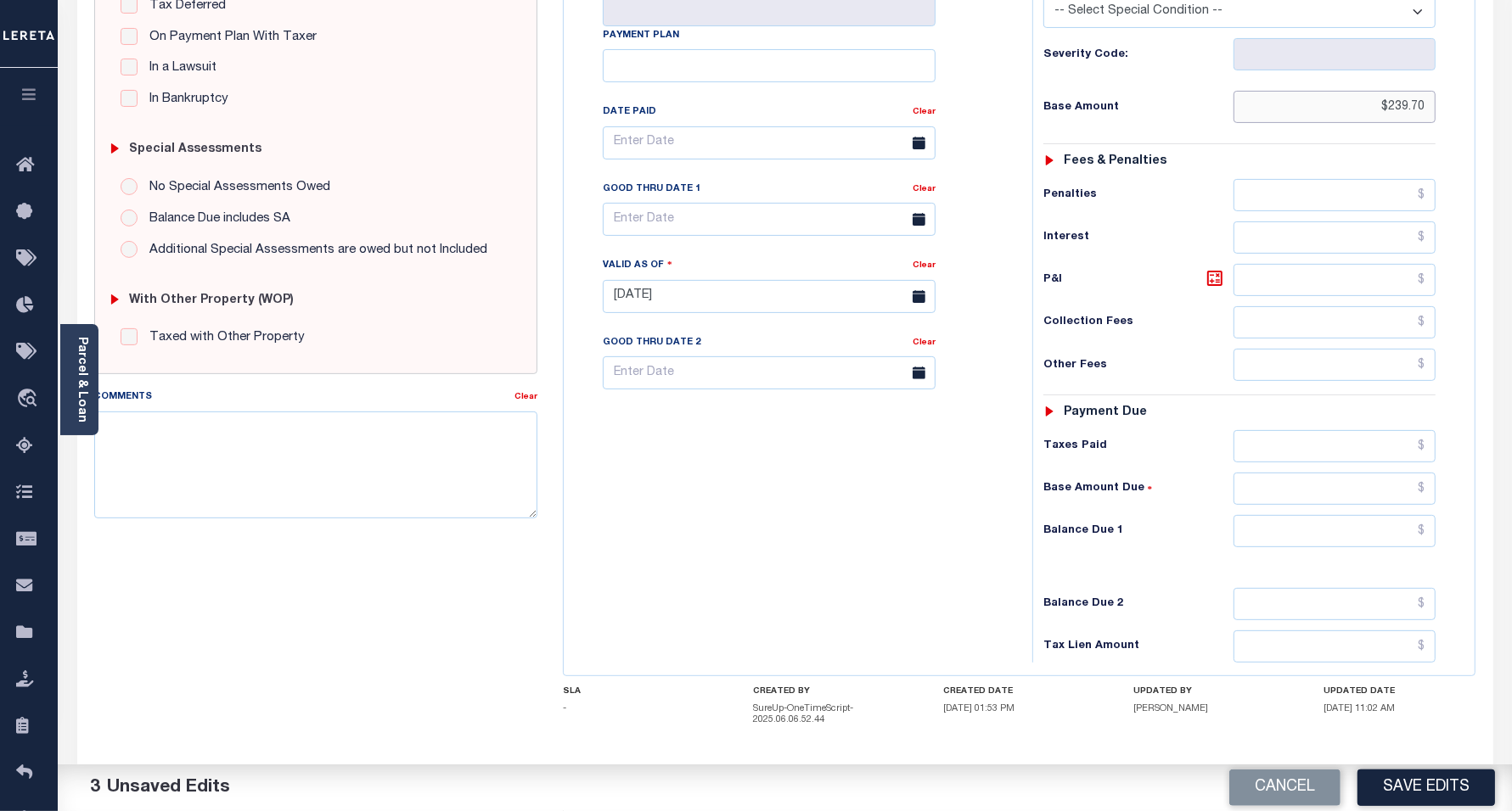
scroll to position [425, 0]
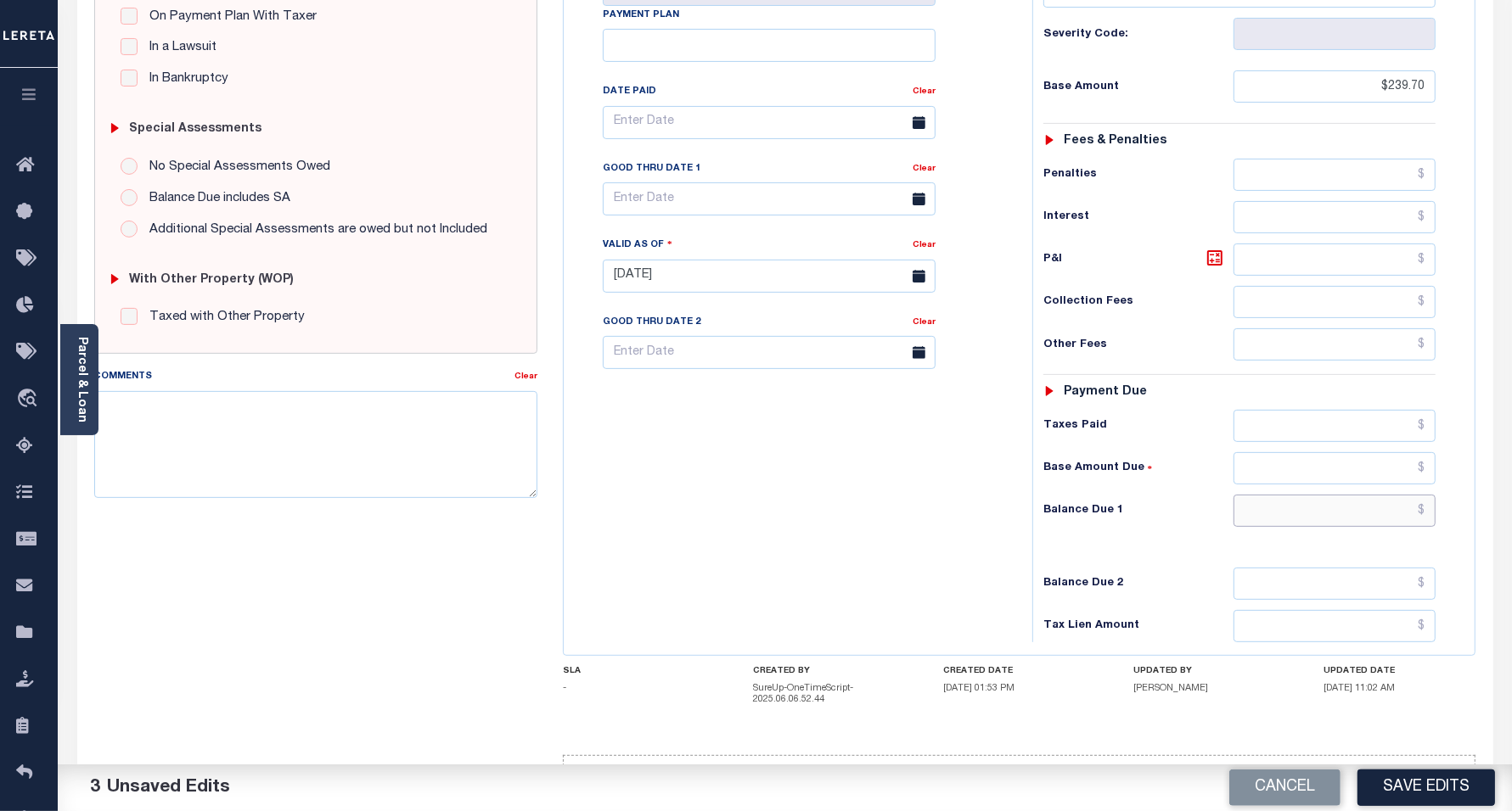
click at [1274, 495] on input "text" at bounding box center [1334, 511] width 202 height 32
paste input "$243.10"
type input "$243.10"
click at [1219, 252] on icon at bounding box center [1215, 257] width 10 height 10
type input "$3.40"
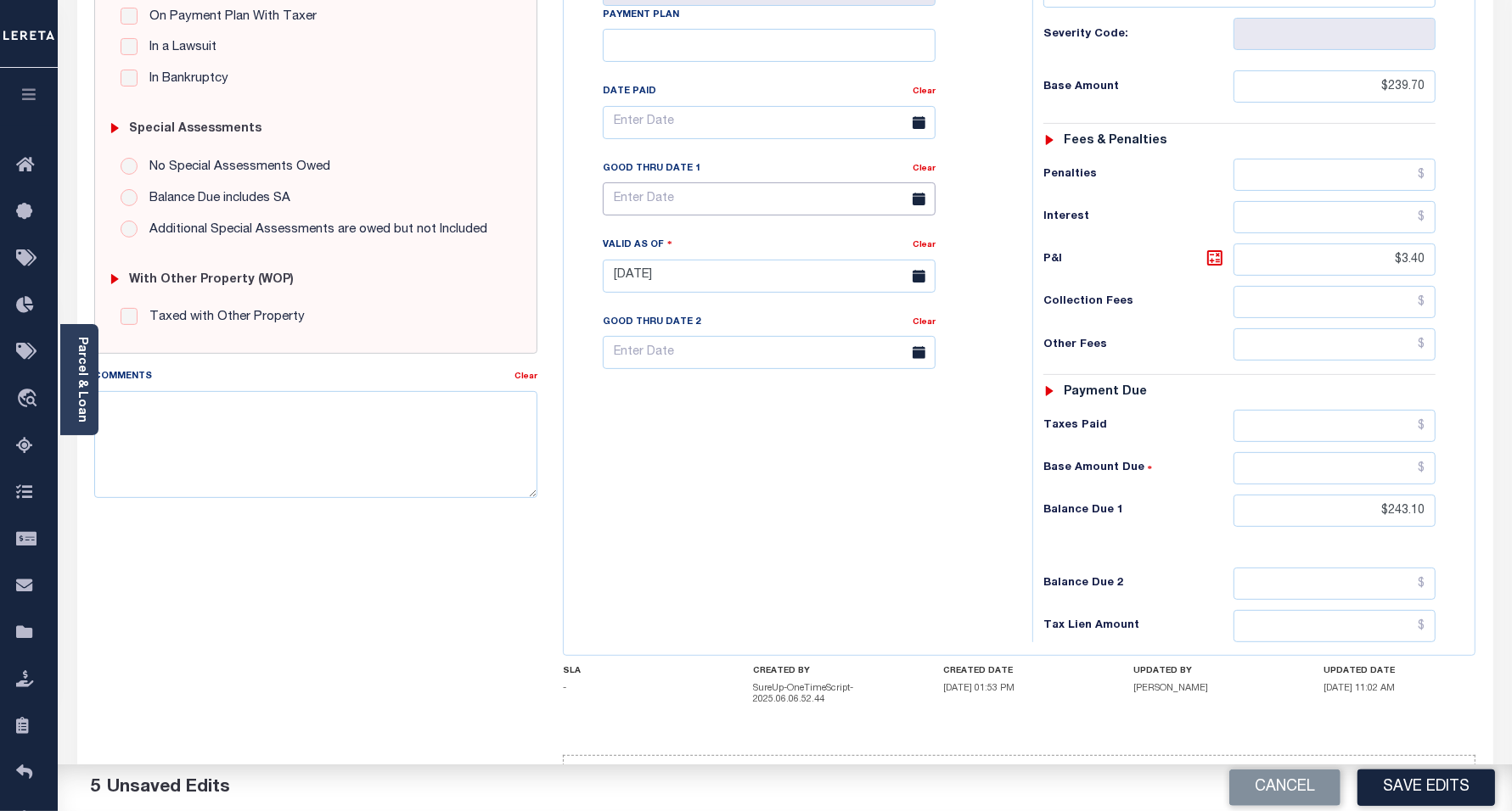
click at [663, 183] on input "text" at bounding box center [768, 199] width 333 height 33
click at [739, 291] on span "10" at bounding box center [734, 296] width 33 height 33
type input "[DATE]"
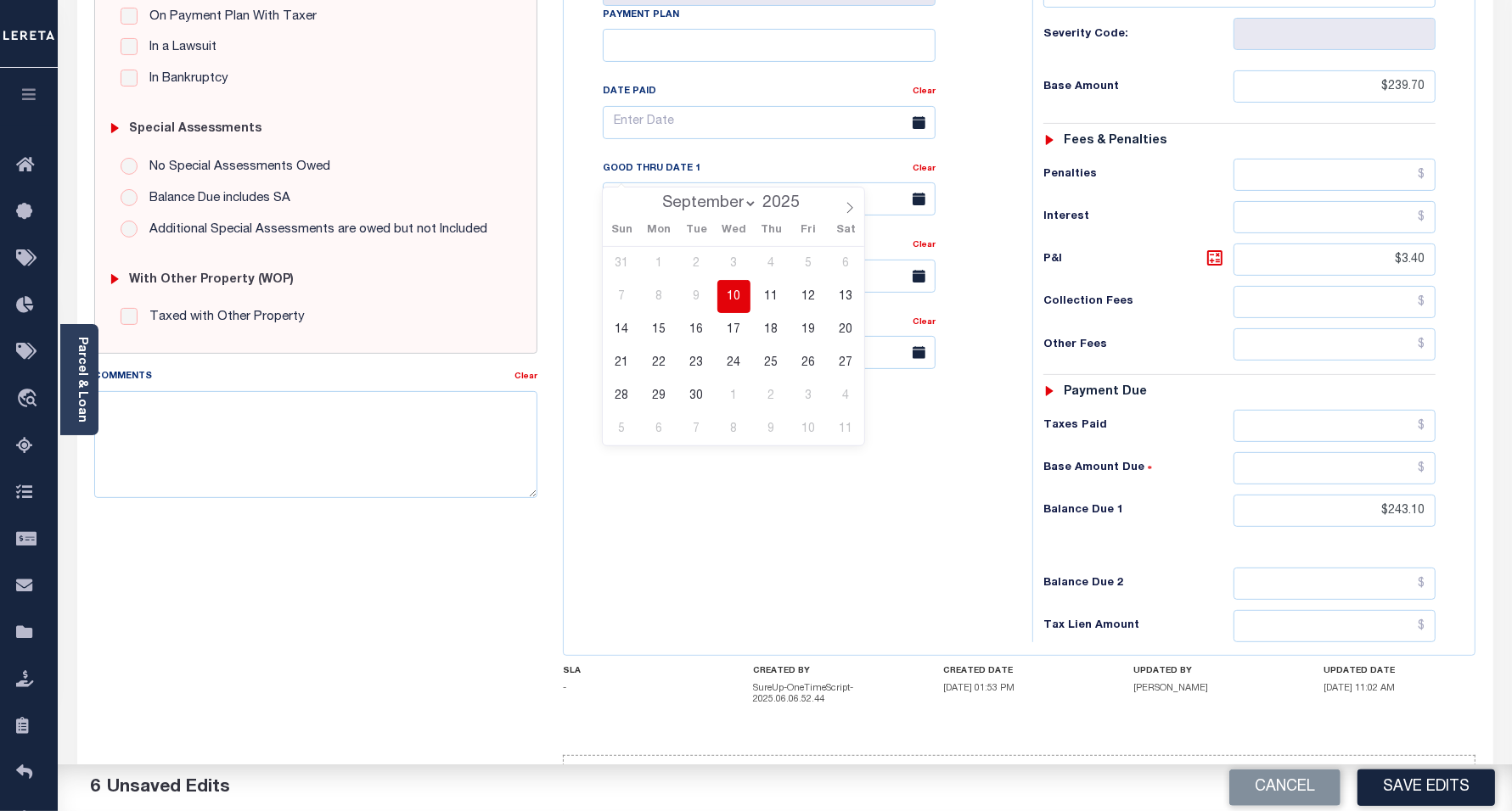
click at [917, 411] on div "Tax Bill No Multiple Payment Option Payment Plan Clear" at bounding box center [793, 268] width 452 height 749
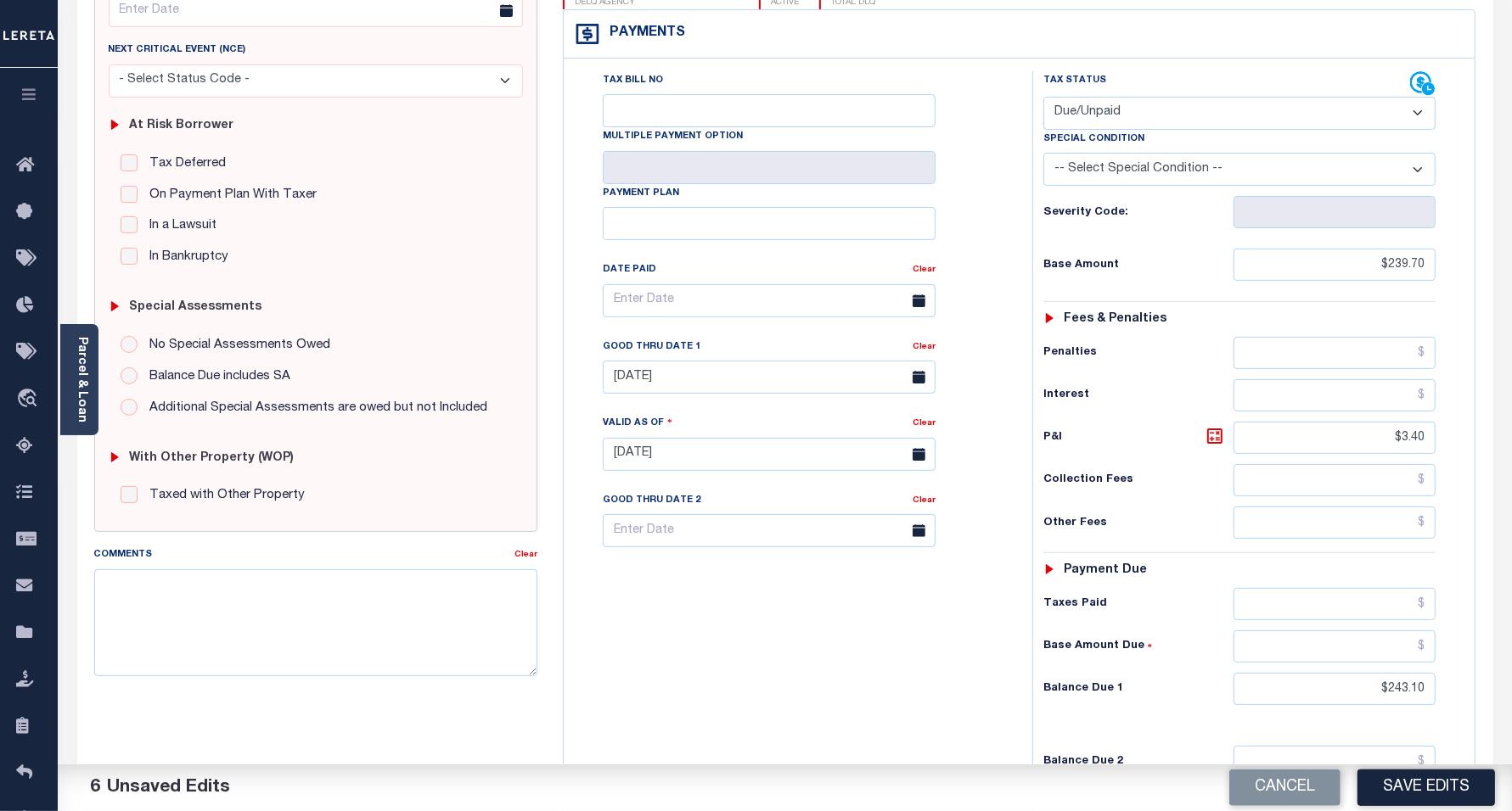
scroll to position [0, 0]
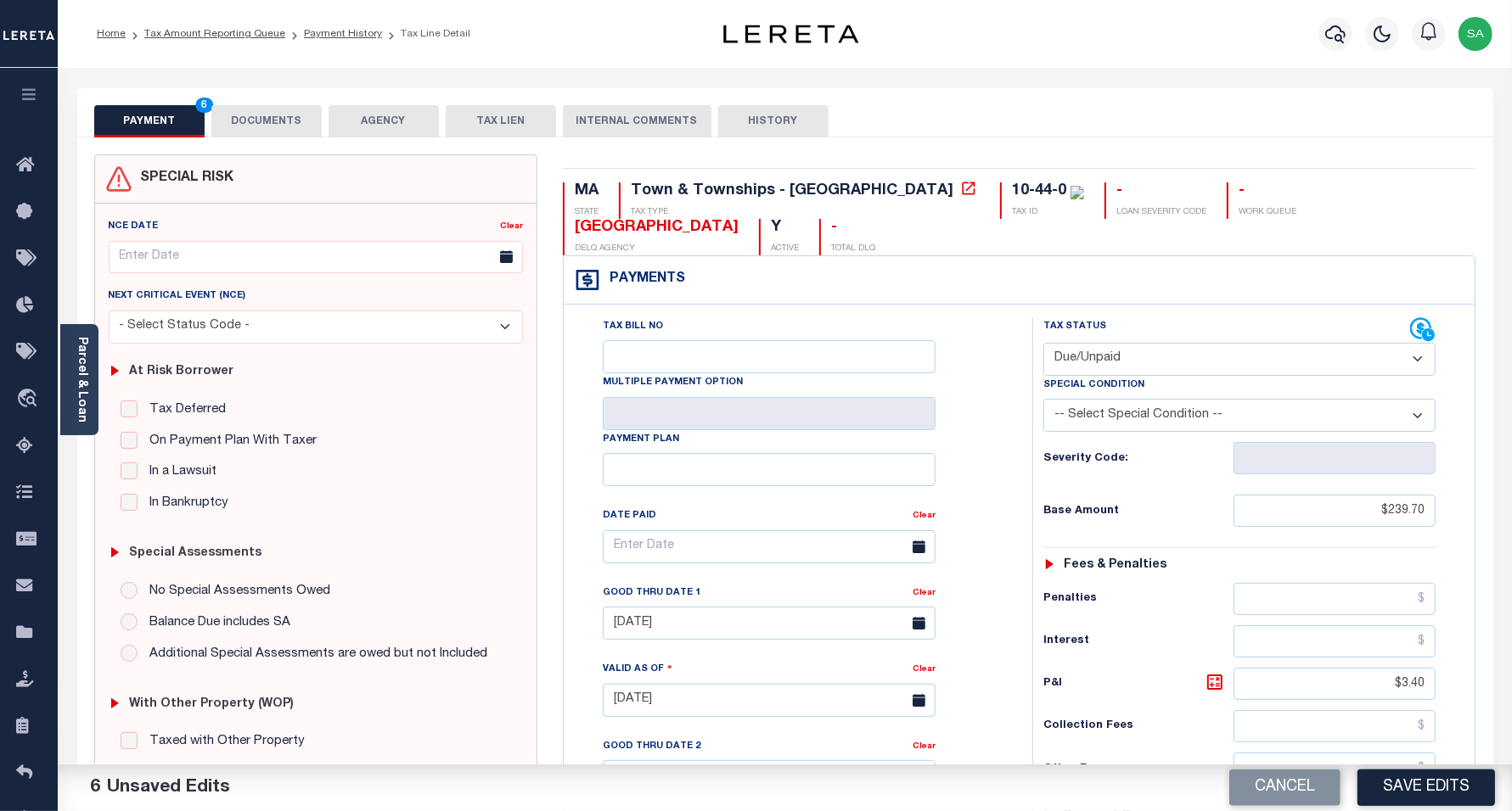
click at [254, 120] on button "DOCUMENTS" at bounding box center [267, 121] width 111 height 32
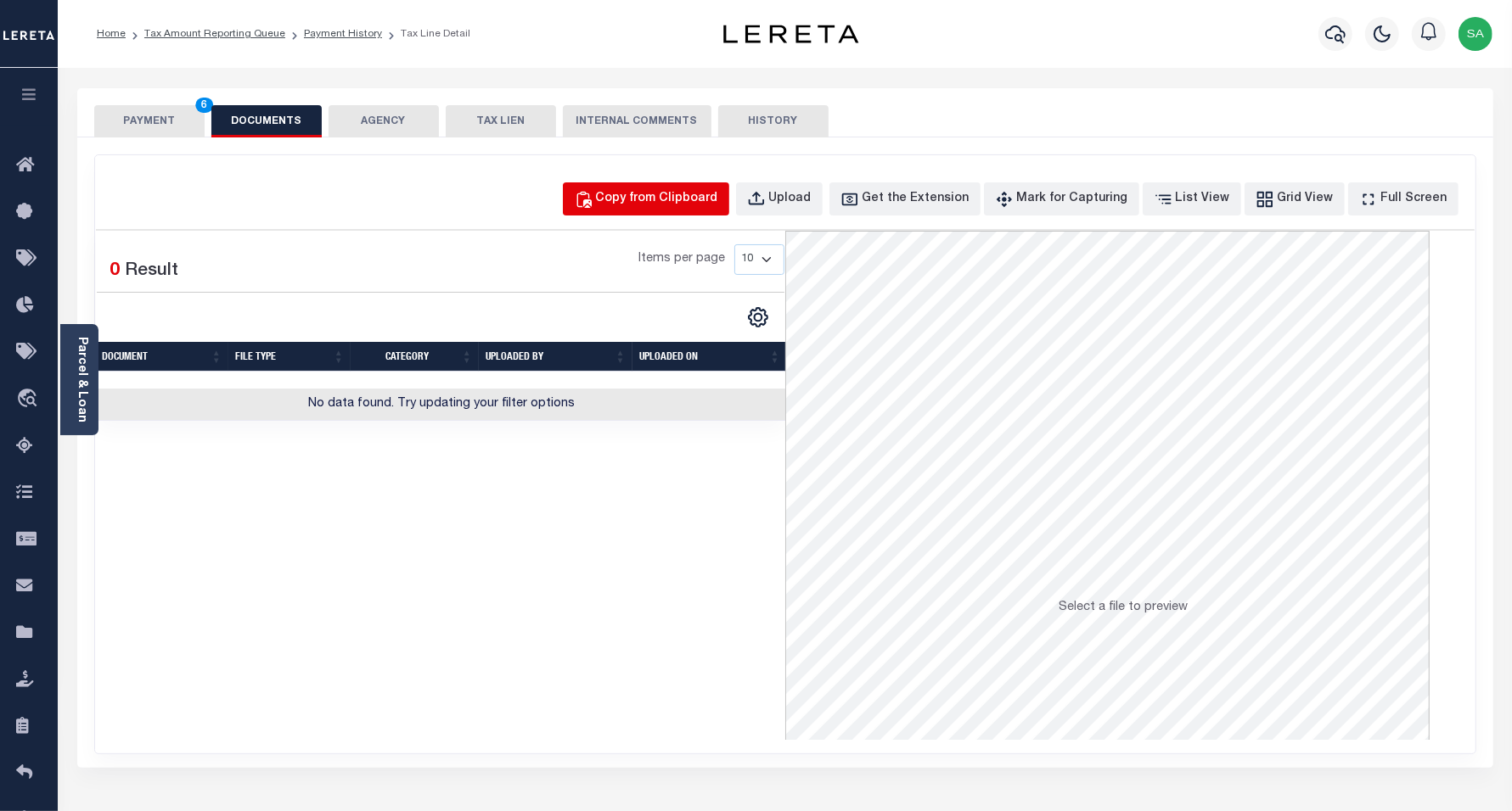
click at [719, 204] on div "Copy from Clipboard" at bounding box center [657, 199] width 122 height 19
select select "POP"
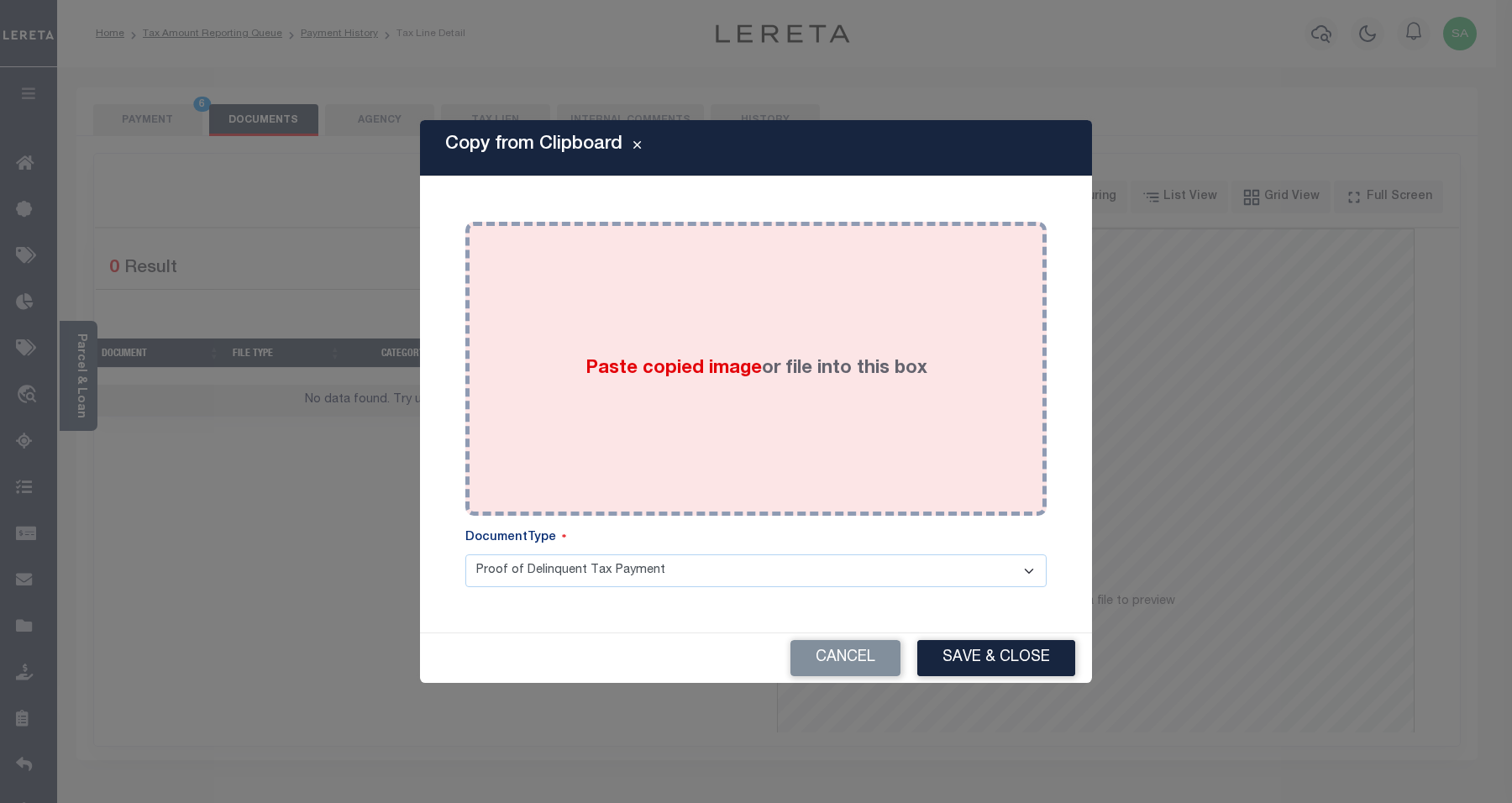
click at [786, 410] on div "Paste copied image or file into this box" at bounding box center [756, 368] width 556 height 269
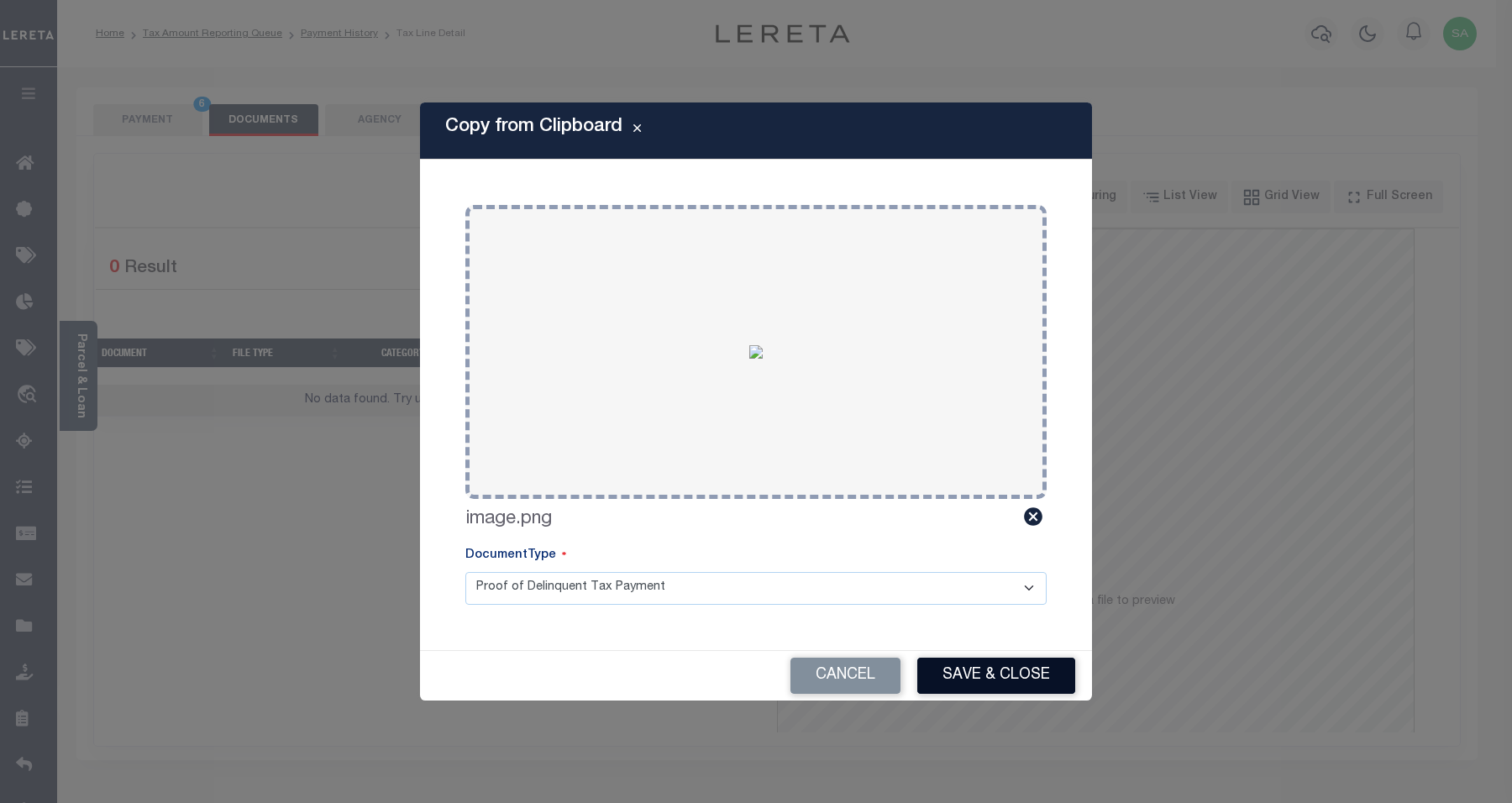
click at [1002, 674] on button "Save & Close" at bounding box center [996, 676] width 158 height 36
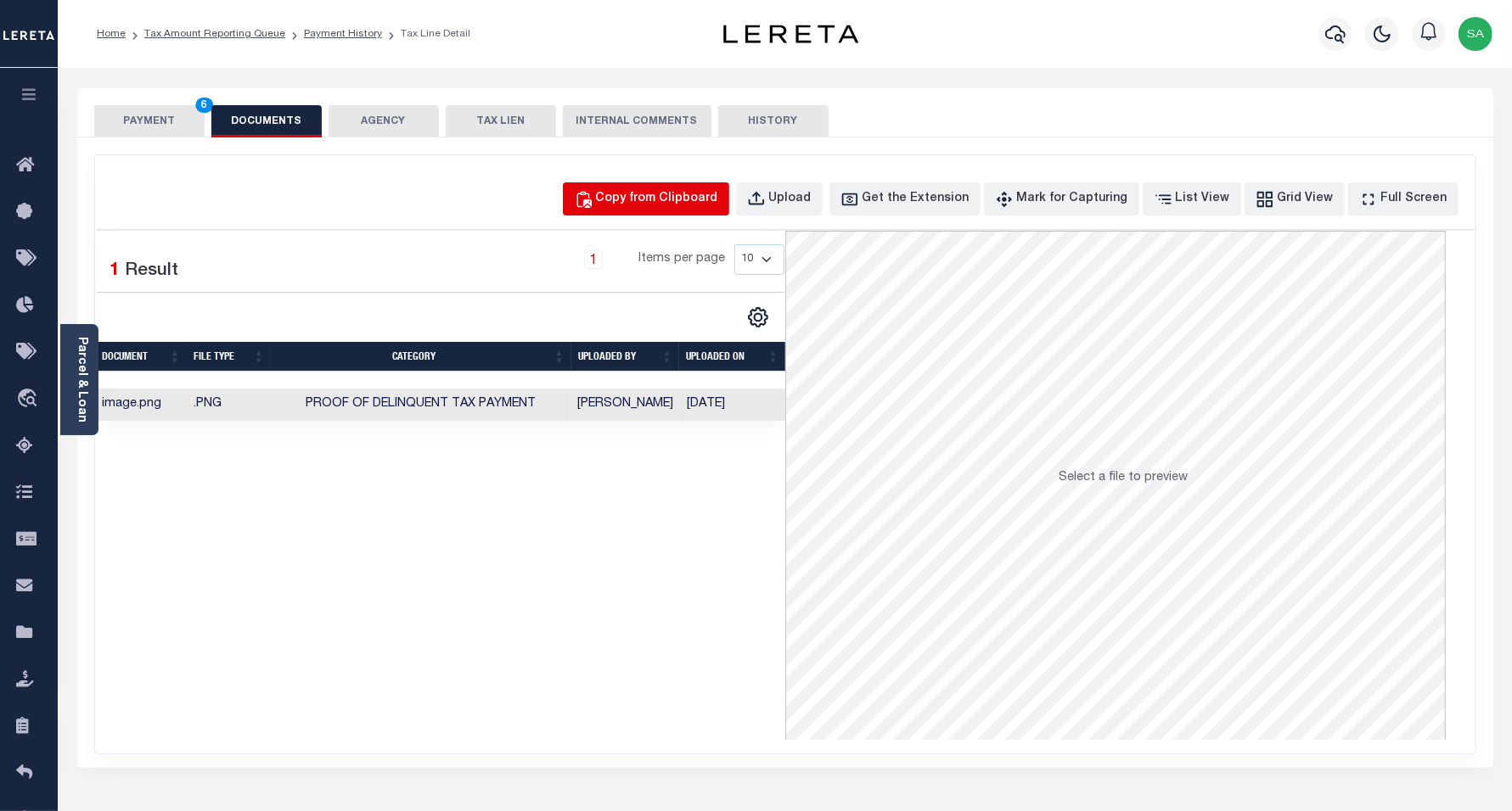
click at [667, 188] on button "Copy from Clipboard" at bounding box center [646, 199] width 166 height 33
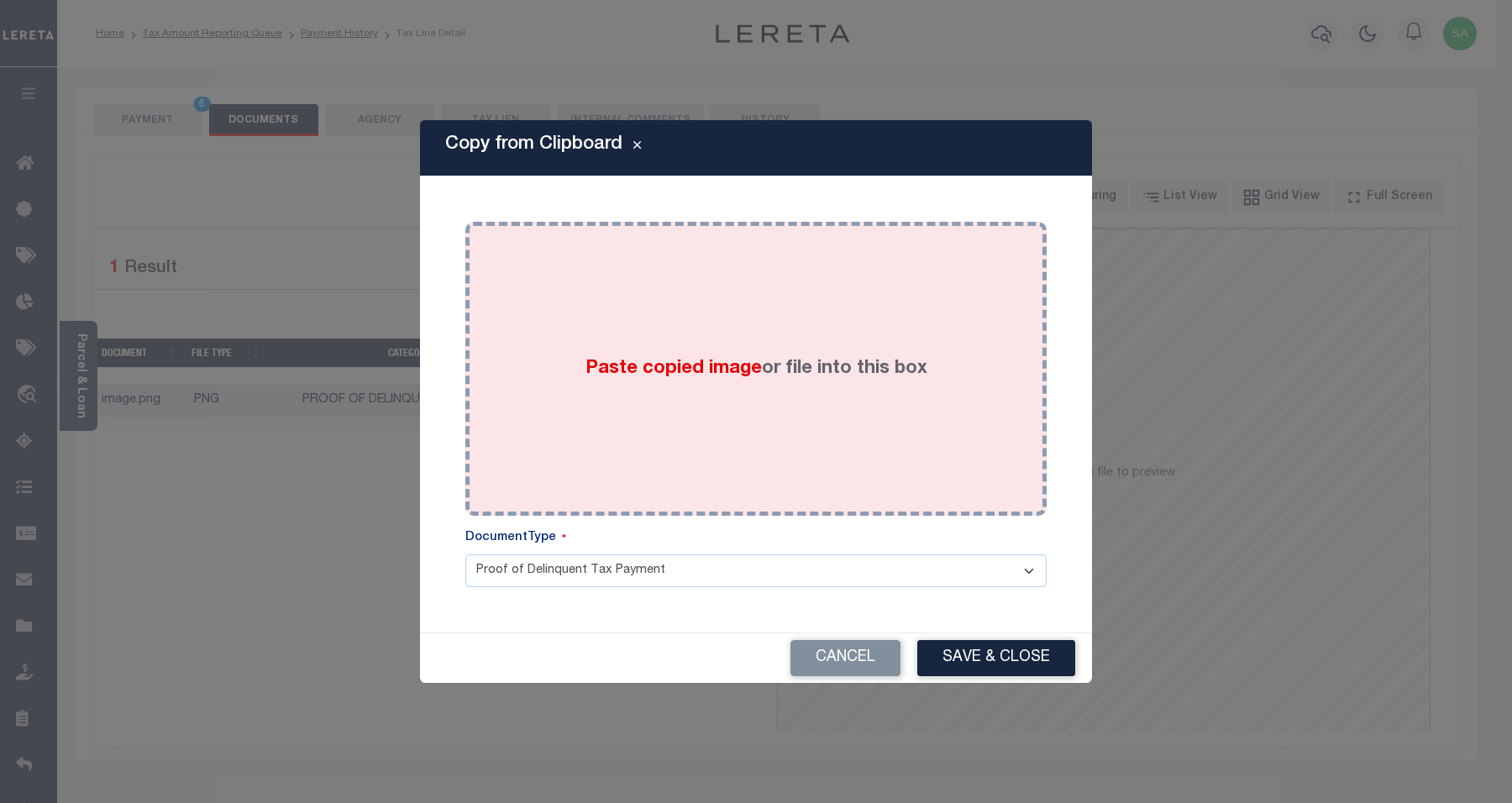
click at [796, 445] on div "Paste copied image or file into this box" at bounding box center [756, 368] width 556 height 269
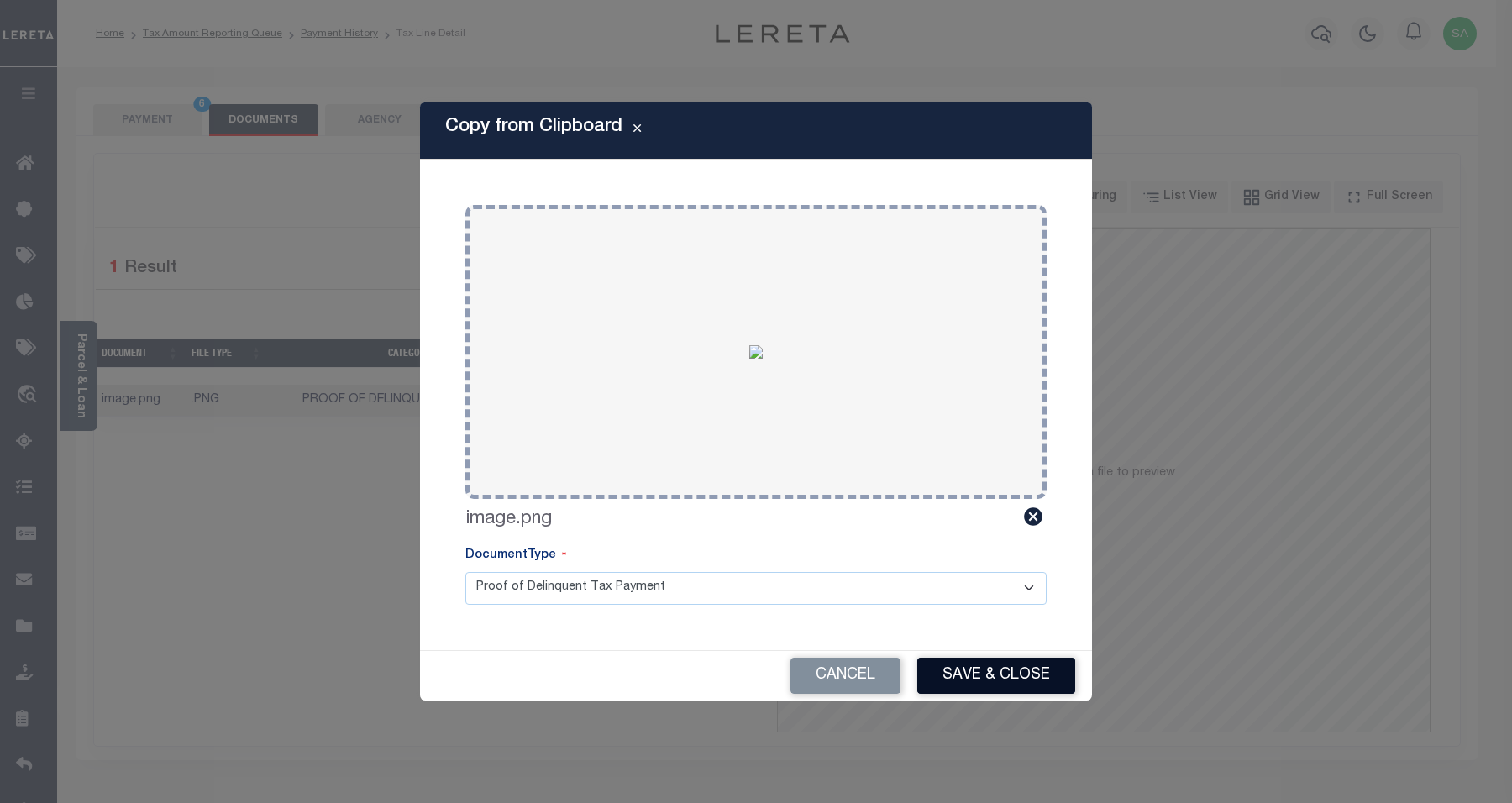
click at [1000, 682] on button "Save & Close" at bounding box center [996, 676] width 158 height 36
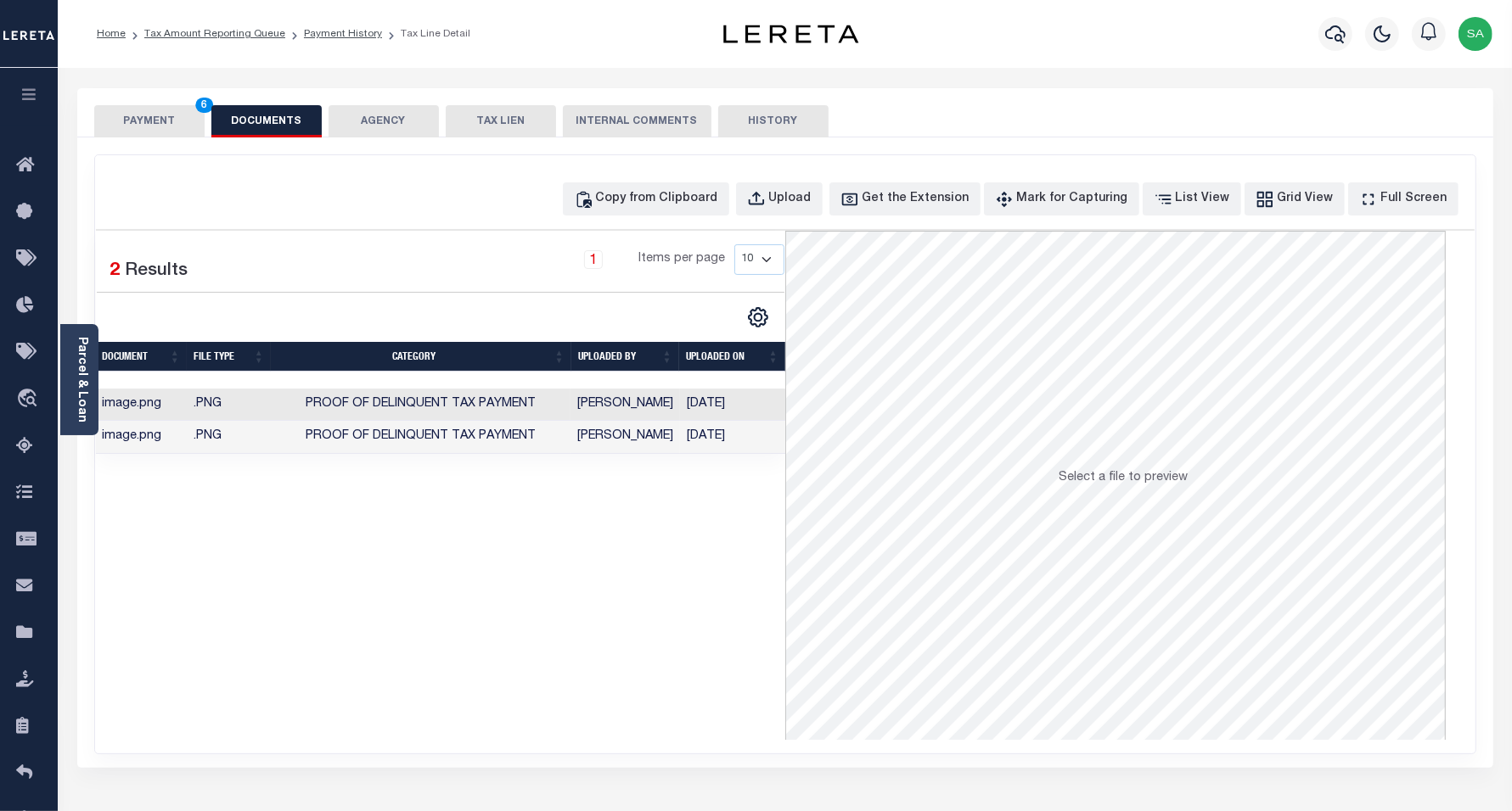
click at [132, 125] on button "PAYMENT 6" at bounding box center [150, 121] width 111 height 32
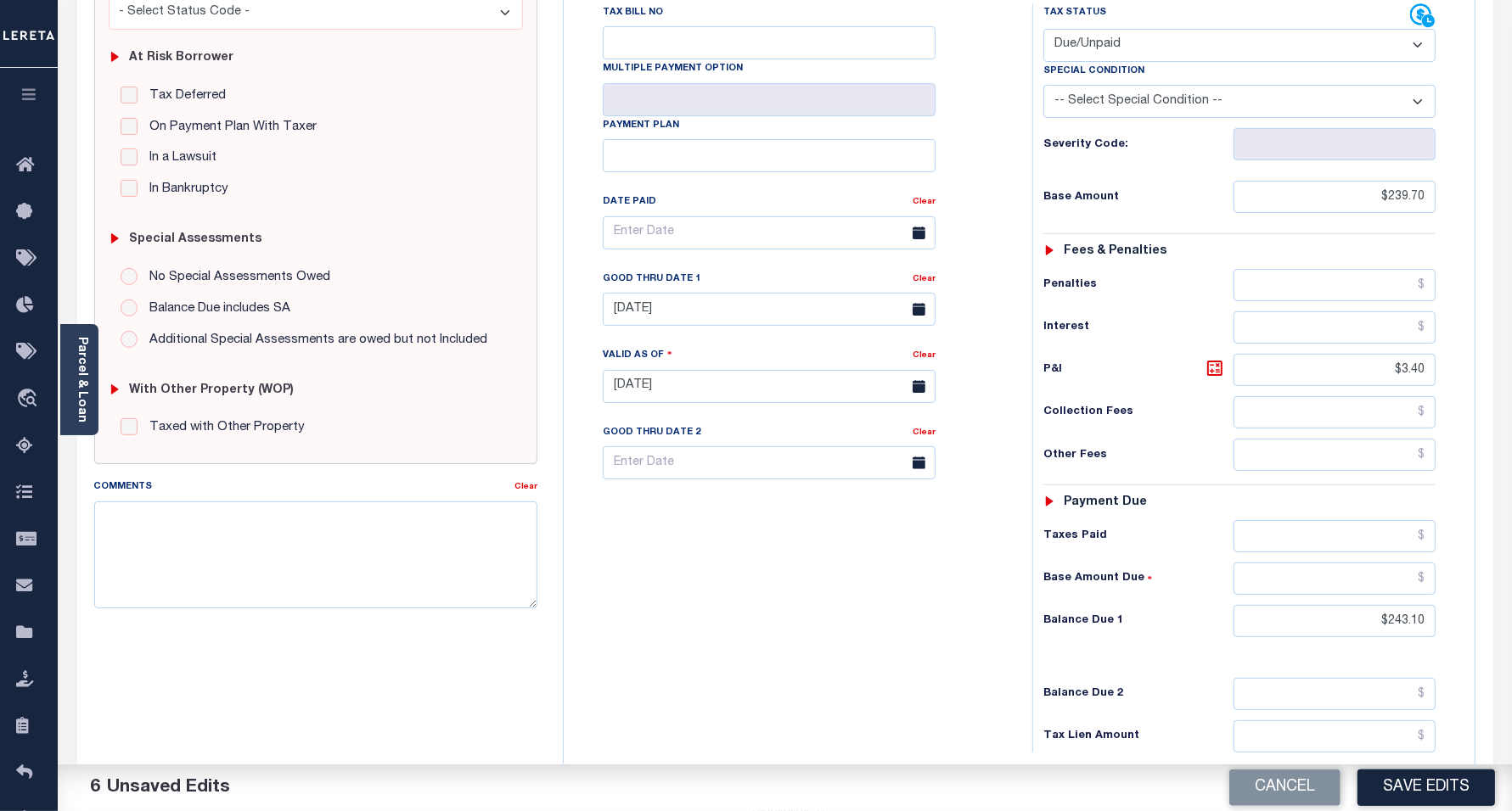
scroll to position [319, 0]
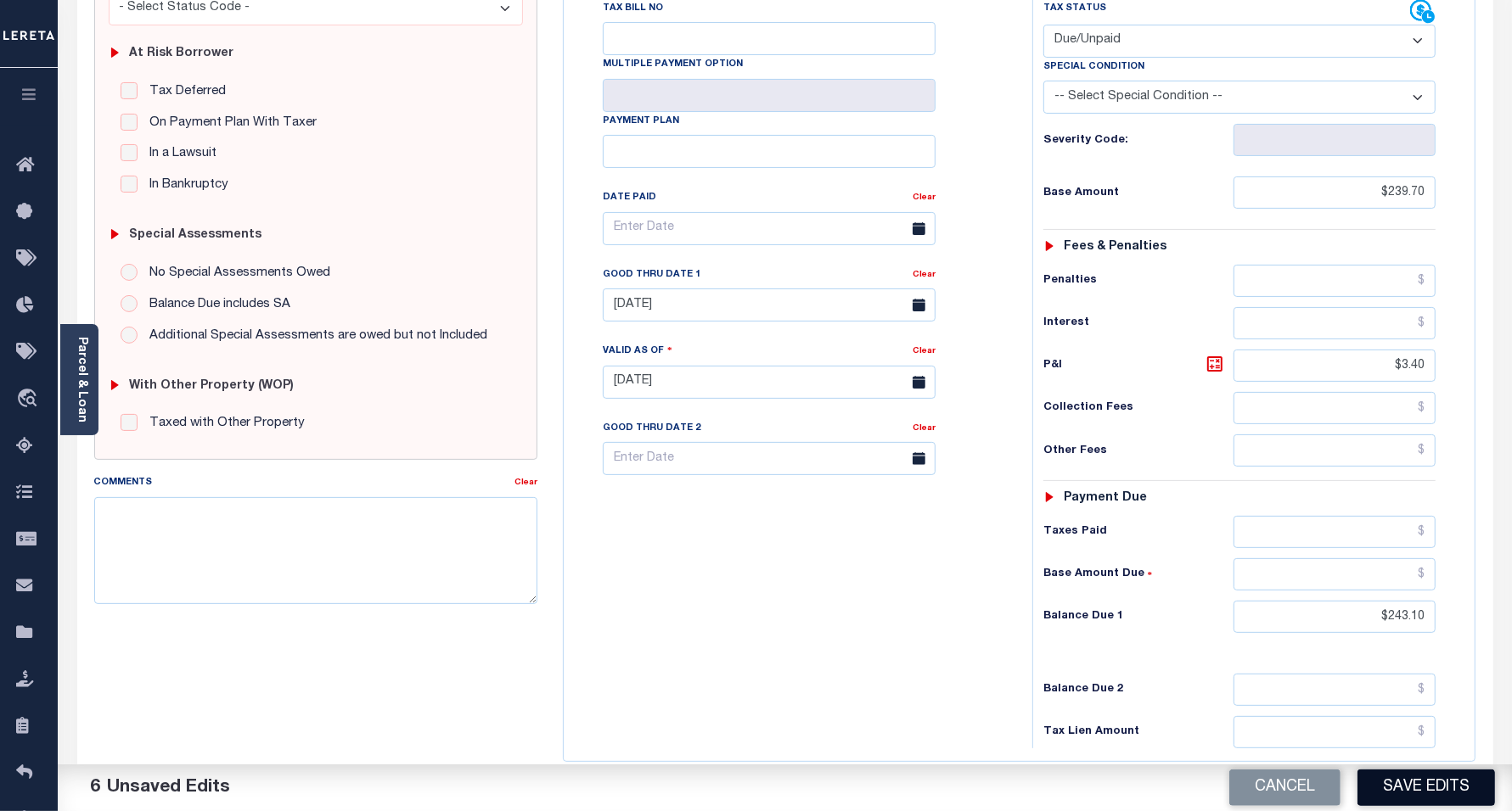
click at [1431, 798] on button "Save Edits" at bounding box center [1426, 788] width 137 height 37
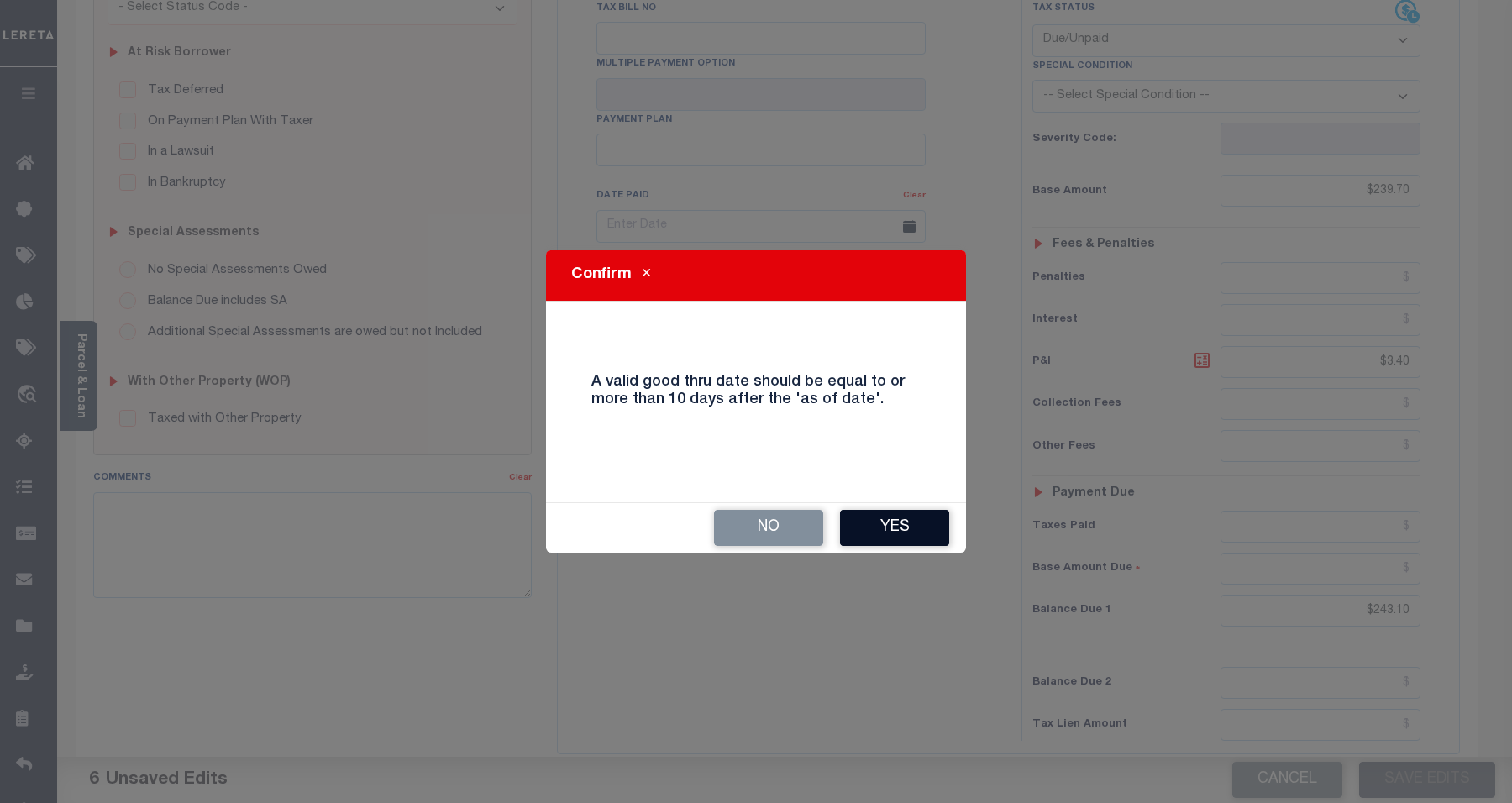
click at [905, 519] on button "Yes" at bounding box center [895, 527] width 110 height 36
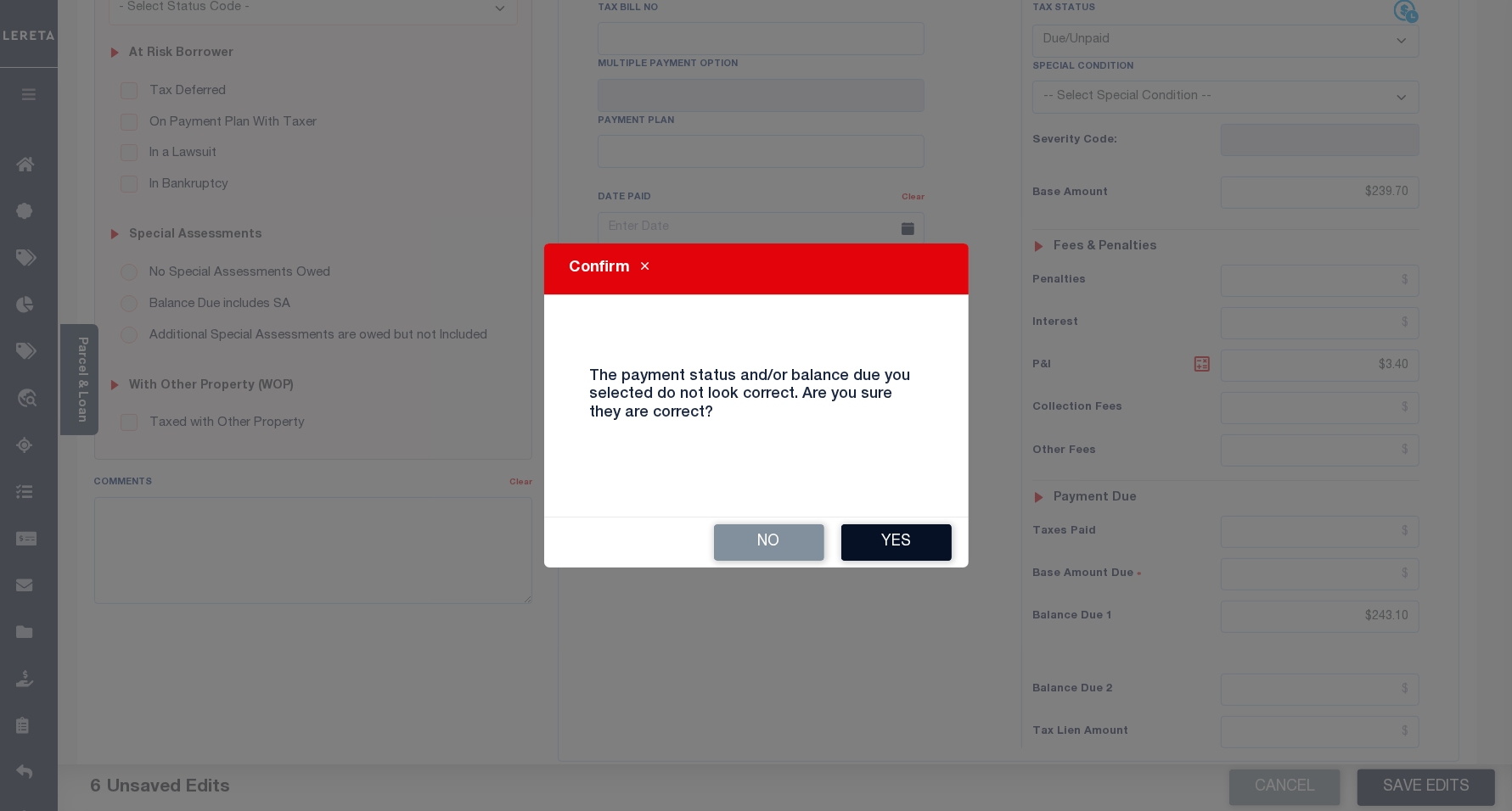
click at [915, 528] on button "Yes" at bounding box center [897, 542] width 111 height 37
